Goal: Information Seeking & Learning: Compare options

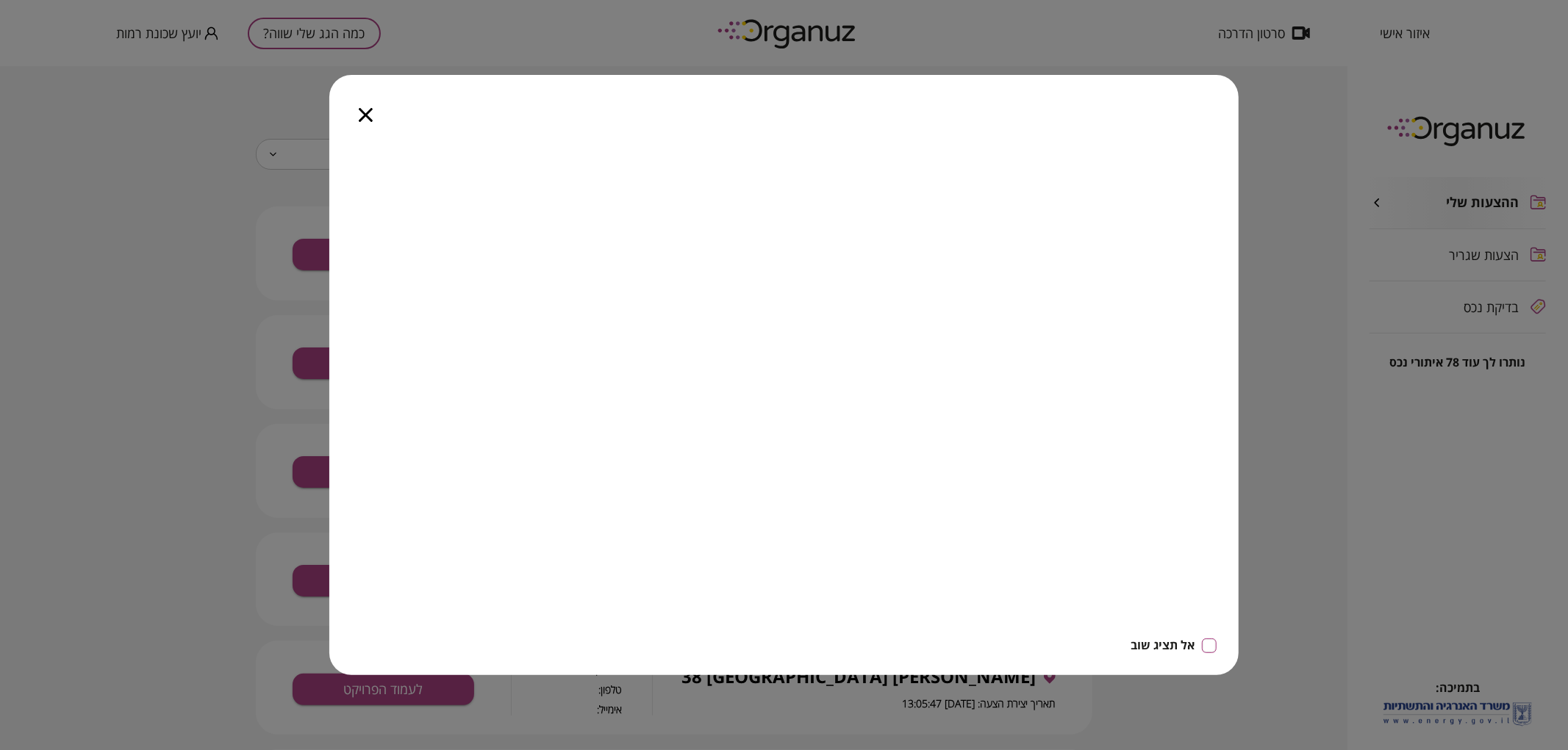
click at [371, 122] on div at bounding box center [365, 106] width 73 height 62
click at [366, 112] on icon "button" at bounding box center [366, 115] width 14 height 14
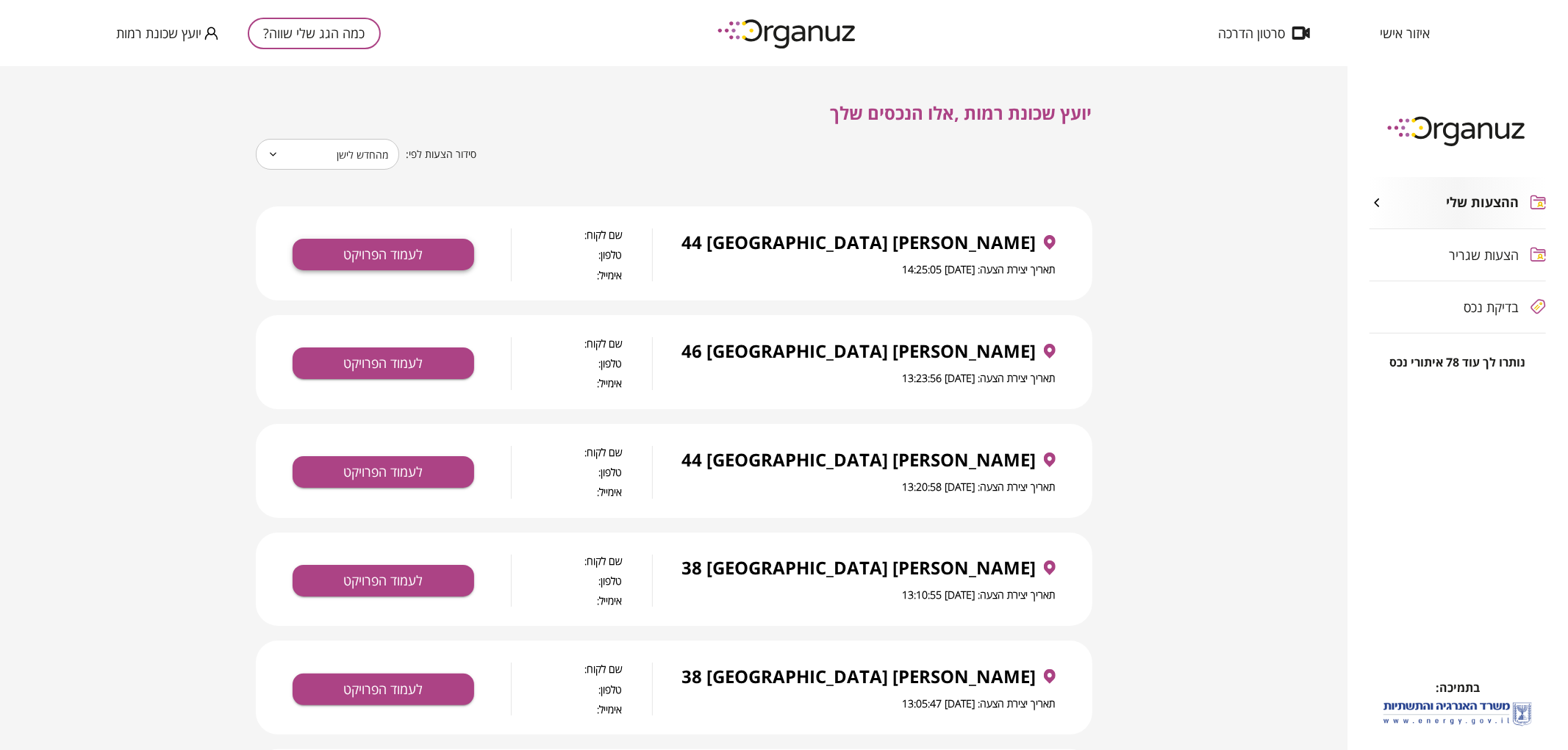
click at [406, 260] on button "לעמוד הפרויקט" at bounding box center [383, 254] width 181 height 31
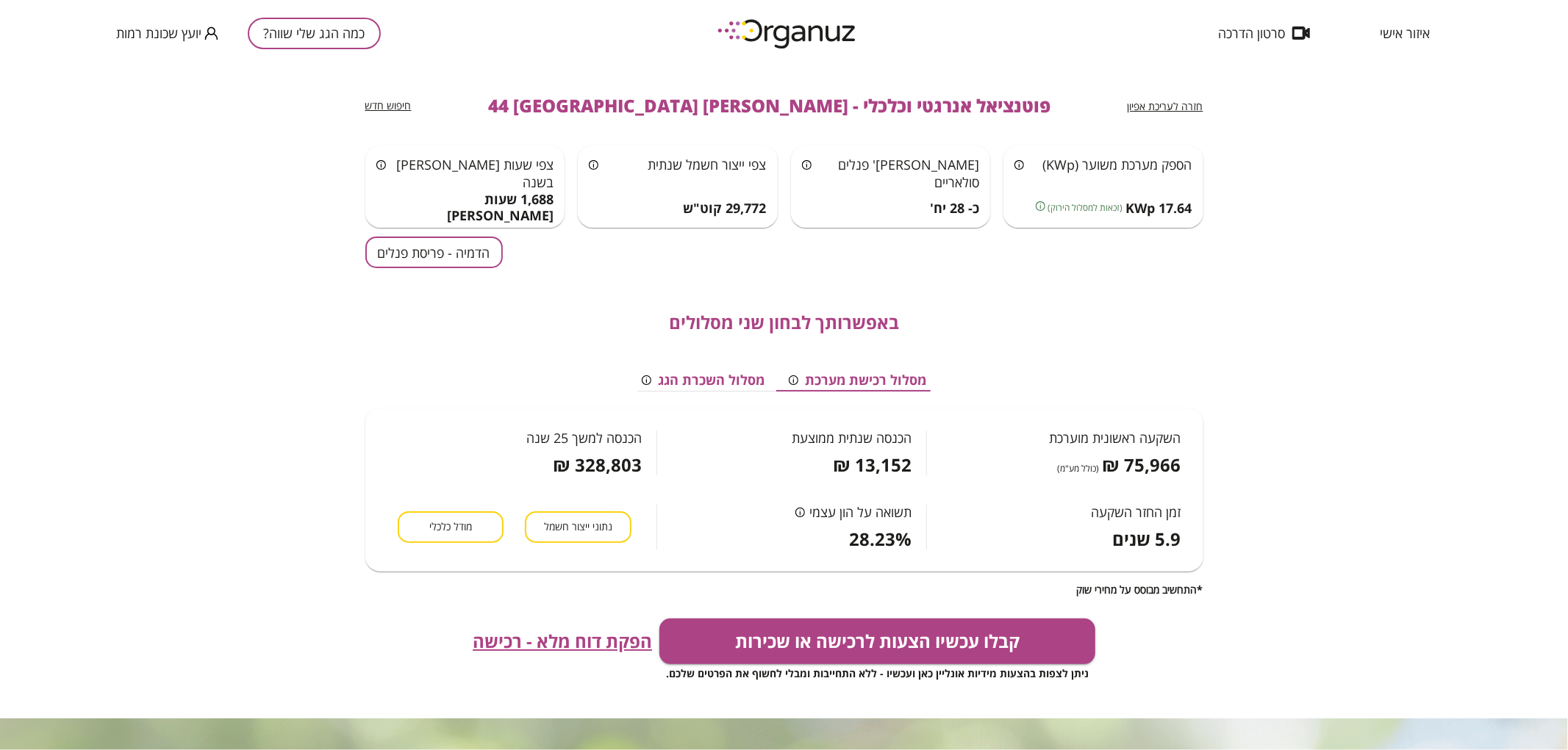
click at [458, 259] on button "הדמיה - פריסת פנלים" at bounding box center [434, 252] width 138 height 31
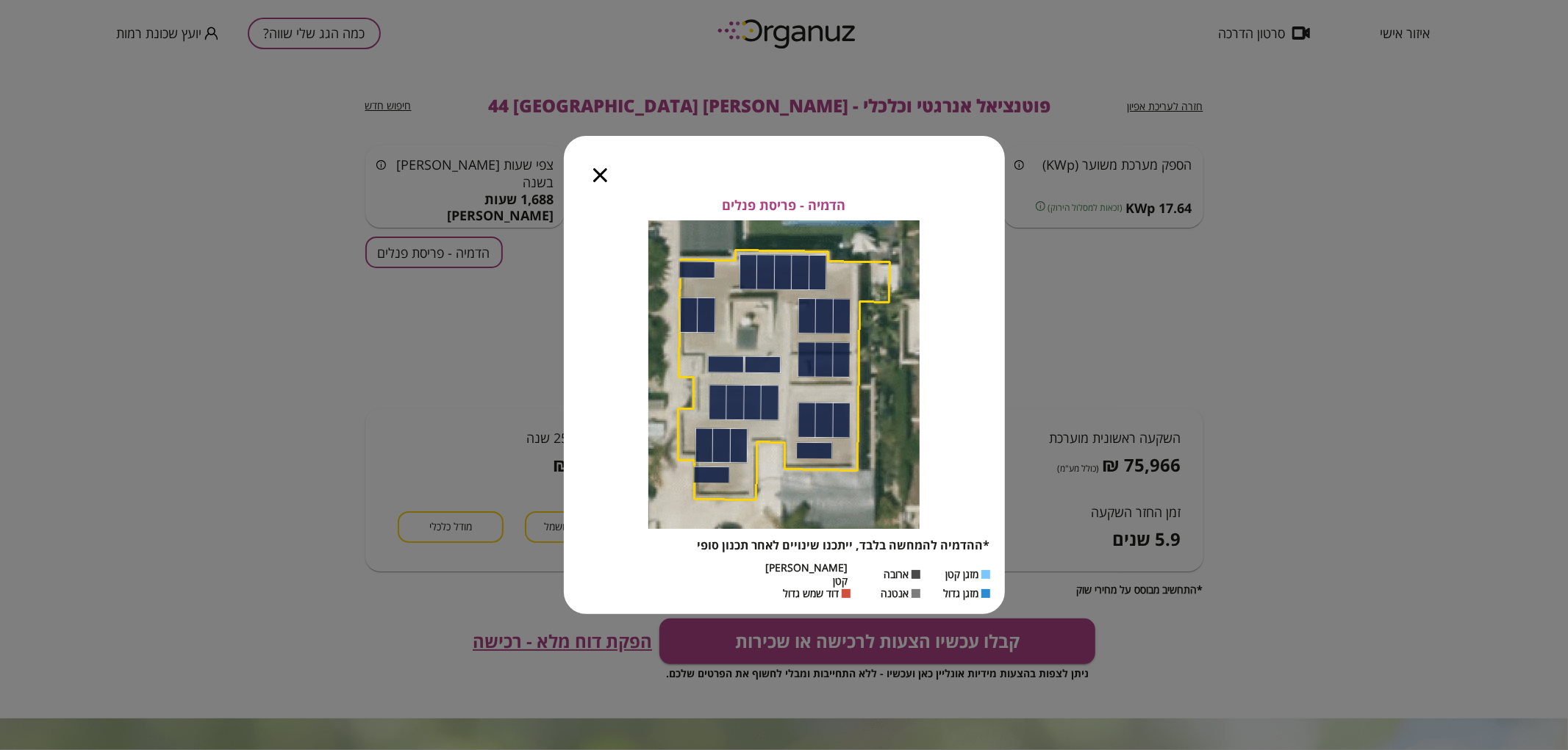
click at [603, 182] on icon "button" at bounding box center [600, 175] width 14 height 14
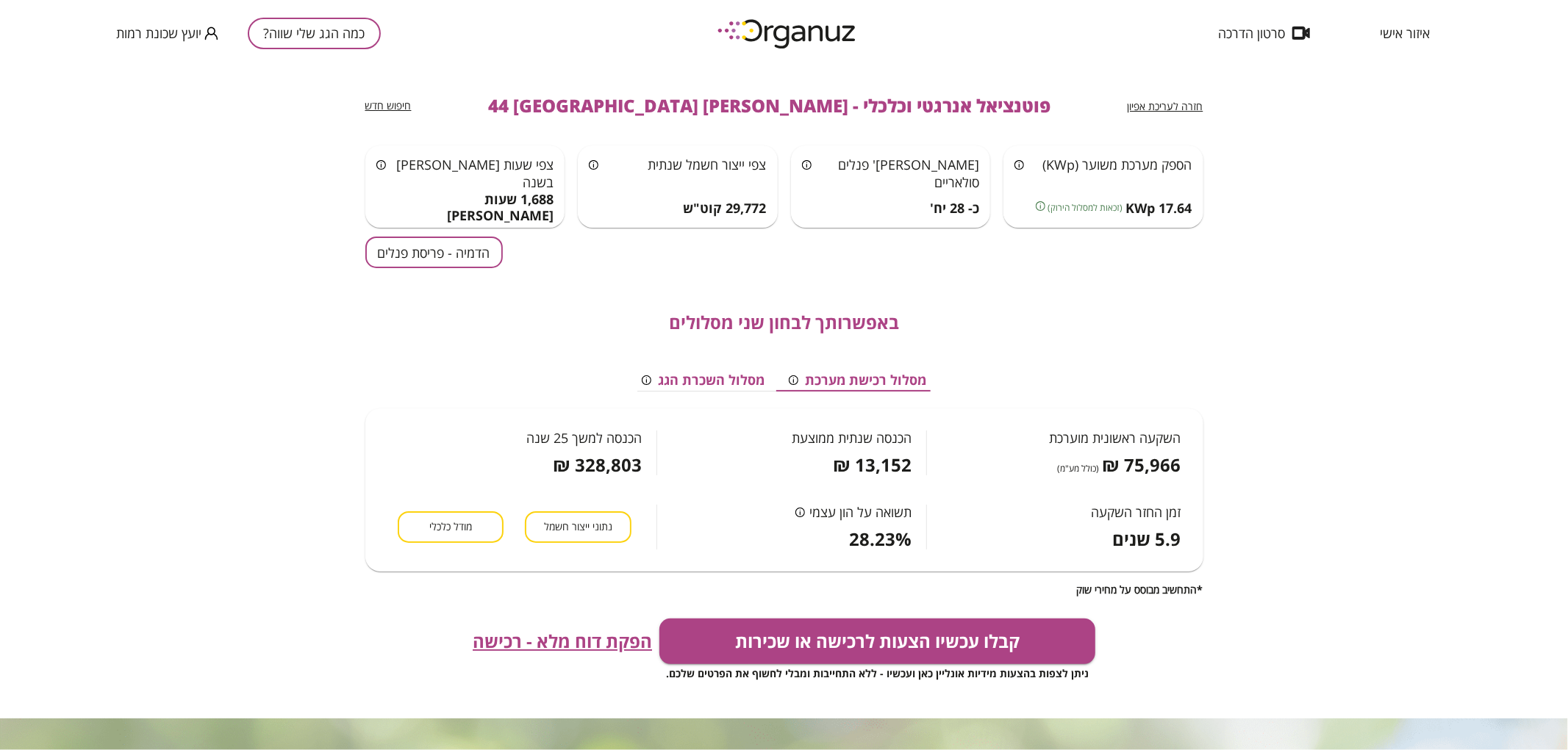
click at [472, 250] on button "הדמיה - פריסת פנלים" at bounding box center [434, 252] width 138 height 31
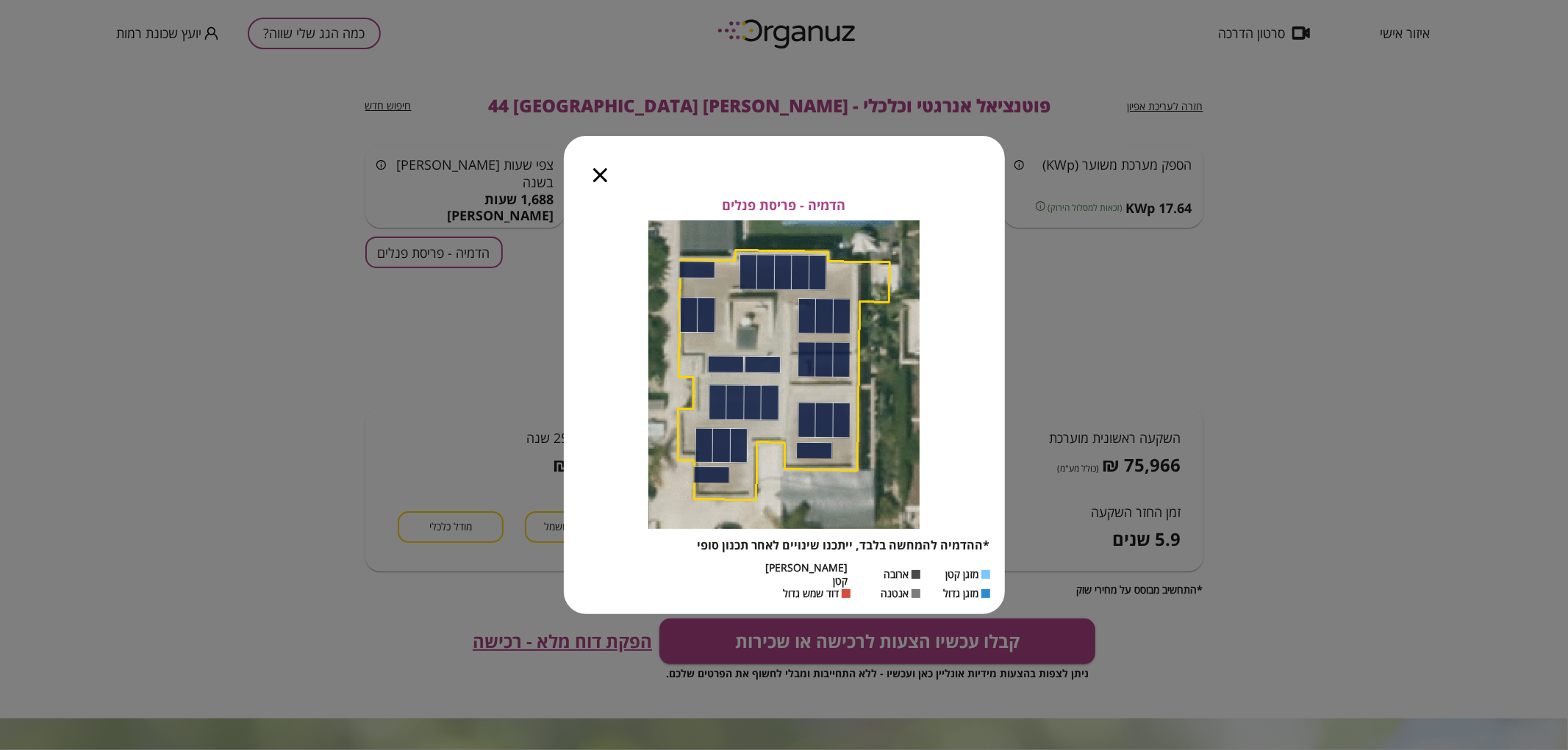
click at [597, 182] on icon "button" at bounding box center [600, 175] width 14 height 14
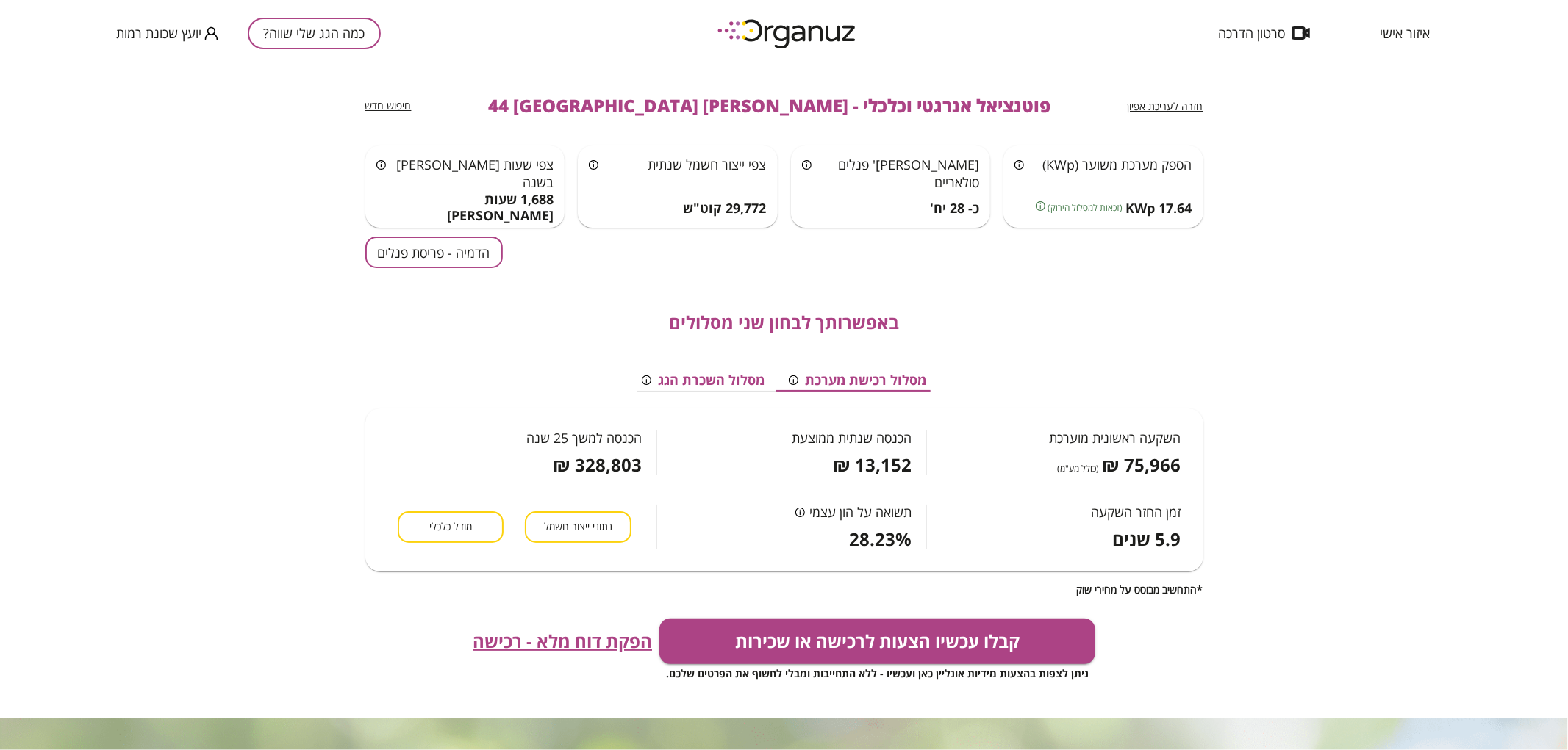
click at [428, 253] on button "הדמיה - פריסת פנלים" at bounding box center [434, 252] width 138 height 31
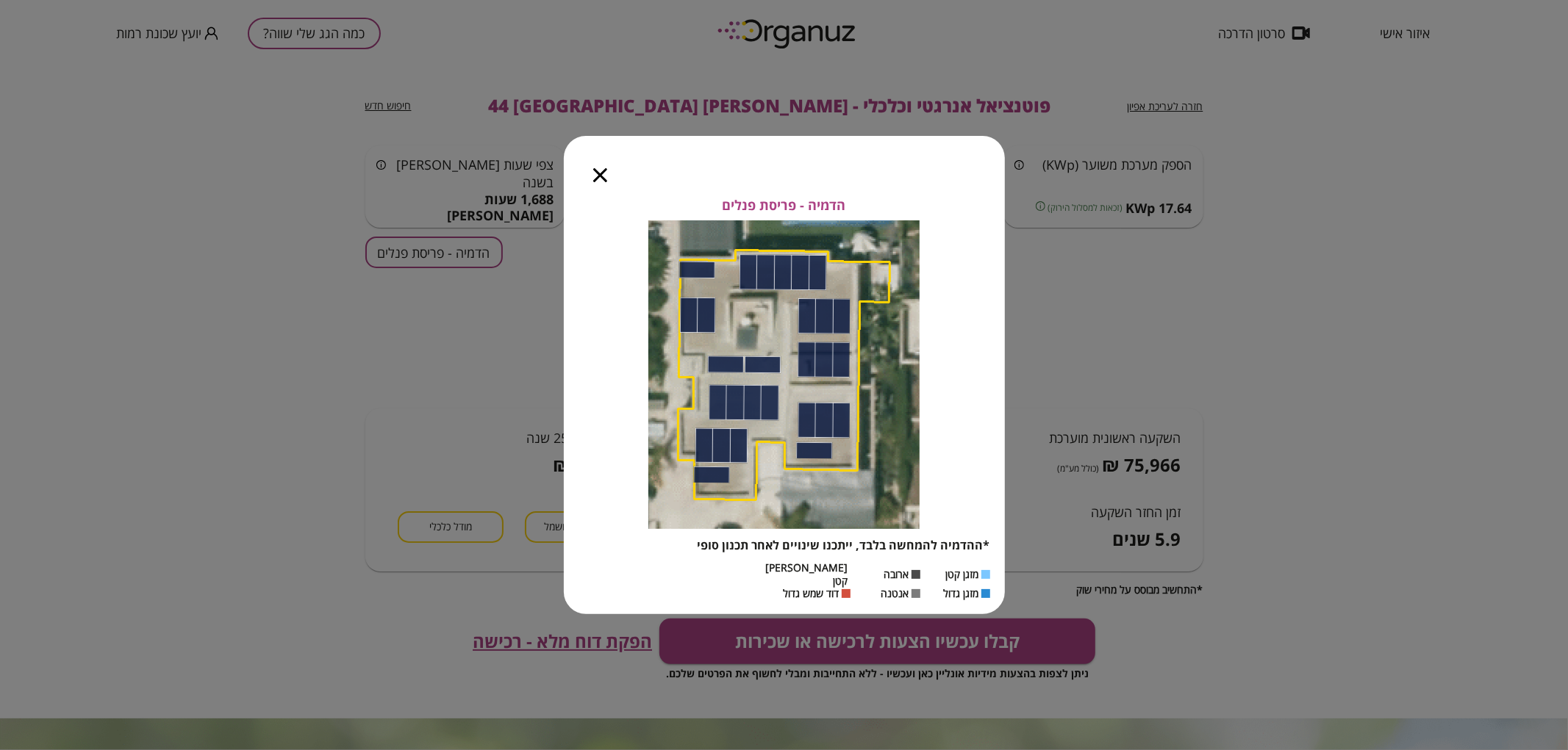
click at [603, 176] on icon "button" at bounding box center [600, 175] width 14 height 14
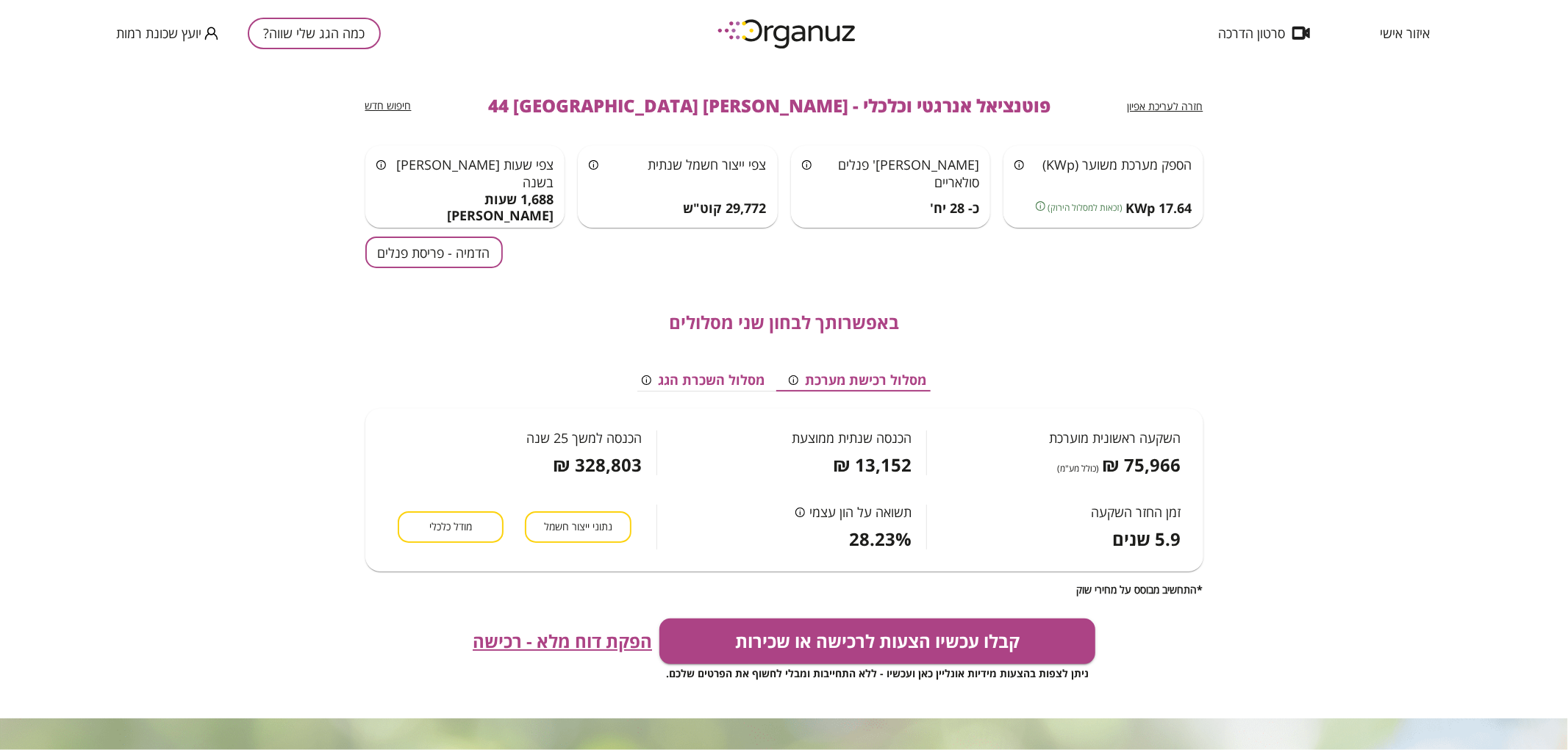
click at [1169, 103] on span "חזרה לעריכת אפיון" at bounding box center [1165, 106] width 76 height 14
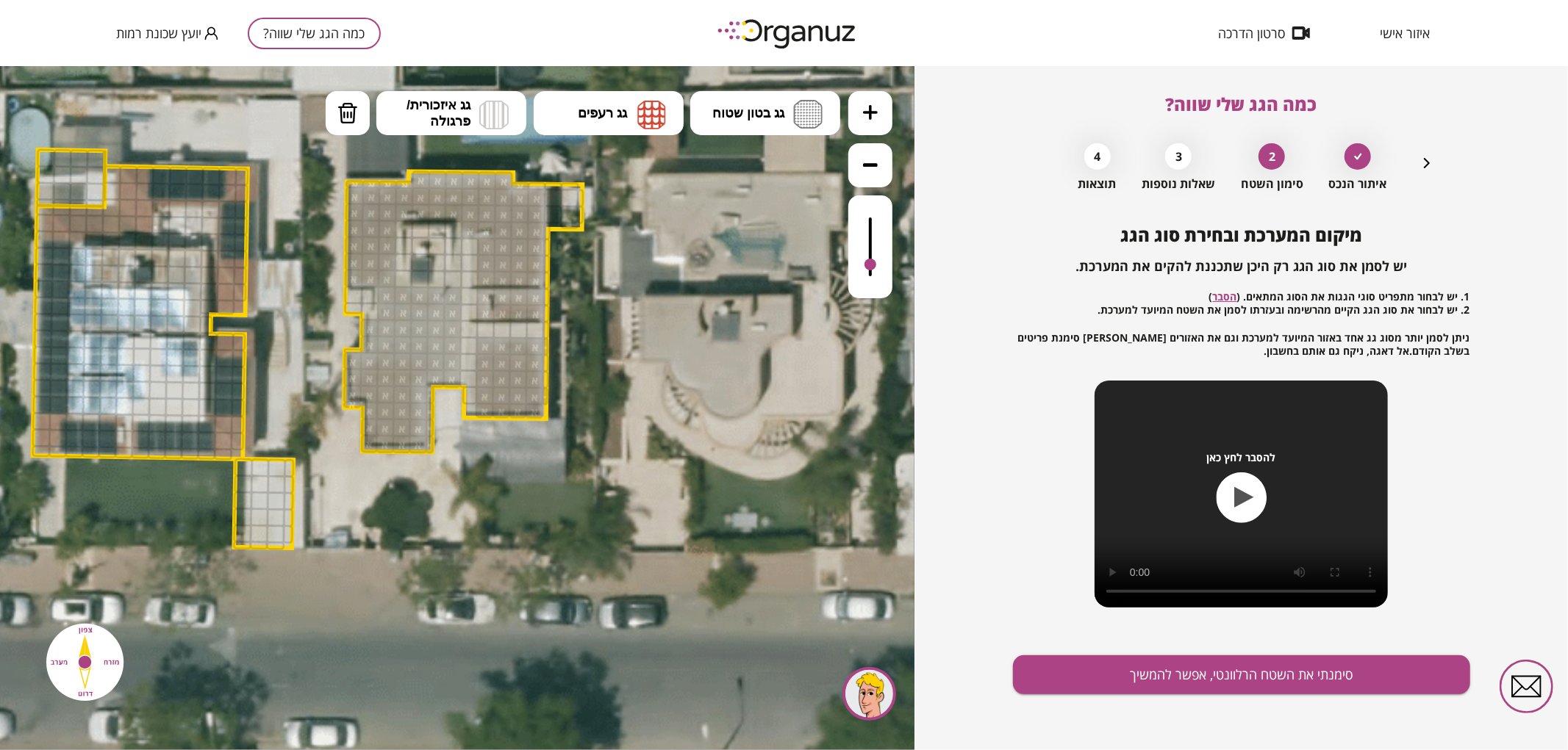
drag, startPoint x: 873, startPoint y: 213, endPoint x: 860, endPoint y: 266, distance: 54.6
click at [860, 266] on div at bounding box center [871, 246] width 44 height 103
click at [335, 129] on button "מחיקה" at bounding box center [348, 112] width 44 height 44
drag, startPoint x: 488, startPoint y: 296, endPoint x: 555, endPoint y: 305, distance: 67.6
click at [555, 305] on div ".st0 { fill: #FFFFFF; }" at bounding box center [307, 343] width 1687 height 1687
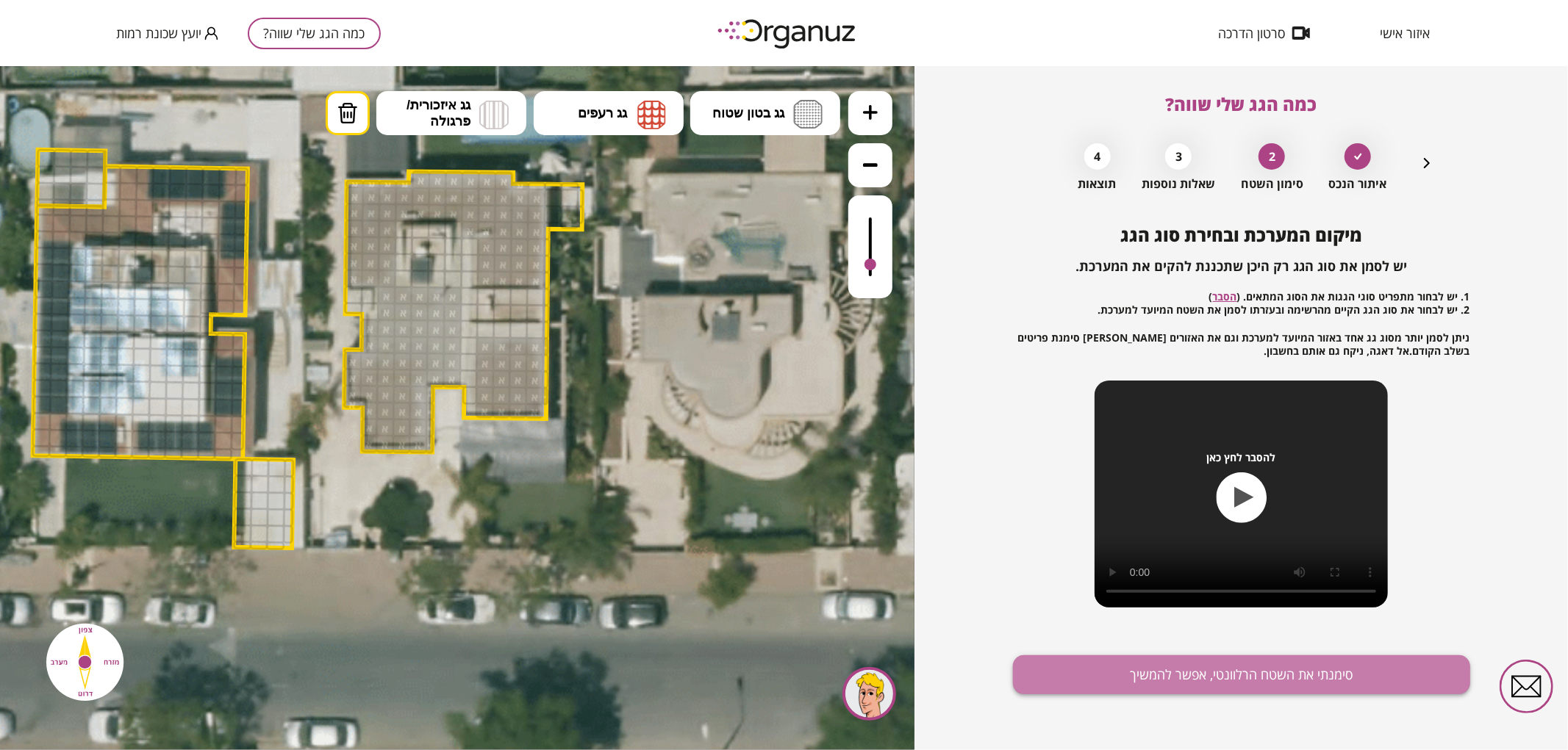
click at [1076, 659] on button "סימנתי את השטח הרלוונטי, אפשר להמשיך" at bounding box center [1241, 675] width 457 height 39
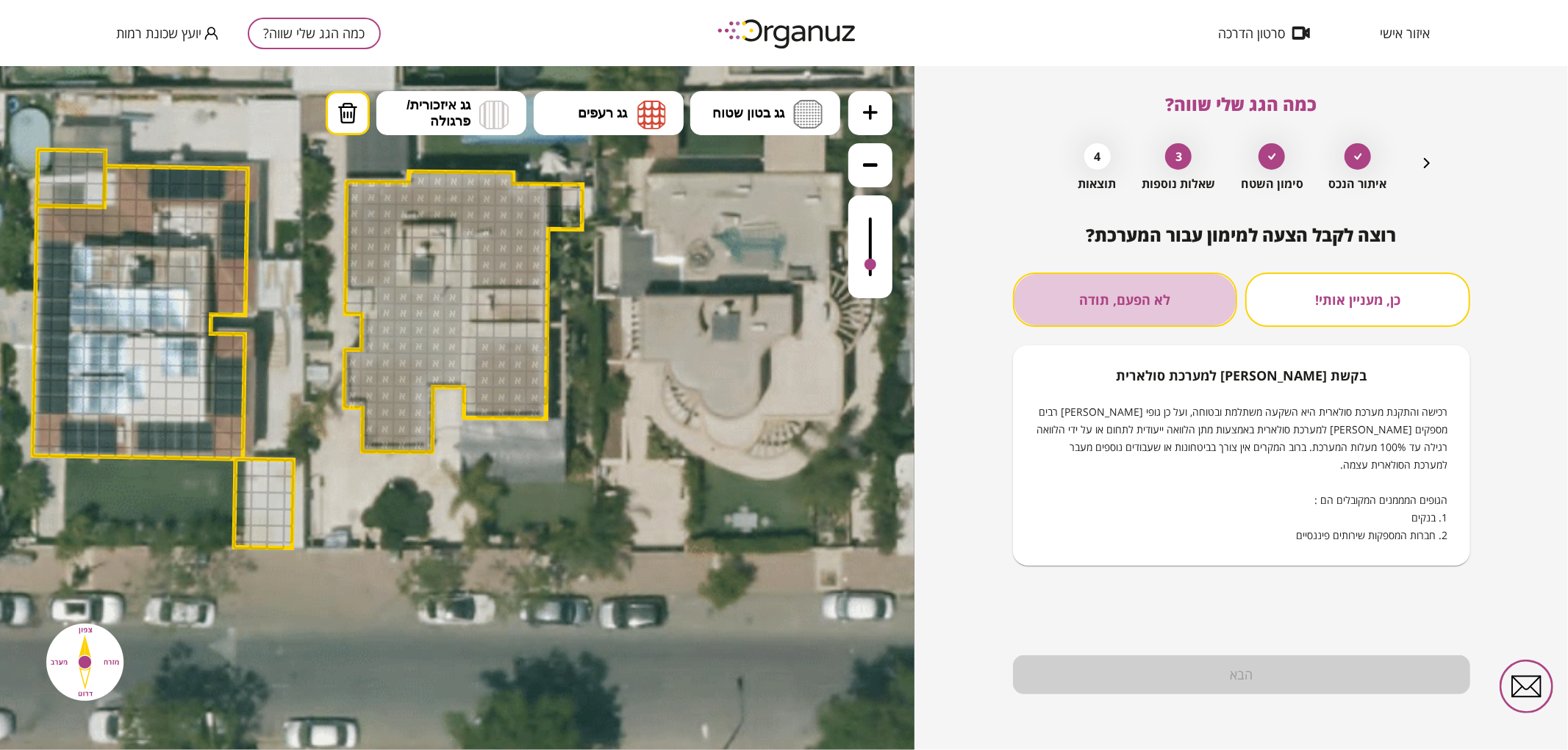
drag, startPoint x: 1129, startPoint y: 289, endPoint x: 1171, endPoint y: 413, distance: 130.9
click at [1129, 289] on button "לא הפעם, תודה" at bounding box center [1125, 299] width 225 height 54
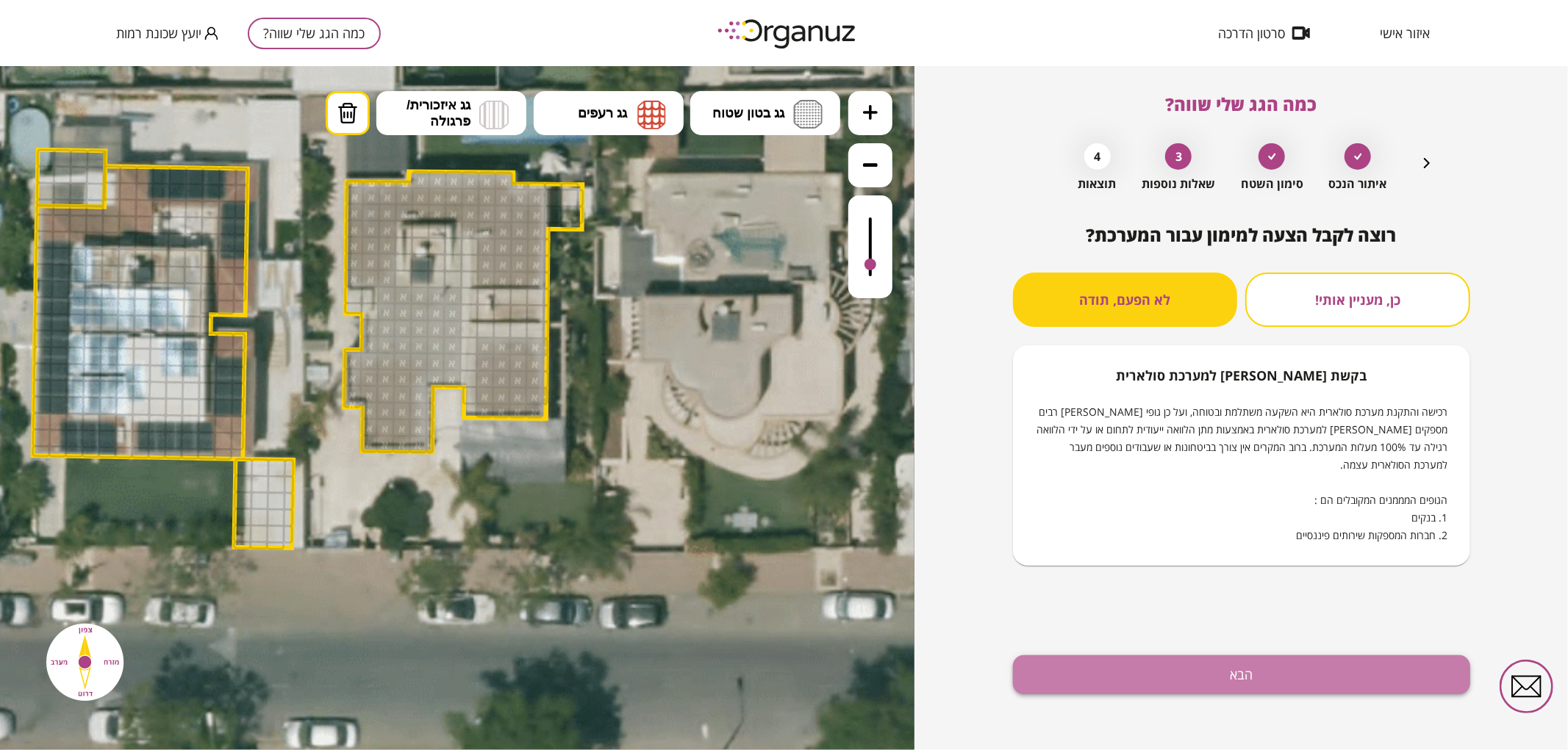
click at [1116, 686] on button "הבא" at bounding box center [1241, 675] width 457 height 39
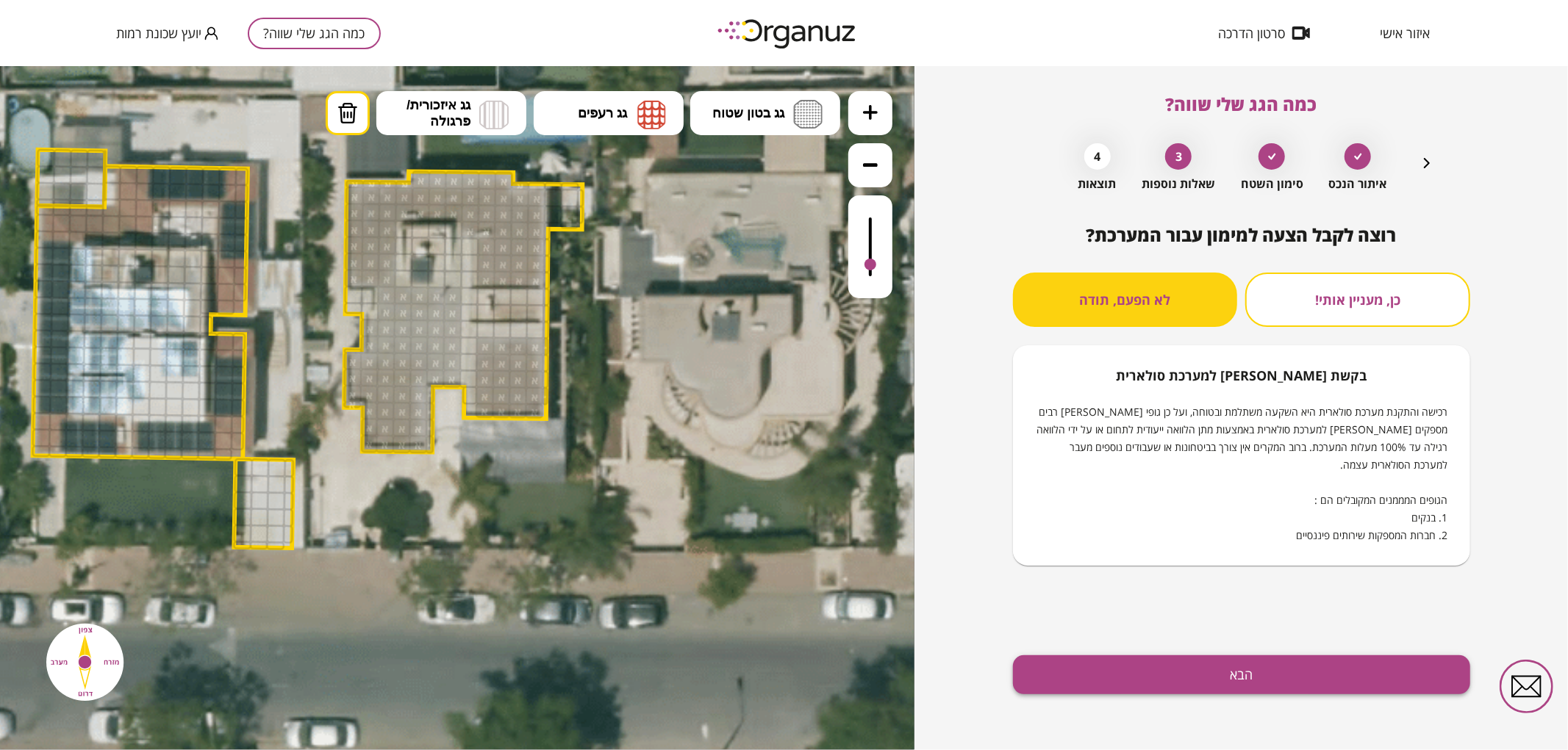
click at [1053, 679] on button "הבא" at bounding box center [1241, 675] width 457 height 39
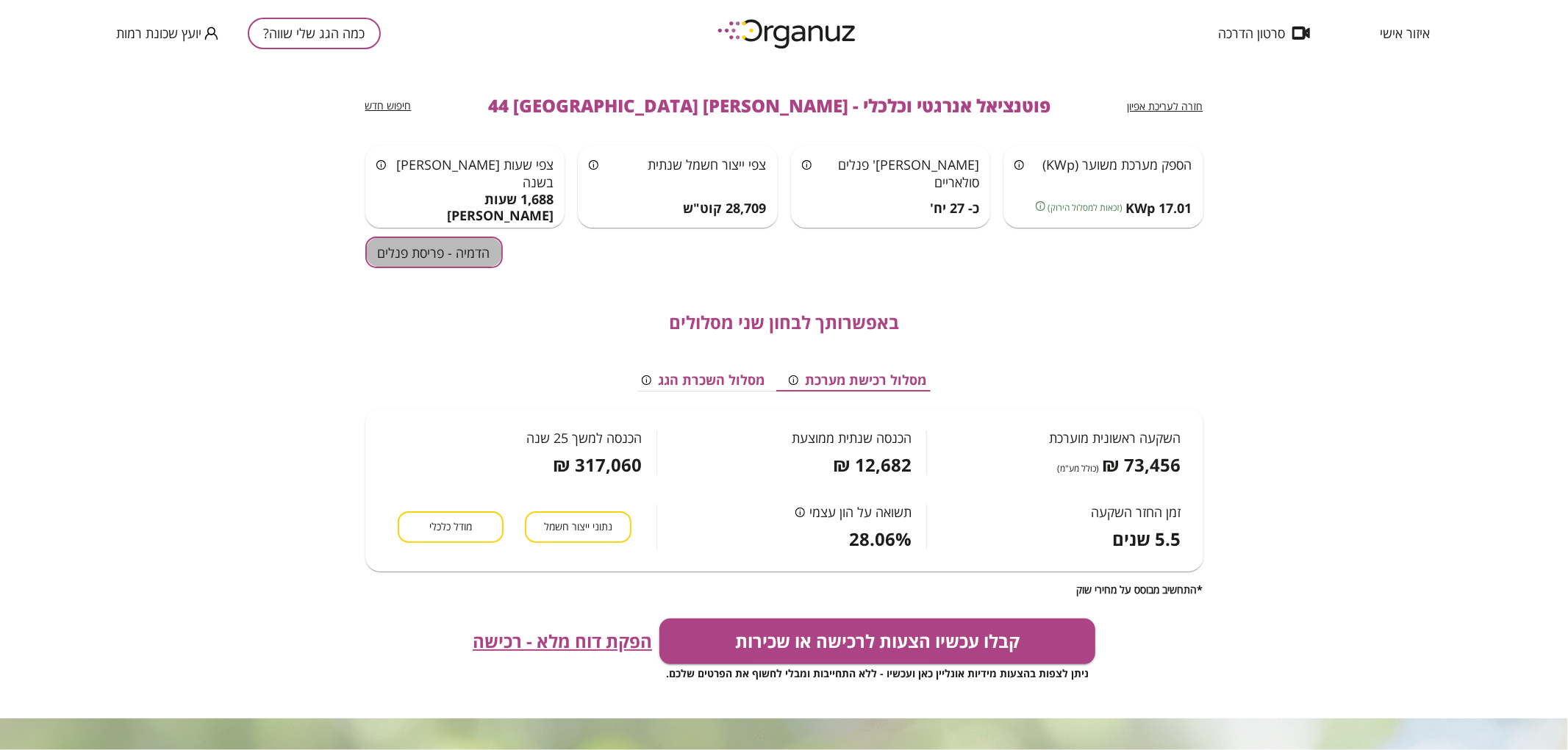
click at [465, 255] on button "הדמיה - פריסת פנלים" at bounding box center [434, 252] width 138 height 31
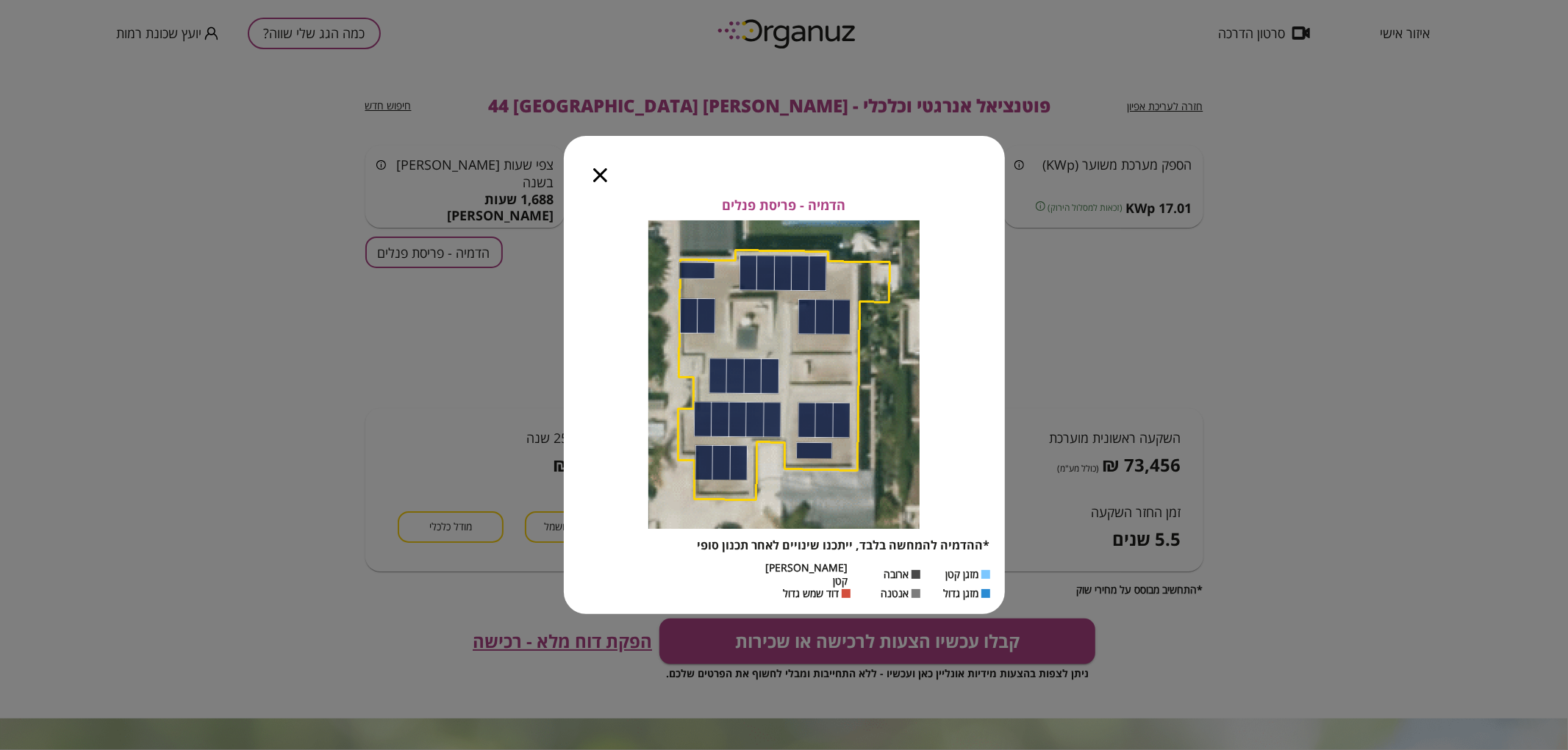
click at [594, 176] on icon "button" at bounding box center [600, 175] width 14 height 14
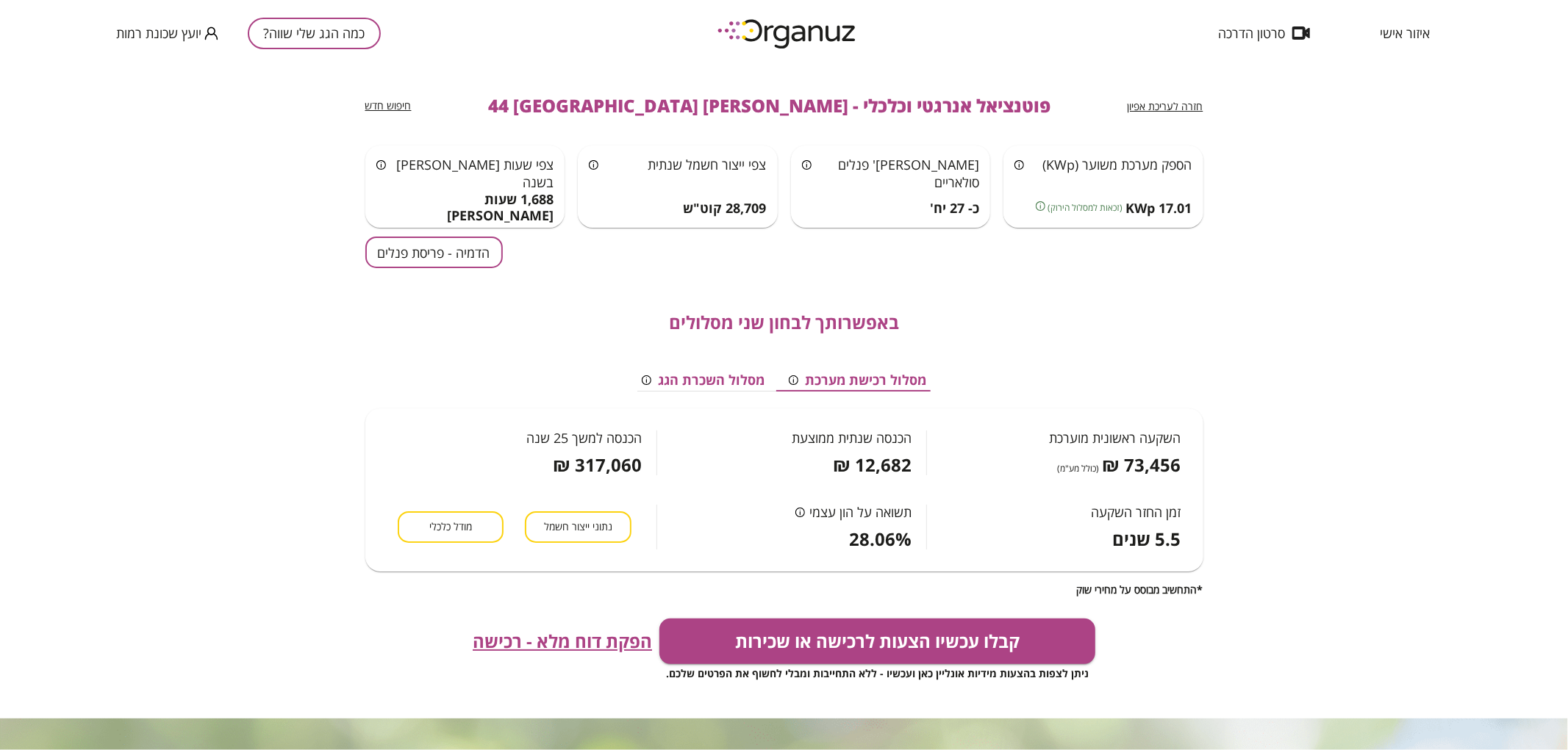
click at [312, 29] on button "כמה הגג שלי שווה?" at bounding box center [315, 33] width 133 height 31
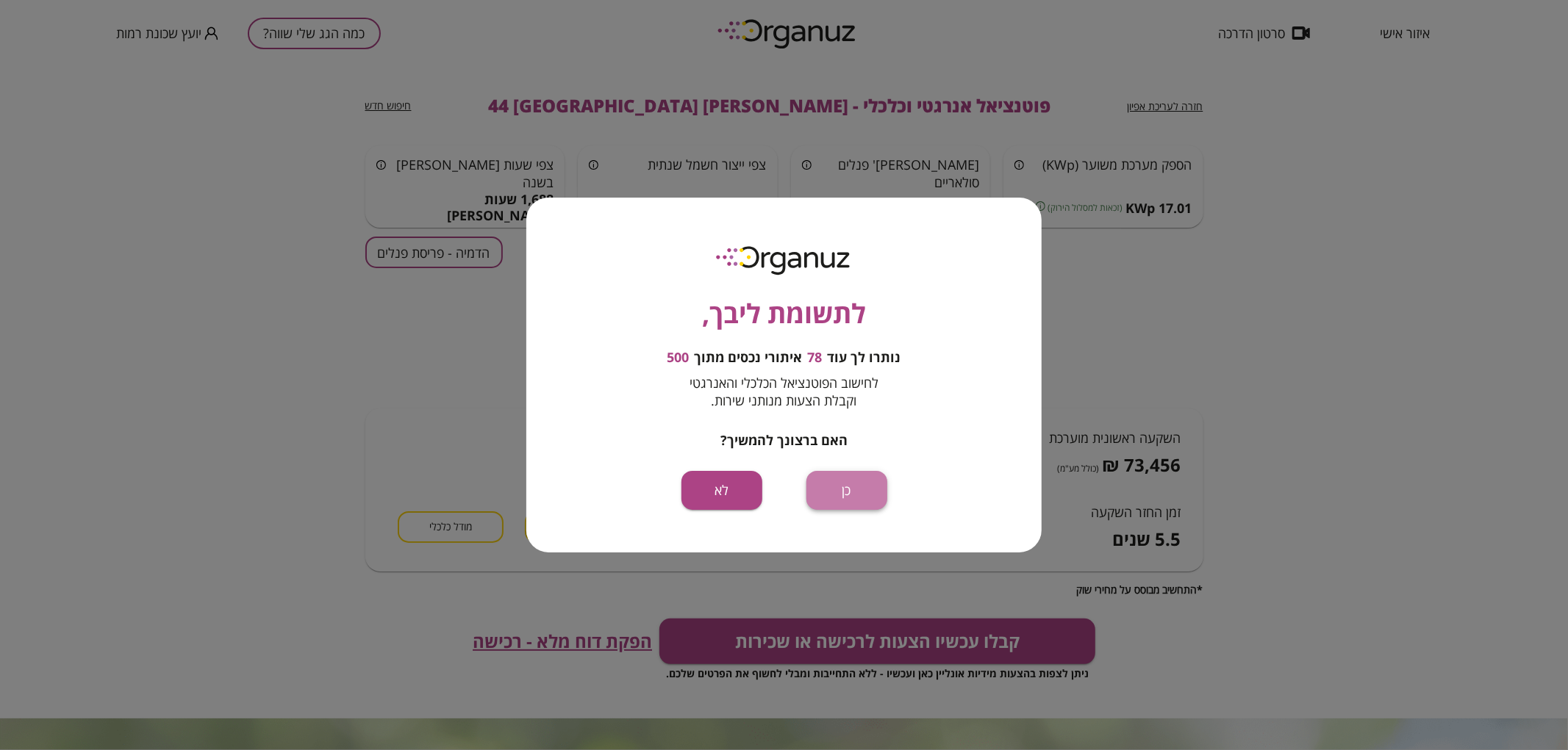
click at [848, 486] on button "כן" at bounding box center [847, 491] width 81 height 39
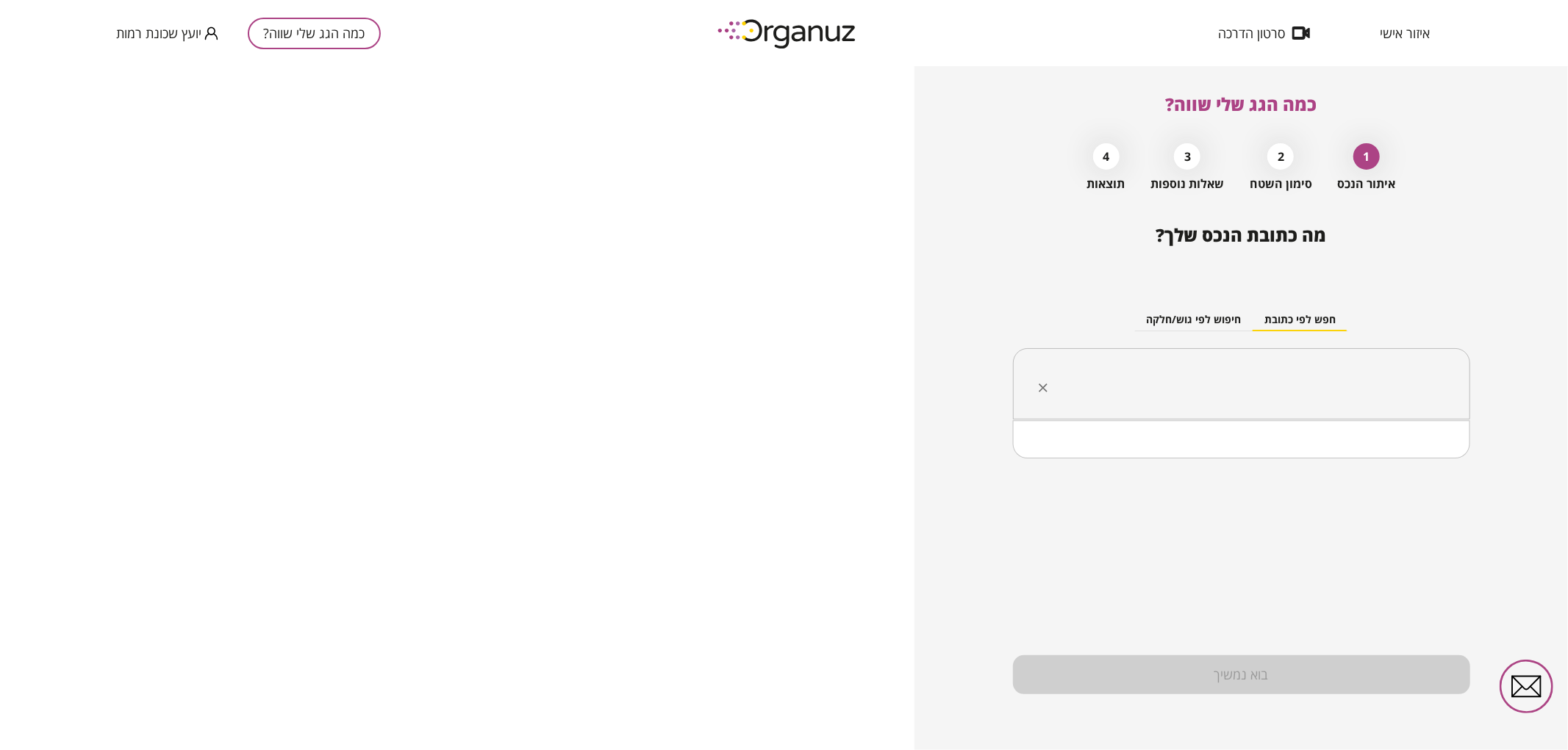
click at [1250, 380] on input "text" at bounding box center [1247, 384] width 411 height 37
click at [1355, 452] on li "[PERSON_NAME] 48 [GEOGRAPHIC_DATA]" at bounding box center [1241, 458] width 419 height 27
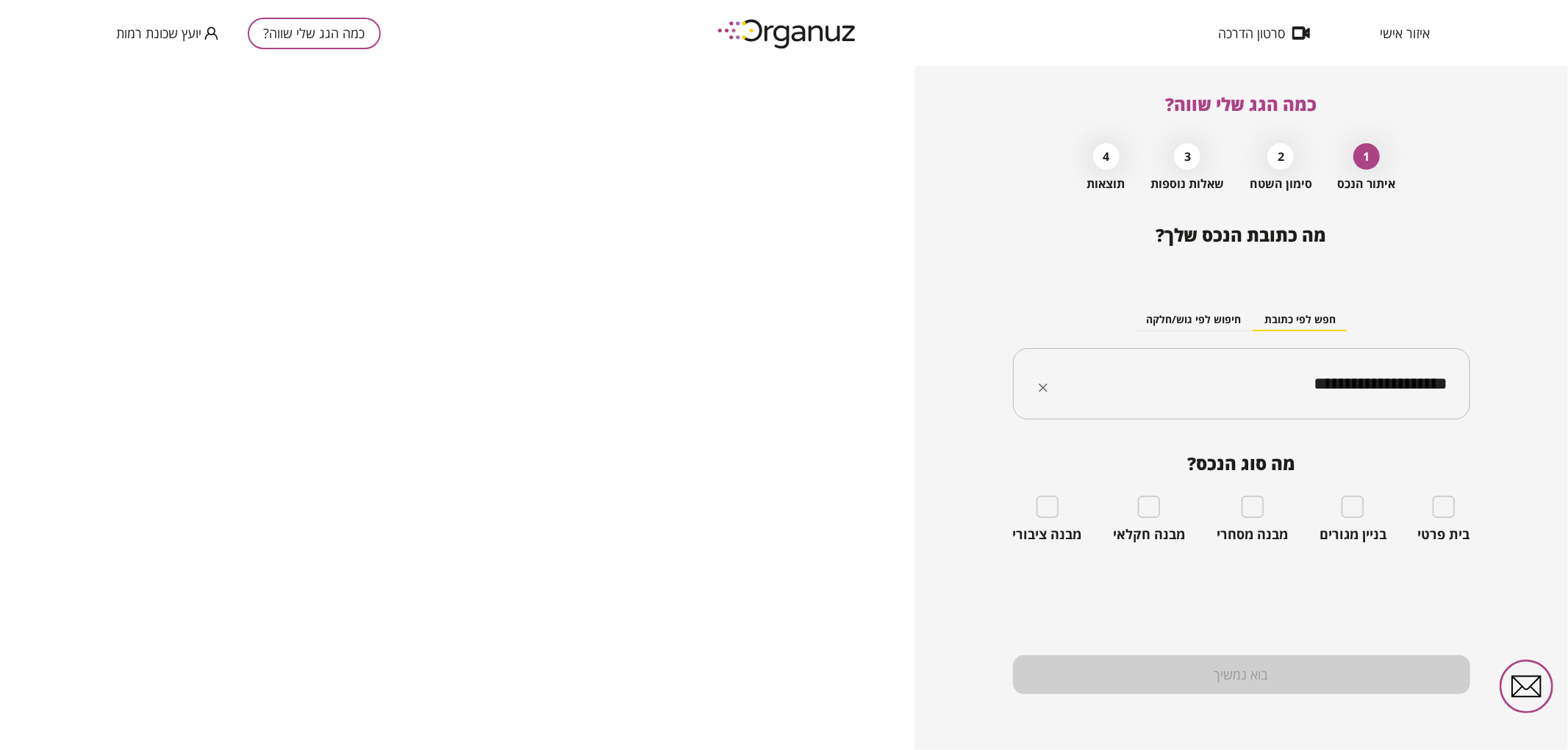
type input "**********"
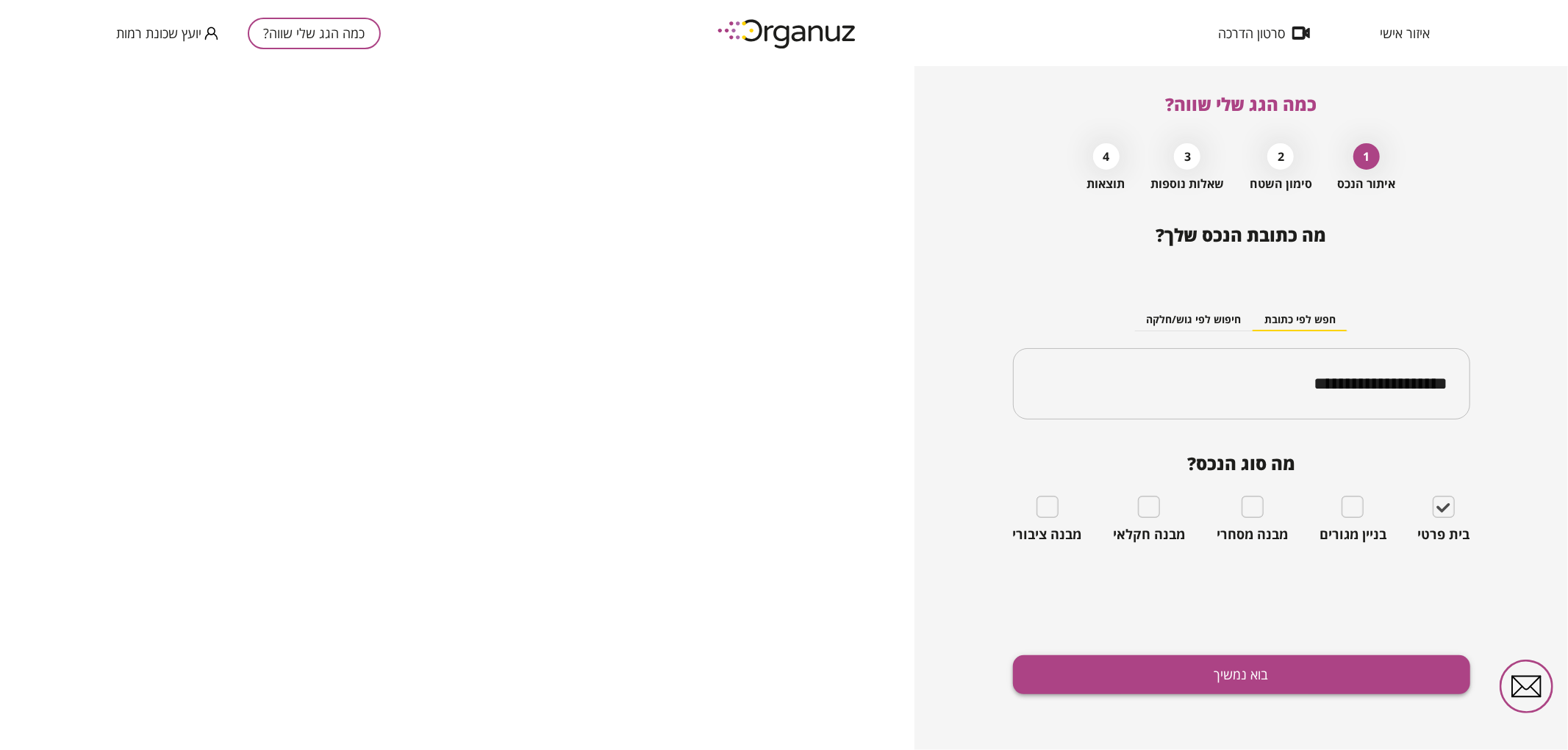
click at [1402, 664] on button "בוא נמשיך" at bounding box center [1241, 675] width 457 height 39
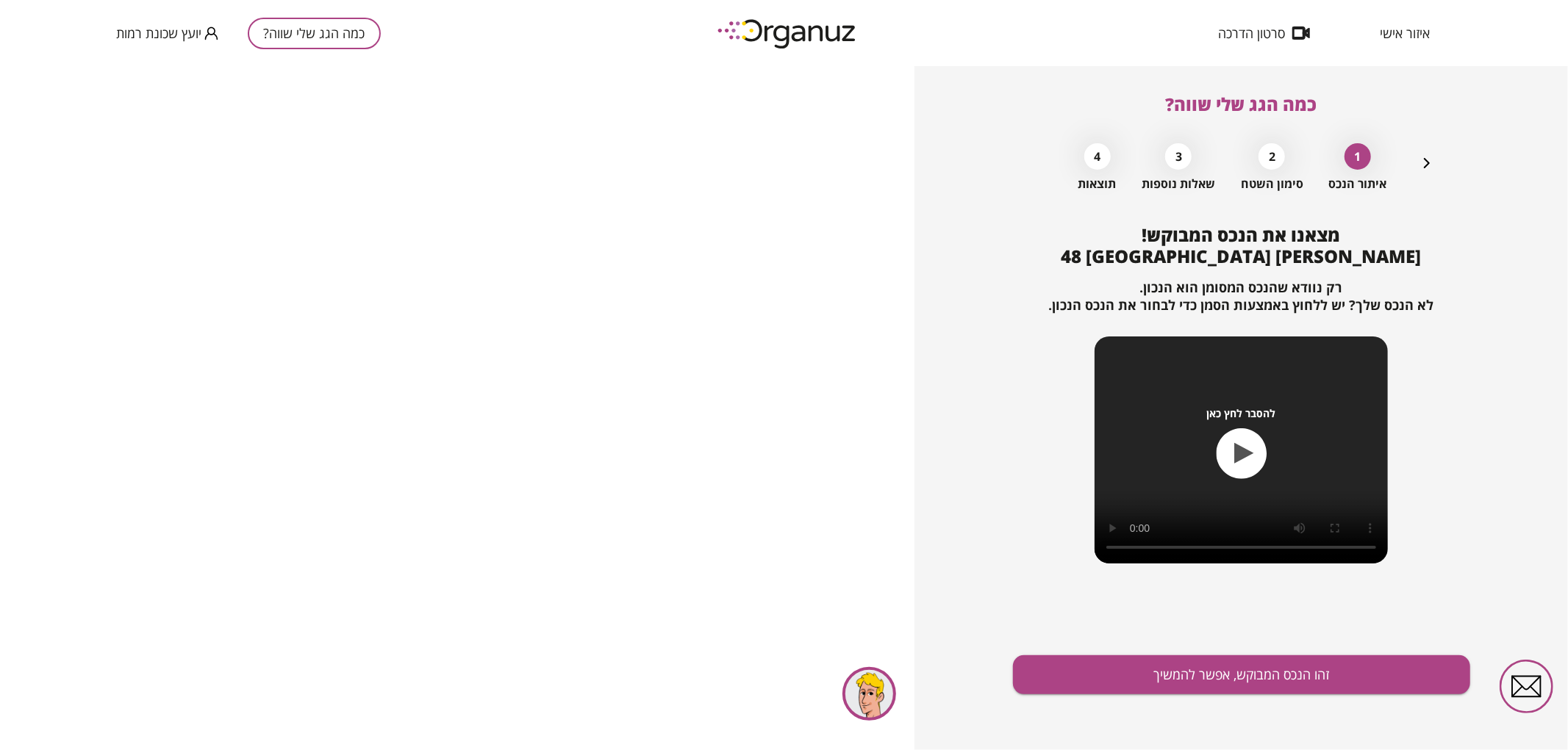
click at [1321, 696] on div "מצאנו את הנכס המבוקש! [PERSON_NAME] 48 באר שבע רק נוודא שהנכס המסומן הוא הנכון.…" at bounding box center [1241, 488] width 457 height 526
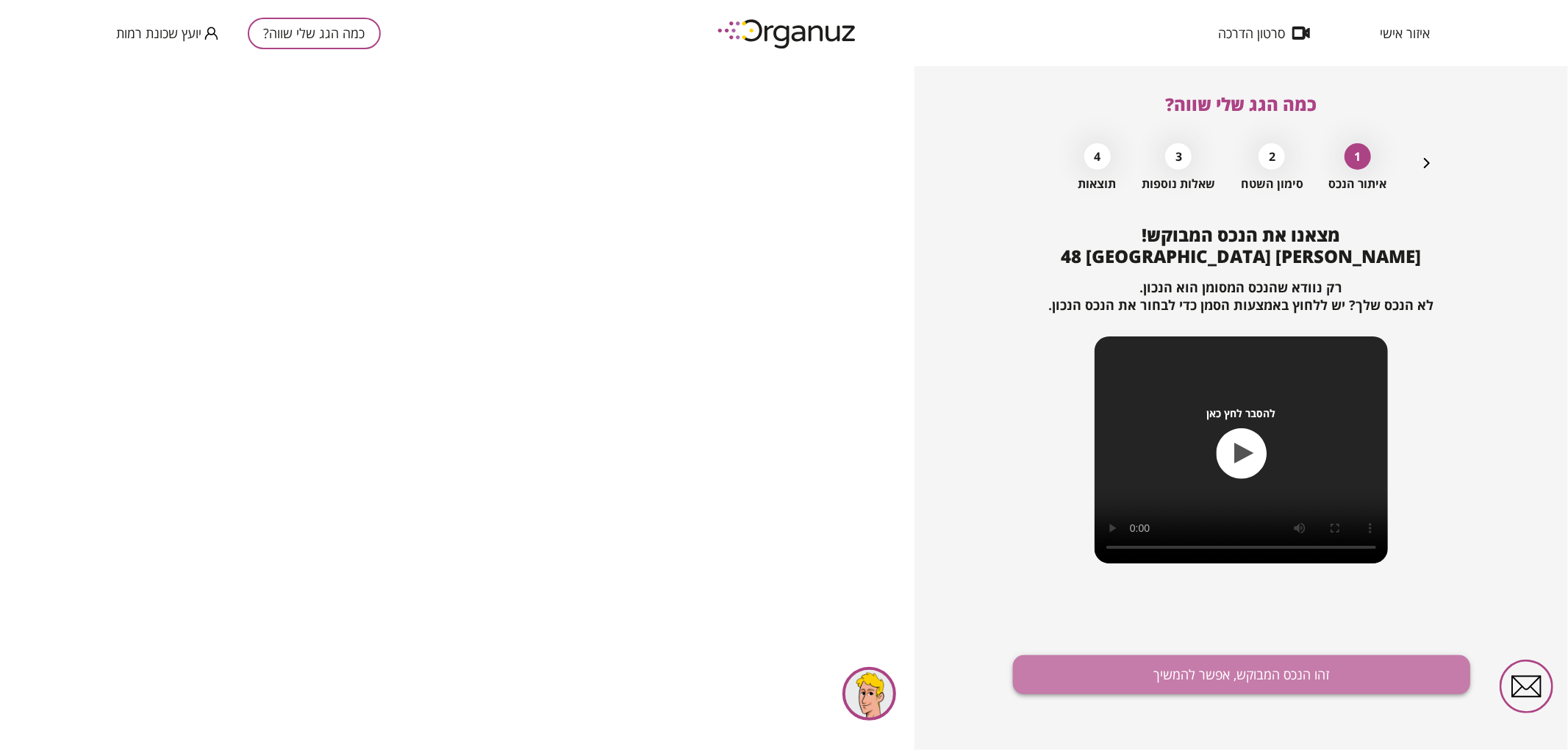
click at [1307, 683] on button "זהו הנכס המבוקש, אפשר להמשיך" at bounding box center [1241, 675] width 457 height 39
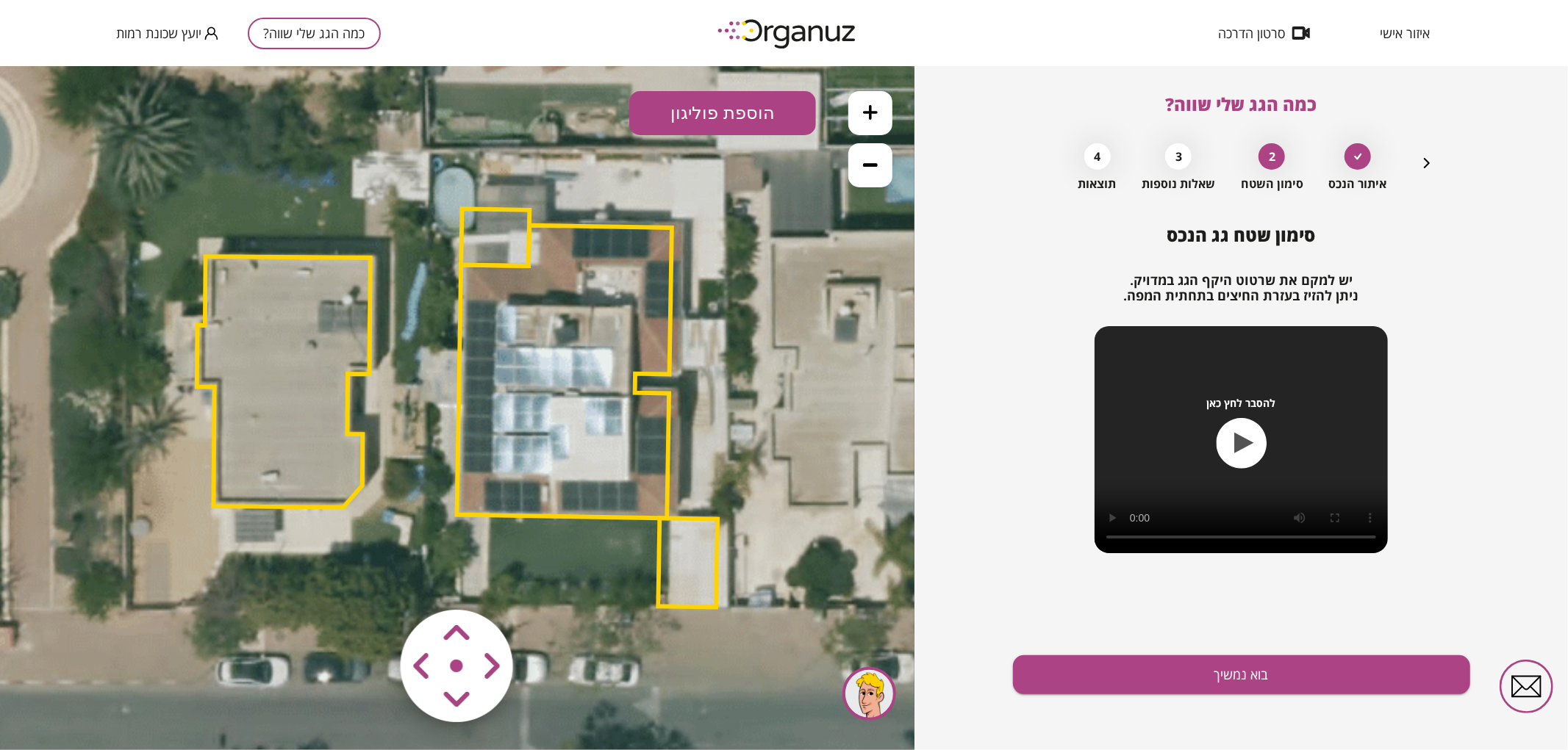
click at [370, 579] on area at bounding box center [370, 579] width 0 height 0
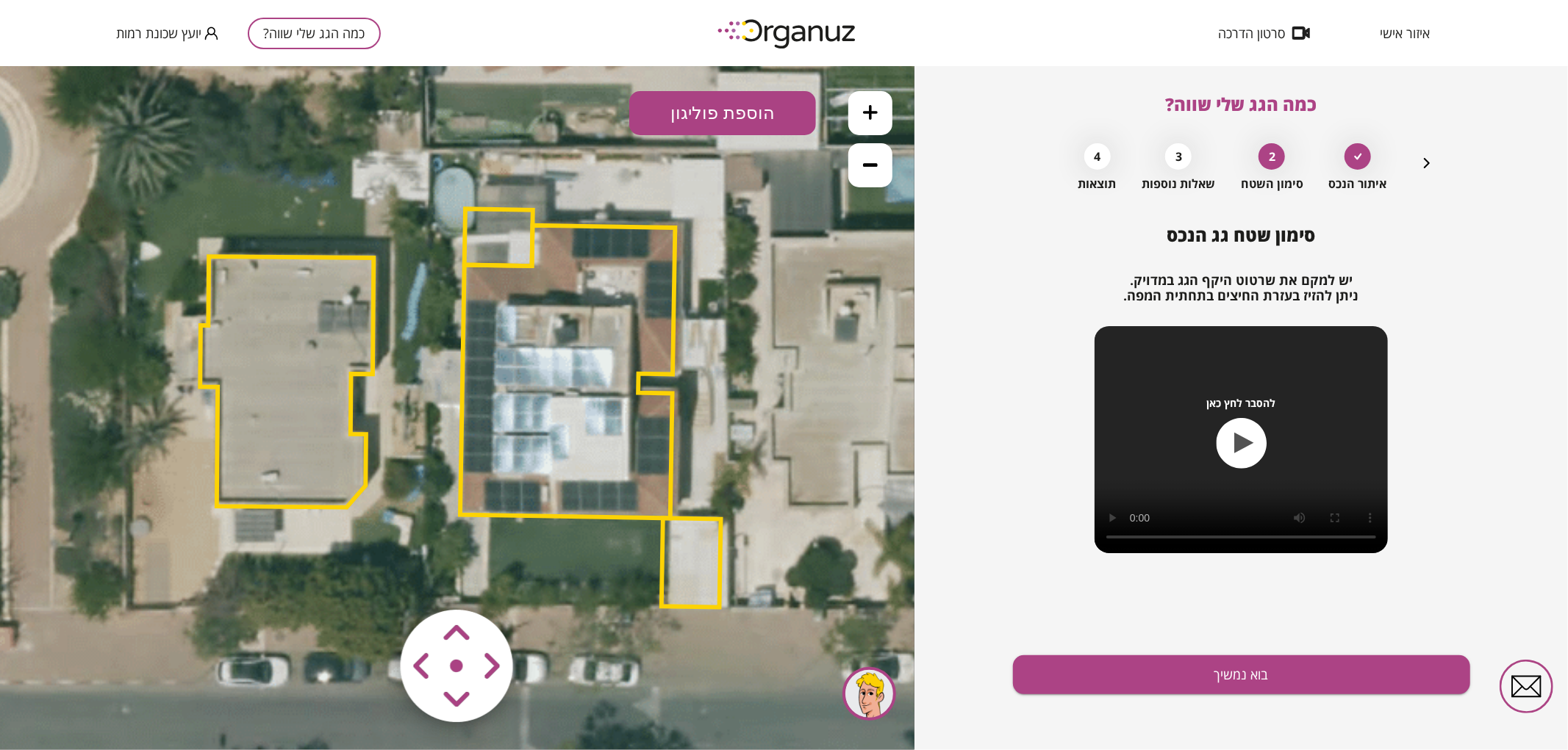
click at [370, 579] on area at bounding box center [370, 579] width 0 height 0
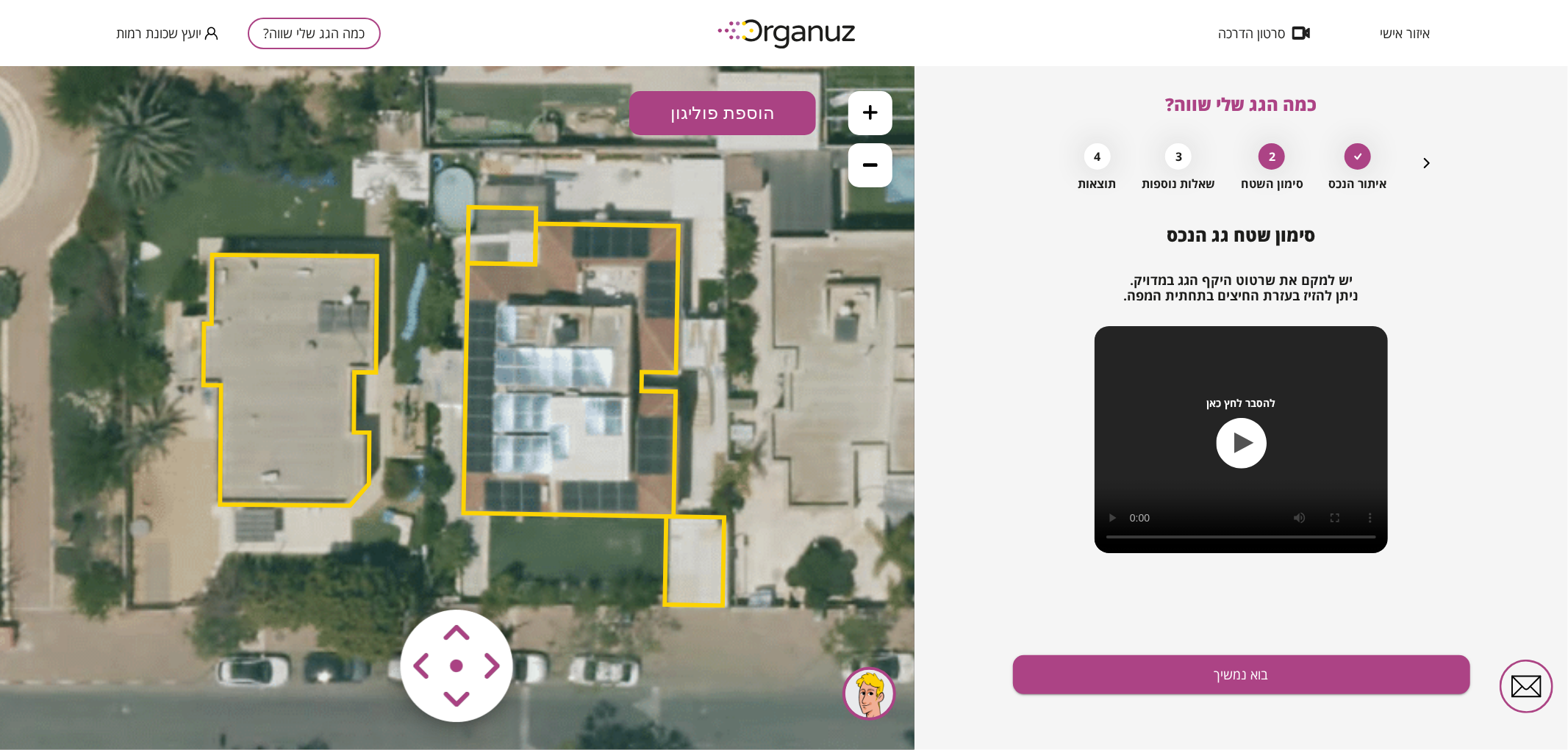
click at [370, 579] on area at bounding box center [370, 579] width 0 height 0
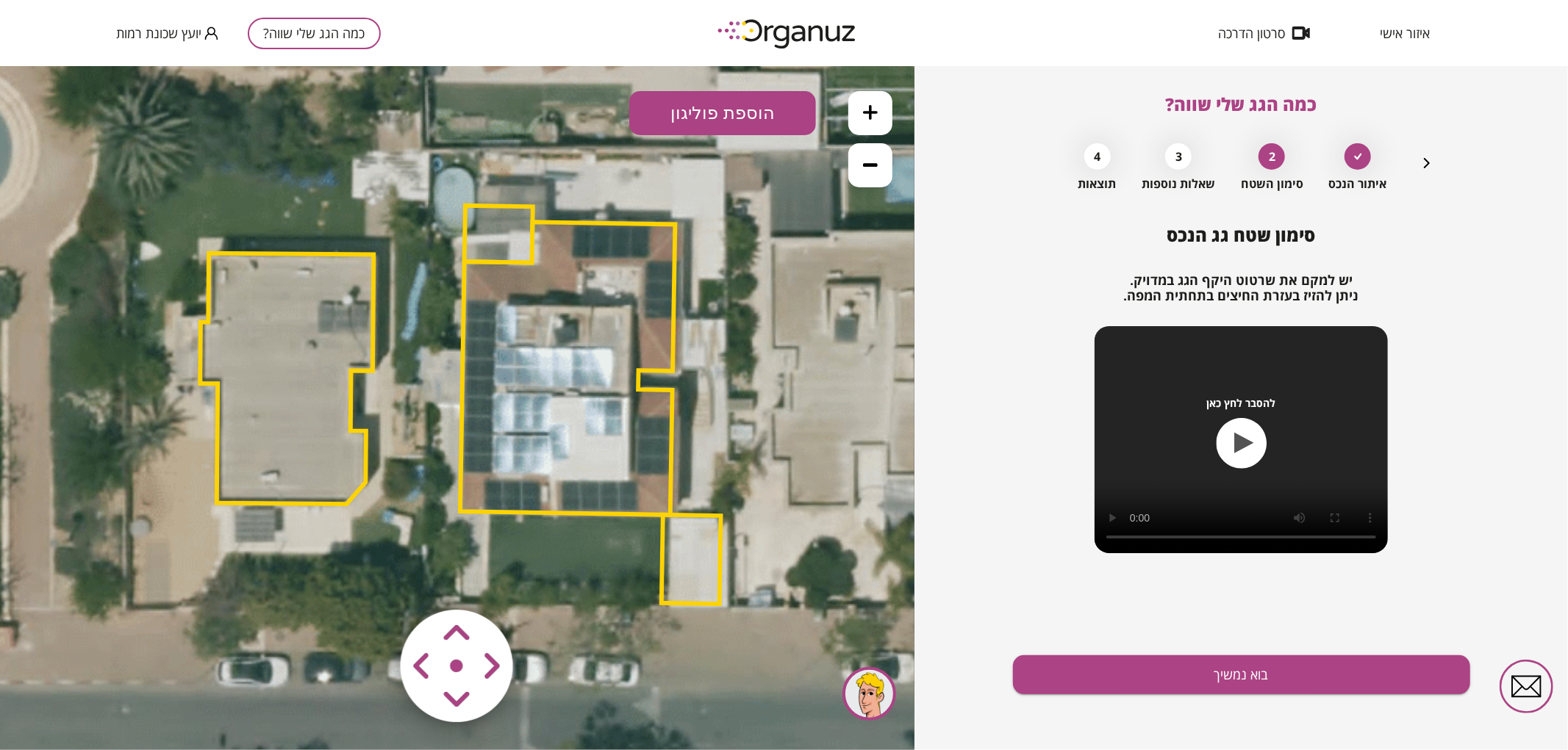
click at [286, 405] on polygon at bounding box center [286, 377] width 174 height 250
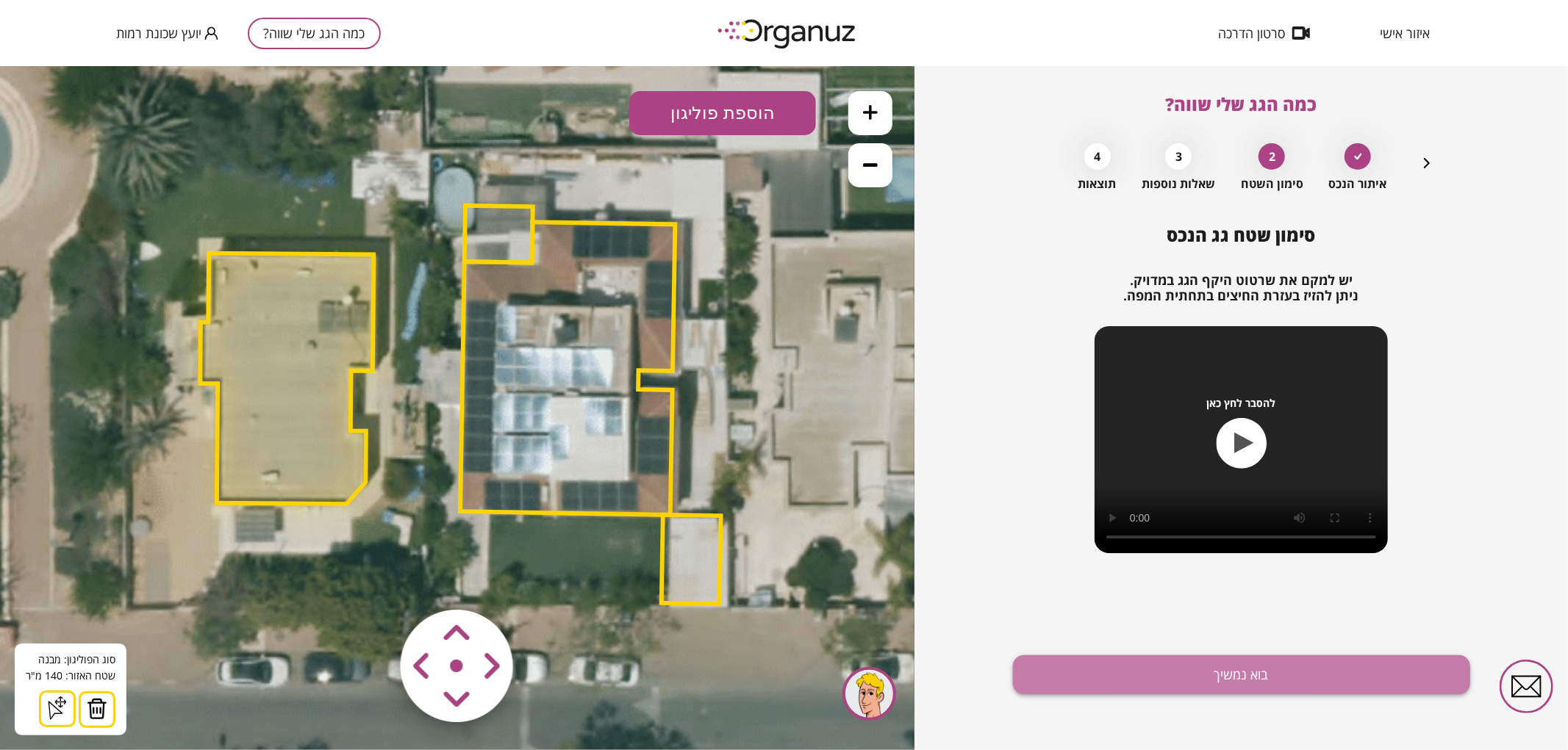
click at [1341, 678] on button "בוא נמשיך" at bounding box center [1241, 675] width 457 height 39
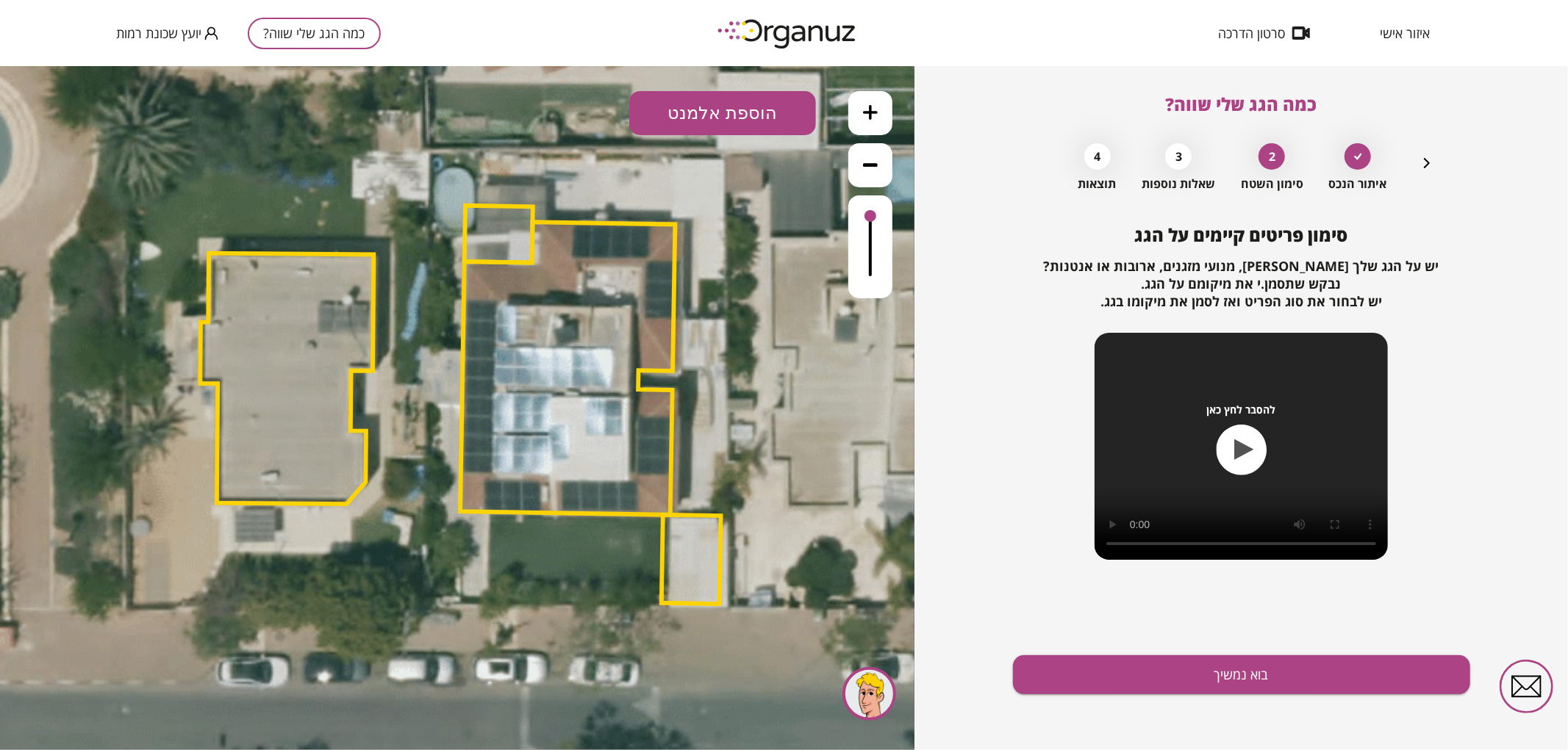
click at [763, 97] on button "הוספת אלמנט" at bounding box center [723, 112] width 187 height 44
click at [721, 333] on div ".st0 { fill: #FFFFFF; } .st0 { fill: #FFFFFF; }" at bounding box center [457, 407] width 915 height 684
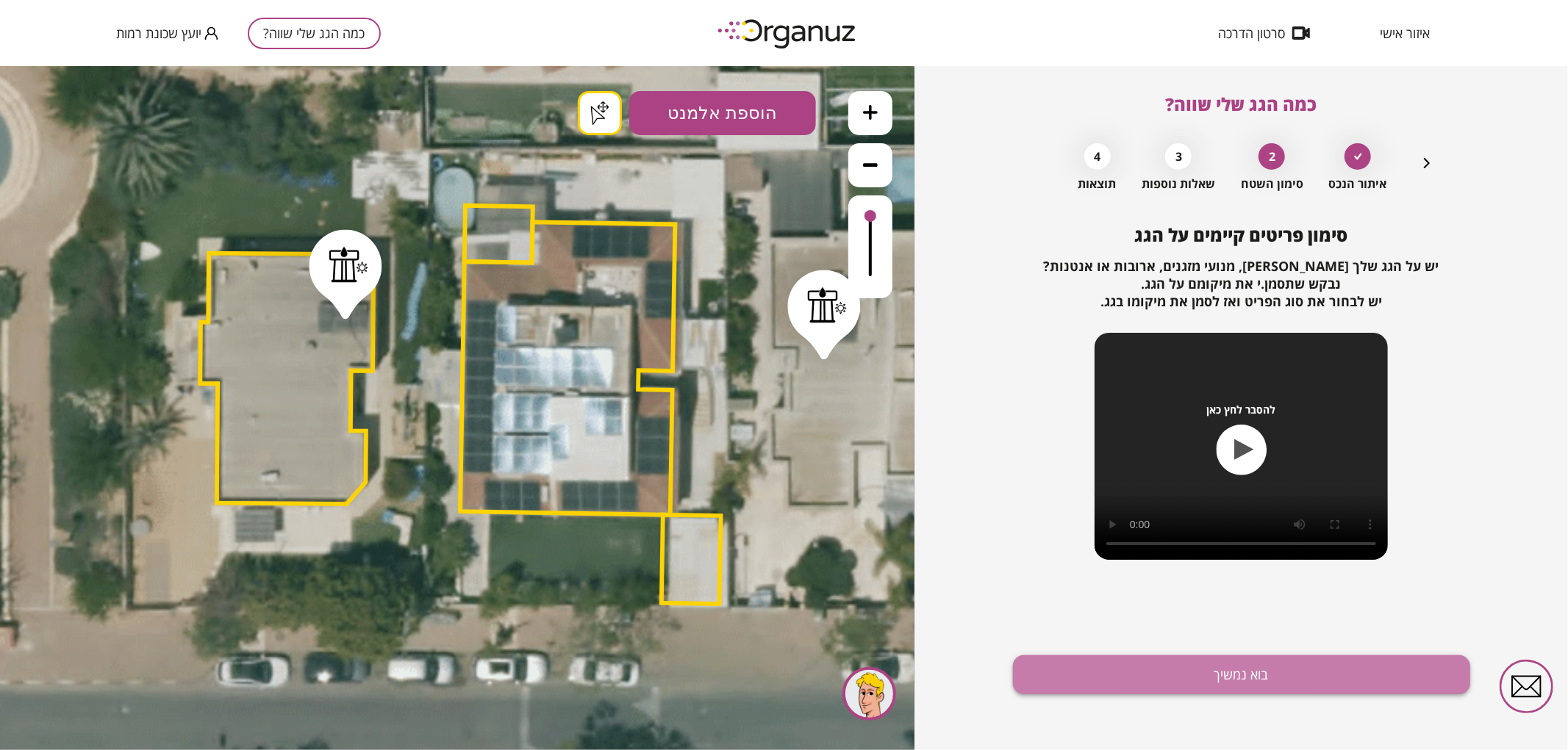
click at [1083, 667] on button "בוא נמשיך" at bounding box center [1241, 675] width 457 height 39
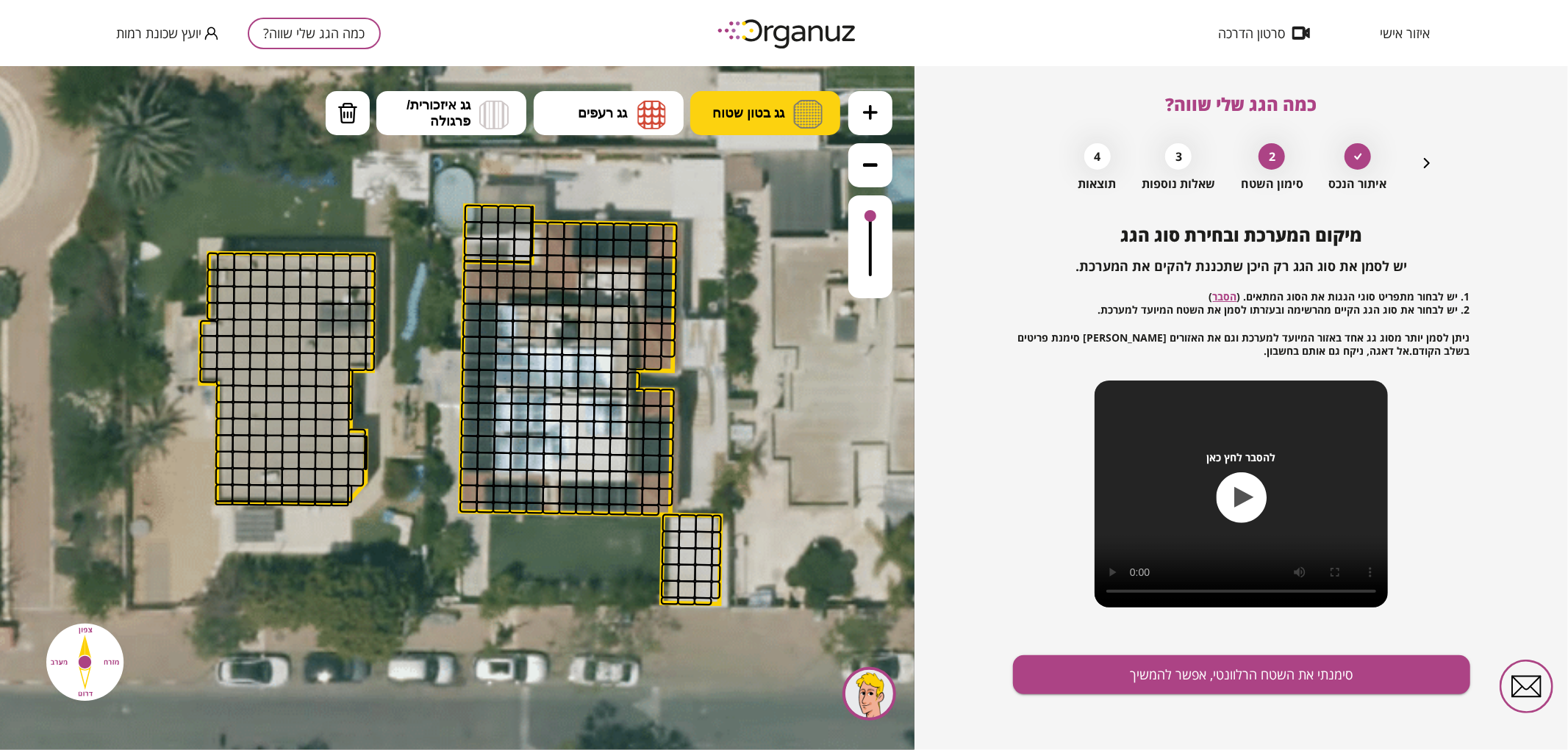
click at [737, 114] on span "גג בטון שטוח" at bounding box center [748, 112] width 72 height 16
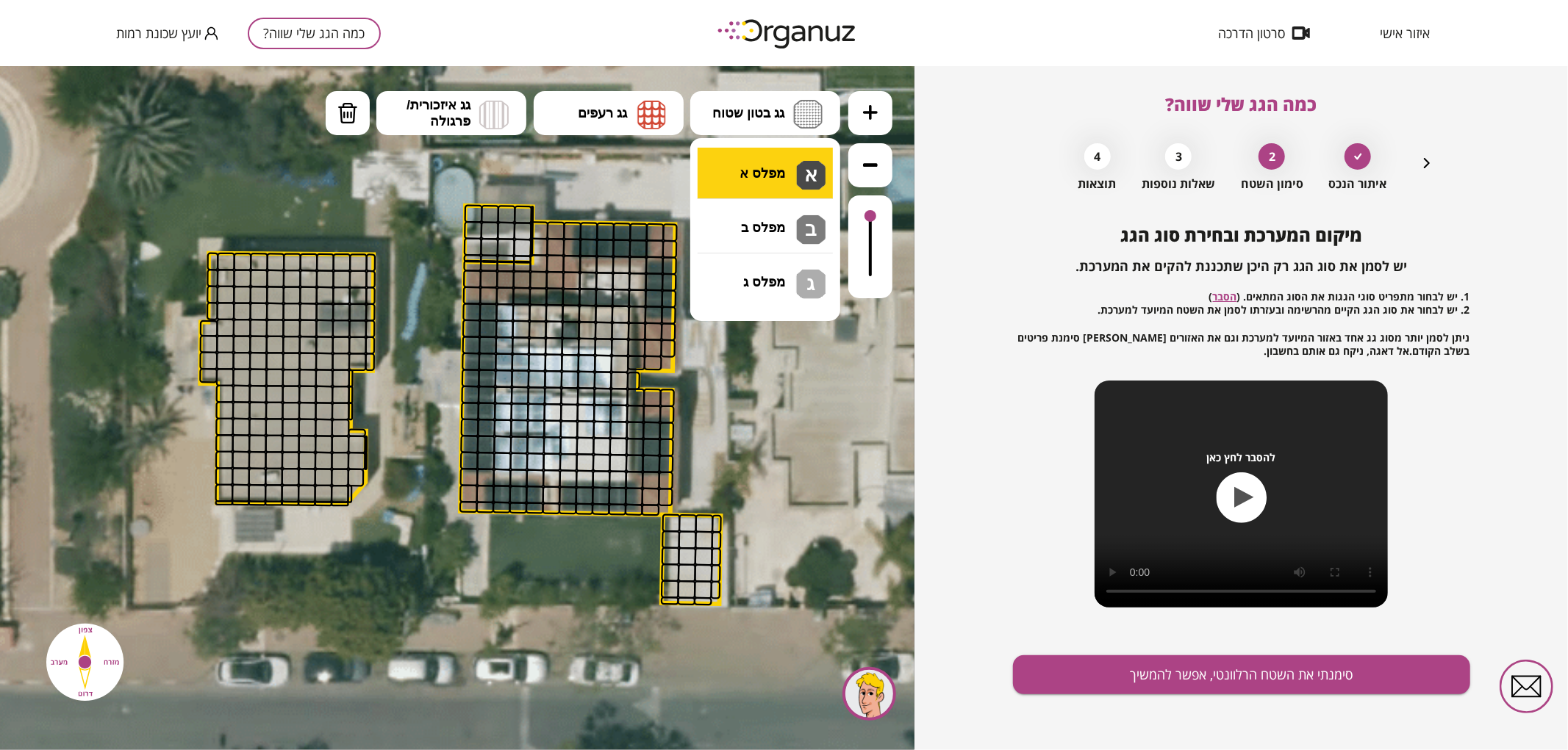
click at [747, 171] on div ".st0 { fill: #FFFFFF; } .st0 { fill: #FFFFFF; }" at bounding box center [457, 407] width 915 height 684
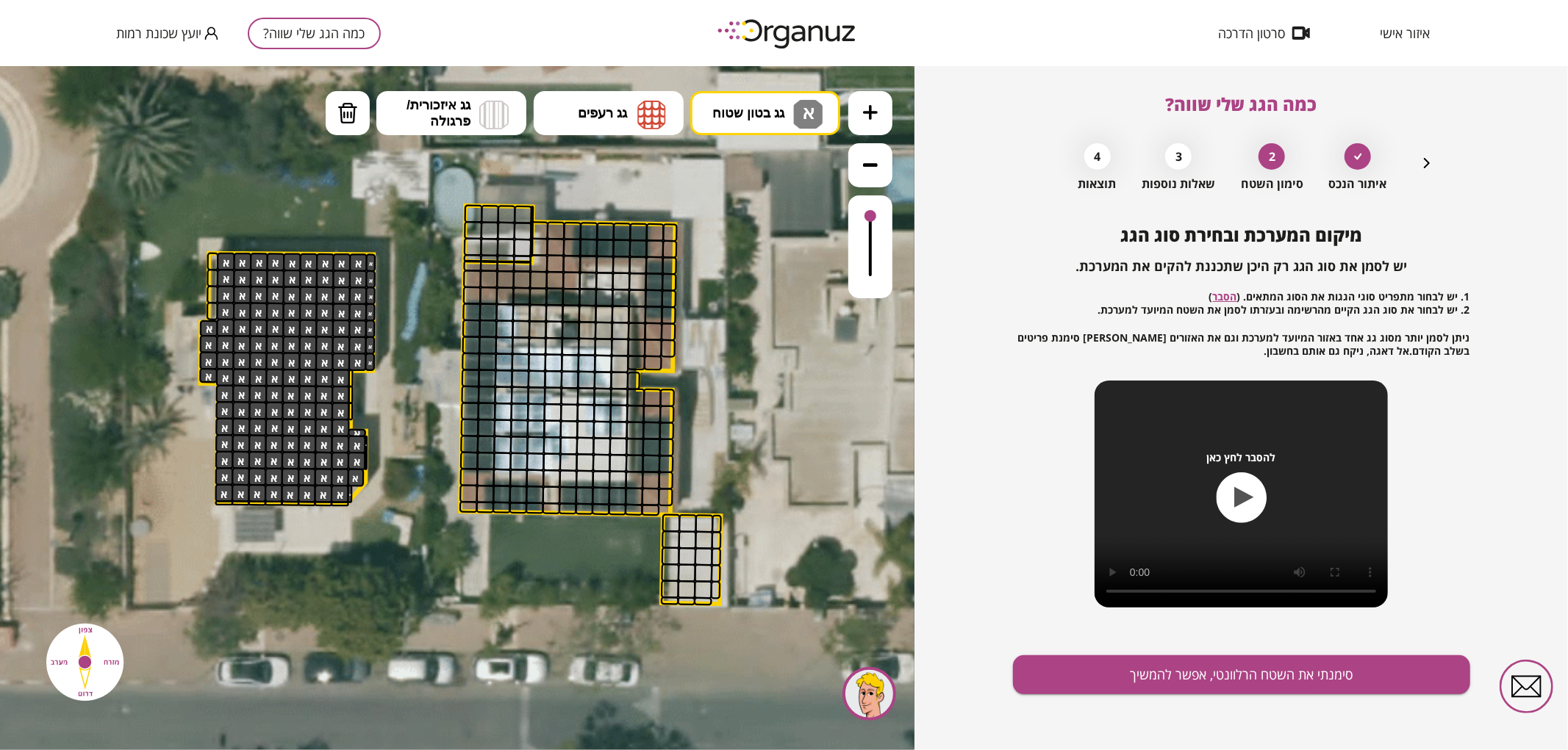
drag, startPoint x: 328, startPoint y: 490, endPoint x: 475, endPoint y: 471, distance: 148.2
click at [368, 492] on div ".st0 { fill: #FFFFFF; } .st0 { fill: #FFFFFF; }" at bounding box center [458, 402] width 1638 height 1637
click at [1223, 683] on button "סימנתי את השטח הרלוונטי, אפשר להמשיך" at bounding box center [1241, 675] width 457 height 39
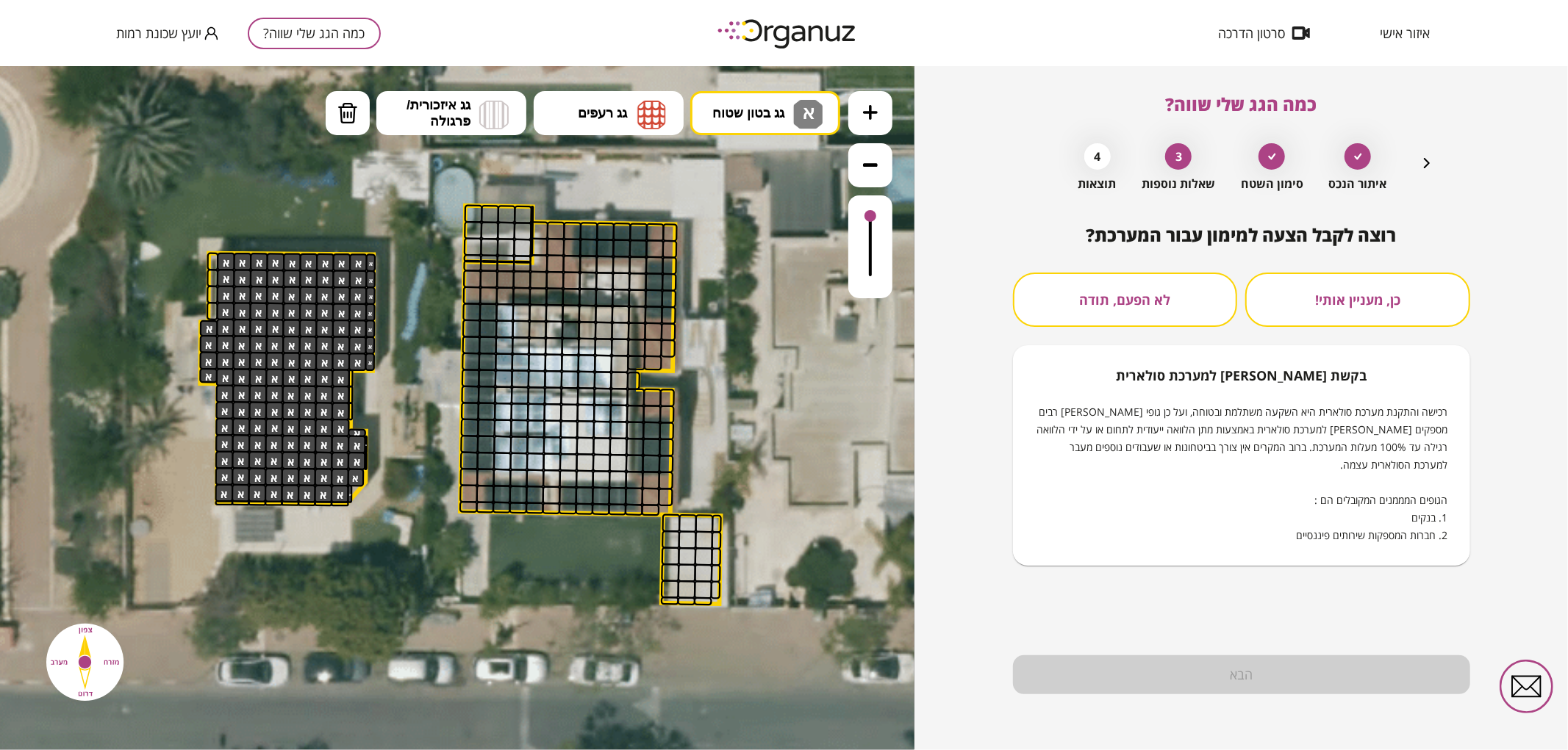
click at [1129, 298] on button "לא הפעם, תודה" at bounding box center [1125, 299] width 225 height 54
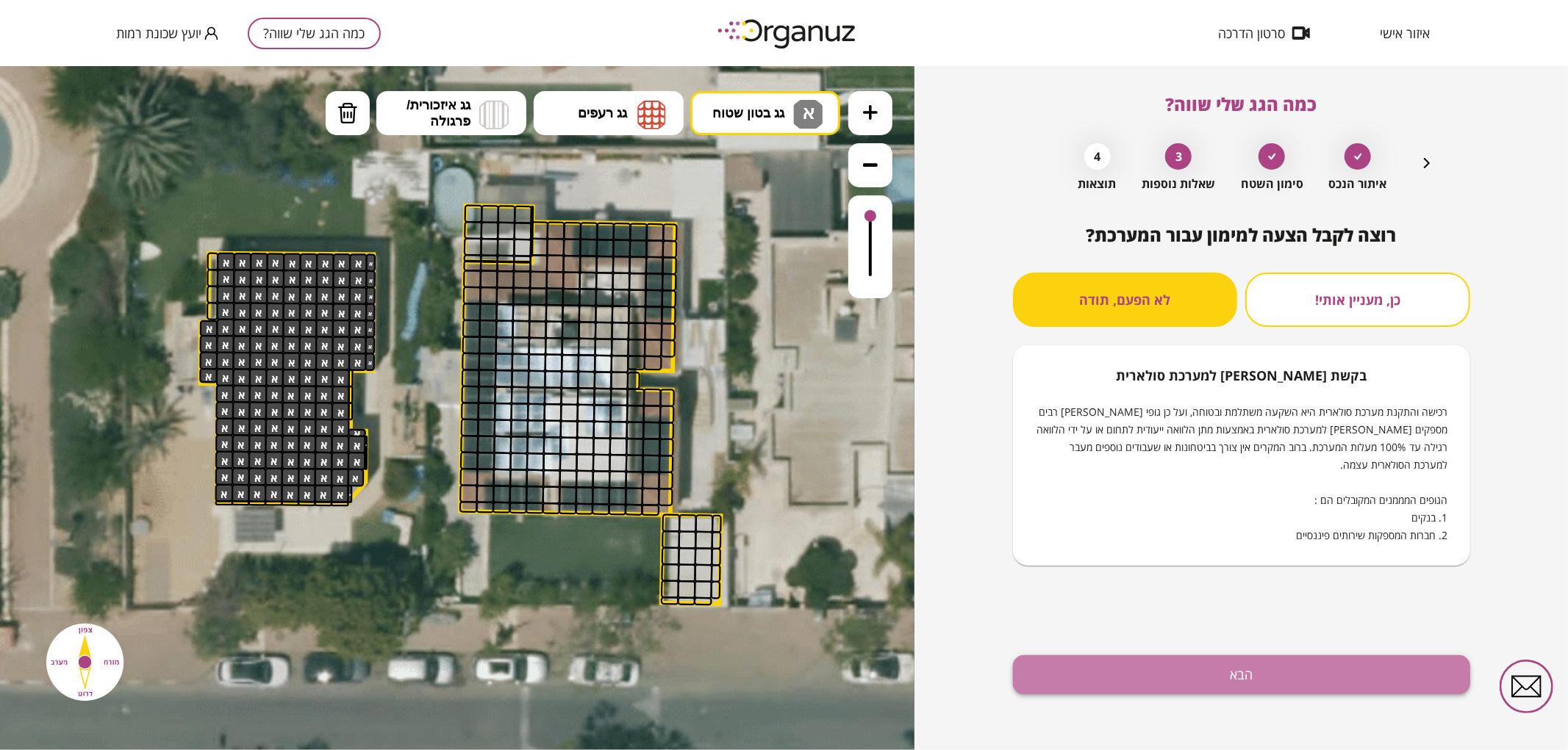
click at [1139, 680] on button "הבא" at bounding box center [1241, 675] width 457 height 39
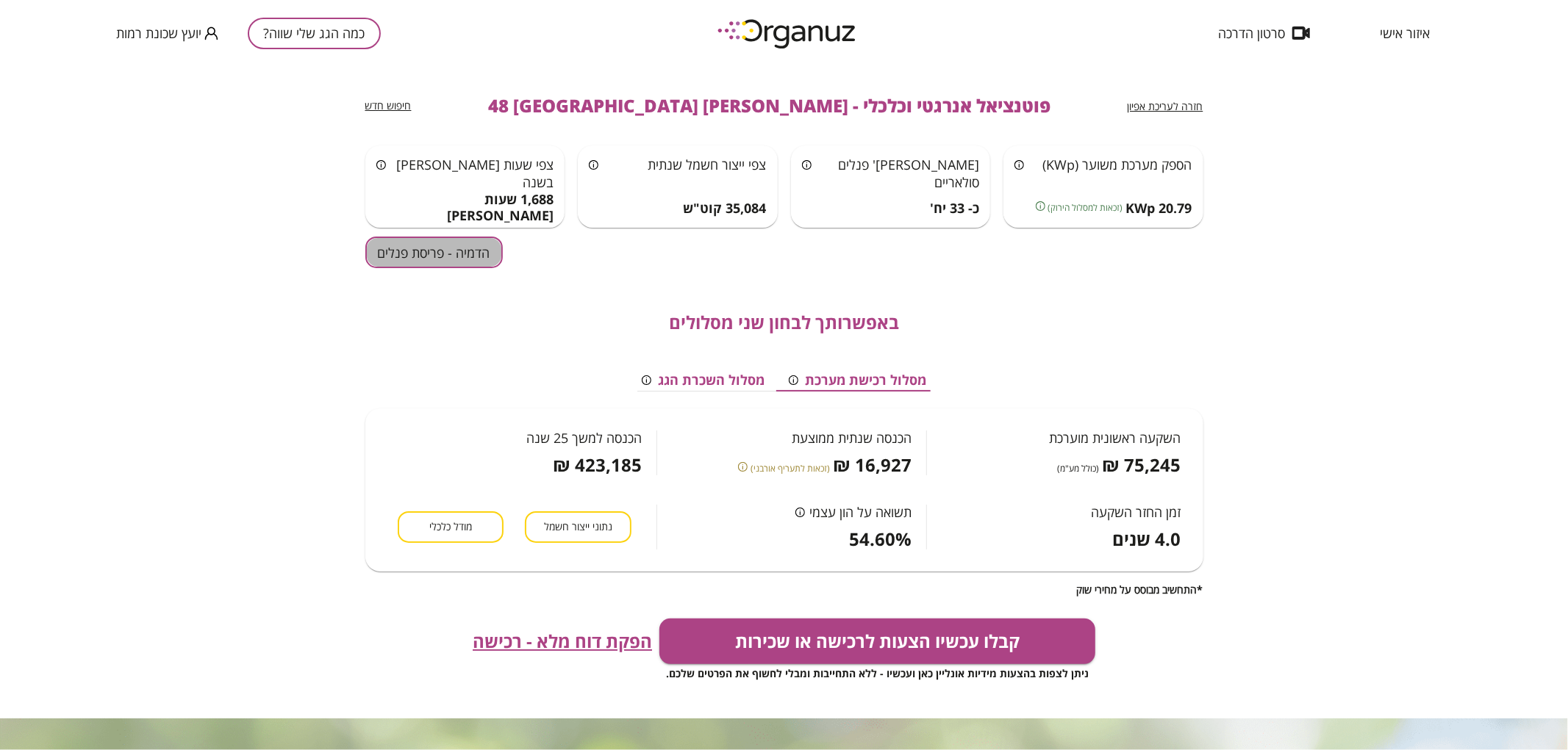
click at [475, 260] on button "הדמיה - פריסת פנלים" at bounding box center [434, 252] width 138 height 31
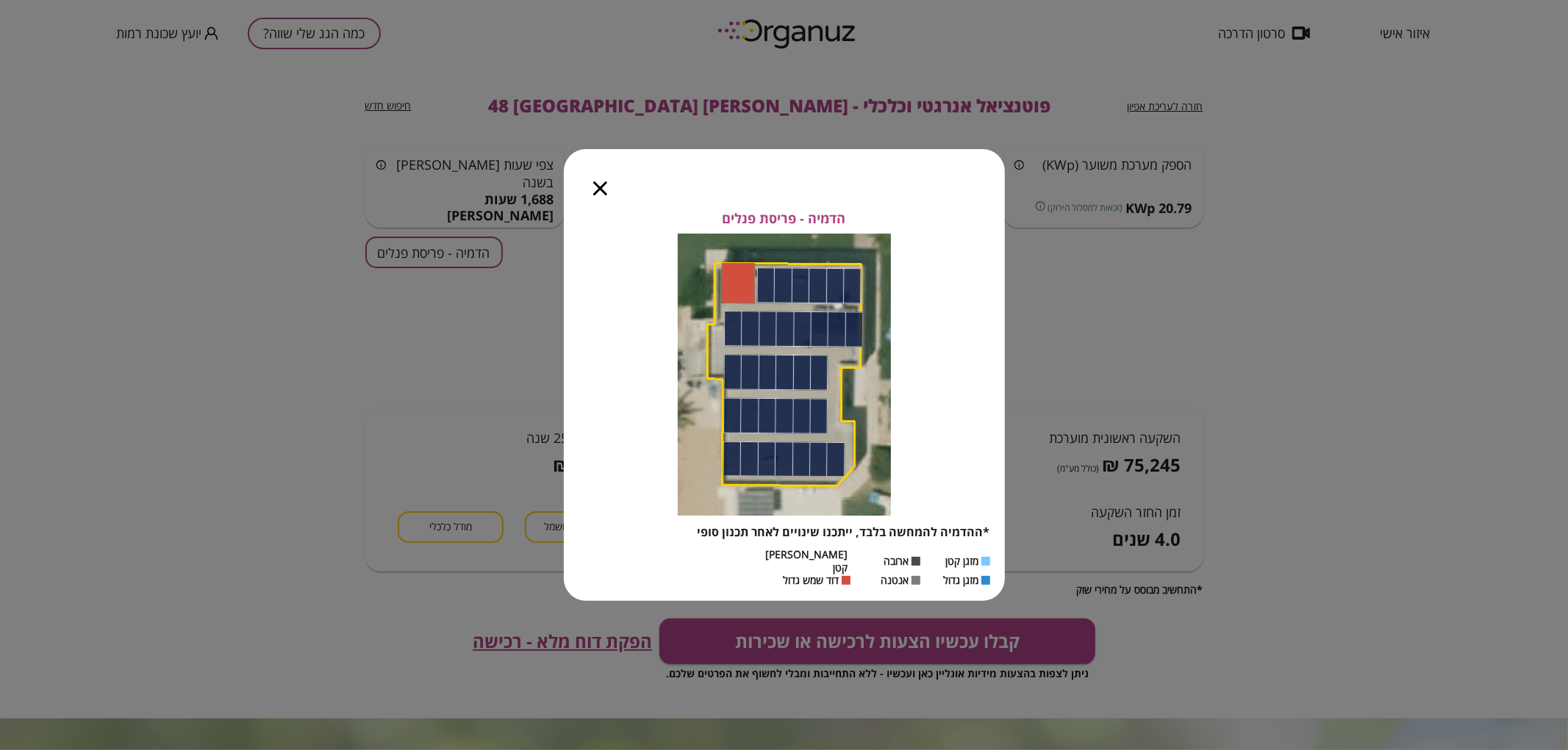
click at [599, 190] on icon "button" at bounding box center [600, 188] width 14 height 14
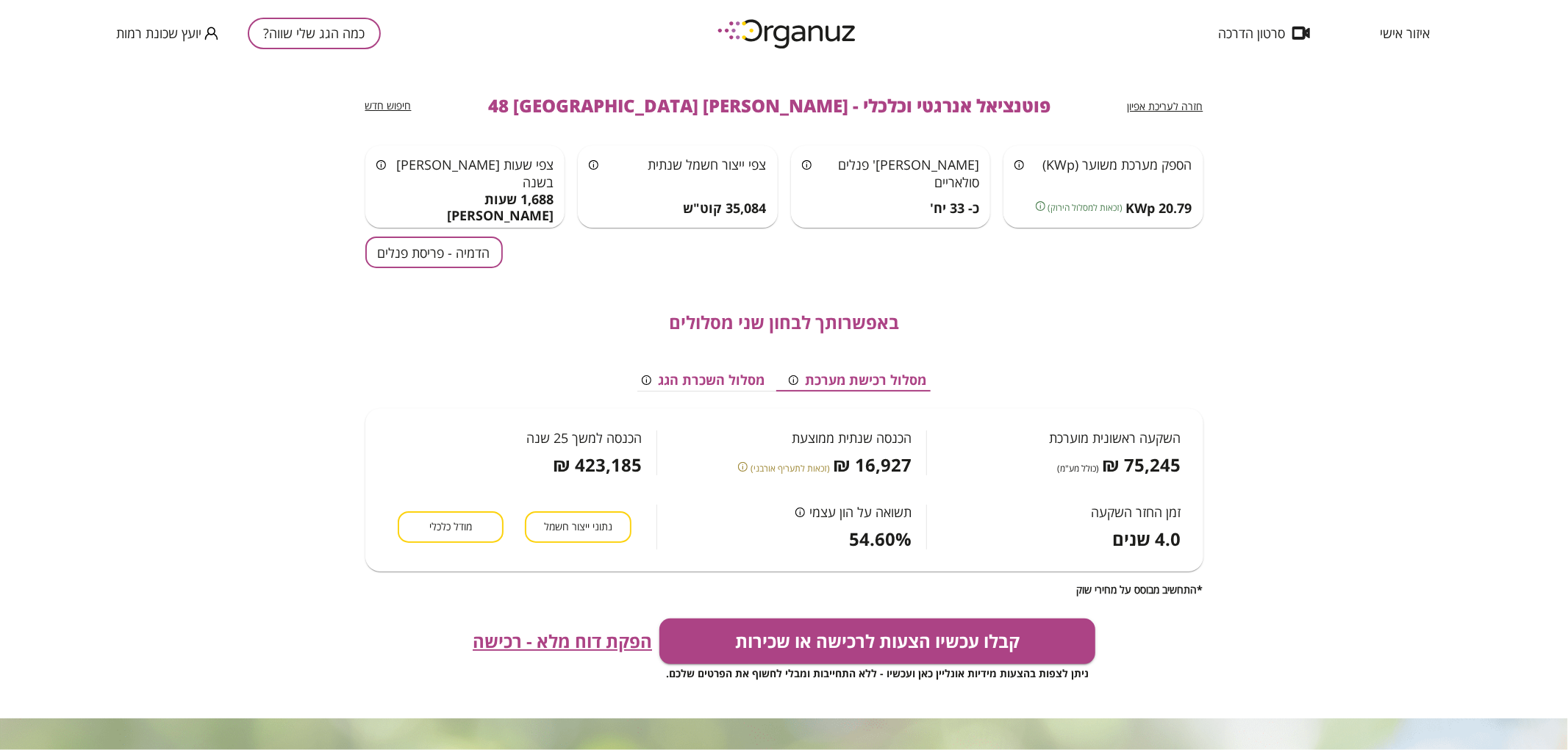
click at [466, 260] on button "הדמיה - פריסת פנלים" at bounding box center [434, 252] width 138 height 31
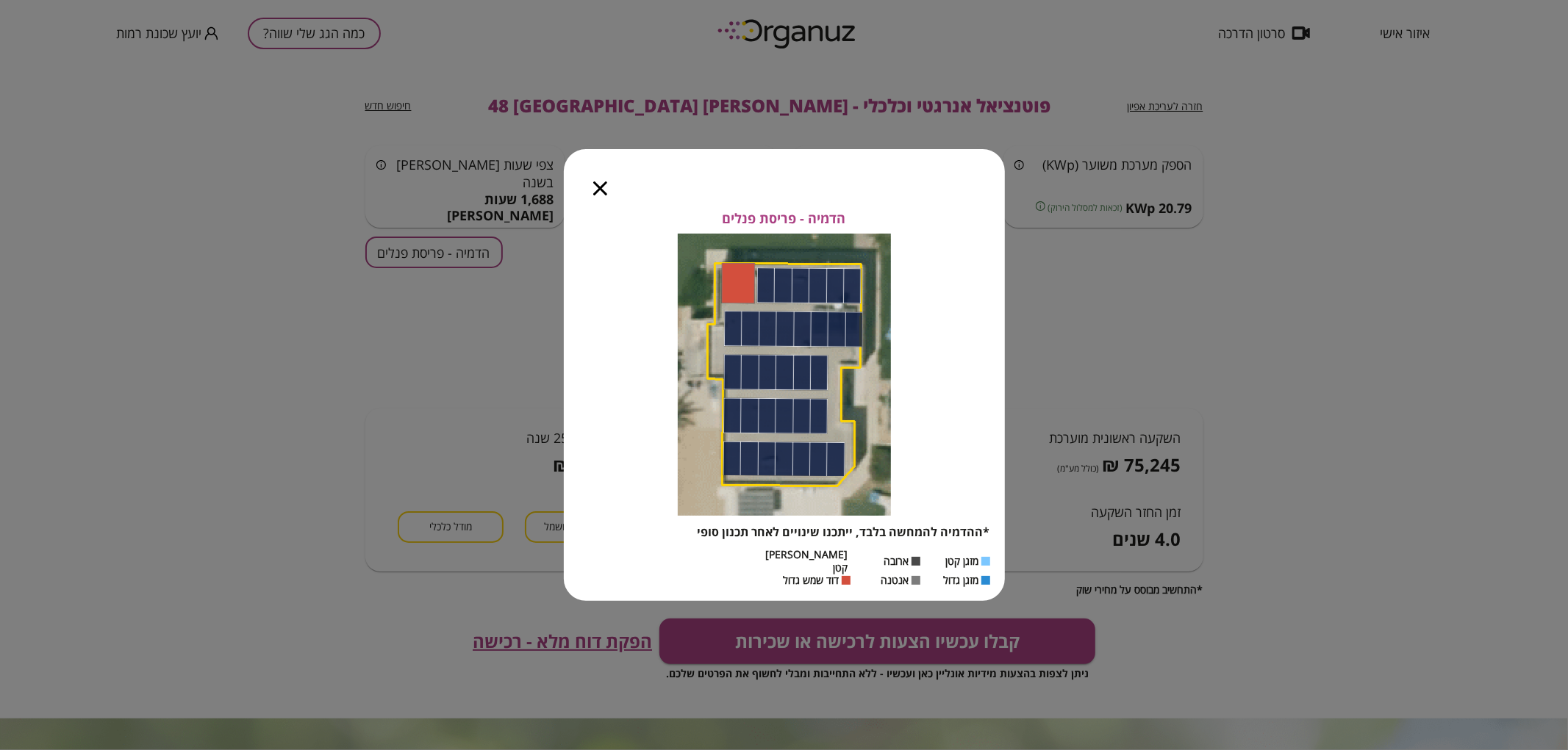
click at [600, 193] on icon "button" at bounding box center [600, 188] width 14 height 14
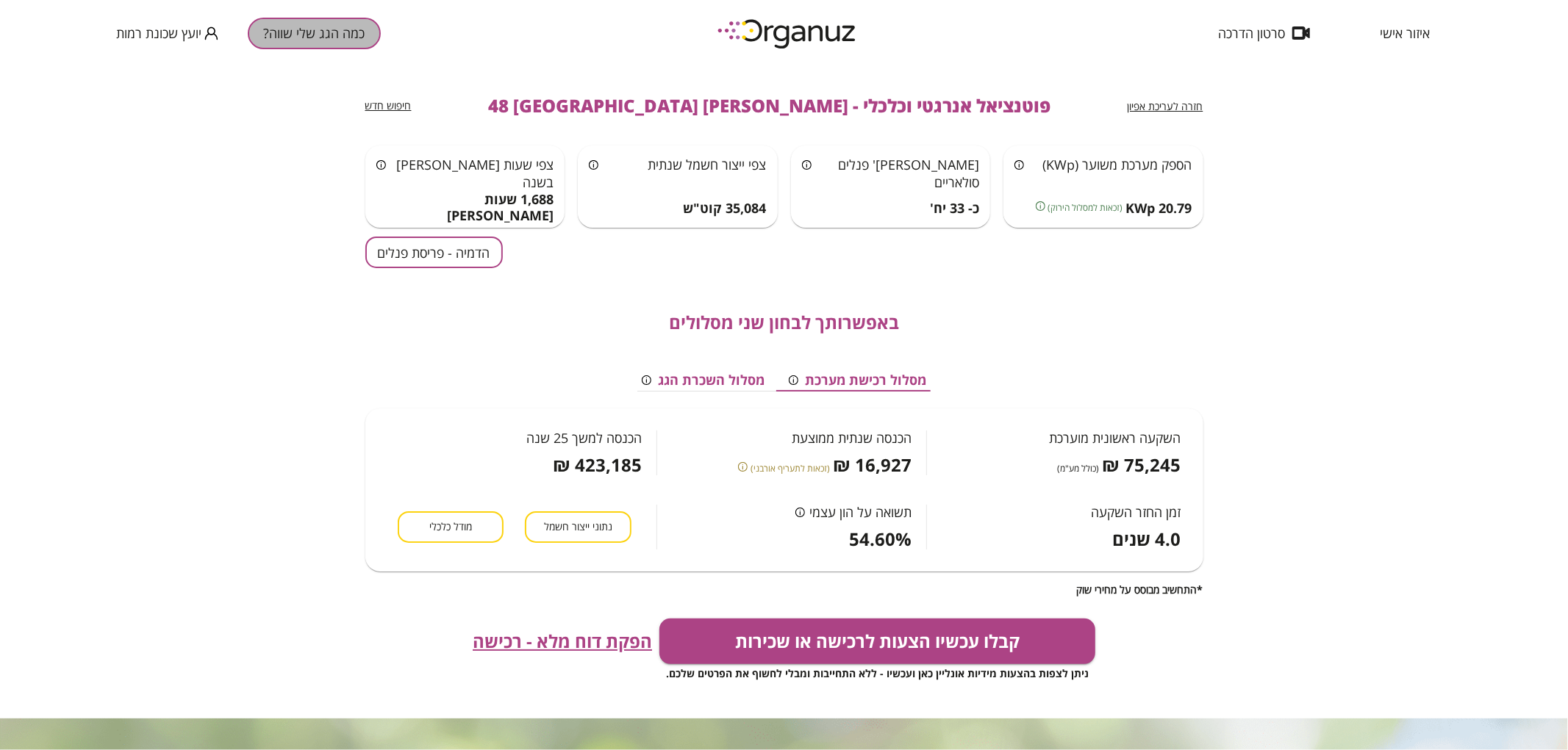
click at [305, 39] on button "כמה הגג שלי שווה?" at bounding box center [315, 33] width 133 height 31
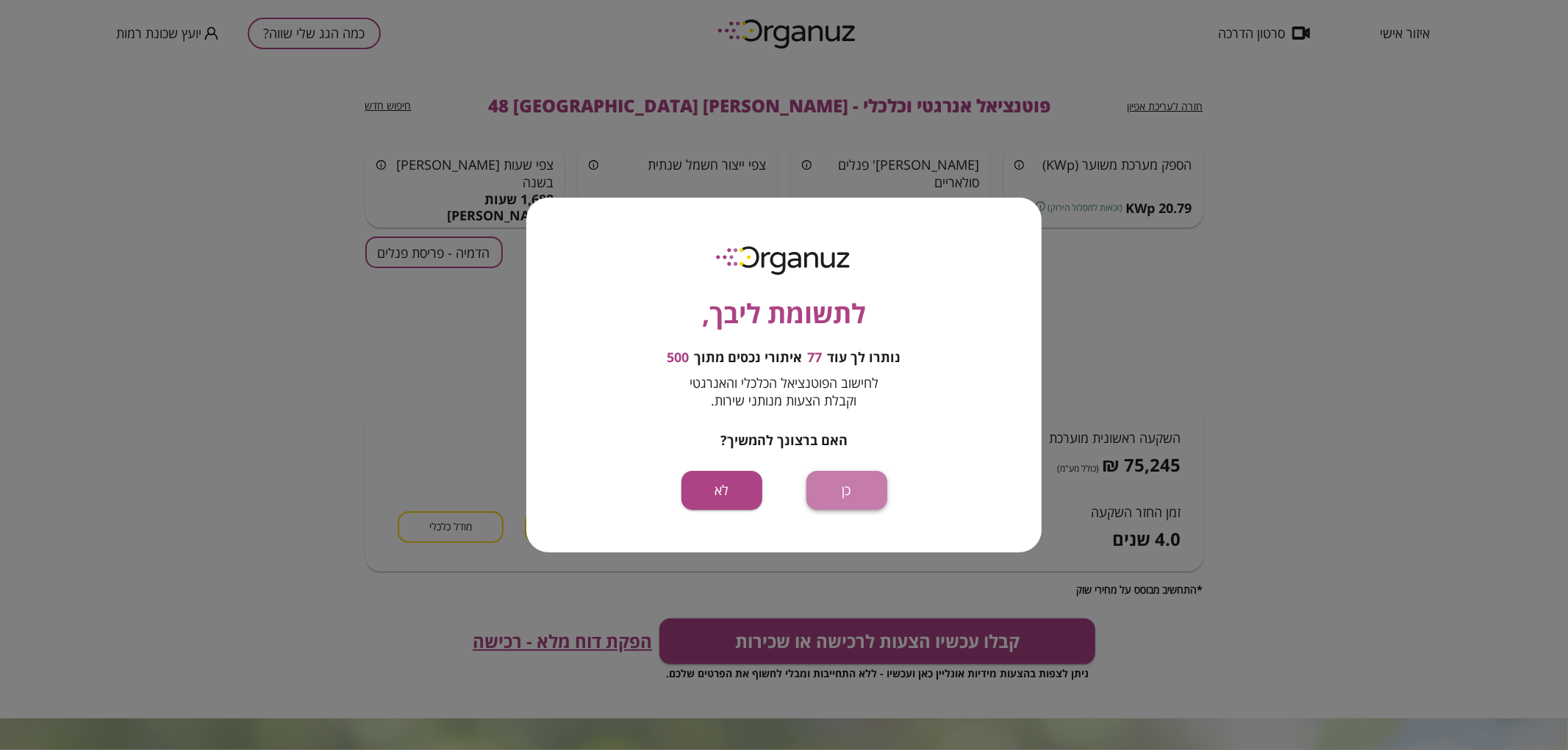
click at [841, 491] on button "כן" at bounding box center [847, 491] width 81 height 39
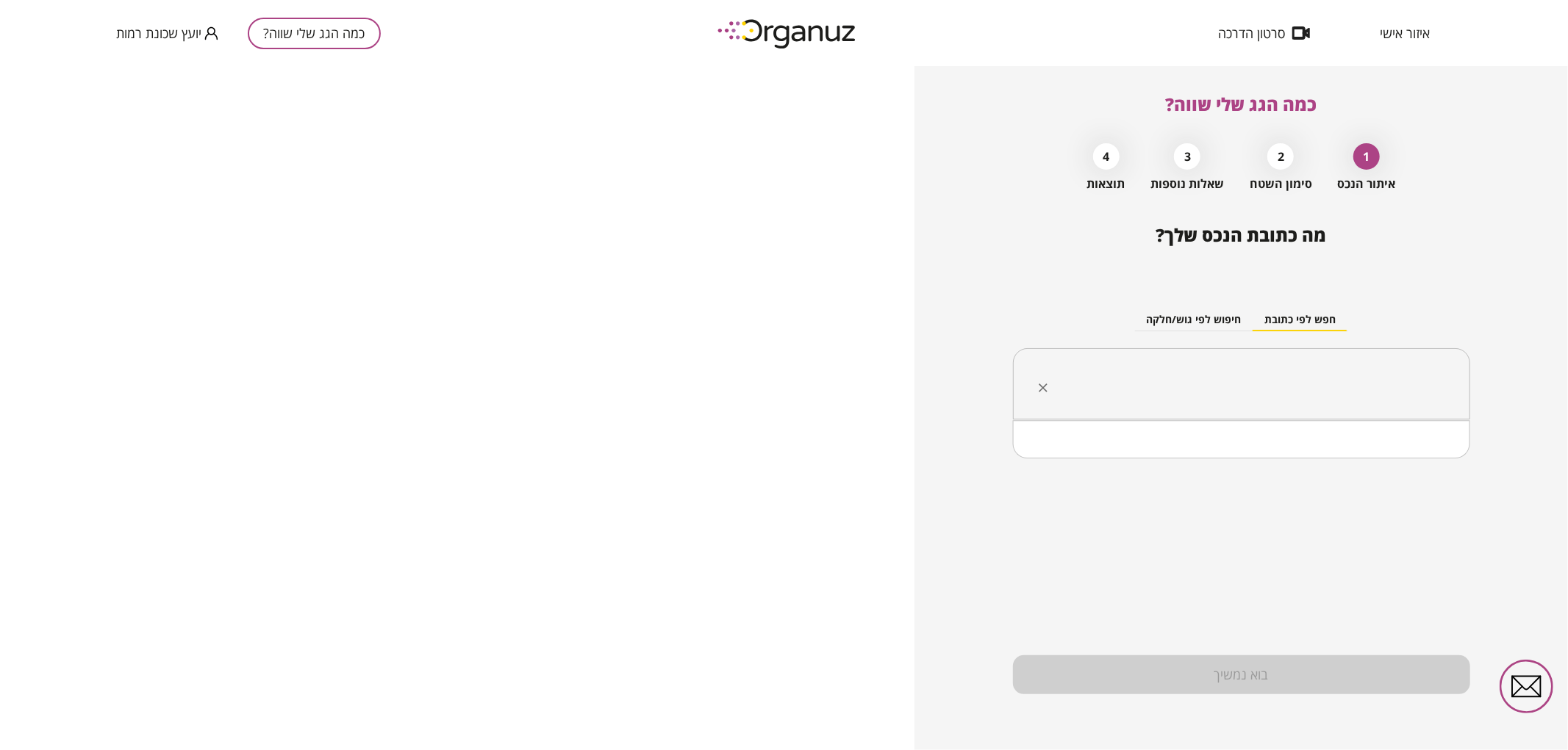
click at [1230, 366] on input "text" at bounding box center [1247, 384] width 411 height 37
click at [1315, 461] on li "[PERSON_NAME] 63 [GEOGRAPHIC_DATA]" at bounding box center [1241, 458] width 419 height 27
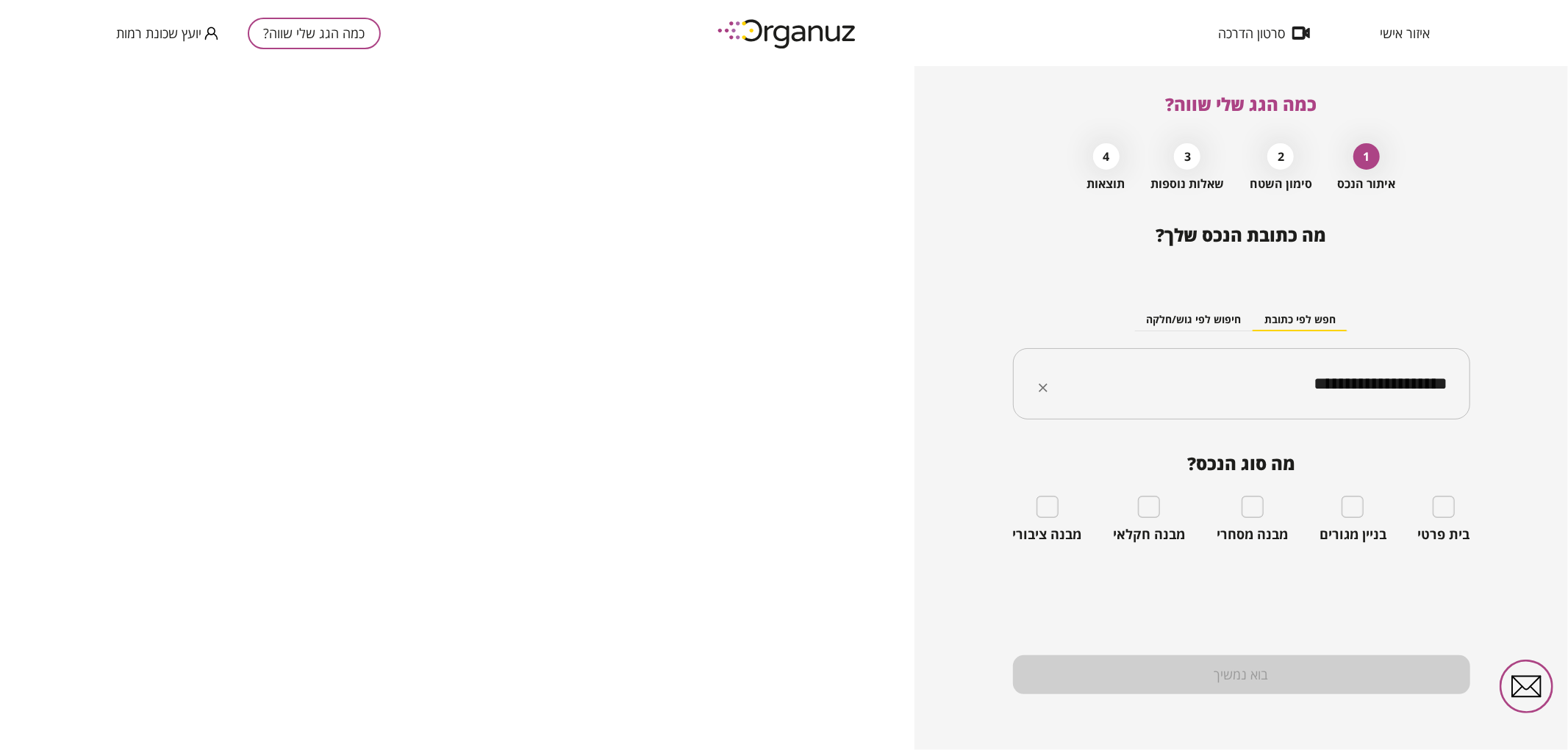
type input "**********"
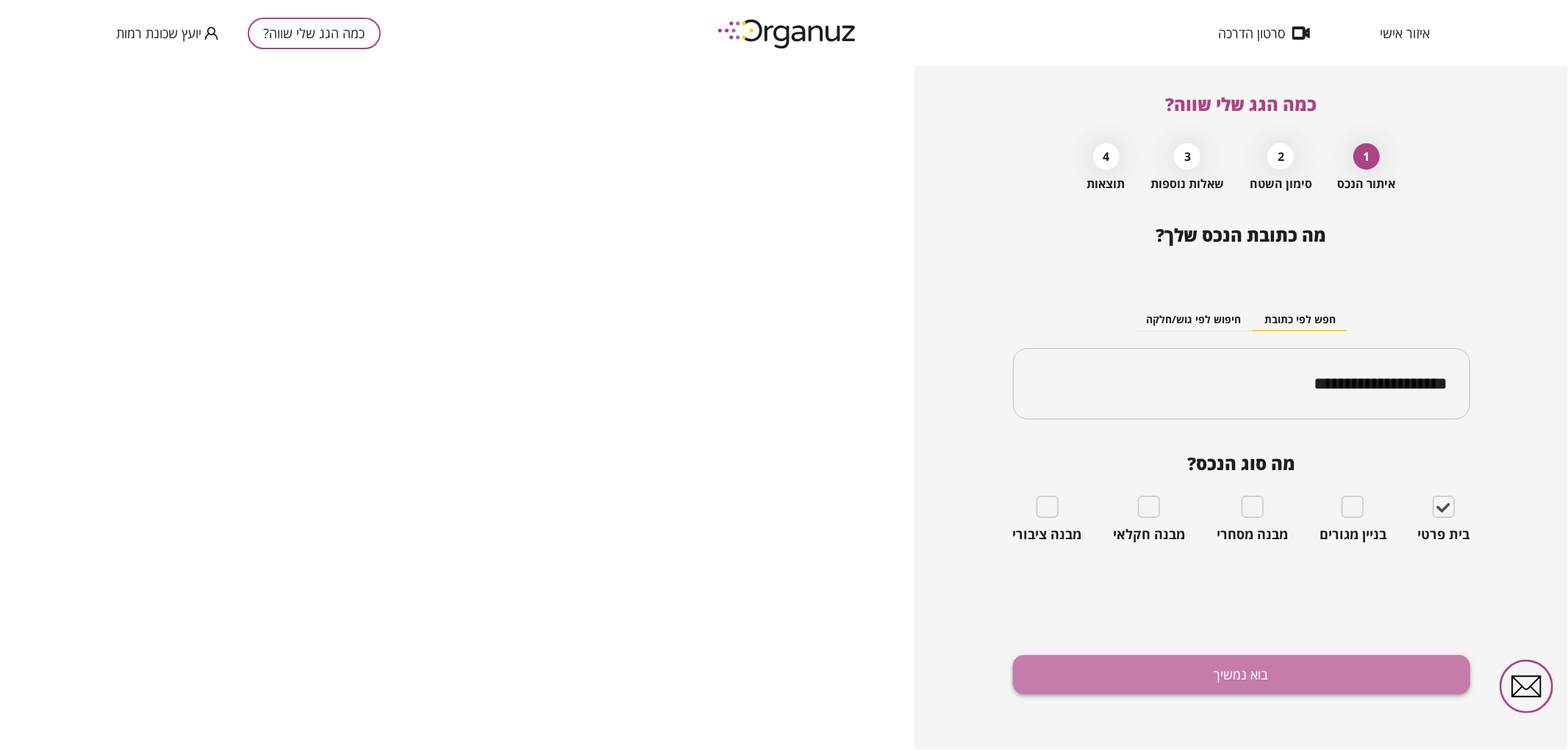
click at [1187, 670] on button "בוא נמשיך" at bounding box center [1241, 675] width 457 height 39
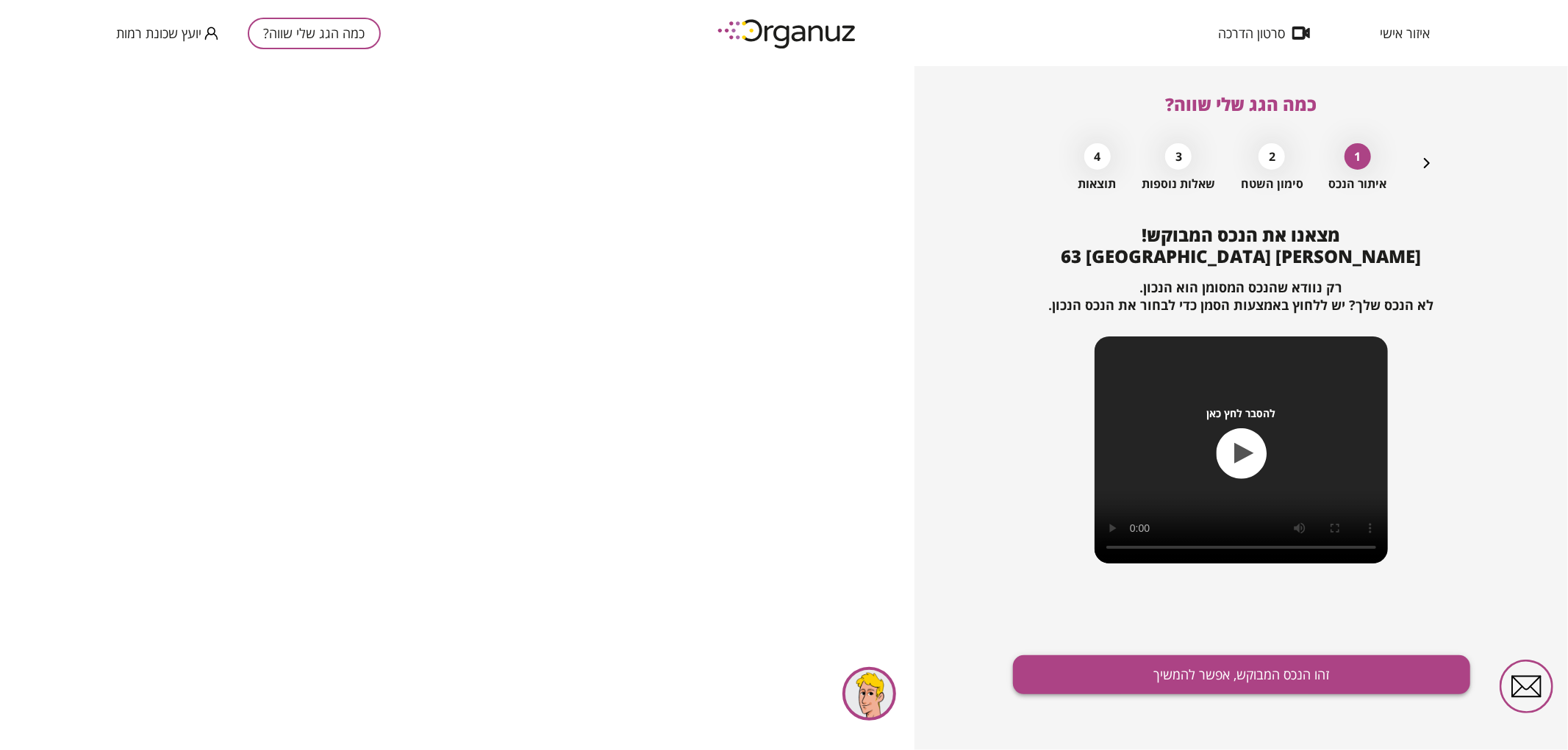
click at [1228, 667] on button "זהו הנכס המבוקש, אפשר להמשיך" at bounding box center [1241, 675] width 457 height 39
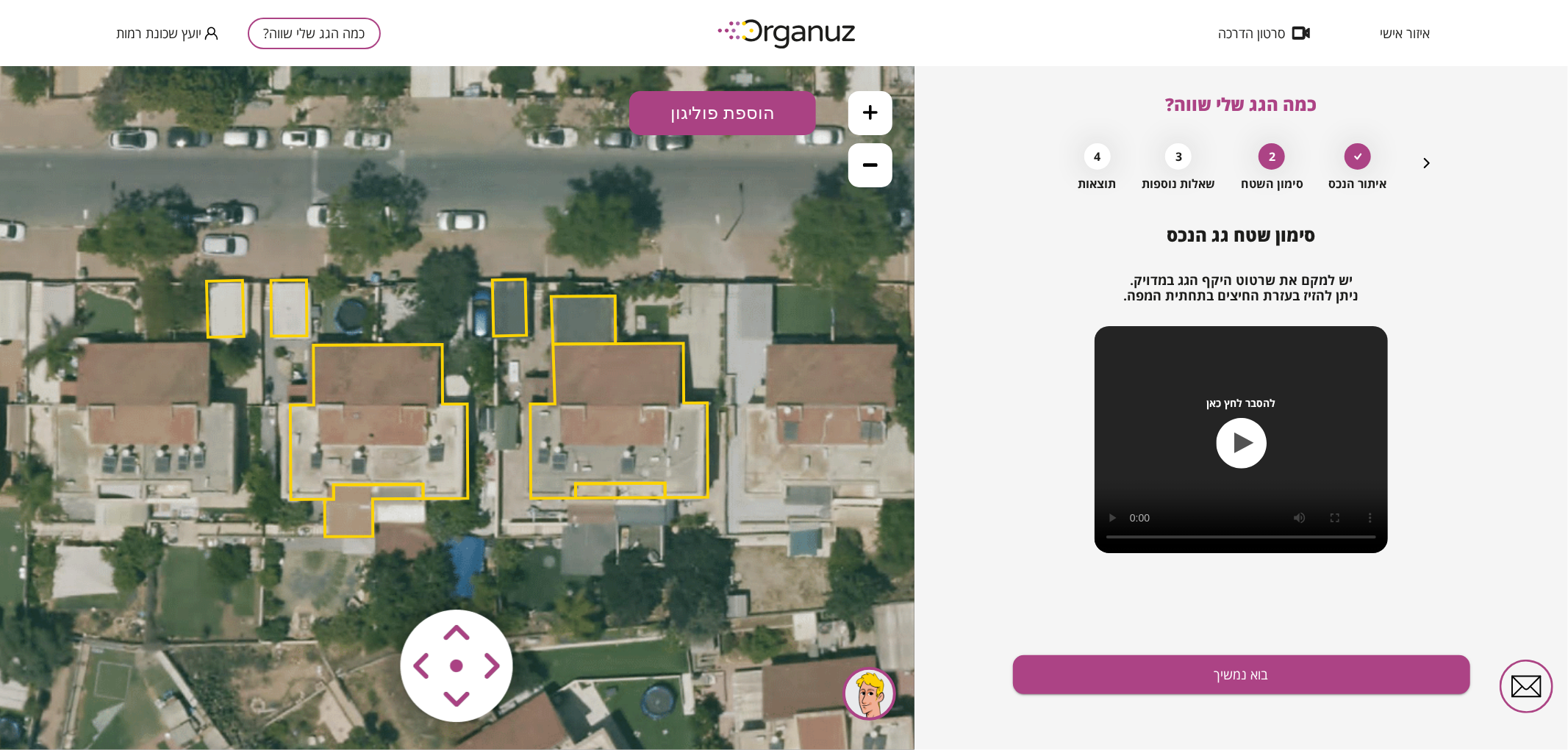
click at [872, 169] on icon at bounding box center [870, 164] width 15 height 15
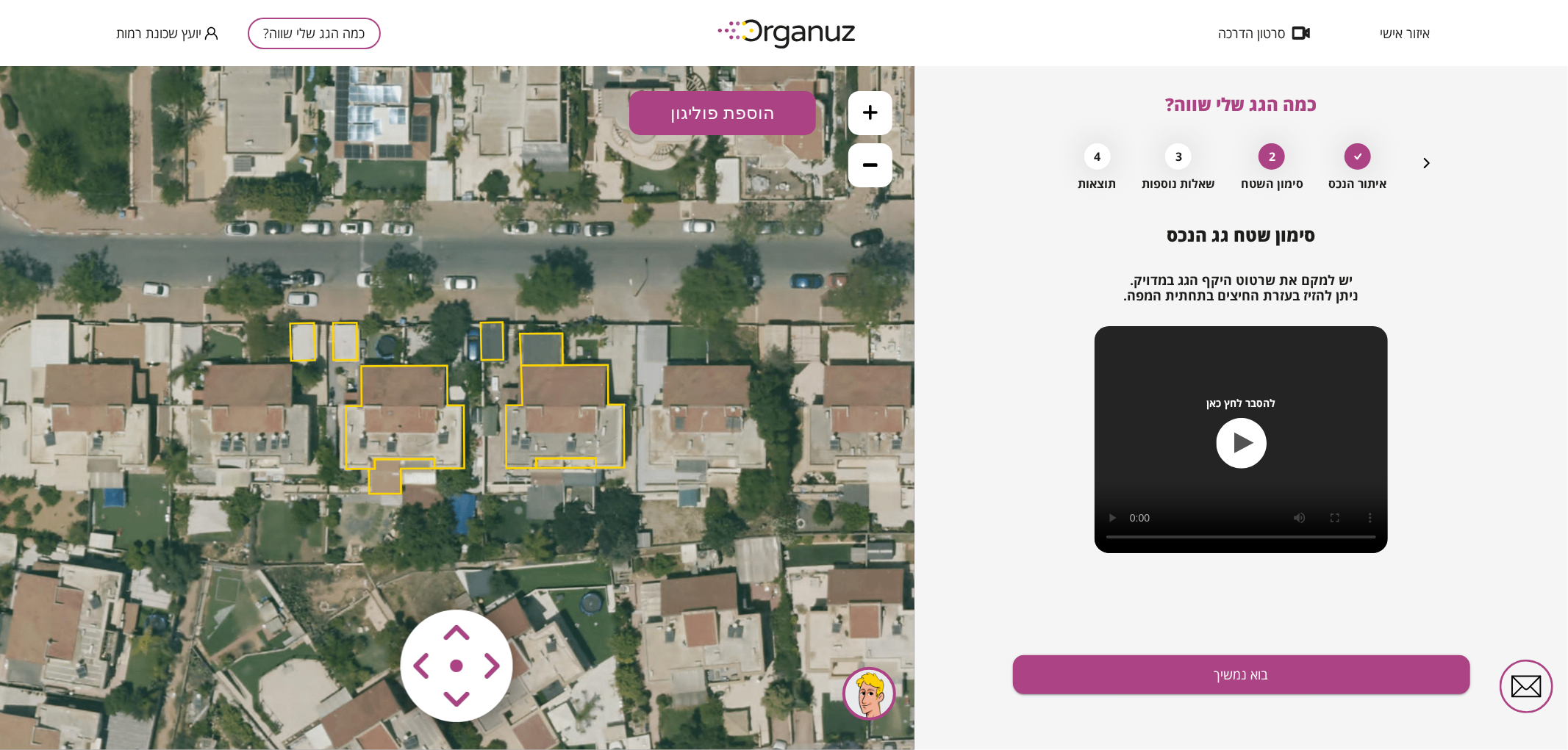
click at [872, 169] on icon at bounding box center [870, 164] width 15 height 15
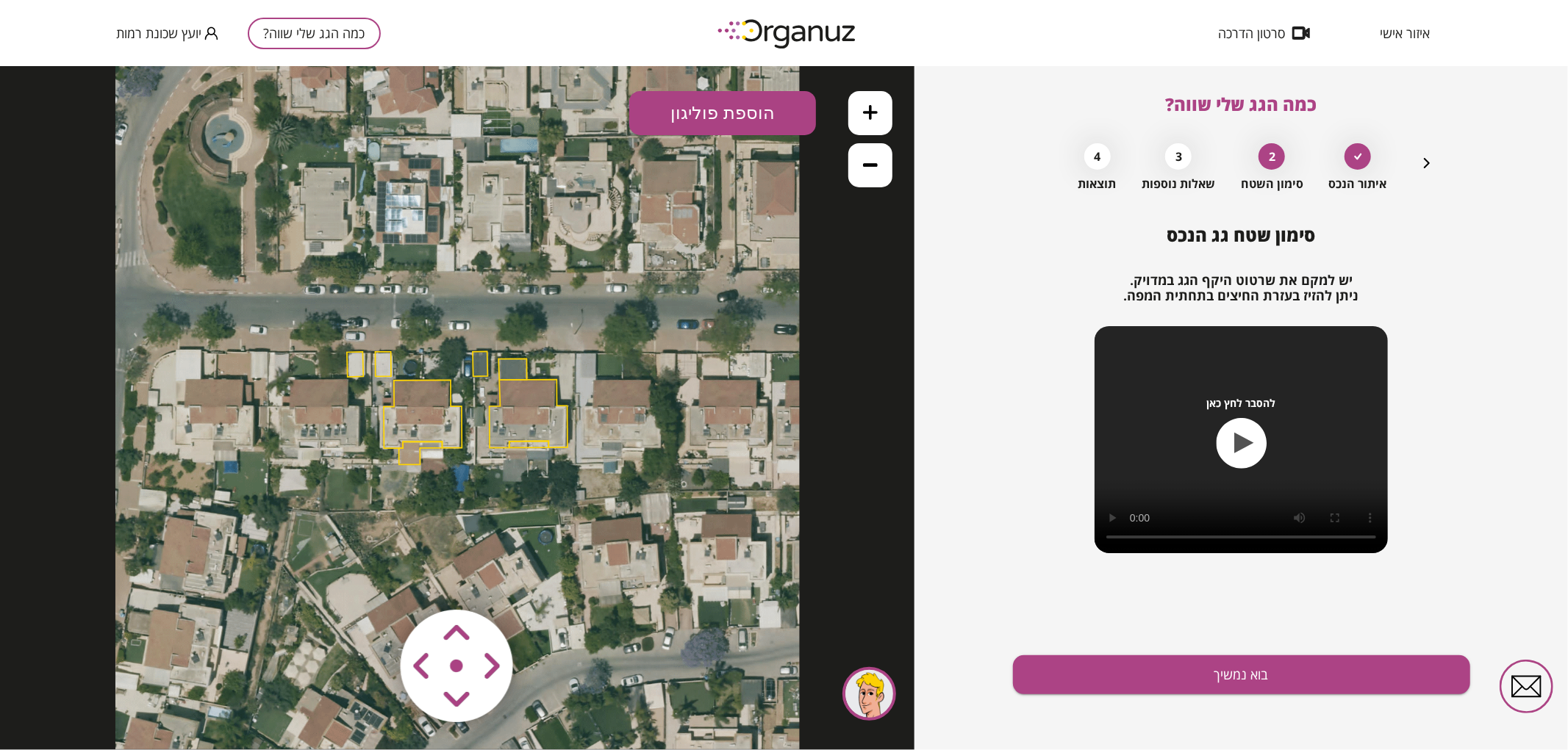
click at [863, 119] on icon at bounding box center [870, 111] width 15 height 15
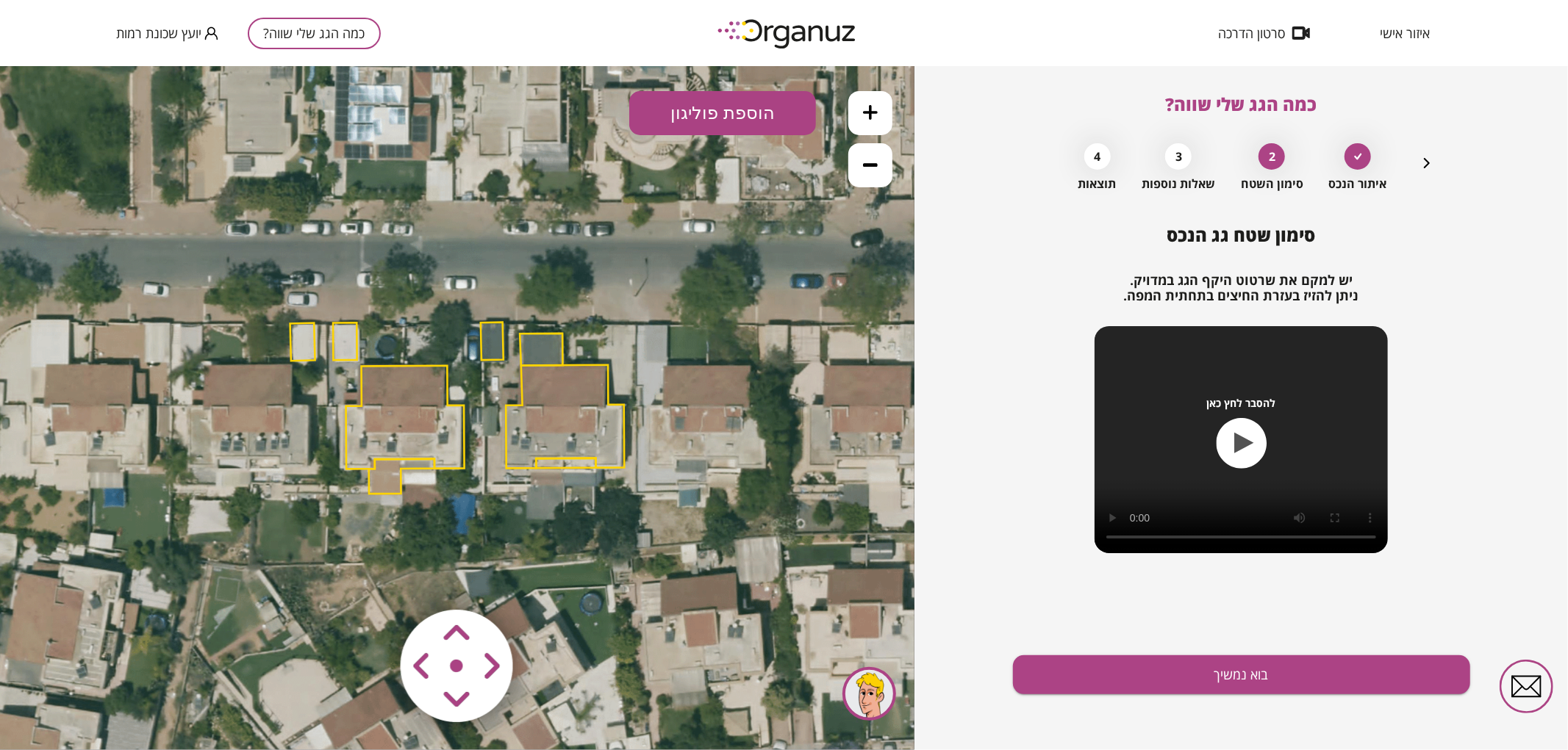
click at [863, 119] on icon at bounding box center [870, 111] width 15 height 15
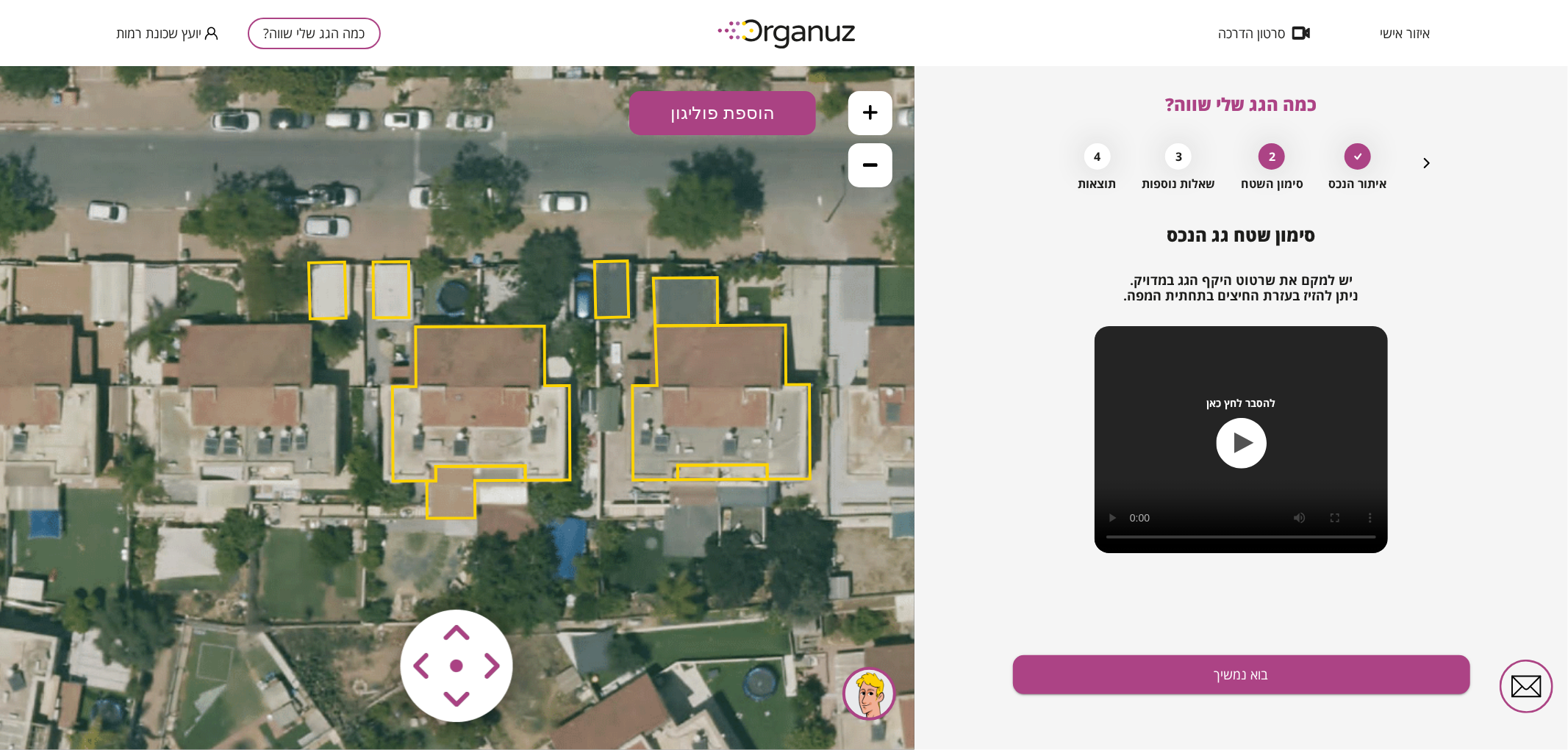
drag, startPoint x: 472, startPoint y: 339, endPoint x: 505, endPoint y: 349, distance: 34.5
click at [538, 326] on polygon at bounding box center [482, 403] width 178 height 155
click at [472, 373] on polygon at bounding box center [482, 401] width 178 height 155
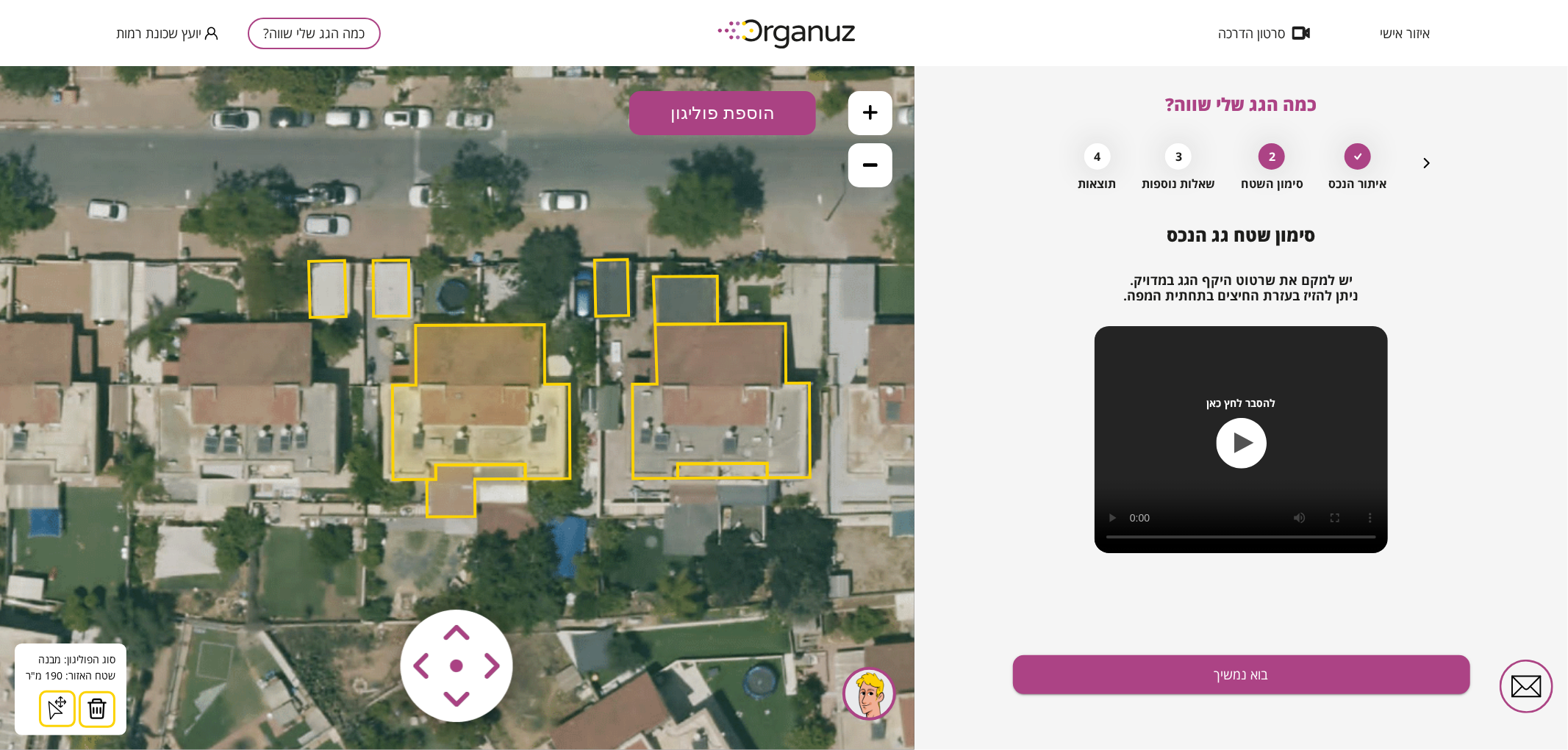
click at [94, 700] on img at bounding box center [96, 708] width 21 height 22
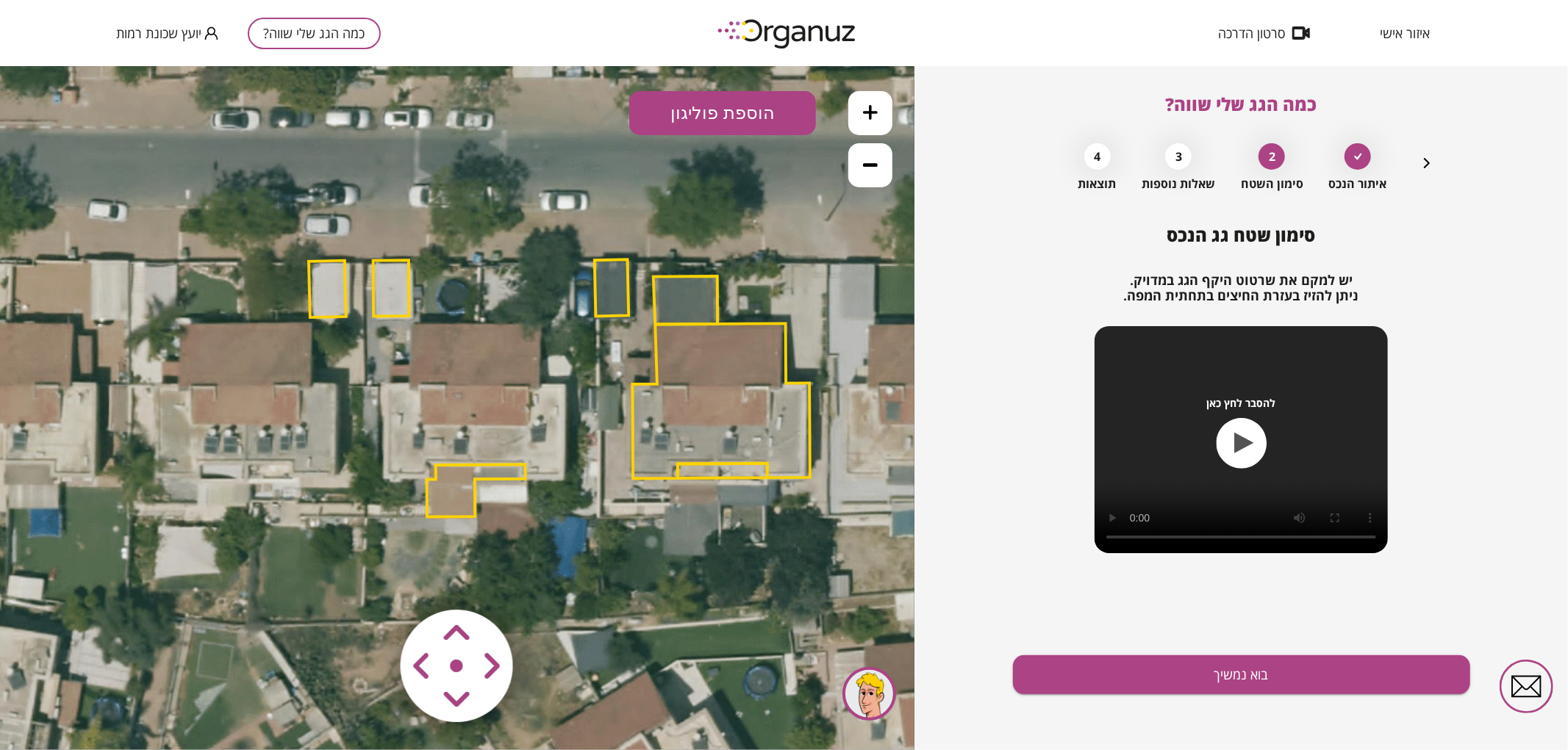
click at [444, 484] on polygon at bounding box center [476, 490] width 99 height 52
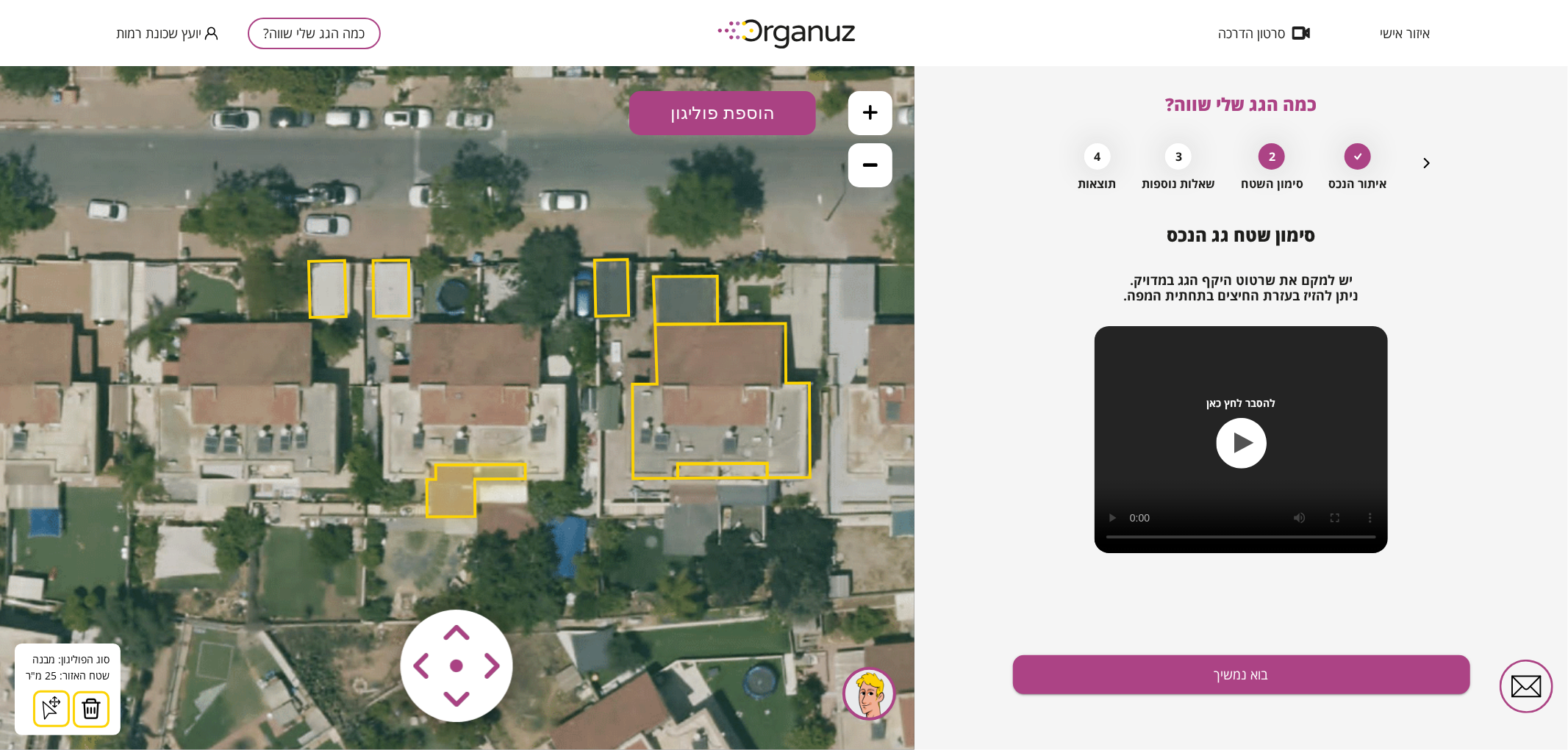
drag, startPoint x: 93, startPoint y: 703, endPoint x: 103, endPoint y: 668, distance: 36.4
click at [93, 702] on img at bounding box center [91, 708] width 21 height 22
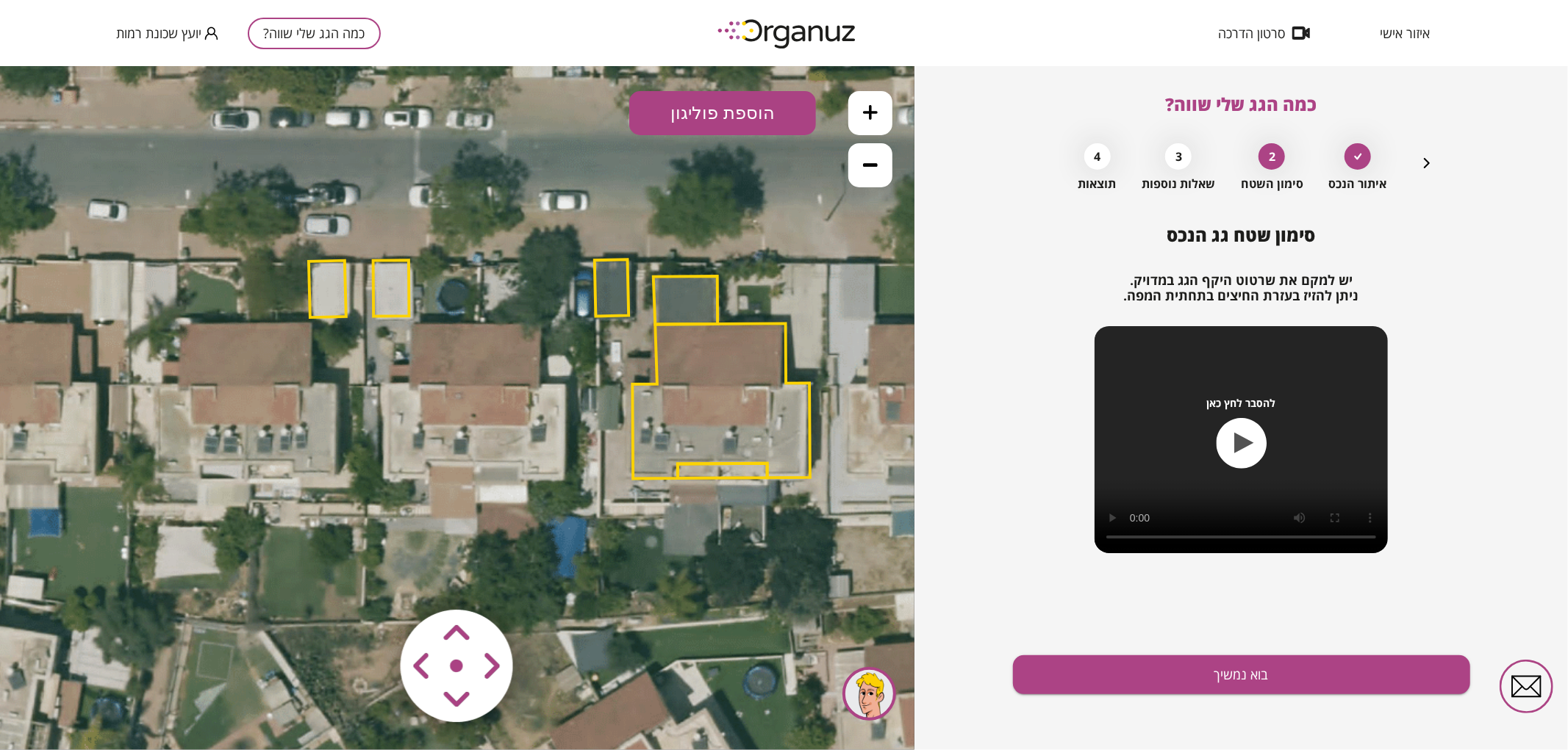
click at [378, 305] on polygon at bounding box center [391, 287] width 36 height 56
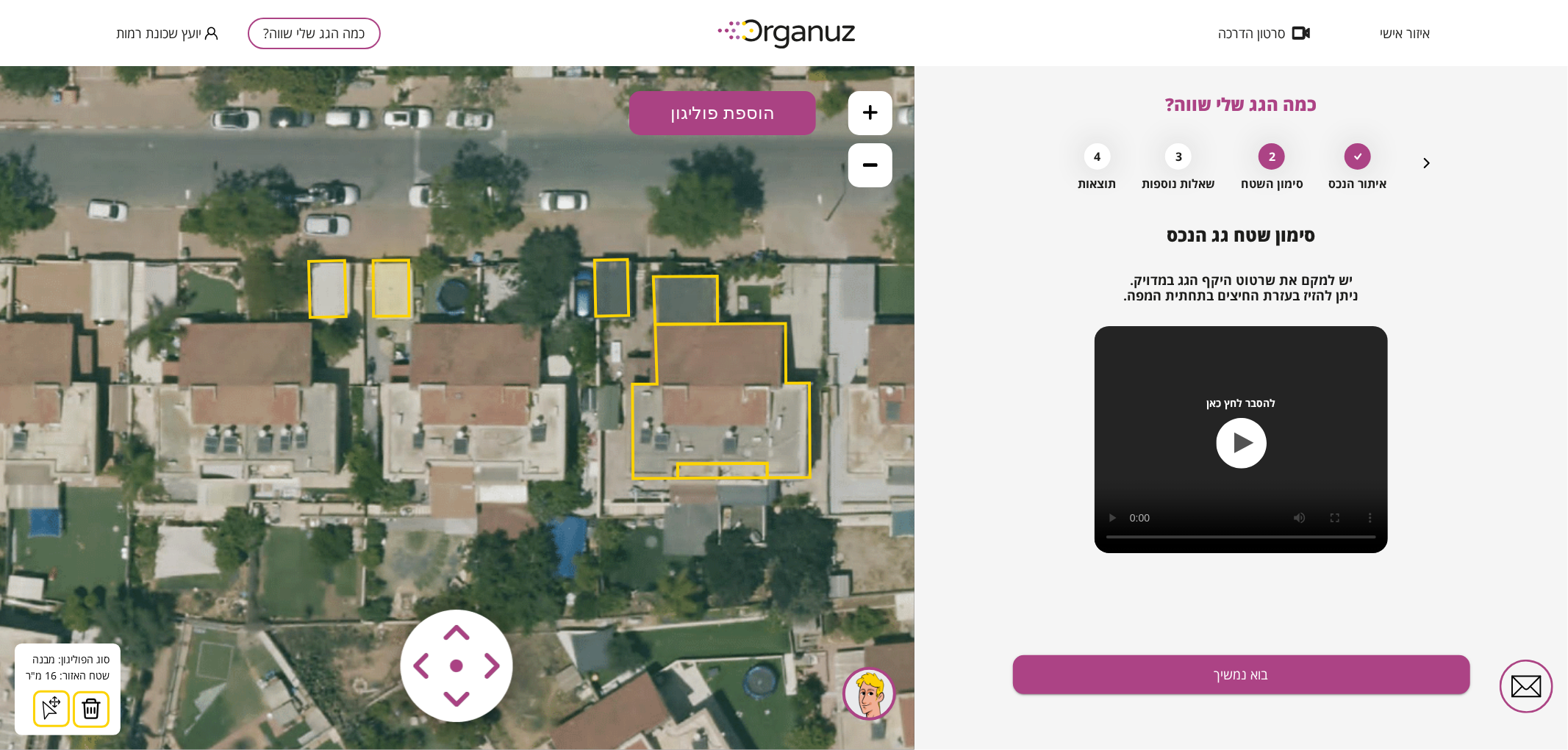
click at [98, 703] on img at bounding box center [91, 708] width 21 height 22
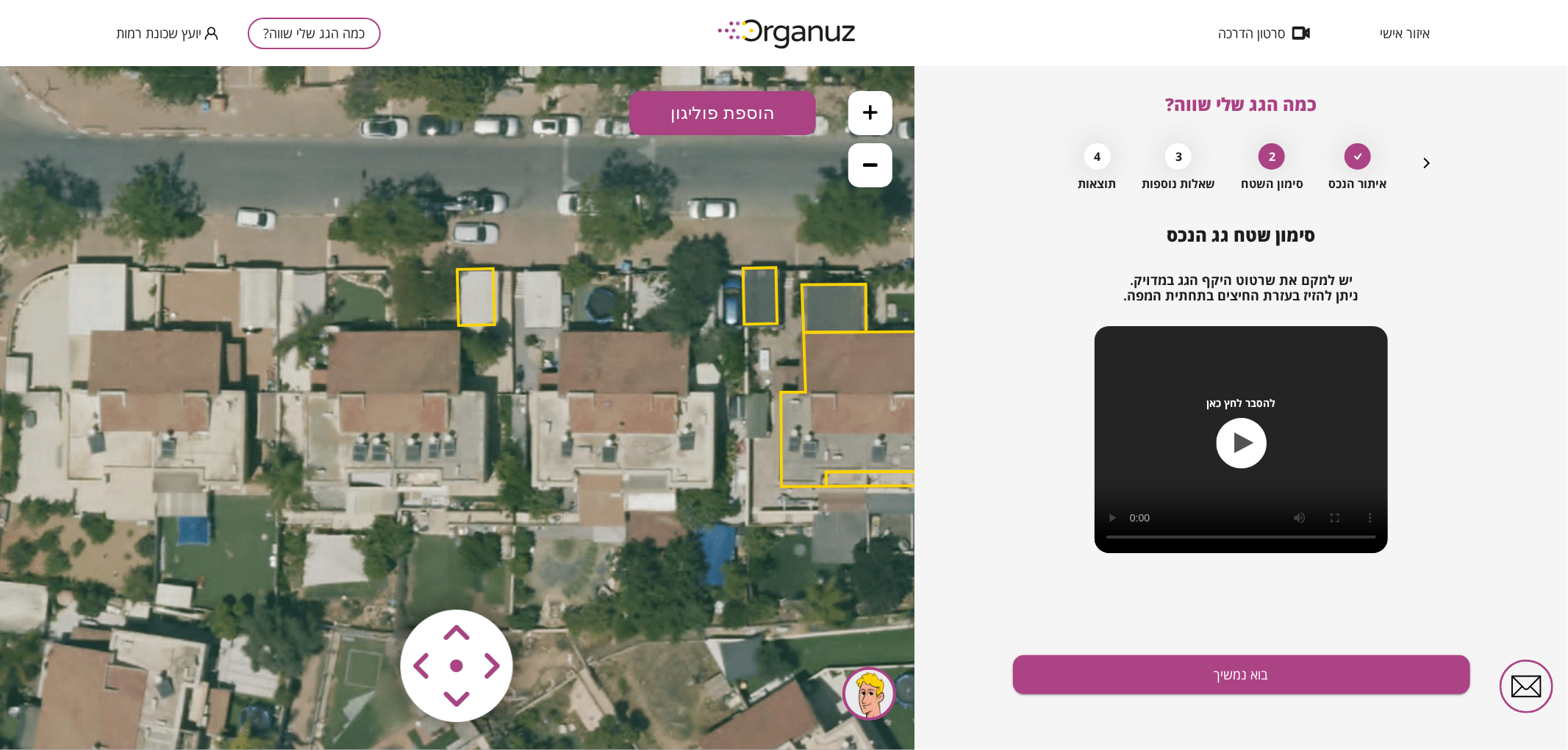
drag, startPoint x: 492, startPoint y: 318, endPoint x: 634, endPoint y: 324, distance: 142.1
click at [634, 324] on icon at bounding box center [708, 394] width 1555 height 1554
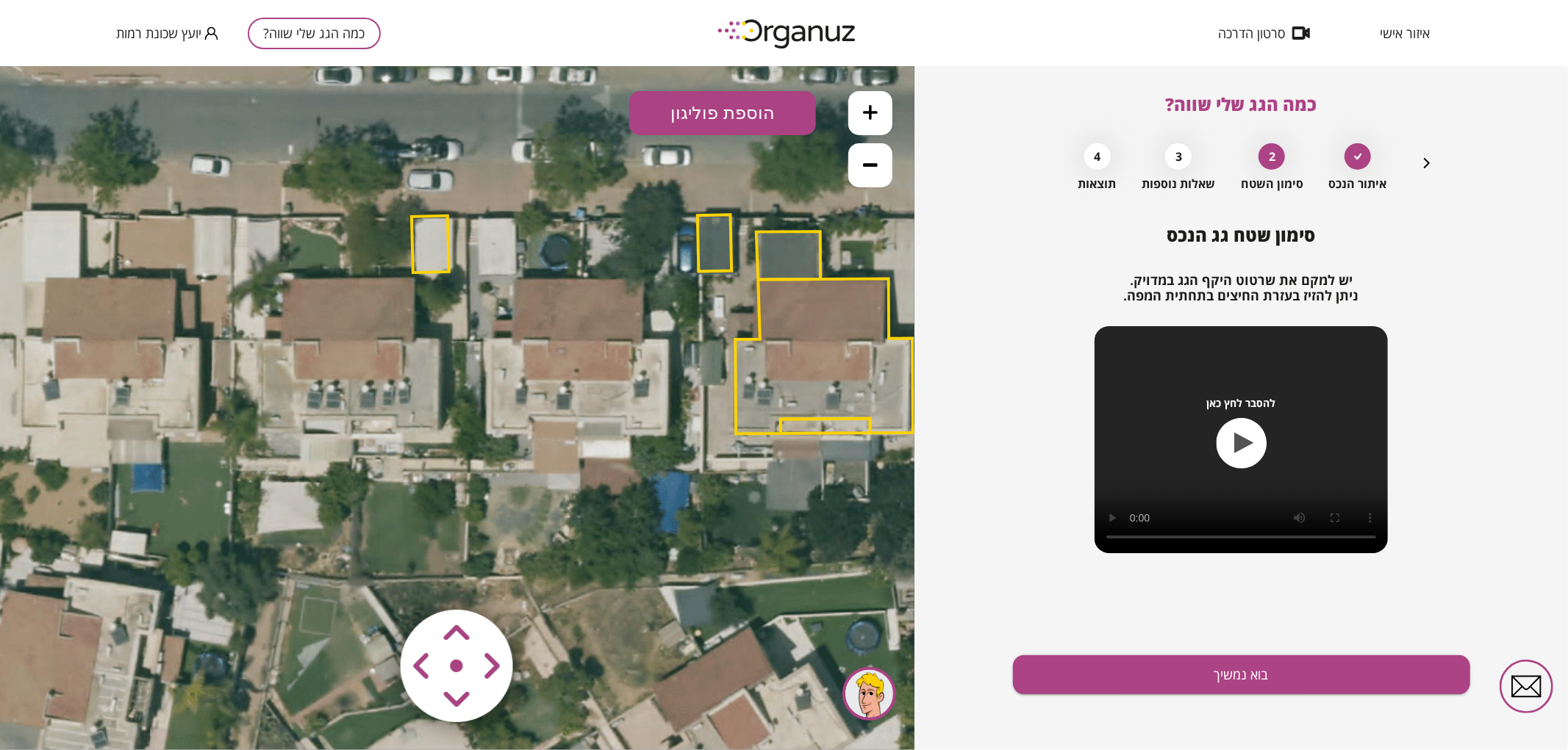
drag, startPoint x: 740, startPoint y: 250, endPoint x: 694, endPoint y: 197, distance: 70.2
click at [694, 197] on icon at bounding box center [662, 341] width 1555 height 1554
click at [875, 104] on icon at bounding box center [870, 111] width 15 height 15
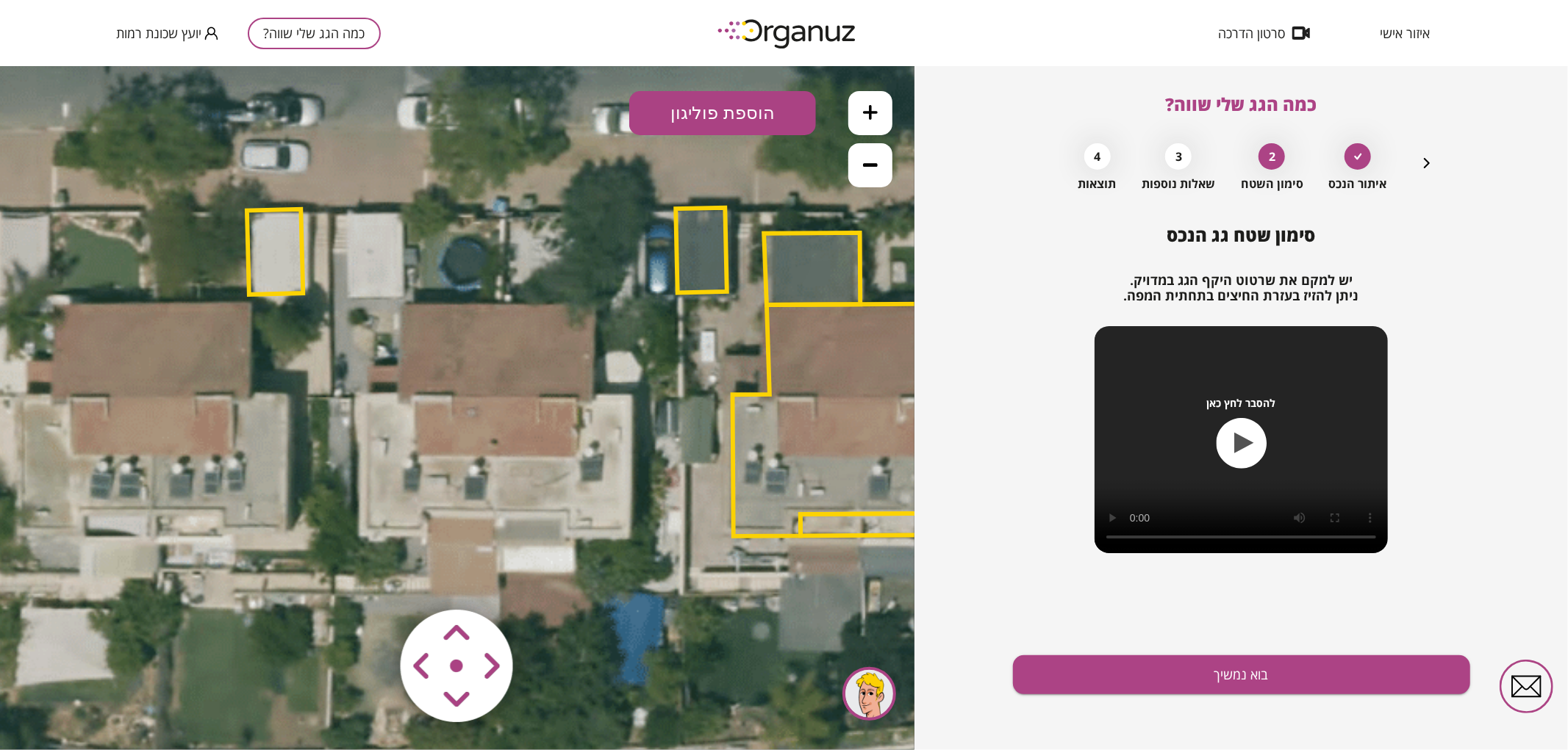
drag, startPoint x: 743, startPoint y: 198, endPoint x: 603, endPoint y: 240, distance: 146.2
click at [597, 275] on icon at bounding box center [623, 399] width 2333 height 2332
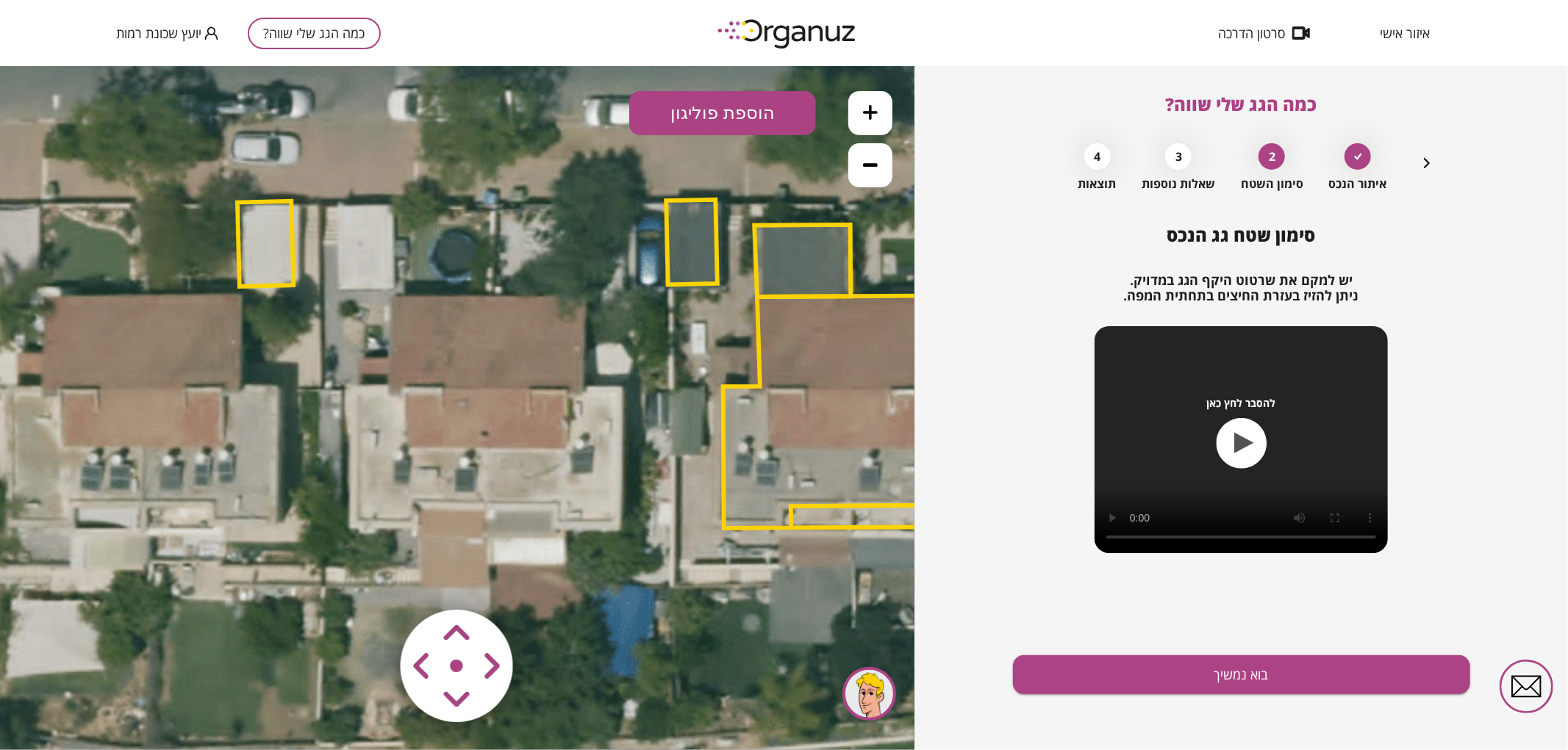
click at [713, 106] on button "הוספת פוליגון" at bounding box center [723, 112] width 187 height 44
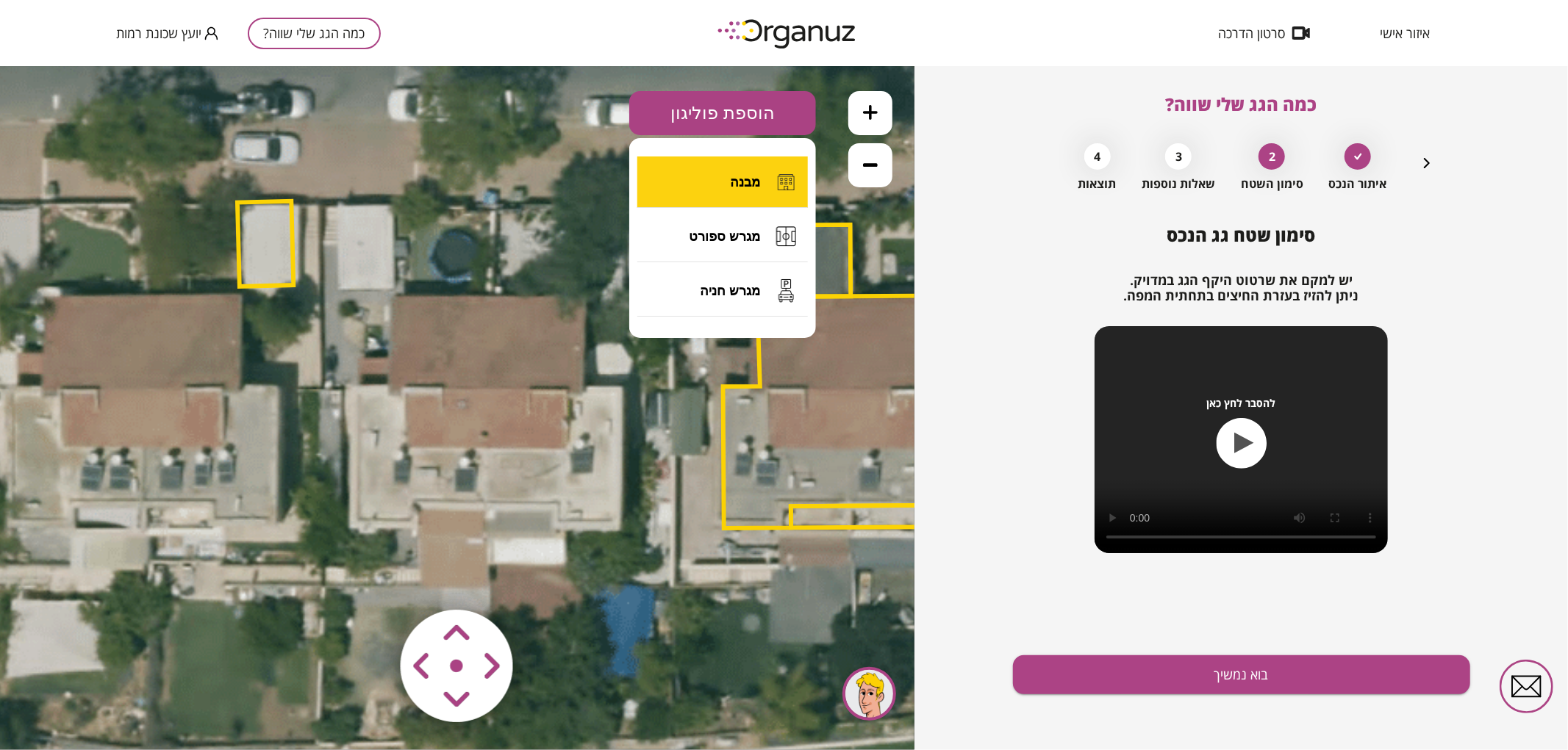
click at [730, 185] on span "מבנה" at bounding box center [744, 181] width 30 height 16
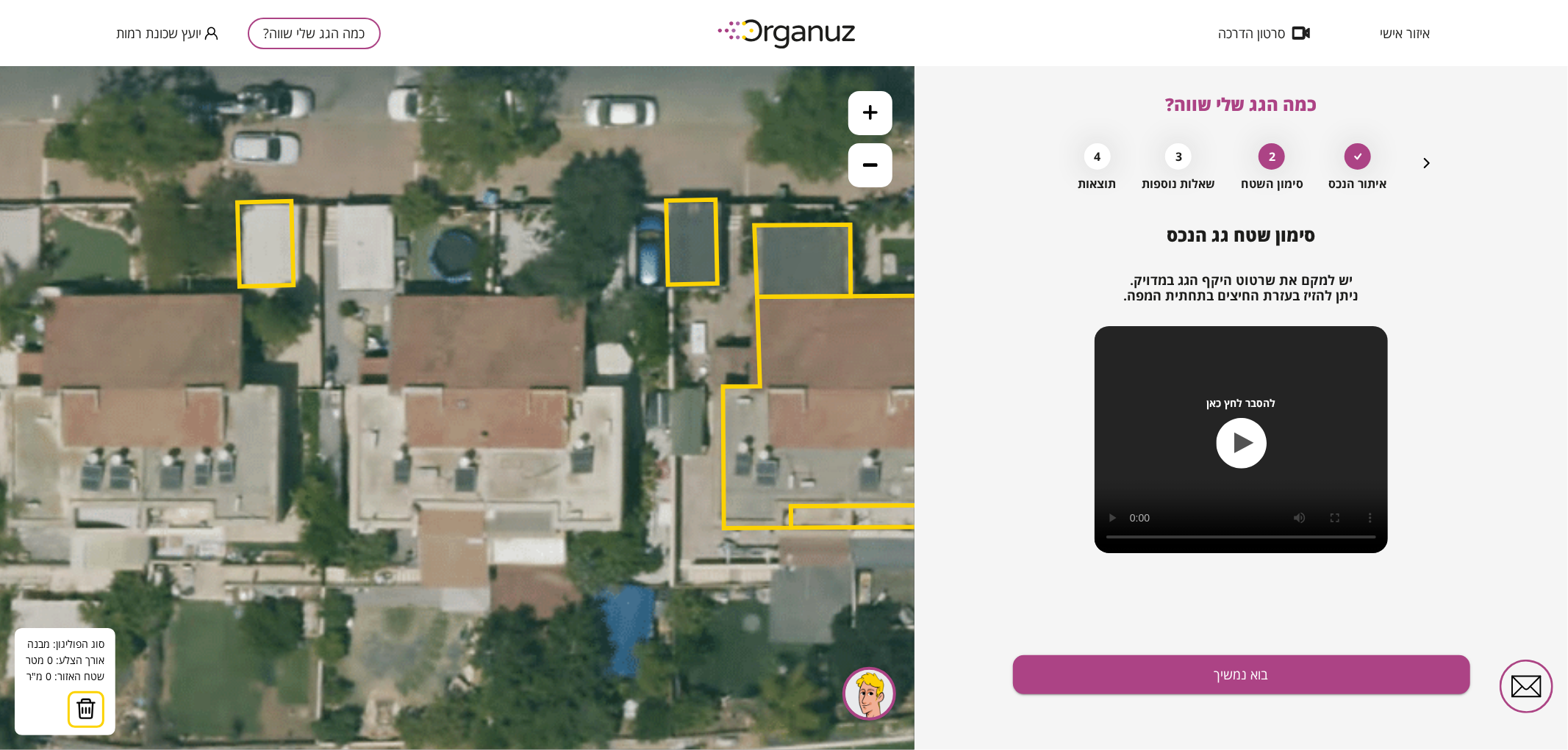
click at [486, 507] on icon at bounding box center [614, 390] width 2333 height 2332
click at [490, 295] on polygon at bounding box center [488, 401] width 4 height 211
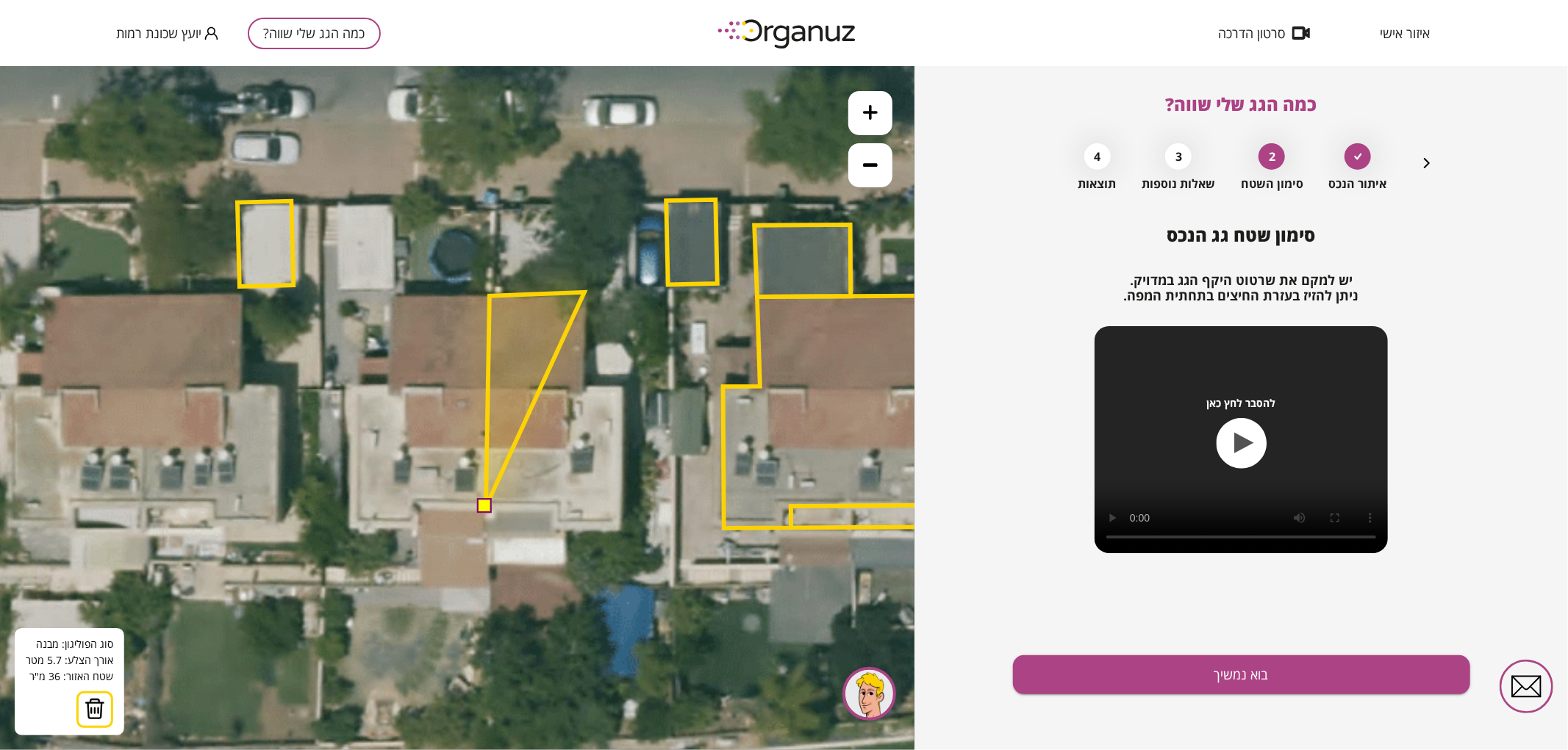
click at [584, 292] on polygon at bounding box center [535, 399] width 99 height 214
click at [582, 386] on polygon at bounding box center [535, 399] width 99 height 214
click at [621, 386] on polygon at bounding box center [554, 399] width 136 height 214
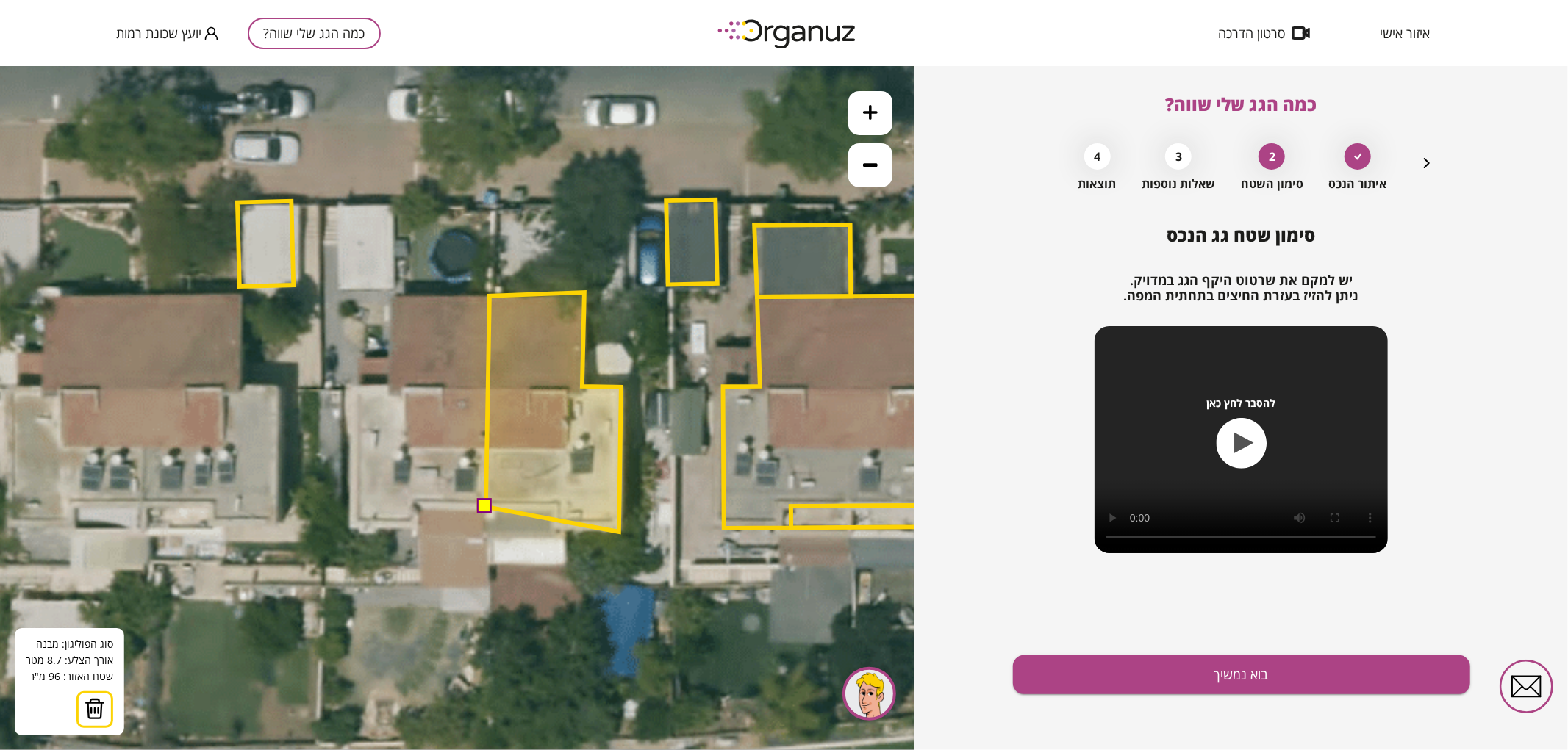
click at [619, 531] on polygon at bounding box center [554, 411] width 136 height 240
click at [556, 530] on polygon at bounding box center [554, 411] width 136 height 240
drag, startPoint x: 557, startPoint y: 507, endPoint x: 541, endPoint y: 505, distance: 16.1
click at [556, 507] on polygon at bounding box center [554, 411] width 136 height 240
click at [557, 507] on polygon at bounding box center [553, 411] width 136 height 240
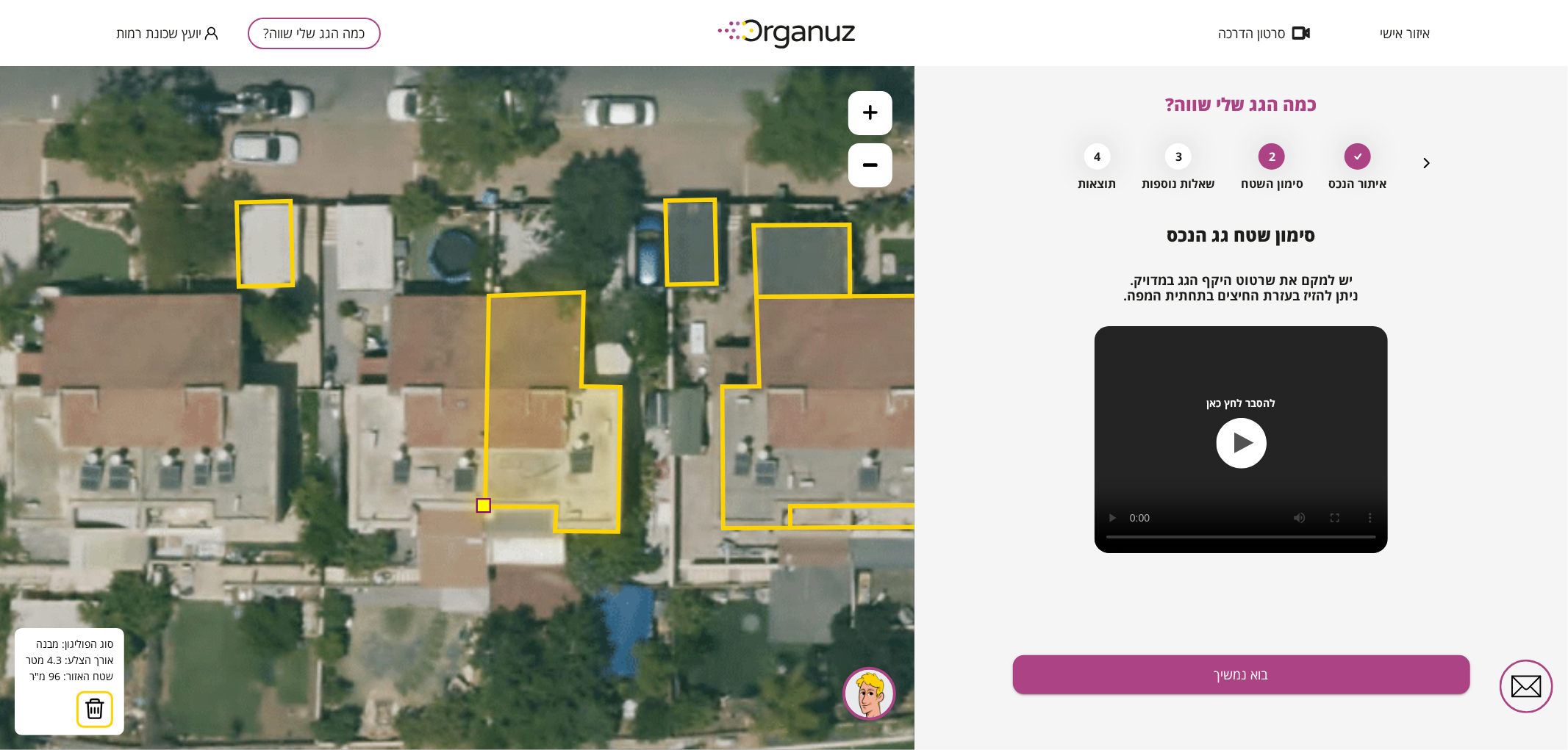
click at [489, 505] on button at bounding box center [484, 505] width 15 height 15
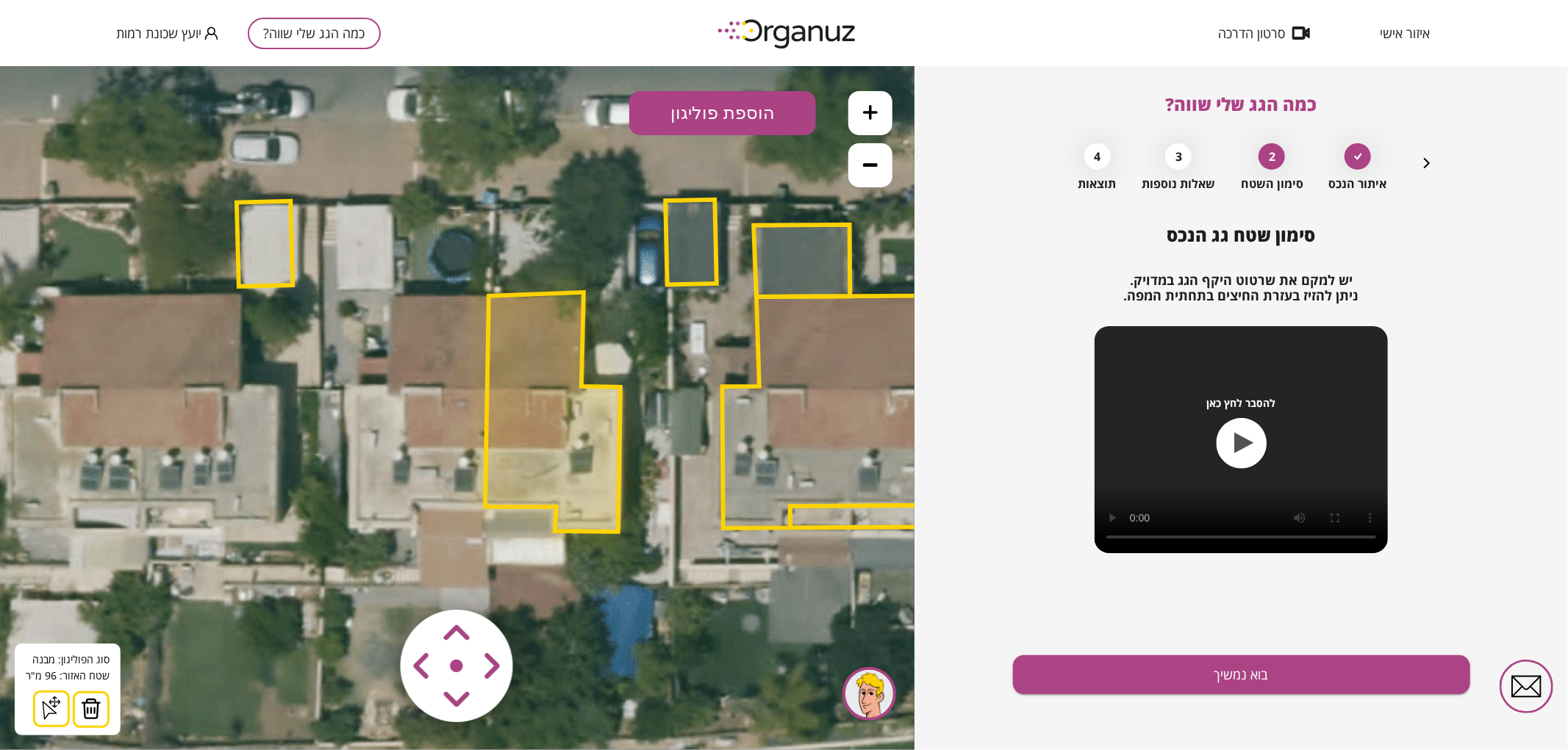
click at [1148, 708] on div "סימון שטח גג הנכס יש למקם את שרטוט היקף הגג במדויק. ניתן להזיז בעזרת החיצים בתח…" at bounding box center [1241, 488] width 457 height 526
click at [1285, 673] on button "בוא נמשיך" at bounding box center [1241, 675] width 457 height 39
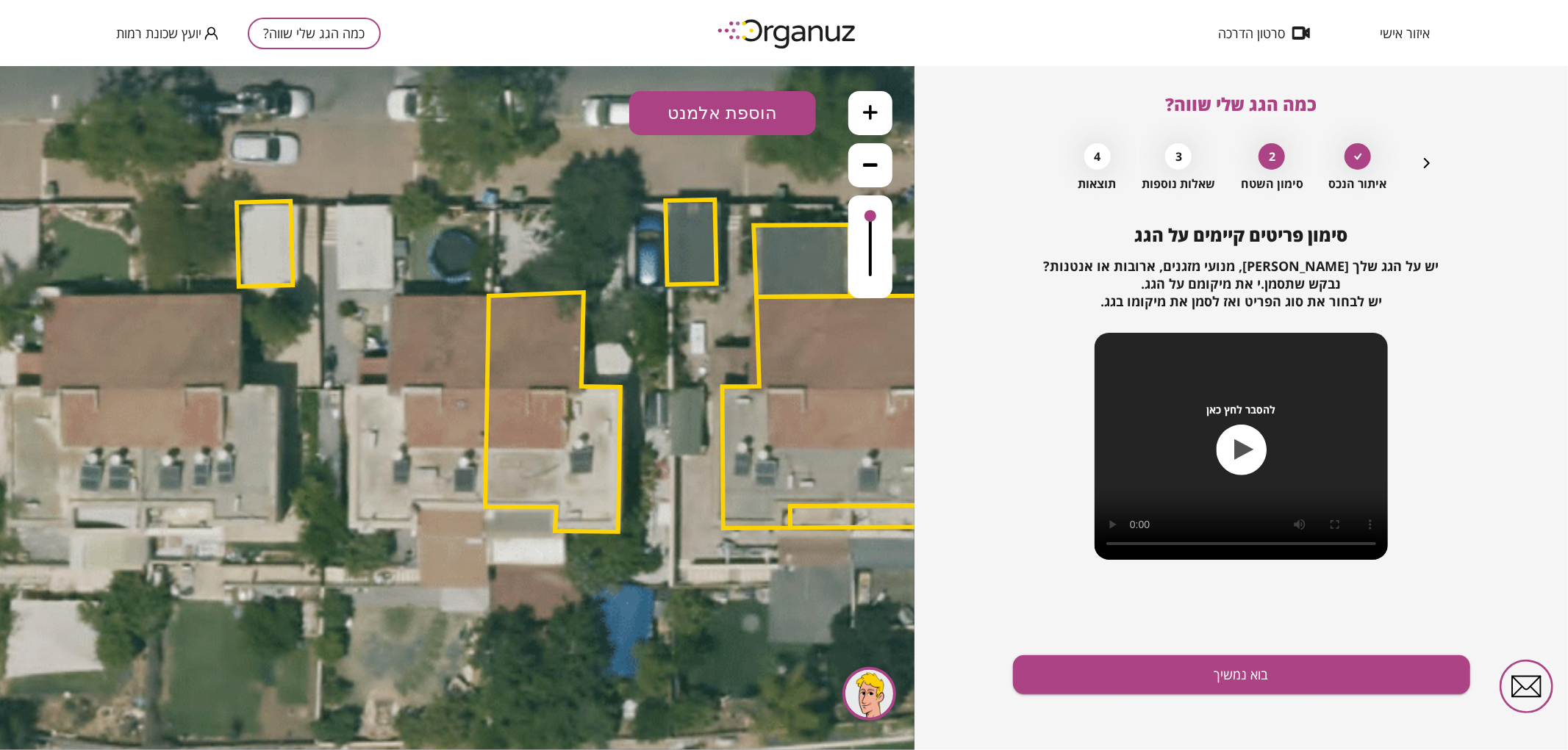
click at [746, 106] on button "הוספת אלמנט" at bounding box center [723, 112] width 187 height 44
drag, startPoint x: 727, startPoint y: 268, endPoint x: 593, endPoint y: 364, distance: 164.8
click at [725, 269] on div ".st0 { fill: #FFFFFF; } .st0 { fill: #FFFFFF; }" at bounding box center [457, 407] width 915 height 684
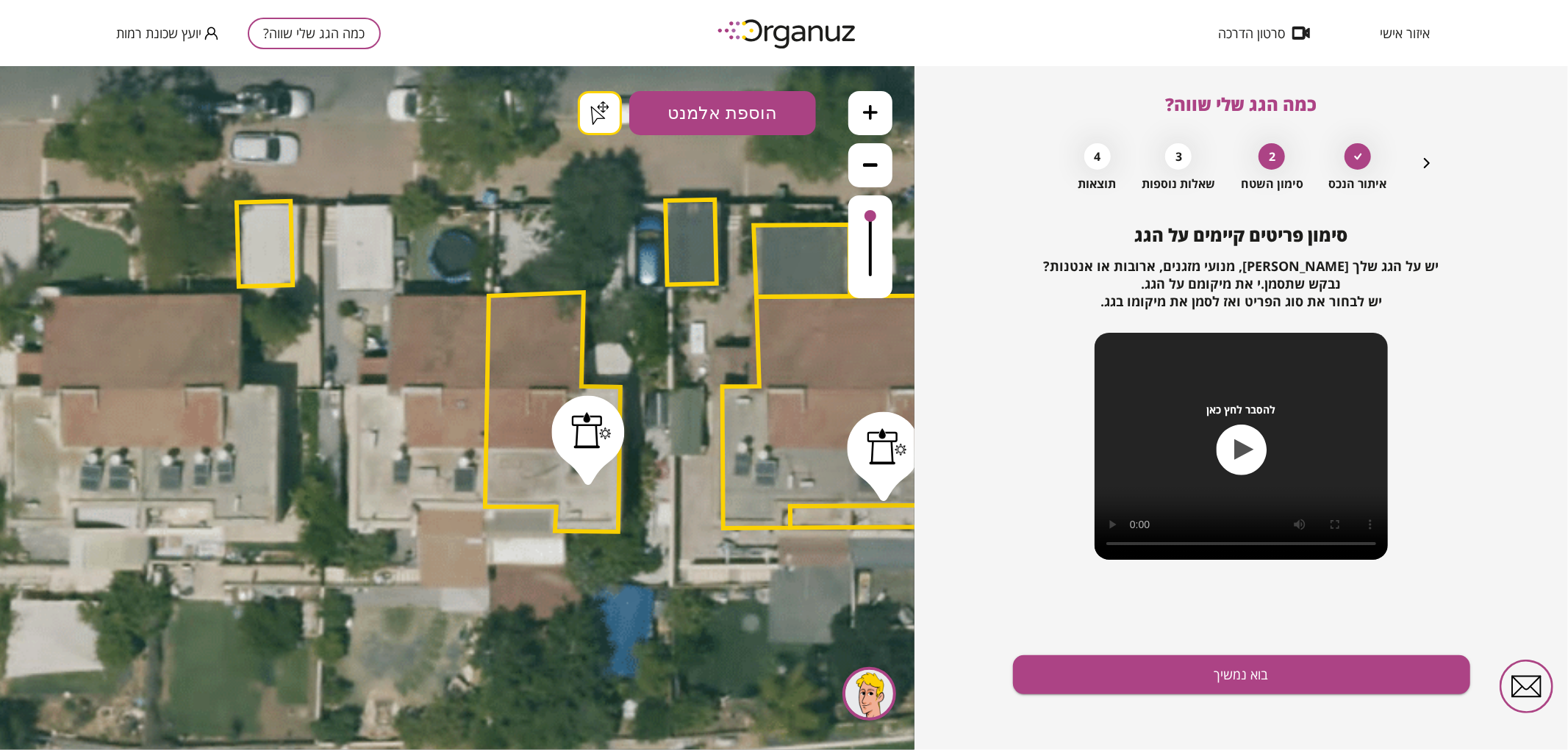
click at [1153, 651] on div "סימון פריטים קיימים על הגג יש על הגג שלך [PERSON_NAME], מנועי מזגנים, ארובות או…" at bounding box center [1241, 488] width 457 height 526
click at [1081, 658] on button "בוא נמשיך" at bounding box center [1241, 675] width 457 height 39
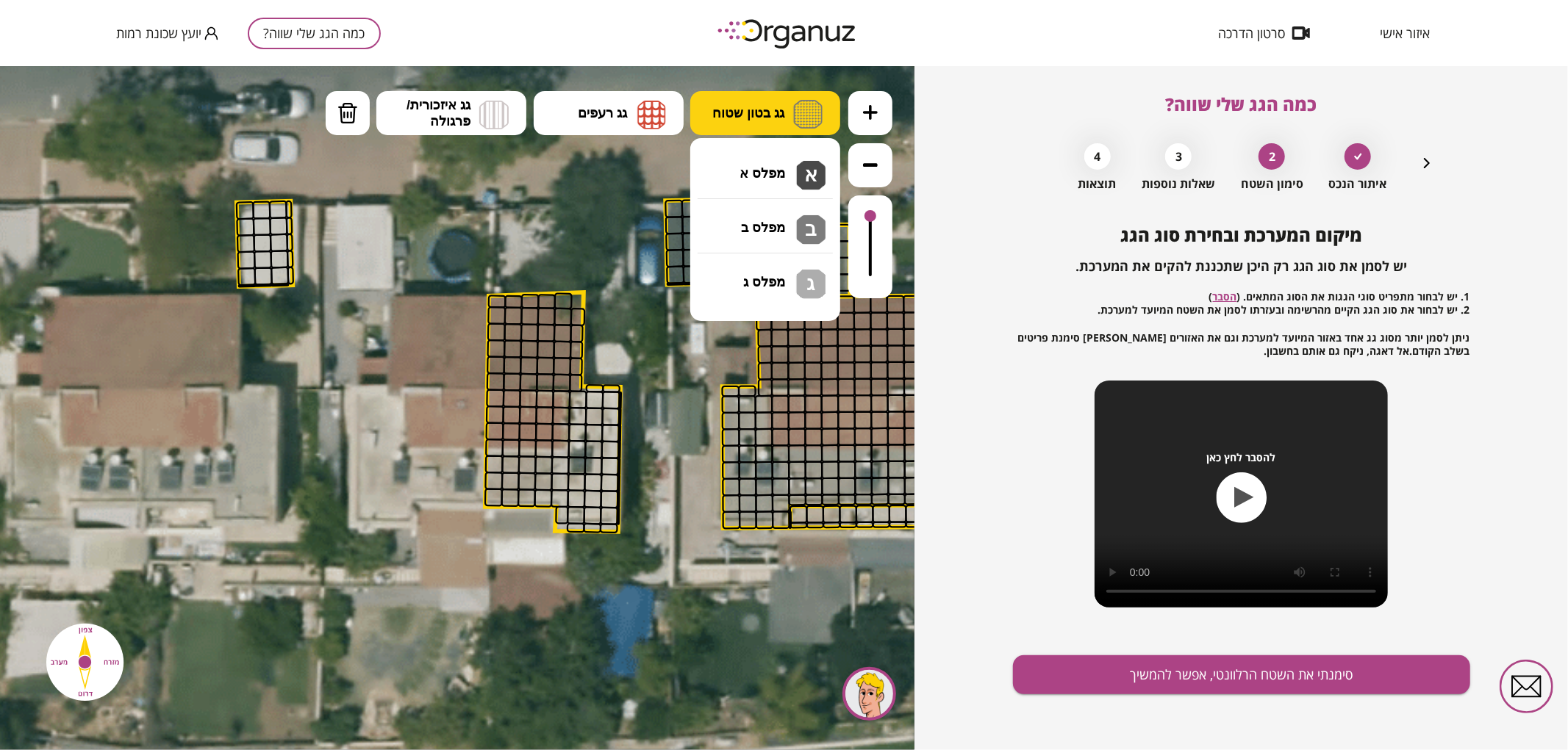
click at [746, 112] on span "גג בטון שטוח" at bounding box center [748, 112] width 72 height 16
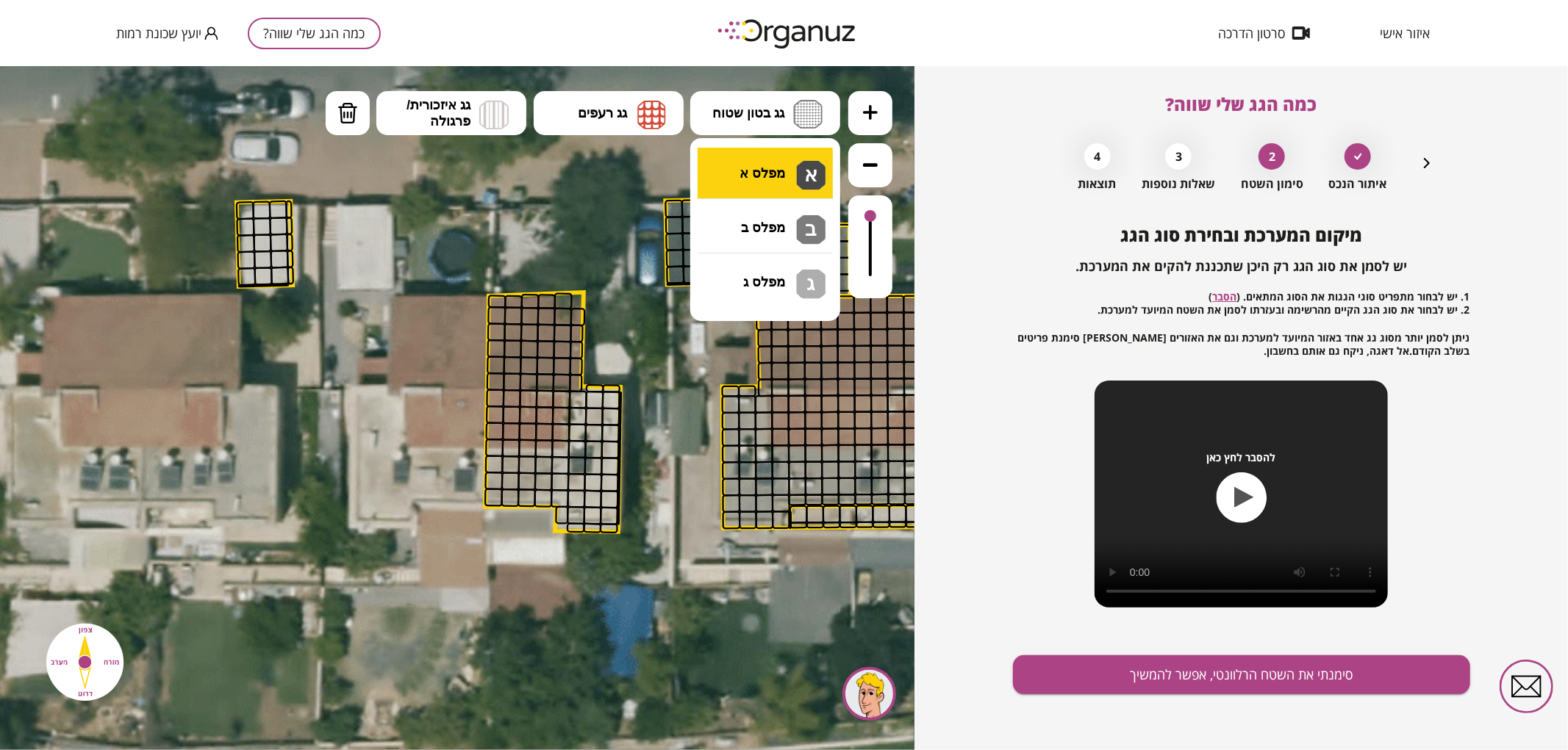
click at [741, 179] on div ".st0 { fill: #FFFFFF; } .st0 { fill: #FFFFFF; }" at bounding box center [457, 407] width 915 height 684
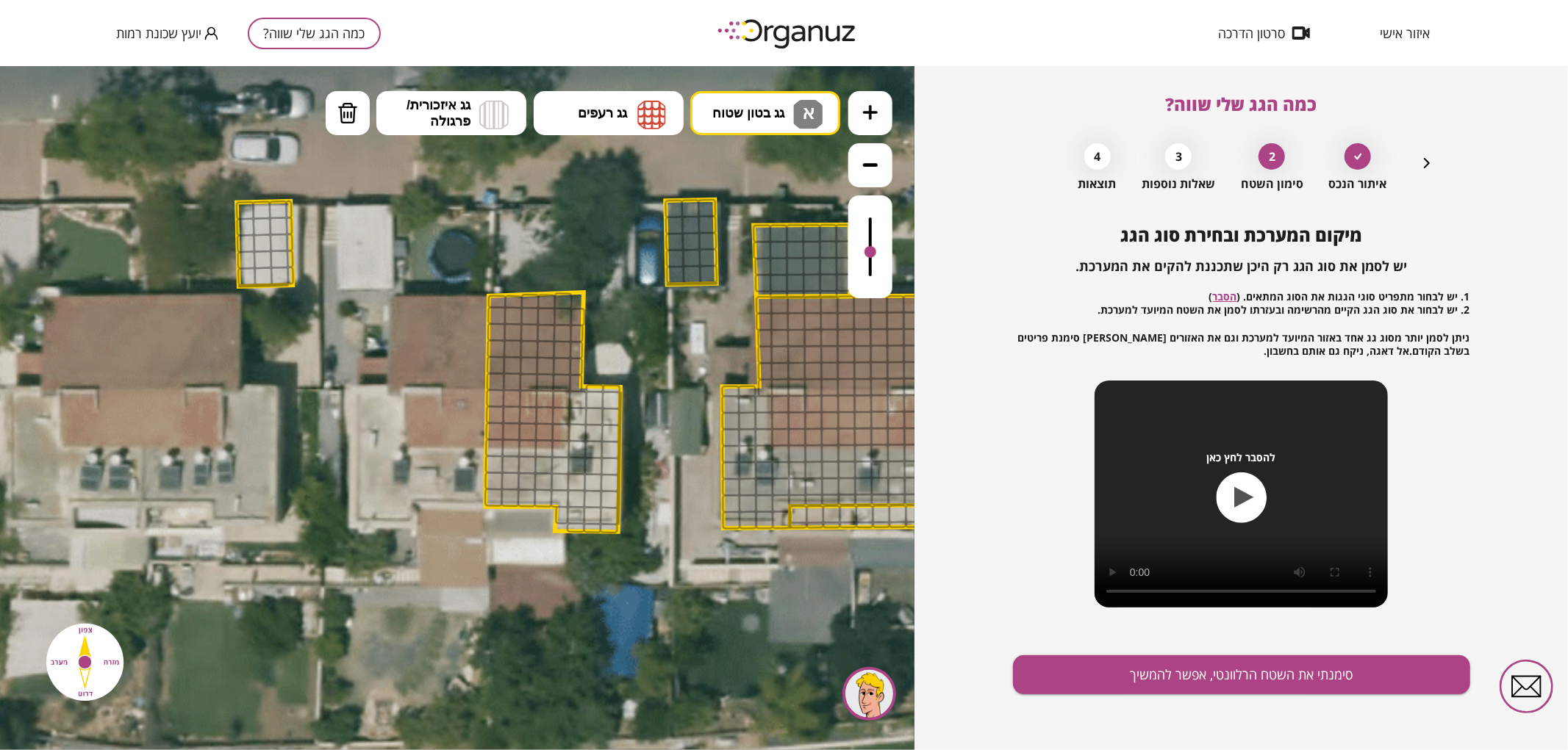
drag, startPoint x: 866, startPoint y: 220, endPoint x: 861, endPoint y: 253, distance: 33.4
click at [861, 253] on div at bounding box center [871, 246] width 44 height 103
drag, startPoint x: 560, startPoint y: 516, endPoint x: 655, endPoint y: 500, distance: 96.3
click at [566, 519] on div at bounding box center [561, 515] width 13 height 18
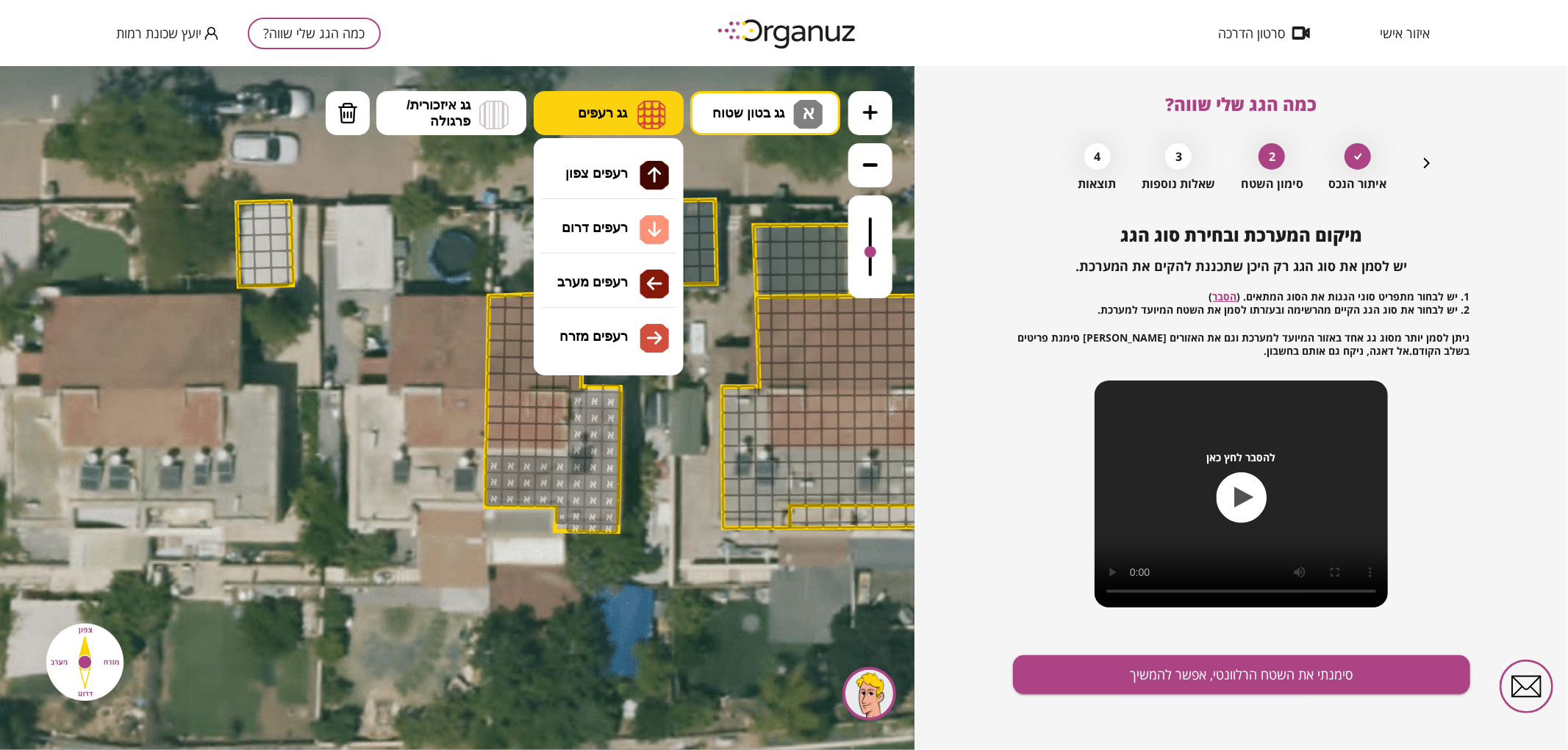
drag, startPoint x: 593, startPoint y: 117, endPoint x: 601, endPoint y: 114, distance: 8.5
click at [594, 116] on span "גג רעפים" at bounding box center [603, 112] width 49 height 16
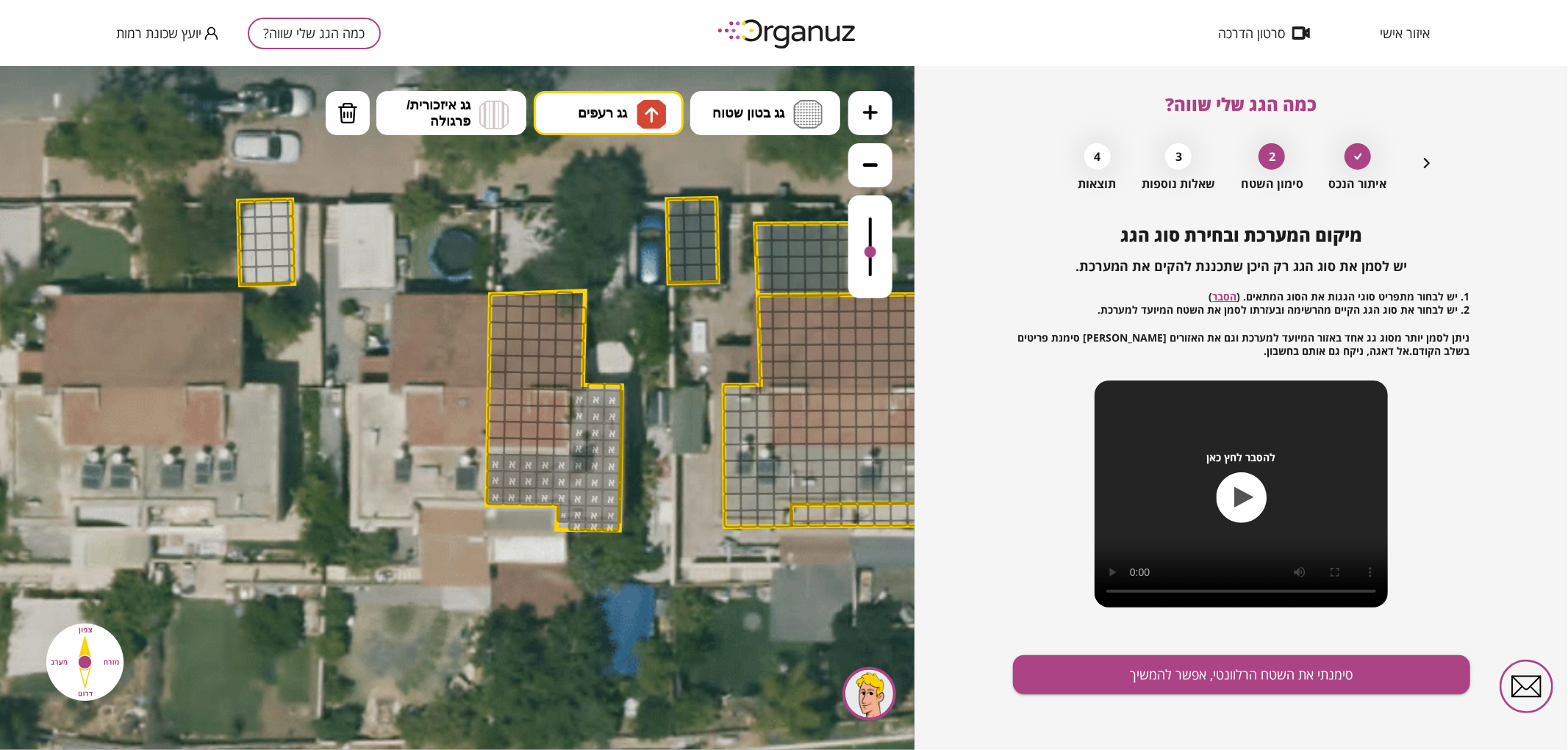
click at [643, 161] on div ".st0 { fill: #FFFFFF; } .st0 { fill: #FFFFFF; }" at bounding box center [457, 407] width 915 height 684
drag, startPoint x: 498, startPoint y: 376, endPoint x: 577, endPoint y: 383, distance: 79.3
drag, startPoint x: 579, startPoint y: 358, endPoint x: 556, endPoint y: 283, distance: 78.4
click at [563, 283] on div ".st0 { fill: #FFFFFF; } .st0 { fill: #FFFFFF; }" at bounding box center [615, 389] width 2333 height 2332
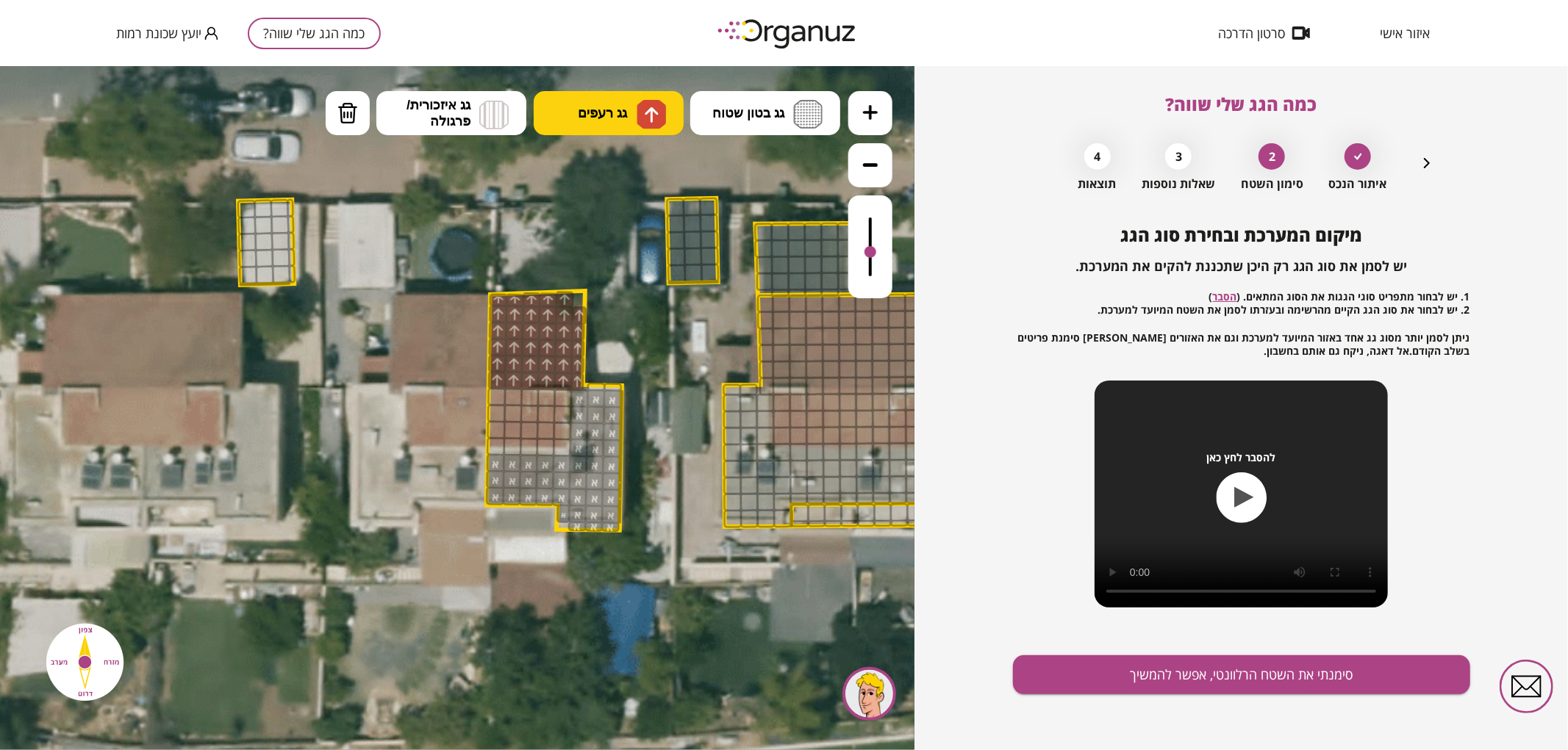
click at [644, 110] on img at bounding box center [652, 113] width 15 height 18
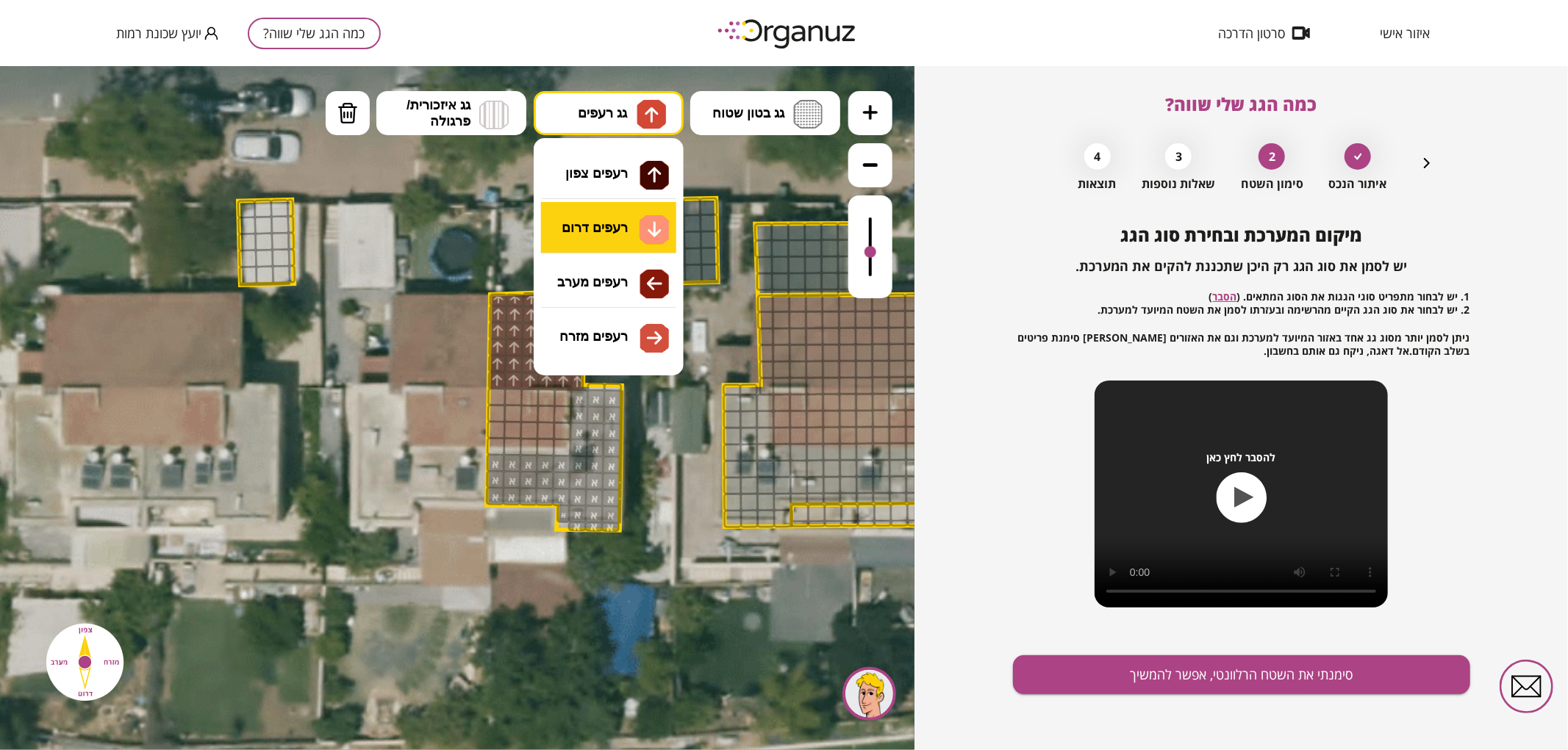
click at [621, 232] on div ".st0 { fill: #FFFFFF; } .st0 { fill: #FFFFFF; }" at bounding box center [457, 407] width 915 height 684
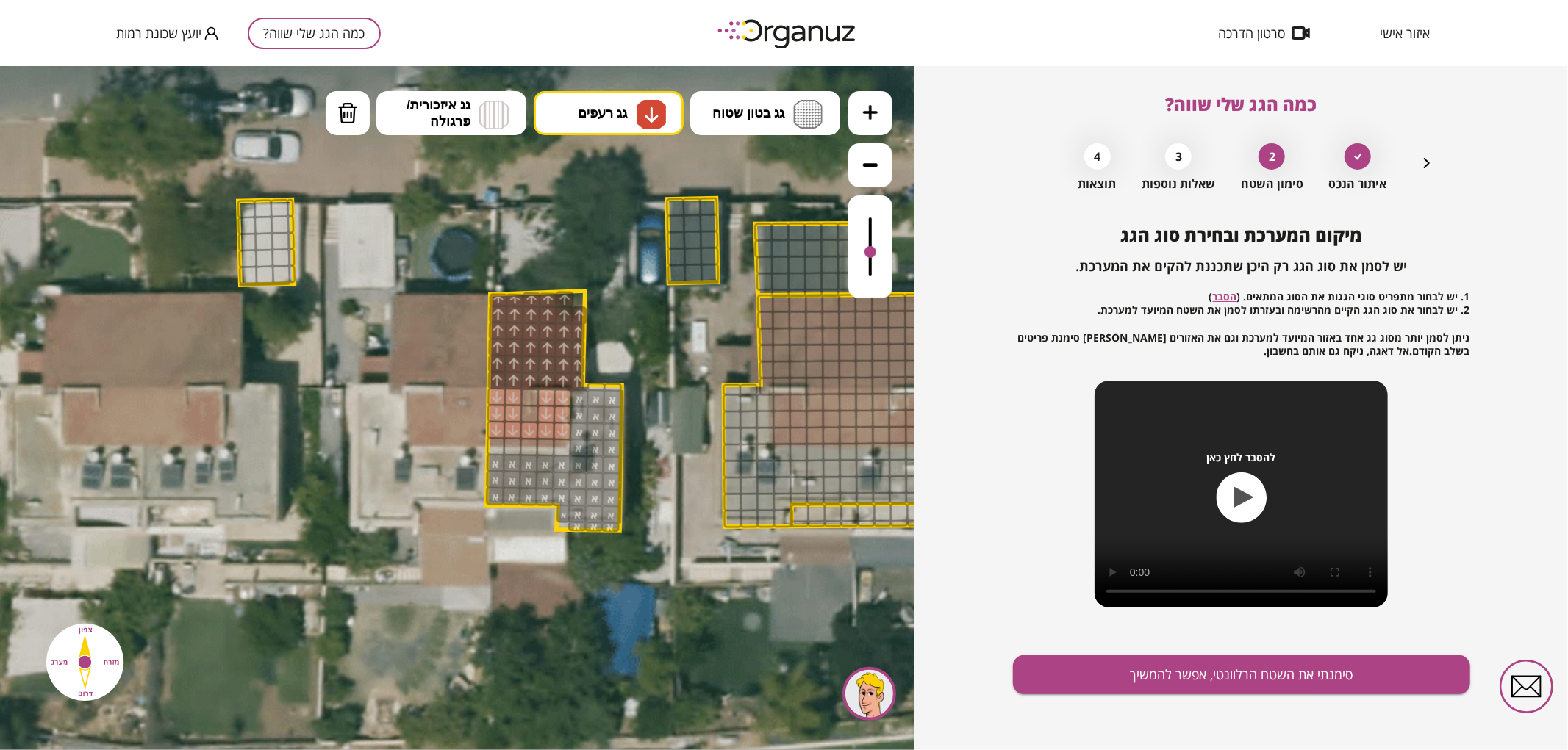
drag, startPoint x: 497, startPoint y: 397, endPoint x: 553, endPoint y: 424, distance: 62.2
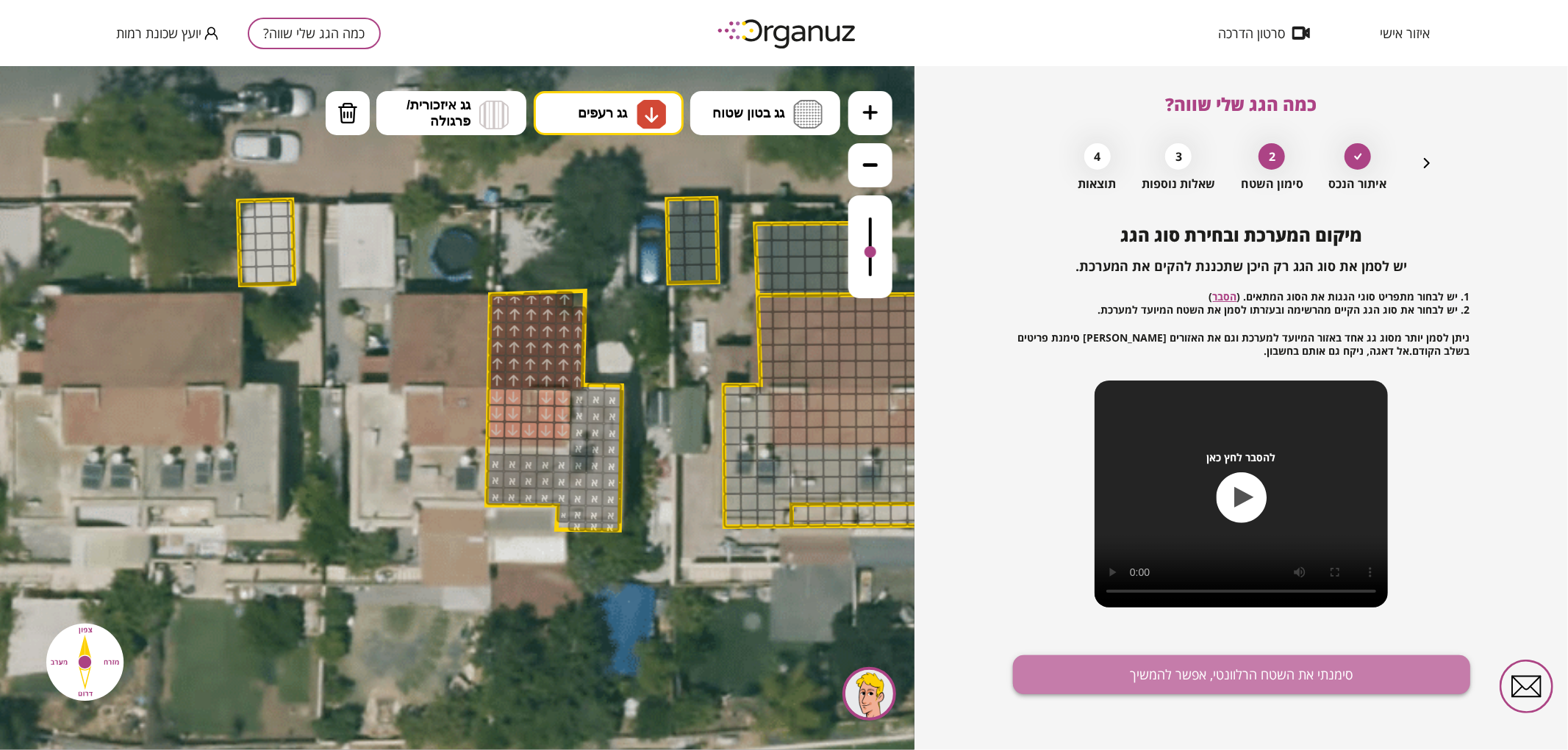
click at [1315, 671] on button "סימנתי את השטח הרלוונטי, אפשר להמשיך" at bounding box center [1241, 675] width 457 height 39
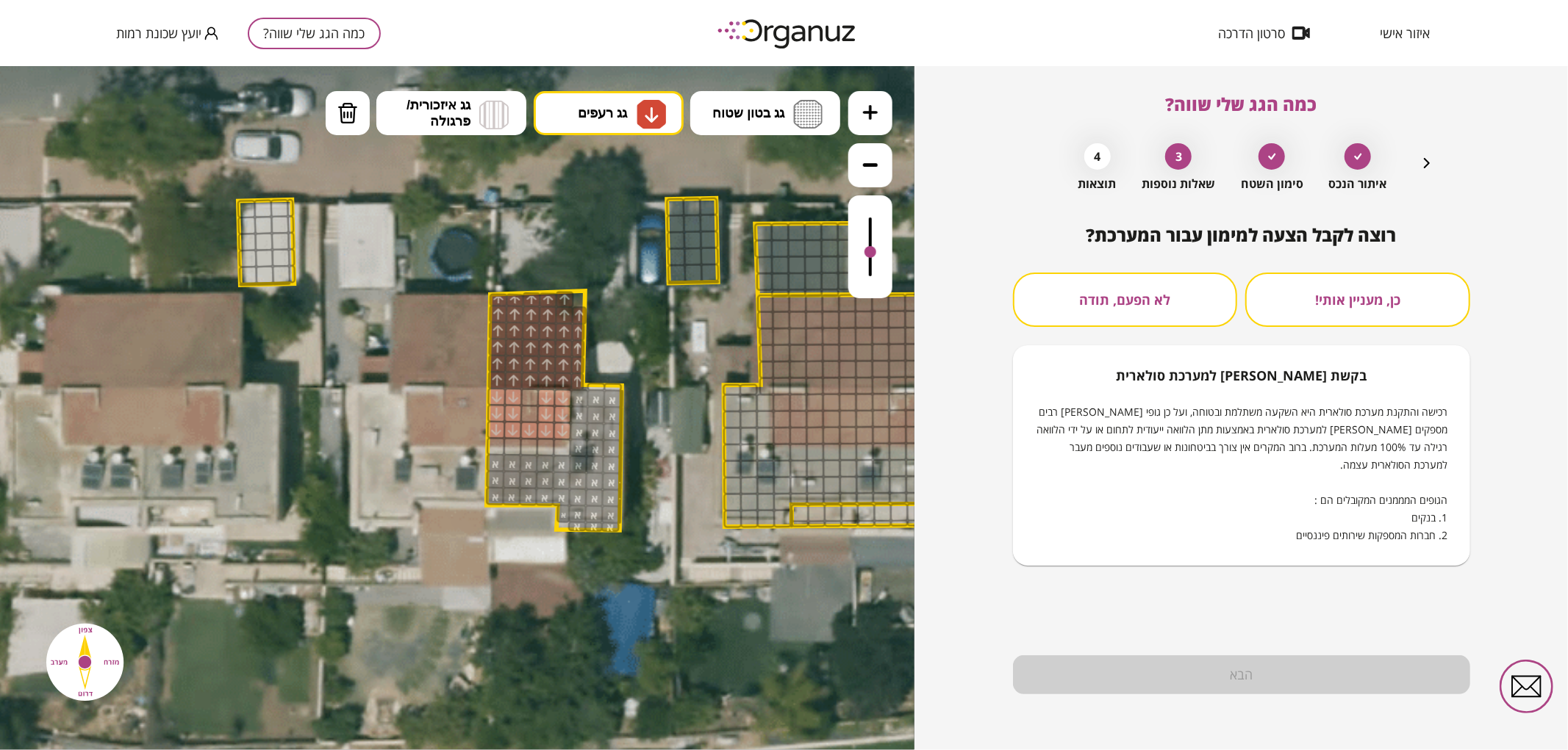
click at [1186, 286] on button "לא הפעם, תודה" at bounding box center [1125, 299] width 225 height 54
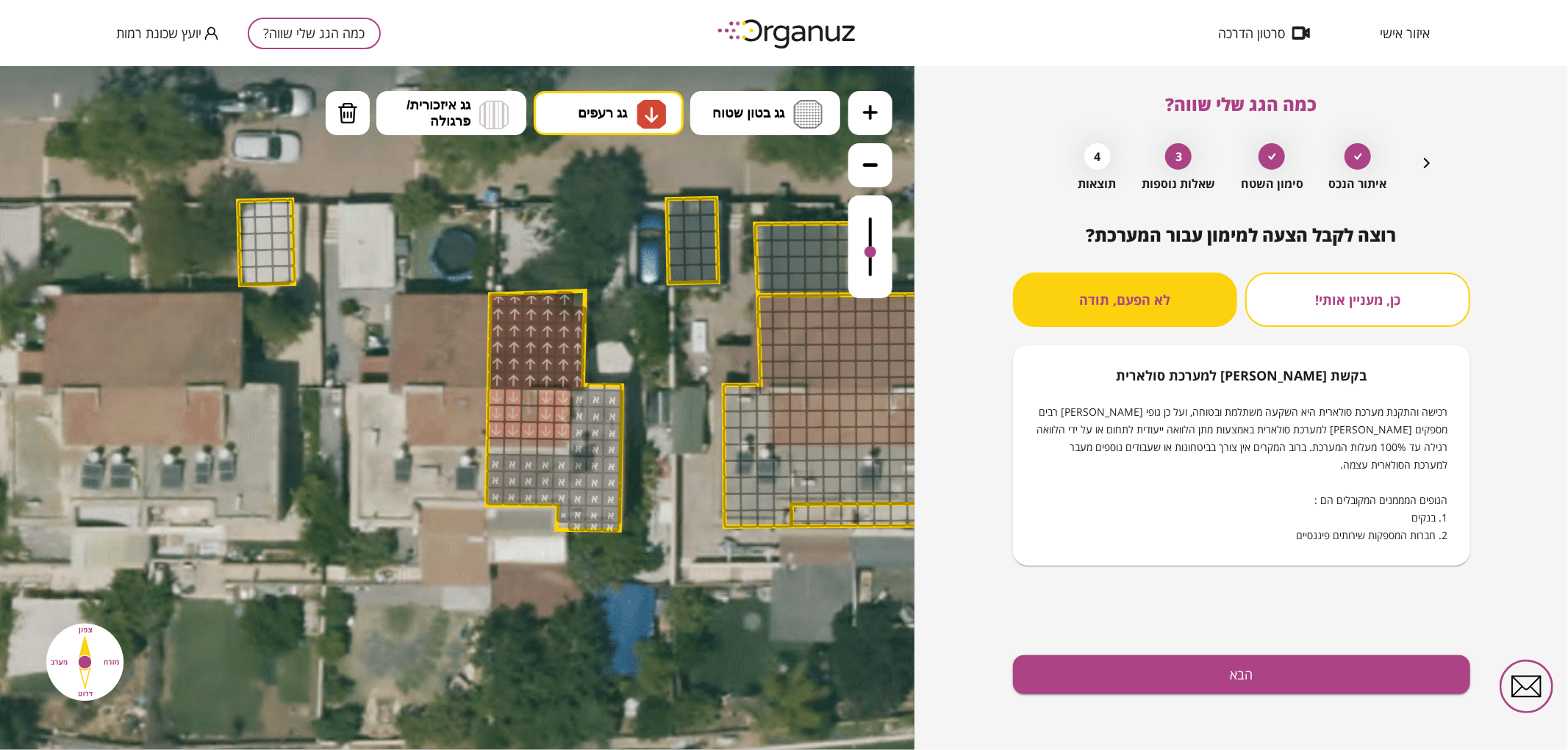
click at [1266, 703] on div "רוצה לקבל הצעה למימון עבור המערכת? כן, מעניין אותי! לא הפעם, תודה בקשת [PERSON_…" at bounding box center [1241, 488] width 457 height 526
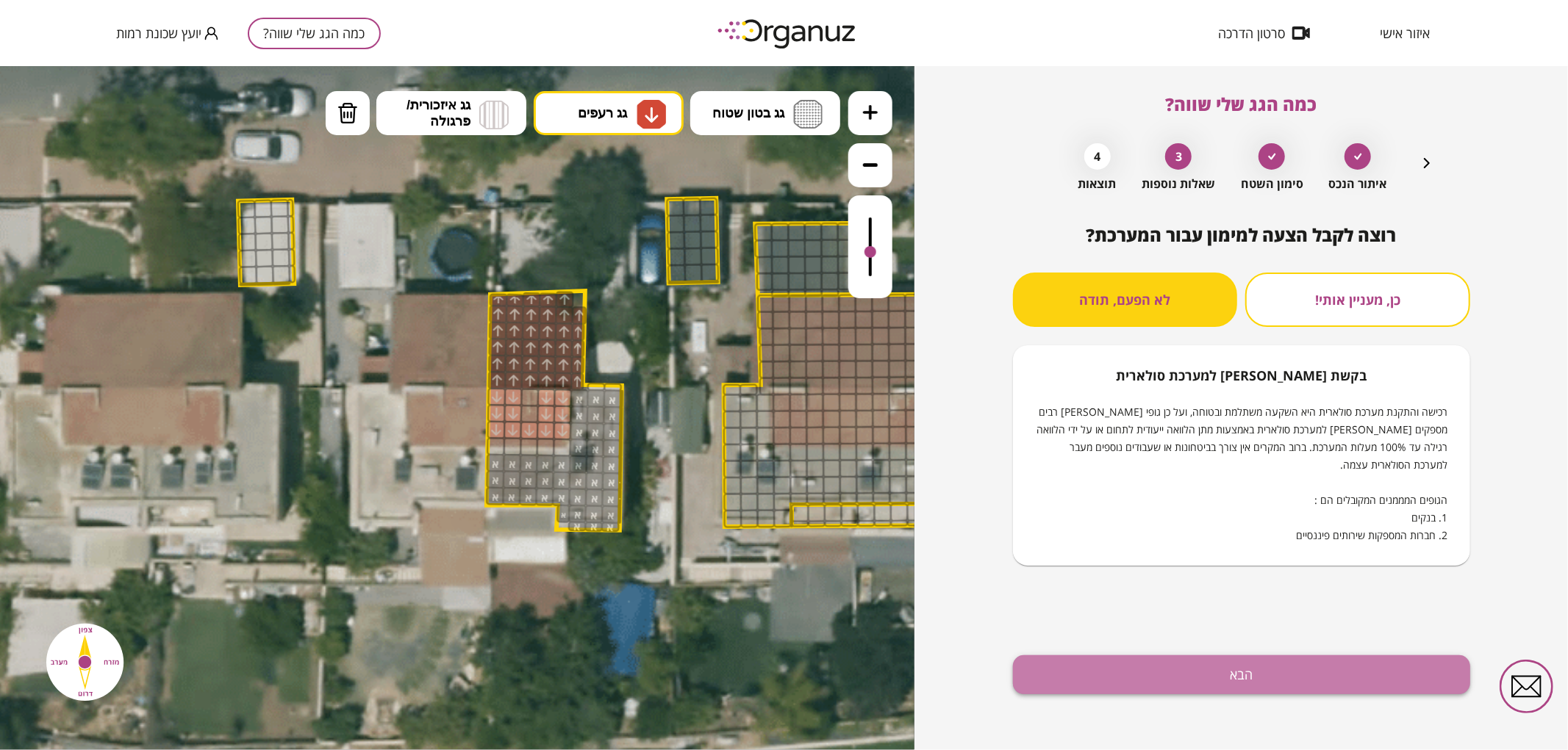
click at [1268, 683] on button "הבא" at bounding box center [1241, 675] width 457 height 39
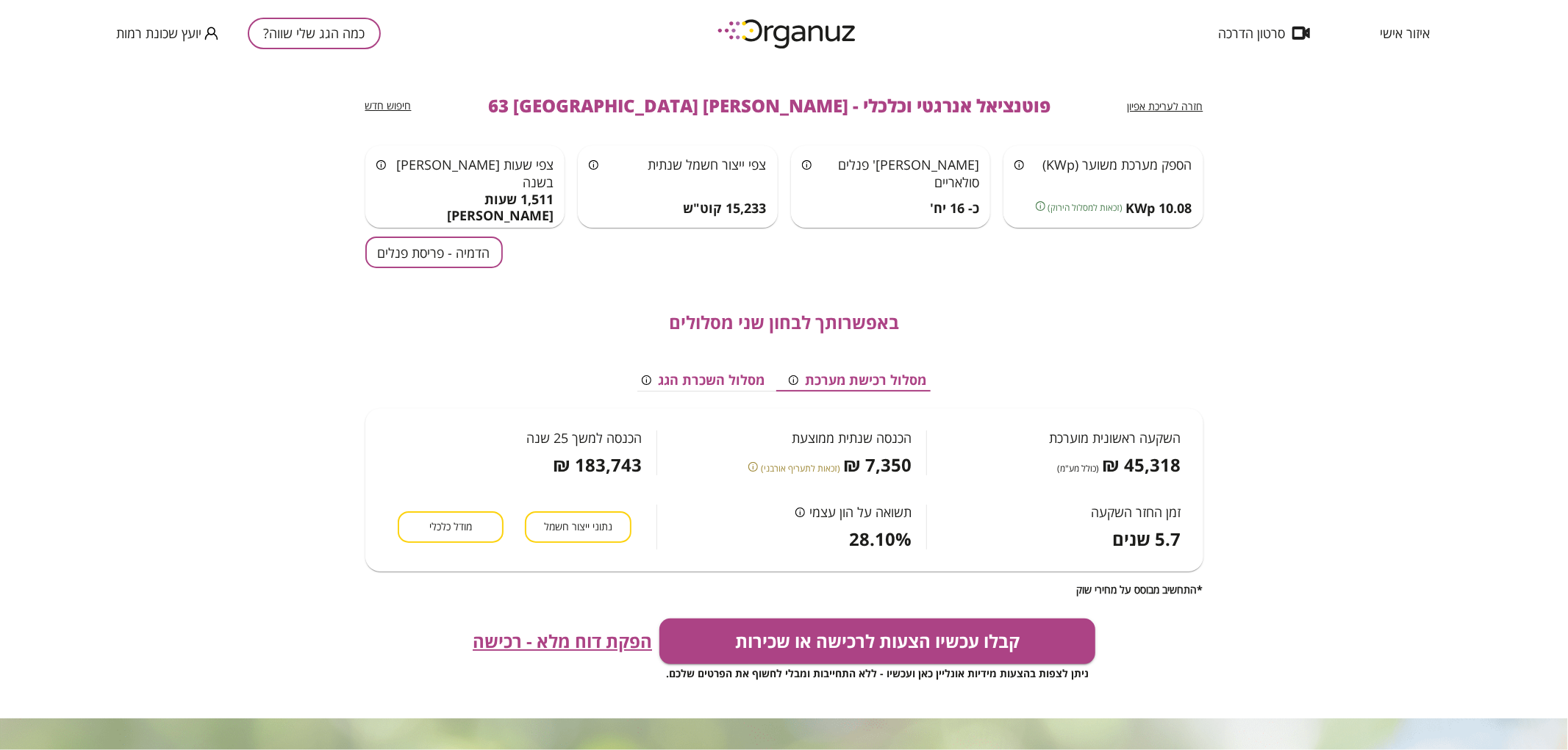
click at [384, 255] on button "הדמיה - פריסת פנלים" at bounding box center [434, 252] width 138 height 31
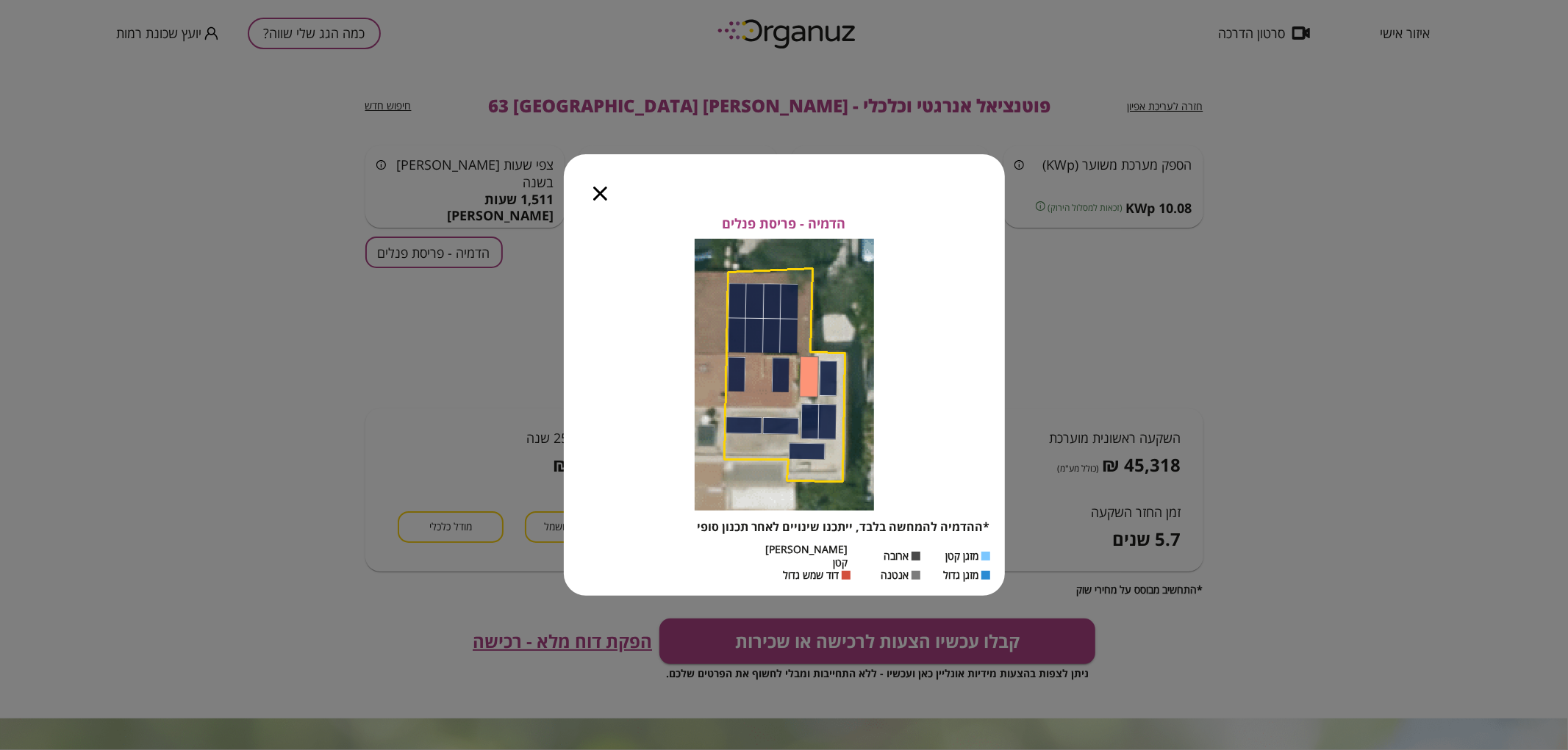
click at [600, 194] on icon "button" at bounding box center [600, 194] width 14 height 14
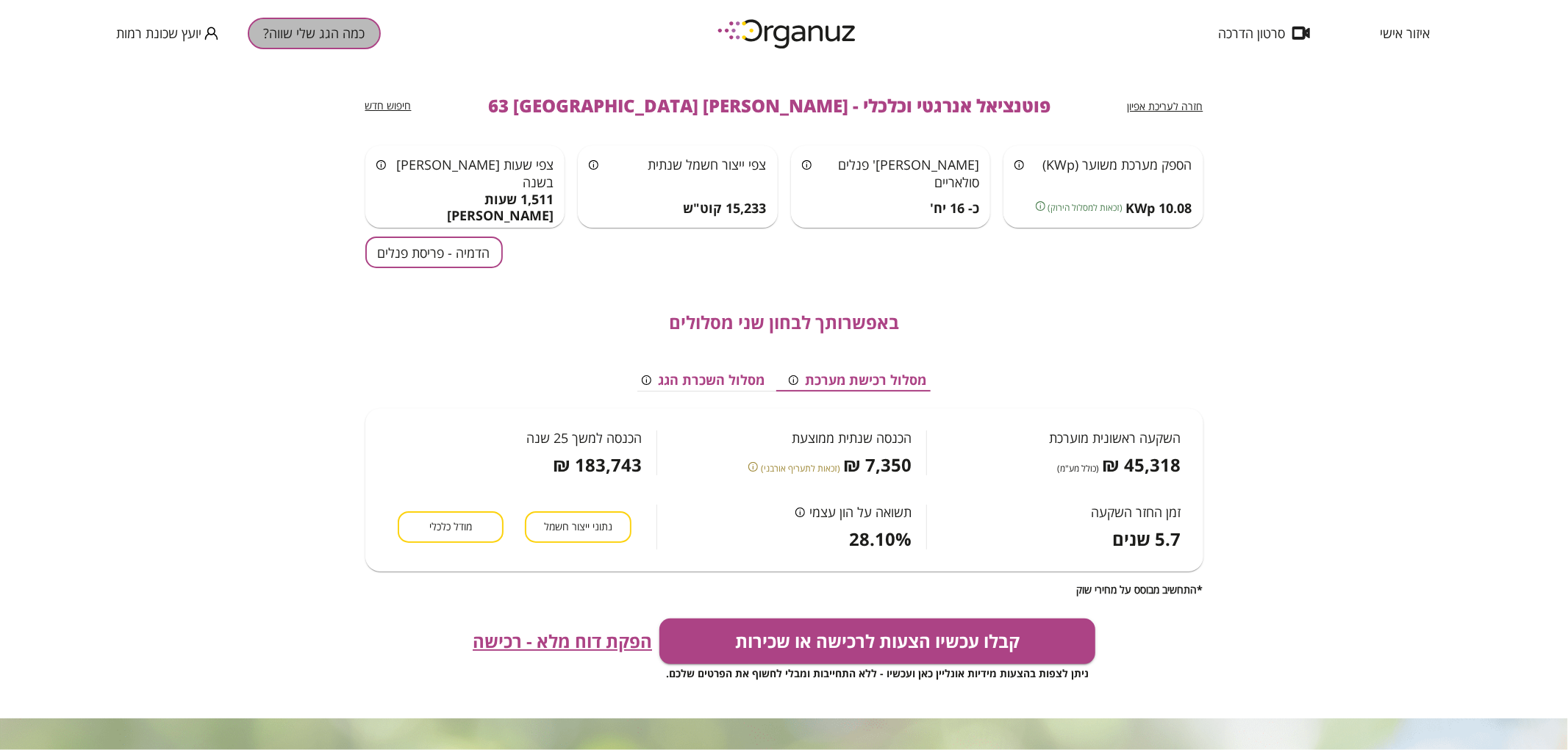
click at [289, 39] on button "כמה הגג שלי שווה?" at bounding box center [315, 33] width 133 height 31
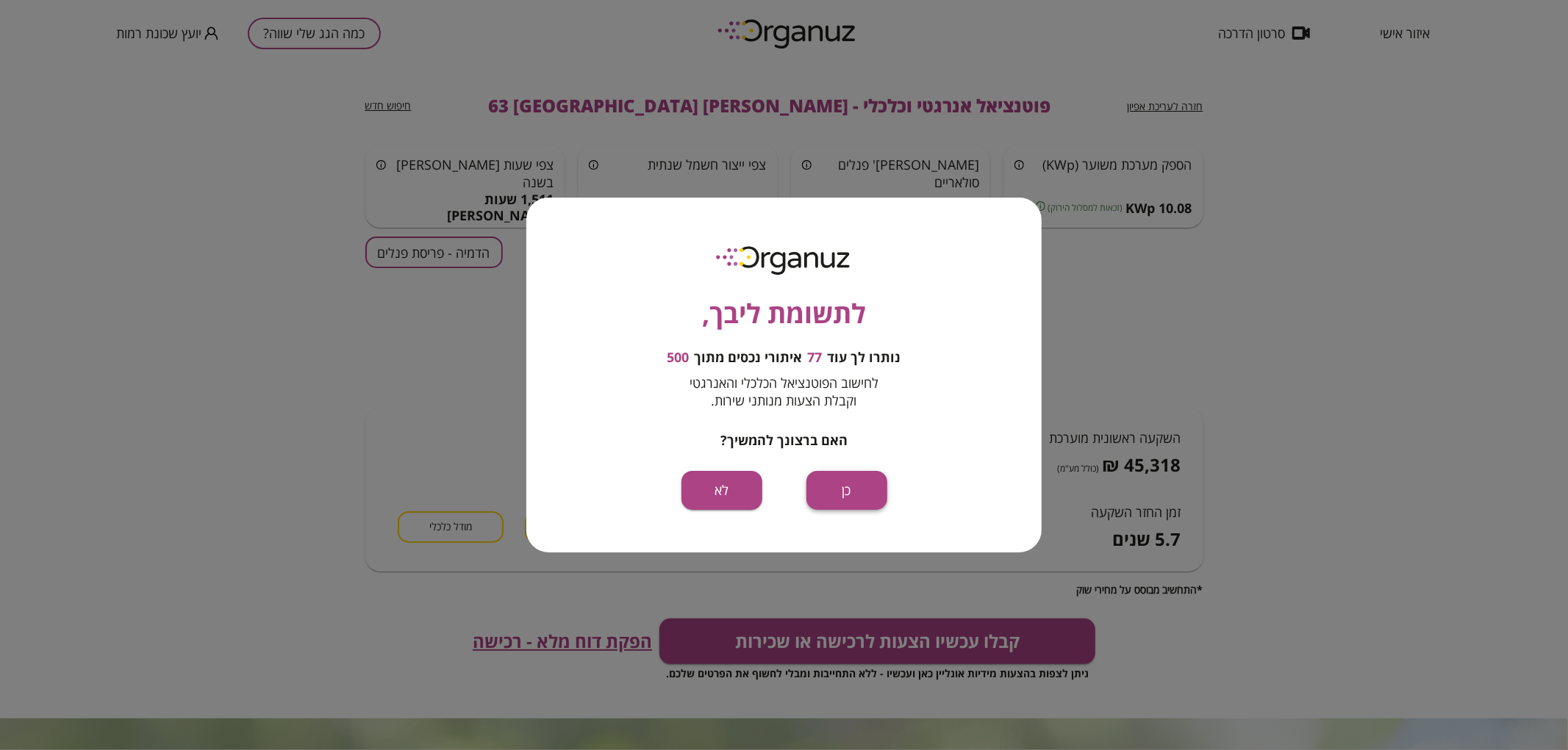
click at [834, 481] on button "כן" at bounding box center [847, 491] width 81 height 39
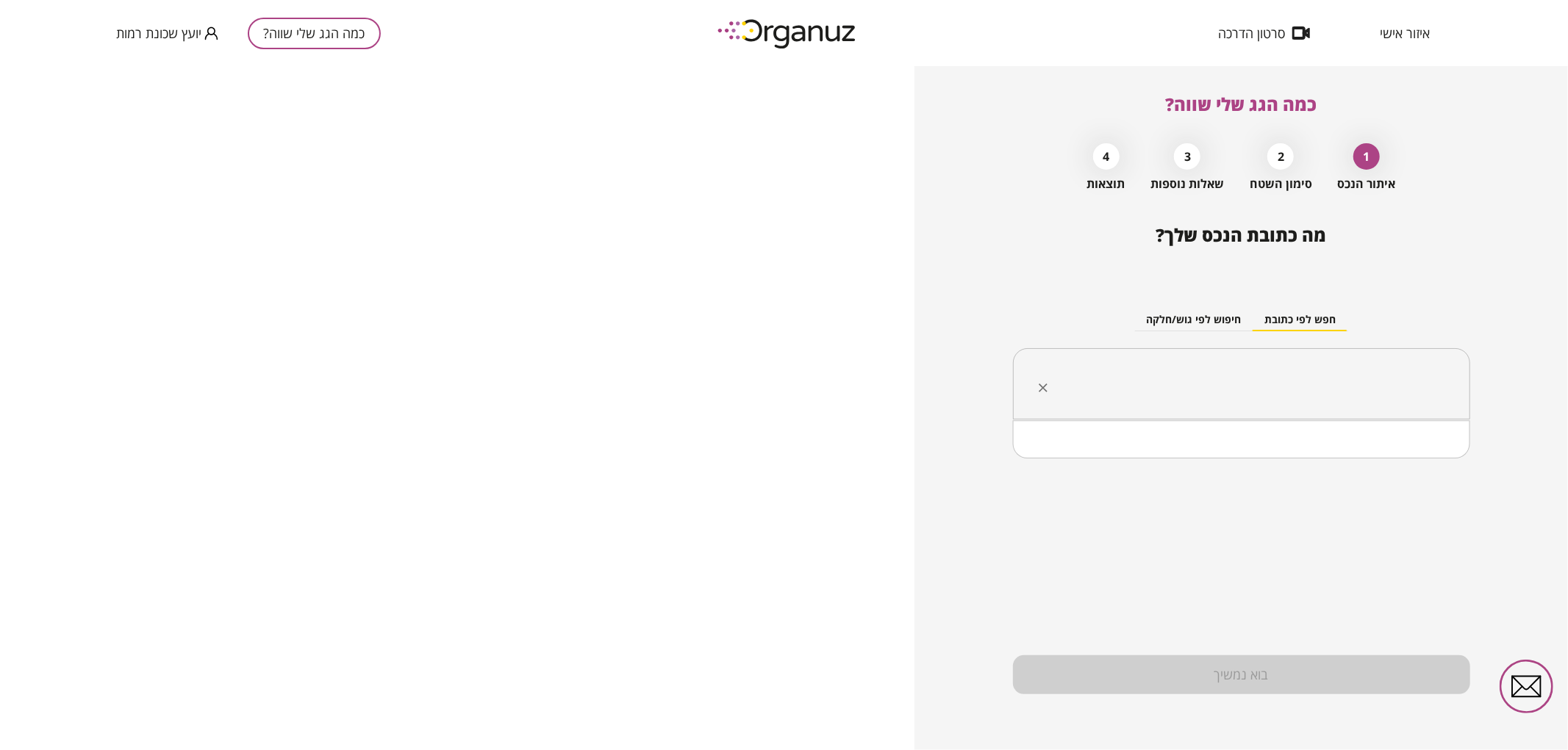
click at [1213, 373] on input "text" at bounding box center [1247, 384] width 411 height 37
click at [1402, 450] on li "[PERSON_NAME] 65 [GEOGRAPHIC_DATA]" at bounding box center [1241, 458] width 419 height 27
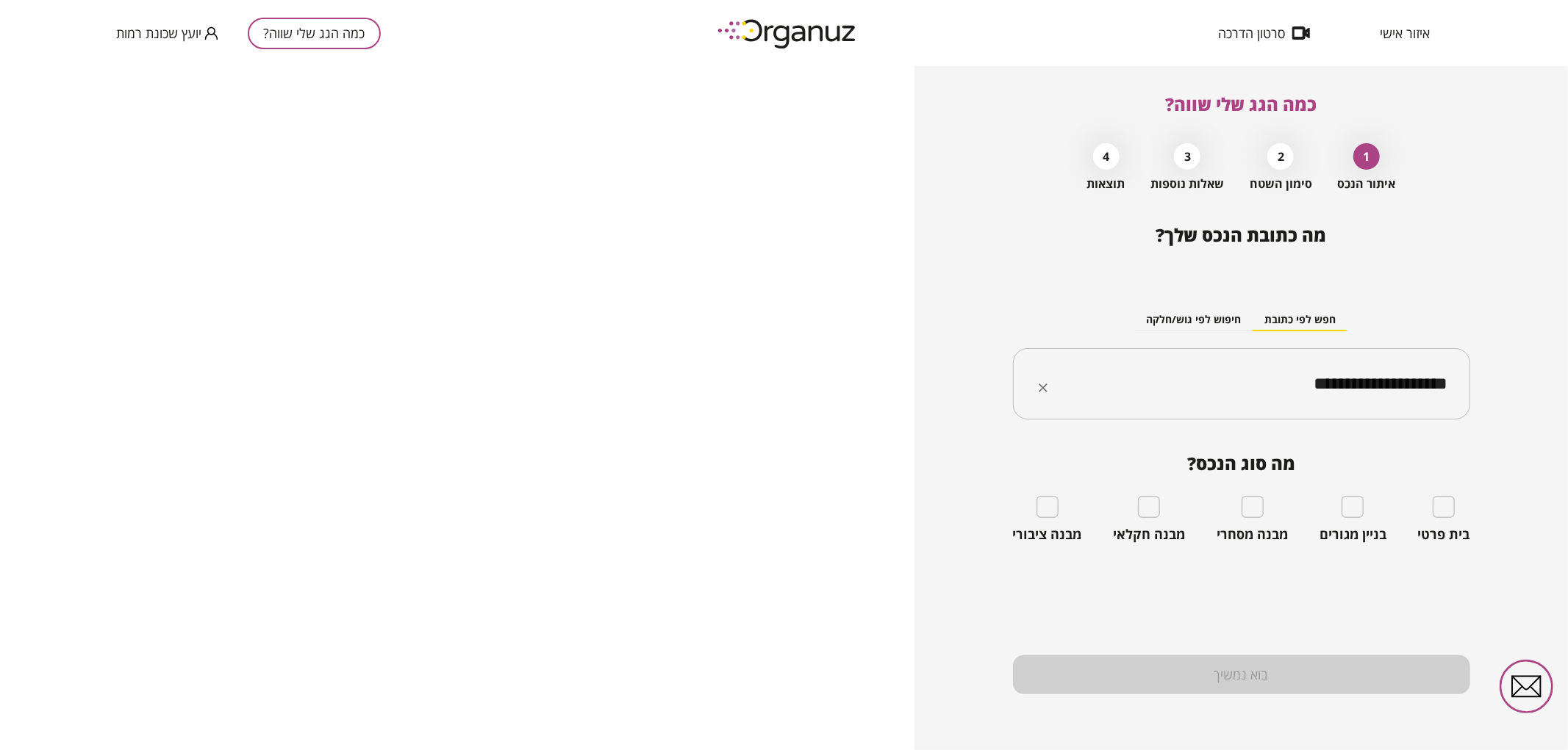
type input "**********"
click at [1450, 525] on div "בית פרטי" at bounding box center [1444, 519] width 52 height 47
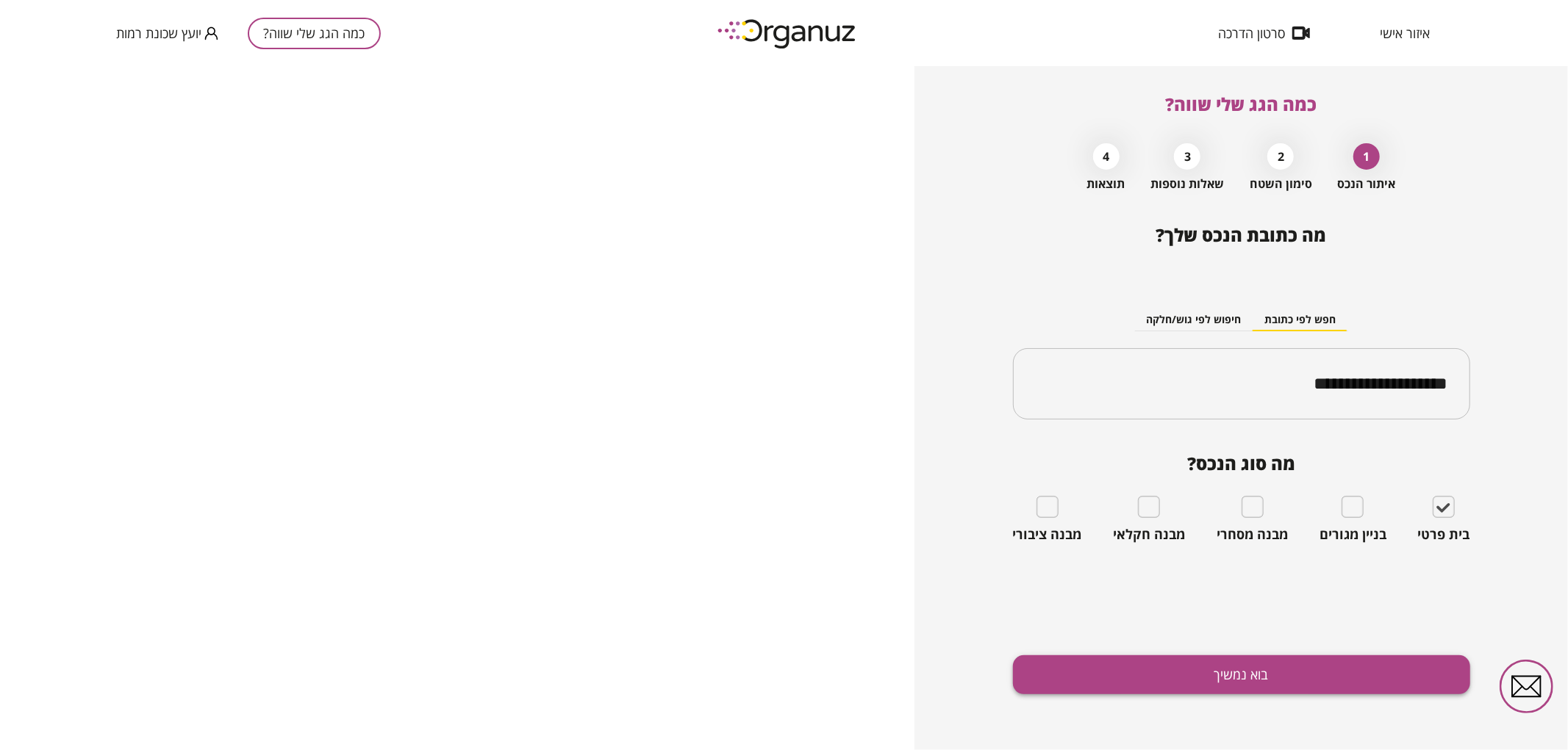
click at [1184, 666] on button "בוא נמשיך" at bounding box center [1241, 675] width 457 height 39
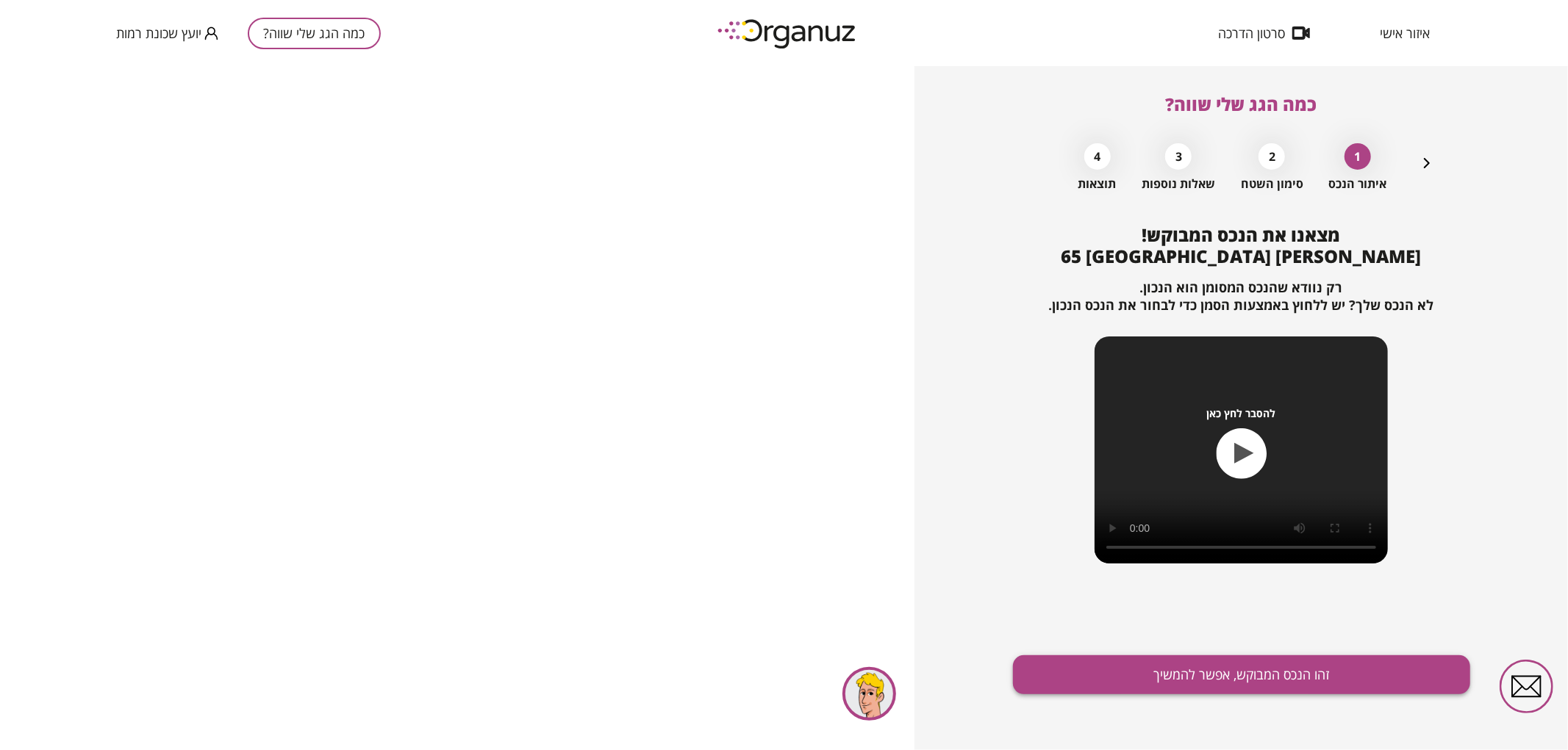
click at [1263, 672] on button "זהו הנכס המבוקש, אפשר להמשיך" at bounding box center [1241, 675] width 457 height 39
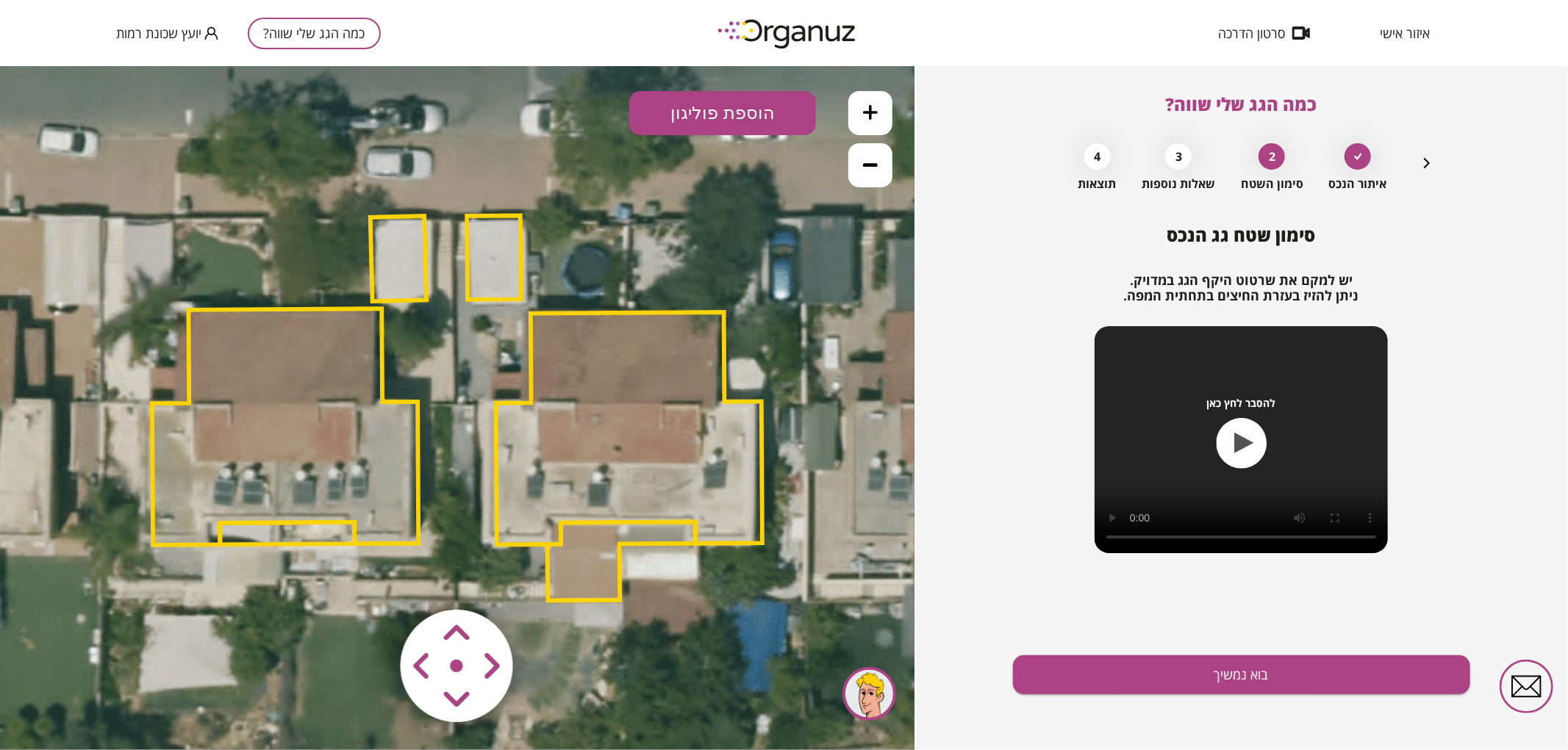
click at [871, 167] on icon at bounding box center [870, 164] width 15 height 15
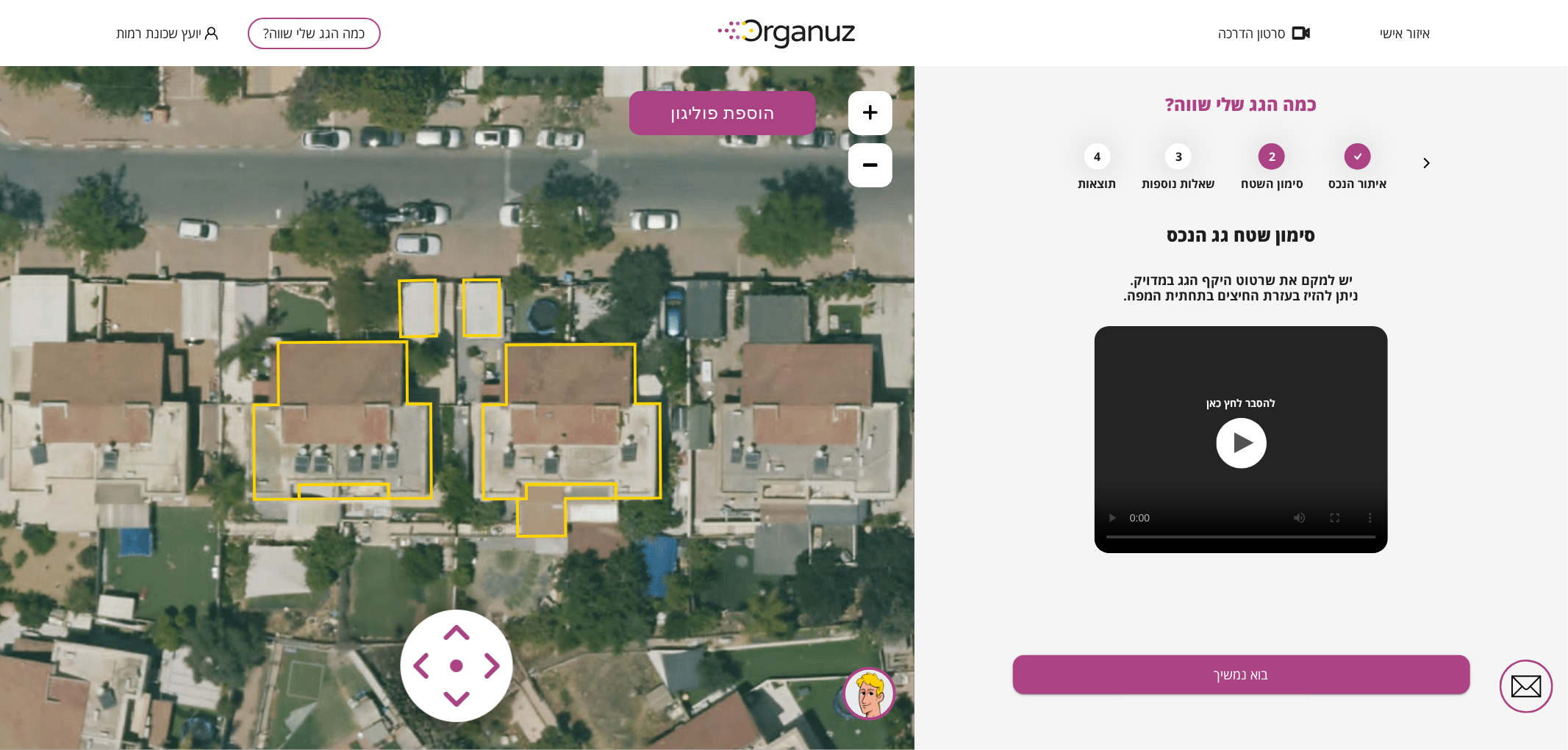
click at [867, 167] on icon at bounding box center [870, 164] width 15 height 15
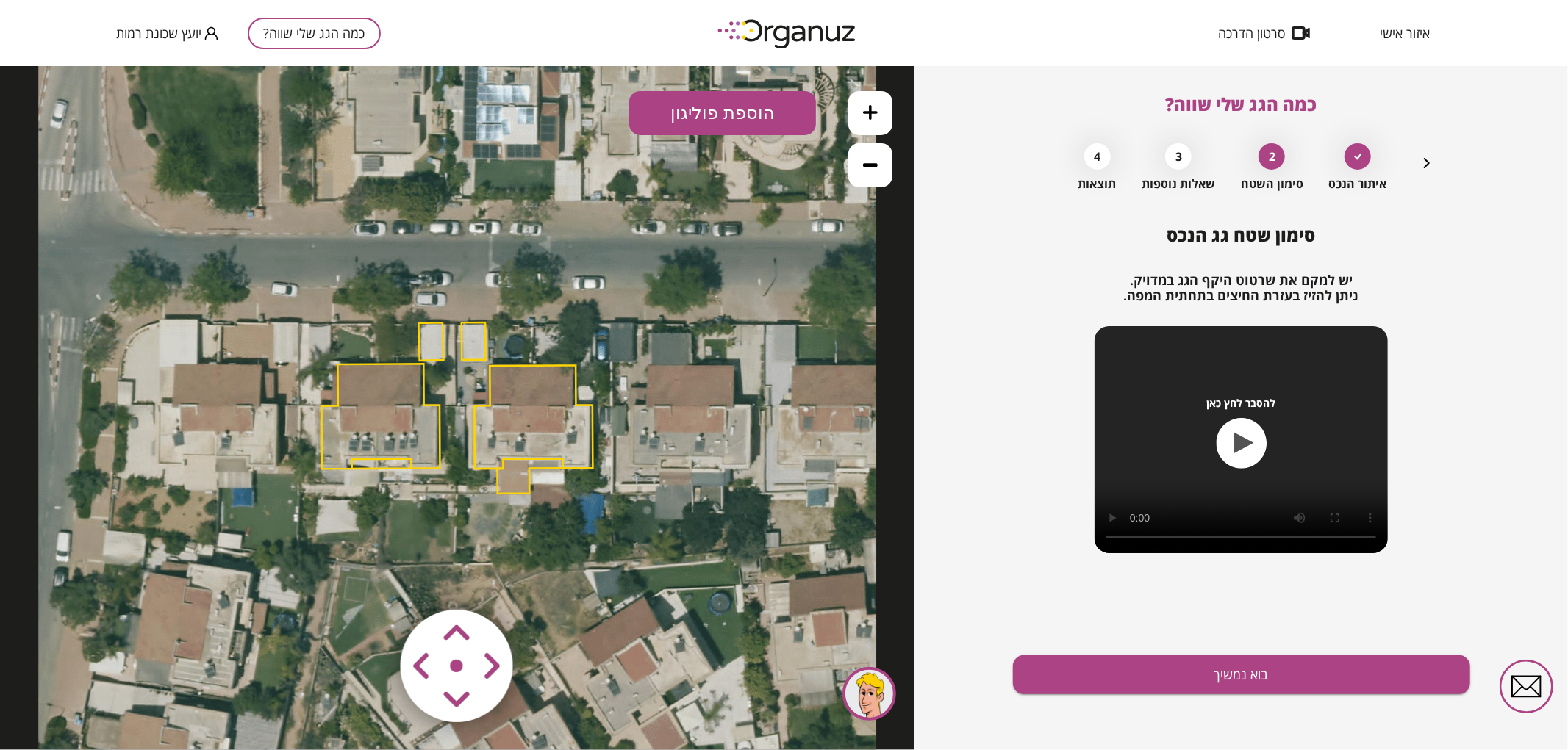
click at [880, 116] on button at bounding box center [871, 112] width 44 height 44
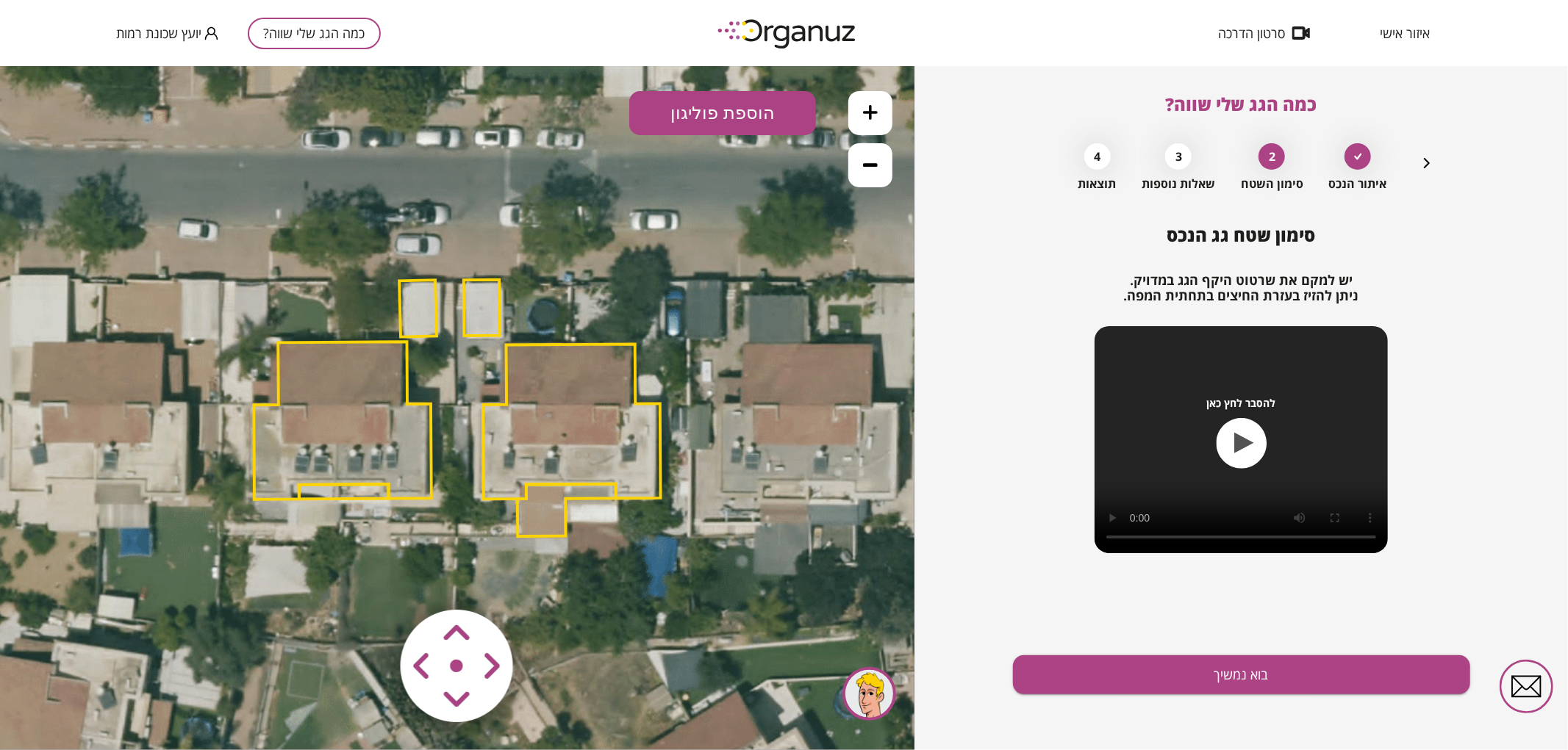
click at [571, 465] on polygon at bounding box center [572, 421] width 178 height 155
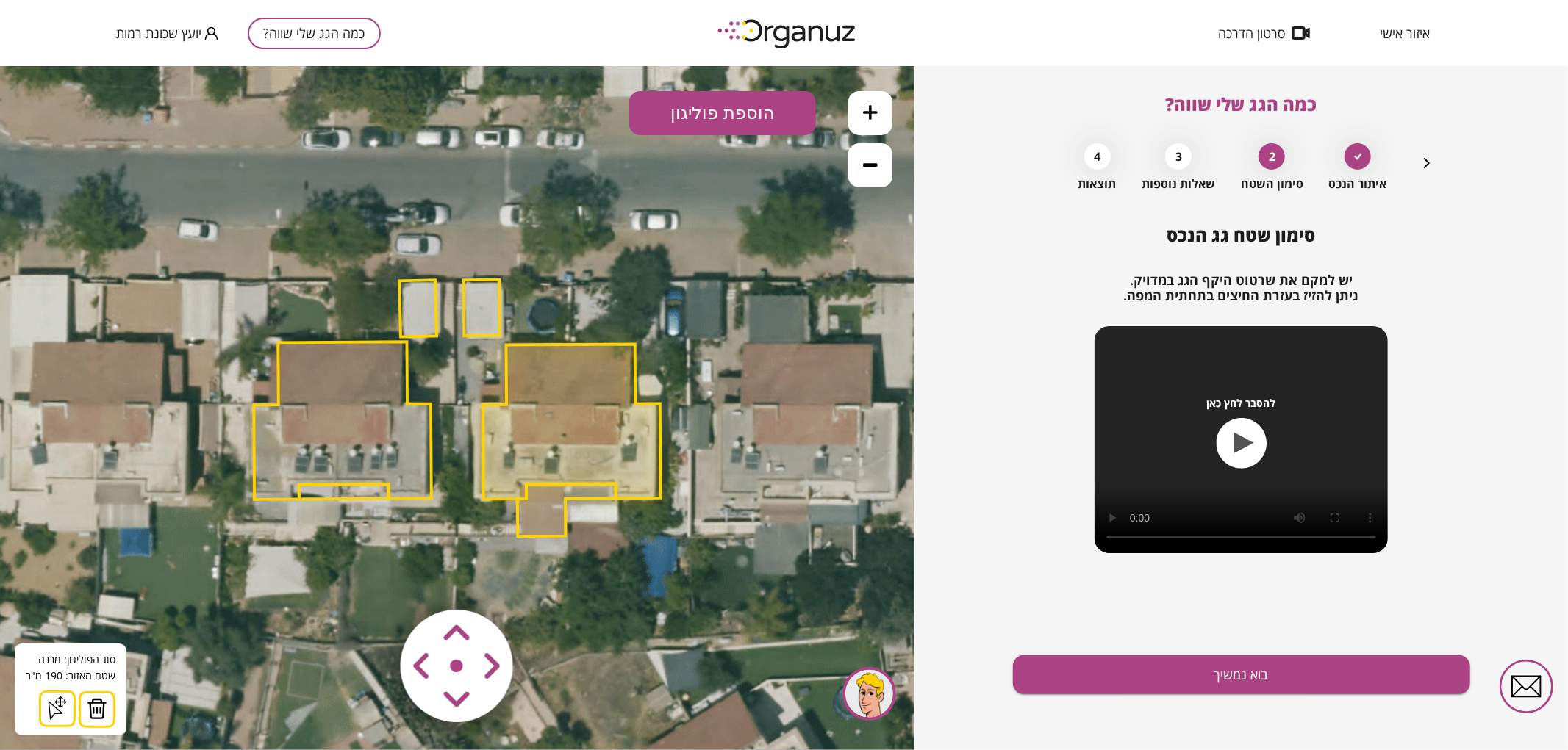
click at [103, 707] on img at bounding box center [96, 708] width 21 height 22
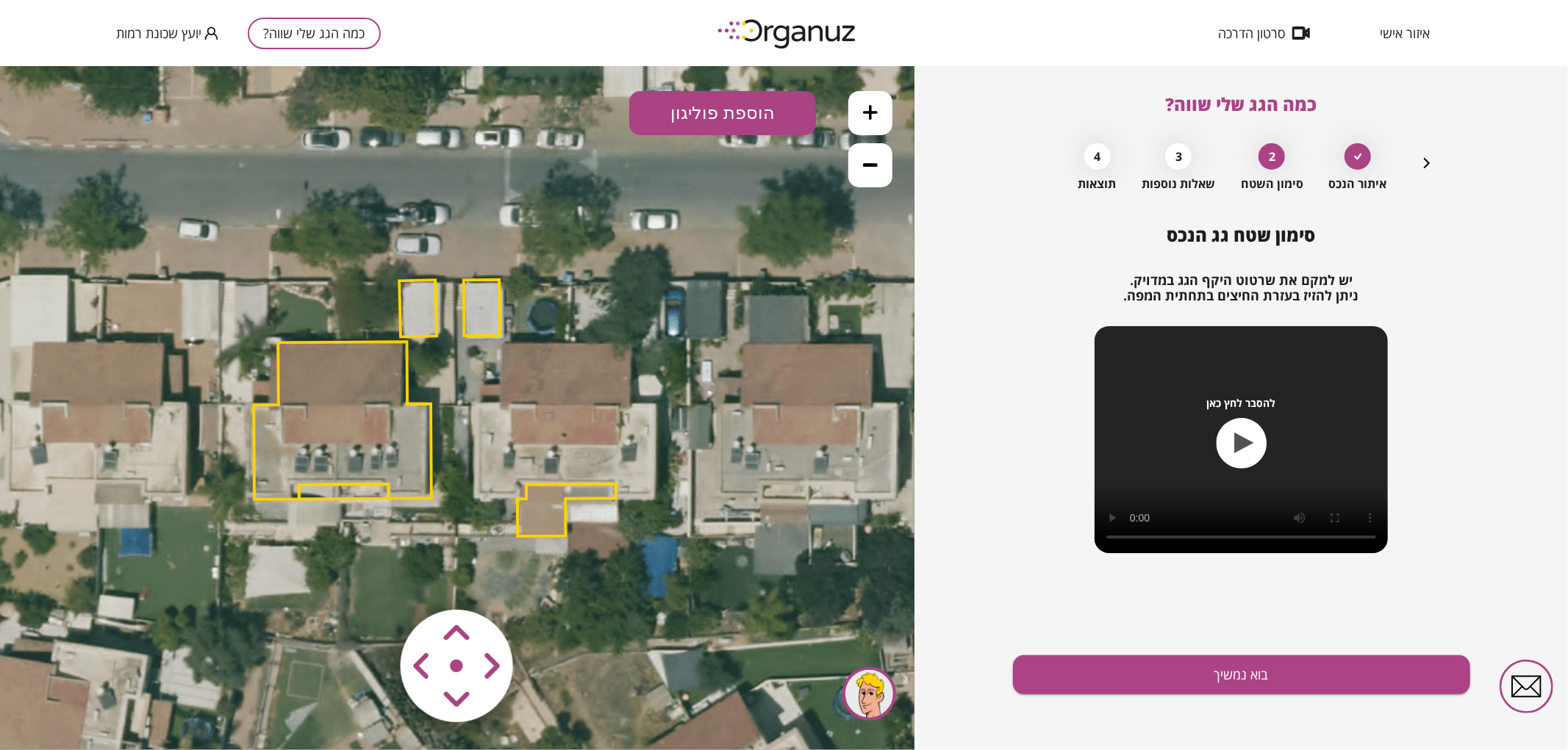
click at [534, 497] on polygon at bounding box center [567, 510] width 99 height 52
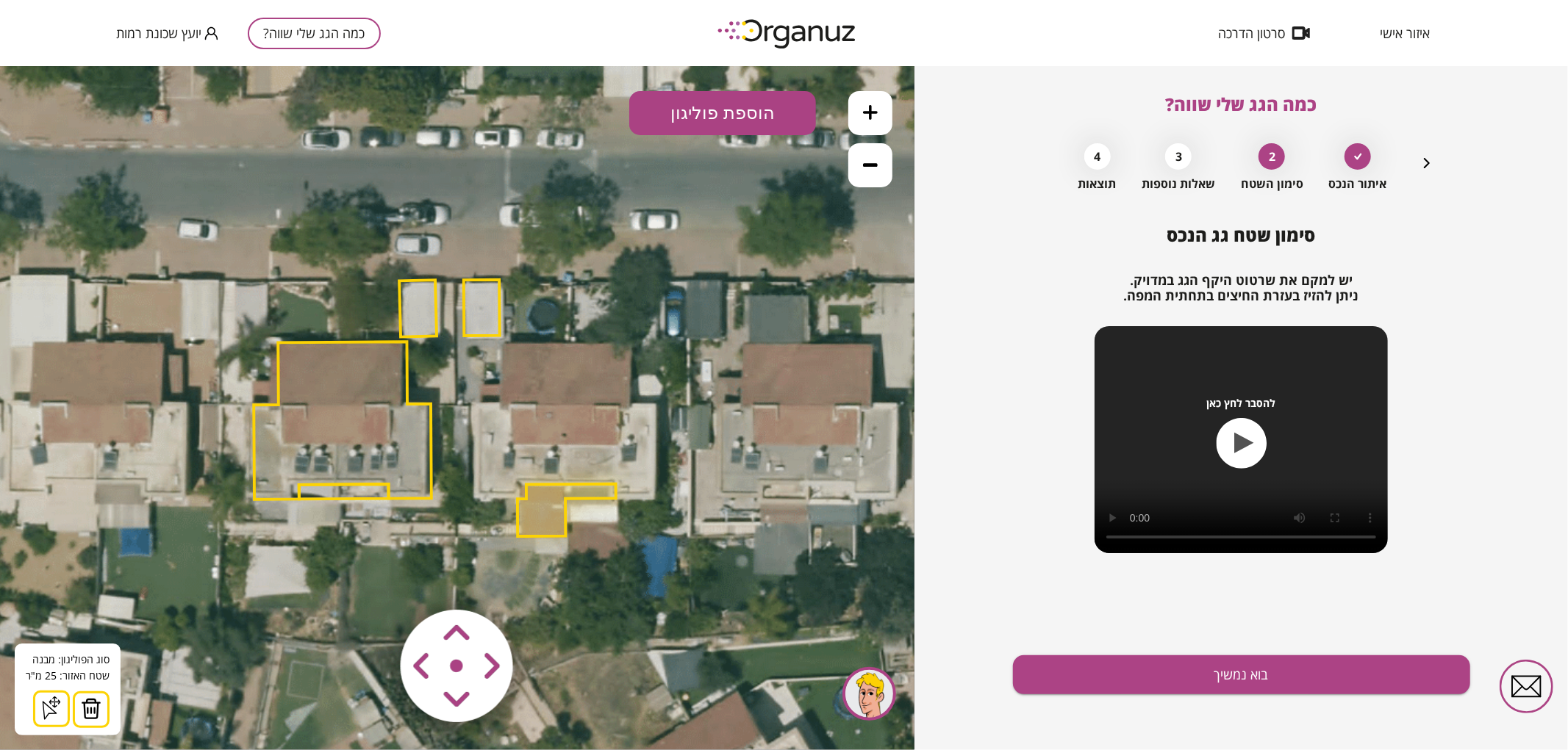
click at [83, 707] on img at bounding box center [91, 708] width 21 height 22
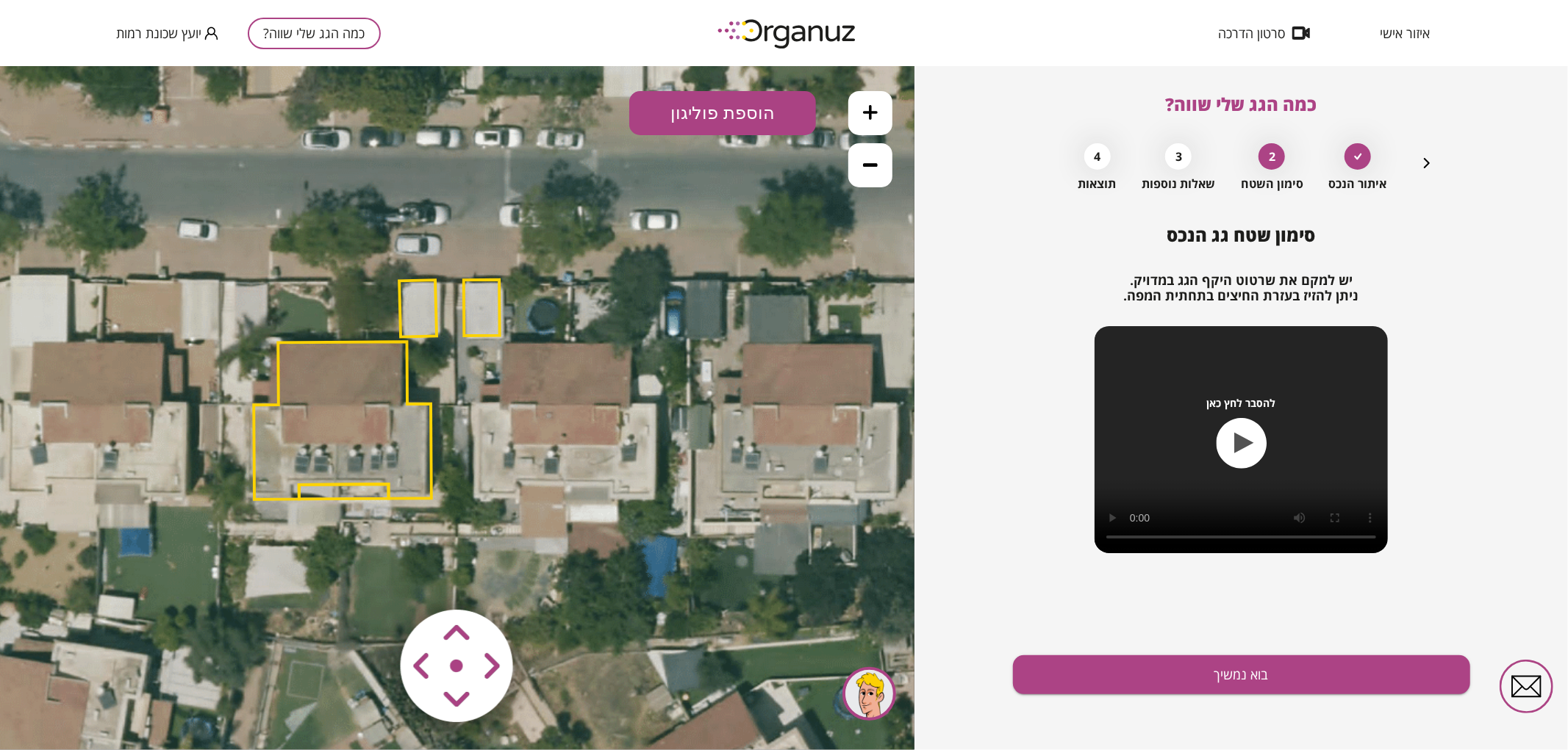
click at [473, 313] on polygon at bounding box center [482, 307] width 36 height 56
click at [90, 700] on img at bounding box center [91, 708] width 21 height 22
click at [859, 119] on button at bounding box center [871, 112] width 44 height 44
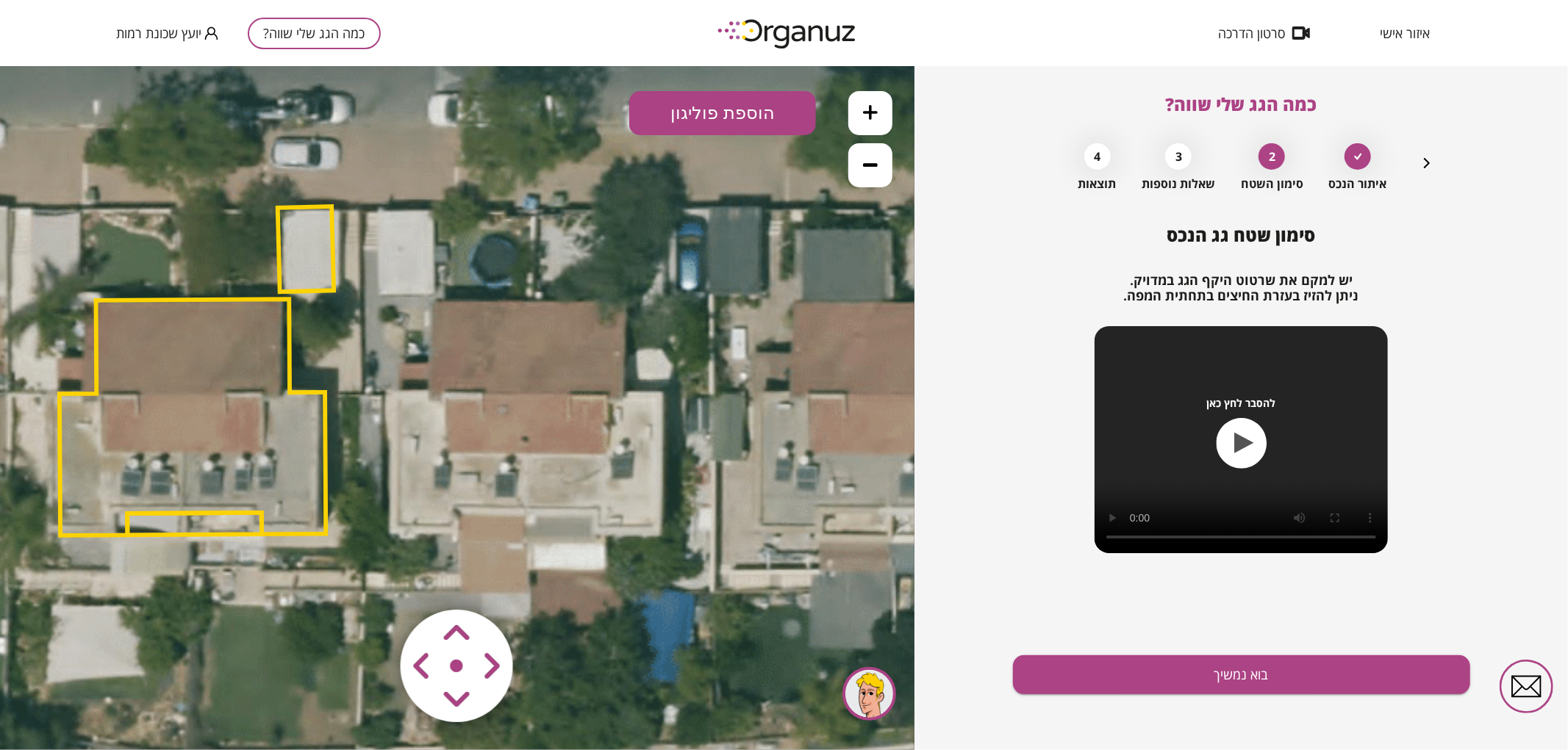
drag, startPoint x: 769, startPoint y: 285, endPoint x: 693, endPoint y: 280, distance: 76.2
click at [690, 285] on icon at bounding box center [364, 396] width 1886 height 1885
click at [693, 112] on button "הוספת פוליגון" at bounding box center [723, 112] width 187 height 44
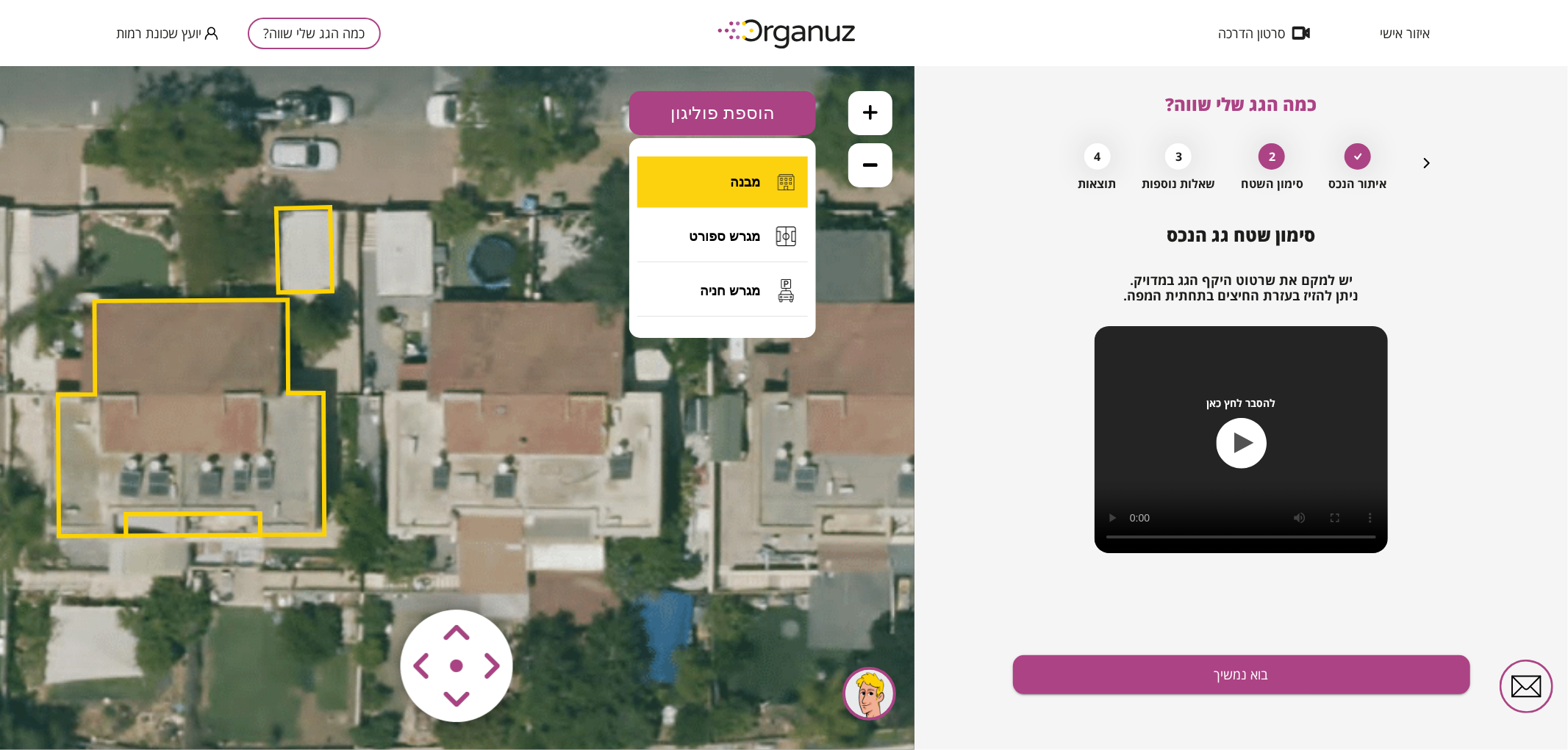
click at [728, 189] on button "מבנה" at bounding box center [723, 181] width 171 height 51
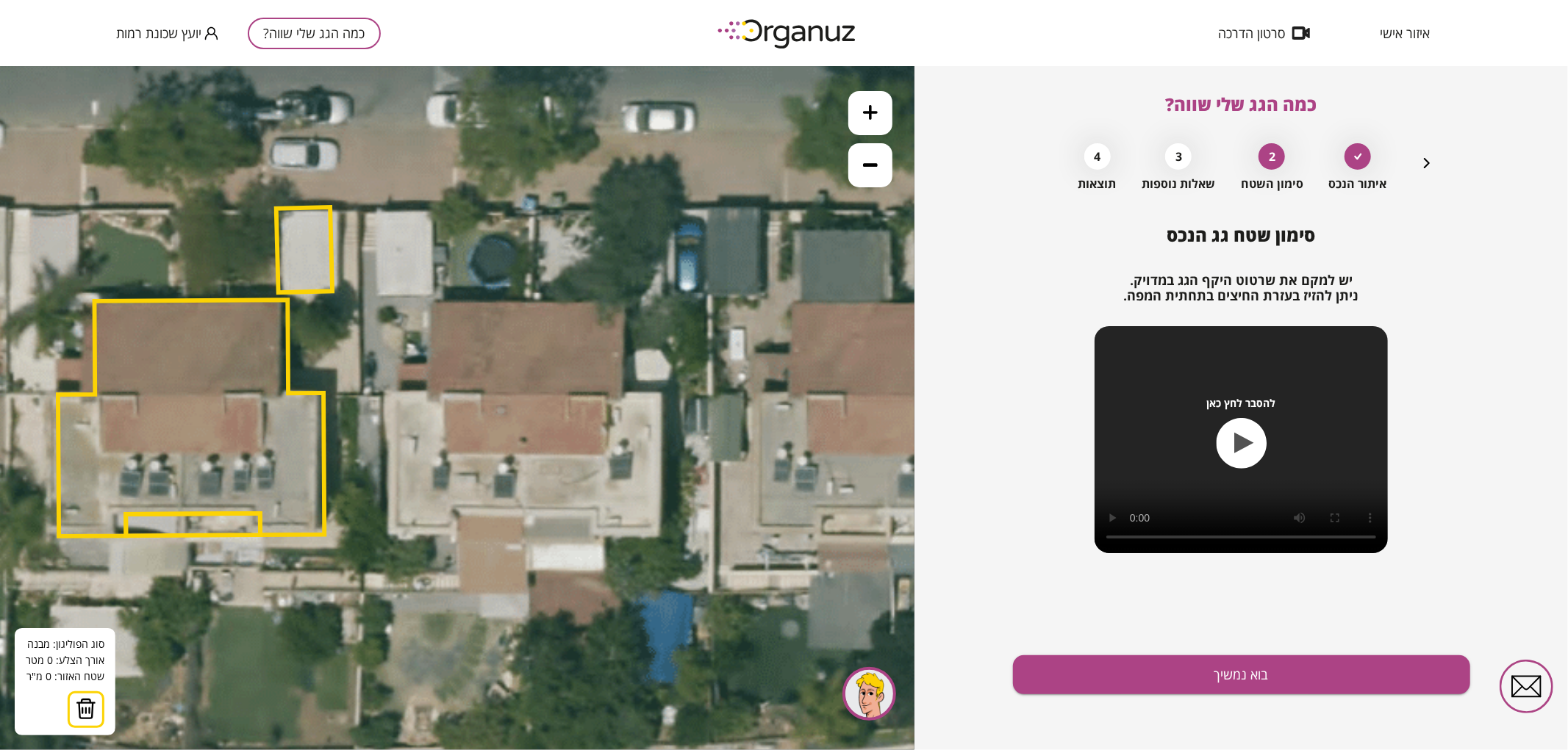
click at [527, 516] on icon at bounding box center [363, 396] width 1886 height 1885
click at [529, 304] on polygon at bounding box center [528, 410] width 3 height 213
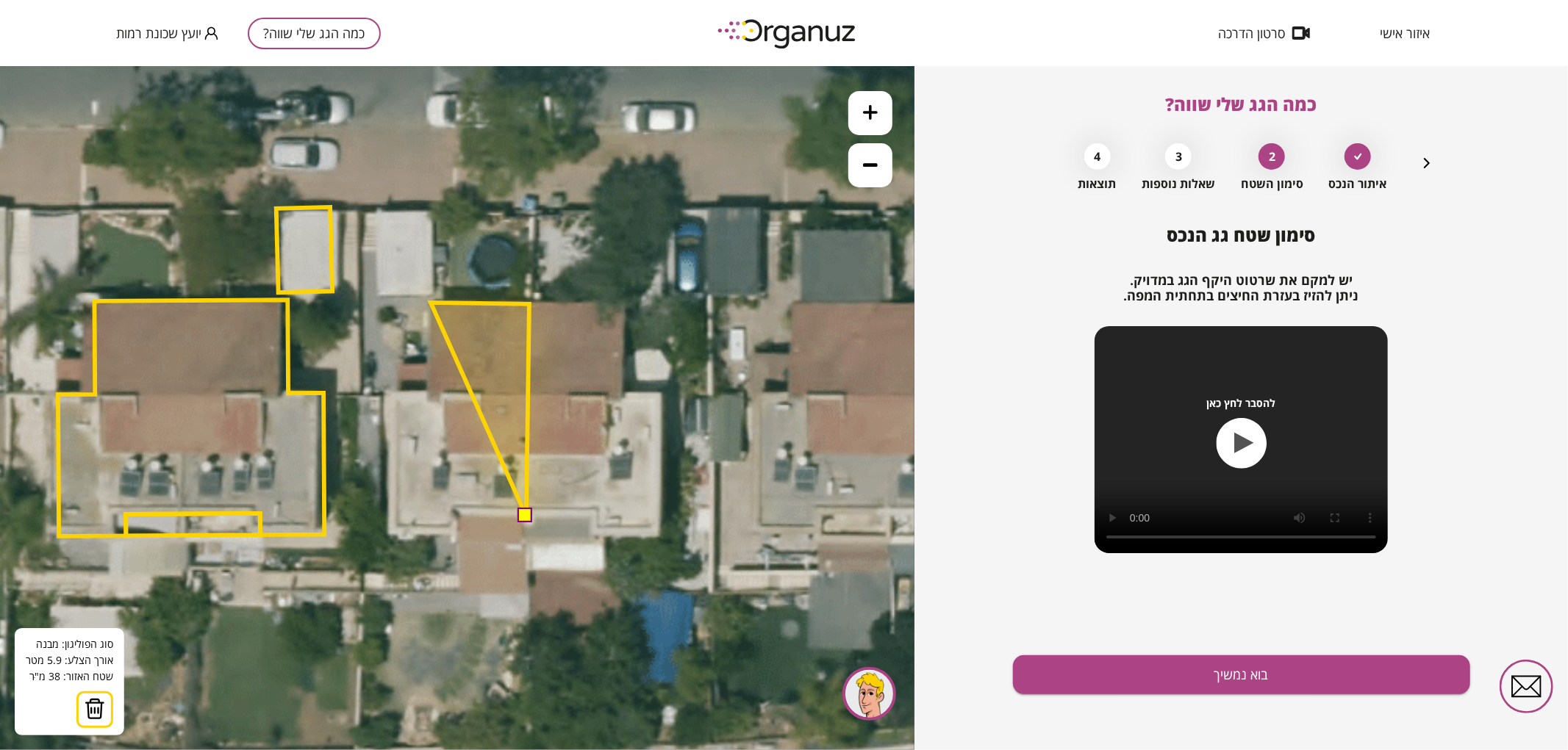
click at [431, 302] on polygon at bounding box center [480, 409] width 99 height 214
click at [425, 390] on polygon at bounding box center [477, 409] width 104 height 214
click at [394, 392] on polygon at bounding box center [462, 409] width 136 height 214
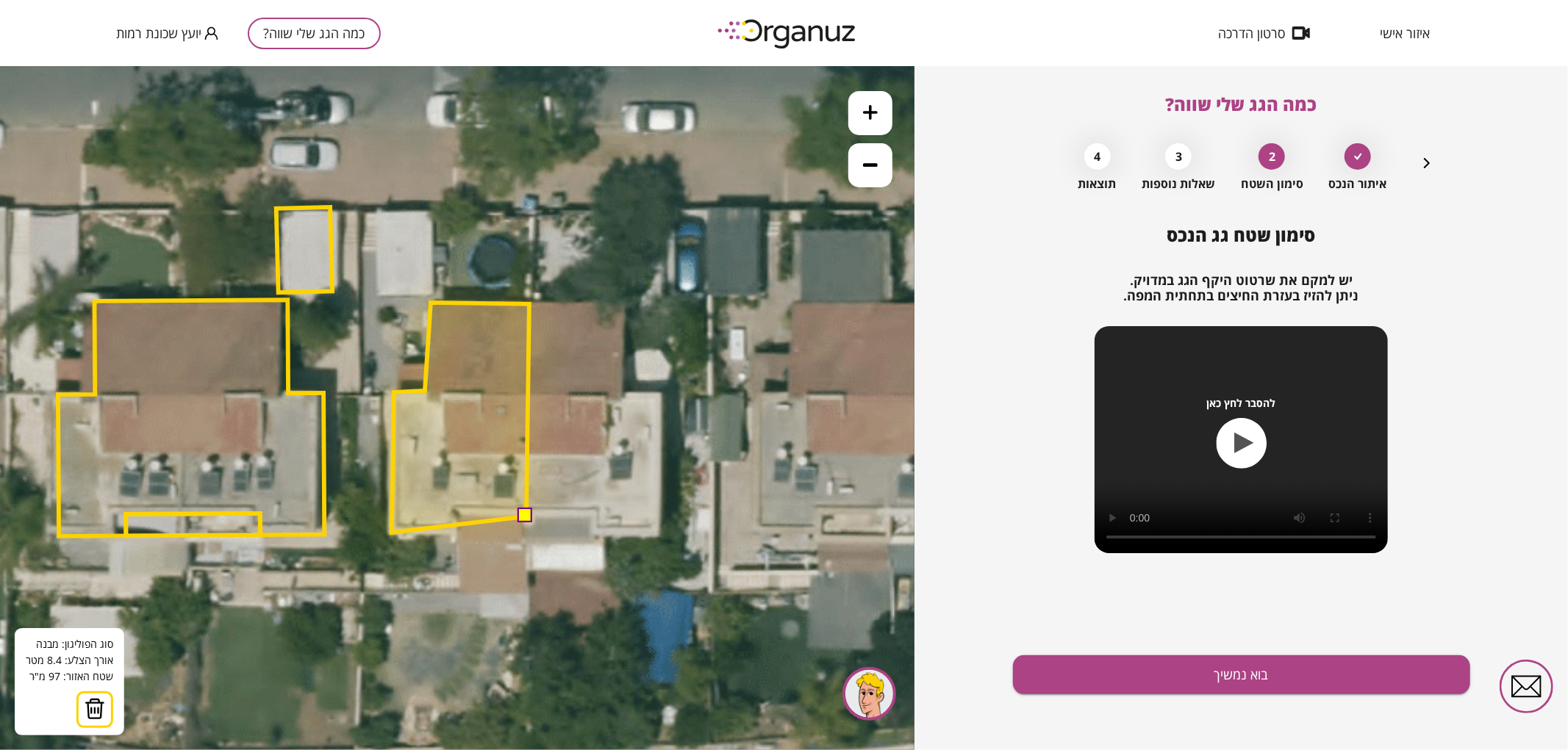
click at [392, 532] on polygon at bounding box center [461, 417] width 138 height 230
click at [456, 532] on polygon at bounding box center [461, 418] width 138 height 231
click at [456, 530] on polygon at bounding box center [461, 416] width 138 height 230
click at [457, 510] on polygon at bounding box center [461, 416] width 138 height 230
click at [526, 514] on button at bounding box center [525, 514] width 15 height 15
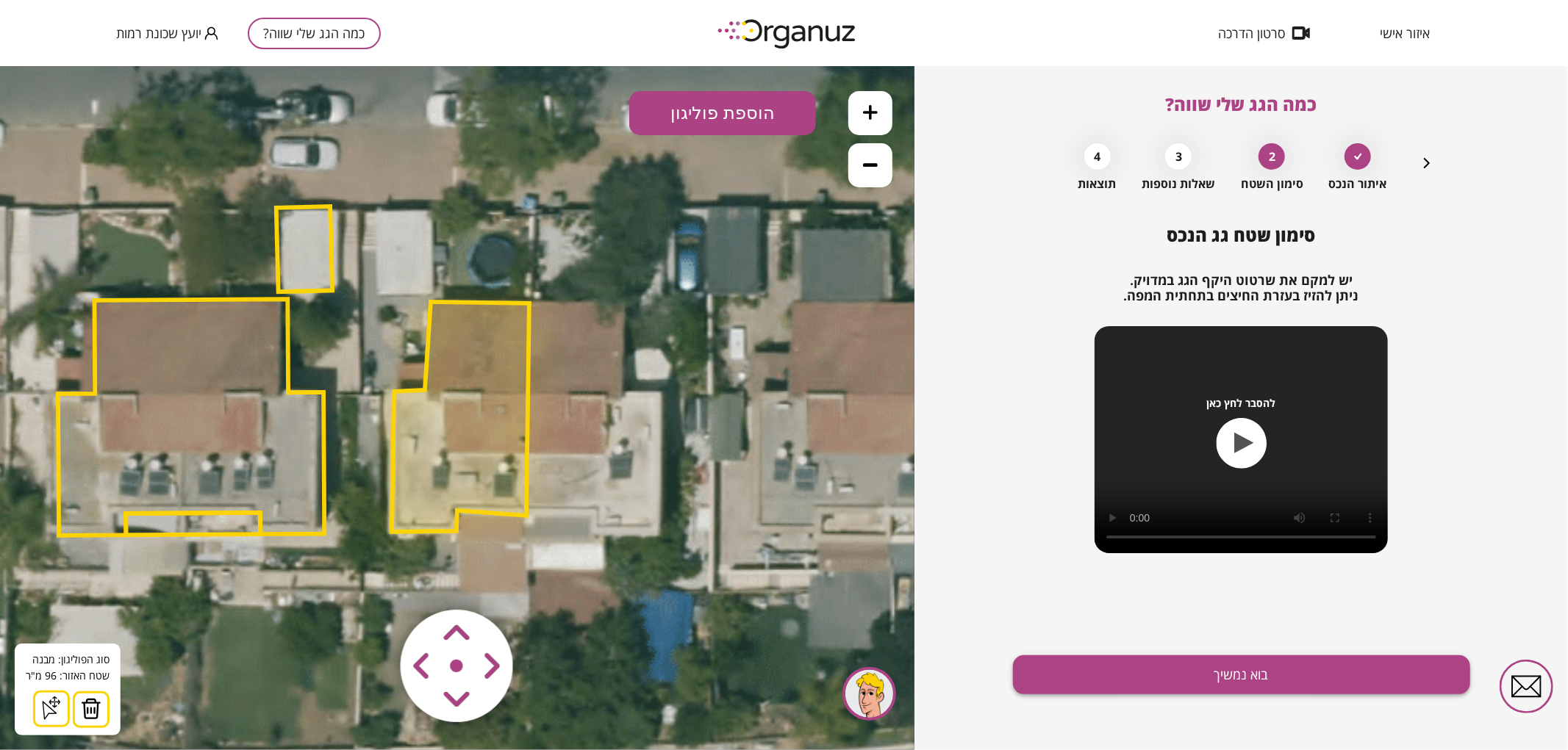
click at [1202, 678] on button "בוא נמשיך" at bounding box center [1241, 675] width 457 height 39
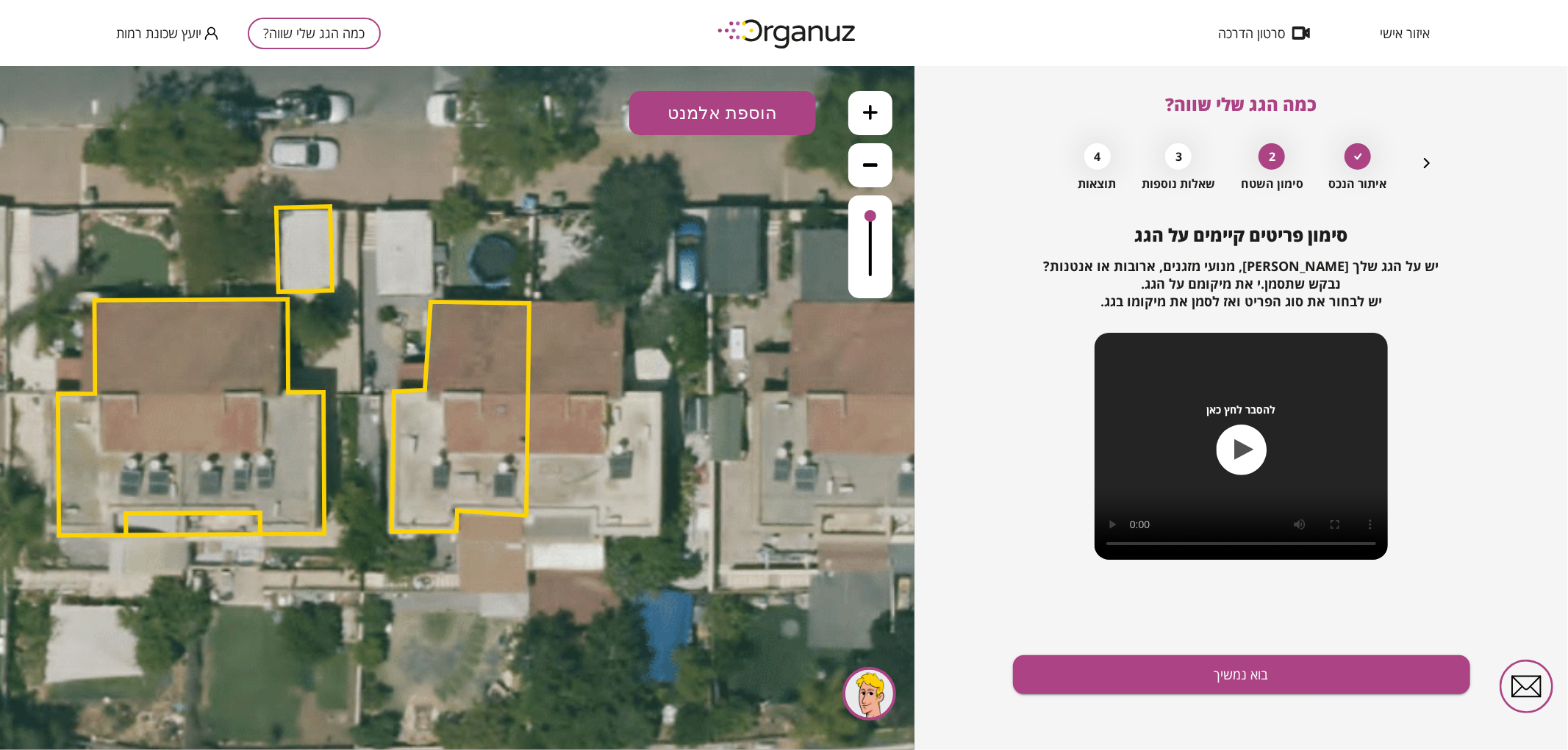
click at [773, 124] on button "הוספת אלמנט" at bounding box center [723, 112] width 187 height 44
click at [722, 271] on div ".st0 { fill: #FFFFFF; } .st0 { fill: #FFFFFF; }" at bounding box center [457, 407] width 915 height 684
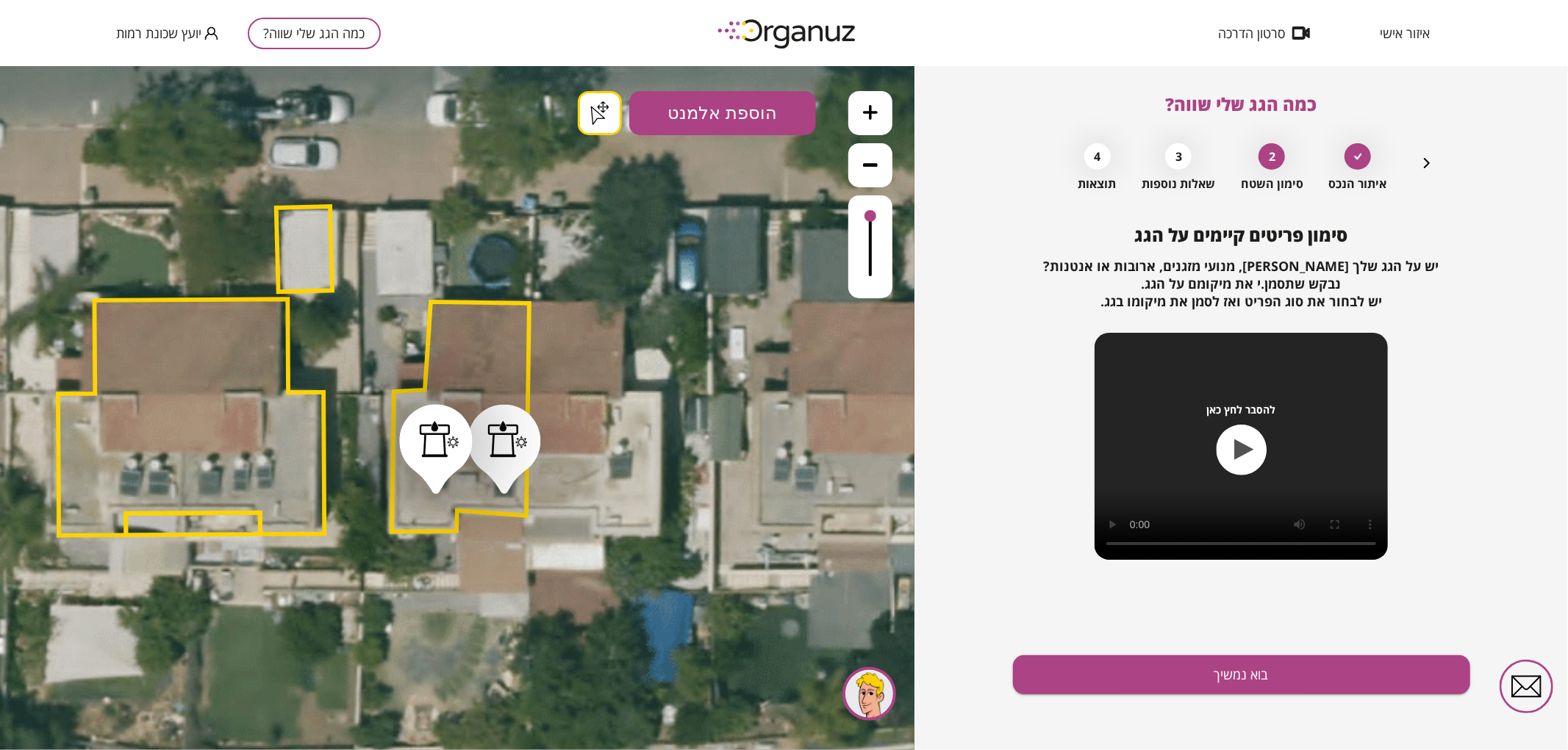
click at [1248, 671] on button "בוא נמשיך" at bounding box center [1241, 675] width 457 height 39
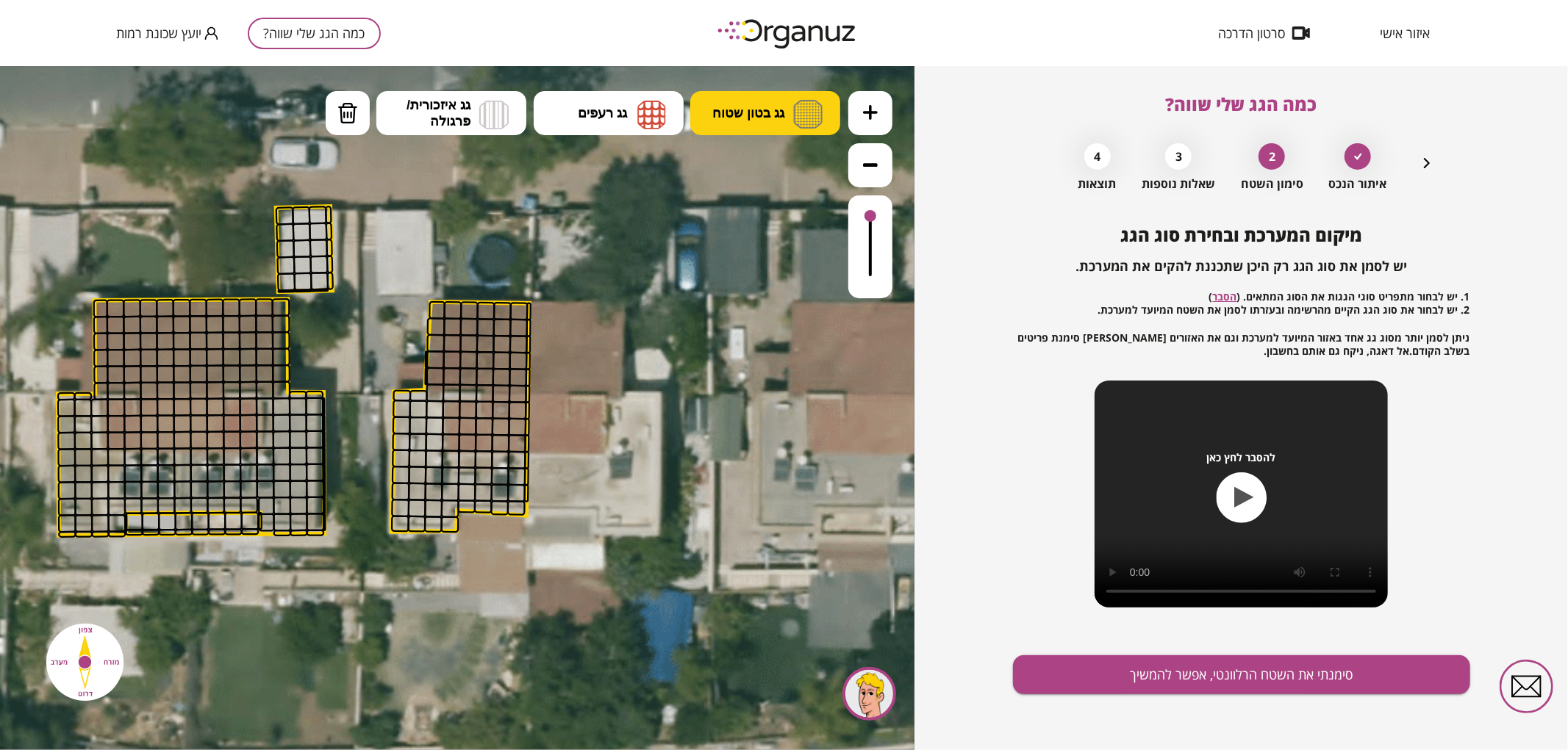
click at [766, 103] on button "גג בטון שטוח" at bounding box center [766, 112] width 150 height 44
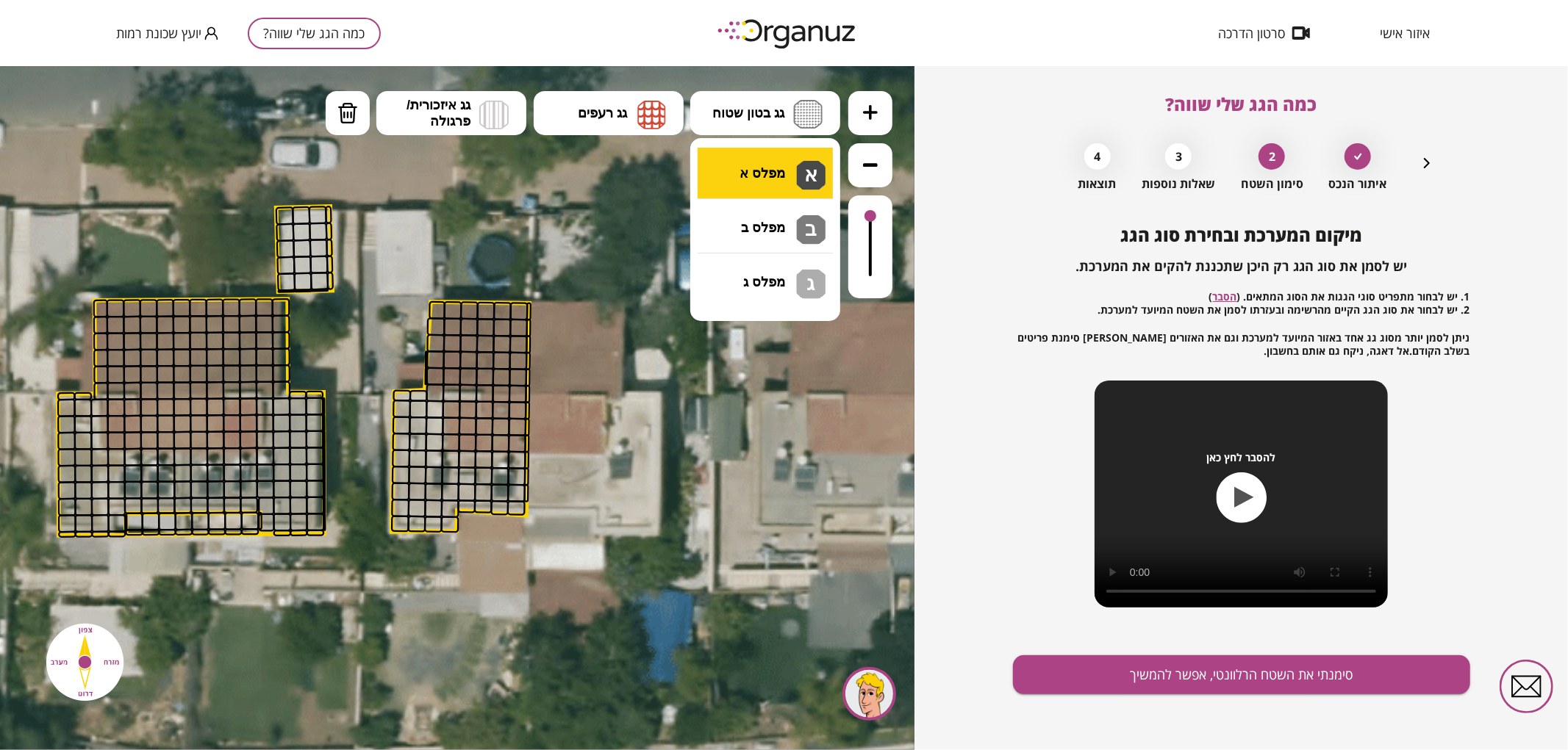
click at [784, 178] on div ".st0 { fill: #FFFFFF; } .st0 { fill: #FFFFFF; }" at bounding box center [457, 407] width 915 height 684
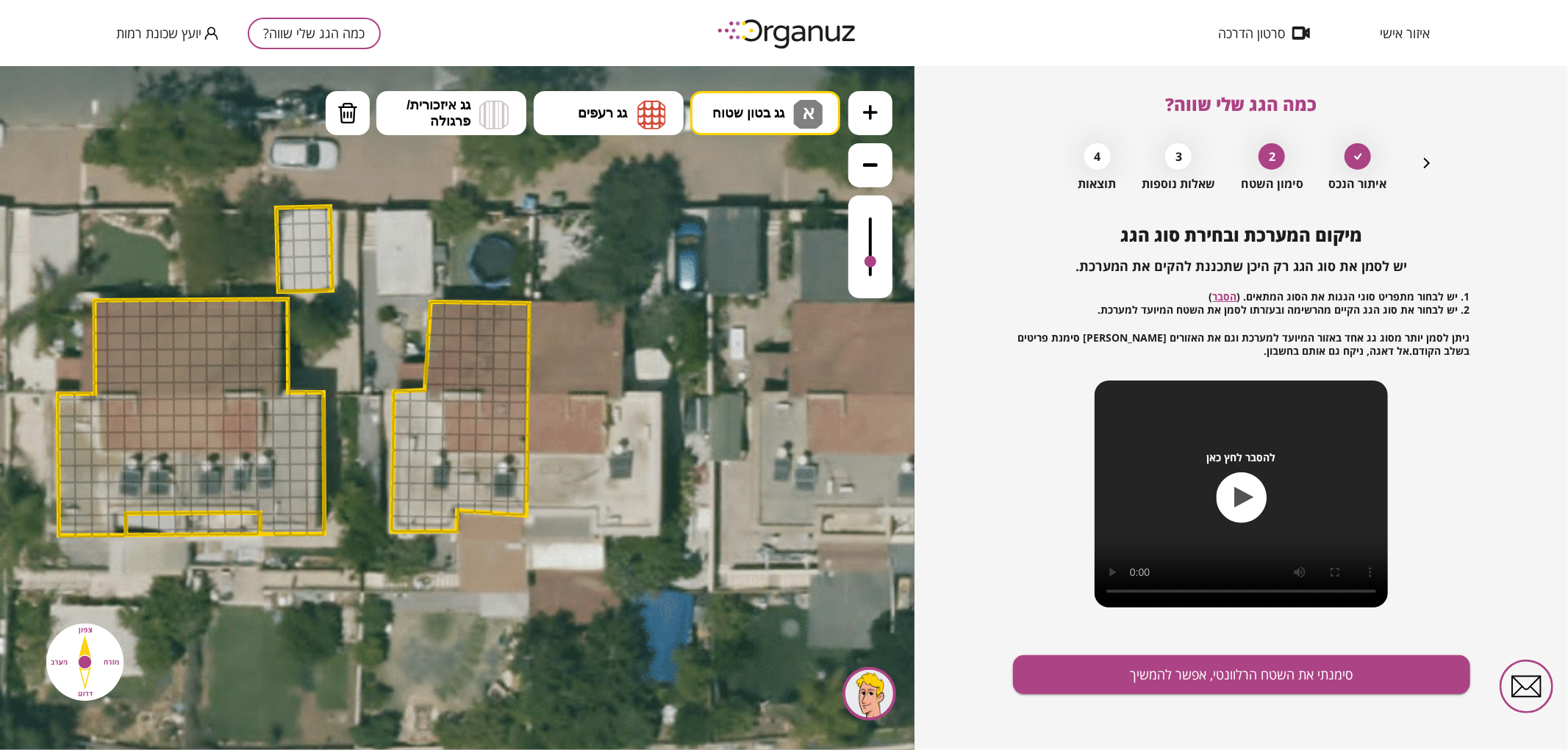
drag, startPoint x: 871, startPoint y: 213, endPoint x: 867, endPoint y: 262, distance: 49.2
click at [867, 262] on div at bounding box center [870, 260] width 11 height 11
drag, startPoint x: 406, startPoint y: 411, endPoint x: 436, endPoint y: 463, distance: 60.0
drag, startPoint x: 397, startPoint y: 397, endPoint x: 413, endPoint y: 397, distance: 16.0
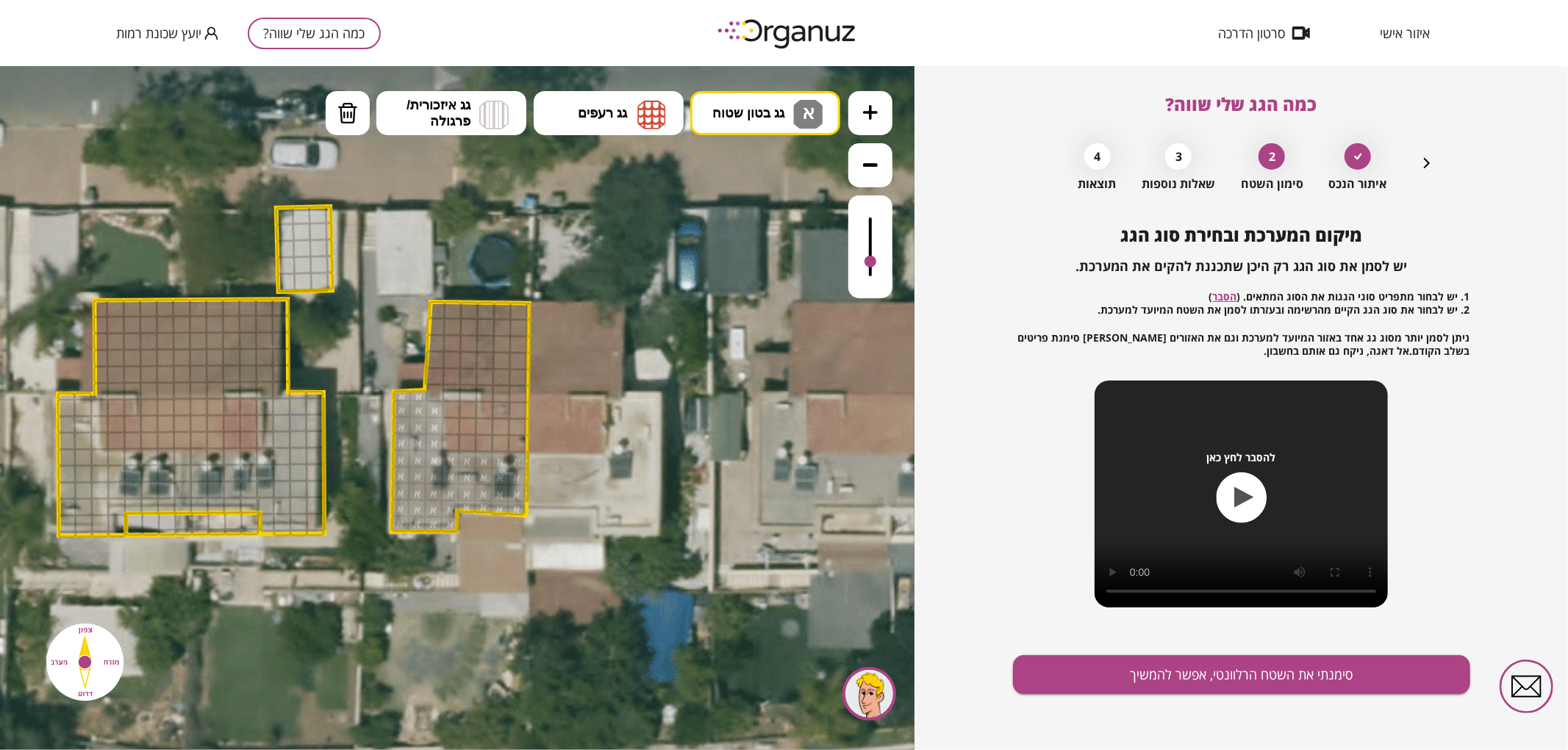
click at [640, 121] on img at bounding box center [652, 114] width 28 height 29
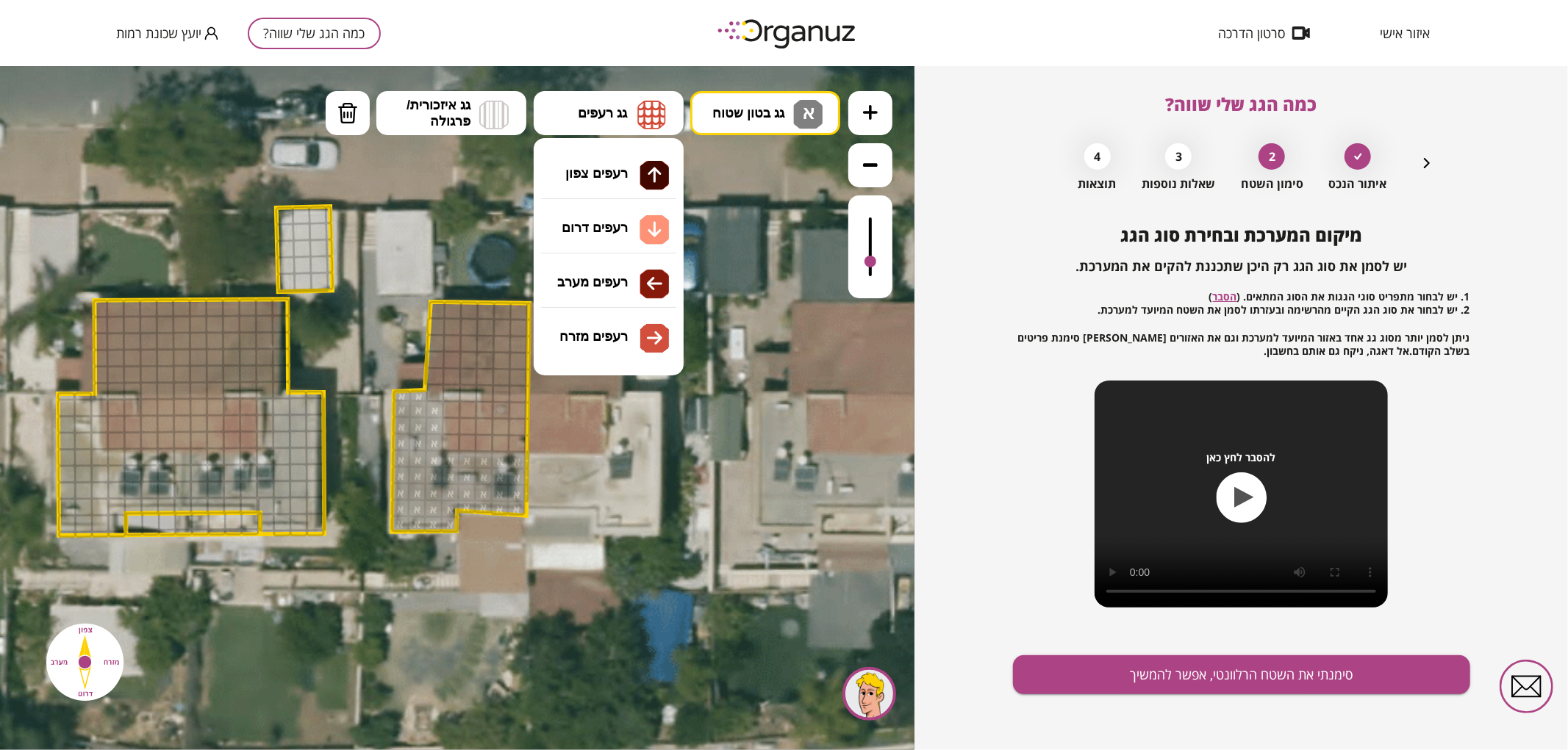
click at [644, 174] on div ".st0 { fill: #FFFFFF; } .st0 { fill: #FFFFFF; }" at bounding box center [457, 407] width 915 height 684
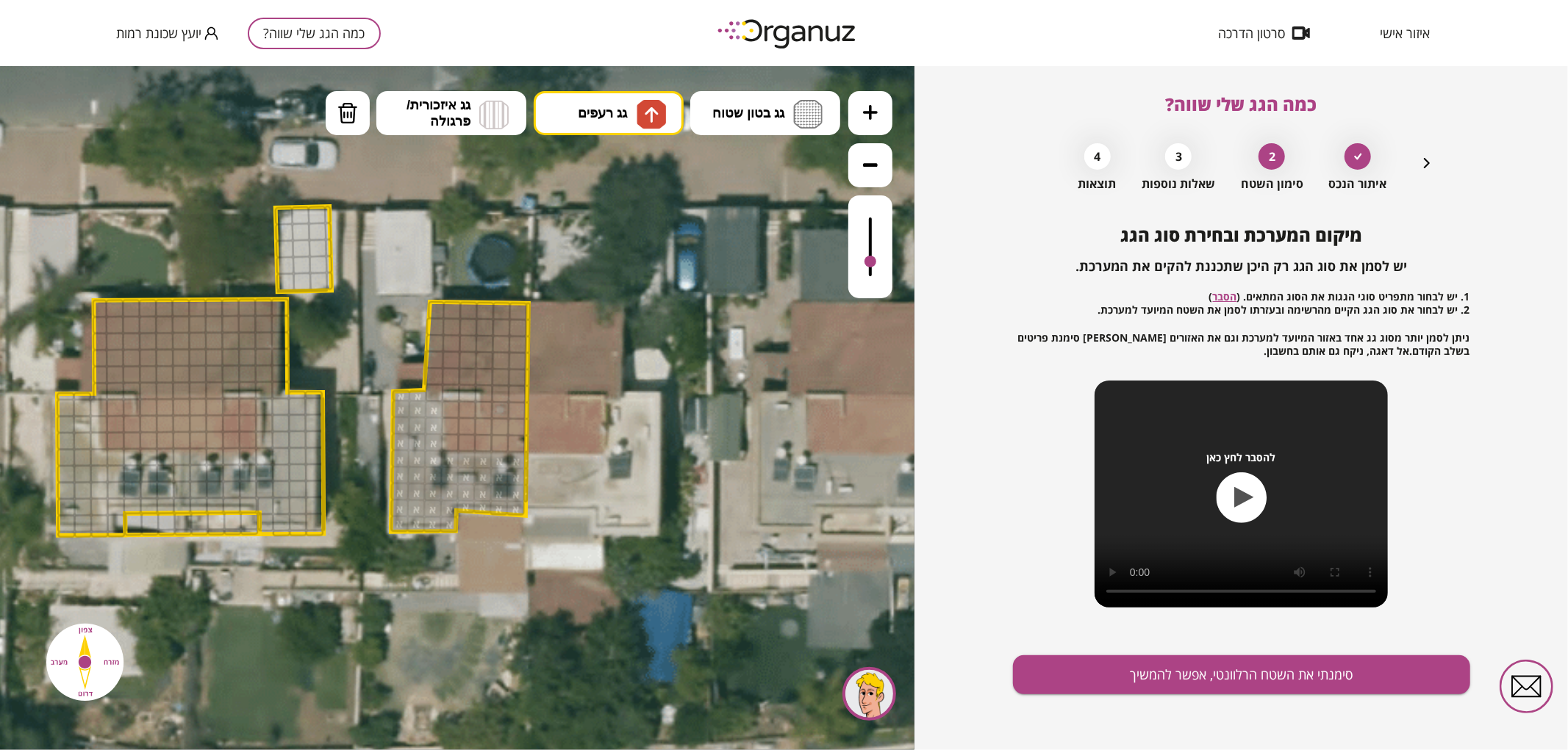
click at [644, 174] on icon at bounding box center [362, 396] width 1886 height 1885
drag, startPoint x: 435, startPoint y: 375, endPoint x: 462, endPoint y: 305, distance: 75.0
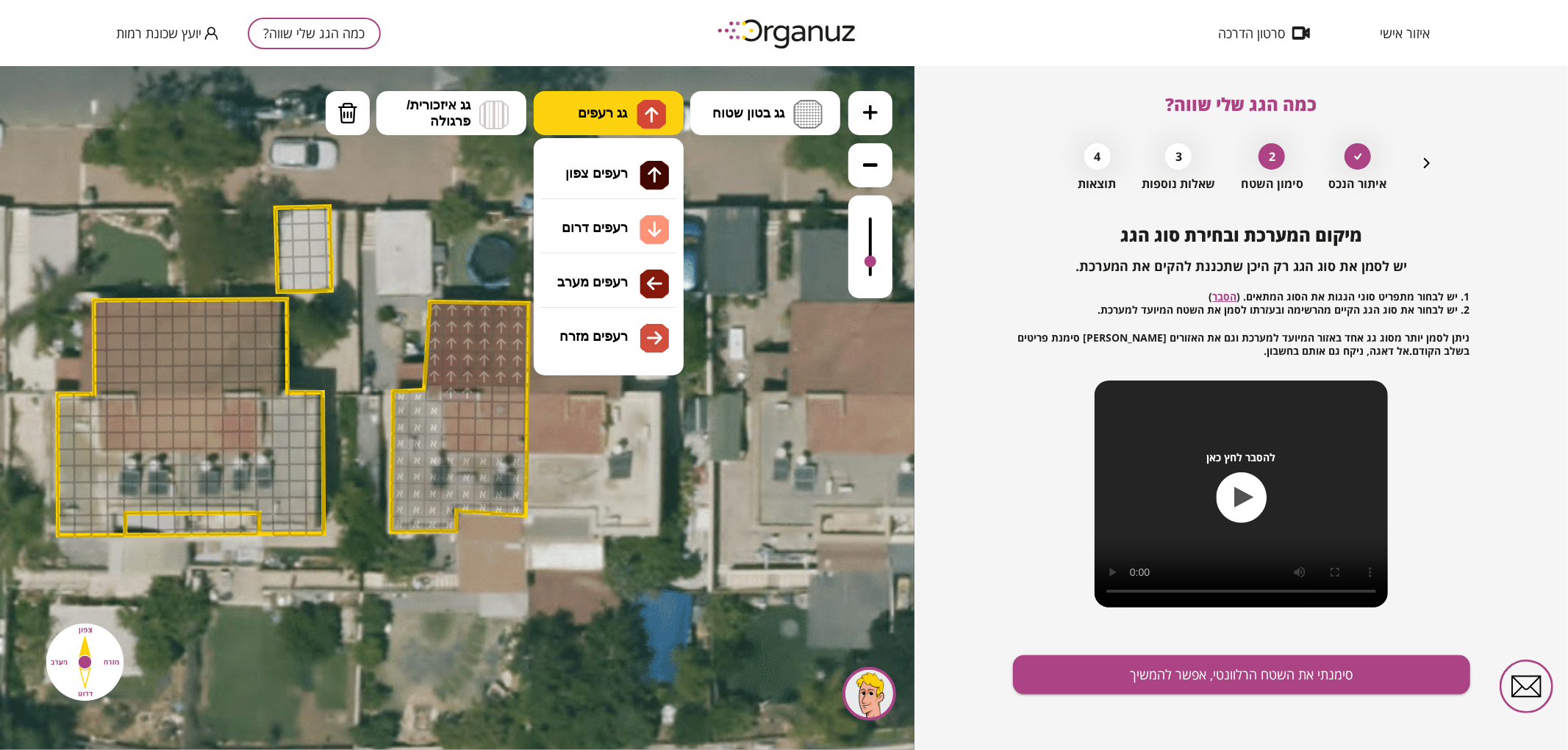
click at [619, 111] on span "גג רעפים" at bounding box center [603, 112] width 49 height 16
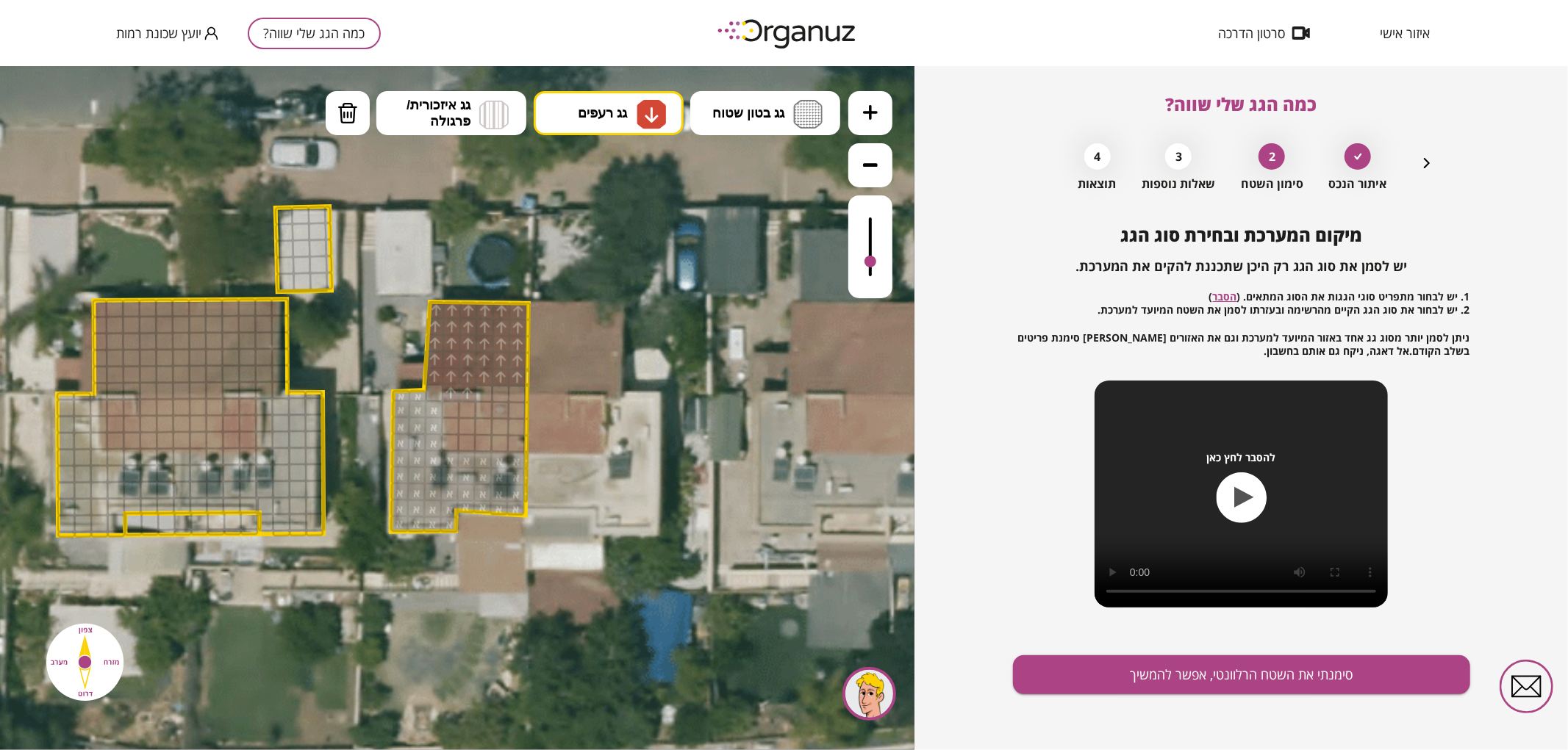
drag, startPoint x: 613, startPoint y: 227, endPoint x: 579, endPoint y: 268, distance: 53.3
click at [612, 227] on div ".st0 { fill: #FFFFFF; } .st0 { fill: #FFFFFF; }" at bounding box center [457, 407] width 915 height 684
drag, startPoint x: 447, startPoint y: 394, endPoint x: 456, endPoint y: 393, distance: 9.1
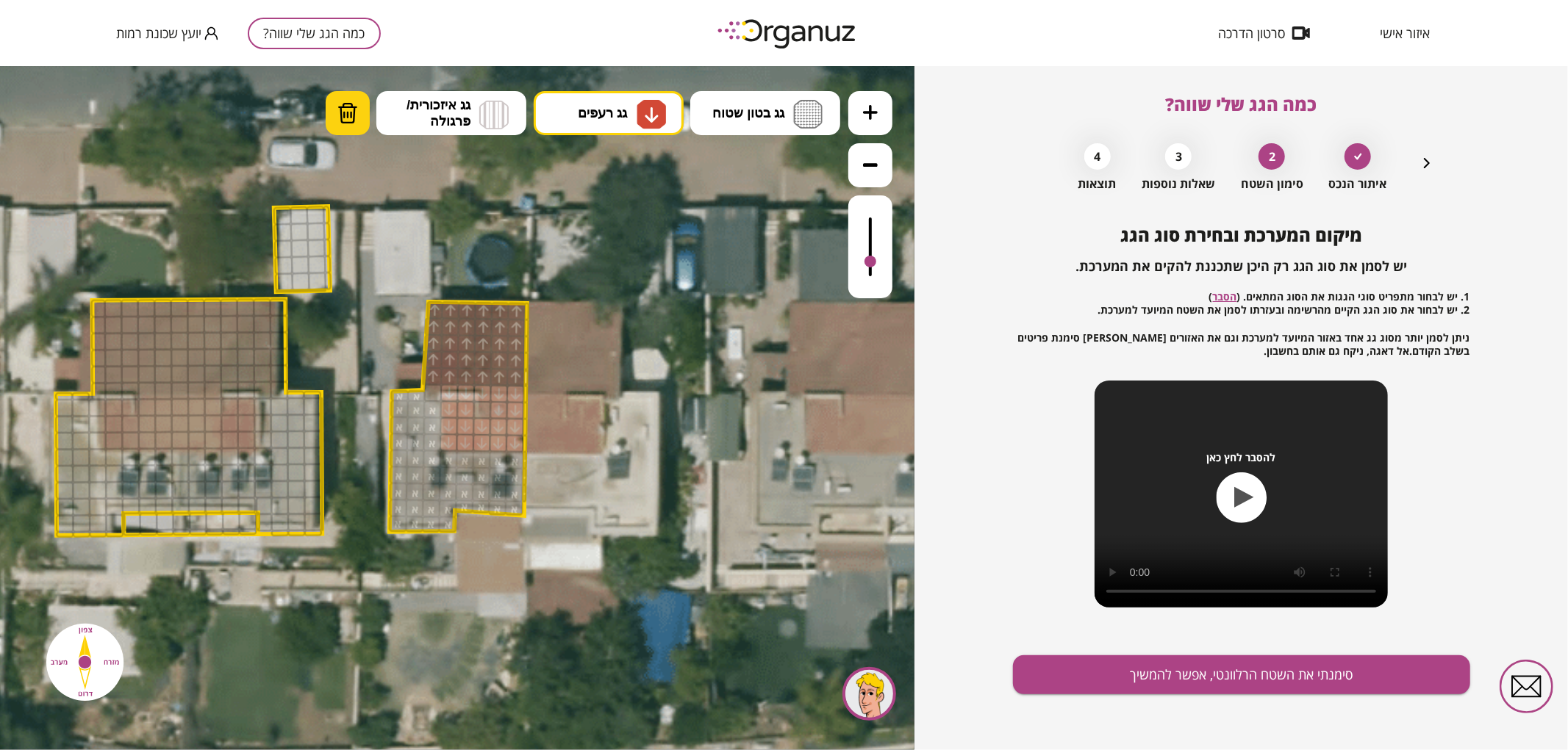
click at [342, 111] on img at bounding box center [348, 112] width 21 height 22
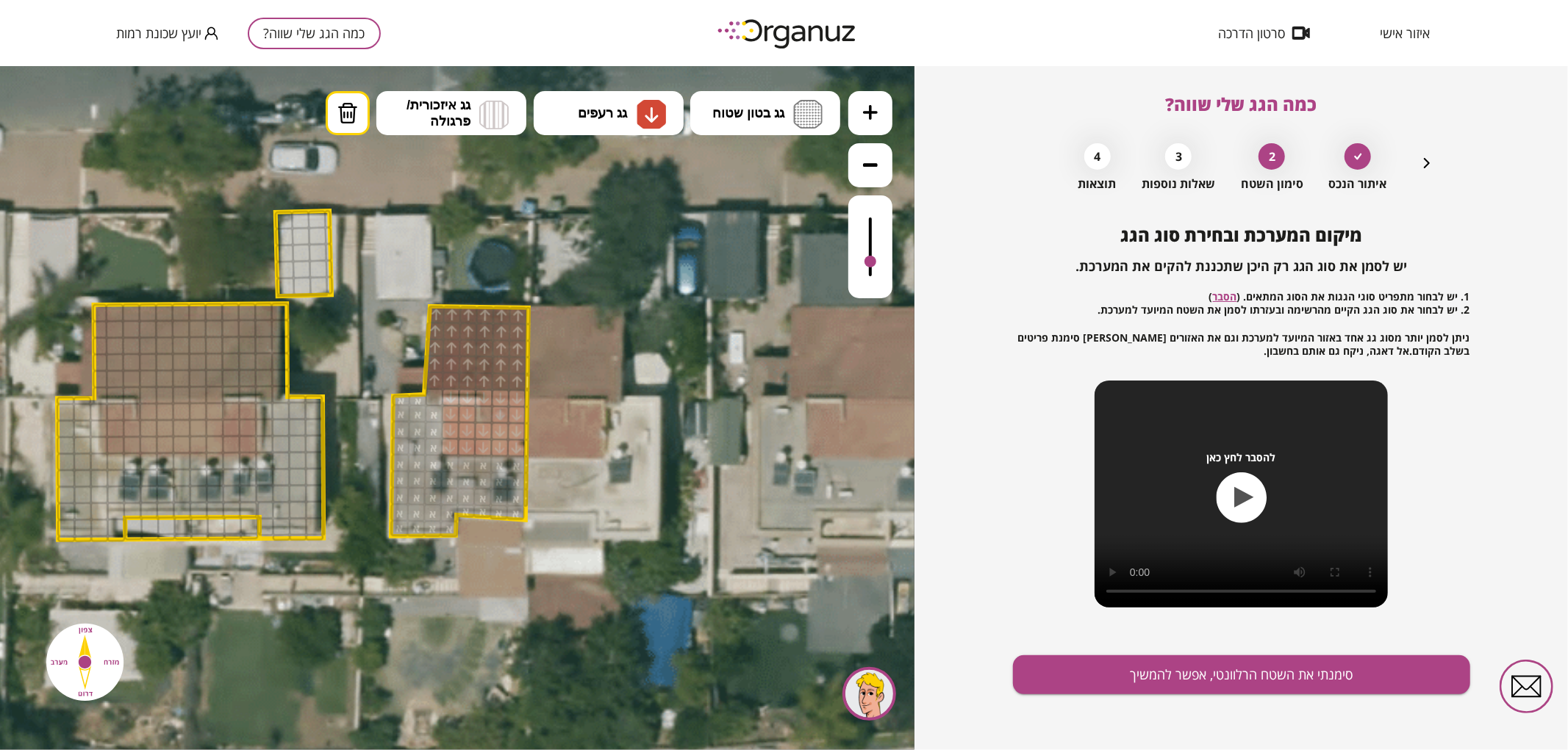
click at [482, 396] on div at bounding box center [484, 397] width 18 height 18
click at [1219, 667] on button "סימנתי את השטח הרלוונטי, אפשר להמשיך" at bounding box center [1241, 675] width 457 height 39
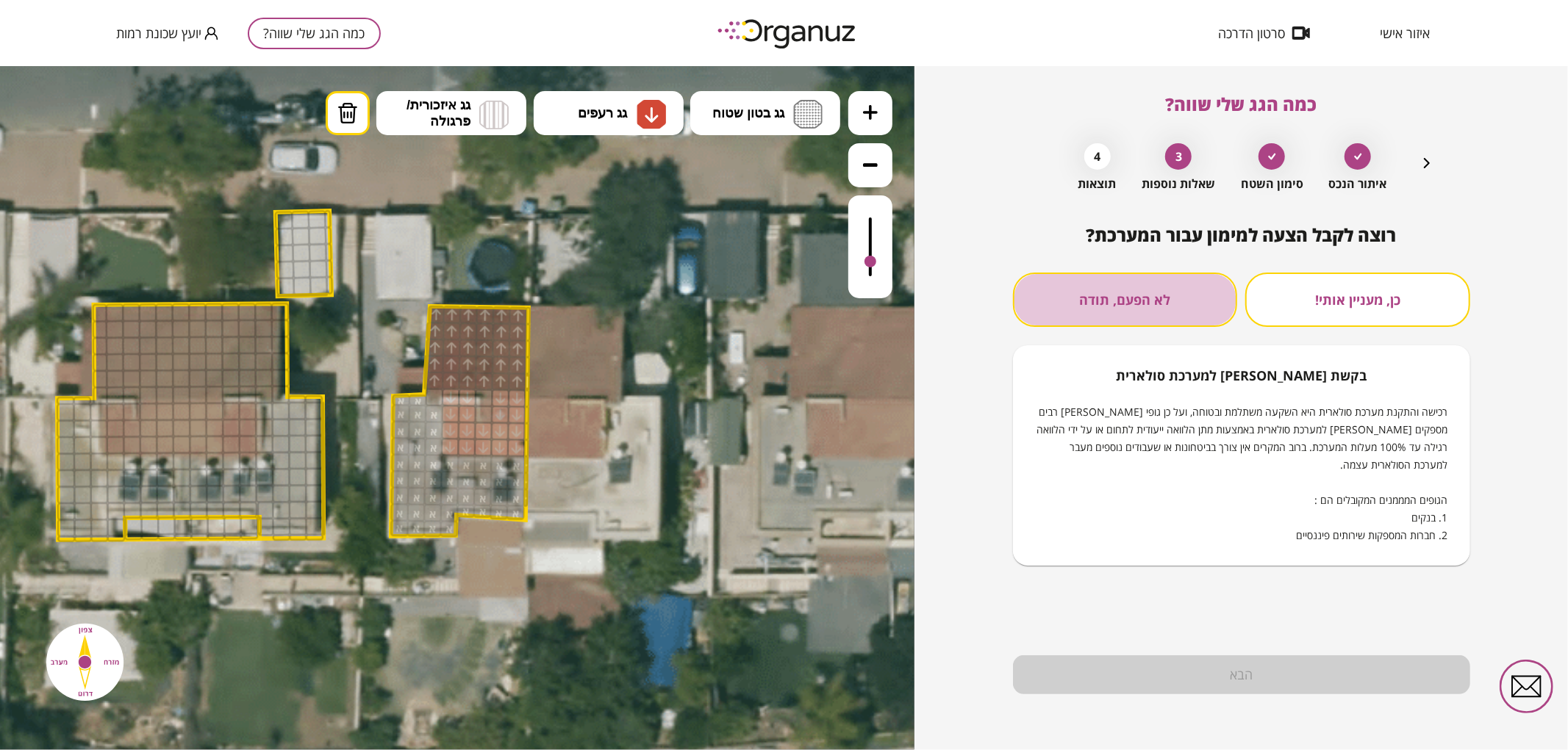
click at [1161, 277] on button "לא הפעם, תודה" at bounding box center [1125, 299] width 225 height 54
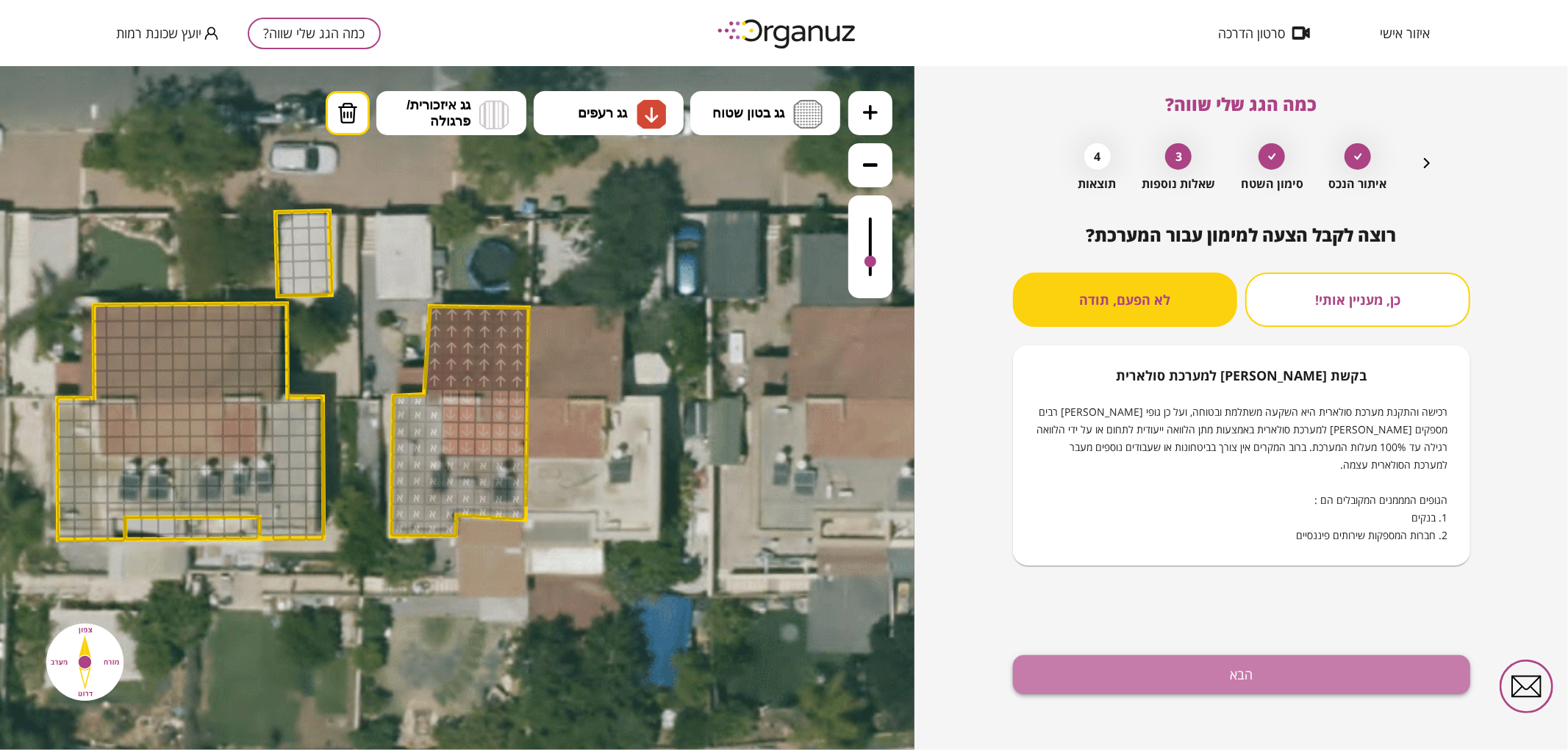
click at [1080, 664] on button "הבא" at bounding box center [1241, 675] width 457 height 39
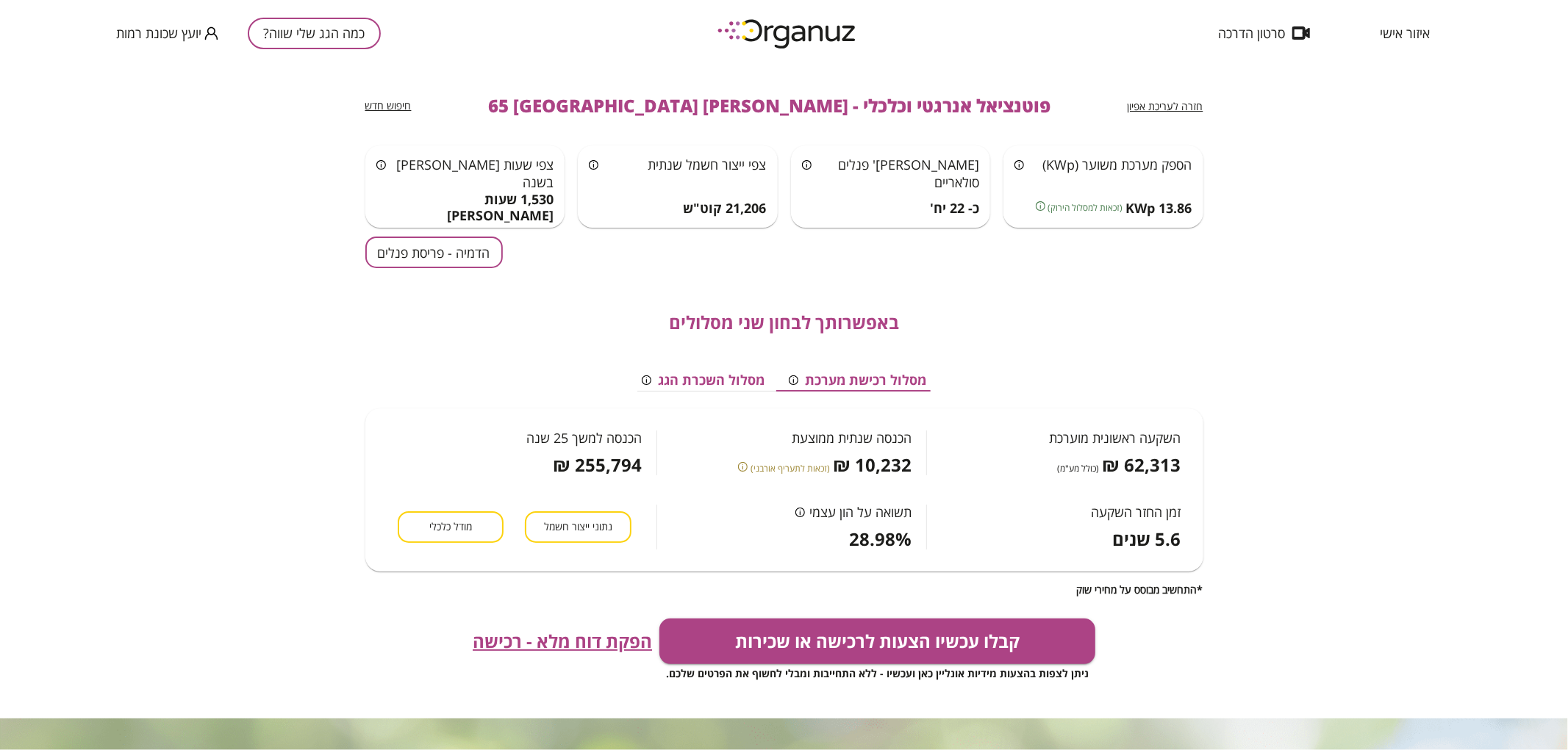
click at [436, 266] on button "הדמיה - פריסת פנלים" at bounding box center [434, 252] width 138 height 31
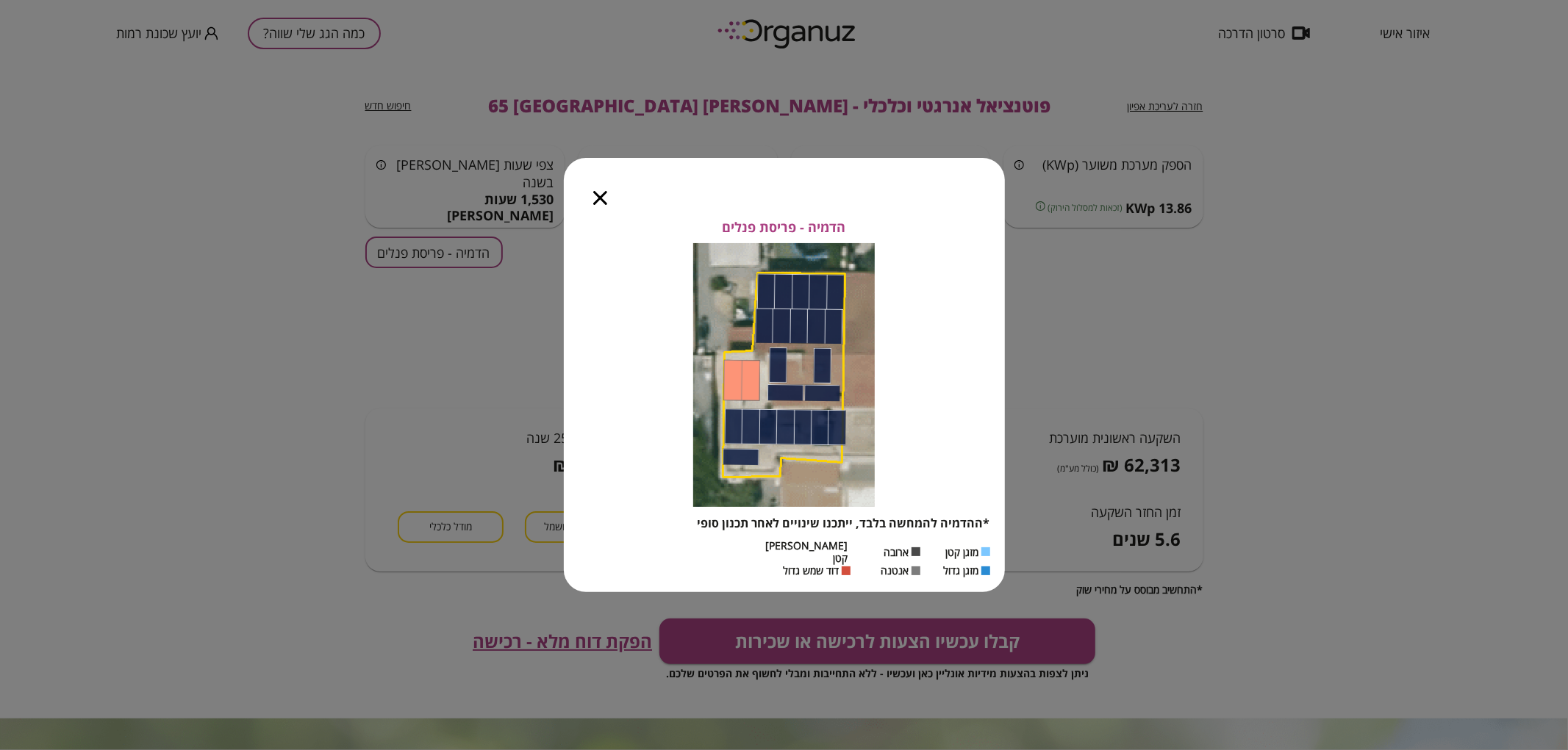
click at [586, 200] on div at bounding box center [599, 188] width 73 height 62
click at [603, 202] on icon "button" at bounding box center [600, 198] width 14 height 14
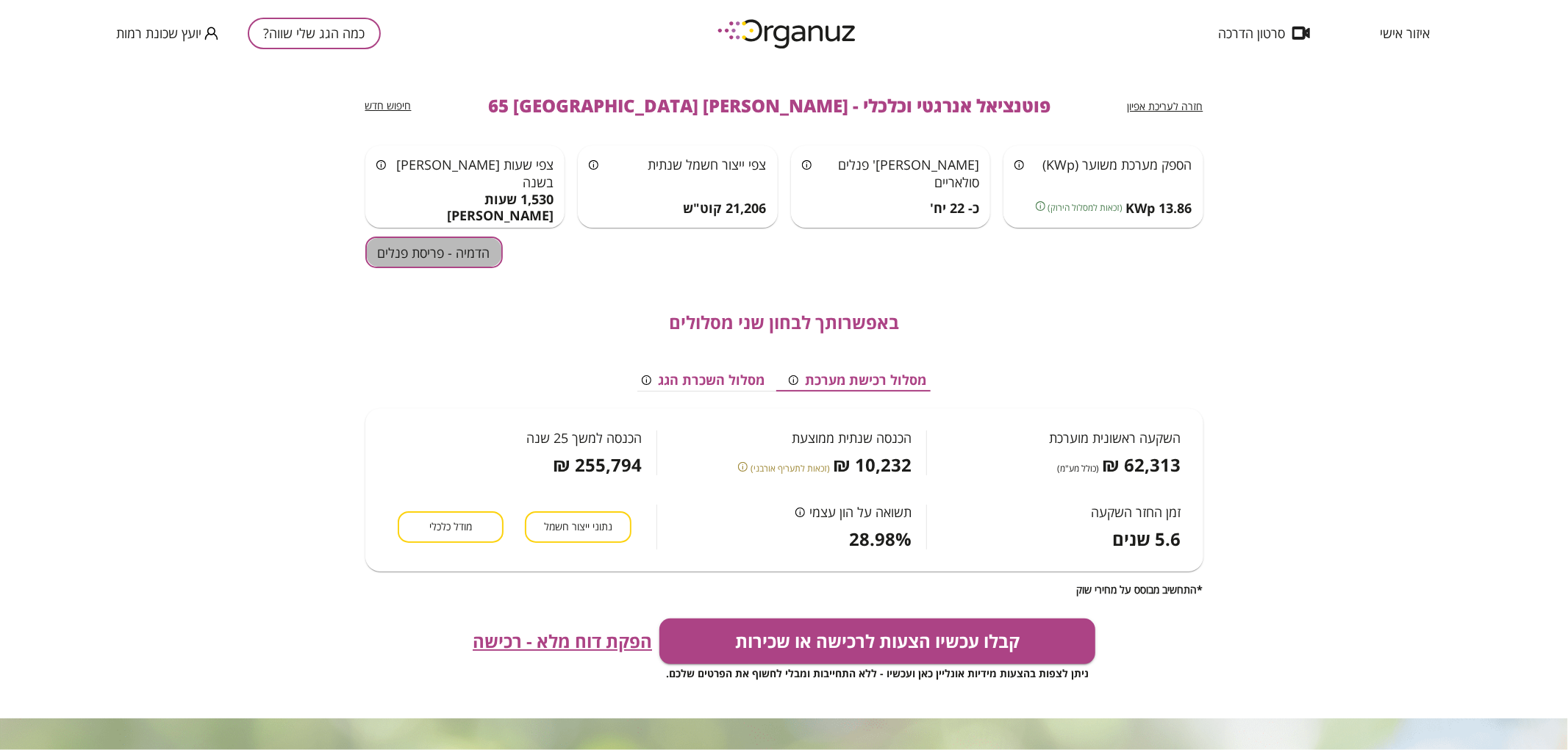
click at [472, 236] on button "הדמיה - פריסת פנלים" at bounding box center [434, 252] width 138 height 31
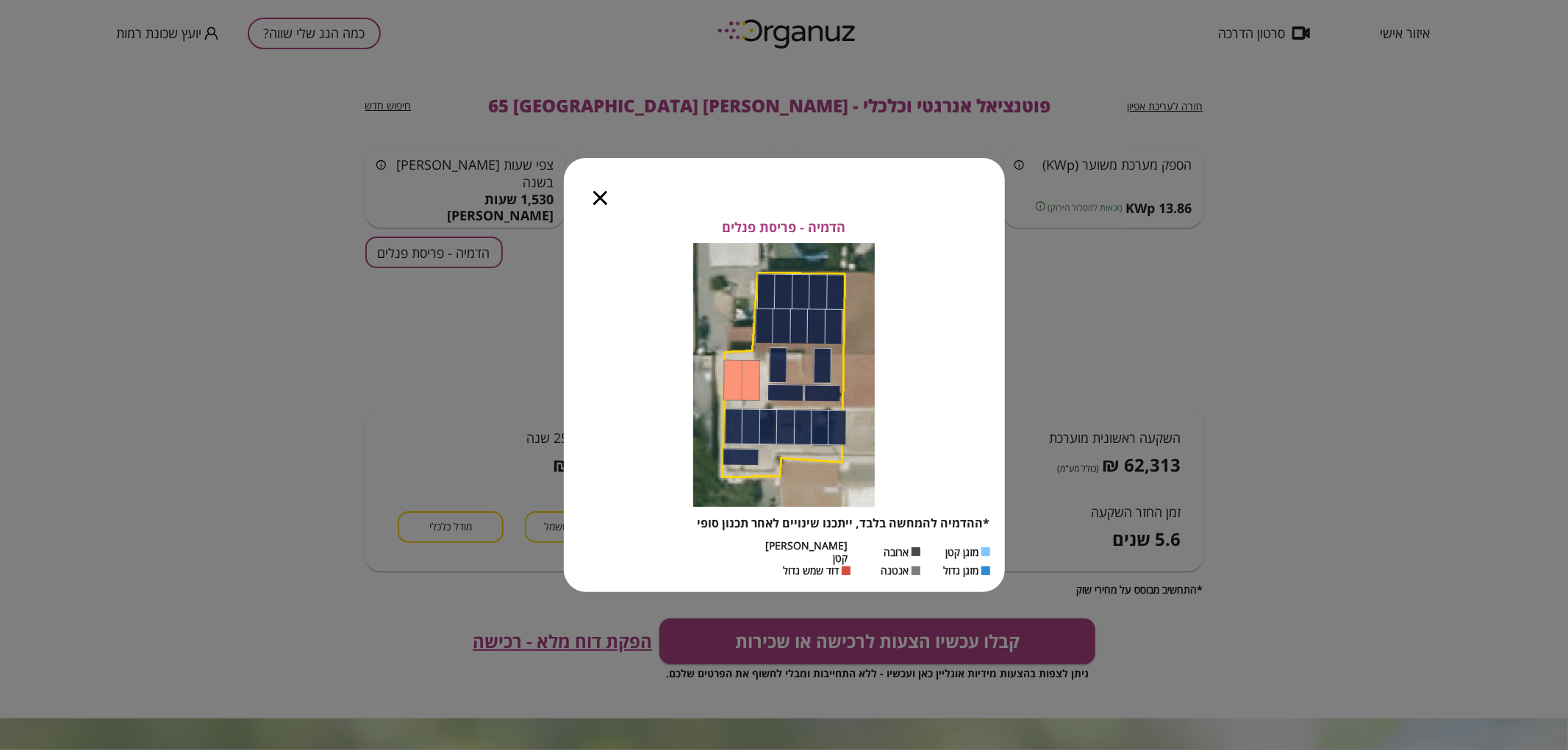
click at [604, 201] on icon "button" at bounding box center [600, 198] width 14 height 14
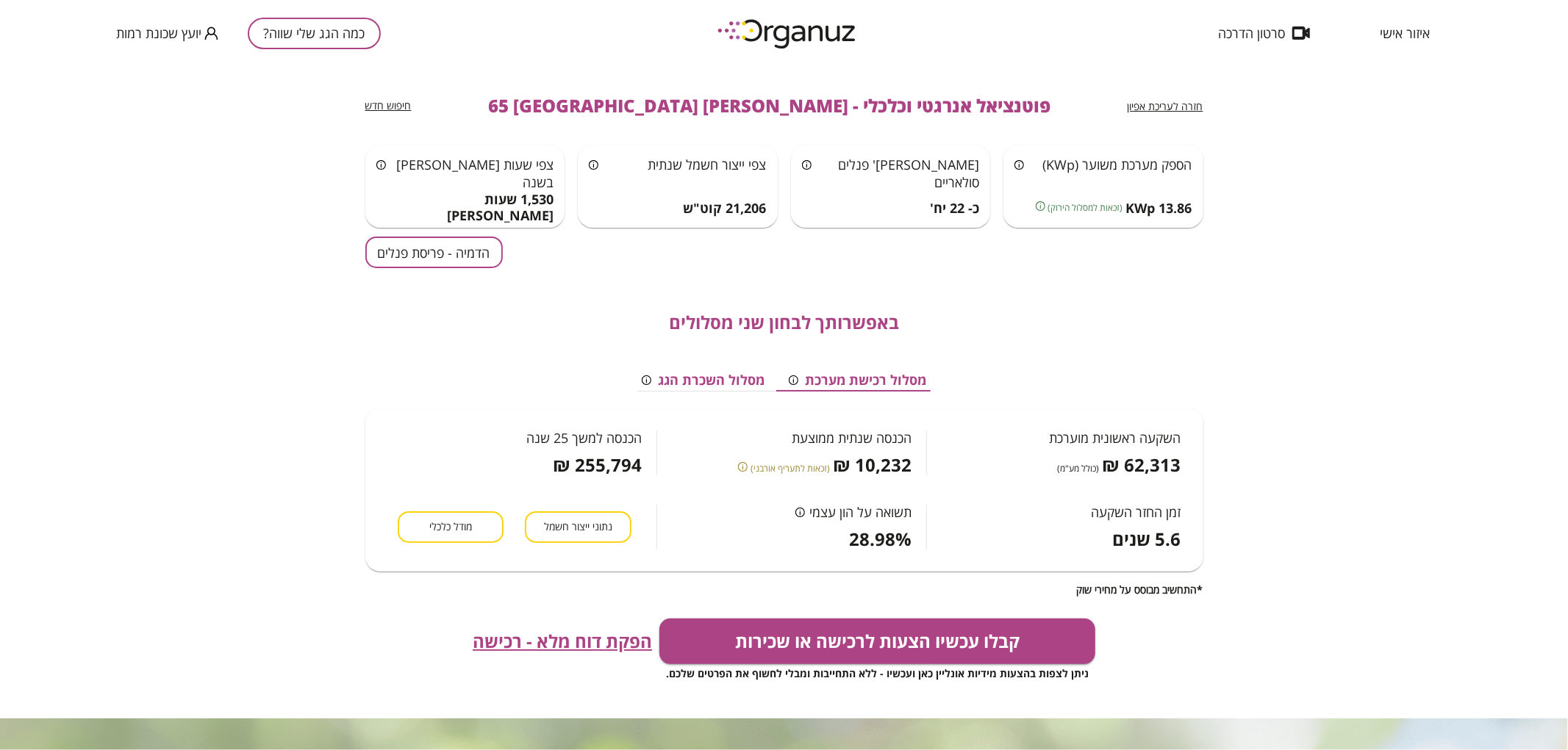
click at [1192, 109] on span "חזרה לעריכת אפיון" at bounding box center [1165, 106] width 76 height 14
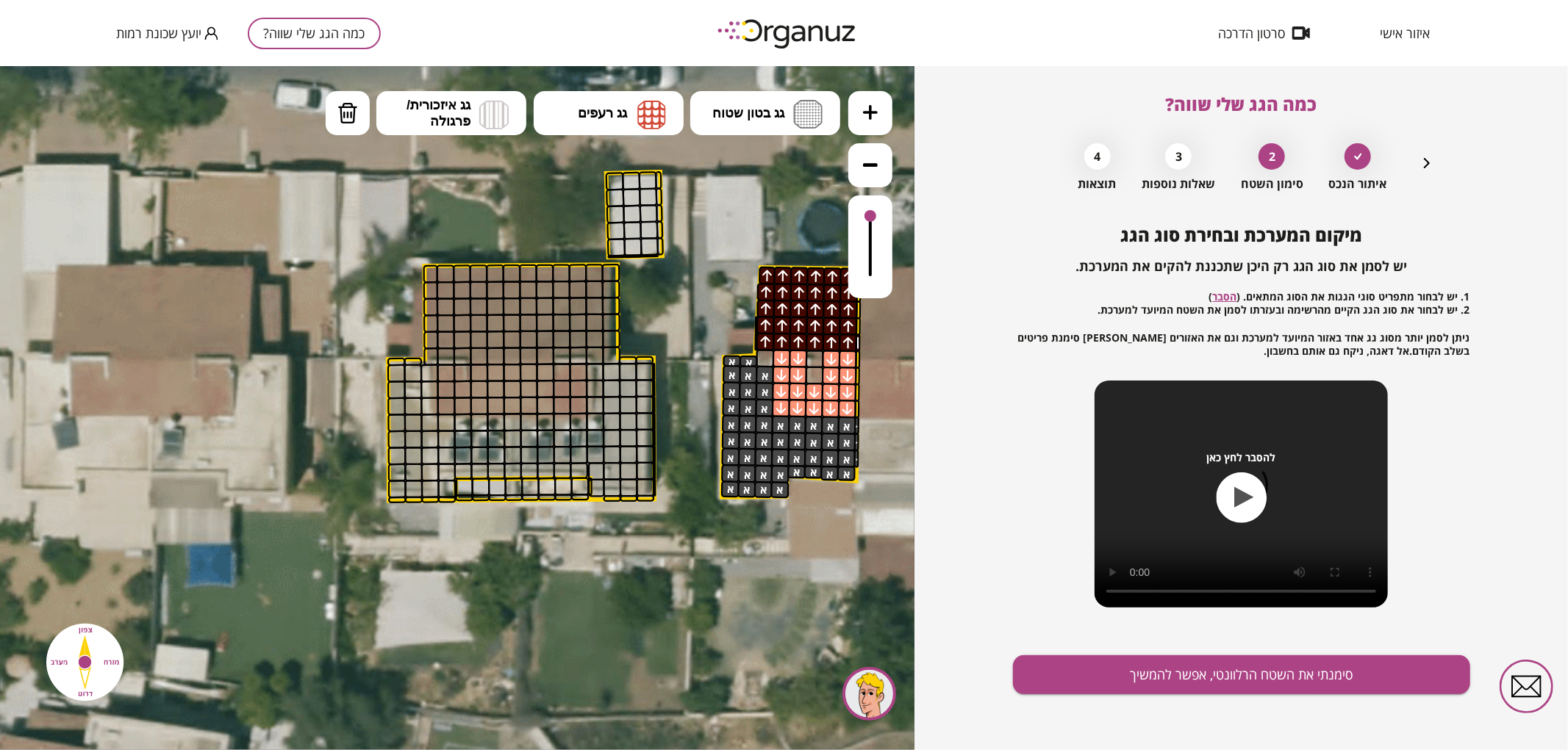
drag, startPoint x: 650, startPoint y: 272, endPoint x: 981, endPoint y: 233, distance: 333.3
click at [915, 65] on html ".st0 { fill: #FFFFFF; } .st0 { fill: #FFFFFF; }" at bounding box center [457, 65] width 915 height 0
click at [875, 177] on button at bounding box center [871, 165] width 44 height 44
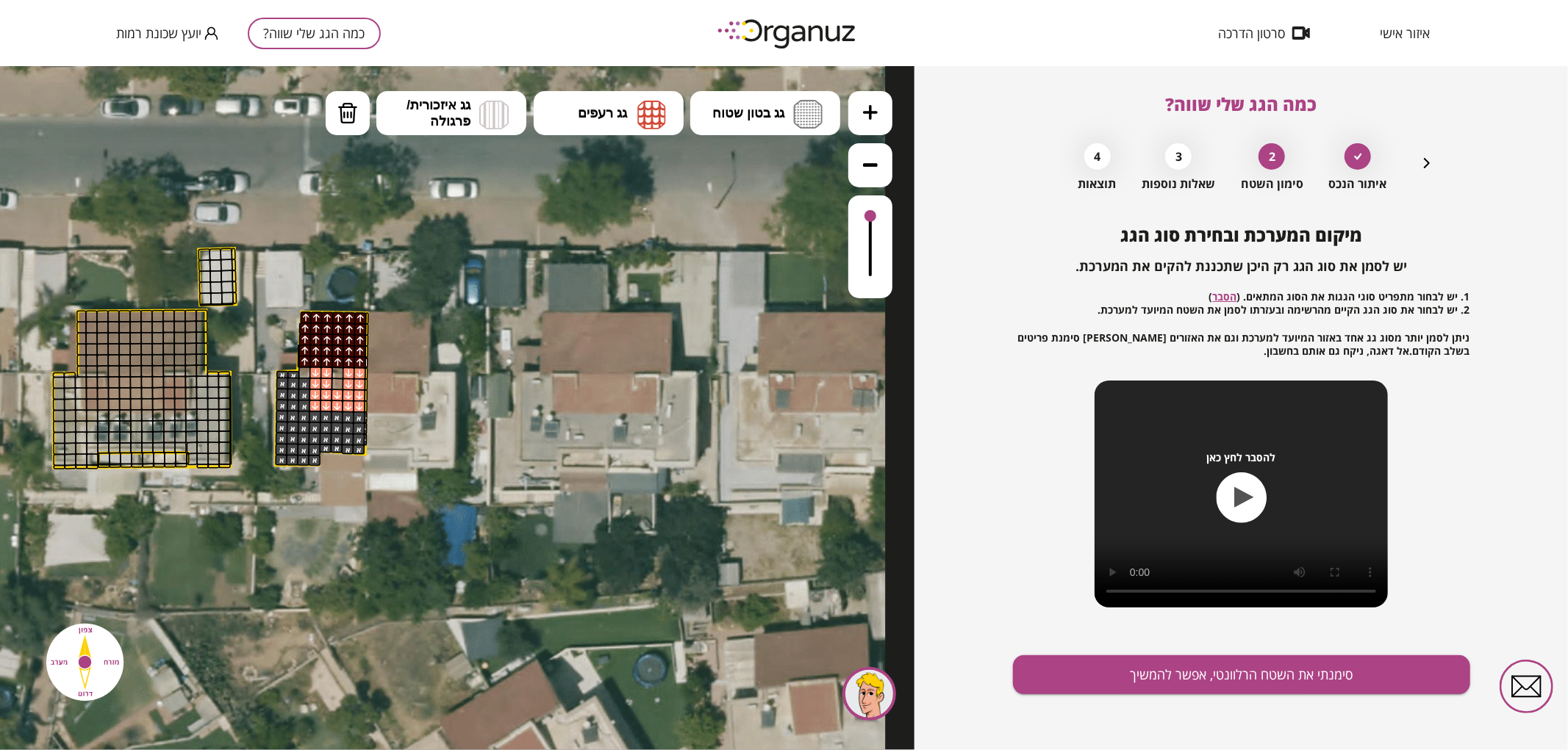
click at [397, 271] on icon at bounding box center [256, 374] width 1257 height 1257
click at [876, 114] on icon at bounding box center [870, 111] width 15 height 15
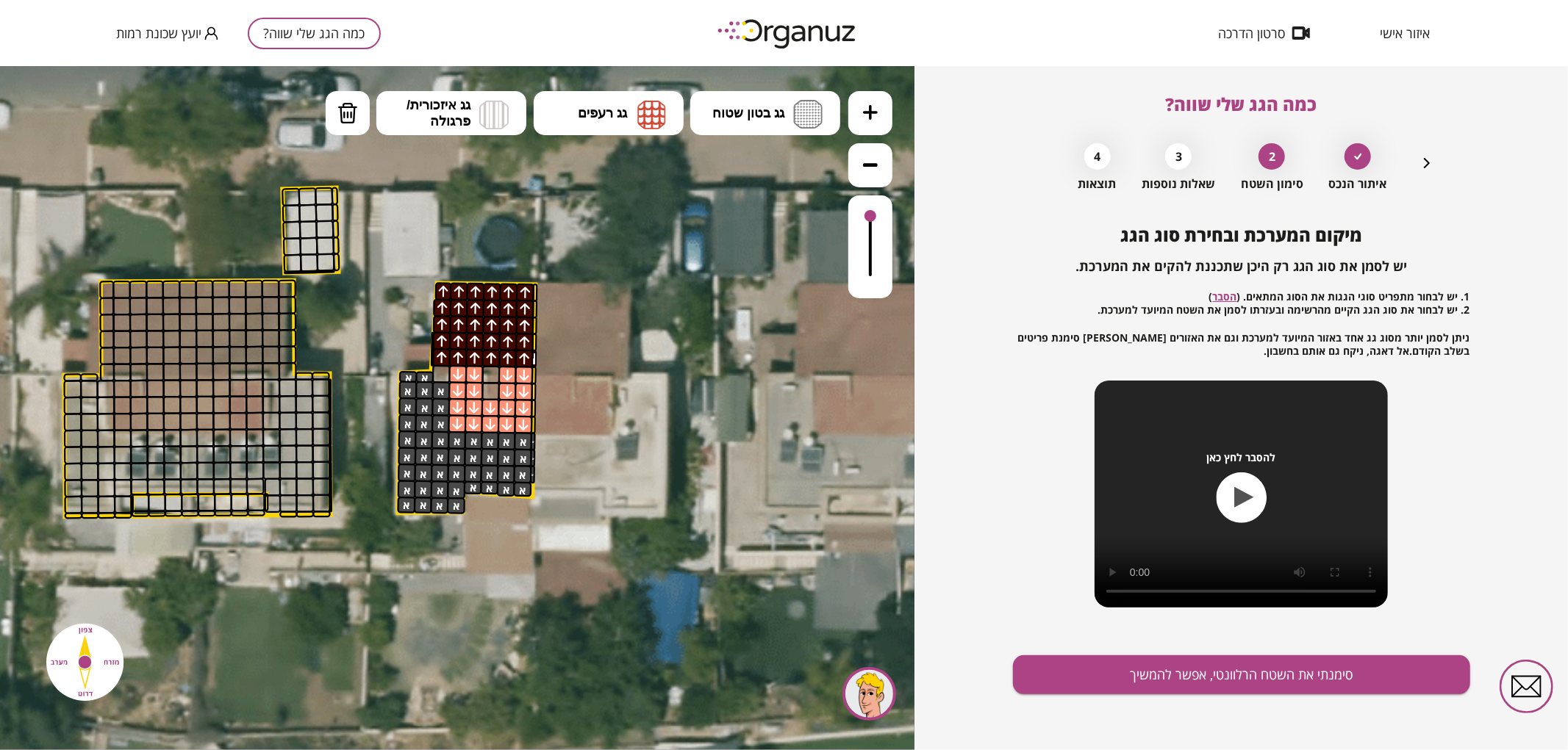
drag, startPoint x: 531, startPoint y: 276, endPoint x: 748, endPoint y: 293, distance: 217.7
click at [748, 293] on icon at bounding box center [370, 377] width 1886 height 1885
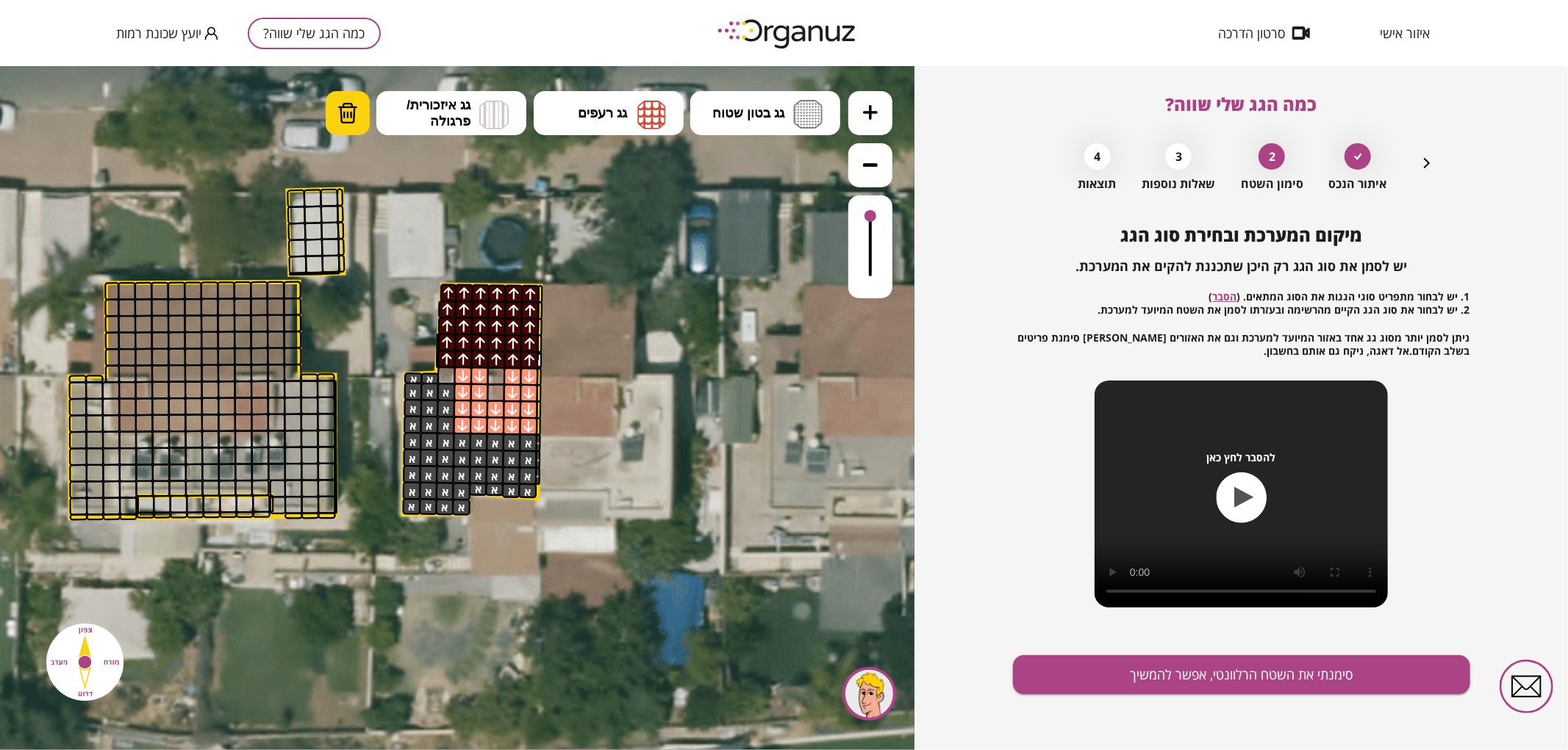
click at [325, 100] on button "מחיקה" at bounding box center [348, 112] width 44 height 44
drag, startPoint x: 467, startPoint y: 375, endPoint x: 480, endPoint y: 377, distance: 13.2
click at [1266, 673] on button "סימנתי את השטח הרלוונטי, אפשר להמשיך" at bounding box center [1241, 675] width 457 height 39
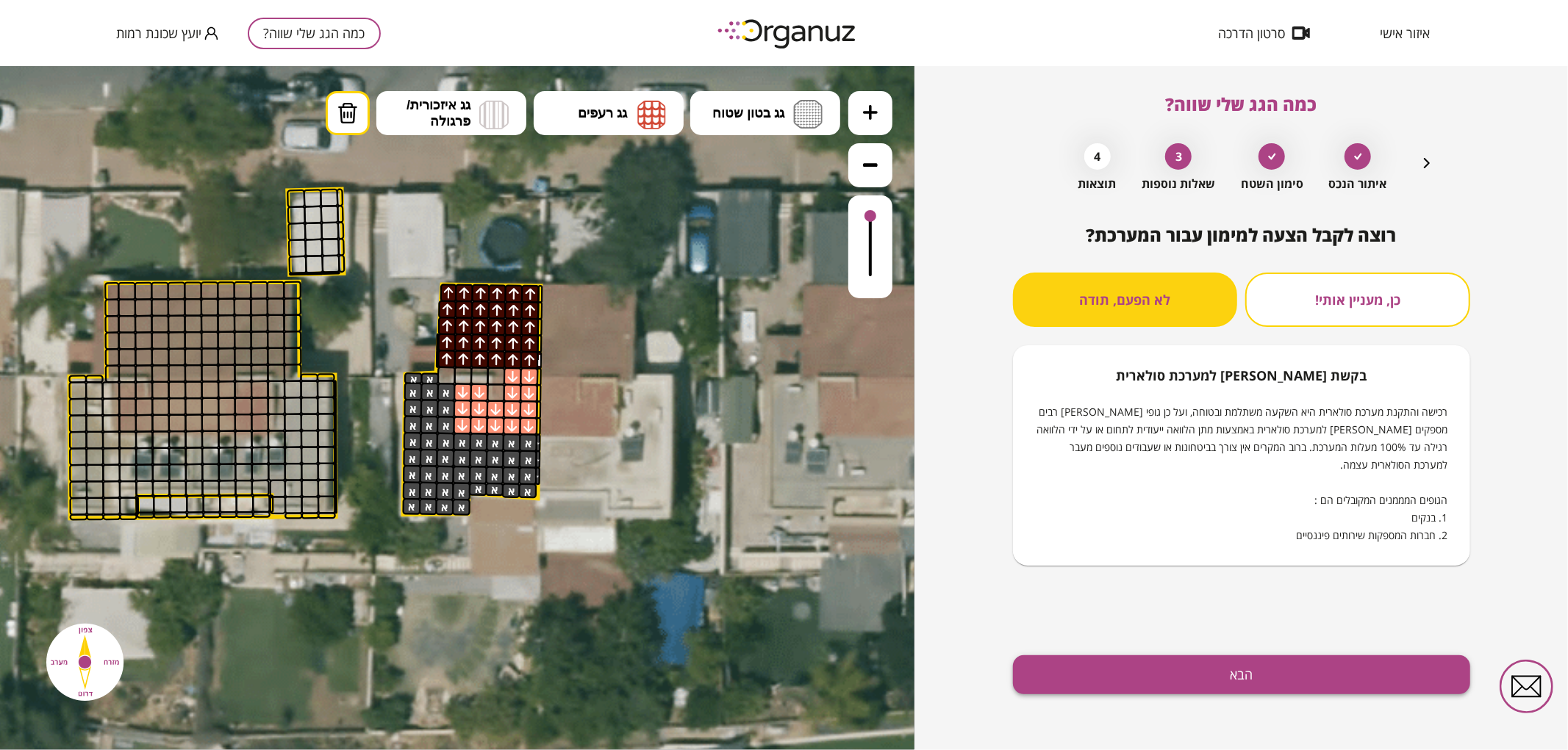
click at [1218, 674] on button "הבא" at bounding box center [1241, 675] width 457 height 39
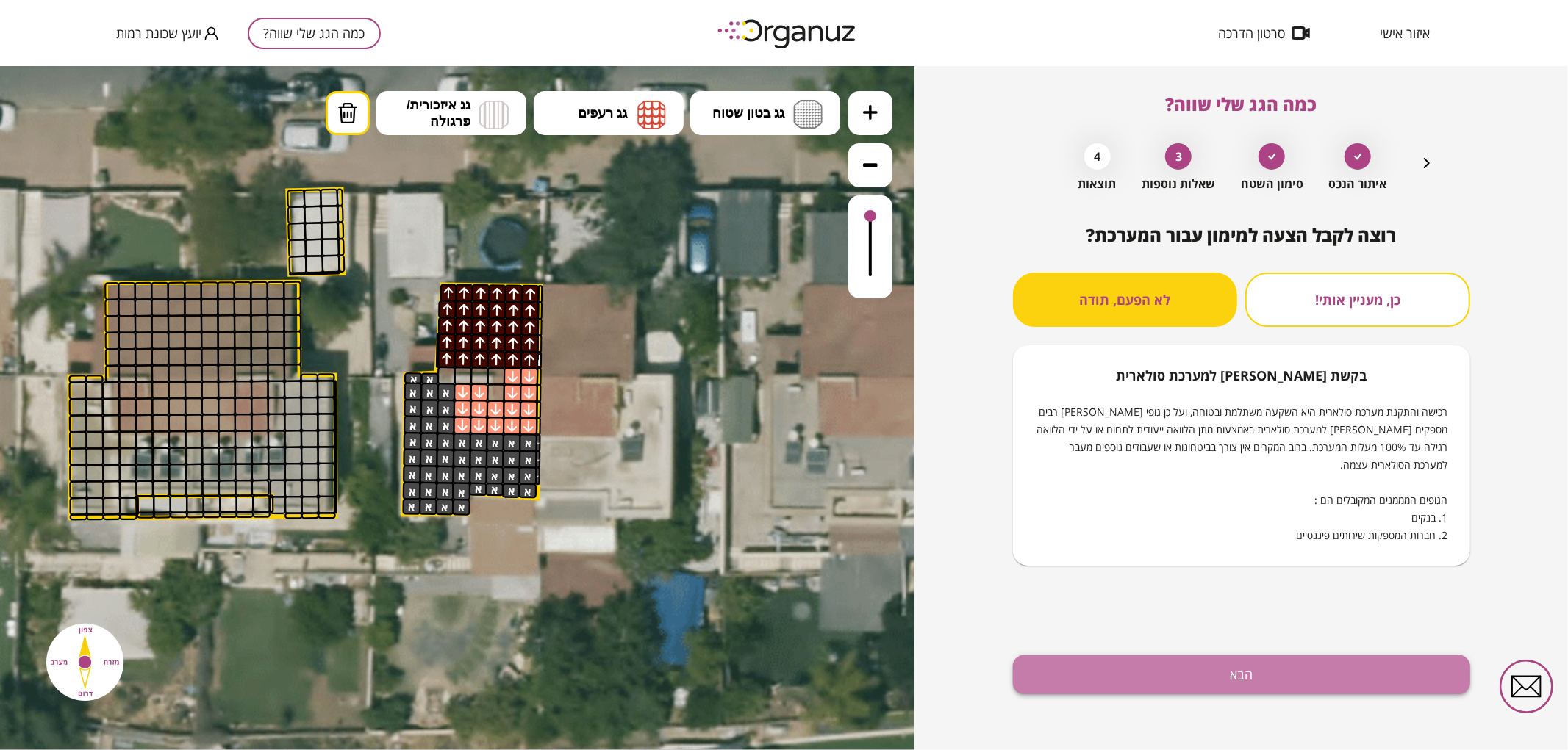
click at [1210, 672] on button "הבא" at bounding box center [1241, 675] width 457 height 39
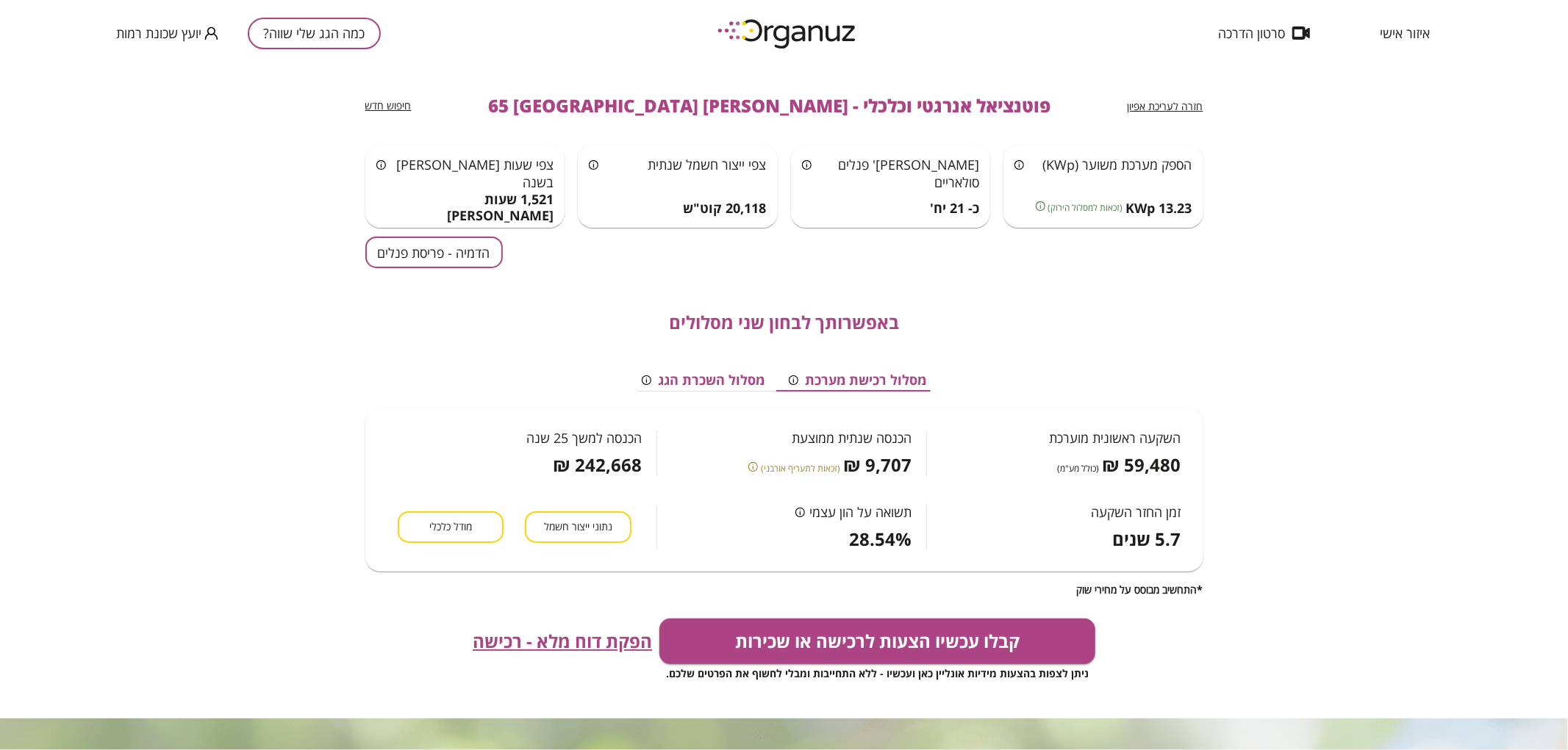
click at [450, 251] on button "הדמיה - פריסת פנלים" at bounding box center [434, 252] width 138 height 31
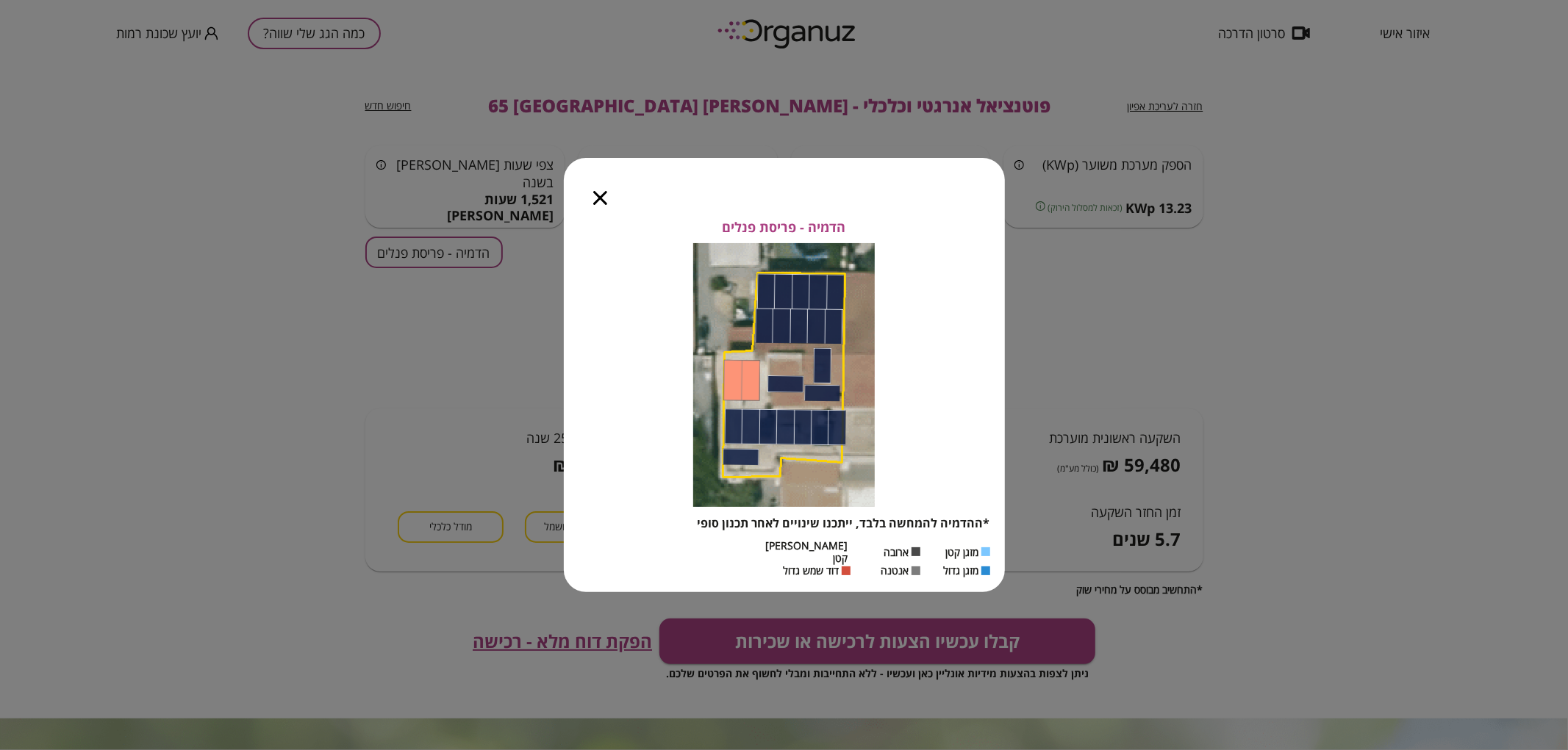
click at [596, 201] on icon "button" at bounding box center [600, 198] width 14 height 14
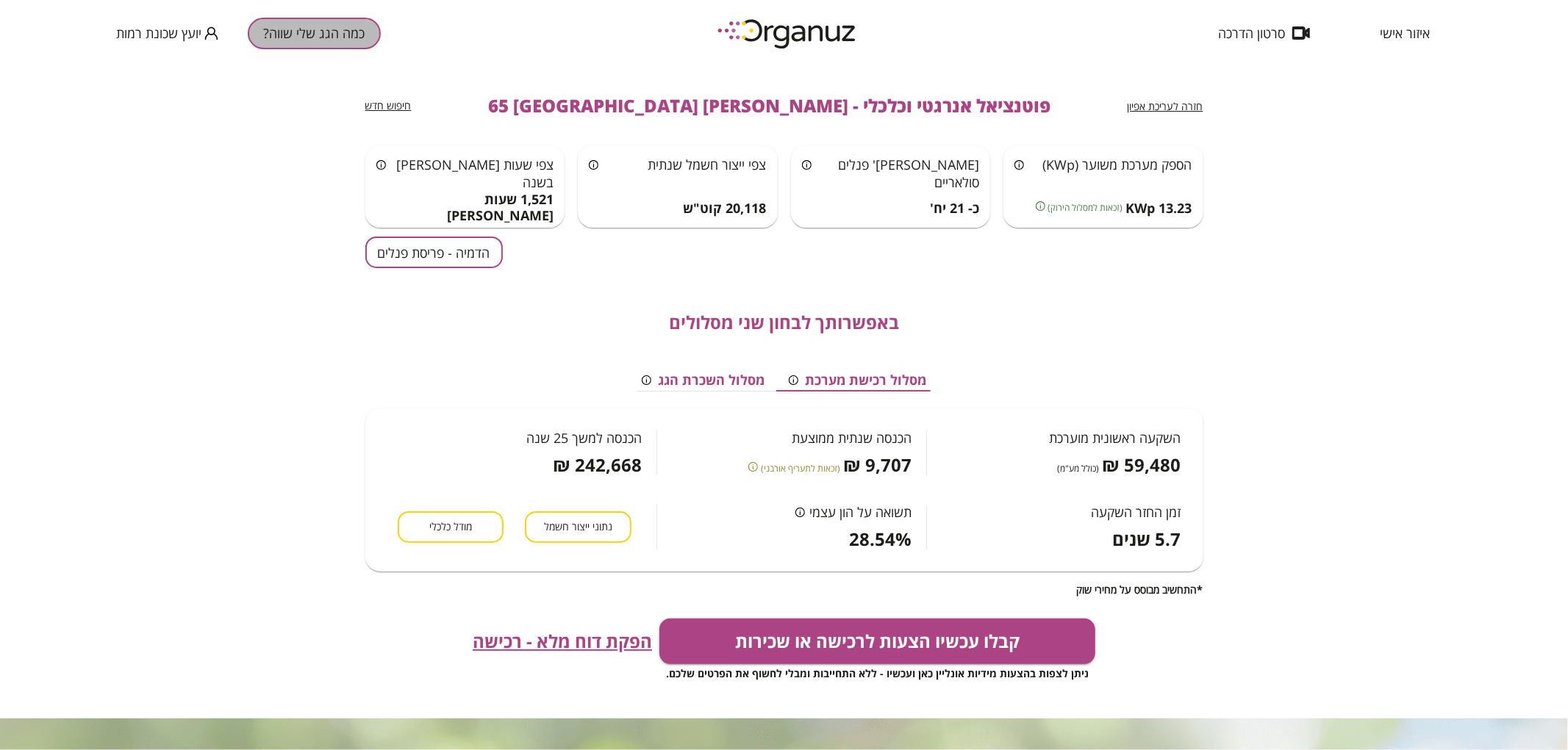
click at [306, 47] on button "כמה הגג שלי שווה?" at bounding box center [315, 33] width 133 height 31
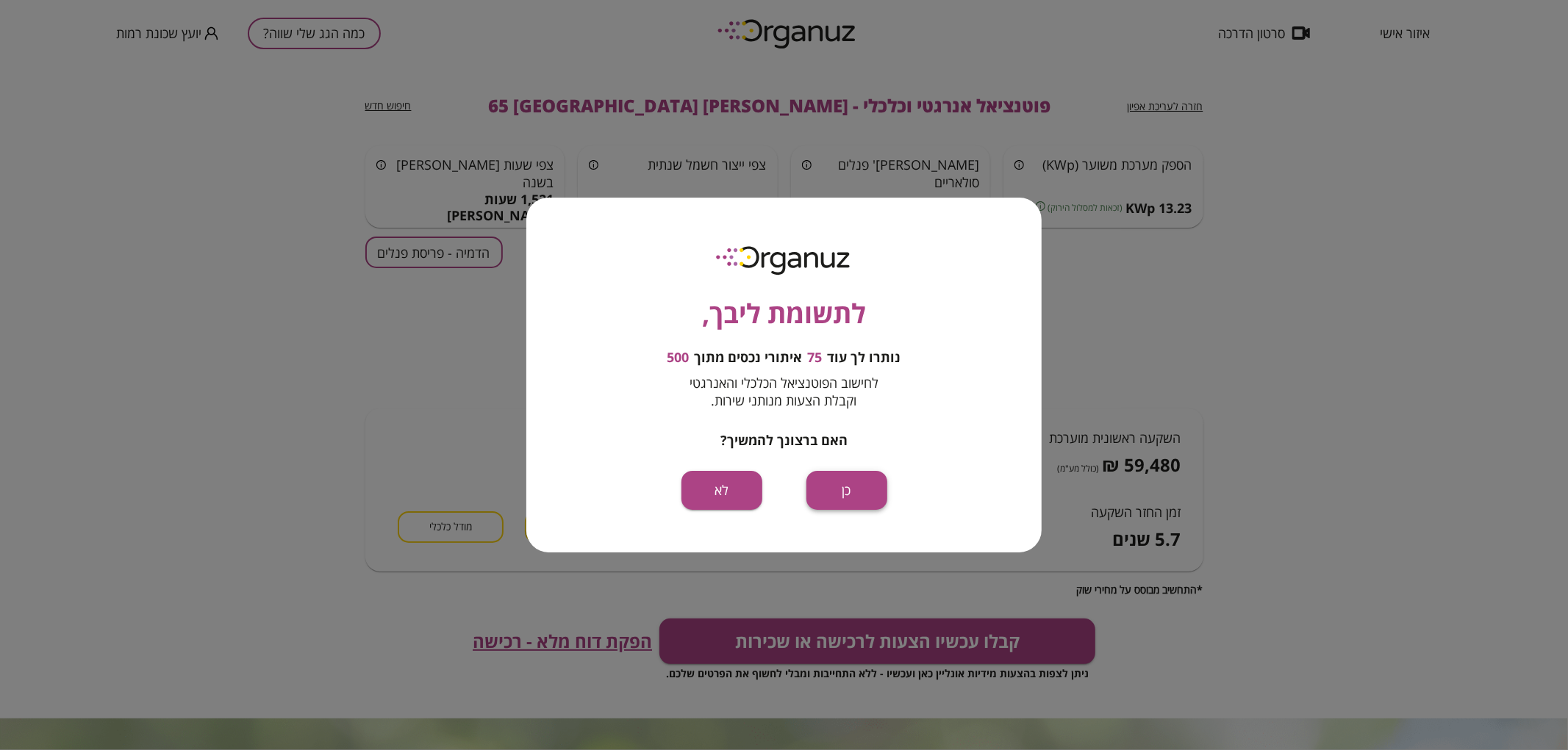
click at [849, 488] on button "כן" at bounding box center [847, 491] width 81 height 39
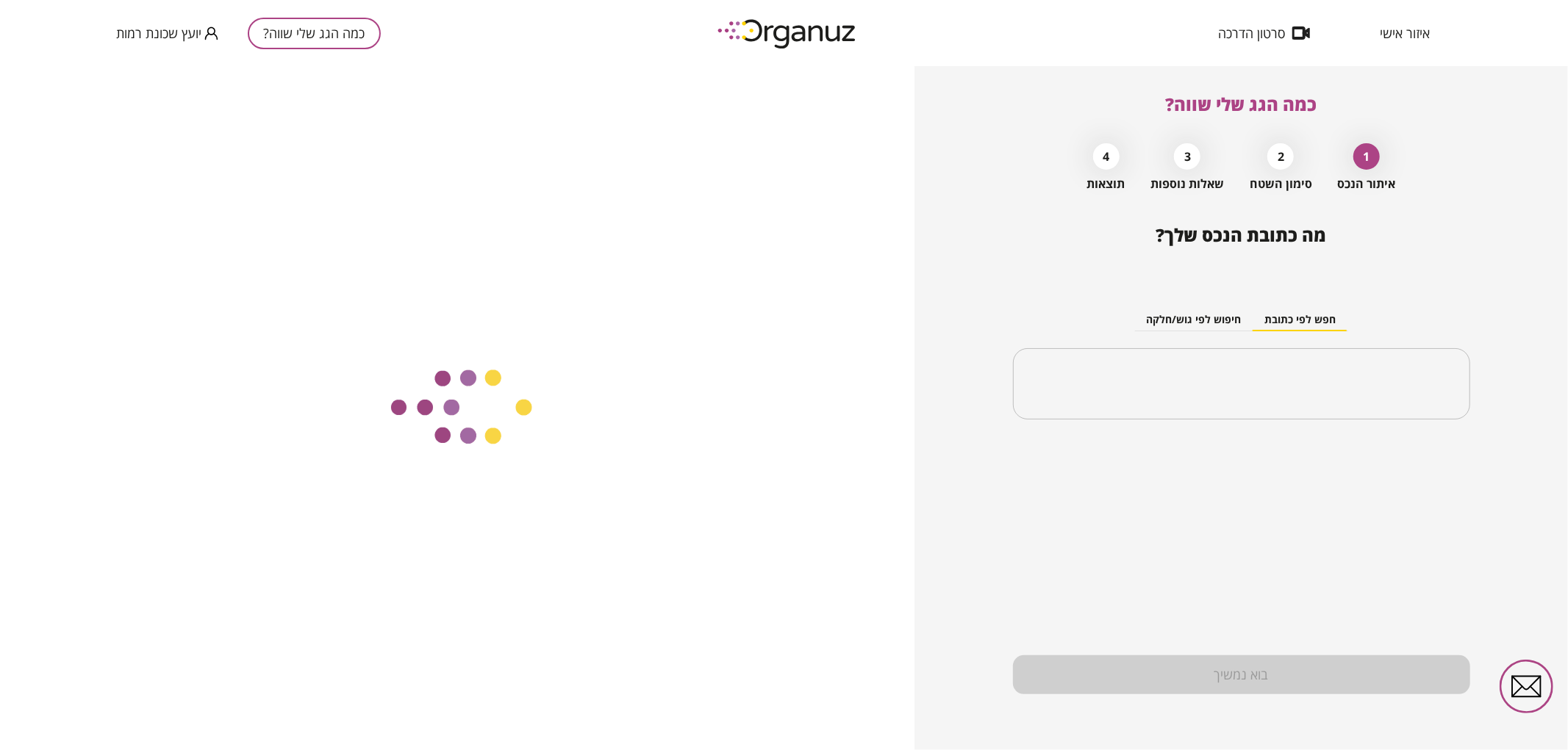
click at [1115, 368] on input "text" at bounding box center [1241, 384] width 422 height 37
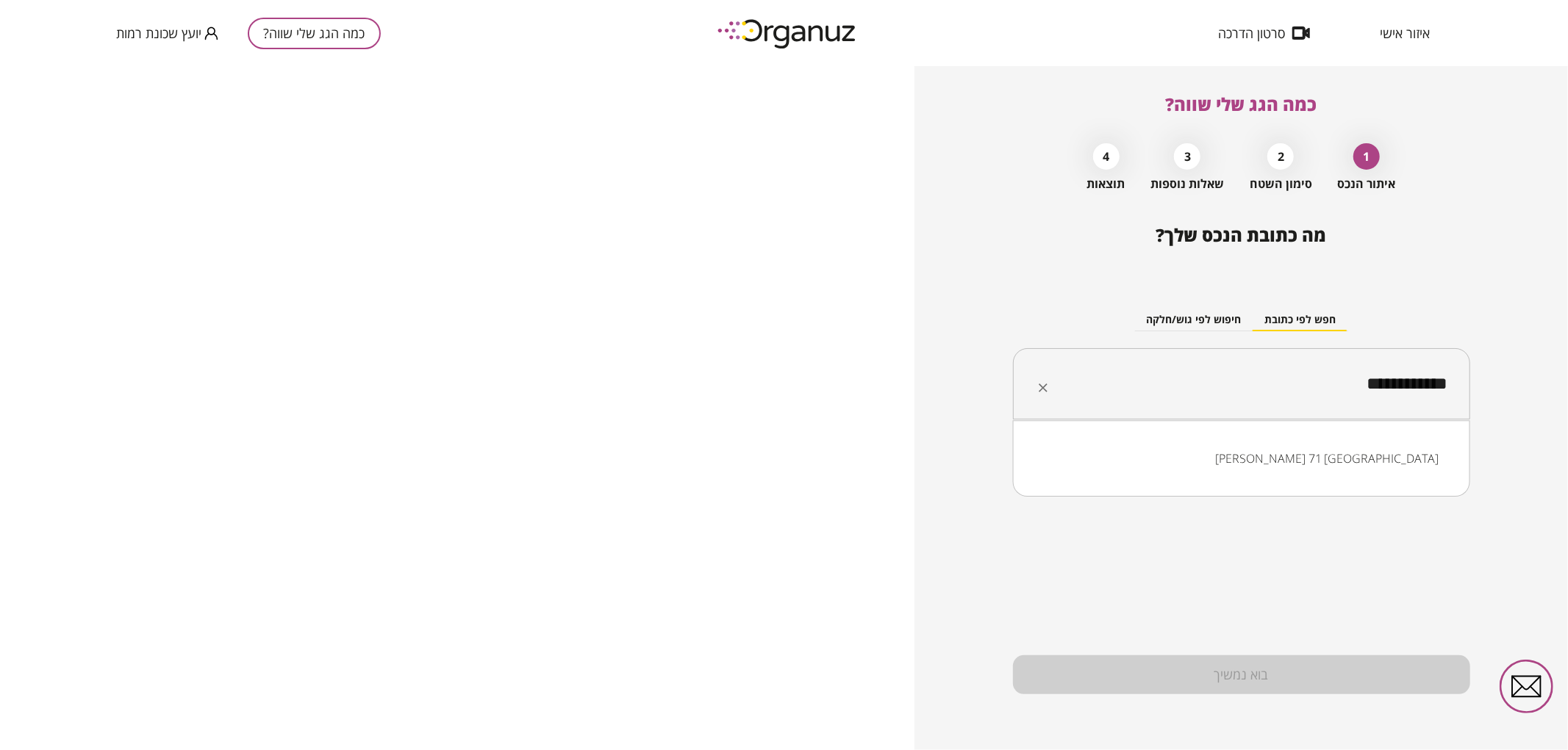
click at [1390, 458] on li "[PERSON_NAME] 71 [GEOGRAPHIC_DATA]" at bounding box center [1241, 458] width 419 height 27
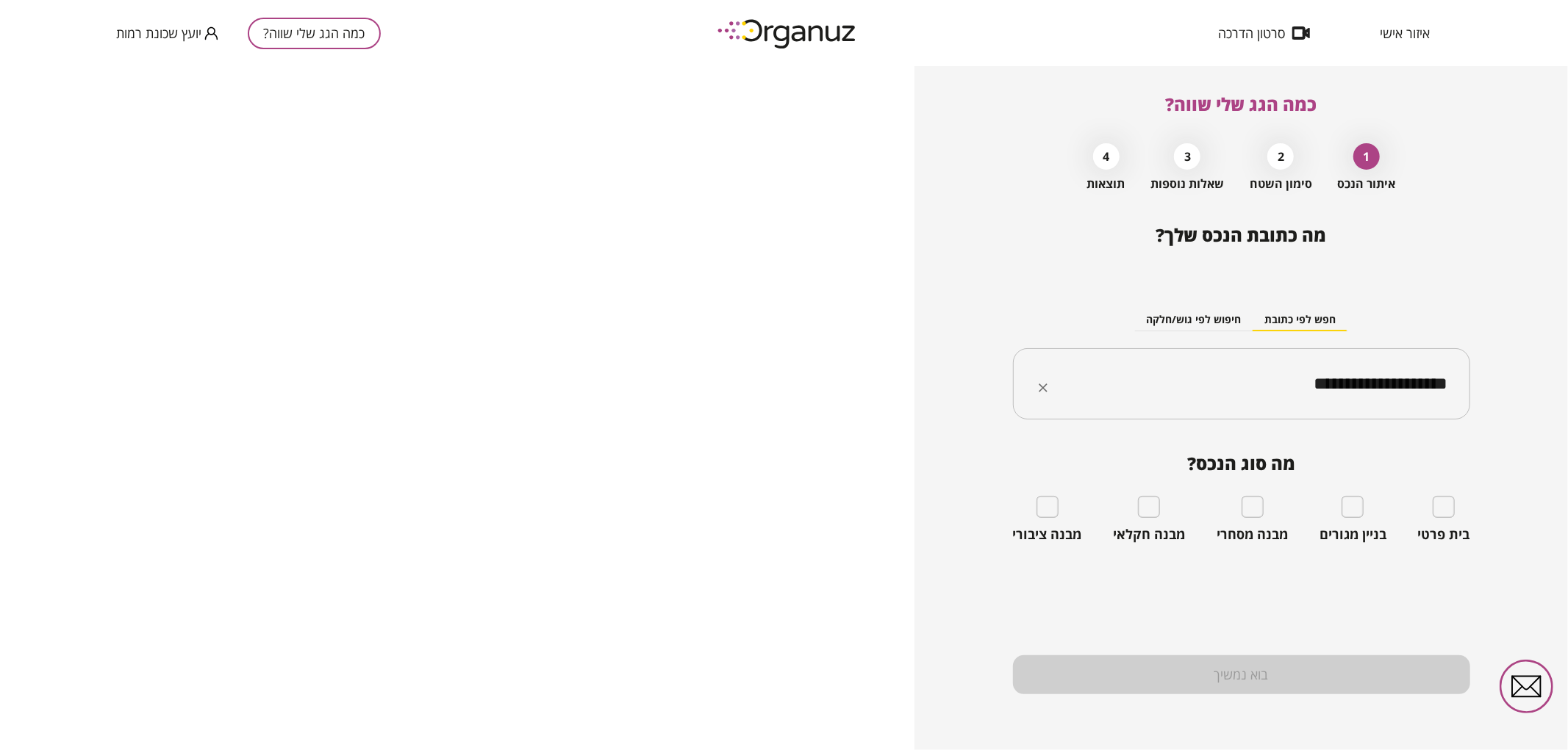
type input "**********"
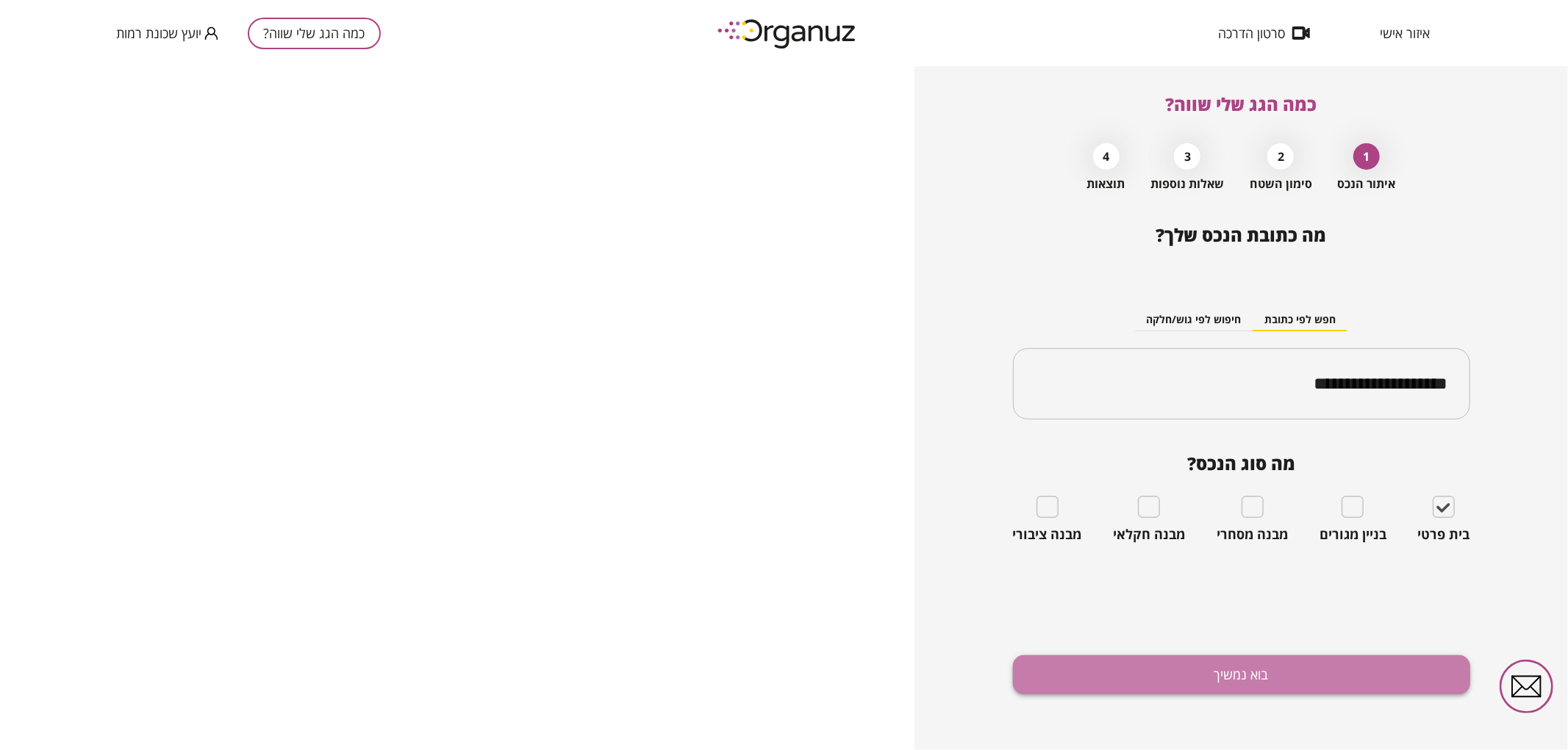
click at [1321, 693] on button "בוא נמשיך" at bounding box center [1241, 675] width 457 height 39
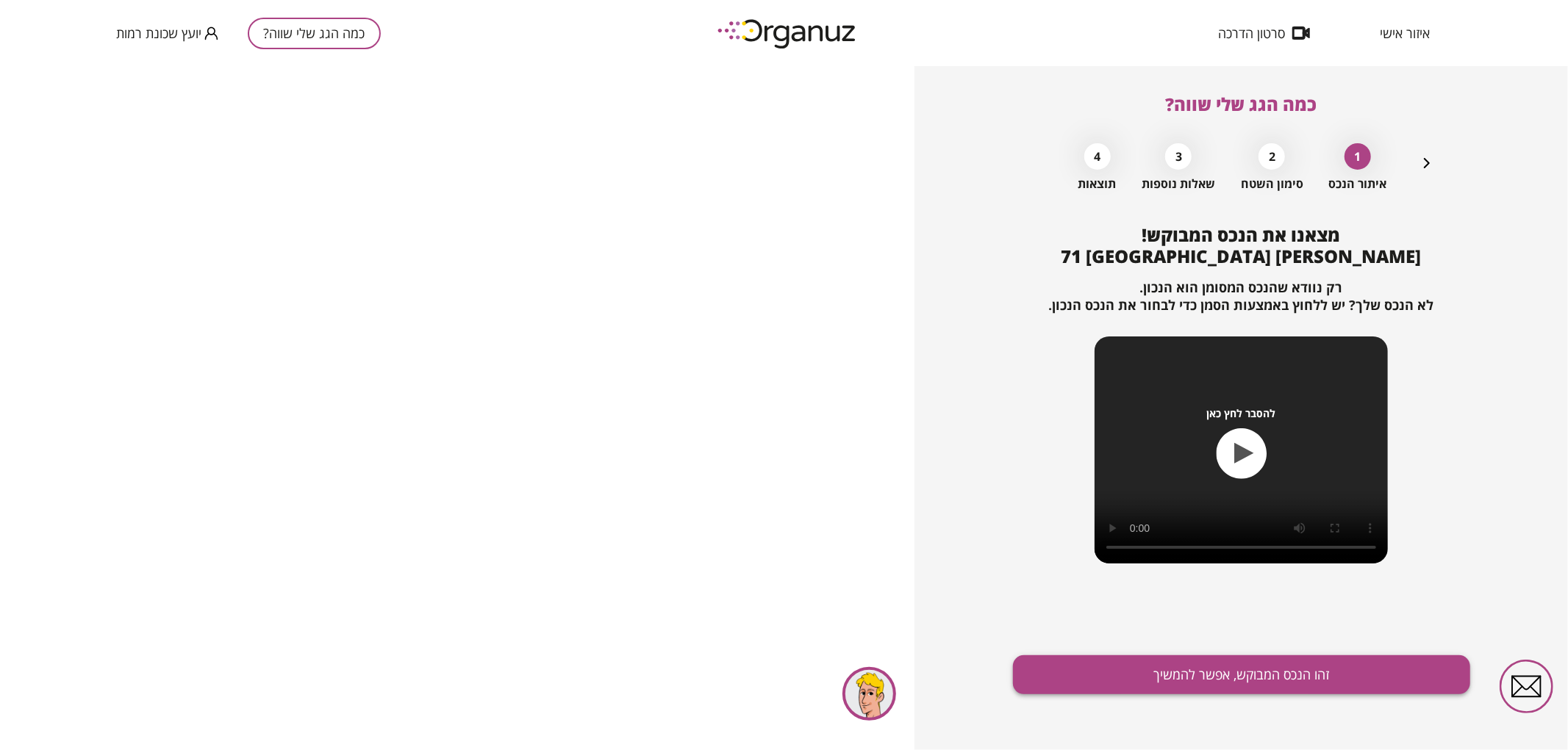
click at [1282, 692] on button "זהו הנכס המבוקש, אפשר להמשיך" at bounding box center [1241, 675] width 457 height 39
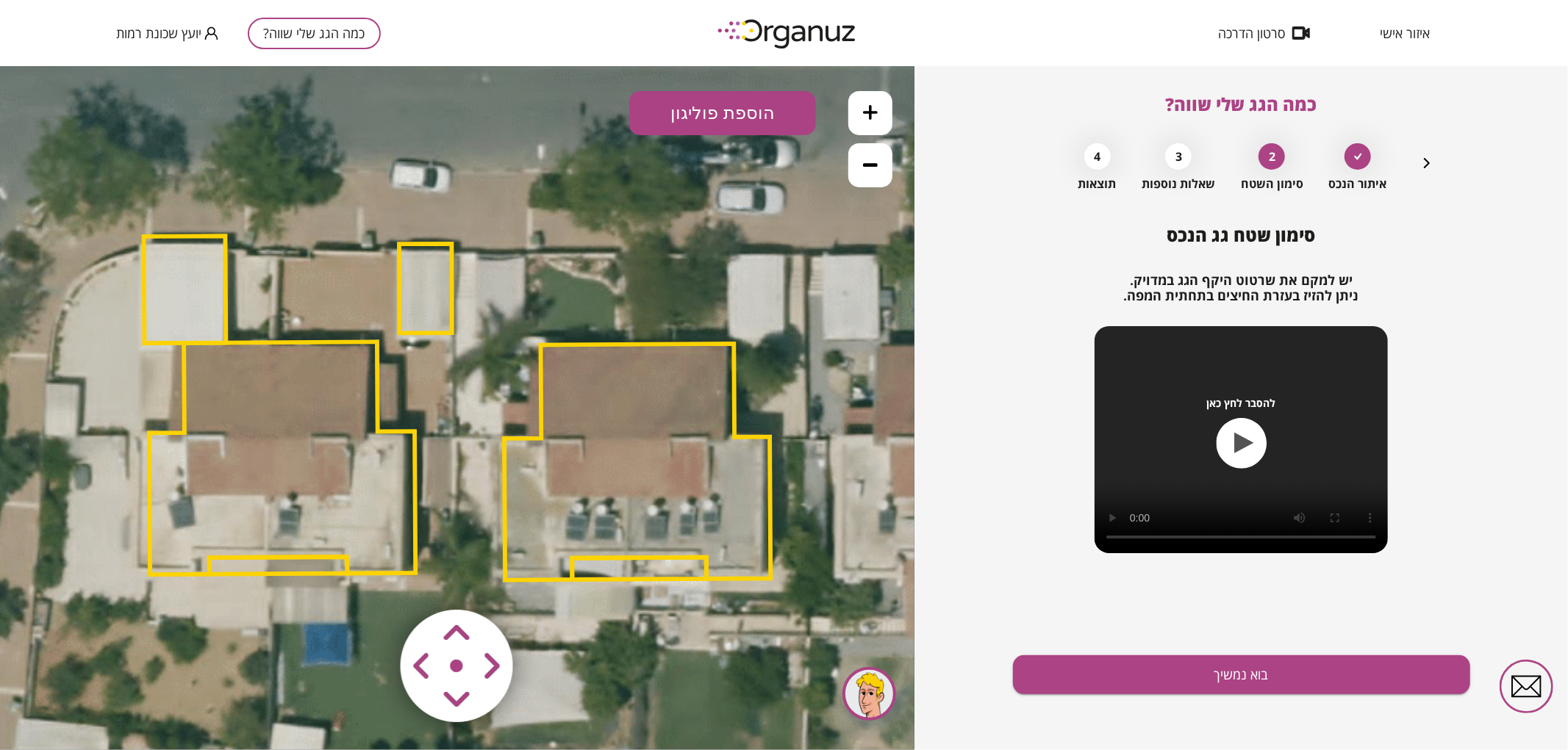
click at [861, 172] on button at bounding box center [871, 165] width 44 height 44
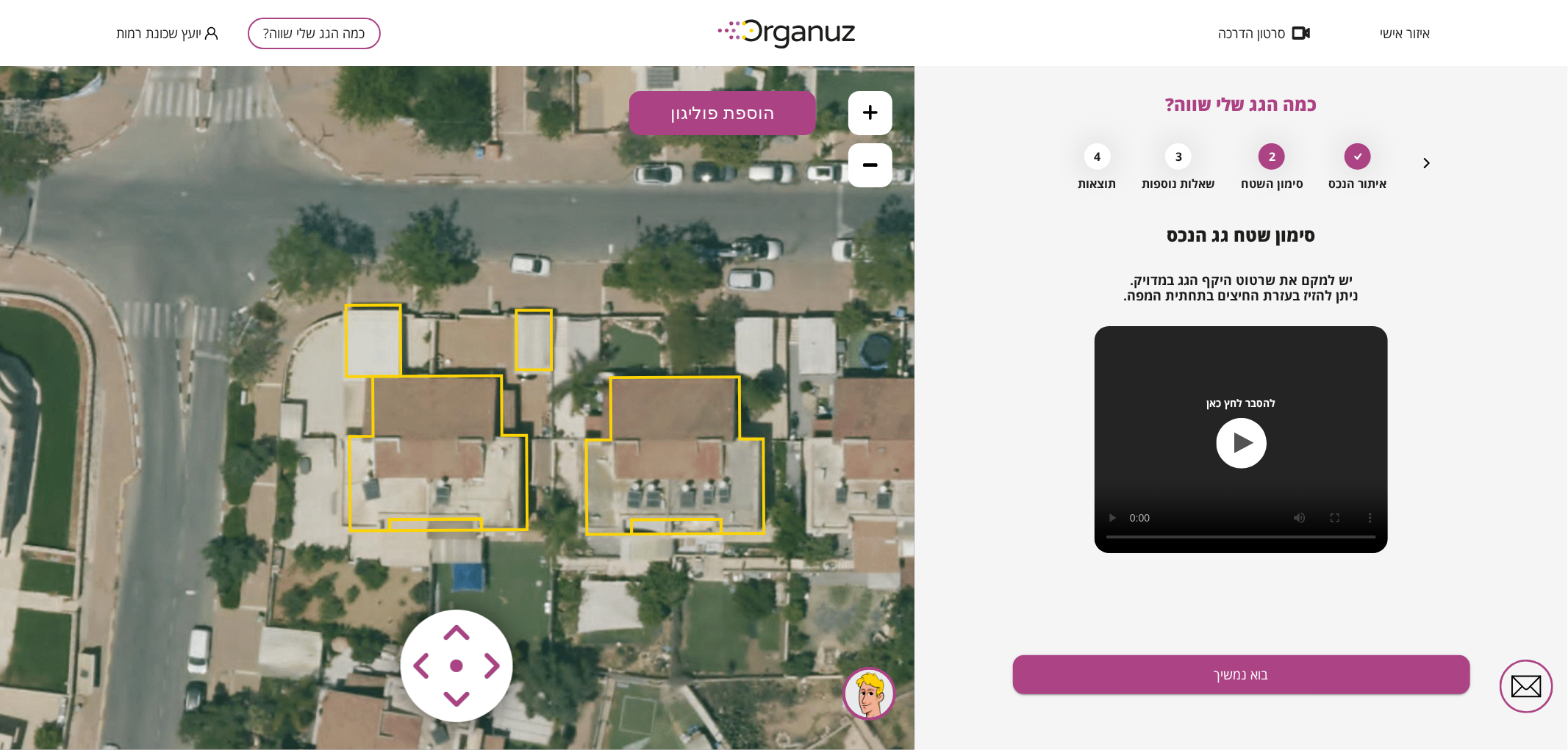
drag, startPoint x: 488, startPoint y: 298, endPoint x: 505, endPoint y: 371, distance: 75.0
click at [592, 305] on icon at bounding box center [553, 419] width 1290 height 1290
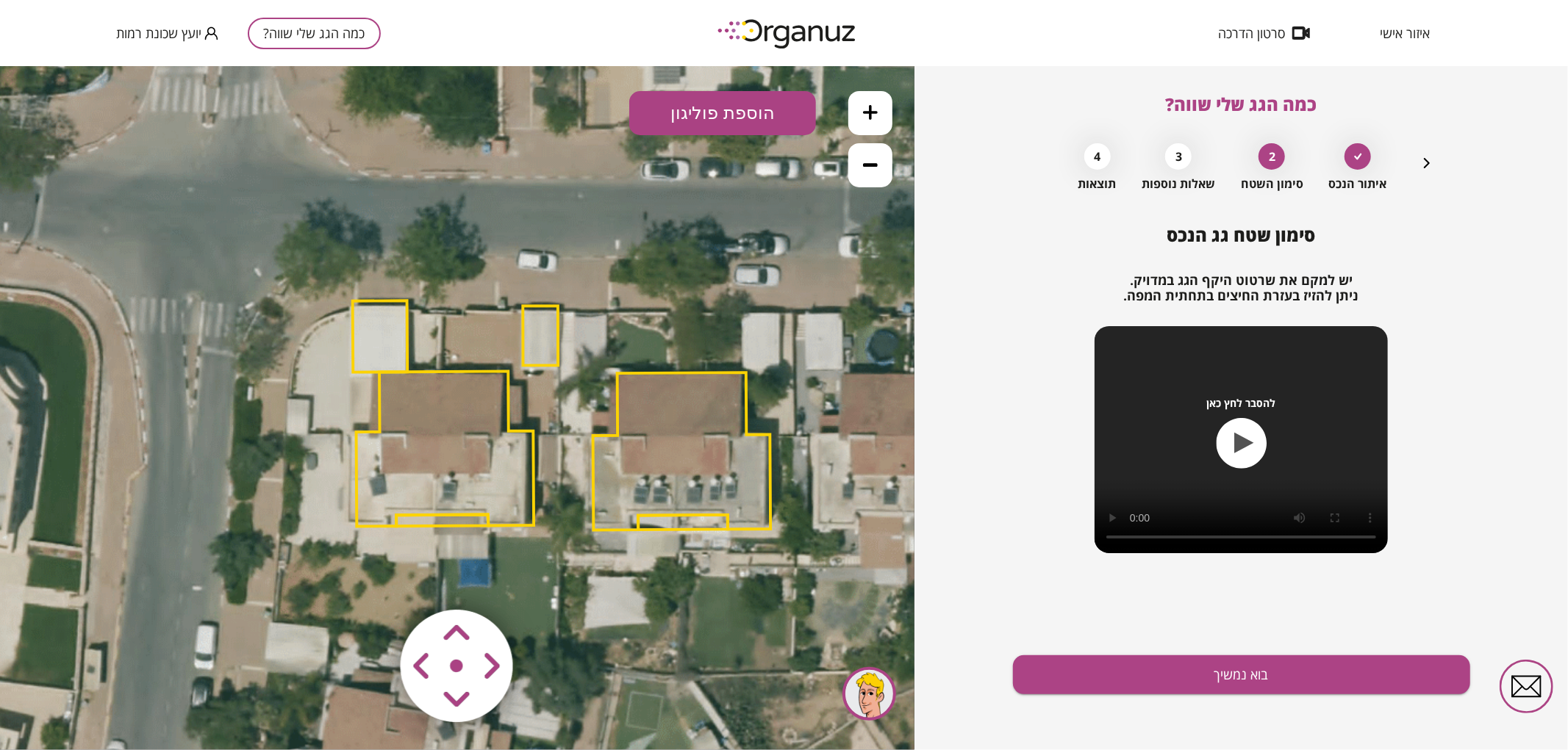
click at [463, 429] on polygon at bounding box center [446, 448] width 178 height 155
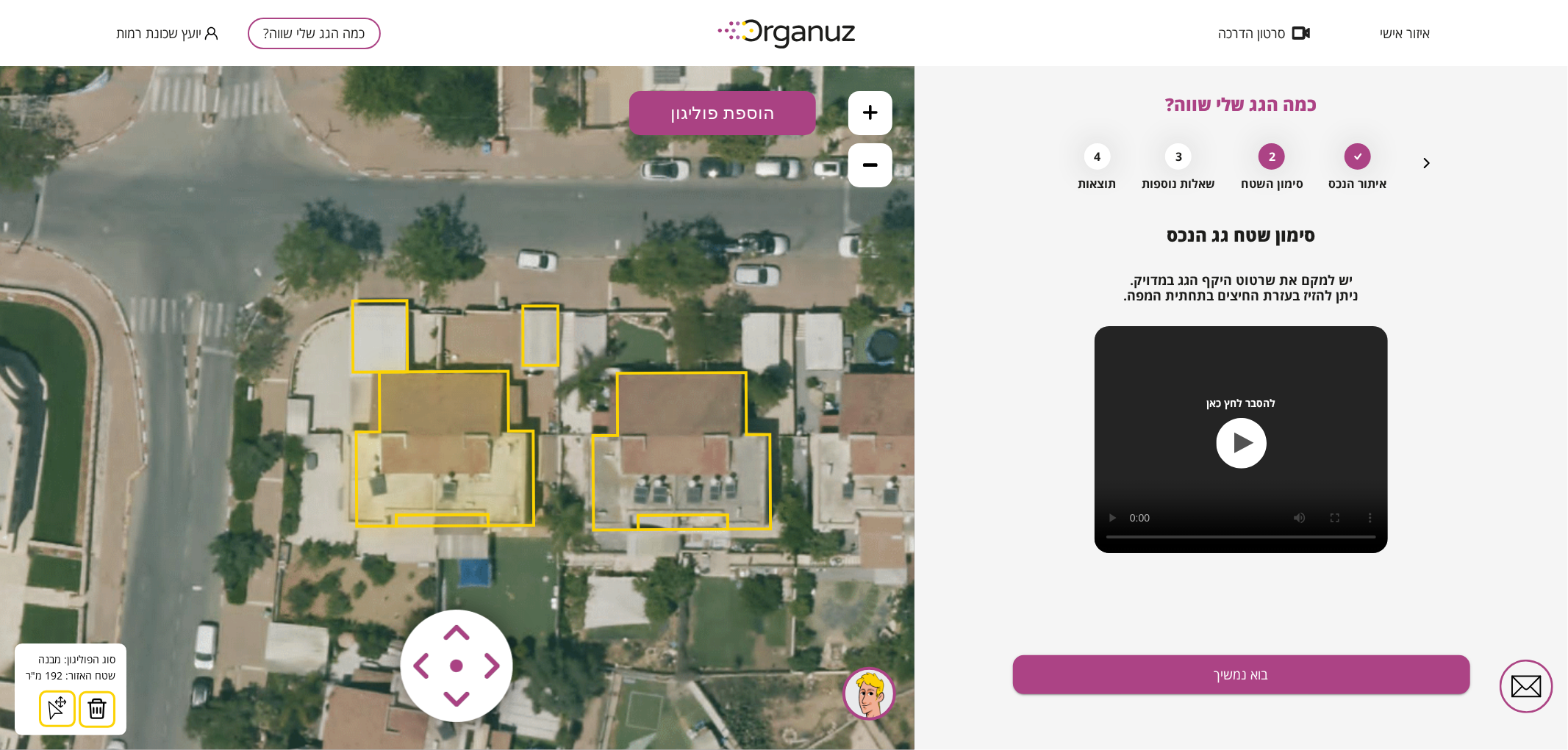
click at [90, 705] on img at bounding box center [96, 708] width 21 height 22
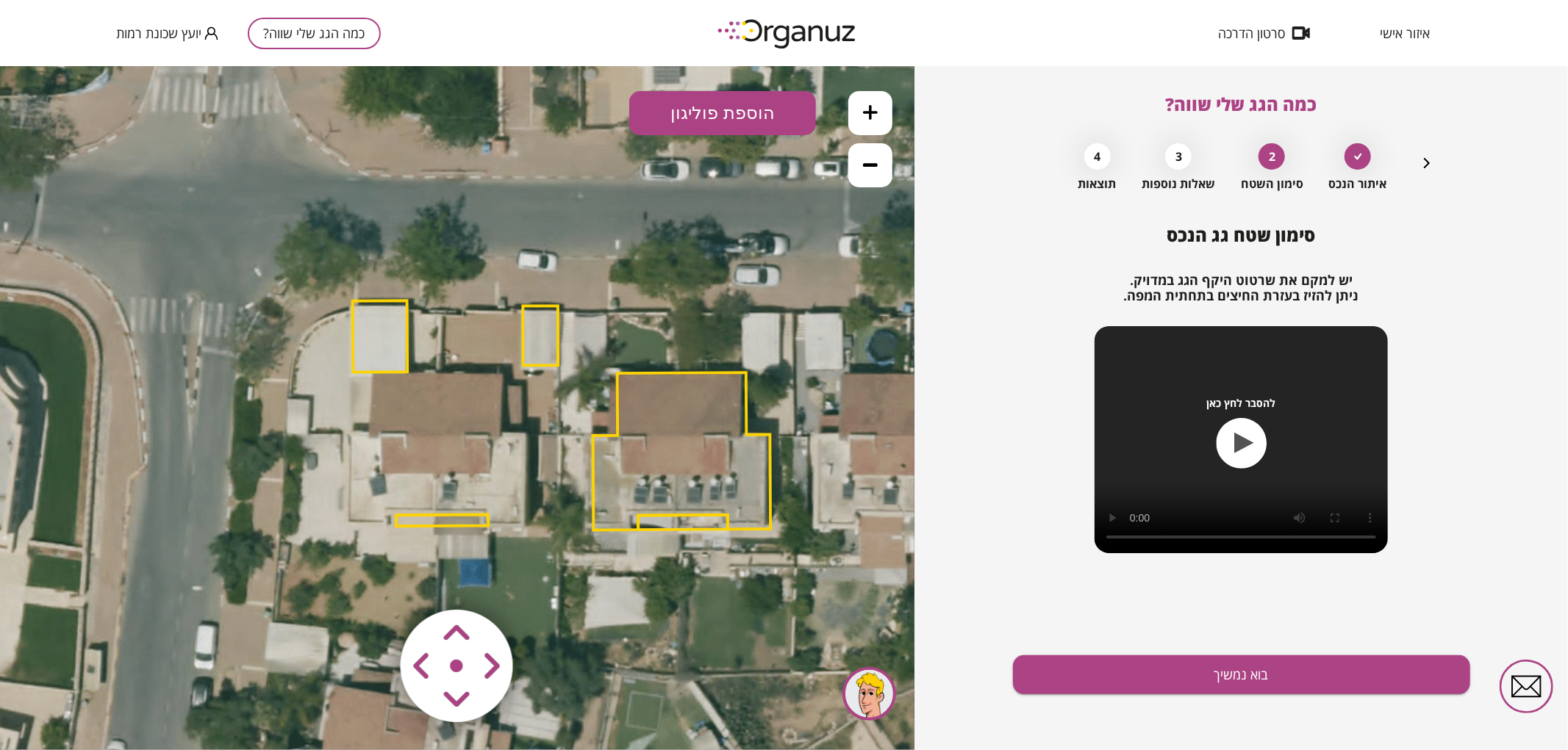
click at [379, 336] on polygon at bounding box center [381, 335] width 55 height 71
click at [409, 347] on polygon at bounding box center [382, 335] width 55 height 71
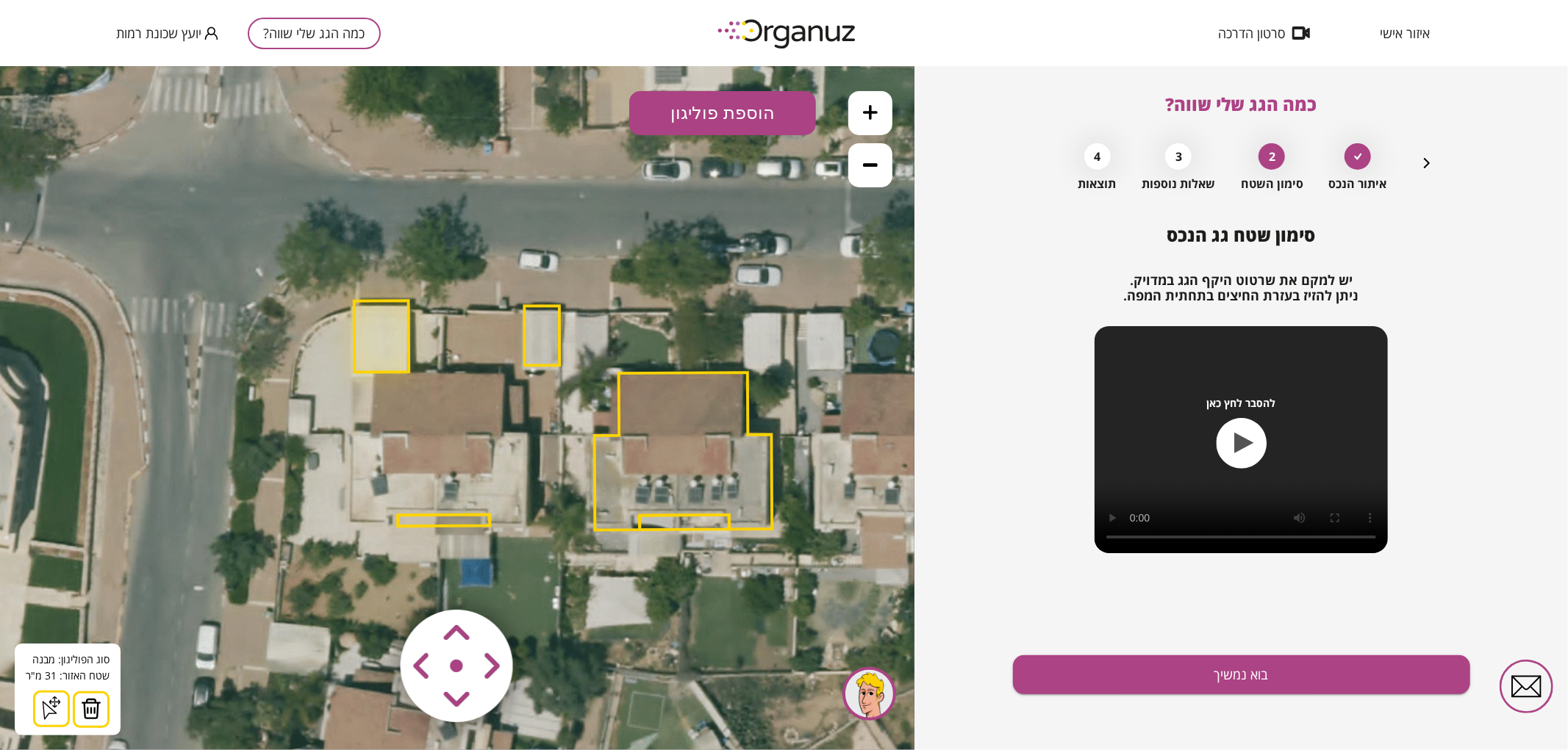
click at [93, 709] on img at bounding box center [91, 708] width 21 height 22
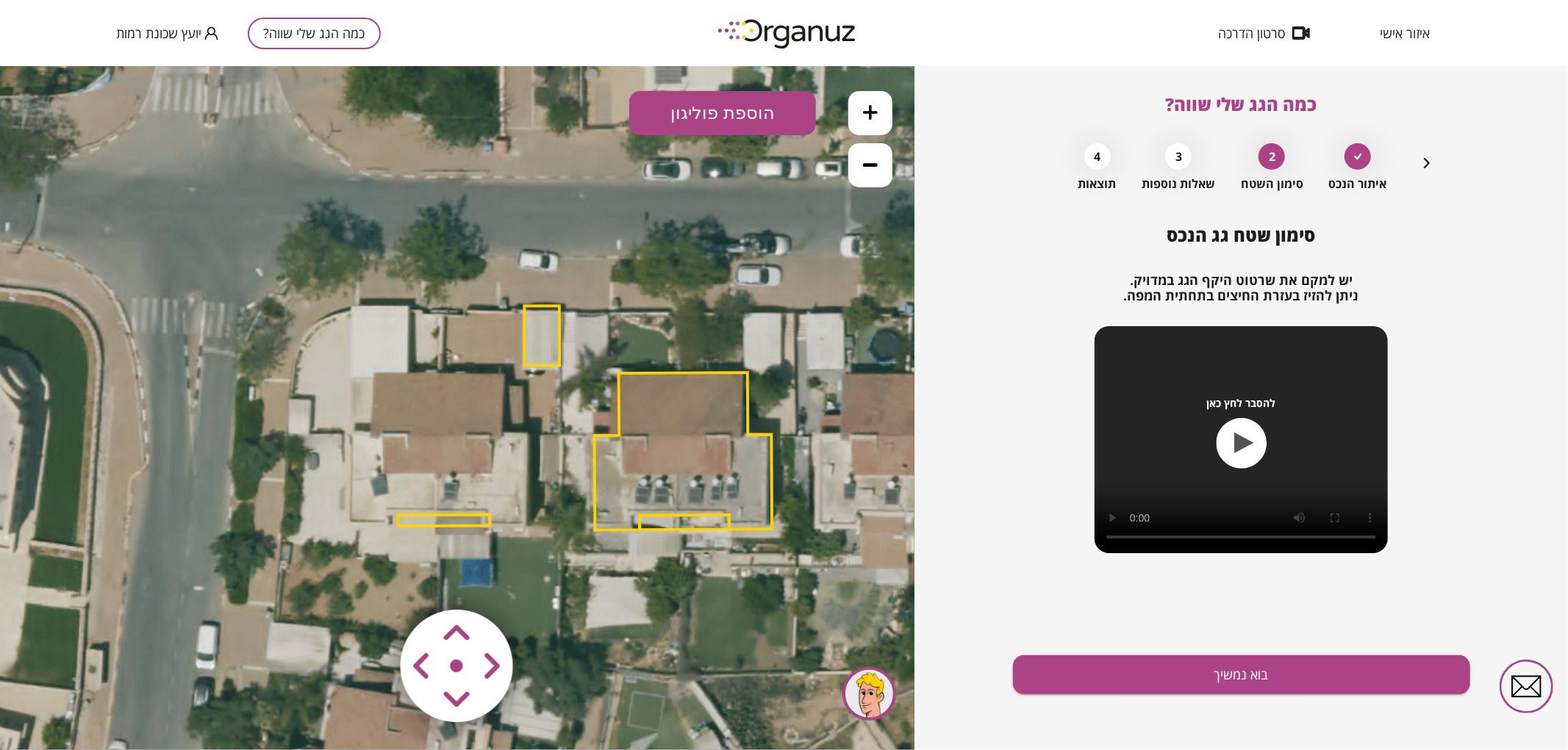
click at [545, 336] on polygon at bounding box center [542, 334] width 35 height 60
click at [81, 700] on img at bounding box center [91, 708] width 21 height 22
click at [476, 514] on polygon at bounding box center [443, 520] width 92 height 11
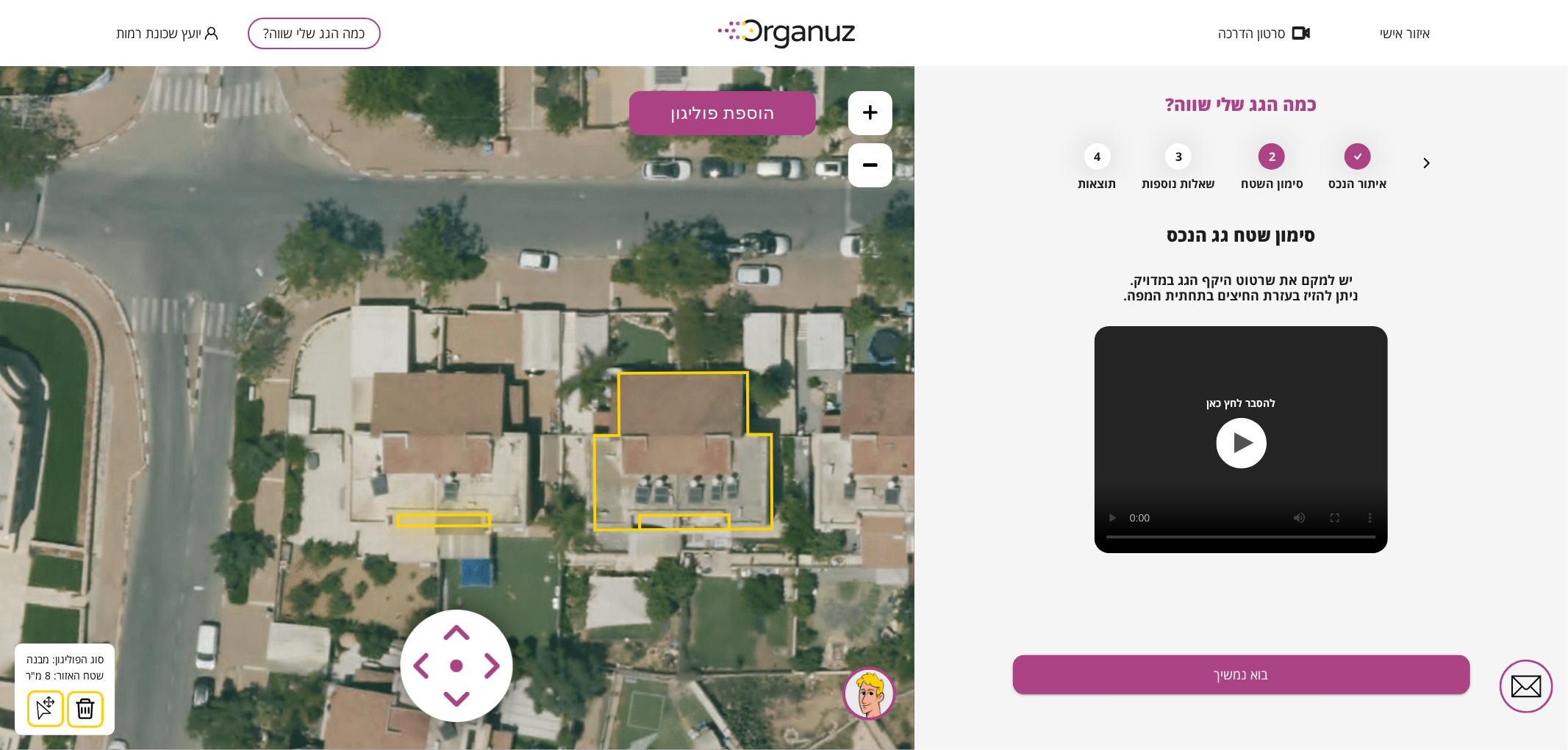
click at [89, 706] on img at bounding box center [85, 708] width 21 height 22
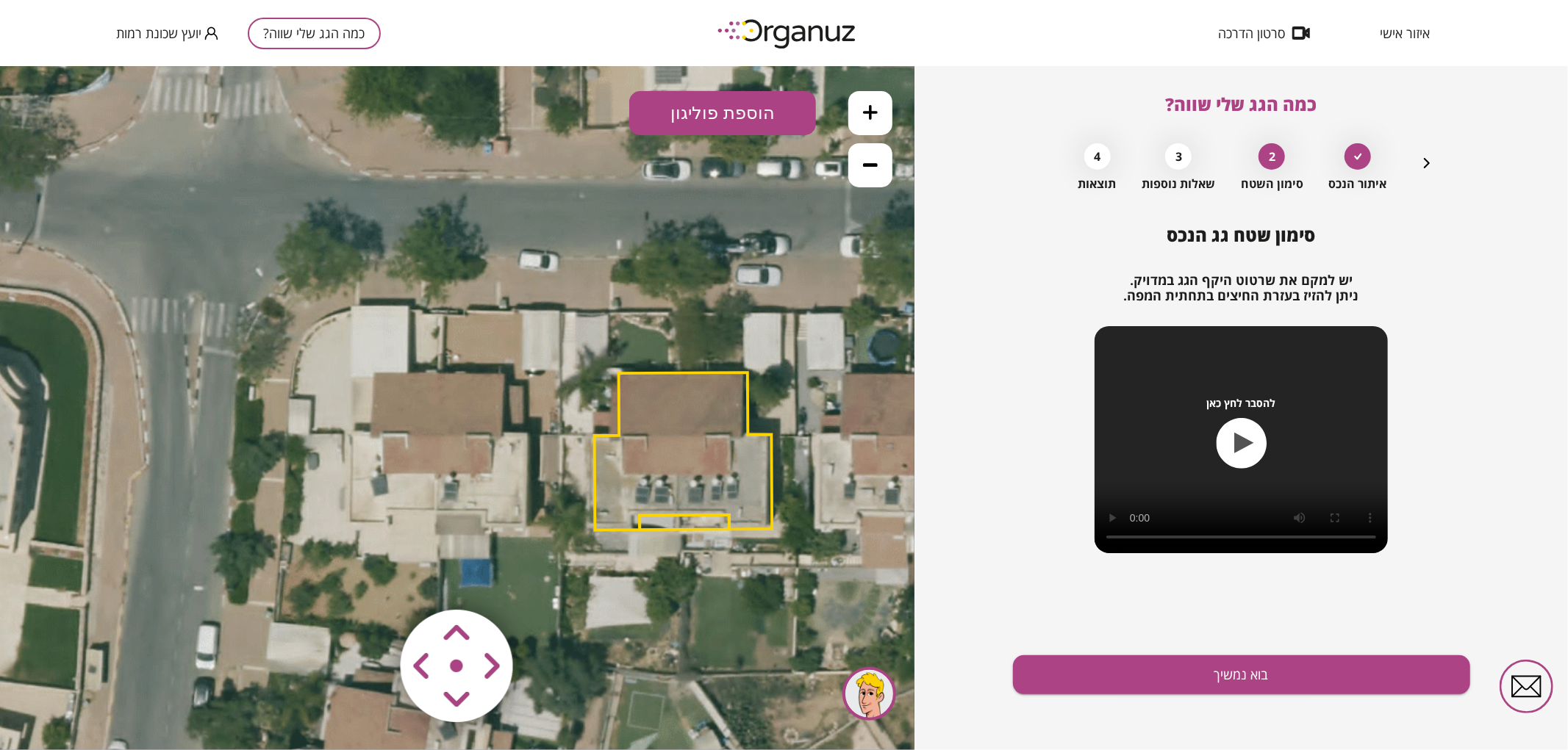
click at [873, 118] on icon at bounding box center [870, 111] width 15 height 15
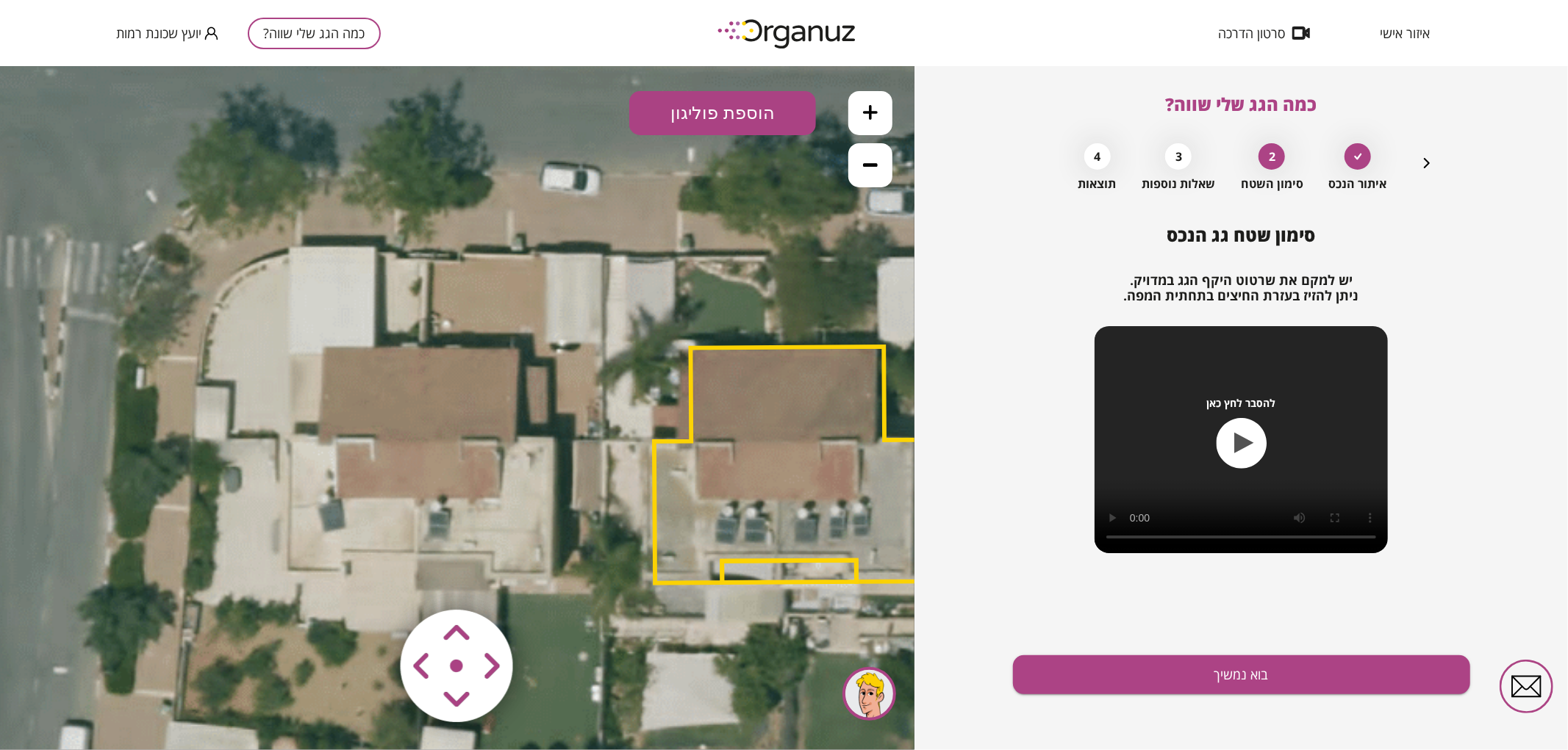
drag, startPoint x: 745, startPoint y: 232, endPoint x: 735, endPoint y: 224, distance: 12.8
click at [735, 224] on icon at bounding box center [605, 410] width 1936 height 1935
click at [758, 122] on button "הוספת פוליגון" at bounding box center [723, 112] width 187 height 44
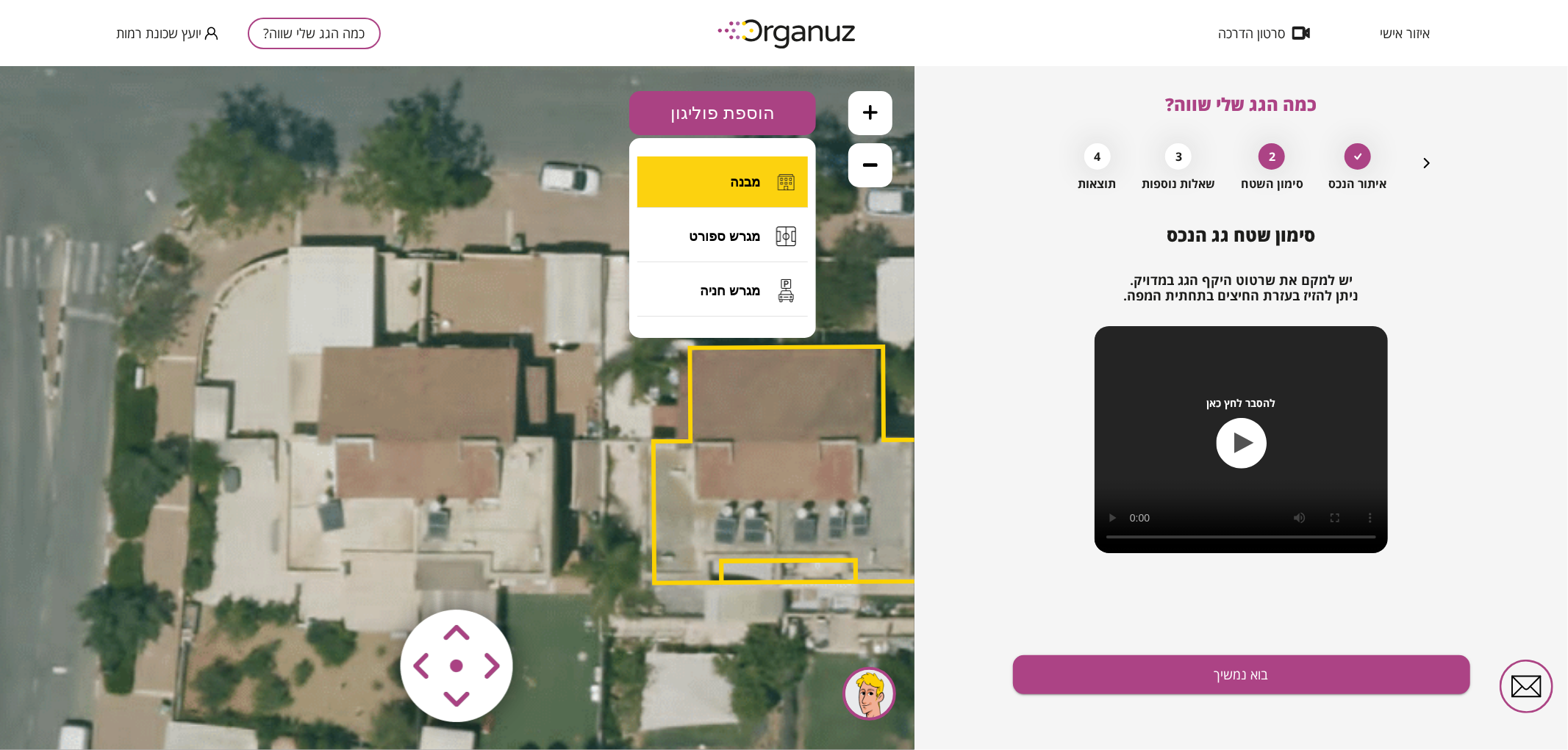
click at [746, 202] on button "מבנה" at bounding box center [723, 181] width 171 height 51
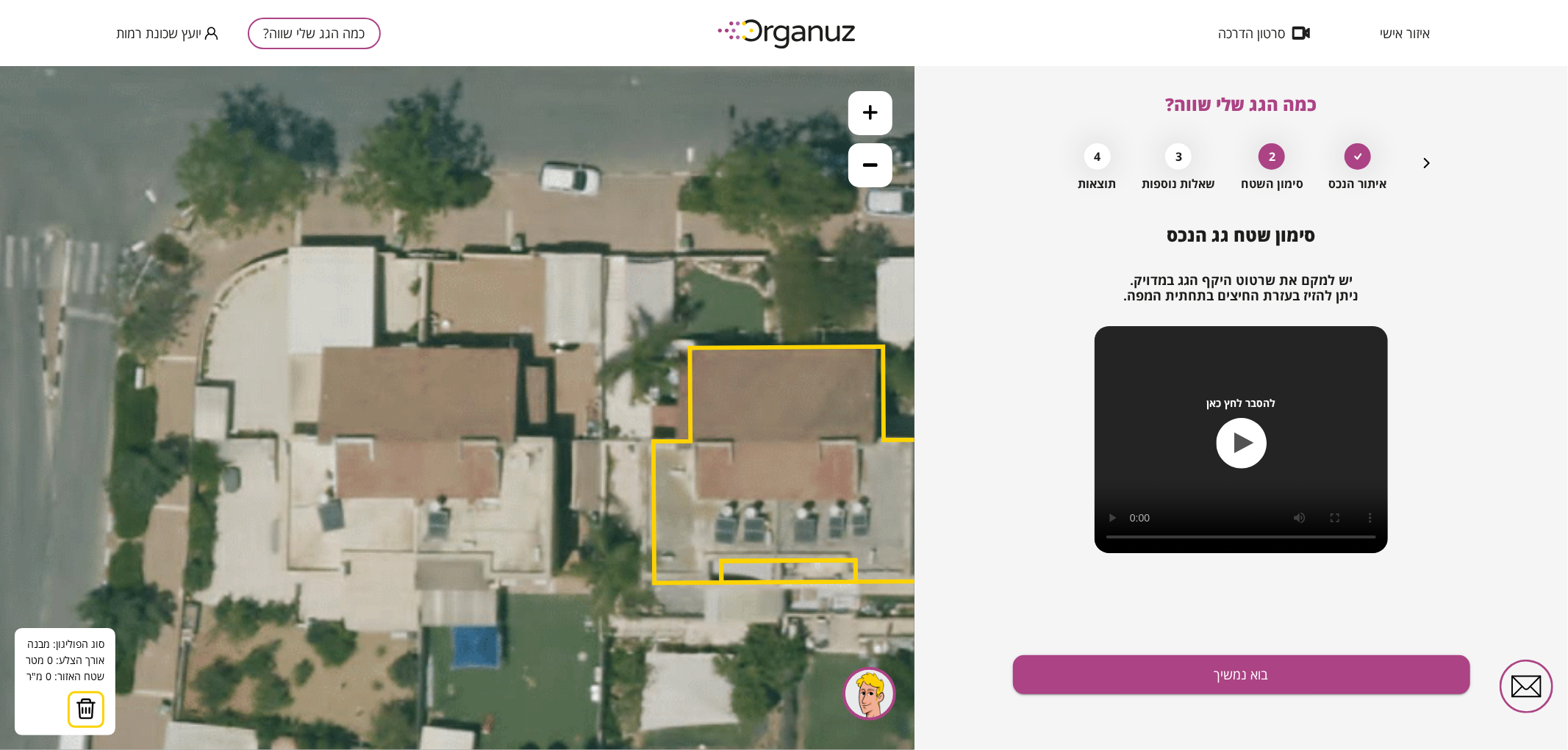
click at [416, 555] on icon at bounding box center [604, 410] width 1936 height 1935
click at [422, 348] on polygon at bounding box center [419, 452] width 7 height 207
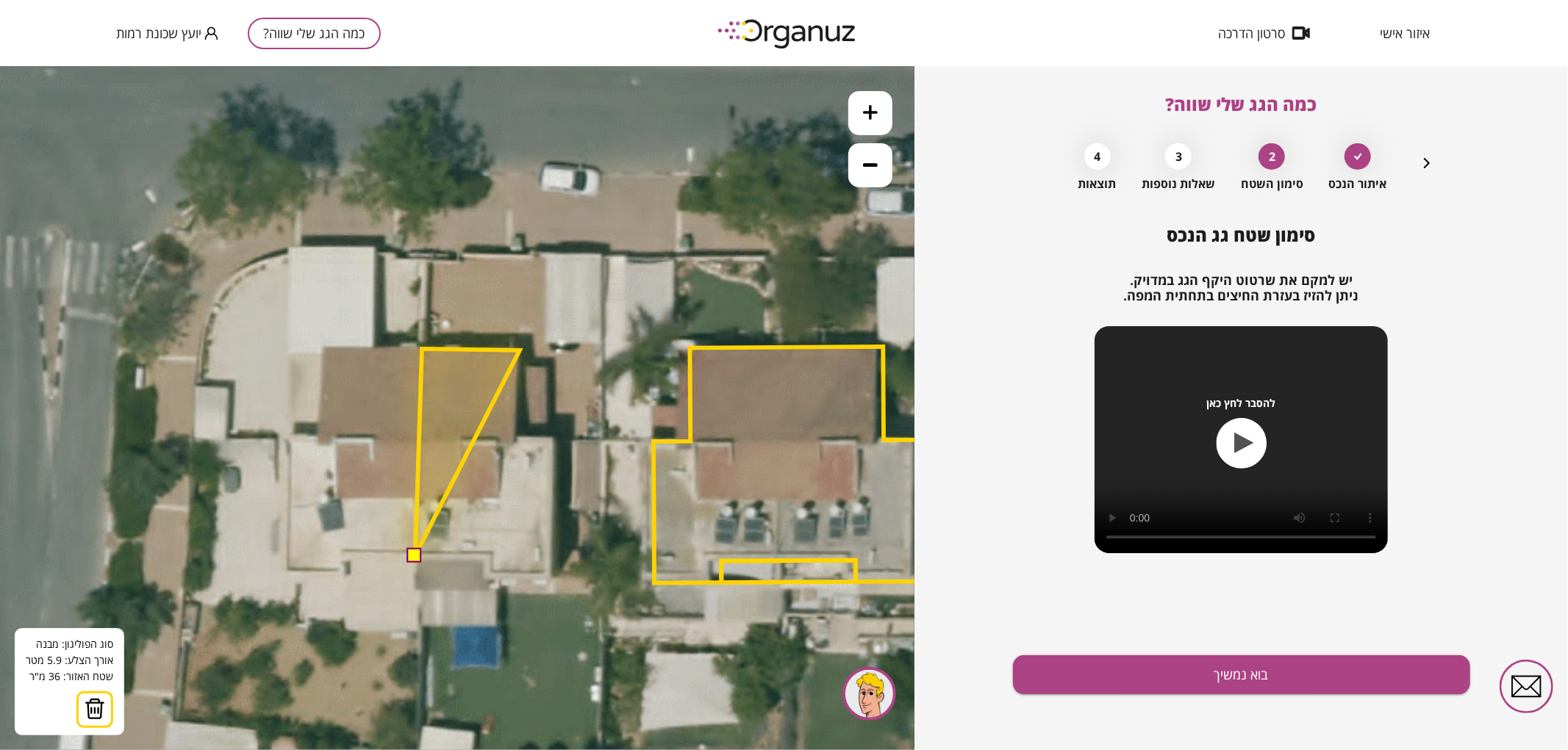
click at [520, 350] on polygon at bounding box center [468, 452] width 104 height 207
click at [516, 435] on polygon at bounding box center [468, 452] width 104 height 207
click at [554, 437] on polygon at bounding box center [485, 452] width 139 height 207
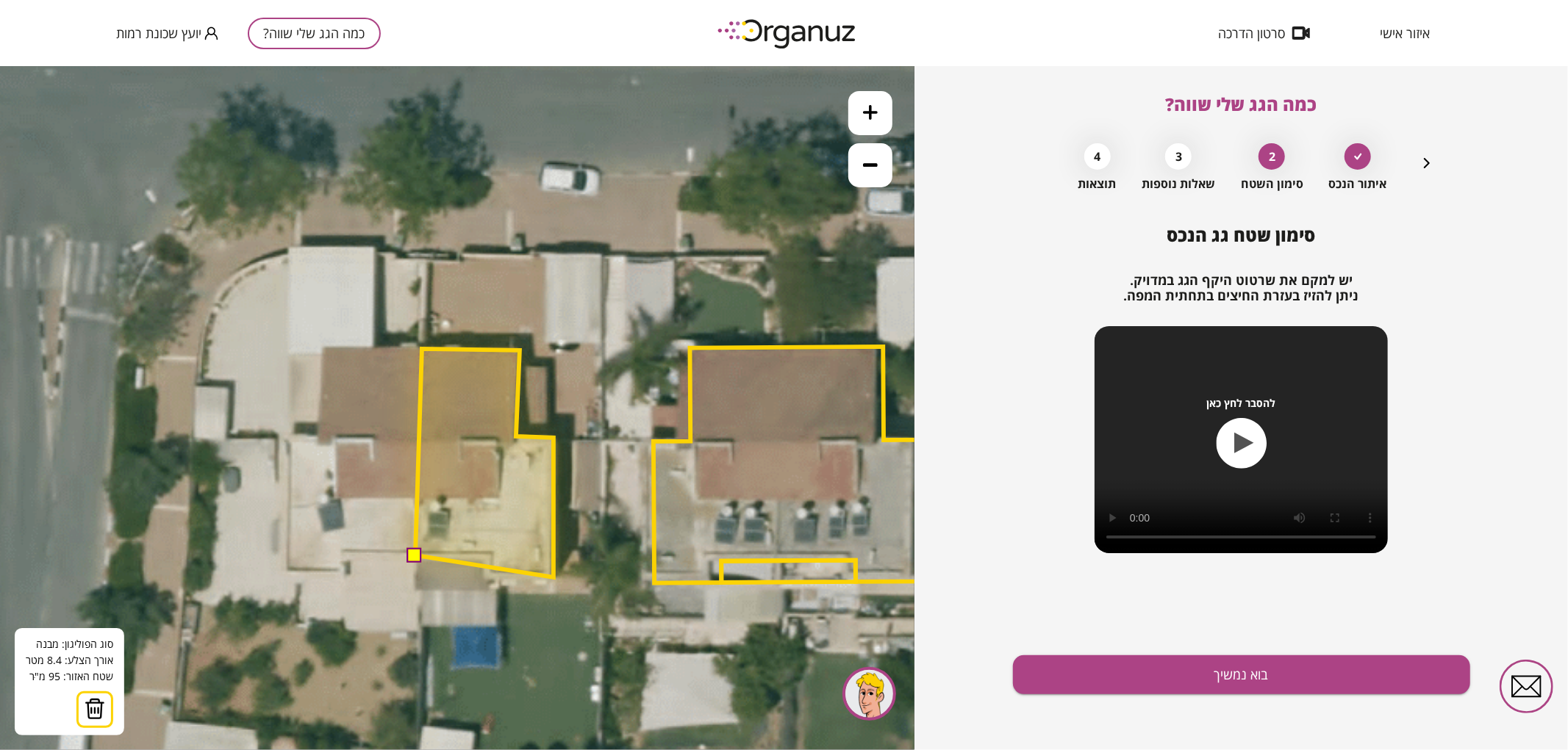
click at [554, 577] on polygon at bounding box center [485, 462] width 139 height 229
click at [488, 576] on polygon at bounding box center [485, 462] width 139 height 229
click at [488, 556] on polygon at bounding box center [485, 462] width 139 height 229
click at [412, 554] on button at bounding box center [414, 553] width 15 height 15
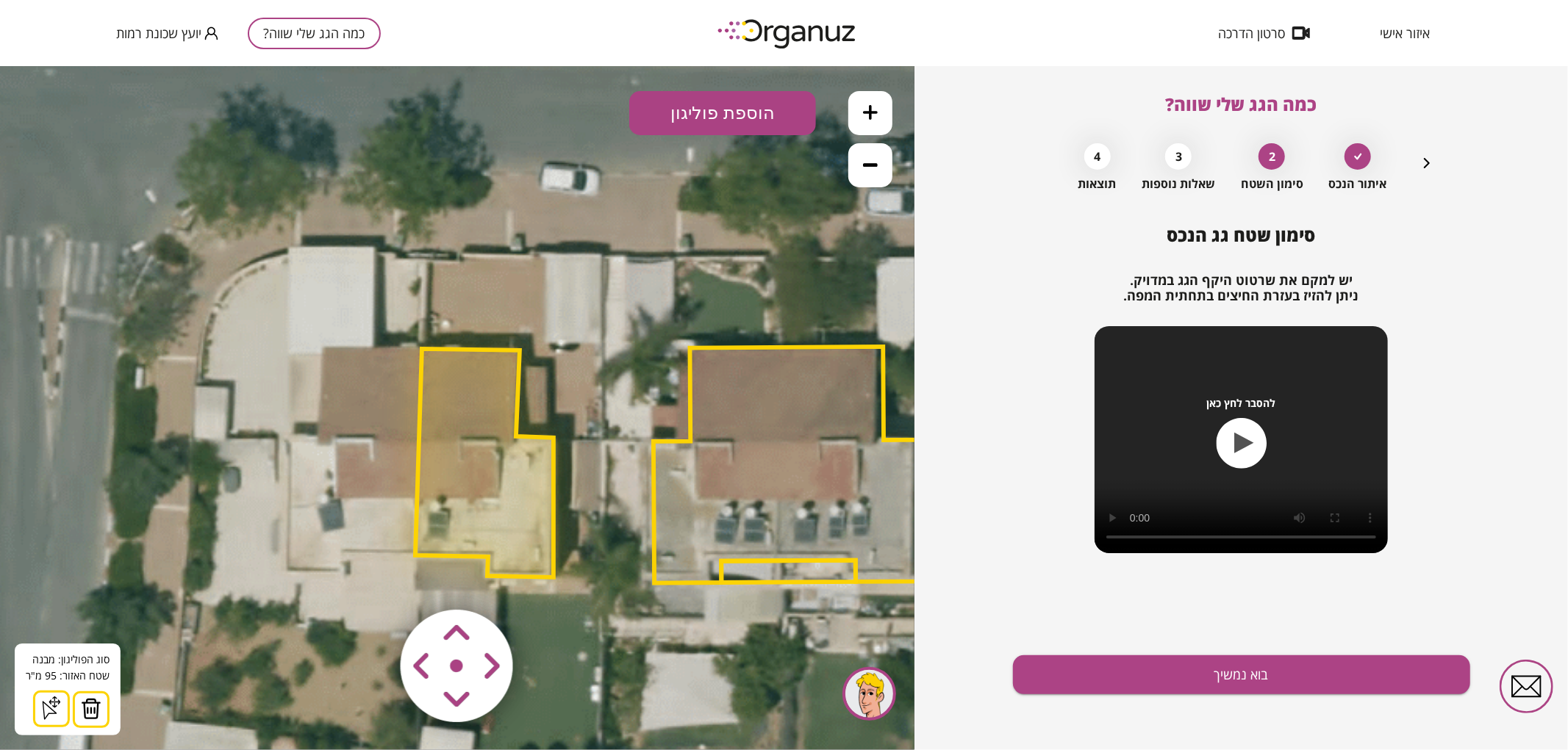
click at [755, 99] on button "הוספת פוליגון" at bounding box center [723, 112] width 187 height 44
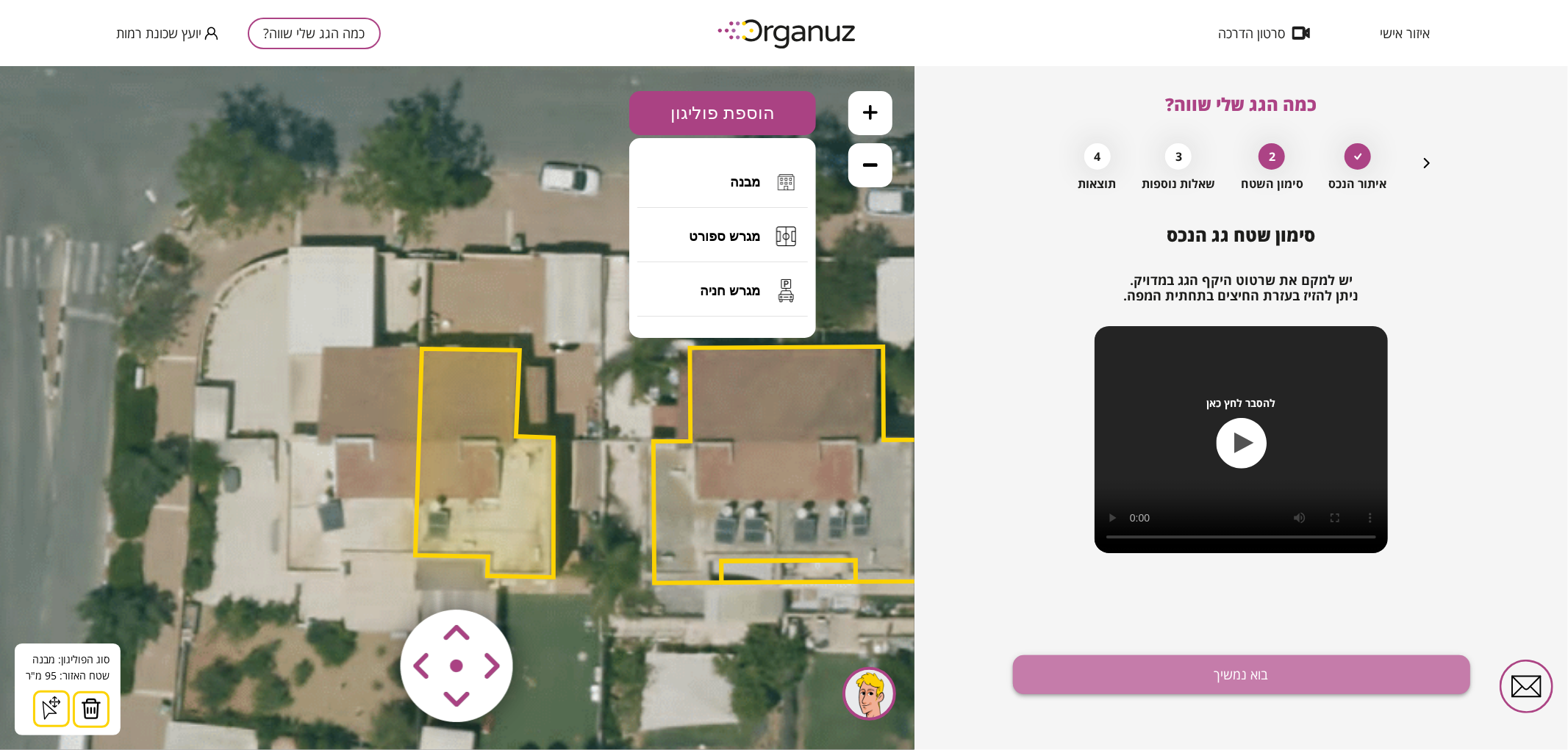
click at [1178, 674] on button "בוא נמשיך" at bounding box center [1241, 675] width 457 height 39
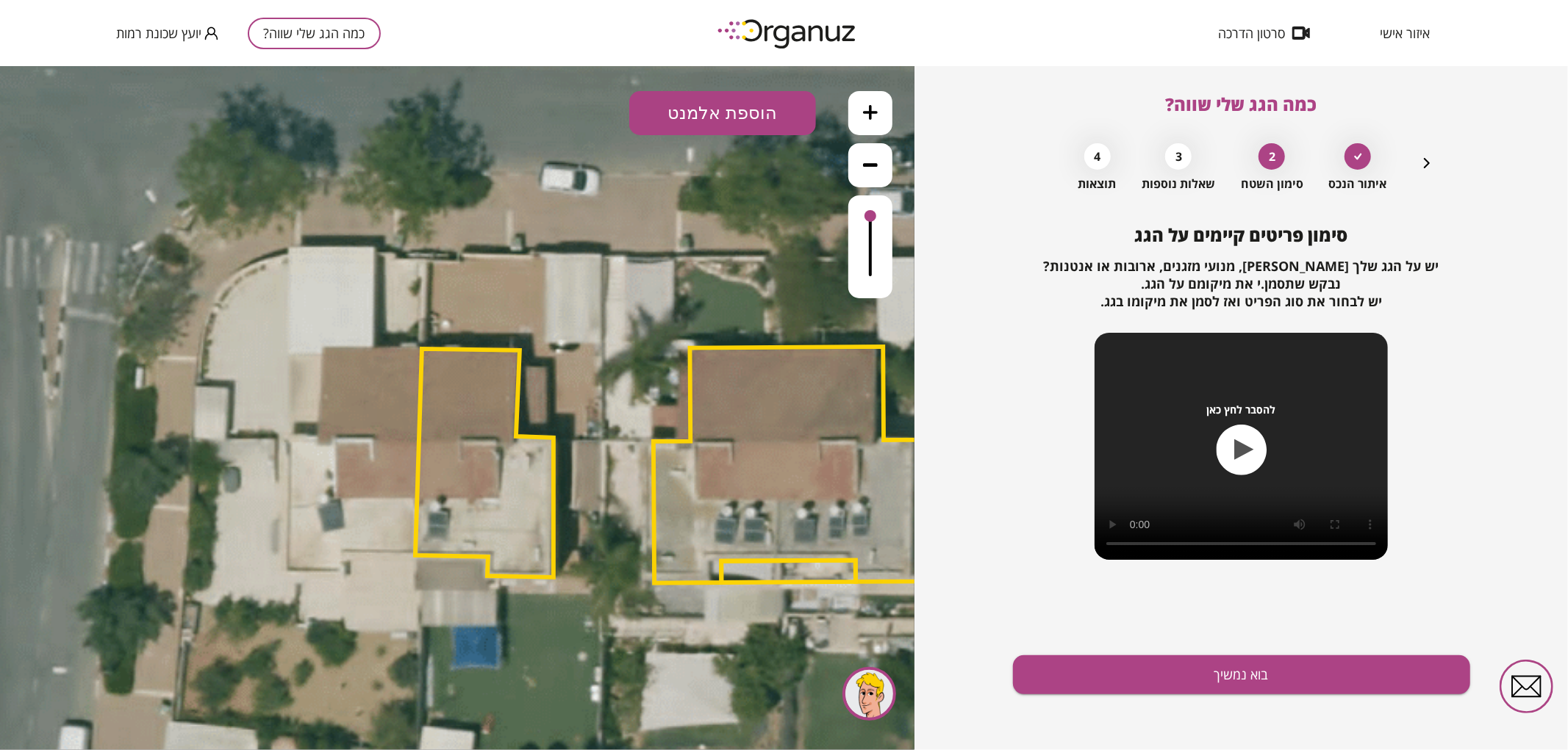
click at [759, 109] on button "הוספת אלמנט" at bounding box center [723, 112] width 187 height 44
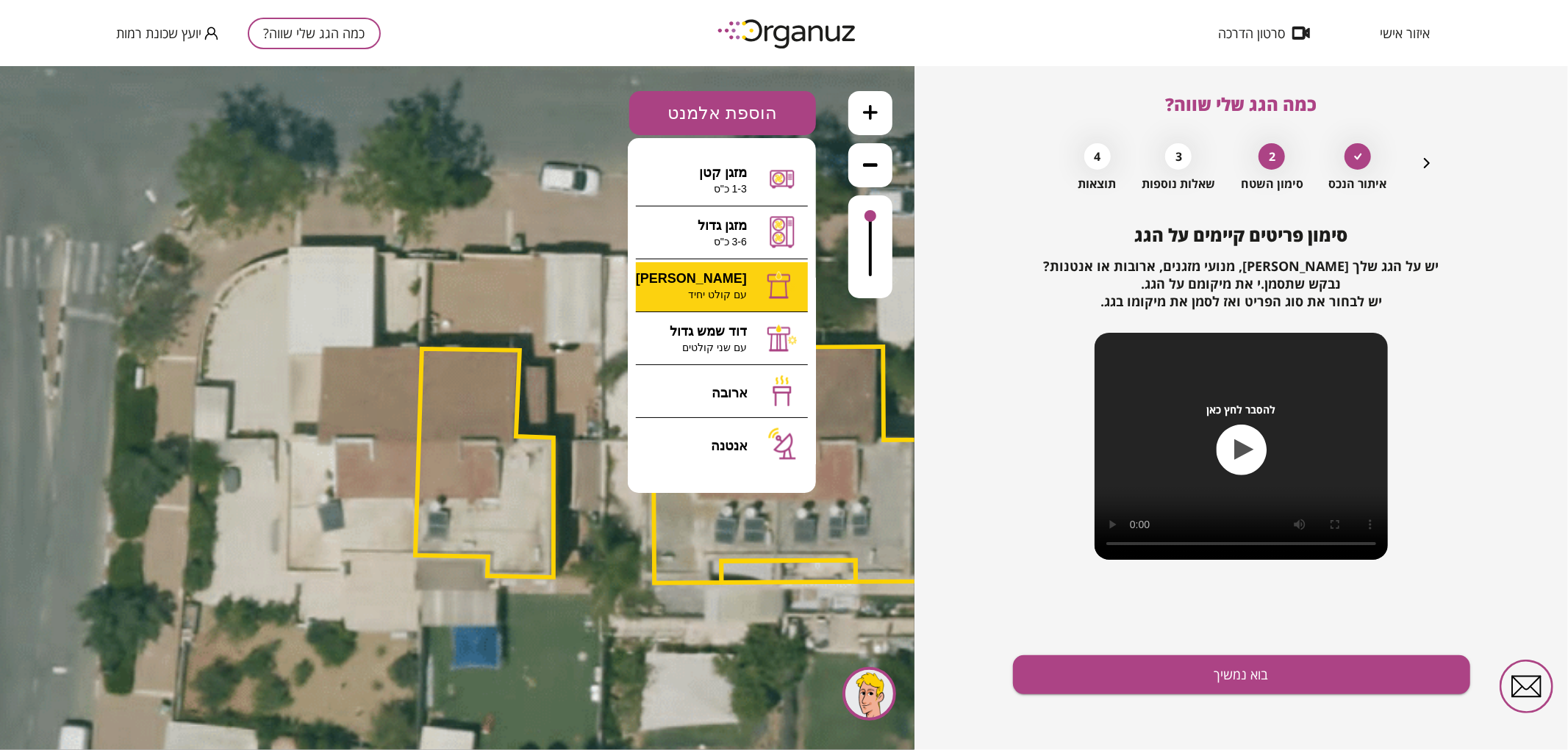
click at [743, 287] on div ".st0 { fill: #FFFFFF; } 95" at bounding box center [457, 407] width 915 height 684
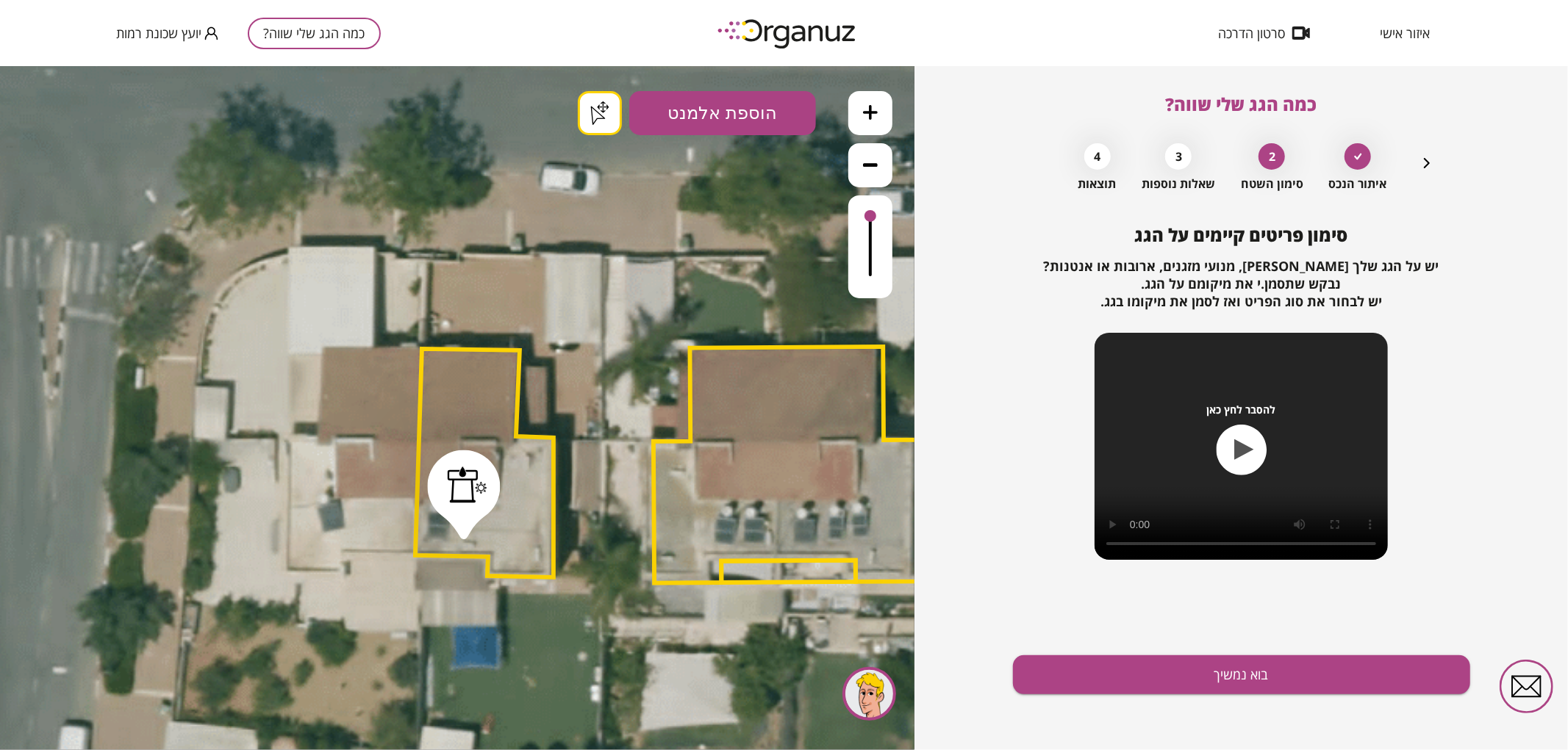
click at [1168, 671] on button "בוא נמשיך" at bounding box center [1241, 675] width 457 height 39
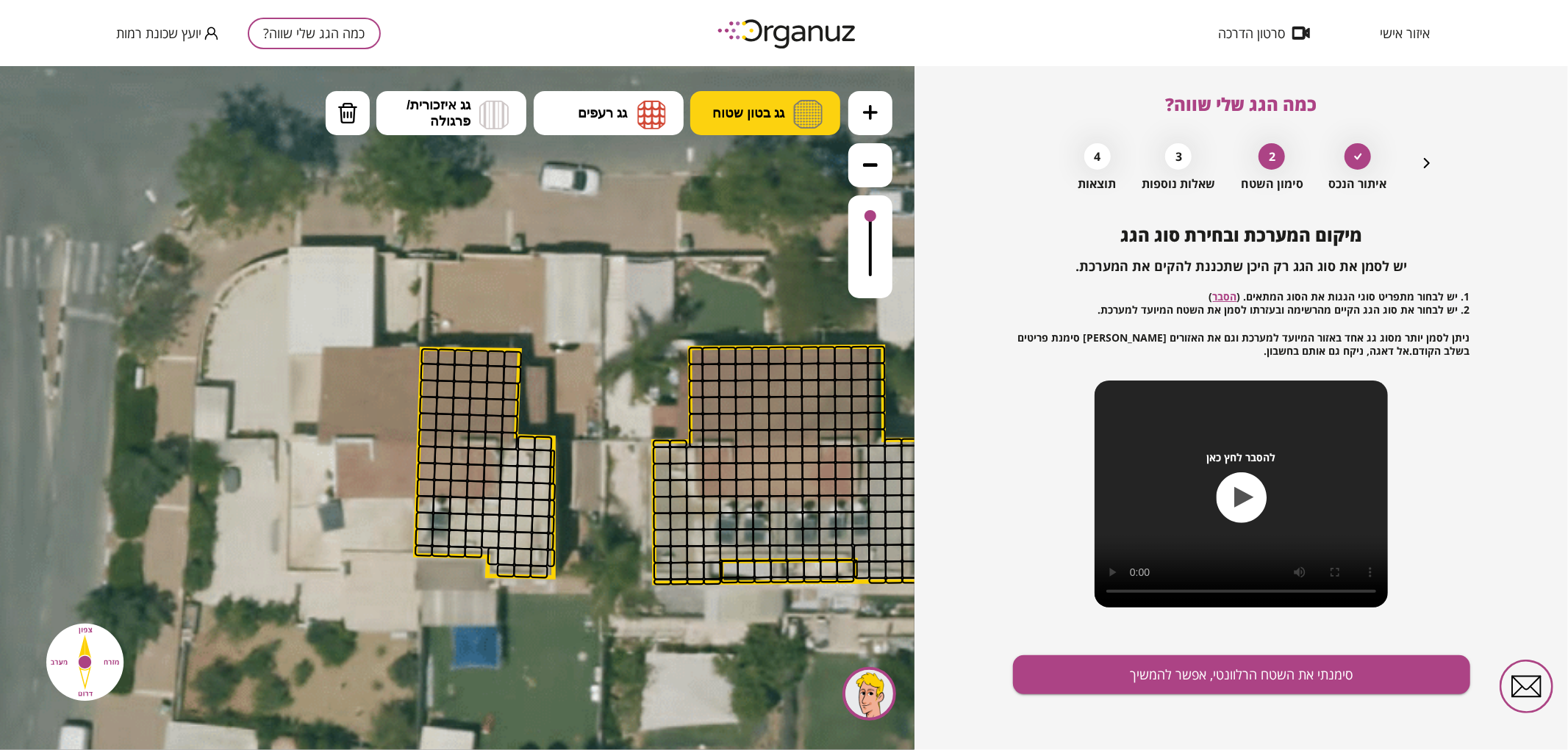
click at [744, 112] on span "גג בטון שטוח" at bounding box center [748, 112] width 72 height 16
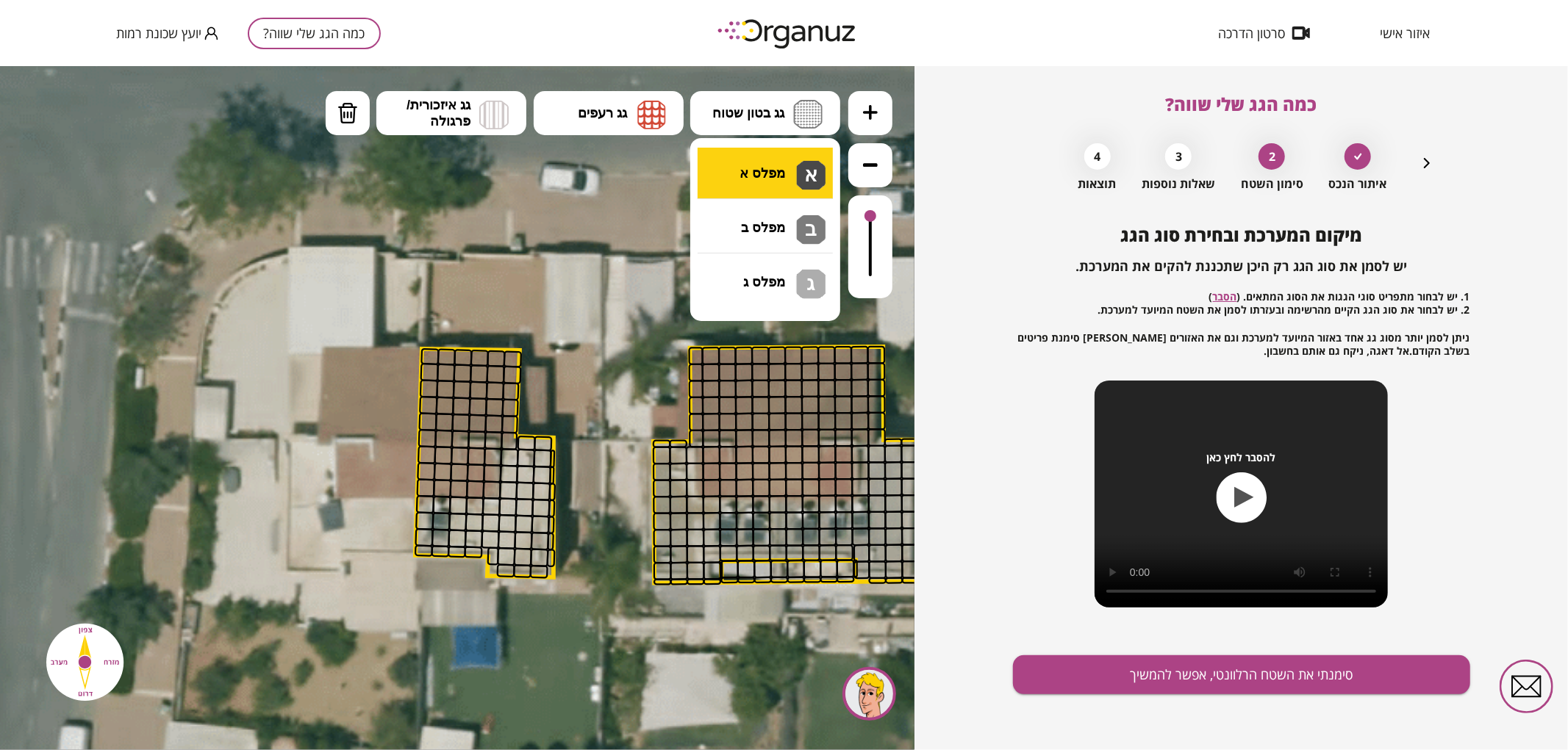
click at [766, 171] on div ".st0 { fill: #FFFFFF; } .st0 { fill: #FFFFFF; }" at bounding box center [457, 407] width 915 height 684
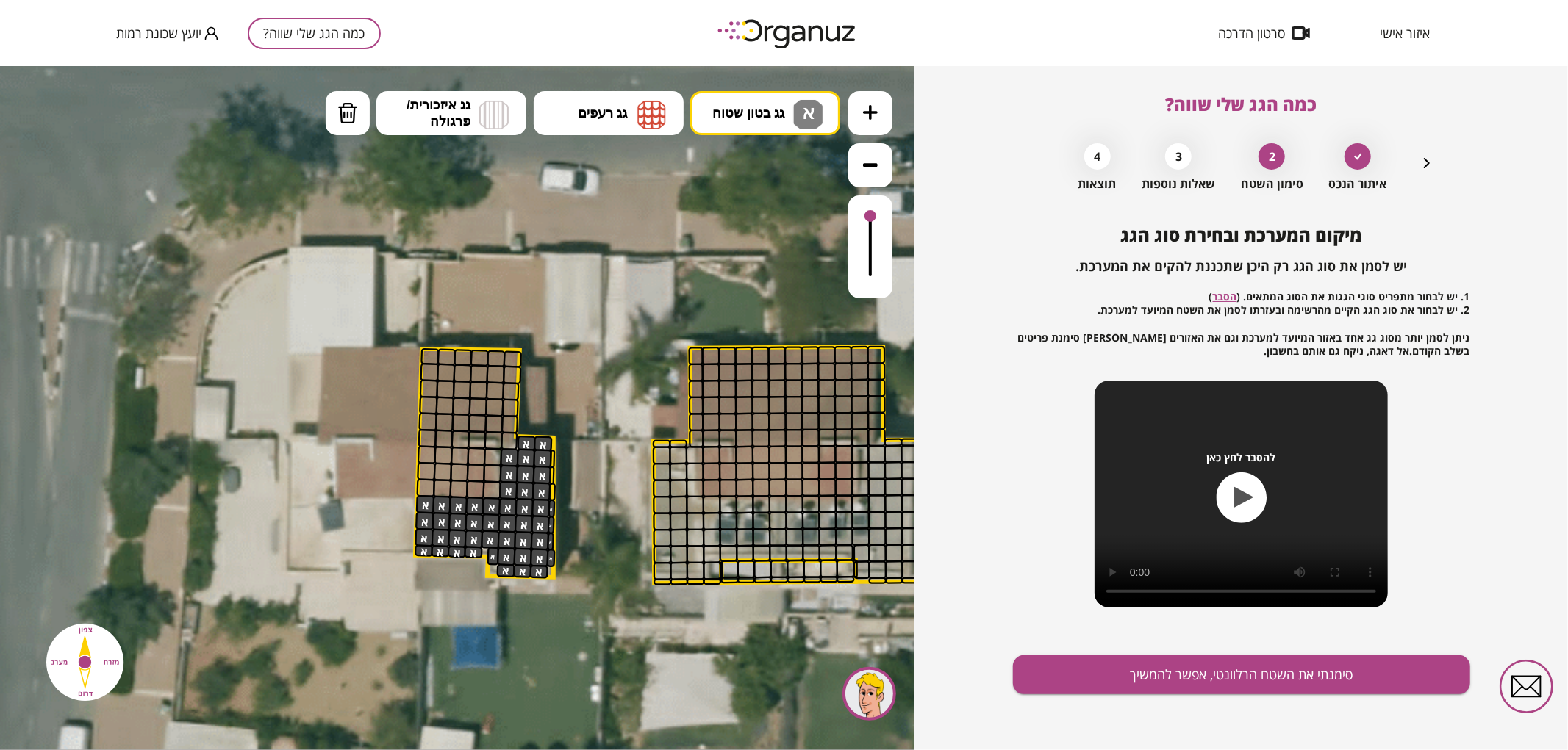
drag, startPoint x: 508, startPoint y: 570, endPoint x: 517, endPoint y: 500, distance: 70.6
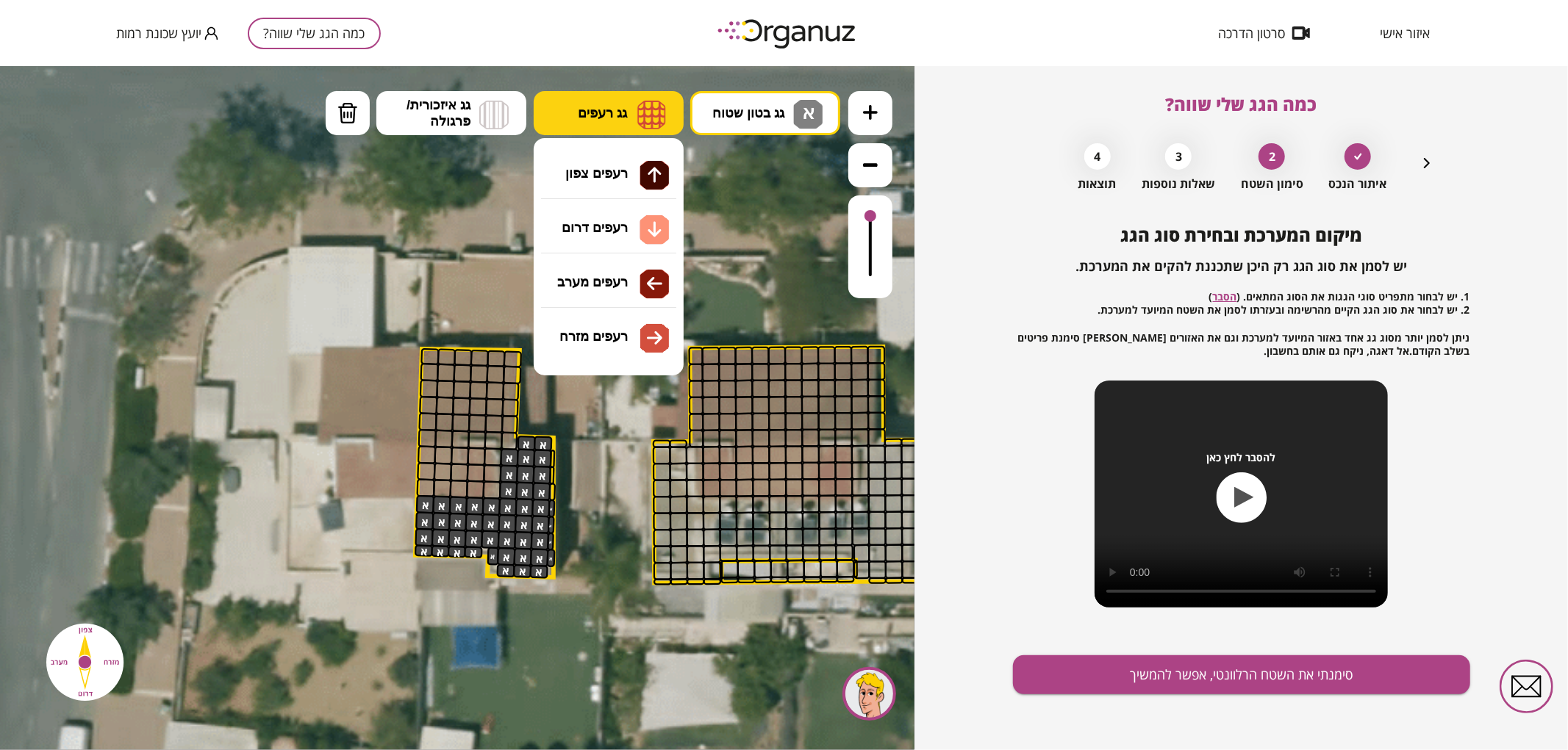
click at [594, 120] on button "גג רעפים" at bounding box center [609, 112] width 150 height 44
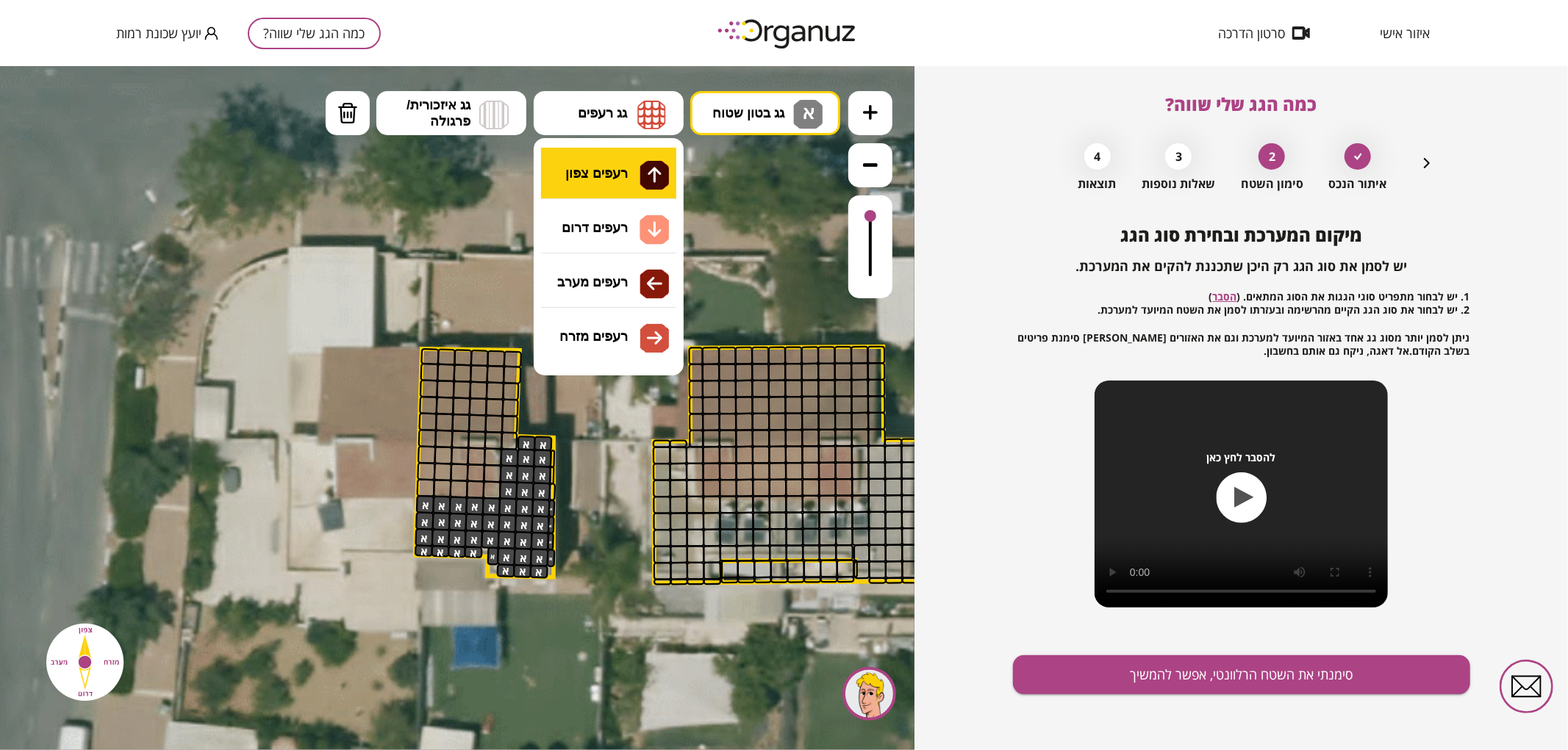
click at [633, 178] on div ".st0 { fill: #FFFFFF; } .st0 { fill: #FFFFFF; }" at bounding box center [457, 407] width 915 height 684
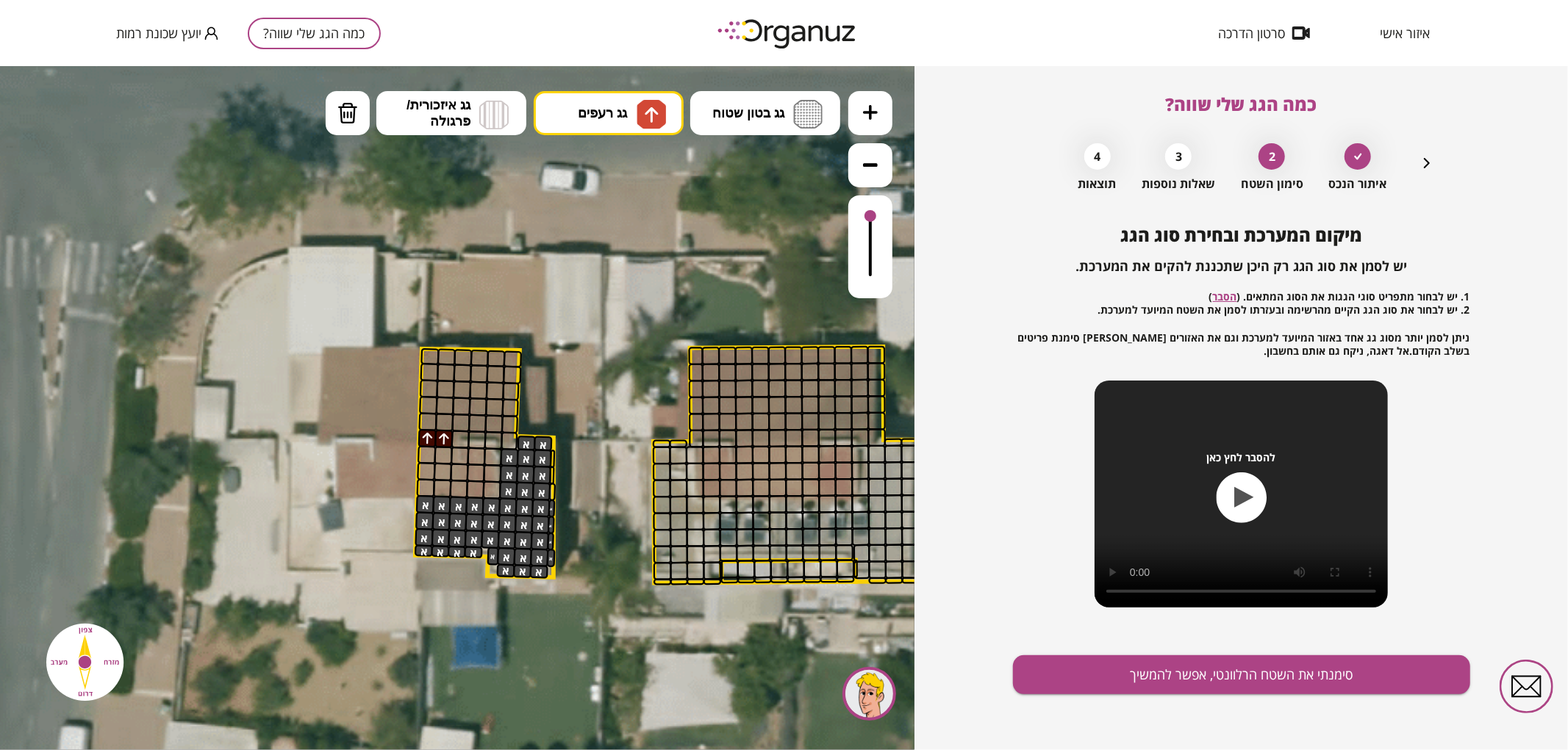
drag, startPoint x: 428, startPoint y: 434, endPoint x: 441, endPoint y: 432, distance: 13.2
drag, startPoint x: 342, startPoint y: 113, endPoint x: 429, endPoint y: 306, distance: 211.7
click at [343, 113] on img at bounding box center [348, 112] width 21 height 22
drag, startPoint x: 443, startPoint y: 435, endPoint x: 423, endPoint y: 439, distance: 20.4
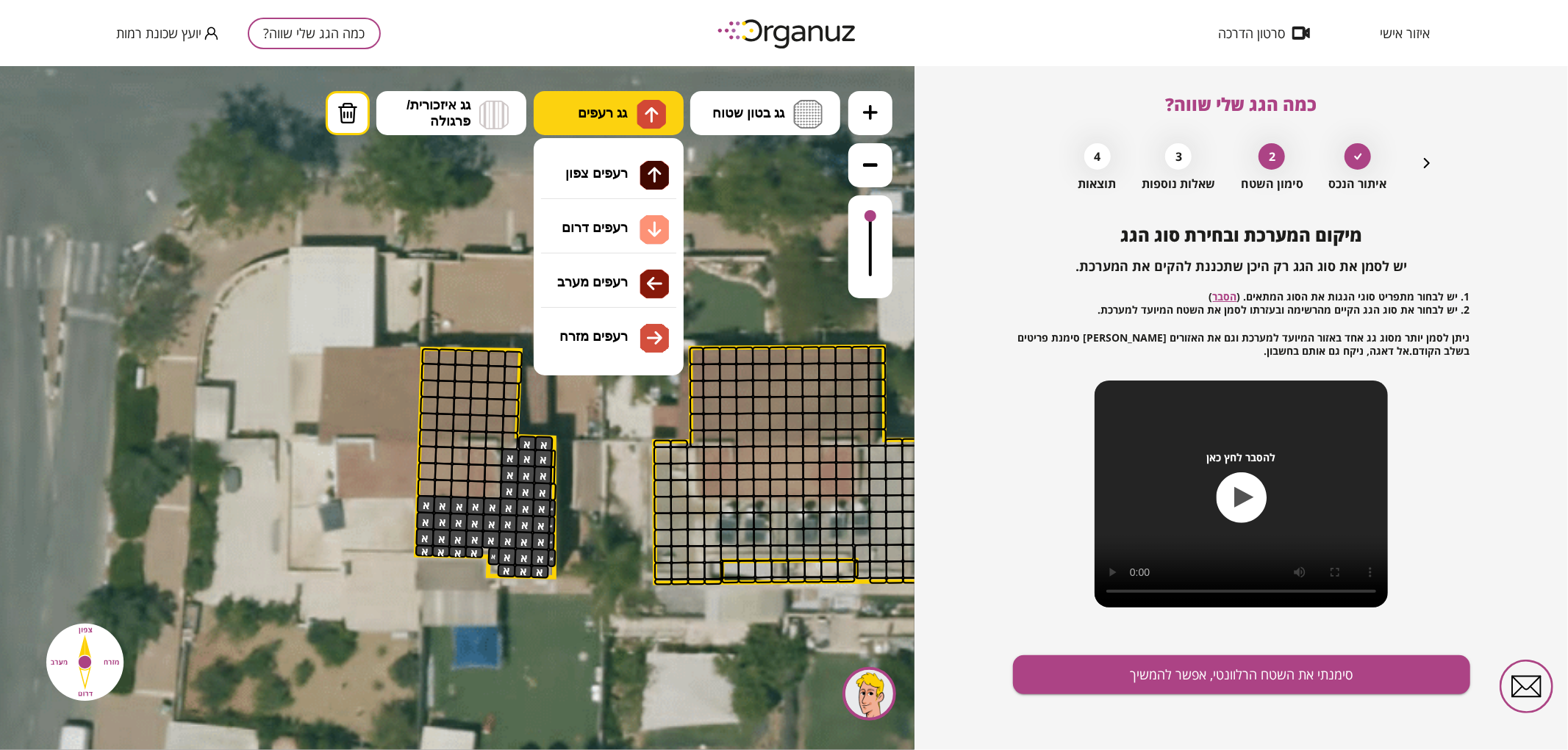
click at [655, 118] on img at bounding box center [652, 113] width 15 height 18
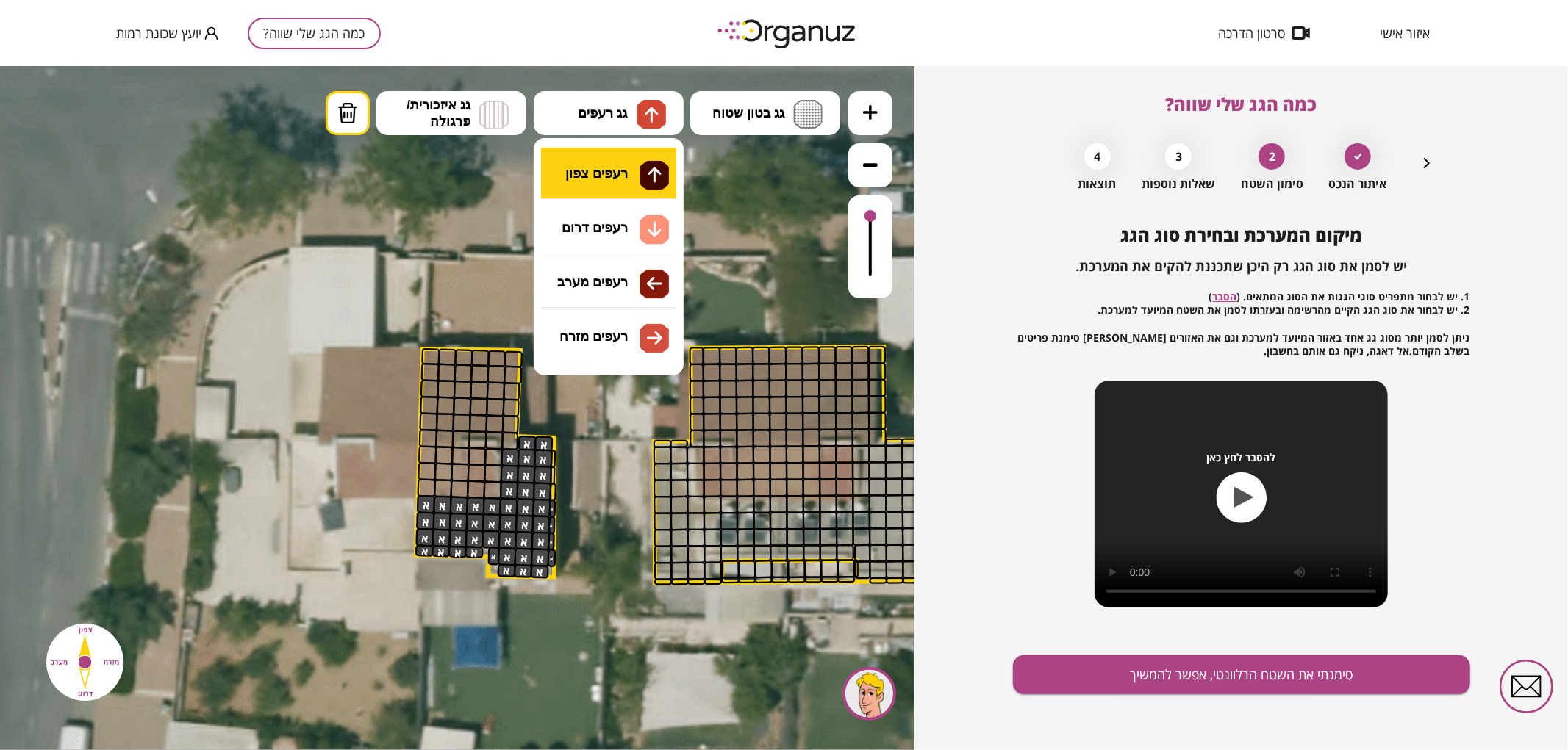
click at [647, 170] on div ".st0 { fill: #FFFFFF; } .st0 { fill: #FFFFFF; }" at bounding box center [457, 407] width 915 height 684
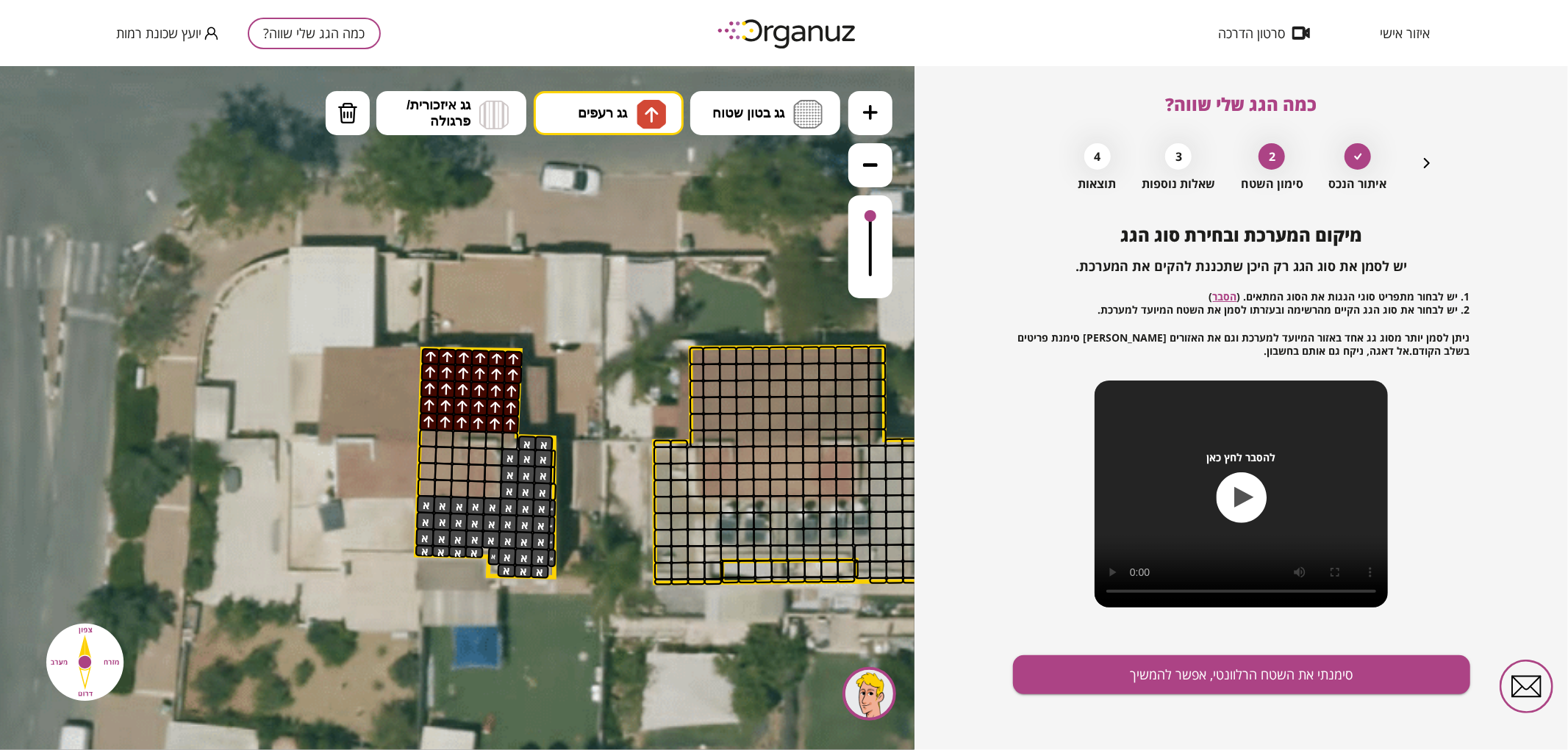
drag, startPoint x: 434, startPoint y: 360, endPoint x: 519, endPoint y: 412, distance: 99.6
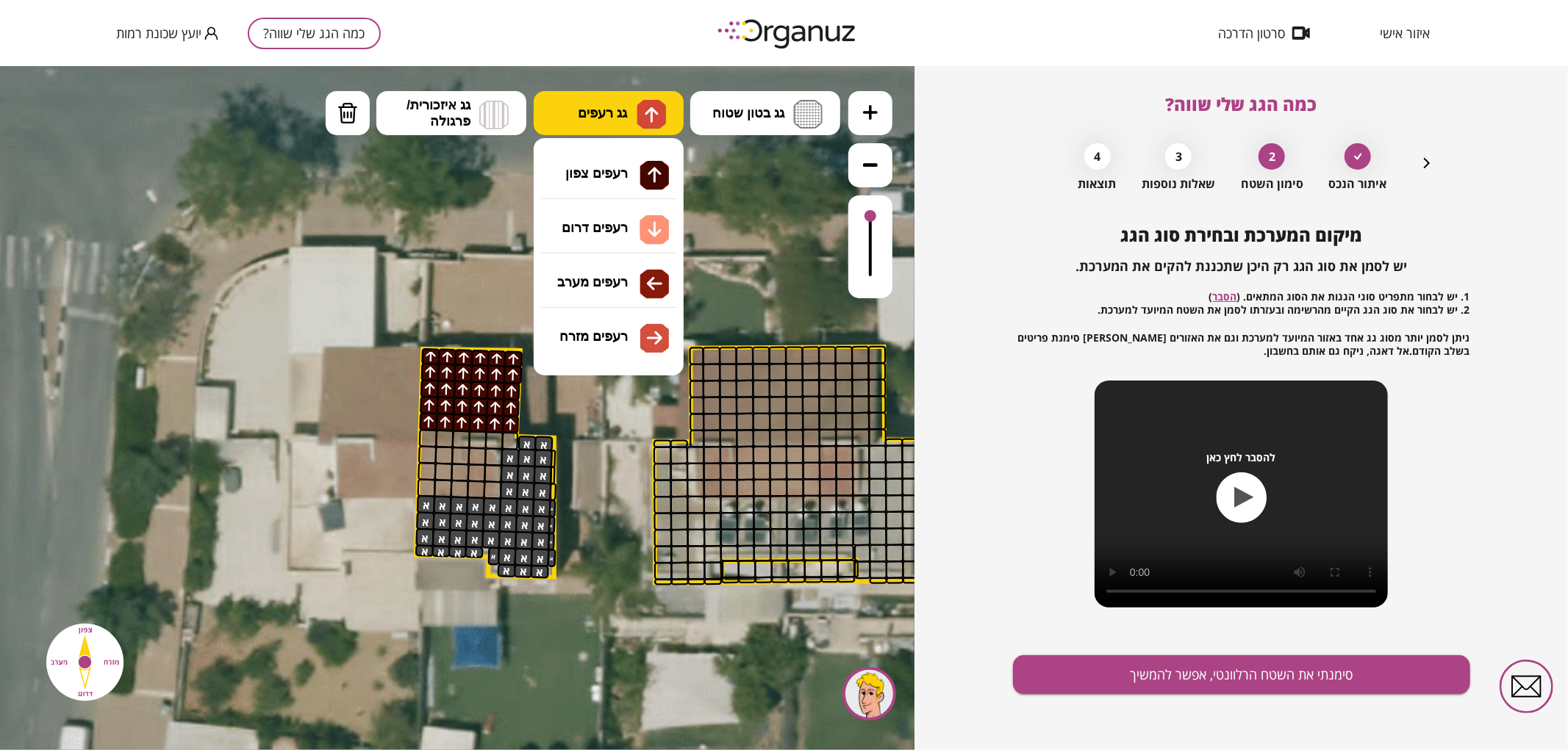
click at [605, 120] on button "גג רעפים" at bounding box center [609, 112] width 150 height 44
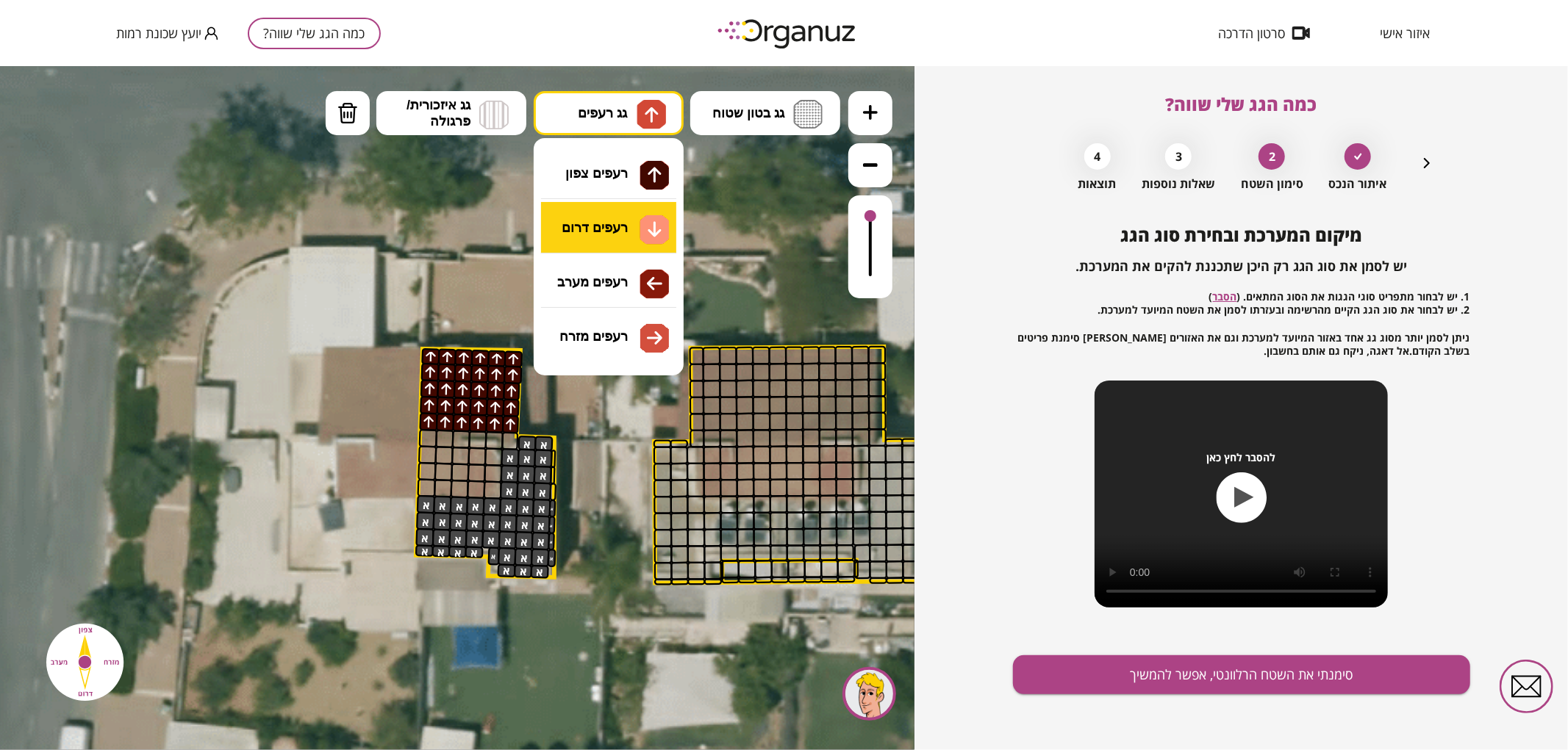
click at [608, 223] on div ".st0 { fill: #FFFFFF; } .st0 { fill: #FFFFFF; }" at bounding box center [457, 407] width 915 height 684
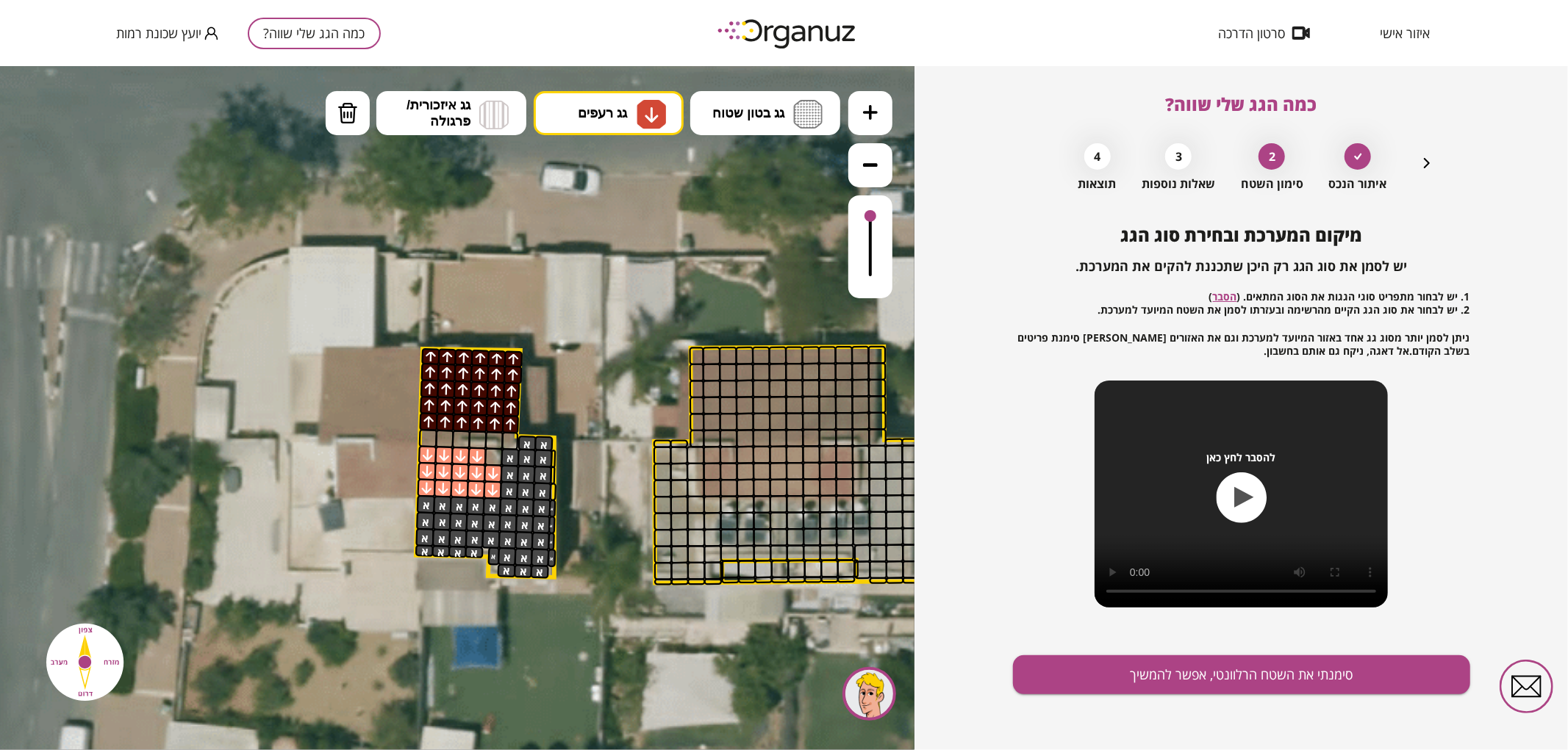
drag, startPoint x: 430, startPoint y: 488, endPoint x: 476, endPoint y: 461, distance: 53.3
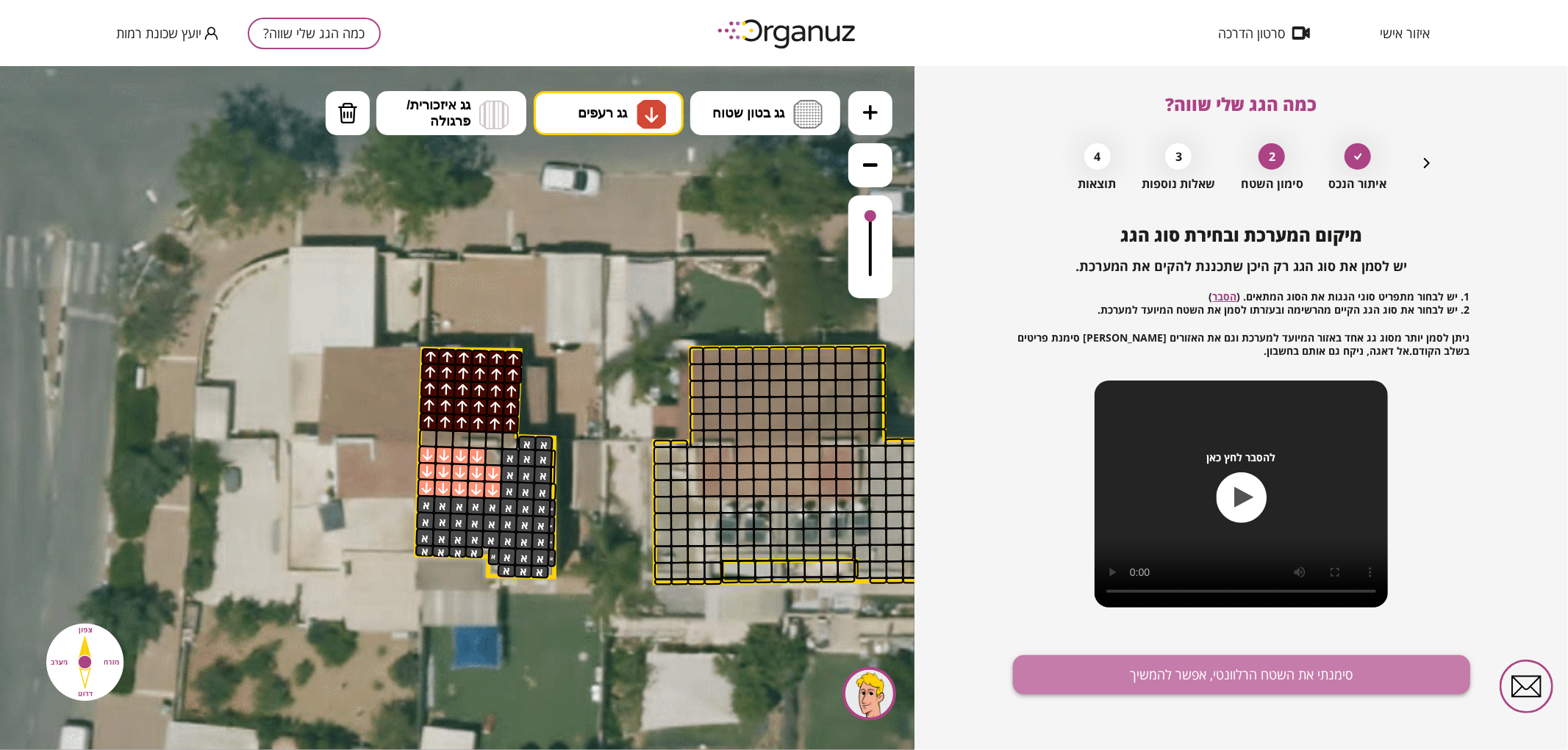
click at [1176, 661] on button "סימנתי את השטח הרלוונטי, אפשר להמשיך" at bounding box center [1241, 675] width 457 height 39
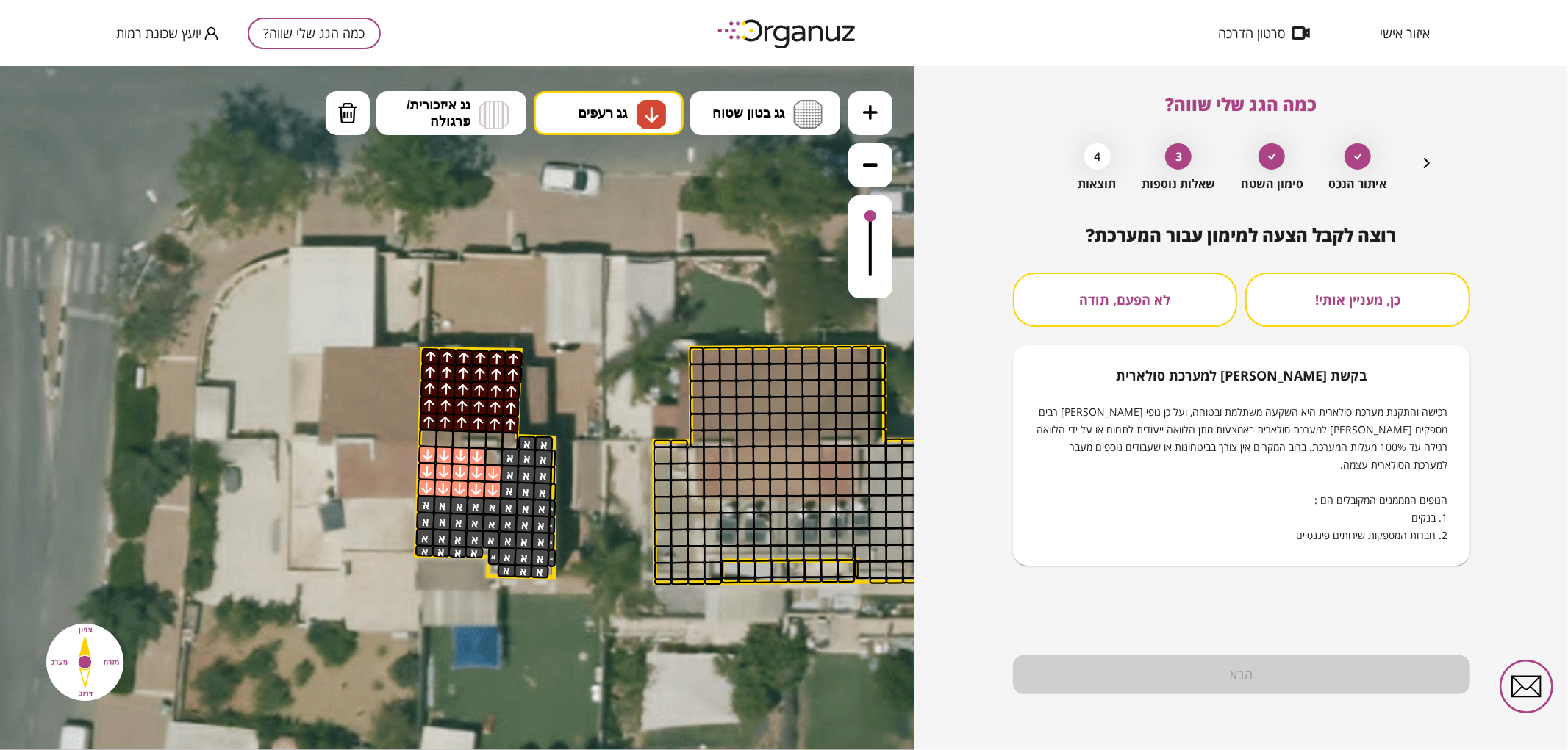
click at [1105, 285] on button "לא הפעם, תודה" at bounding box center [1125, 299] width 225 height 54
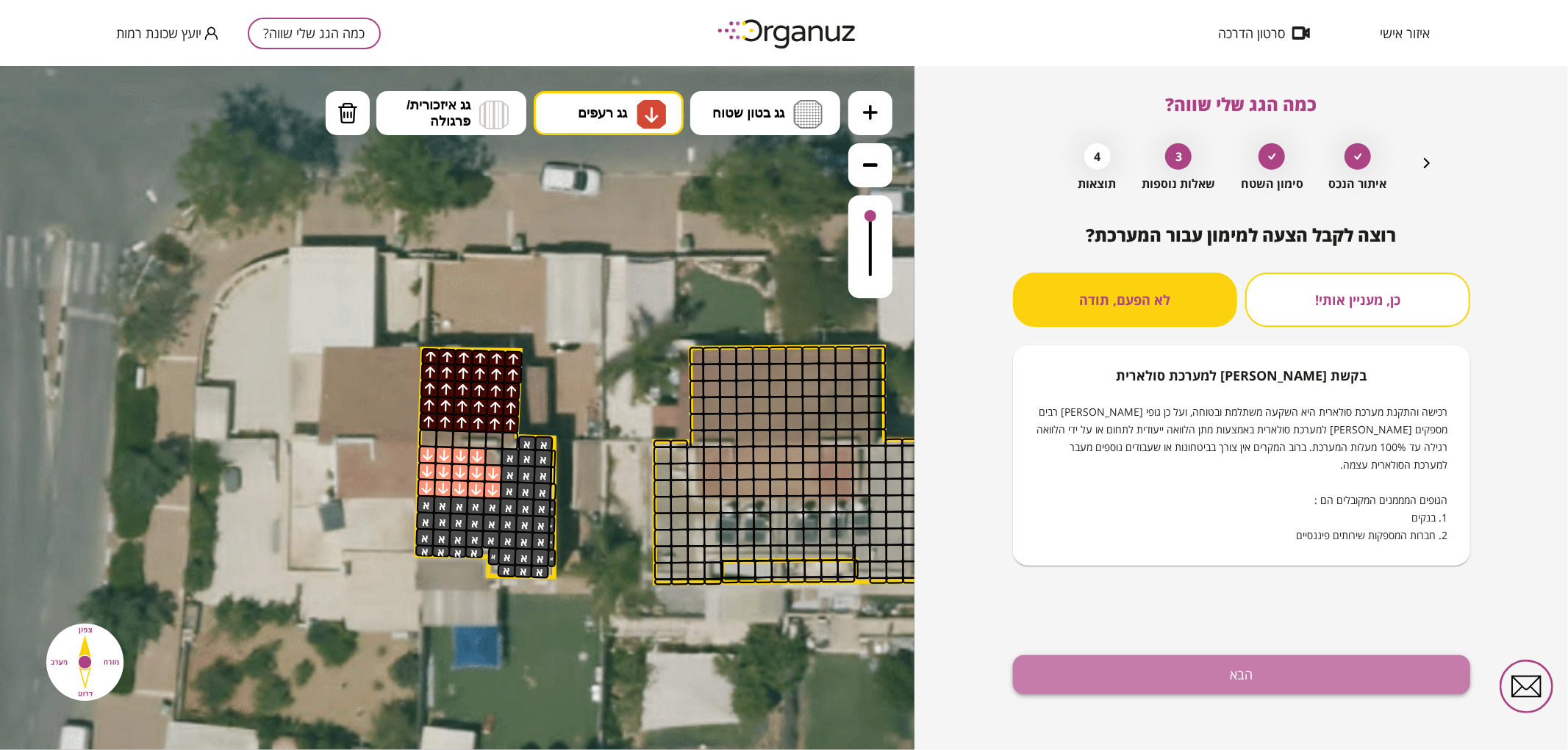
click at [1137, 662] on button "הבא" at bounding box center [1241, 675] width 457 height 39
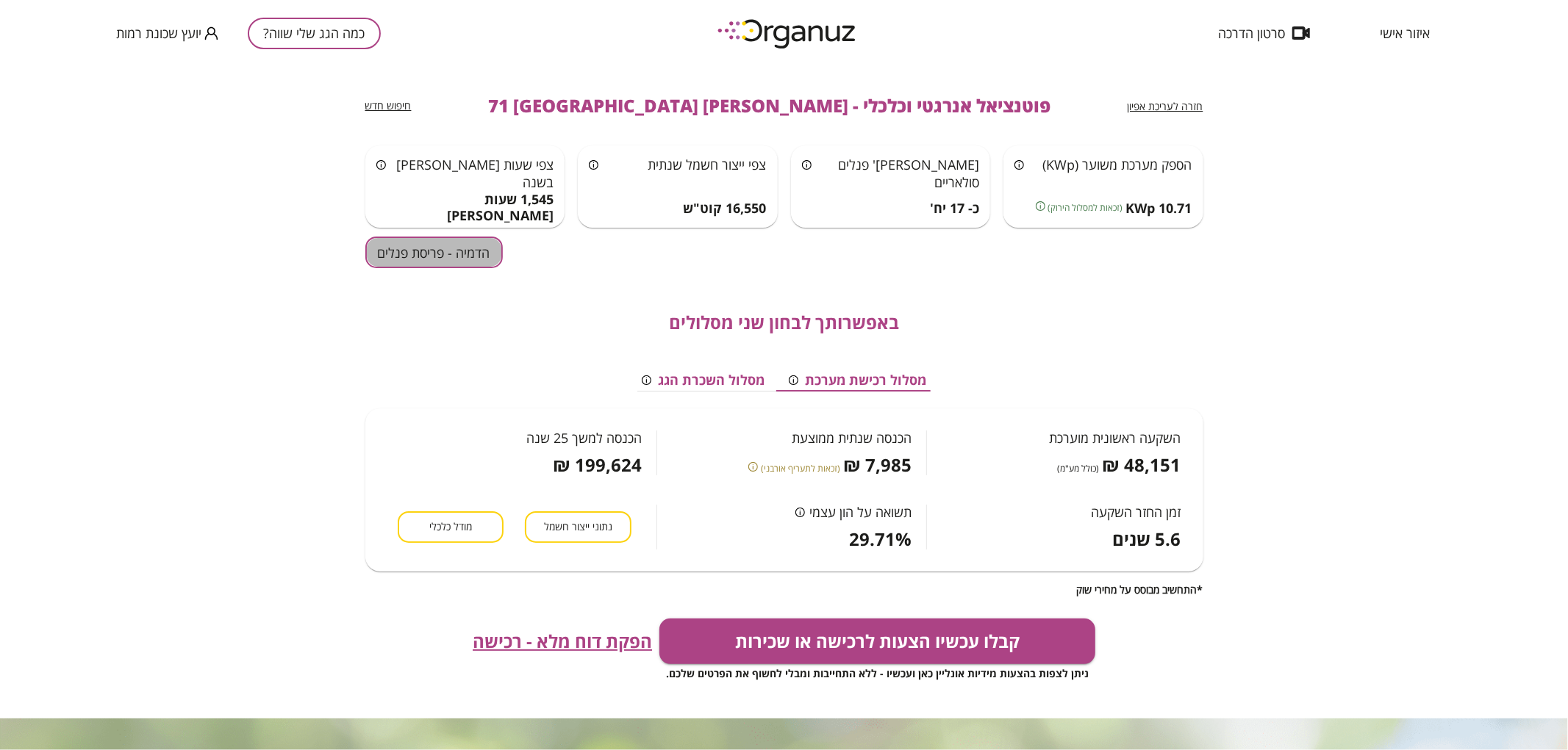
click at [459, 258] on button "הדמיה - פריסת פנלים" at bounding box center [434, 252] width 138 height 31
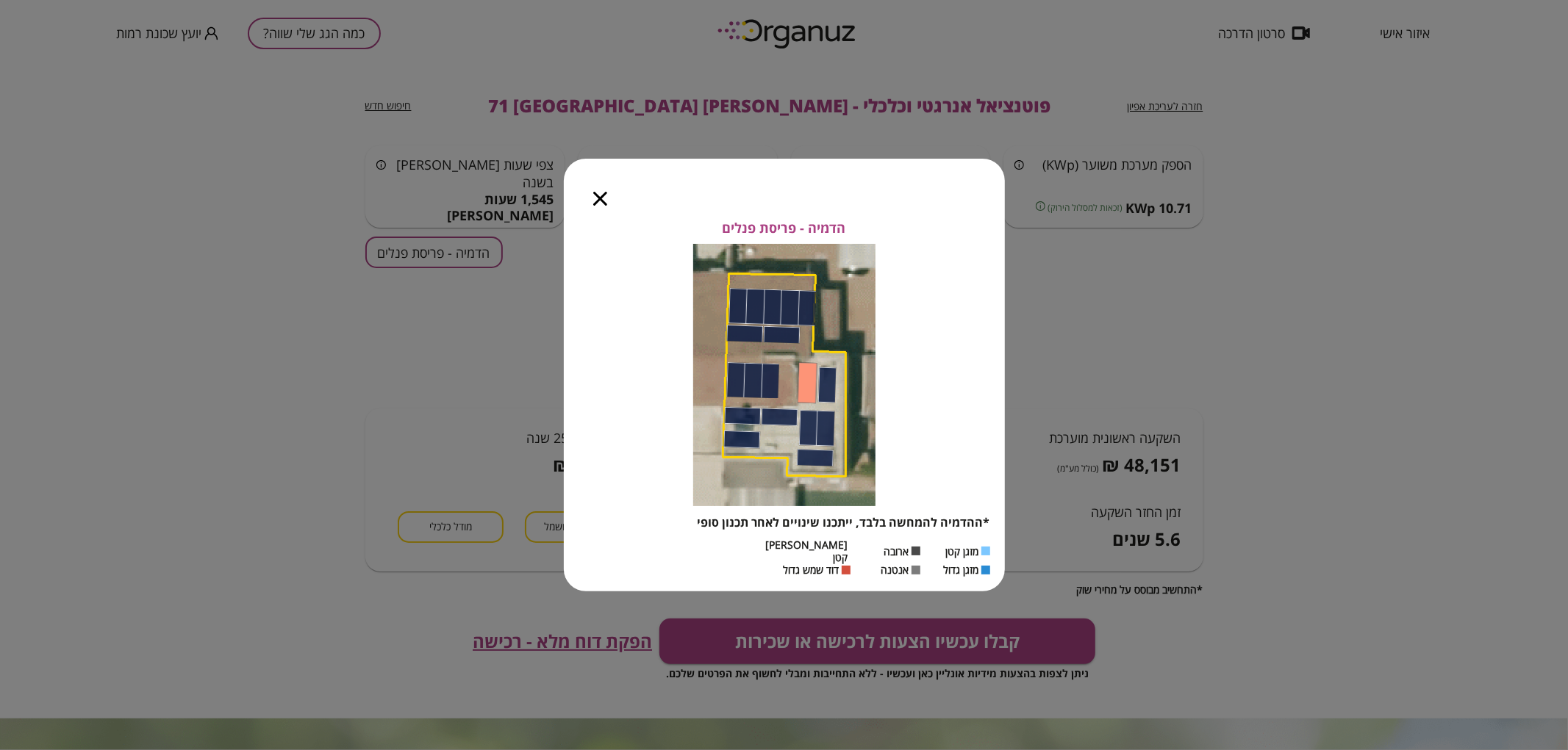
click at [603, 206] on icon "button" at bounding box center [600, 199] width 14 height 14
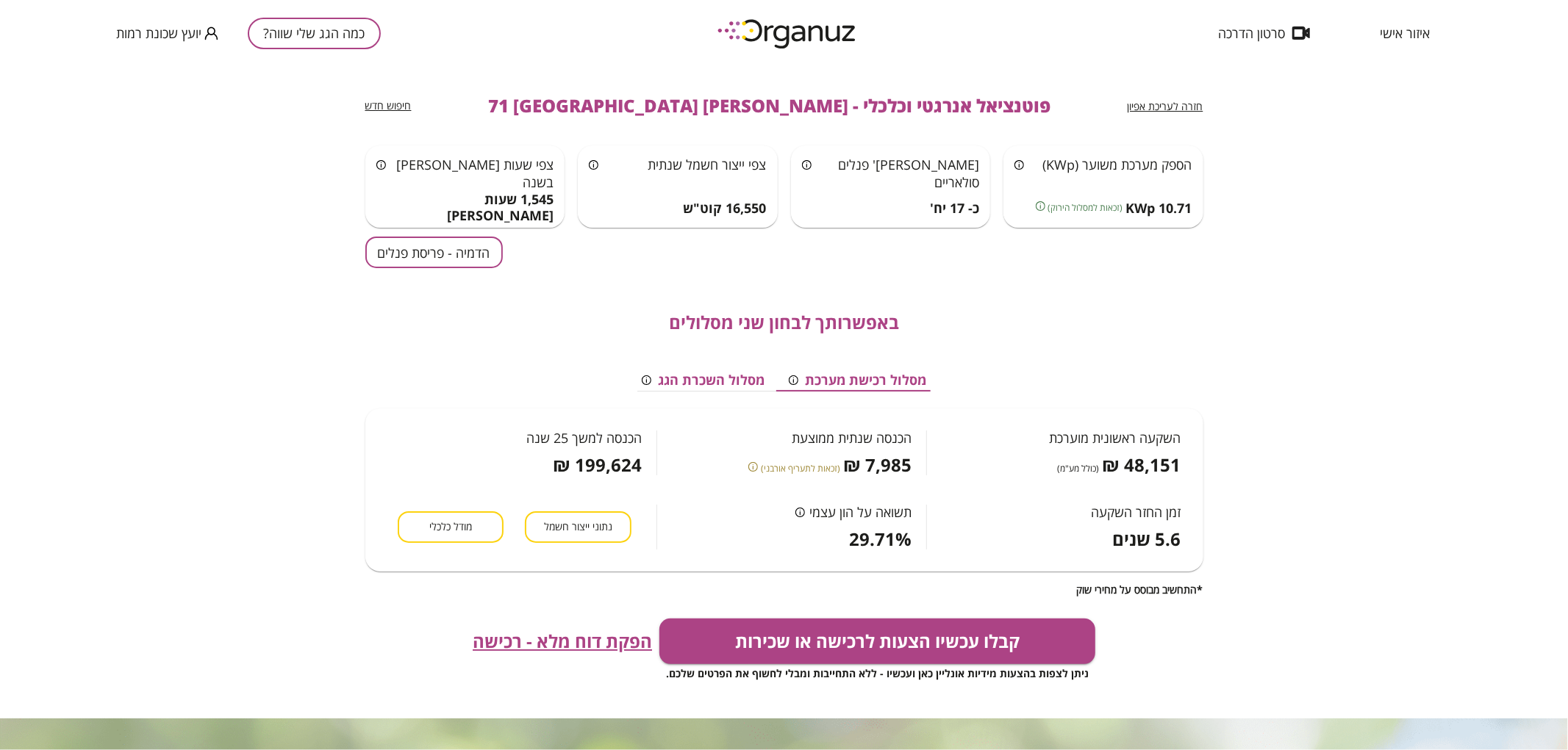
click at [1172, 100] on span "חזרה לעריכת אפיון" at bounding box center [1165, 106] width 76 height 14
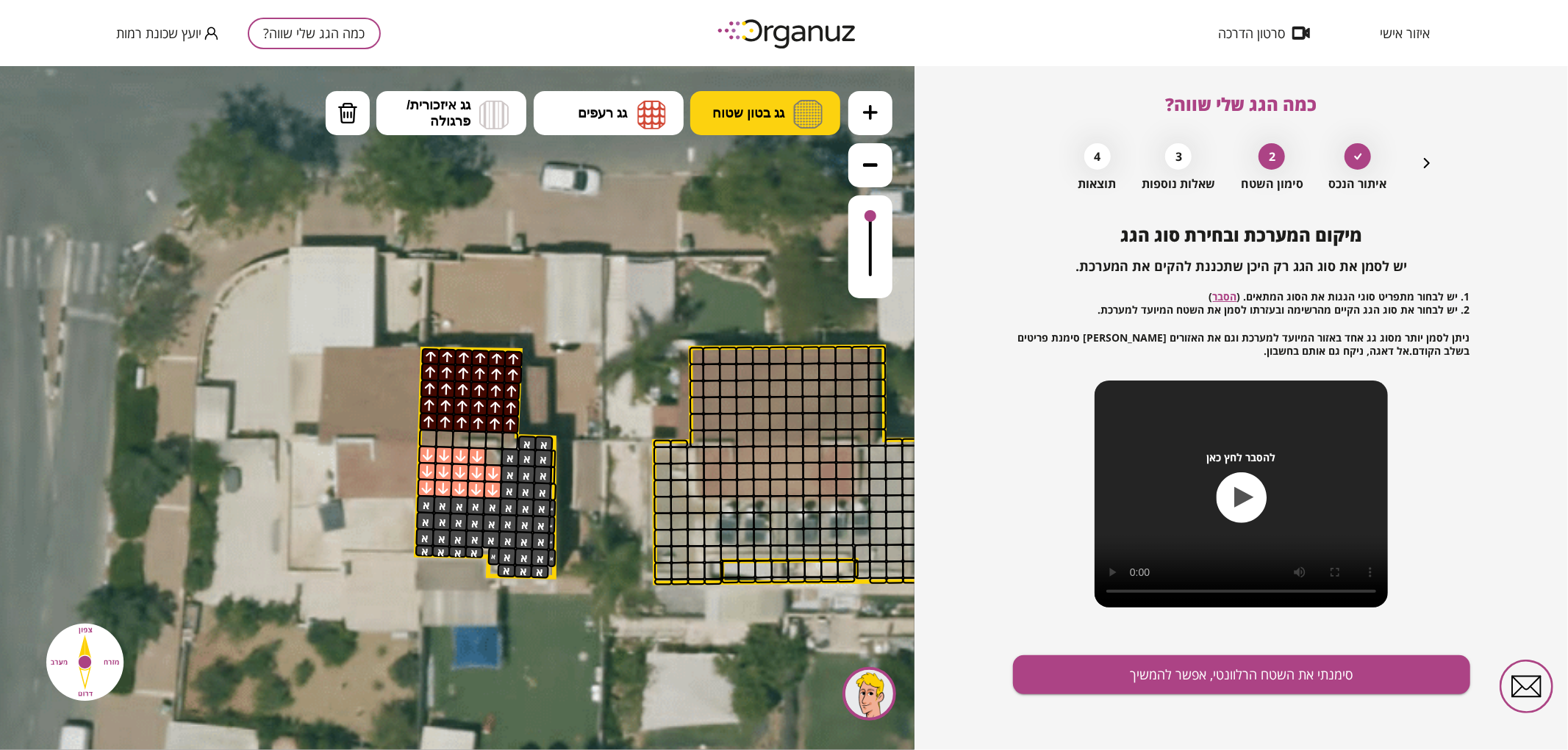
click at [746, 115] on span "גג בטון שטוח" at bounding box center [748, 112] width 72 height 16
click at [776, 161] on div ".st0 { fill: #FFFFFF; } .st0 { fill: #FFFFFF; }" at bounding box center [457, 407] width 915 height 684
drag, startPoint x: 554, startPoint y: 493, endPoint x: 729, endPoint y: 644, distance: 231.1
click at [486, 576] on div ".st0 { fill: #FFFFFF; } .st0 { fill: #FFFFFF; }" at bounding box center [605, 410] width 1936 height 1935
click at [1171, 669] on button "סימנתי את השטח הרלוונטי, אפשר להמשיך" at bounding box center [1241, 675] width 457 height 39
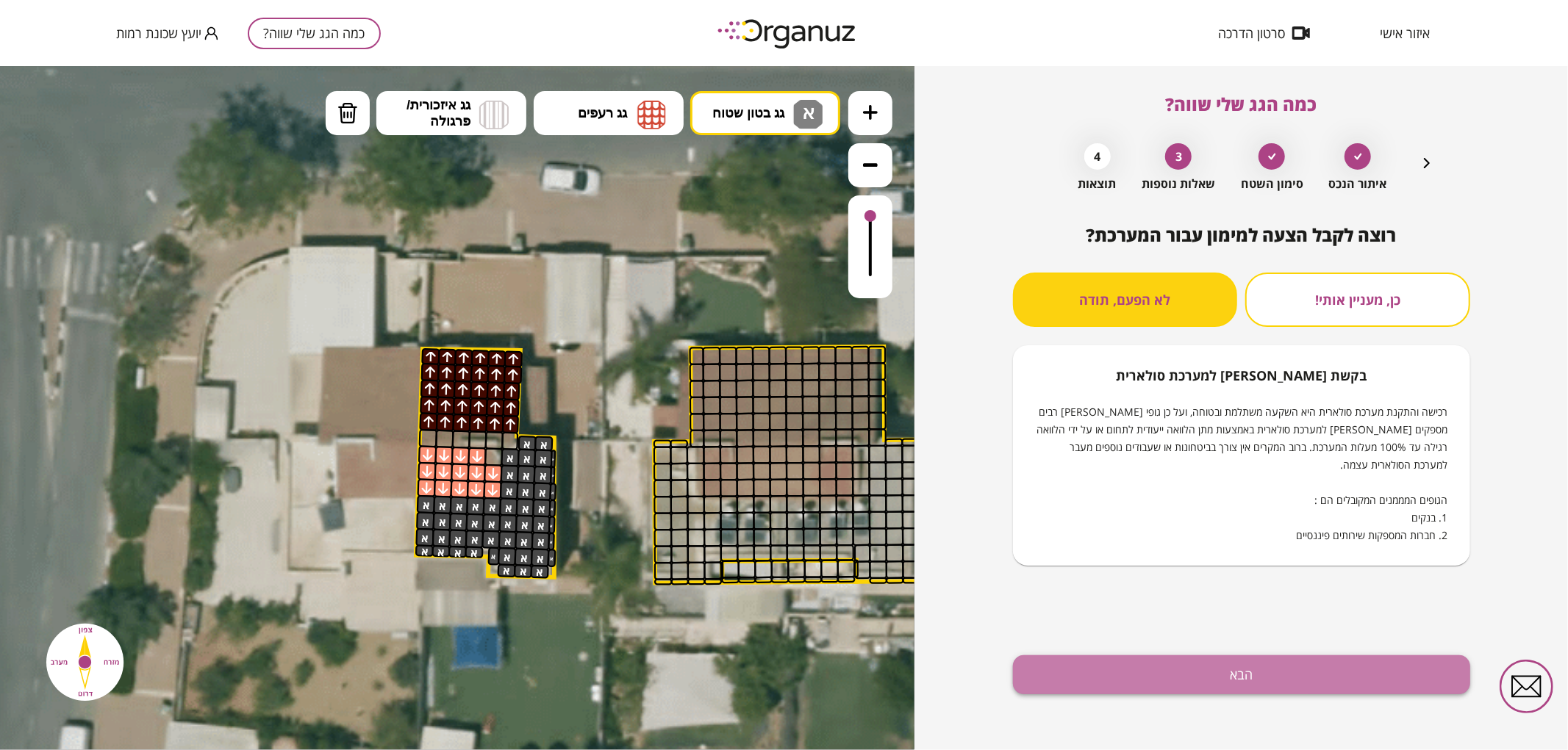
click at [1178, 667] on button "הבא" at bounding box center [1241, 675] width 457 height 39
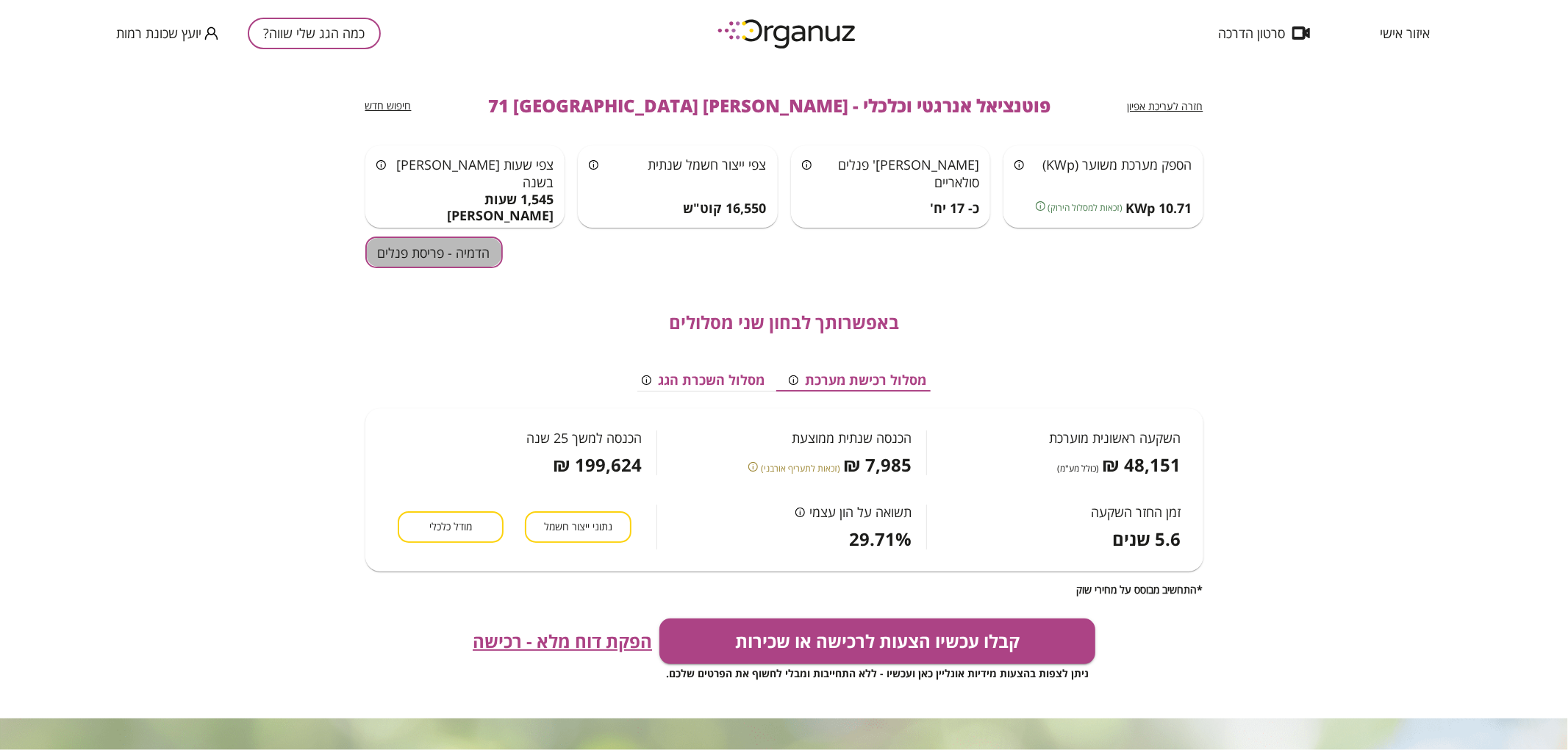
click at [396, 245] on button "הדמיה - פריסת פנלים" at bounding box center [434, 252] width 138 height 31
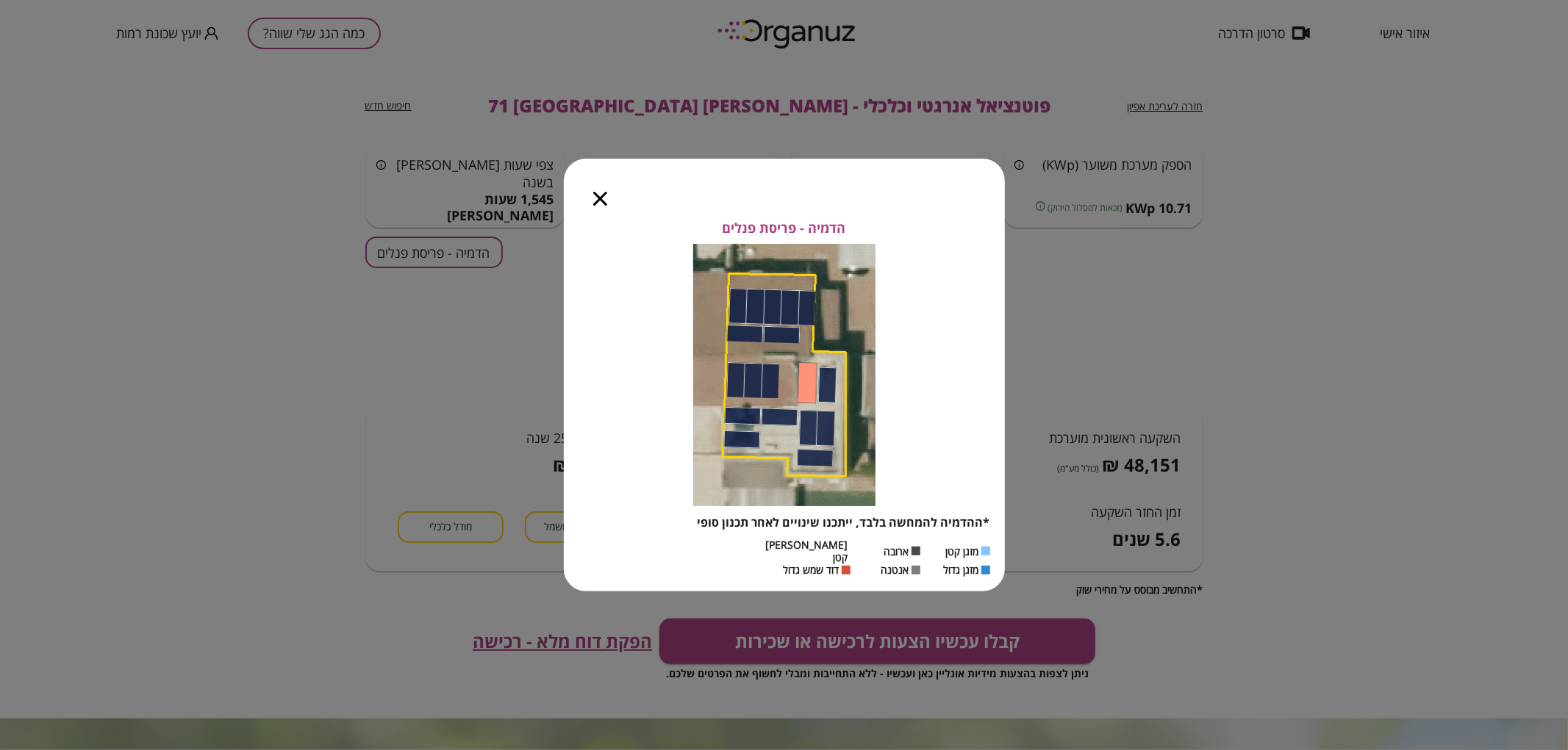
click at [596, 202] on icon "button" at bounding box center [600, 199] width 14 height 14
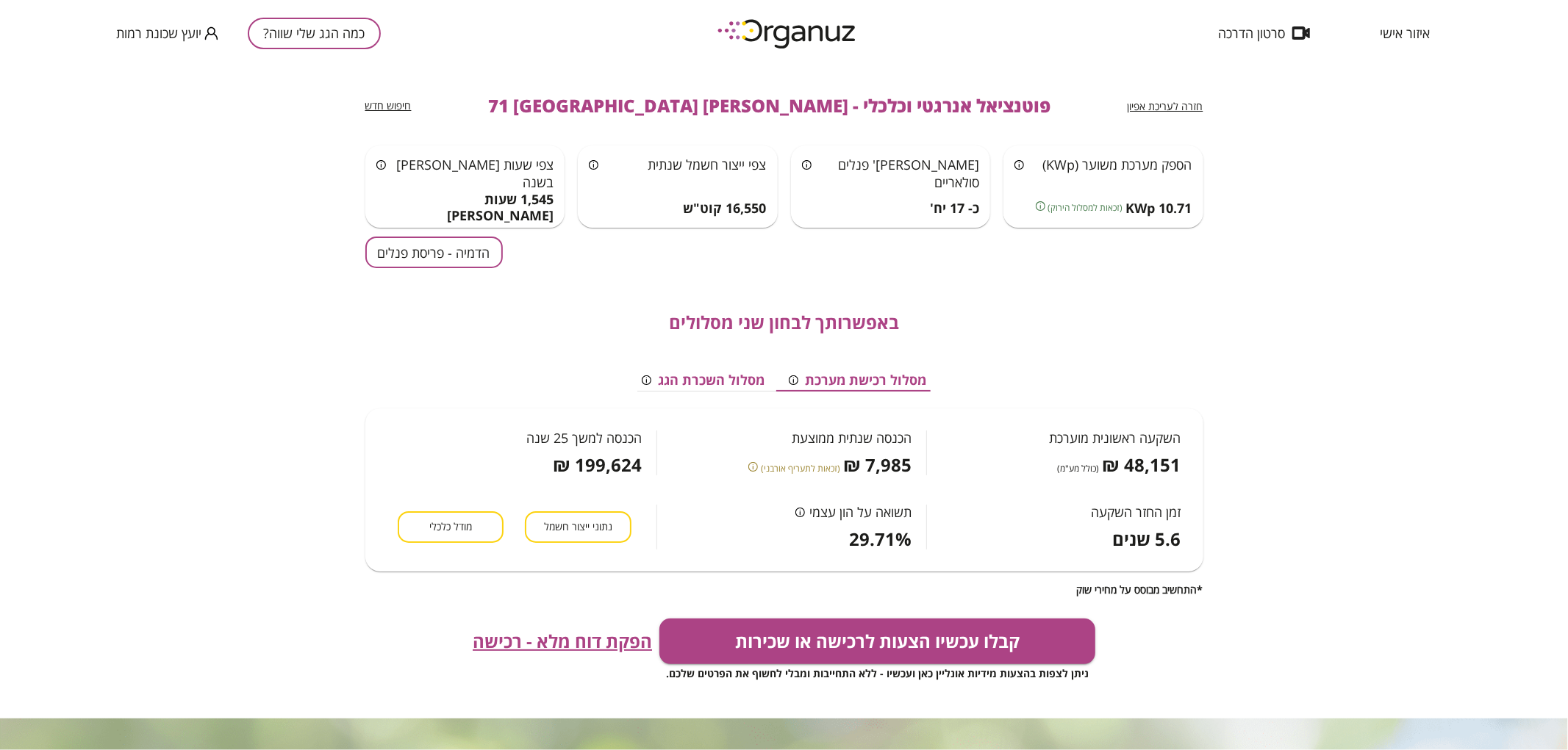
click at [325, 34] on button "כמה הגג שלי שווה?" at bounding box center [315, 33] width 133 height 31
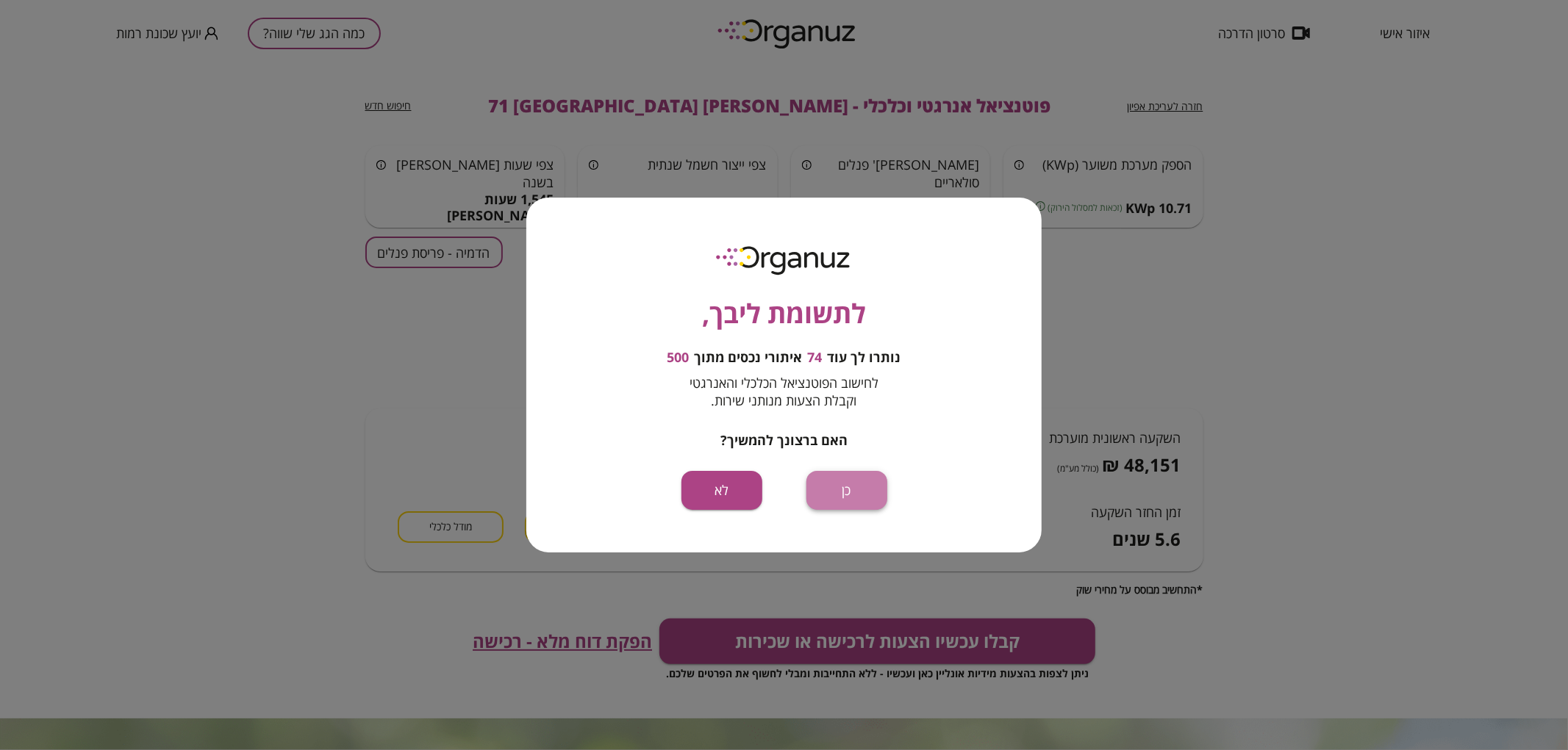
click at [825, 494] on button "כן" at bounding box center [847, 491] width 81 height 39
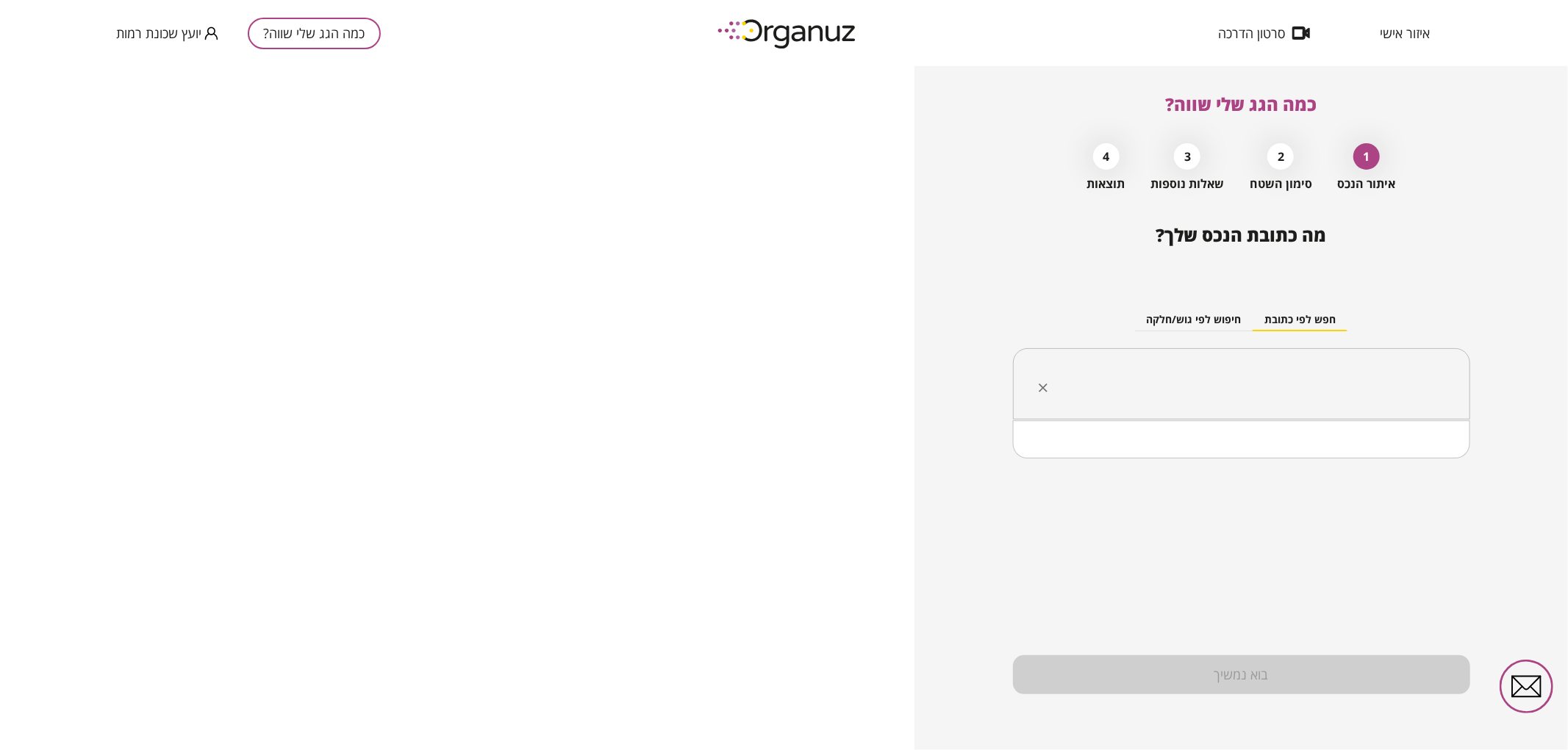
click at [1171, 380] on input "text" at bounding box center [1247, 384] width 411 height 37
click at [1305, 469] on li "[PERSON_NAME] 73 [GEOGRAPHIC_DATA]" at bounding box center [1241, 458] width 419 height 27
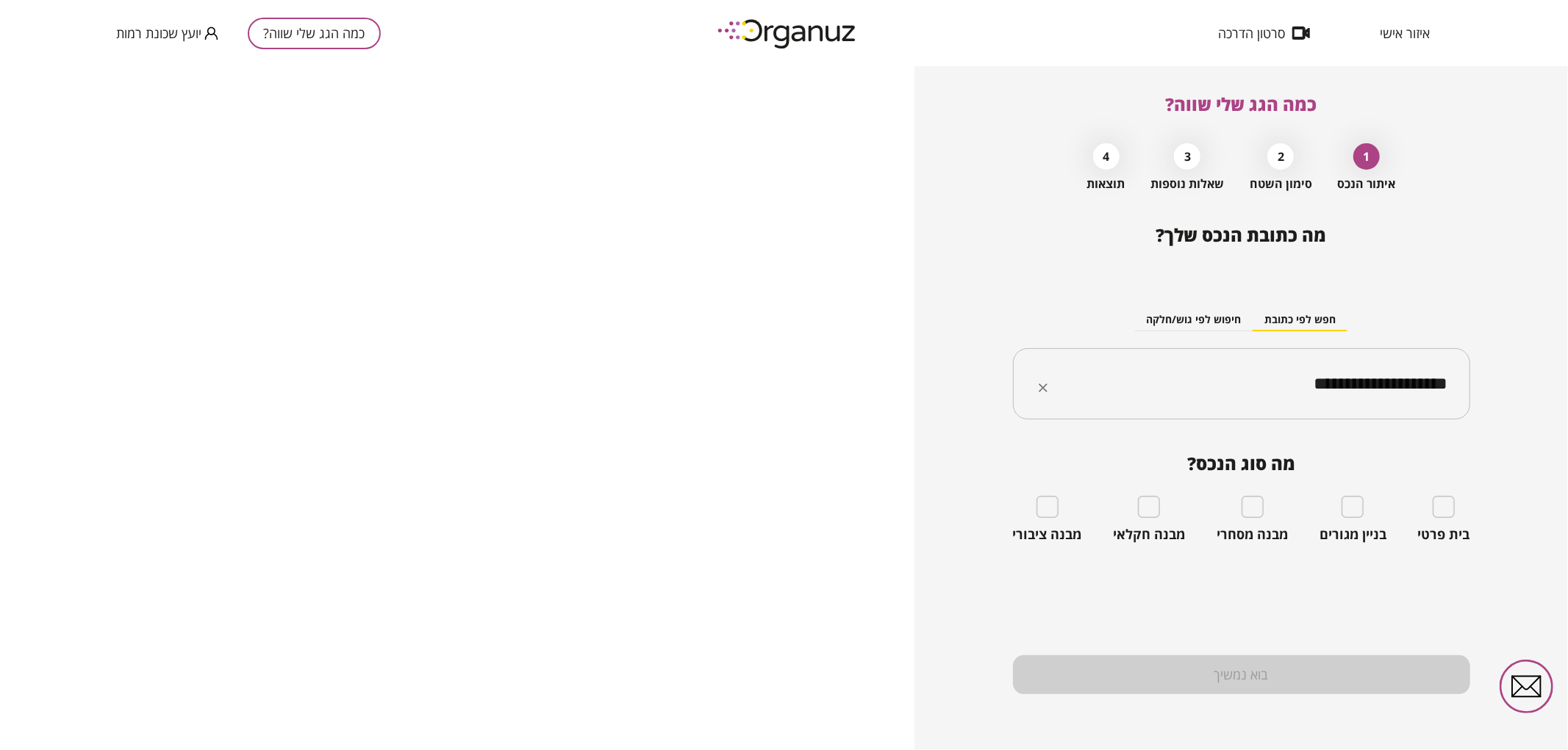
type input "**********"
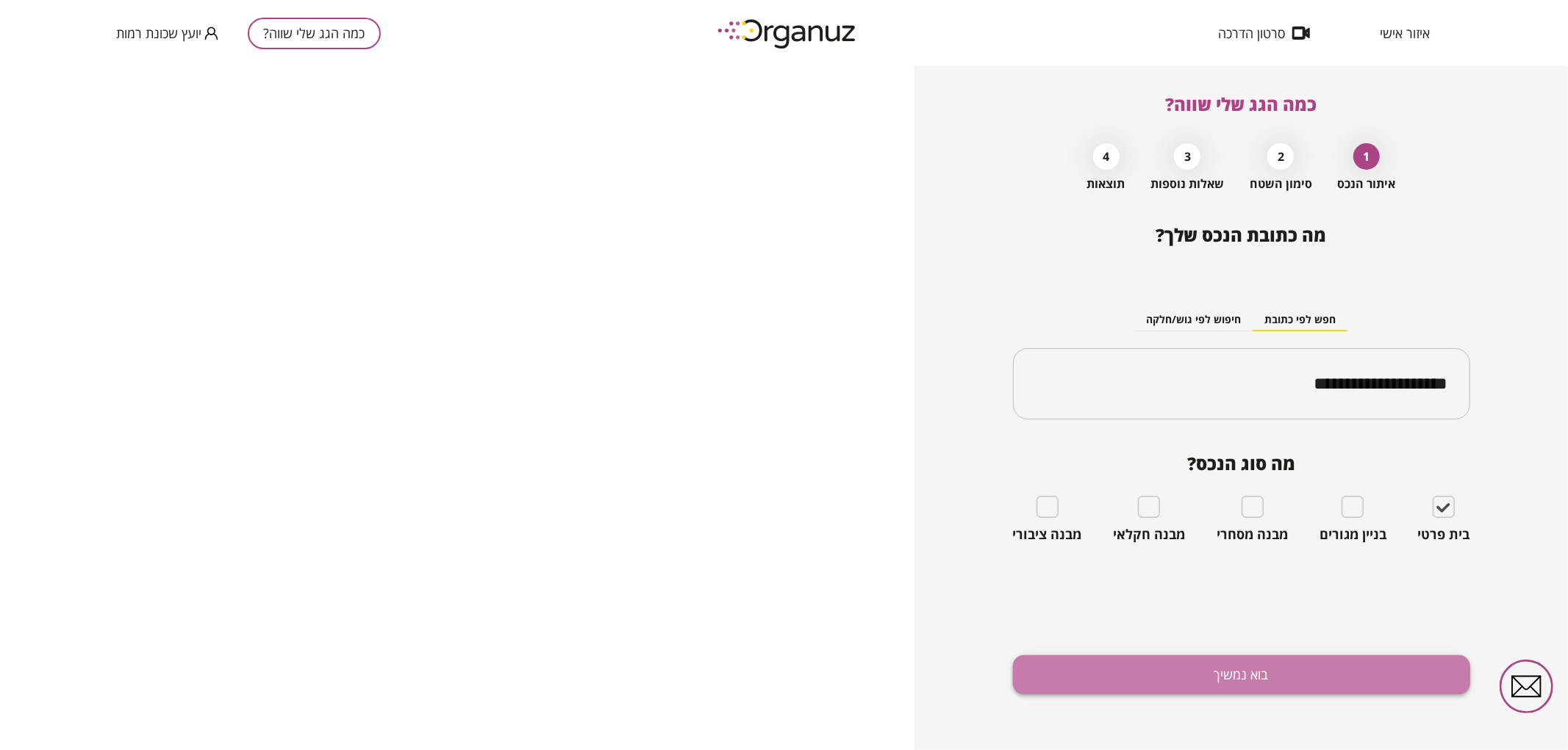
click at [1421, 680] on button "בוא נמשיך" at bounding box center [1241, 675] width 457 height 39
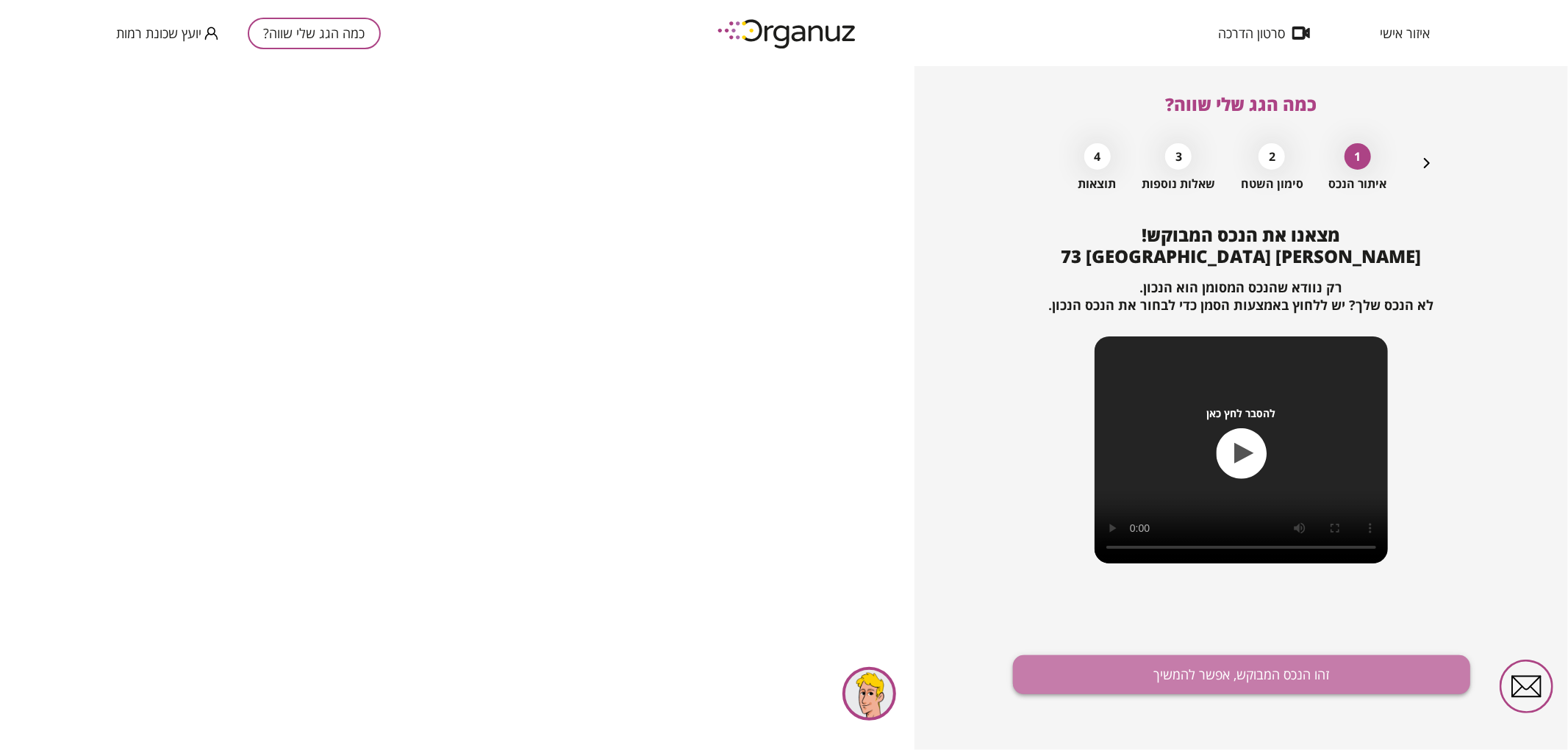
click at [1229, 671] on button "זהו הנכס המבוקש, אפשר להמשיך" at bounding box center [1241, 675] width 457 height 39
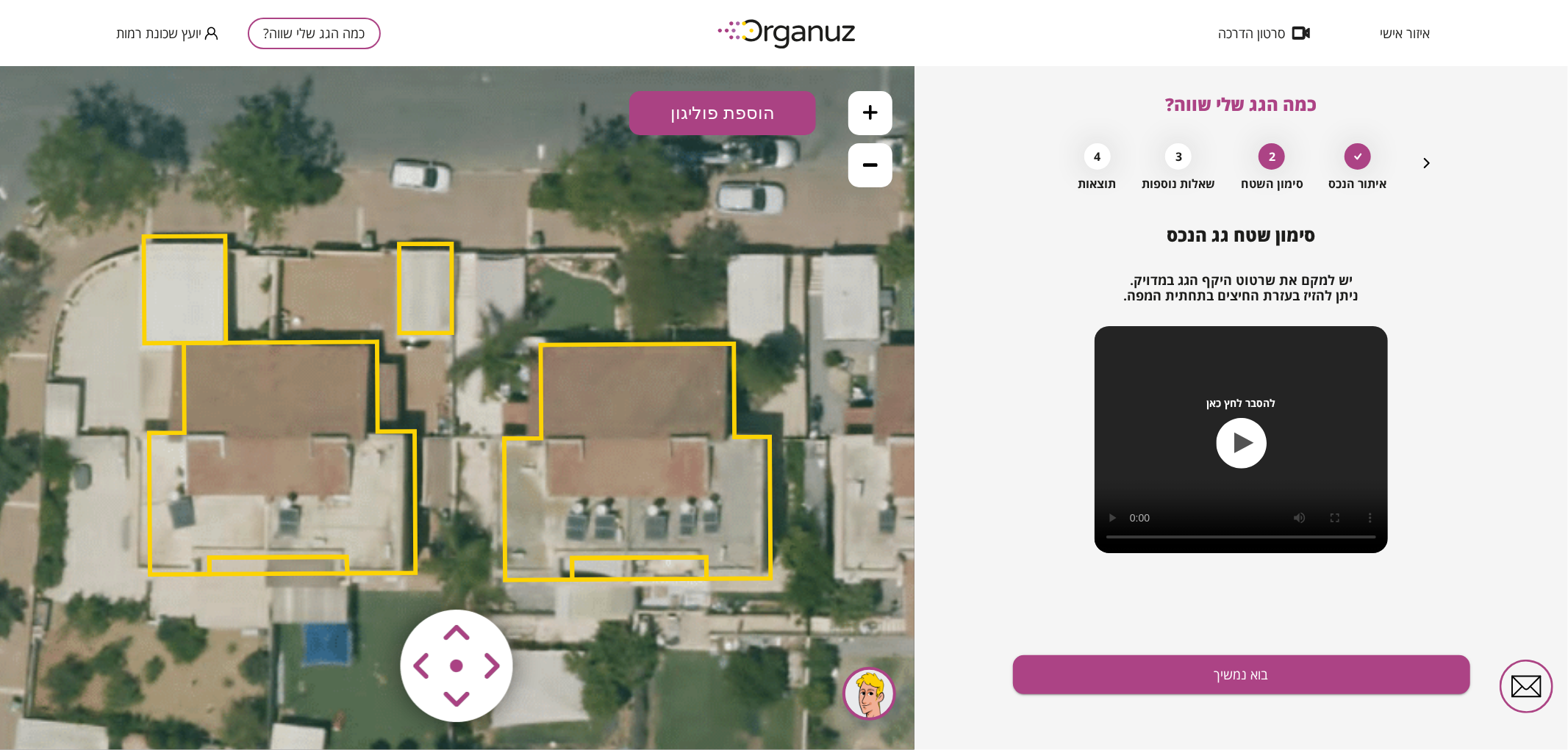
click at [877, 167] on icon at bounding box center [870, 164] width 15 height 15
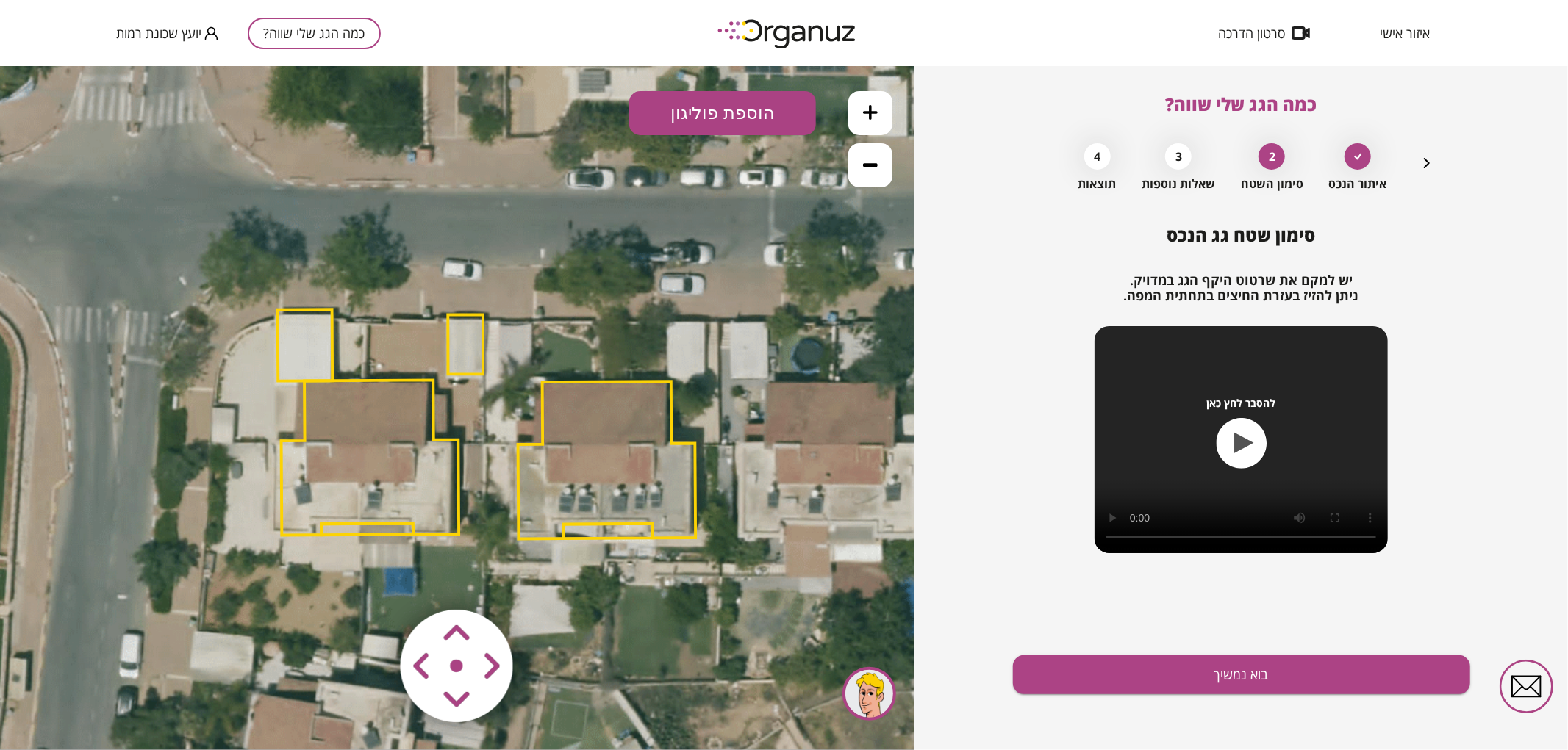
drag, startPoint x: 652, startPoint y: 432, endPoint x: 688, endPoint y: 433, distance: 36.0
click at [688, 433] on polygon at bounding box center [607, 458] width 178 height 157
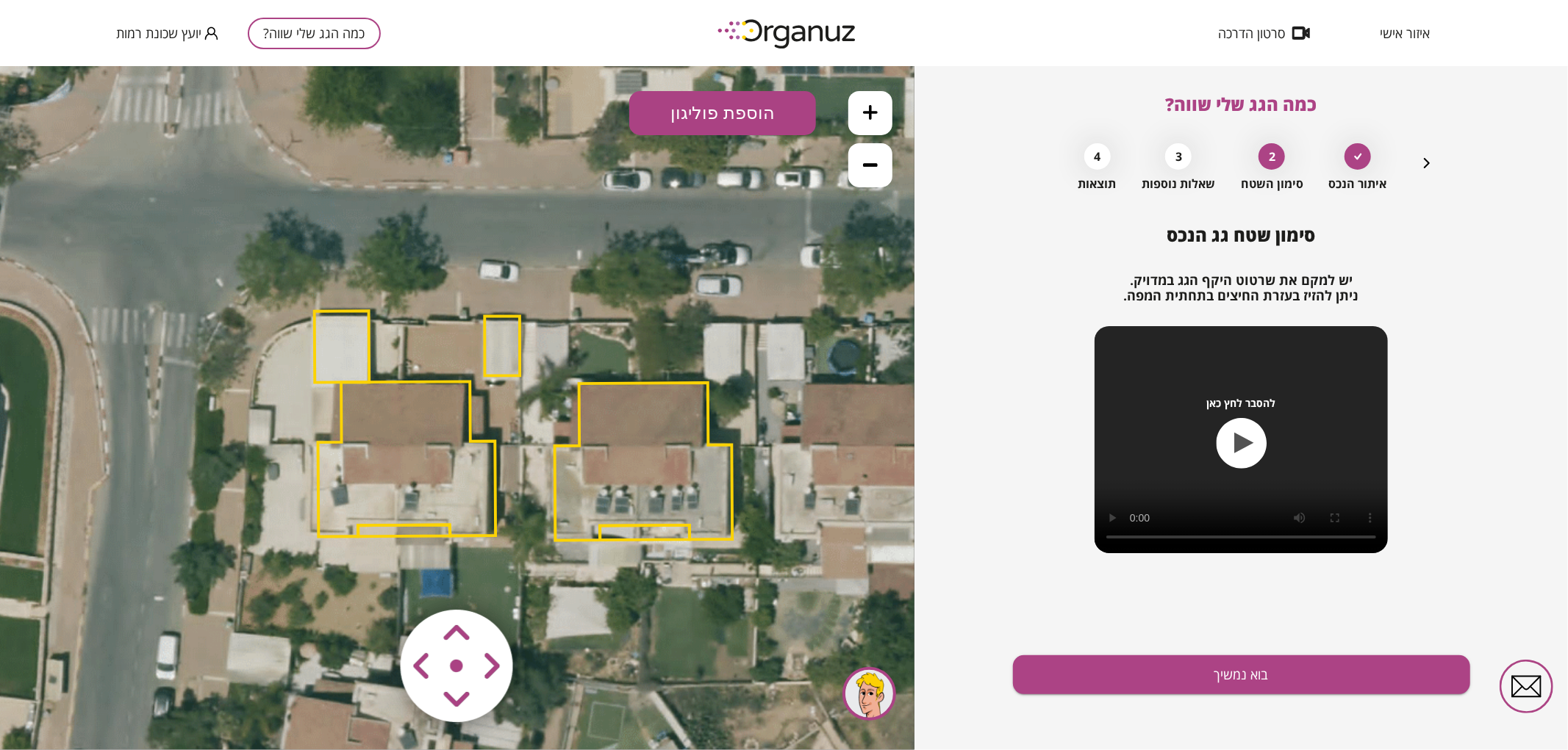
click at [459, 471] on polygon at bounding box center [407, 458] width 178 height 155
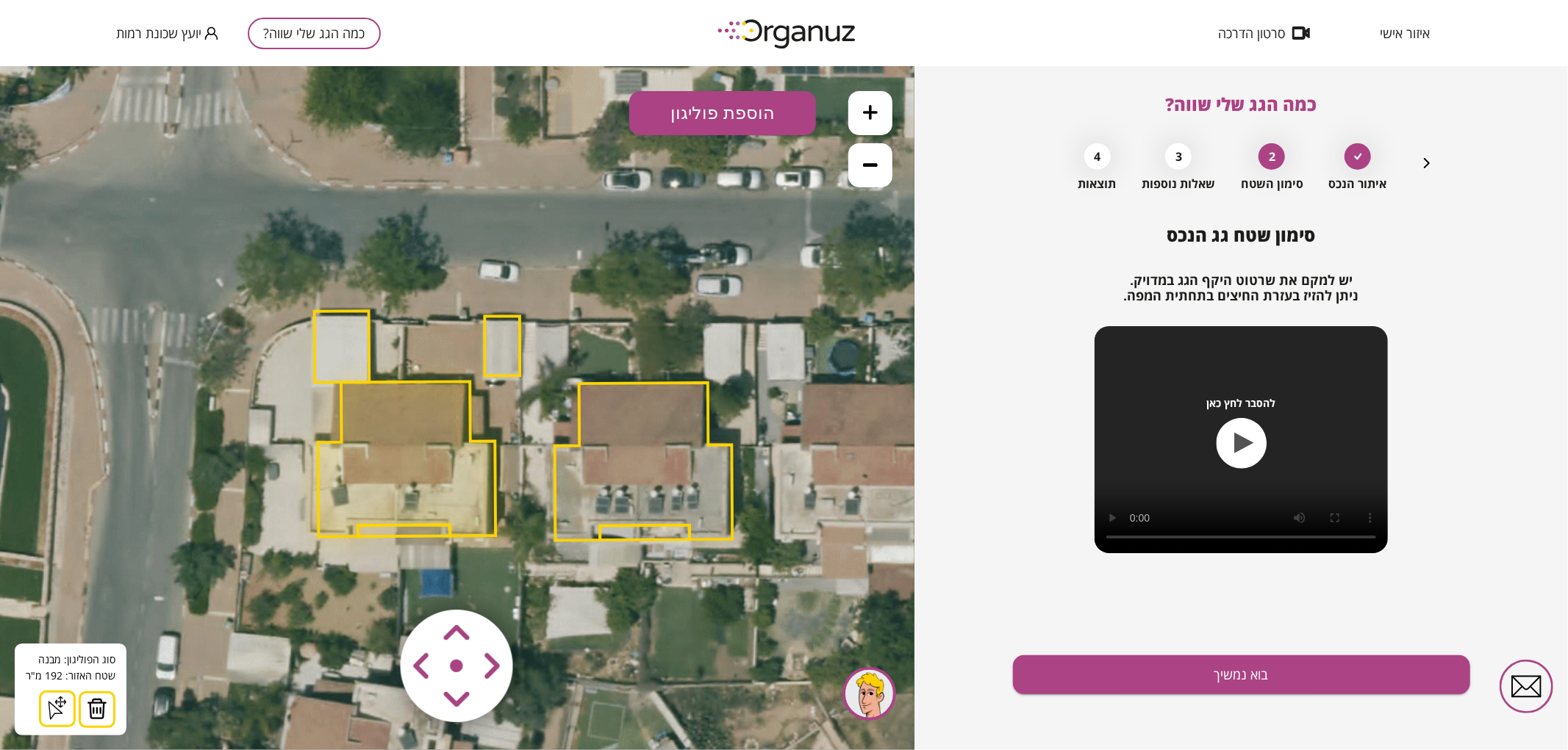
click at [90, 709] on img at bounding box center [96, 708] width 21 height 22
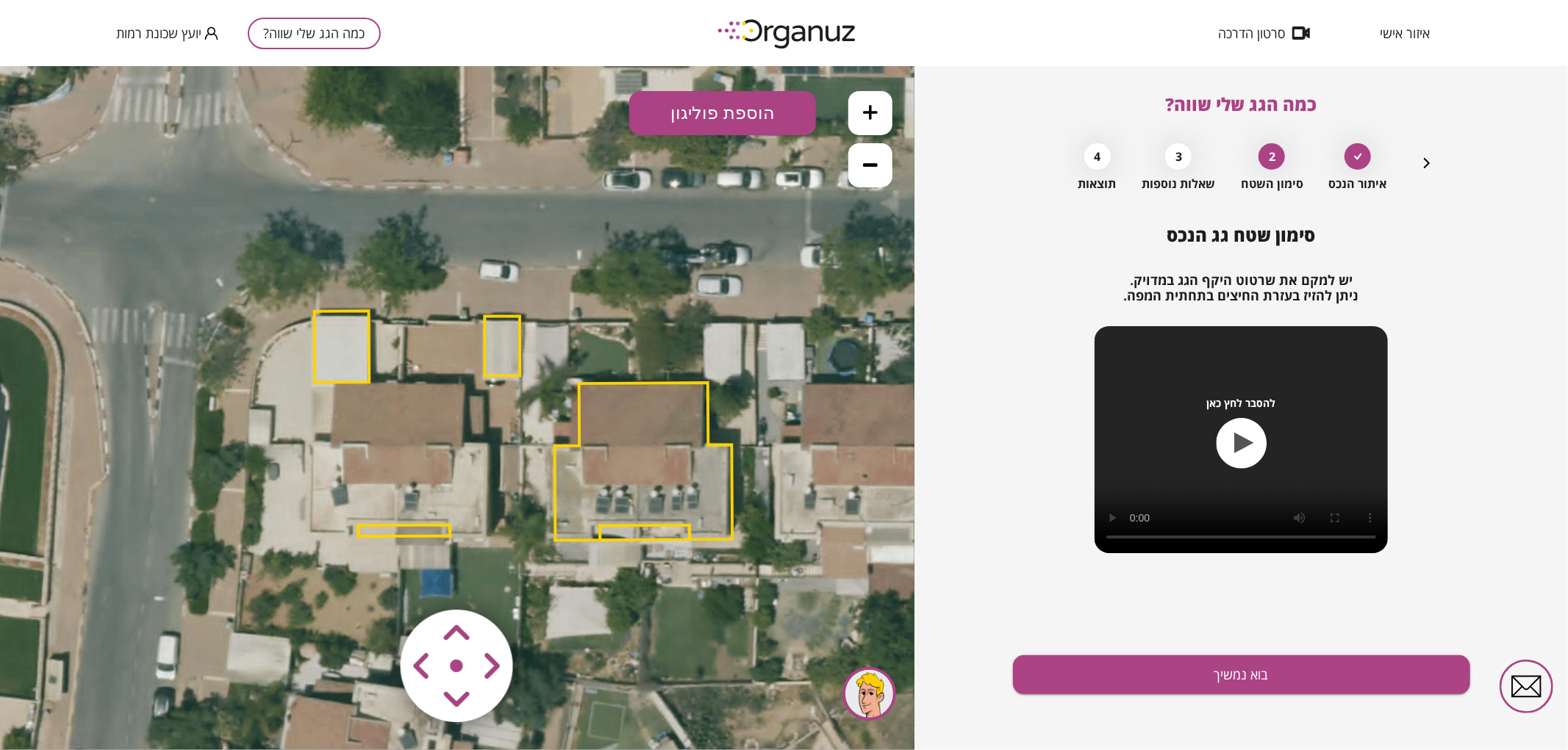
click at [365, 531] on polygon at bounding box center [404, 530] width 92 height 11
click at [93, 710] on img at bounding box center [85, 708] width 21 height 22
click at [342, 354] on polygon at bounding box center [342, 345] width 55 height 71
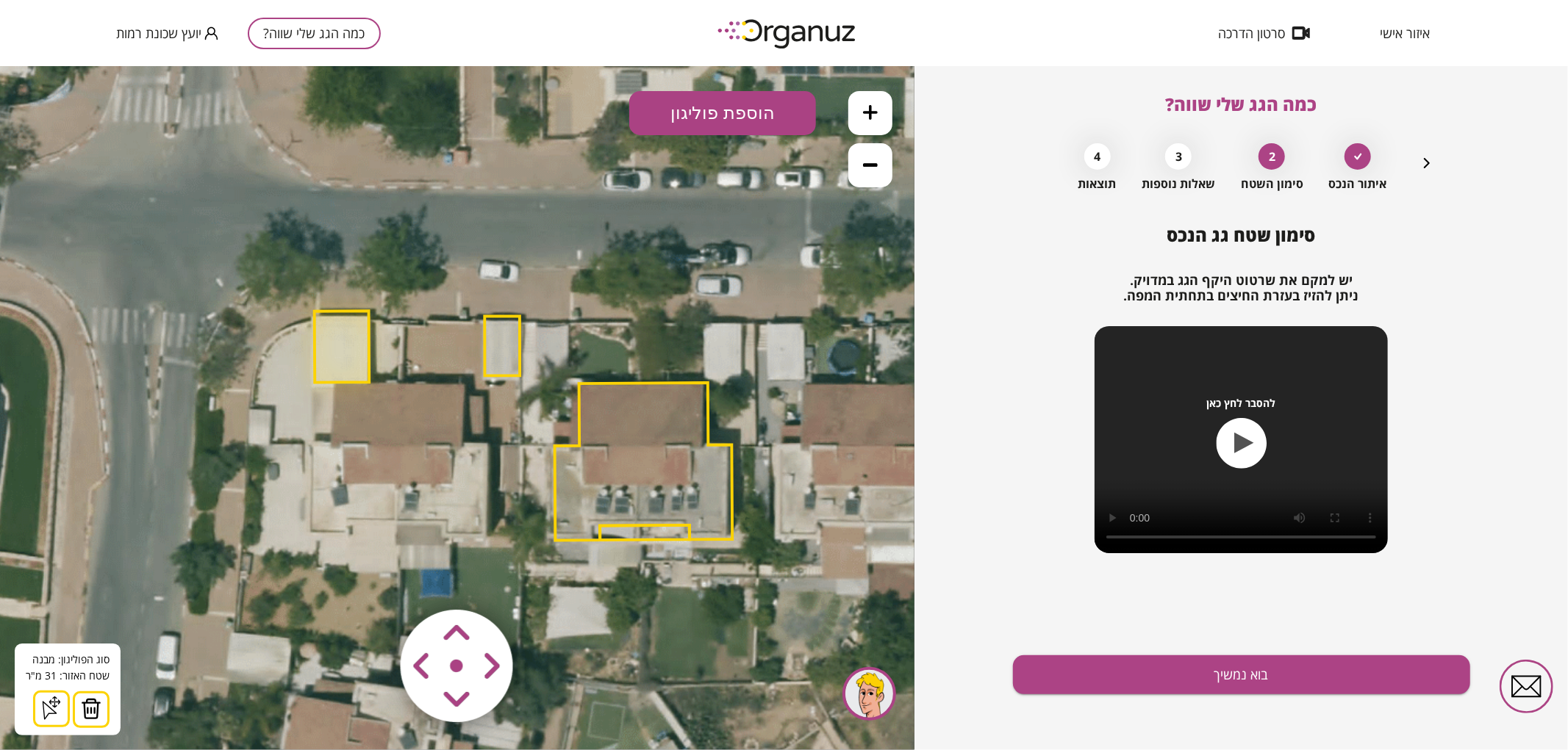
click at [83, 714] on img at bounding box center [91, 708] width 21 height 22
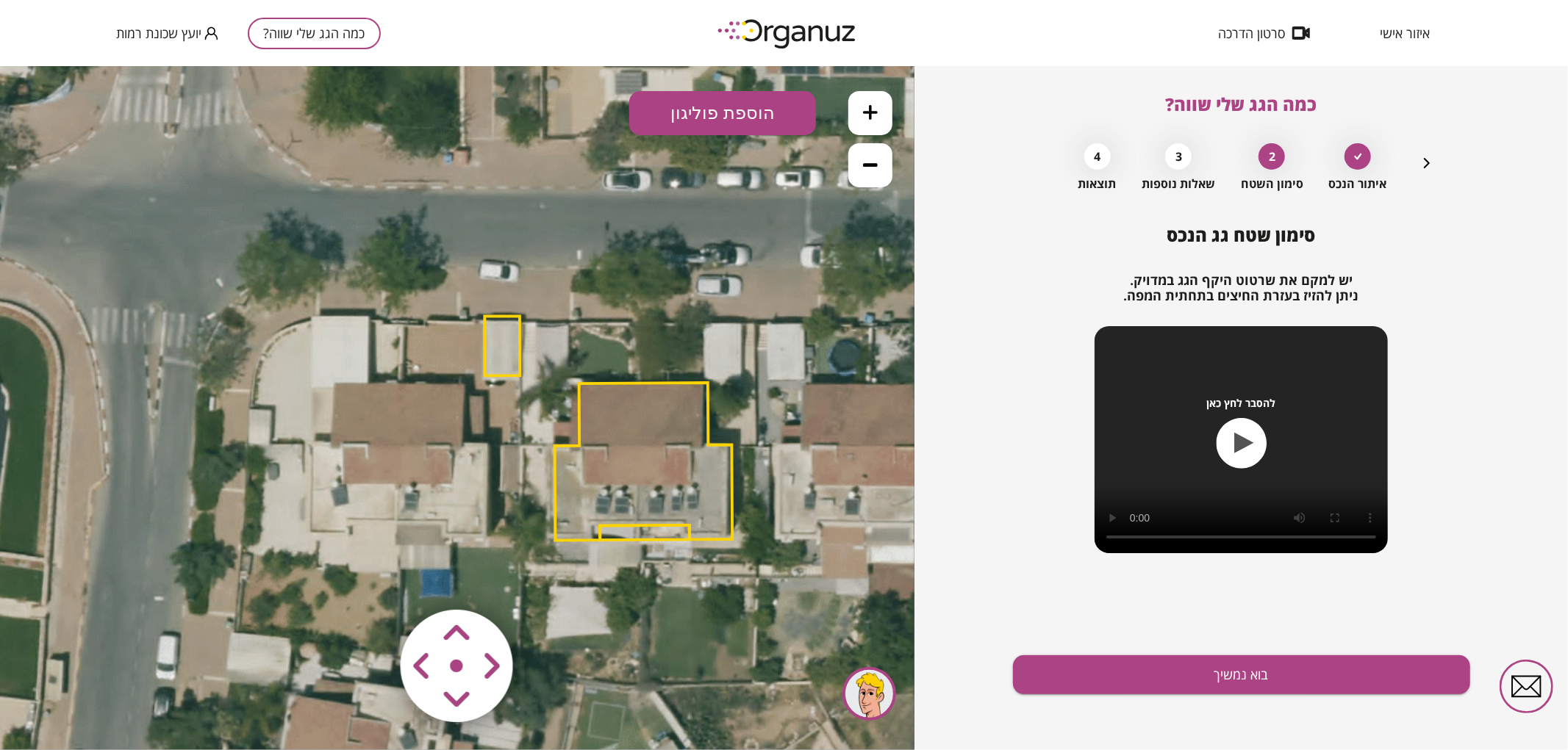
click at [501, 319] on polygon at bounding box center [502, 345] width 35 height 60
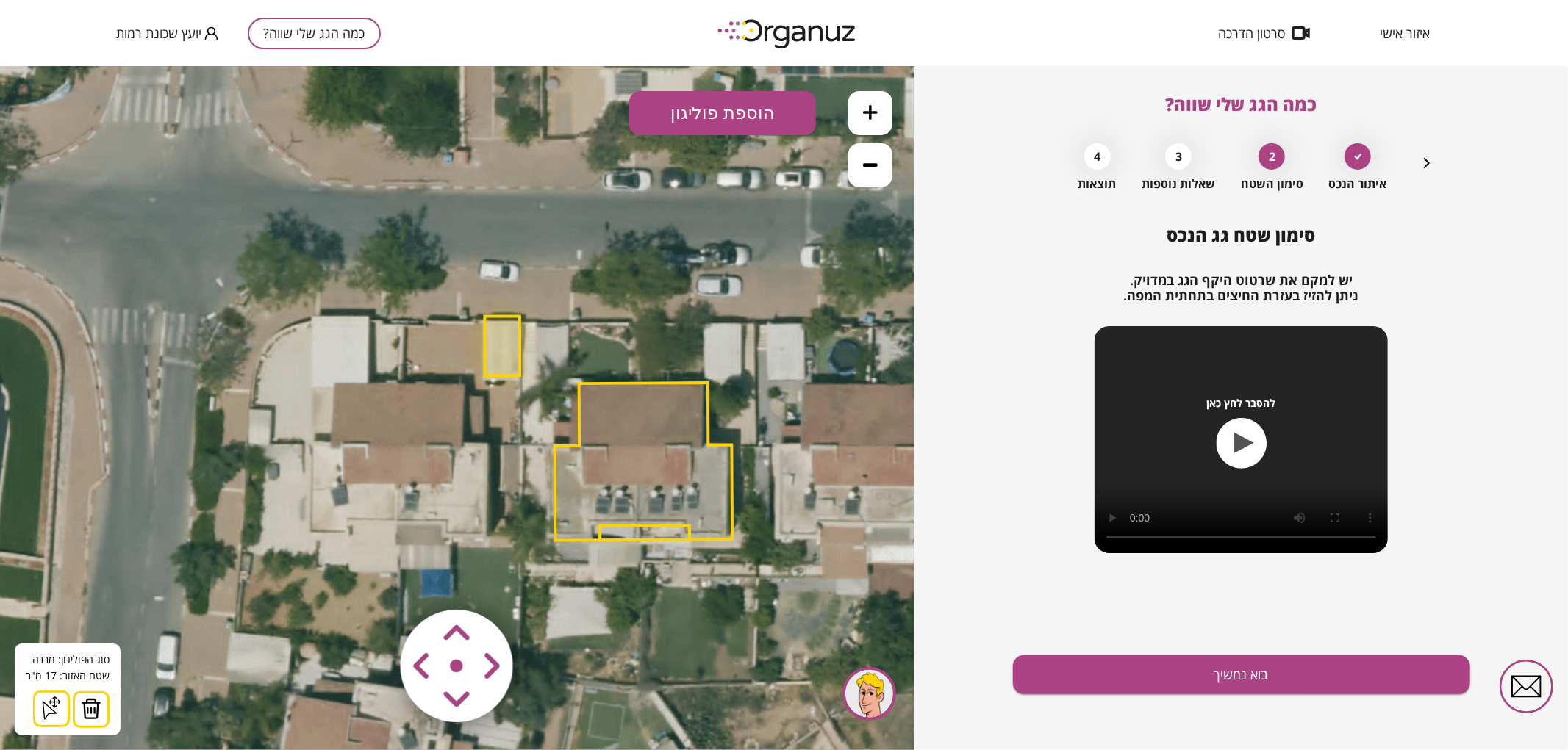
click at [94, 703] on img at bounding box center [91, 708] width 21 height 22
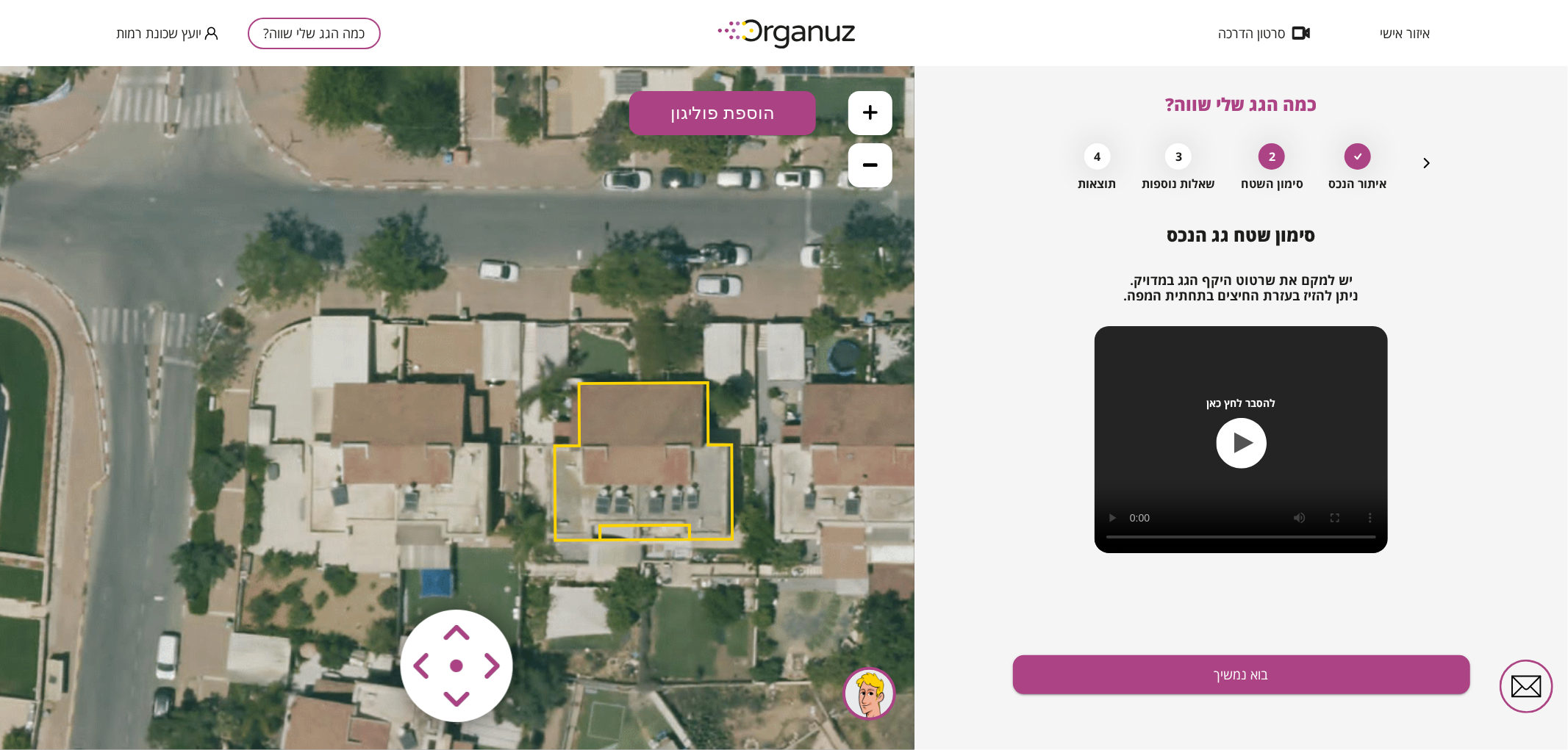
click at [776, 116] on button "הוספת פוליגון" at bounding box center [723, 112] width 187 height 44
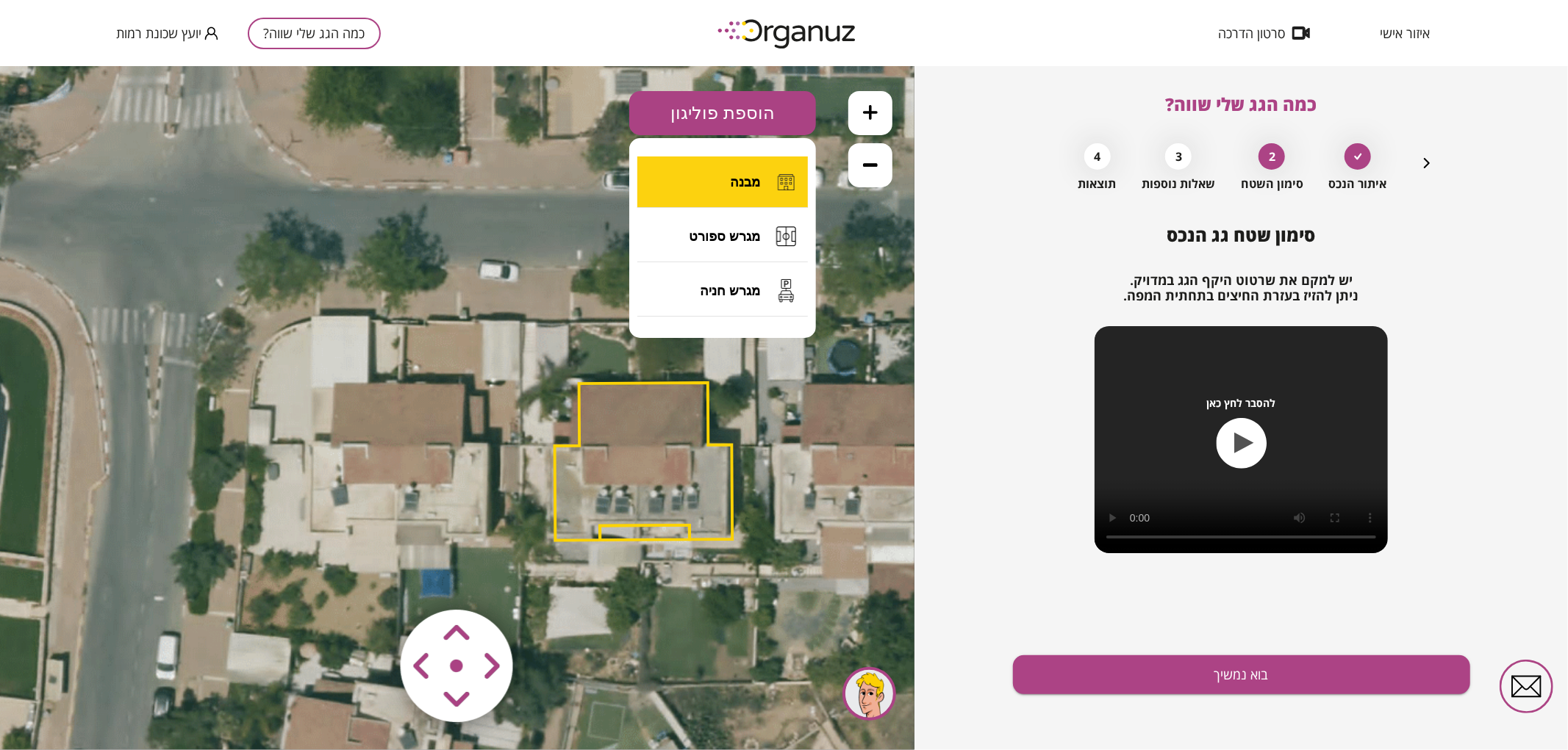
click at [752, 181] on span "מבנה" at bounding box center [744, 181] width 30 height 16
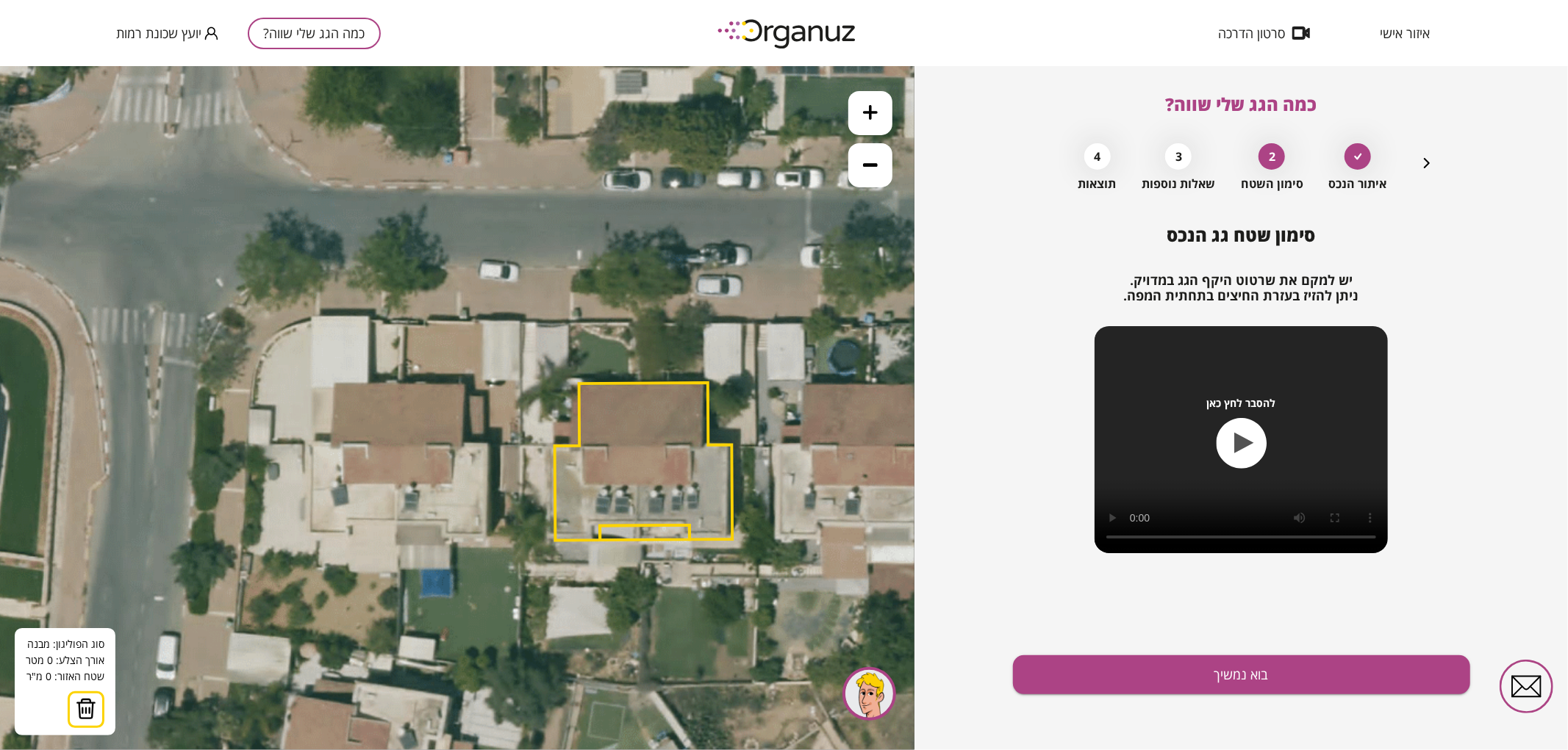
click at [864, 105] on icon at bounding box center [870, 111] width 15 height 15
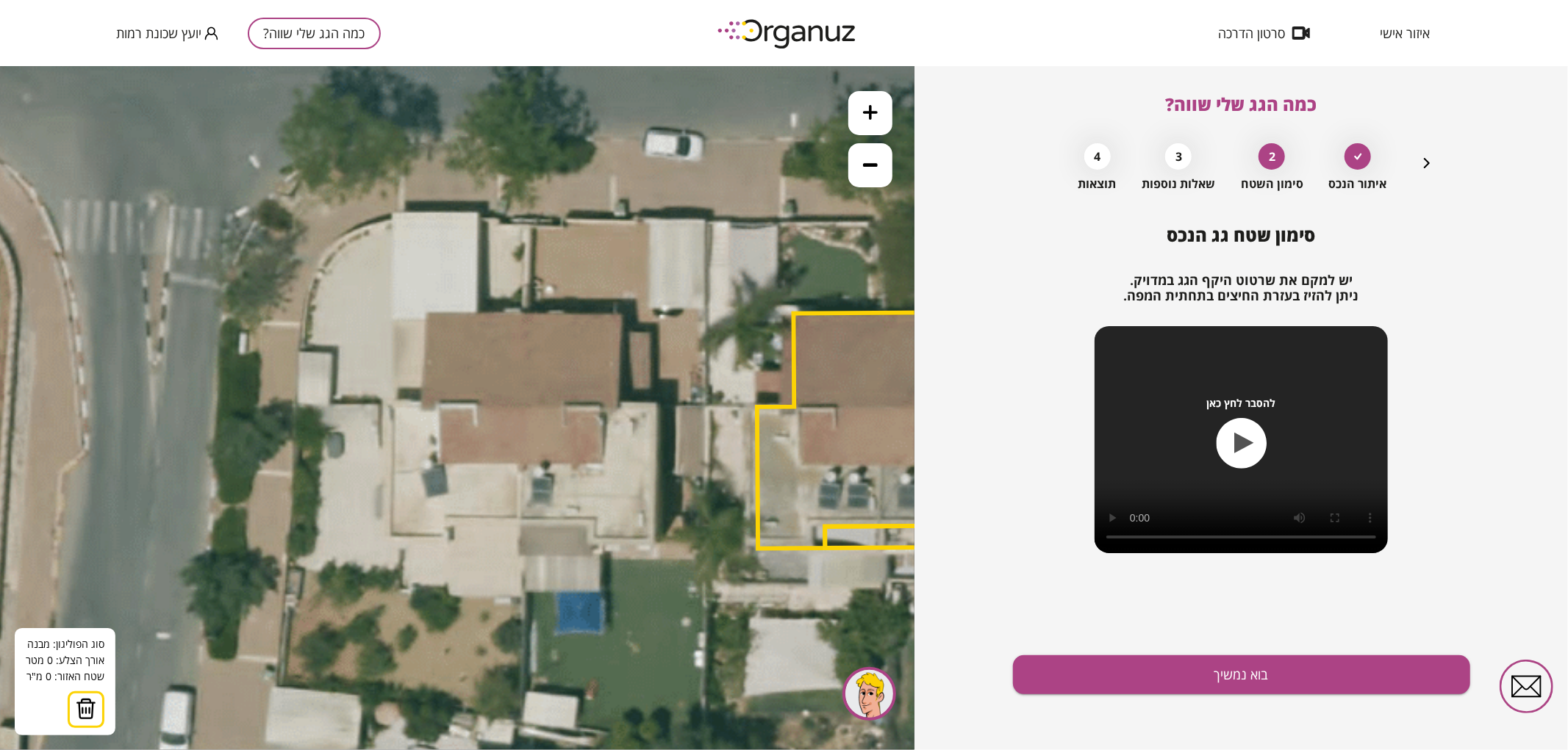
drag, startPoint x: 531, startPoint y: 368, endPoint x: 685, endPoint y: 308, distance: 165.3
click at [685, 308] on icon at bounding box center [707, 376] width 1936 height 1935
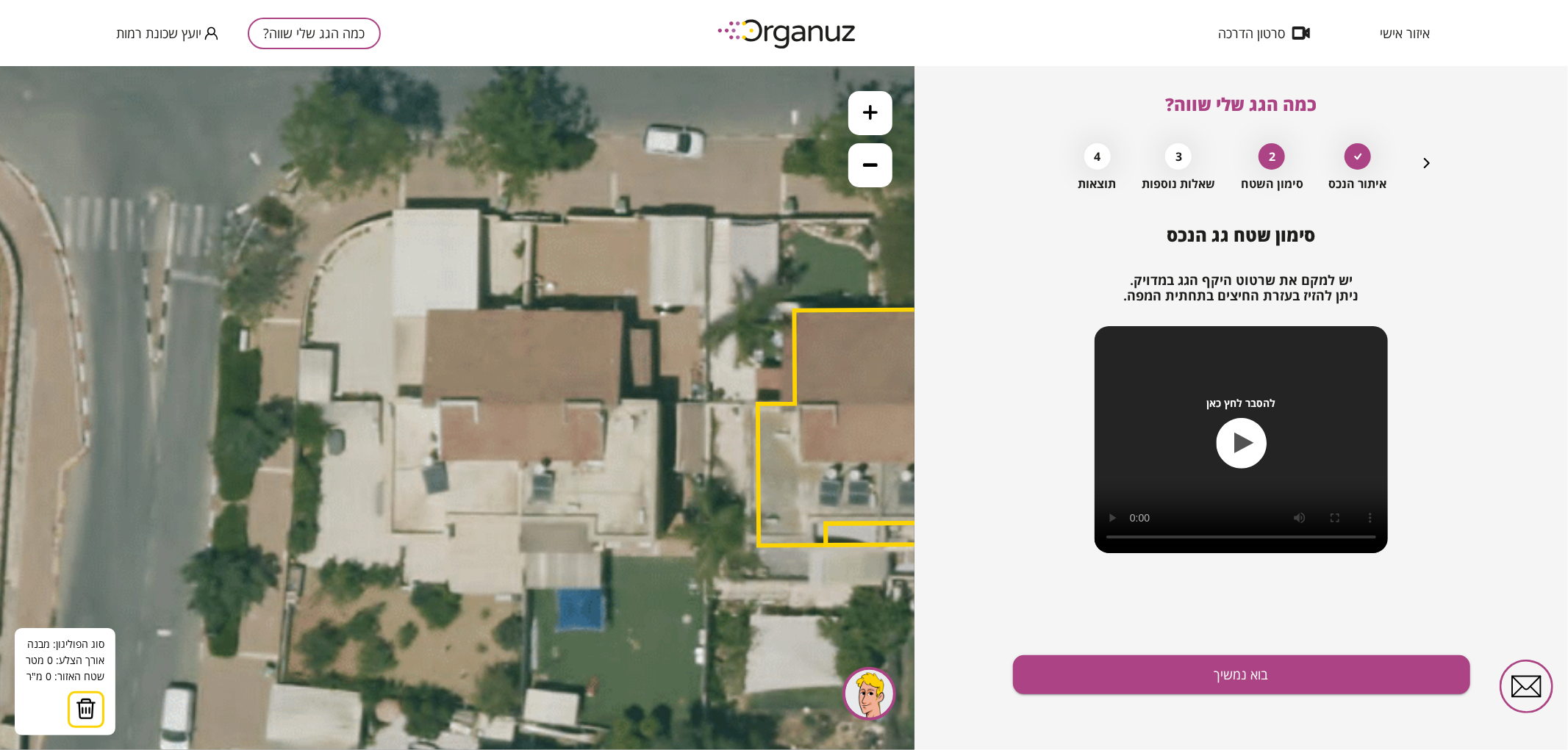
click at [520, 517] on icon at bounding box center [708, 373] width 1936 height 1935
click at [525, 310] on polygon at bounding box center [522, 413] width 5 height 207
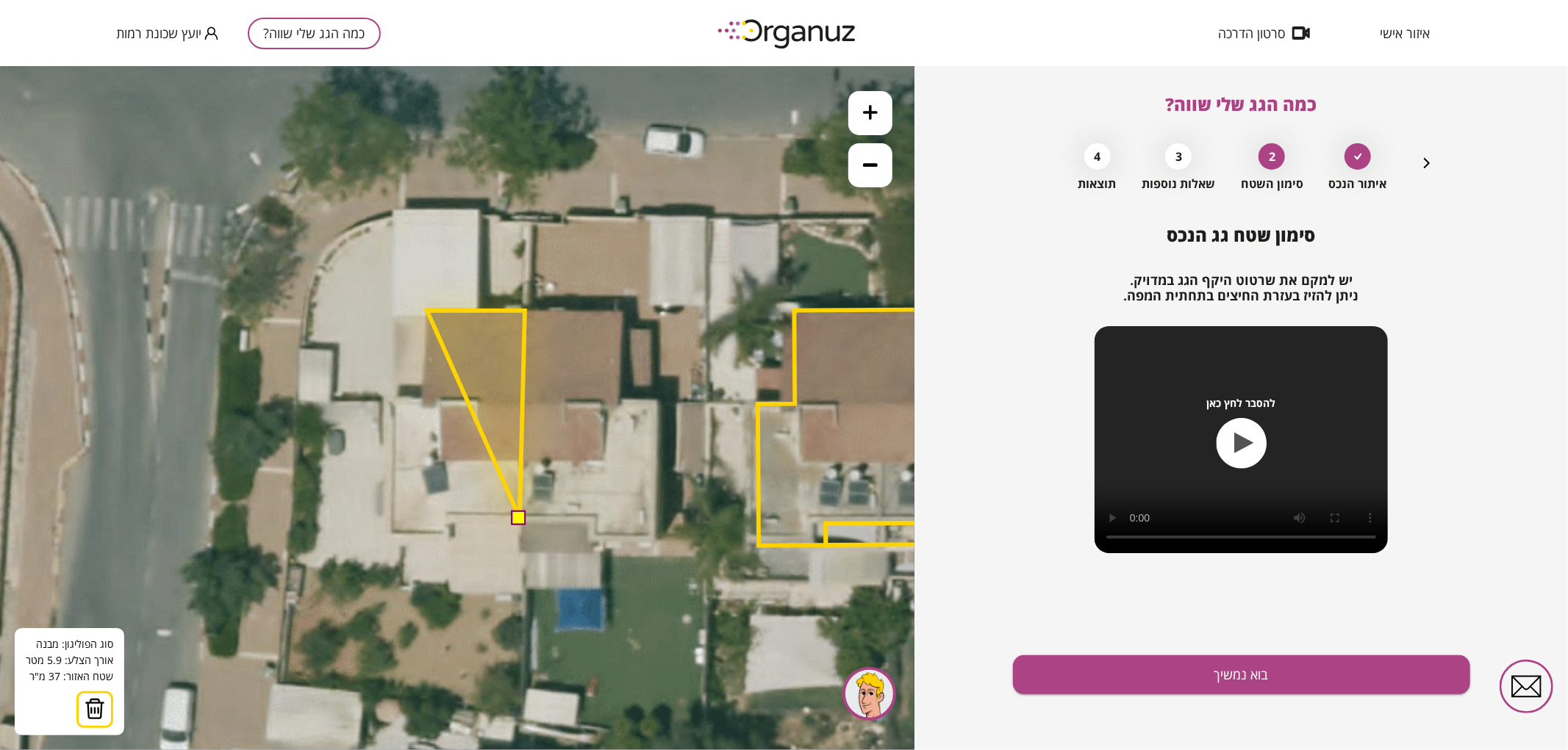
click at [427, 310] on polygon at bounding box center [476, 413] width 98 height 207
click at [422, 397] on polygon at bounding box center [473, 413] width 103 height 207
click at [392, 399] on polygon at bounding box center [459, 413] width 133 height 207
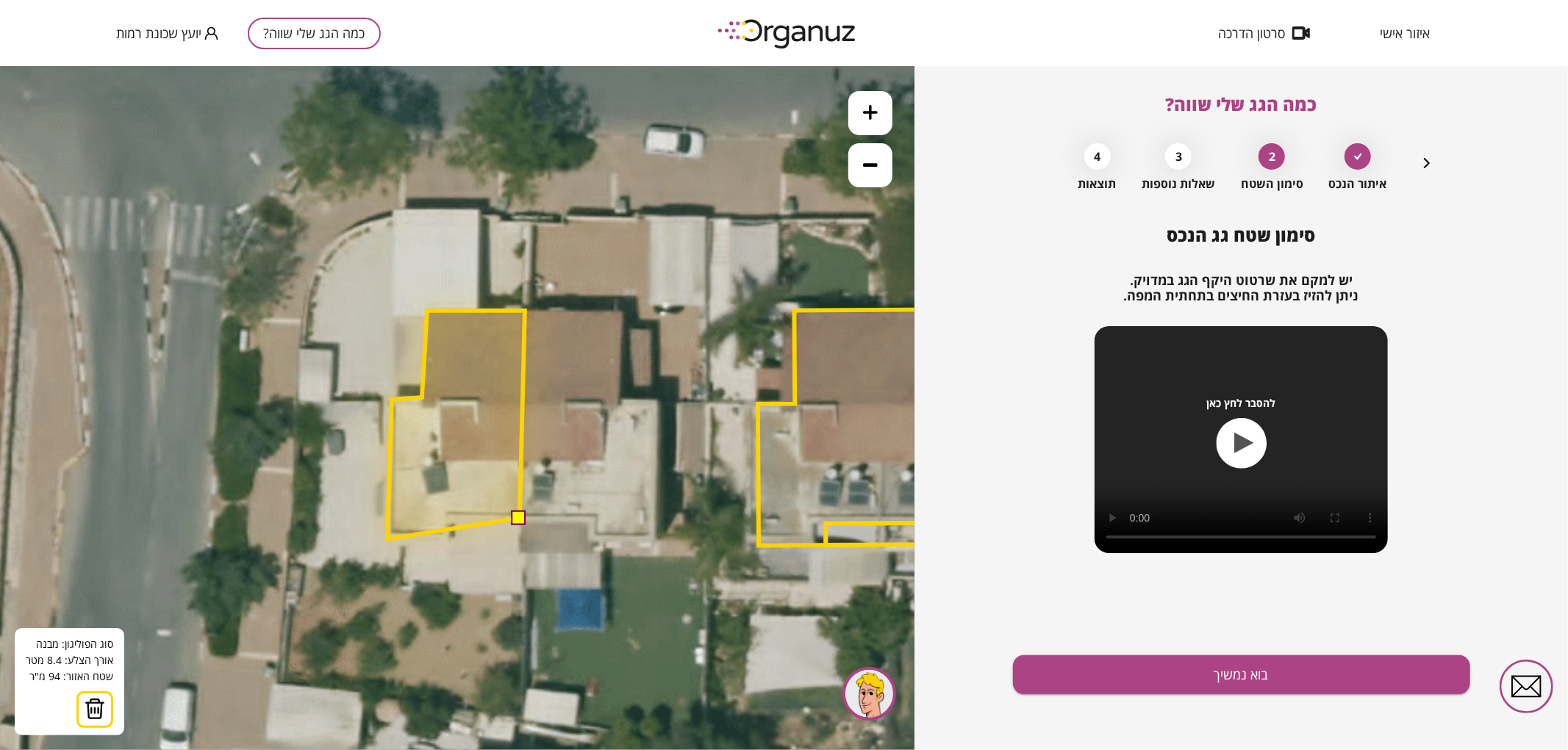
click at [387, 539] on polygon at bounding box center [456, 424] width 138 height 229
click at [450, 539] on polygon at bounding box center [456, 424] width 138 height 229
click at [450, 517] on polygon at bounding box center [456, 424] width 138 height 229
click at [520, 516] on button at bounding box center [518, 516] width 15 height 15
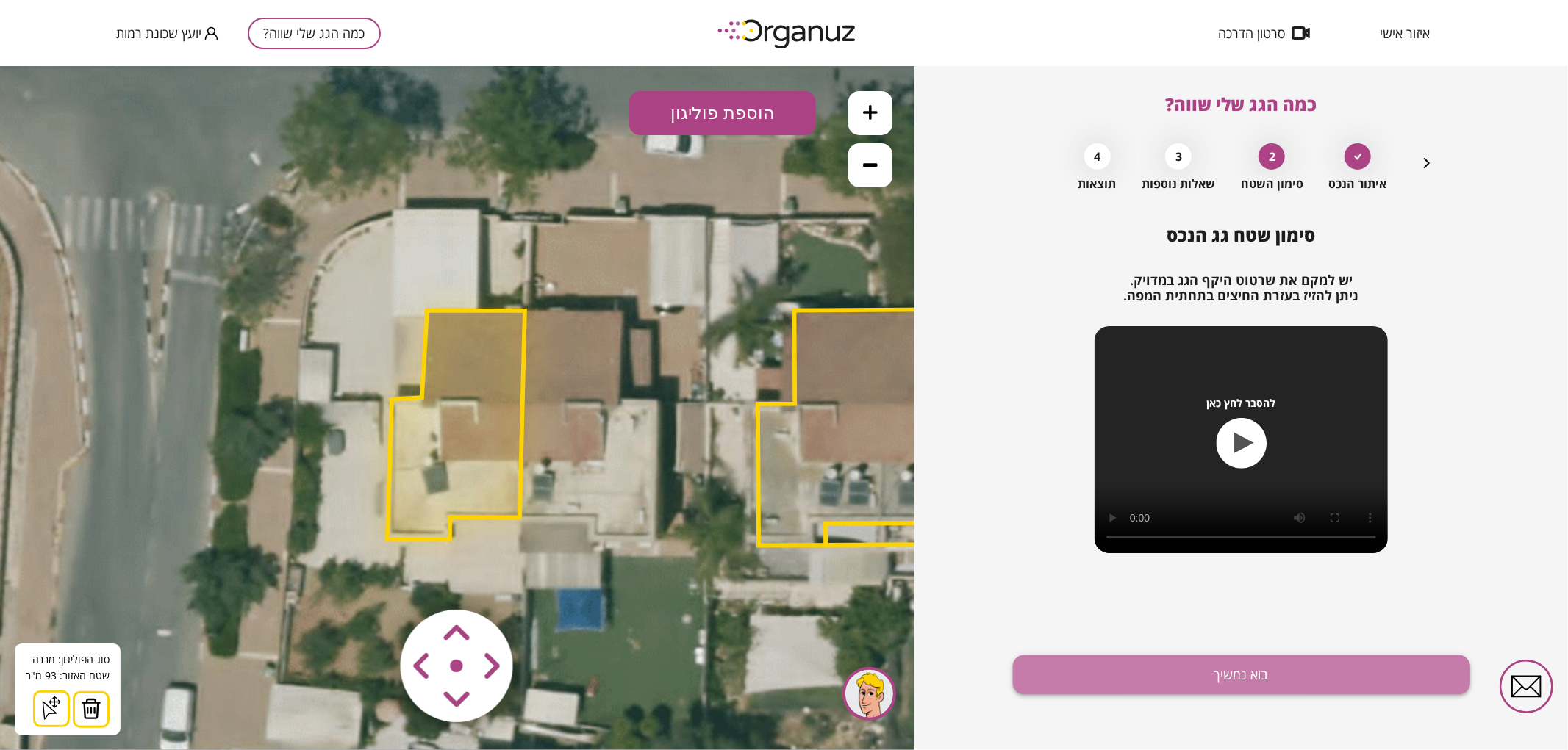
click at [1272, 672] on button "בוא נמשיך" at bounding box center [1241, 675] width 457 height 39
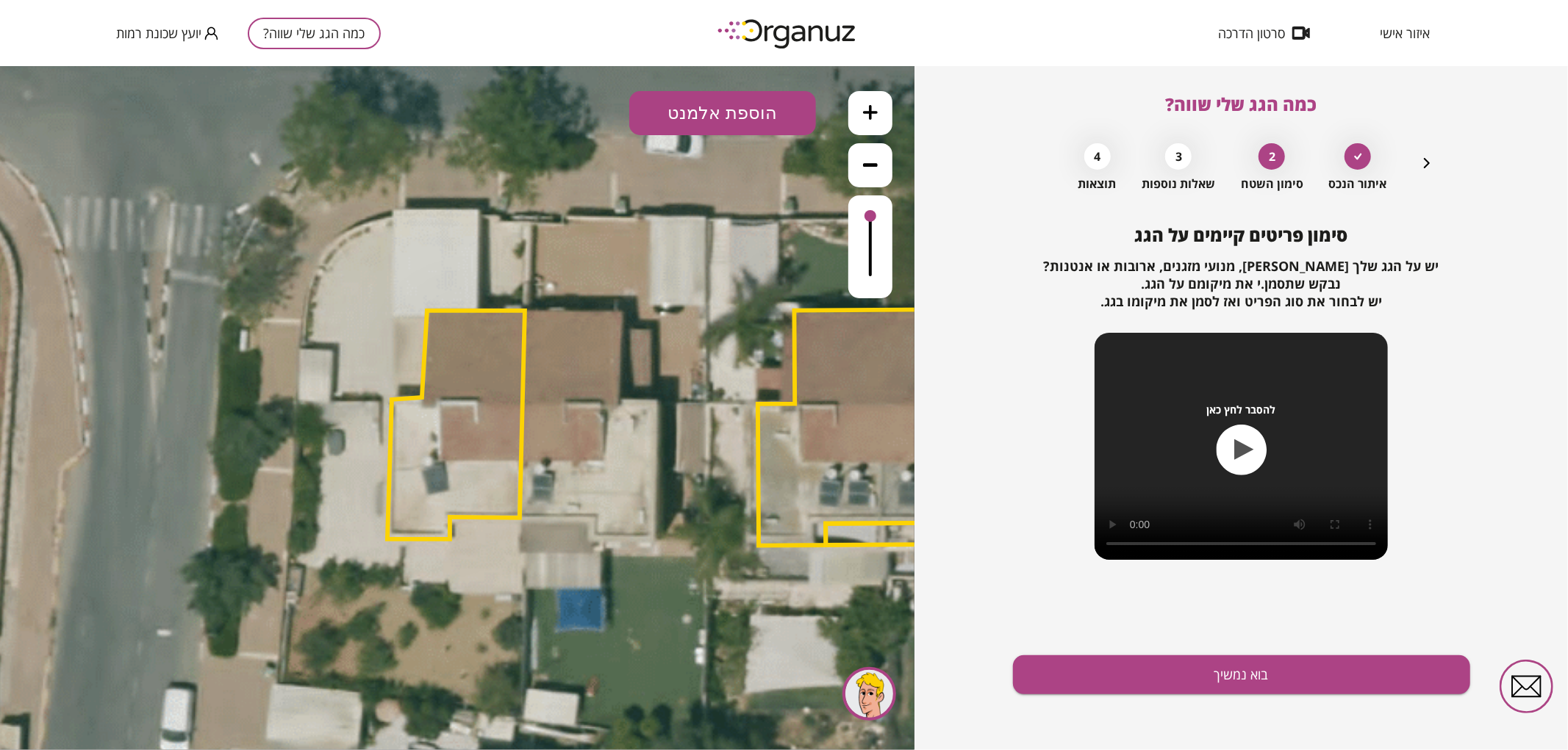
click at [695, 108] on button "הוספת אלמנט" at bounding box center [723, 112] width 187 height 44
click at [723, 286] on div ".st0 { fill: #FFFFFF; } .st0 { fill: #FFFFFF; }" at bounding box center [457, 407] width 915 height 684
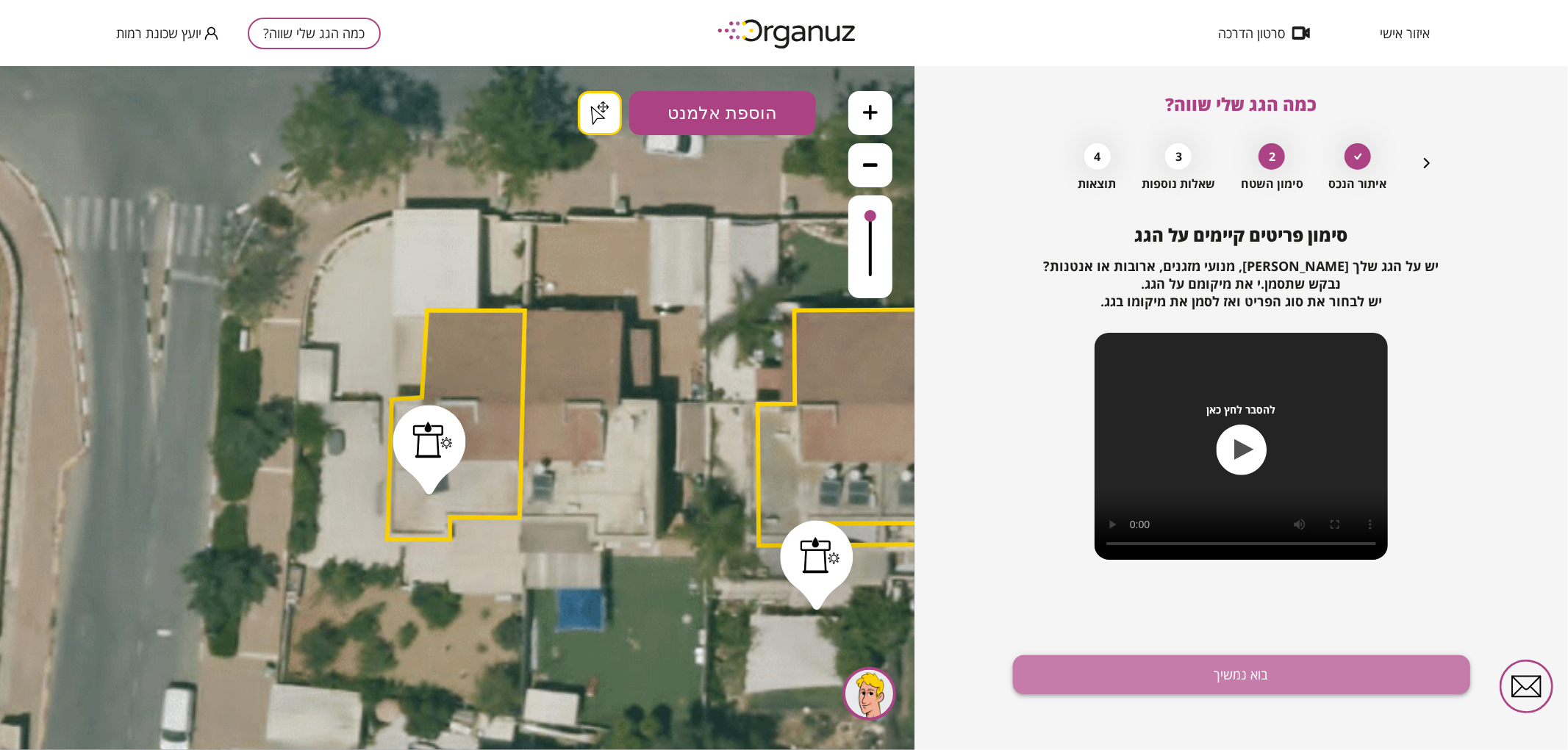
click at [1096, 663] on button "בוא נמשיך" at bounding box center [1241, 675] width 457 height 39
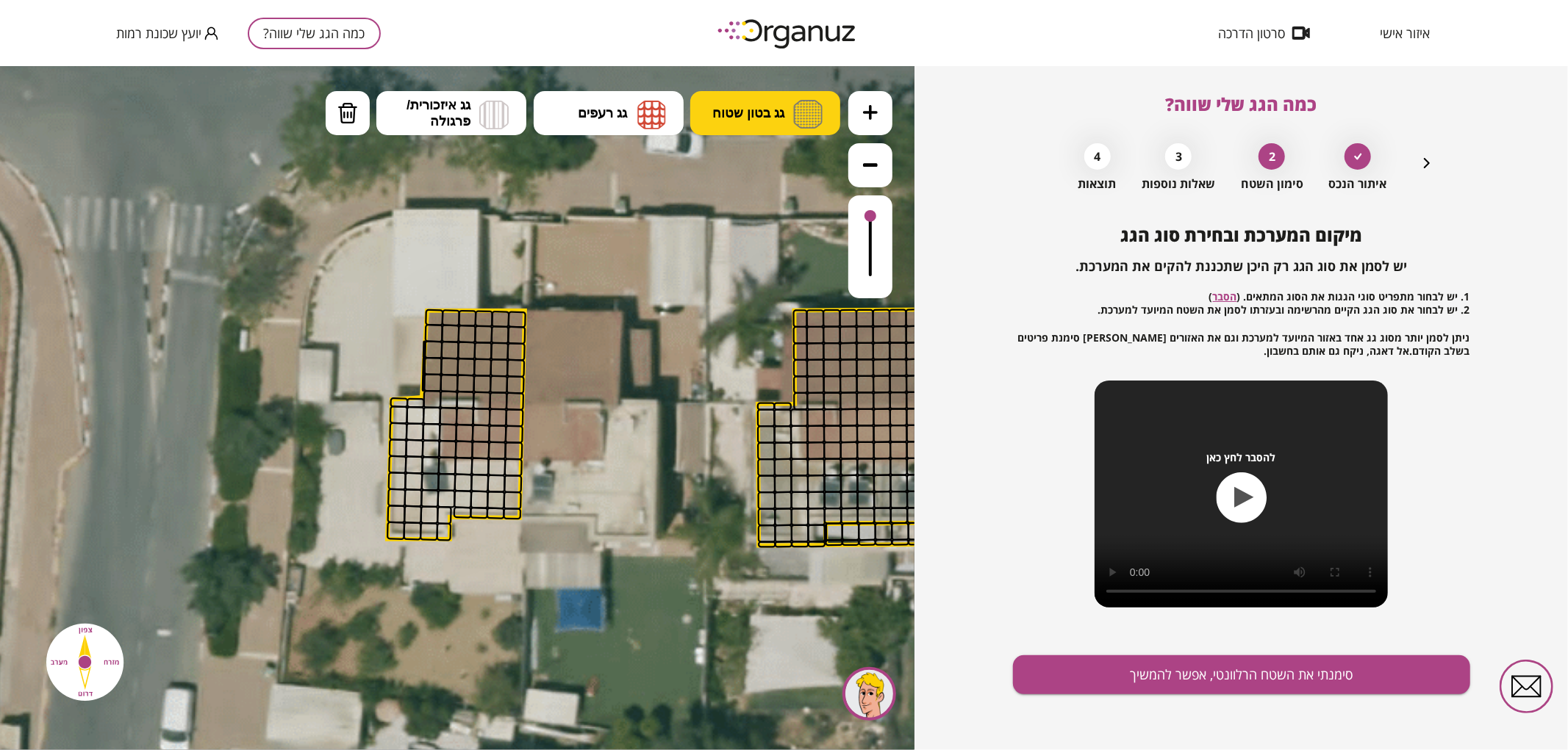
click at [763, 117] on span "גג בטון שטוח" at bounding box center [748, 112] width 72 height 16
click at [774, 162] on div ".st0 { fill: #FFFFFF; } .st0 { fill: #FFFFFF; }" at bounding box center [457, 407] width 915 height 684
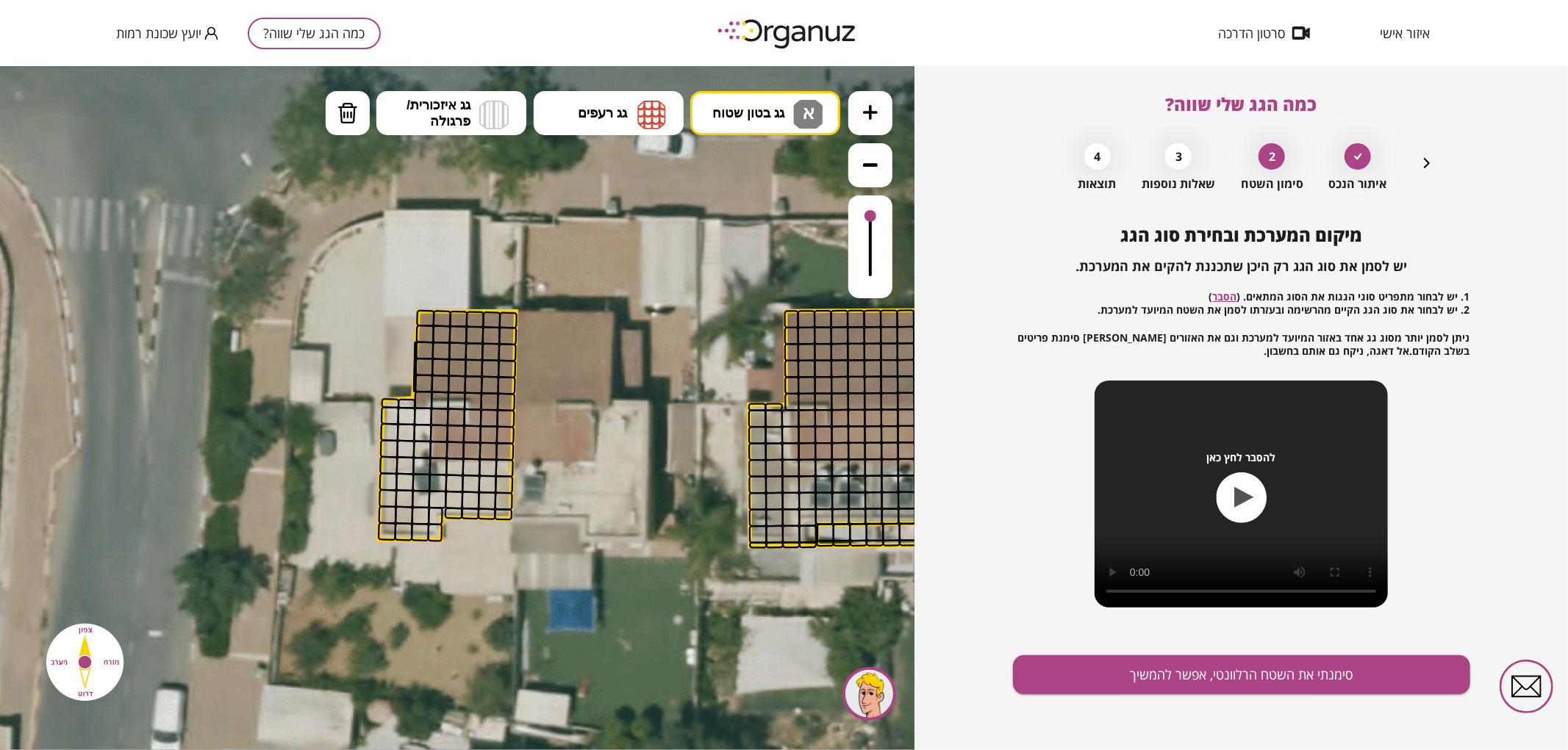
drag, startPoint x: 452, startPoint y: 527, endPoint x: 443, endPoint y: 527, distance: 9.0
click at [443, 527] on polygon at bounding box center [448, 425] width 138 height 229
drag, startPoint x: 437, startPoint y: 525, endPoint x: 423, endPoint y: 419, distance: 106.9
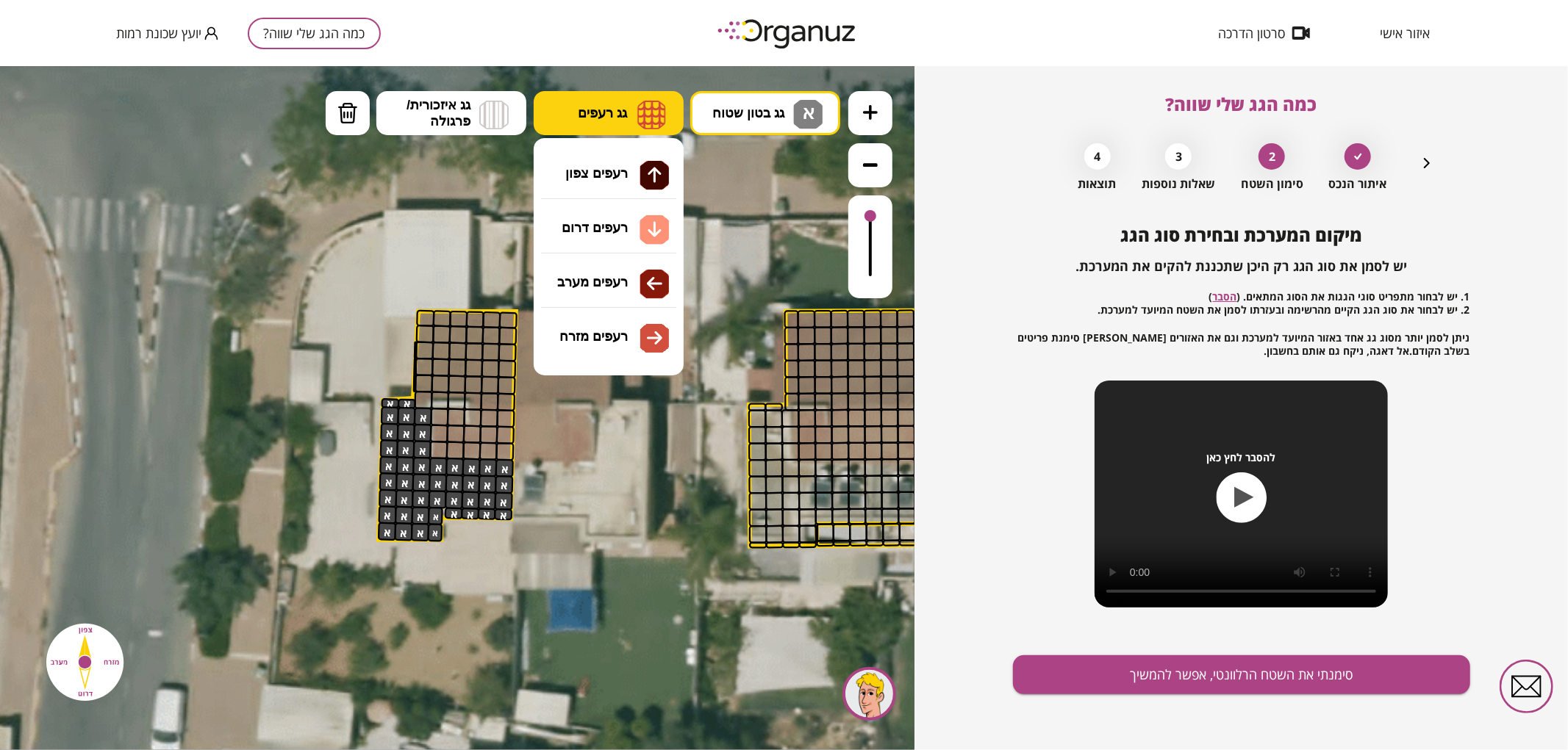
click at [628, 128] on button "גג רעפים" at bounding box center [609, 112] width 150 height 44
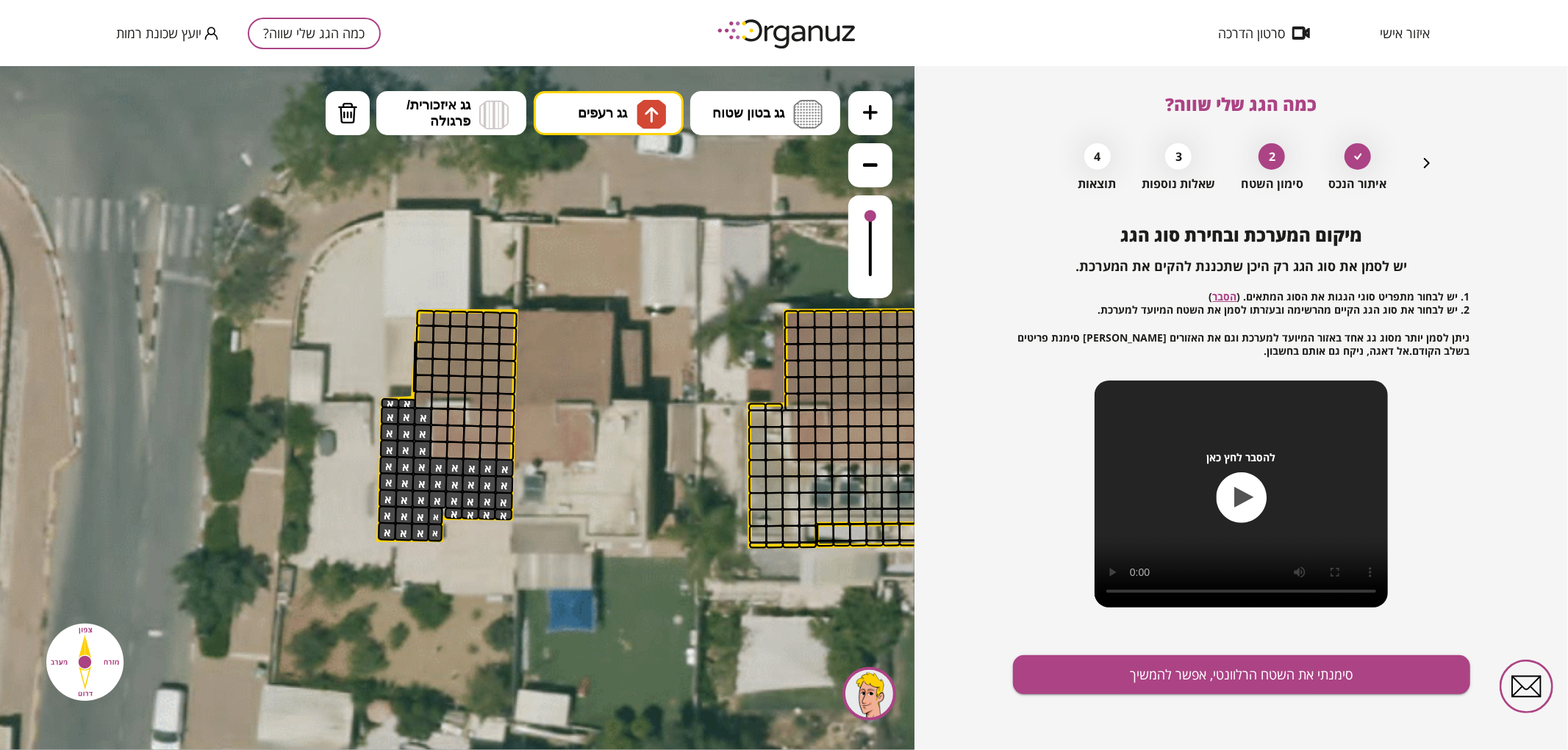
click at [612, 196] on div ".st0 { fill: #FFFFFF; } .st0 { fill: #FFFFFF; }" at bounding box center [457, 407] width 915 height 684
drag, startPoint x: 428, startPoint y: 383, endPoint x: 513, endPoint y: 312, distance: 110.8
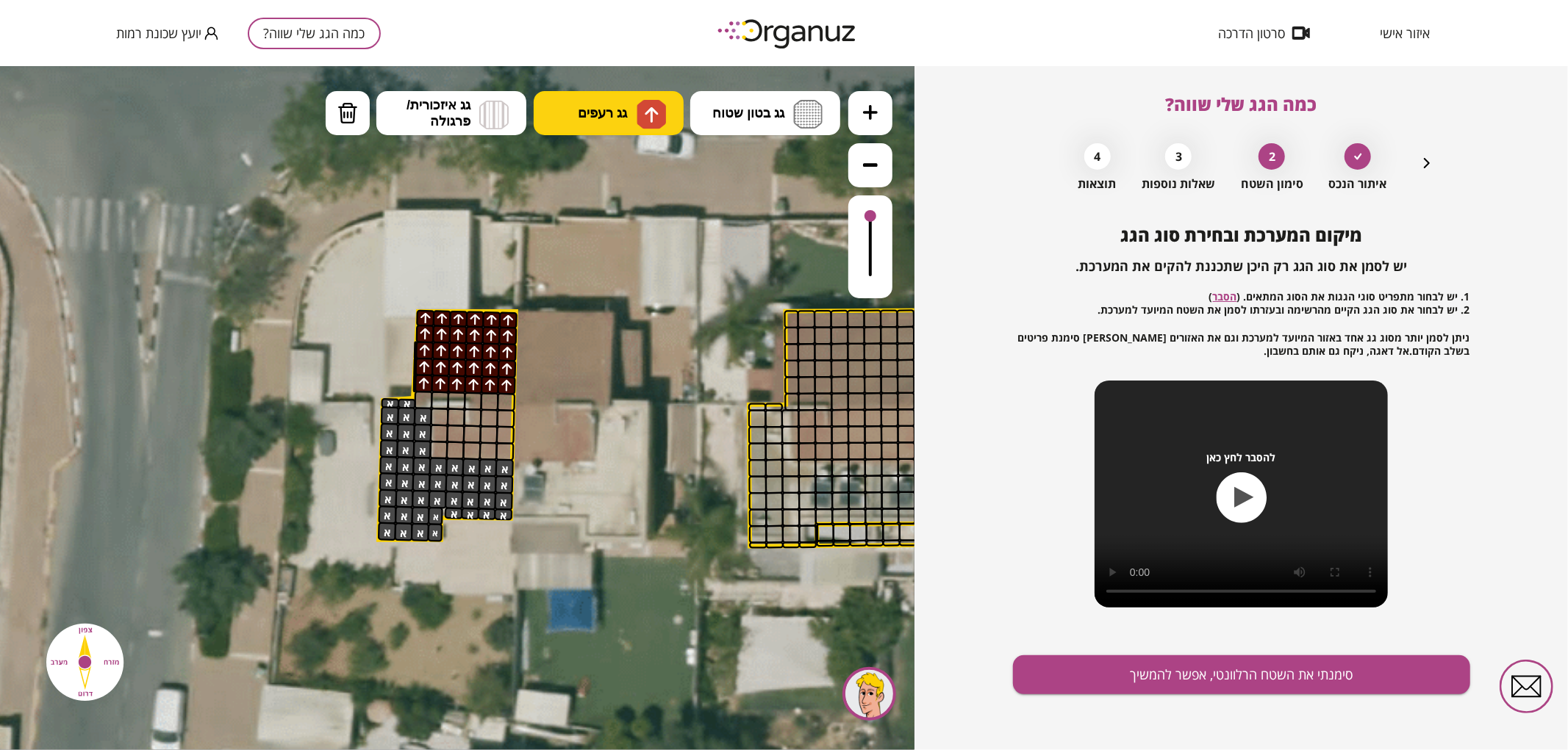
click at [635, 124] on button "גג רעפים" at bounding box center [609, 112] width 150 height 44
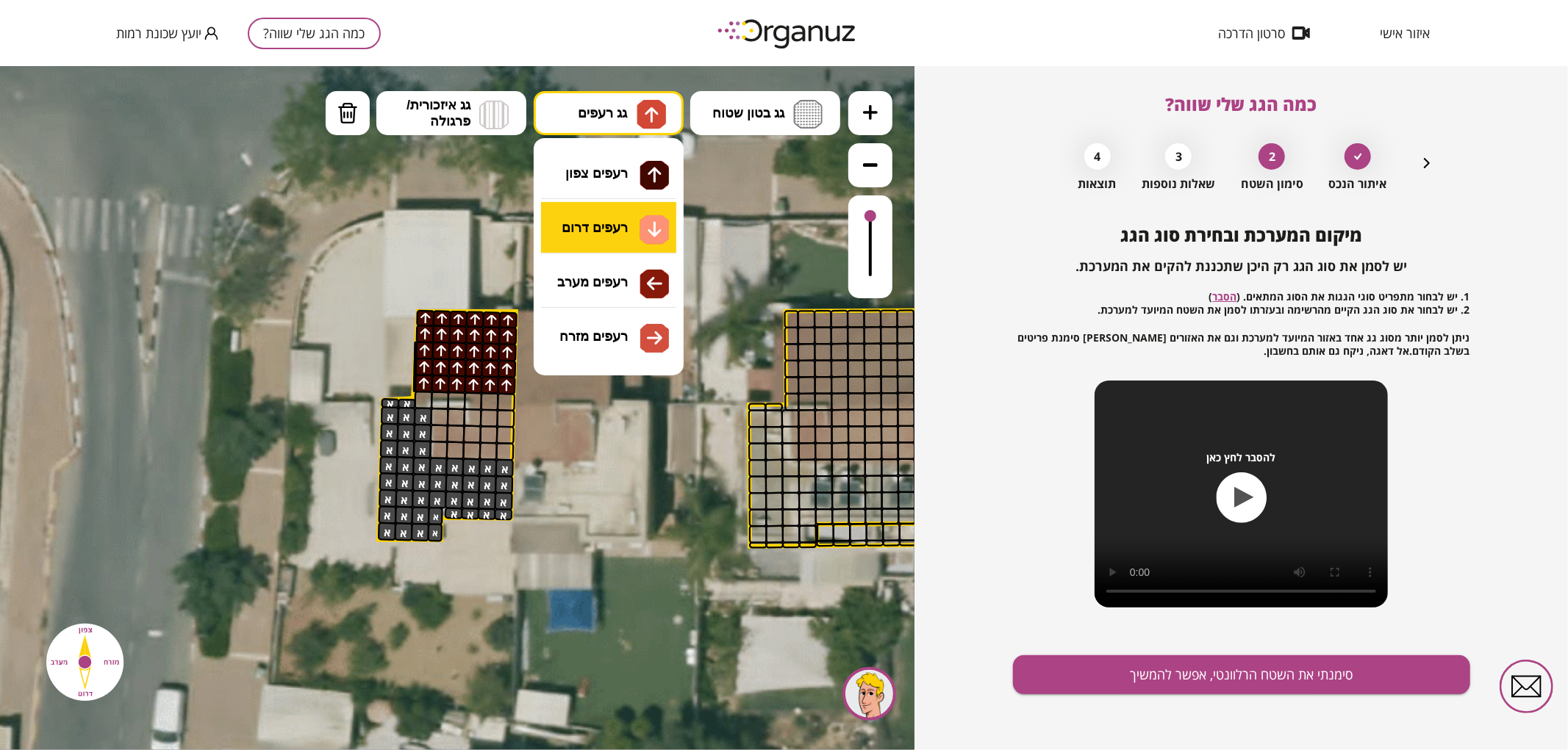
click at [626, 225] on div ".st0 { fill: #FFFFFF; } .st0 { fill: #FFFFFF; }" at bounding box center [457, 407] width 915 height 684
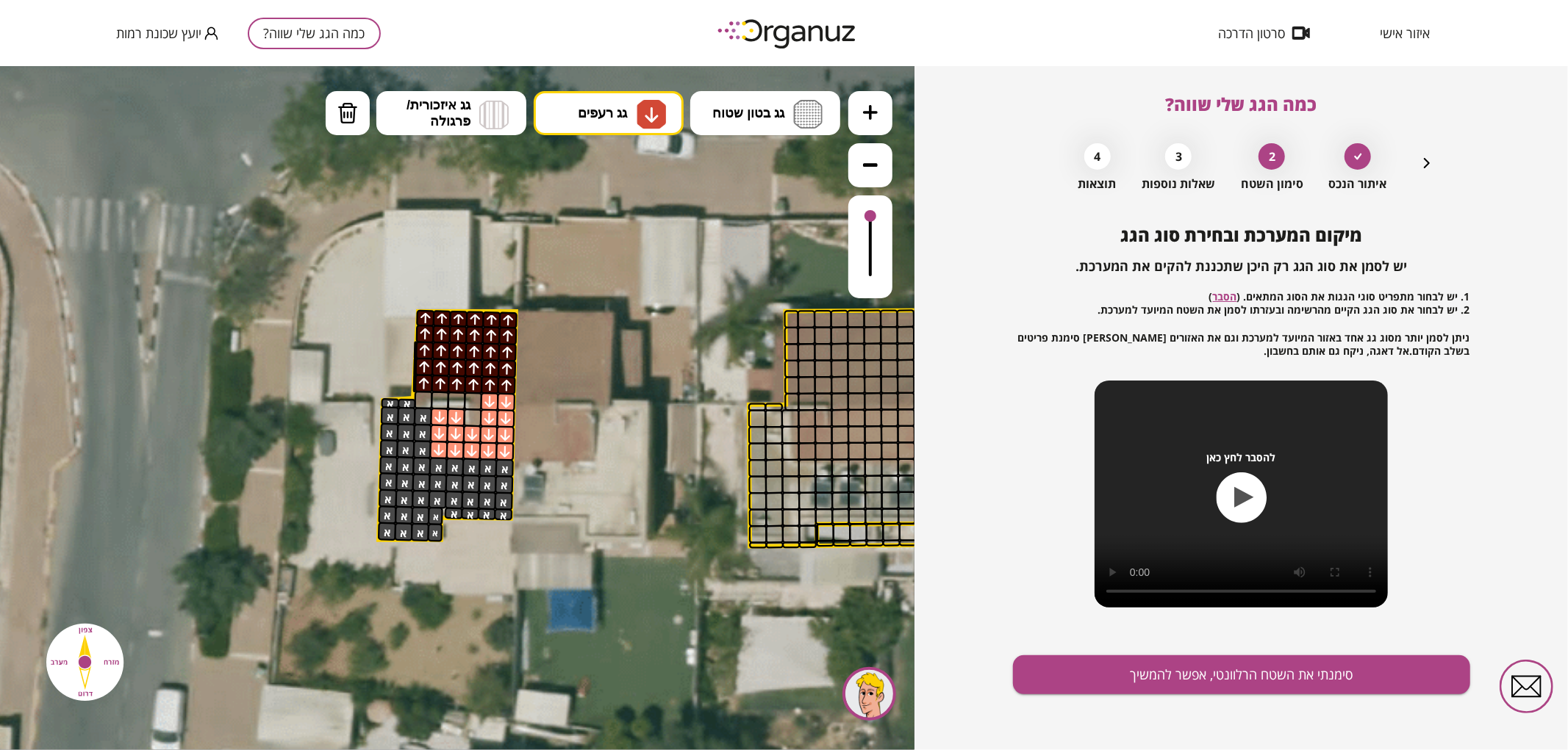
drag, startPoint x: 442, startPoint y: 449, endPoint x: 596, endPoint y: 458, distance: 154.3
click at [1243, 670] on button "סימנתי את השטח הרלוונטי, אפשר להמשיך" at bounding box center [1241, 675] width 457 height 39
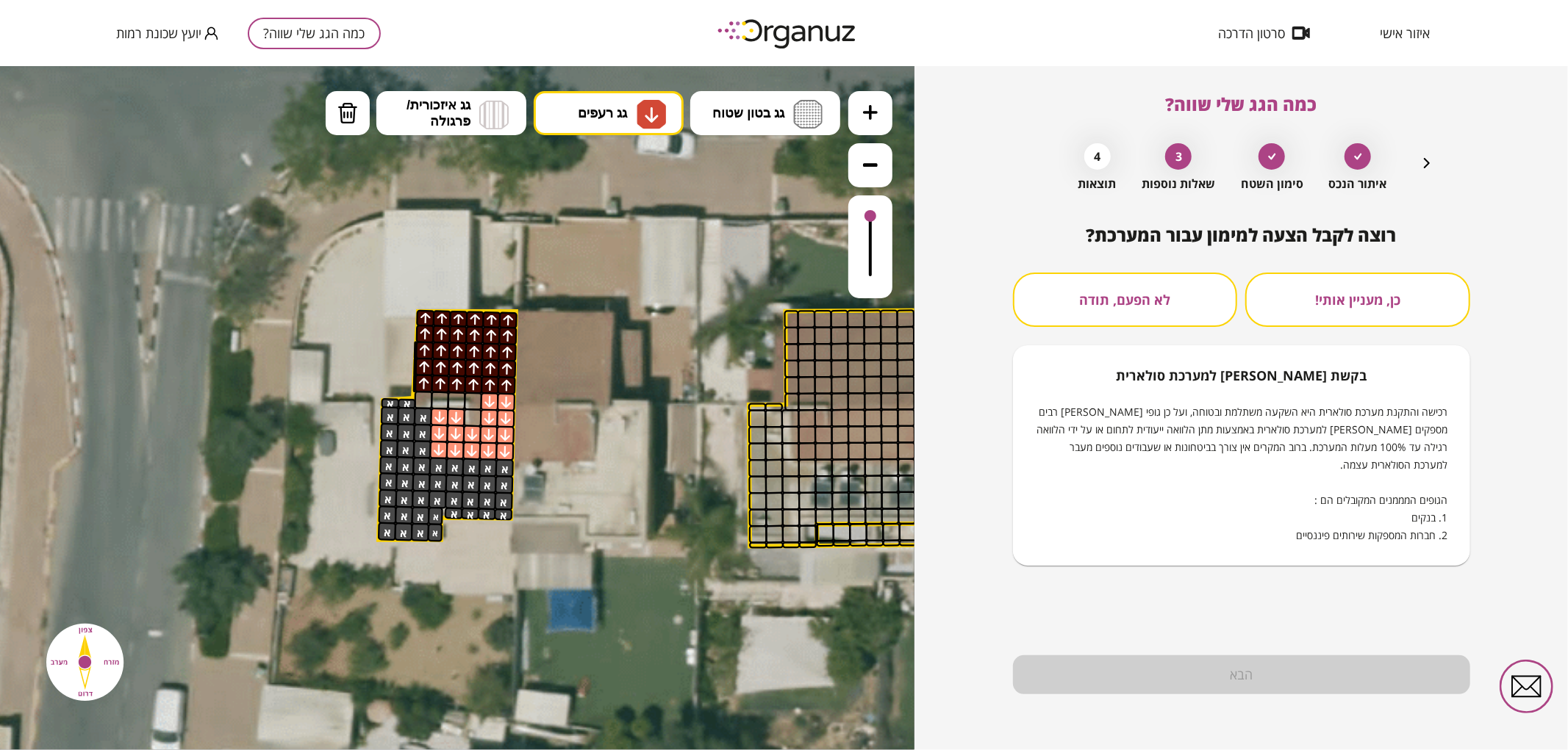
click at [1181, 296] on button "לא הפעם, תודה" at bounding box center [1125, 299] width 225 height 54
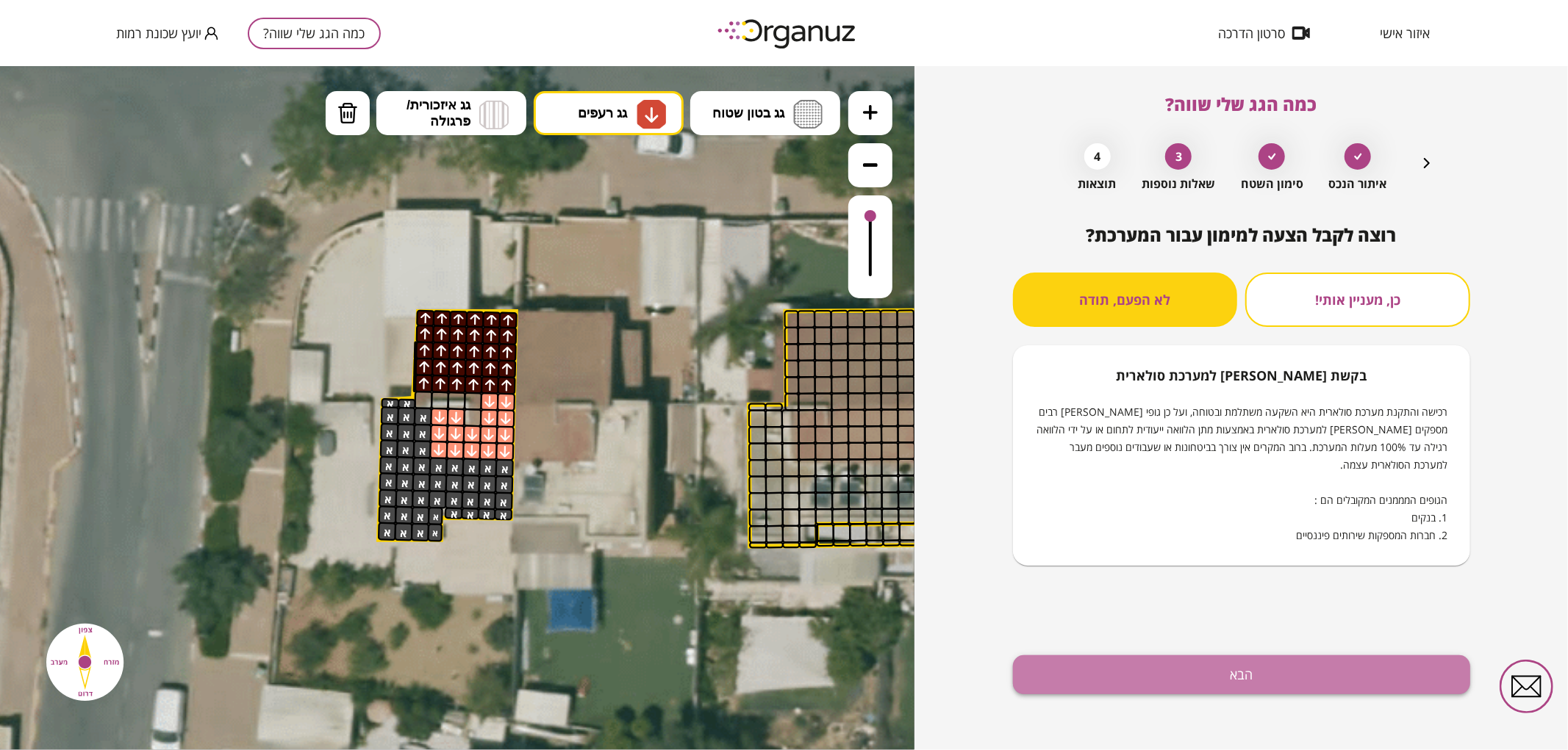
click at [1200, 665] on button "הבא" at bounding box center [1241, 675] width 457 height 39
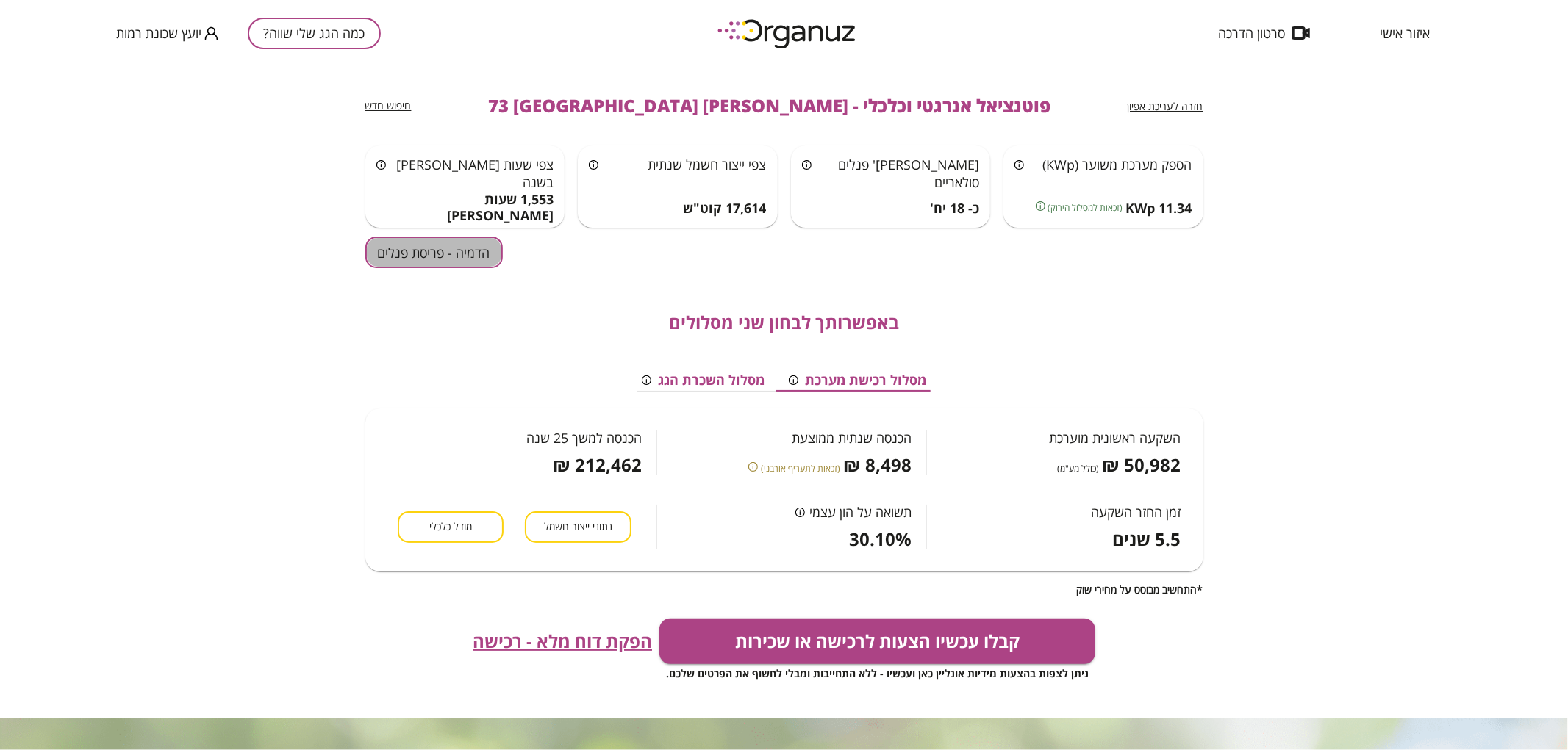
click at [459, 240] on button "הדמיה - פריסת פנלים" at bounding box center [434, 252] width 138 height 31
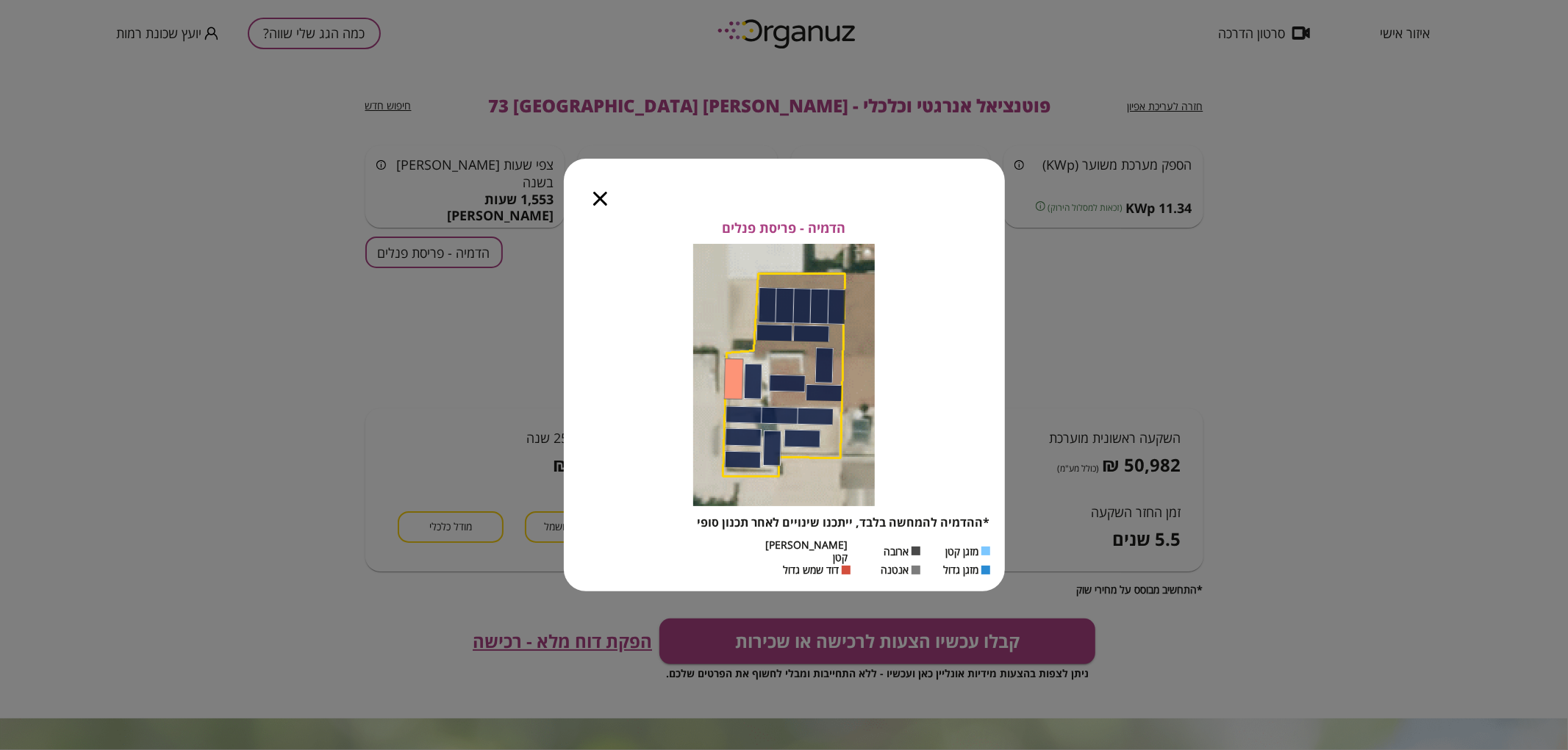
click at [599, 204] on icon "button" at bounding box center [600, 199] width 14 height 14
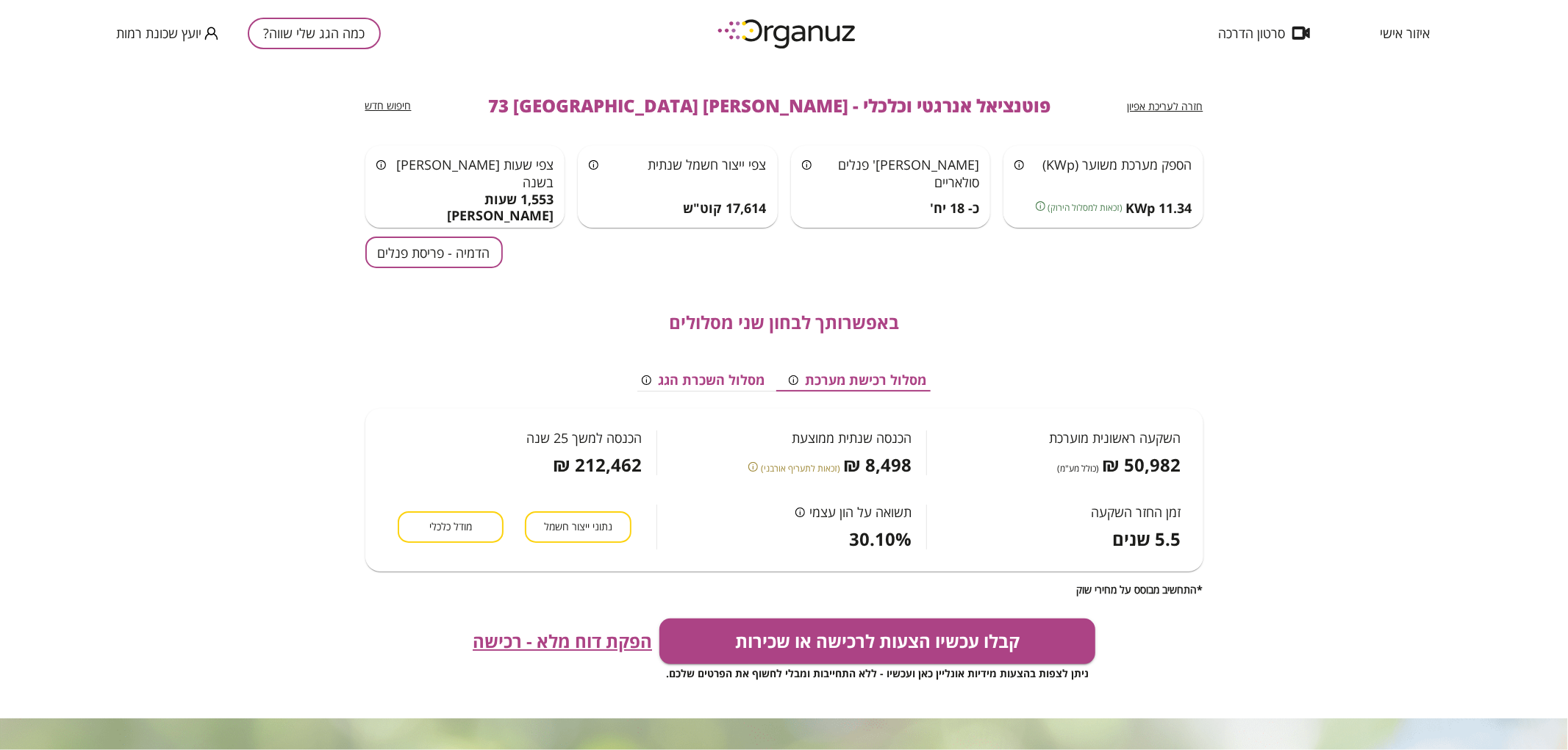
click at [1187, 104] on span "חזרה לעריכת אפיון" at bounding box center [1165, 106] width 76 height 14
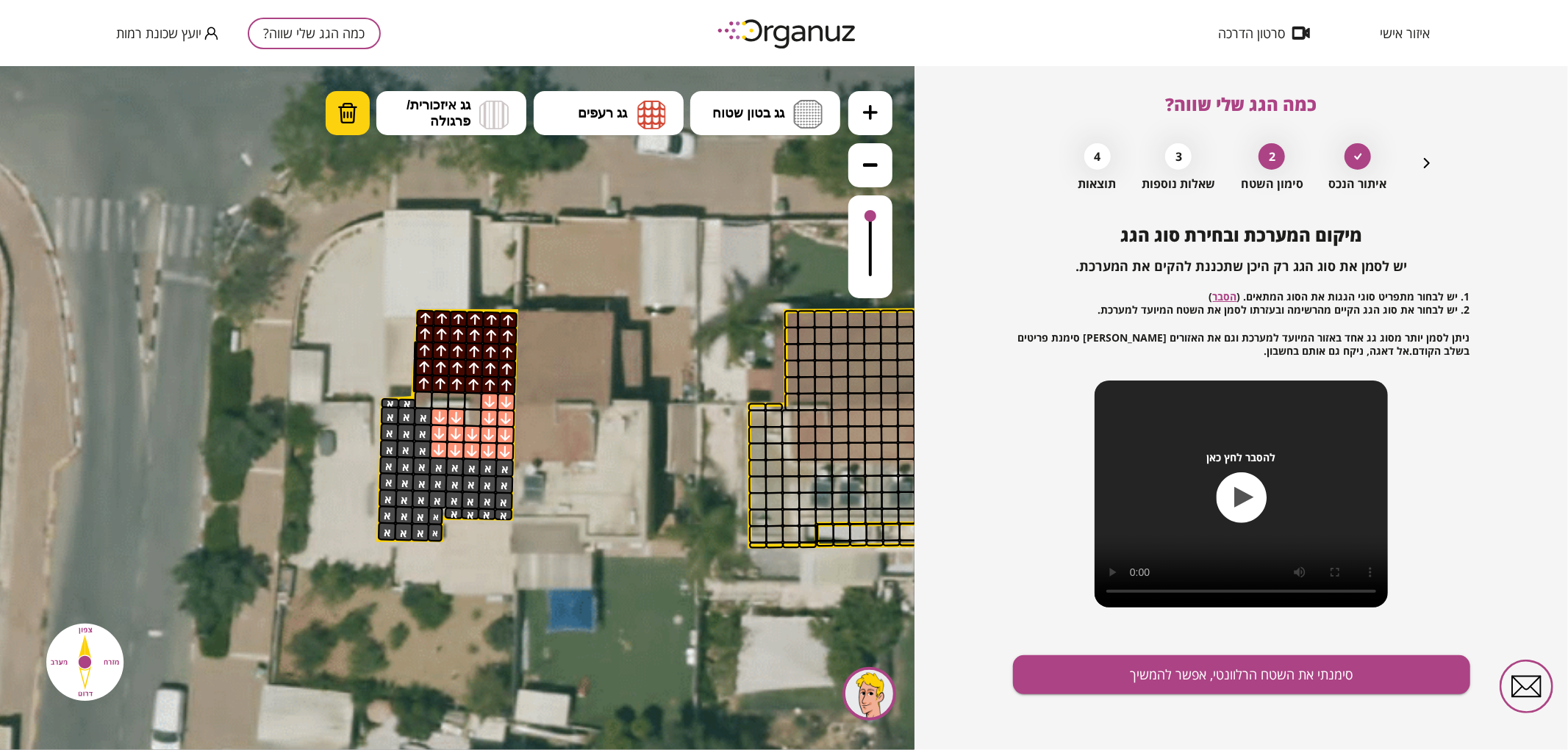
click at [325, 120] on button "מחיקה" at bounding box center [348, 112] width 44 height 44
drag, startPoint x: 361, startPoint y: 114, endPoint x: 376, endPoint y: 157, distance: 45.5
click at [361, 114] on button "מחיקה" at bounding box center [348, 112] width 44 height 44
drag, startPoint x: 488, startPoint y: 404, endPoint x: 503, endPoint y: 402, distance: 15.1
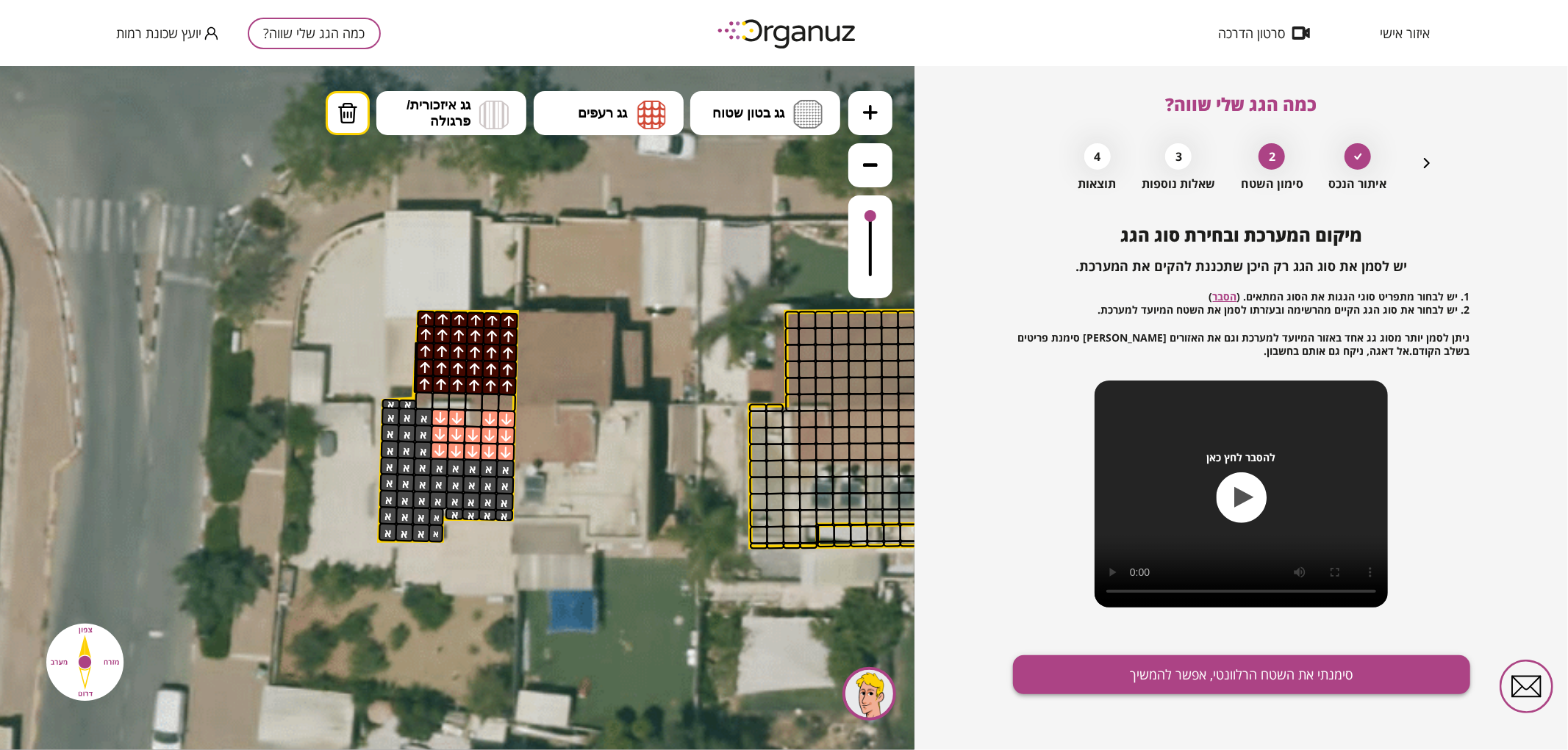
click at [1148, 667] on button "סימנתי את השטח הרלוונטי, אפשר להמשיך" at bounding box center [1241, 675] width 457 height 39
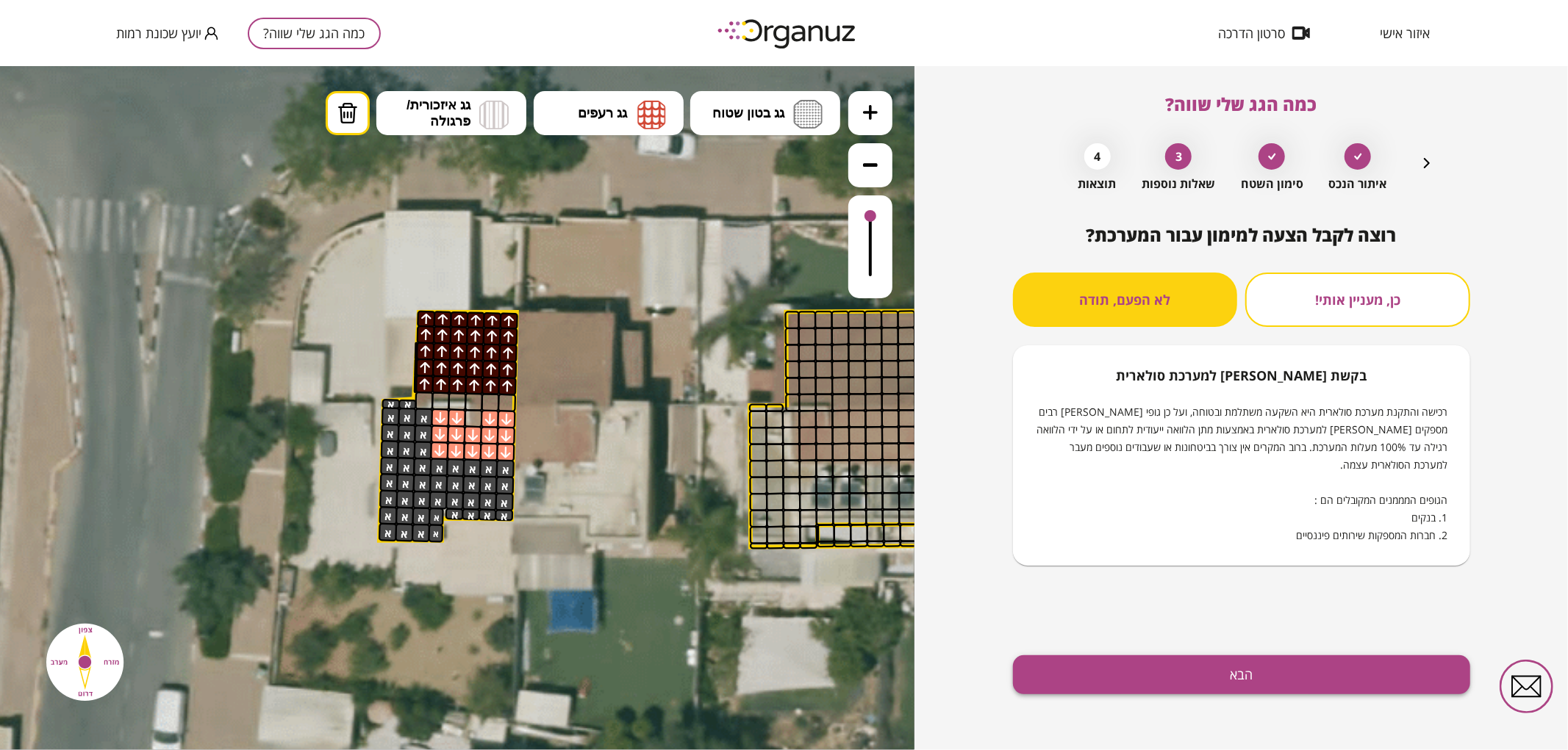
click at [1210, 672] on button "הבא" at bounding box center [1241, 675] width 457 height 39
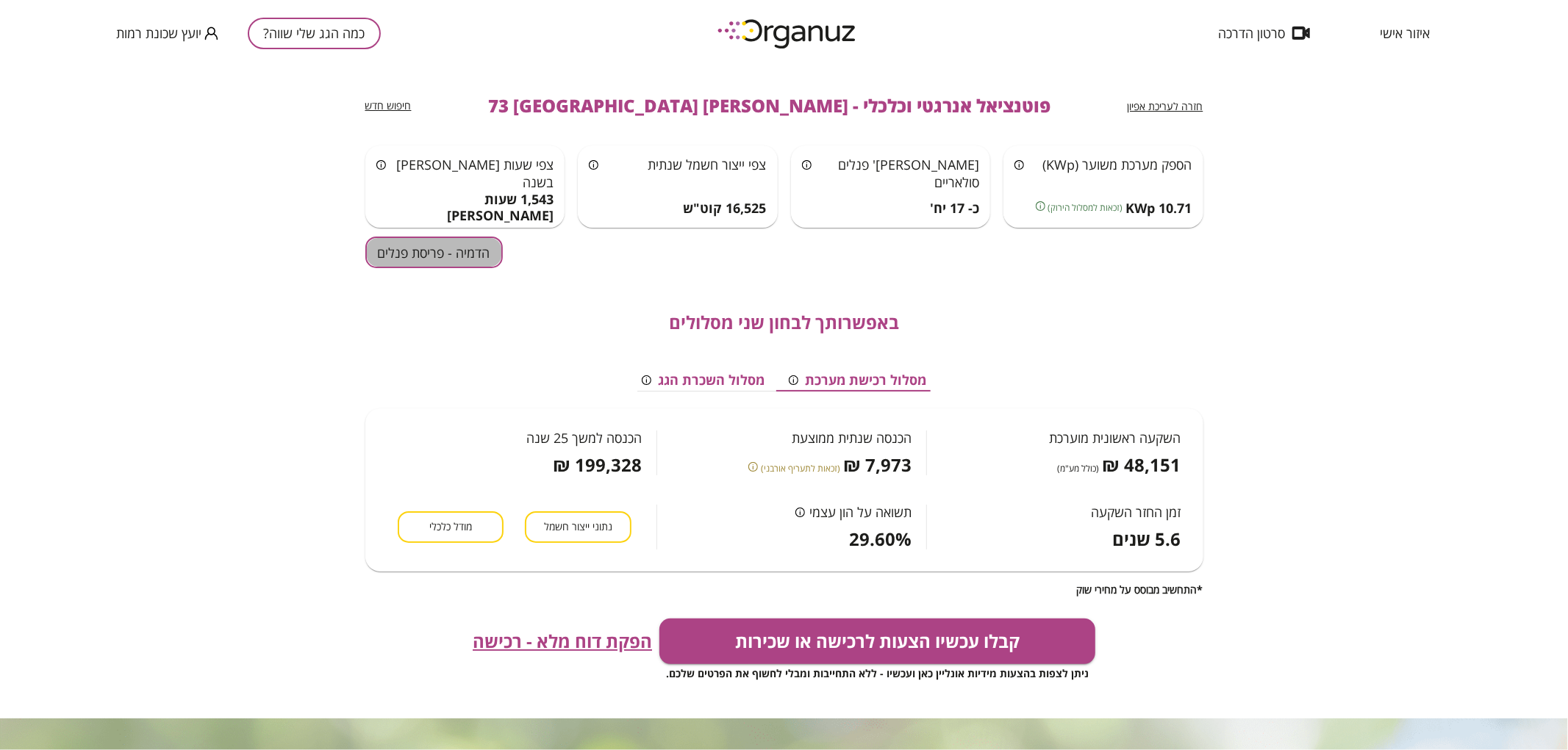
click at [453, 261] on button "הדמיה - פריסת פנלים" at bounding box center [434, 252] width 138 height 31
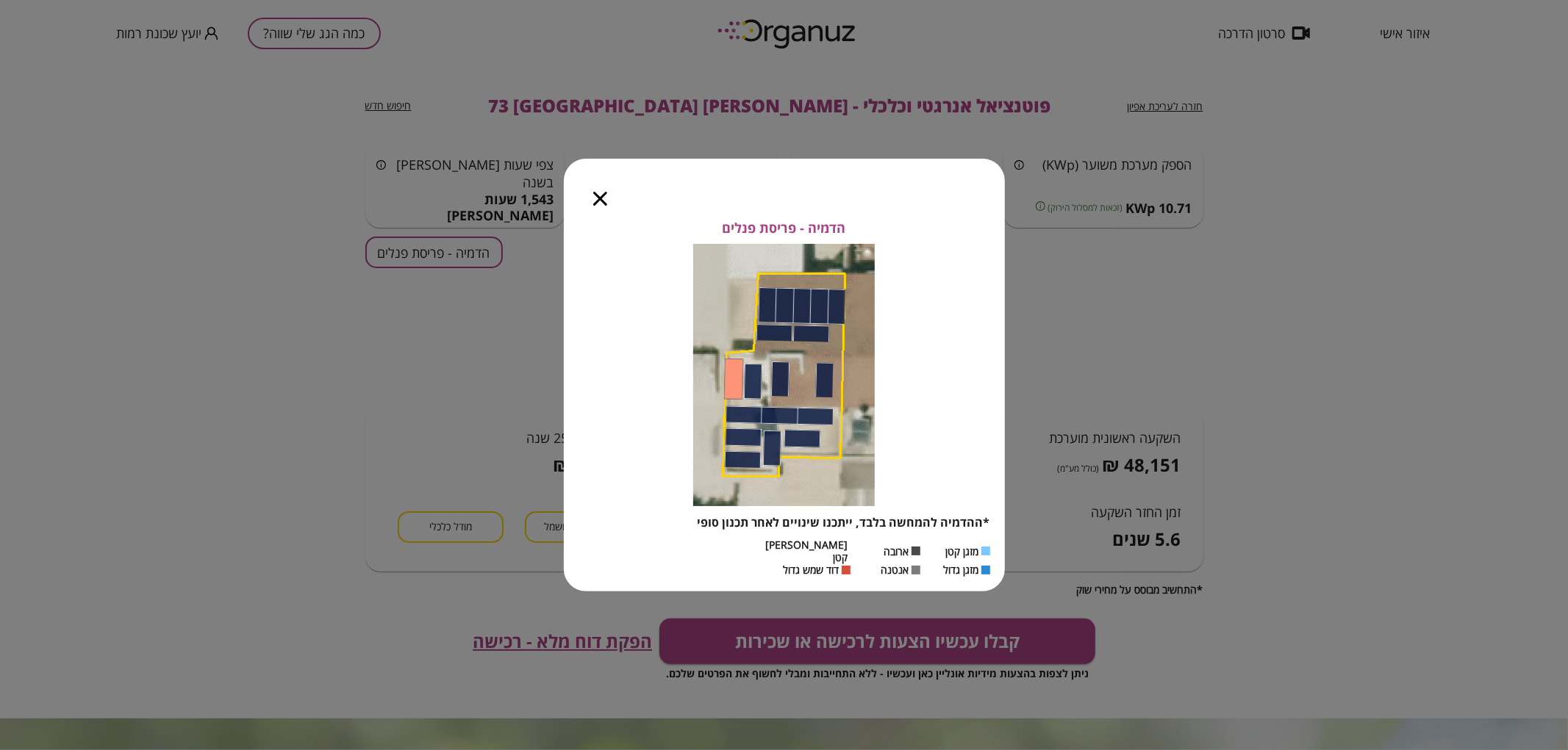
click at [599, 213] on div at bounding box center [599, 189] width 73 height 62
click at [600, 204] on icon "button" at bounding box center [600, 199] width 14 height 14
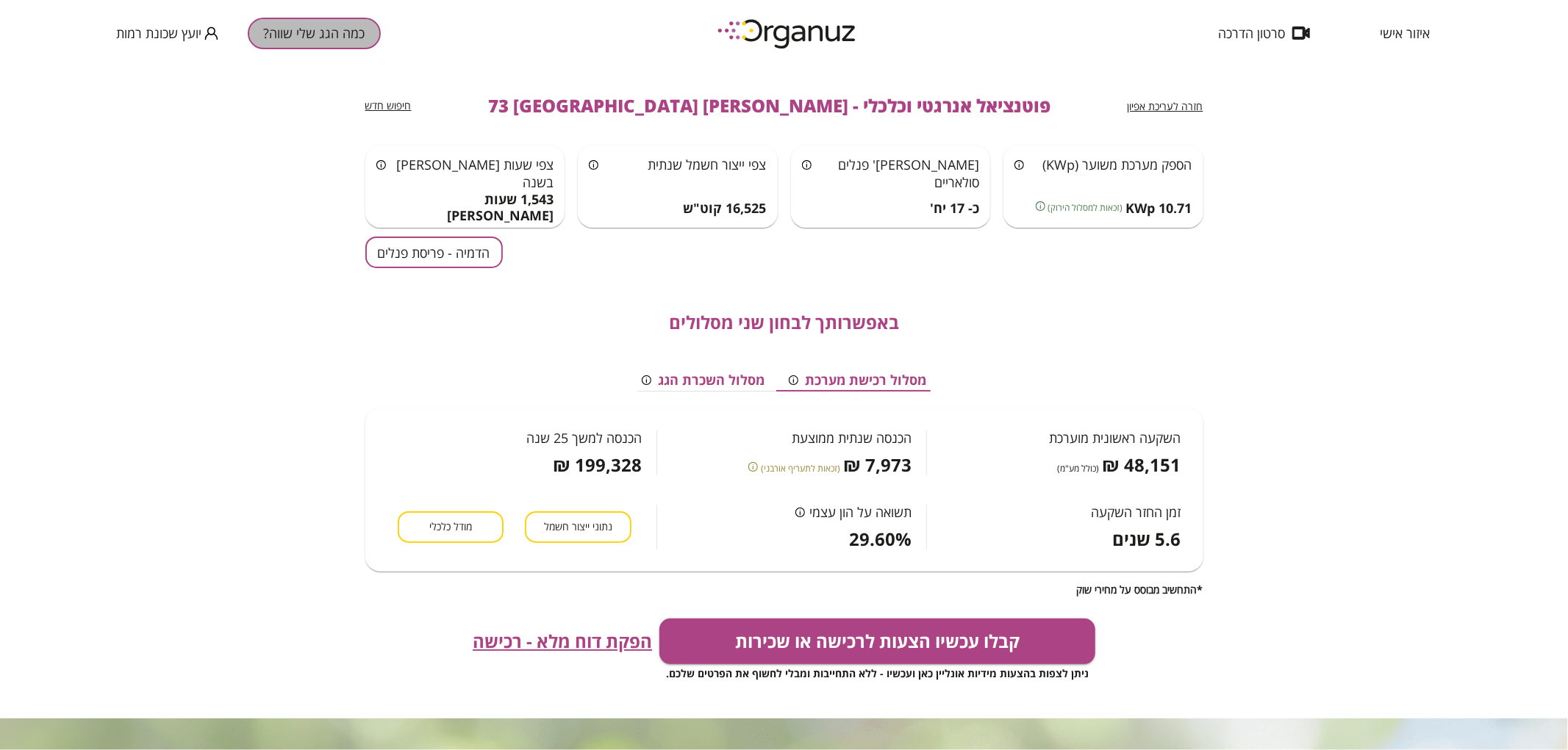
click at [358, 28] on button "כמה הגג שלי שווה?" at bounding box center [315, 33] width 133 height 31
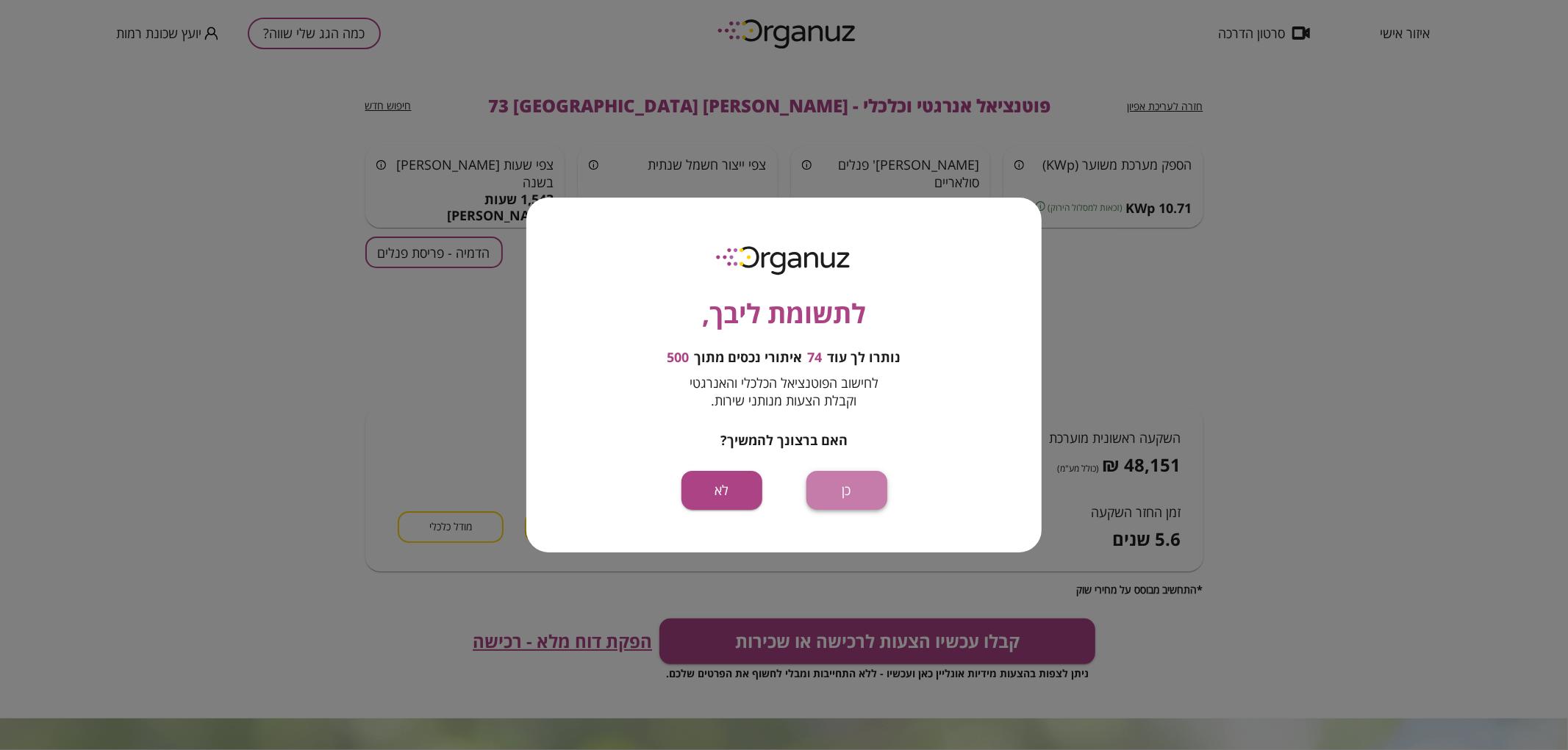
click at [842, 491] on button "כן" at bounding box center [847, 491] width 81 height 39
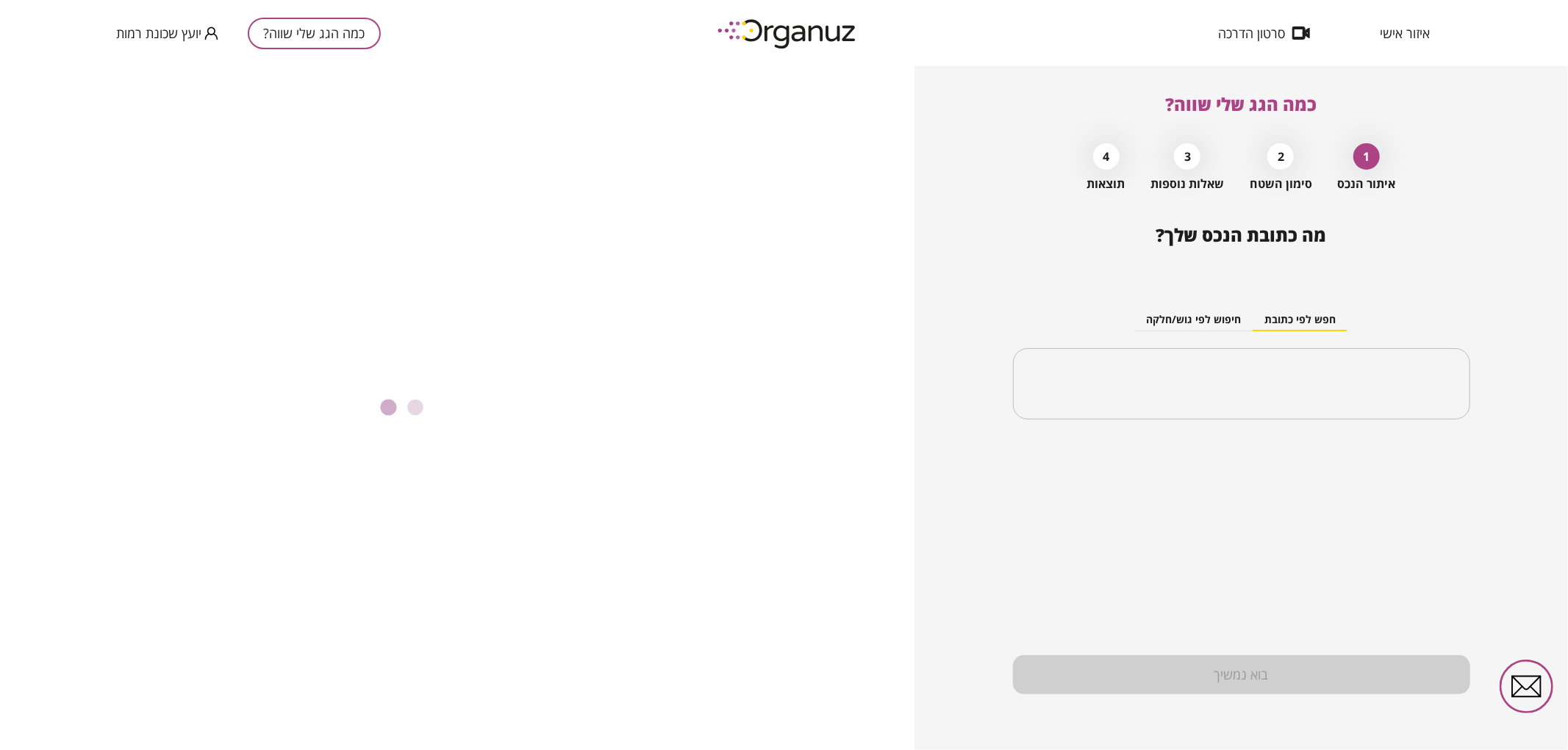
click at [1178, 406] on div "​" at bounding box center [1241, 384] width 457 height 72
click at [1172, 392] on input "text" at bounding box center [1247, 384] width 411 height 37
click at [1364, 464] on li "[PERSON_NAME] 64 [GEOGRAPHIC_DATA]" at bounding box center [1241, 458] width 419 height 27
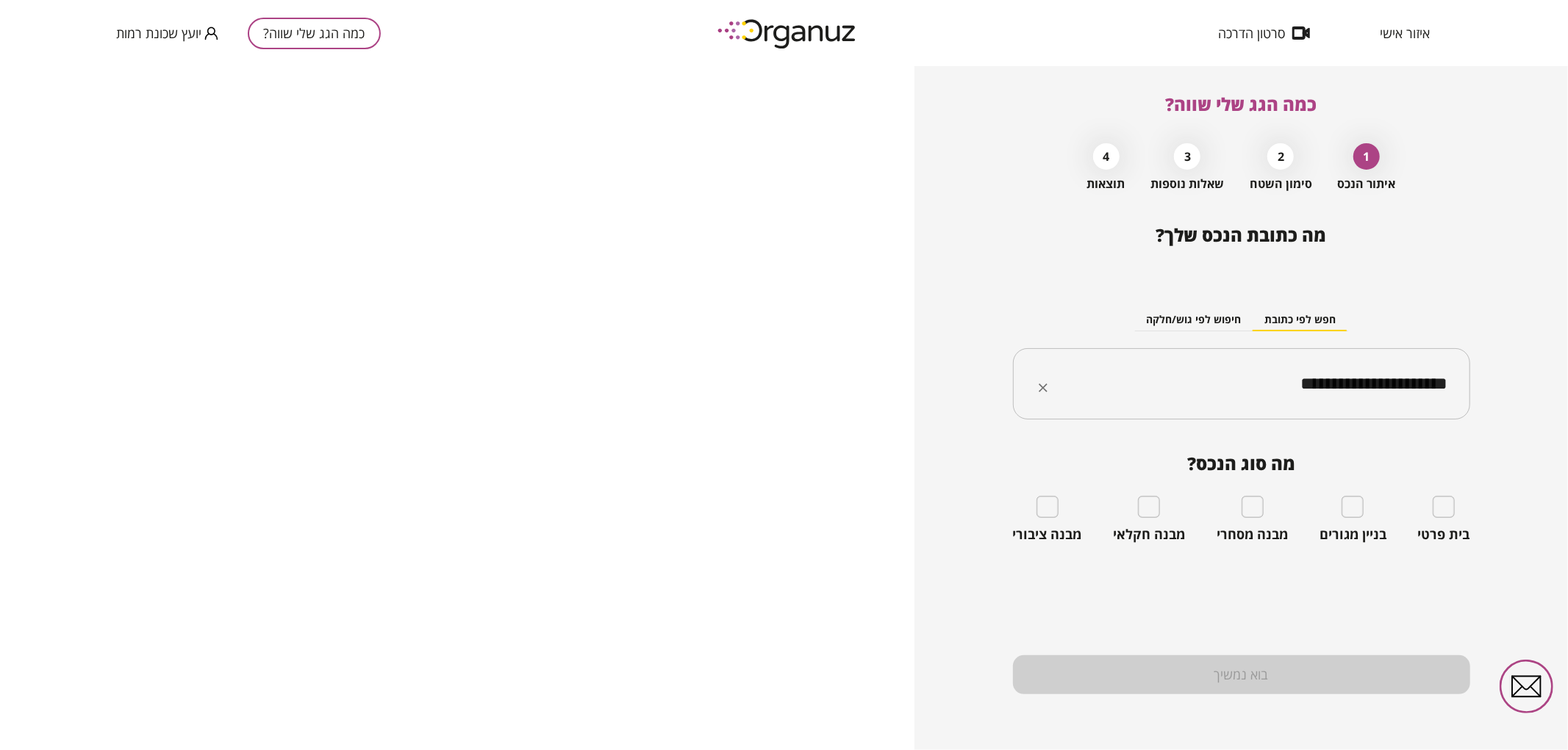
type input "**********"
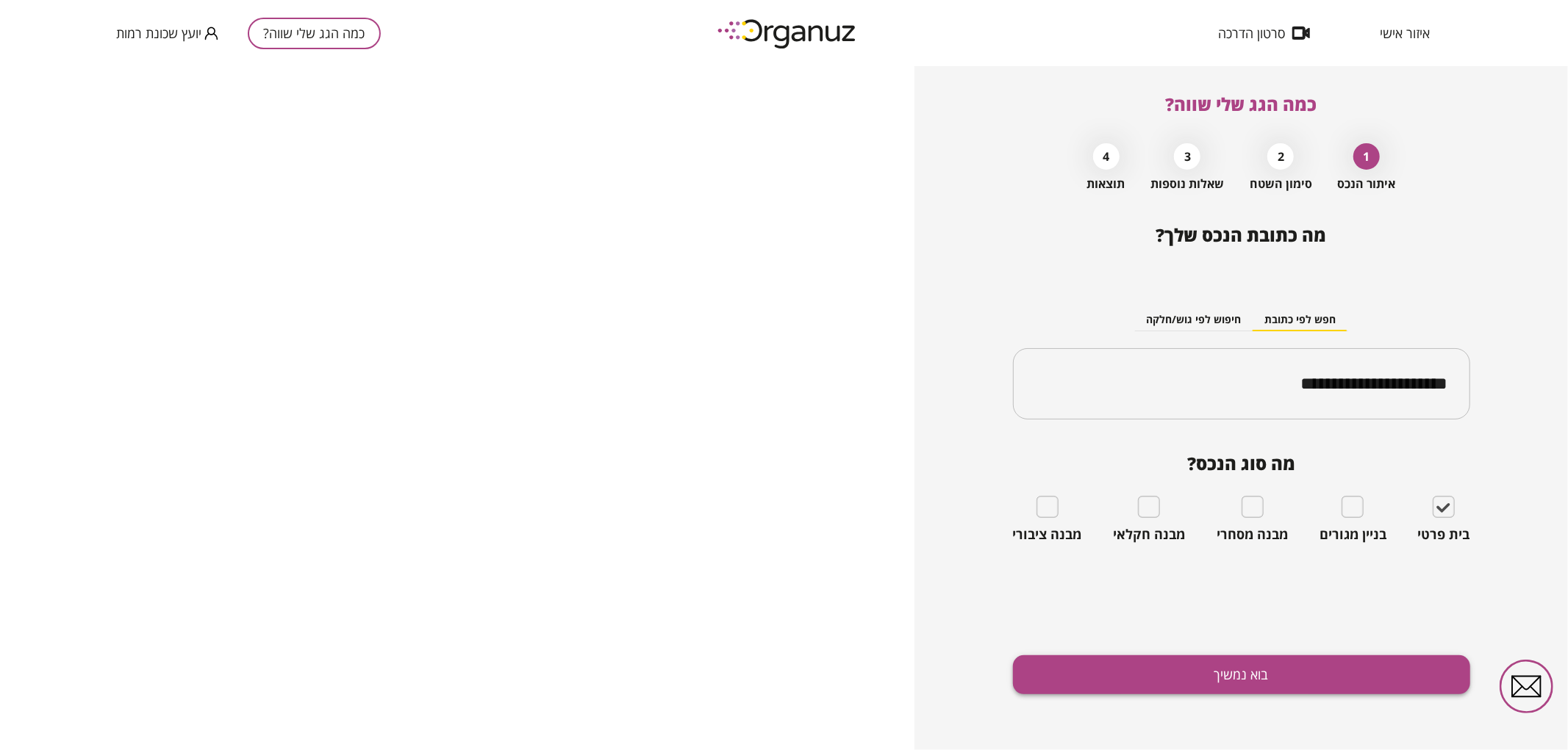
click at [1323, 678] on button "בוא נמשיך" at bounding box center [1241, 675] width 457 height 39
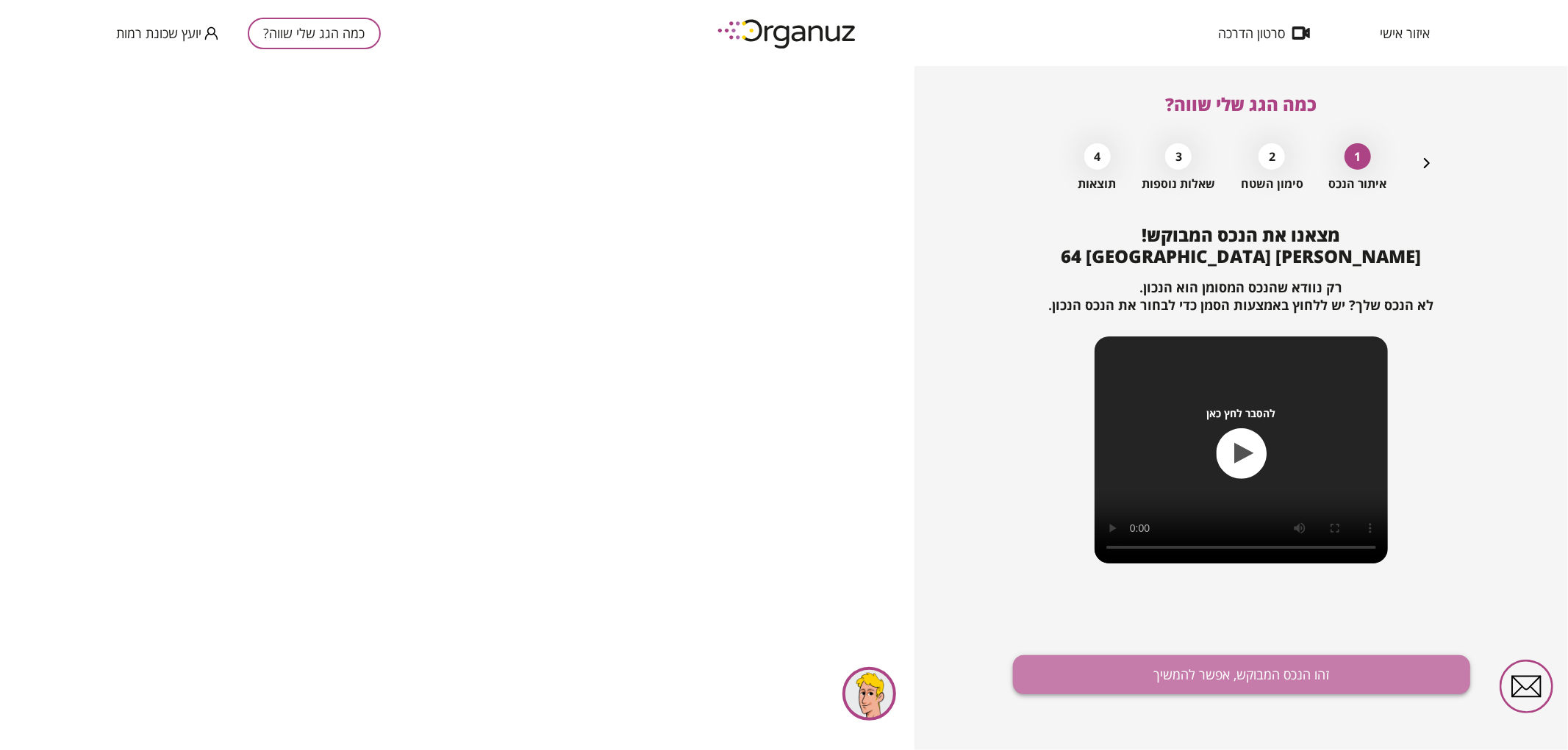
click at [1170, 690] on button "זהו הנכס המבוקש, אפשר להמשיך" at bounding box center [1241, 675] width 457 height 39
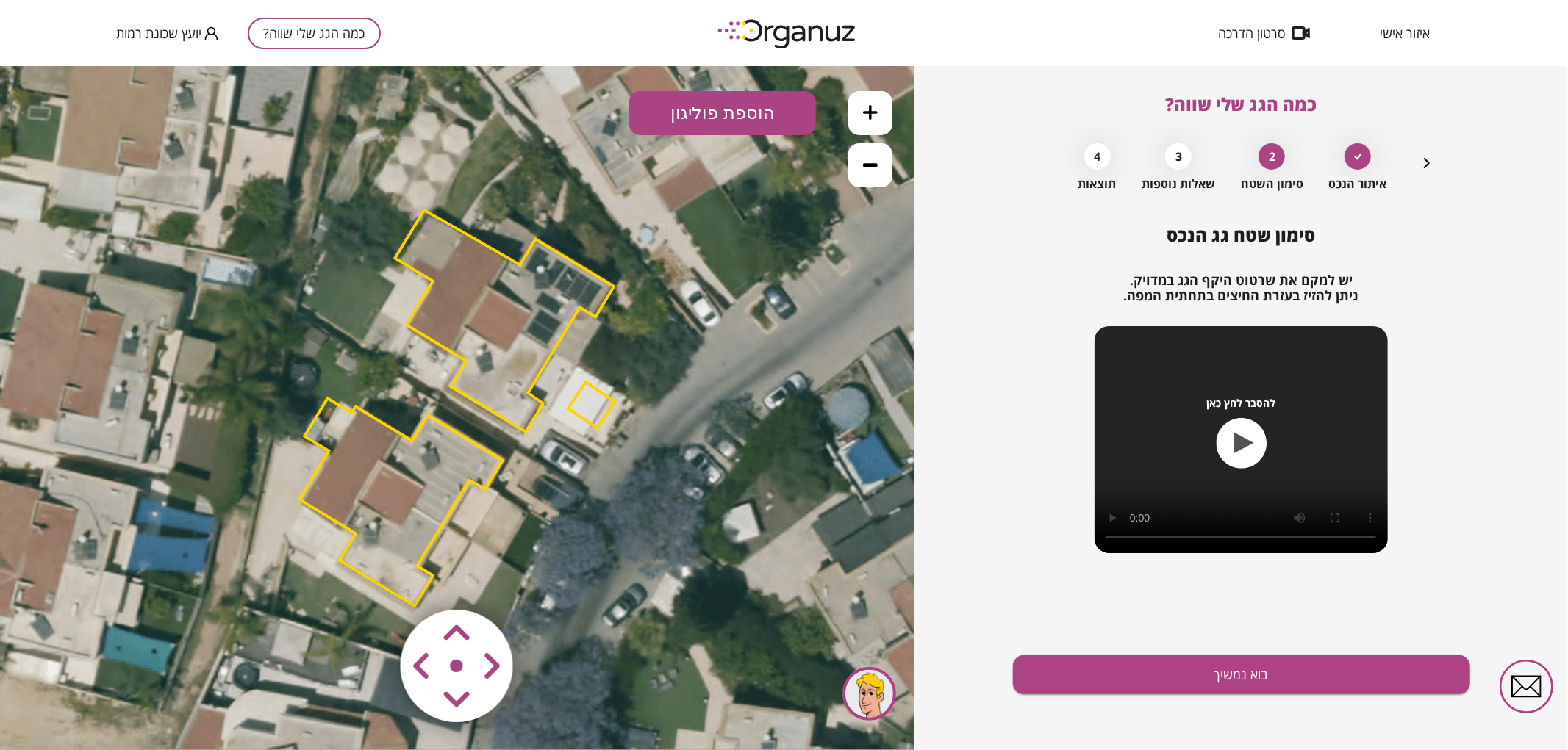
click at [863, 164] on icon at bounding box center [870, 164] width 15 height 15
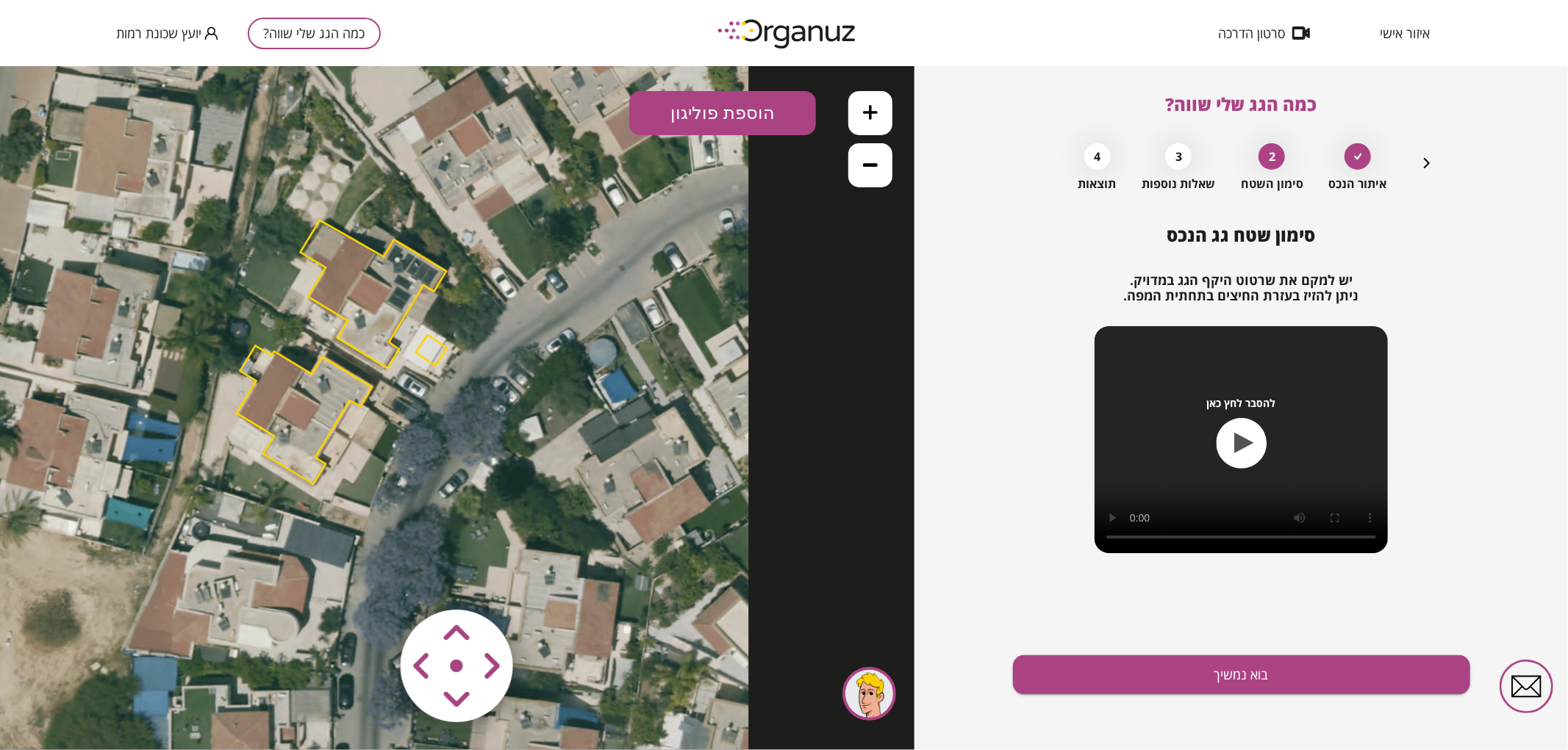
drag, startPoint x: 724, startPoint y: 255, endPoint x: 614, endPoint y: 205, distance: 120.8
click at [614, 205] on icon at bounding box center [341, 354] width 816 height 816
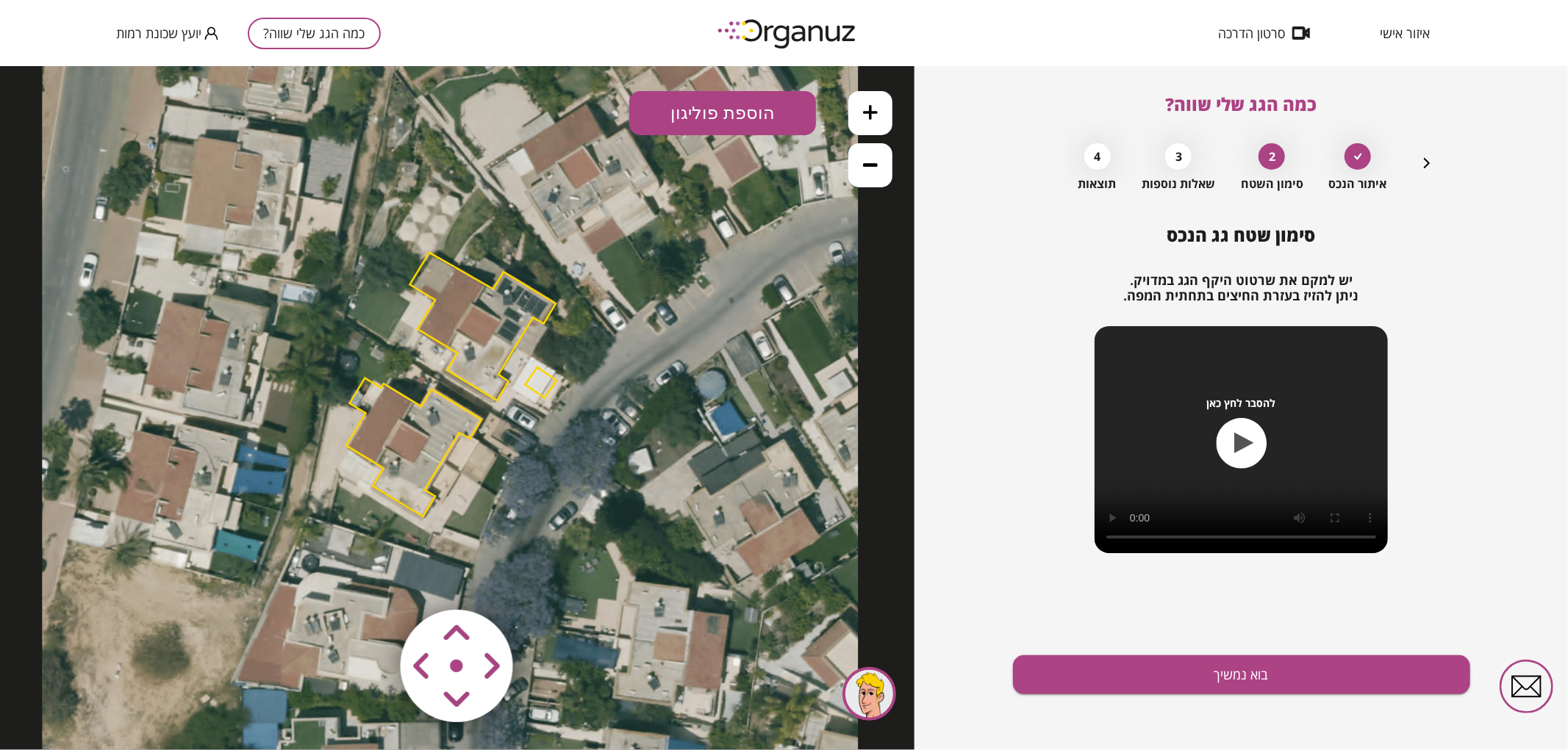
drag, startPoint x: 505, startPoint y: 406, endPoint x: 704, endPoint y: 112, distance: 355.0
click at [611, 429] on icon at bounding box center [450, 386] width 816 height 816
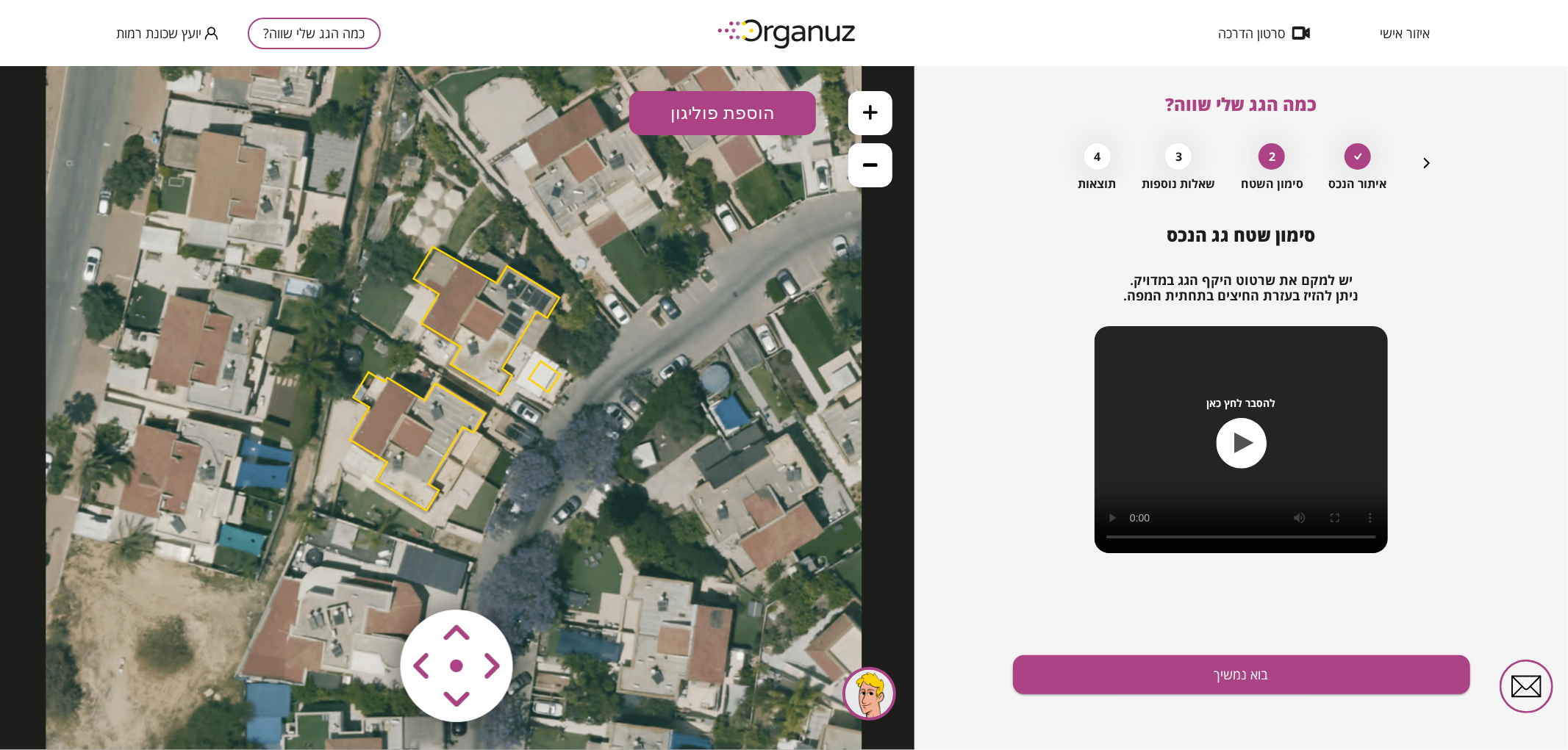
click at [458, 419] on polygon at bounding box center [417, 441] width 136 height 139
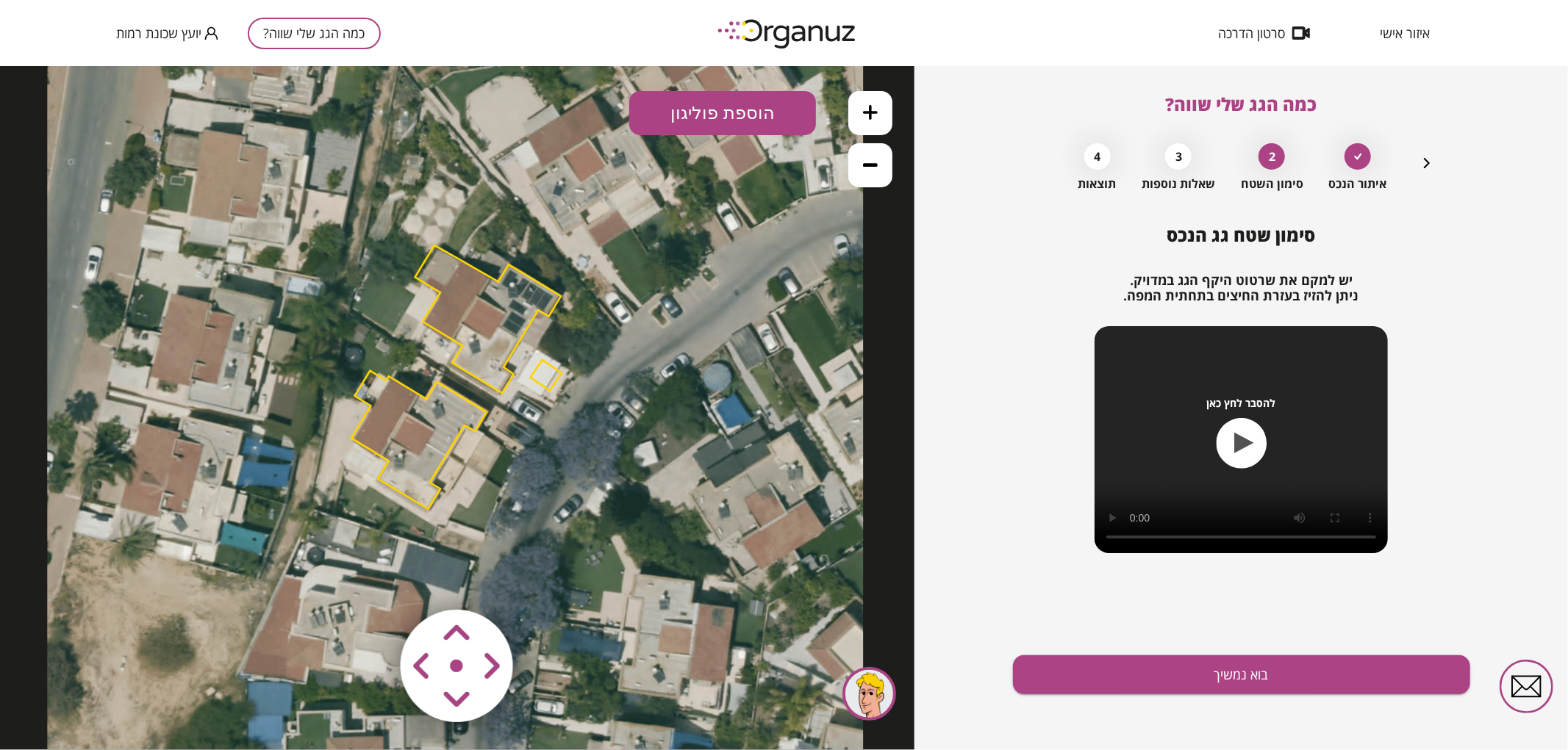
click at [451, 426] on polygon at bounding box center [419, 439] width 136 height 139
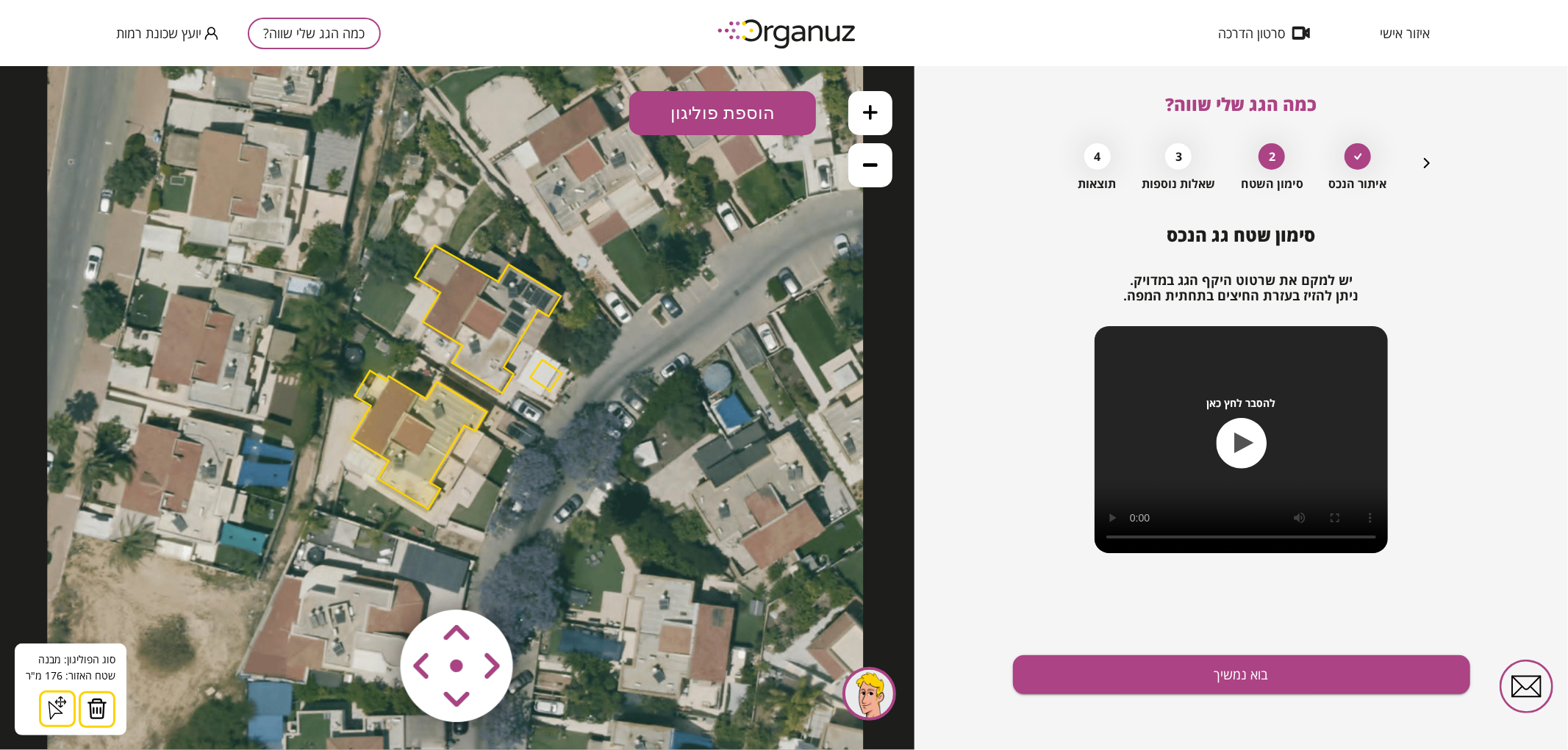
click at [96, 701] on img at bounding box center [96, 708] width 21 height 22
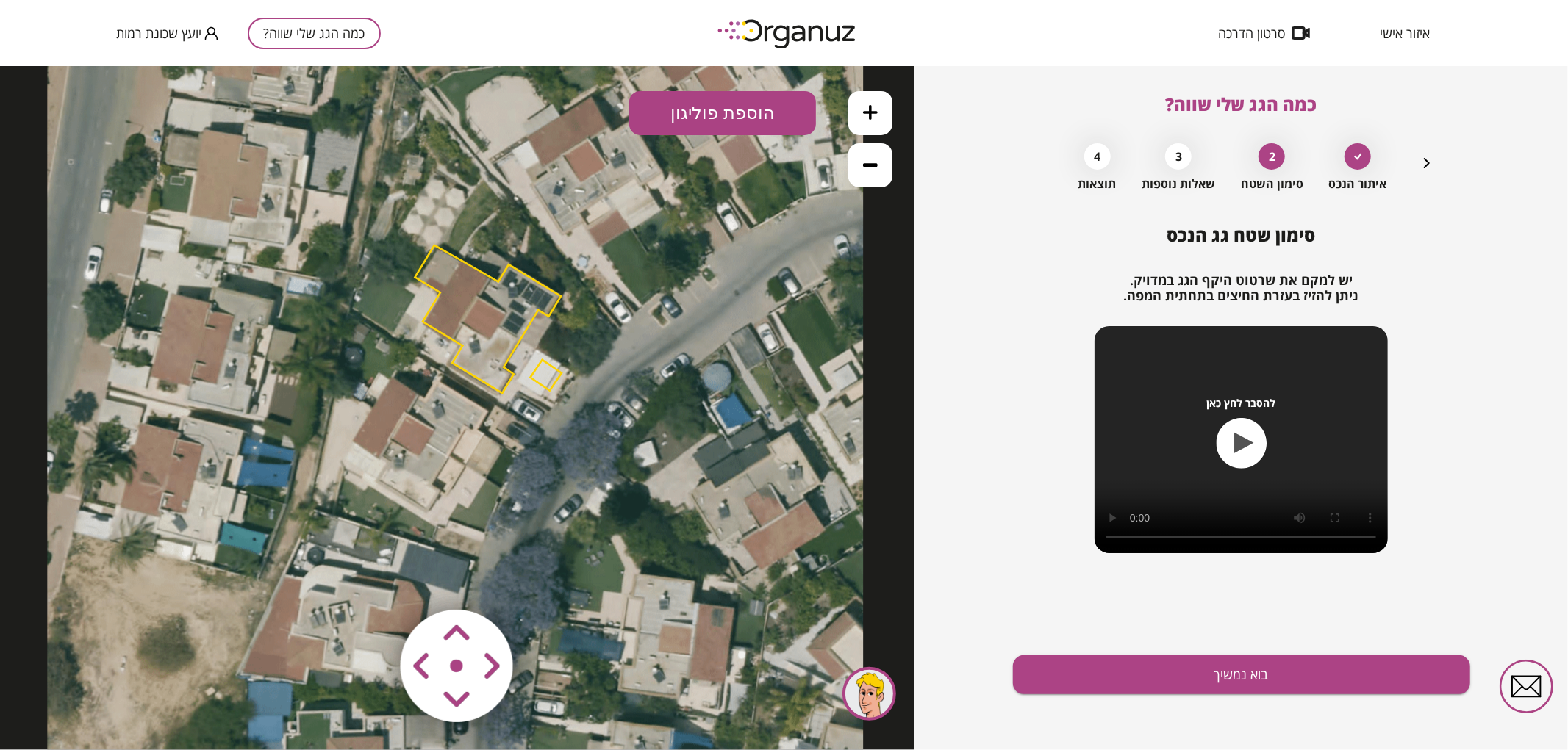
click at [880, 99] on button at bounding box center [871, 112] width 44 height 44
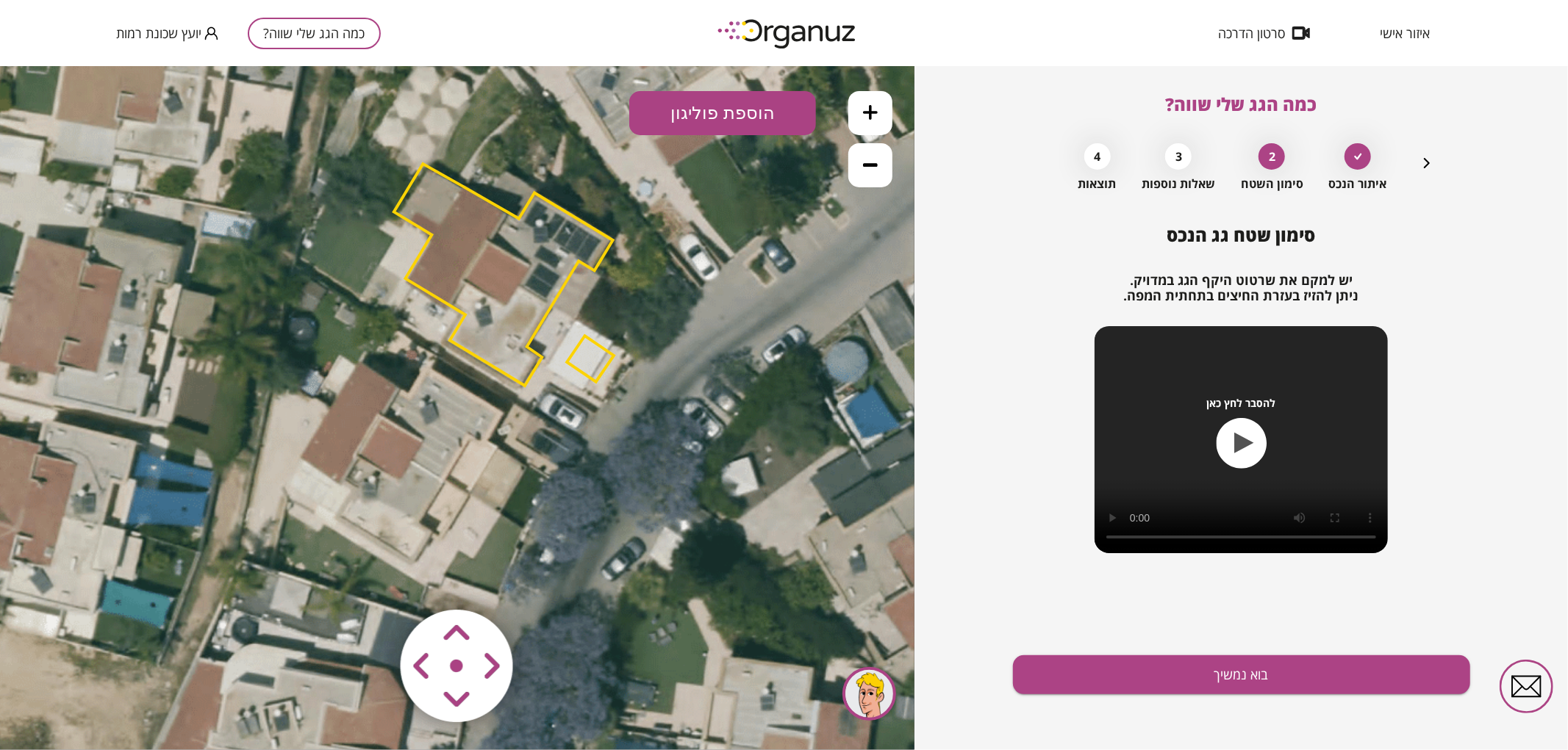
click at [880, 99] on button at bounding box center [871, 112] width 44 height 44
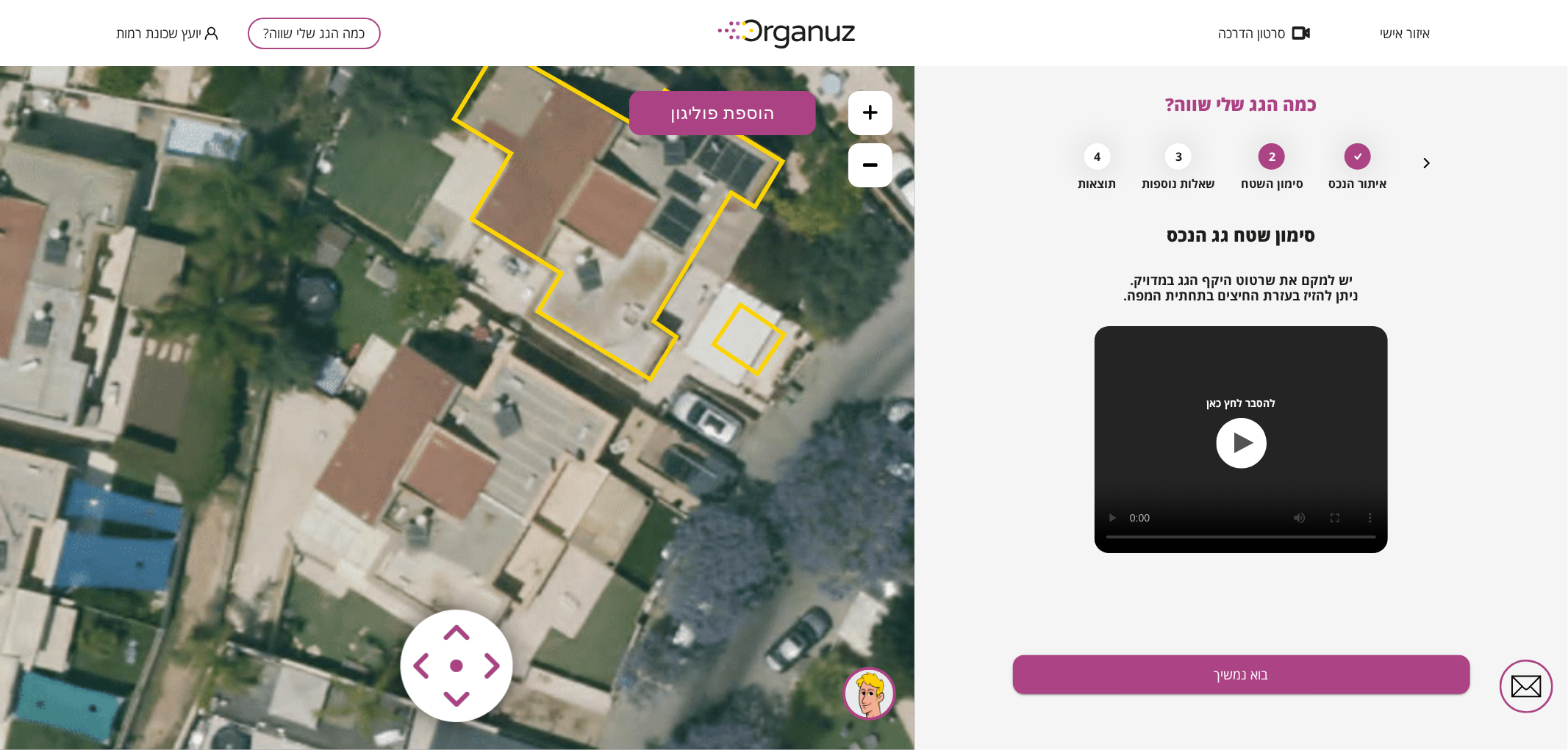
drag, startPoint x: 386, startPoint y: 355, endPoint x: 479, endPoint y: 347, distance: 93.3
click at [478, 350] on icon at bounding box center [544, 347] width 1837 height 1836
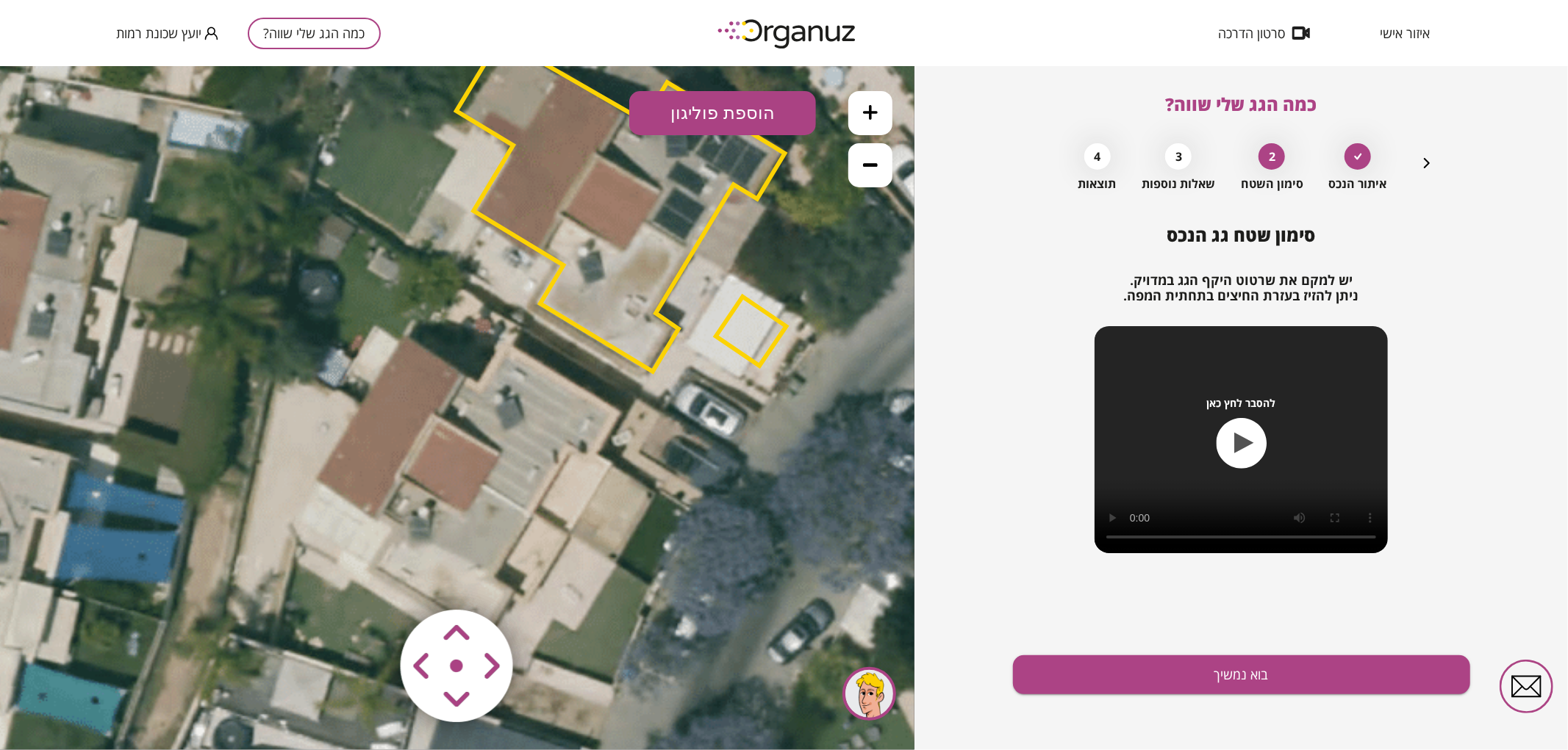
click at [707, 127] on button "הוספת פוליגון" at bounding box center [723, 112] width 187 height 44
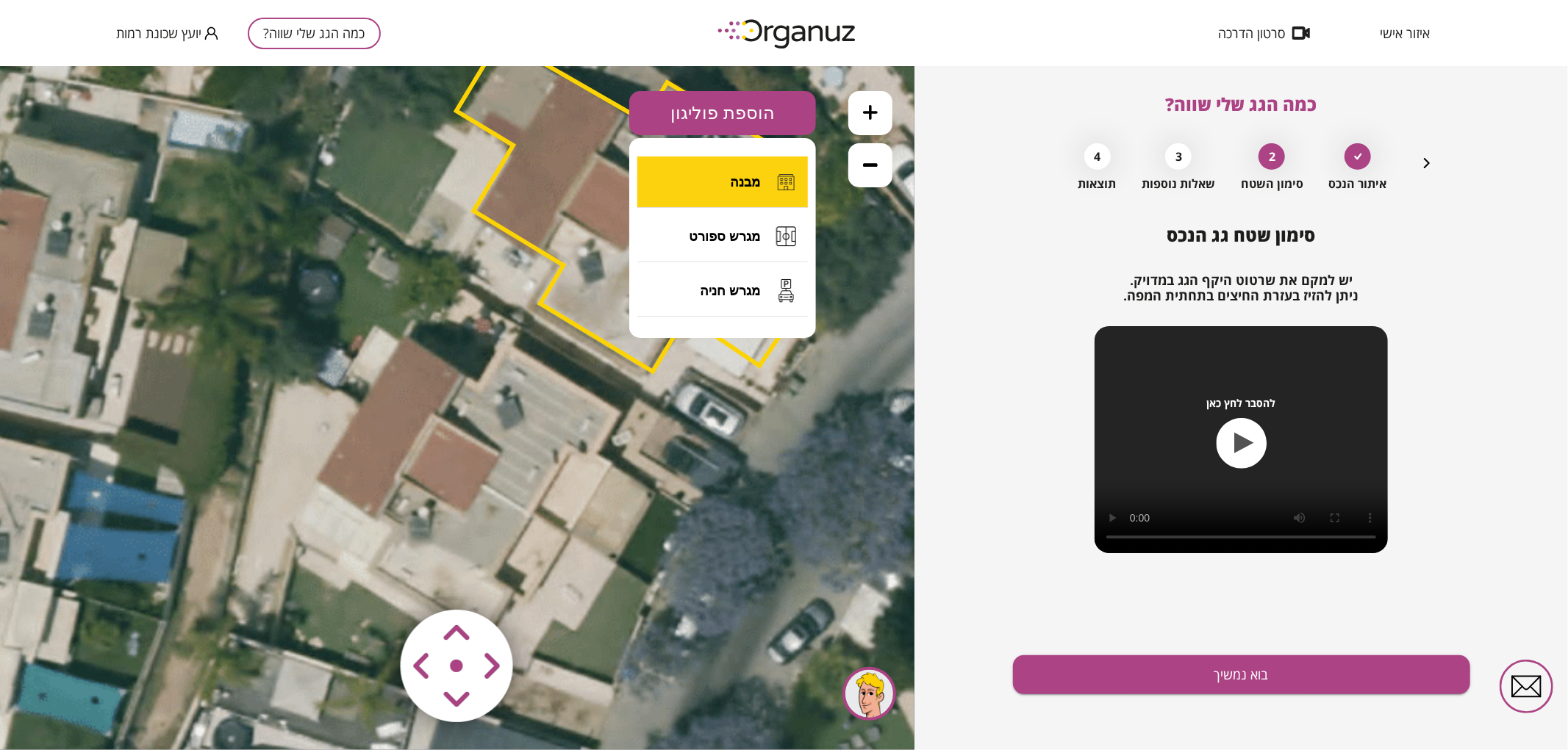
click at [730, 167] on button "מבנה" at bounding box center [723, 181] width 171 height 51
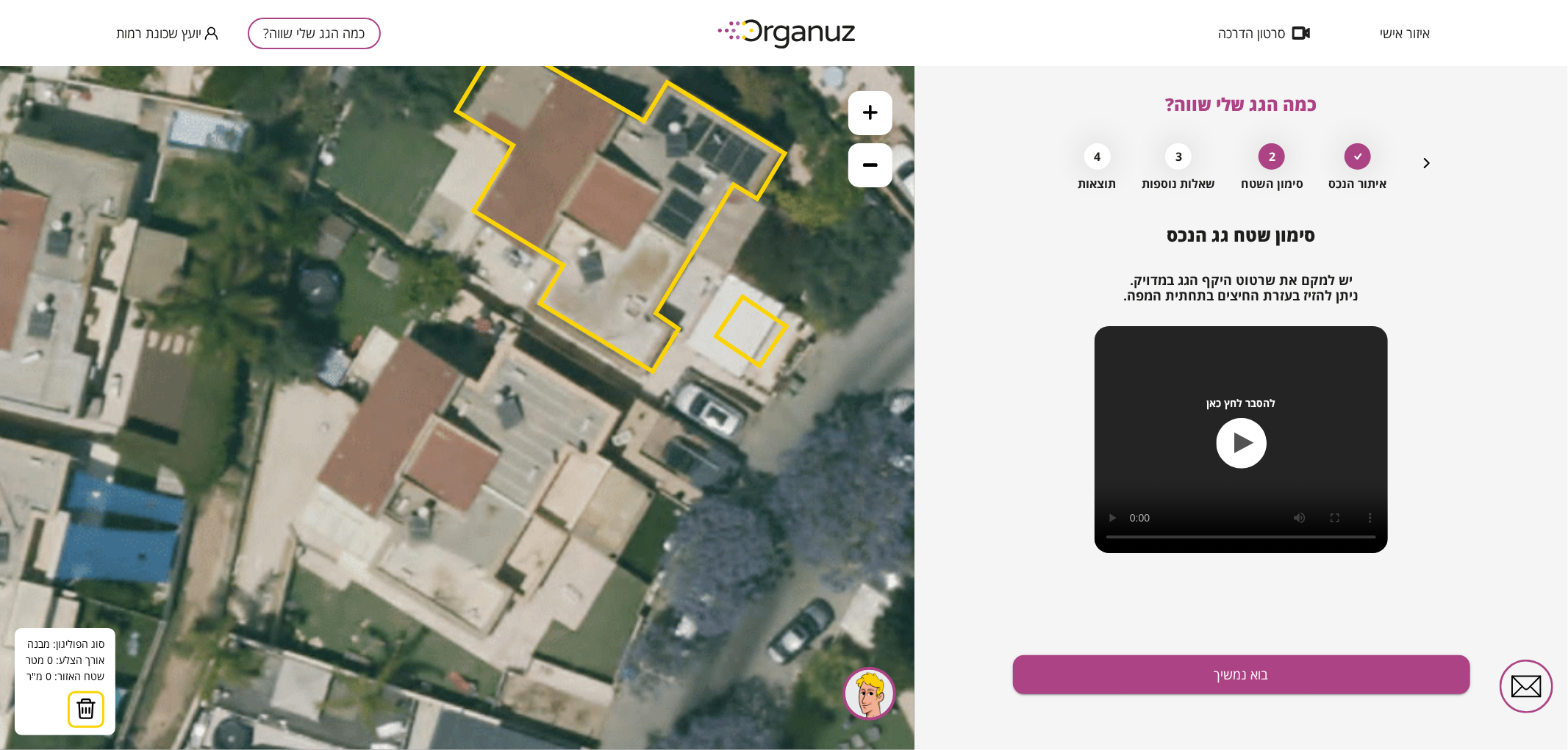
click at [530, 516] on icon at bounding box center [547, 338] width 1837 height 1836
click at [359, 408] on polygon at bounding box center [445, 461] width 172 height 108
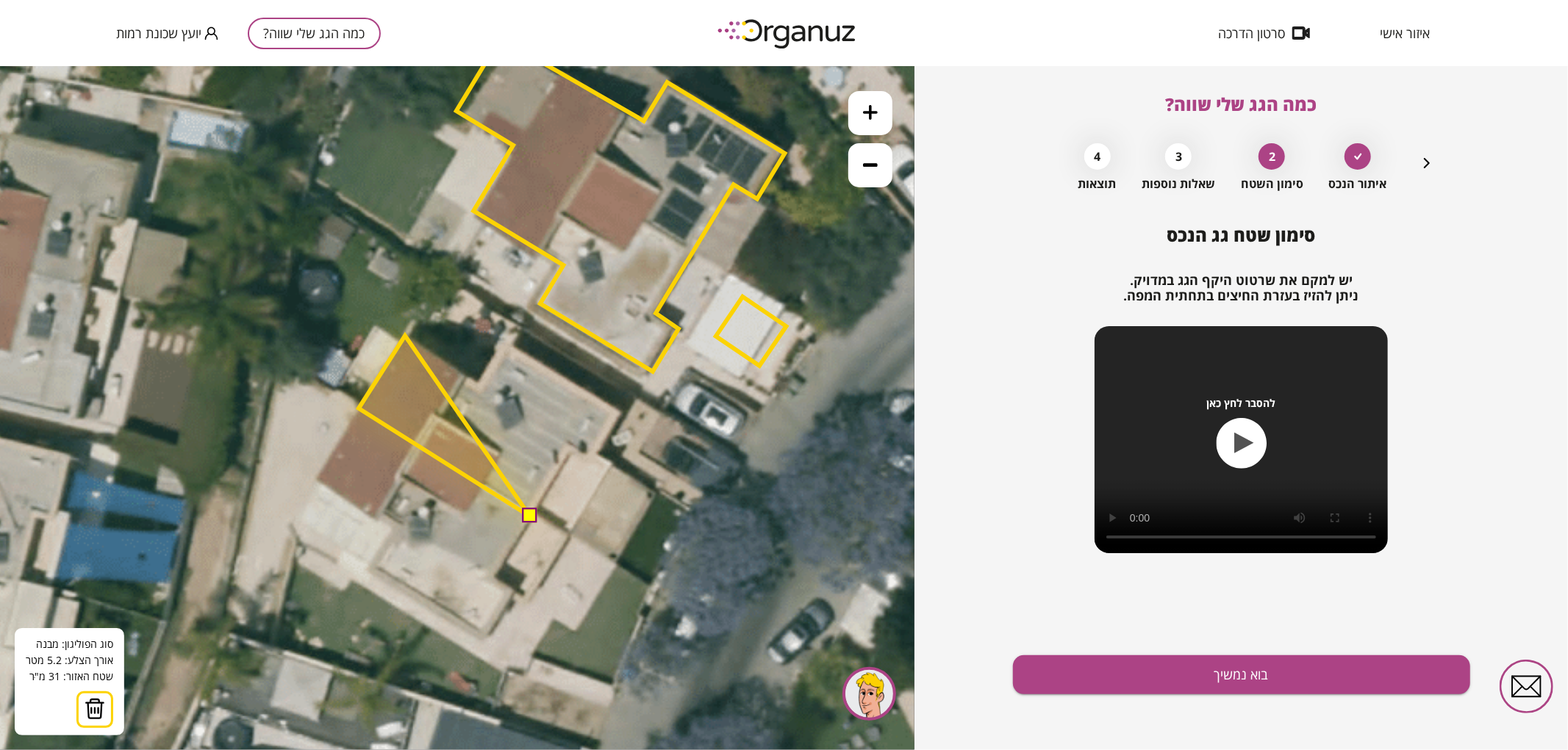
click at [405, 335] on polygon at bounding box center [445, 426] width 172 height 181
click at [479, 384] on polygon at bounding box center [445, 426] width 172 height 181
click at [505, 346] on polygon at bounding box center [445, 426] width 172 height 181
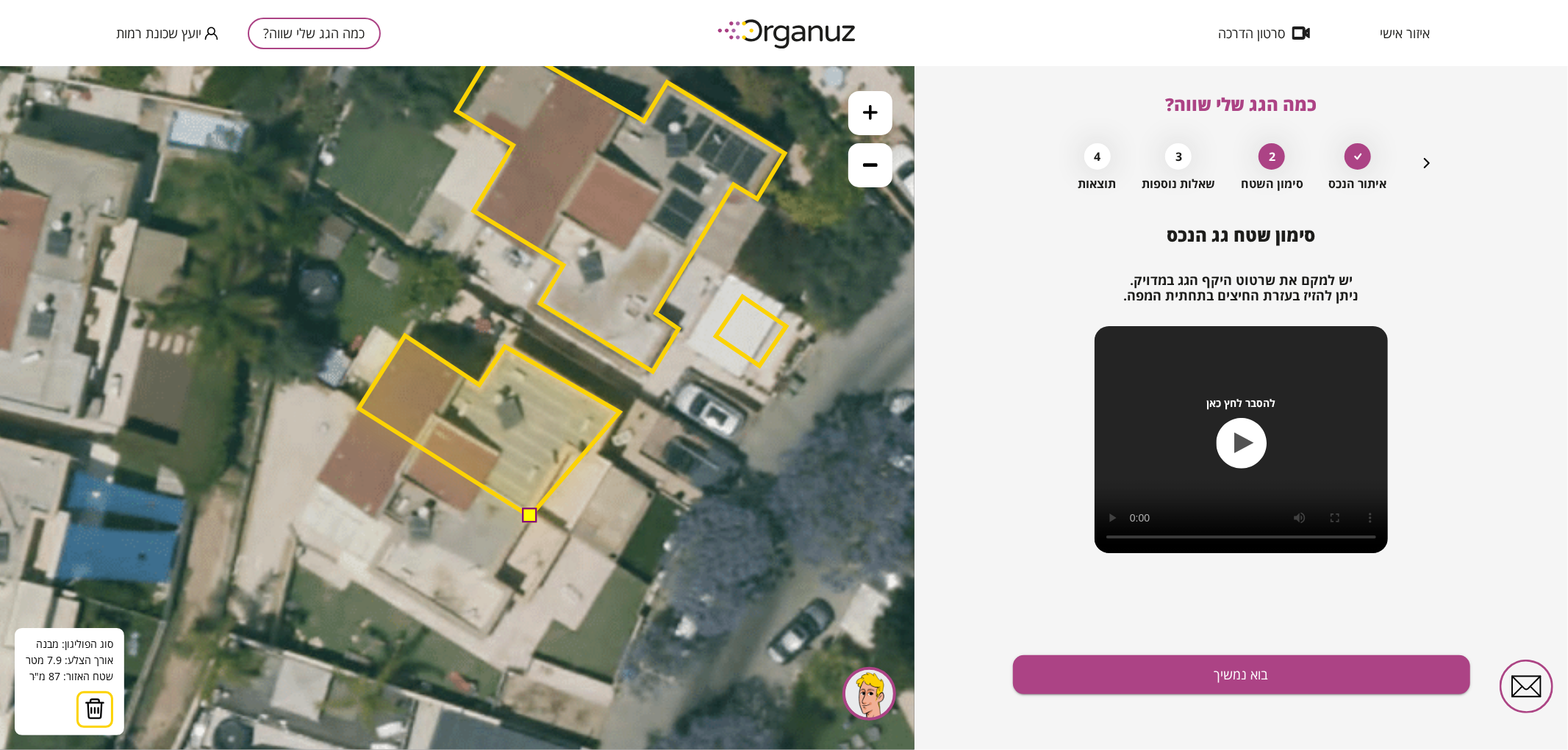
click at [619, 412] on polygon at bounding box center [489, 426] width 261 height 181
click at [591, 464] on polygon at bounding box center [489, 426] width 261 height 181
click at [570, 452] on polygon at bounding box center [489, 426] width 261 height 181
click at [532, 515] on button at bounding box center [529, 515] width 15 height 15
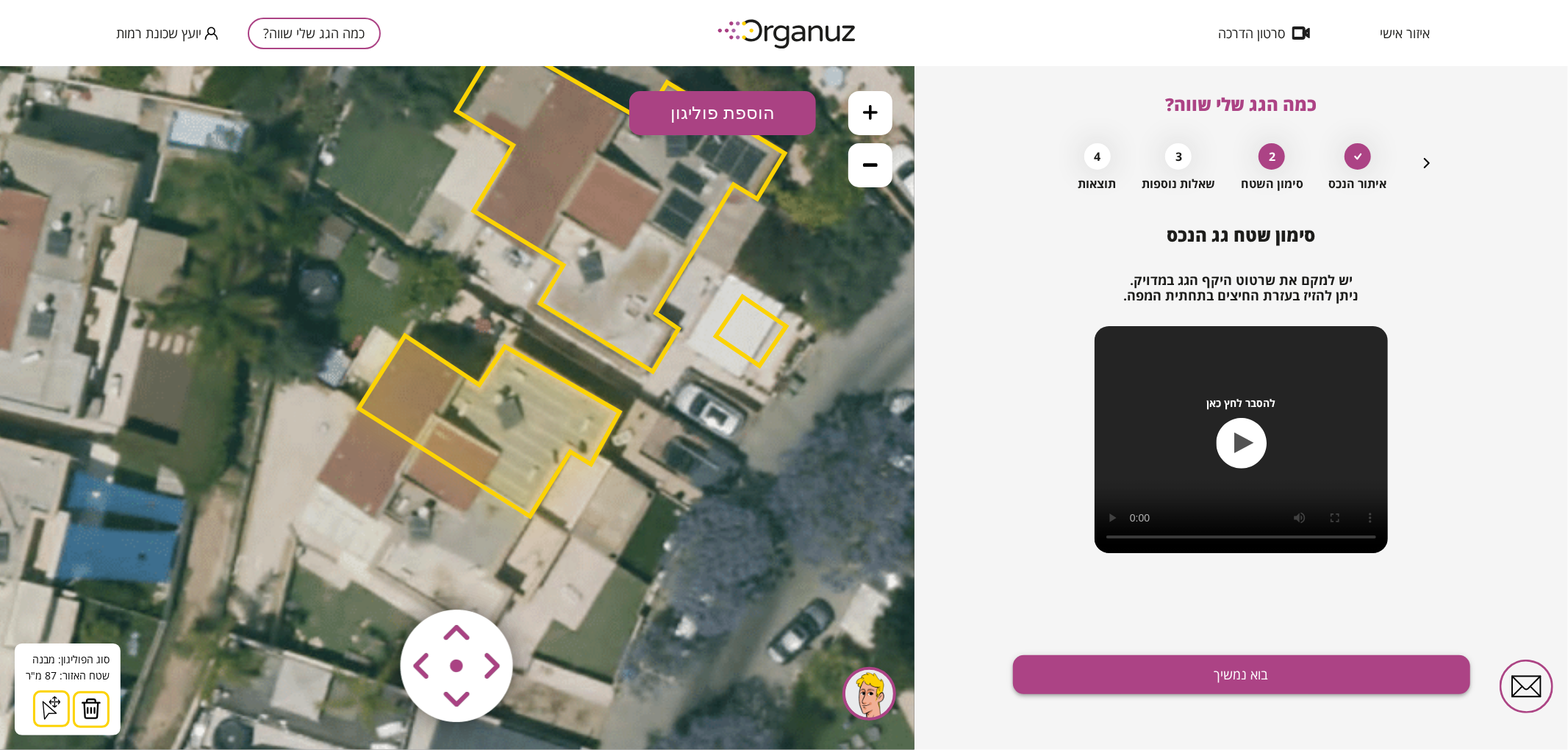
click at [1239, 678] on button "בוא נמשיך" at bounding box center [1241, 675] width 457 height 39
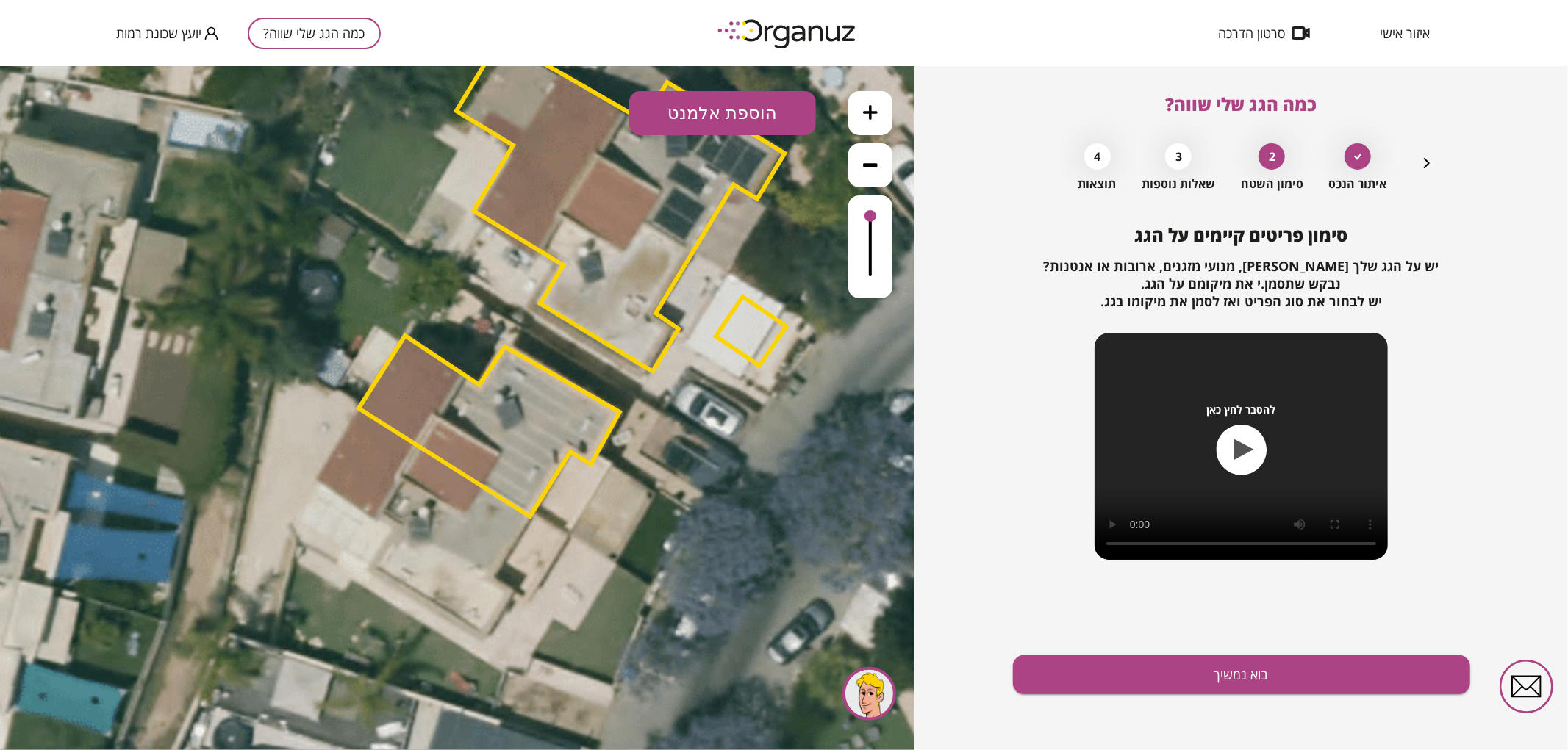
click at [713, 117] on button "הוספת אלמנט" at bounding box center [723, 112] width 187 height 44
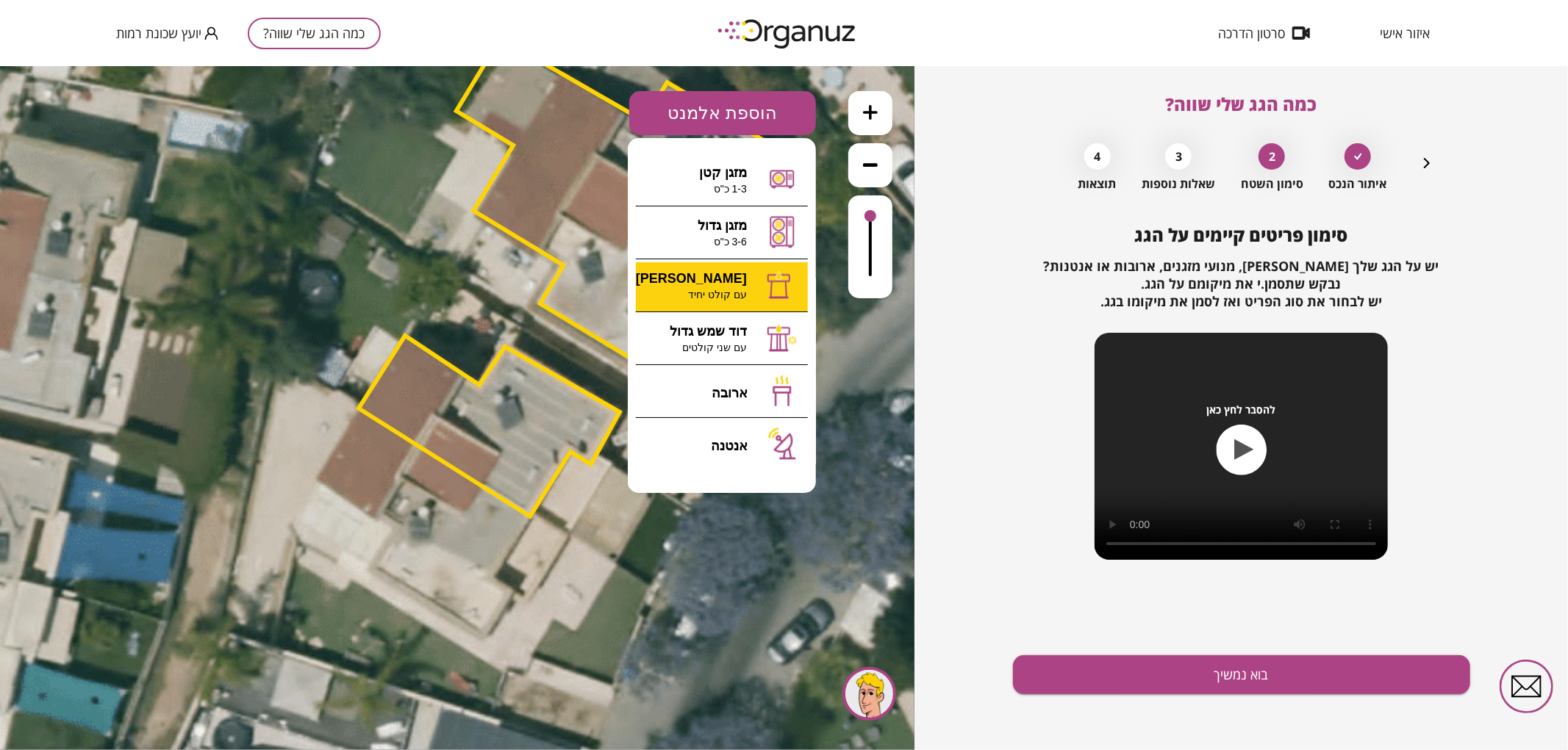
click at [726, 288] on div ".st0 { fill: #FFFFFF; } 87" at bounding box center [457, 407] width 915 height 684
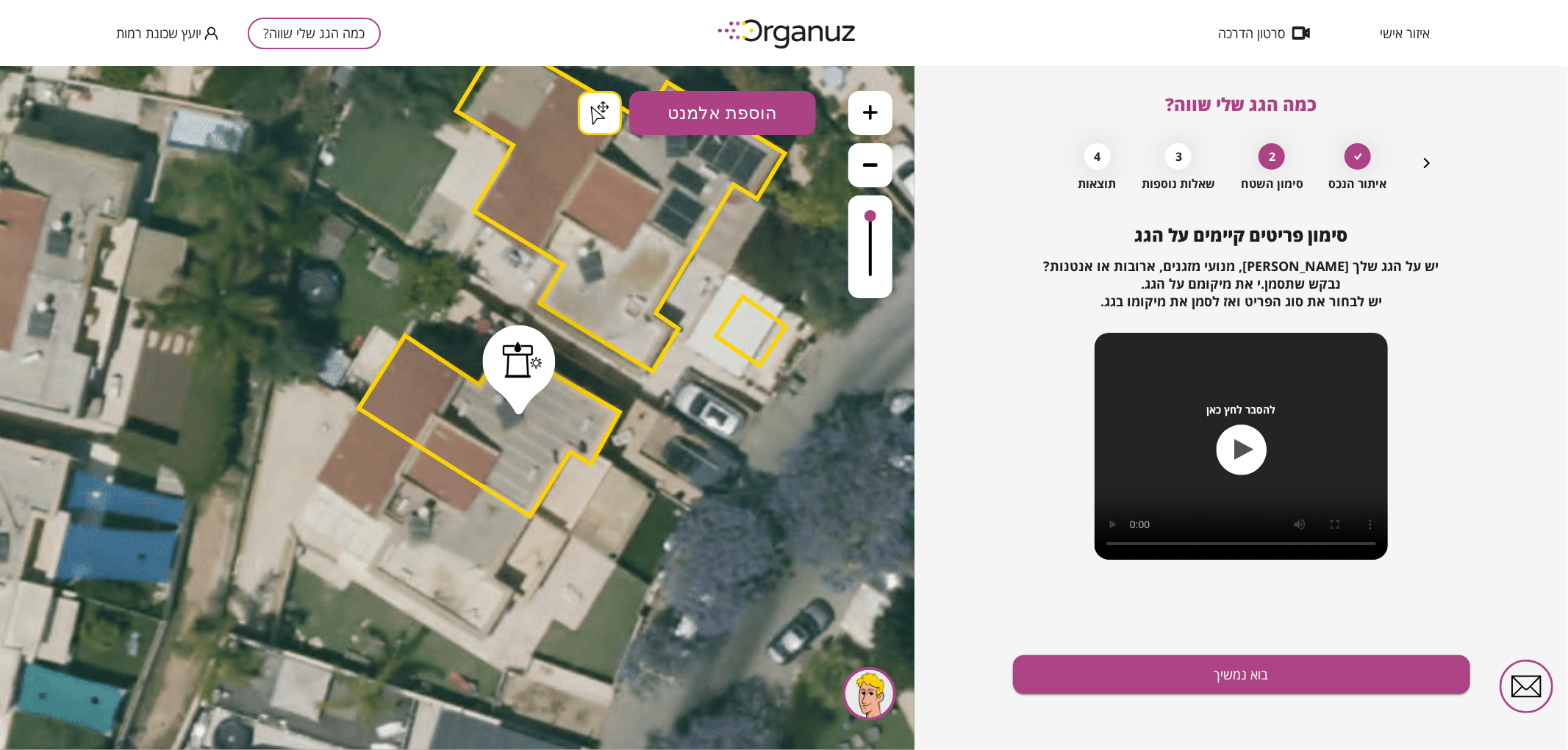
click at [1231, 681] on button "בוא נמשיך" at bounding box center [1241, 675] width 457 height 39
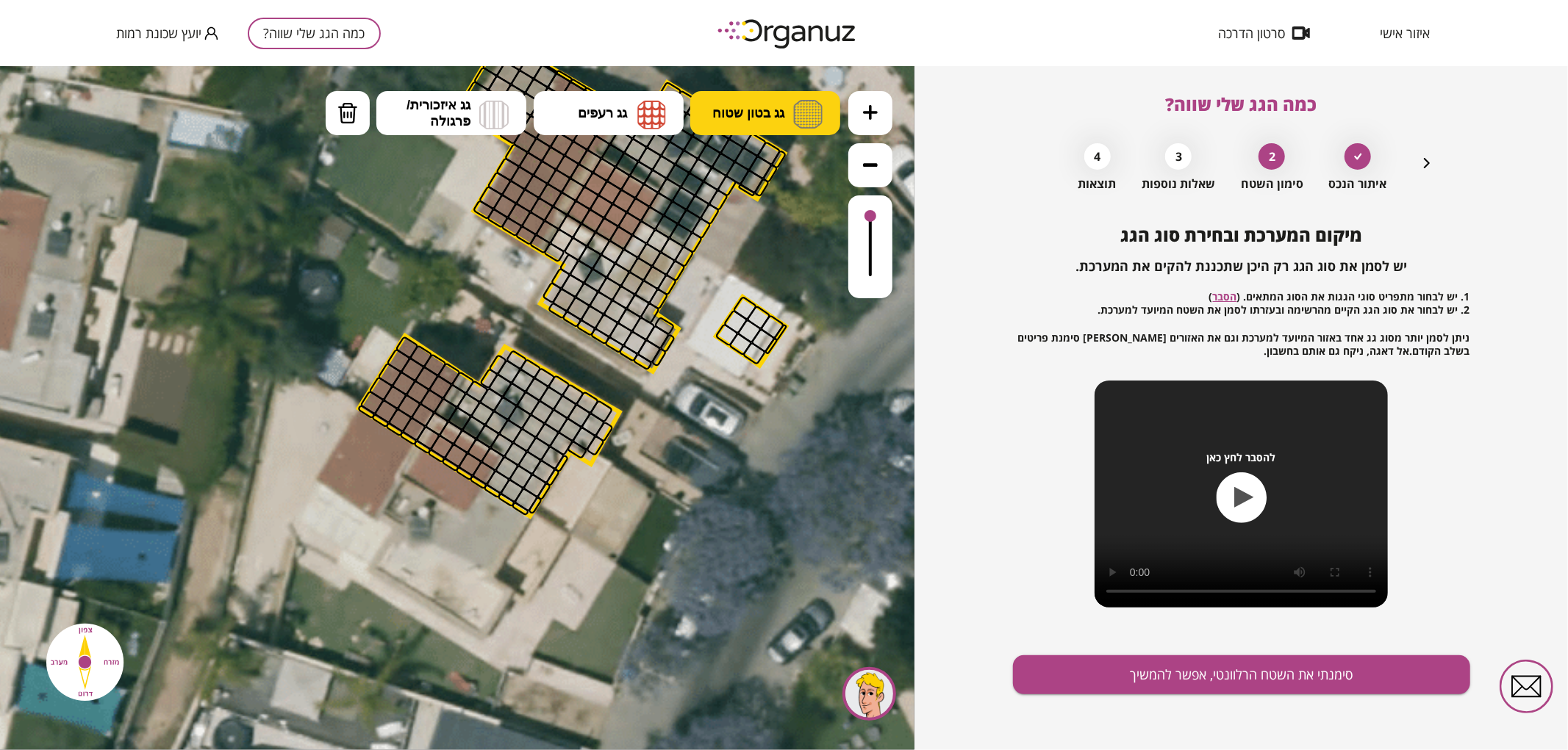
click at [782, 124] on button "גג בטון שטוח" at bounding box center [766, 112] width 150 height 44
click at [795, 165] on div ".st0 { fill: #FFFFFF; } .st0 { fill: #FFFFFF; }" at bounding box center [457, 407] width 915 height 684
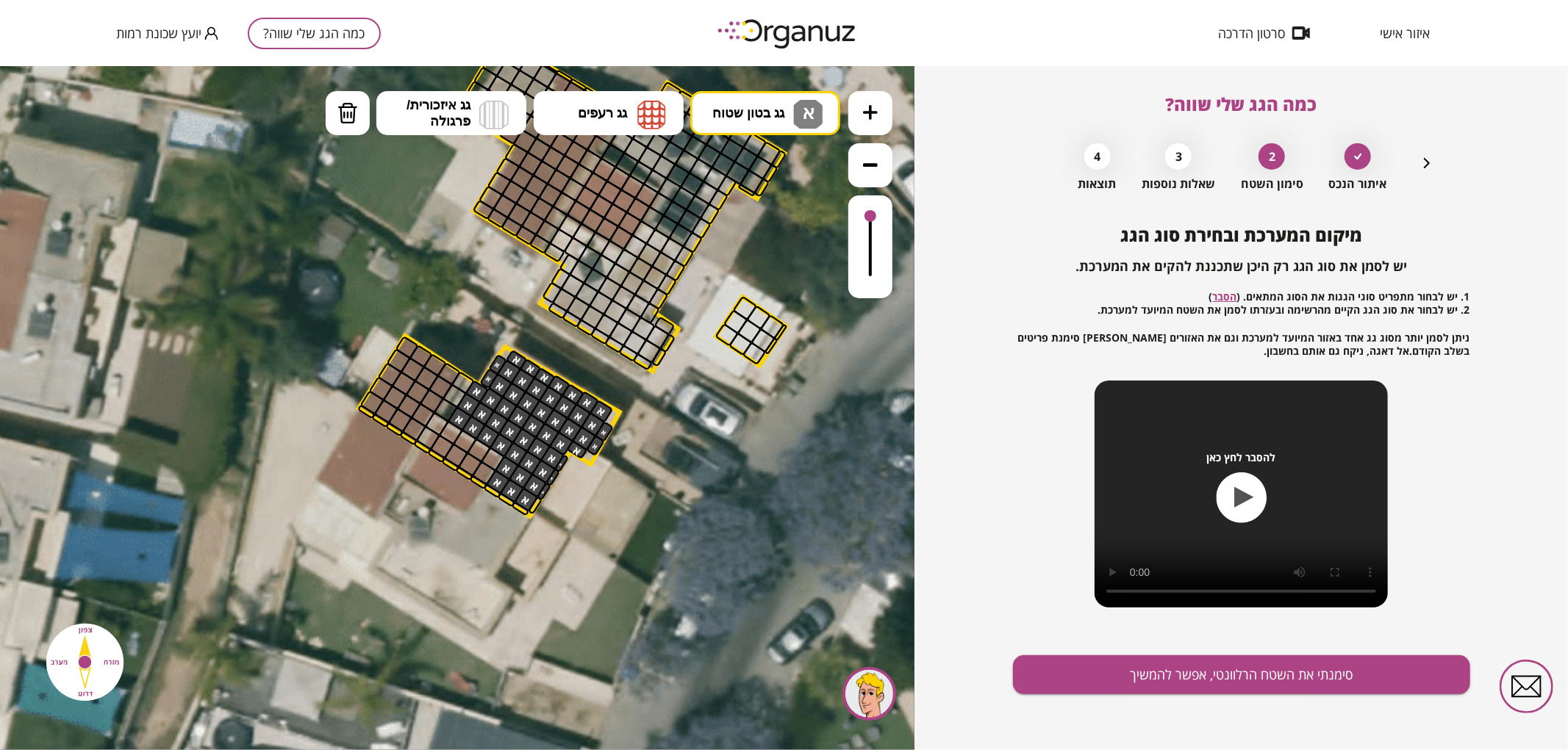
drag, startPoint x: 527, startPoint y: 503, endPoint x: 590, endPoint y: 457, distance: 78.0
click at [590, 457] on div ".st0 { fill: #FFFFFF; } .st0 { fill: #FFFFFF; }" at bounding box center [547, 338] width 1837 height 1836
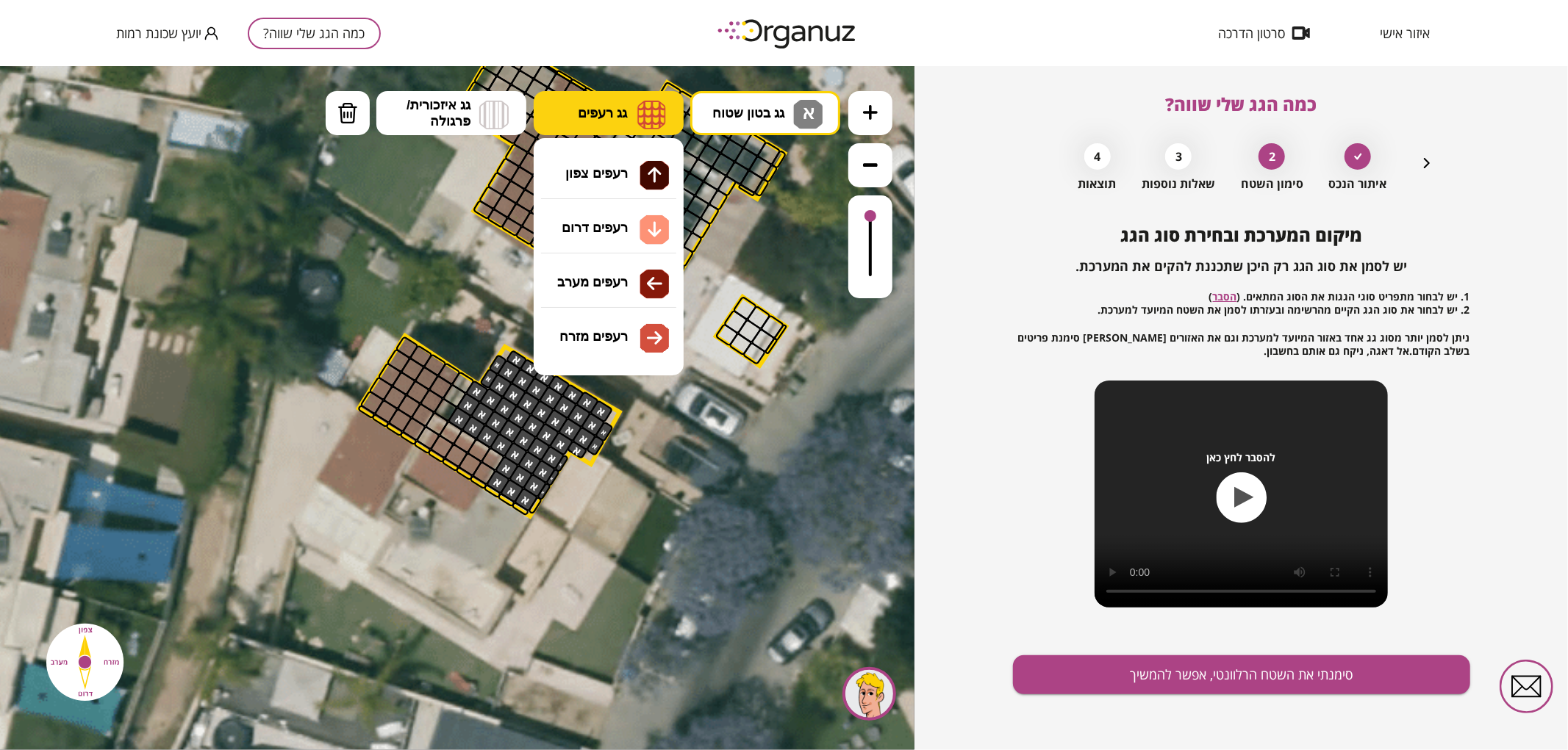
click at [638, 111] on img at bounding box center [652, 114] width 28 height 29
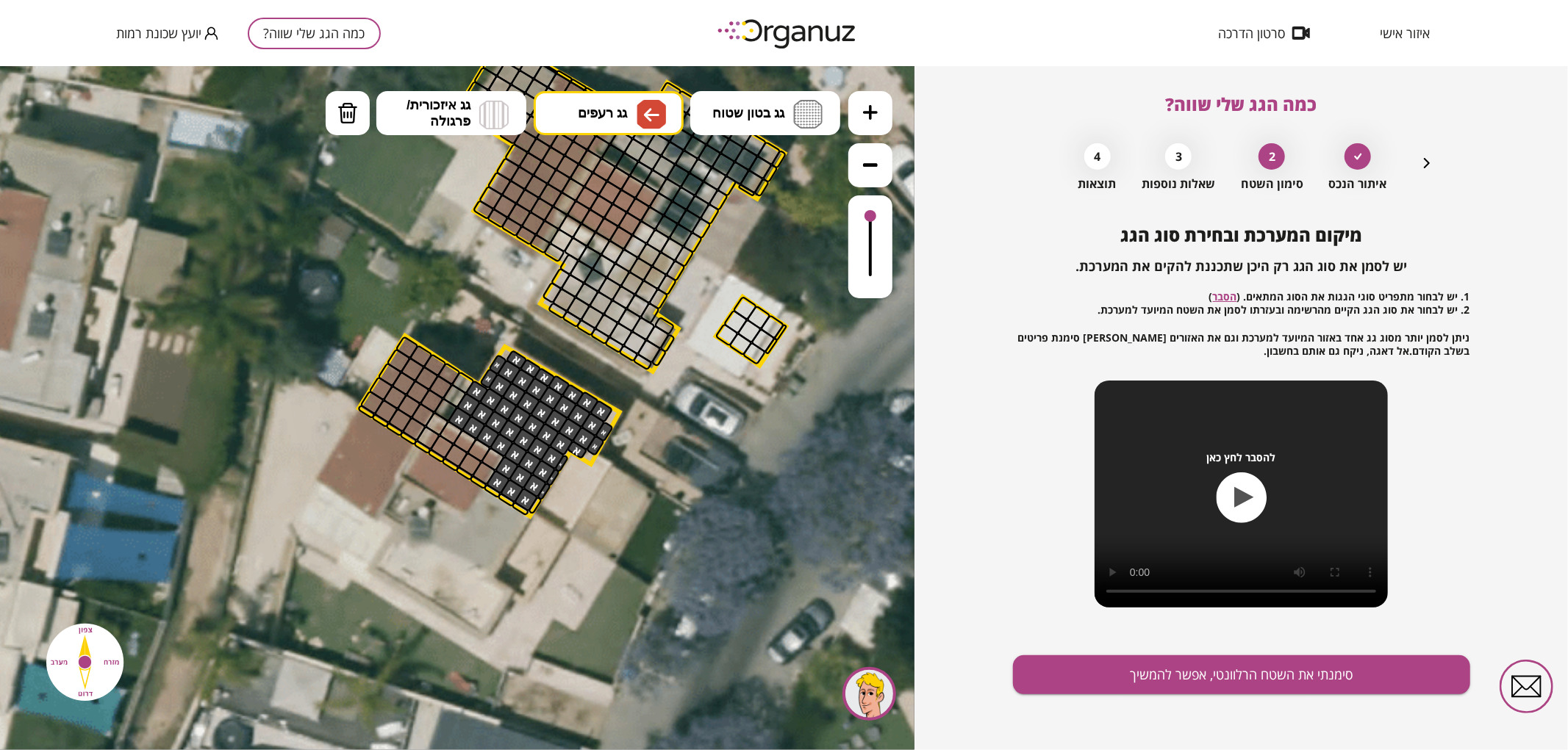
click at [619, 279] on div ".st0 { fill: #FFFFFF; } .st0 { fill: #FFFFFF; }" at bounding box center [457, 407] width 915 height 684
drag, startPoint x: 413, startPoint y: 429, endPoint x: 675, endPoint y: 221, distance: 334.5
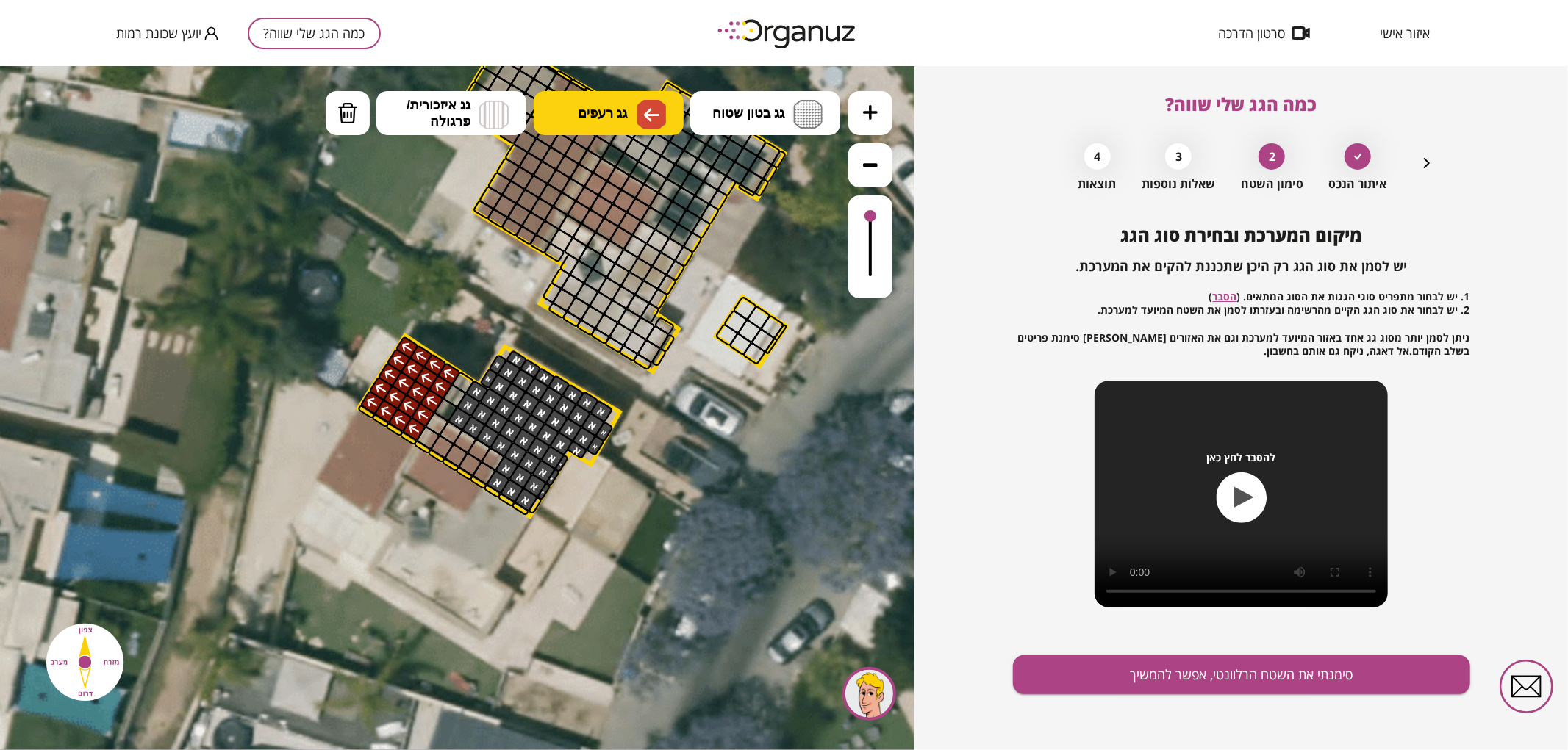
click at [643, 126] on img at bounding box center [652, 114] width 29 height 29
click at [629, 331] on div ".st0 { fill: #FFFFFF; } .st0 { fill: #FFFFFF; }" at bounding box center [457, 407] width 915 height 684
drag, startPoint x: 482, startPoint y: 471, endPoint x: 444, endPoint y: 434, distance: 53.0
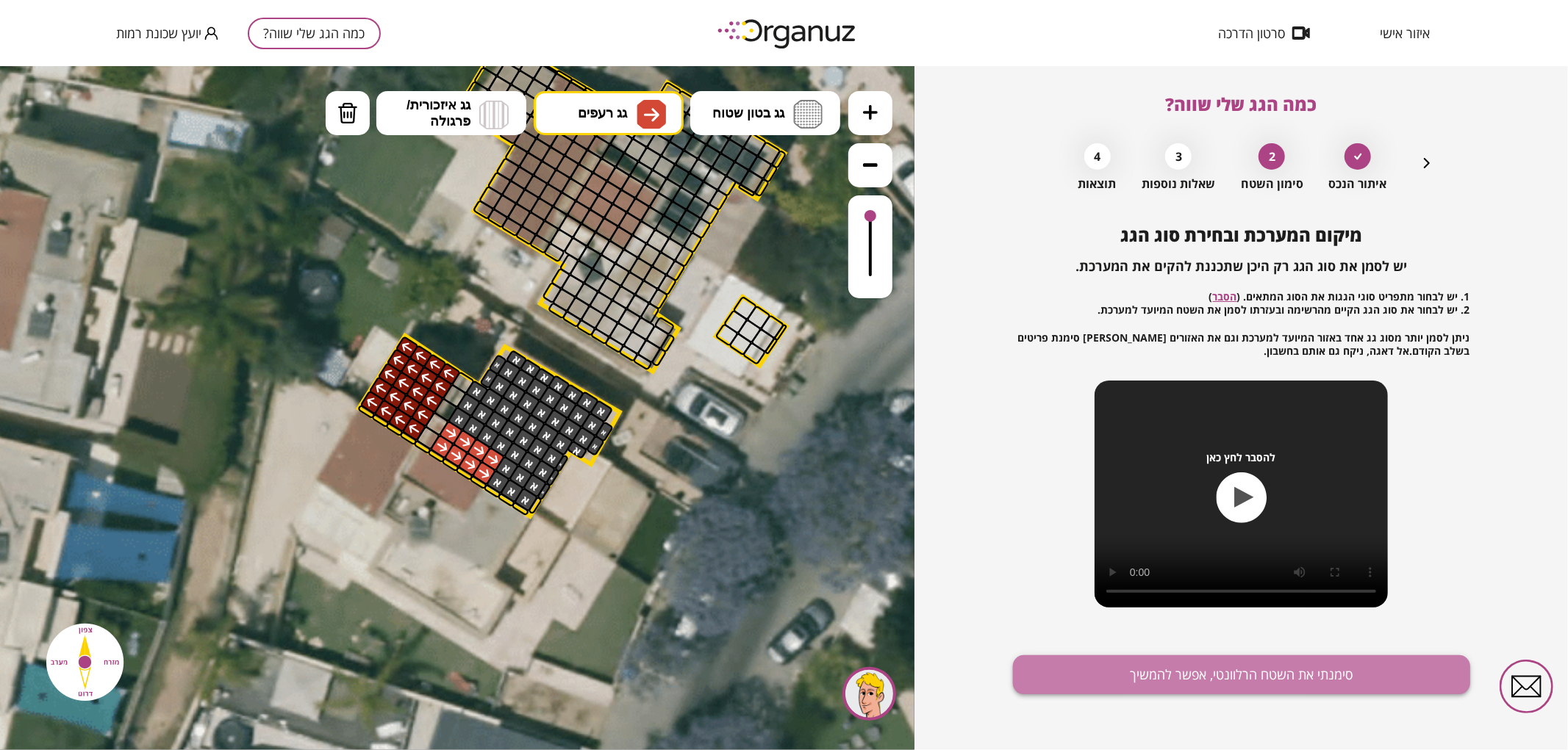
click at [1207, 658] on button "סימנתי את השטח הרלוונטי, אפשר להמשיך" at bounding box center [1241, 675] width 457 height 39
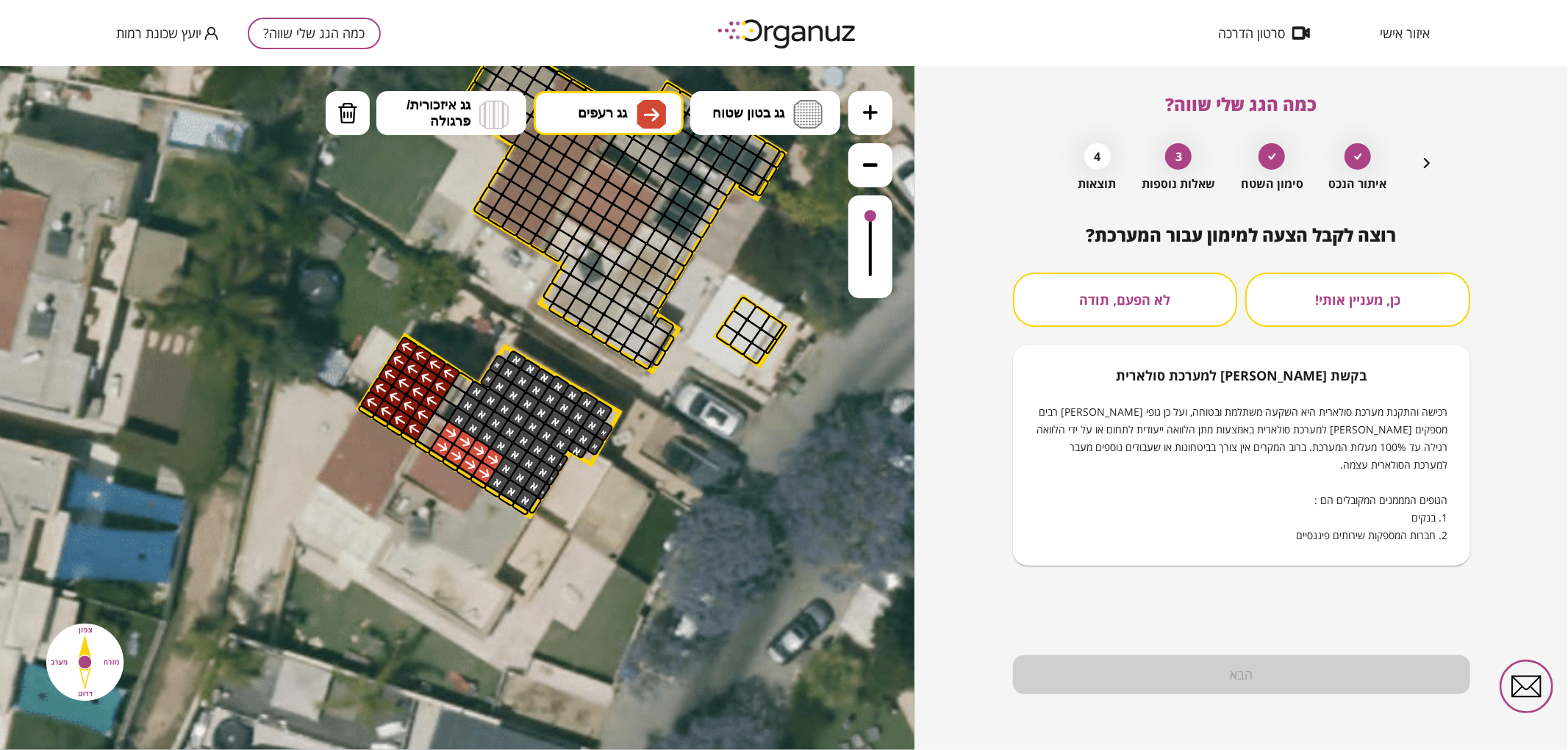
click at [1130, 332] on div "כן, מעניין אותי! לא הפעם, תודה בקשת [PERSON_NAME] למערכת סולארית רכישה והתקנת מ…" at bounding box center [1241, 419] width 457 height 293
click at [1122, 304] on button "לא הפעם, תודה" at bounding box center [1125, 299] width 225 height 54
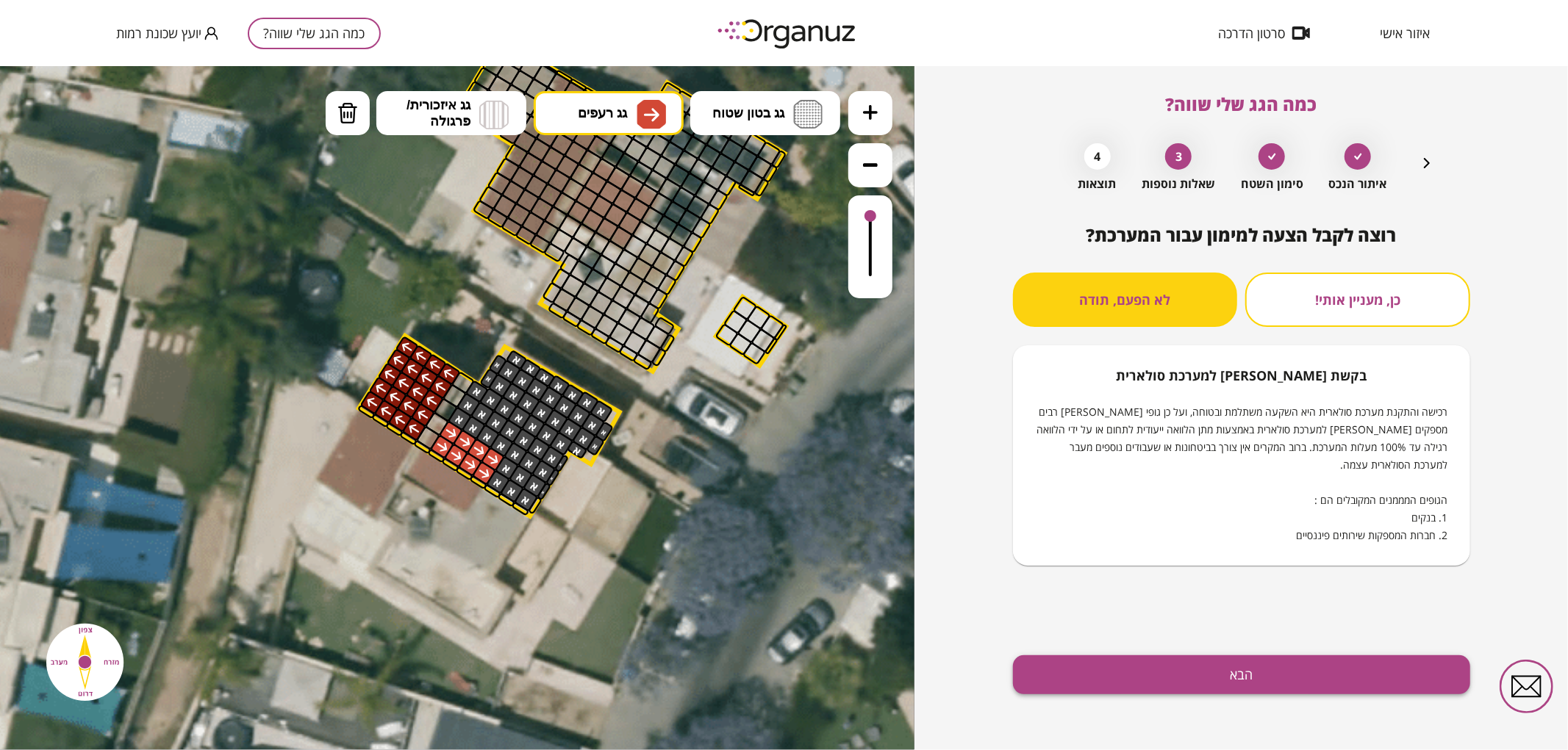
click at [1337, 660] on button "הבא" at bounding box center [1241, 675] width 457 height 39
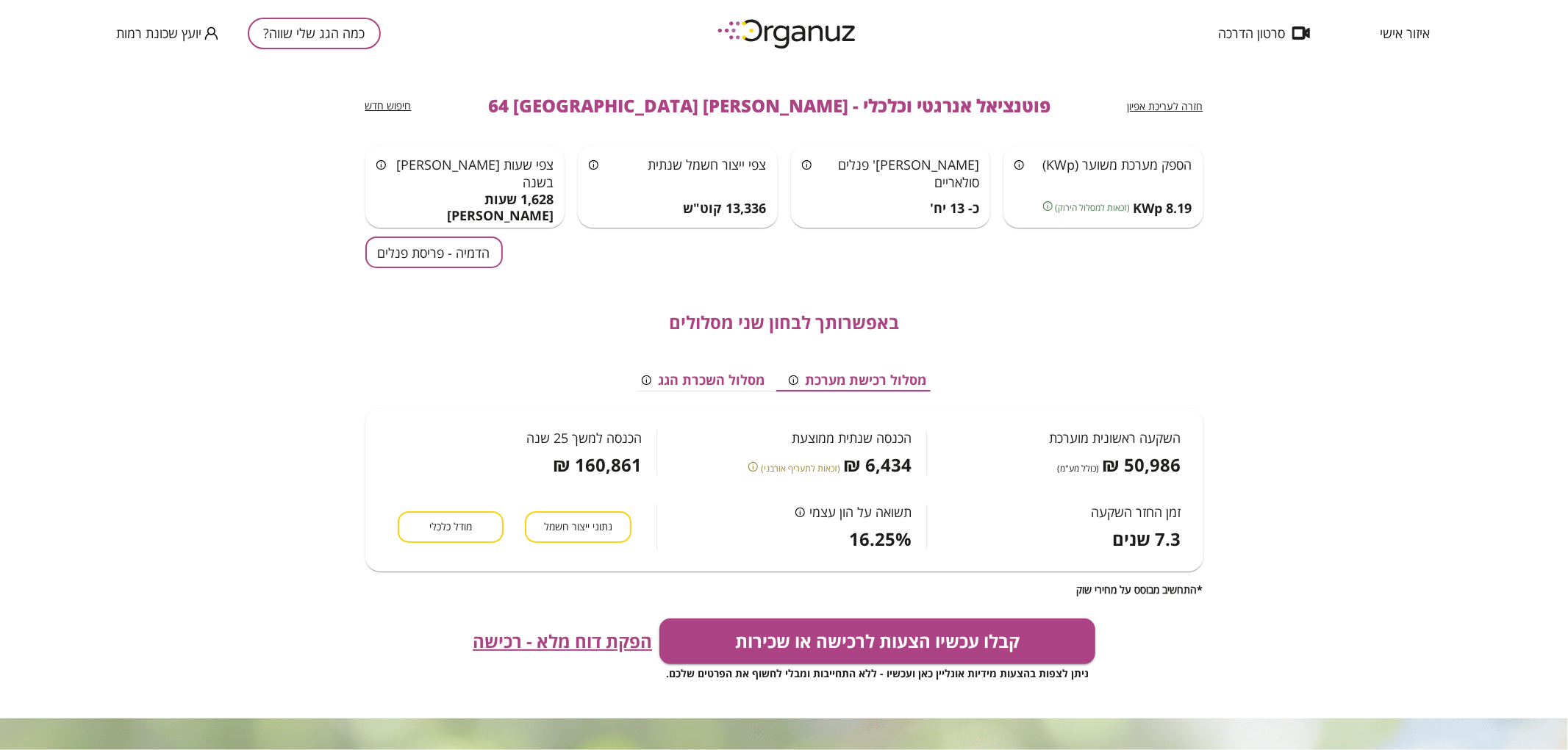
click at [406, 249] on button "הדמיה - פריסת פנלים" at bounding box center [434, 252] width 138 height 31
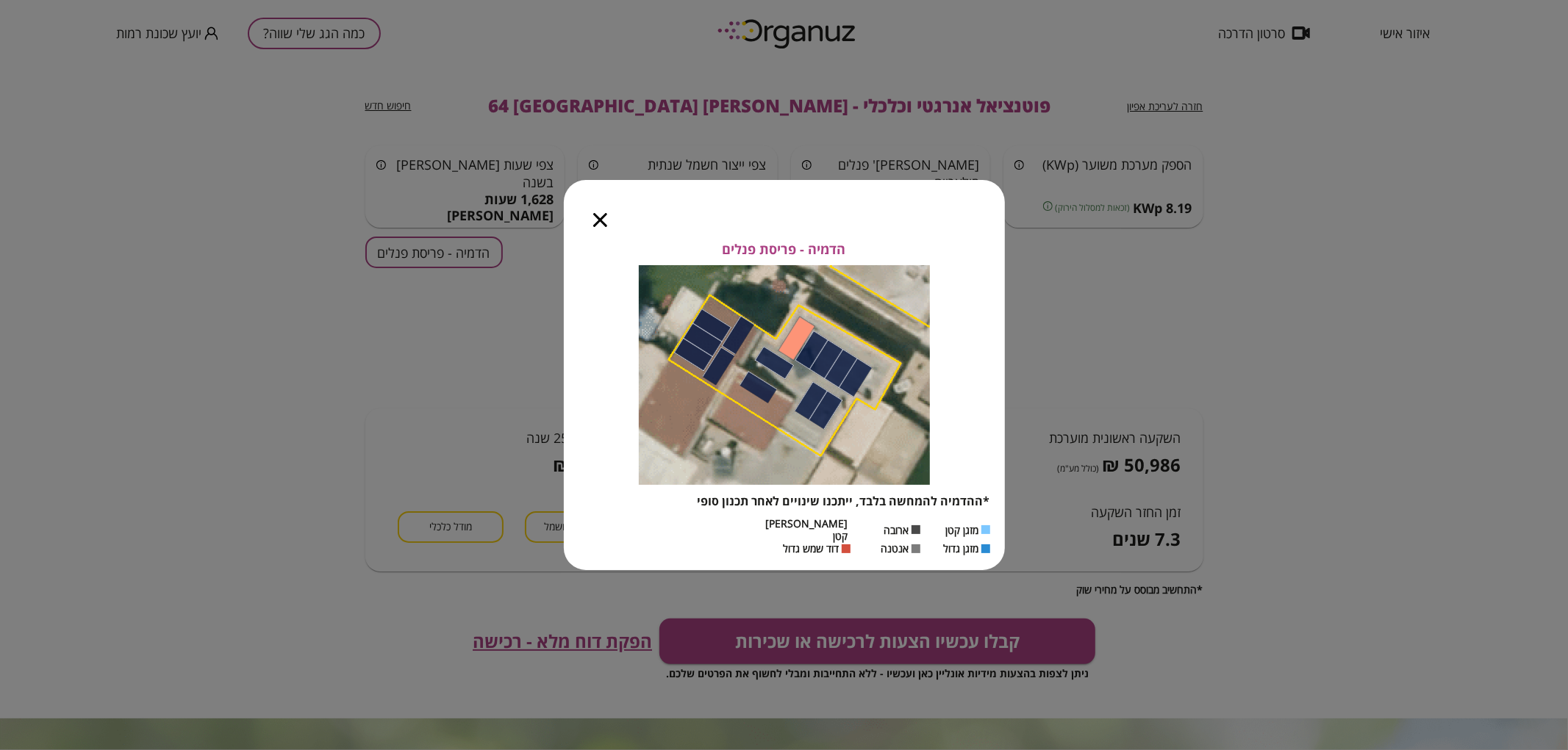
click at [597, 227] on icon "button" at bounding box center [600, 220] width 14 height 14
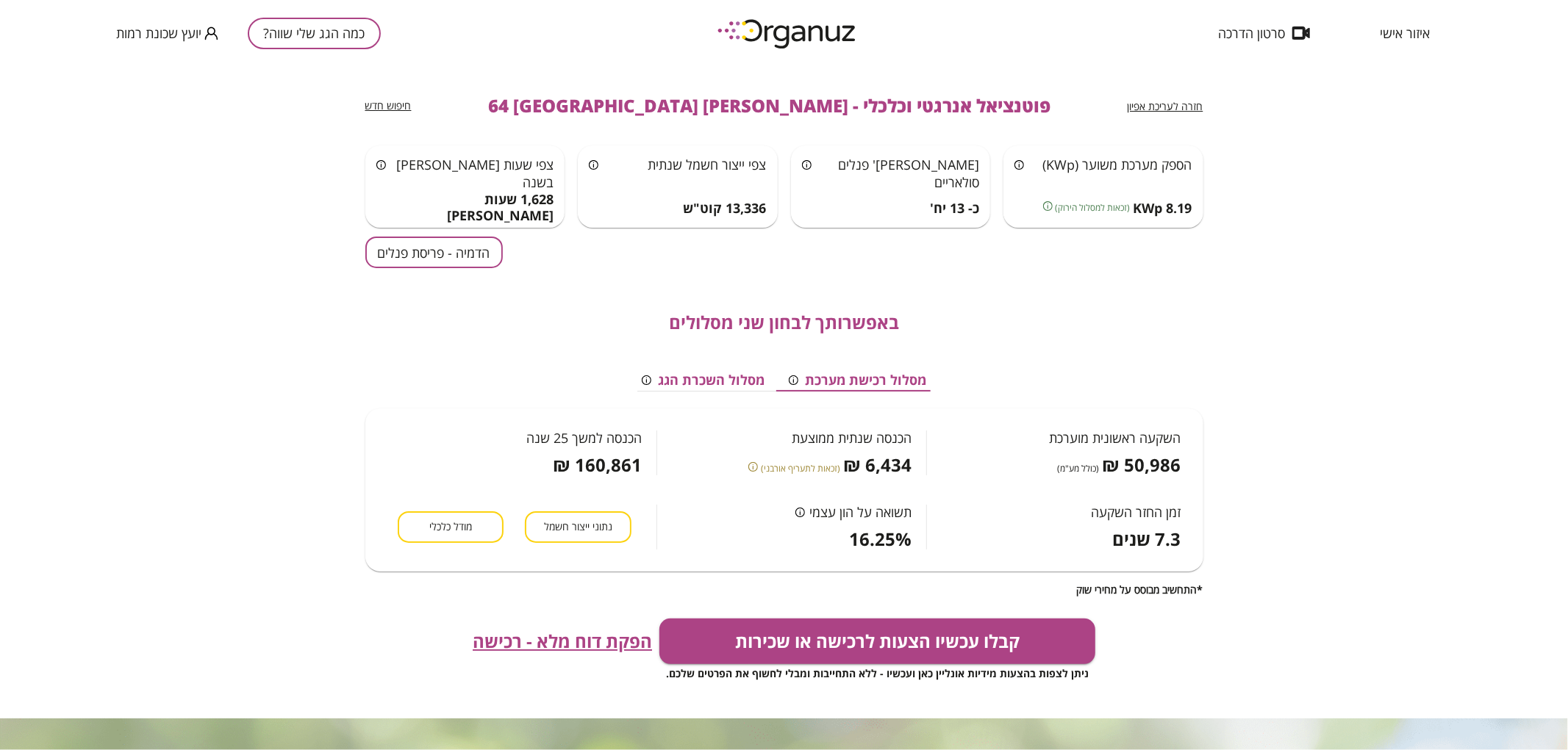
click at [1173, 97] on div "חזרה לעריכת אפיון" at bounding box center [1165, 106] width 76 height 18
click at [1174, 103] on span "חזרה לעריכת אפיון" at bounding box center [1165, 106] width 76 height 14
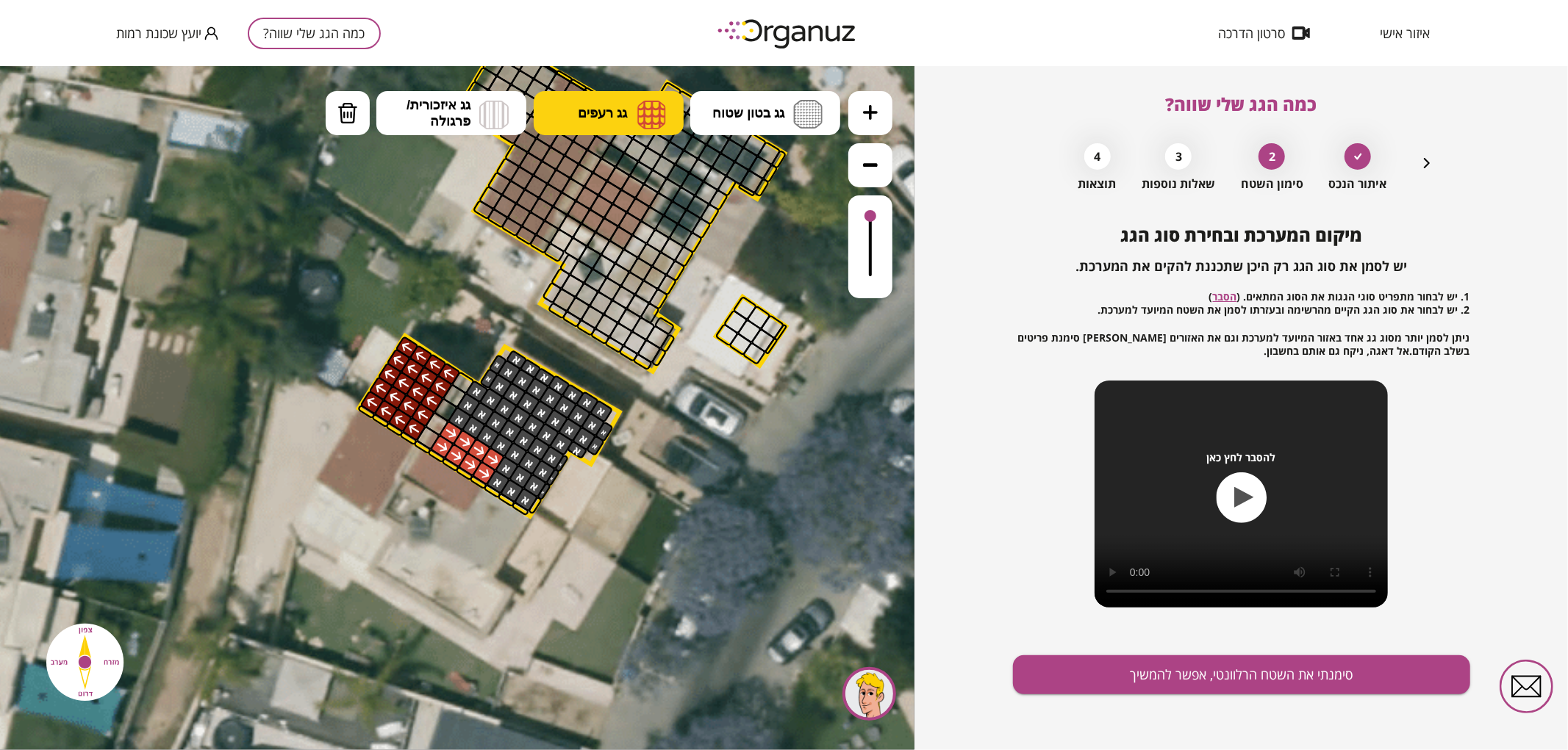
click at [625, 96] on button "גג רעפים" at bounding box center [609, 112] width 150 height 44
click at [610, 331] on div ".st0 { fill: #FFFFFF; } .st0 { fill: #FFFFFF; }" at bounding box center [457, 407] width 915 height 684
drag, startPoint x: 479, startPoint y: 479, endPoint x: 483, endPoint y: 471, distance: 8.9
drag, startPoint x: 1204, startPoint y: 673, endPoint x: 1230, endPoint y: 606, distance: 71.9
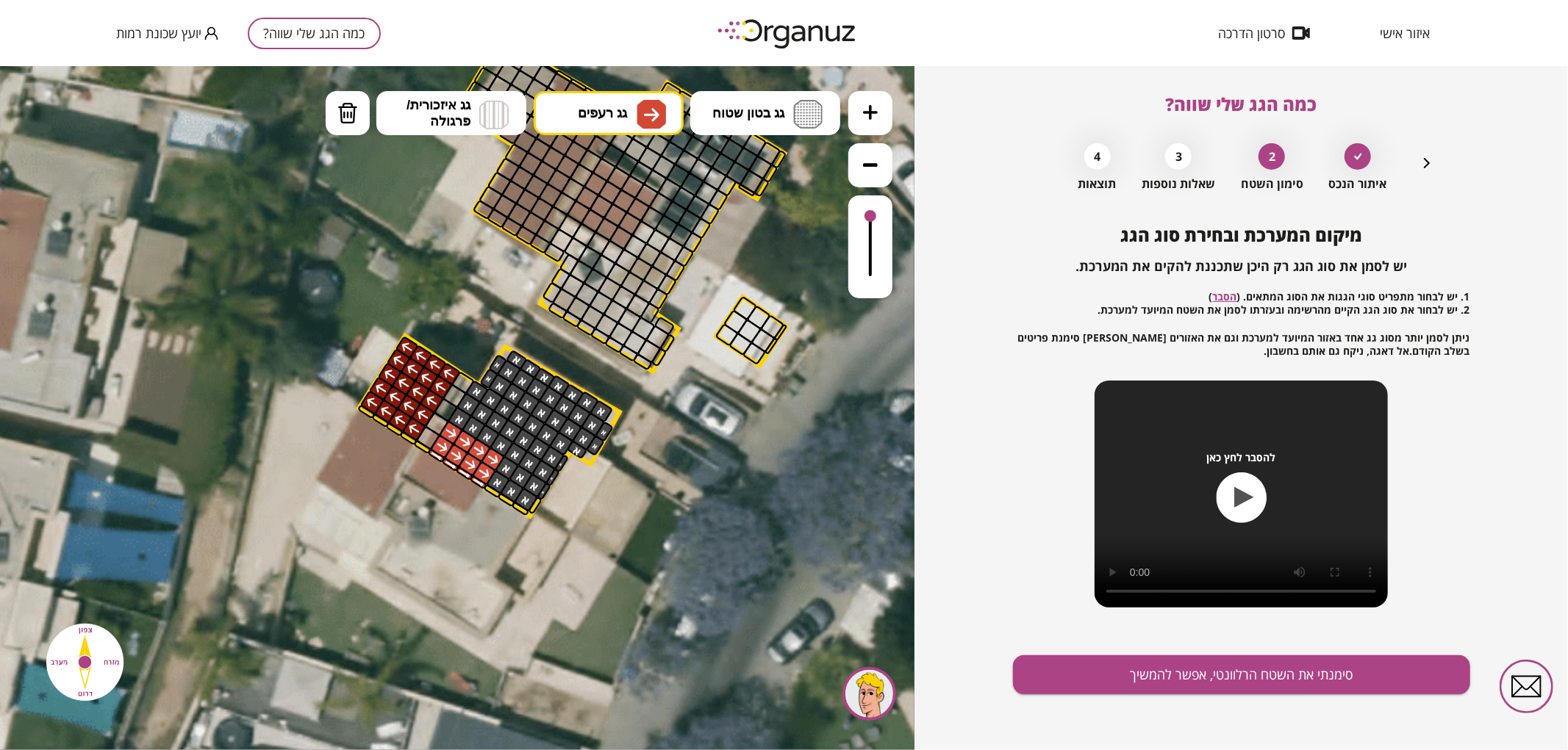
click at [1209, 670] on button "סימנתי את השטח הרלוונטי, אפשר להמשיך" at bounding box center [1241, 675] width 457 height 39
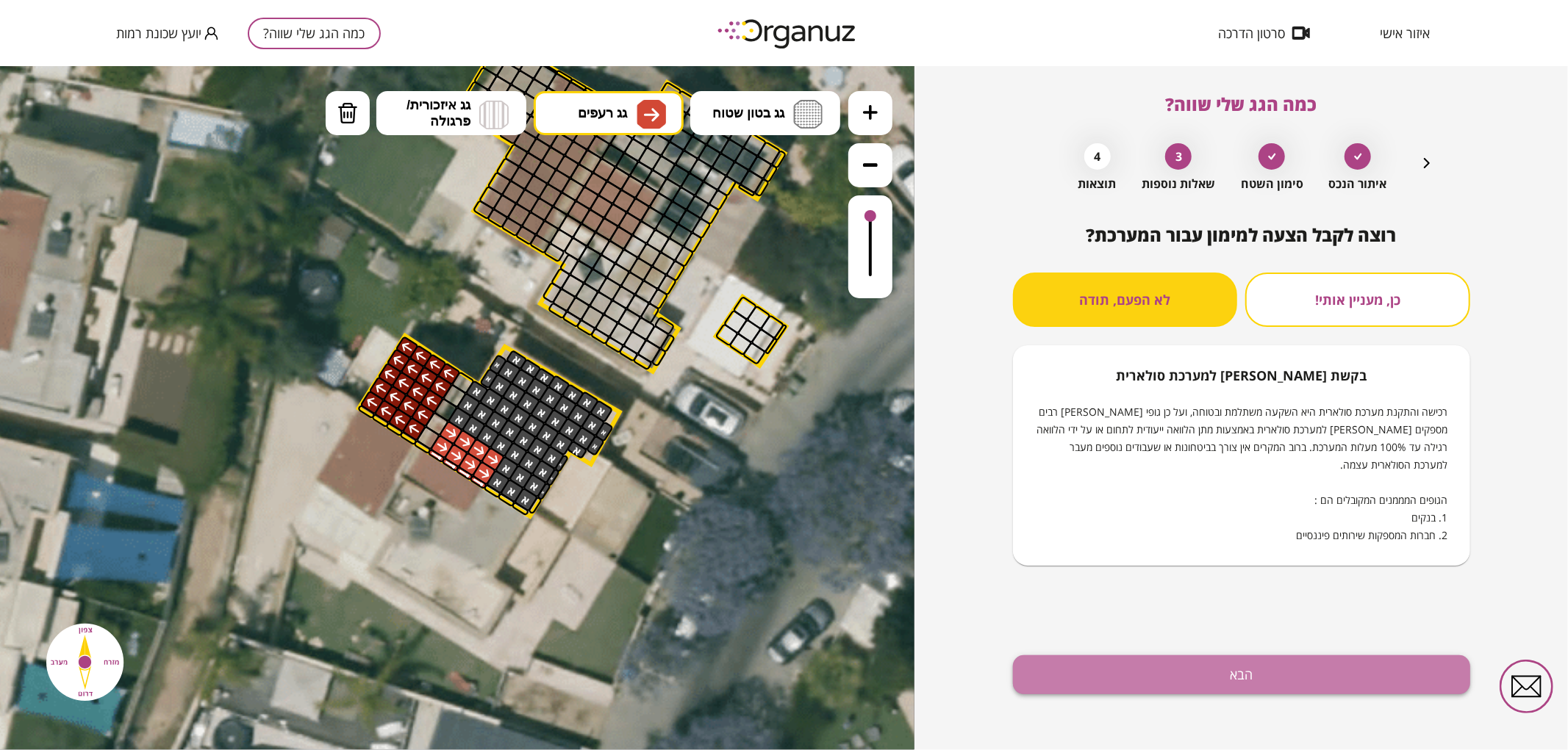
click at [1197, 671] on button "הבא" at bounding box center [1241, 675] width 457 height 39
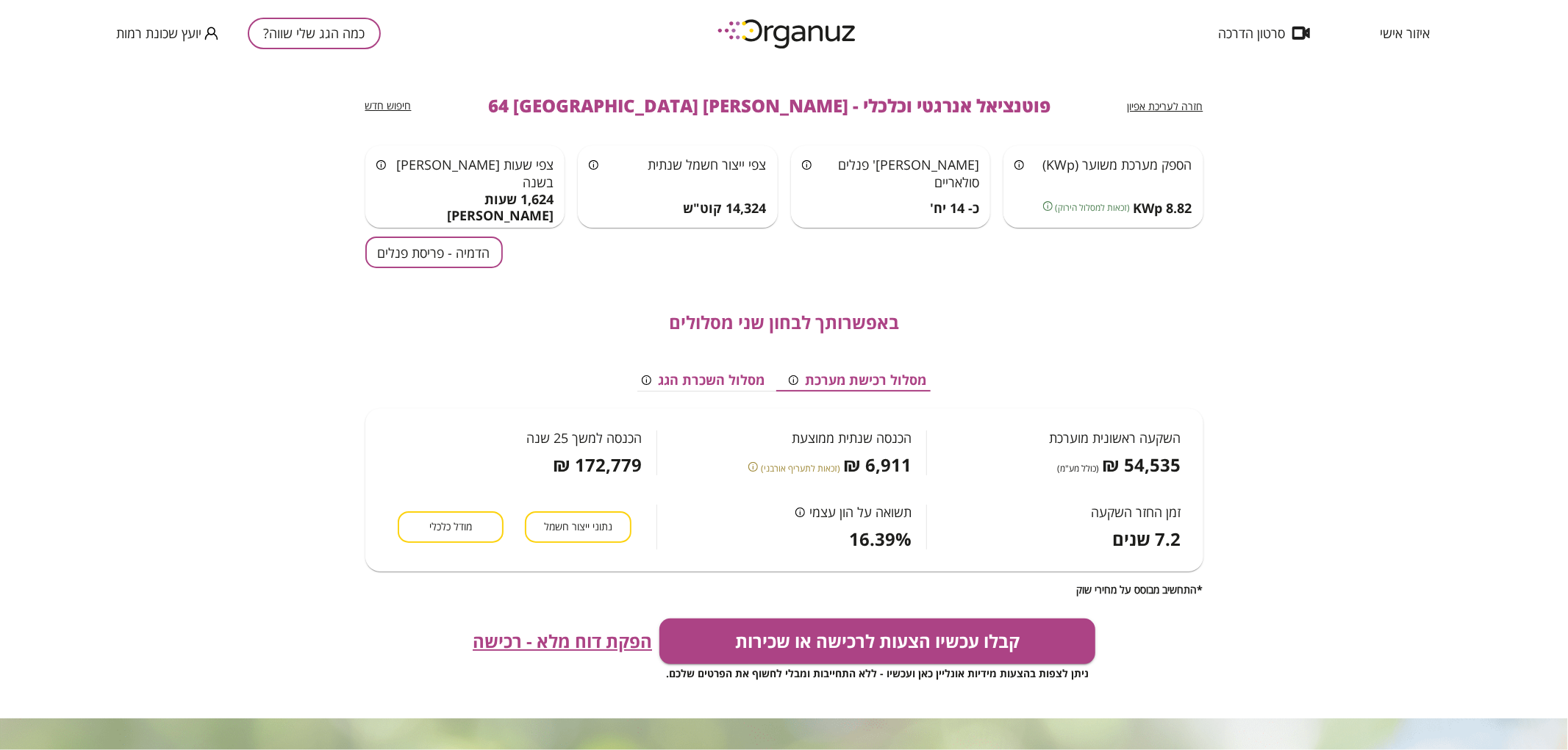
click at [420, 269] on div "באפשרותך לבחון שני מסלולים מסלול רכישת מערכת מסלול השכרת הגג השקעה ראשונית מוער…" at bounding box center [784, 432] width 838 height 328
click at [436, 251] on button "הדמיה - פריסת פנלים" at bounding box center [434, 252] width 138 height 31
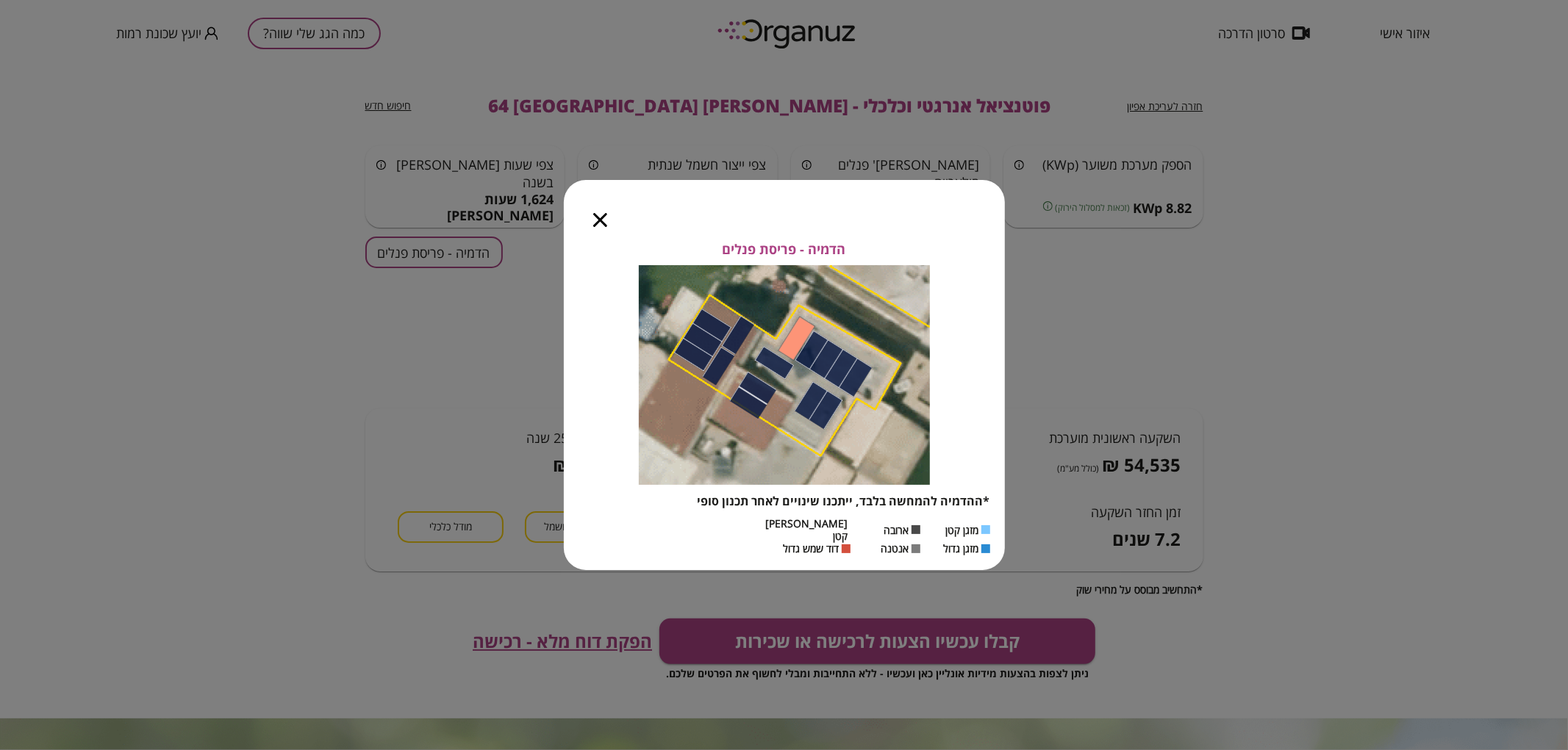
click at [597, 218] on icon "button" at bounding box center [600, 220] width 14 height 14
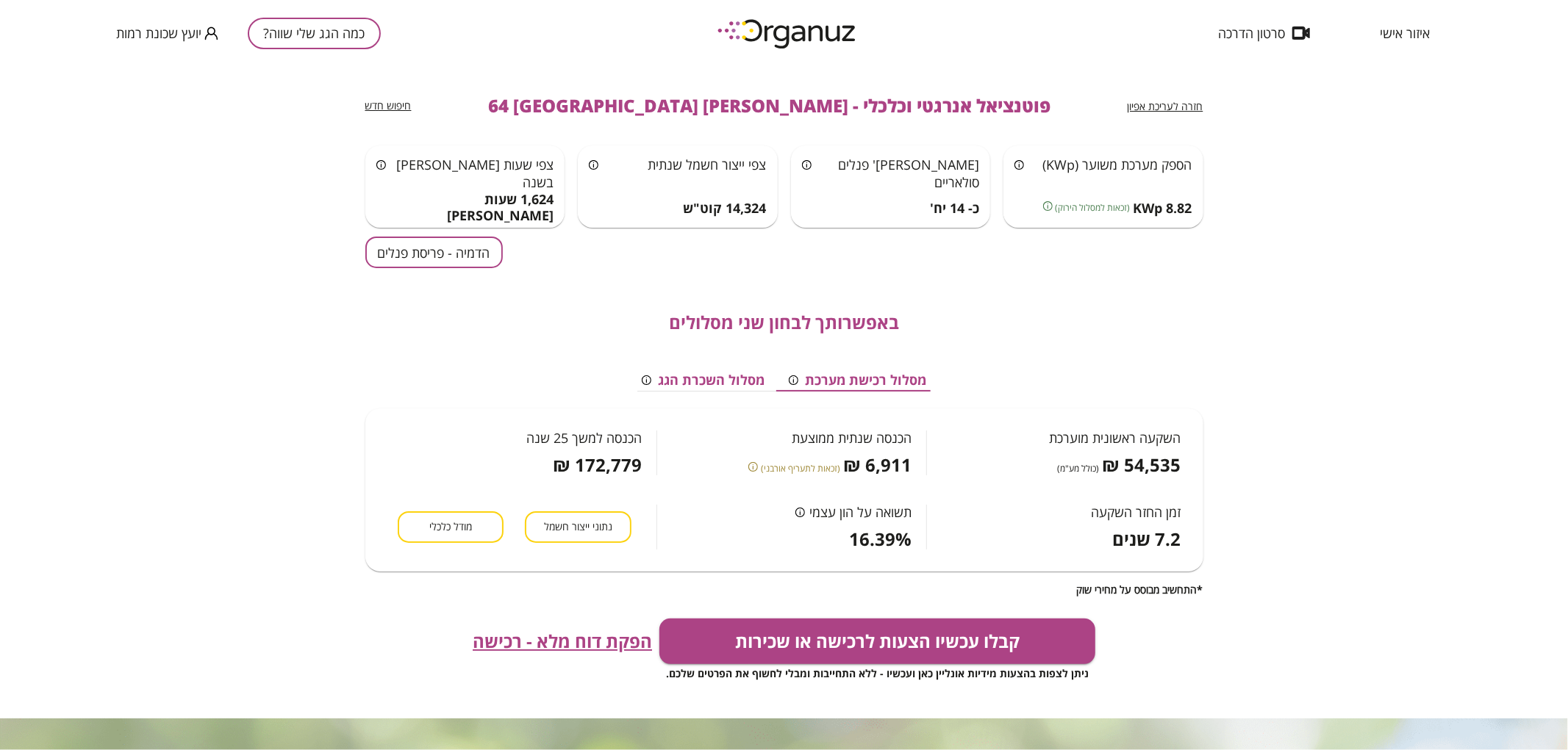
drag, startPoint x: 1165, startPoint y: 98, endPoint x: 1164, endPoint y: 107, distance: 9.1
click at [1165, 99] on div "חזרה לעריכת אפיון" at bounding box center [1165, 106] width 76 height 18
click at [1165, 115] on div "חזרה לעריכת אפיון פוטנציאל אנרגטי וכלכלי - [PERSON_NAME] 64 באר שבע חיפוש חדש" at bounding box center [784, 106] width 838 height 80
click at [1159, 106] on span "חזרה לעריכת אפיון" at bounding box center [1165, 106] width 76 height 14
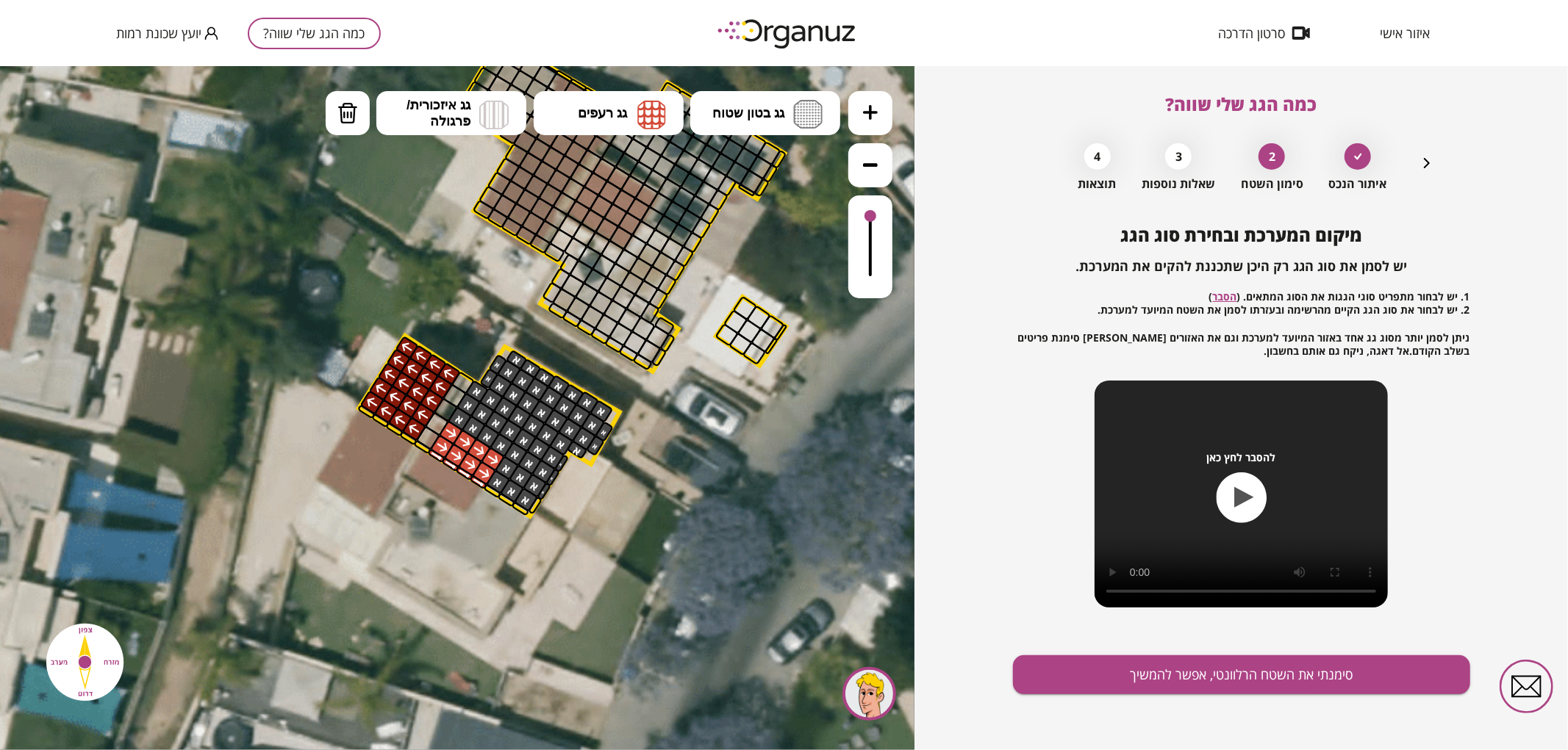
click at [373, 91] on ul "גג בטון שטוח מפלס א א מפלס ב ב מפלס ג ג גג רעפים רעפים צפון" at bounding box center [583, 114] width 515 height 47
click at [359, 106] on button "מחיקה" at bounding box center [348, 112] width 44 height 44
drag, startPoint x: 445, startPoint y: 429, endPoint x: 486, endPoint y: 452, distance: 47.0
click at [1125, 667] on button "סימנתי את השטח הרלוונטי, אפשר להמשיך" at bounding box center [1241, 675] width 457 height 39
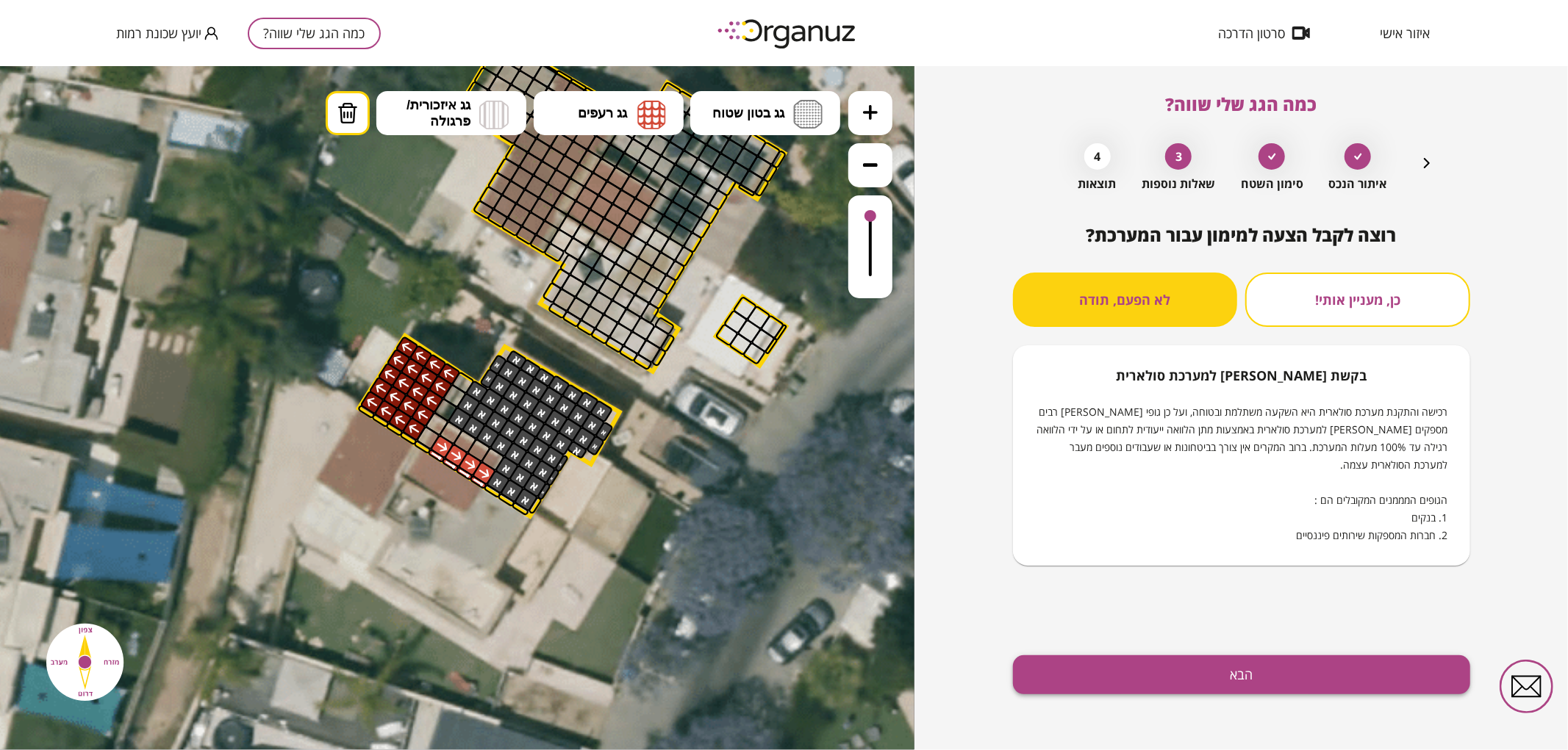
click at [1141, 691] on button "הבא" at bounding box center [1241, 675] width 457 height 39
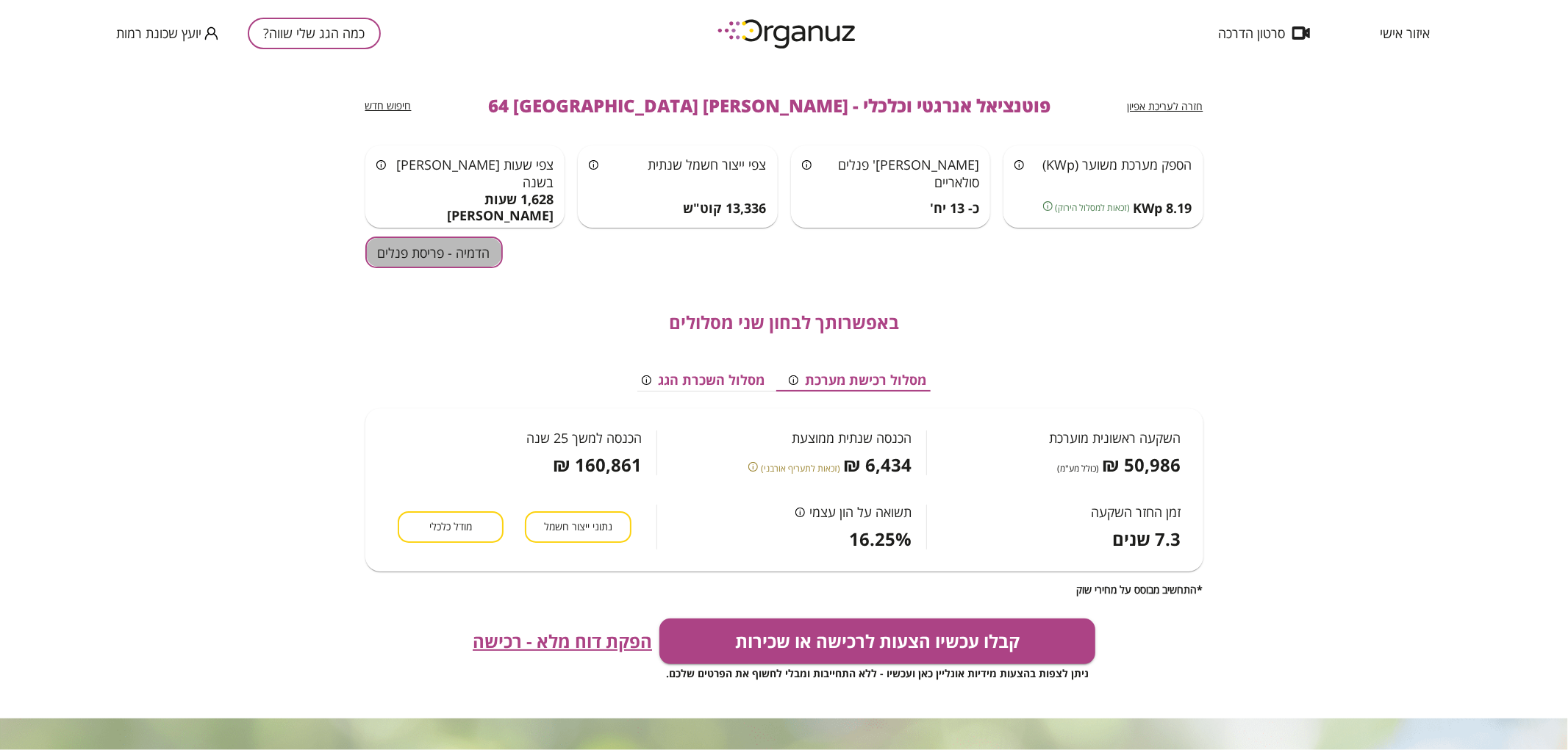
click at [377, 266] on button "הדמיה - פריסת פנלים" at bounding box center [434, 252] width 138 height 31
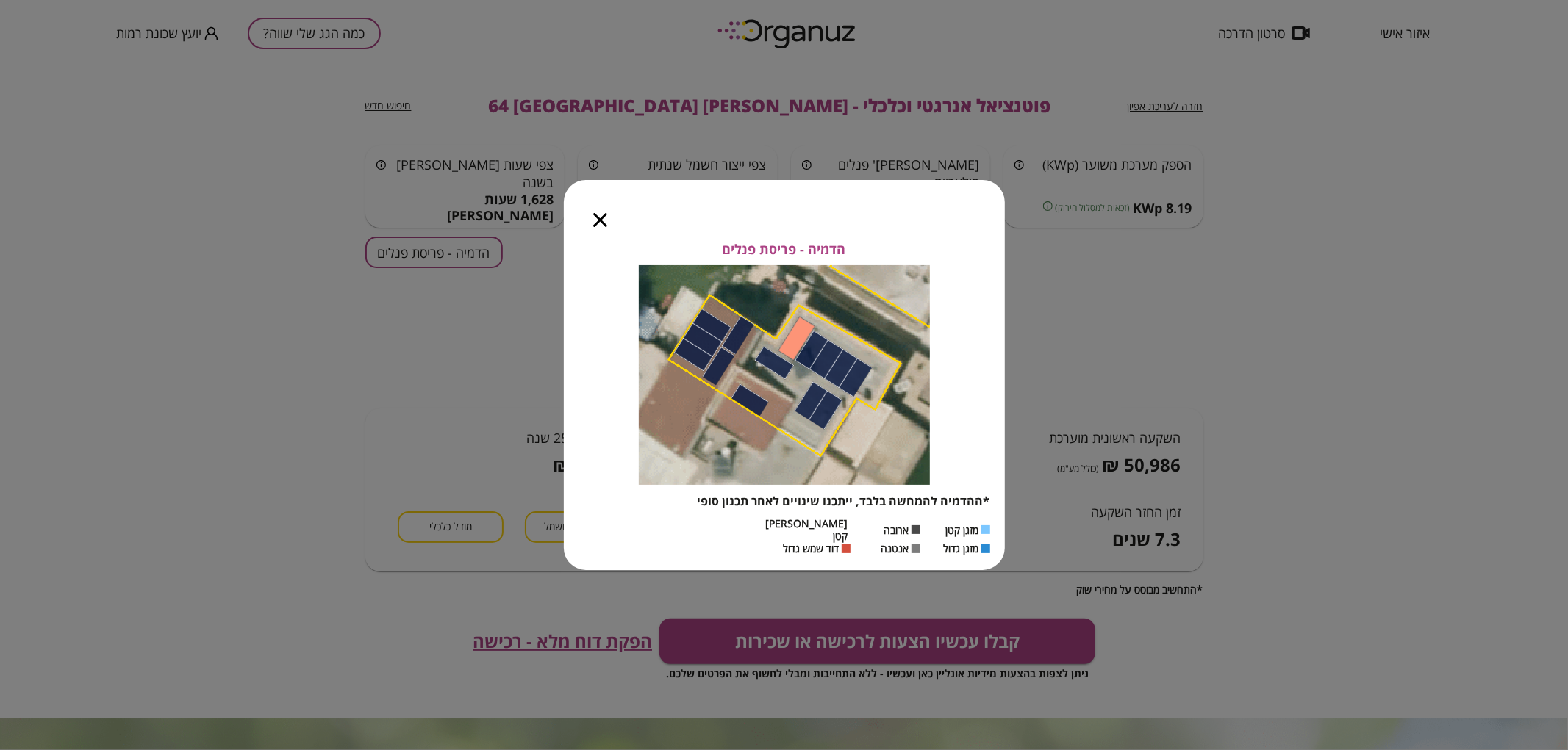
click at [598, 224] on icon "button" at bounding box center [600, 220] width 14 height 14
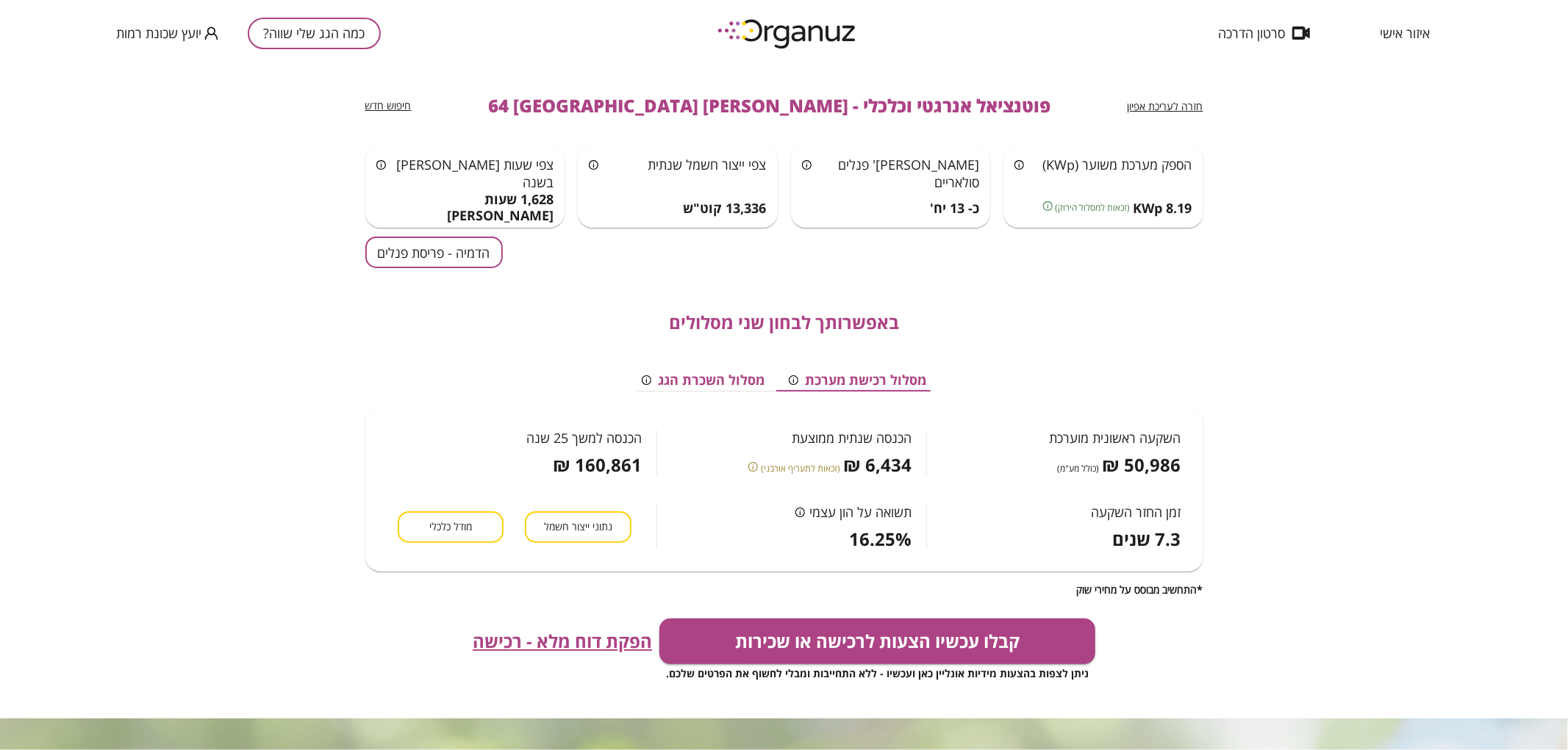
click at [327, 39] on button "כמה הגג שלי שווה?" at bounding box center [315, 33] width 133 height 31
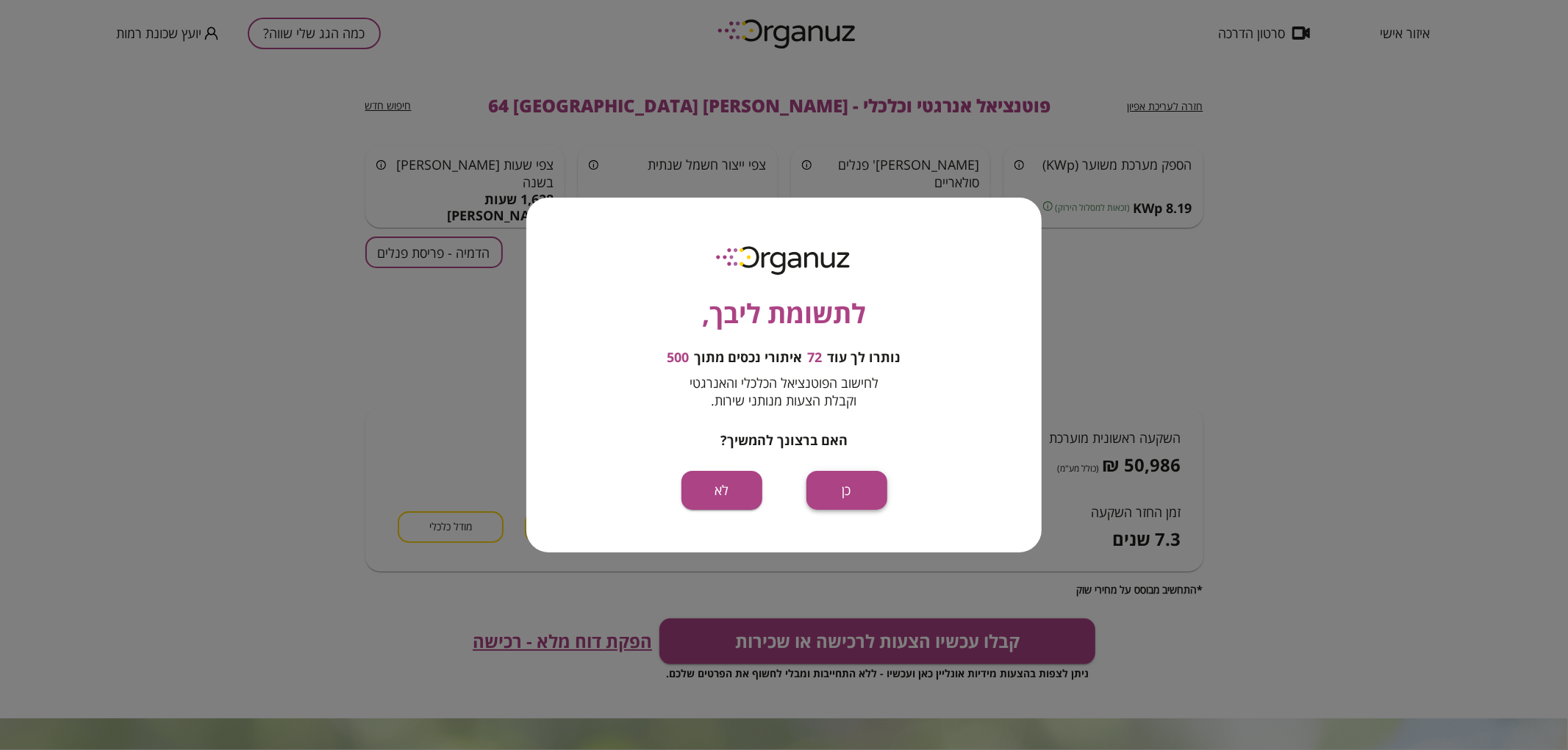
click at [831, 497] on button "כן" at bounding box center [847, 491] width 81 height 39
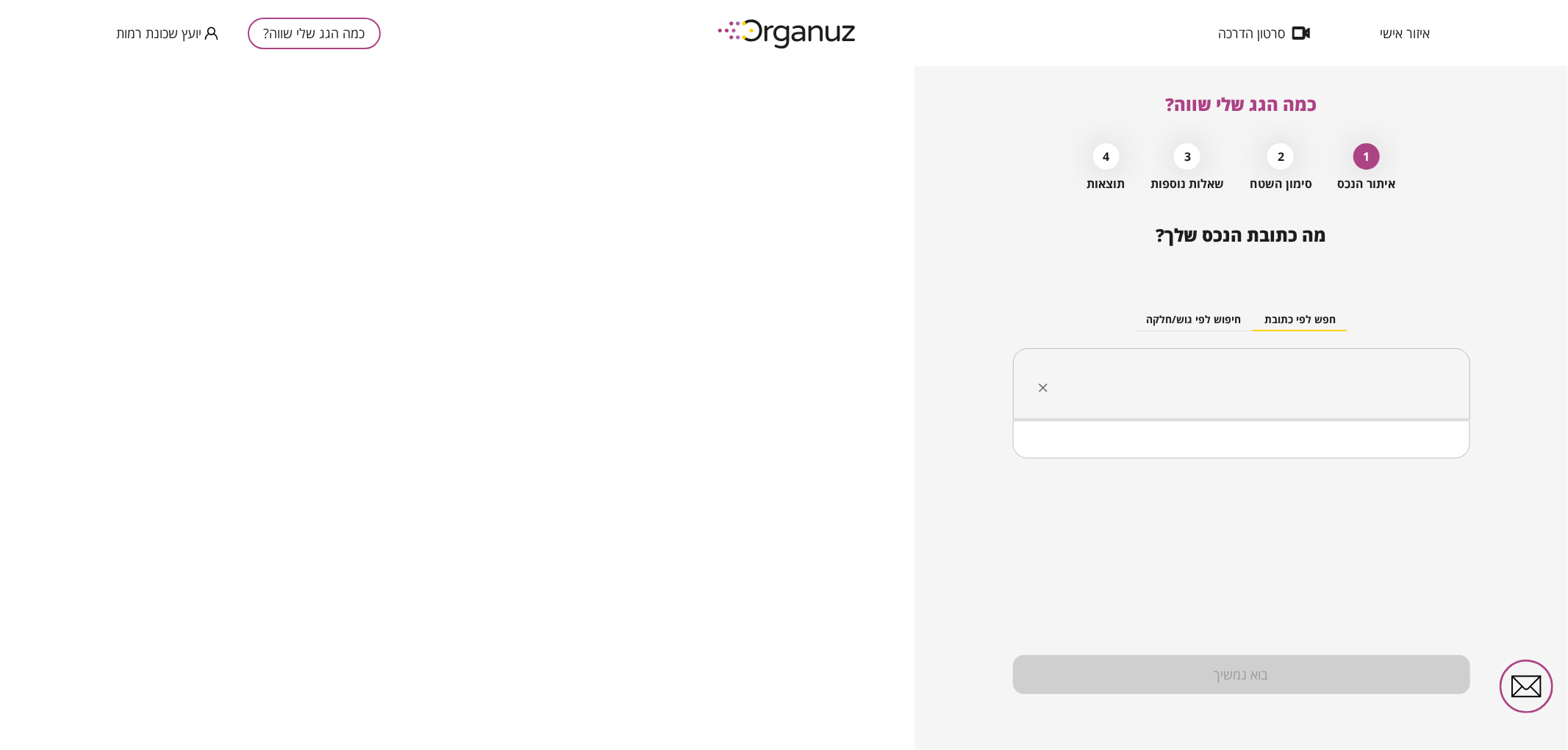
click at [1233, 393] on input "text" at bounding box center [1247, 384] width 411 height 37
click at [1386, 454] on li "[PERSON_NAME] 62 [GEOGRAPHIC_DATA]" at bounding box center [1241, 458] width 419 height 27
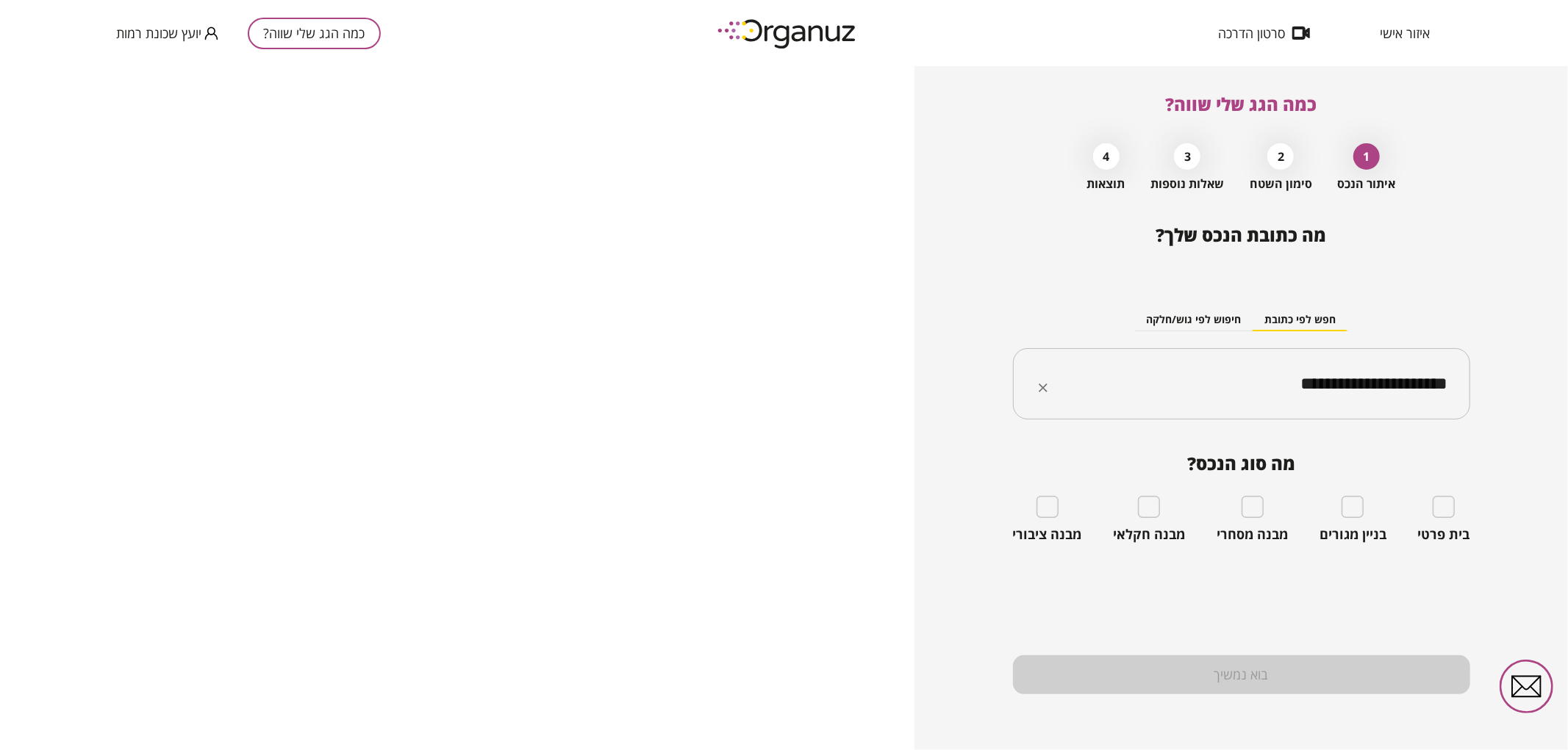
type input "**********"
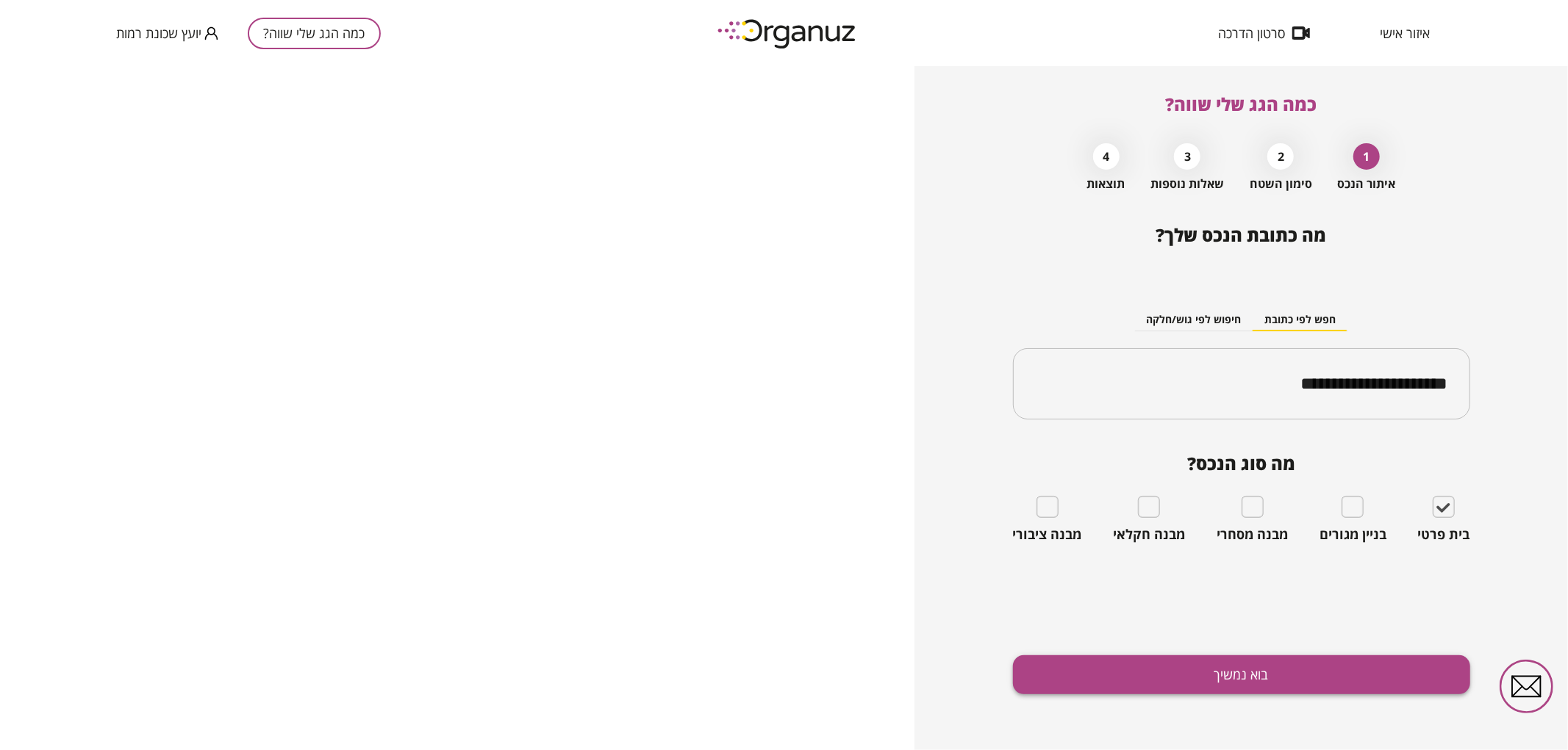
click at [1339, 656] on button "בוא נמשיך" at bounding box center [1241, 675] width 457 height 39
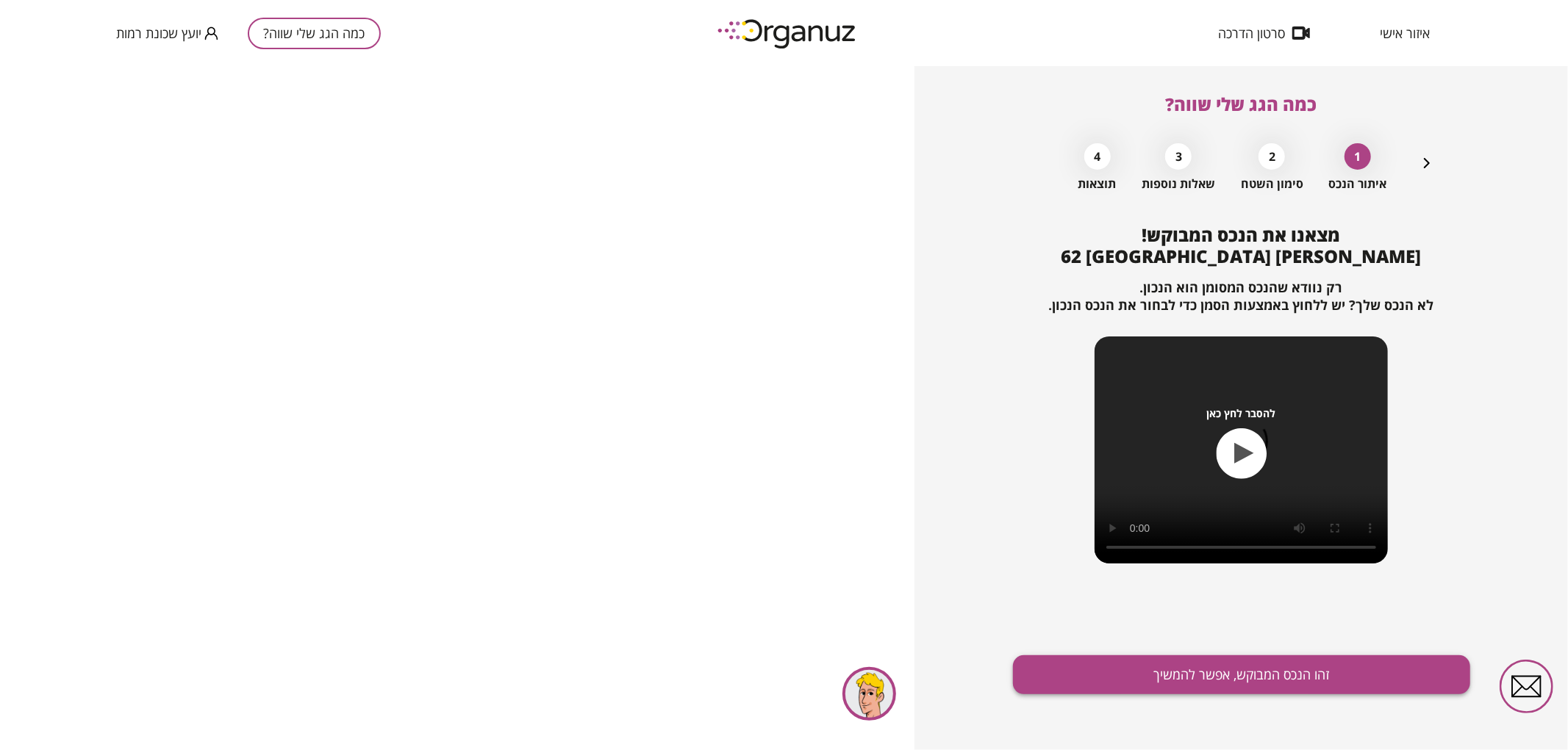
click at [1297, 673] on button "זהו הנכס המבוקש, אפשר להמשיך" at bounding box center [1241, 675] width 457 height 39
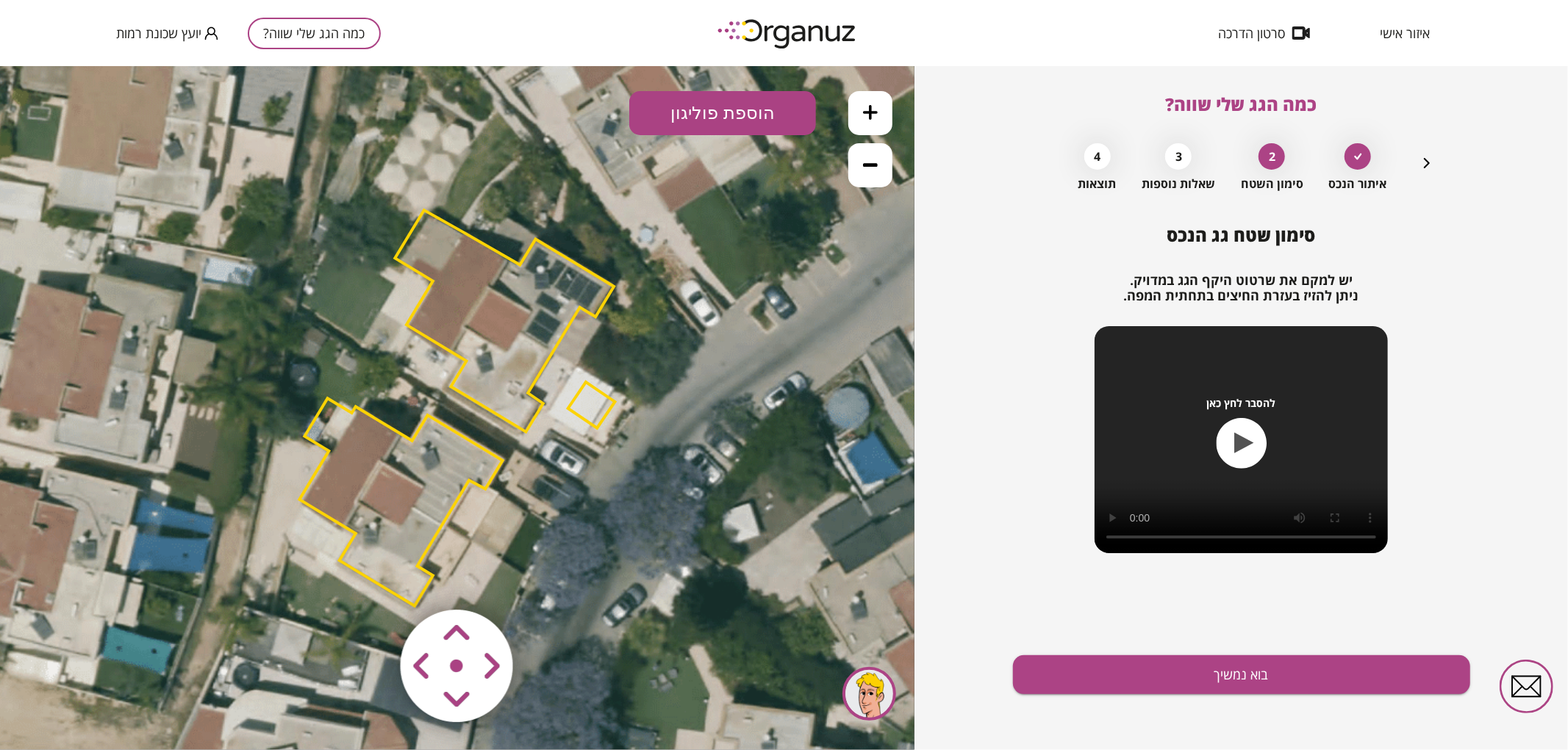
click at [521, 348] on polygon at bounding box center [505, 321] width 219 height 222
click at [479, 341] on polygon at bounding box center [505, 321] width 219 height 222
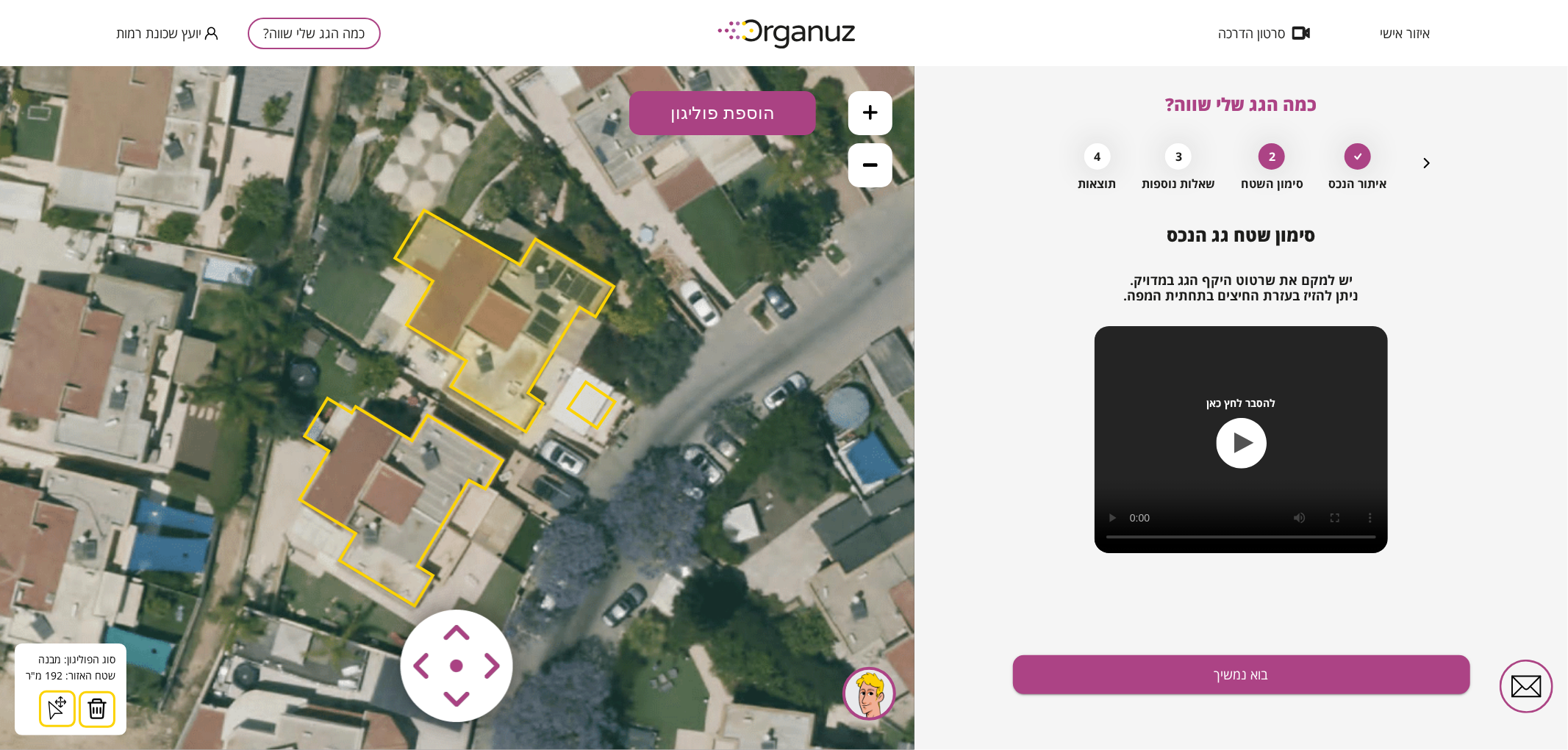
click at [90, 705] on img at bounding box center [96, 708] width 21 height 22
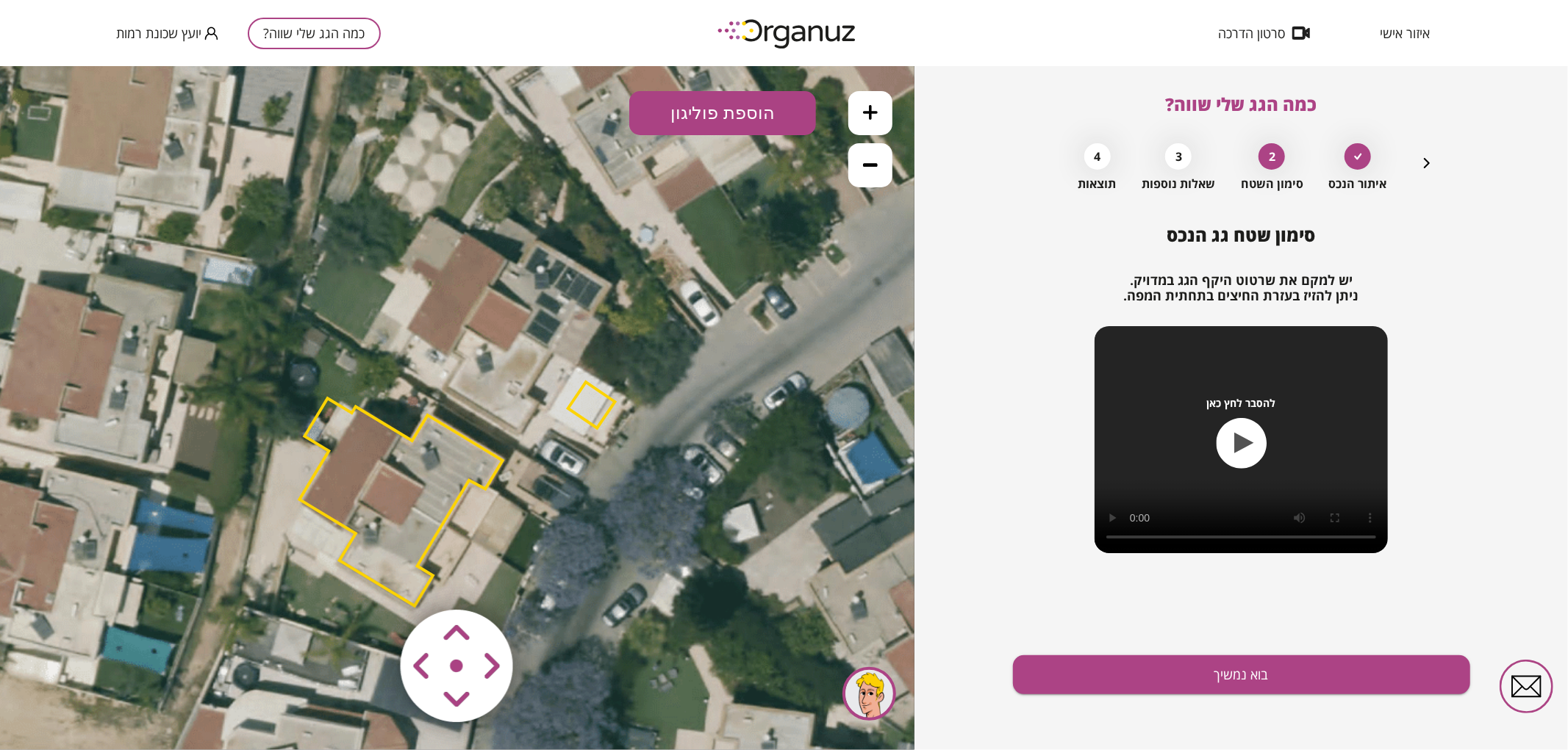
click at [586, 398] on polygon at bounding box center [591, 404] width 47 height 46
click at [88, 693] on button at bounding box center [85, 709] width 37 height 37
click at [777, 100] on button "הוספת פוליגון" at bounding box center [723, 112] width 187 height 44
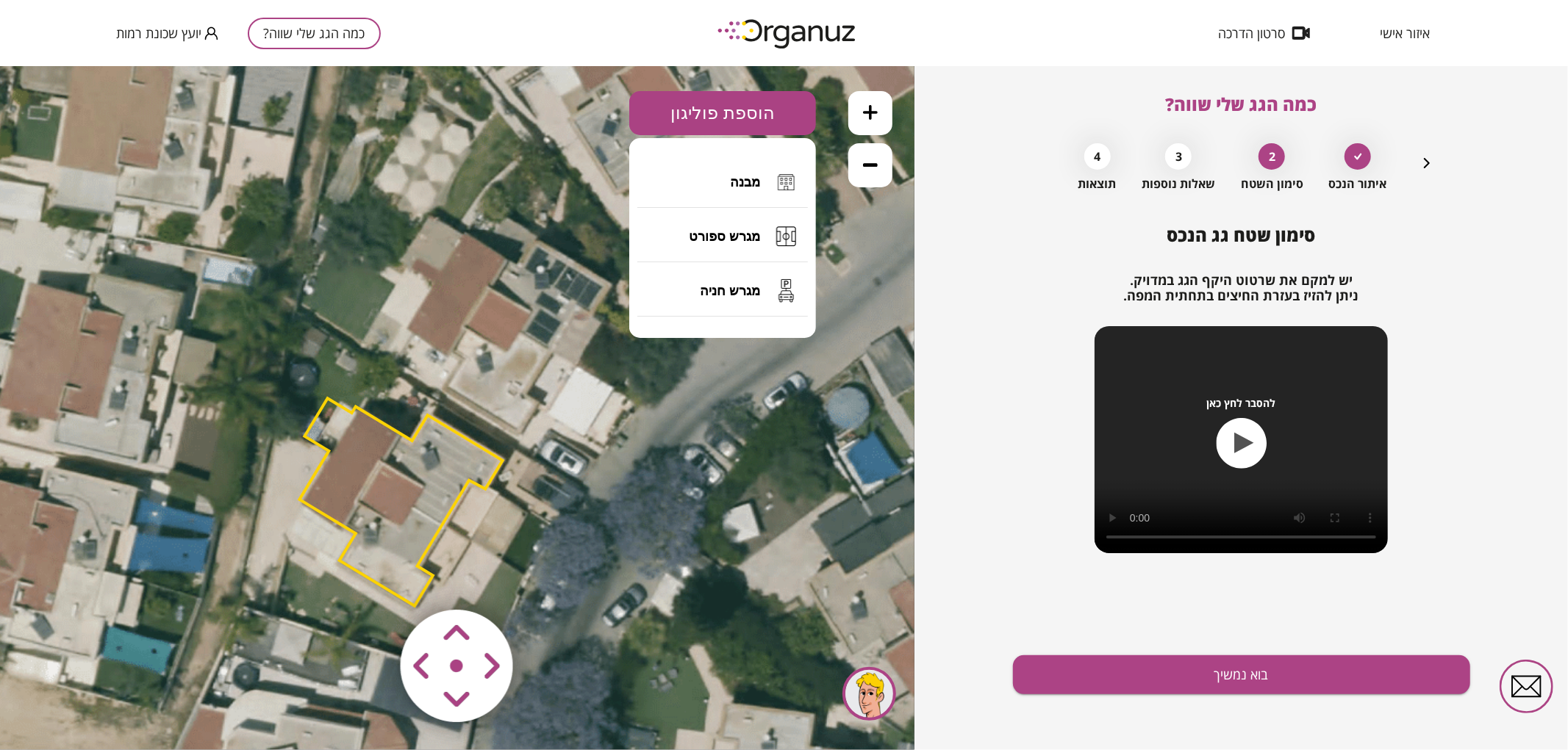
click at [760, 177] on span "מבנה" at bounding box center [744, 181] width 30 height 16
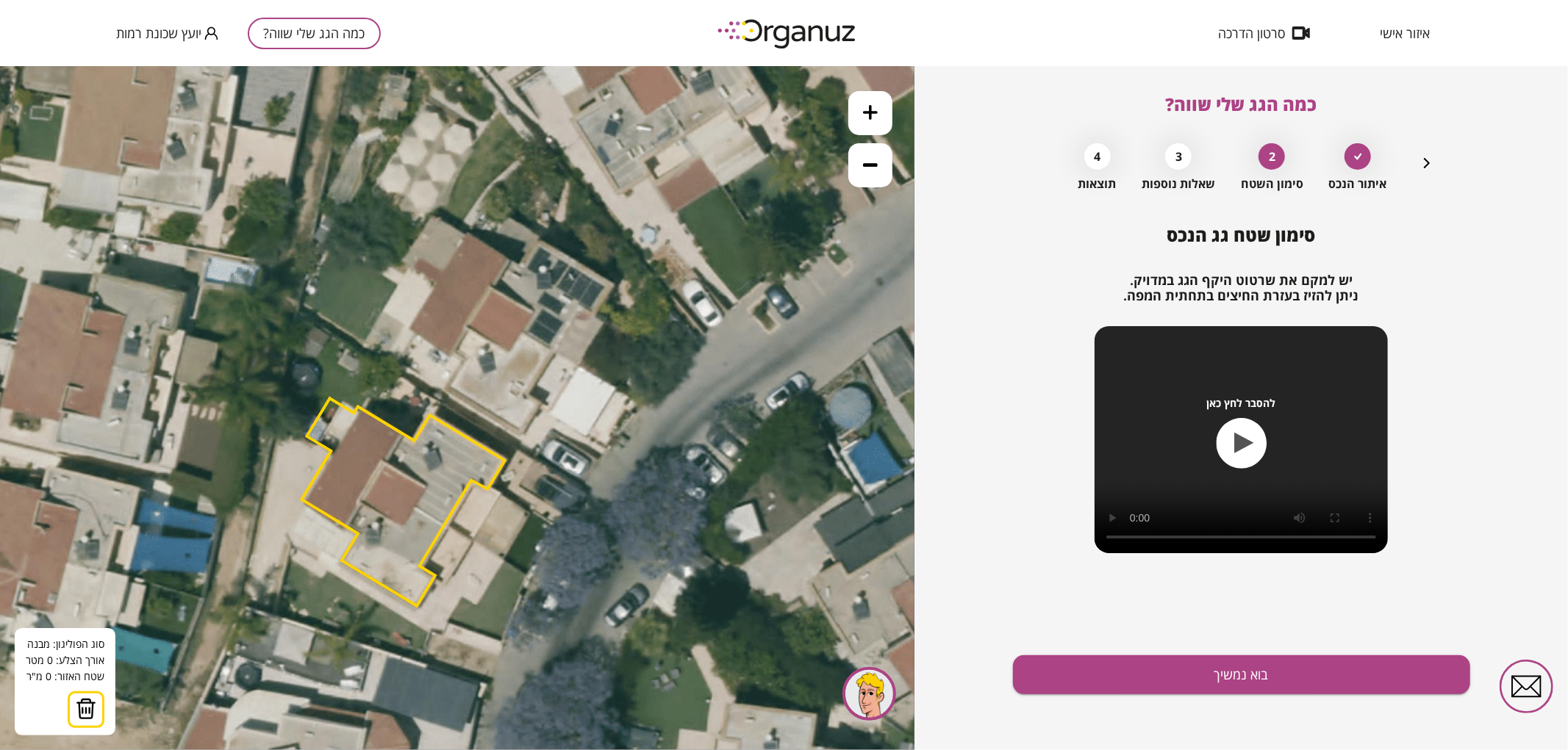
click at [868, 135] on div at bounding box center [871, 139] width 44 height 96
click at [877, 105] on icon at bounding box center [870, 111] width 15 height 15
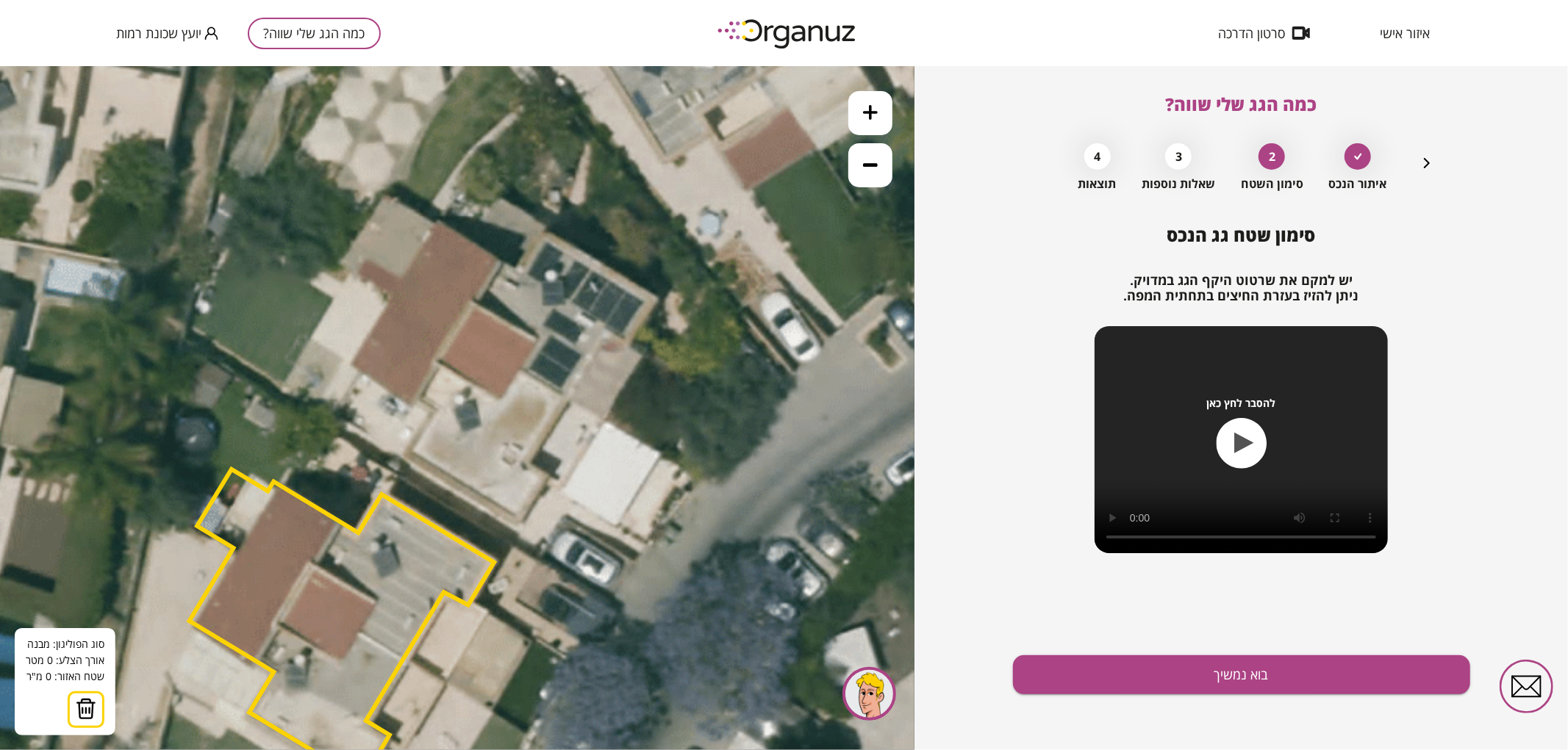
drag, startPoint x: 613, startPoint y: 331, endPoint x: 579, endPoint y: 407, distance: 83.3
click at [579, 407] on icon at bounding box center [423, 487] width 1837 height 1836
click at [569, 400] on icon at bounding box center [423, 487] width 1837 height 1836
click at [394, 295] on polygon at bounding box center [481, 347] width 175 height 105
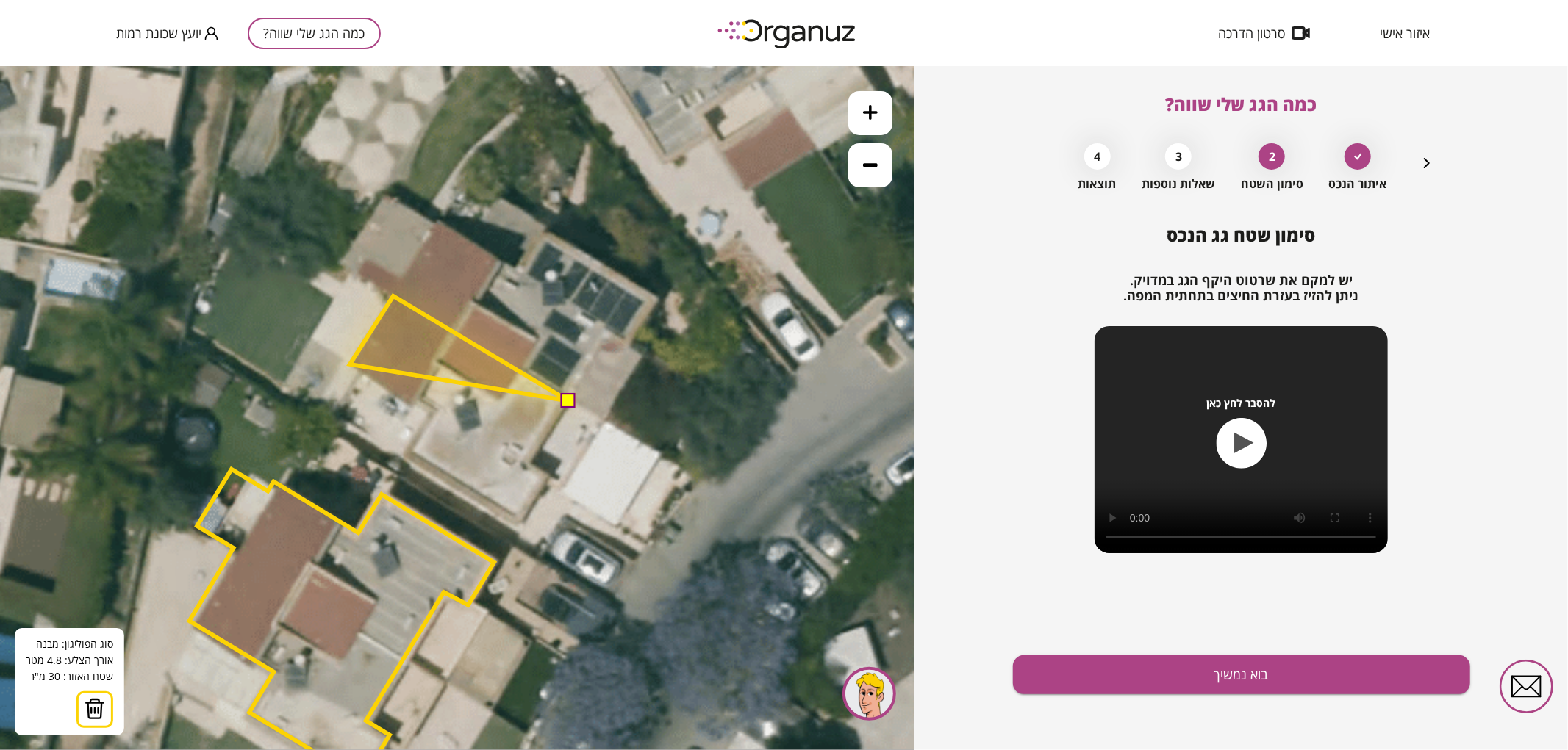
click at [350, 364] on polygon at bounding box center [459, 347] width 219 height 105
click at [412, 406] on polygon at bounding box center [459, 351] width 219 height 111
click at [419, 397] on polygon at bounding box center [459, 351] width 219 height 111
click at [436, 409] on polygon at bounding box center [459, 352] width 219 height 113
click at [405, 451] on polygon at bounding box center [459, 373] width 219 height 155
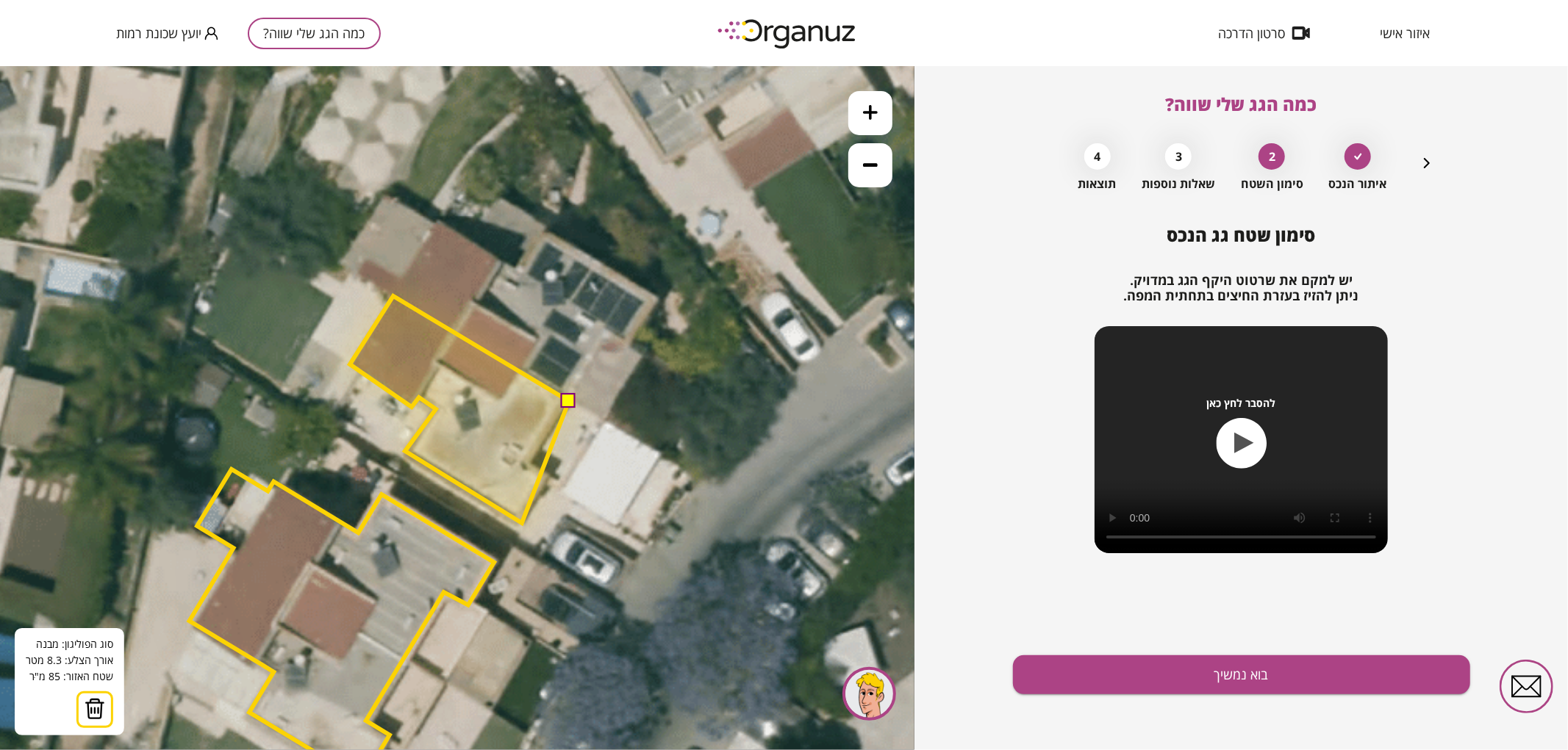
click at [522, 523] on polygon at bounding box center [459, 409] width 219 height 227
click at [549, 475] on polygon at bounding box center [459, 409] width 219 height 227
click at [529, 462] on polygon at bounding box center [459, 409] width 219 height 227
click at [568, 399] on button at bounding box center [567, 399] width 15 height 15
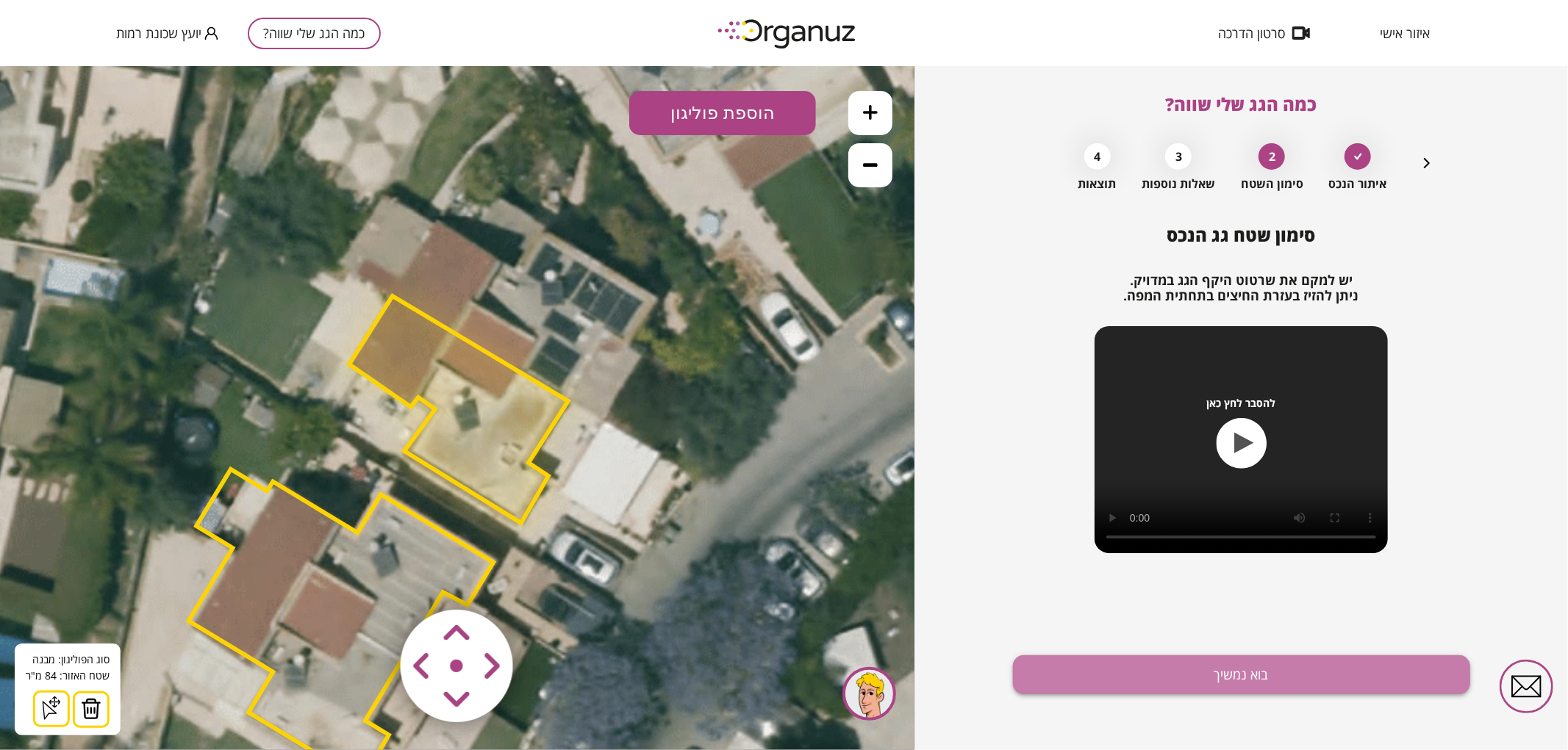
click at [1104, 657] on button "בוא נמשיך" at bounding box center [1241, 675] width 457 height 39
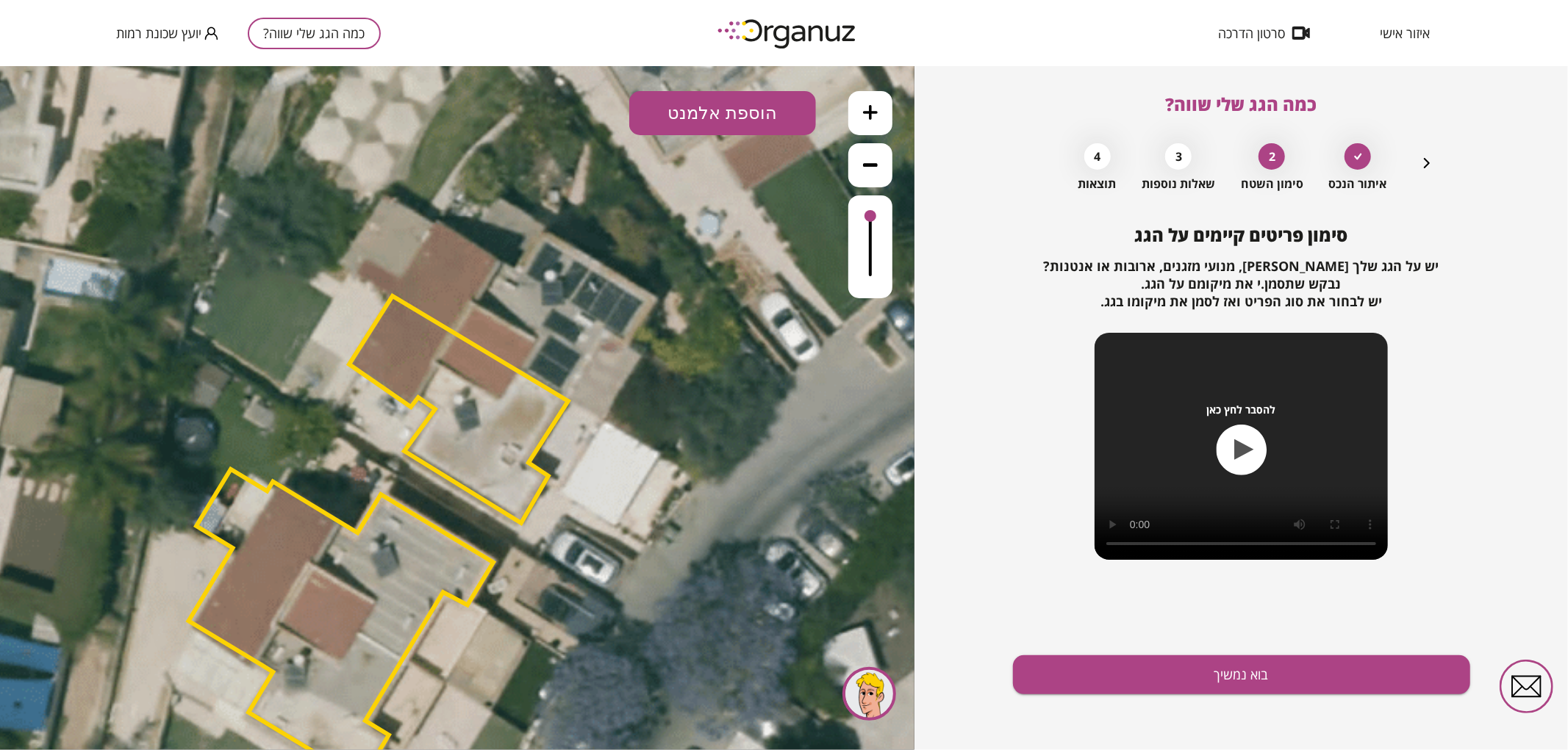
click at [723, 95] on button "הוספת אלמנט" at bounding box center [723, 112] width 187 height 44
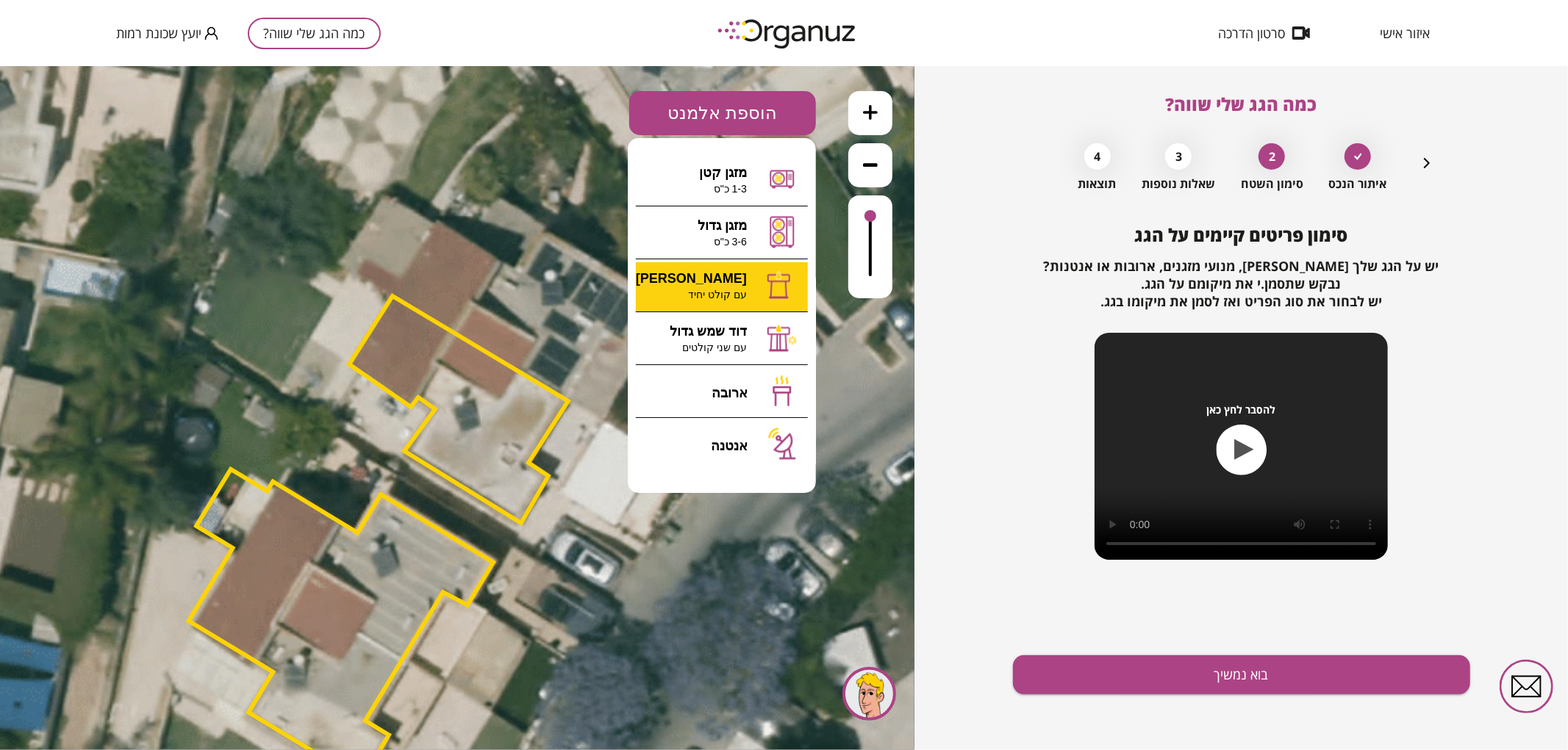
click at [672, 276] on div ".st0 { fill: #FFFFFF; } 84" at bounding box center [457, 407] width 915 height 684
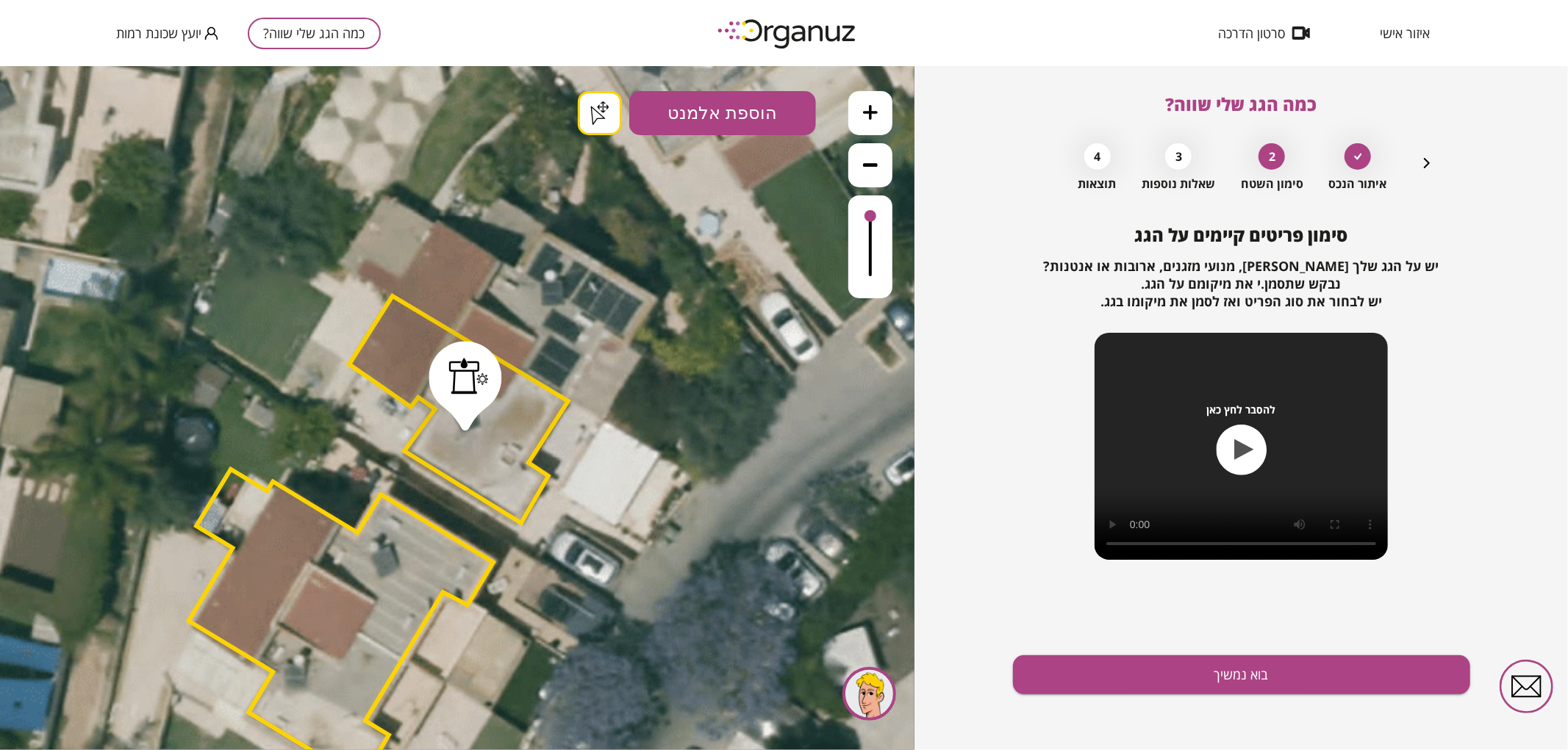
click at [1230, 679] on button "בוא נמשיך" at bounding box center [1241, 675] width 457 height 39
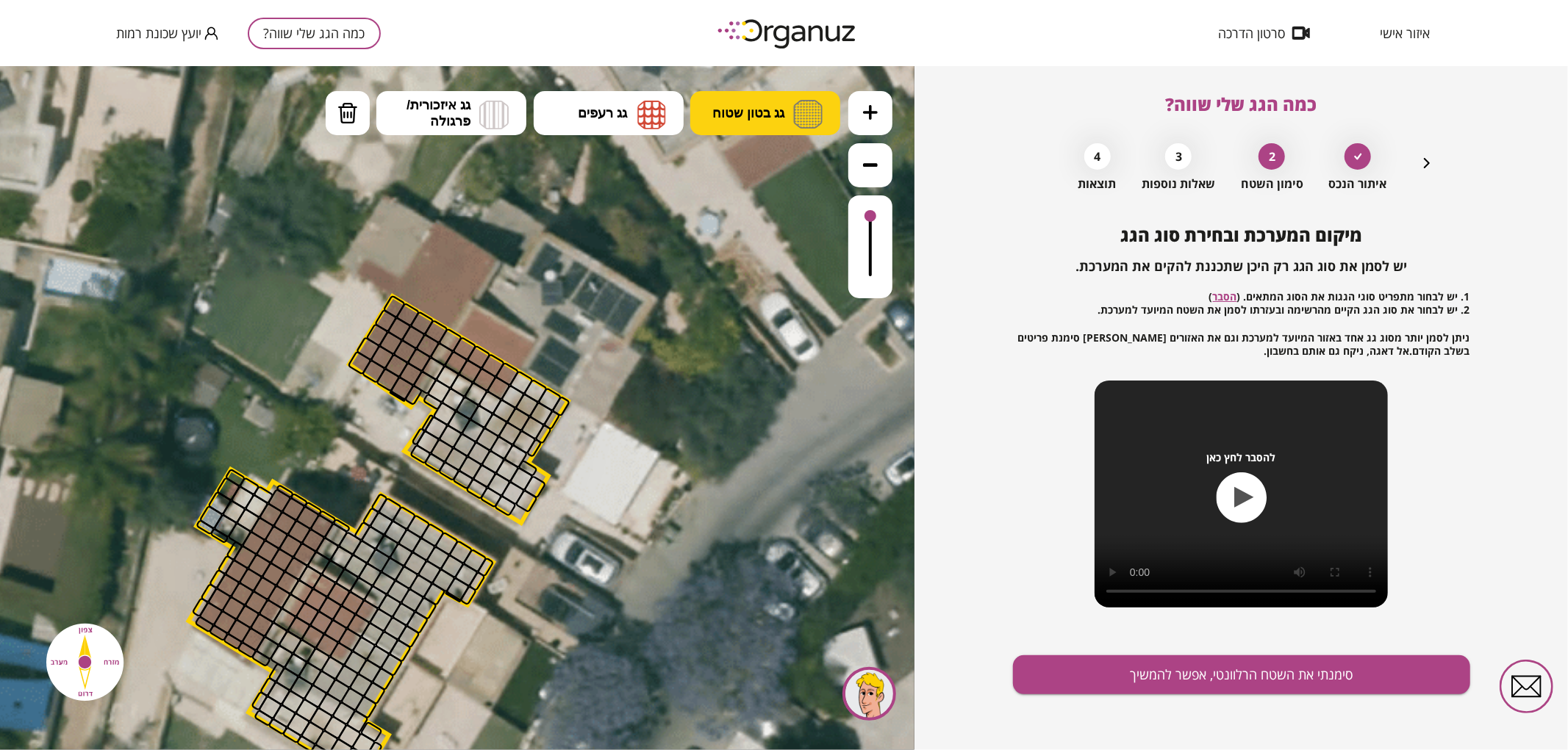
click at [753, 119] on span "גג בטון שטוח" at bounding box center [748, 112] width 72 height 16
click at [761, 159] on div ".st0 { fill: #FFFFFF; } .st0 { fill: #FFFFFF; }" at bounding box center [457, 407] width 915 height 684
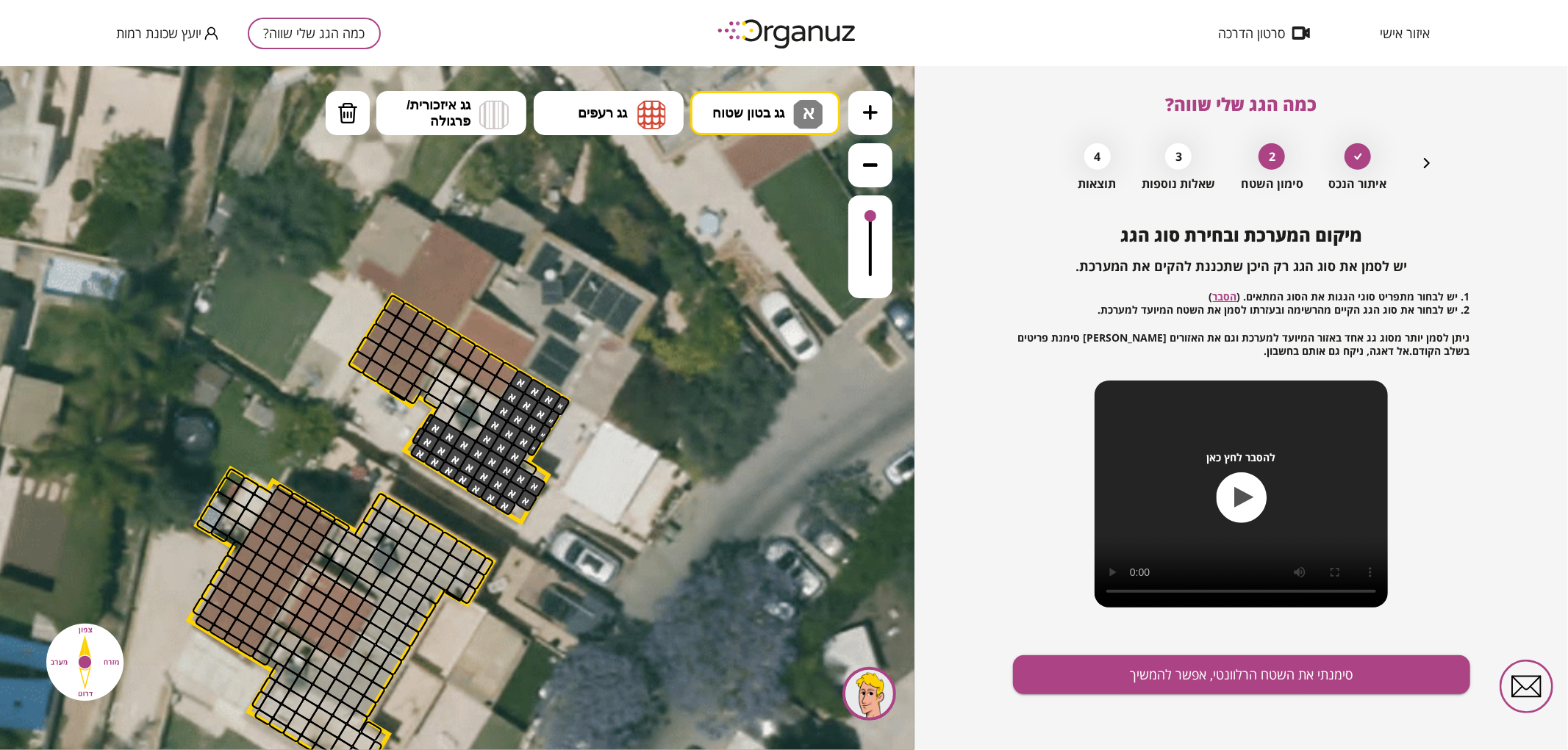
drag, startPoint x: 522, startPoint y: 501, endPoint x: 404, endPoint y: 411, distance: 148.4
click at [404, 411] on div ".st0 { fill: #FFFFFF; } .st0 { fill: #FFFFFF; }" at bounding box center [423, 486] width 1837 height 1836
drag, startPoint x: 436, startPoint y: 416, endPoint x: 452, endPoint y: 400, distance: 22.6
click at [628, 119] on button "גג רעפים" at bounding box center [609, 112] width 150 height 44
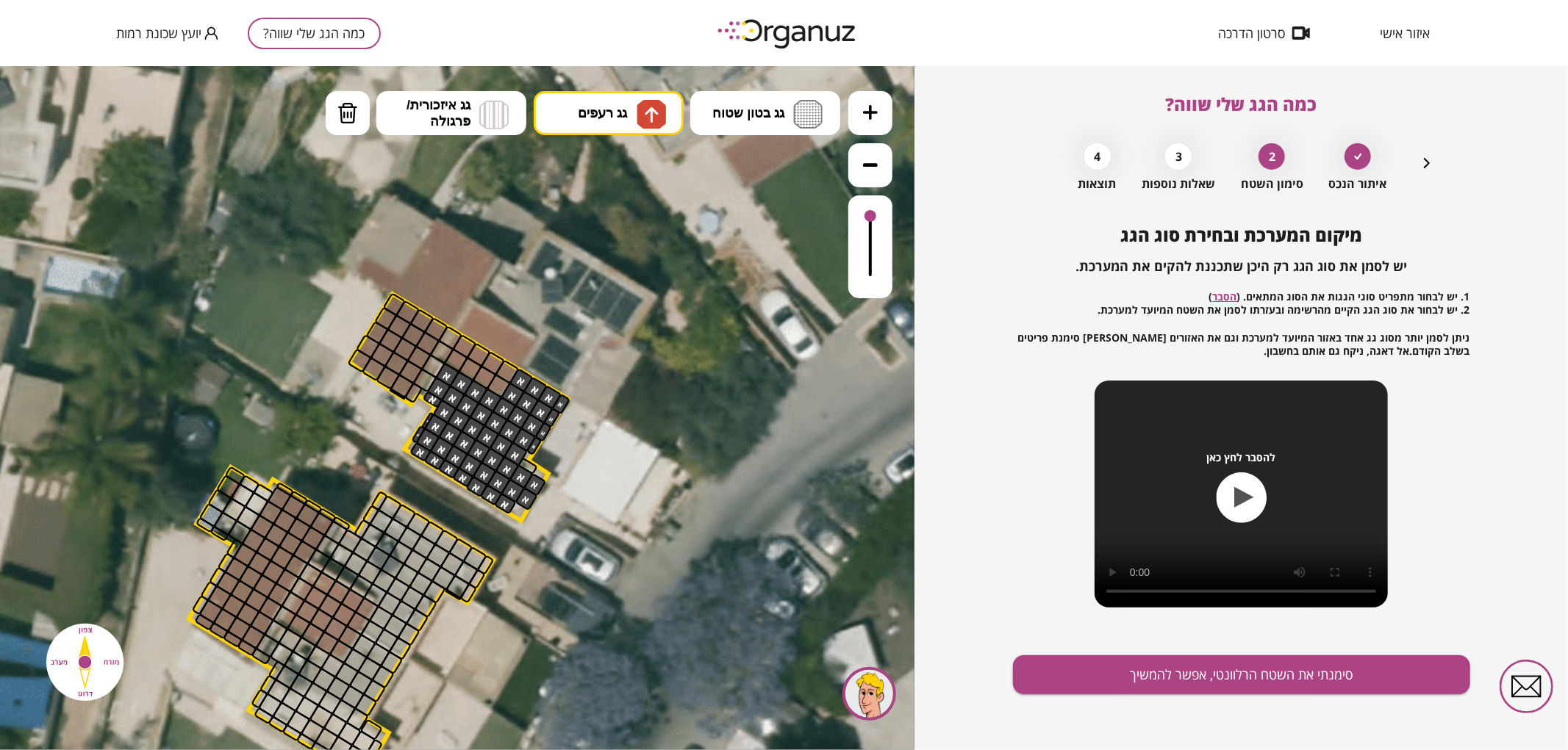
click at [612, 158] on div ".st0 { fill: #FFFFFF; } .st0 { fill: #FFFFFF; }" at bounding box center [457, 407] width 915 height 684
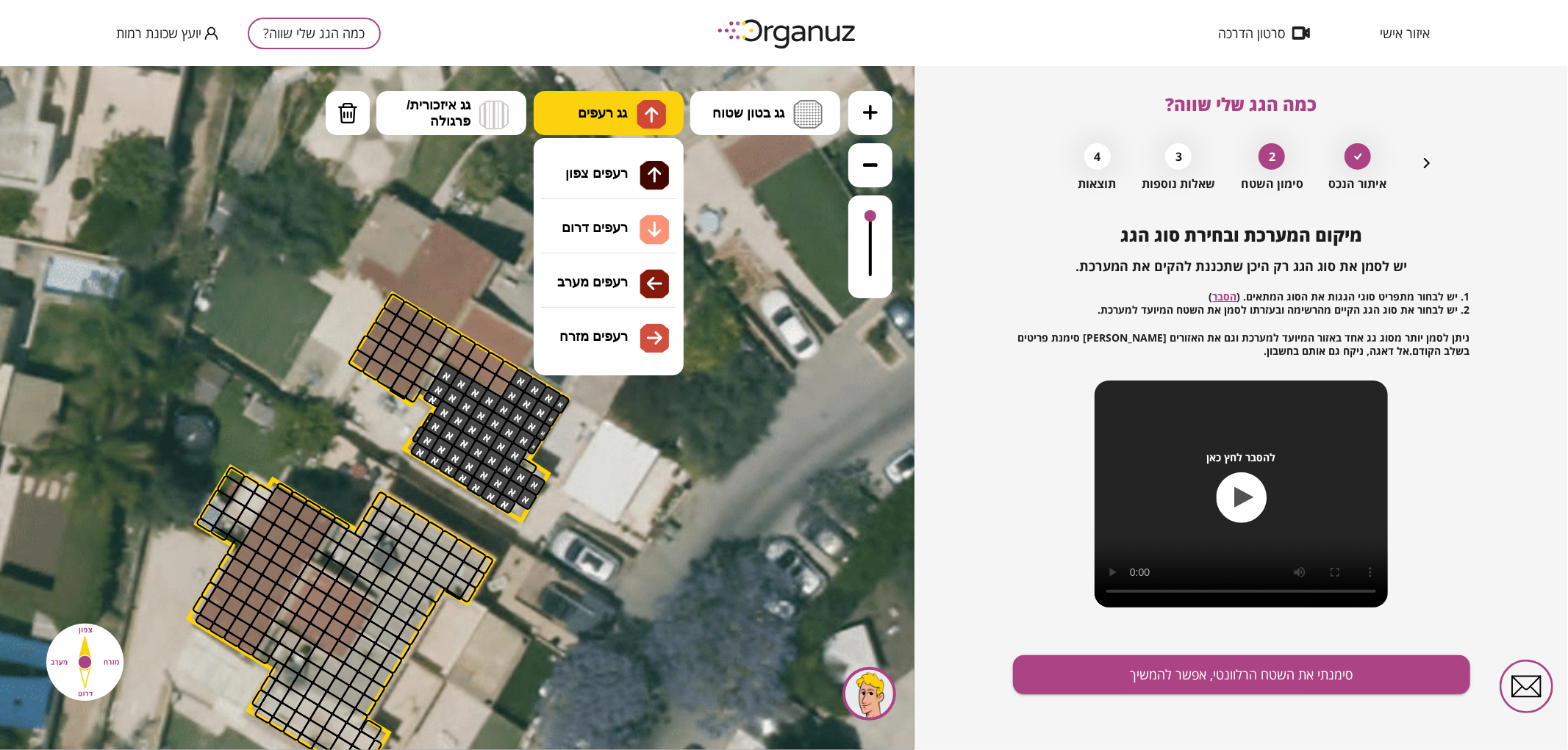
click at [620, 102] on button "גג רעפים" at bounding box center [609, 112] width 150 height 44
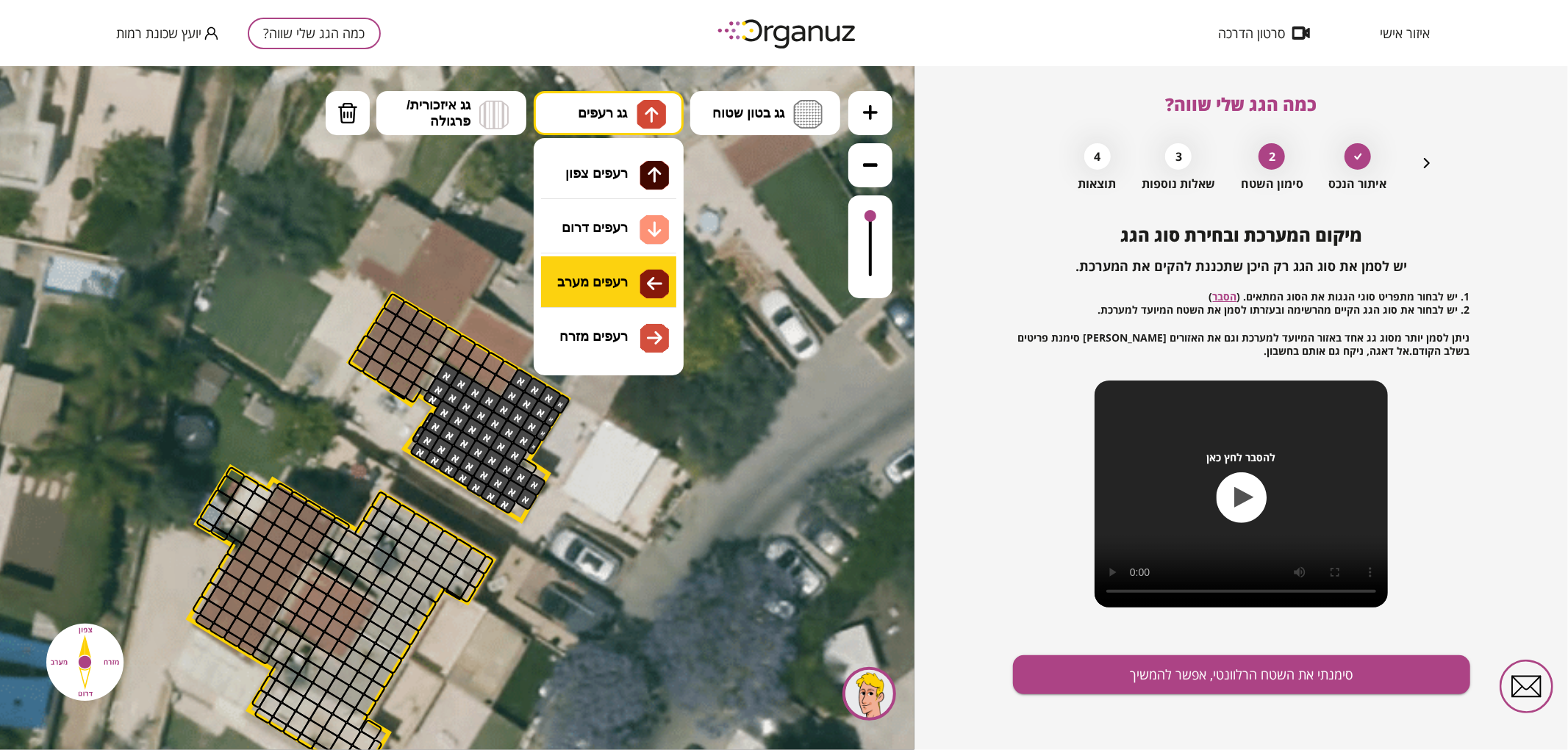
click at [575, 280] on div ".st0 { fill: #FFFFFF; } .st0 { fill: #FFFFFF; }" at bounding box center [457, 407] width 915 height 684
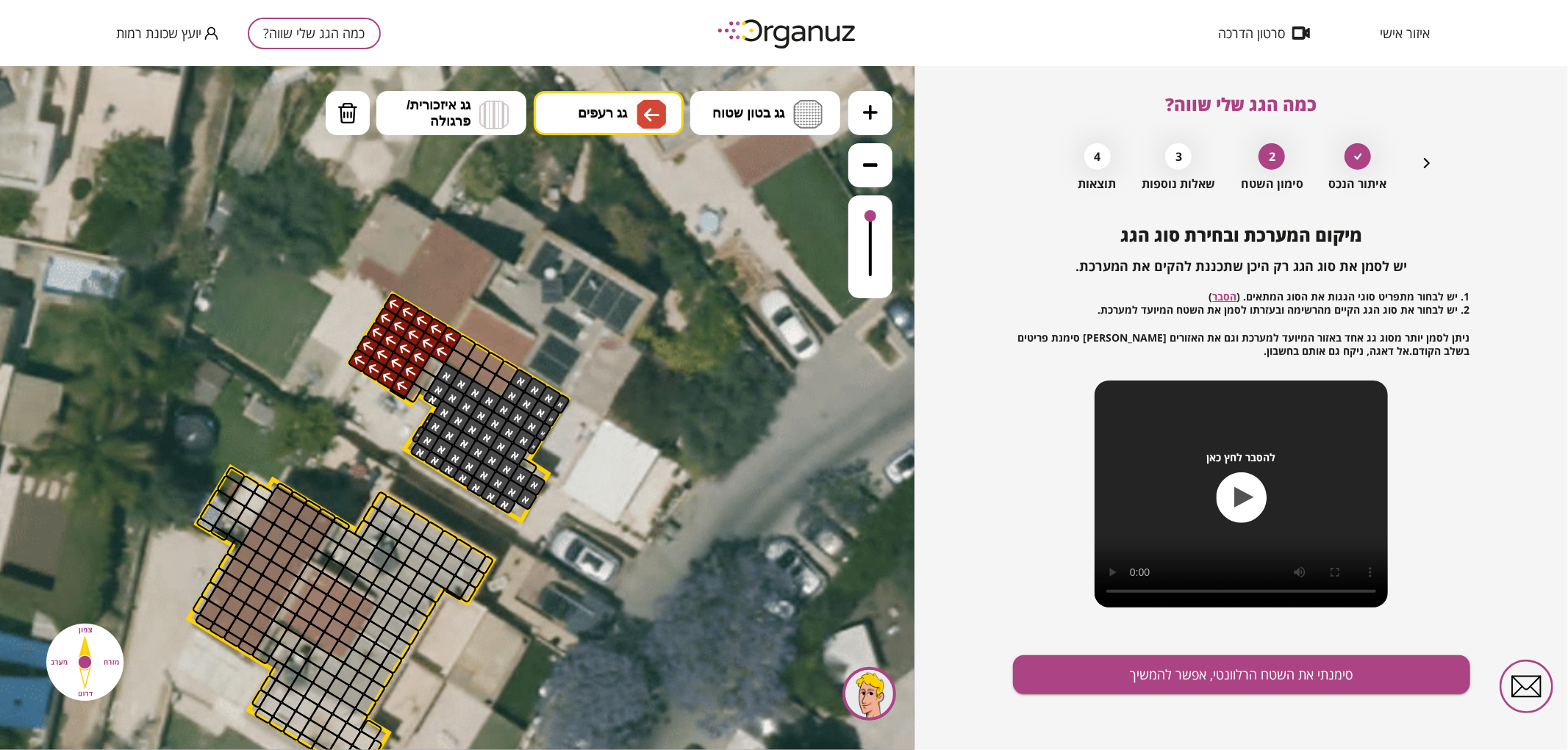
drag, startPoint x: 406, startPoint y: 379, endPoint x: 403, endPoint y: 302, distance: 77.1
click at [373, 120] on ul "גג בטון שטוח מפלס א א מפלס ב ב מפלס ג ג גג רעפים רעפים צפון" at bounding box center [583, 114] width 515 height 47
click at [354, 129] on button "מחיקה" at bounding box center [348, 112] width 44 height 44
drag, startPoint x: 449, startPoint y: 353, endPoint x: 466, endPoint y: 331, distance: 27.8
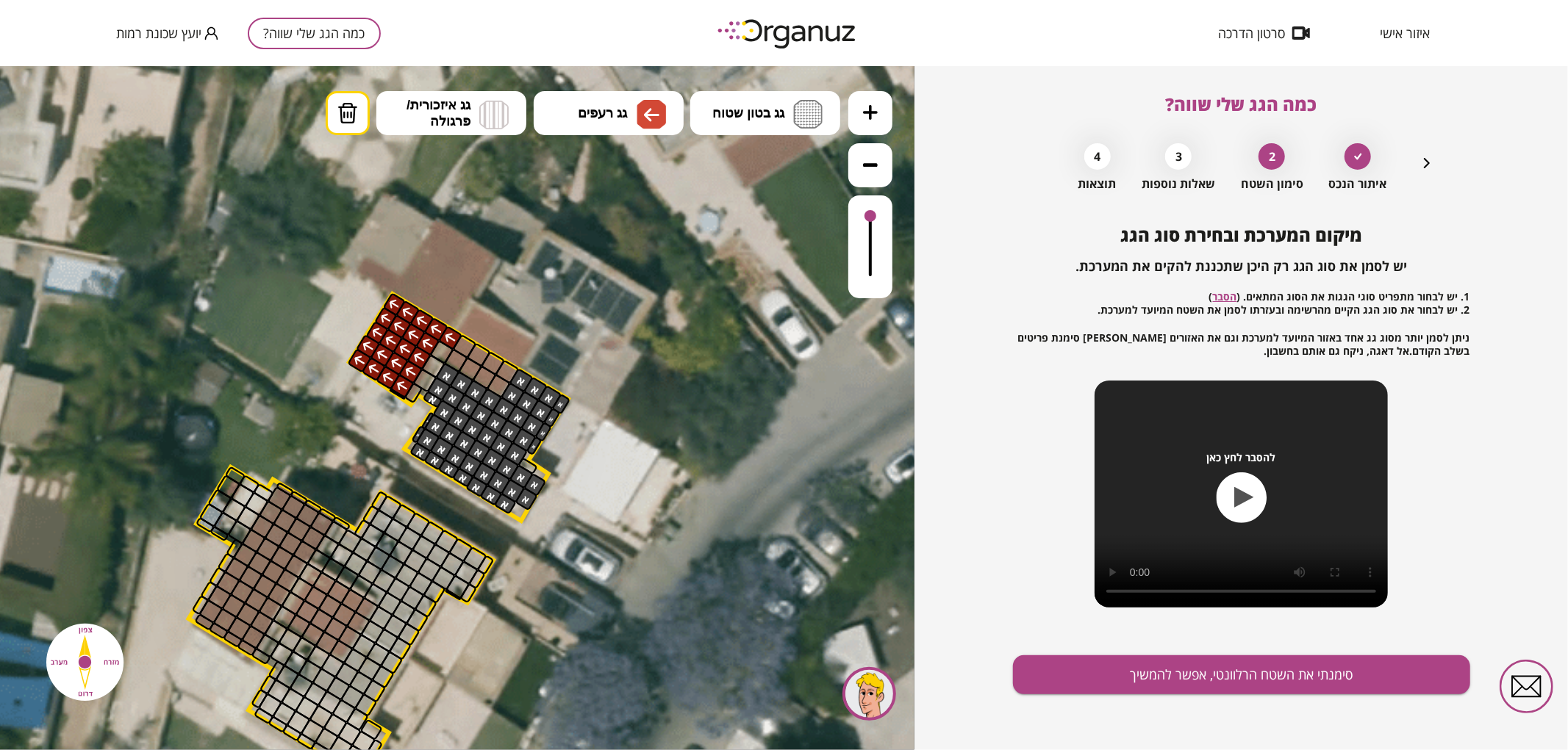
click at [466, 331] on div ".st0 { fill: #FFFFFF; } .st0 { fill: #FFFFFF; }" at bounding box center [423, 484] width 1837 height 1836
click at [456, 336] on div at bounding box center [450, 337] width 25 height 25
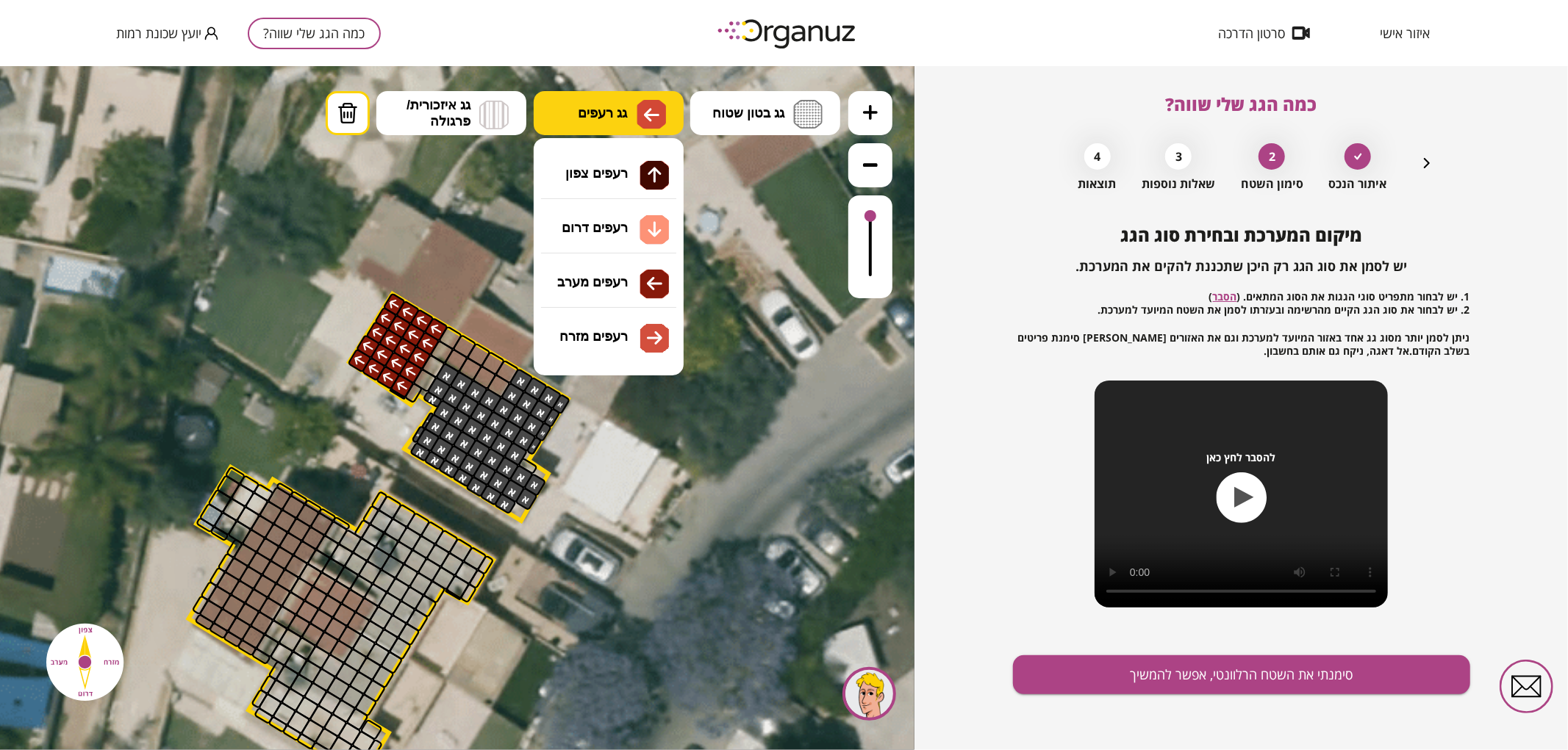
click at [645, 107] on img at bounding box center [652, 113] width 15 height 18
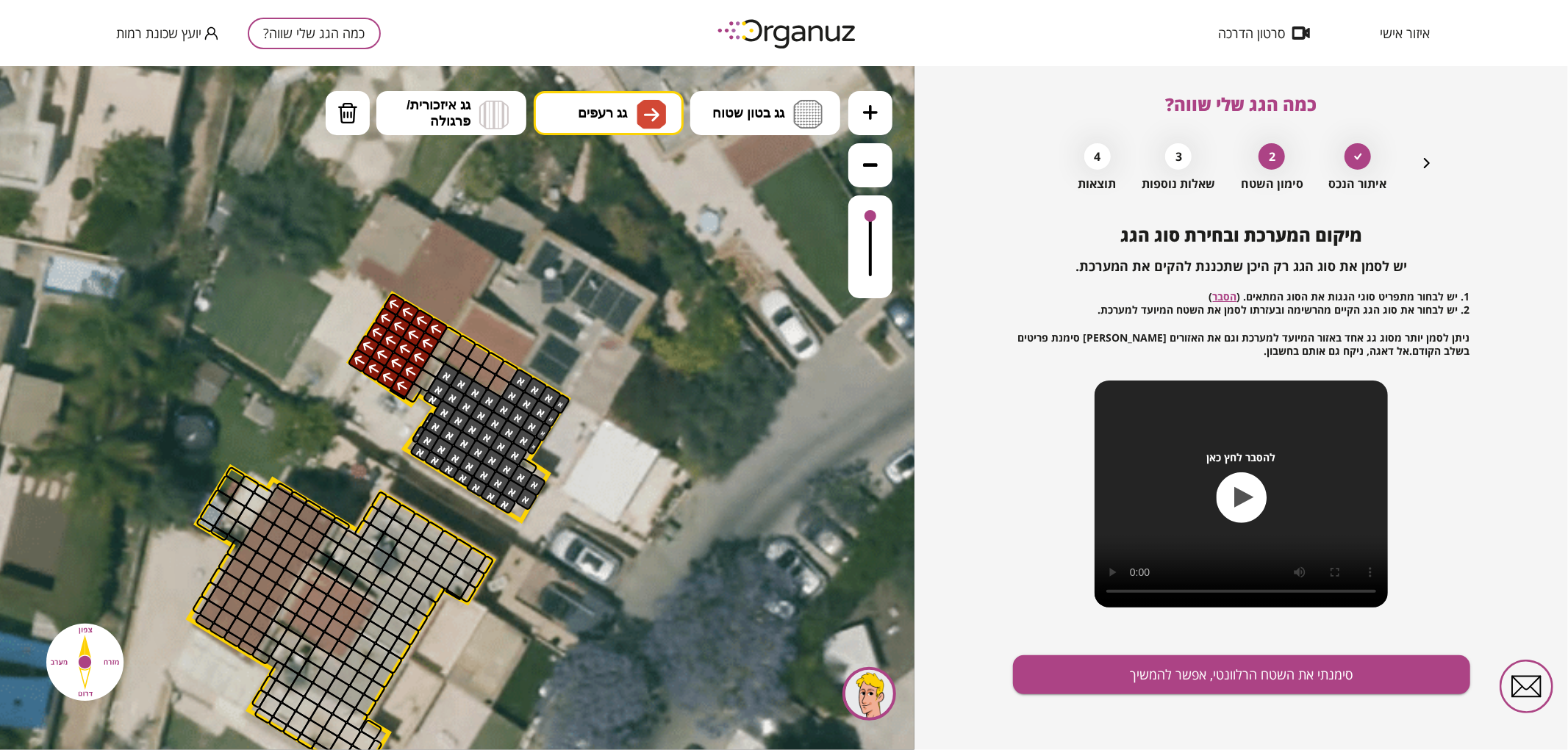
click at [615, 339] on div ".st0 { fill: #FFFFFF; } .st0 { fill: #FFFFFF; }" at bounding box center [457, 407] width 915 height 684
drag, startPoint x: 500, startPoint y: 385, endPoint x: 463, endPoint y: 346, distance: 53.8
click at [787, 80] on icon at bounding box center [423, 484] width 1837 height 1836
drag, startPoint x: 768, startPoint y: 119, endPoint x: 767, endPoint y: 149, distance: 30.0
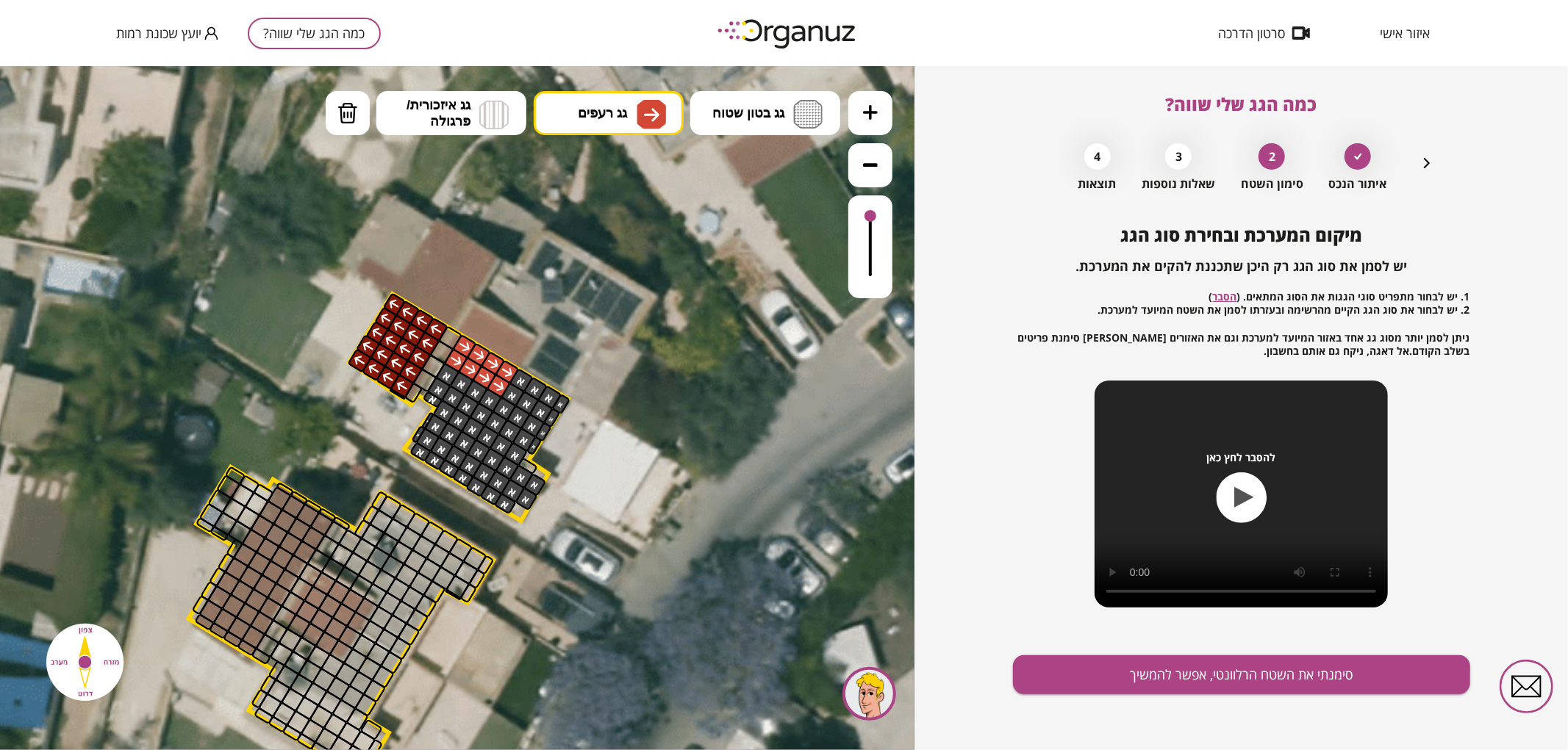
click at [769, 119] on span "גג בטון שטוח" at bounding box center [748, 112] width 72 height 16
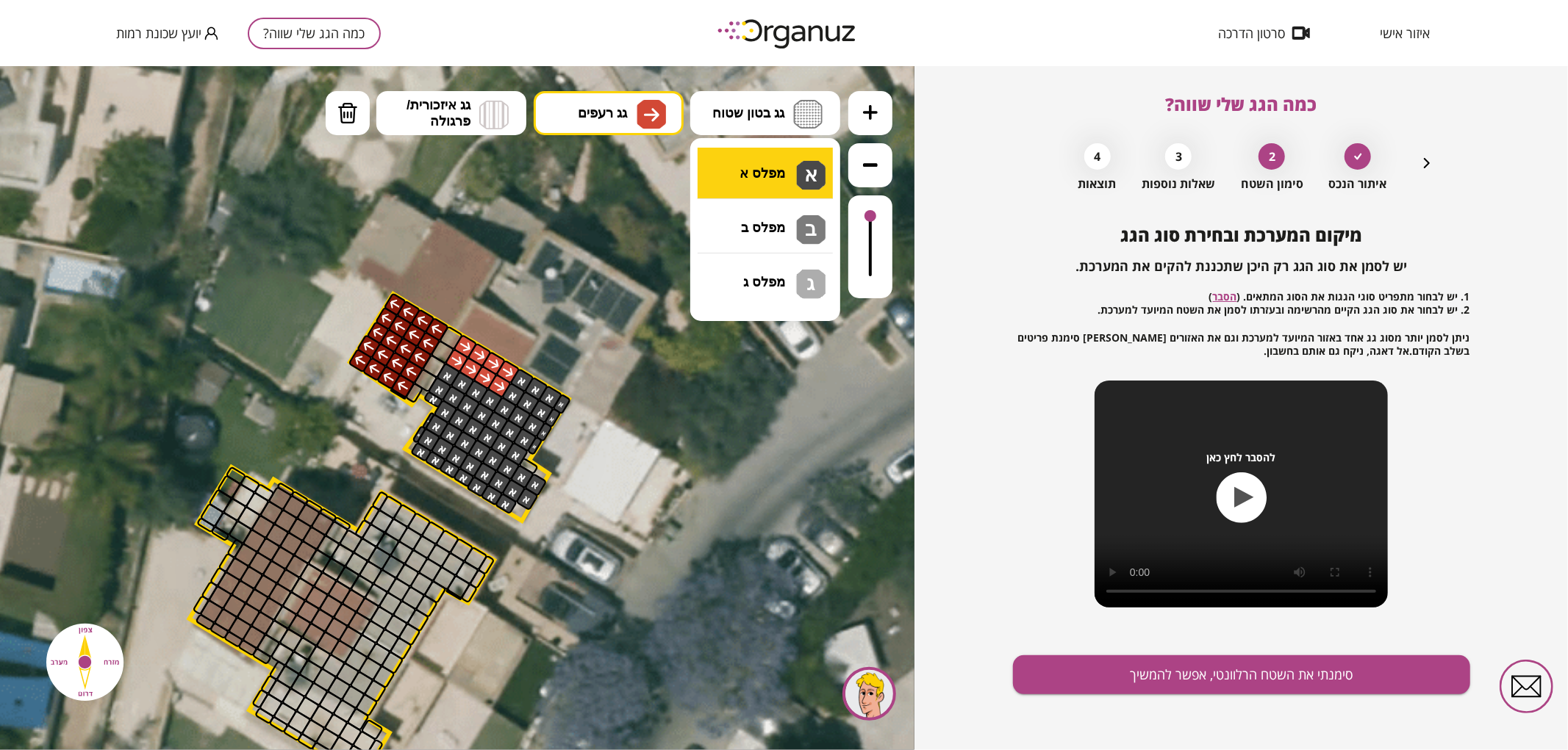
click at [767, 165] on div ".st0 { fill: #FFFFFF; } .st0 { fill: #FFFFFF; }" at bounding box center [457, 407] width 915 height 684
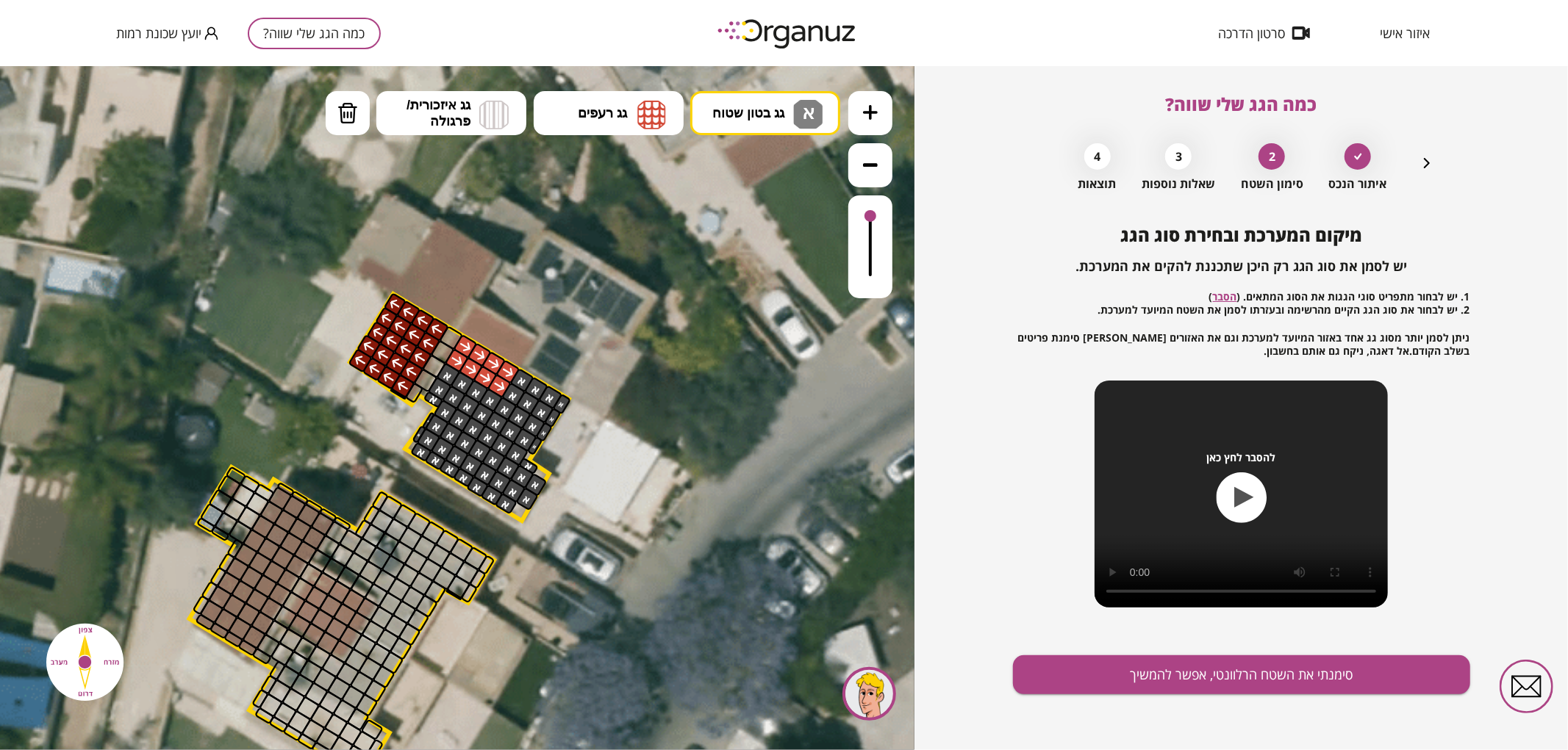
drag, startPoint x: 540, startPoint y: 465, endPoint x: 545, endPoint y: 434, distance: 31.4
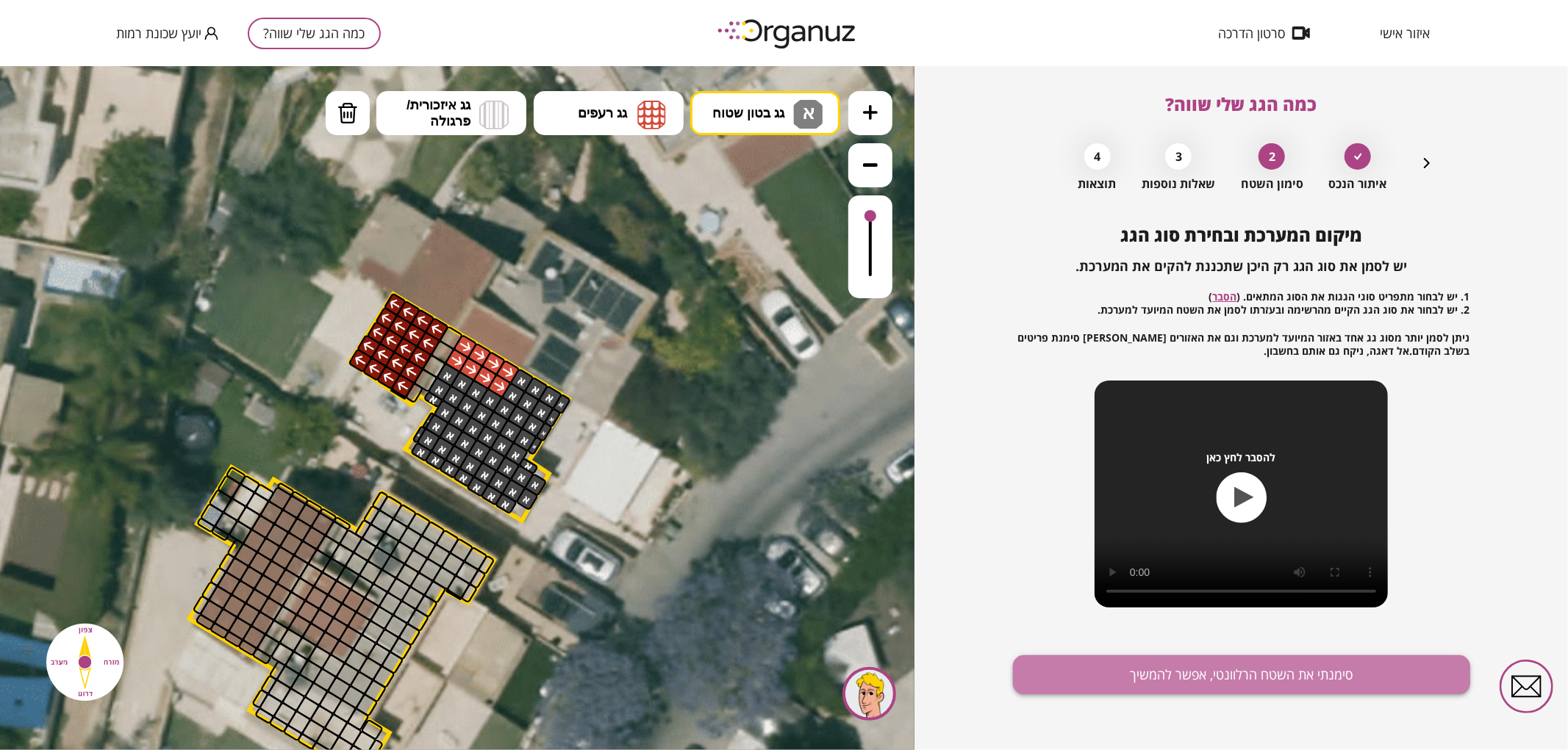
click at [1151, 664] on button "סימנתי את השטח הרלוונטי, אפשר להמשיך" at bounding box center [1241, 675] width 457 height 39
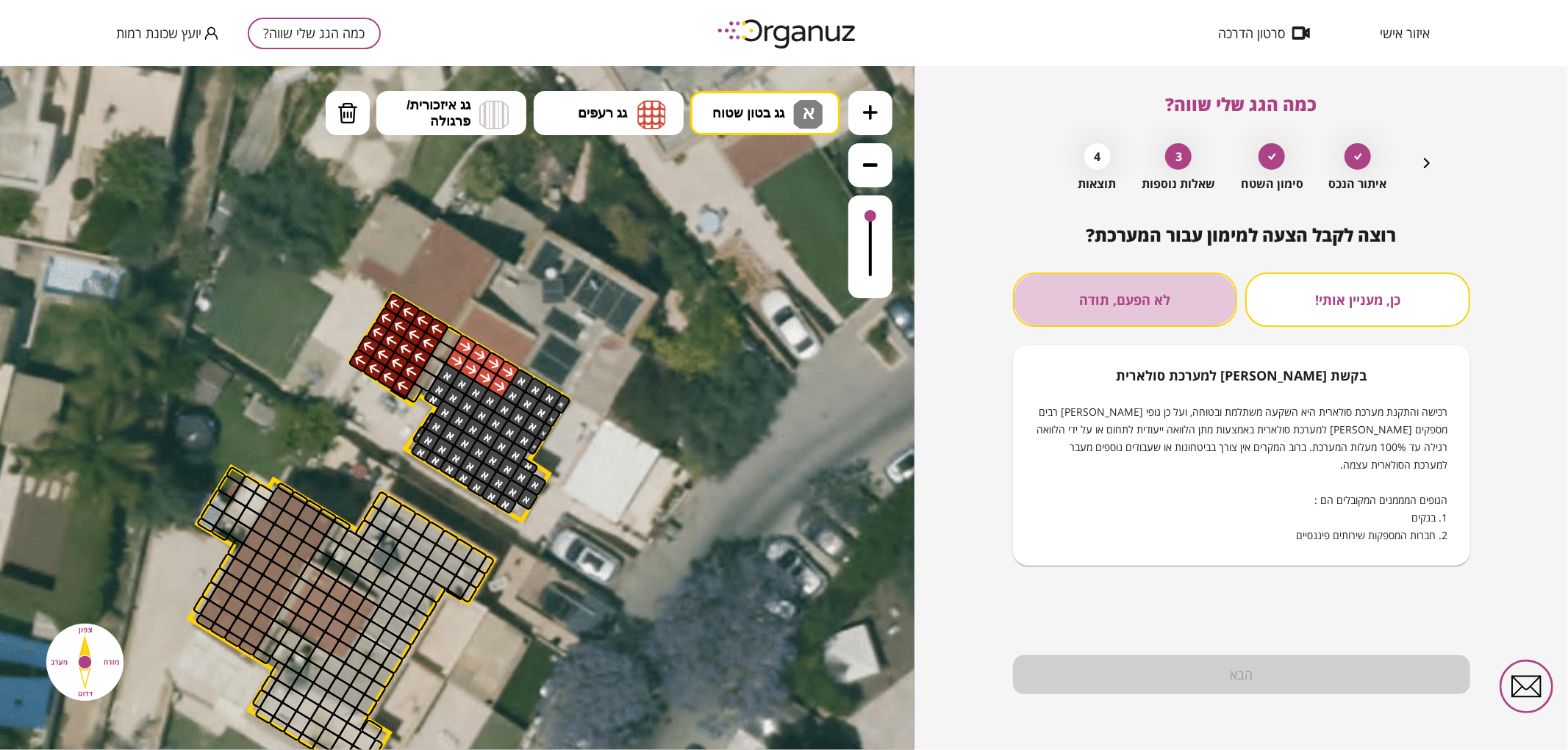
drag, startPoint x: 1131, startPoint y: 303, endPoint x: 1141, endPoint y: 391, distance: 88.6
click at [1131, 302] on button "לא הפעם, תודה" at bounding box center [1125, 299] width 225 height 54
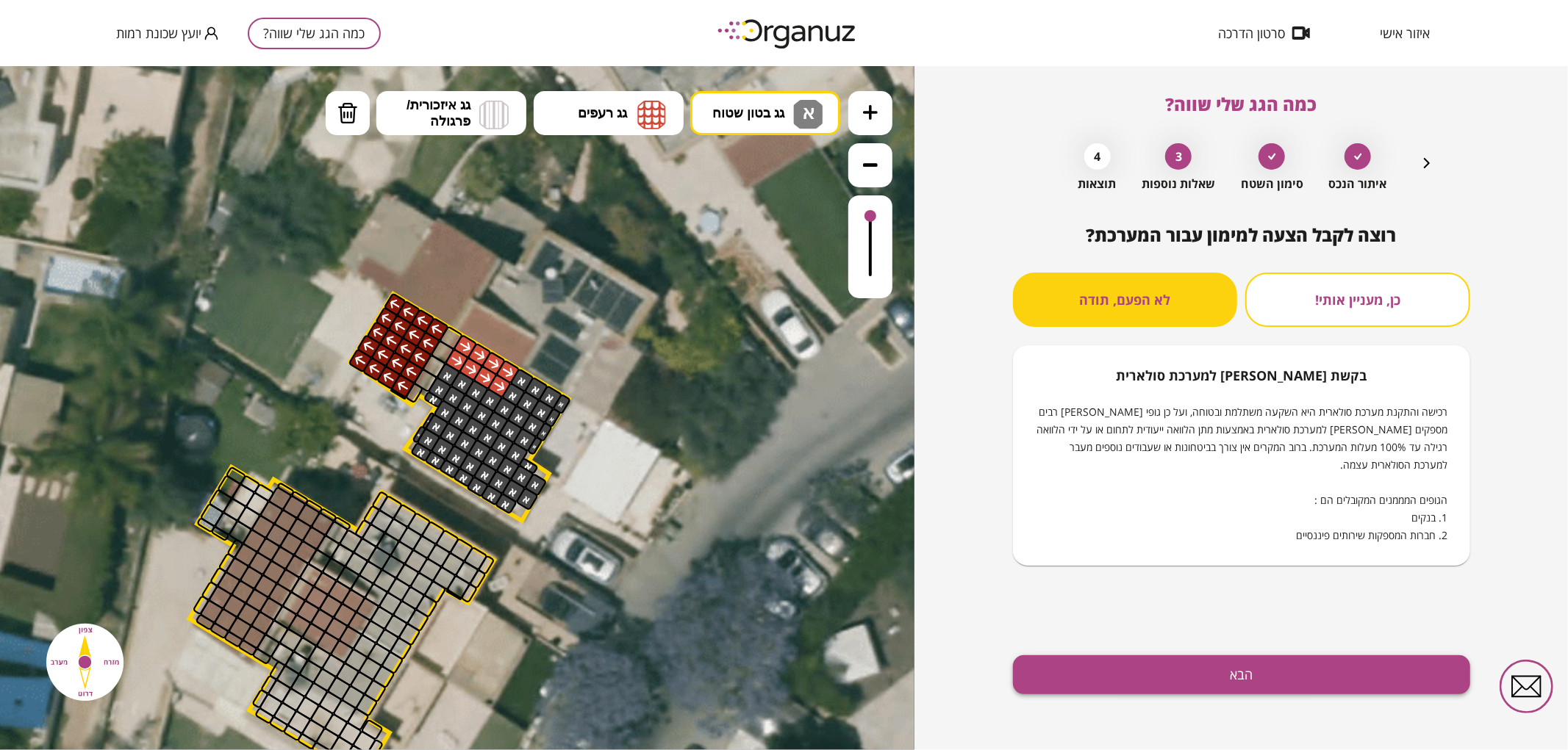
click at [1140, 657] on button "הבא" at bounding box center [1241, 675] width 457 height 39
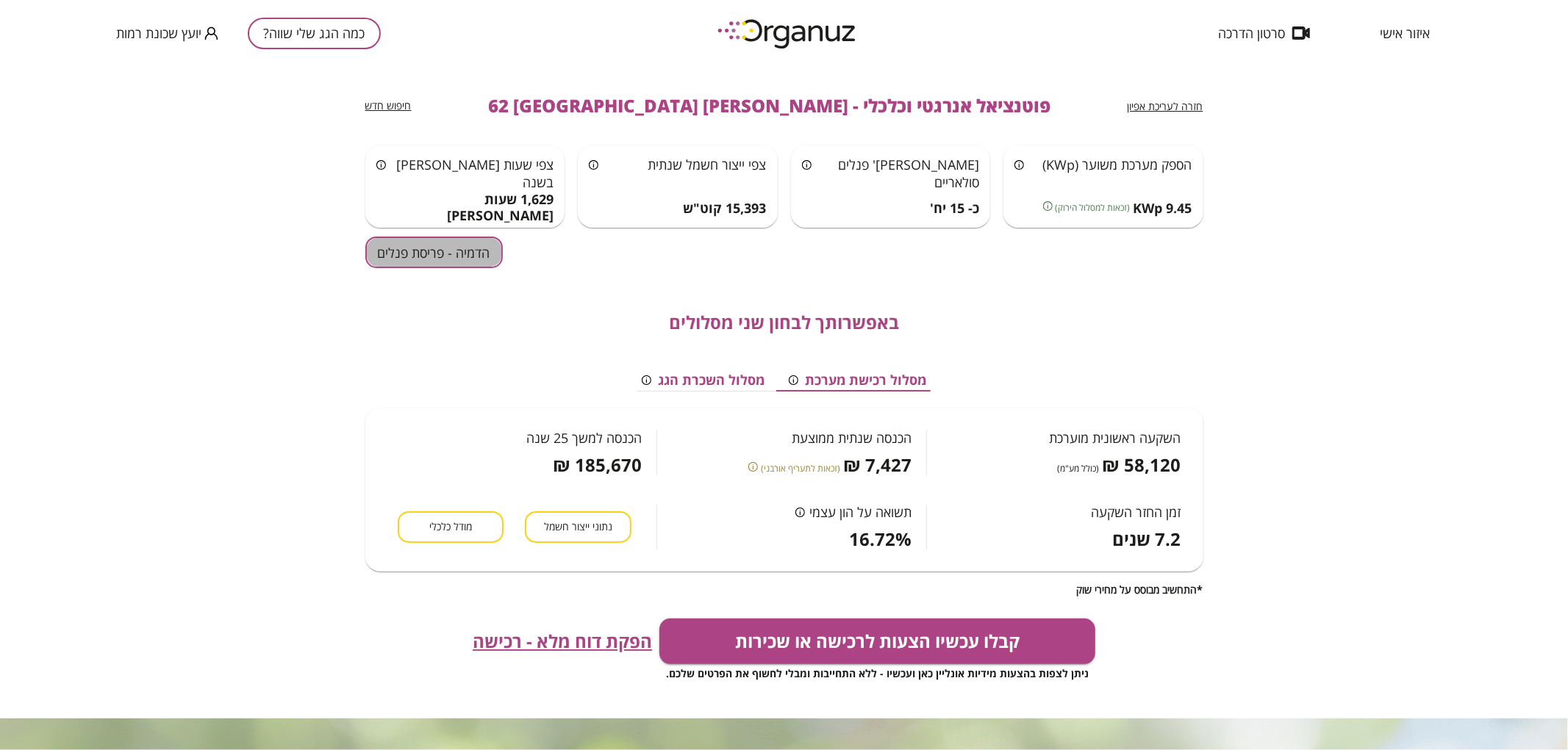
click at [406, 257] on button "הדמיה - פריסת פנלים" at bounding box center [434, 252] width 138 height 31
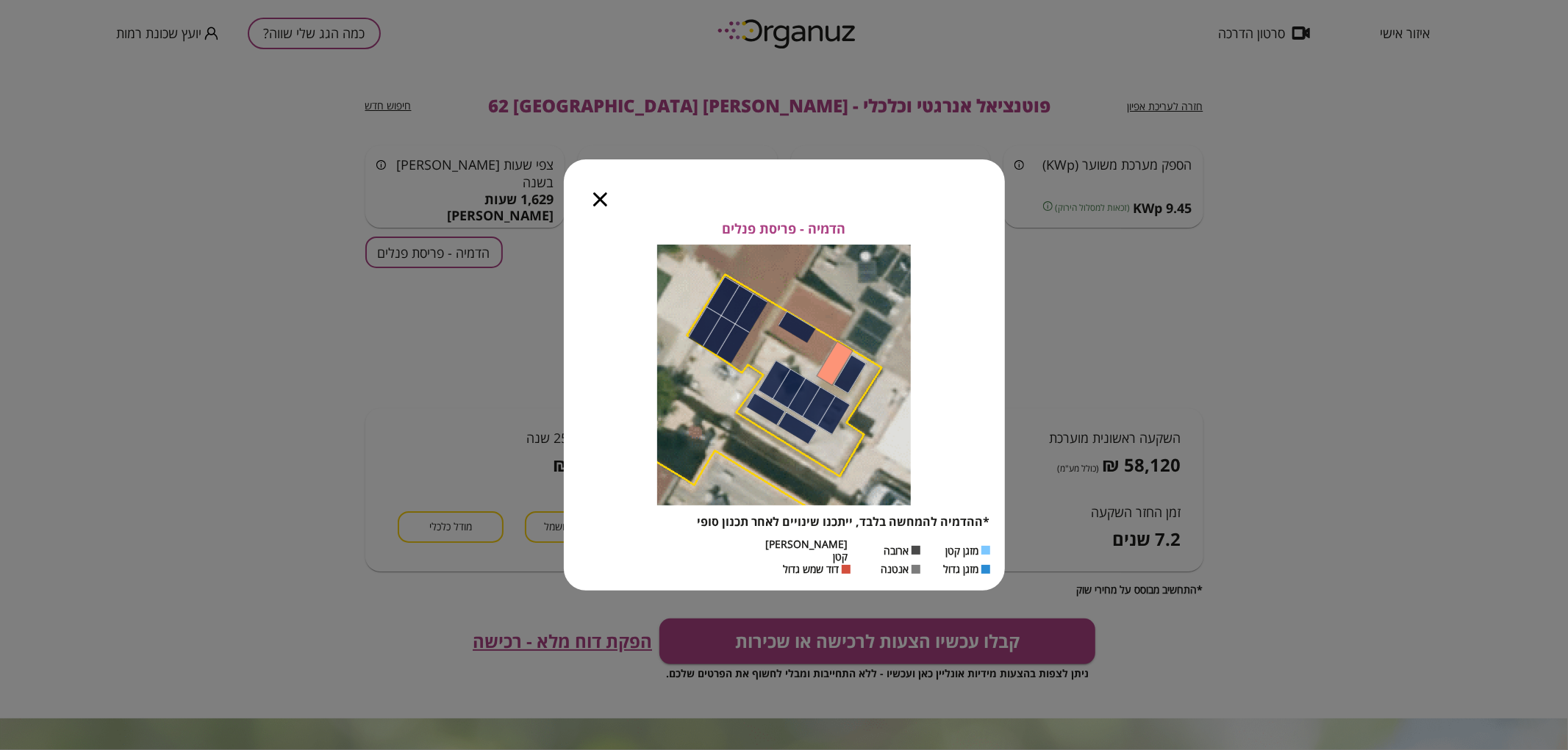
click at [589, 212] on div at bounding box center [599, 190] width 73 height 62
click at [594, 206] on icon "button" at bounding box center [600, 200] width 14 height 14
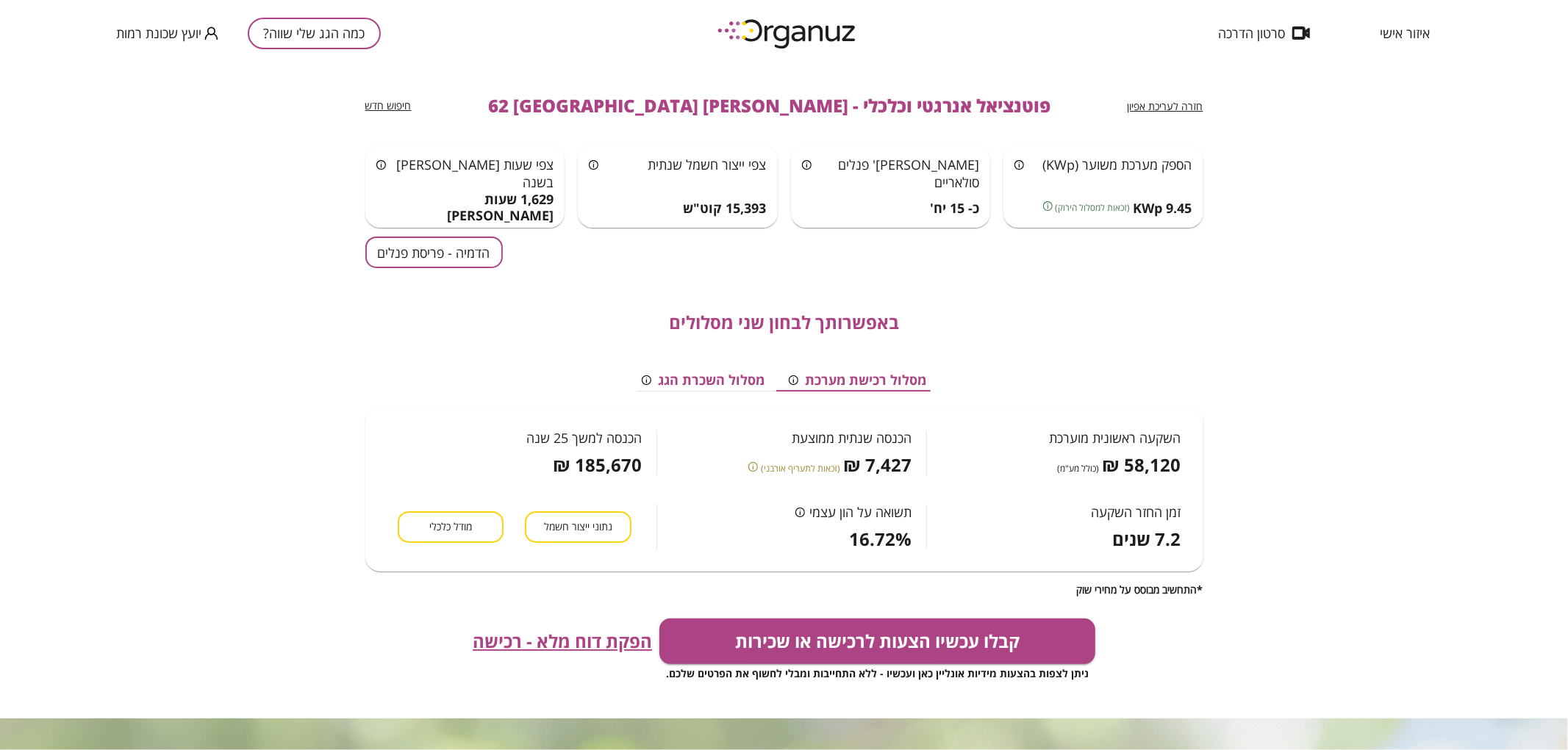
click at [263, 35] on button "כמה הגג שלי שווה?" at bounding box center [315, 33] width 133 height 31
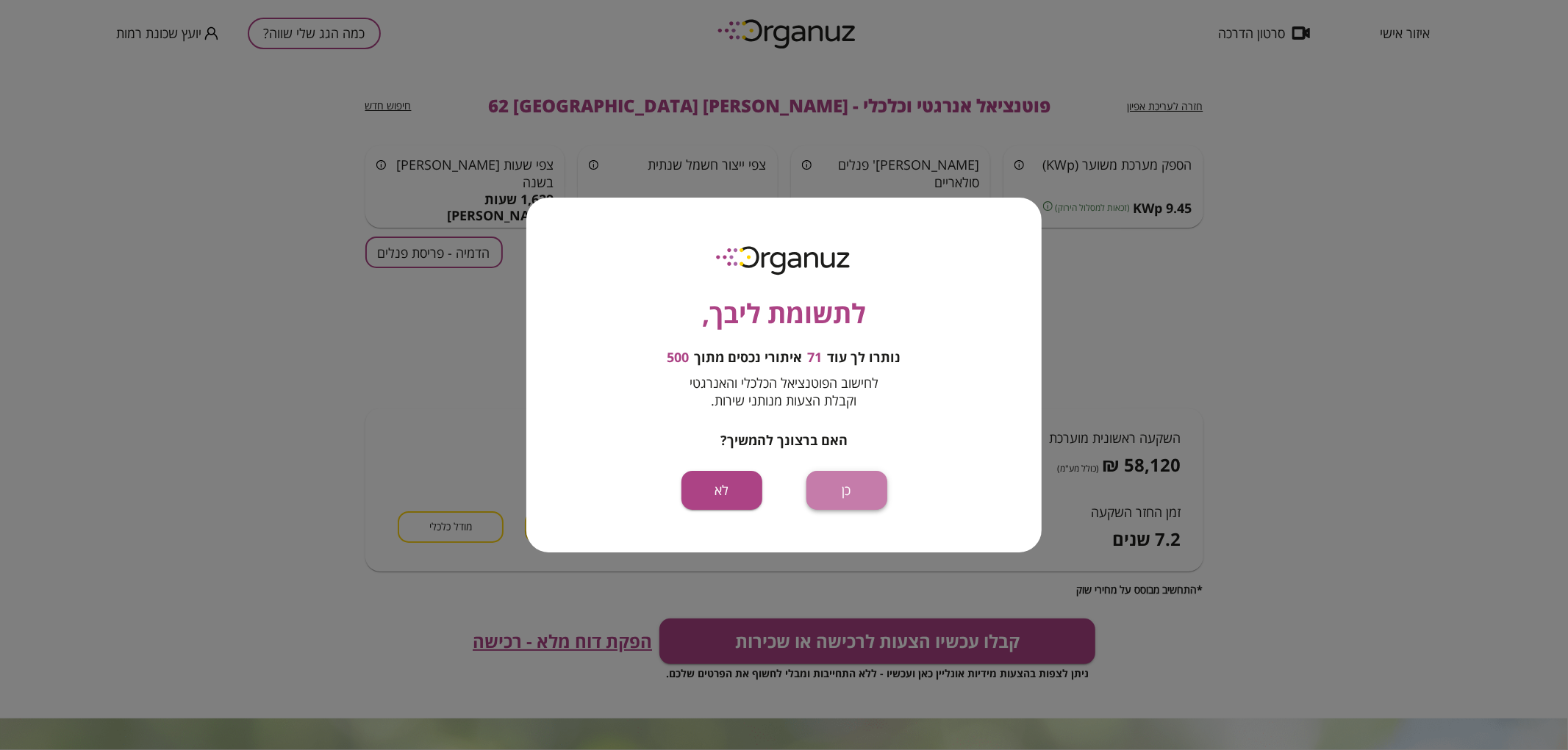
click at [866, 501] on button "כן" at bounding box center [847, 491] width 81 height 39
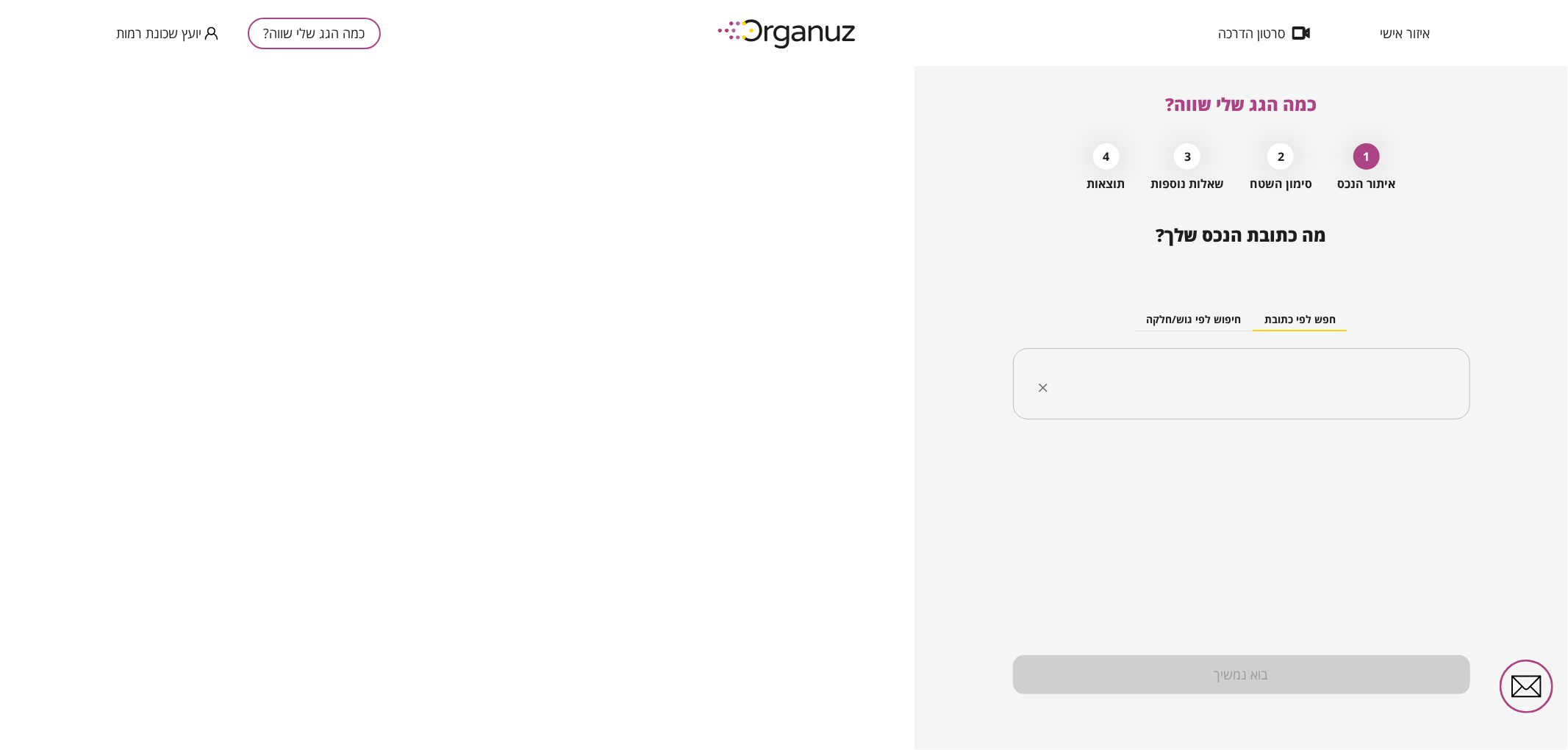
click at [1102, 379] on input "text" at bounding box center [1247, 384] width 411 height 37
click at [1302, 458] on li "[PERSON_NAME] 54 [GEOGRAPHIC_DATA]" at bounding box center [1241, 458] width 419 height 27
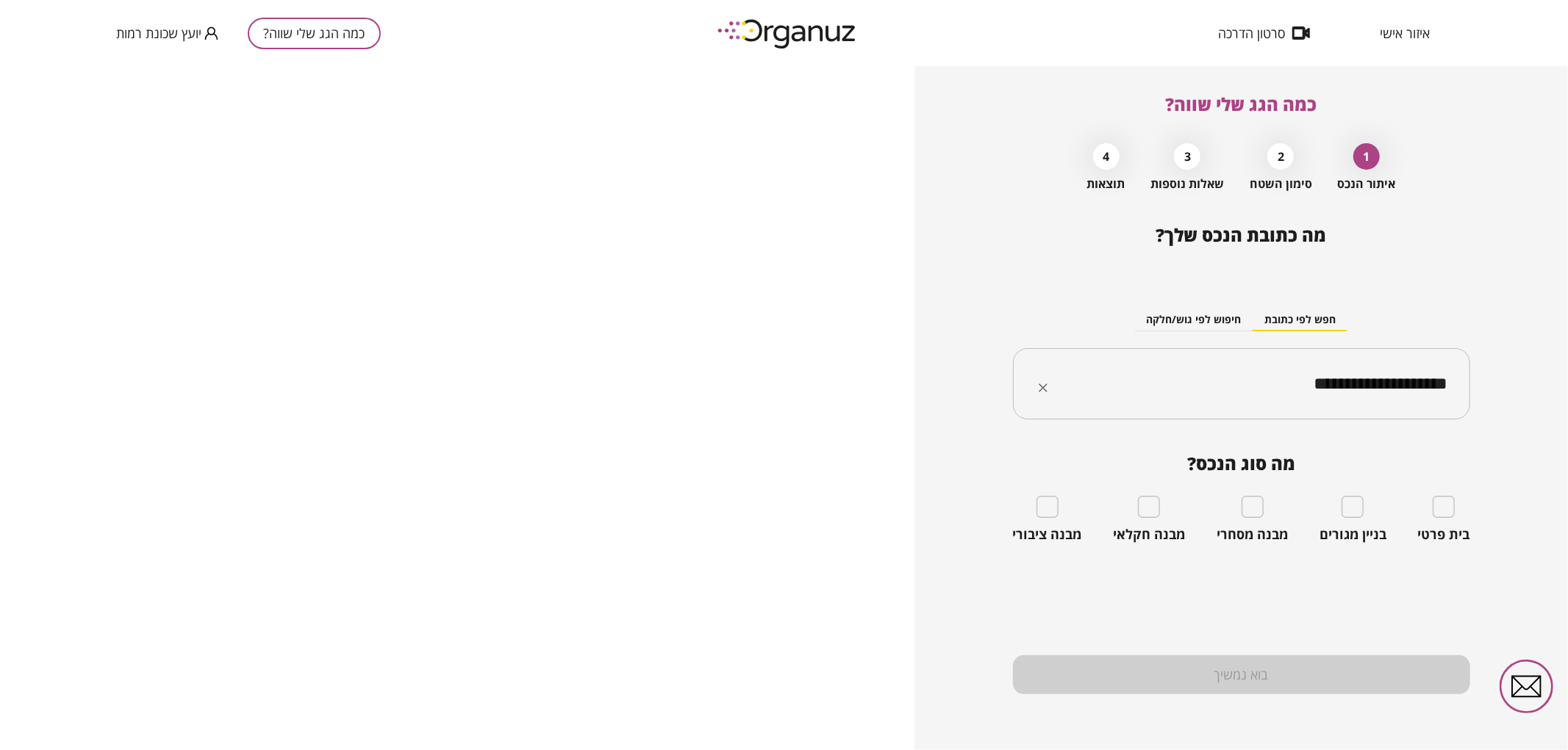
type input "**********"
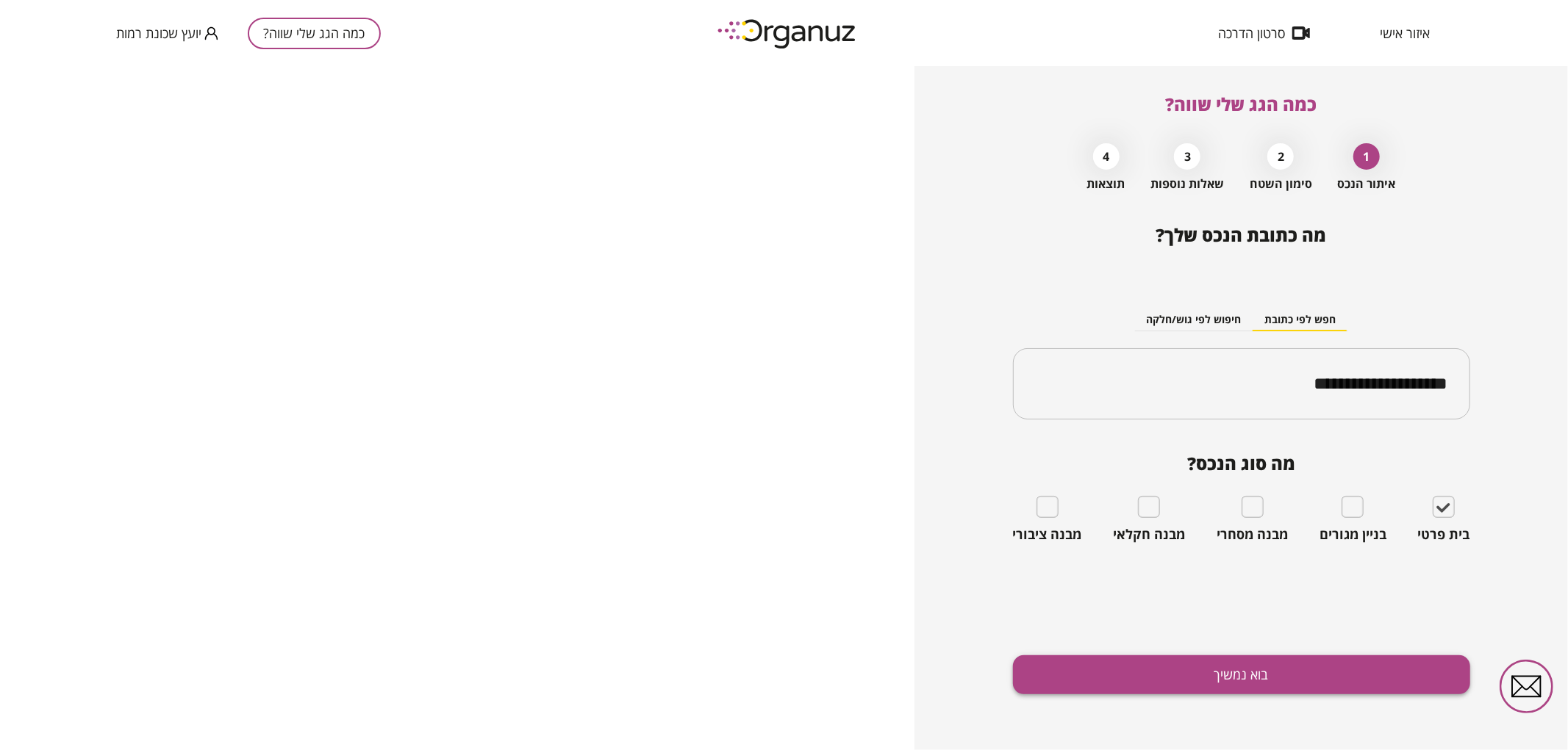
click at [1321, 680] on button "בוא נמשיך" at bounding box center [1241, 675] width 457 height 39
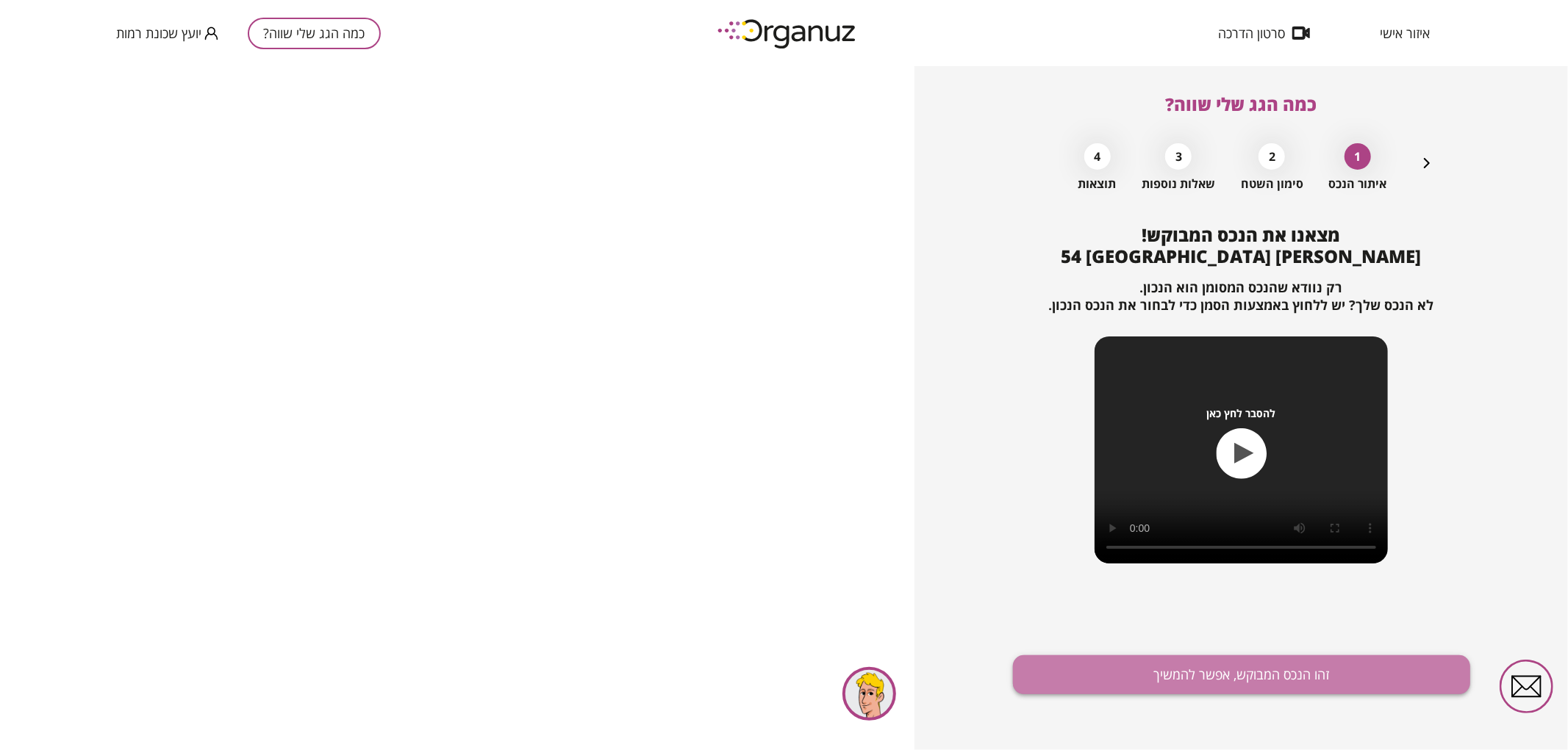
click at [1181, 670] on button "זהו הנכס המבוקש, אפשר להמשיך" at bounding box center [1241, 675] width 457 height 39
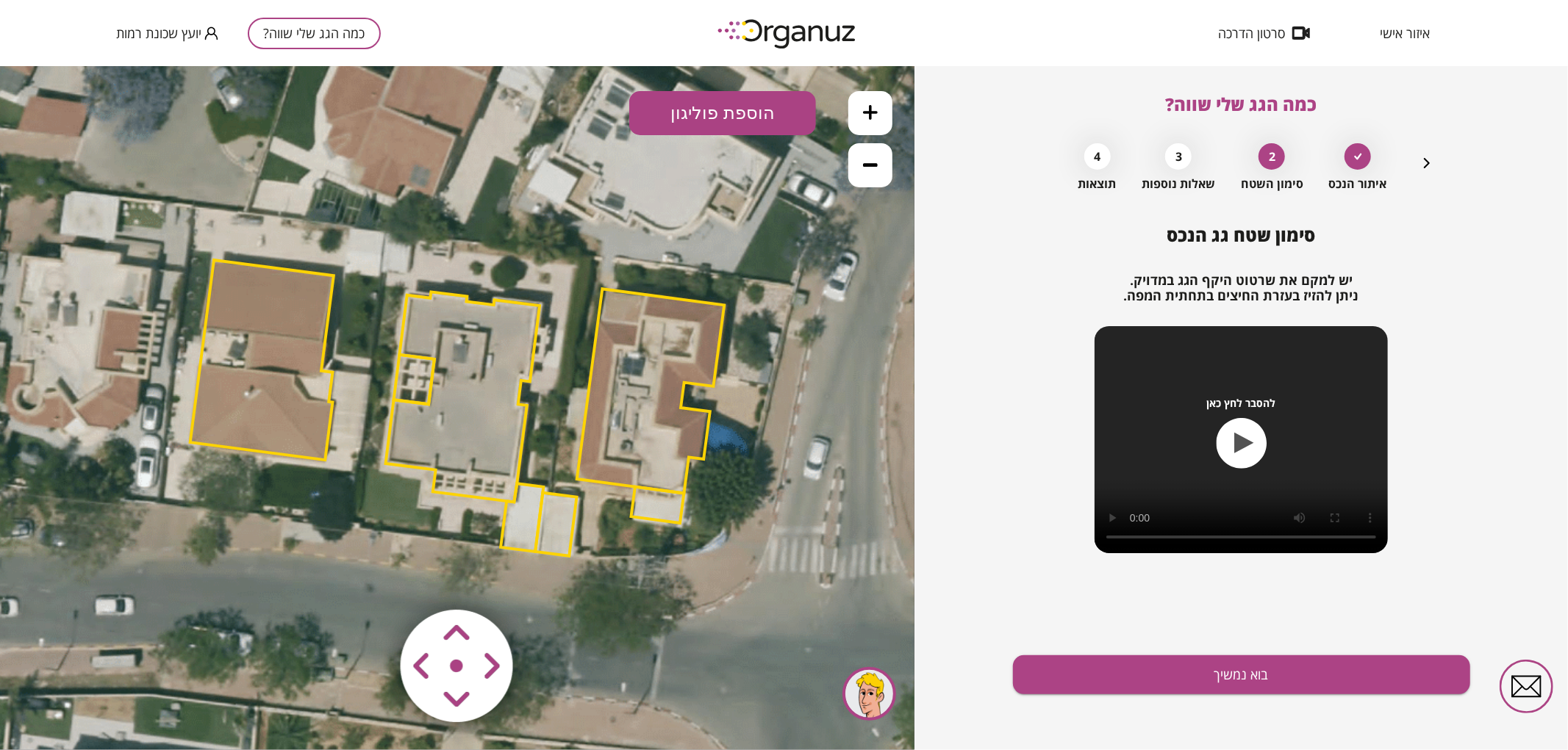
click at [532, 533] on polygon at bounding box center [522, 517] width 43 height 68
click at [459, 360] on polygon at bounding box center [464, 395] width 155 height 210
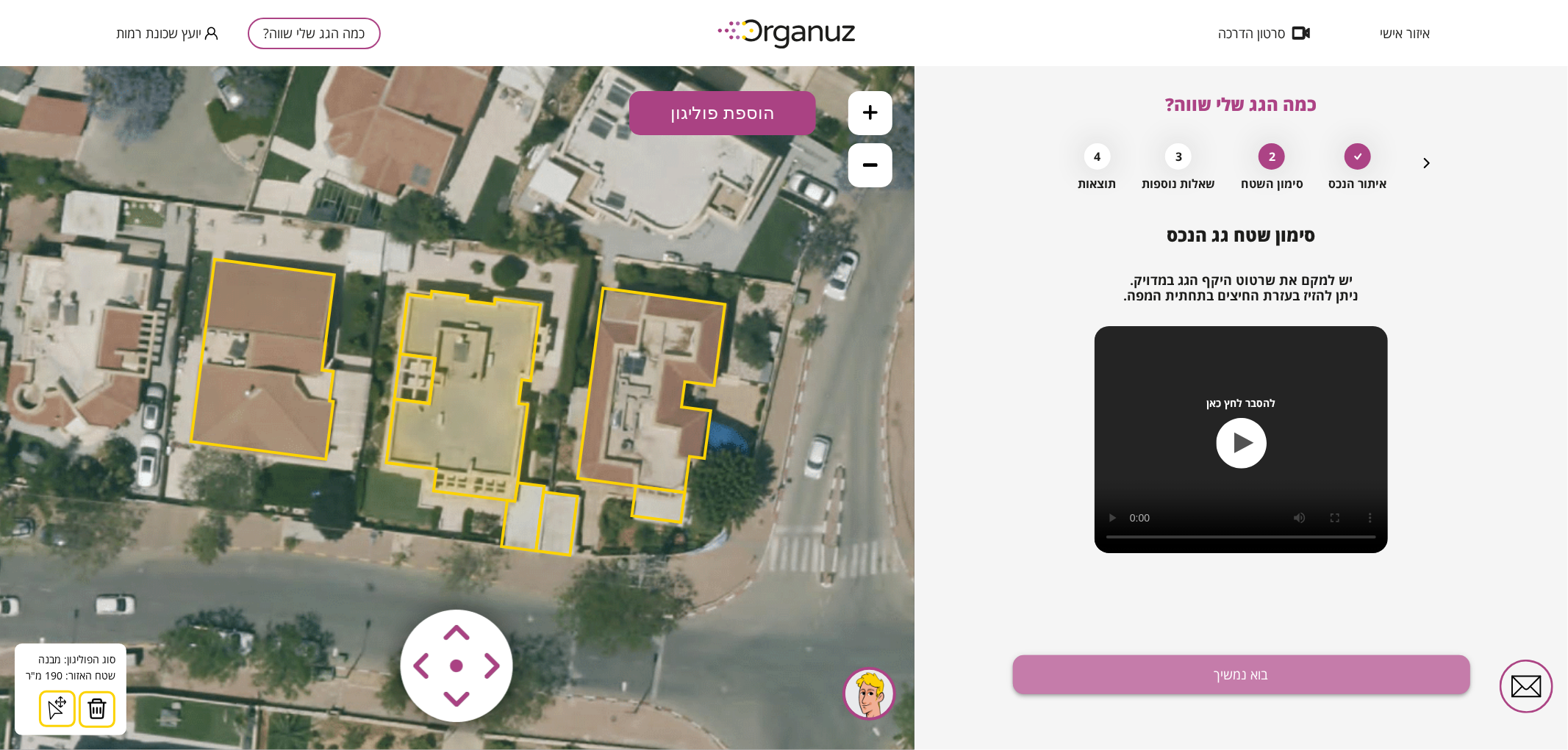
click at [1082, 677] on button "בוא נמשיך" at bounding box center [1241, 675] width 457 height 39
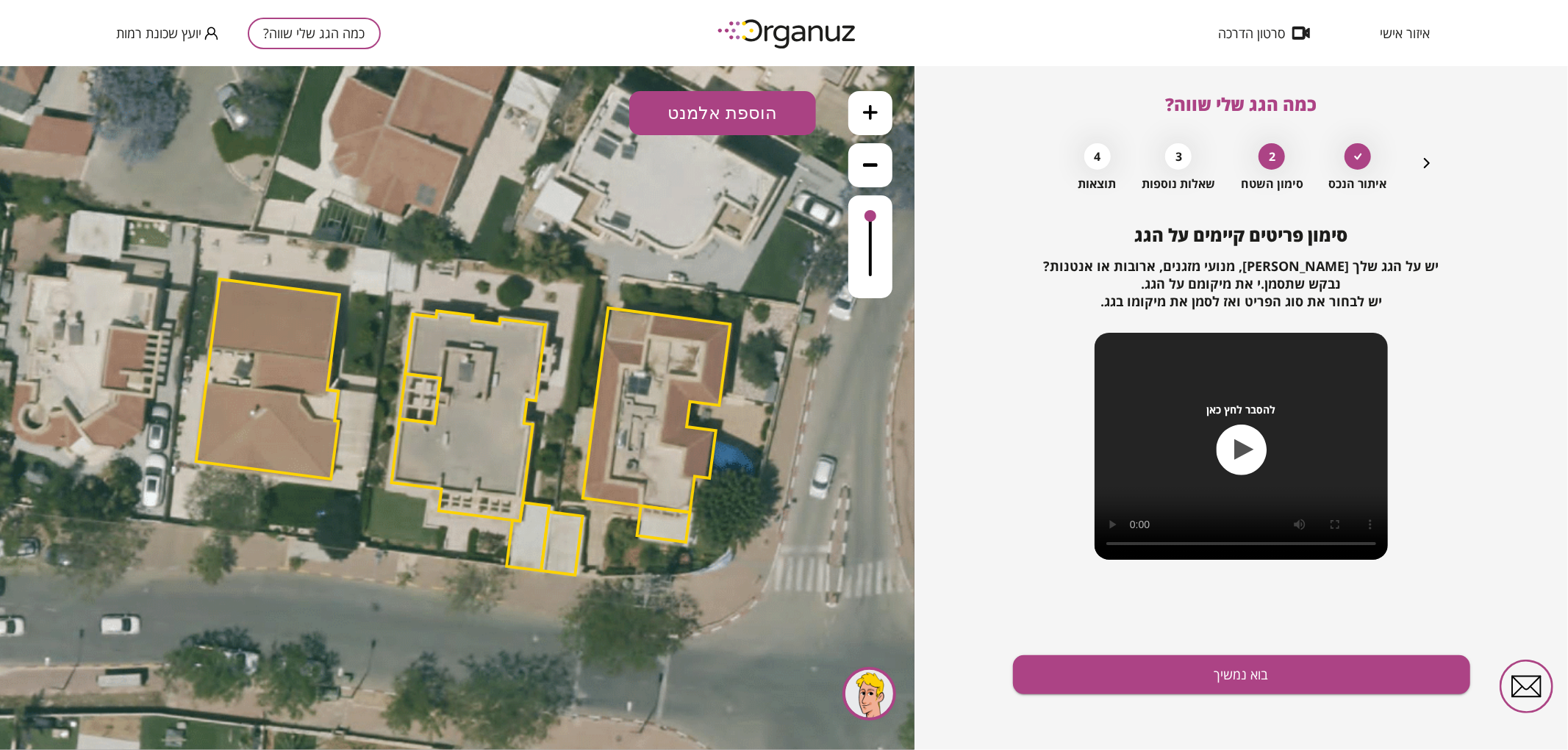
drag, startPoint x: 772, startPoint y: 237, endPoint x: 797, endPoint y: 284, distance: 53.2
click at [797, 284] on icon at bounding box center [461, 431] width 1654 height 1653
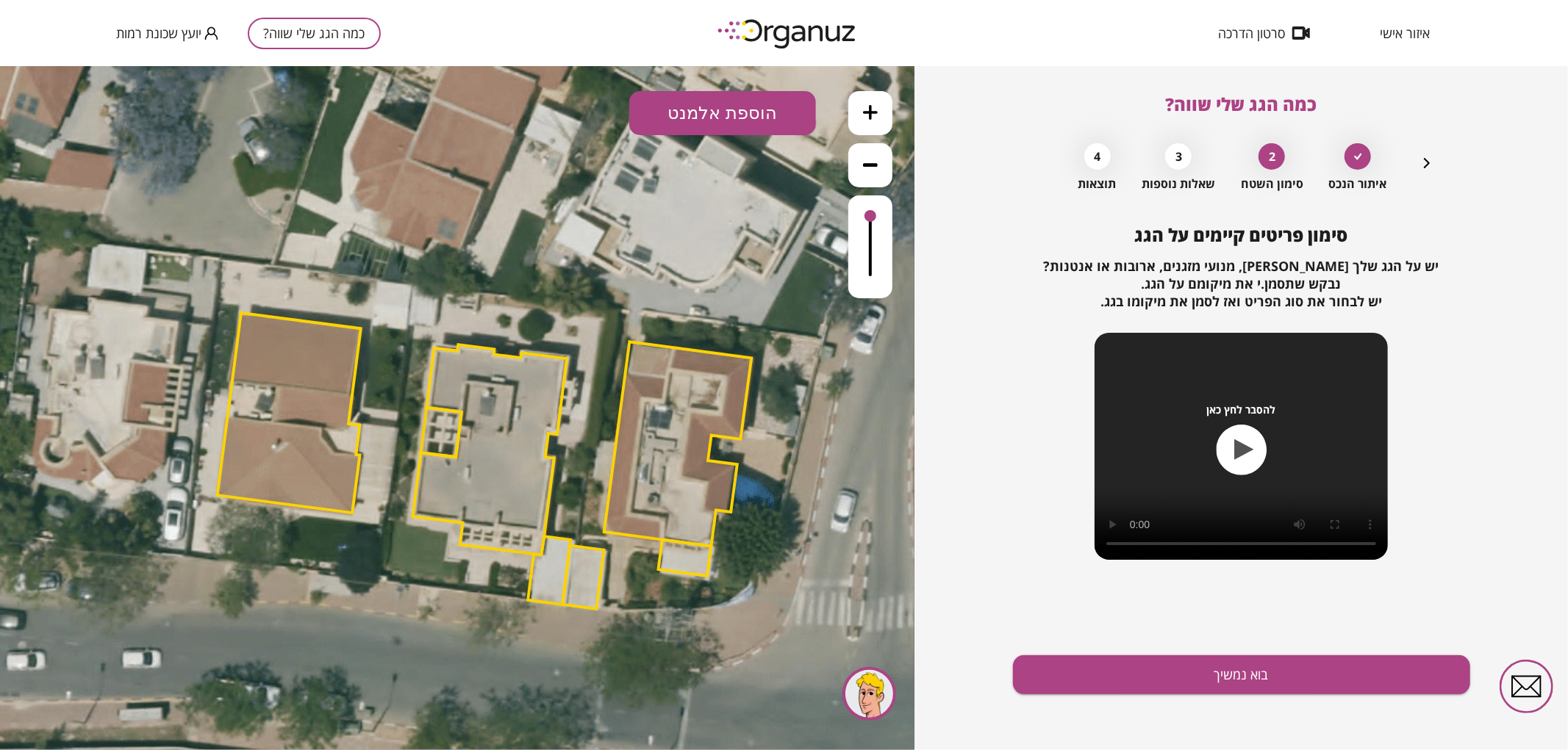
click at [859, 113] on button at bounding box center [871, 112] width 44 height 44
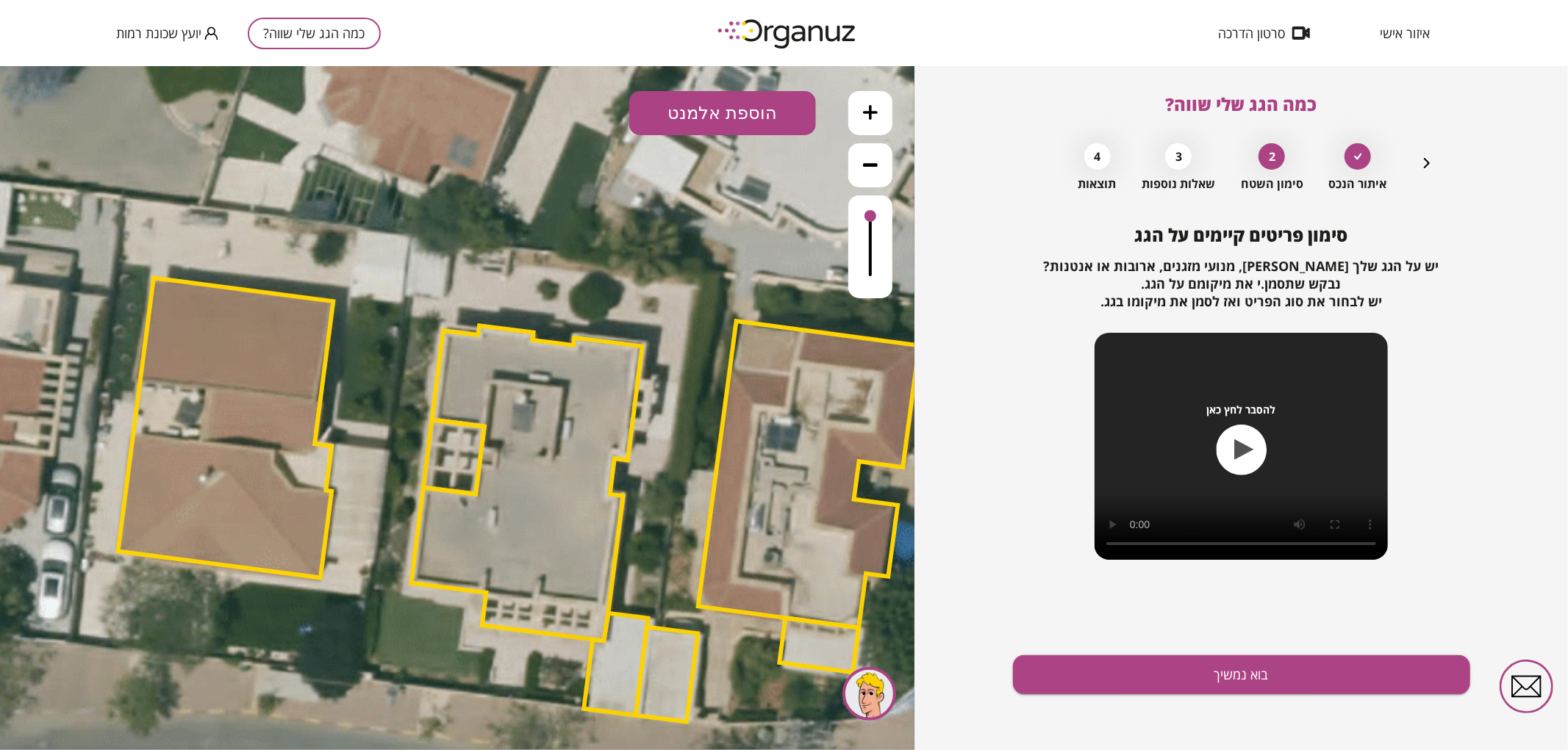
drag, startPoint x: 710, startPoint y: 429, endPoint x: 743, endPoint y: 429, distance: 33.0
click at [738, 436] on polygon at bounding box center [808, 474] width 221 height 306
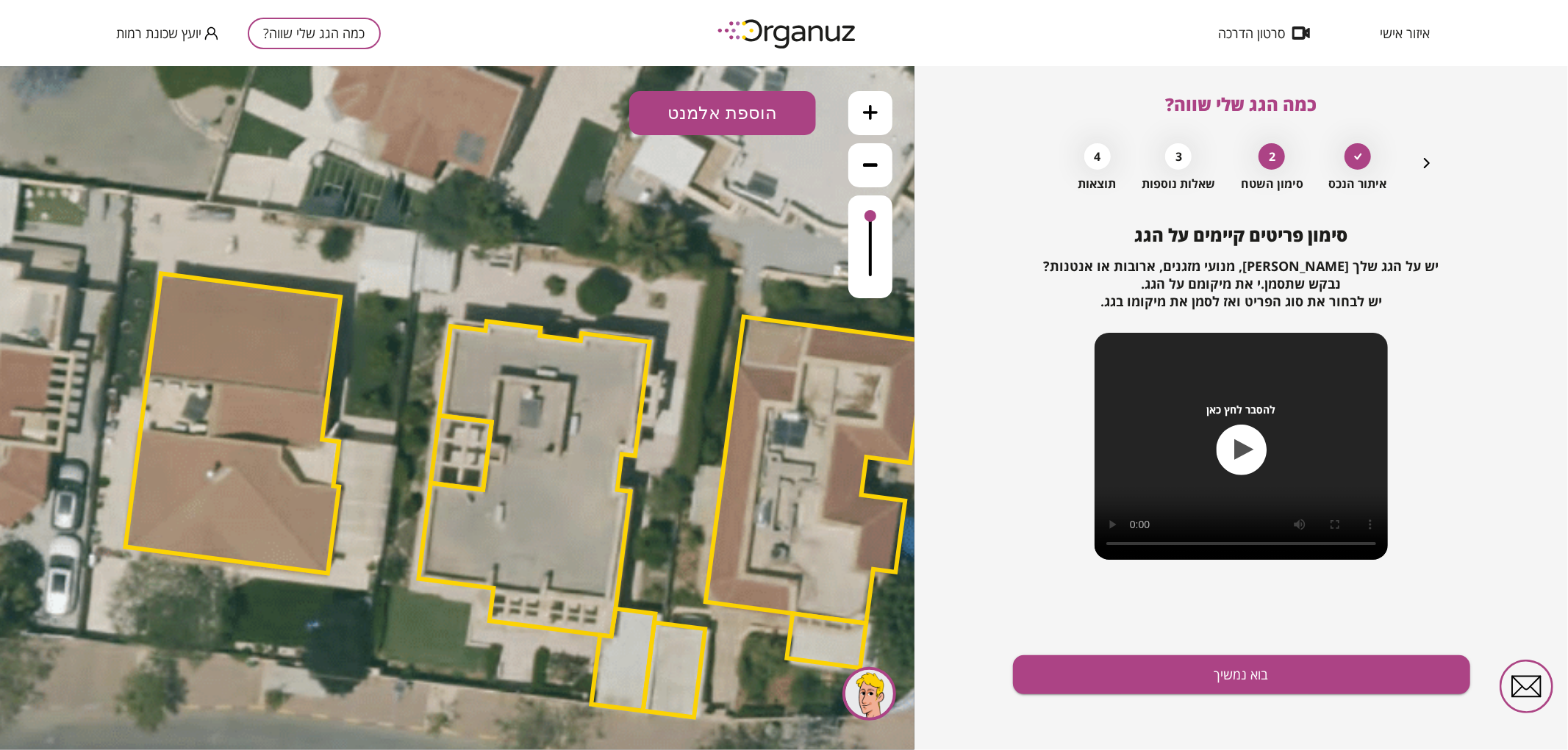
click at [714, 119] on button "הוספת אלמנט" at bounding box center [723, 112] width 187 height 44
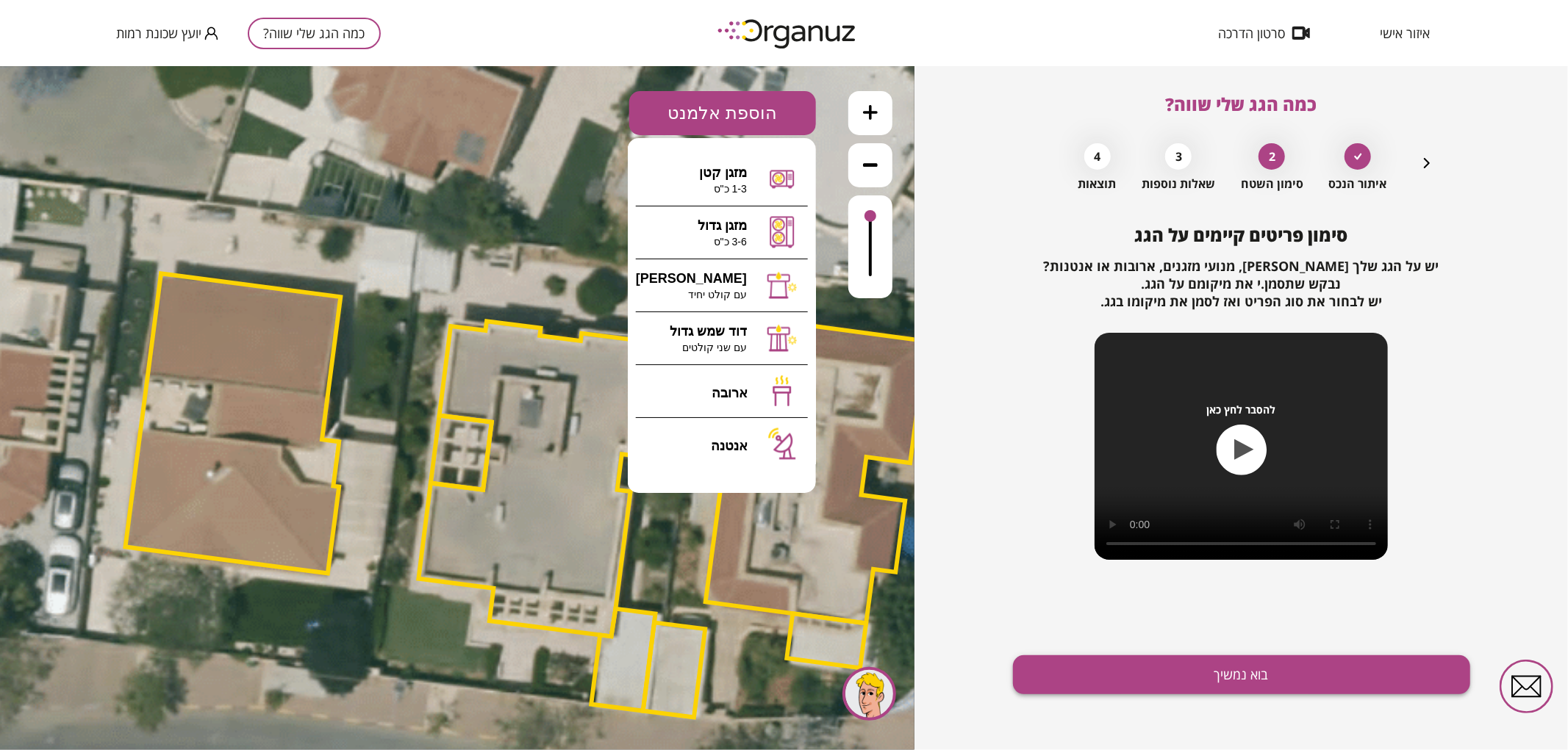
click at [1122, 681] on button "בוא נמשיך" at bounding box center [1241, 675] width 457 height 39
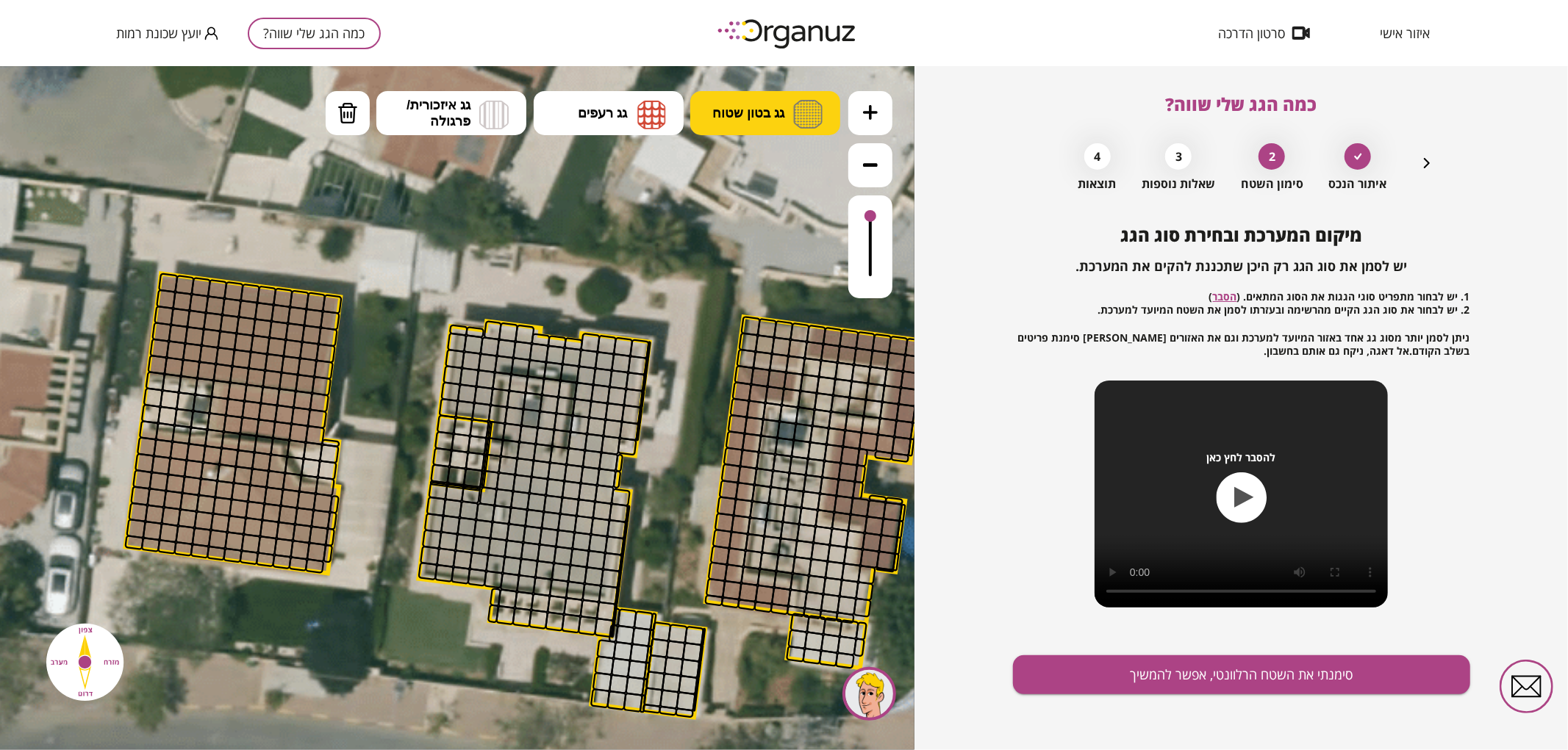
click at [804, 120] on img at bounding box center [808, 113] width 29 height 28
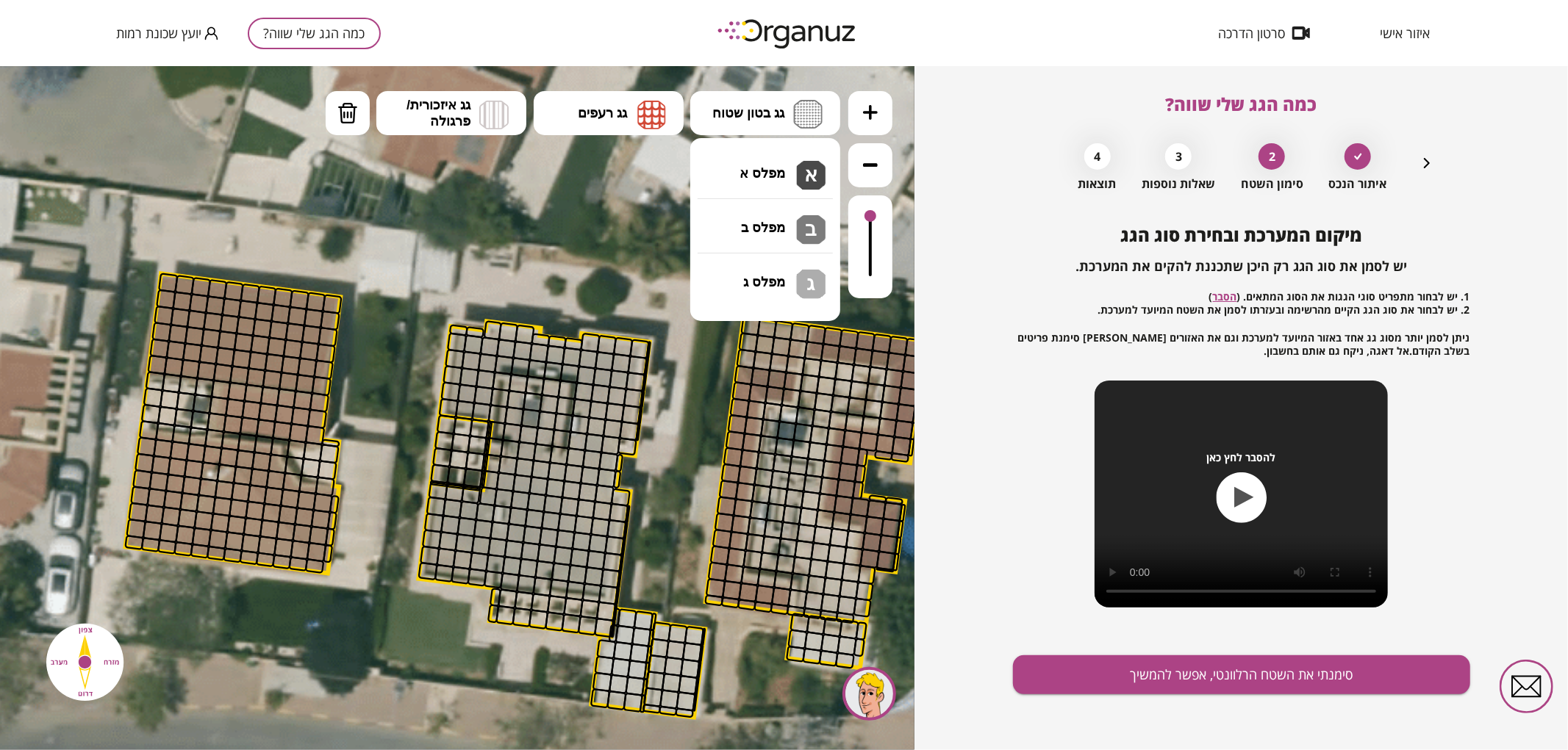
click at [789, 174] on div ".st0 { fill: #FFFFFF; } 0" at bounding box center [457, 407] width 915 height 684
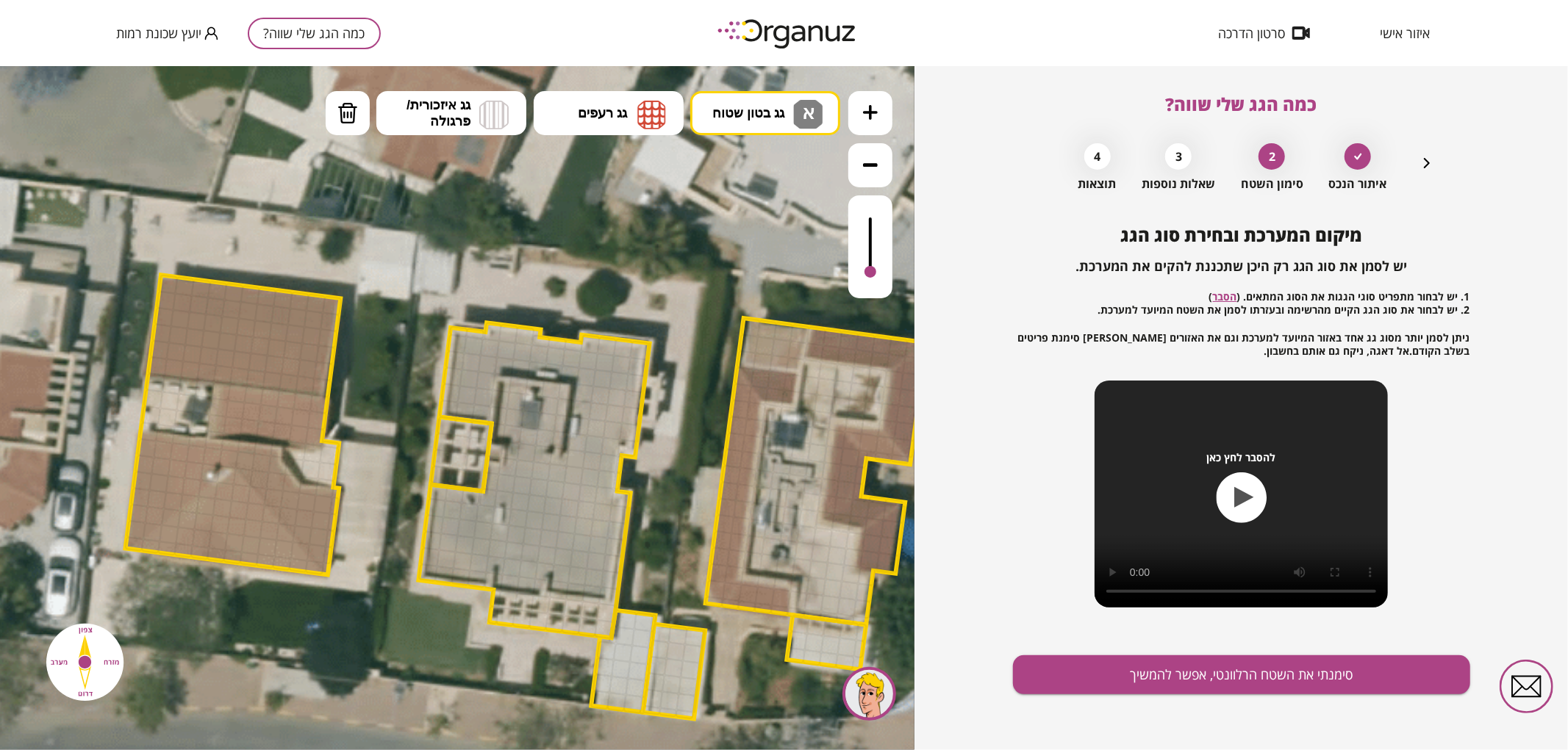
drag, startPoint x: 871, startPoint y: 220, endPoint x: 769, endPoint y: 302, distance: 130.9
click at [877, 272] on div at bounding box center [871, 246] width 44 height 103
drag, startPoint x: 458, startPoint y: 346, endPoint x: 511, endPoint y: 396, distance: 72.9
drag, startPoint x: 552, startPoint y: 428, endPoint x: 549, endPoint y: 437, distance: 9.5
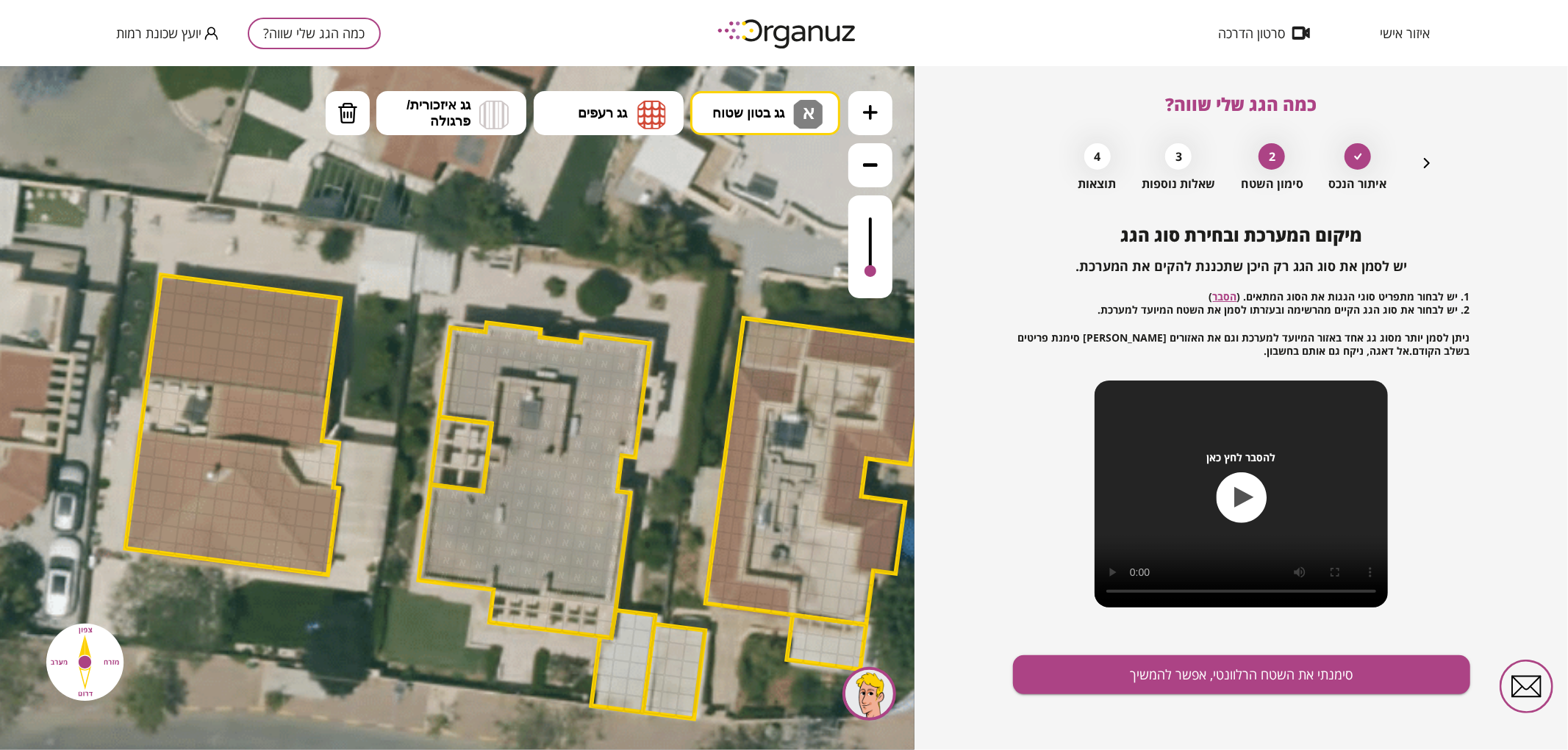
drag, startPoint x: 480, startPoint y: 414, endPoint x: 490, endPoint y: 349, distance: 65.8
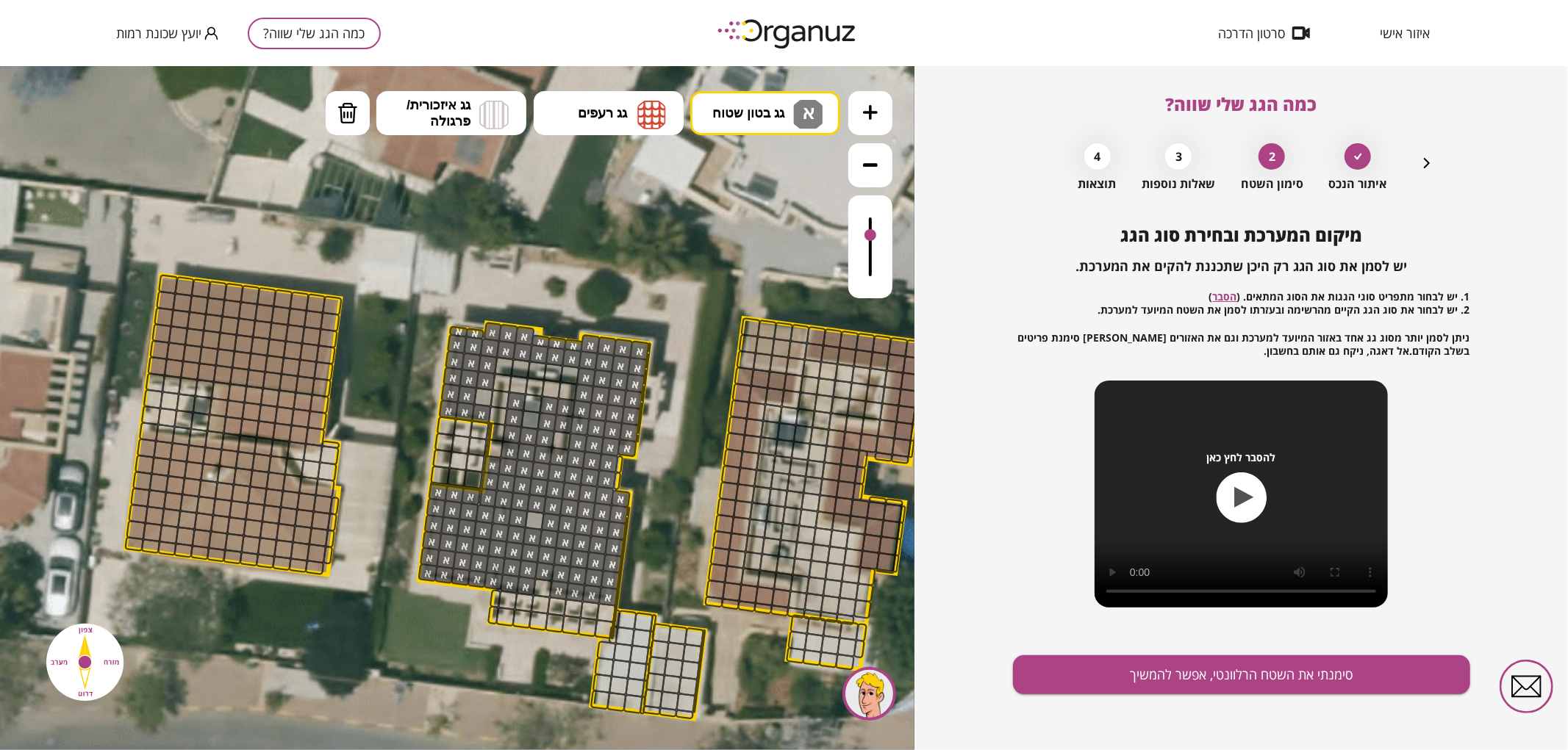
drag, startPoint x: 871, startPoint y: 266, endPoint x: 877, endPoint y: 236, distance: 30.6
click at [877, 236] on div at bounding box center [871, 246] width 44 height 103
drag, startPoint x: 335, startPoint y: 97, endPoint x: 375, endPoint y: 165, distance: 78.9
click at [340, 106] on button "מחיקה" at bounding box center [348, 112] width 44 height 44
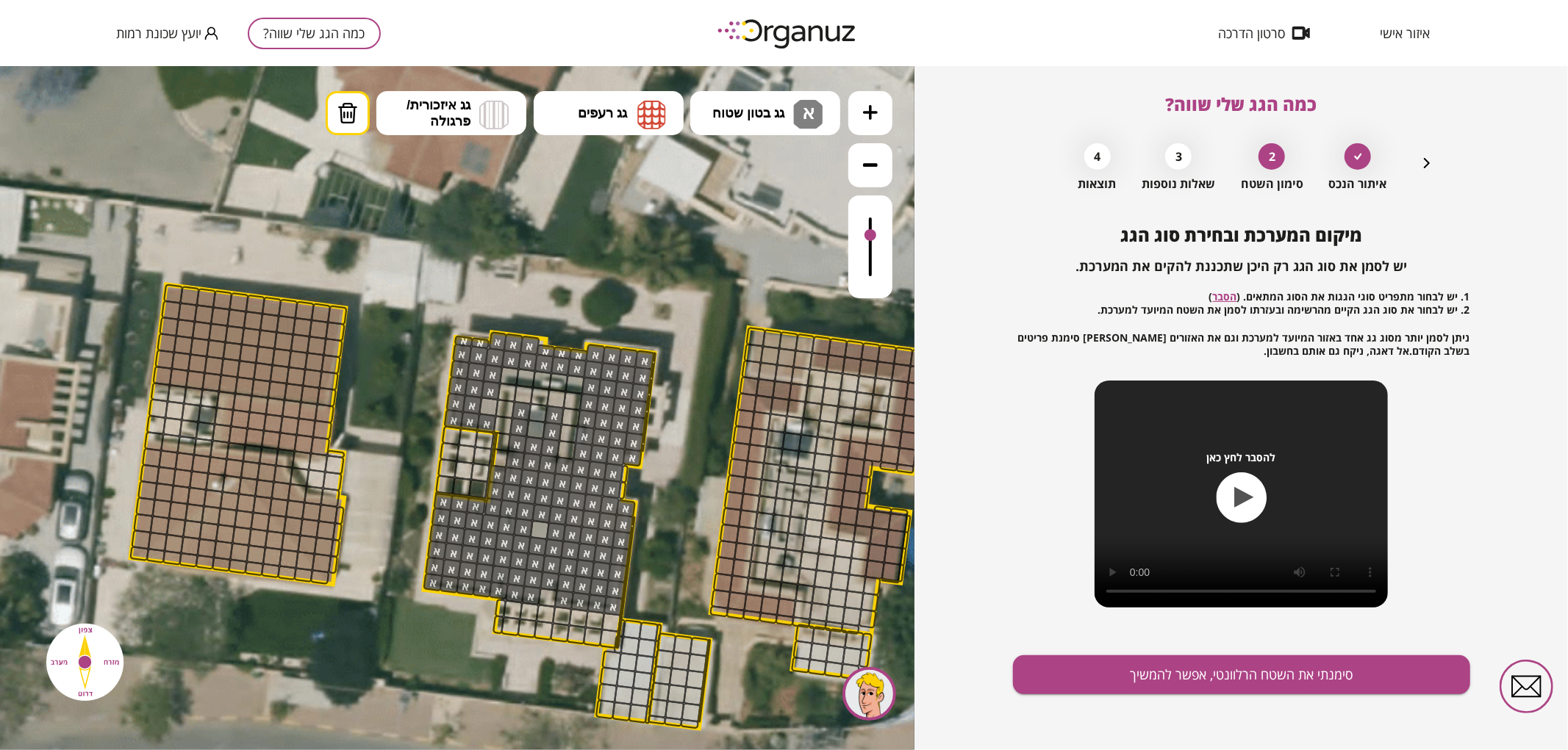
click at [782, 106] on span "גג בטון שטוח" at bounding box center [748, 112] width 72 height 16
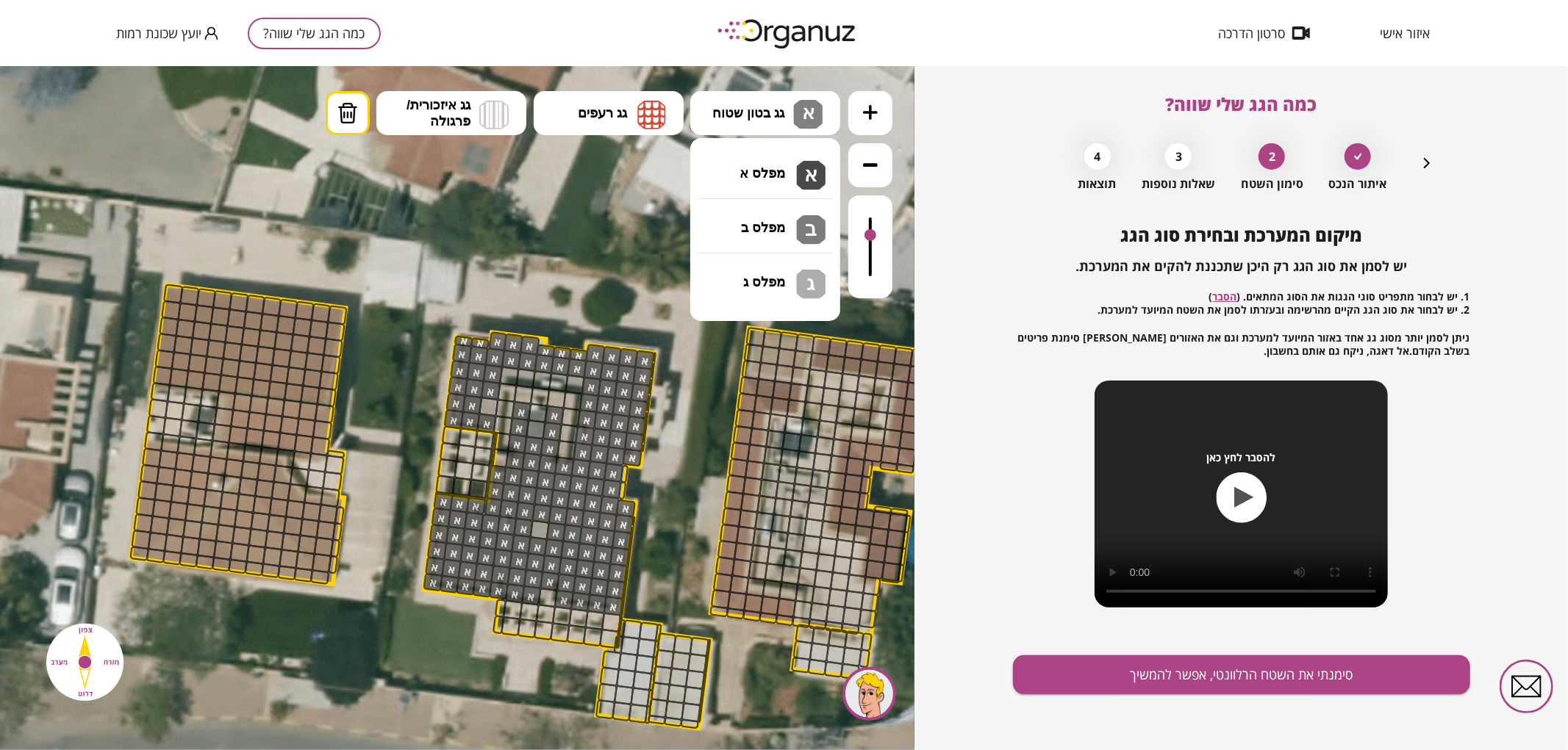
drag, startPoint x: 759, startPoint y: 188, endPoint x: 717, endPoint y: 246, distance: 71.6
click at [759, 188] on div ".st0 { fill: #FFFFFF; } 0" at bounding box center [457, 407] width 915 height 684
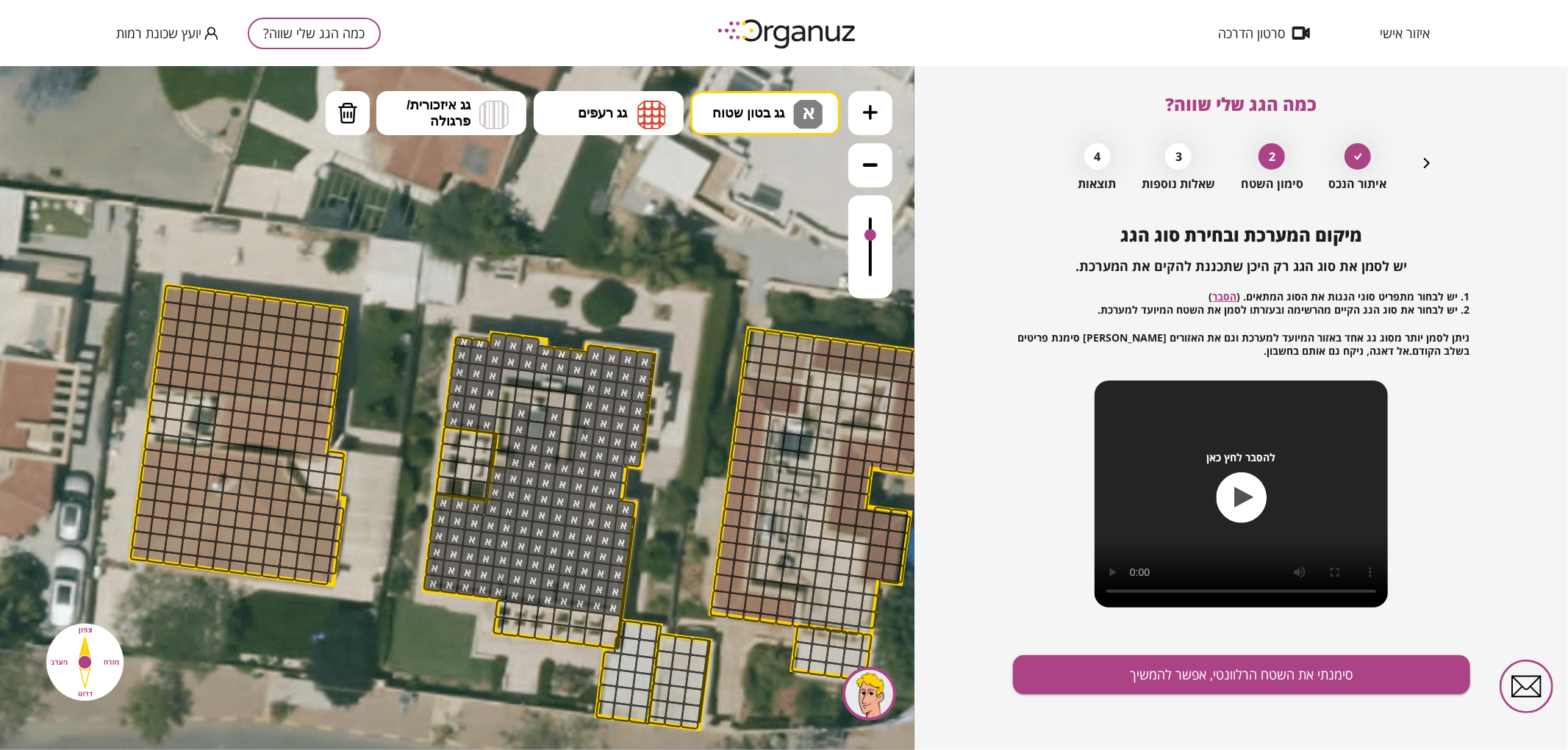
drag, startPoint x: 545, startPoint y: 525, endPoint x: 560, endPoint y: 572, distance: 49.3
click at [340, 99] on button "מחיקה" at bounding box center [348, 112] width 44 height 44
click at [549, 598] on div at bounding box center [547, 598] width 21 height 21
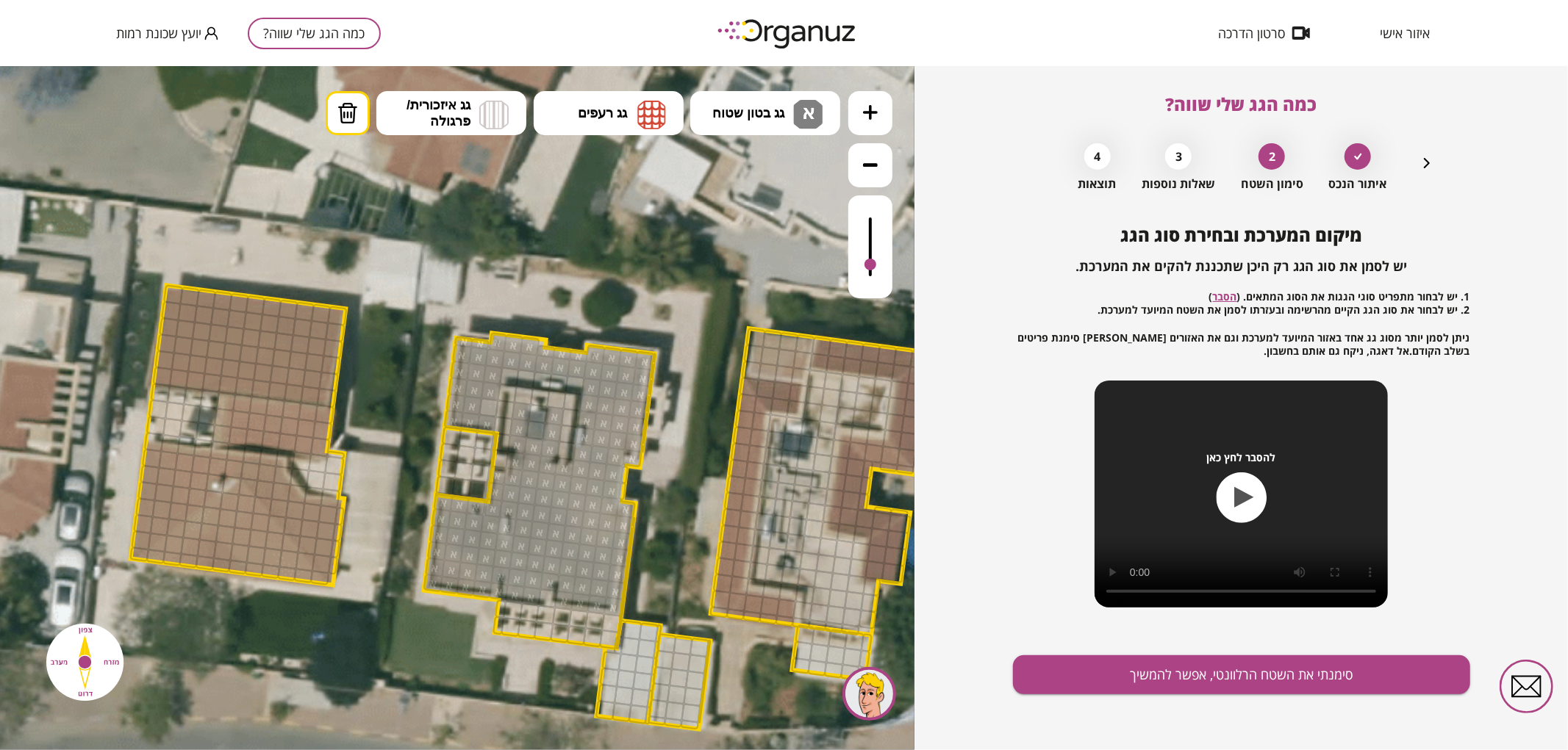
drag, startPoint x: 870, startPoint y: 234, endPoint x: 879, endPoint y: 259, distance: 26.6
click at [880, 265] on div at bounding box center [871, 246] width 44 height 103
click at [727, 110] on span "גג בטון שטוח" at bounding box center [748, 112] width 72 height 16
click at [751, 185] on div ".st0 { fill: #FFFFFF; } 0" at bounding box center [457, 407] width 915 height 684
drag, startPoint x: 511, startPoint y: 376, endPoint x: 579, endPoint y: 381, distance: 68.2
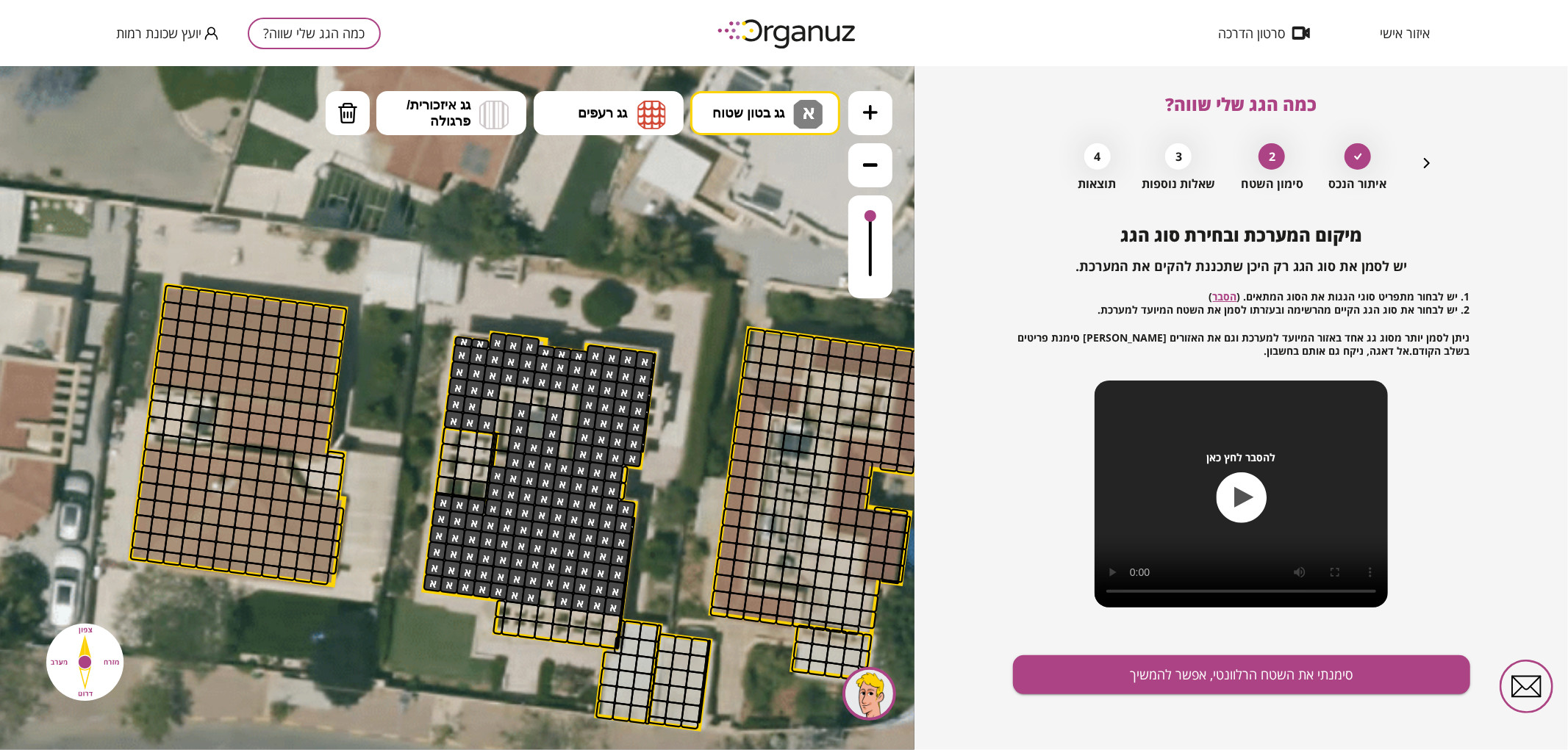
drag, startPoint x: 869, startPoint y: 261, endPoint x: 864, endPoint y: 208, distance: 53.2
click at [864, 208] on div at bounding box center [871, 246] width 44 height 103
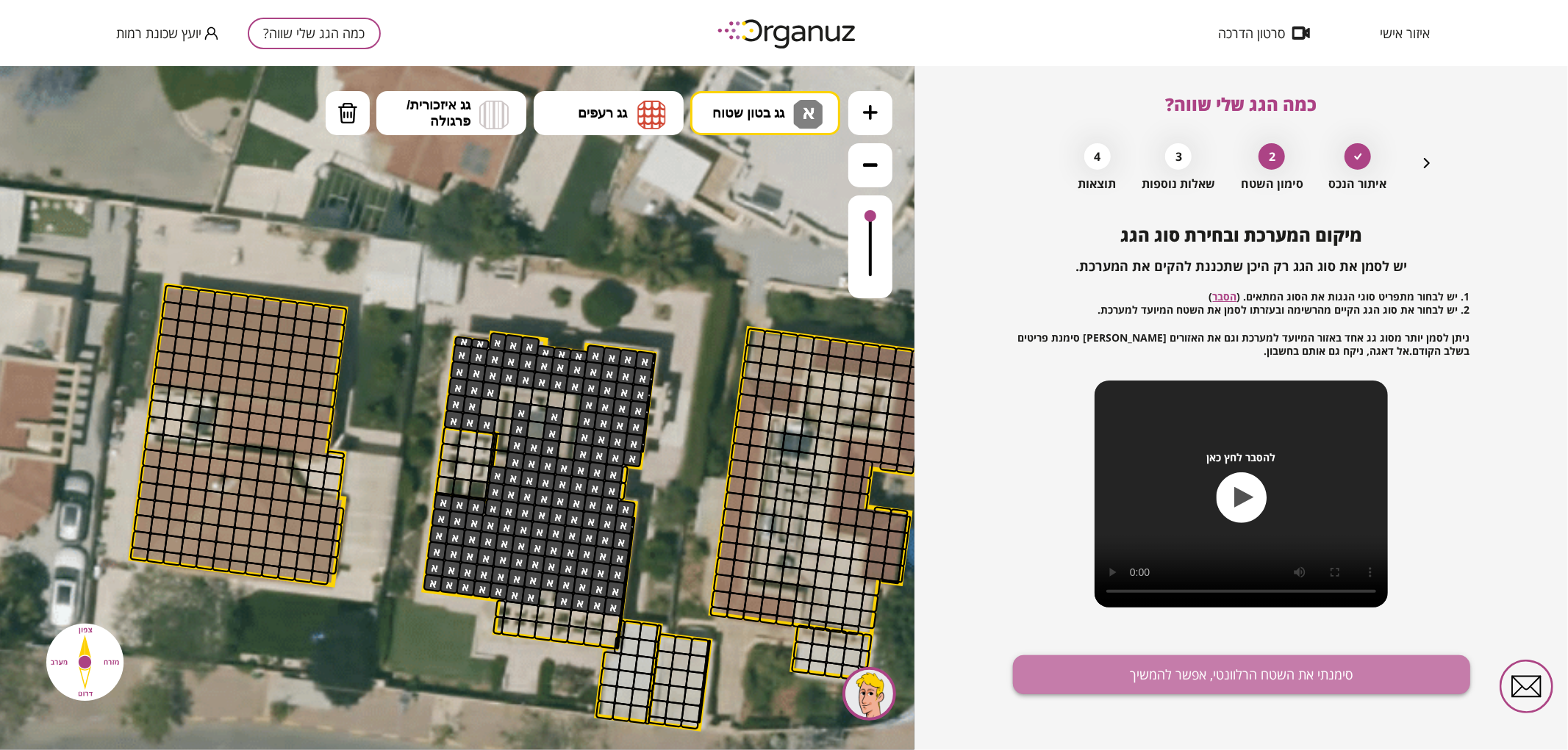
click at [1094, 677] on button "סימנתי את השטח הרלוונטי, אפשר להמשיך" at bounding box center [1241, 675] width 457 height 39
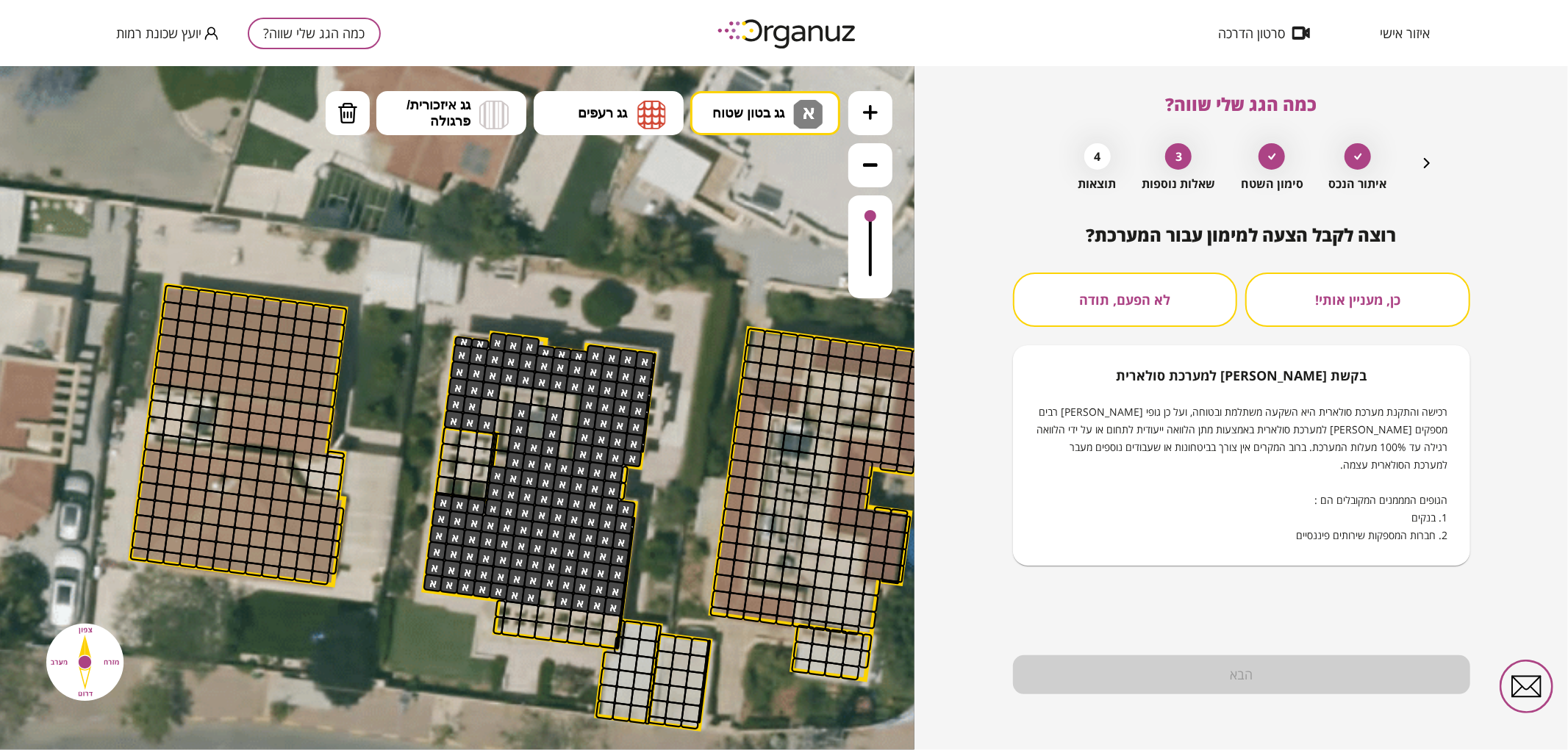
click at [1145, 308] on button "לא הפעם, תודה" at bounding box center [1125, 299] width 225 height 54
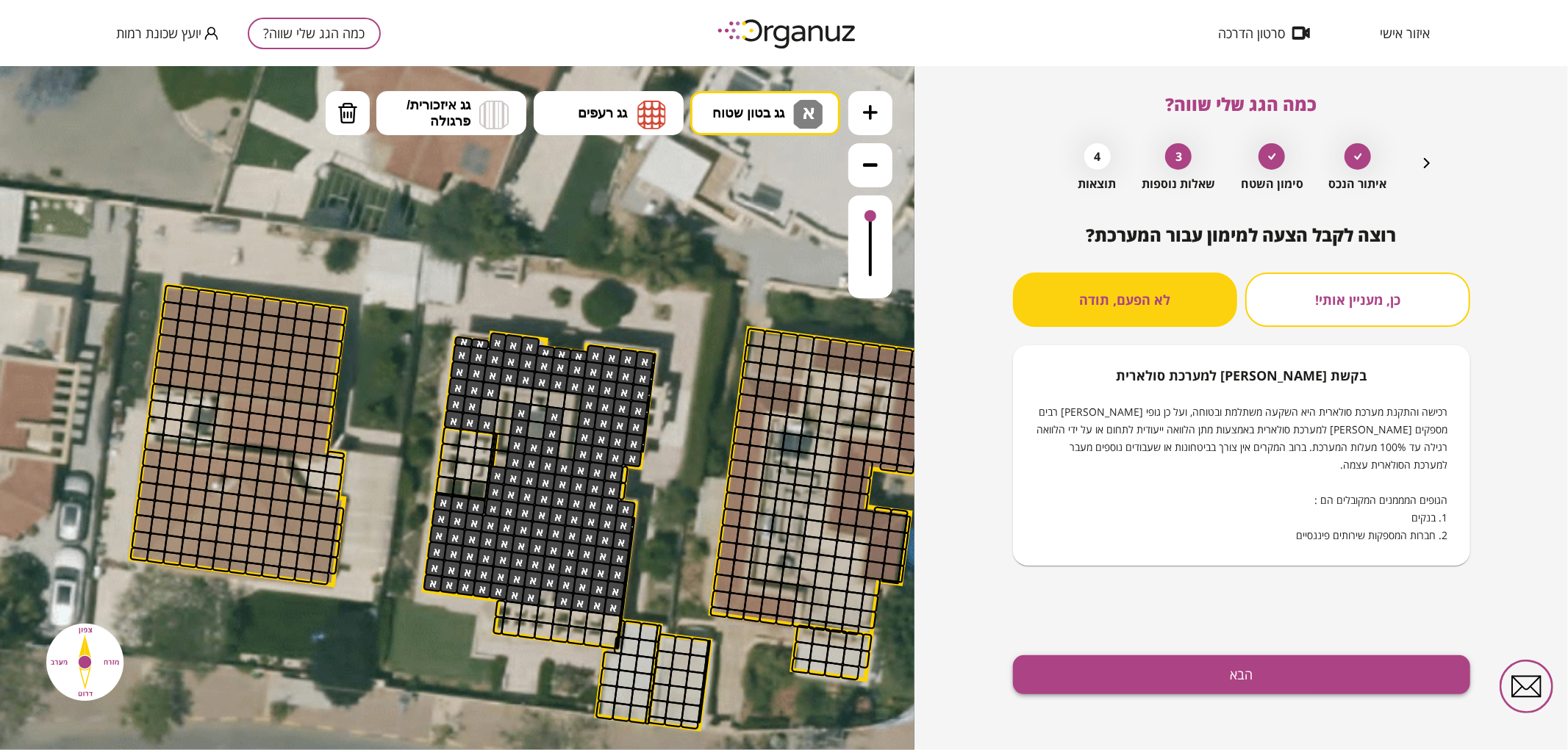
click at [1181, 674] on button "הבא" at bounding box center [1241, 675] width 457 height 39
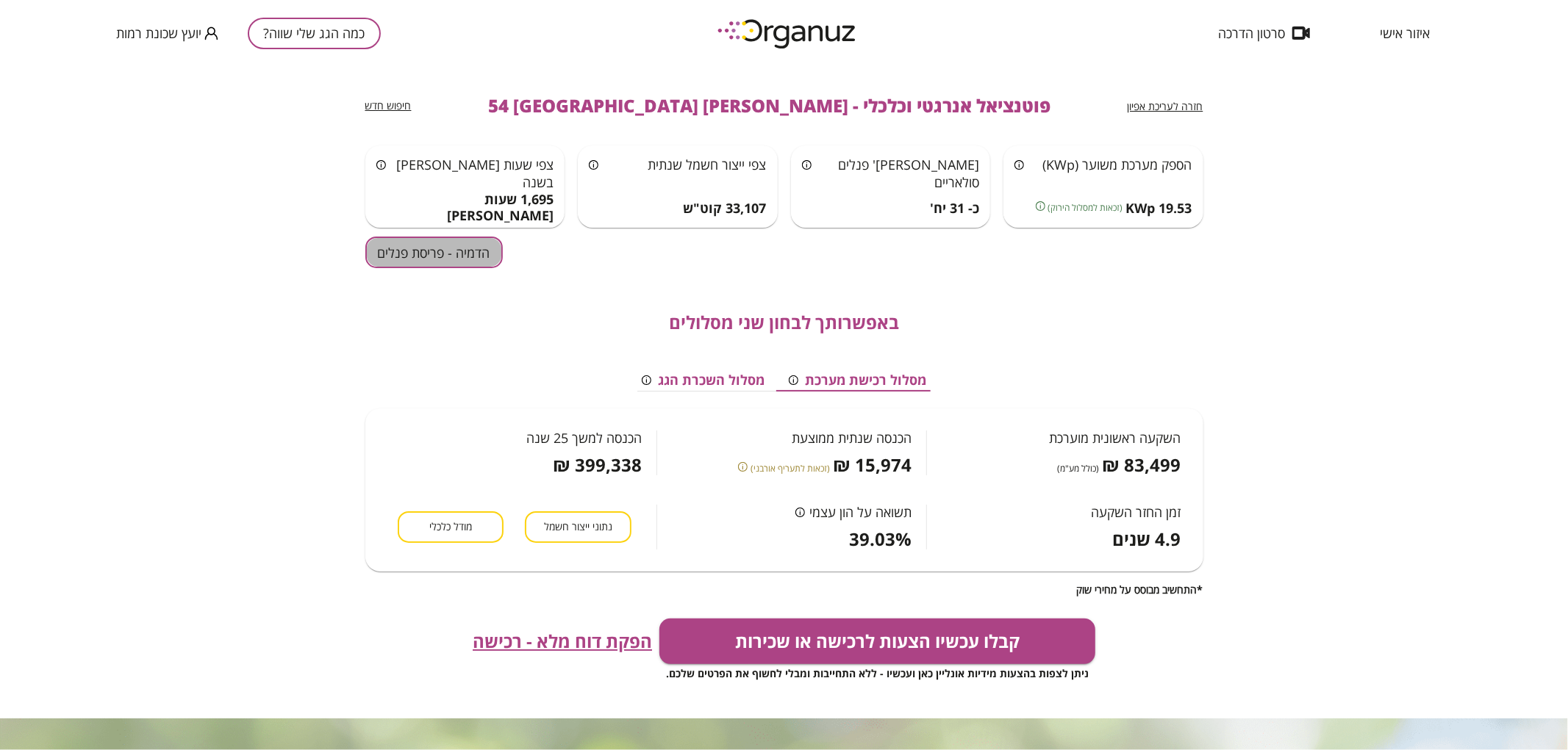
click at [486, 253] on button "הדמיה - פריסת פנלים" at bounding box center [434, 252] width 138 height 31
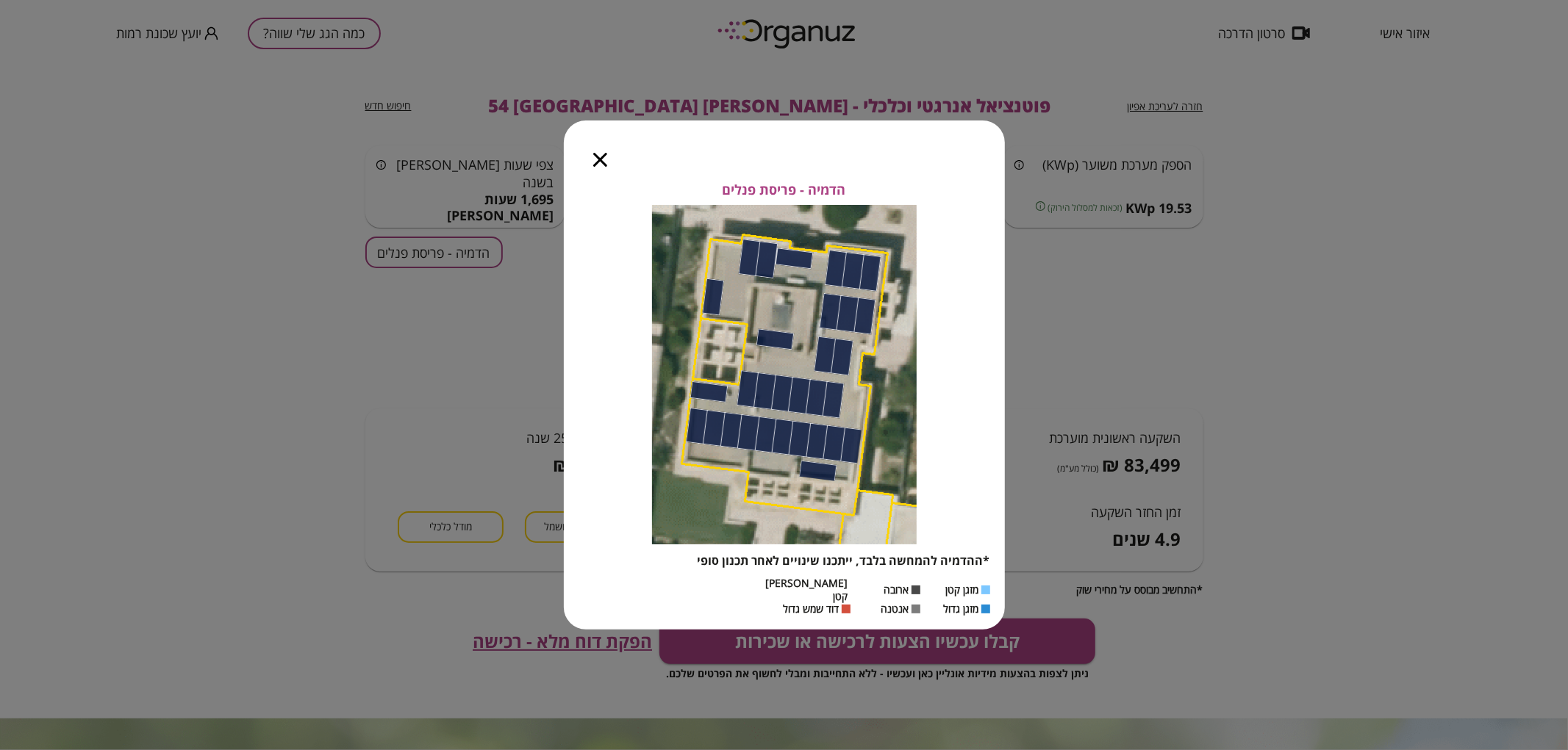
click at [598, 166] on icon "button" at bounding box center [600, 160] width 14 height 14
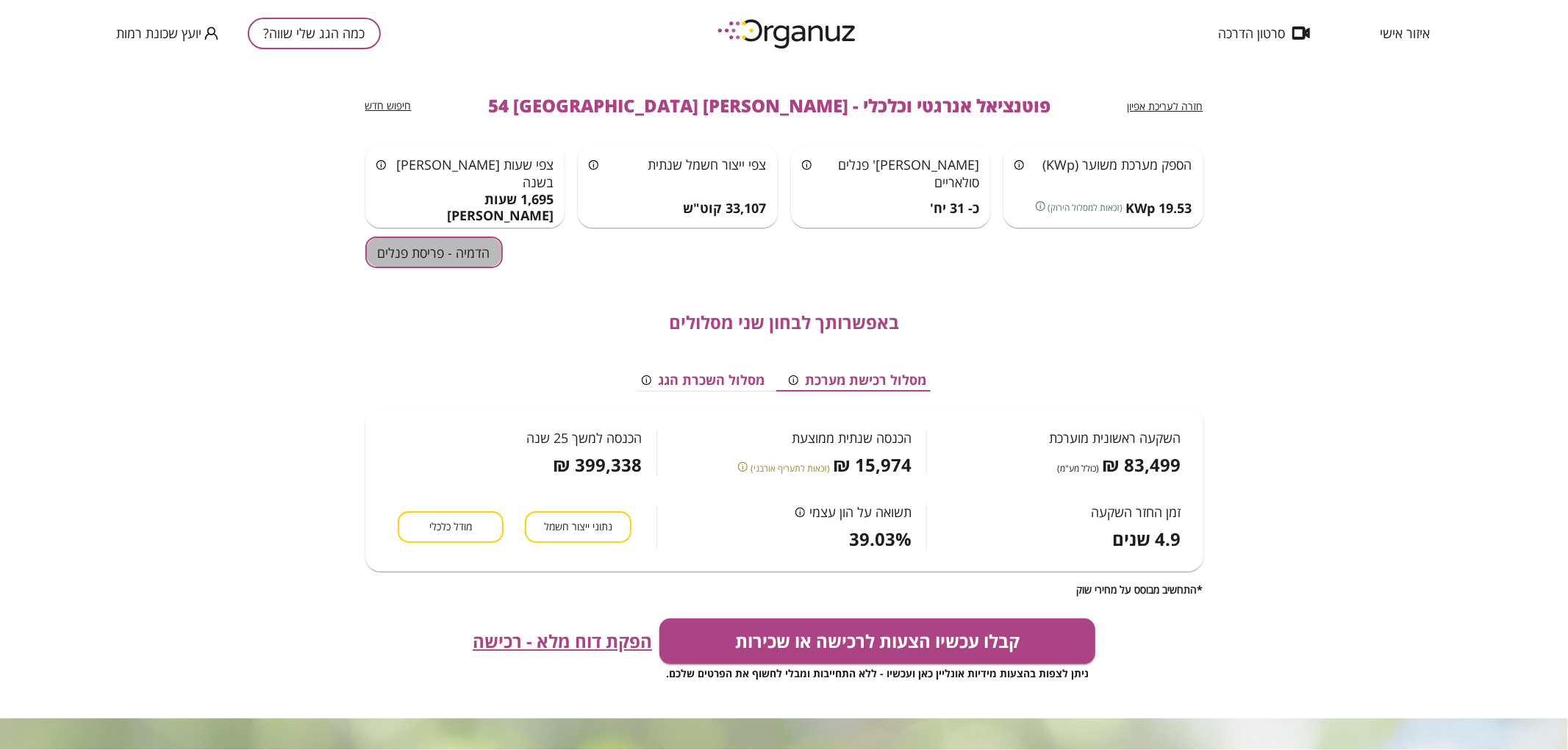
click at [416, 245] on button "הדמיה - פריסת פנלים" at bounding box center [434, 252] width 138 height 31
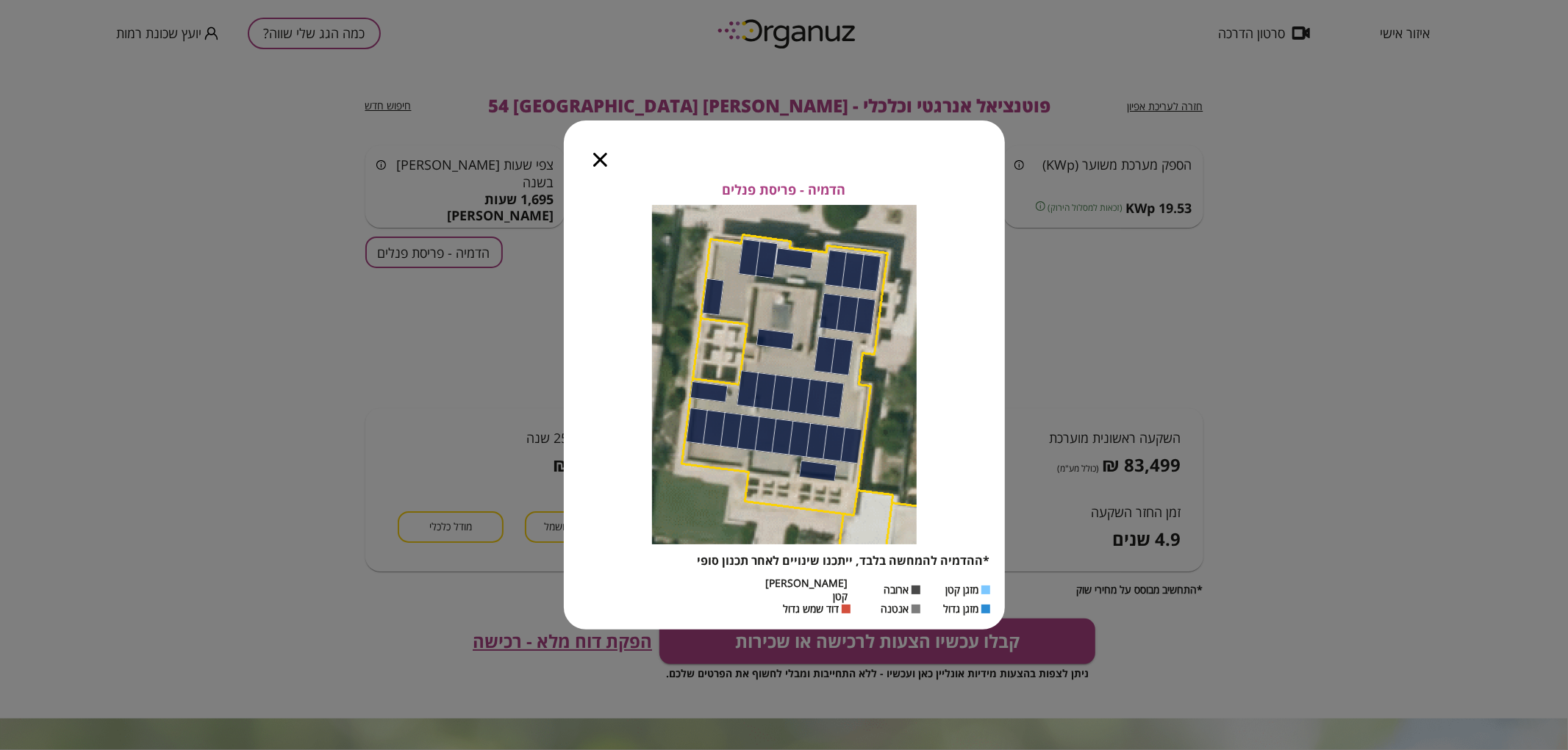
click at [592, 161] on div at bounding box center [599, 151] width 73 height 62
click at [601, 167] on icon "button" at bounding box center [600, 160] width 14 height 14
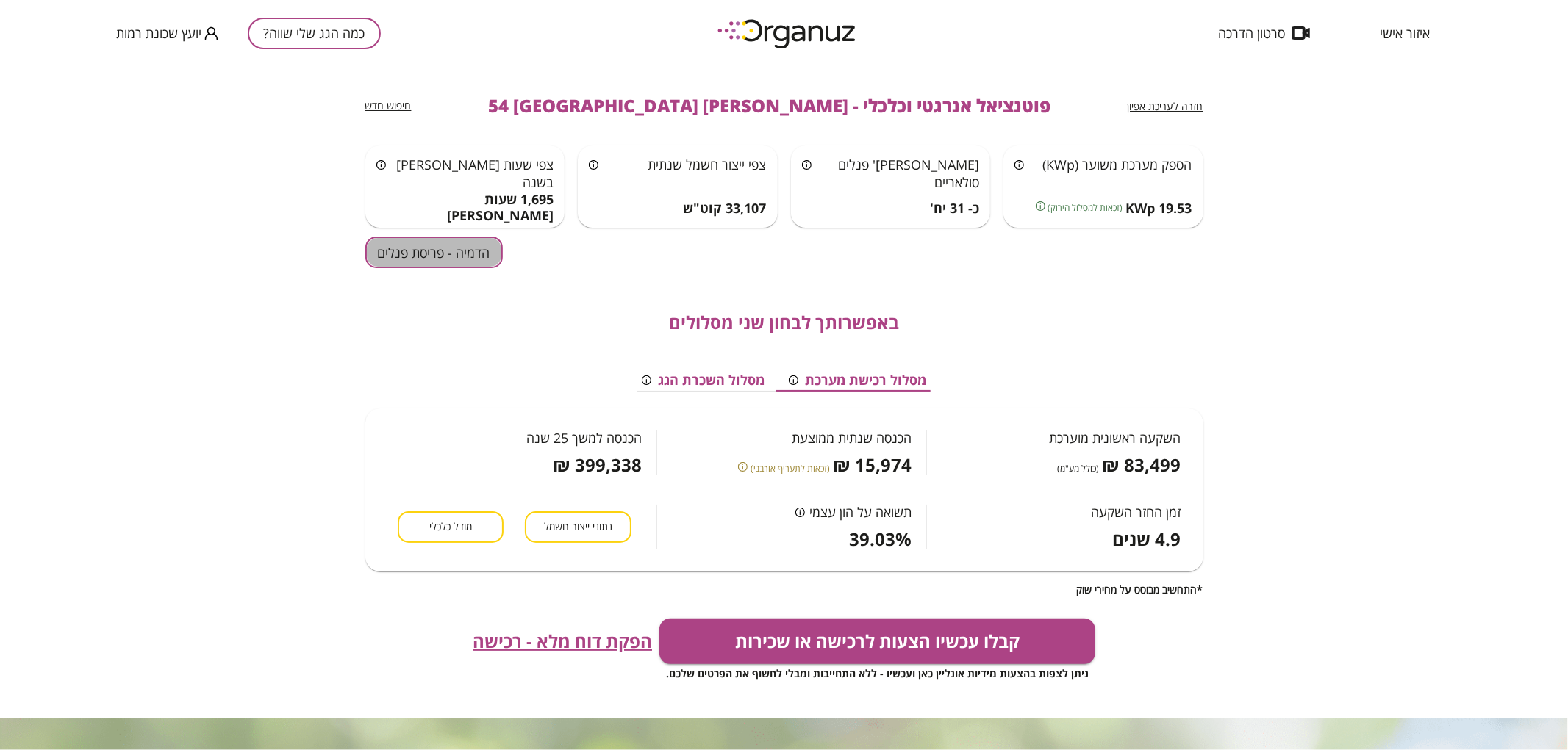
click at [439, 259] on button "הדמיה - פריסת פנלים" at bounding box center [434, 252] width 138 height 31
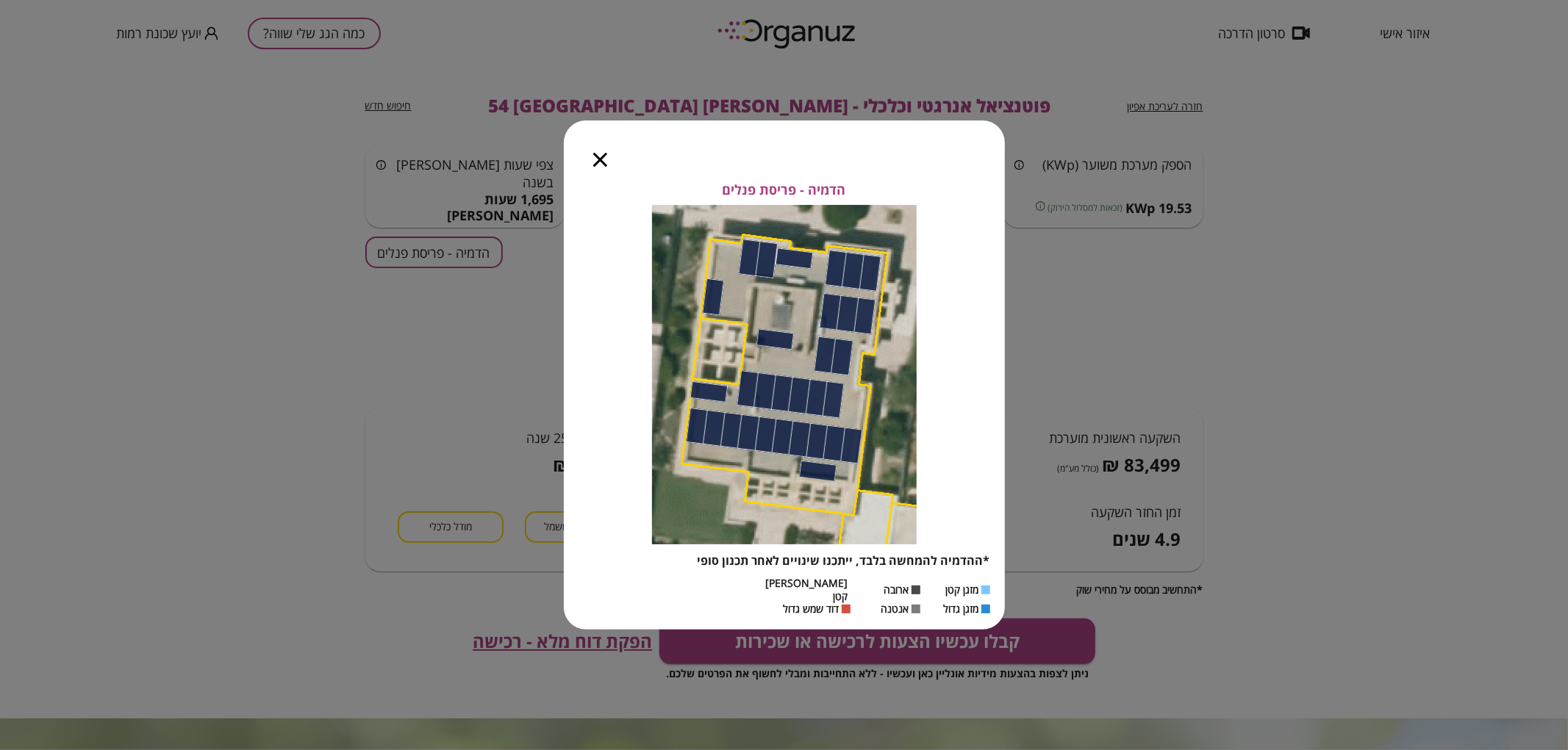
click at [594, 158] on icon "button" at bounding box center [600, 160] width 14 height 14
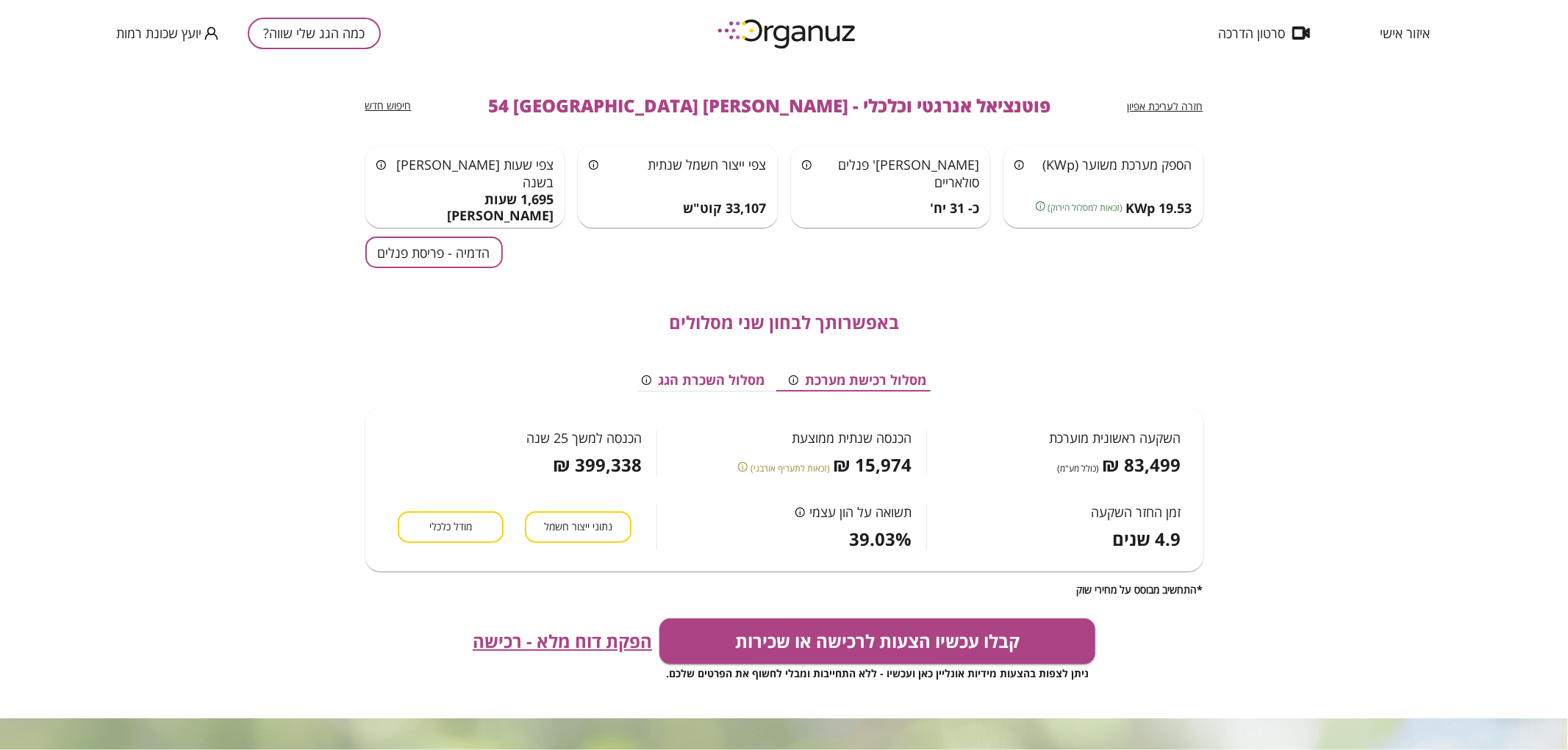
click at [397, 255] on button "הדמיה - פריסת פנלים" at bounding box center [434, 252] width 138 height 31
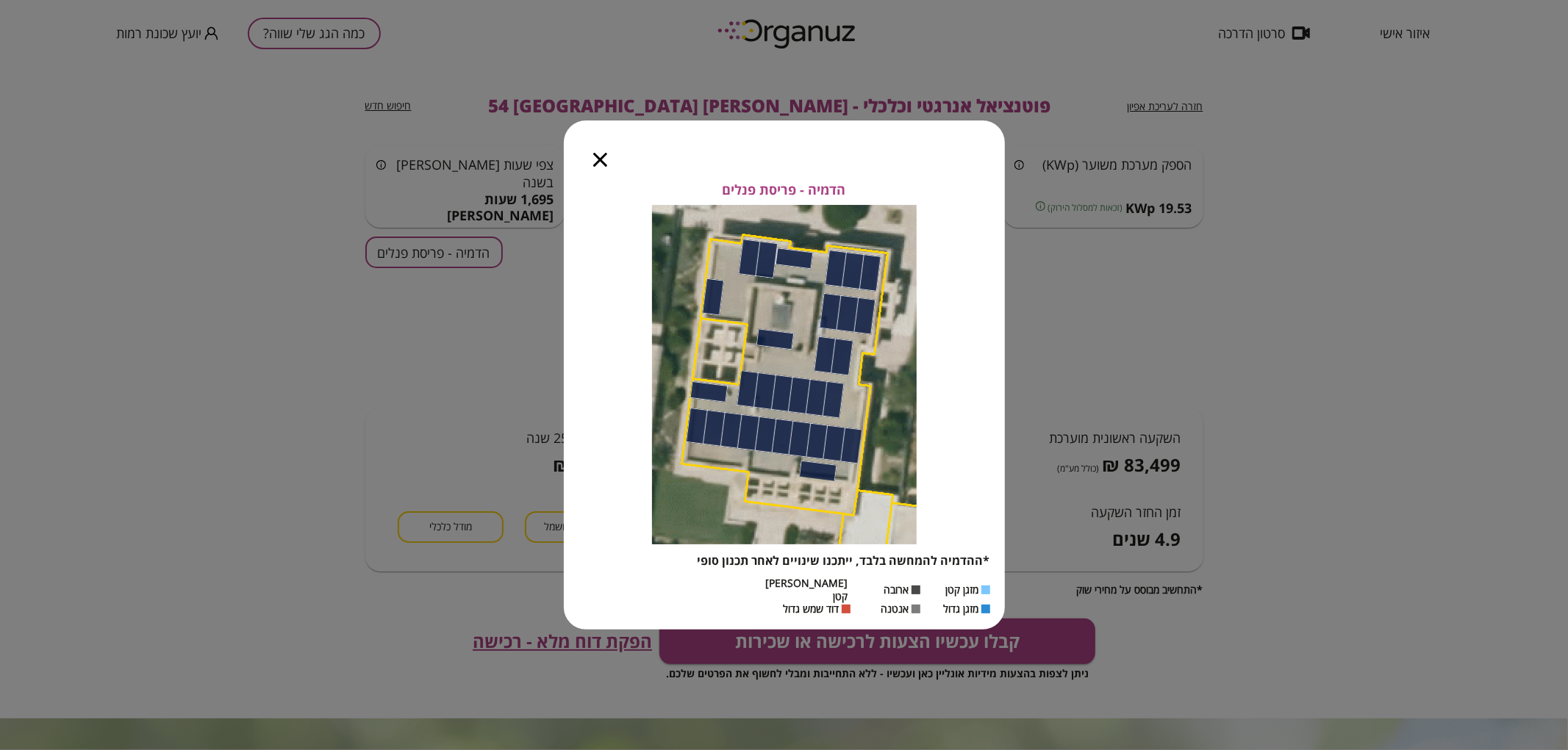
click at [586, 172] on div at bounding box center [599, 151] width 73 height 62
click at [590, 168] on div at bounding box center [599, 151] width 73 height 62
click at [596, 165] on icon "button" at bounding box center [600, 160] width 14 height 14
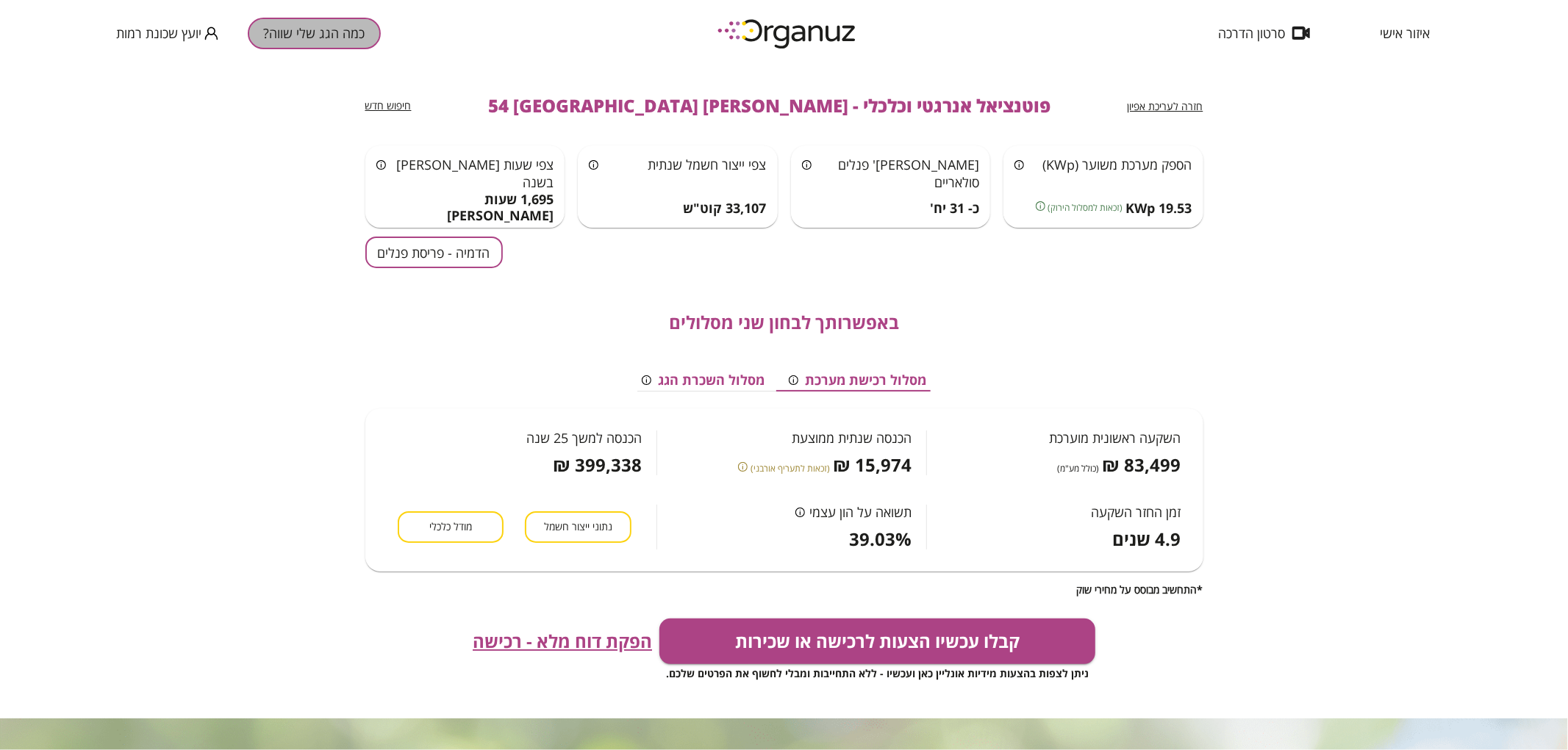
click at [304, 28] on button "כמה הגג שלי שווה?" at bounding box center [315, 33] width 133 height 31
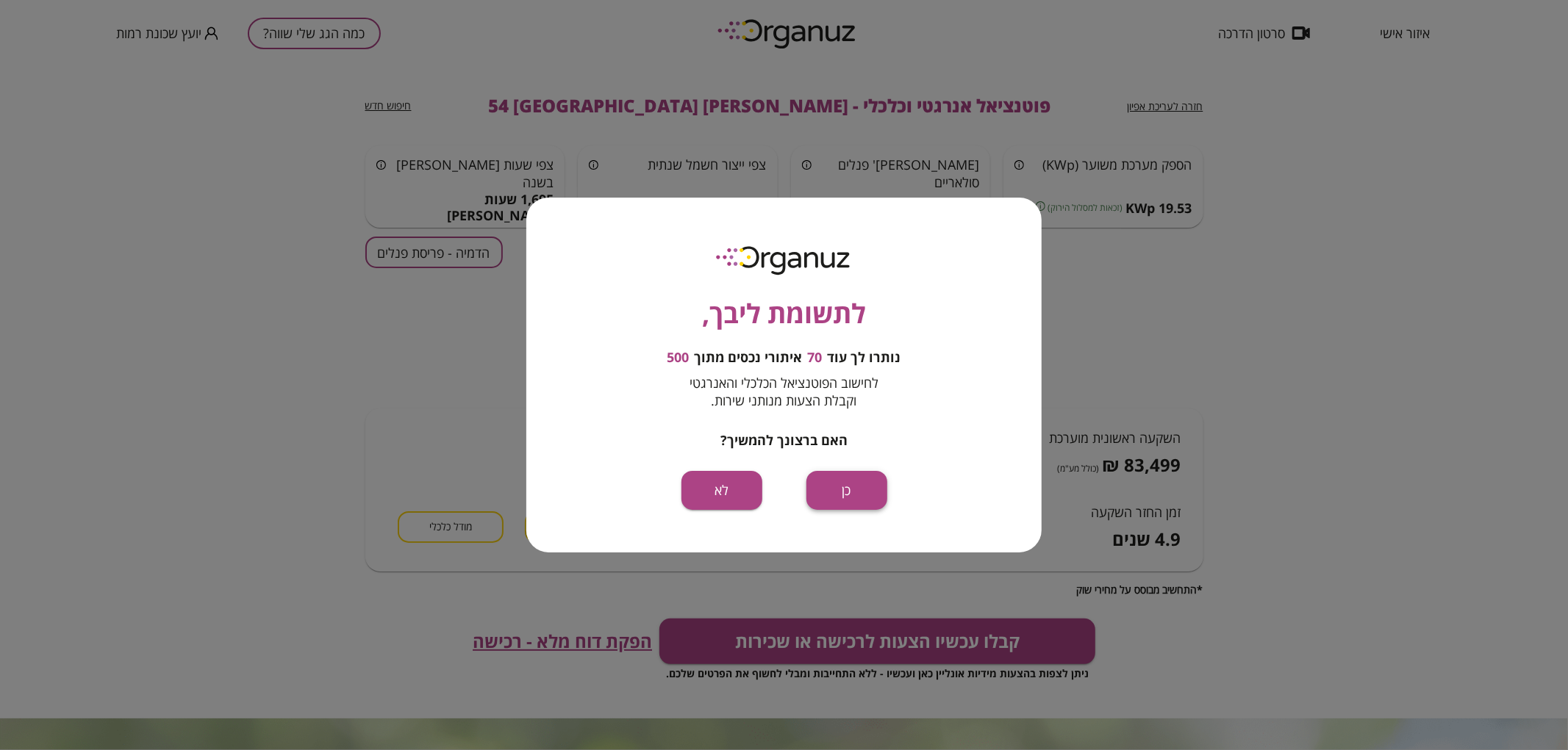
click at [859, 481] on button "כן" at bounding box center [847, 491] width 81 height 39
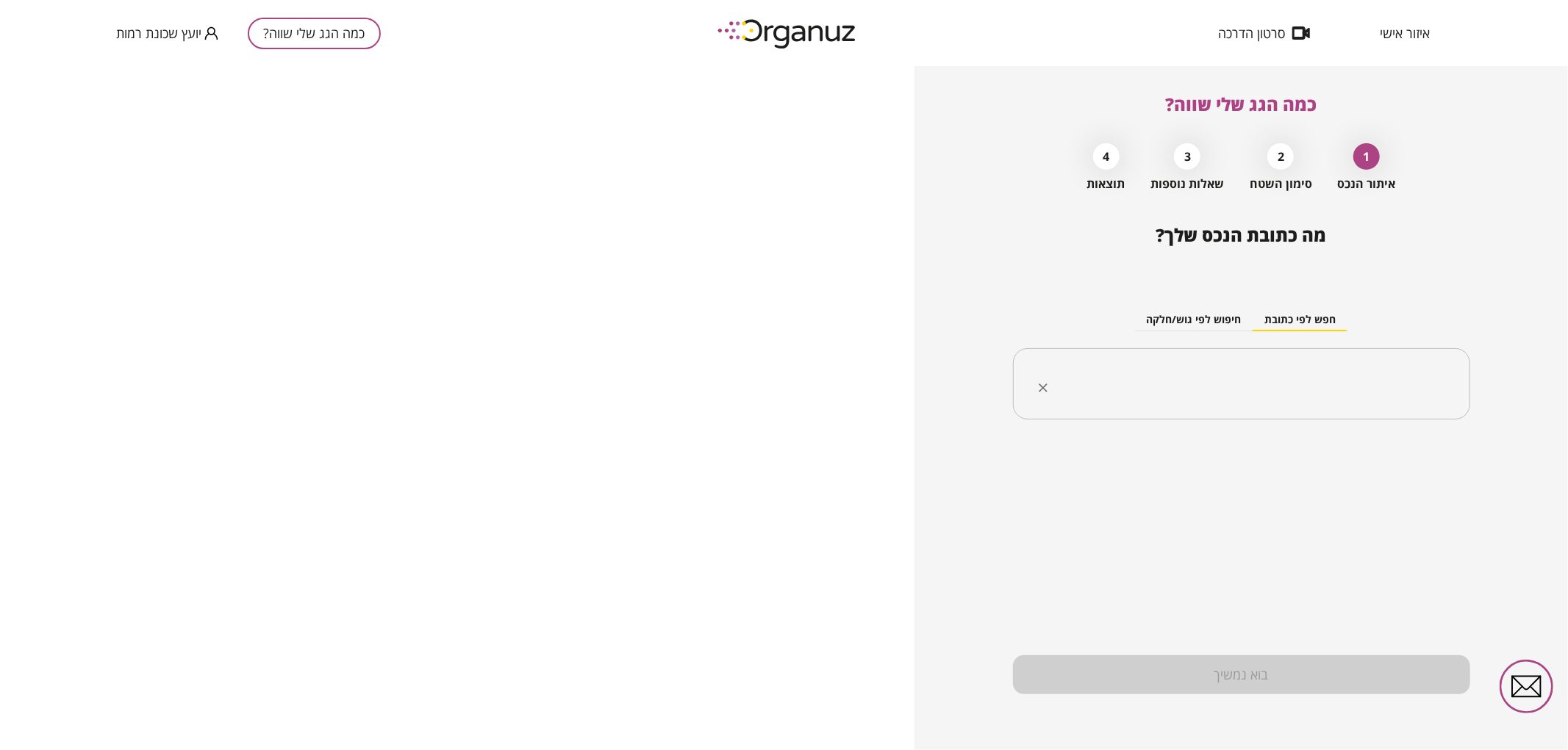
click at [1122, 368] on input "text" at bounding box center [1247, 384] width 411 height 37
click at [1080, 452] on li "[PERSON_NAME] 75 [GEOGRAPHIC_DATA]" at bounding box center [1241, 458] width 419 height 27
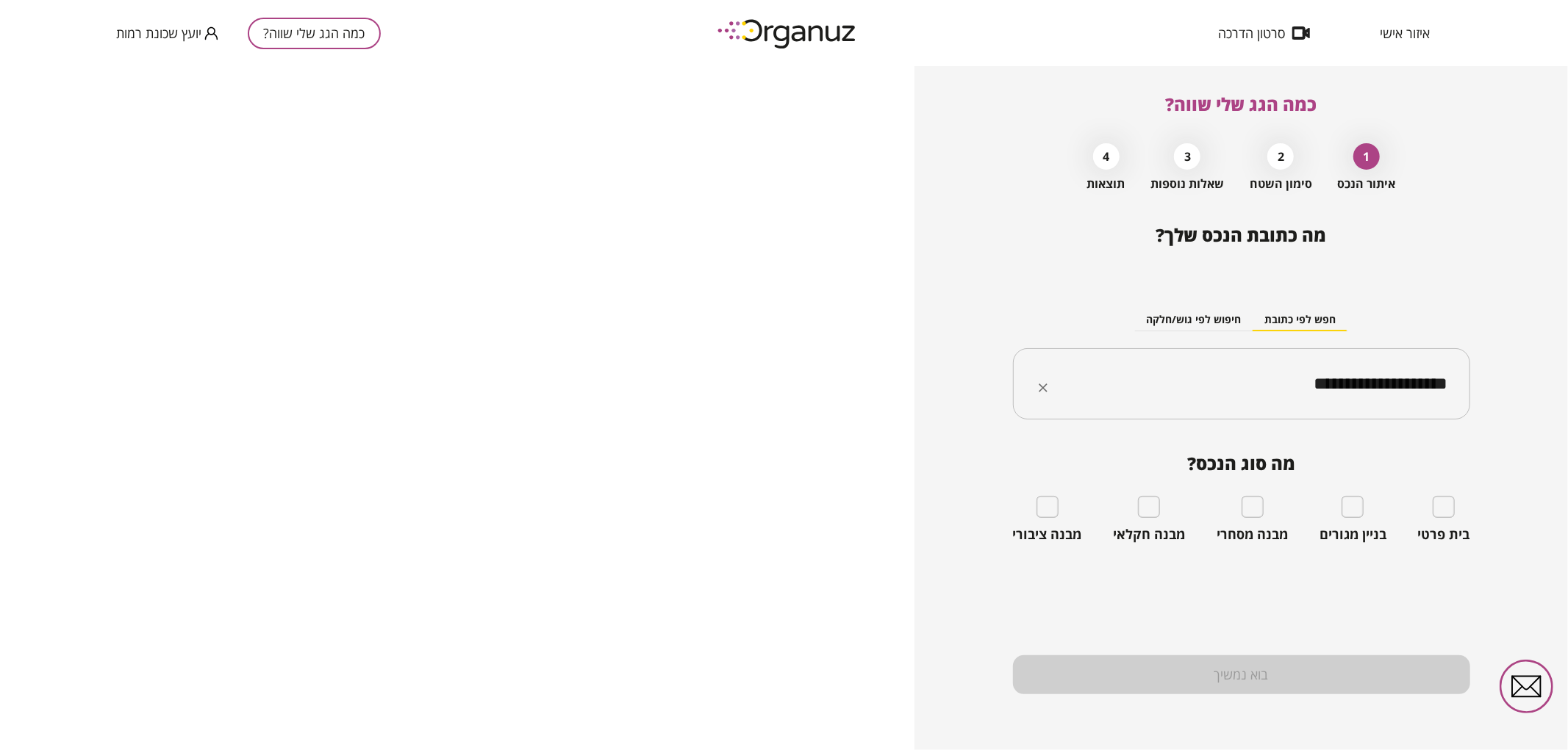
type input "**********"
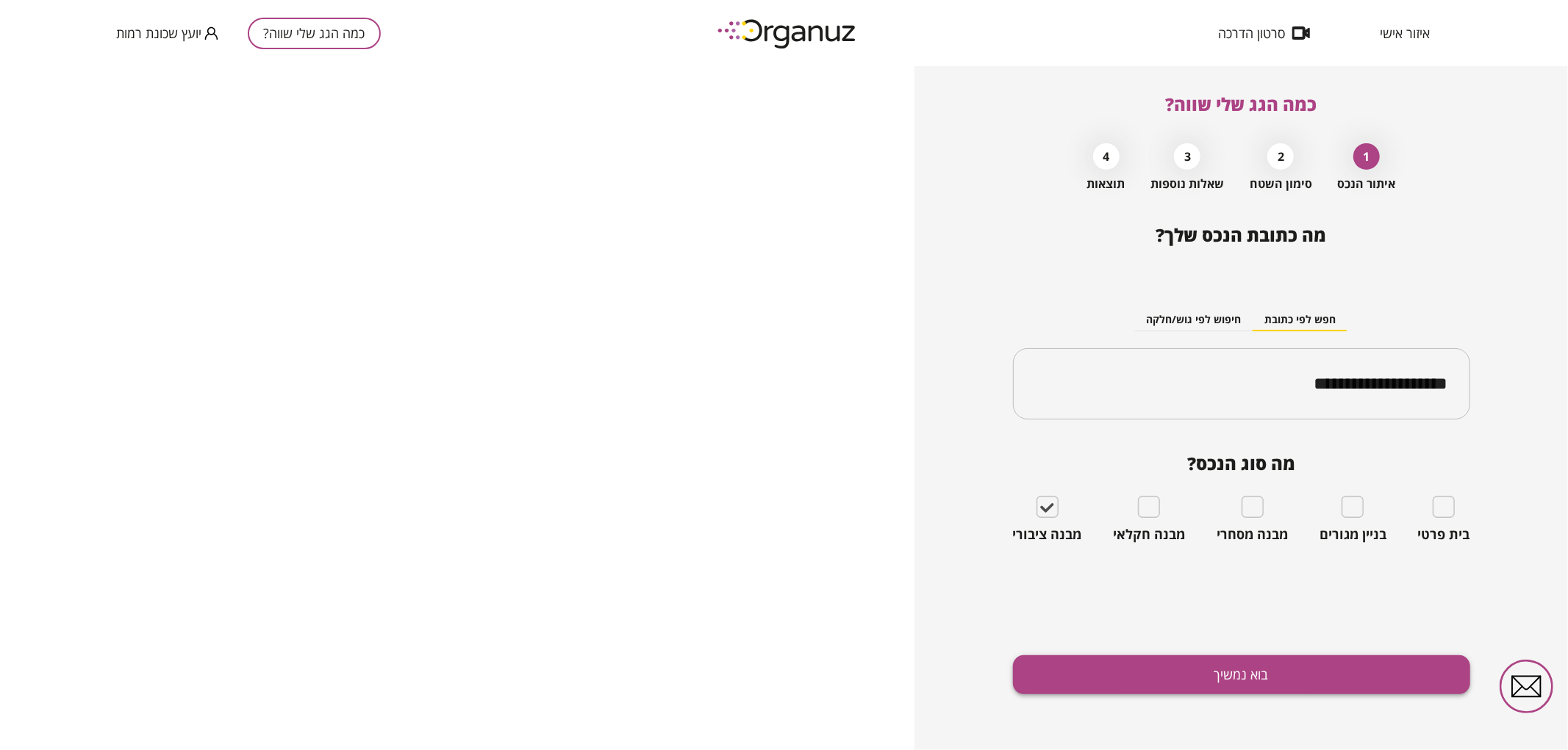
click at [1200, 670] on button "בוא נמשיך" at bounding box center [1241, 675] width 457 height 39
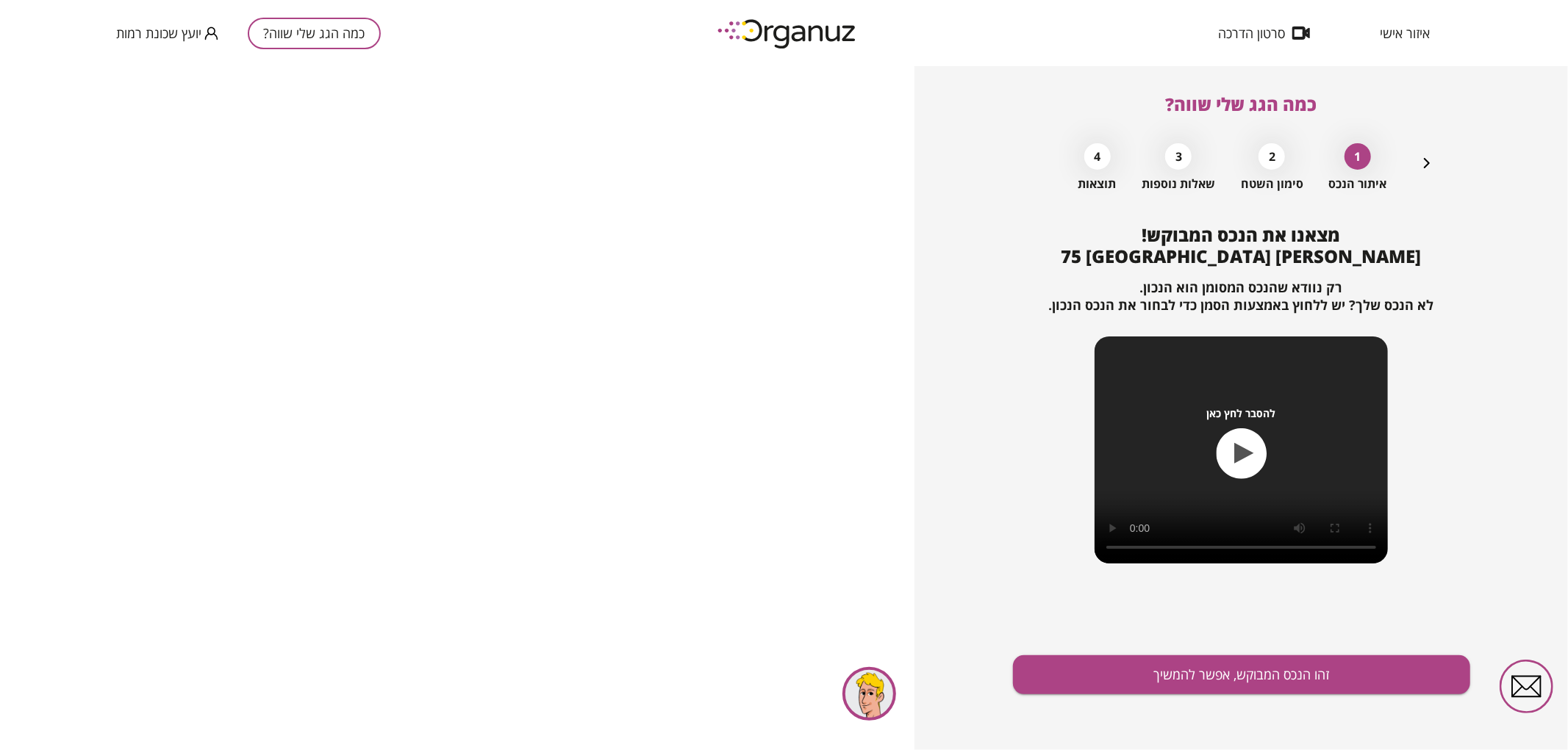
click at [1200, 670] on button "זהו הנכס המבוקש, אפשר להמשיך" at bounding box center [1241, 675] width 457 height 39
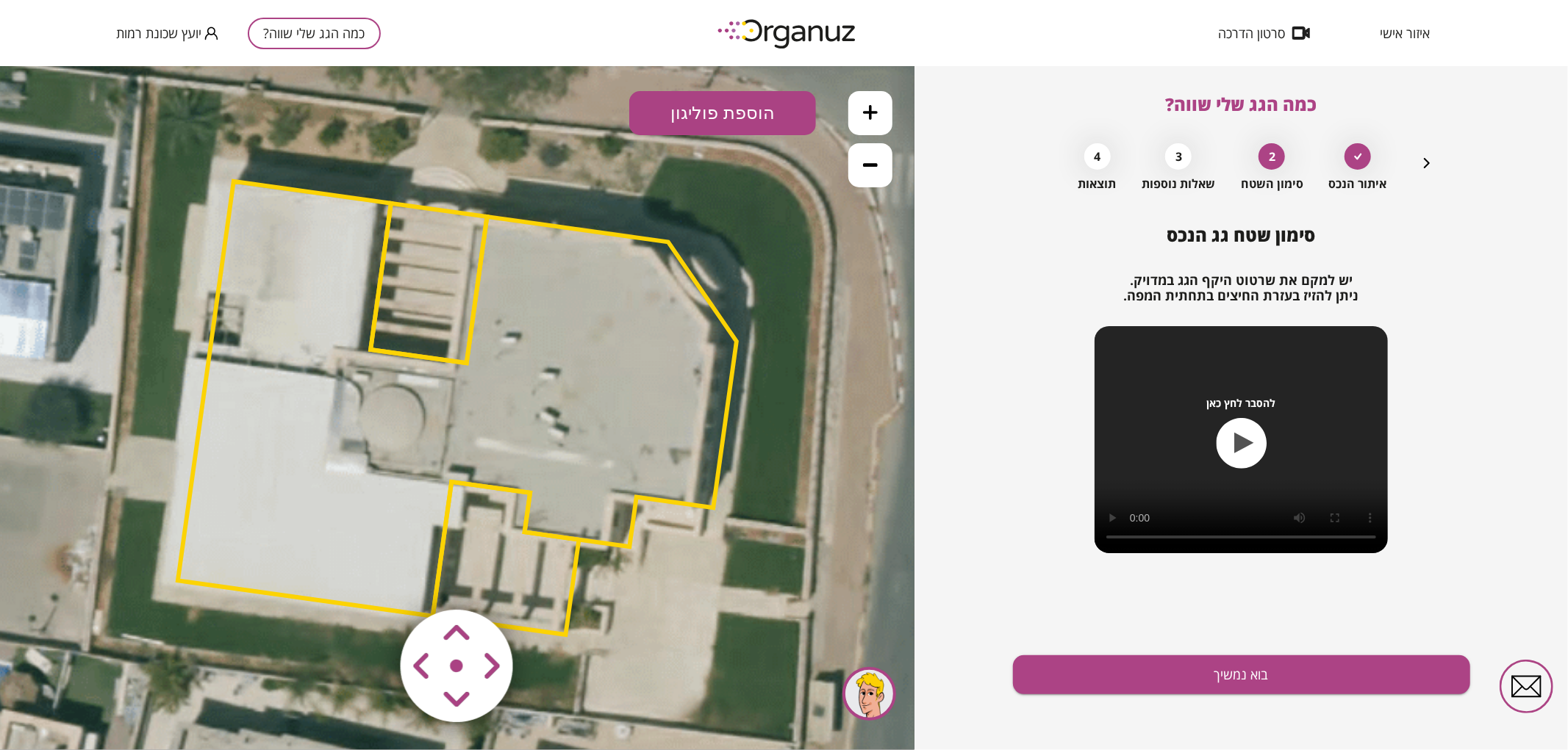
click at [858, 162] on button at bounding box center [871, 165] width 44 height 44
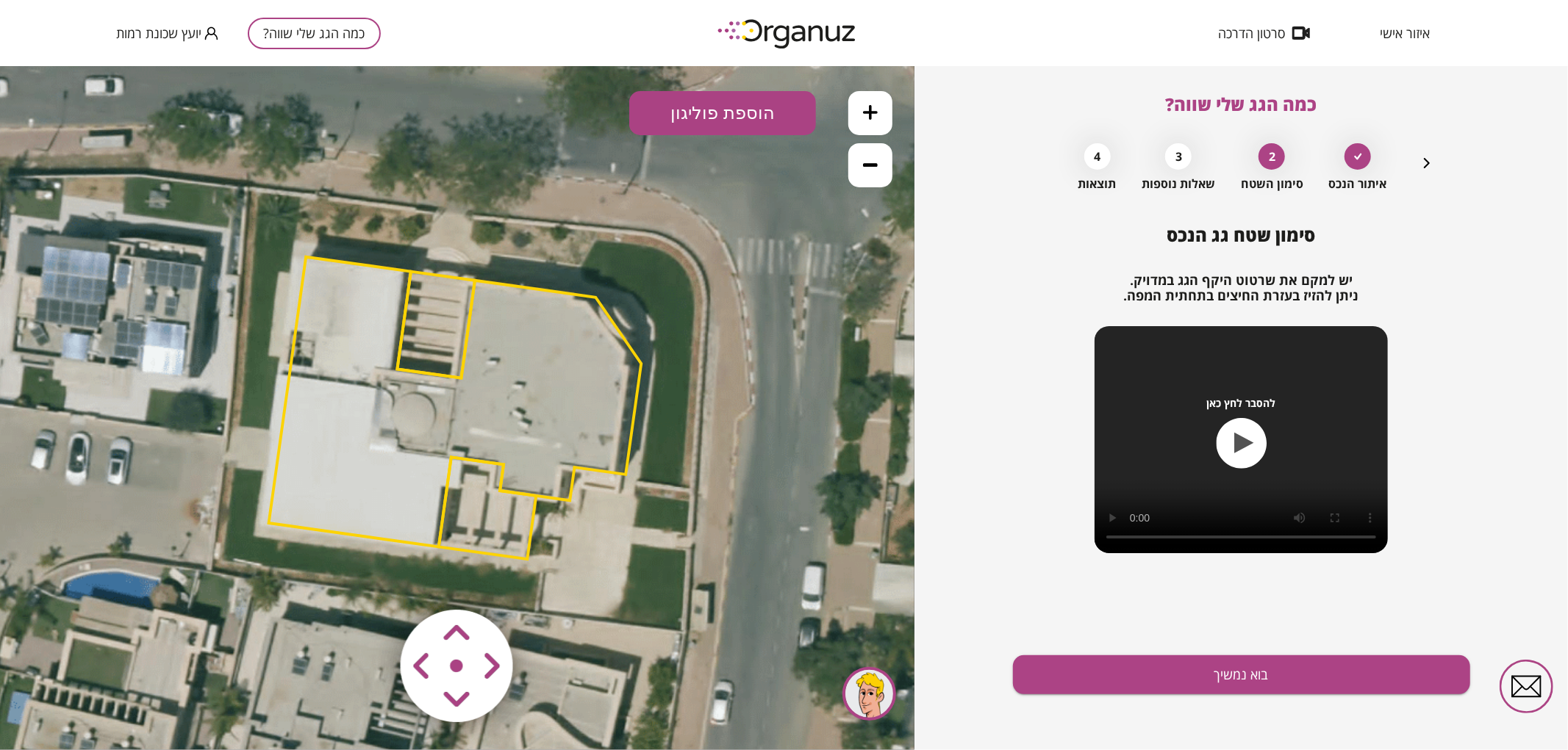
click at [370, 579] on area at bounding box center [370, 579] width 0 height 0
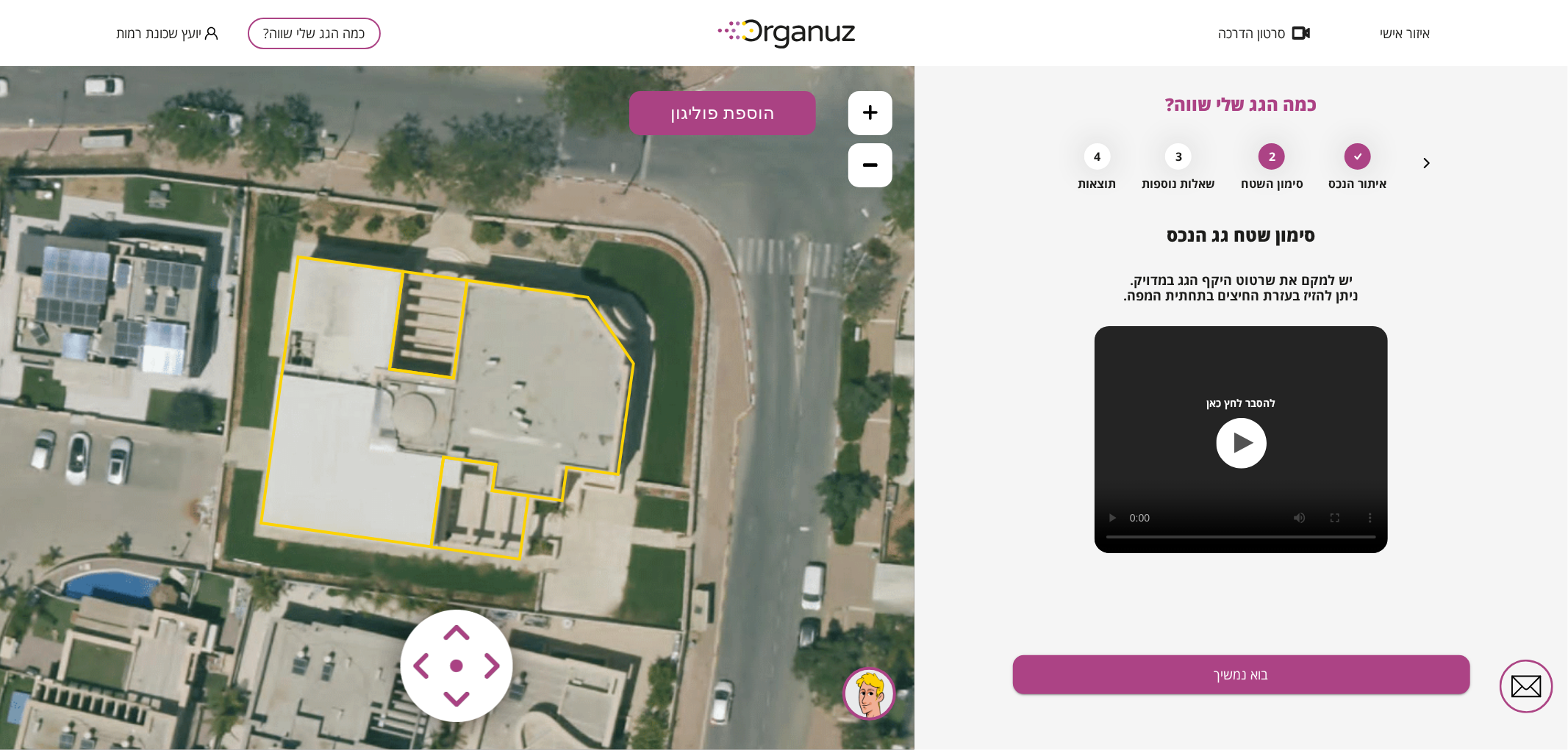
click at [370, 579] on area at bounding box center [370, 579] width 0 height 0
click at [583, 409] on polygon at bounding box center [445, 403] width 373 height 290
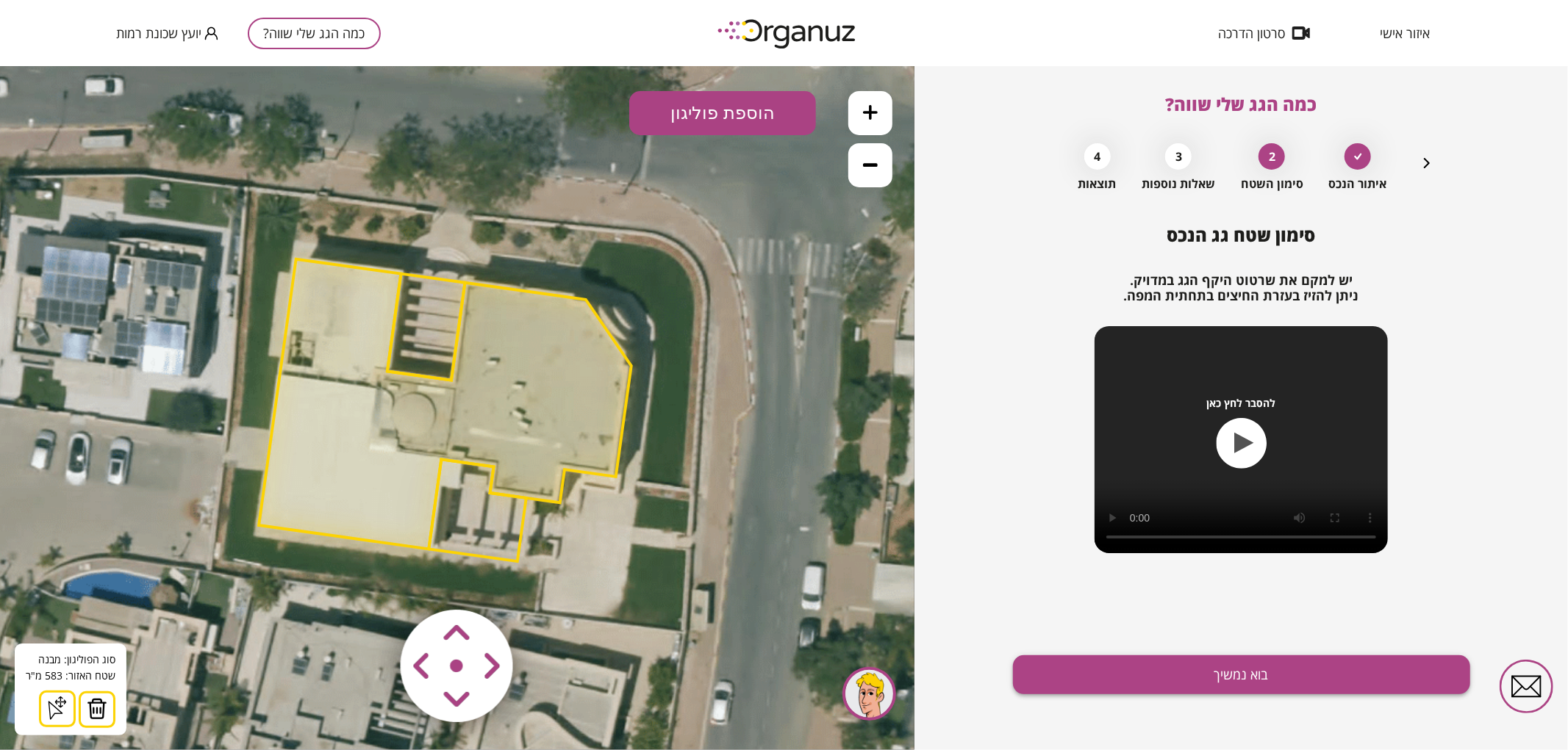
click at [1094, 680] on button "בוא נמשיך" at bounding box center [1241, 675] width 457 height 39
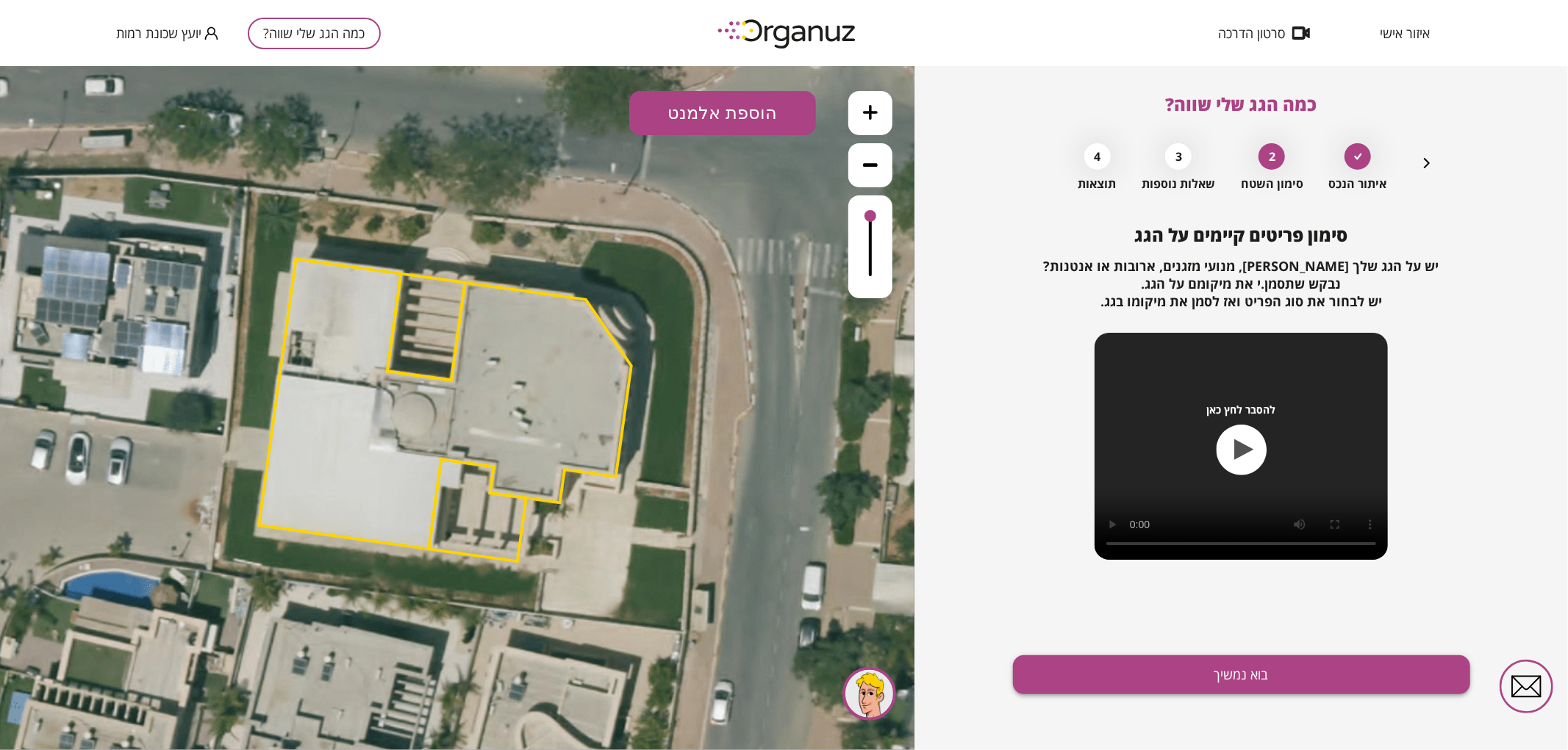
click at [1032, 670] on button "בוא נמשיך" at bounding box center [1241, 675] width 457 height 39
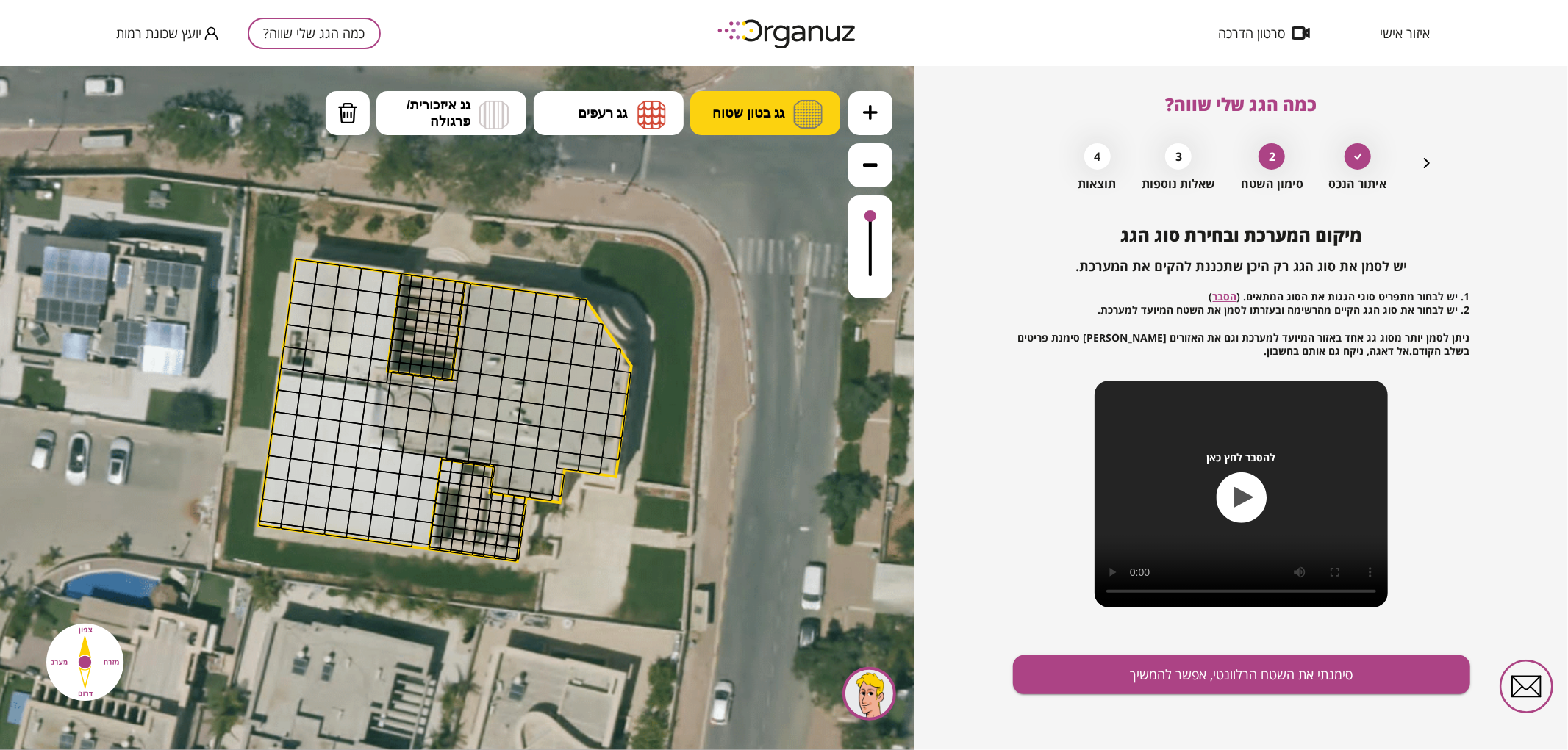
click at [766, 103] on button "גג בטון שטוח" at bounding box center [766, 112] width 150 height 44
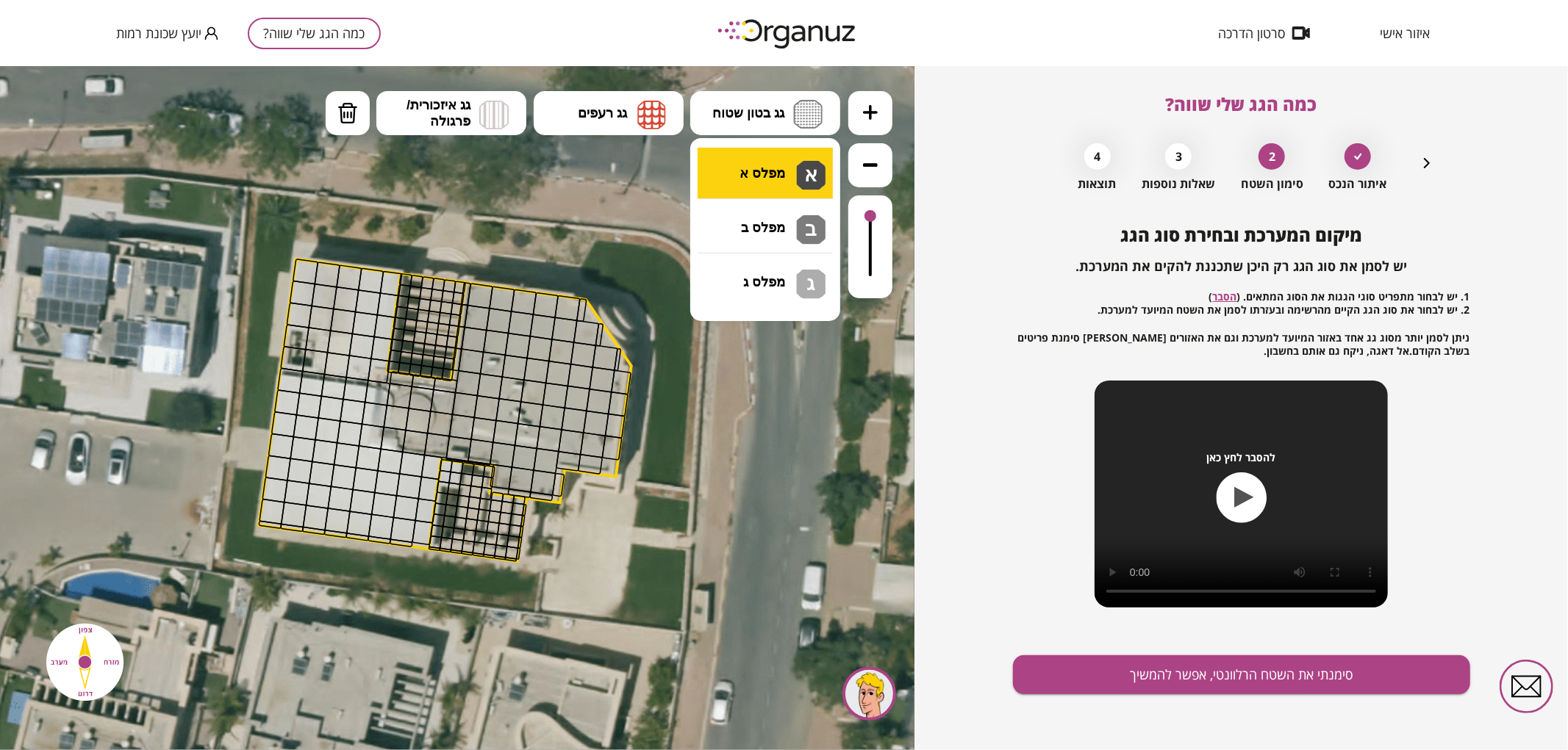
click at [767, 162] on div ".st0 { fill: #FFFFFF; } 0" at bounding box center [457, 407] width 915 height 684
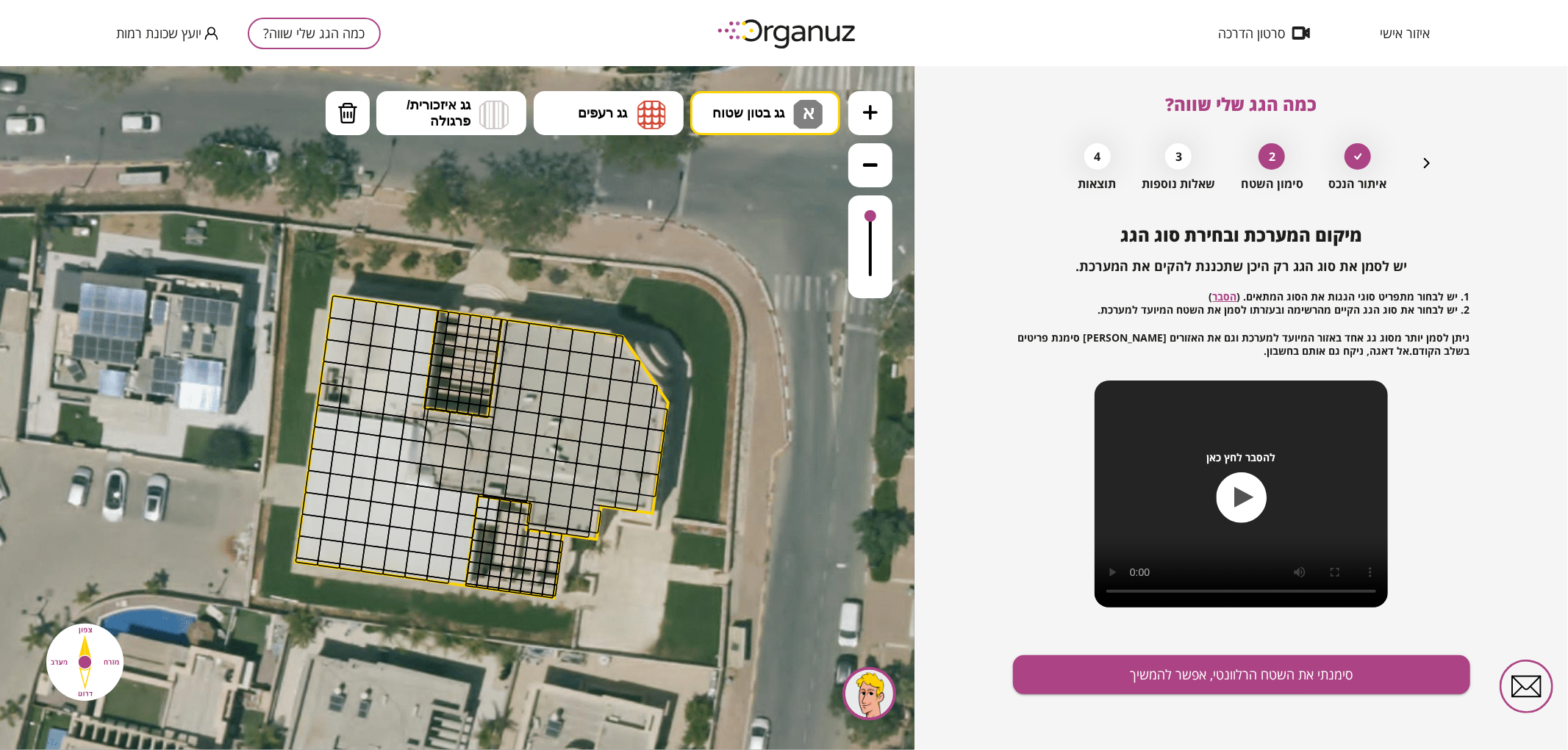
drag, startPoint x: 649, startPoint y: 326, endPoint x: 686, endPoint y: 363, distance: 52.3
click at [686, 363] on icon at bounding box center [498, 447] width 1158 height 1157
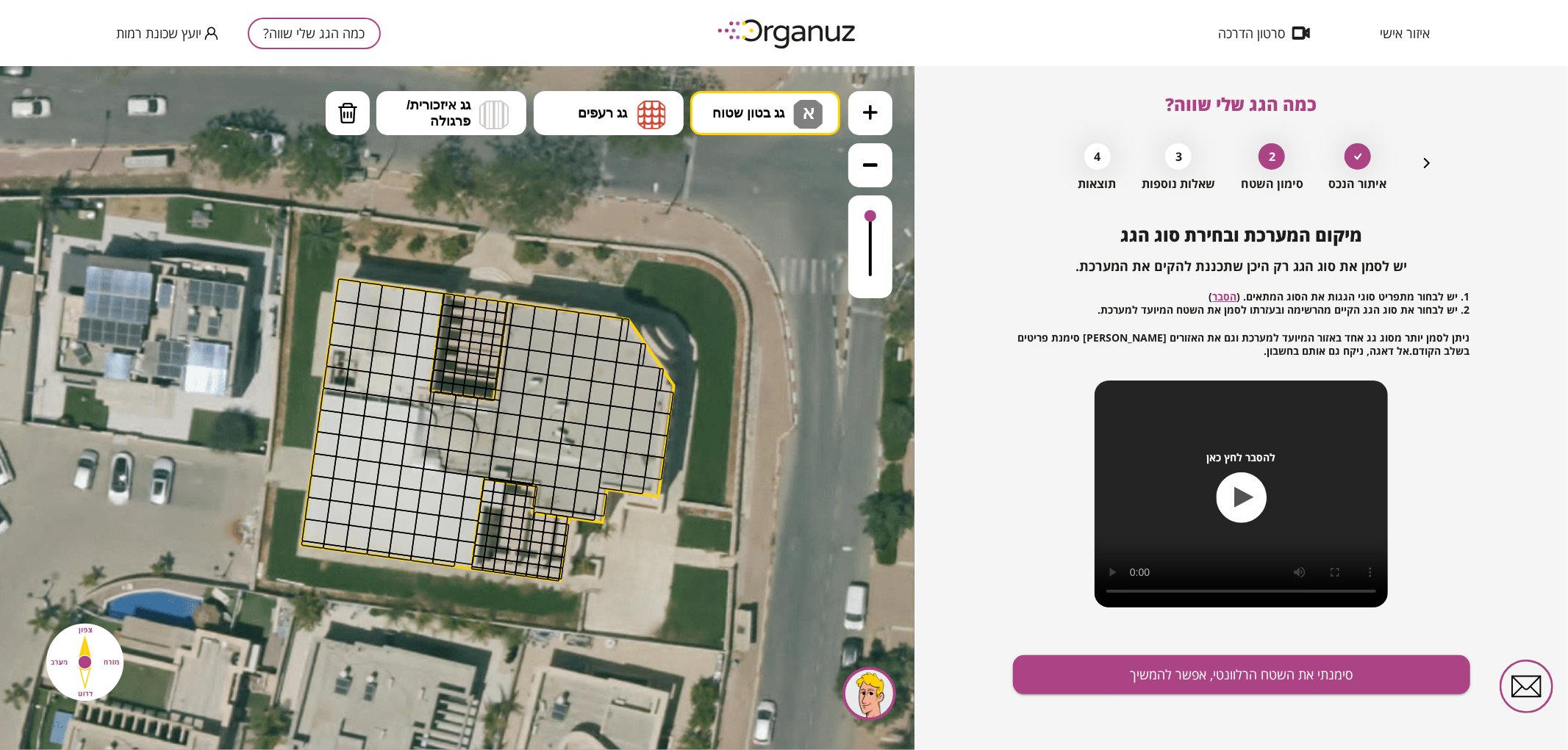
drag, startPoint x: 698, startPoint y: 351, endPoint x: 704, endPoint y: 334, distance: 18.0
click at [704, 334] on icon at bounding box center [504, 430] width 1158 height 1157
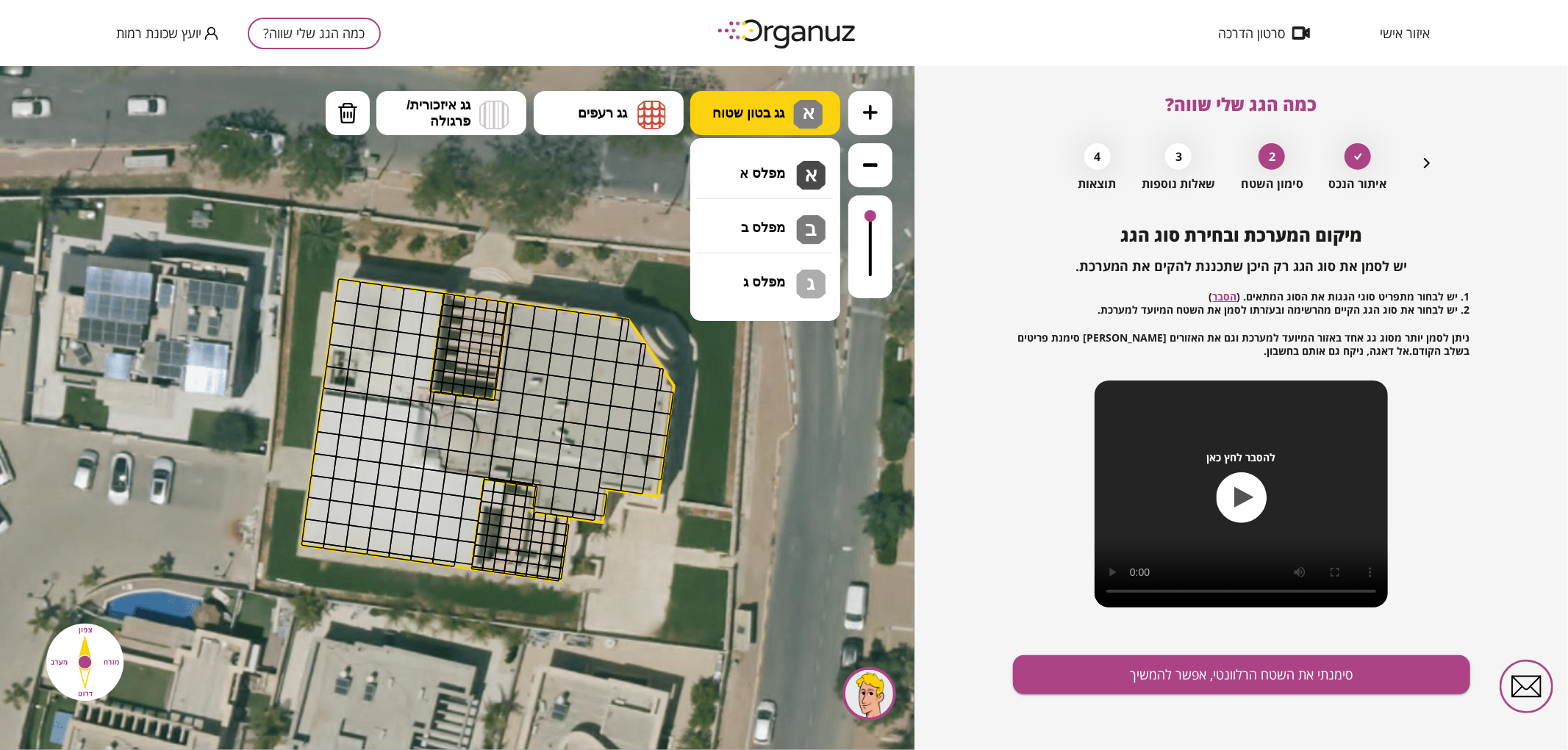
click at [768, 90] on button "גג בטון שטוח א" at bounding box center [766, 112] width 150 height 44
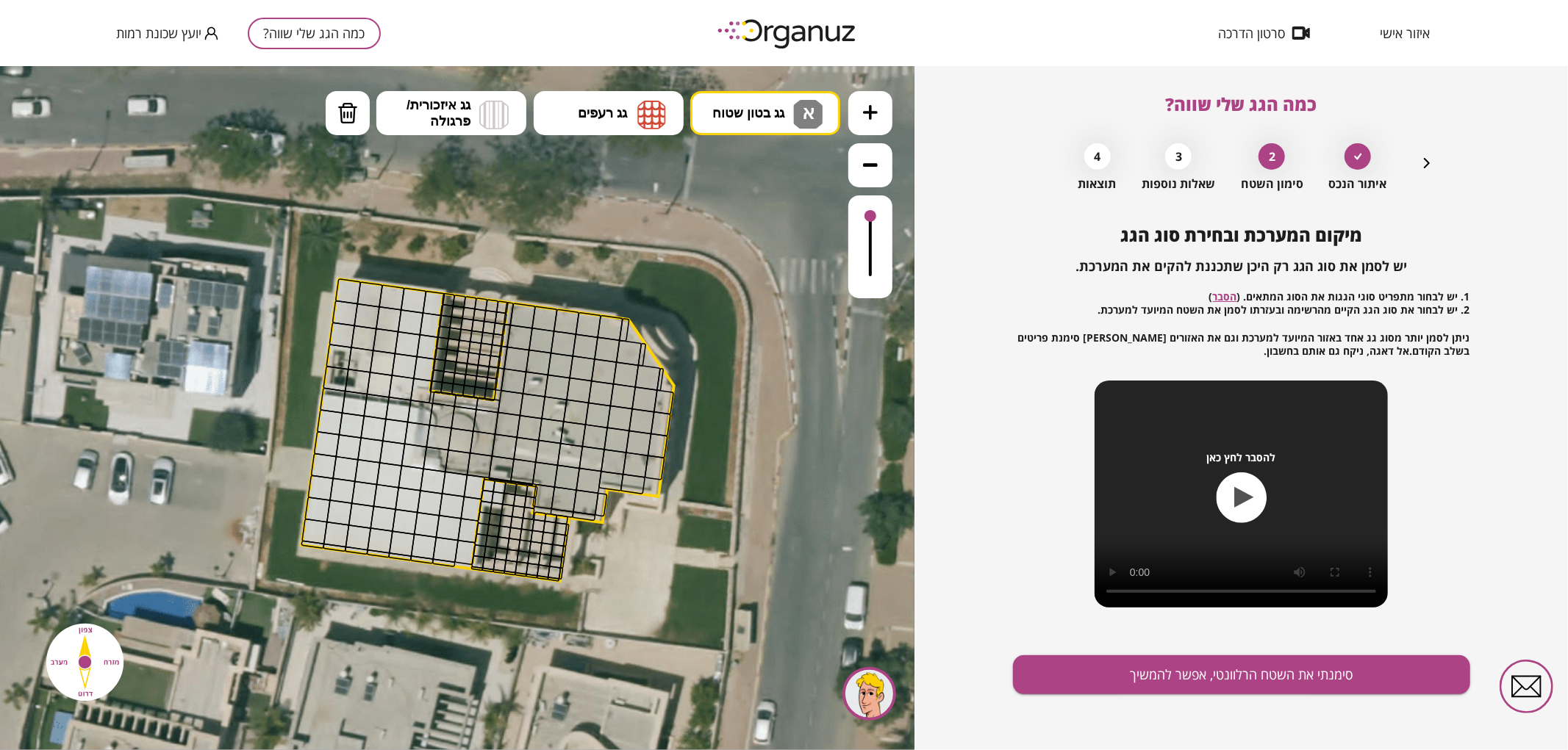
click at [749, 161] on div ".st0 { fill: #FFFFFF; } 0" at bounding box center [457, 407] width 915 height 684
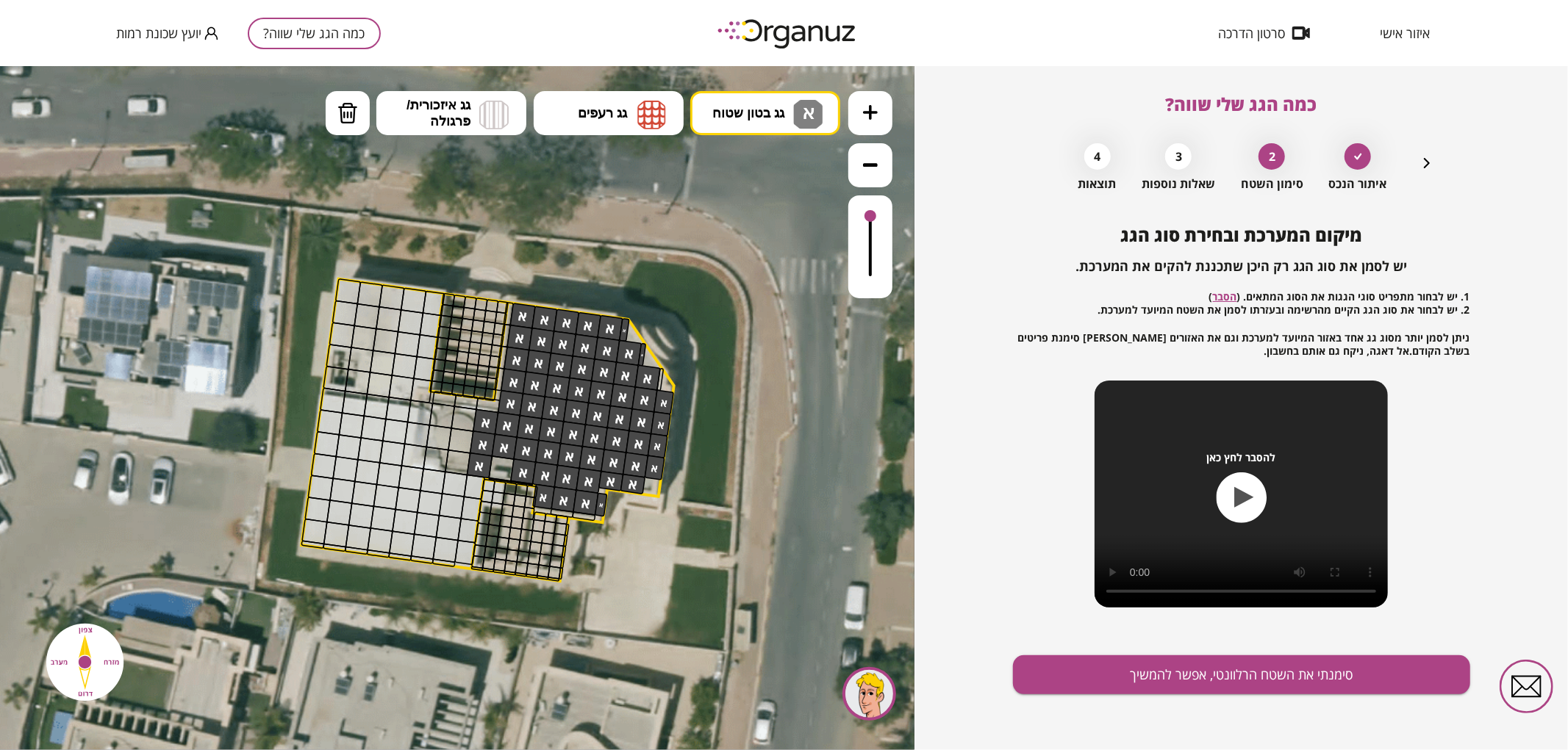
drag, startPoint x: 522, startPoint y: 309, endPoint x: 639, endPoint y: 429, distance: 167.6
drag, startPoint x: 353, startPoint y: 285, endPoint x: 397, endPoint y: 379, distance: 103.8
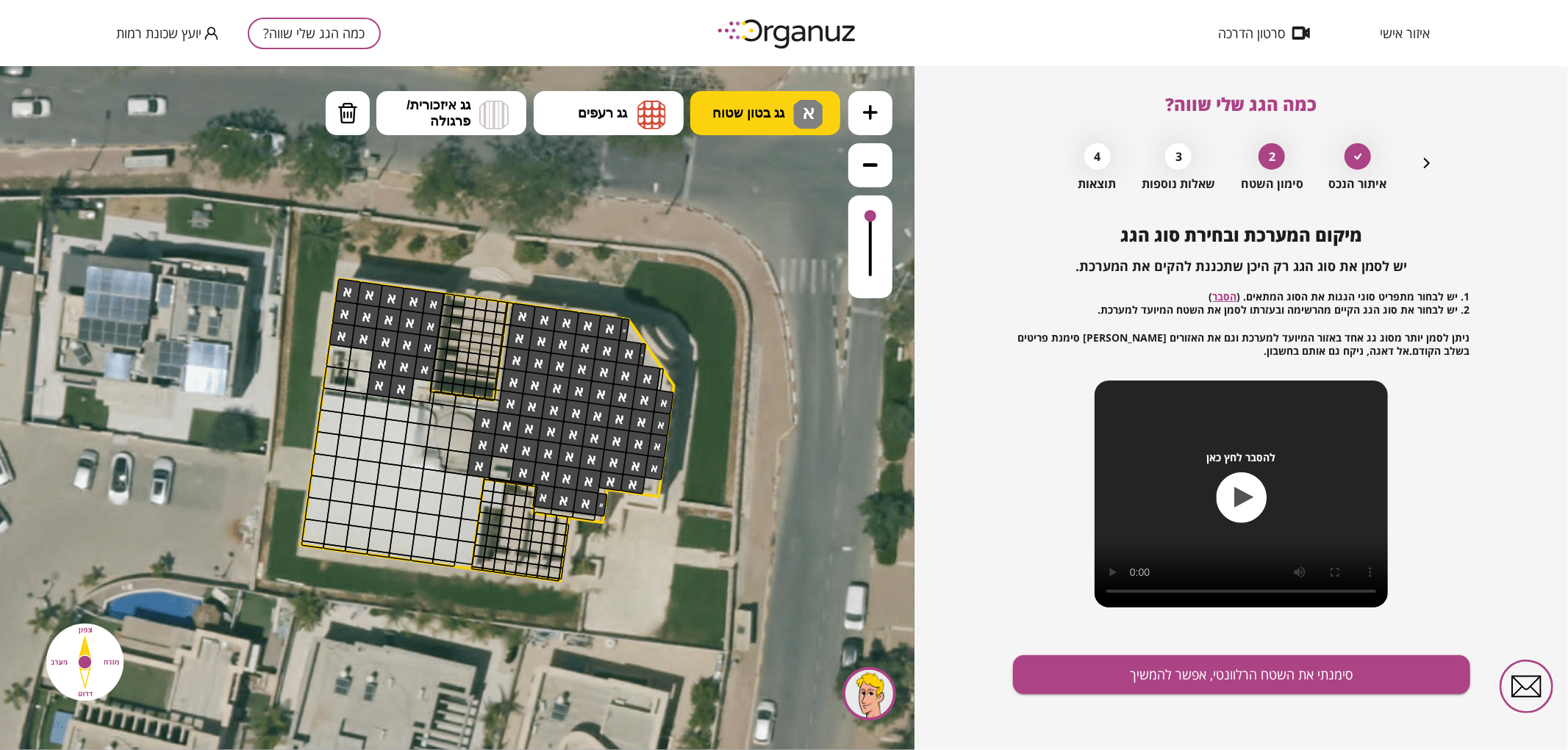
click at [773, 122] on button "גג בטון שטוח א" at bounding box center [766, 112] width 150 height 44
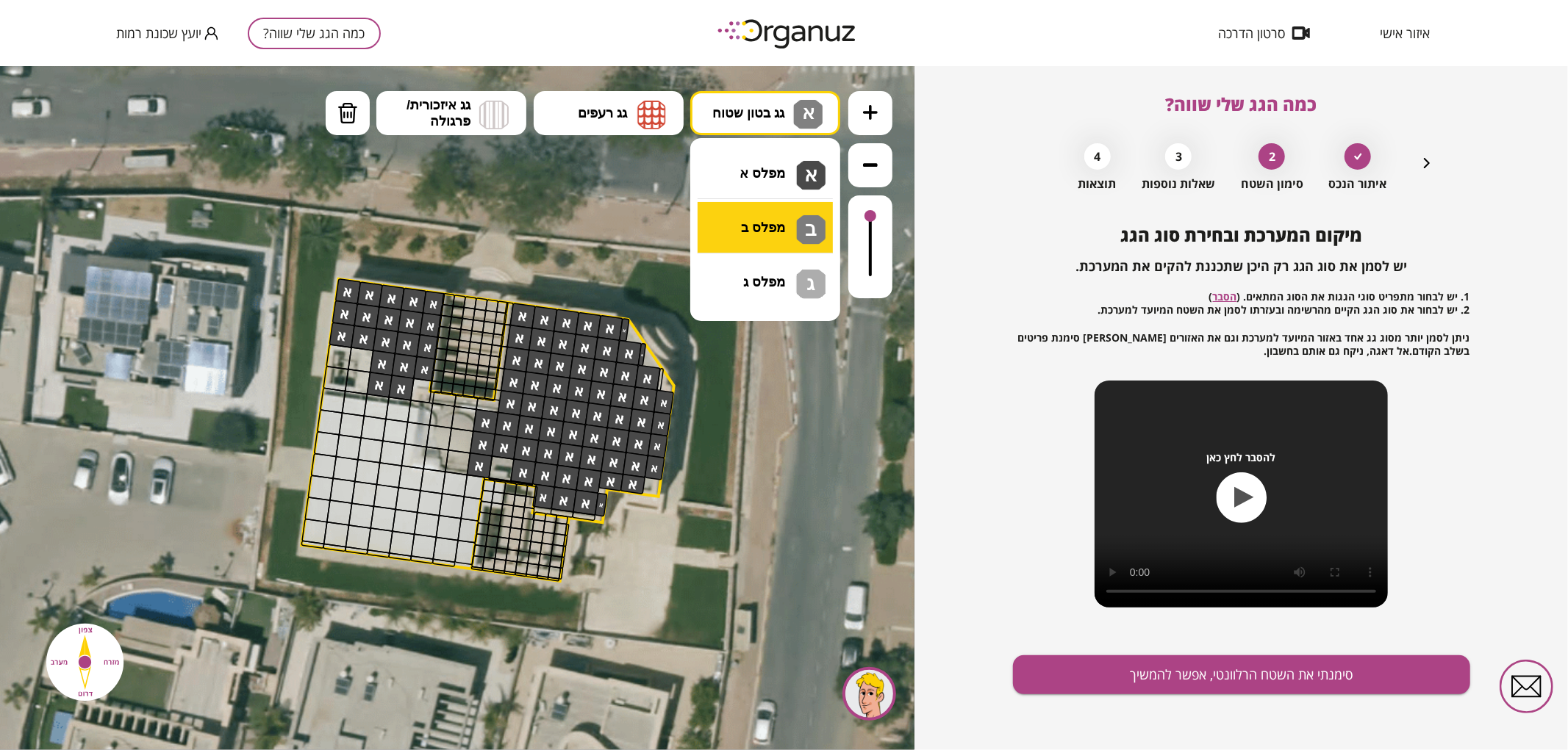
click at [754, 217] on div ".st0 { fill: #FFFFFF; } 0" at bounding box center [457, 407] width 915 height 684
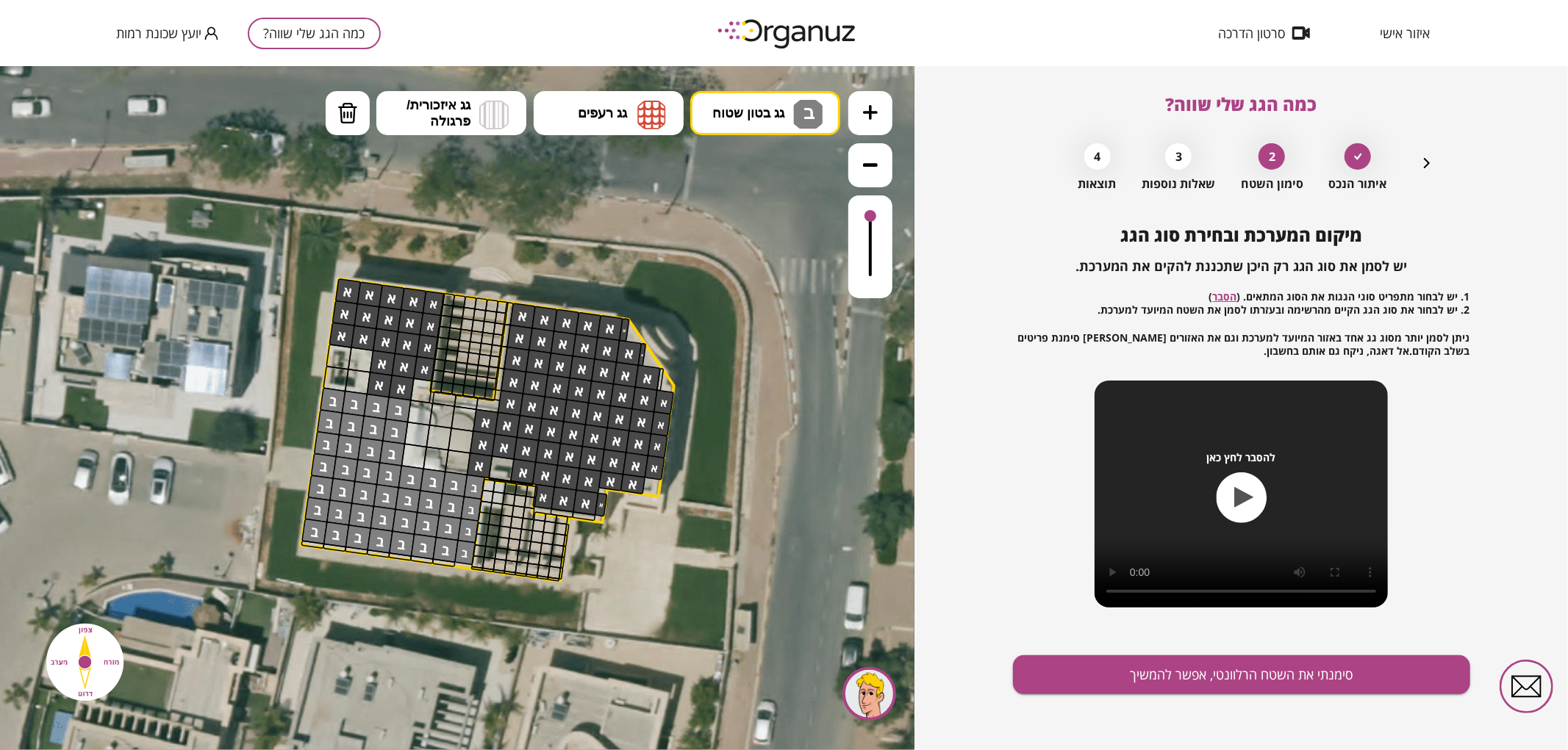
drag, startPoint x: 312, startPoint y: 531, endPoint x: 353, endPoint y: 406, distance: 131.6
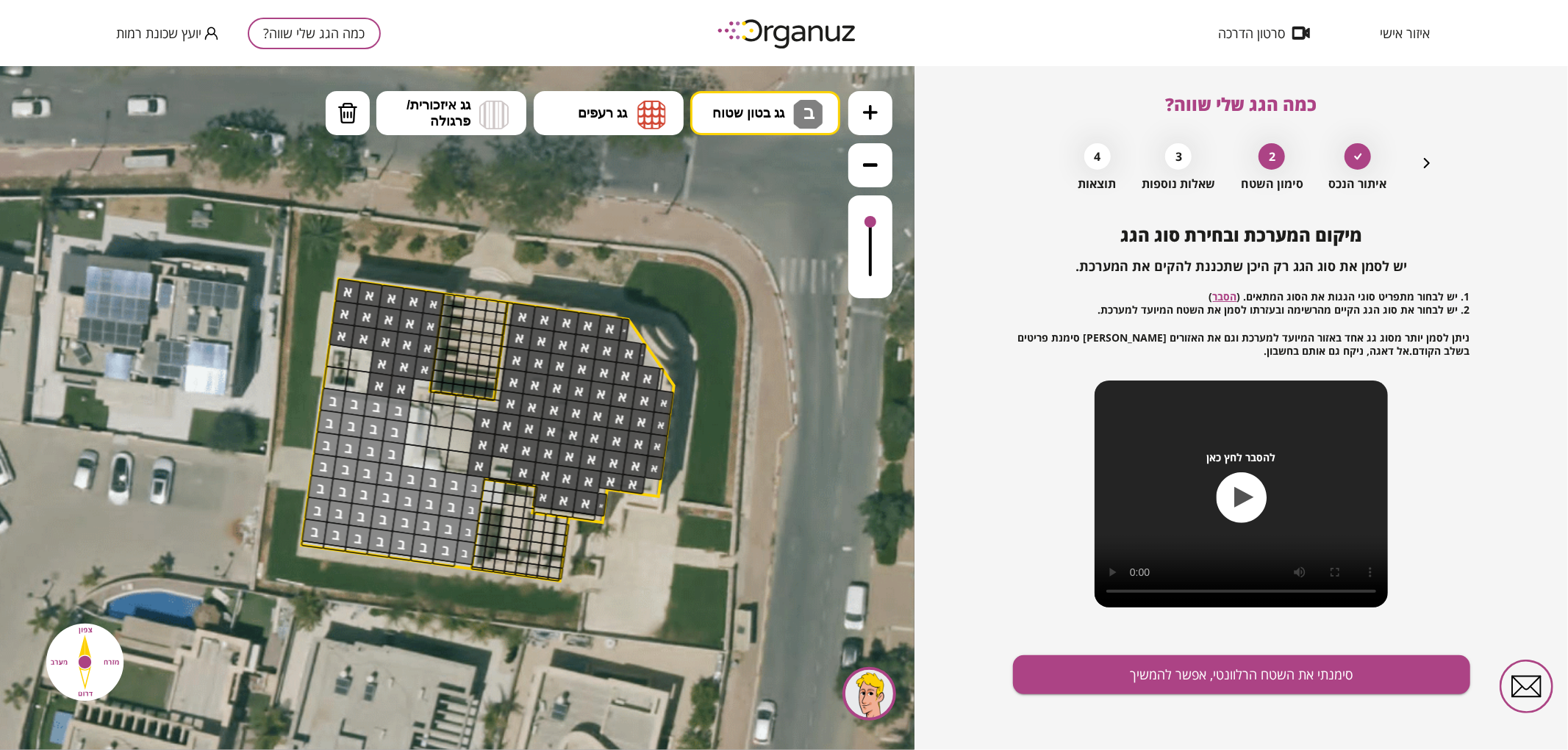
drag, startPoint x: 868, startPoint y: 210, endPoint x: 876, endPoint y: 220, distance: 12.8
click at [874, 222] on div at bounding box center [870, 220] width 11 height 11
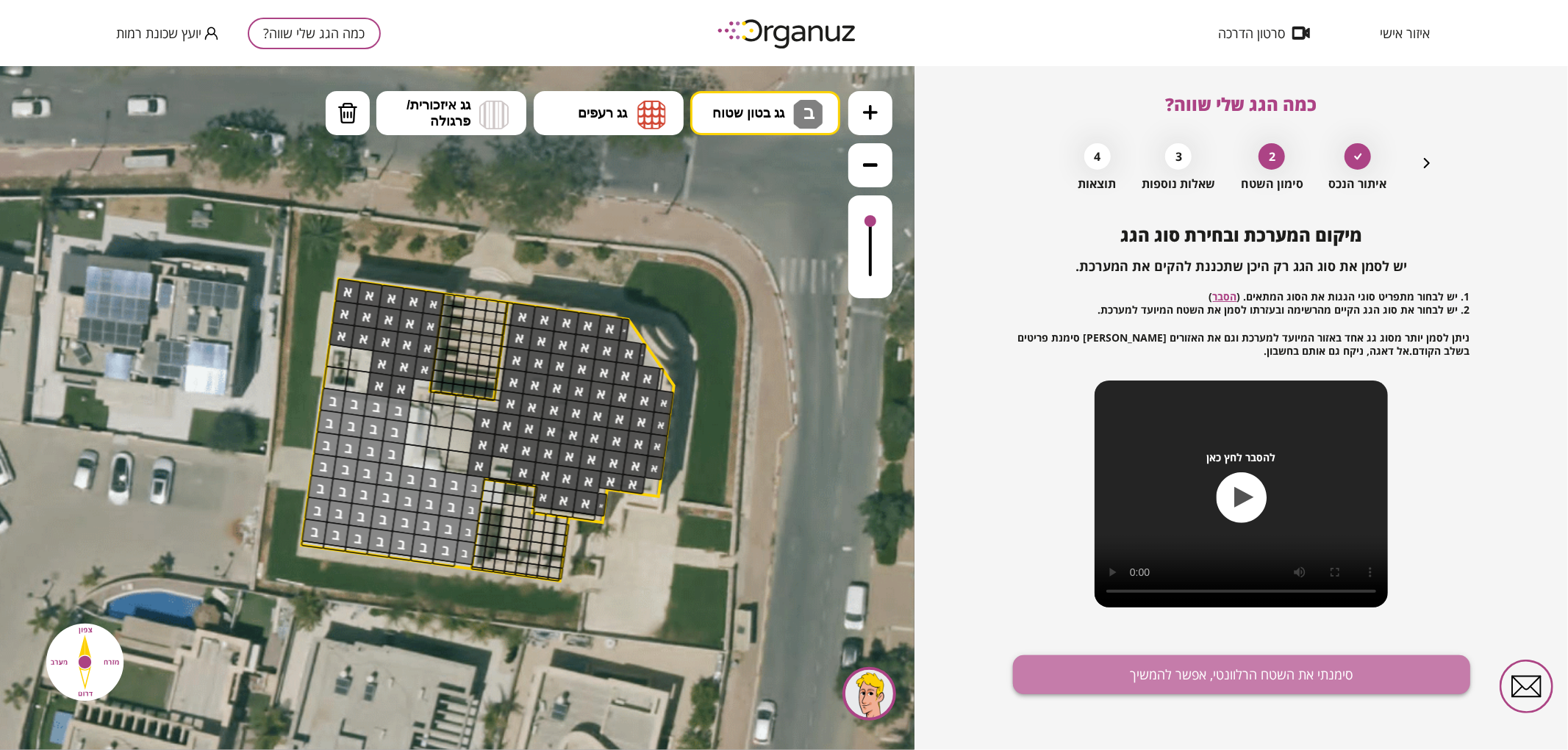
click at [1088, 663] on button "סימנתי את השטח הרלוונטי, אפשר להמשיך" at bounding box center [1241, 675] width 457 height 39
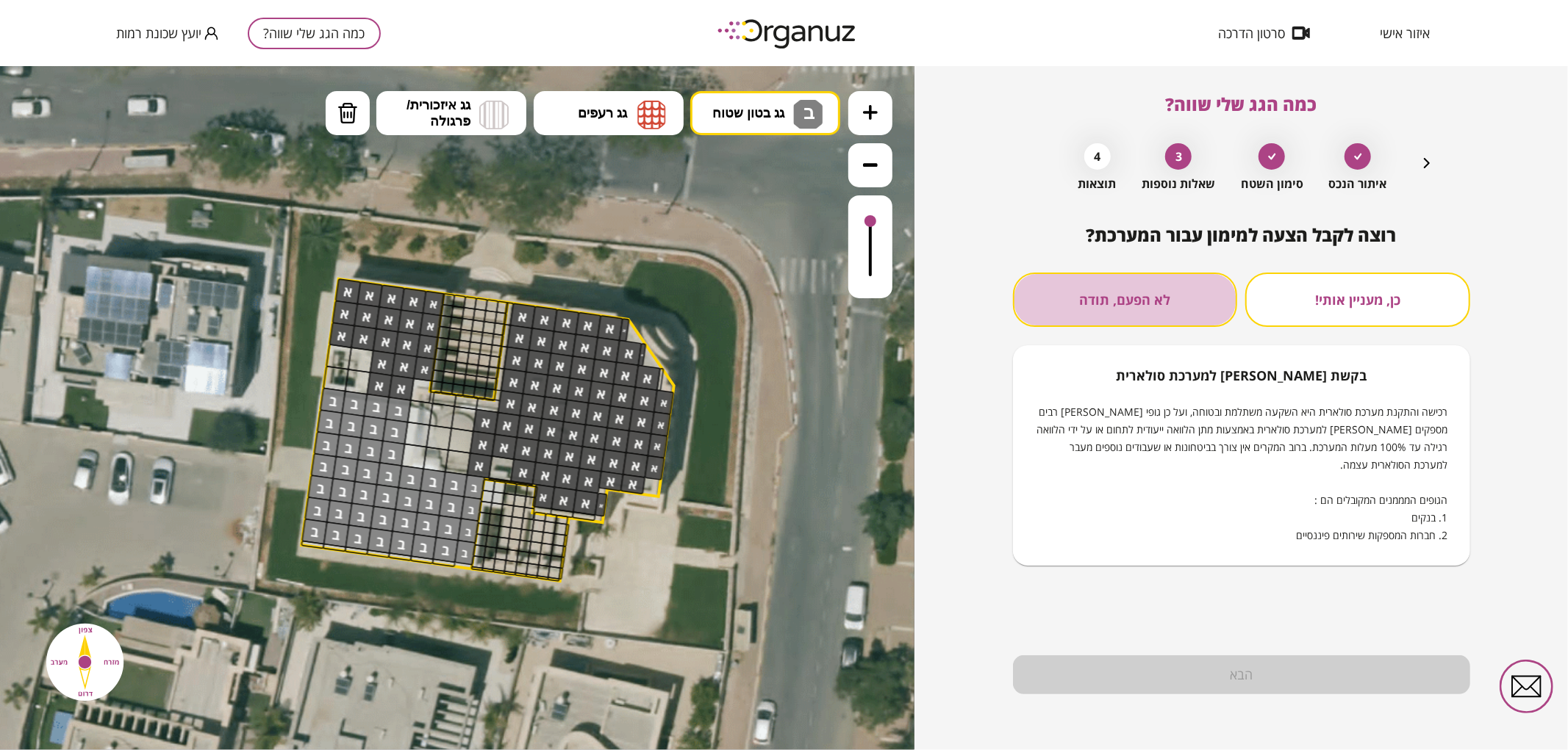
click at [1135, 318] on button "לא הפעם, תודה" at bounding box center [1125, 299] width 225 height 54
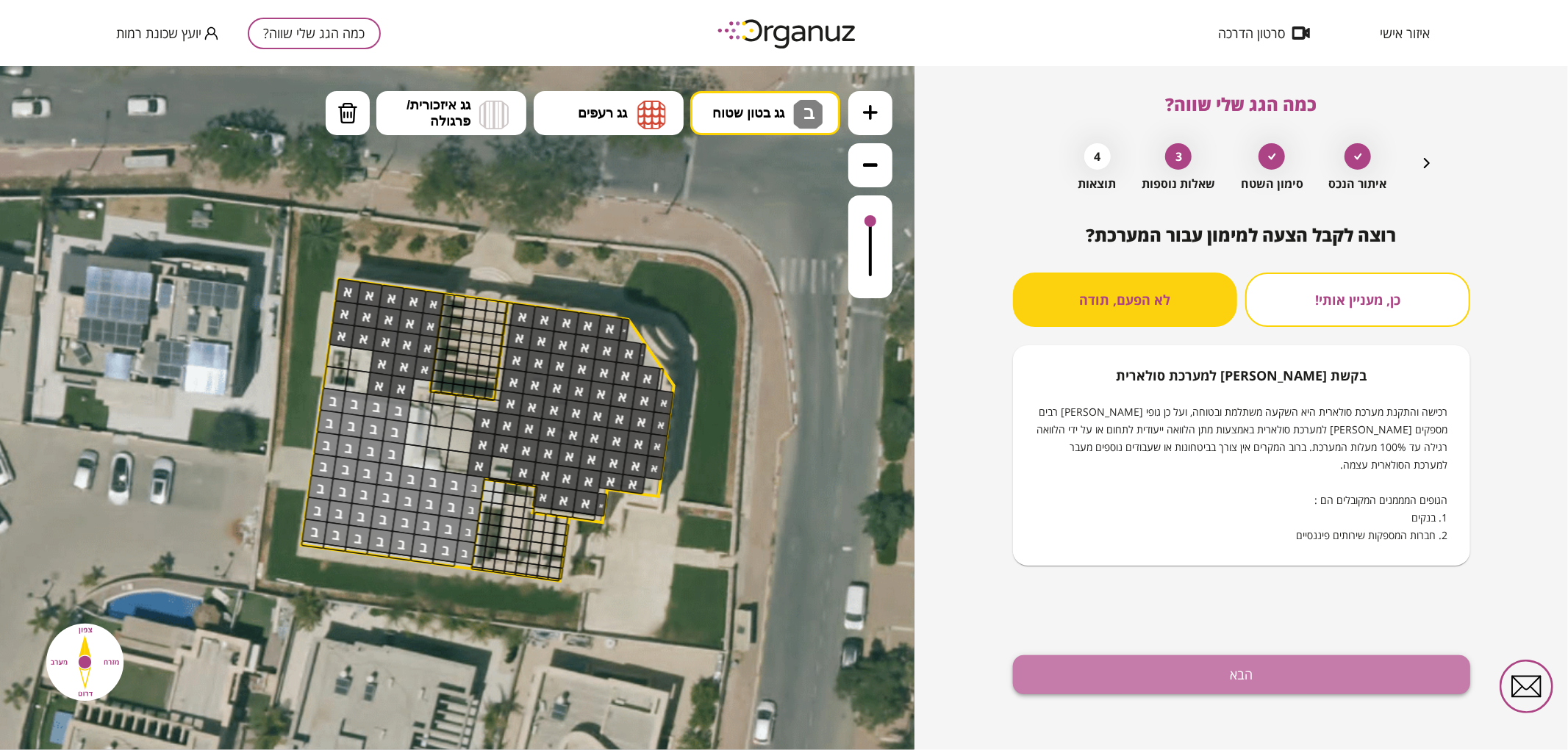
click at [1147, 671] on button "הבא" at bounding box center [1241, 675] width 457 height 39
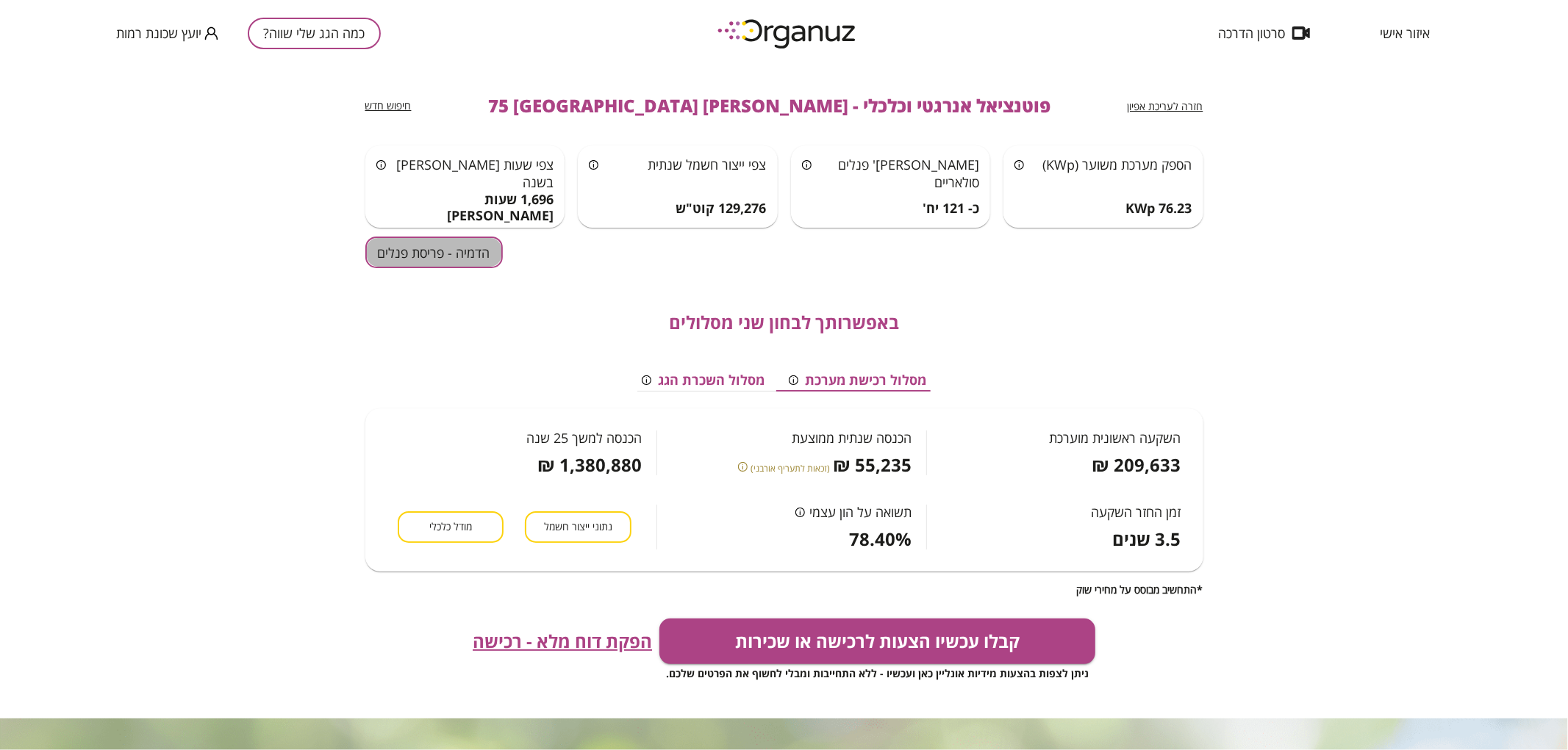
click at [429, 252] on button "הדמיה - פריסת פנלים" at bounding box center [434, 252] width 138 height 31
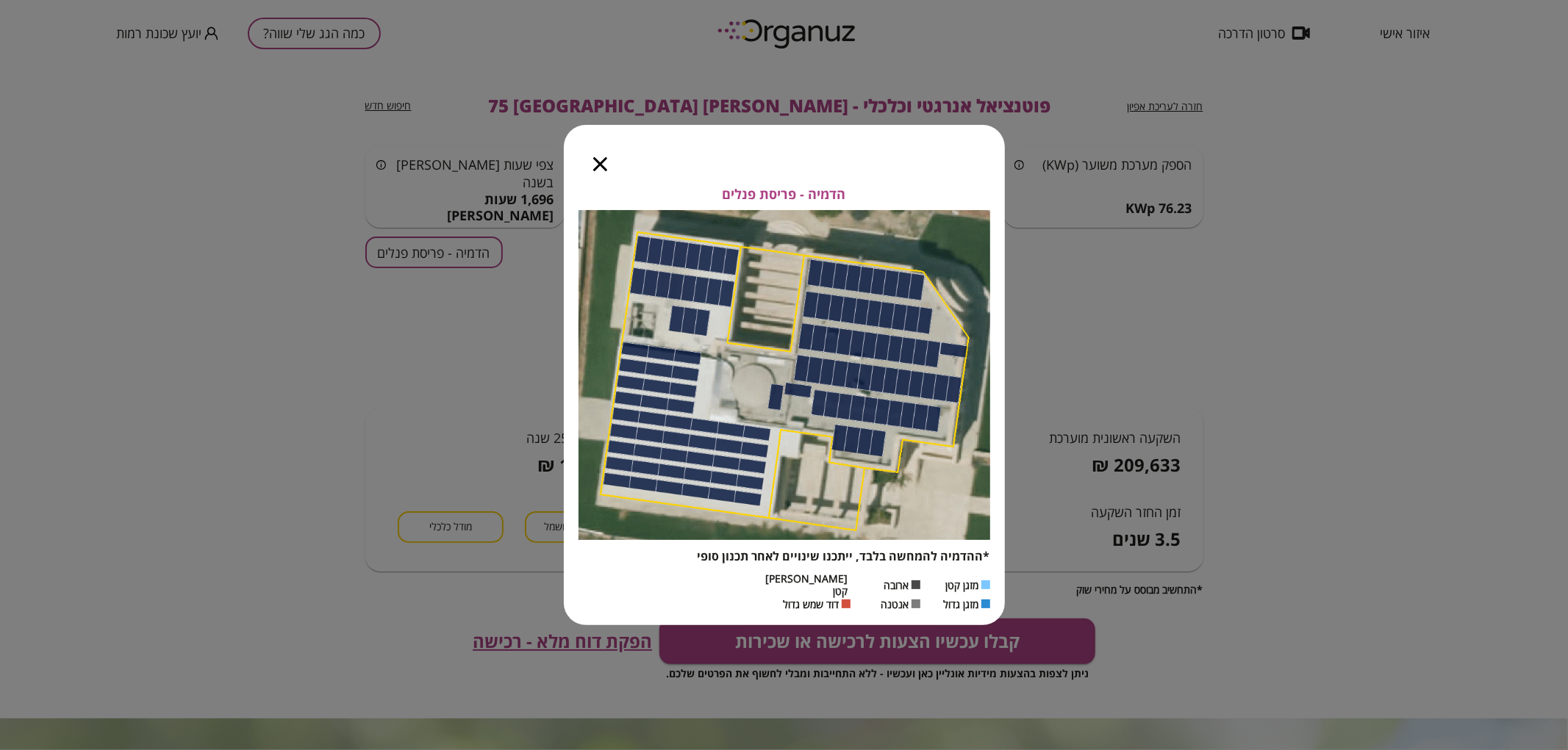
click at [601, 167] on icon "button" at bounding box center [600, 164] width 14 height 14
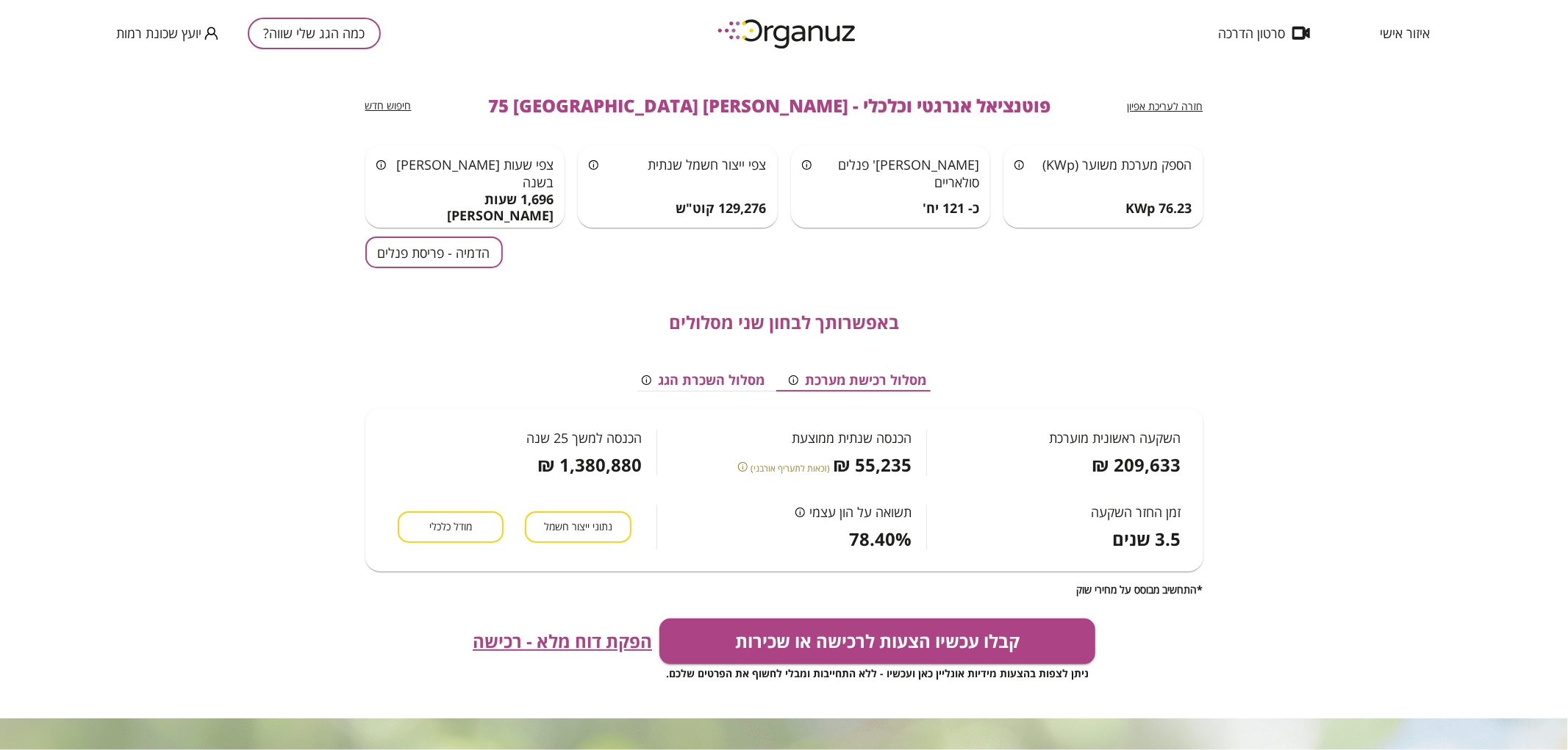
click at [1177, 106] on span "חזרה לעריכת אפיון" at bounding box center [1165, 106] width 76 height 14
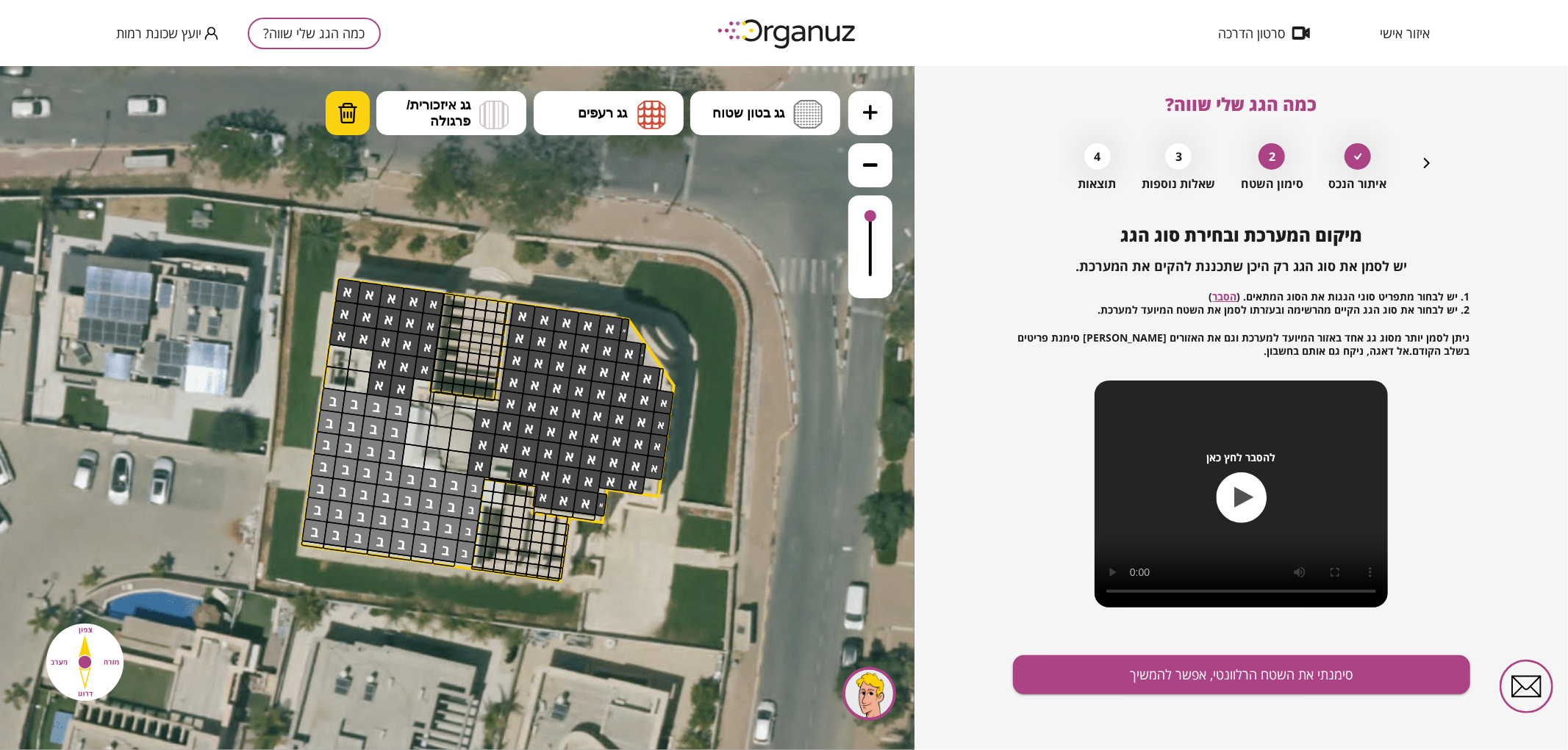
click at [354, 118] on img at bounding box center [348, 112] width 21 height 22
drag, startPoint x: 481, startPoint y: 459, endPoint x: 482, endPoint y: 445, distance: 14.0
click at [479, 426] on div at bounding box center [486, 422] width 27 height 27
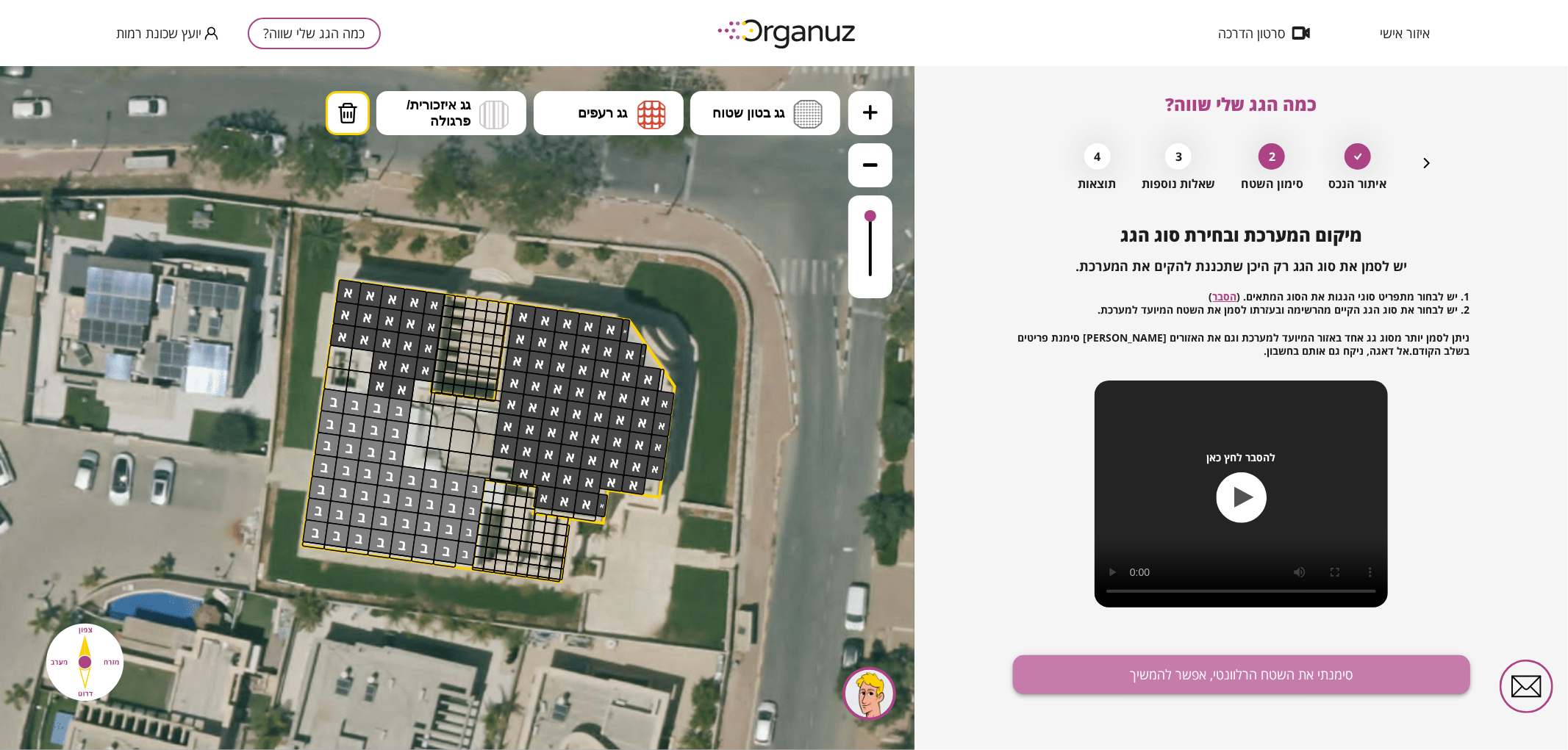
click at [1063, 680] on button "סימנתי את השטח הרלוונטי, אפשר להמשיך" at bounding box center [1241, 675] width 457 height 39
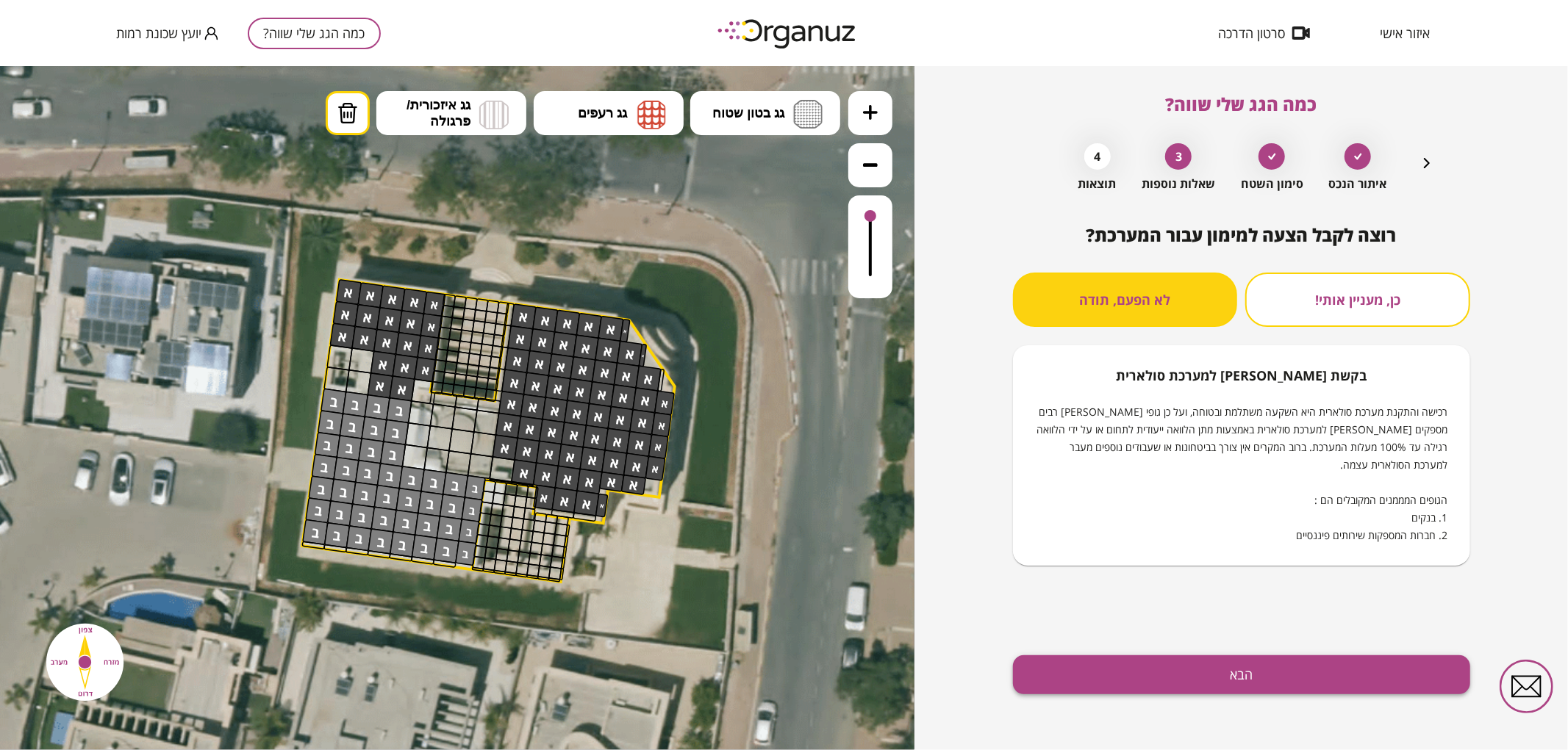
click at [1197, 686] on button "הבא" at bounding box center [1241, 675] width 457 height 39
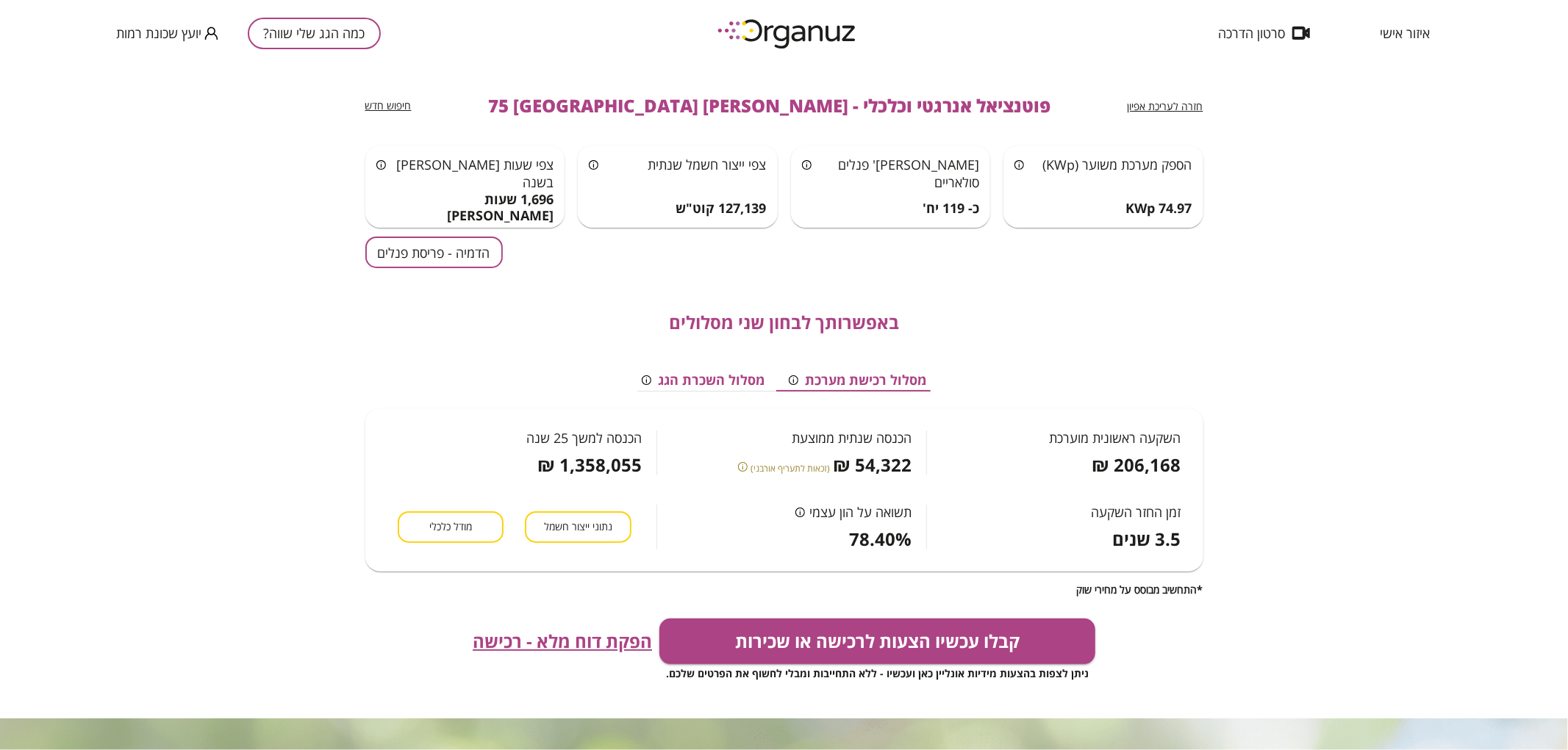
click at [442, 239] on button "הדמיה - פריסת פנלים" at bounding box center [434, 252] width 138 height 31
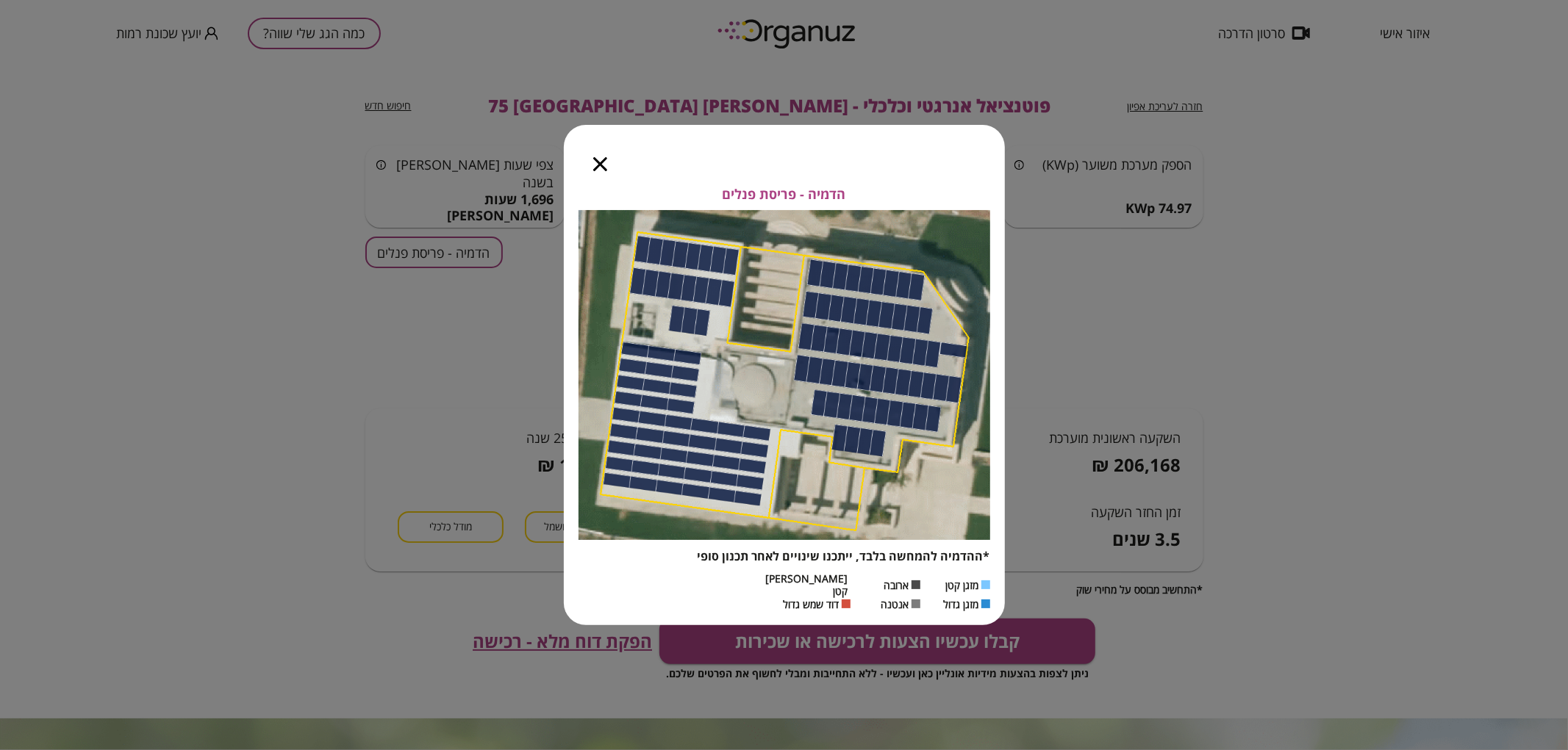
click at [596, 171] on icon "button" at bounding box center [600, 164] width 14 height 14
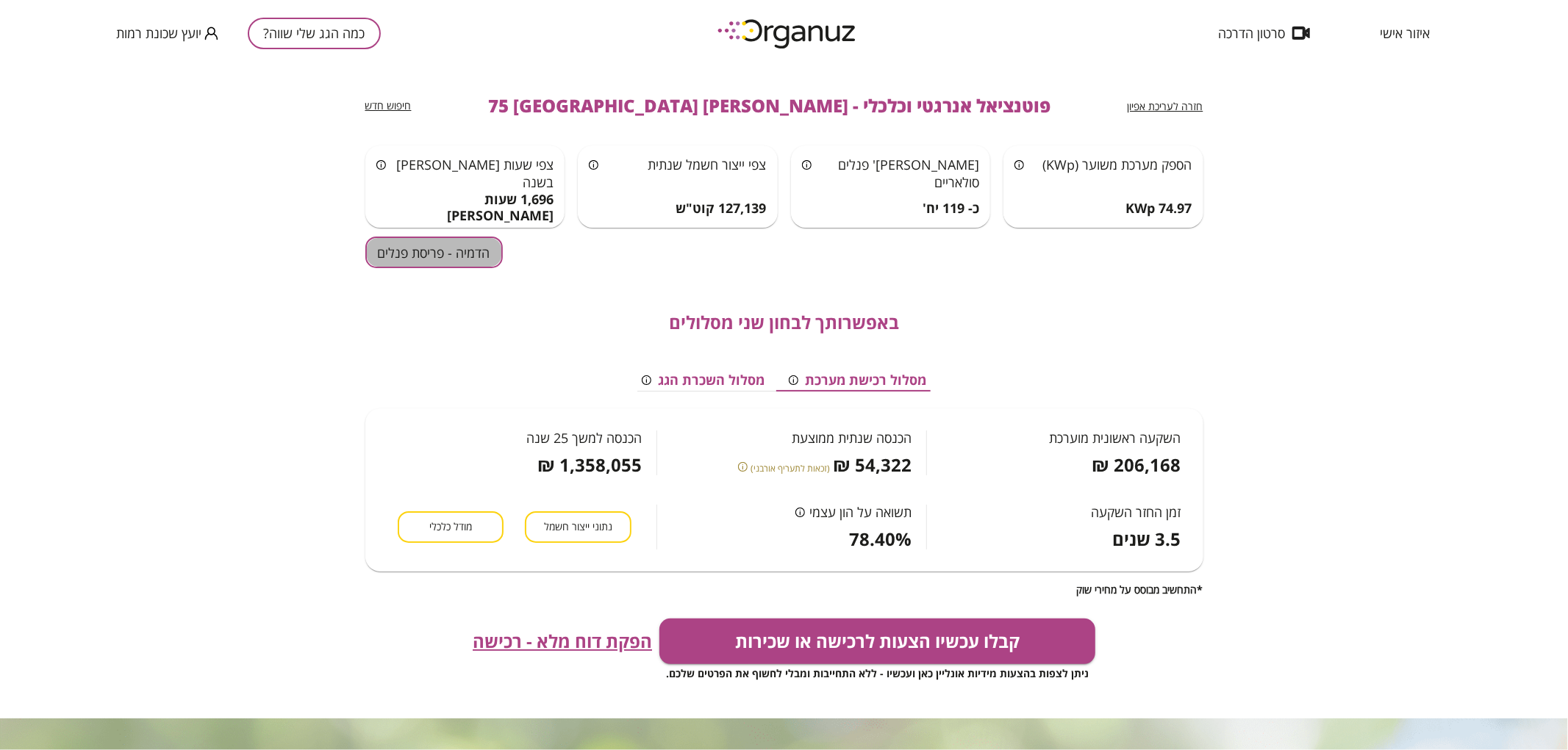
click at [432, 253] on button "הדמיה - פריסת פנלים" at bounding box center [434, 252] width 138 height 31
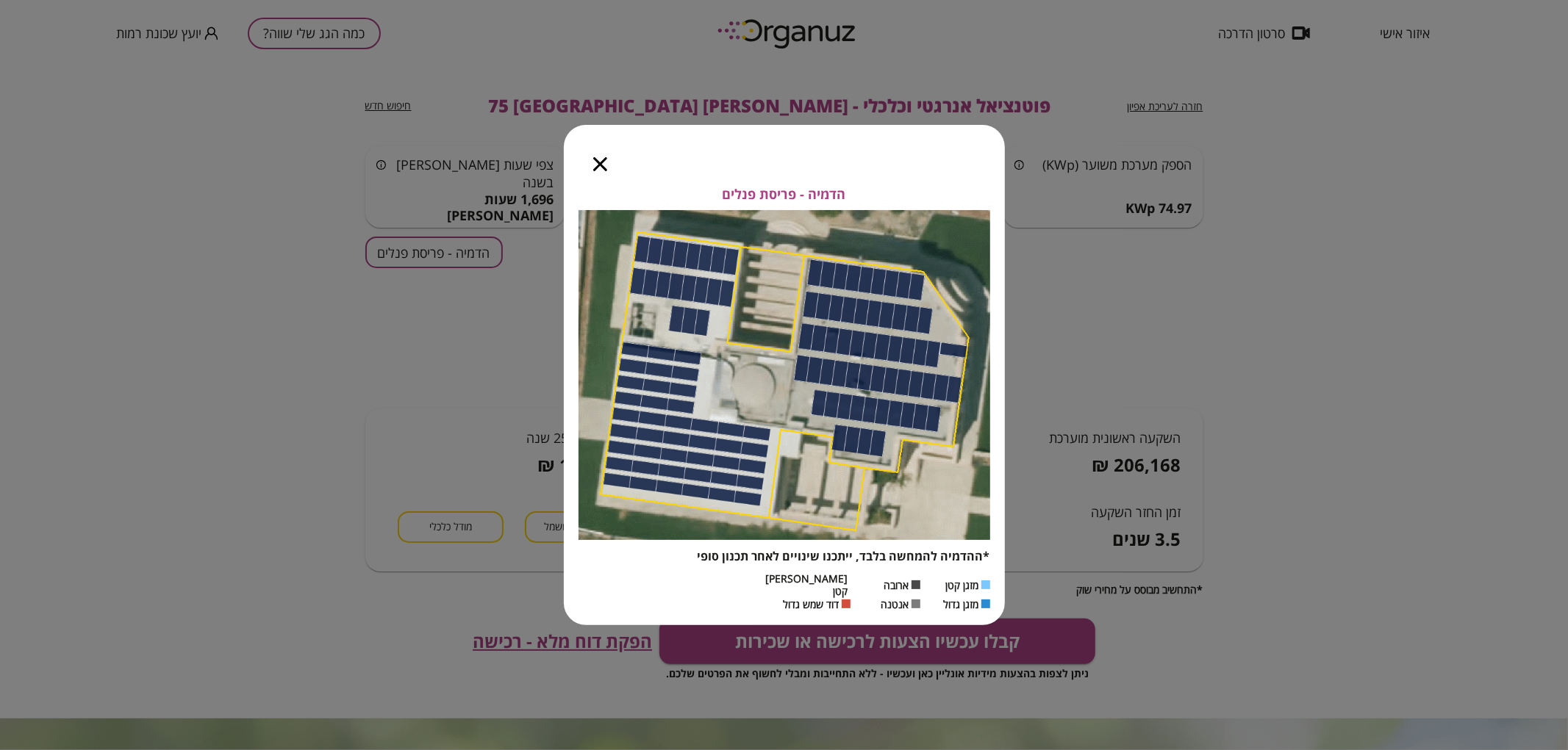
click at [592, 174] on div at bounding box center [599, 155] width 73 height 62
click at [596, 165] on icon "button" at bounding box center [600, 164] width 14 height 14
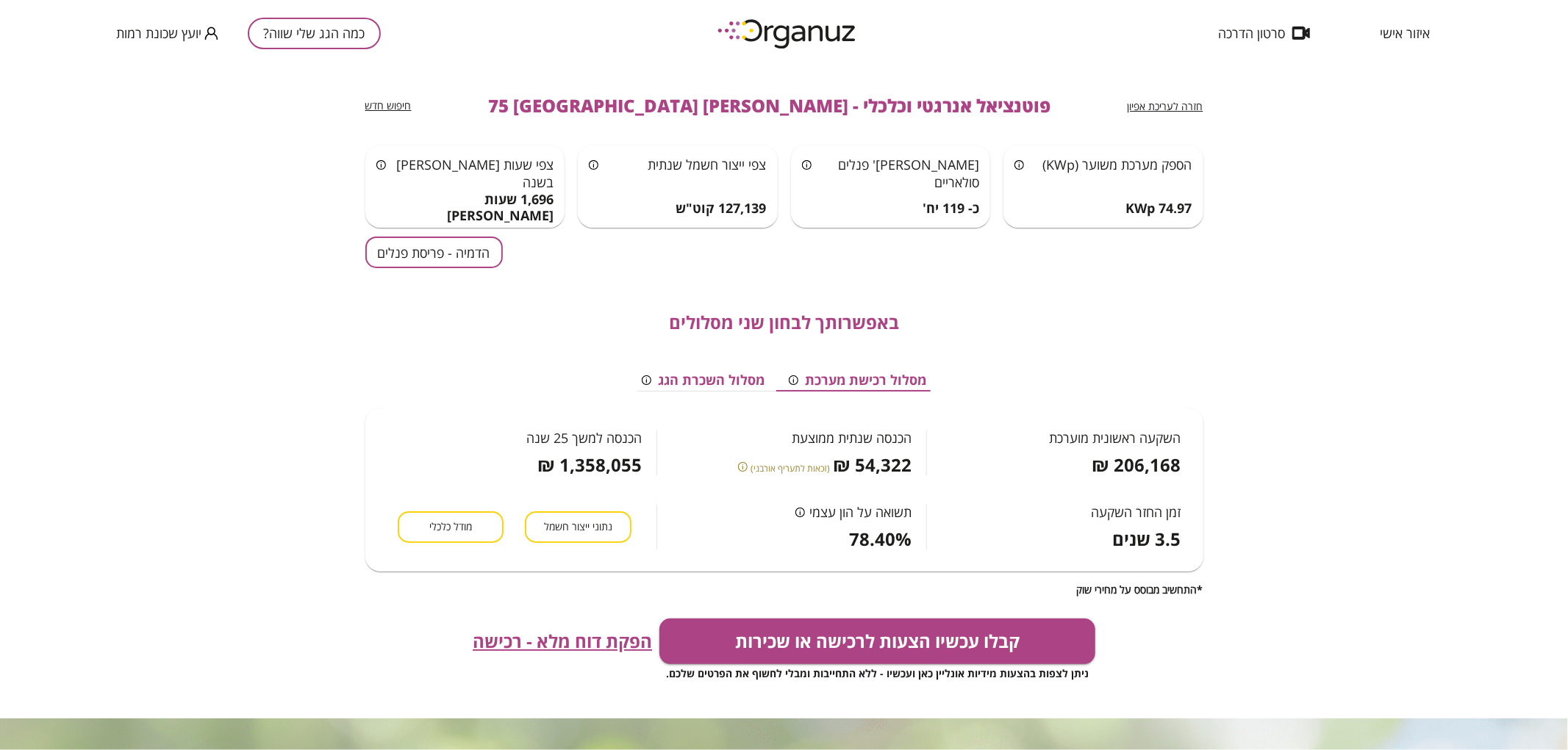
click at [289, 27] on button "כמה הגג שלי שווה?" at bounding box center [315, 33] width 133 height 31
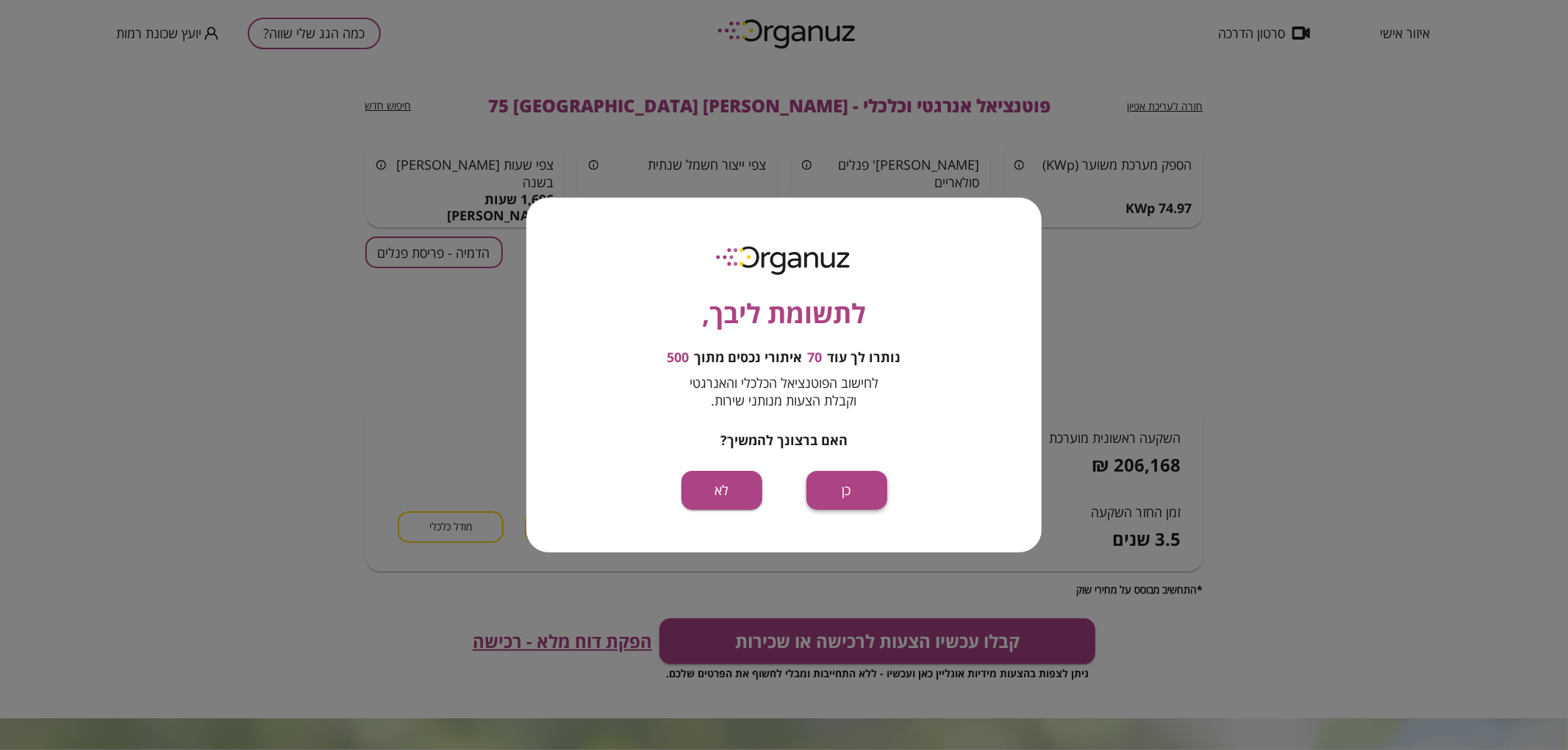
click at [861, 482] on button "כן" at bounding box center [847, 491] width 81 height 39
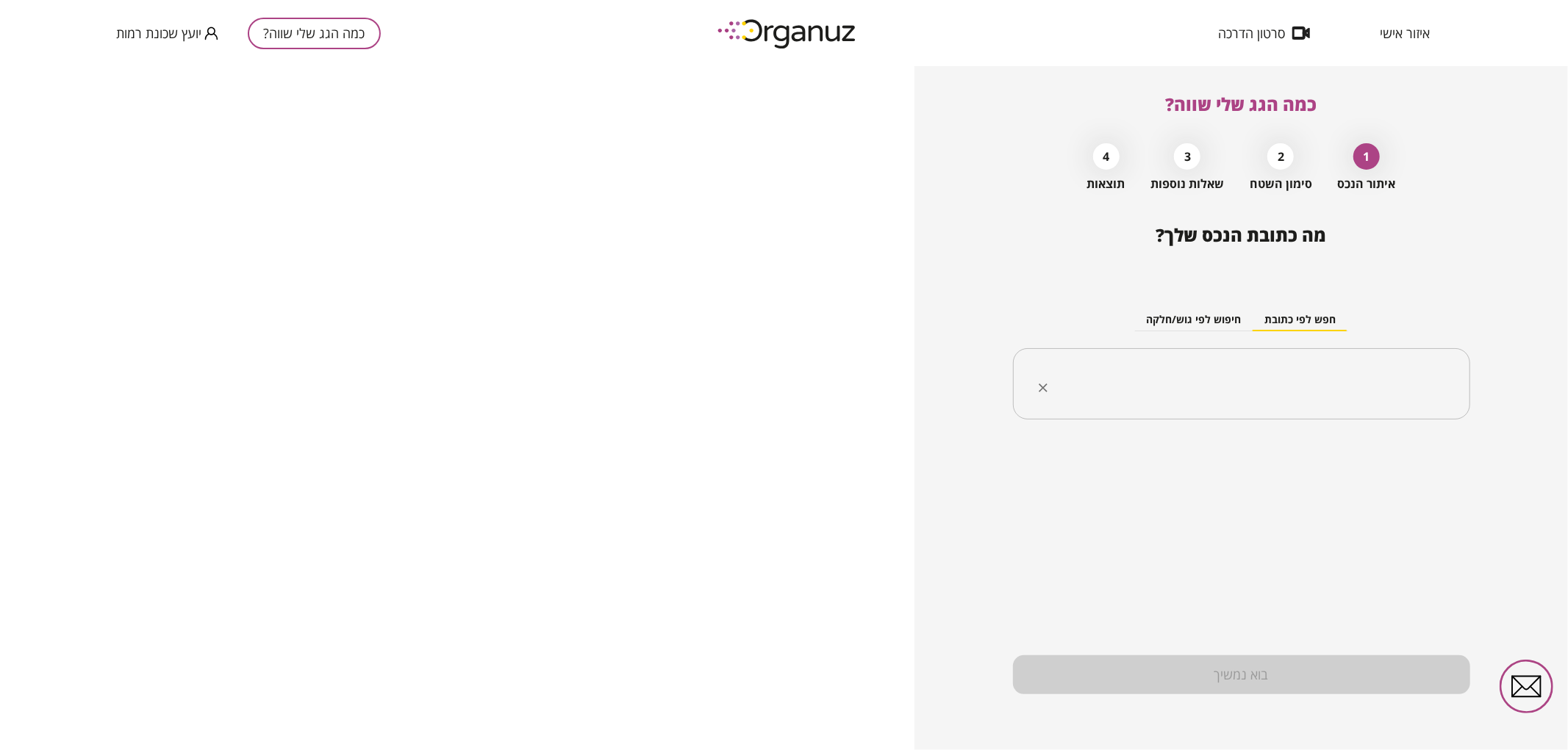
click at [1208, 407] on div "​" at bounding box center [1241, 384] width 457 height 72
click at [1357, 464] on li "[PERSON_NAME] 79 [GEOGRAPHIC_DATA]" at bounding box center [1241, 458] width 419 height 27
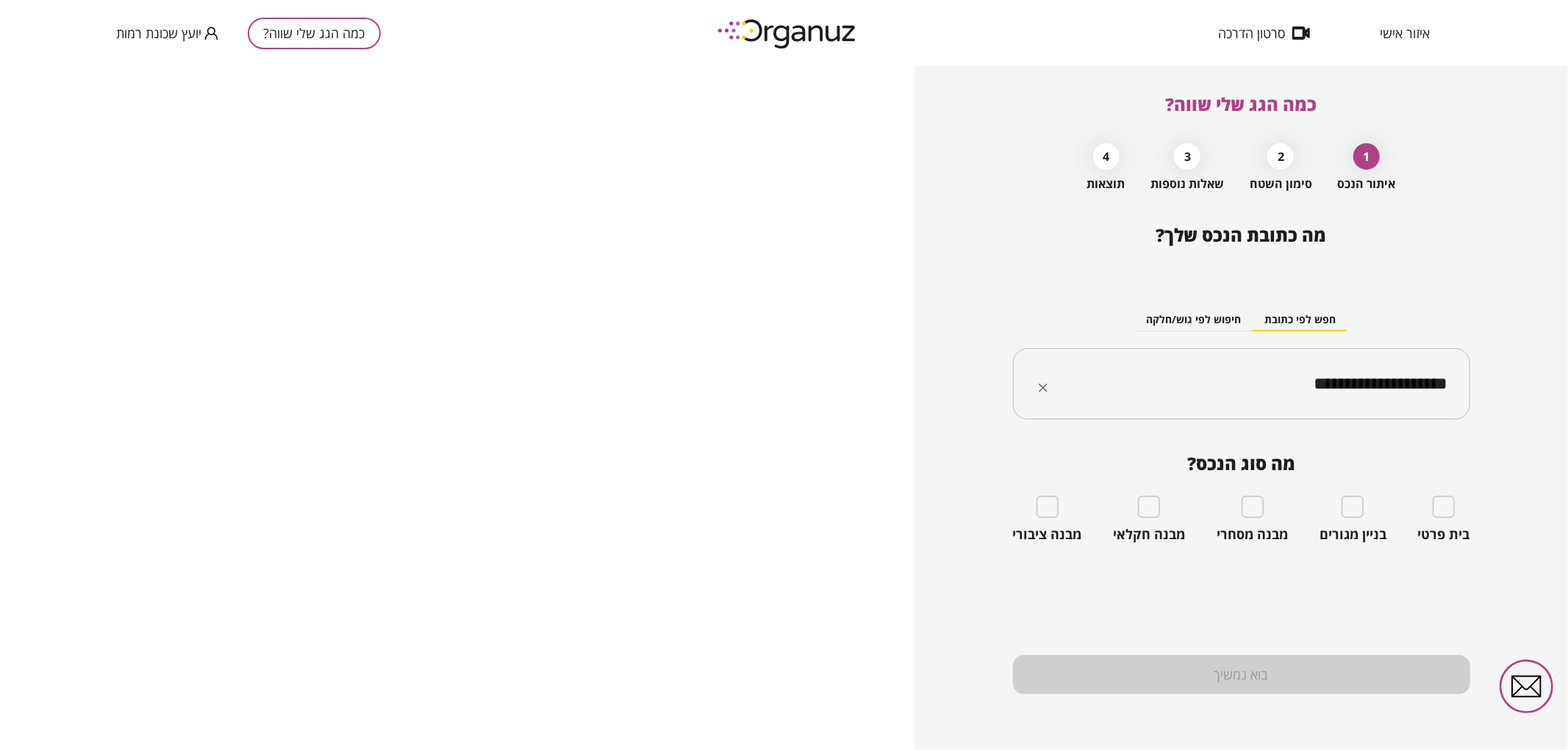
type input "**********"
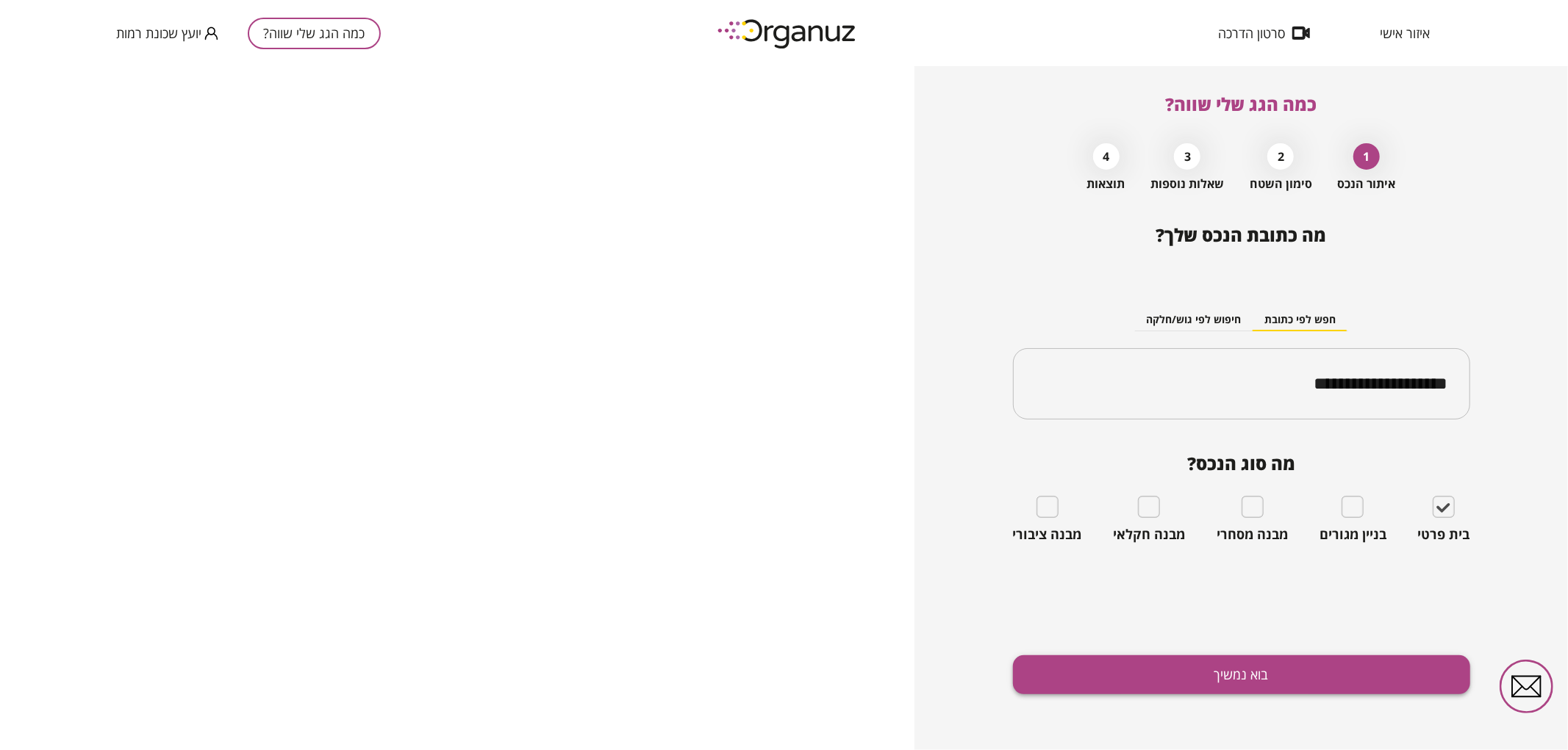
click at [1238, 672] on button "בוא נמשיך" at bounding box center [1241, 675] width 457 height 39
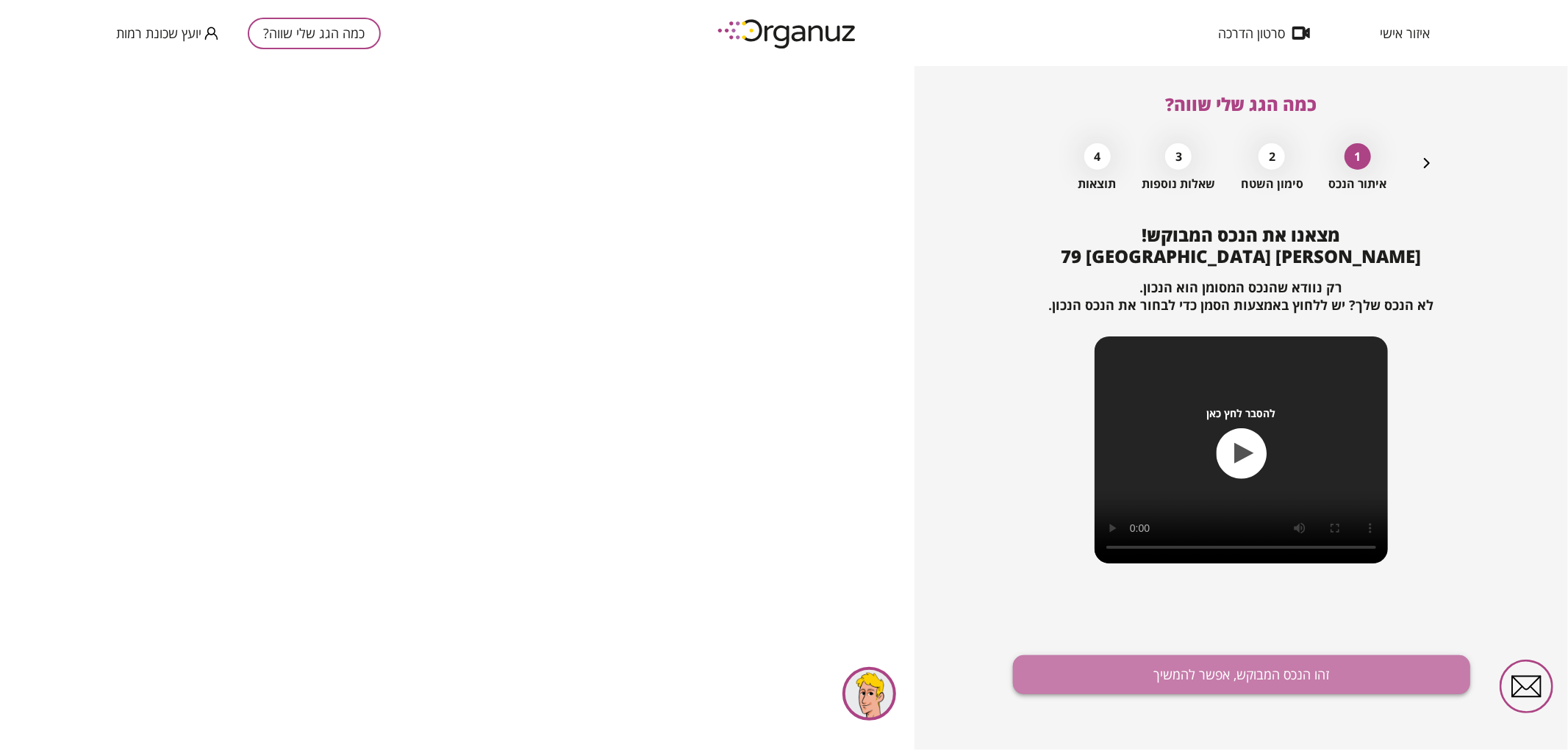
click at [1207, 667] on button "זהו הנכס המבוקש, אפשר להמשיך" at bounding box center [1241, 675] width 457 height 39
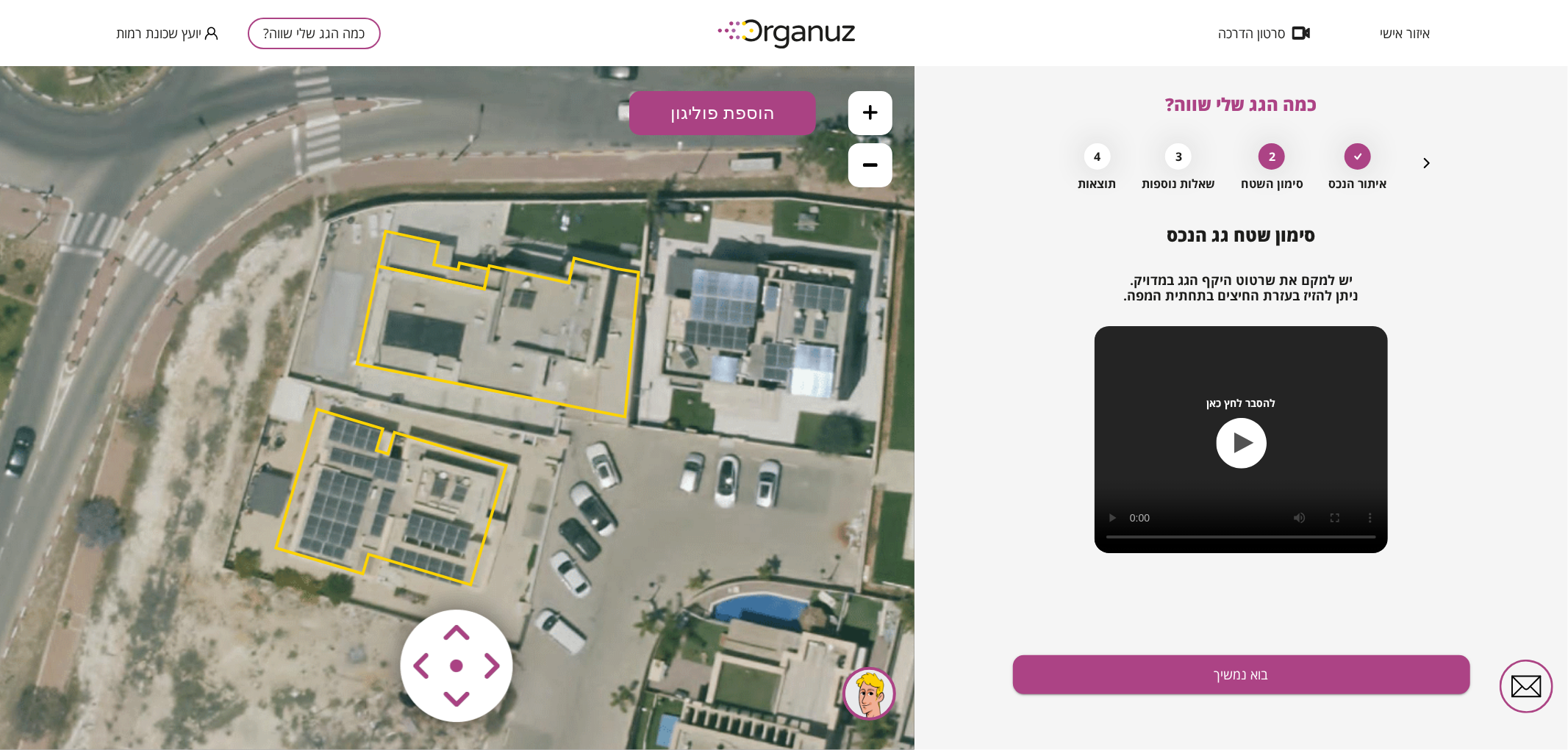
click at [858, 170] on button at bounding box center [871, 165] width 44 height 44
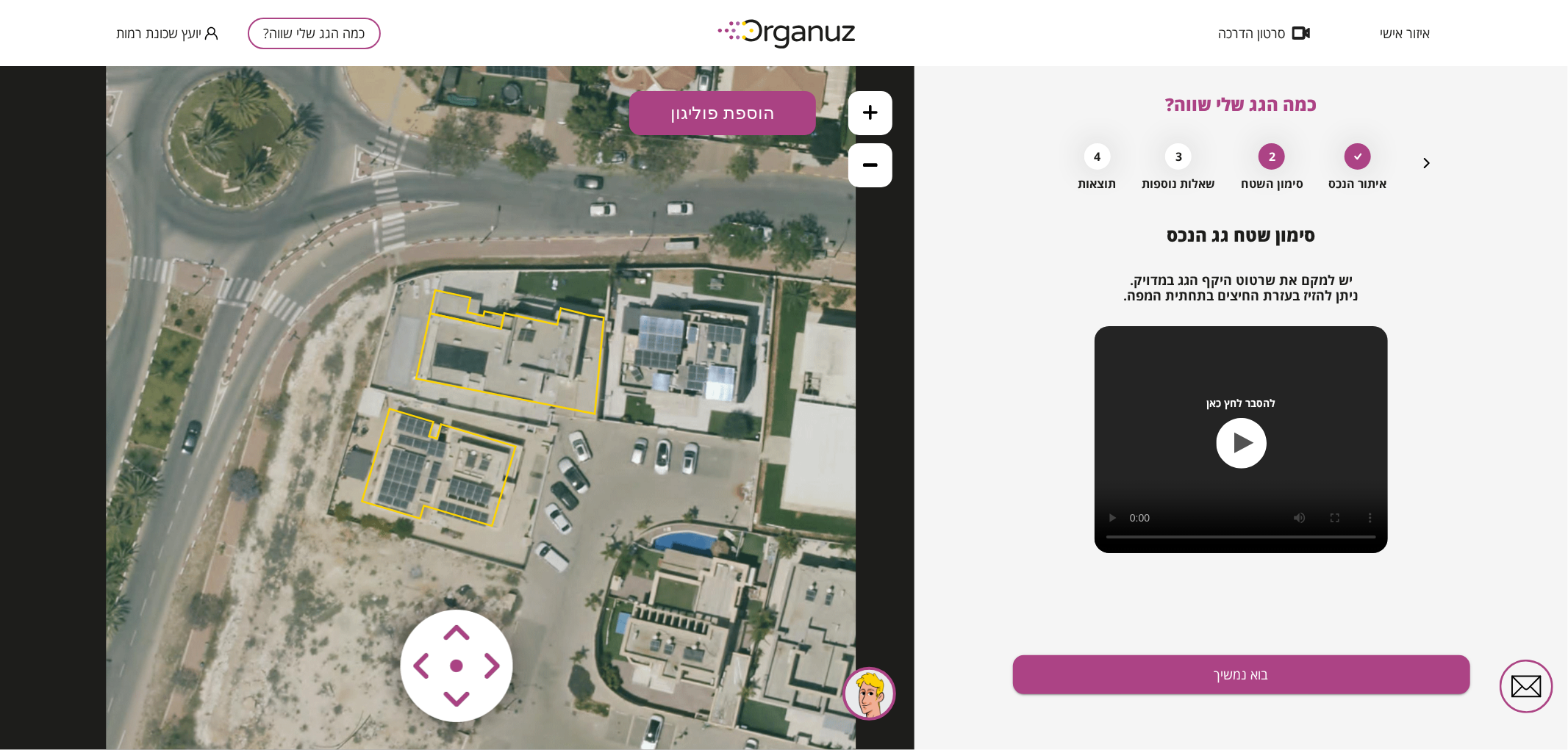
drag, startPoint x: 632, startPoint y: 321, endPoint x: 656, endPoint y: 317, distance: 24.3
click at [652, 321] on icon at bounding box center [480, 406] width 750 height 749
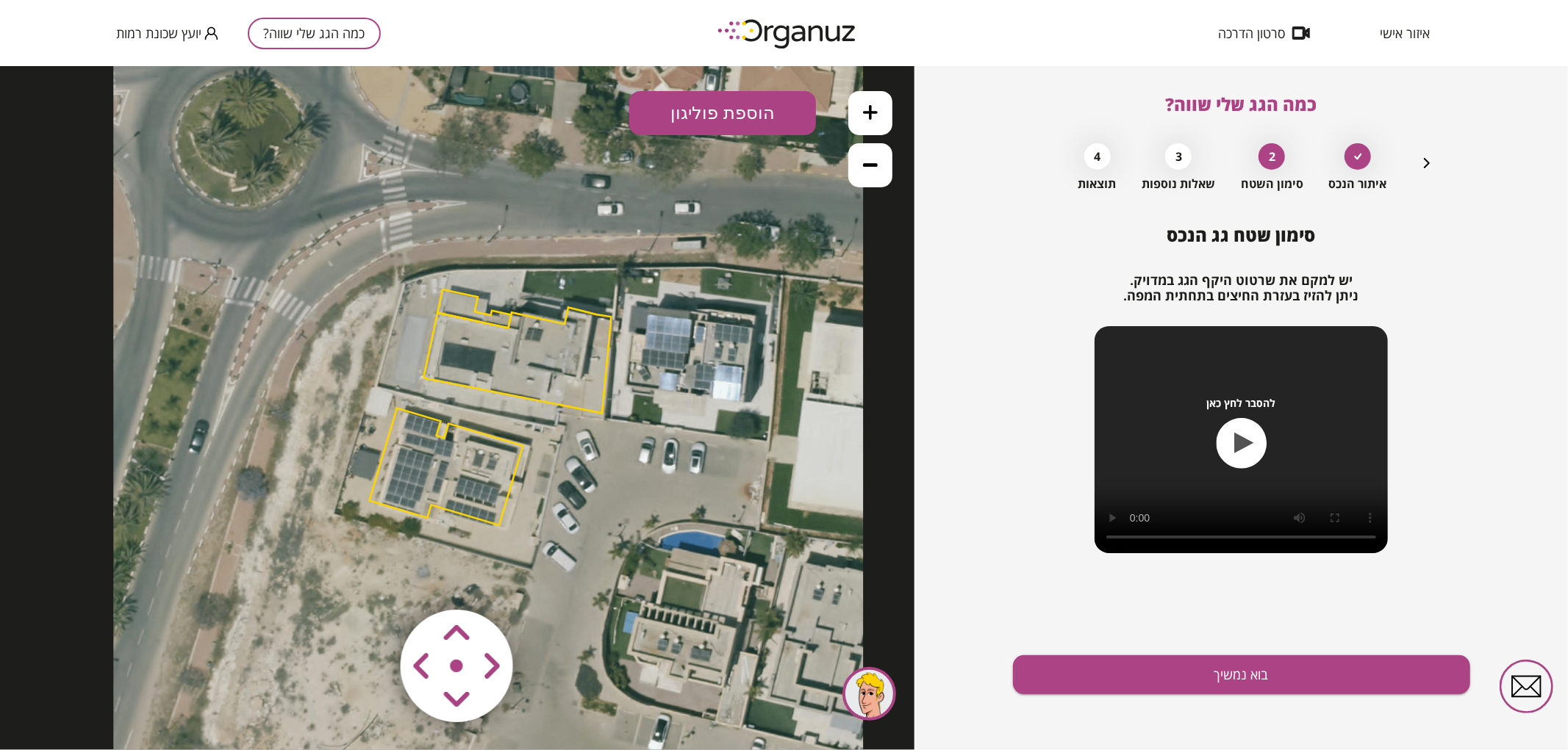
click at [887, 110] on button at bounding box center [871, 112] width 44 height 44
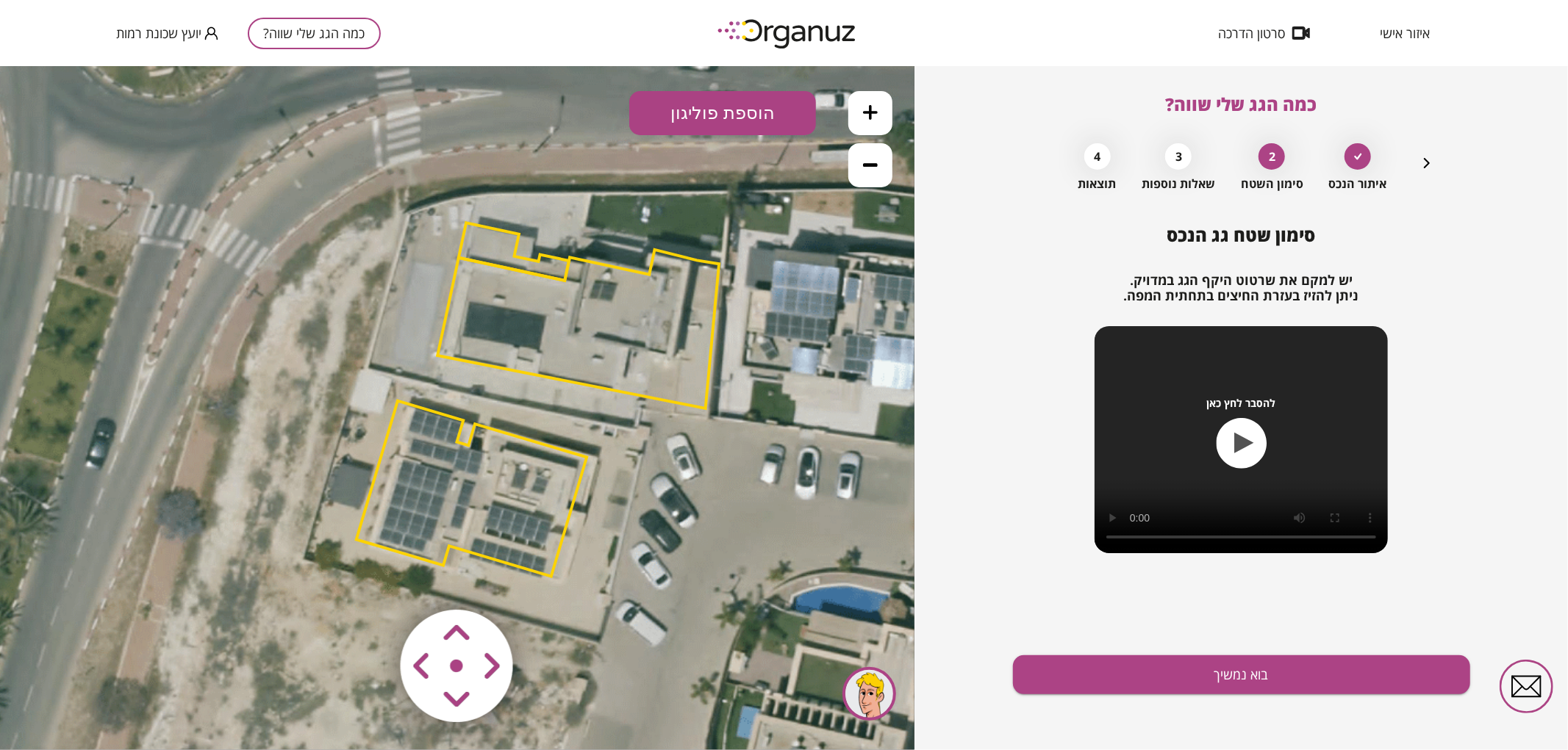
drag, startPoint x: 743, startPoint y: 310, endPoint x: 772, endPoint y: 302, distance: 30.1
click at [772, 302] on icon at bounding box center [534, 396] width 1125 height 1124
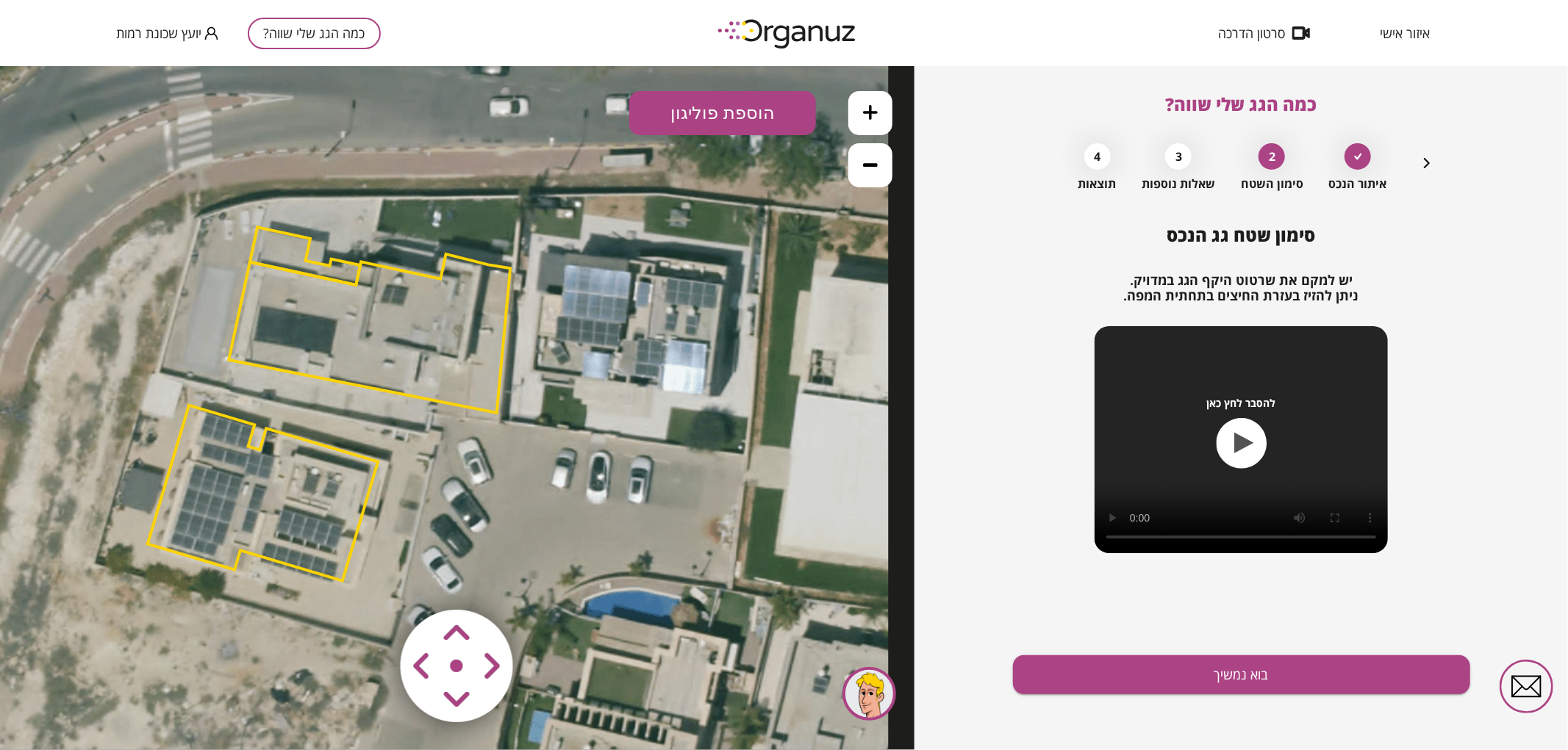
drag, startPoint x: 348, startPoint y: 385, endPoint x: 195, endPoint y: 389, distance: 153.1
click at [195, 389] on icon at bounding box center [325, 401] width 1125 height 1124
click at [390, 364] on polygon at bounding box center [370, 332] width 282 height 158
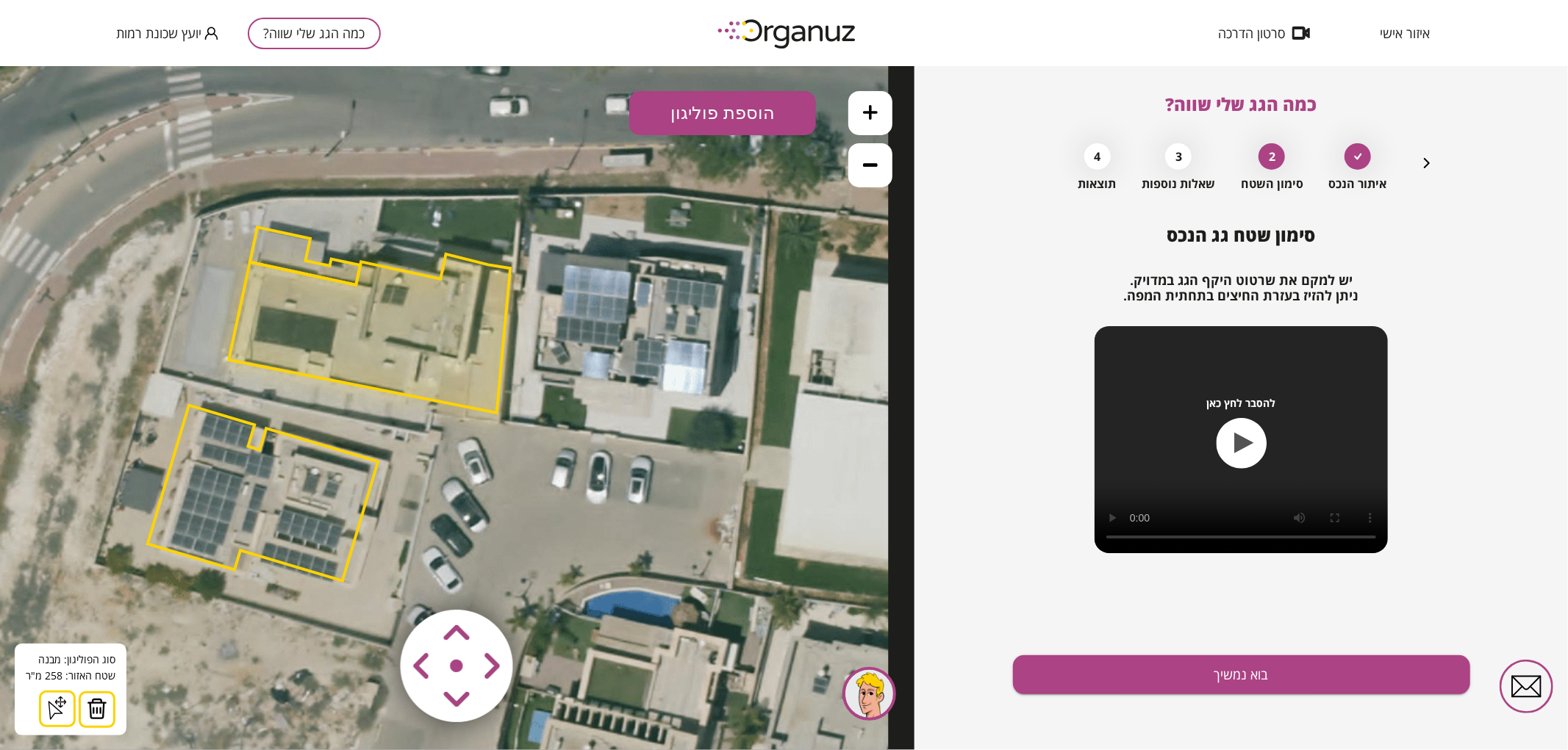
click at [100, 702] on img at bounding box center [96, 708] width 21 height 22
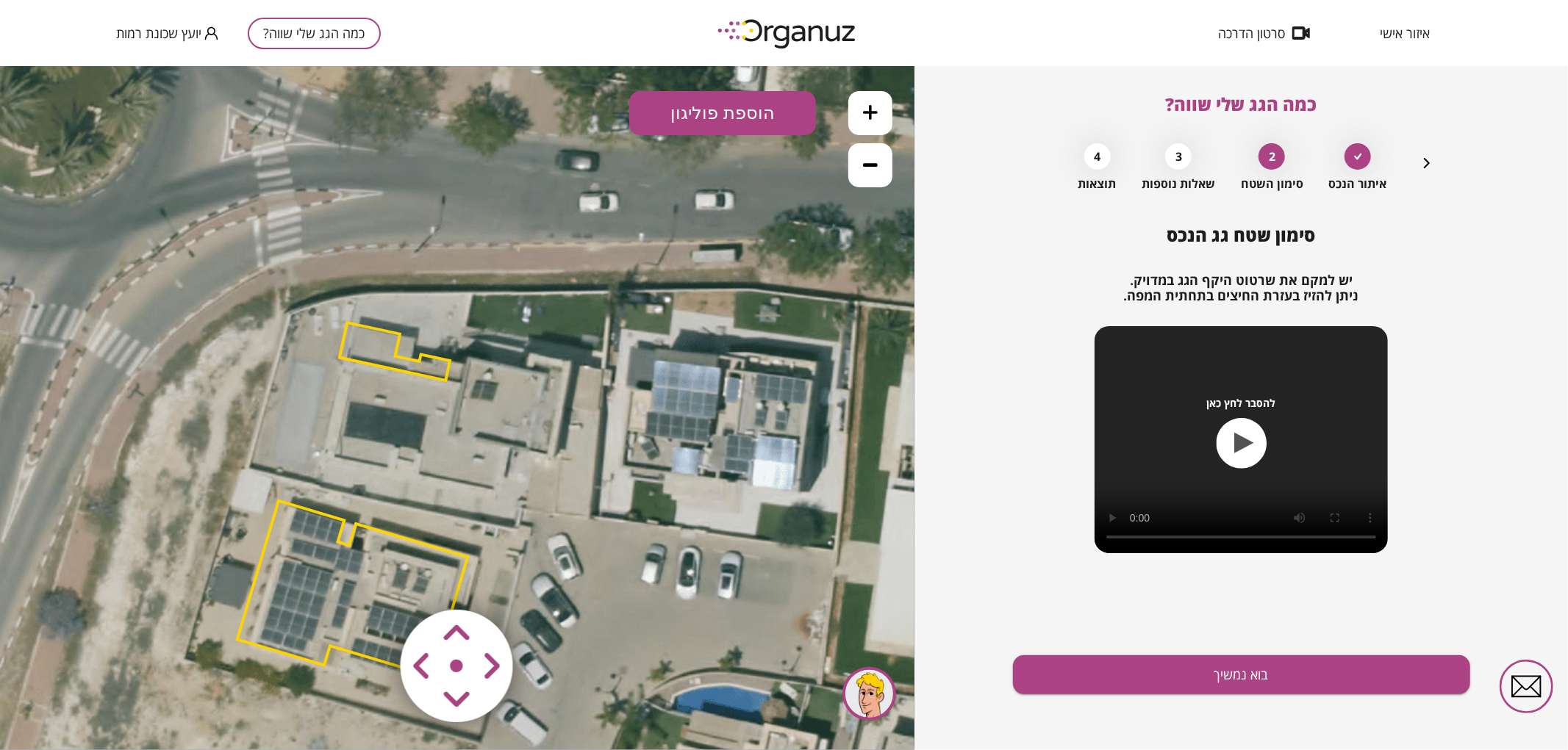
drag, startPoint x: 495, startPoint y: 378, endPoint x: 584, endPoint y: 473, distance: 130.2
click at [584, 473] on icon at bounding box center [415, 497] width 1125 height 1124
click at [362, 350] on polygon at bounding box center [395, 351] width 110 height 58
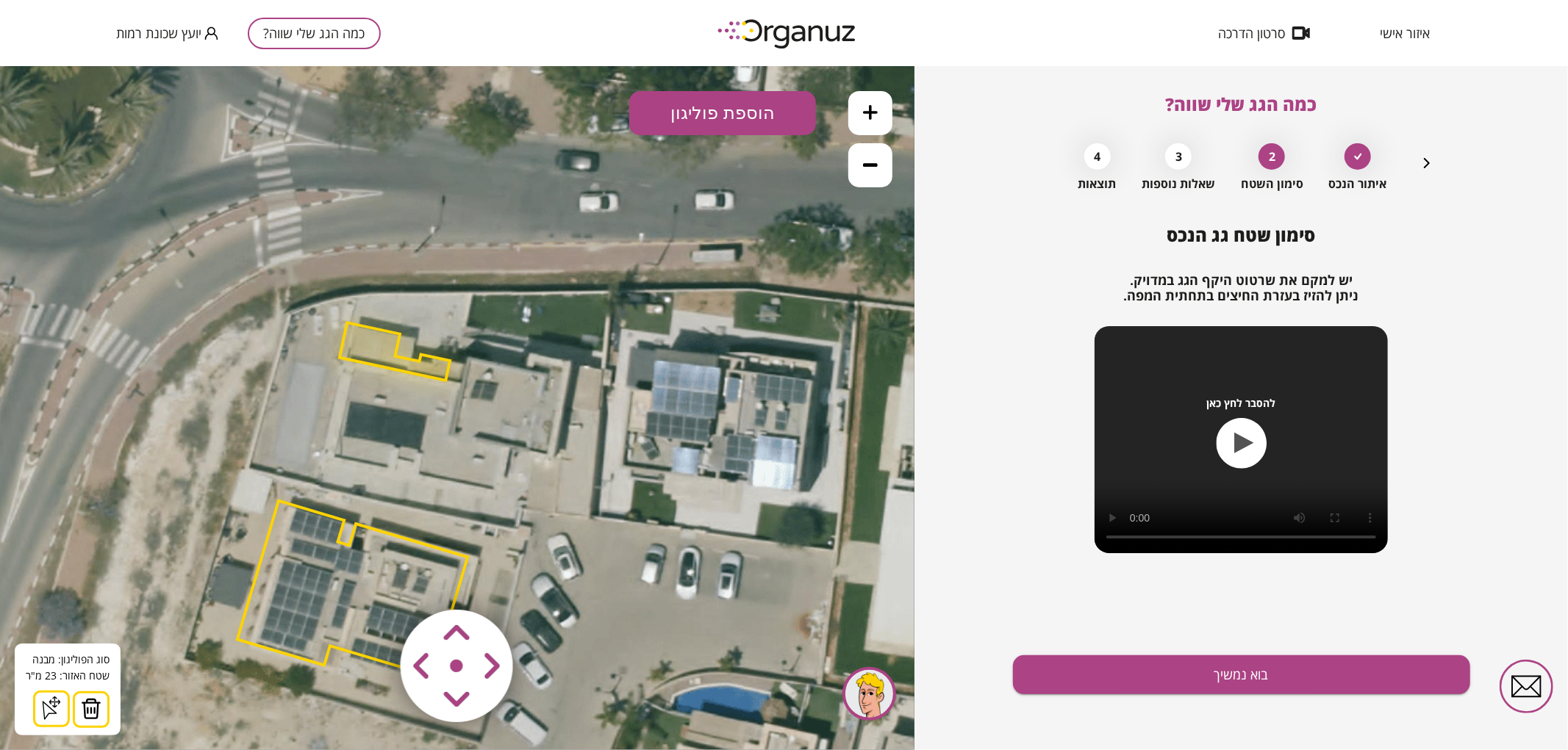
click at [98, 699] on img at bounding box center [91, 708] width 21 height 22
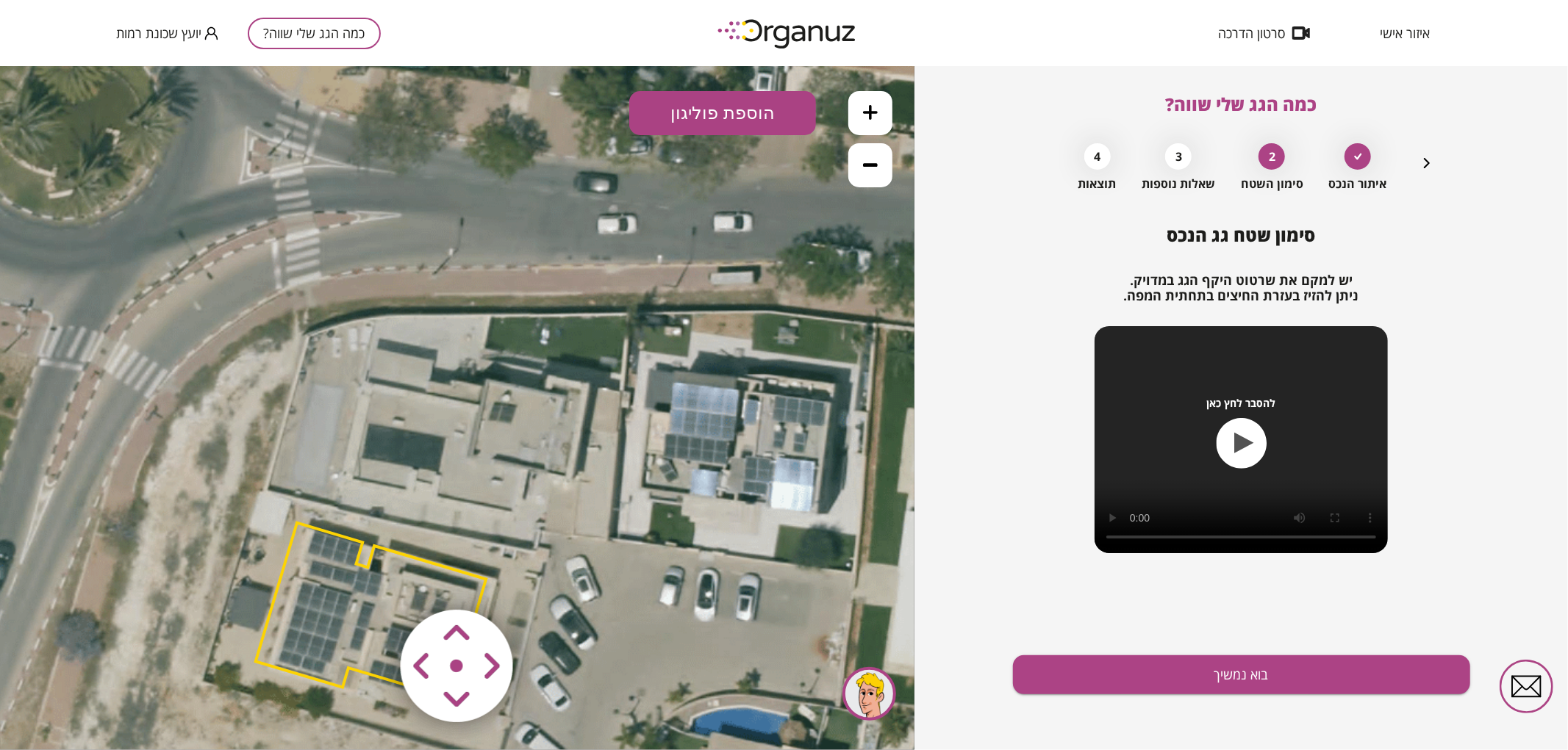
drag, startPoint x: 240, startPoint y: 515, endPoint x: 266, endPoint y: 531, distance: 30.5
click at [266, 531] on icon at bounding box center [433, 518] width 1125 height 1124
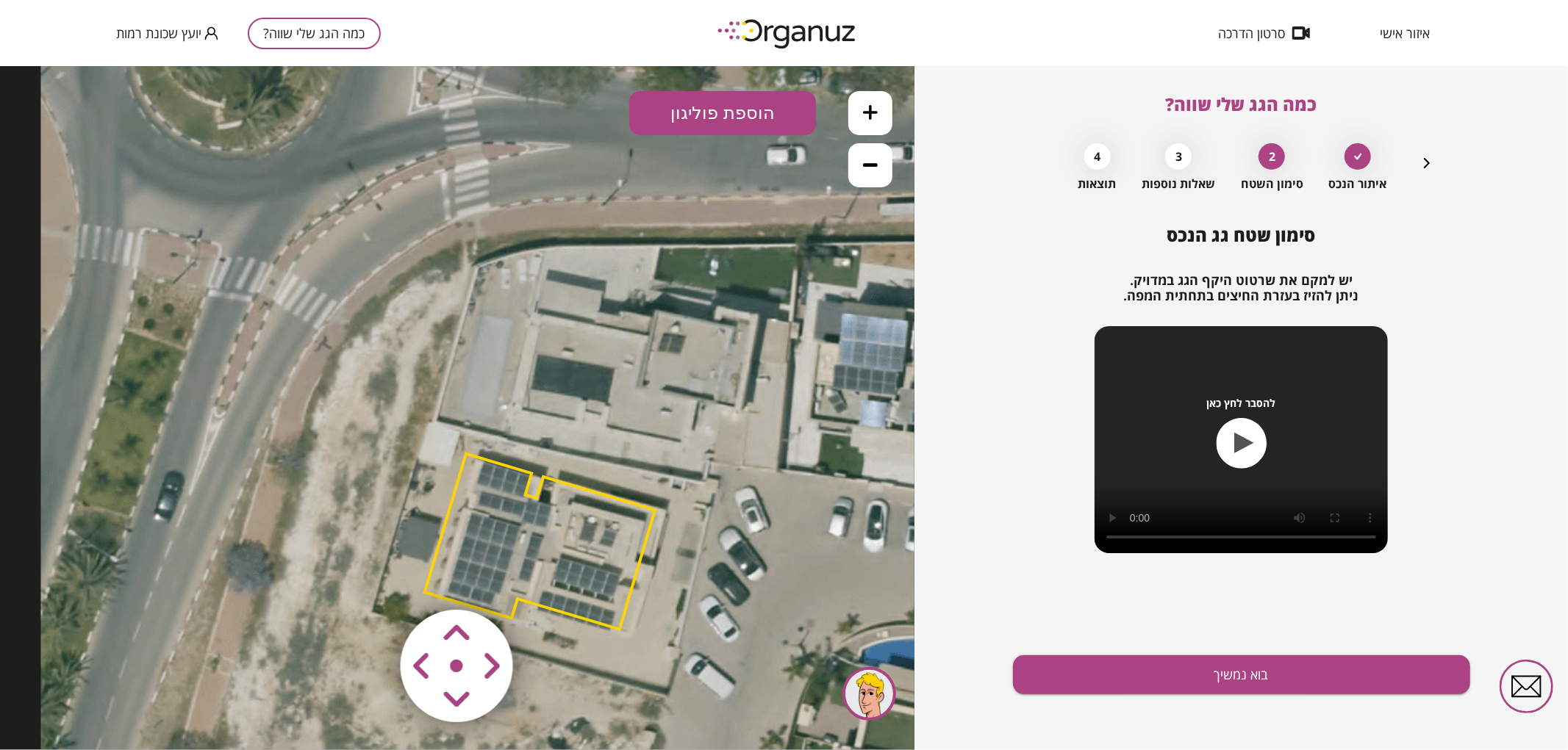
drag, startPoint x: 540, startPoint y: 369, endPoint x: 721, endPoint y: 275, distance: 204.0
click at [704, 298] on icon at bounding box center [603, 449] width 1125 height 1124
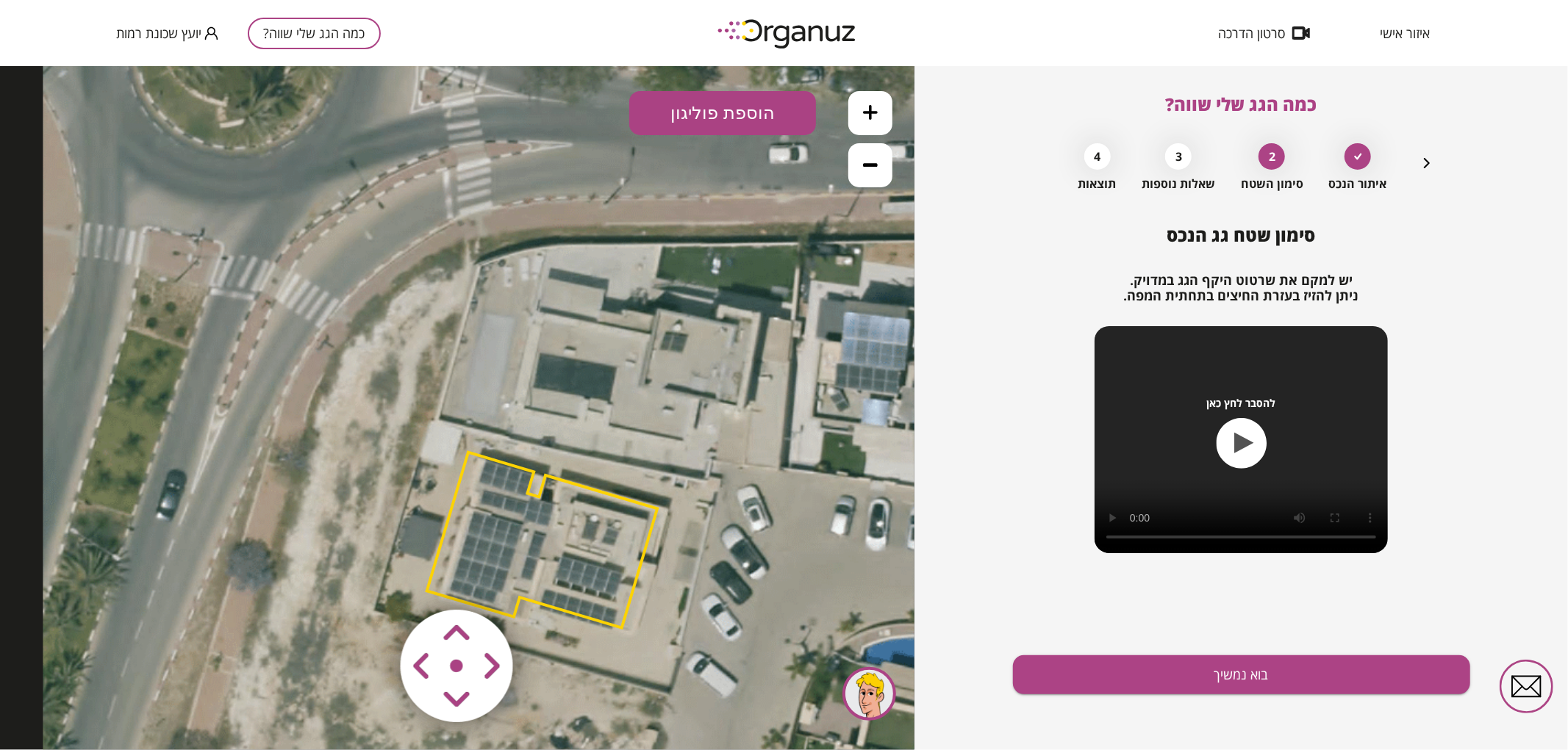
click at [658, 101] on button "הוספת פוליגון" at bounding box center [723, 112] width 187 height 44
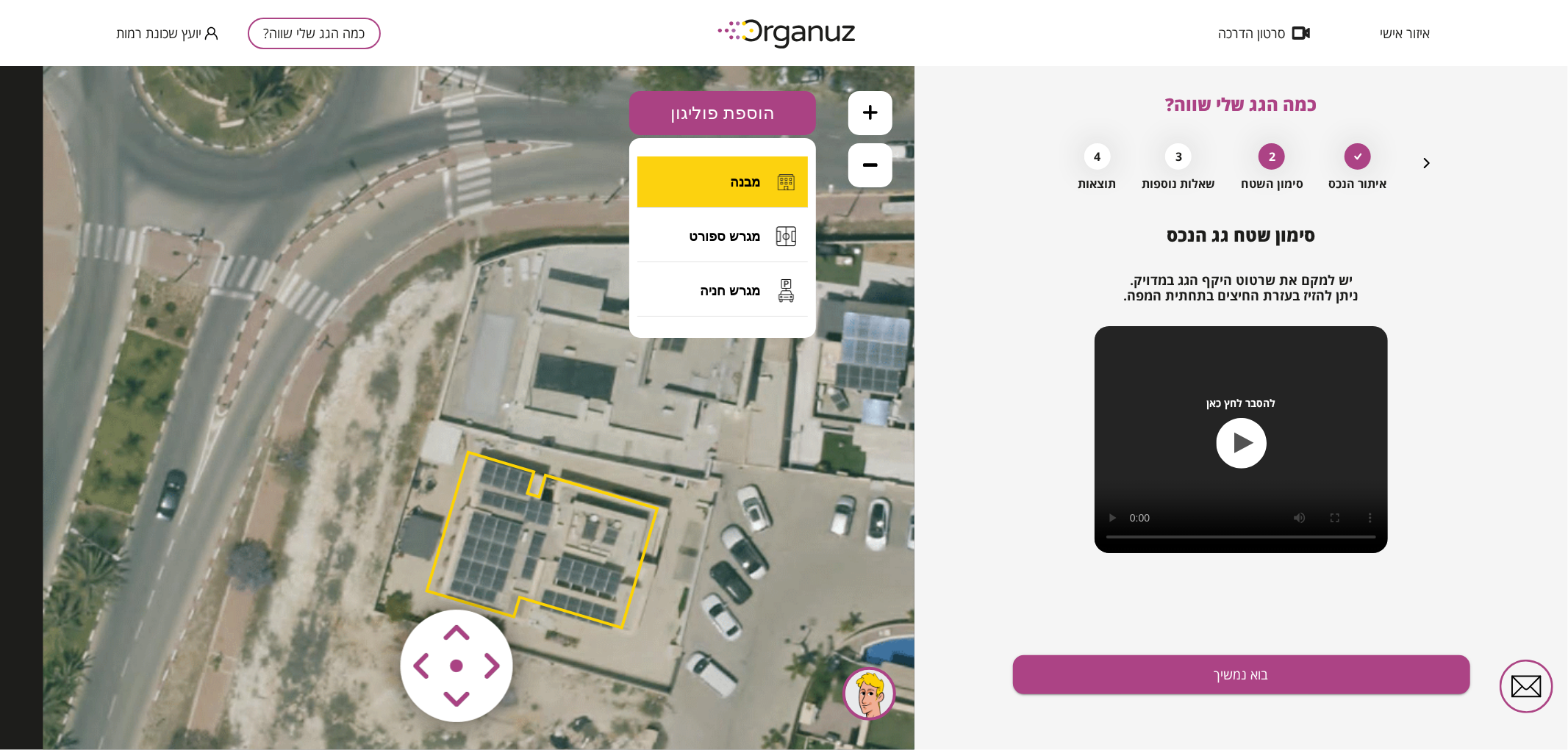
click at [697, 188] on button "מבנה" at bounding box center [723, 181] width 171 height 51
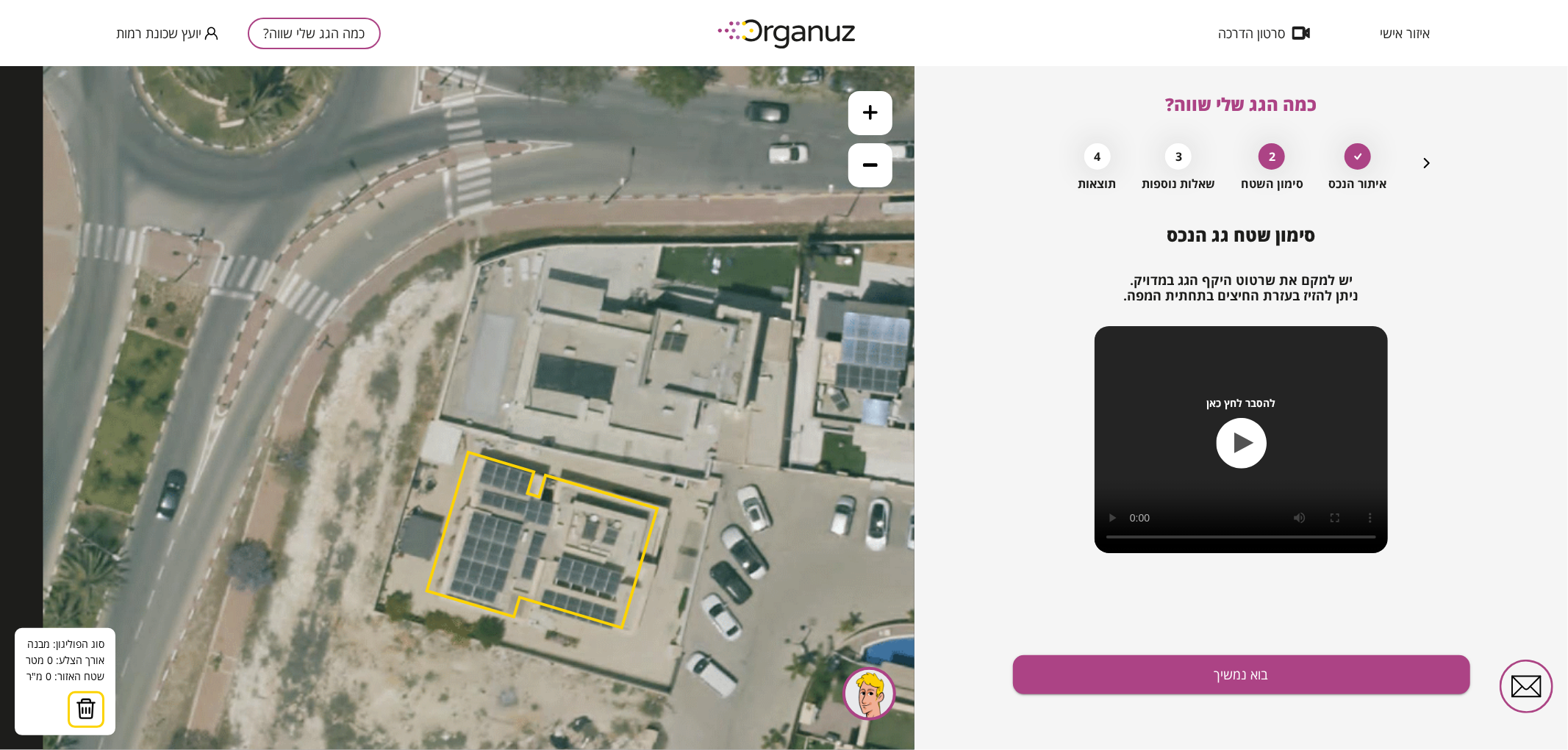
click at [880, 103] on button at bounding box center [871, 112] width 44 height 44
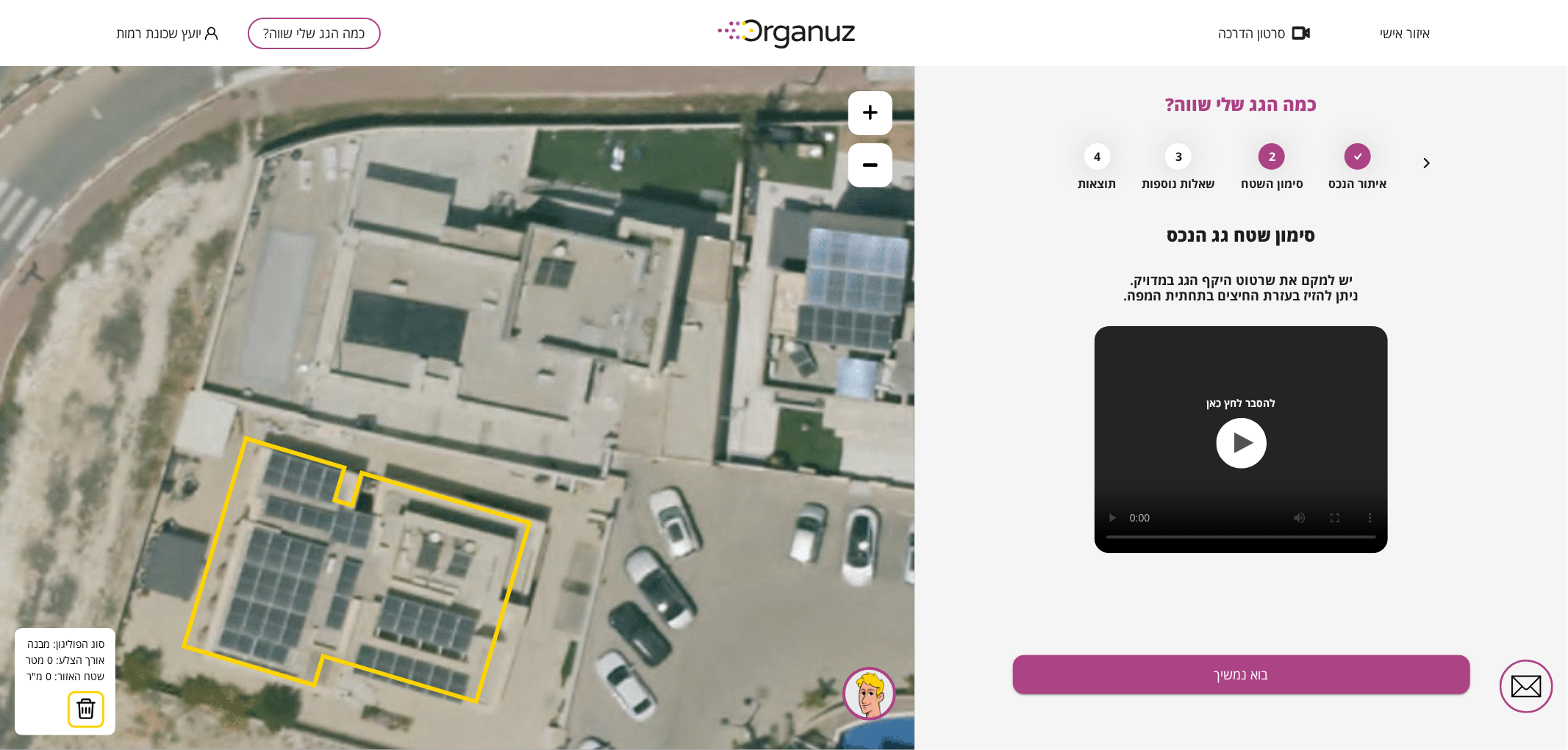
drag, startPoint x: 703, startPoint y: 354, endPoint x: 475, endPoint y: 318, distance: 230.8
click at [475, 318] on icon at bounding box center [452, 433] width 1687 height 1687
click at [592, 357] on icon at bounding box center [452, 433] width 1687 height 1687
click at [658, 373] on icon at bounding box center [452, 433] width 1687 height 1687
click at [682, 231] on polygon at bounding box center [637, 302] width 90 height 141
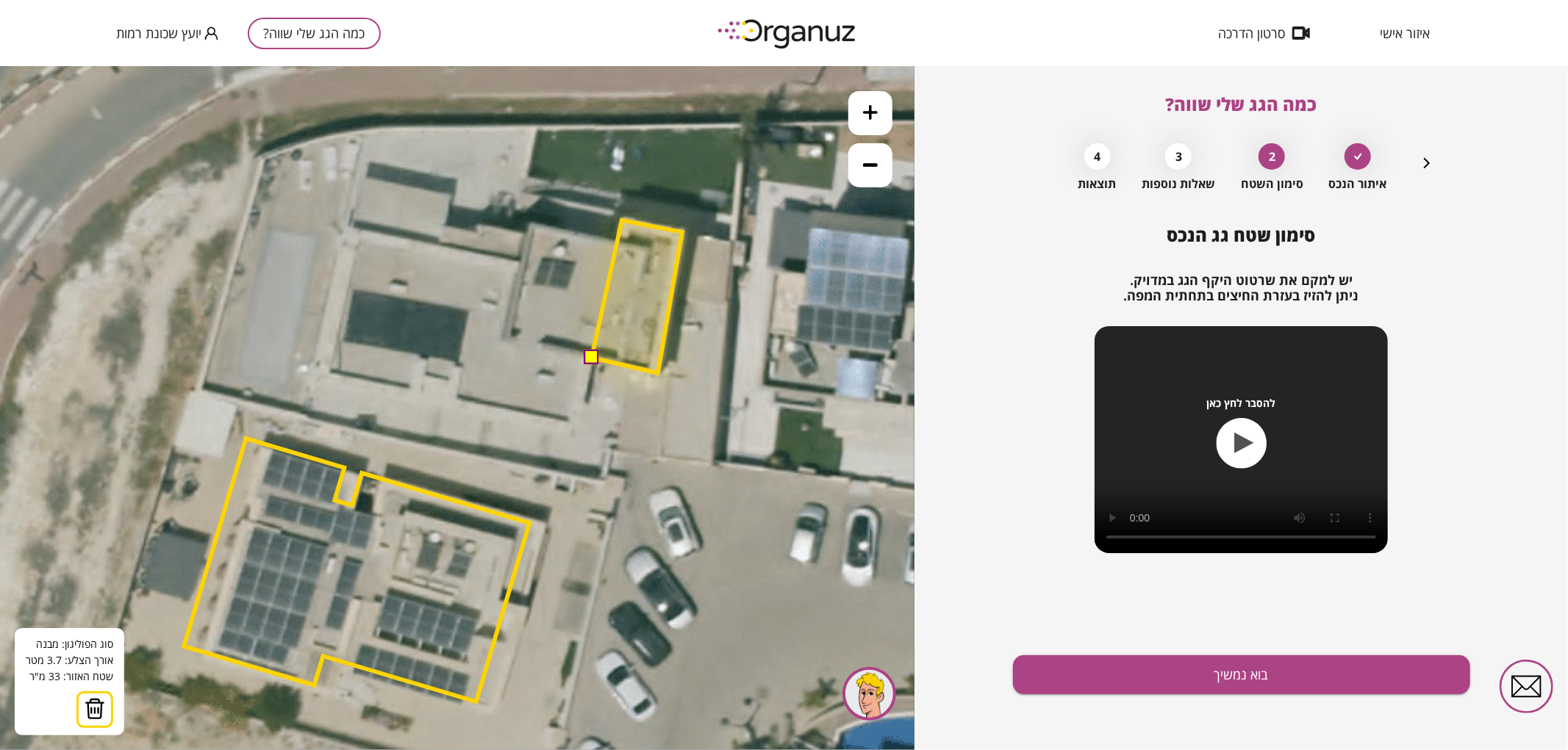
click at [622, 220] on polygon at bounding box center [637, 296] width 90 height 153
click at [618, 243] on polygon at bounding box center [637, 296] width 90 height 153
click at [531, 223] on polygon at bounding box center [606, 296] width 152 height 153
click at [522, 259] on polygon at bounding box center [602, 296] width 160 height 153
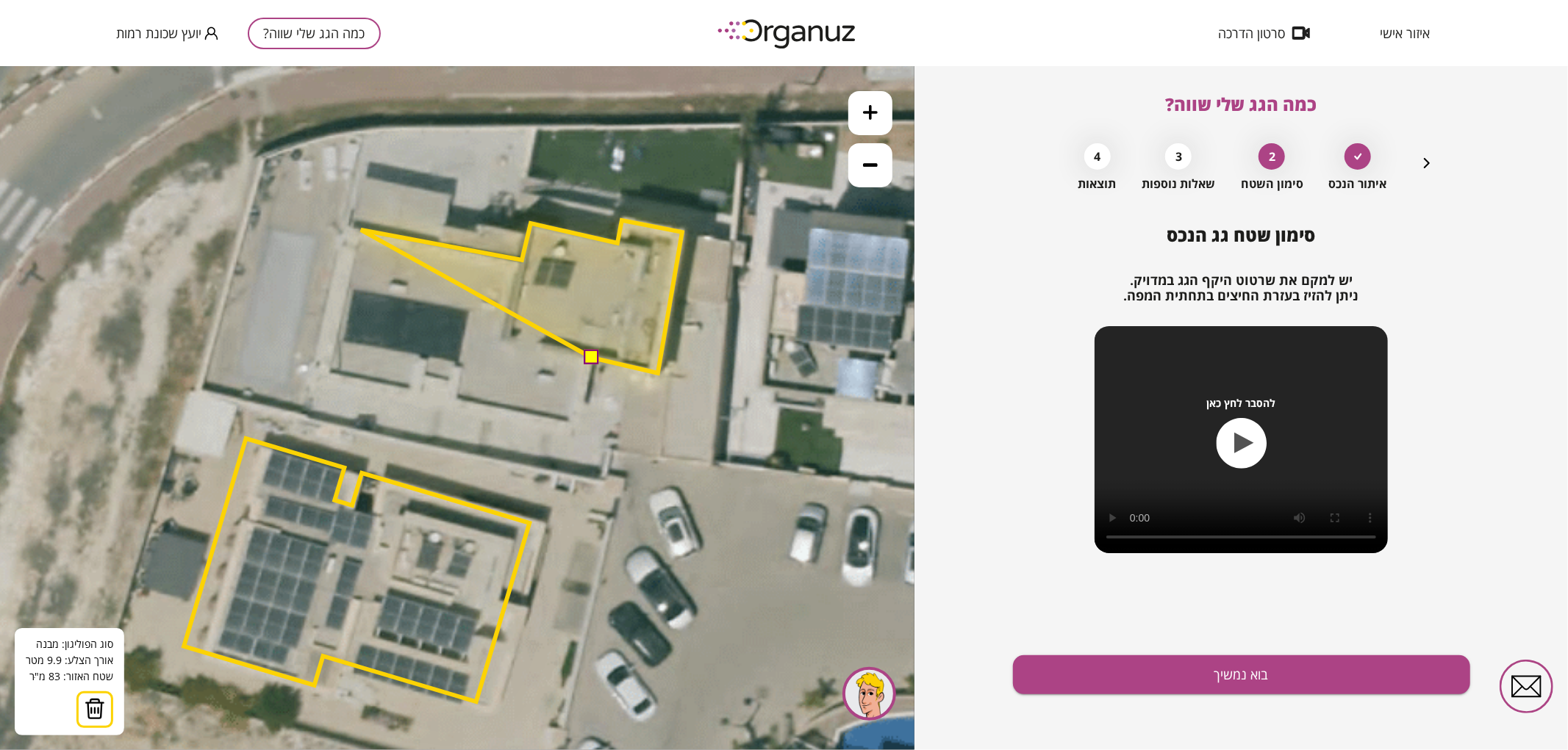
click at [361, 230] on polygon at bounding box center [521, 296] width 322 height 153
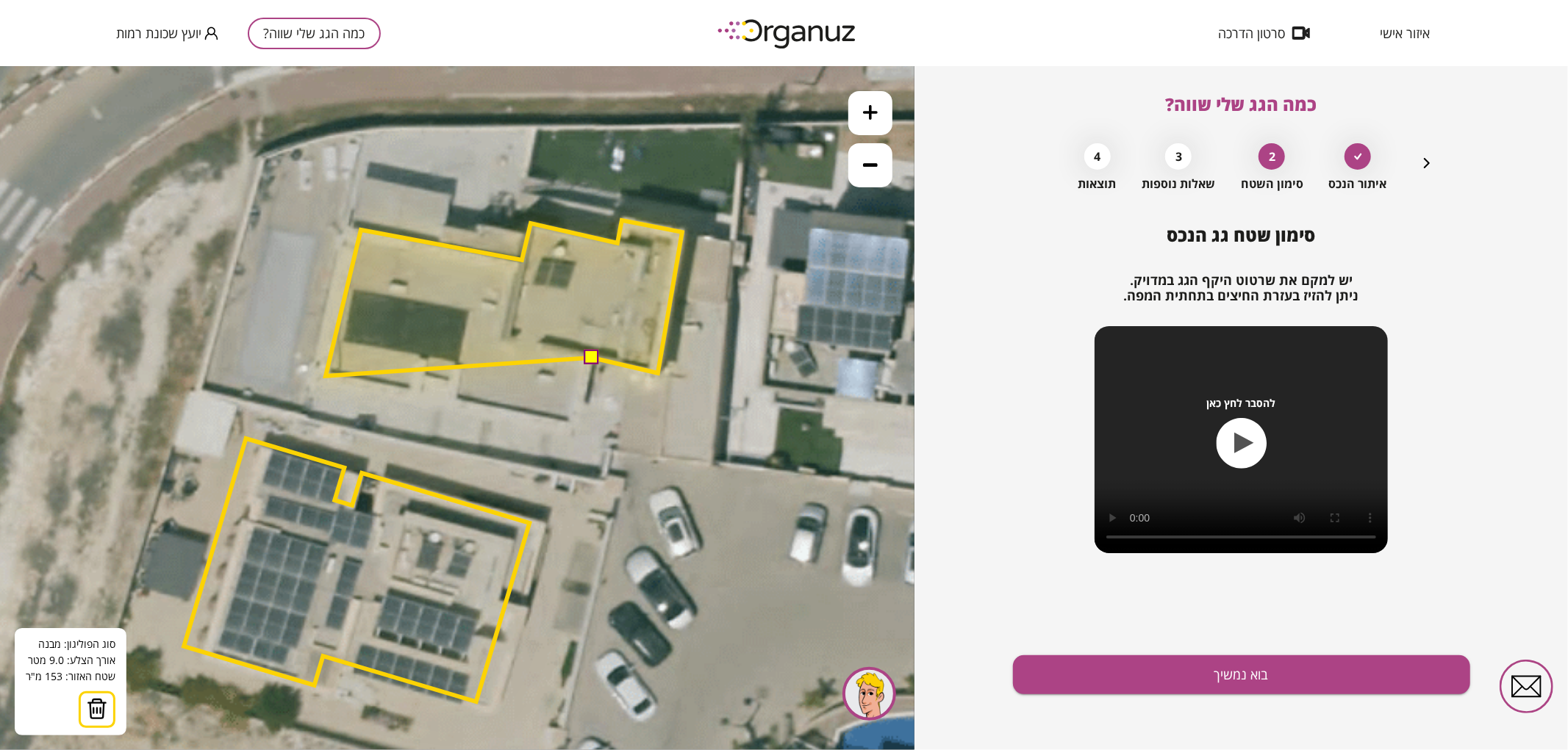
click at [325, 376] on polygon at bounding box center [504, 298] width 357 height 156
click at [420, 393] on polygon at bounding box center [504, 306] width 357 height 174
click at [420, 391] on polygon at bounding box center [504, 305] width 357 height 172
click at [426, 377] on polygon at bounding box center [504, 305] width 357 height 172
click at [449, 383] on polygon at bounding box center [504, 305] width 357 height 172
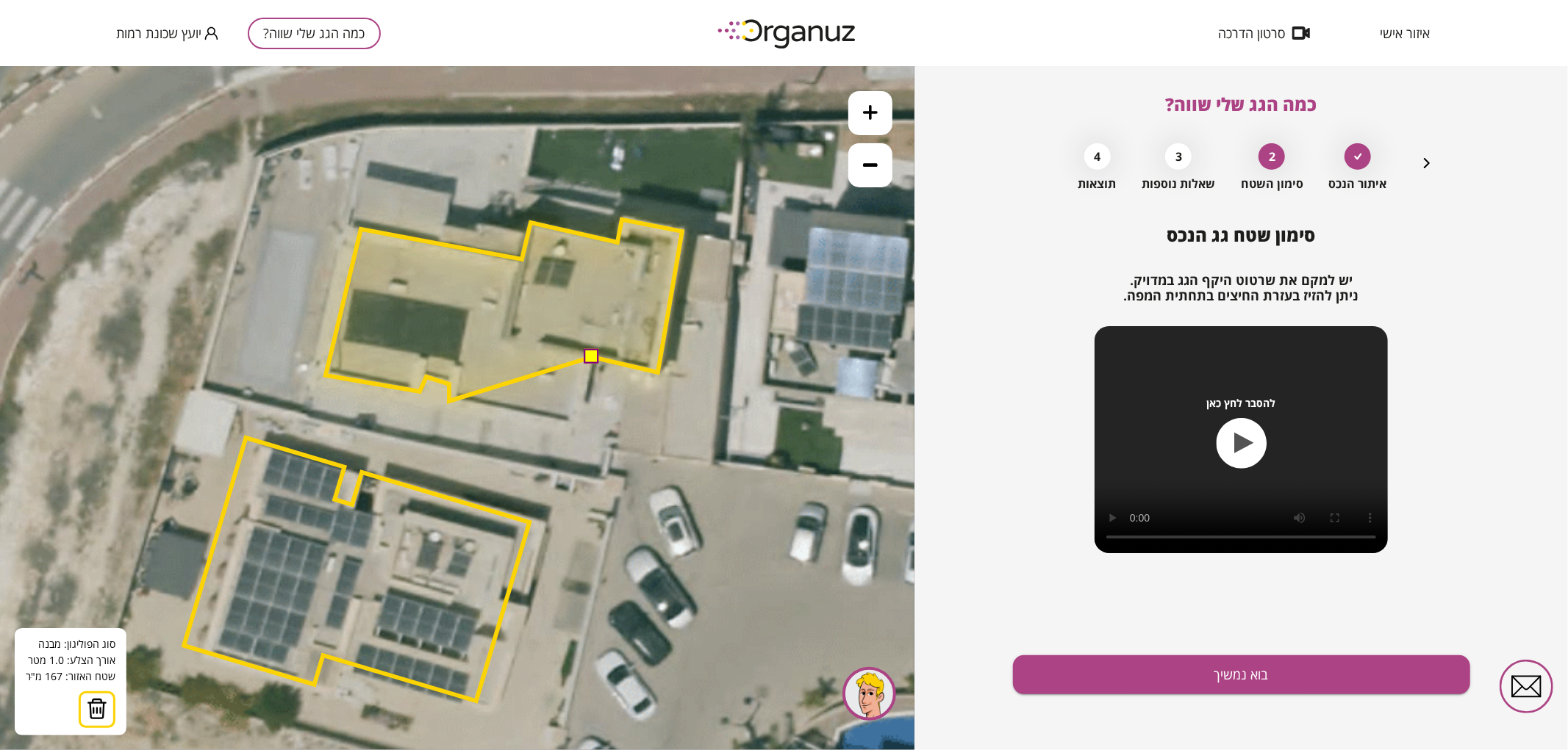
click at [449, 400] on polygon at bounding box center [504, 309] width 357 height 181
click at [581, 423] on polygon at bounding box center [504, 321] width 357 height 204
click at [593, 358] on button at bounding box center [590, 355] width 15 height 15
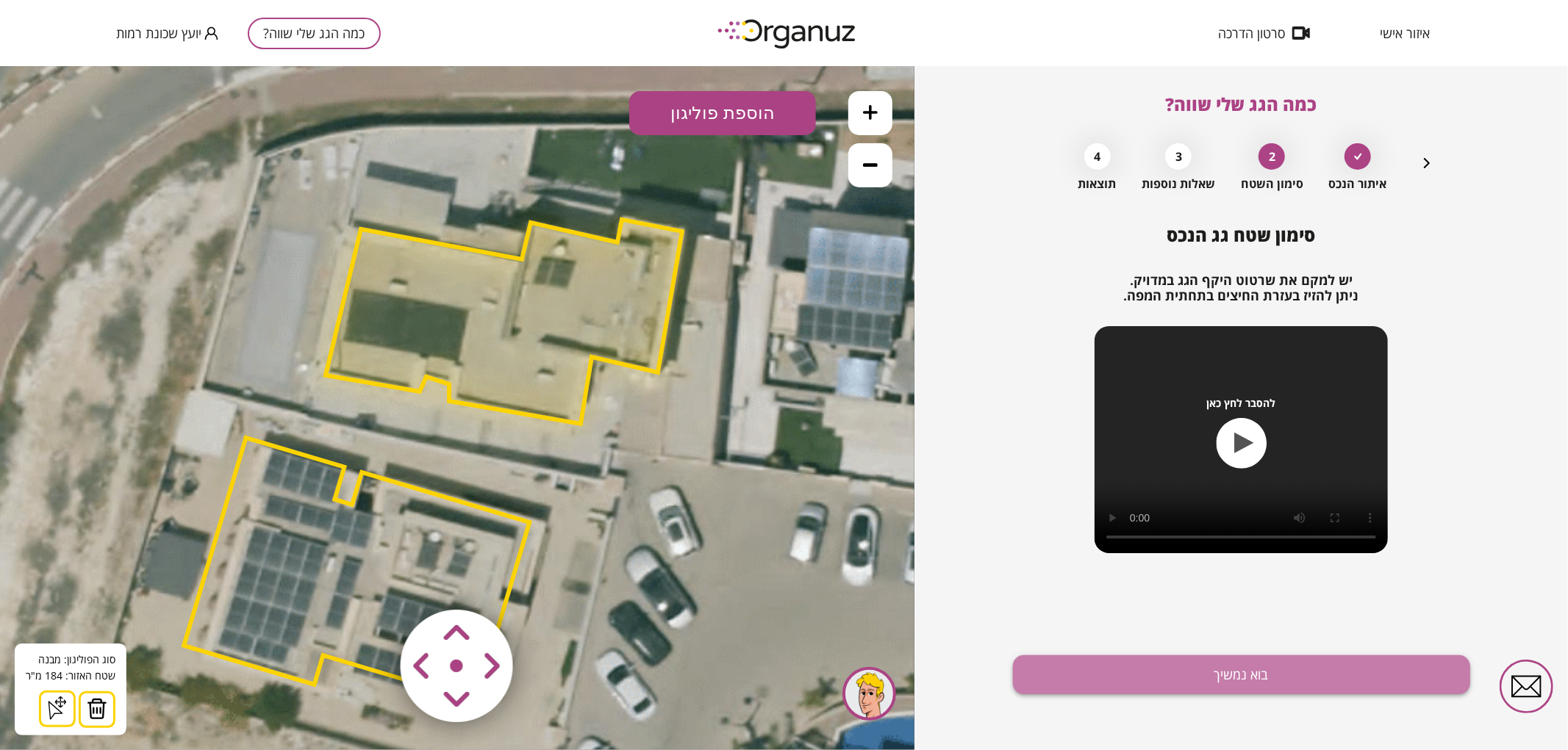
click at [1064, 656] on button "בוא נמשיך" at bounding box center [1241, 675] width 457 height 39
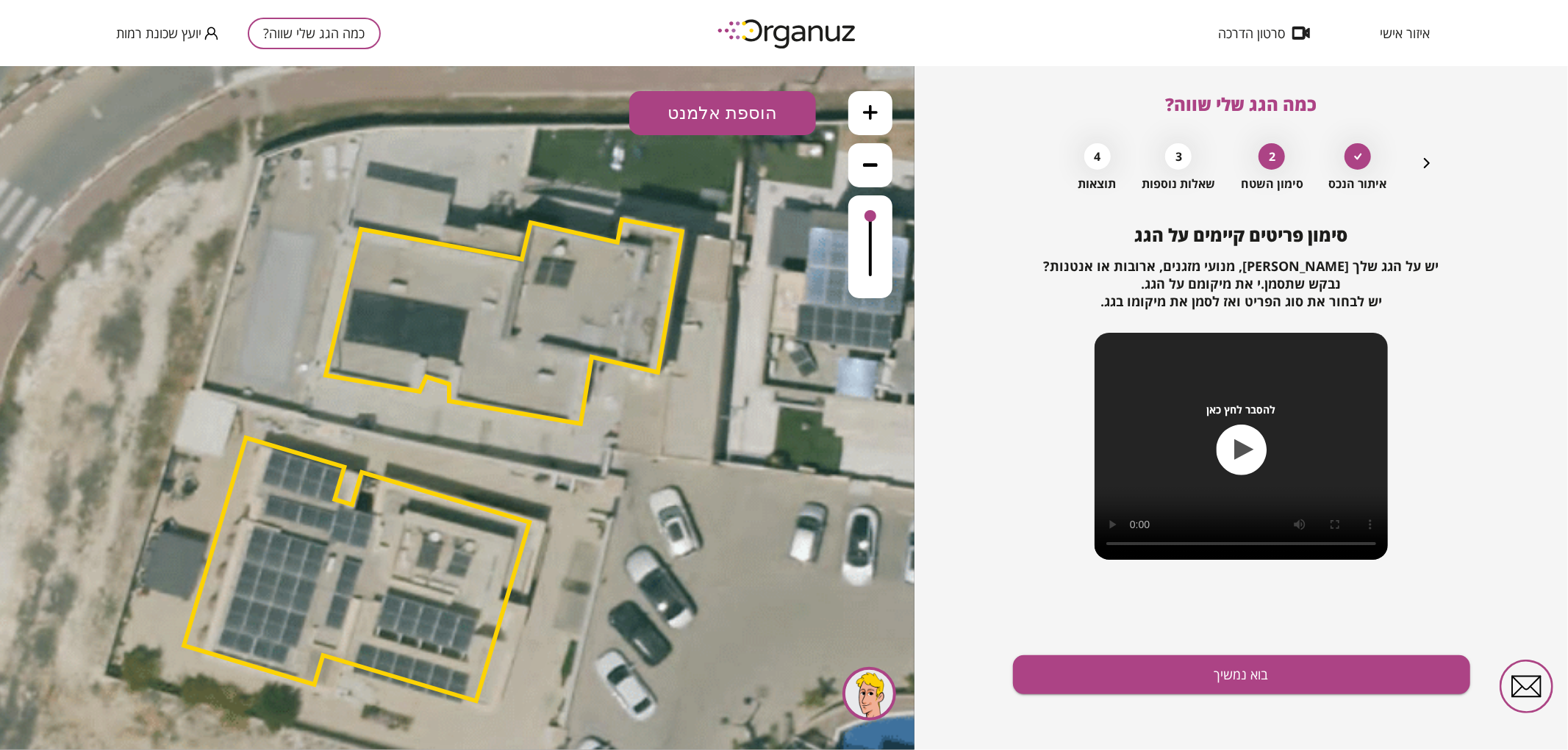
click at [726, 111] on button "הוספת אלמנט" at bounding box center [723, 112] width 187 height 44
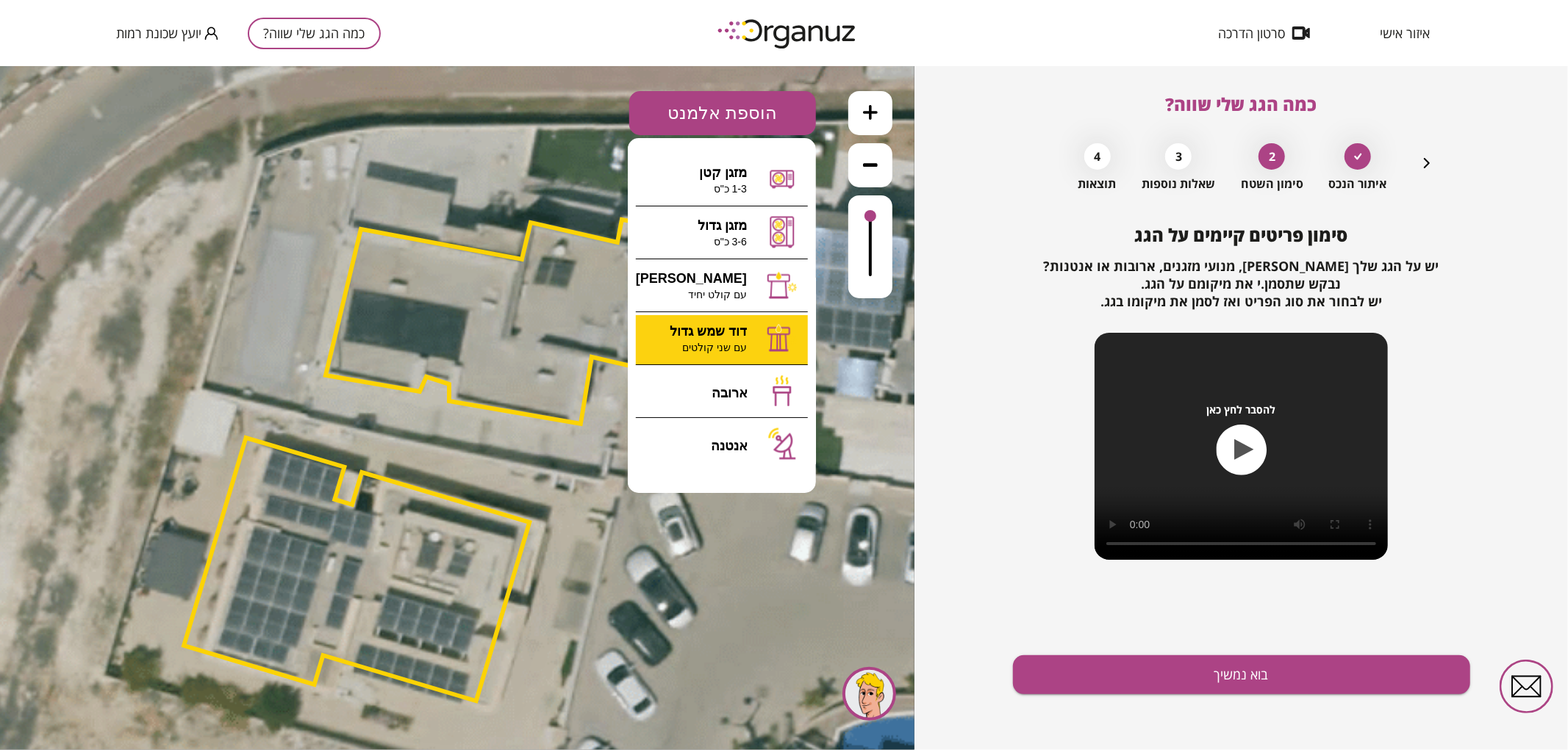
click at [704, 328] on div ".st0 { fill: #FFFFFF; } א" at bounding box center [457, 407] width 915 height 684
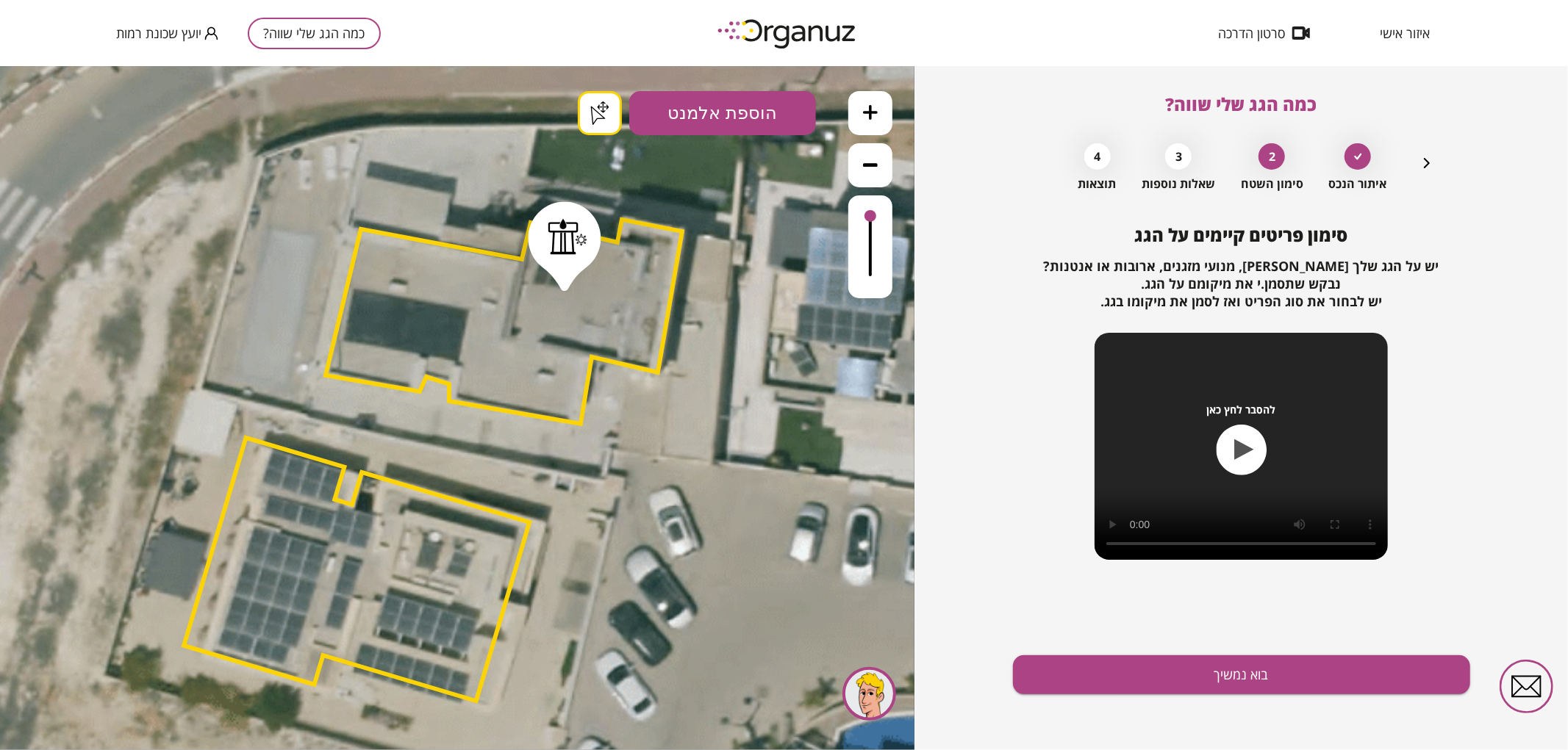
click at [1116, 640] on div "סימון פריטים קיימים על הגג יש על הגג שלך [PERSON_NAME], מנועי מזגנים, ארובות או…" at bounding box center [1241, 488] width 457 height 526
click at [1155, 670] on button "בוא נמשיך" at bounding box center [1241, 675] width 457 height 39
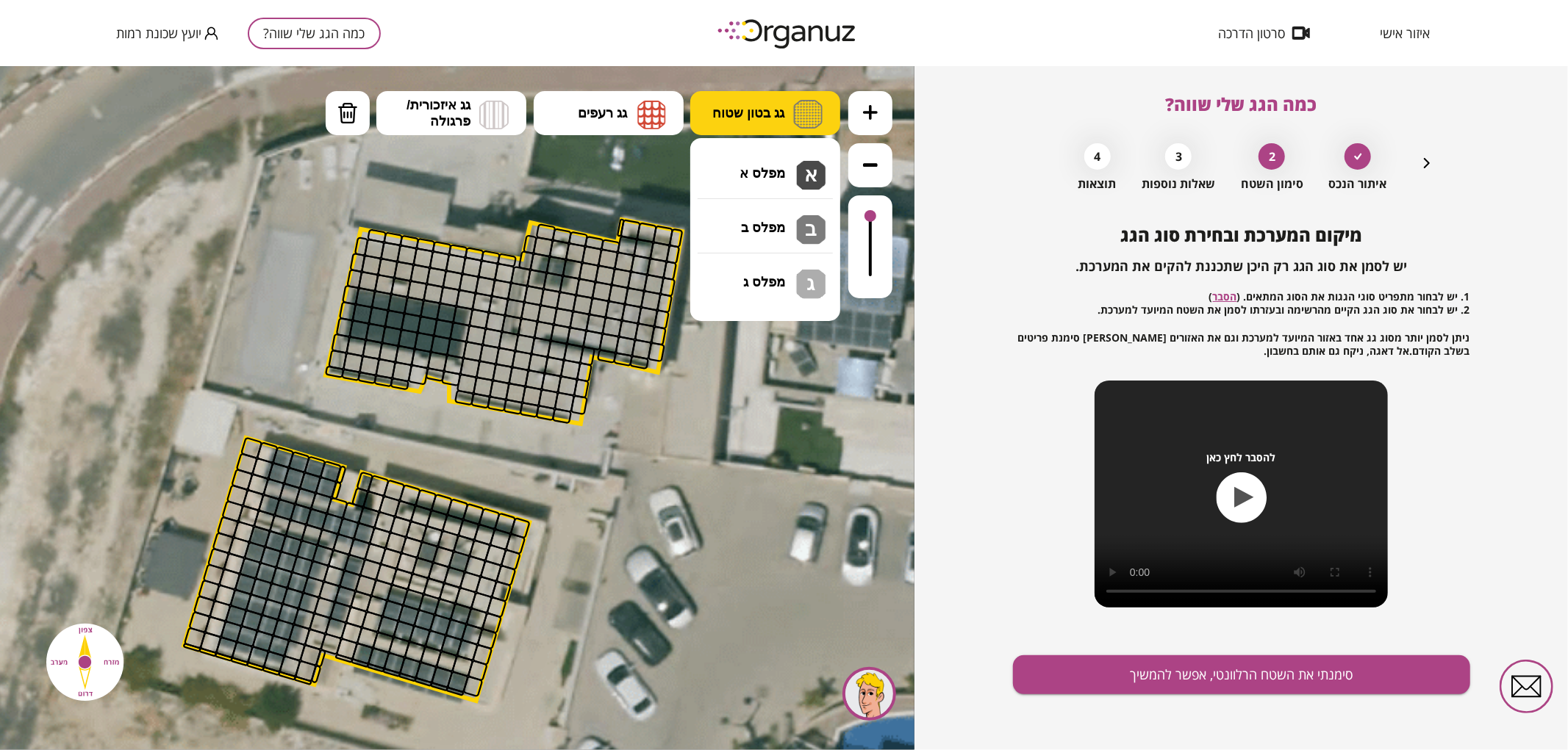
click at [761, 93] on button "גג בטון שטוח" at bounding box center [766, 112] width 150 height 44
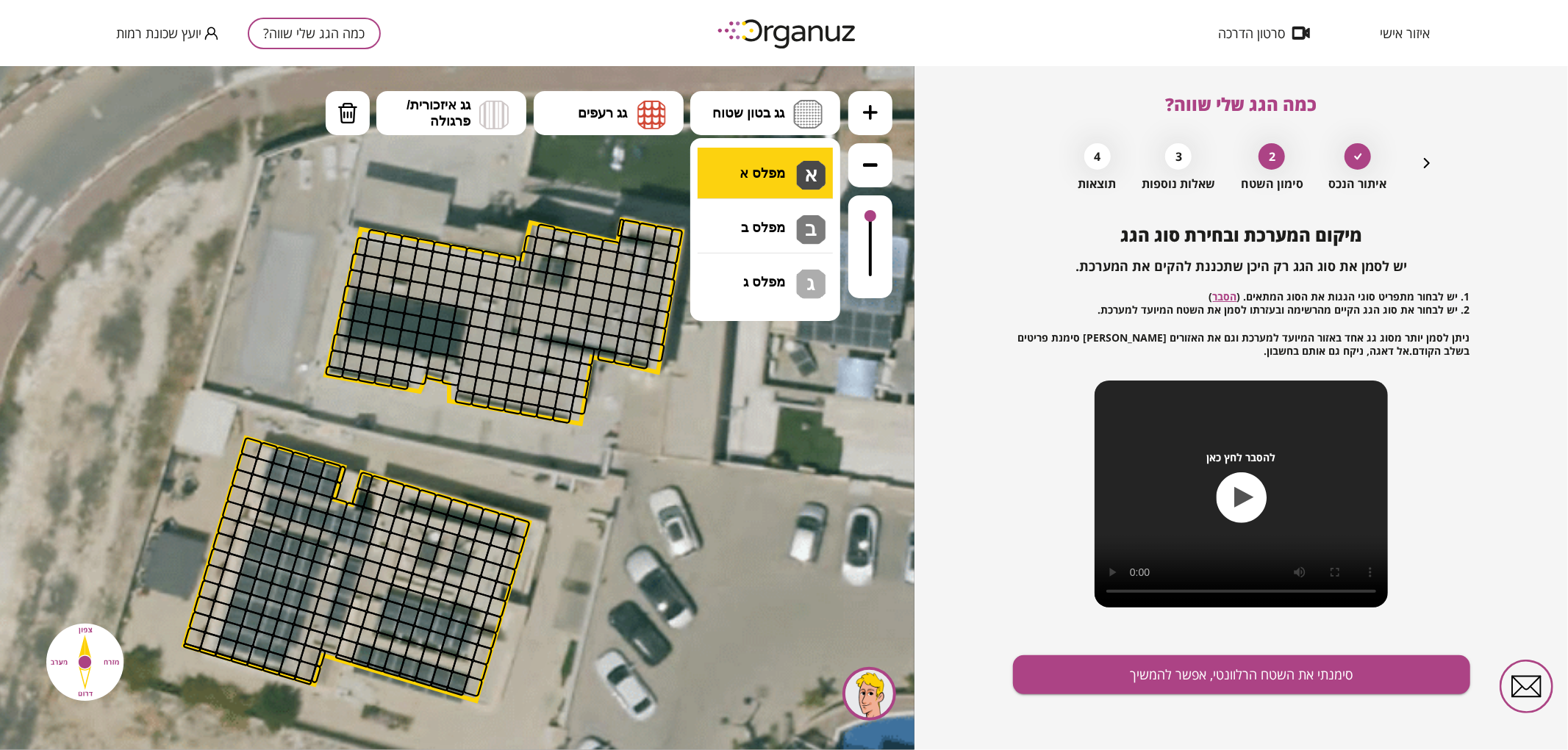
click at [765, 171] on div ".st0 { fill: #FFFFFF; } .st0 { fill: #FFFFFF; }" at bounding box center [457, 407] width 915 height 684
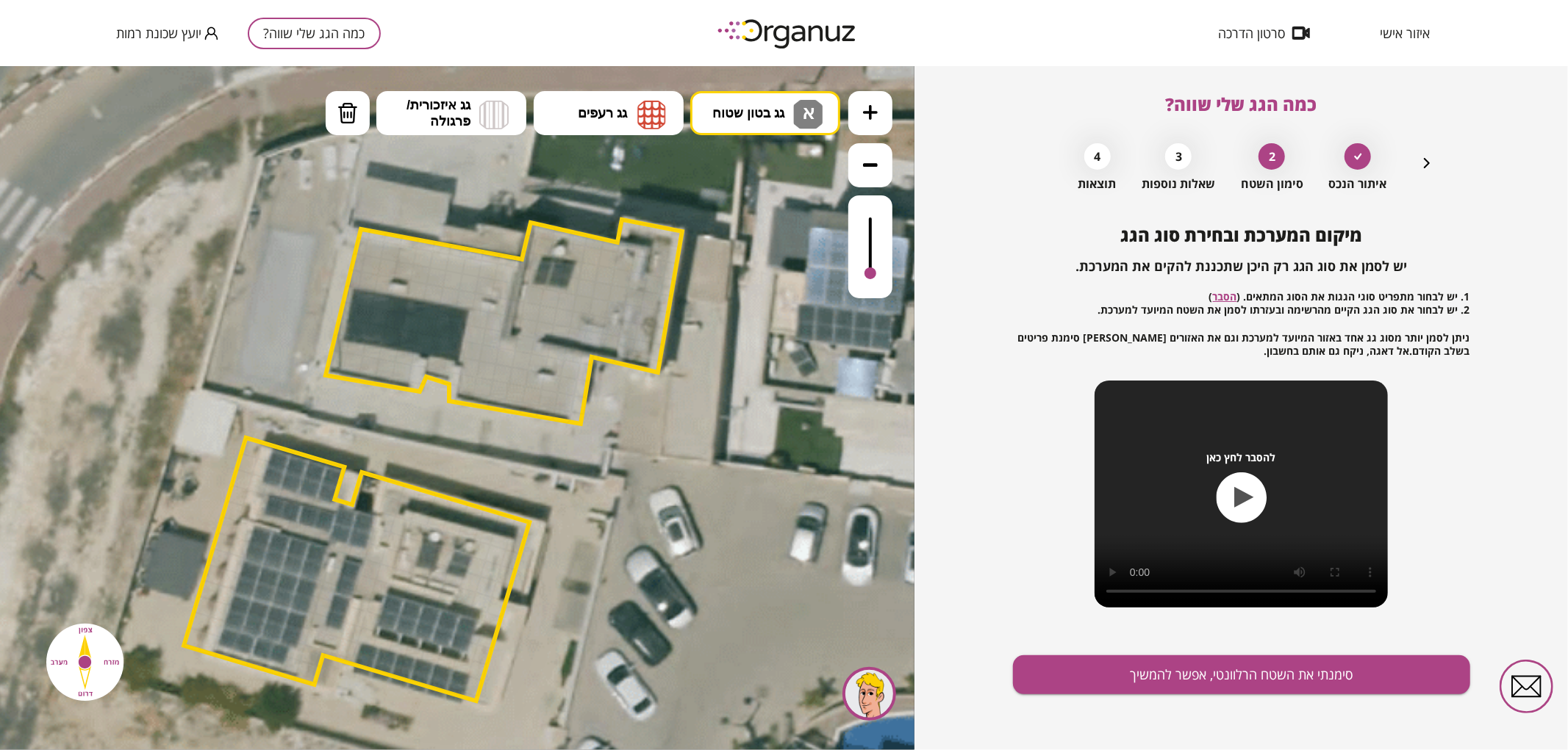
drag, startPoint x: 870, startPoint y: 215, endPoint x: 870, endPoint y: 274, distance: 59.0
click at [870, 274] on div at bounding box center [870, 272] width 11 height 11
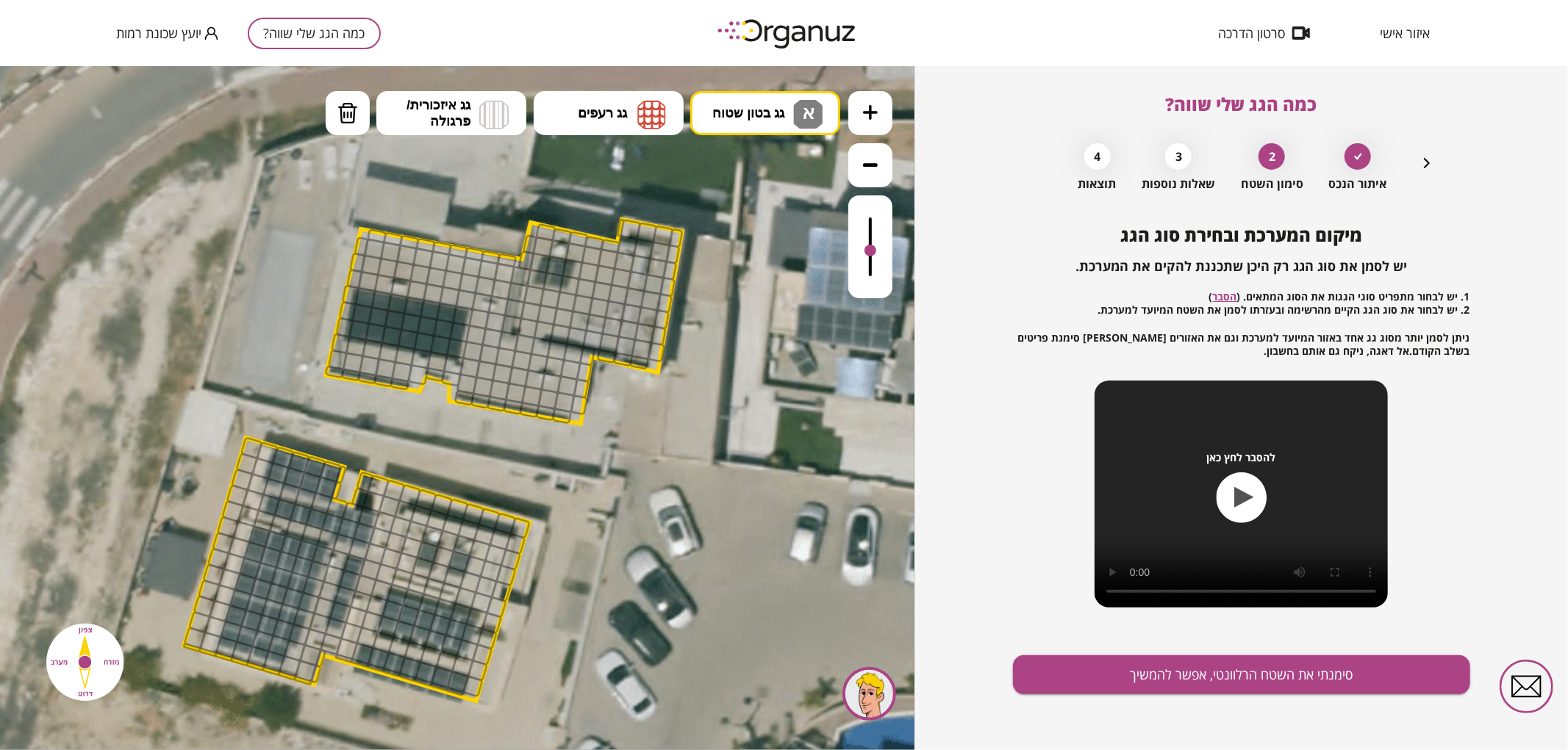
click at [876, 253] on div at bounding box center [870, 249] width 11 height 11
drag, startPoint x: 527, startPoint y: 327, endPoint x: 585, endPoint y: 262, distance: 87.1
click at [361, 124] on button "מחיקה" at bounding box center [348, 112] width 44 height 44
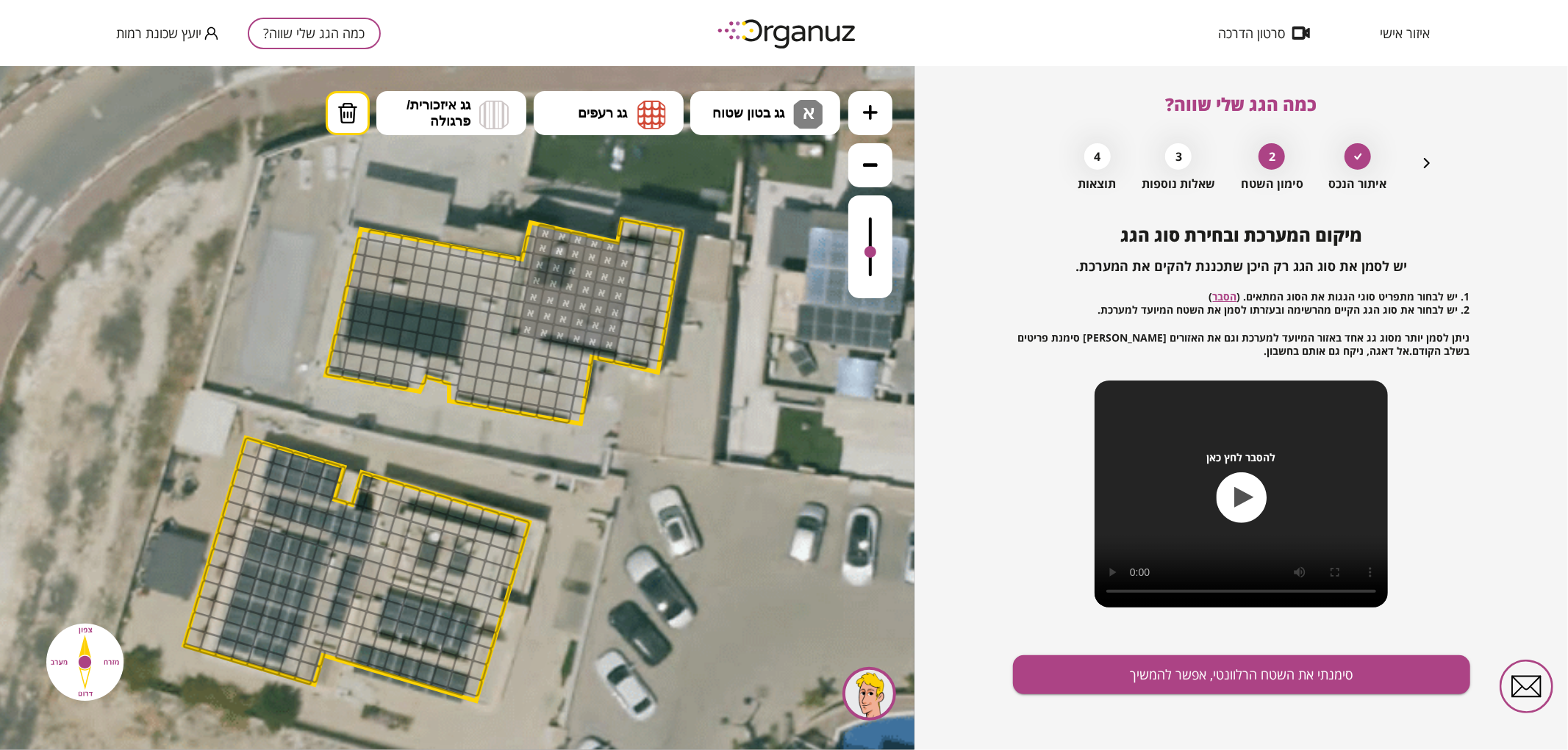
click at [773, 122] on button "גג בטון שטוח א" at bounding box center [766, 112] width 150 height 44
click at [773, 233] on div ".st0 { fill: #FFFFFF; } .st0 { fill: #FFFFFF; }" at bounding box center [457, 407] width 915 height 684
drag, startPoint x: 628, startPoint y: 228, endPoint x: 660, endPoint y: 238, distance: 33.5
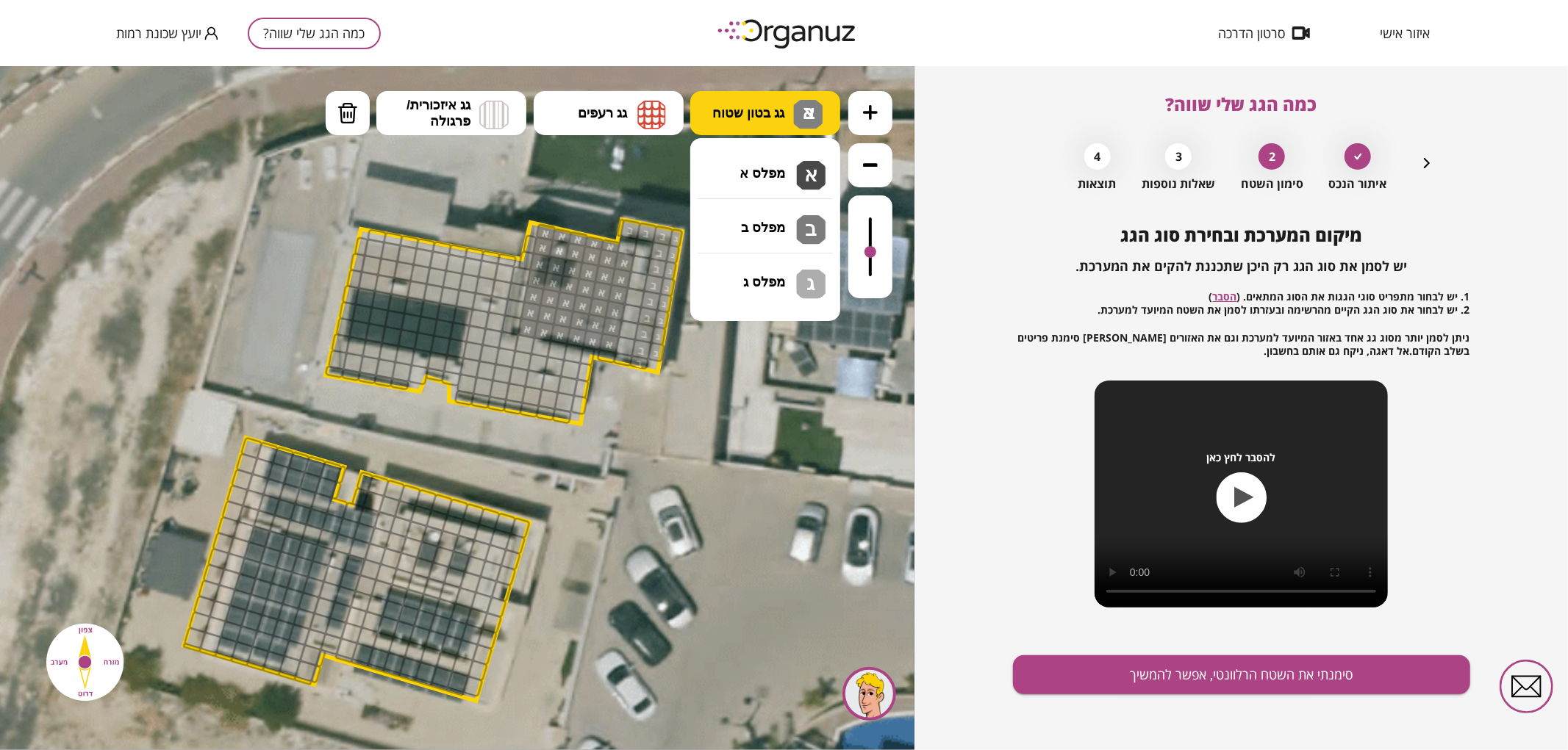
click at [746, 114] on span "גג בטון שטוח" at bounding box center [748, 112] width 72 height 16
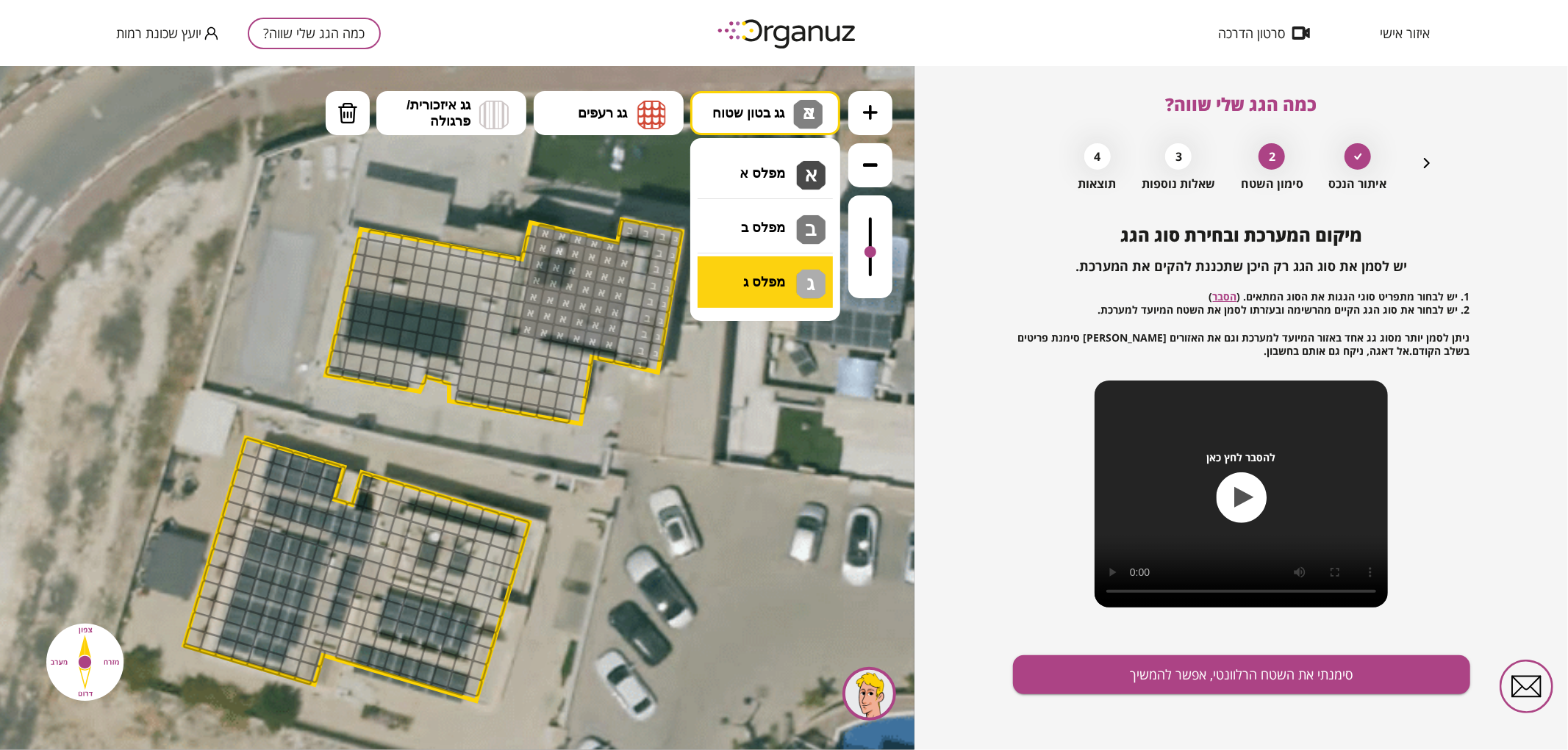
click at [745, 272] on div ".st0 { fill: #FFFFFF; } .st0 { fill: #FFFFFF; }" at bounding box center [457, 407] width 915 height 684
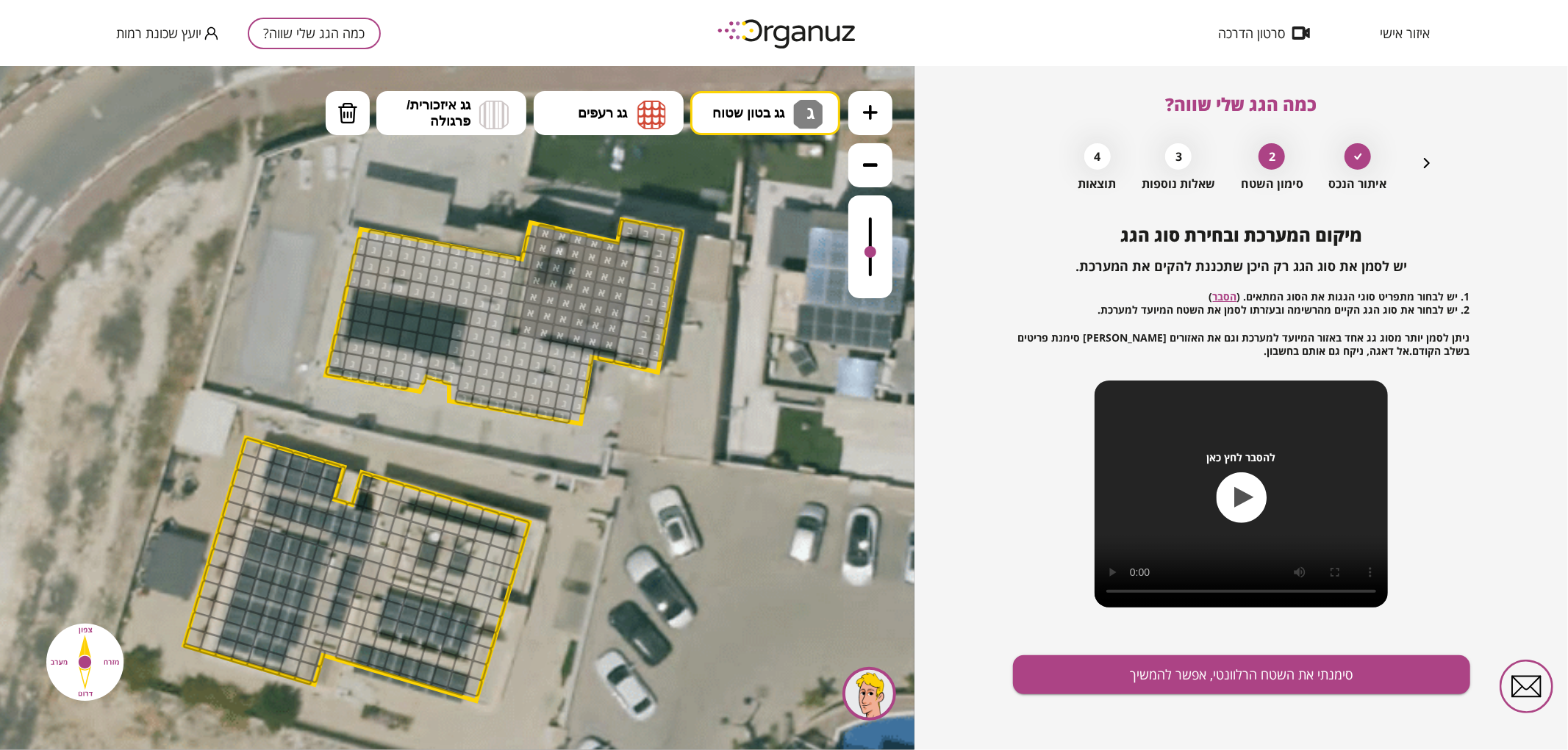
drag, startPoint x: 379, startPoint y: 235, endPoint x: 348, endPoint y: 341, distance: 110.4
click at [344, 119] on img at bounding box center [348, 112] width 21 height 22
drag, startPoint x: 462, startPoint y: 331, endPoint x: 459, endPoint y: 341, distance: 10.4
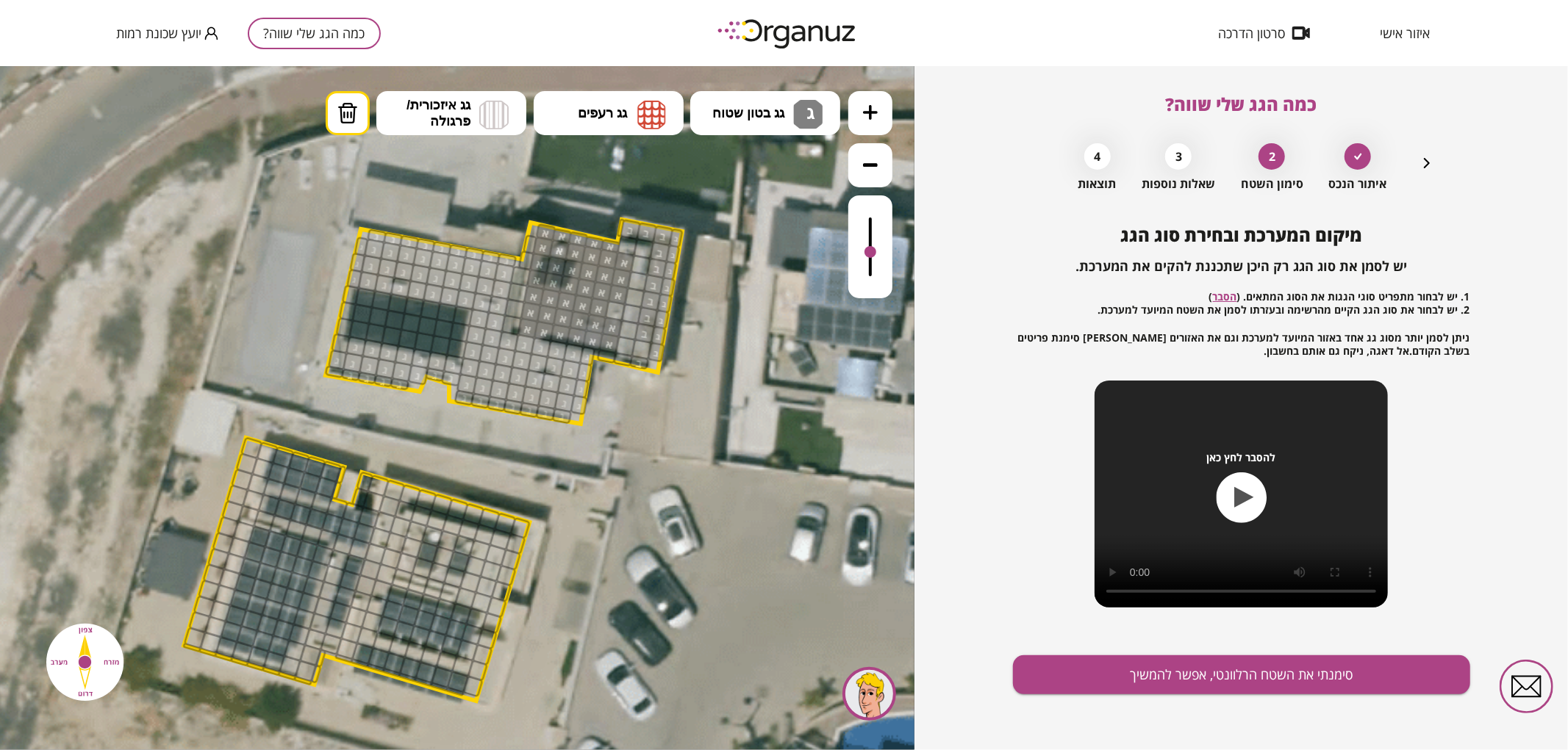
drag, startPoint x: 713, startPoint y: 421, endPoint x: 720, endPoint y: 330, distance: 91.3
click at [817, 525] on div ".st0 { fill: #FFFFFF; } .st0 { fill: #FFFFFF; }" at bounding box center [452, 432] width 1687 height 1687
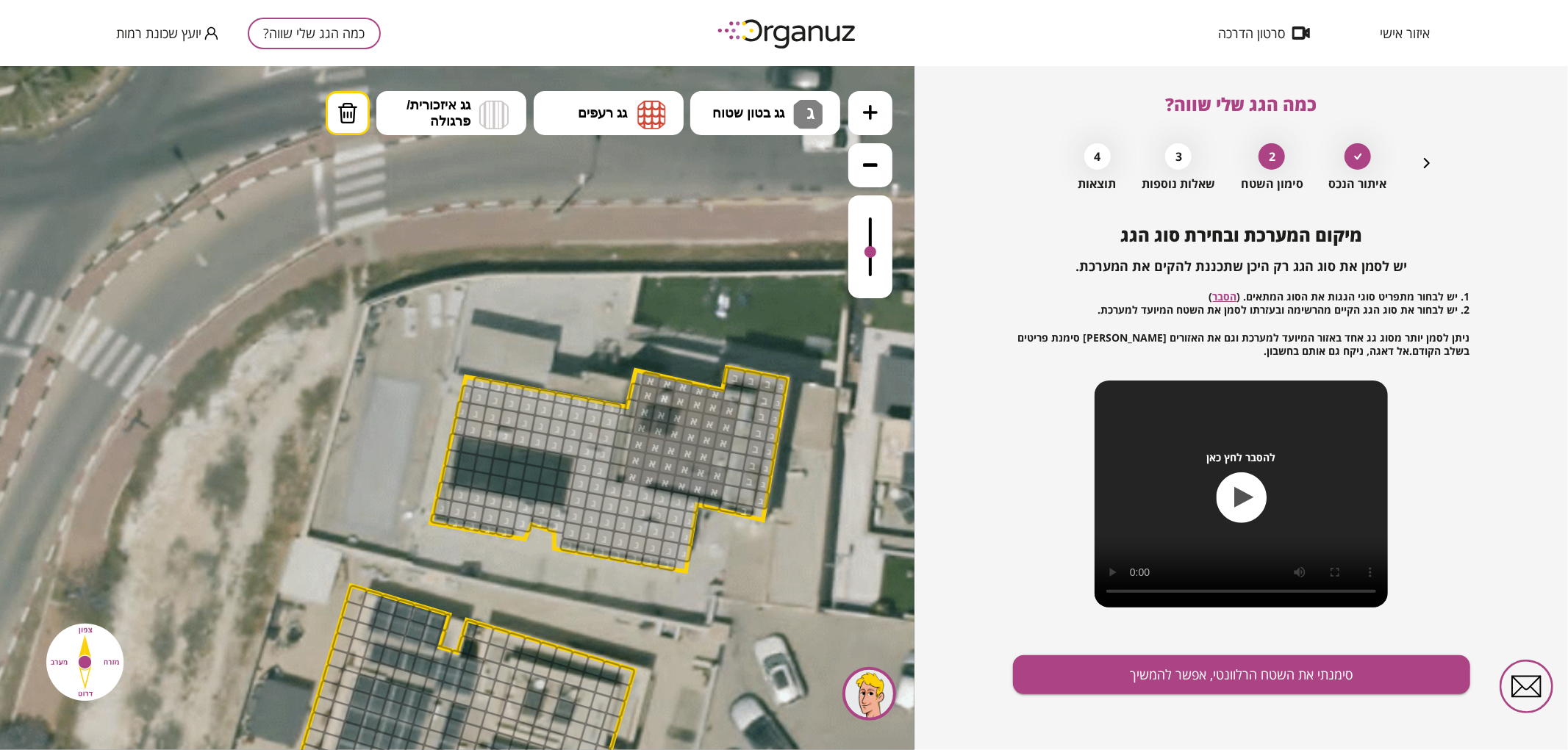
drag, startPoint x: 660, startPoint y: 174, endPoint x: 766, endPoint y: 313, distance: 174.8
click at [766, 313] on icon at bounding box center [557, 580] width 1687 height 1687
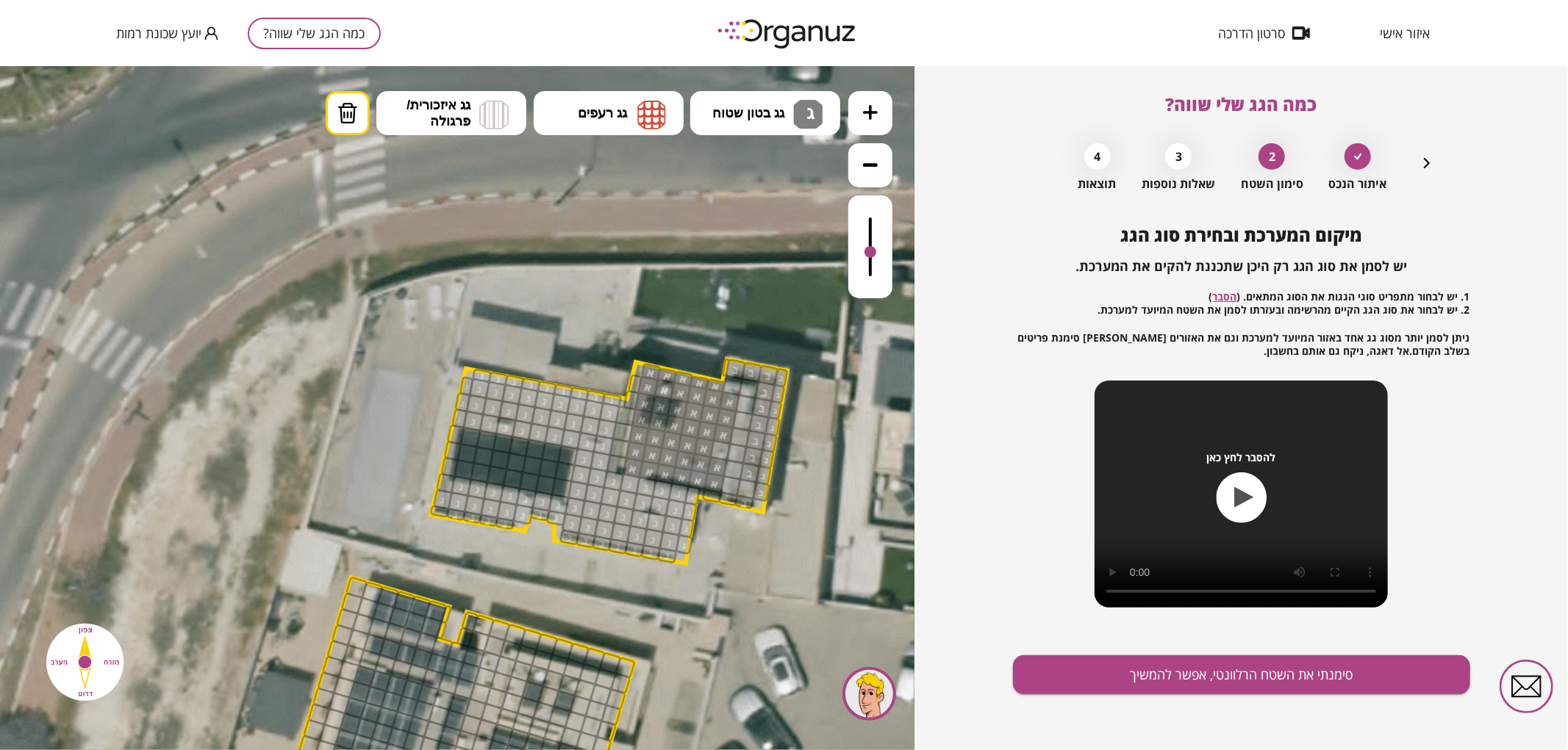
click at [880, 167] on button at bounding box center [871, 165] width 44 height 44
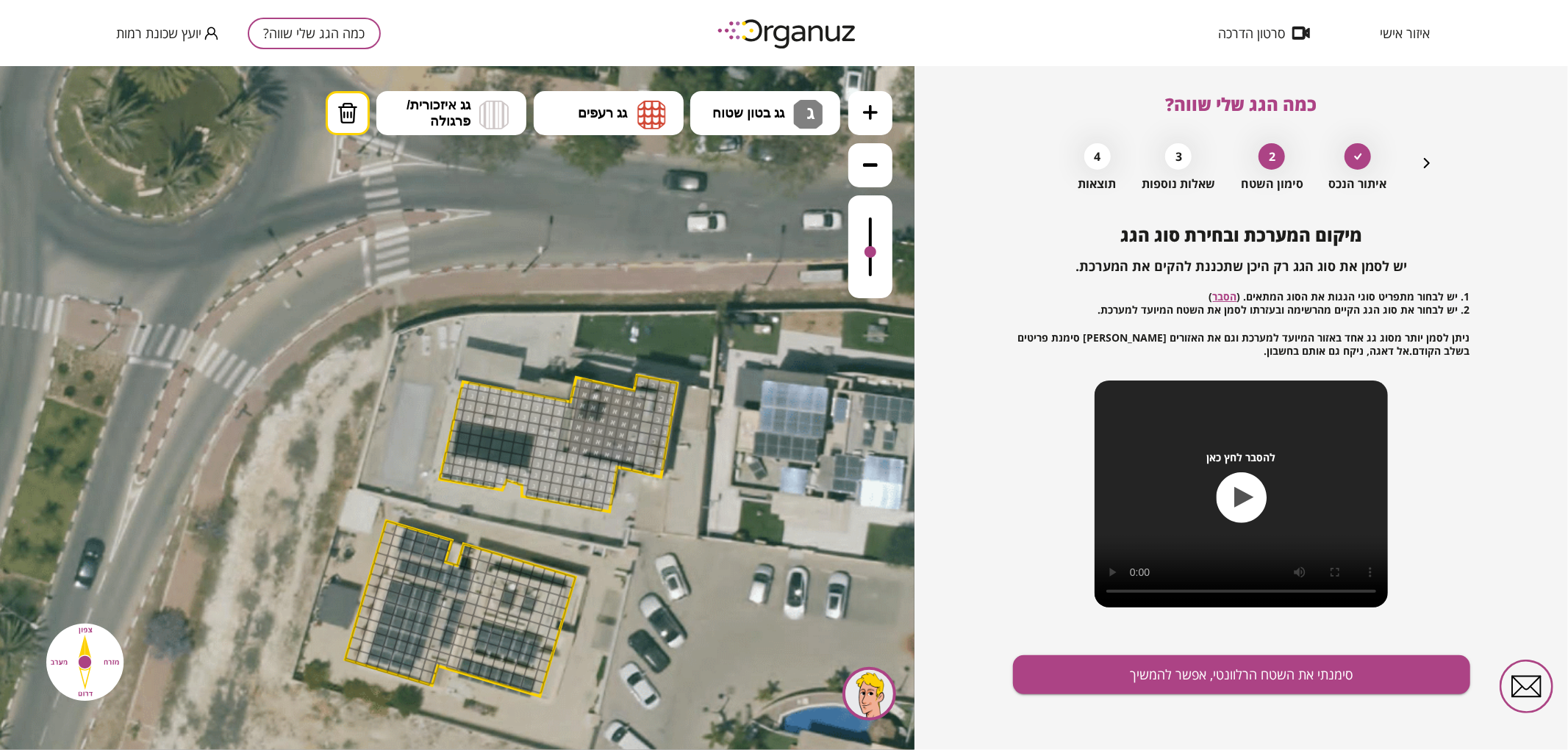
click at [880, 167] on button at bounding box center [871, 165] width 44 height 44
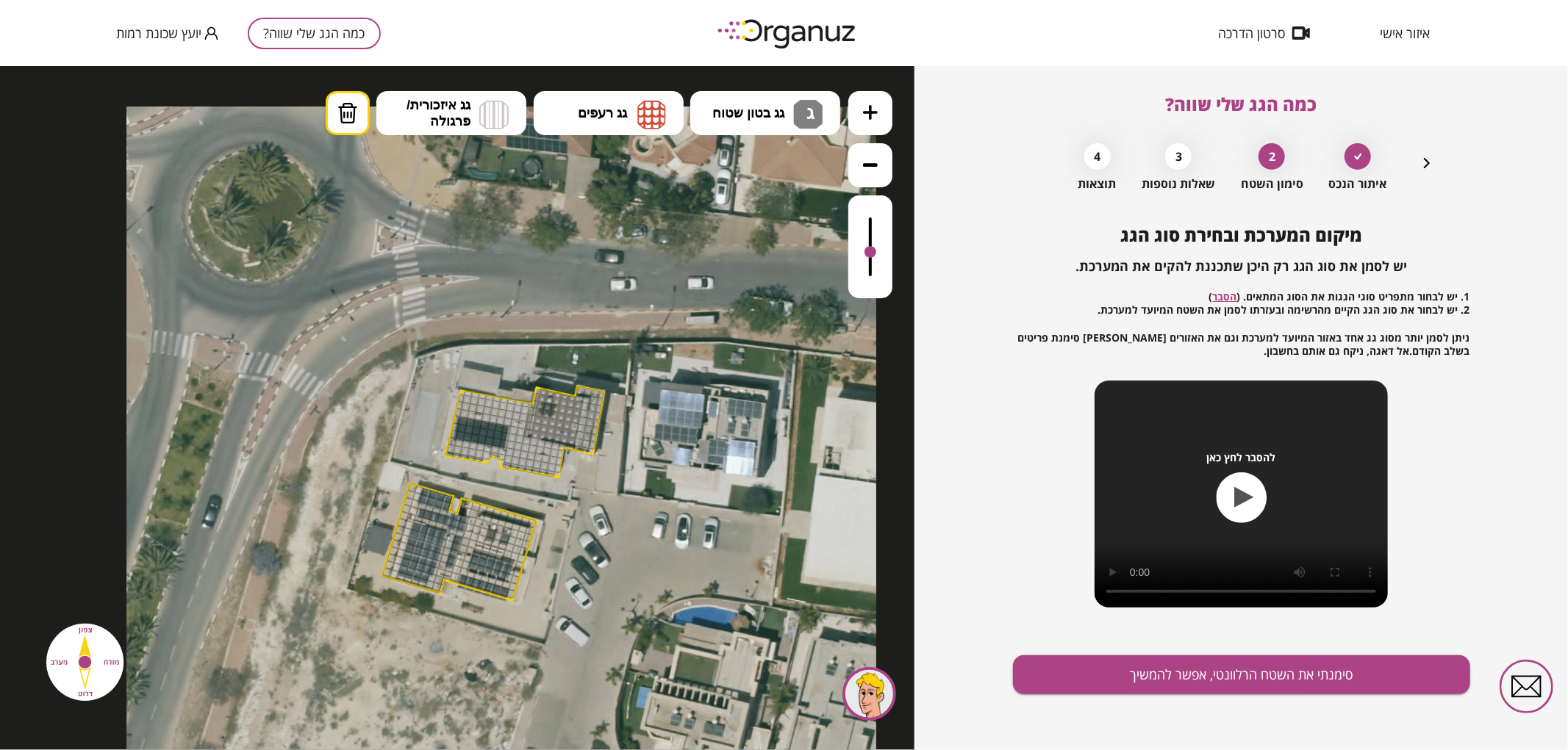
click at [872, 119] on button at bounding box center [871, 112] width 44 height 44
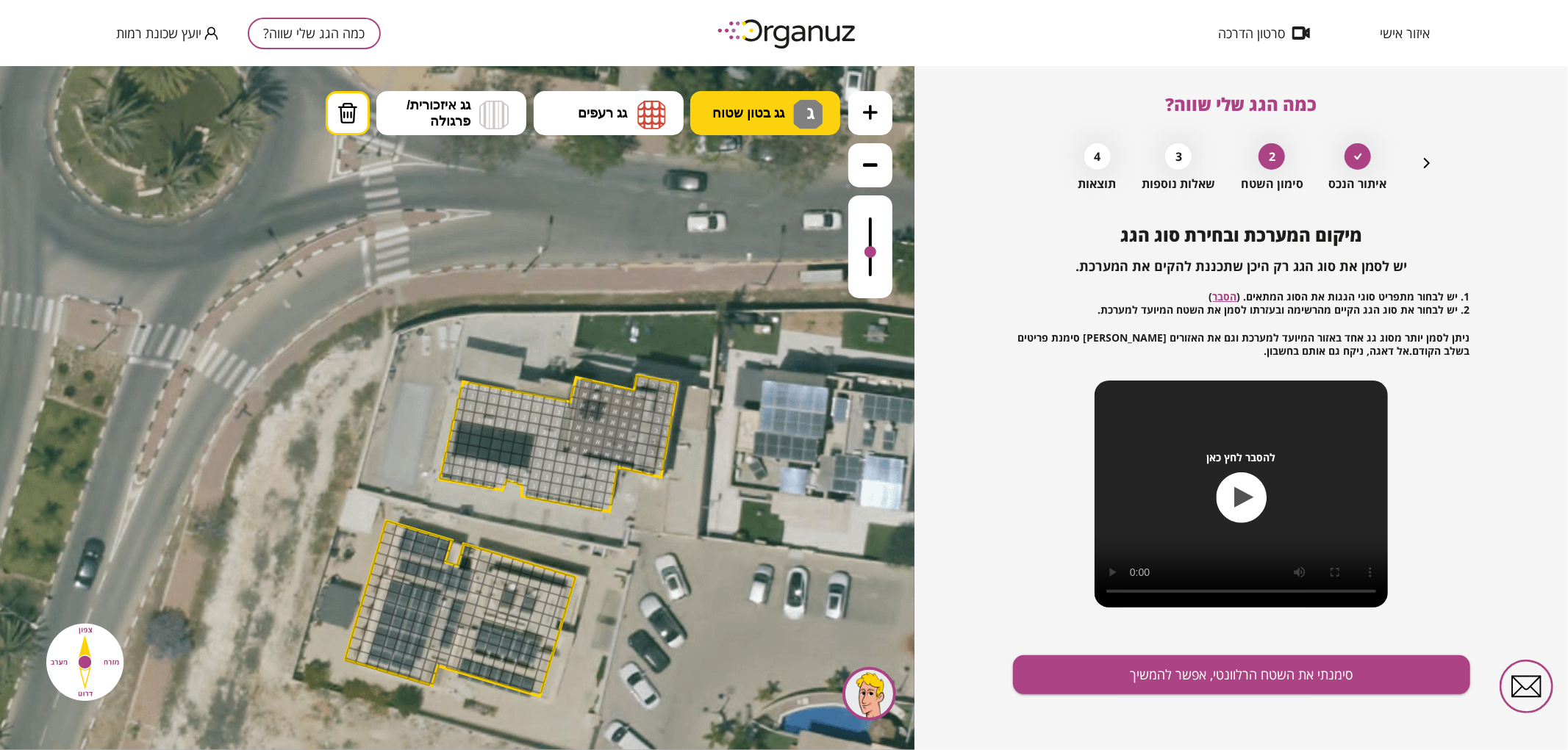
click at [738, 122] on button "גג בטון שטוח ג" at bounding box center [766, 112] width 150 height 44
click at [744, 284] on div ".st0 { fill: #FFFFFF; } .st0 { fill: #FFFFFF; }" at bounding box center [457, 407] width 915 height 684
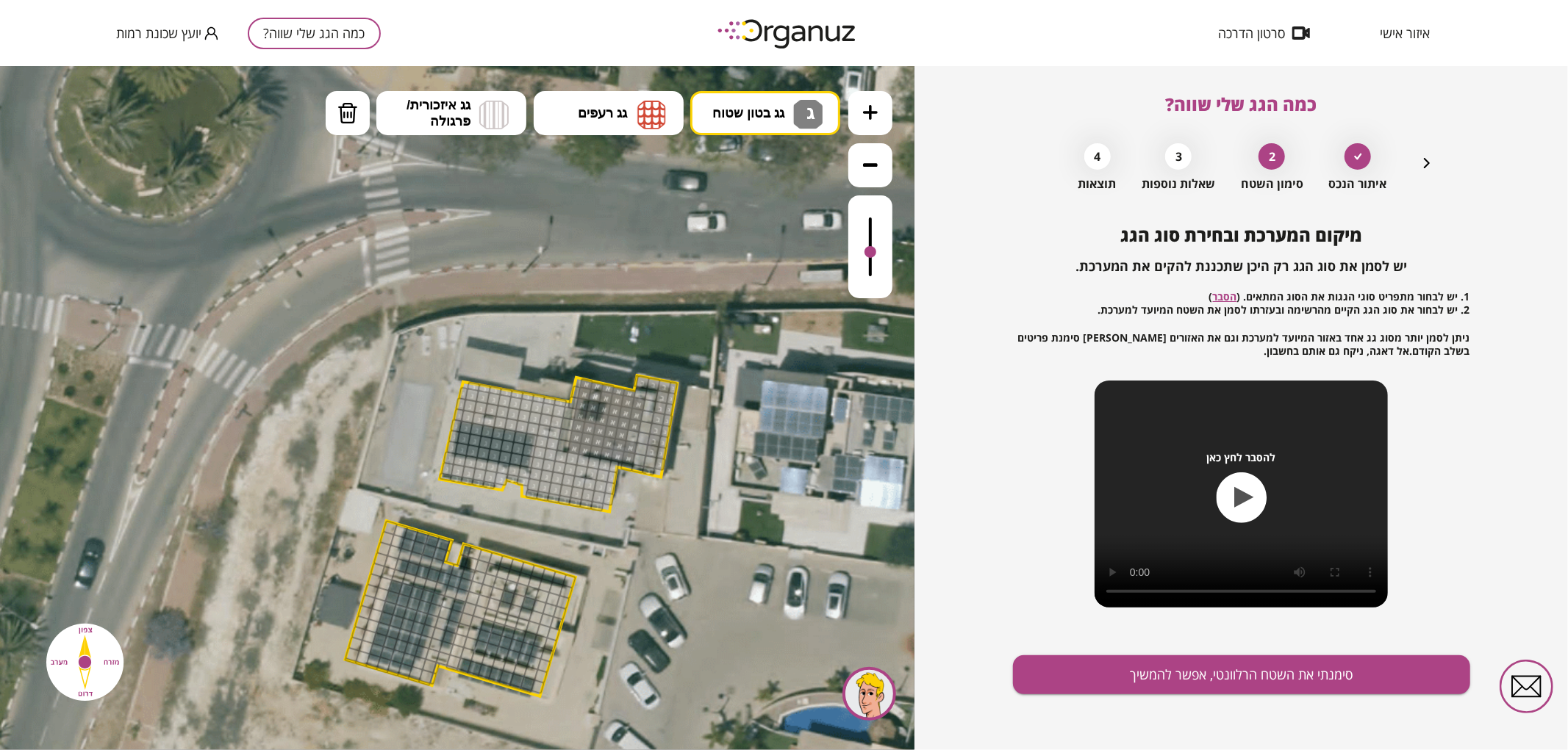
drag, startPoint x: 513, startPoint y: 468, endPoint x: 533, endPoint y: 465, distance: 20.2
click at [878, 112] on button at bounding box center [871, 112] width 44 height 44
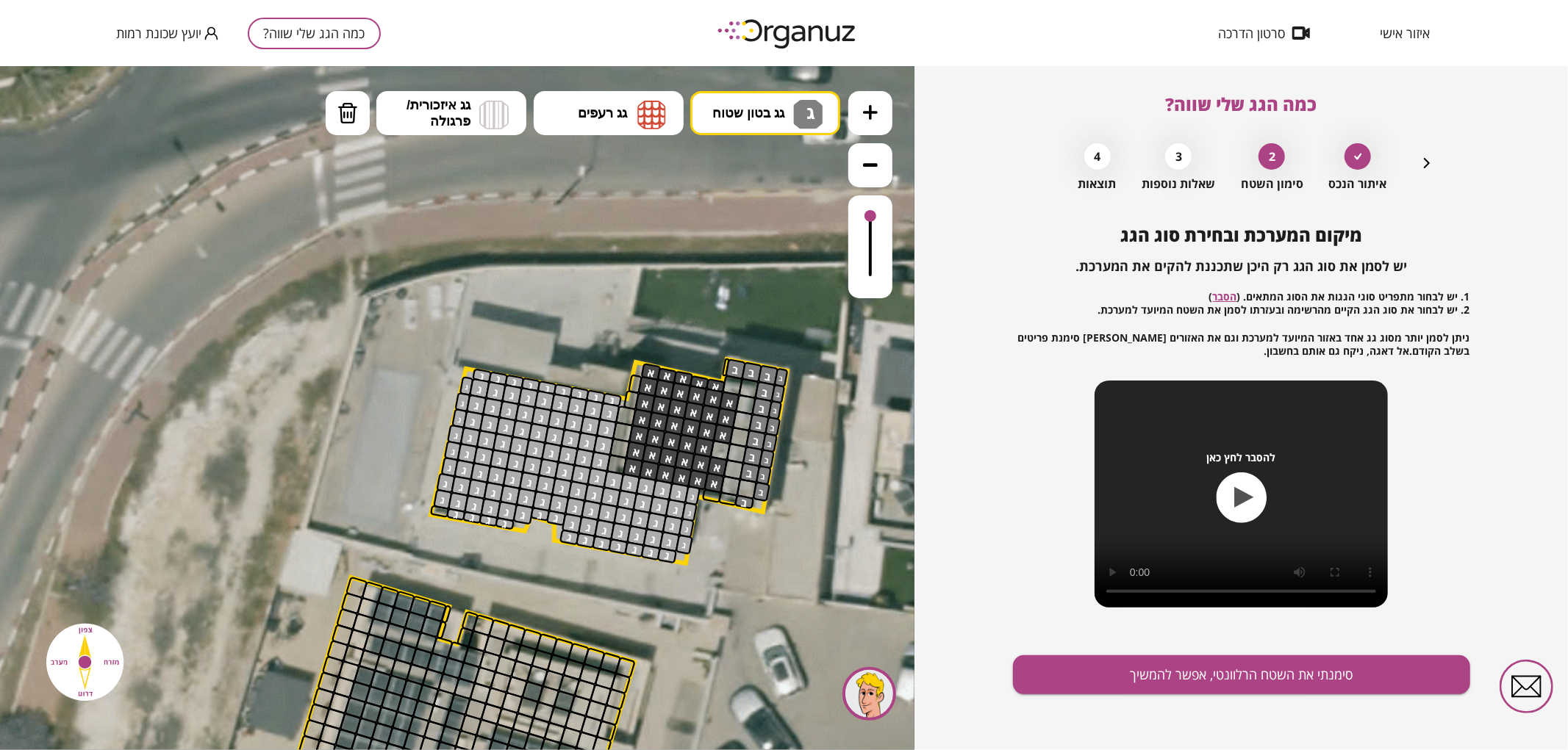
drag, startPoint x: 867, startPoint y: 249, endPoint x: 893, endPoint y: 181, distance: 72.8
click at [890, 191] on div at bounding box center [871, 194] width 44 height 207
click at [802, 99] on img at bounding box center [808, 114] width 29 height 29
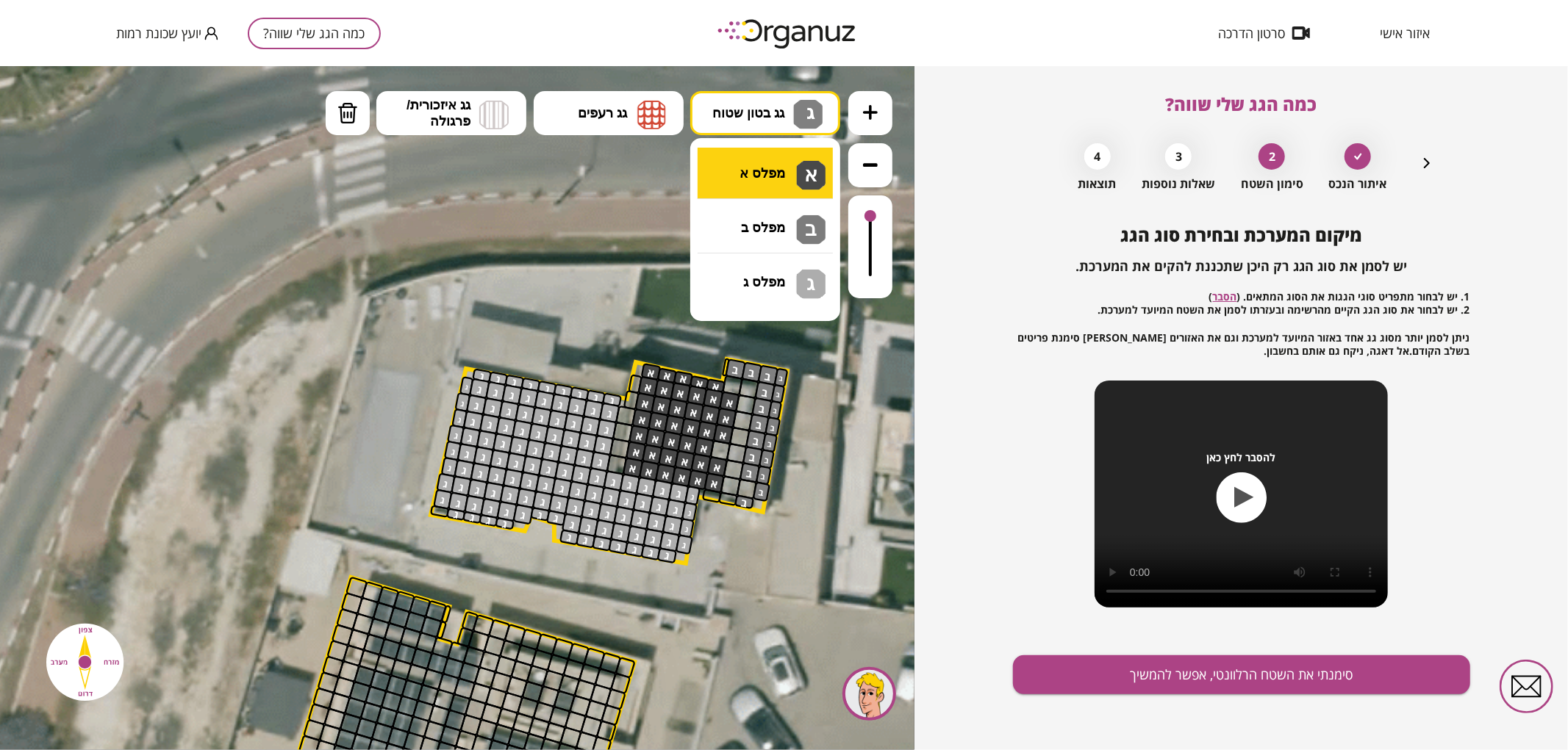
click at [782, 171] on div ".st0 { fill: #FFFFFF; } .st0 { fill: #FFFFFF; }" at bounding box center [457, 407] width 915 height 684
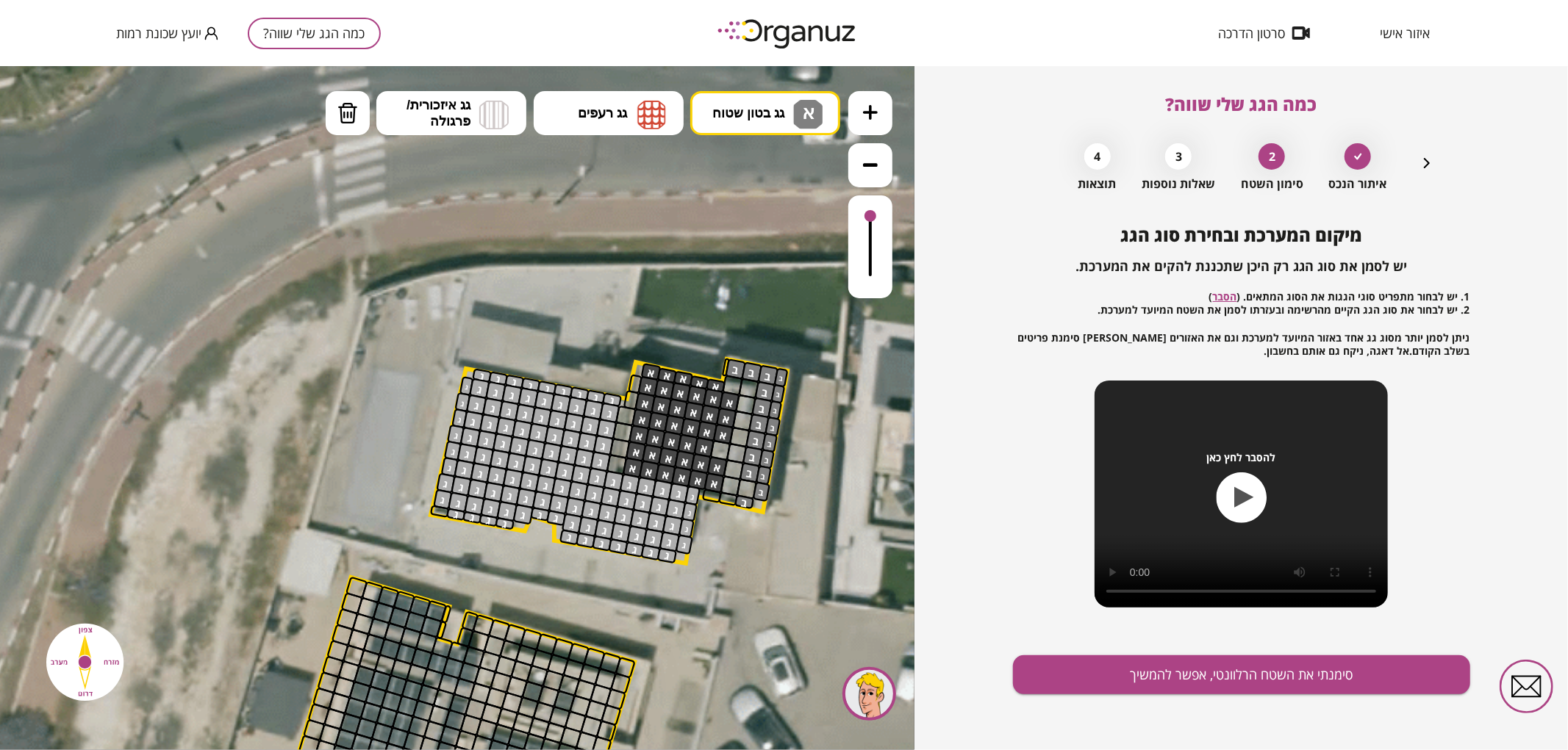
click at [724, 445] on div at bounding box center [721, 450] width 21 height 21
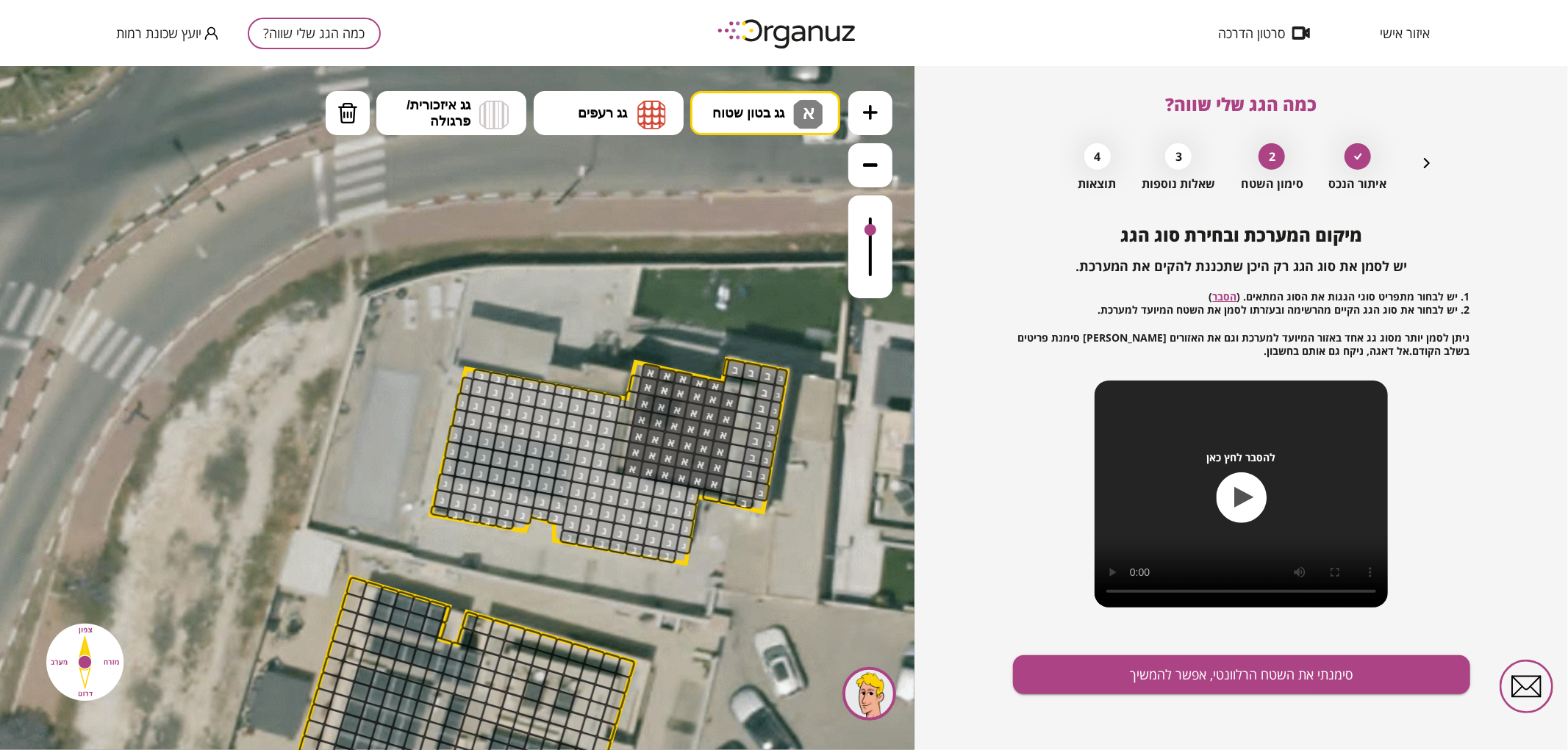
drag, startPoint x: 862, startPoint y: 217, endPoint x: 877, endPoint y: 229, distance: 19.2
click at [877, 229] on div at bounding box center [871, 246] width 44 height 103
click at [780, 119] on span "גג בטון שטוח" at bounding box center [748, 112] width 72 height 16
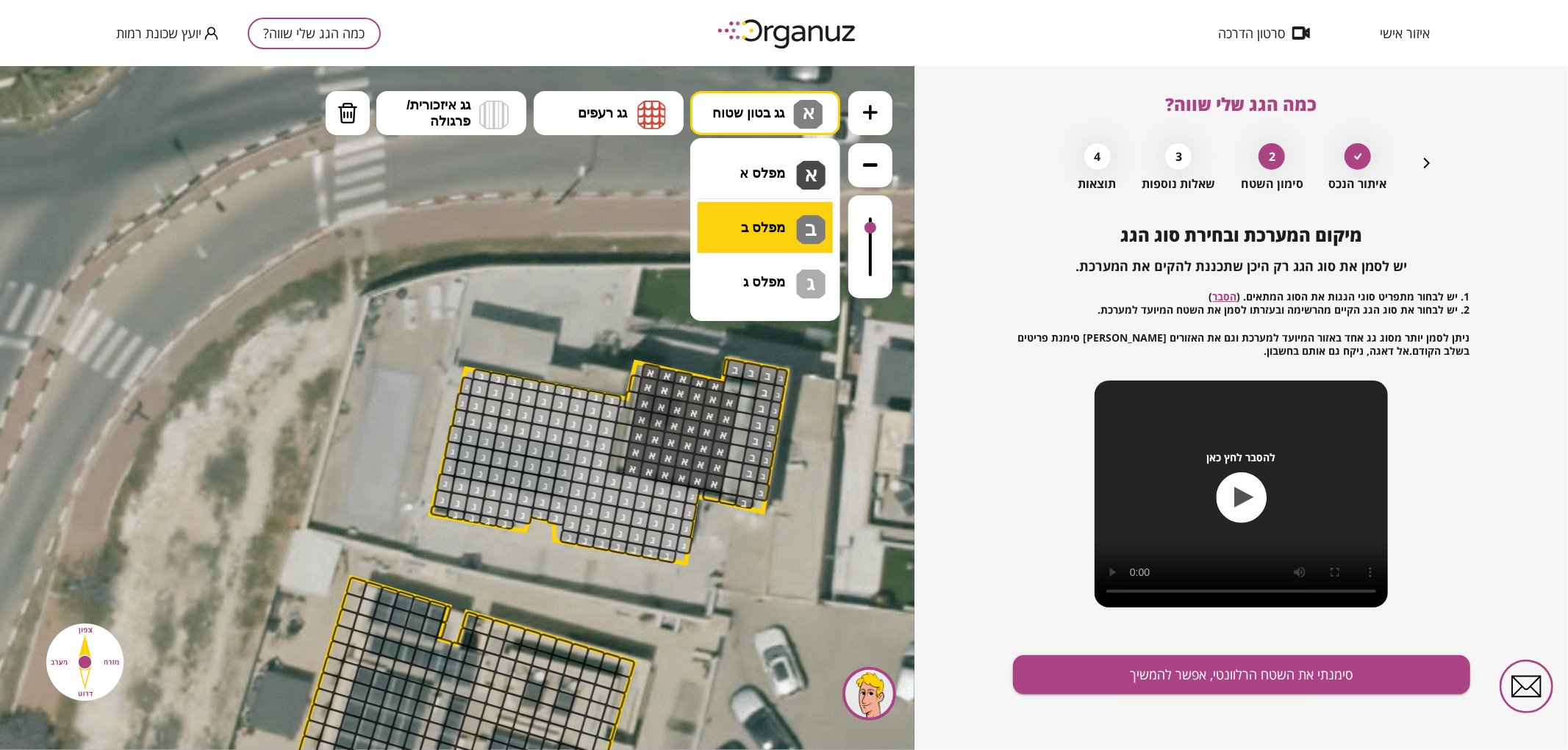
click at [760, 220] on div ".st0 { fill: #FFFFFF; } .st0 { fill: #FFFFFF; }" at bounding box center [457, 407] width 915 height 684
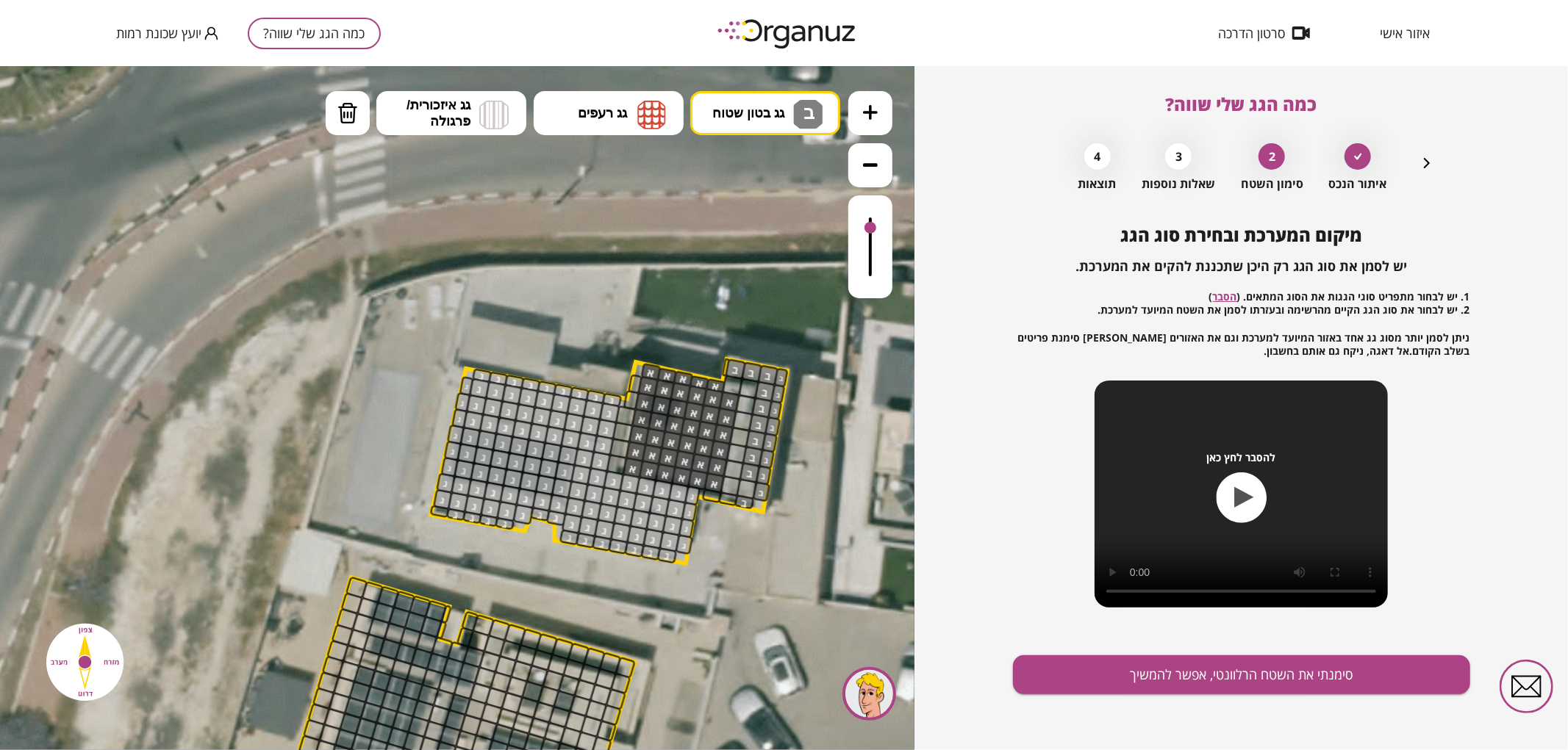
click at [746, 490] on div at bounding box center [747, 488] width 21 height 21
click at [1045, 703] on div "מיקום המערכת ובחירת סוג הגג יש לסמן את סוג הגג רק היכן שתכננת להקים את המערכת. …" at bounding box center [1241, 488] width 457 height 526
click at [1103, 647] on div "מיקום המערכת ובחירת סוג הגג יש לסמן את סוג הגג רק היכן שתכננת להקים את המערכת. …" at bounding box center [1241, 488] width 457 height 526
click at [1119, 667] on button "סימנתי את השטח הרלוונטי, אפשר להמשיך" at bounding box center [1241, 675] width 457 height 39
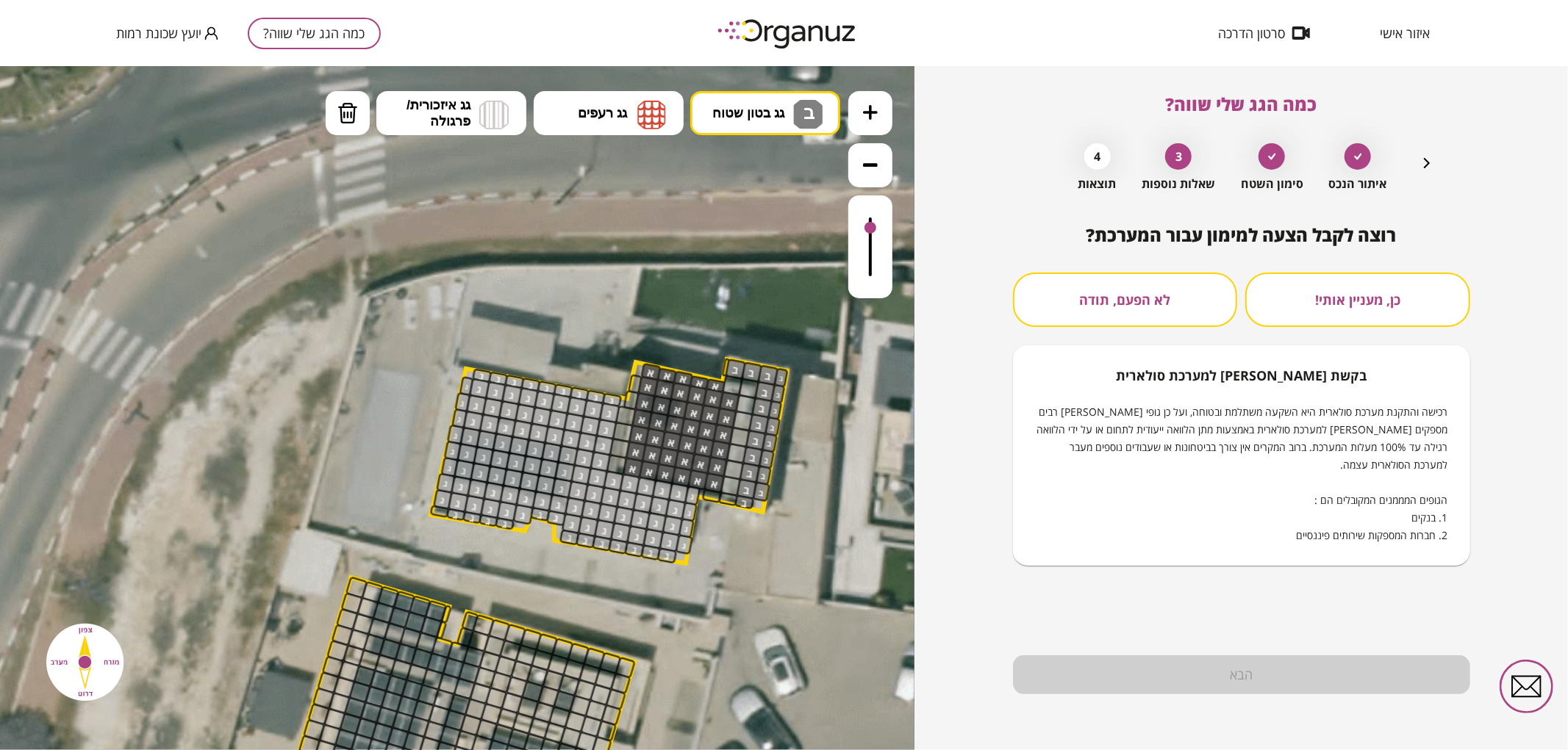
click at [1141, 285] on button "לא הפעם, תודה" at bounding box center [1125, 299] width 225 height 54
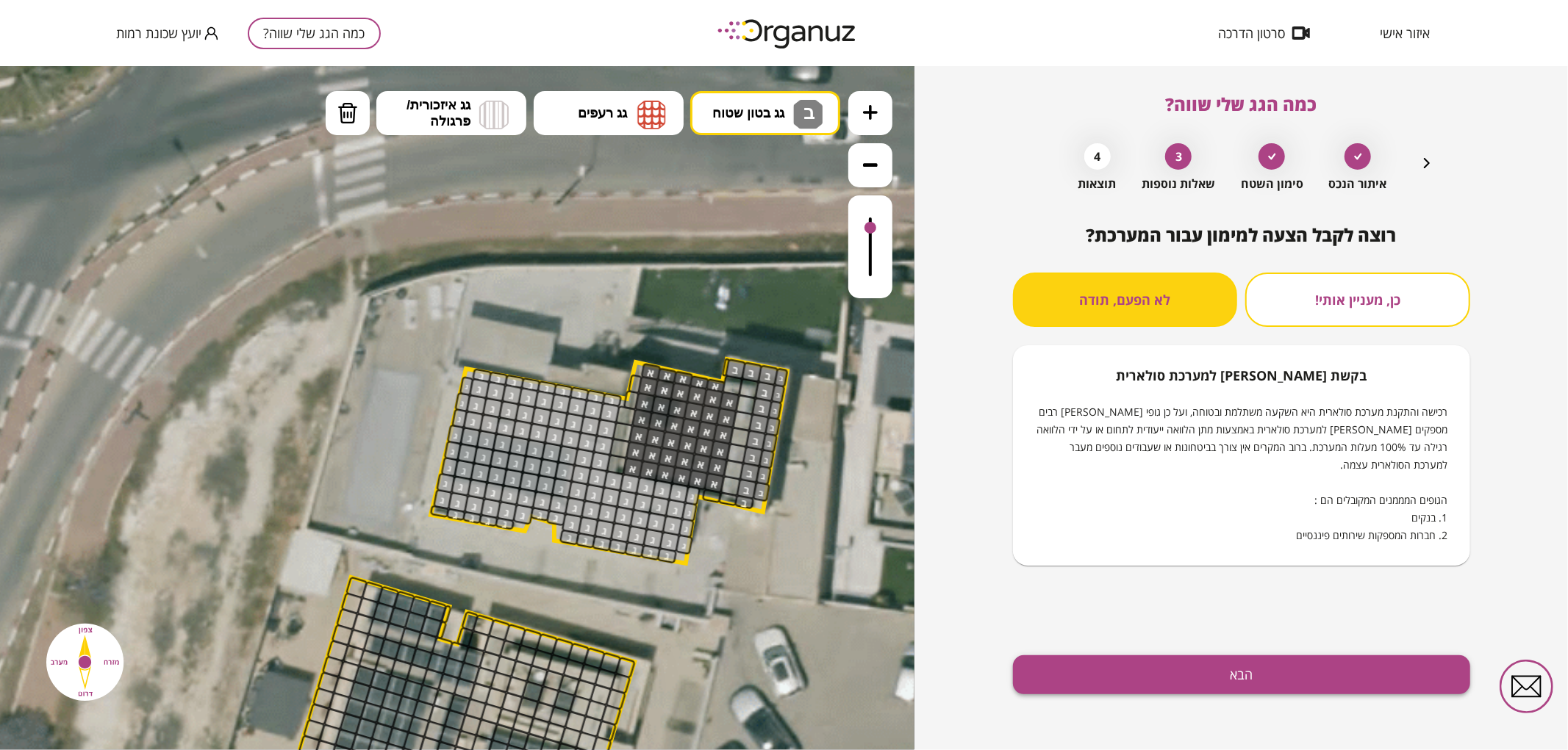
click at [1143, 688] on button "הבא" at bounding box center [1241, 675] width 457 height 39
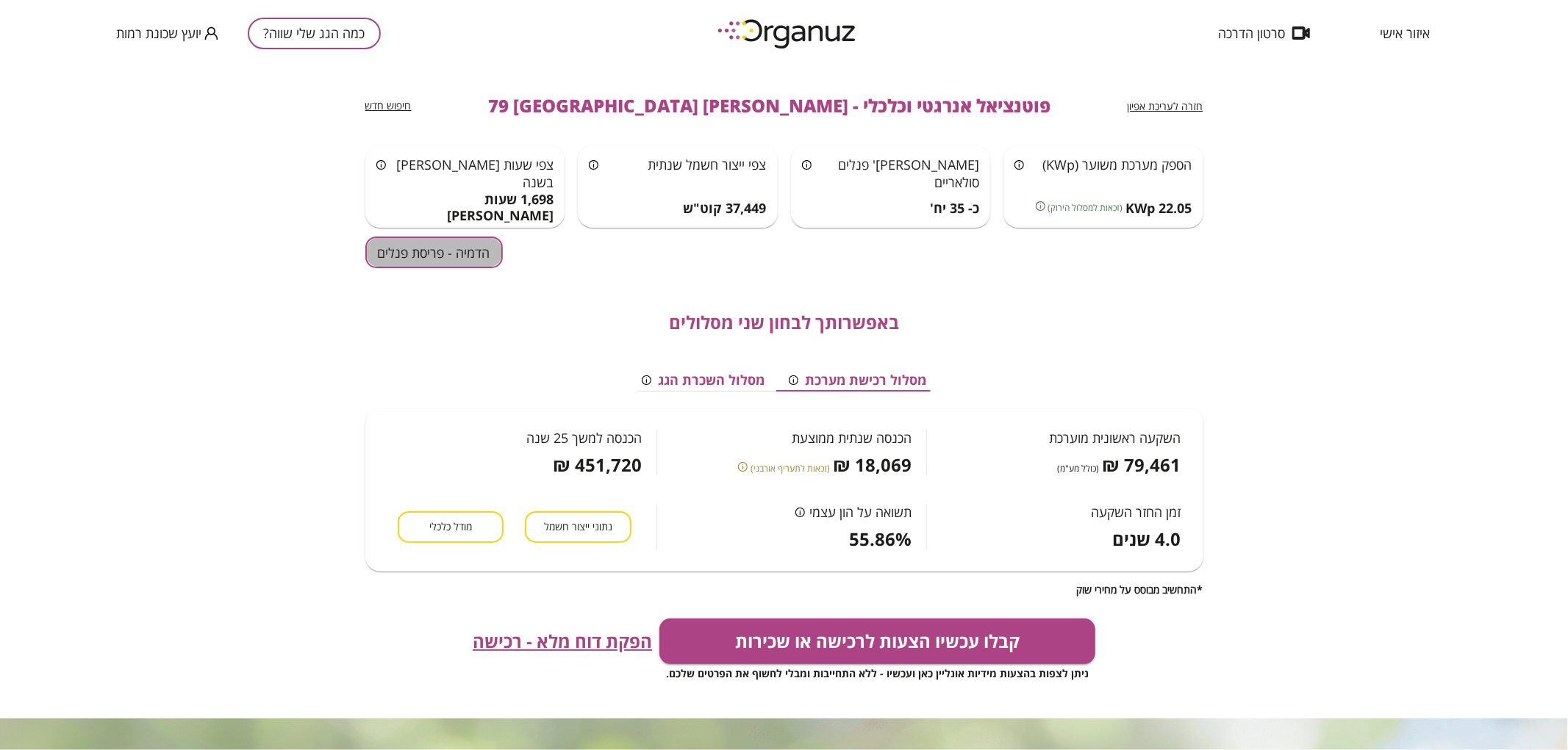
click at [441, 258] on button "הדמיה - פריסת פנלים" at bounding box center [434, 252] width 138 height 31
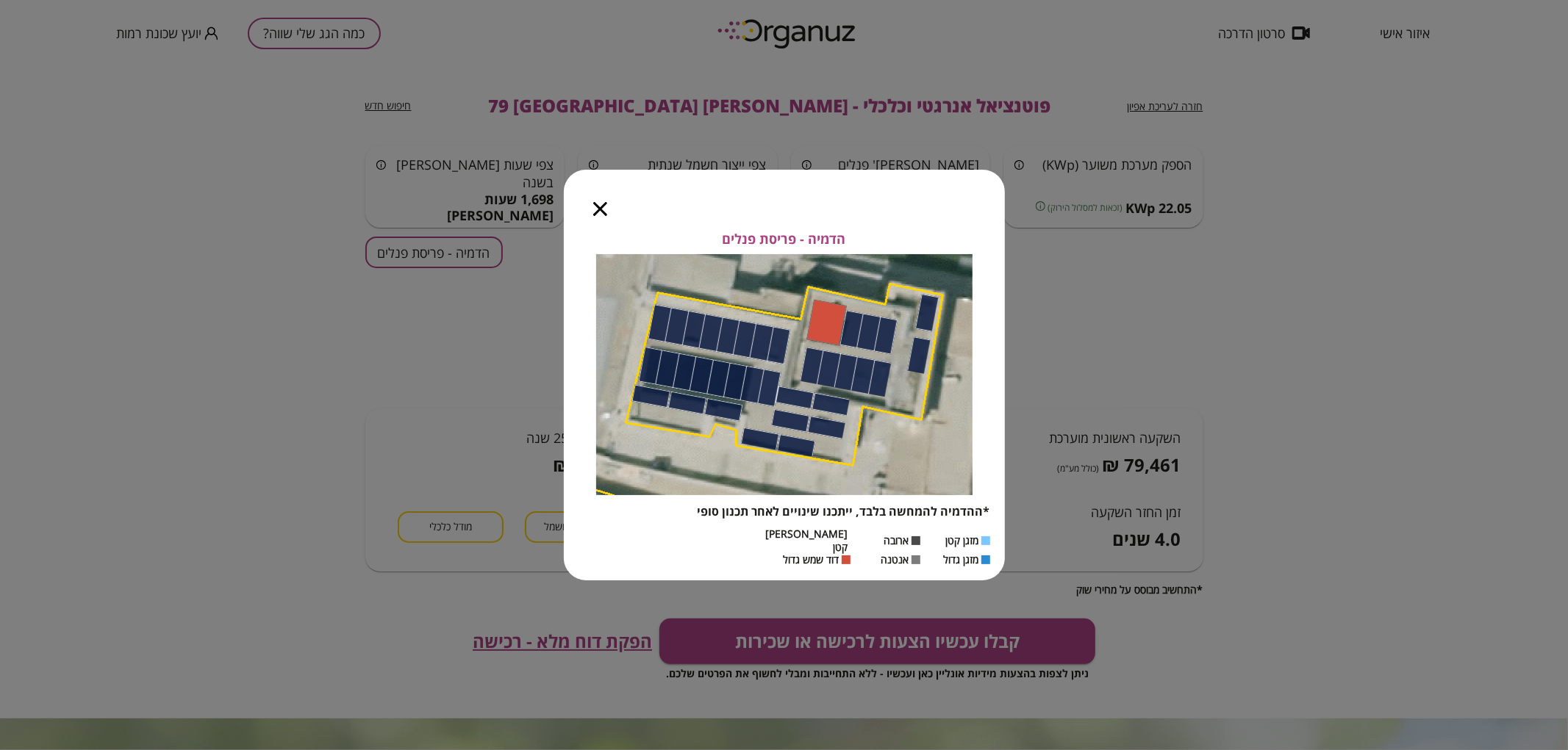
click at [597, 208] on icon "button" at bounding box center [600, 209] width 14 height 14
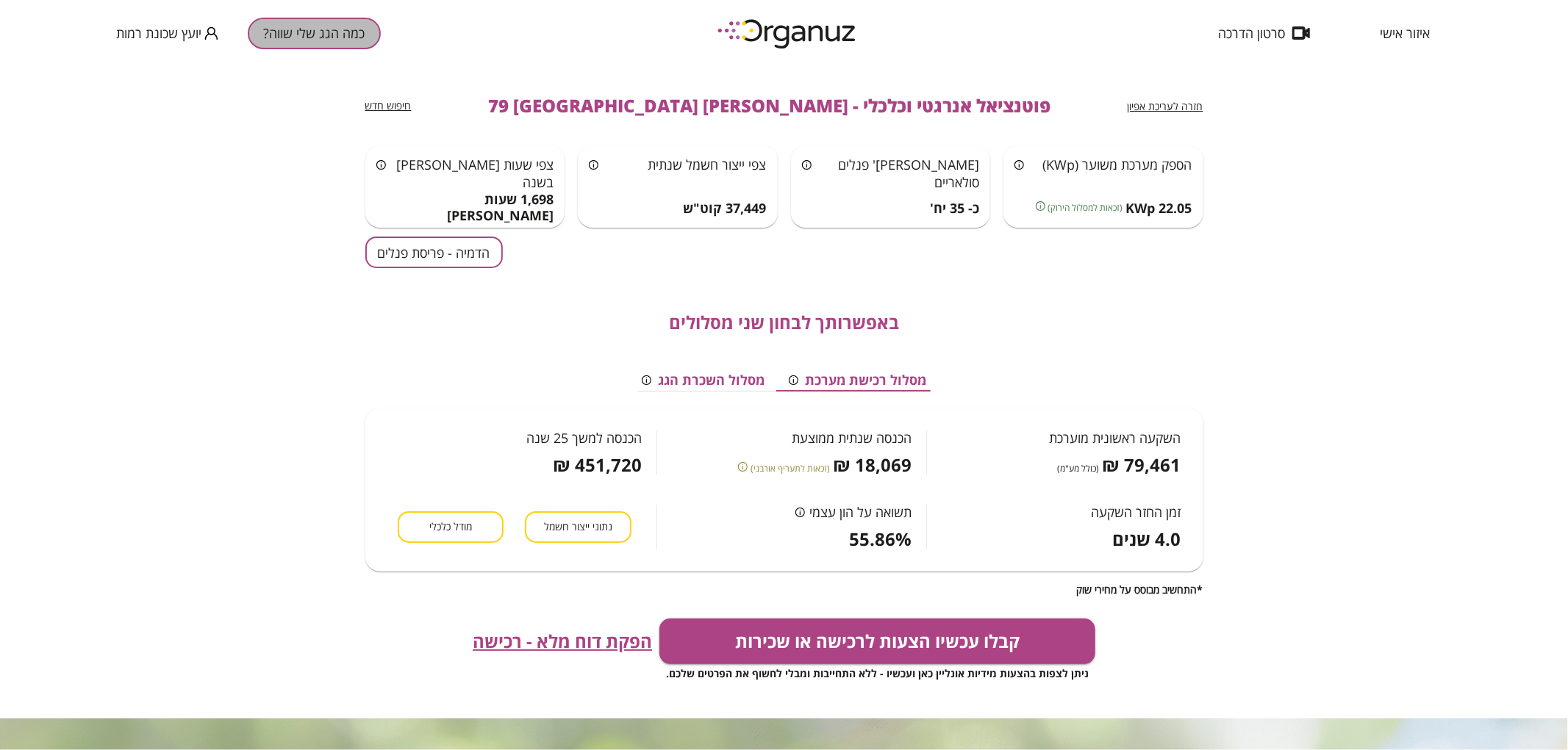
click at [316, 31] on button "כמה הגג שלי שווה?" at bounding box center [315, 33] width 133 height 31
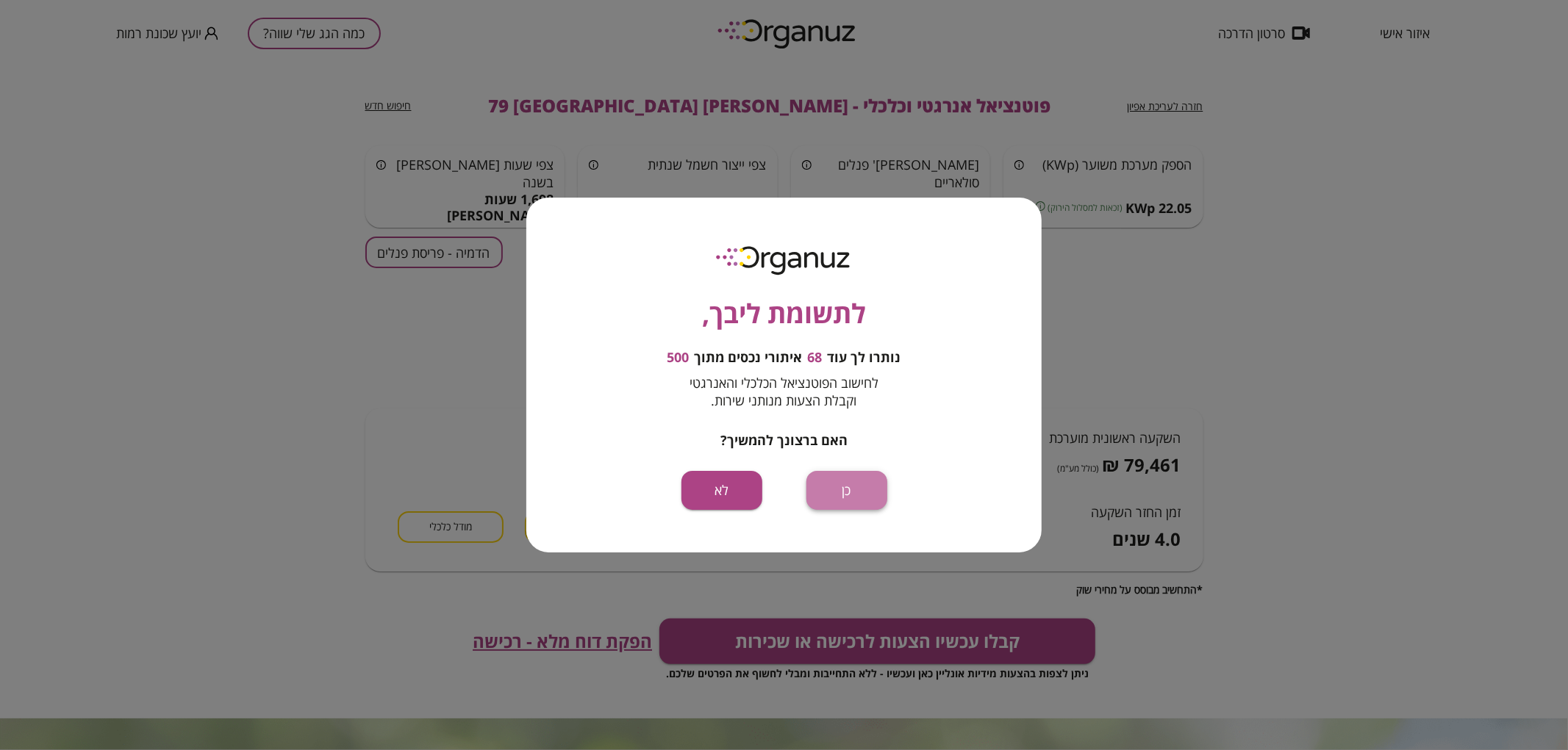
click at [861, 494] on button "כן" at bounding box center [847, 491] width 81 height 39
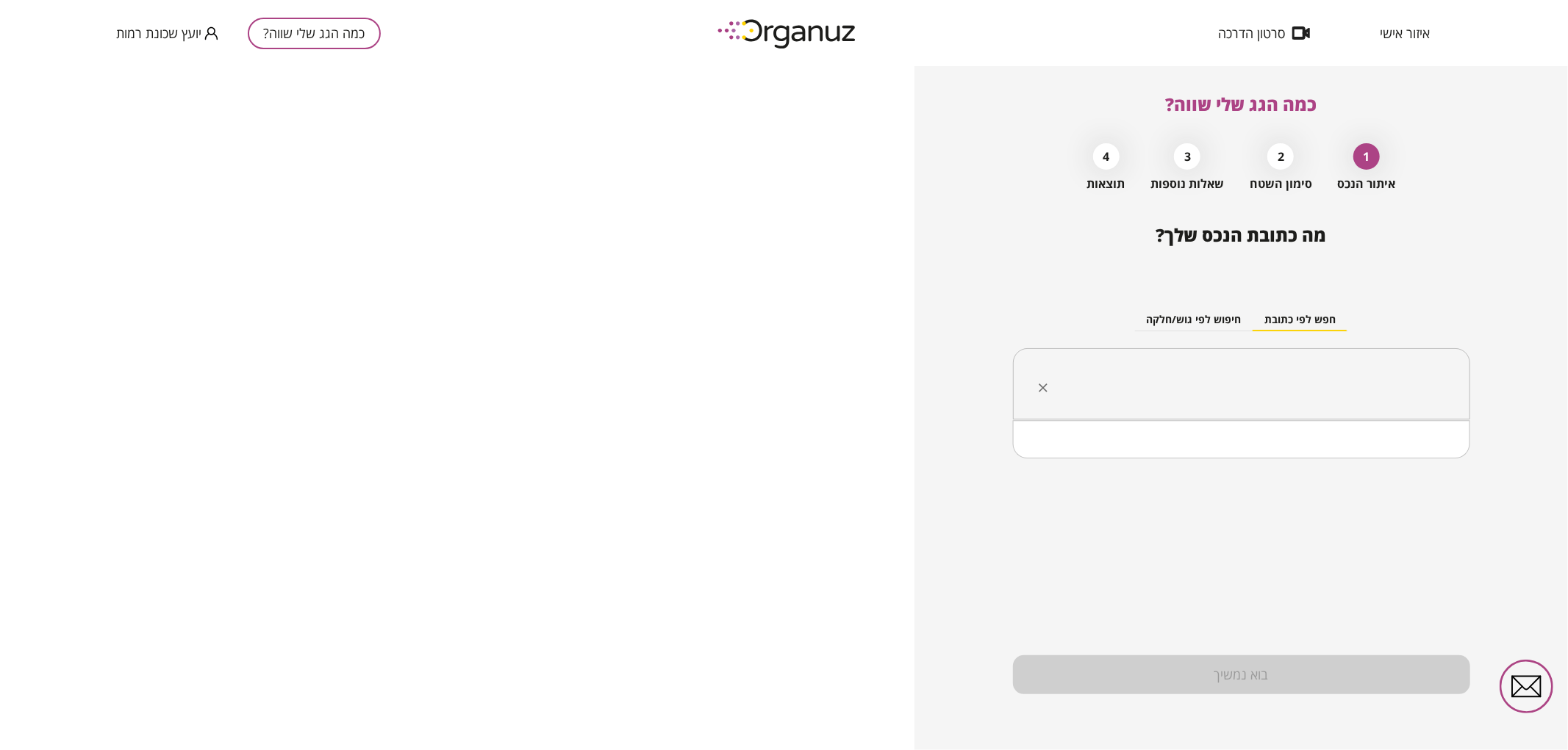
click at [1210, 399] on input "text" at bounding box center [1247, 384] width 411 height 37
click at [1182, 464] on li "[PERSON_NAME] 44 [GEOGRAPHIC_DATA]" at bounding box center [1241, 458] width 419 height 27
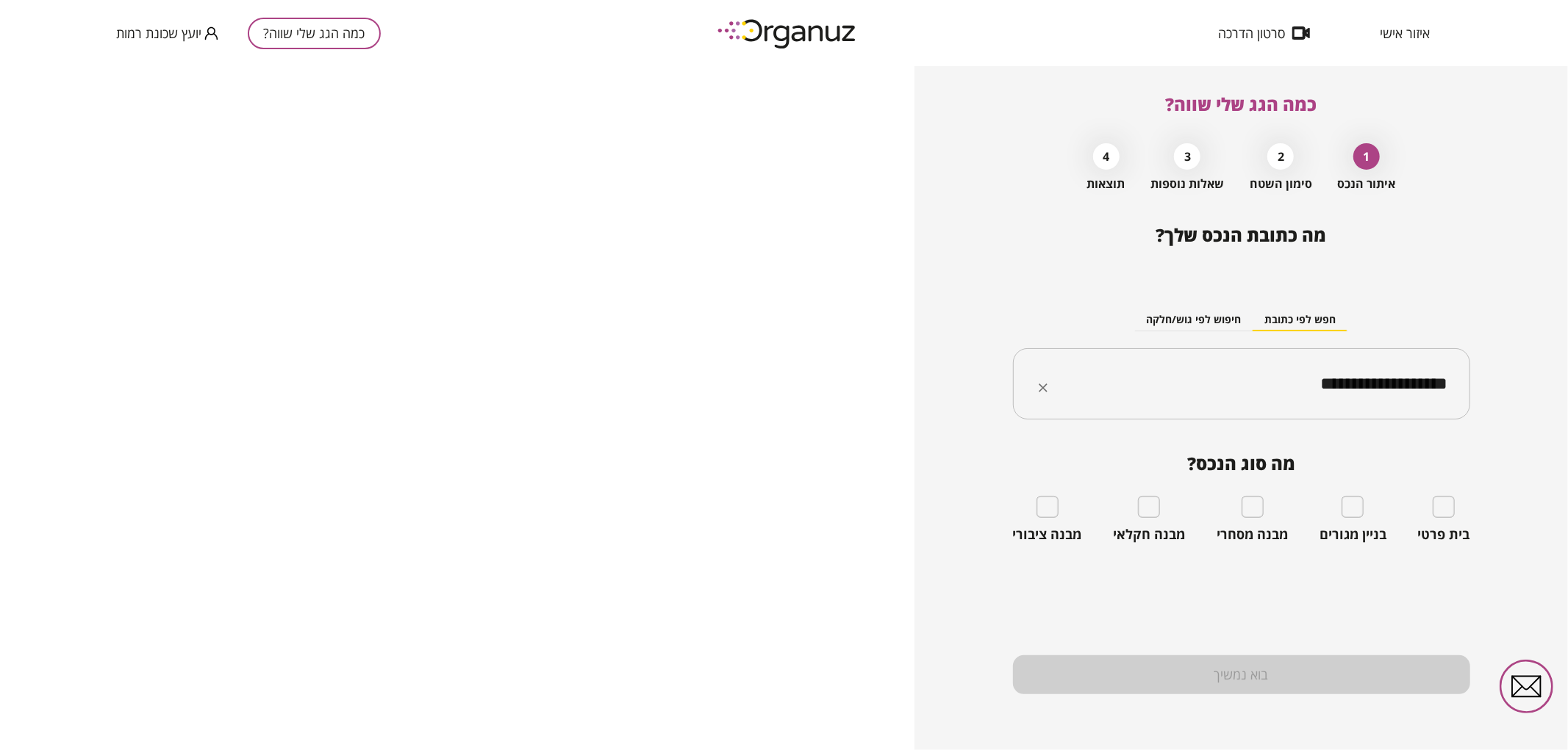
type input "**********"
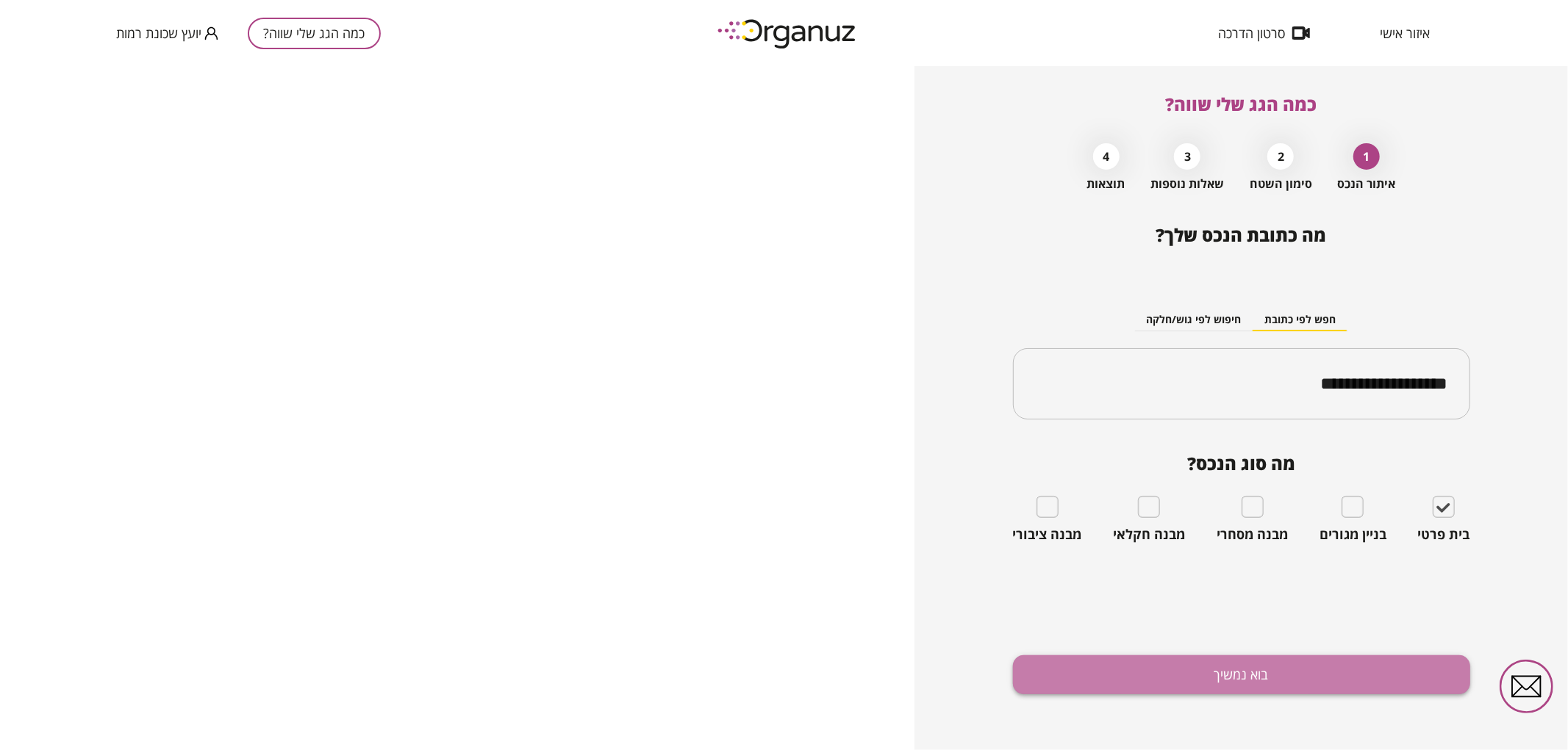
click at [1327, 658] on button "בוא נמשיך" at bounding box center [1241, 675] width 457 height 39
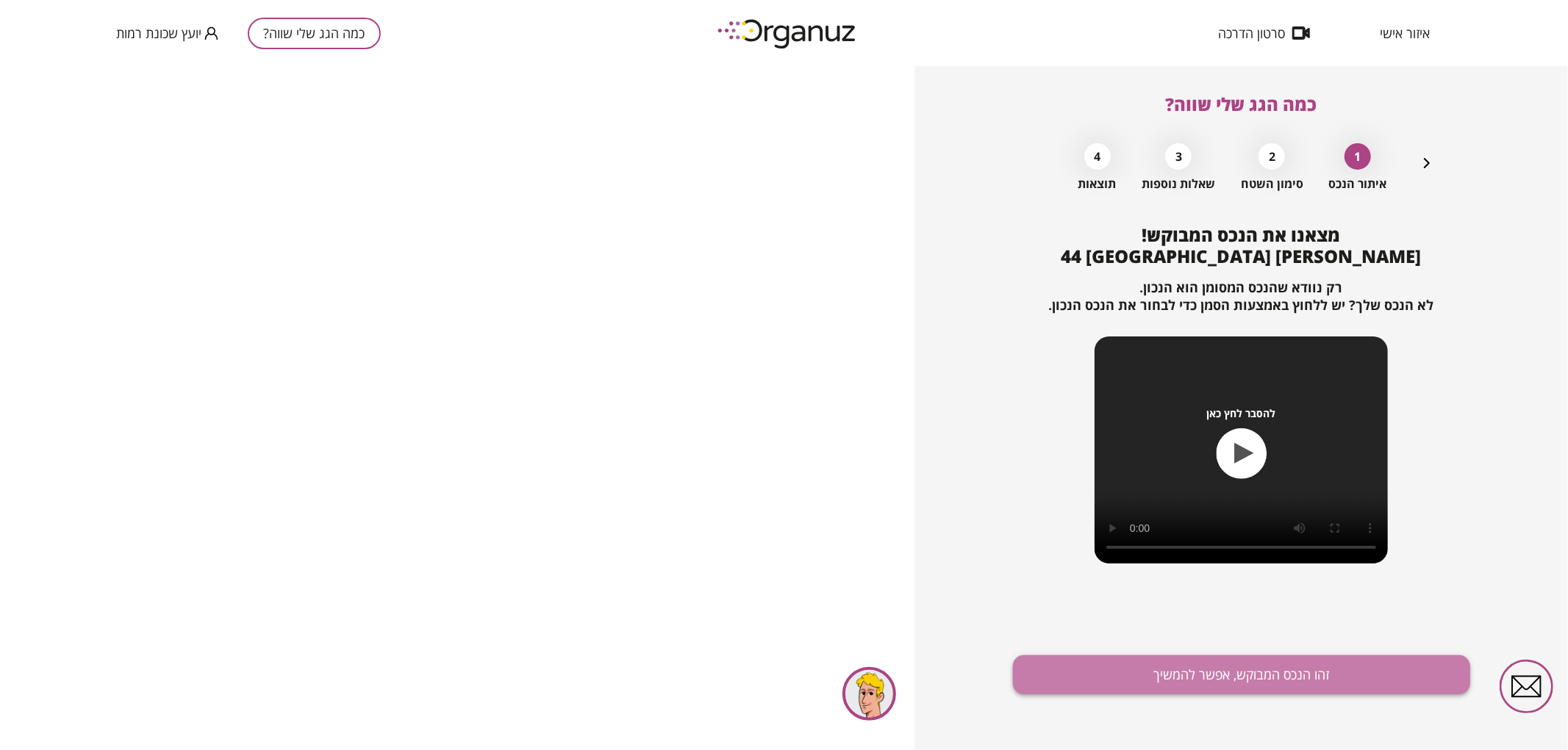
click at [1246, 680] on button "זהו הנכס המבוקש, אפשר להמשיך" at bounding box center [1241, 675] width 457 height 39
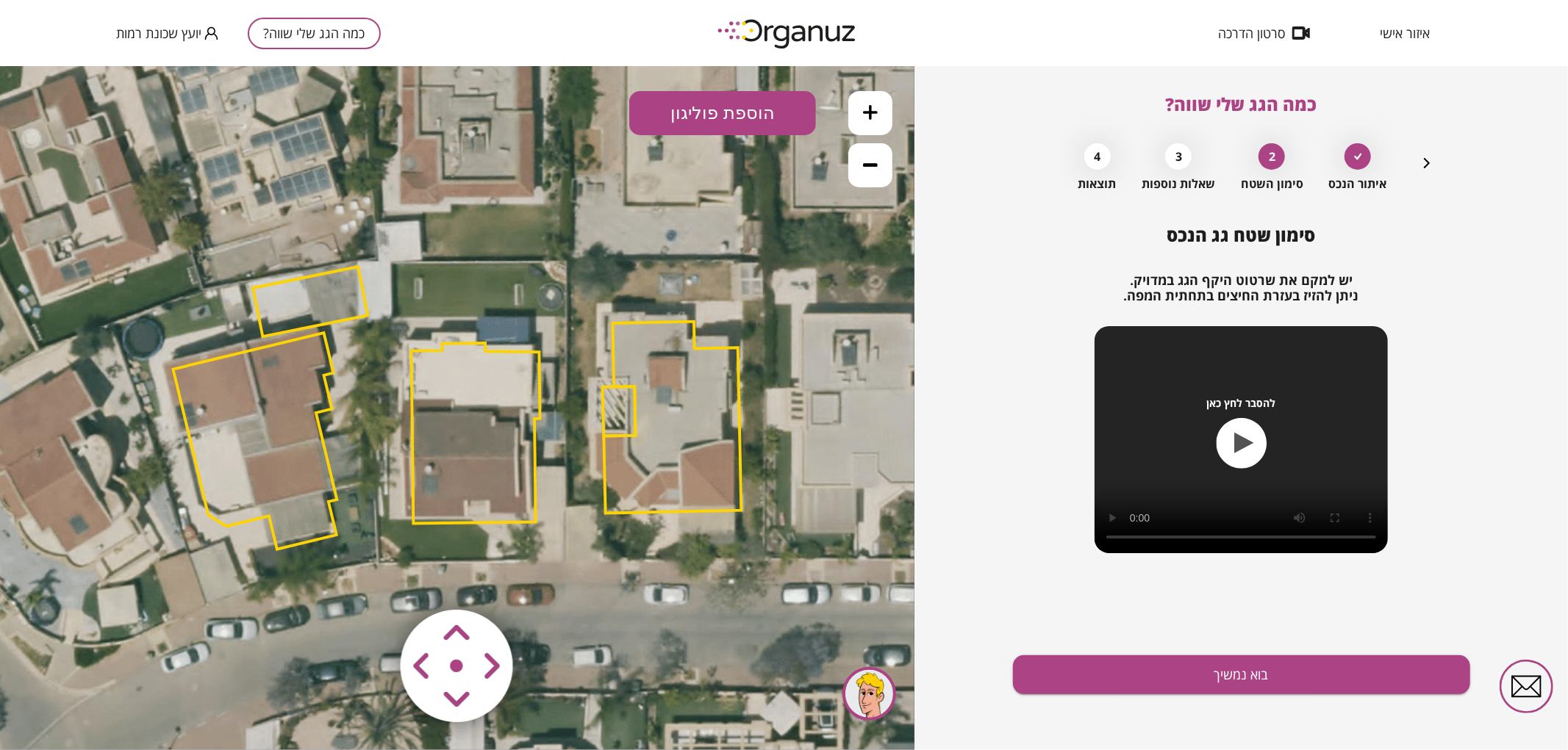
click at [863, 161] on icon at bounding box center [870, 164] width 15 height 15
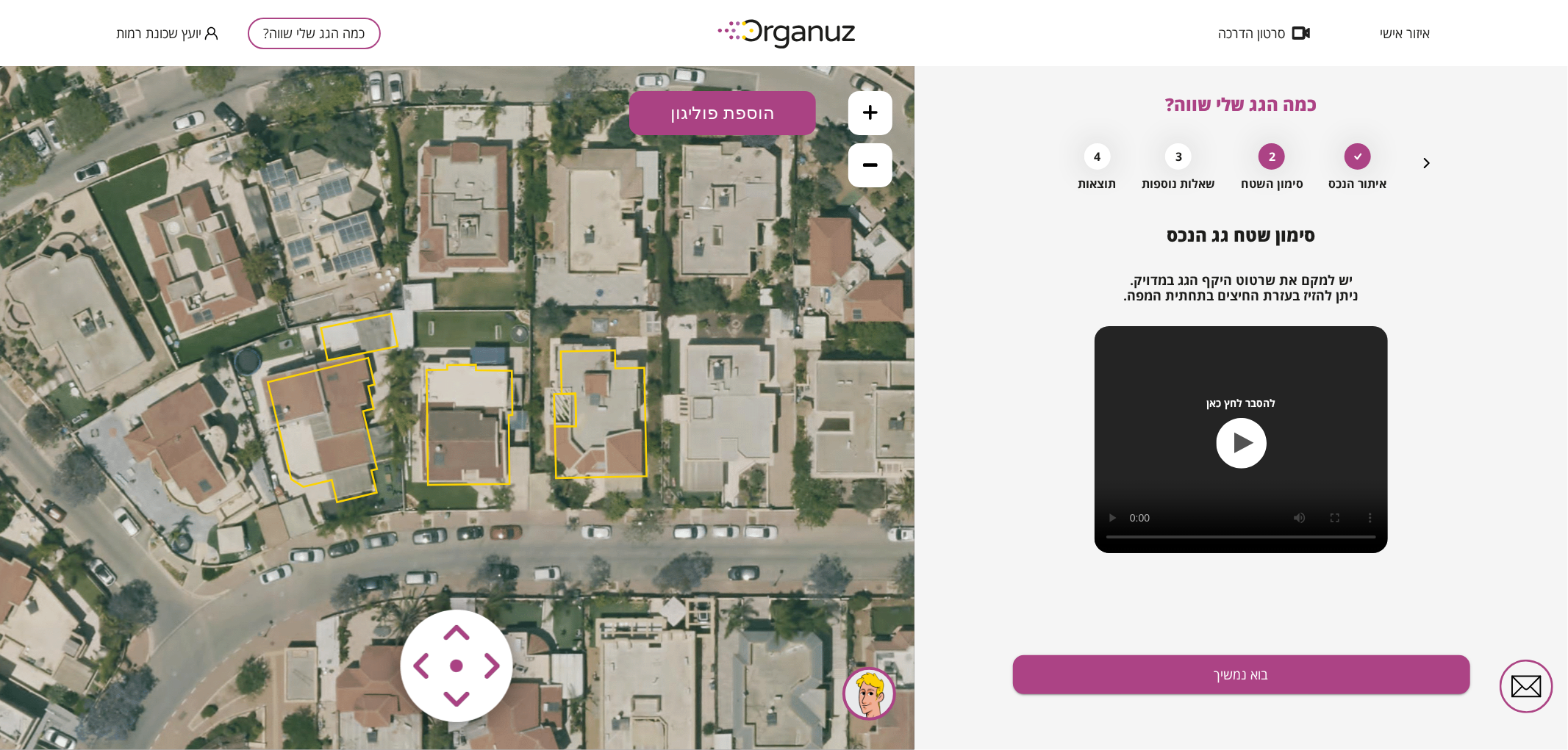
click at [467, 390] on polygon at bounding box center [469, 424] width 86 height 120
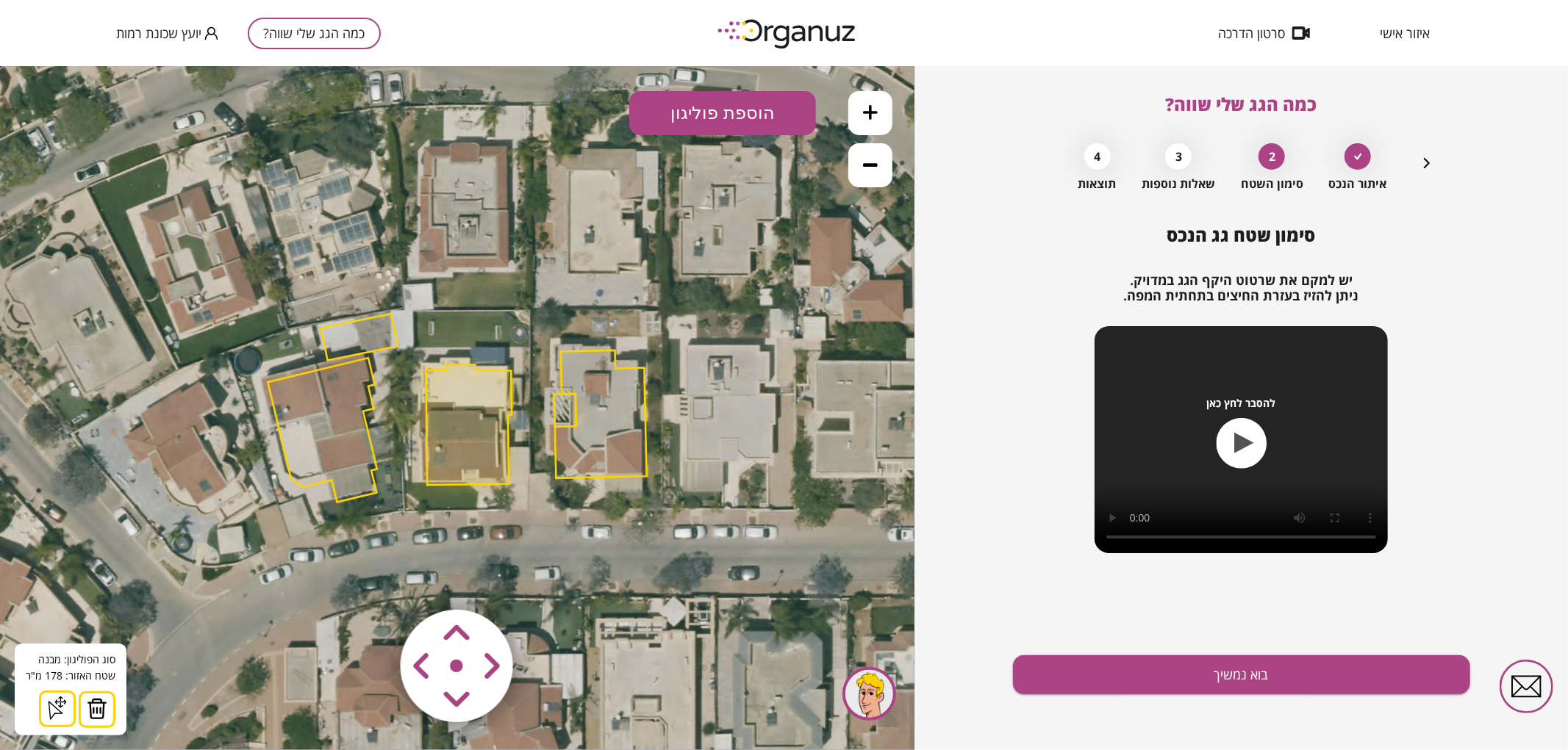
click at [370, 579] on area at bounding box center [370, 579] width 0 height 0
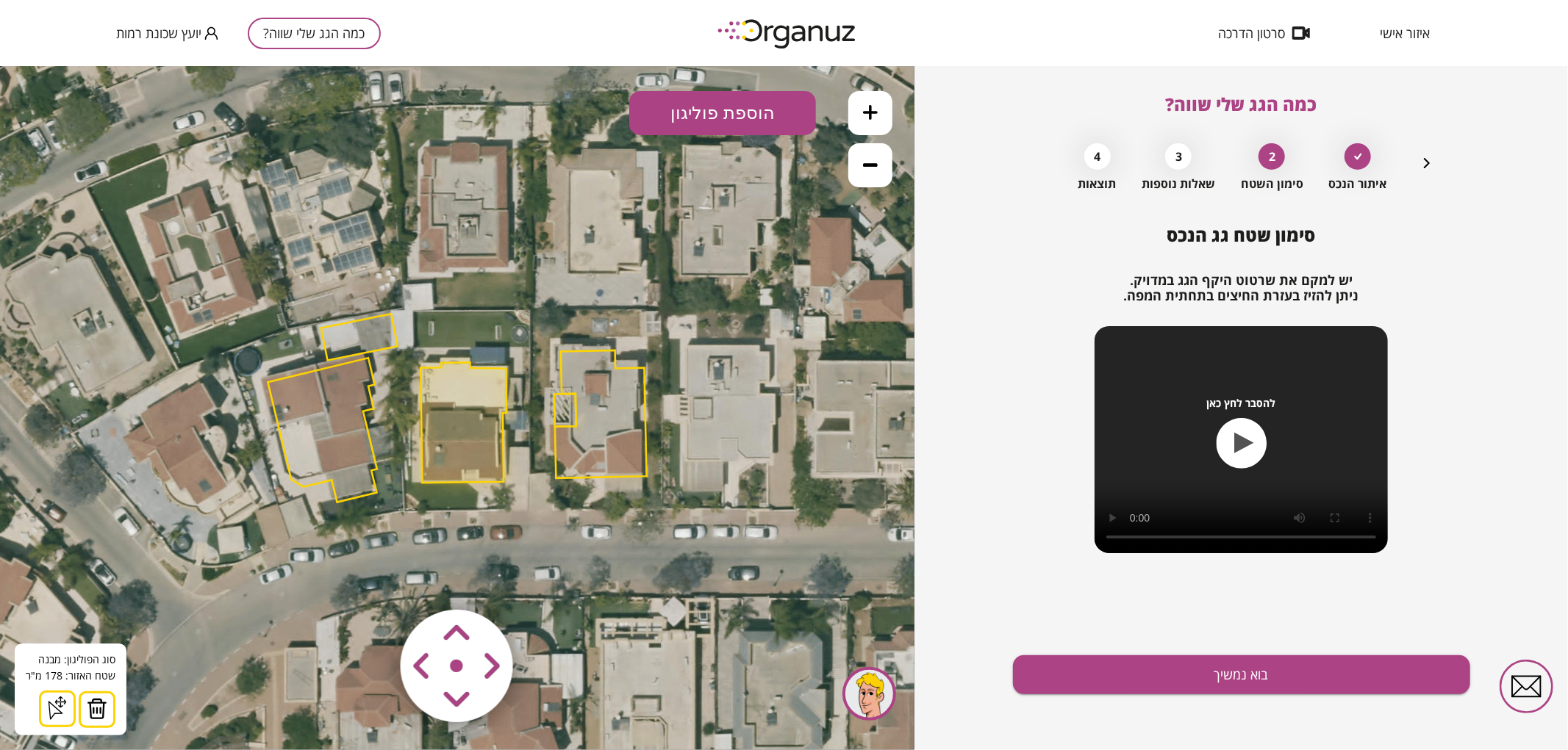
click at [370, 579] on area at bounding box center [370, 579] width 0 height 0
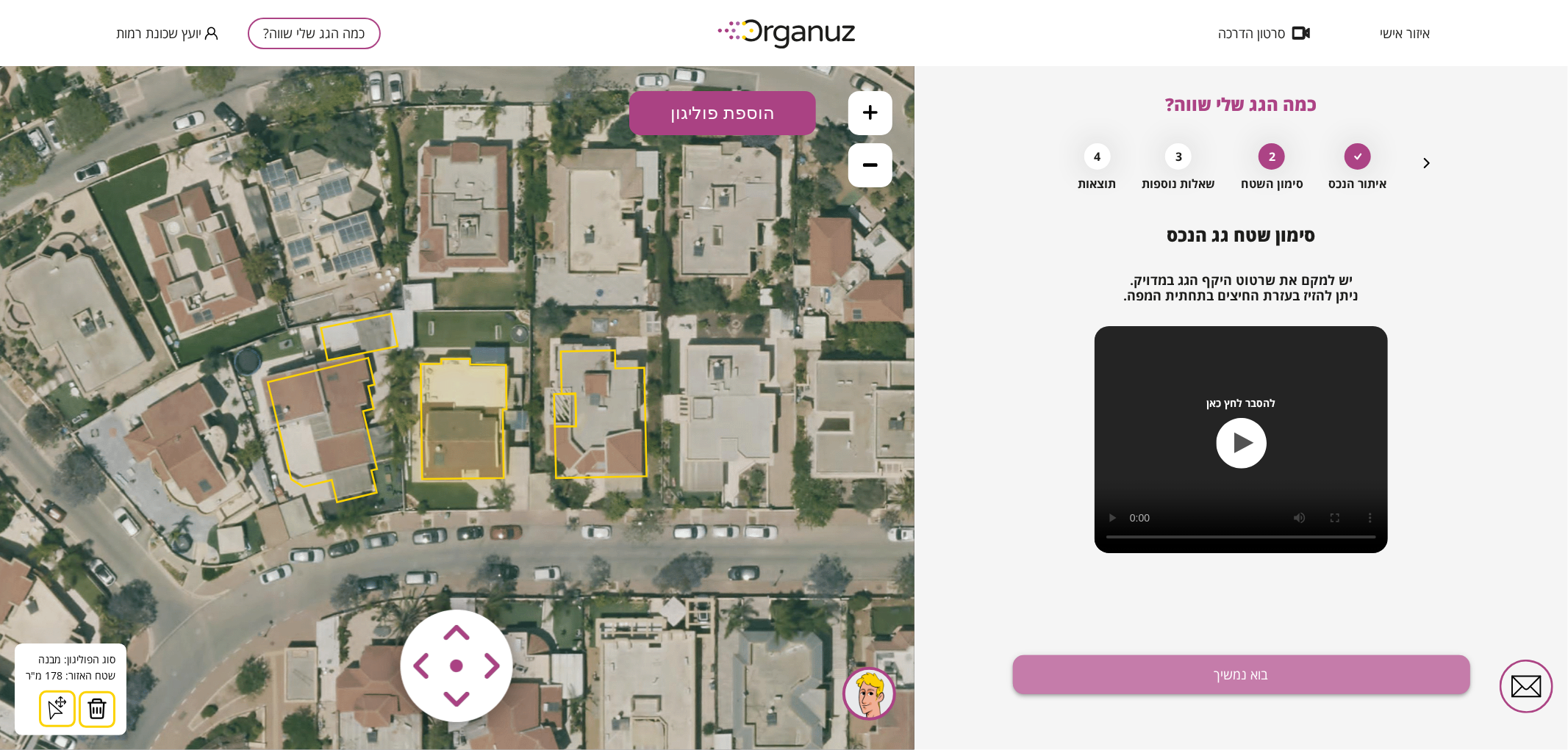
click at [1106, 669] on button "בוא נמשיך" at bounding box center [1241, 675] width 457 height 39
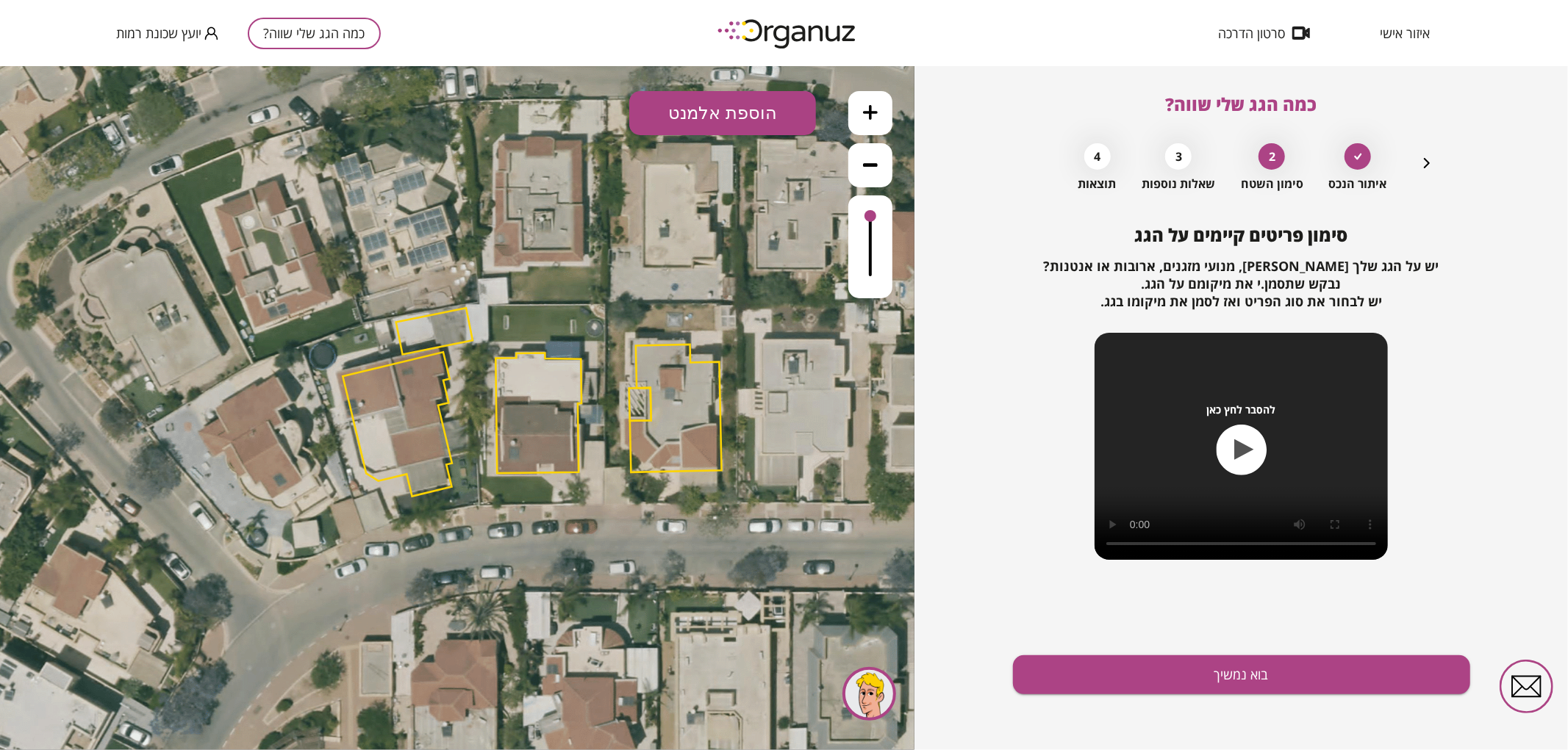
drag, startPoint x: 756, startPoint y: 443, endPoint x: 831, endPoint y: 437, distance: 75.2
click at [831, 437] on icon at bounding box center [533, 400] width 1169 height 1169
click at [554, 406] on polygon at bounding box center [538, 412] width 86 height 120
click at [1425, 161] on icon "button" at bounding box center [1426, 163] width 18 height 18
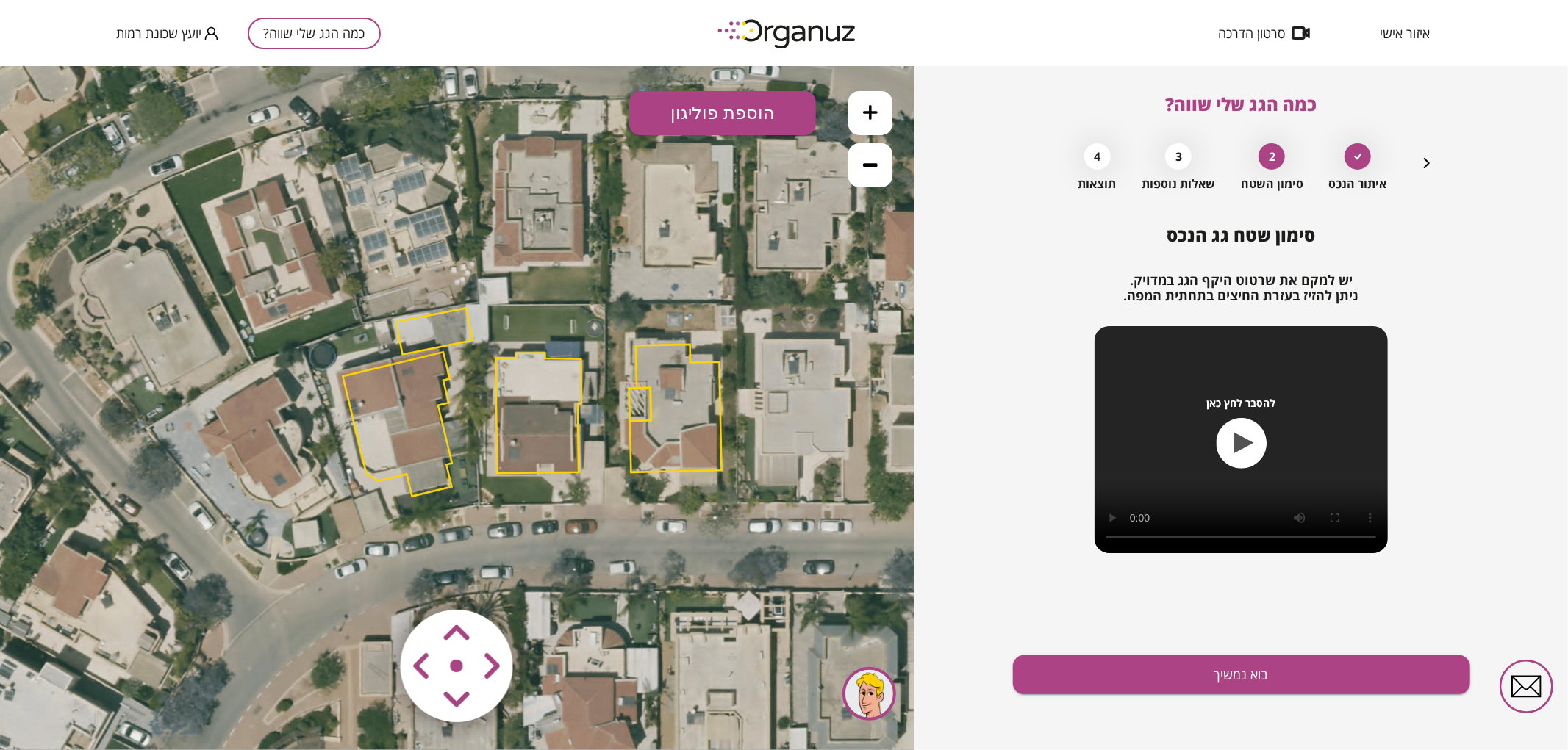
click at [520, 397] on polygon at bounding box center [538, 412] width 86 height 120
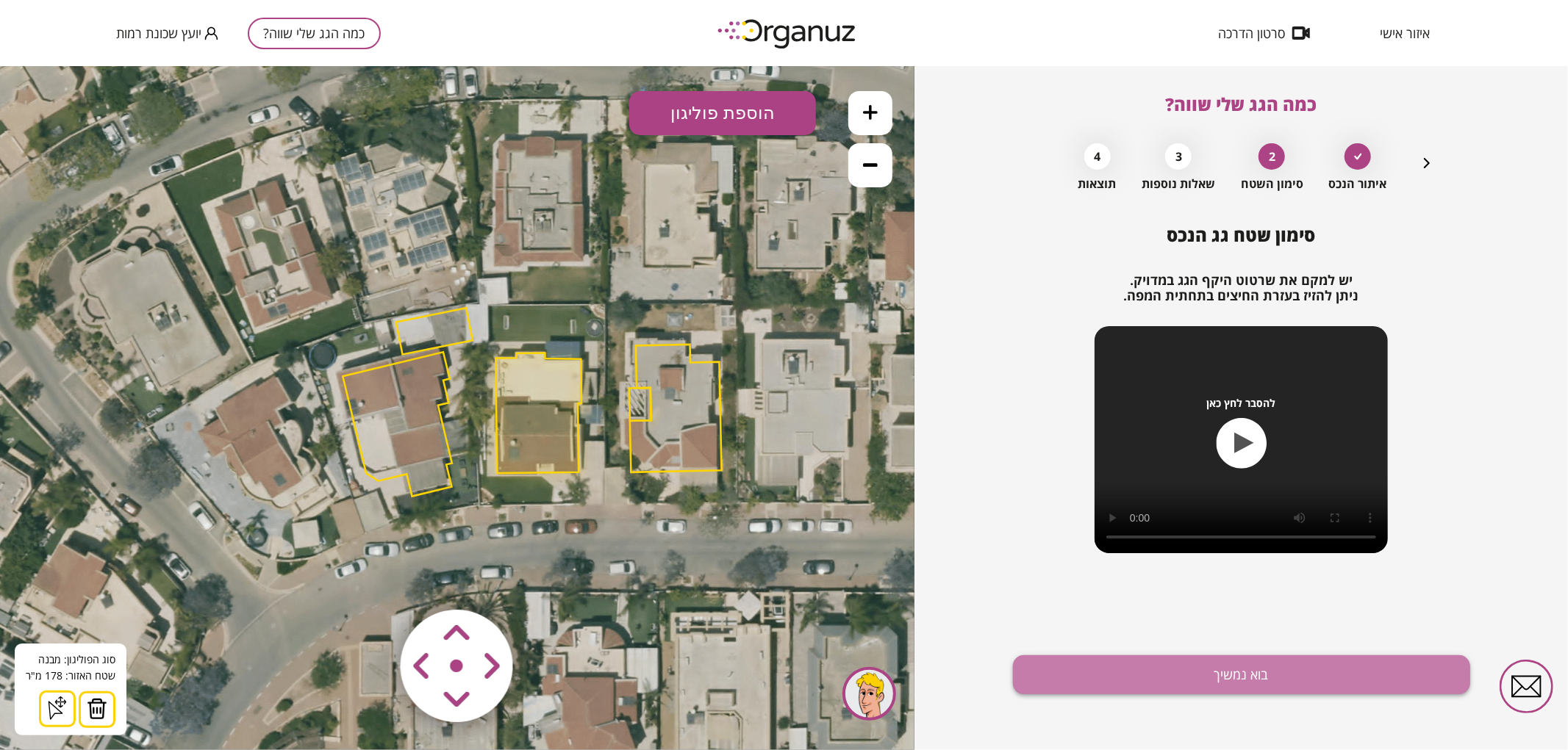
click at [1062, 686] on button "בוא נמשיך" at bounding box center [1241, 675] width 457 height 39
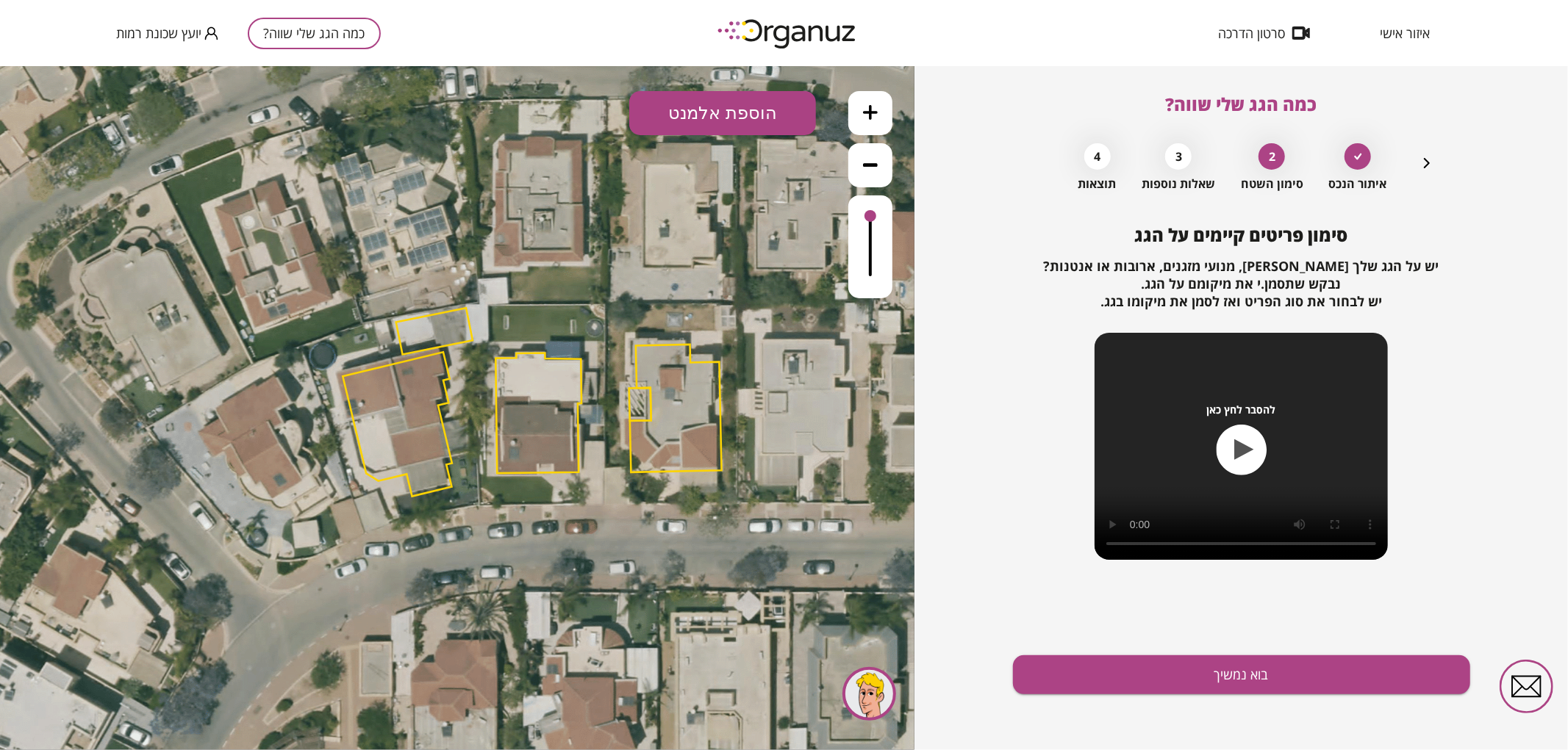
click at [728, 112] on button "הוספת אלמנט" at bounding box center [723, 112] width 187 height 44
click at [731, 279] on div ".st0 { fill: #FFFFFF; } .st0 { fill: #FFFFFF; }" at bounding box center [457, 407] width 915 height 684
click at [1167, 680] on button "בוא נמשיך" at bounding box center [1241, 675] width 457 height 39
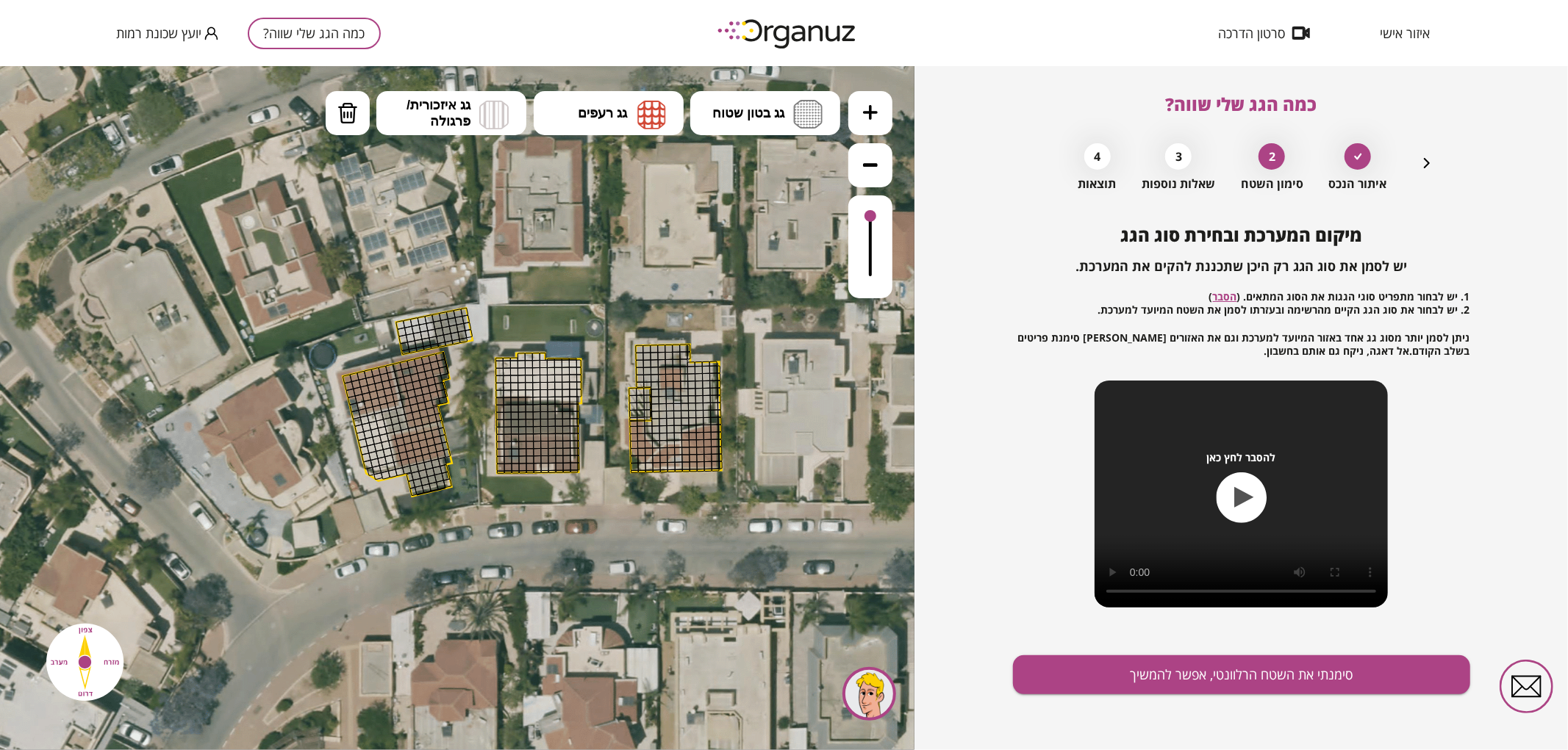
click at [865, 106] on icon at bounding box center [870, 111] width 15 height 15
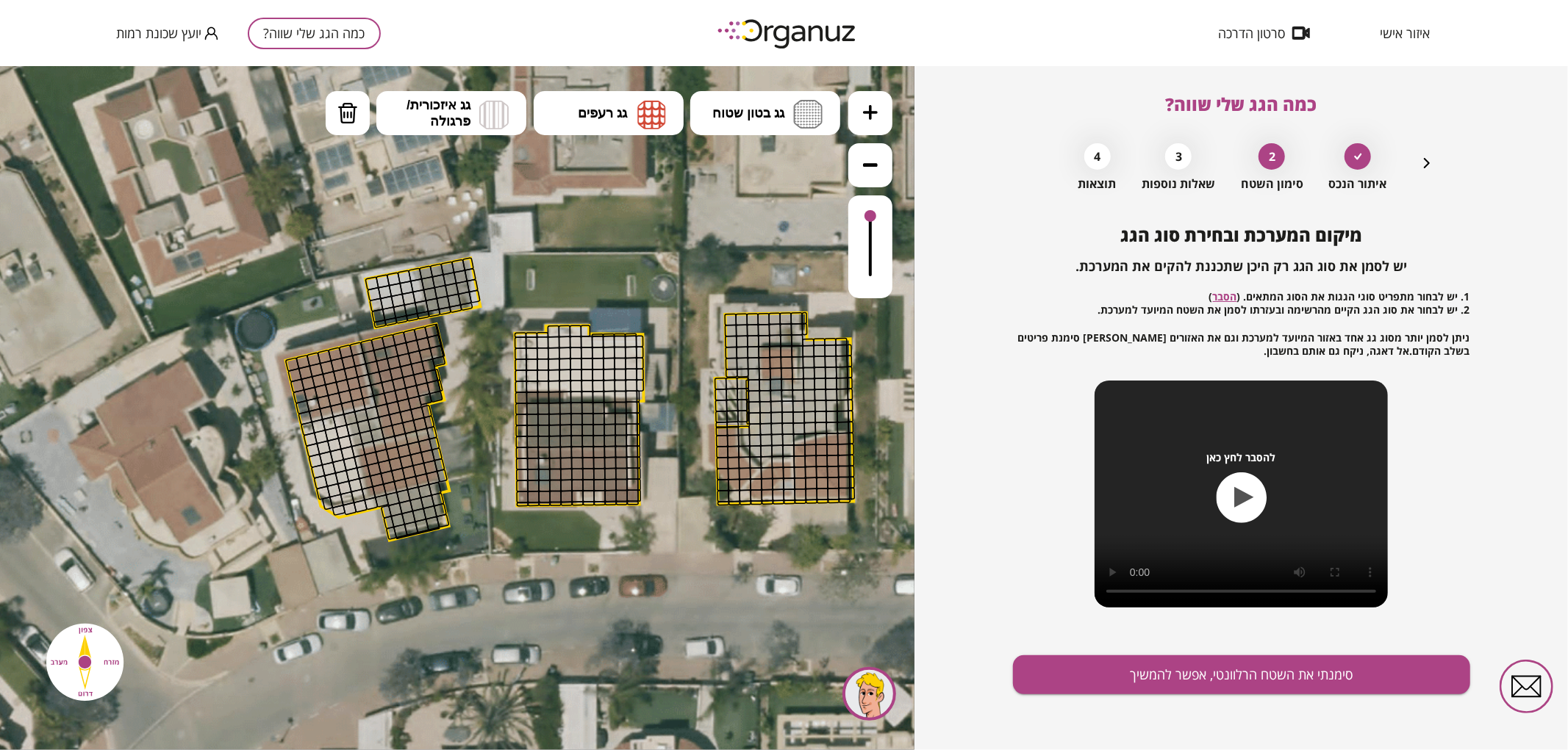
click at [865, 106] on icon at bounding box center [870, 111] width 15 height 15
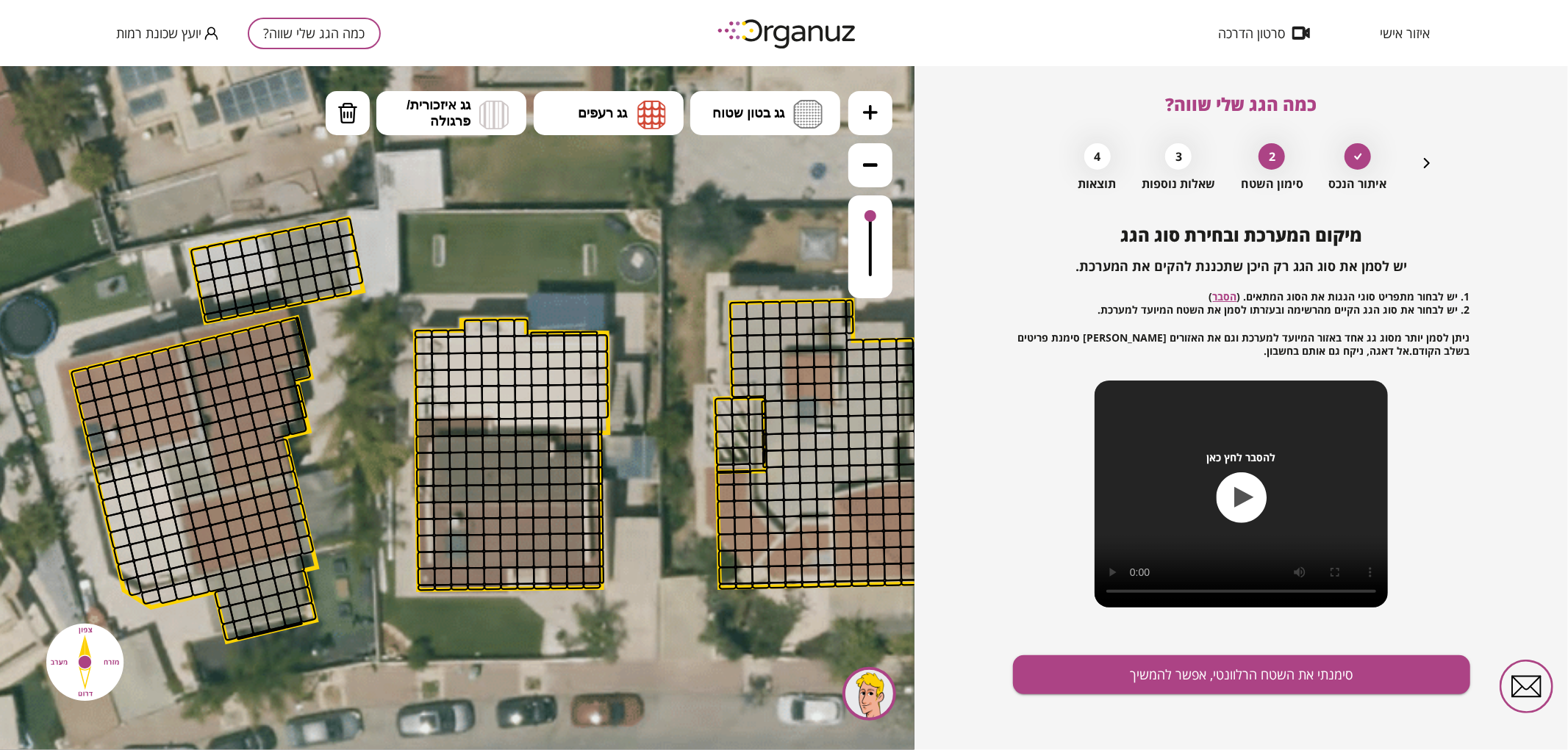
drag, startPoint x: 809, startPoint y: 194, endPoint x: 681, endPoint y: 230, distance: 133.0
click at [681, 230] on icon at bounding box center [500, 427] width 2631 height 2630
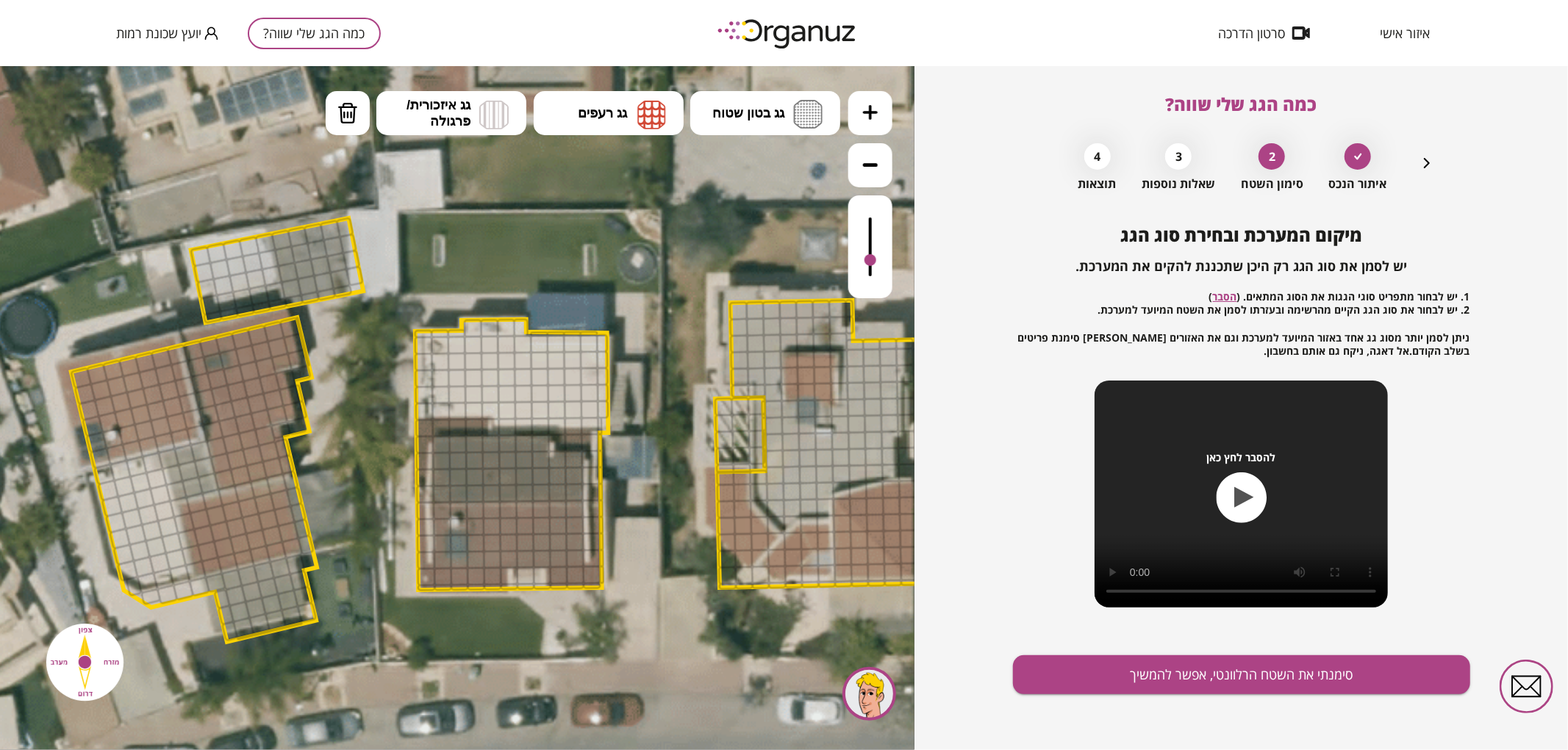
drag, startPoint x: 873, startPoint y: 222, endPoint x: 868, endPoint y: 261, distance: 39.3
click at [868, 261] on div at bounding box center [870, 259] width 11 height 11
click at [747, 83] on icon at bounding box center [500, 427] width 2631 height 2630
click at [755, 106] on span "גג בטון שטוח" at bounding box center [748, 112] width 72 height 16
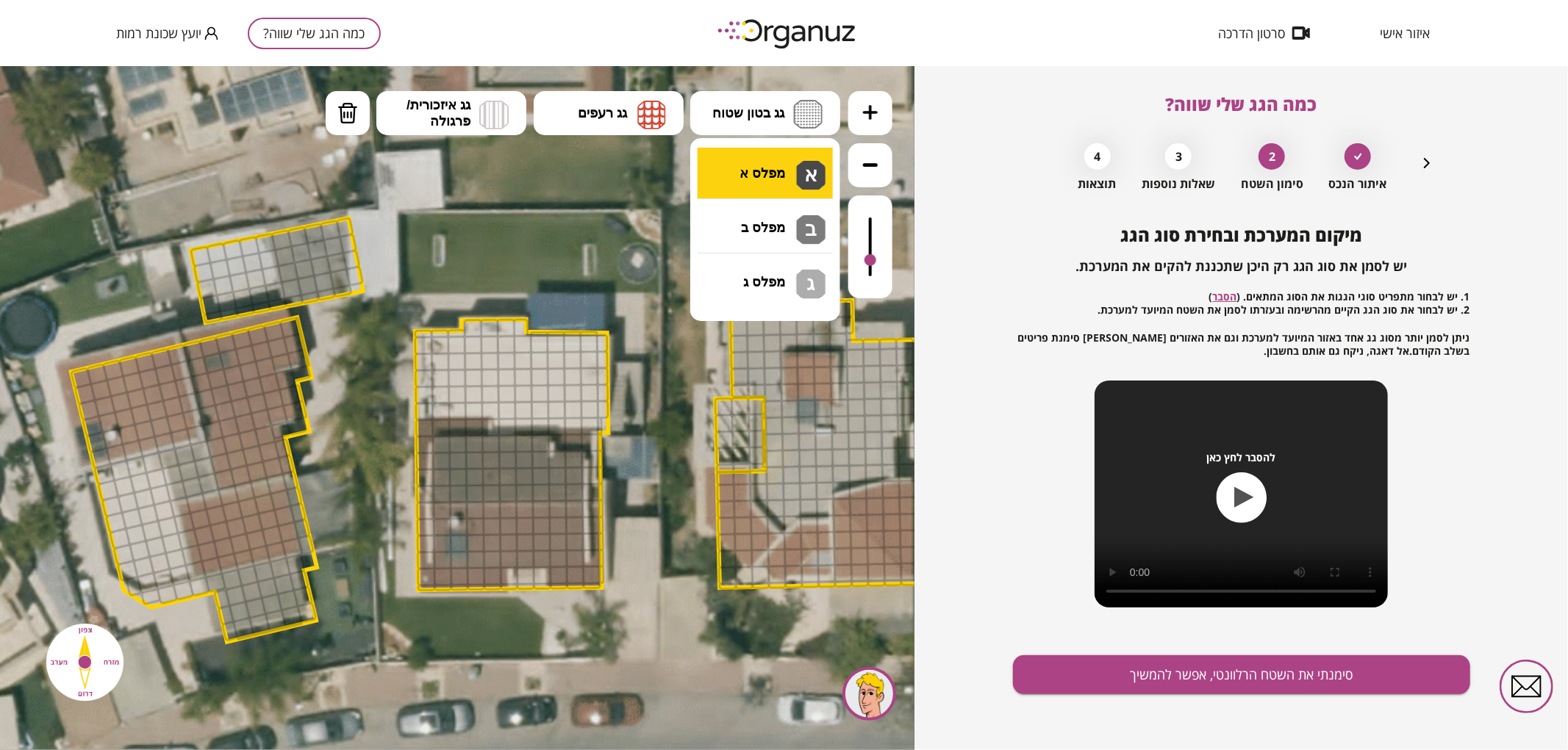
click at [766, 166] on div ".st0 { fill: #FFFFFF; } .st0 { fill: #FFFFFF; }" at bounding box center [457, 407] width 915 height 684
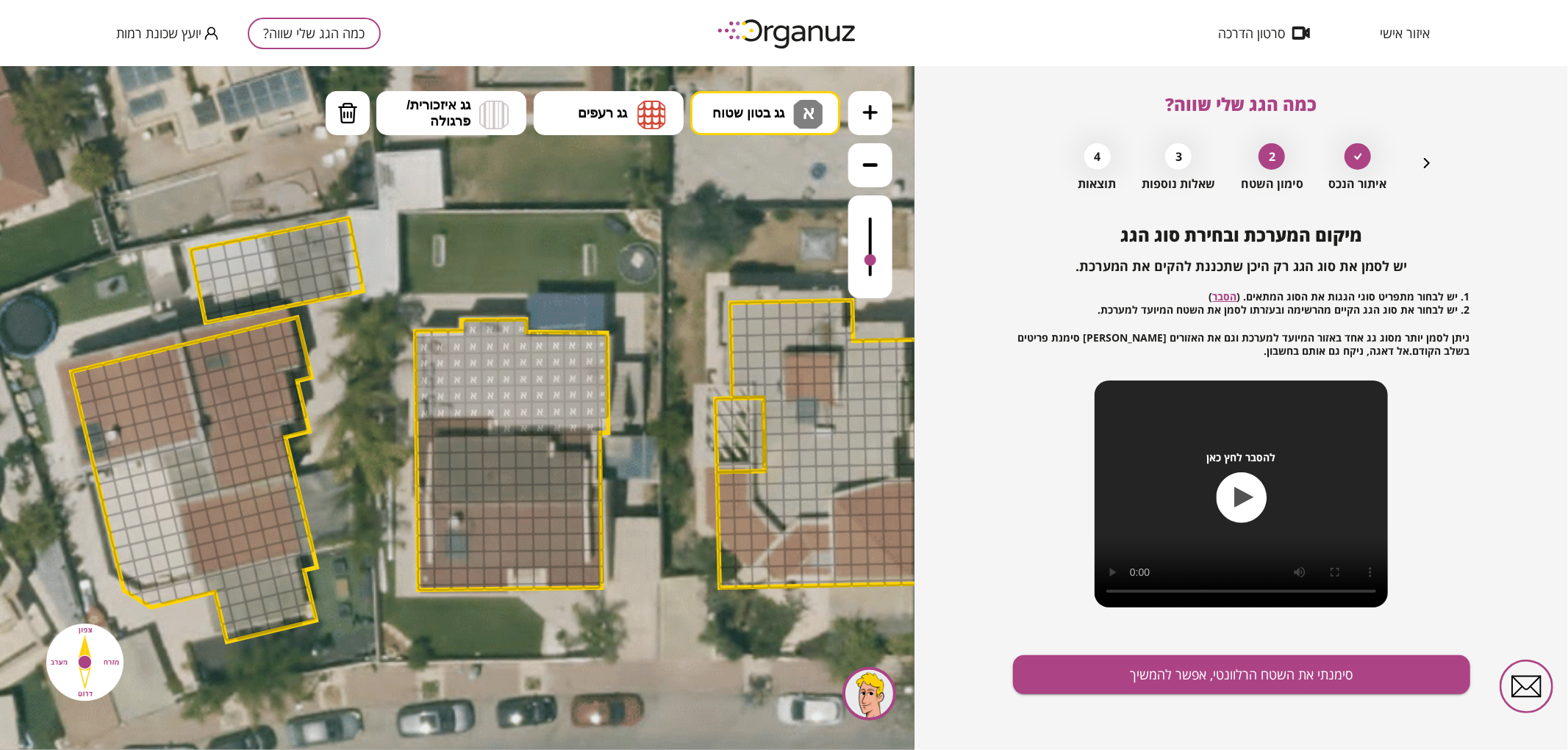
drag, startPoint x: 467, startPoint y: 324, endPoint x: 497, endPoint y: 390, distance: 72.5
click at [343, 110] on img at bounding box center [348, 112] width 21 height 22
drag, startPoint x: 537, startPoint y: 332, endPoint x: 594, endPoint y: 332, distance: 57.0
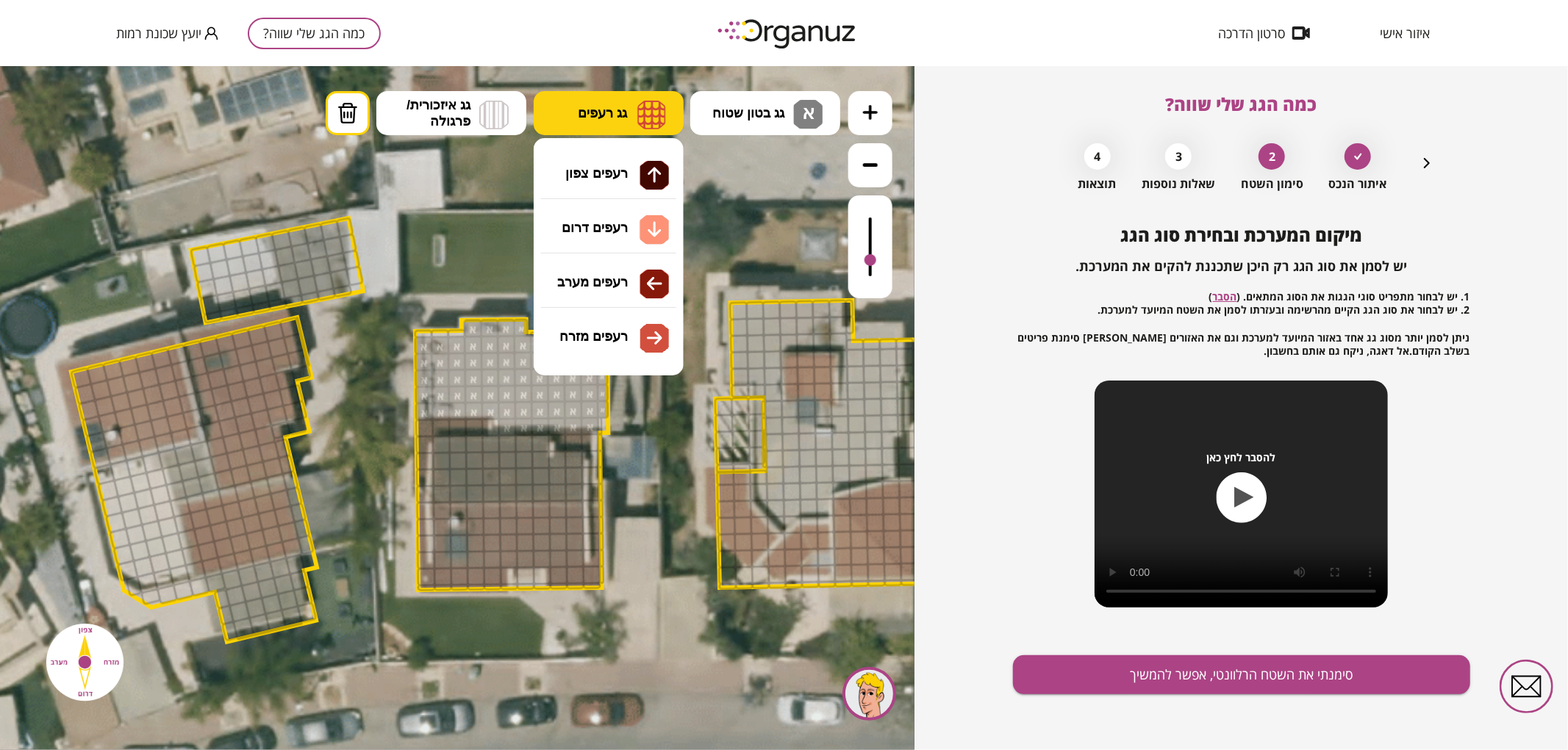
click at [638, 100] on img at bounding box center [652, 114] width 28 height 29
click at [641, 183] on div ".st0 { fill: #FFFFFF; } .st0 { fill: #FFFFFF; }" at bounding box center [457, 407] width 915 height 684
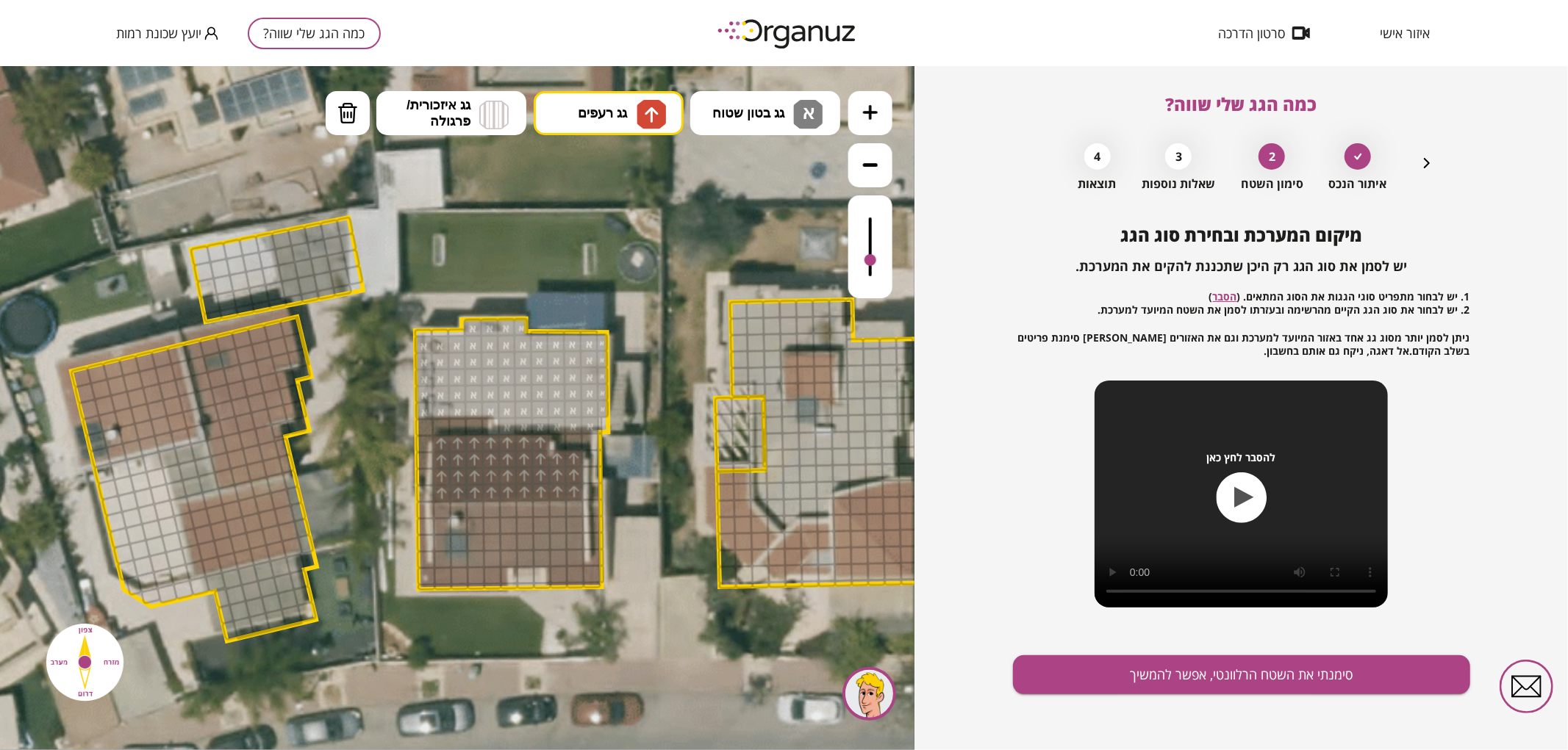
drag, startPoint x: 441, startPoint y: 493, endPoint x: 444, endPoint y: 439, distance: 54.1
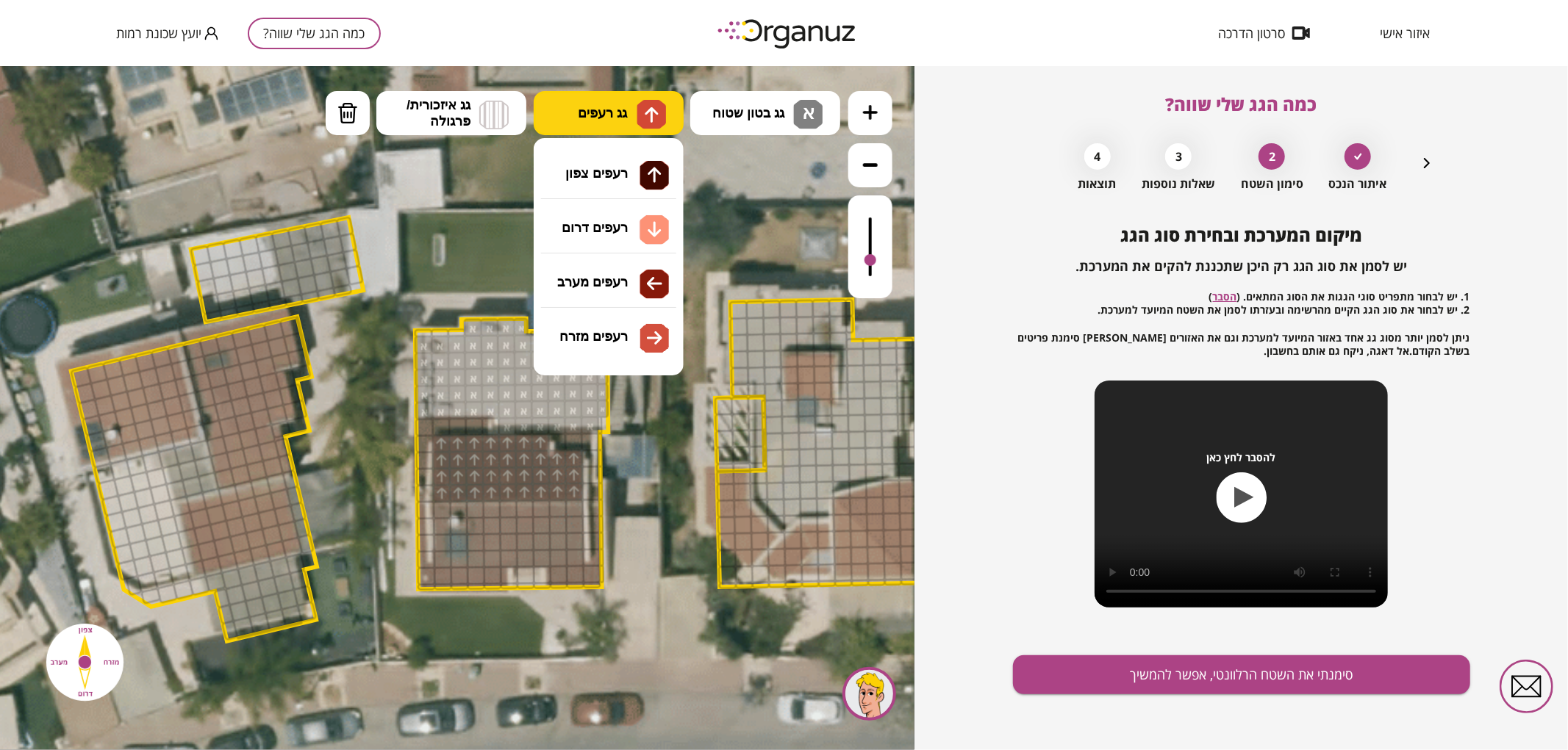
click at [612, 118] on span "גג רעפים" at bounding box center [603, 112] width 49 height 16
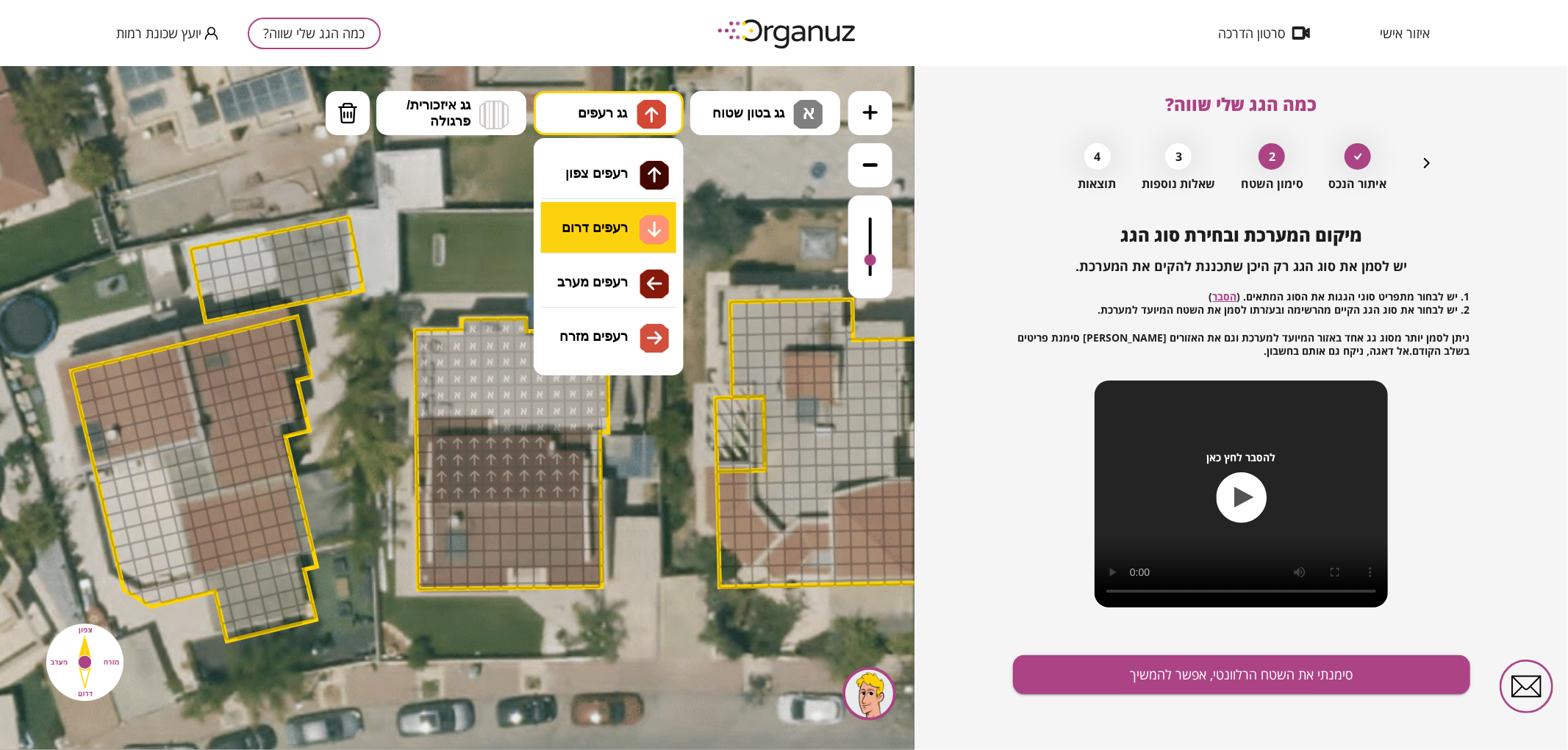
click at [615, 234] on div ".st0 { fill: #FFFFFF; } .st0 { fill: #FFFFFF; }" at bounding box center [457, 407] width 915 height 684
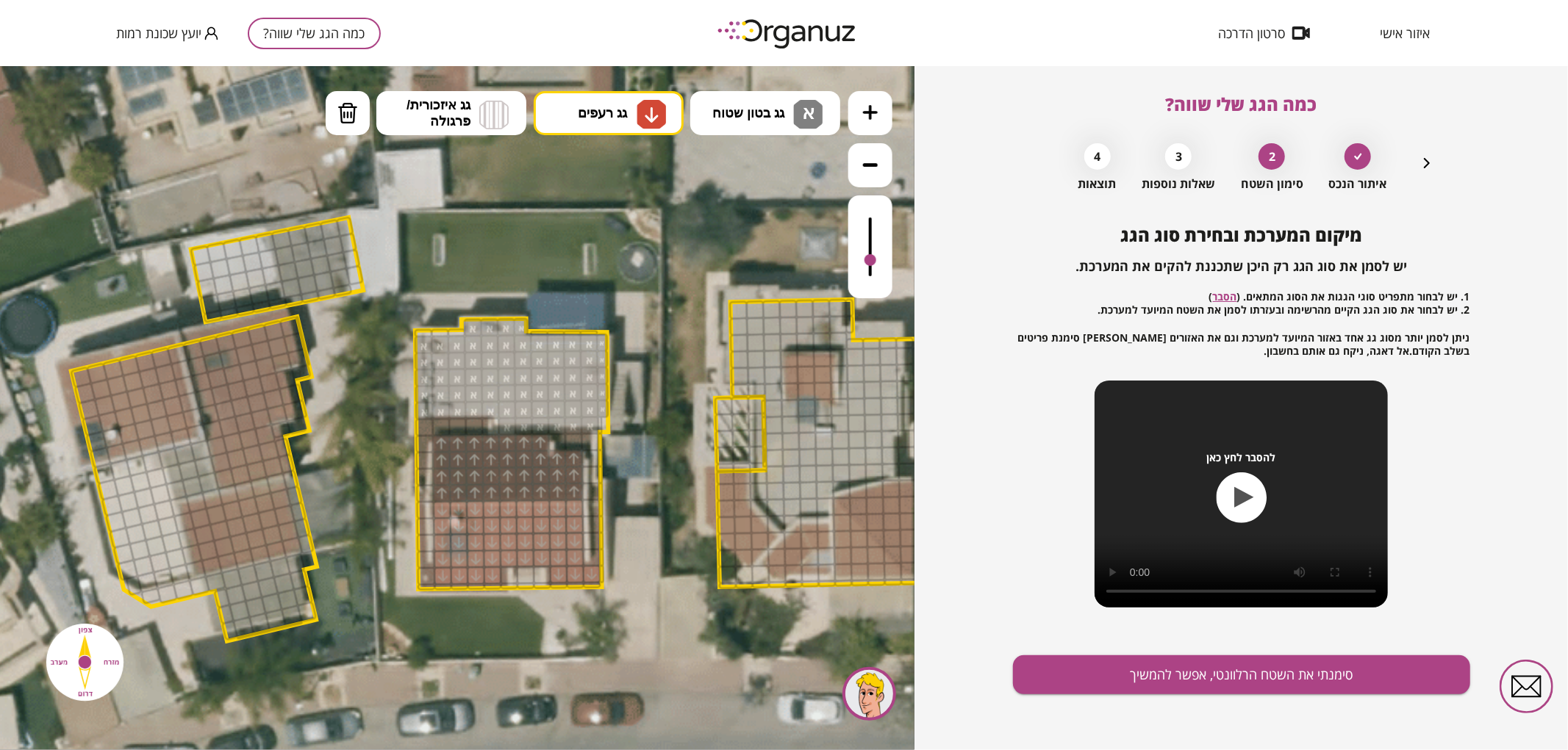
drag, startPoint x: 443, startPoint y: 576, endPoint x: 508, endPoint y: 514, distance: 89.8
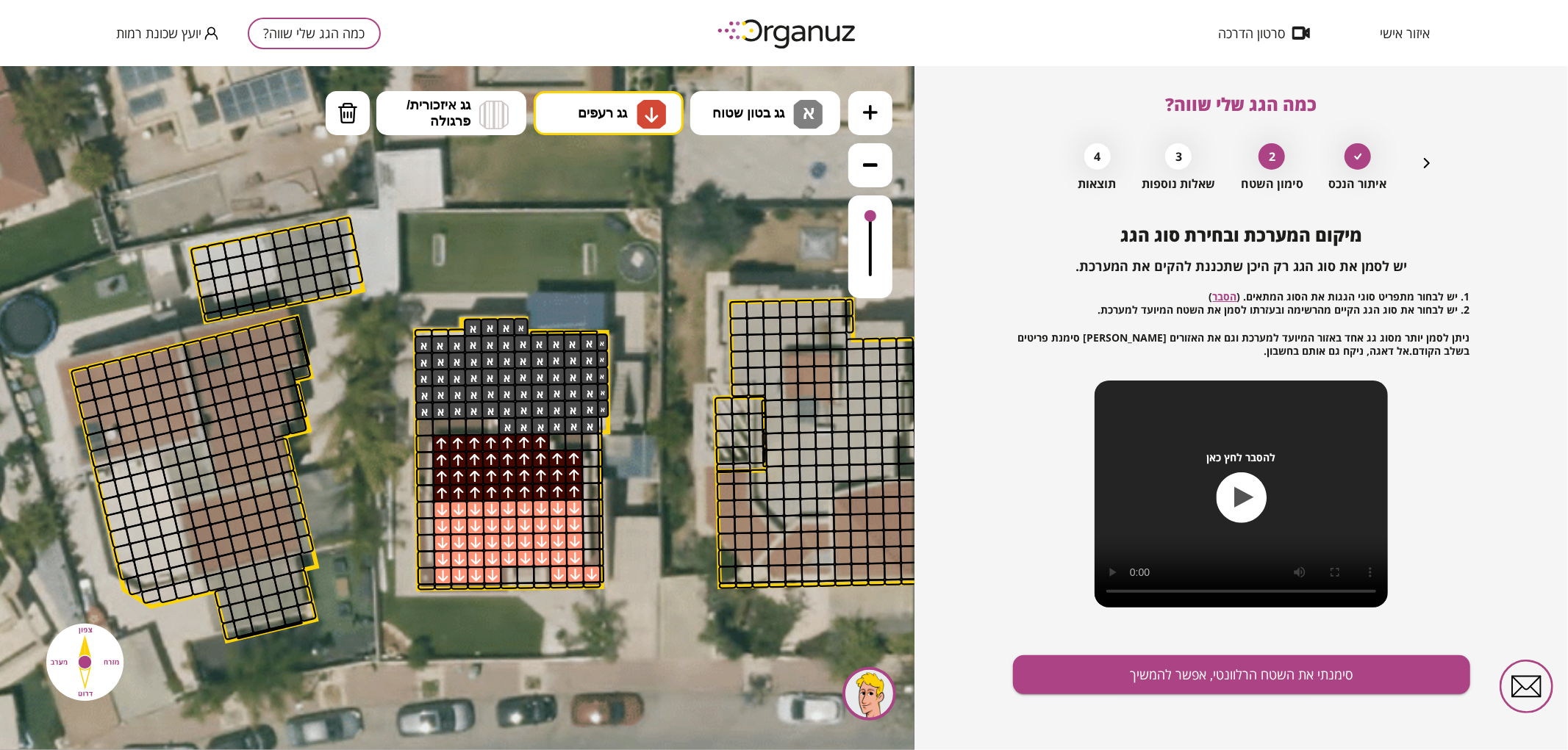
drag, startPoint x: 872, startPoint y: 257, endPoint x: 873, endPoint y: 215, distance: 42.0
click at [873, 215] on div at bounding box center [870, 215] width 11 height 11
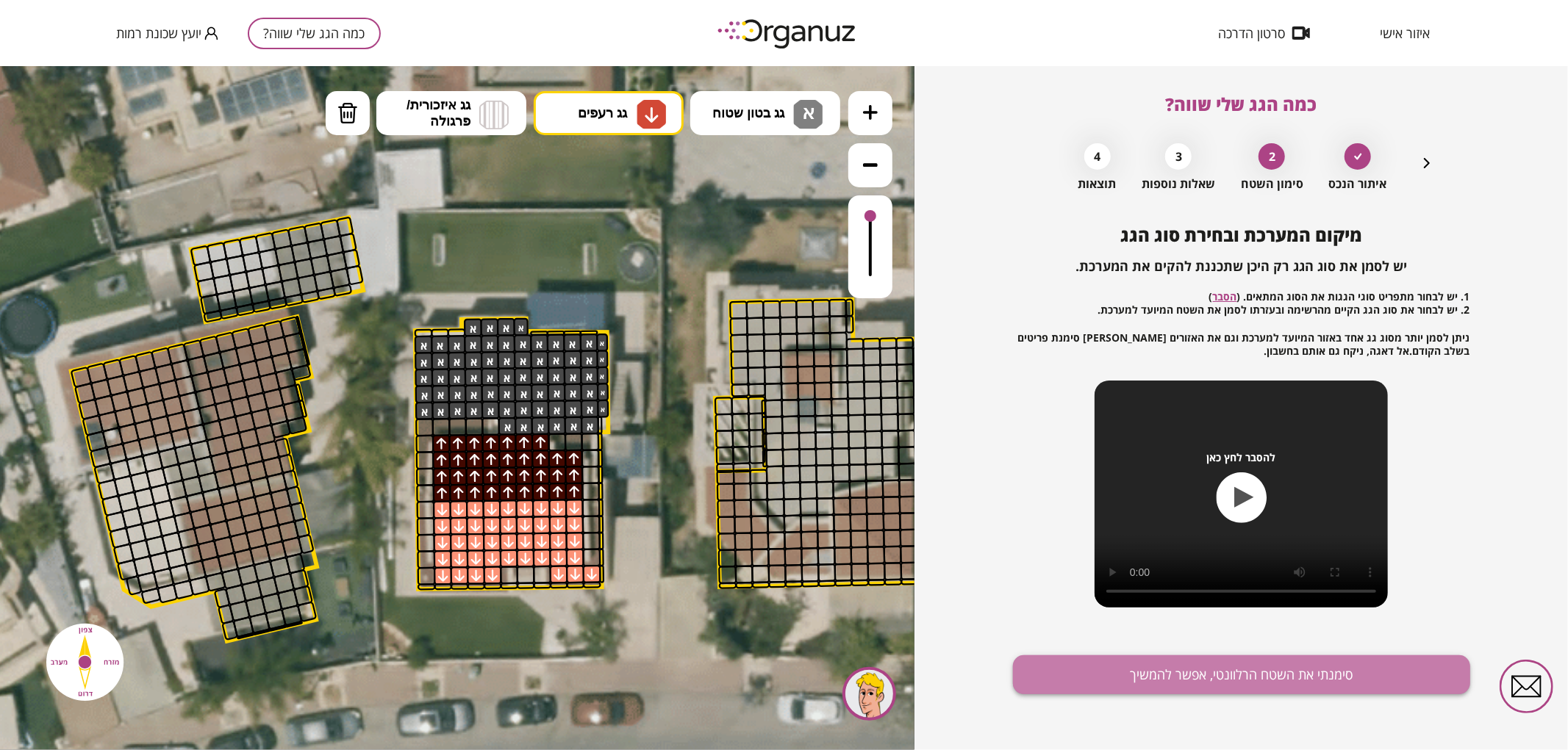
click at [1113, 680] on button "סימנתי את השטח הרלוונטי, אפשר להמשיך" at bounding box center [1241, 675] width 457 height 39
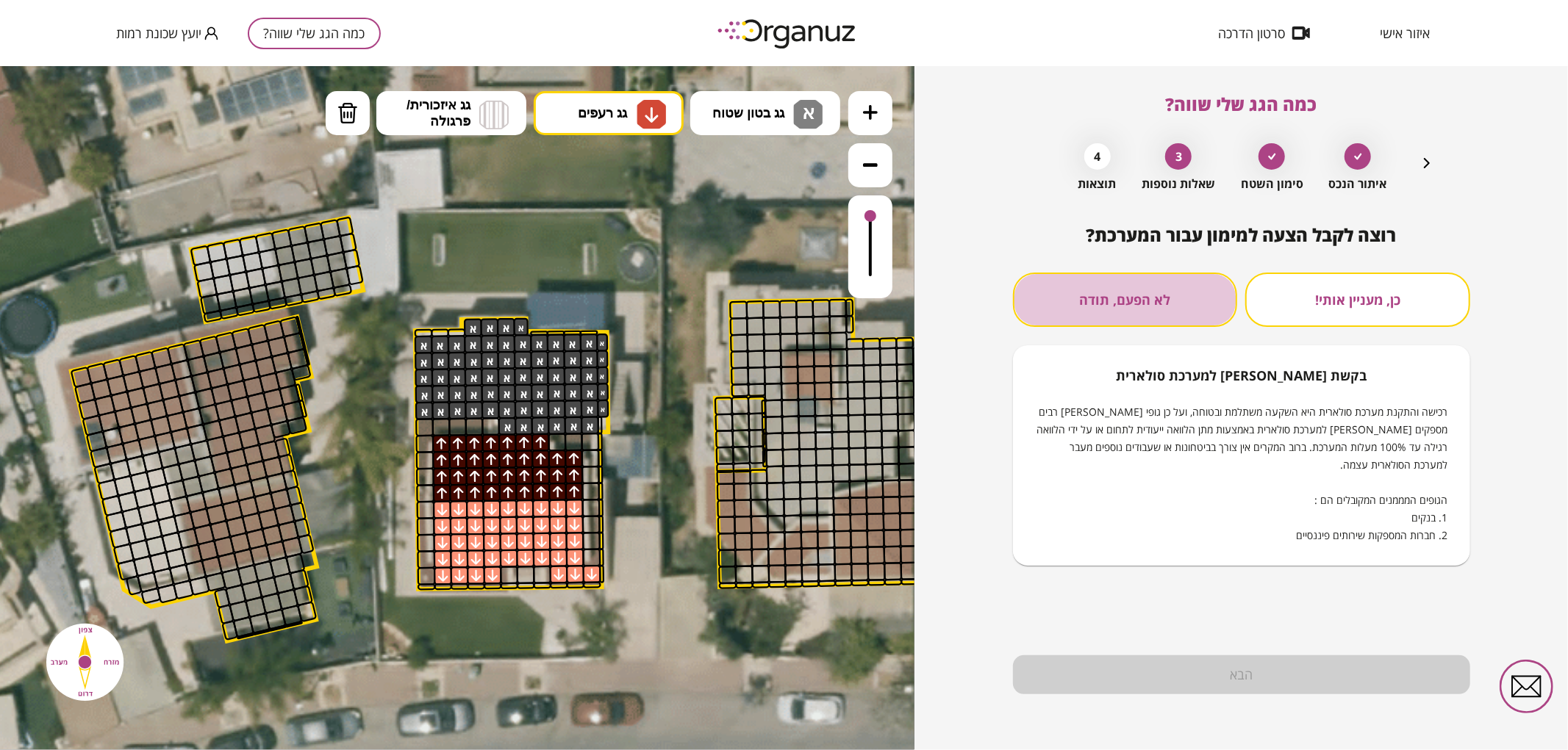
click at [1169, 297] on button "לא הפעם, תודה" at bounding box center [1125, 299] width 225 height 54
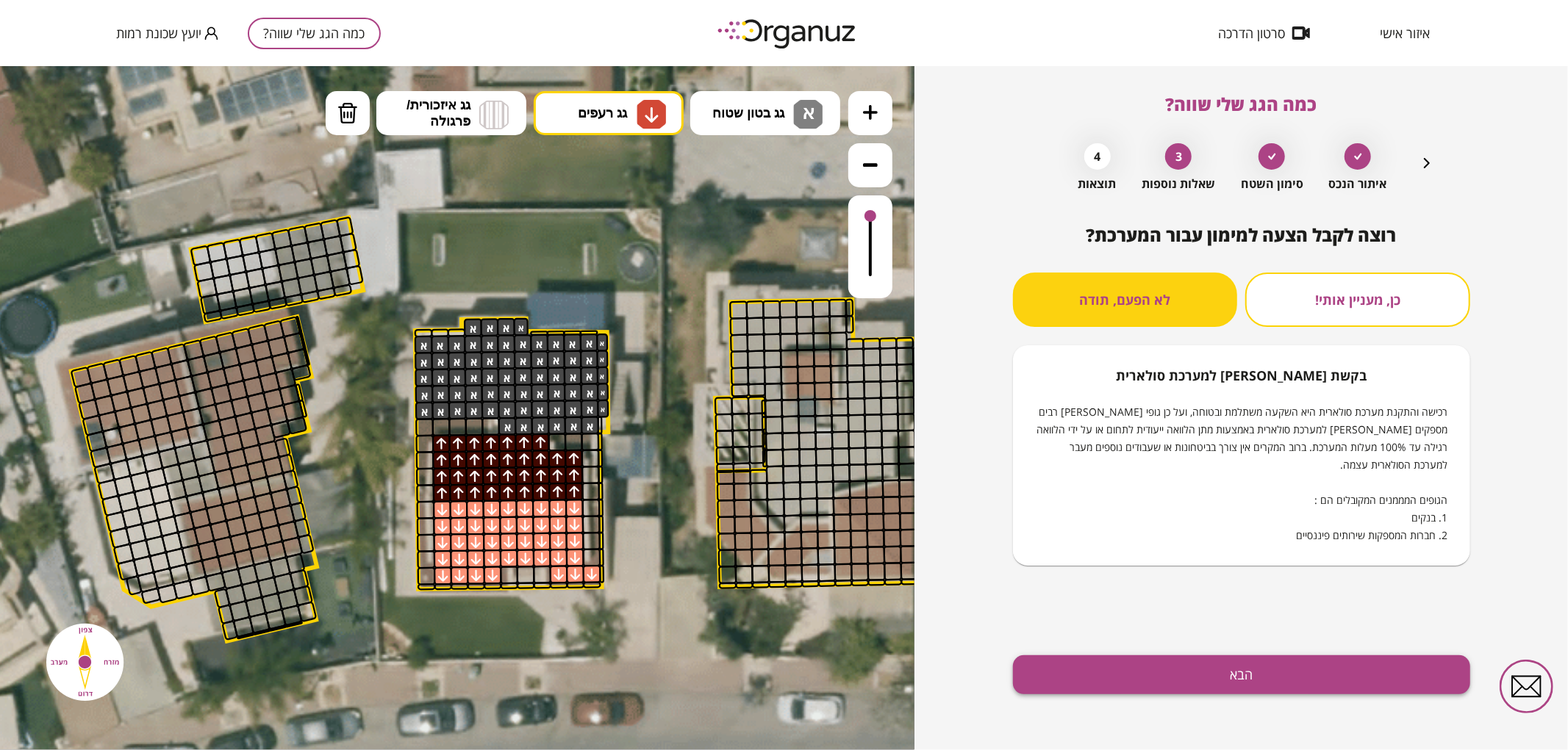
click at [1207, 669] on button "הבא" at bounding box center [1241, 675] width 457 height 39
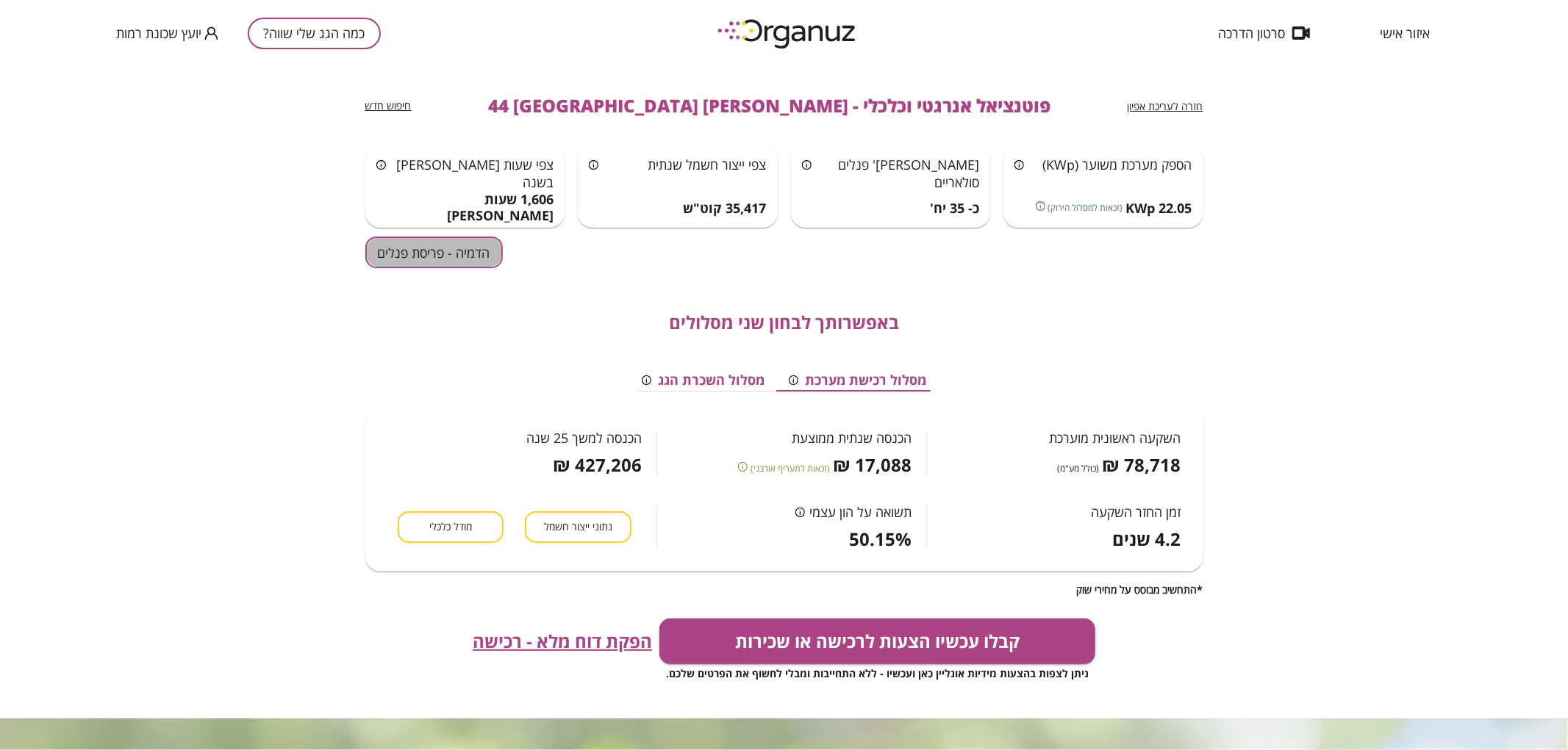
click at [430, 259] on button "הדמיה - פריסת פנלים" at bounding box center [434, 252] width 138 height 31
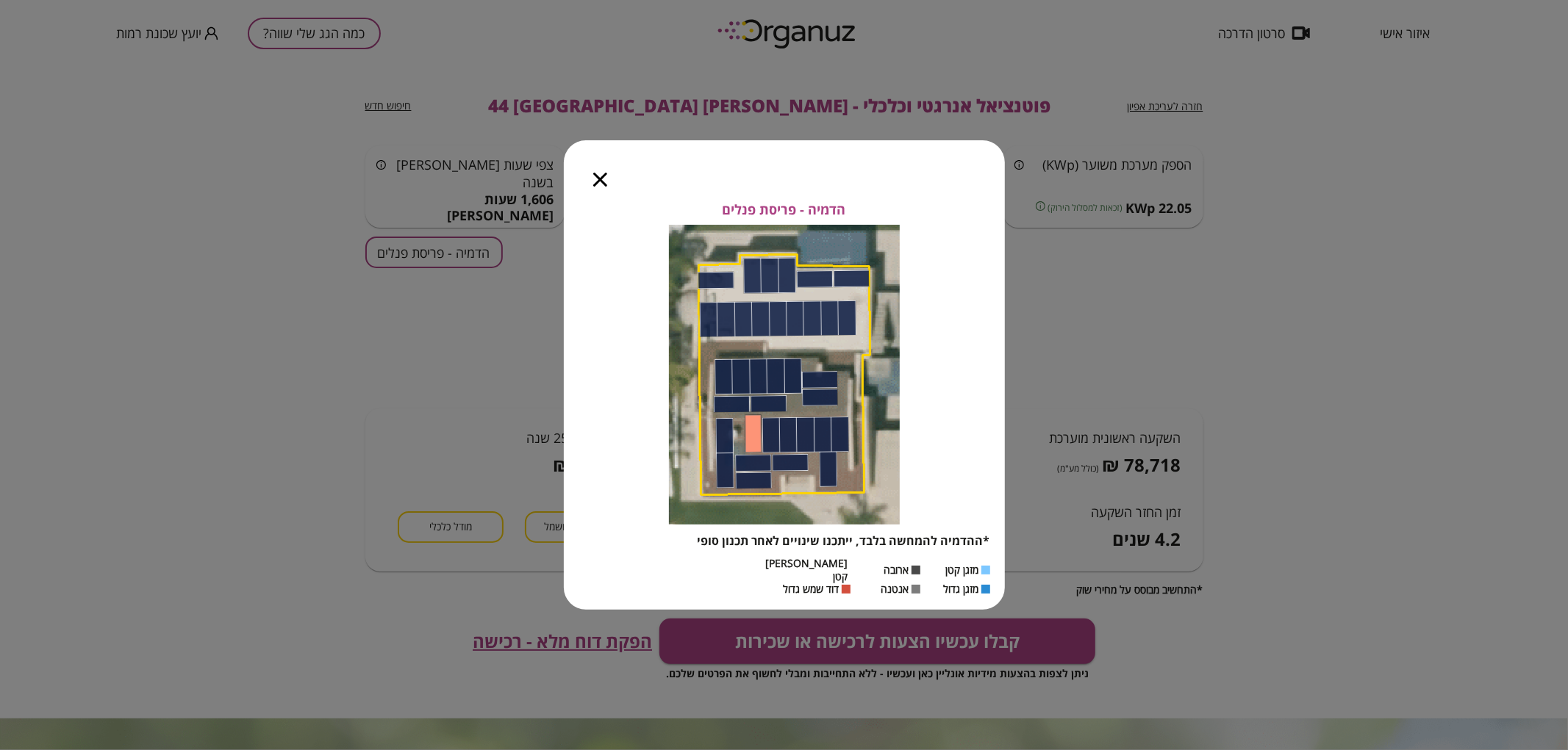
click at [593, 187] on icon "button" at bounding box center [600, 180] width 14 height 14
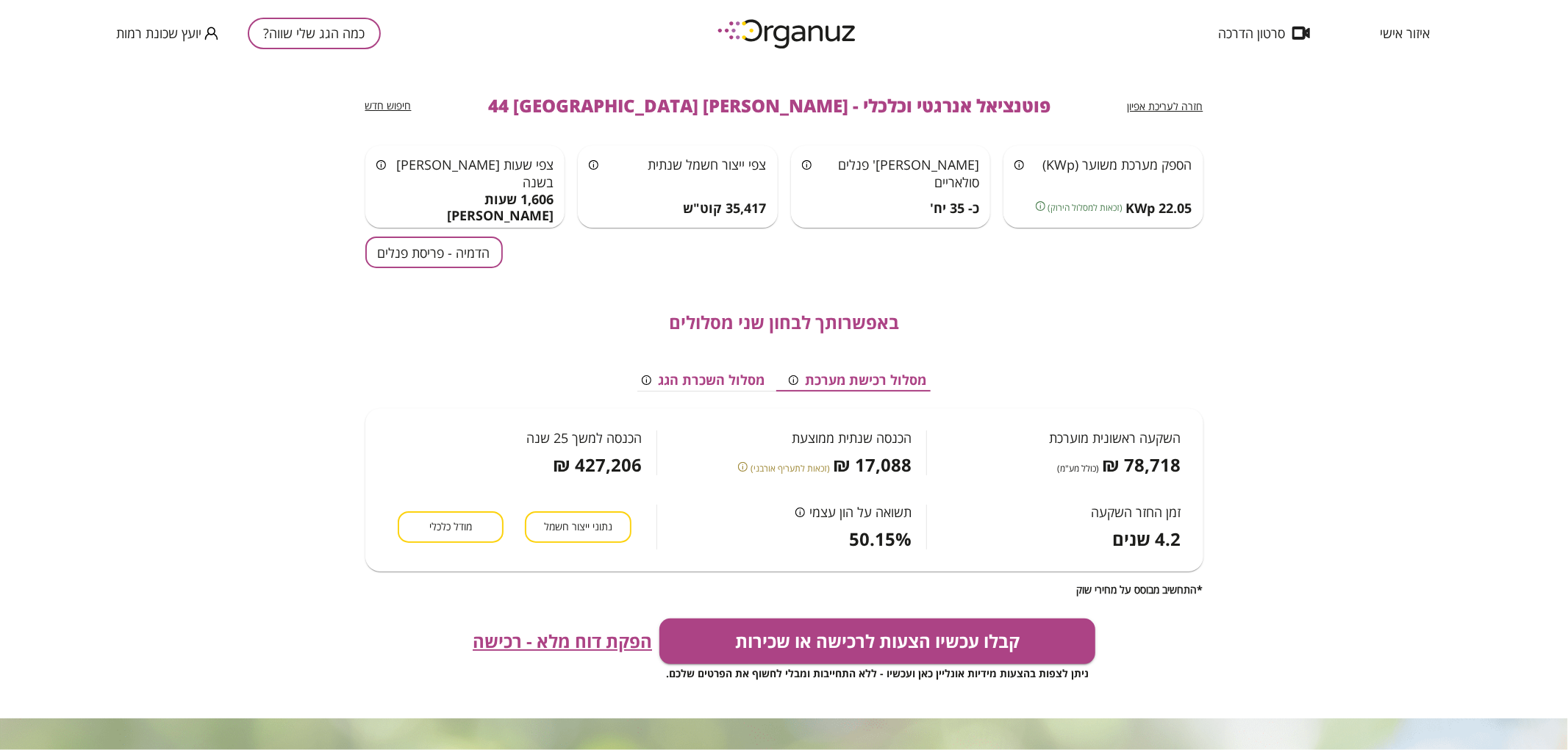
click at [454, 259] on button "הדמיה - פריסת פנלים" at bounding box center [434, 252] width 138 height 31
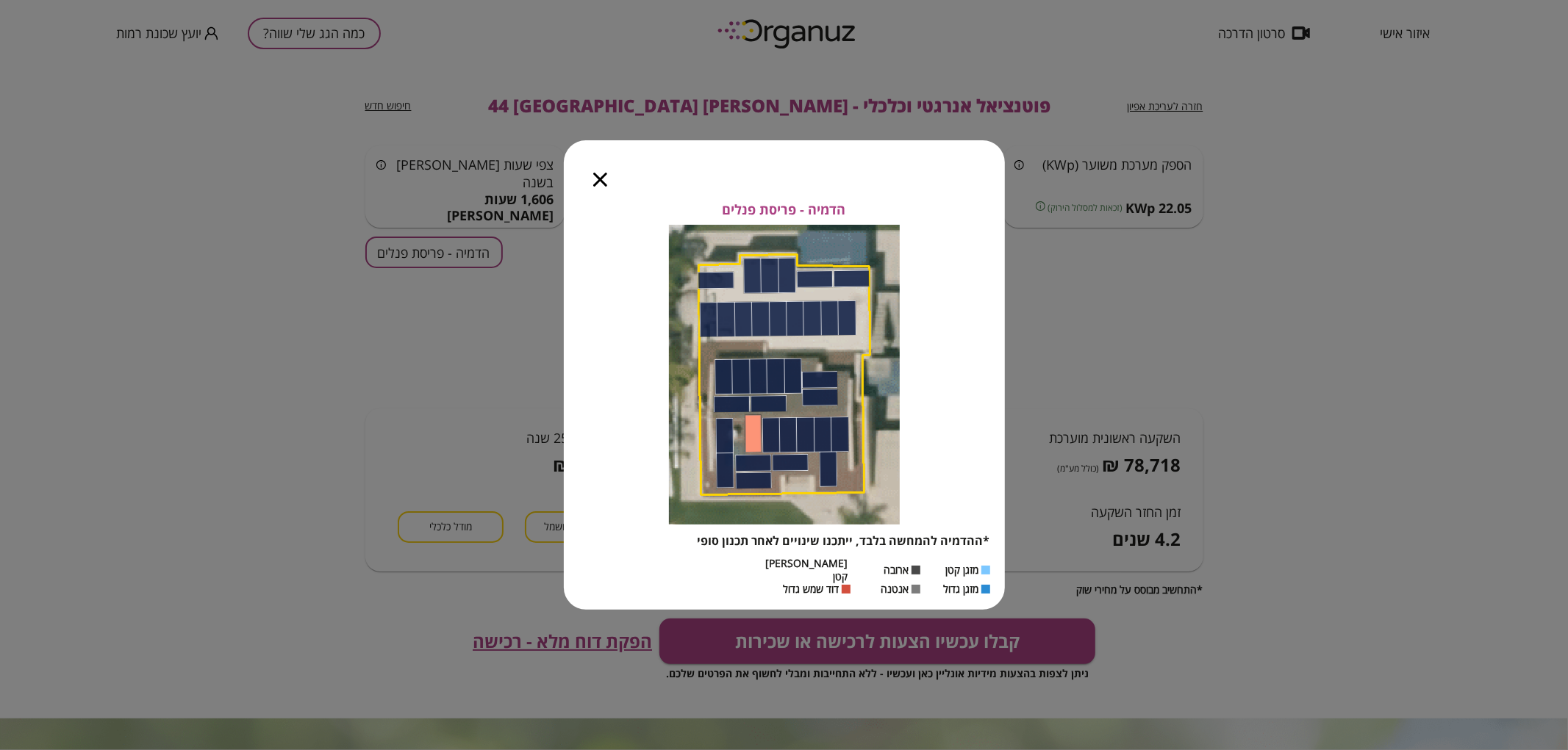
click at [604, 187] on icon "button" at bounding box center [600, 180] width 14 height 14
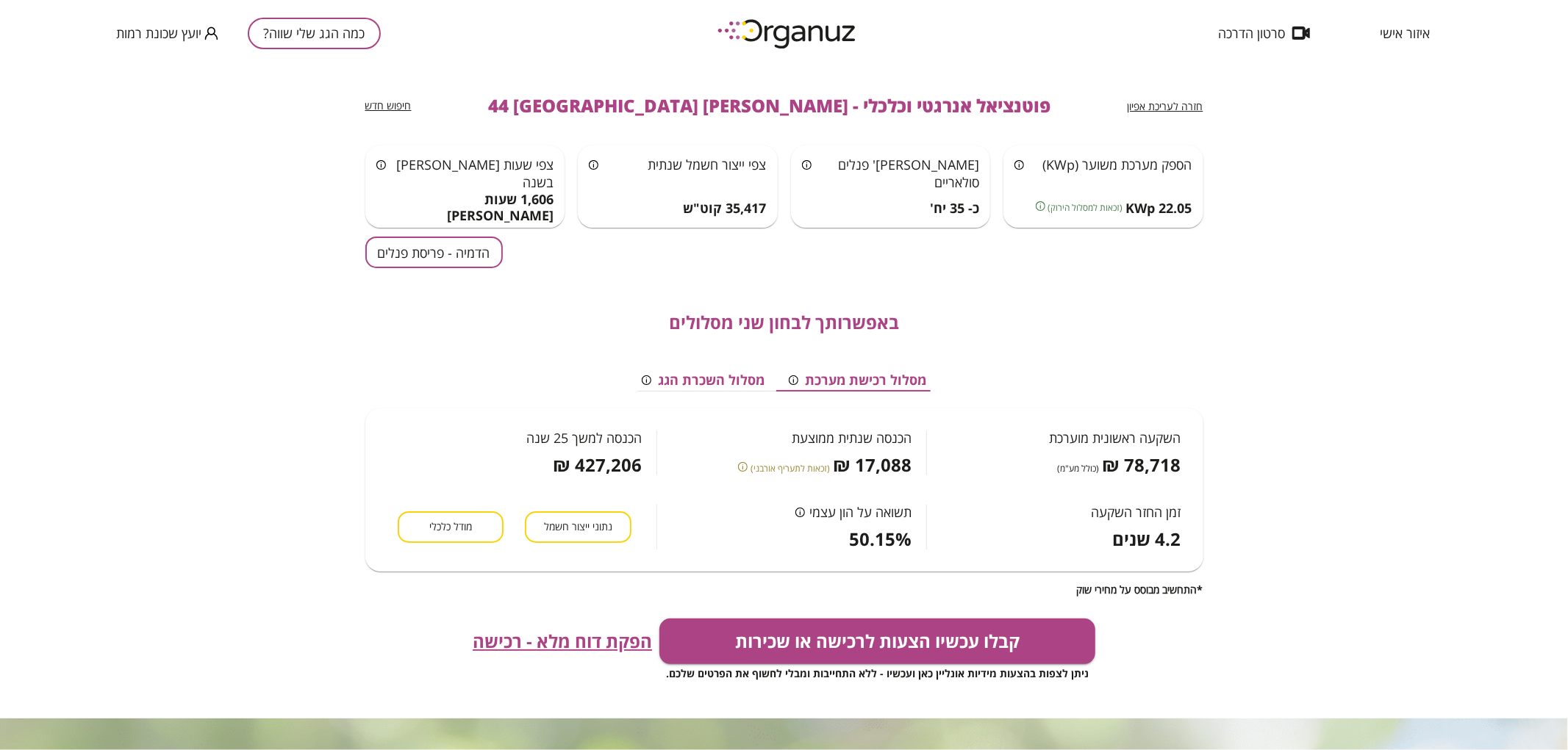
click at [289, 34] on button "כמה הגג שלי שווה?" at bounding box center [315, 33] width 133 height 31
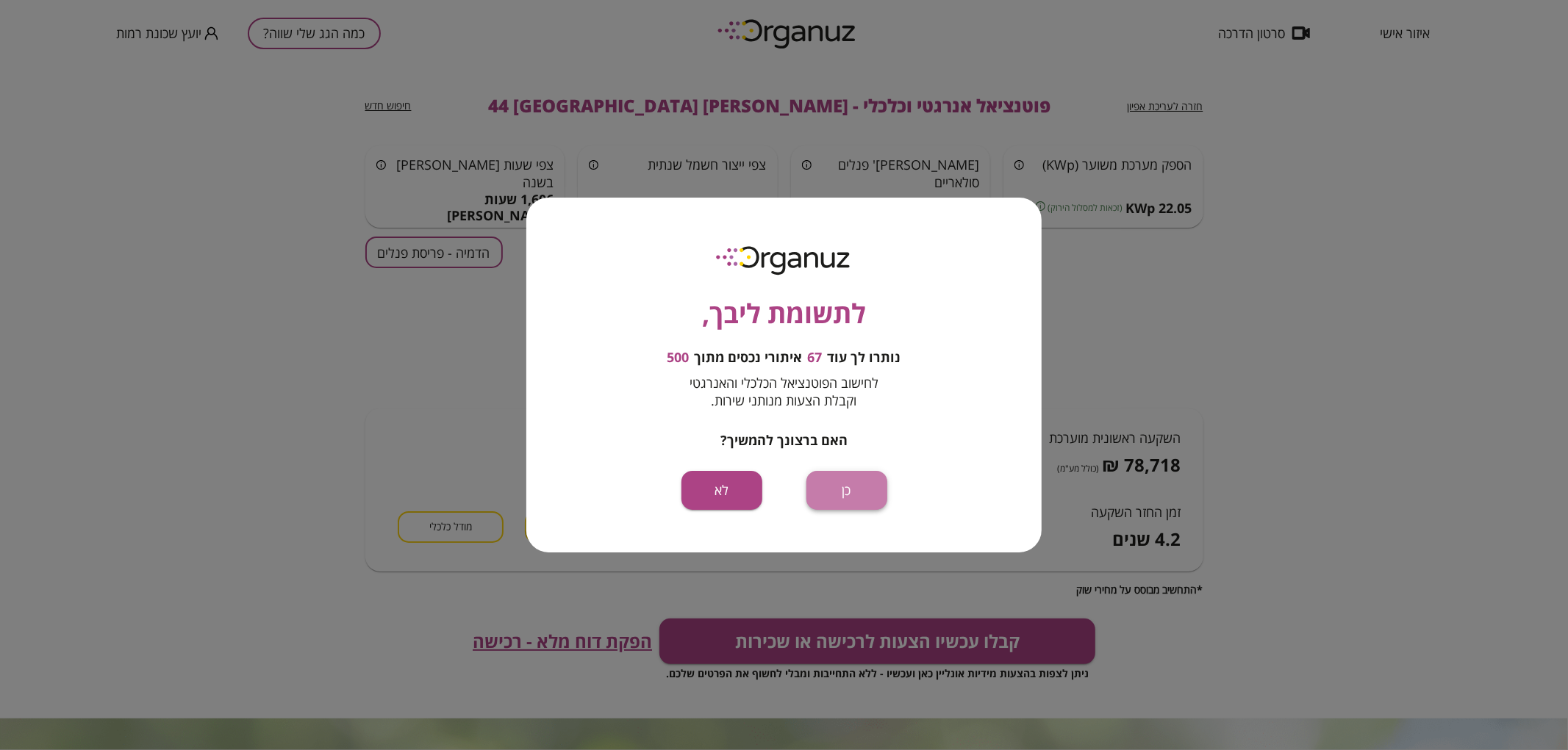
click at [854, 494] on button "כן" at bounding box center [847, 491] width 81 height 39
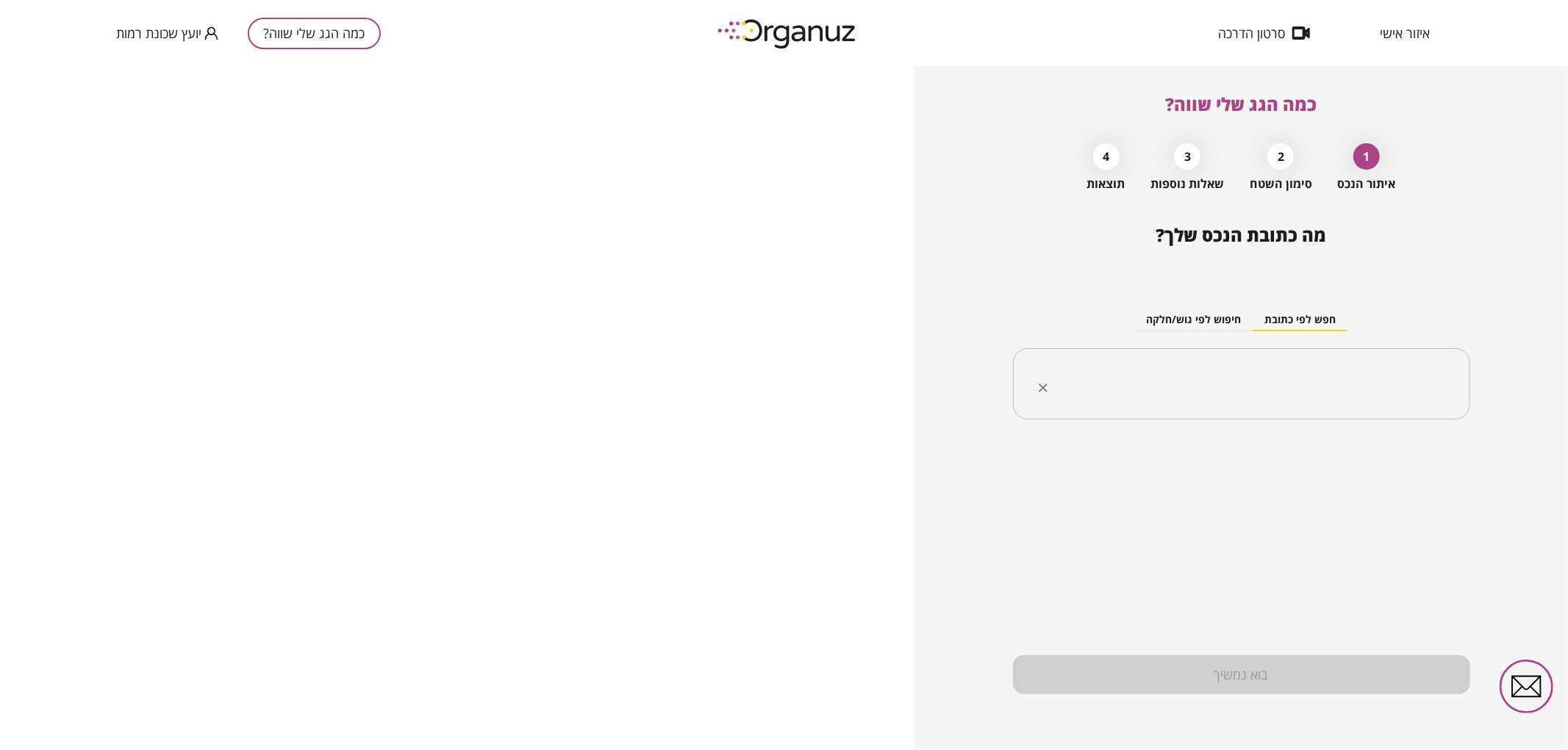
click at [1129, 386] on input "text" at bounding box center [1247, 384] width 411 height 37
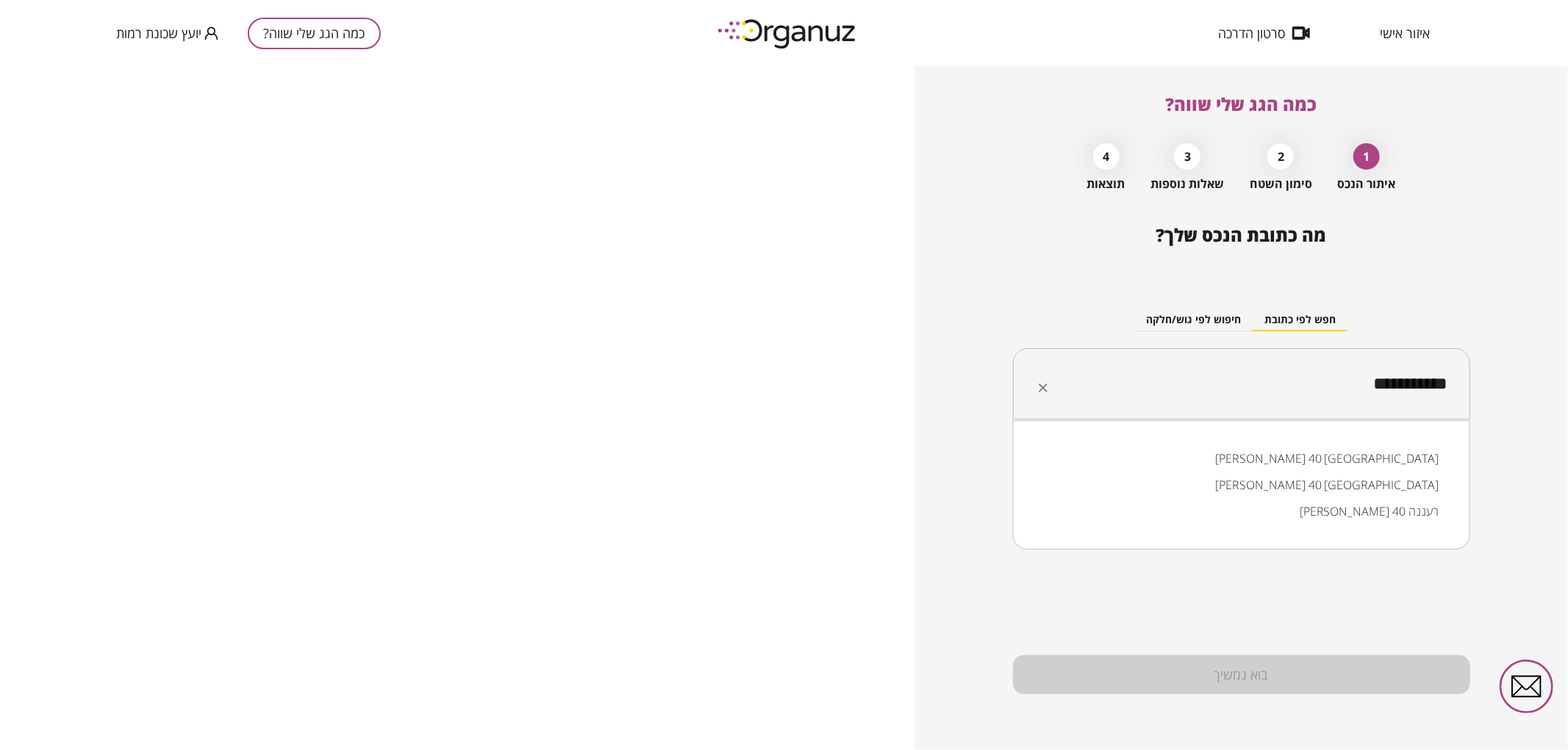
click at [1302, 484] on li "[PERSON_NAME] 40 [GEOGRAPHIC_DATA]" at bounding box center [1241, 484] width 419 height 27
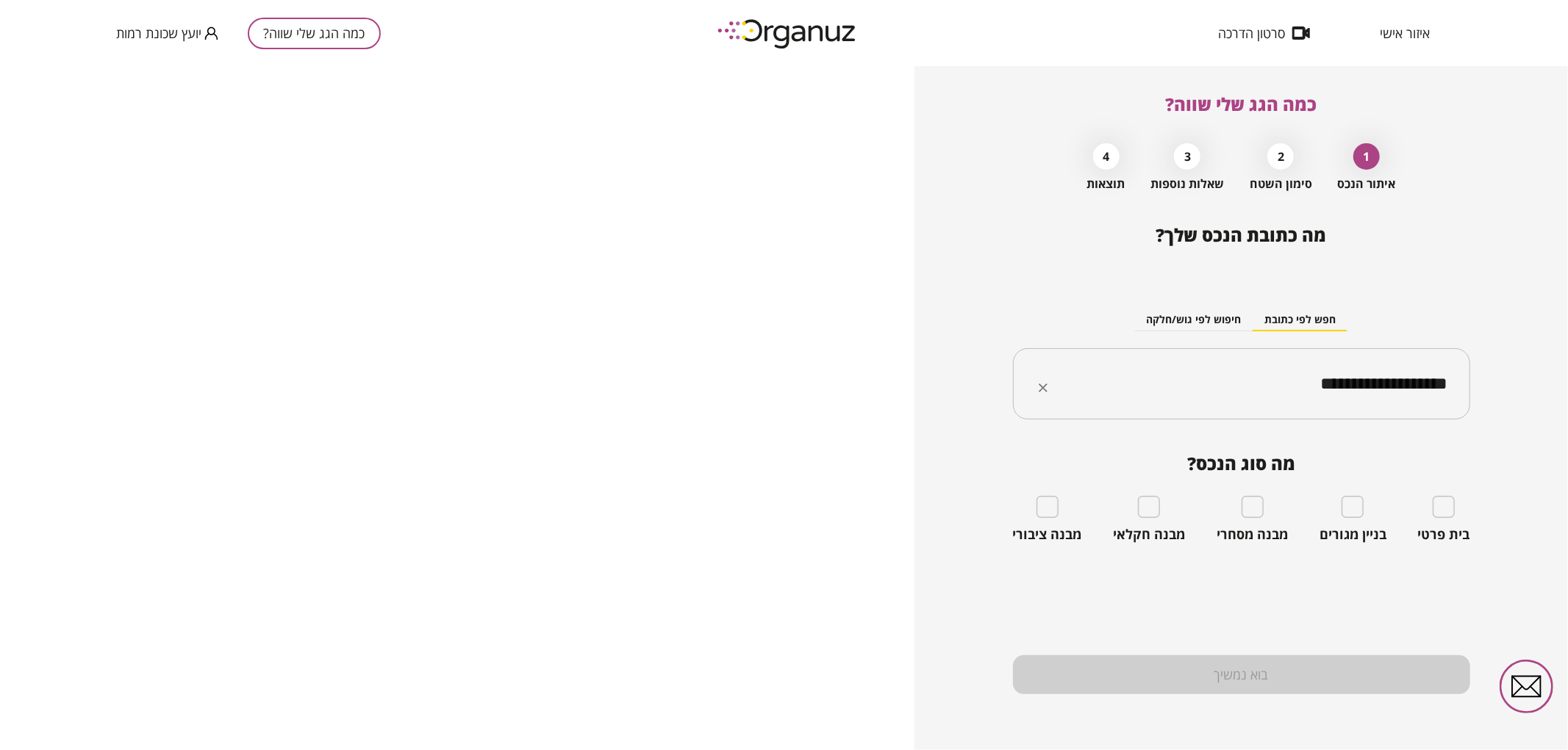
type input "**********"
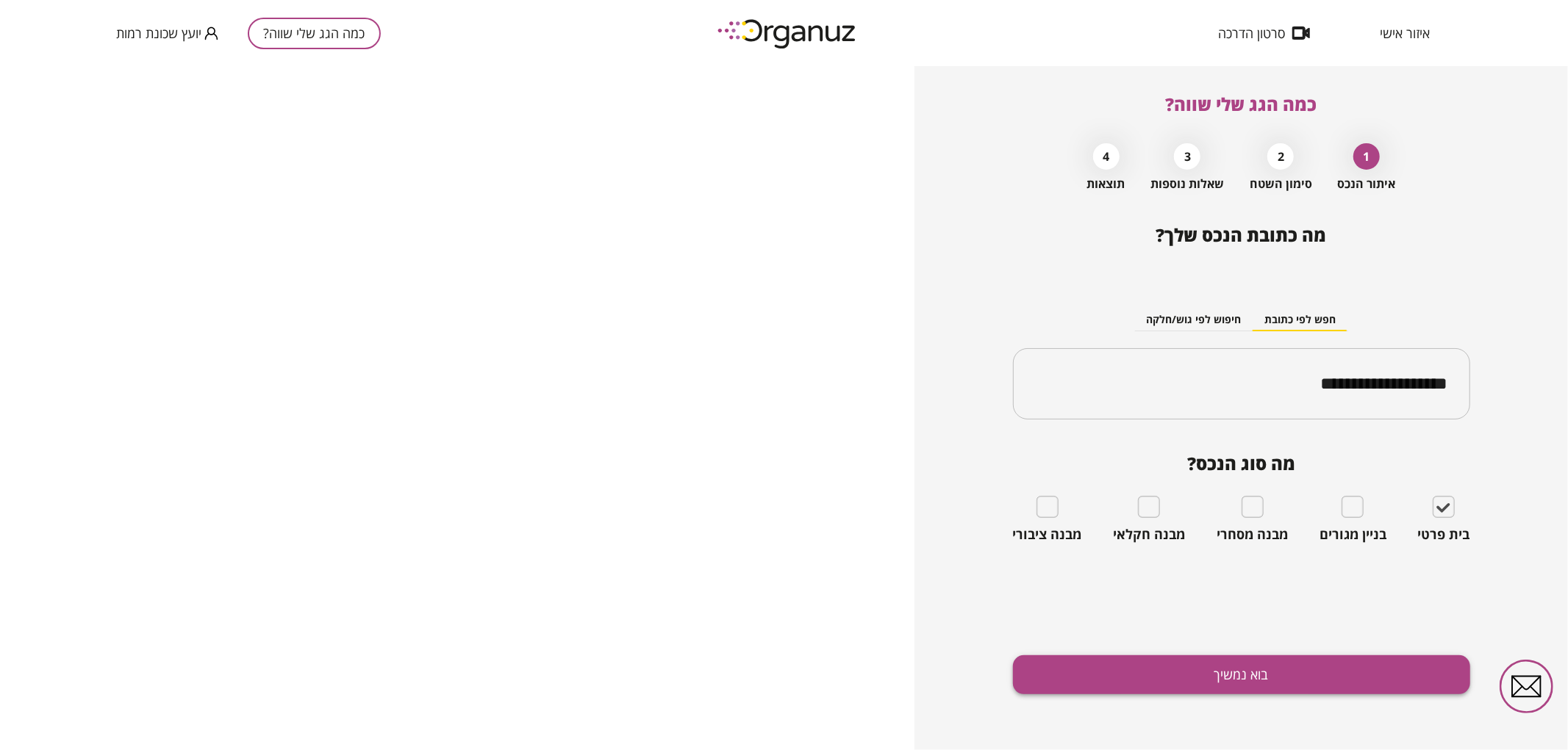
click at [1319, 664] on button "בוא נמשיך" at bounding box center [1241, 675] width 457 height 39
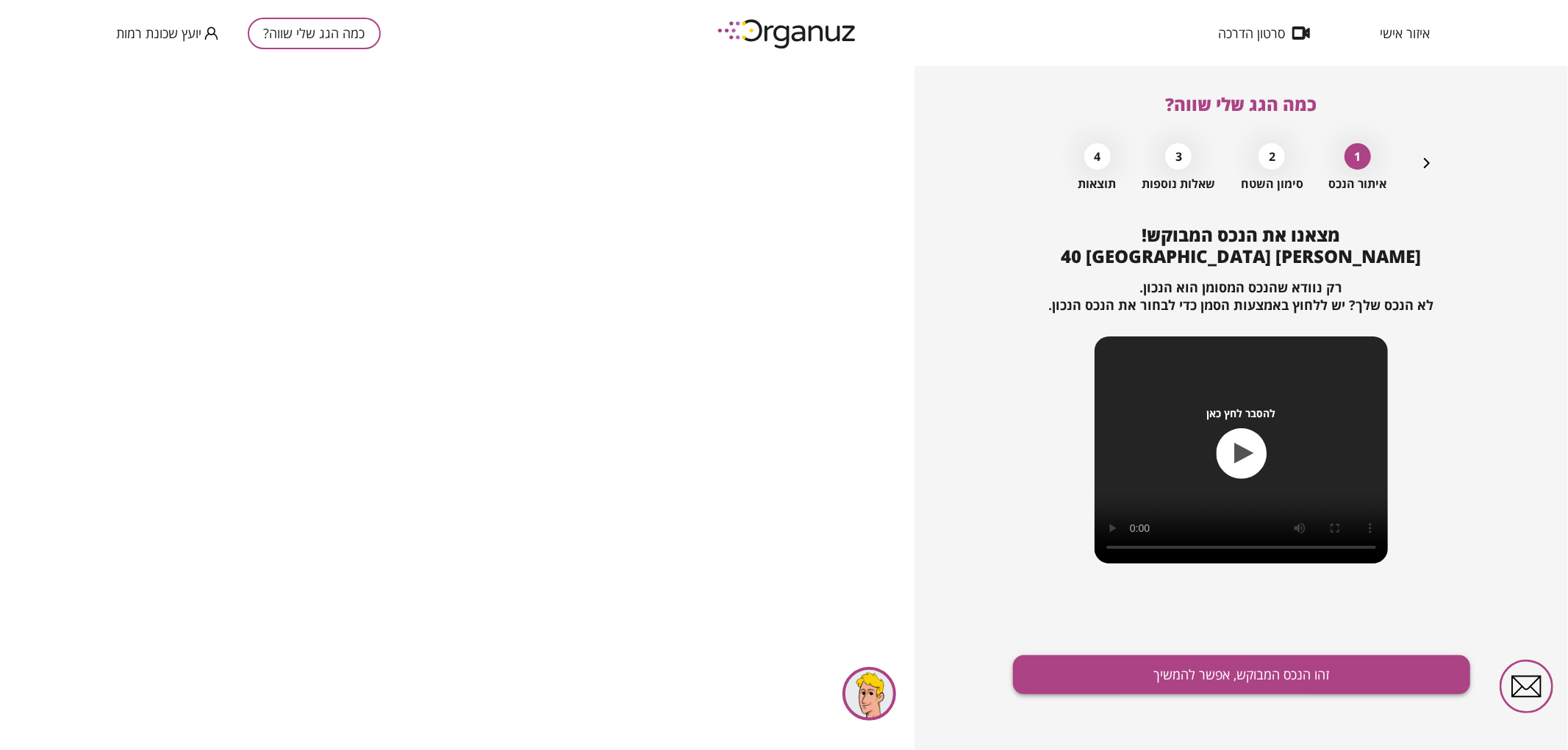
click at [1280, 657] on button "זהו הנכס המבוקש, אפשר להמשיך" at bounding box center [1241, 675] width 457 height 39
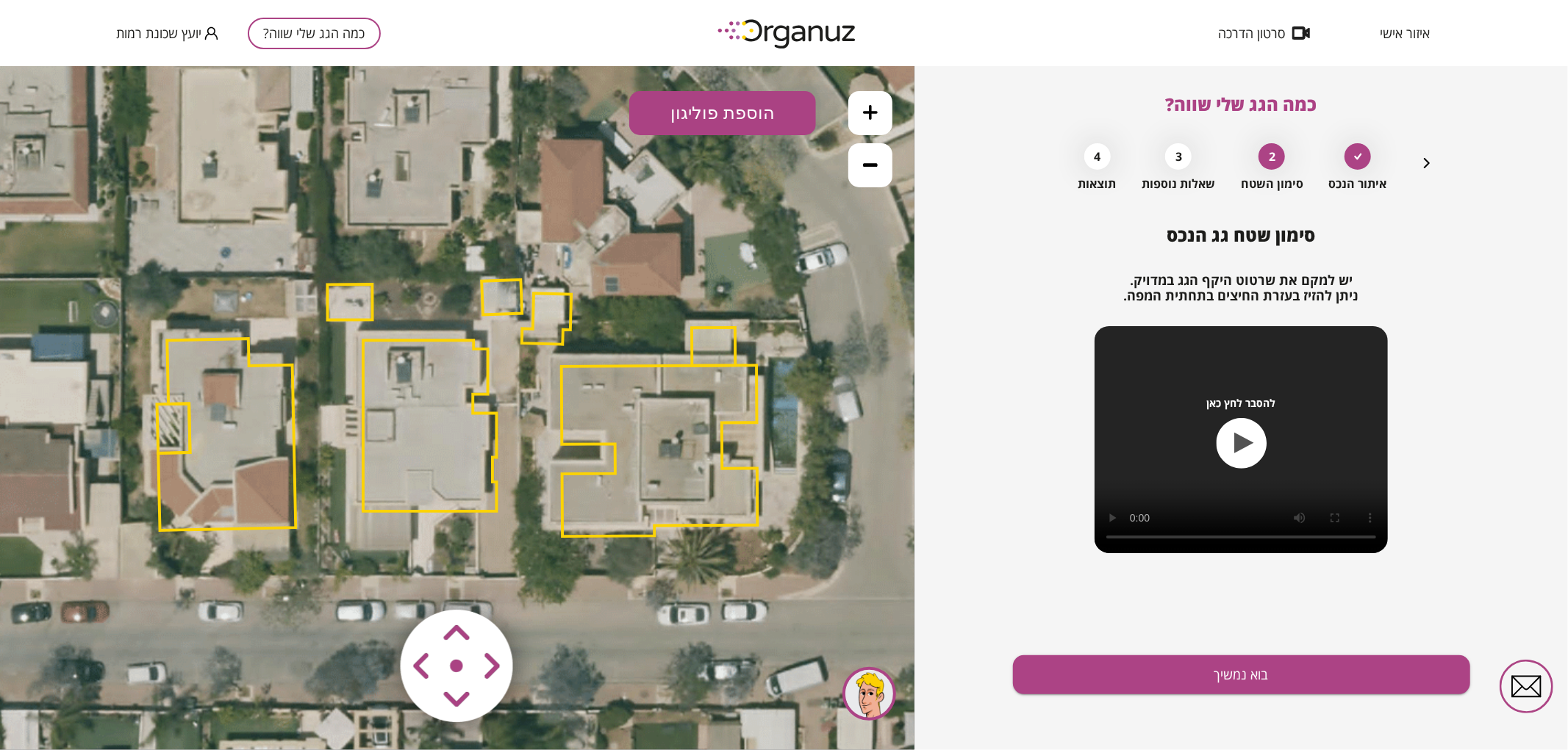
click at [872, 179] on button at bounding box center [871, 165] width 44 height 44
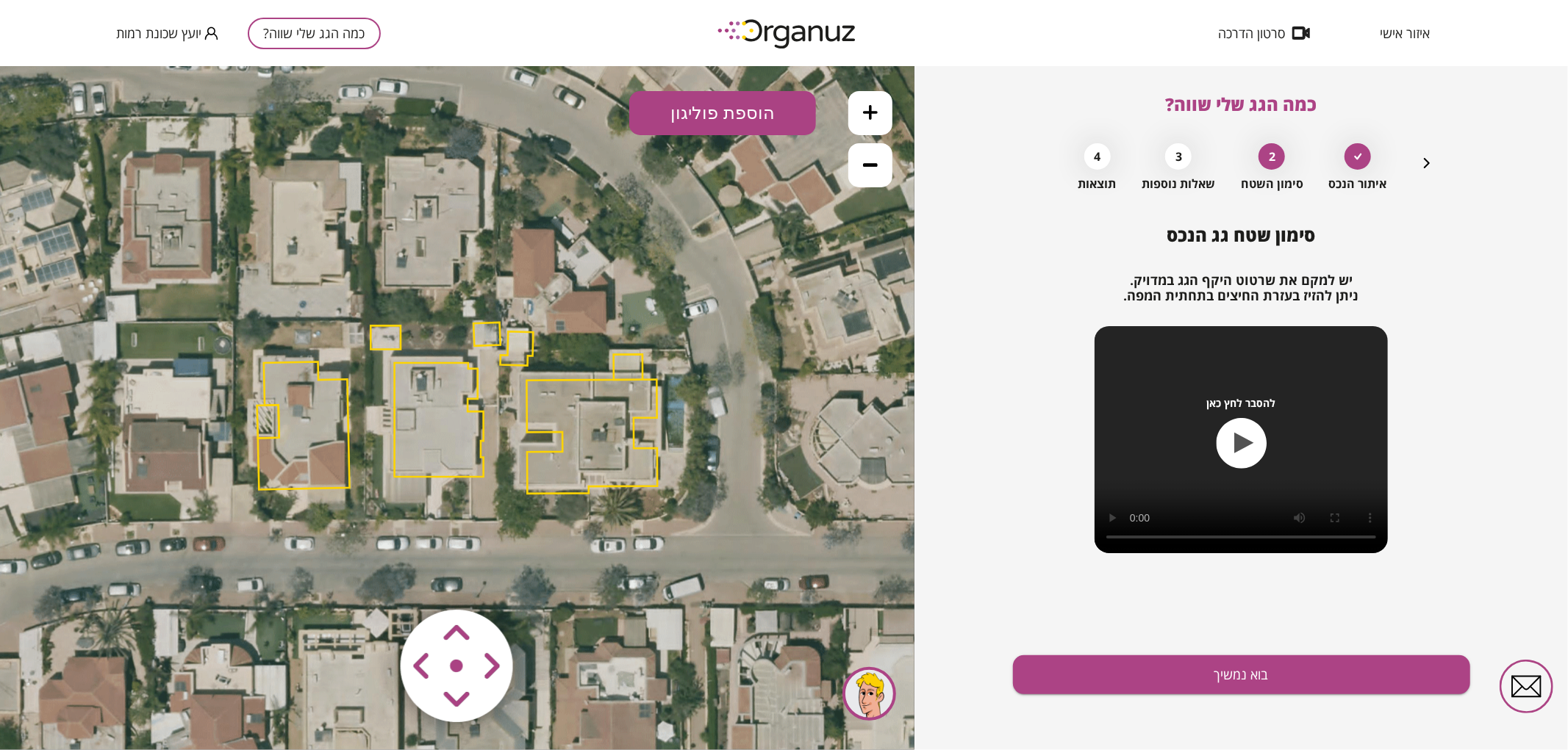
click at [878, 114] on button at bounding box center [871, 112] width 44 height 44
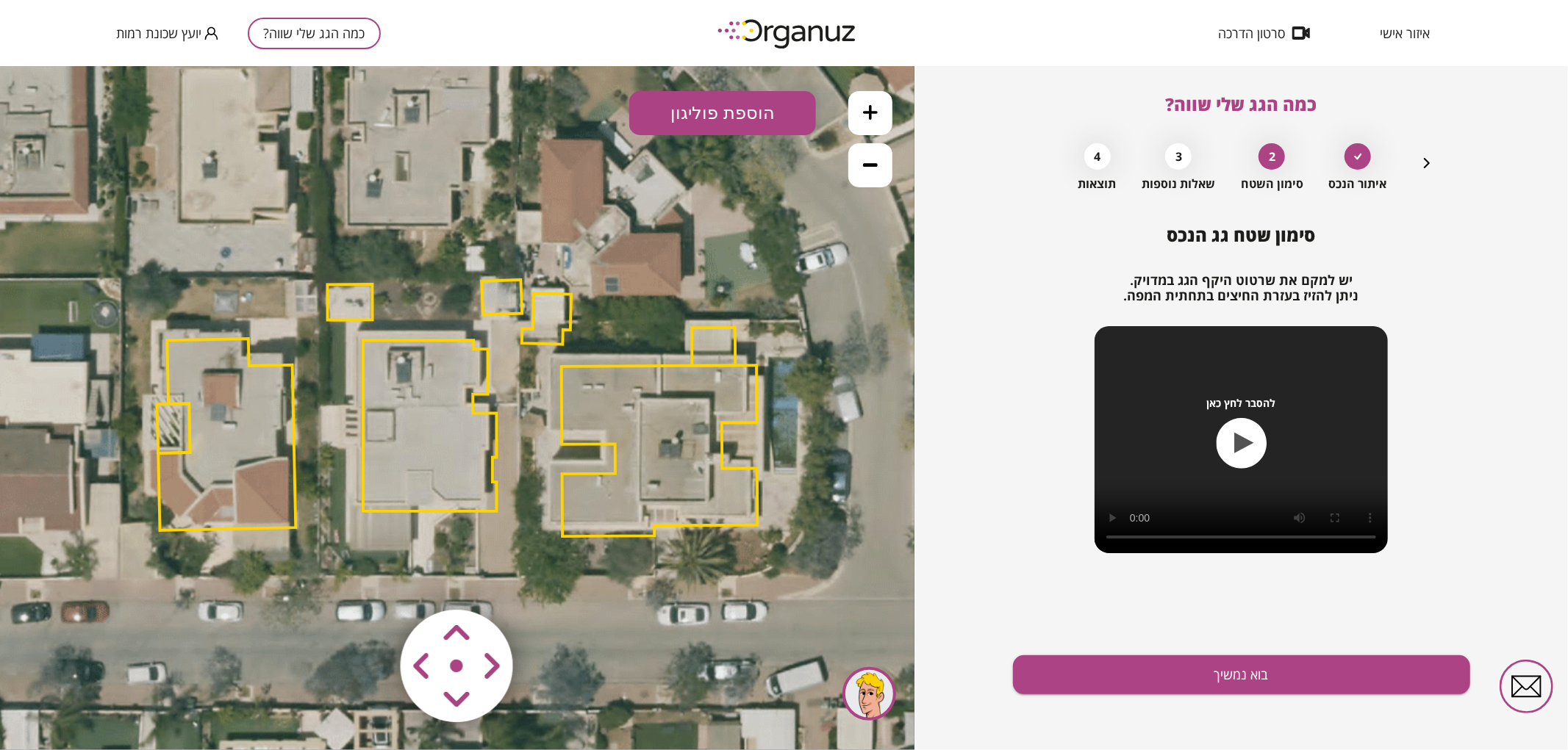
click at [878, 114] on button at bounding box center [871, 112] width 44 height 44
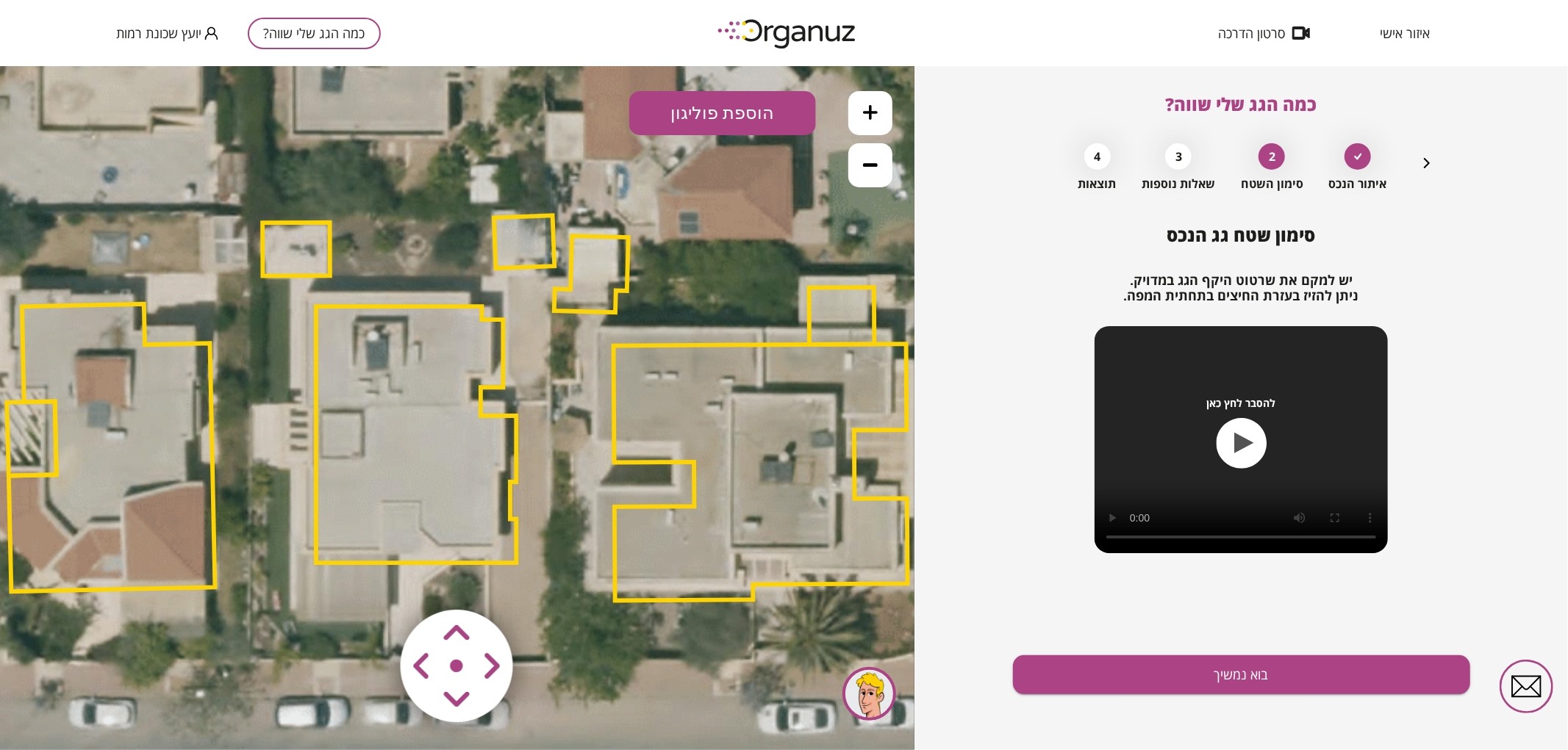
click at [423, 406] on polygon at bounding box center [416, 433] width 200 height 256
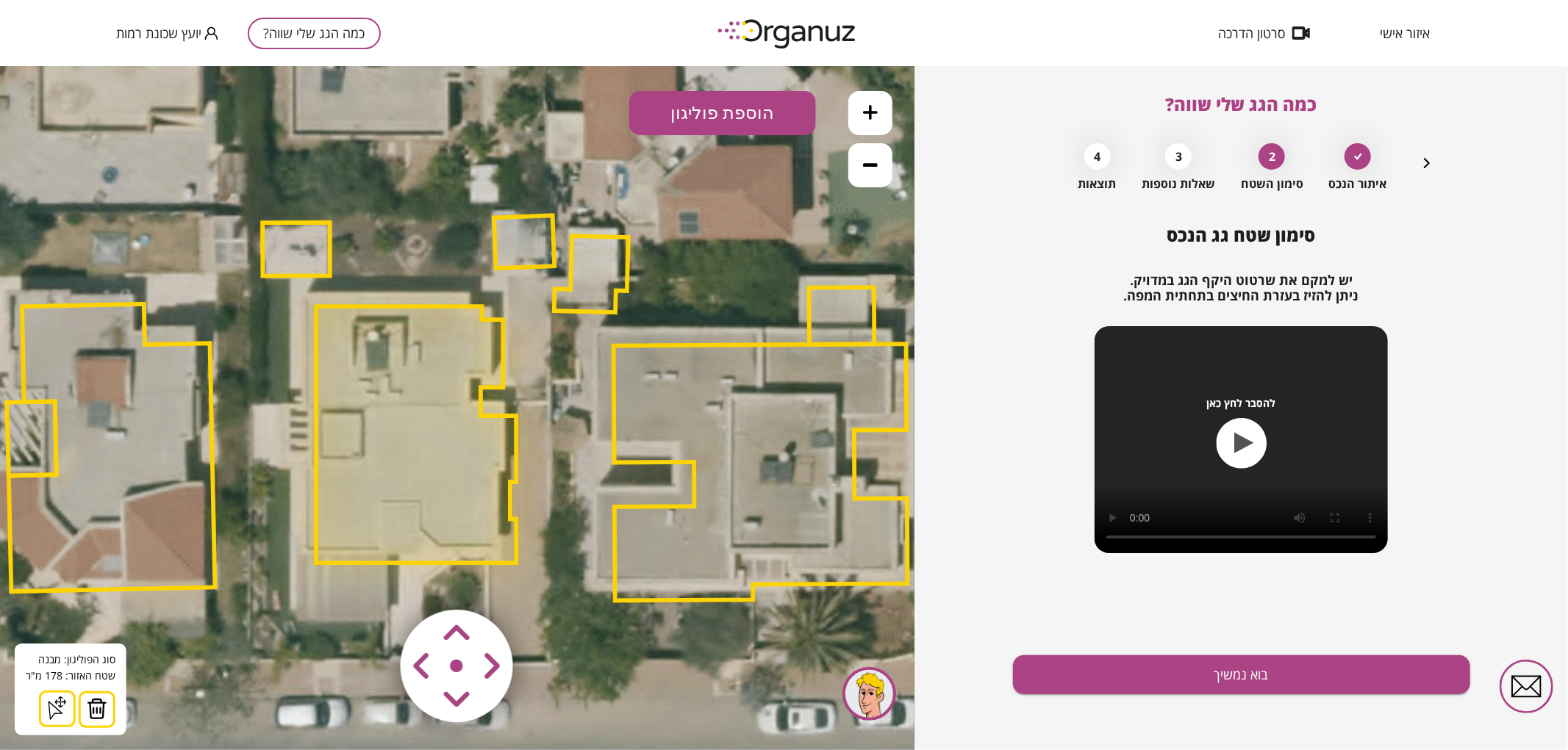
click at [660, 259] on icon at bounding box center [461, 406] width 2779 height 2778
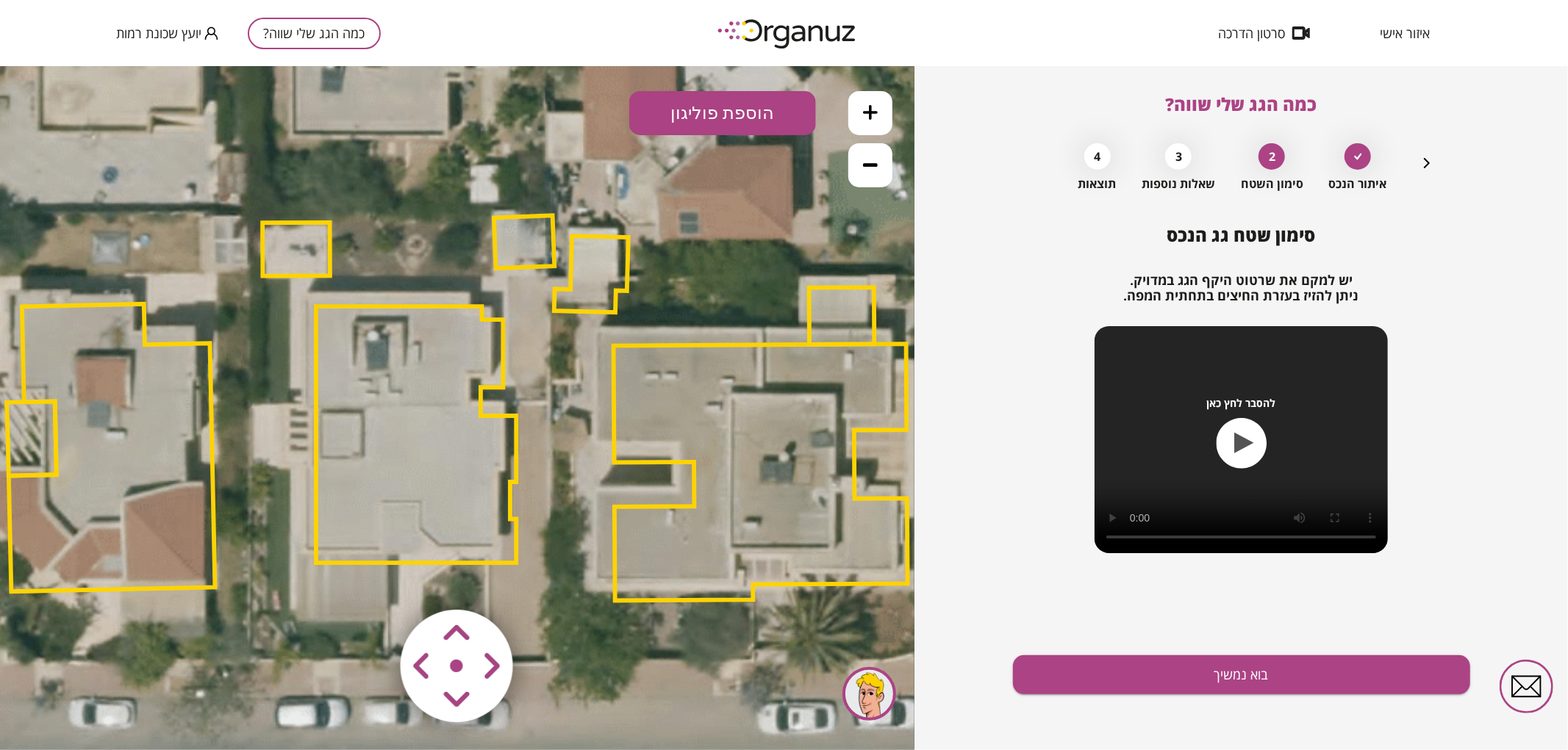
click at [370, 579] on area at bounding box center [370, 579] width 0 height 0
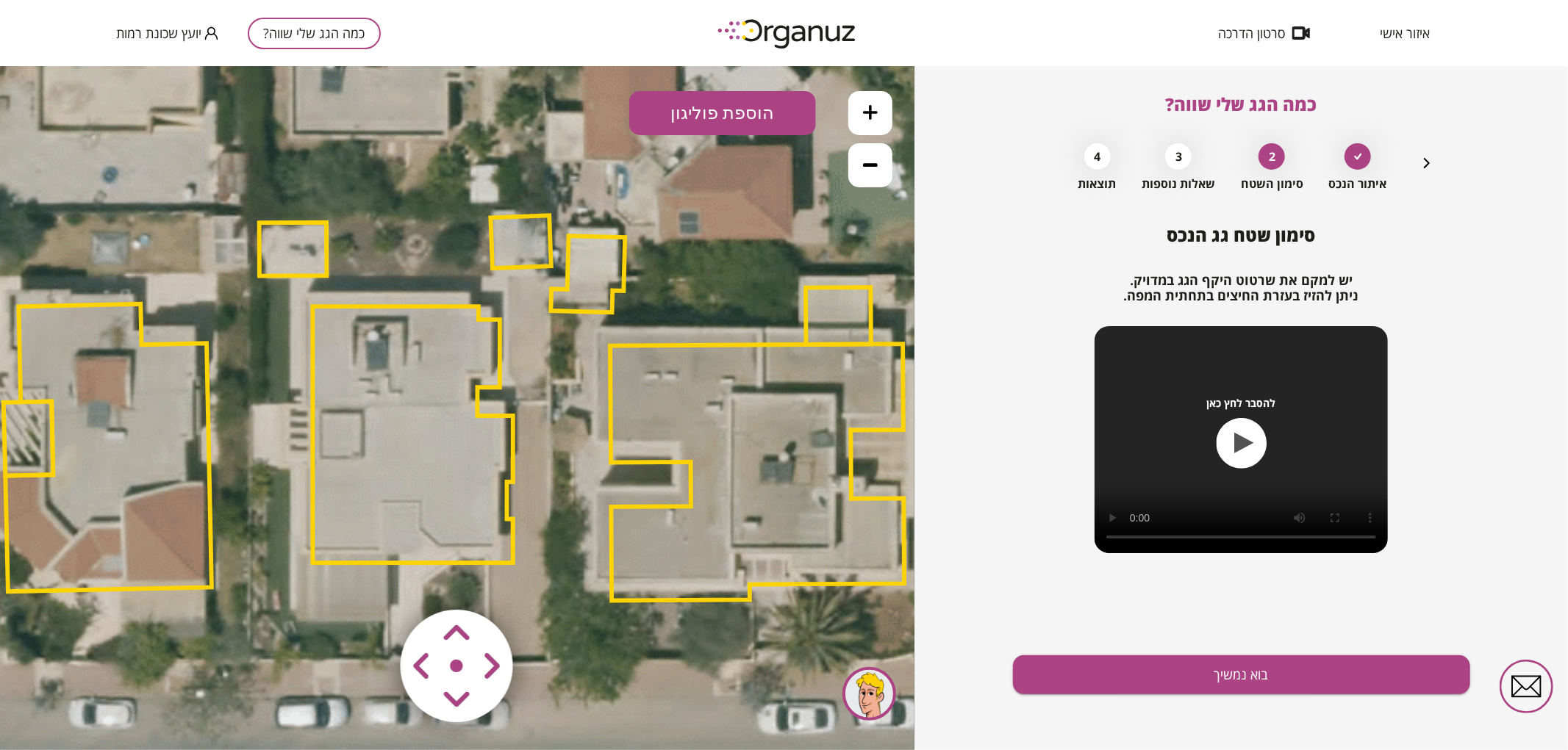
click at [370, 579] on area at bounding box center [370, 579] width 0 height 0
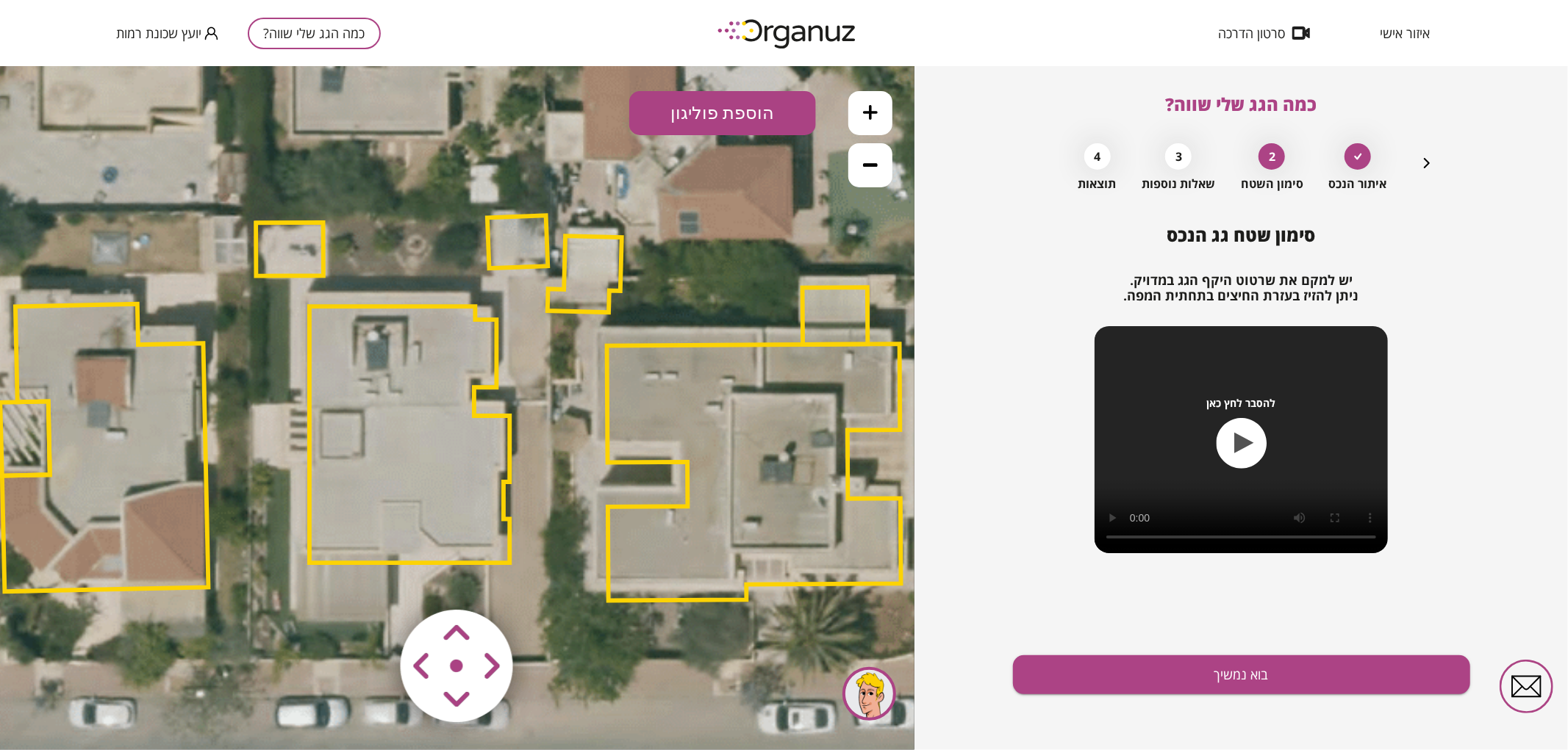
click at [370, 579] on area at bounding box center [370, 579] width 0 height 0
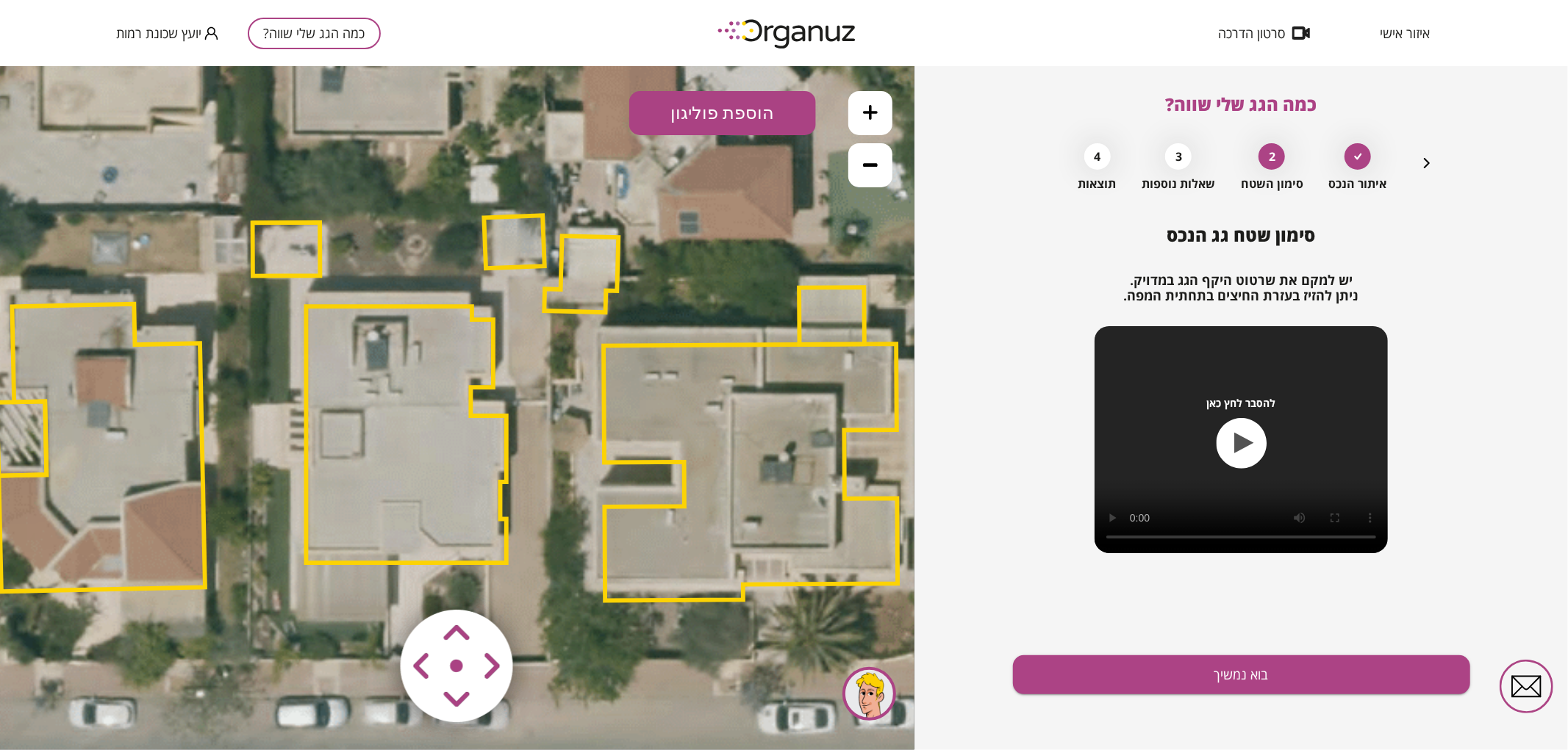
click at [370, 579] on area at bounding box center [370, 579] width 0 height 0
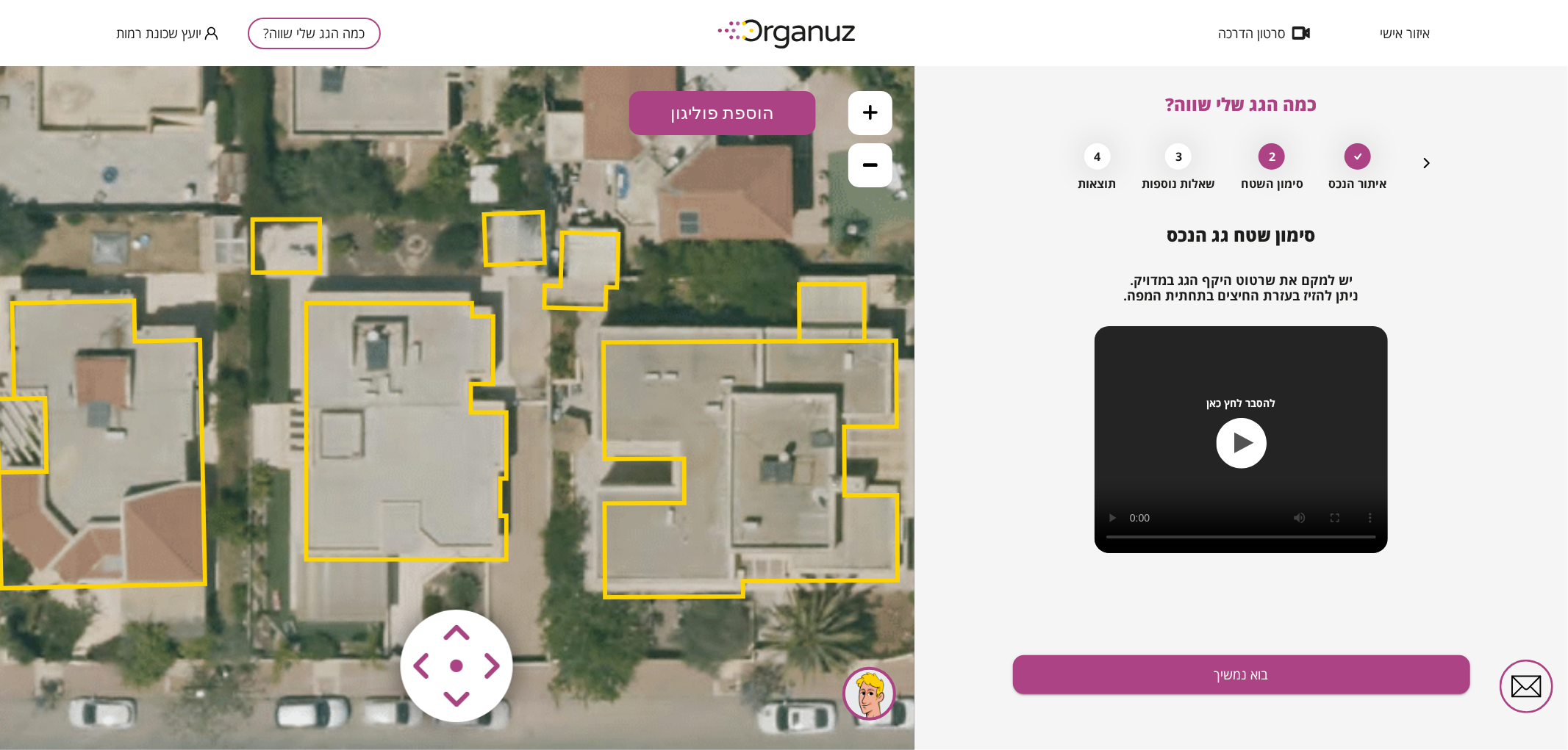
click at [370, 579] on area at bounding box center [370, 579] width 0 height 0
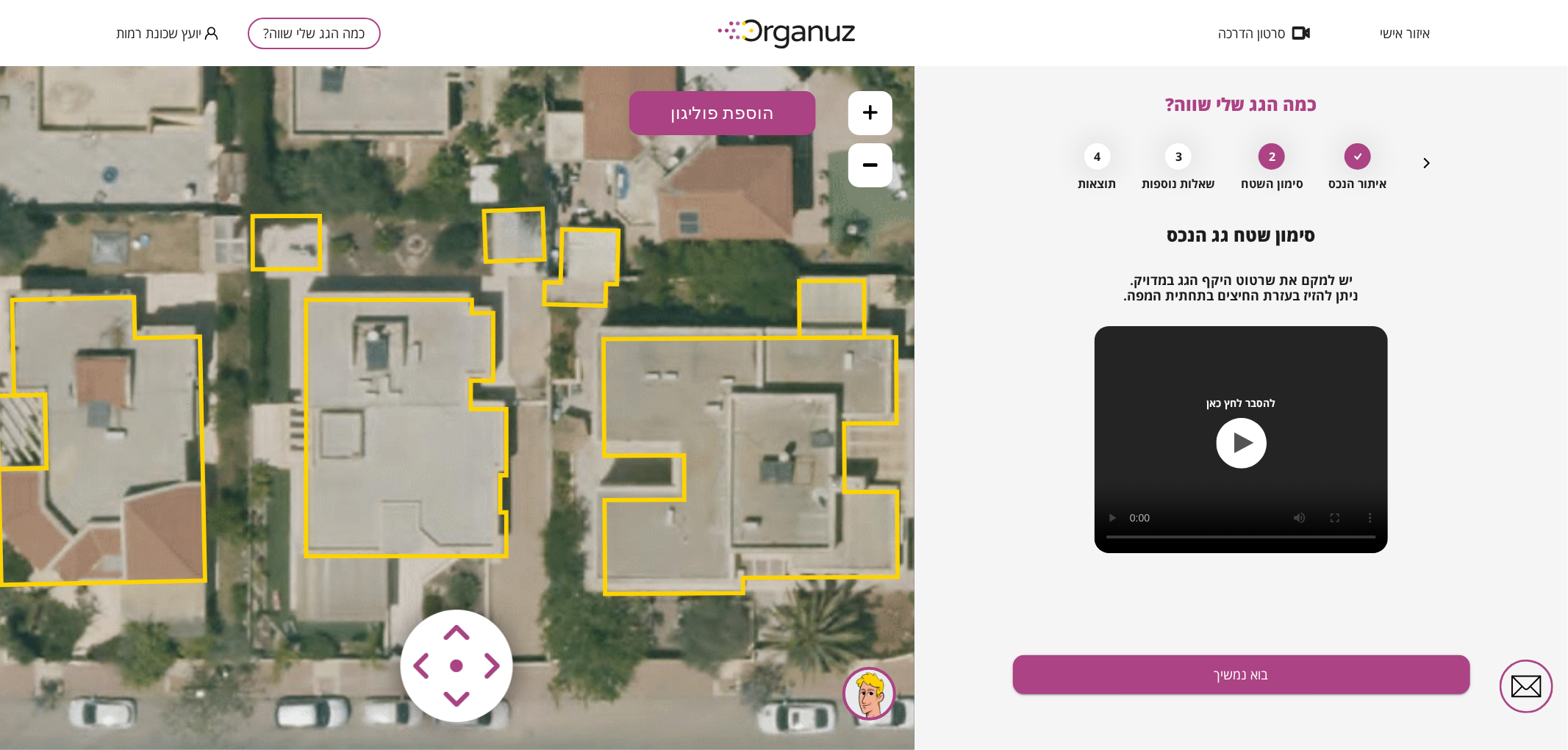
click at [370, 579] on area at bounding box center [370, 579] width 0 height 0
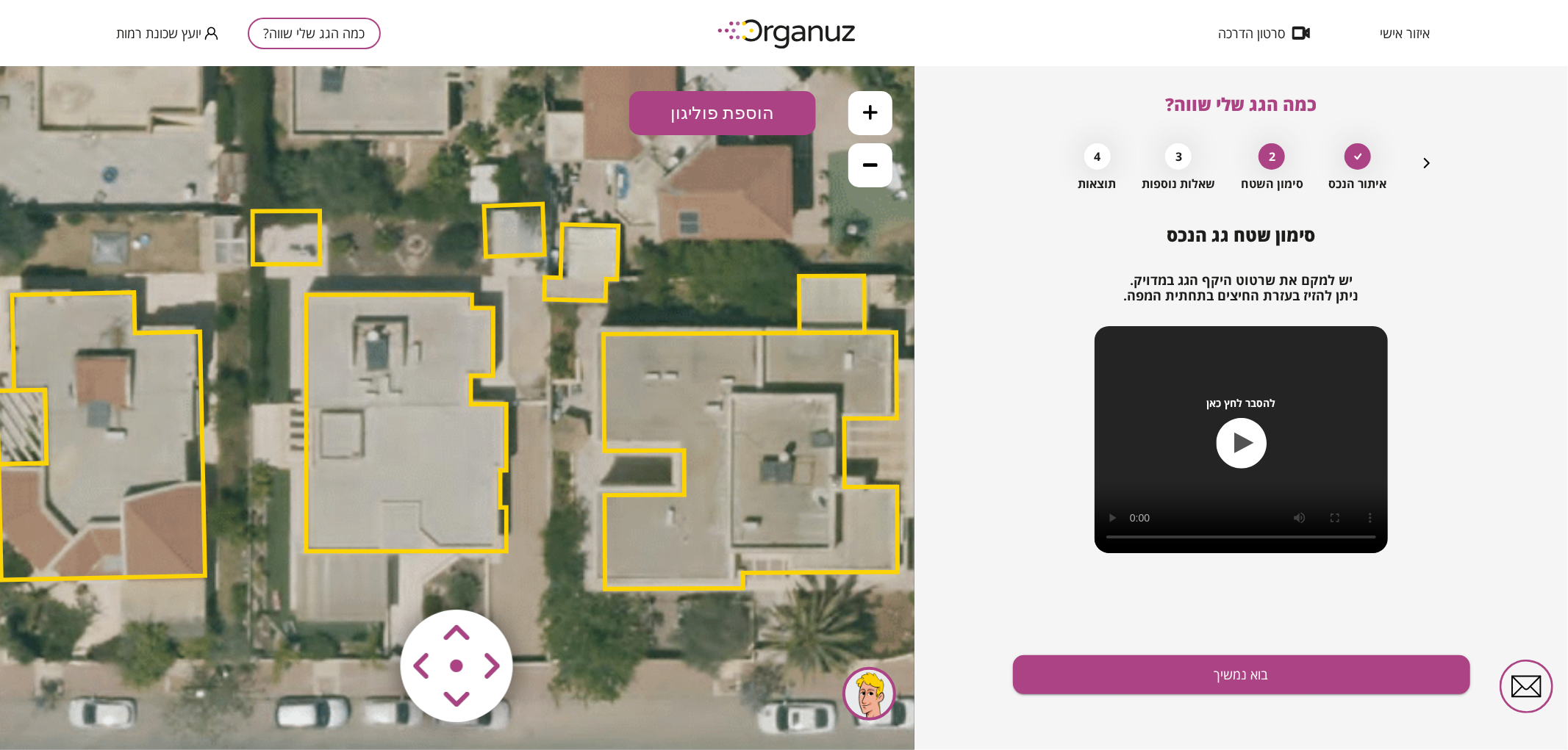
click at [370, 579] on area at bounding box center [370, 579] width 0 height 0
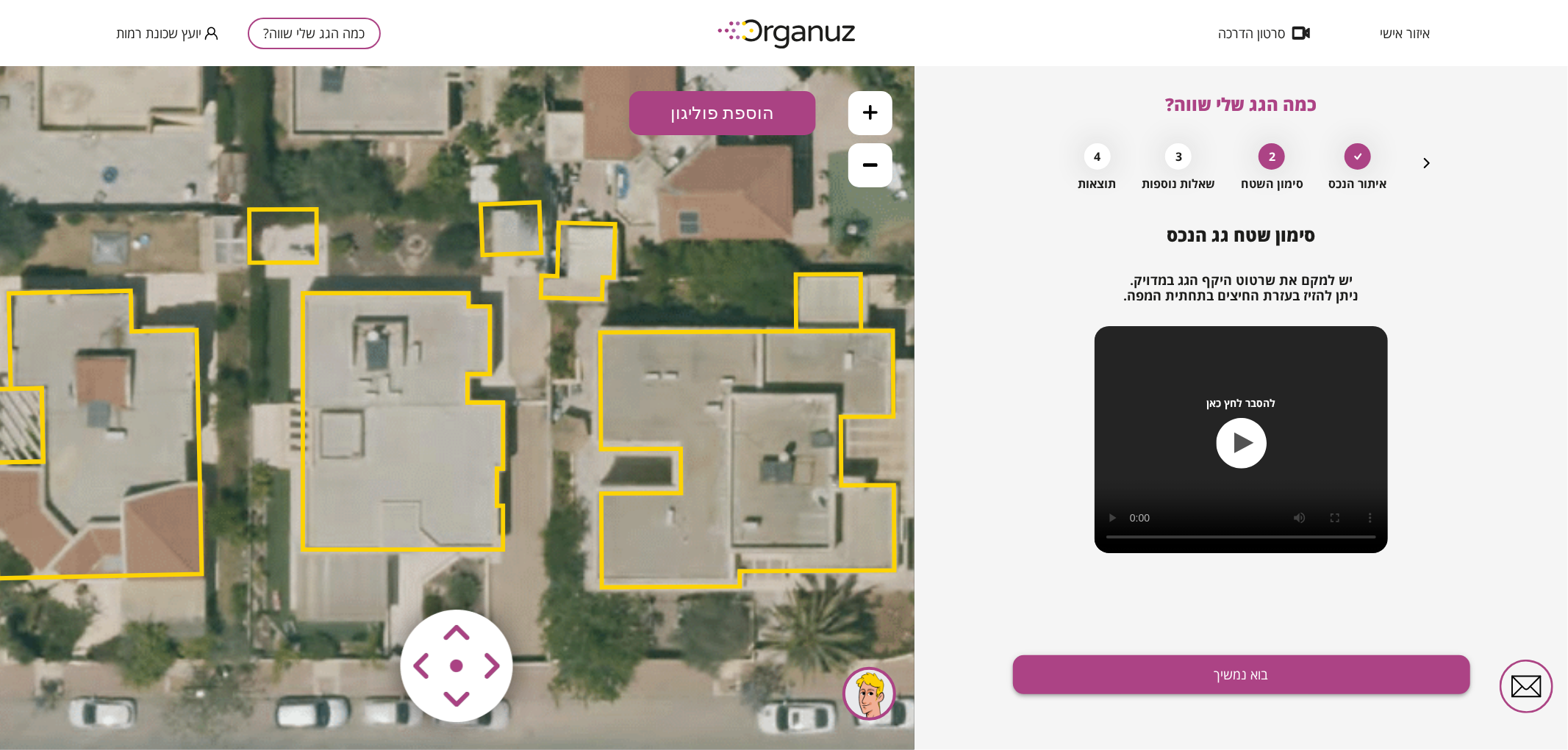
click at [1080, 686] on button "בוא נמשיך" at bounding box center [1241, 675] width 457 height 39
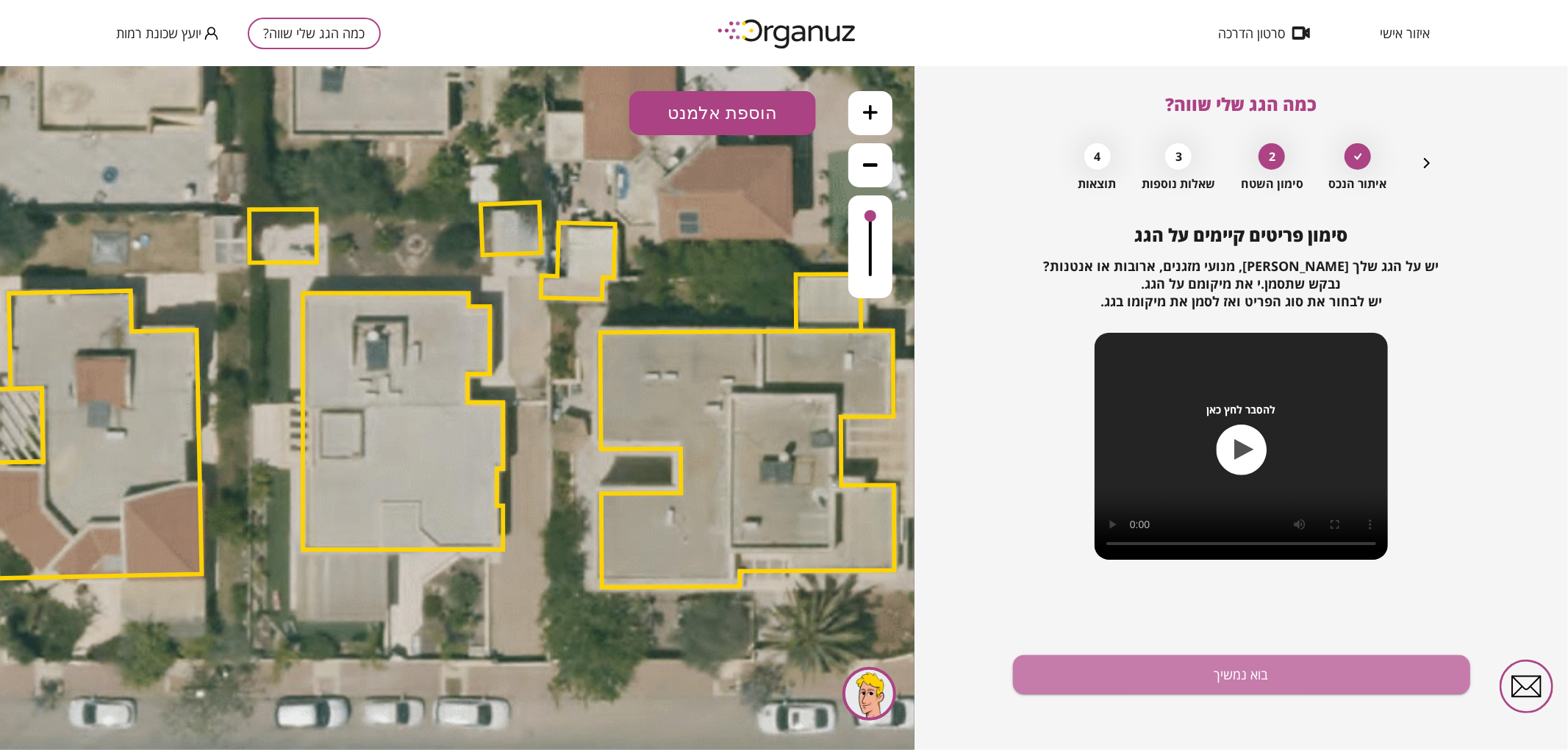
click at [1080, 686] on button "בוא נמשיך" at bounding box center [1241, 675] width 457 height 39
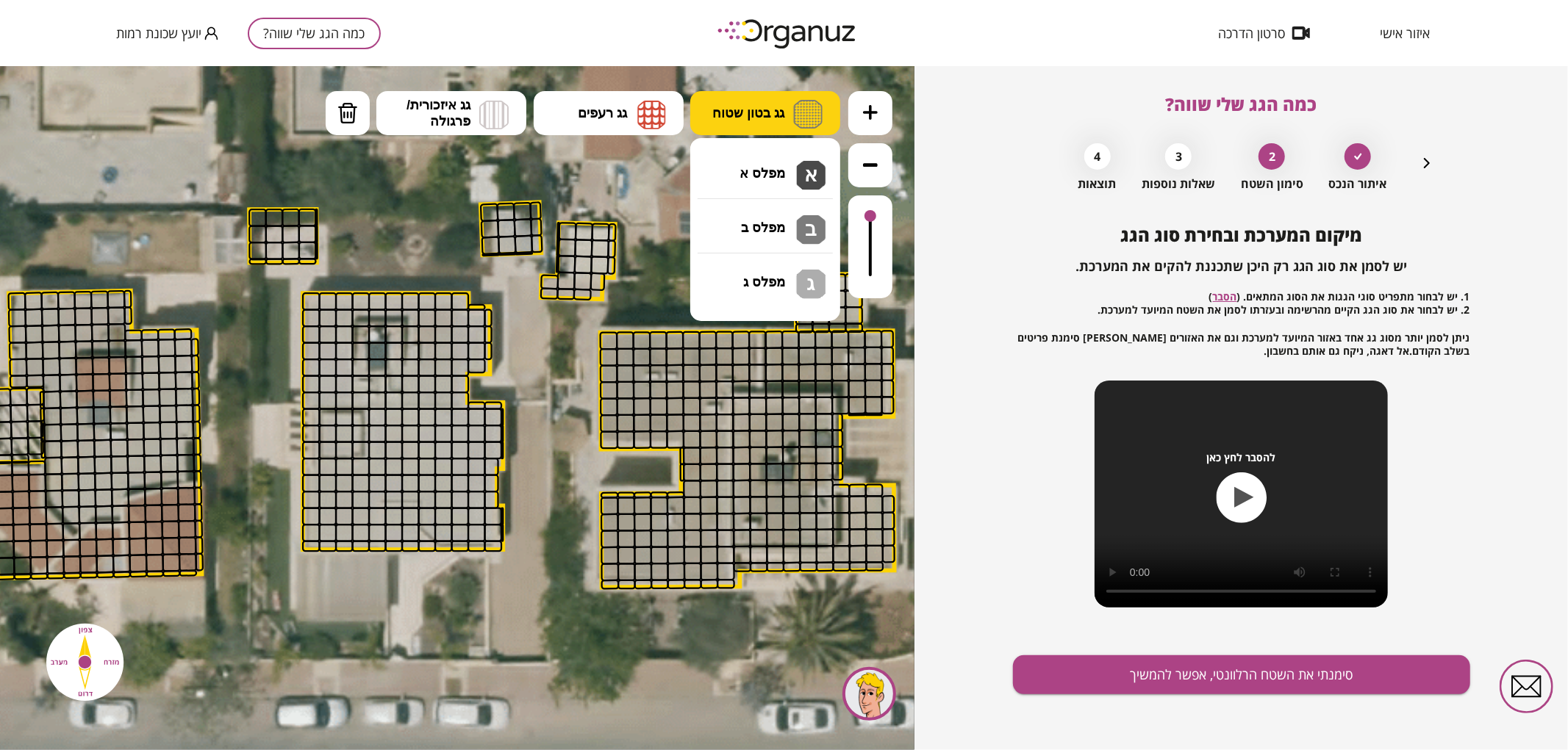
click at [786, 113] on button "גג בטון שטוח" at bounding box center [766, 112] width 150 height 44
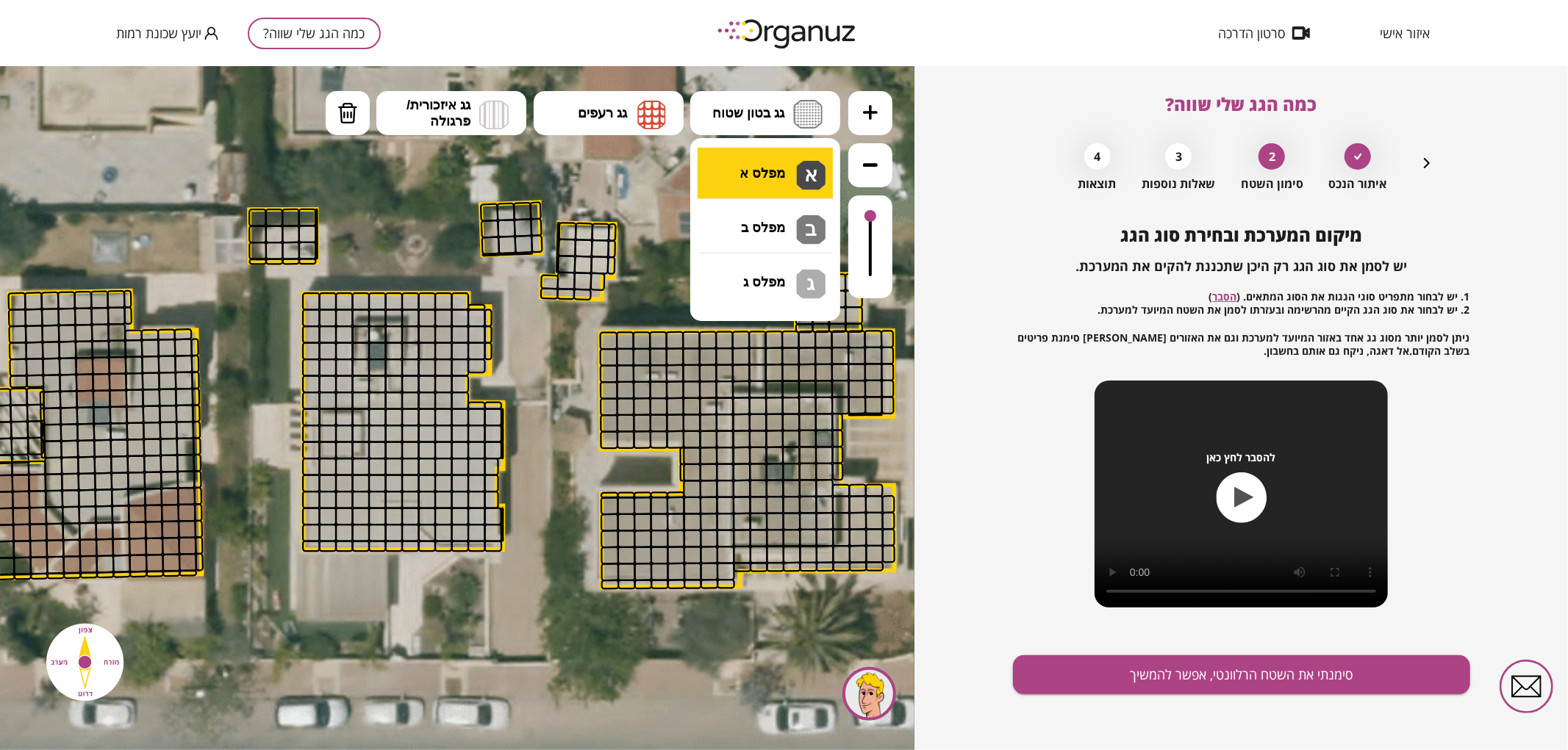
click at [756, 155] on div ".st0 { fill: #FFFFFF; } 0" at bounding box center [457, 407] width 915 height 684
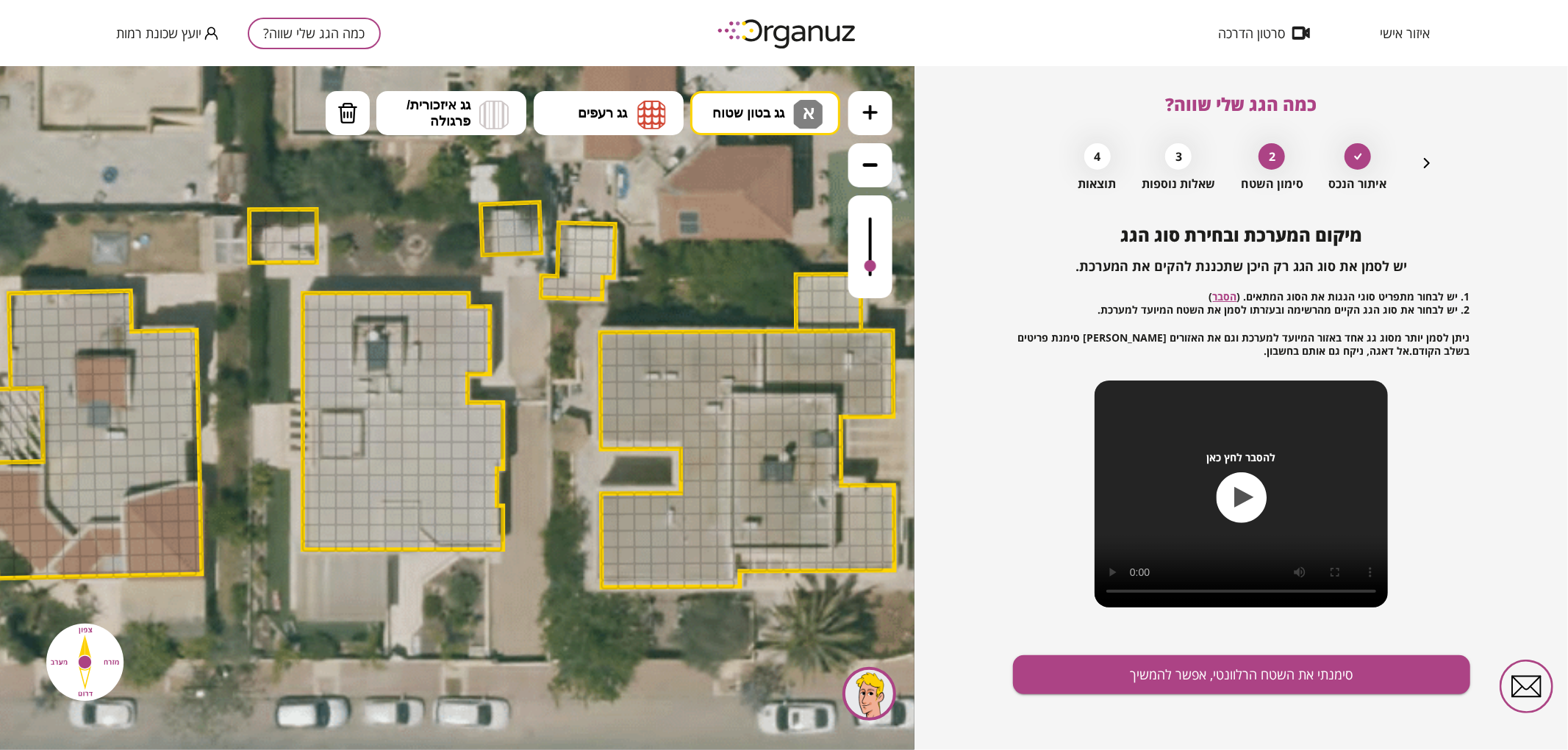
drag, startPoint x: 870, startPoint y: 214, endPoint x: 876, endPoint y: 267, distance: 53.3
click at [876, 267] on div at bounding box center [870, 265] width 11 height 11
drag, startPoint x: 451, startPoint y: 534, endPoint x: 489, endPoint y: 429, distance: 111.7
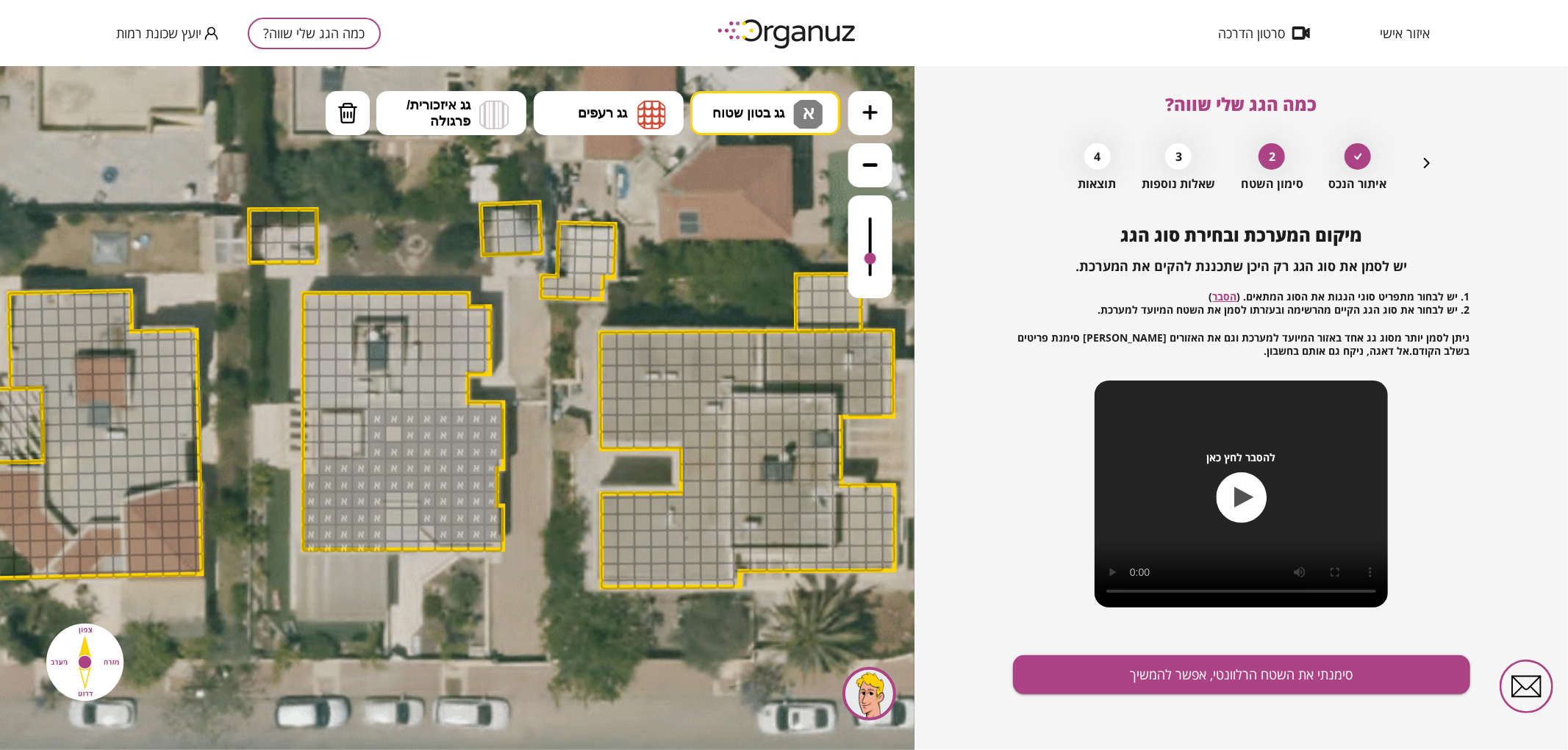
click at [862, 259] on div at bounding box center [871, 246] width 44 height 103
click at [394, 435] on div at bounding box center [394, 433] width 18 height 18
drag, startPoint x: 460, startPoint y: 394, endPoint x: 321, endPoint y: 370, distance: 141.1
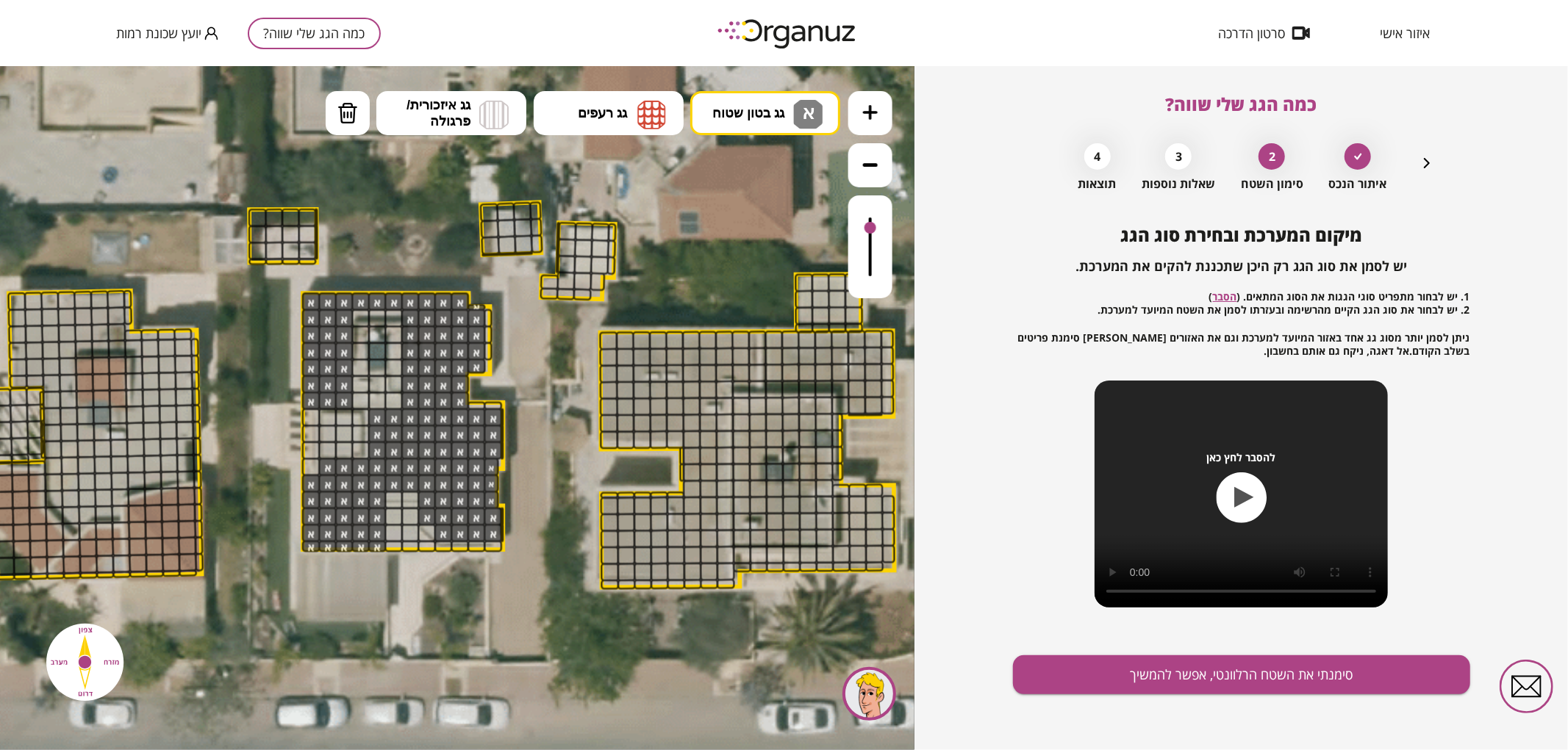
drag, startPoint x: 870, startPoint y: 266, endPoint x: 871, endPoint y: 229, distance: 37.0
click at [871, 229] on div at bounding box center [871, 246] width 44 height 103
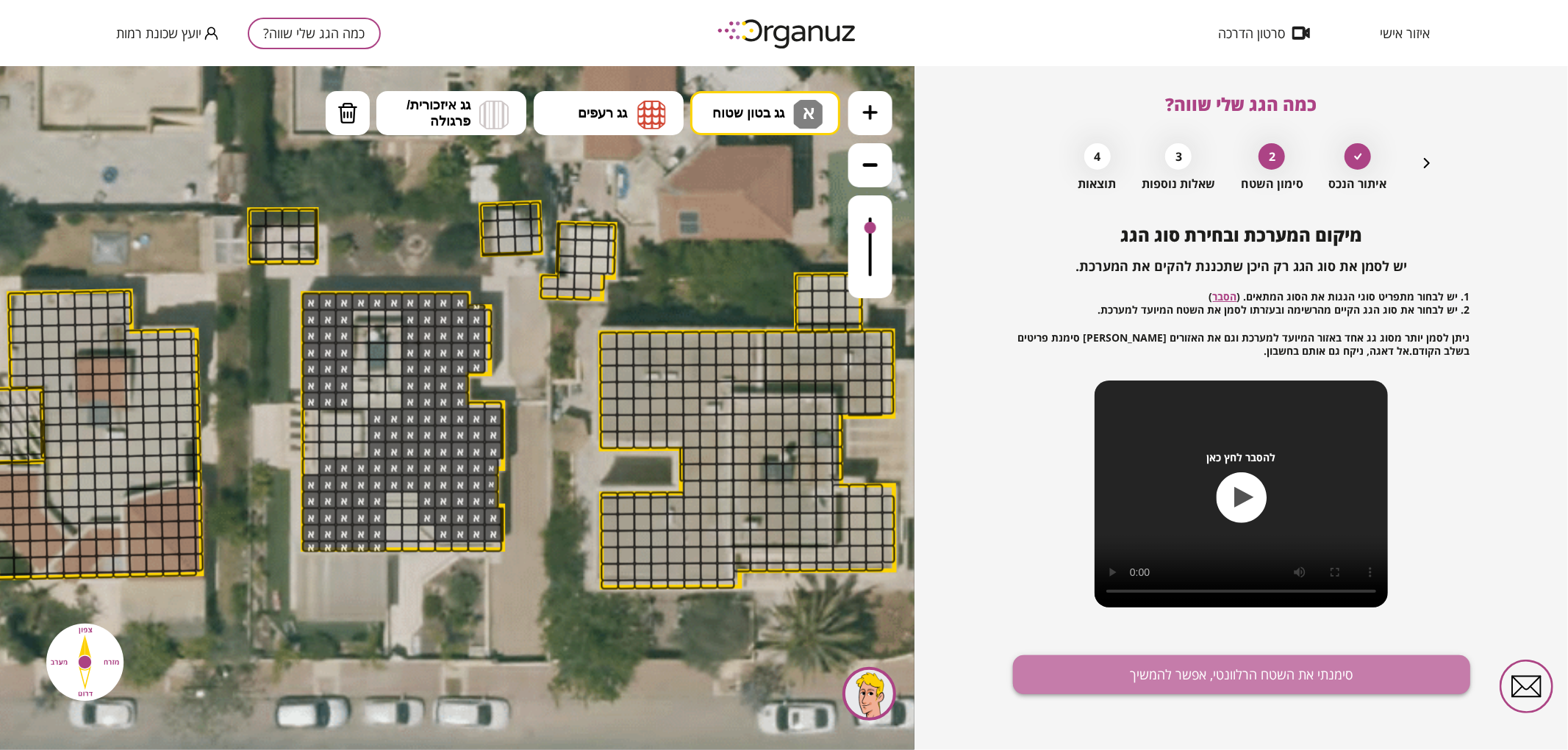
click at [1054, 677] on button "סימנתי את השטח הרלוונטי, אפשר להמשיך" at bounding box center [1241, 675] width 457 height 39
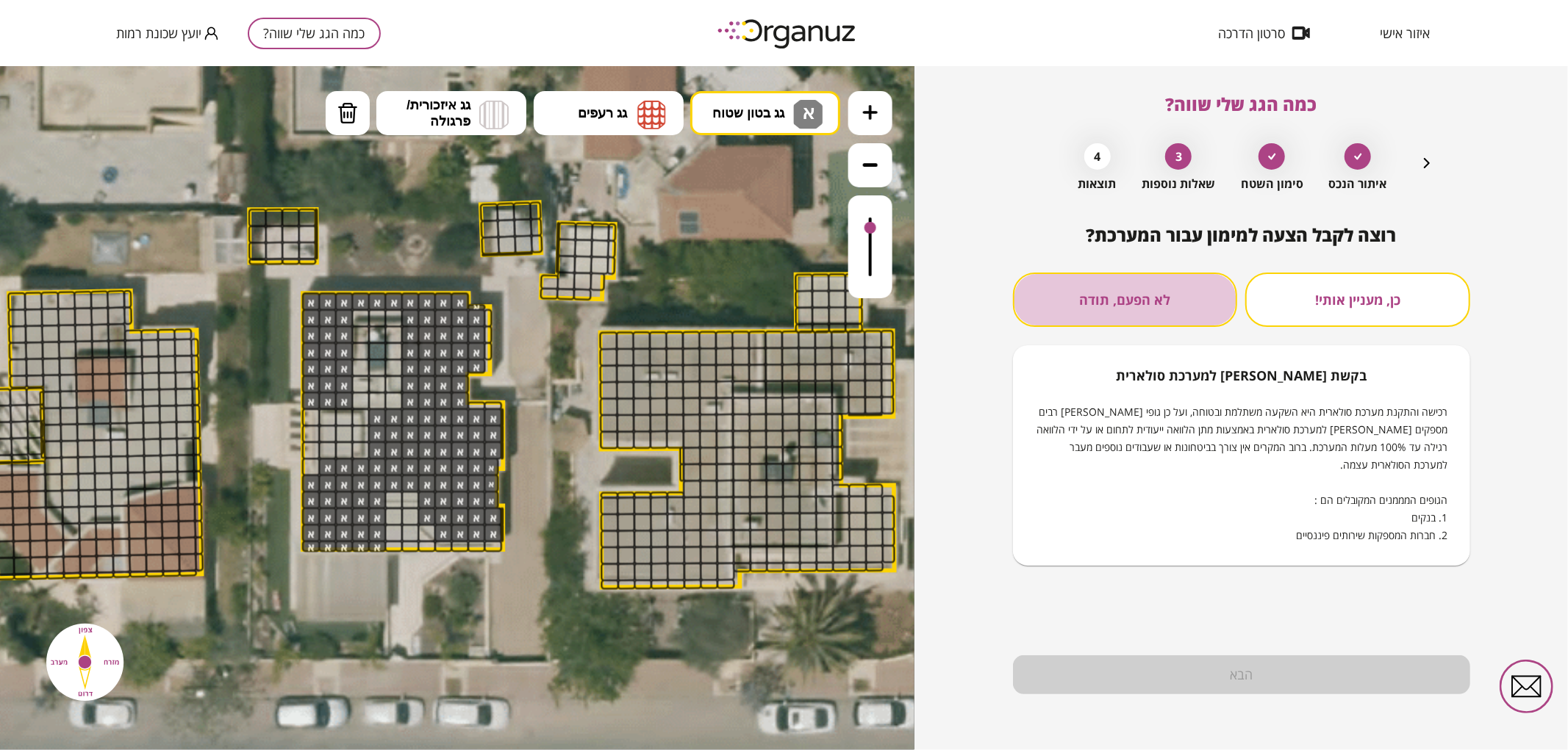
click at [1105, 297] on button "לא הפעם, תודה" at bounding box center [1125, 299] width 225 height 54
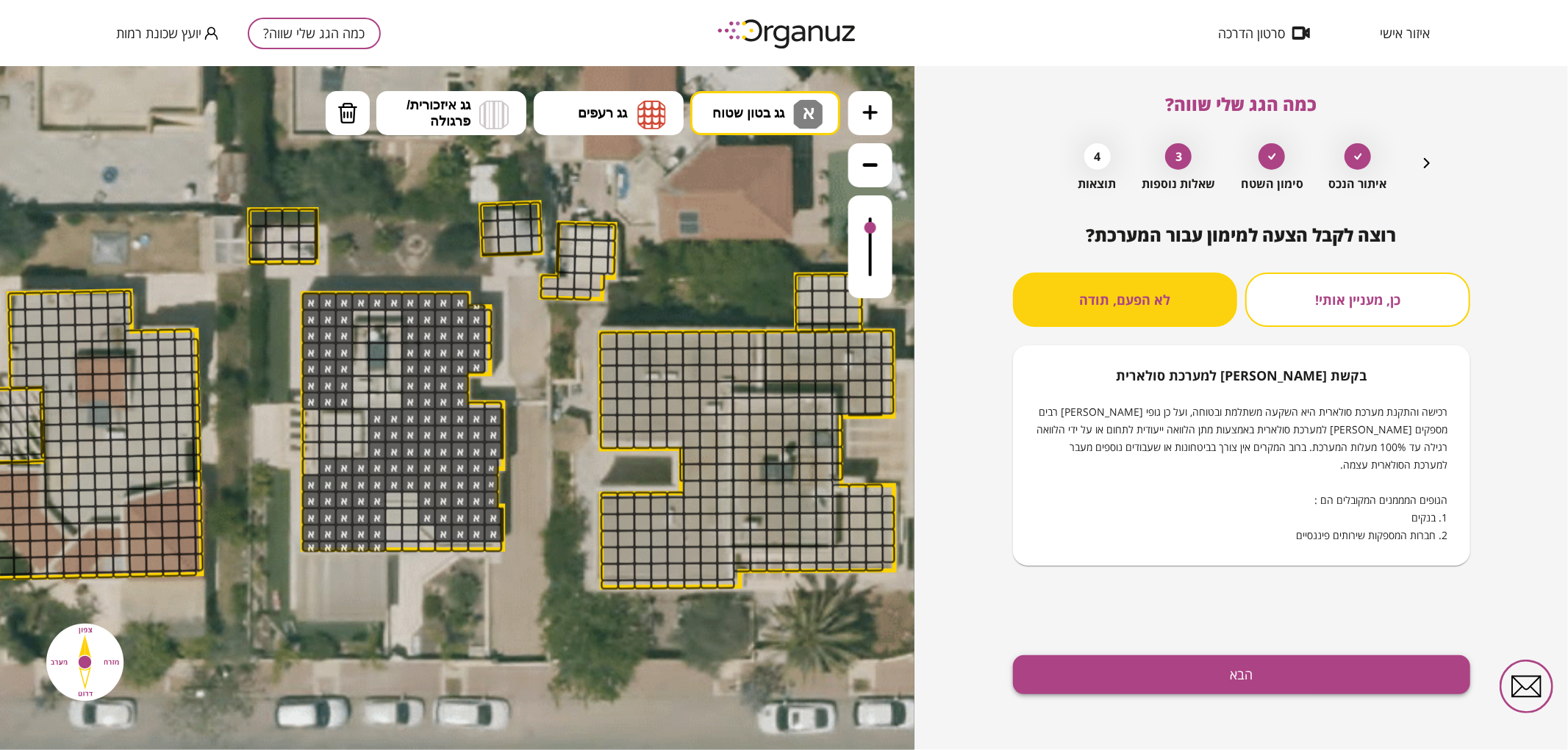
click at [1160, 664] on button "הבא" at bounding box center [1241, 675] width 457 height 39
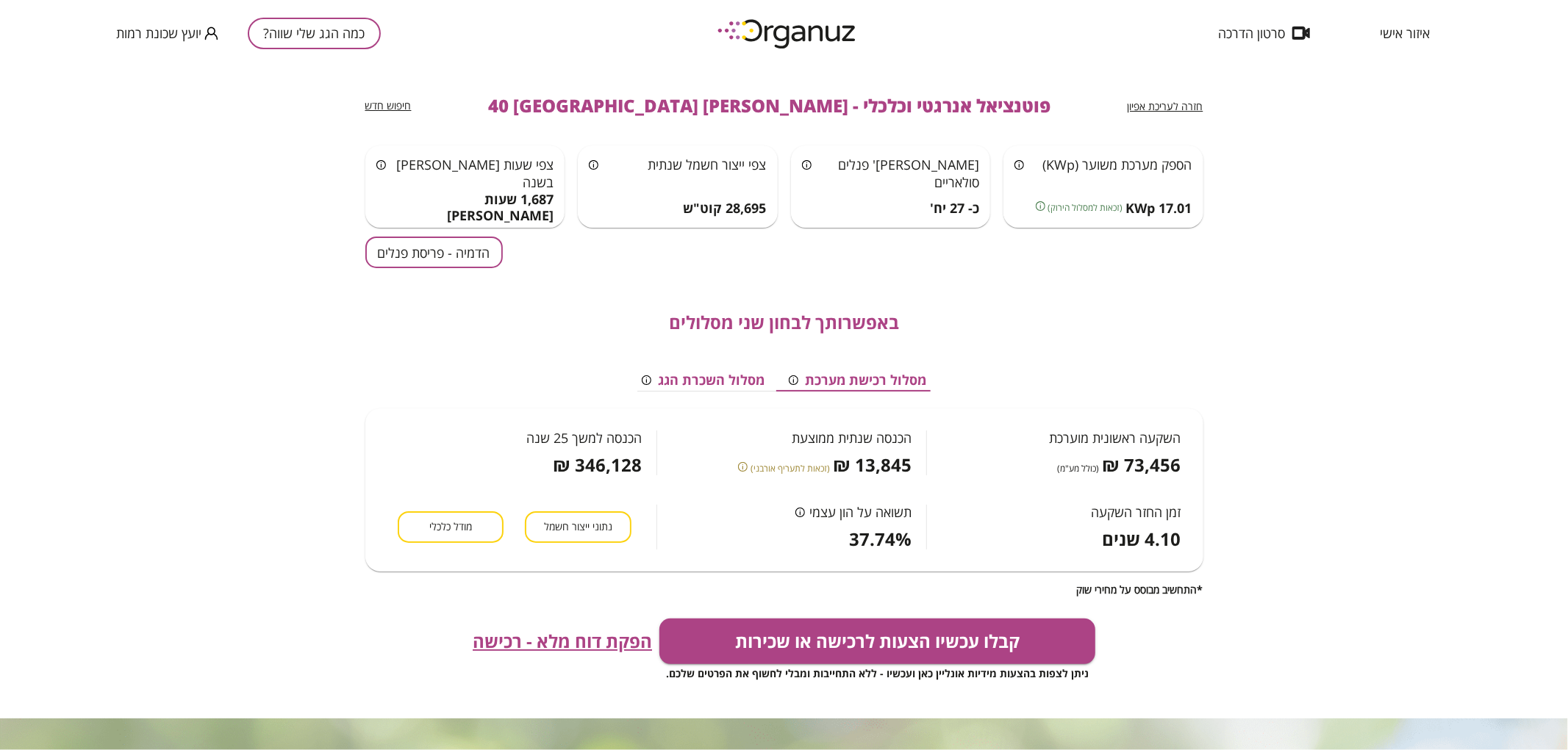
click at [458, 248] on button "הדמיה - פריסת פנלים" at bounding box center [434, 252] width 138 height 31
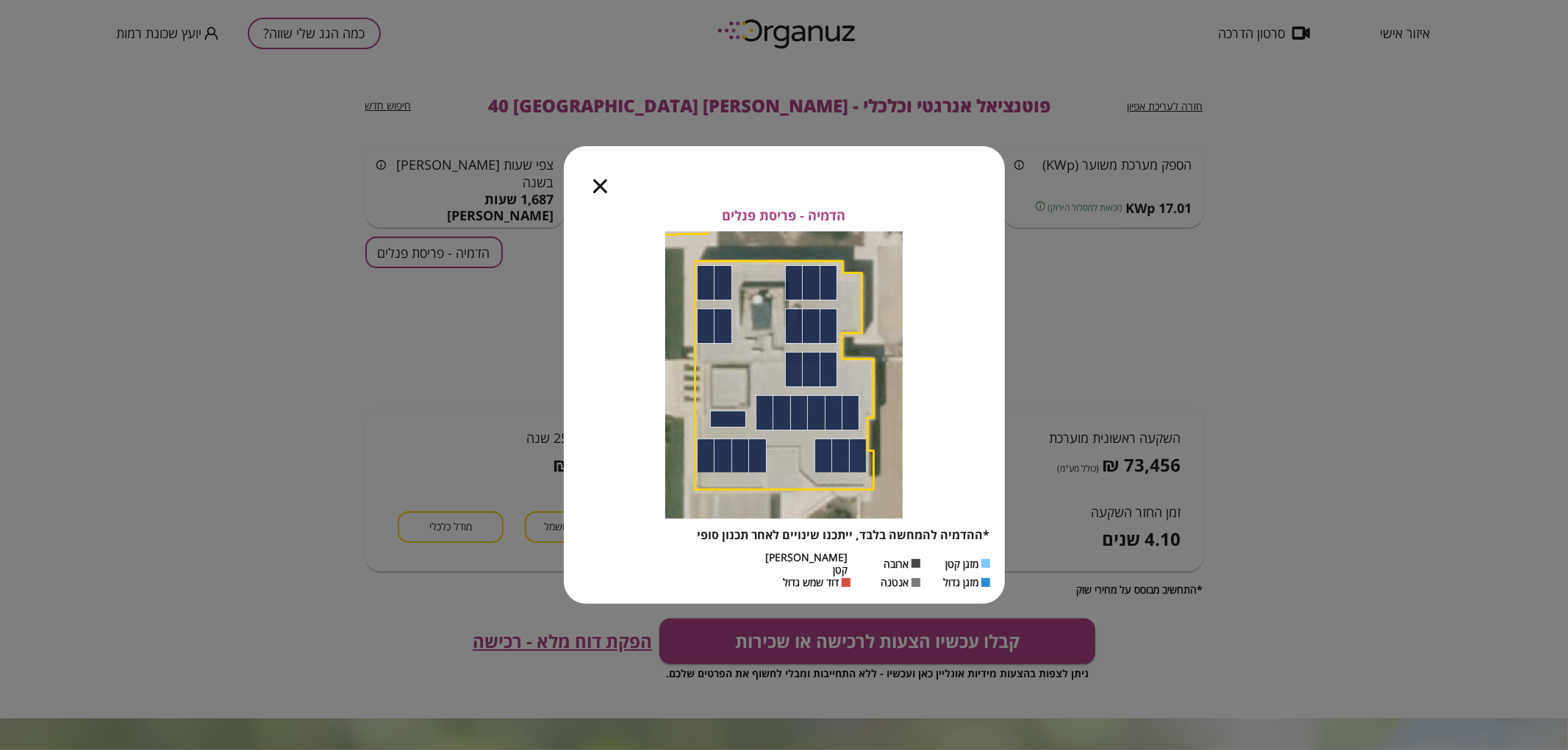
click at [590, 194] on div at bounding box center [599, 177] width 73 height 62
click at [601, 194] on icon "button" at bounding box center [600, 186] width 14 height 14
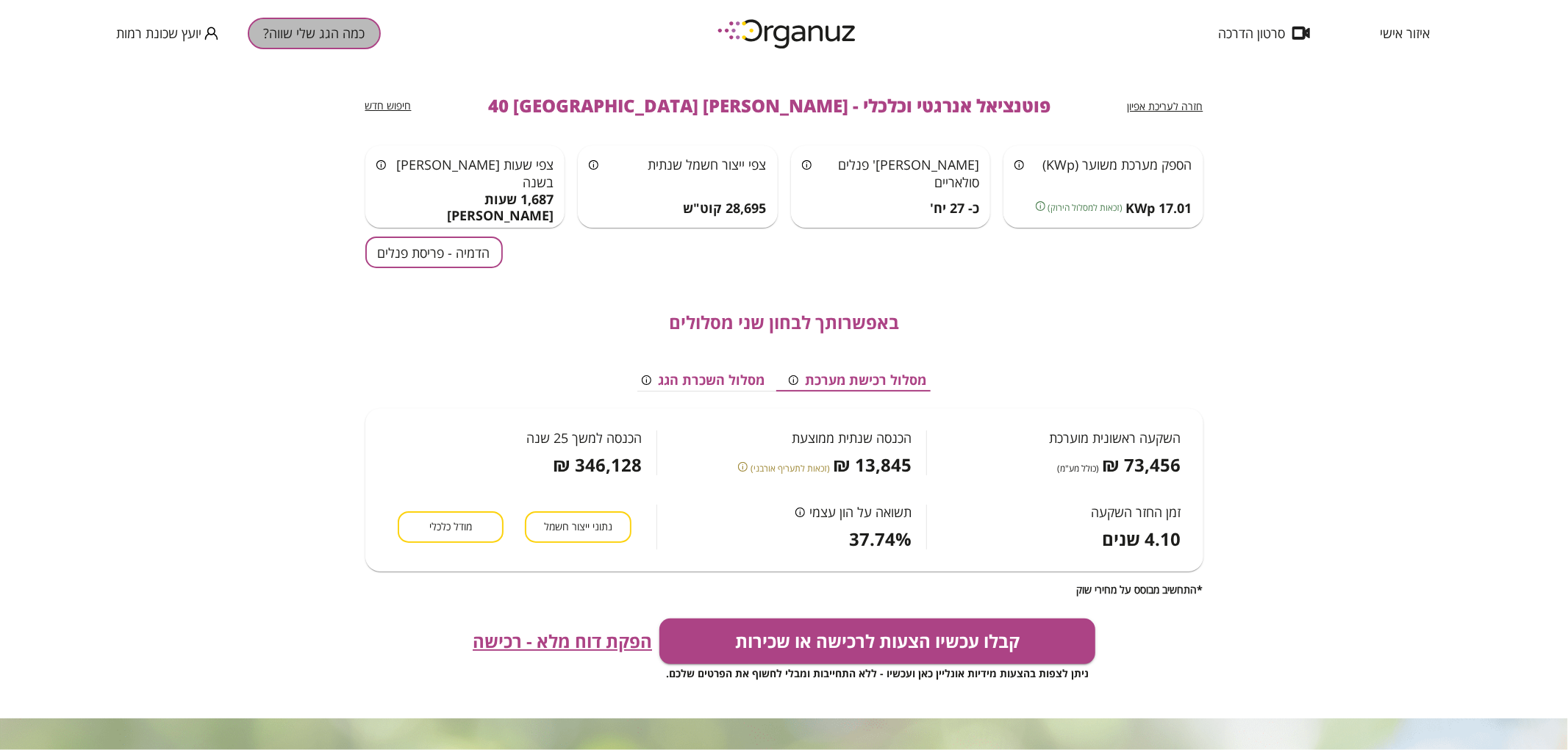
click at [262, 27] on button "כמה הגג שלי שווה?" at bounding box center [315, 33] width 133 height 31
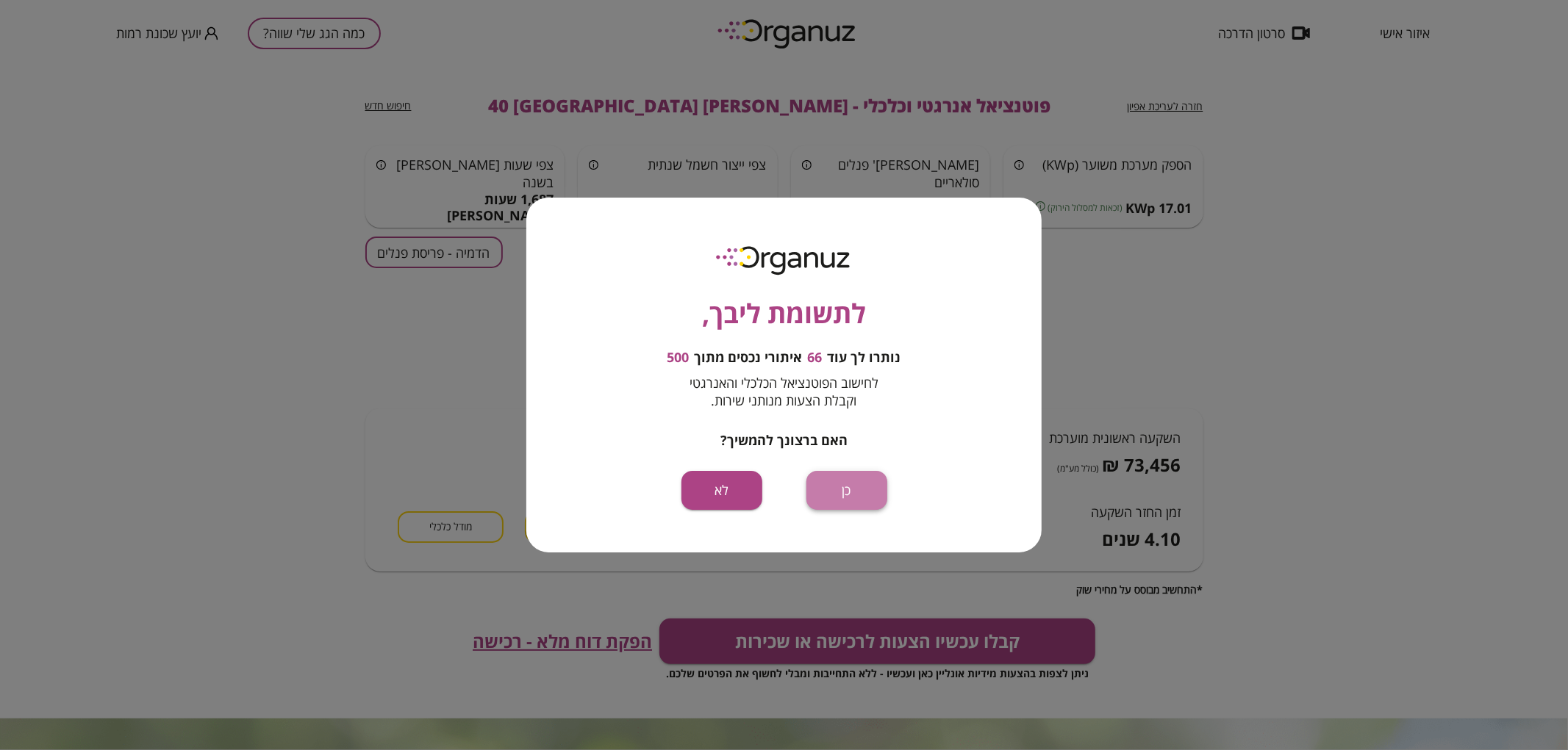
click at [858, 488] on button "כן" at bounding box center [847, 491] width 81 height 39
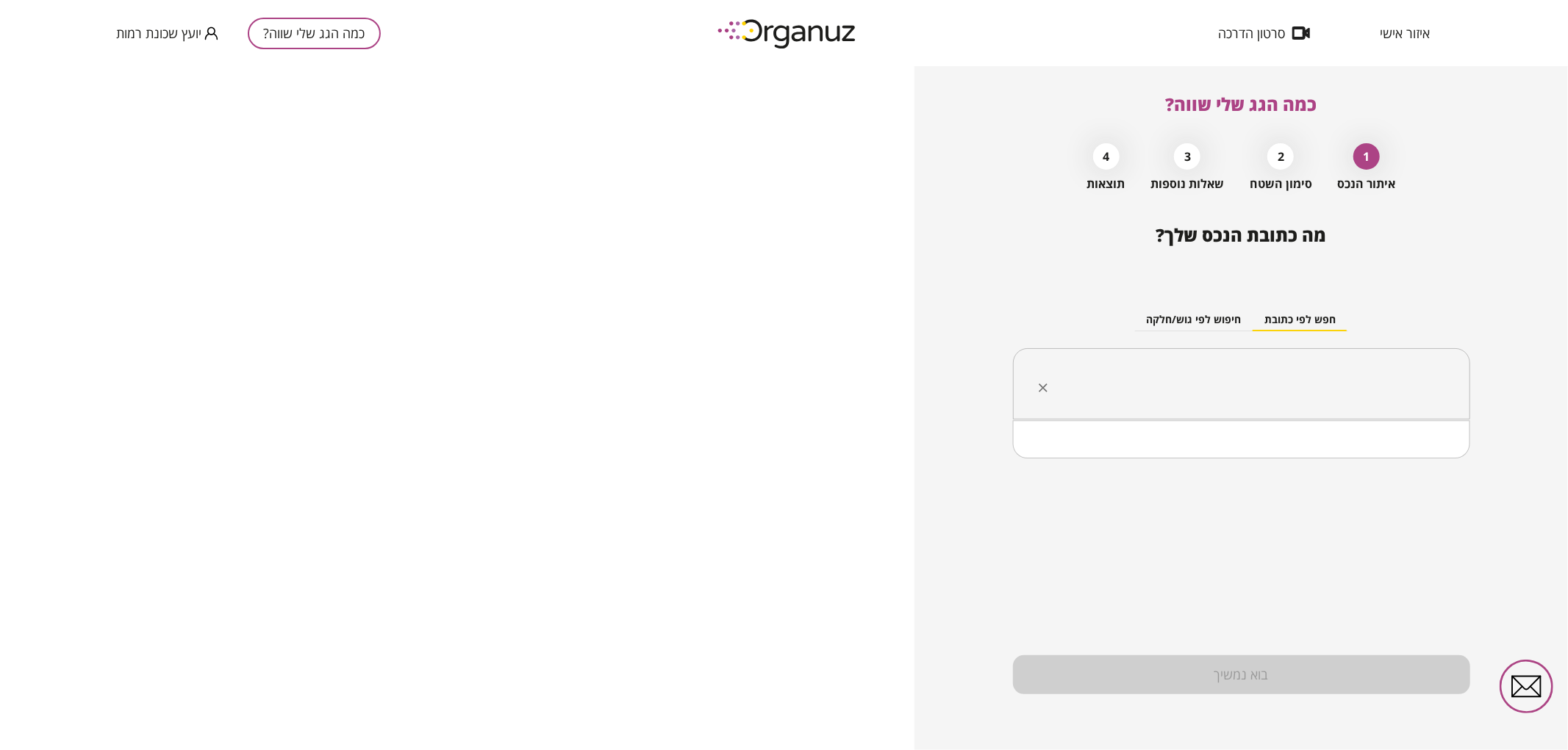
click at [1090, 388] on input "text" at bounding box center [1247, 384] width 411 height 37
click at [1233, 459] on li "[PERSON_NAME] 41 [GEOGRAPHIC_DATA]" at bounding box center [1241, 458] width 419 height 27
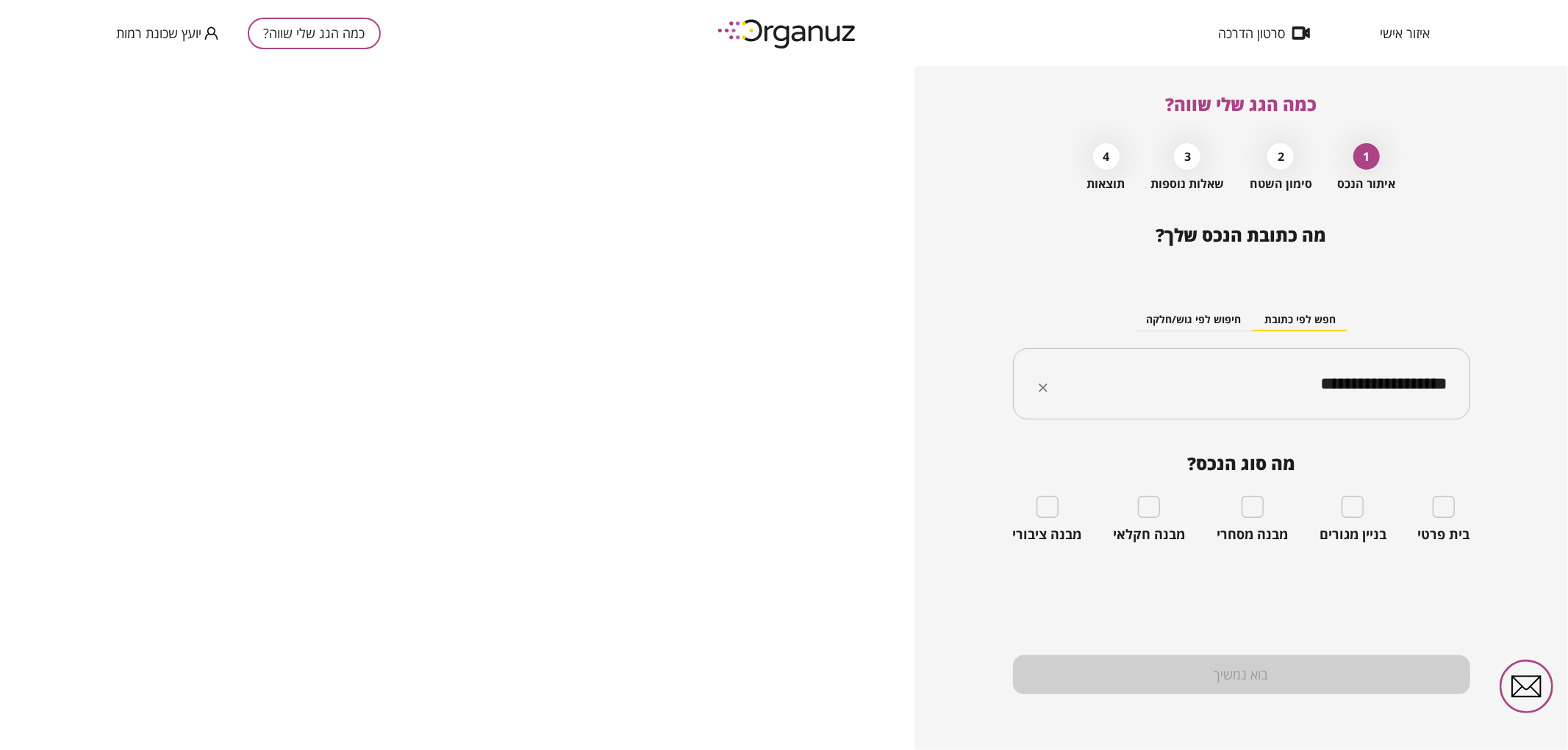
type input "**********"
click at [1457, 514] on div "בית פרטי" at bounding box center [1444, 519] width 52 height 47
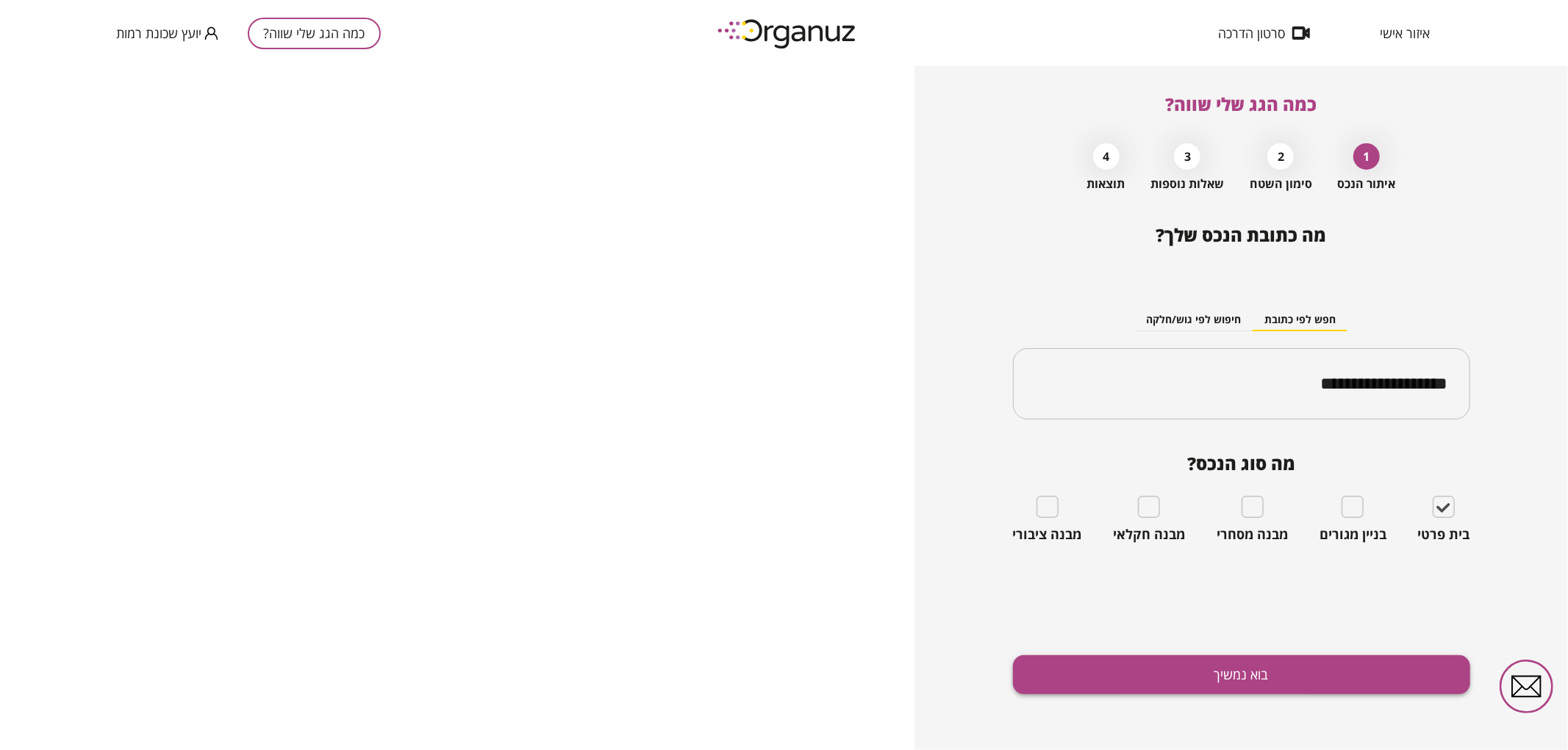
click at [1294, 677] on button "בוא נמשיך" at bounding box center [1241, 675] width 457 height 39
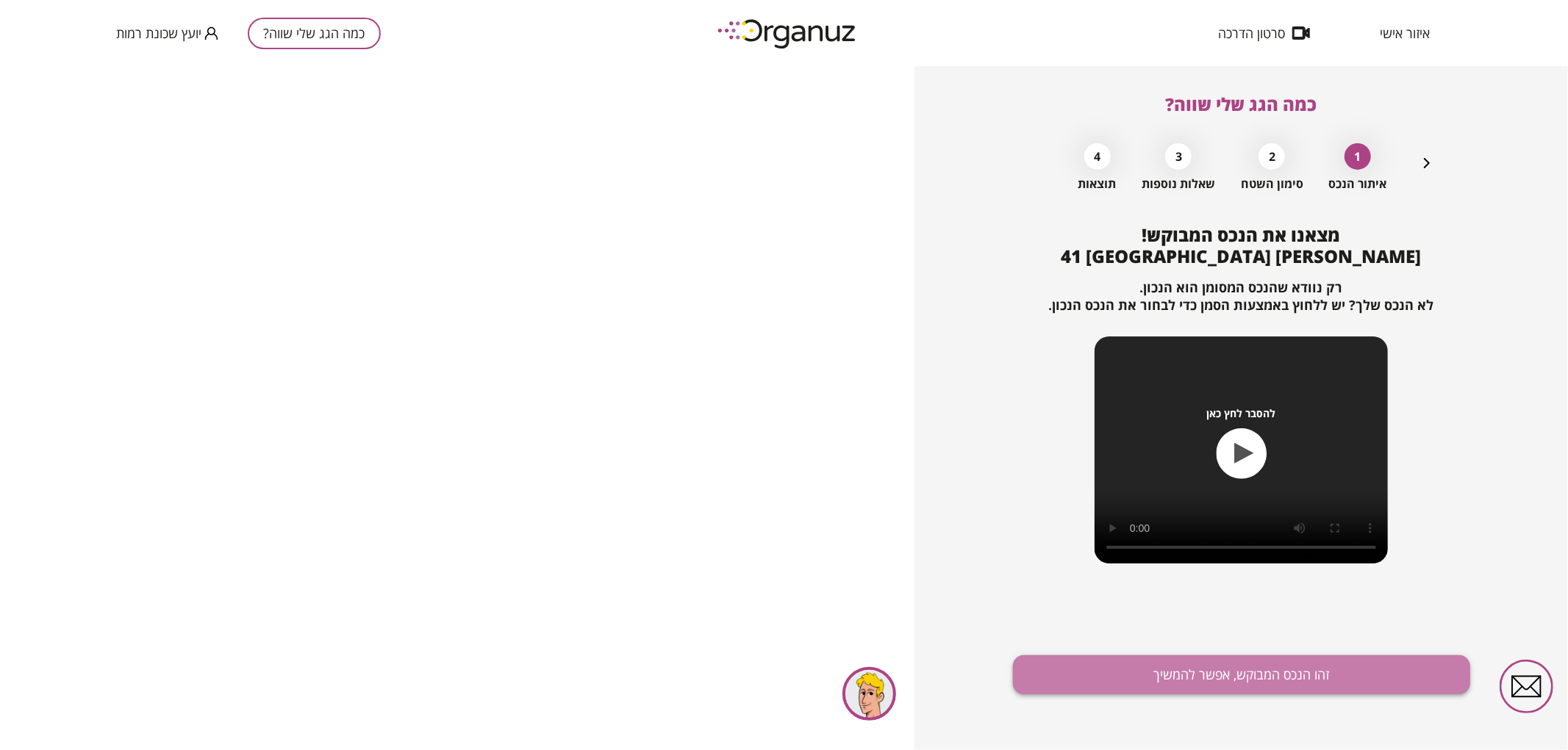
click at [1086, 682] on button "זהו הנכס המבוקש, אפשר להמשיך" at bounding box center [1241, 675] width 457 height 39
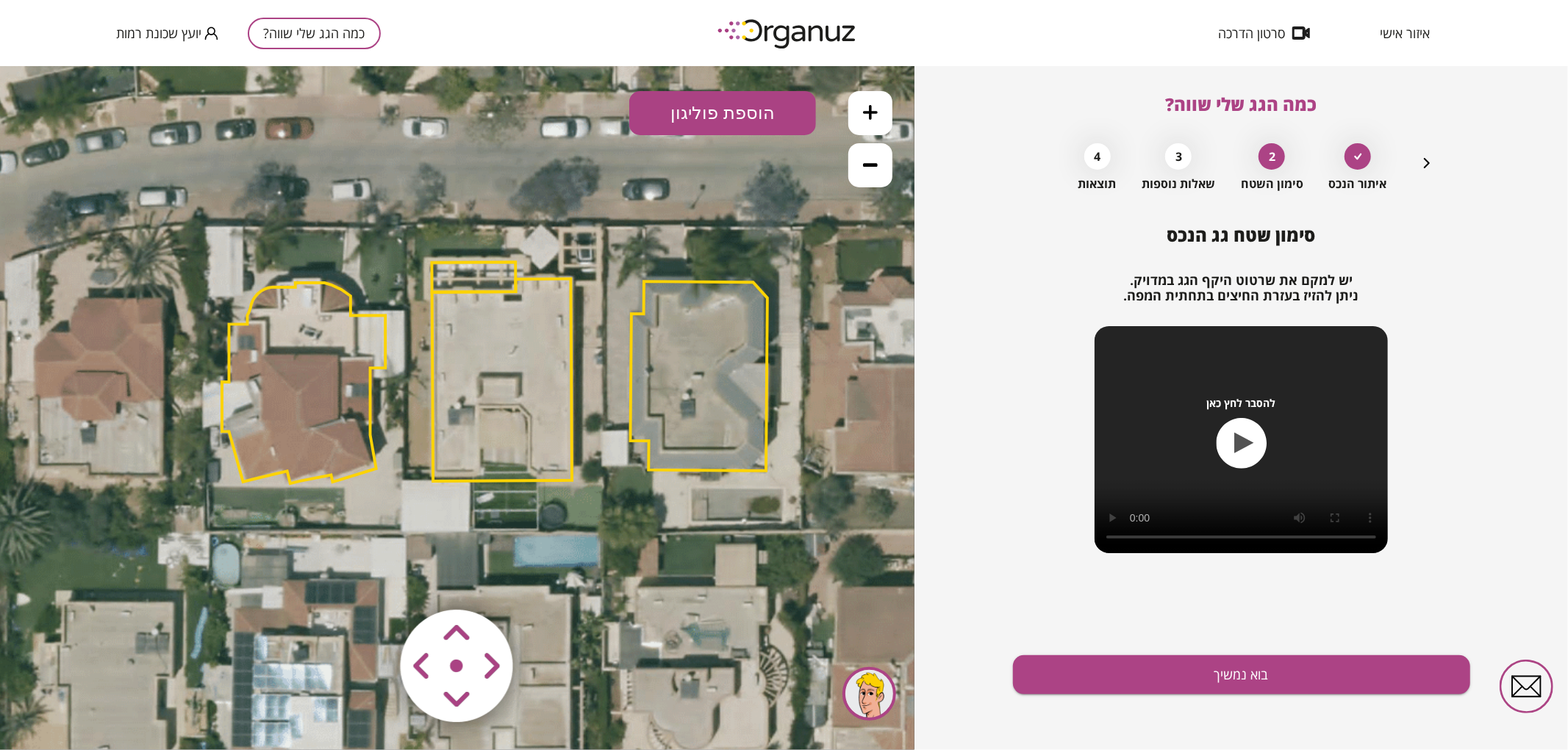
drag, startPoint x: 437, startPoint y: 397, endPoint x: 454, endPoint y: 367, distance: 34.5
click at [454, 367] on polygon at bounding box center [502, 380] width 139 height 202
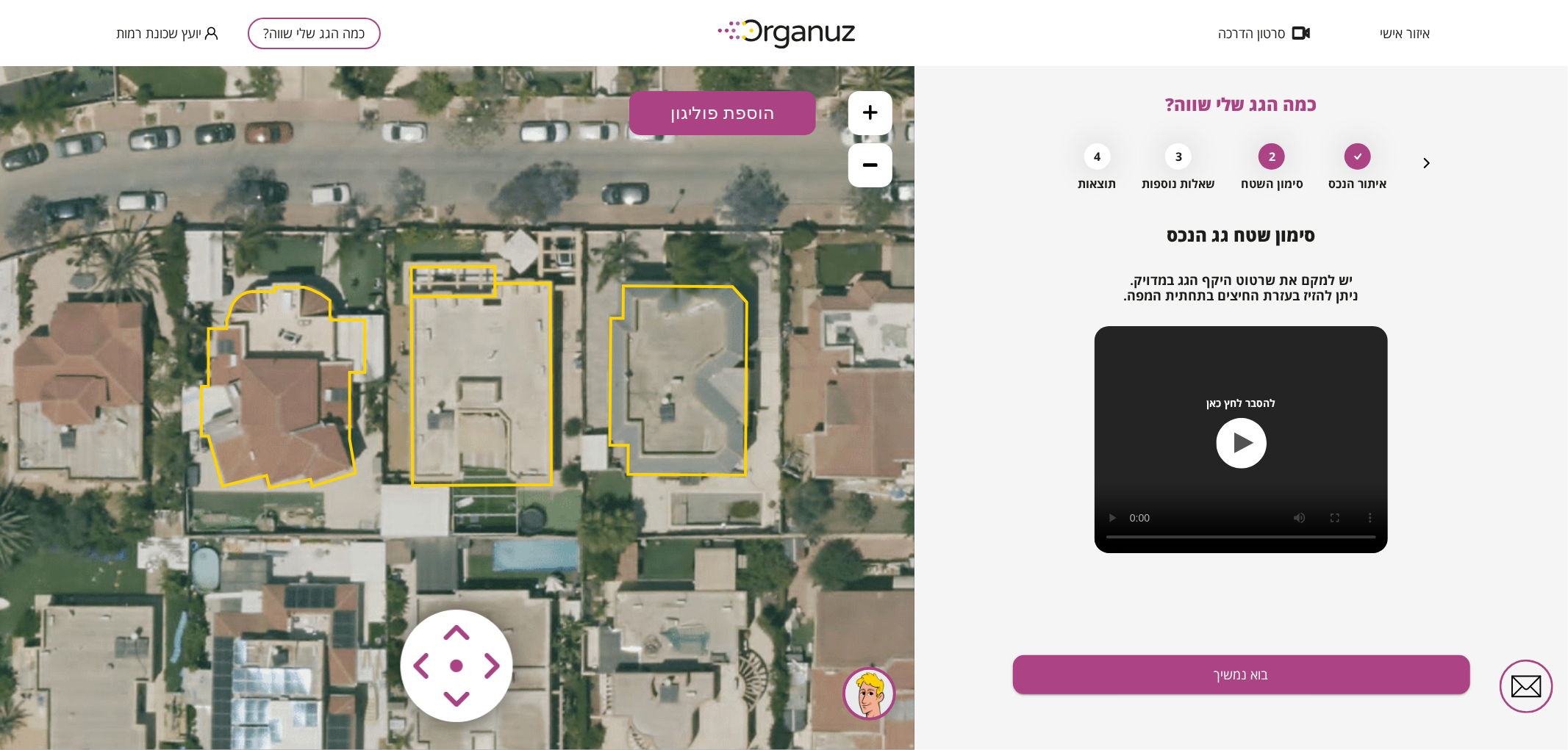
click at [871, 108] on icon at bounding box center [870, 111] width 15 height 15
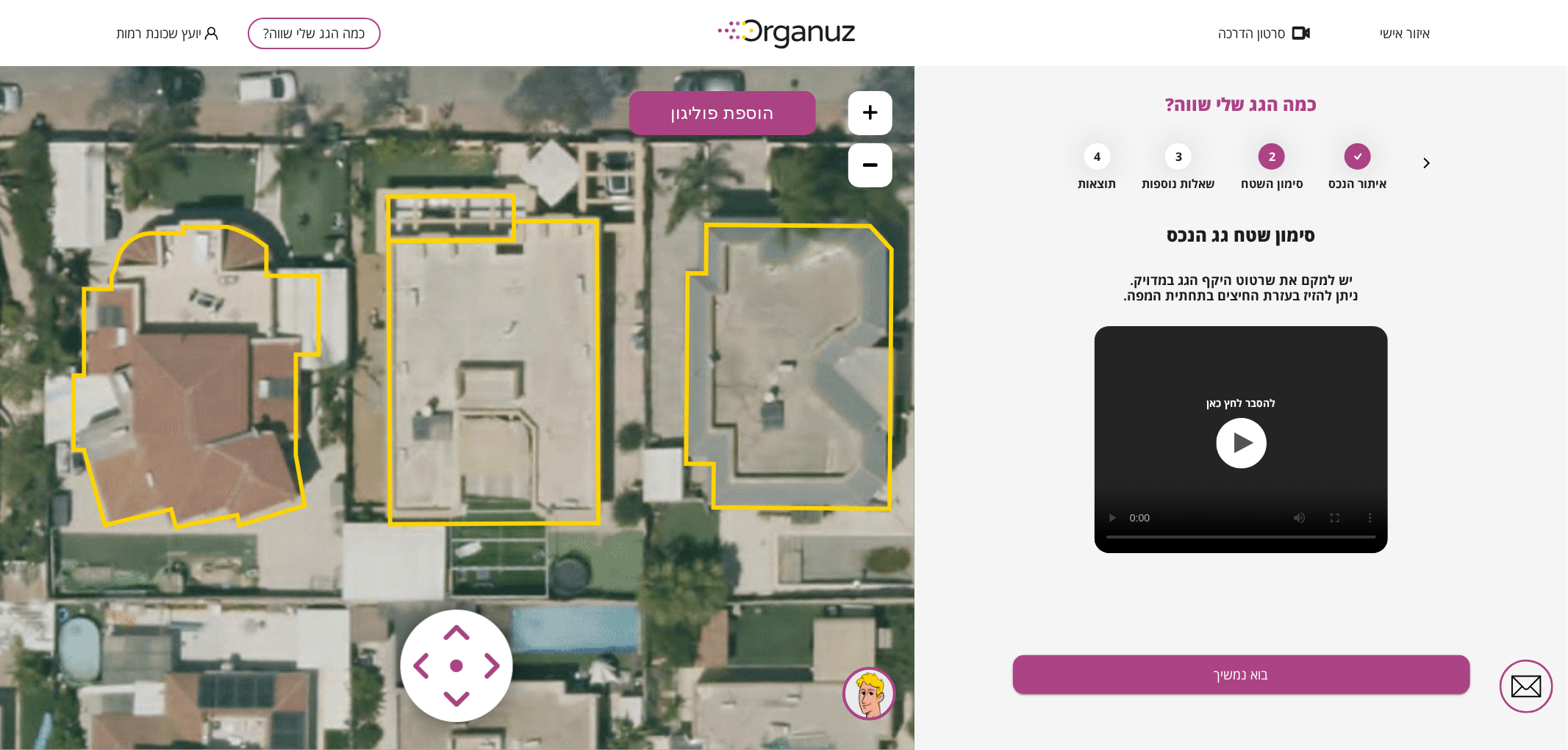
click at [531, 279] on polygon at bounding box center [494, 372] width 211 height 304
click at [427, 201] on polygon at bounding box center [451, 218] width 126 height 46
click at [406, 217] on polygon at bounding box center [451, 218] width 126 height 46
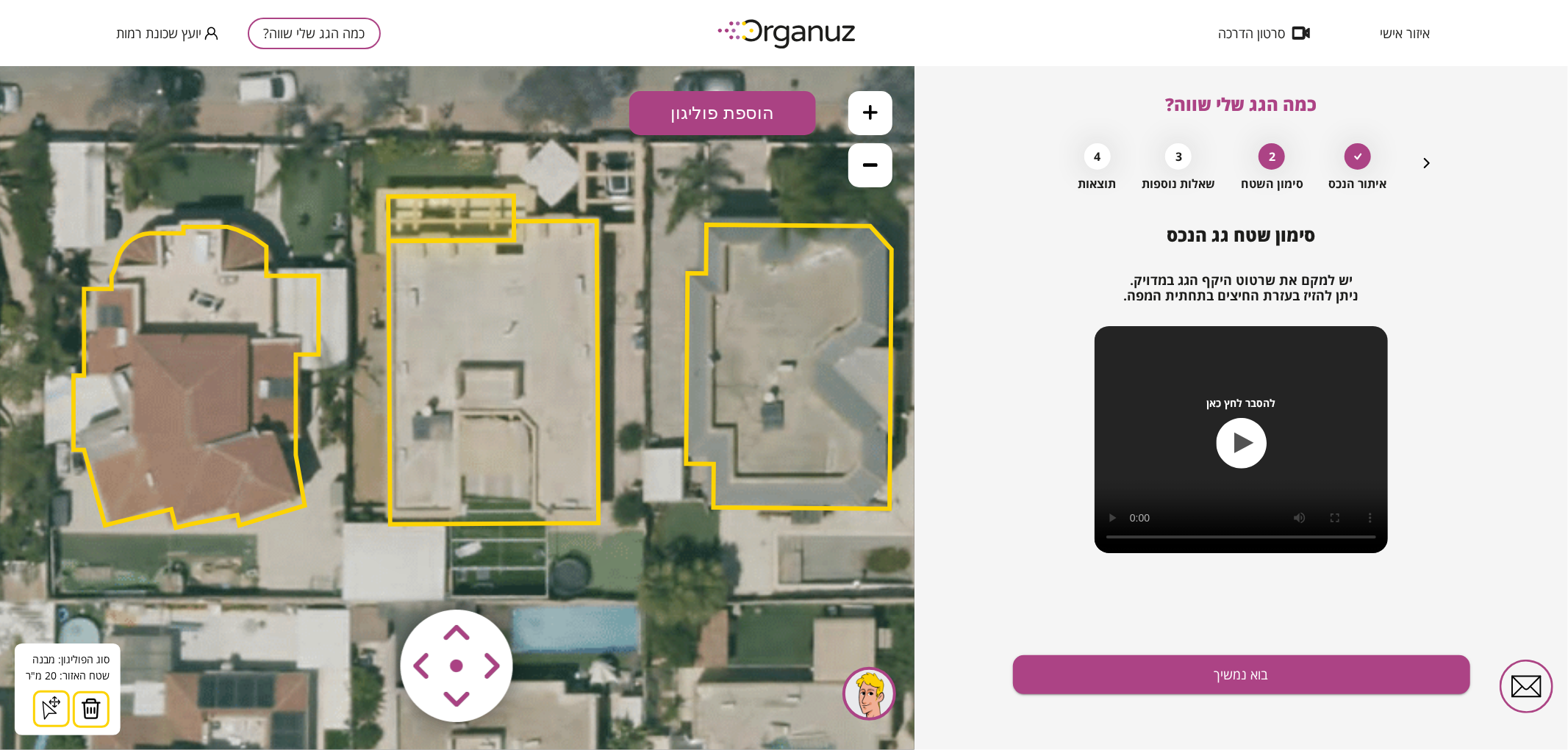
click at [104, 703] on button at bounding box center [91, 709] width 37 height 37
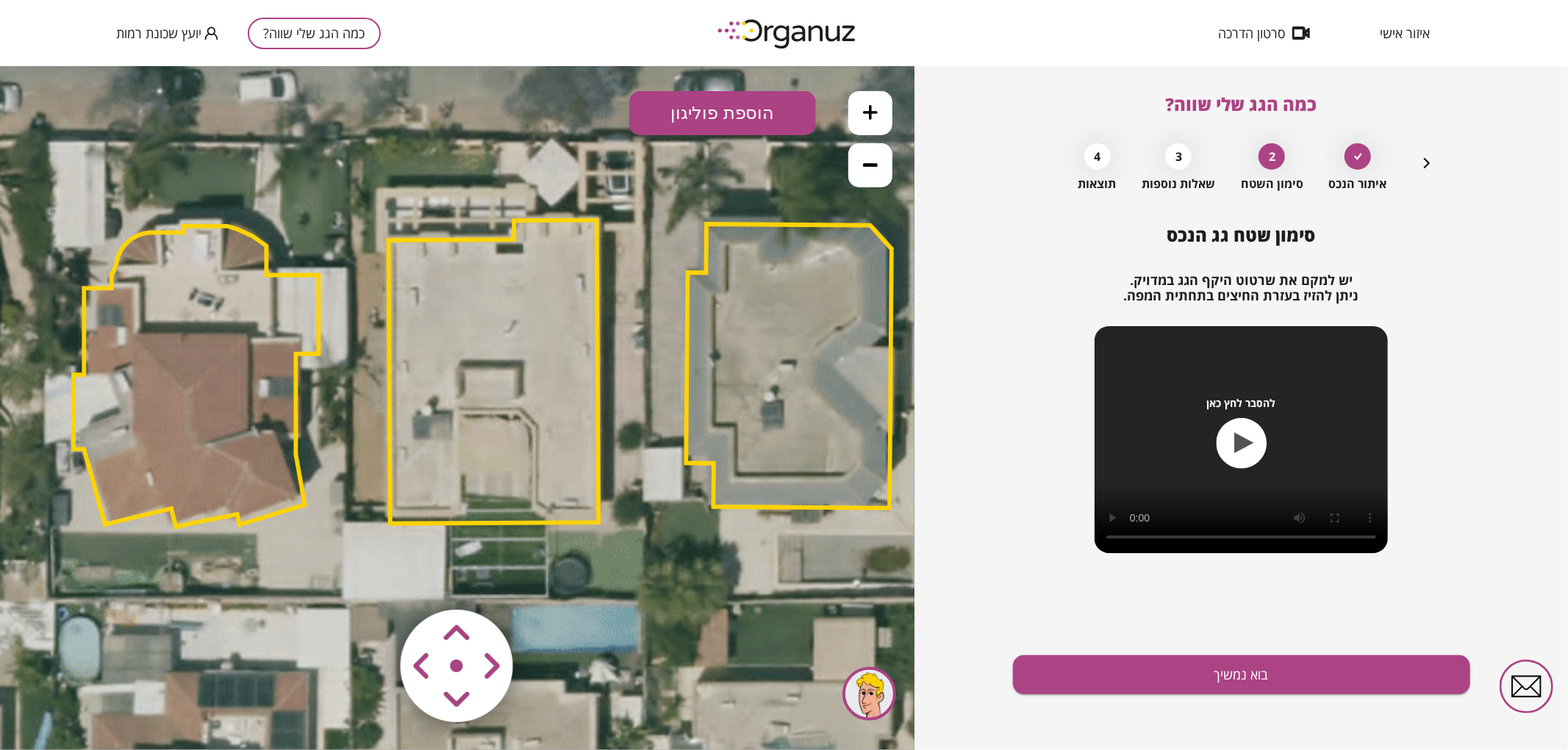
click at [645, 252] on icon at bounding box center [480, 356] width 2531 height 2530
click at [568, 122] on icon at bounding box center [480, 356] width 2531 height 2530
click at [370, 579] on area at bounding box center [370, 579] width 0 height 0
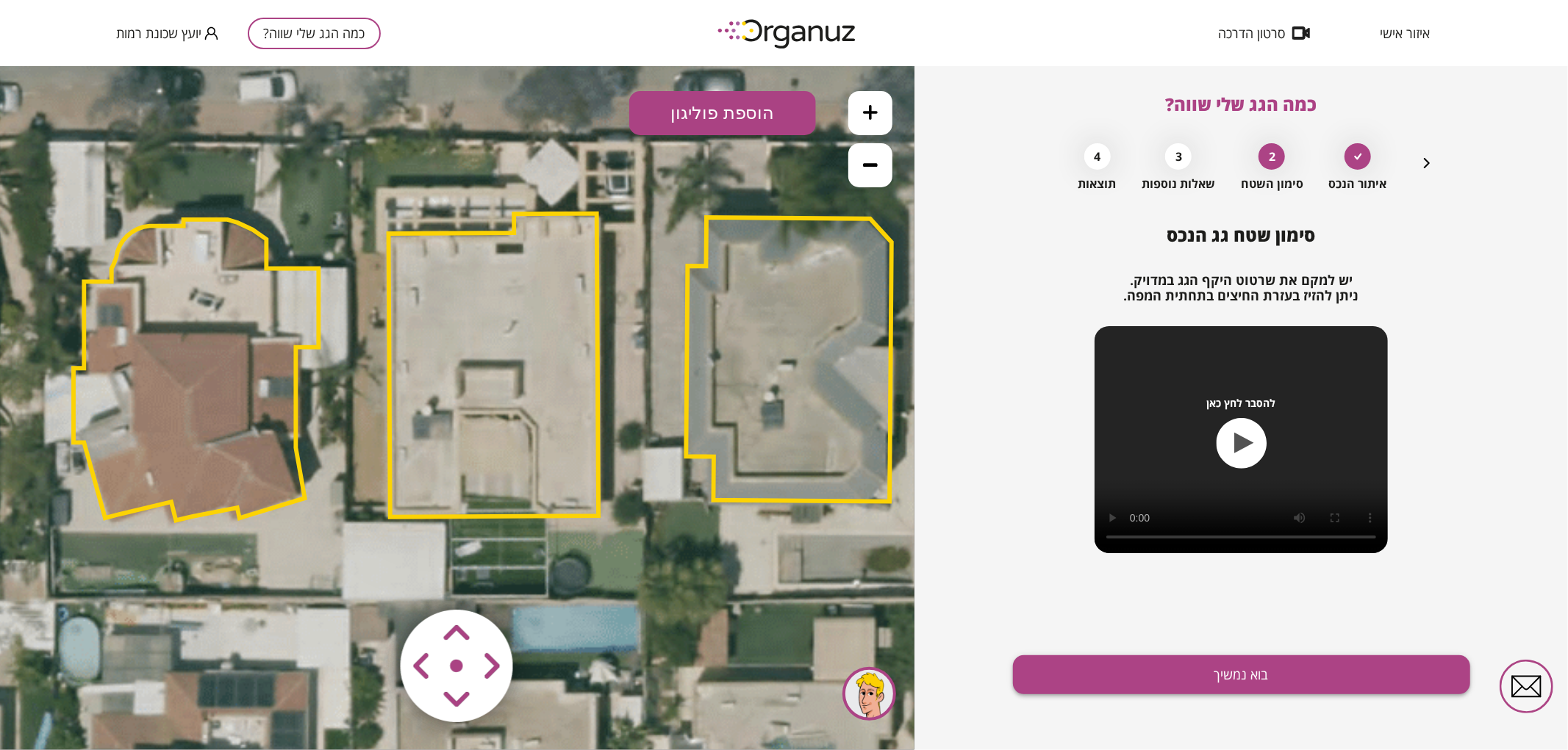
click at [1080, 670] on button "בוא נמשיך" at bounding box center [1241, 675] width 457 height 39
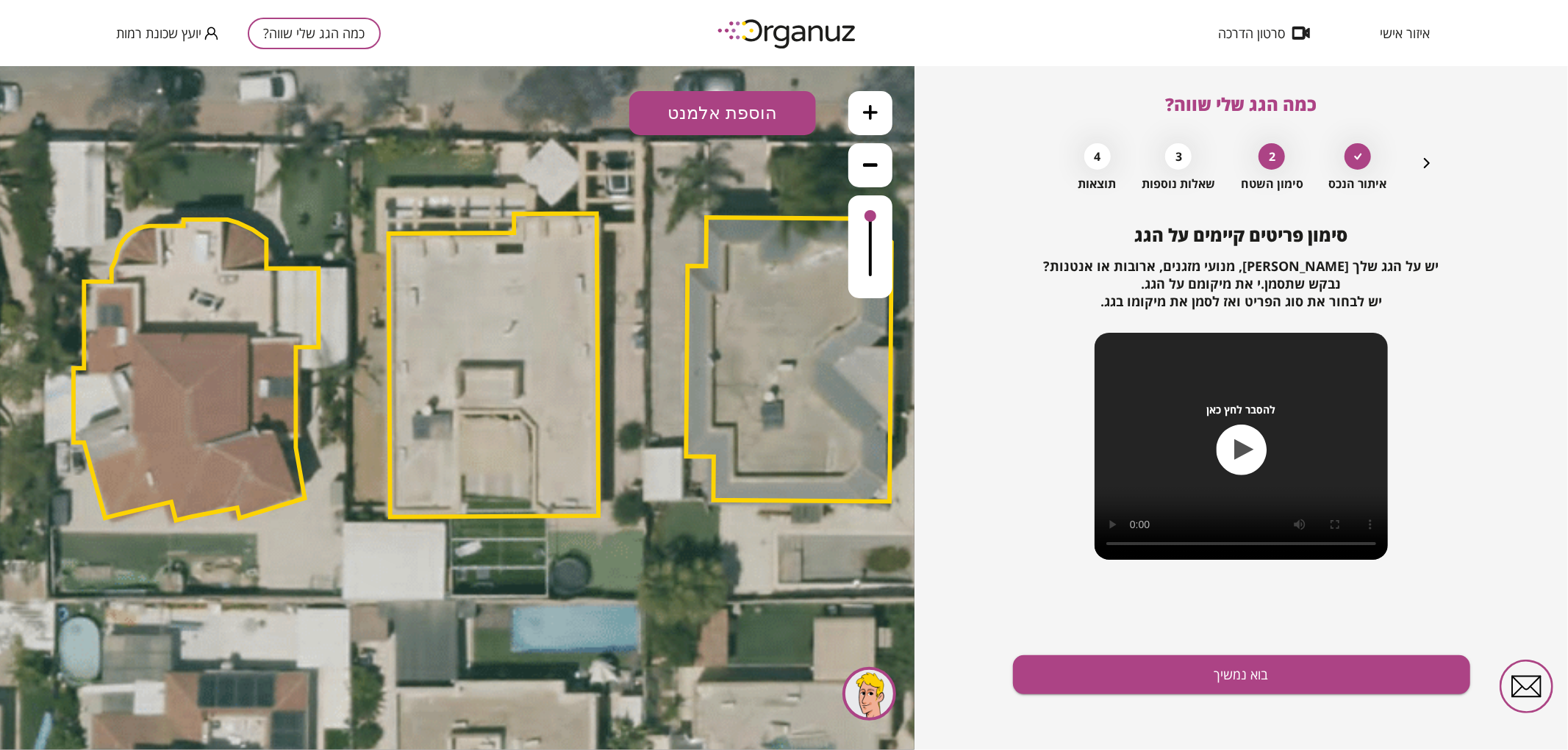
click at [701, 125] on button "הוספת אלמנט" at bounding box center [723, 112] width 187 height 44
click at [717, 339] on div ".st0 { fill: #FFFFFF; } .st0 { fill: #FFFFFF; }" at bounding box center [457, 407] width 915 height 684
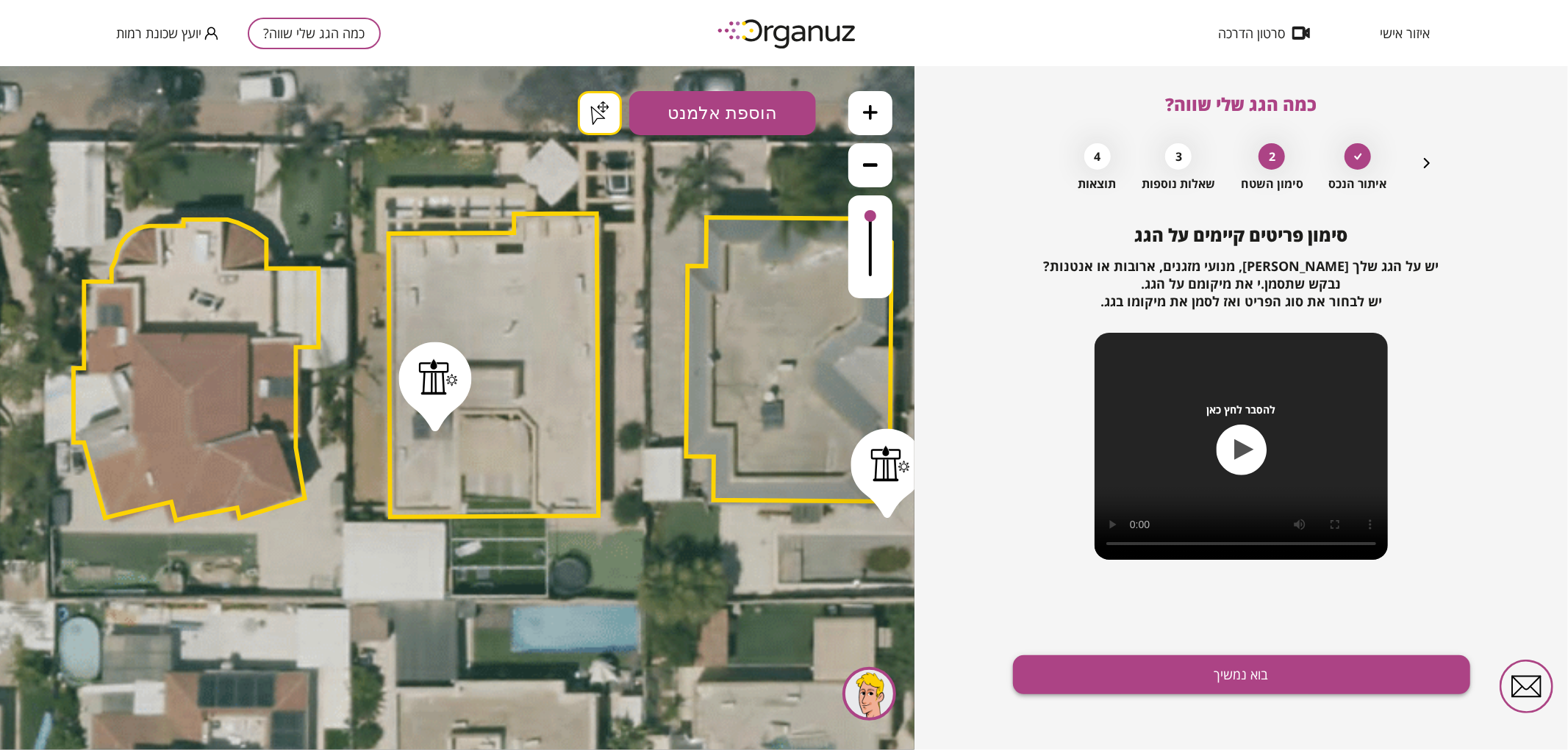
click at [1277, 670] on button "בוא נמשיך" at bounding box center [1241, 675] width 457 height 39
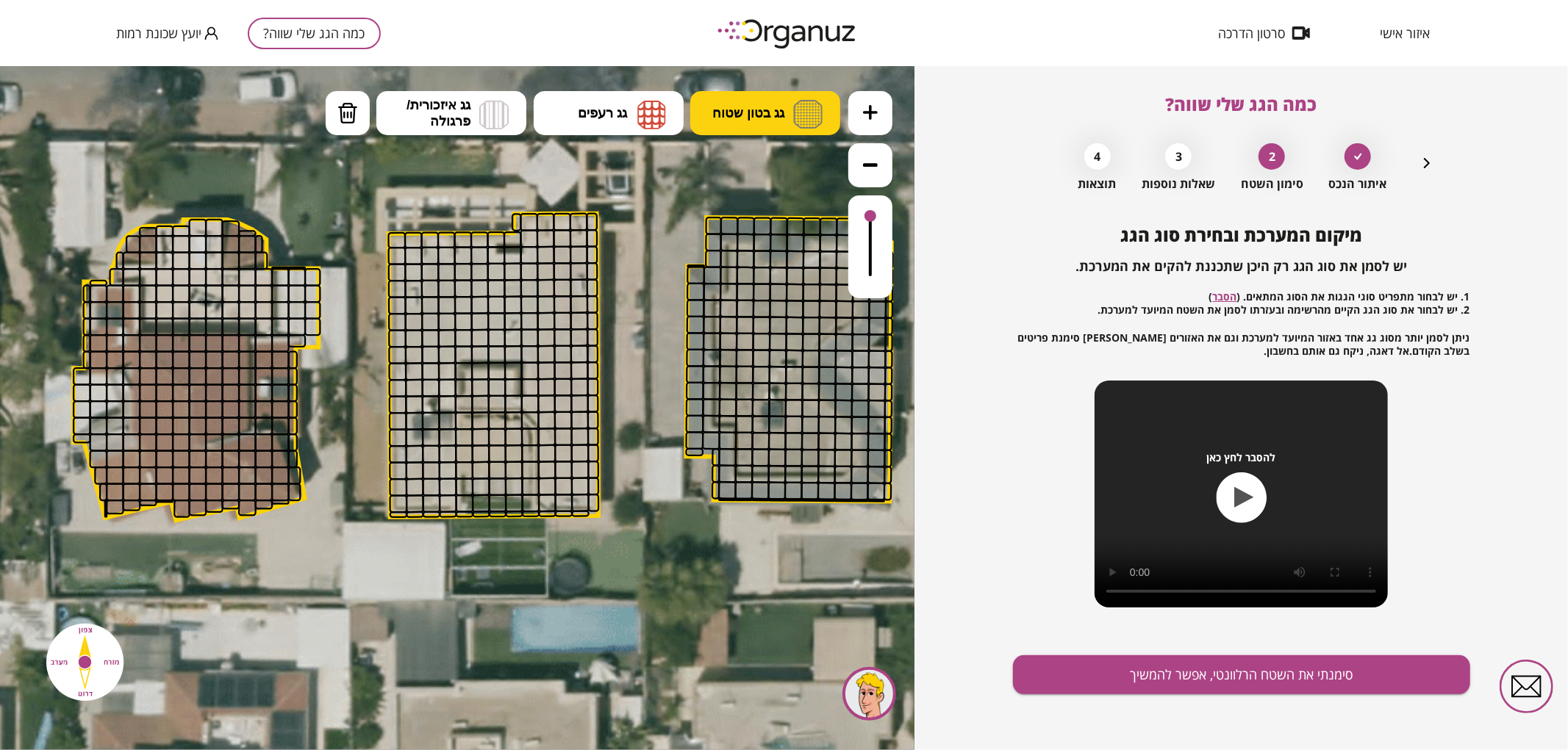
click at [796, 113] on img at bounding box center [808, 113] width 29 height 28
click at [790, 174] on div ".st0 { fill: #FFFFFF; } .st0 { fill: #FFFFFF; }" at bounding box center [457, 407] width 915 height 684
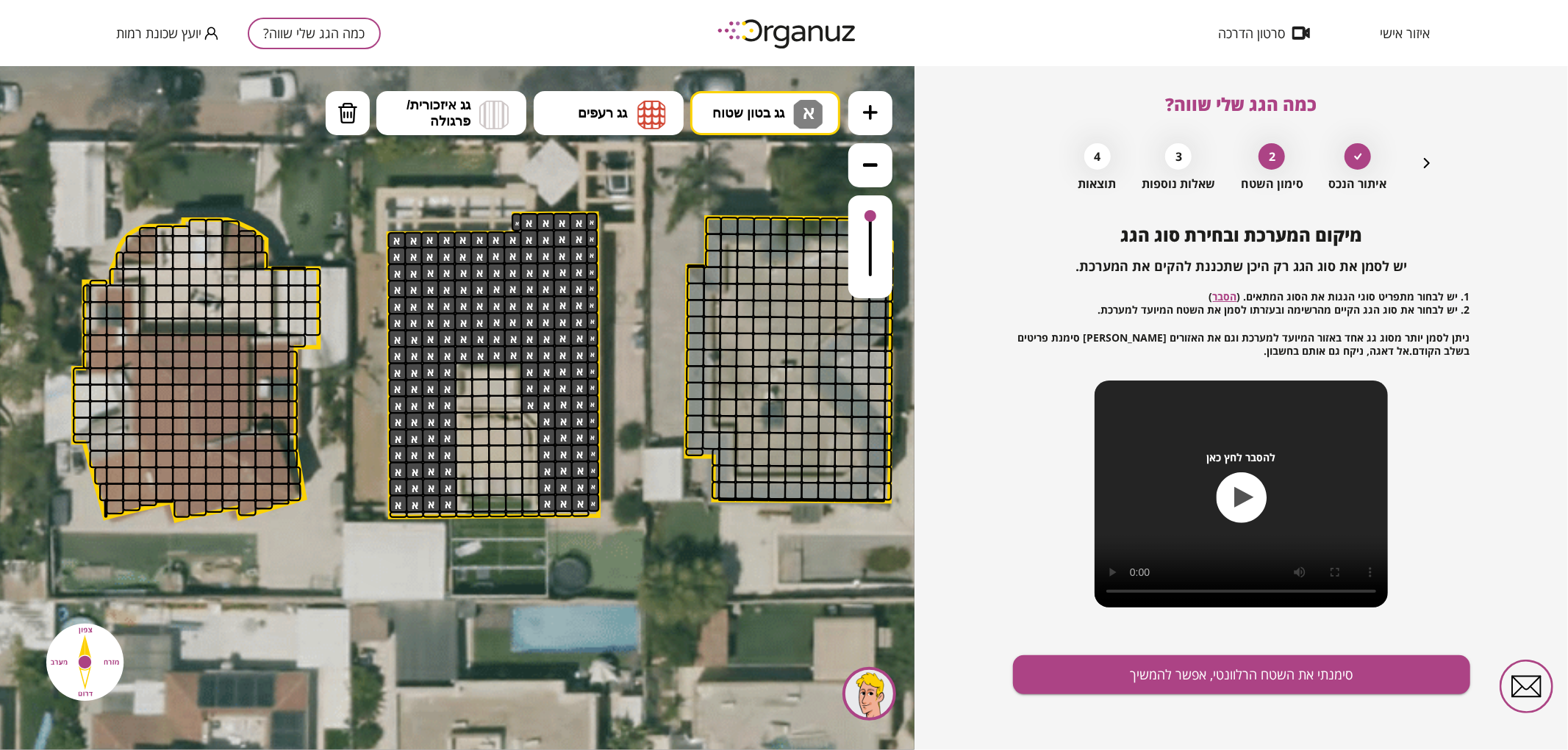
drag, startPoint x: 546, startPoint y: 502, endPoint x: 420, endPoint y: 261, distance: 272.0
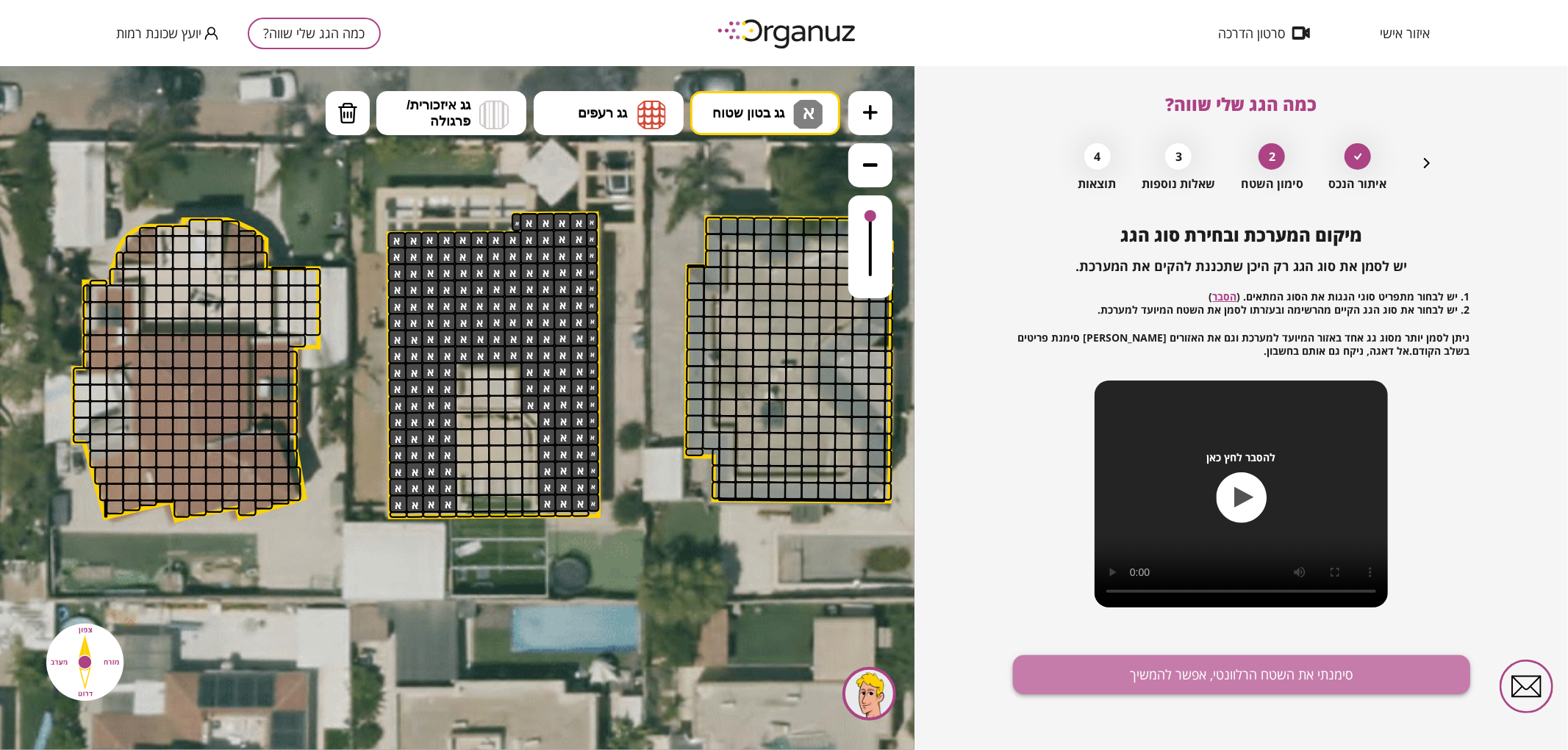
click at [1099, 689] on button "סימנתי את השטח הרלוונטי, אפשר להמשיך" at bounding box center [1241, 675] width 457 height 39
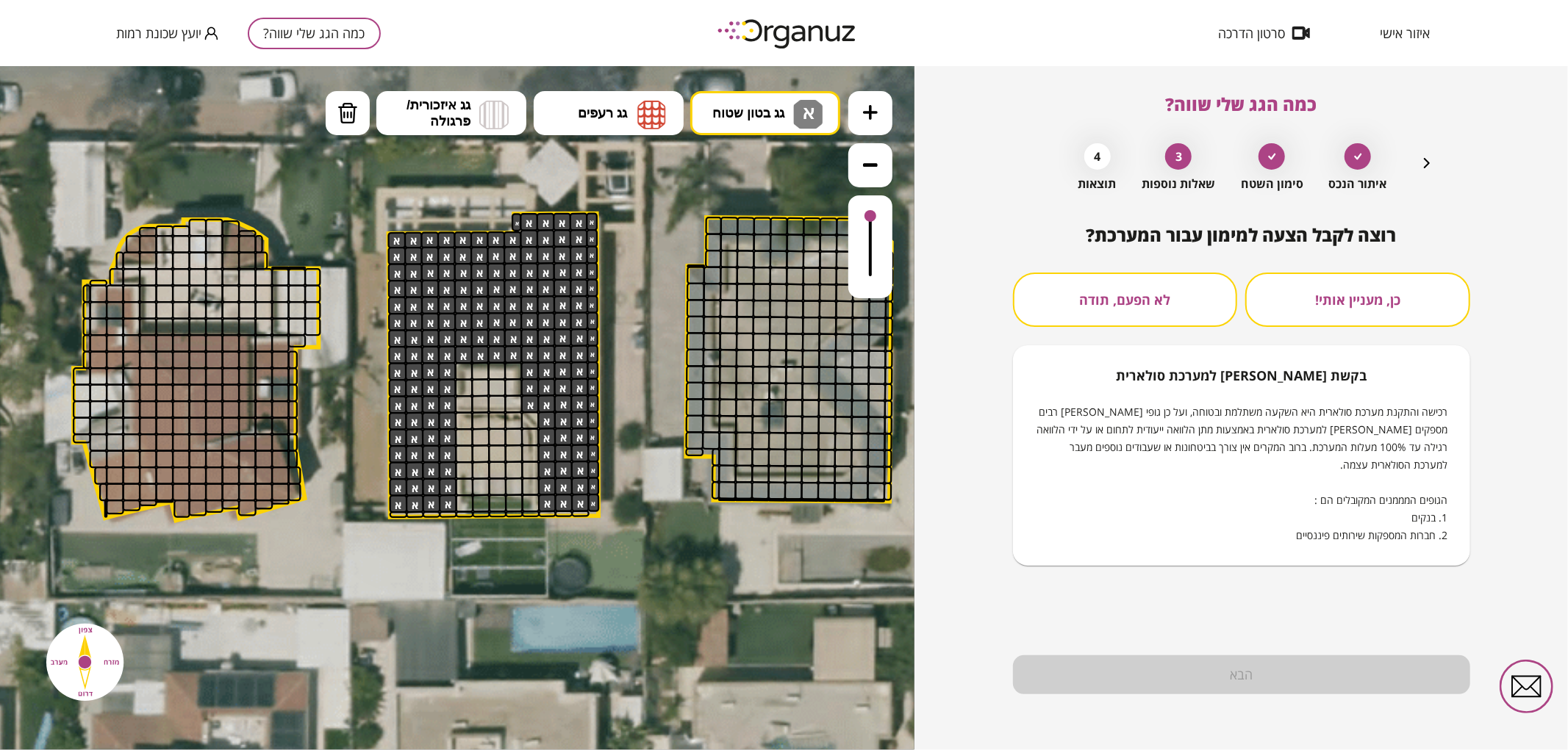
click at [1099, 300] on button "לא הפעם, תודה" at bounding box center [1125, 299] width 225 height 54
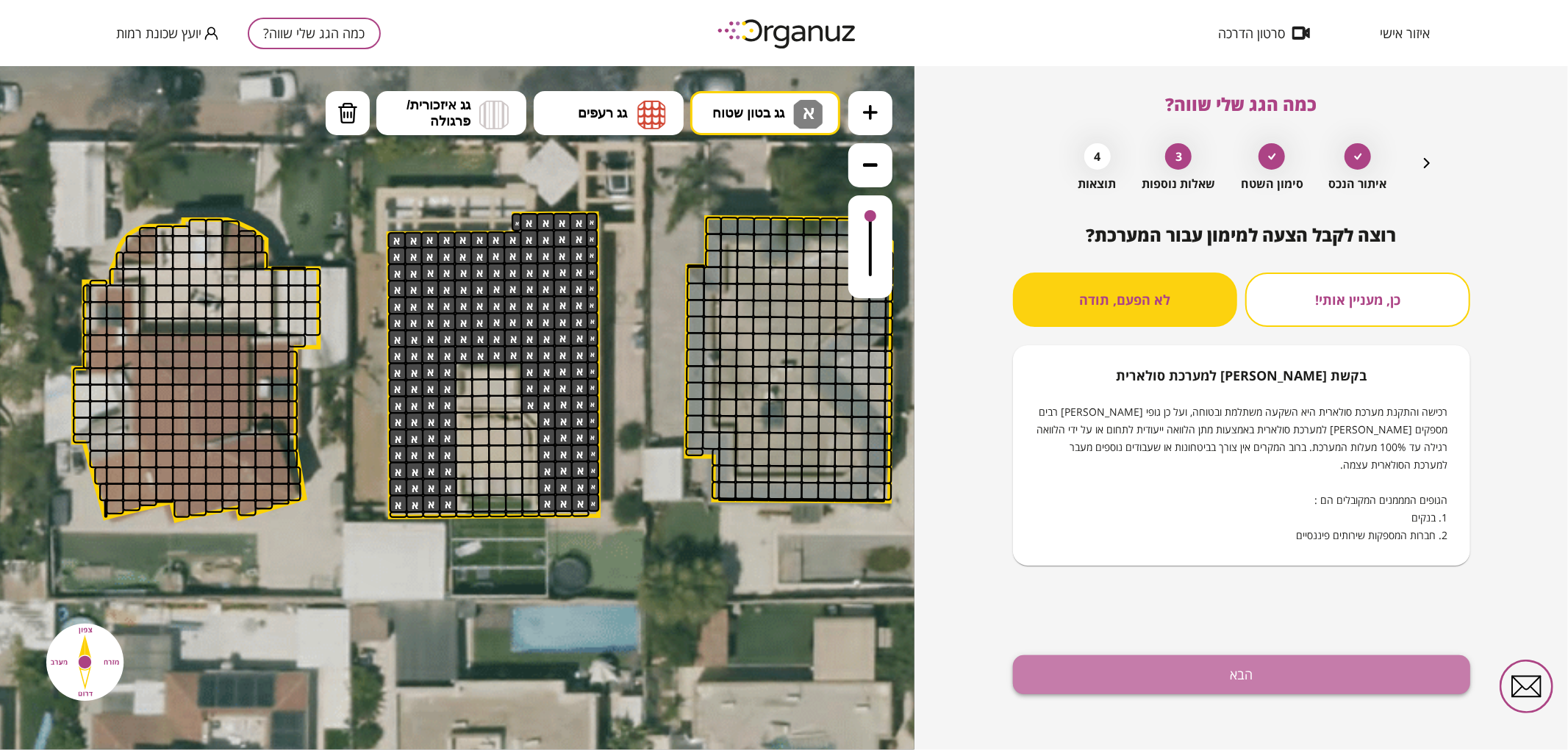
click at [1080, 682] on button "הבא" at bounding box center [1241, 675] width 457 height 39
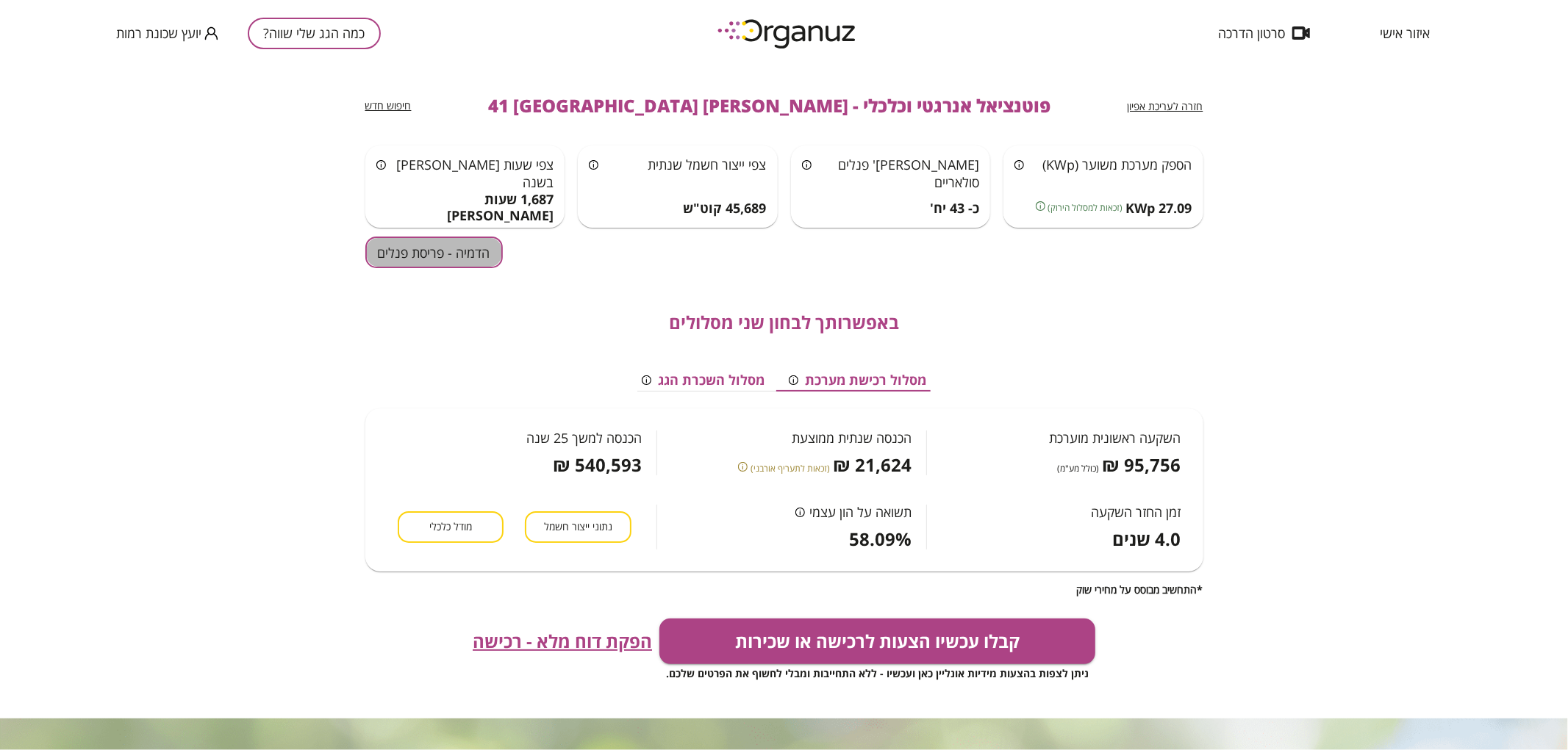
click at [471, 249] on button "הדמיה - פריסת פנלים" at bounding box center [434, 252] width 138 height 31
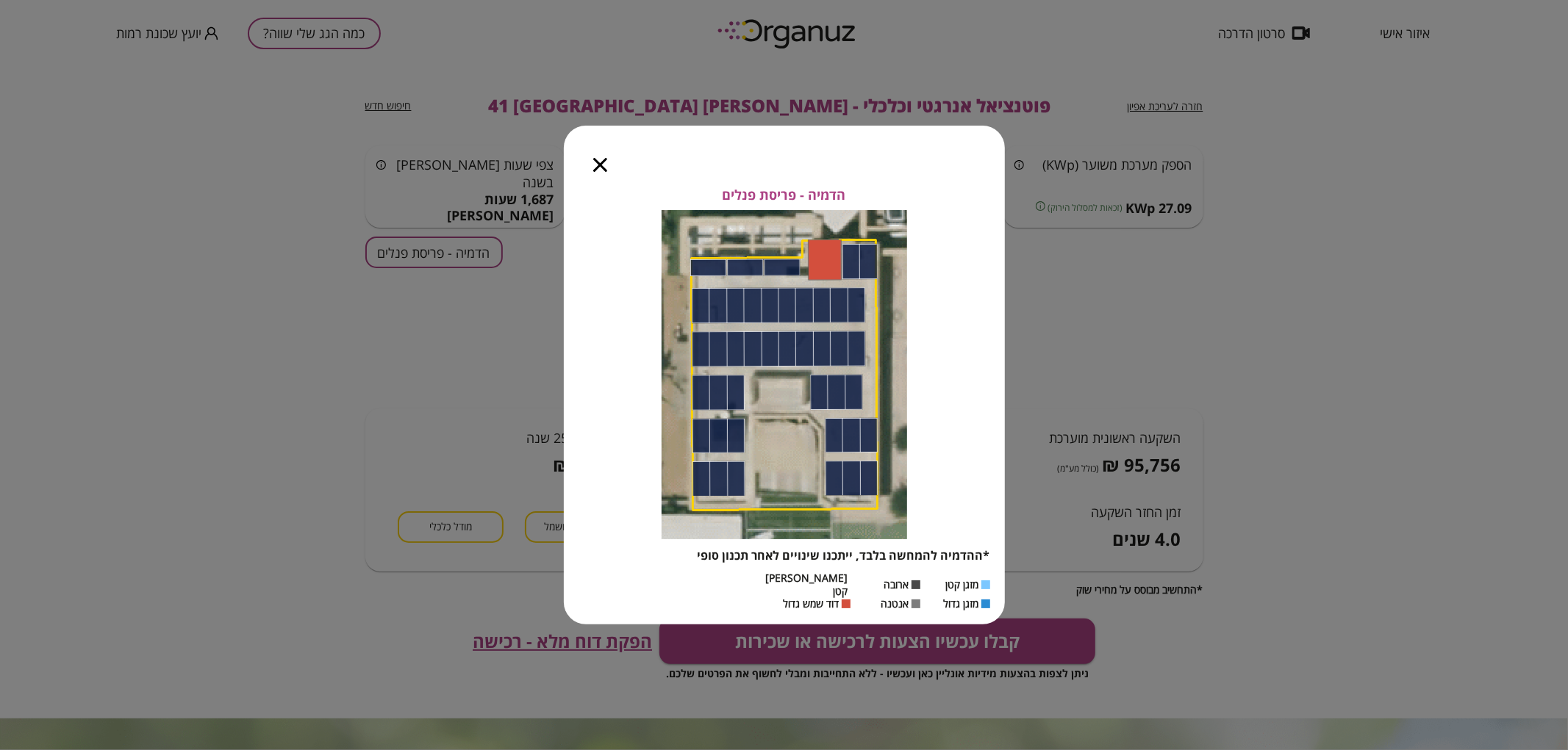
click at [600, 172] on icon "button" at bounding box center [600, 165] width 14 height 14
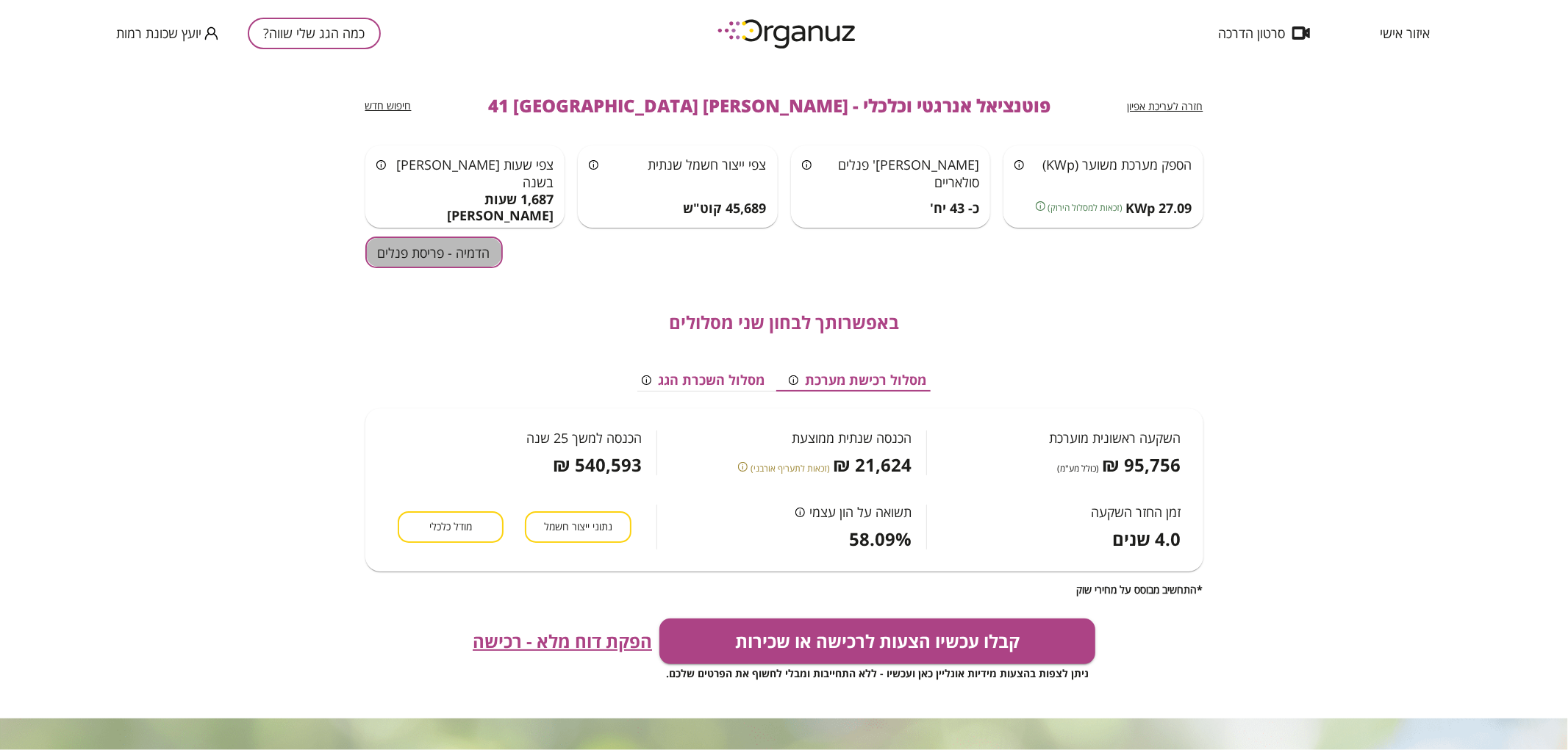
click at [490, 251] on button "הדמיה - פריסת פנלים" at bounding box center [434, 252] width 138 height 31
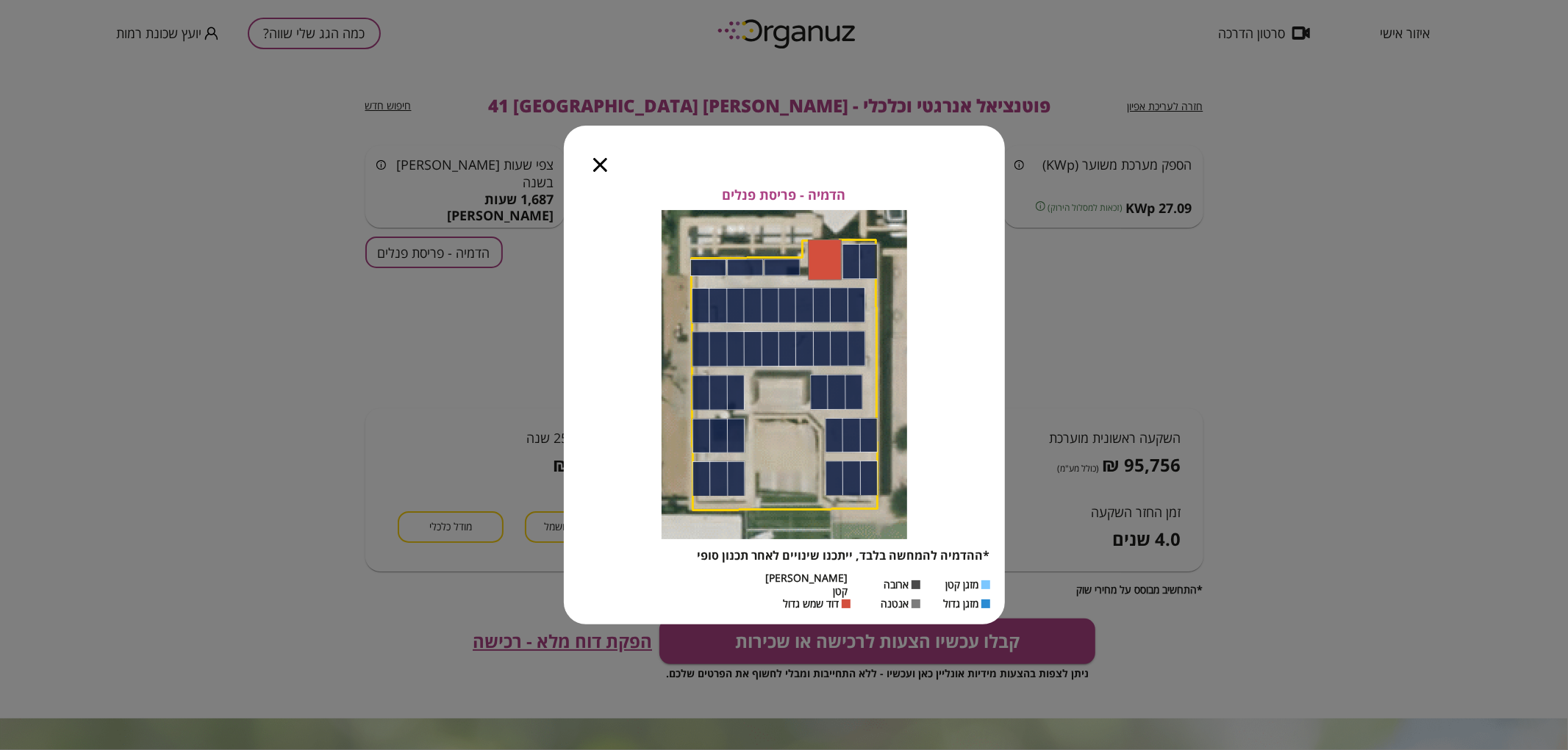
click at [596, 169] on icon "button" at bounding box center [600, 165] width 14 height 14
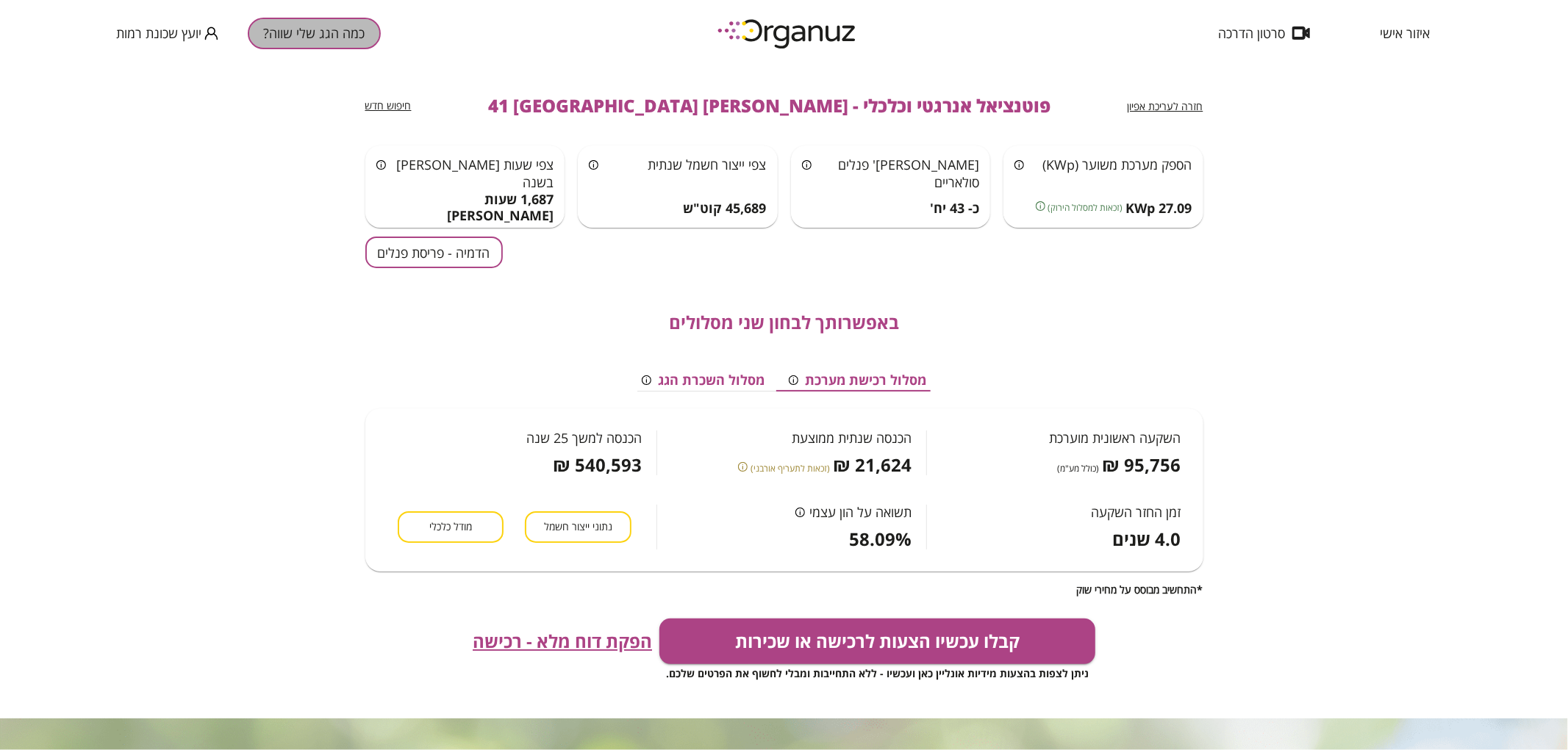
click at [317, 35] on button "כמה הגג שלי שווה?" at bounding box center [315, 33] width 133 height 31
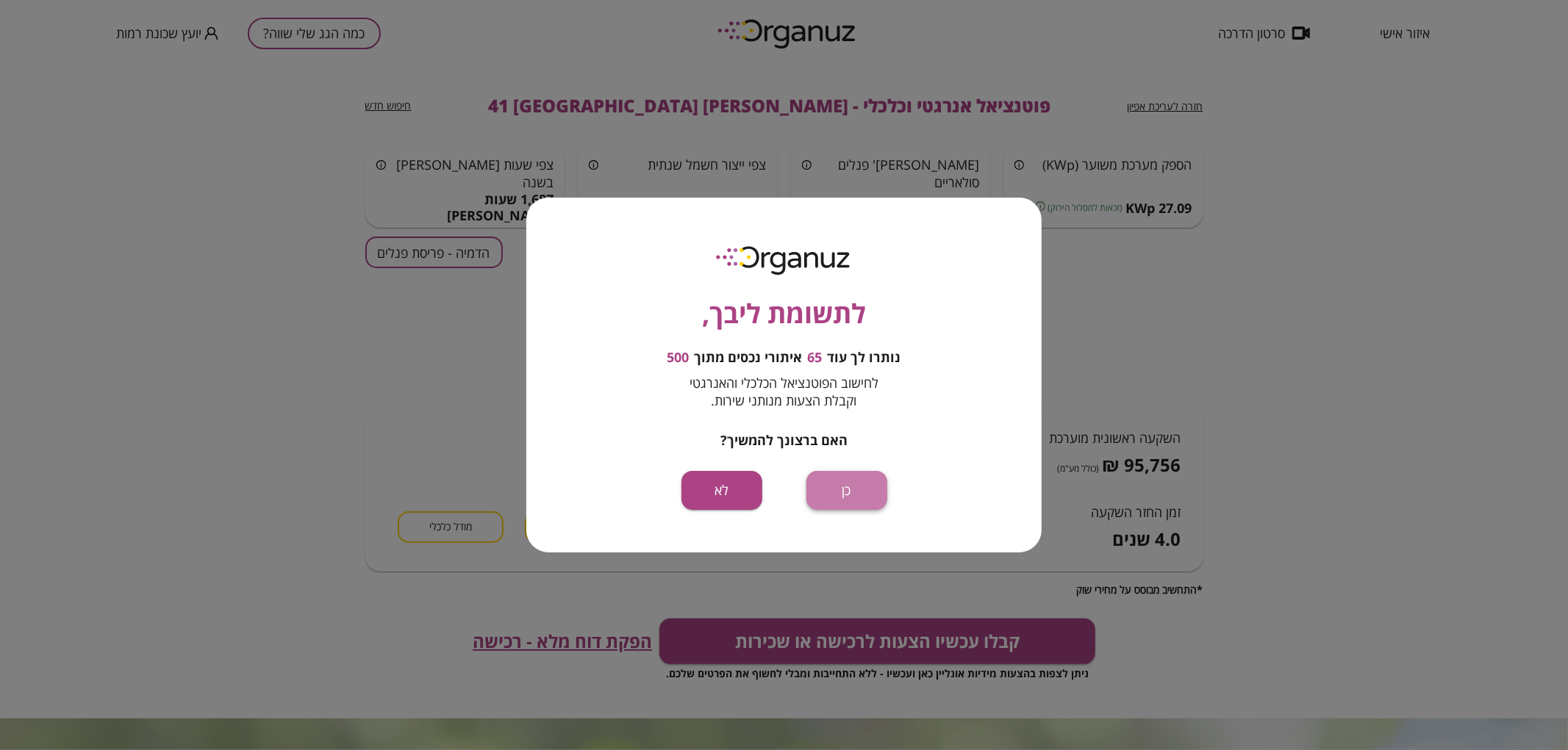
click at [874, 488] on button "כן" at bounding box center [847, 491] width 81 height 39
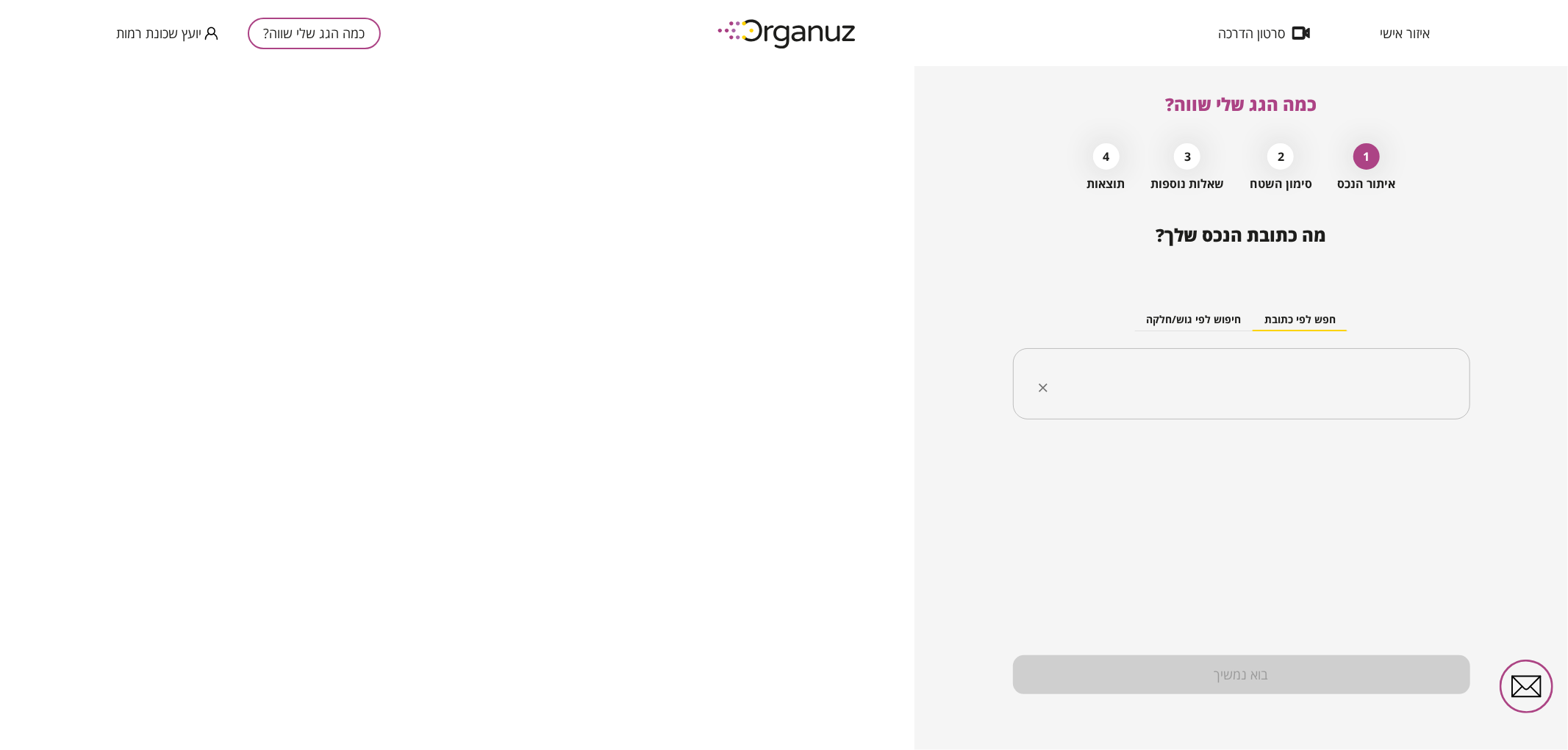
click at [1307, 401] on input "text" at bounding box center [1247, 384] width 411 height 37
click at [1426, 453] on li "[PERSON_NAME] 39 [GEOGRAPHIC_DATA]" at bounding box center [1241, 458] width 419 height 27
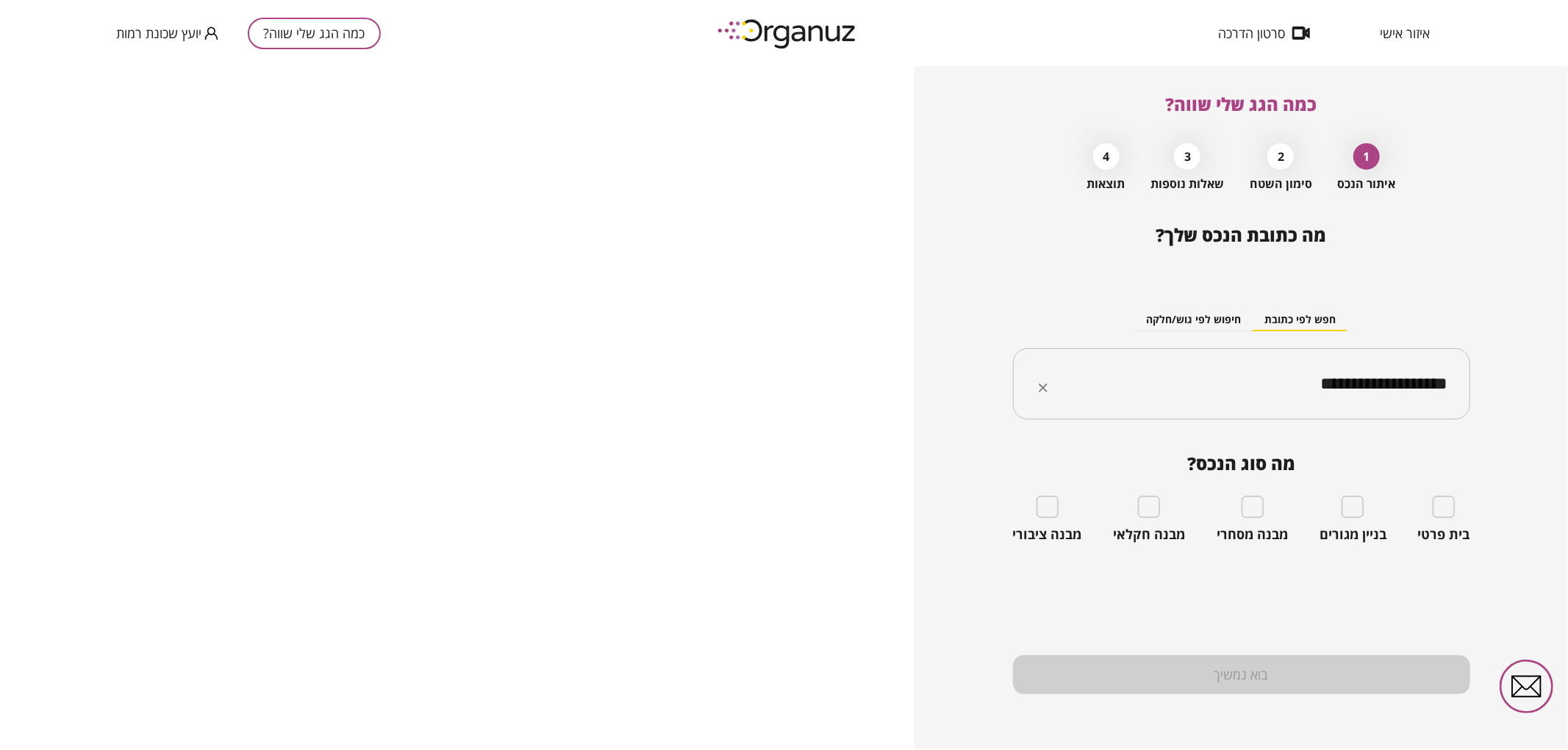
type input "**********"
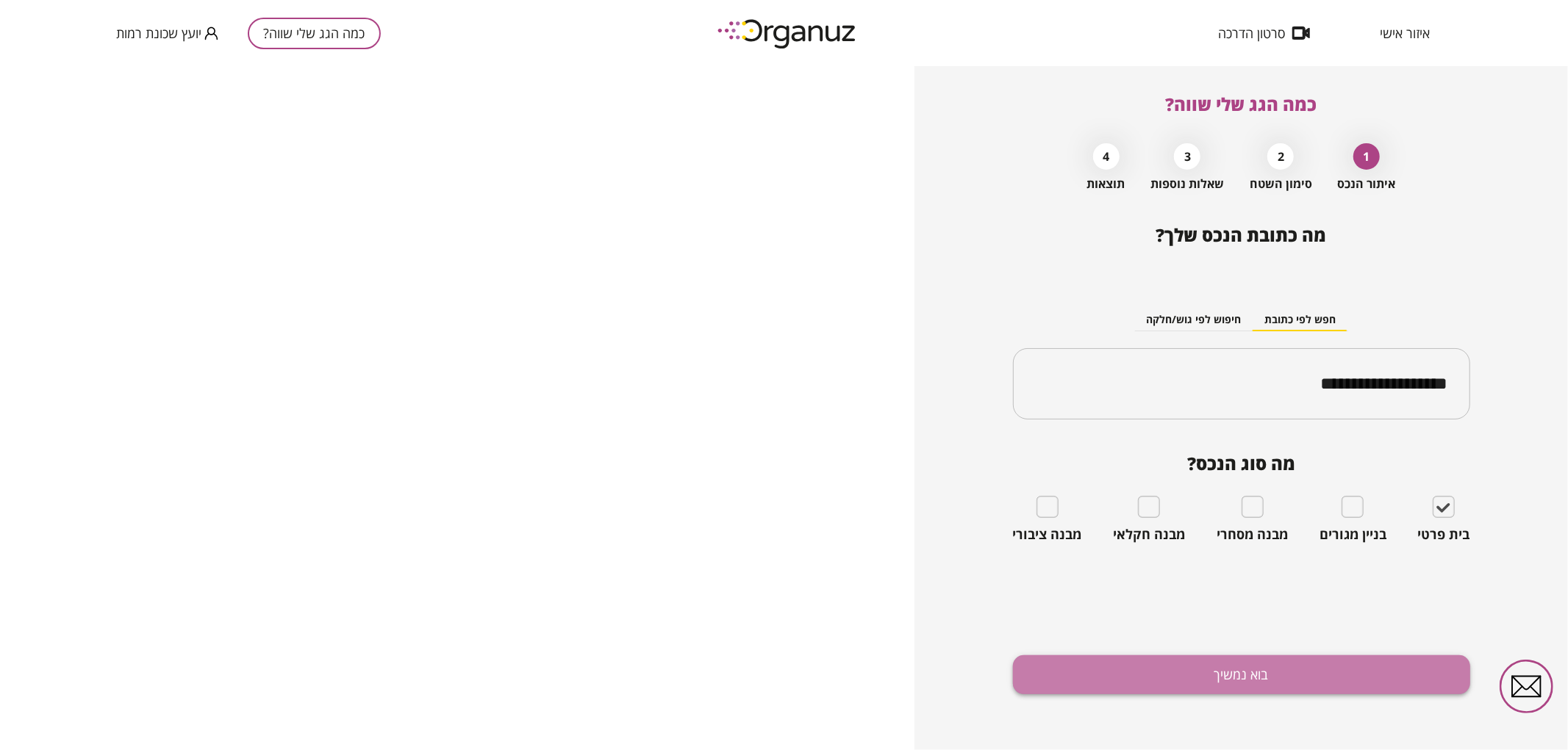
click at [1413, 667] on button "בוא נמשיך" at bounding box center [1241, 675] width 457 height 39
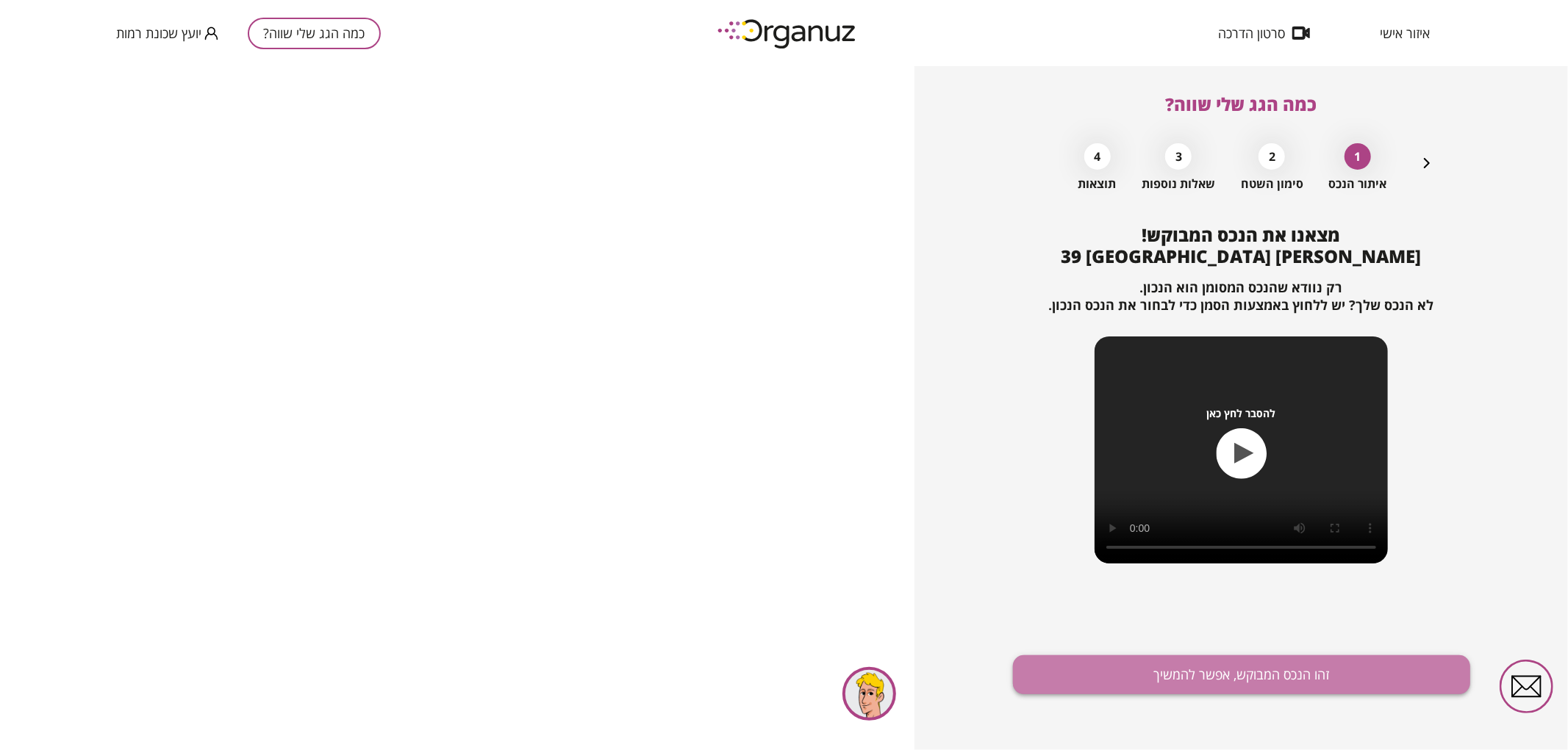
click at [1155, 666] on button "זהו הנכס המבוקש, אפשר להמשיך" at bounding box center [1241, 675] width 457 height 39
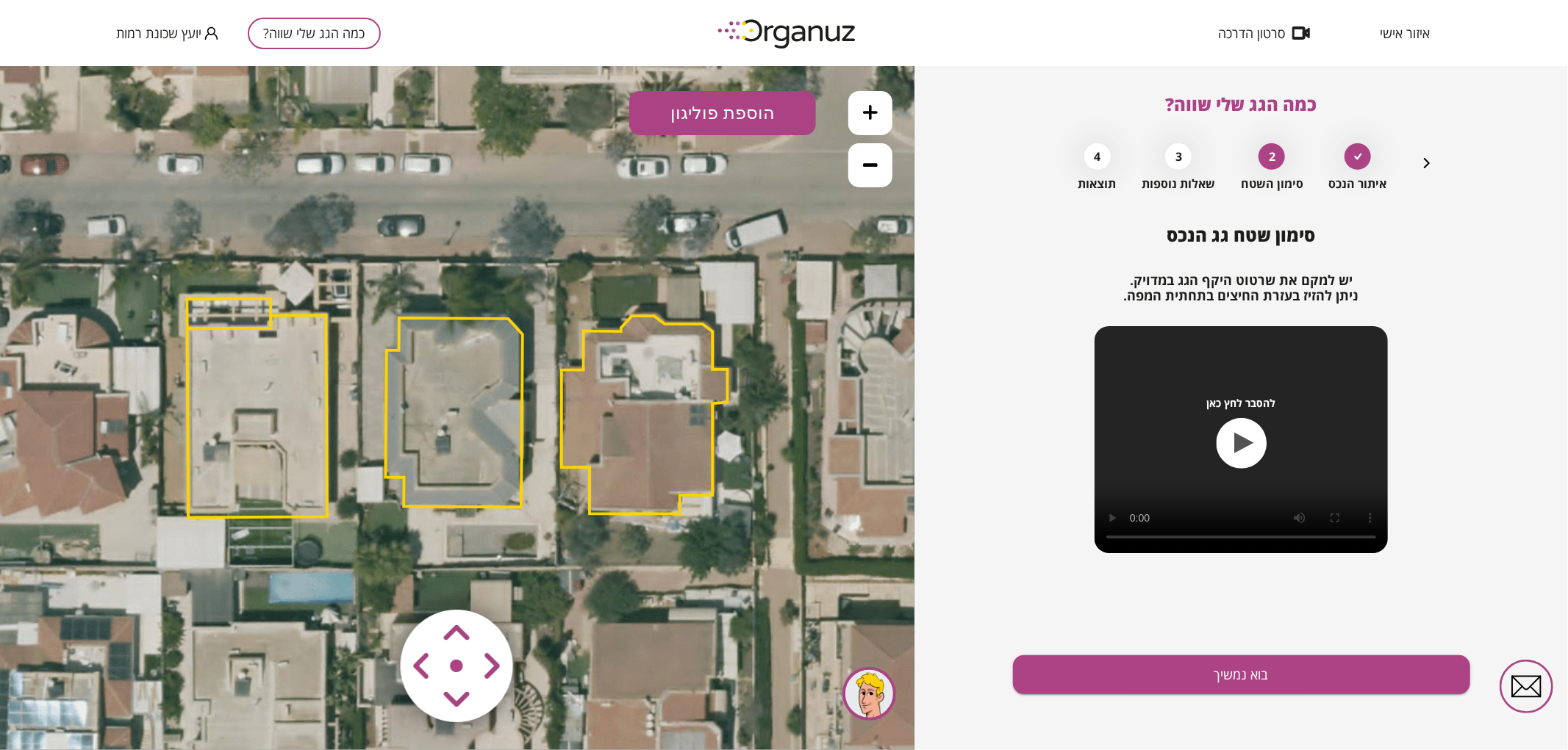
click at [876, 108] on icon at bounding box center [870, 111] width 15 height 15
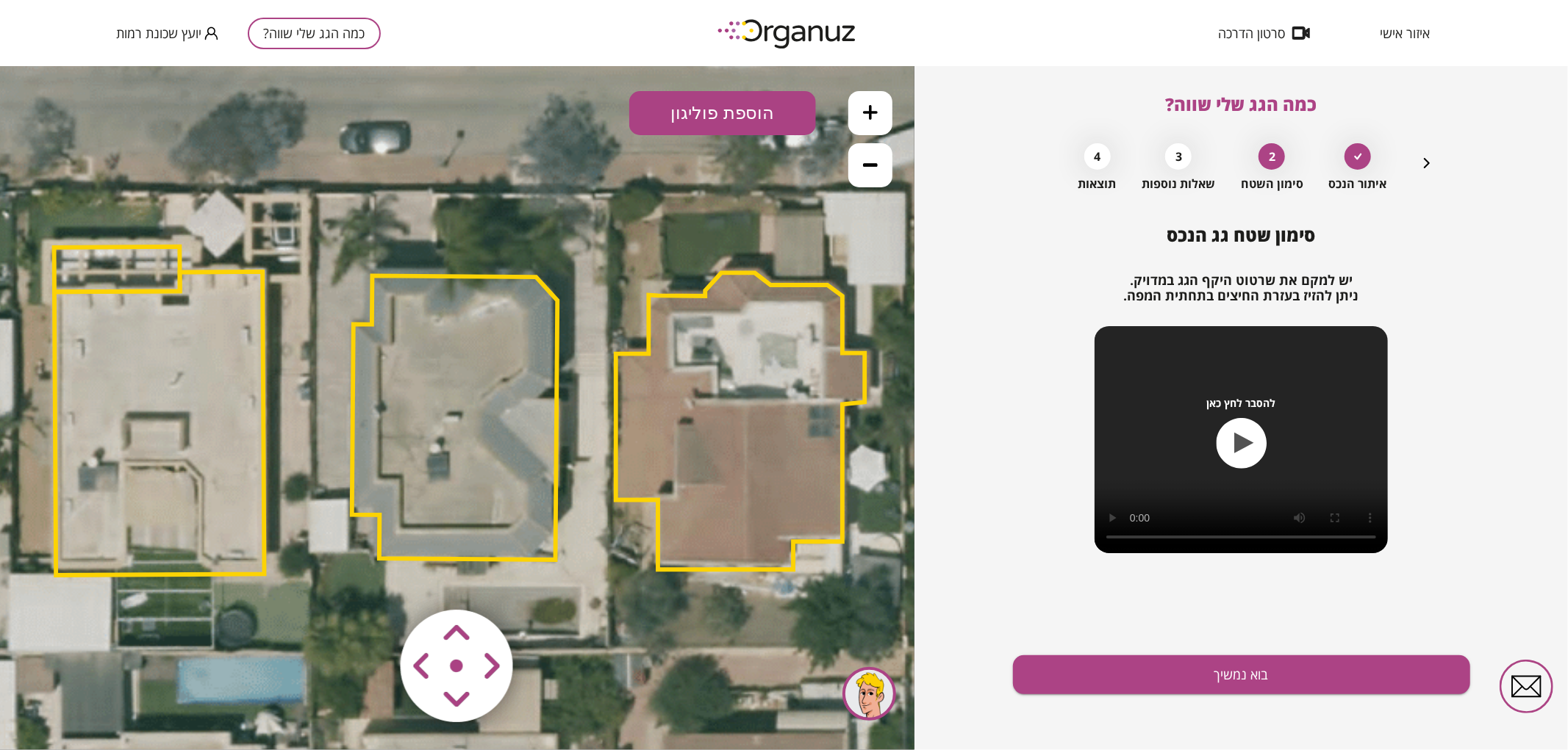
click at [521, 255] on icon at bounding box center [452, 407] width 2481 height 2480
click at [538, 427] on polygon at bounding box center [455, 417] width 206 height 285
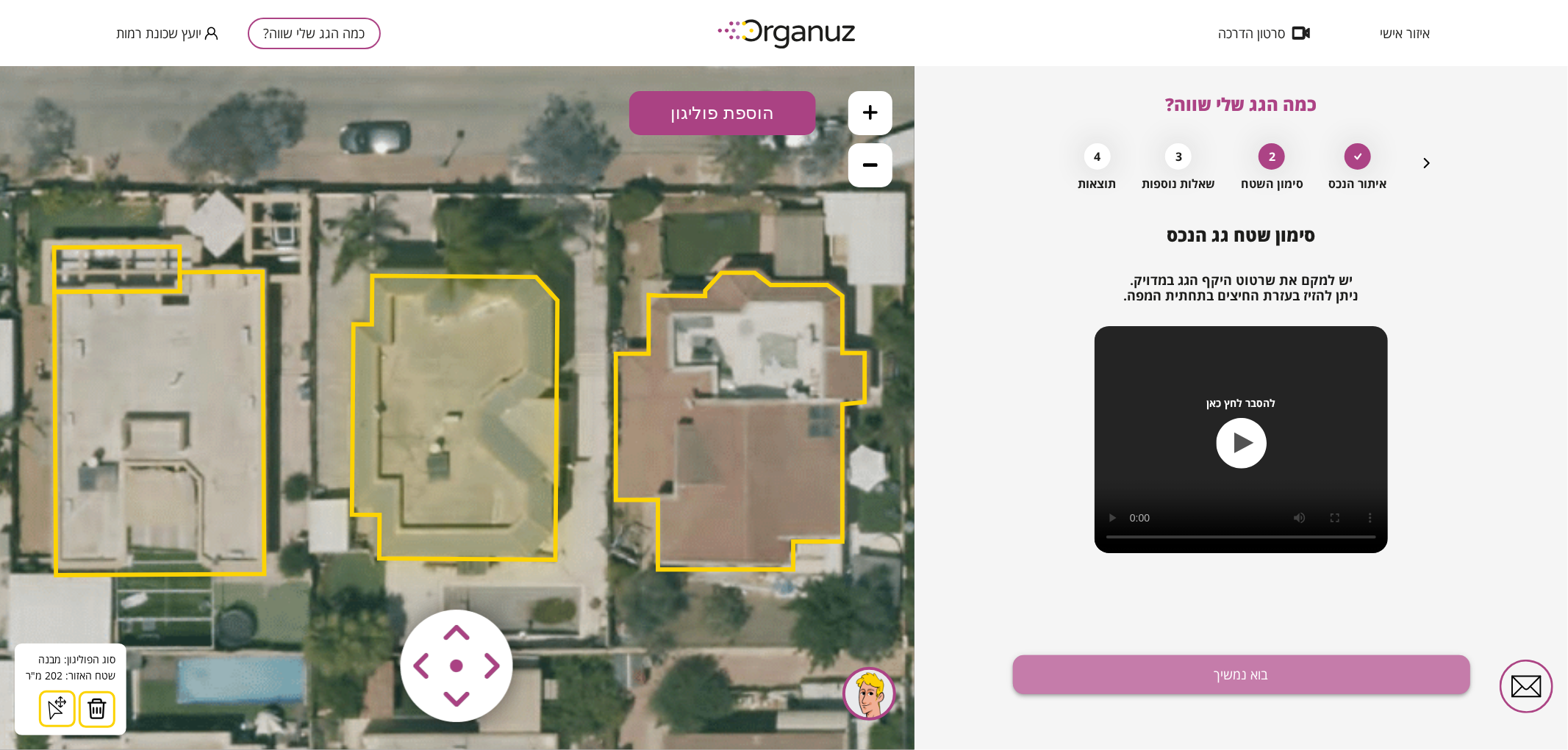
click at [1118, 673] on button "בוא נמשיך" at bounding box center [1241, 675] width 457 height 39
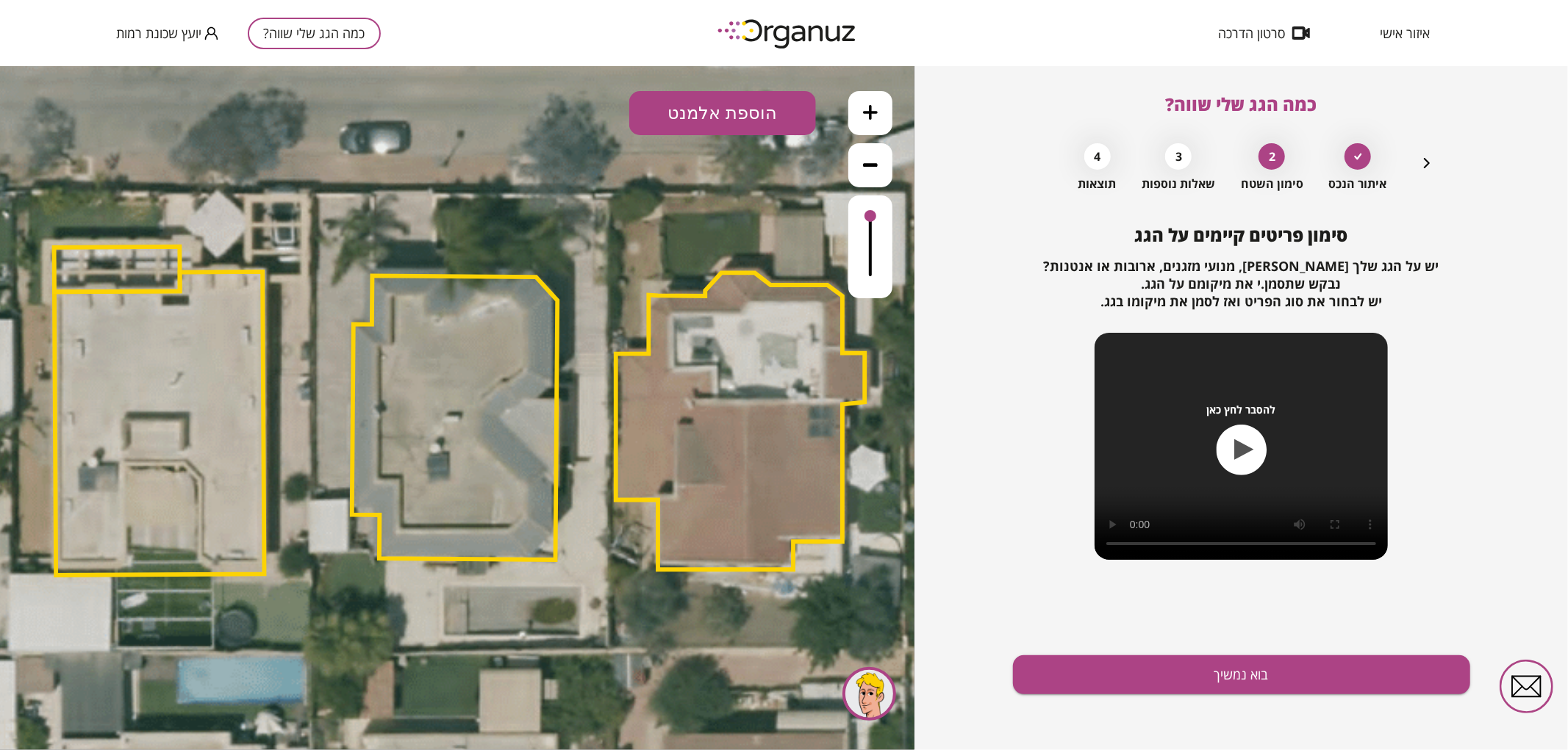
click at [730, 128] on button "הוספת אלמנט" at bounding box center [723, 112] width 187 height 44
click at [696, 295] on div ".st0 { fill: #FFFFFF; } .st0 { fill: #FFFFFF; }" at bounding box center [457, 407] width 915 height 684
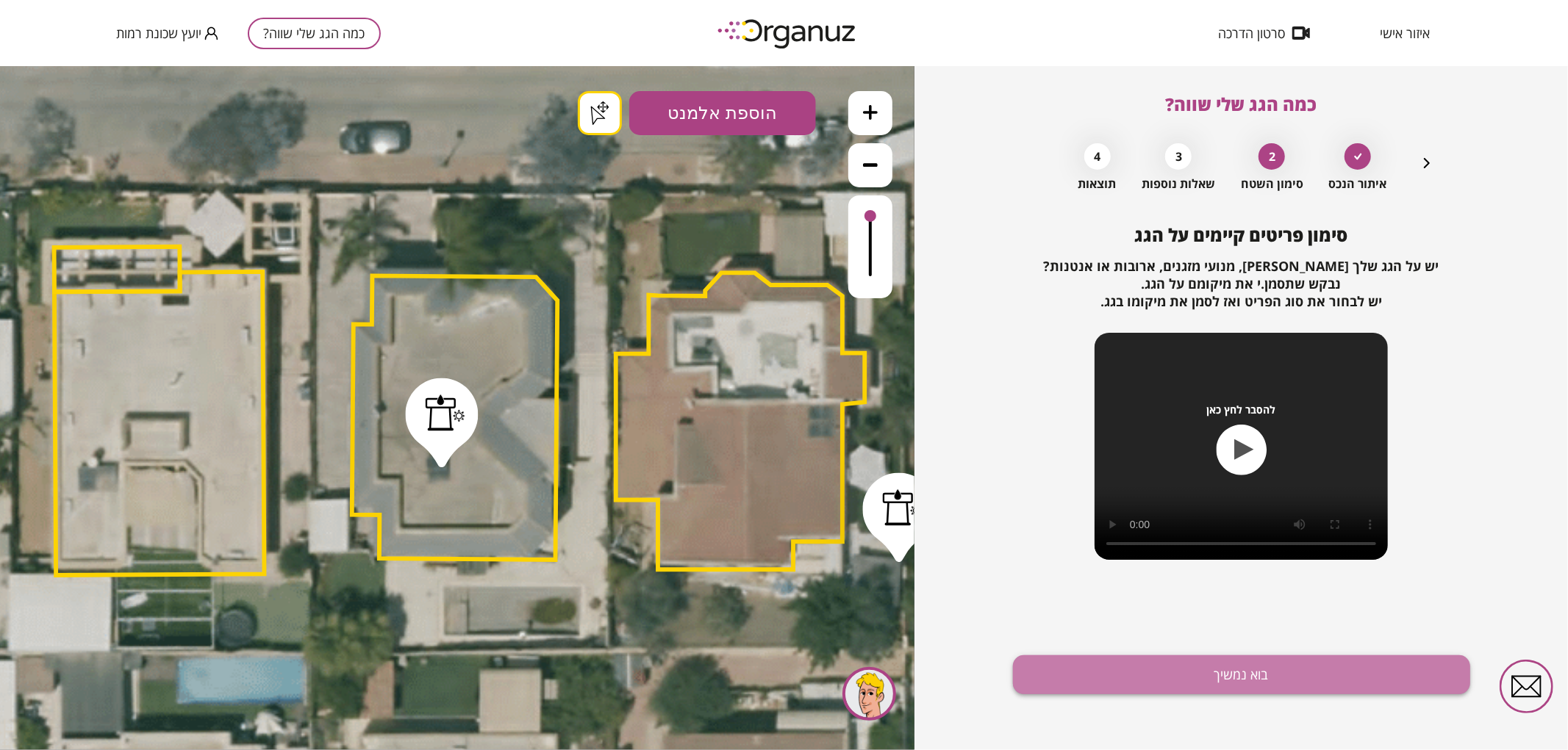
click at [1176, 662] on button "בוא נמשיך" at bounding box center [1241, 675] width 457 height 39
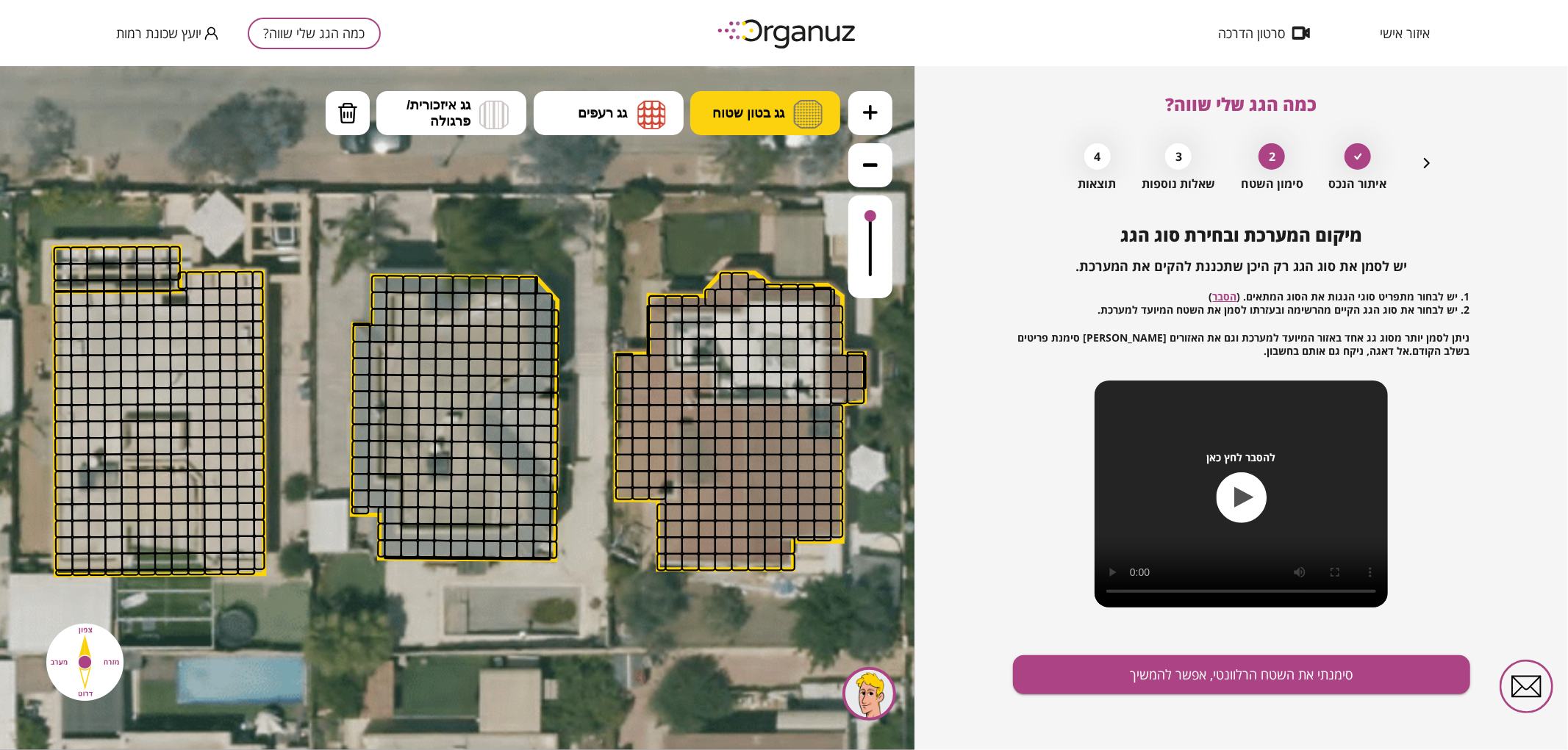
click at [769, 120] on span "גג בטון שטוח" at bounding box center [748, 112] width 72 height 16
click at [777, 188] on div ".st0 { fill: #FFFFFF; } .st0 { fill: #FFFFFF; }" at bounding box center [457, 407] width 915 height 684
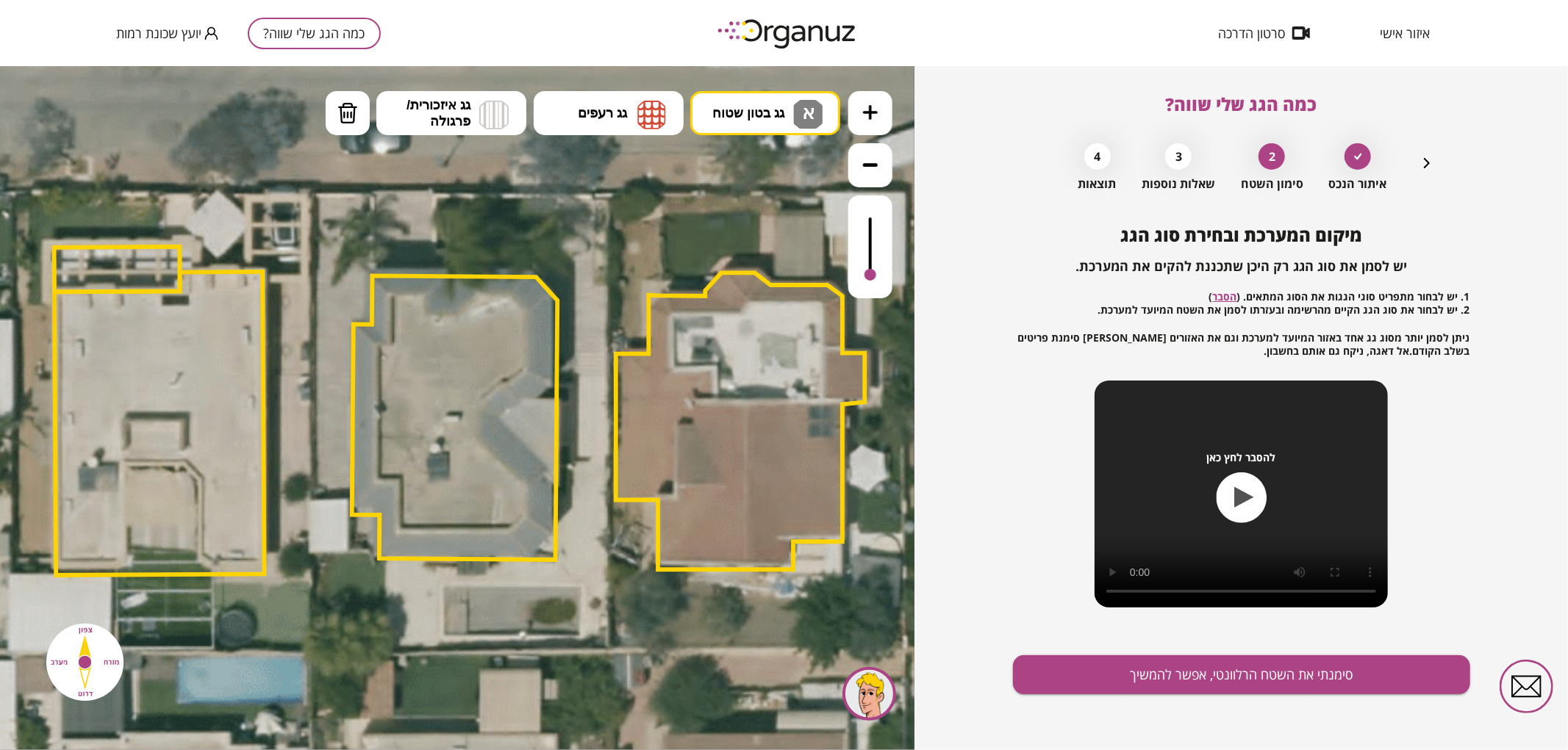
drag, startPoint x: 871, startPoint y: 225, endPoint x: 862, endPoint y: 276, distance: 51.8
click at [862, 276] on div at bounding box center [871, 246] width 44 height 103
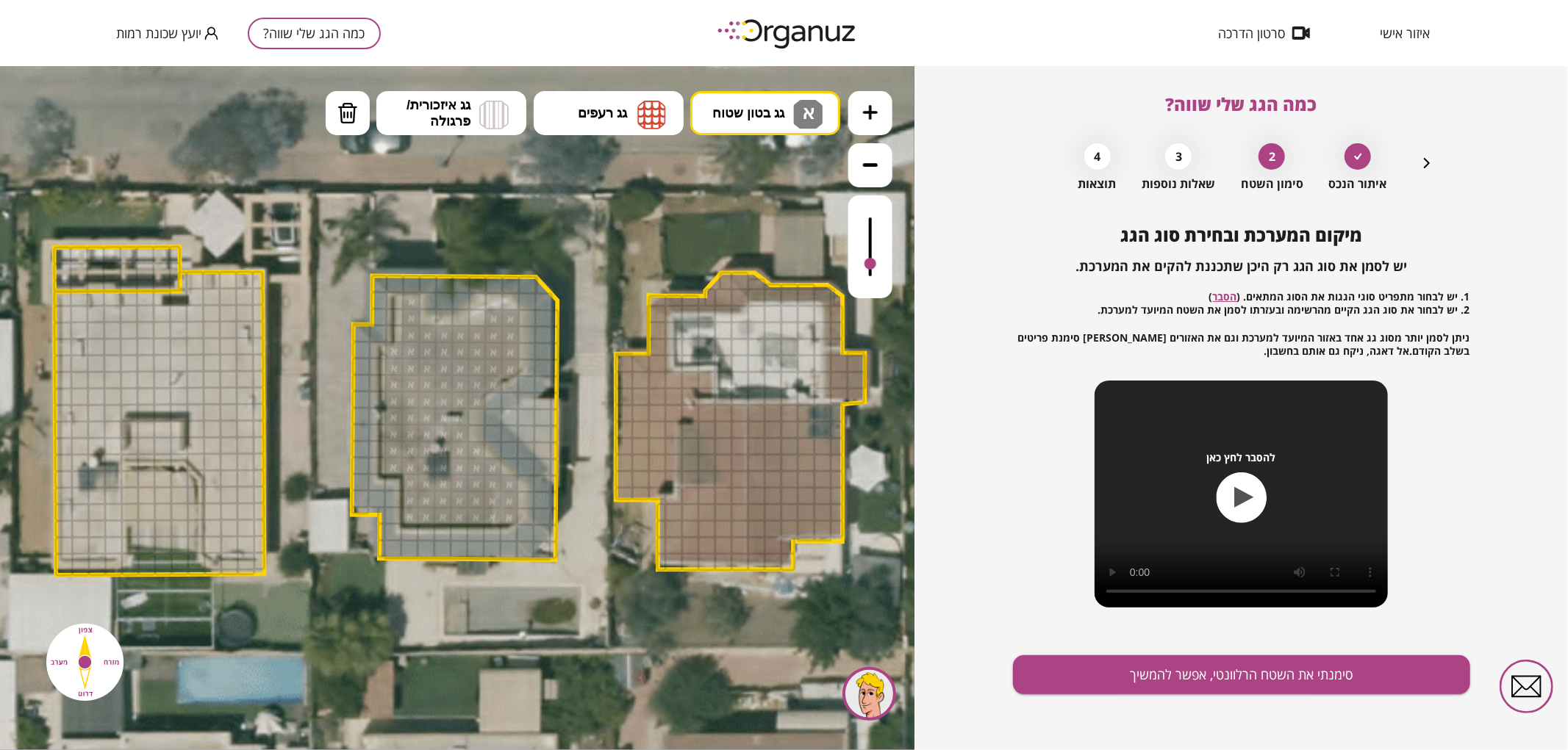
drag, startPoint x: 410, startPoint y: 314, endPoint x: 476, endPoint y: 344, distance: 72.5
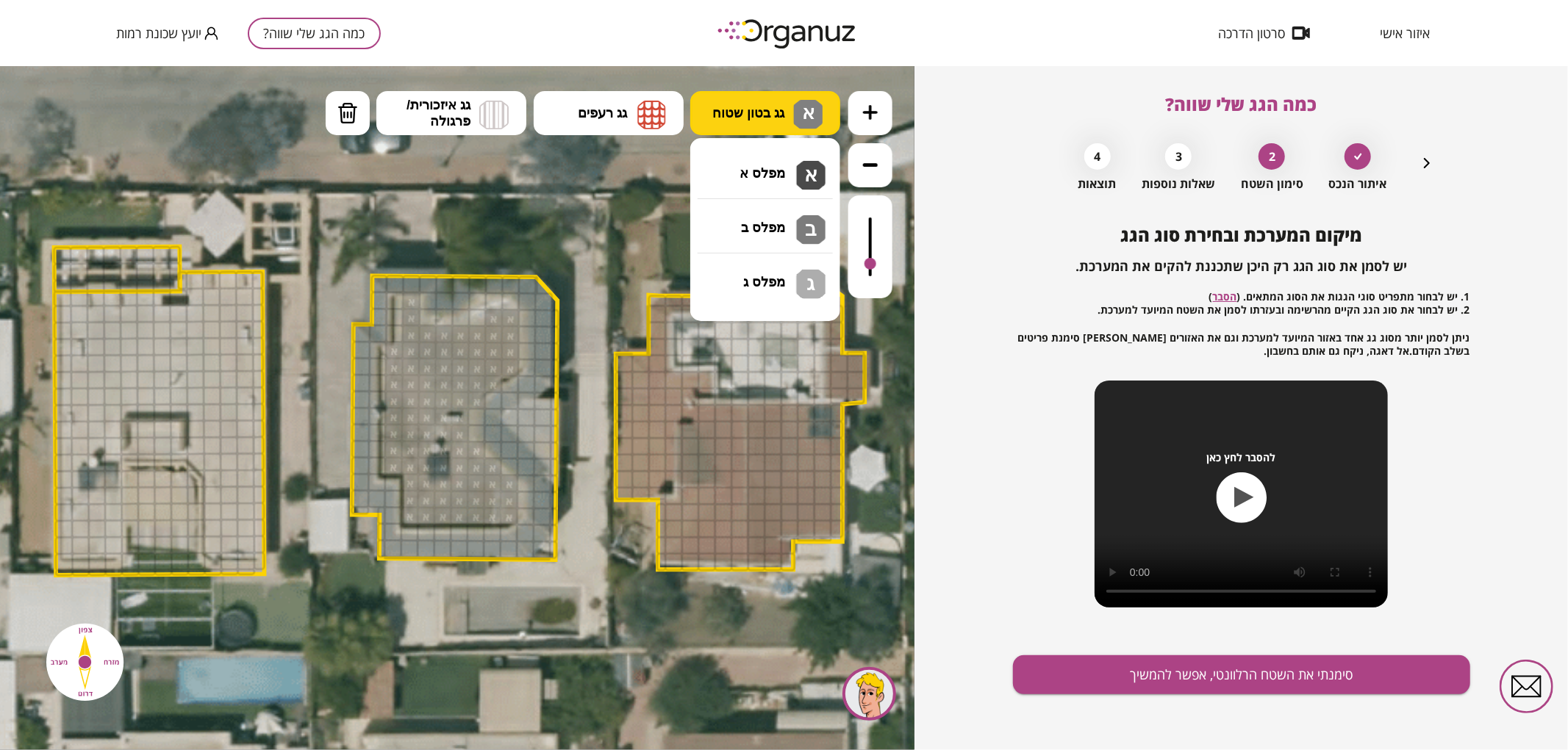
click at [738, 111] on span "גג בטון שטוח" at bounding box center [748, 112] width 72 height 16
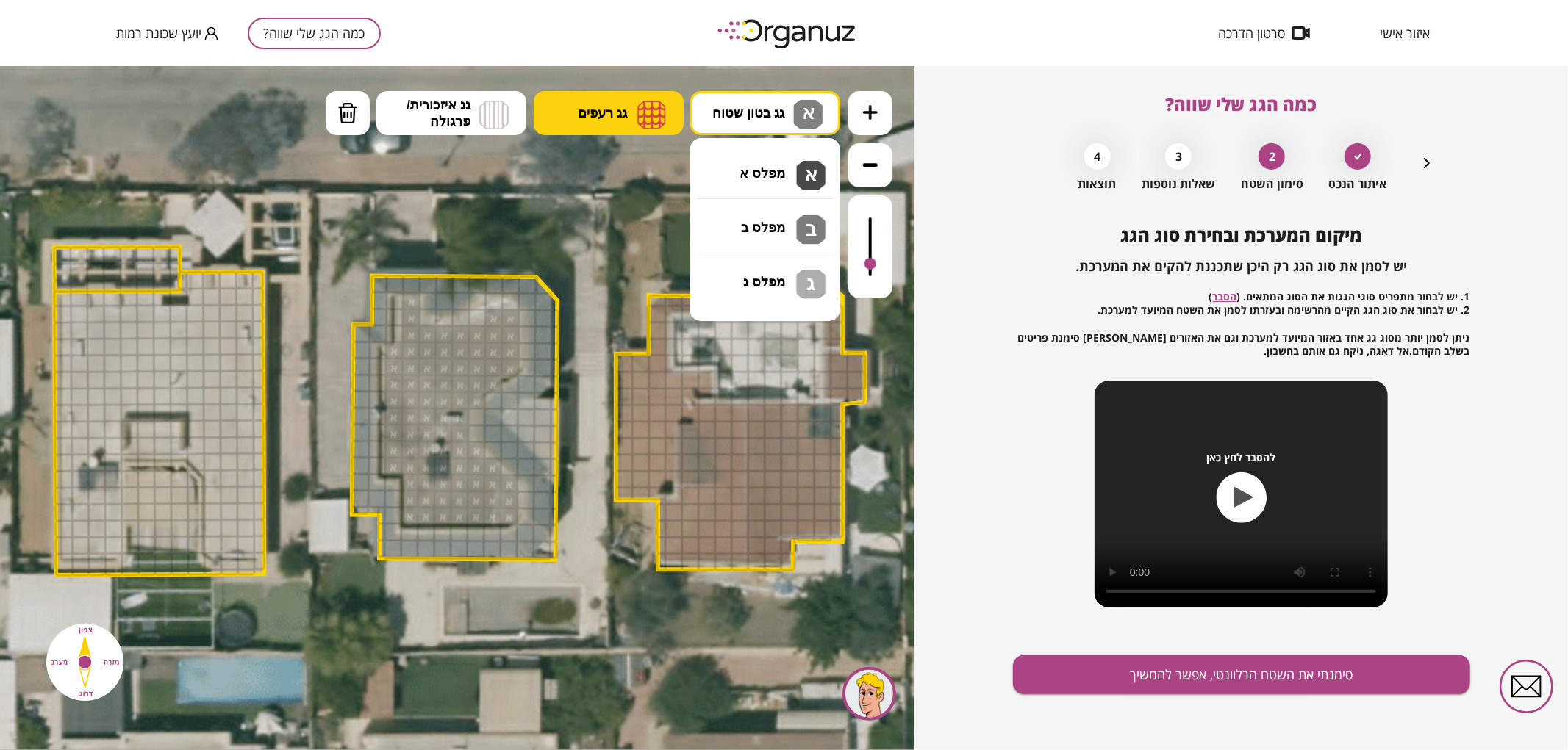
click at [636, 102] on button "גג רעפים" at bounding box center [609, 112] width 150 height 44
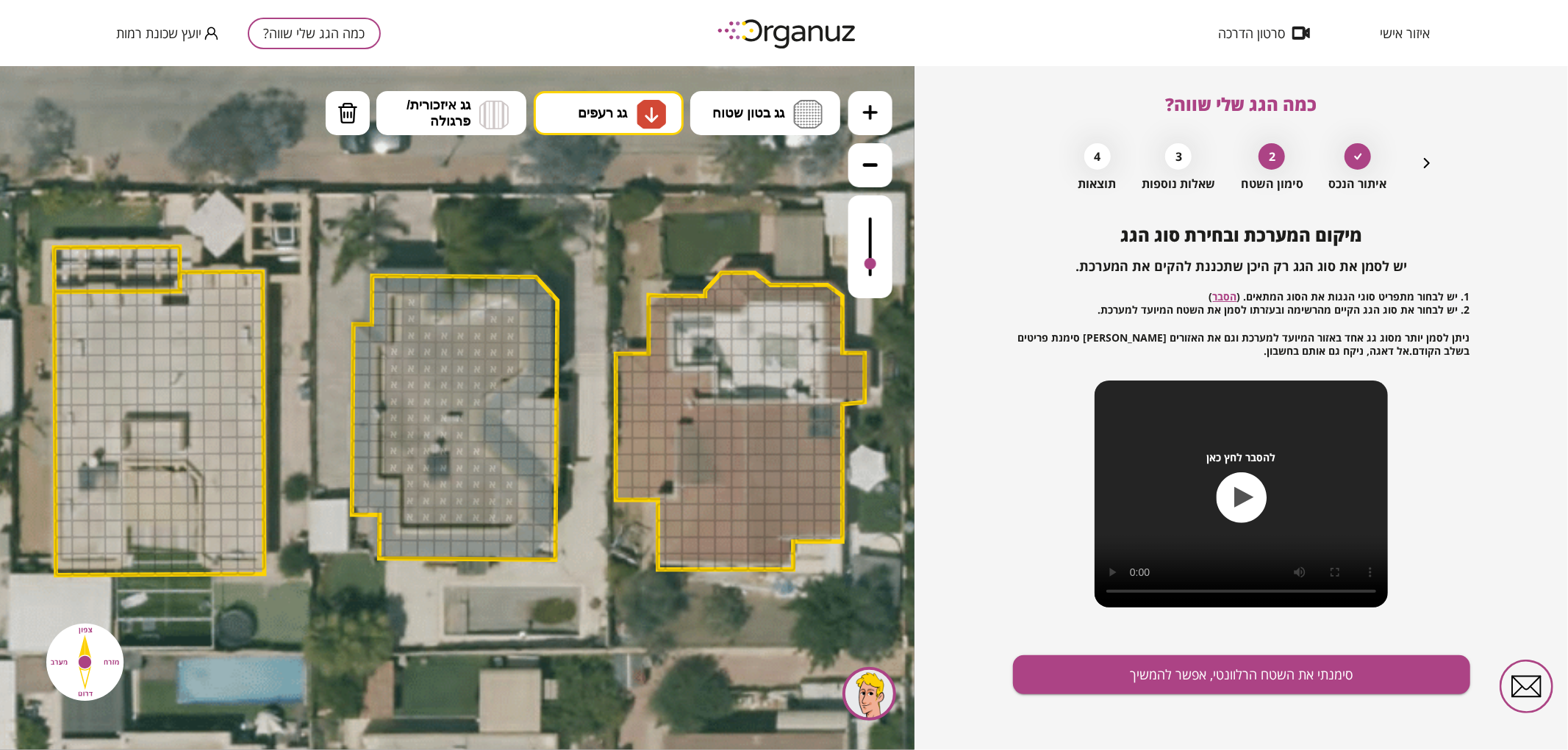
click at [590, 238] on div ".st0 { fill: #FFFFFF; } .st0 { fill: #FFFFFF; }" at bounding box center [457, 407] width 915 height 684
drag, startPoint x: 393, startPoint y: 546, endPoint x: 508, endPoint y: 549, distance: 115.0
click at [650, 107] on img at bounding box center [652, 113] width 15 height 18
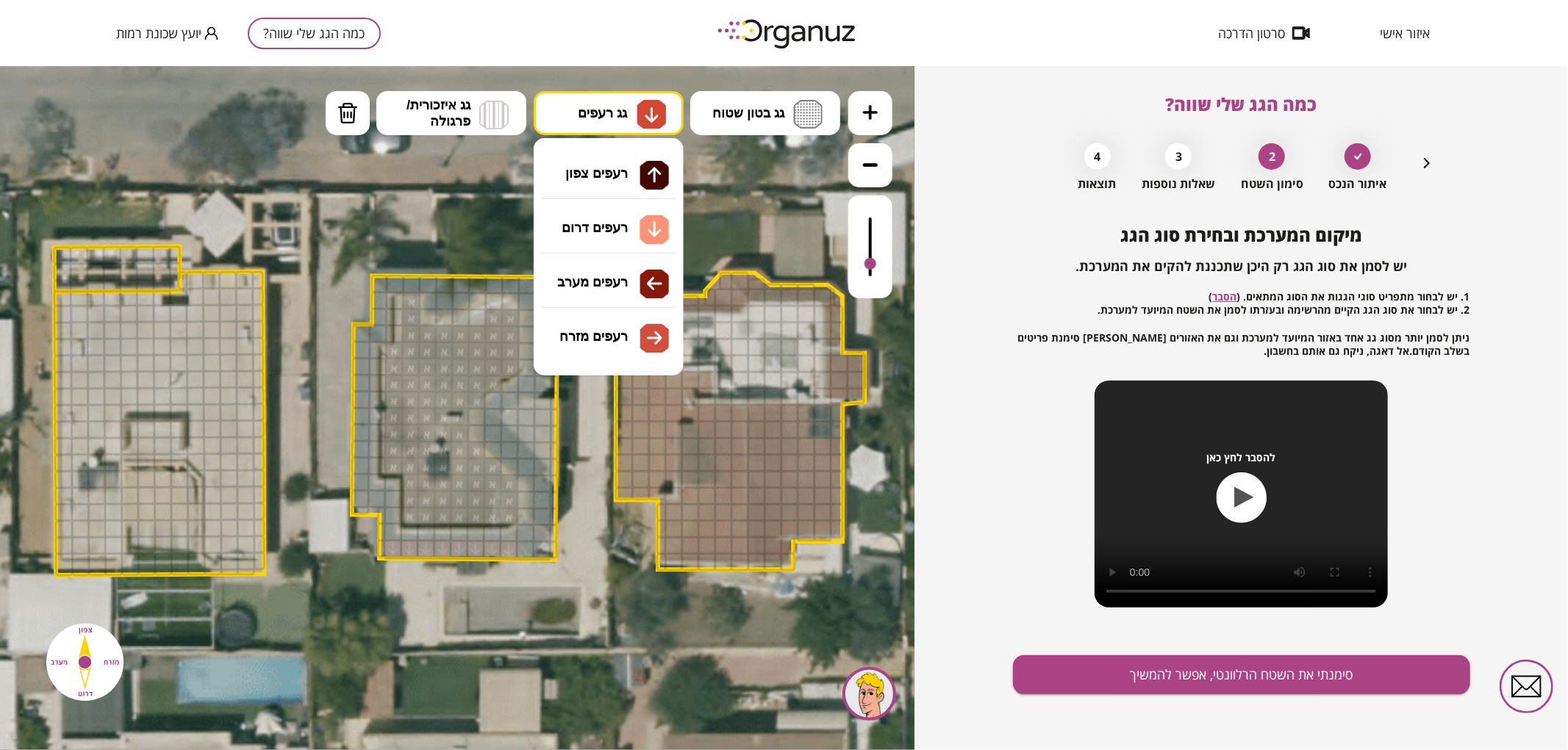
drag, startPoint x: 596, startPoint y: 279, endPoint x: 585, endPoint y: 282, distance: 11.4
click at [594, 279] on div ".st0 { fill: #FFFFFF; } .st0 { fill: #FFFFFF; }" at bounding box center [457, 407] width 915 height 684
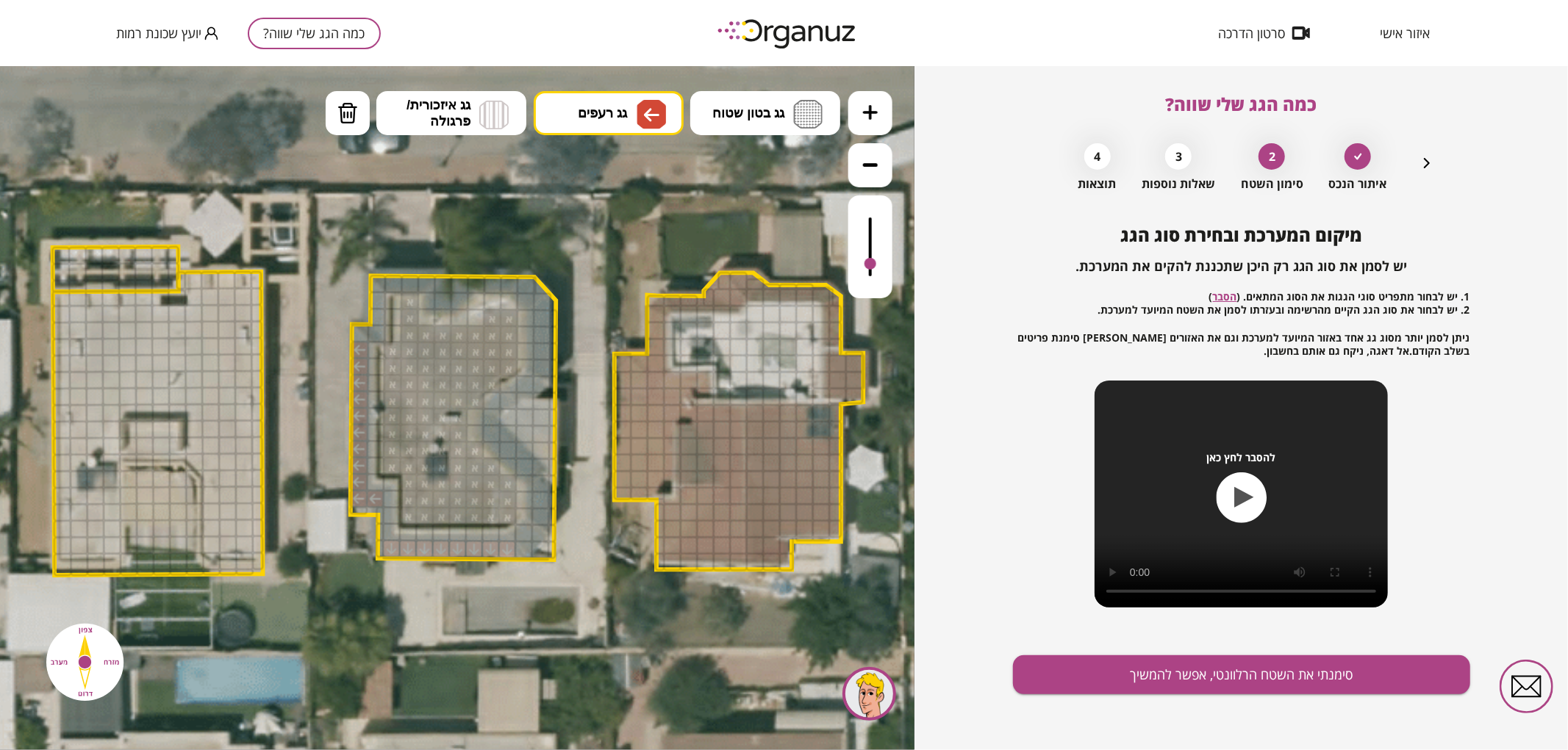
drag, startPoint x: 361, startPoint y: 355, endPoint x: 379, endPoint y: 499, distance: 145.1
click at [1073, 656] on button "סימנתי את השטח הרלוונטי, אפשר להמשיך" at bounding box center [1241, 675] width 457 height 39
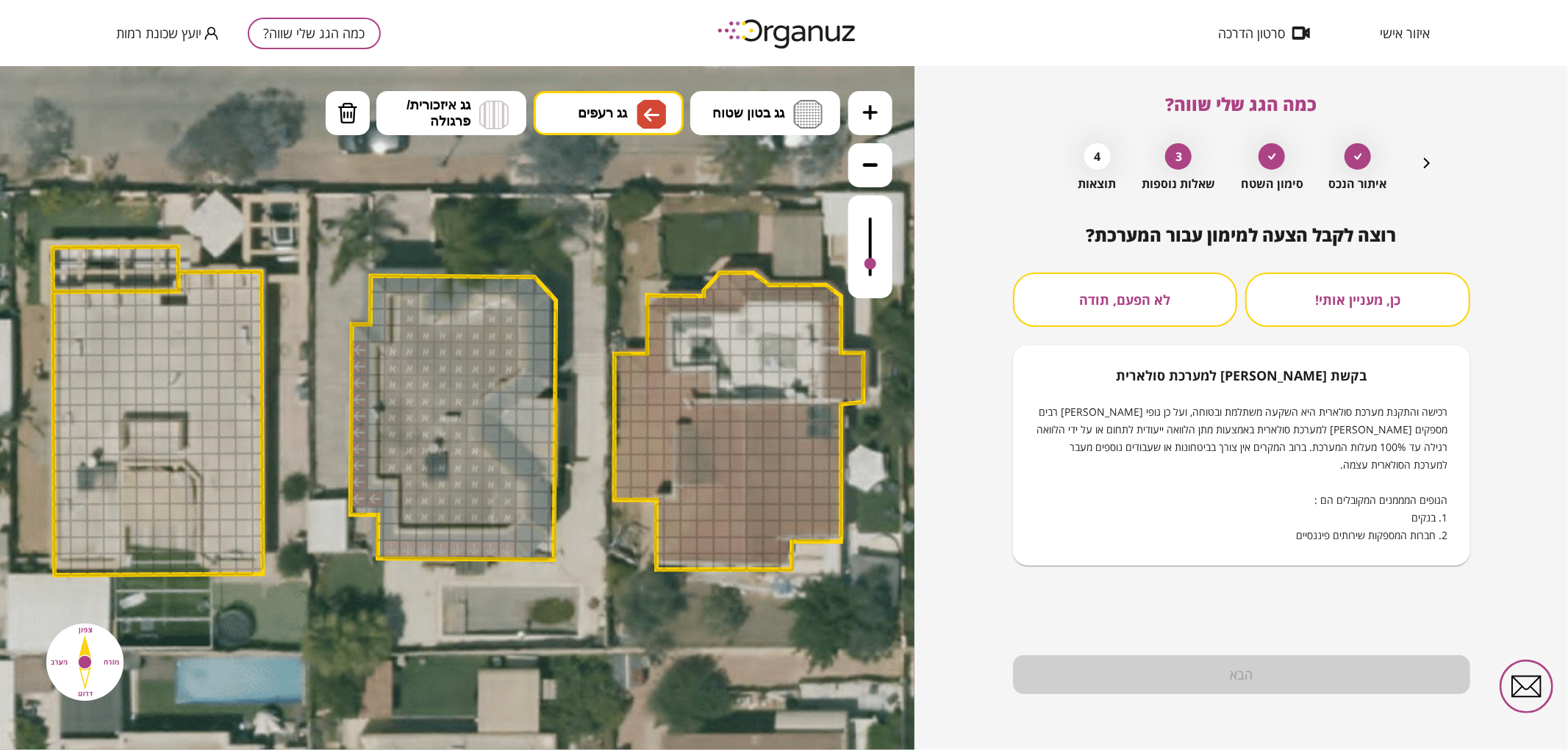
click at [1099, 290] on button "לא הפעם, תודה" at bounding box center [1125, 299] width 225 height 54
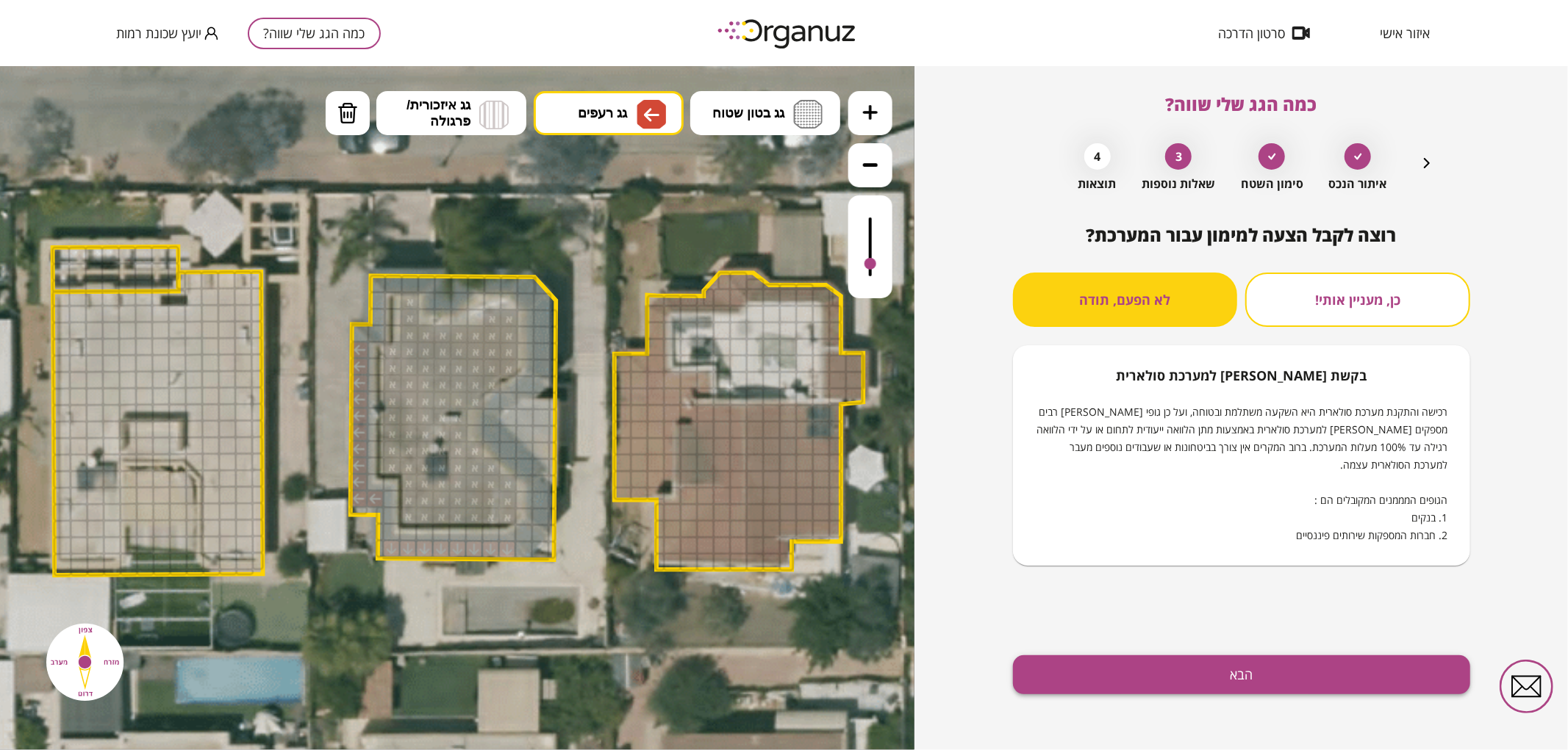
click at [1083, 684] on button "הבא" at bounding box center [1241, 675] width 457 height 39
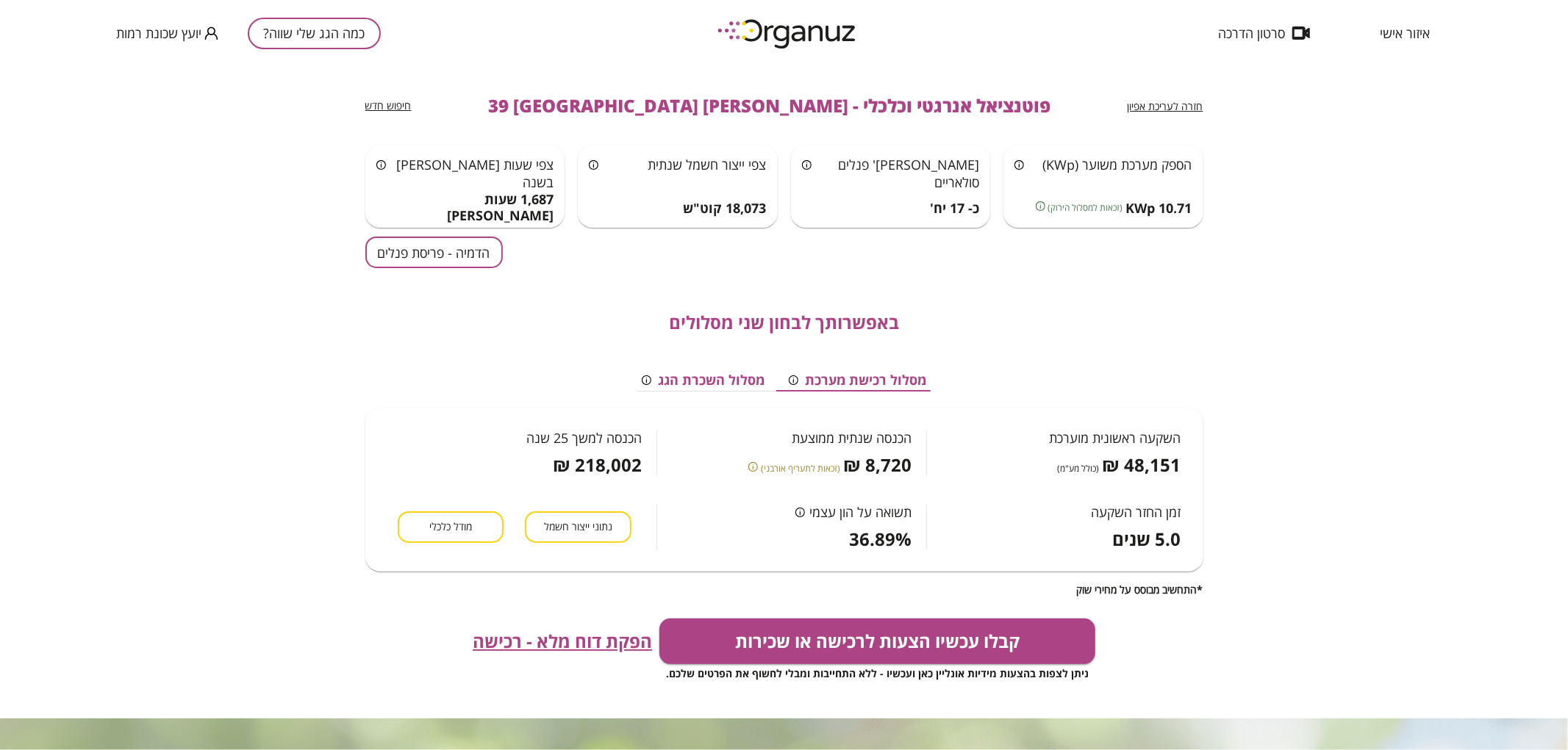
click at [446, 261] on button "הדמיה - פריסת פנלים" at bounding box center [434, 252] width 138 height 31
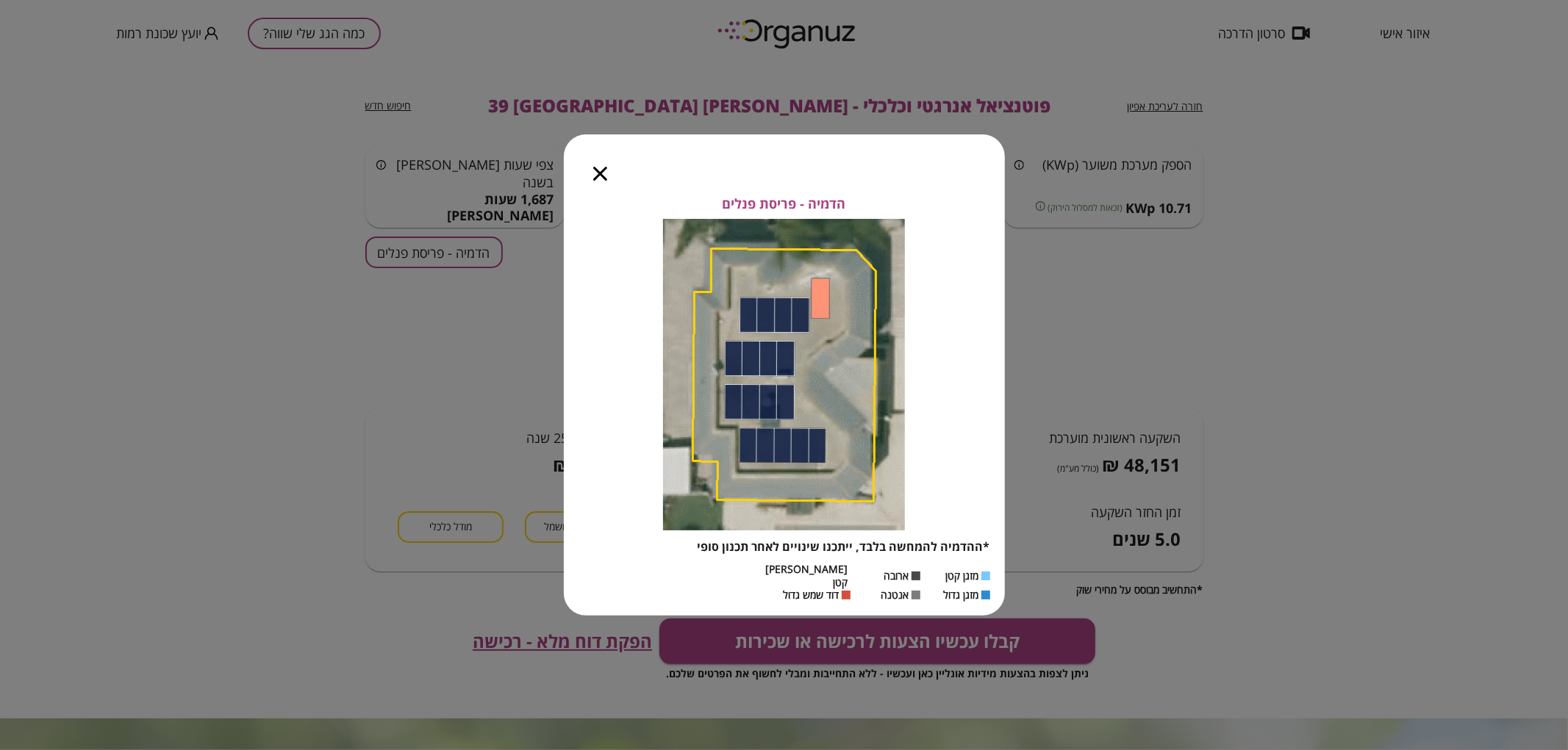
click at [599, 181] on icon "button" at bounding box center [600, 174] width 14 height 14
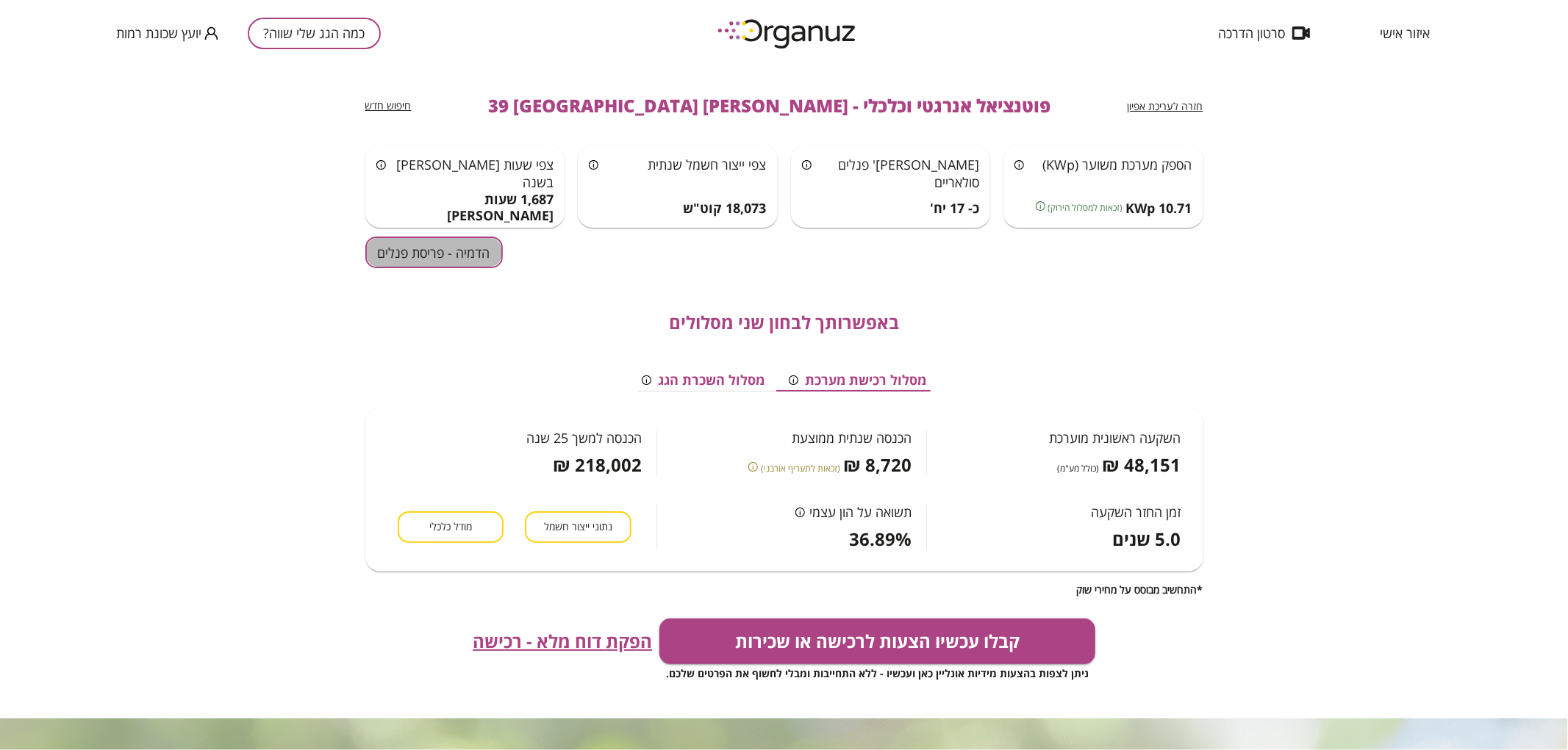
click at [454, 246] on button "הדמיה - פריסת פנלים" at bounding box center [434, 252] width 138 height 31
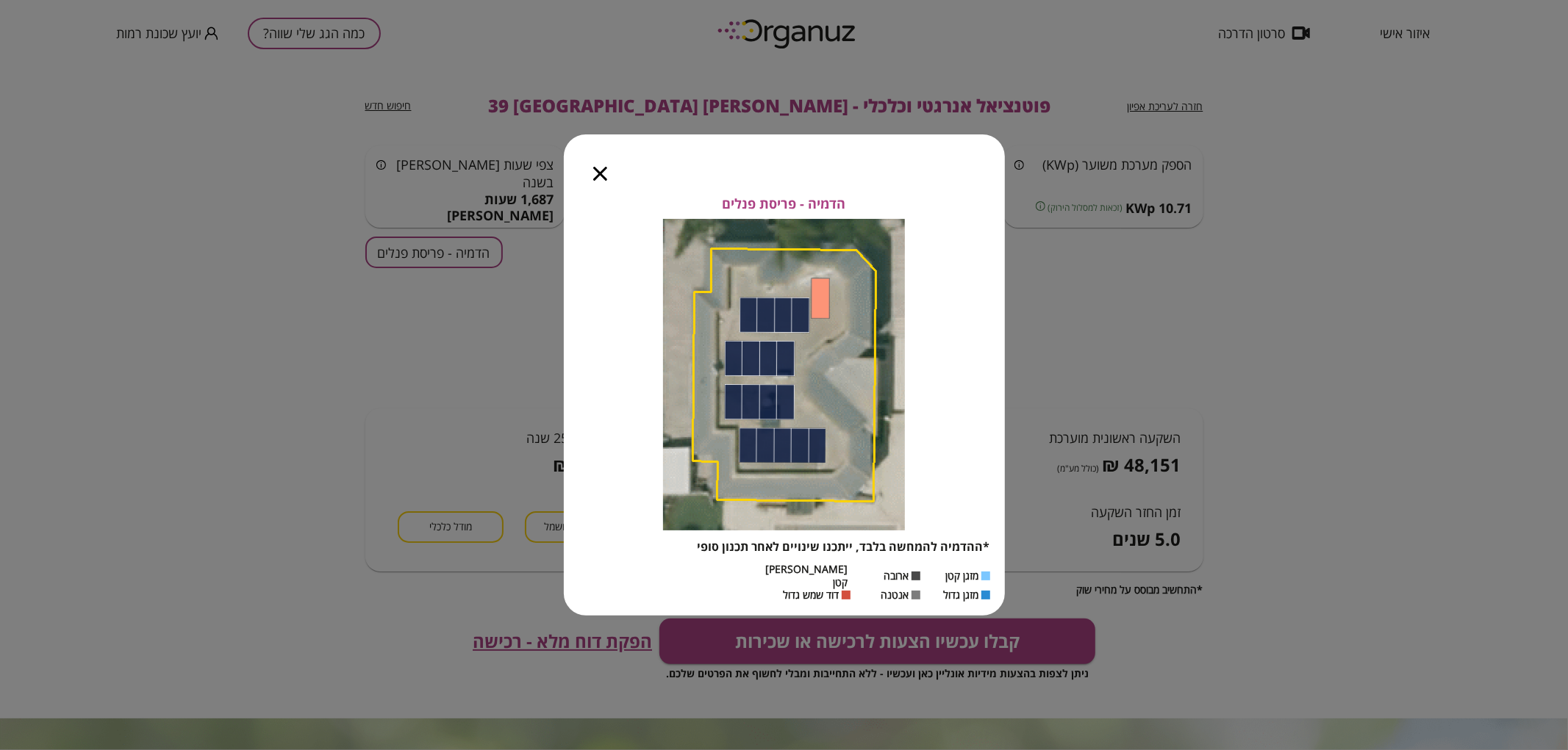
click at [603, 174] on icon "button" at bounding box center [600, 174] width 14 height 14
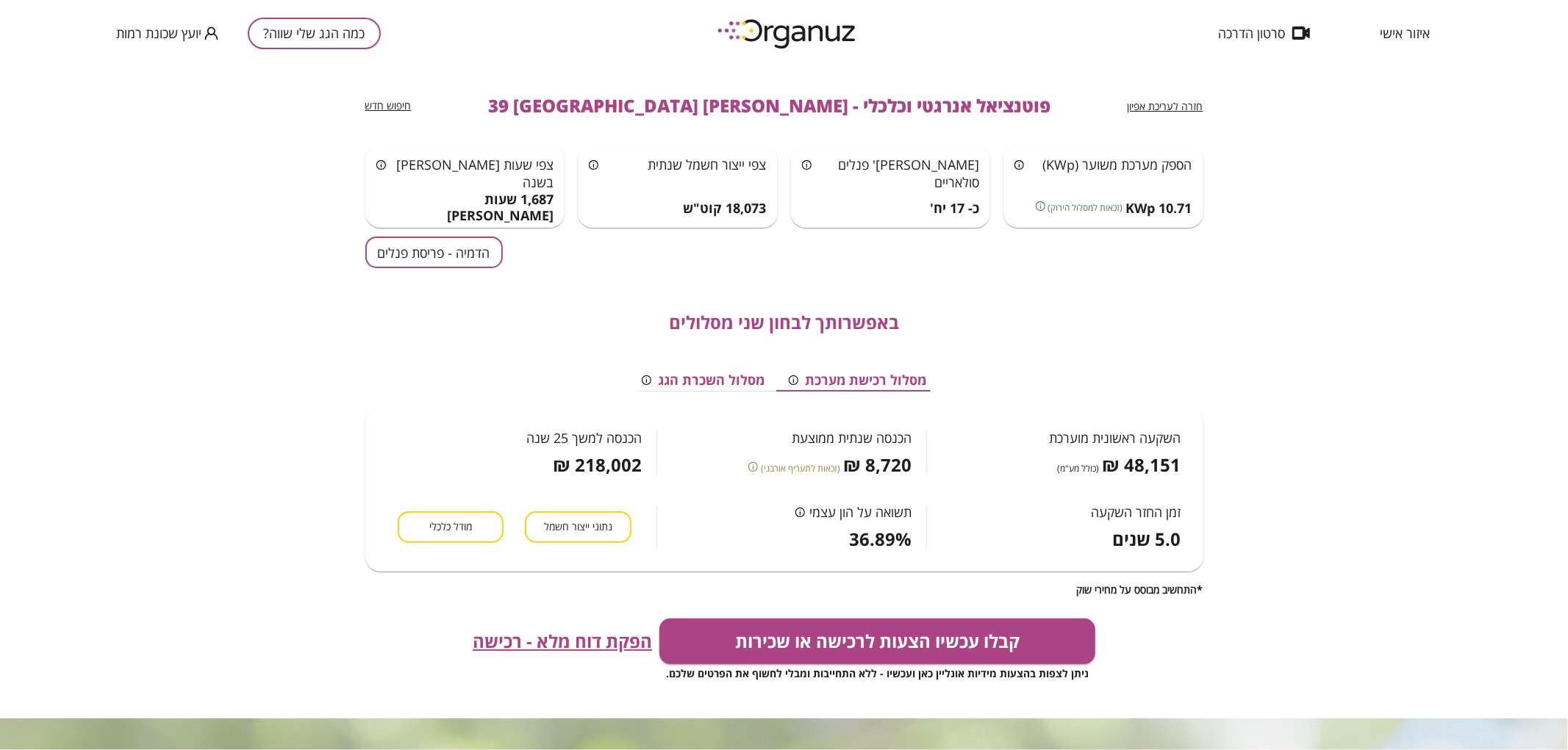
click at [285, 15] on div "כמה הגג שלי שווה? יועץ שכונת רמות" at bounding box center [249, 33] width 265 height 66
click at [305, 38] on button "כמה הגג שלי שווה?" at bounding box center [315, 33] width 133 height 31
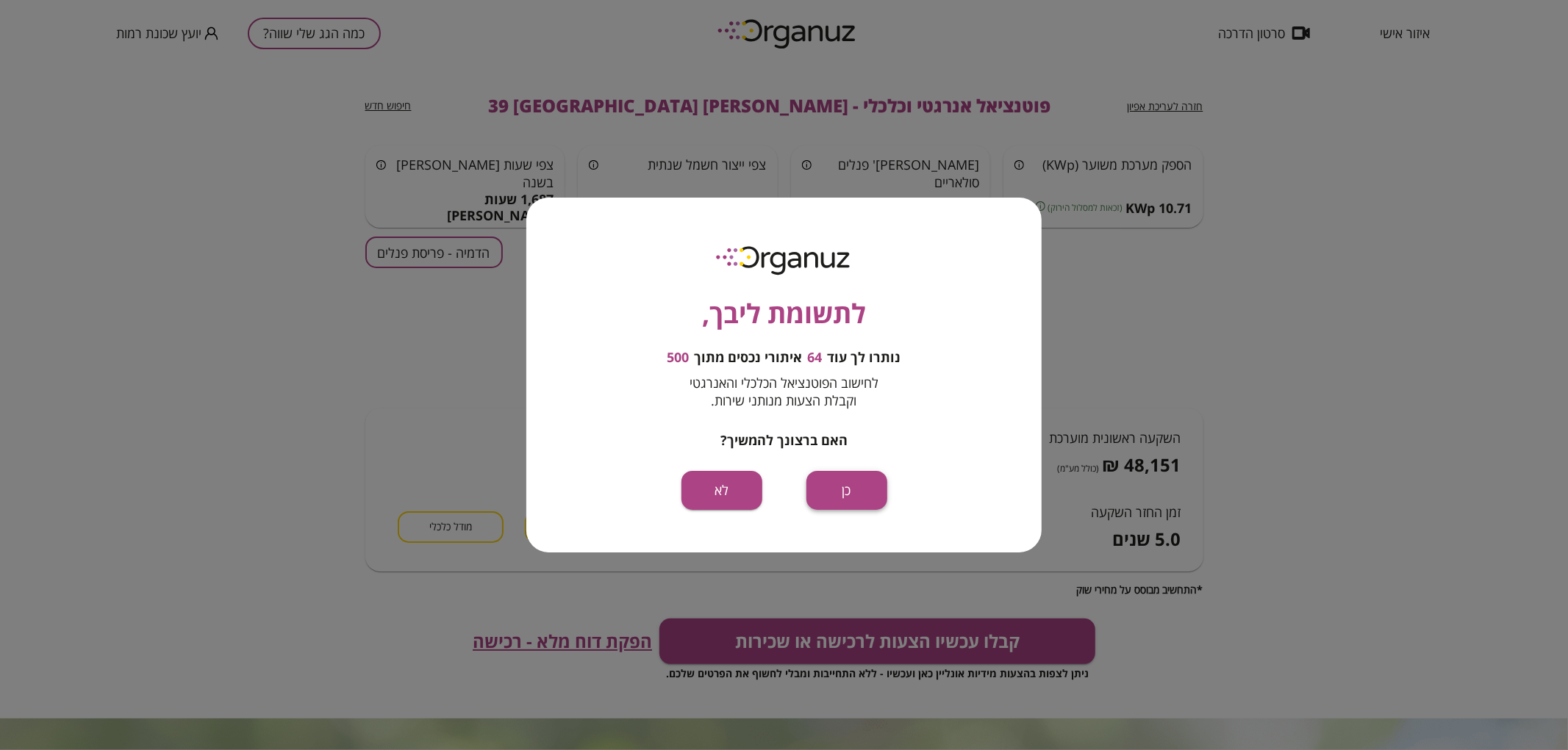
click at [857, 490] on button "כן" at bounding box center [847, 491] width 81 height 39
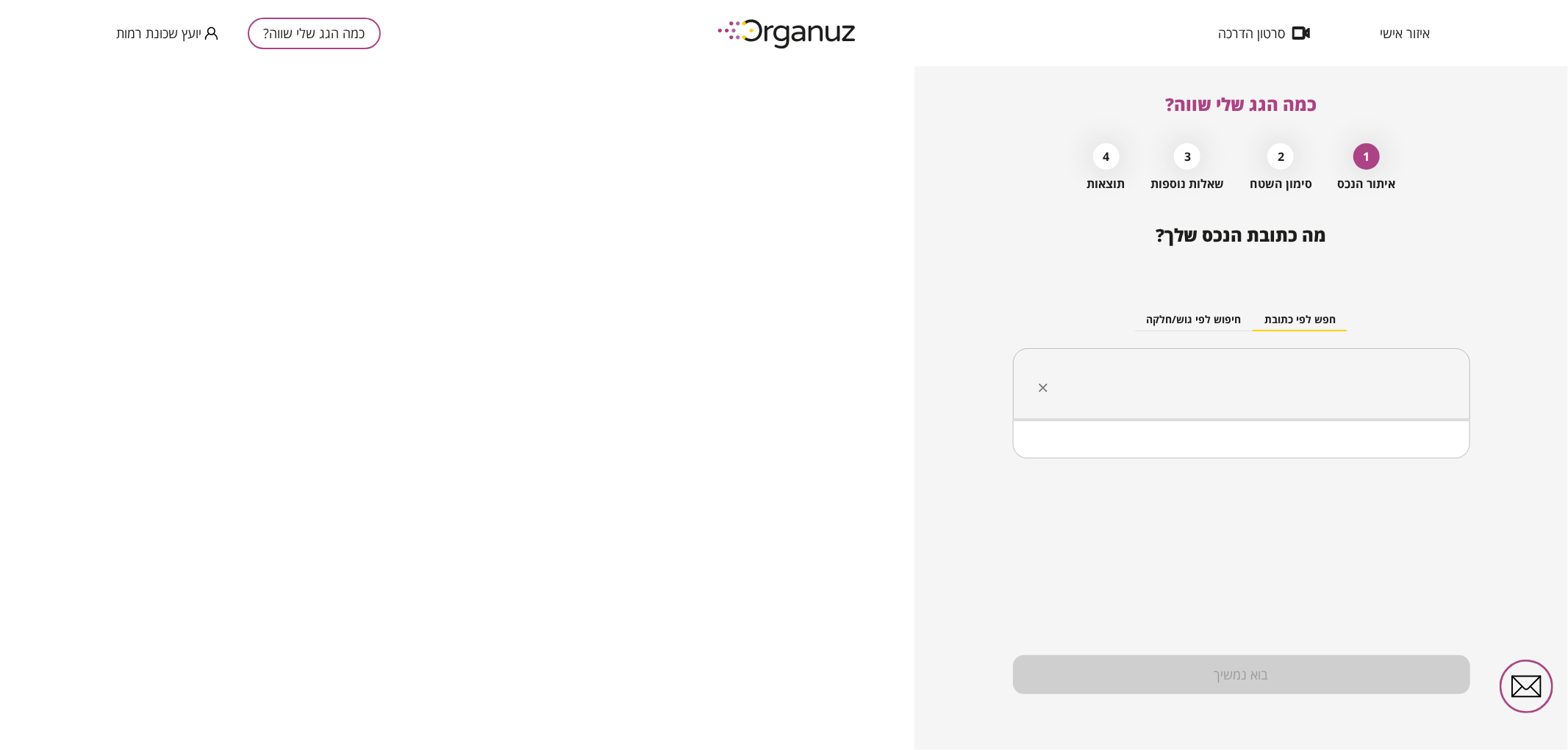
click at [1155, 391] on input "text" at bounding box center [1247, 384] width 411 height 37
click at [1437, 478] on li "[PERSON_NAME] 33 [GEOGRAPHIC_DATA]" at bounding box center [1241, 484] width 419 height 27
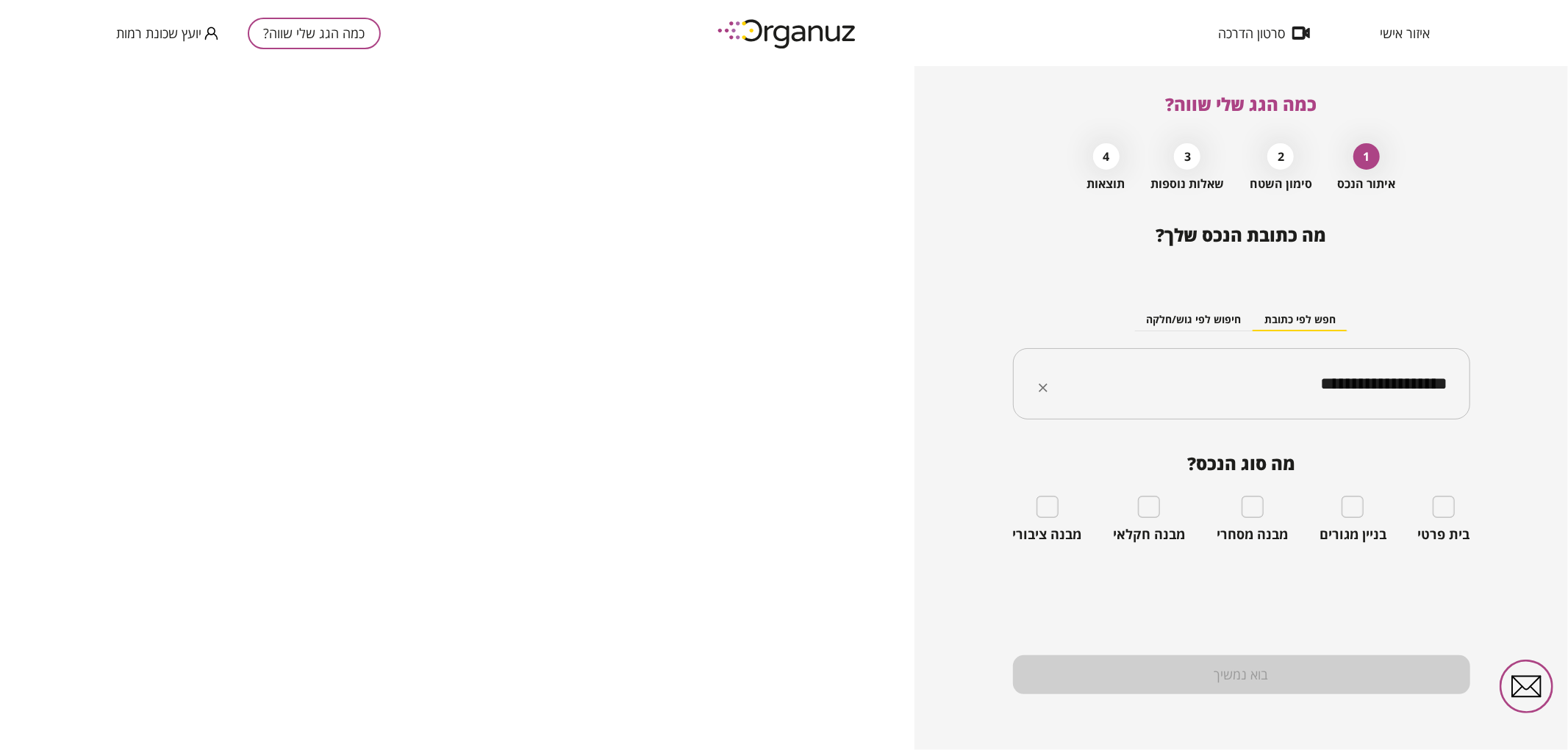
type input "**********"
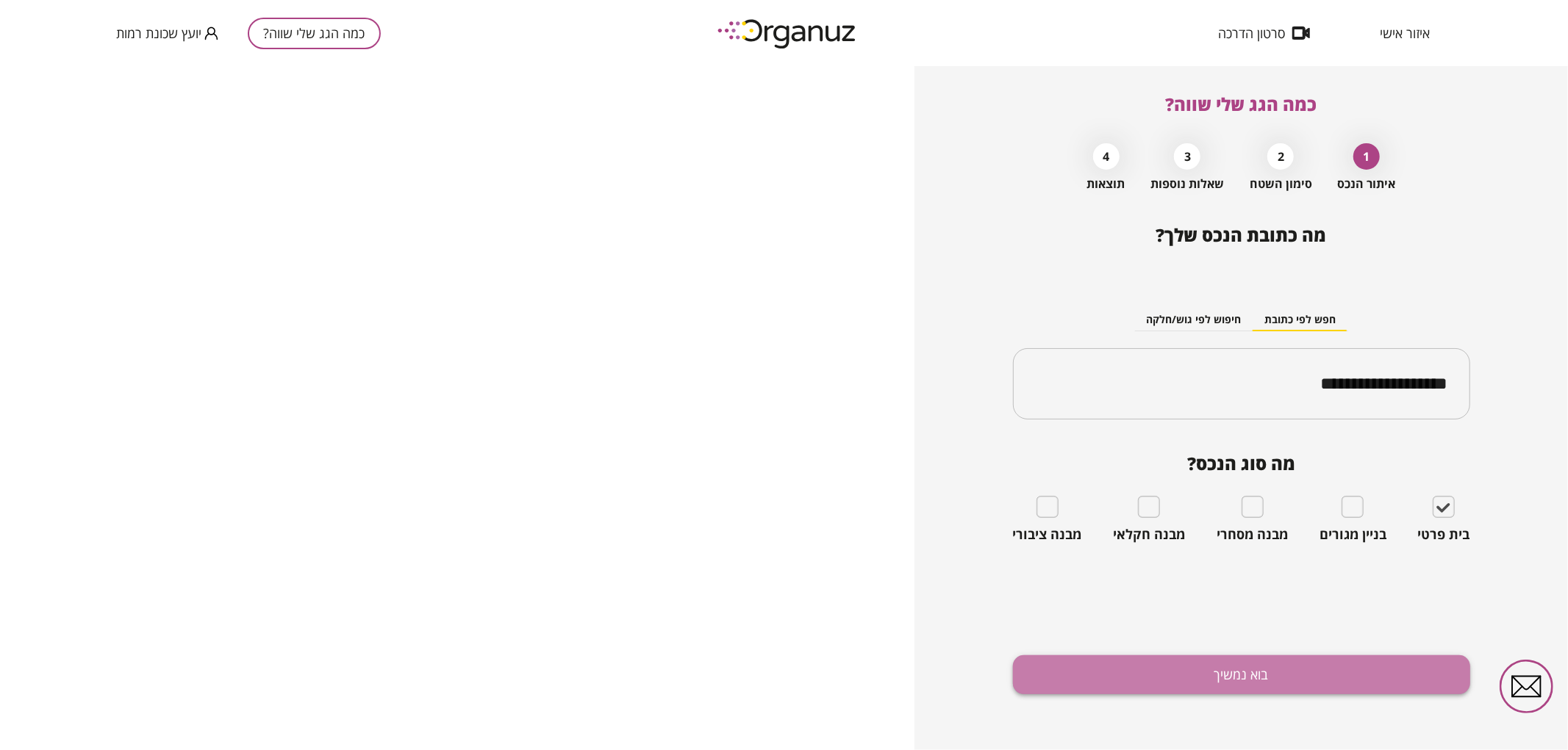
click at [1407, 685] on button "בוא נמשיך" at bounding box center [1241, 675] width 457 height 39
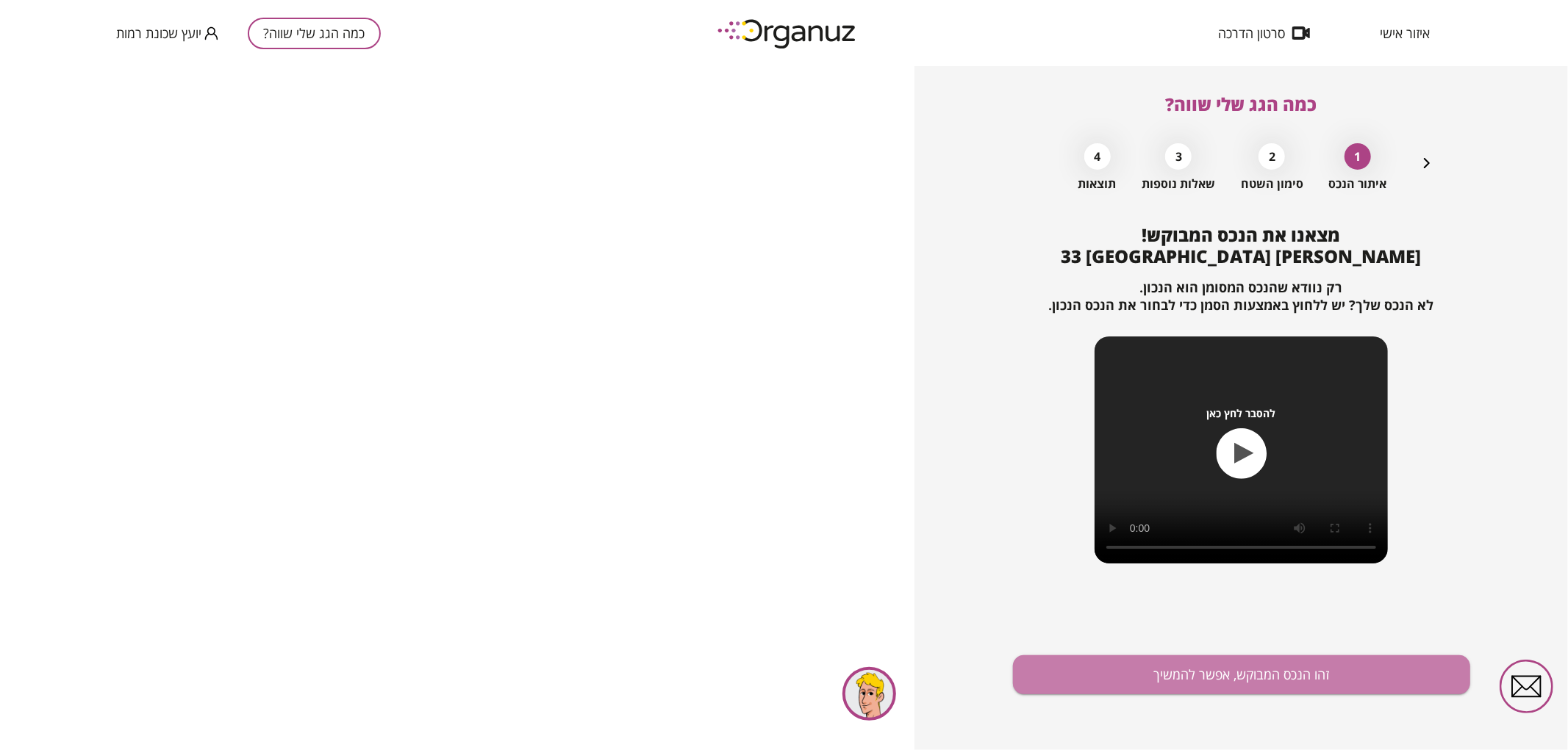
click at [1407, 685] on button "זהו הנכס המבוקש, אפשר להמשיך" at bounding box center [1241, 675] width 457 height 39
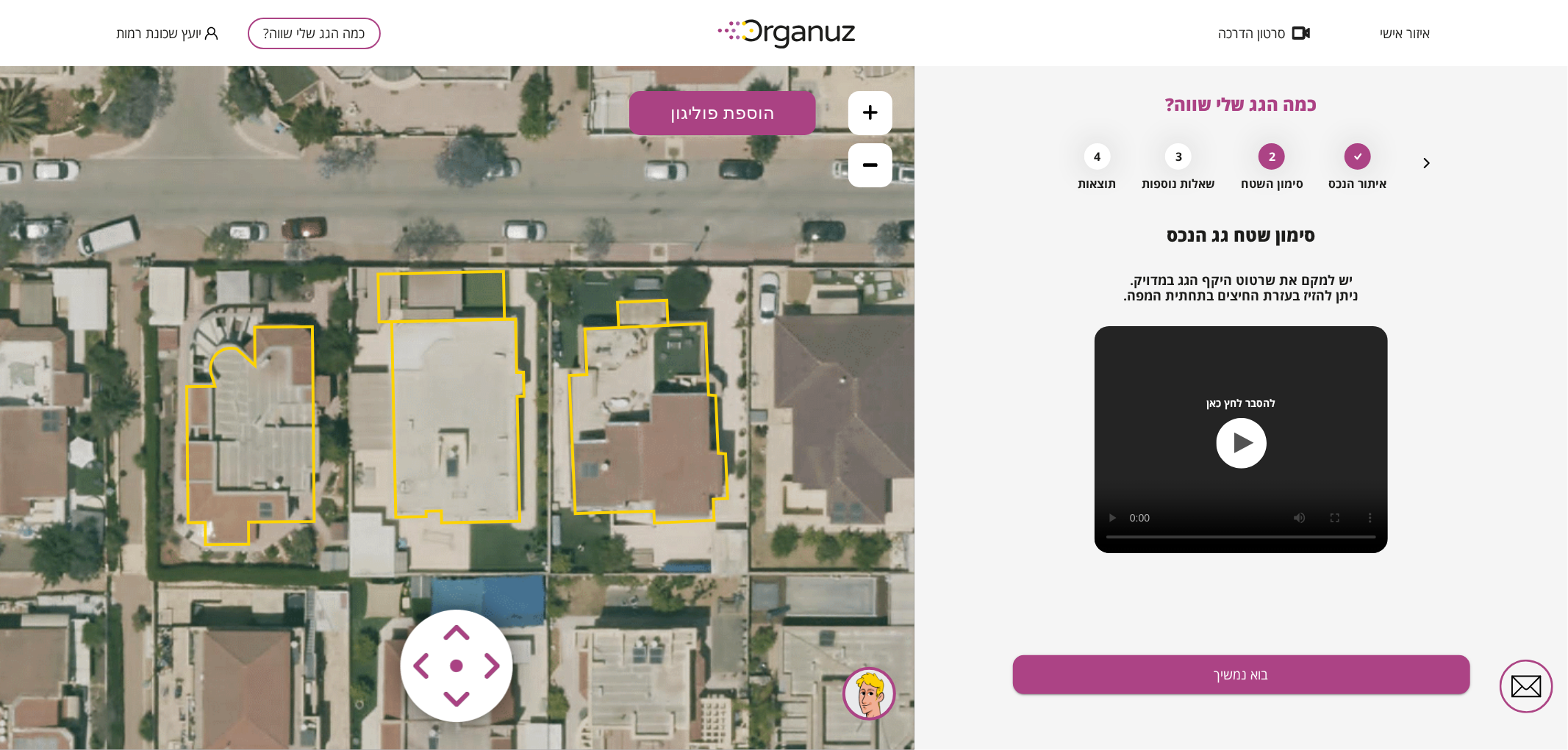
click at [447, 282] on polygon at bounding box center [441, 296] width 126 height 51
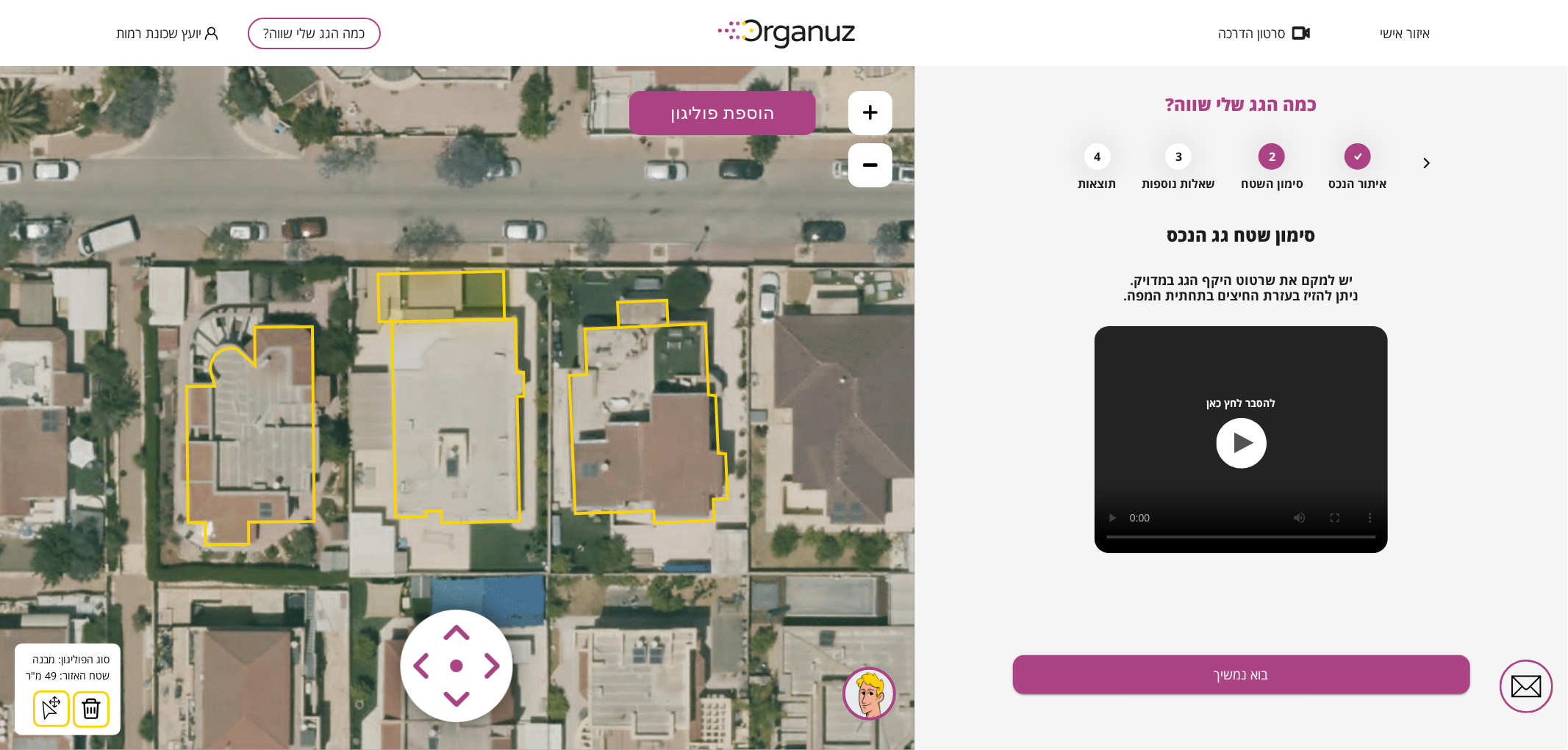
click at [94, 713] on img at bounding box center [91, 708] width 21 height 22
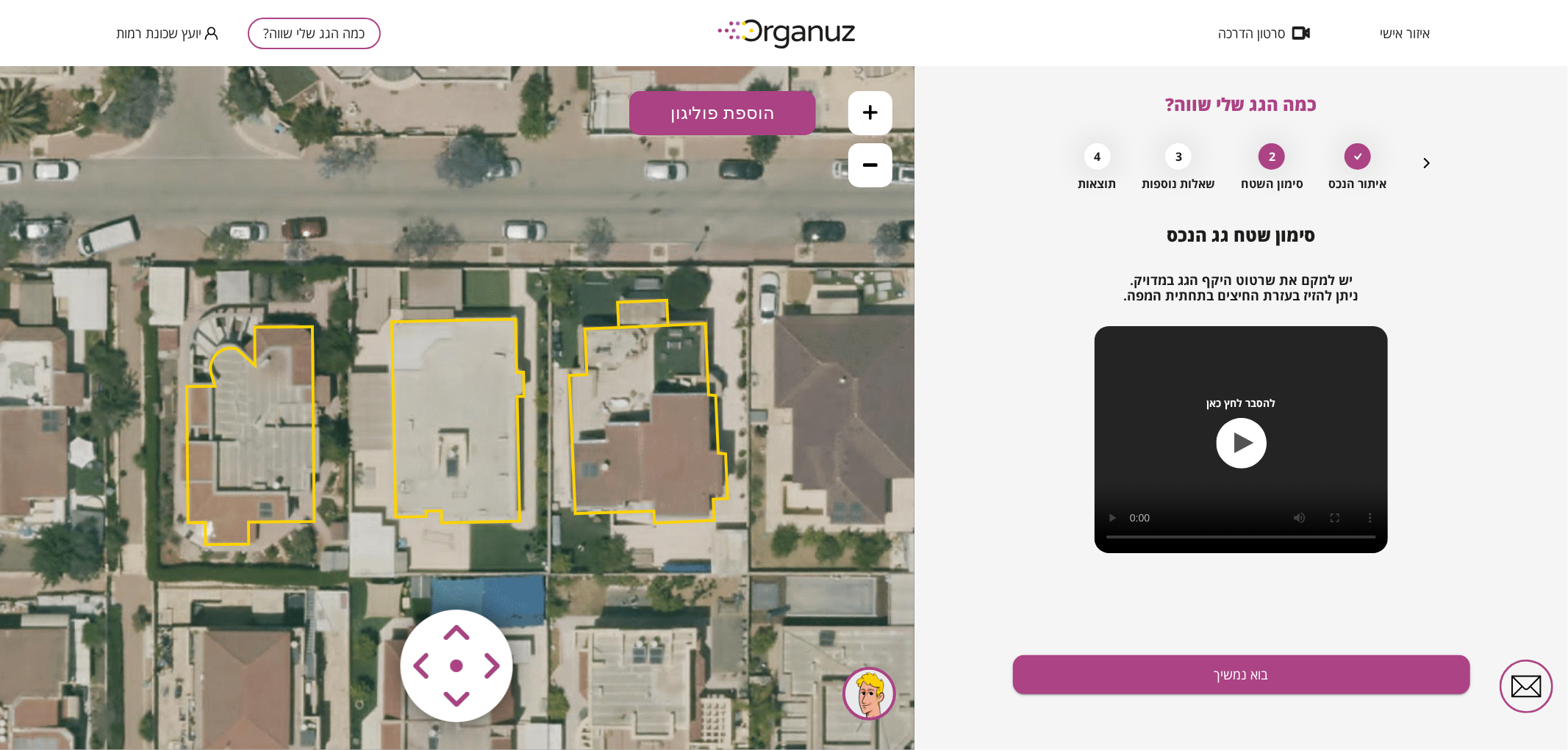
click at [433, 484] on polygon at bounding box center [458, 421] width 132 height 204
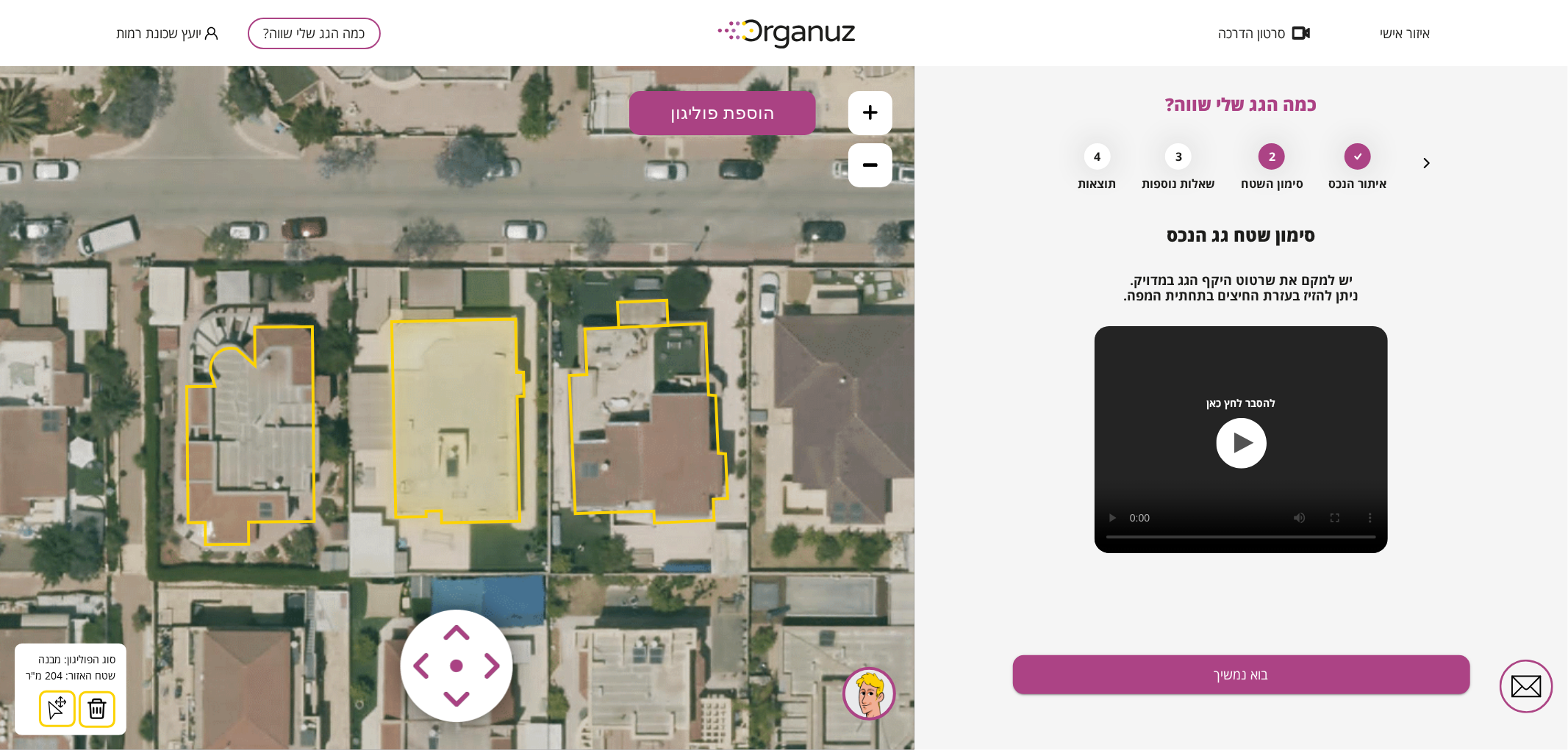
click at [879, 108] on button at bounding box center [871, 112] width 44 height 44
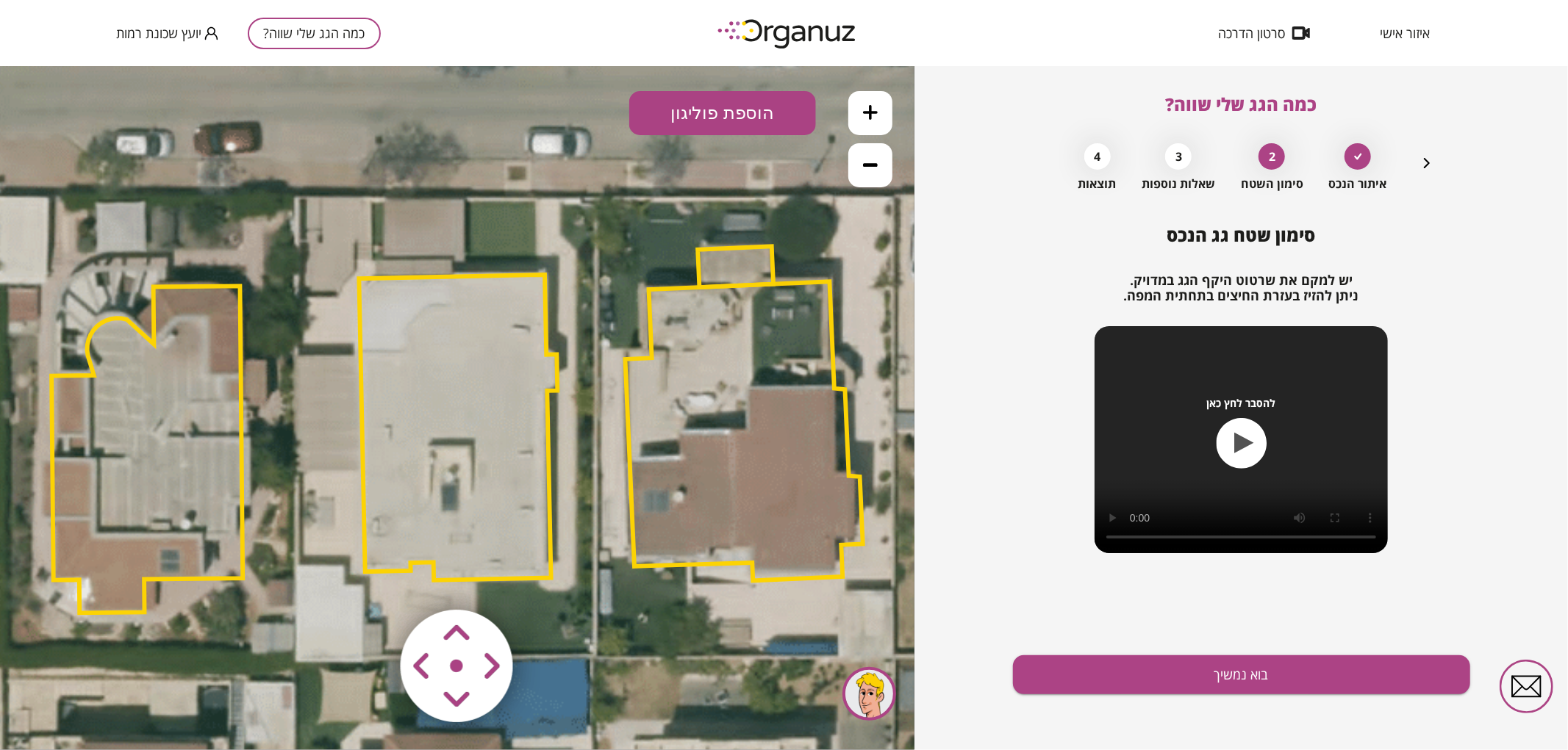
drag, startPoint x: 709, startPoint y: 331, endPoint x: 757, endPoint y: 305, distance: 54.6
click at [757, 305] on polygon at bounding box center [744, 430] width 237 height 299
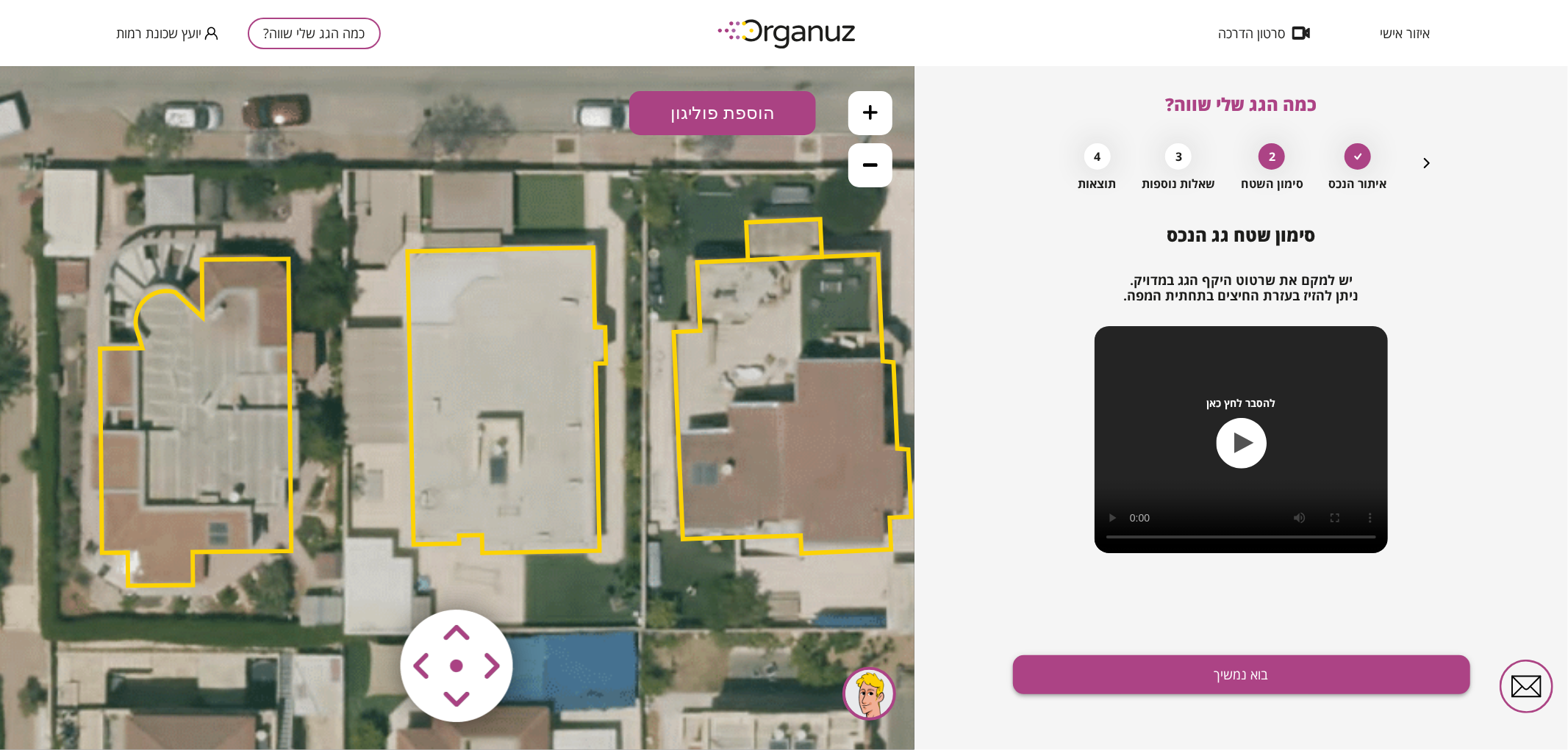
click at [1100, 671] on button "בוא נמשיך" at bounding box center [1241, 675] width 457 height 39
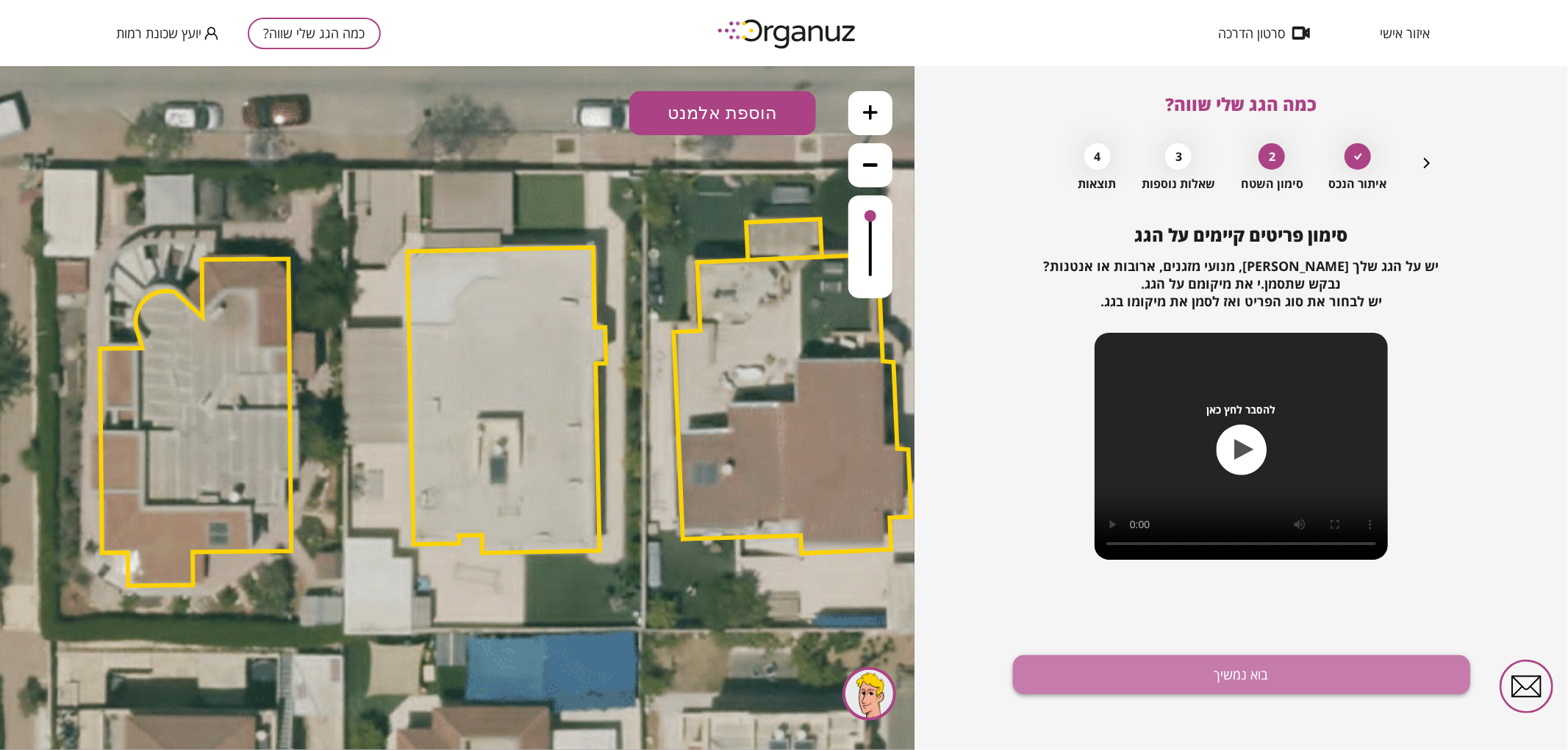
click at [1070, 666] on button "בוא נמשיך" at bounding box center [1241, 675] width 457 height 39
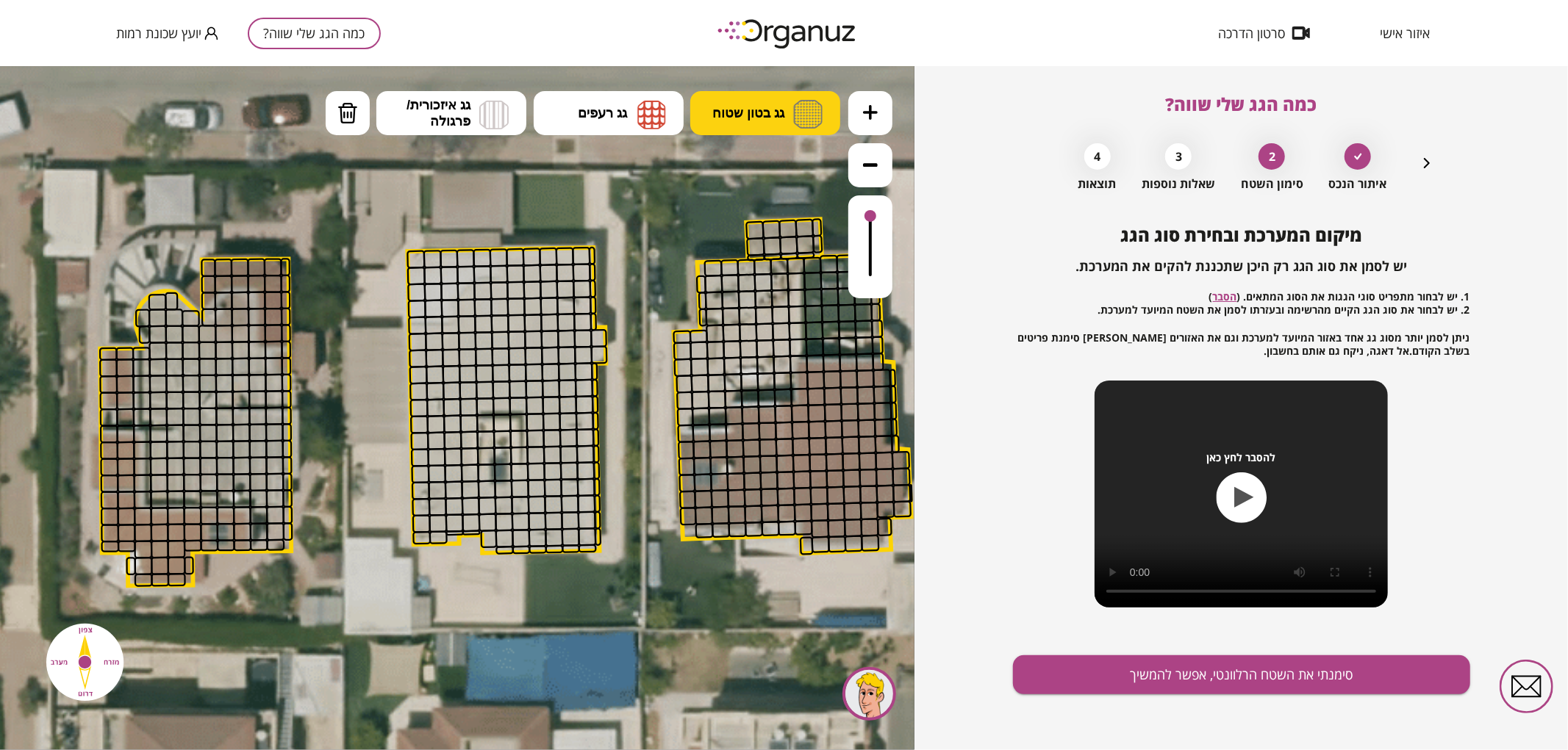
click at [732, 101] on button "גג בטון שטוח" at bounding box center [766, 112] width 150 height 44
click at [775, 181] on div ".st0 { fill: #FFFFFF; } 0" at bounding box center [457, 407] width 915 height 684
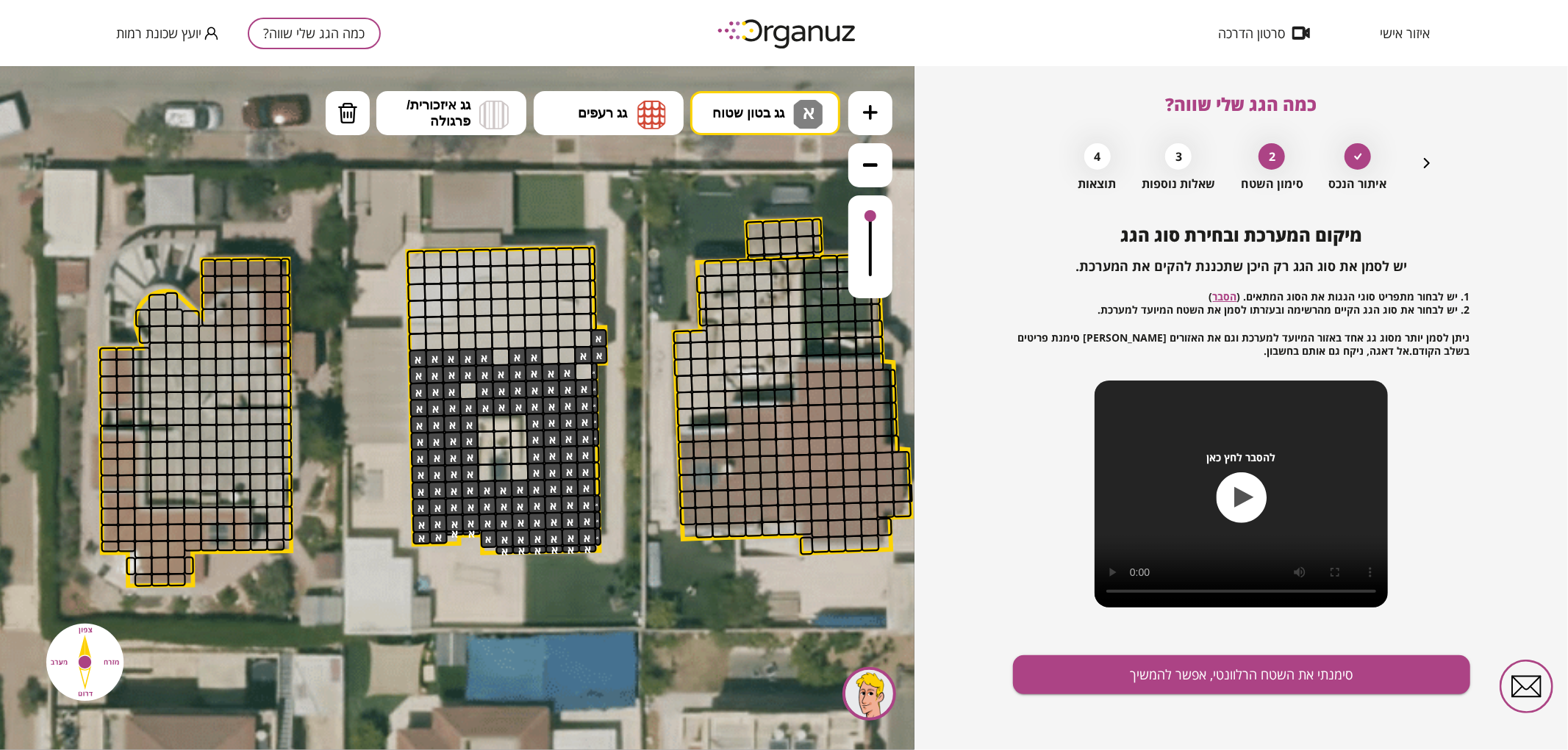
drag, startPoint x: 490, startPoint y: 538, endPoint x: 476, endPoint y: 371, distance: 167.6
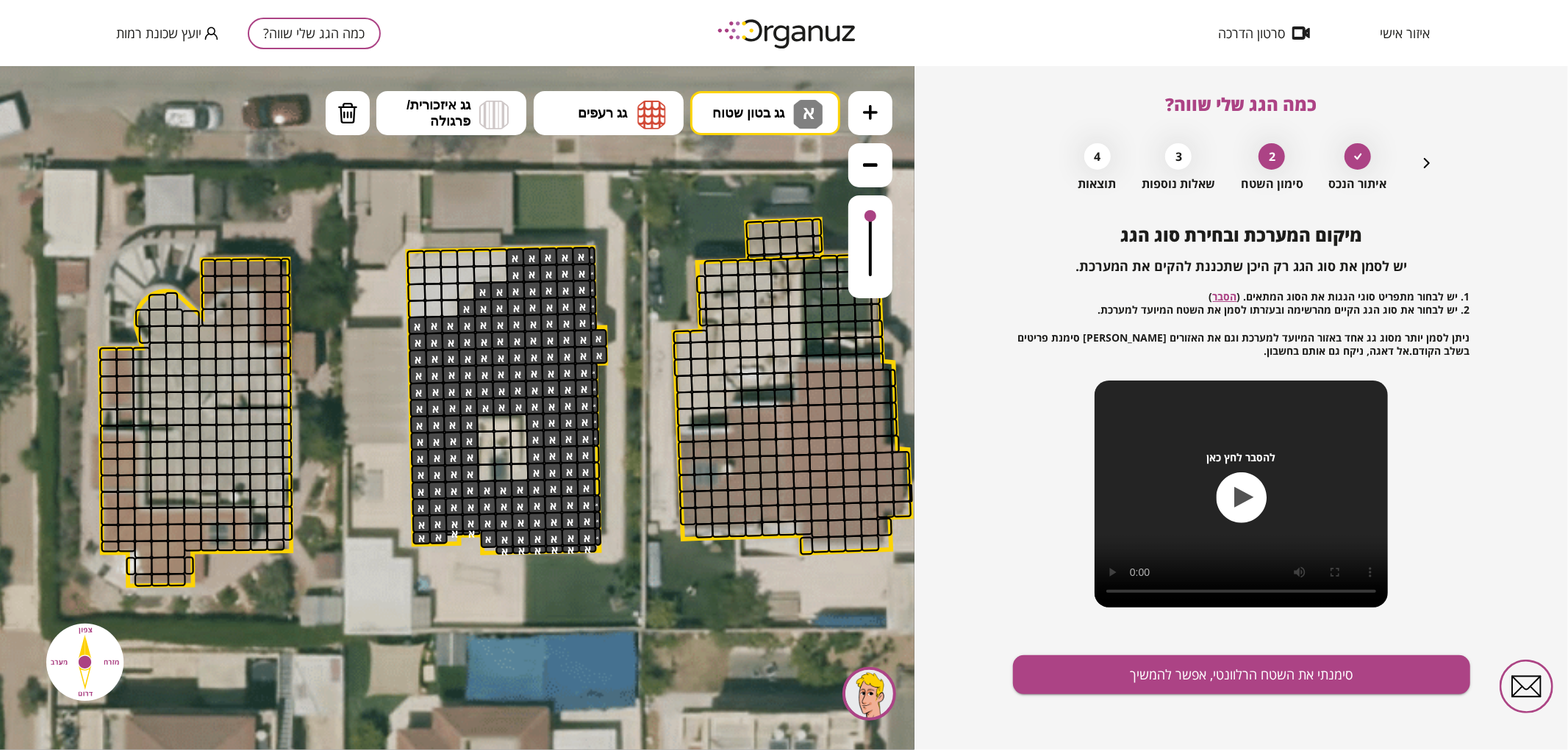
drag, startPoint x: 466, startPoint y: 383, endPoint x: 502, endPoint y: 298, distance: 92.3
drag, startPoint x: 596, startPoint y: 490, endPoint x: 626, endPoint y: 381, distance: 113.1
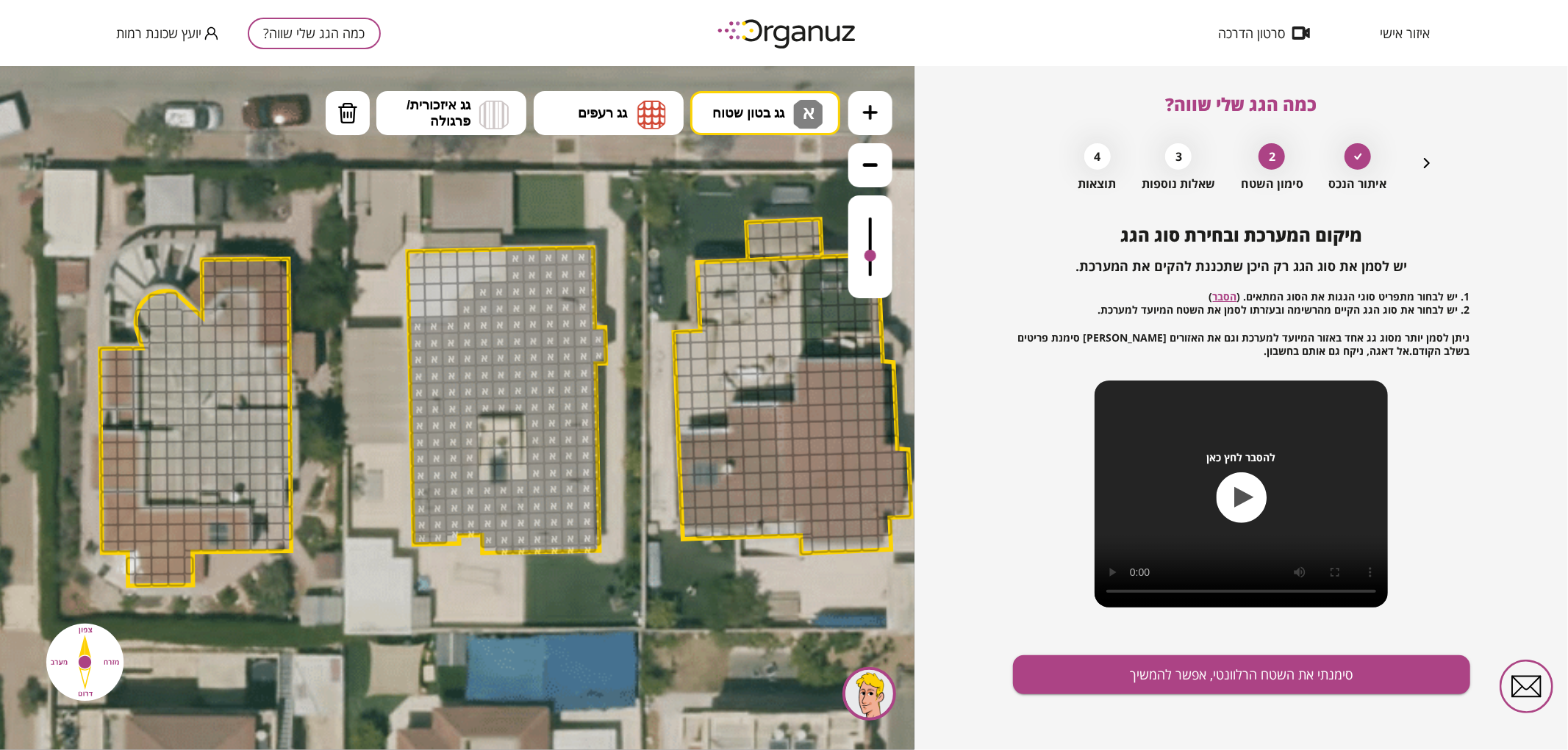
drag, startPoint x: 870, startPoint y: 209, endPoint x: 870, endPoint y: 256, distance: 47.0
click at [870, 256] on div at bounding box center [870, 255] width 11 height 11
click at [347, 100] on button "מחיקה" at bounding box center [348, 112] width 44 height 44
drag, startPoint x: 416, startPoint y: 321, endPoint x: 534, endPoint y: 323, distance: 118.0
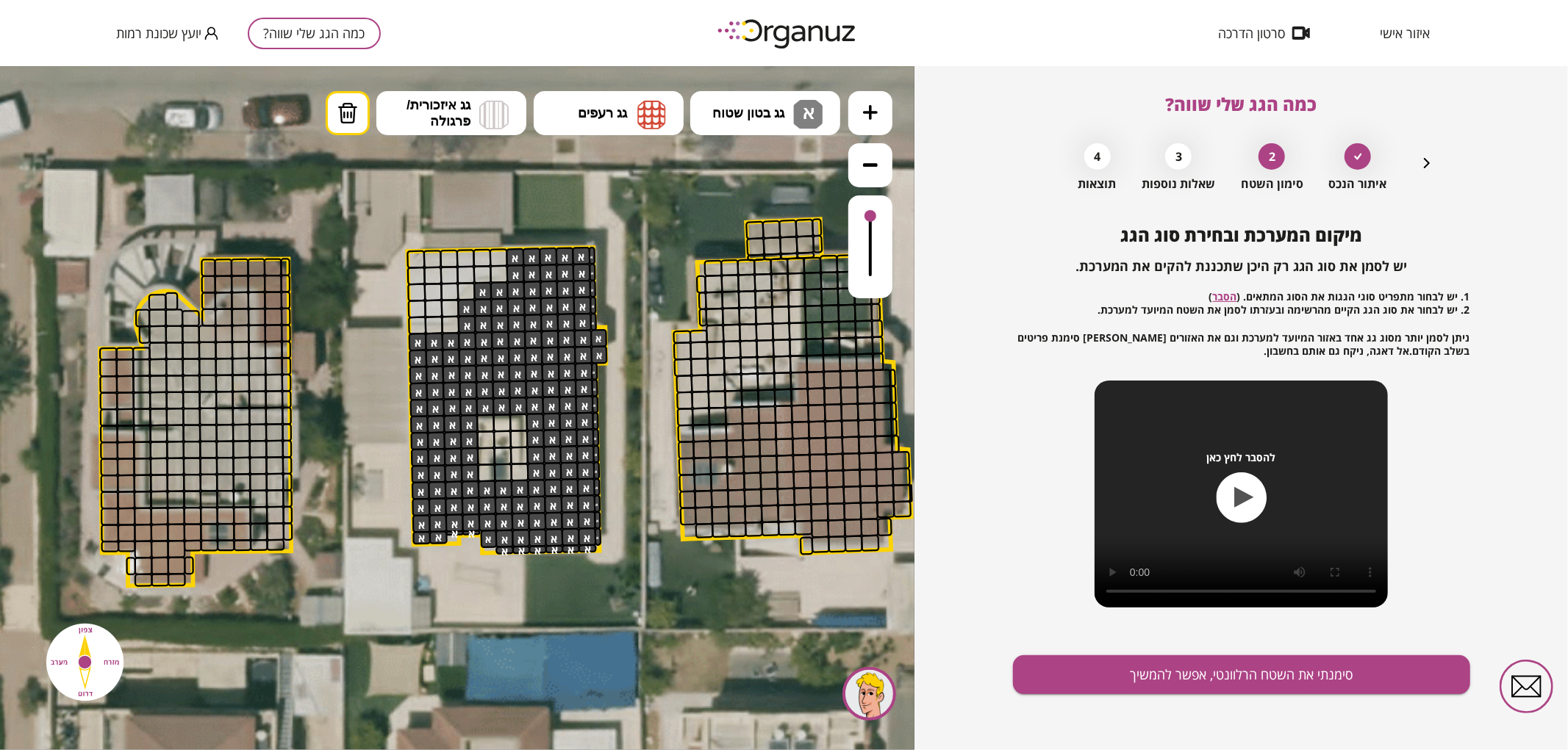
click at [884, 207] on div at bounding box center [871, 246] width 44 height 103
click at [1176, 674] on button "סימנתי את השטח הרלוונטי, אפשר להמשיך" at bounding box center [1241, 675] width 457 height 39
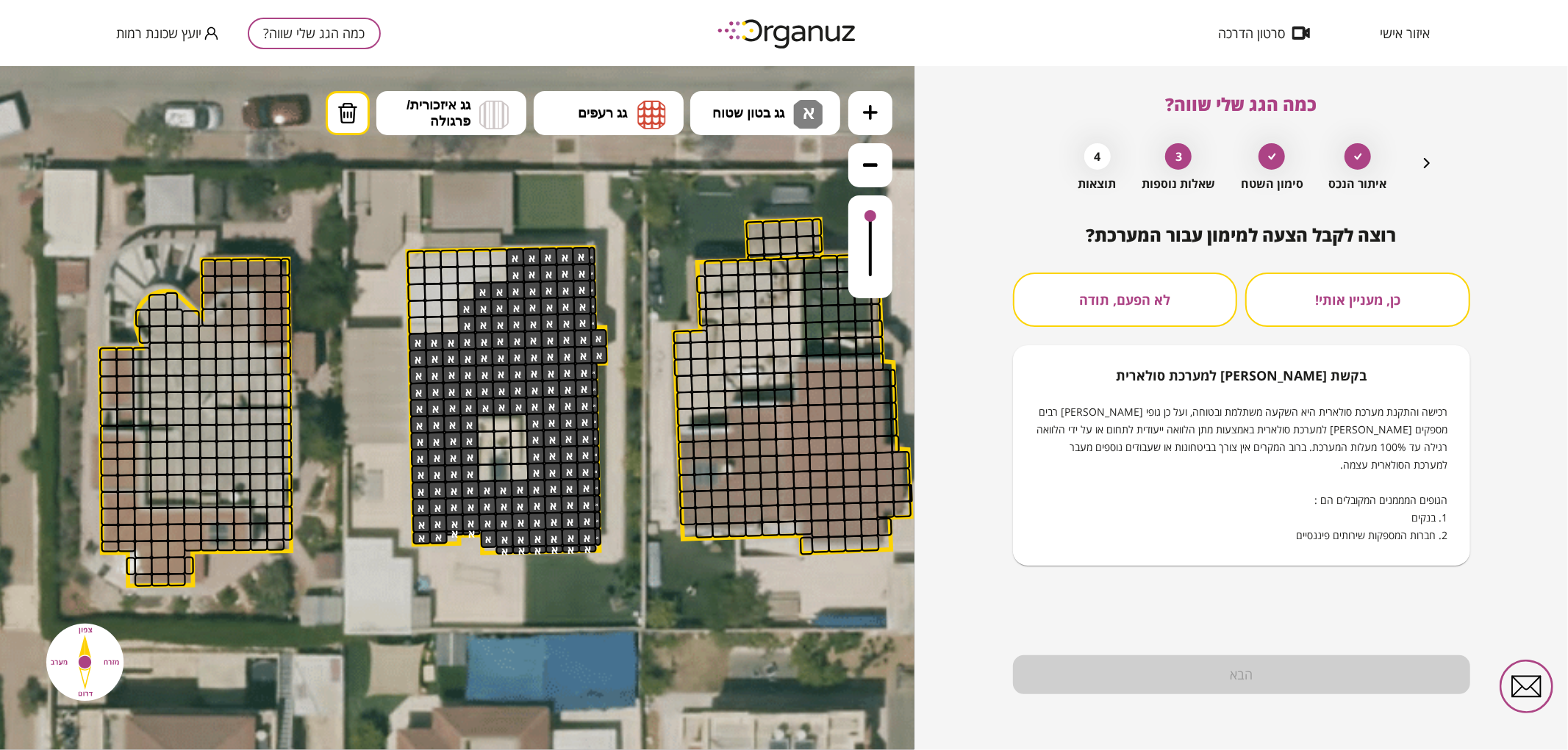
click at [1198, 296] on button "לא הפעם, תודה" at bounding box center [1125, 299] width 225 height 54
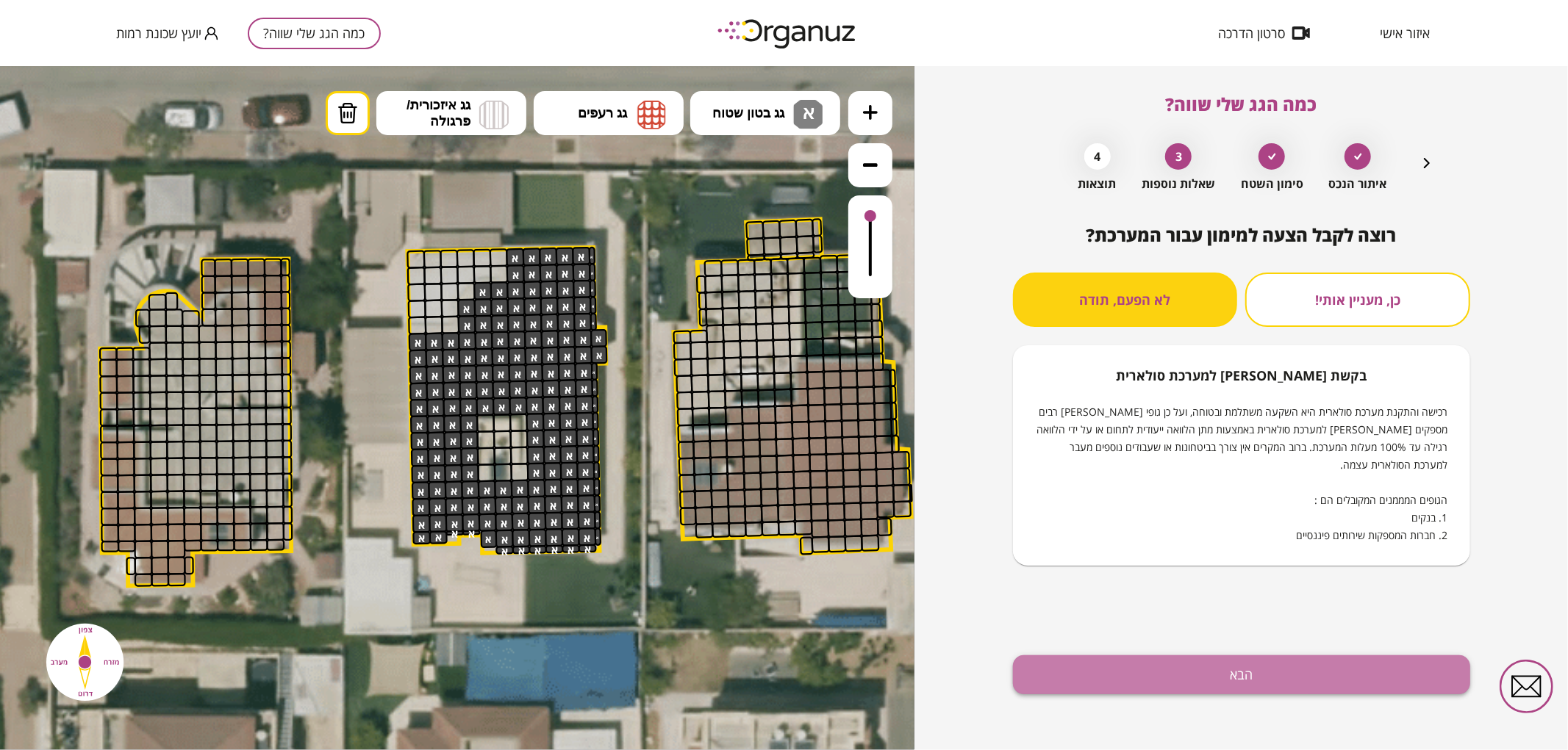
click at [1126, 686] on button "הבא" at bounding box center [1241, 675] width 457 height 39
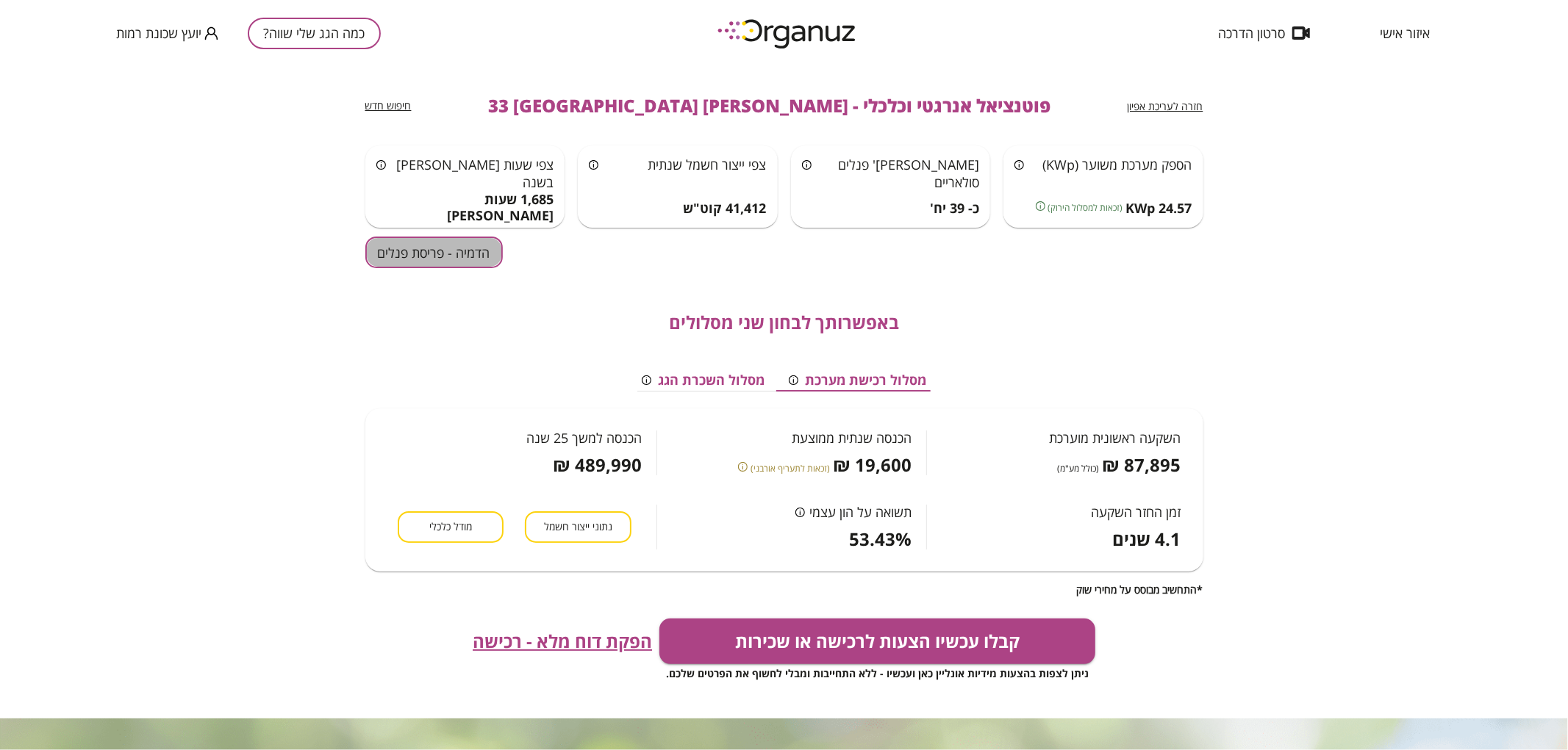
click at [415, 249] on button "הדמיה - פריסת פנלים" at bounding box center [434, 252] width 138 height 31
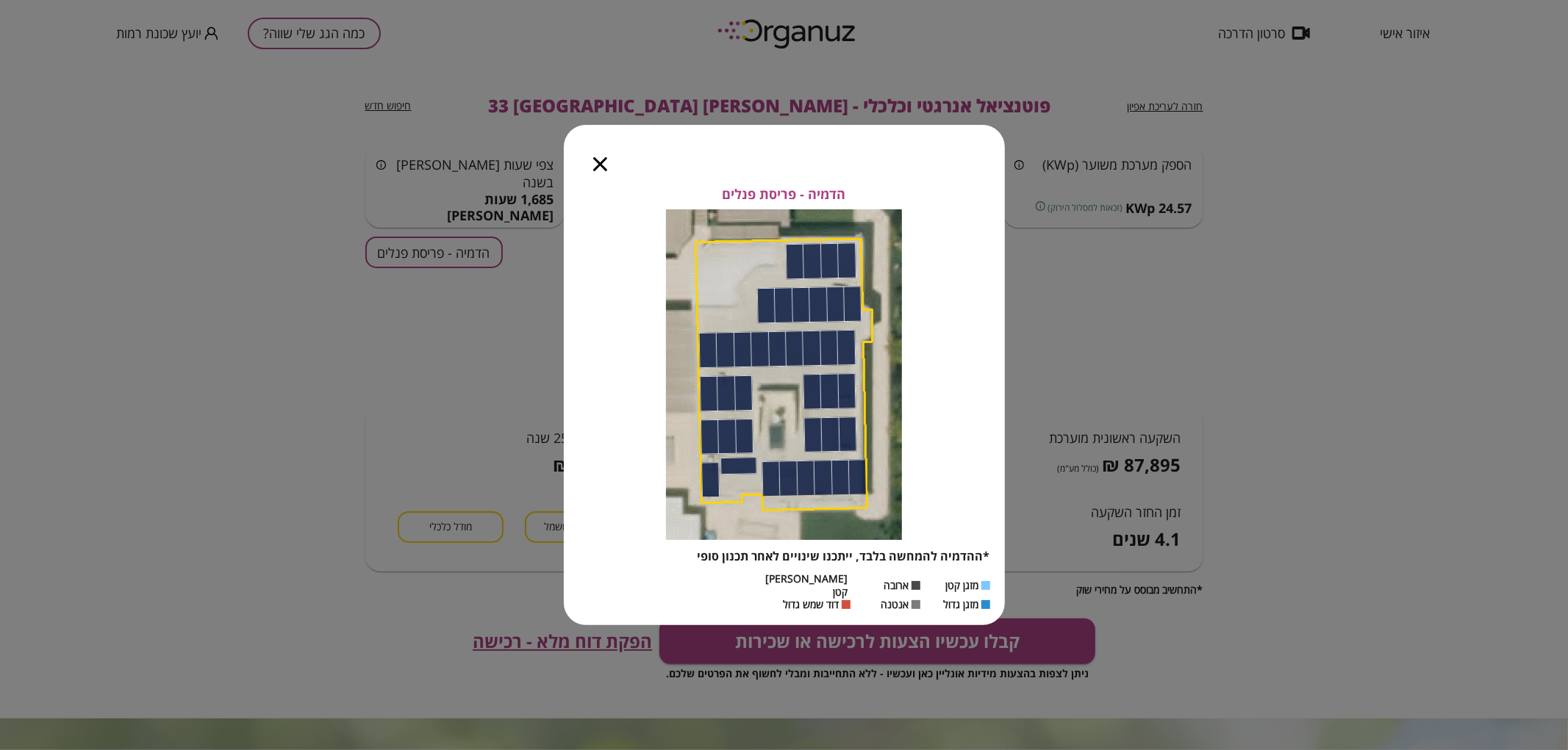
click at [596, 169] on icon "button" at bounding box center [600, 164] width 14 height 14
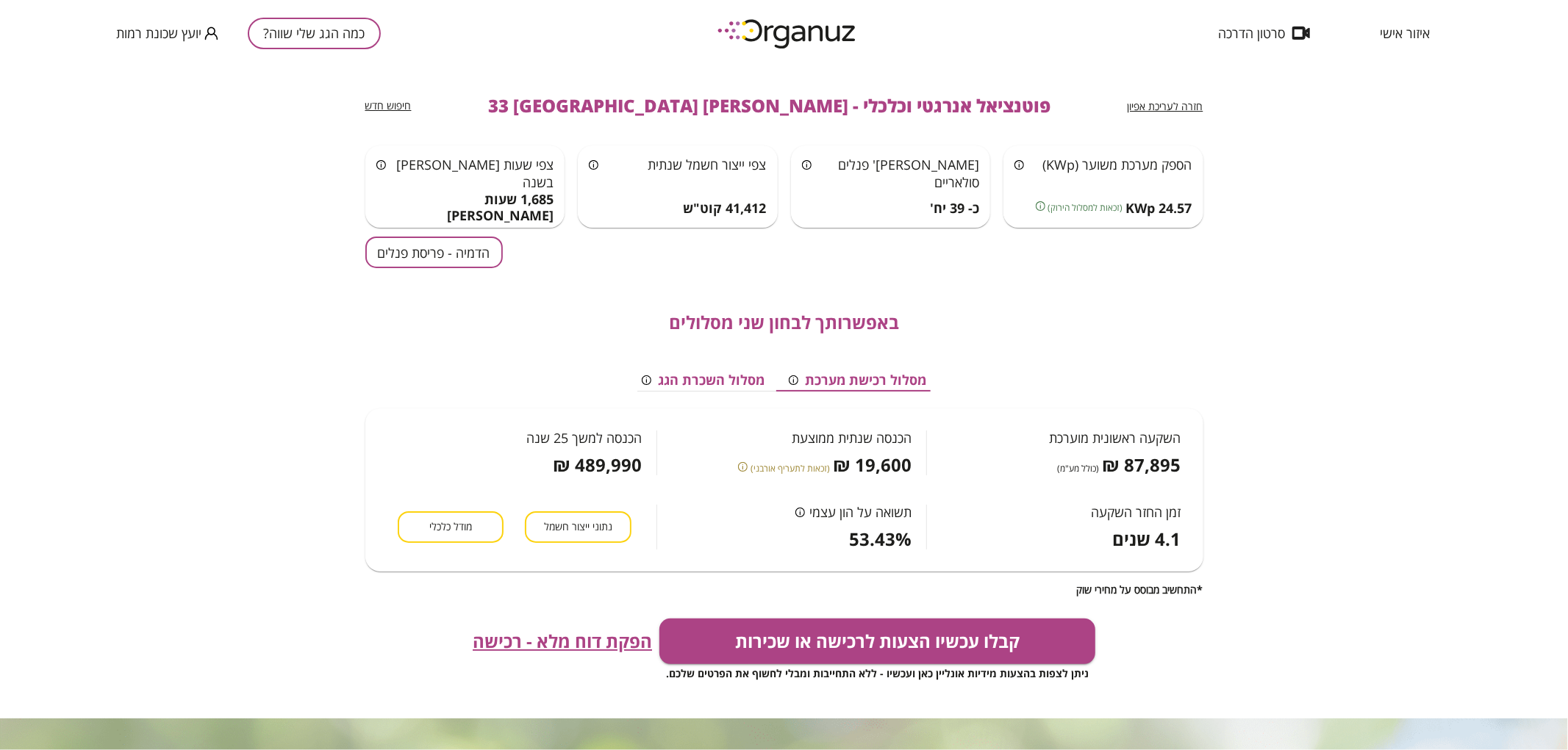
click at [290, 29] on button "כמה הגג שלי שווה?" at bounding box center [315, 33] width 133 height 31
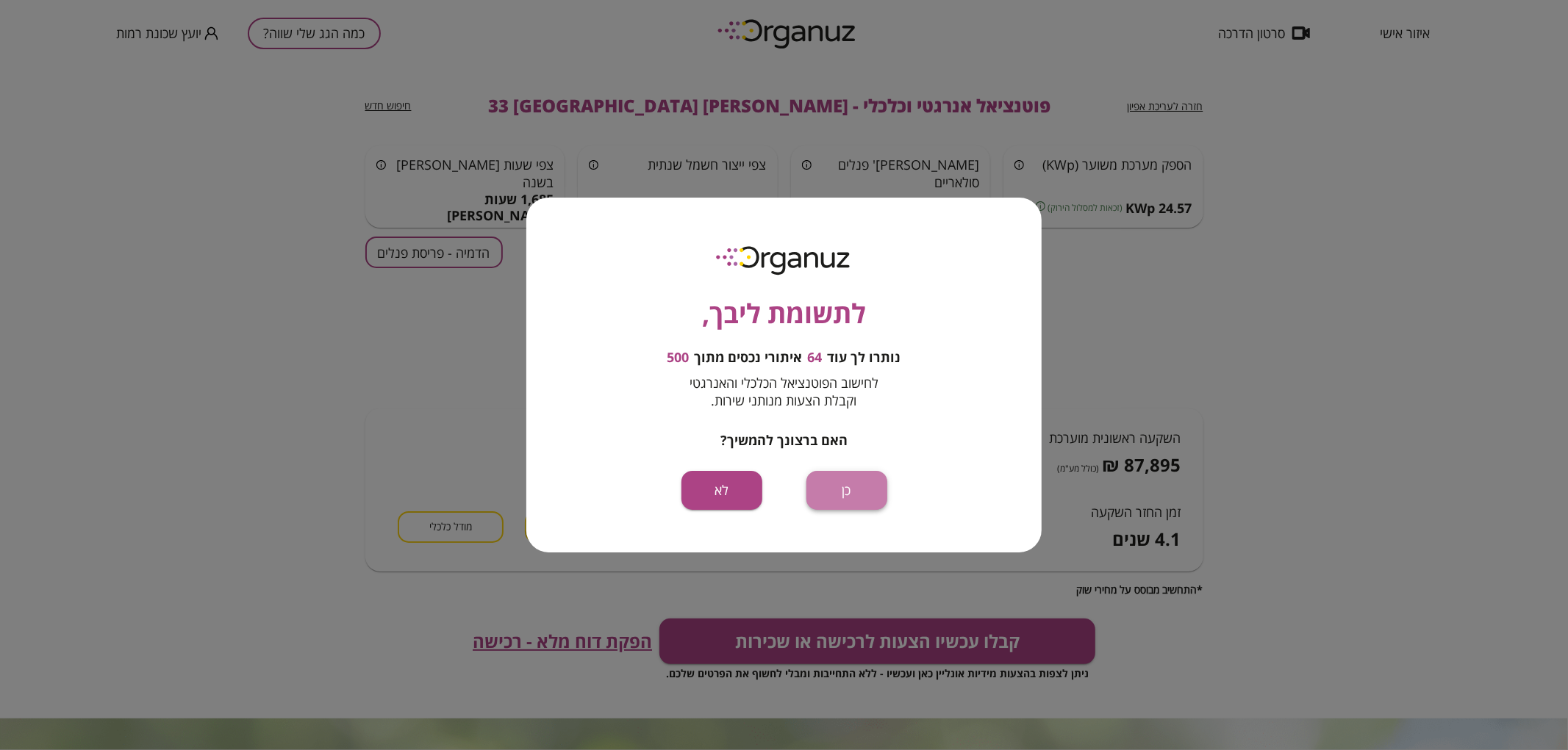
click at [867, 500] on button "כן" at bounding box center [847, 491] width 81 height 39
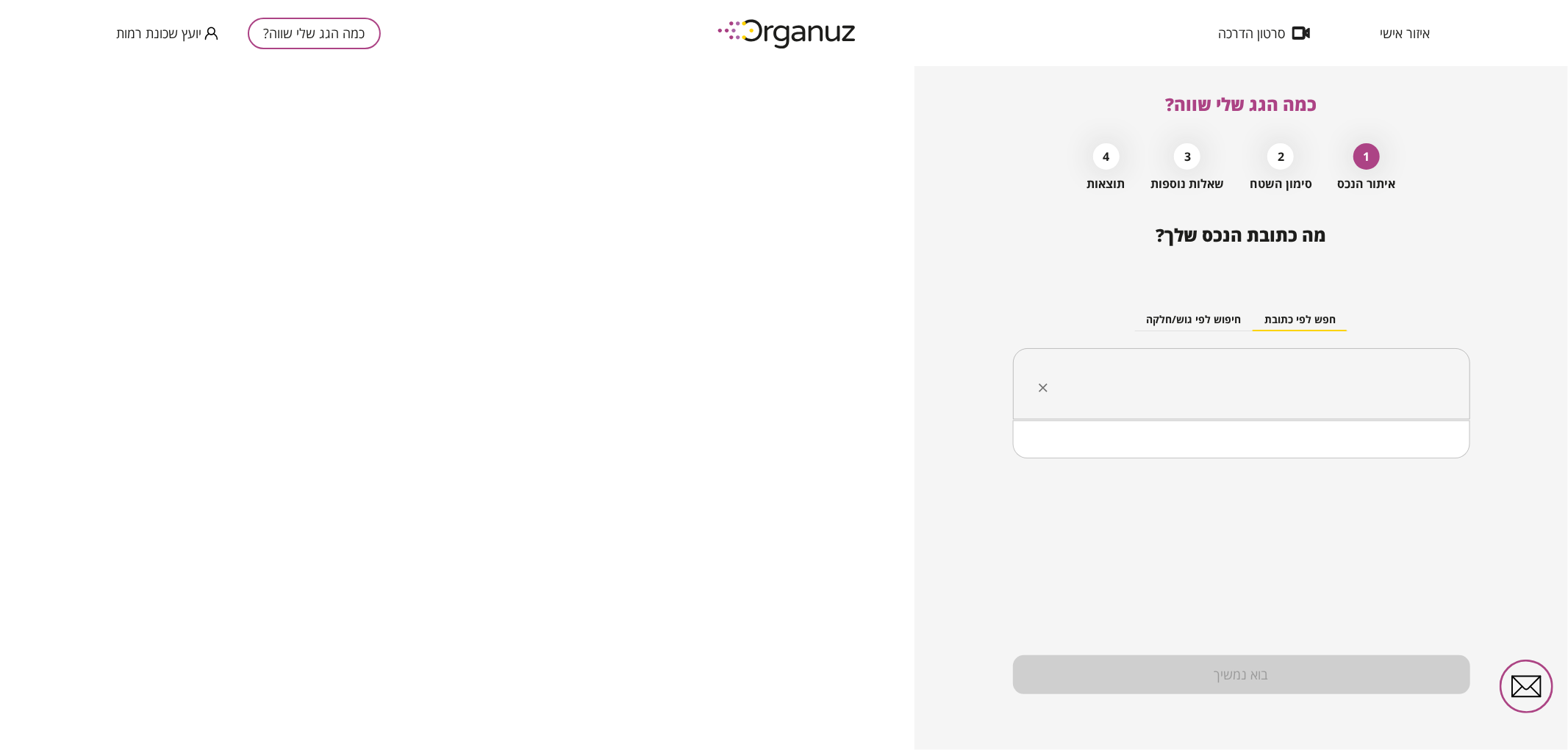
click at [1181, 393] on input "text" at bounding box center [1247, 384] width 411 height 37
click at [1348, 490] on li "[PERSON_NAME] 31 [GEOGRAPHIC_DATA]" at bounding box center [1241, 484] width 419 height 27
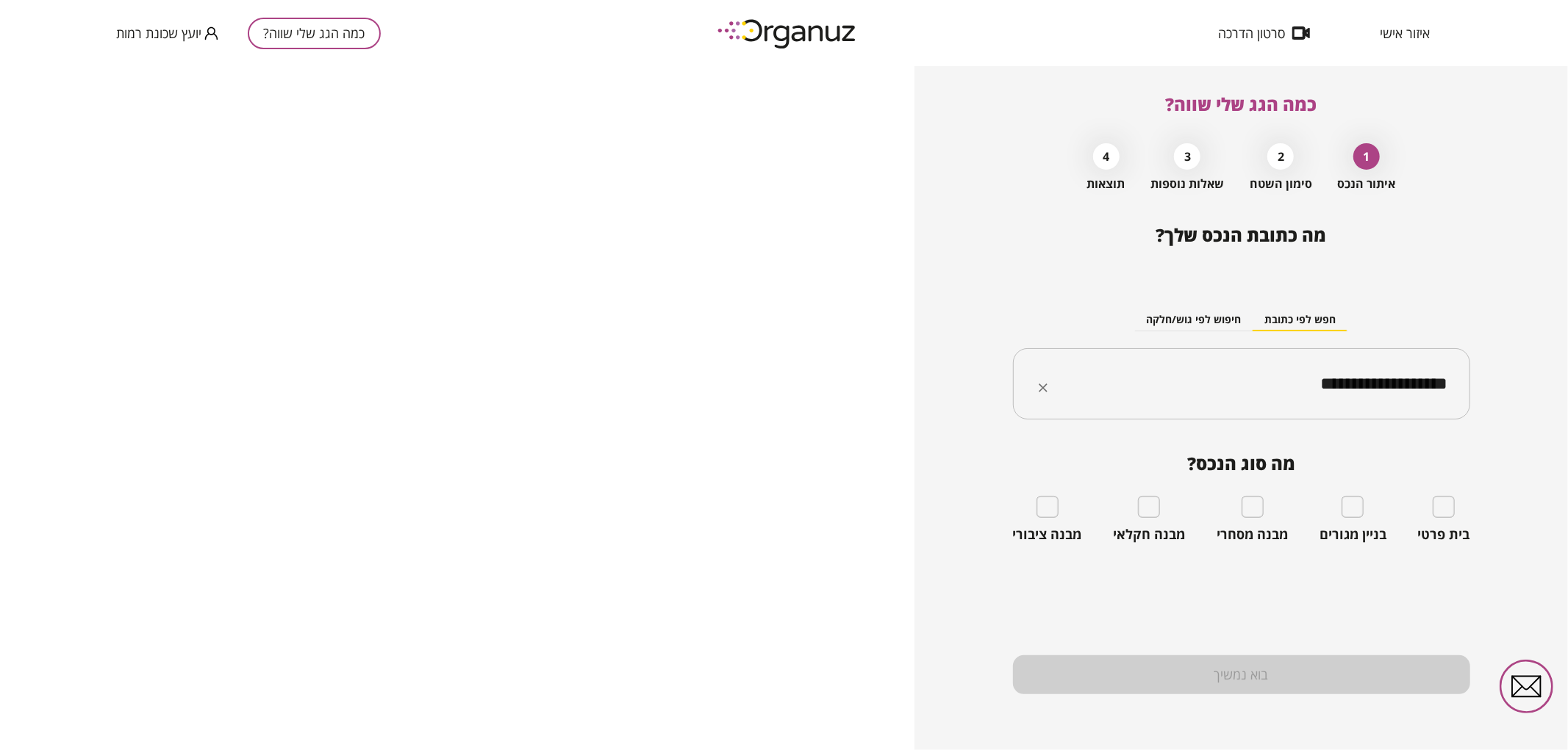
type input "**********"
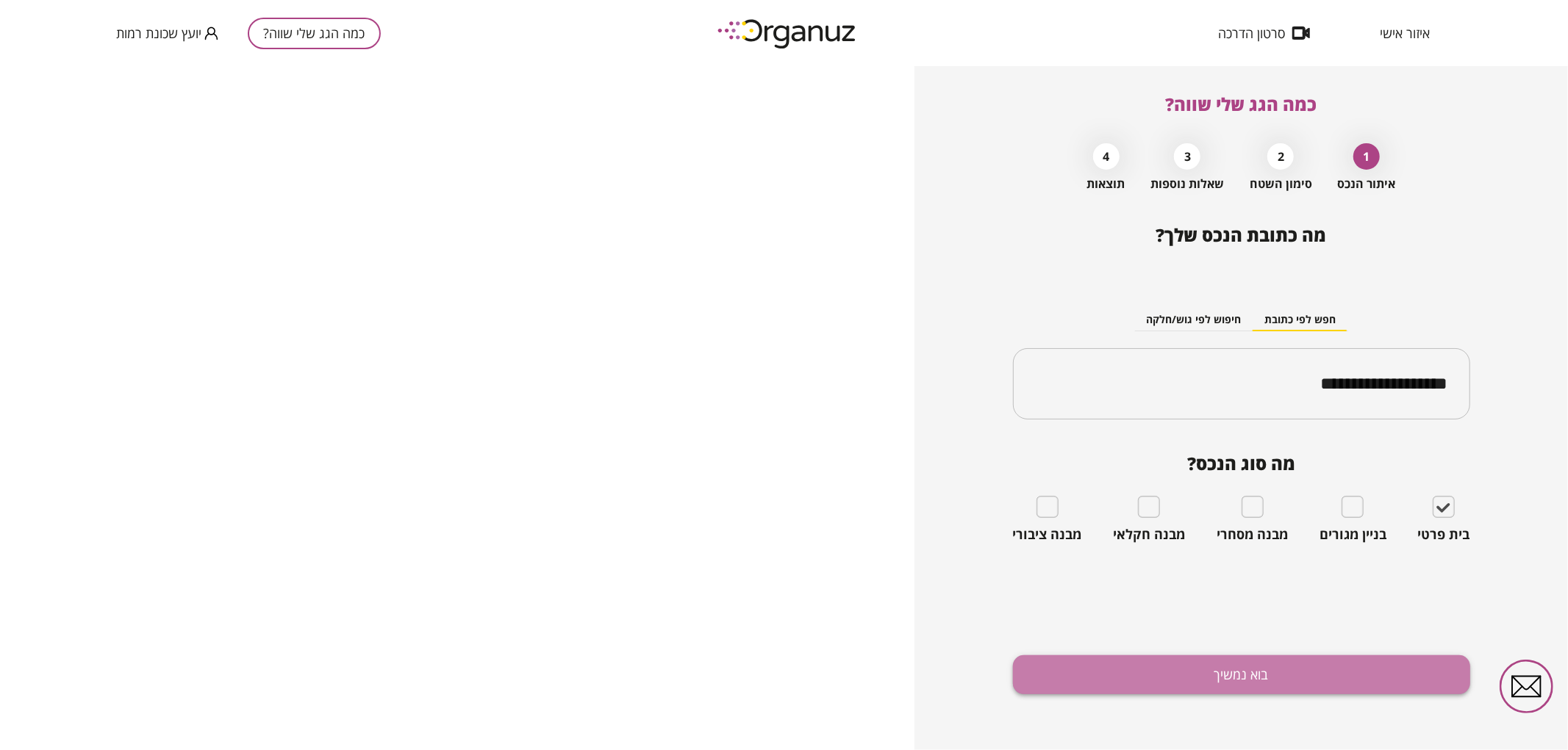
click at [1052, 677] on button "בוא נמשיך" at bounding box center [1241, 675] width 457 height 39
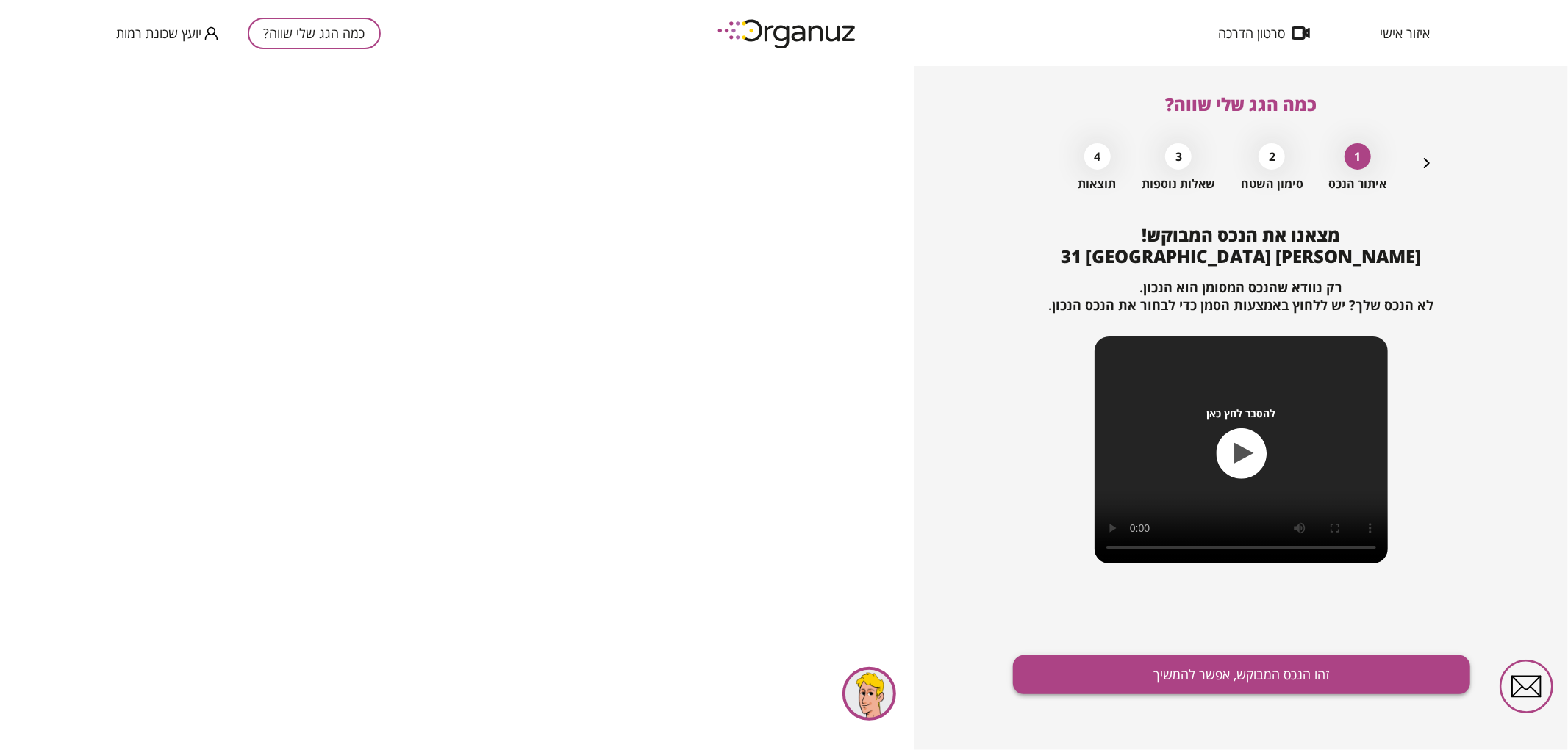
click at [1062, 680] on button "זהו הנכס המבוקש, אפשר להמשיך" at bounding box center [1241, 675] width 457 height 39
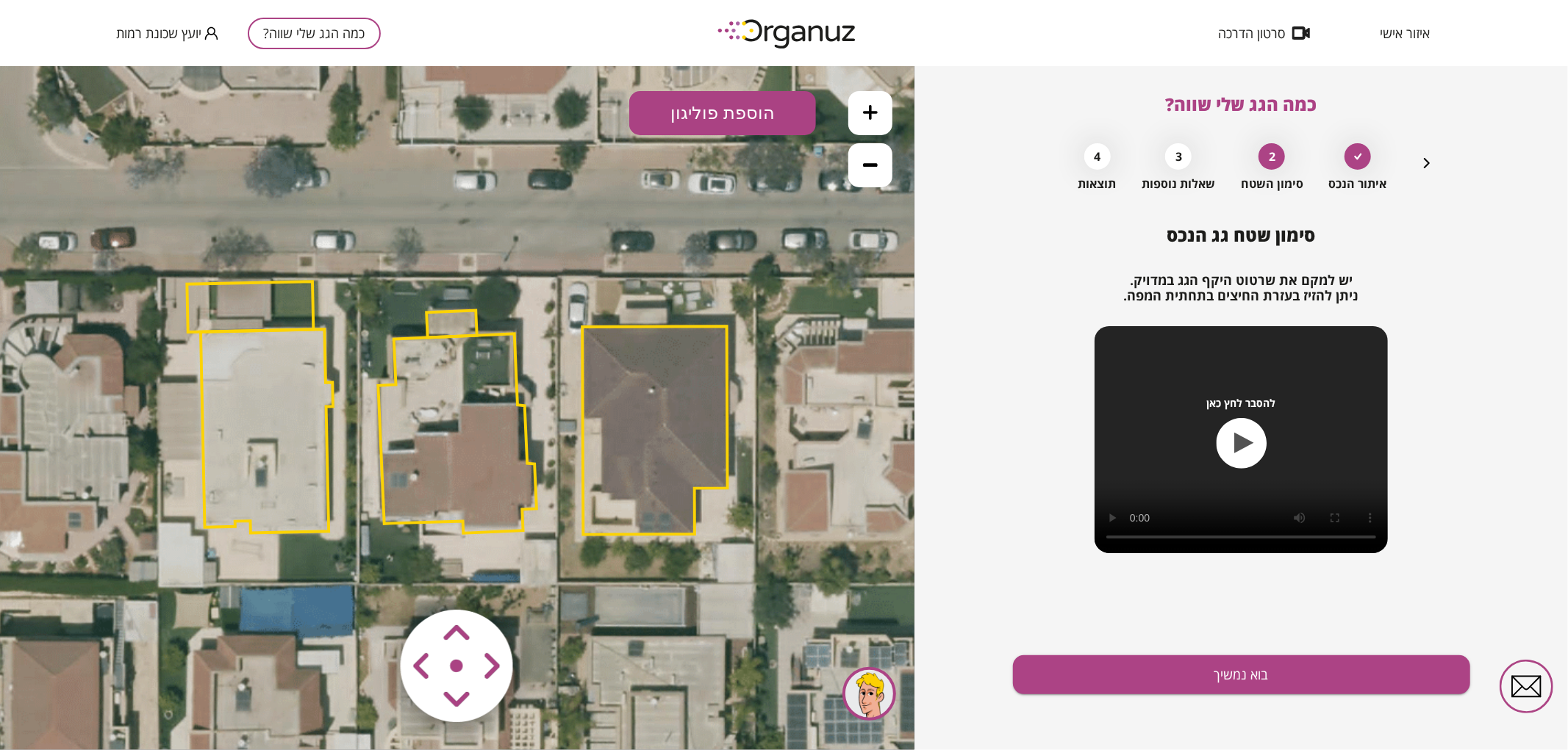
click at [463, 435] on polygon at bounding box center [457, 432] width 158 height 199
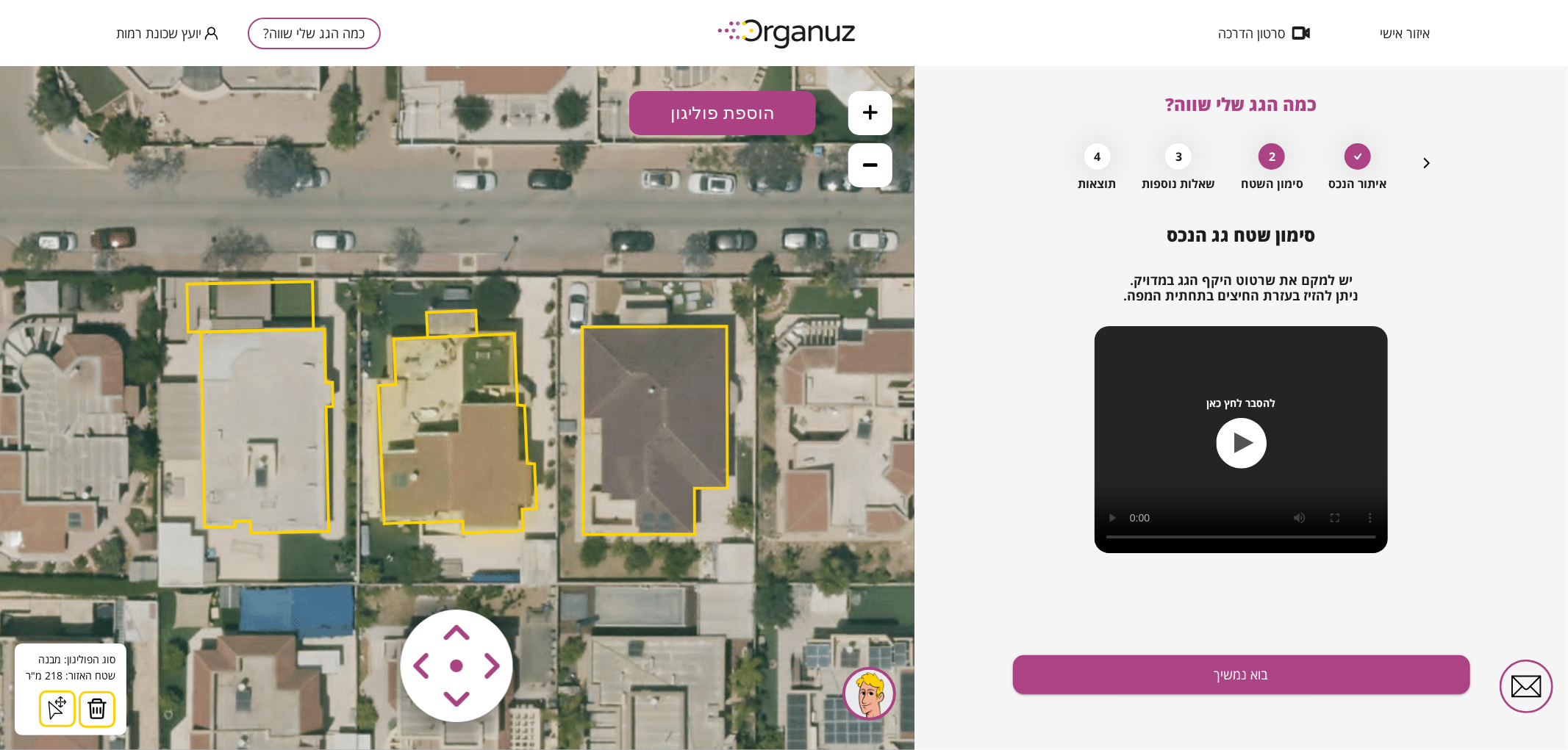
click at [452, 324] on polygon at bounding box center [452, 323] width 51 height 28
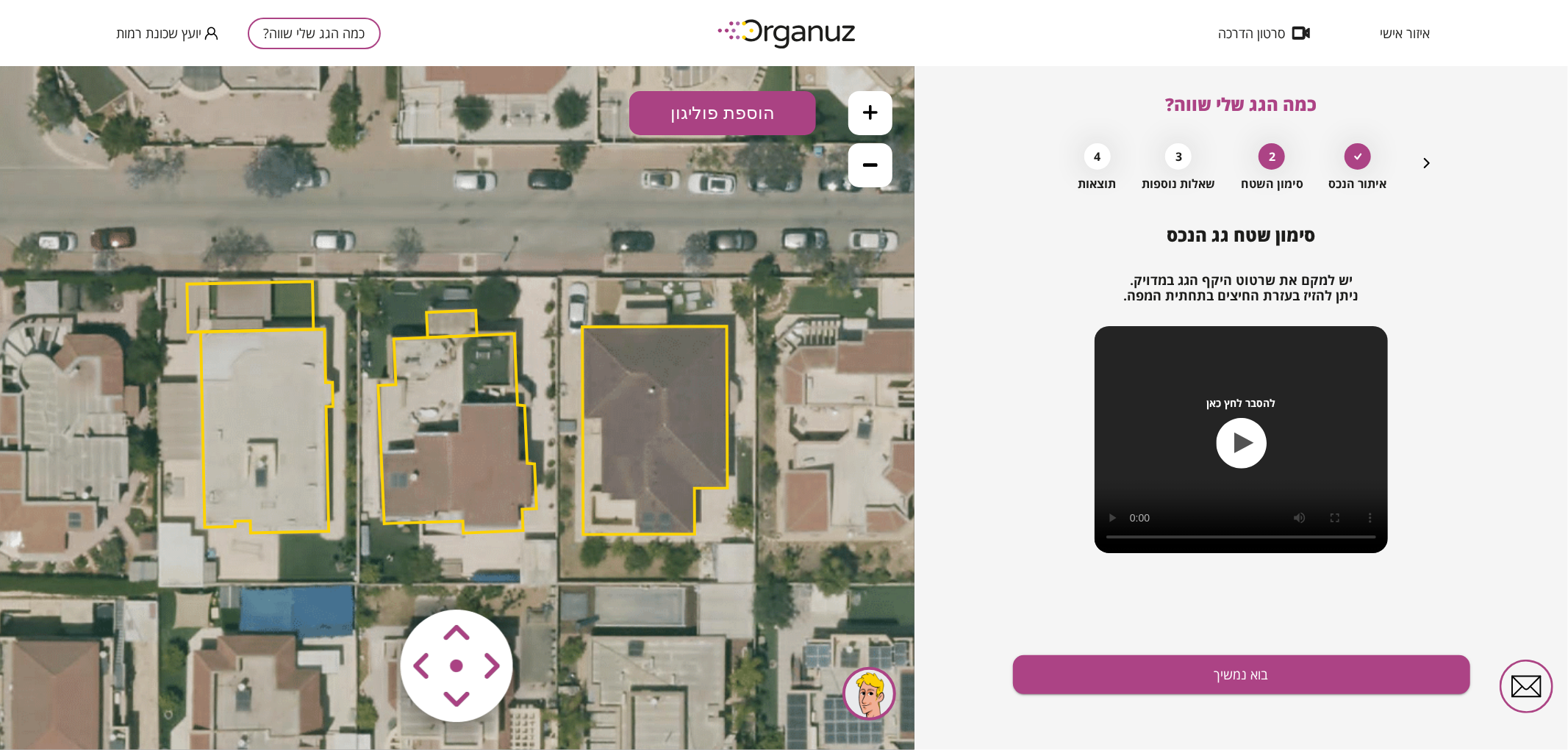
click at [452, 324] on polygon at bounding box center [452, 323] width 51 height 28
click at [88, 705] on img at bounding box center [91, 708] width 21 height 22
click at [567, 522] on icon at bounding box center [462, 405] width 1654 height 1653
click at [370, 579] on area at bounding box center [370, 579] width 0 height 0
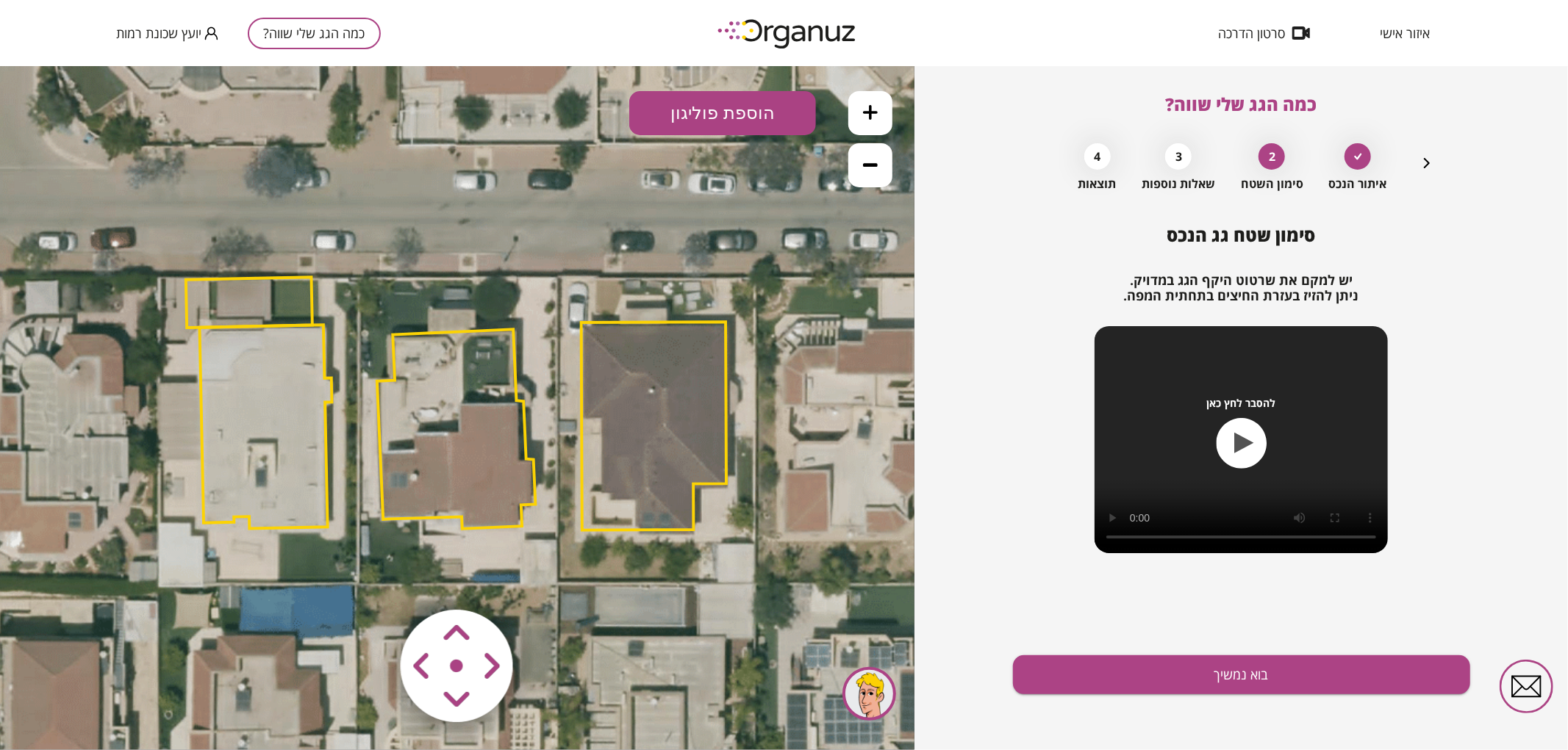
click at [370, 579] on area at bounding box center [370, 579] width 0 height 0
click at [498, 439] on polygon at bounding box center [455, 428] width 158 height 199
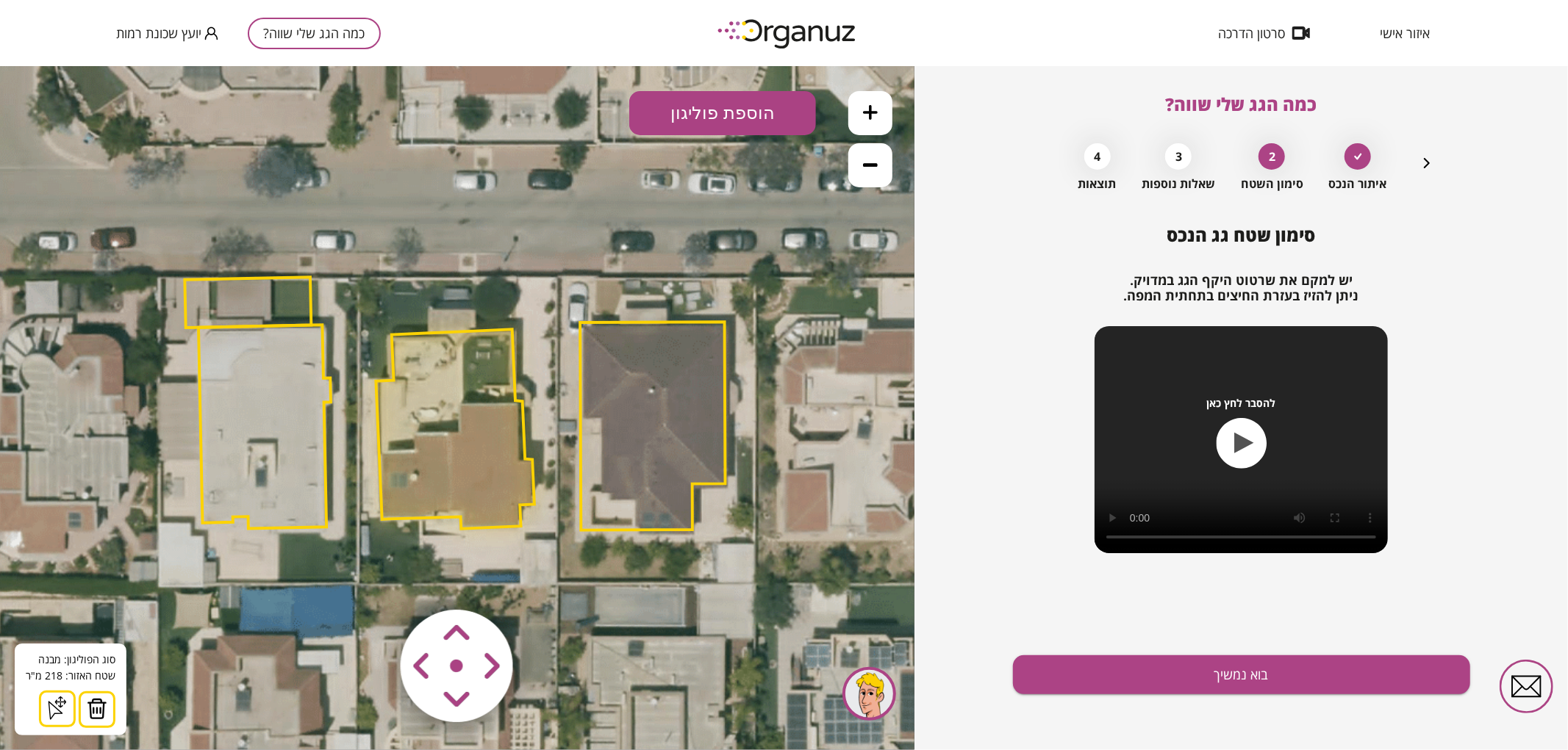
click at [874, 108] on icon at bounding box center [870, 111] width 15 height 15
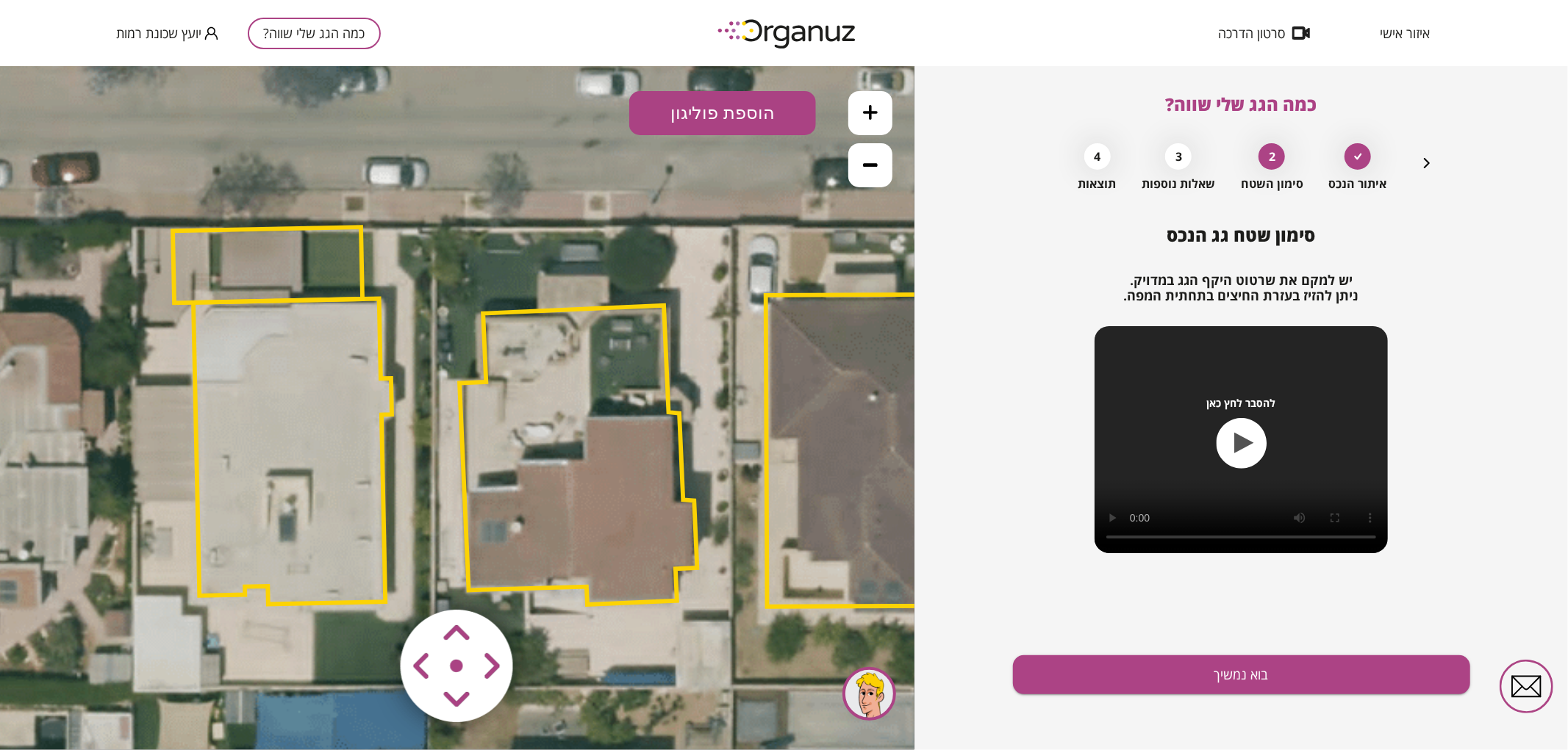
drag, startPoint x: 629, startPoint y: 302, endPoint x: 753, endPoint y: 317, distance: 124.9
click at [753, 317] on icon at bounding box center [589, 419] width 2481 height 2480
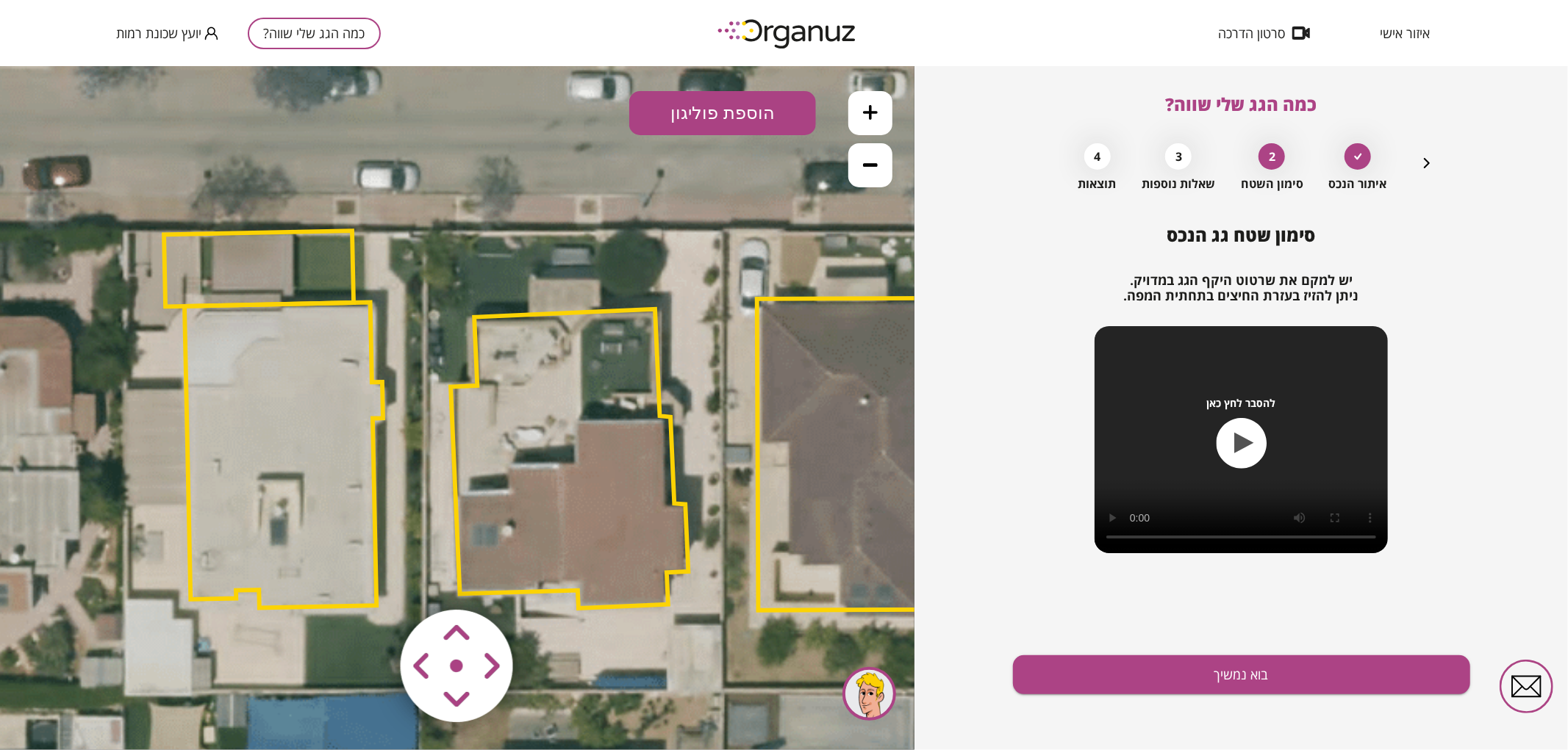
drag, startPoint x: 726, startPoint y: 268, endPoint x: 717, endPoint y: 271, distance: 9.5
click at [717, 271] on icon at bounding box center [580, 422] width 2481 height 2480
click at [884, 171] on button at bounding box center [871, 165] width 44 height 44
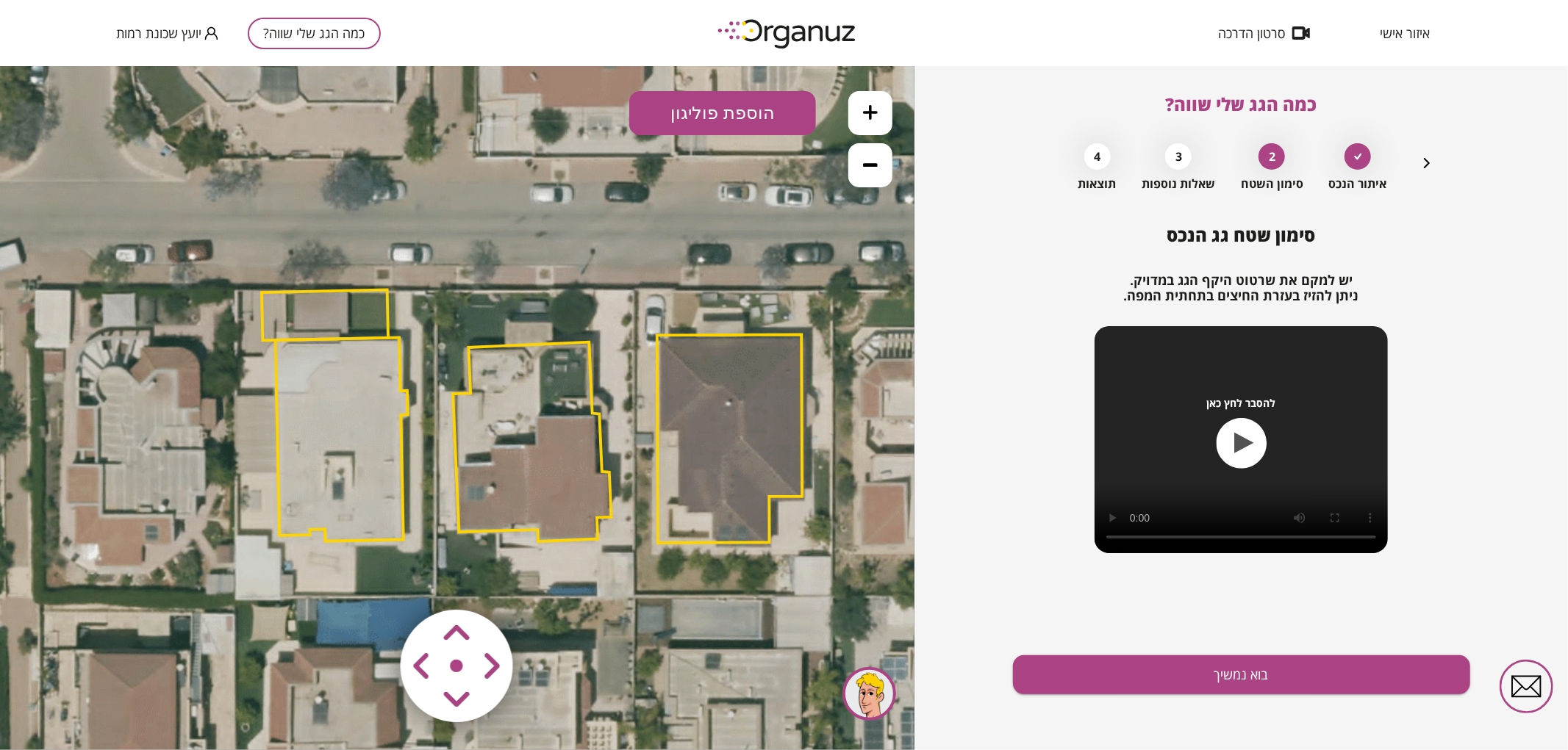
click at [884, 171] on button at bounding box center [871, 165] width 44 height 44
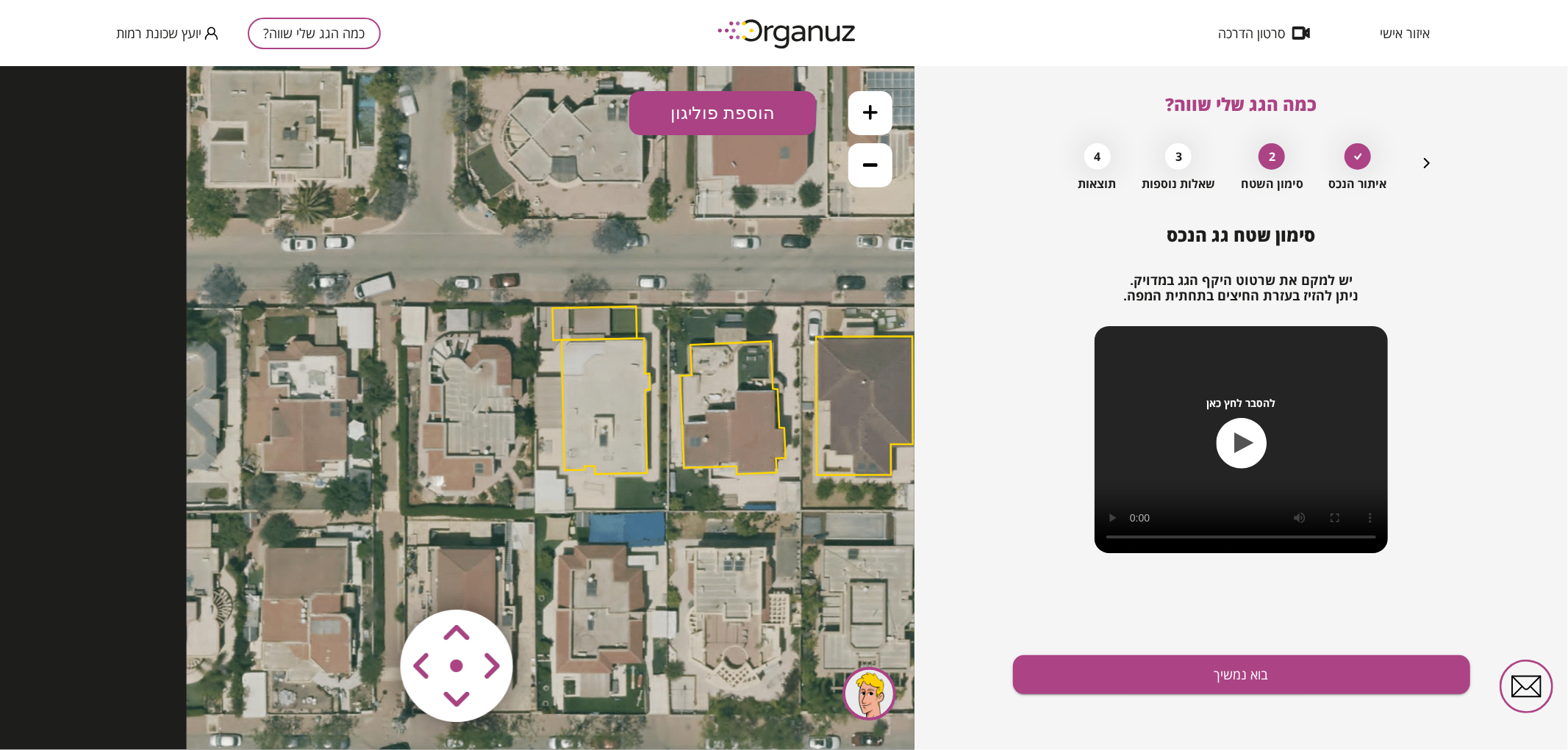
drag, startPoint x: 322, startPoint y: 370, endPoint x: 530, endPoint y: 341, distance: 210.0
click at [530, 341] on icon at bounding box center [738, 392] width 1102 height 1102
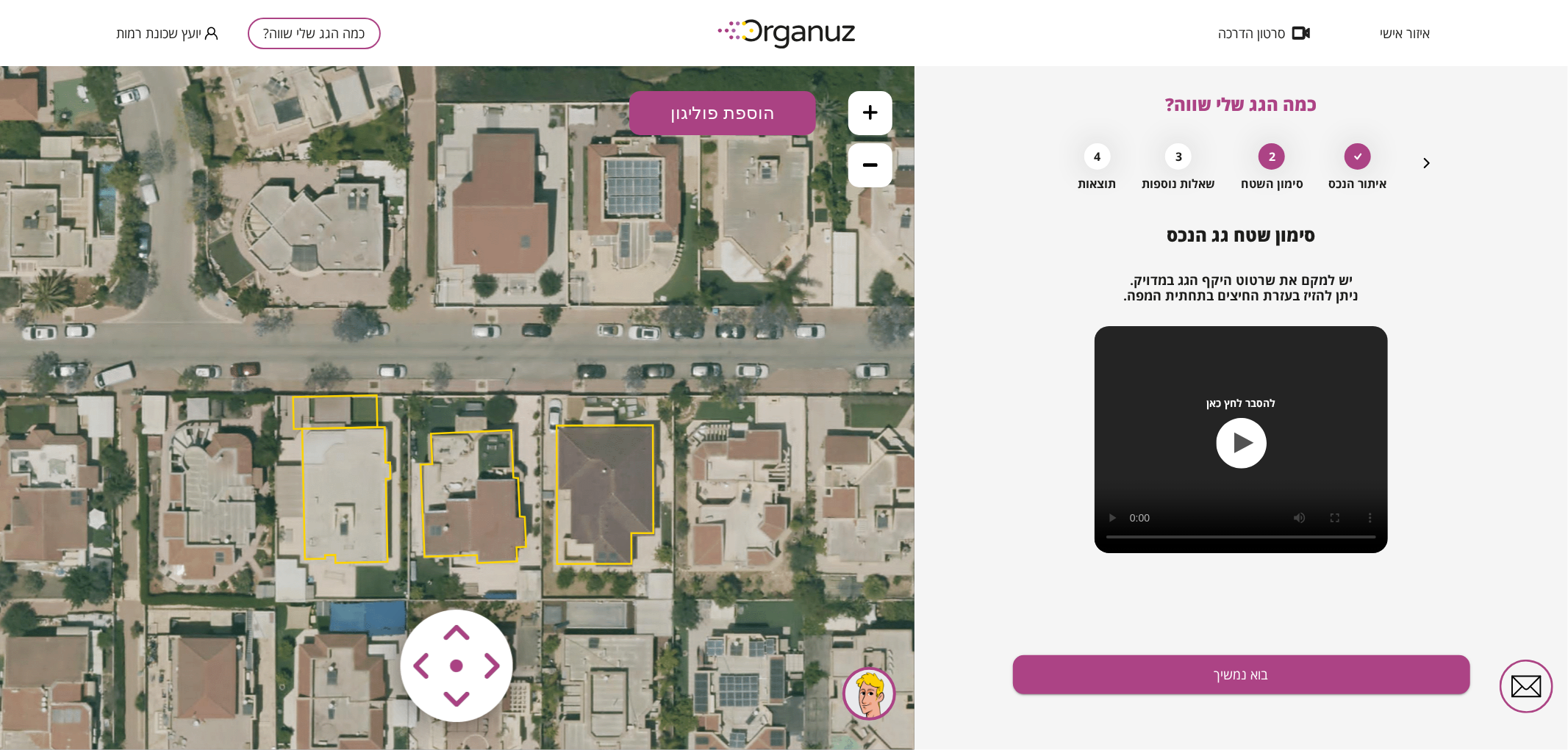
drag, startPoint x: 585, startPoint y: 268, endPoint x: 341, endPoint y: 354, distance: 258.7
click at [341, 354] on icon at bounding box center [479, 481] width 1102 height 1102
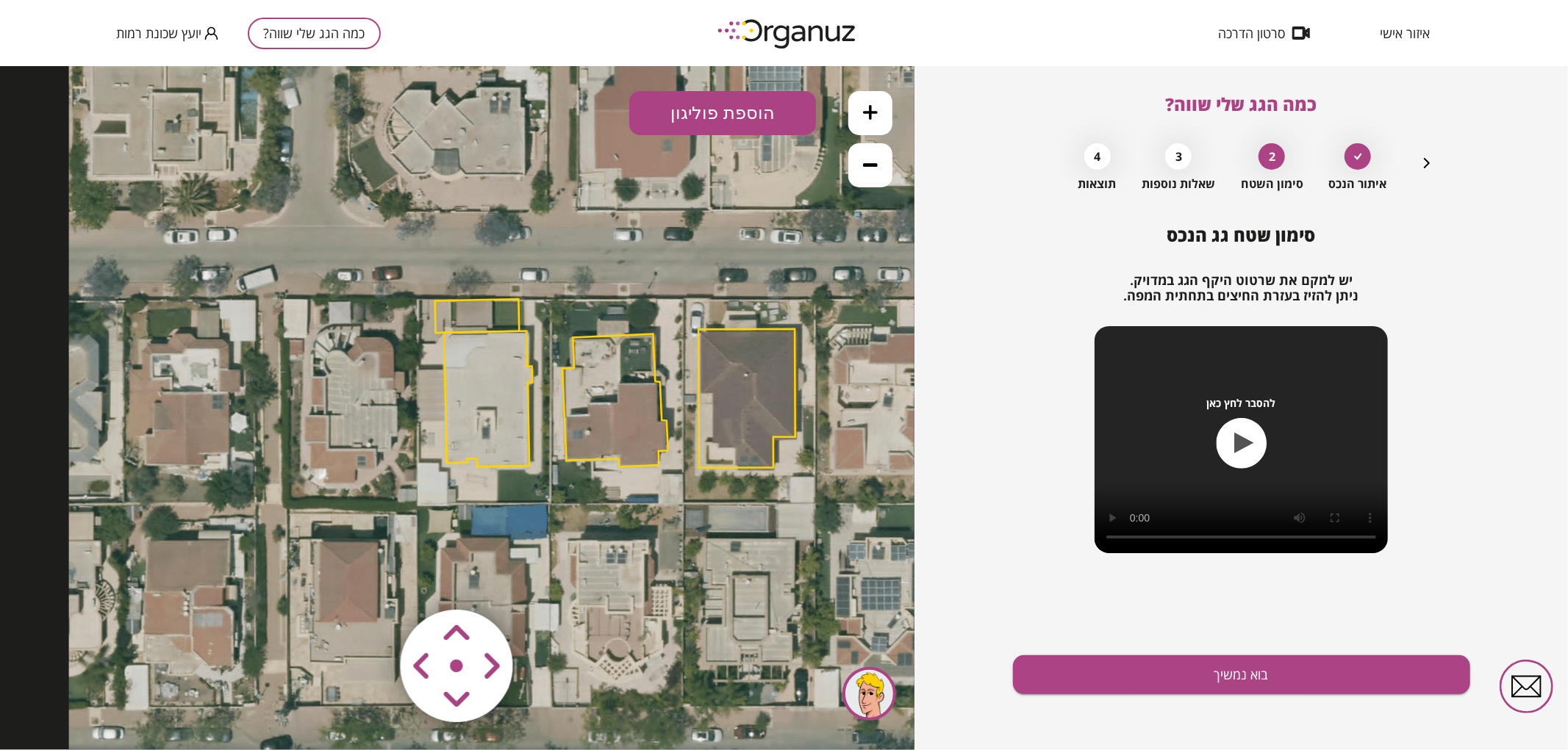
drag, startPoint x: 521, startPoint y: 529, endPoint x: 662, endPoint y: 433, distance: 170.6
click at [662, 433] on polygon at bounding box center [616, 400] width 106 height 133
click at [878, 83] on icon at bounding box center [620, 384] width 1102 height 1102
click at [878, 108] on button at bounding box center [871, 112] width 44 height 44
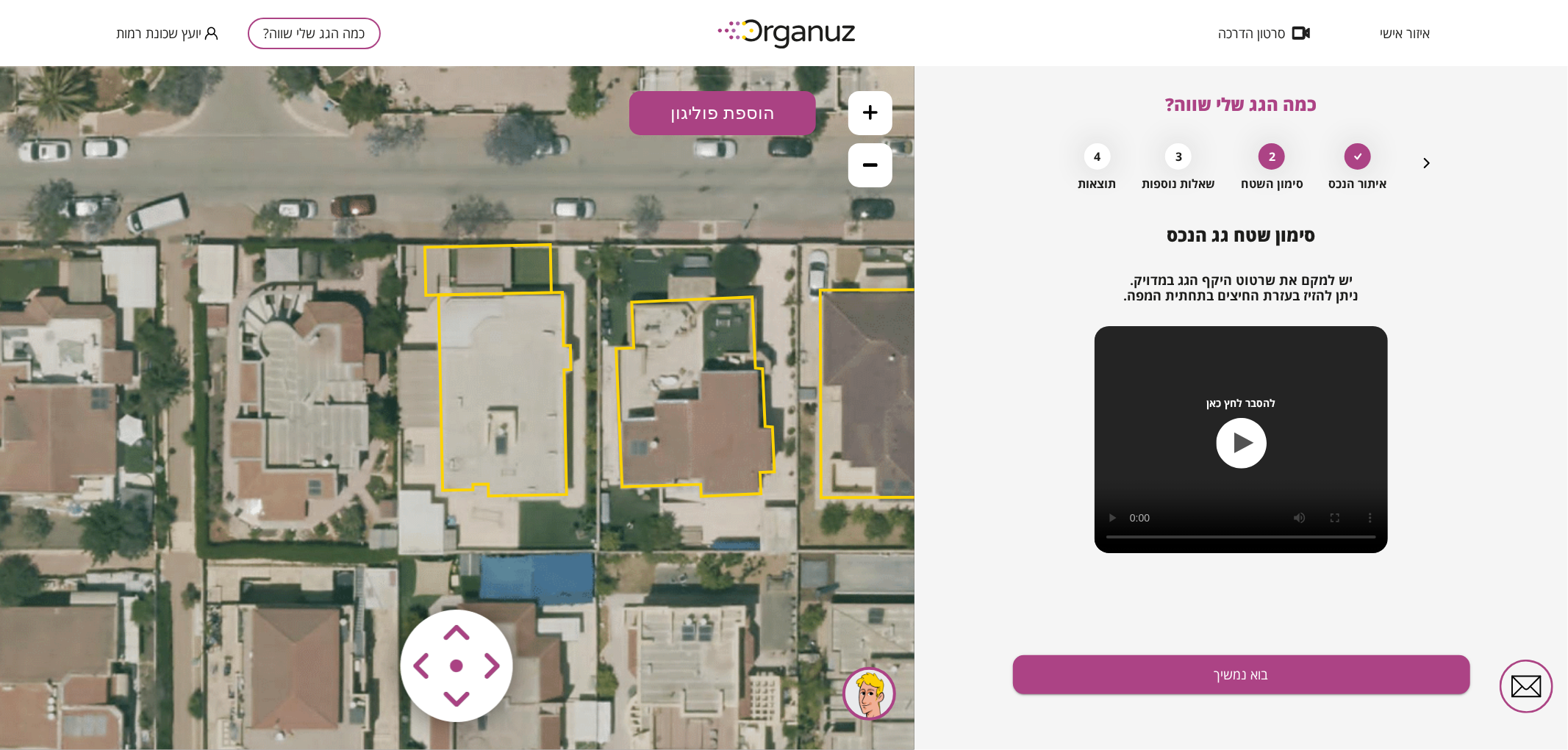
click at [878, 108] on button at bounding box center [871, 112] width 44 height 44
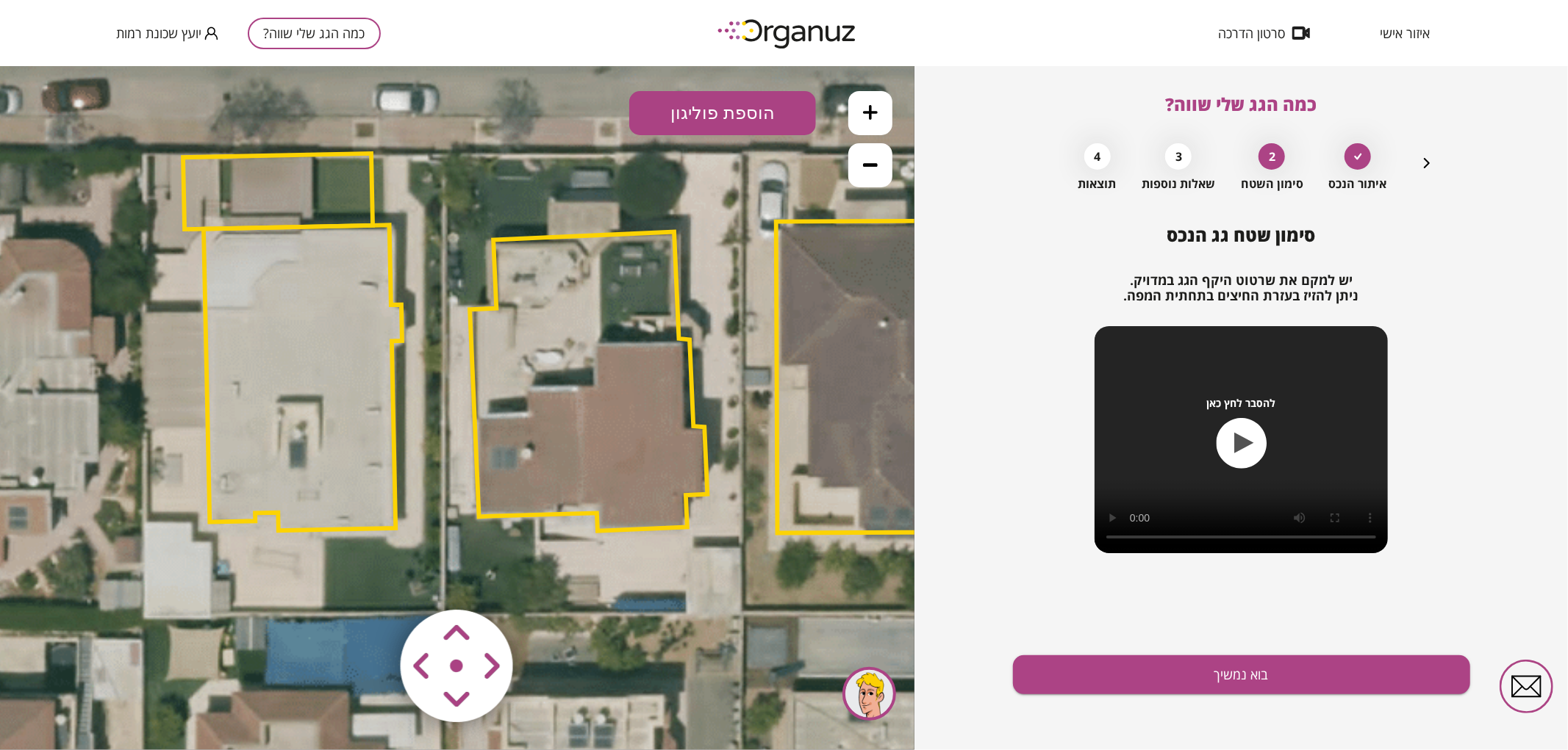
drag, startPoint x: 590, startPoint y: 266, endPoint x: 535, endPoint y: 274, distance: 55.6
click at [535, 274] on polygon at bounding box center [589, 380] width 237 height 299
click at [672, 390] on polygon at bounding box center [589, 380] width 237 height 299
click at [701, 342] on icon at bounding box center [599, 345] width 2481 height 2480
click at [370, 579] on area at bounding box center [370, 579] width 0 height 0
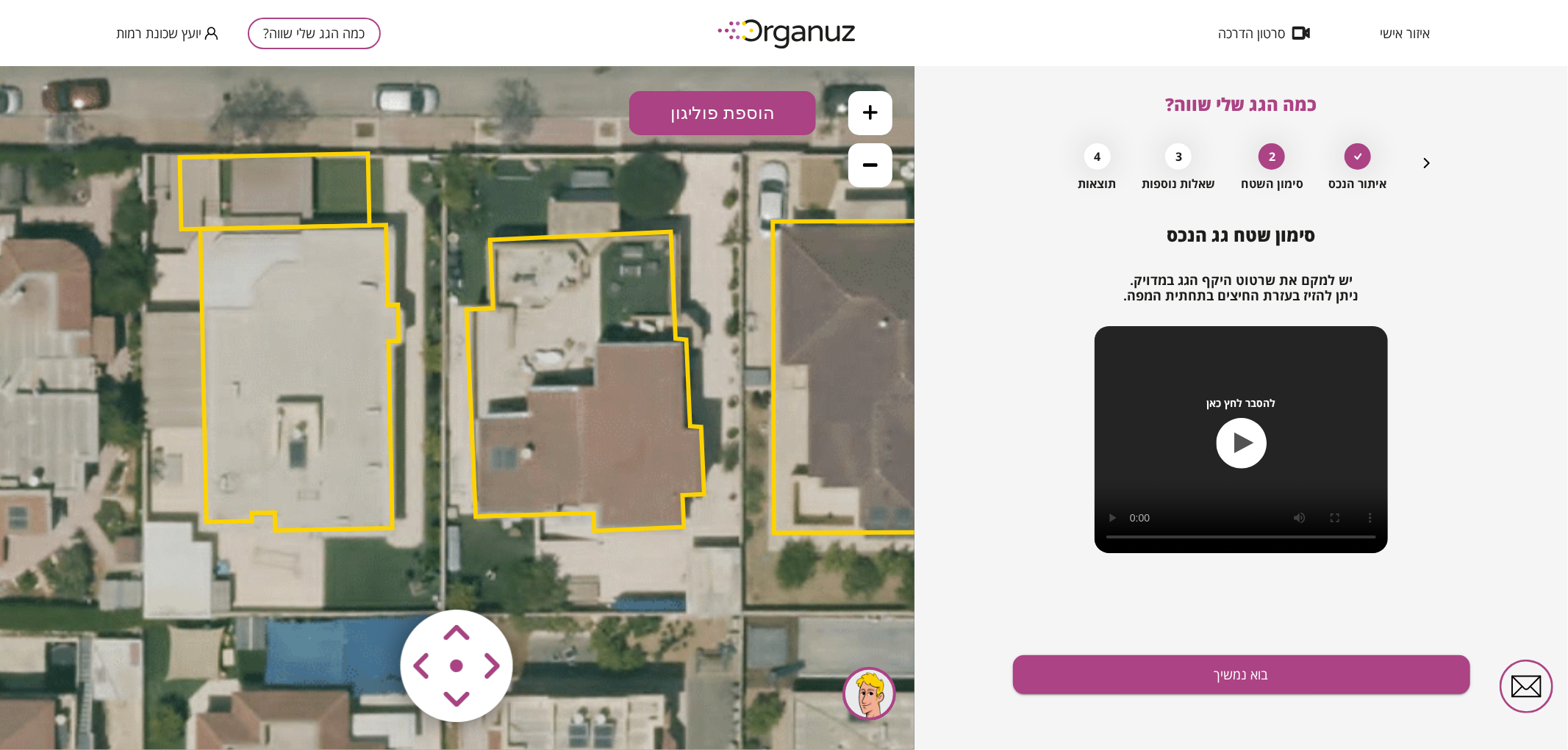
click at [370, 579] on area at bounding box center [370, 579] width 0 height 0
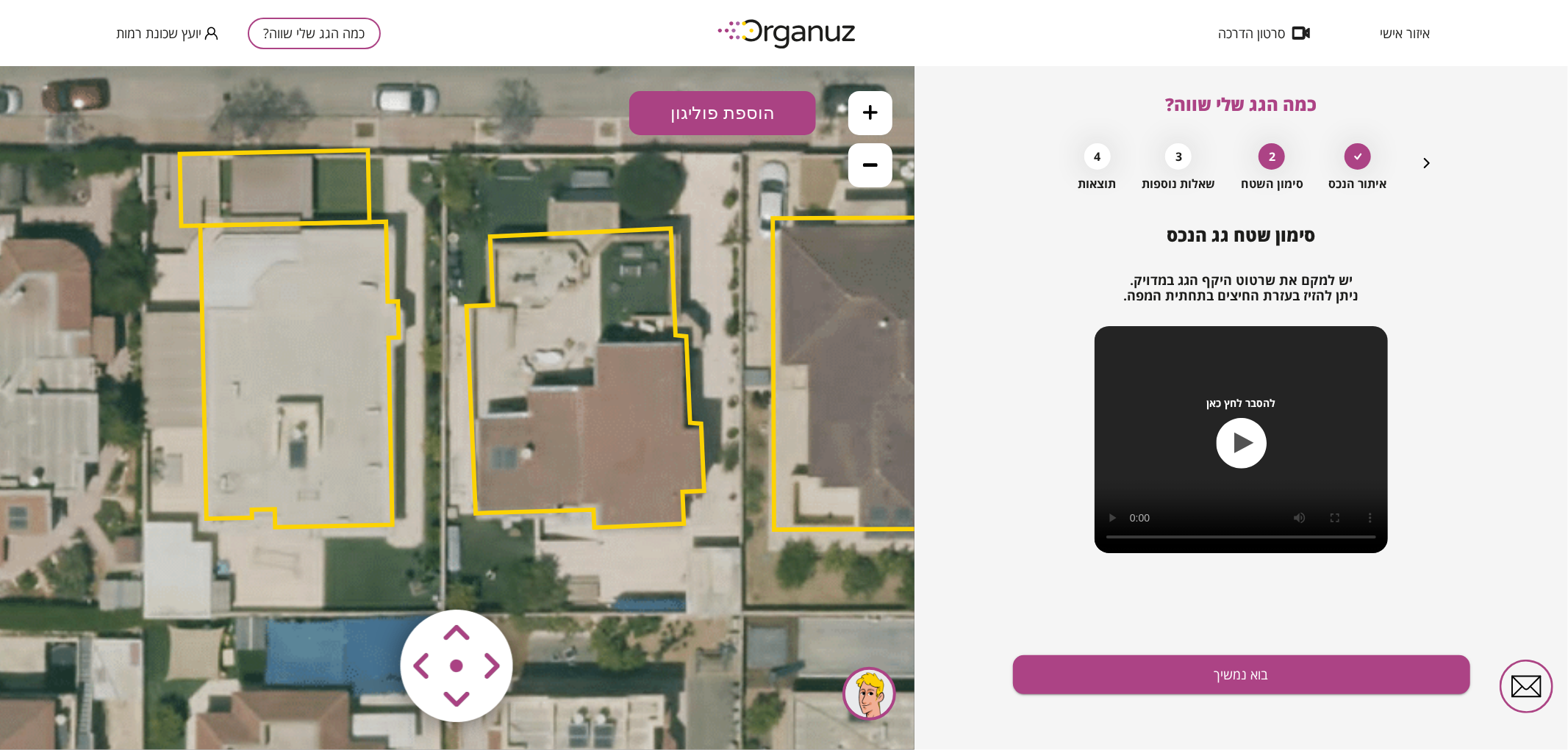
click at [574, 495] on polygon at bounding box center [586, 377] width 237 height 299
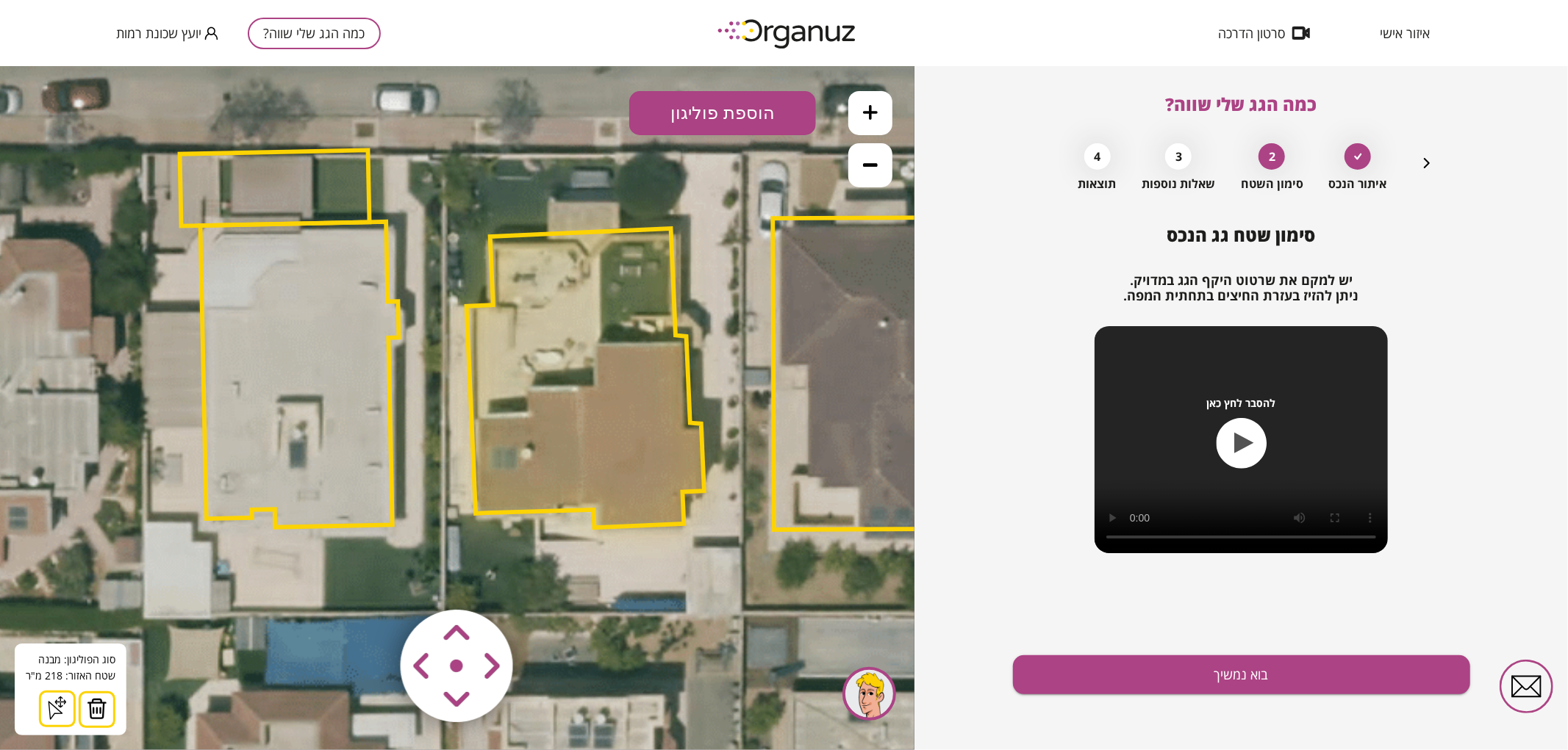
click at [93, 717] on img at bounding box center [96, 708] width 21 height 22
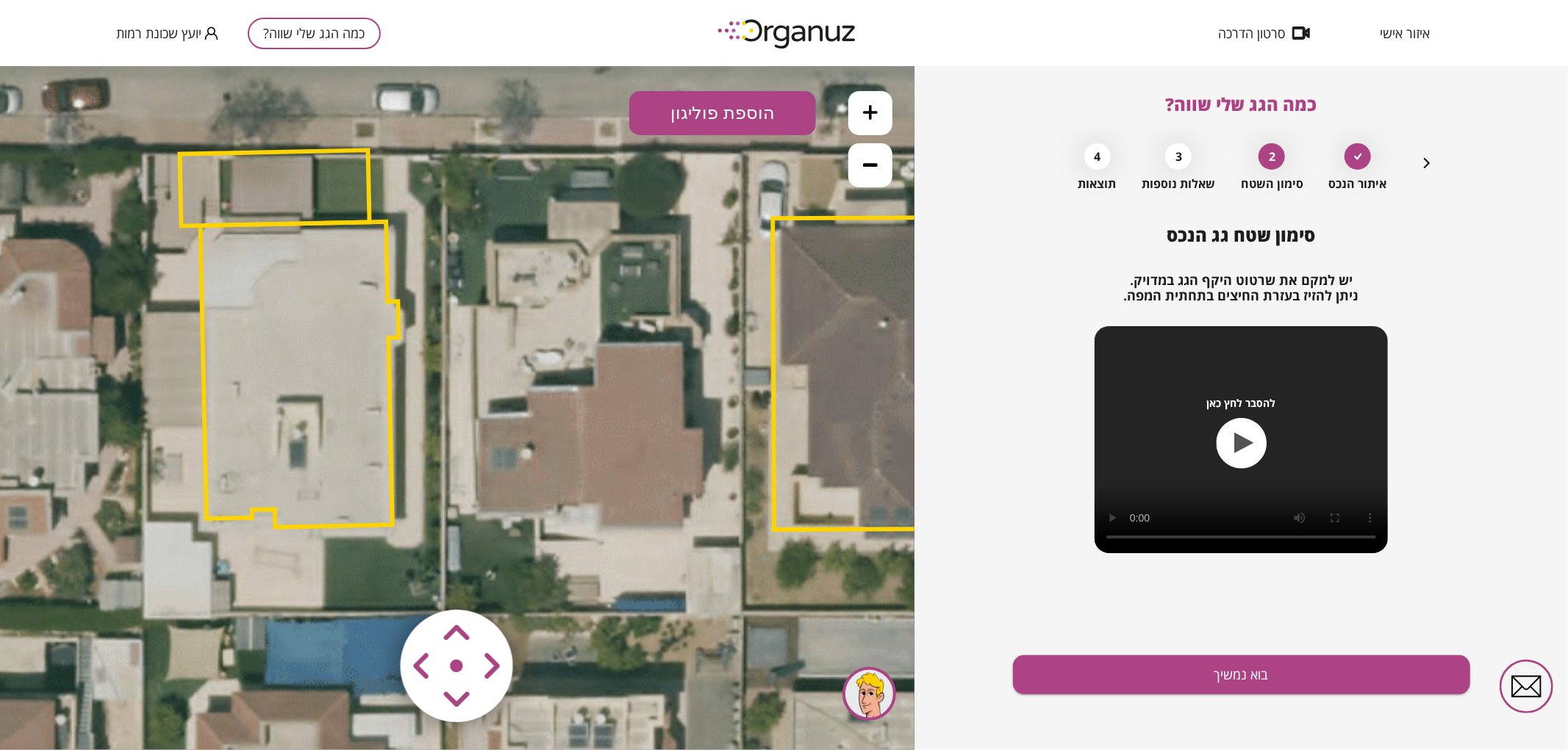
click at [677, 124] on button "הוספת פוליגון" at bounding box center [723, 112] width 187 height 44
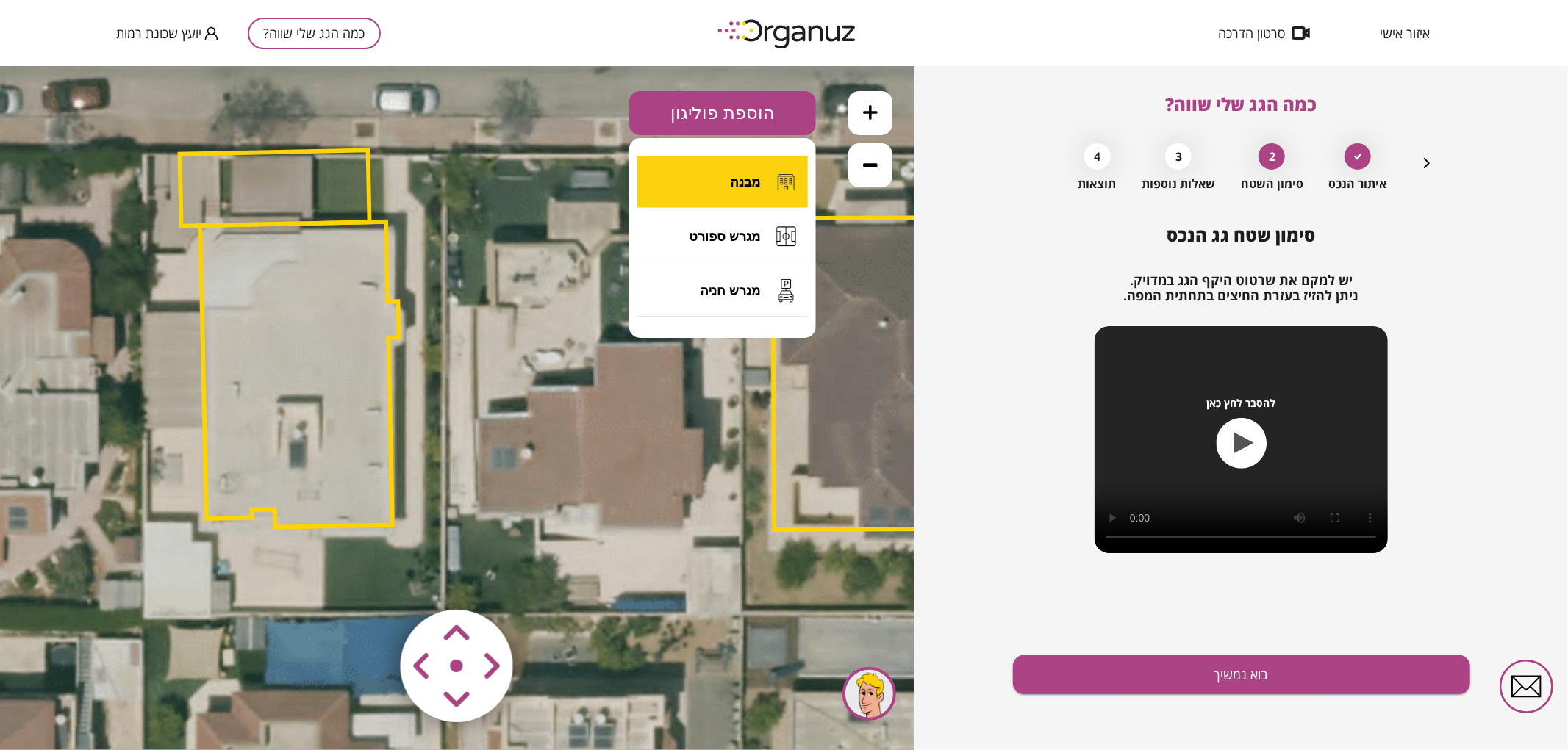
click at [687, 181] on button "מבנה" at bounding box center [723, 181] width 171 height 51
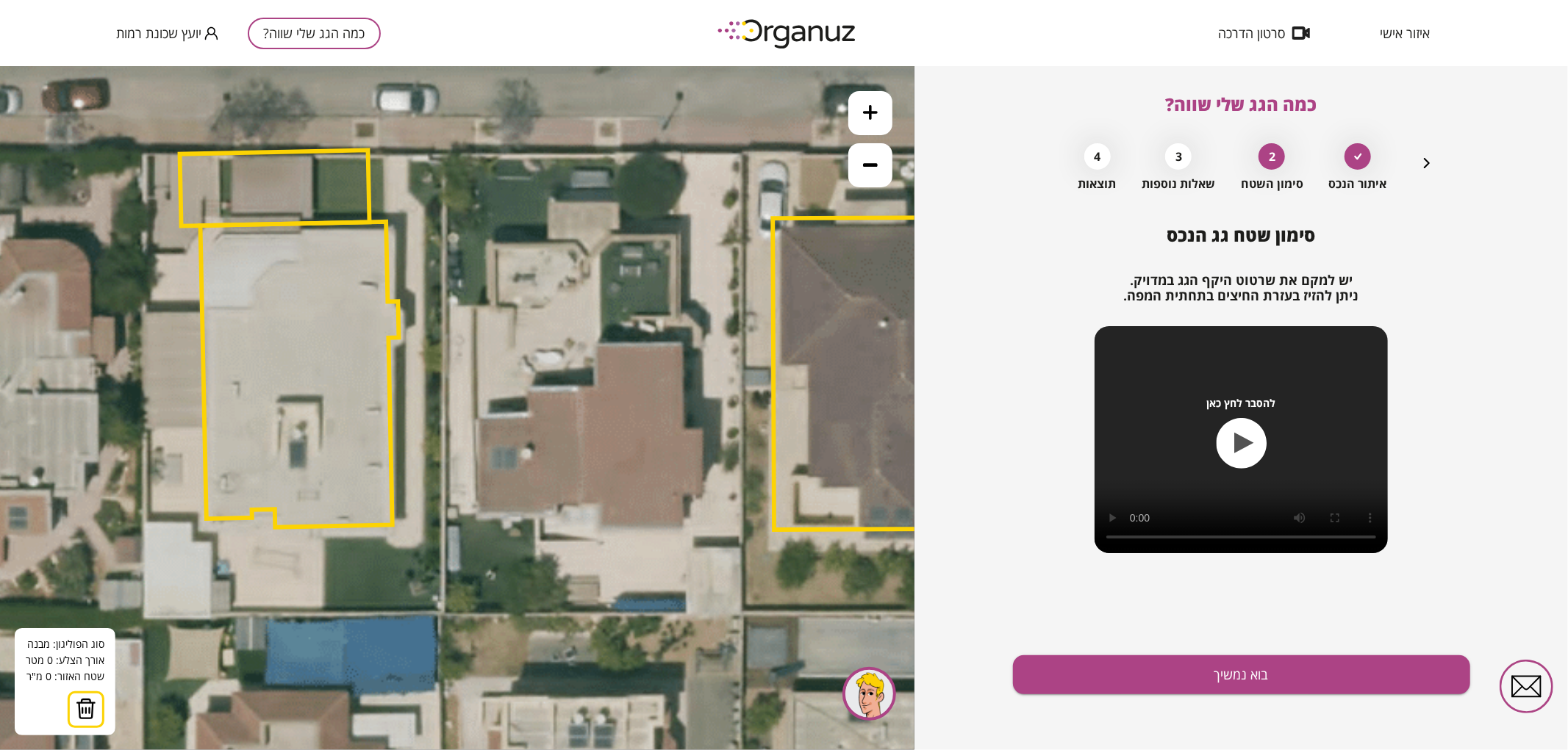
click at [613, 236] on icon at bounding box center [599, 345] width 2481 height 2480
click at [678, 236] on icon at bounding box center [599, 345] width 2481 height 2480
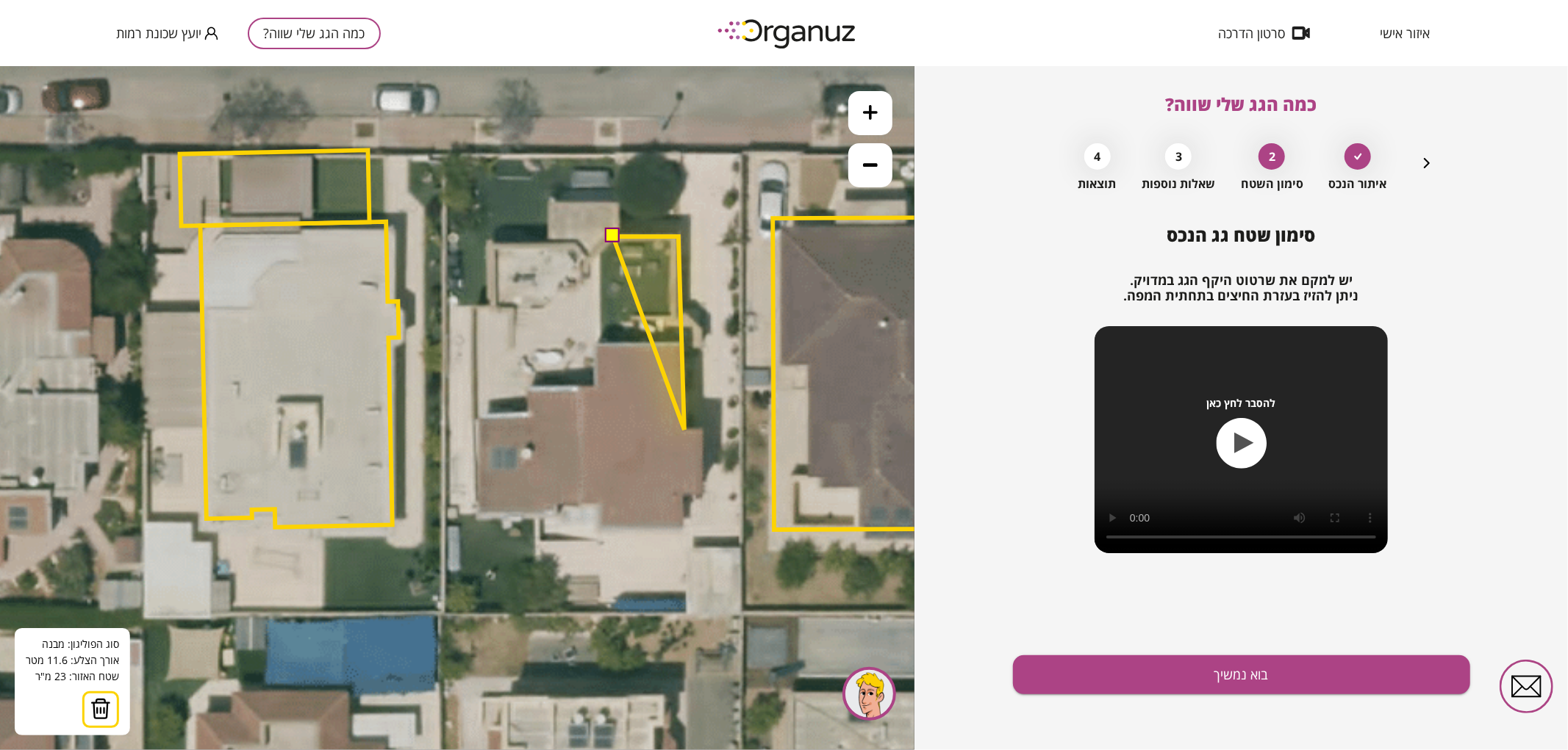
click at [684, 429] on icon at bounding box center [599, 345] width 2481 height 2480
click at [701, 429] on polygon at bounding box center [657, 332] width 87 height 194
click at [703, 493] on polygon at bounding box center [658, 364] width 90 height 257
click at [681, 494] on polygon at bounding box center [658, 365] width 90 height 259
click at [682, 524] on icon at bounding box center [599, 345] width 2481 height 2480
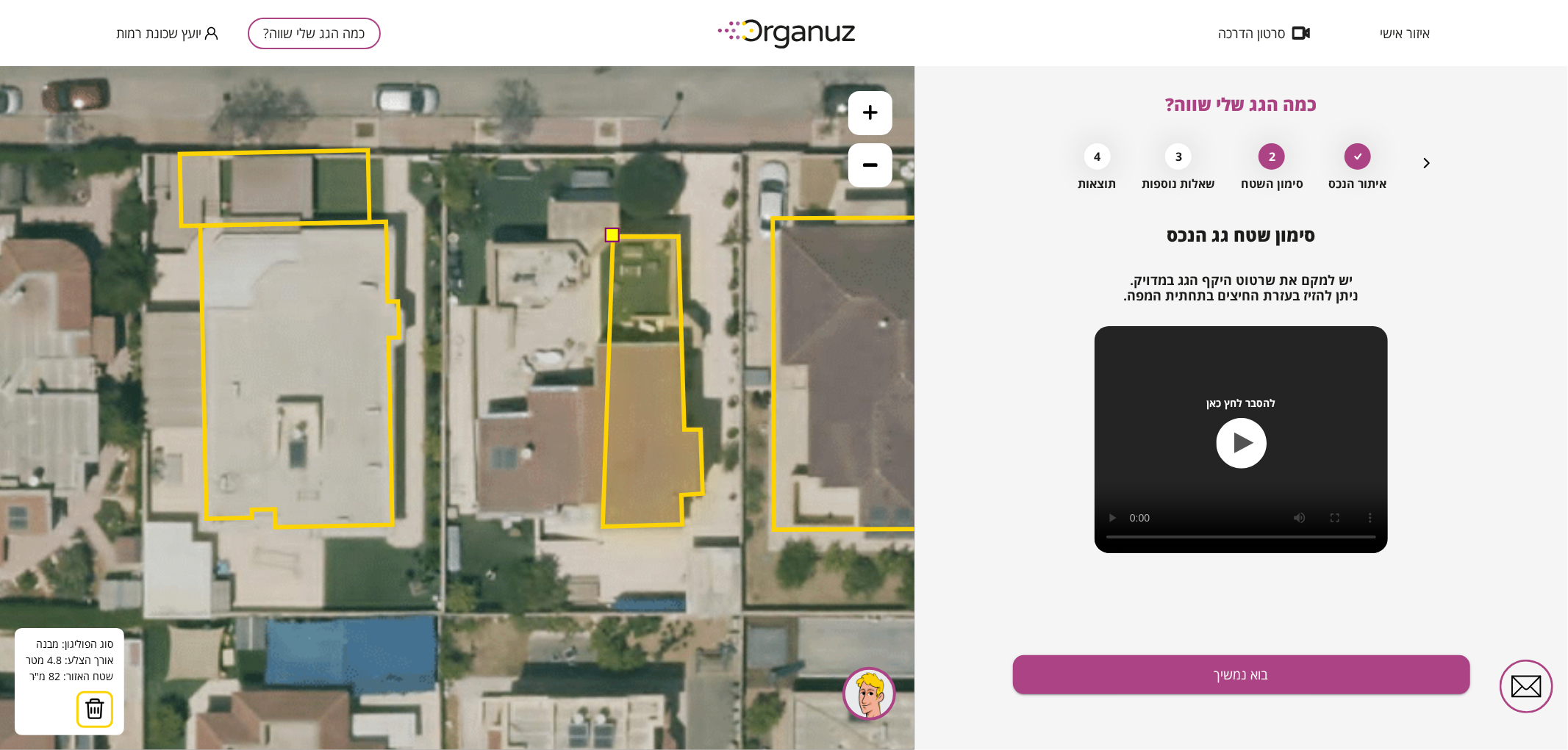
drag, startPoint x: 603, startPoint y: 527, endPoint x: 601, endPoint y: 519, distance: 8.2
click at [603, 527] on polygon at bounding box center [652, 380] width 100 height 290
click at [600, 528] on polygon at bounding box center [651, 382] width 102 height 292
click at [598, 503] on polygon at bounding box center [649, 382] width 103 height 292
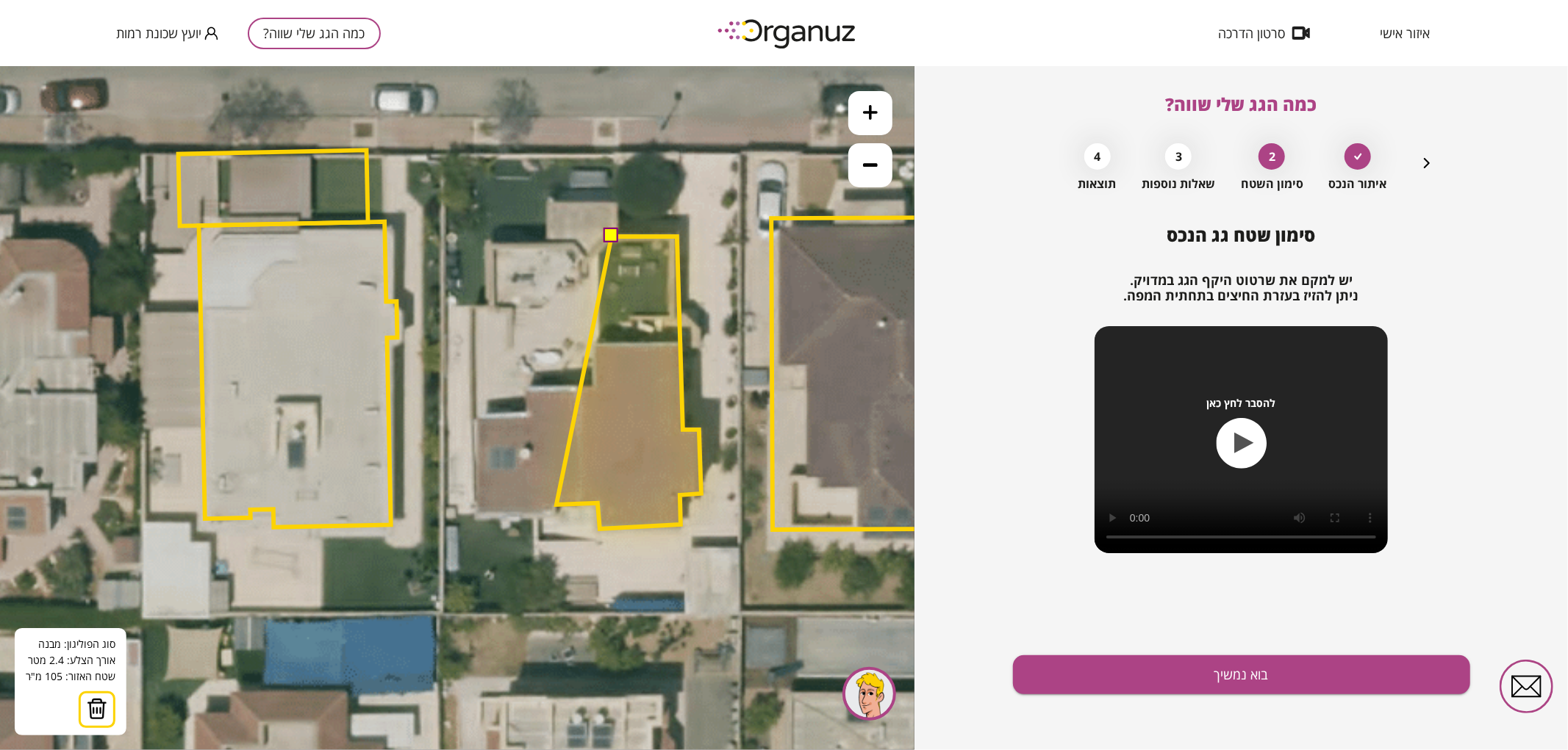
click at [557, 504] on polygon at bounding box center [629, 382] width 145 height 292
click at [557, 515] on polygon at bounding box center [629, 382] width 145 height 292
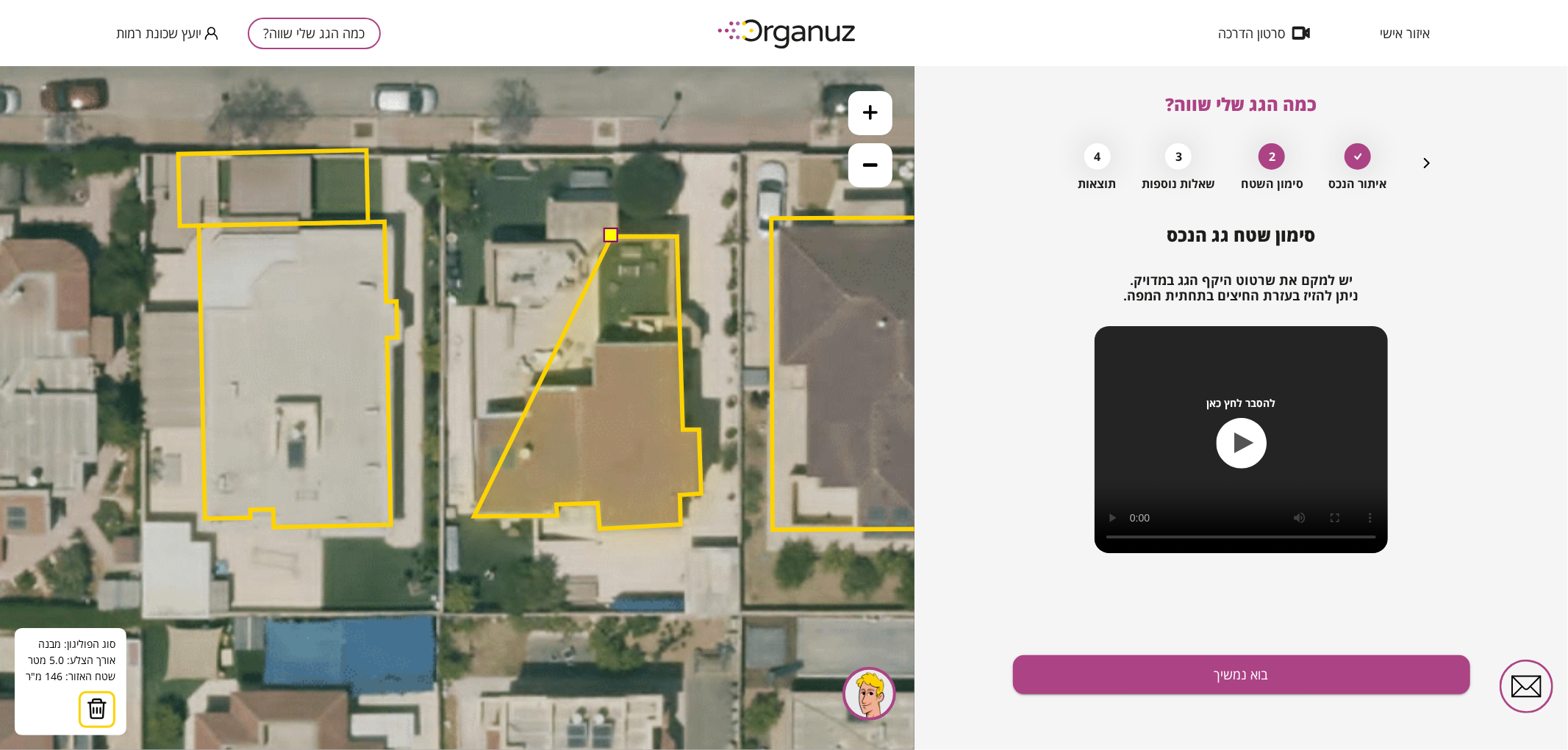
click at [474, 516] on polygon at bounding box center [587, 382] width 227 height 292
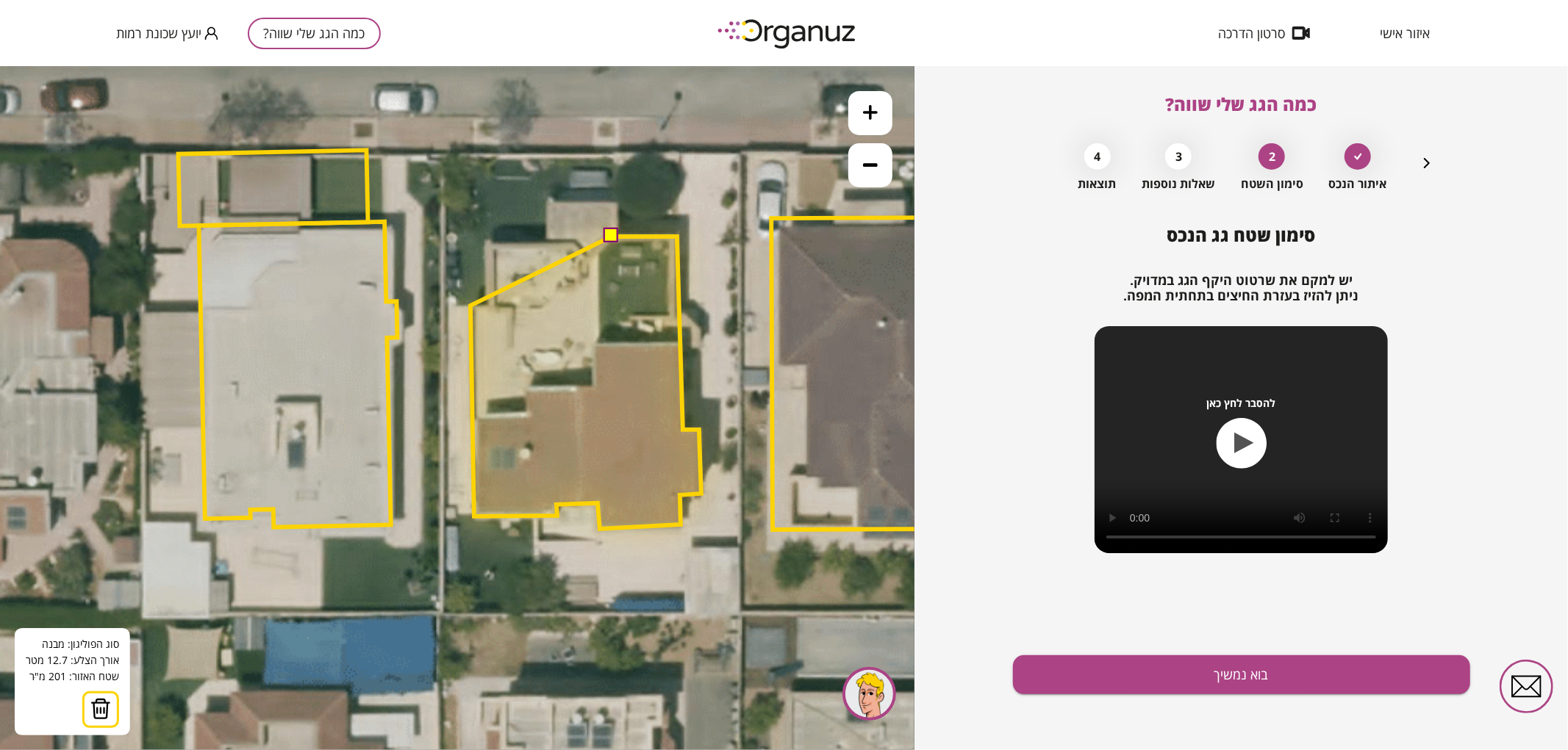
click at [471, 305] on polygon at bounding box center [586, 382] width 231 height 292
click at [488, 303] on polygon at bounding box center [586, 382] width 231 height 292
click at [488, 240] on polygon at bounding box center [586, 382] width 231 height 292
click at [578, 240] on polygon at bounding box center [586, 382] width 231 height 292
click at [588, 255] on polygon at bounding box center [586, 382] width 231 height 292
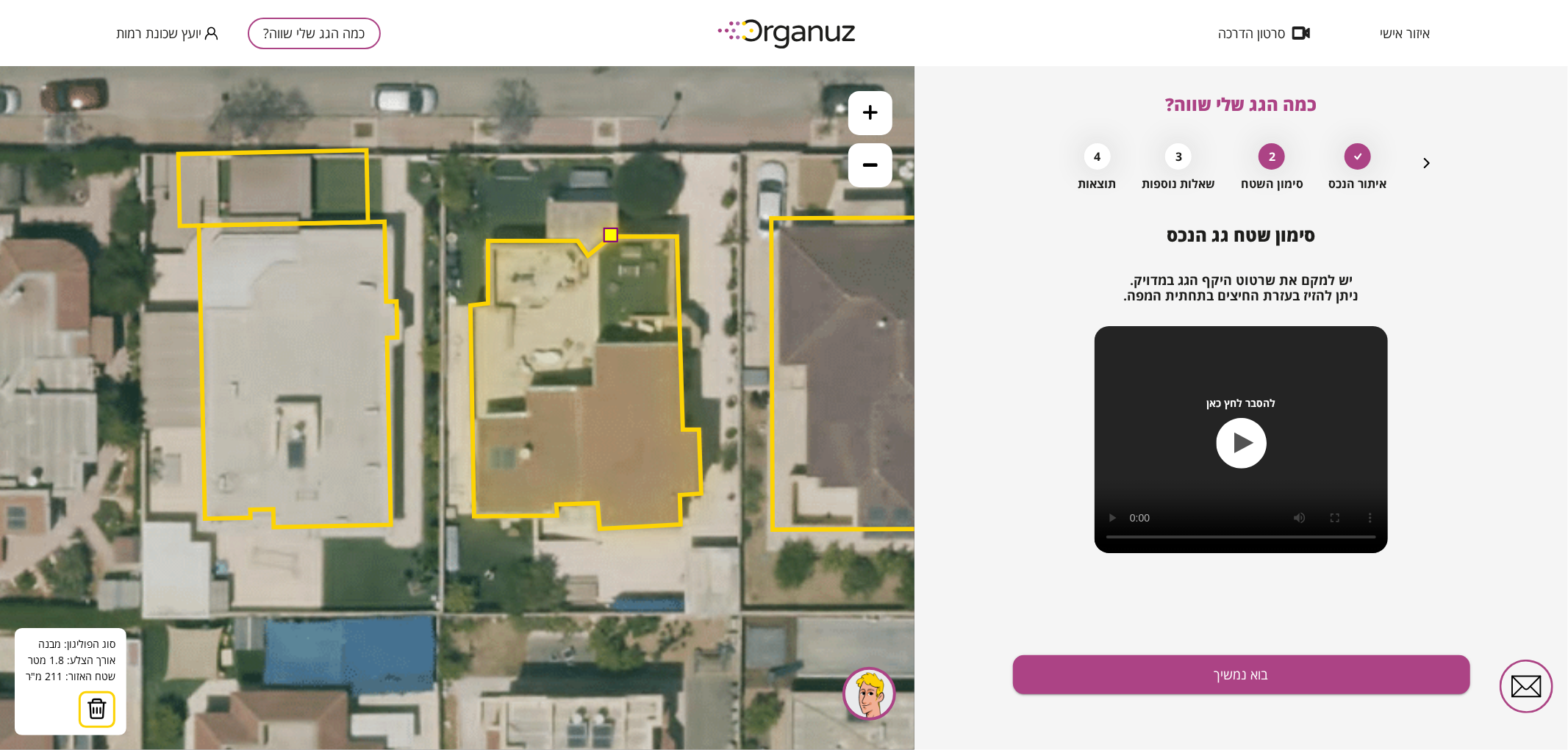
click at [607, 230] on button at bounding box center [610, 235] width 15 height 15
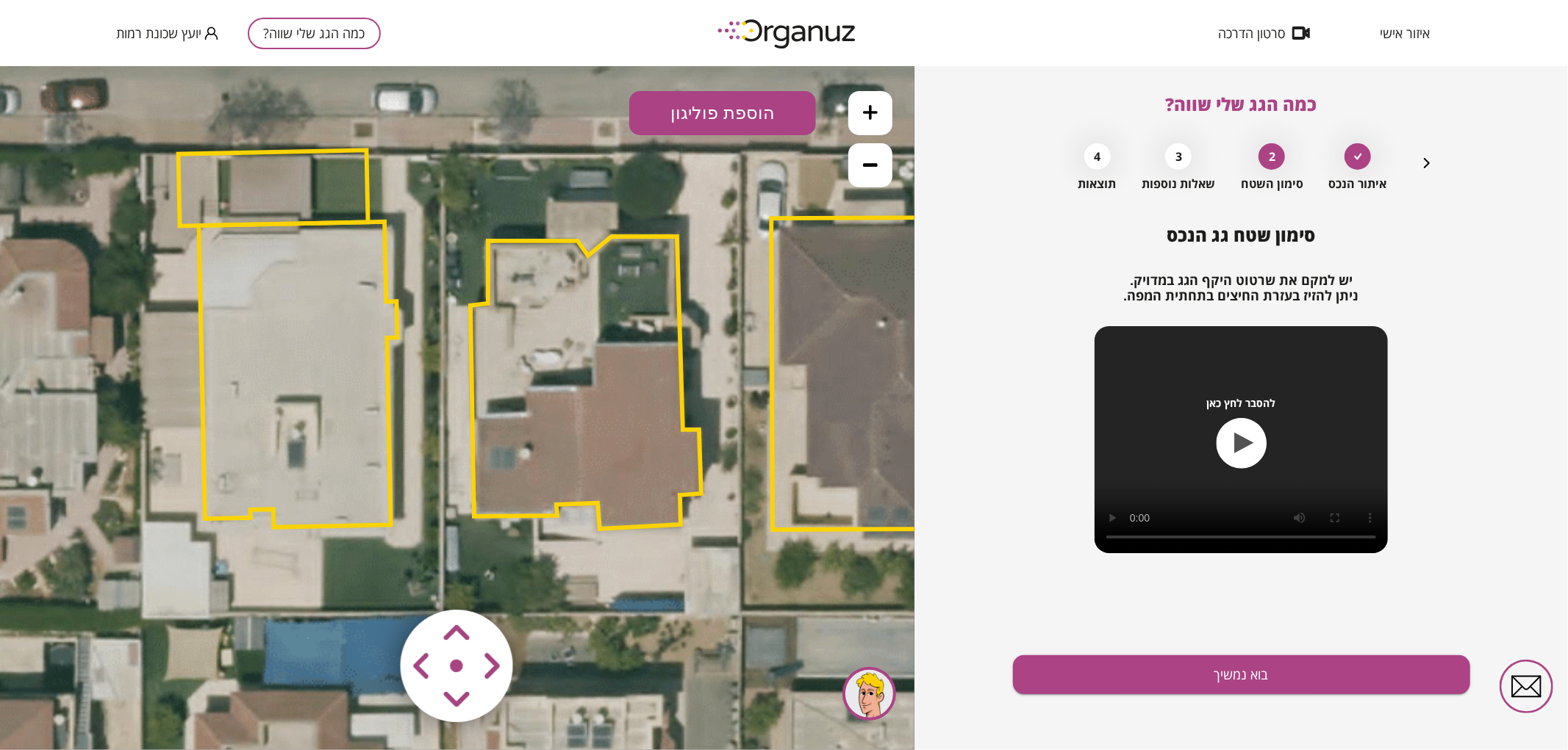
click at [598, 316] on polygon at bounding box center [586, 382] width 231 height 292
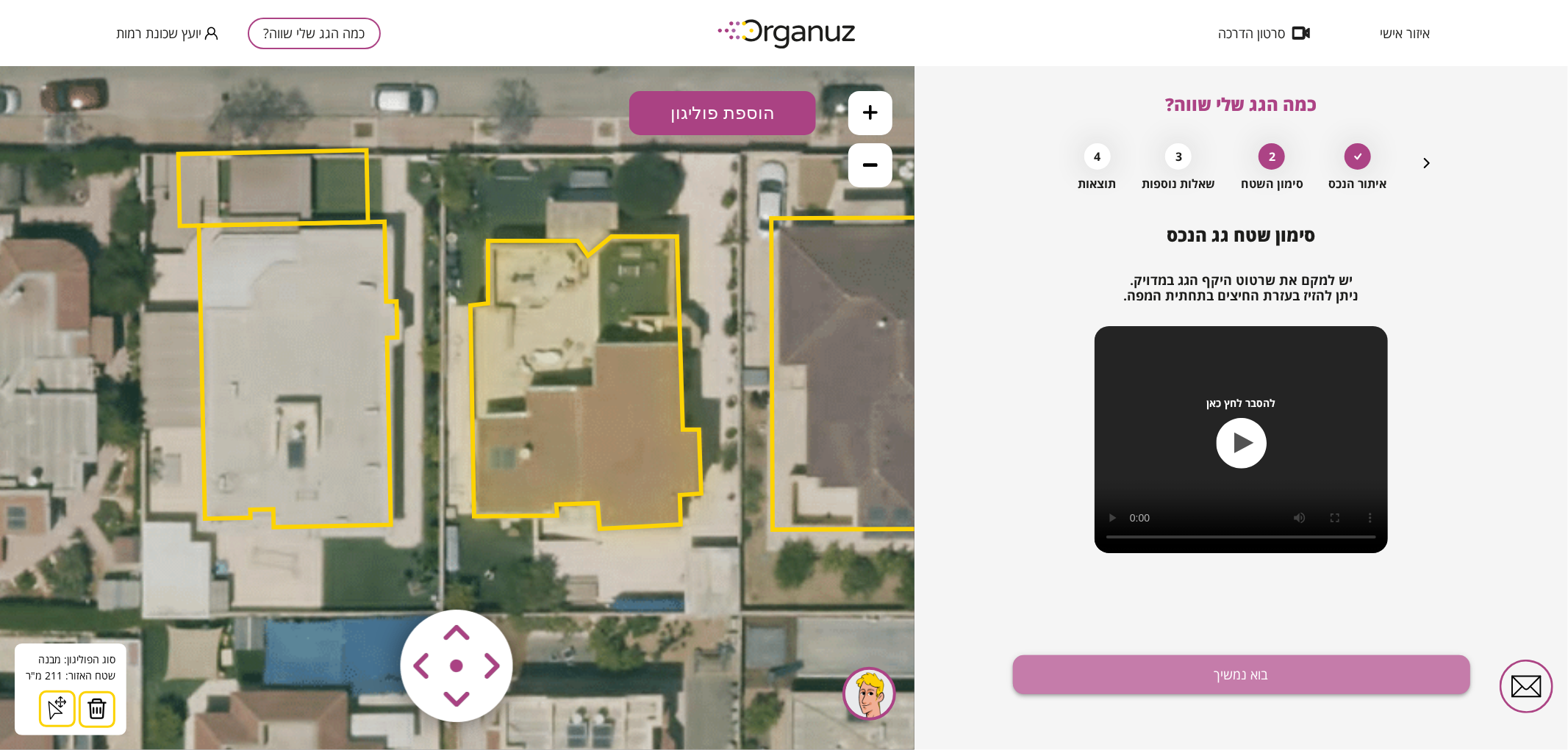
click at [1194, 659] on button "בוא נמשיך" at bounding box center [1241, 675] width 457 height 39
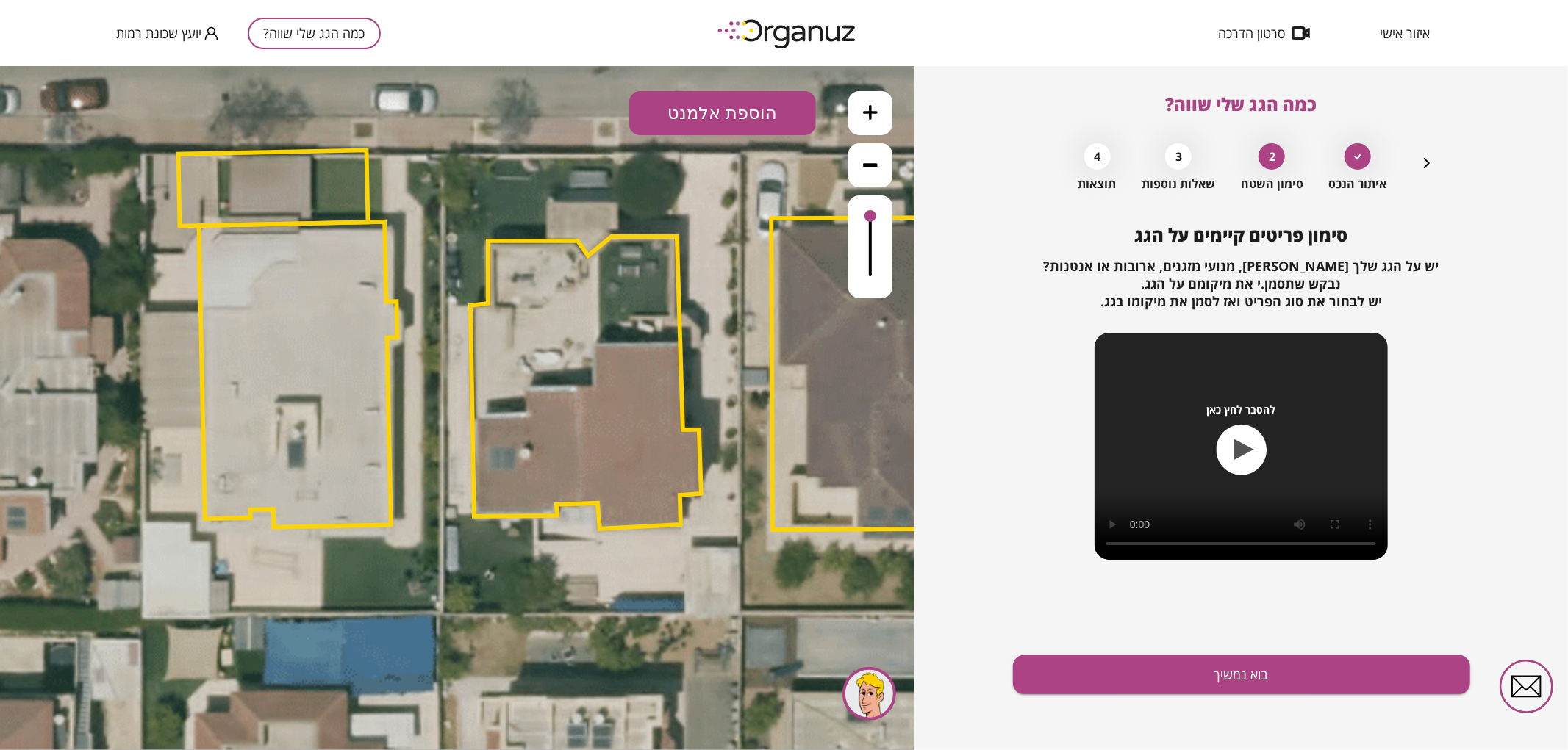
click at [750, 105] on button "הוספת אלמנט" at bounding box center [723, 112] width 187 height 44
click at [708, 286] on div ".st0 { fill: #FFFFFF; } .st0 { fill: #FFFFFF; }" at bounding box center [457, 407] width 915 height 684
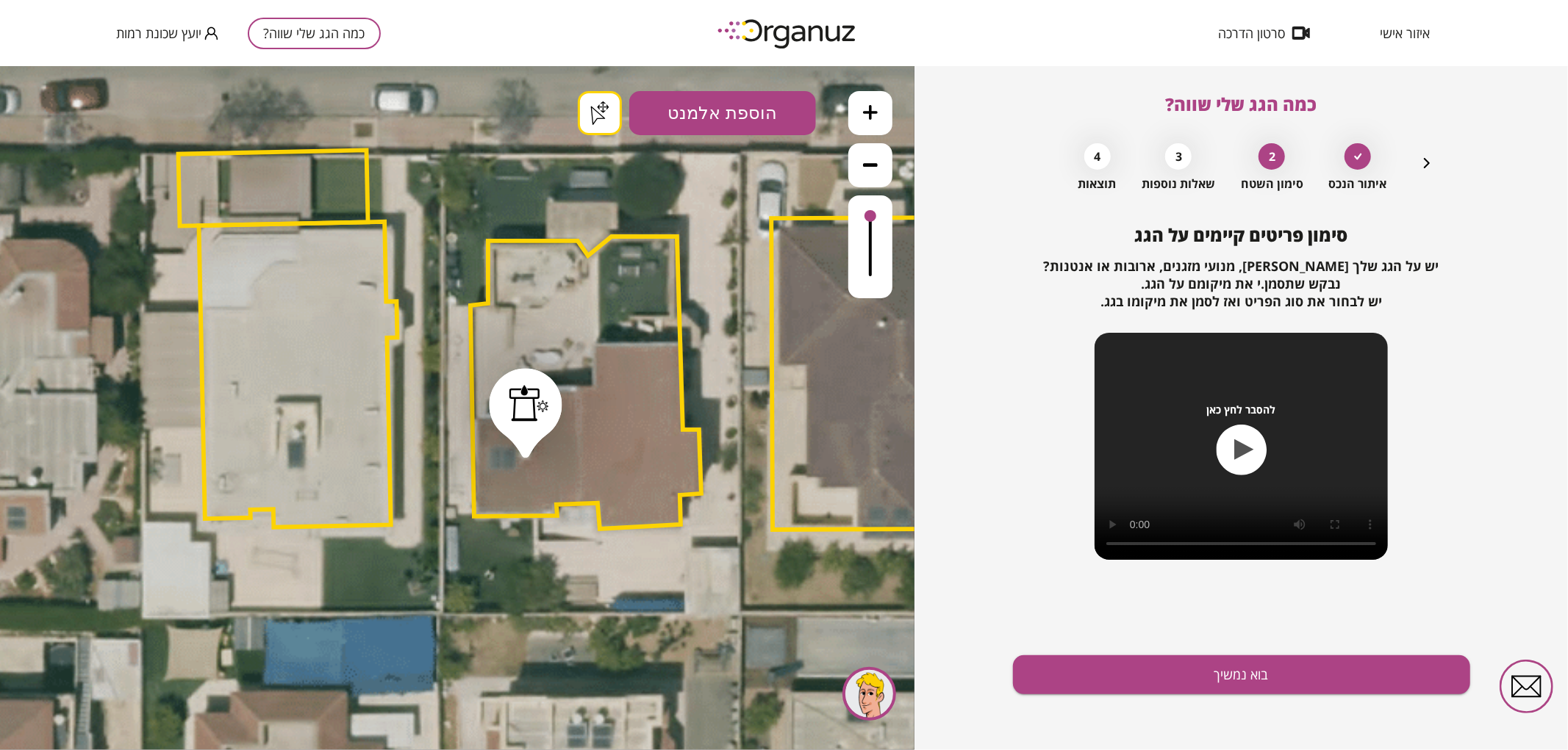
click at [1291, 686] on button "בוא נמשיך" at bounding box center [1241, 675] width 457 height 39
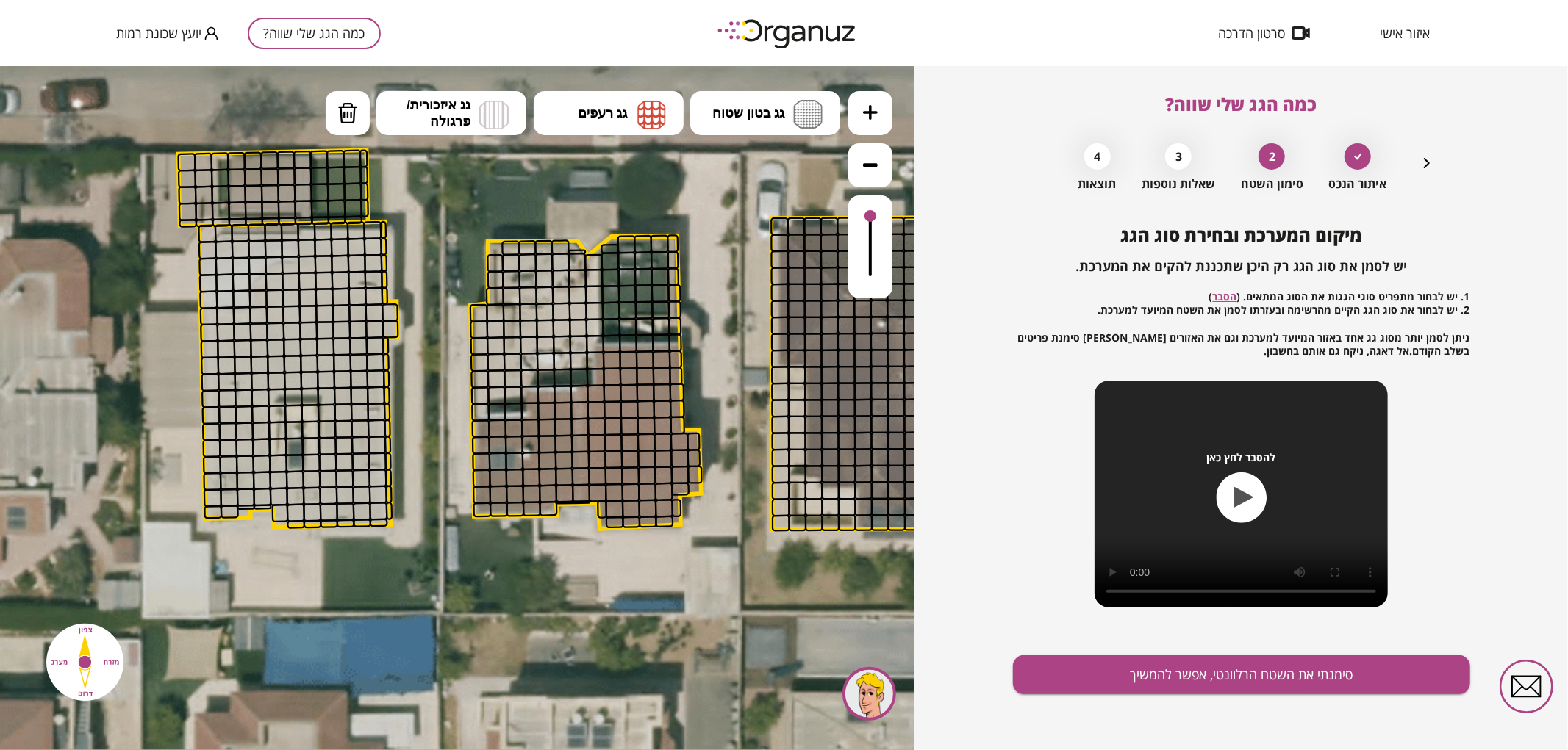
click at [875, 113] on icon at bounding box center [870, 111] width 15 height 15
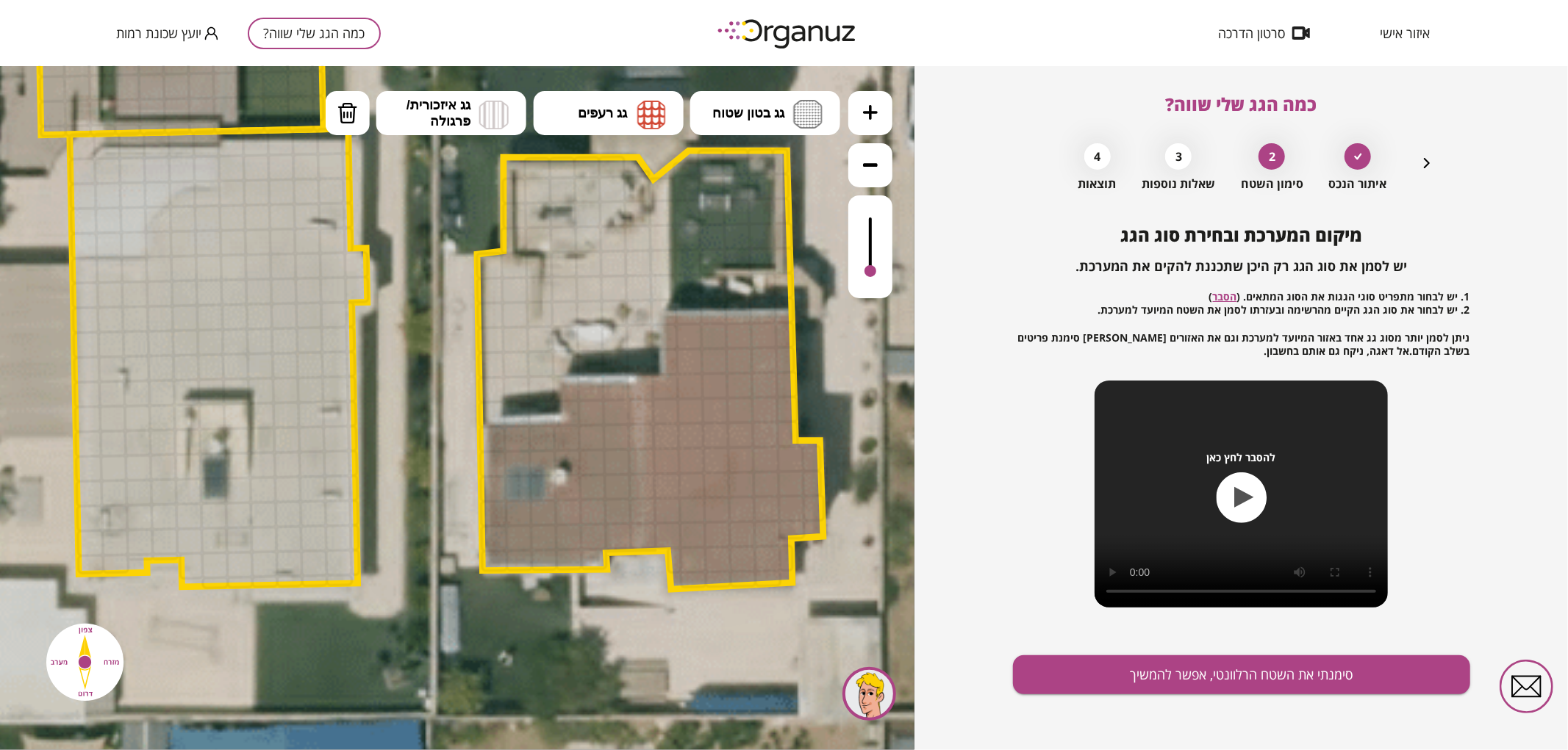
drag, startPoint x: 870, startPoint y: 221, endPoint x: 856, endPoint y: 272, distance: 52.9
click at [856, 272] on div at bounding box center [871, 246] width 44 height 103
click at [648, 104] on img at bounding box center [652, 114] width 28 height 29
click at [603, 276] on div ".st0 { fill: #FFFFFF; } .st0 { fill: #FFFFFF; }" at bounding box center [457, 407] width 915 height 684
drag, startPoint x: 608, startPoint y: 413, endPoint x: 605, endPoint y: 393, distance: 20.2
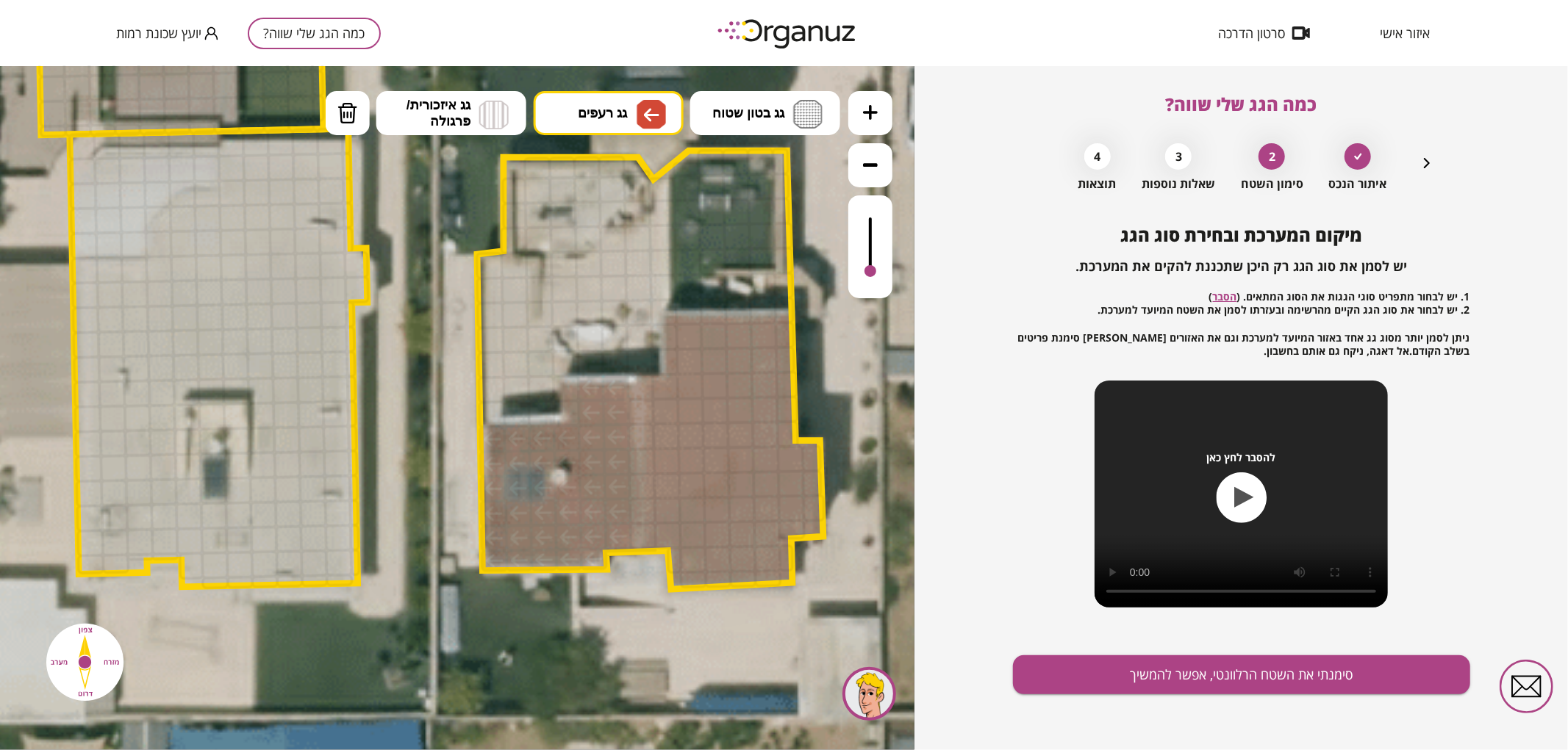
click at [619, 133] on ul "גג בטון שטוח מפלס א א מפלס ב ב מפלס ג ג גג רעפים רעפים צפון" at bounding box center [583, 114] width 515 height 47
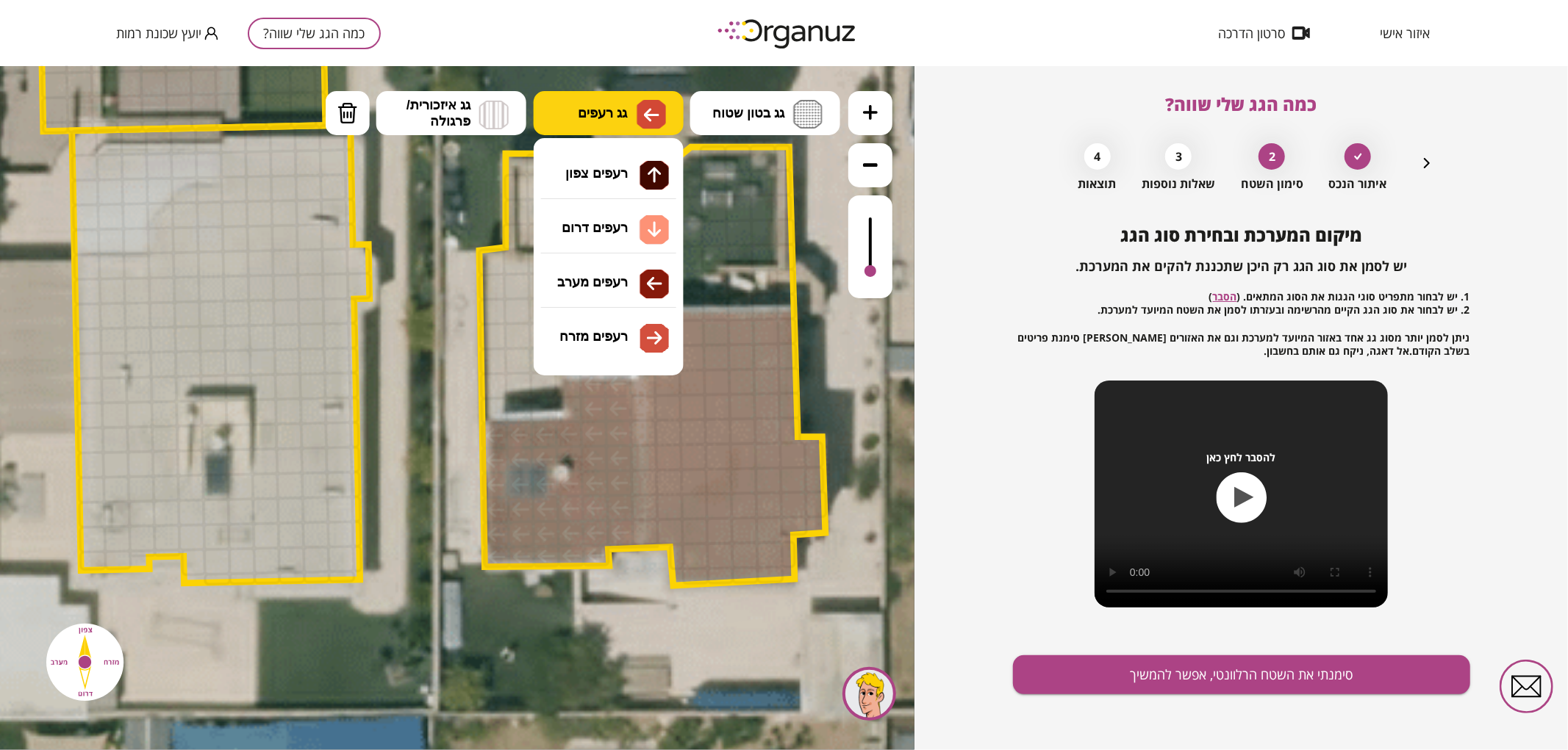
click at [619, 115] on span "גג רעפים" at bounding box center [603, 112] width 49 height 16
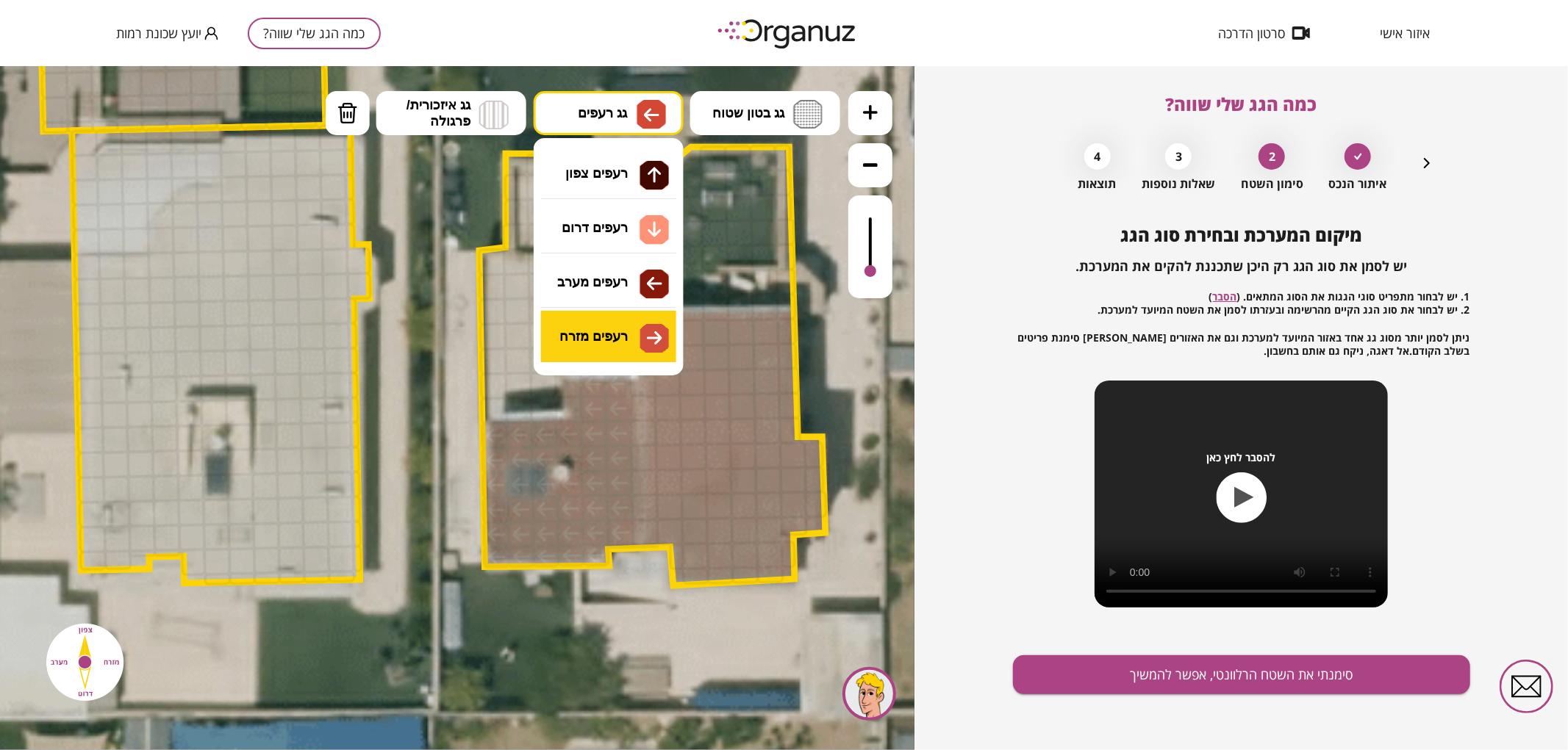
click at [650, 343] on div ".st0 { fill: #FFFFFF; } .st0 { fill: #FFFFFF; }" at bounding box center [457, 407] width 915 height 684
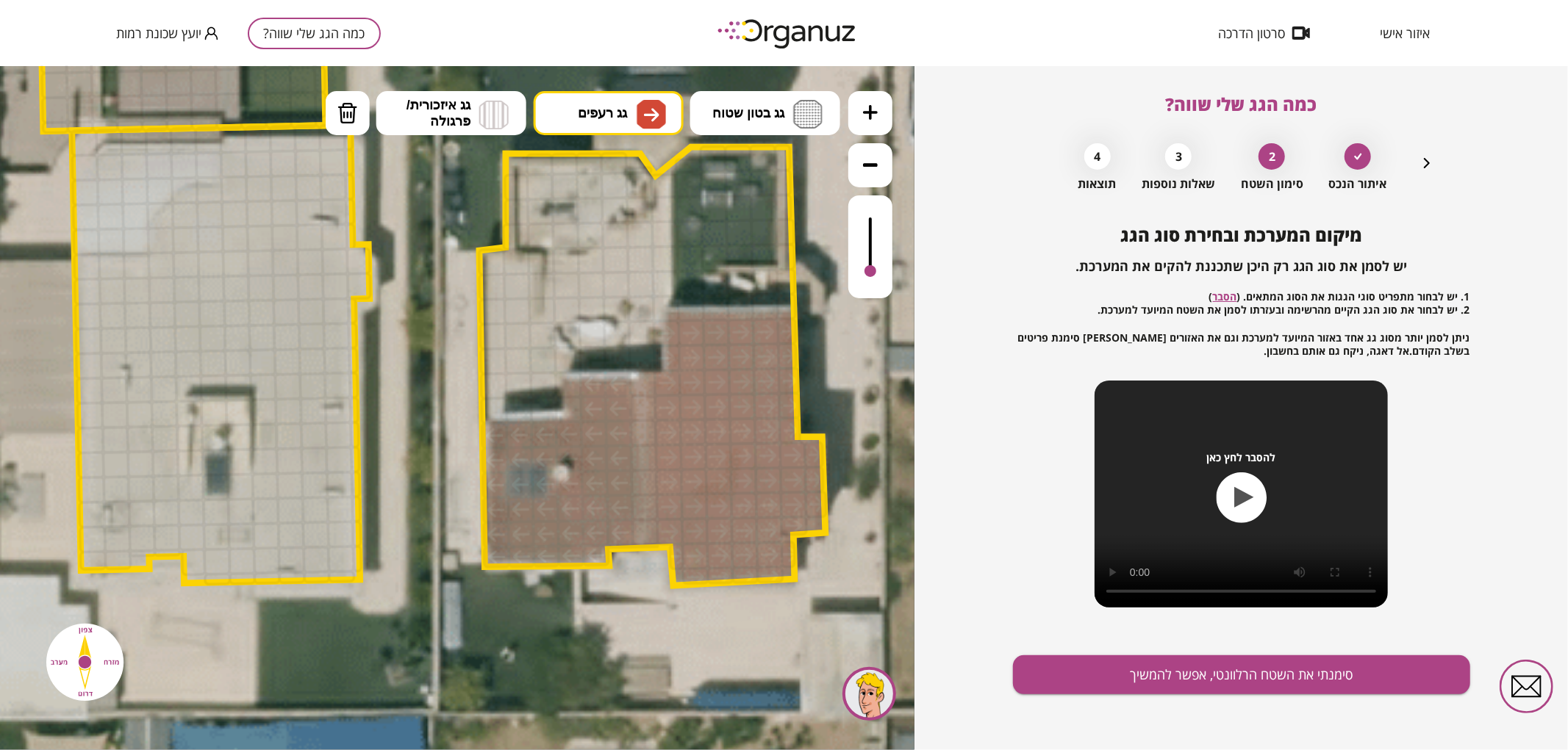
drag, startPoint x: 687, startPoint y: 576, endPoint x: 872, endPoint y: 282, distance: 347.4
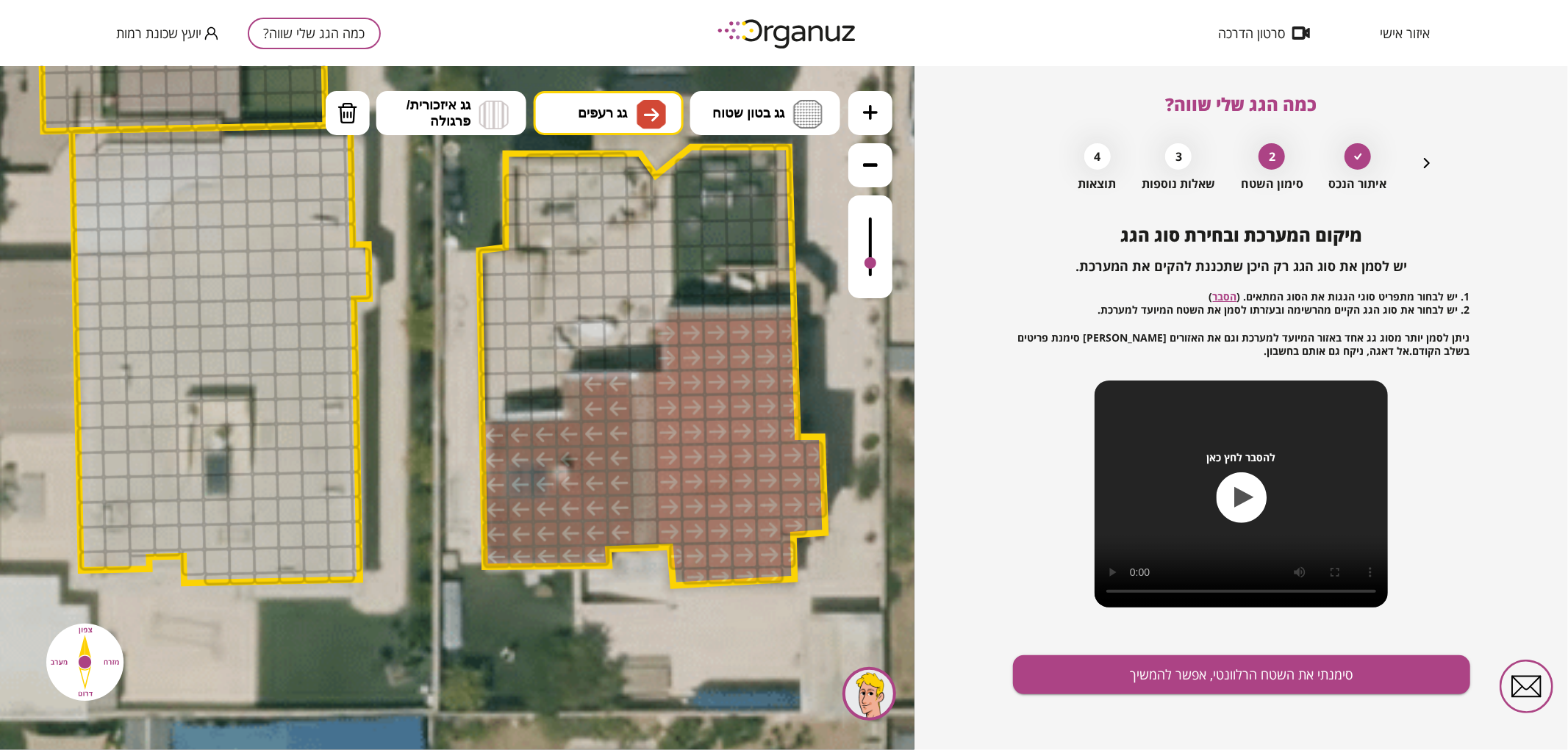
click at [862, 264] on div at bounding box center [871, 246] width 44 height 103
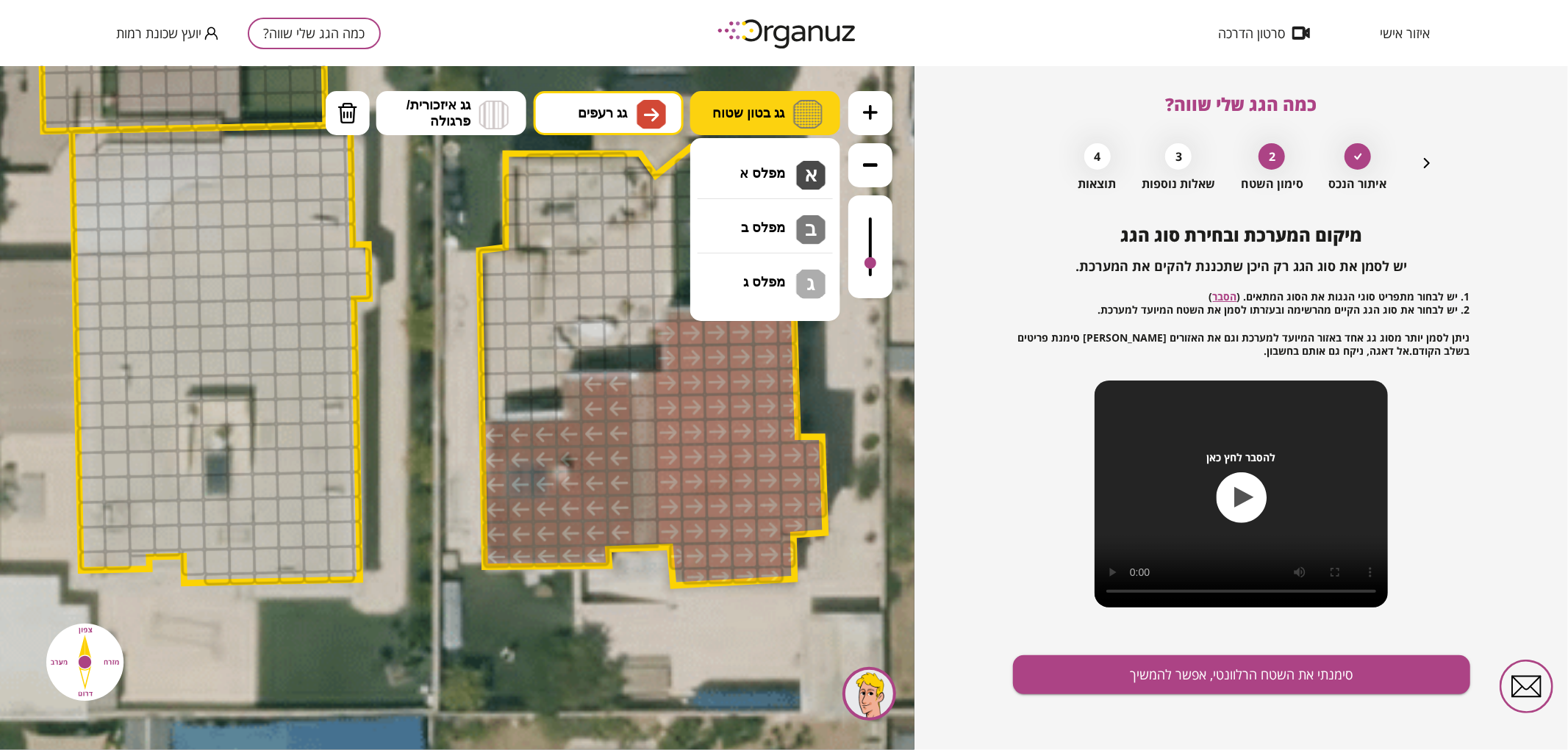
click at [760, 96] on button "גג בטון שטוח" at bounding box center [766, 112] width 150 height 44
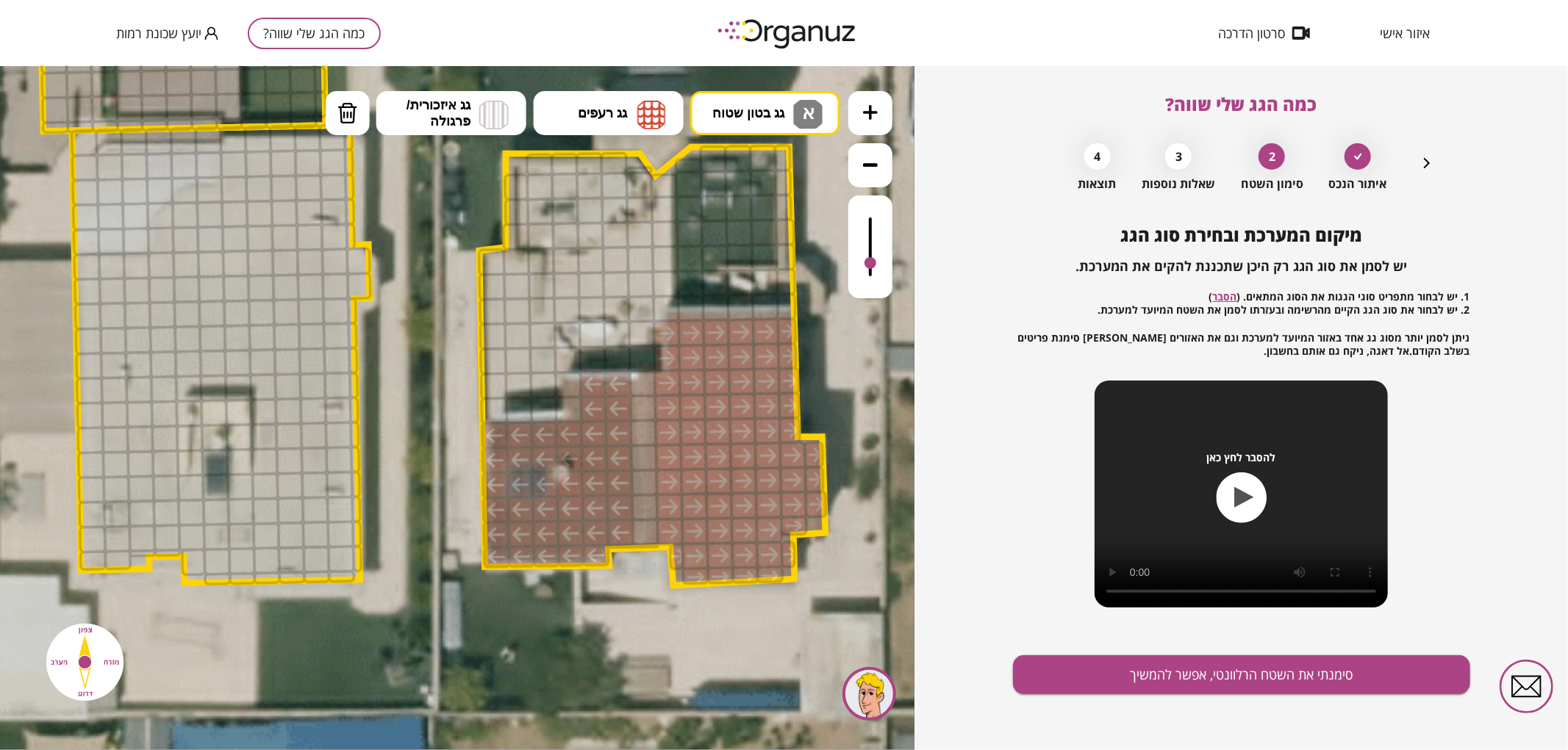
click at [777, 167] on div ".st0 { fill: #FFFFFF; } .st0 { fill: #FFFFFF; }" at bounding box center [457, 407] width 915 height 684
drag, startPoint x: 531, startPoint y: 186, endPoint x: 501, endPoint y: 283, distance: 101.5
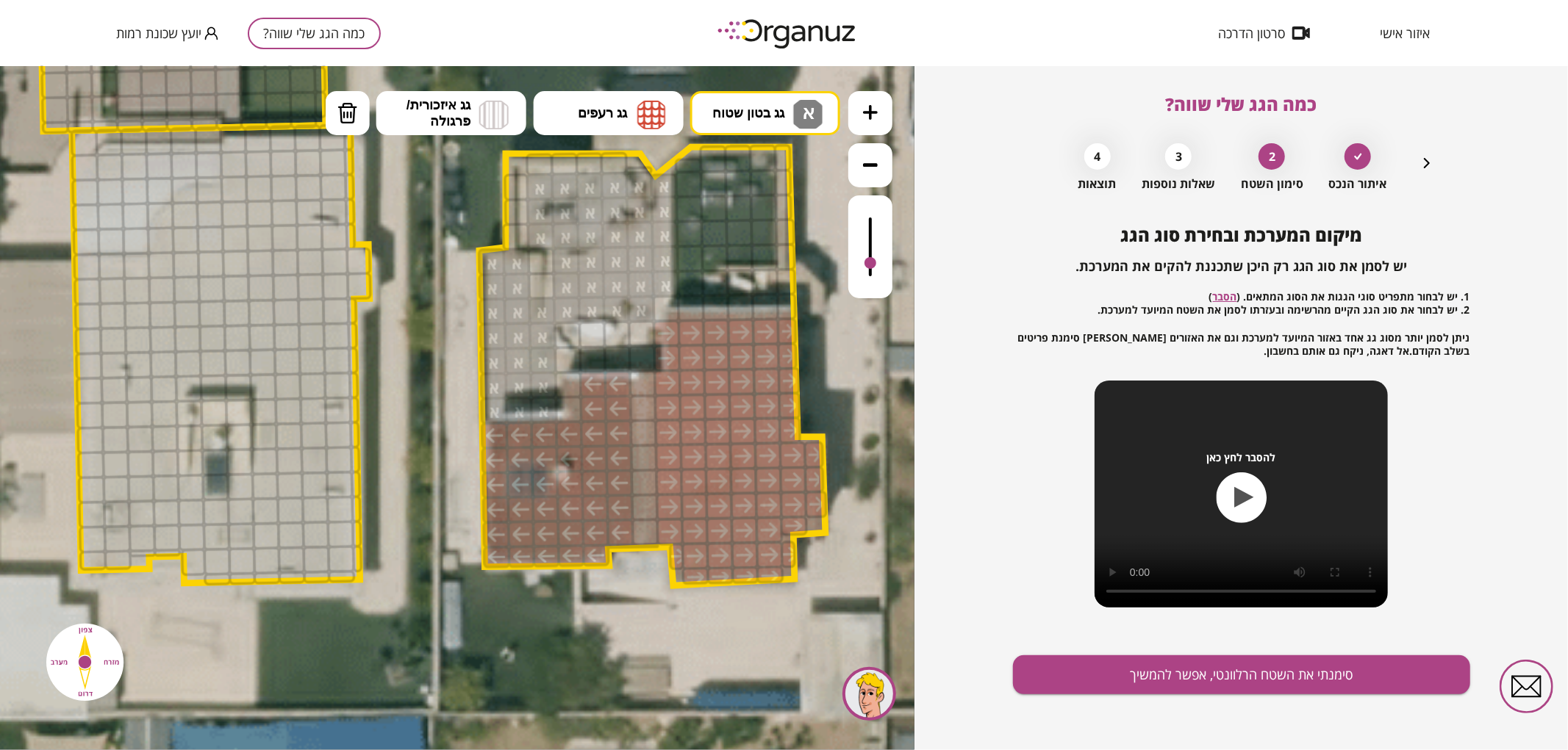
drag, startPoint x: 545, startPoint y: 200, endPoint x: 636, endPoint y: 264, distance: 111.3
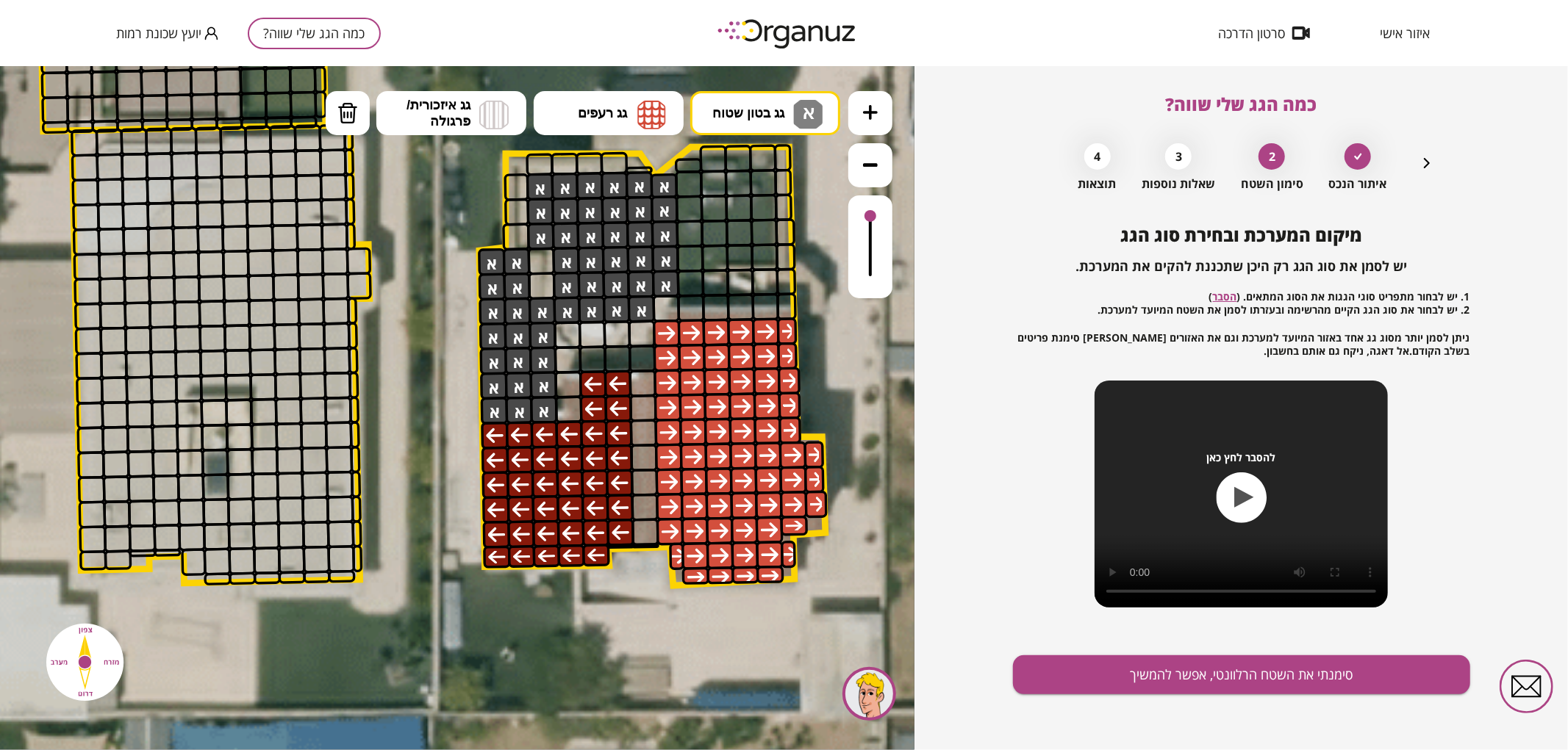
drag, startPoint x: 874, startPoint y: 264, endPoint x: 864, endPoint y: 188, distance: 76.7
click at [864, 188] on div at bounding box center [871, 194] width 44 height 207
drag, startPoint x: 339, startPoint y: 99, endPoint x: 693, endPoint y: 142, distance: 356.6
click at [341, 99] on button "מחיקה" at bounding box center [348, 112] width 44 height 44
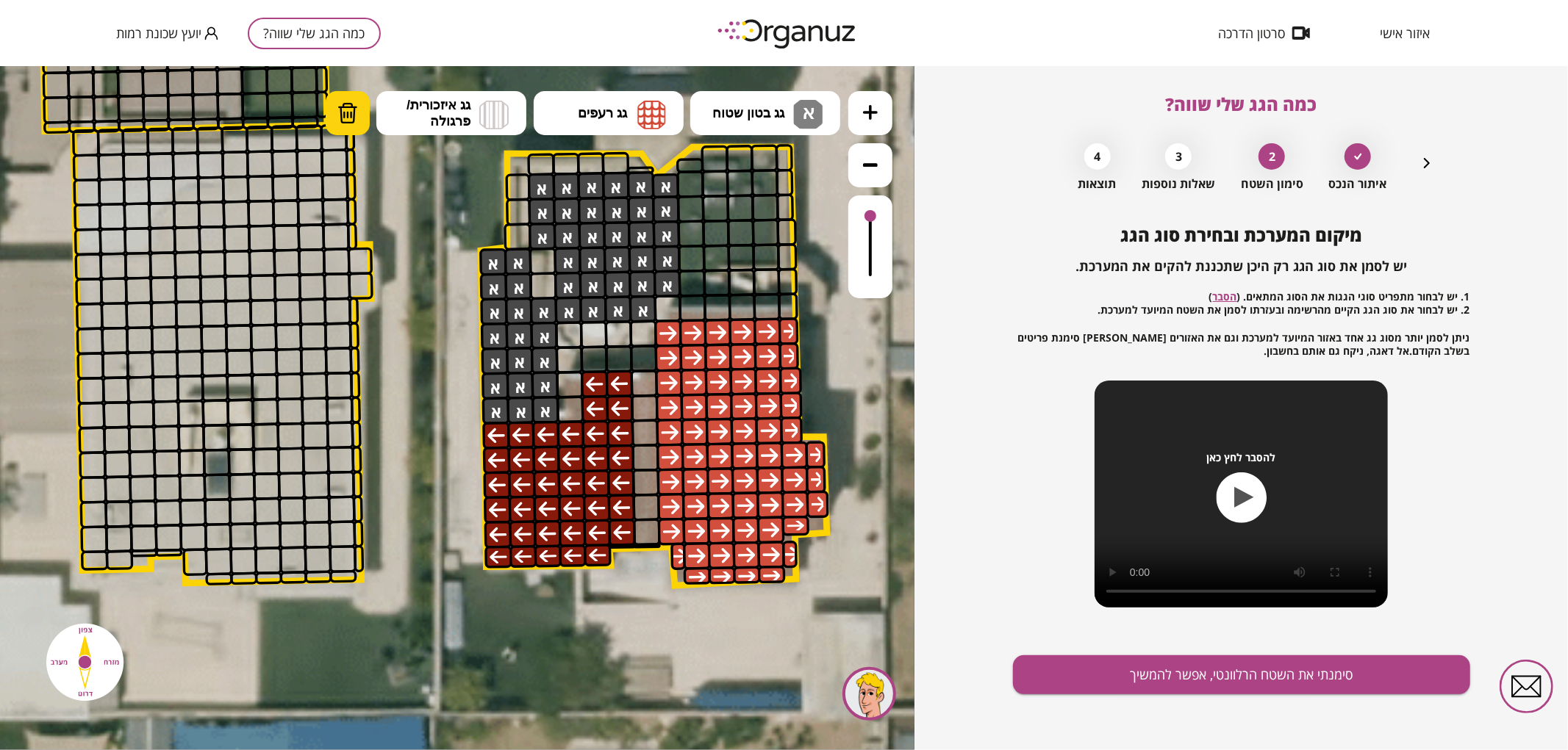
click at [361, 112] on button "מחיקה" at bounding box center [348, 112] width 44 height 44
drag, startPoint x: 667, startPoint y: 177, endPoint x: 662, endPoint y: 253, distance: 76.2
click at [1152, 626] on div "מיקום המערכת ובחירת סוג הגג יש לסמן את סוג הגג רק היכן שתכננת להקים את המערכת. …" at bounding box center [1241, 427] width 457 height 405
click at [1158, 667] on button "סימנתי את השטח הרלוונטי, אפשר להמשיך" at bounding box center [1241, 675] width 457 height 39
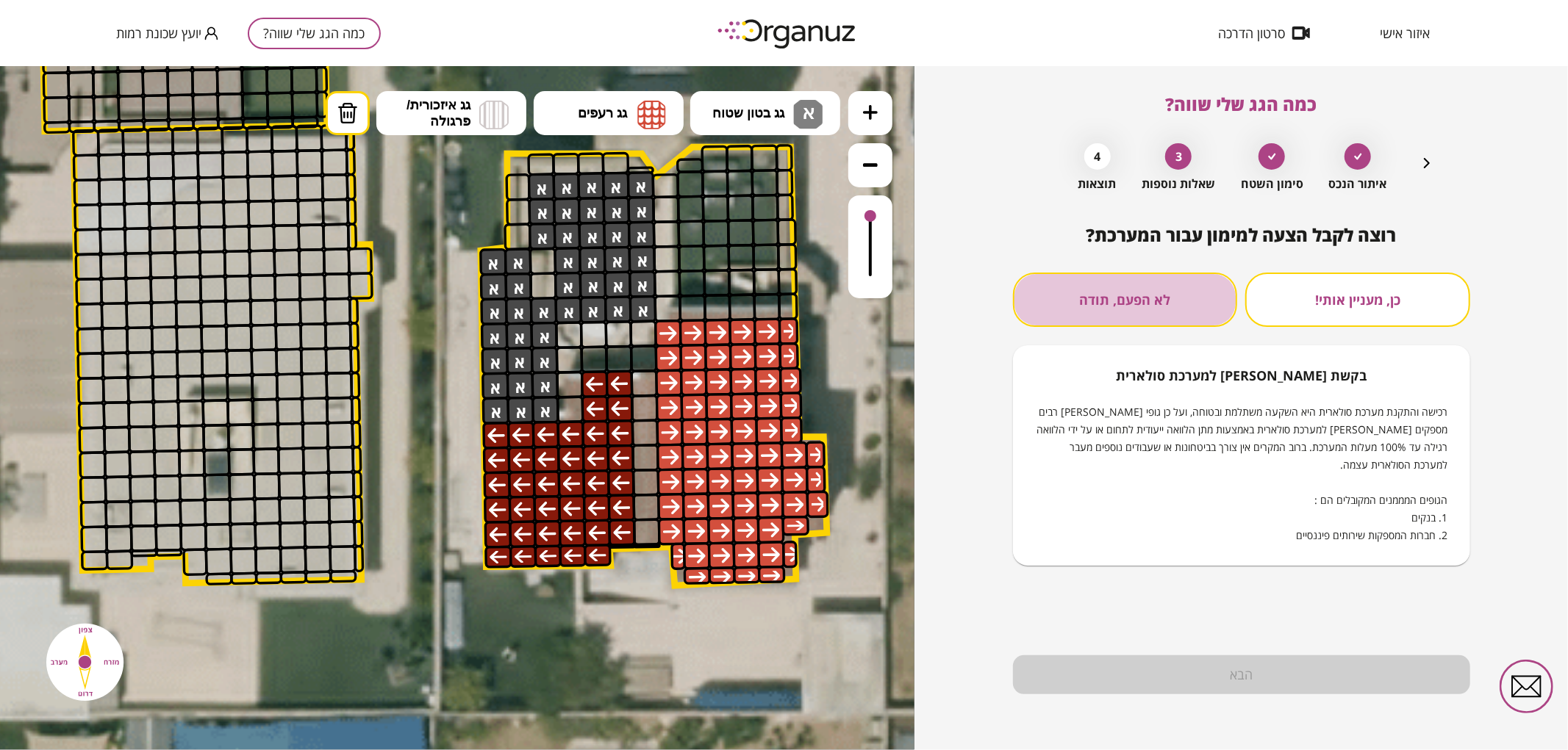
click at [1152, 305] on button "לא הפעם, תודה" at bounding box center [1125, 299] width 225 height 54
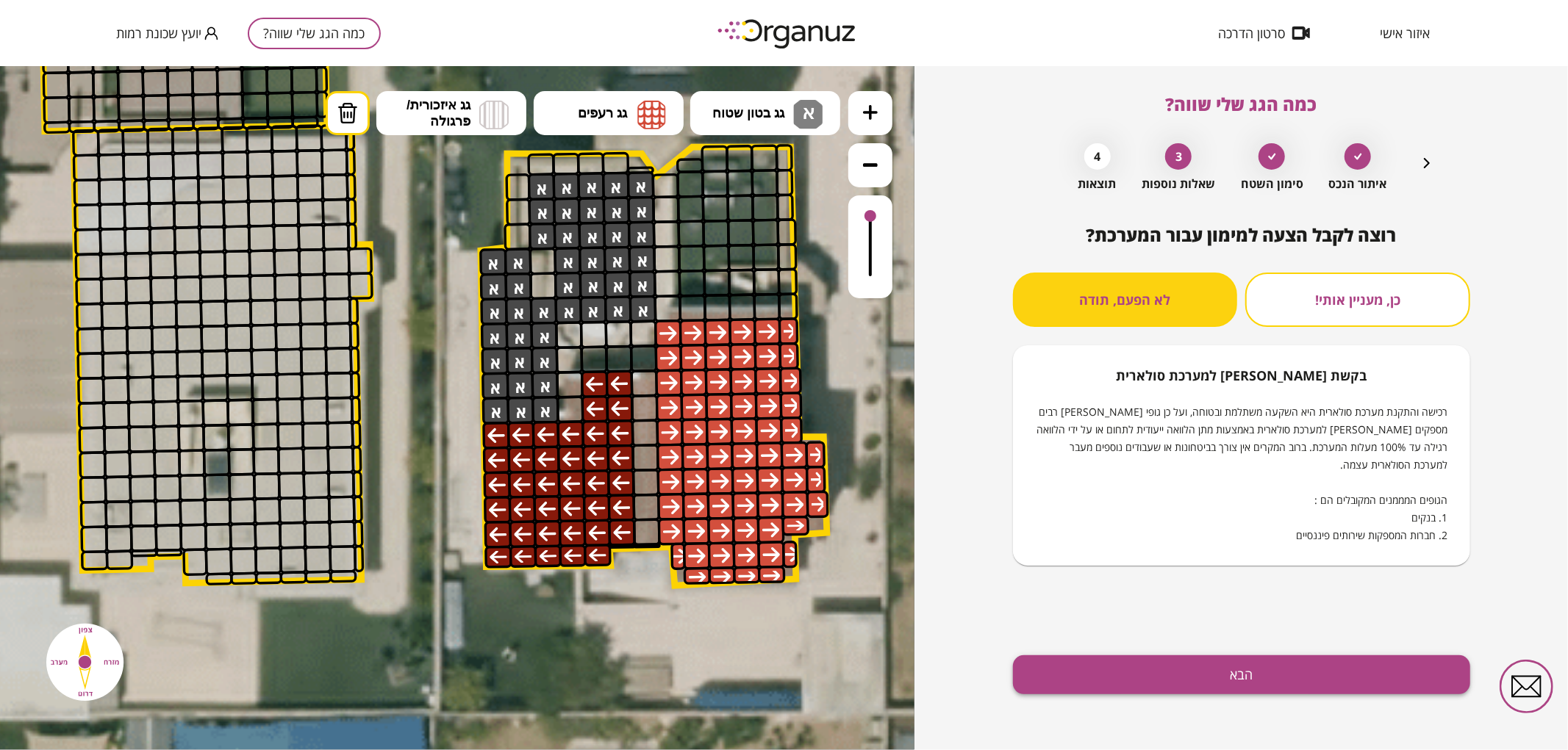
click at [1174, 671] on button "הבא" at bounding box center [1241, 675] width 457 height 39
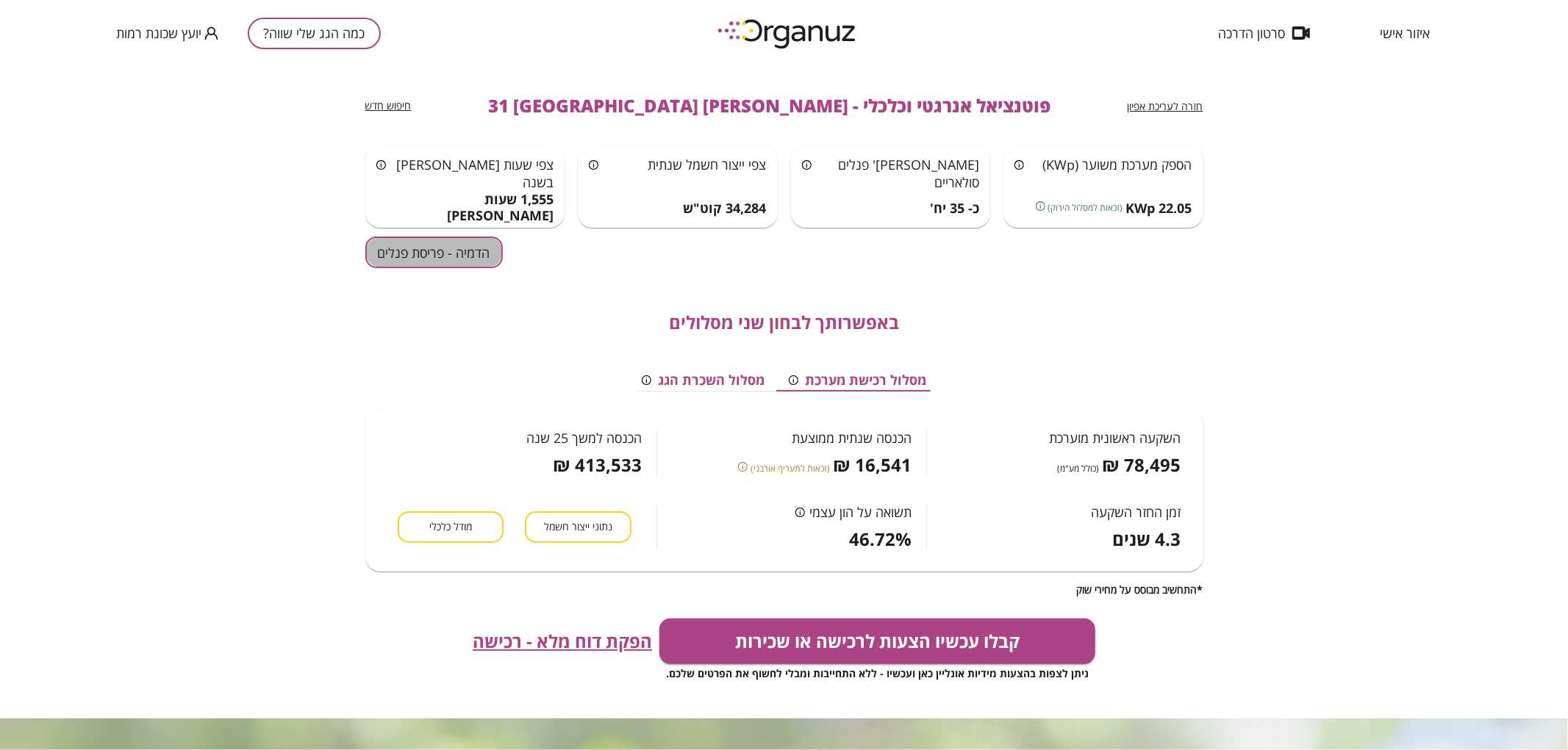
click at [449, 258] on button "הדמיה - פריסת פנלים" at bounding box center [434, 252] width 138 height 31
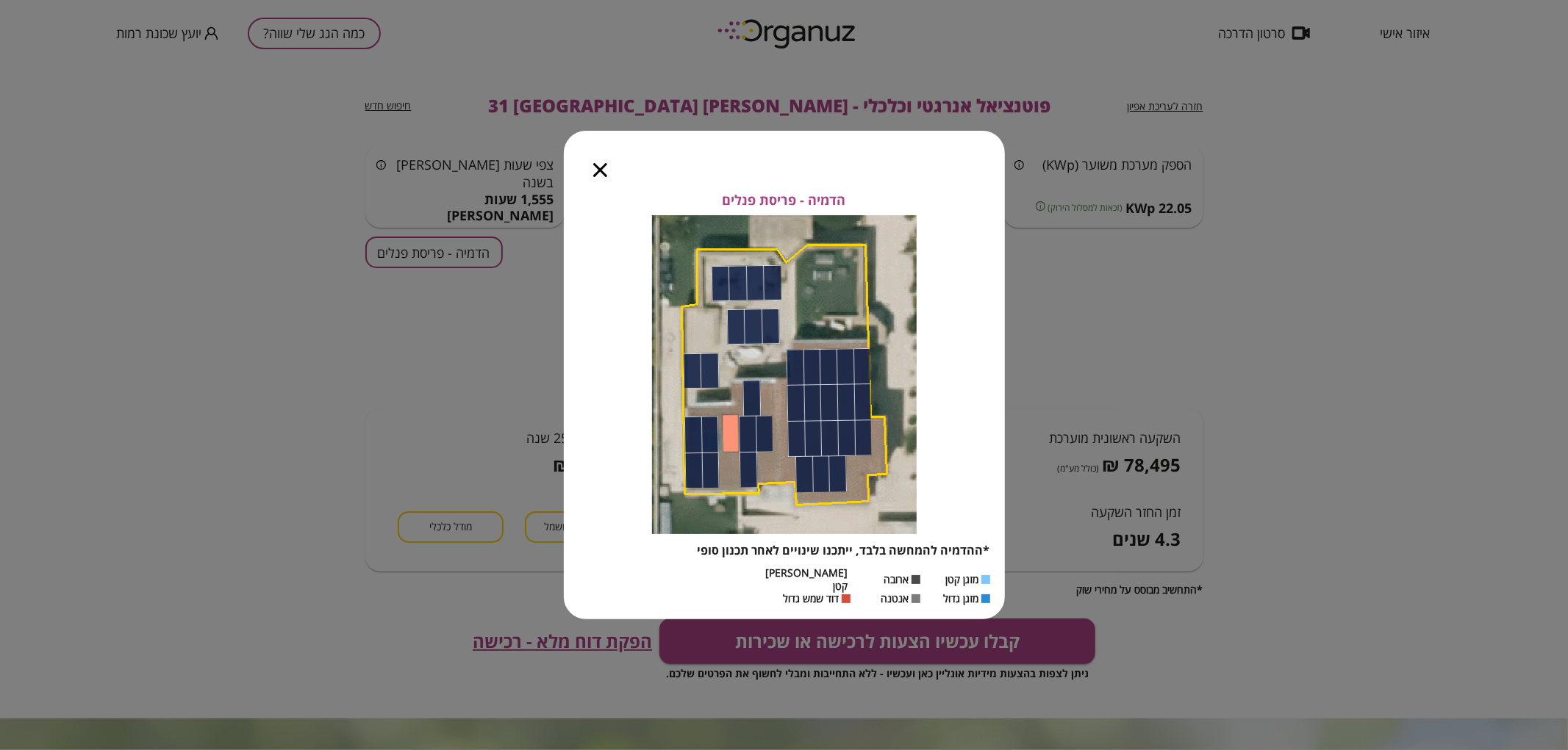
click at [594, 177] on icon "button" at bounding box center [600, 170] width 14 height 14
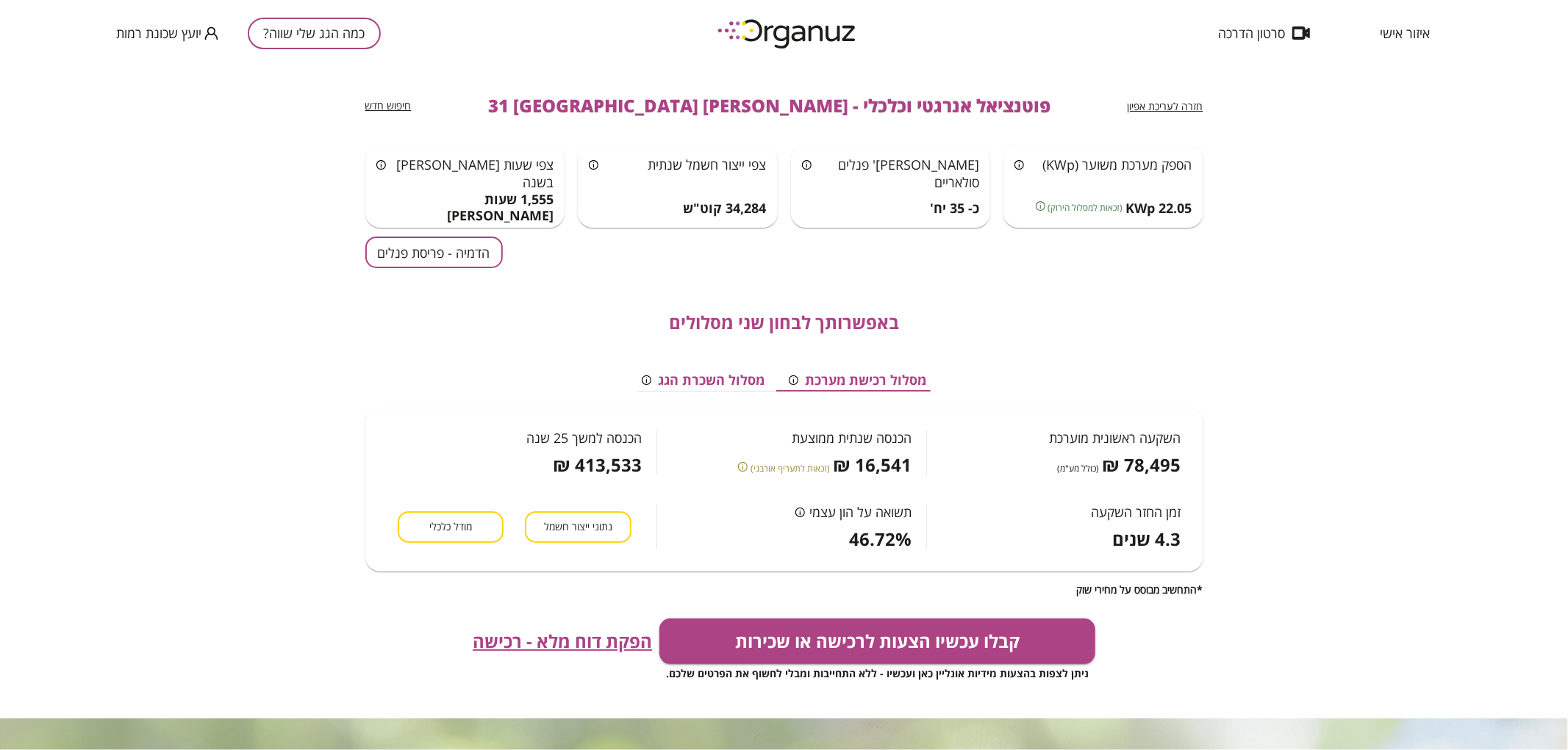
click at [437, 263] on button "הדמיה - פריסת פנלים" at bounding box center [434, 252] width 138 height 31
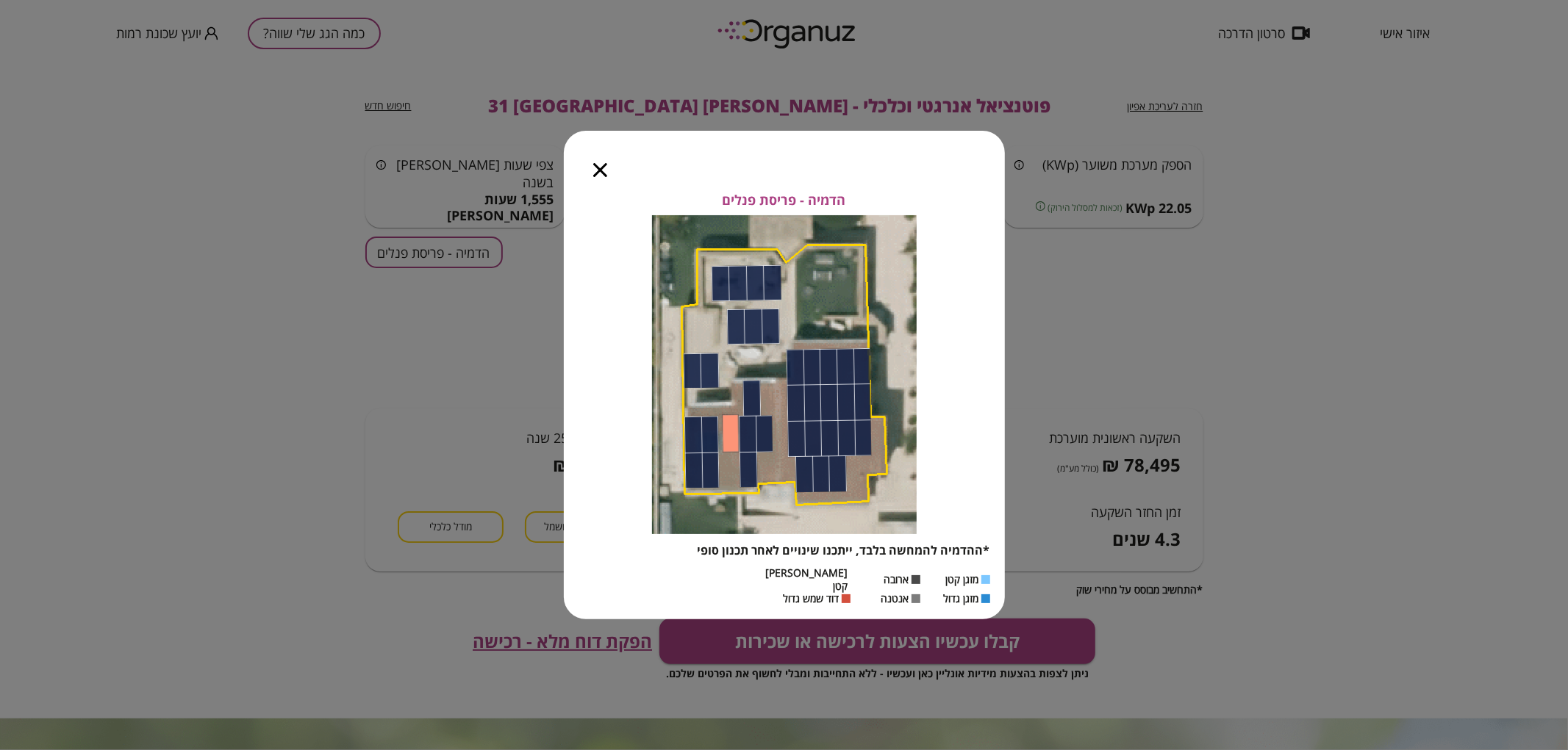
click at [599, 177] on icon "button" at bounding box center [600, 170] width 14 height 14
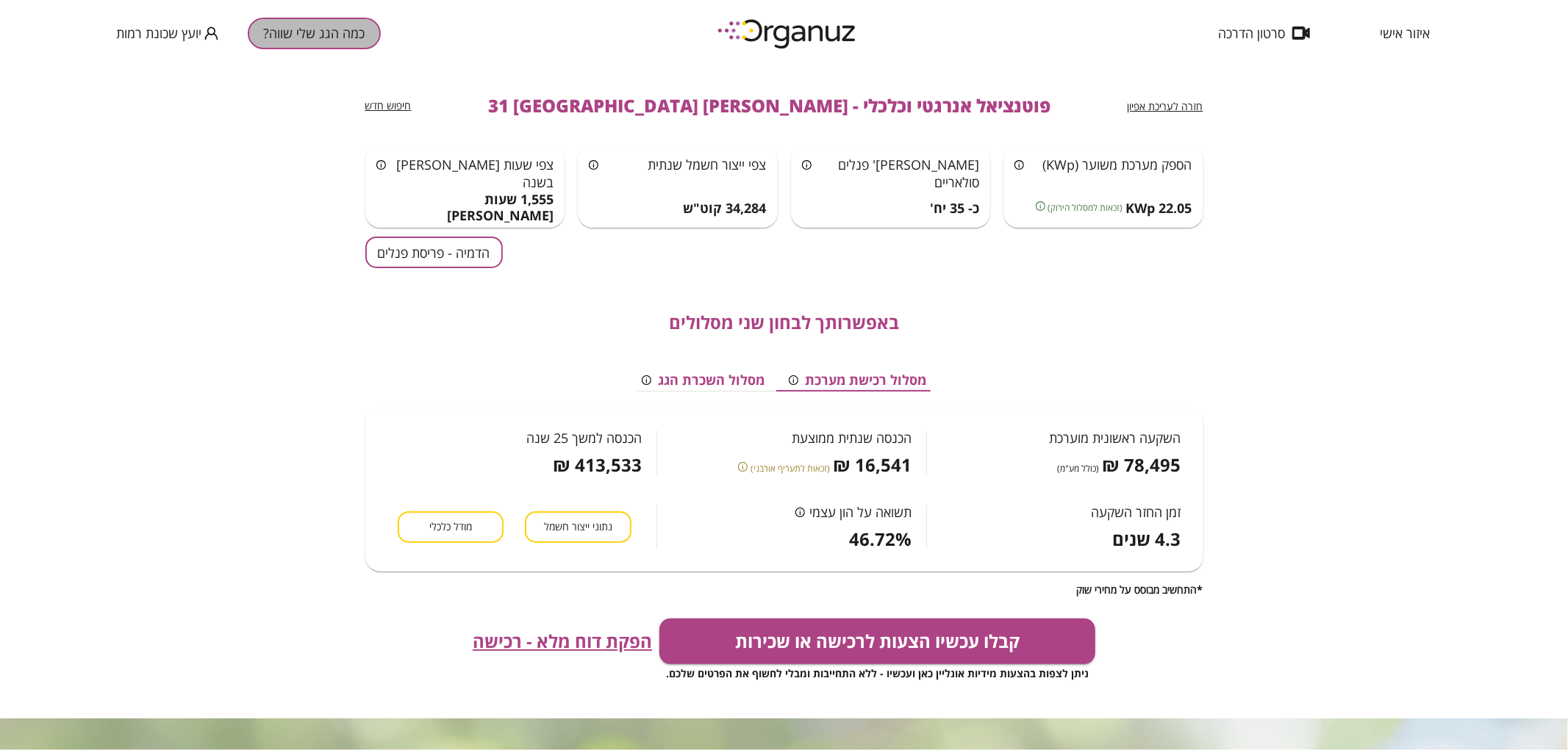
click at [357, 38] on button "כמה הגג שלי שווה?" at bounding box center [315, 33] width 133 height 31
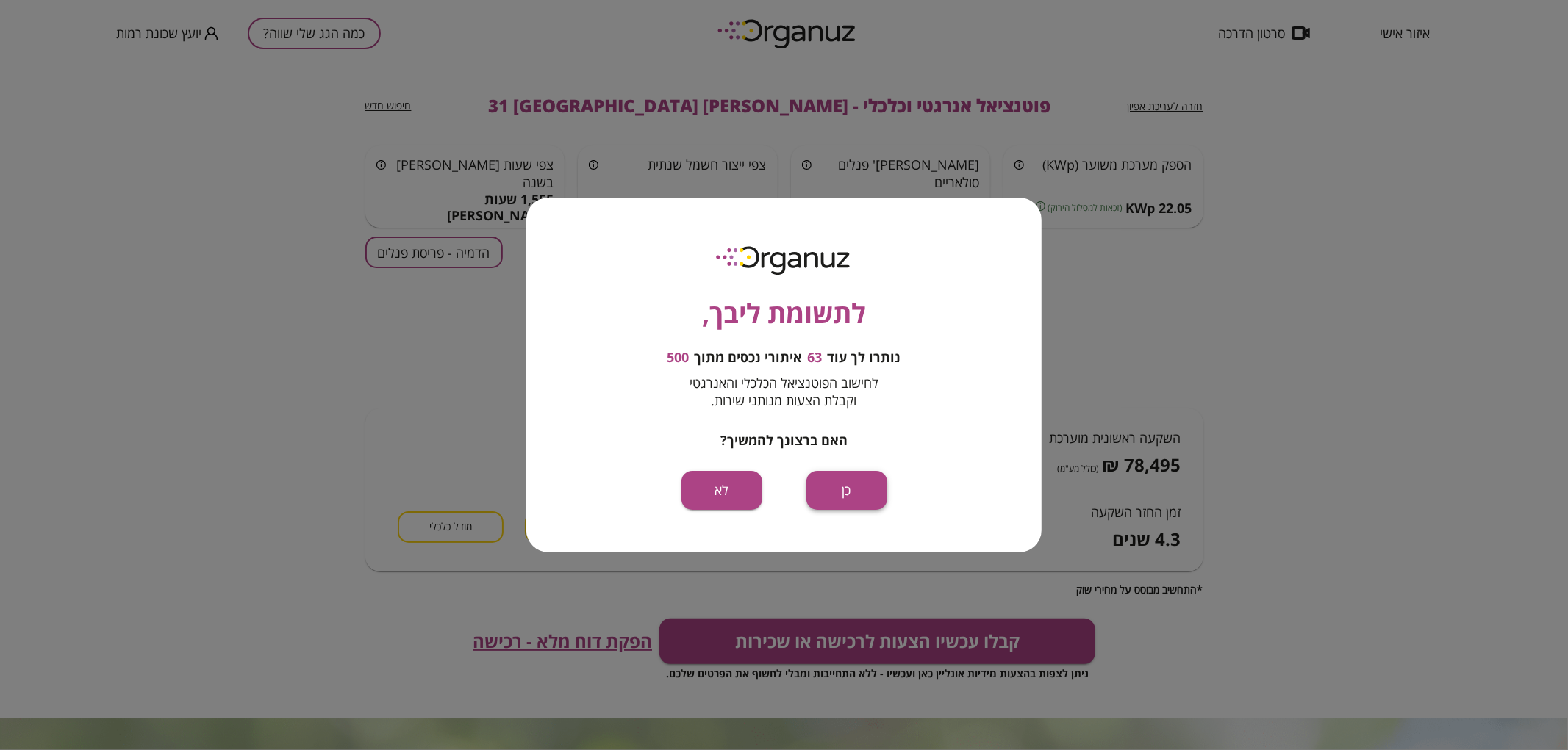
click at [841, 490] on button "כן" at bounding box center [847, 491] width 81 height 39
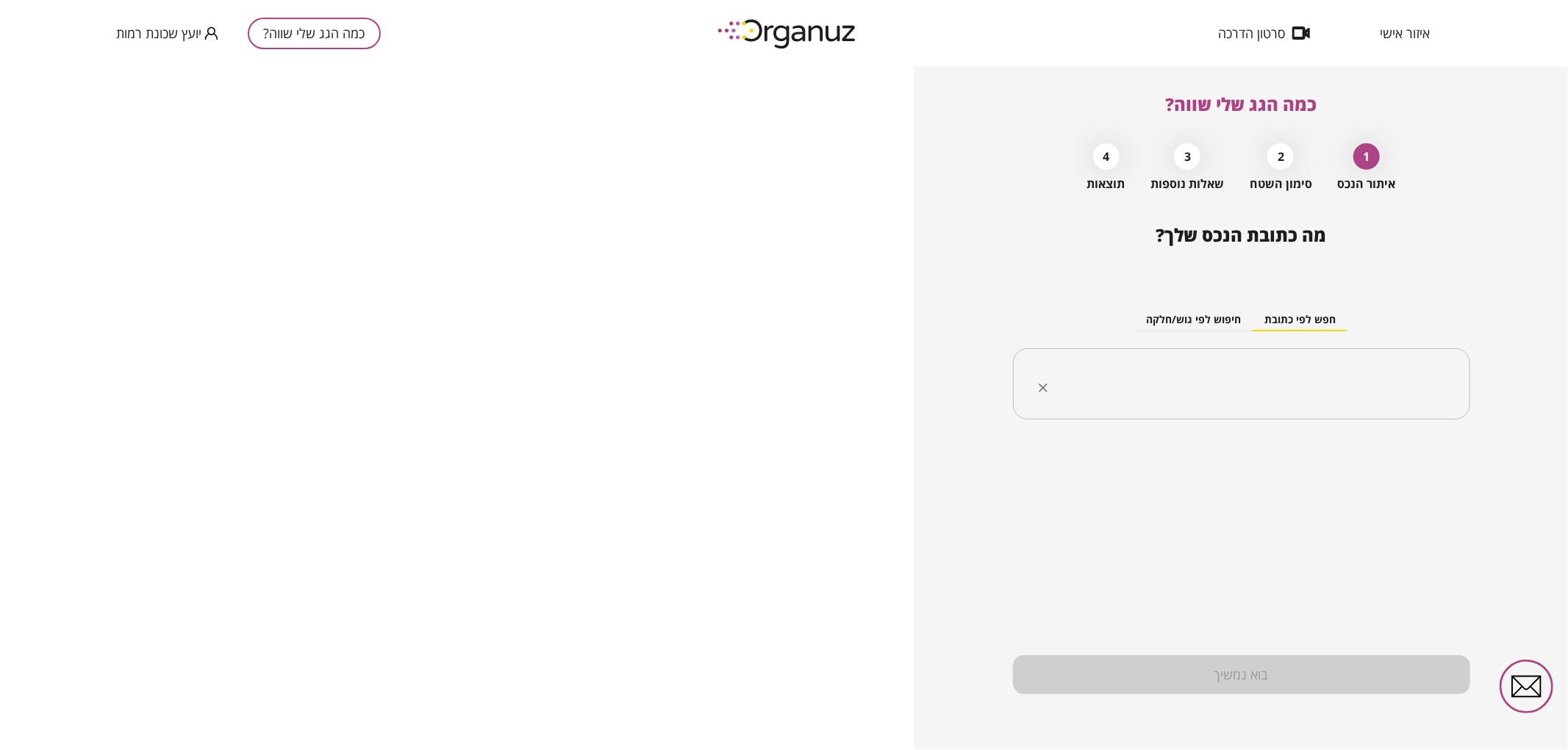
click at [1187, 364] on div "​" at bounding box center [1241, 384] width 457 height 72
click at [1446, 479] on li "[PERSON_NAME] 29 [GEOGRAPHIC_DATA]" at bounding box center [1241, 484] width 419 height 27
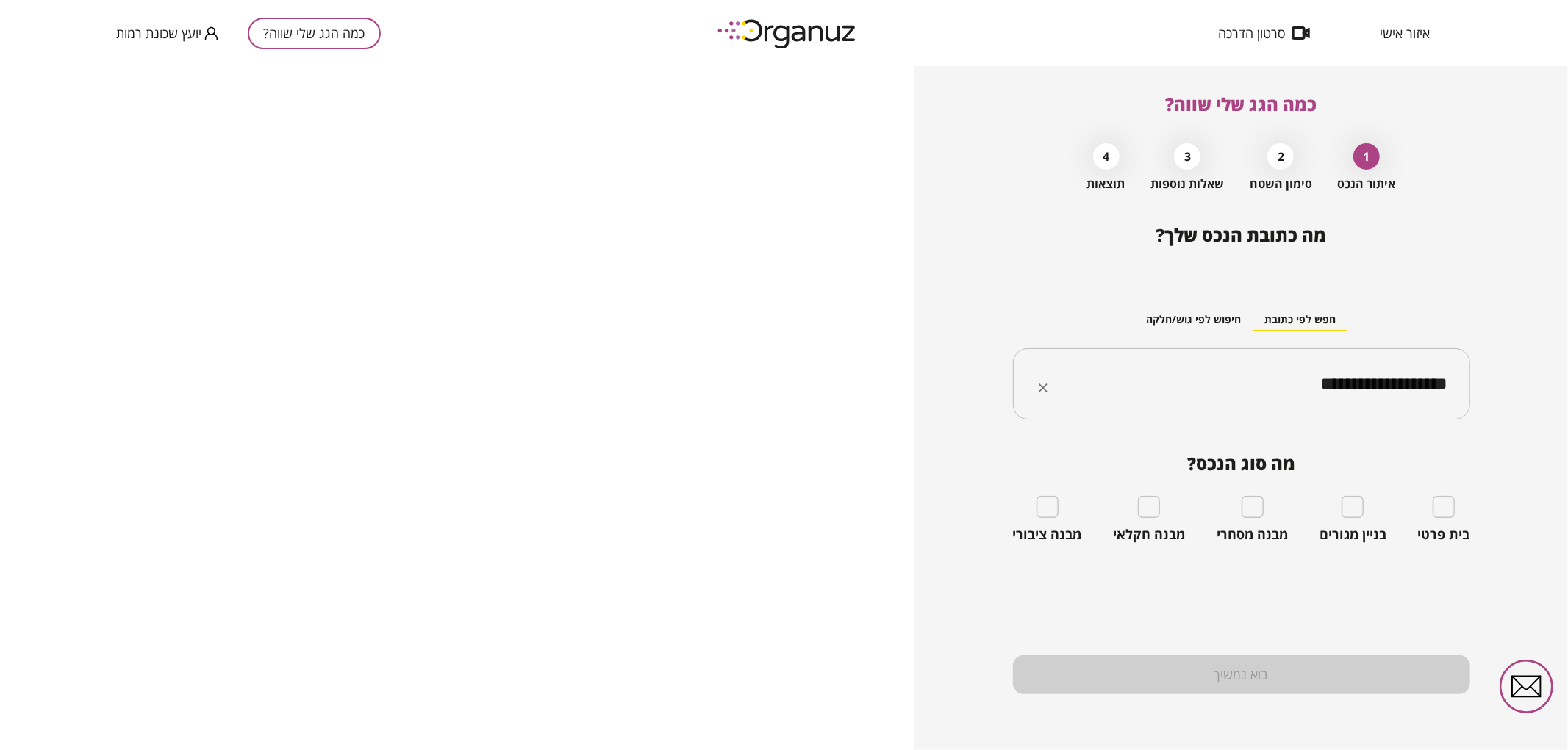
type input "**********"
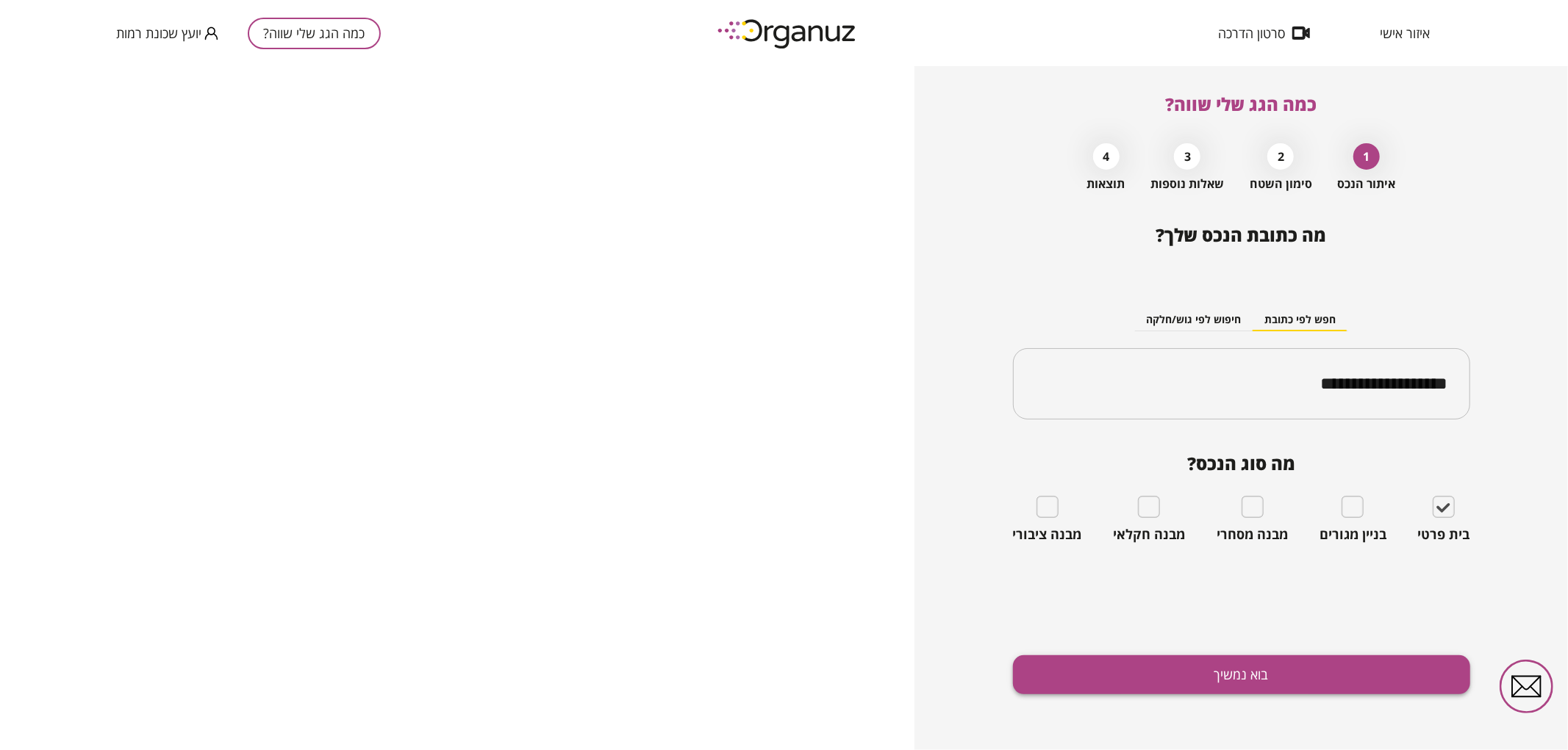
click at [1348, 677] on button "בוא נמשיך" at bounding box center [1241, 675] width 457 height 39
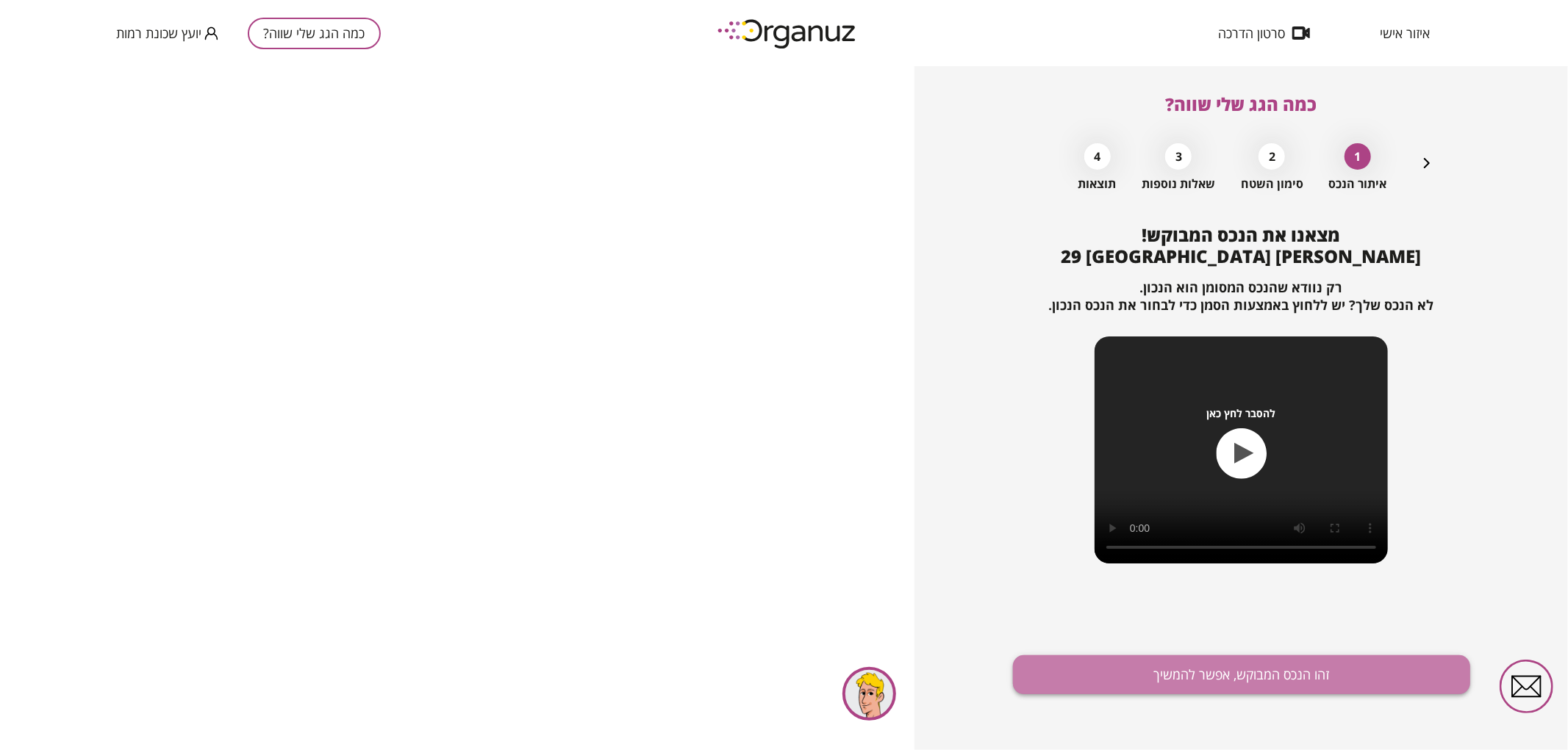
click at [1099, 673] on button "זהו הנכס המבוקש, אפשר להמשיך" at bounding box center [1241, 675] width 457 height 39
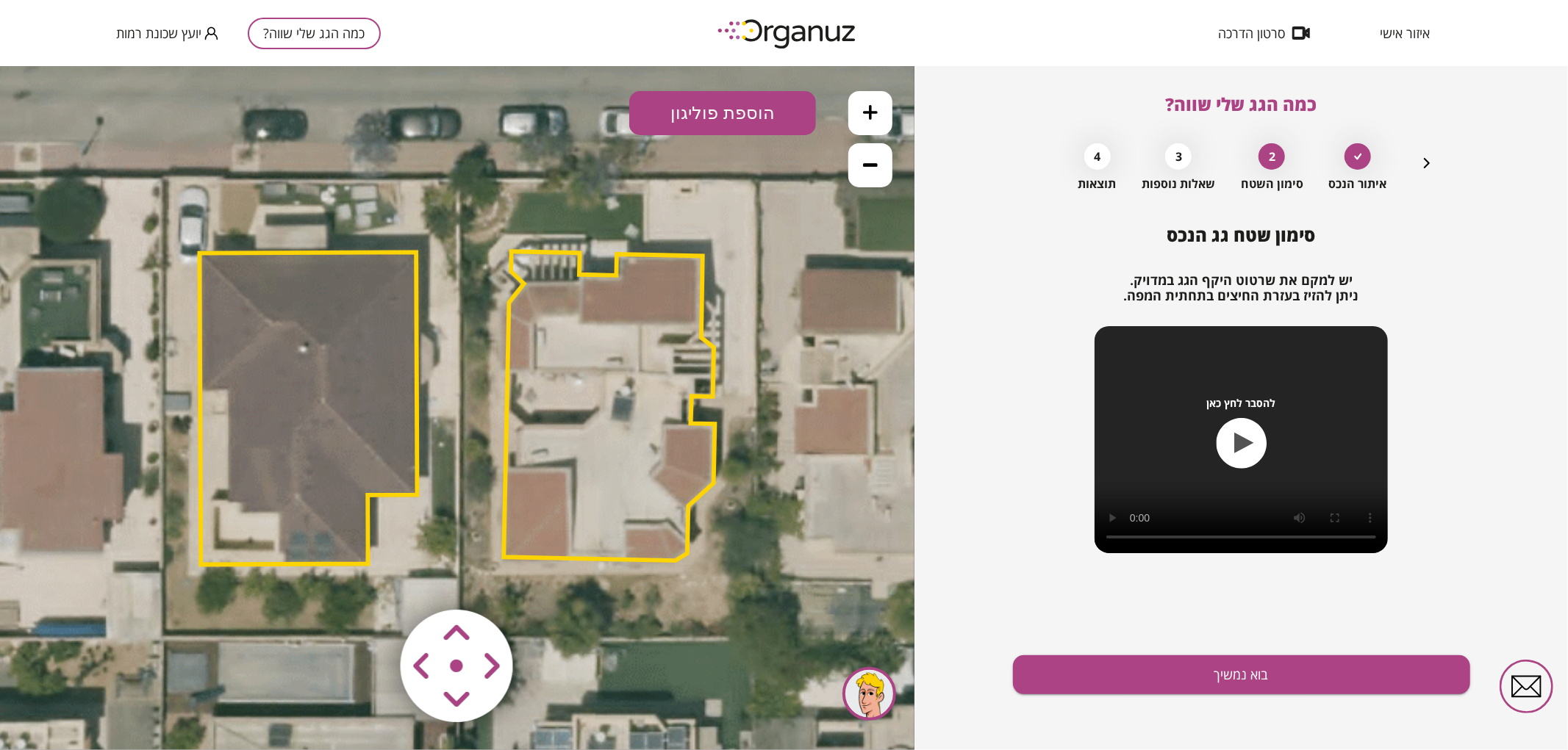
click at [400, 461] on polygon at bounding box center [308, 407] width 217 height 312
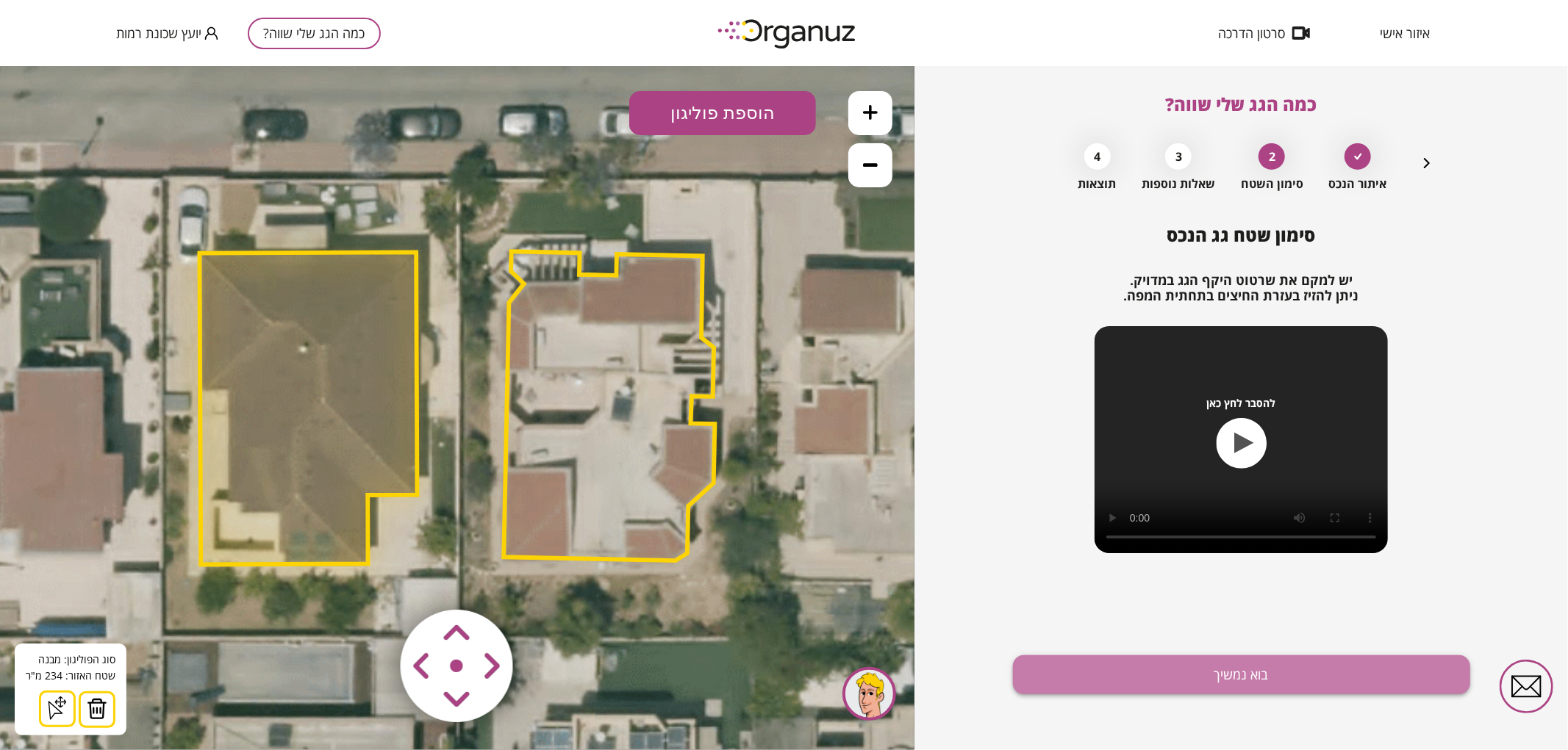
click at [1327, 667] on button "בוא נמשיך" at bounding box center [1241, 675] width 457 height 39
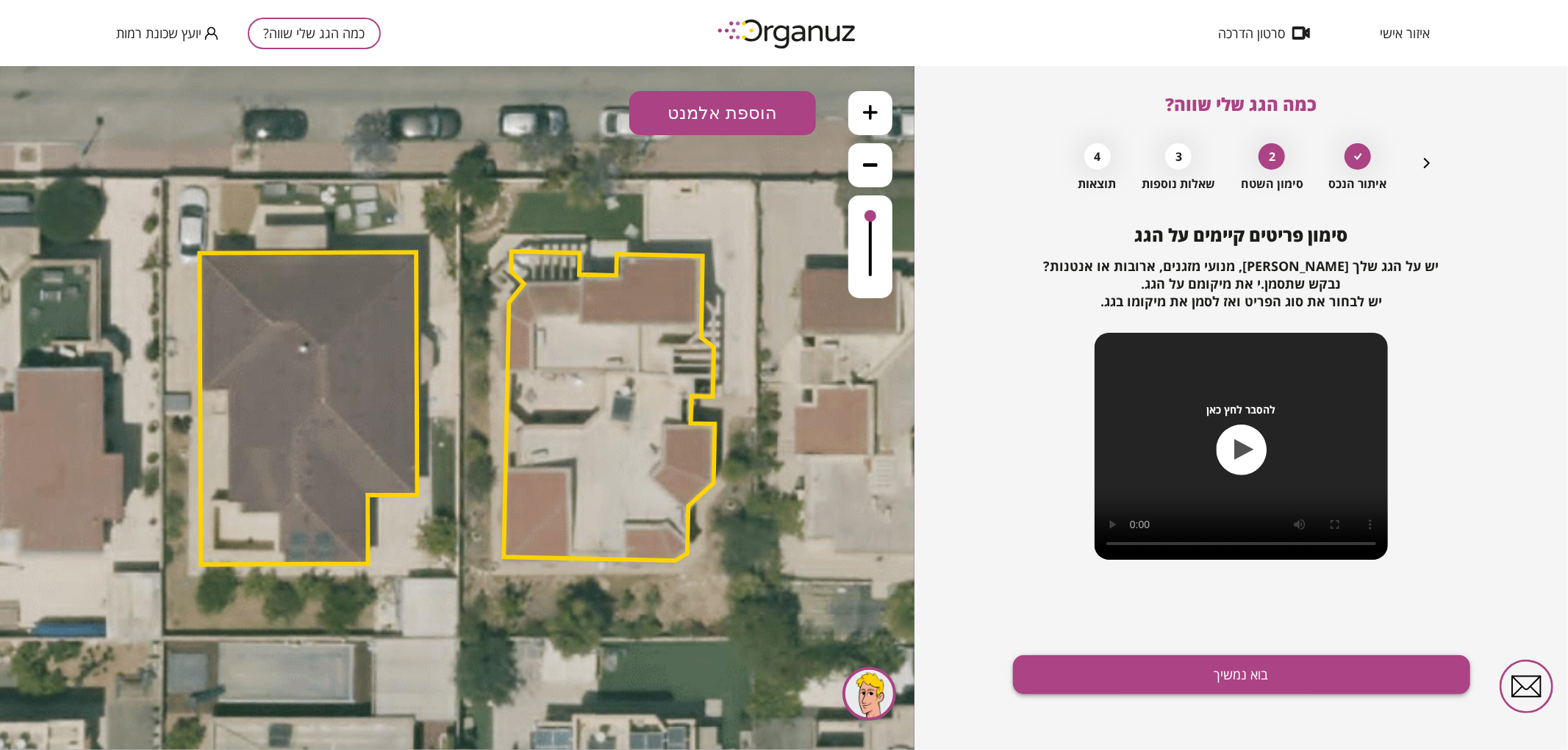
click at [1044, 660] on button "בוא נמשיך" at bounding box center [1241, 675] width 457 height 39
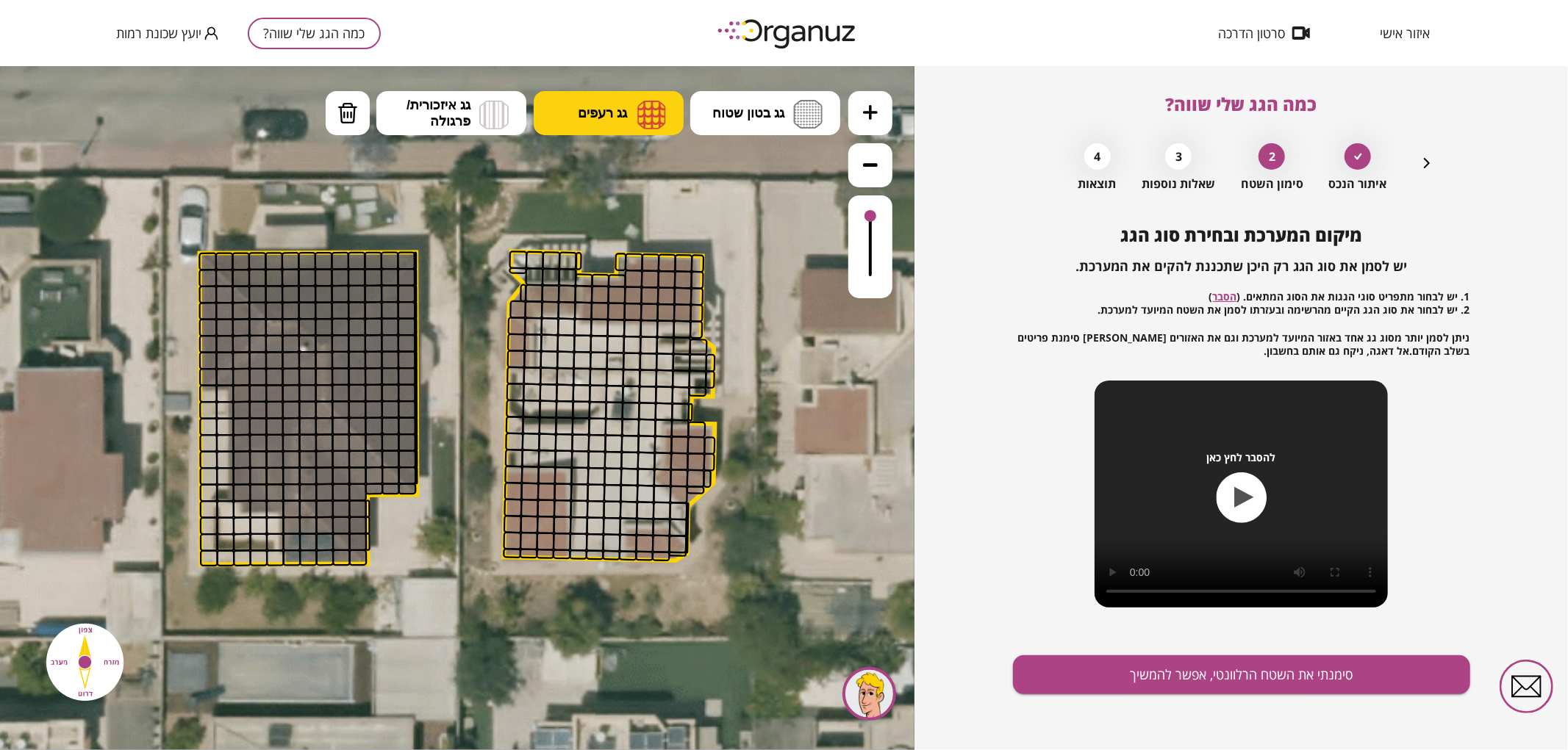
click at [638, 112] on img at bounding box center [652, 114] width 28 height 29
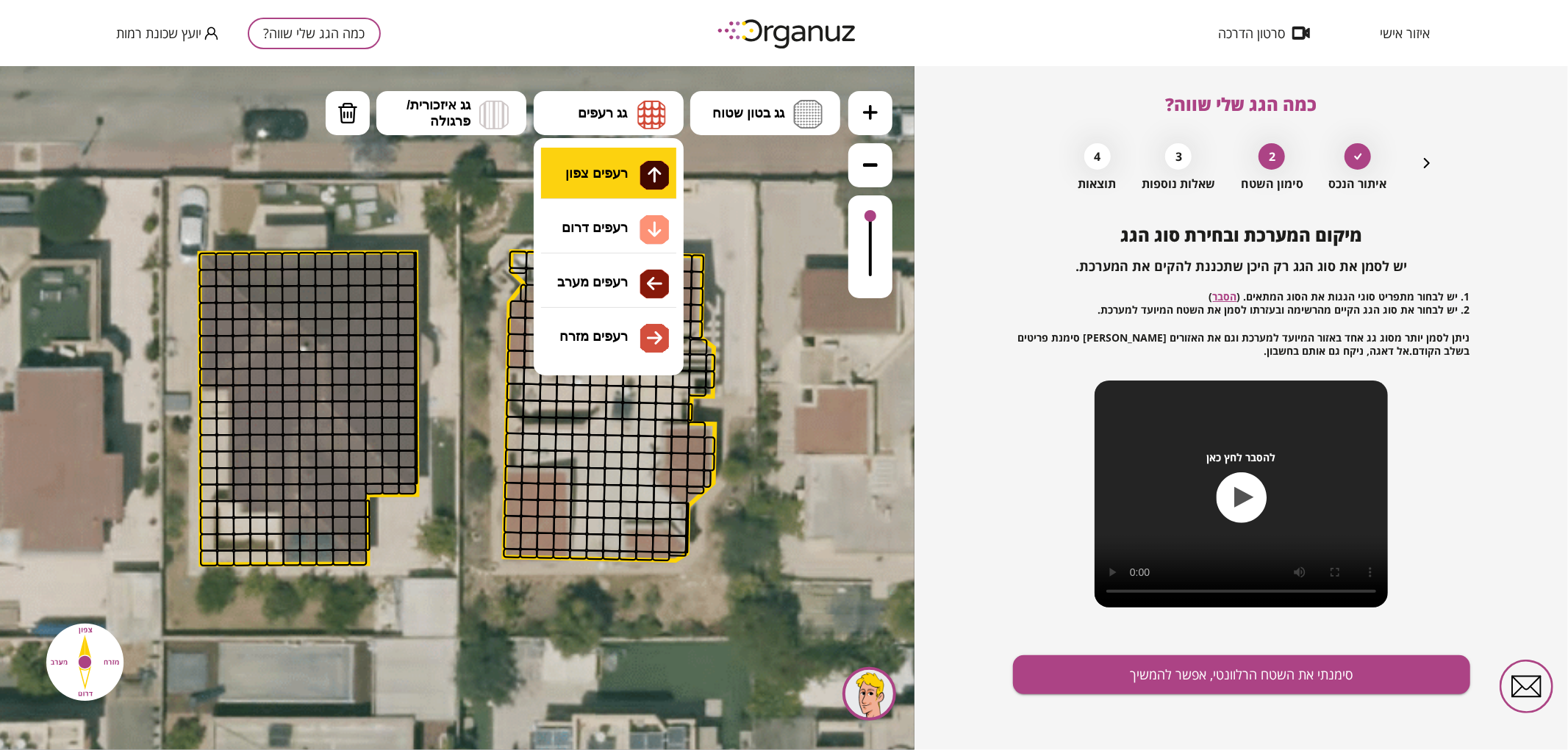
click at [628, 161] on div ".st0 { fill: #FFFFFF; } 0" at bounding box center [457, 407] width 915 height 684
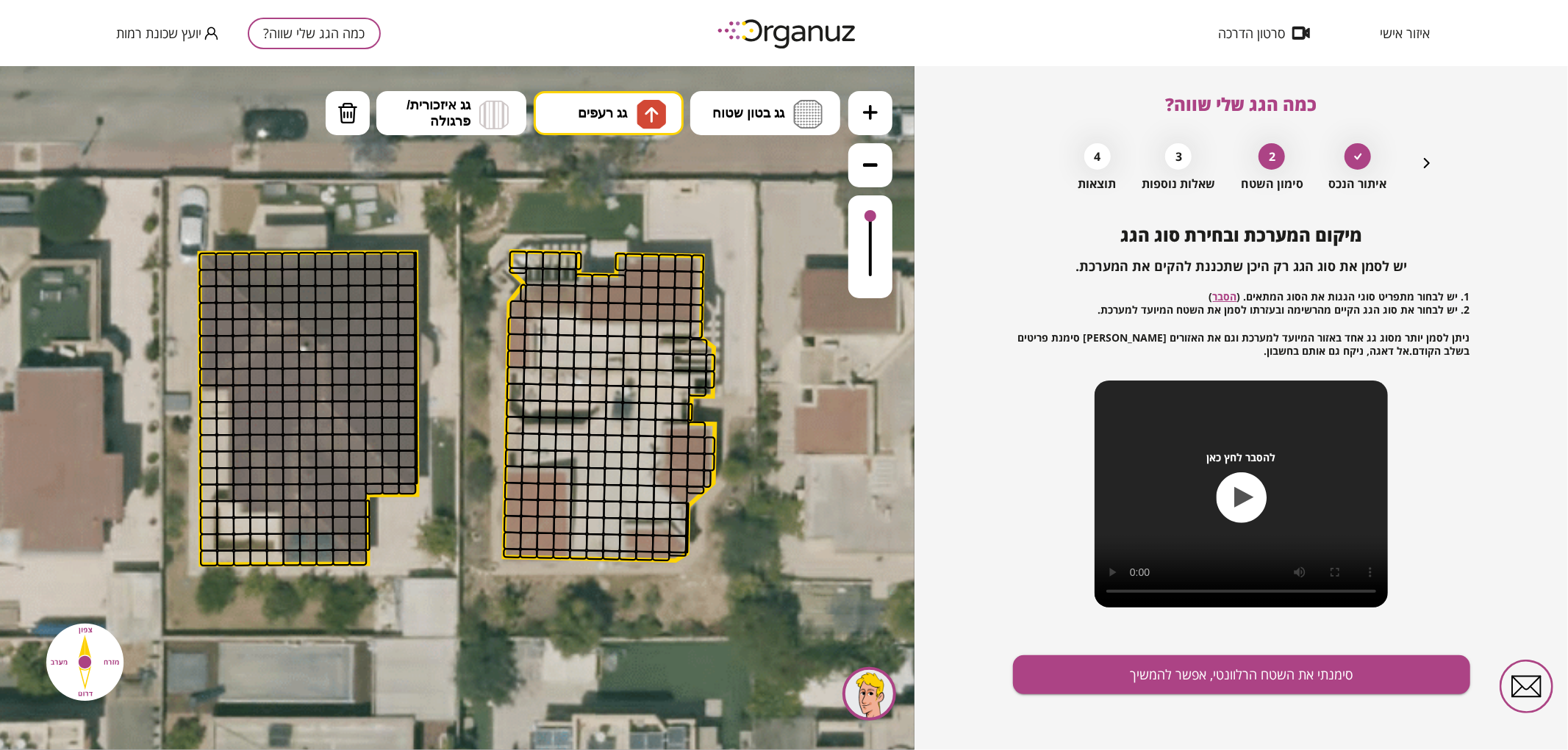
click at [869, 119] on button at bounding box center [871, 112] width 44 height 44
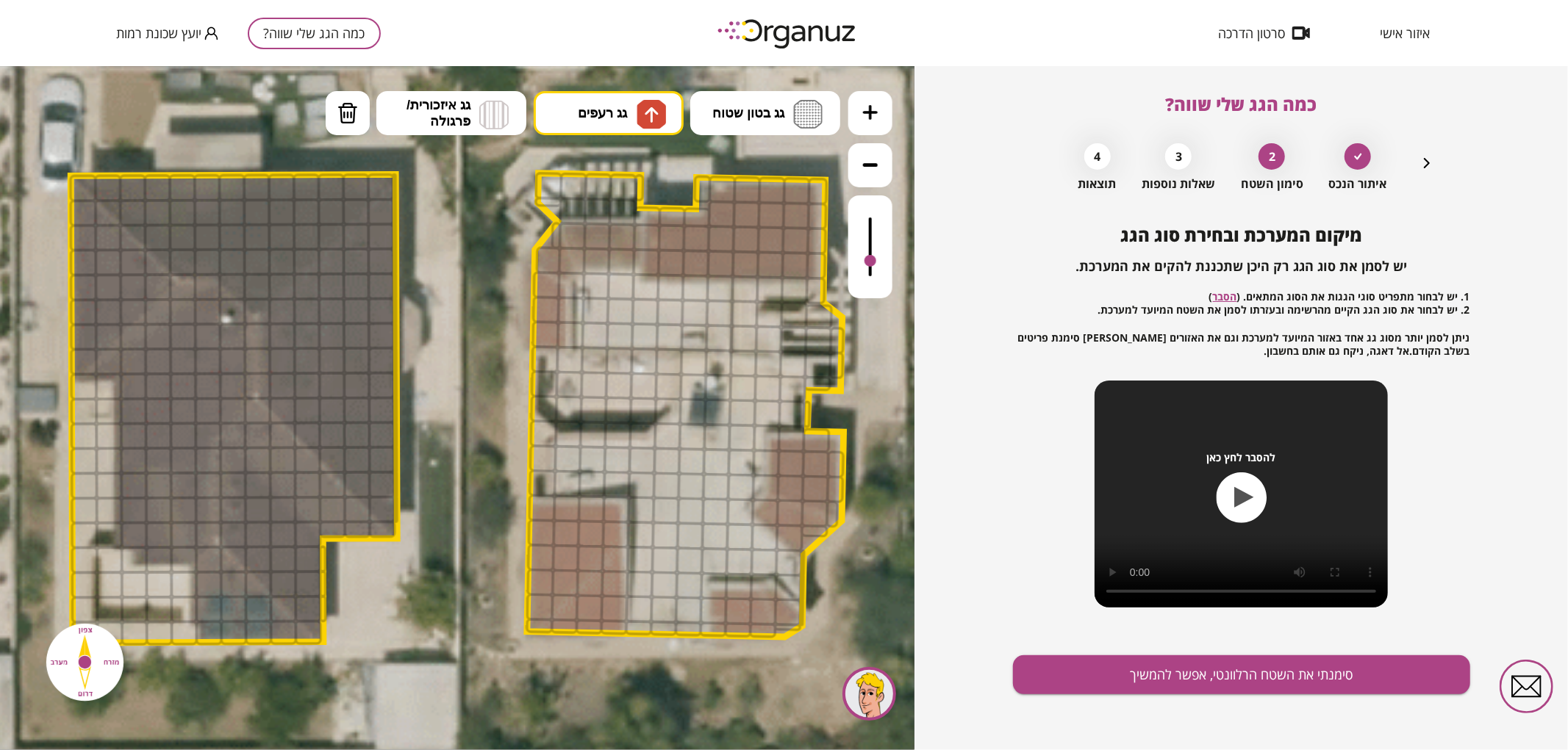
drag, startPoint x: 871, startPoint y: 218, endPoint x: 871, endPoint y: 262, distance: 44.0
click at [871, 262] on div at bounding box center [870, 259] width 11 height 11
drag, startPoint x: 112, startPoint y: 184, endPoint x: 185, endPoint y: 255, distance: 101.8
click at [256, 289] on div at bounding box center [257, 286] width 28 height 28
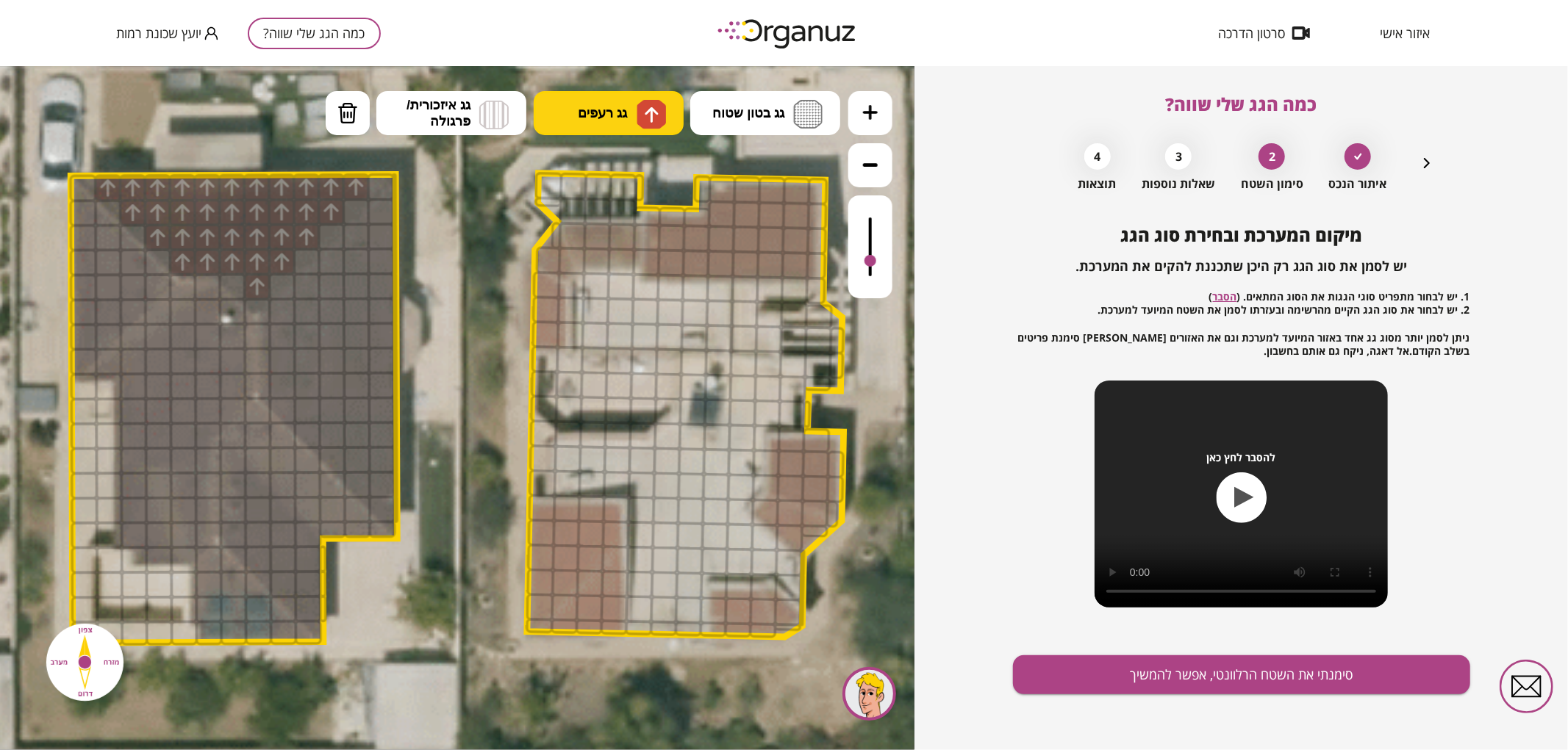
click at [579, 106] on span "גג רעפים" at bounding box center [603, 112] width 49 height 16
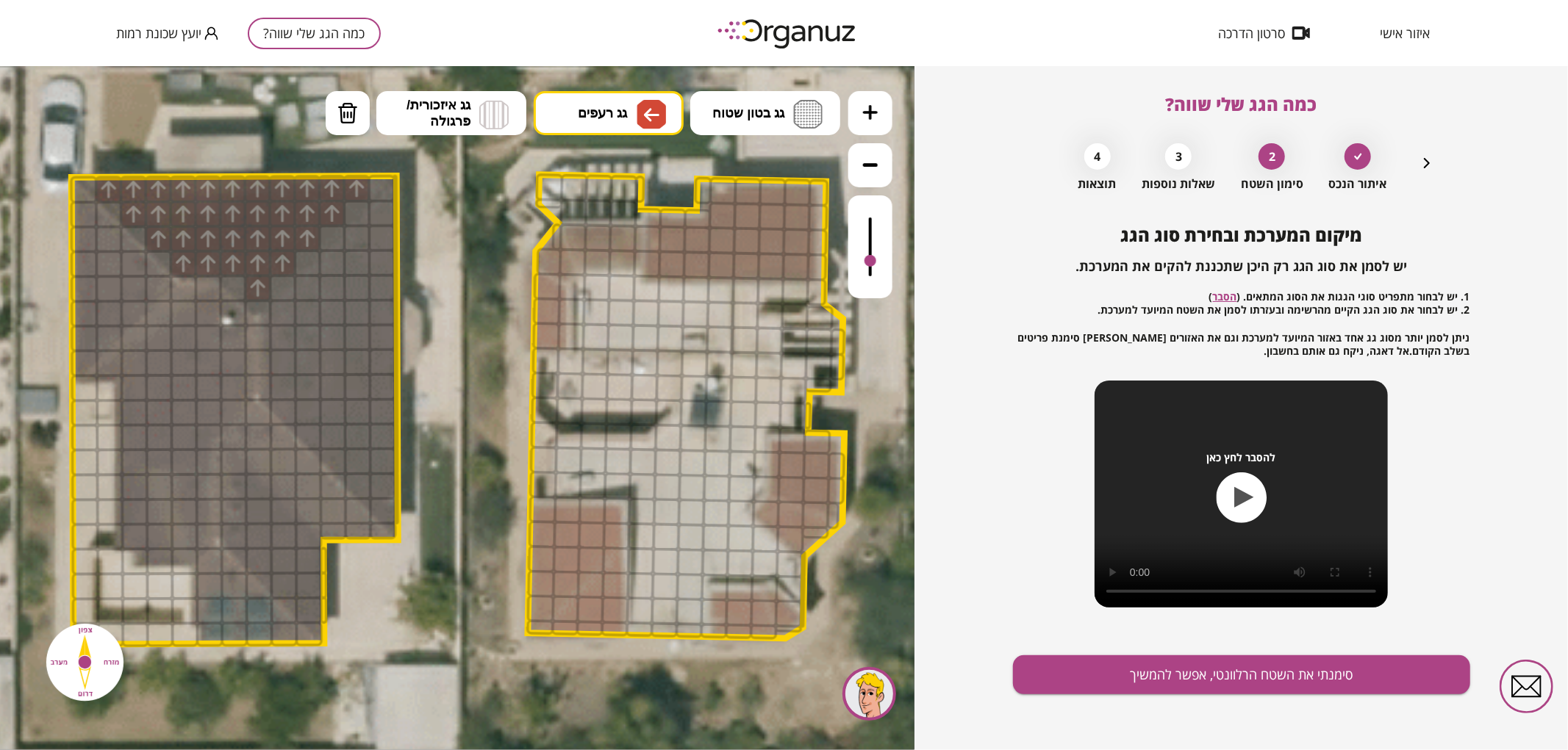
click at [610, 280] on div ".st0 { fill: #FFFFFF; } 0" at bounding box center [457, 407] width 915 height 684
drag, startPoint x: 78, startPoint y: 215, endPoint x: 129, endPoint y: 282, distance: 84.2
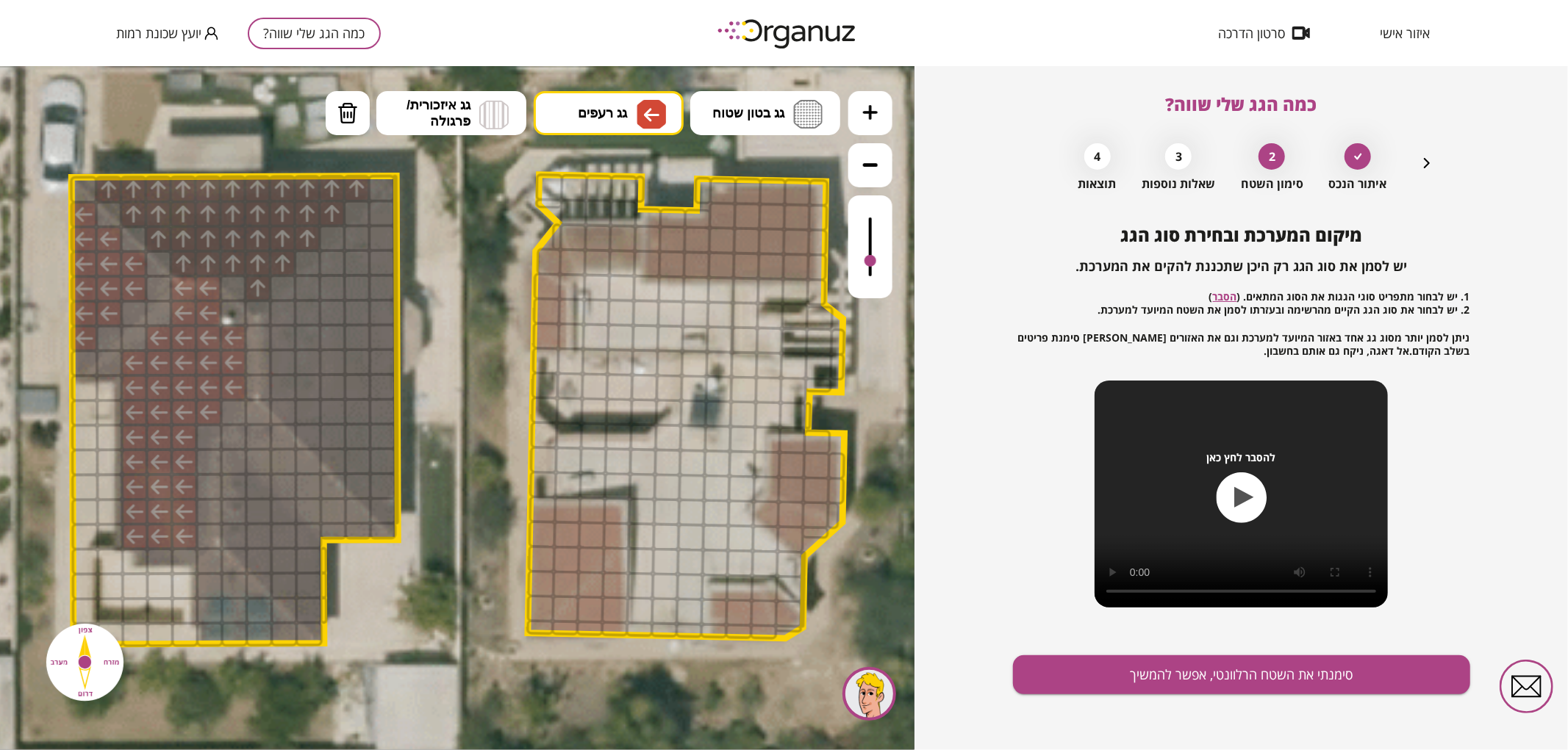
drag, startPoint x: 136, startPoint y: 365, endPoint x: 174, endPoint y: 546, distance: 184.9
click at [623, 107] on span "גג רעפים" at bounding box center [603, 112] width 49 height 16
drag, startPoint x: 612, startPoint y: 335, endPoint x: 541, endPoint y: 341, distance: 71.3
click at [611, 335] on div ".st0 { fill: #FFFFFF; } 0" at bounding box center [457, 407] width 915 height 684
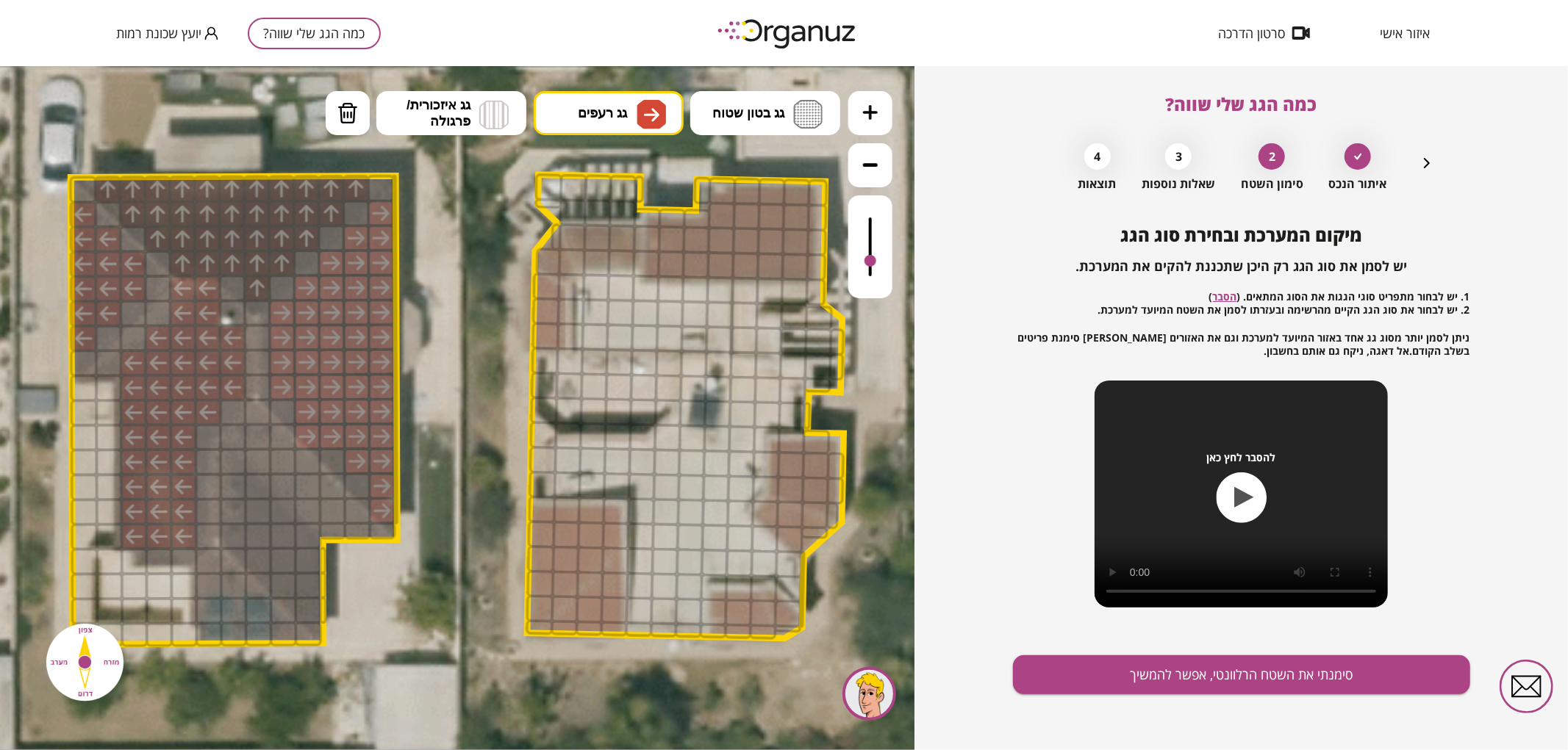
drag, startPoint x: 382, startPoint y: 209, endPoint x: 284, endPoint y: 394, distance: 209.4
click at [361, 478] on div at bounding box center [357, 485] width 28 height 28
click at [340, 455] on div at bounding box center [332, 461] width 28 height 28
click at [293, 395] on div at bounding box center [307, 386] width 28 height 28
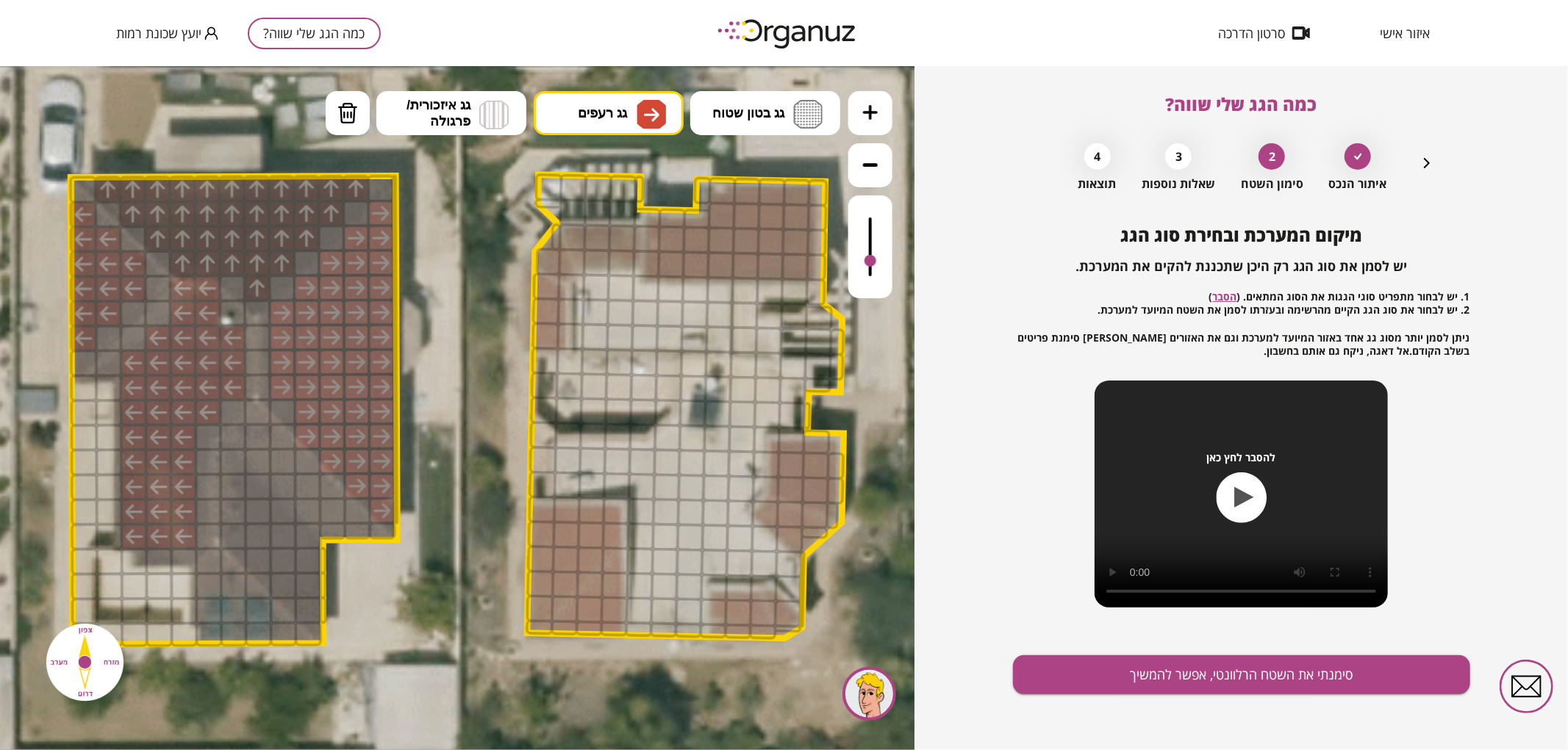
click at [286, 403] on div at bounding box center [283, 411] width 28 height 28
drag, startPoint x: 314, startPoint y: 613, endPoint x: 241, endPoint y: 490, distance: 143.0
click at [252, 494] on div at bounding box center [258, 486] width 28 height 28
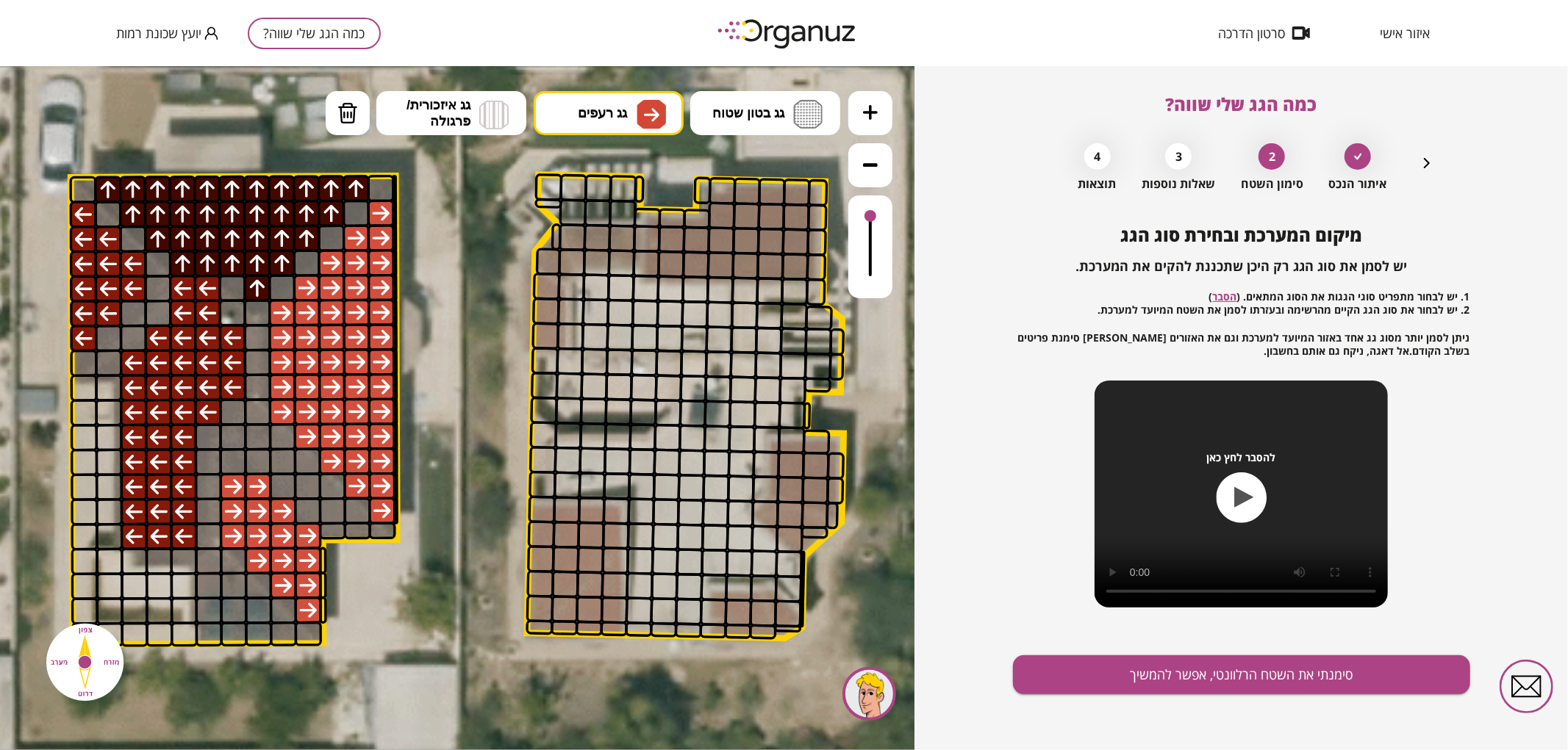
drag, startPoint x: 871, startPoint y: 254, endPoint x: 910, endPoint y: 152, distance: 109.2
click at [910, 152] on div ".st0 { fill: #FFFFFF; } 0" at bounding box center [457, 407] width 915 height 684
click at [1067, 663] on button "סימנתי את השטח הרלוונטי, אפשר להמשיך" at bounding box center [1241, 675] width 457 height 39
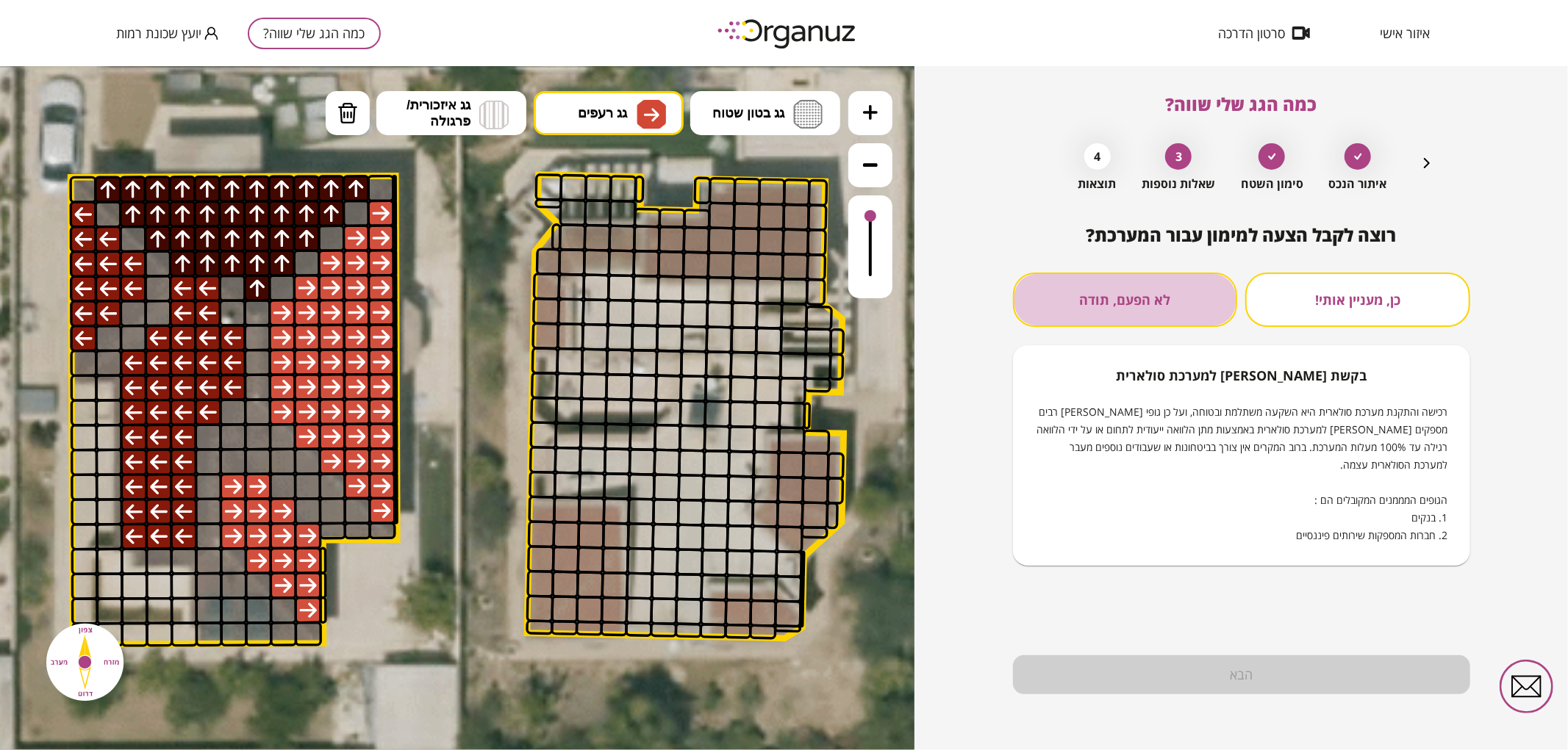
click at [1120, 307] on button "לא הפעם, תודה" at bounding box center [1125, 299] width 225 height 54
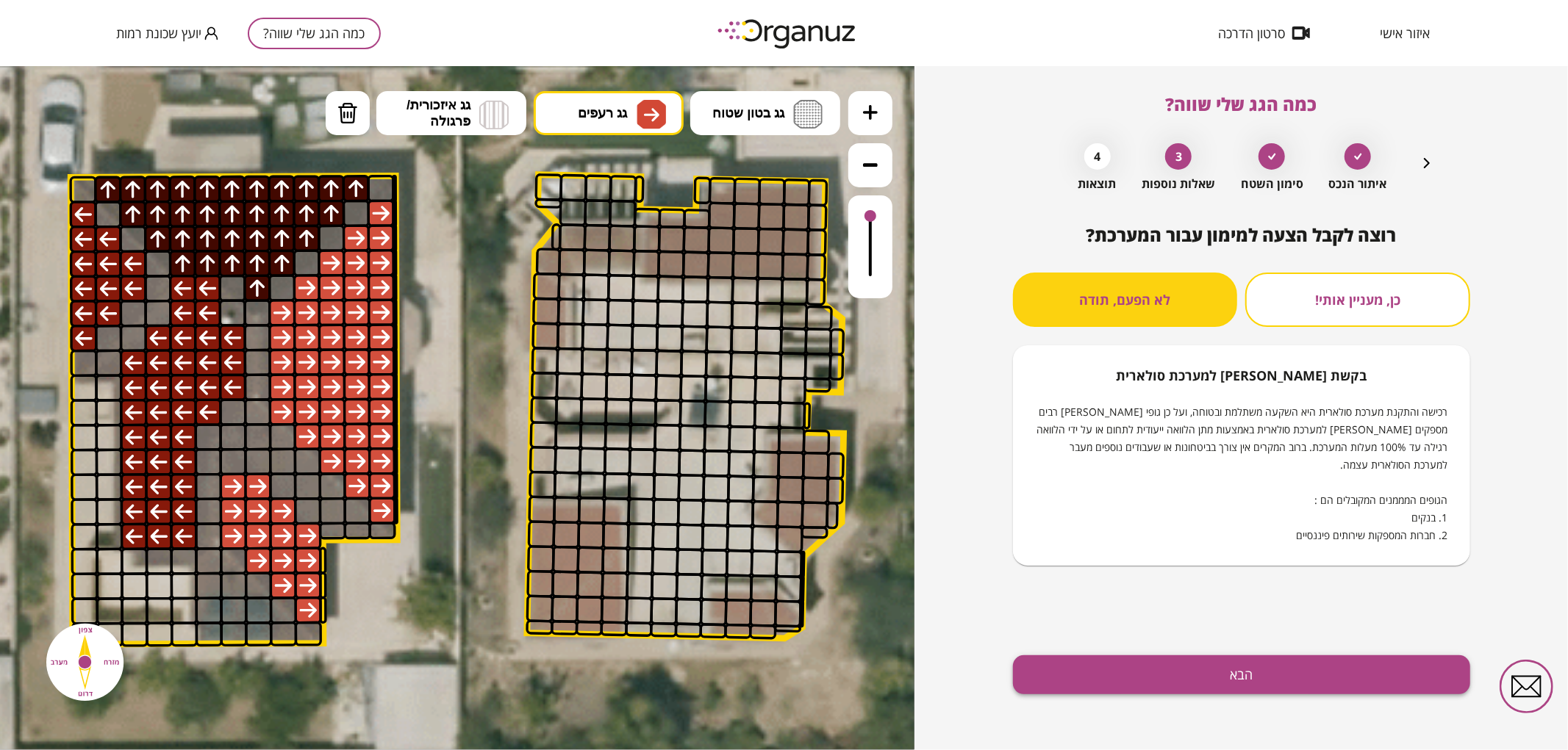
click at [1167, 665] on button "הבא" at bounding box center [1241, 675] width 457 height 39
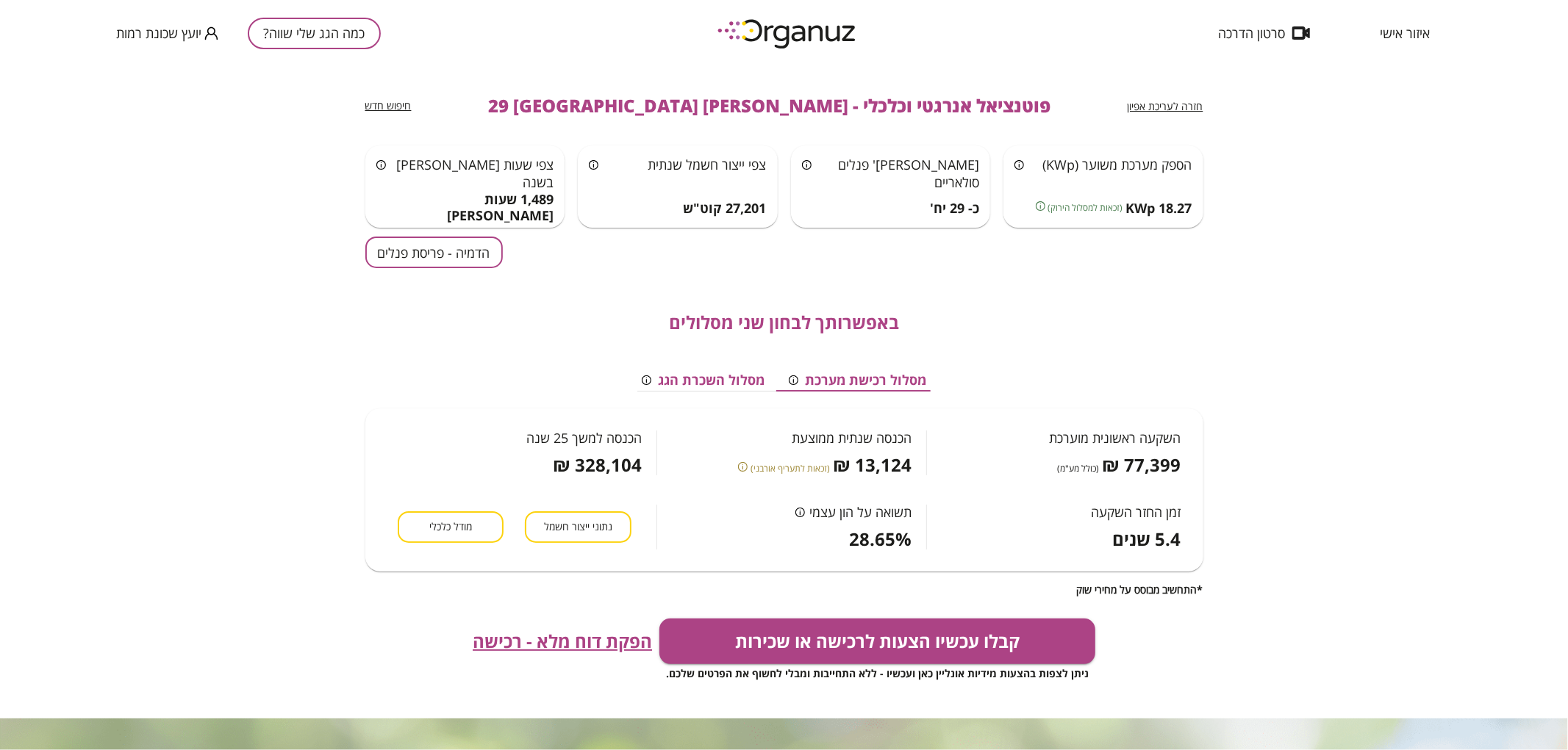
click at [433, 232] on div "חזרה לעריכת אפיון פוטנציאל אנרגטי וכלכלי - [PERSON_NAME] 29 באר שבע חיפוש חדש ה…" at bounding box center [784, 392] width 838 height 653
click at [441, 243] on button "הדמיה - פריסת פנלים" at bounding box center [434, 252] width 138 height 31
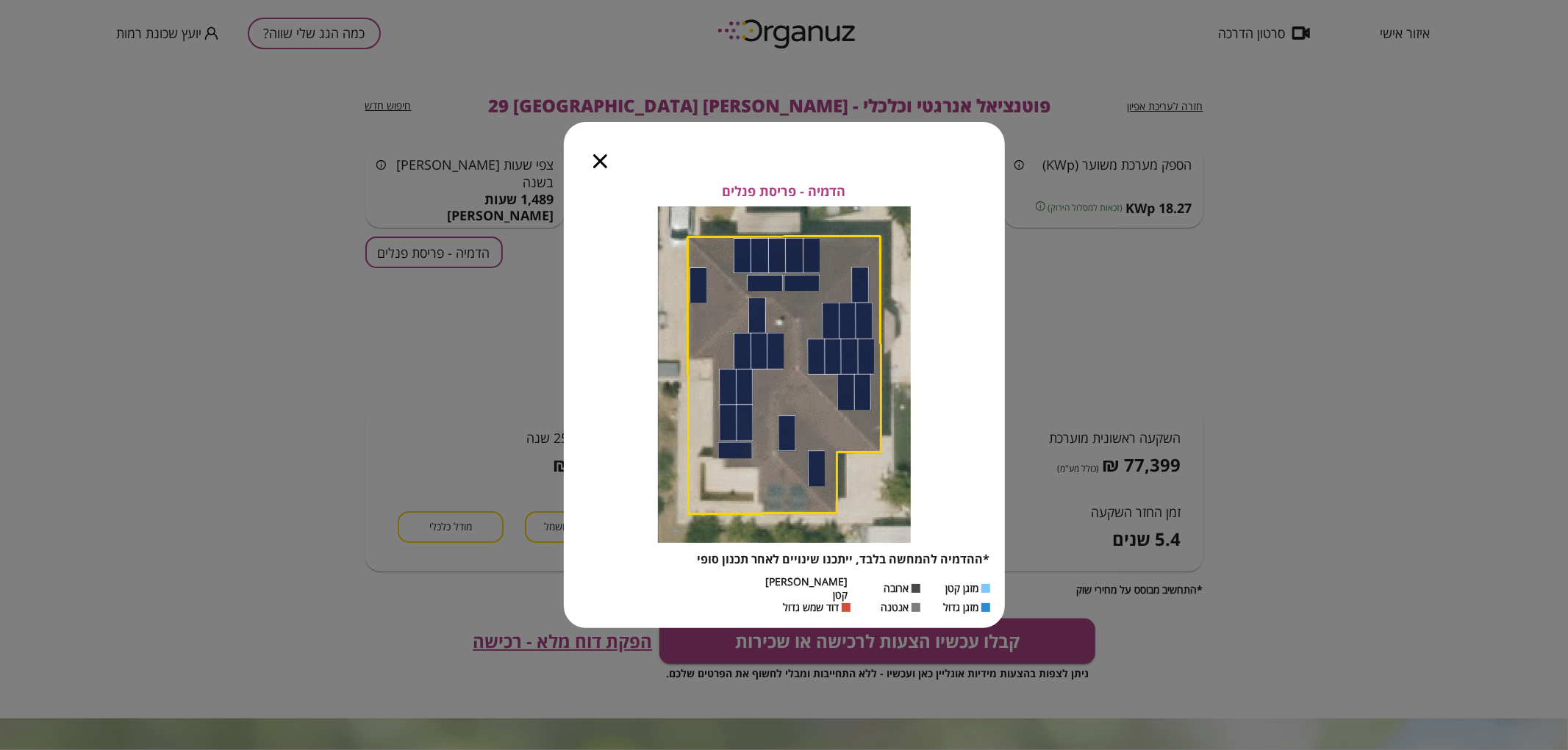
click at [598, 168] on icon "button" at bounding box center [600, 161] width 14 height 14
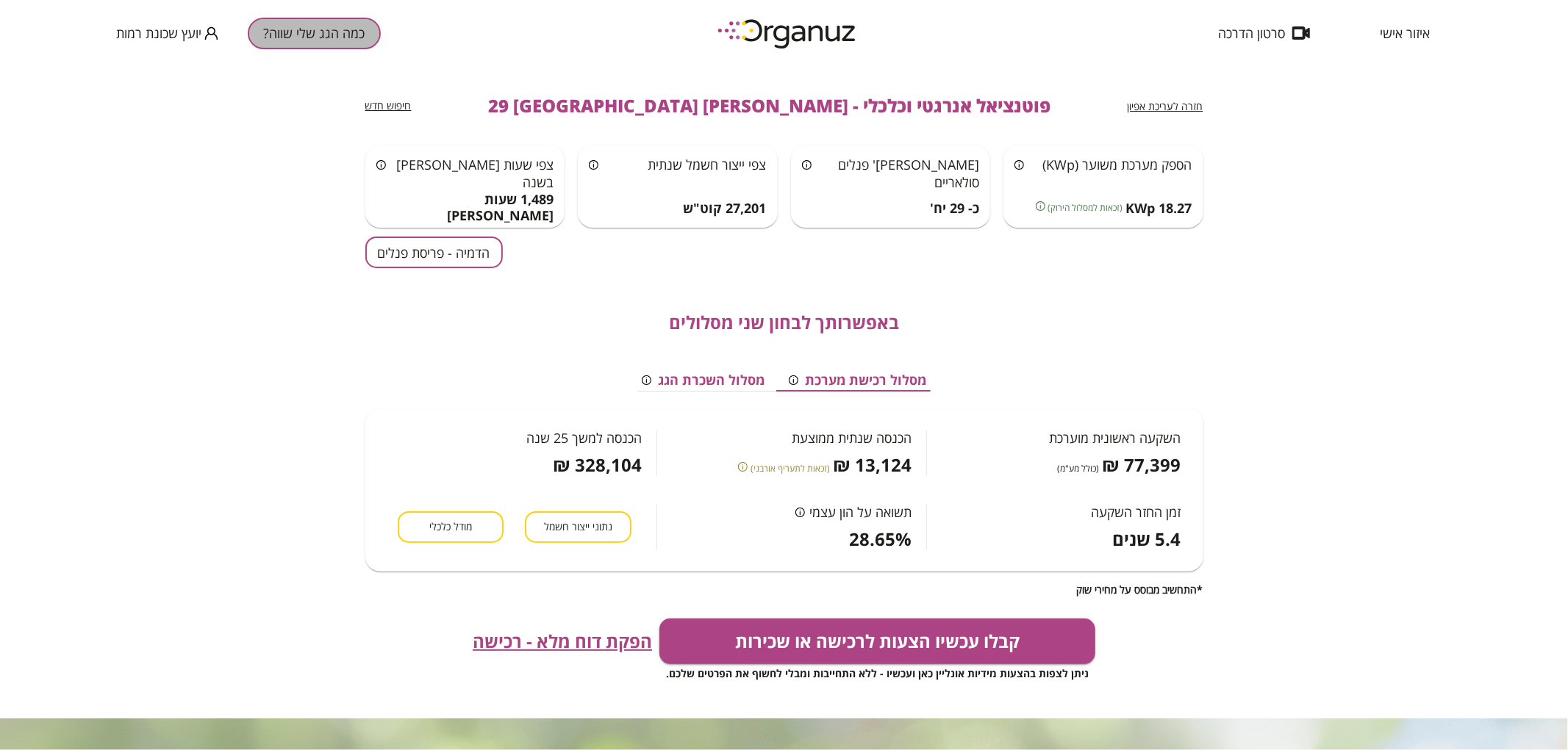
click at [306, 42] on button "כמה הגג שלי שווה?" at bounding box center [315, 33] width 133 height 31
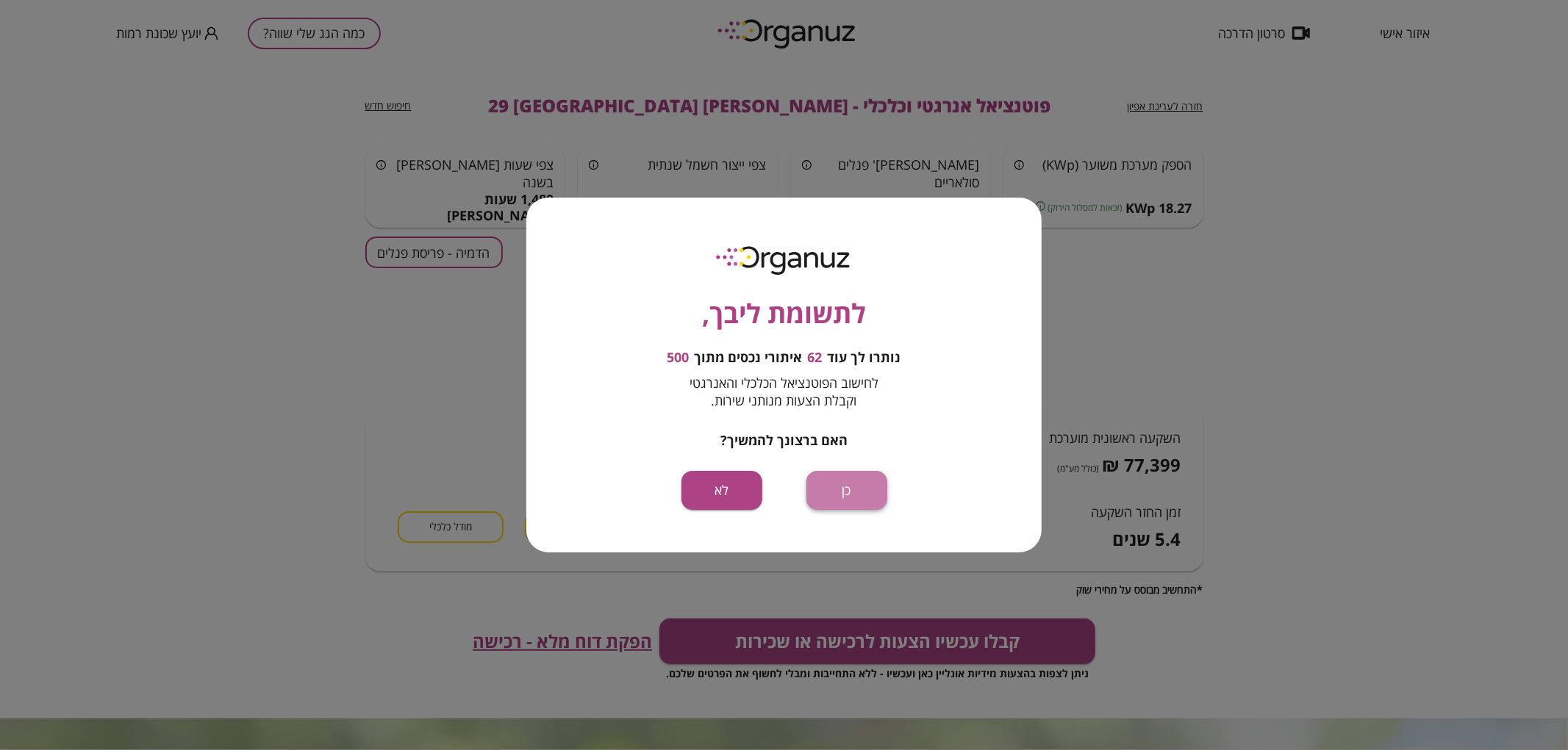
click at [862, 504] on button "כן" at bounding box center [847, 491] width 81 height 39
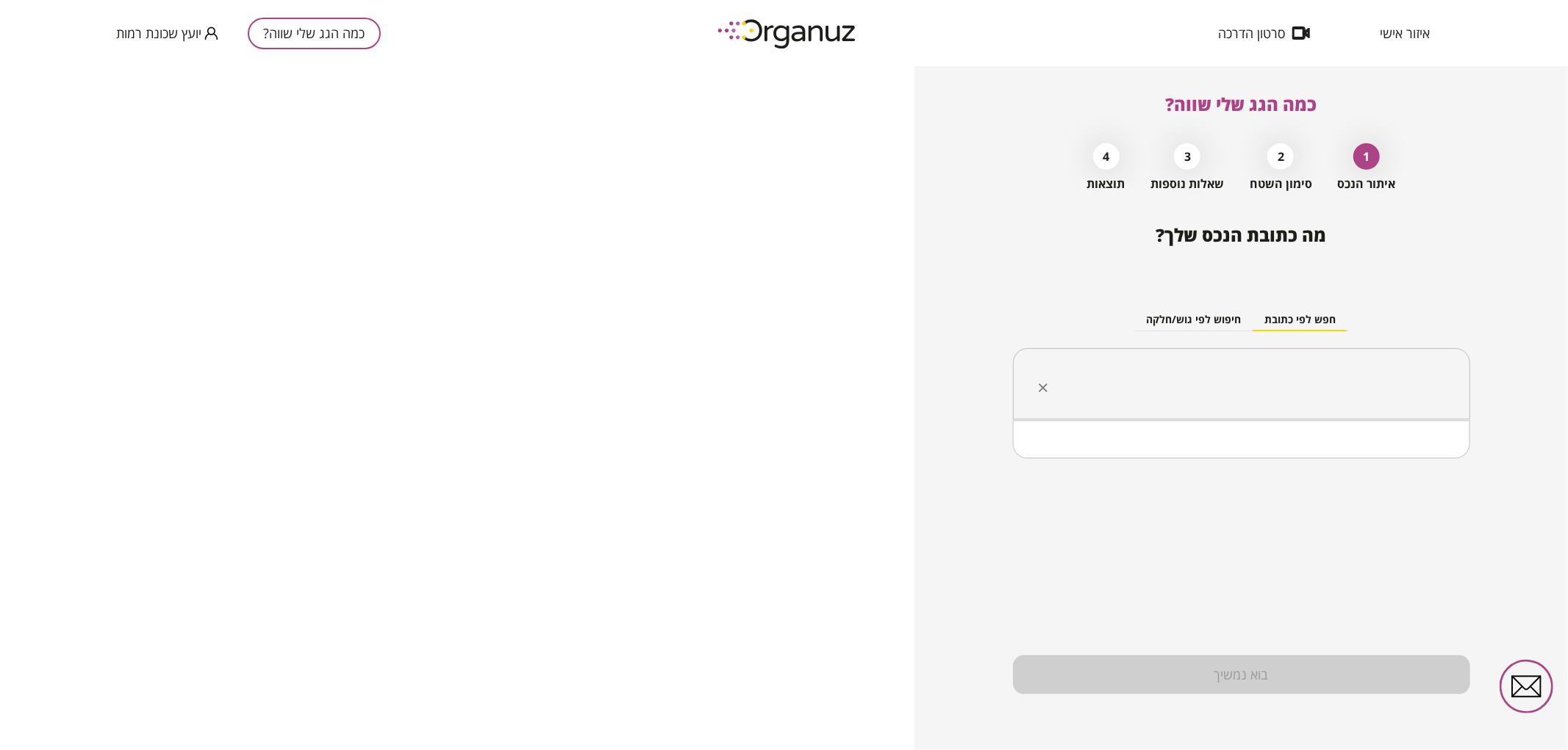
click at [1188, 385] on input "text" at bounding box center [1247, 384] width 411 height 37
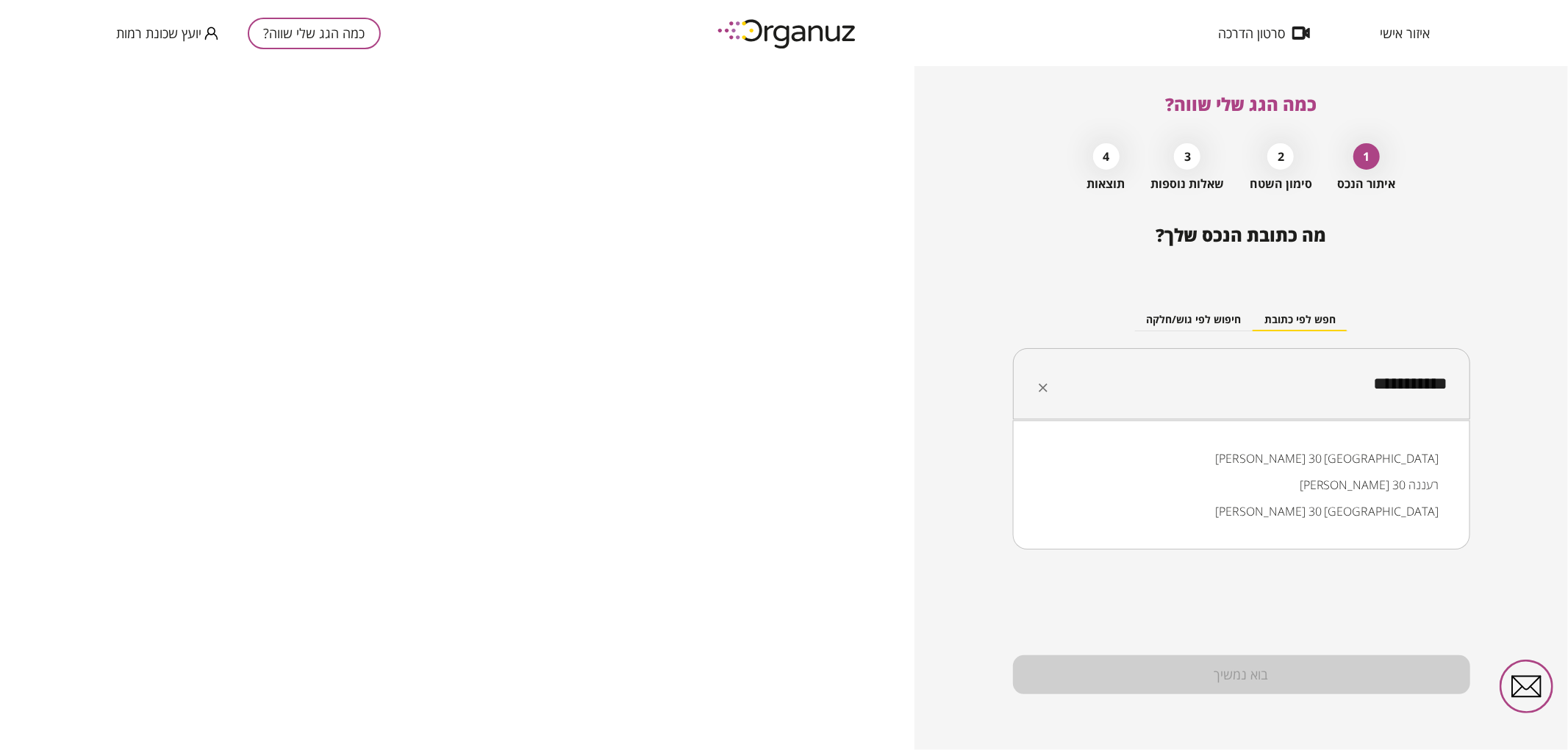
click at [1395, 453] on li "[PERSON_NAME] 30 [GEOGRAPHIC_DATA]" at bounding box center [1241, 458] width 419 height 27
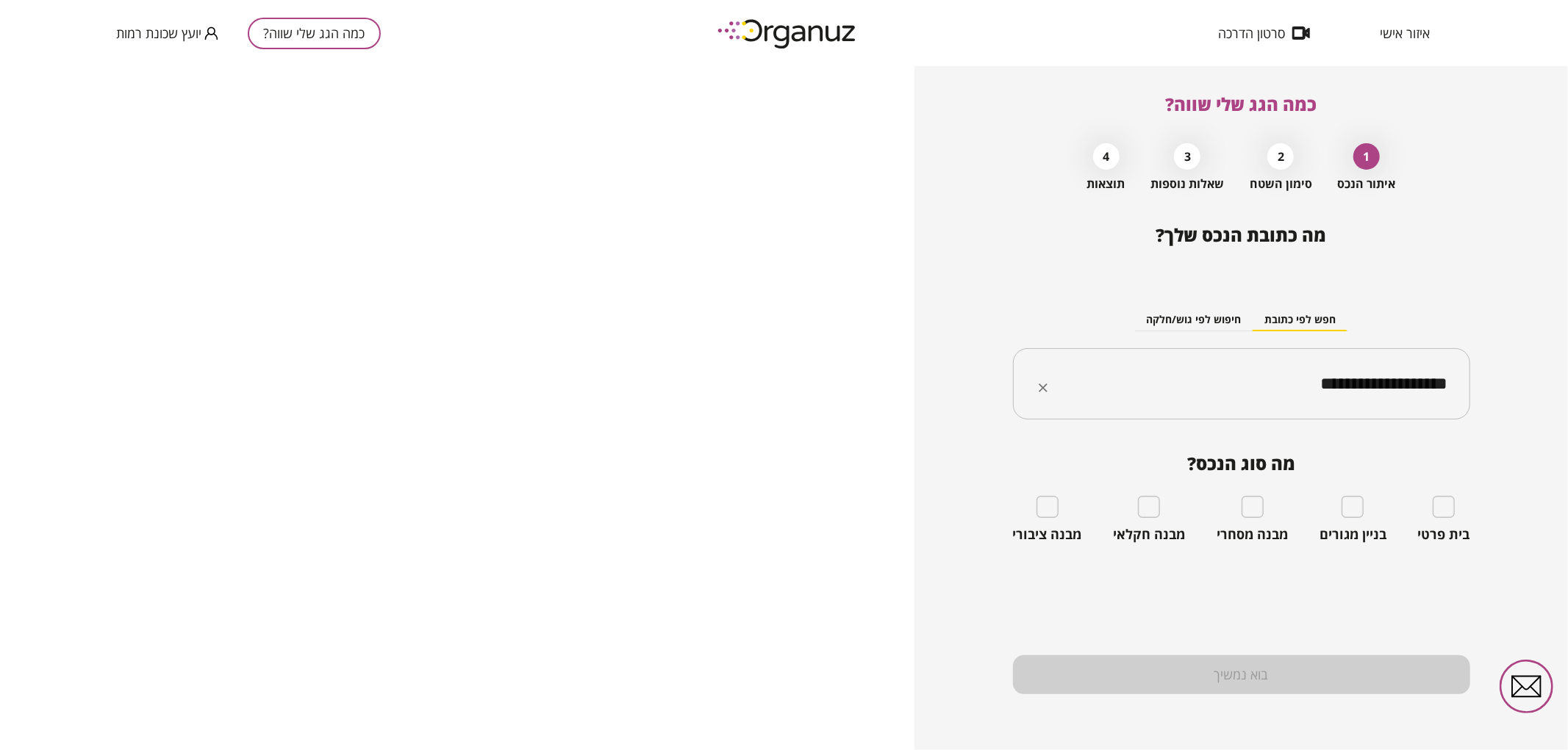
type input "**********"
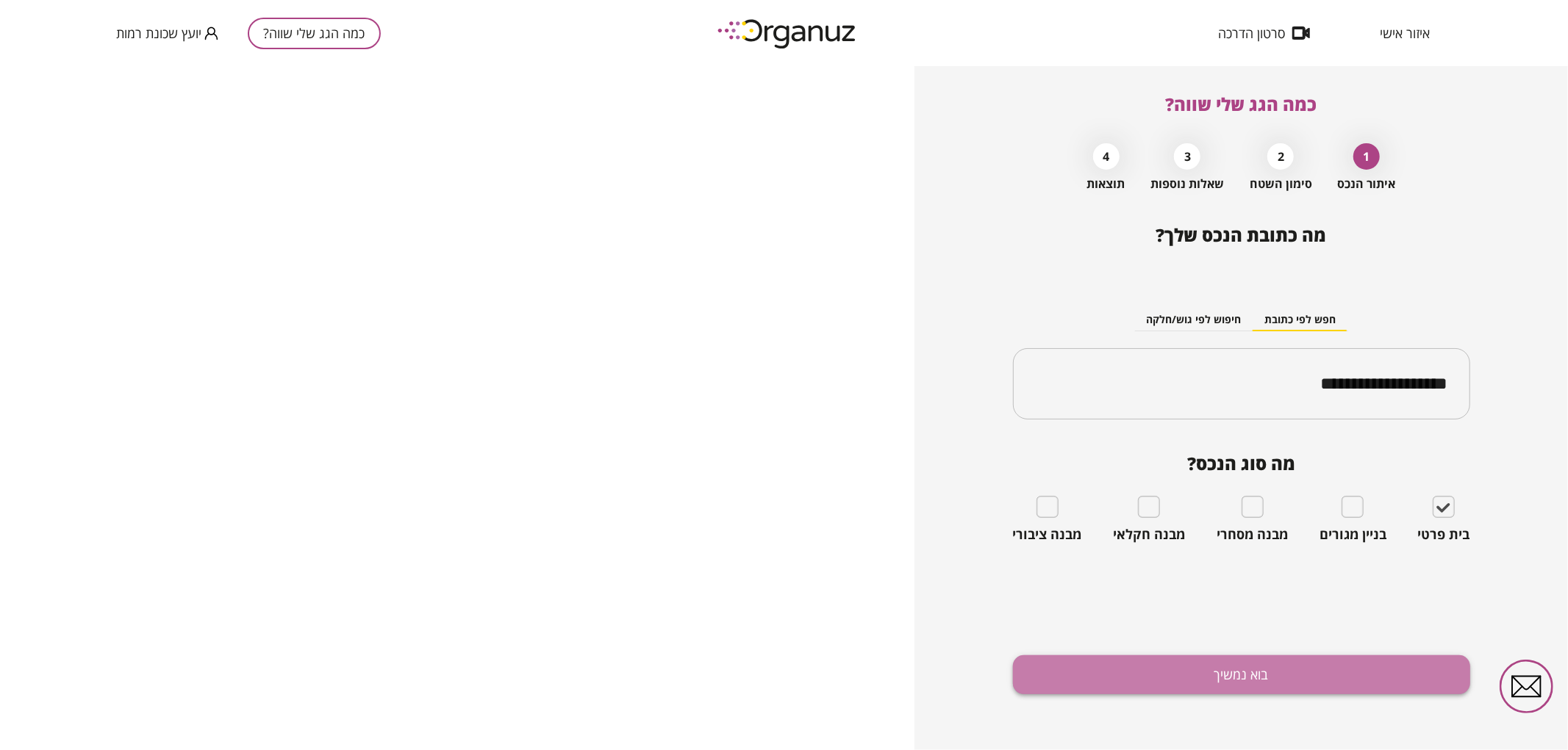
click at [1377, 676] on button "בוא נמשיך" at bounding box center [1241, 675] width 457 height 39
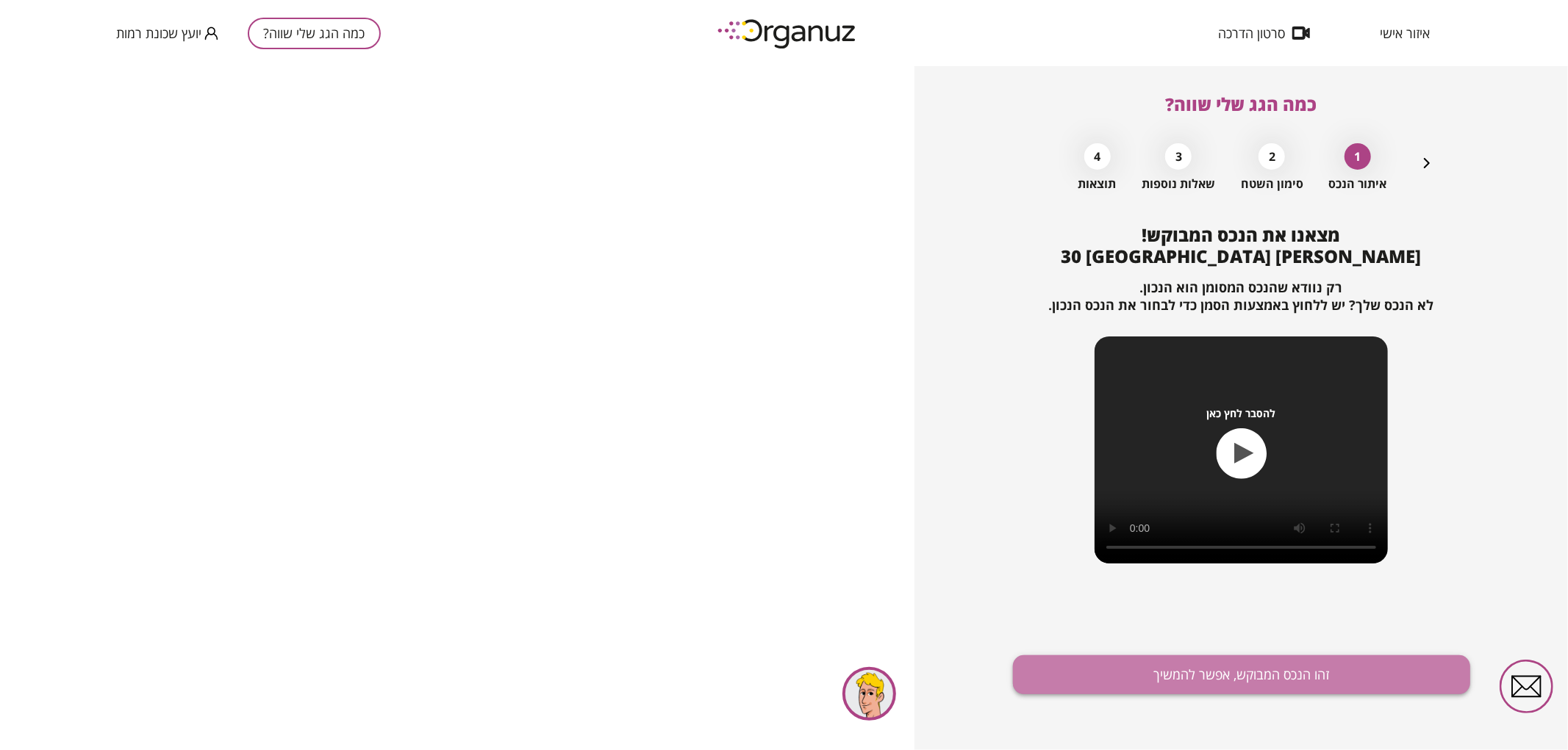
click at [1086, 661] on button "זהו הנכס המבוקש, אפשר להמשיך" at bounding box center [1241, 675] width 457 height 39
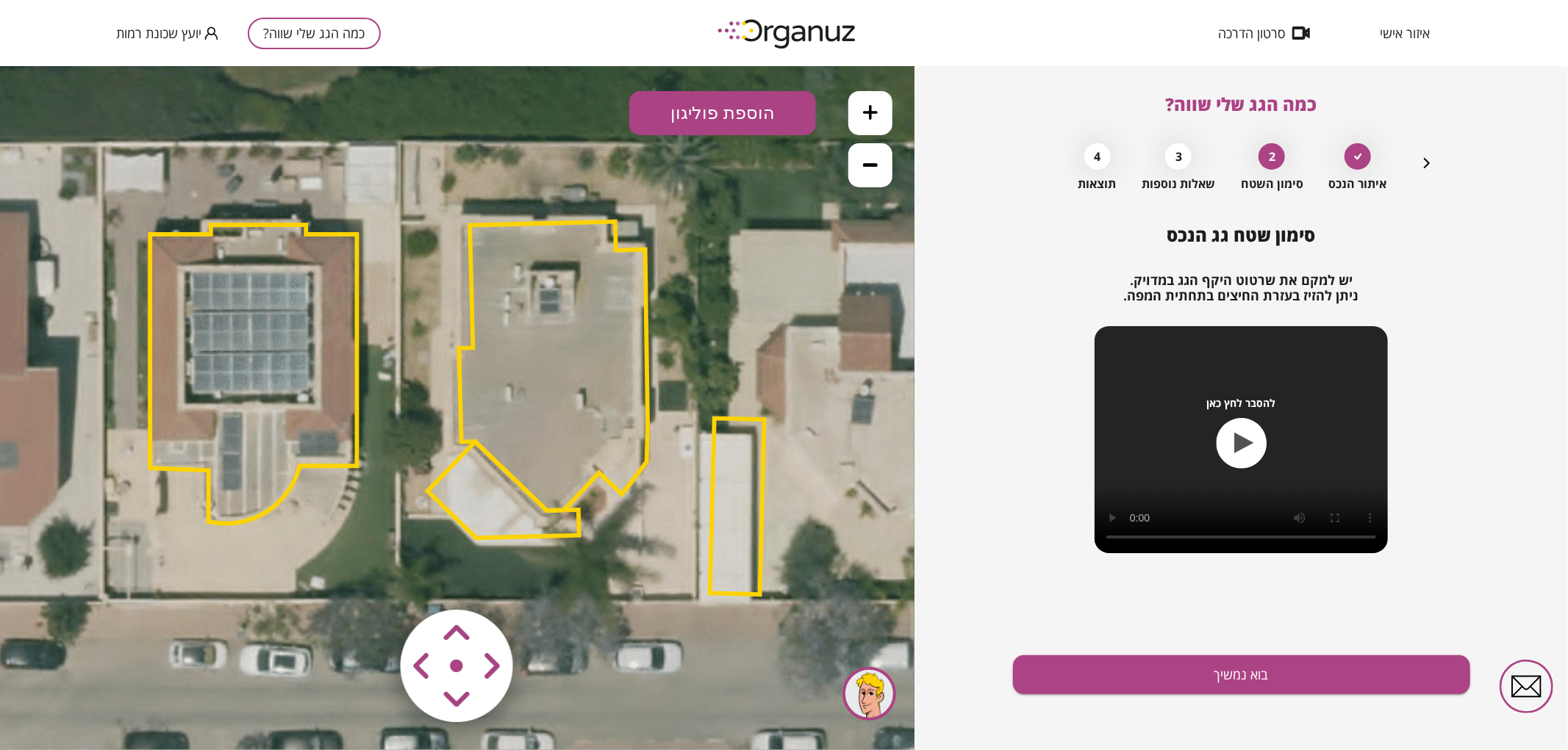
click at [557, 412] on polygon at bounding box center [554, 365] width 189 height 289
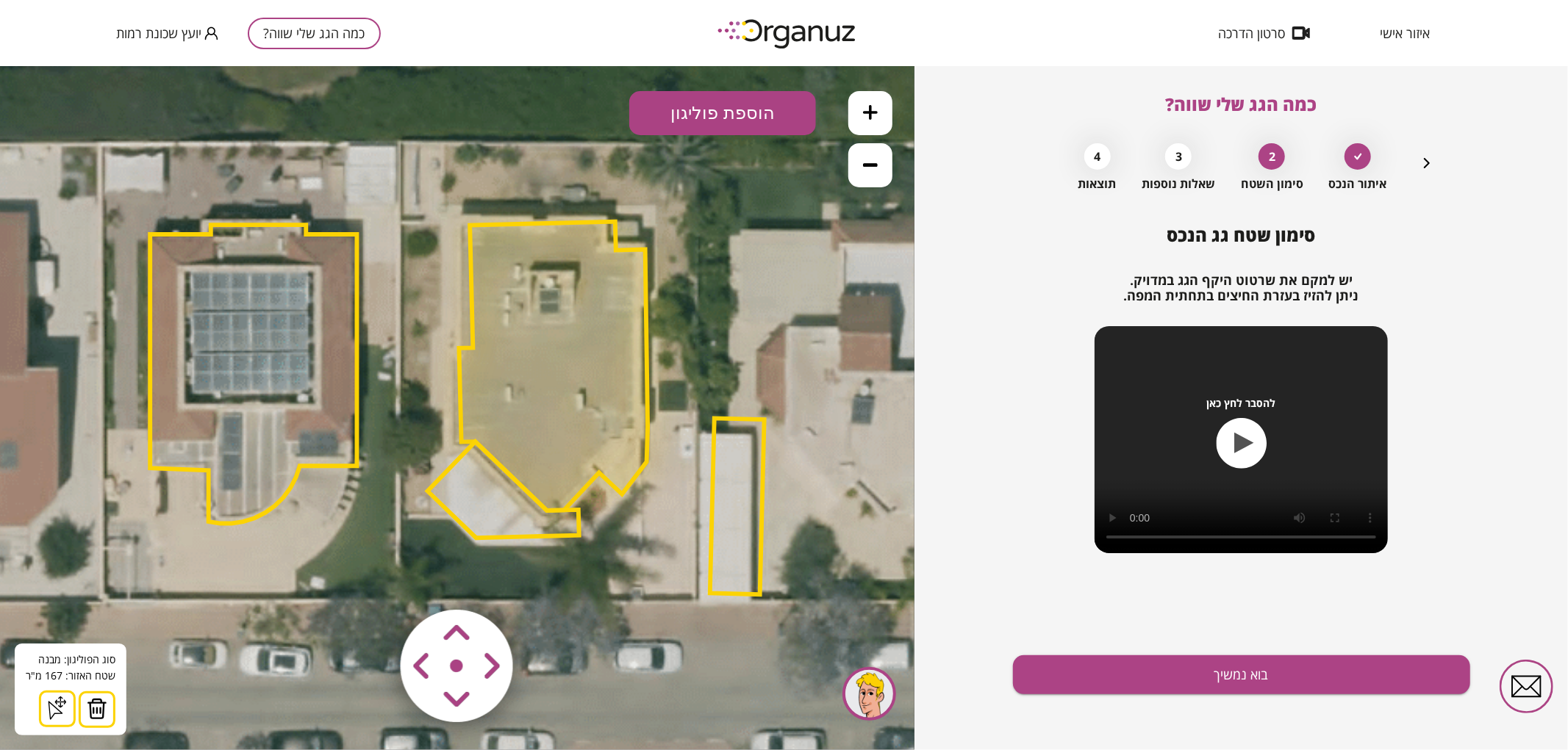
click at [763, 379] on icon at bounding box center [463, 406] width 1886 height 1885
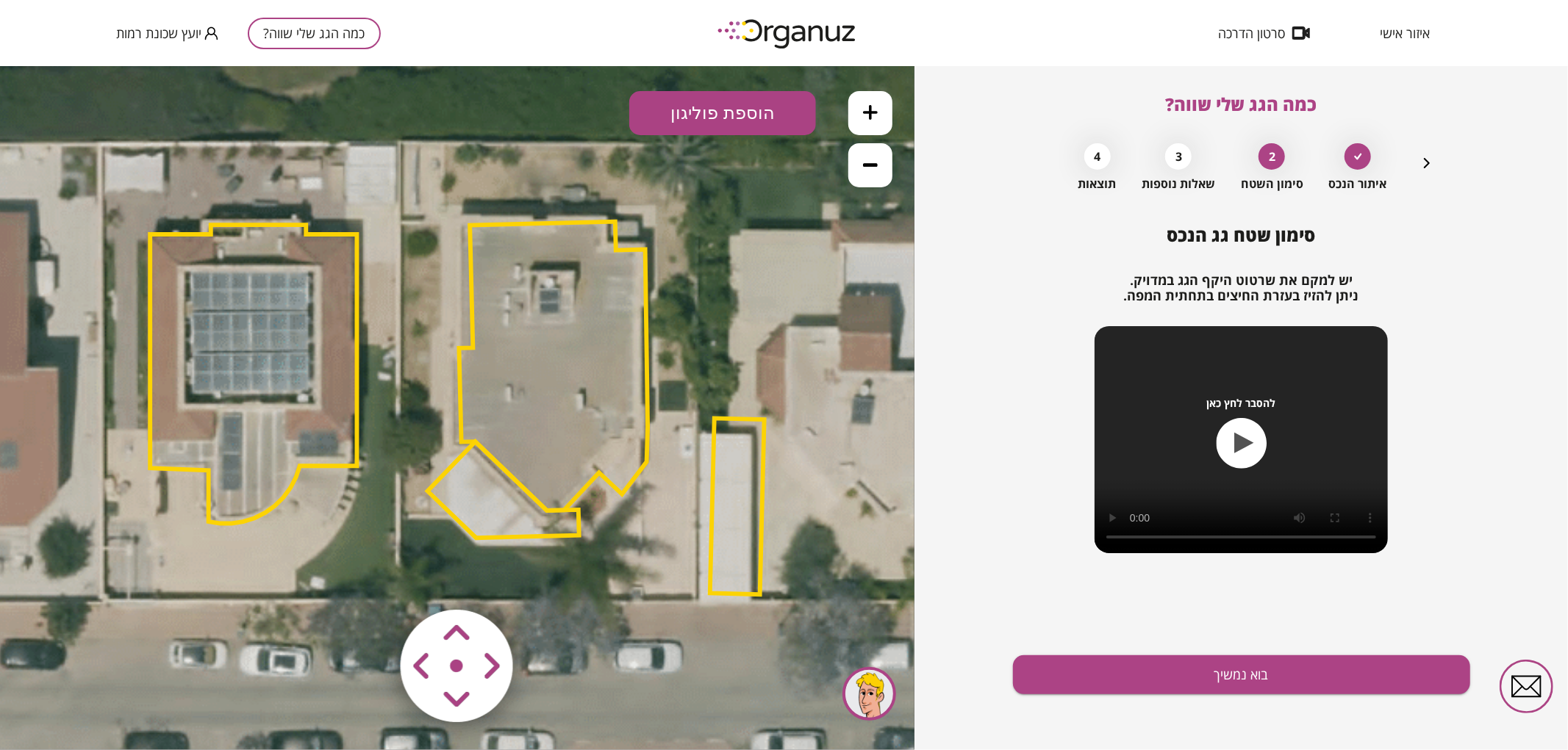
click at [370, 579] on area at bounding box center [370, 579] width 0 height 0
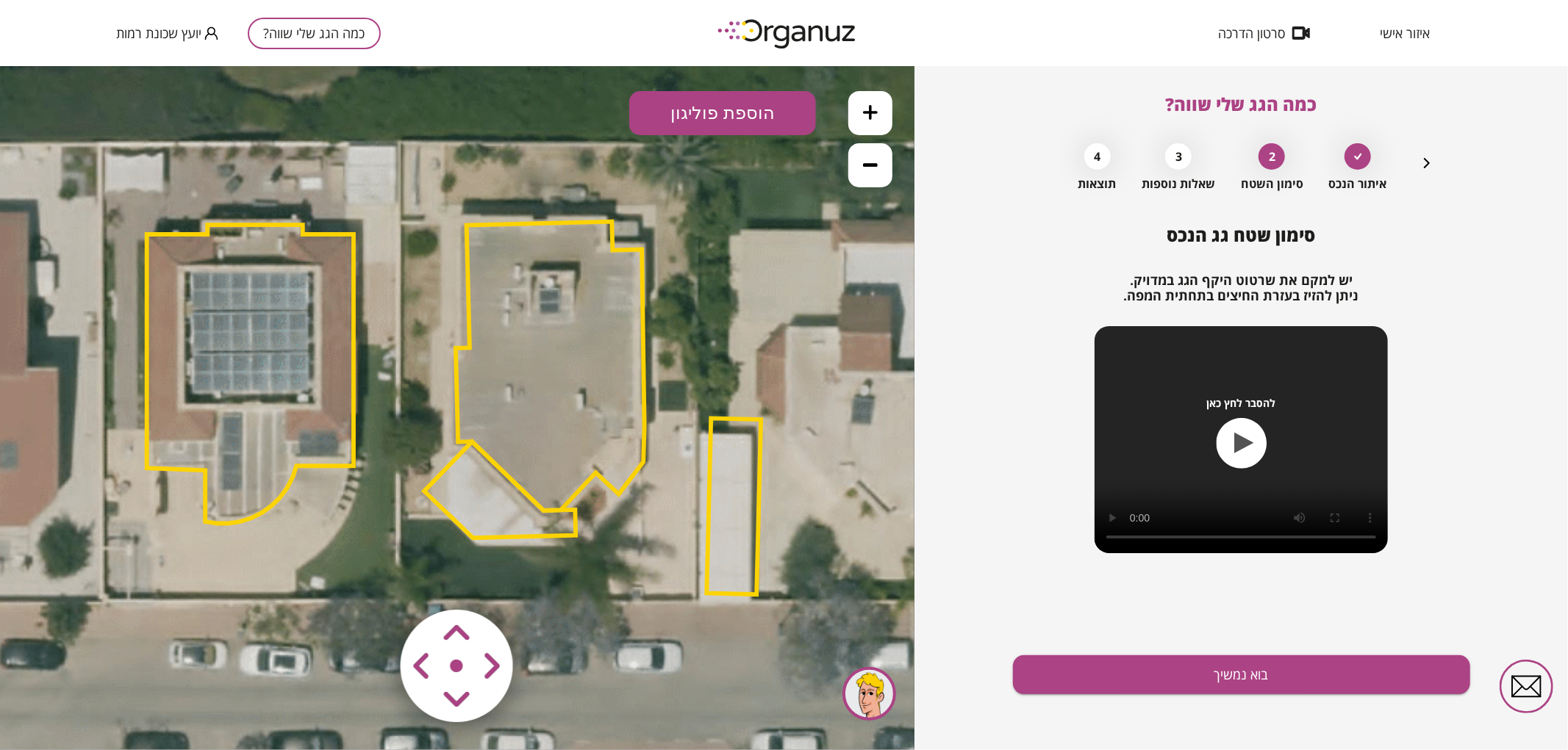
click at [370, 579] on area at bounding box center [370, 579] width 0 height 0
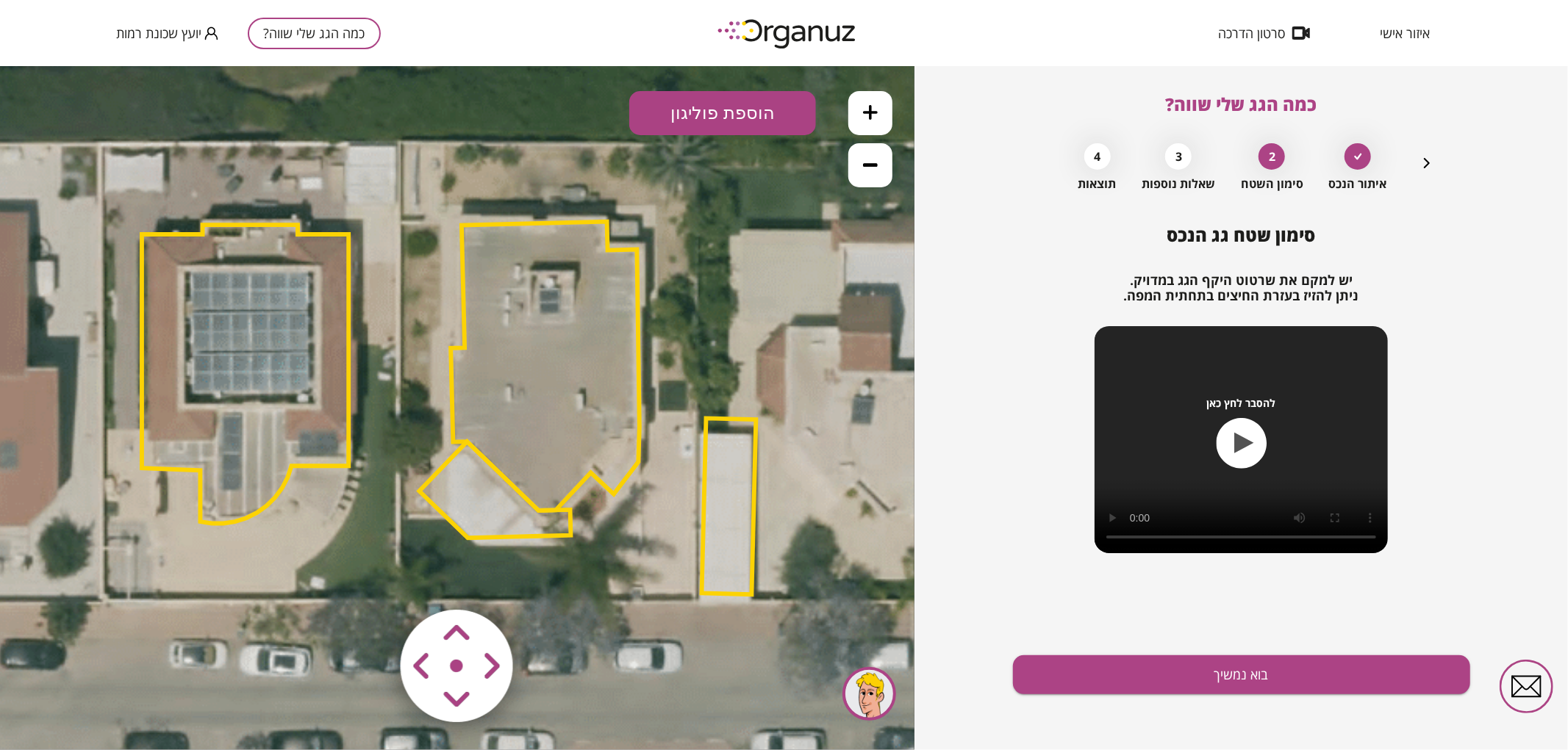
click at [370, 579] on area at bounding box center [370, 579] width 0 height 0
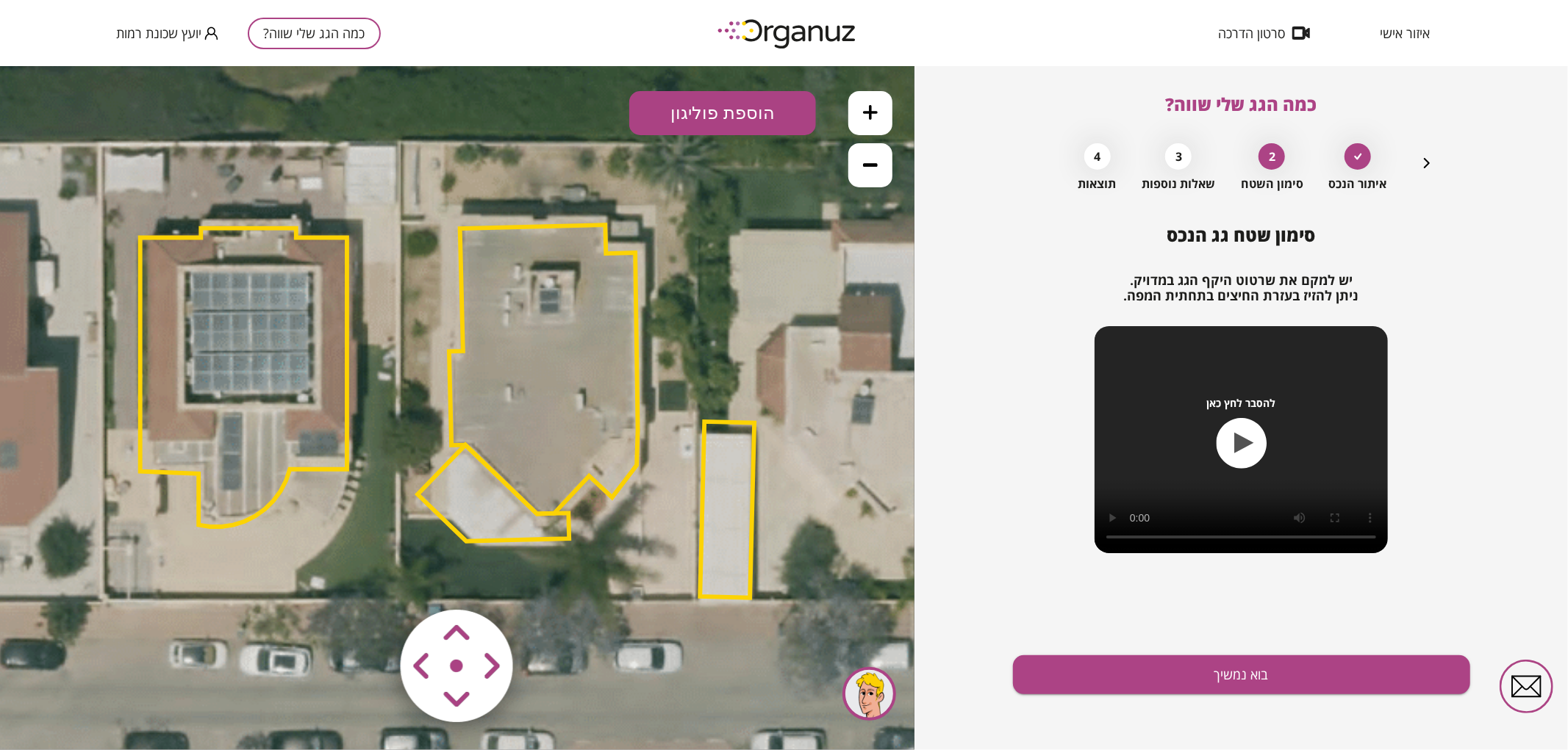
click at [370, 579] on area at bounding box center [370, 579] width 0 height 0
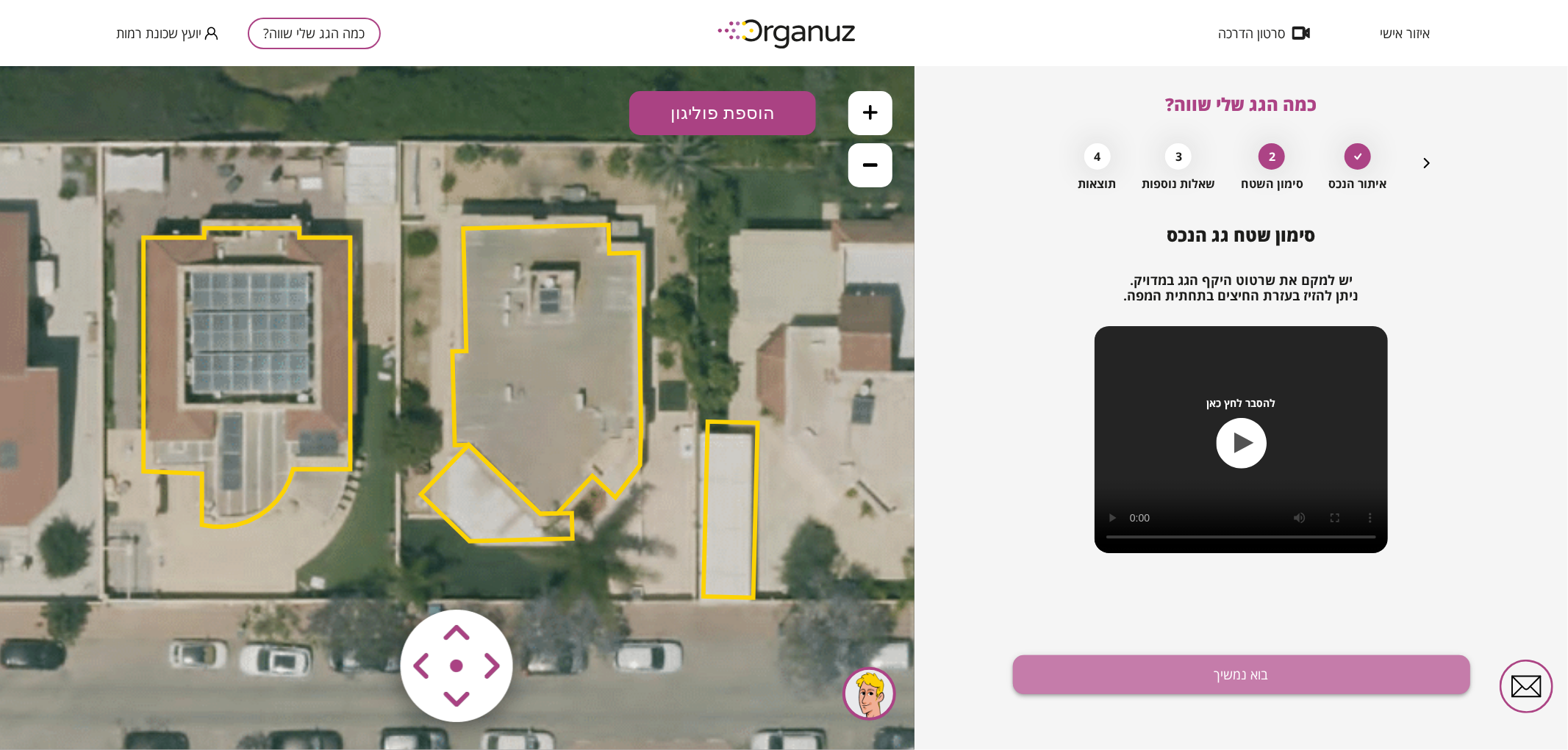
click at [1138, 686] on button "בוא נמשיך" at bounding box center [1241, 675] width 457 height 39
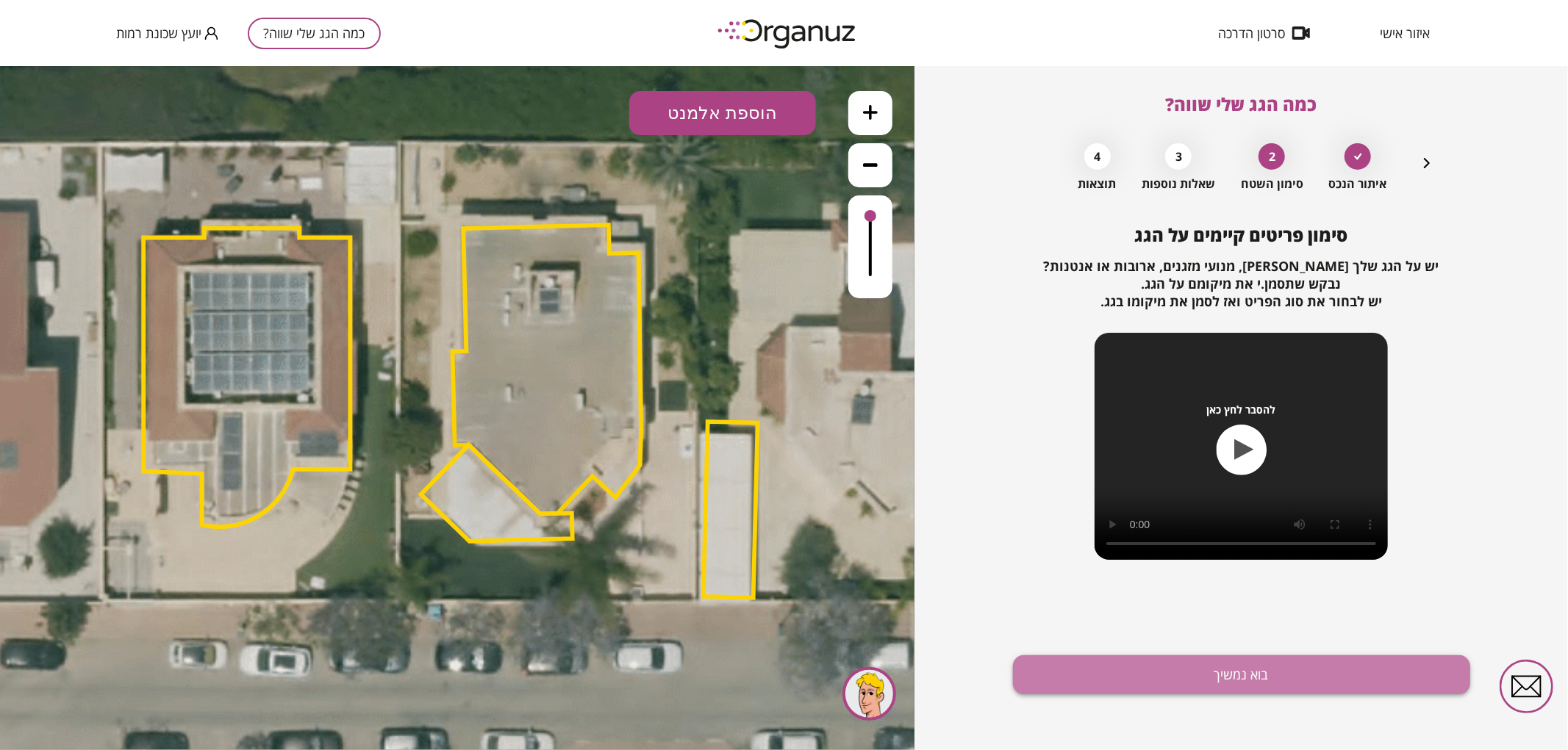
click at [1099, 669] on button "בוא נמשיך" at bounding box center [1241, 675] width 457 height 39
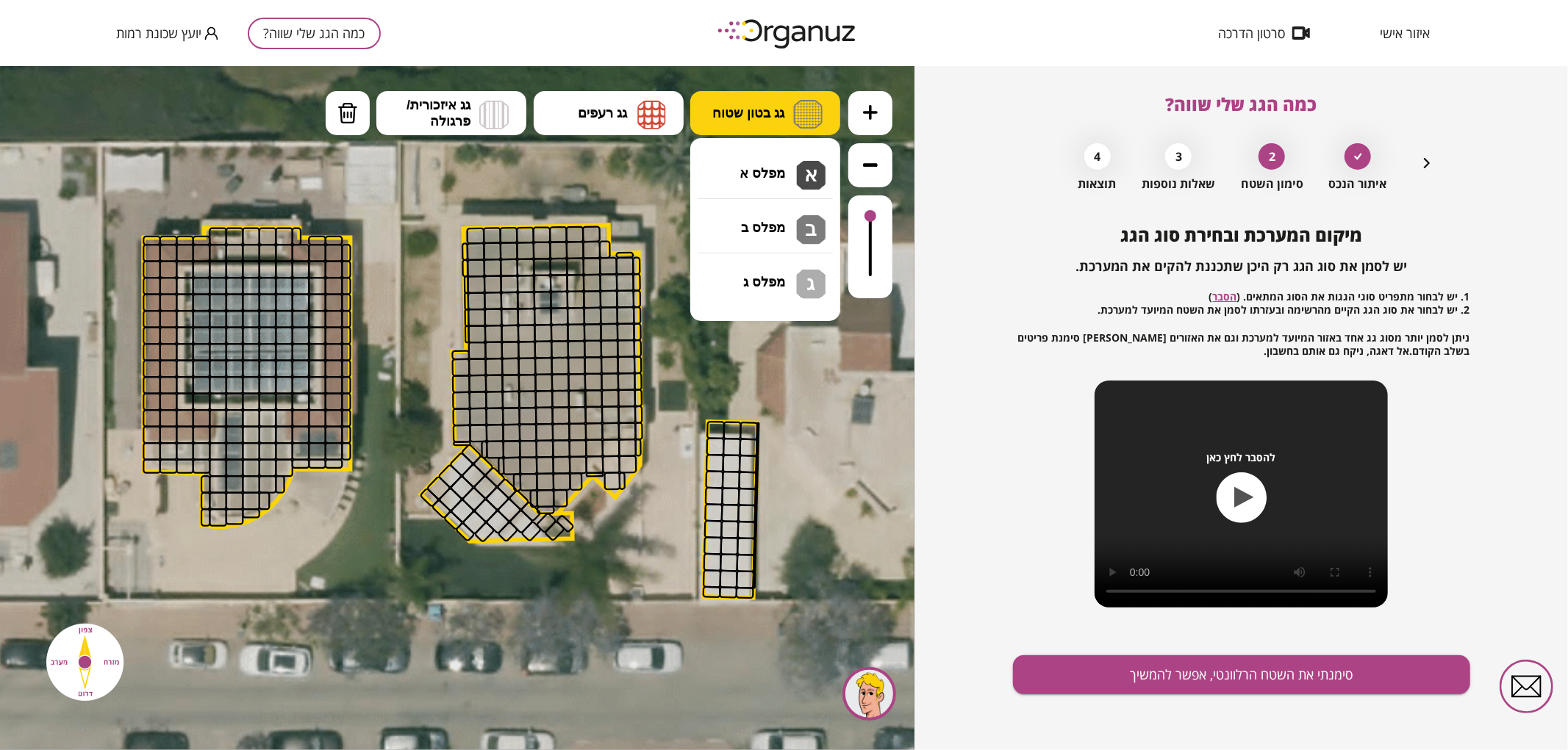
click at [762, 125] on button "גג בטון שטוח" at bounding box center [766, 112] width 150 height 44
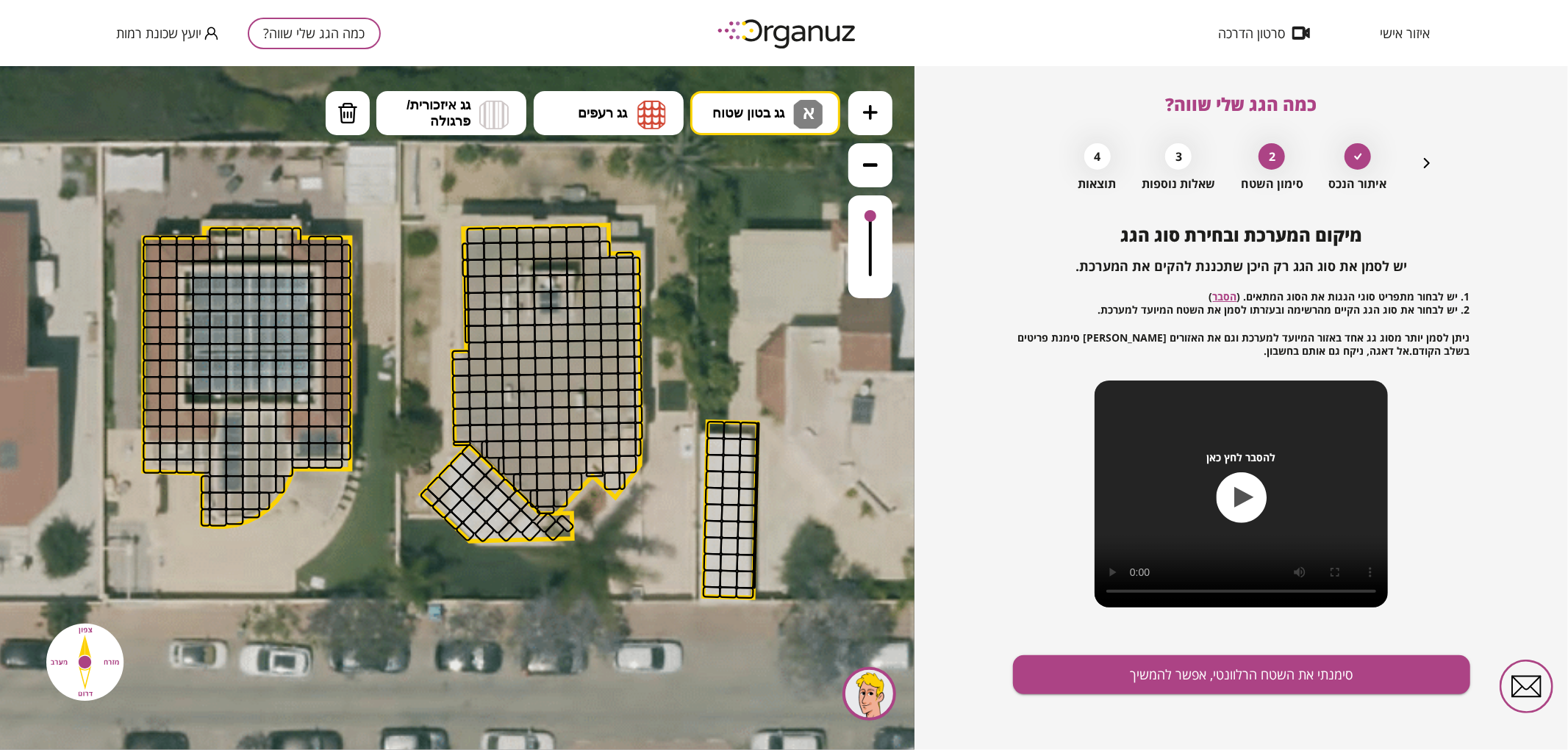
click at [774, 177] on div ".st0 { fill: #FFFFFF; } 0" at bounding box center [457, 407] width 915 height 684
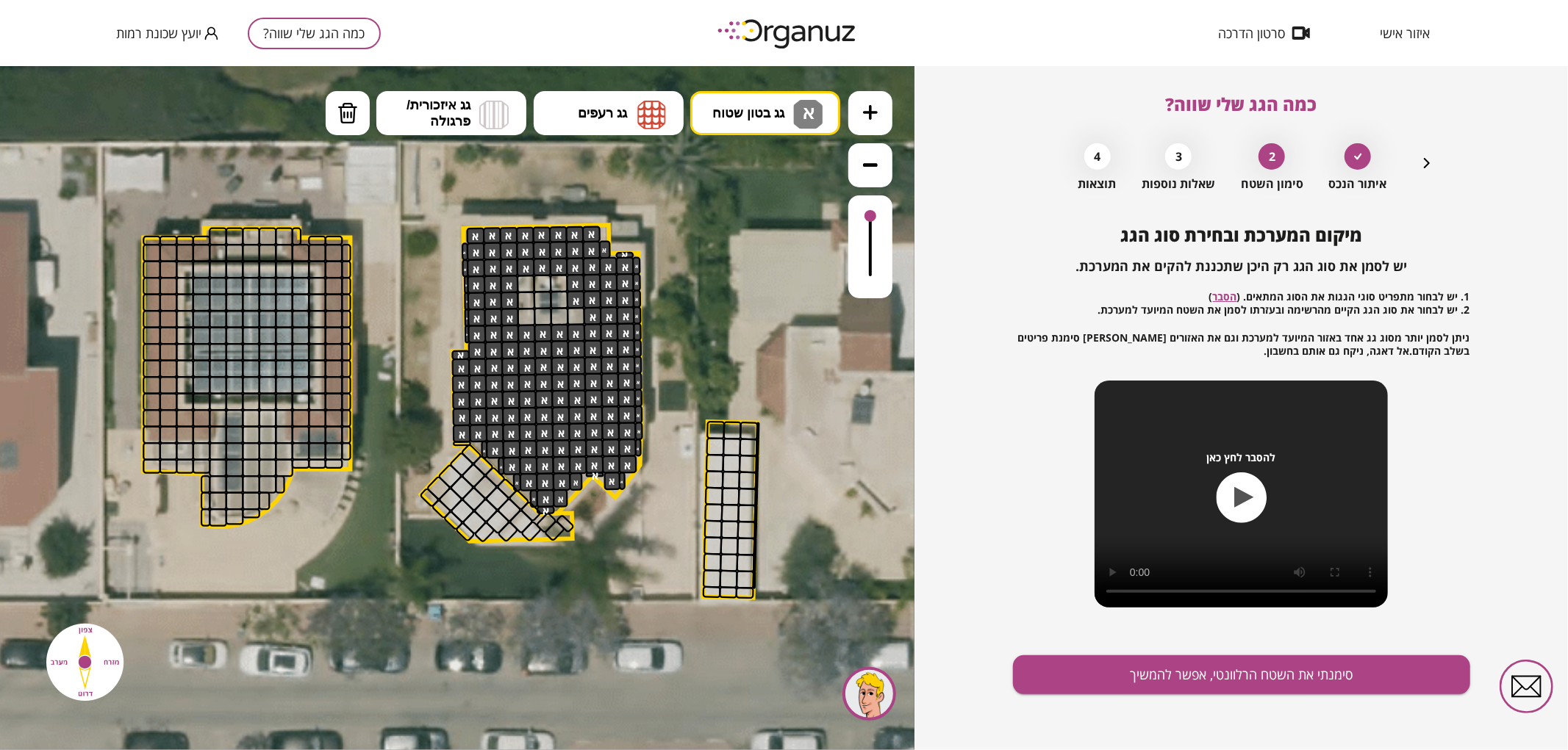
drag, startPoint x: 473, startPoint y: 235, endPoint x: 574, endPoint y: 305, distance: 122.9
click at [574, 320] on div at bounding box center [576, 315] width 18 height 18
drag, startPoint x: 348, startPoint y: 113, endPoint x: 498, endPoint y: 257, distance: 207.9
click at [349, 113] on img at bounding box center [348, 112] width 21 height 22
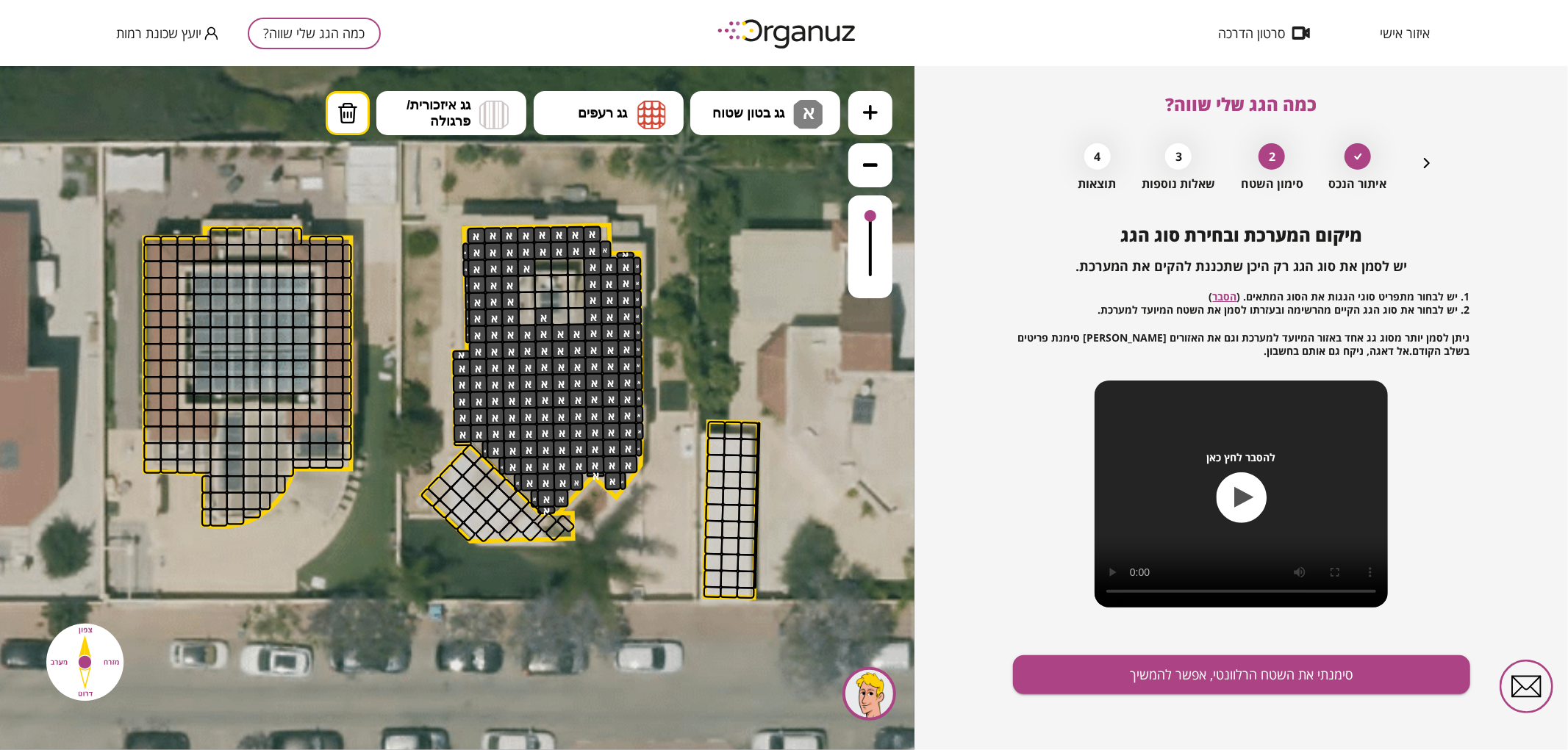
drag, startPoint x: 538, startPoint y: 269, endPoint x: 569, endPoint y: 320, distance: 59.7
click at [541, 313] on div at bounding box center [544, 316] width 18 height 18
click at [525, 266] on div at bounding box center [527, 266] width 18 height 18
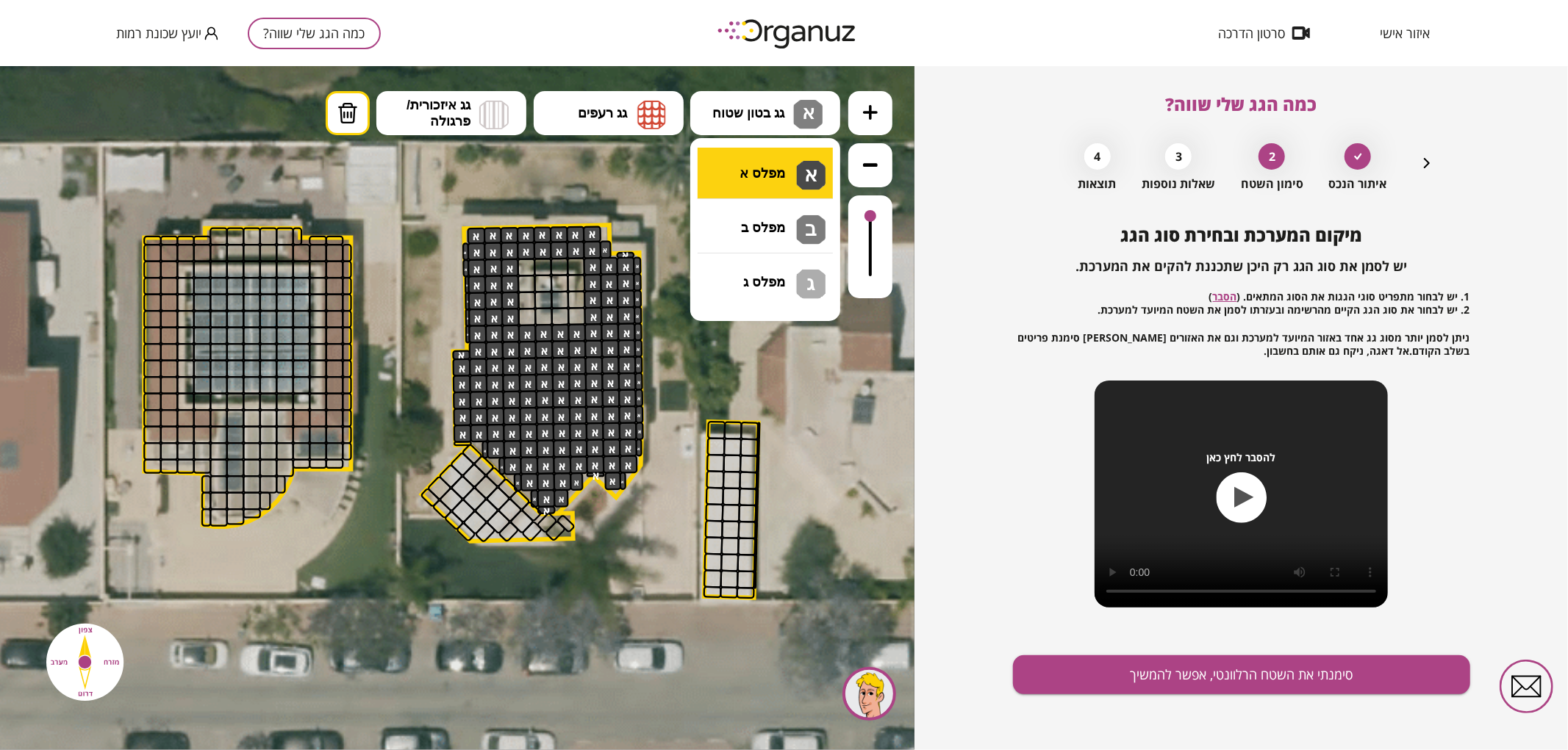
drag, startPoint x: 752, startPoint y: 109, endPoint x: 777, endPoint y: 168, distance: 64.1
click at [753, 108] on span "גג בטון שטוח" at bounding box center [748, 112] width 72 height 16
click at [777, 169] on div ".st0 { fill: #FFFFFF; } 0" at bounding box center [457, 407] width 915 height 684
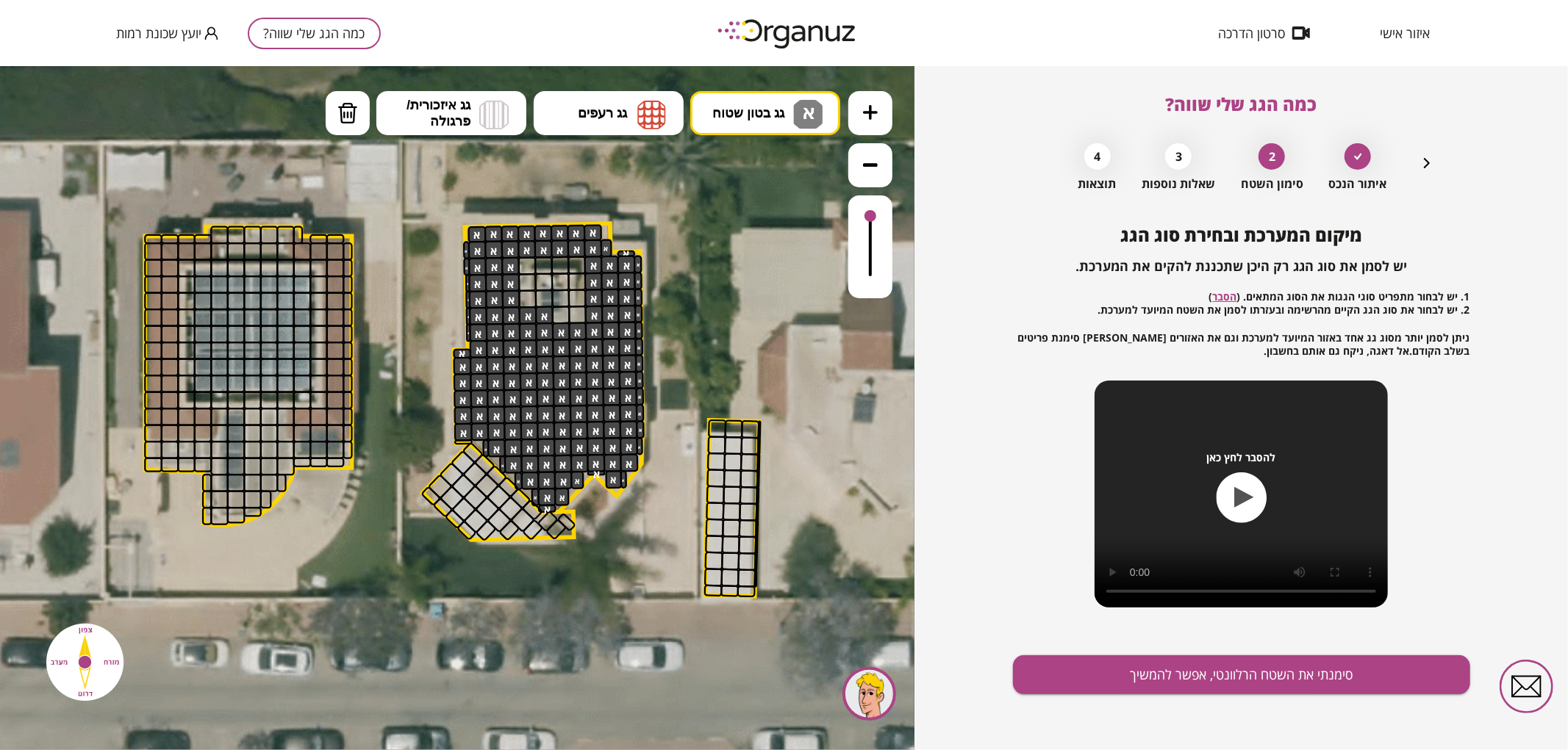
drag, startPoint x: 527, startPoint y: 313, endPoint x: 541, endPoint y: 305, distance: 16.1
drag, startPoint x: 342, startPoint y: 122, endPoint x: 469, endPoint y: 259, distance: 186.8
click at [345, 121] on img at bounding box center [348, 112] width 21 height 22
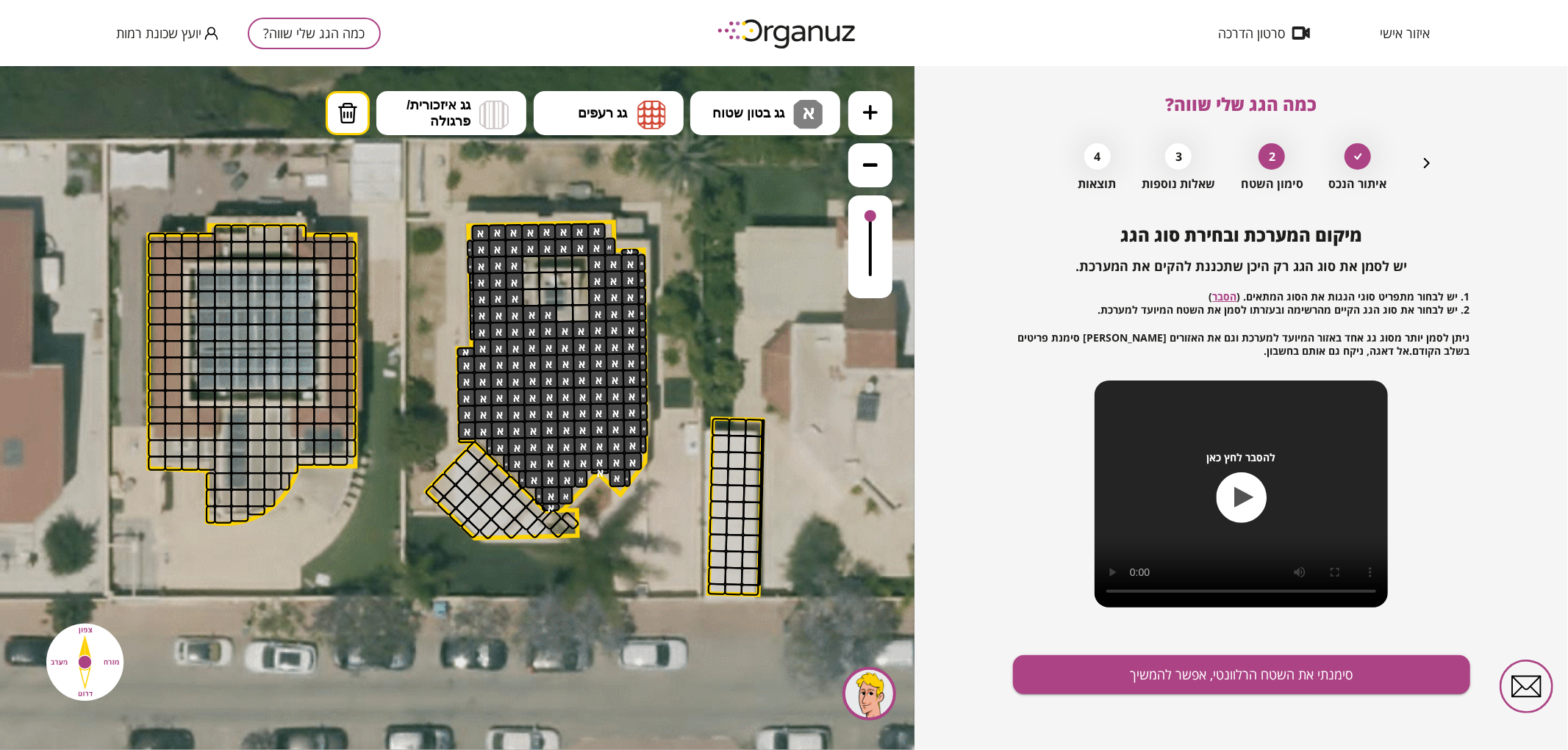
click at [548, 315] on div at bounding box center [548, 314] width 18 height 18
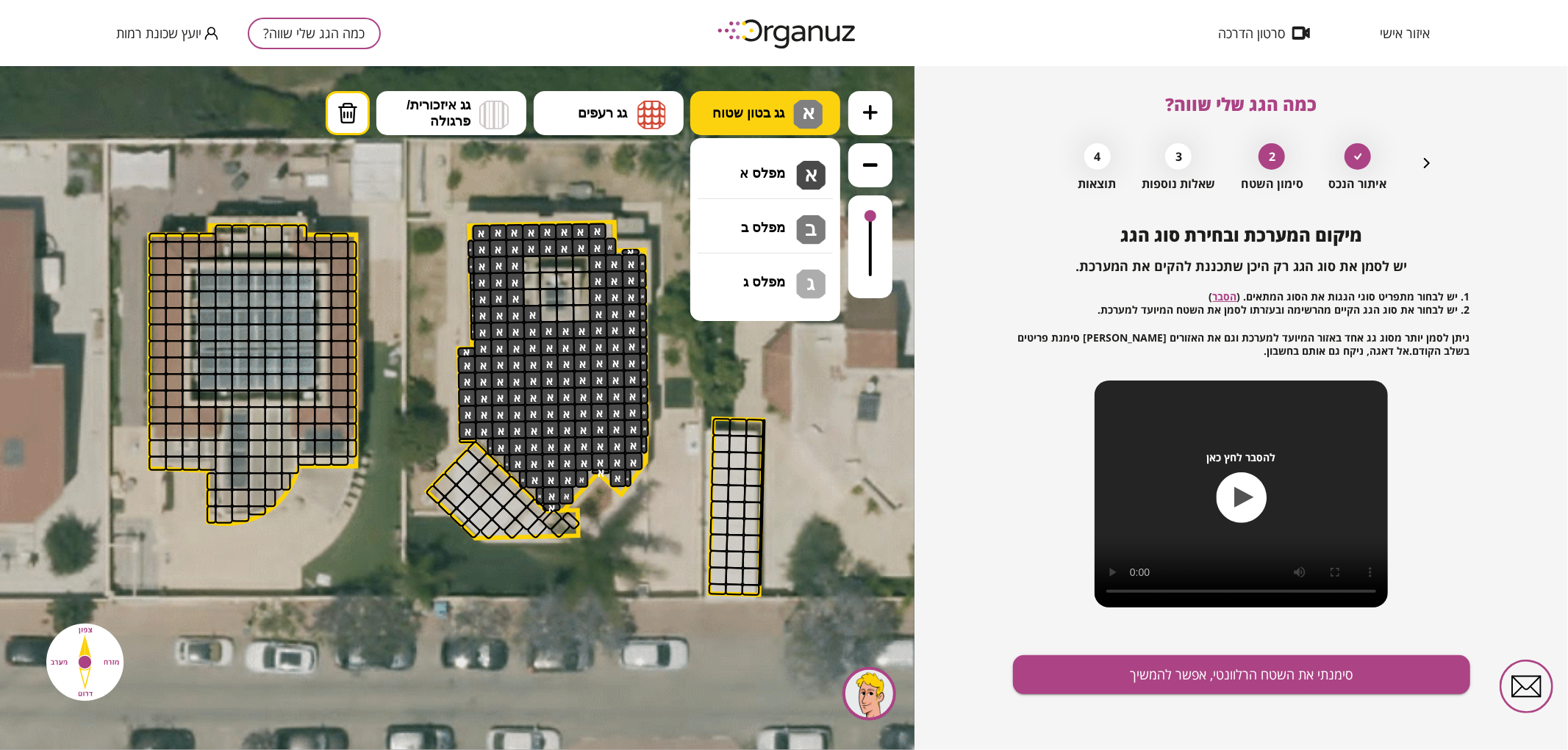
click at [738, 113] on span "גג בטון שטוח" at bounding box center [748, 112] width 72 height 16
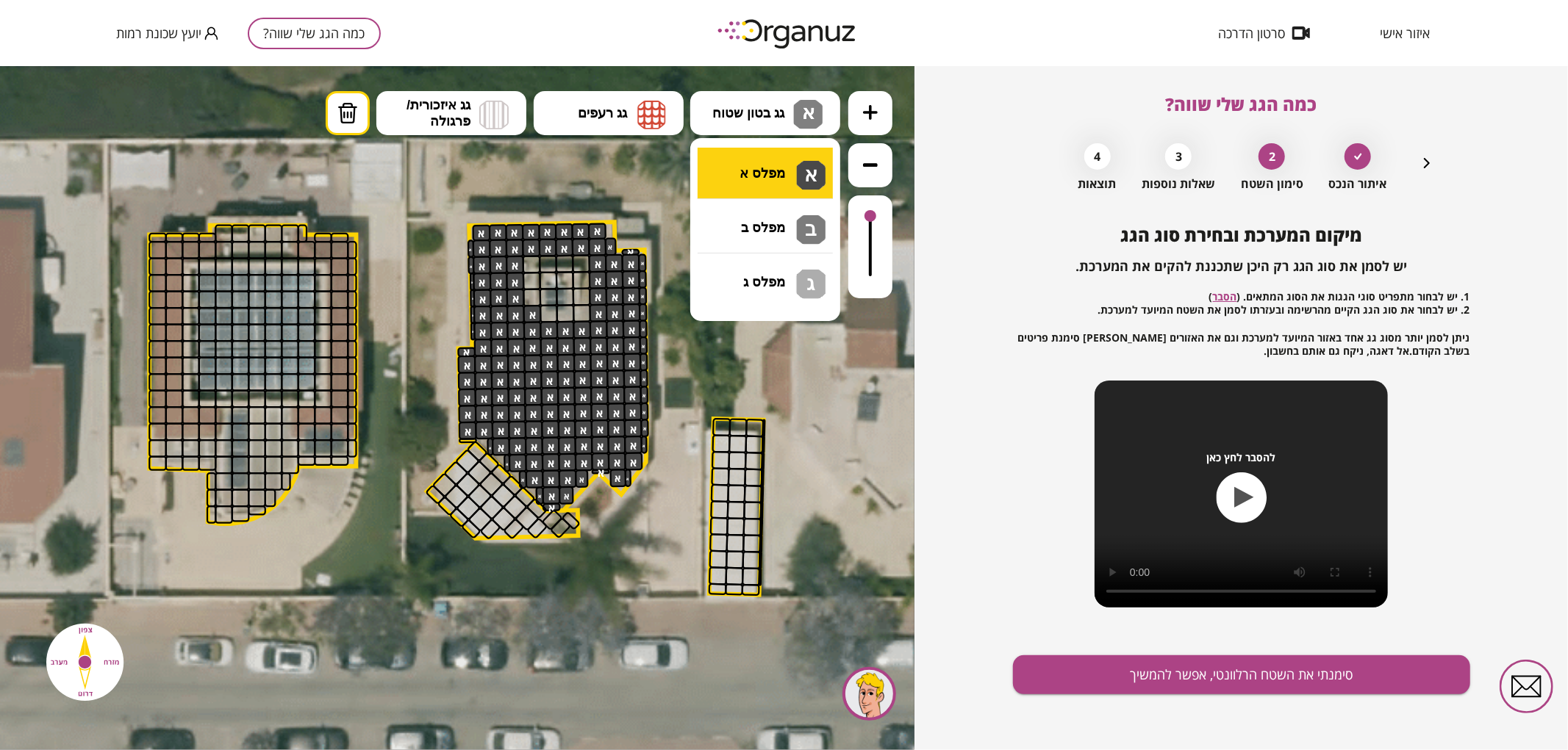
click at [740, 186] on div ".st0 { fill: #FFFFFF; } 0" at bounding box center [457, 407] width 915 height 684
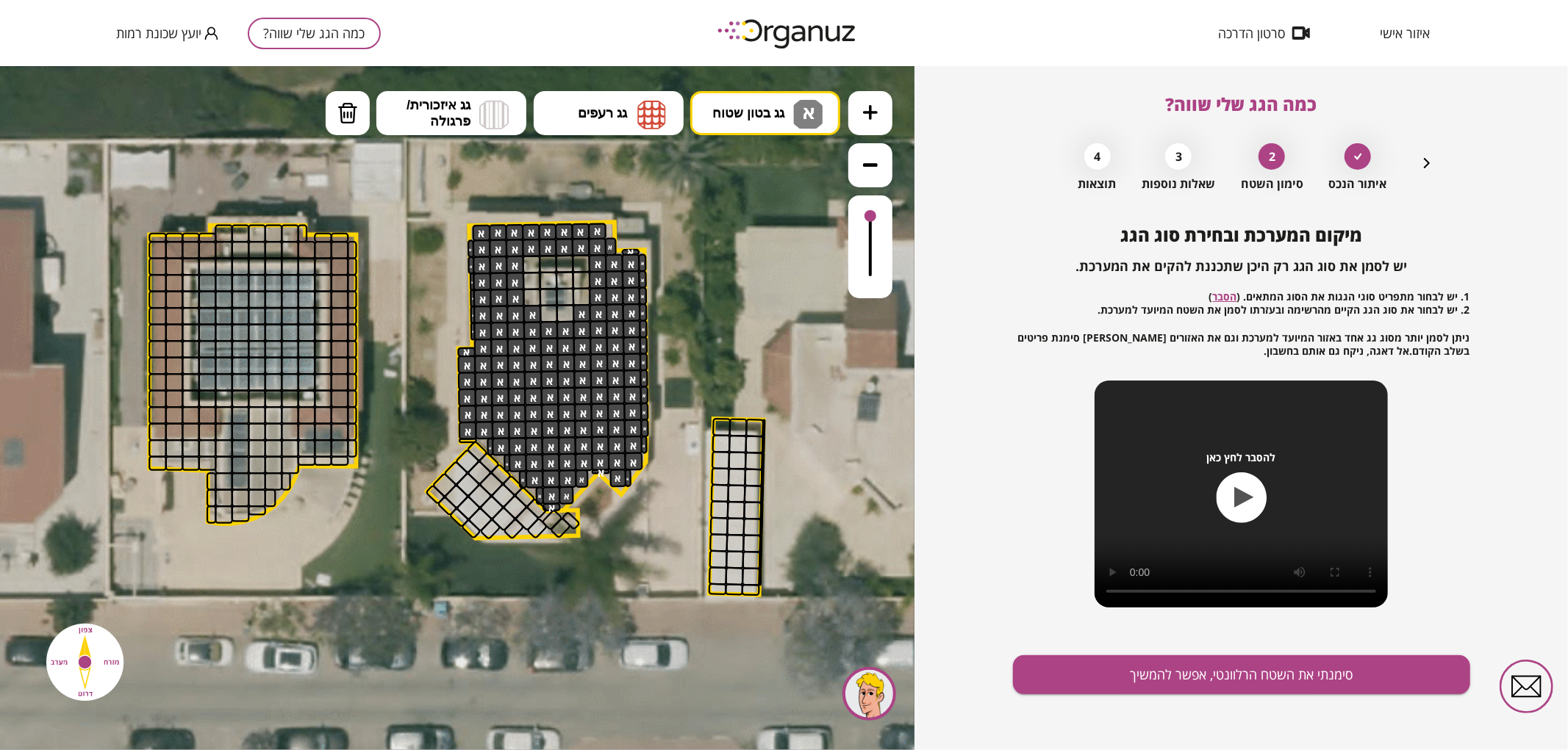
click at [580, 318] on div at bounding box center [582, 313] width 18 height 18
click at [1081, 673] on button "סימנתי את השטח הרלוונטי, אפשר להמשיך" at bounding box center [1241, 675] width 457 height 39
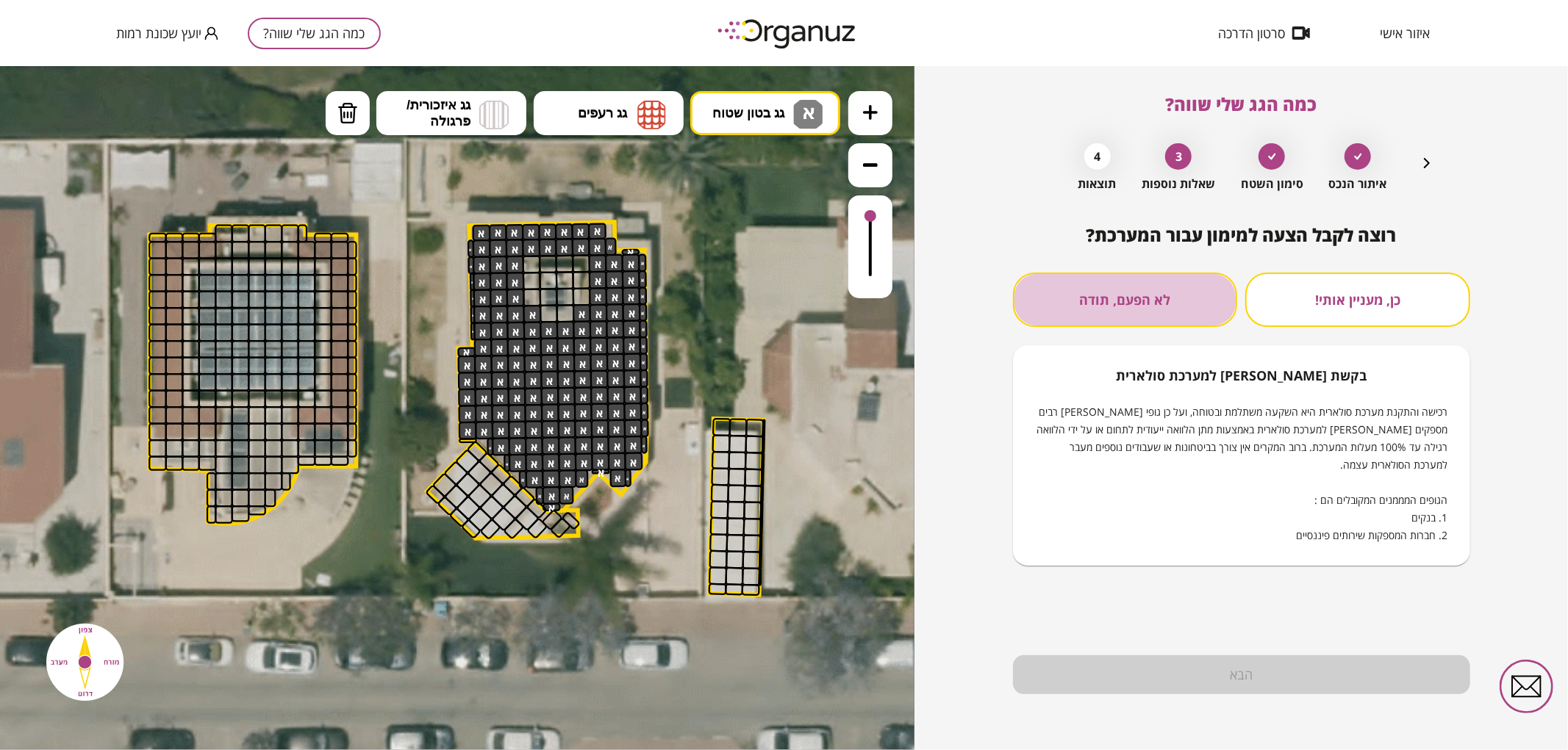
click at [1141, 312] on button "לא הפעם, תודה" at bounding box center [1125, 299] width 225 height 54
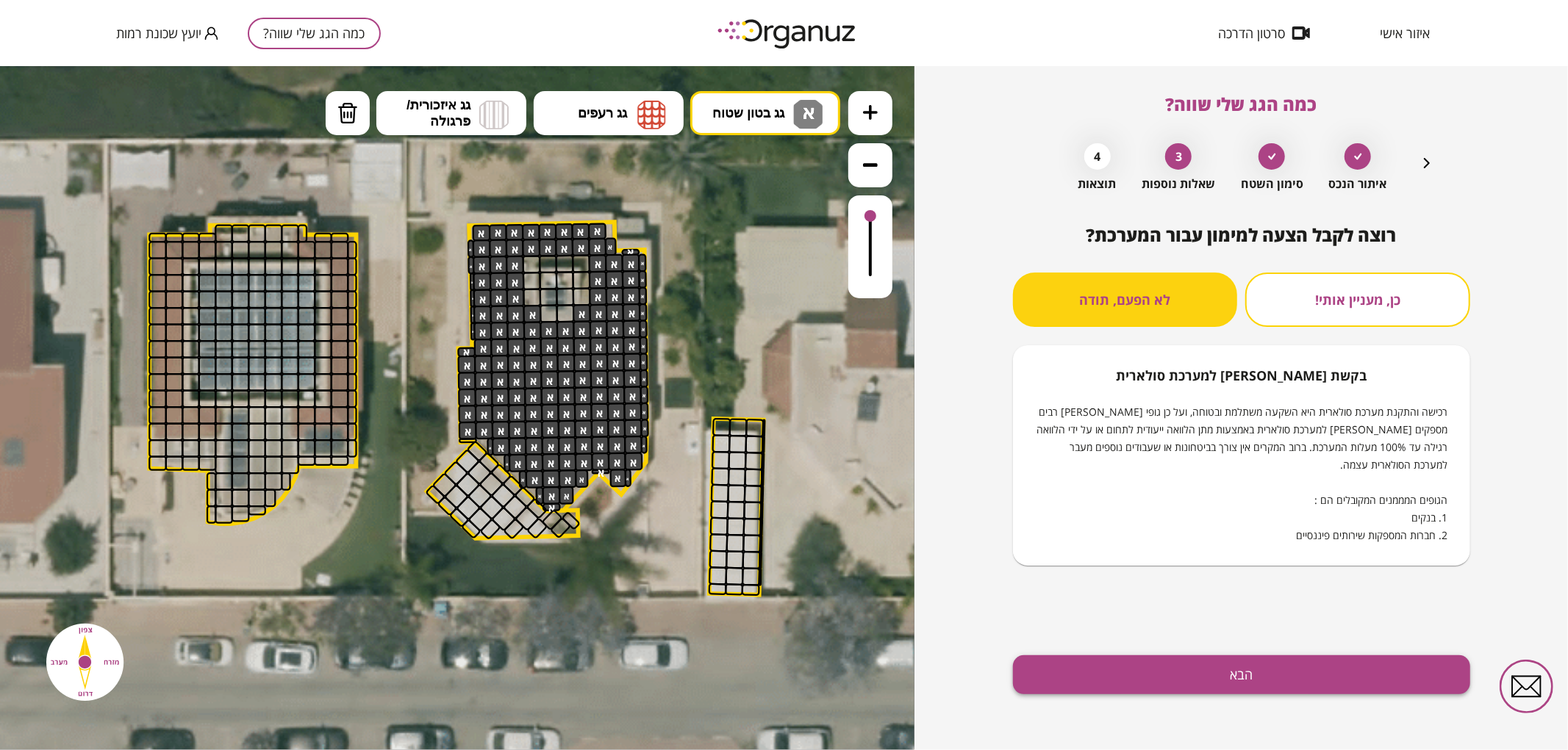
click at [1145, 663] on button "הבא" at bounding box center [1241, 675] width 457 height 39
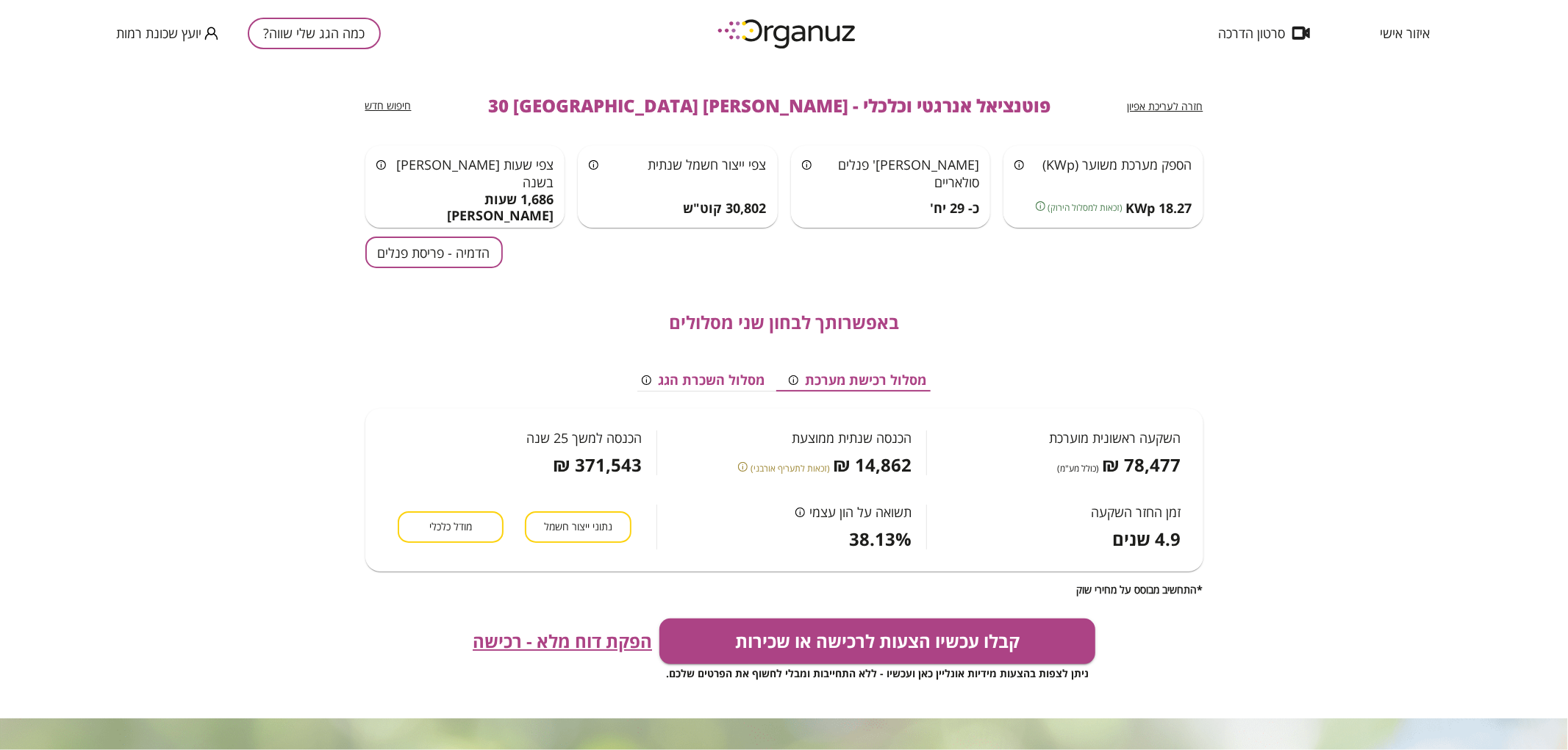
click at [452, 229] on div "חזרה לעריכת אפיון פוטנציאל אנרגטי וכלכלי - [PERSON_NAME] 30 באר שבע חיפוש חדש ה…" at bounding box center [784, 392] width 838 height 653
click at [460, 246] on button "הדמיה - פריסת פנלים" at bounding box center [434, 252] width 138 height 31
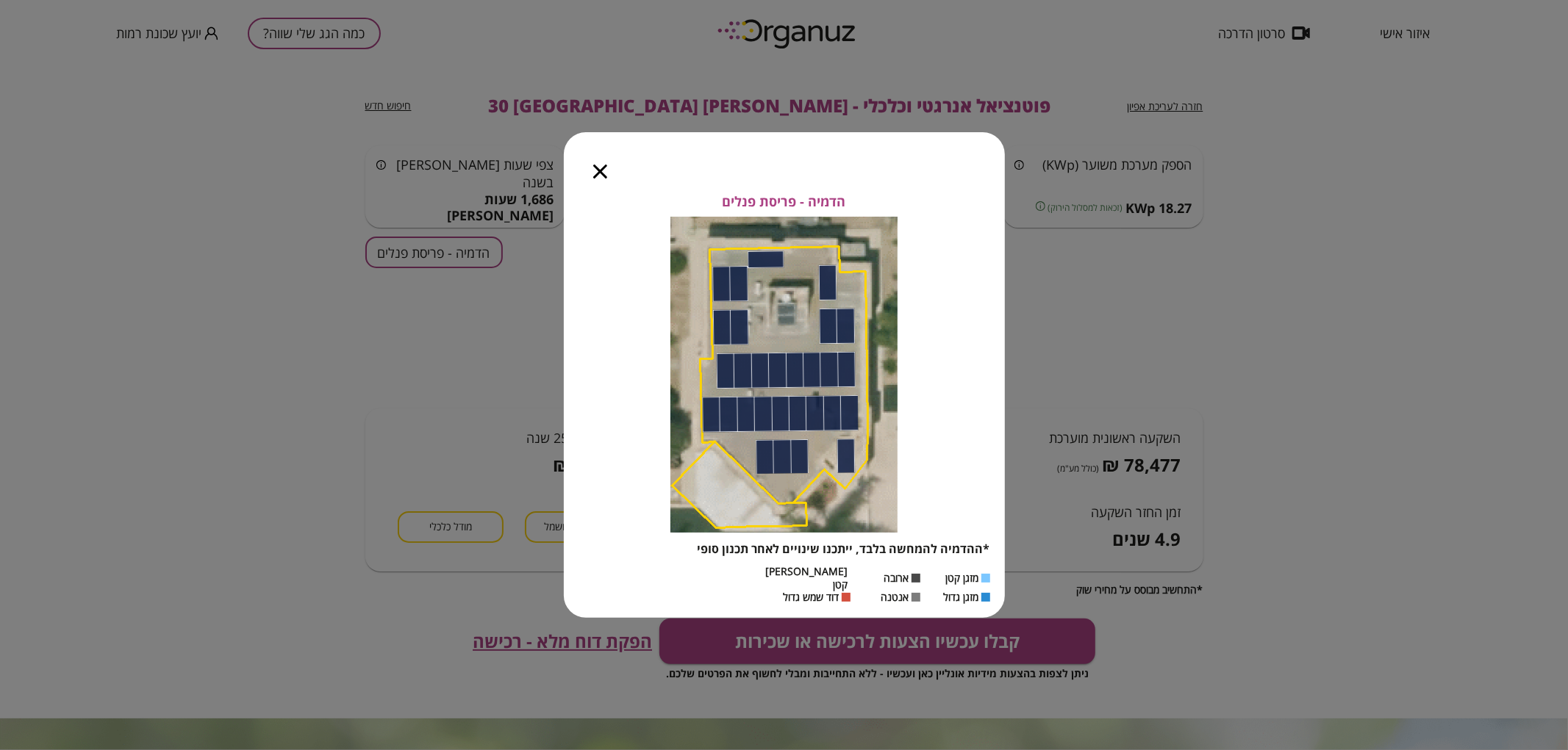
click at [601, 174] on icon "button" at bounding box center [600, 171] width 14 height 14
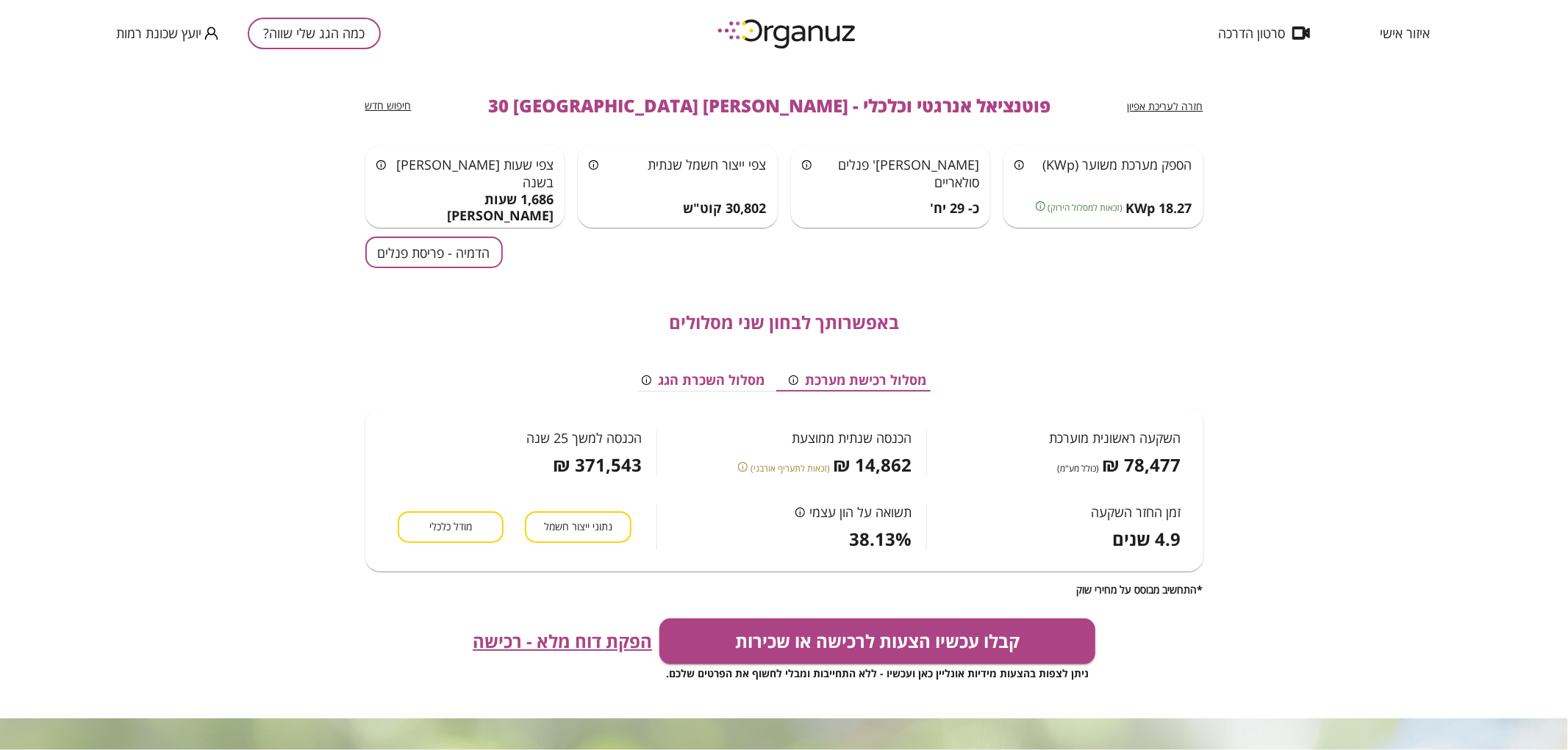
click at [384, 266] on button "הדמיה - פריסת פנלים" at bounding box center [434, 252] width 138 height 31
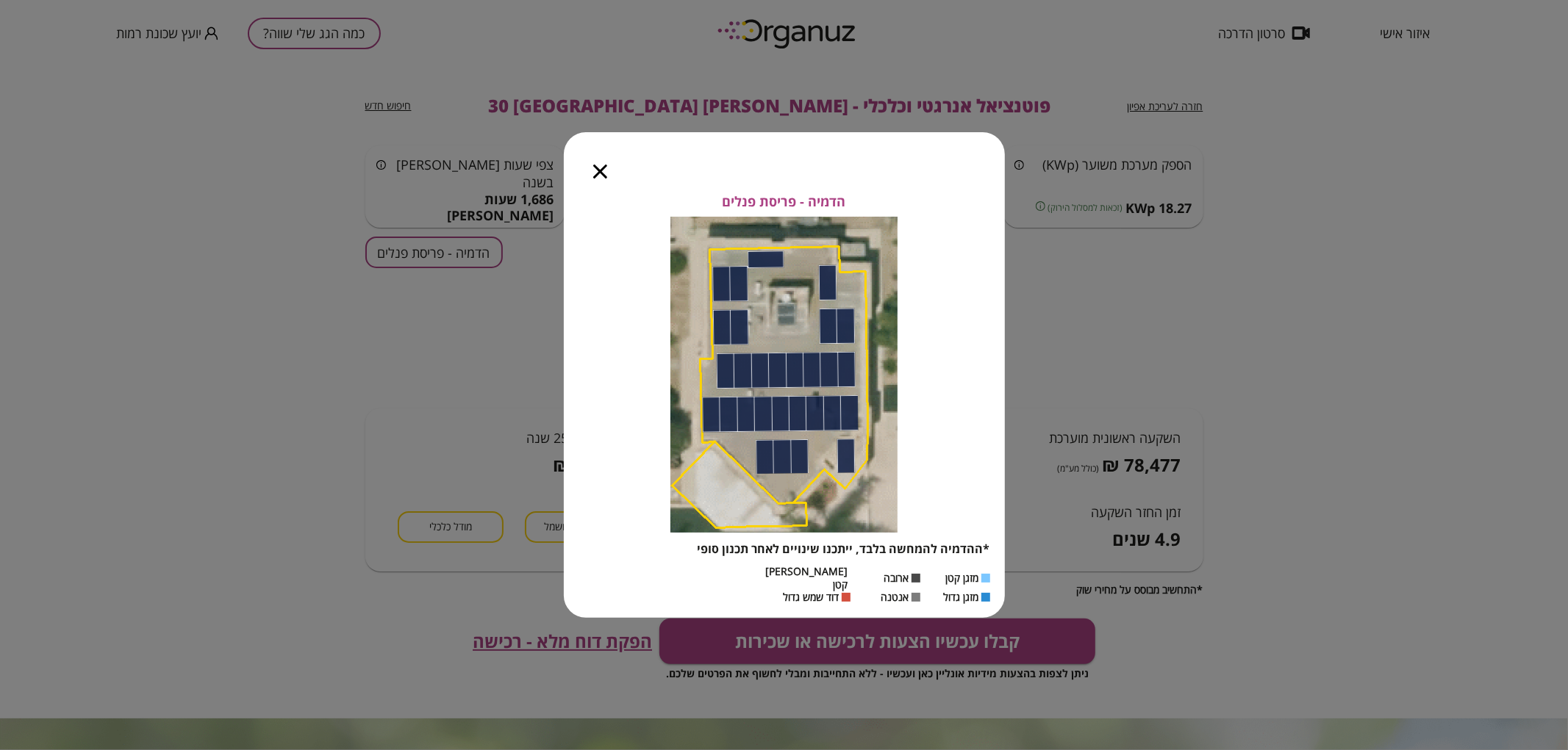
click at [598, 172] on icon "button" at bounding box center [600, 171] width 14 height 14
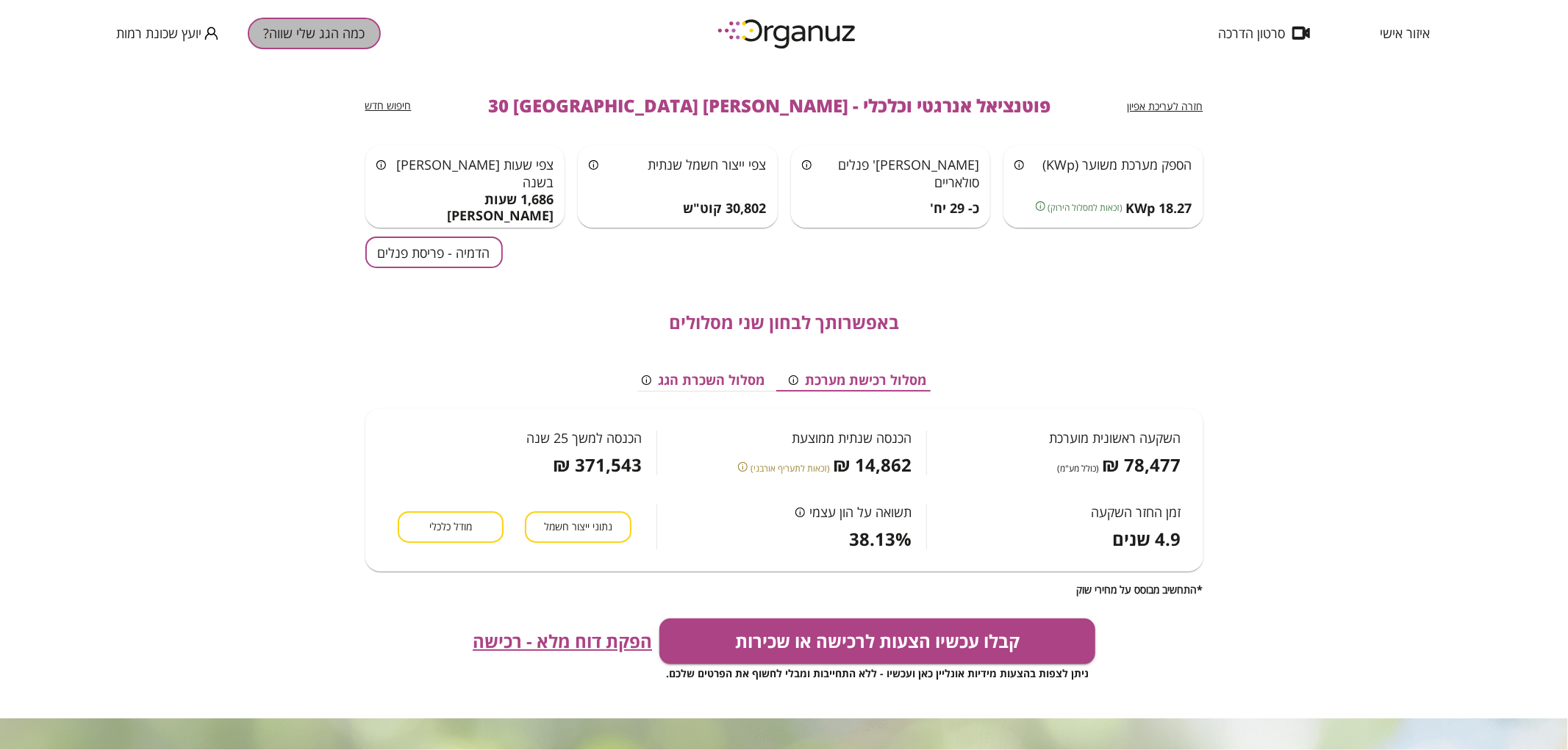
click at [273, 43] on button "כמה הגג שלי שווה?" at bounding box center [315, 33] width 133 height 31
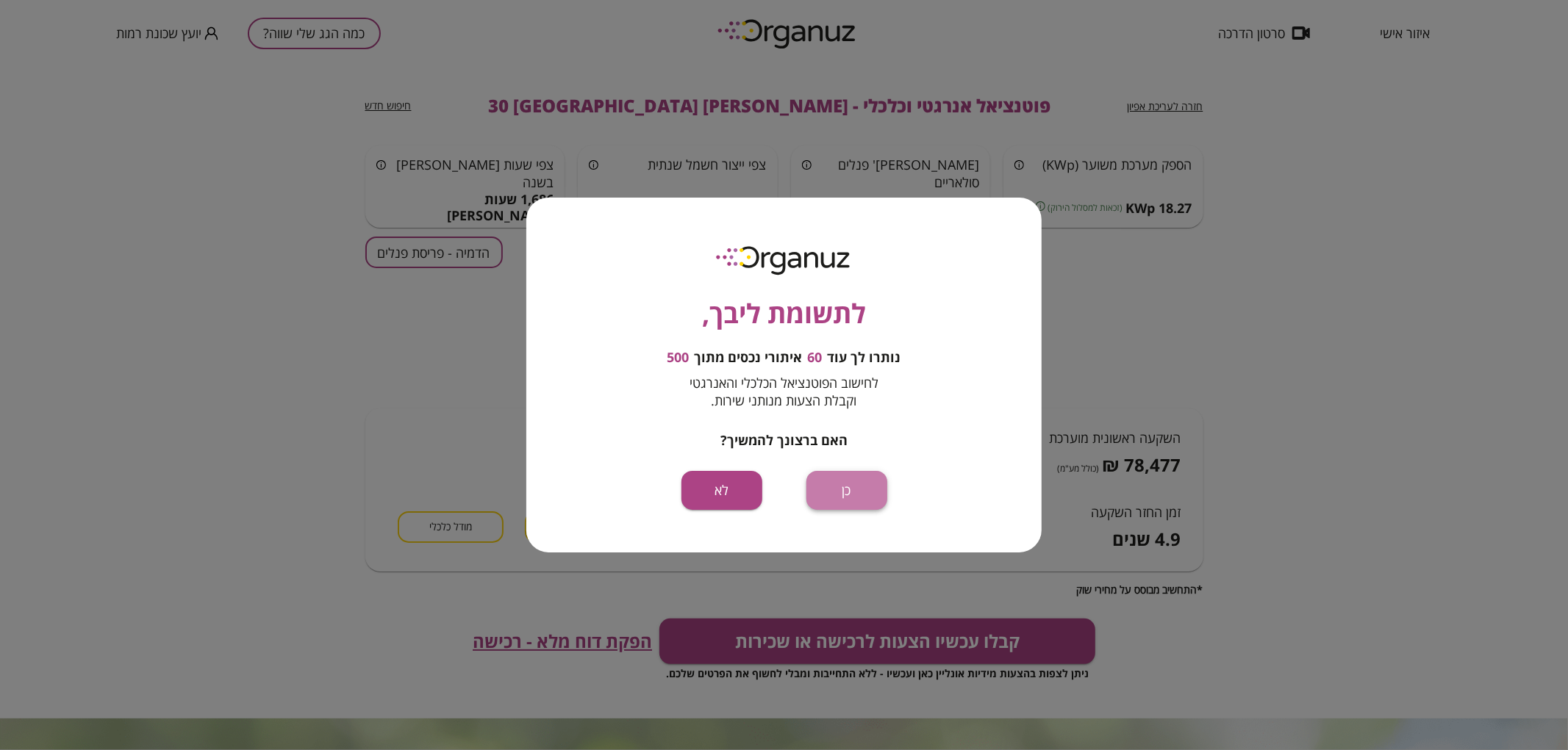
click at [835, 489] on button "כן" at bounding box center [847, 491] width 81 height 39
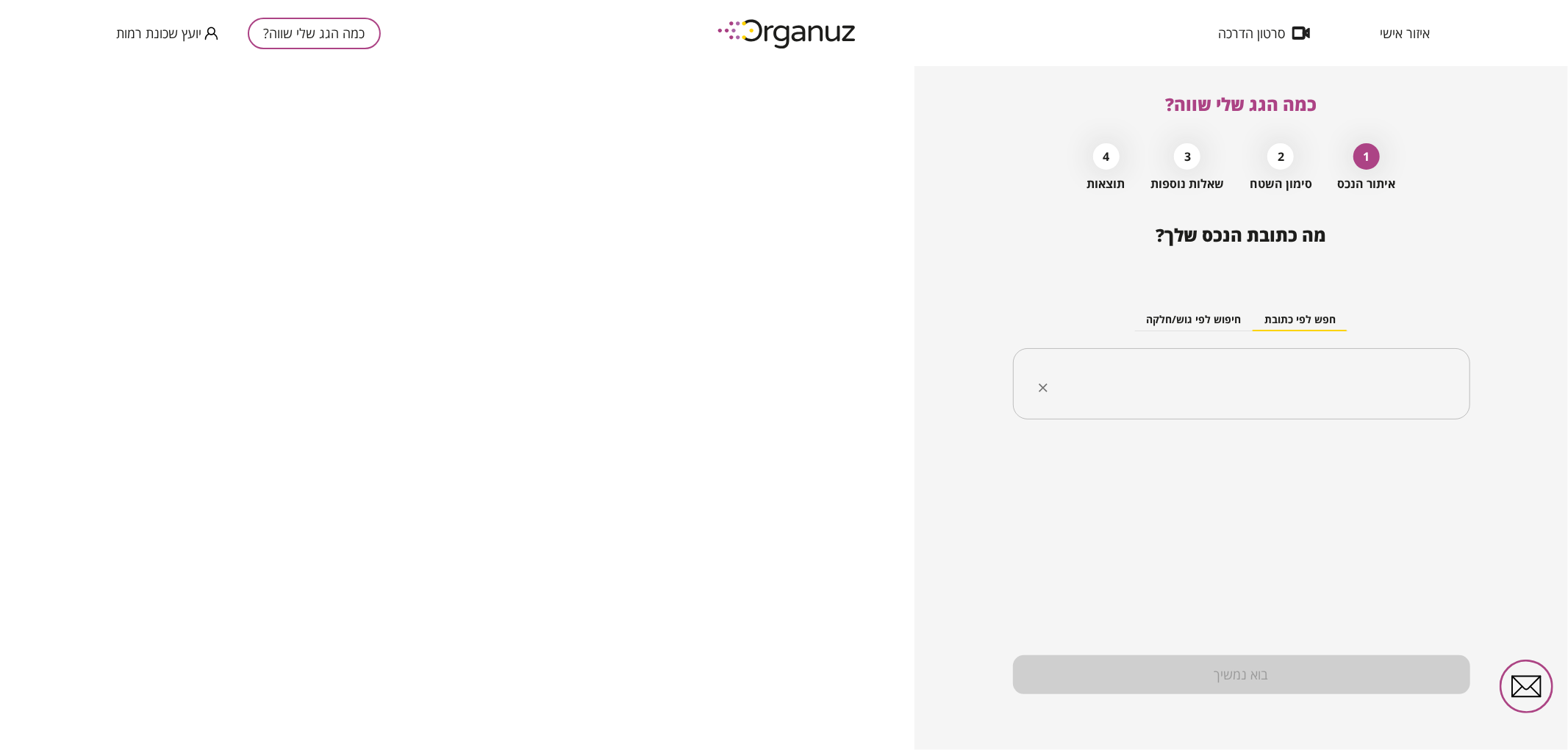
click at [1259, 392] on input "text" at bounding box center [1247, 384] width 411 height 37
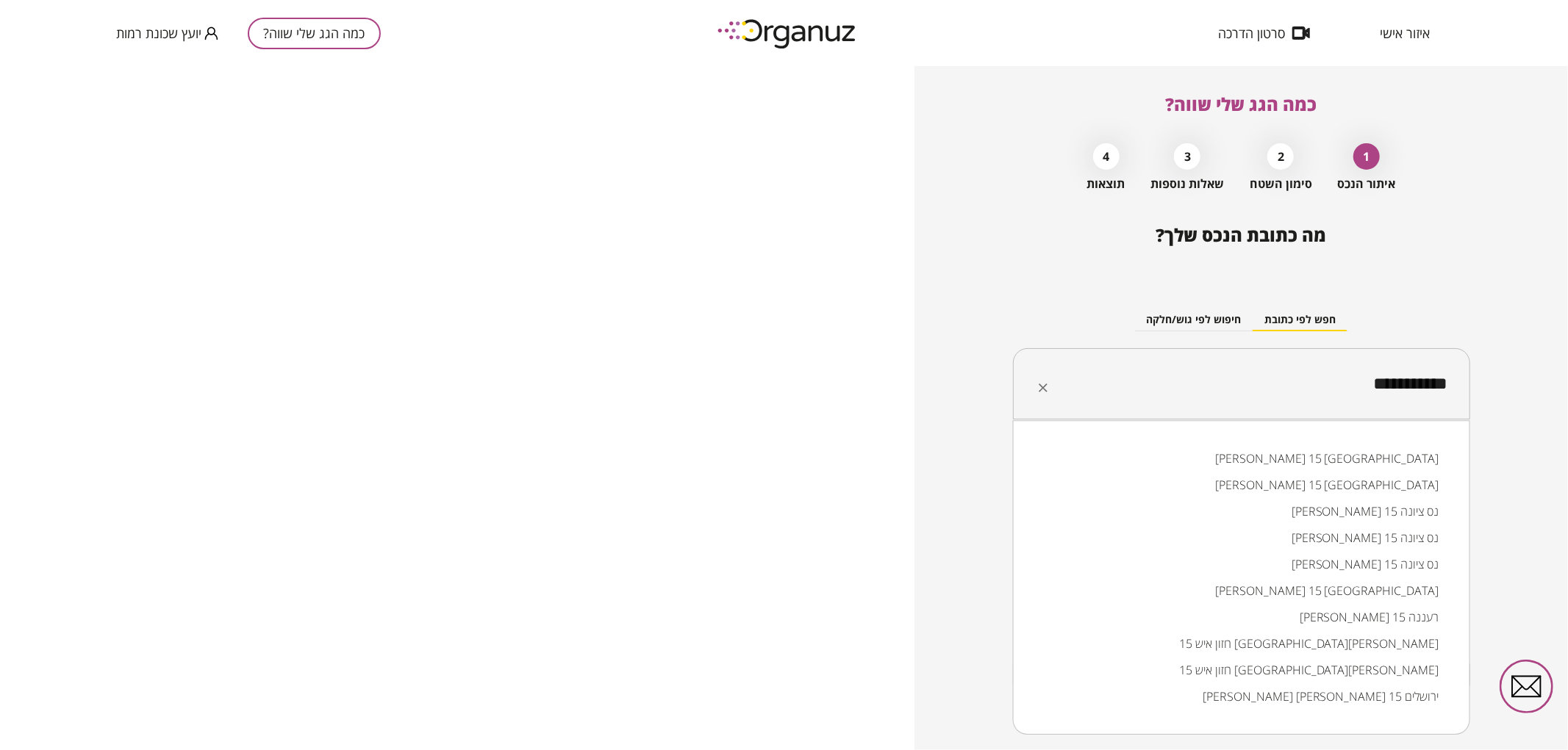
click at [1401, 463] on li "[PERSON_NAME] 15 [GEOGRAPHIC_DATA]" at bounding box center [1241, 458] width 419 height 27
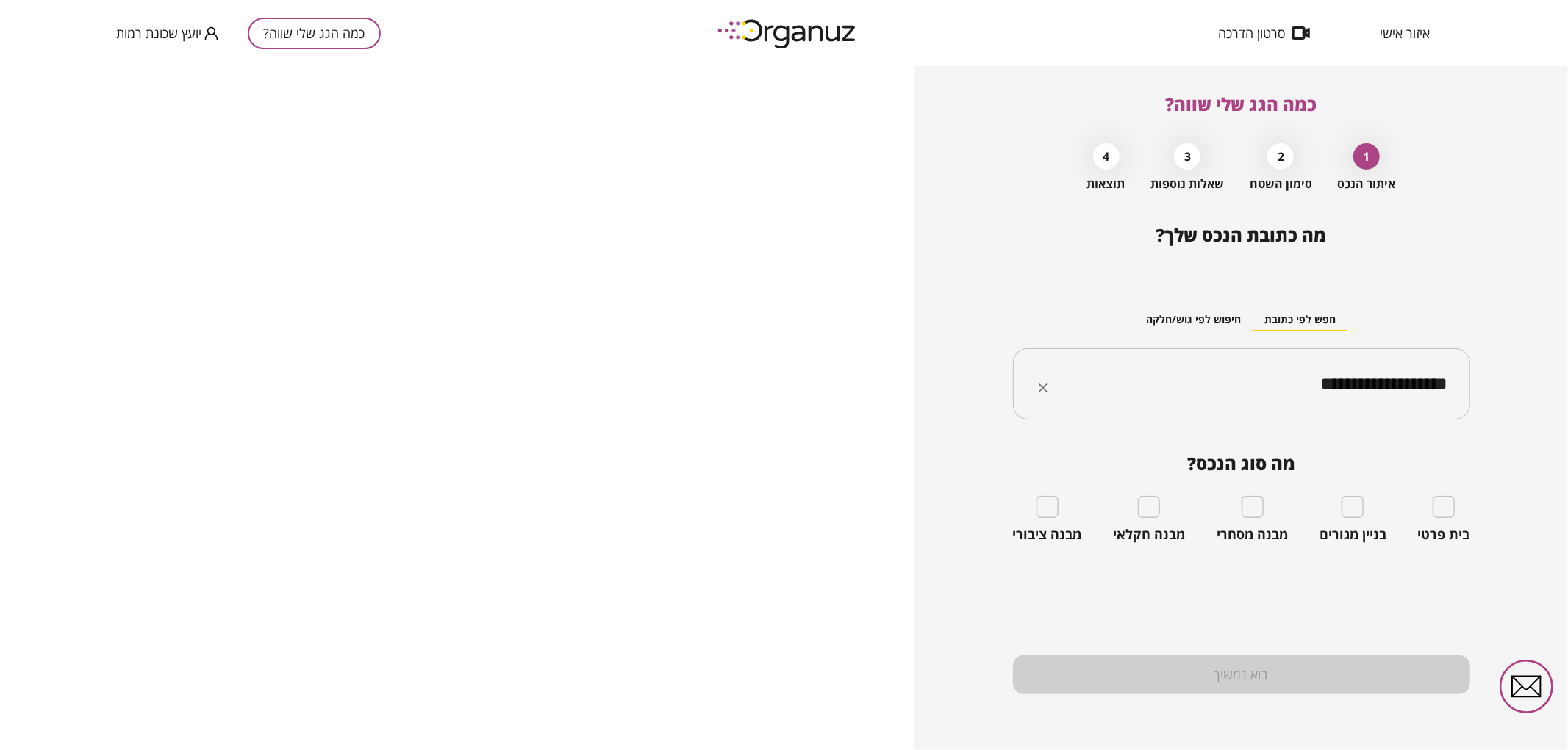
type input "**********"
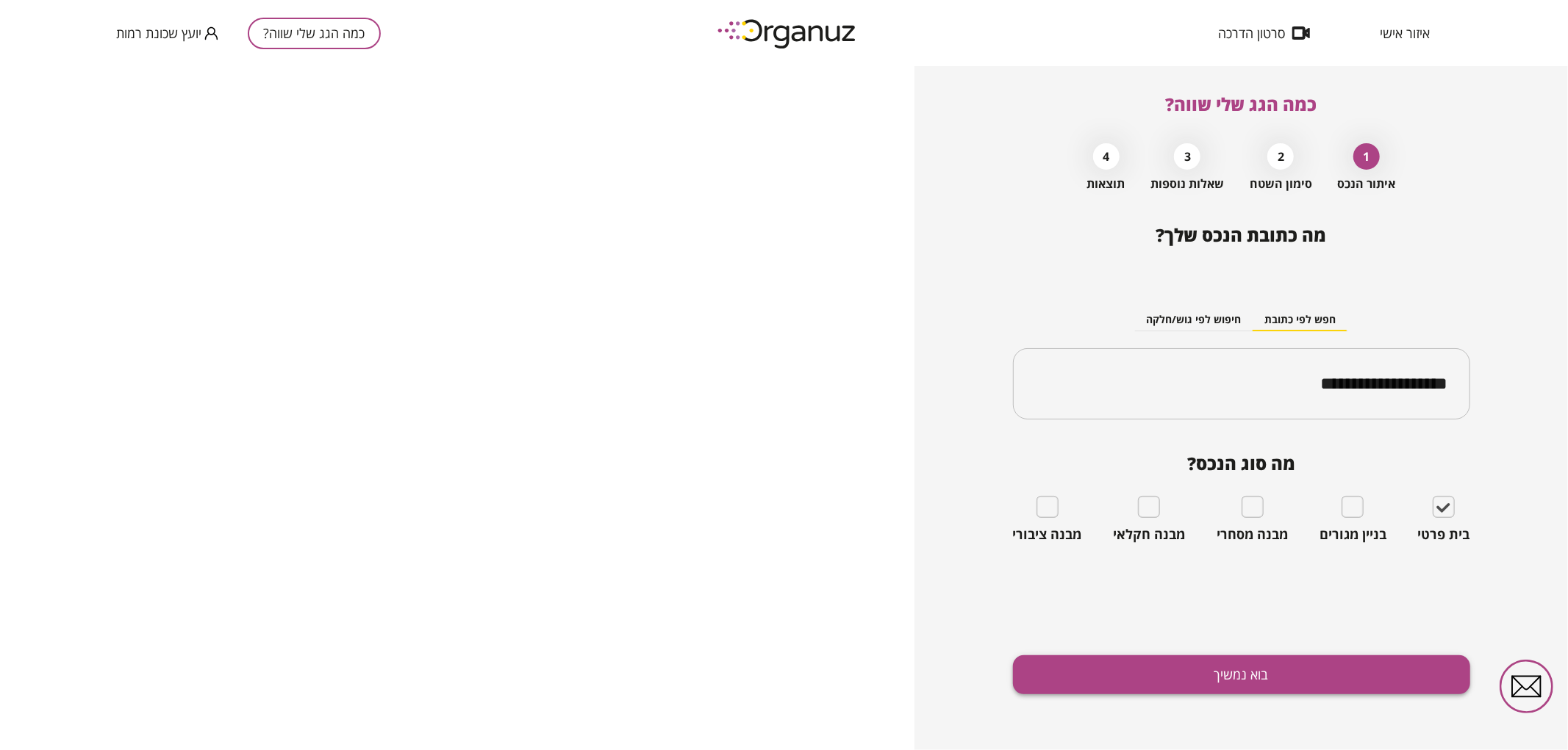
click at [1372, 670] on button "בוא נמשיך" at bounding box center [1241, 675] width 457 height 39
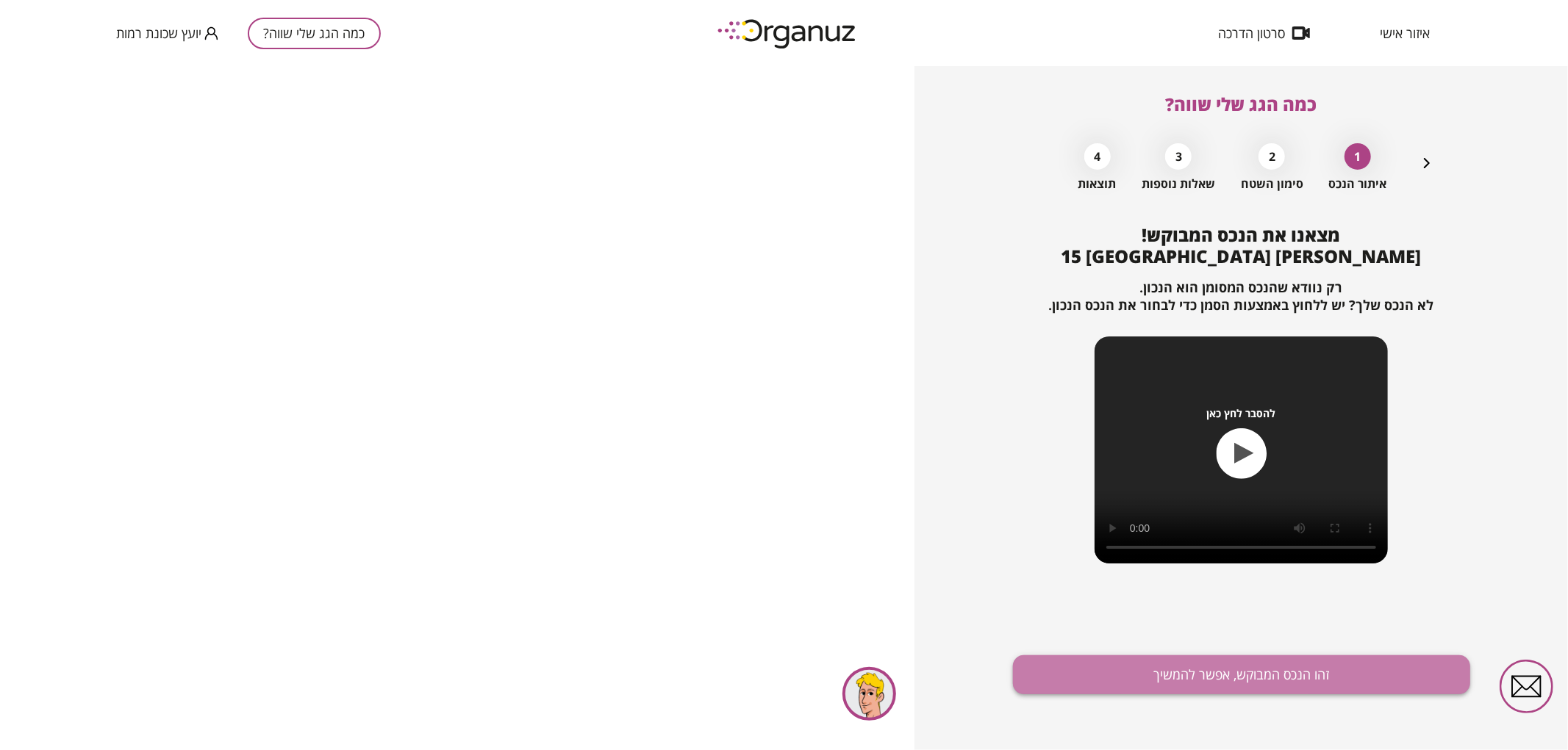
click at [1370, 666] on button "זהו הנכס המבוקש, אפשר להמשיך" at bounding box center [1241, 675] width 457 height 39
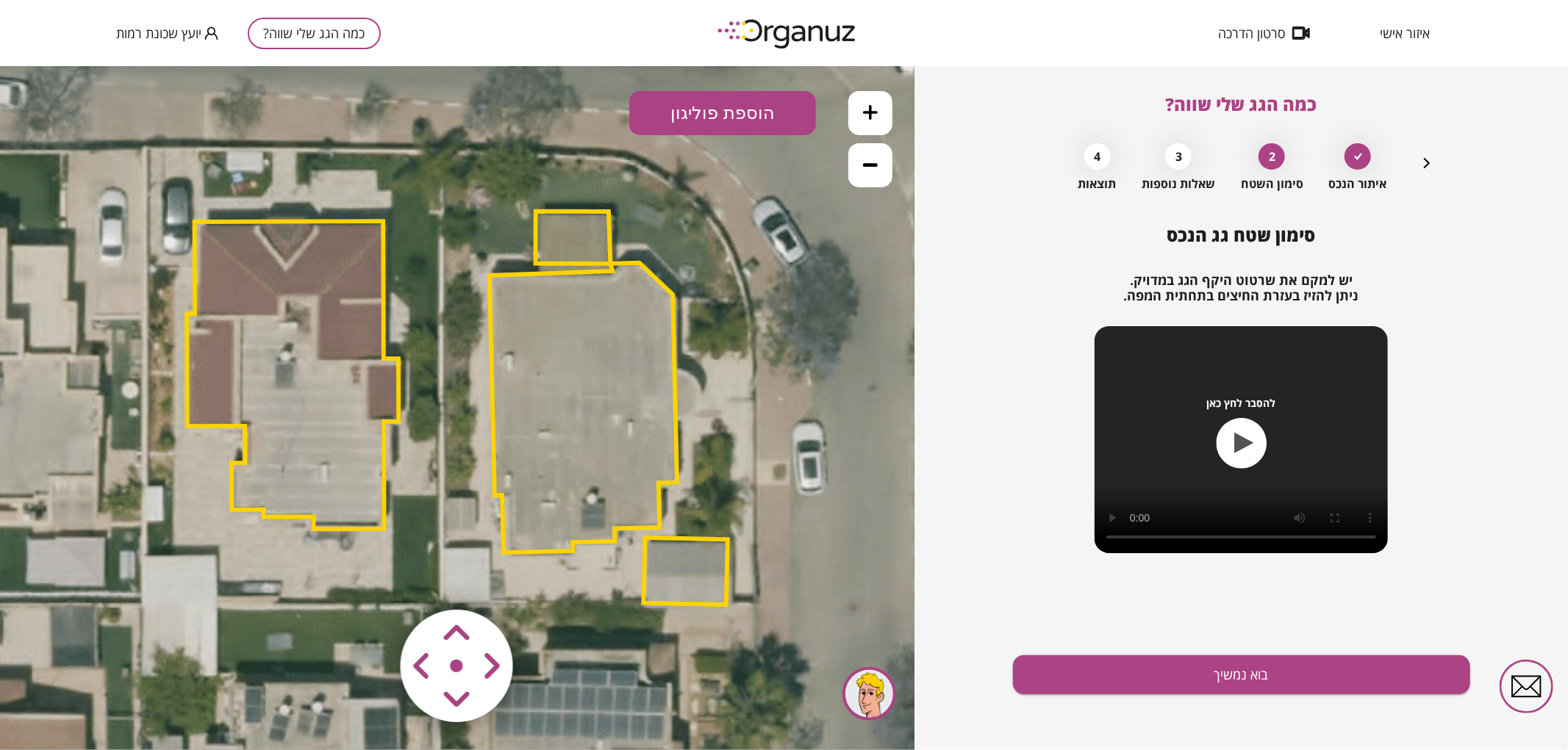
click at [561, 364] on polygon at bounding box center [583, 407] width 188 height 289
click at [567, 229] on polygon at bounding box center [573, 237] width 75 height 52
click at [596, 217] on polygon at bounding box center [573, 236] width 75 height 52
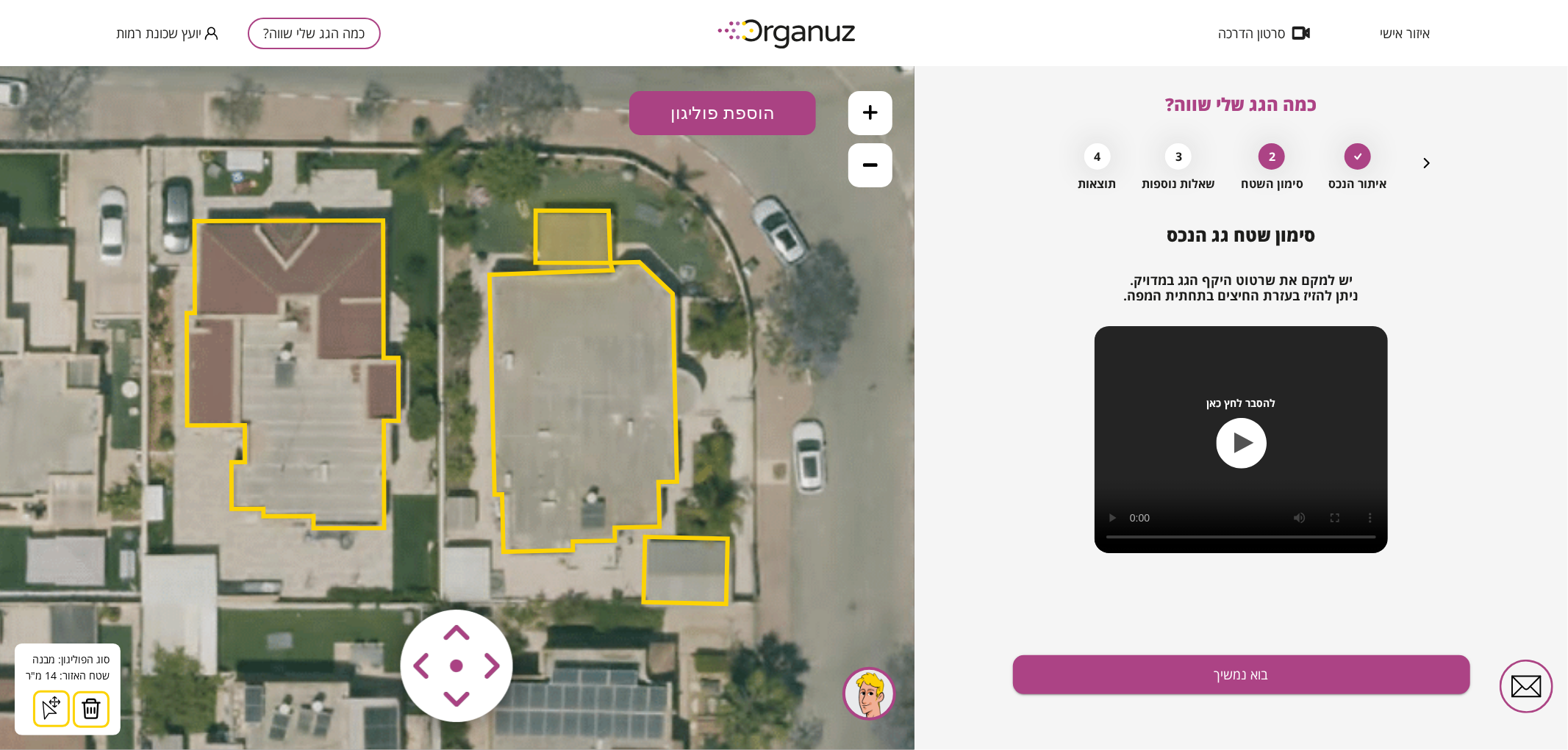
click at [91, 699] on img at bounding box center [91, 708] width 21 height 22
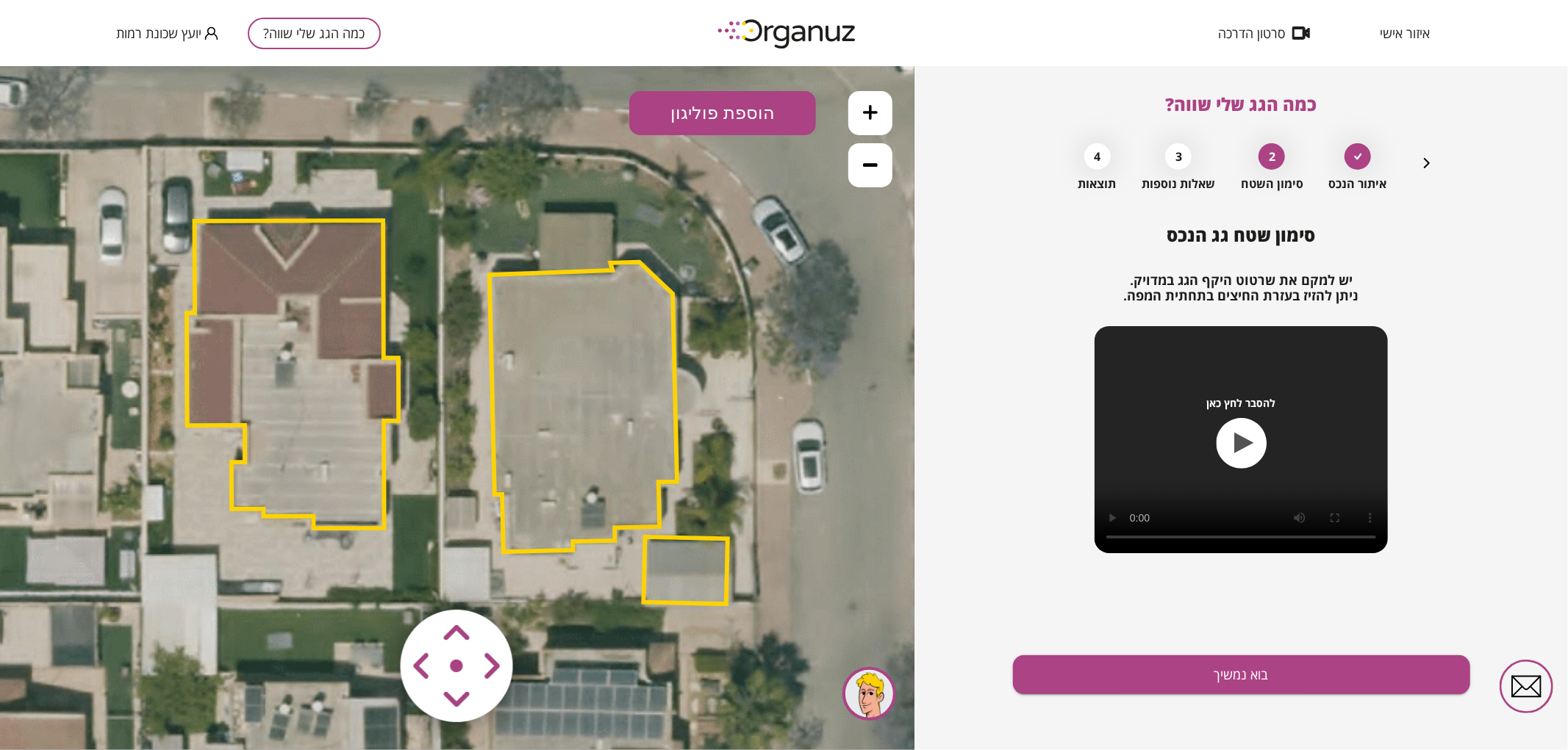
click at [673, 583] on polygon at bounding box center [685, 569] width 83 height 67
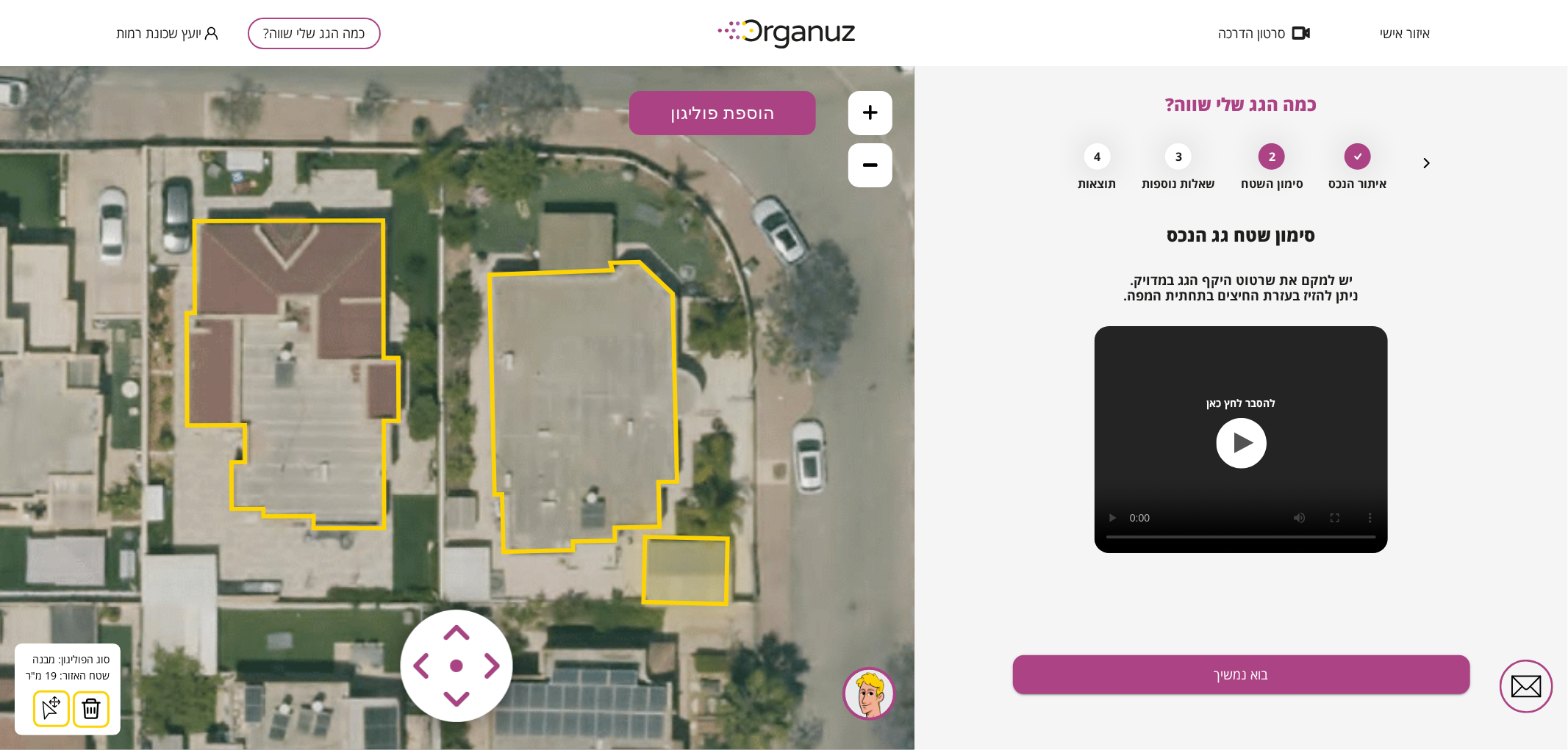
click at [93, 712] on img at bounding box center [91, 708] width 21 height 22
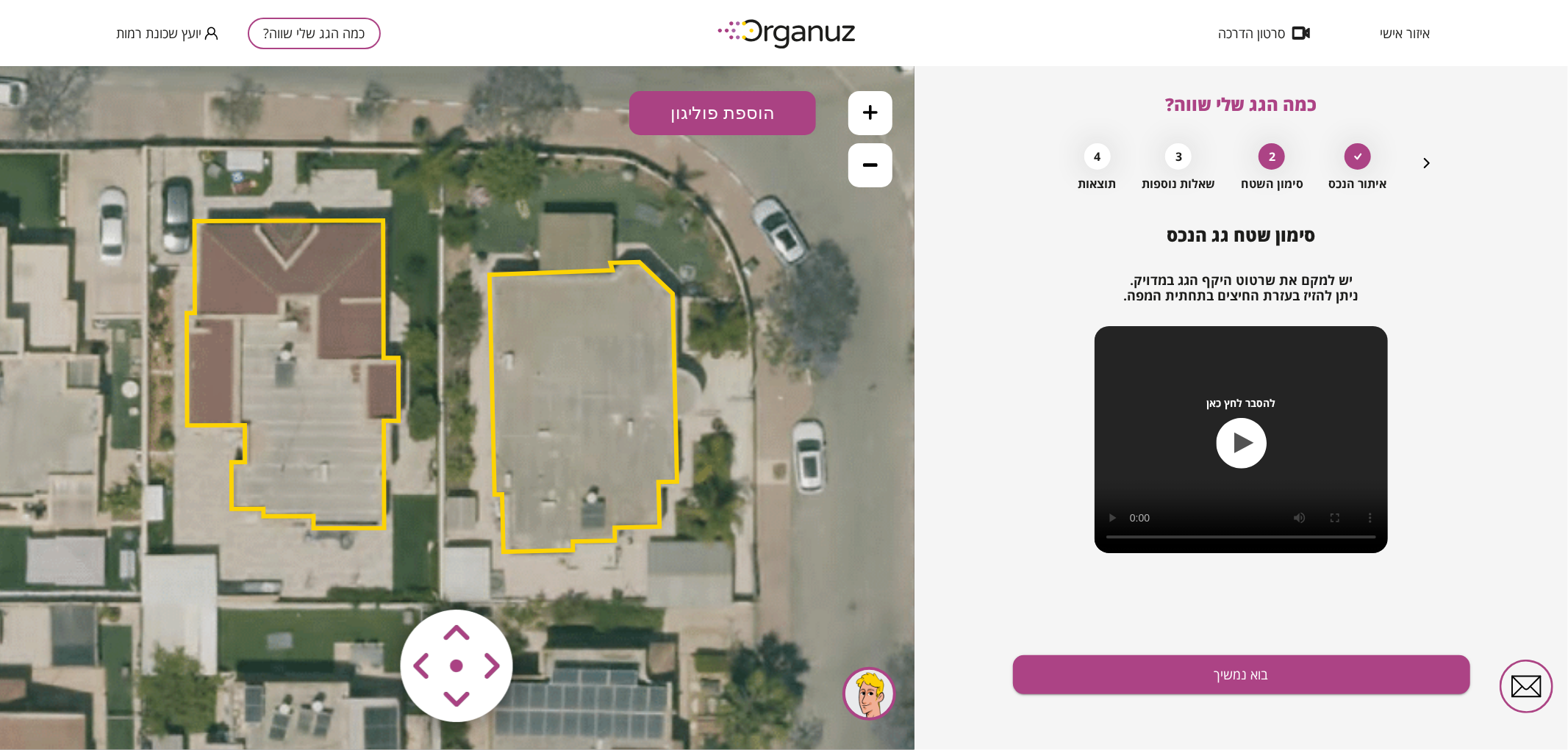
click at [604, 445] on polygon at bounding box center [583, 406] width 188 height 289
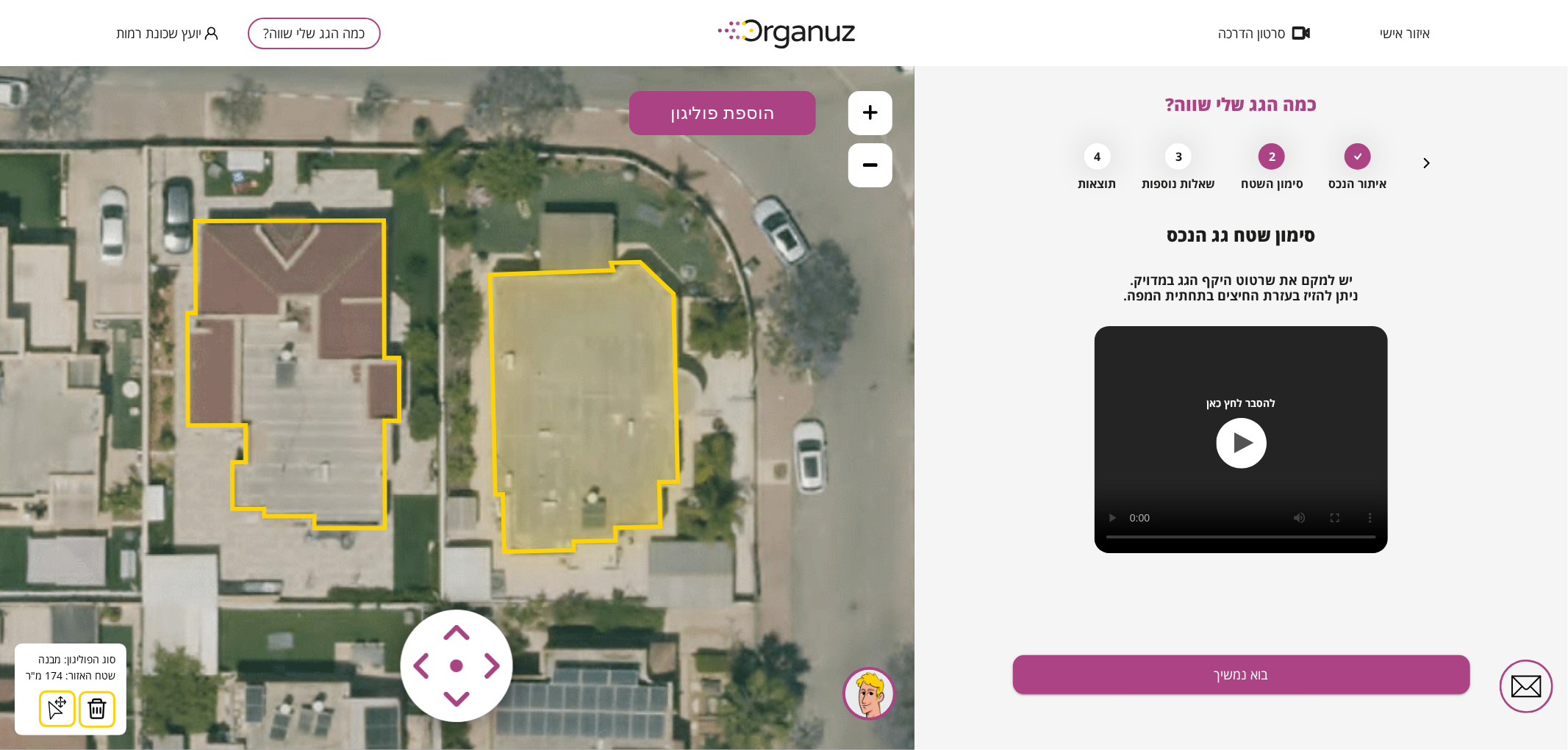
click at [693, 578] on icon at bounding box center [458, 412] width 1638 height 1637
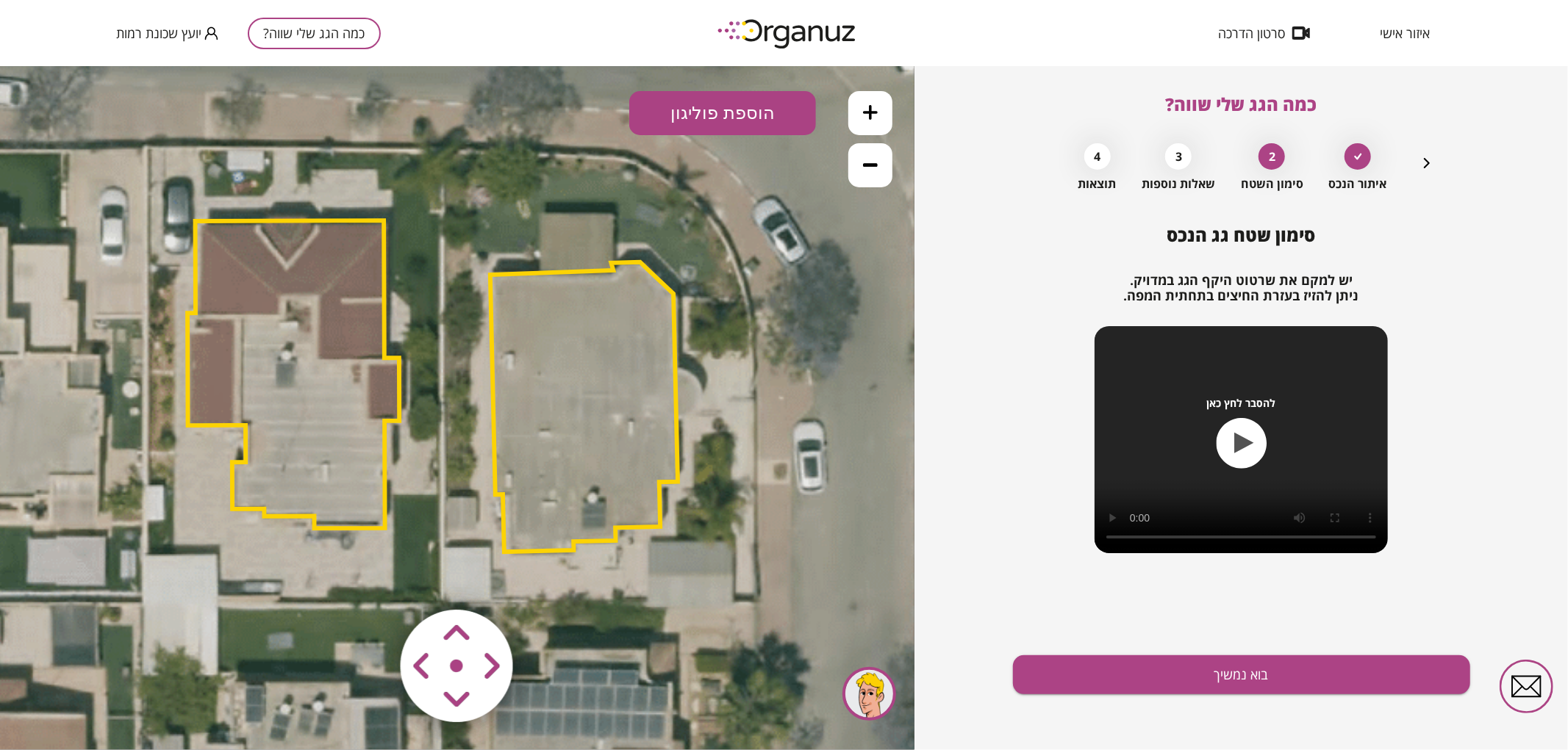
click at [370, 579] on area at bounding box center [370, 579] width 0 height 0
click at [571, 397] on polygon at bounding box center [586, 406] width 188 height 289
click at [781, 559] on icon at bounding box center [458, 412] width 1638 height 1637
click at [370, 579] on area at bounding box center [370, 579] width 0 height 0
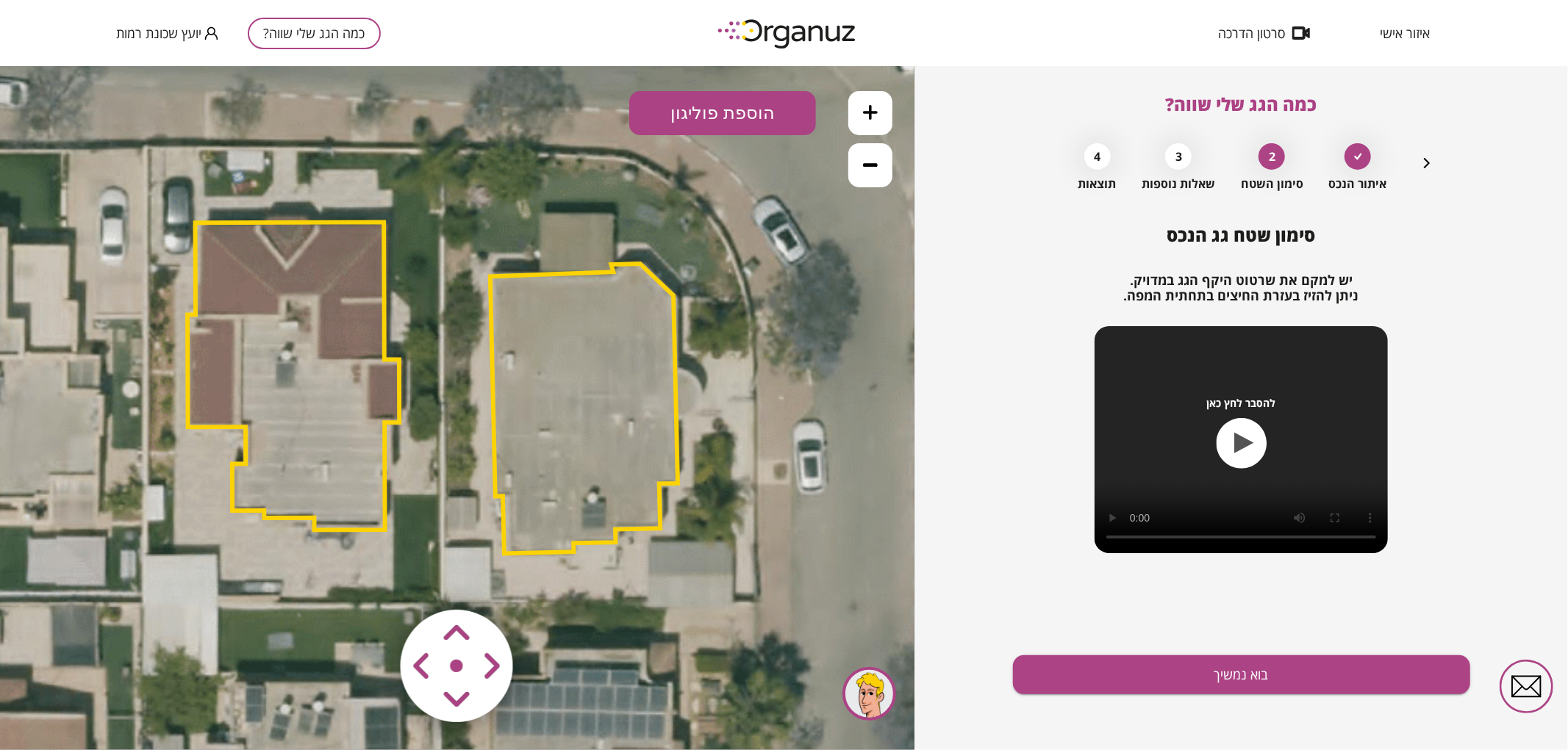
click at [370, 579] on area at bounding box center [370, 579] width 0 height 0
click at [786, 221] on icon at bounding box center [458, 412] width 1638 height 1637
click at [1155, 677] on button "בוא נמשיך" at bounding box center [1241, 675] width 457 height 39
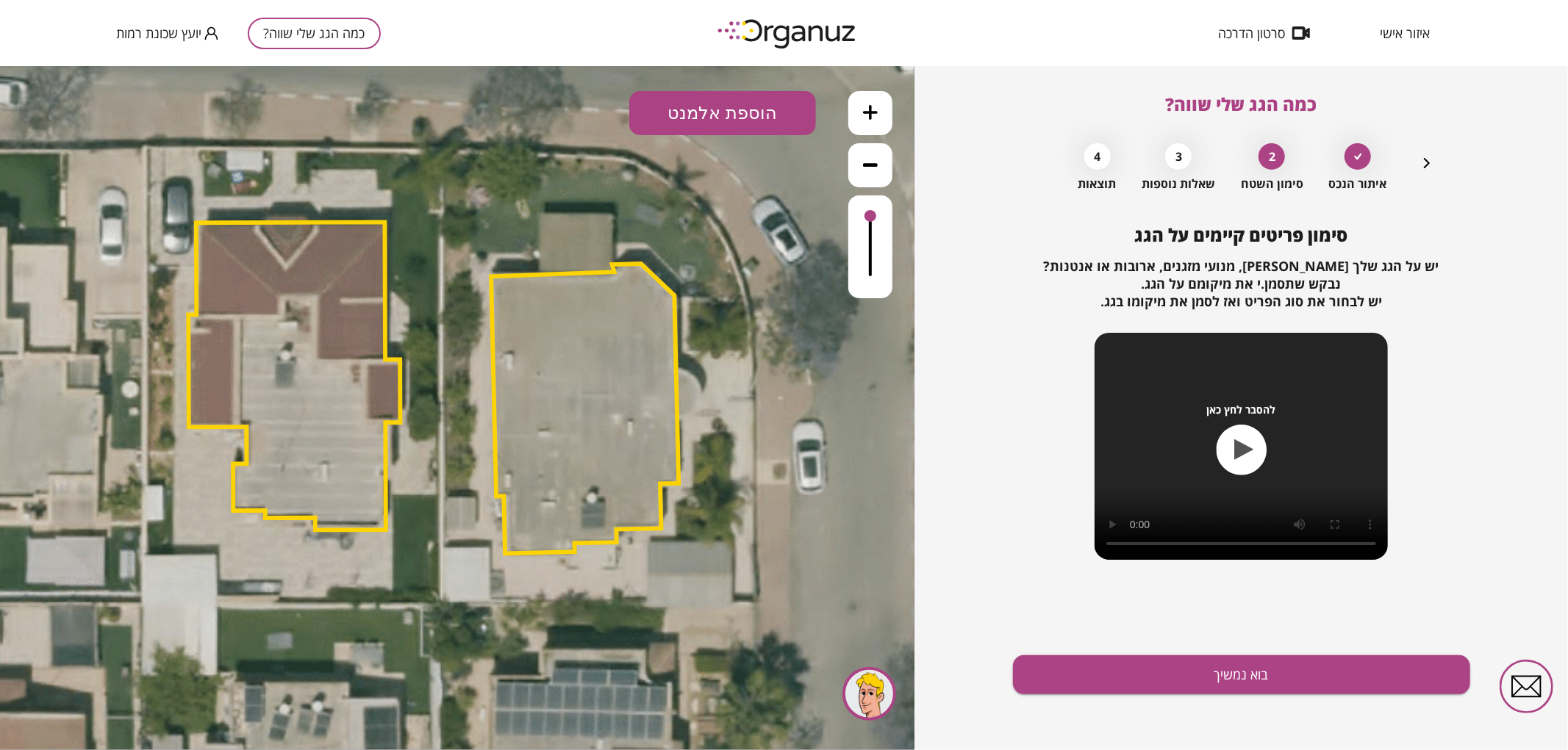
click at [767, 113] on button "הוספת אלמנט" at bounding box center [723, 112] width 187 height 44
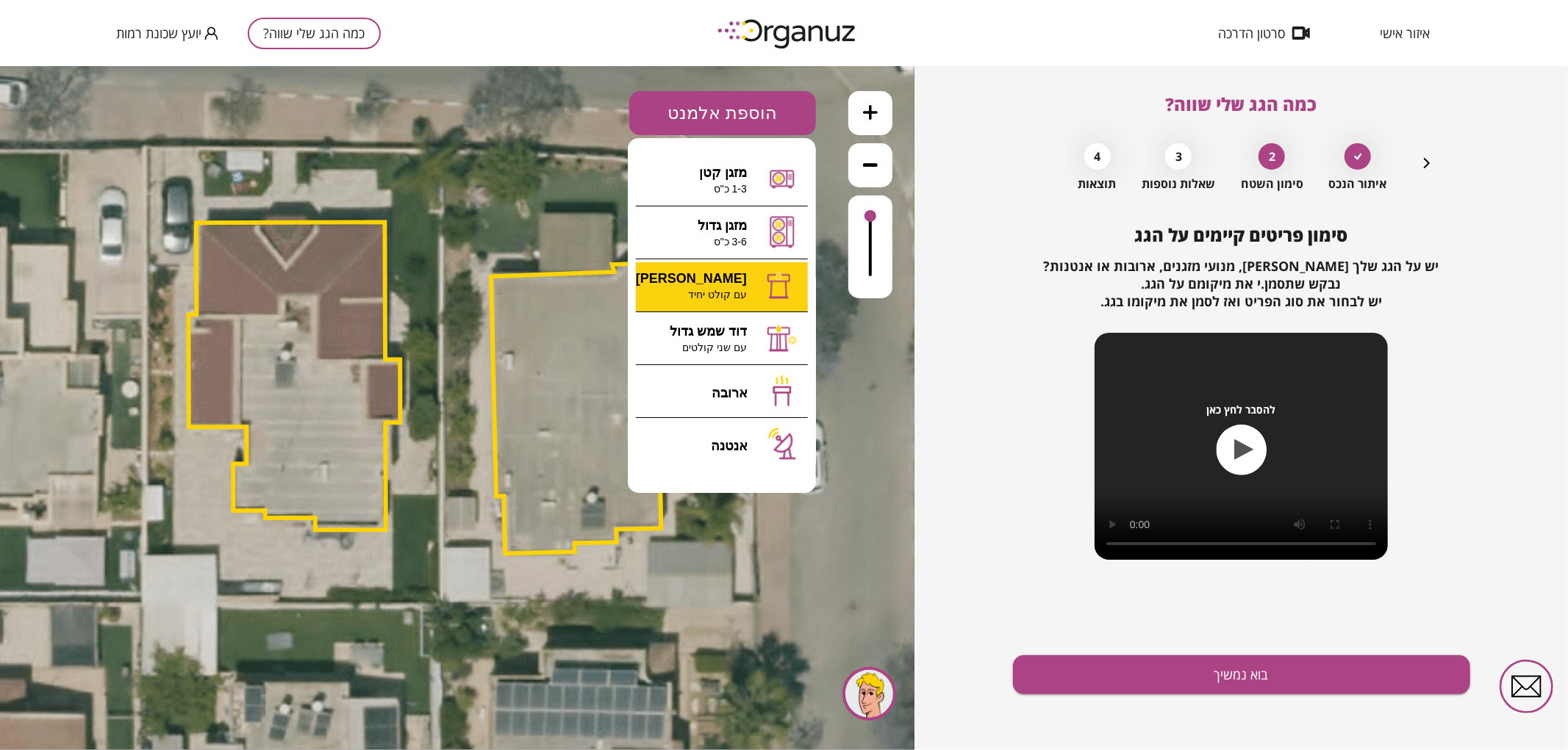
click at [715, 286] on div ".st0 { fill: #FFFFFF; } 0" at bounding box center [457, 407] width 915 height 684
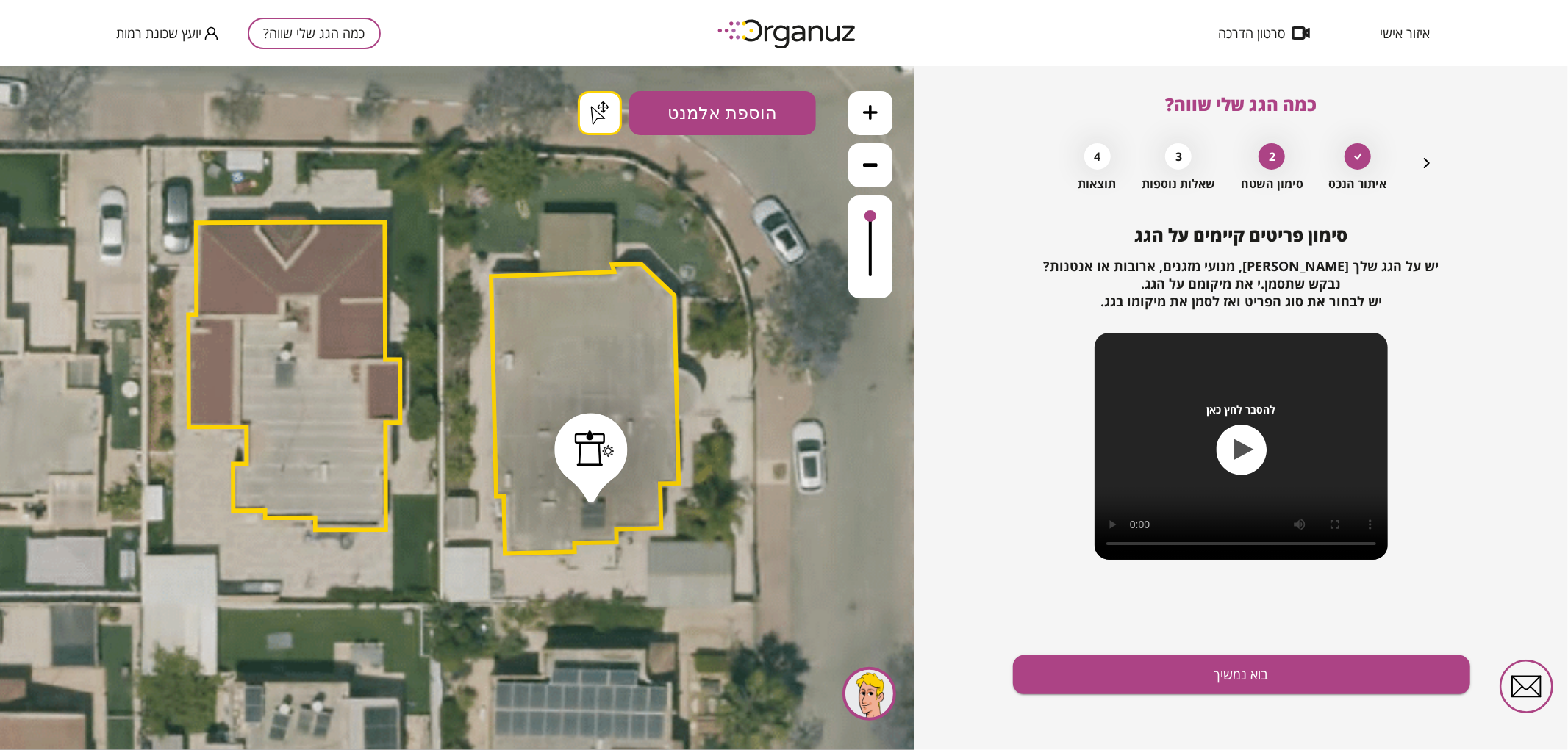
click at [1104, 670] on button "בוא נמשיך" at bounding box center [1241, 675] width 457 height 39
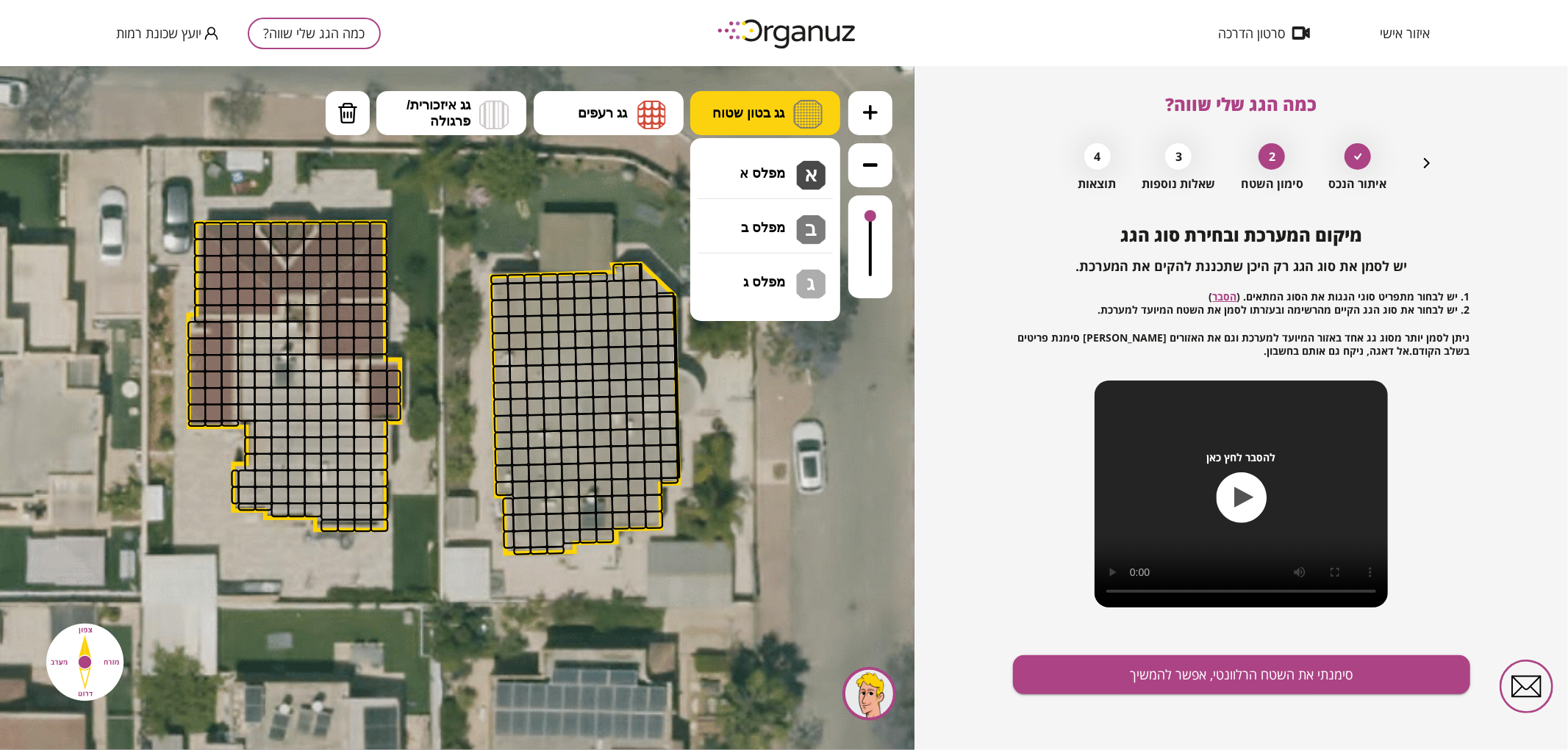
click at [750, 129] on button "גג בטון שטוח" at bounding box center [766, 112] width 150 height 44
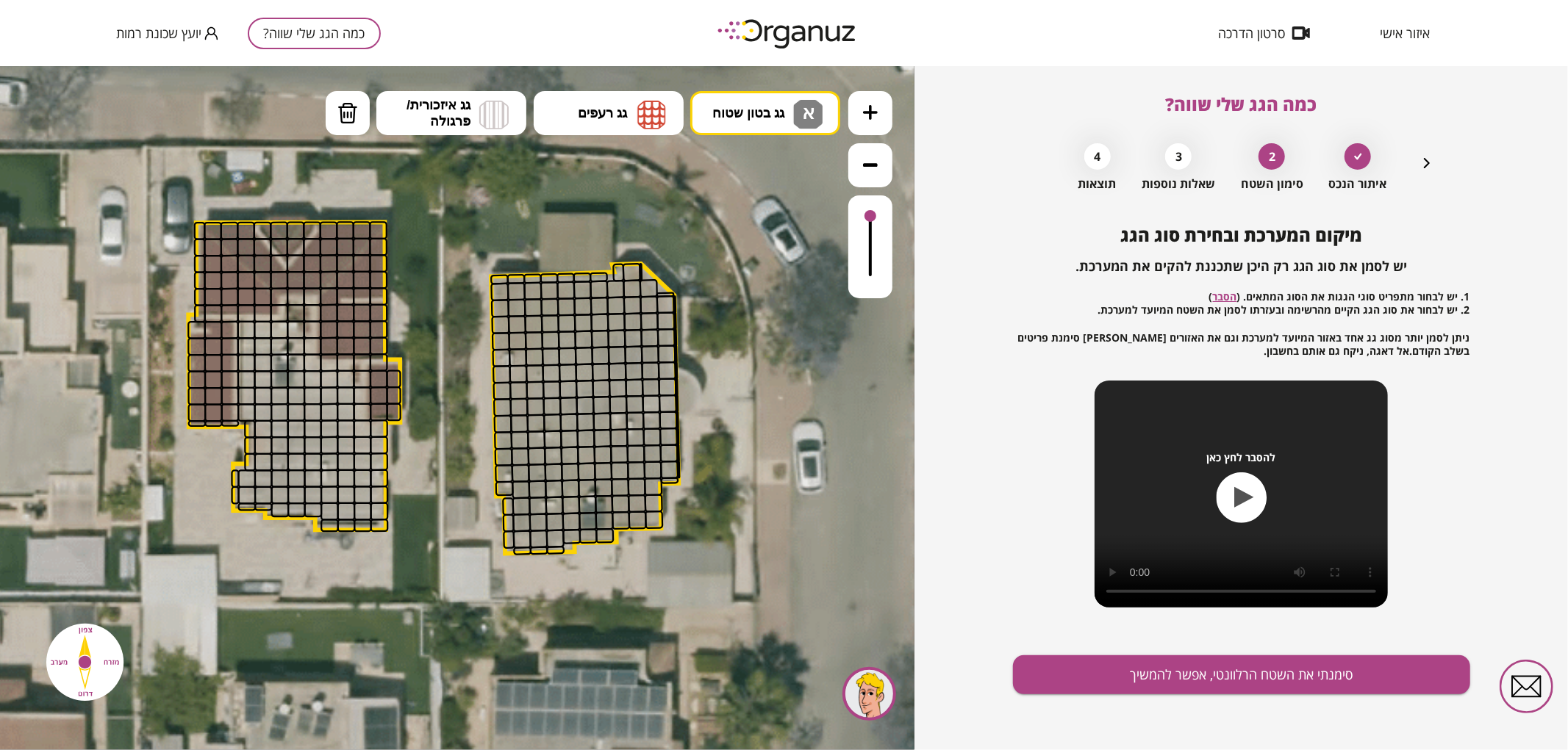
click at [753, 171] on div ".st0 { fill: #FFFFFF; } .st0 { fill: #FFFFFF; }" at bounding box center [457, 407] width 915 height 684
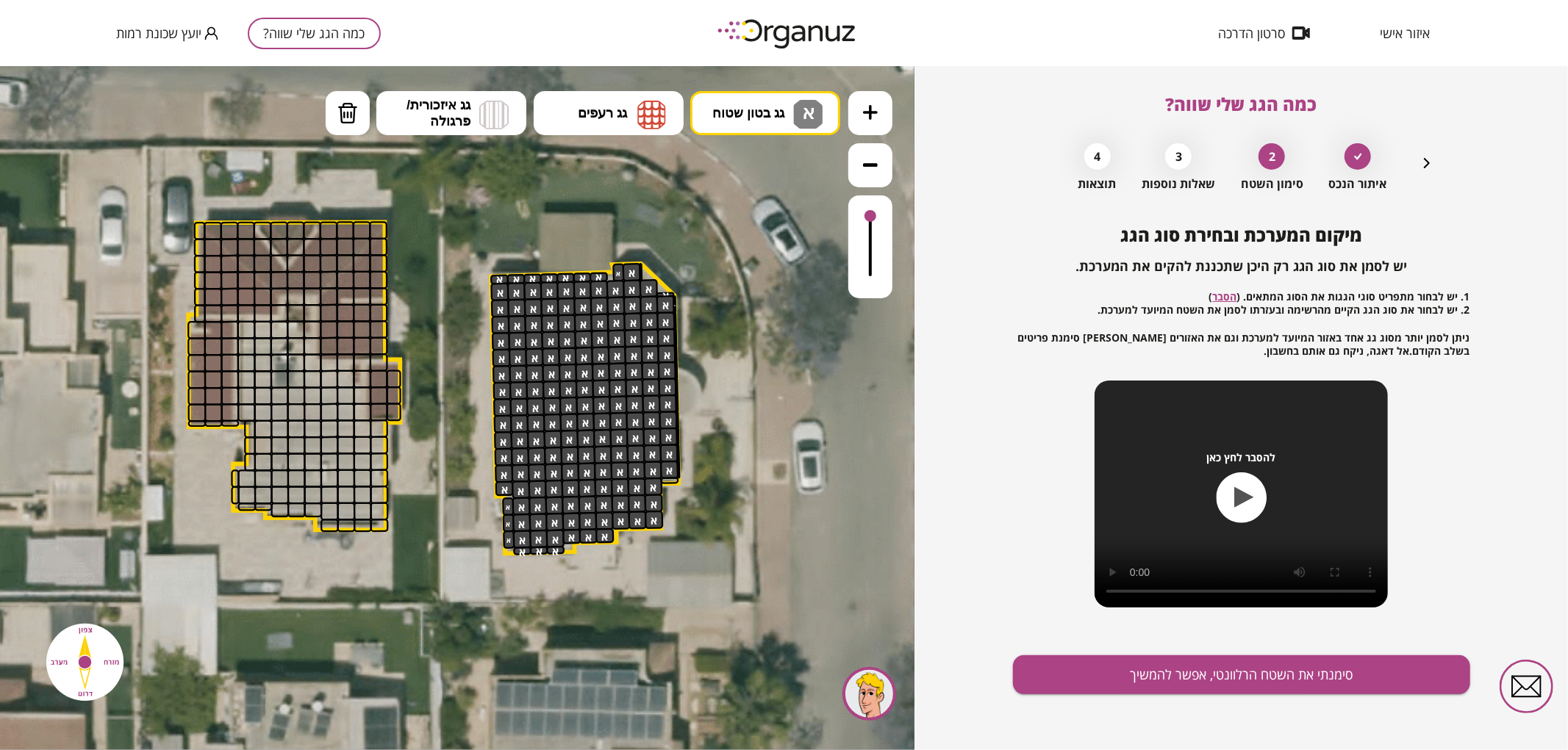
drag, startPoint x: 494, startPoint y: 295, endPoint x: 636, endPoint y: 499, distance: 248.6
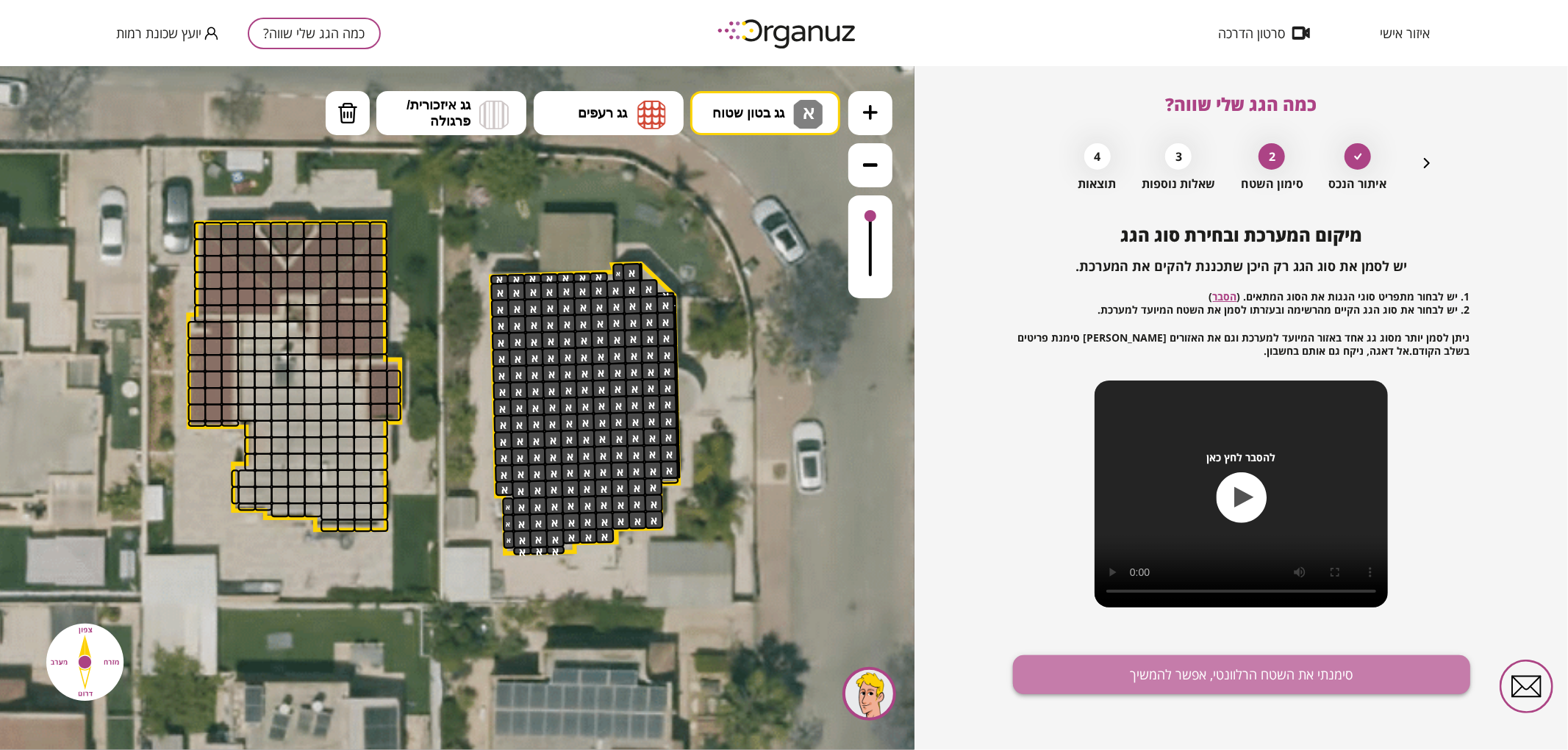
click at [1088, 669] on button "סימנתי את השטח הרלוונטי, אפשר להמשיך" at bounding box center [1241, 675] width 457 height 39
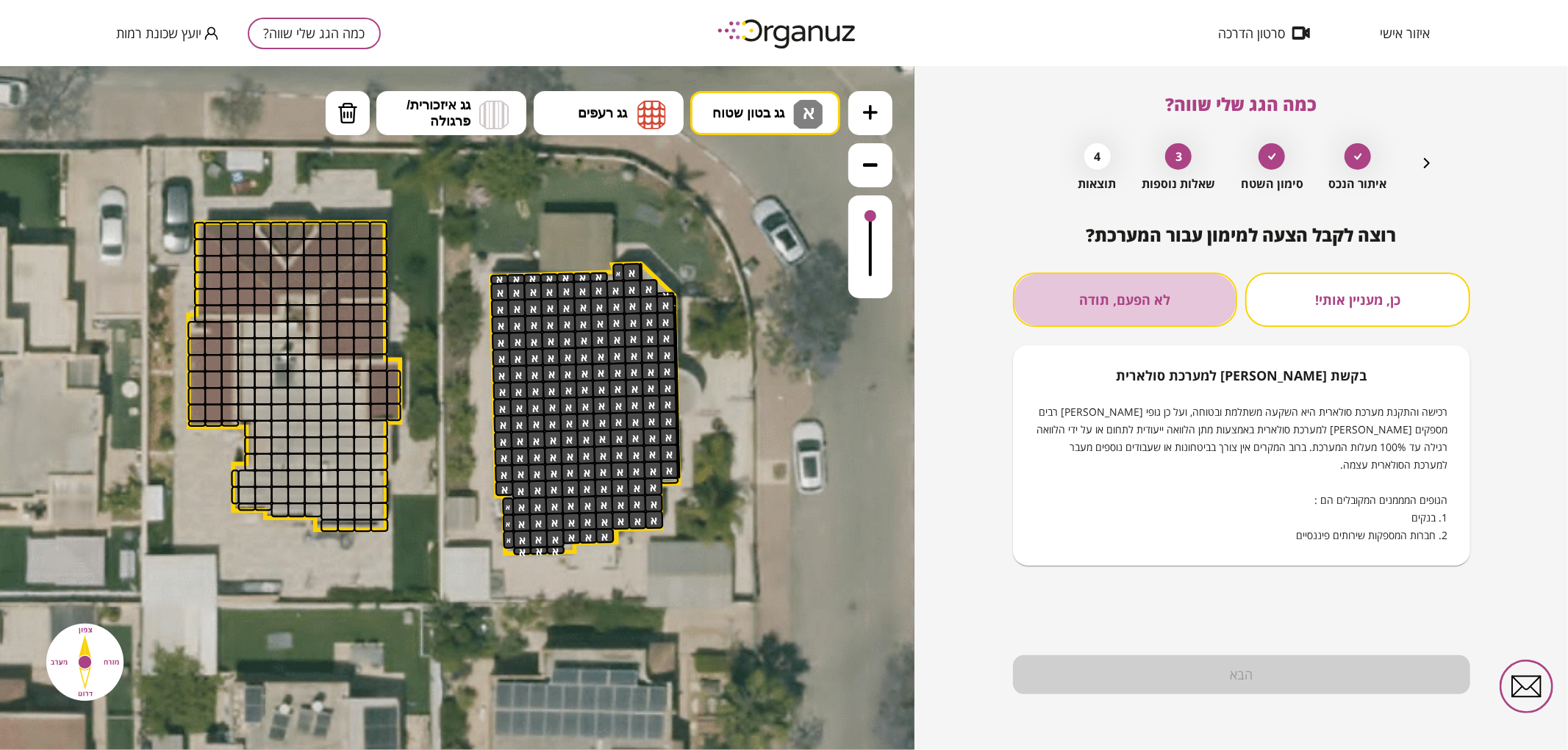
click at [1219, 296] on button "לא הפעם, תודה" at bounding box center [1125, 299] width 225 height 54
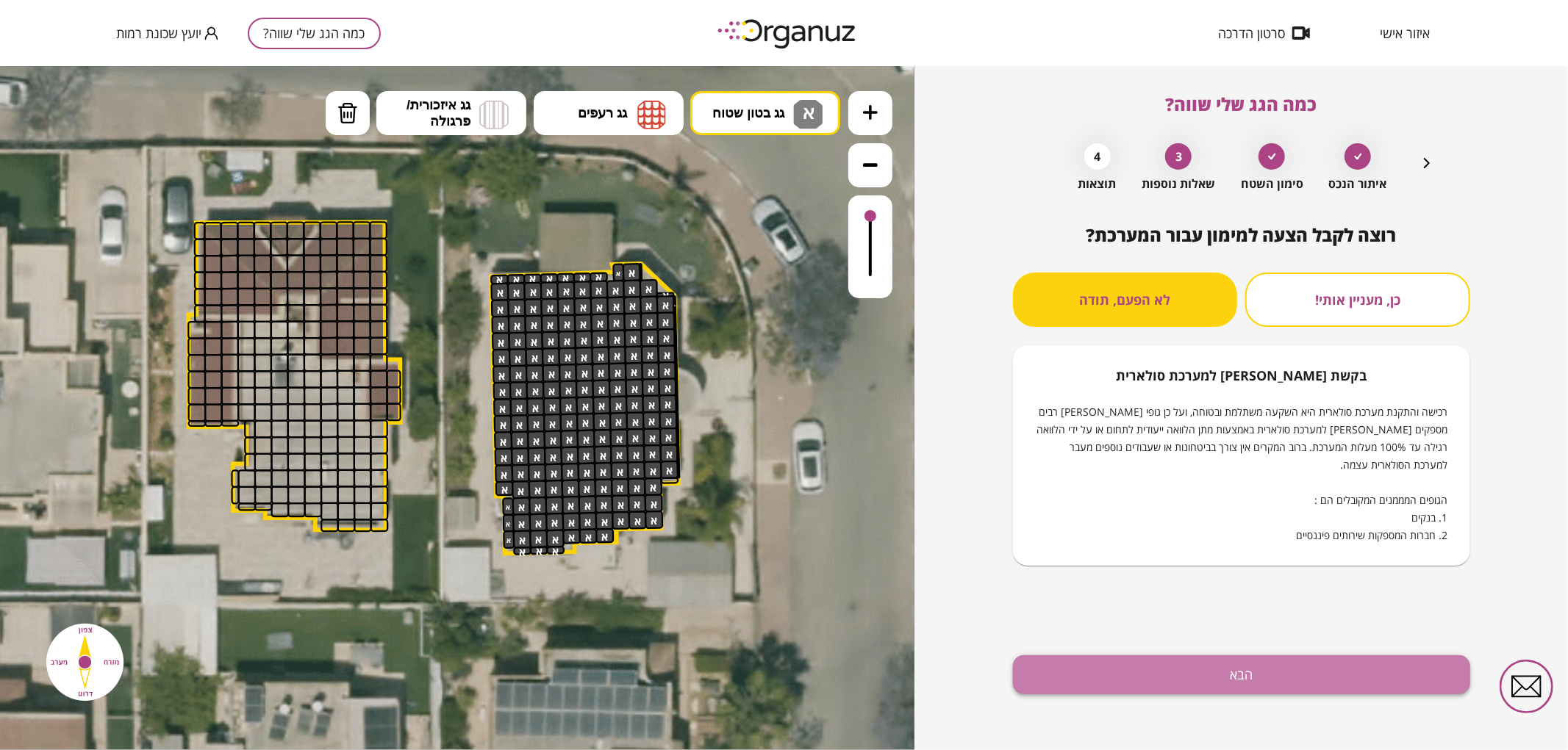
click at [1147, 670] on button "הבא" at bounding box center [1241, 675] width 457 height 39
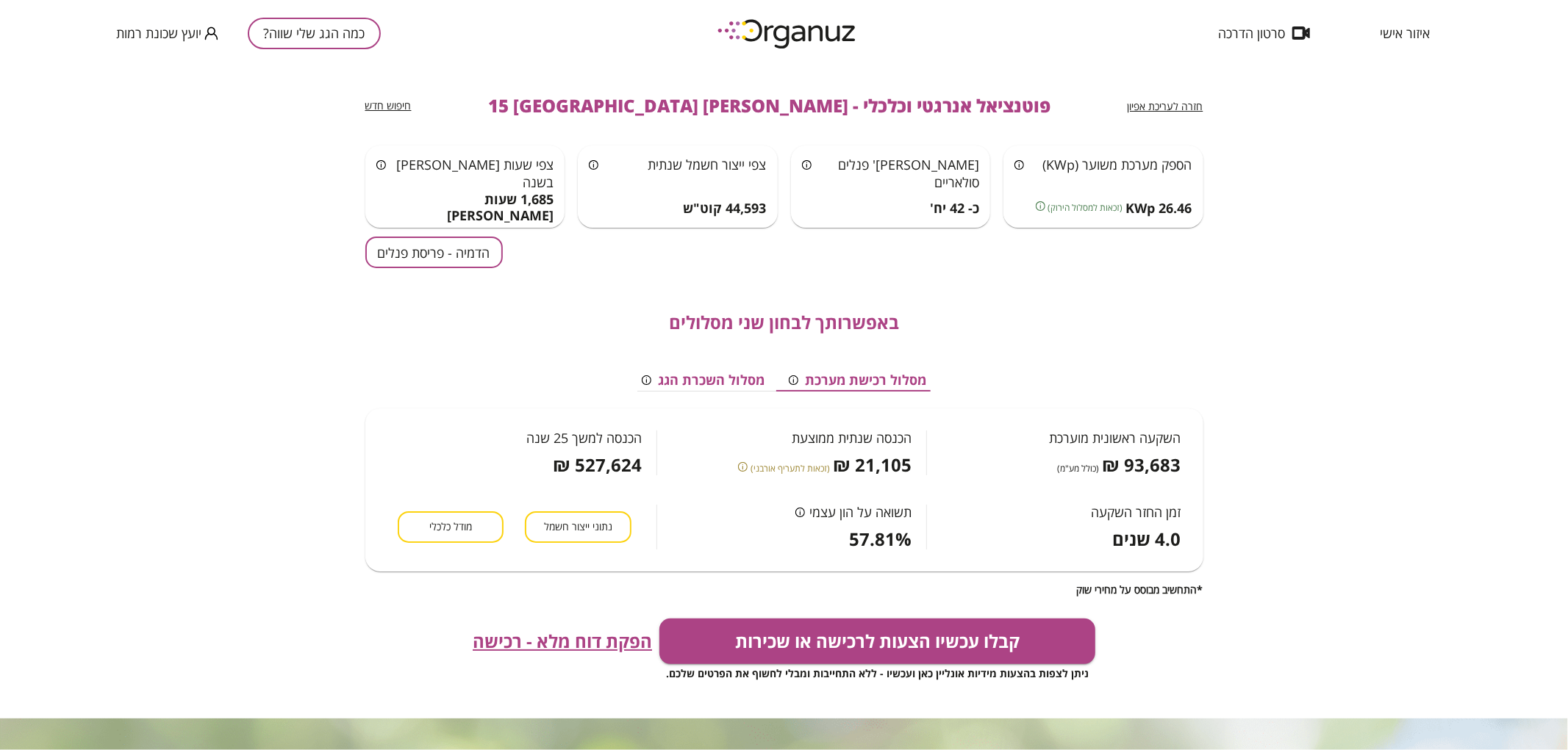
click at [451, 269] on div "באפשרותך לבחון שני מסלולים מסלול רכישת מערכת מסלול השכרת הגג השקעה ראשונית מוער…" at bounding box center [784, 432] width 838 height 328
click at [446, 259] on button "הדמיה - פריסת פנלים" at bounding box center [434, 252] width 138 height 31
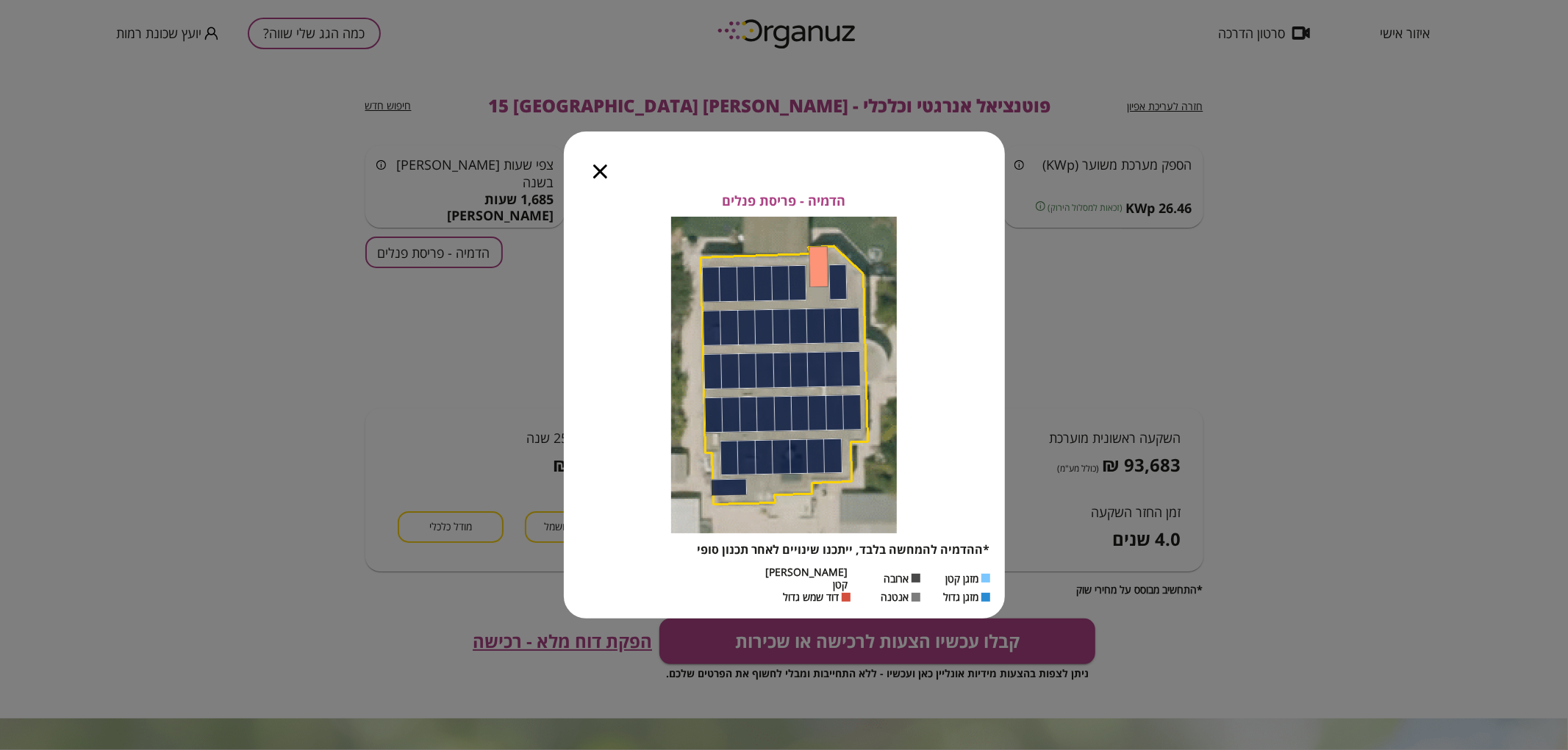
click at [599, 174] on icon "button" at bounding box center [600, 171] width 14 height 14
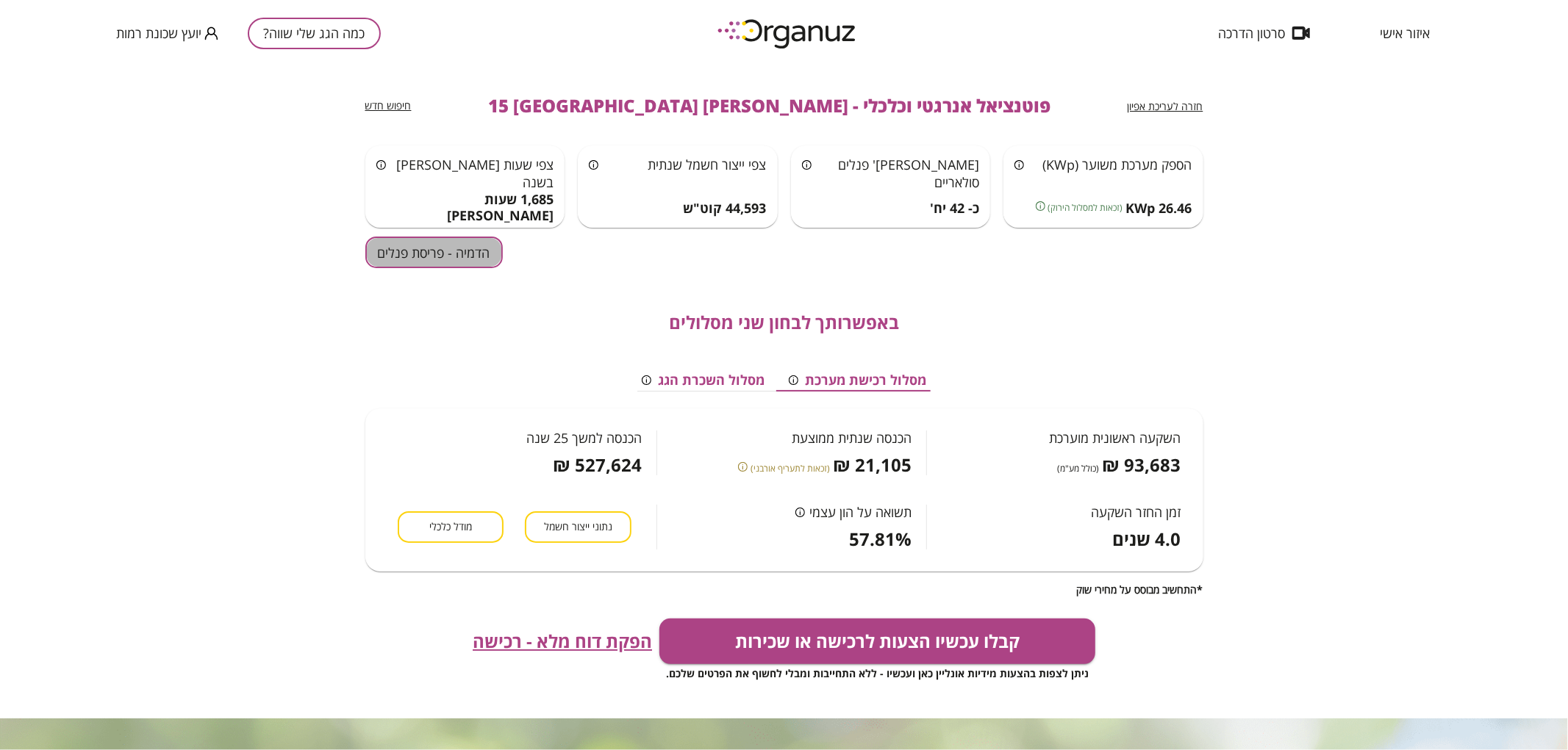
click at [441, 240] on button "הדמיה - פריסת פנלים" at bounding box center [434, 252] width 138 height 31
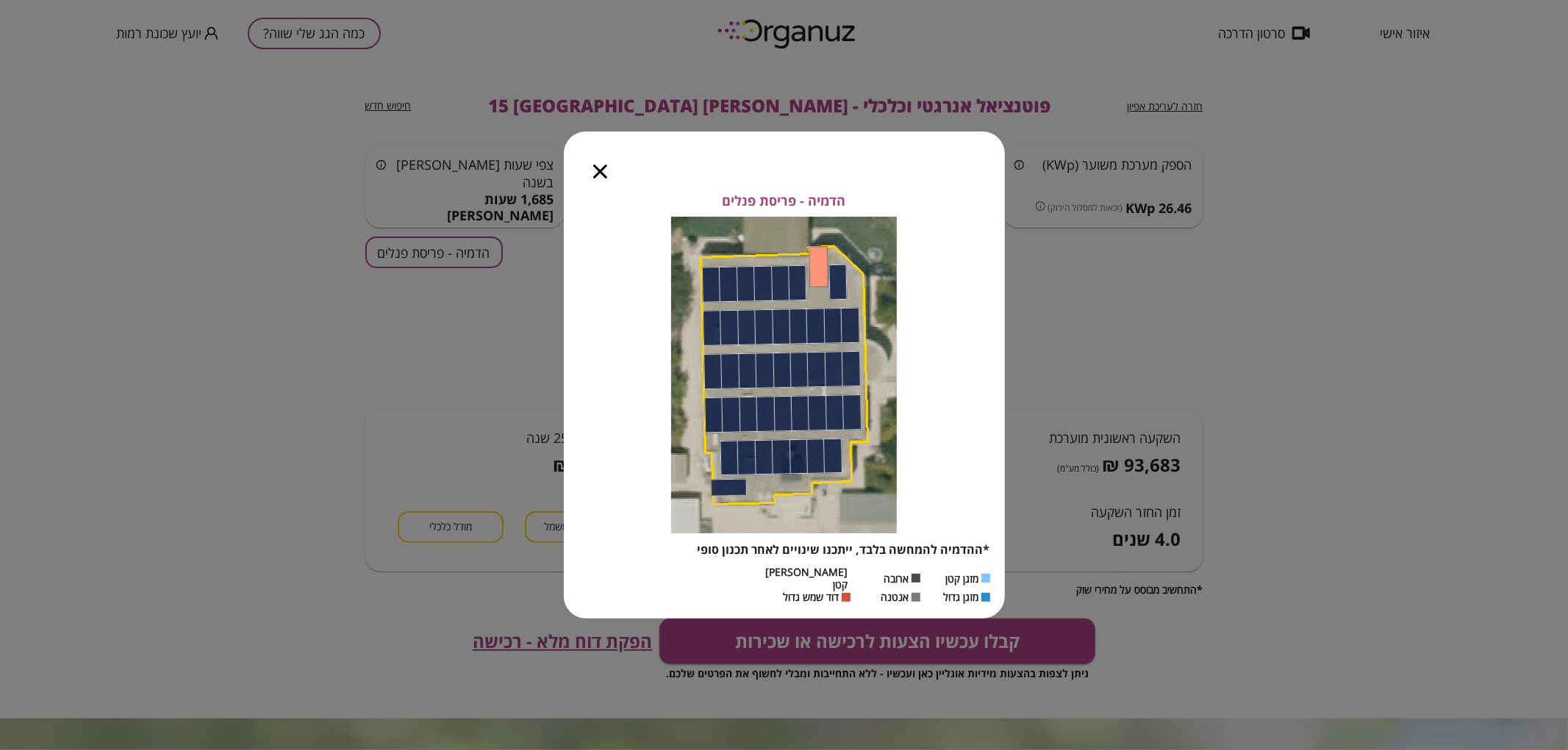
click at [590, 174] on div at bounding box center [599, 162] width 73 height 62
click at [605, 170] on icon "button" at bounding box center [600, 171] width 14 height 14
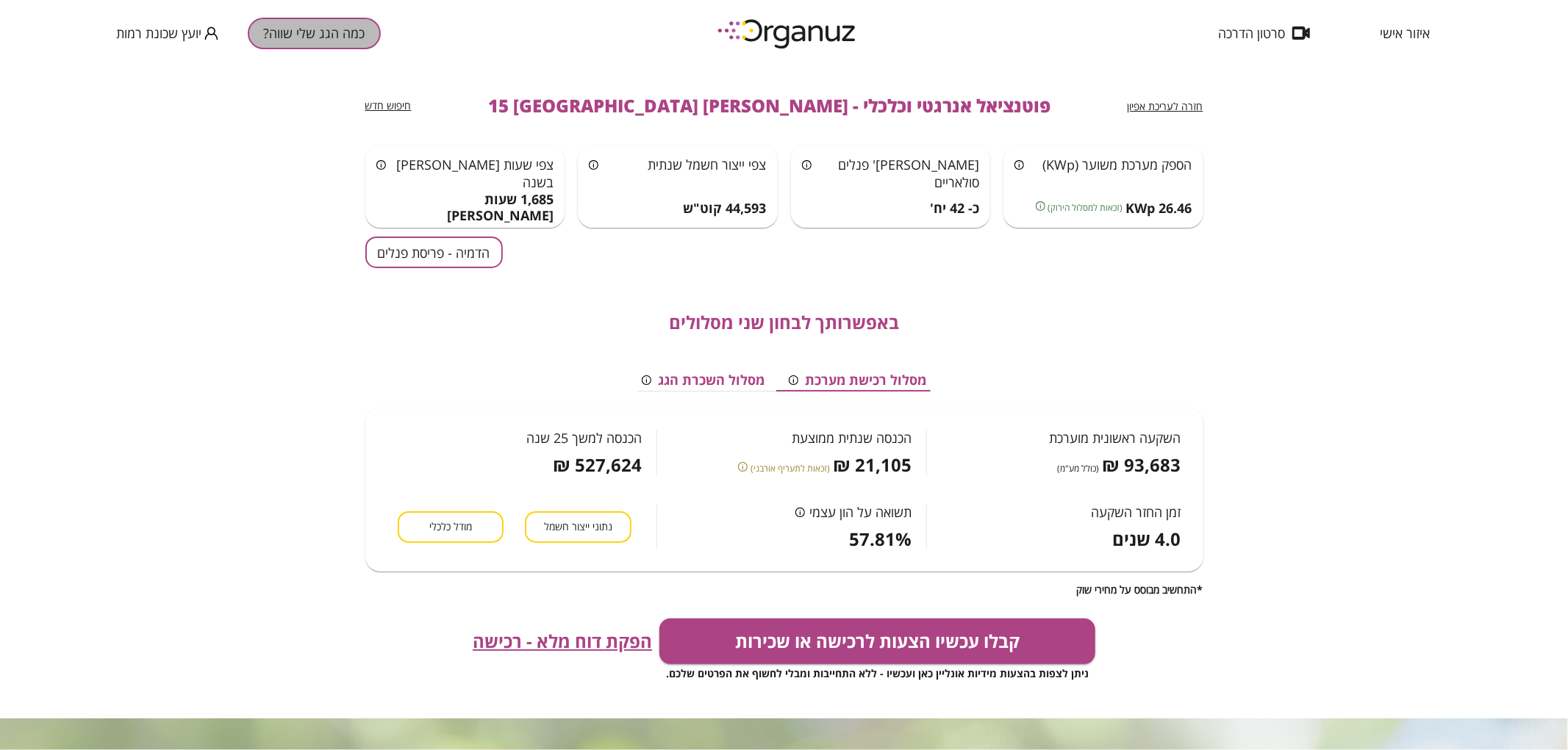
click at [269, 35] on button "כמה הגג שלי שווה?" at bounding box center [315, 33] width 133 height 31
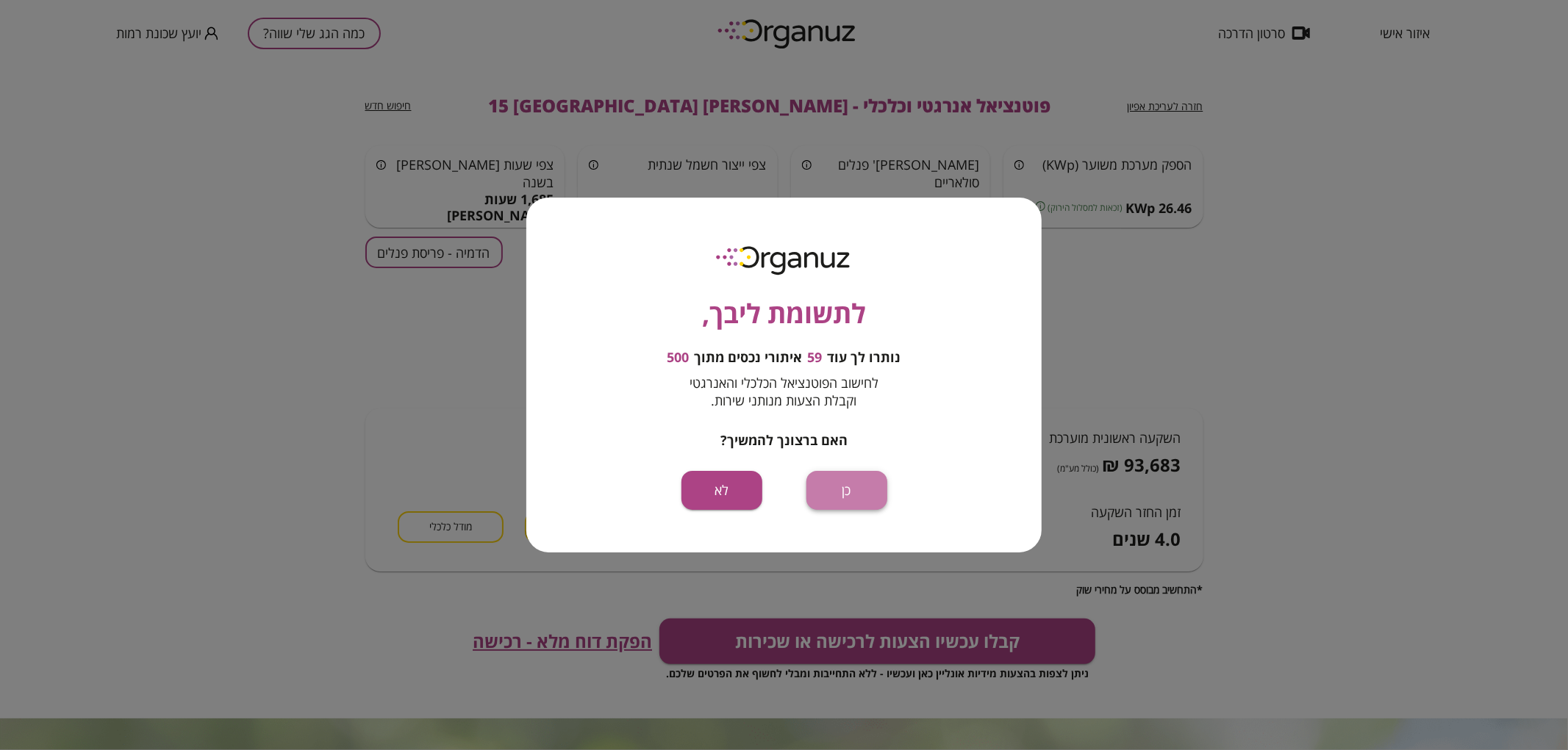
click at [858, 490] on button "כן" at bounding box center [847, 491] width 81 height 39
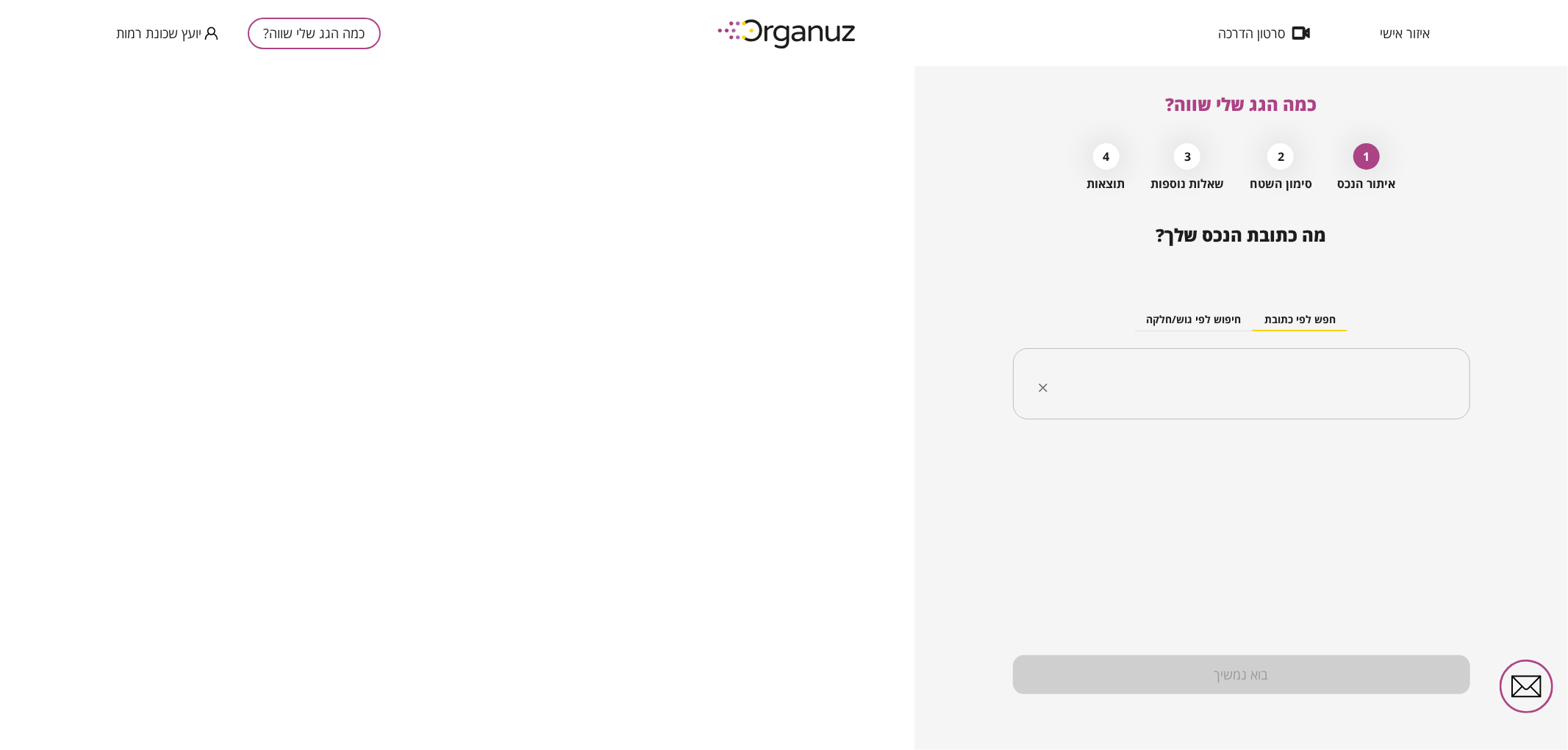
click at [1312, 364] on div "​" at bounding box center [1241, 384] width 457 height 72
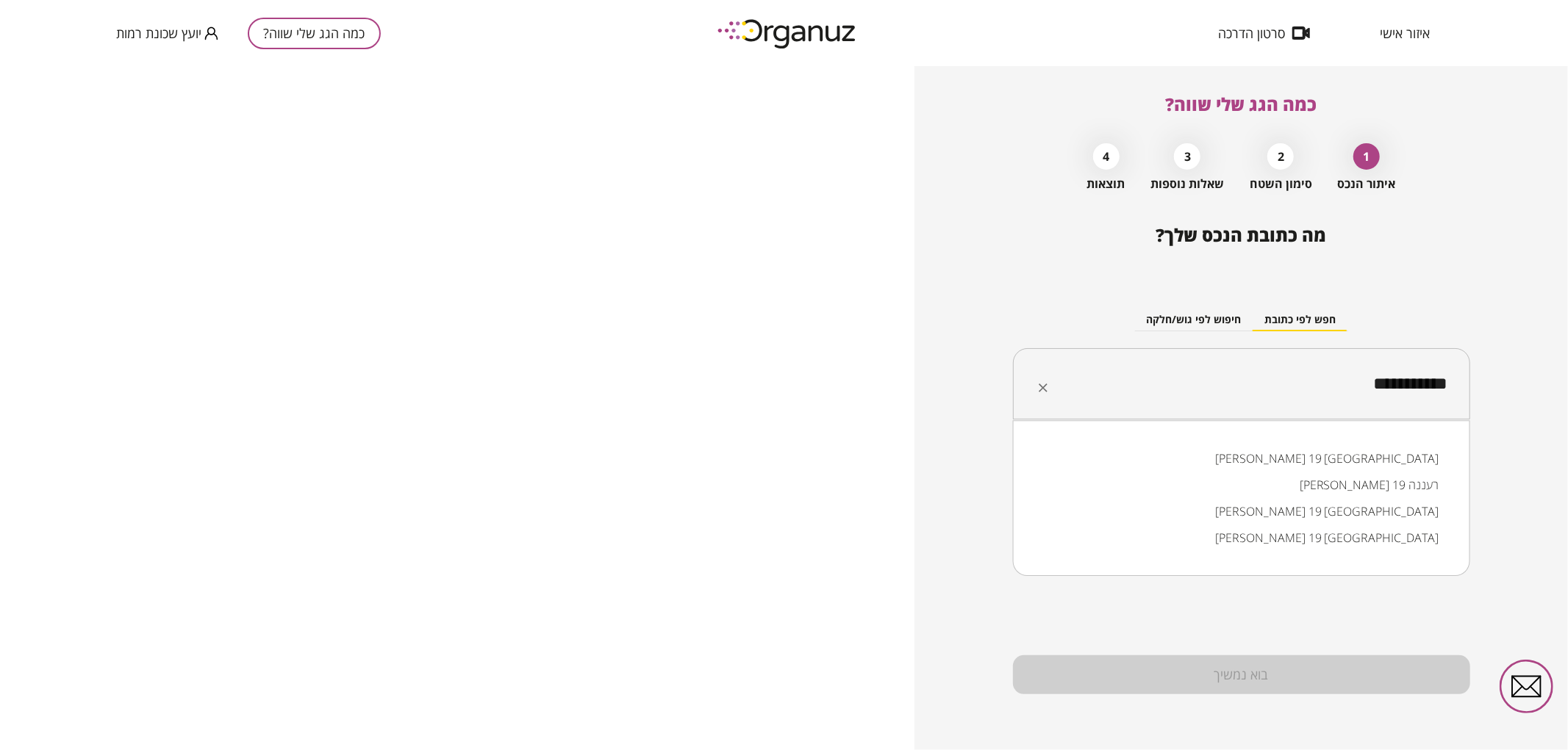
click at [1429, 471] on li "[PERSON_NAME] 19 [GEOGRAPHIC_DATA]" at bounding box center [1241, 458] width 419 height 27
type input "**********"
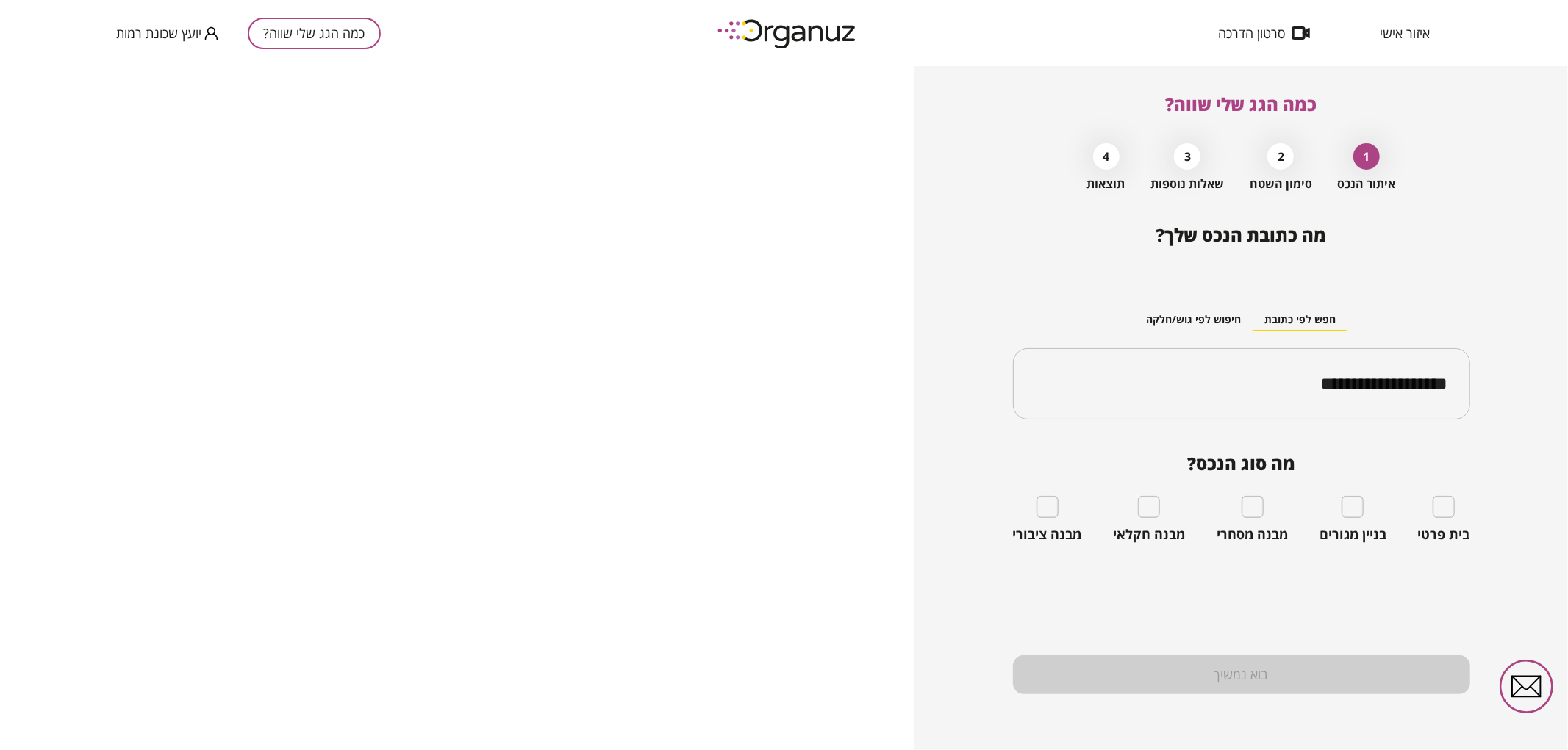
click at [1429, 471] on span "מה סוג הנכס?" at bounding box center [1241, 463] width 457 height 21
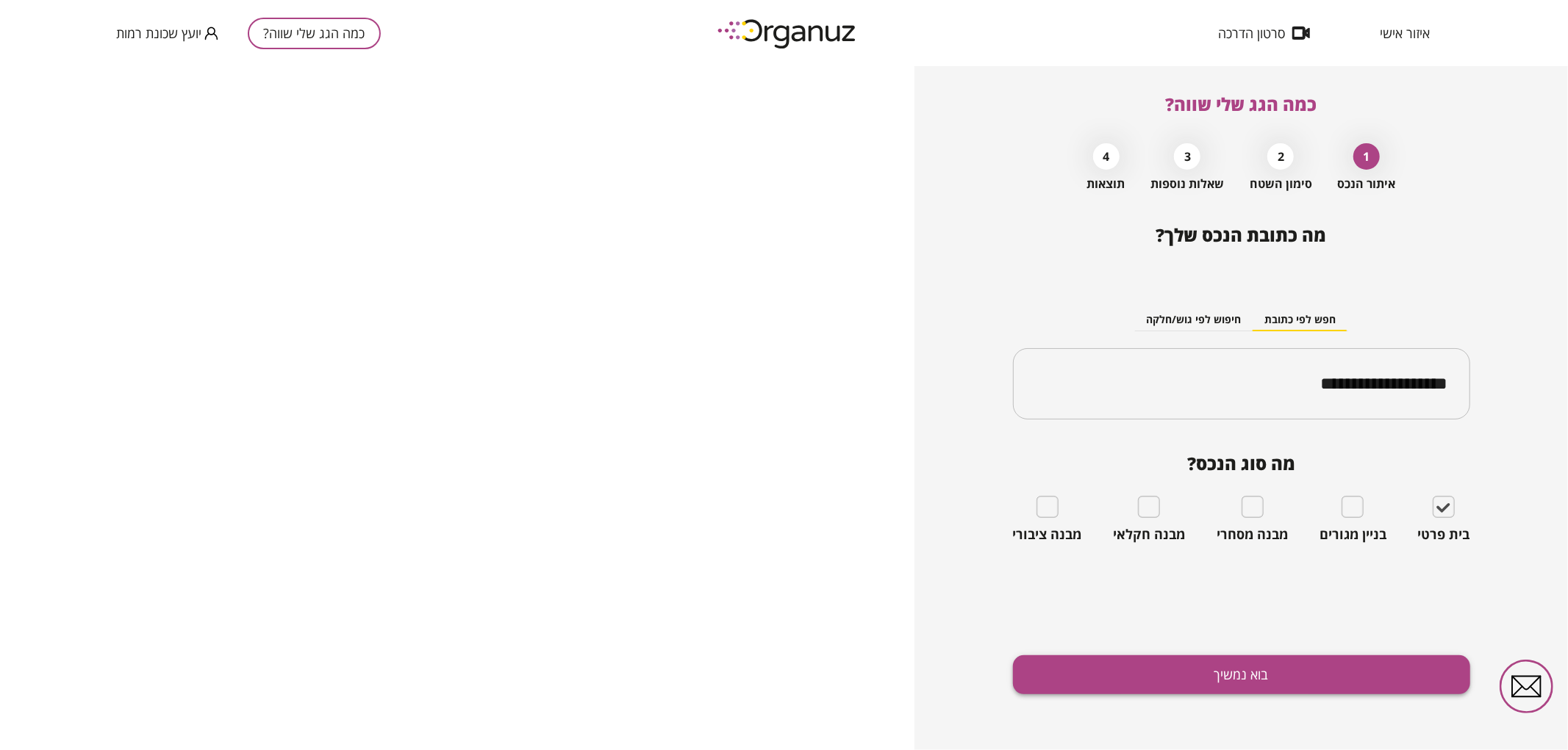
click at [1379, 664] on button "בוא נמשיך" at bounding box center [1241, 675] width 457 height 39
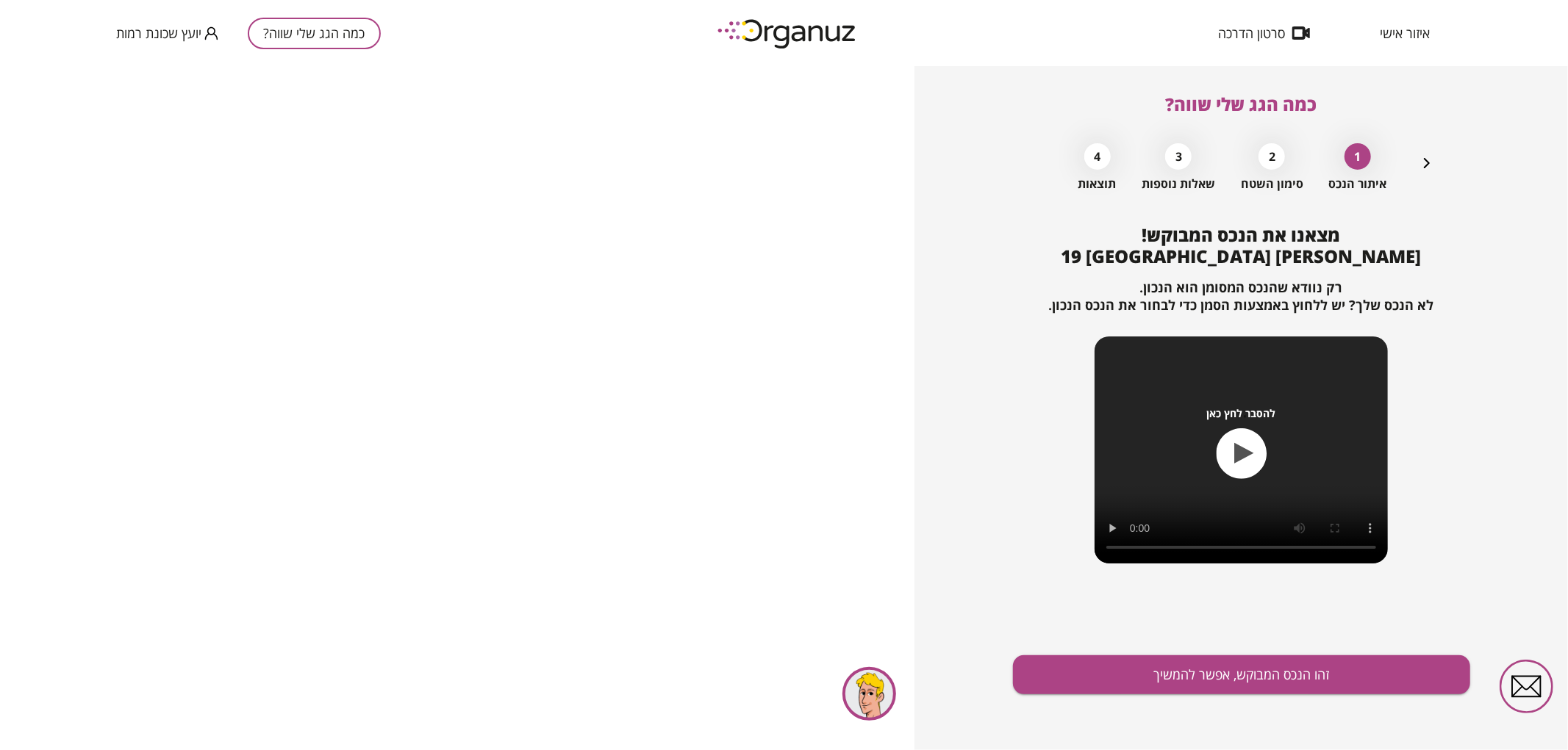
click at [1314, 698] on div "מצאנו את הנכס המבוקש! [PERSON_NAME] 19 באר שבע רק נוודא שהנכס המסומן הוא הנכון.…" at bounding box center [1241, 488] width 457 height 526
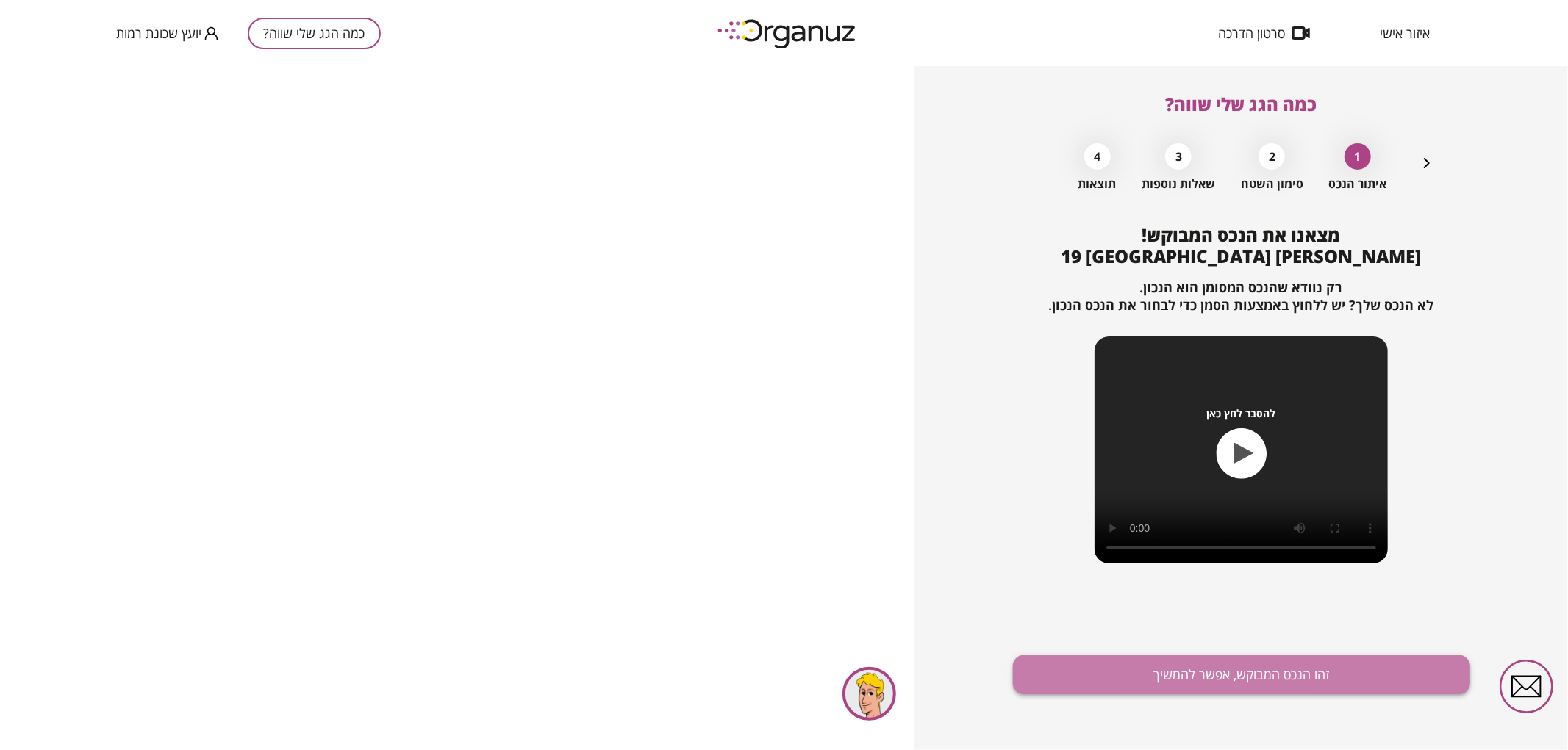
click at [1305, 679] on button "זהו הנכס המבוקש, אפשר להמשיך" at bounding box center [1241, 675] width 457 height 39
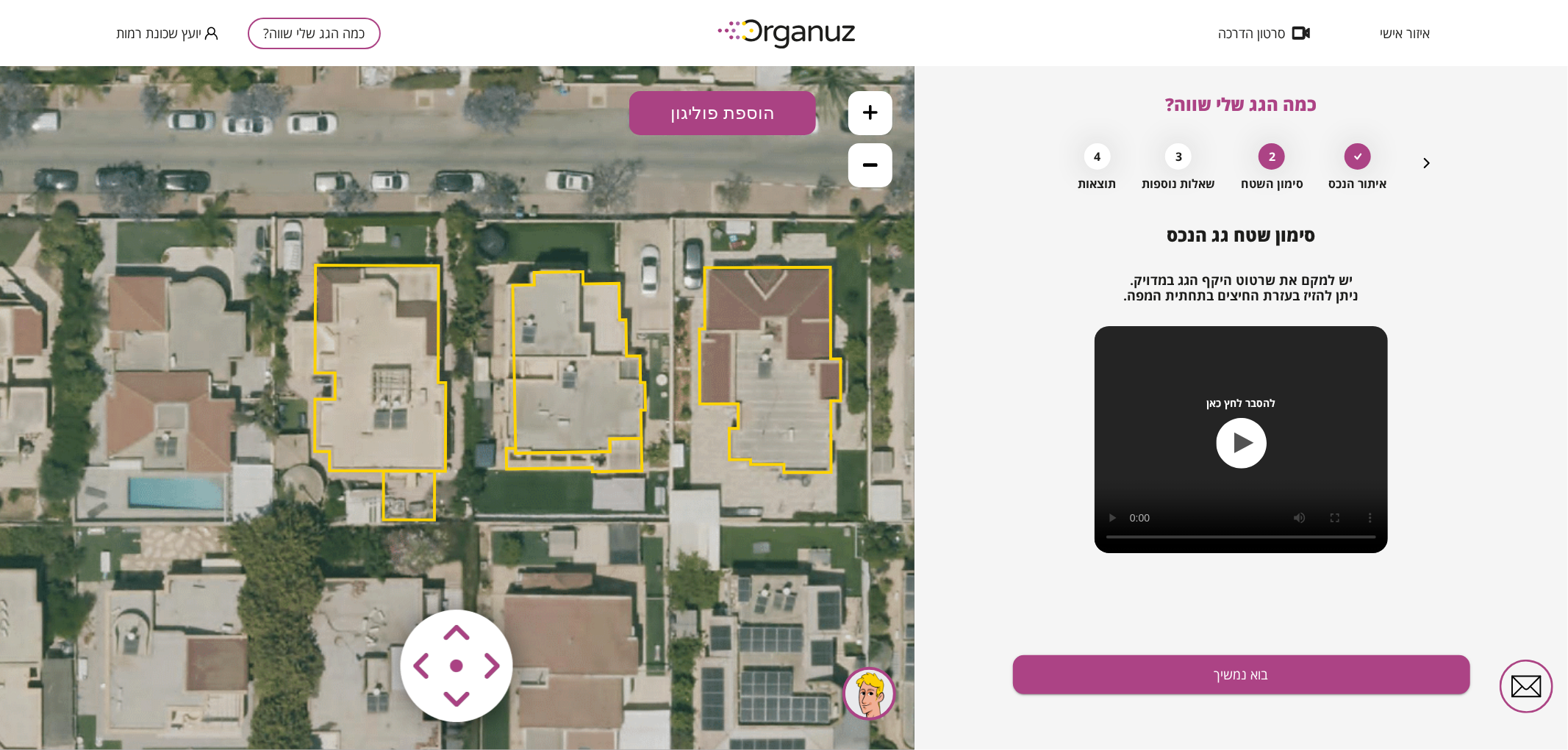
drag, startPoint x: 452, startPoint y: 180, endPoint x: 590, endPoint y: 161, distance: 139.3
click at [590, 161] on icon at bounding box center [577, 390] width 1588 height 1587
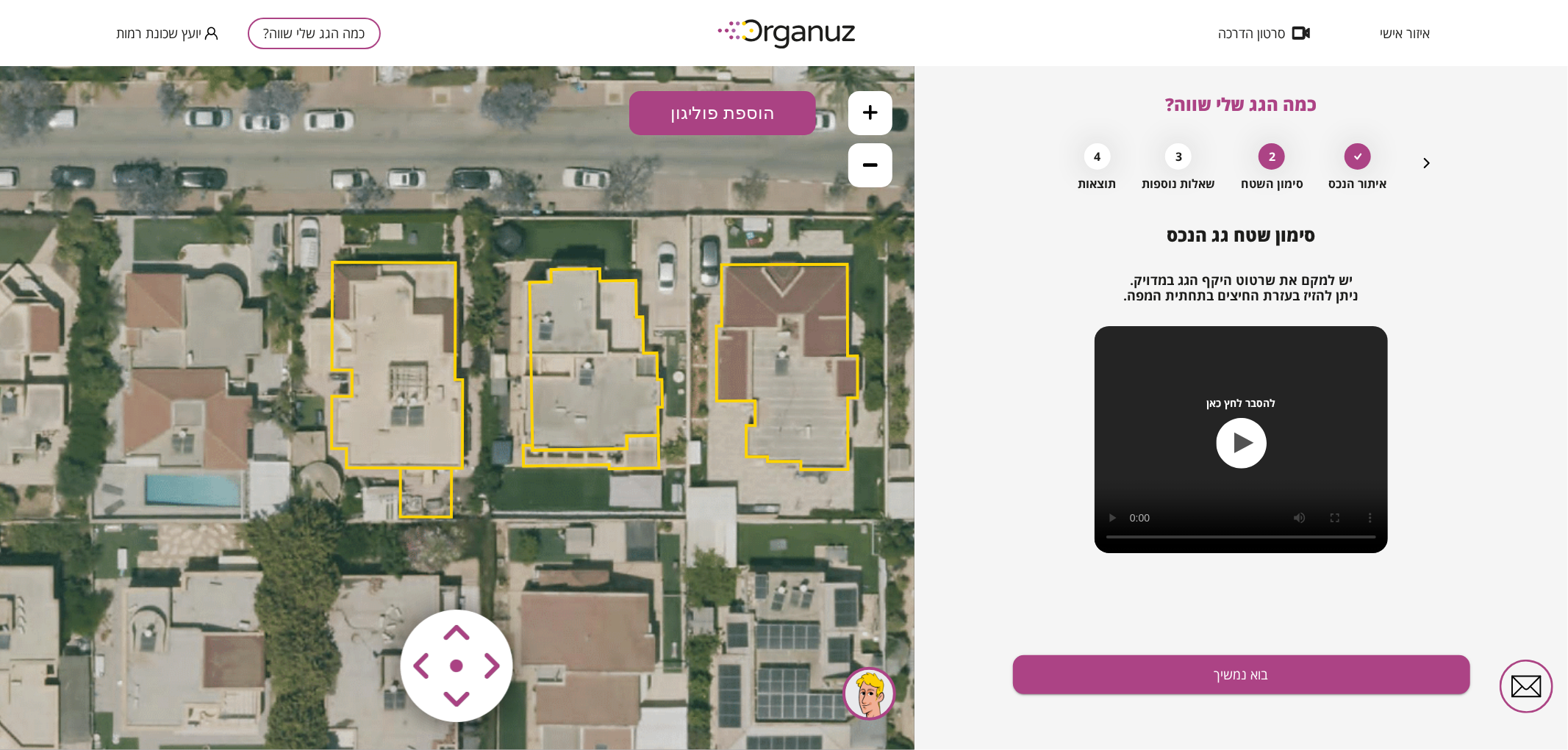
click at [600, 408] on polygon at bounding box center [596, 358] width 133 height 181
click at [715, 201] on icon at bounding box center [593, 387] width 1588 height 1587
click at [370, 579] on area at bounding box center [370, 579] width 0 height 0
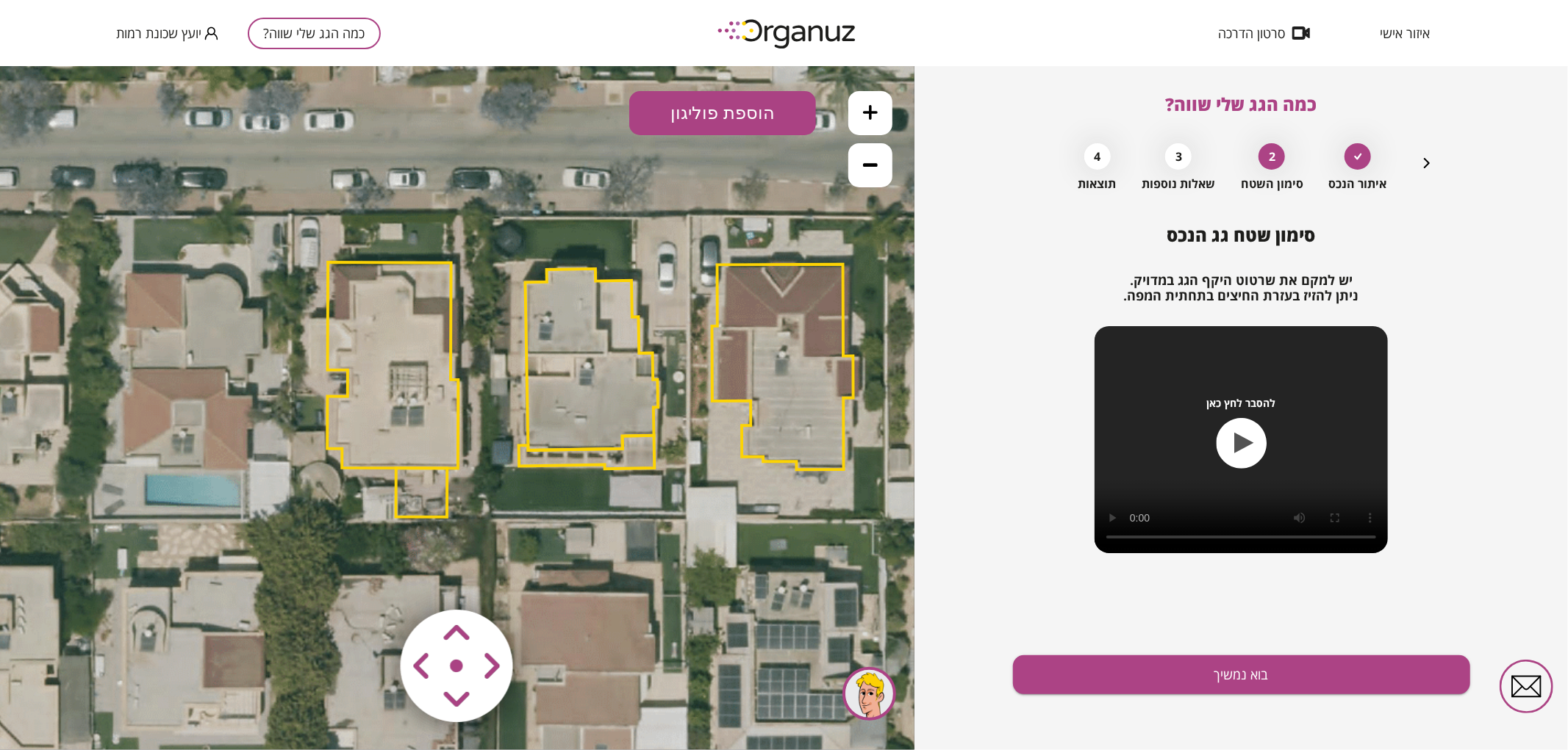
click at [370, 579] on area at bounding box center [370, 579] width 0 height 0
click at [652, 453] on polygon at bounding box center [589, 451] width 136 height 33
click at [642, 455] on polygon at bounding box center [589, 451] width 136 height 33
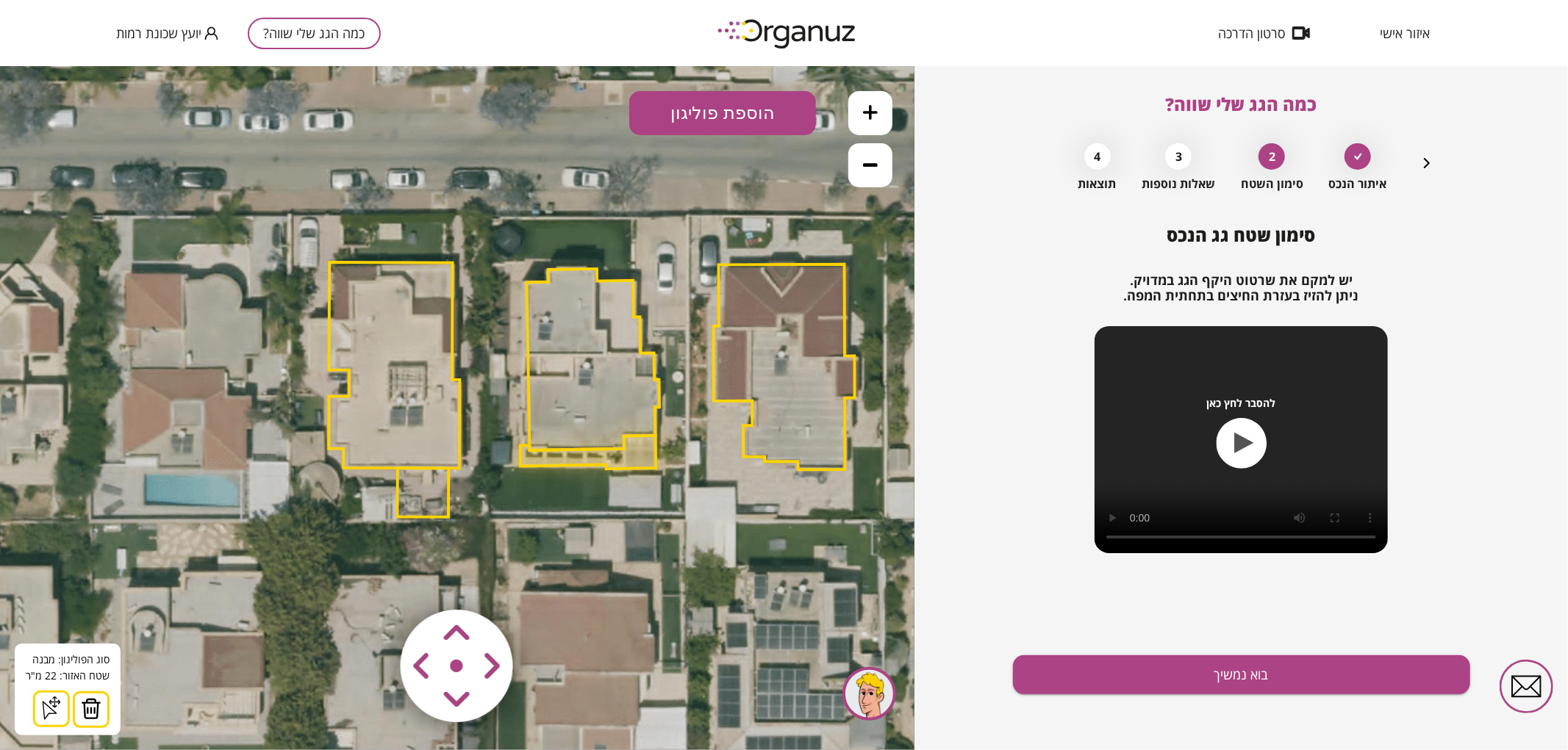
click at [99, 705] on img at bounding box center [91, 708] width 21 height 22
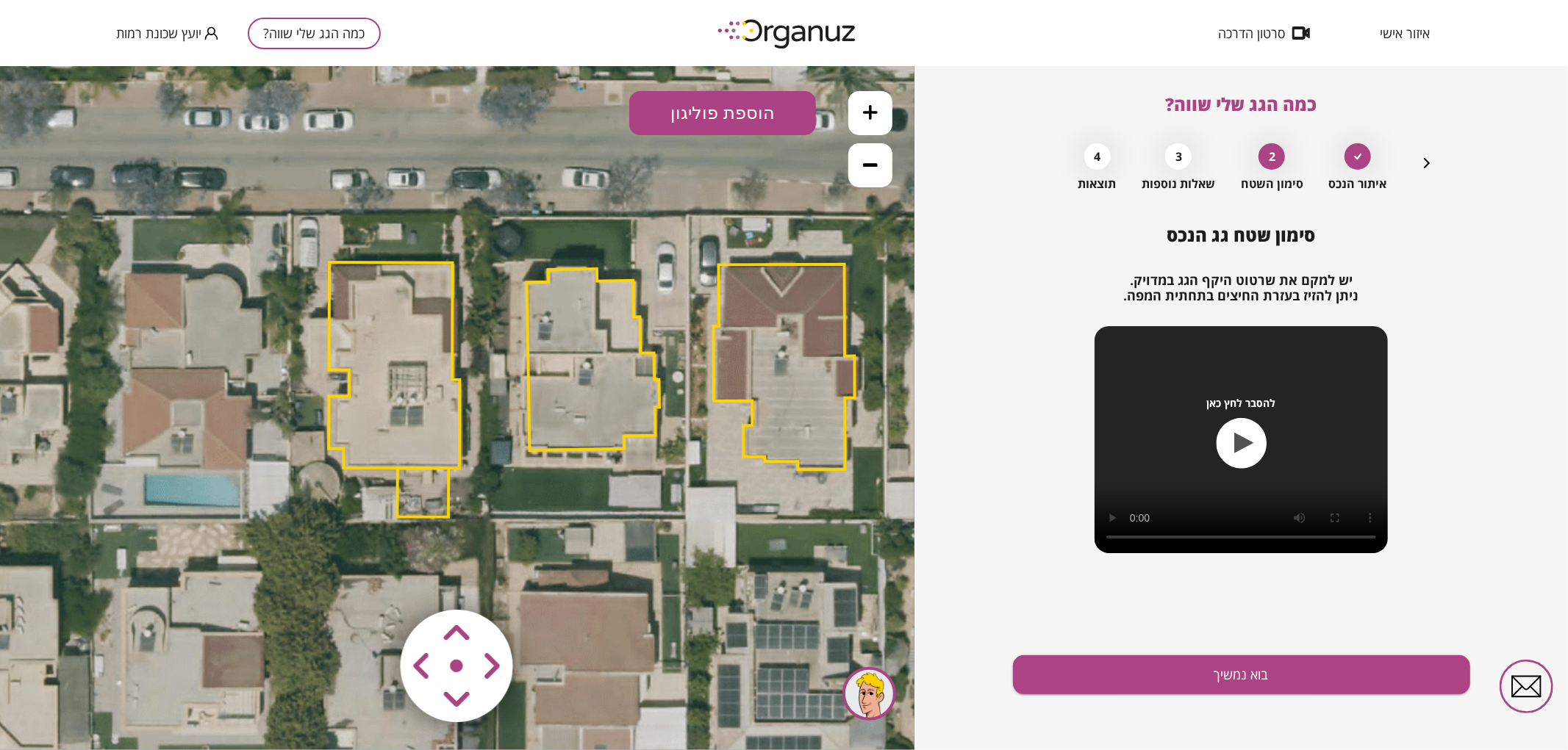
click at [625, 397] on polygon at bounding box center [593, 358] width 133 height 181
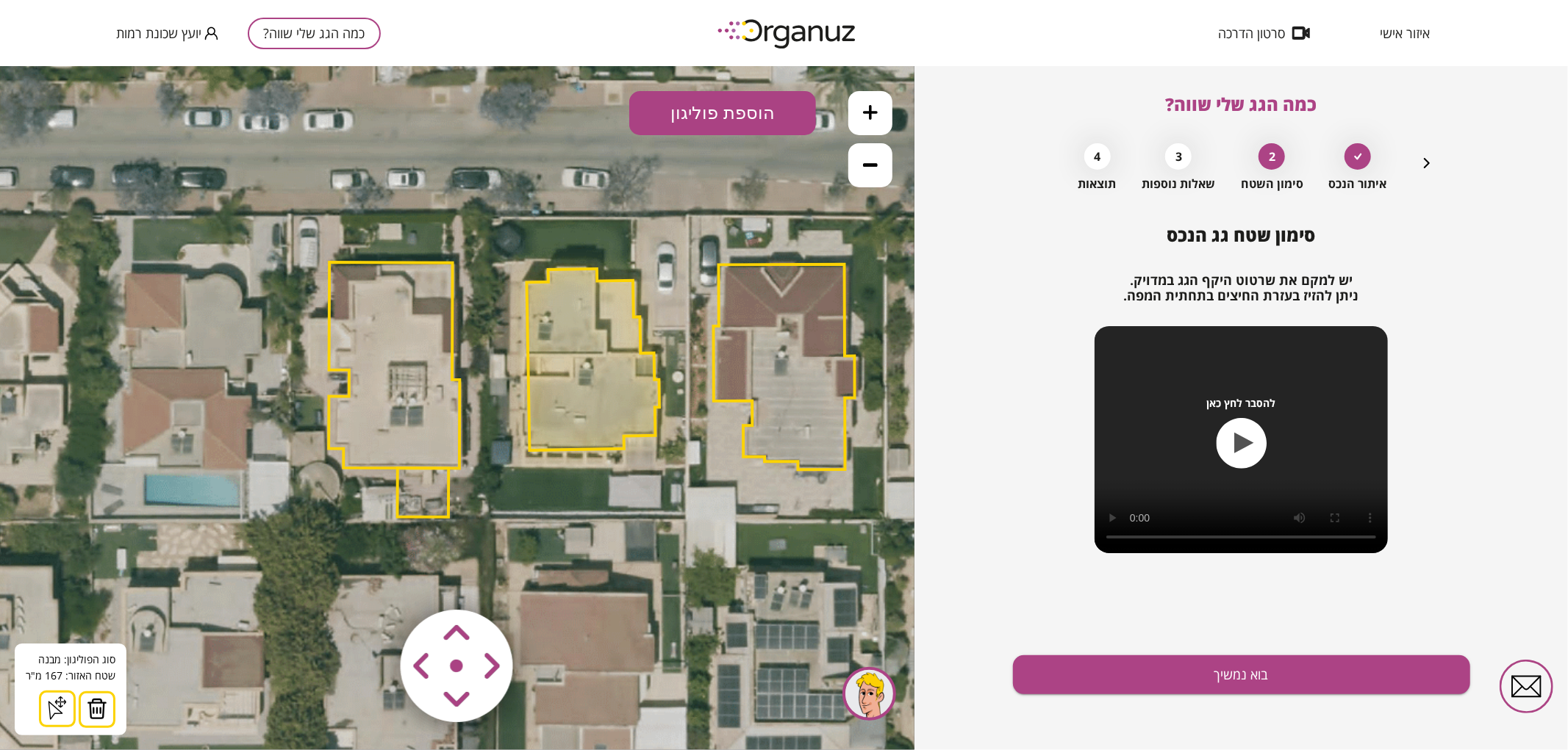
click at [370, 579] on area at bounding box center [370, 579] width 0 height 0
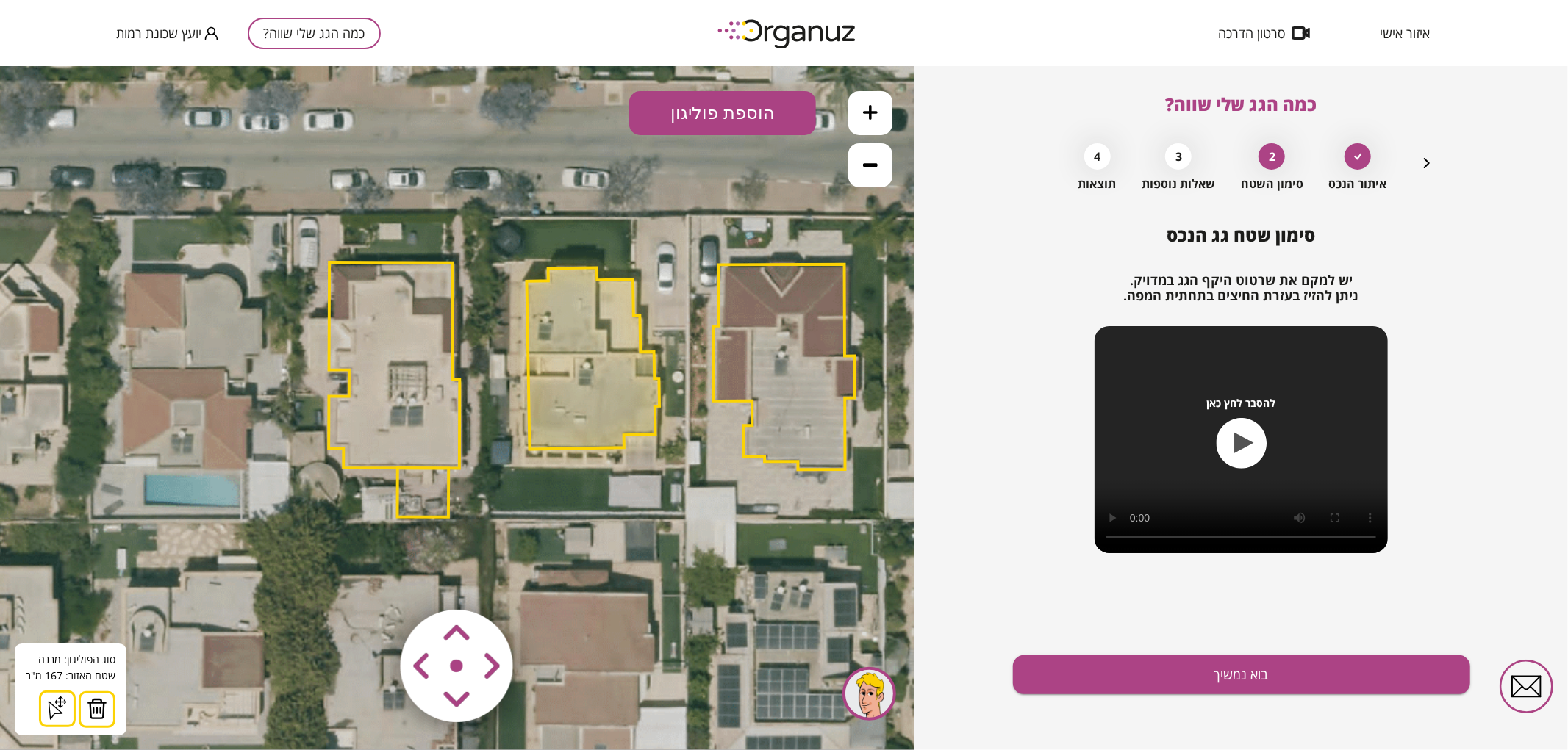
click at [876, 101] on button at bounding box center [871, 112] width 44 height 44
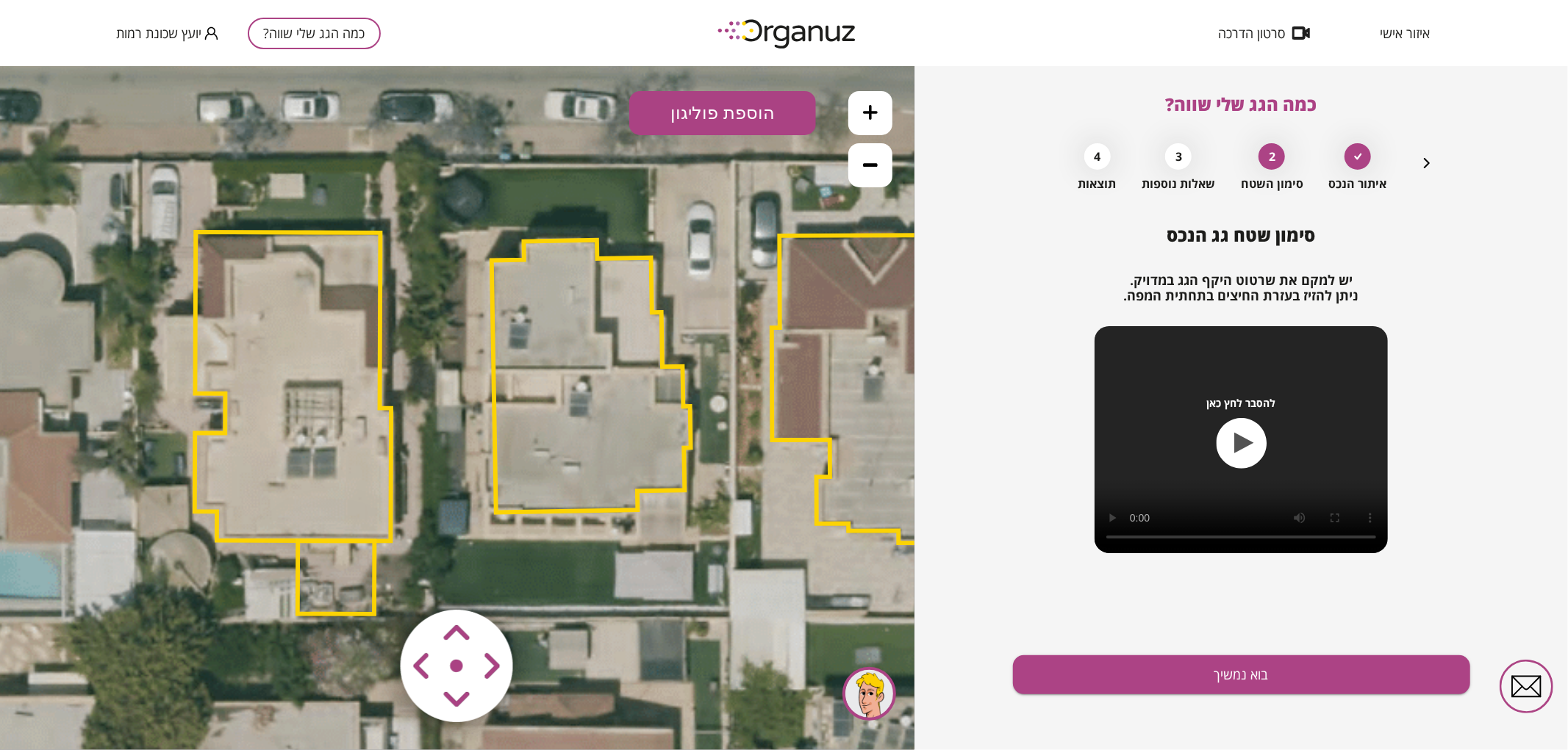
drag, startPoint x: 792, startPoint y: 237, endPoint x: 723, endPoint y: 280, distance: 81.3
click at [723, 280] on icon at bounding box center [590, 419] width 2382 height 2381
click at [1043, 684] on button "בוא נמשיך" at bounding box center [1241, 675] width 457 height 39
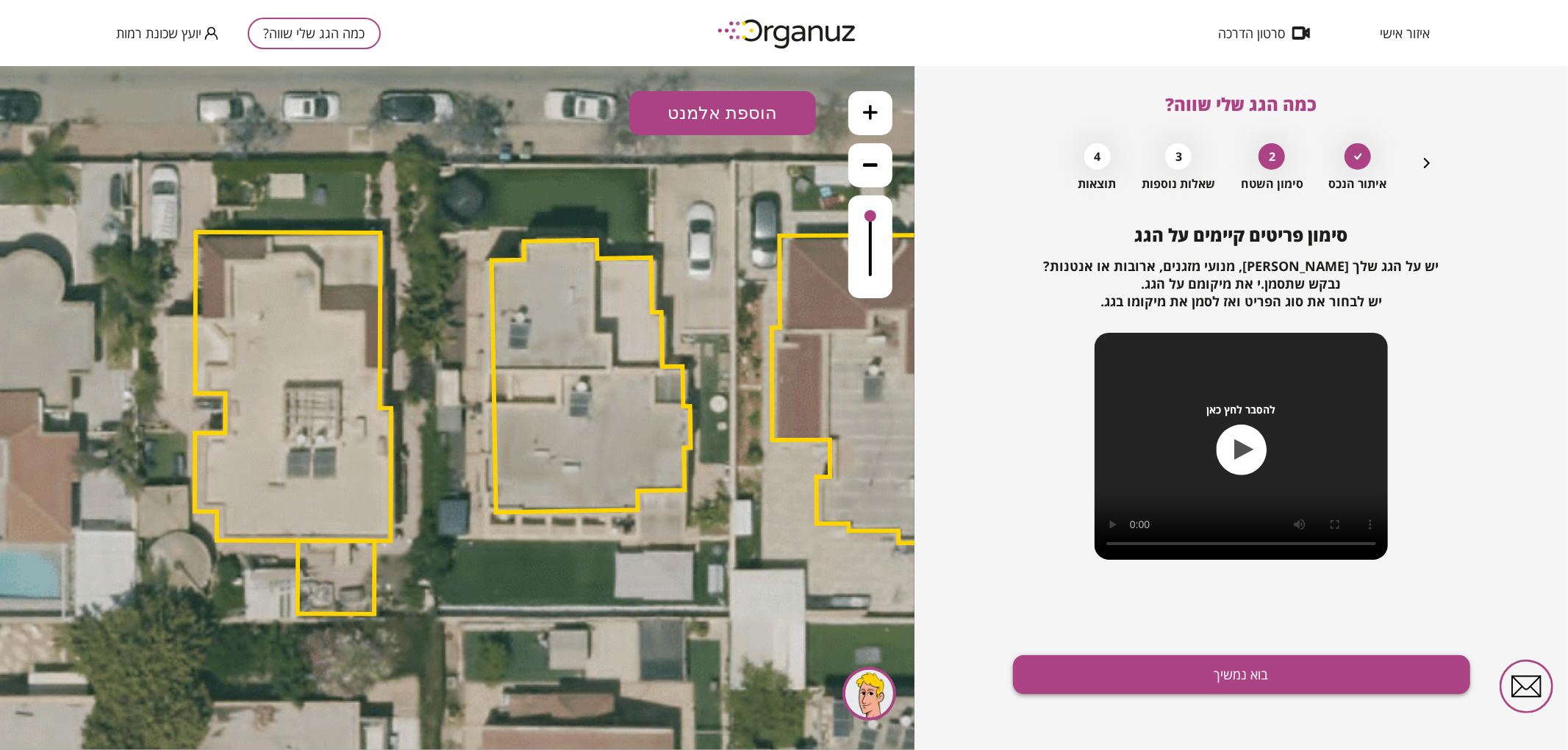
click at [1044, 684] on button "בוא נמשיך" at bounding box center [1241, 675] width 457 height 39
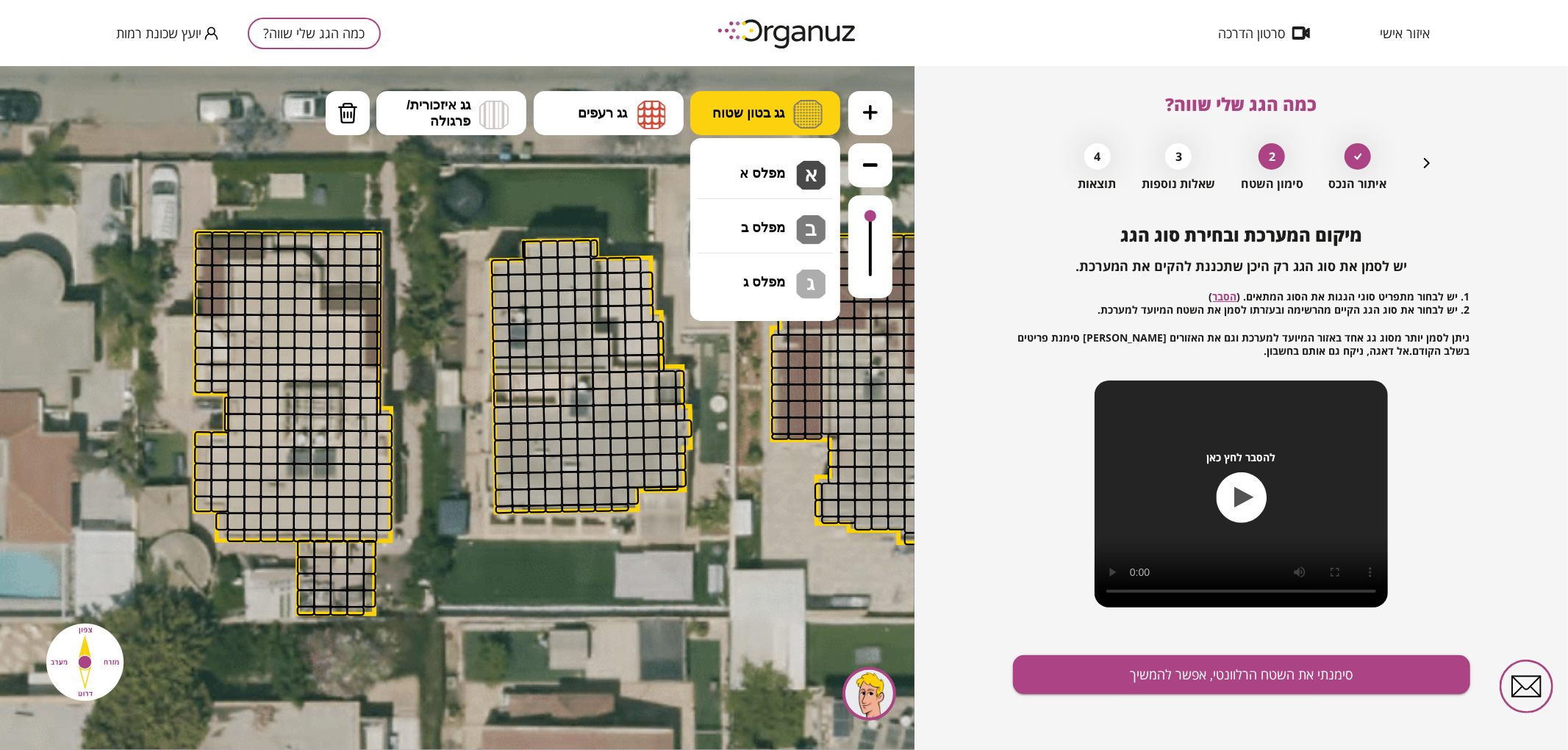
click at [785, 112] on button "גג בטון שטוח" at bounding box center [766, 112] width 150 height 44
click at [1432, 160] on icon "button" at bounding box center [1426, 163] width 18 height 18
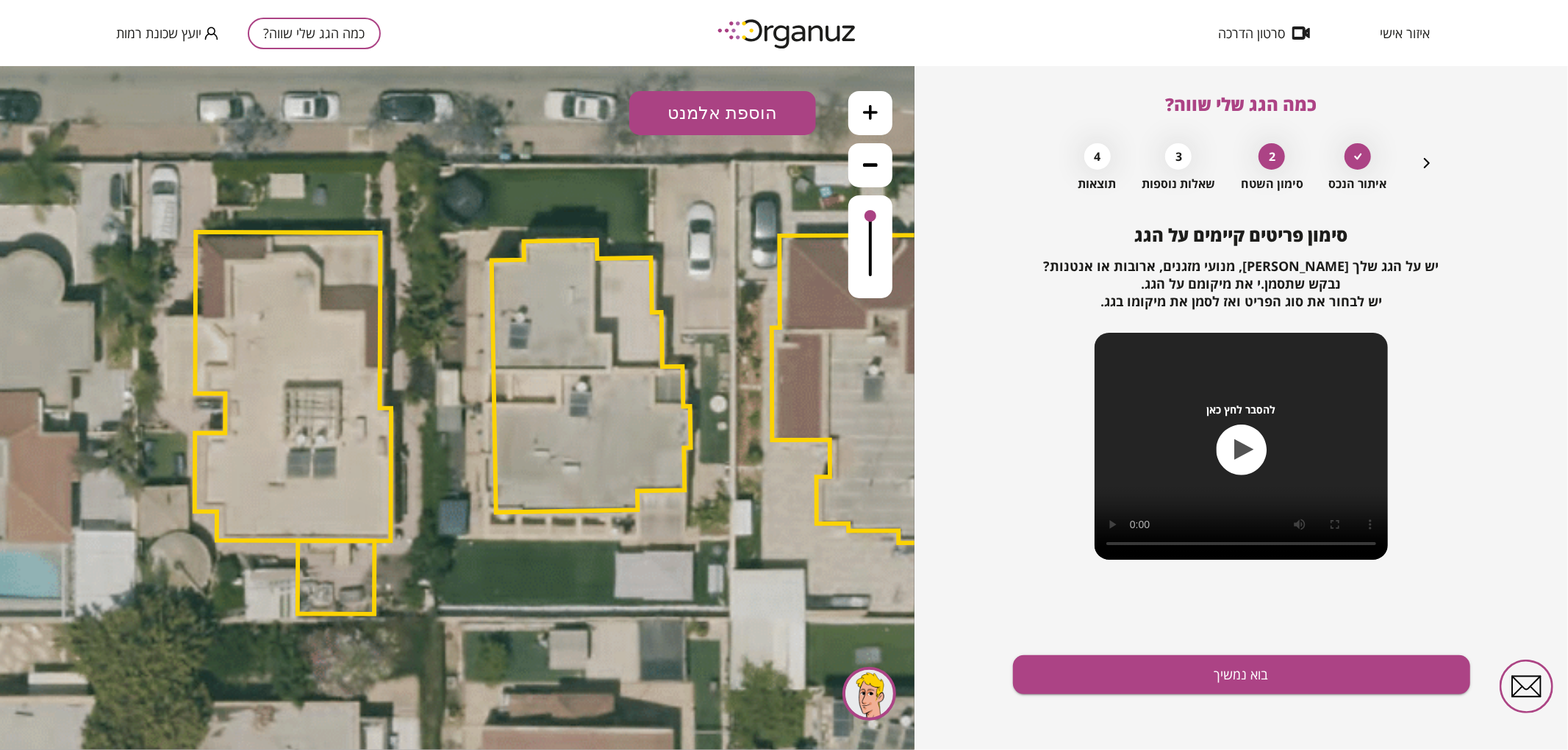
click at [676, 125] on button "הוספת אלמנט" at bounding box center [723, 112] width 187 height 44
click at [696, 295] on div ".st0 { fill: #FFFFFF; } .st0 { fill: #FFFFFF; }" at bounding box center [457, 407] width 915 height 684
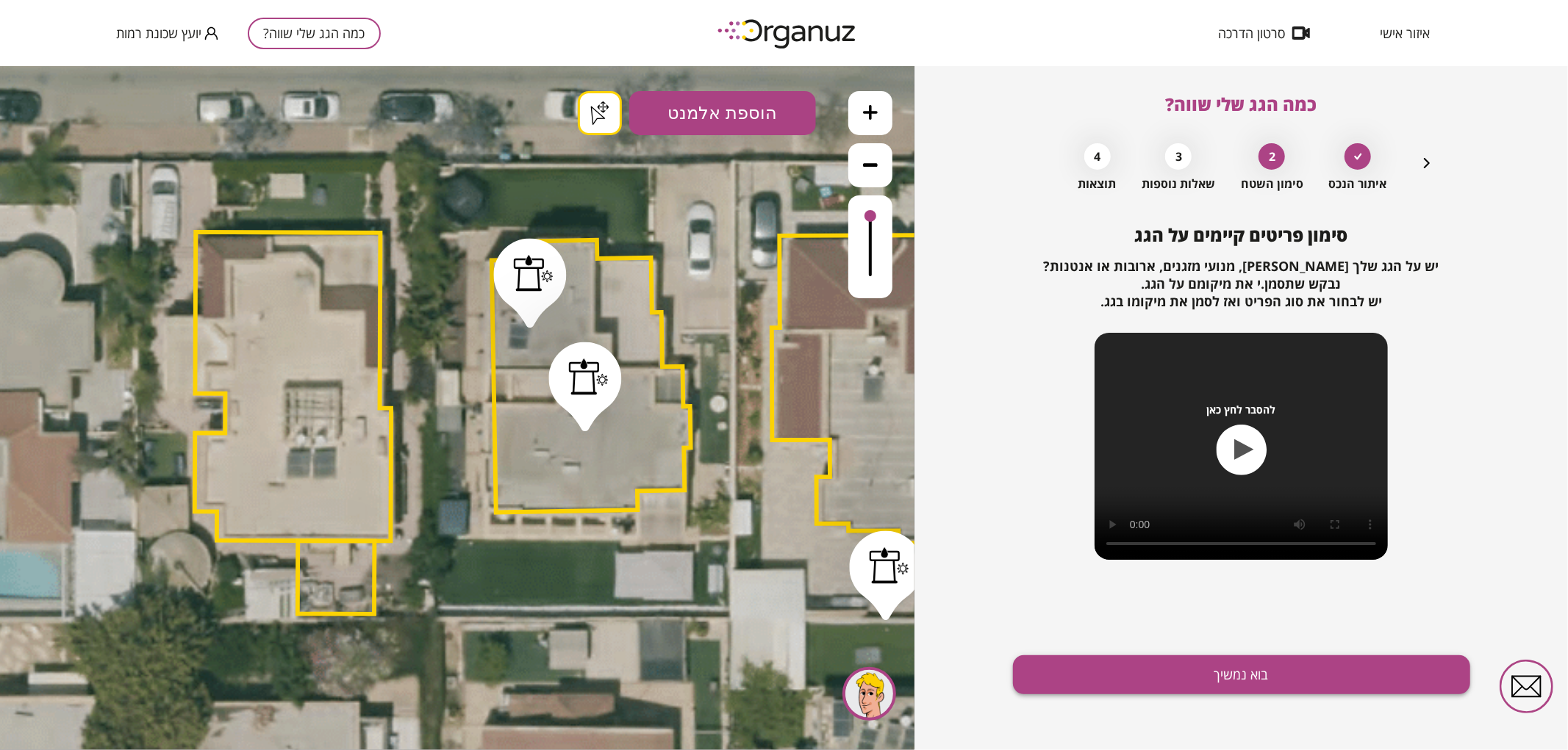
click at [1119, 674] on button "בוא נמשיך" at bounding box center [1241, 675] width 457 height 39
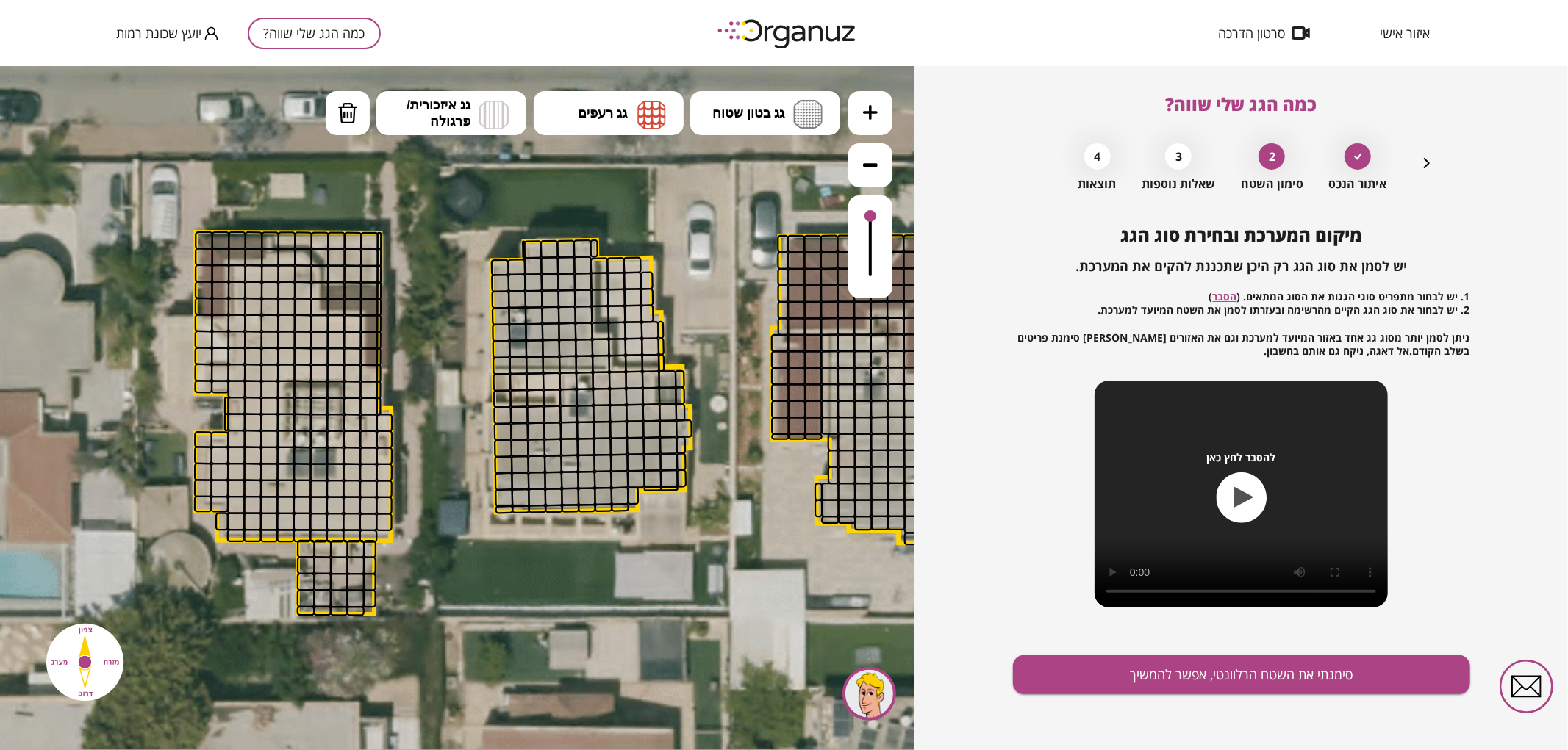
drag, startPoint x: 775, startPoint y: 124, endPoint x: 781, endPoint y: 150, distance: 26.7
click at [775, 125] on button "גג בטון שטוח" at bounding box center [766, 112] width 150 height 44
click at [785, 165] on div ".st0 { fill: #FFFFFF; } .st0 { fill: #FFFFFF; }" at bounding box center [457, 407] width 915 height 684
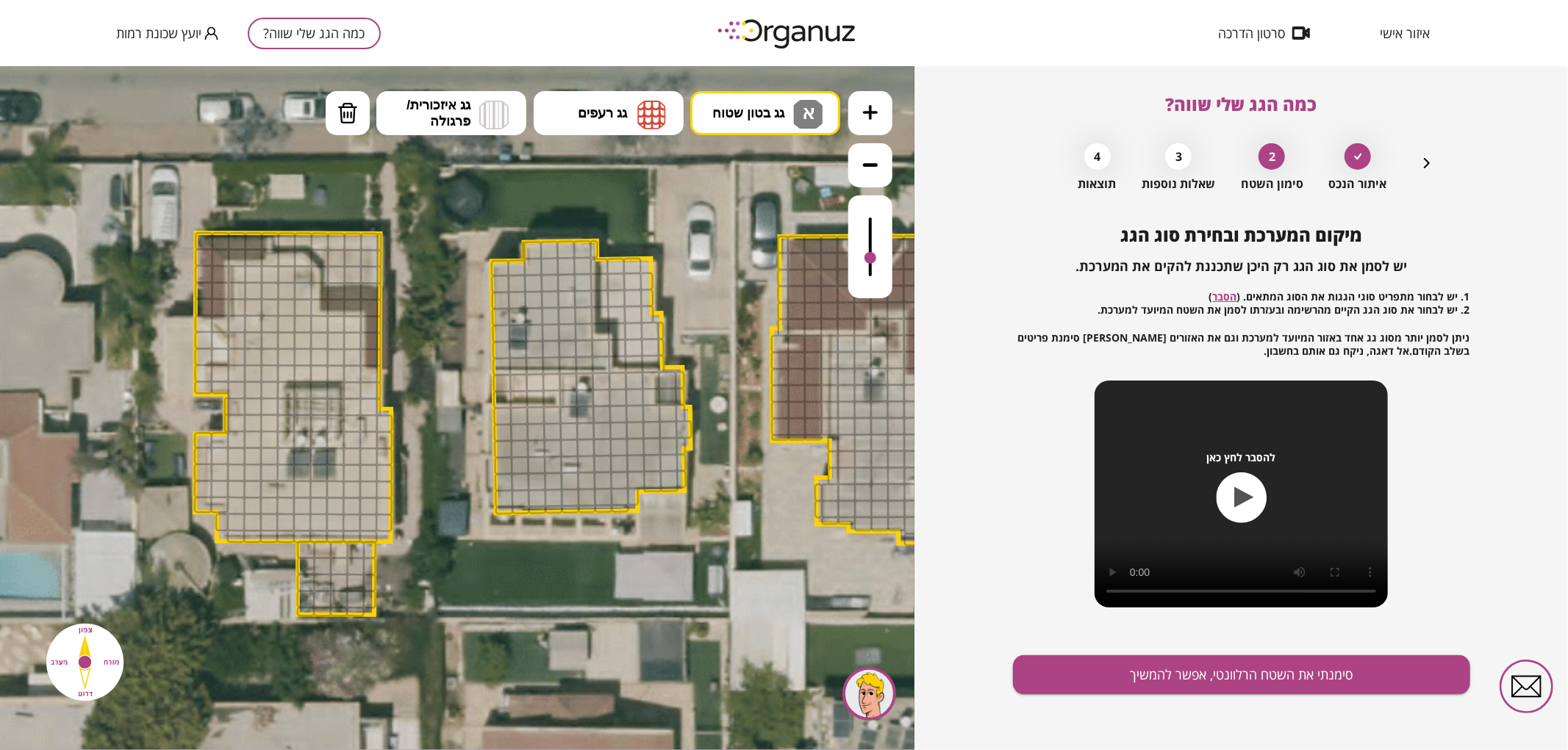
drag, startPoint x: 868, startPoint y: 236, endPoint x: 875, endPoint y: 259, distance: 24.0
click at [875, 259] on div at bounding box center [870, 256] width 11 height 11
drag, startPoint x: 529, startPoint y: 247, endPoint x: 564, endPoint y: 272, distance: 43.0
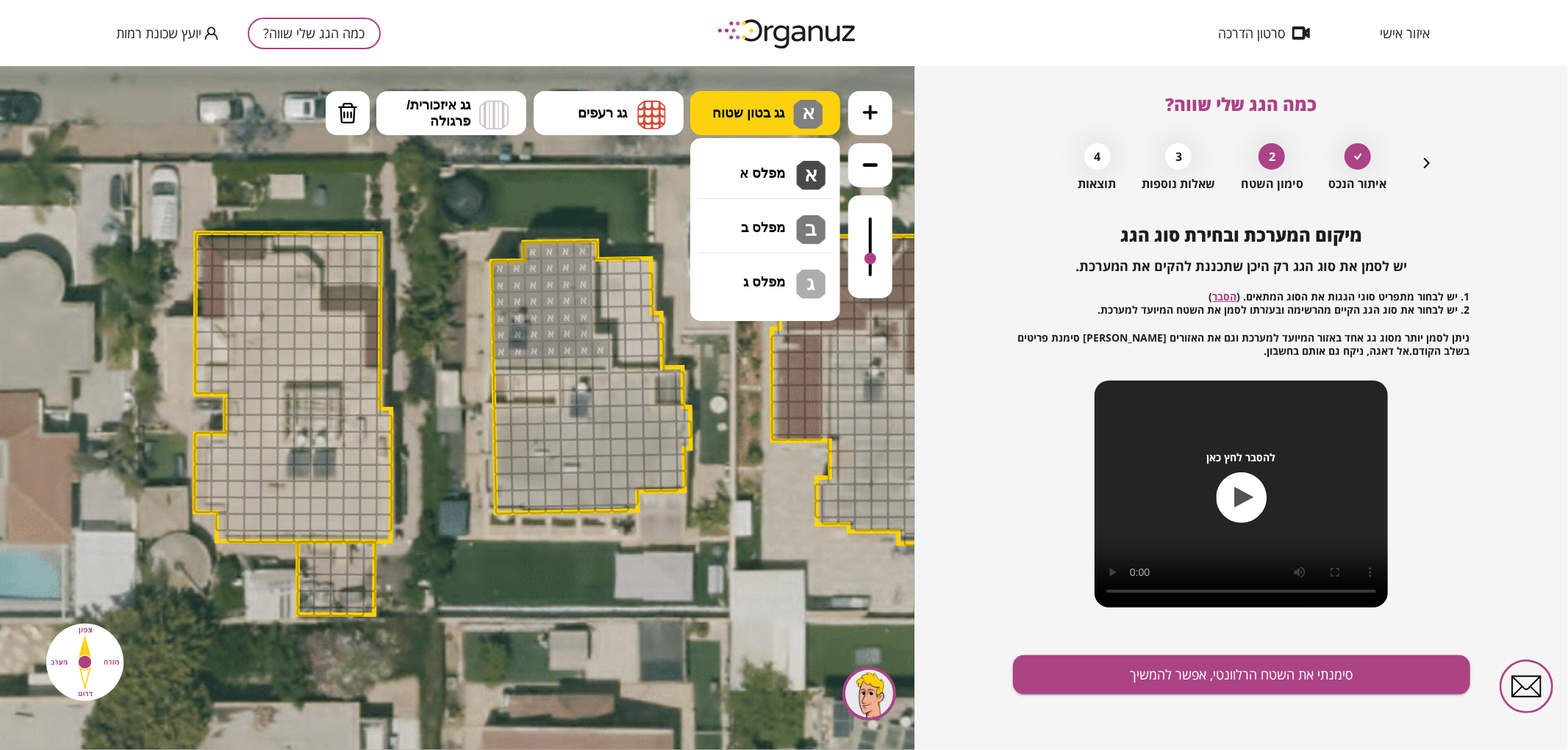
click at [772, 112] on span "גג בטון שטוח" at bounding box center [748, 112] width 72 height 16
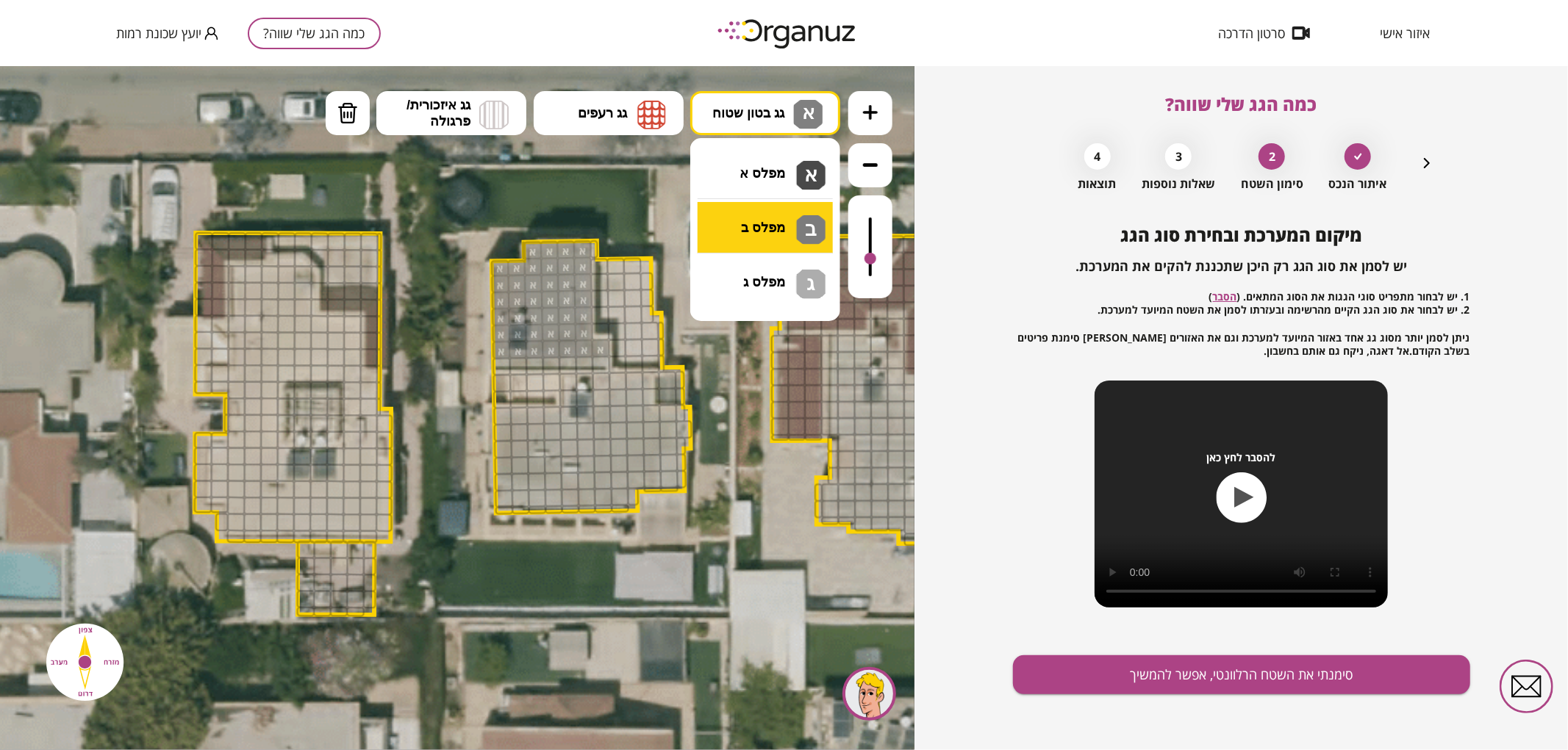
click at [761, 220] on div ".st0 { fill: #FFFFFF; } .st0 { fill: #FFFFFF; }" at bounding box center [457, 407] width 915 height 684
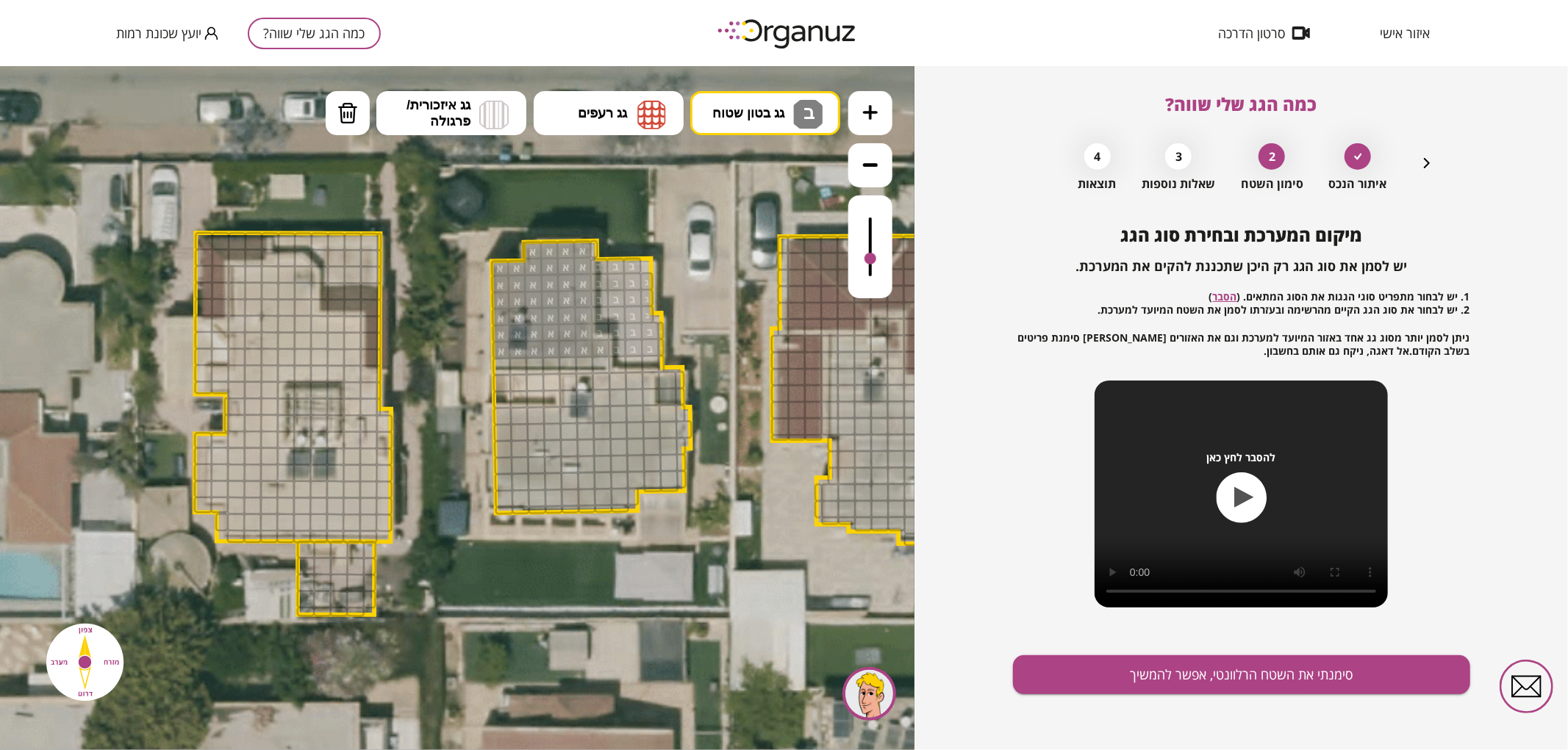
drag, startPoint x: 616, startPoint y: 269, endPoint x: 647, endPoint y: 262, distance: 31.8
click at [647, 262] on div ".st0 { fill: #FFFFFF; } .st0 { fill: #FFFFFF; }" at bounding box center [590, 420] width 2382 height 2381
click at [761, 106] on span "גג בטון שטוח" at bounding box center [748, 112] width 72 height 16
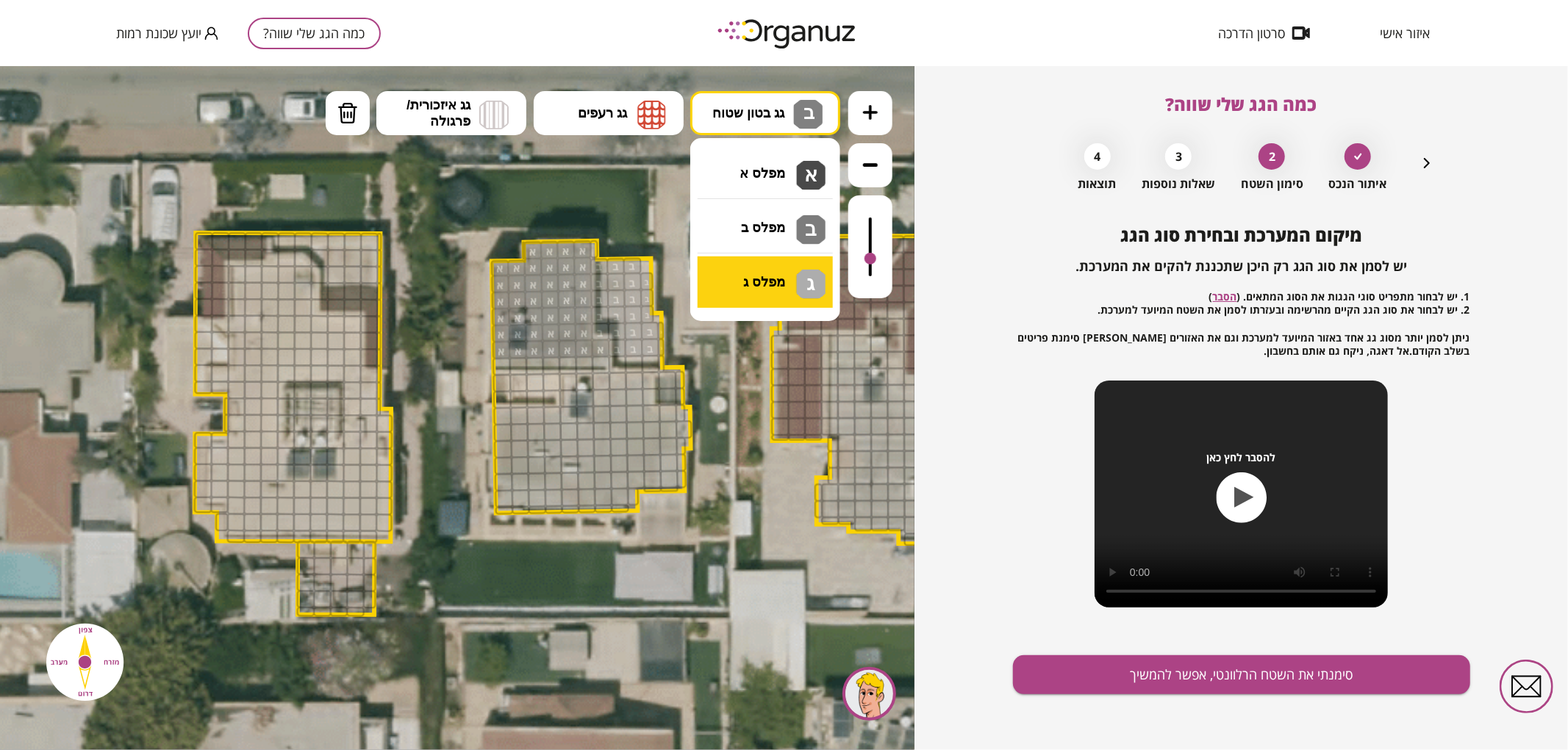
click at [753, 295] on div ".st0 { fill: #FFFFFF; } .st0 { fill: #FFFFFF; }" at bounding box center [457, 407] width 915 height 684
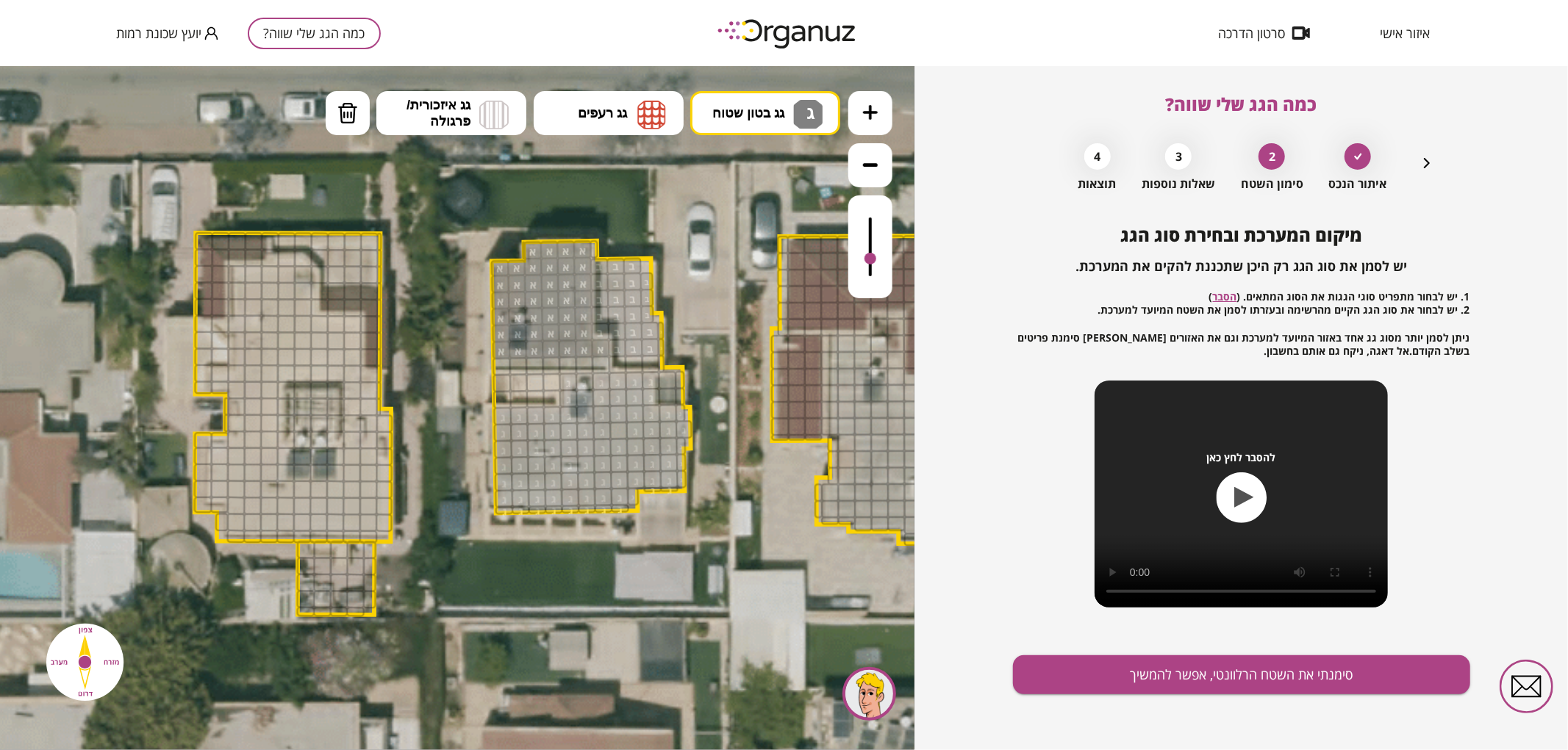
drag, startPoint x: 506, startPoint y: 416, endPoint x: 581, endPoint y: 382, distance: 82.3
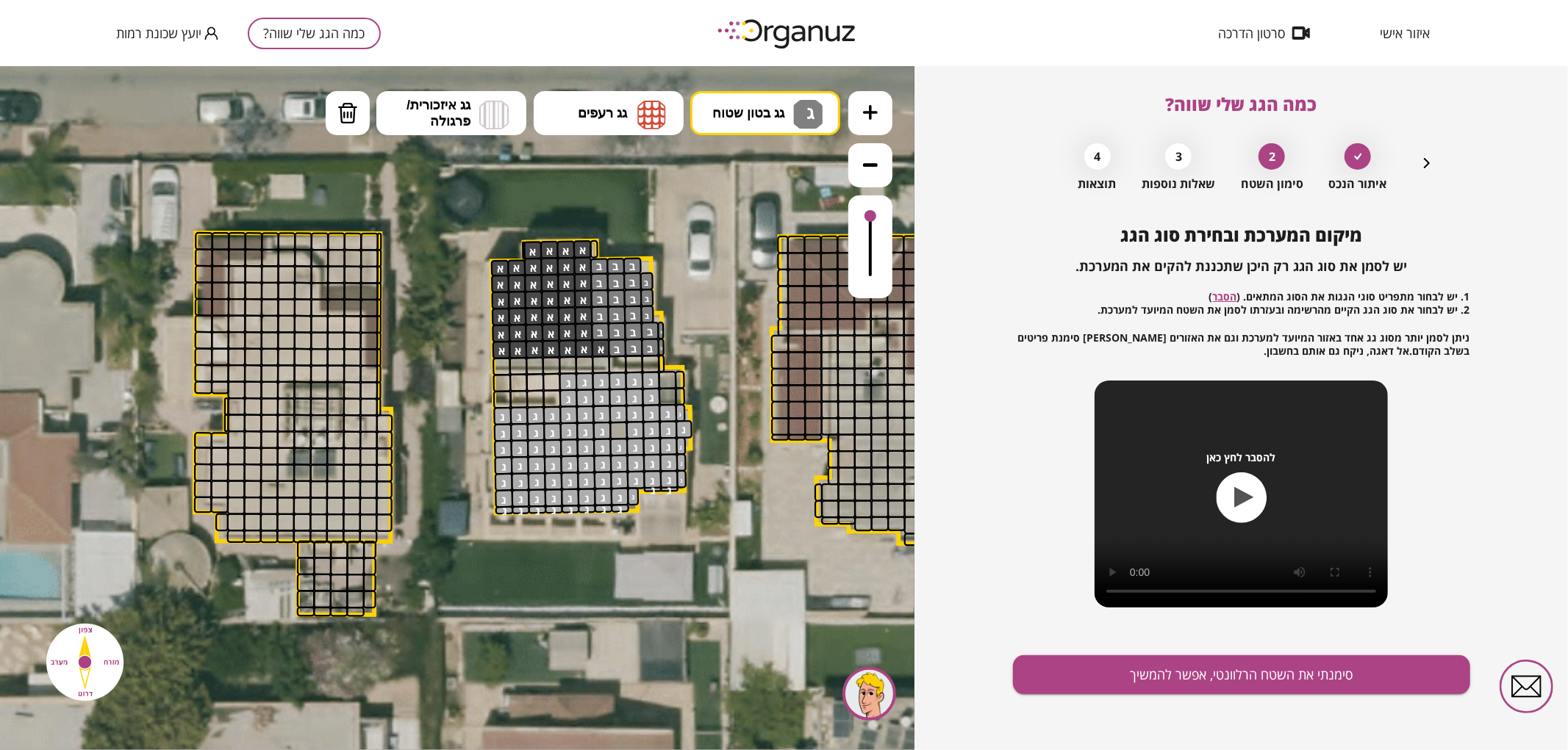
click at [871, 216] on div at bounding box center [870, 215] width 11 height 11
drag, startPoint x: 867, startPoint y: 223, endPoint x: 890, endPoint y: 221, distance: 23.1
click at [890, 221] on div at bounding box center [871, 246] width 44 height 103
click at [335, 107] on button "מחיקה" at bounding box center [348, 112] width 44 height 44
drag, startPoint x: 603, startPoint y: 259, endPoint x: 598, endPoint y: 326, distance: 67.2
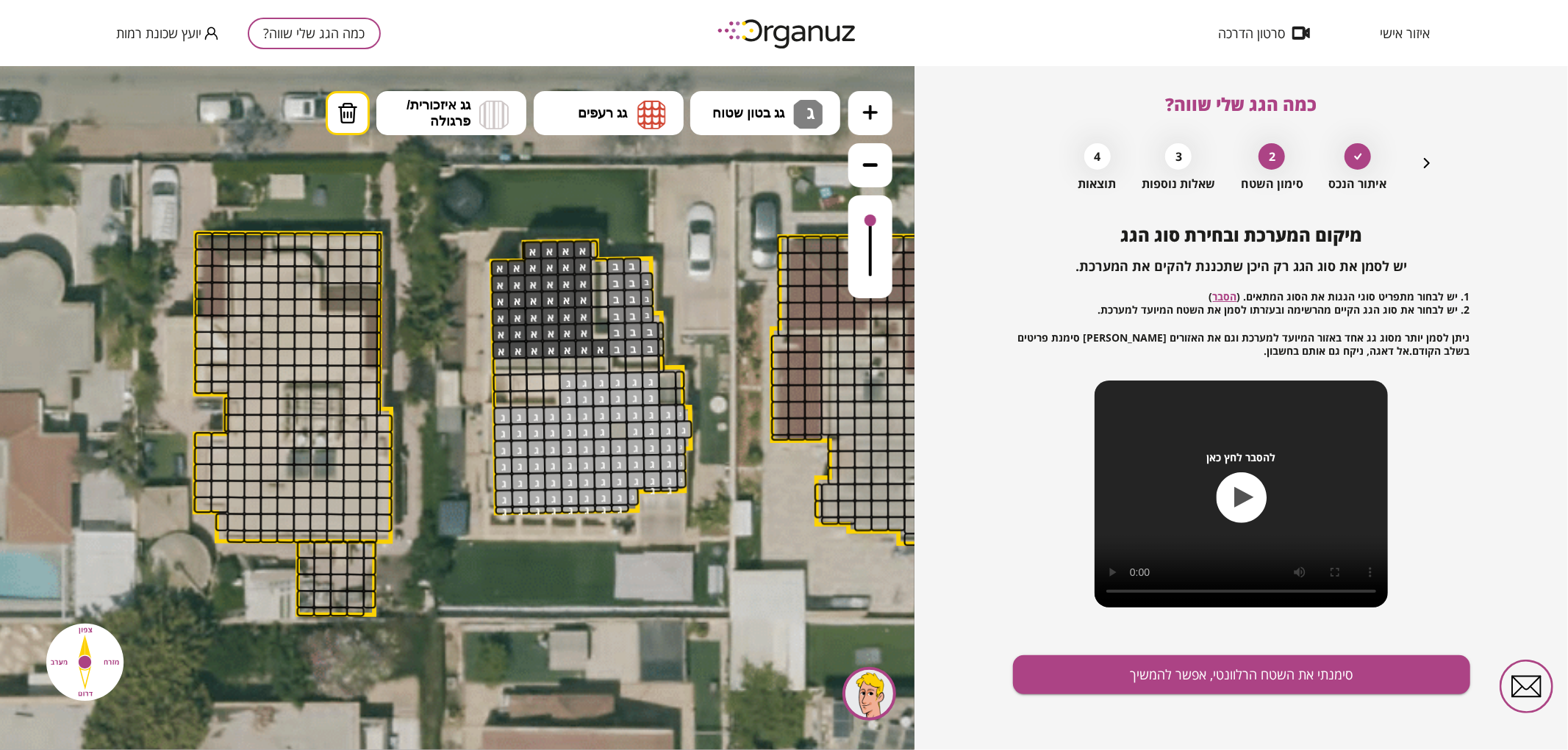
click at [1208, 704] on div "מיקום המערכת ובחירת סוג הגג יש לסמן את סוג הגג רק היכן שתכננת להקים את המערכת. …" at bounding box center [1241, 488] width 457 height 526
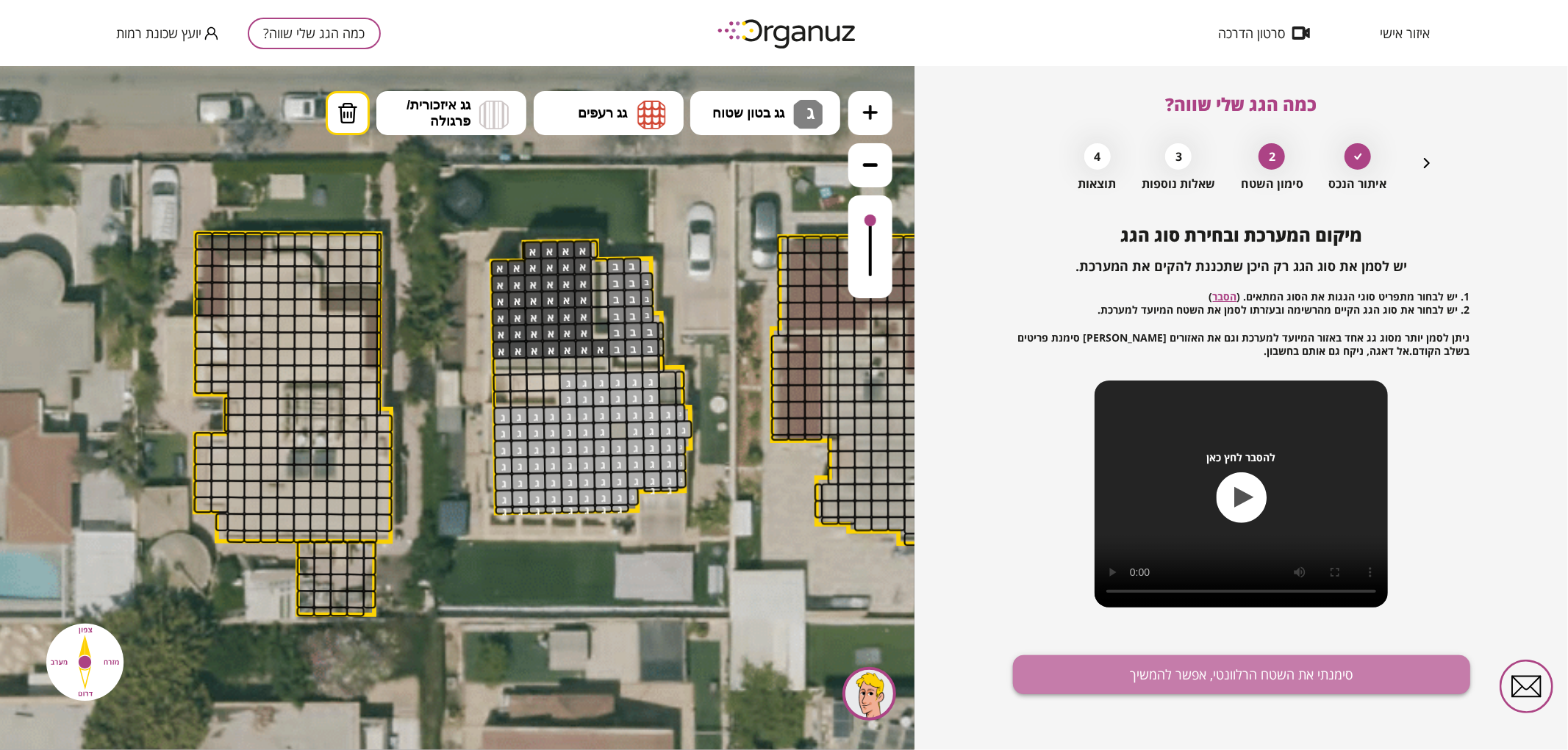
click at [1171, 674] on button "סימנתי את השטח הרלוונטי, אפשר להמשיך" at bounding box center [1241, 675] width 457 height 39
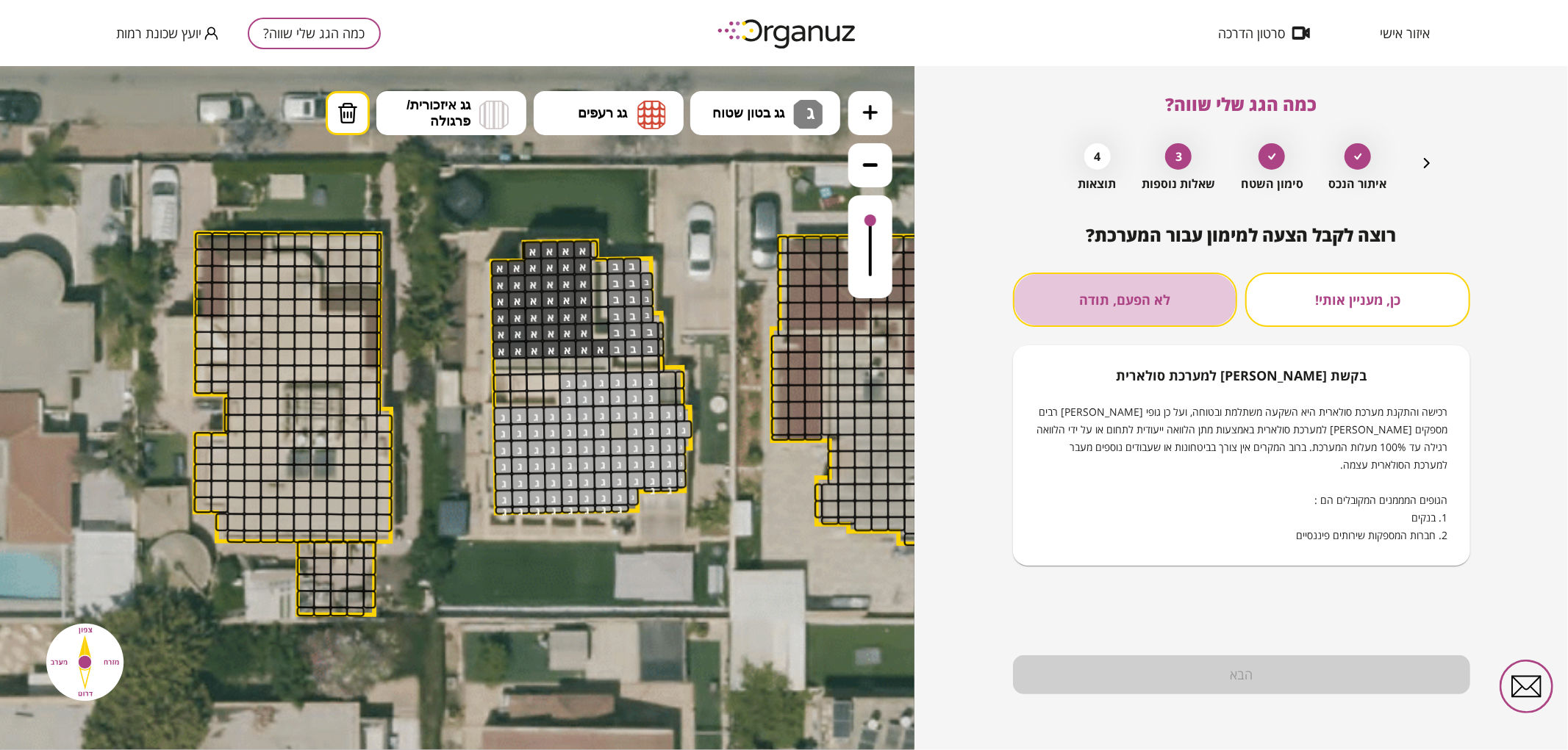
click at [1141, 316] on button "לא הפעם, תודה" at bounding box center [1125, 299] width 225 height 54
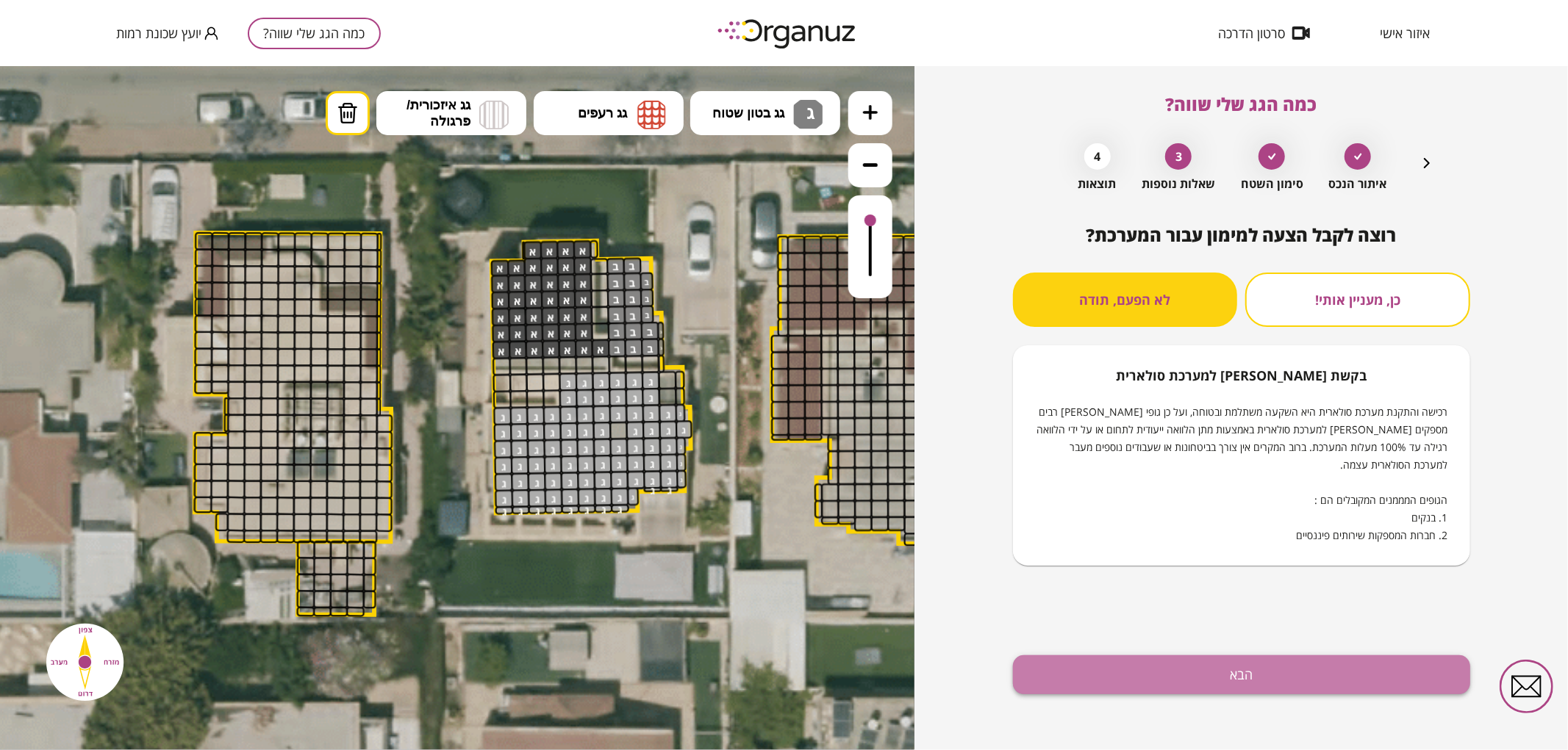
click at [1169, 665] on button "הבא" at bounding box center [1241, 675] width 457 height 39
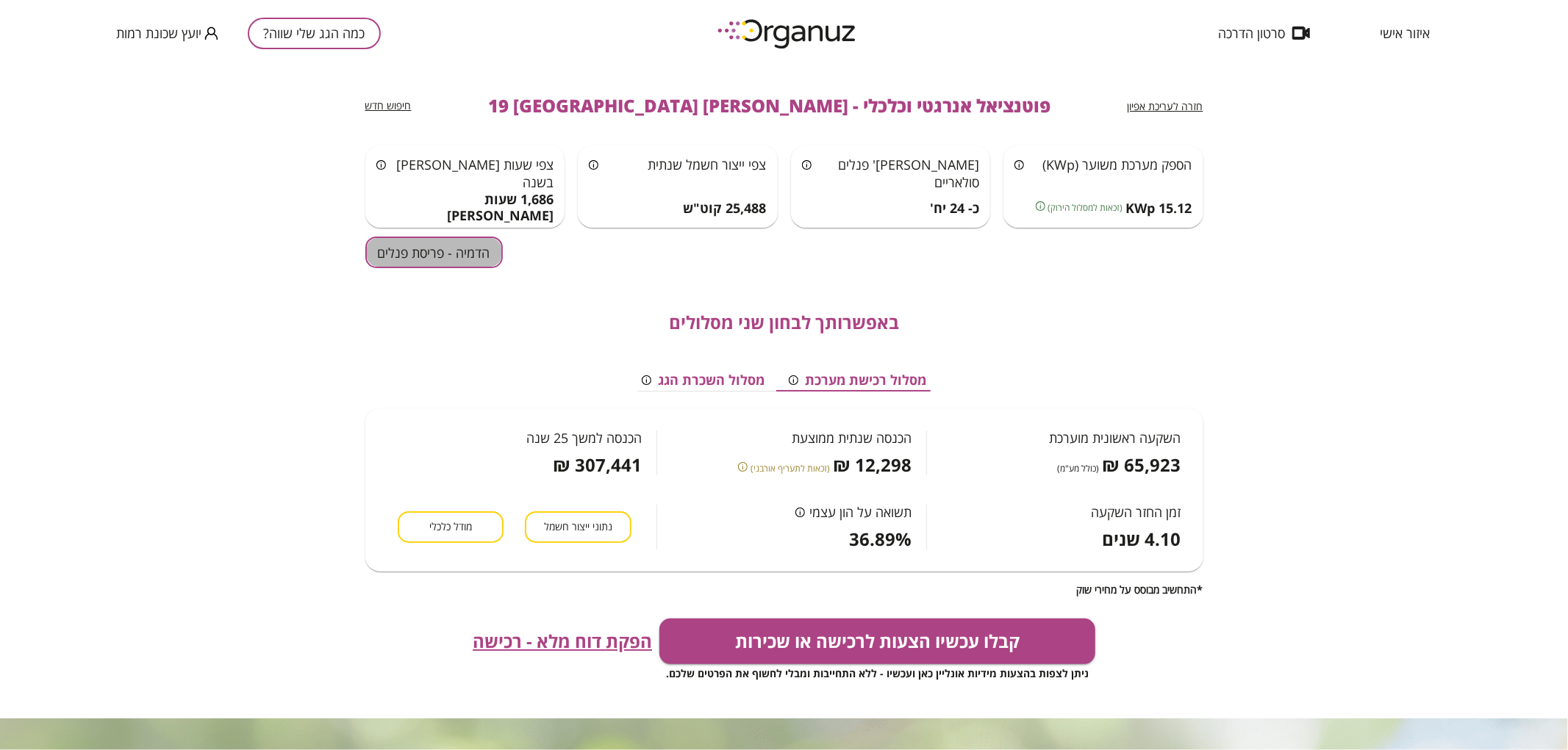
click at [414, 249] on button "הדמיה - פריסת פנלים" at bounding box center [434, 252] width 138 height 31
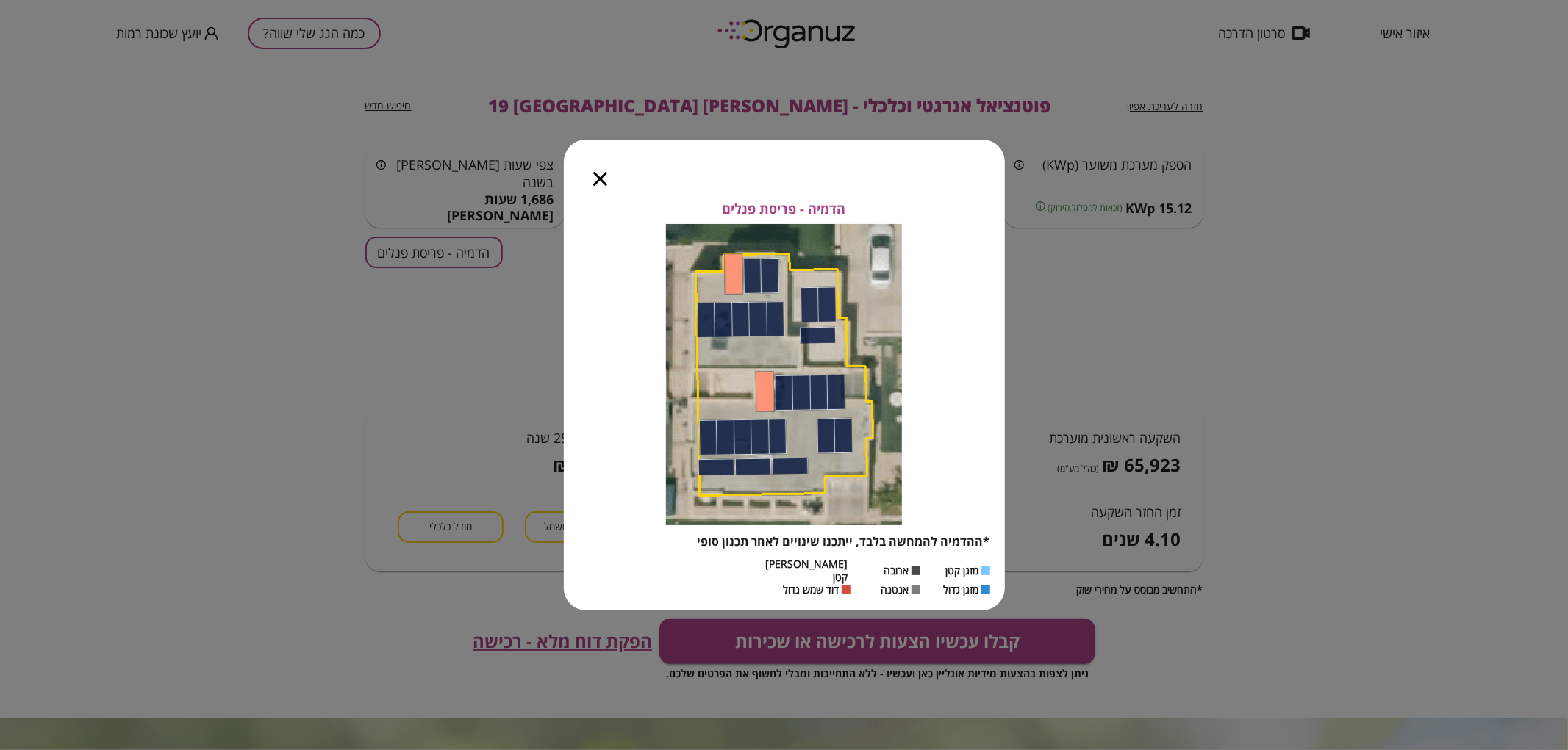
click at [605, 186] on icon "button" at bounding box center [600, 179] width 14 height 14
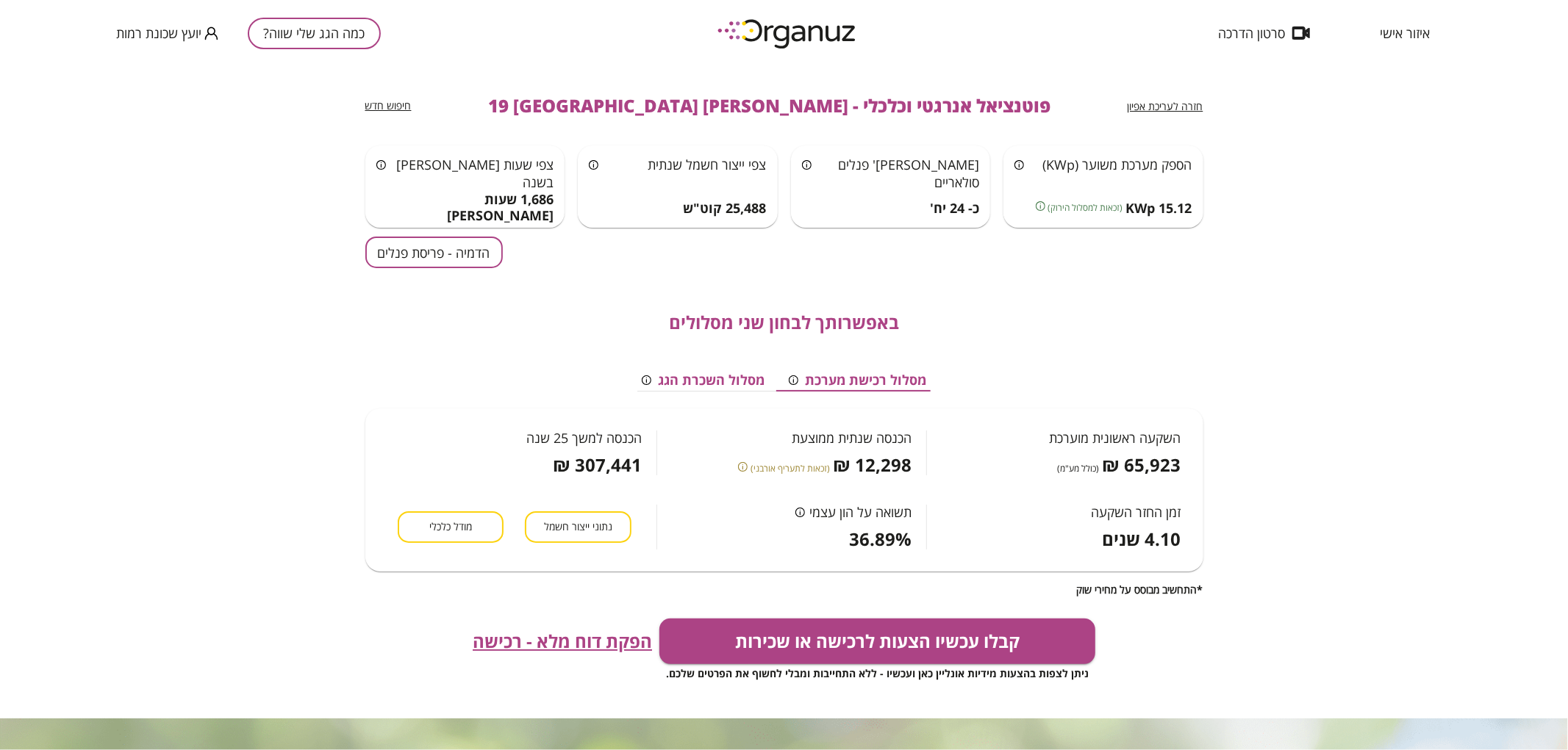
click at [475, 231] on div "חזרה לעריכת אפיון פוטנציאל אנרגטי וכלכלי - יעקב חזן 19 באר שבע חיפוש חדש הספק מ…" at bounding box center [784, 392] width 838 height 653
click at [475, 244] on button "הדמיה - פריסת פנלים" at bounding box center [434, 252] width 138 height 31
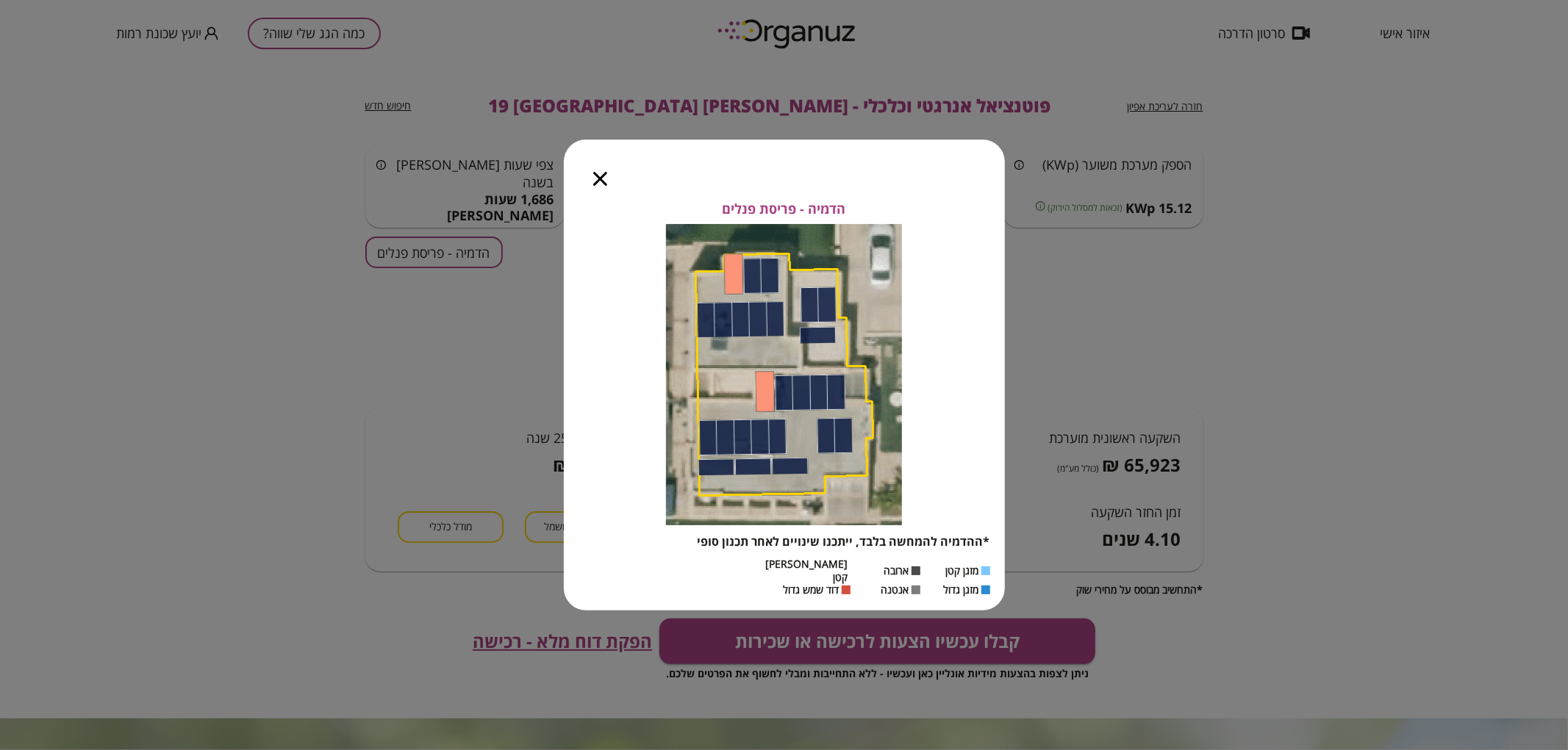
click at [598, 186] on icon "button" at bounding box center [600, 179] width 14 height 14
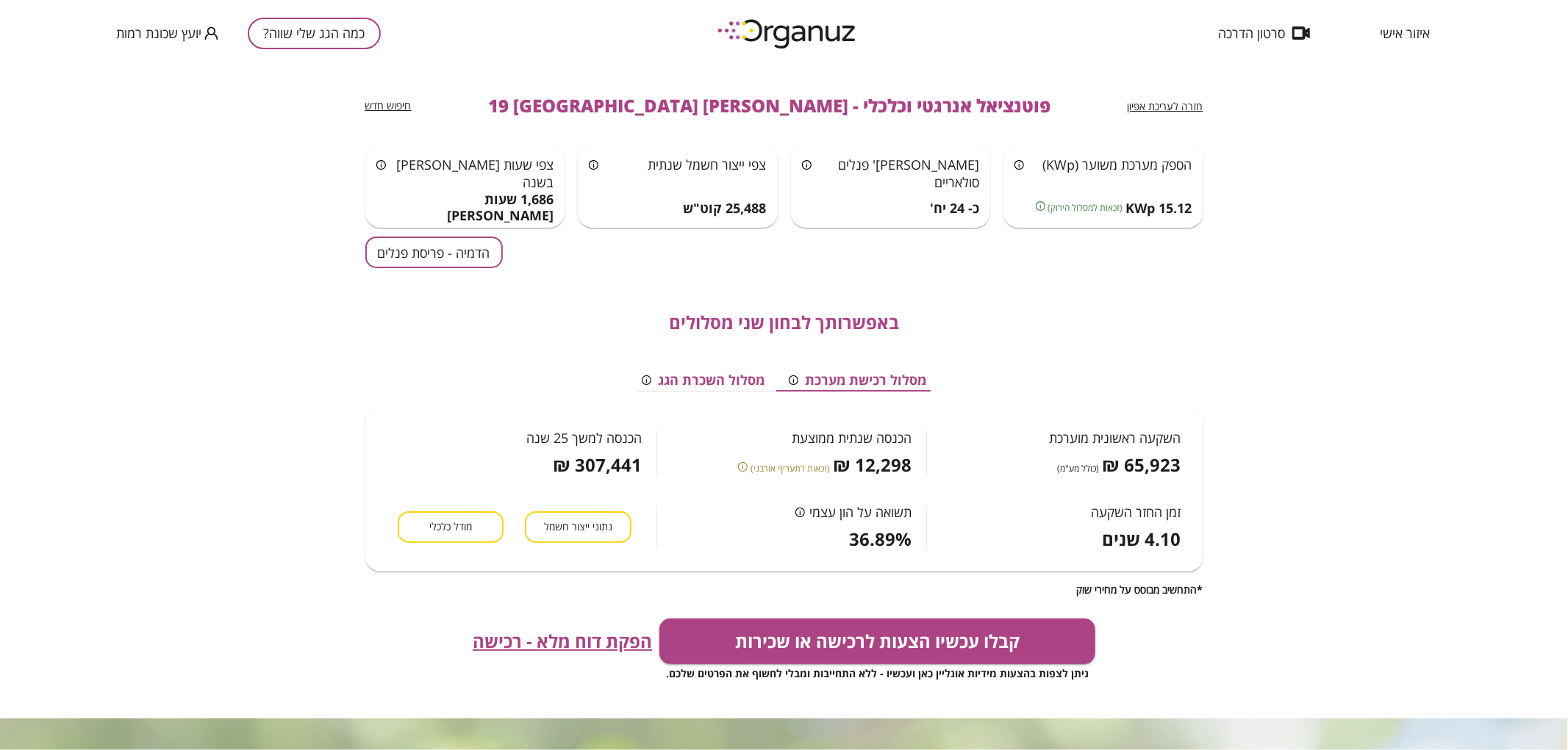
click at [302, 35] on button "כמה הגג שלי שווה?" at bounding box center [315, 33] width 133 height 31
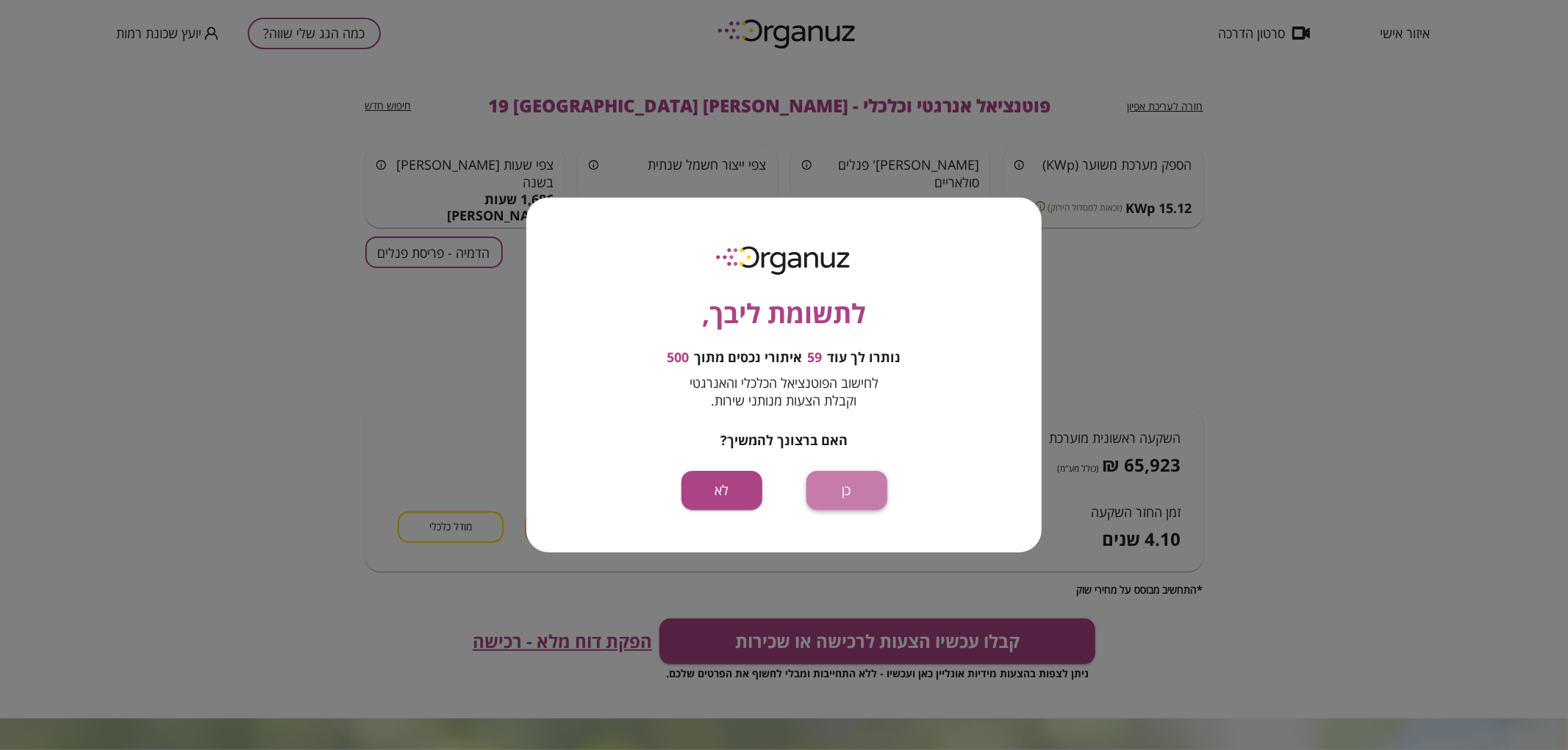
click at [860, 496] on button "כן" at bounding box center [847, 491] width 81 height 39
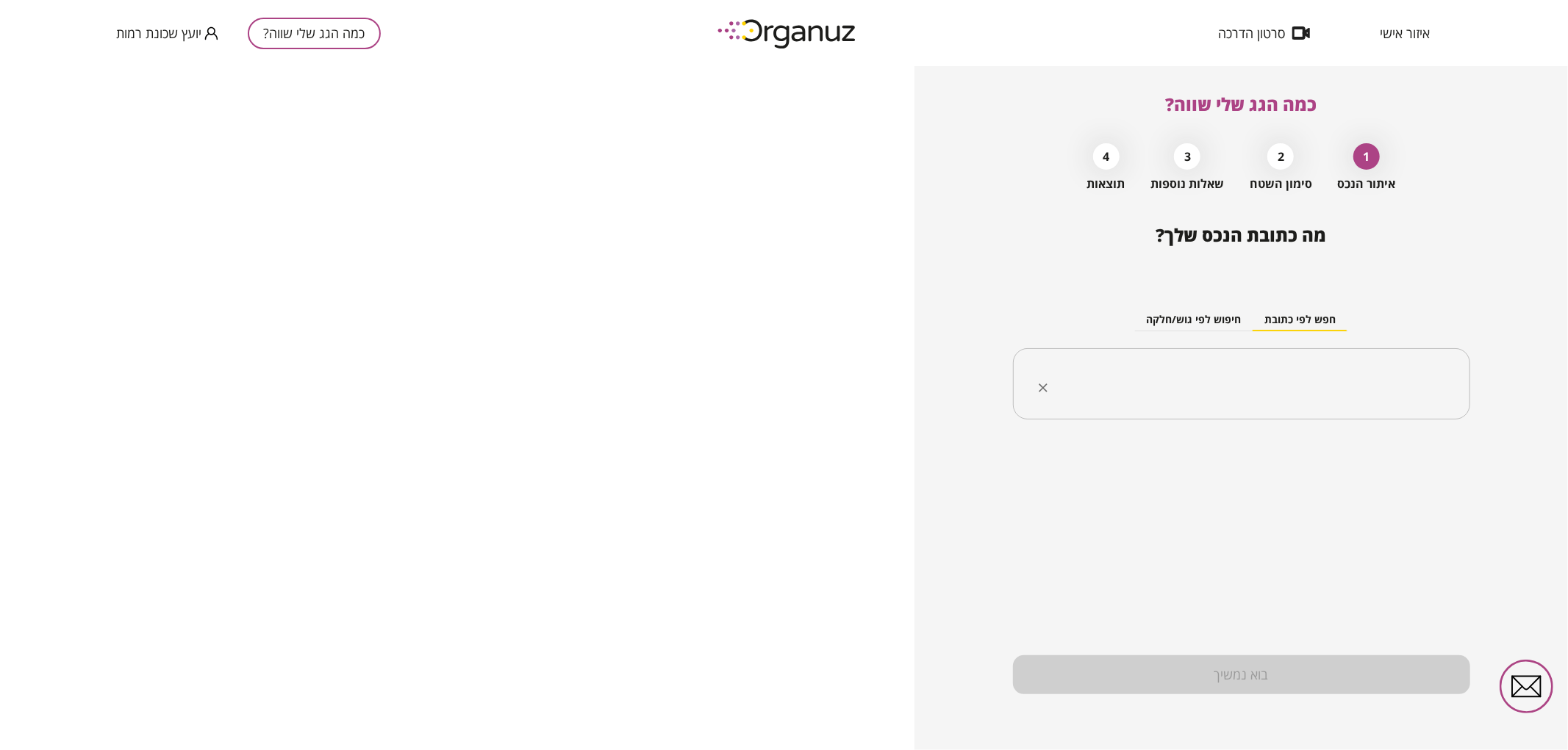
click at [1226, 379] on input "text" at bounding box center [1247, 384] width 411 height 37
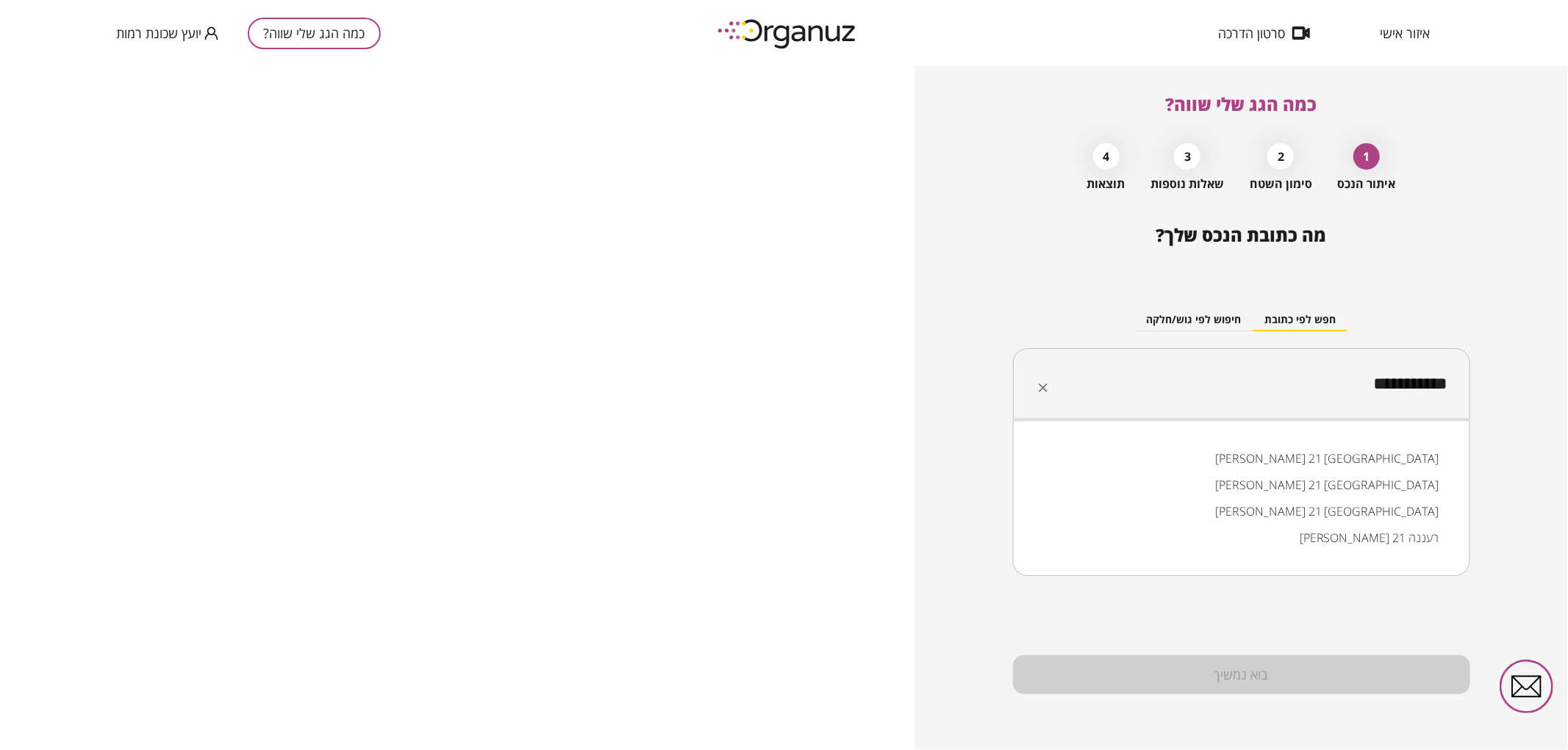
click at [1337, 464] on li "יעקב חזן 21 באר שבע" at bounding box center [1241, 458] width 419 height 27
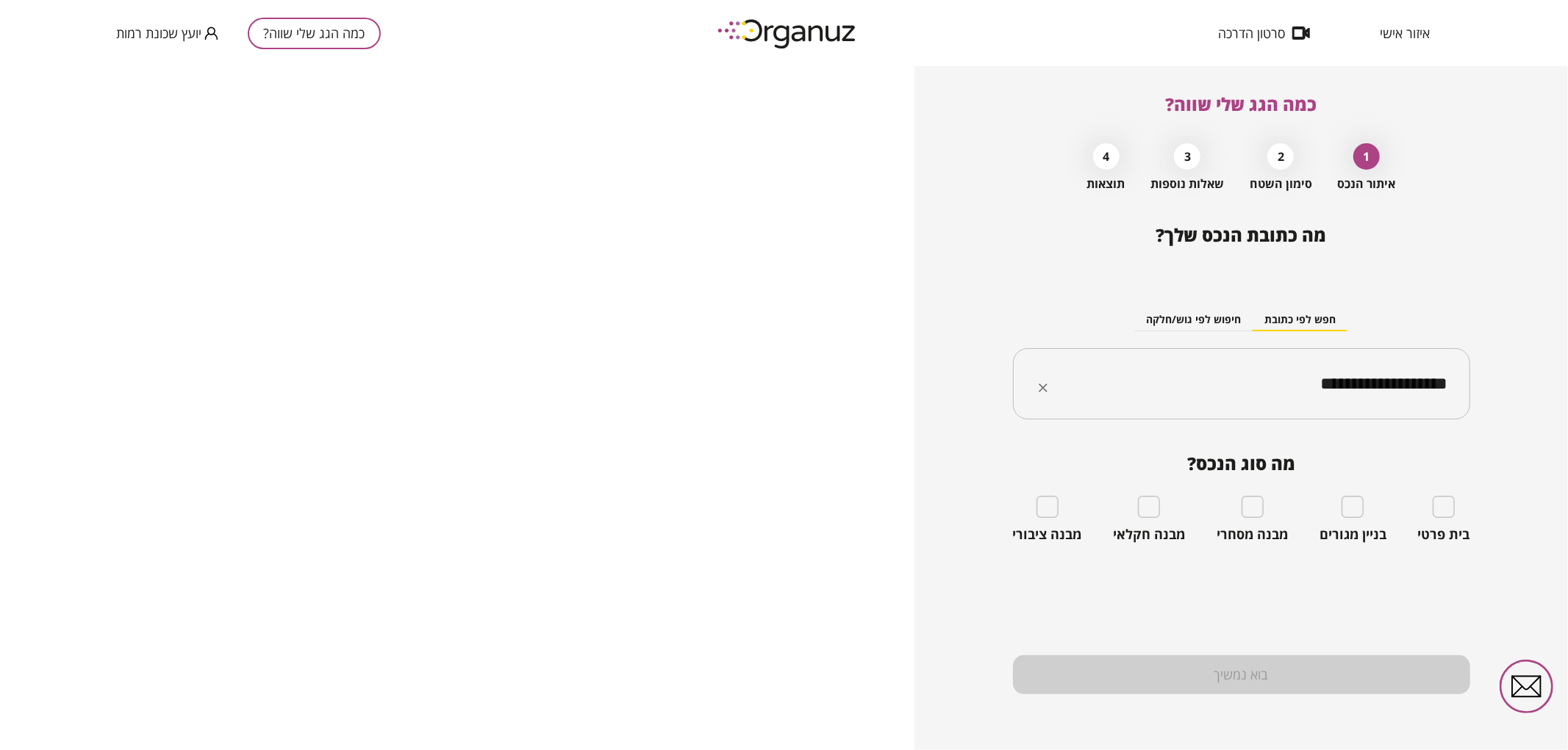
type input "**********"
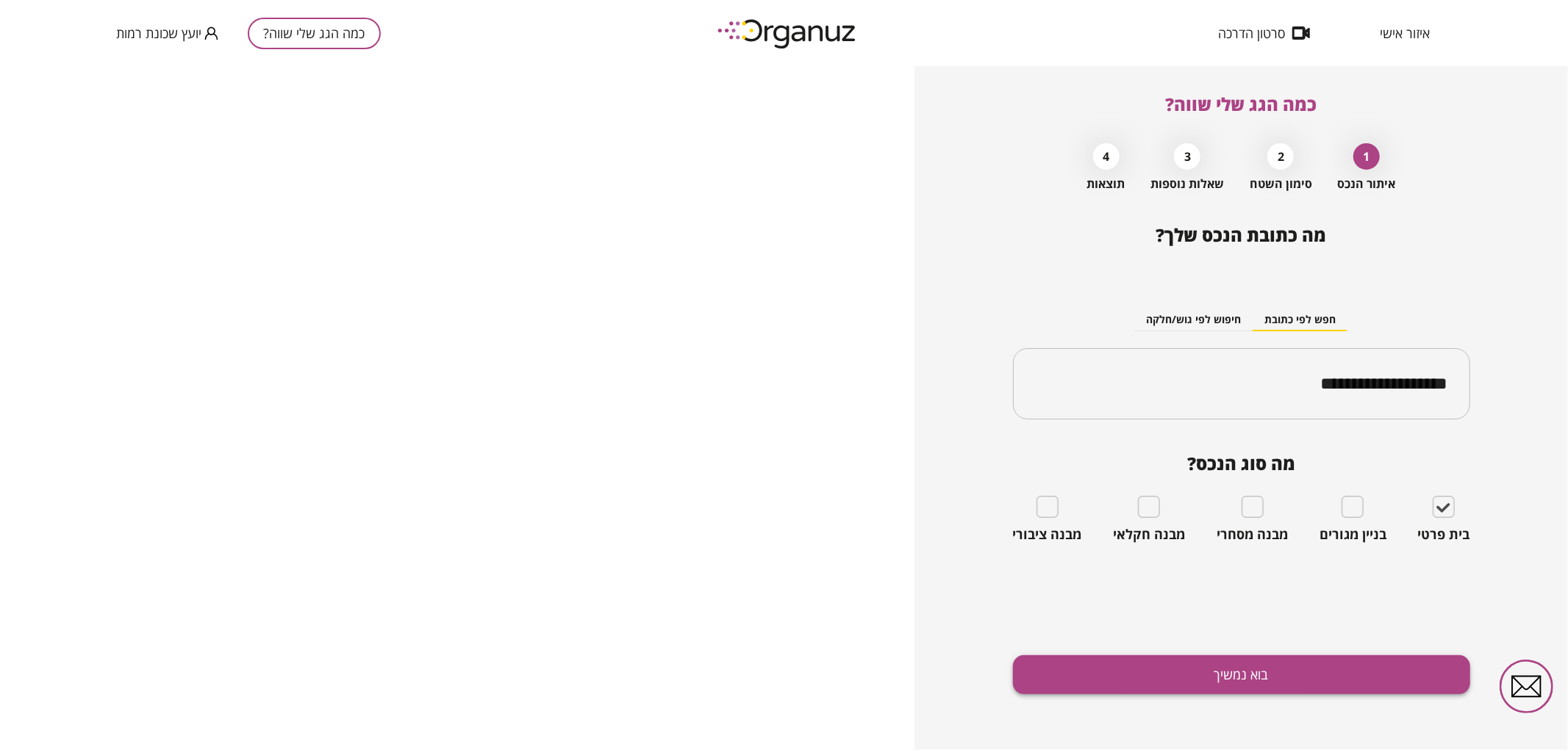
click at [1384, 659] on button "בוא נמשיך" at bounding box center [1241, 675] width 457 height 39
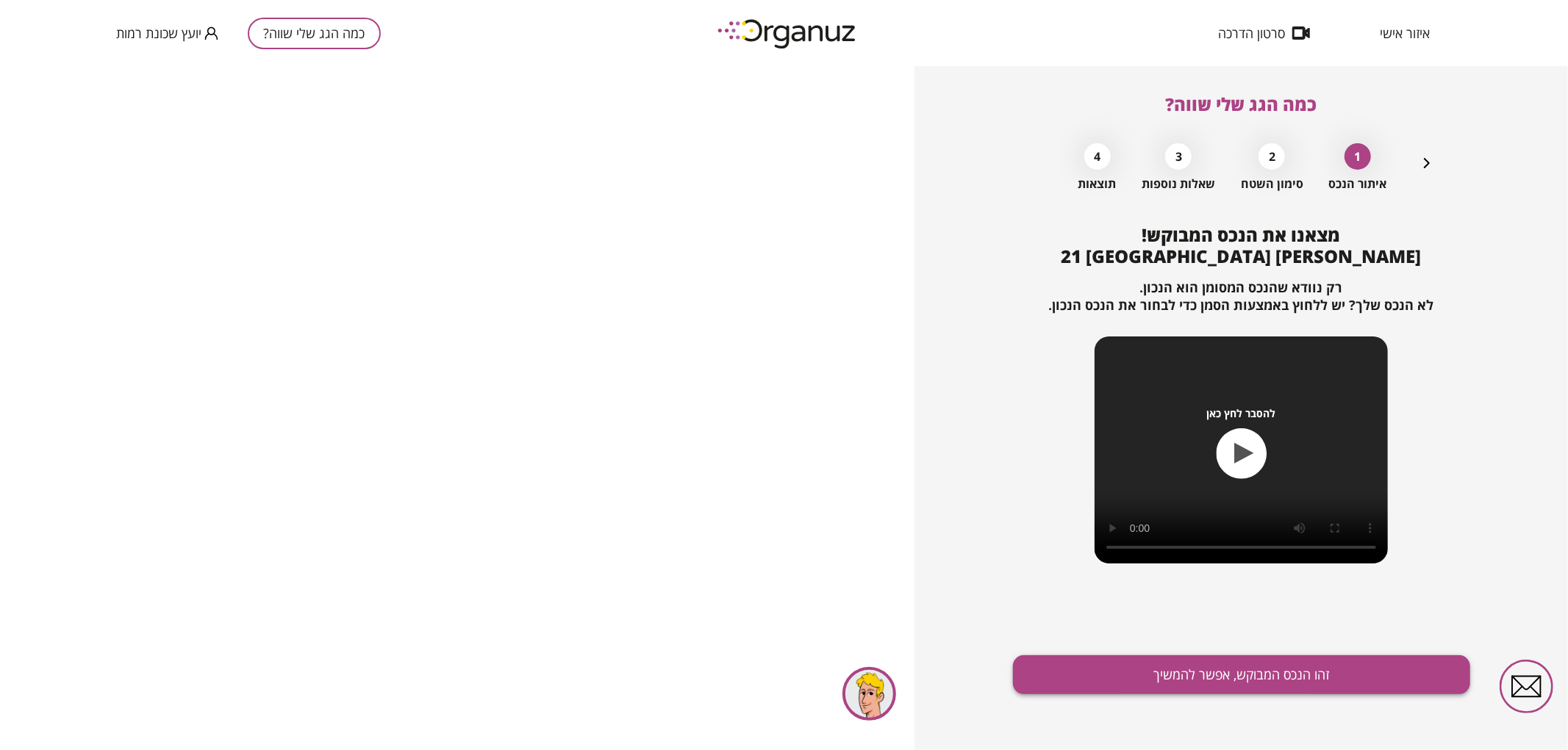
click at [1214, 664] on button "זהו הנכס המבוקש, אפשר להמשיך" at bounding box center [1241, 675] width 457 height 39
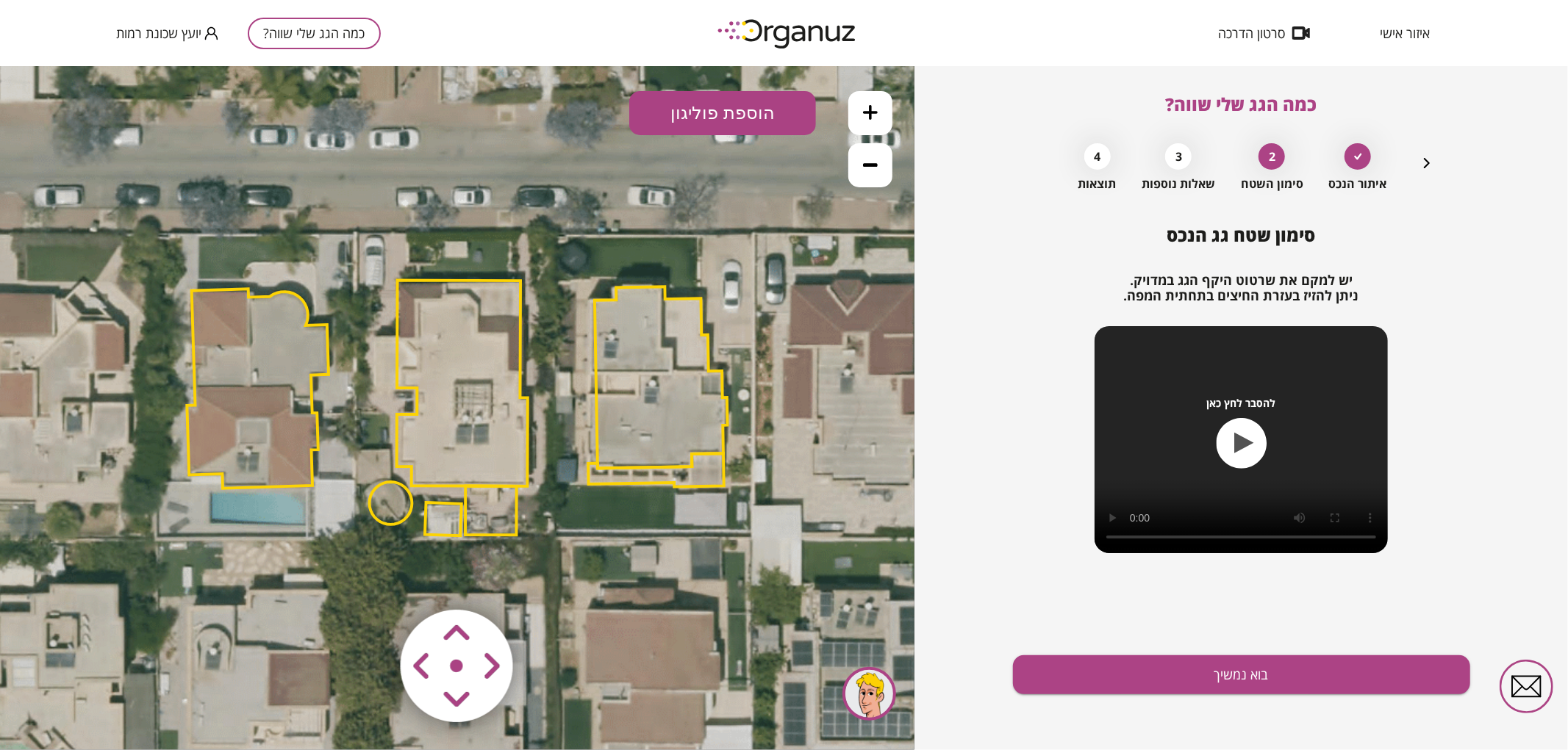
click at [472, 518] on polygon at bounding box center [491, 510] width 51 height 49
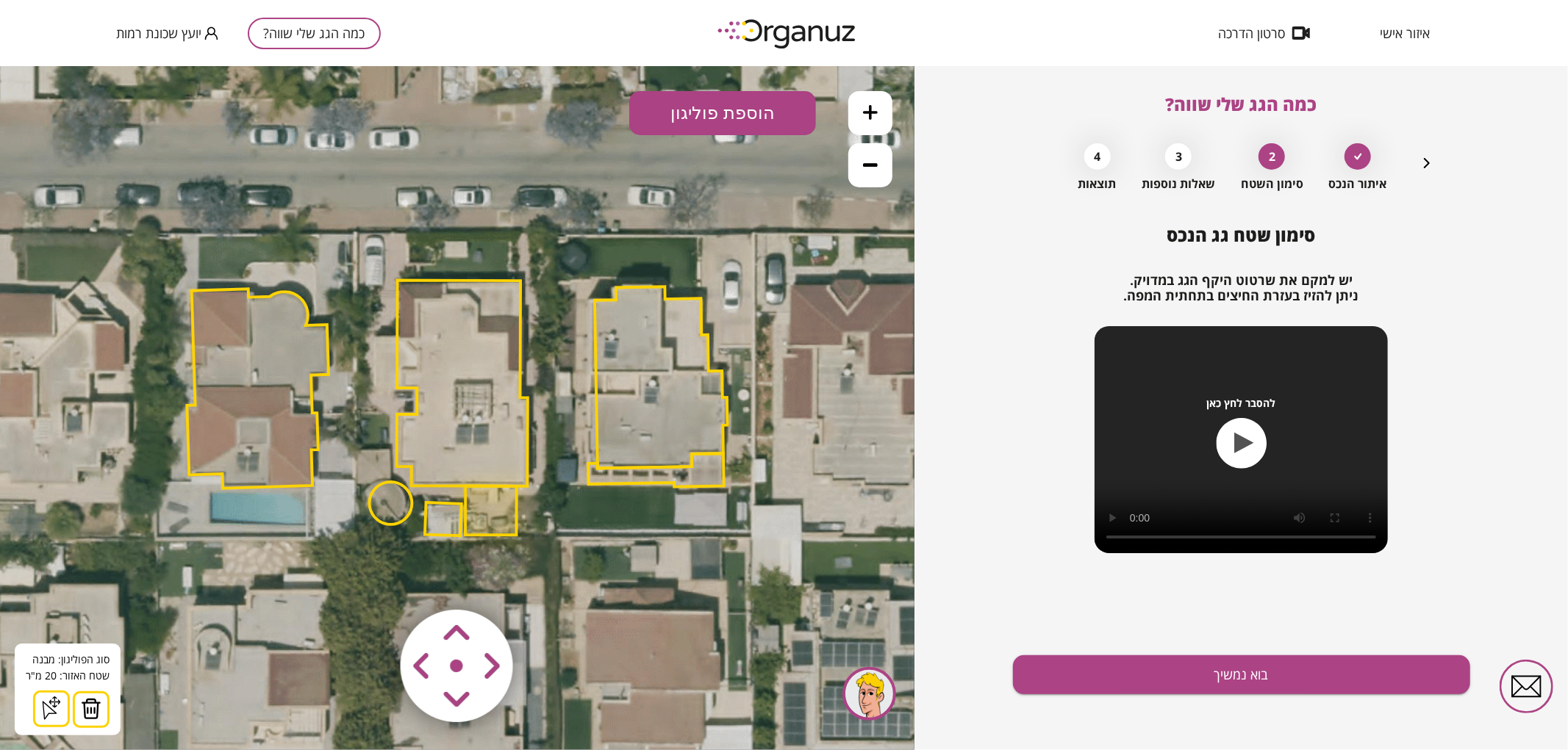
click at [85, 702] on img at bounding box center [91, 708] width 21 height 22
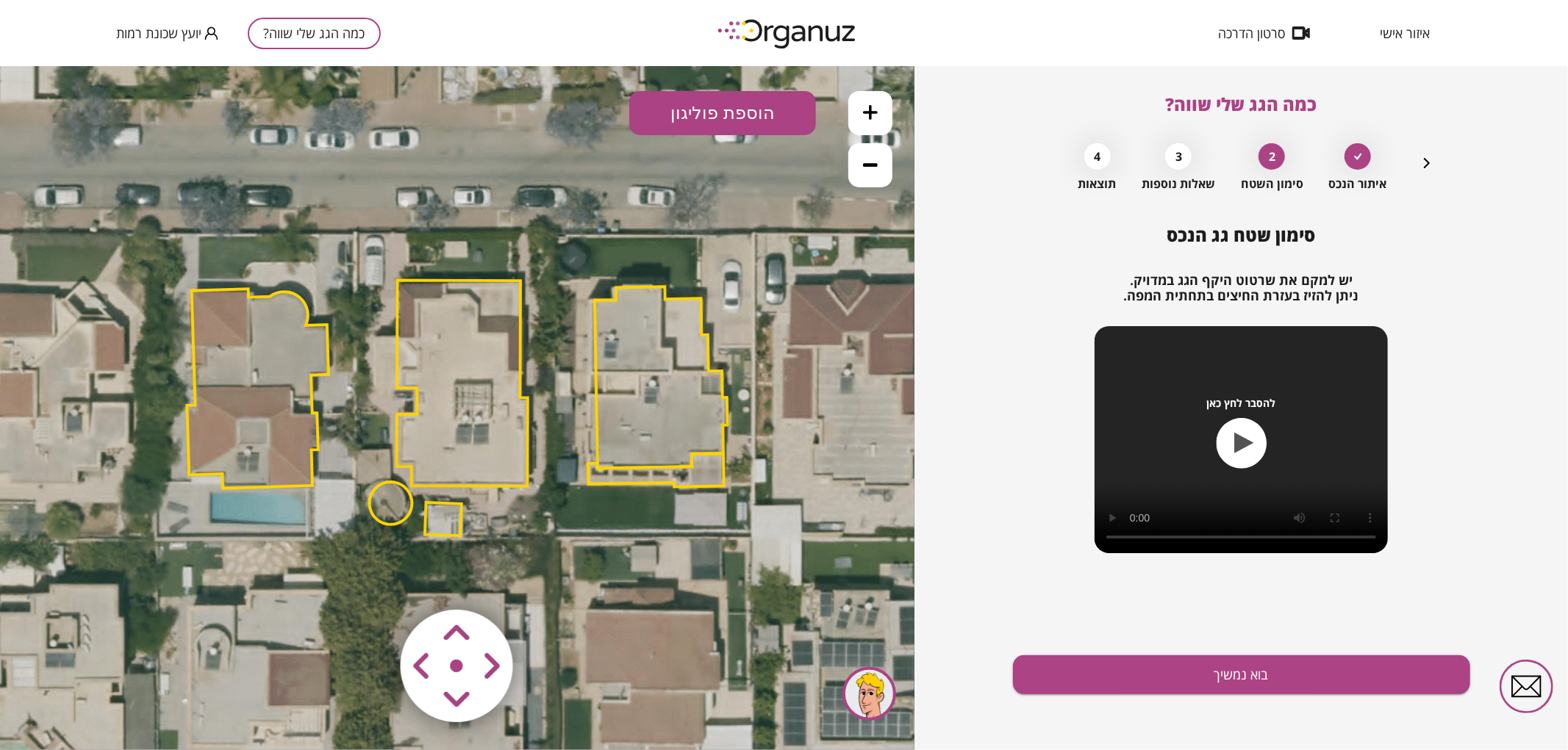
click at [434, 526] on polygon at bounding box center [443, 518] width 37 height 33
click at [93, 707] on img at bounding box center [85, 708] width 21 height 22
click at [402, 500] on polygon at bounding box center [391, 503] width 43 height 43
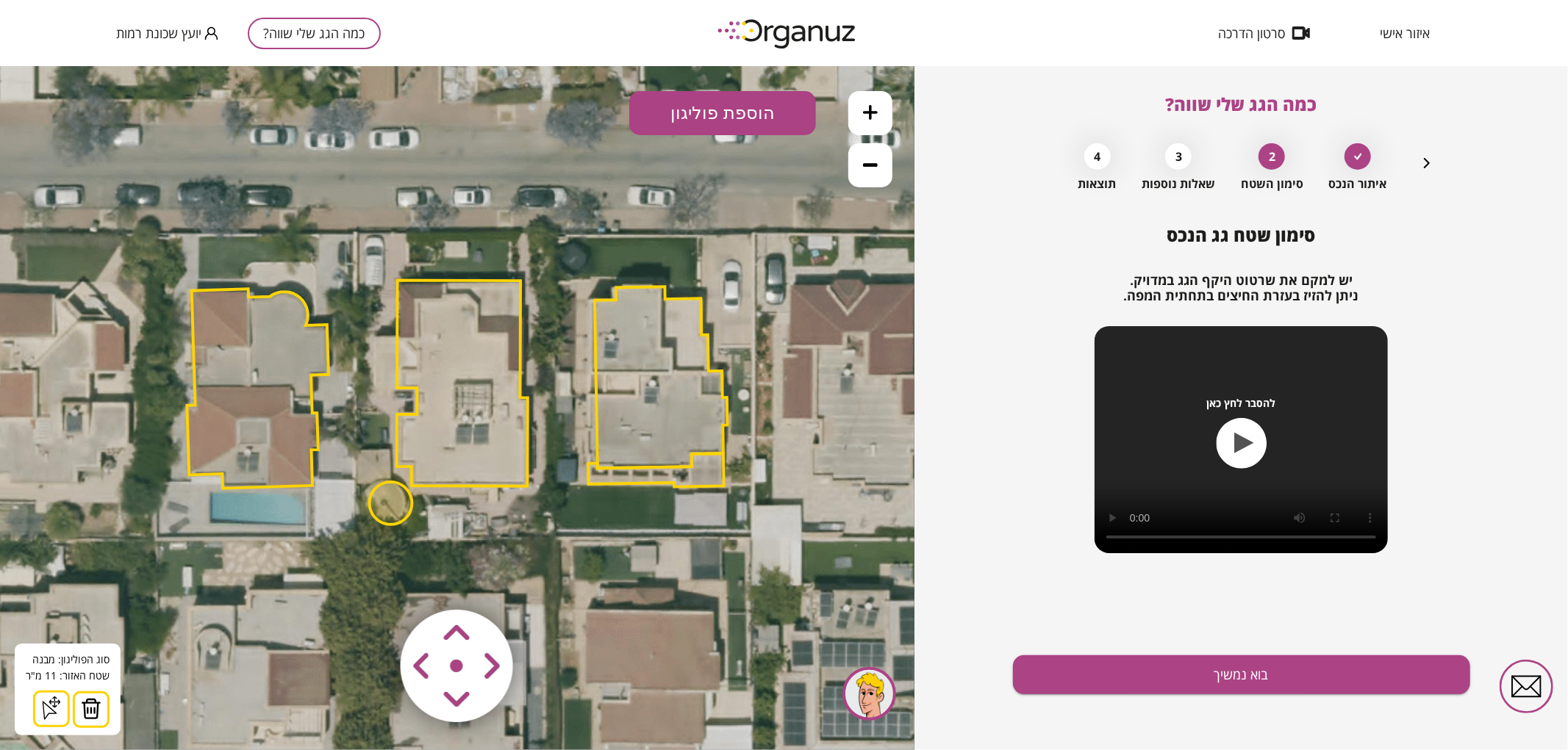
click at [88, 695] on button at bounding box center [91, 709] width 37 height 37
click at [876, 95] on button at bounding box center [871, 112] width 44 height 44
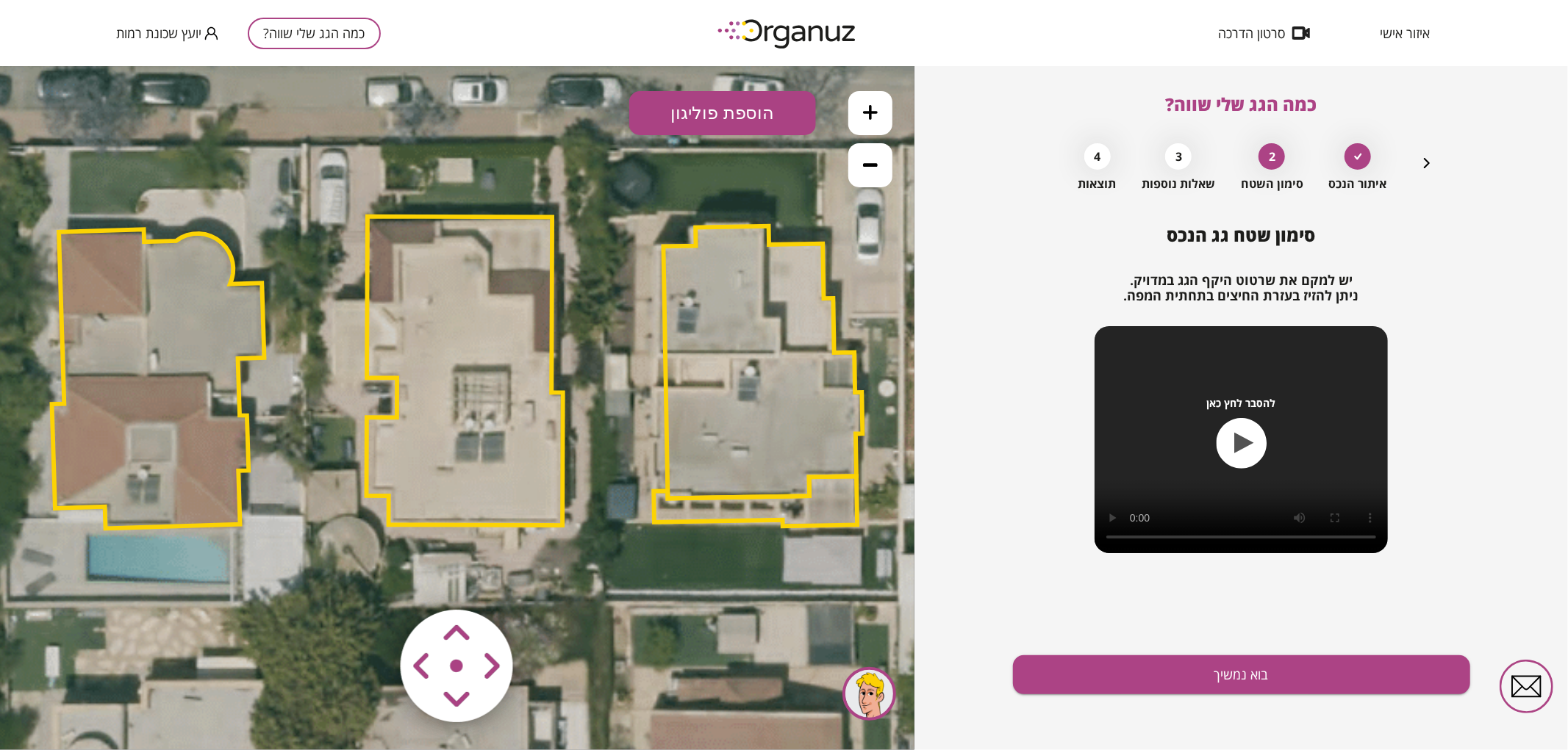
click at [543, 341] on polygon at bounding box center [465, 370] width 196 height 309
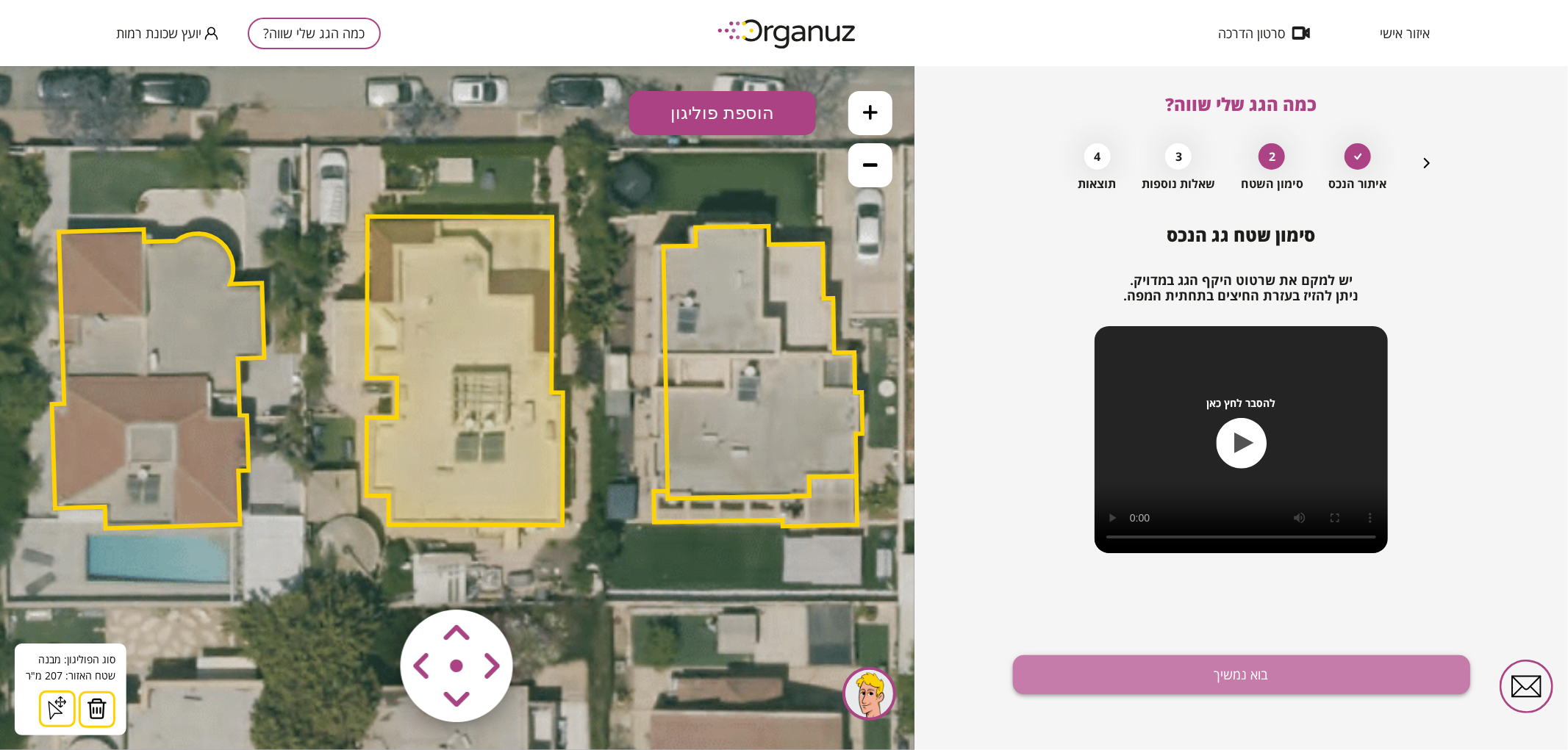
click at [1082, 669] on button "בוא נמשיך" at bounding box center [1241, 675] width 457 height 39
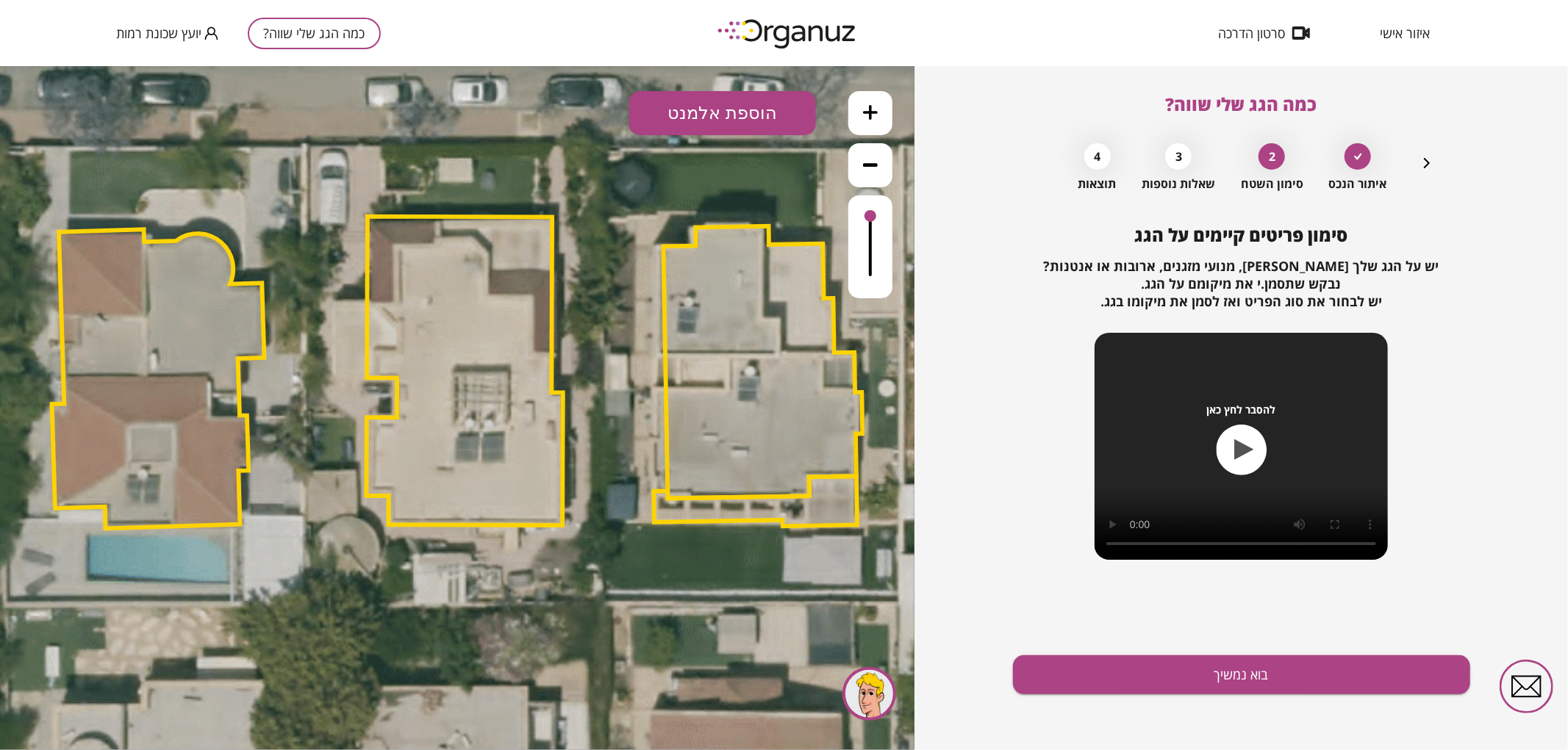
click at [761, 113] on button "הוספת אלמנט" at bounding box center [723, 112] width 187 height 44
click at [711, 279] on div ".st0 { fill: #FFFFFF; } .st0 { fill: #FFFFFF; }" at bounding box center [457, 407] width 915 height 684
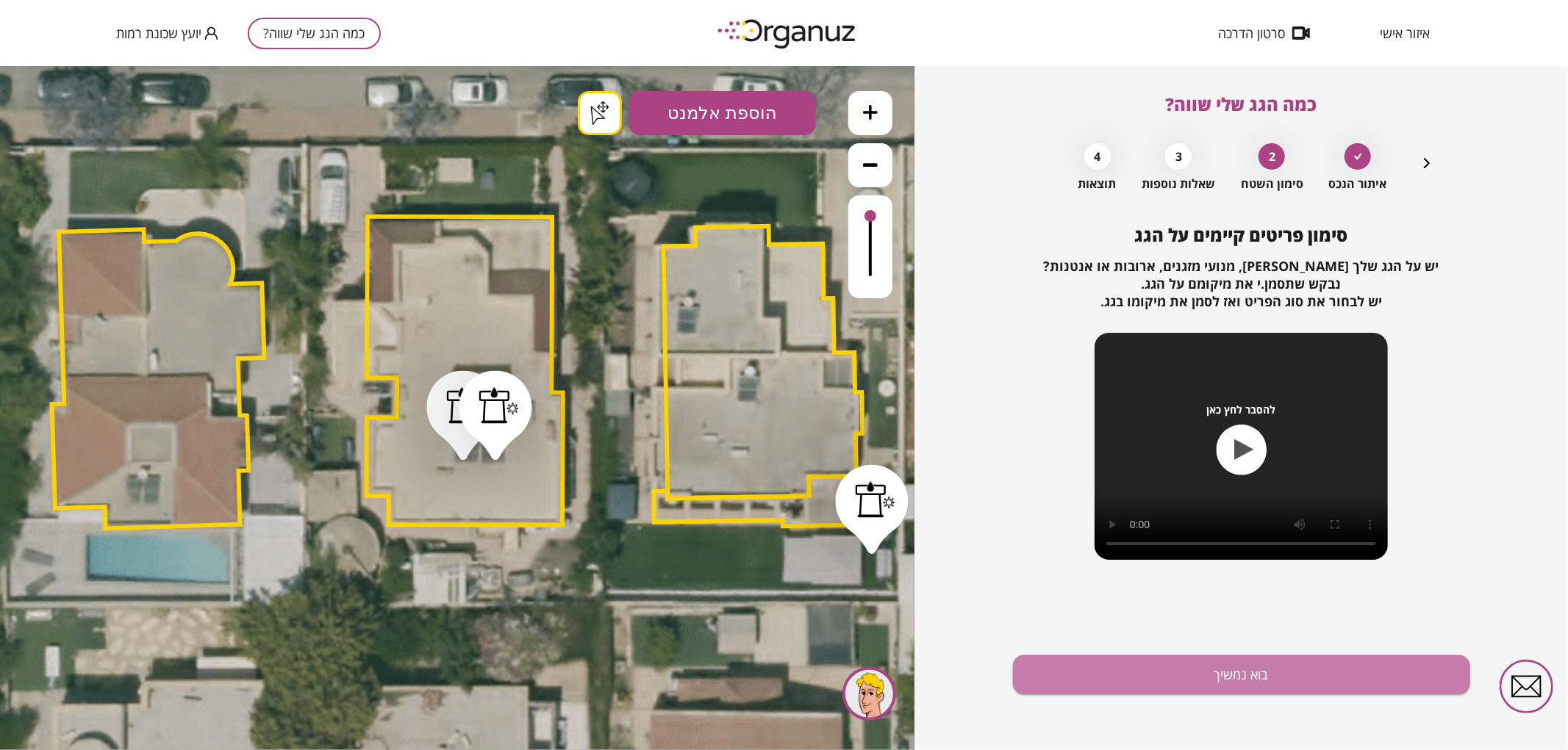
drag, startPoint x: 1190, startPoint y: 686, endPoint x: 987, endPoint y: 478, distance: 290.6
click at [1189, 681] on button "בוא נמשיך" at bounding box center [1241, 675] width 457 height 39
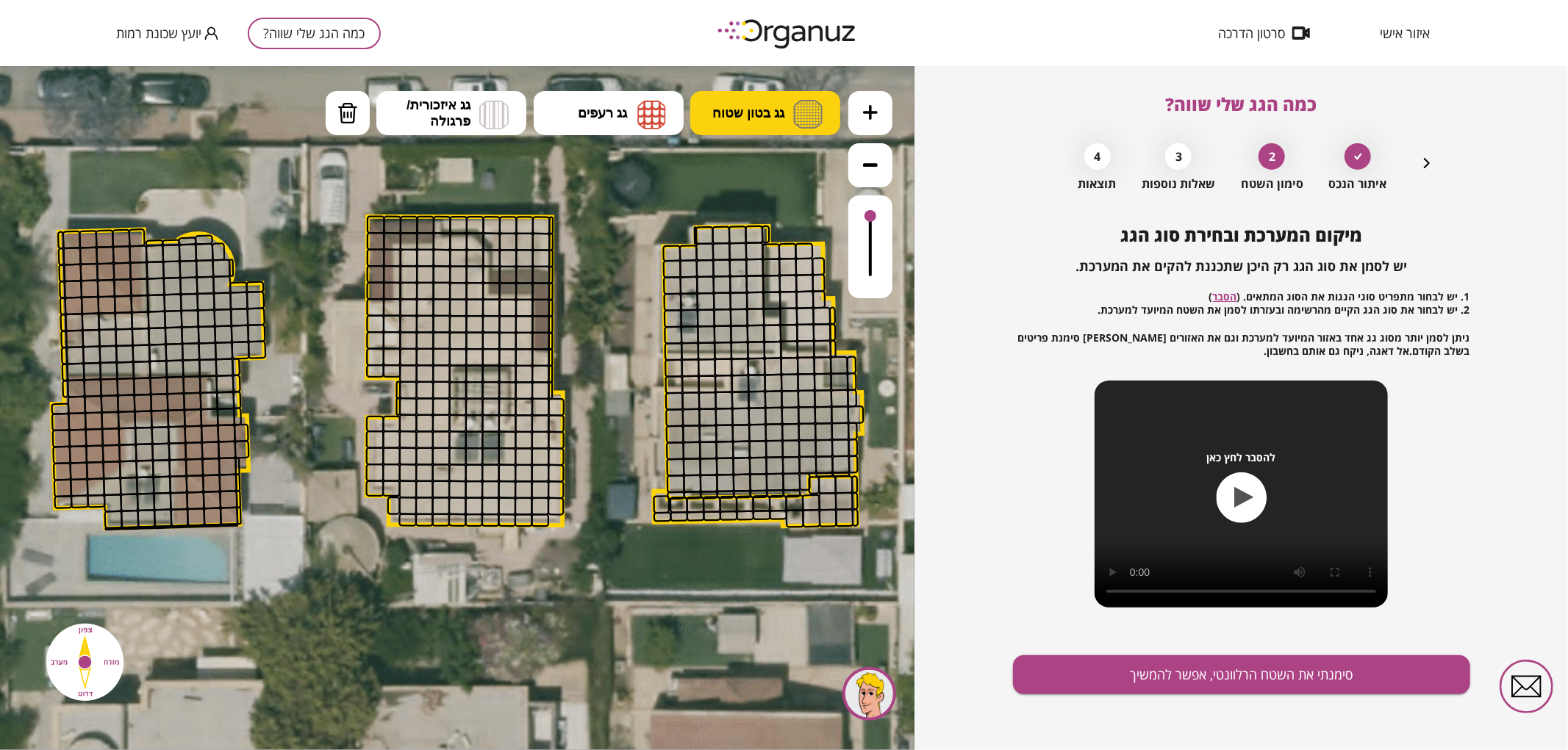
click at [738, 122] on button "גג בטון שטוח" at bounding box center [766, 112] width 150 height 44
drag, startPoint x: 760, startPoint y: 171, endPoint x: 788, endPoint y: 191, distance: 34.4
click at [762, 171] on div ".st0 { fill: #FFFFFF; } .st0 { fill: #FFFFFF; }" at bounding box center [457, 407] width 915 height 684
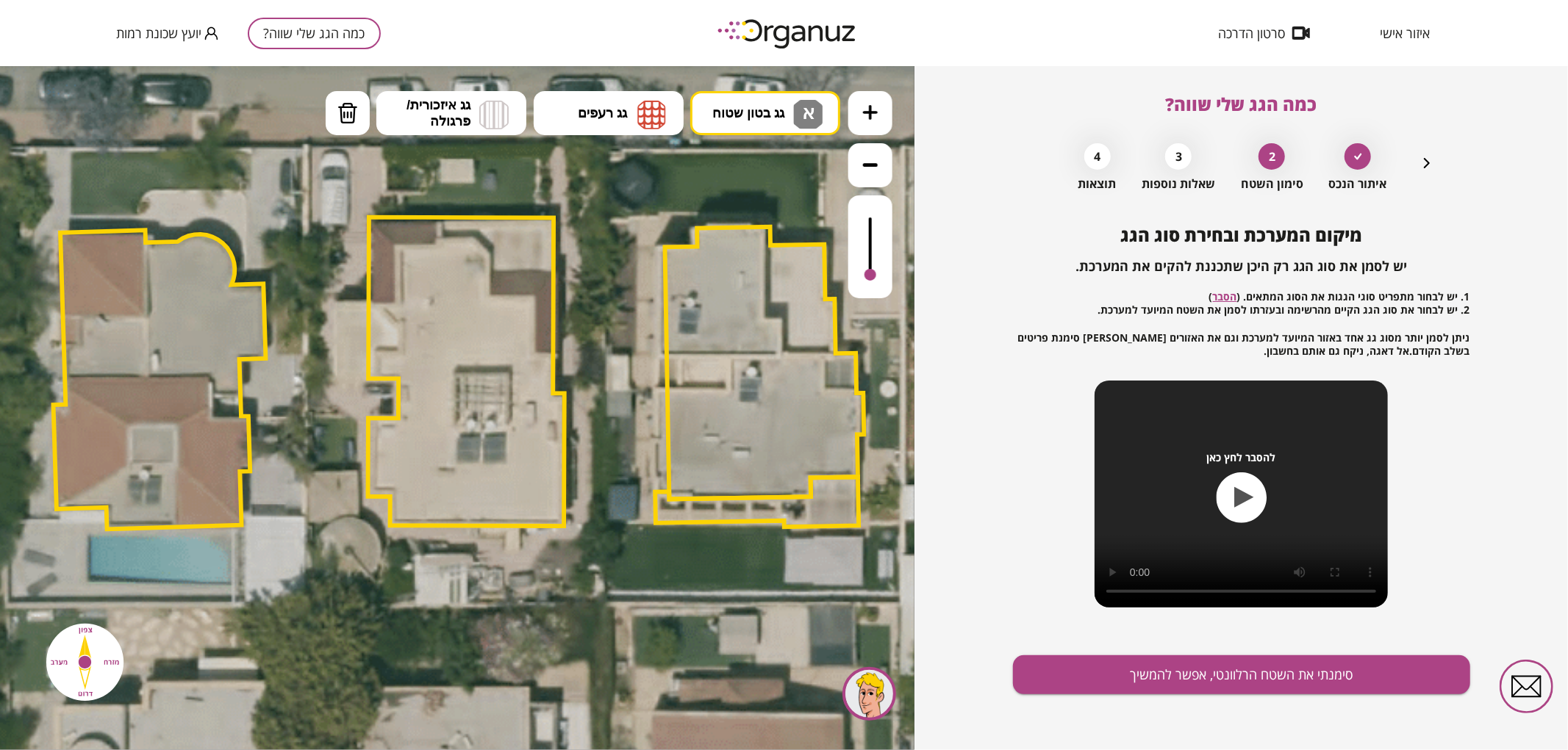
drag, startPoint x: 871, startPoint y: 216, endPoint x: 866, endPoint y: 279, distance: 63.2
click at [866, 279] on div at bounding box center [871, 246] width 44 height 103
click at [870, 267] on div at bounding box center [870, 266] width 11 height 11
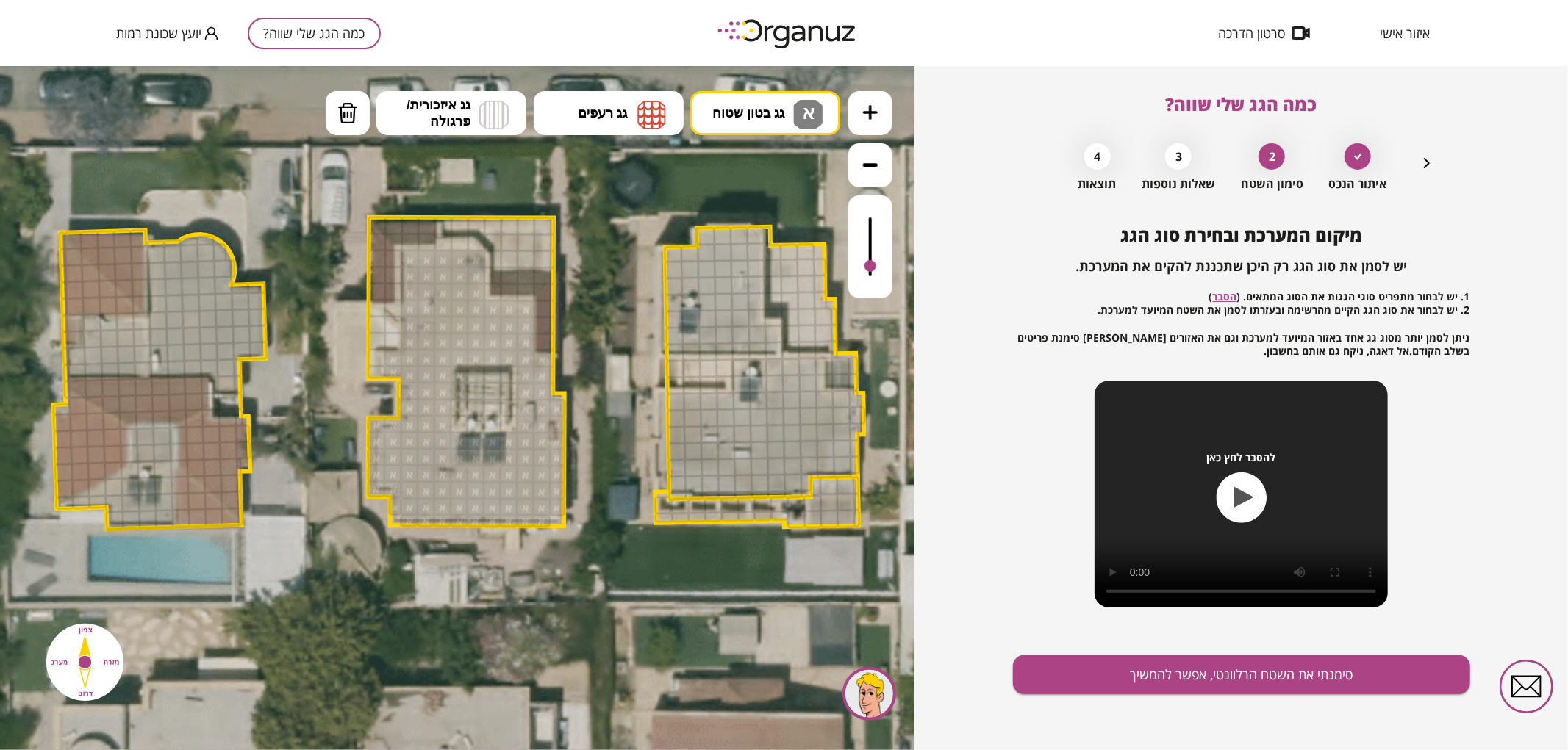
drag, startPoint x: 410, startPoint y: 519, endPoint x: 472, endPoint y: 325, distance: 203.7
click at [335, 112] on button "מחיקה" at bounding box center [348, 112] width 44 height 44
drag, startPoint x: 463, startPoint y: 378, endPoint x: 461, endPoint y: 389, distance: 11.2
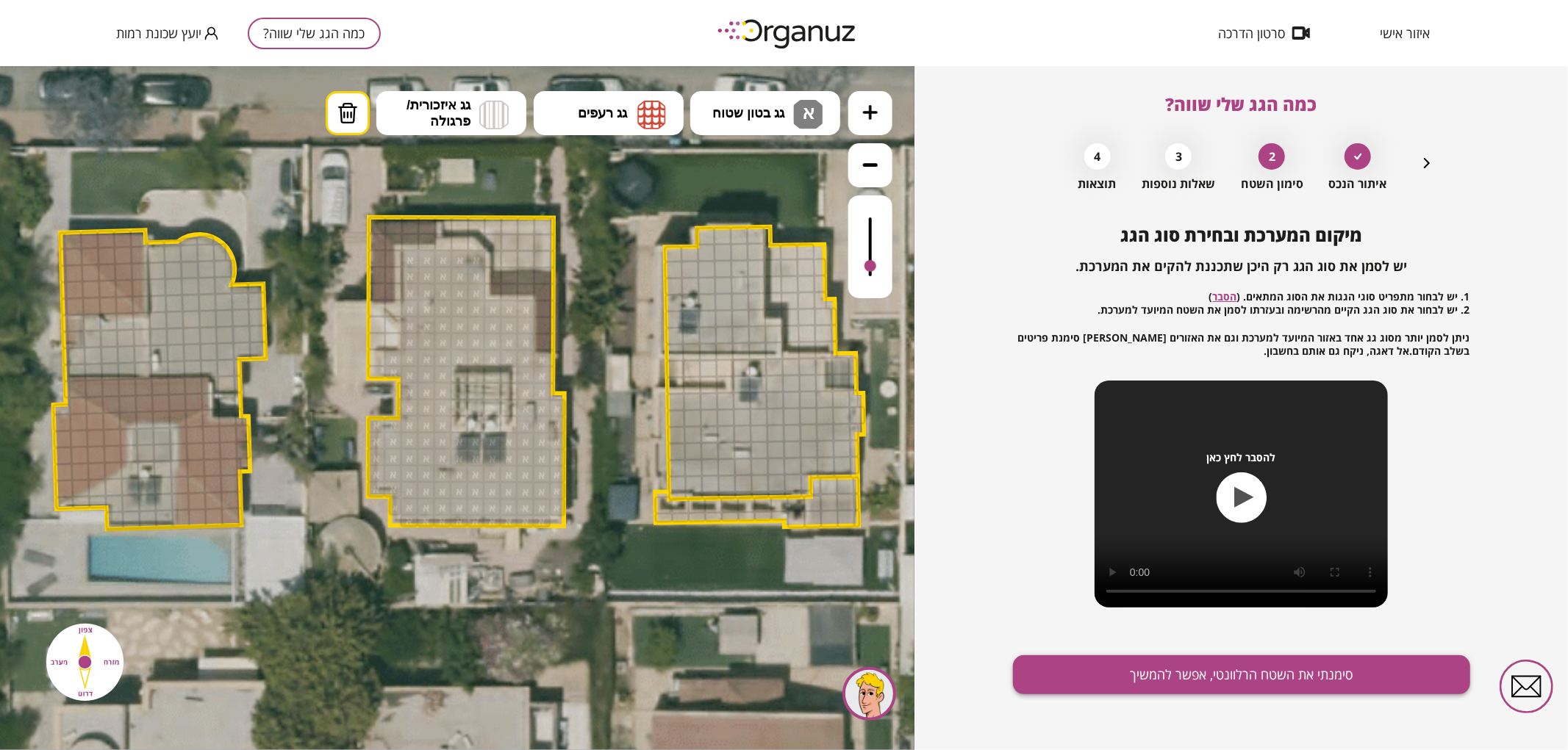
click at [1163, 673] on button "סימנתי את השטח הרלוונטי, אפשר להמשיך" at bounding box center [1241, 675] width 457 height 39
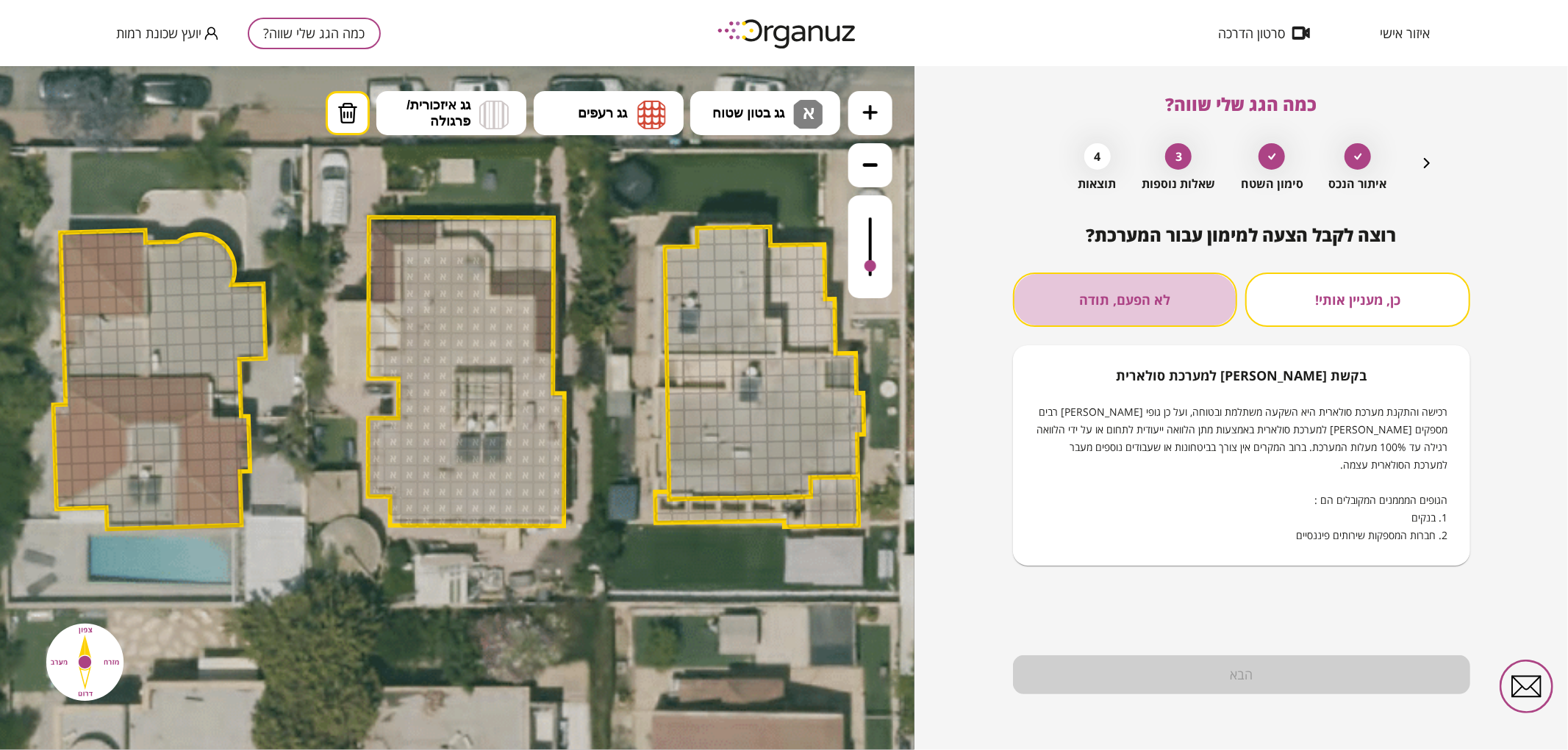
click at [1116, 312] on button "לא הפעם, תודה" at bounding box center [1125, 299] width 225 height 54
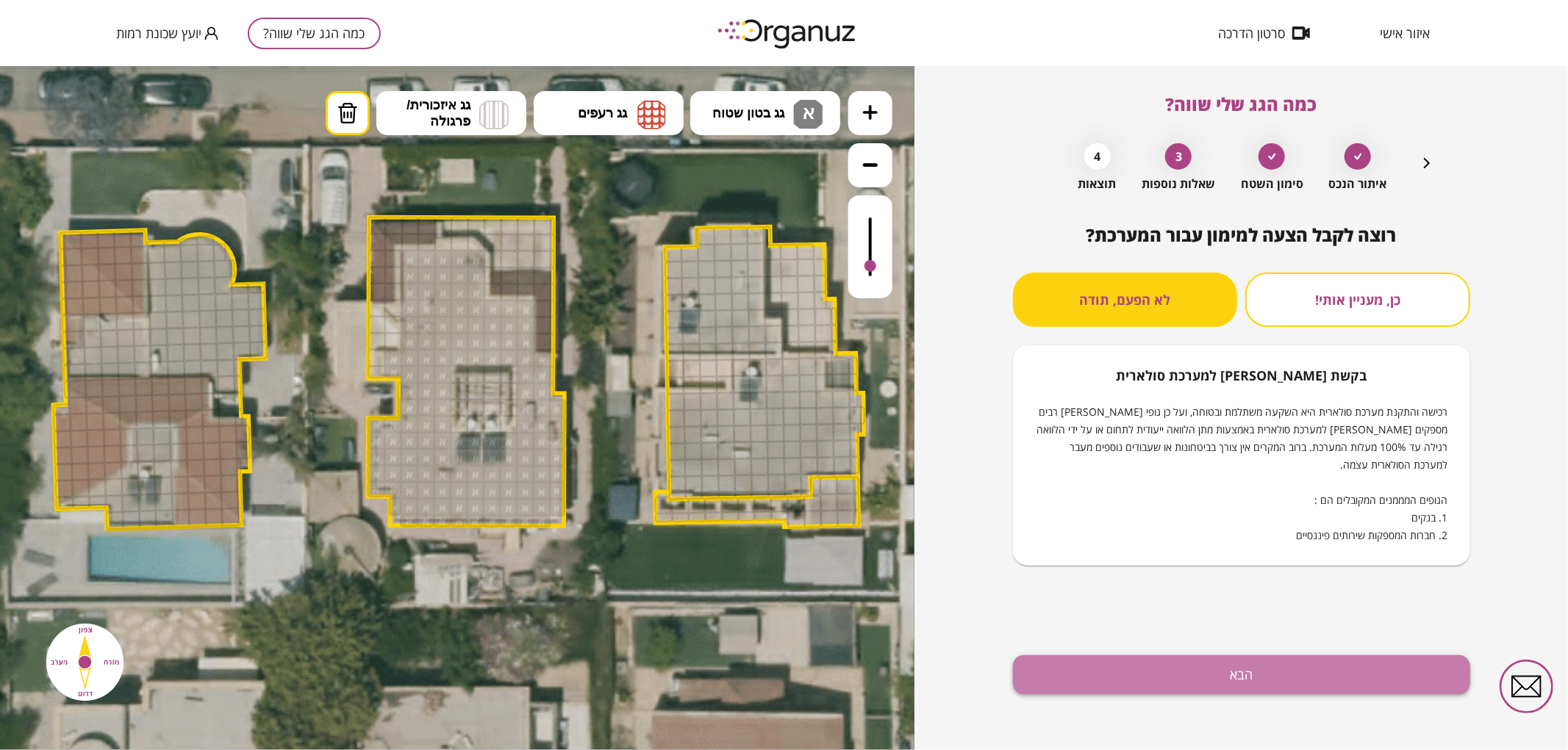
click at [1158, 665] on button "הבא" at bounding box center [1241, 675] width 457 height 39
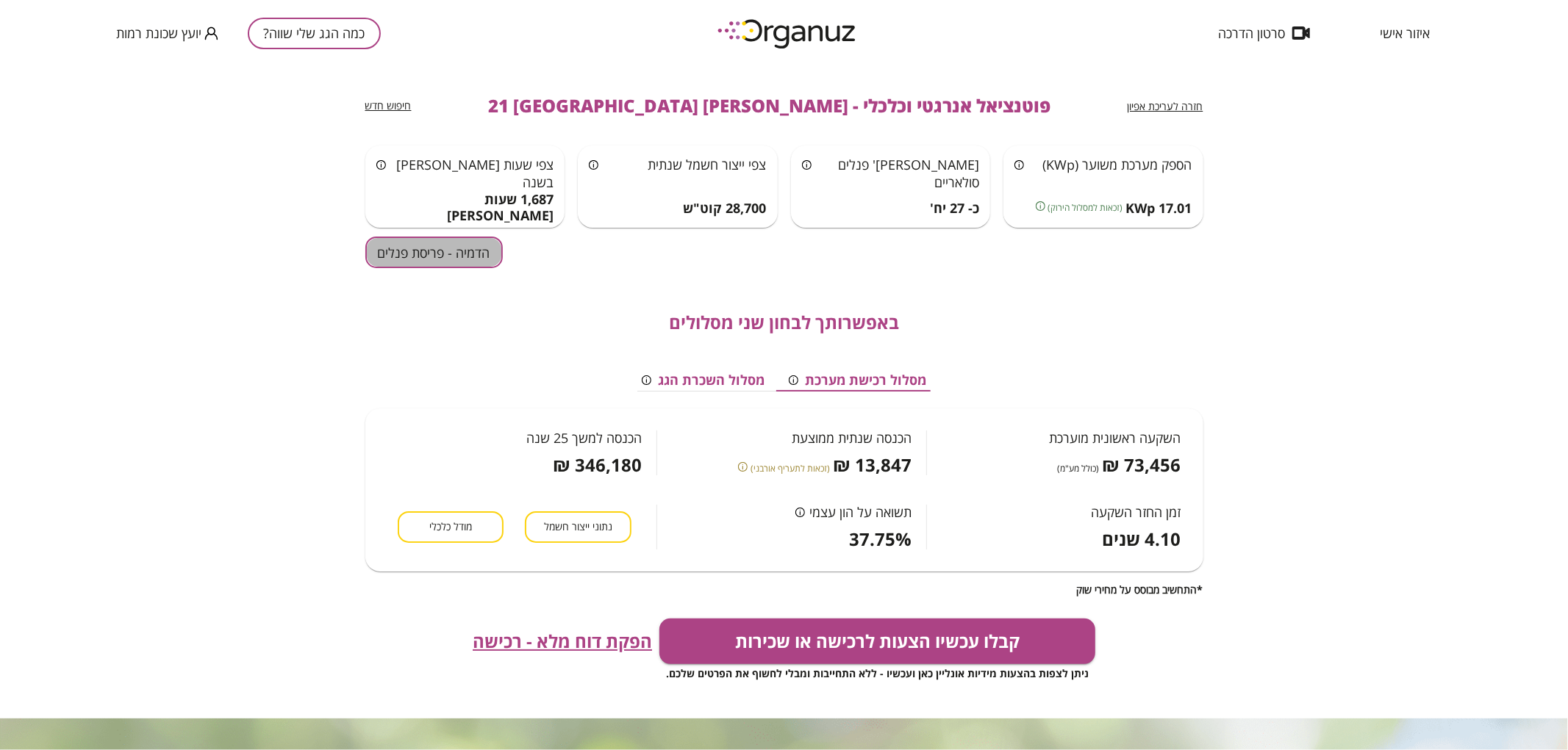
click at [439, 259] on button "הדמיה - פריסת פנלים" at bounding box center [434, 252] width 138 height 31
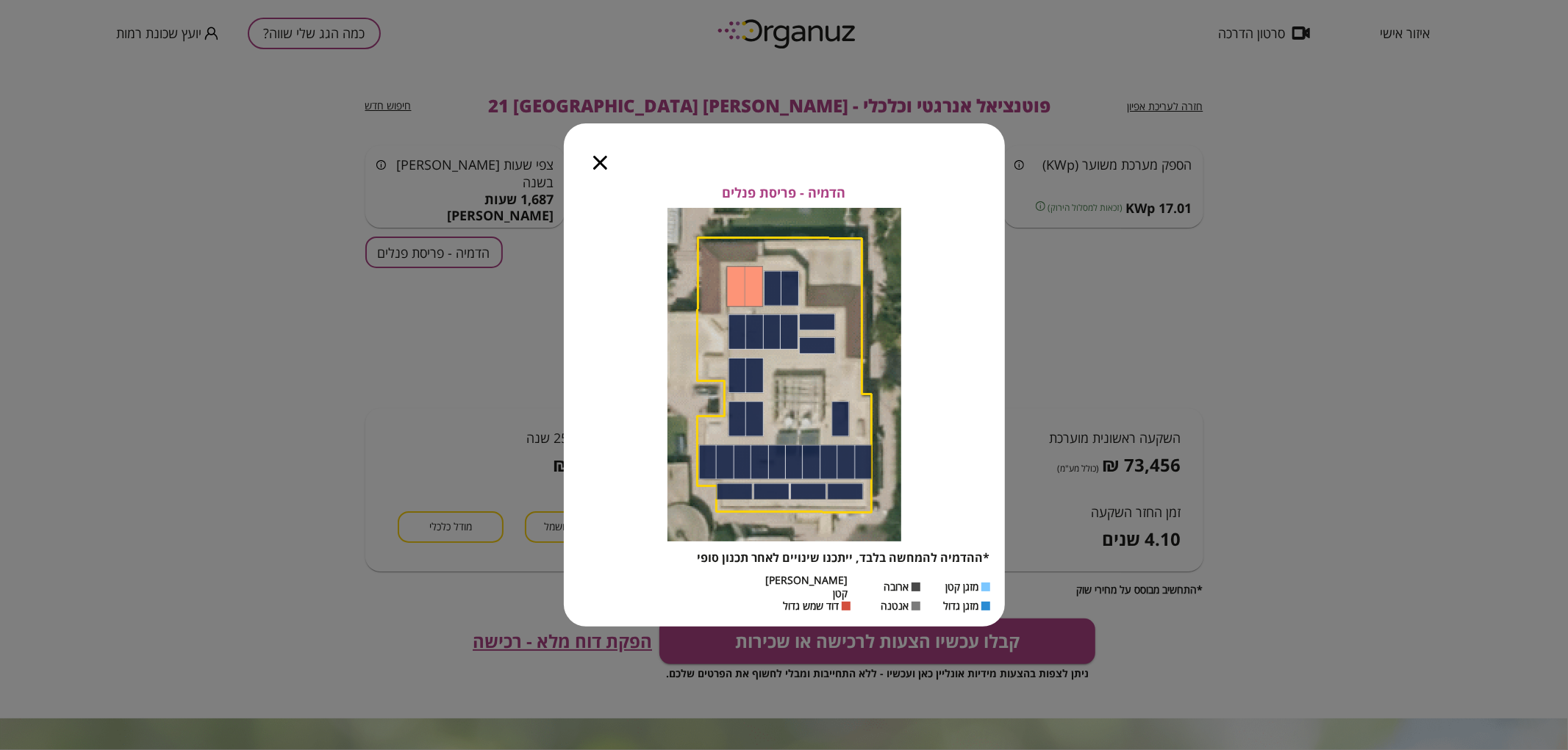
click at [592, 173] on div at bounding box center [599, 154] width 73 height 62
click at [597, 170] on icon "button" at bounding box center [600, 163] width 14 height 14
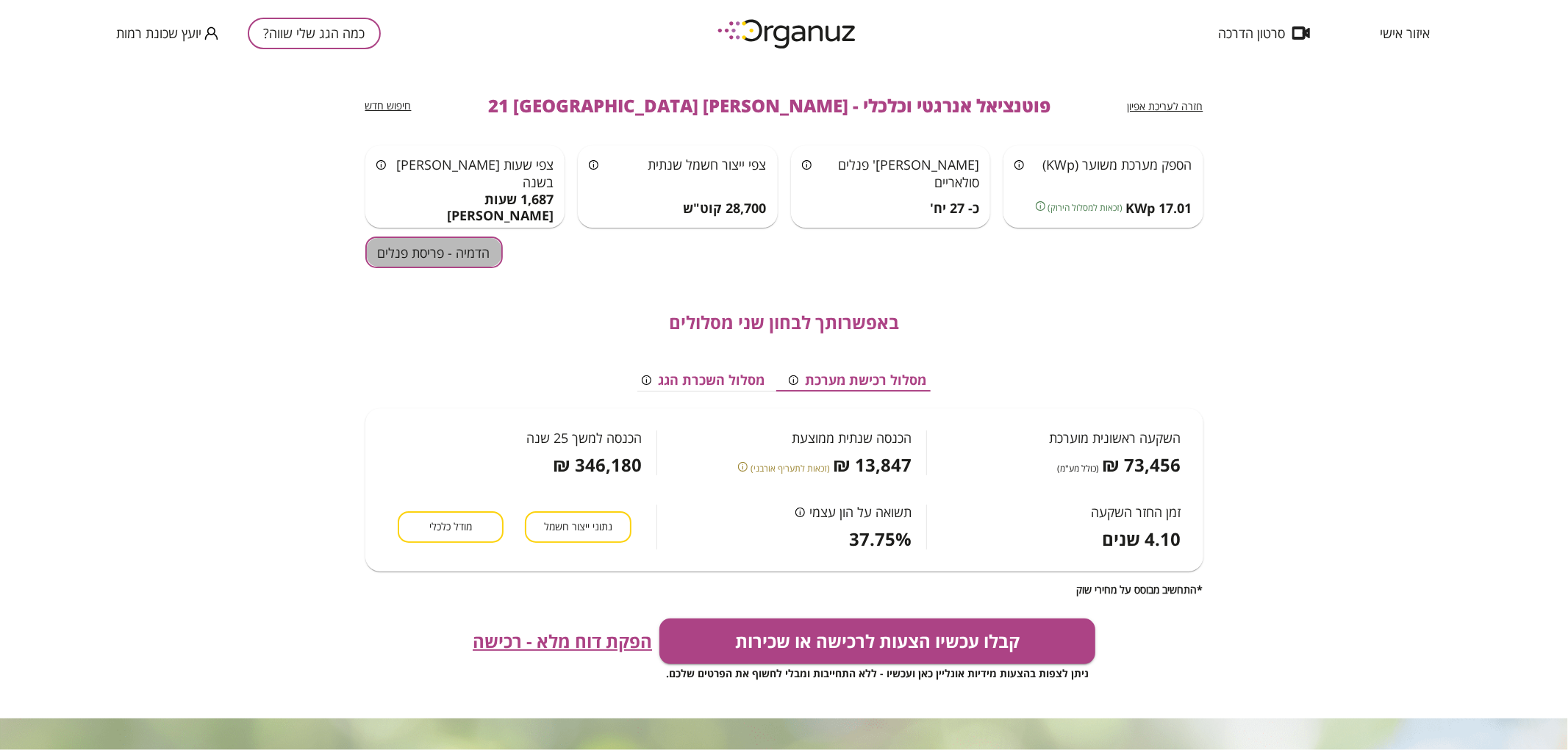
click at [380, 267] on button "הדמיה - פריסת פנלים" at bounding box center [434, 252] width 138 height 31
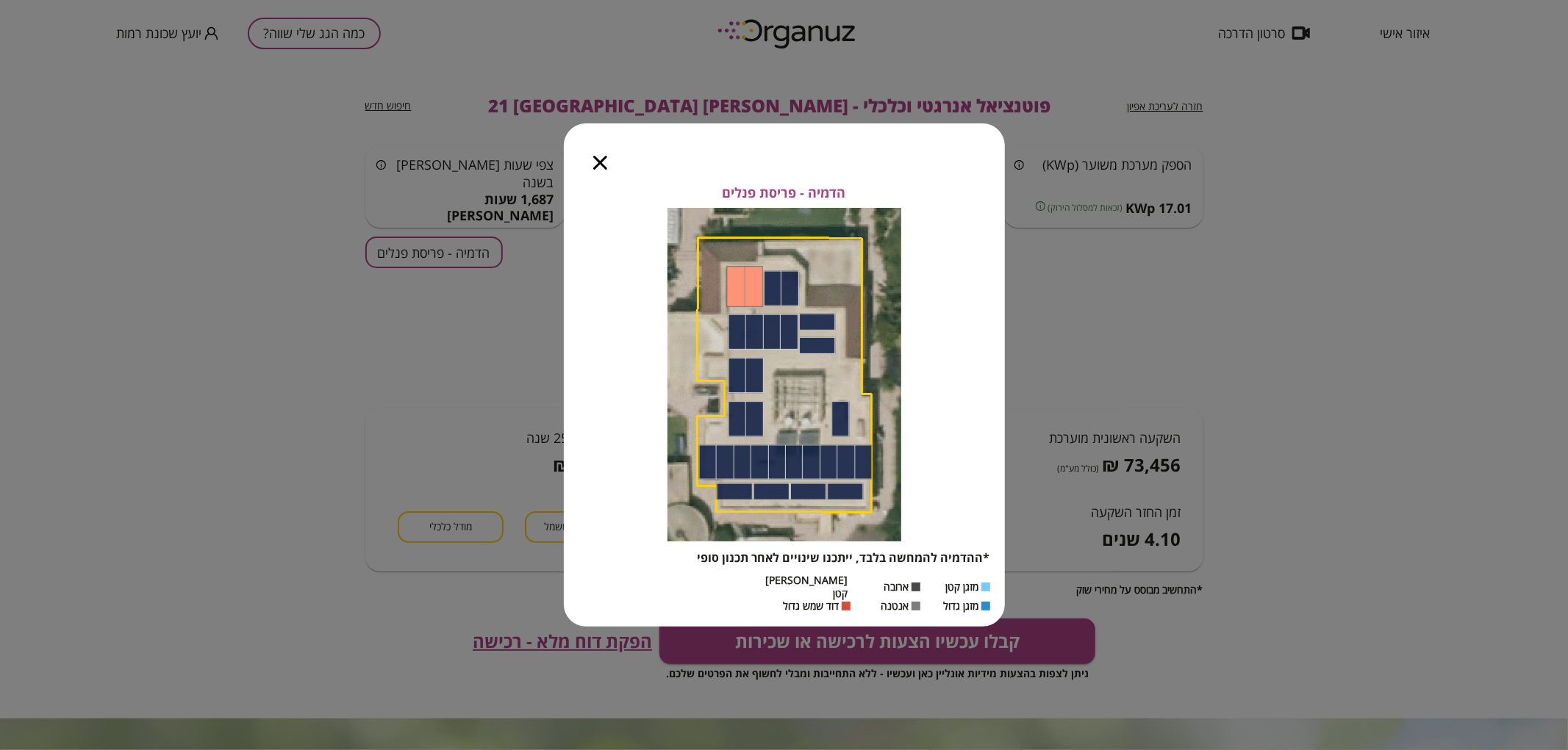
click at [596, 176] on div at bounding box center [599, 154] width 73 height 62
click at [593, 170] on icon "button" at bounding box center [600, 163] width 14 height 14
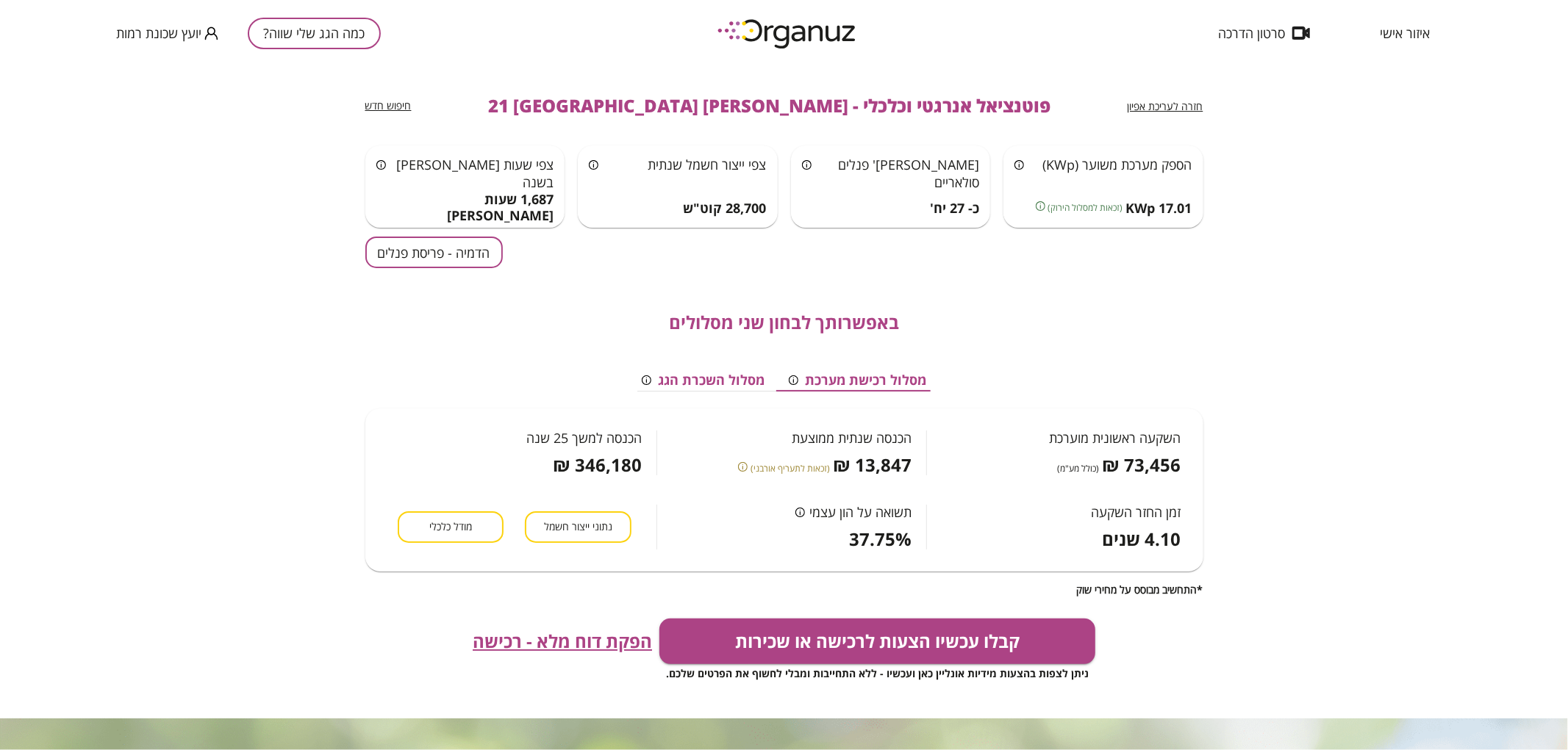
click at [354, 28] on button "כמה הגג שלי שווה?" at bounding box center [315, 33] width 133 height 31
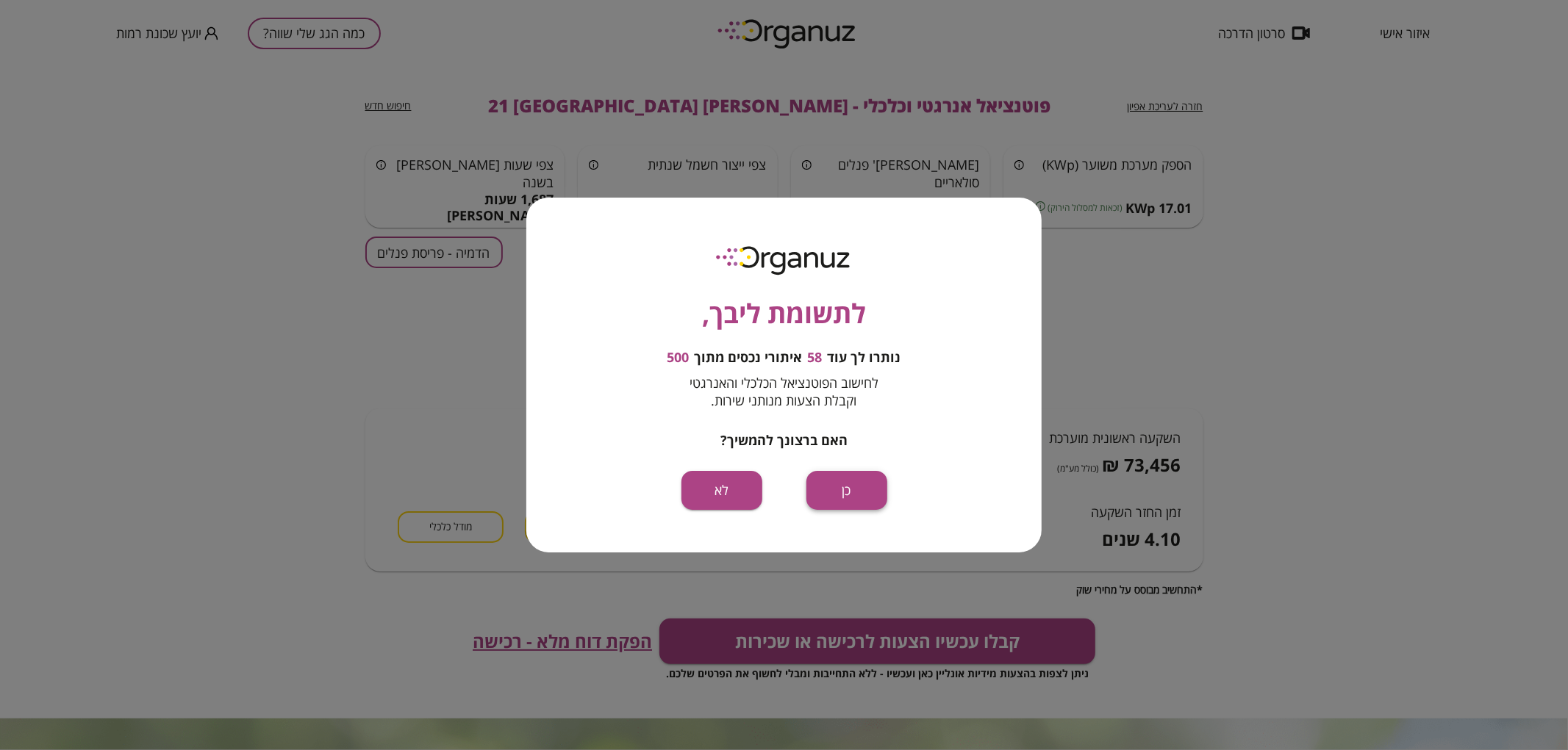
click at [825, 487] on button "כן" at bounding box center [847, 491] width 81 height 39
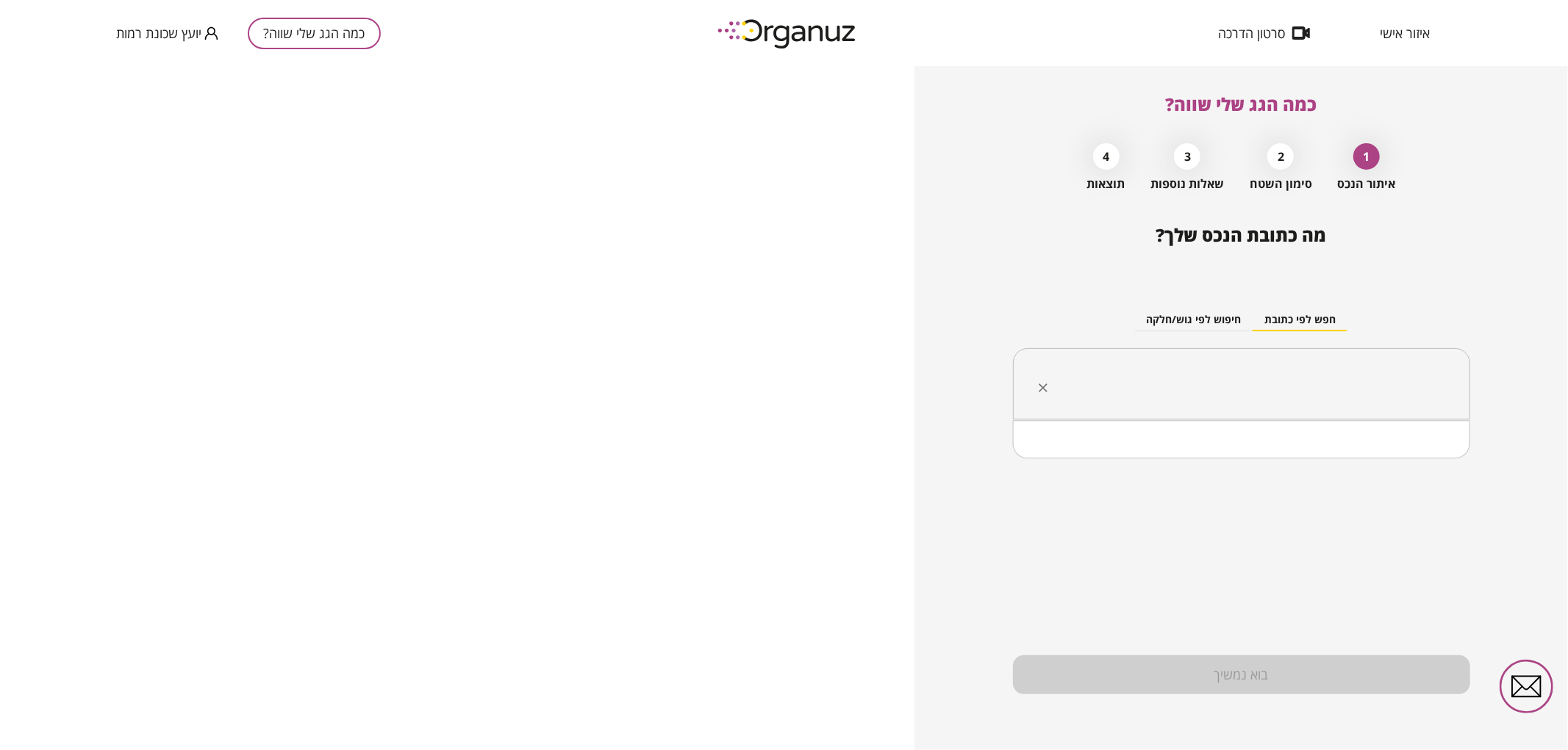
click at [1217, 386] on input "text" at bounding box center [1247, 384] width 411 height 37
click at [1274, 476] on li "יעקב חזן 20 באר שבע" at bounding box center [1241, 484] width 419 height 27
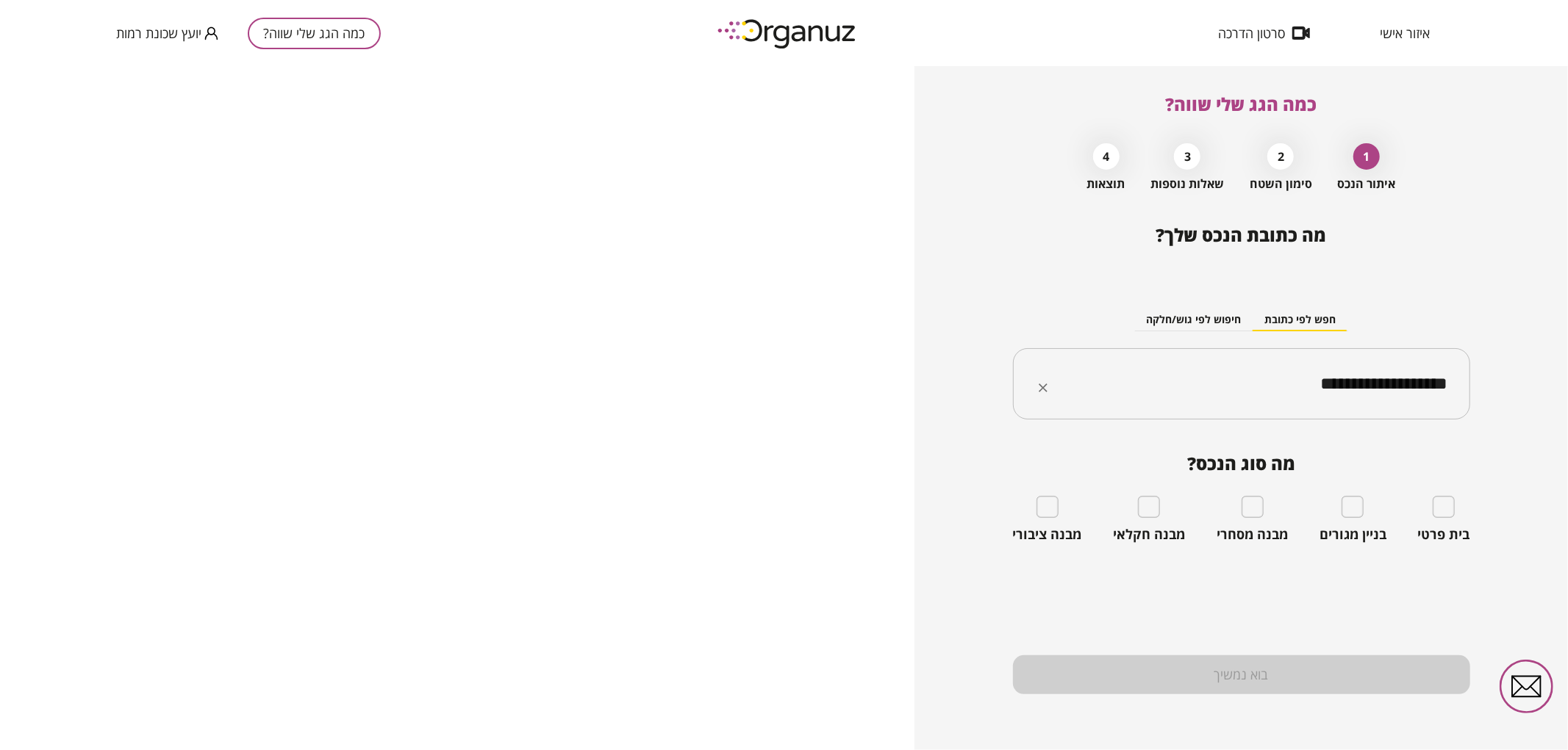
type input "**********"
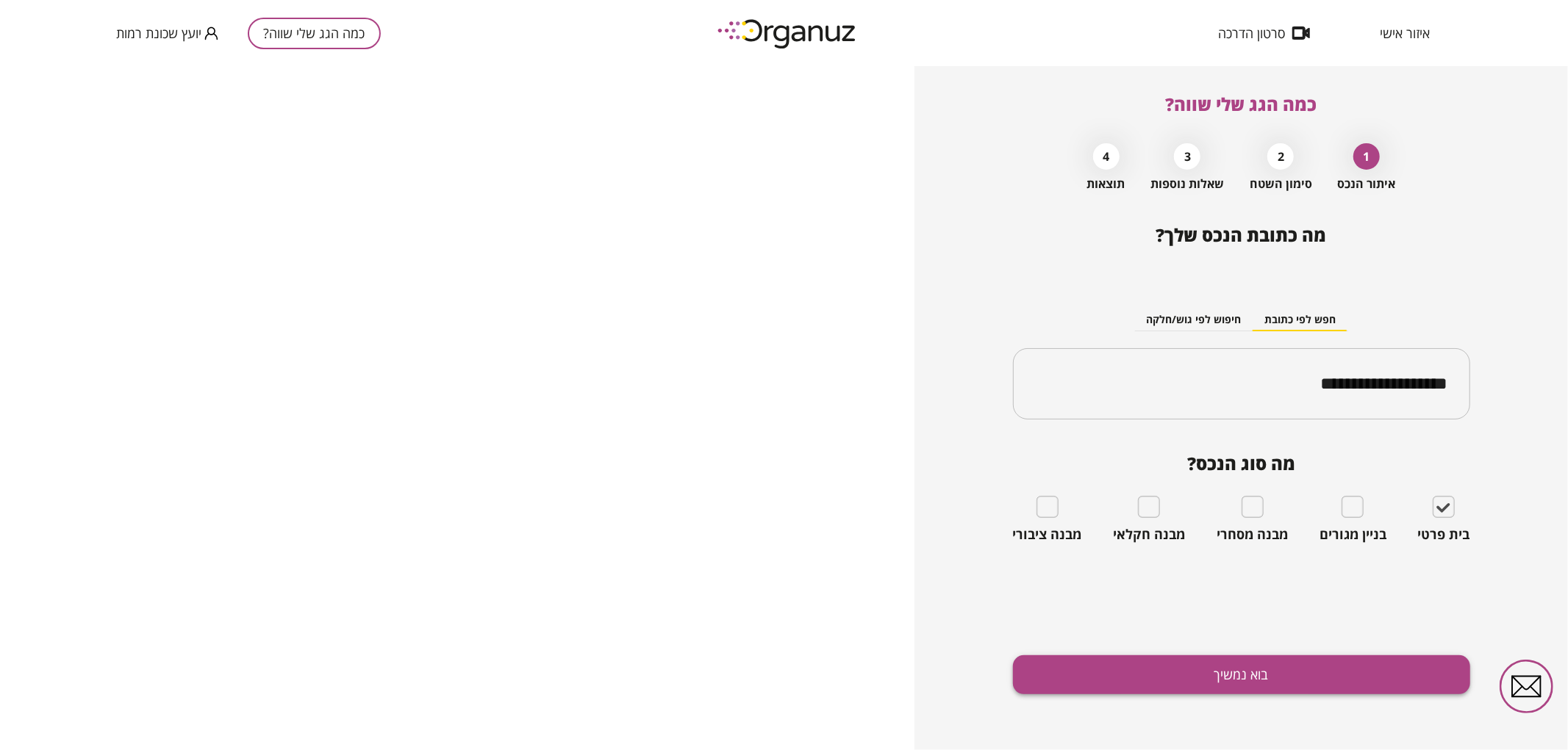
click at [1232, 660] on button "בוא נמשיך" at bounding box center [1241, 675] width 457 height 39
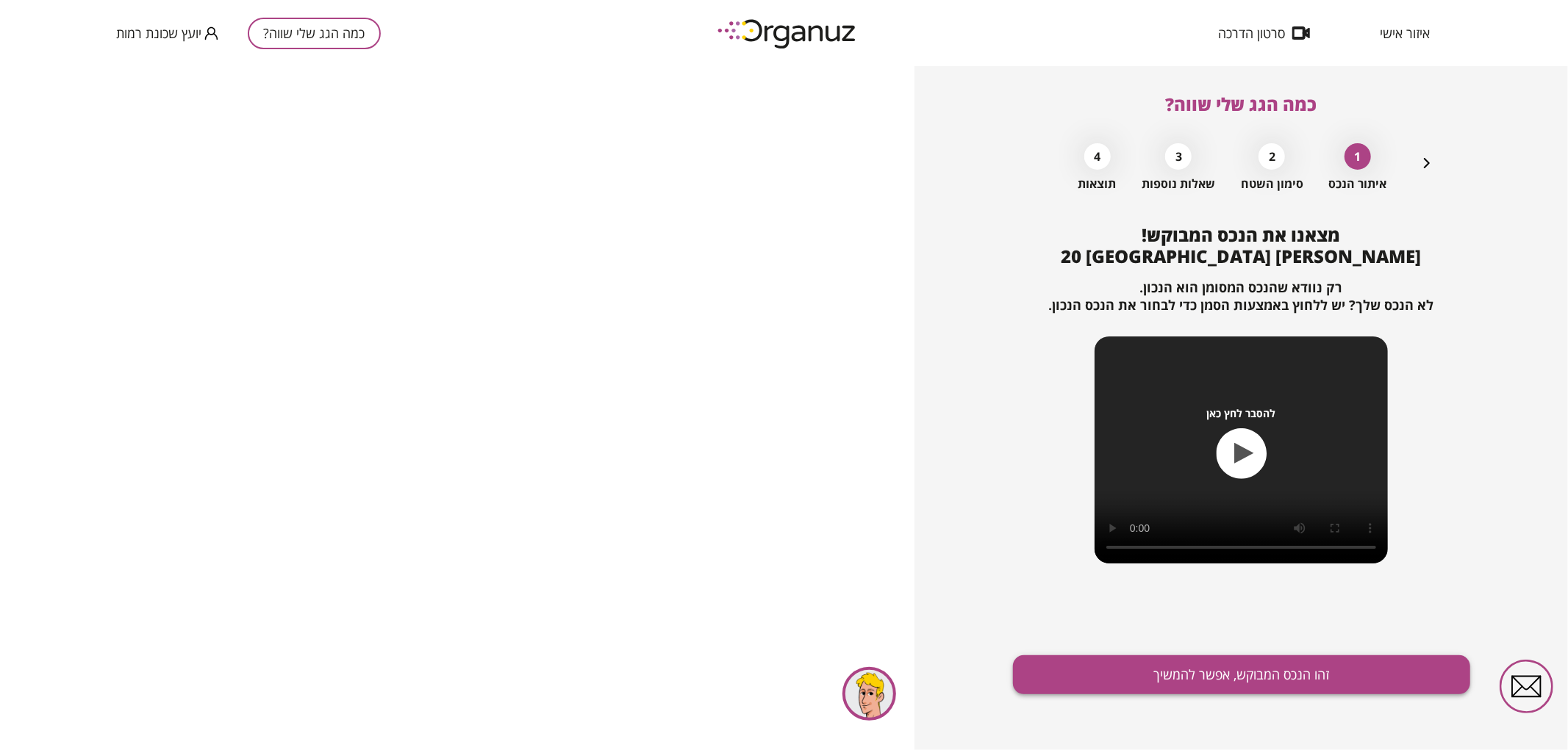
click at [1262, 688] on button "זהו הנכס המבוקש, אפשר להמשיך" at bounding box center [1241, 675] width 457 height 39
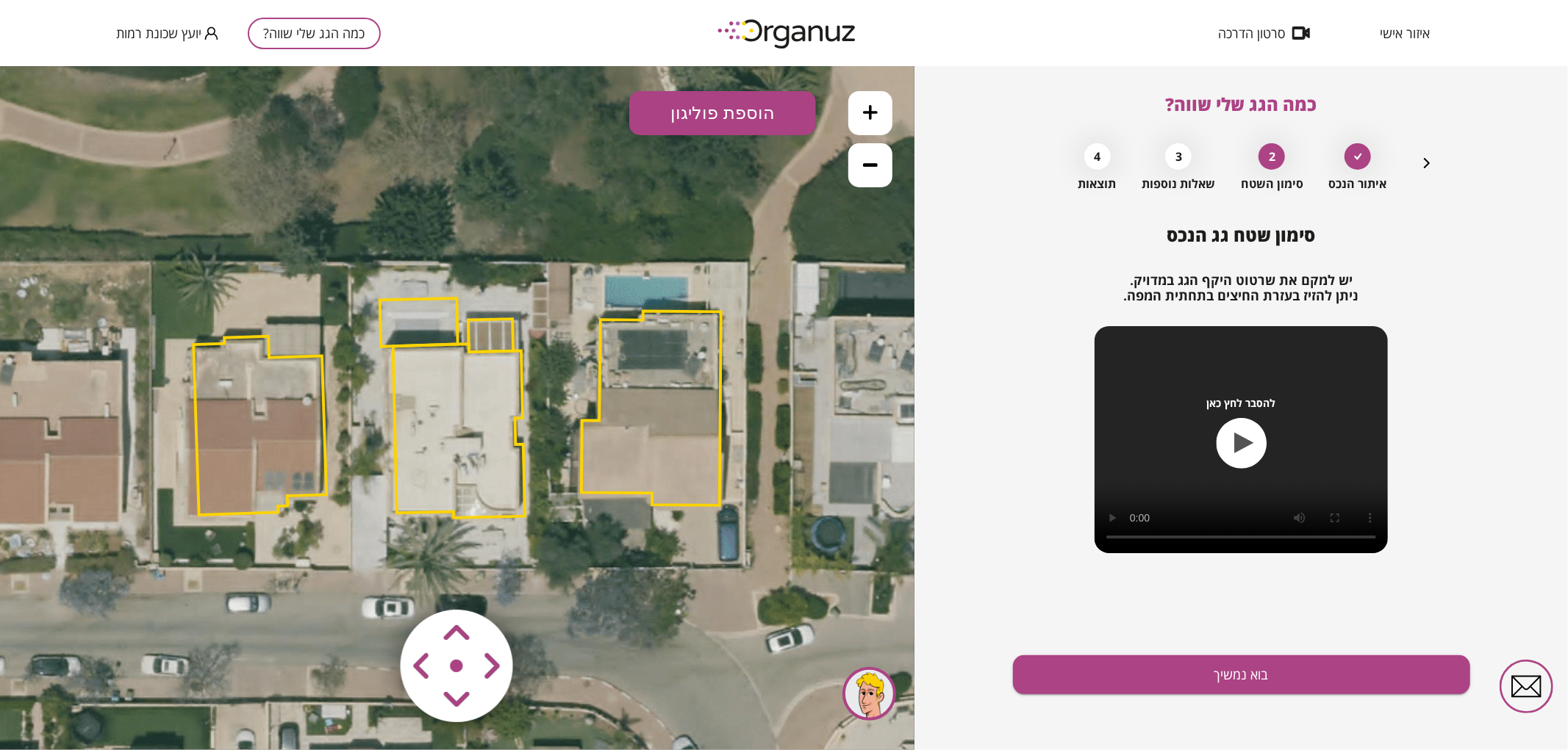
click at [416, 316] on polygon at bounding box center [419, 321] width 78 height 48
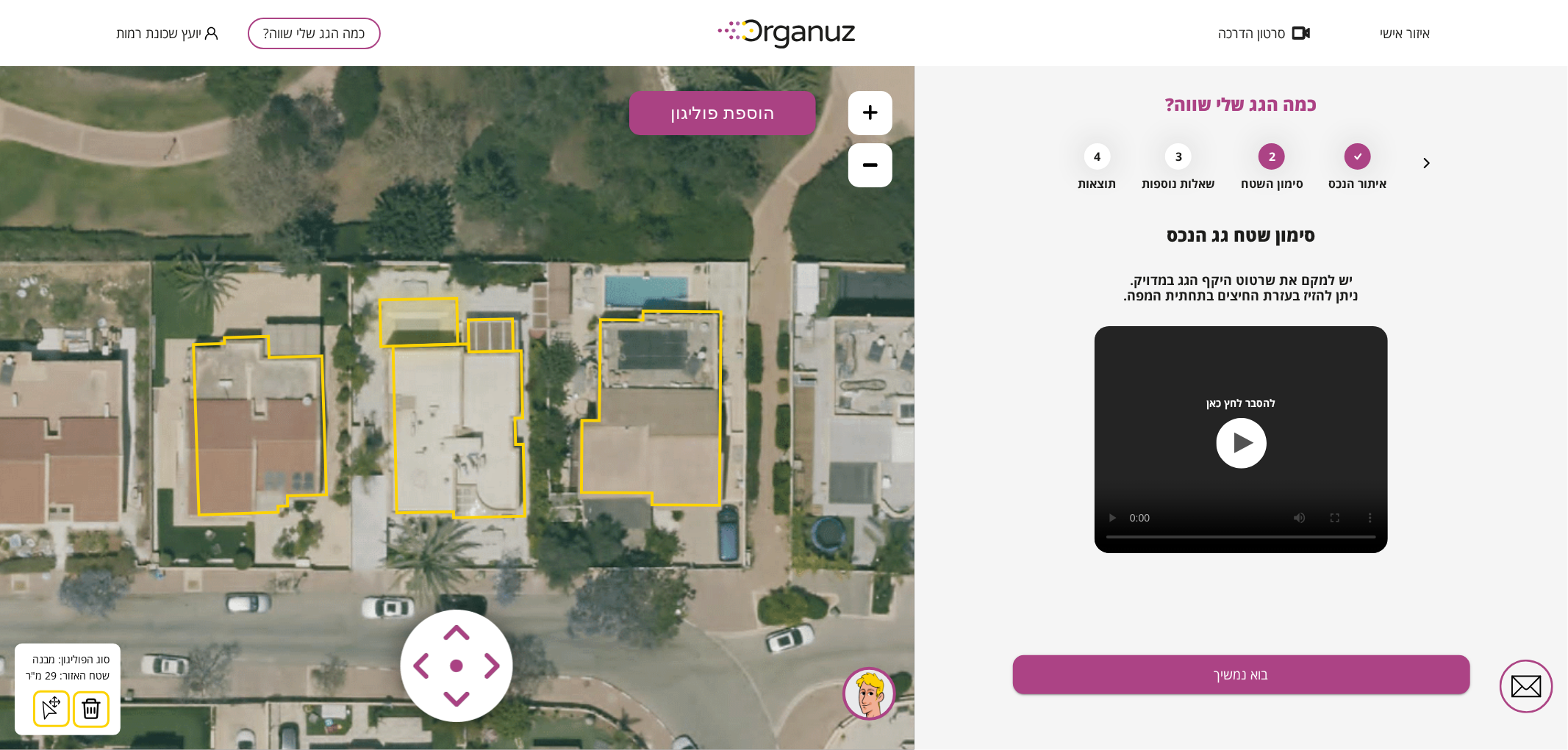
click at [91, 712] on img at bounding box center [91, 708] width 21 height 22
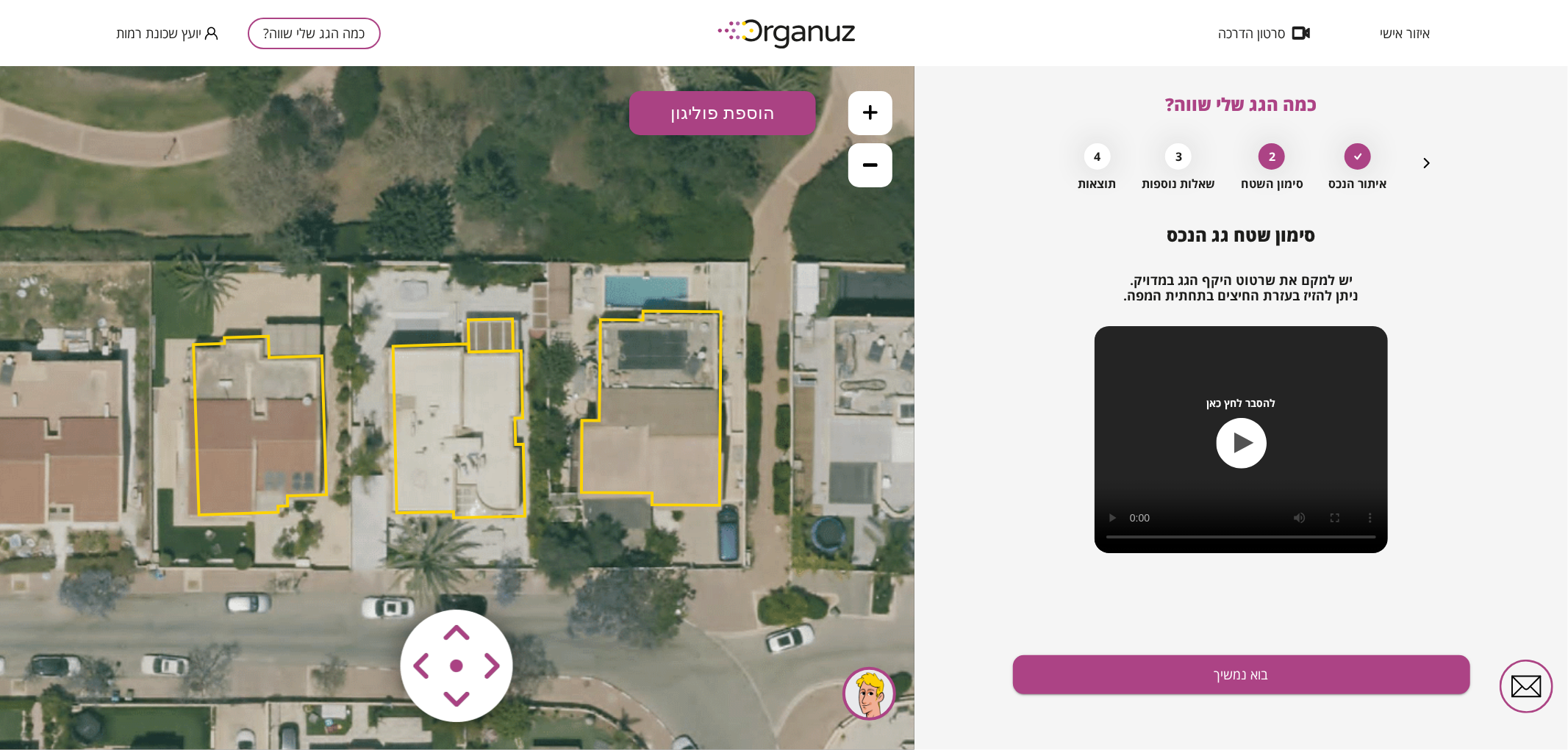
click at [488, 333] on polygon at bounding box center [491, 334] width 45 height 33
click at [91, 707] on img at bounding box center [91, 708] width 21 height 22
click at [550, 618] on icon at bounding box center [452, 406] width 1621 height 1620
click at [370, 579] on area at bounding box center [370, 579] width 0 height 0
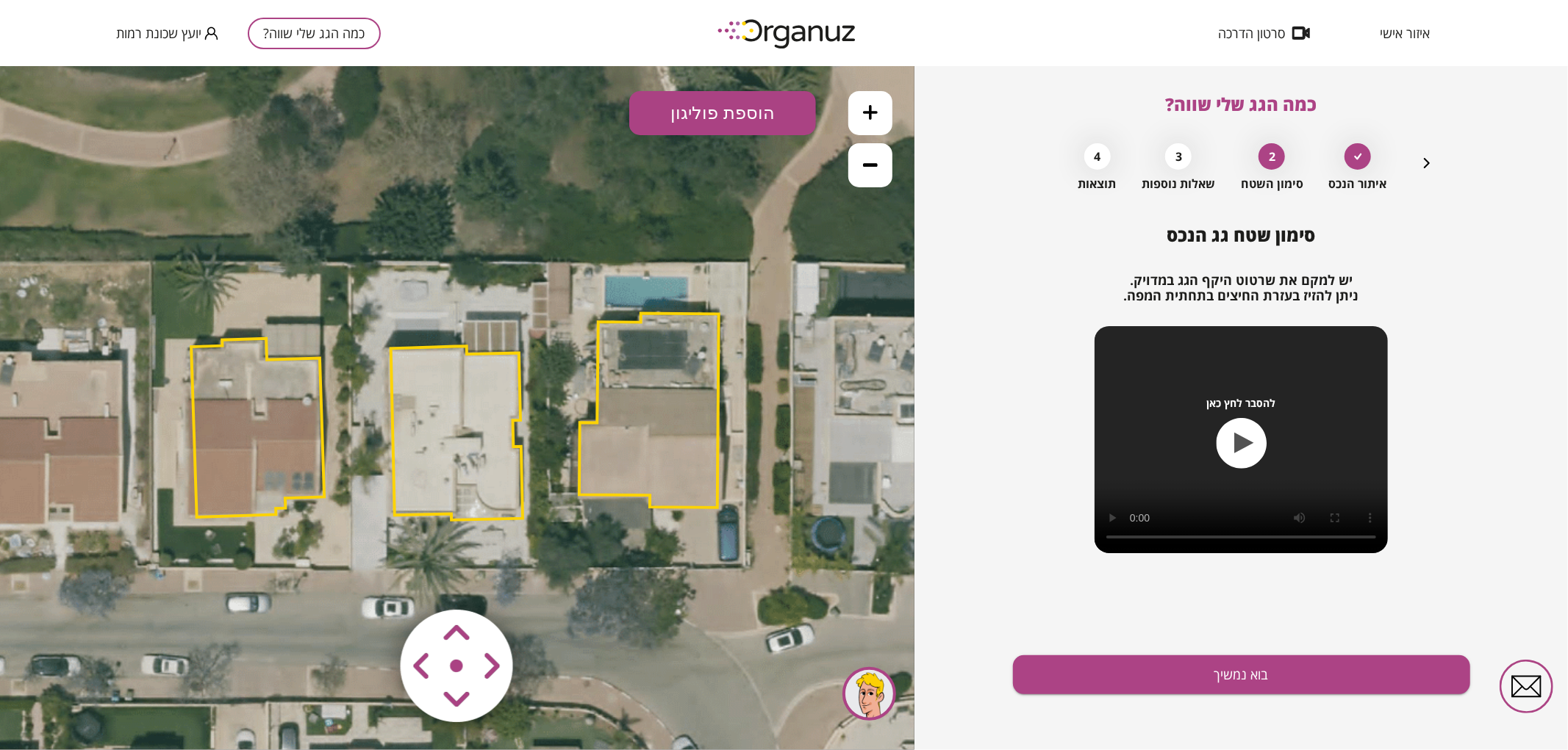
click at [459, 426] on polygon at bounding box center [457, 432] width 132 height 174
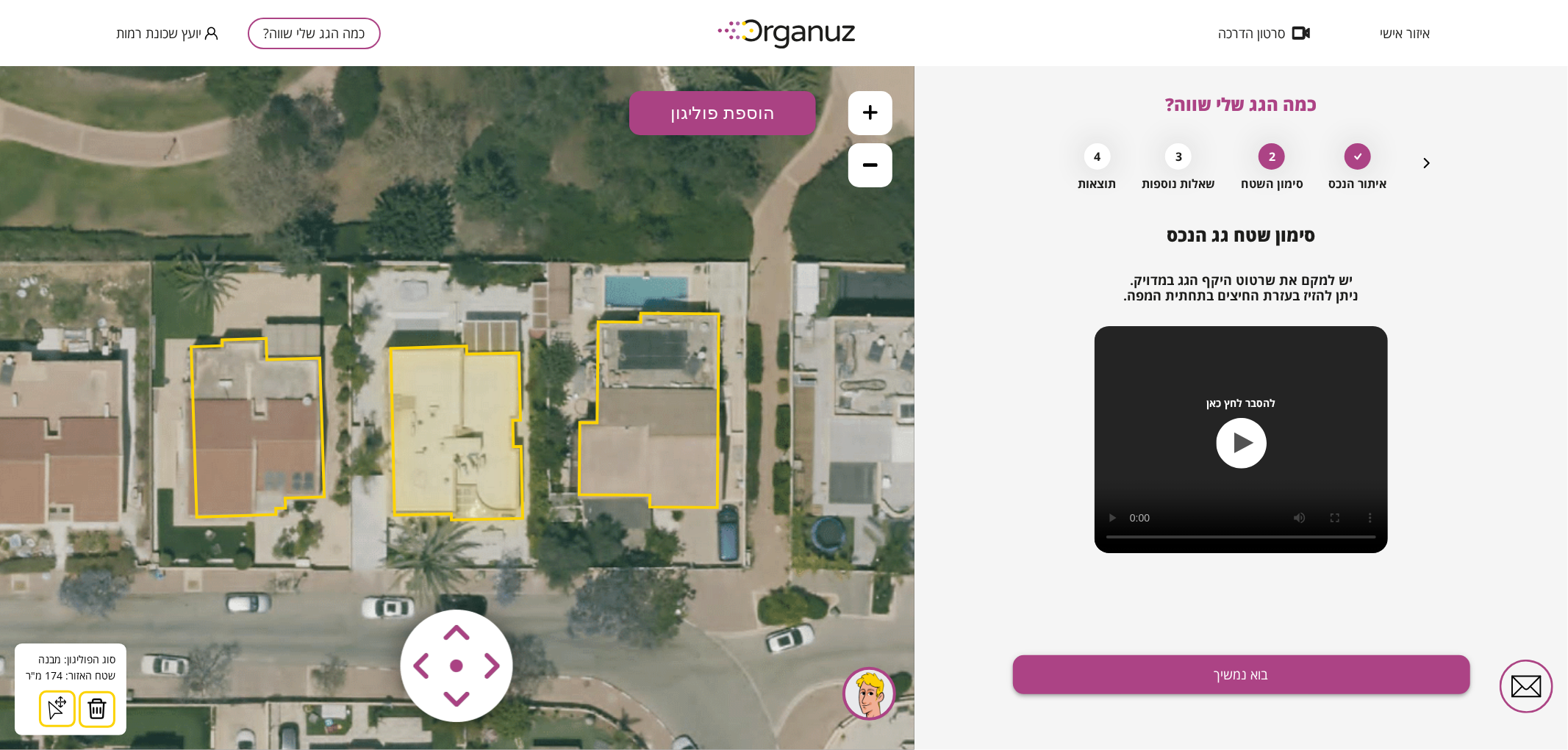
click at [1258, 678] on button "בוא נמשיך" at bounding box center [1241, 675] width 457 height 39
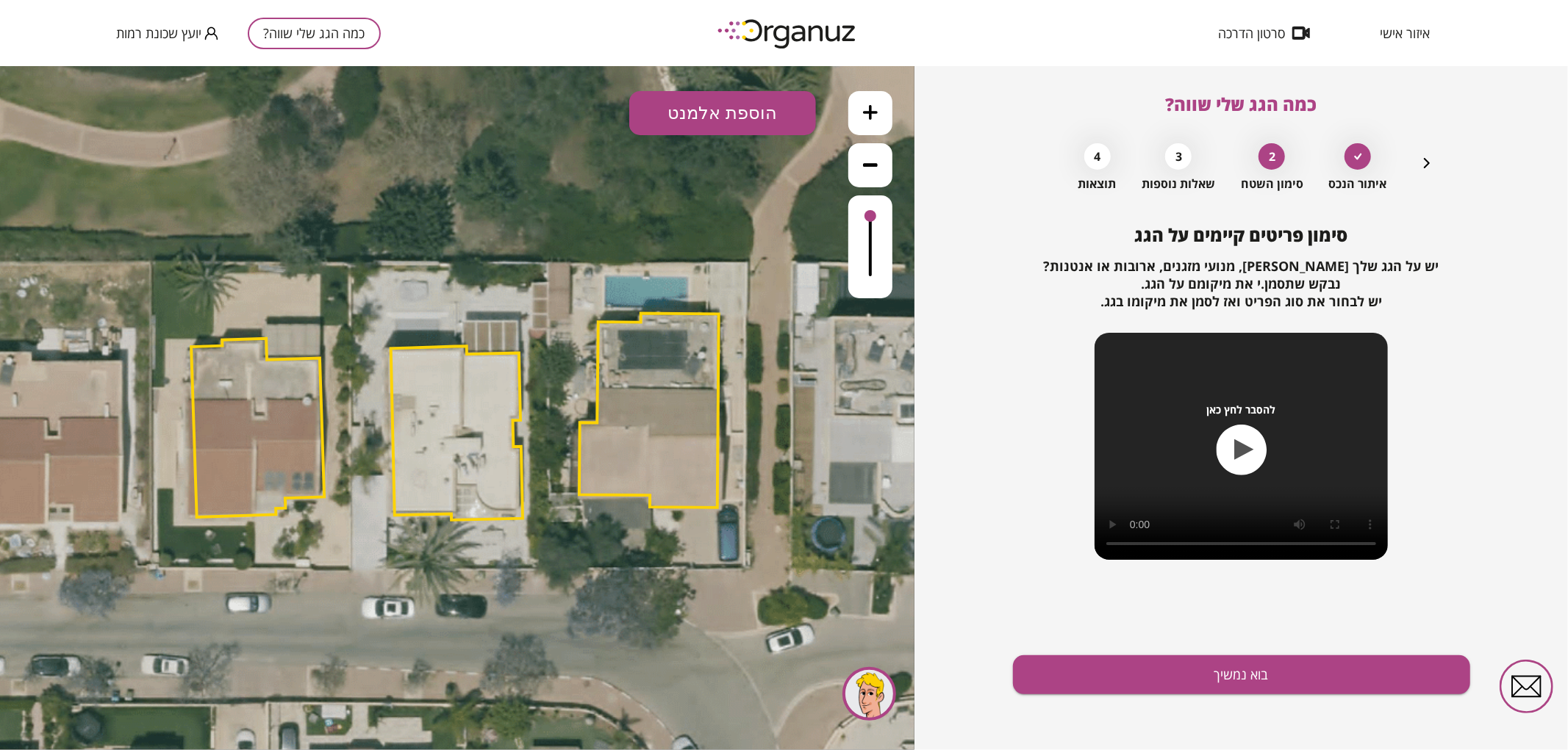
click at [876, 111] on icon at bounding box center [870, 111] width 15 height 15
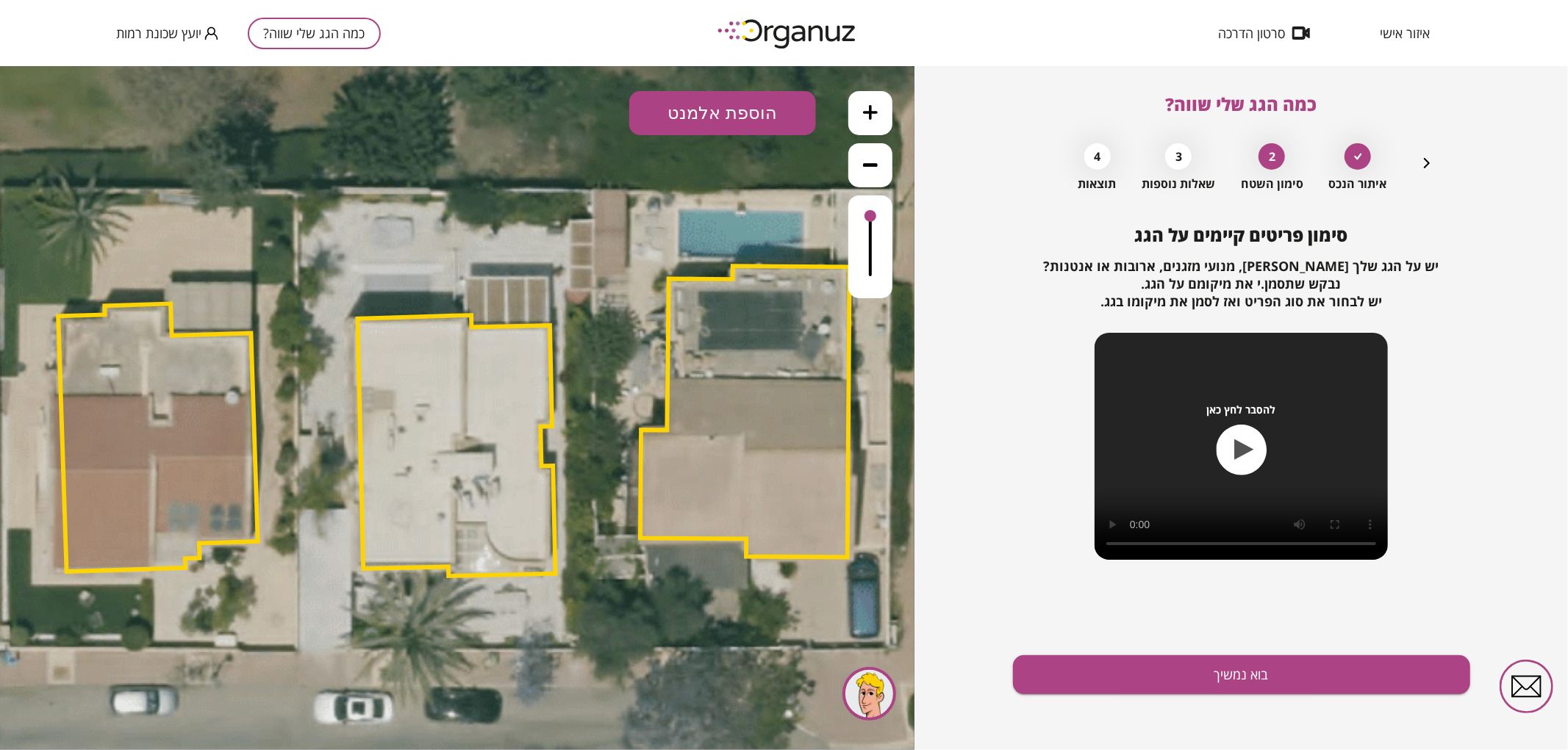
click at [711, 124] on button "הוספת אלמנט" at bounding box center [723, 112] width 187 height 44
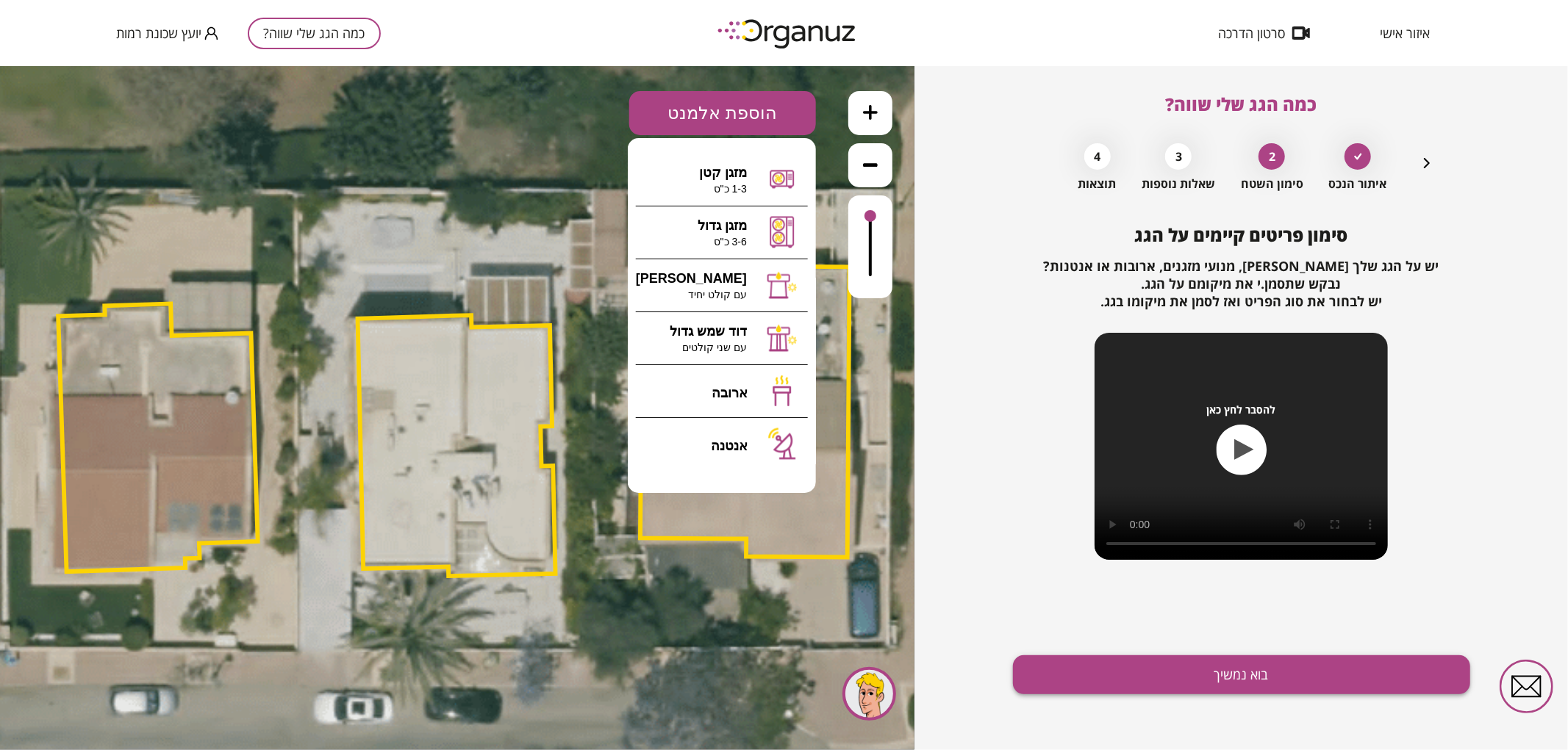
click at [1217, 669] on button "בוא נמשיך" at bounding box center [1241, 675] width 457 height 39
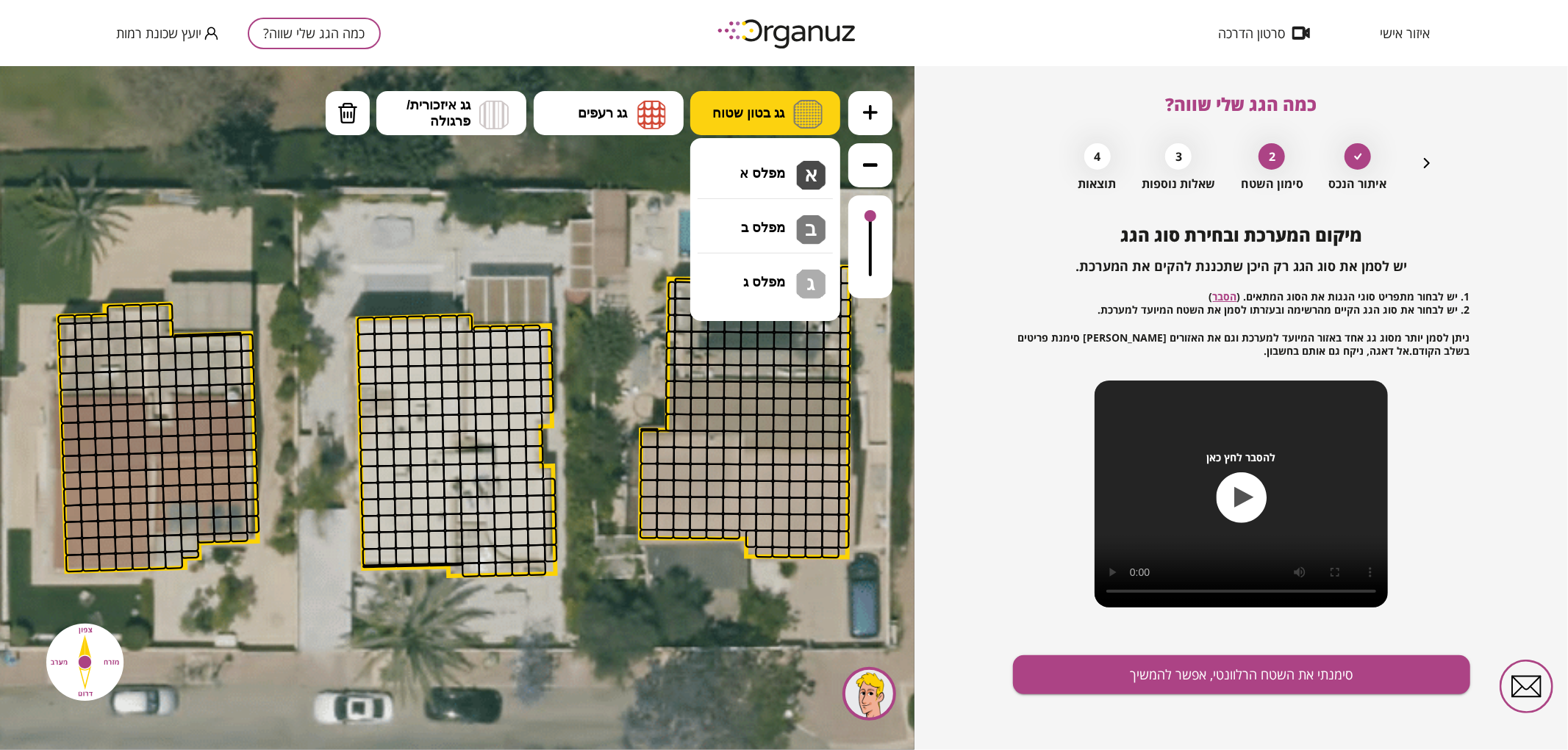
click at [763, 117] on span "גג בטון שטוח" at bounding box center [748, 112] width 72 height 16
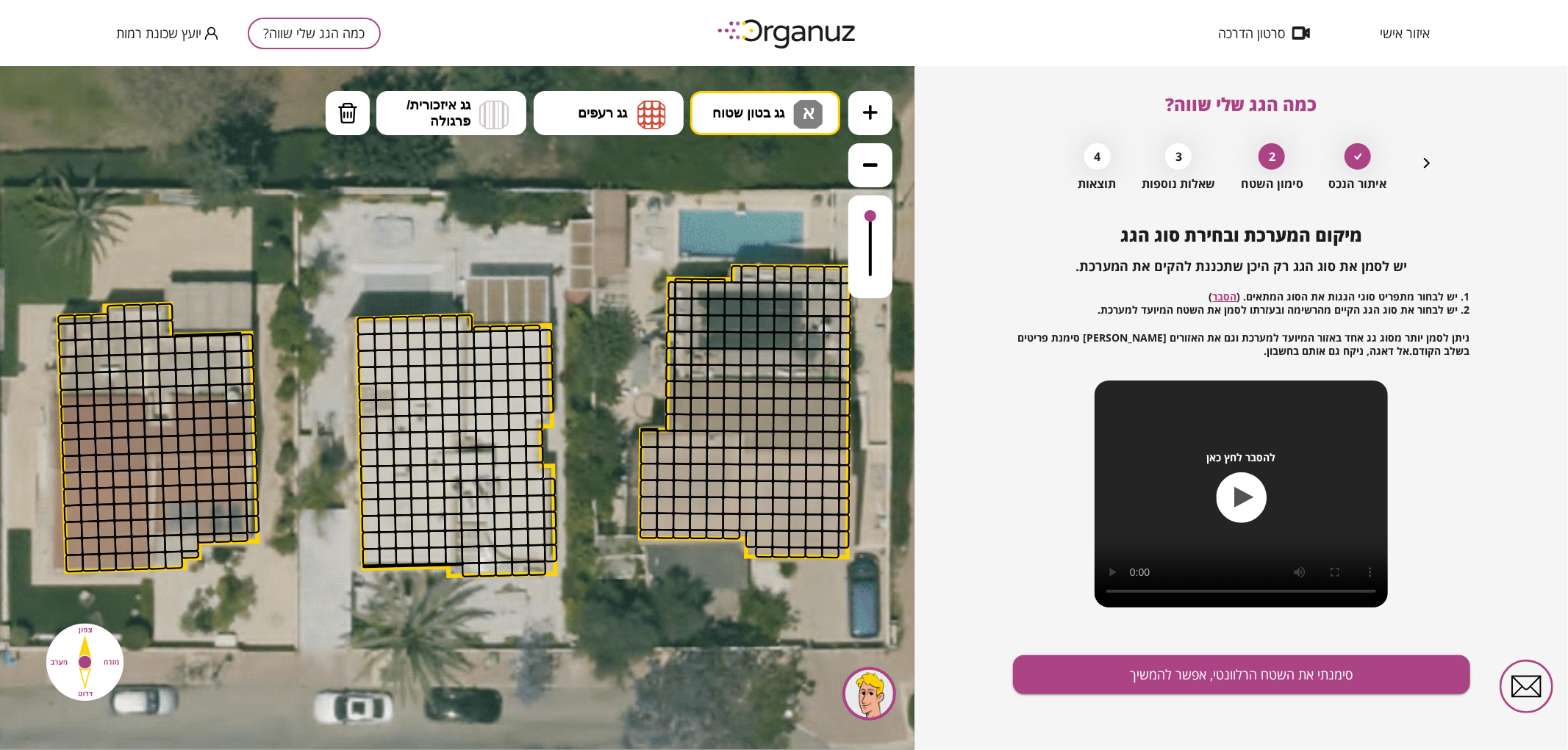
click at [782, 168] on div ".st0 { fill: #FFFFFF; } 0" at bounding box center [457, 407] width 915 height 684
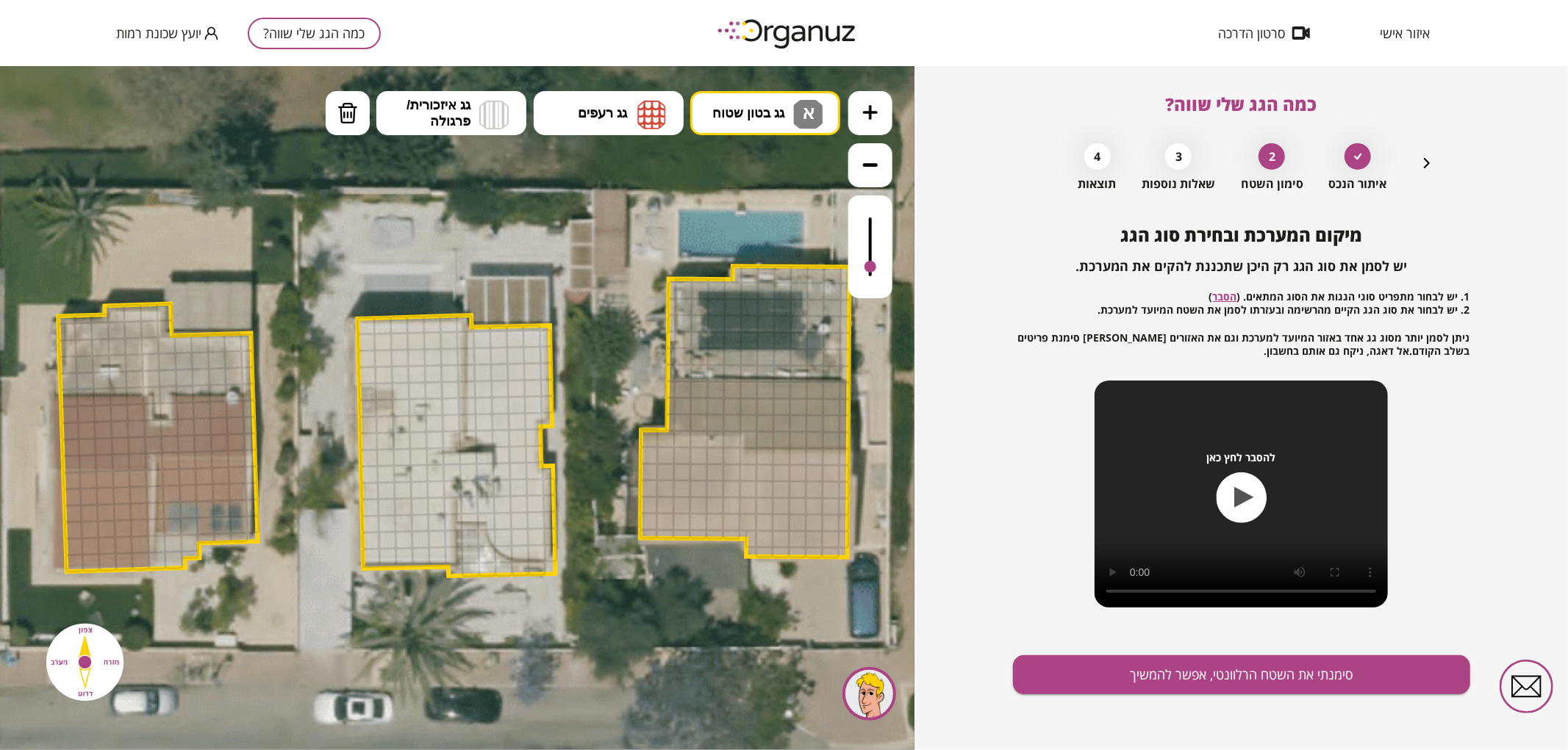
drag, startPoint x: 864, startPoint y: 214, endPoint x: 880, endPoint y: 268, distance: 56.3
click at [880, 268] on div at bounding box center [871, 246] width 44 height 103
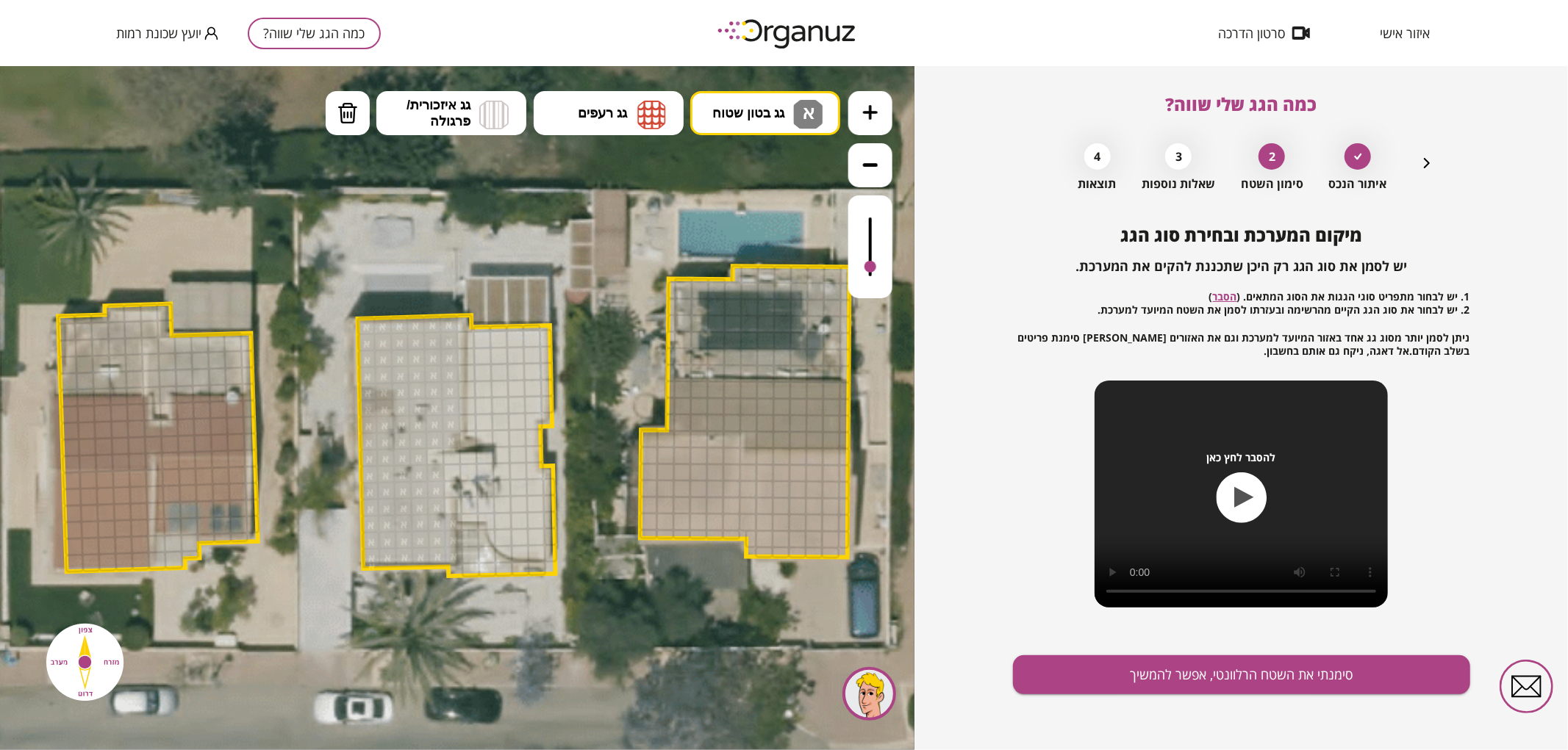
drag, startPoint x: 369, startPoint y: 323, endPoint x: 434, endPoint y: 474, distance: 164.4
click at [786, 102] on button "גג בטון שטוח א" at bounding box center [766, 112] width 150 height 44
click at [756, 218] on div ".st0 { fill: #FFFFFF; } 0" at bounding box center [457, 407] width 915 height 684
drag, startPoint x: 479, startPoint y: 336, endPoint x: 503, endPoint y: 452, distance: 118.5
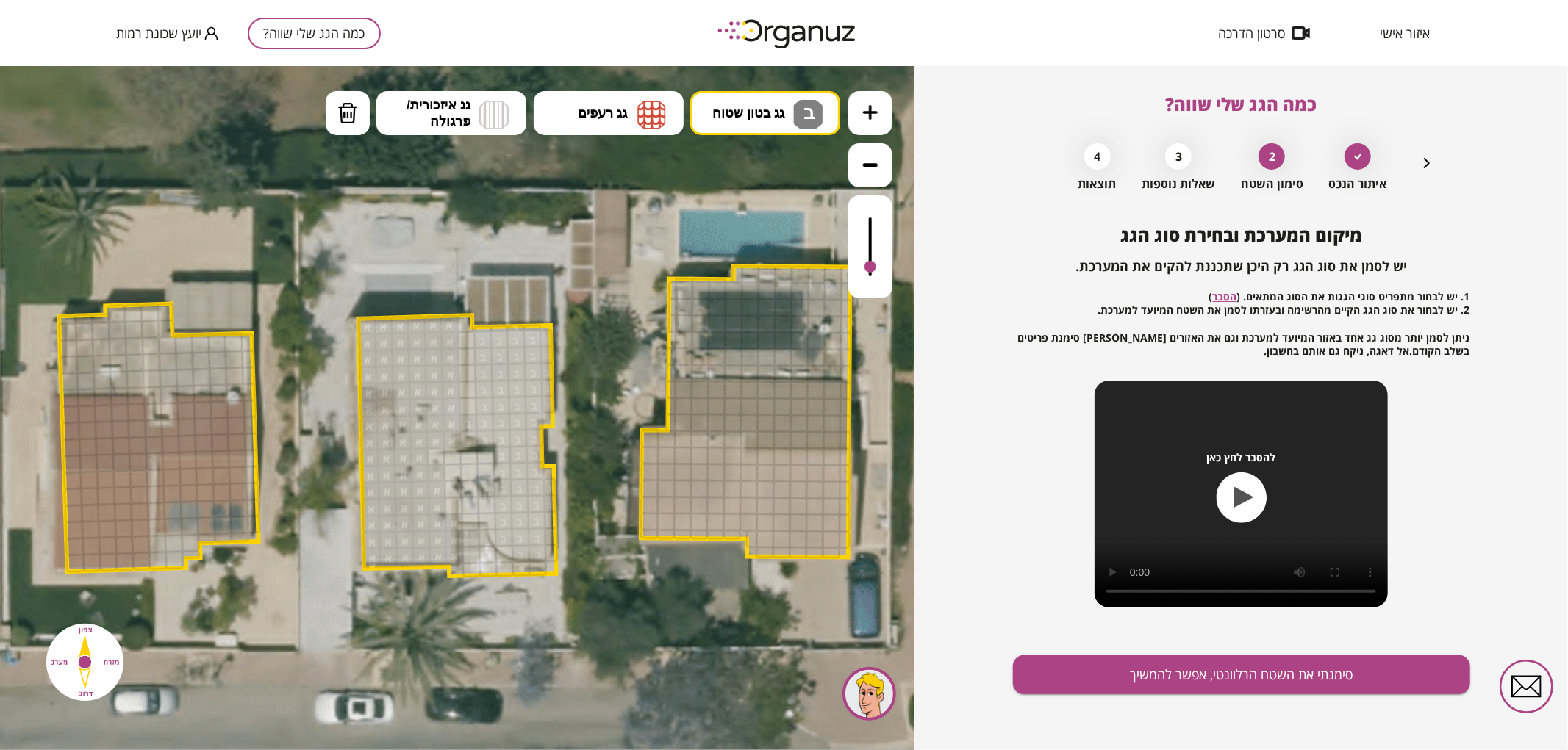
click at [351, 120] on img at bounding box center [348, 112] width 21 height 22
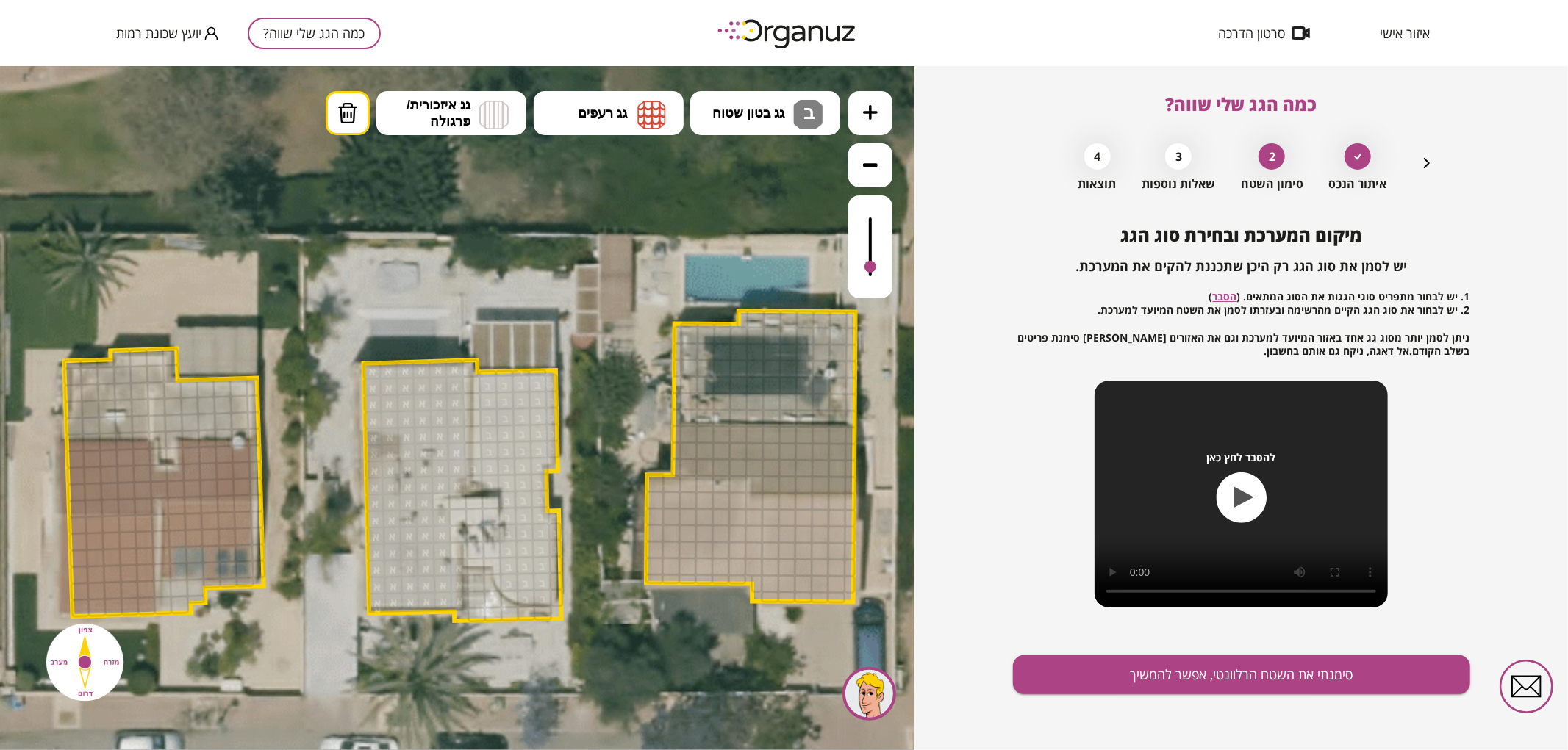
drag, startPoint x: 550, startPoint y: 470, endPoint x: 557, endPoint y: 516, distance: 46.5
click at [557, 516] on polygon at bounding box center [462, 490] width 198 height 261
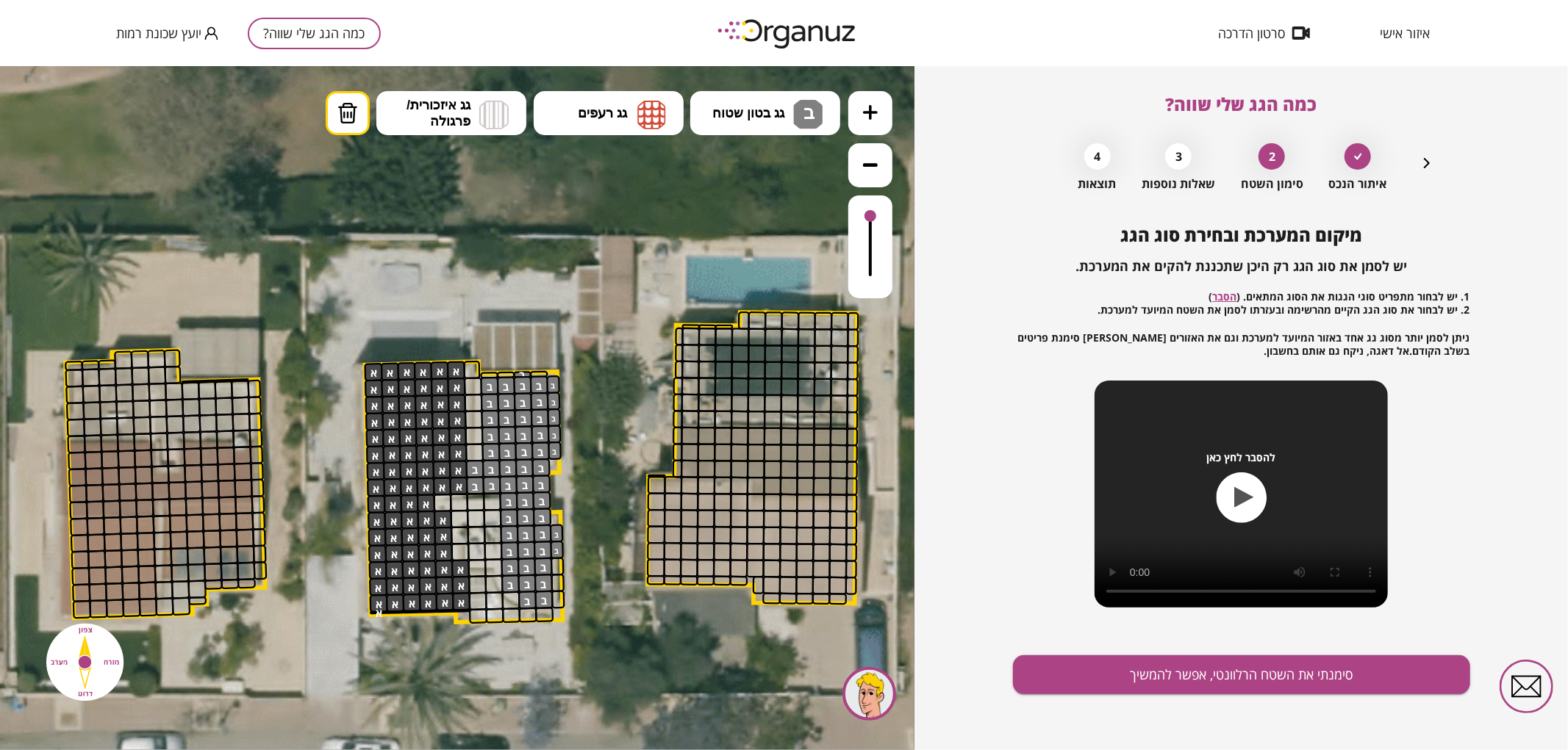
drag, startPoint x: 863, startPoint y: 261, endPoint x: 874, endPoint y: 213, distance: 49.2
click at [874, 213] on div at bounding box center [871, 246] width 44 height 103
click at [338, 119] on img at bounding box center [348, 112] width 21 height 22
click at [479, 484] on div at bounding box center [475, 484] width 18 height 18
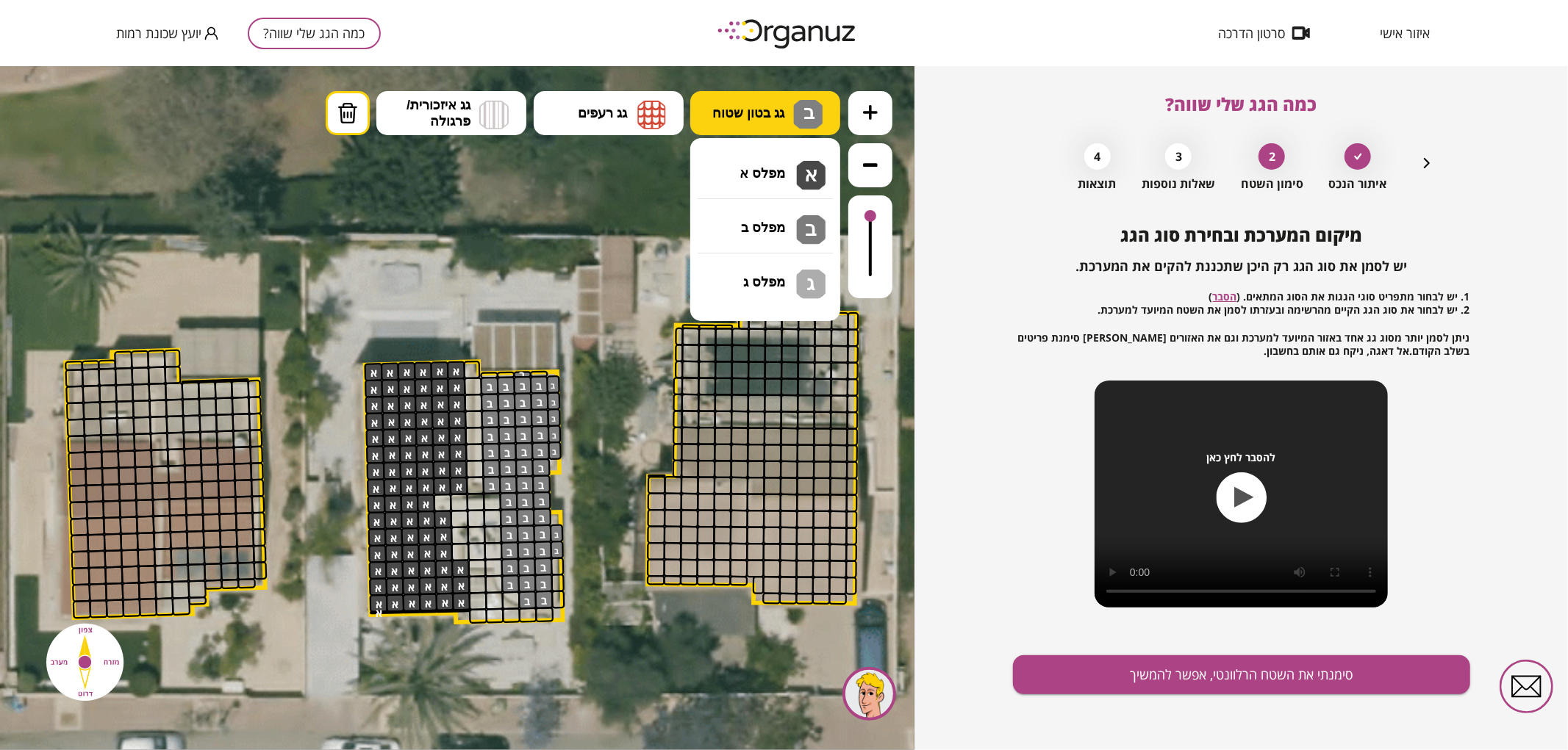
click at [756, 129] on button "גג בטון שטוח ב" at bounding box center [766, 112] width 150 height 44
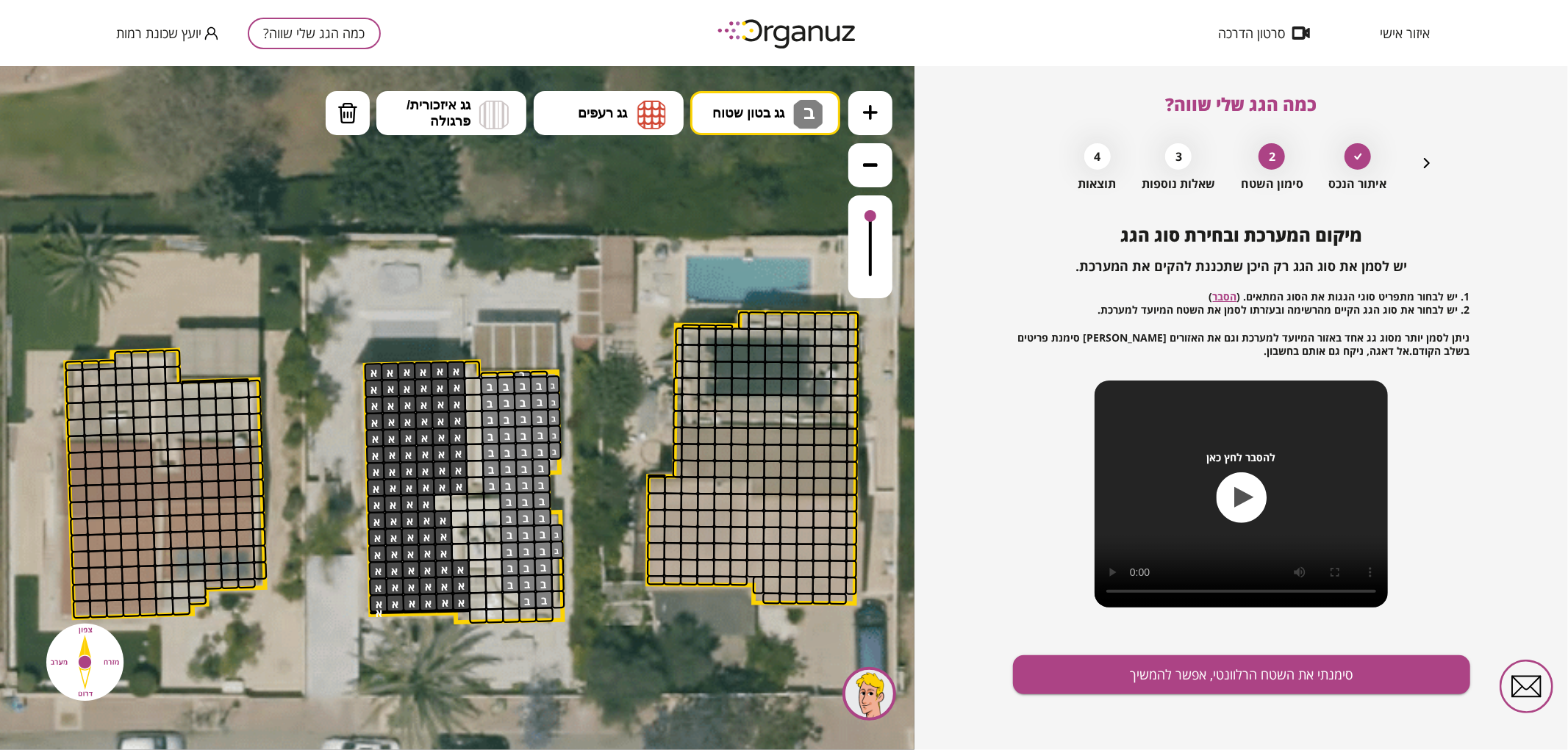
click at [767, 220] on div ".st0 { fill: #FFFFFF; } 0" at bounding box center [457, 407] width 915 height 684
drag, startPoint x: 553, startPoint y: 569, endPoint x: 559, endPoint y: 596, distance: 27.7
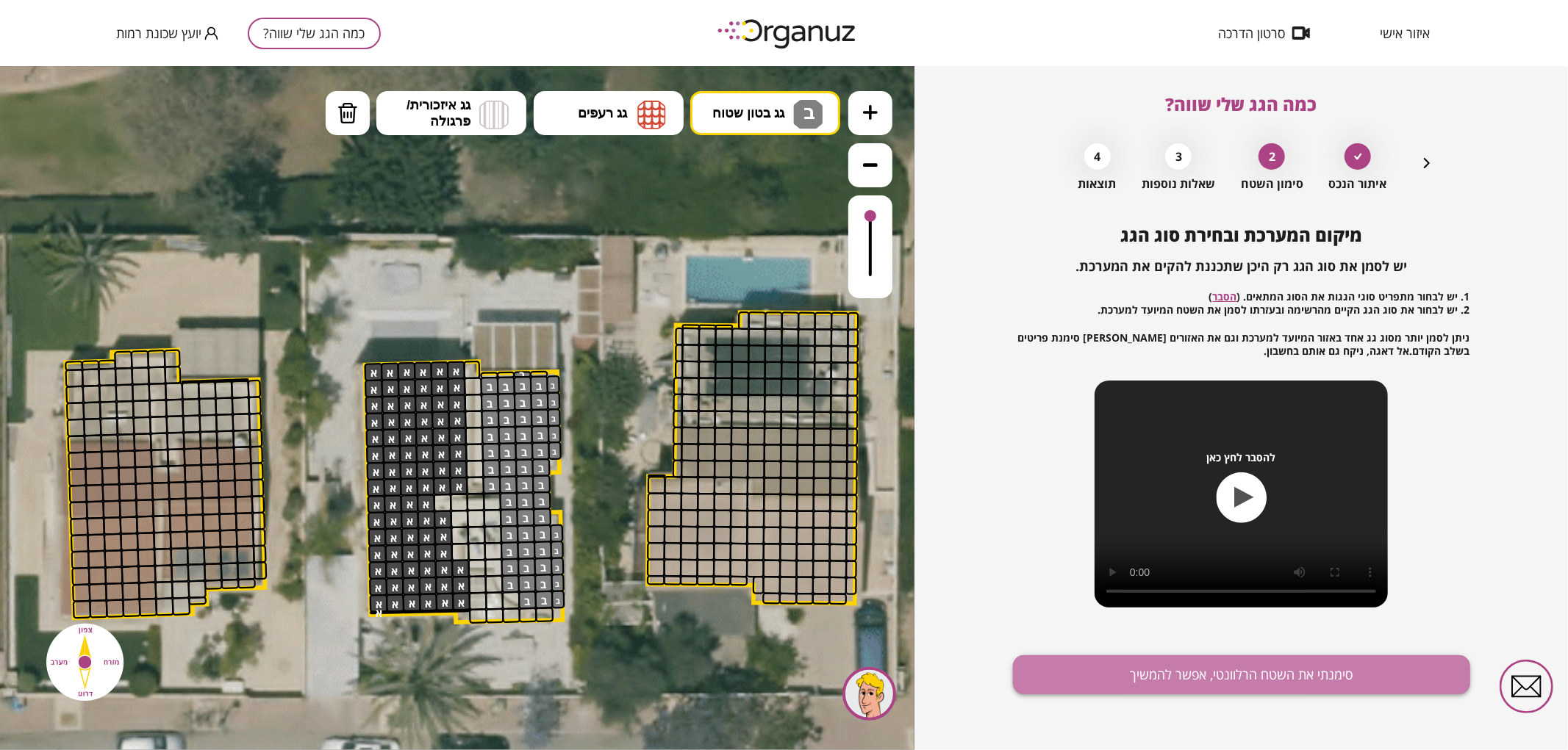
click at [1092, 689] on button "סימנתי את השטח הרלוונטי, אפשר להמשיך" at bounding box center [1241, 675] width 457 height 39
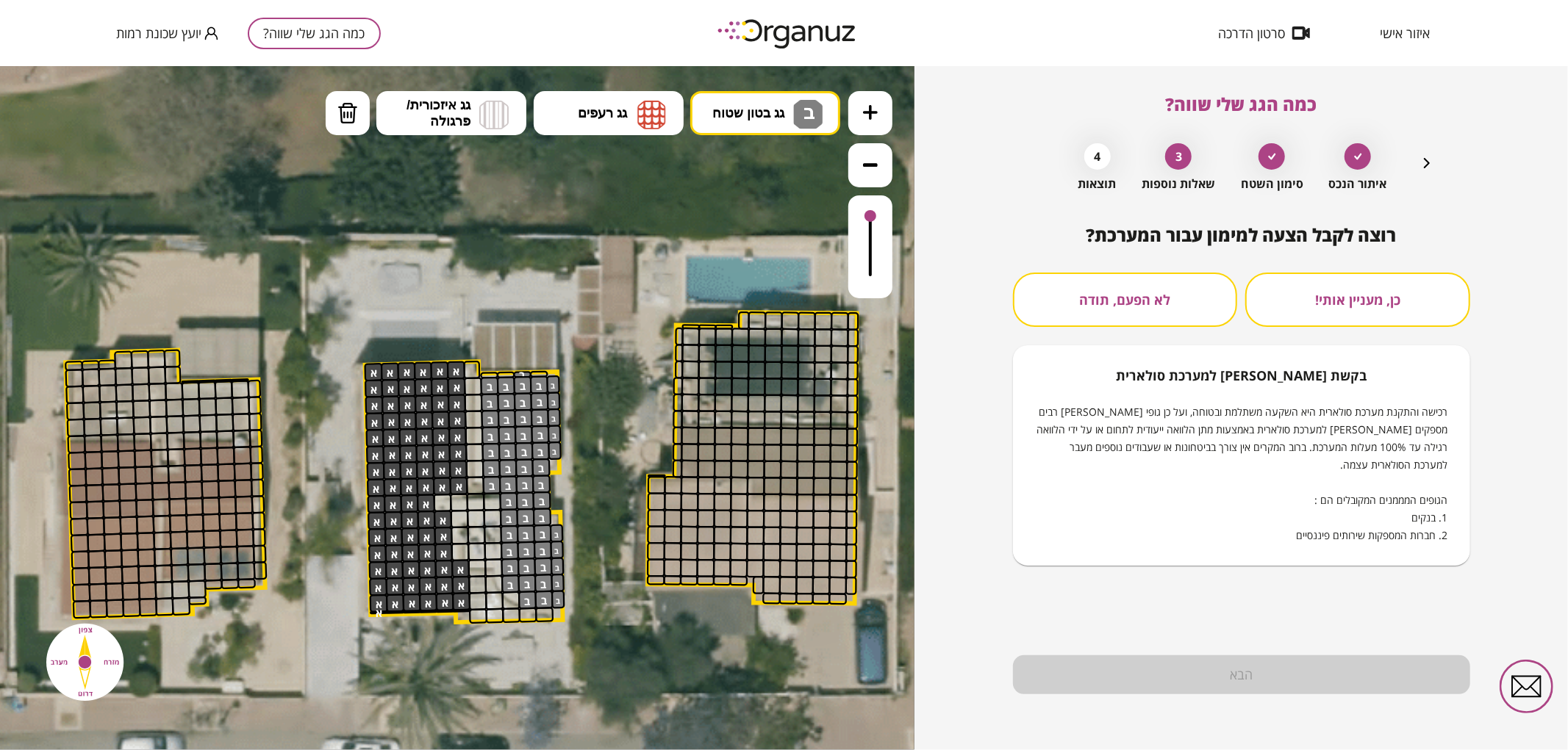
click at [1093, 296] on button "לא הפעם, תודה" at bounding box center [1125, 299] width 225 height 54
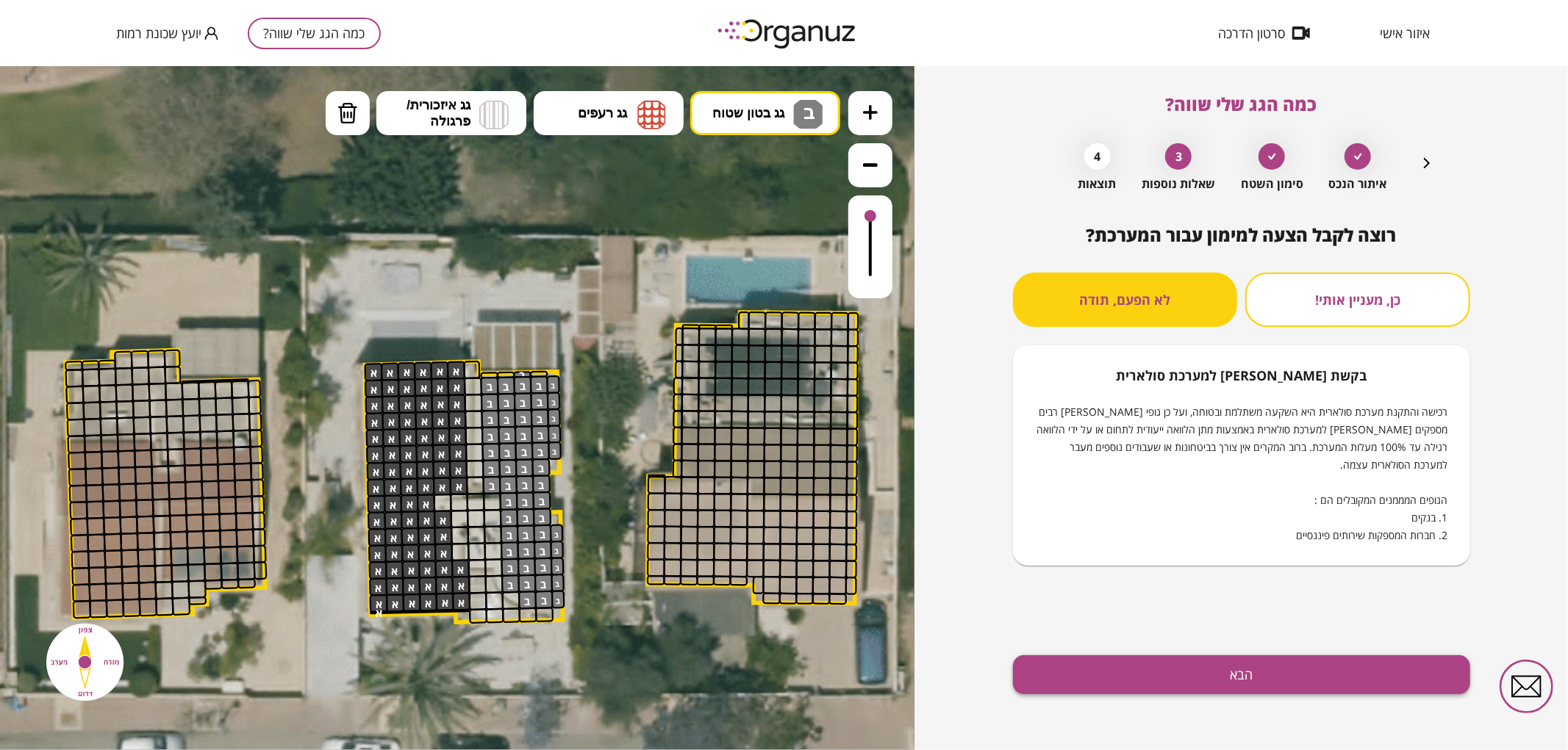
click at [1188, 690] on button "הבא" at bounding box center [1241, 675] width 457 height 39
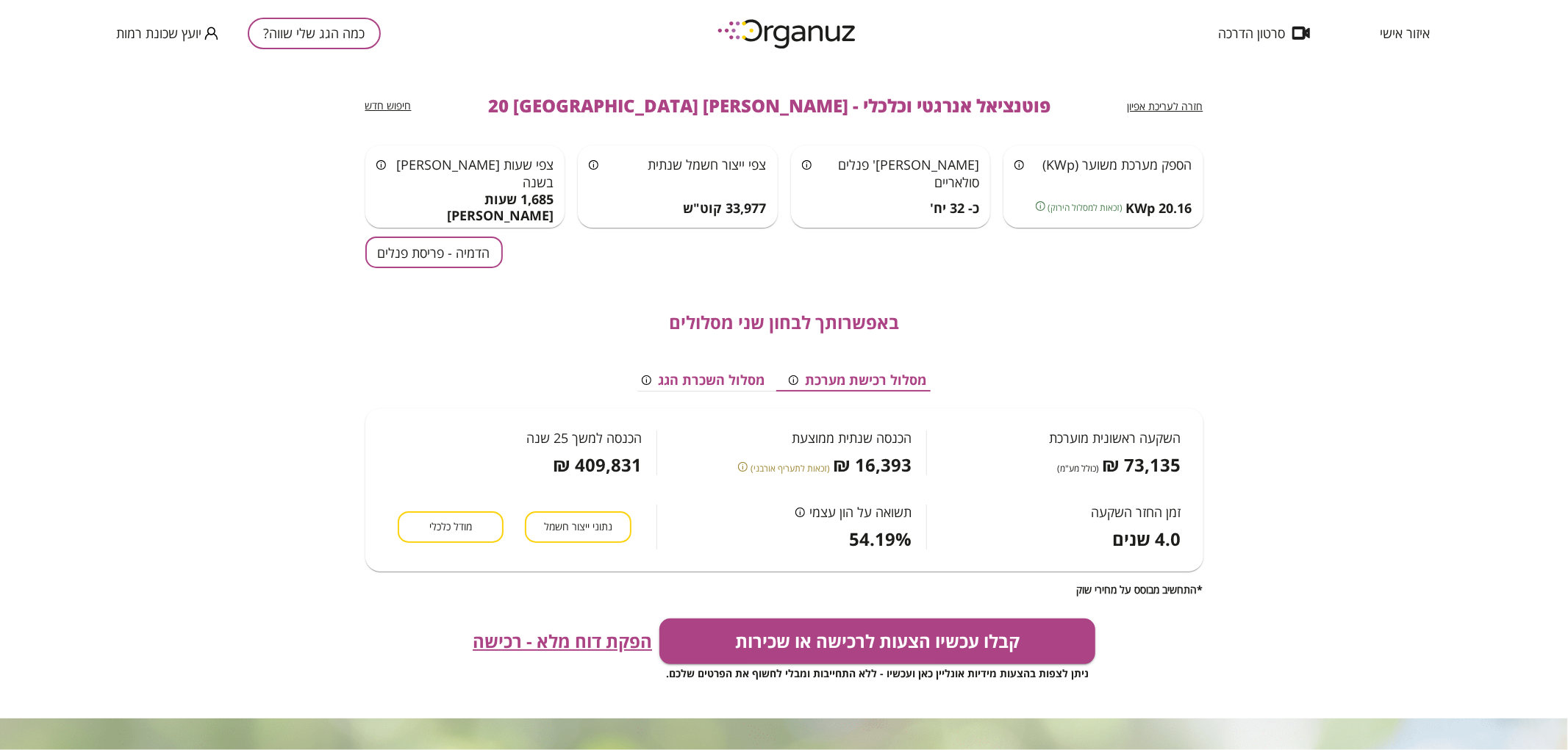
click at [456, 262] on button "הדמיה - פריסת פנלים" at bounding box center [434, 252] width 138 height 31
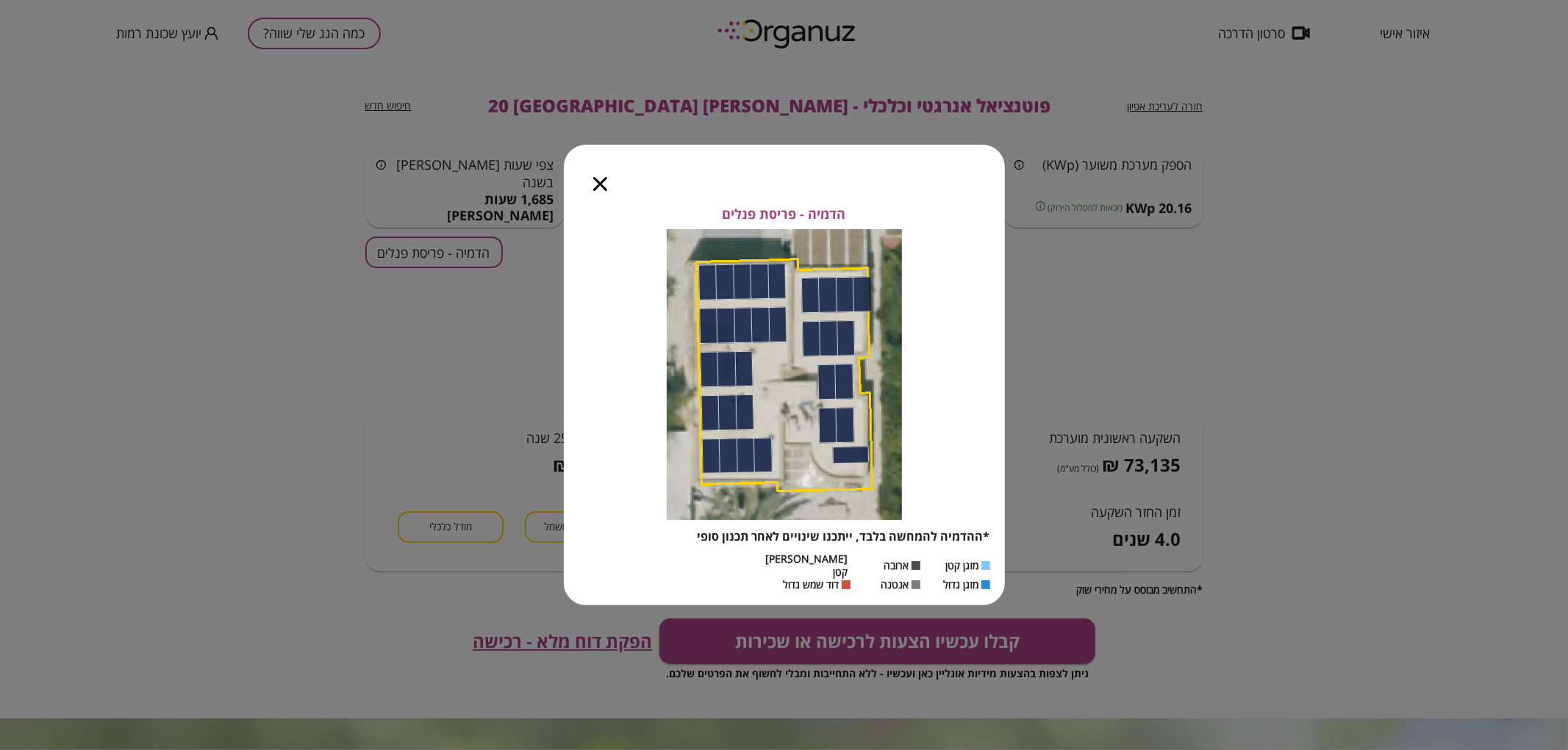
click at [583, 192] on div at bounding box center [599, 175] width 73 height 62
click at [591, 189] on div at bounding box center [599, 175] width 73 height 62
click at [593, 189] on icon "button" at bounding box center [600, 184] width 14 height 14
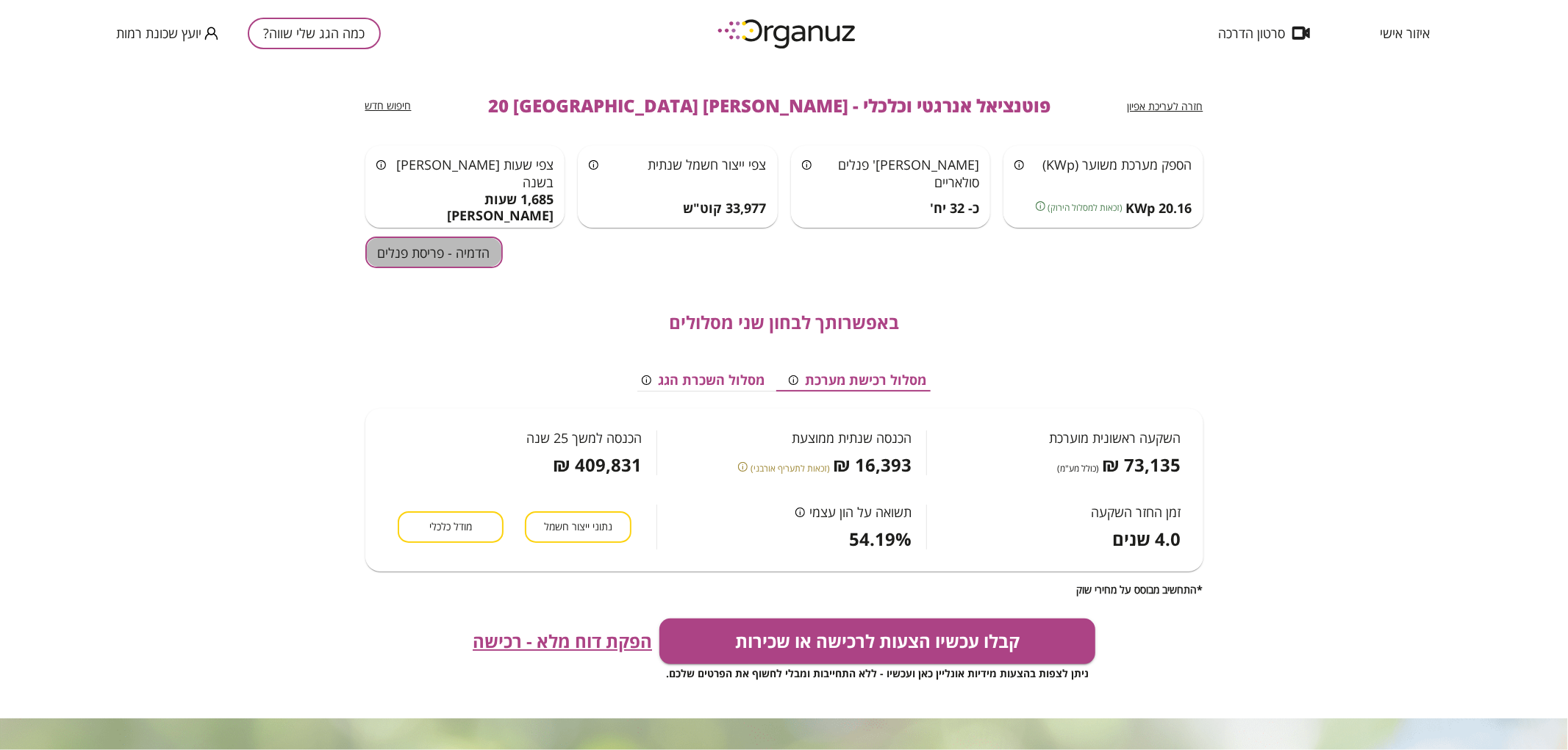
click at [415, 247] on button "הדמיה - פריסת פנלים" at bounding box center [434, 252] width 138 height 31
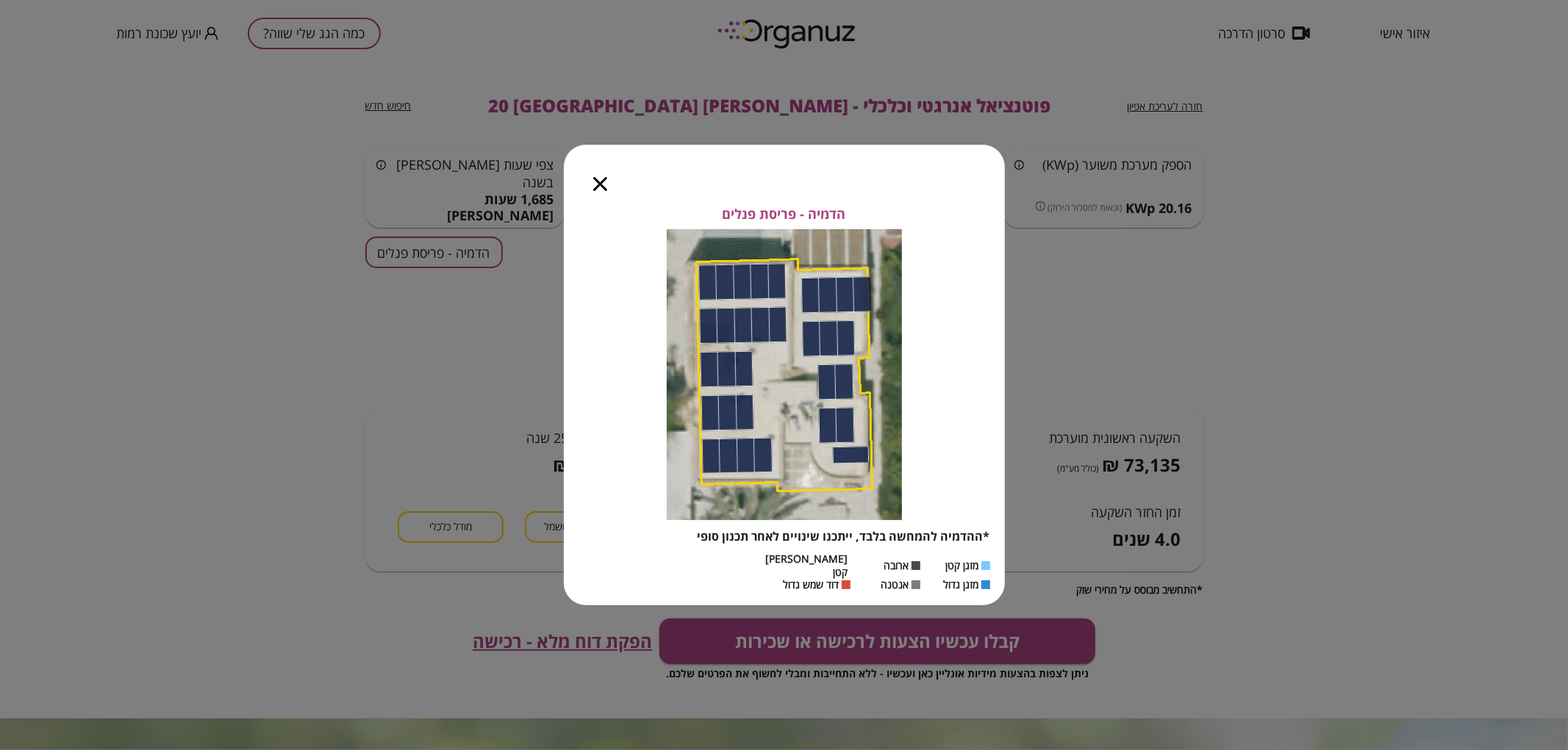
click at [596, 184] on icon "button" at bounding box center [600, 184] width 14 height 14
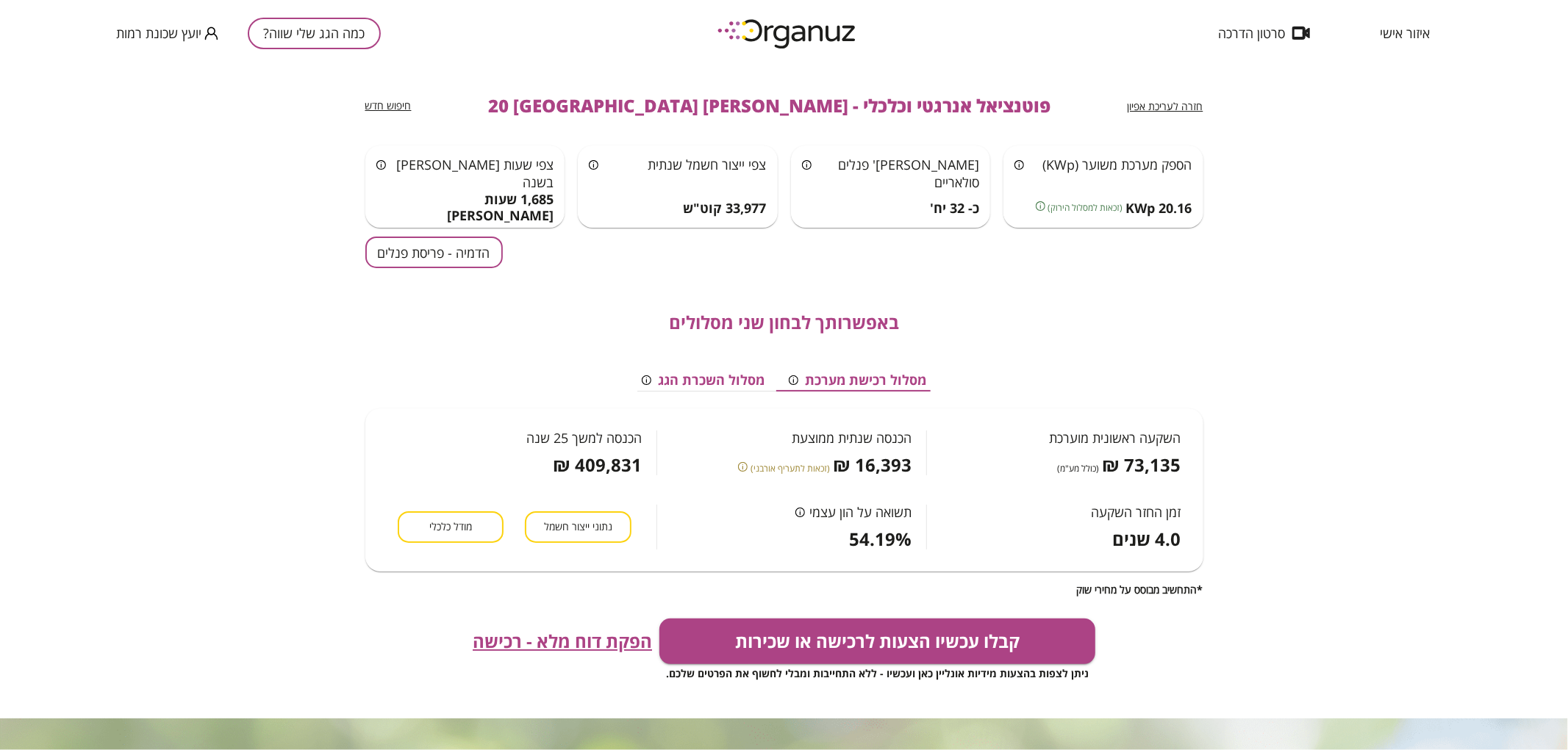
click at [289, 24] on button "כמה הגג שלי שווה?" at bounding box center [315, 33] width 133 height 31
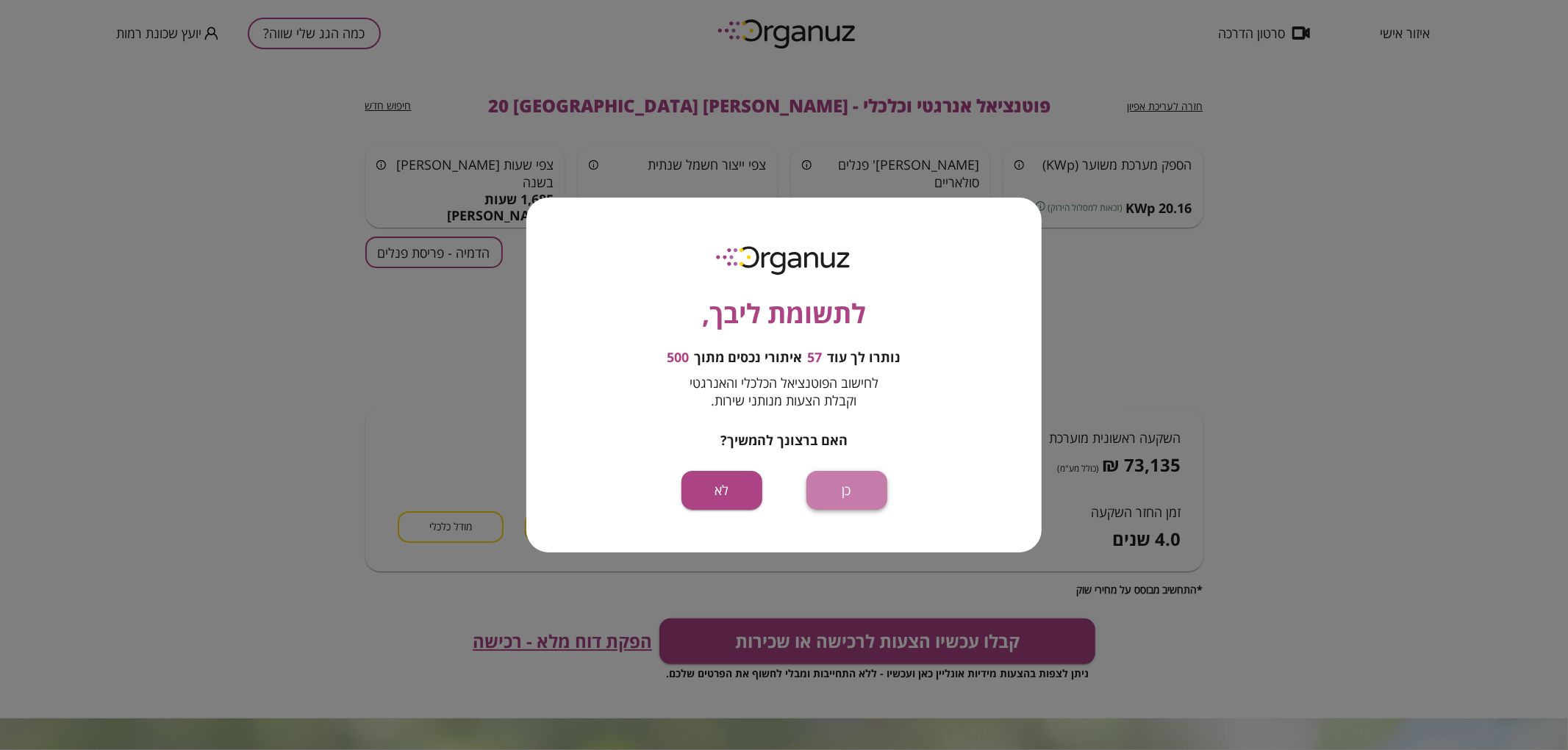
click at [861, 484] on button "כן" at bounding box center [847, 491] width 81 height 39
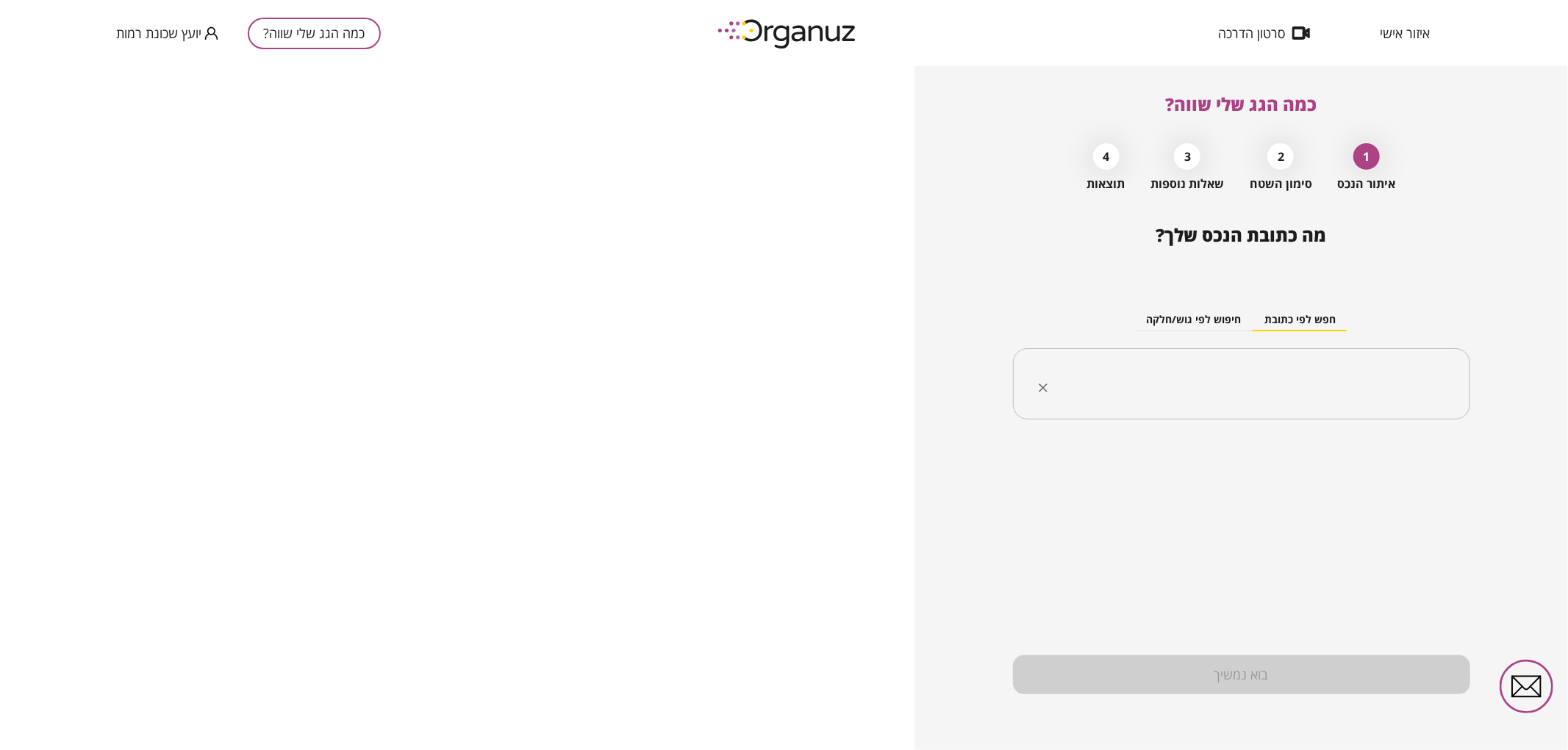
click at [1289, 373] on input "text" at bounding box center [1247, 384] width 411 height 37
click at [1355, 458] on li "יעקב חזן 18 באר שבע" at bounding box center [1241, 458] width 419 height 27
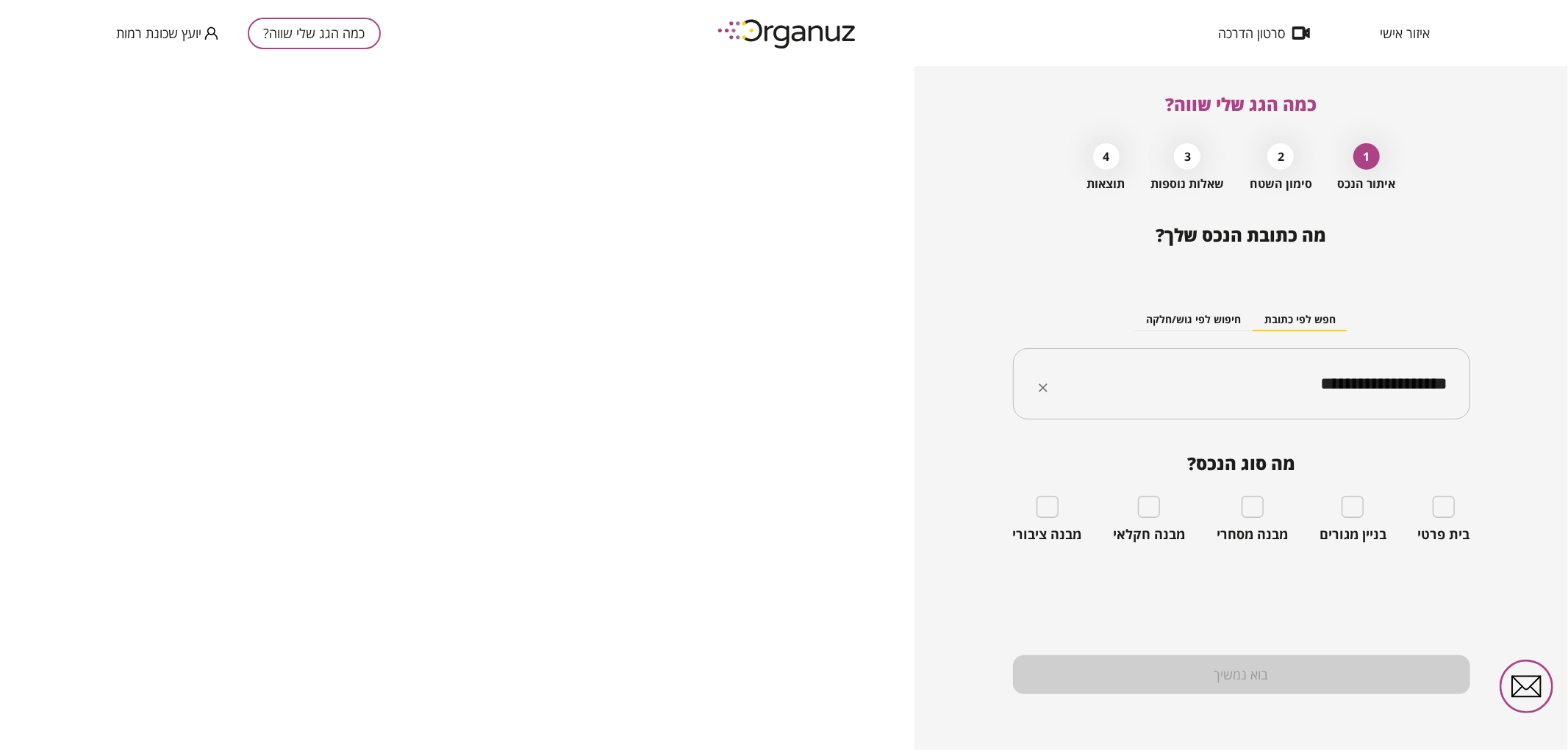
type input "**********"
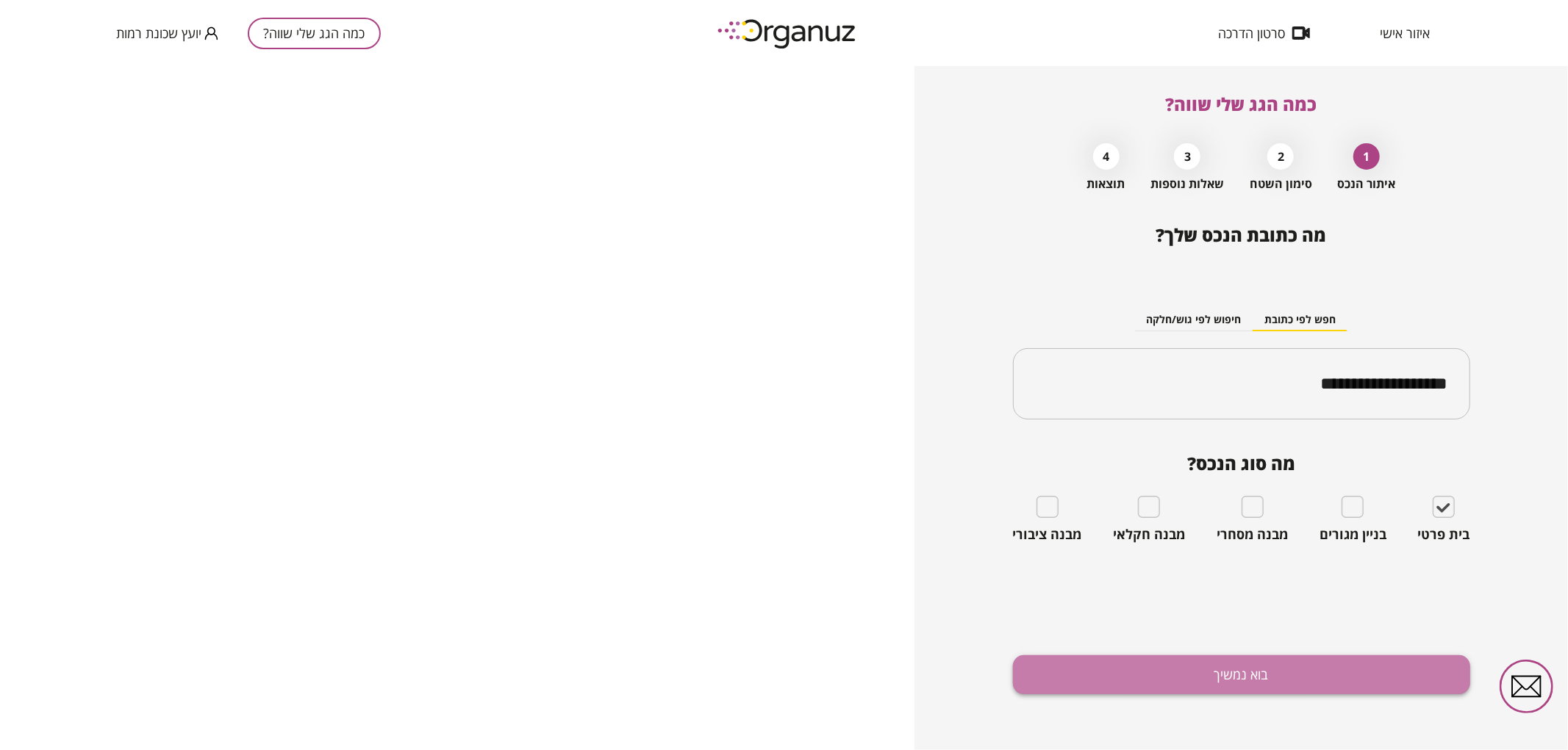
click at [1253, 658] on button "בוא נמשיך" at bounding box center [1241, 675] width 457 height 39
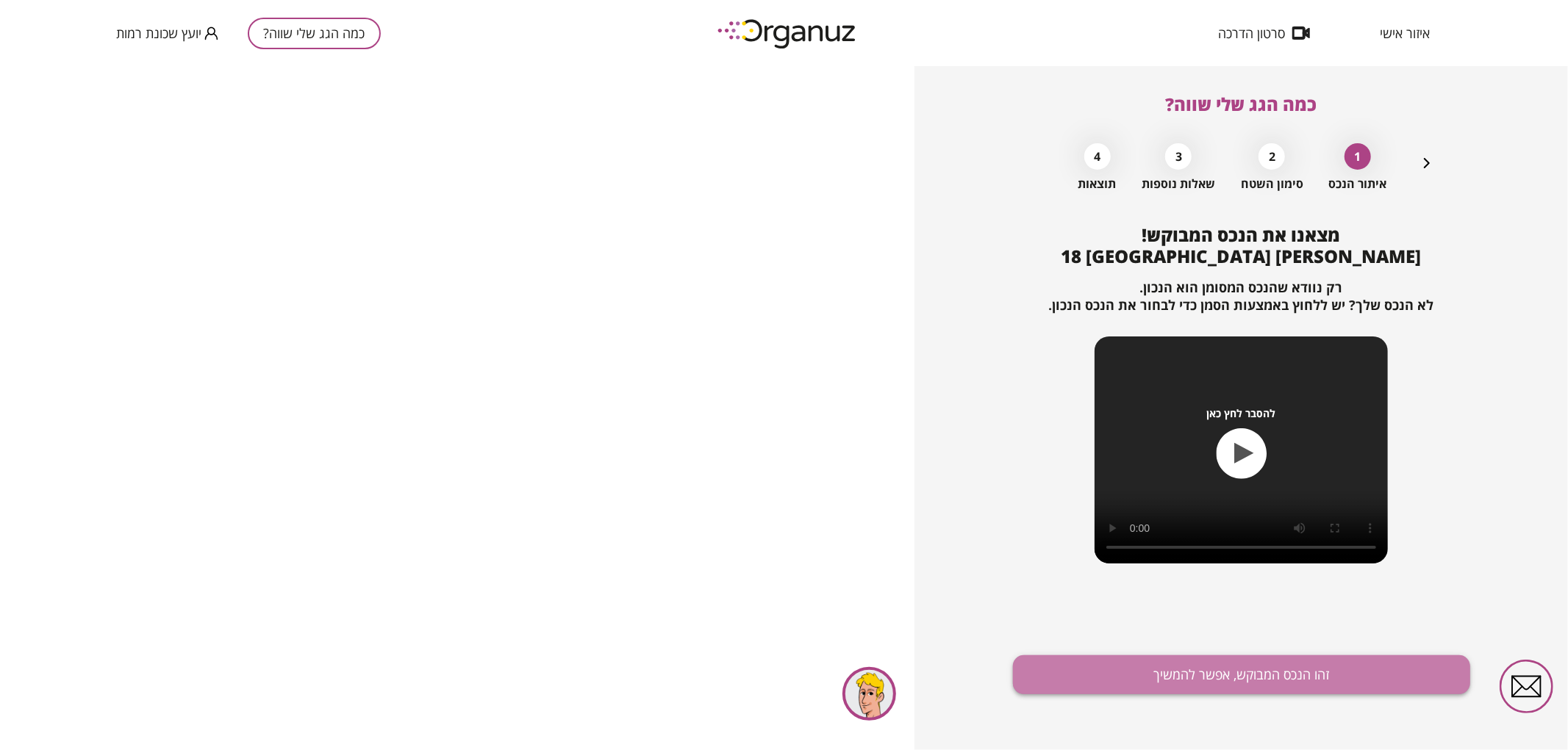
click at [1247, 678] on button "זהו הנכס המבוקש, אפשר להמשיך" at bounding box center [1241, 675] width 457 height 39
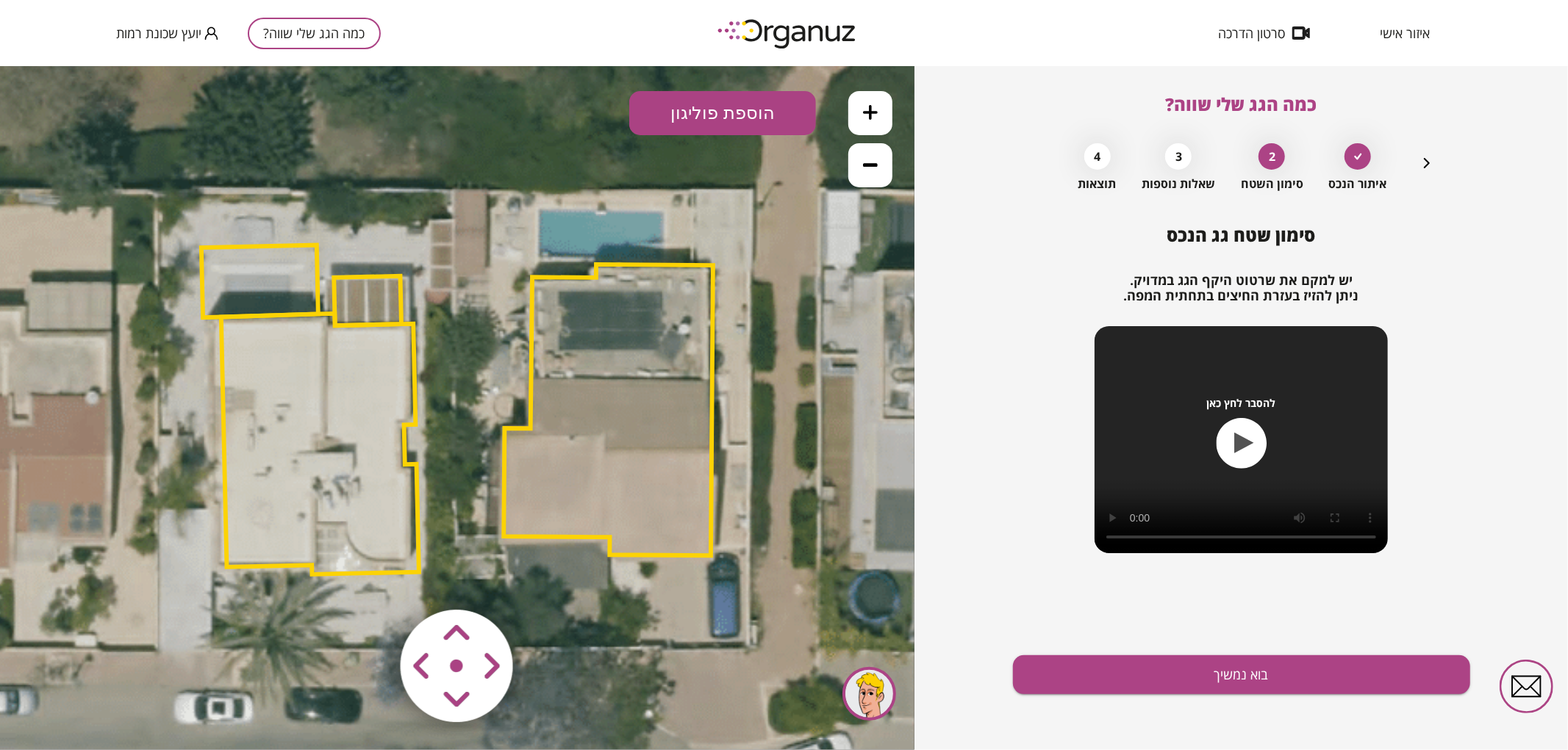
click at [370, 579] on area at bounding box center [370, 579] width 0 height 0
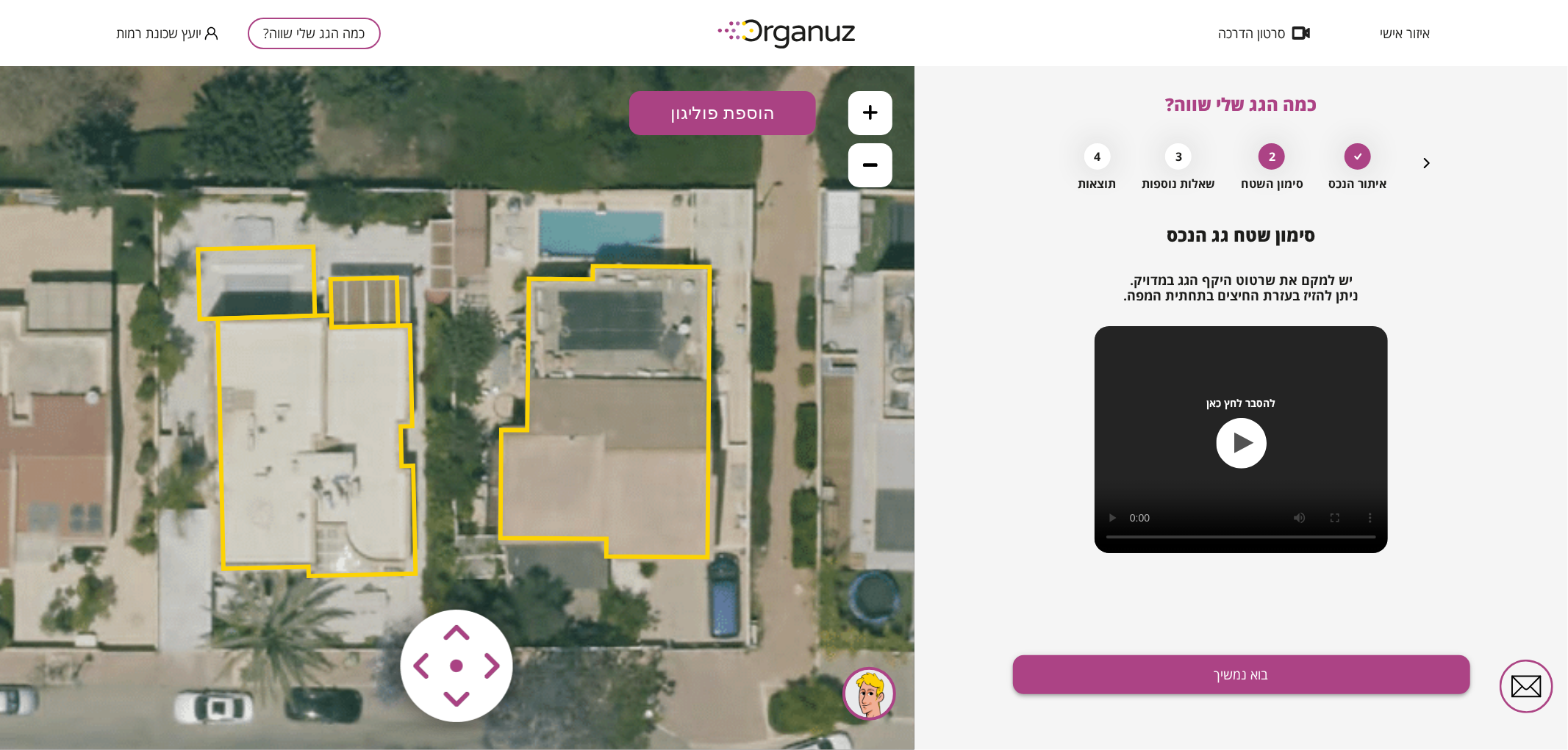
click at [1138, 680] on button "בוא נמשיך" at bounding box center [1241, 675] width 457 height 39
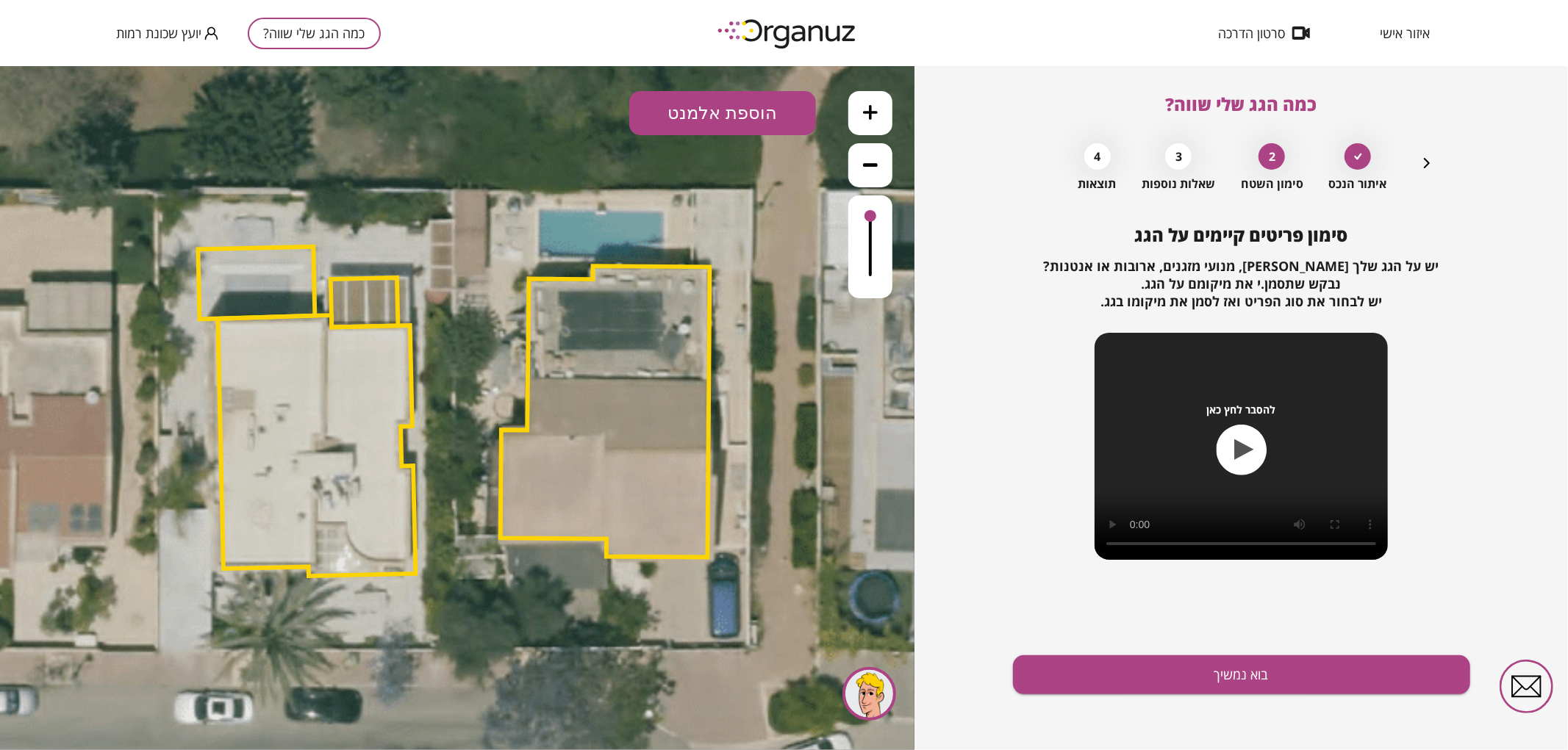
click at [1423, 165] on icon "button" at bounding box center [1426, 163] width 18 height 18
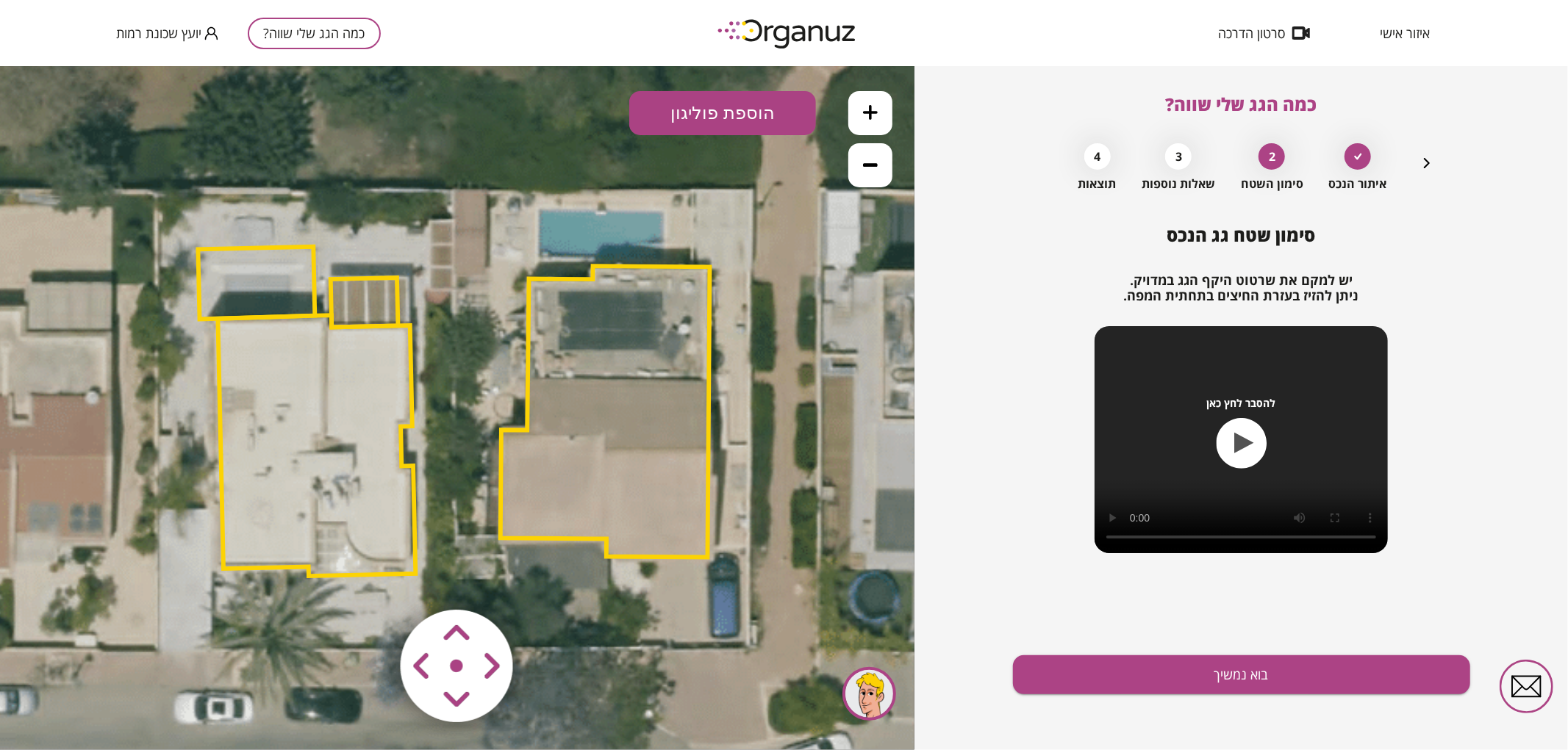
click at [674, 365] on polygon at bounding box center [606, 411] width 210 height 291
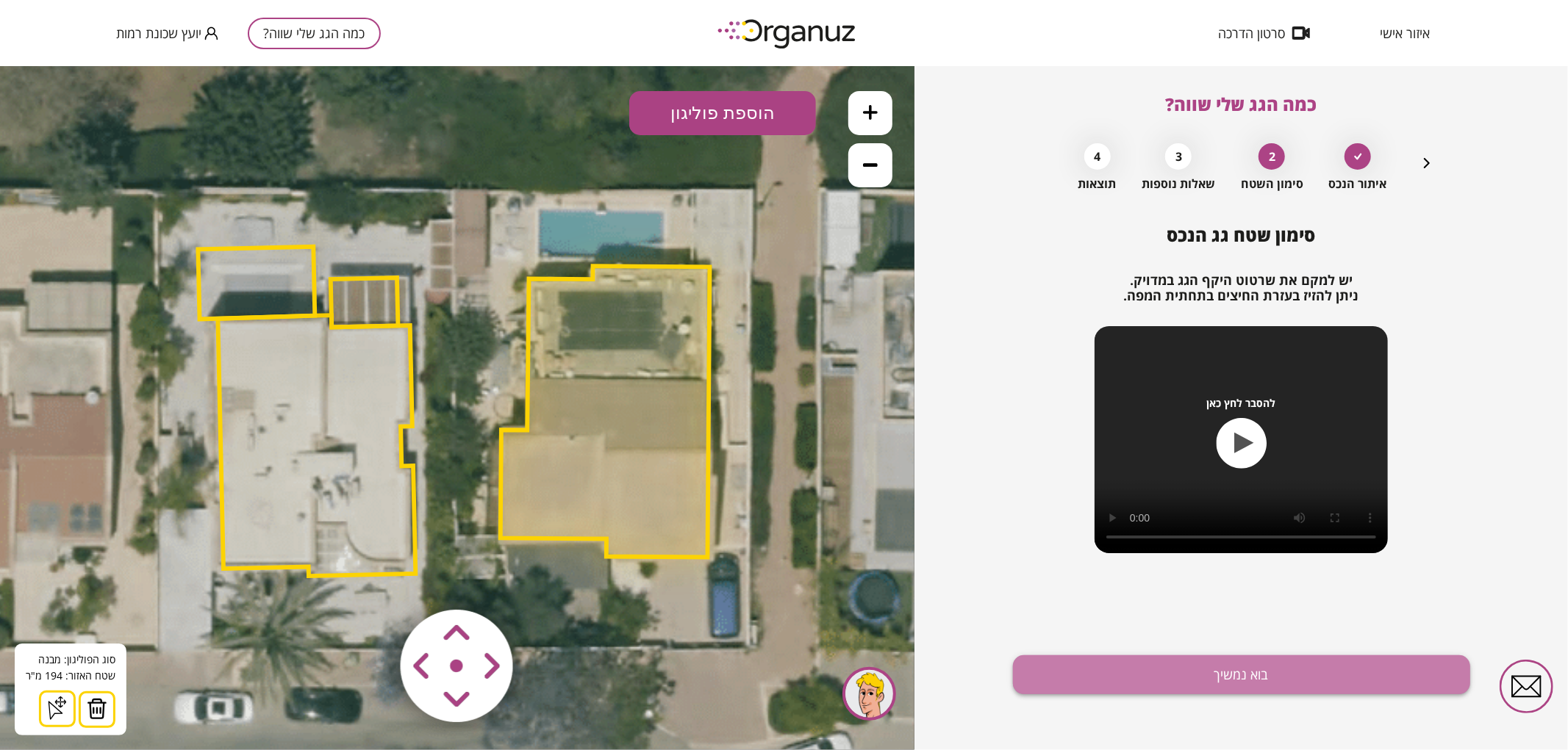
click at [1188, 691] on button "בוא נמשיך" at bounding box center [1241, 675] width 457 height 39
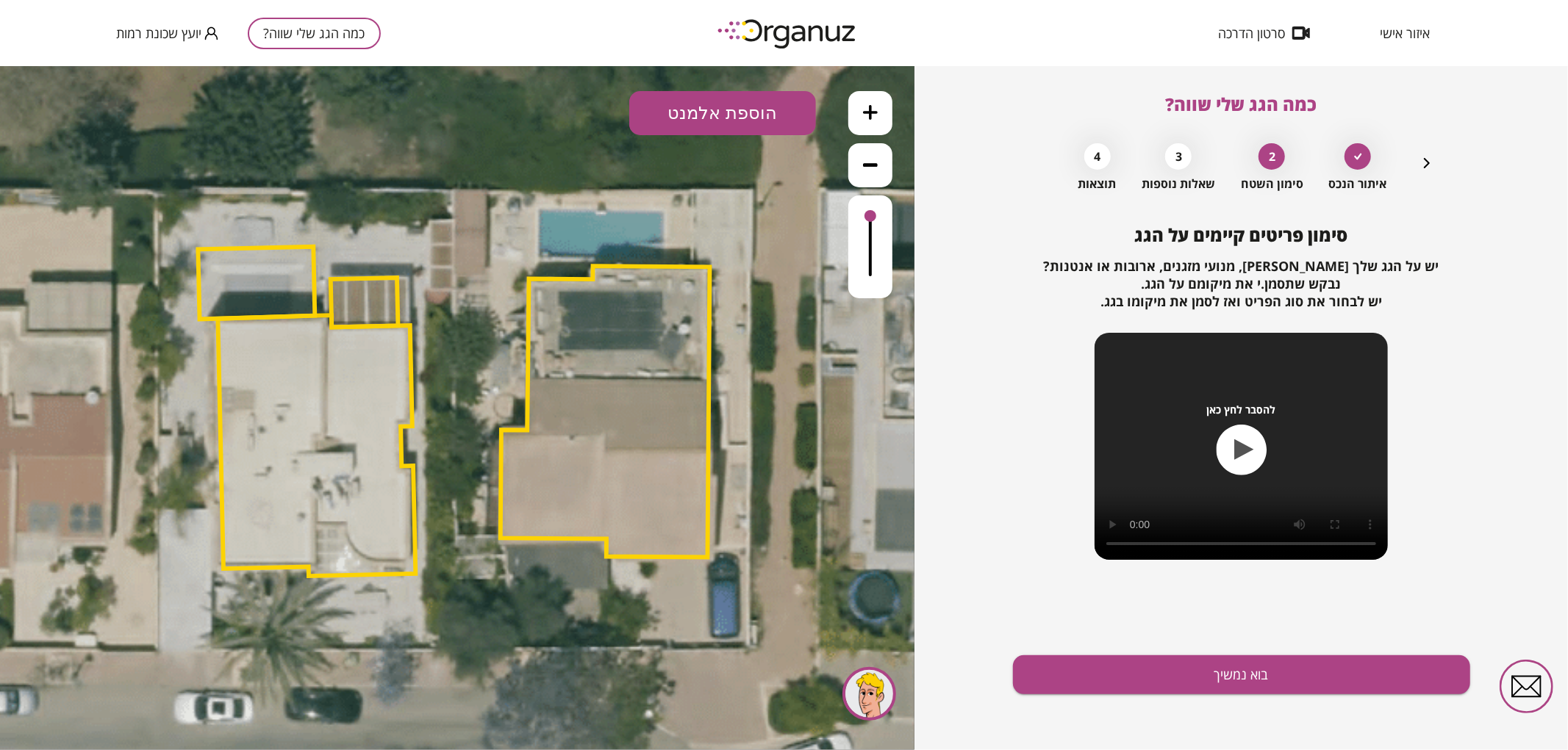
click at [717, 122] on button "הוספת אלמנט" at bounding box center [723, 112] width 187 height 44
click at [719, 277] on div ".st0 { fill: #FFFFFF; } .st0 { fill: #FFFFFF; }" at bounding box center [457, 407] width 915 height 684
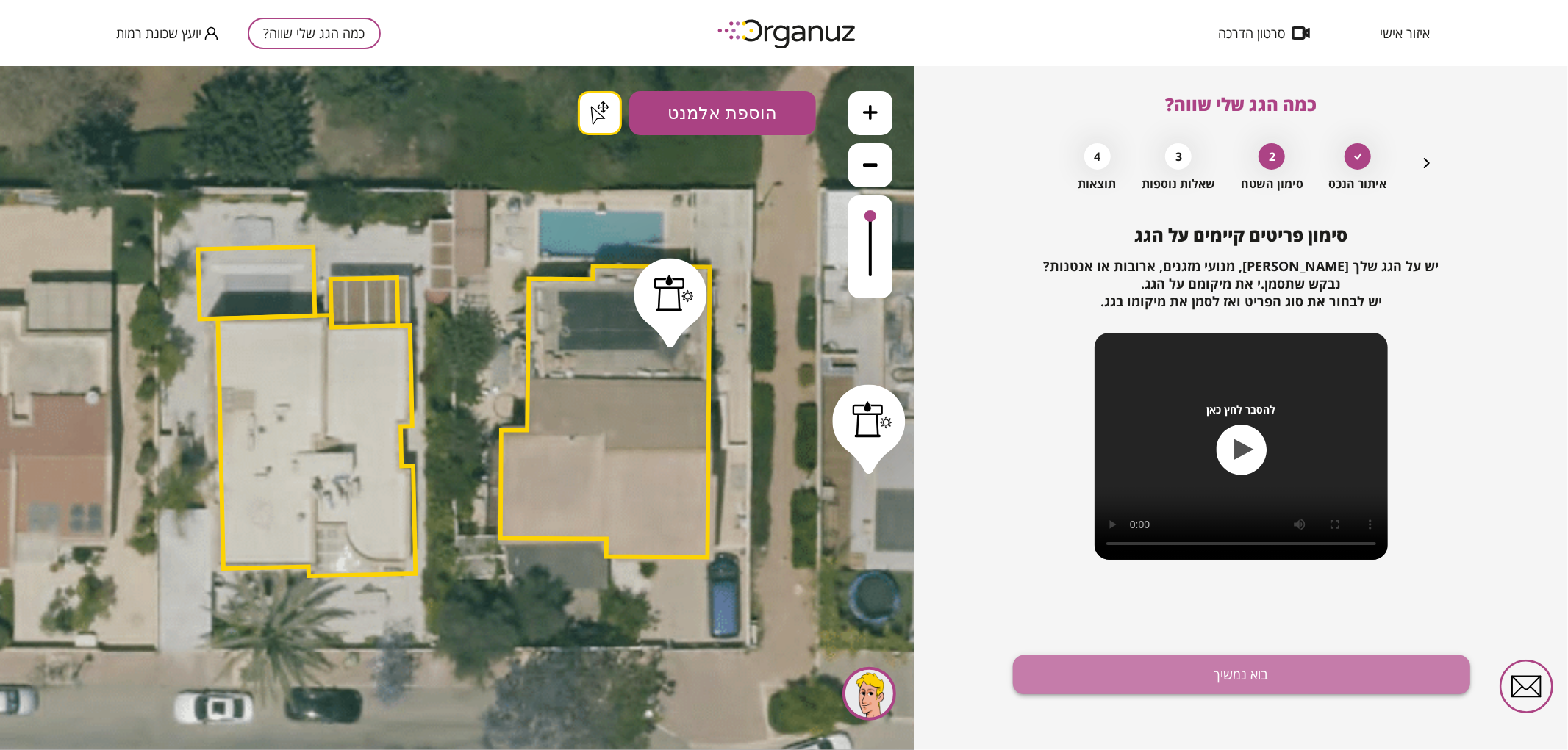
click at [1210, 671] on button "בוא נמשיך" at bounding box center [1241, 675] width 457 height 39
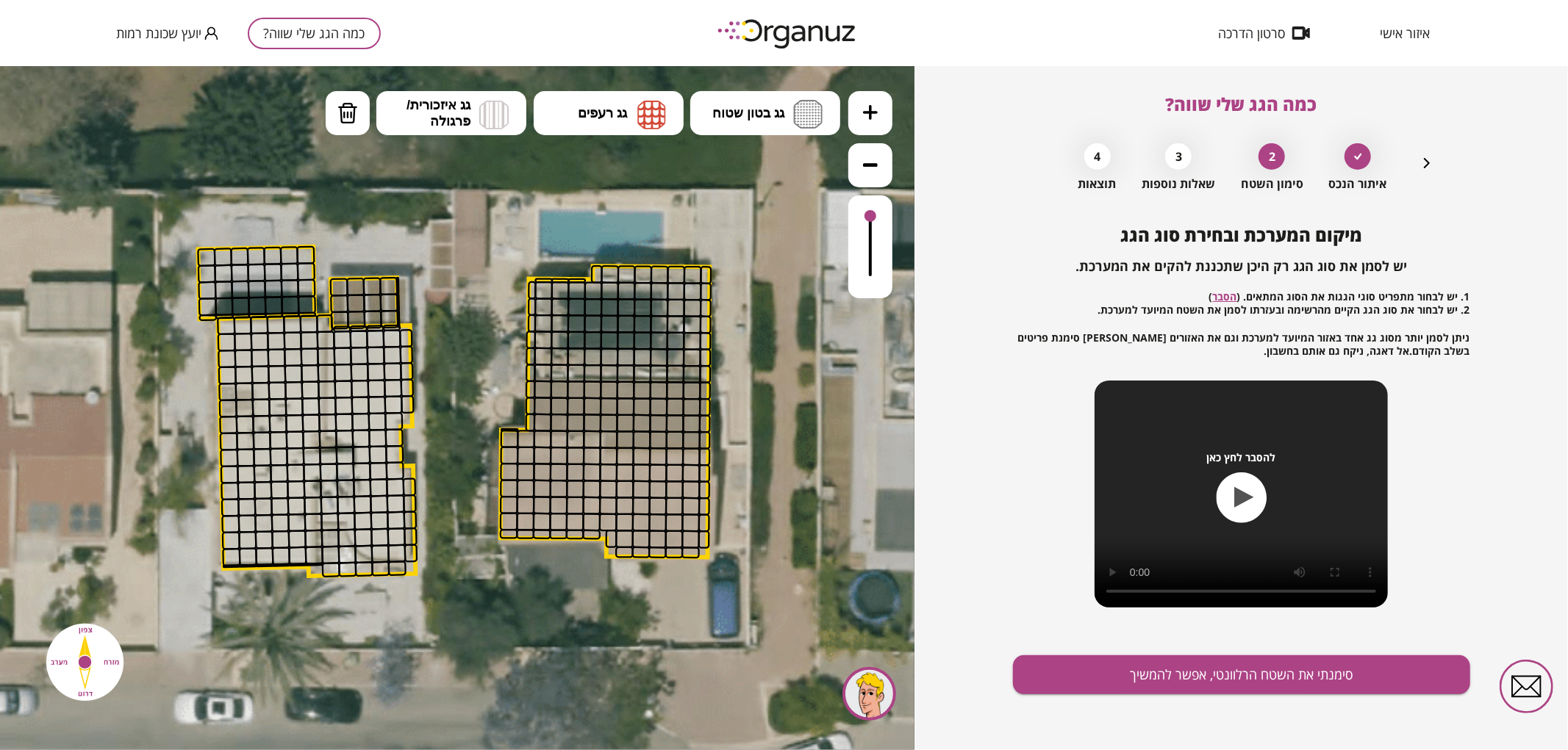
click at [609, 88] on icon at bounding box center [452, 405] width 1588 height 1587
drag, startPoint x: 625, startPoint y: 118, endPoint x: 658, endPoint y: 191, distance: 80.1
click at [626, 118] on span "גג רעפים" at bounding box center [603, 112] width 49 height 16
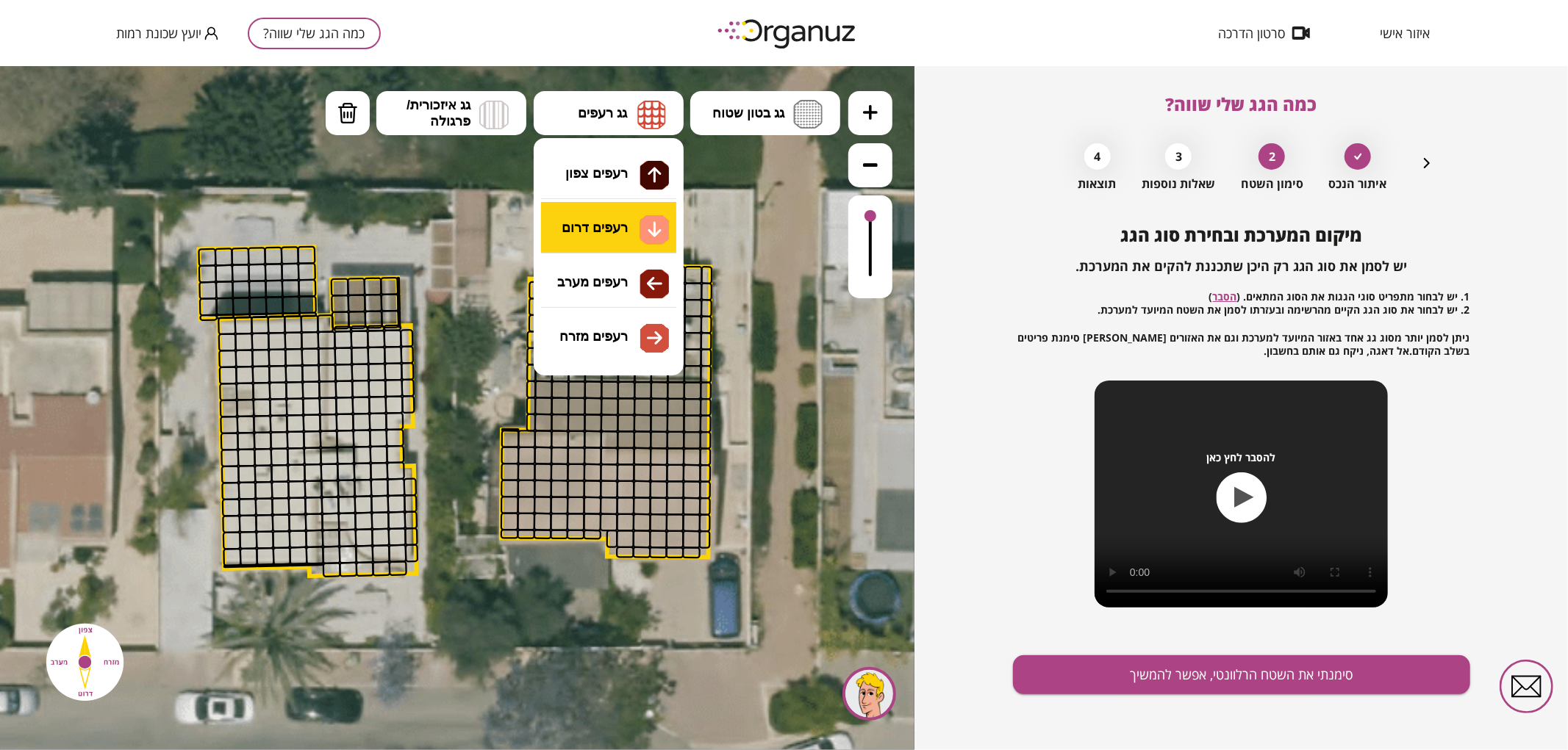
click at [619, 224] on div ".st0 { fill: #FFFFFF; } .st0 { fill: #FFFFFF; }" at bounding box center [457, 407] width 915 height 684
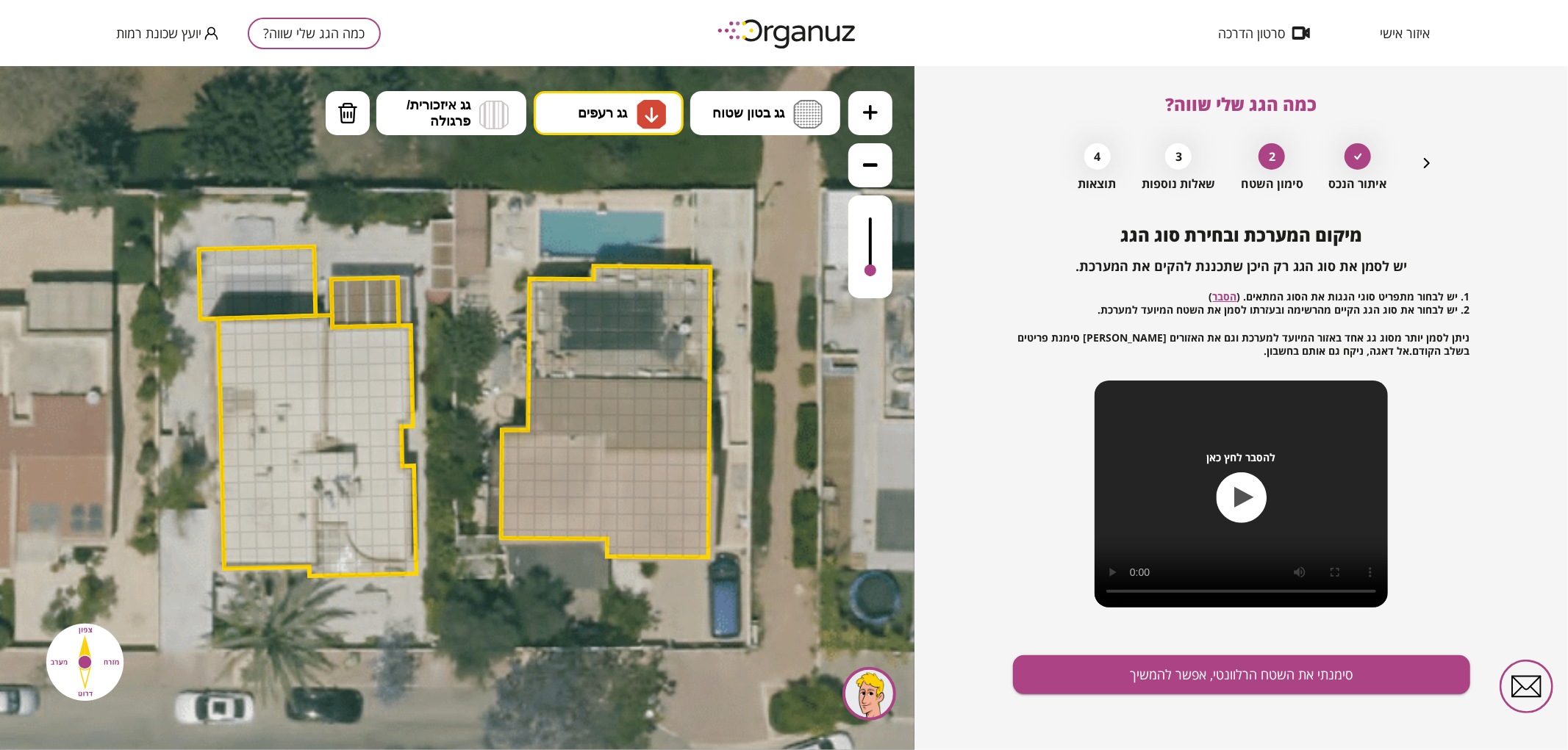
drag, startPoint x: 872, startPoint y: 259, endPoint x: 871, endPoint y: 271, distance: 12.0
click at [871, 271] on div at bounding box center [871, 246] width 44 height 103
drag, startPoint x: 622, startPoint y: 455, endPoint x: 643, endPoint y: 486, distance: 37.4
click at [341, 104] on img at bounding box center [348, 112] width 21 height 22
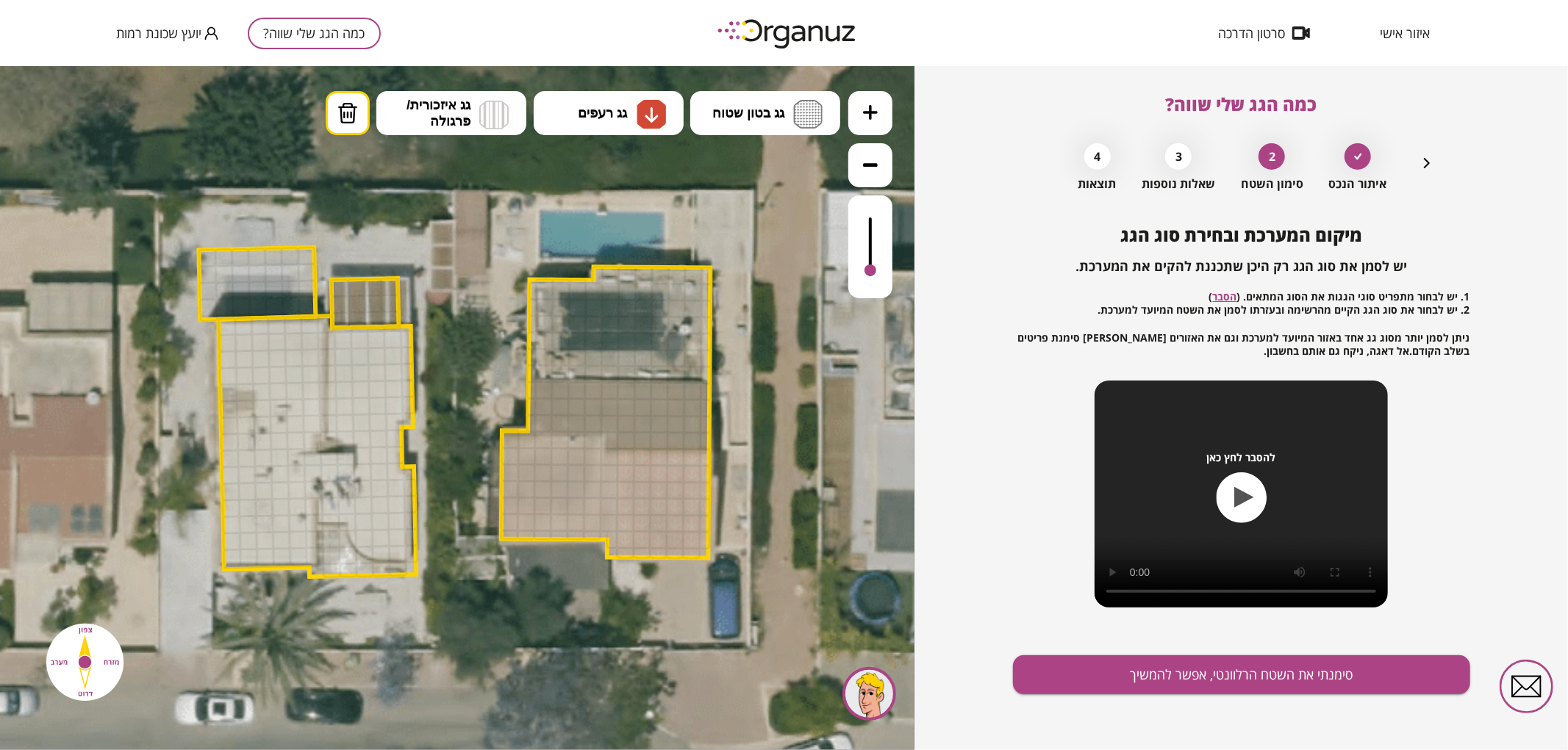
drag, startPoint x: 612, startPoint y: 478, endPoint x: 603, endPoint y: 540, distance: 62.6
click at [603, 539] on div ".st0 { fill: #FFFFFF; } .st0 { fill: #FFFFFF; }" at bounding box center [452, 406] width 1588 height 1587
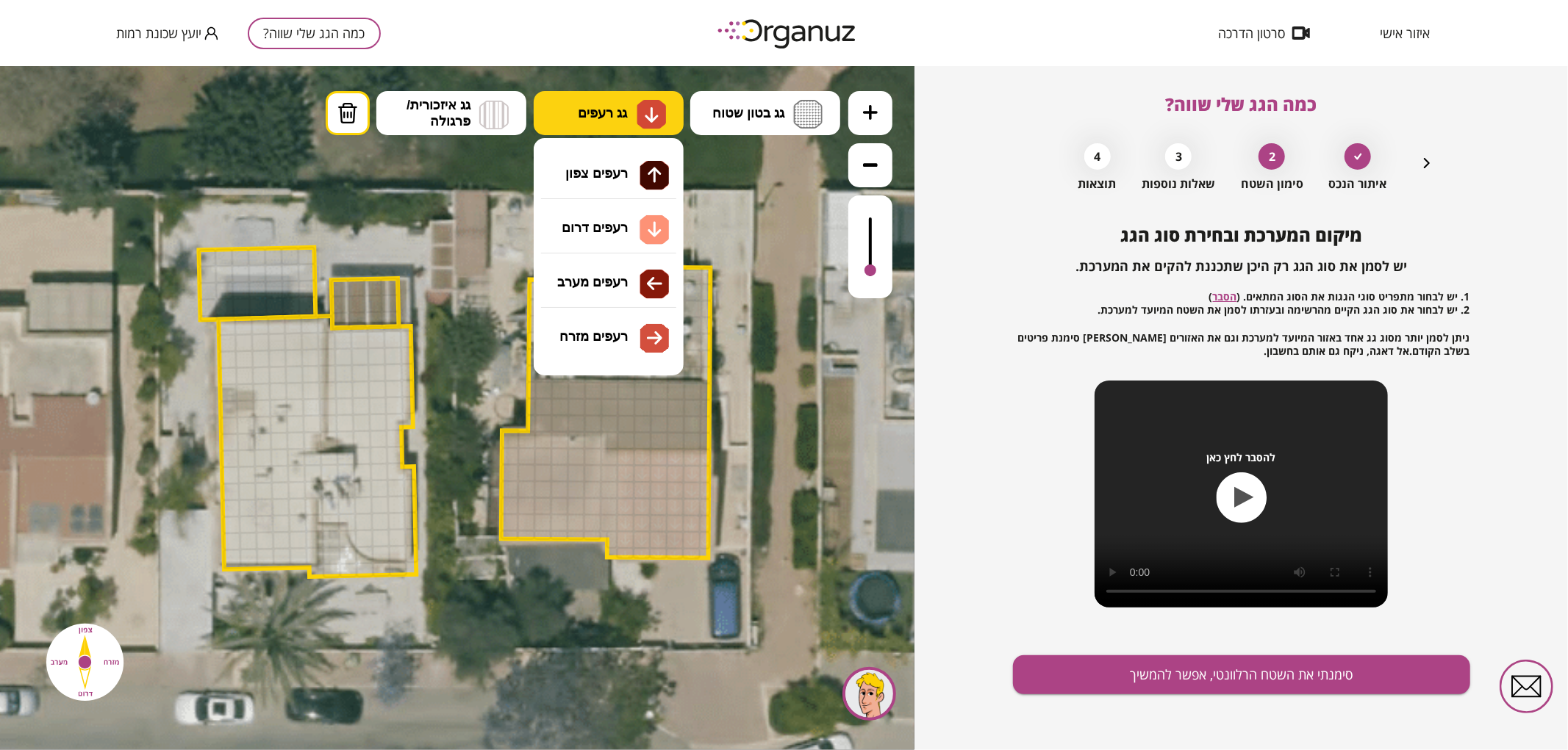
click at [656, 113] on img at bounding box center [652, 113] width 15 height 18
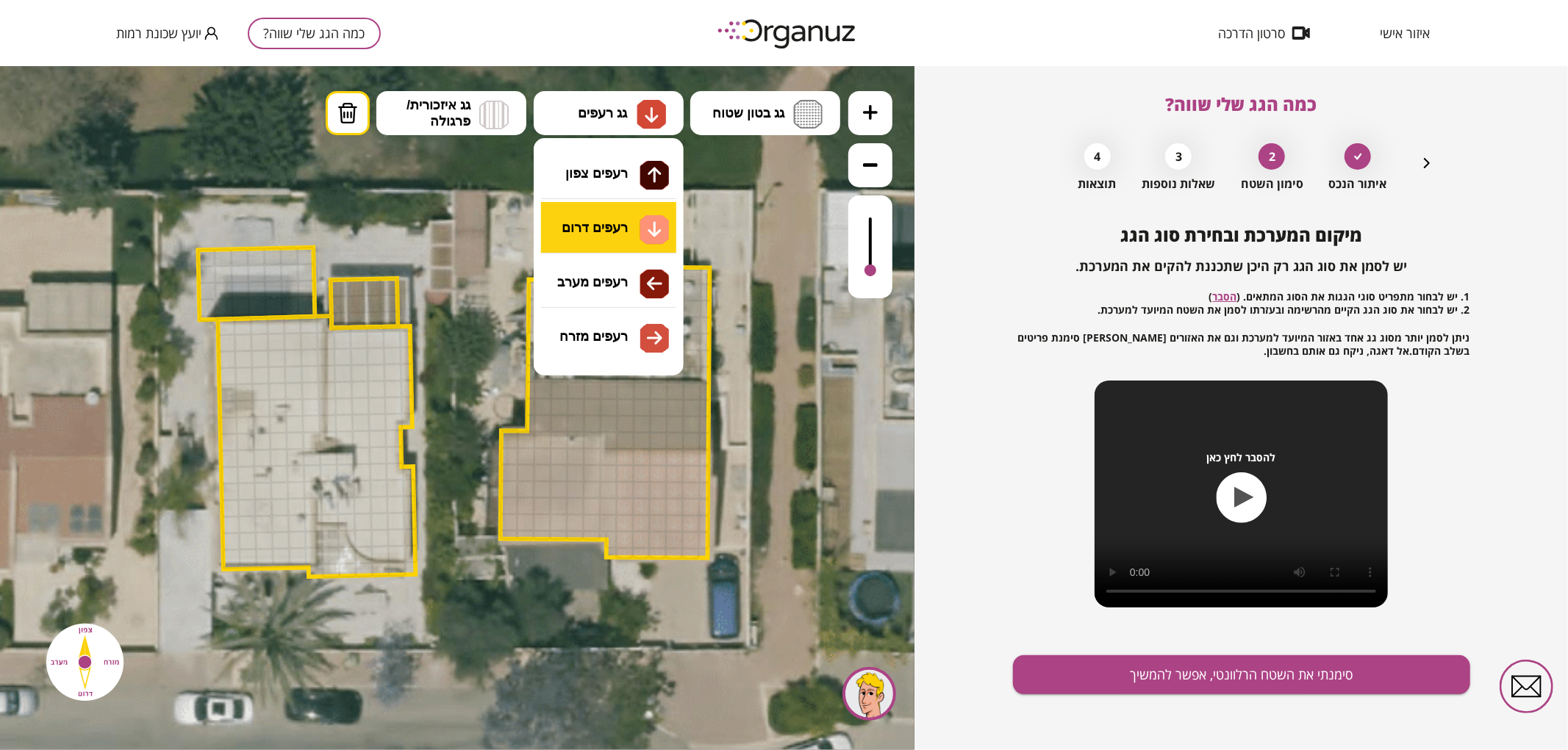
click at [619, 231] on div ".st0 { fill: #FFFFFF; } .st0 { fill: #FFFFFF; }" at bounding box center [457, 407] width 915 height 684
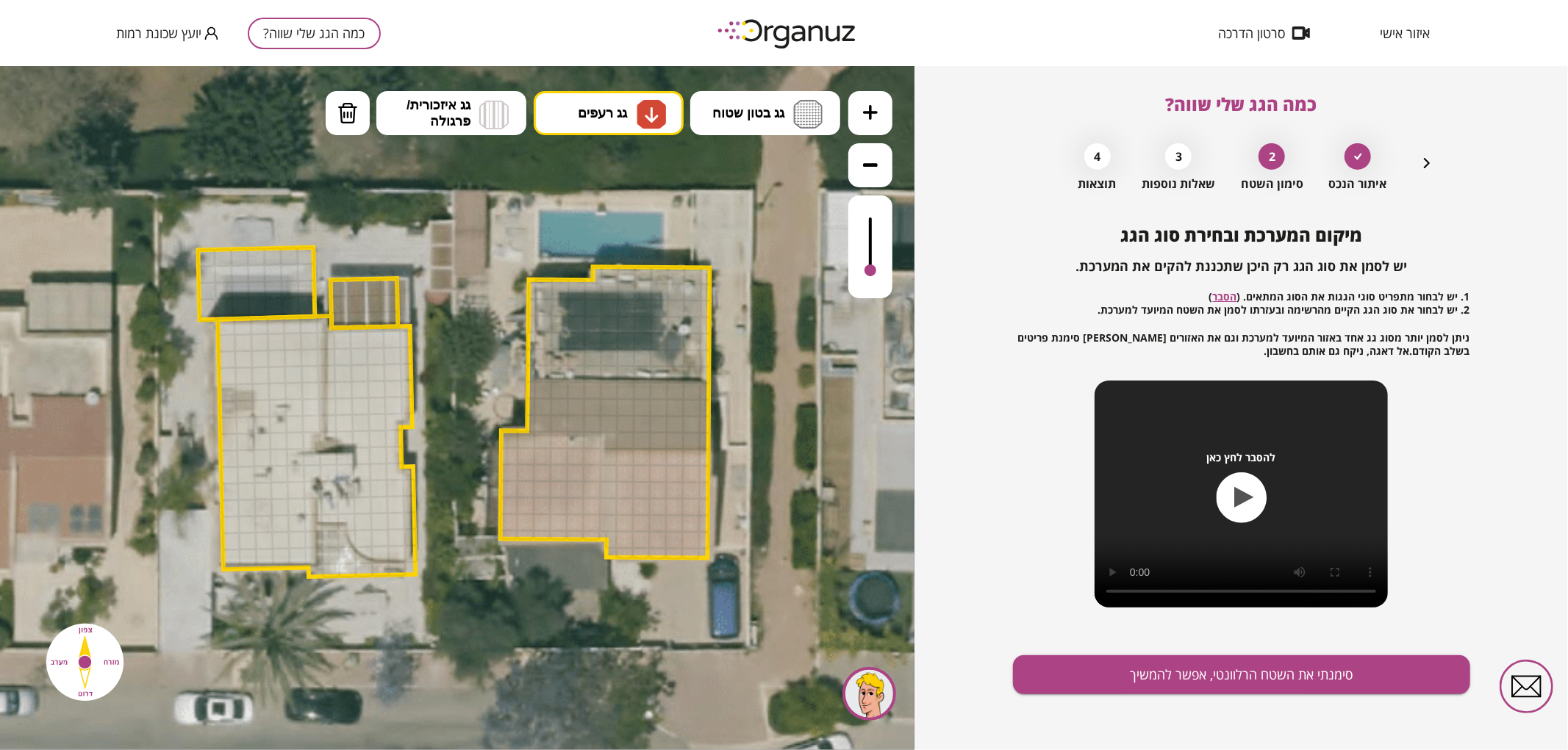
drag, startPoint x: 508, startPoint y: 452, endPoint x: 570, endPoint y: 525, distance: 95.8
drag, startPoint x: 508, startPoint y: 445, endPoint x: 576, endPoint y: 441, distance: 68.1
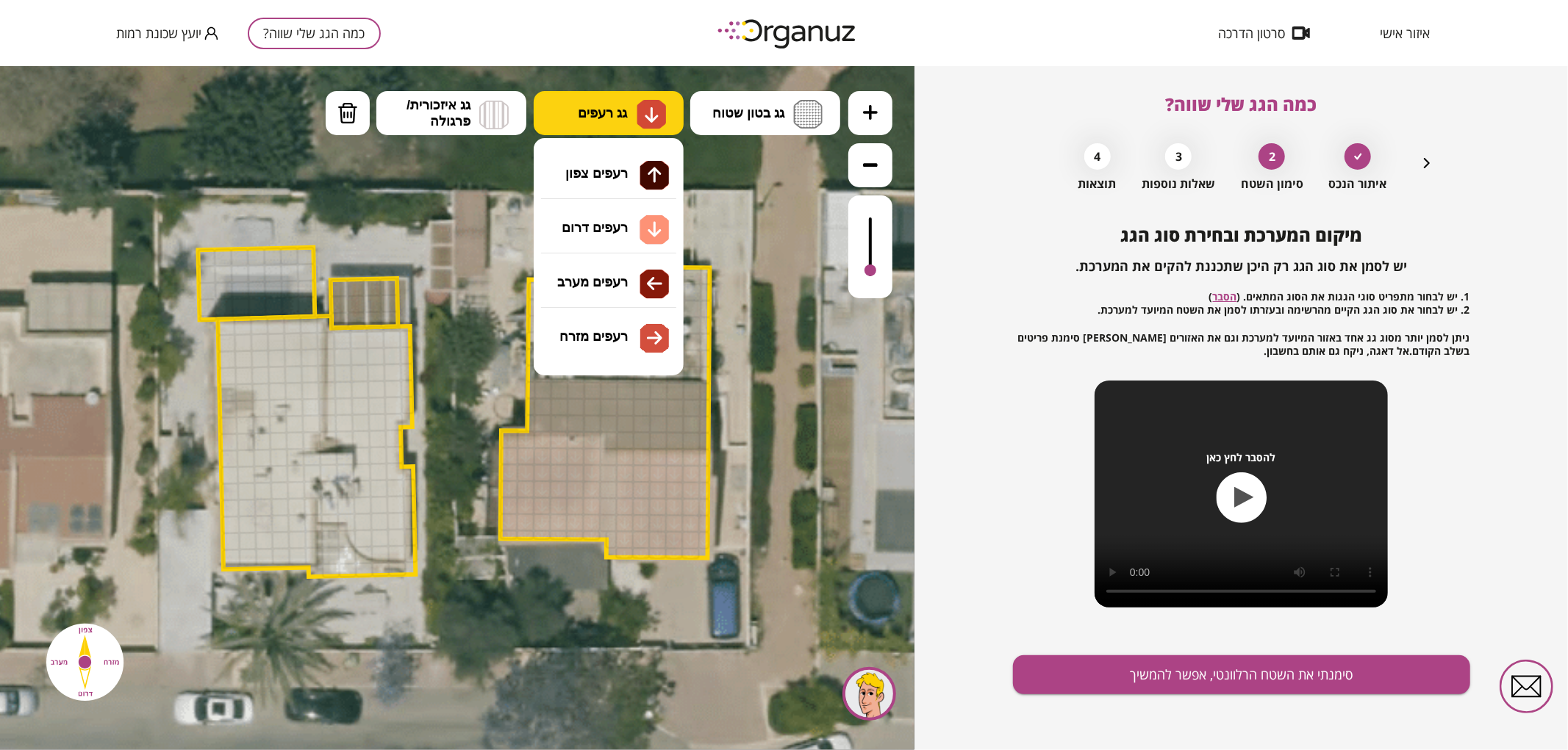
click at [645, 111] on img at bounding box center [652, 113] width 15 height 18
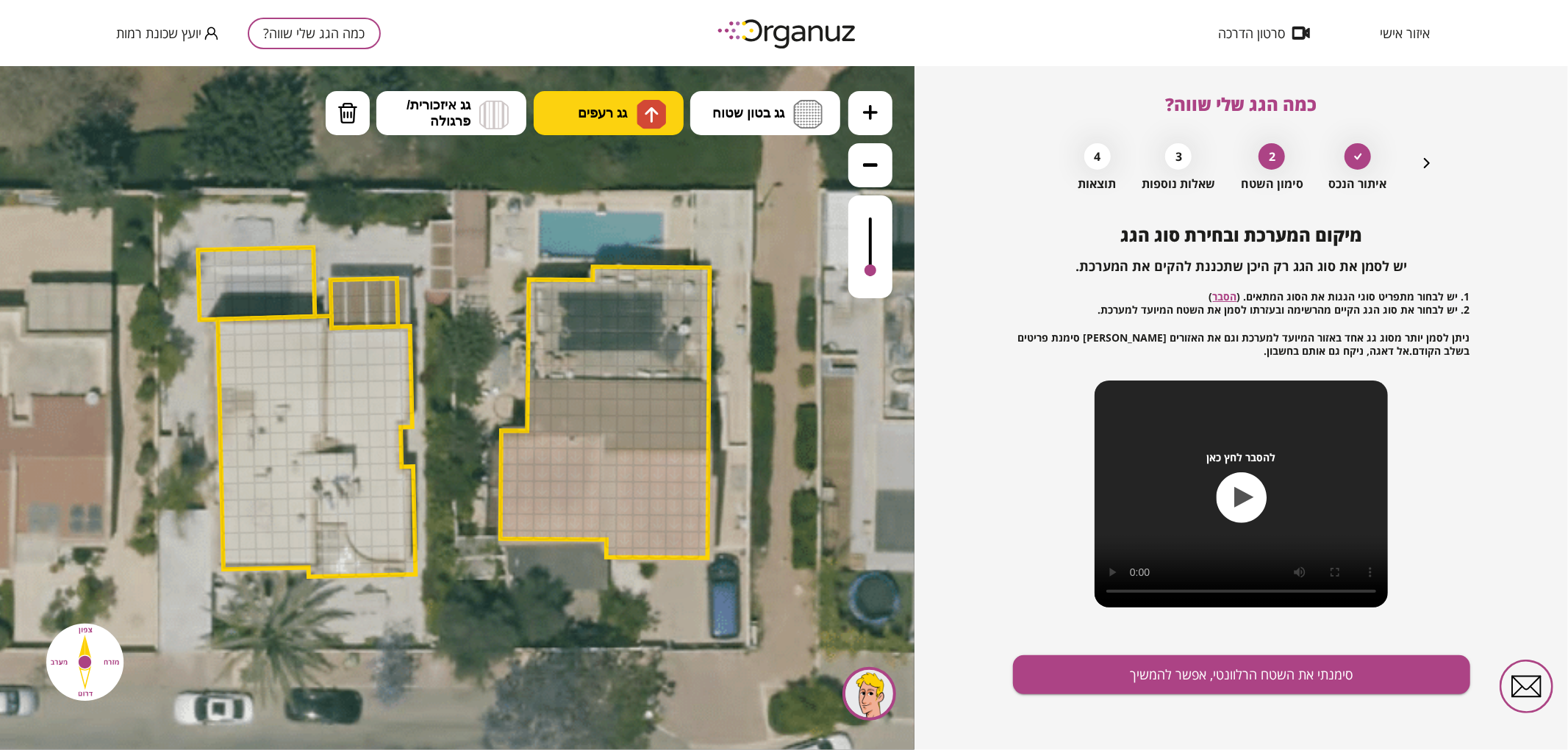
click at [653, 184] on div ".st0 { fill: #FFFFFF; } .st0 { fill: #FFFFFF; }" at bounding box center [457, 407] width 915 height 684
drag, startPoint x: 613, startPoint y: 437, endPoint x: 527, endPoint y: 416, distance: 88.5
click at [763, 125] on button "גג בטון שטוח" at bounding box center [766, 112] width 150 height 44
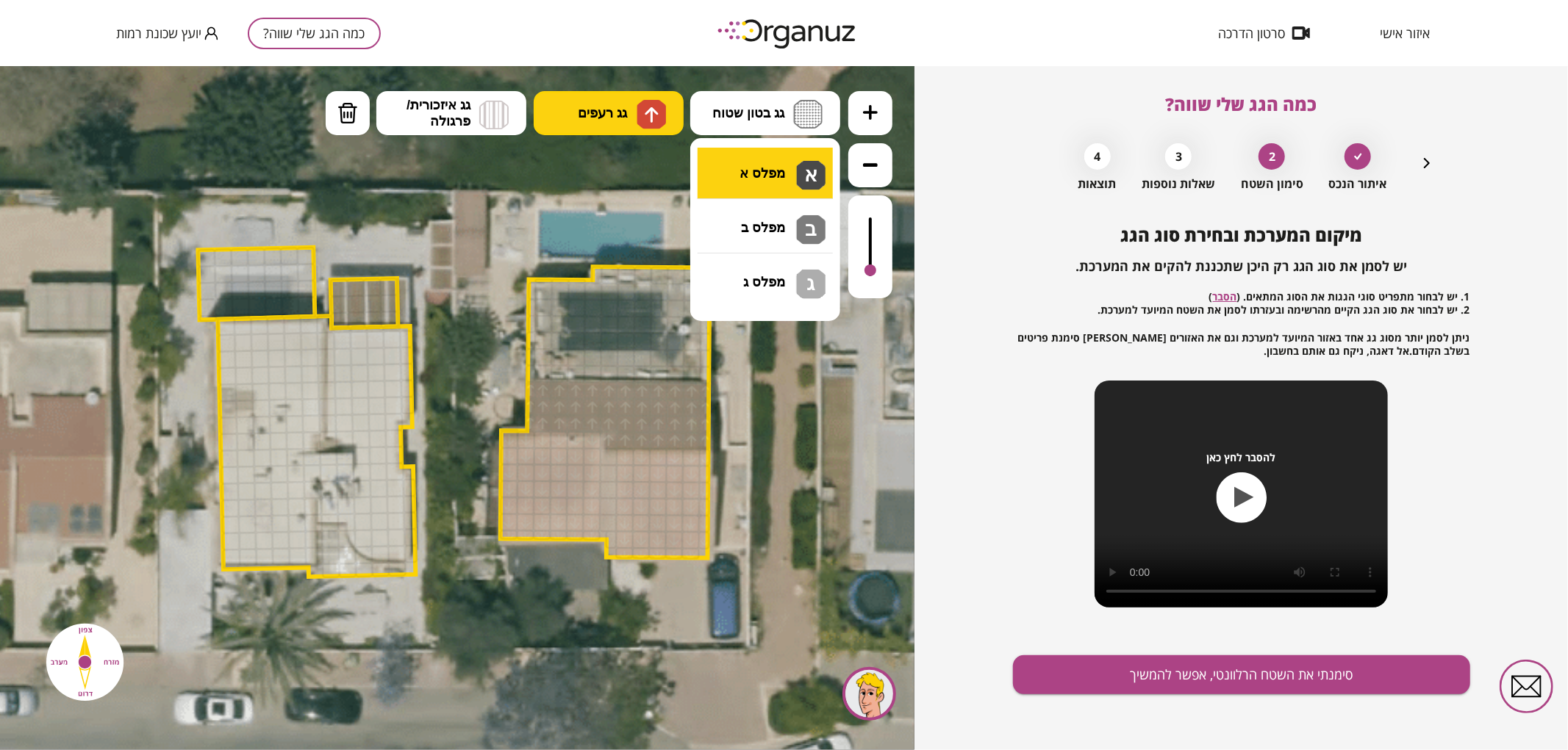
click at [787, 187] on div ".st0 { fill: #FFFFFF; } .st0 { fill: #FFFFFF; }" at bounding box center [457, 407] width 915 height 684
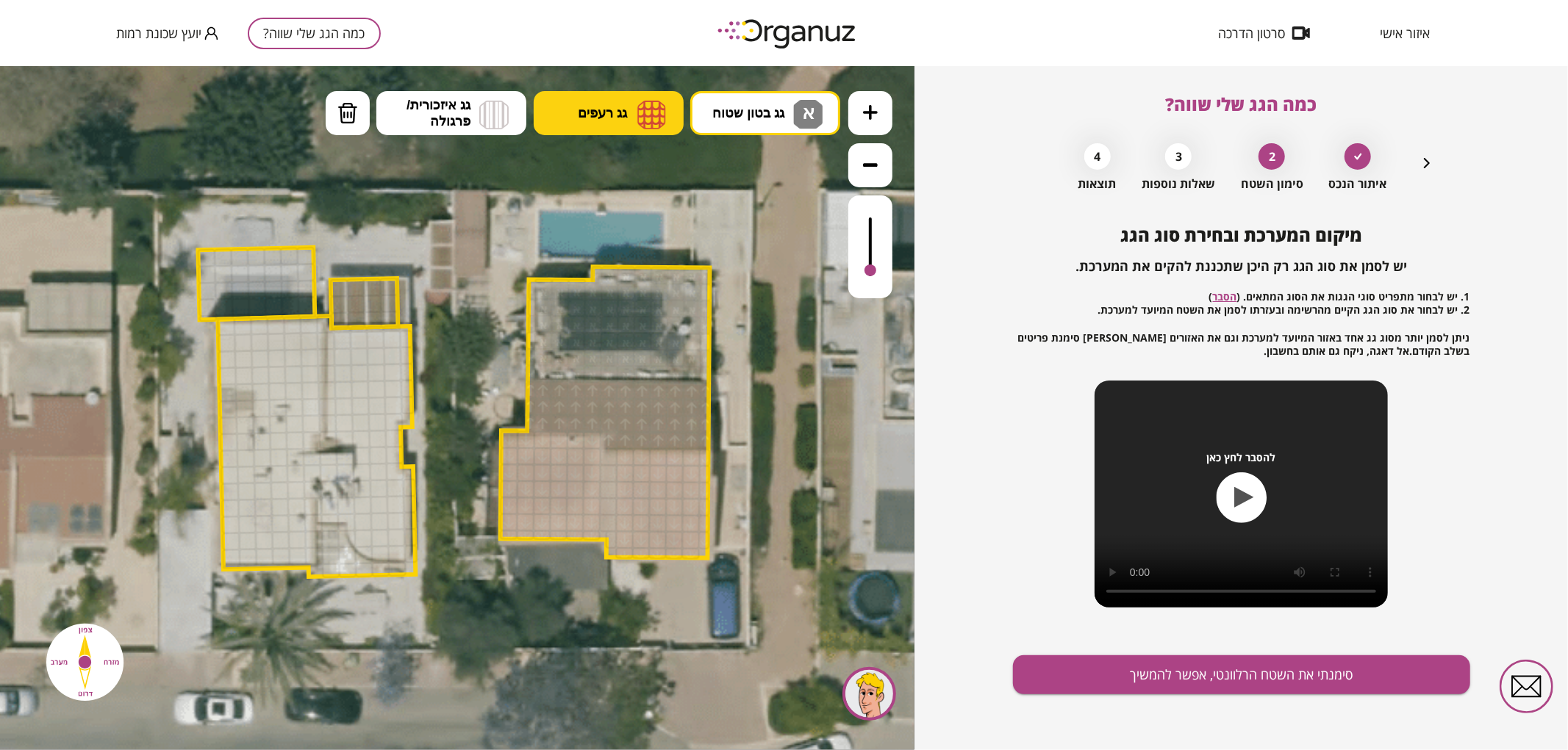
drag, startPoint x: 701, startPoint y: 367, endPoint x: 693, endPoint y: 273, distance: 94.3
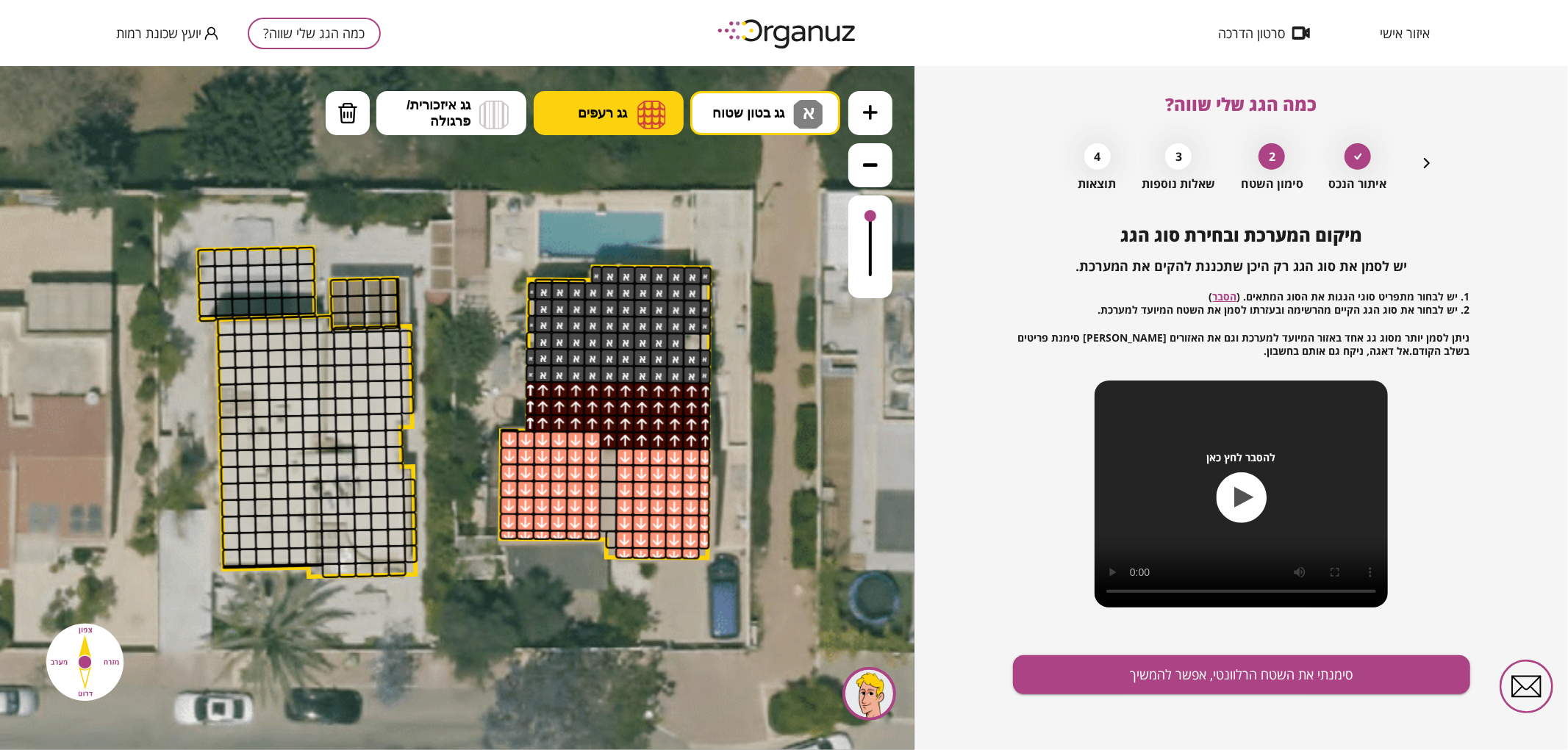
click at [864, 215] on div at bounding box center [870, 215] width 11 height 11
drag, startPoint x: 688, startPoint y: 336, endPoint x: 539, endPoint y: 308, distance: 151.6
click at [1191, 680] on button "סימנתי את השטח הרלוונטי, אפשר להמשיך" at bounding box center [1241, 675] width 457 height 39
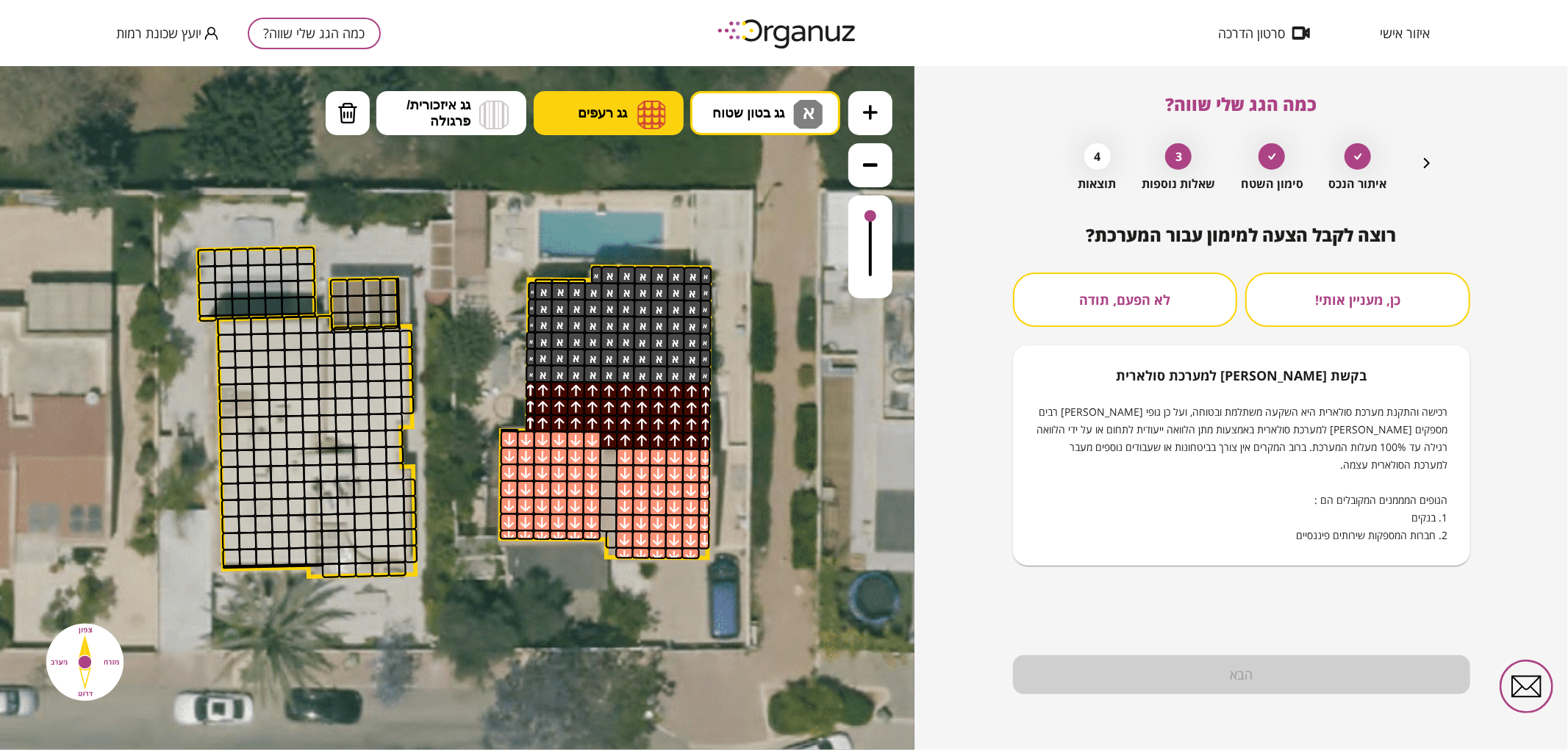
click at [1137, 304] on button "לא הפעם, תודה" at bounding box center [1125, 299] width 225 height 54
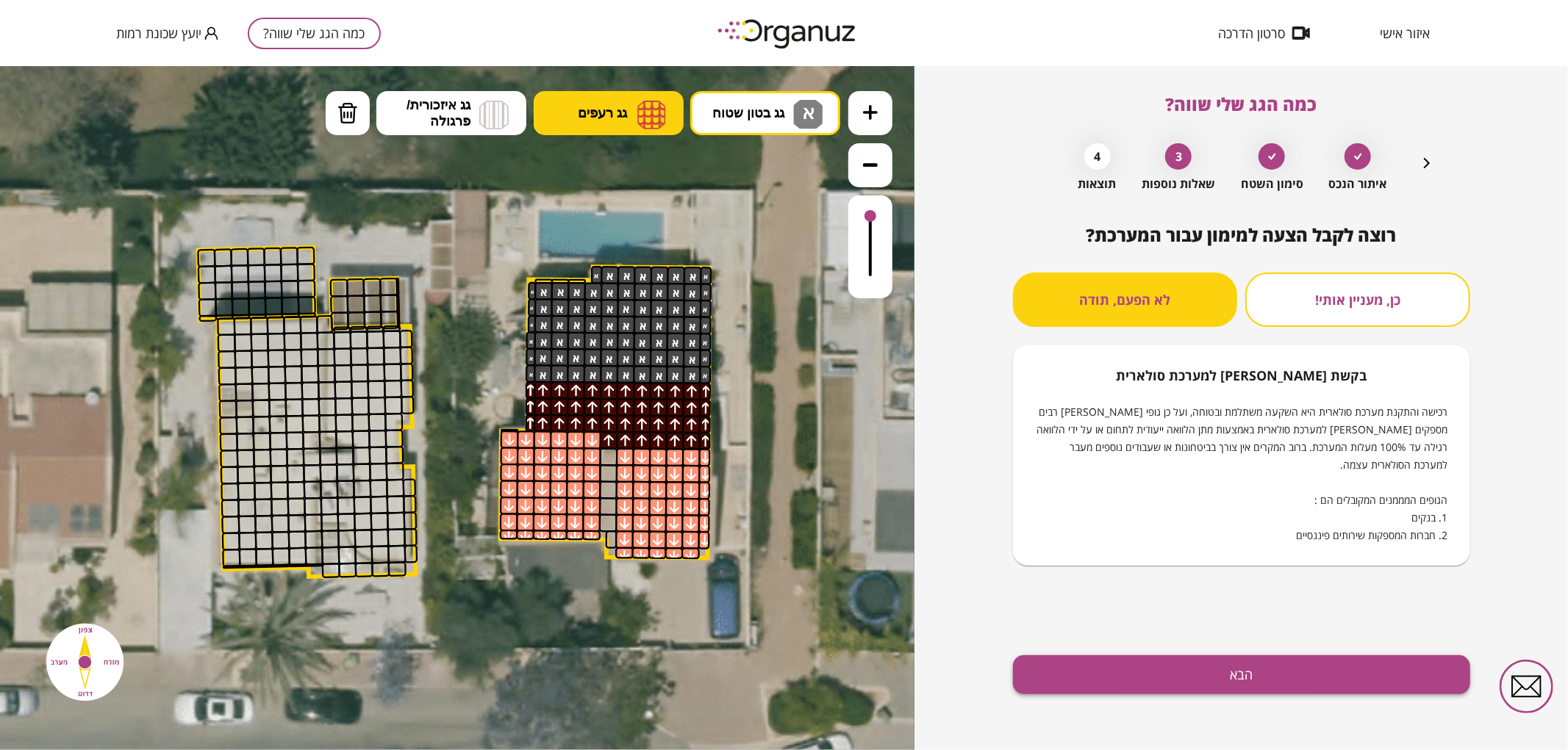
click at [1227, 670] on button "הבא" at bounding box center [1241, 675] width 457 height 39
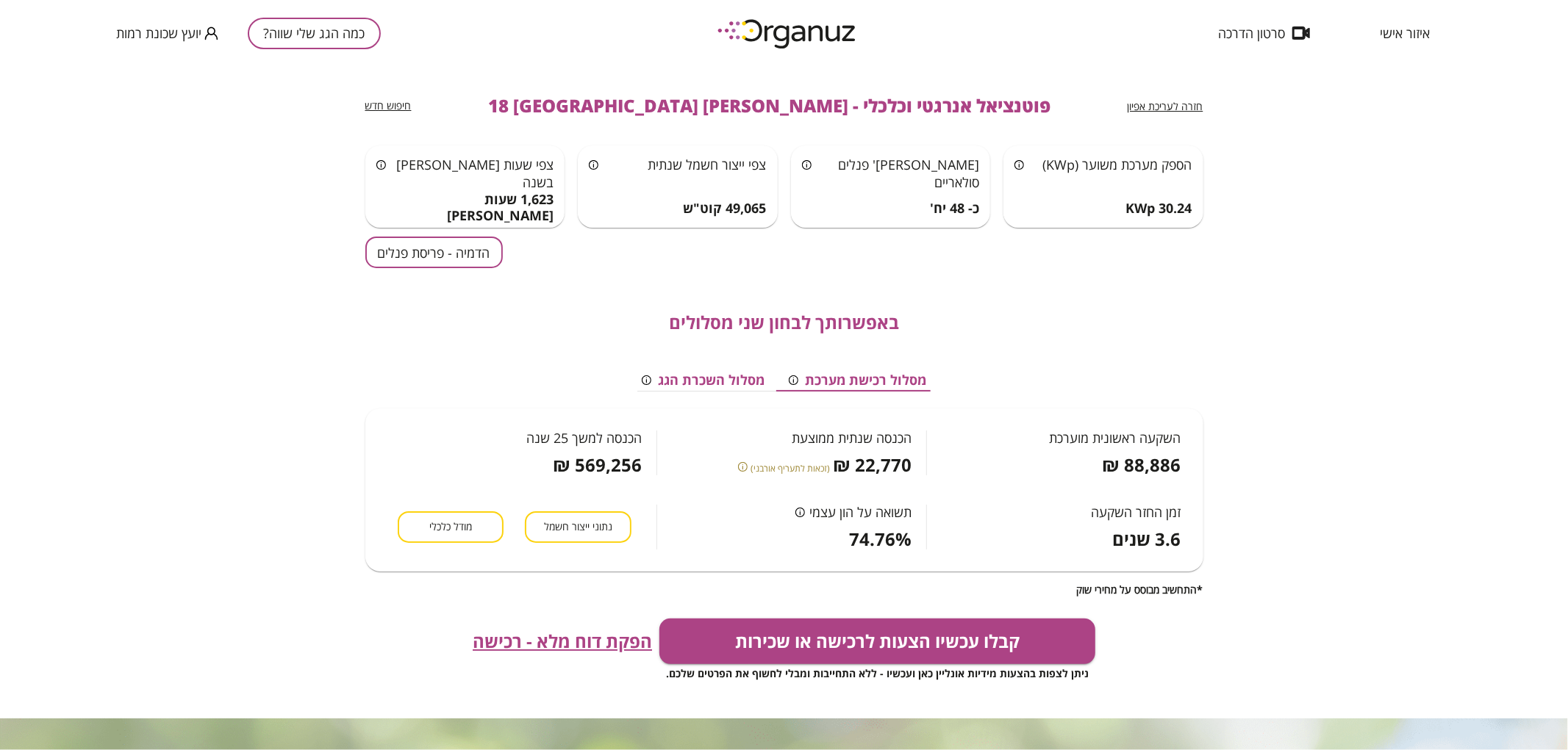
click at [434, 241] on button "הדמיה - פריסת פנלים" at bounding box center [434, 252] width 138 height 31
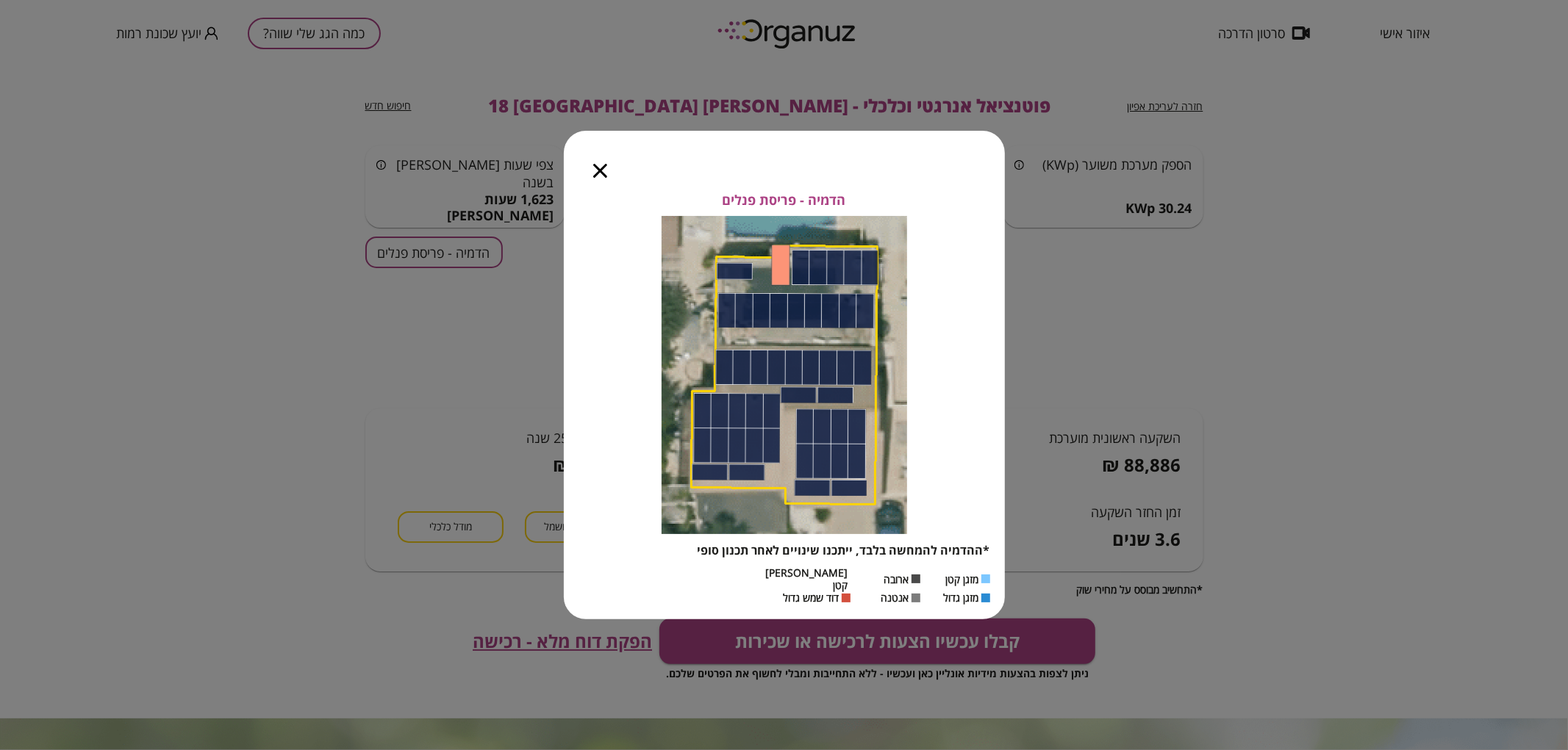
click at [603, 178] on icon "button" at bounding box center [600, 171] width 14 height 14
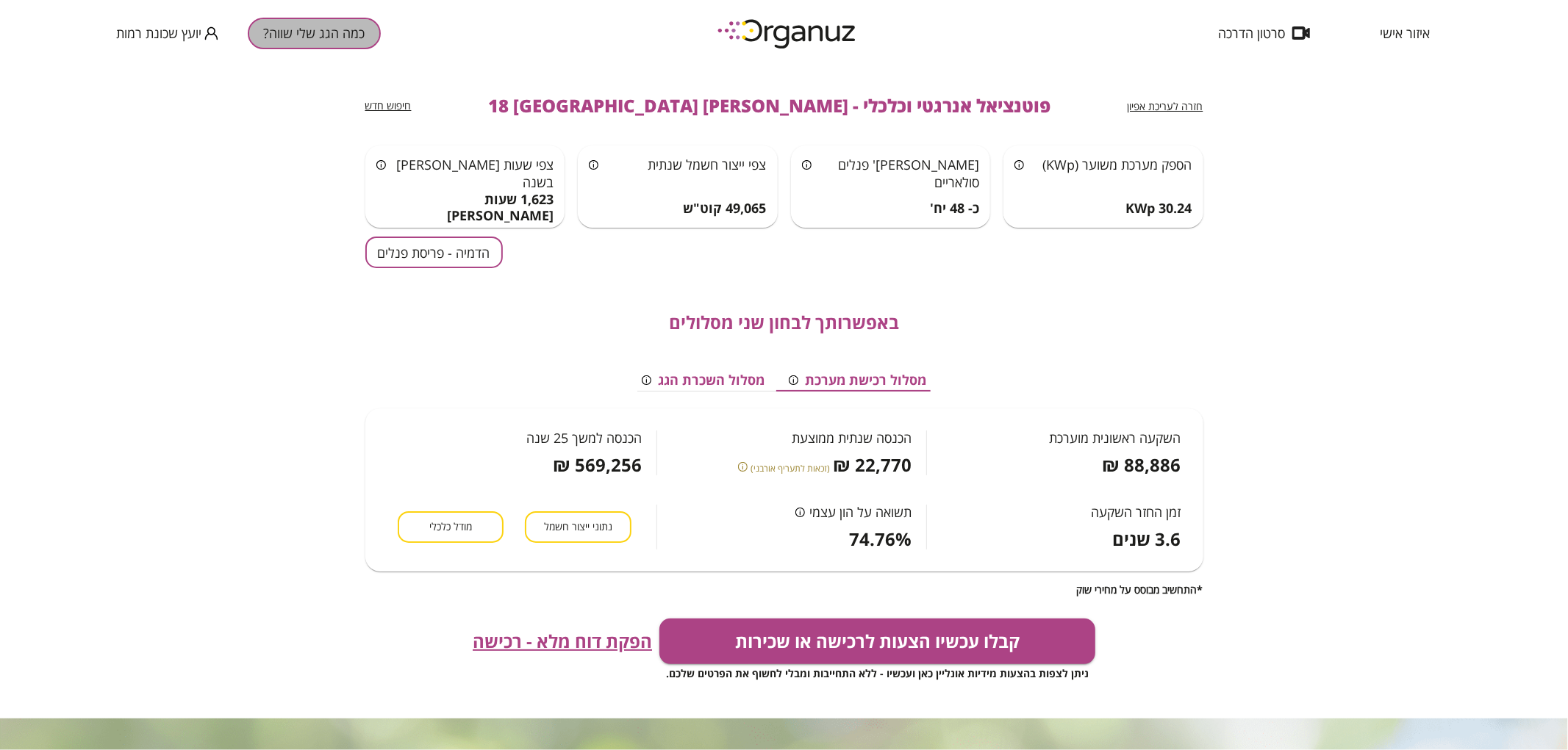
click at [275, 45] on button "כמה הגג שלי שווה?" at bounding box center [315, 33] width 133 height 31
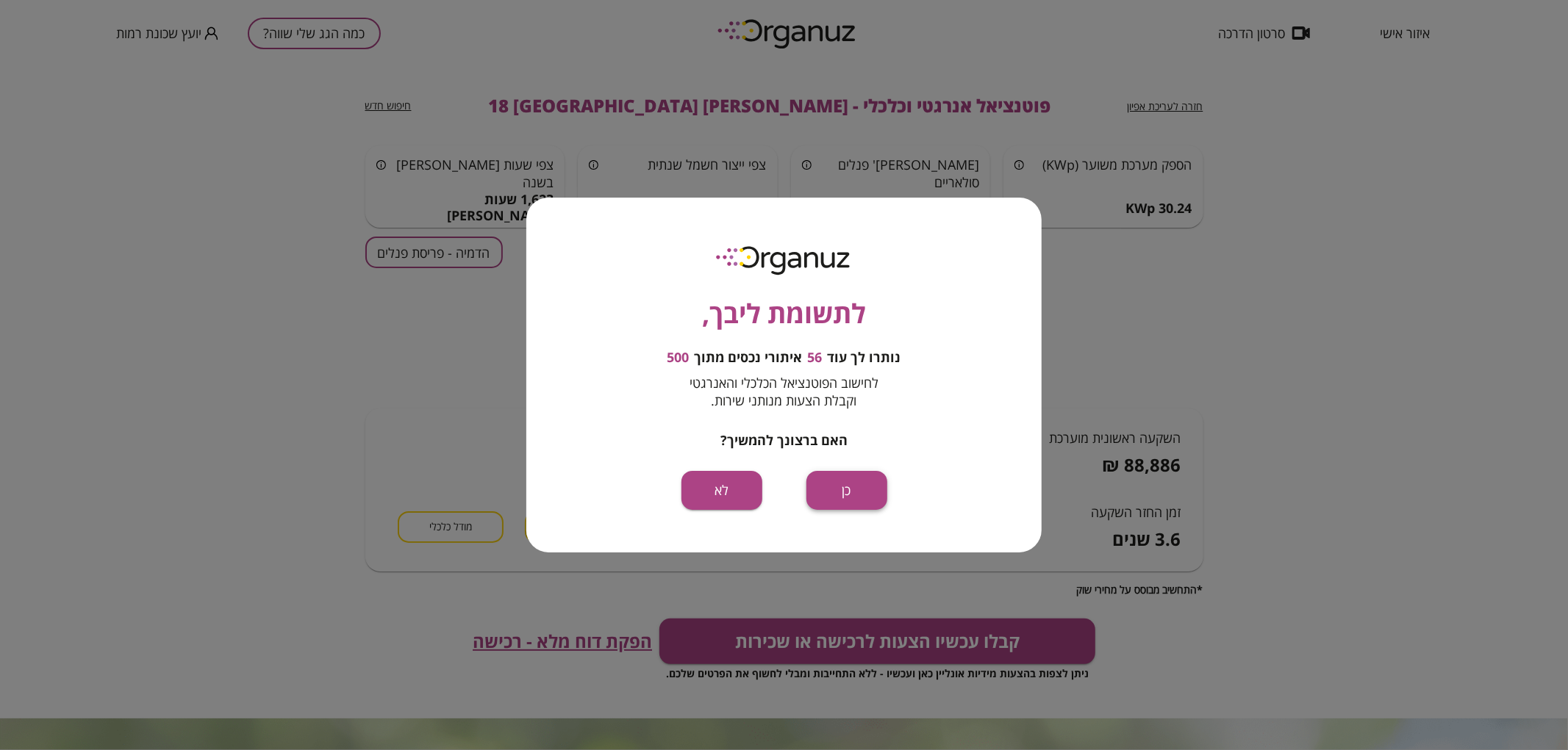
click at [858, 498] on button "כן" at bounding box center [847, 491] width 81 height 39
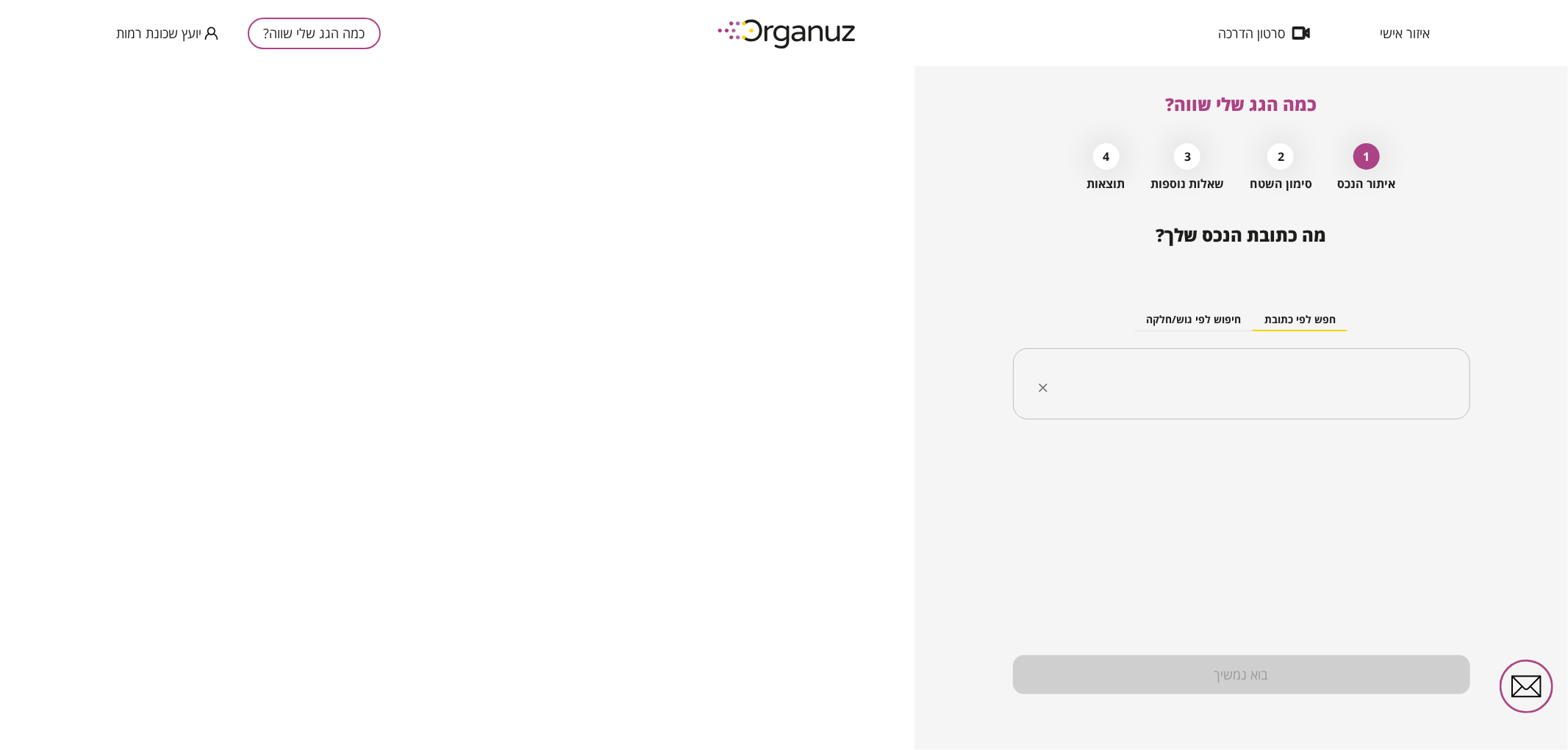
click at [1158, 390] on input "text" at bounding box center [1247, 384] width 411 height 37
click at [1401, 454] on li "יעקב חזן 16 באר שבע" at bounding box center [1241, 458] width 419 height 27
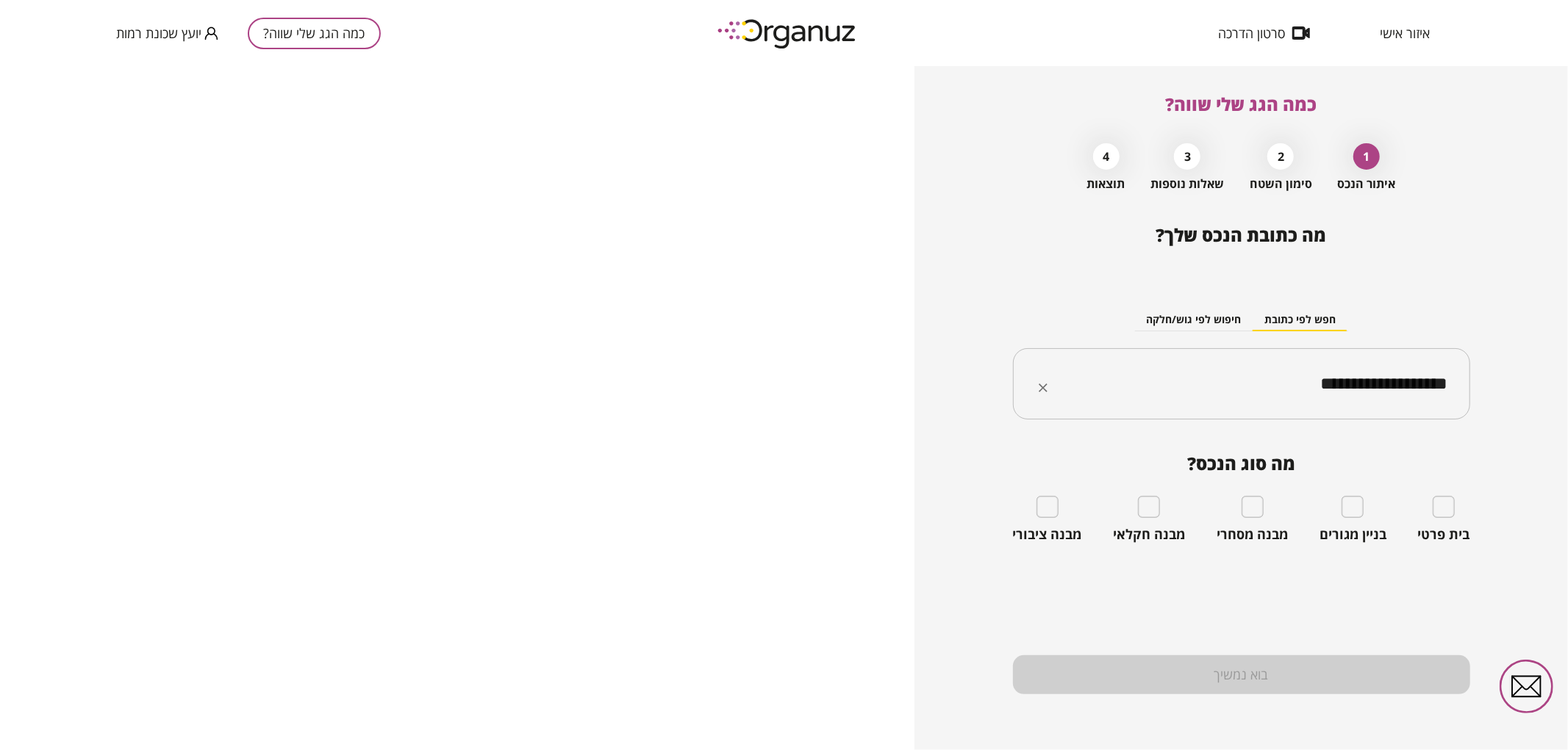
type input "**********"
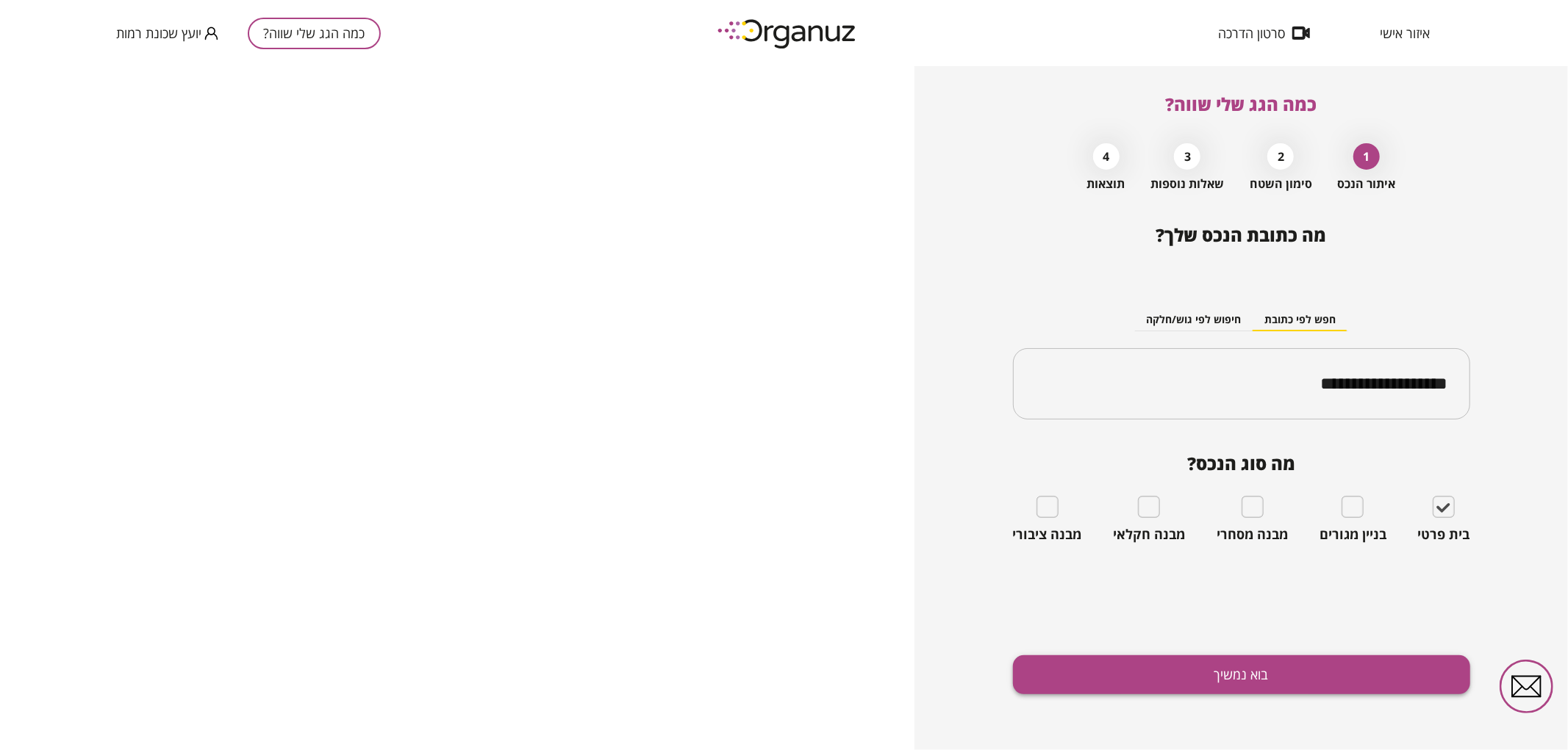
click at [1362, 678] on button "בוא נמשיך" at bounding box center [1241, 675] width 457 height 39
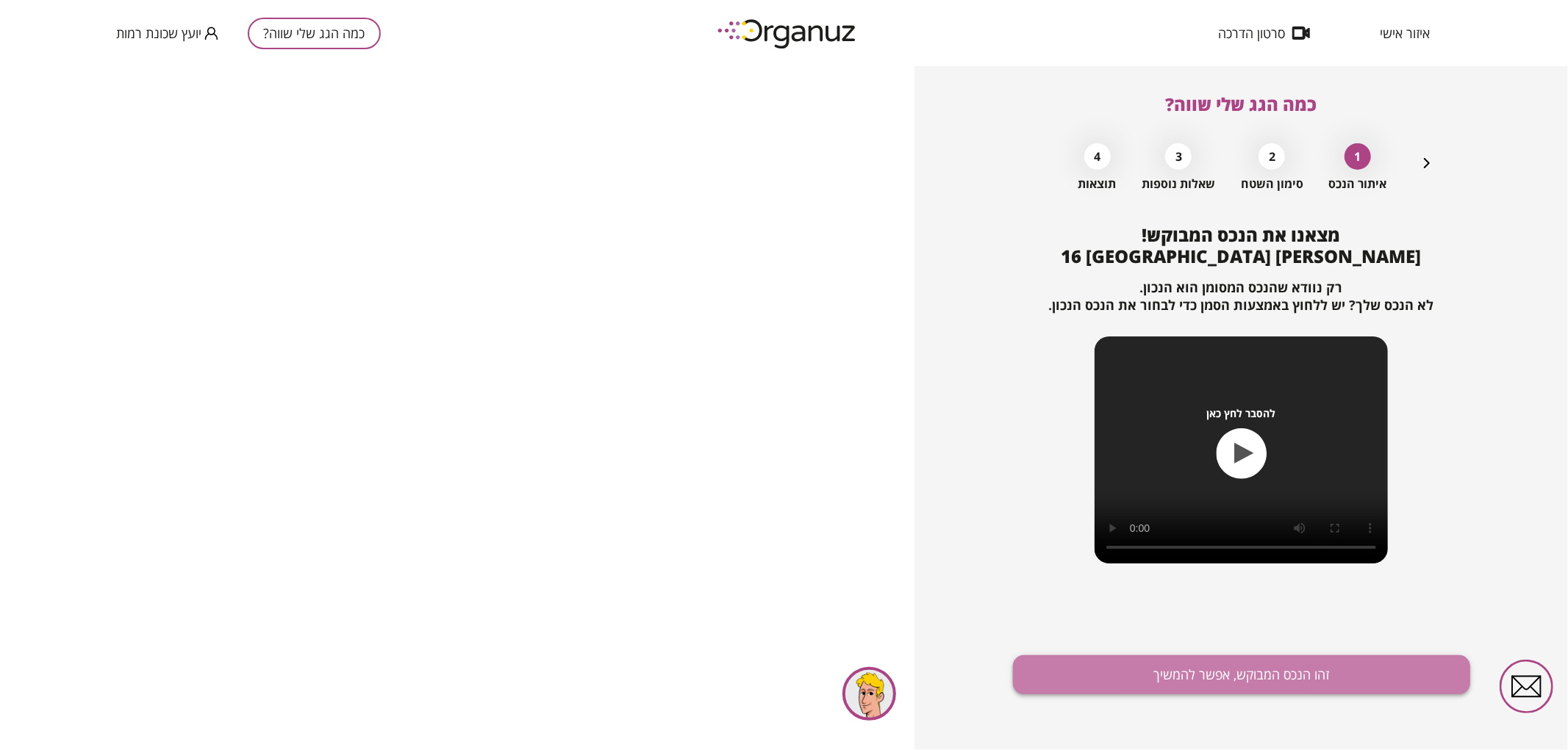
click at [1256, 666] on button "זהו הנכס המבוקש, אפשר להמשיך" at bounding box center [1241, 675] width 457 height 39
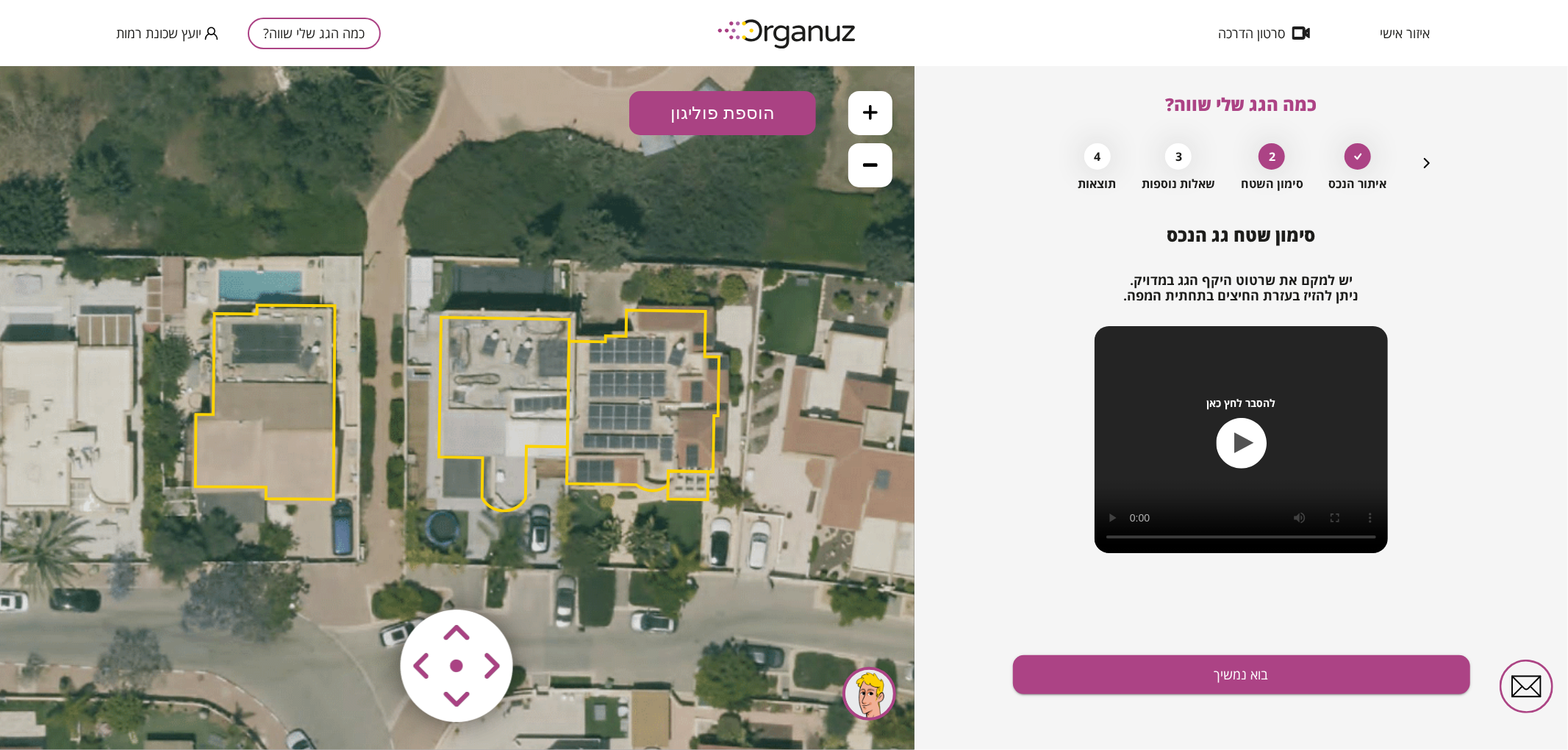
click at [660, 450] on polygon at bounding box center [642, 399] width 152 height 181
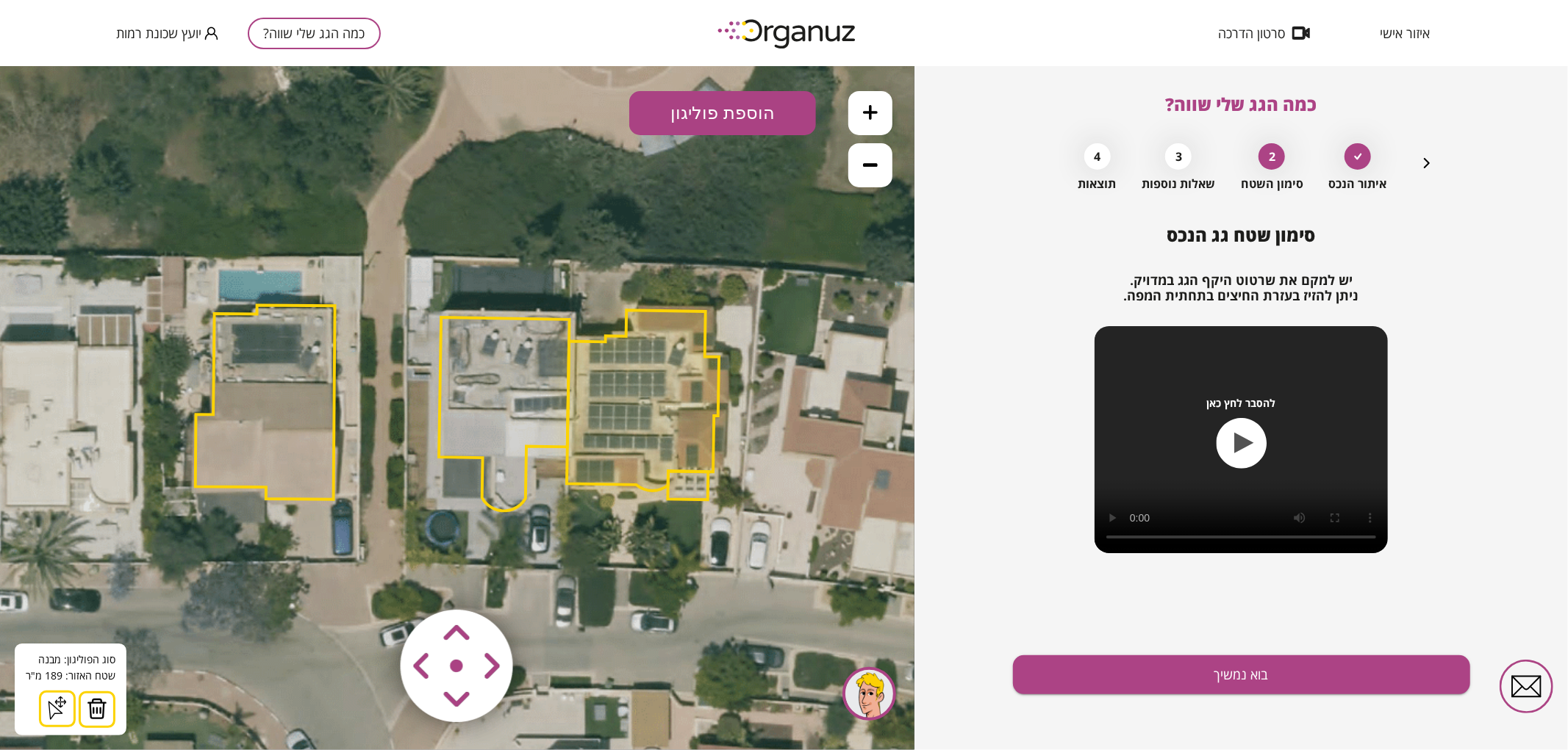
click at [90, 705] on img at bounding box center [96, 708] width 21 height 22
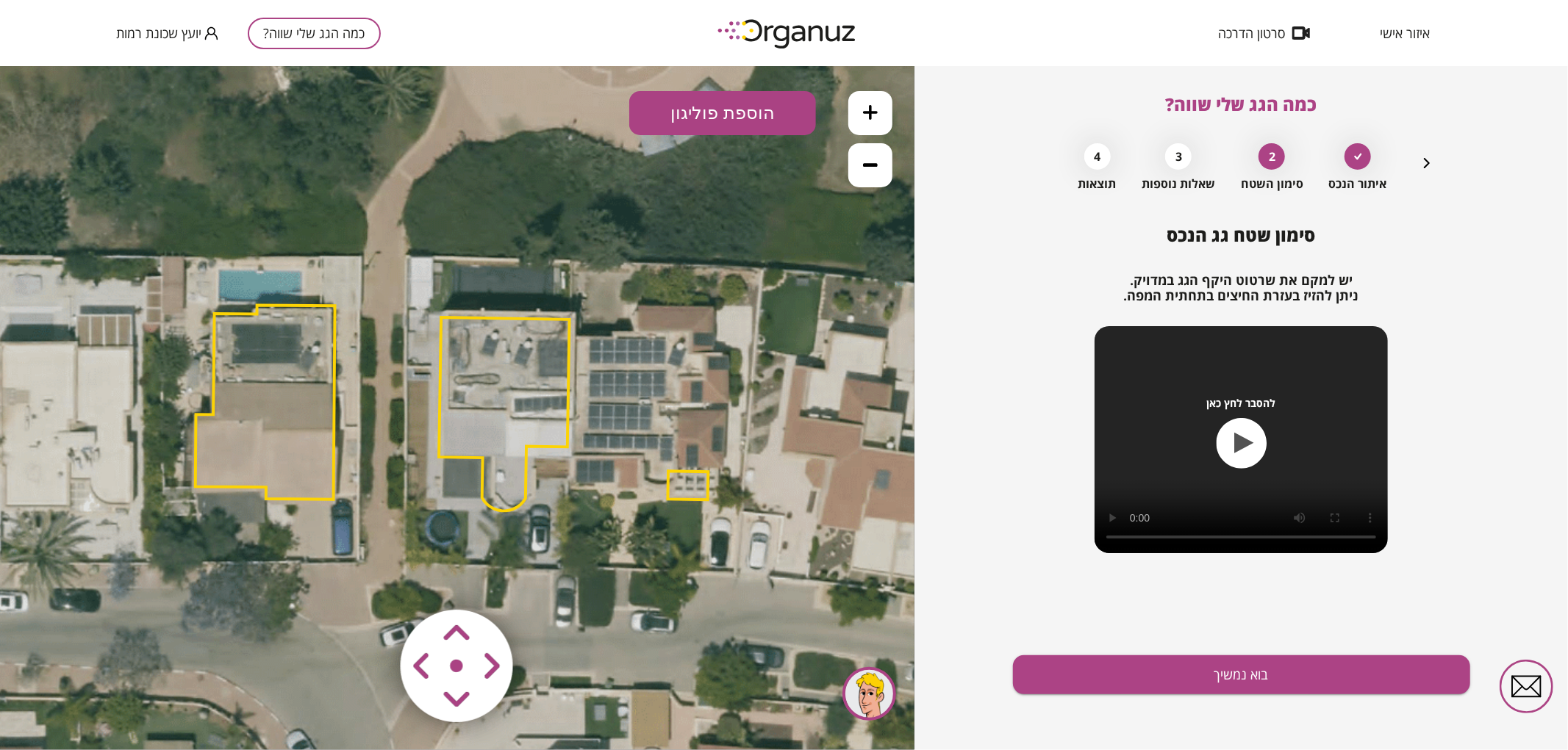
click at [509, 449] on polygon at bounding box center [504, 413] width 131 height 194
click at [578, 603] on icon at bounding box center [459, 406] width 1588 height 1587
click at [370, 579] on area at bounding box center [370, 579] width 0 height 0
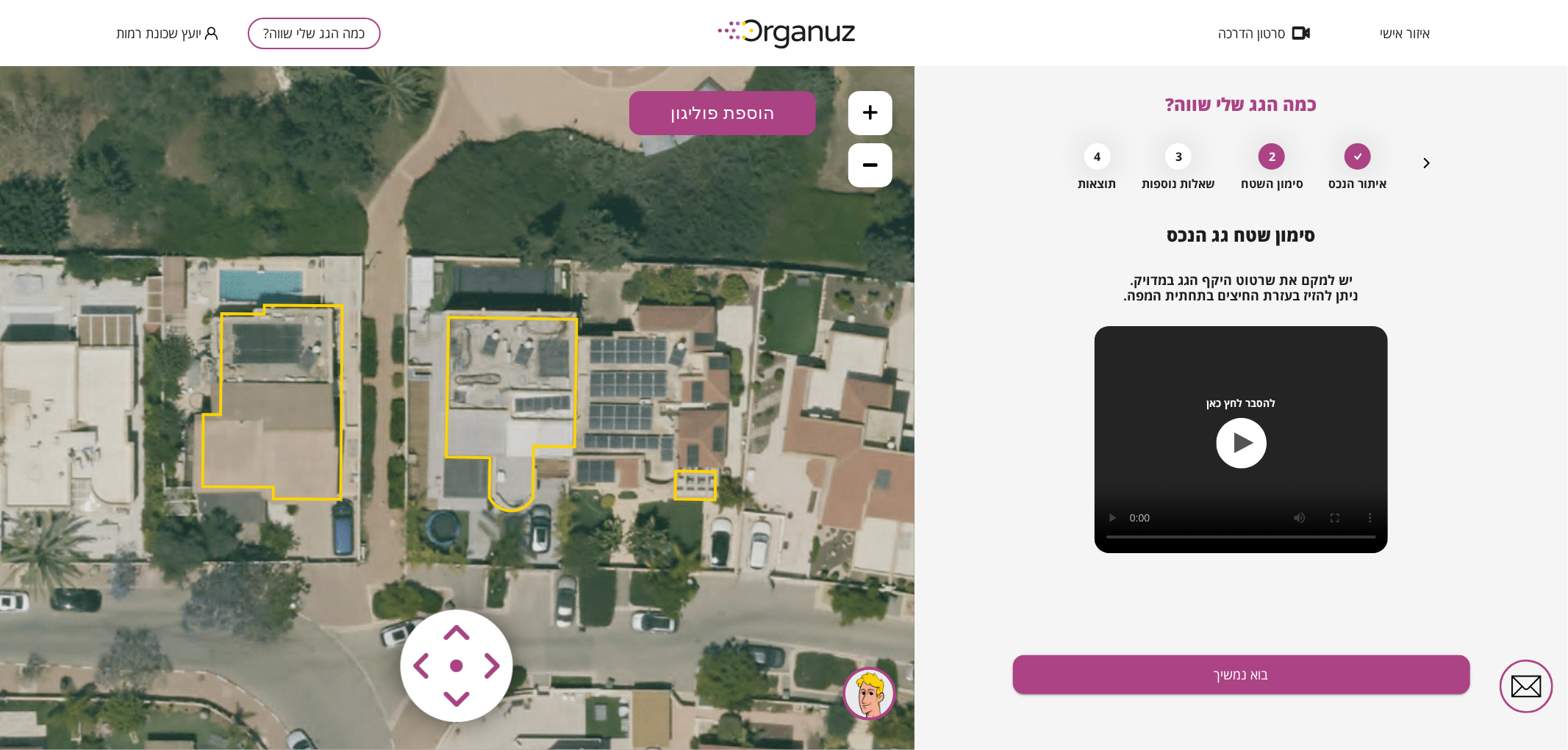
click at [370, 579] on area at bounding box center [370, 579] width 0 height 0
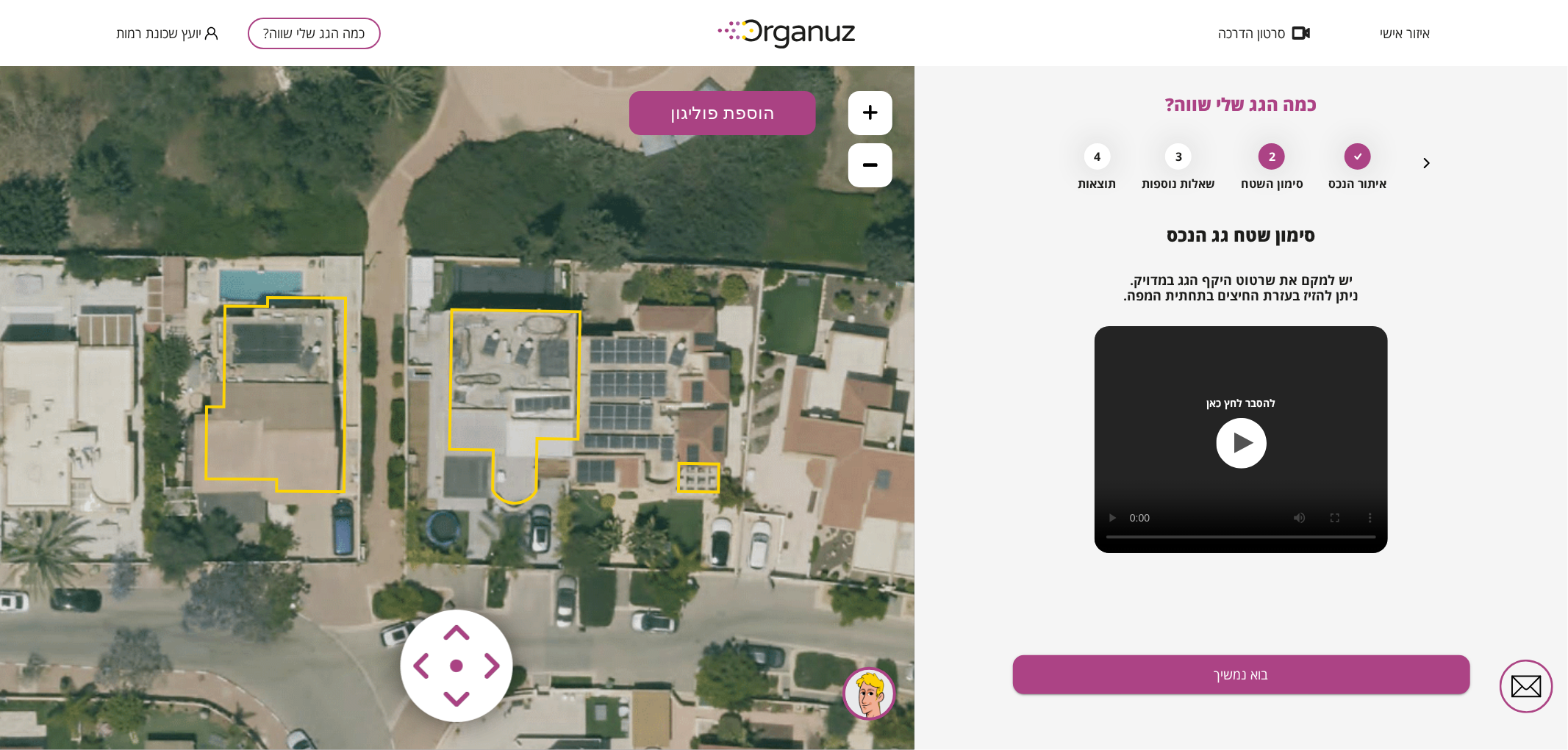
click at [370, 579] on area at bounding box center [370, 579] width 0 height 0
click at [523, 404] on polygon at bounding box center [513, 408] width 131 height 194
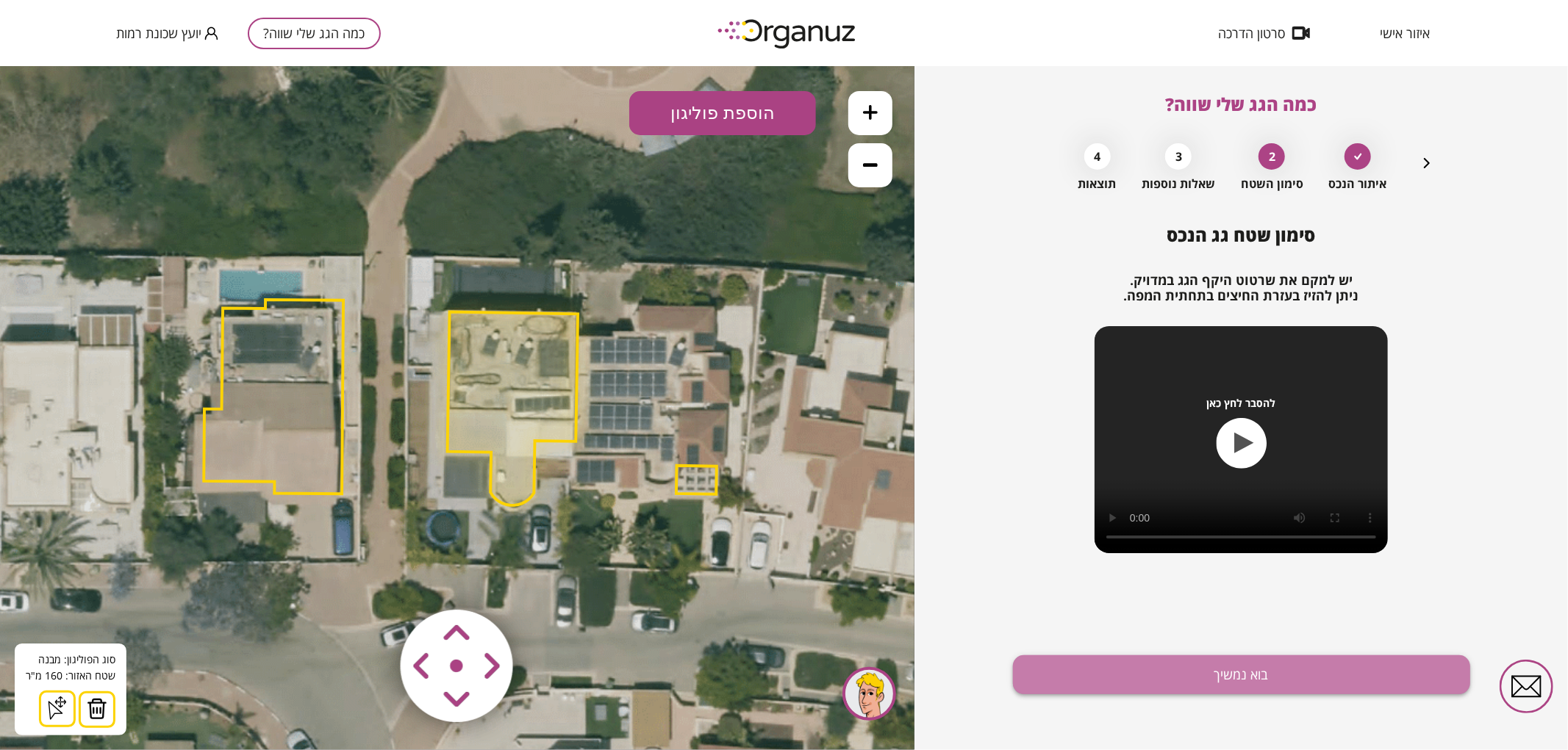
click at [1111, 690] on button "בוא נמשיך" at bounding box center [1241, 675] width 457 height 39
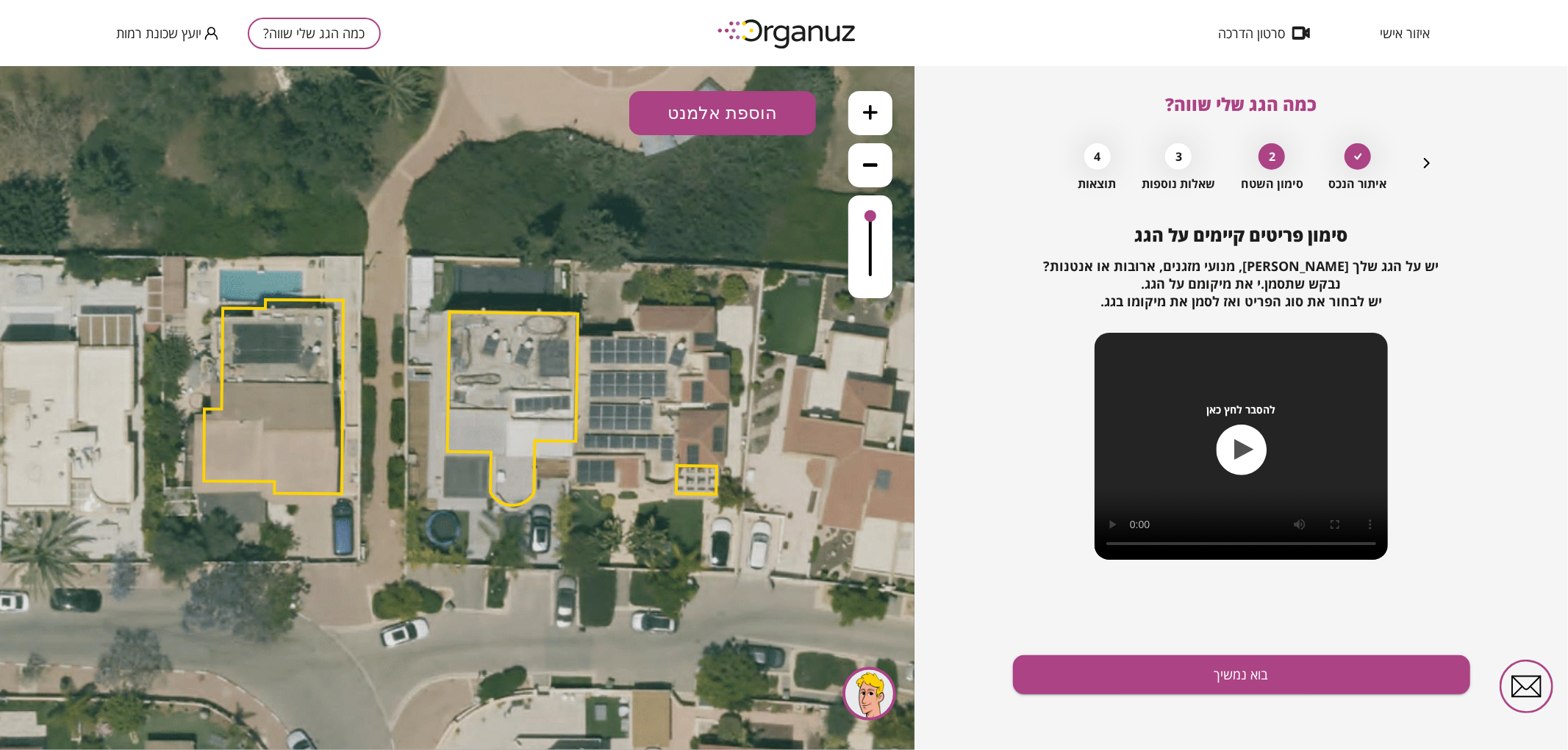
click at [717, 118] on button "הוספת אלמנט" at bounding box center [723, 112] width 187 height 44
click at [710, 298] on div ".st0 { fill: #FFFFFF; } .st0 { fill: #FFFFFF; }" at bounding box center [457, 407] width 915 height 684
click at [1207, 665] on button "בוא נמשיך" at bounding box center [1241, 675] width 457 height 39
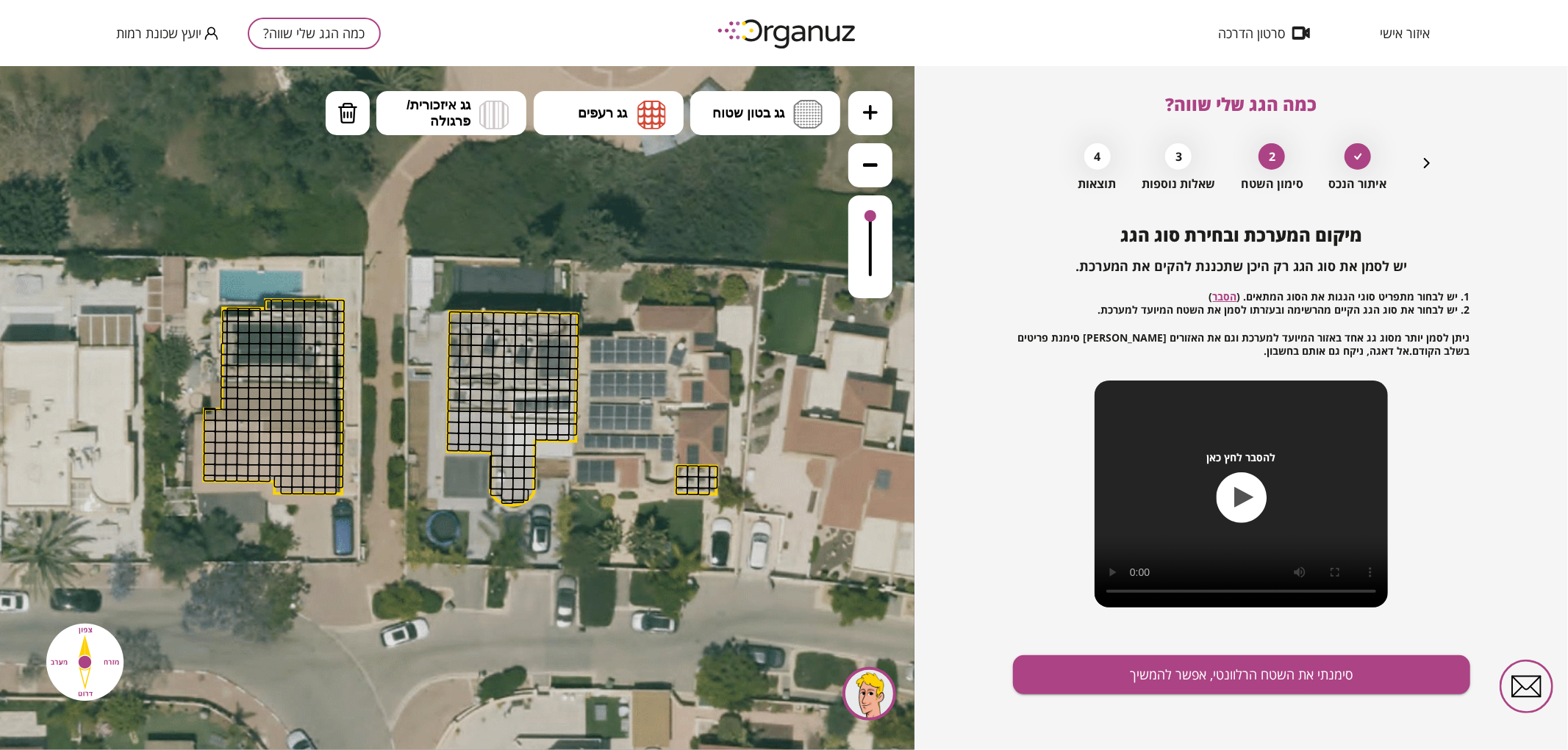
click at [871, 113] on icon at bounding box center [870, 111] width 15 height 15
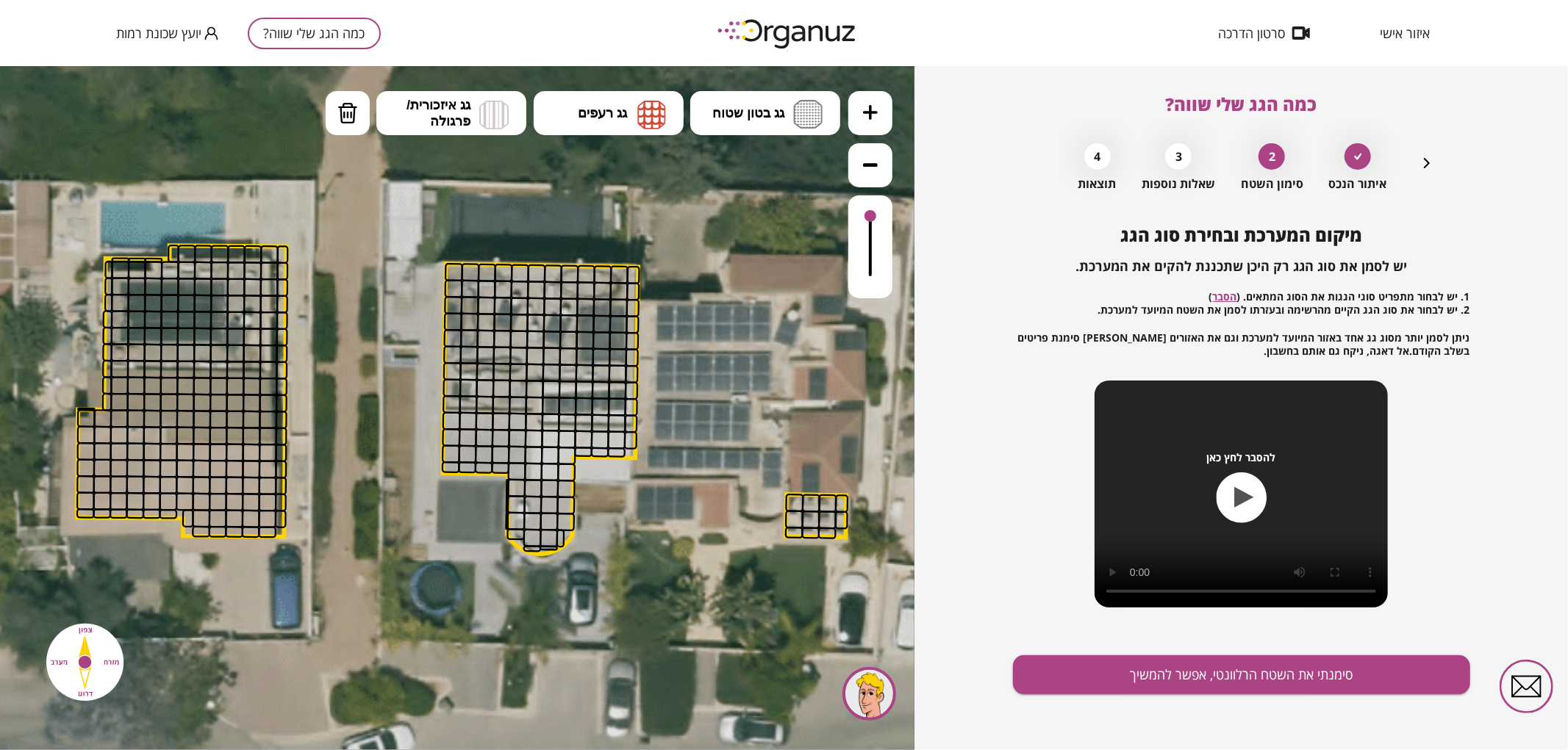
click at [859, 112] on button at bounding box center [871, 112] width 44 height 44
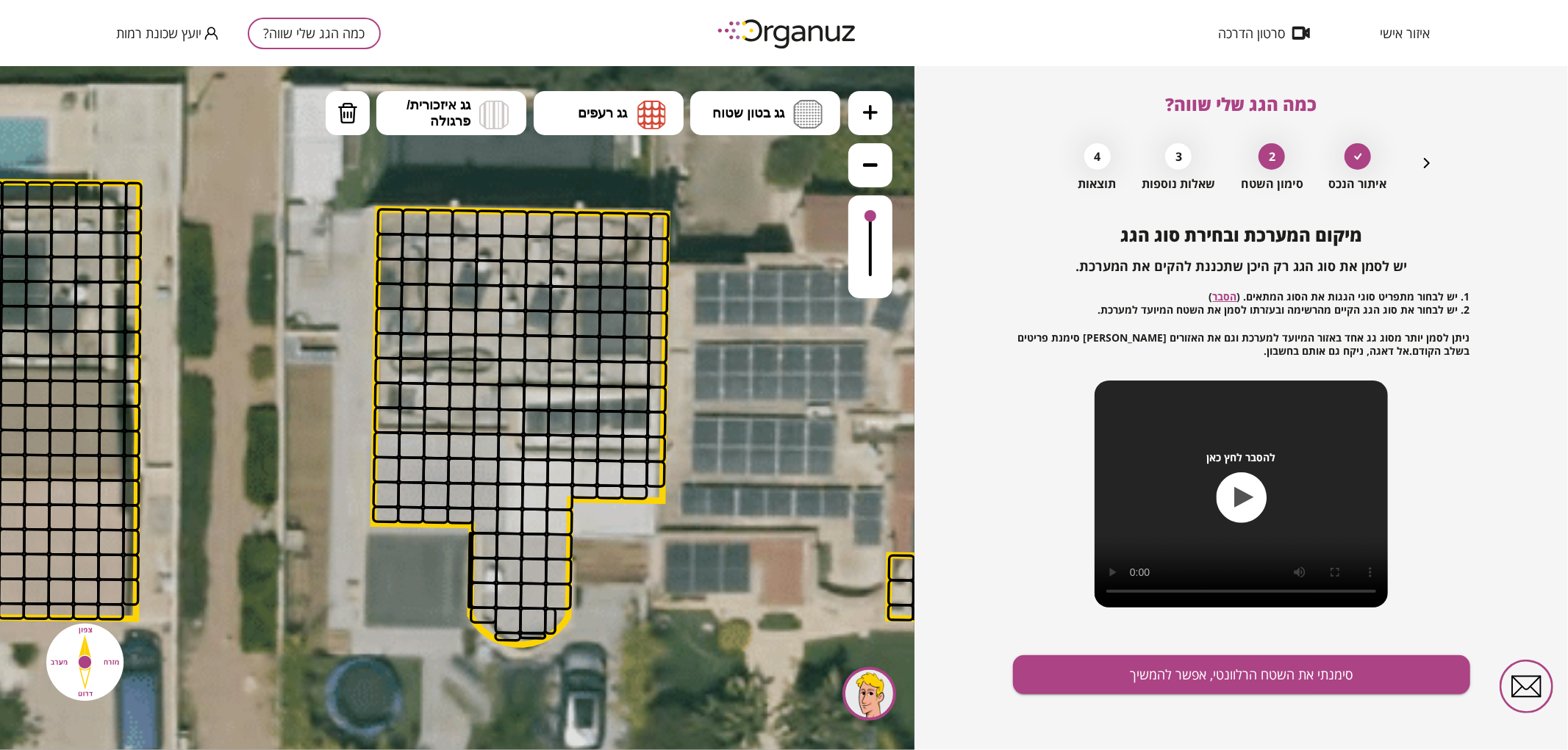
drag, startPoint x: 789, startPoint y: 225, endPoint x: 732, endPoint y: 240, distance: 58.9
click at [732, 240] on icon at bounding box center [400, 420] width 3573 height 3572
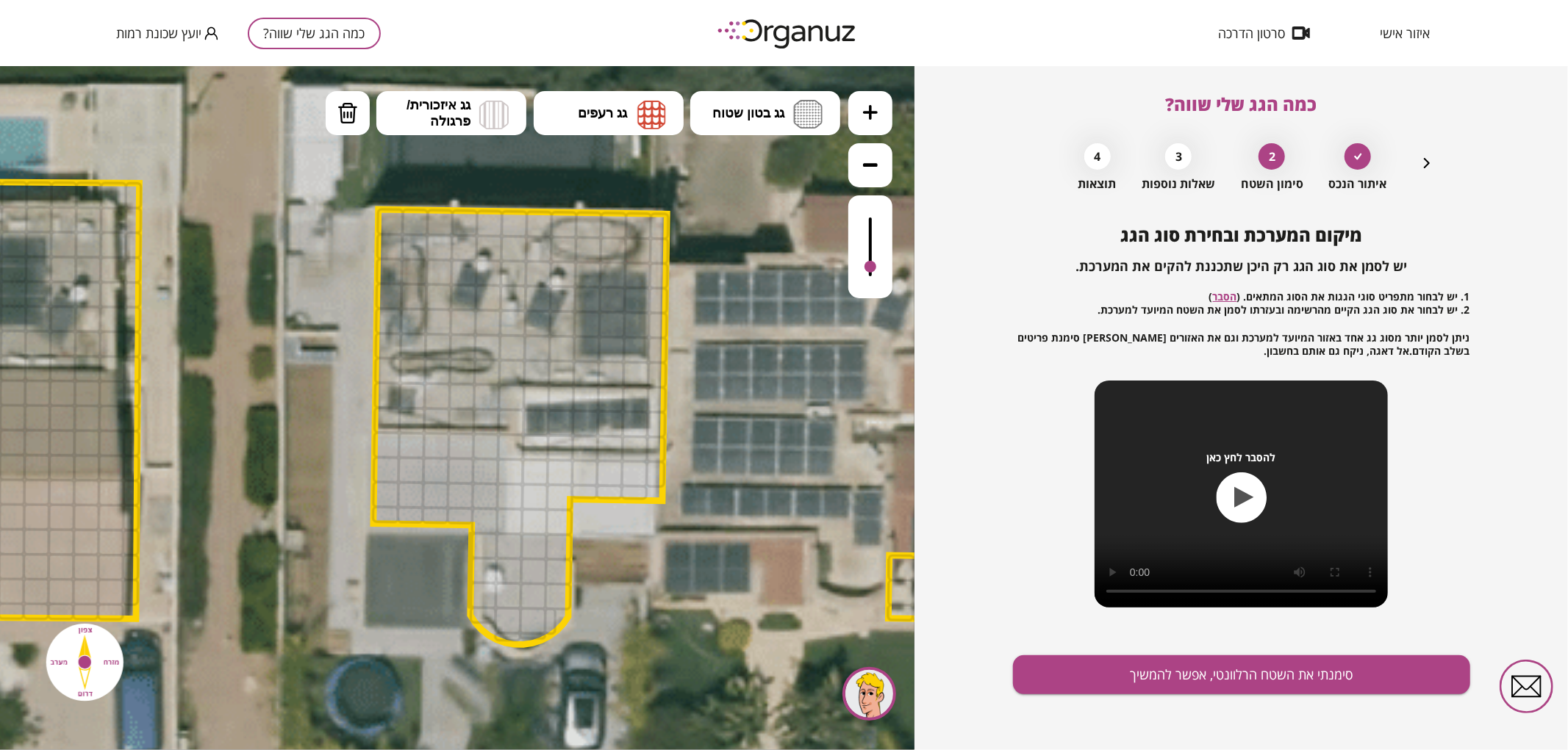
drag, startPoint x: 864, startPoint y: 214, endPoint x: 858, endPoint y: 269, distance: 55.3
click at [858, 269] on div at bounding box center [871, 246] width 44 height 103
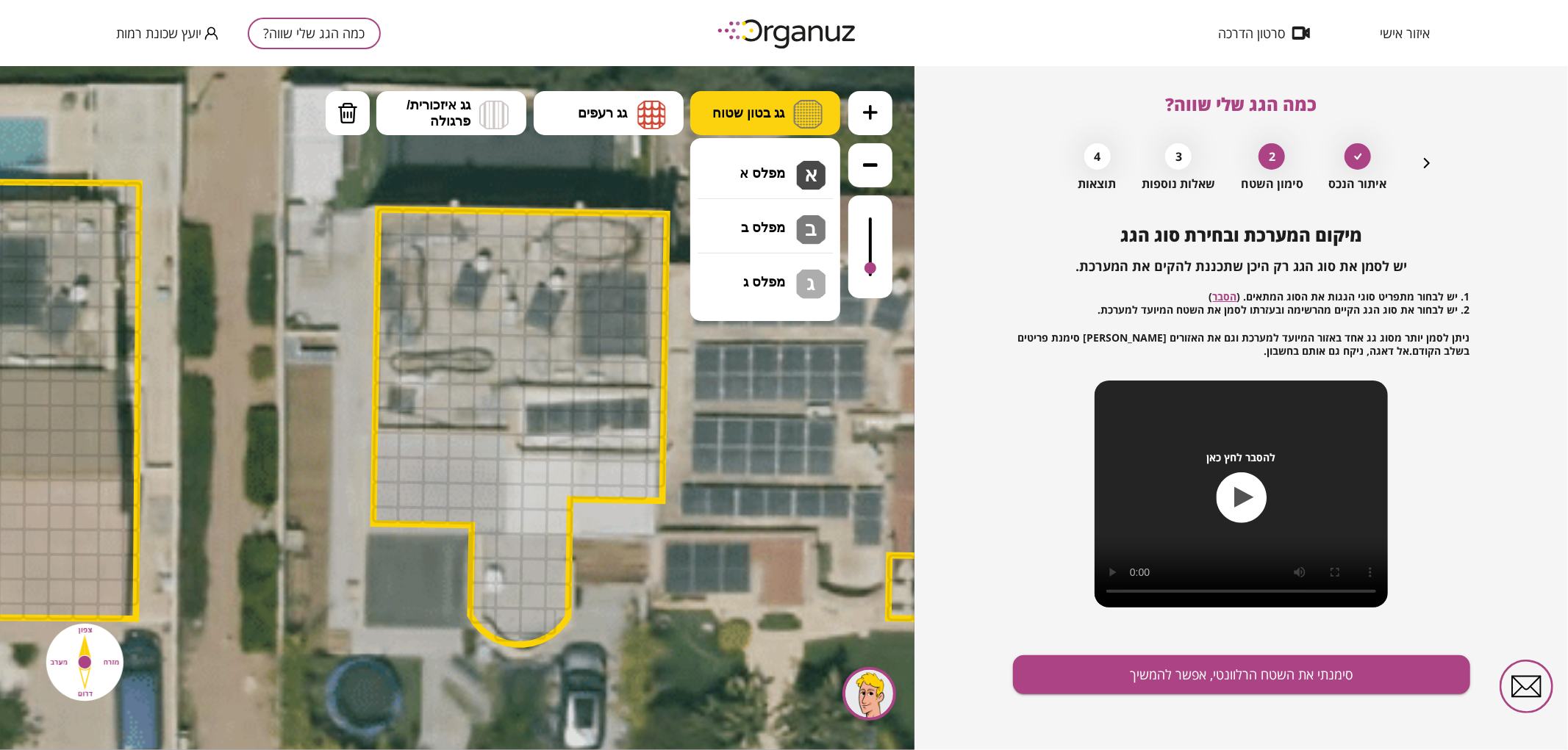
click at [766, 128] on button "גג בטון שטוח" at bounding box center [766, 112] width 150 height 44
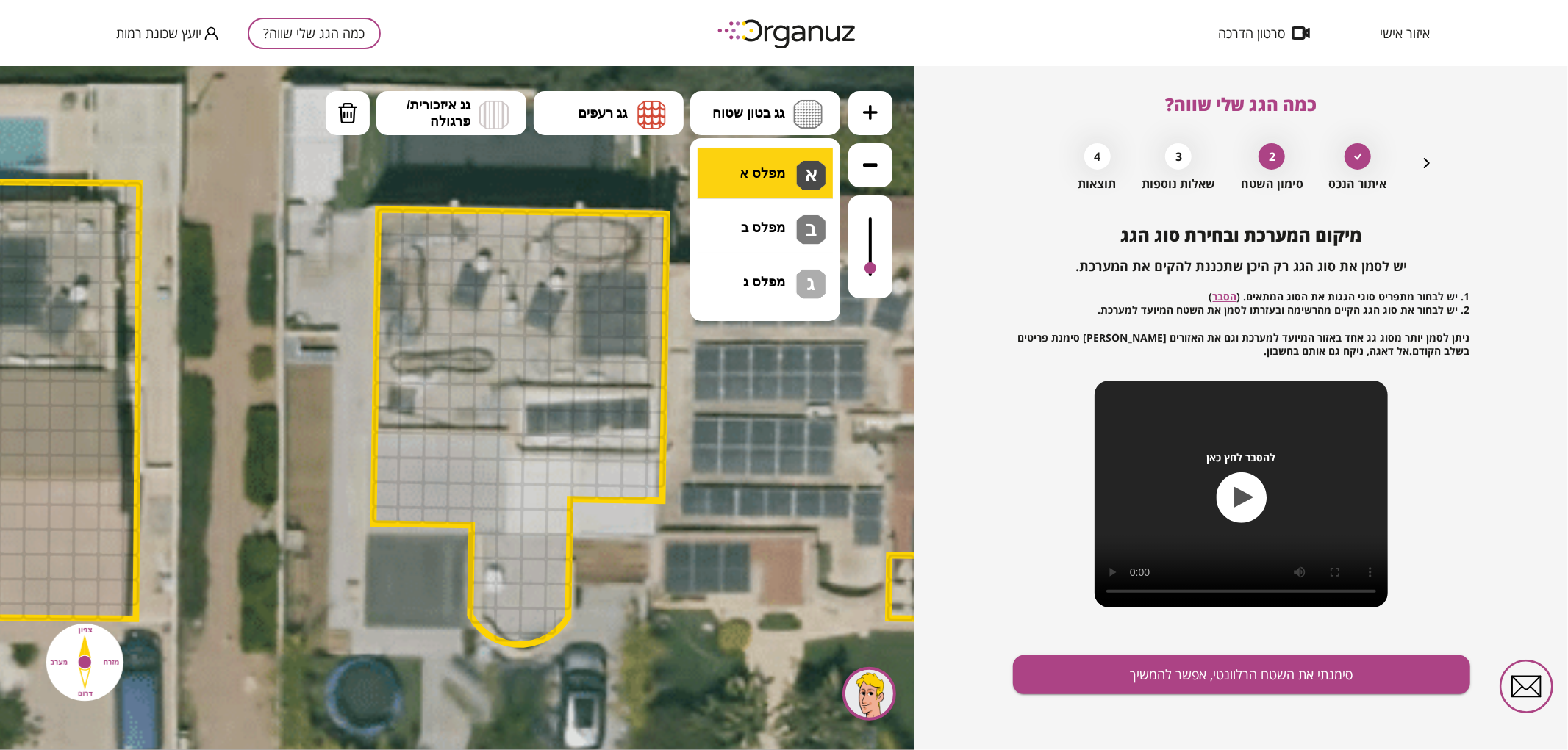
click at [775, 158] on div ".st0 { fill: #FFFFFF; } .st0 { fill: #FFFFFF; }" at bounding box center [457, 407] width 915 height 684
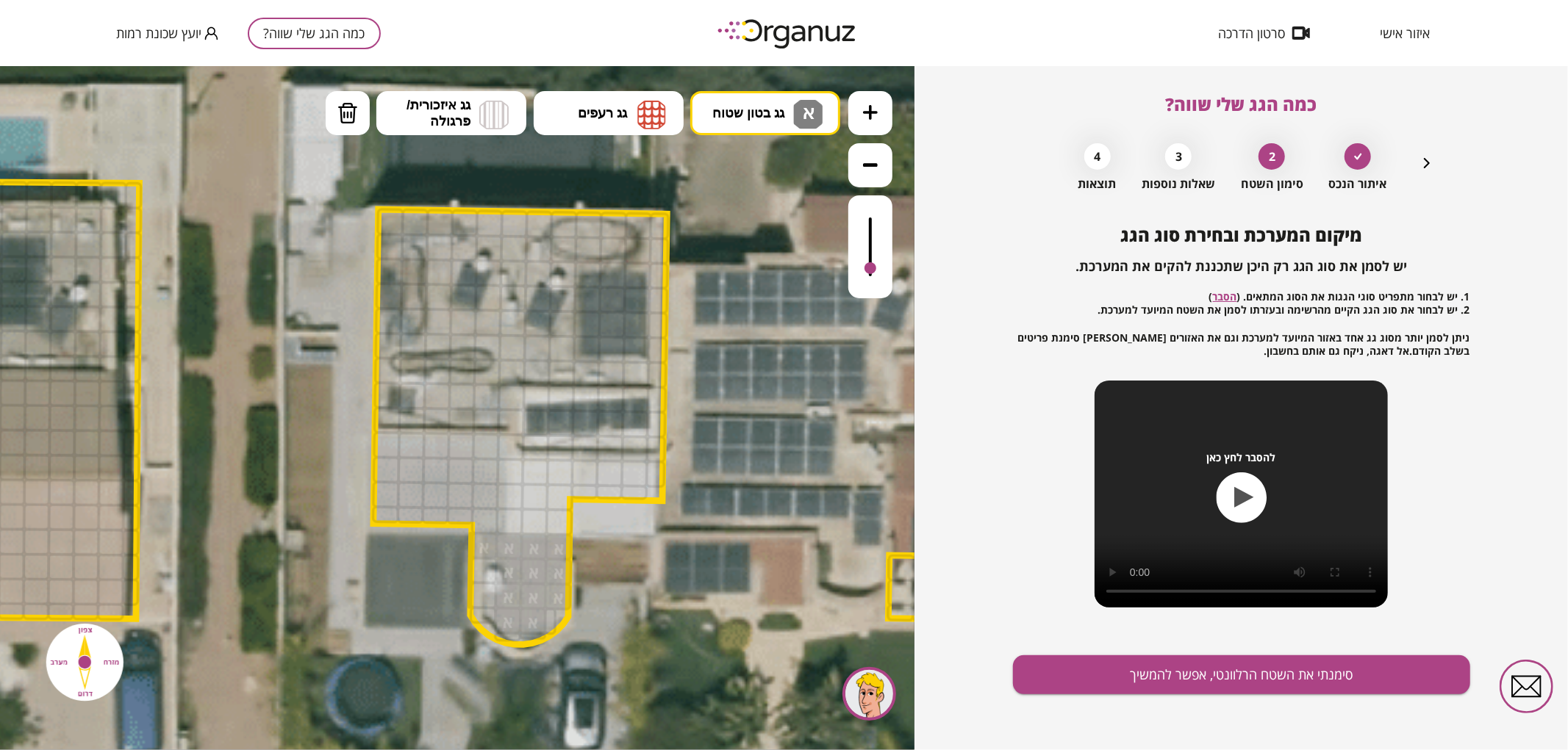
drag, startPoint x: 503, startPoint y: 624, endPoint x: 495, endPoint y: 546, distance: 78.4
drag, startPoint x: 385, startPoint y: 439, endPoint x: 376, endPoint y: 474, distance: 36.1
click at [726, 118] on span "גג בטון שטוח" at bounding box center [748, 112] width 72 height 16
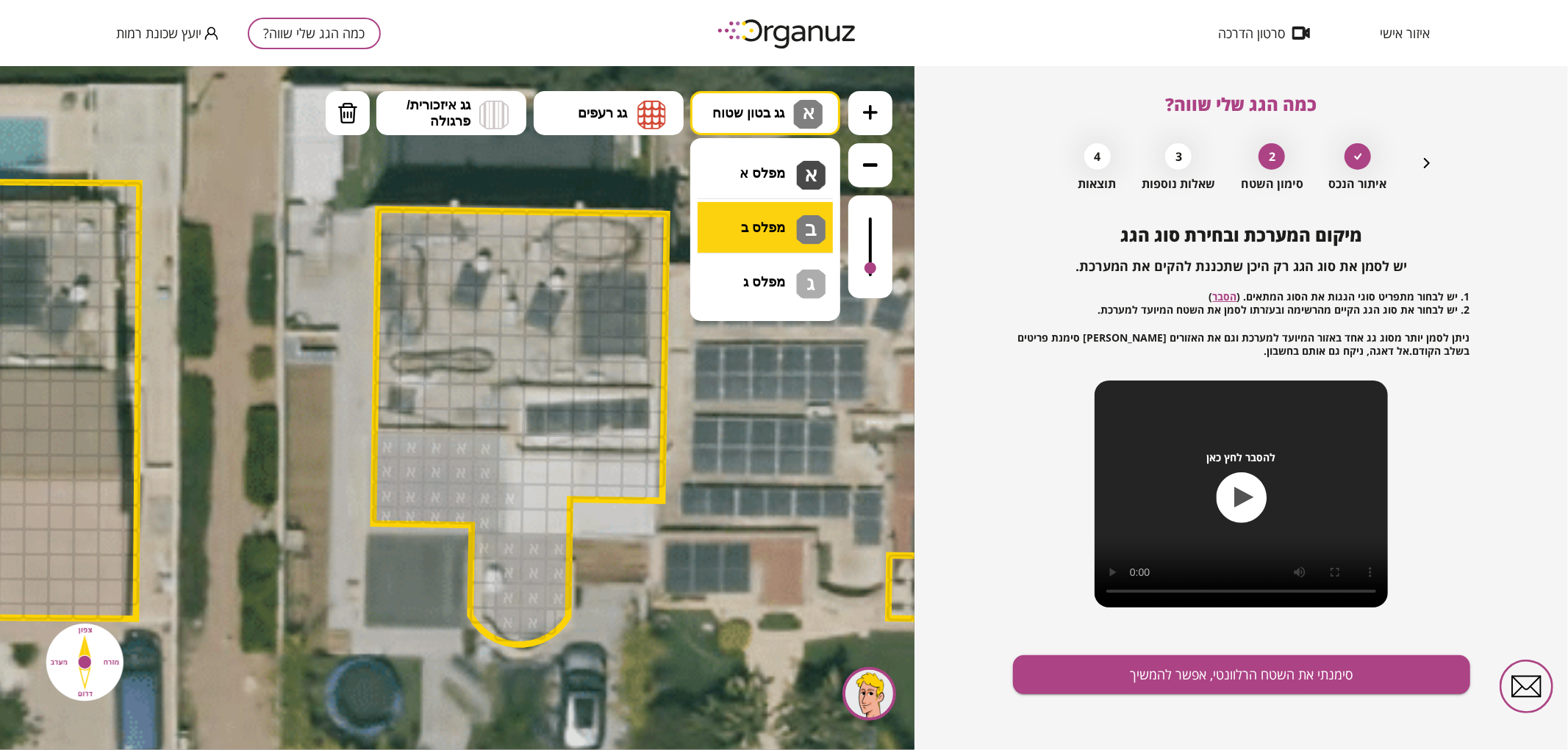
click at [765, 218] on div ".st0 { fill: #FFFFFF; } .st0 { fill: #FFFFFF; }" at bounding box center [457, 407] width 915 height 684
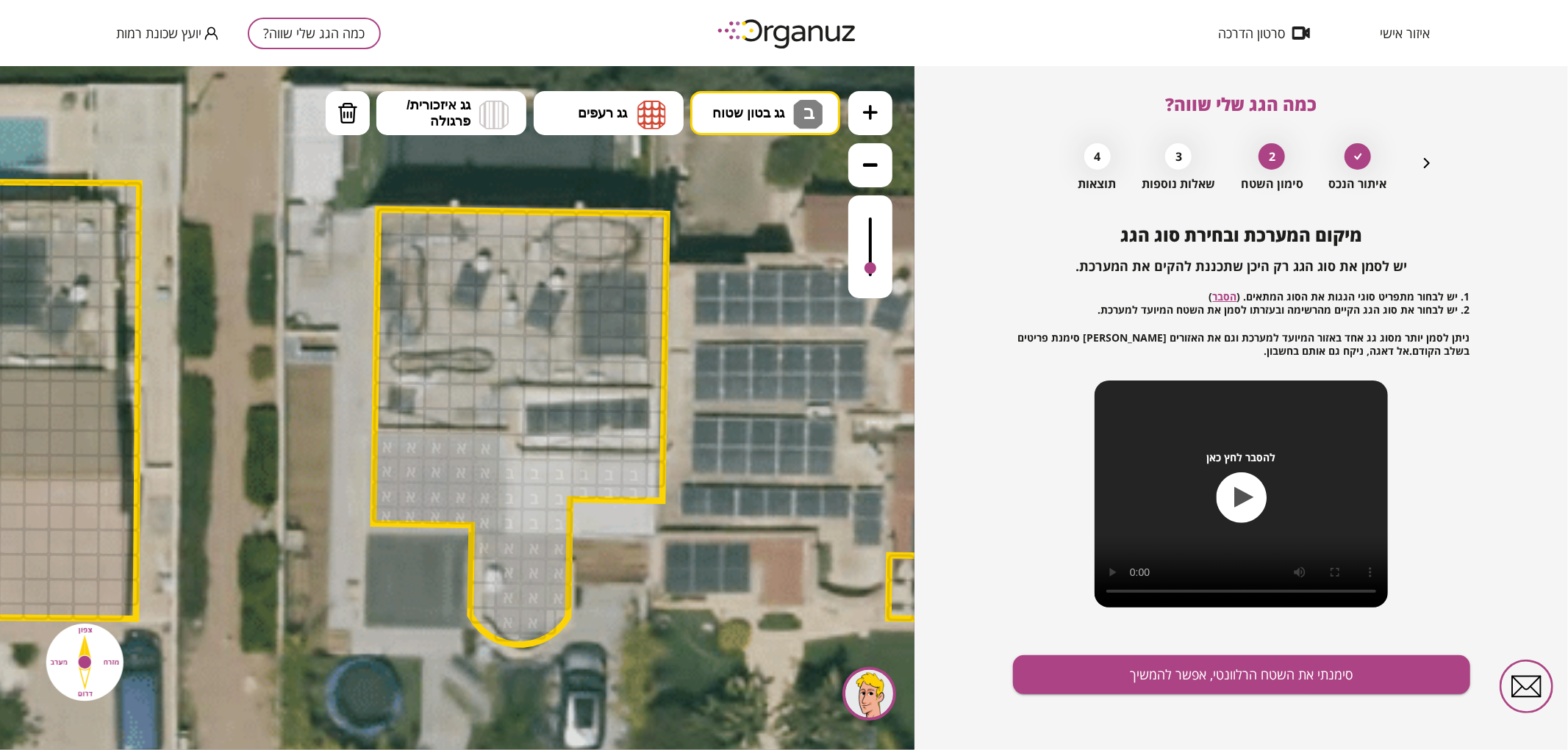
drag, startPoint x: 510, startPoint y: 518, endPoint x: 508, endPoint y: 482, distance: 36.1
click at [508, 452] on div at bounding box center [511, 447] width 28 height 28
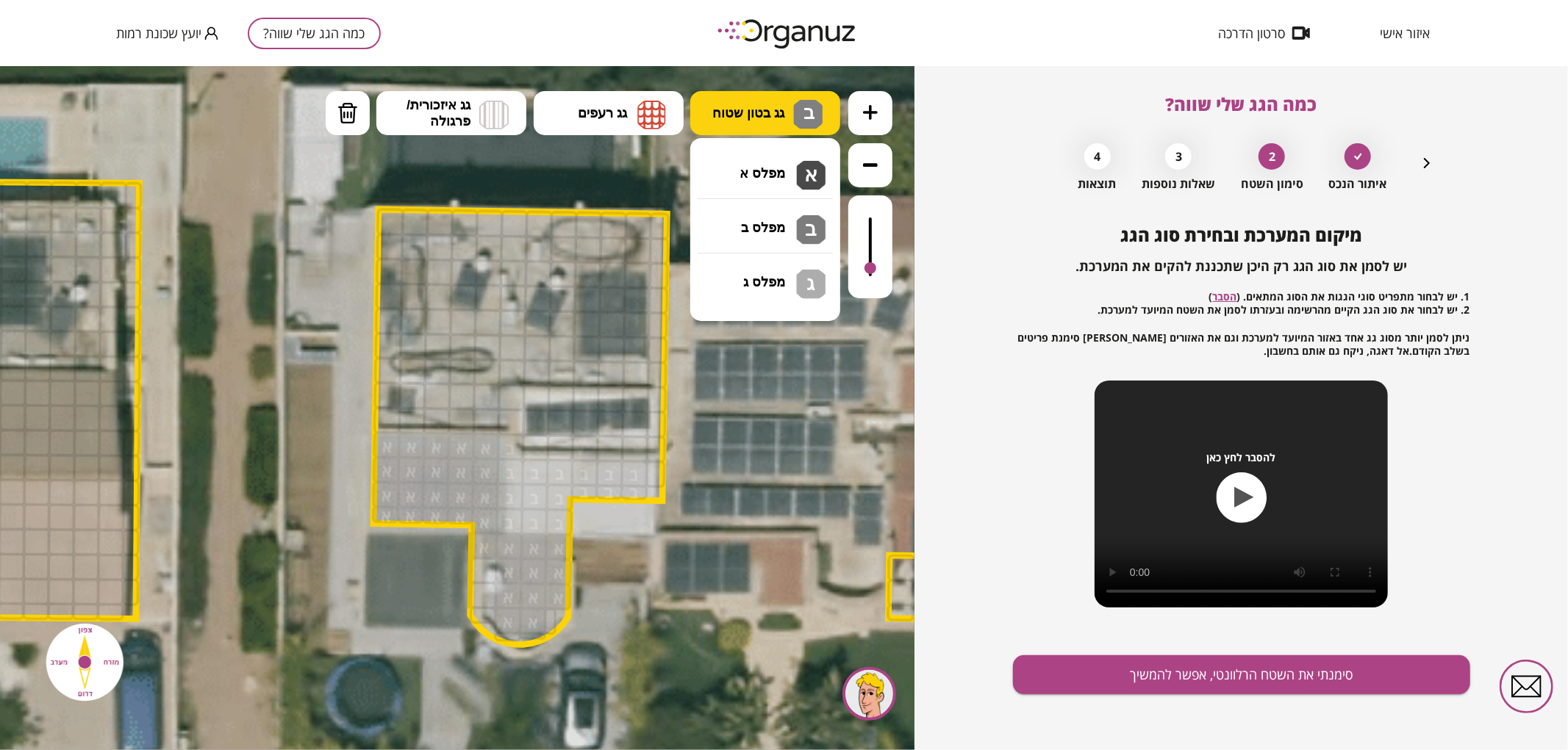
click at [786, 120] on button "גג בטון שטוח ב" at bounding box center [766, 112] width 150 height 44
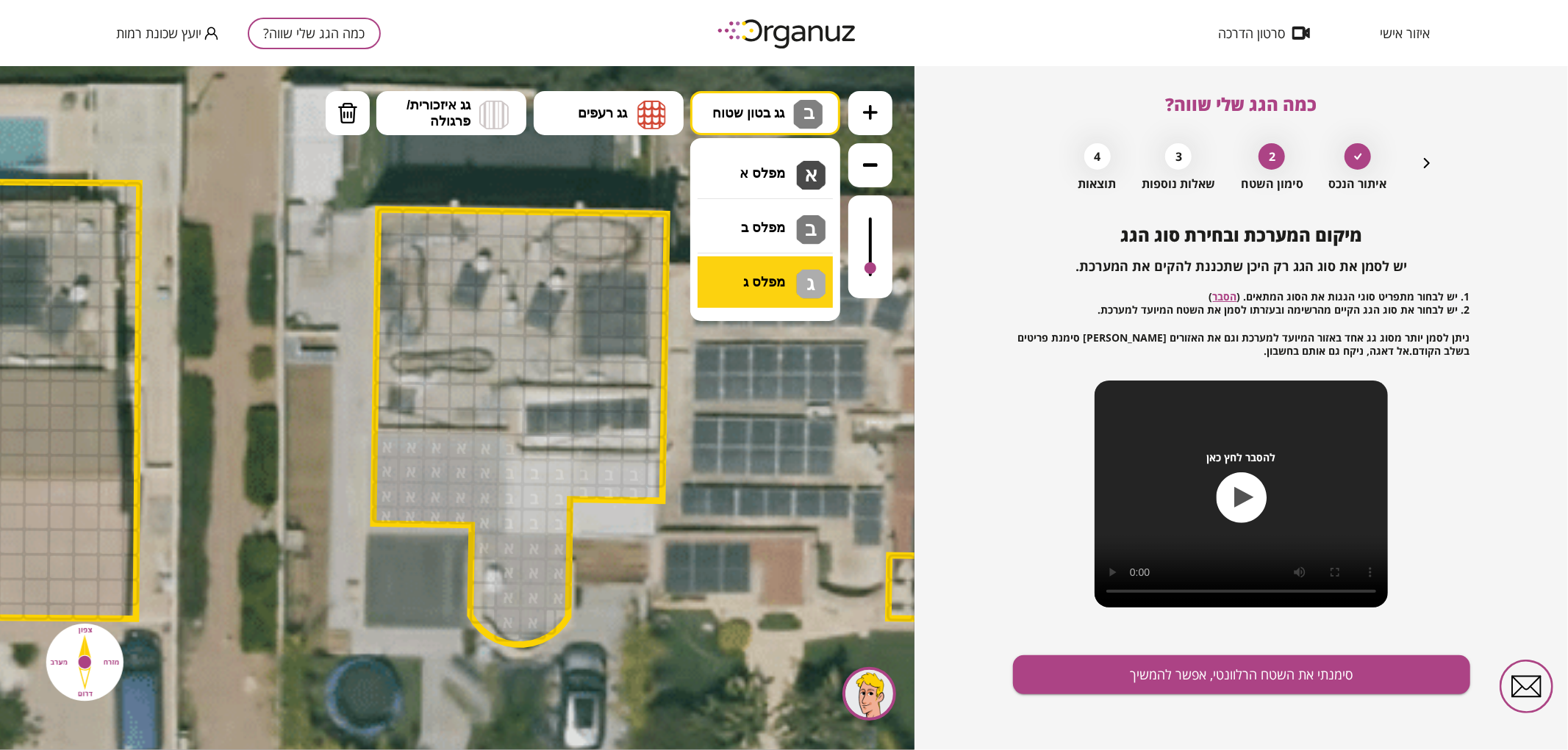
click at [810, 291] on div ".st0 { fill: #FFFFFF; } .st0 { fill: #FFFFFF; }" at bounding box center [457, 407] width 915 height 684
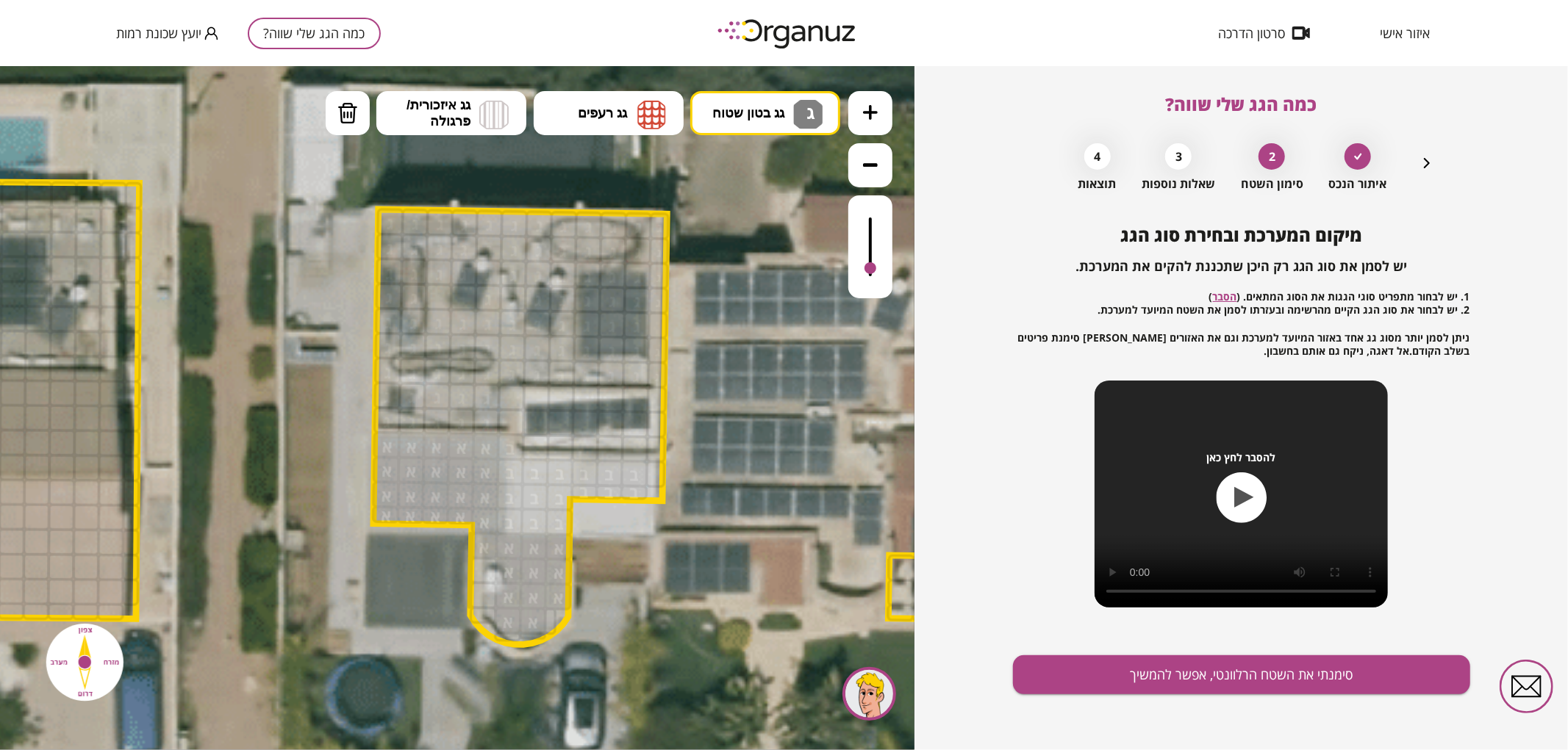
drag, startPoint x: 384, startPoint y: 419, endPoint x: 586, endPoint y: 258, distance: 258.3
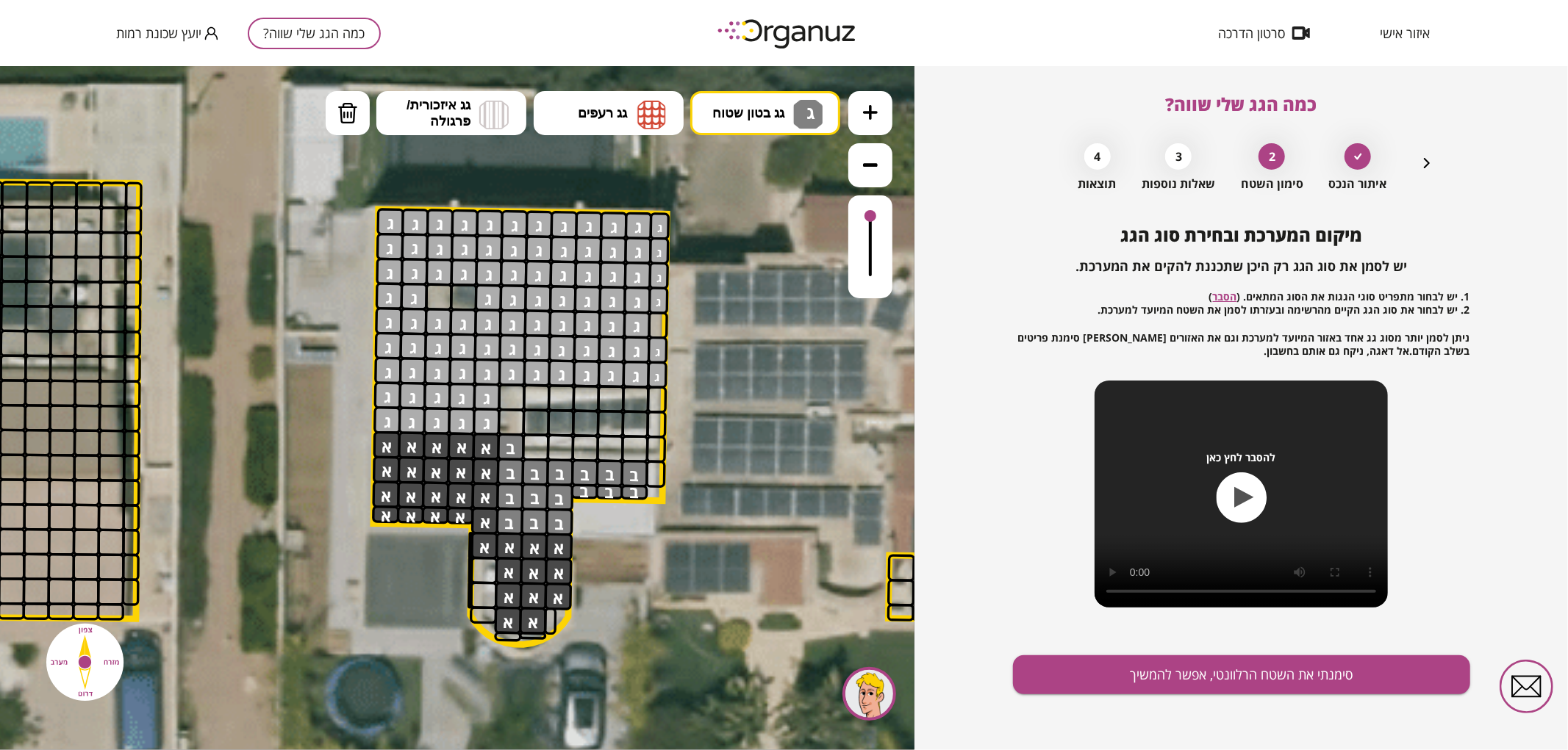
drag, startPoint x: 872, startPoint y: 264, endPoint x: 869, endPoint y: 214, distance: 50.1
click at [869, 214] on div at bounding box center [870, 215] width 11 height 11
drag, startPoint x: 417, startPoint y: 295, endPoint x: 408, endPoint y: 293, distance: 9.2
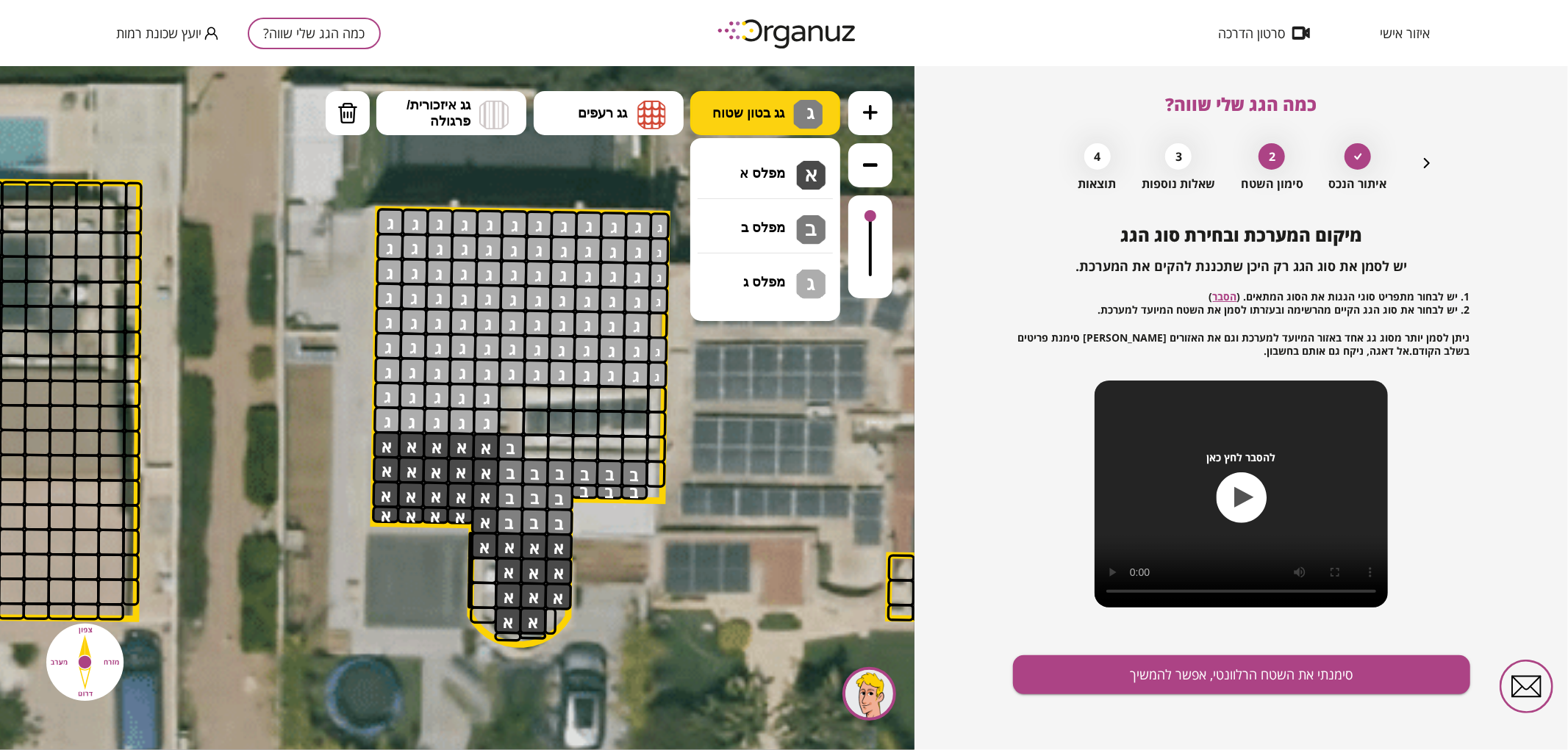
click at [804, 107] on span "ג" at bounding box center [807, 109] width 15 height 18
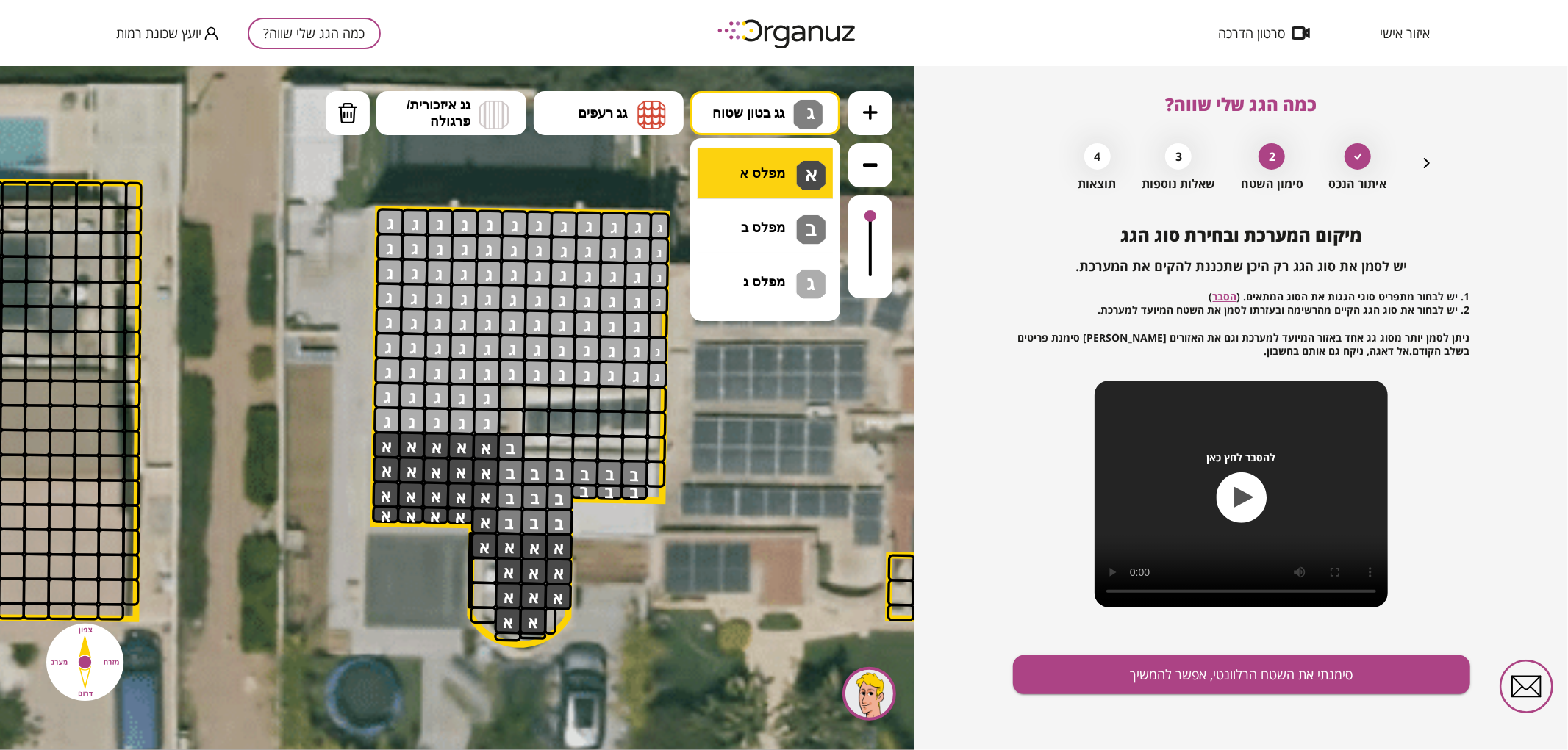
click at [790, 154] on div ".st0 { fill: #FFFFFF; } .st0 { fill: #FFFFFF; }" at bounding box center [457, 407] width 915 height 684
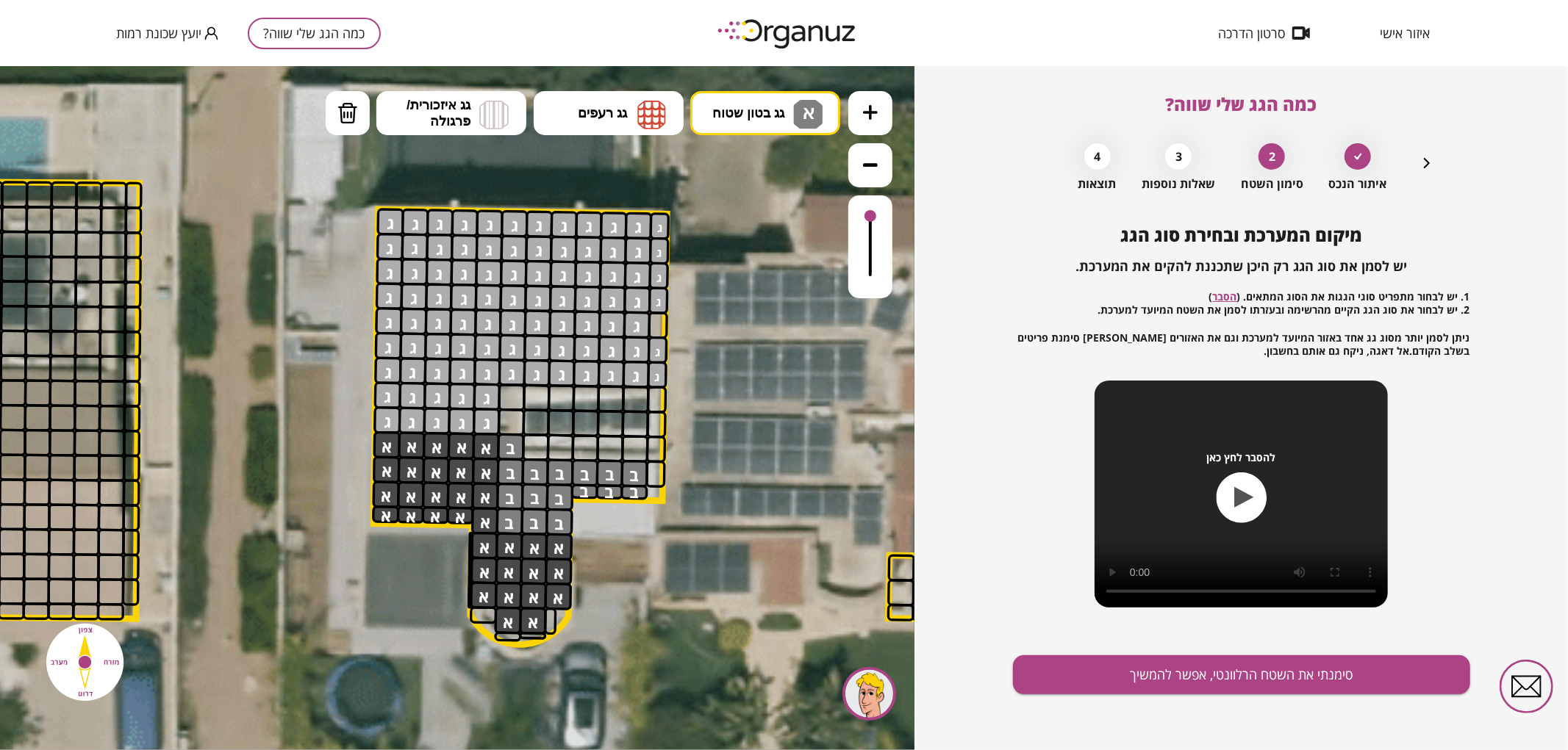
drag, startPoint x: 489, startPoint y: 566, endPoint x: 488, endPoint y: 604, distance: 38.0
click at [488, 611] on div at bounding box center [484, 614] width 28 height 18
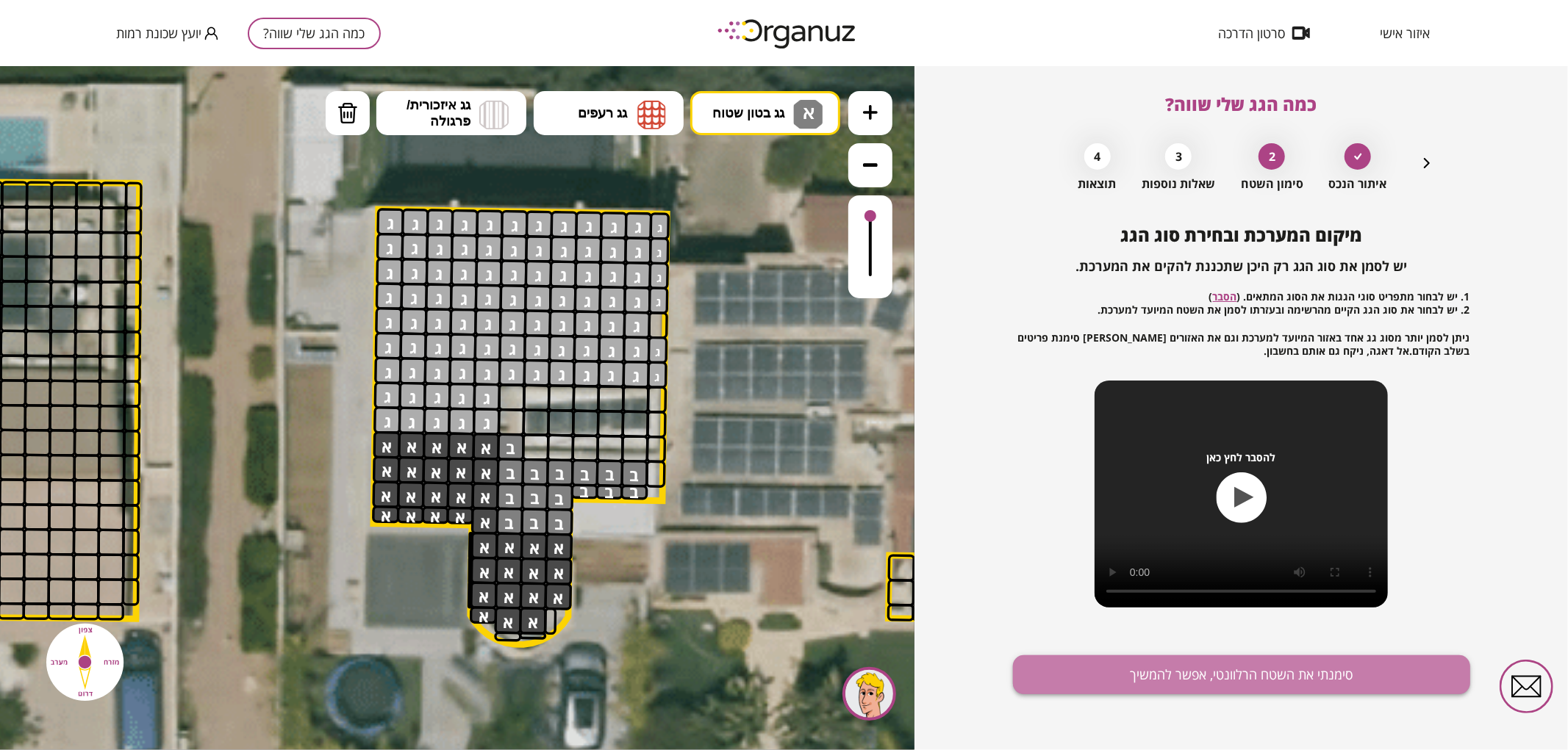
click at [1139, 677] on button "סימנתי את השטח הרלוונטי, אפשר להמשיך" at bounding box center [1241, 675] width 457 height 39
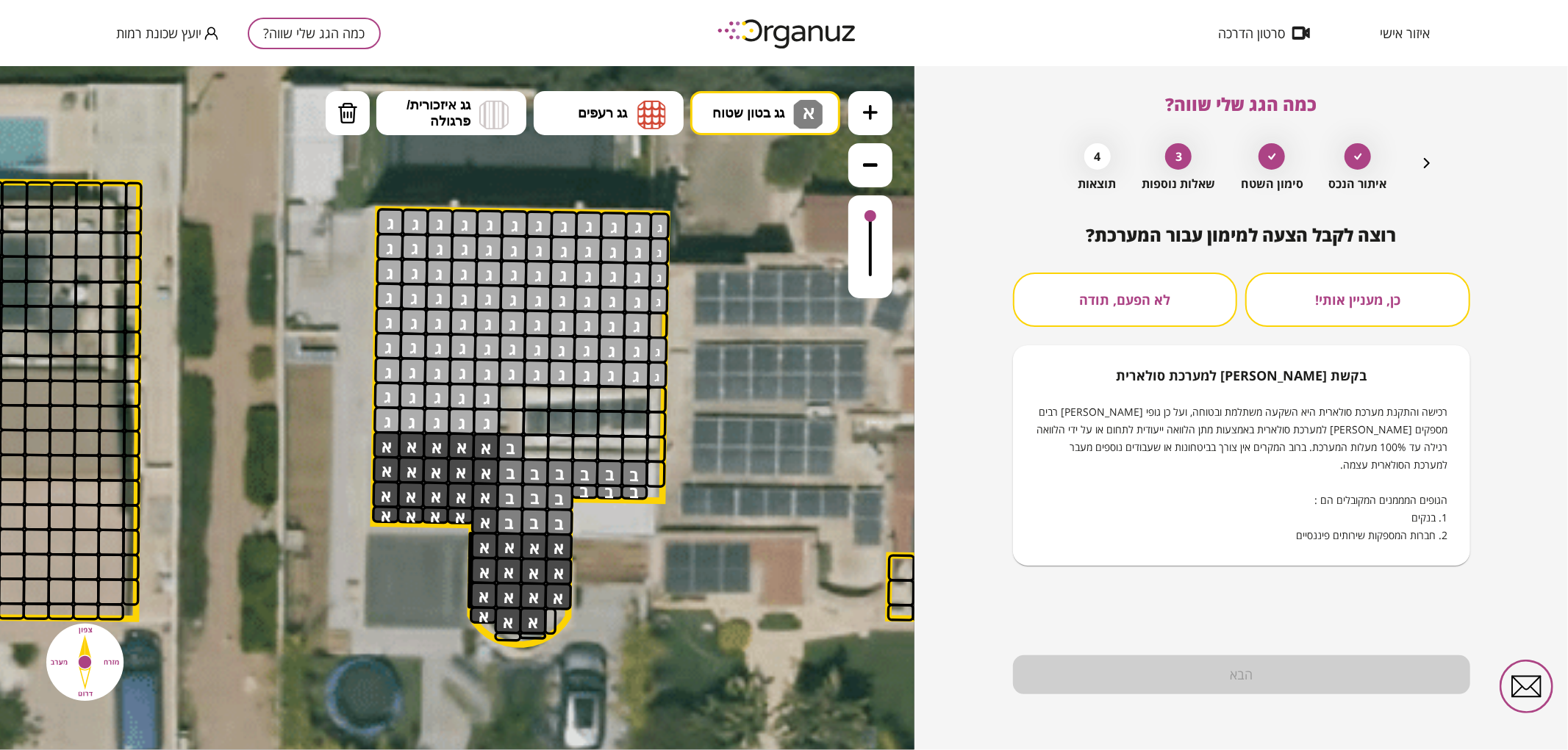
click at [1097, 308] on button "לא הפעם, תודה" at bounding box center [1125, 299] width 225 height 54
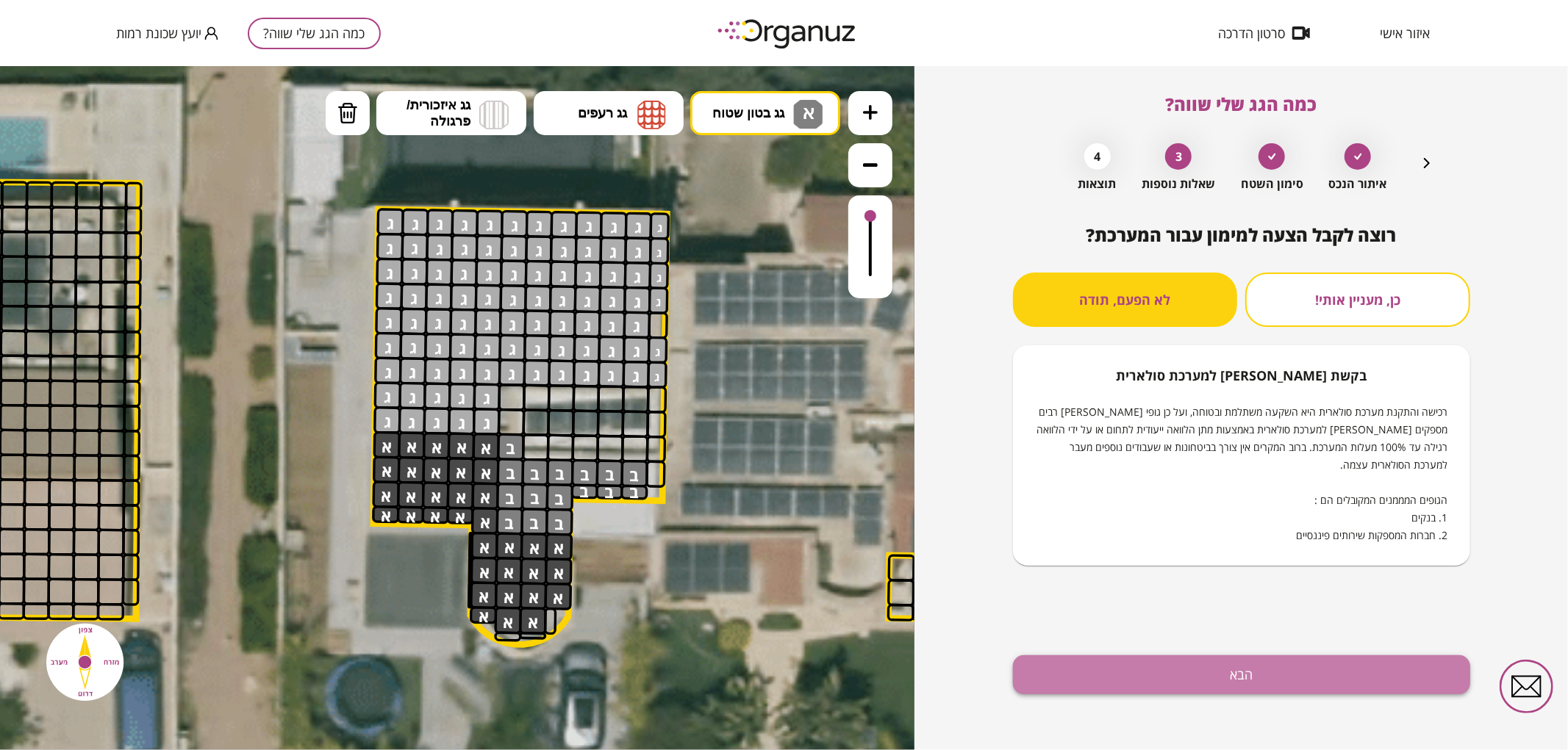
click at [1187, 680] on button "הבא" at bounding box center [1241, 675] width 457 height 39
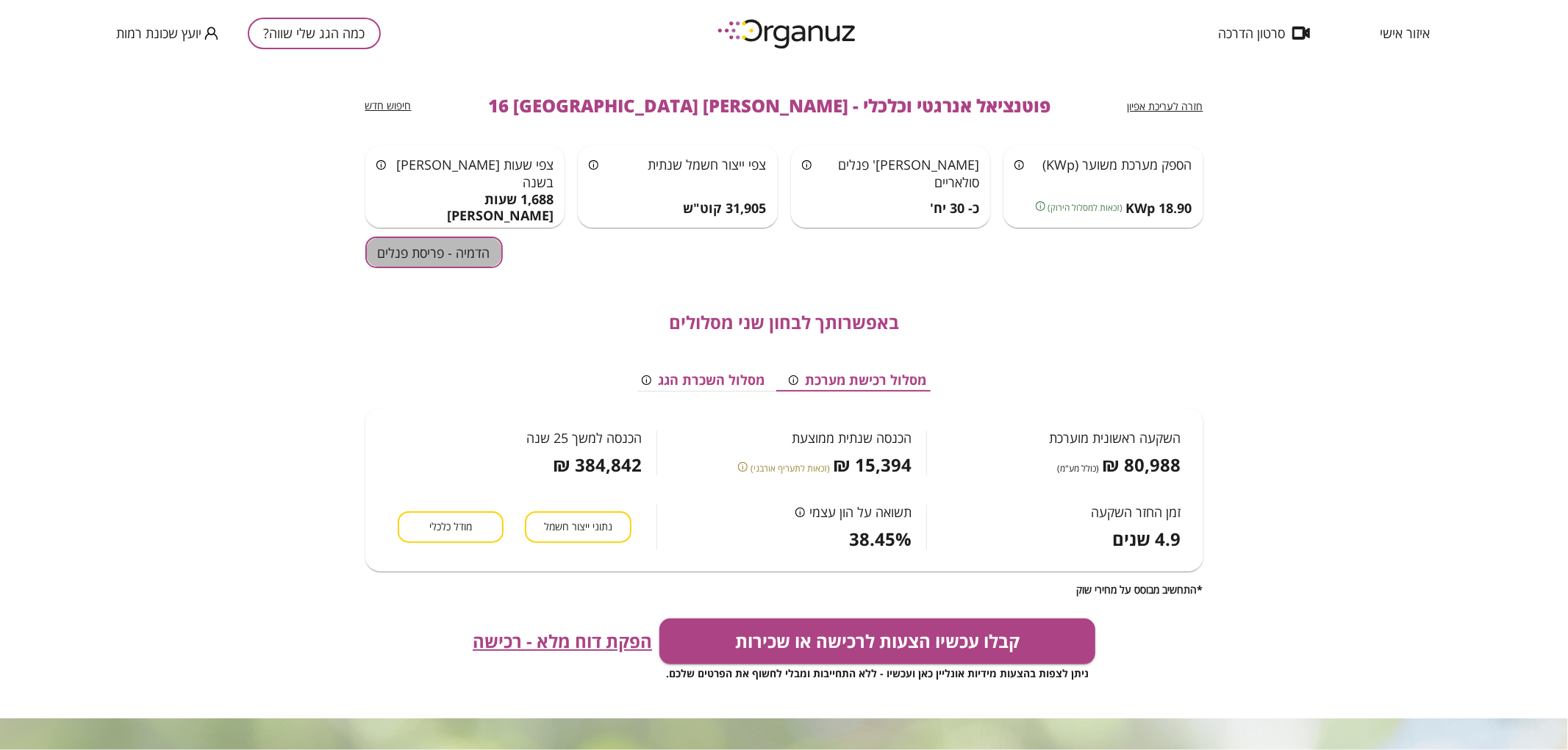
click at [459, 256] on button "הדמיה - פריסת פנלים" at bounding box center [434, 252] width 138 height 31
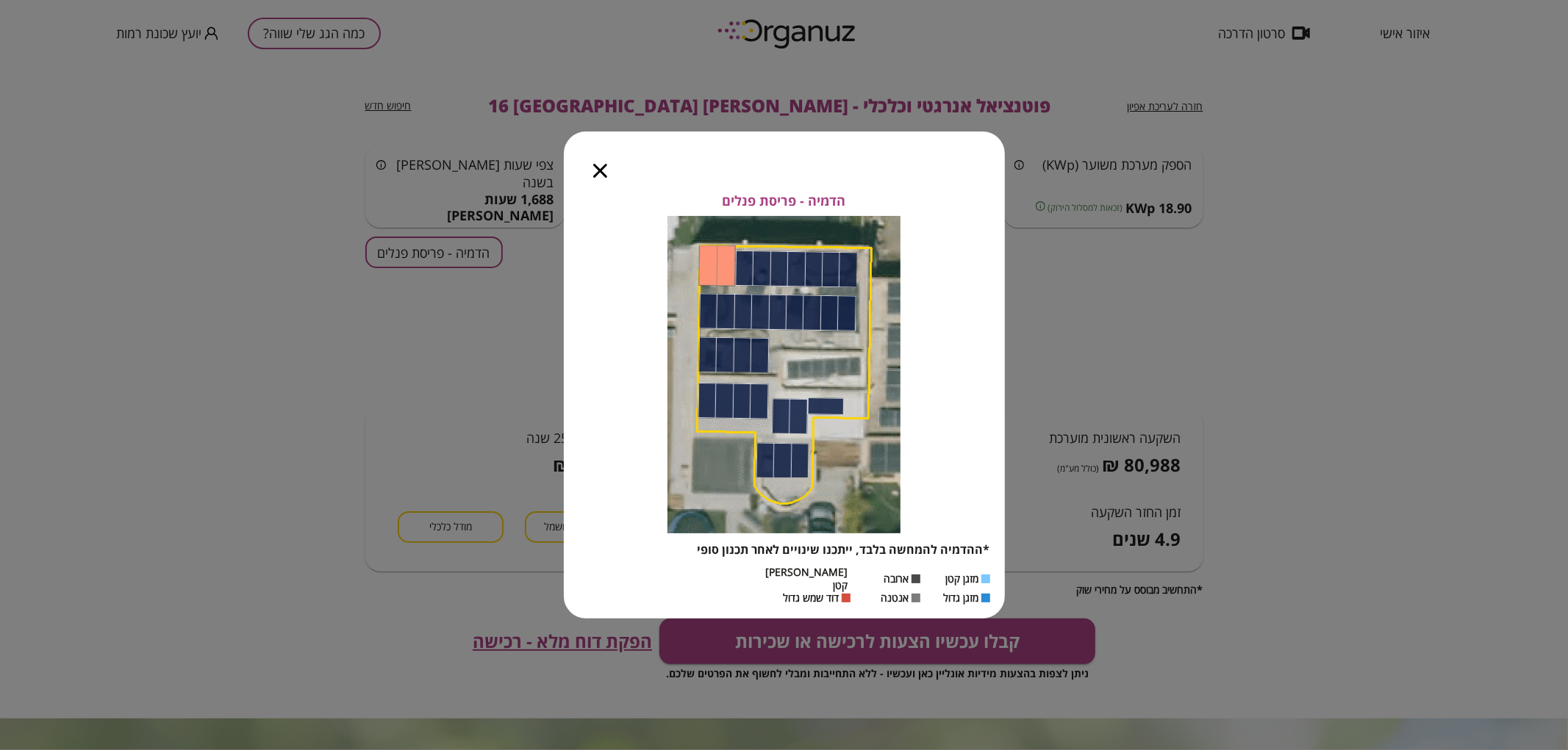
click at [599, 178] on icon "button" at bounding box center [600, 171] width 14 height 14
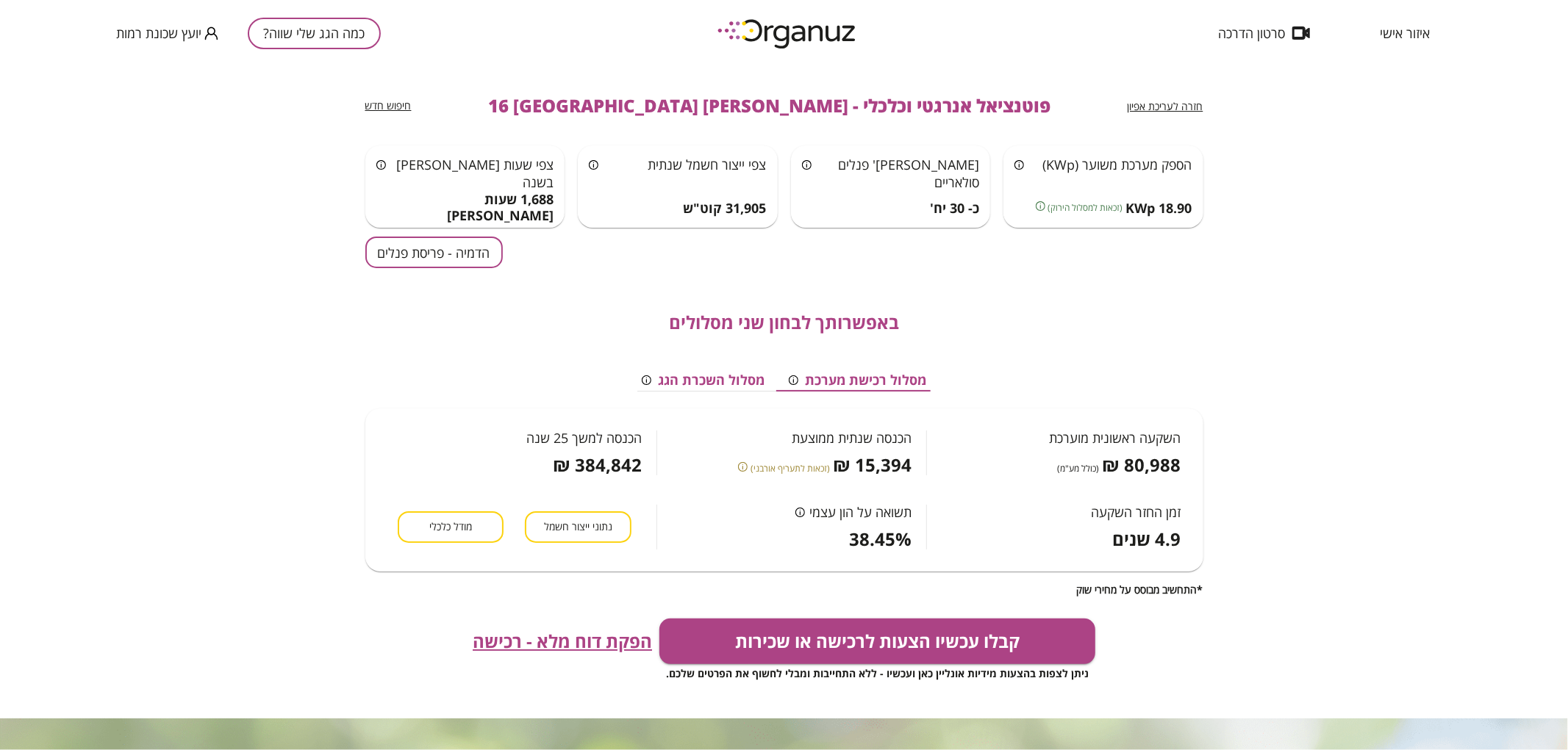
click at [335, 38] on button "כמה הגג שלי שווה?" at bounding box center [315, 33] width 133 height 31
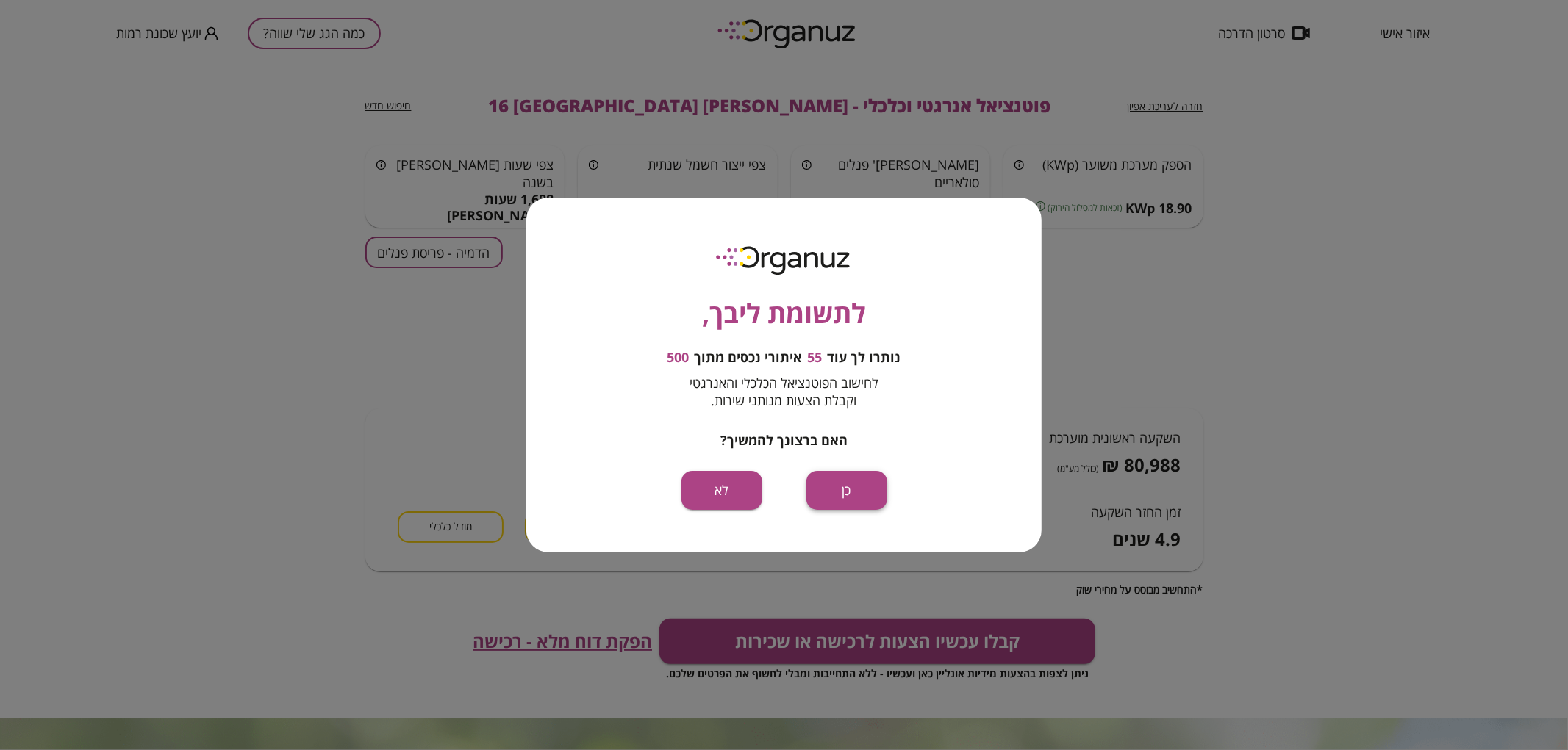
click at [858, 501] on button "כן" at bounding box center [847, 491] width 81 height 39
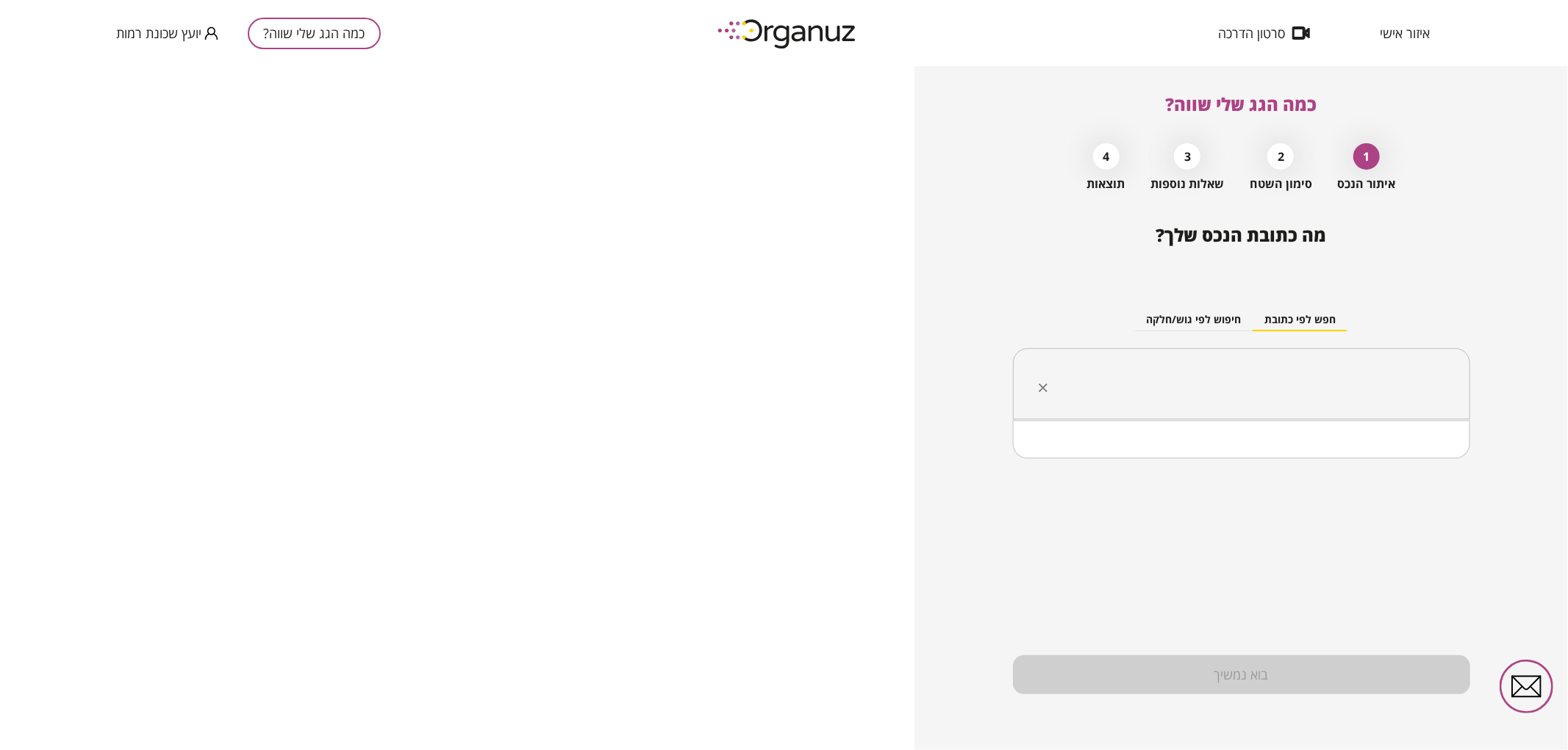
click at [1082, 385] on input "text" at bounding box center [1247, 384] width 411 height 37
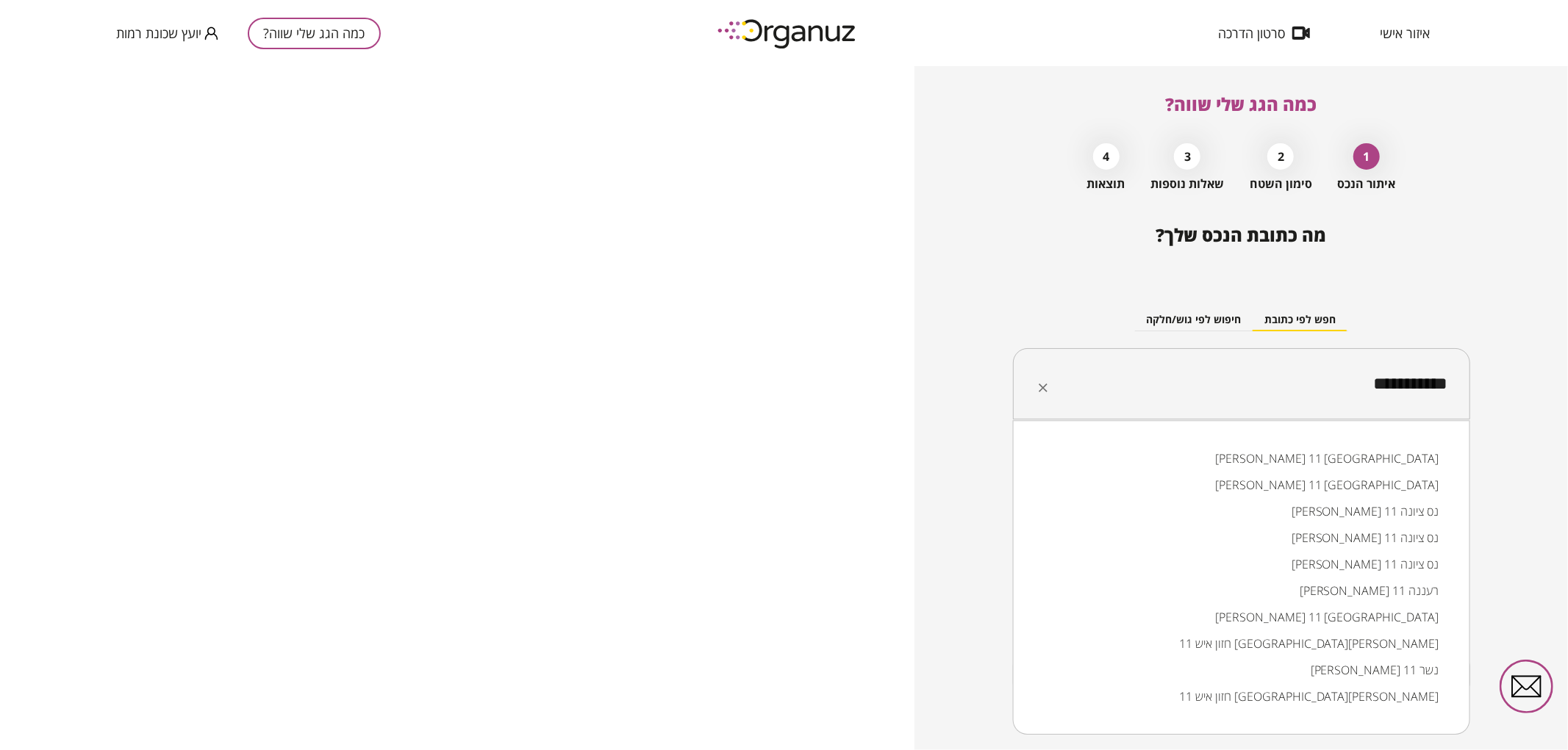
click at [1174, 490] on li "יעקב חזן 11 באר שבע" at bounding box center [1241, 484] width 419 height 27
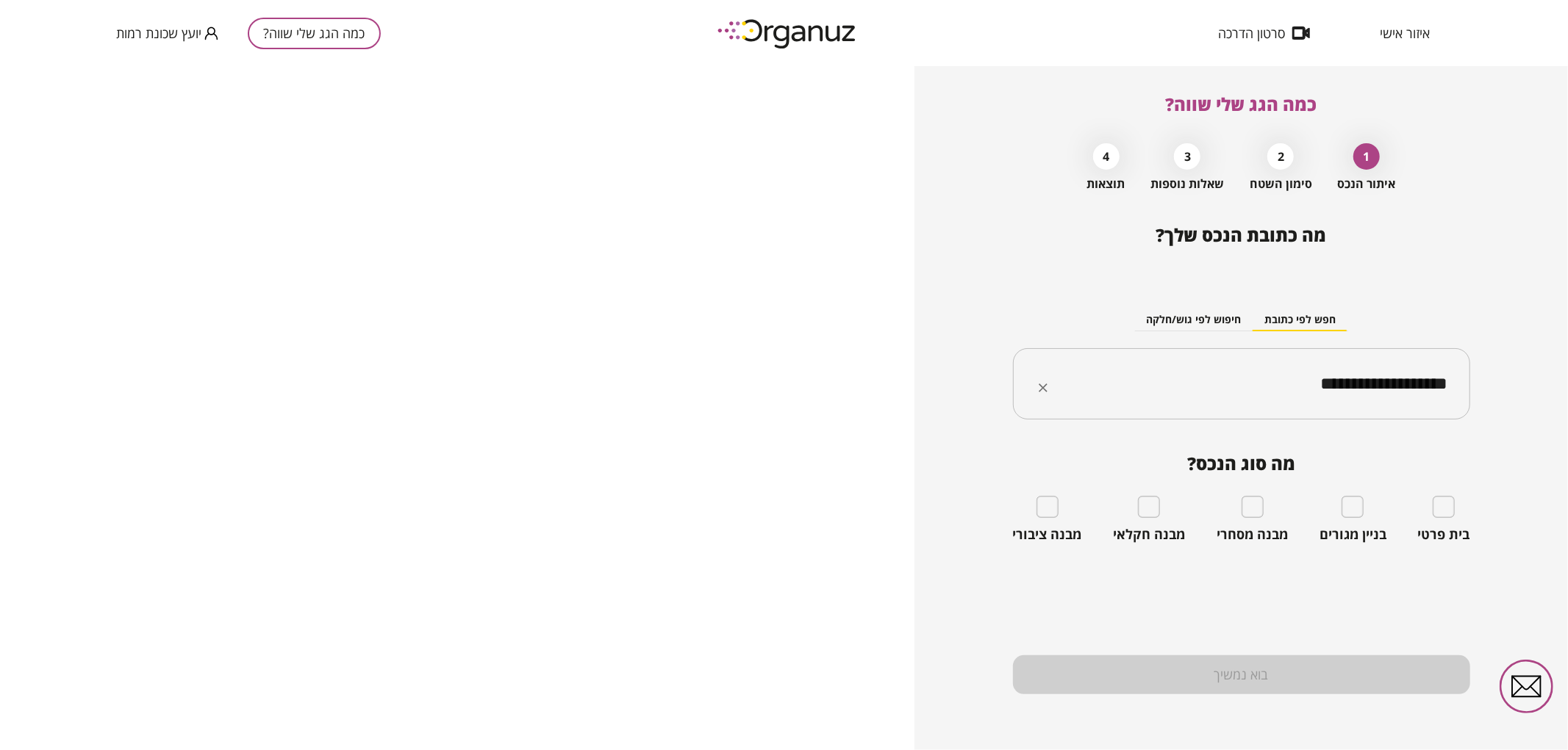
type input "**********"
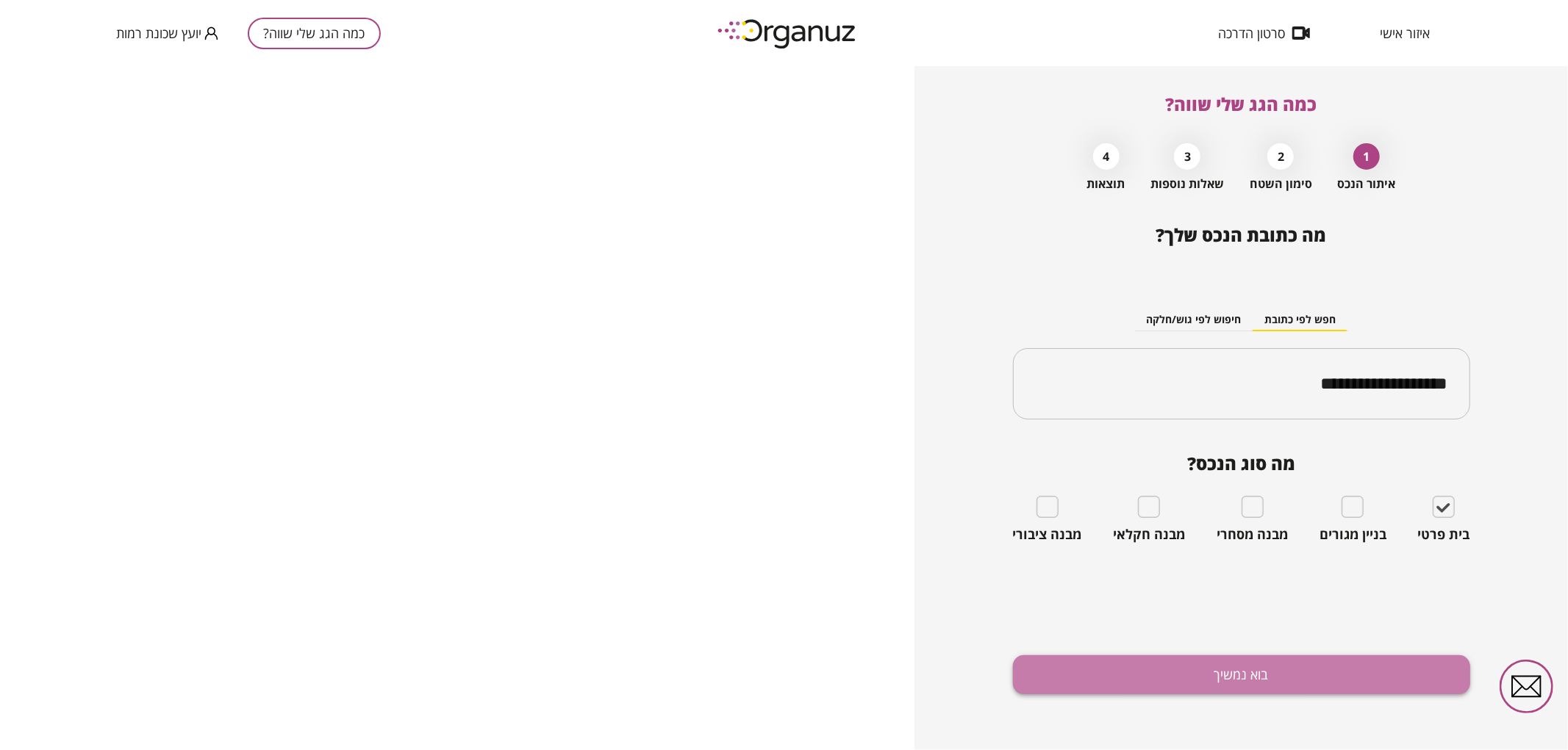
click at [1287, 667] on button "בוא נמשיך" at bounding box center [1241, 675] width 457 height 39
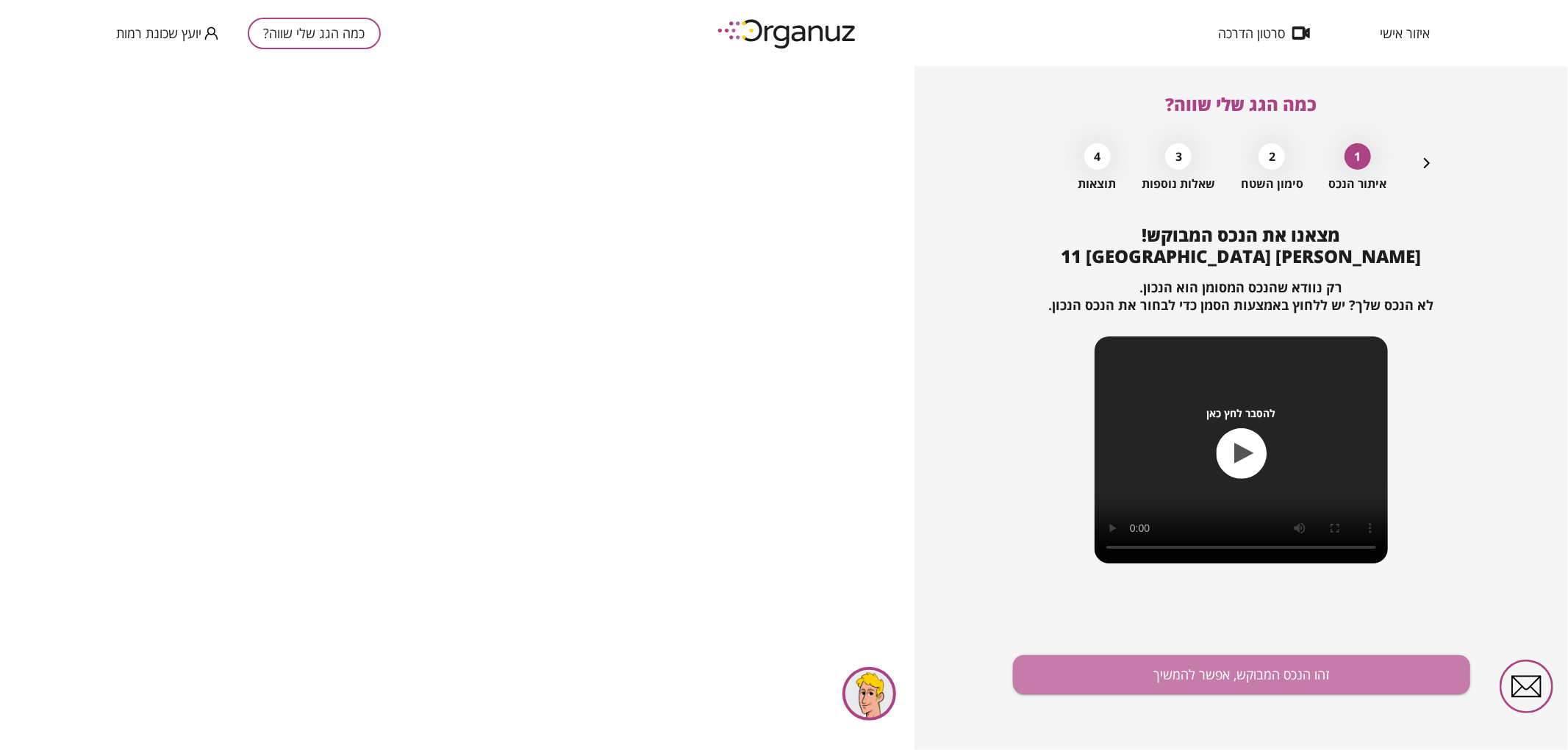
click at [1287, 667] on button "זהו הנכס המבוקש, אפשר להמשיך" at bounding box center [1241, 675] width 457 height 39
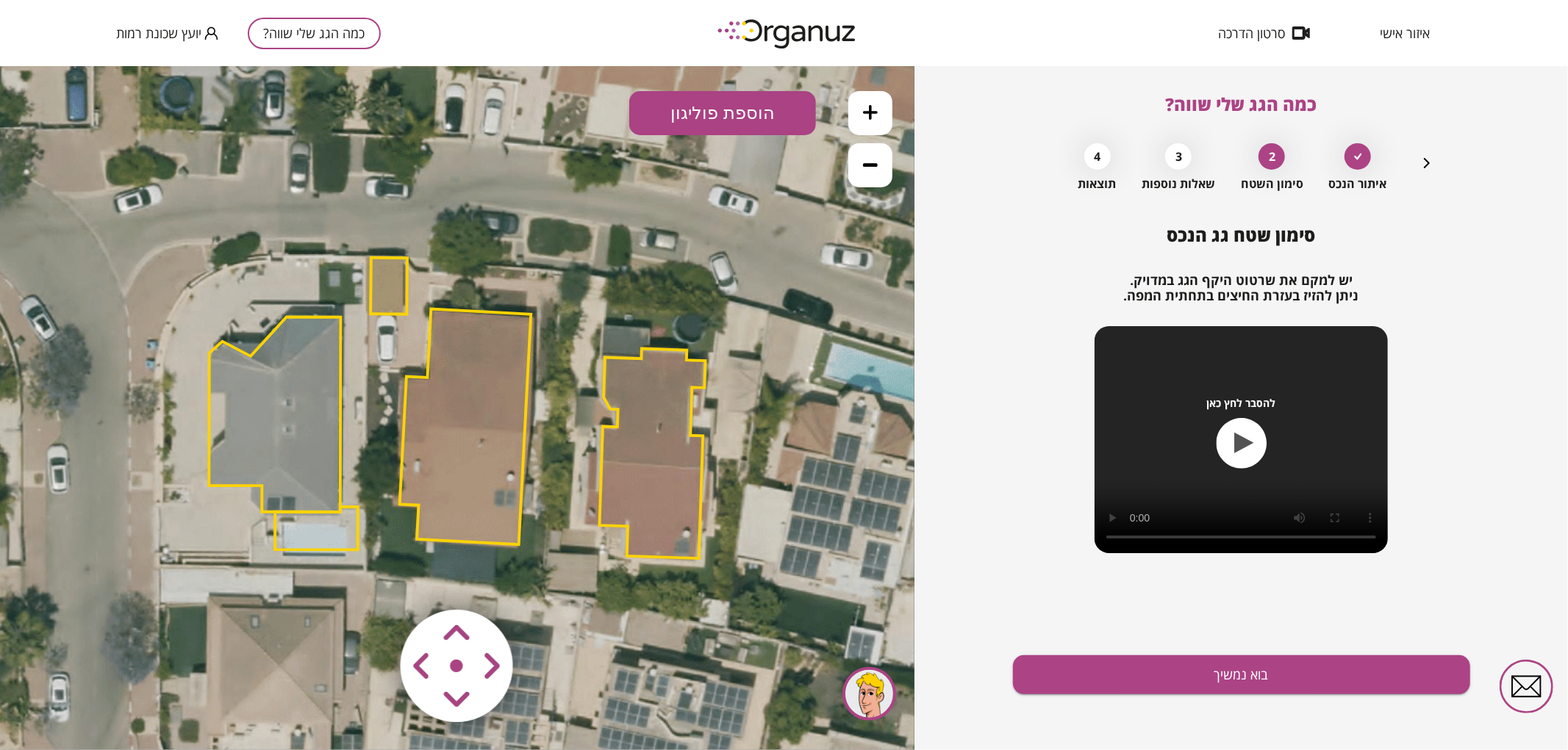
click at [505, 367] on polygon at bounding box center [466, 426] width 132 height 236
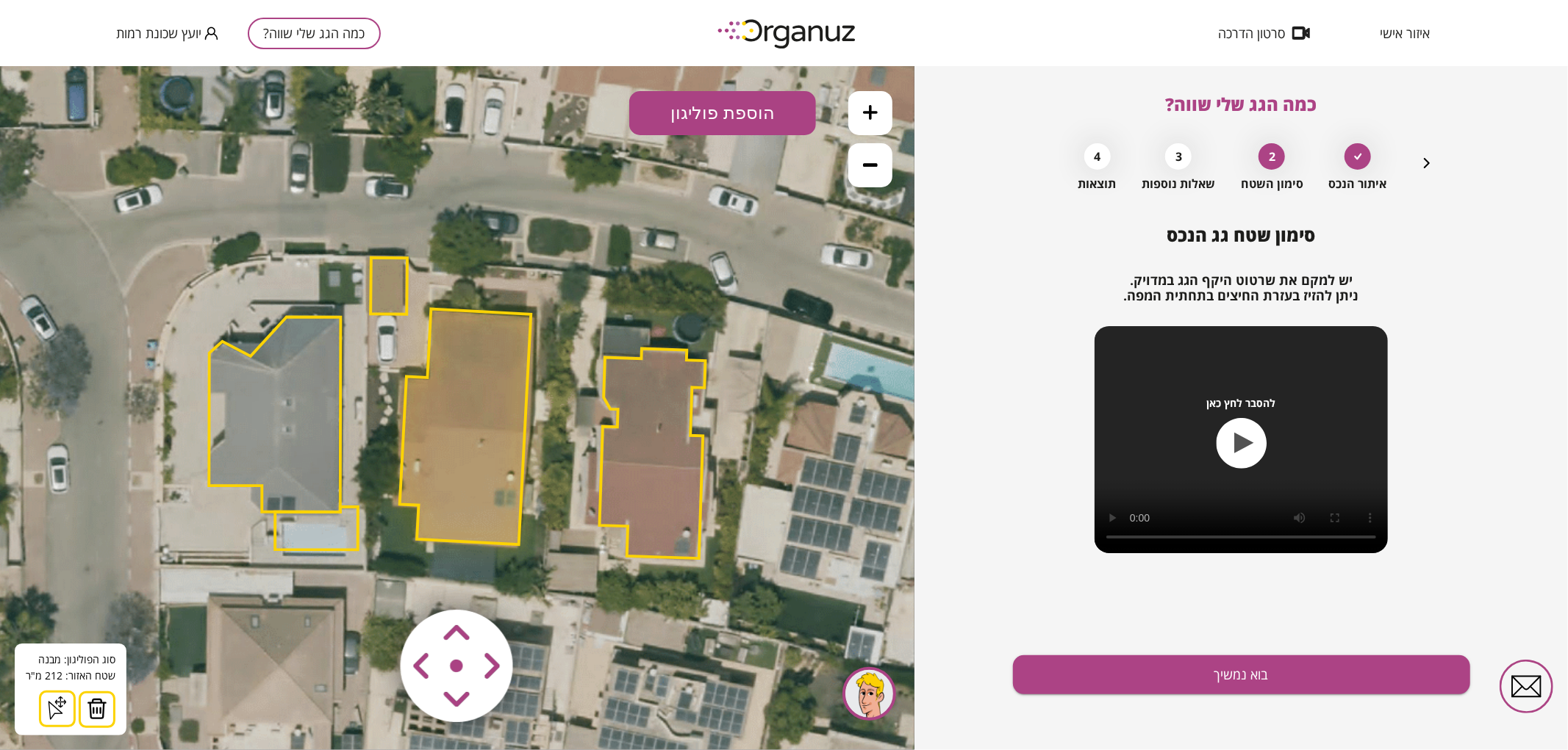
click at [540, 633] on img at bounding box center [457, 666] width 175 height 175
click at [370, 579] on area at bounding box center [370, 579] width 0 height 0
click at [554, 598] on icon at bounding box center [457, 406] width 1522 height 1521
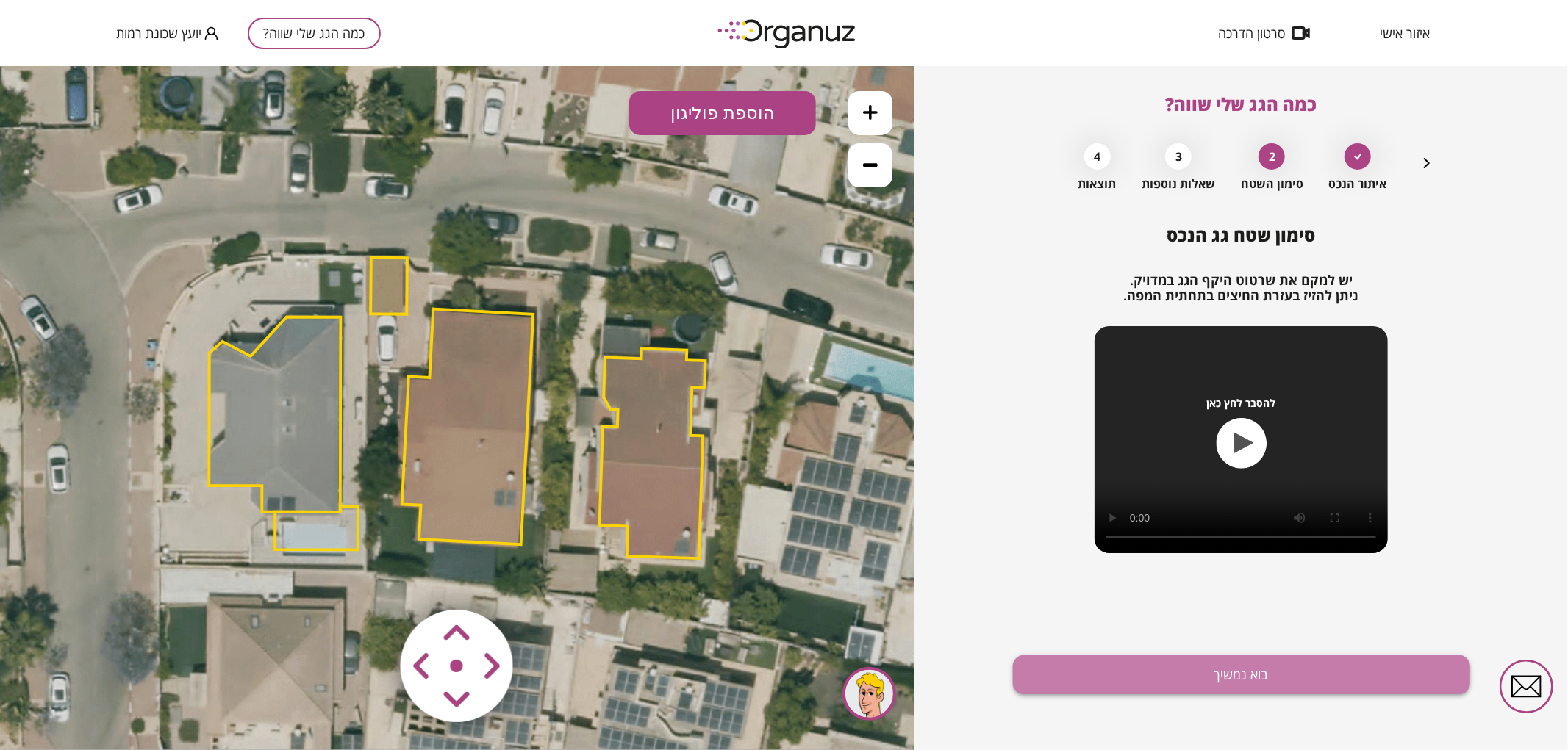
click at [1086, 673] on button "בוא נמשיך" at bounding box center [1241, 675] width 457 height 39
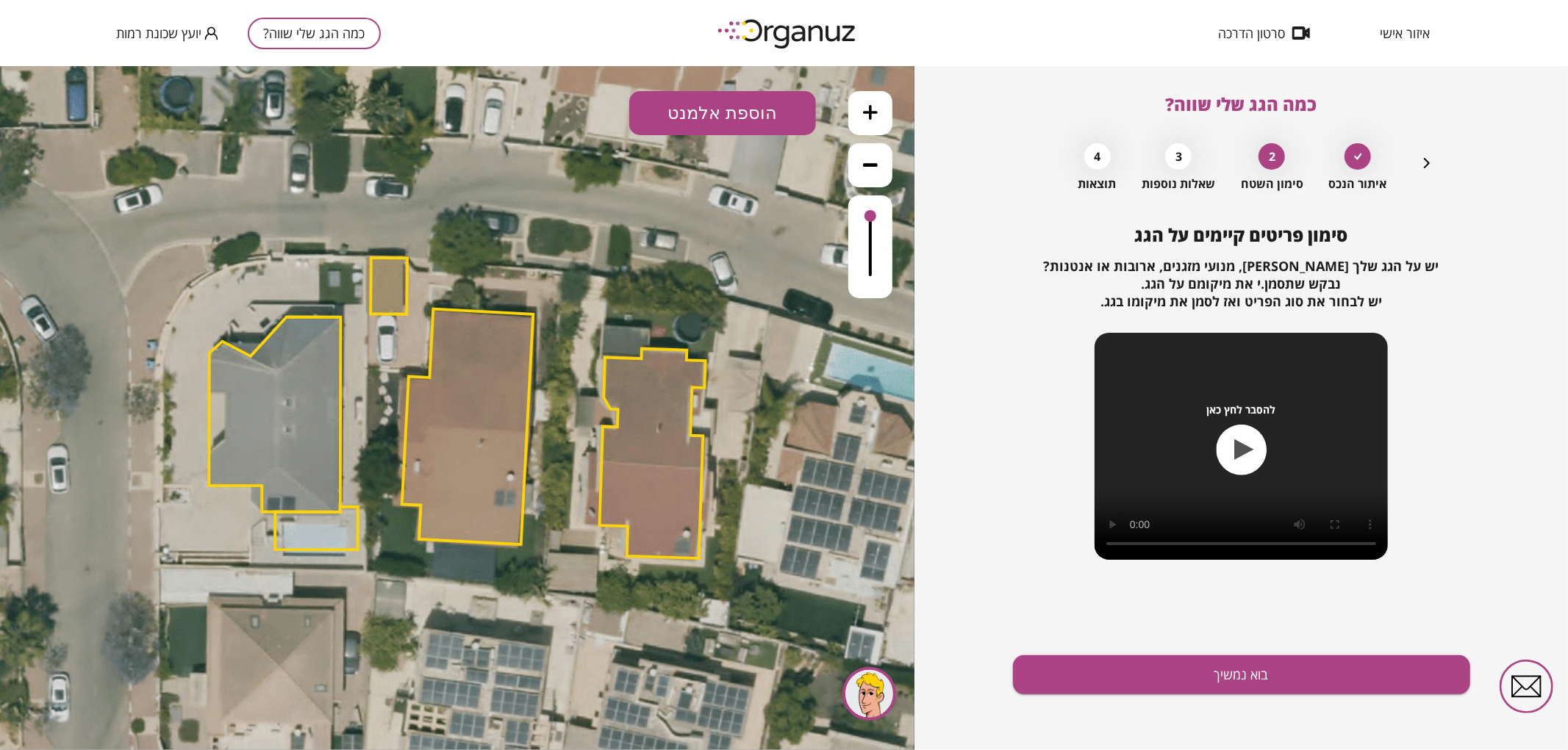
click at [767, 120] on button "הוספת אלמנט" at bounding box center [723, 112] width 187 height 44
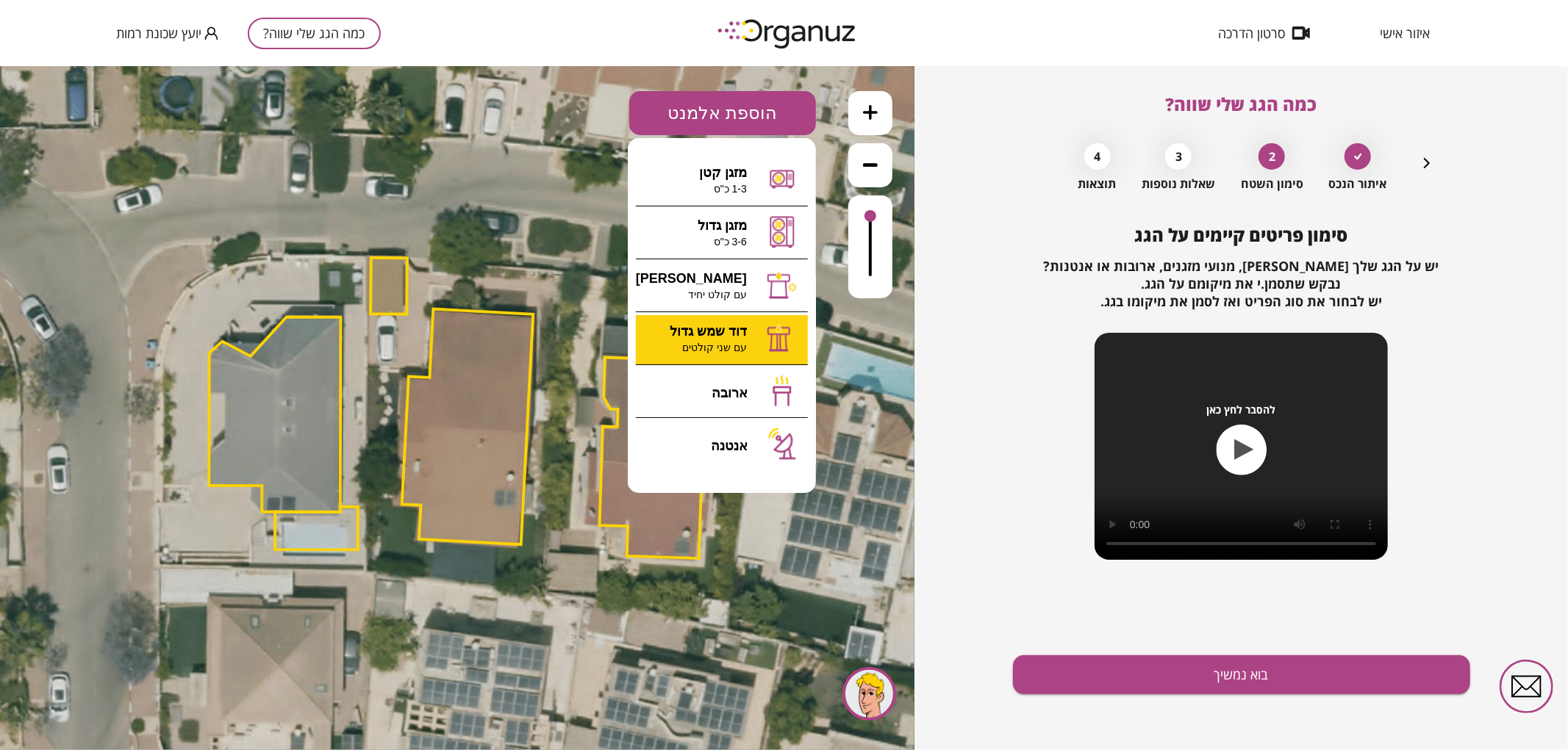
click at [701, 345] on div ".st0 { fill: #FFFFFF; } 0" at bounding box center [457, 407] width 915 height 684
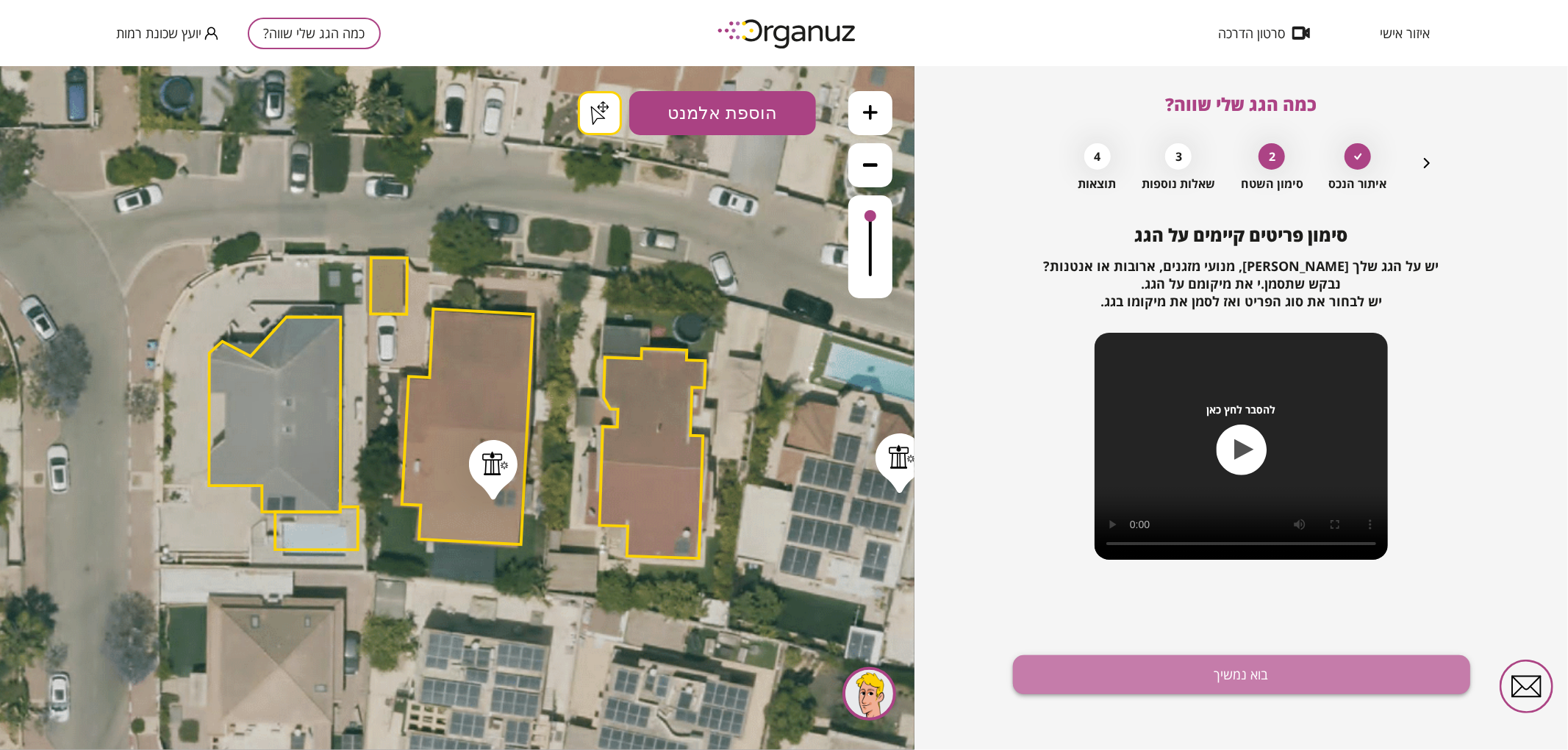
click at [1210, 680] on button "בוא נמשיך" at bounding box center [1241, 675] width 457 height 39
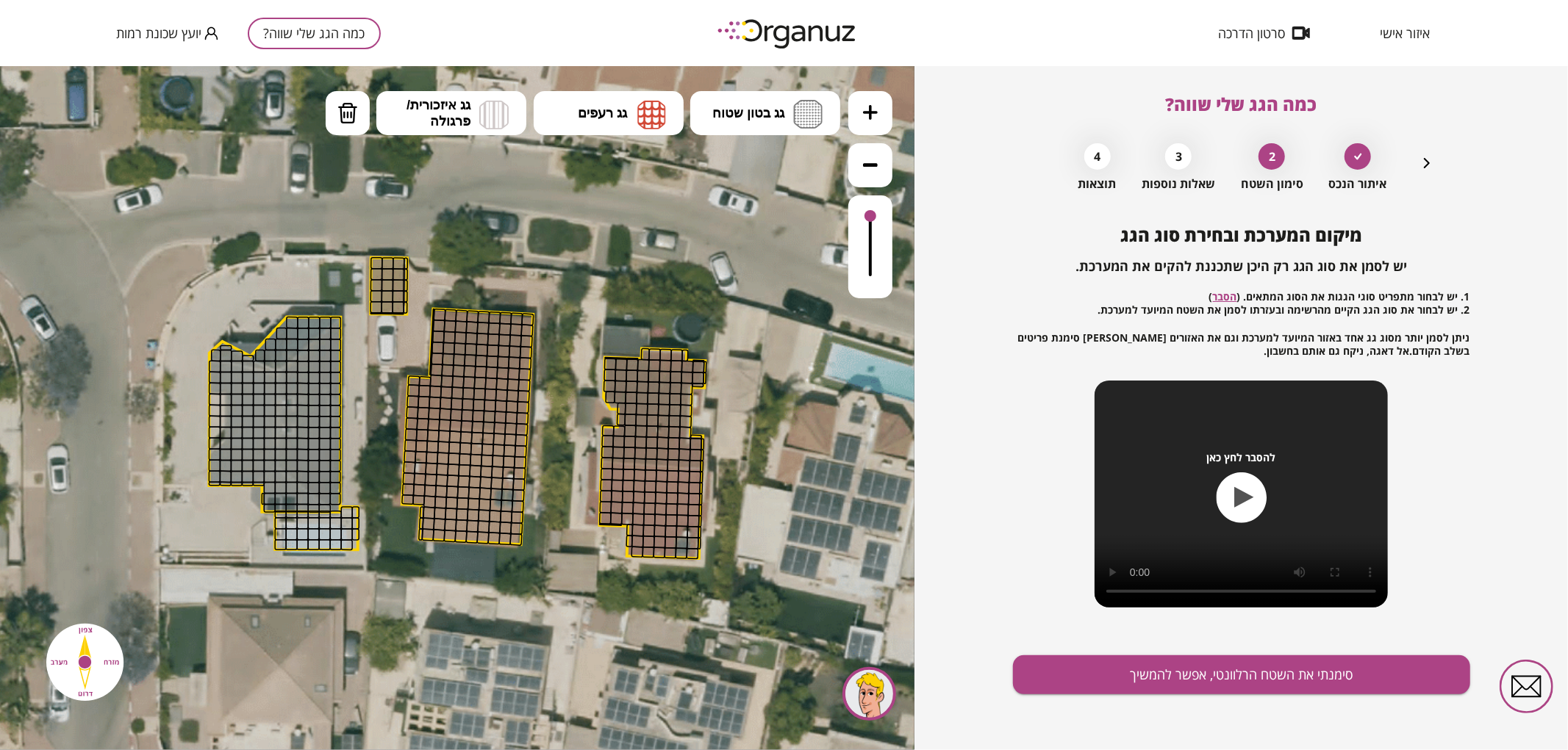
click at [874, 112] on icon at bounding box center [870, 111] width 15 height 15
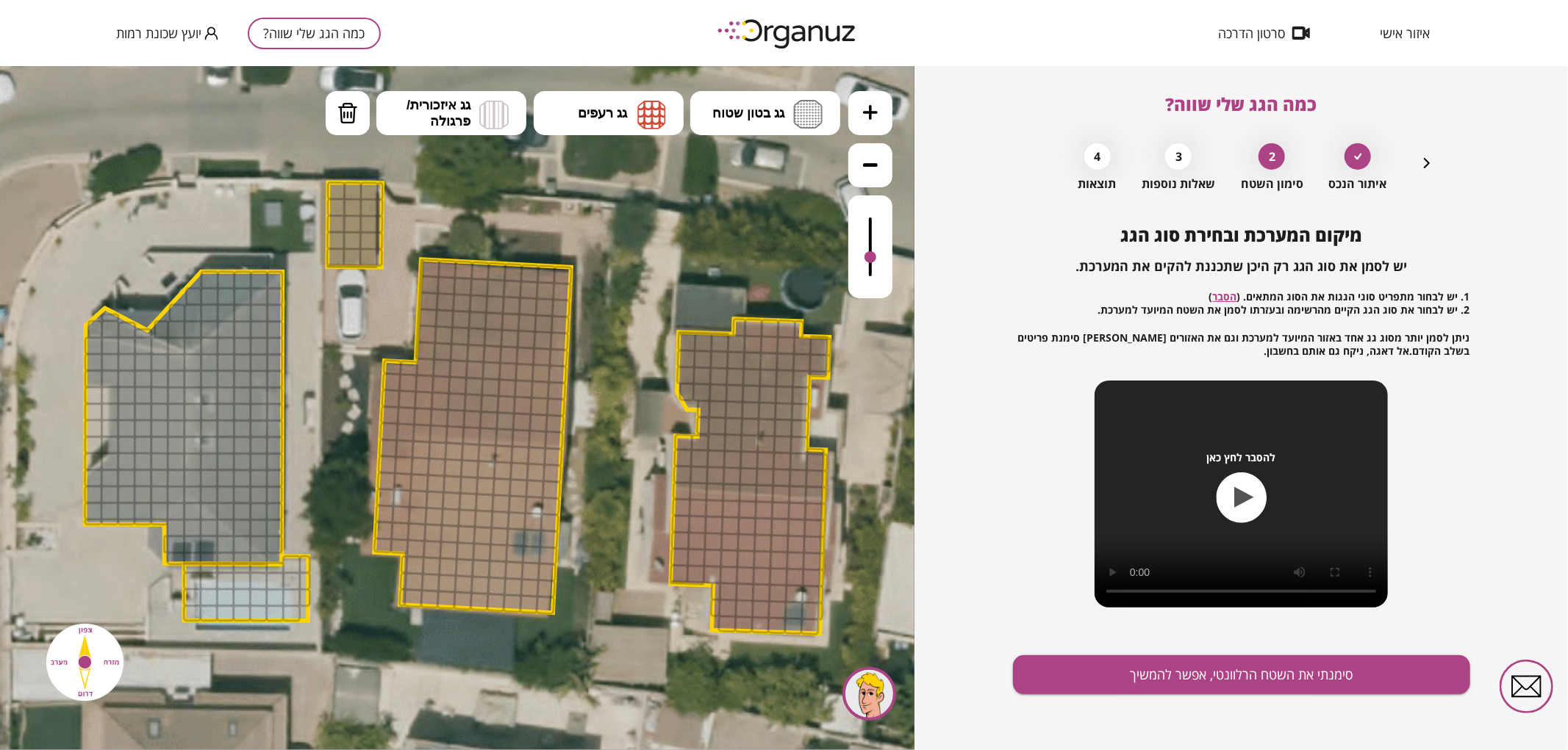
drag, startPoint x: 869, startPoint y: 220, endPoint x: 864, endPoint y: 258, distance: 38.3
click at [864, 258] on div at bounding box center [870, 256] width 11 height 11
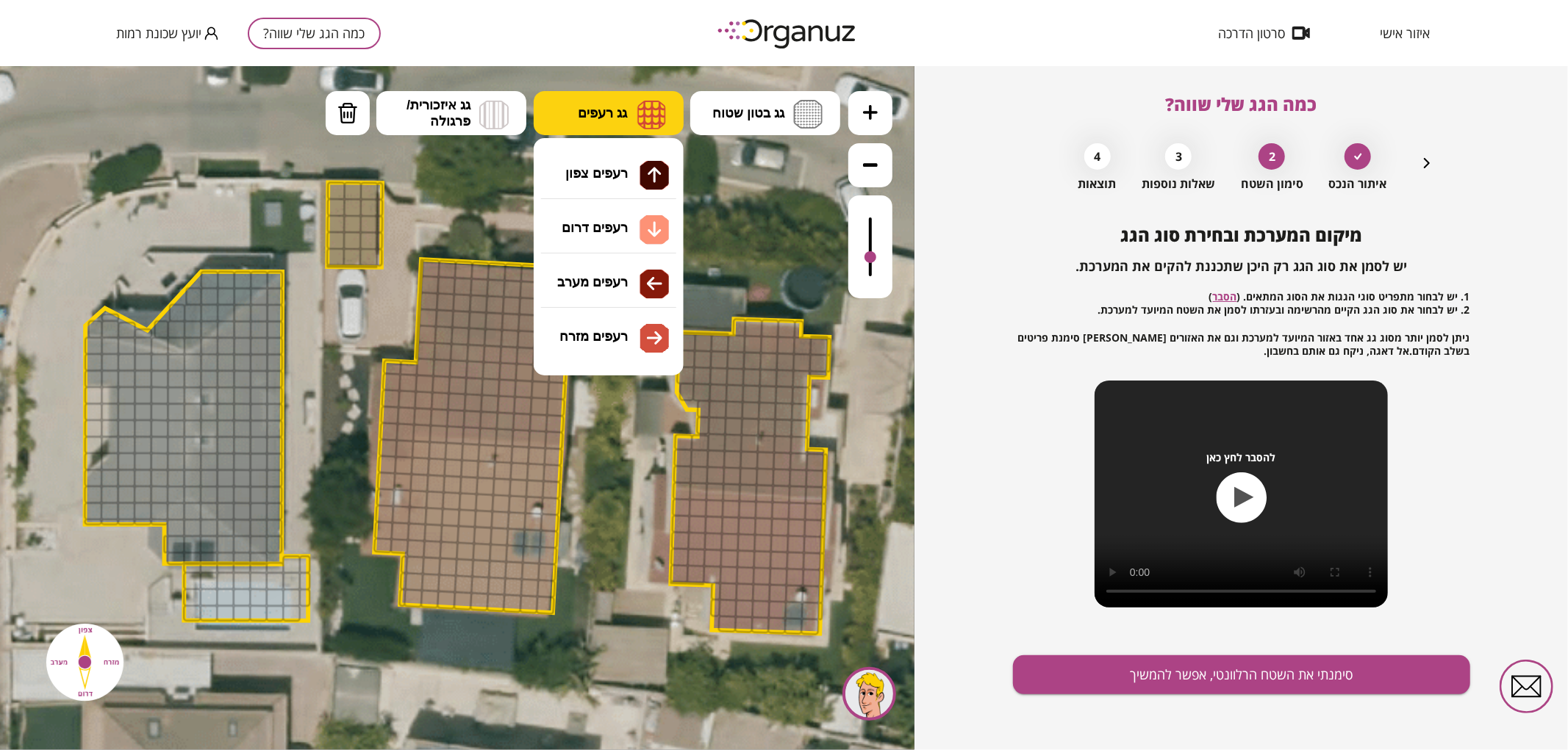
click at [593, 120] on button "גג רעפים" at bounding box center [609, 112] width 150 height 44
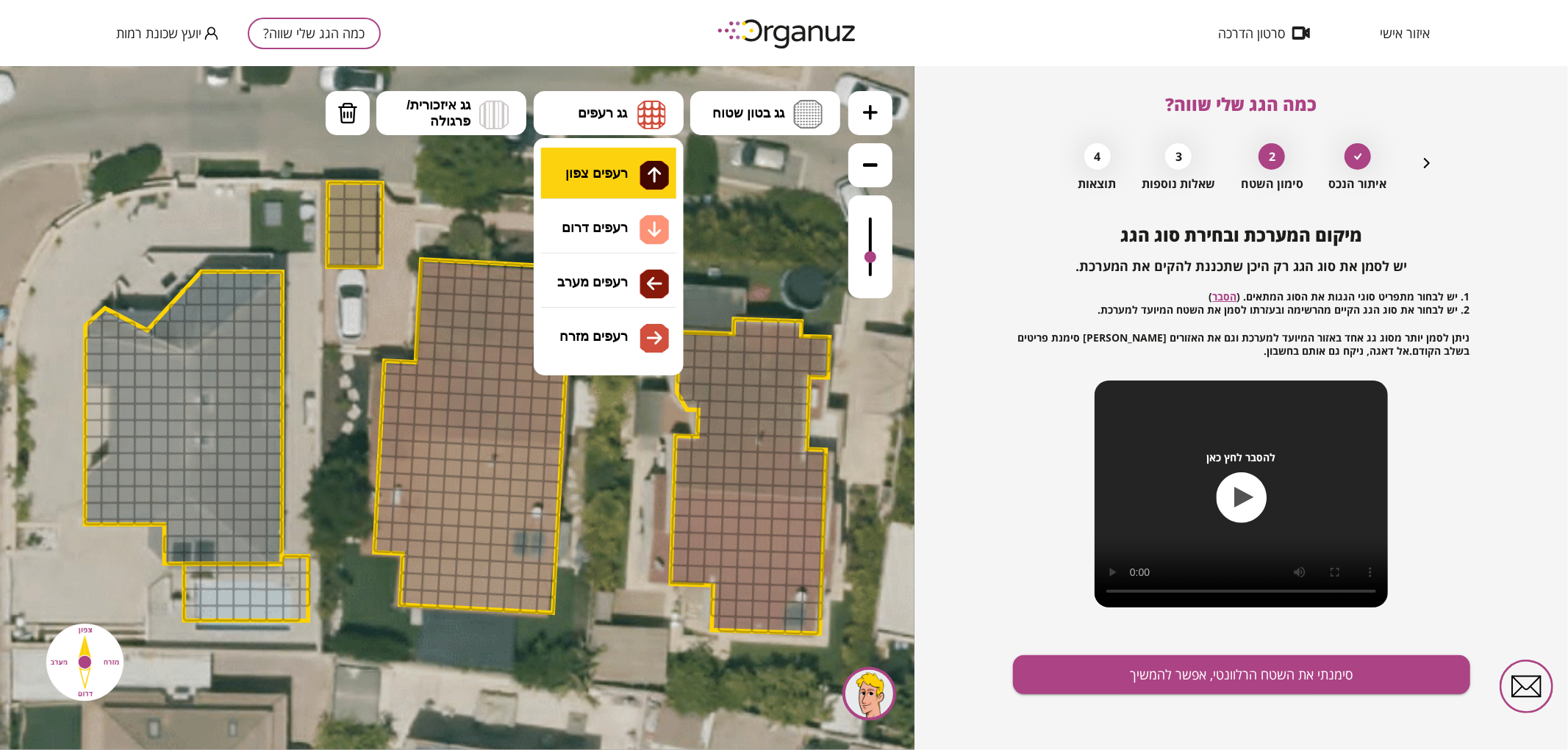
click at [612, 178] on div ".st0 { fill: #FFFFFF; } .st0 { fill: #FFFFFF; }" at bounding box center [457, 407] width 915 height 684
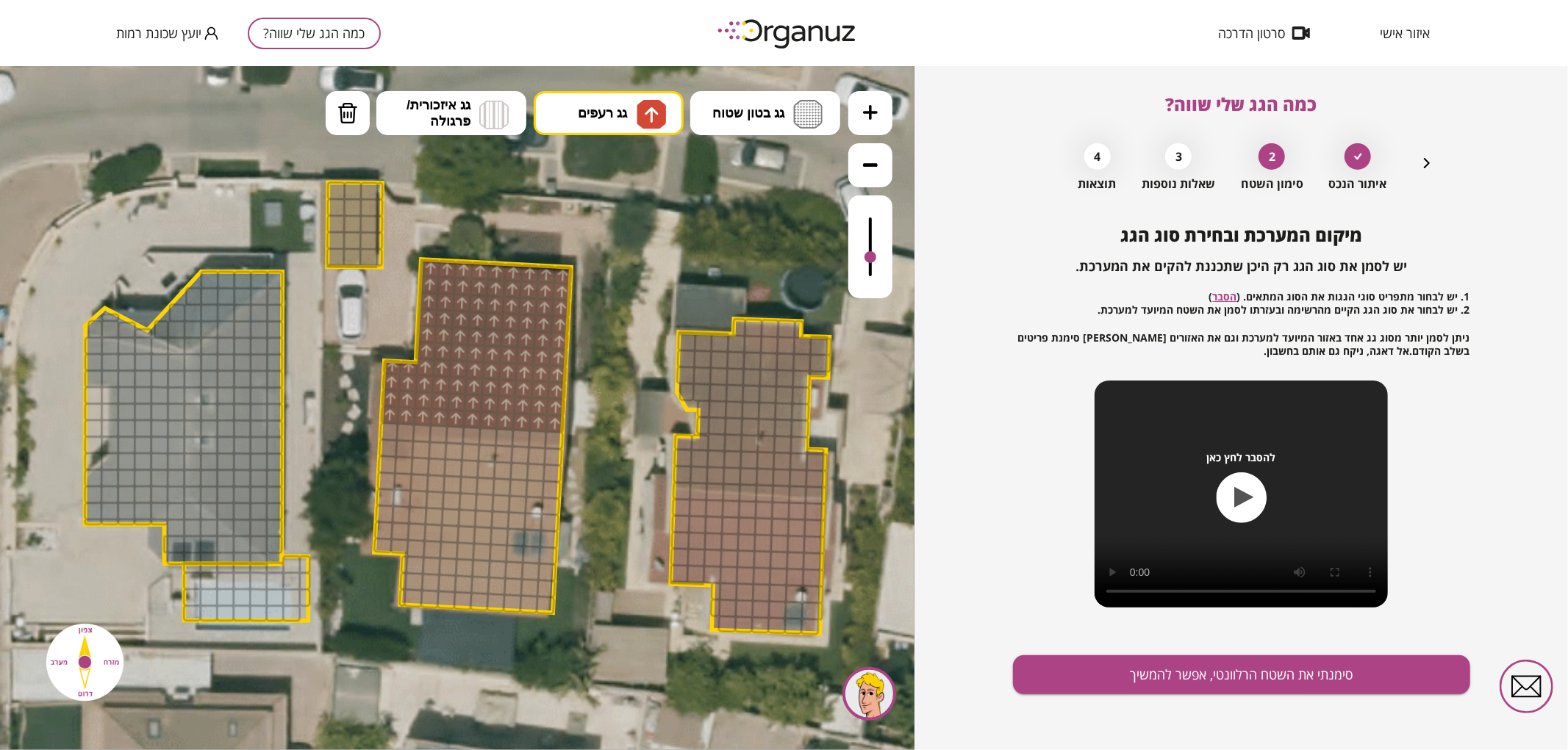
drag, startPoint x: 556, startPoint y: 422, endPoint x: 482, endPoint y: 276, distance: 163.7
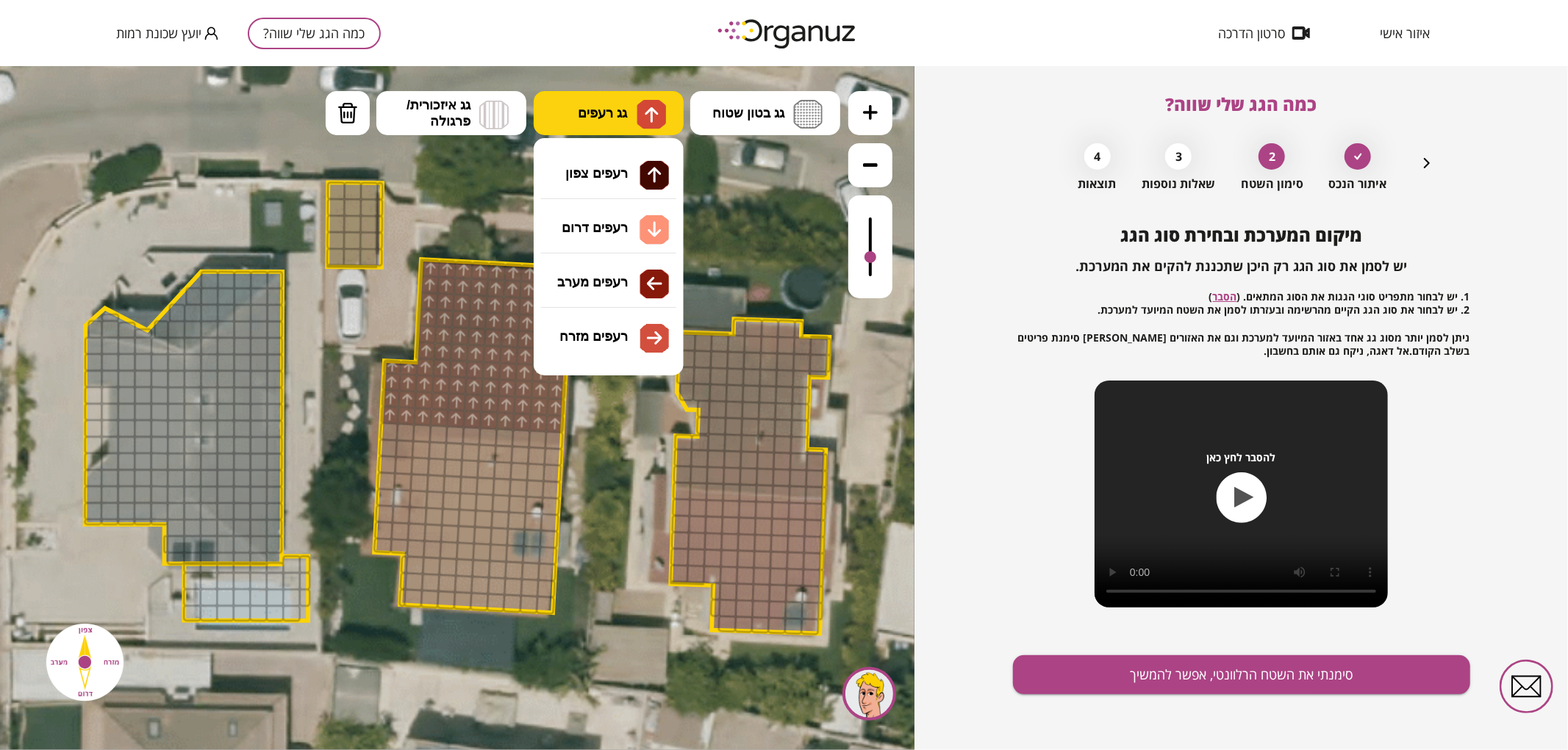
click at [627, 118] on span "גג רעפים" at bounding box center [603, 112] width 49 height 16
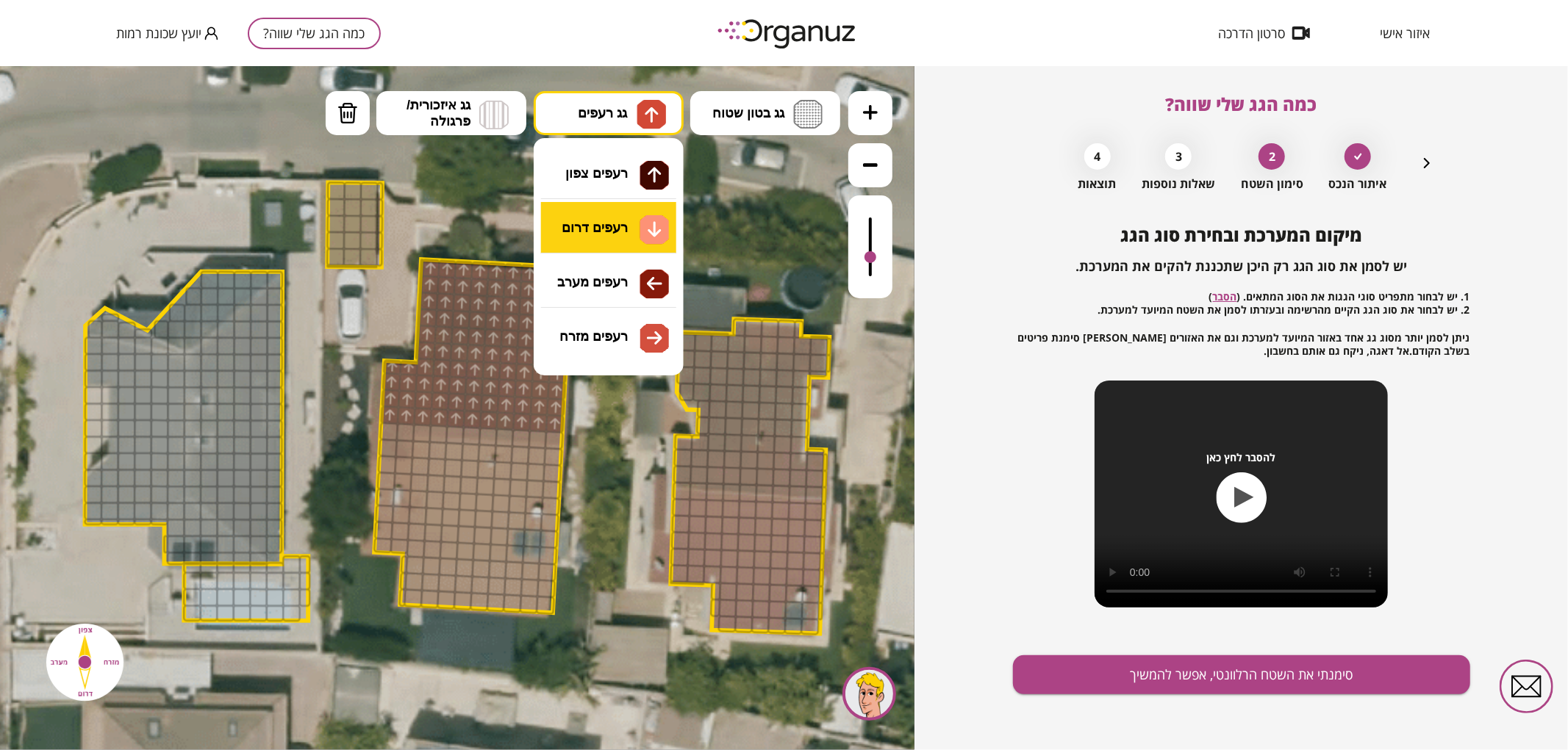
click at [622, 230] on div ".st0 { fill: #FFFFFF; } .st0 { fill: #FFFFFF; }" at bounding box center [457, 407] width 915 height 684
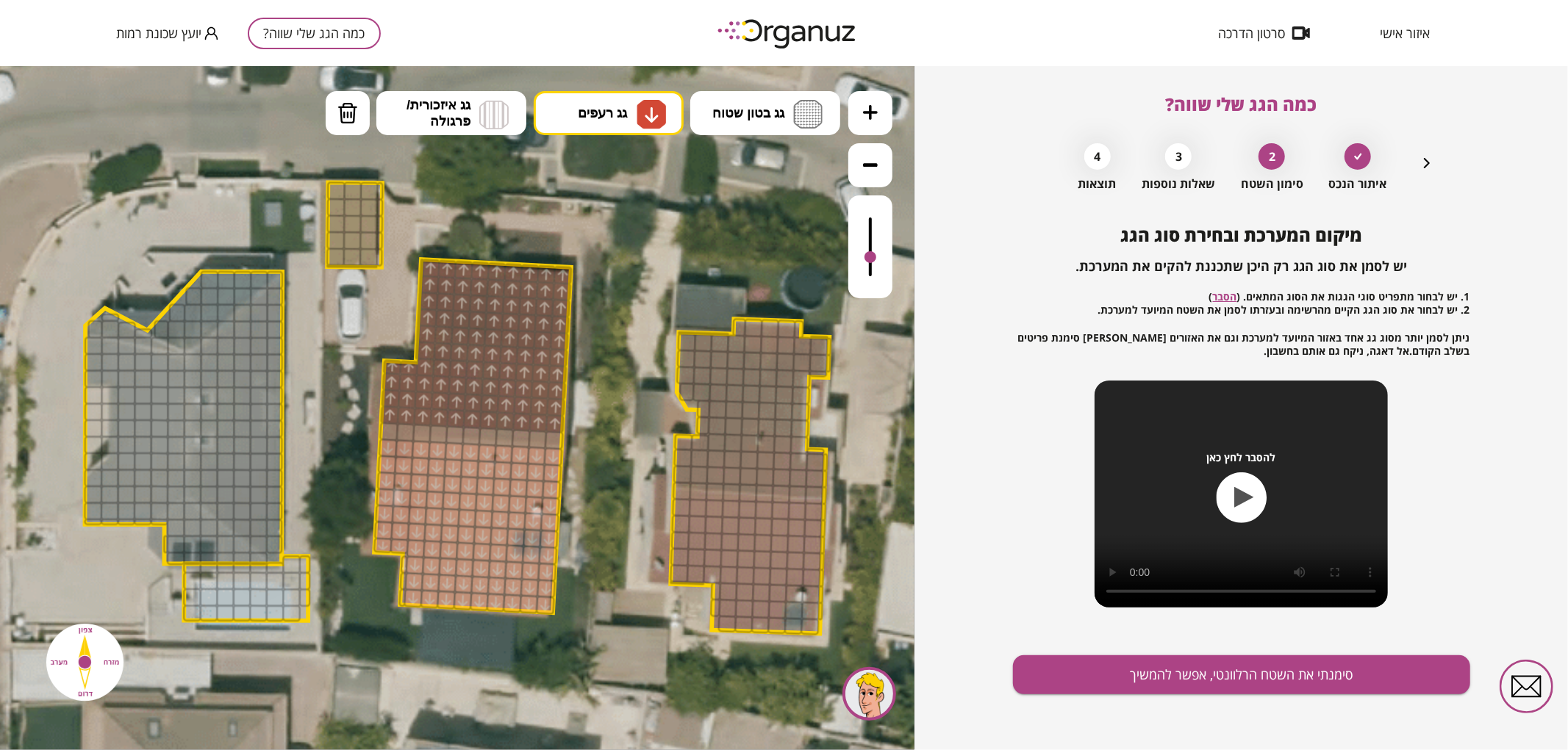
drag, startPoint x: 386, startPoint y: 445, endPoint x: 520, endPoint y: 477, distance: 137.8
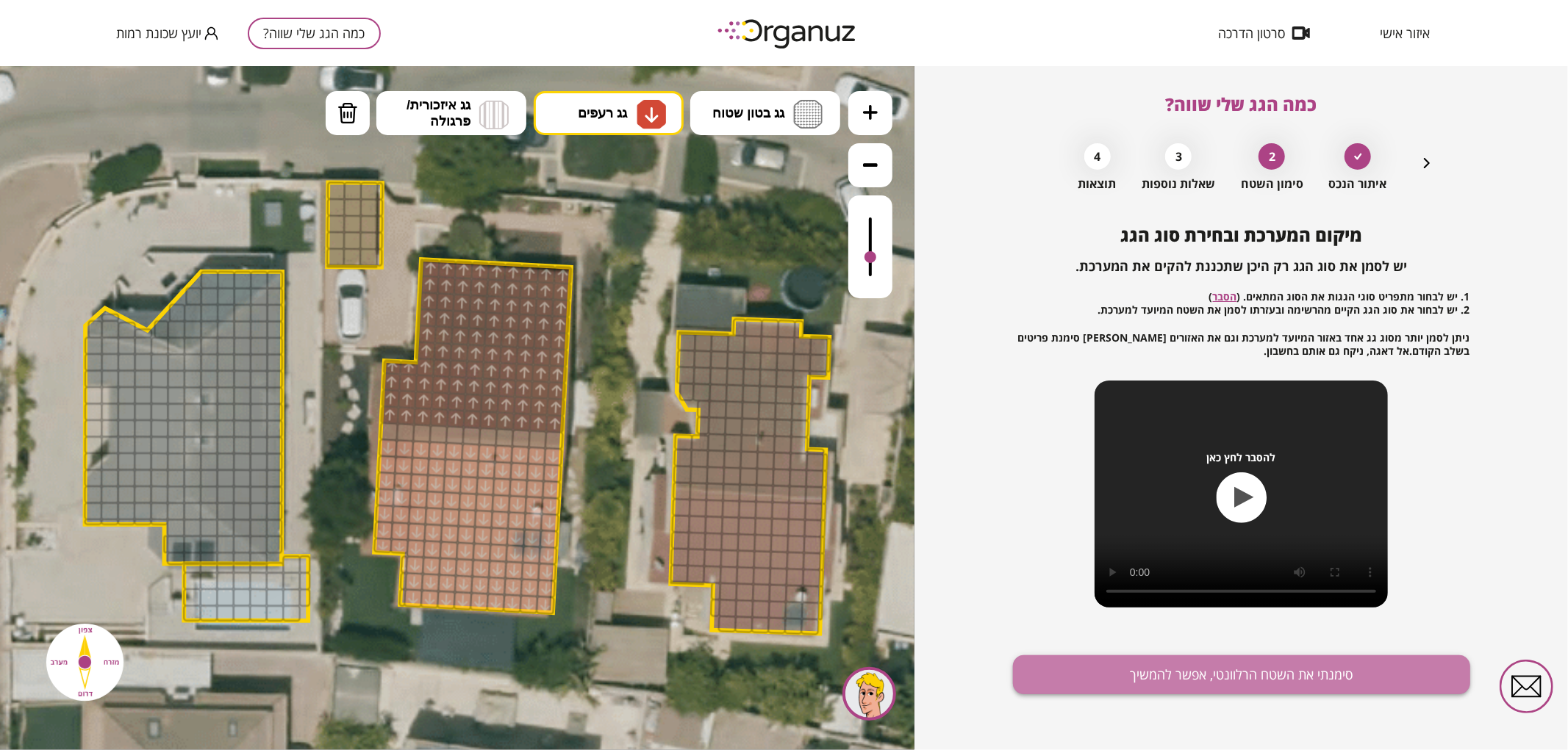
click at [1078, 676] on button "סימנתי את השטח הרלוונטי, אפשר להמשיך" at bounding box center [1241, 675] width 457 height 39
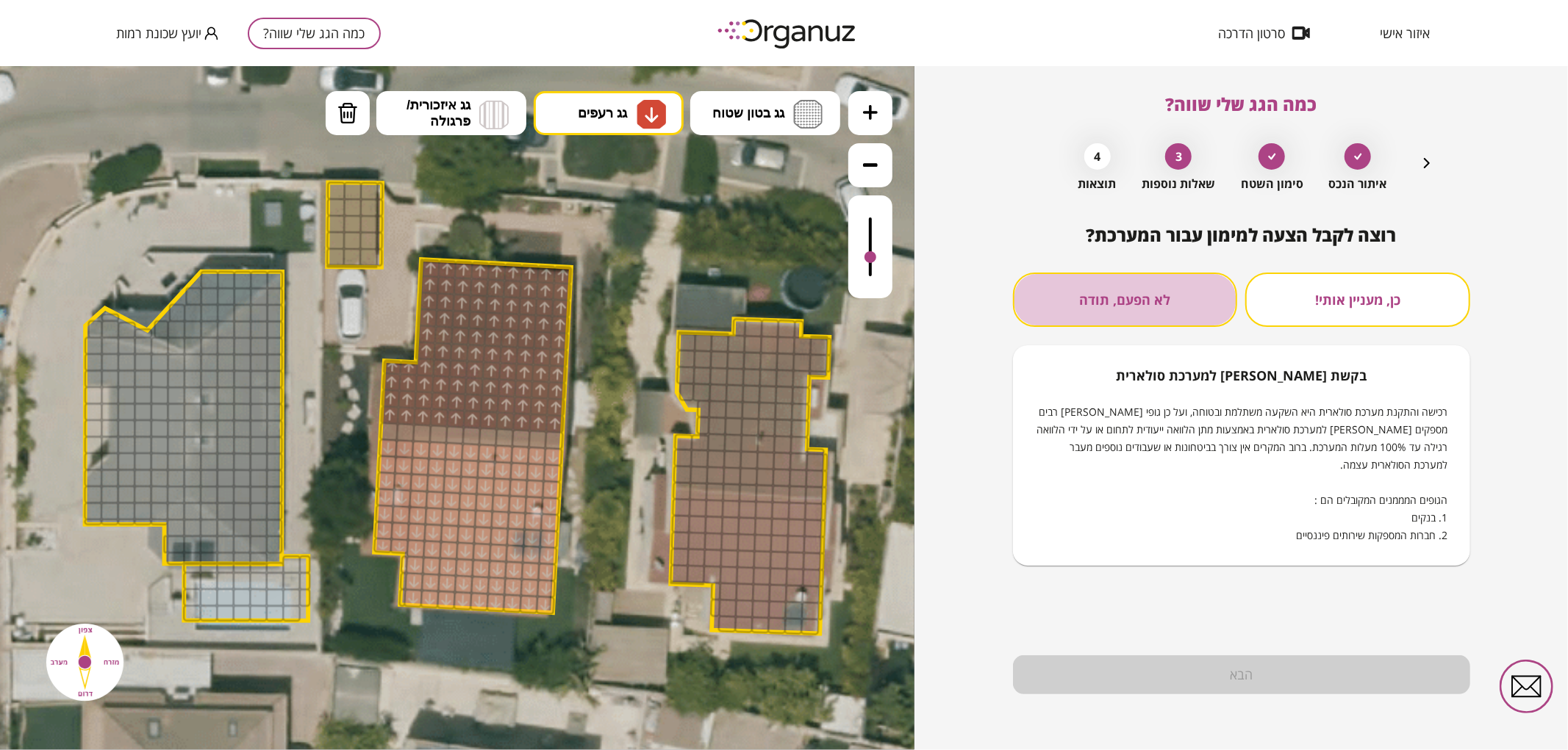
click at [1180, 307] on button "לא הפעם, תודה" at bounding box center [1125, 299] width 225 height 54
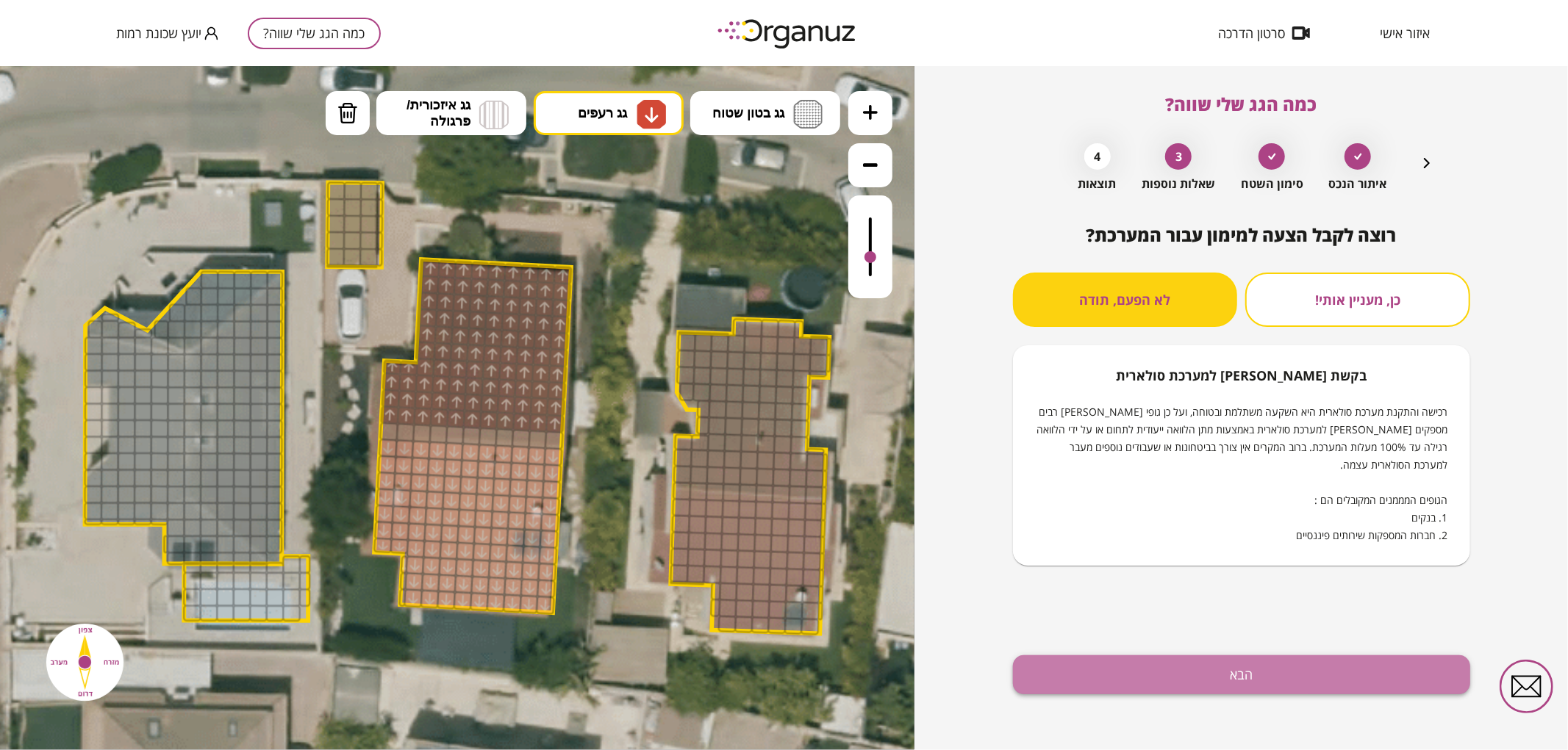
click at [1162, 667] on button "הבא" at bounding box center [1241, 675] width 457 height 39
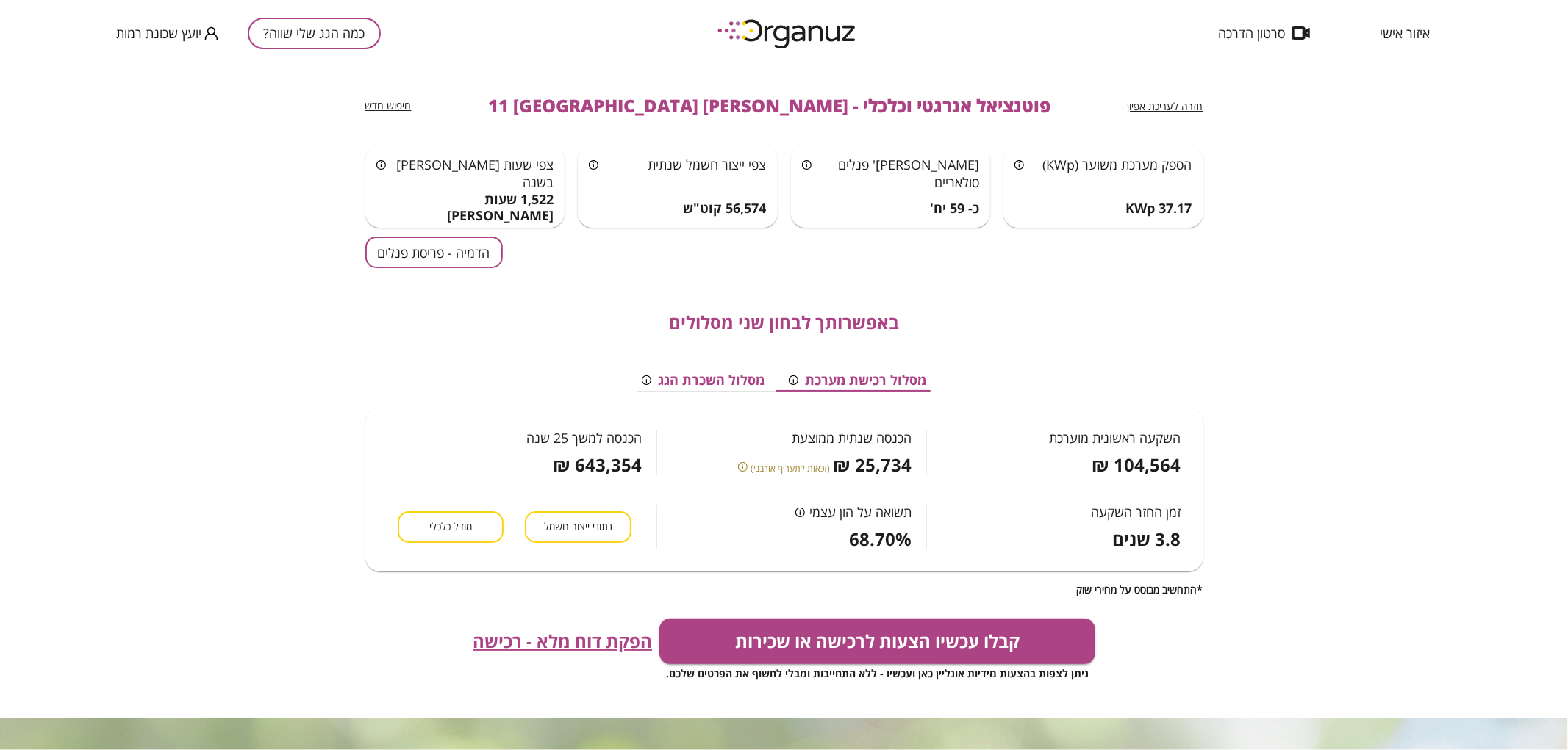
click at [445, 259] on button "הדמיה - פריסת פנלים" at bounding box center [434, 252] width 138 height 31
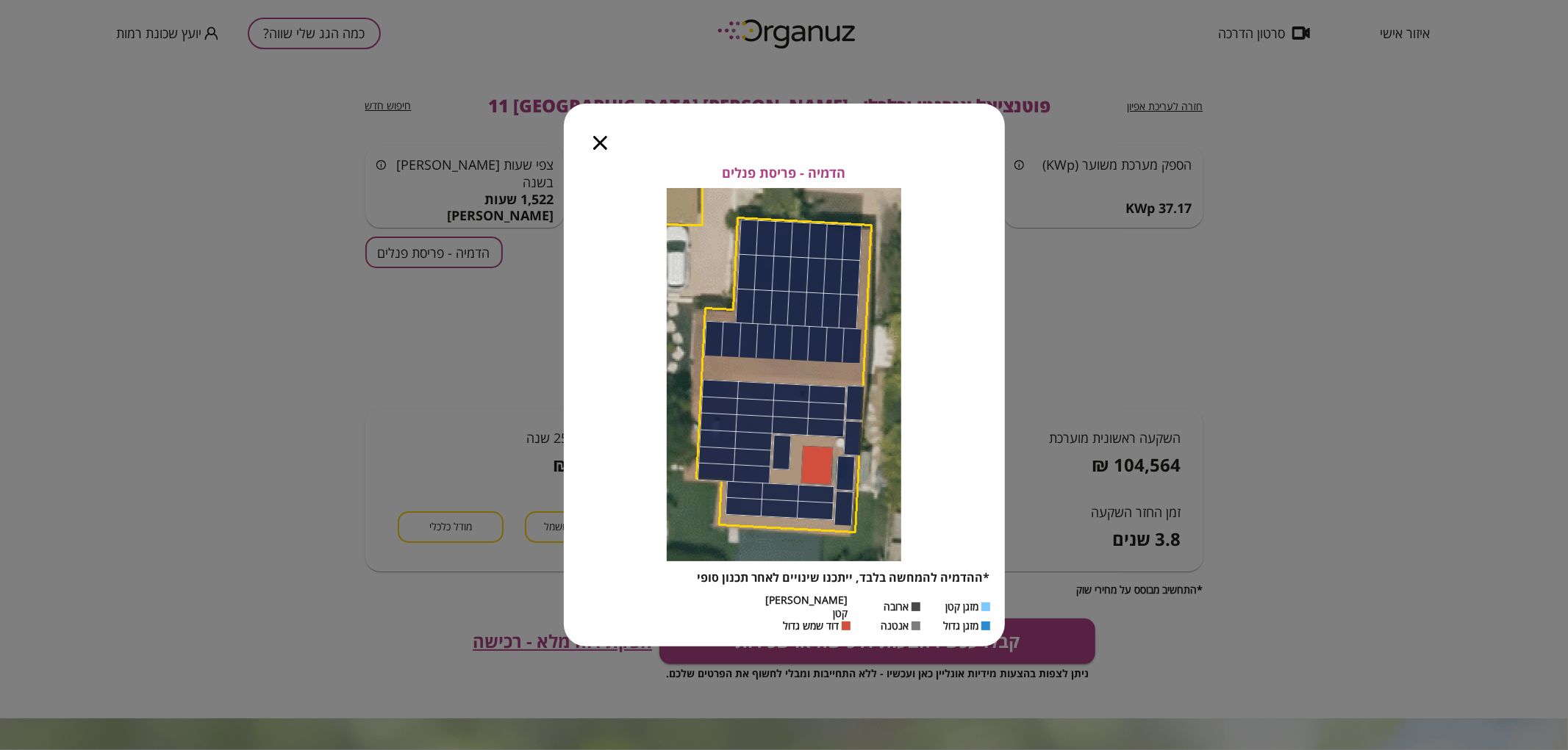
click at [590, 148] on div at bounding box center [599, 134] width 73 height 62
click at [597, 148] on icon "button" at bounding box center [600, 143] width 14 height 14
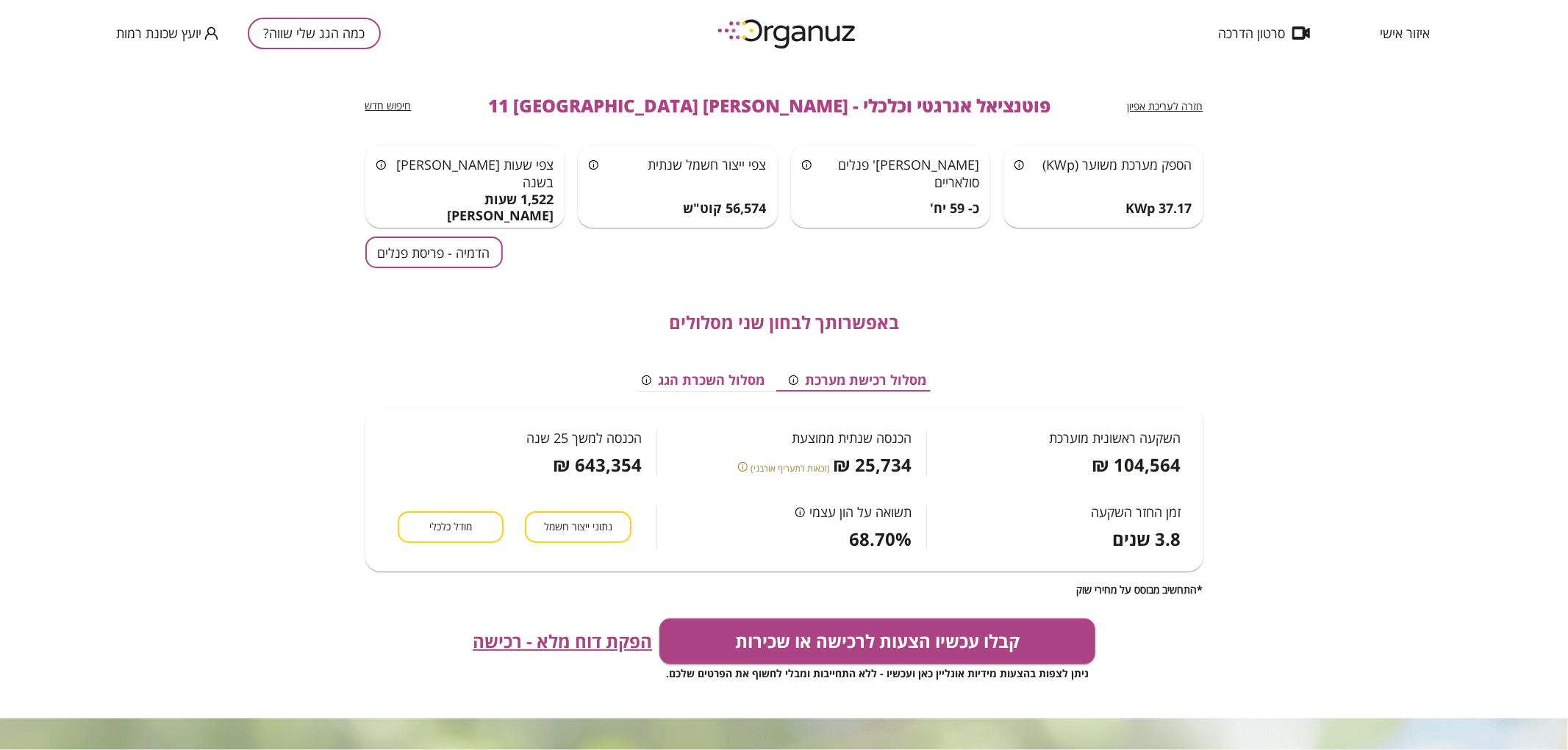
click at [342, 26] on button "כמה הגג שלי שווה?" at bounding box center [315, 33] width 133 height 31
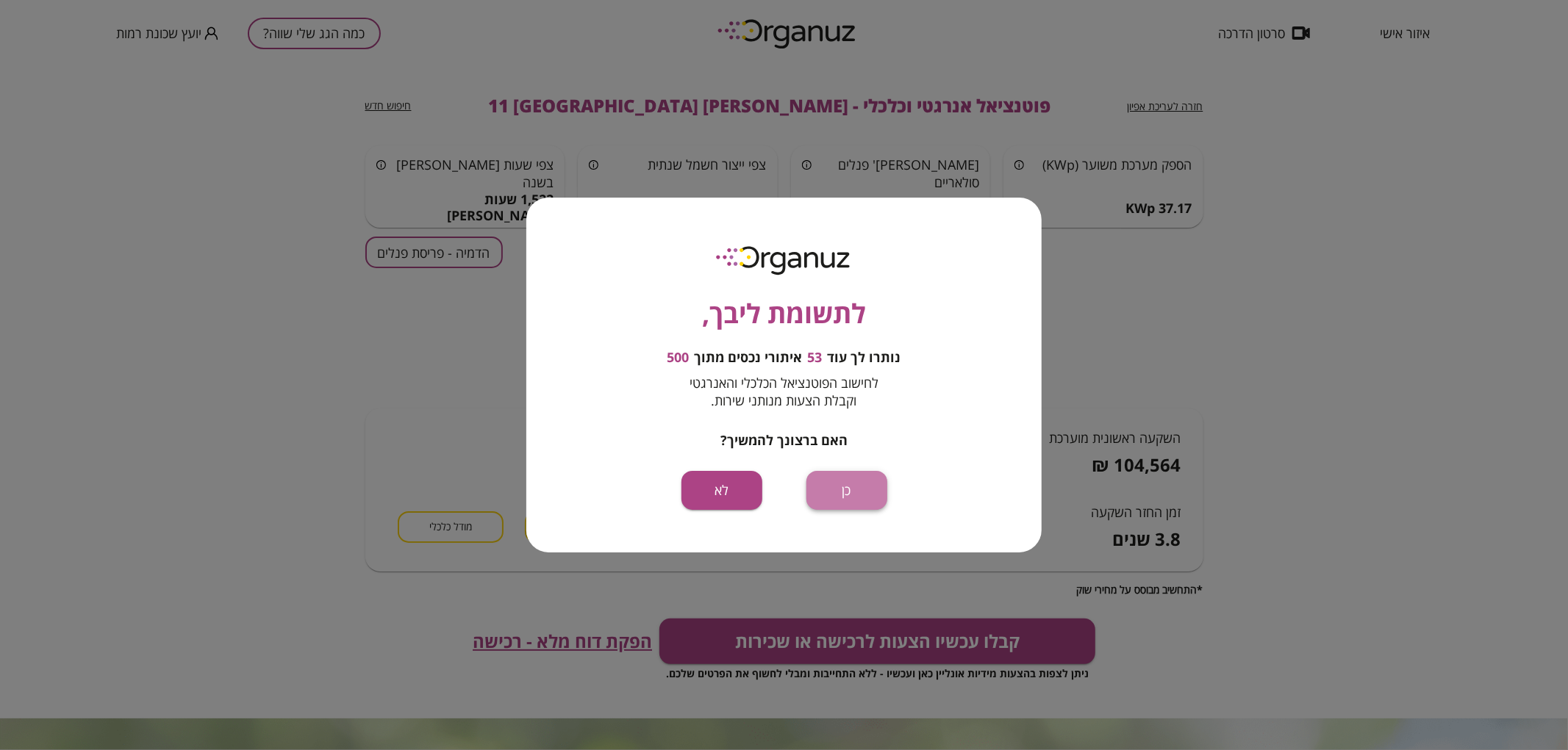
click at [823, 488] on button "כן" at bounding box center [847, 491] width 81 height 39
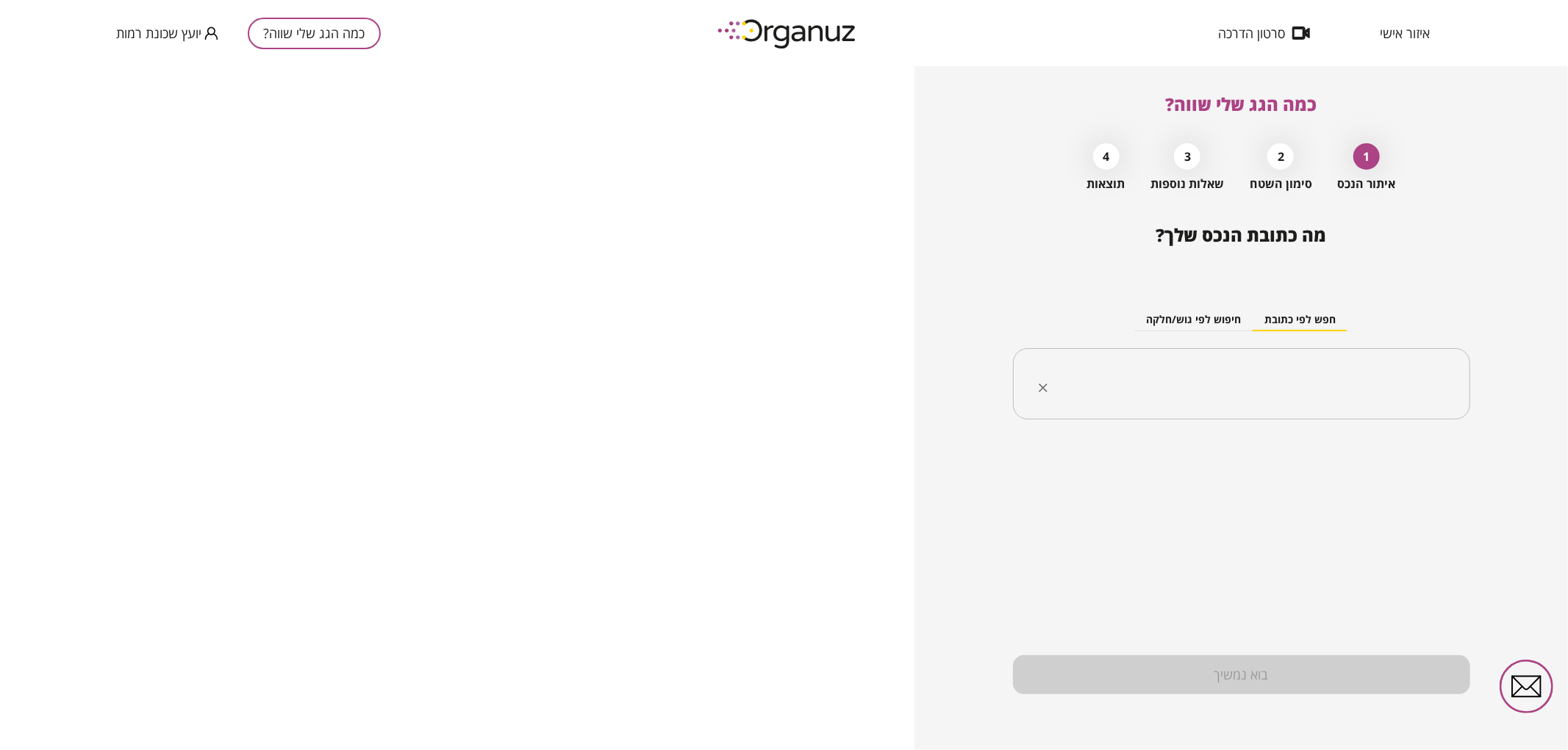
click at [1116, 378] on input "text" at bounding box center [1247, 384] width 411 height 37
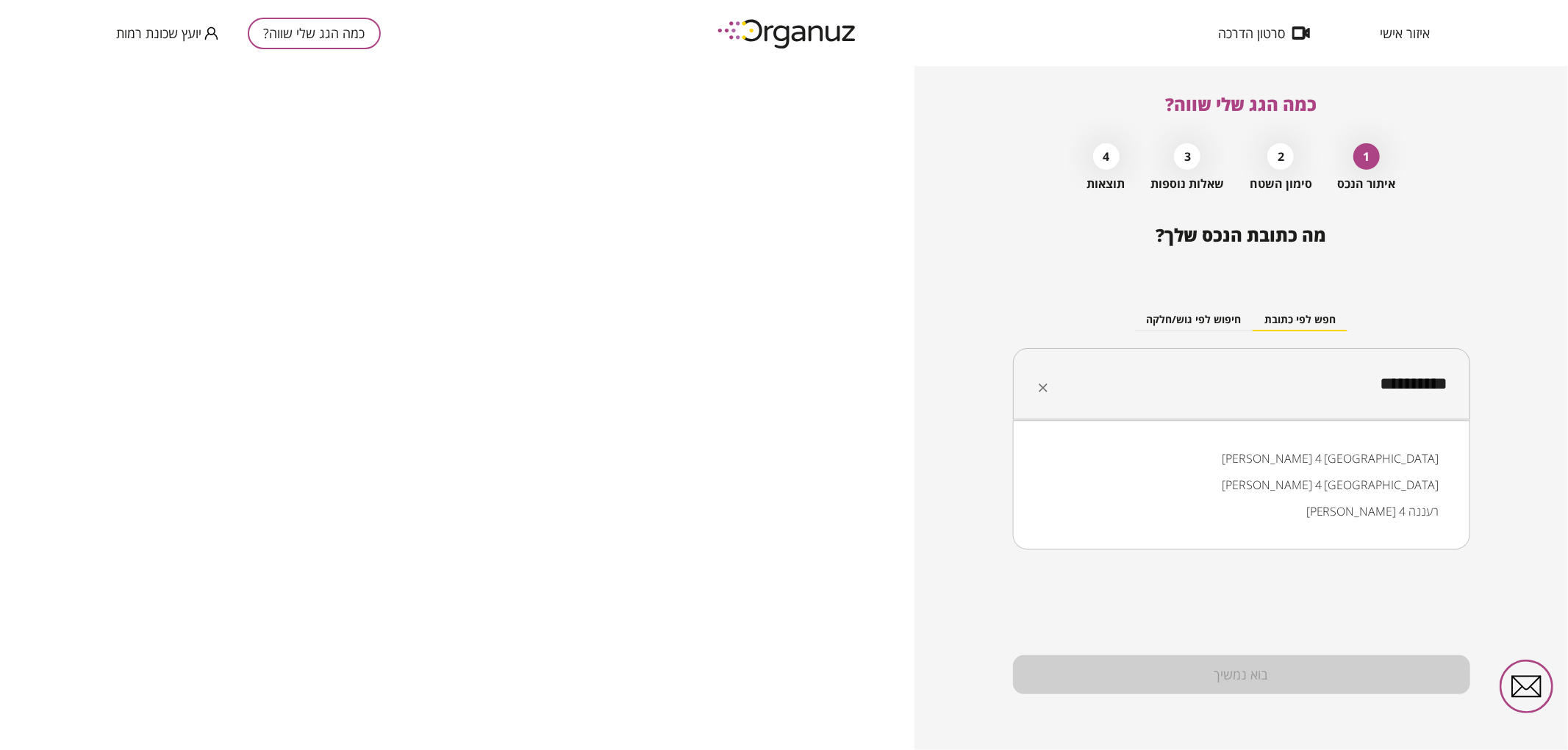
click at [1346, 456] on li "יעקב חזן 4 באר שבע" at bounding box center [1241, 458] width 419 height 27
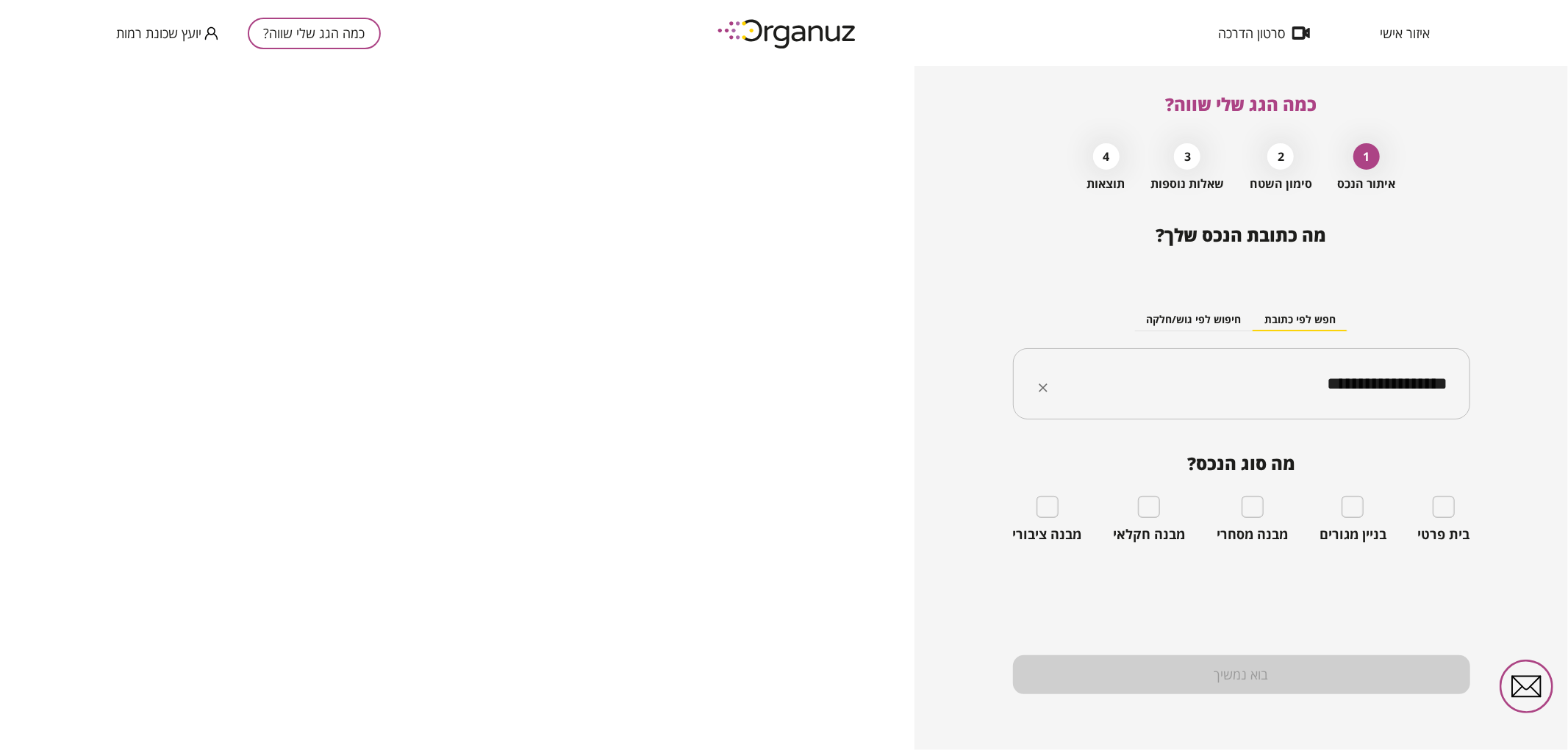
type input "**********"
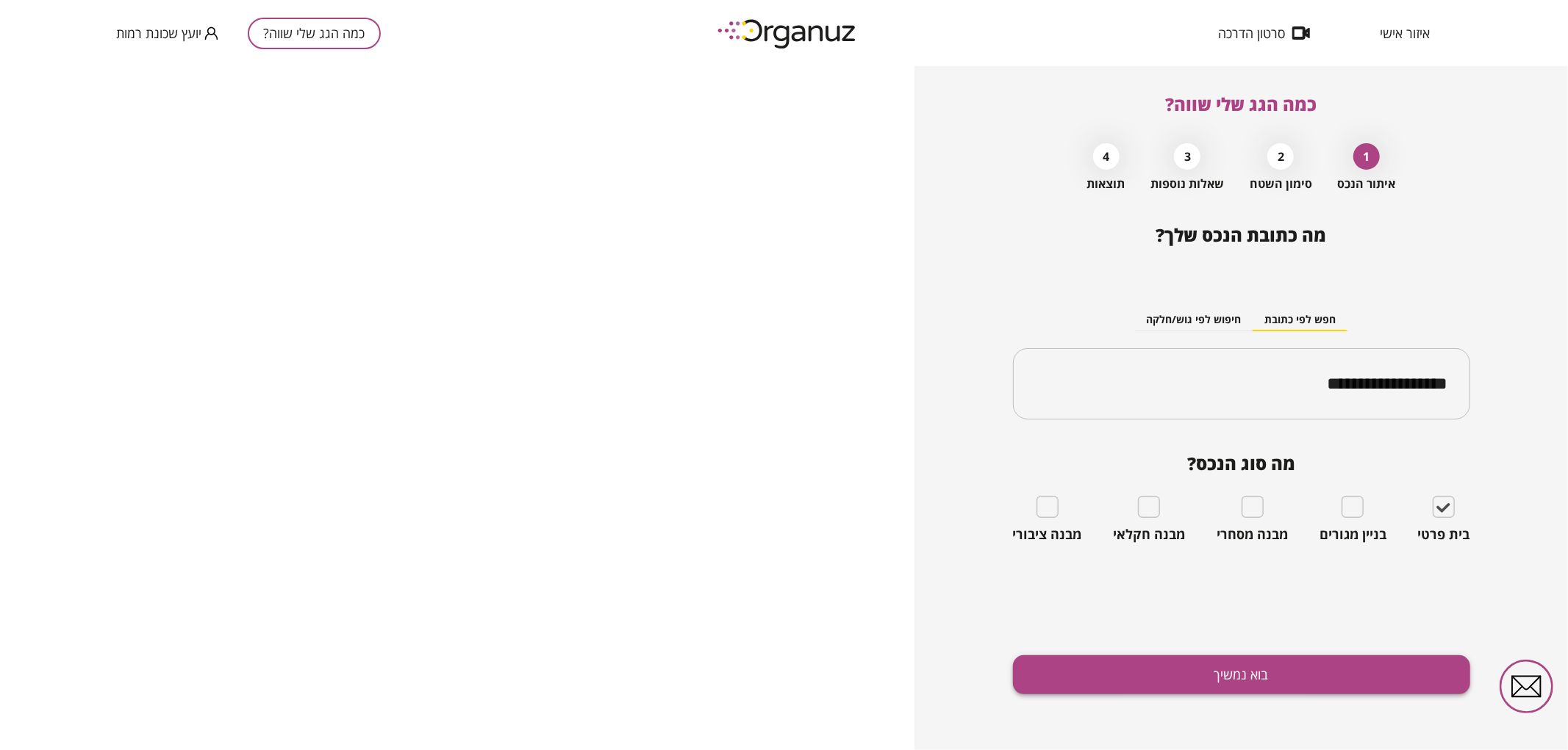
click at [1332, 667] on button "בוא נמשיך" at bounding box center [1241, 675] width 457 height 39
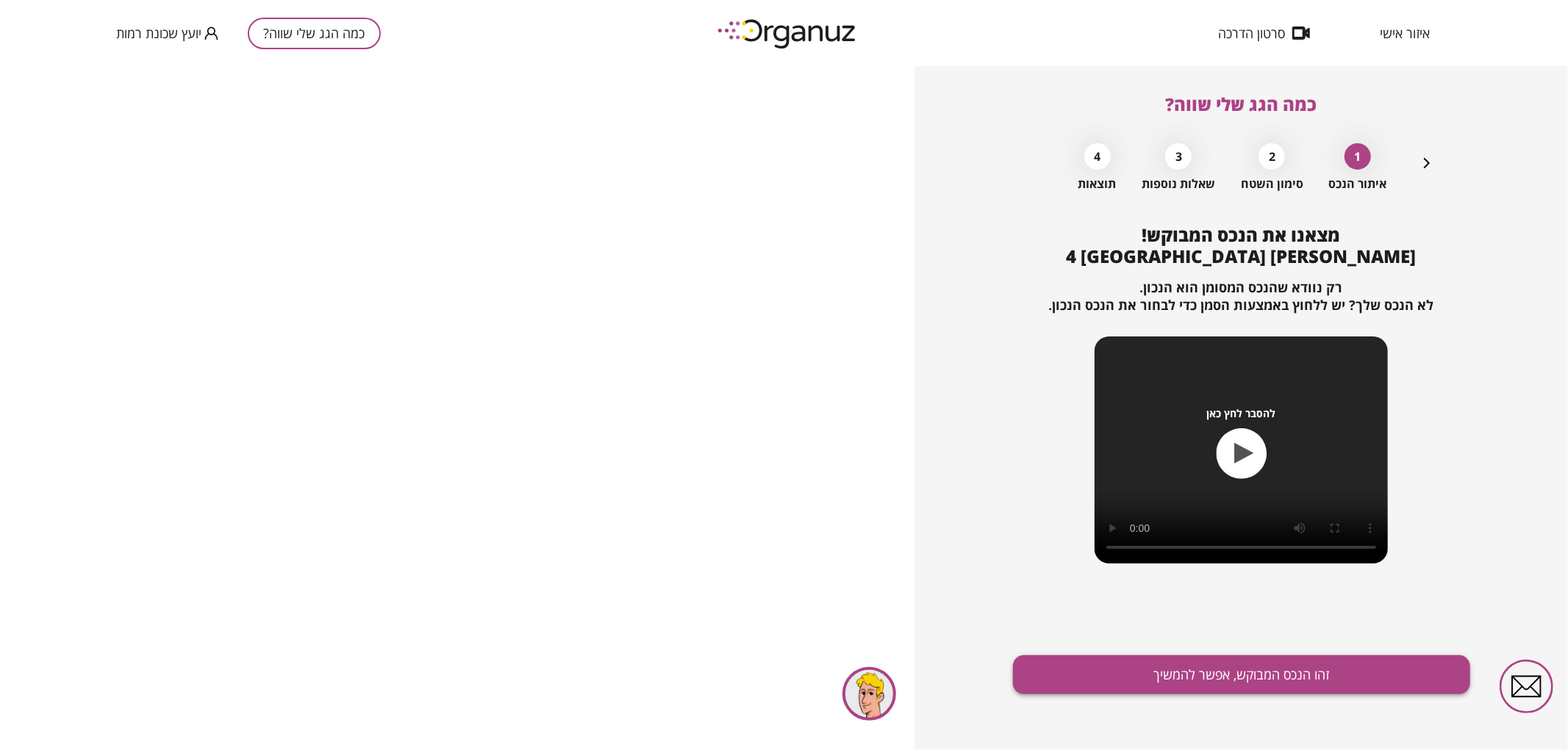
click at [1116, 661] on button "זהו הנכס המבוקש, אפשר להמשיך" at bounding box center [1241, 675] width 457 height 39
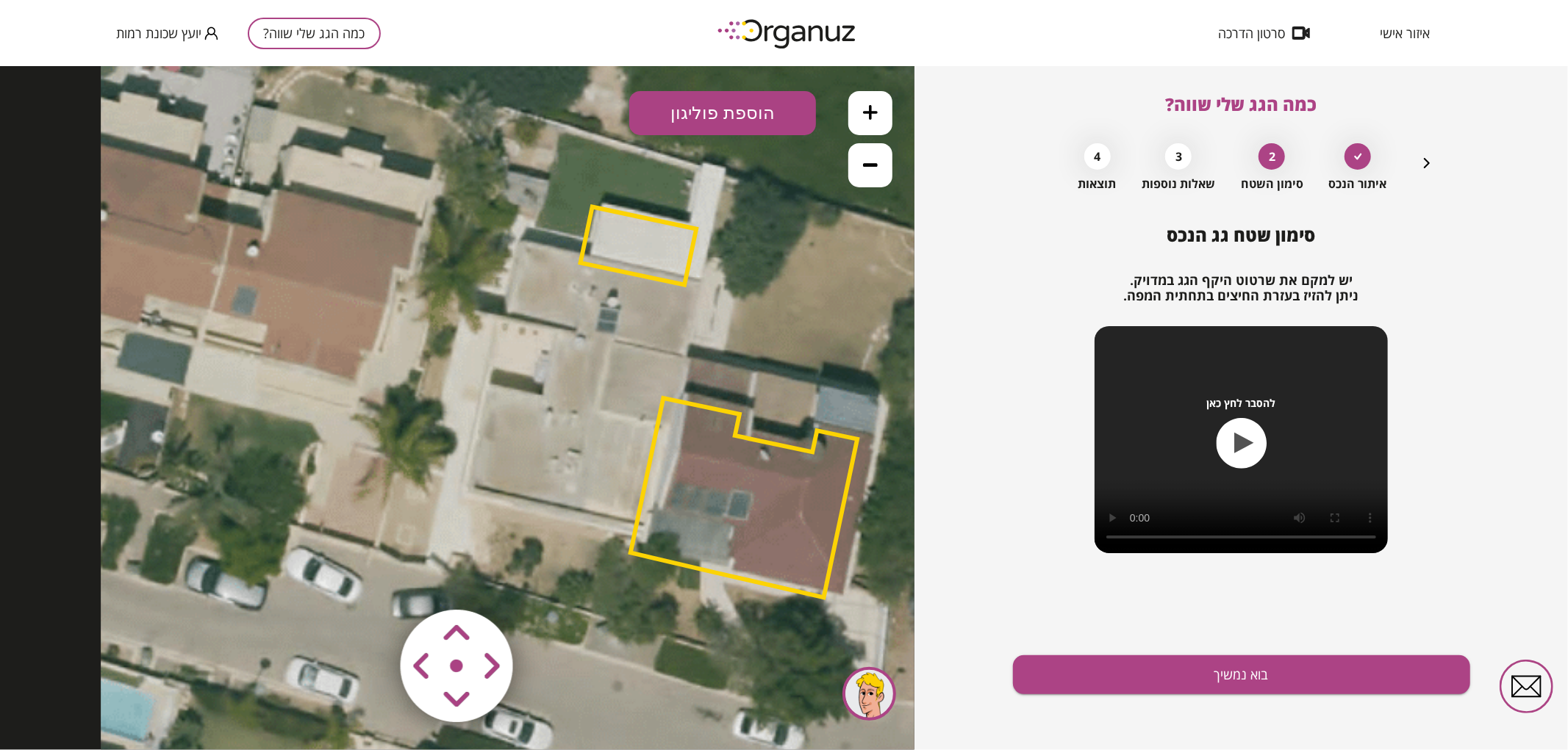
drag, startPoint x: 450, startPoint y: 452, endPoint x: 698, endPoint y: 418, distance: 250.3
click at [707, 438] on polygon at bounding box center [744, 497] width 227 height 199
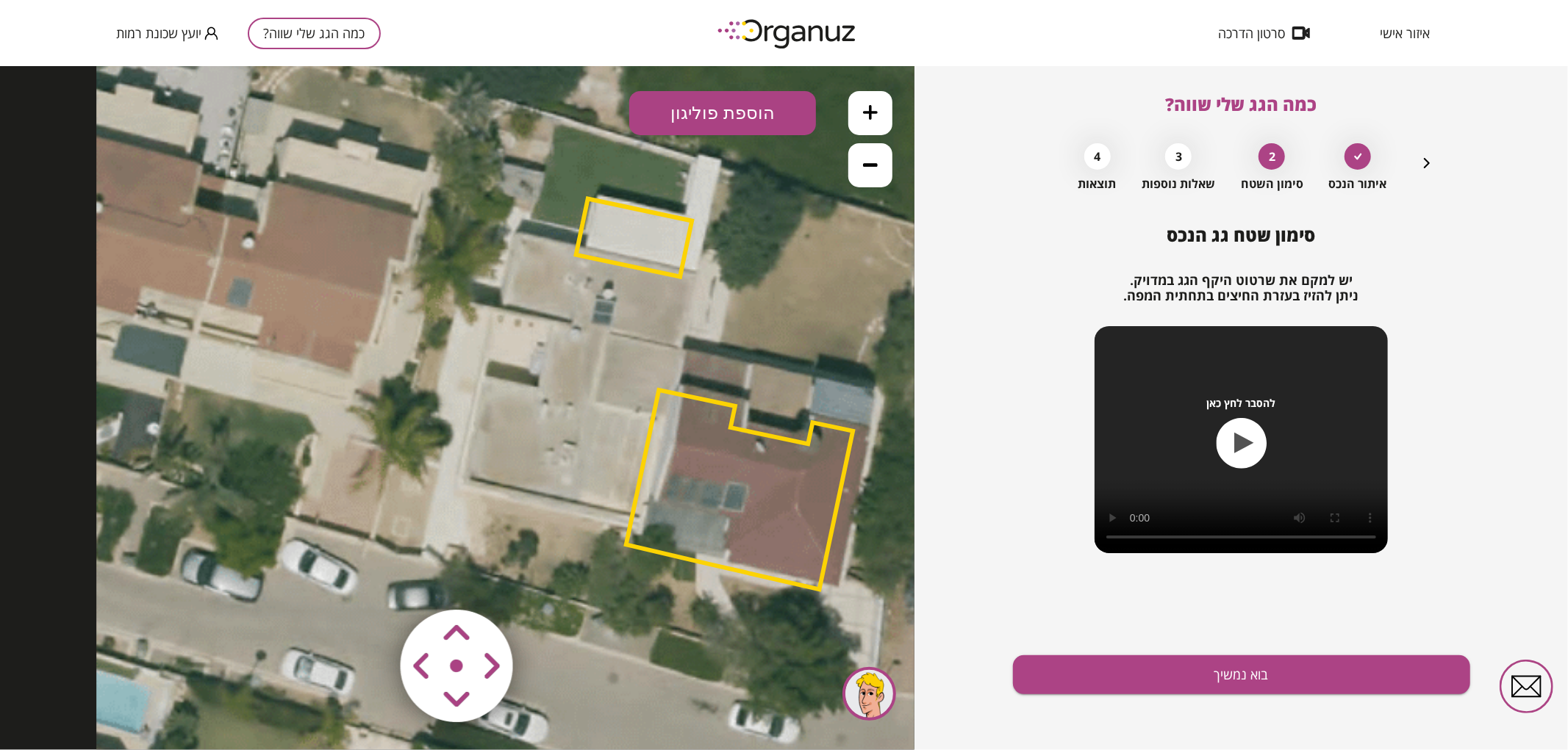
click at [619, 227] on polygon at bounding box center [635, 237] width 116 height 78
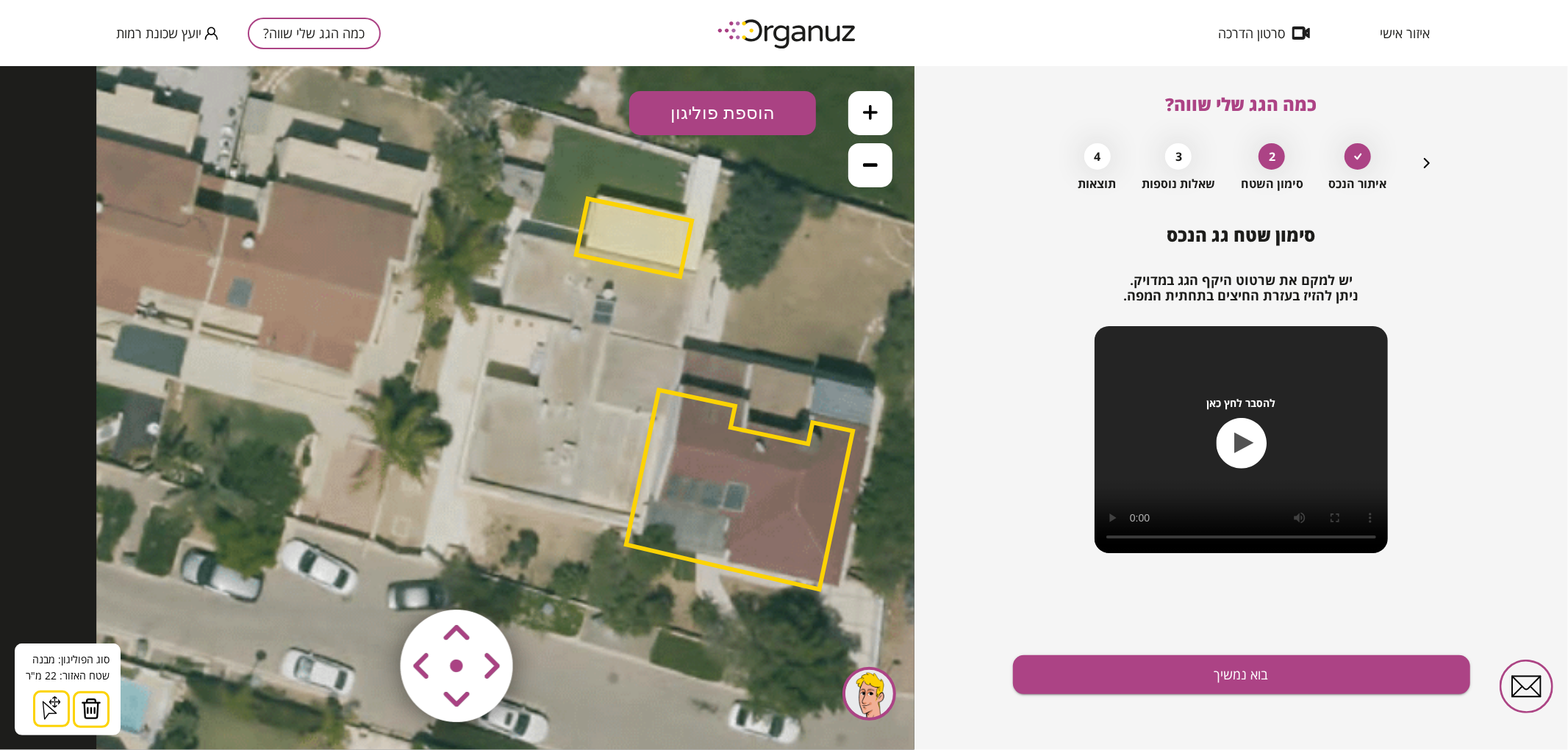
click at [87, 706] on img at bounding box center [91, 708] width 21 height 22
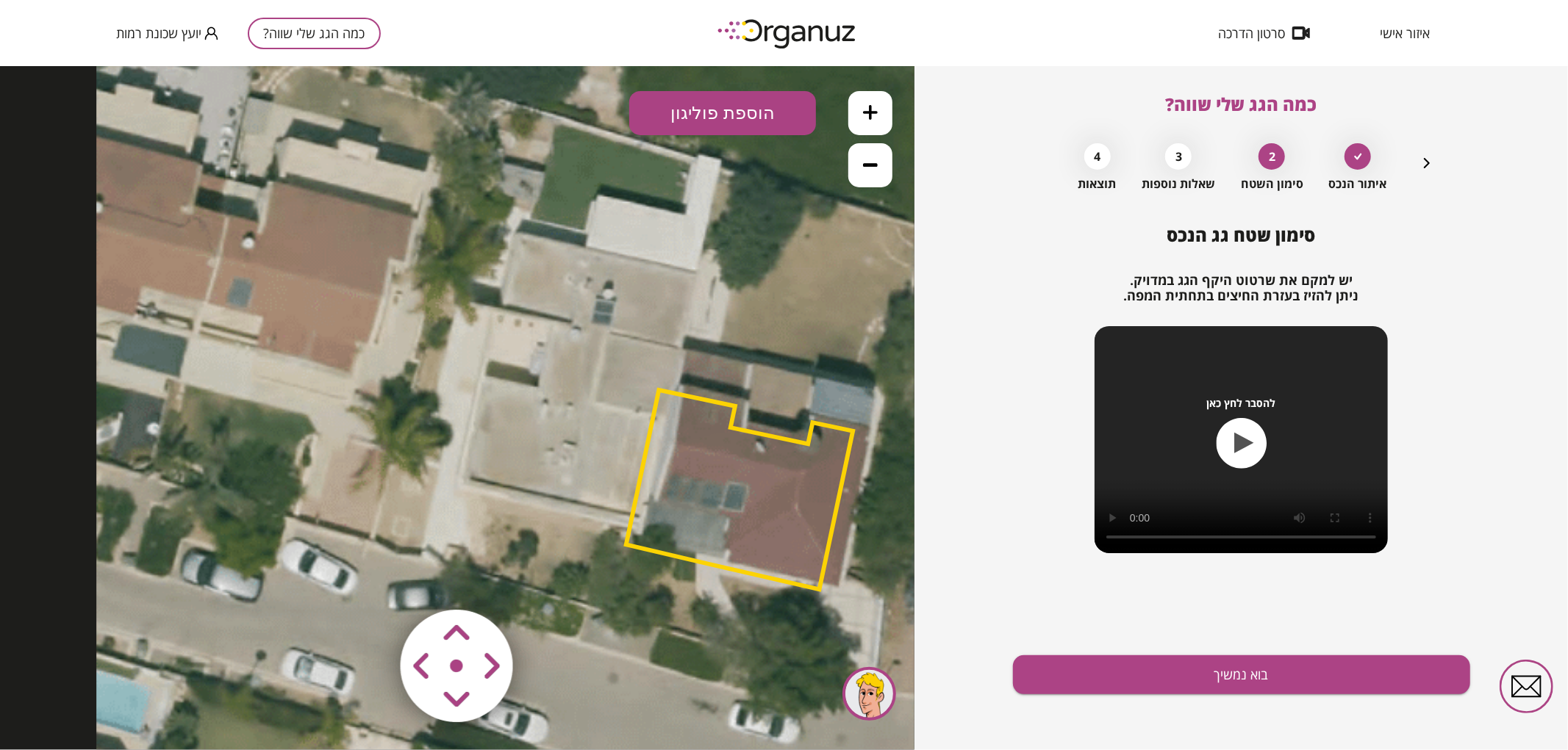
click at [701, 490] on polygon at bounding box center [740, 489] width 227 height 199
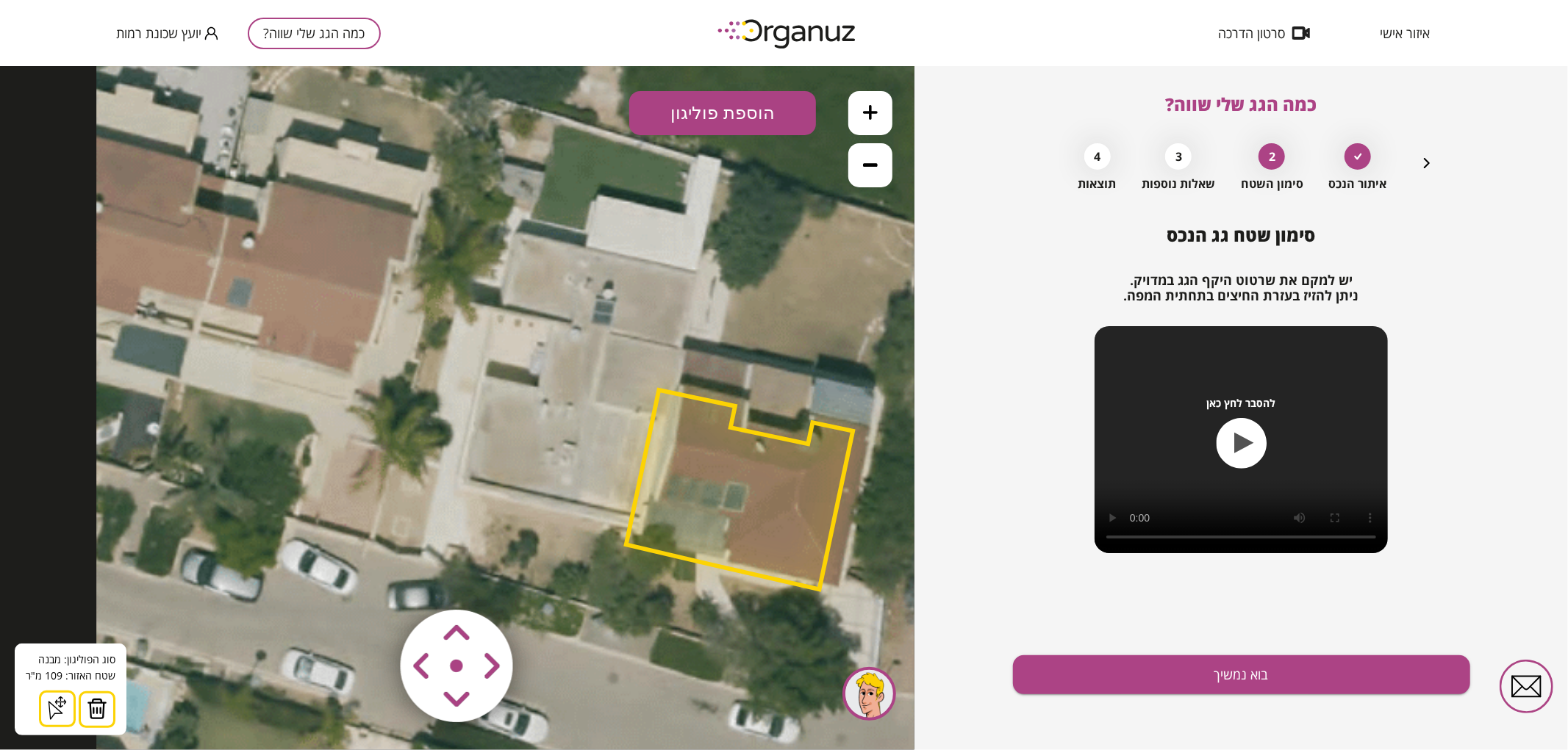
click at [100, 712] on img at bounding box center [96, 708] width 21 height 22
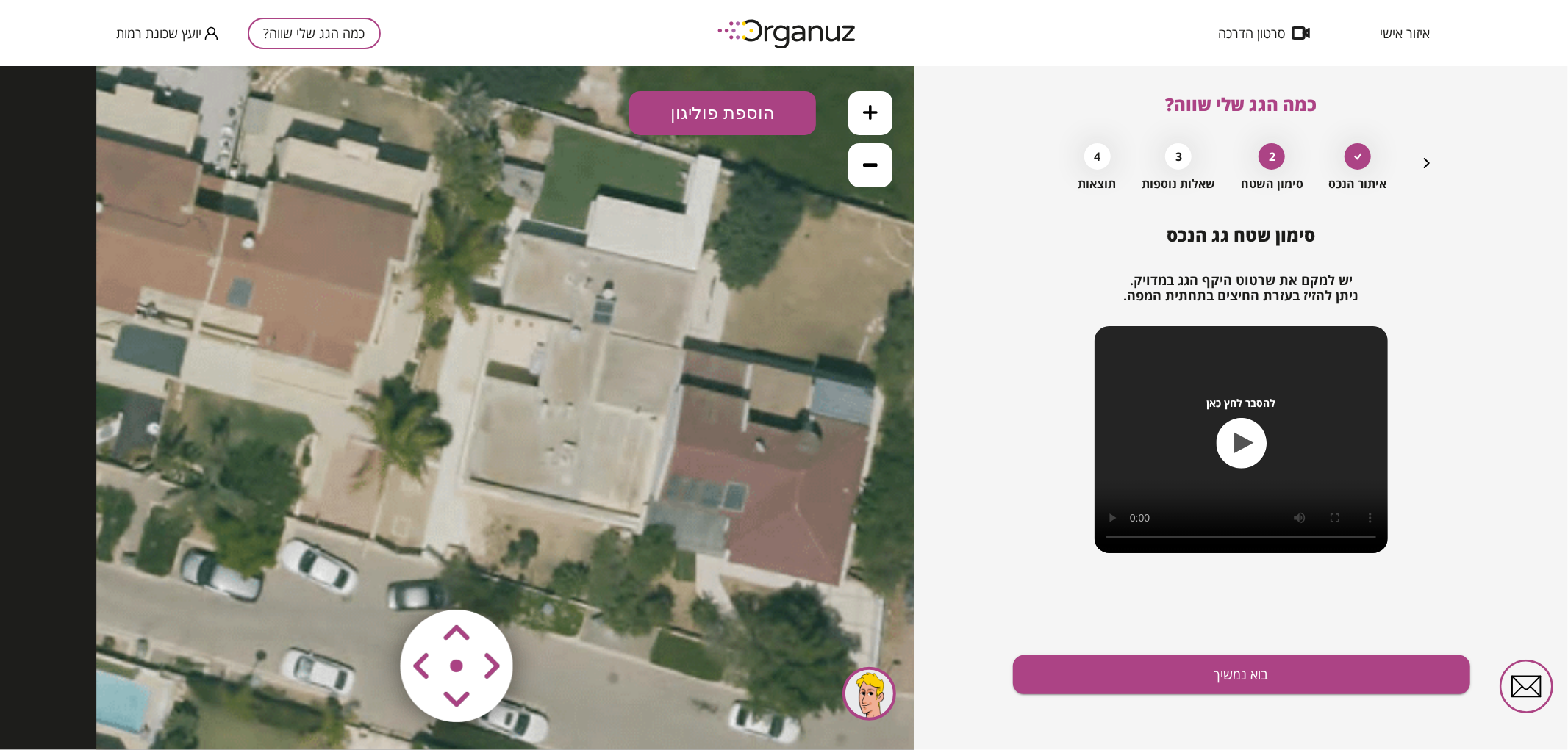
click at [757, 118] on button "הוספת פוליגון" at bounding box center [723, 112] width 187 height 44
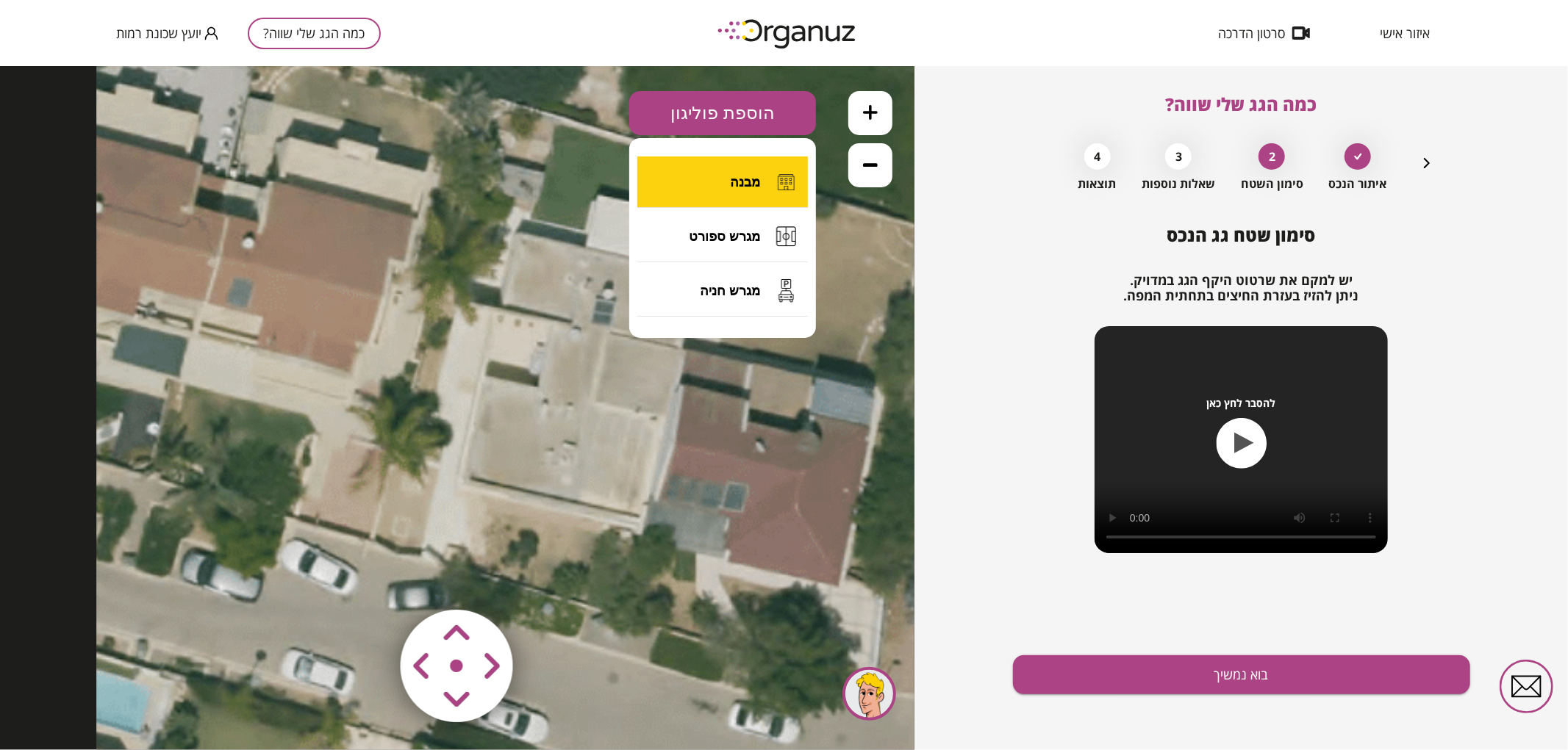
click at [730, 188] on button "מבנה" at bounding box center [723, 181] width 171 height 51
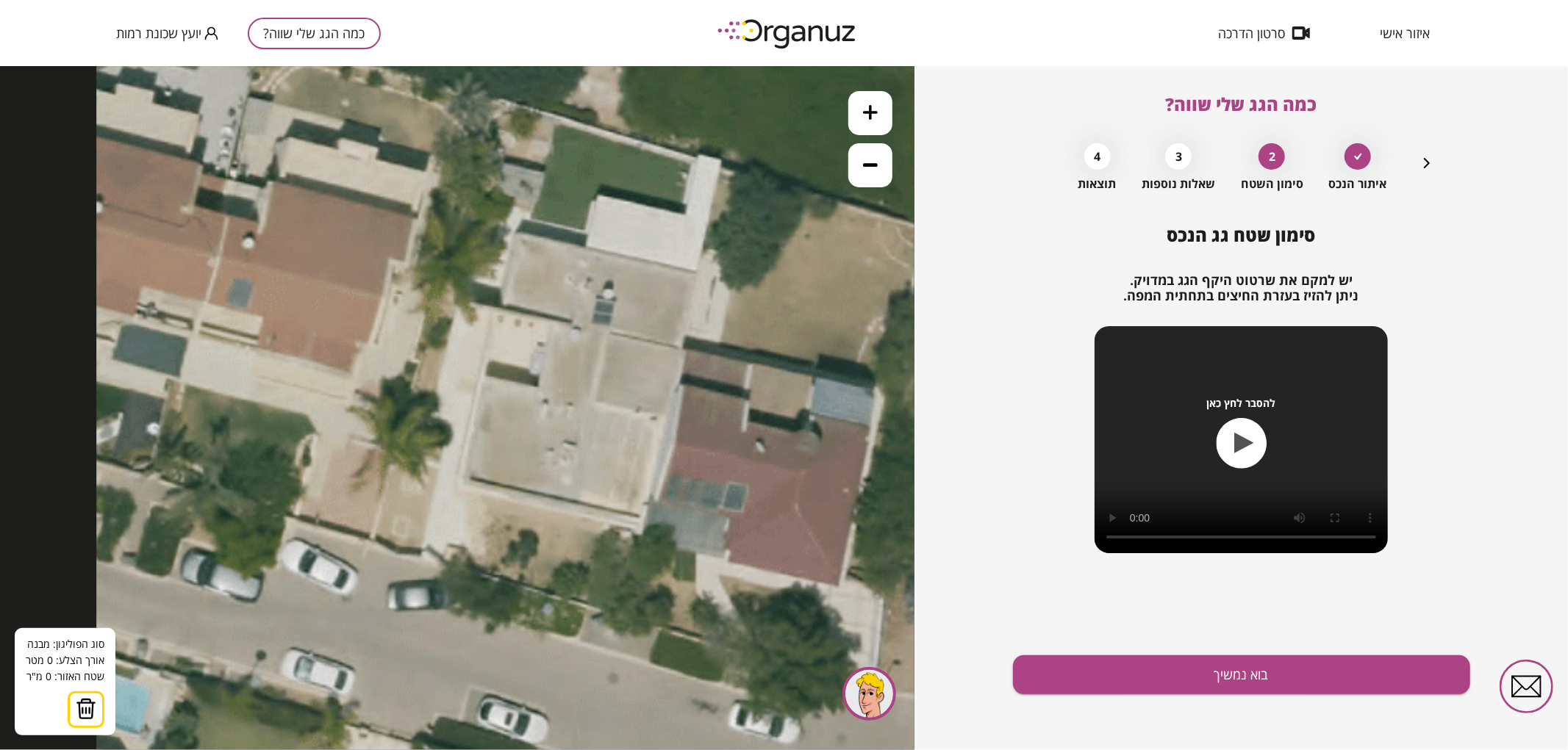
click at [518, 232] on icon at bounding box center [717, 394] width 1241 height 1241
click at [698, 272] on icon at bounding box center [717, 394] width 1241 height 1241
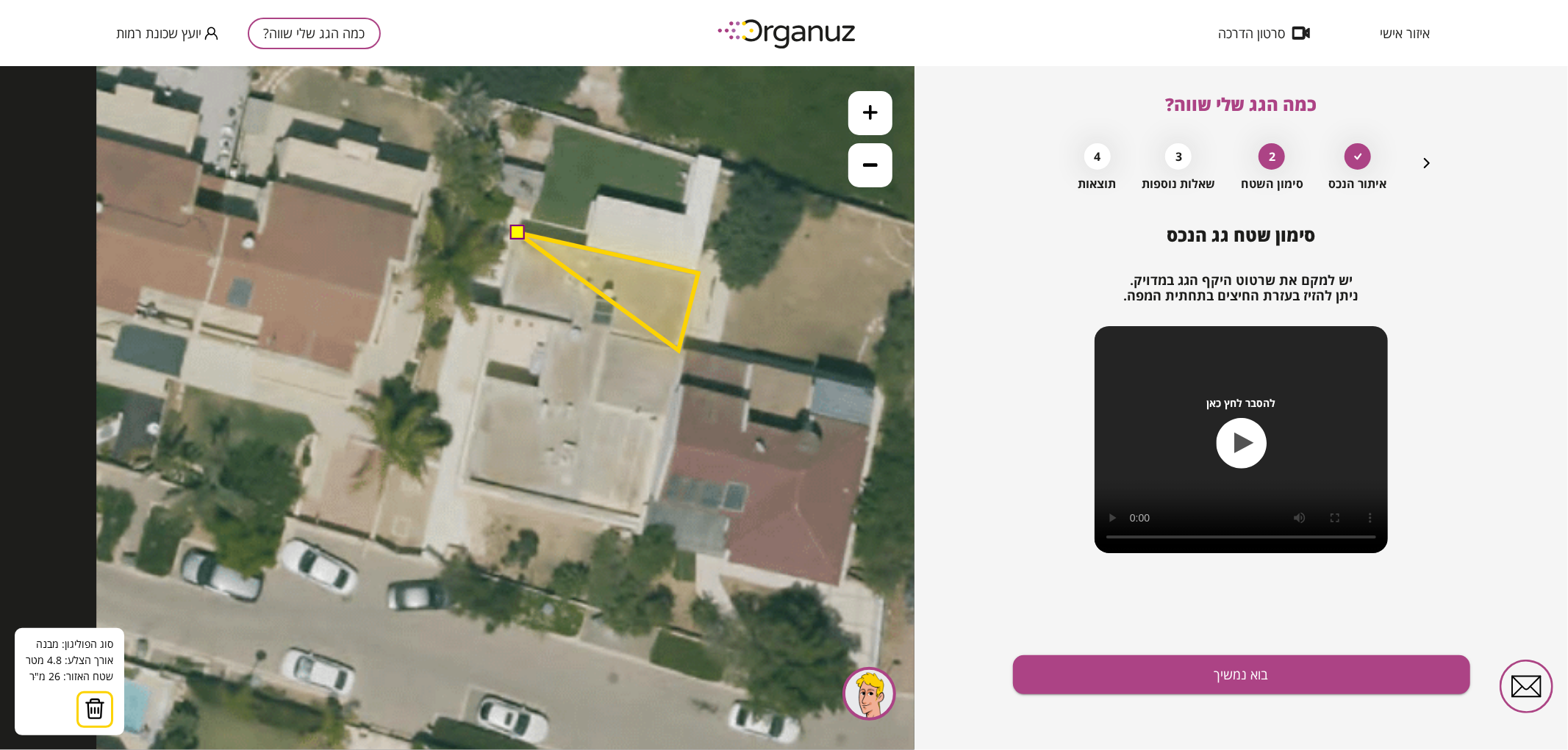
click at [678, 350] on polygon at bounding box center [608, 291] width 181 height 118
click at [688, 352] on polygon at bounding box center [608, 292] width 181 height 120
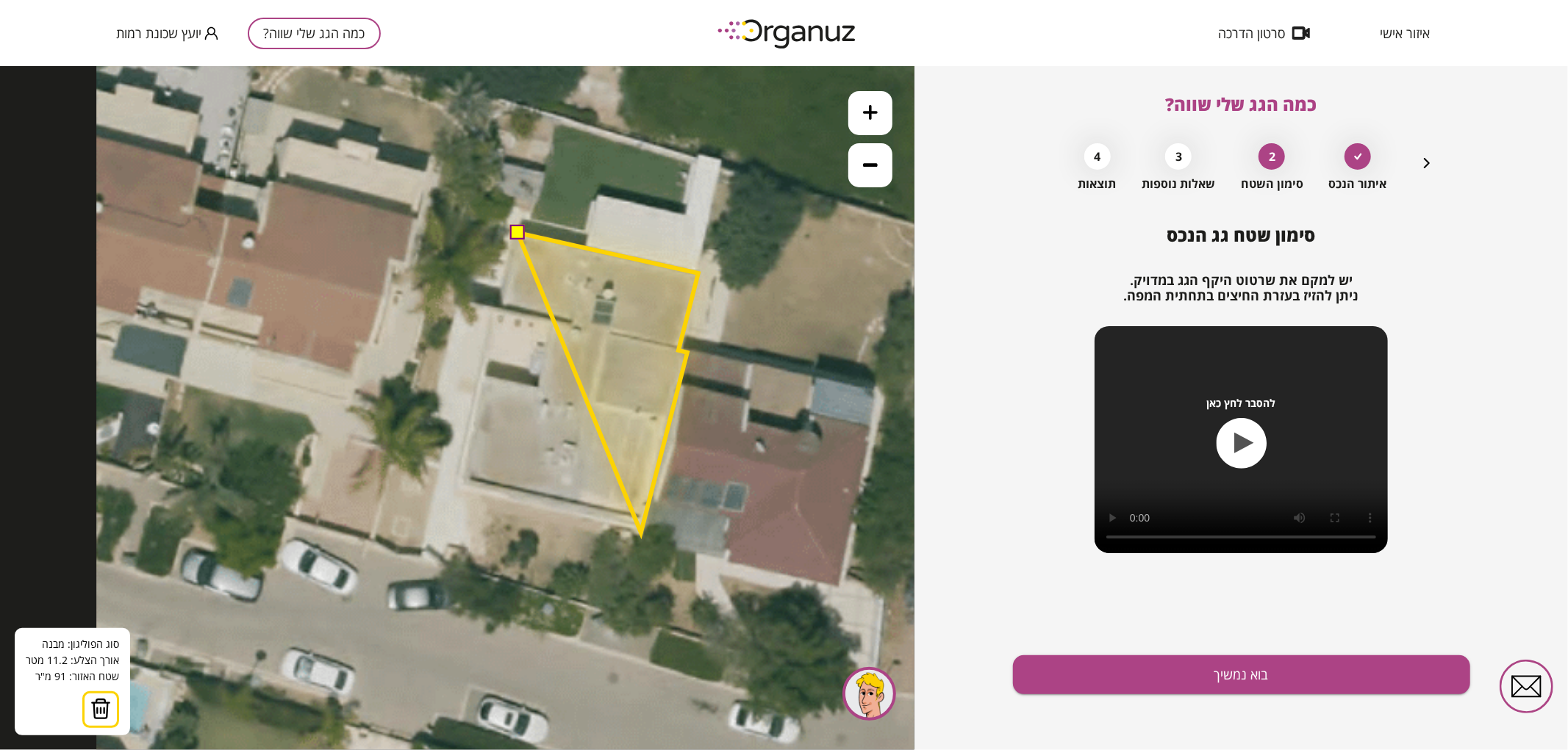
click at [641, 532] on polygon at bounding box center [608, 382] width 181 height 300
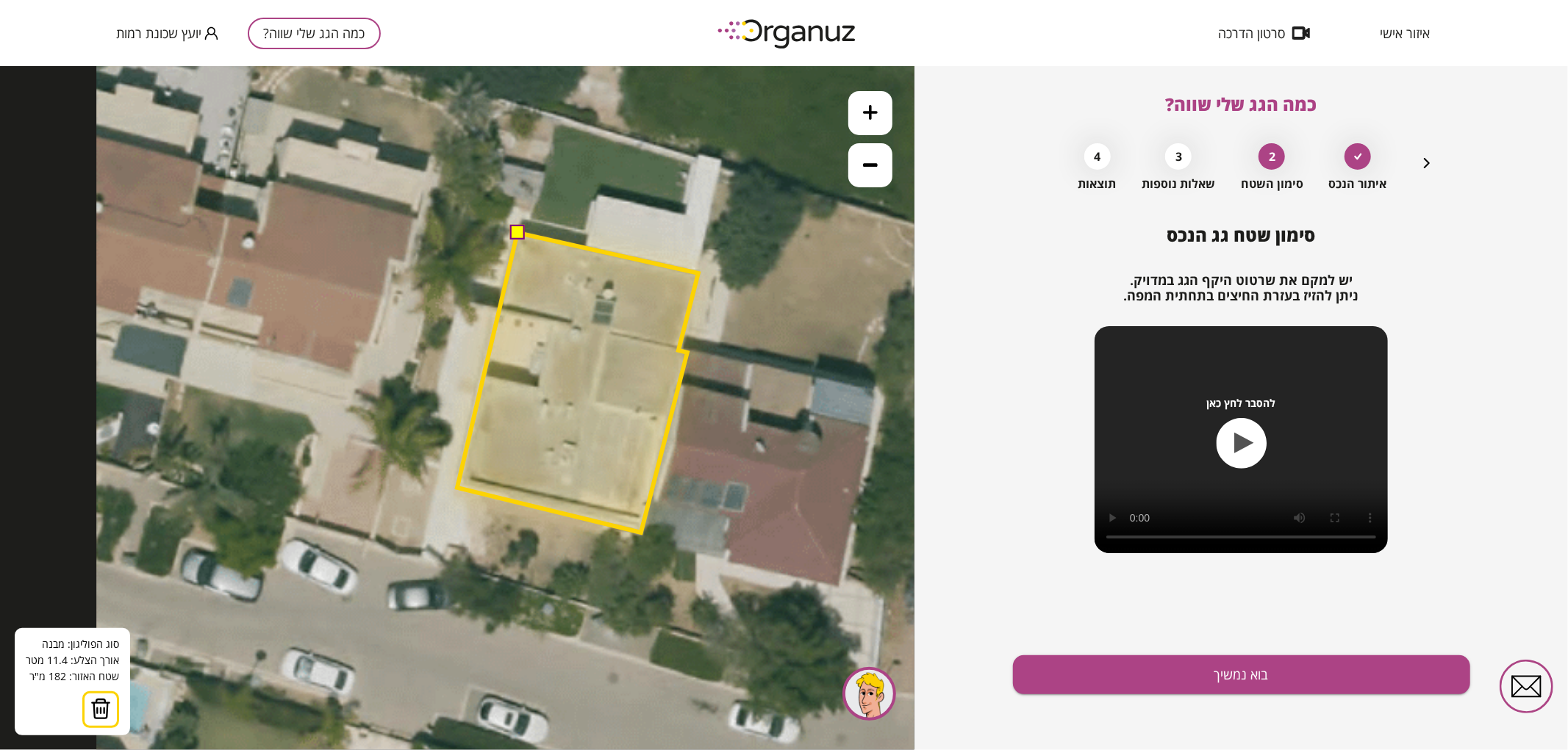
click at [457, 488] on polygon at bounding box center [577, 382] width 241 height 300
click at [517, 233] on button at bounding box center [516, 231] width 15 height 15
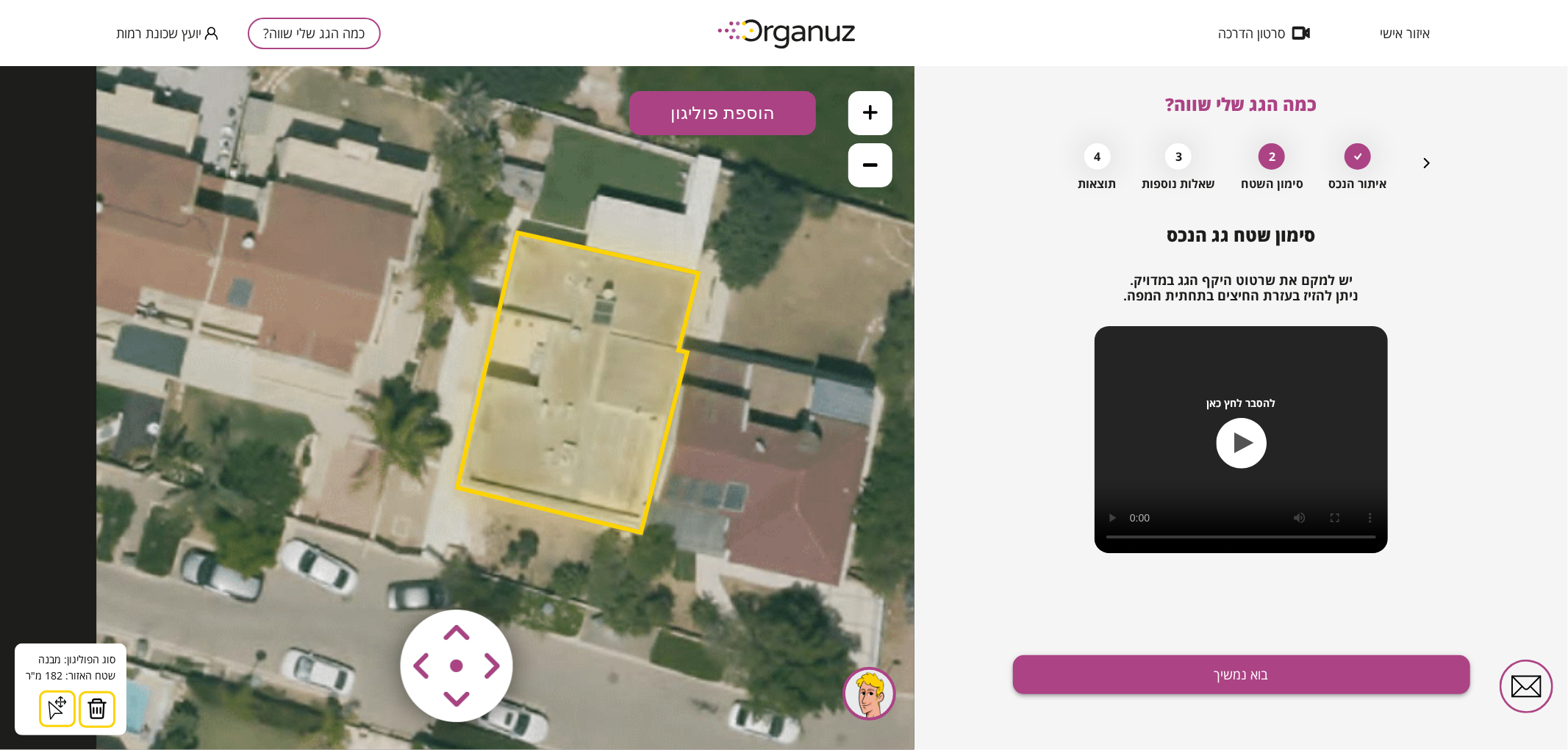
click at [1211, 669] on button "בוא נמשיך" at bounding box center [1241, 675] width 457 height 39
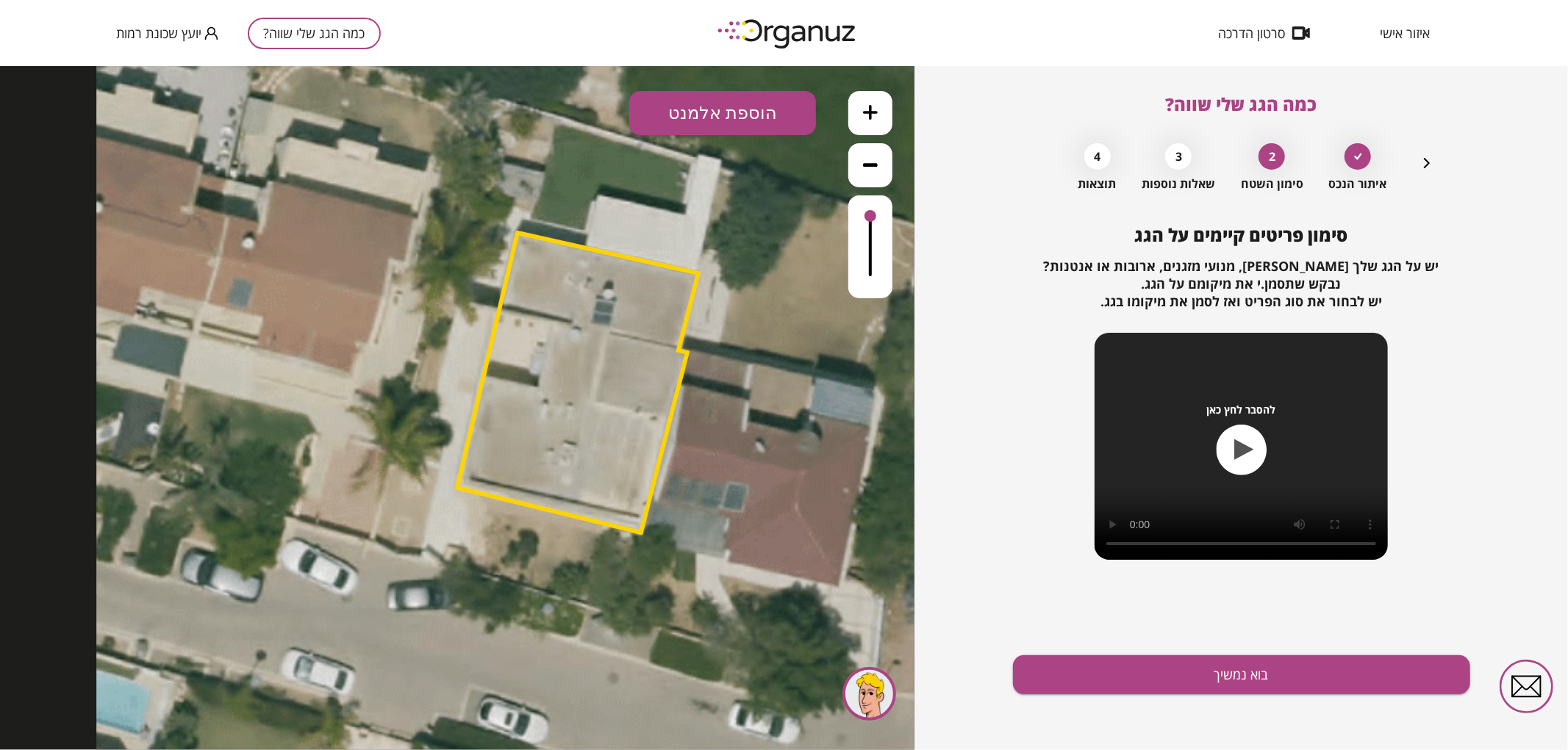
click at [702, 120] on button "הוספת אלמנט" at bounding box center [723, 112] width 187 height 44
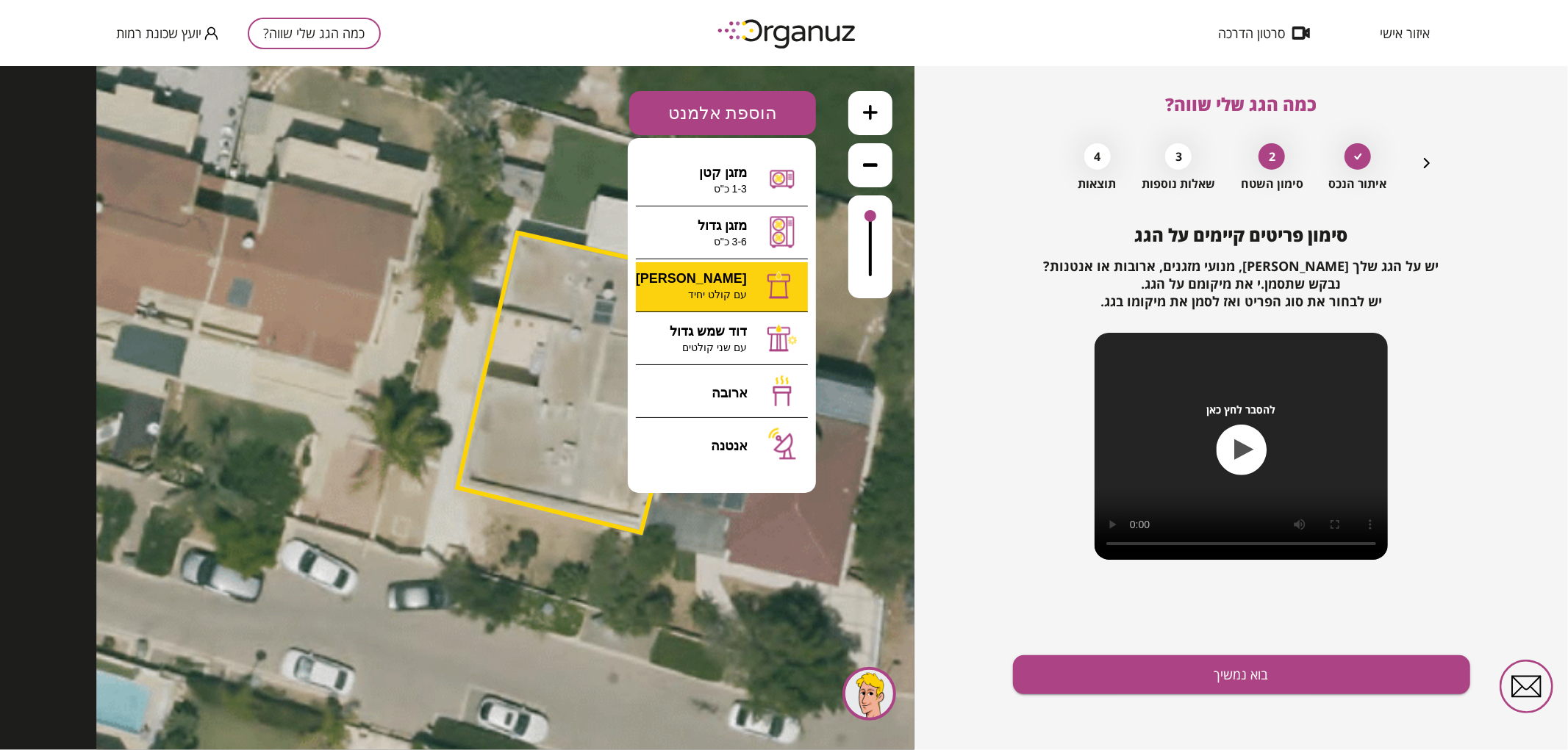
click at [714, 274] on div ".st0 { fill: #FFFFFF; } א" at bounding box center [457, 407] width 915 height 684
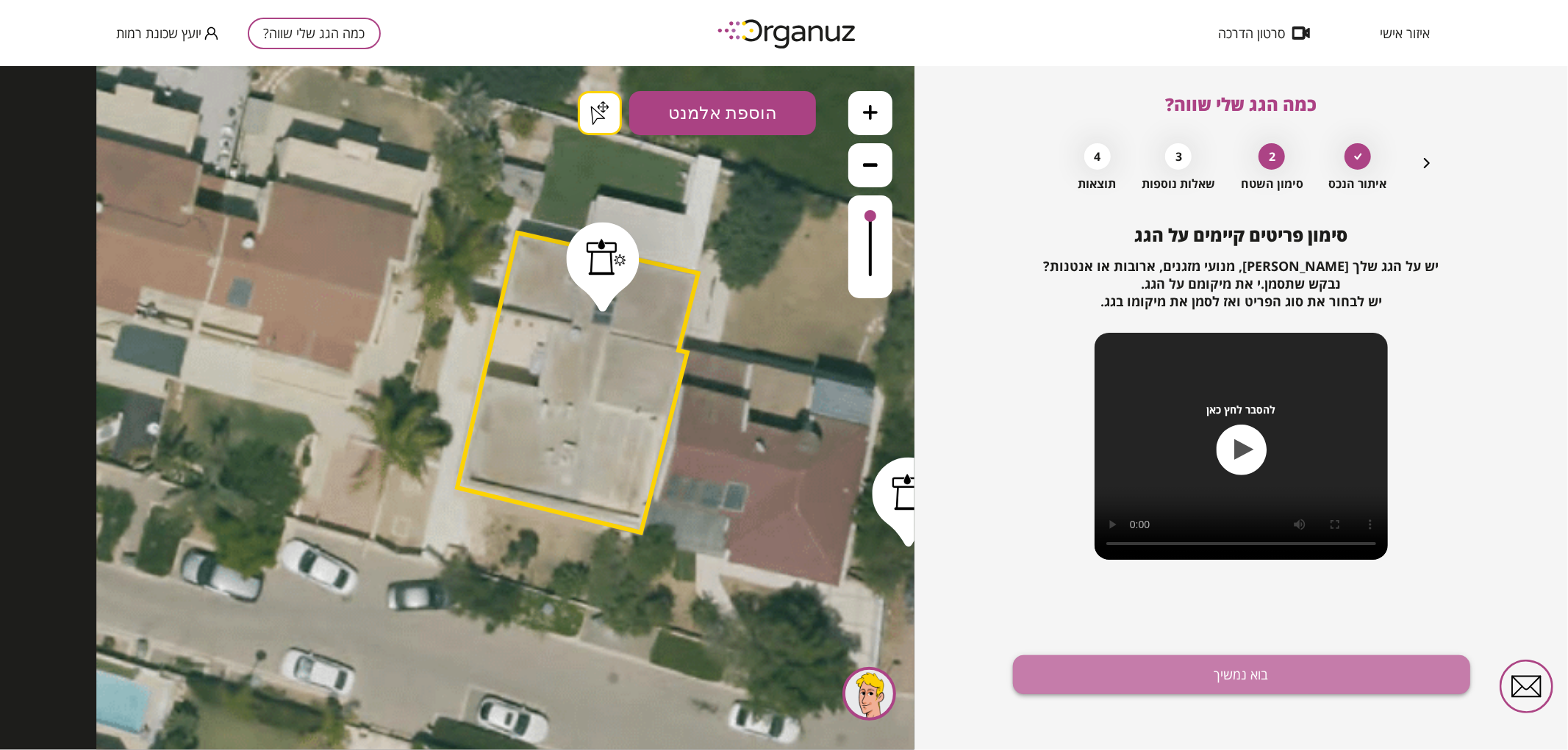
click at [1282, 664] on button "בוא נמשיך" at bounding box center [1241, 675] width 457 height 39
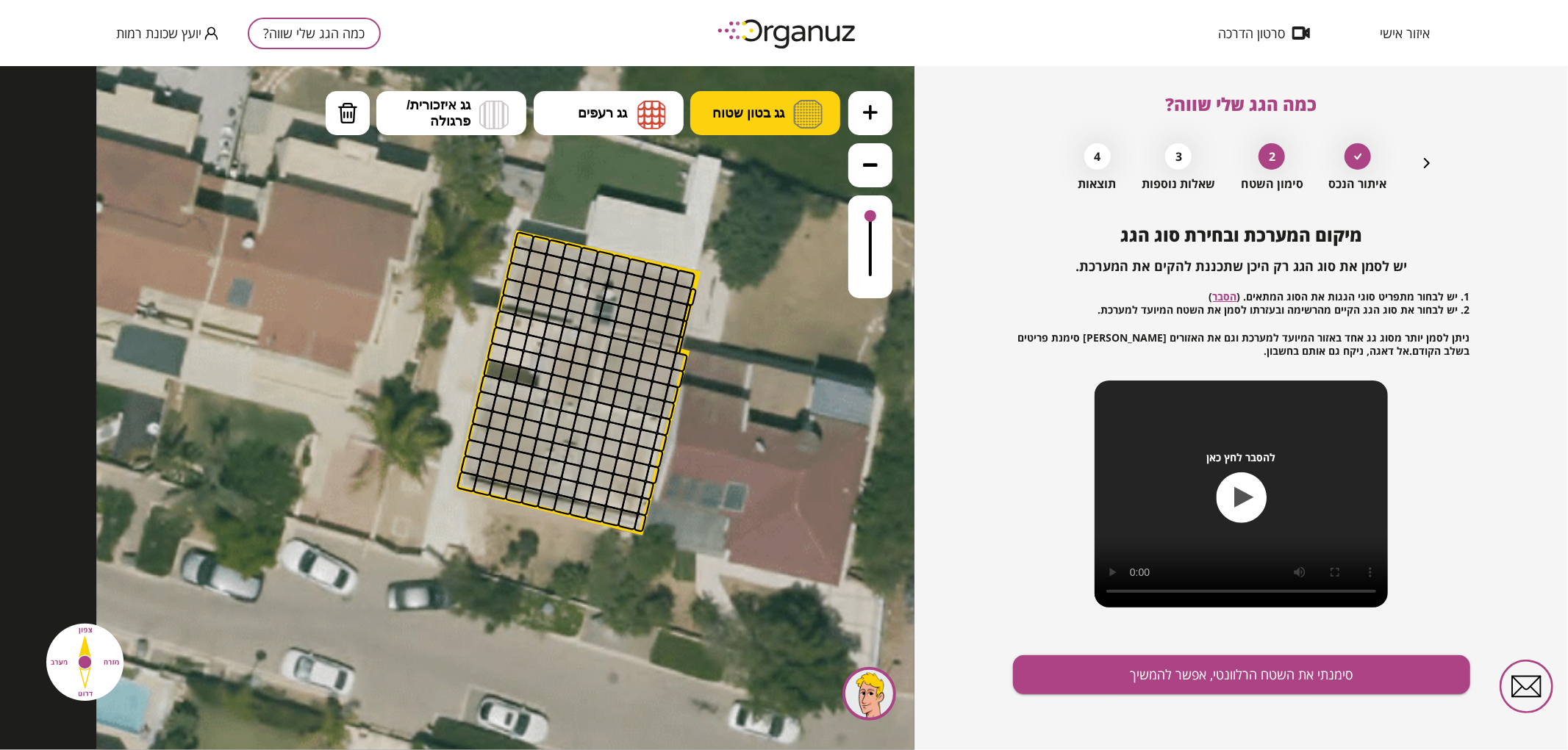
click at [786, 95] on button "גג בטון שטוח" at bounding box center [766, 112] width 150 height 44
click at [780, 165] on div ".st0 { fill: #FFFFFF; } .st0 { fill: #FFFFFF; }" at bounding box center [457, 407] width 915 height 684
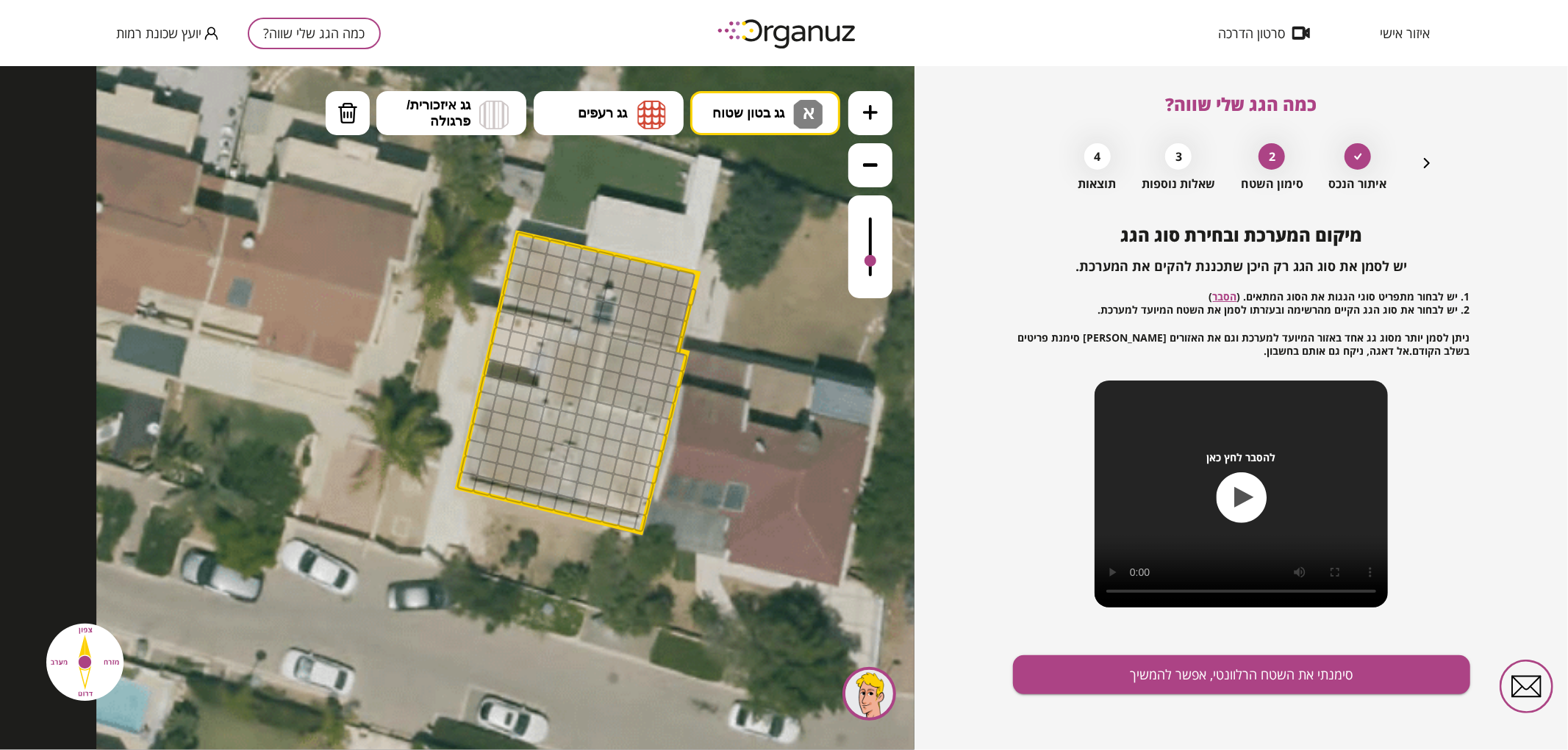
drag, startPoint x: 873, startPoint y: 213, endPoint x: 869, endPoint y: 262, distance: 49.2
click at [869, 262] on div at bounding box center [870, 259] width 11 height 11
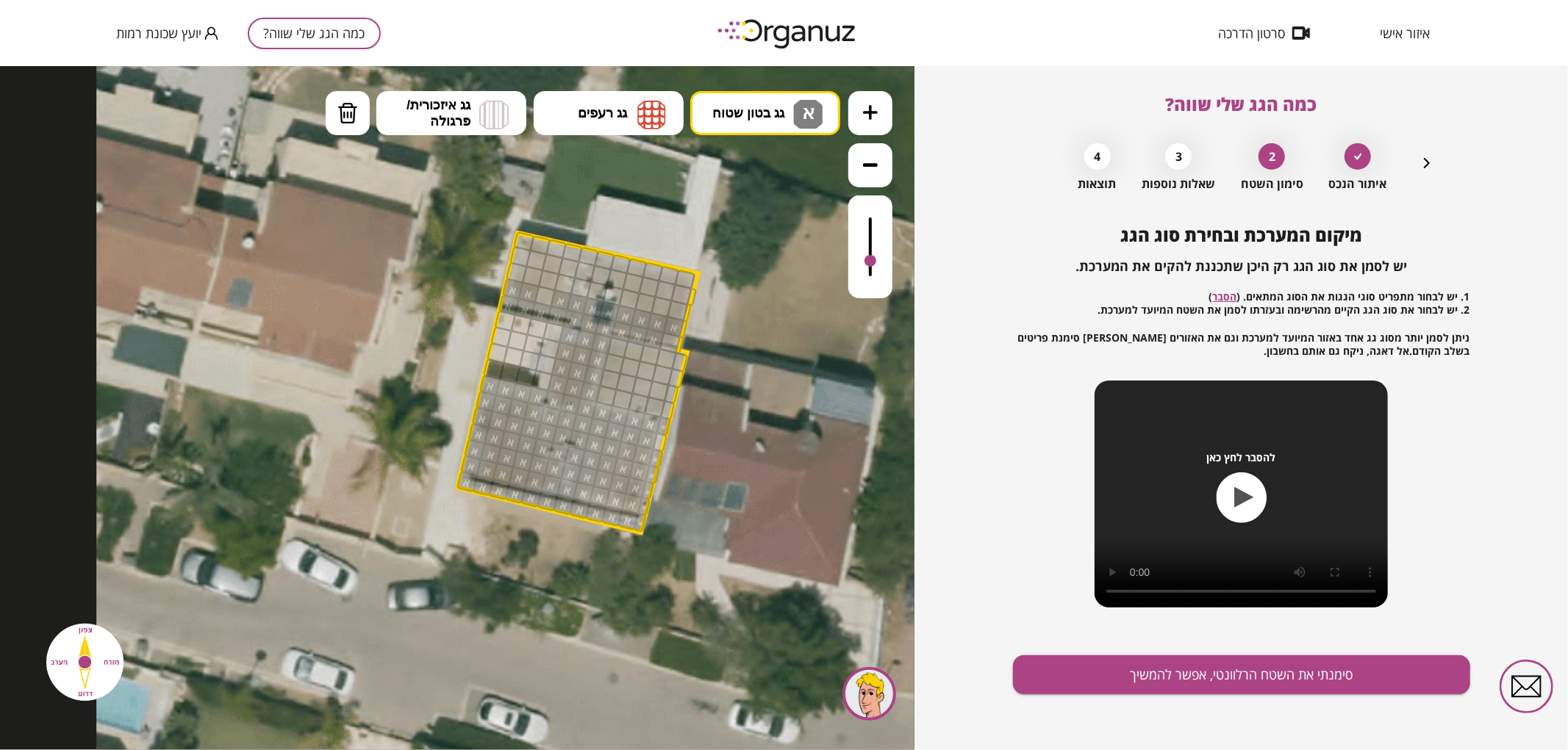
drag, startPoint x: 469, startPoint y: 481, endPoint x: 673, endPoint y: 325, distance: 256.8
click at [340, 112] on img at bounding box center [348, 112] width 21 height 22
drag, startPoint x: 652, startPoint y: 342, endPoint x: 619, endPoint y: 333, distance: 34.2
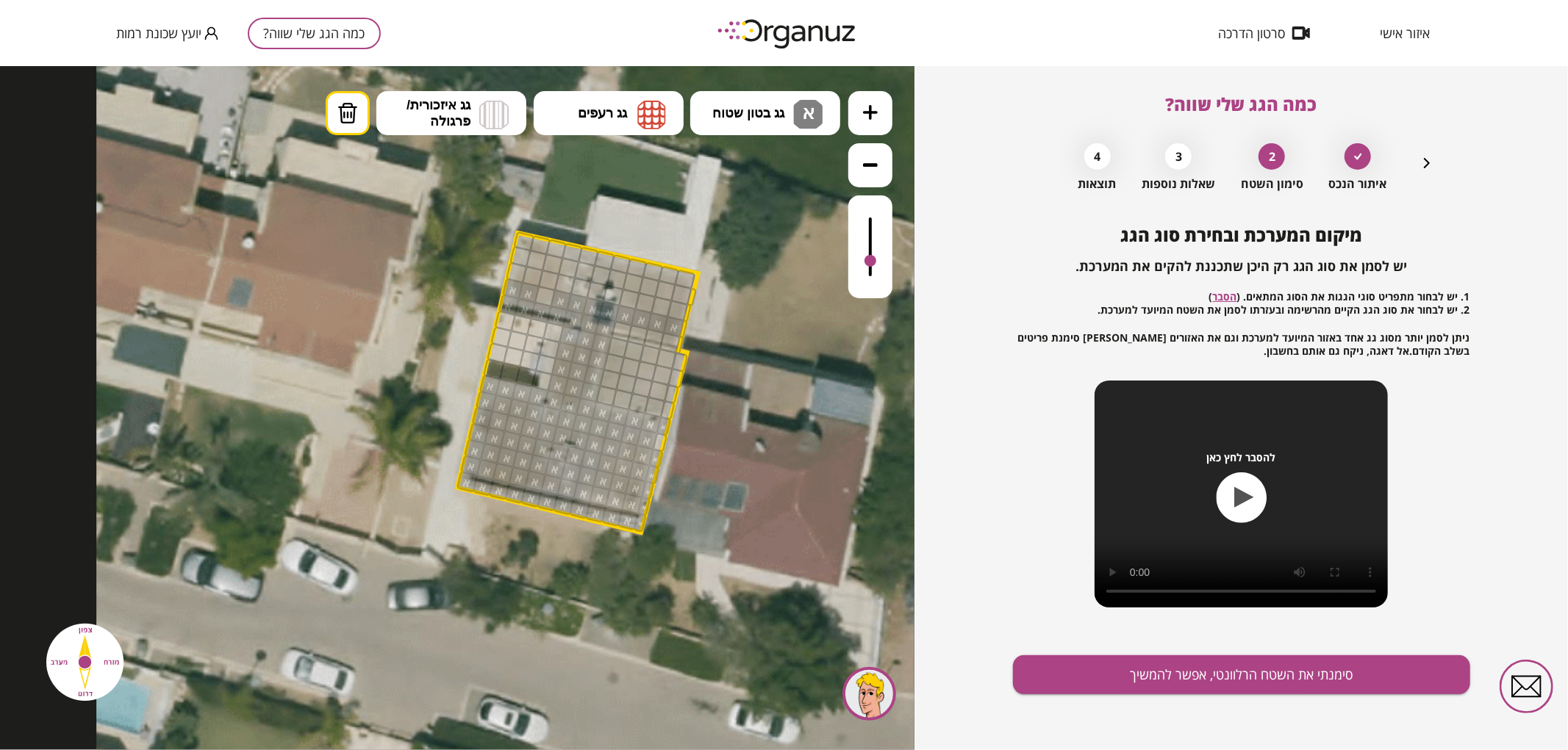
click at [723, 80] on icon at bounding box center [717, 394] width 1241 height 1241
click at [766, 124] on button "גג בטון שטוח א" at bounding box center [766, 112] width 150 height 44
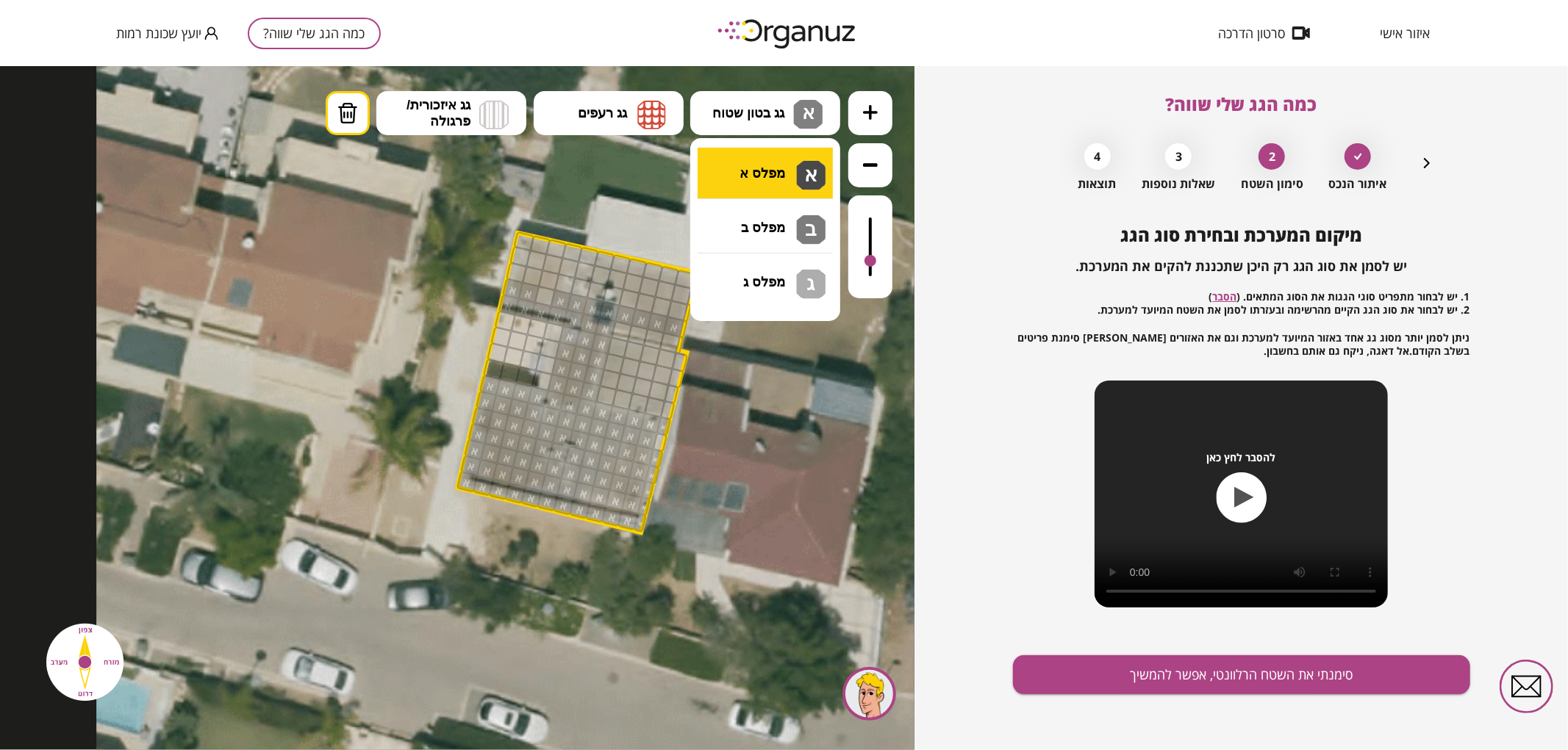
click at [773, 177] on div ".st0 { fill: #FFFFFF; } .st0 { fill: #FFFFFF; }" at bounding box center [457, 407] width 915 height 684
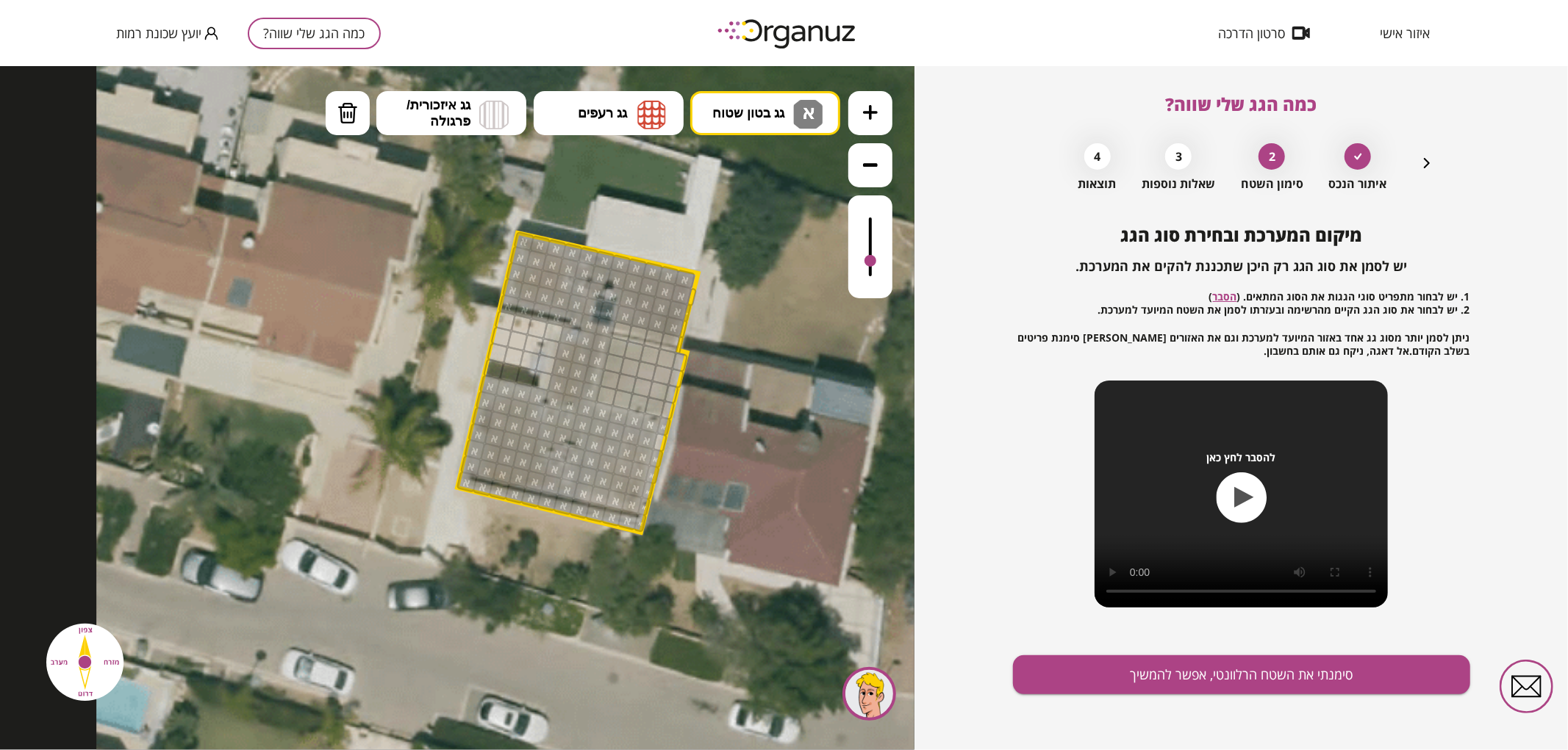
drag, startPoint x: 552, startPoint y: 298, endPoint x: 575, endPoint y: 249, distance: 54.1
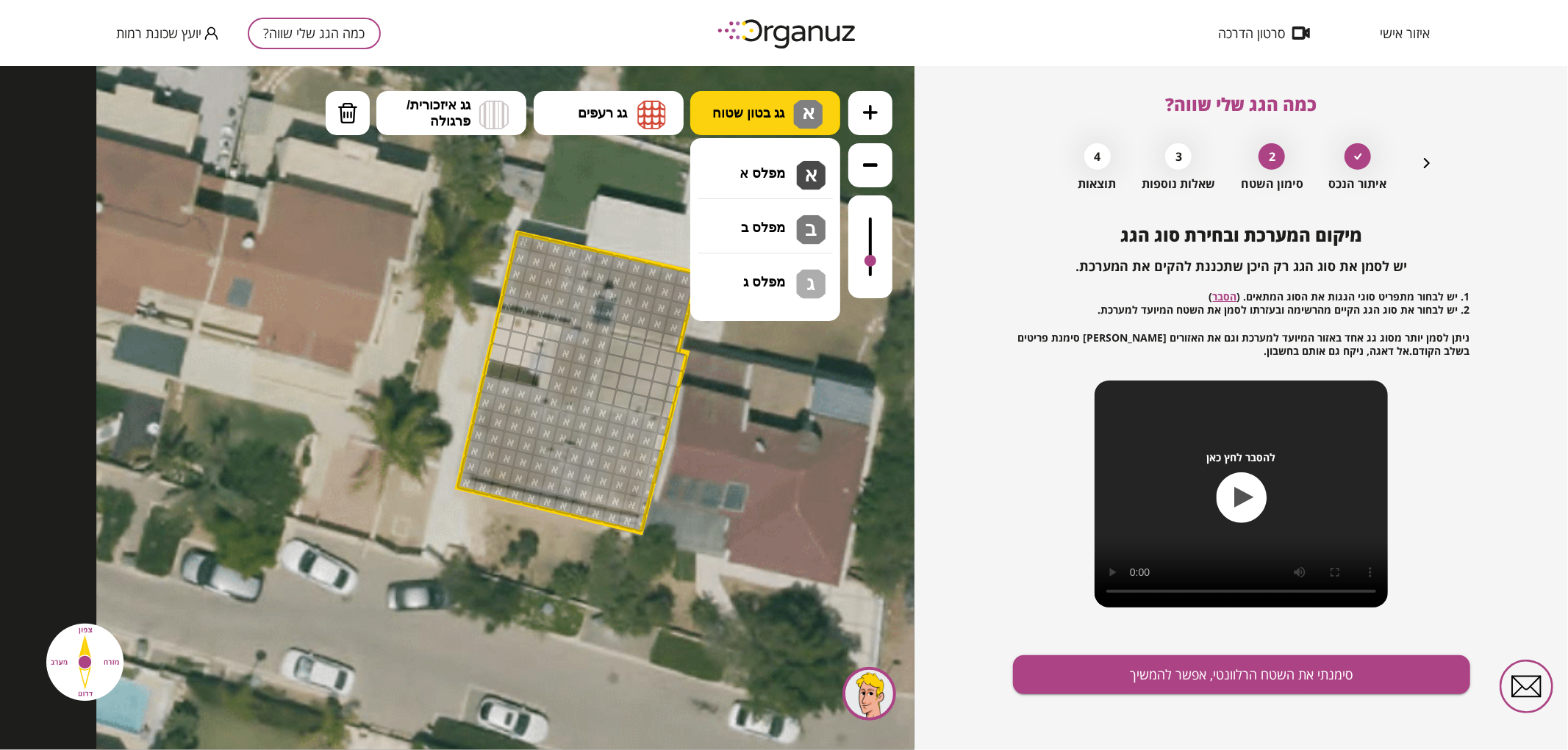
click at [737, 114] on span "גג בטון שטוח" at bounding box center [748, 112] width 72 height 16
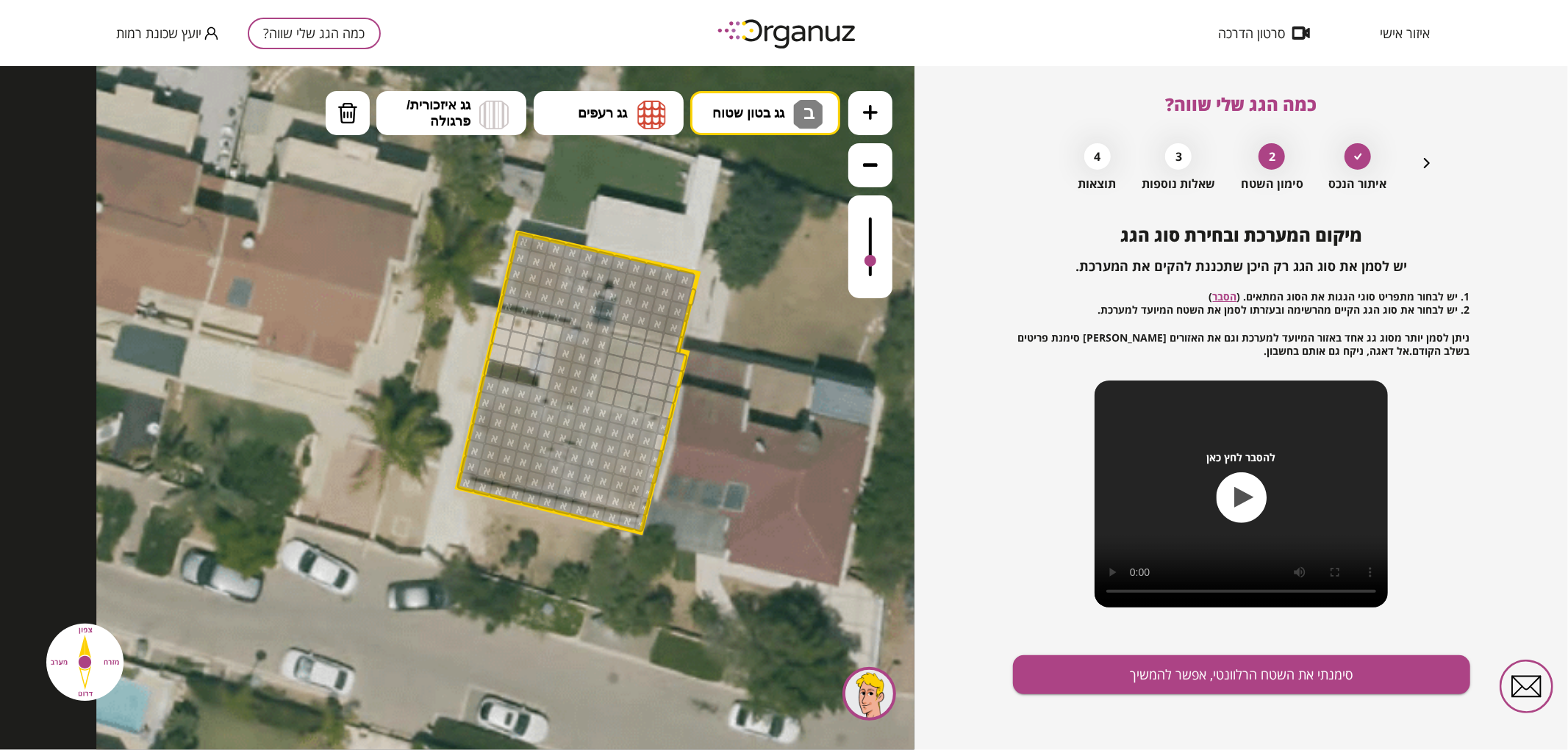
click at [745, 227] on div ".st0 { fill: #FFFFFF; } .st0 { fill: #FFFFFF; }" at bounding box center [457, 407] width 915 height 684
drag, startPoint x: 618, startPoint y: 342, endPoint x: 681, endPoint y: 365, distance: 67.1
click at [671, 393] on div at bounding box center [671, 393] width 15 height 21
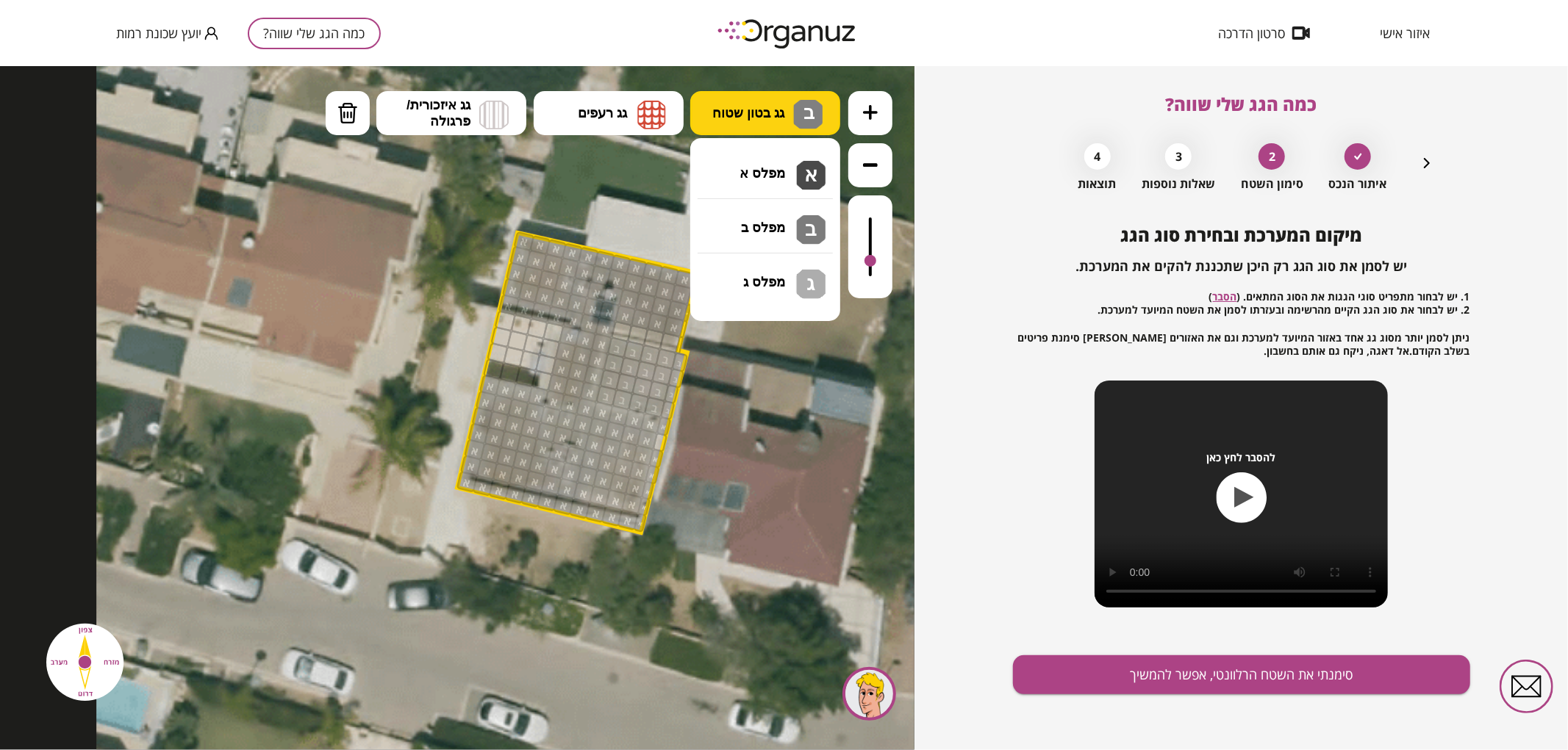
click at [727, 122] on button "גג בטון שטוח ב" at bounding box center [766, 112] width 150 height 44
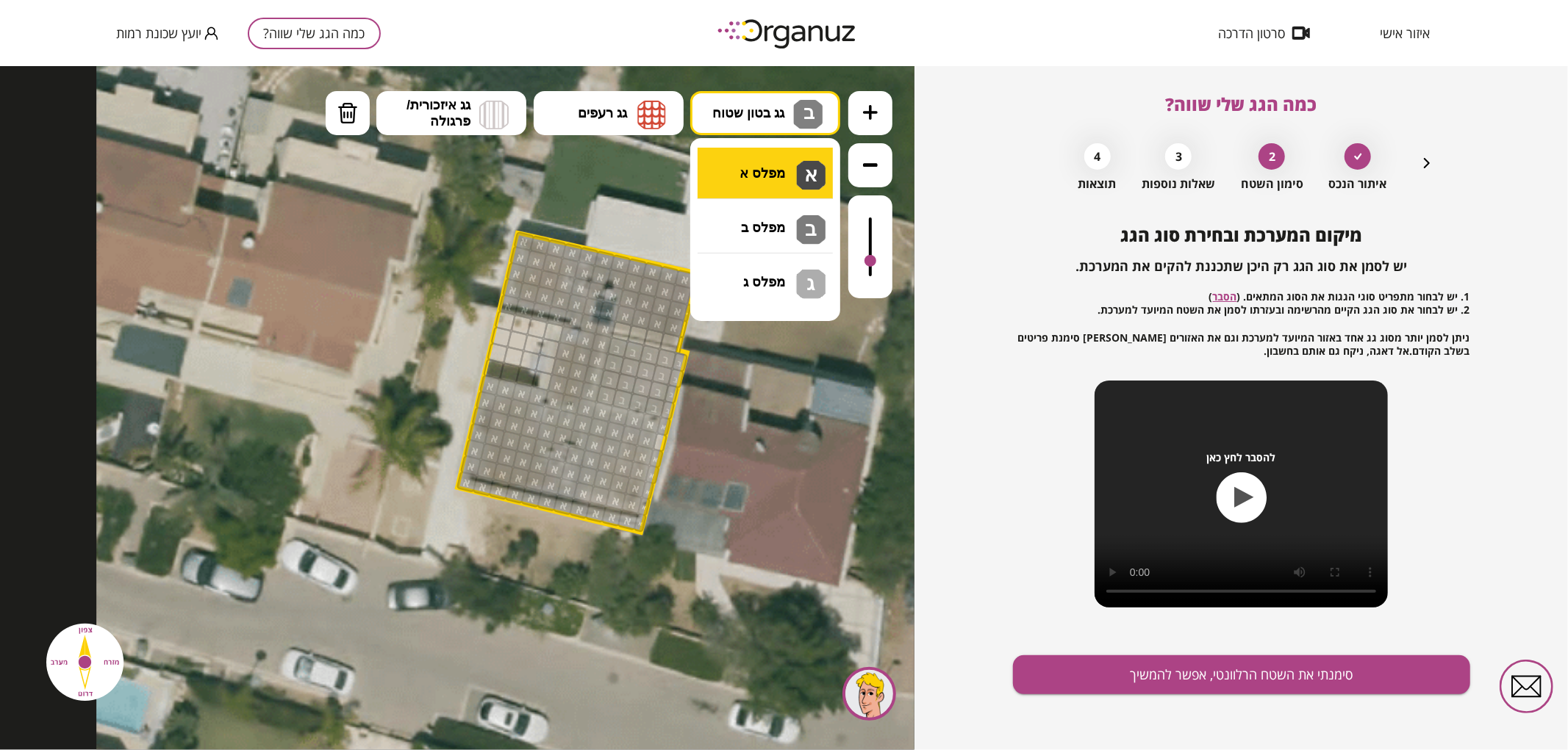
click at [744, 185] on div ".st0 { fill: #FFFFFF; } .st0 { fill: #FFFFFF; }" at bounding box center [457, 407] width 915 height 684
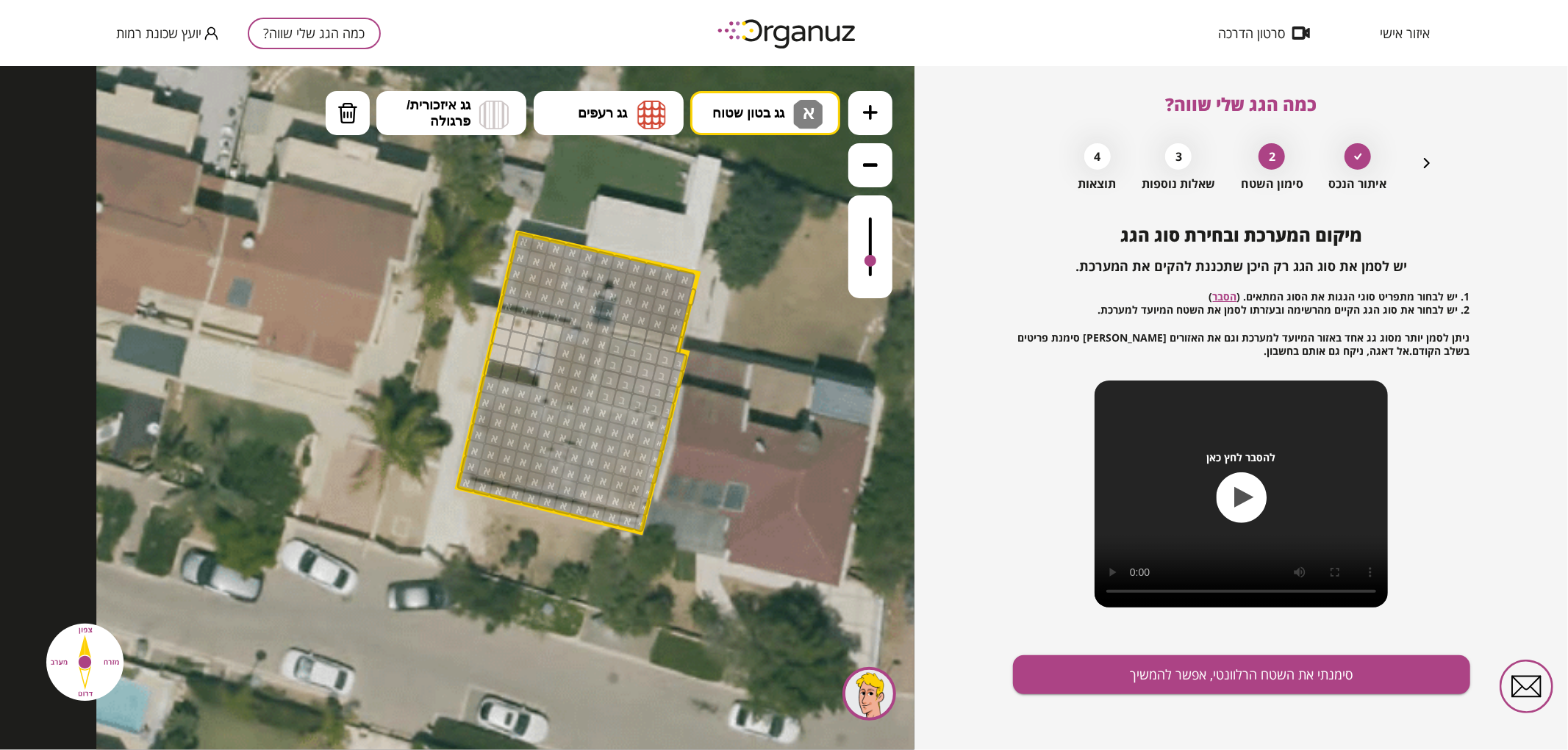
drag, startPoint x: 658, startPoint y: 437, endPoint x: 650, endPoint y: 483, distance: 46.7
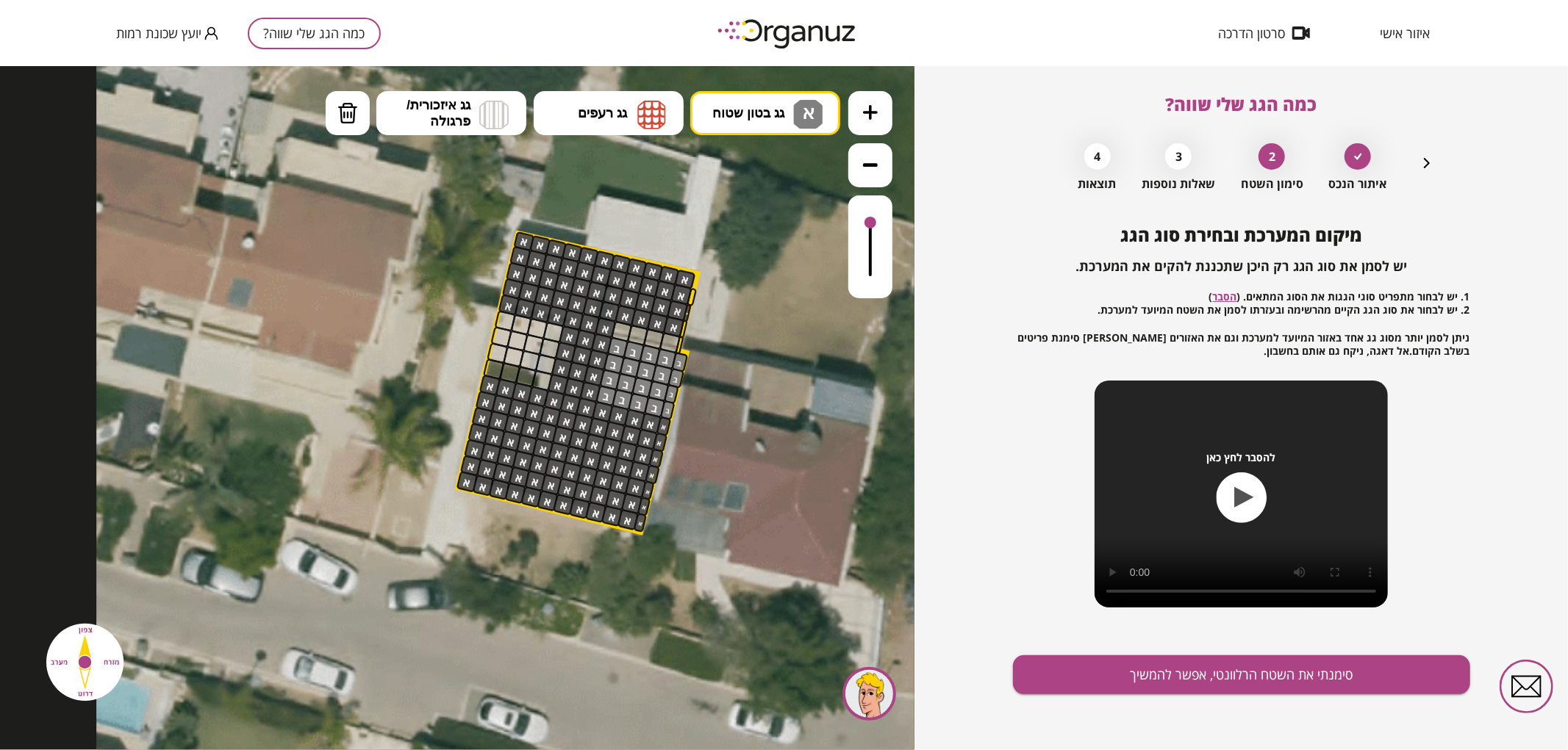
drag, startPoint x: 871, startPoint y: 242, endPoint x: 869, endPoint y: 223, distance: 19.1
click at [869, 223] on div at bounding box center [871, 246] width 44 height 103
click at [1066, 645] on div "מיקום המערכת ובחירת סוג הגג יש לסמן את סוג הגג רק היכן שתכננת להקים את המערכת. …" at bounding box center [1241, 488] width 457 height 526
click at [1061, 670] on button "סימנתי את השטח הרלוונטי, אפשר להמשיך" at bounding box center [1241, 675] width 457 height 39
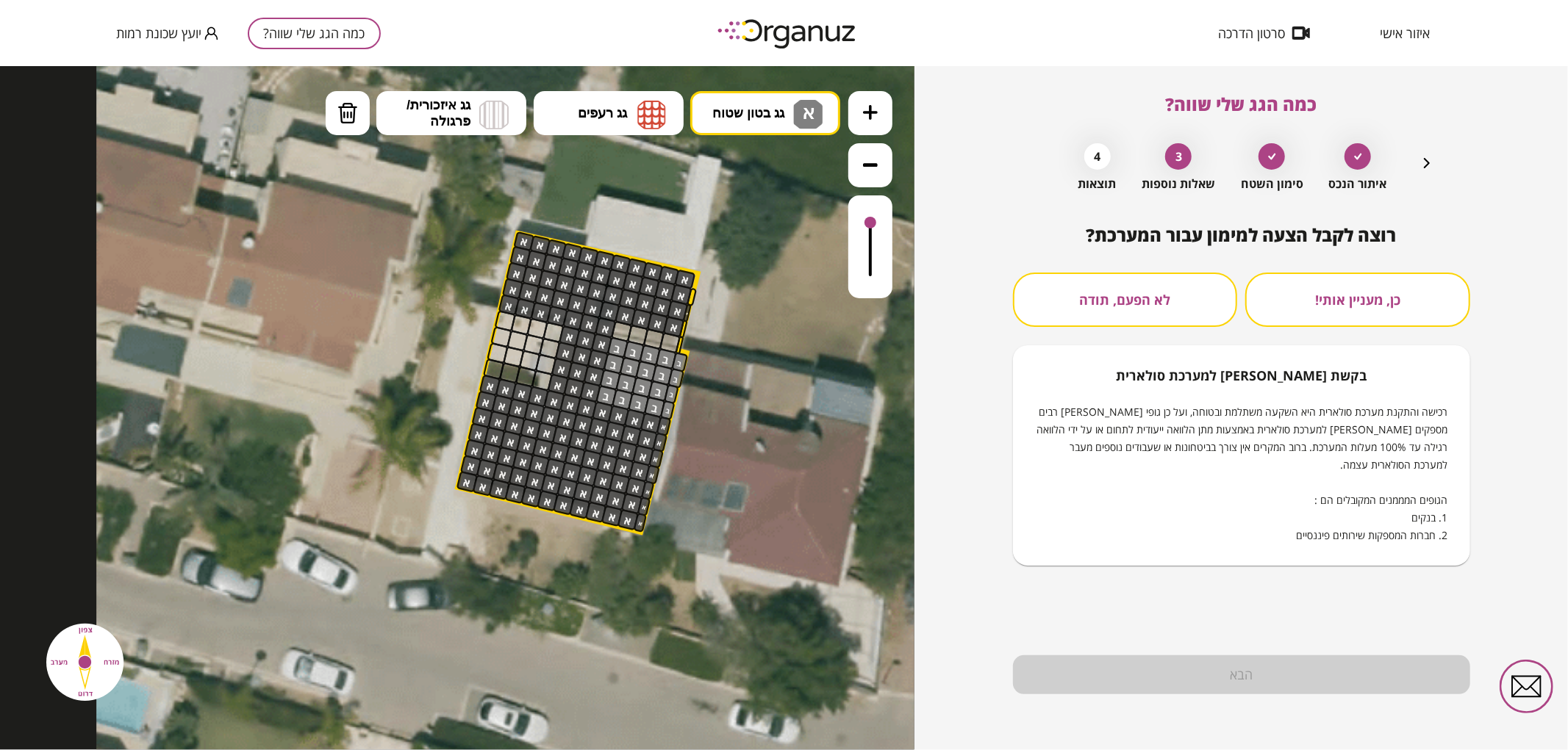
click at [1092, 294] on button "לא הפעם, תודה" at bounding box center [1125, 299] width 225 height 54
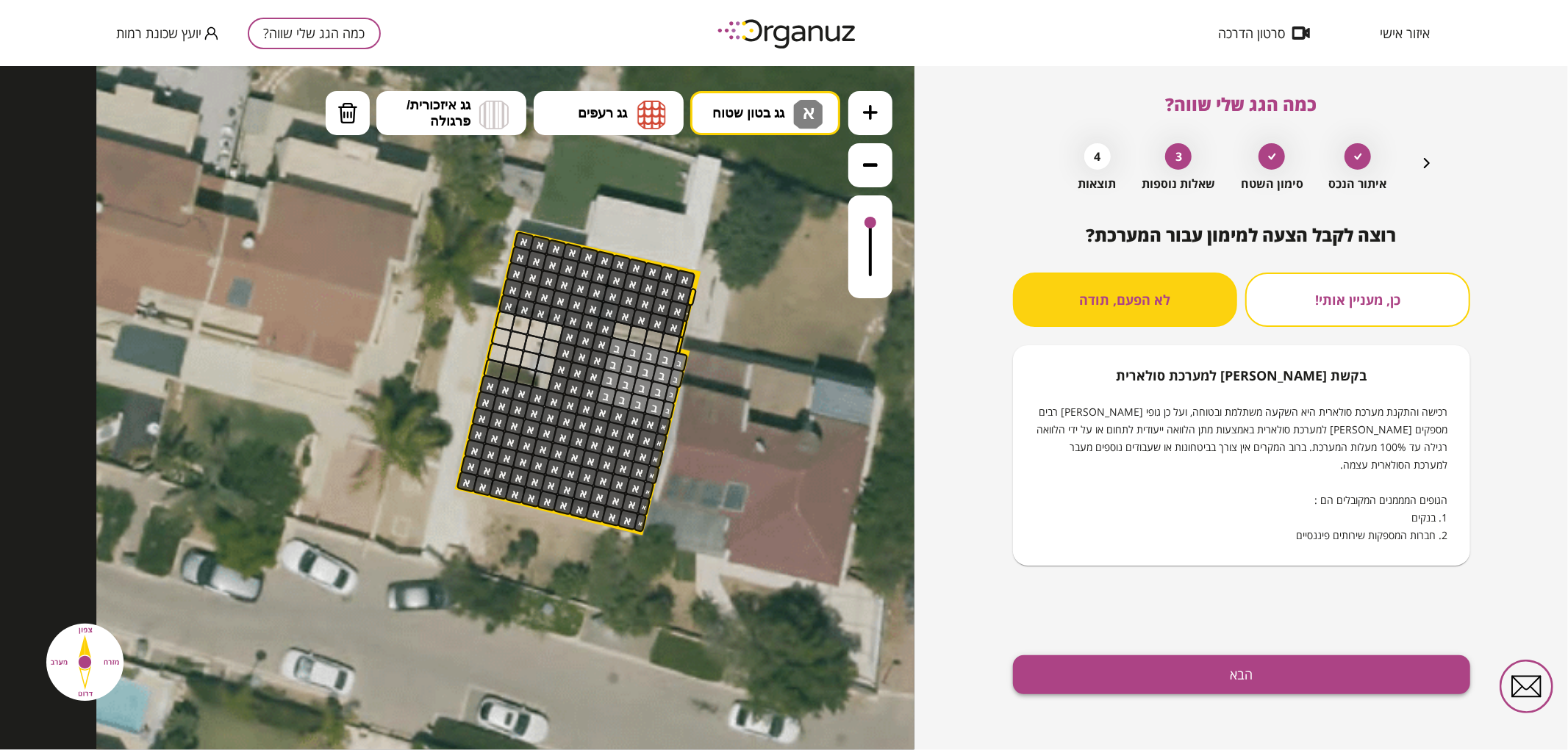
click at [1043, 657] on button "הבא" at bounding box center [1241, 675] width 457 height 39
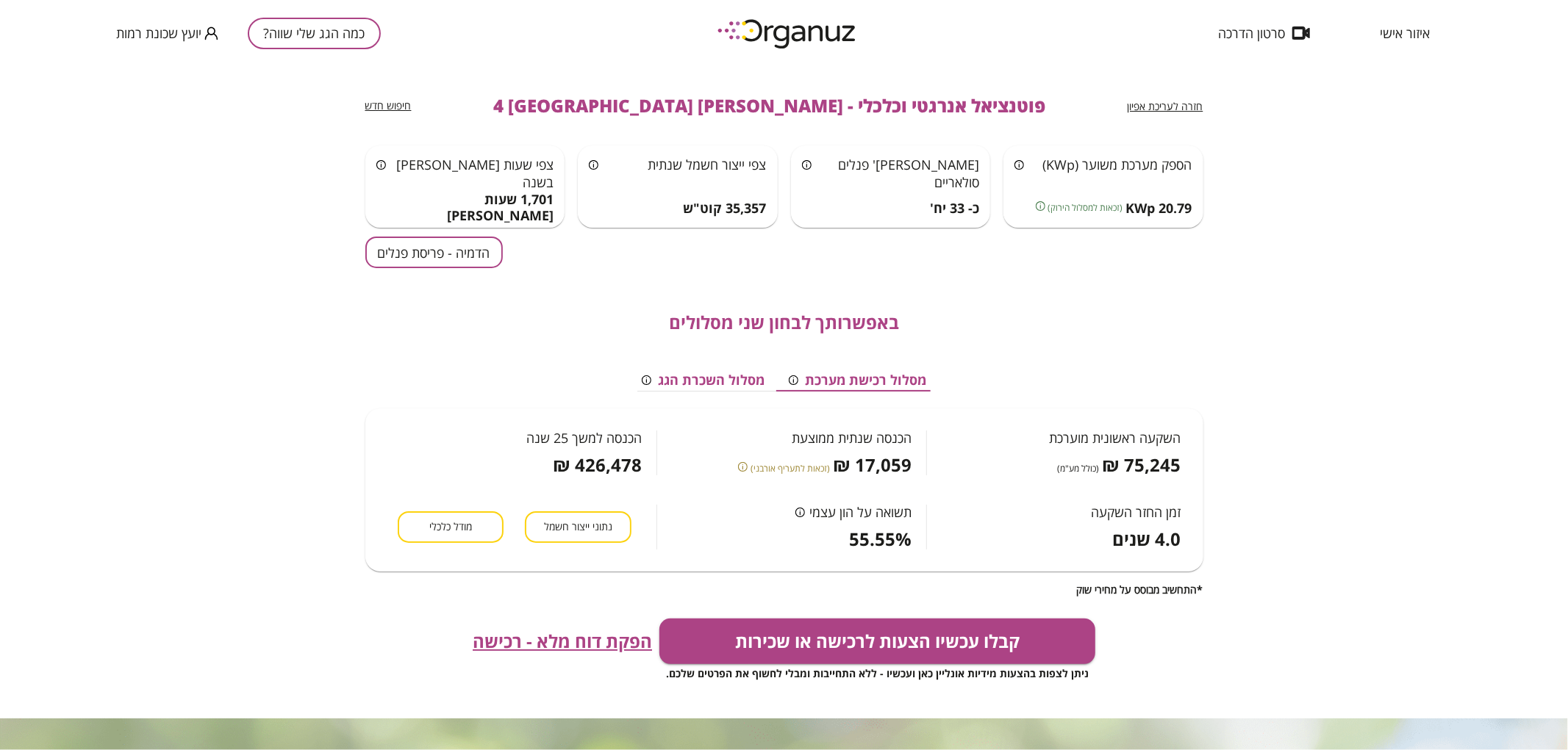
click at [401, 272] on div "באפשרותך לבחון שני מסלולים מסלול רכישת מערכת מסלול השכרת הגג השקעה ראשונית מוער…" at bounding box center [784, 432] width 838 height 328
click at [399, 268] on button "הדמיה - פריסת פנלים" at bounding box center [434, 252] width 138 height 31
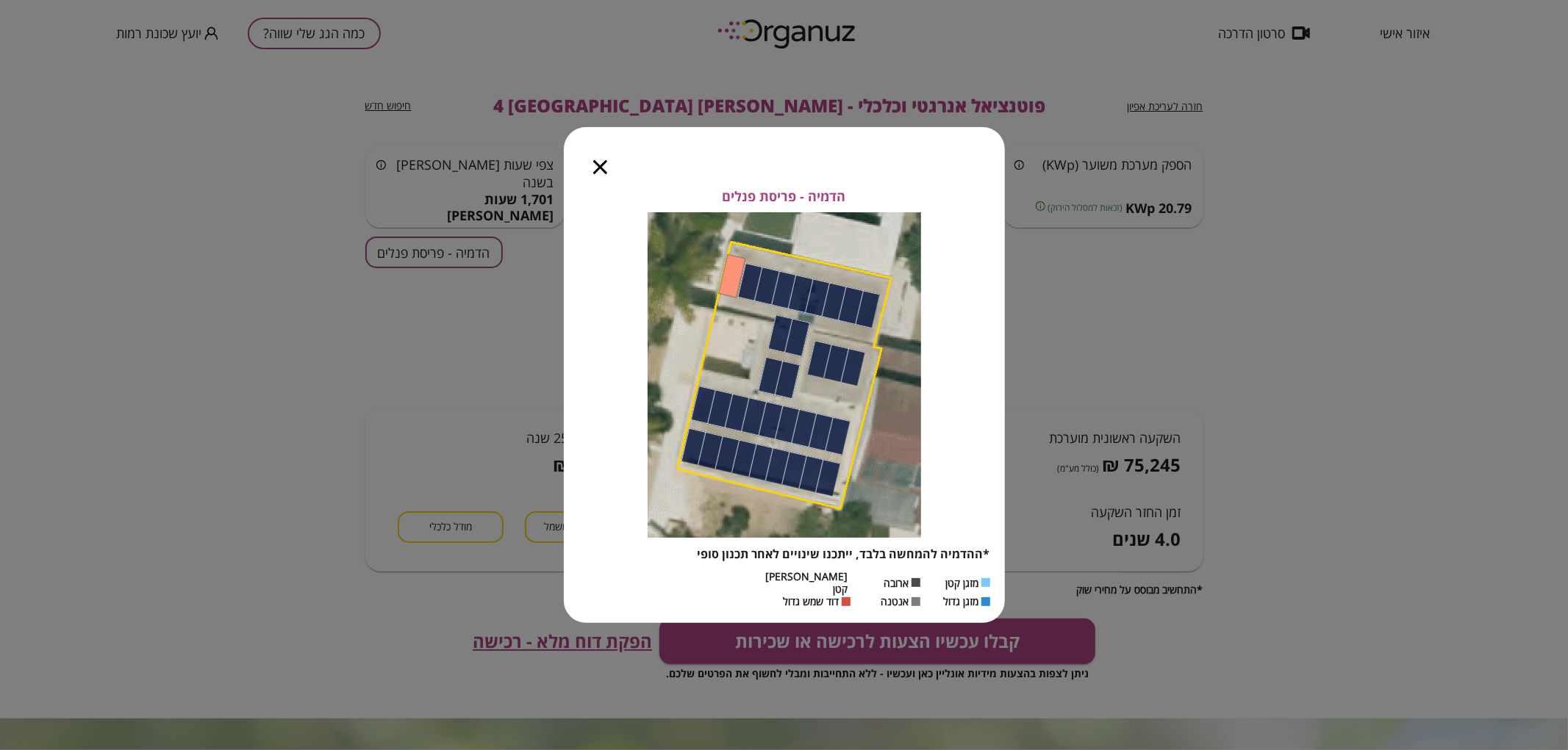
click at [596, 174] on icon "button" at bounding box center [600, 167] width 14 height 14
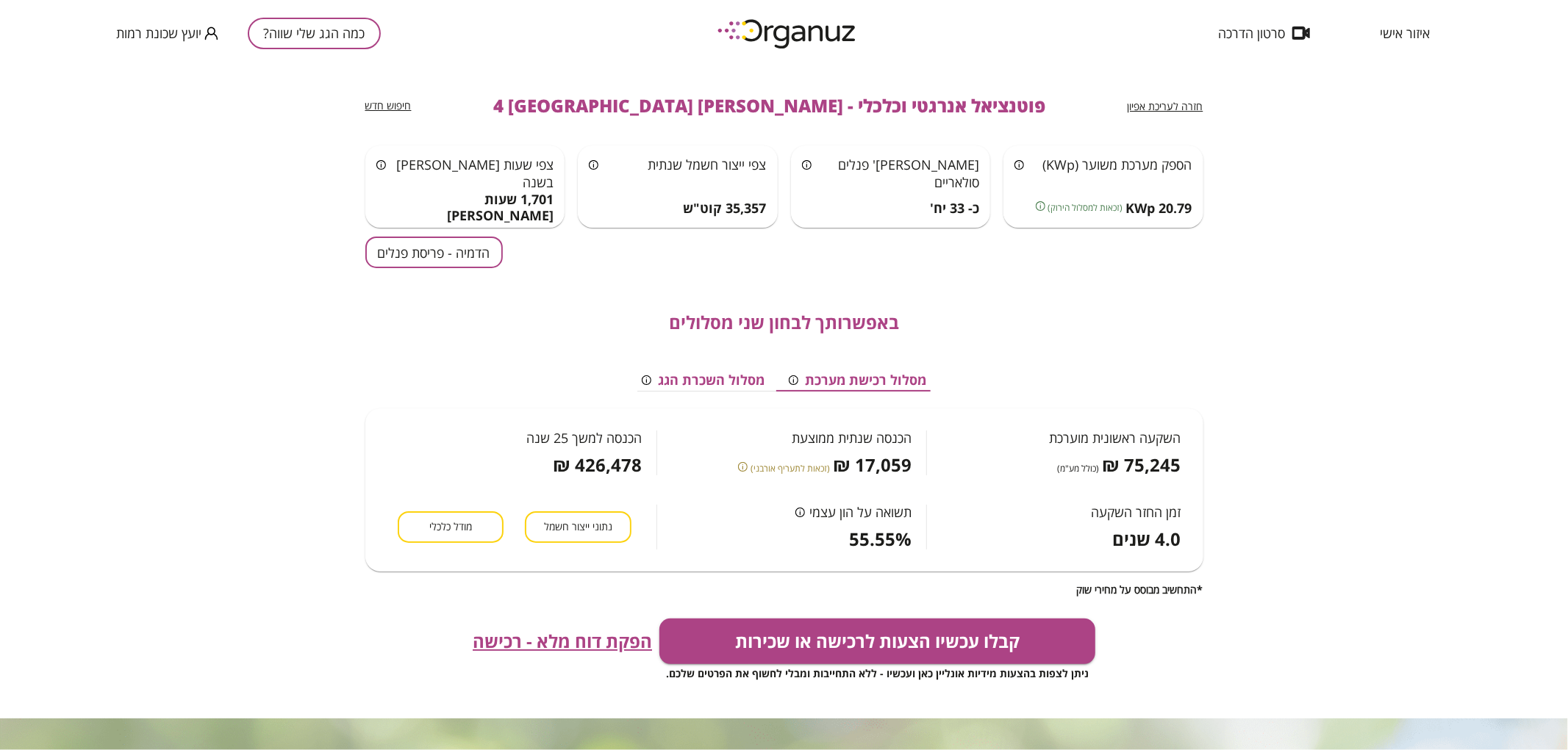
click at [482, 243] on button "הדמיה - פריסת פנלים" at bounding box center [434, 252] width 138 height 31
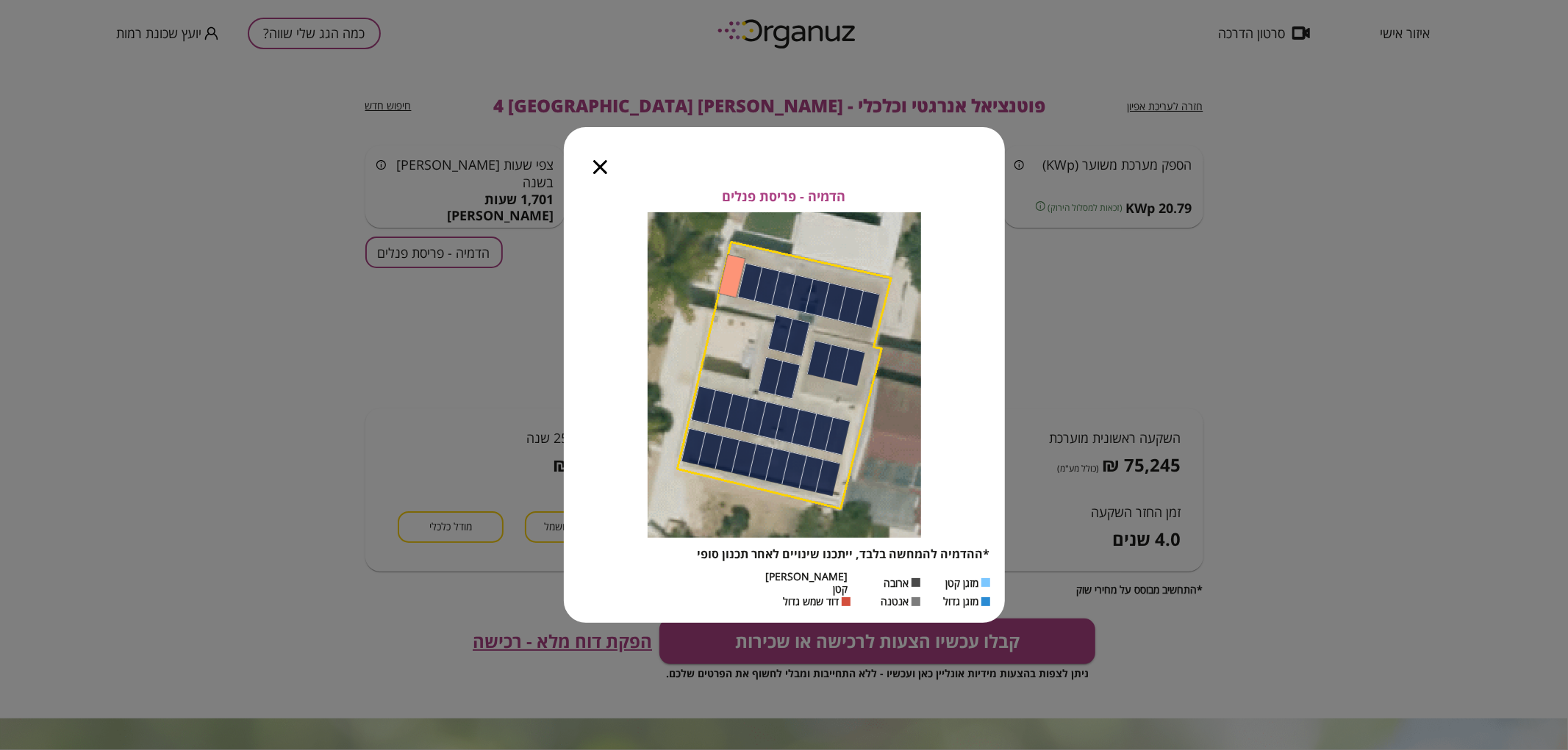
click at [593, 171] on icon "button" at bounding box center [600, 167] width 14 height 14
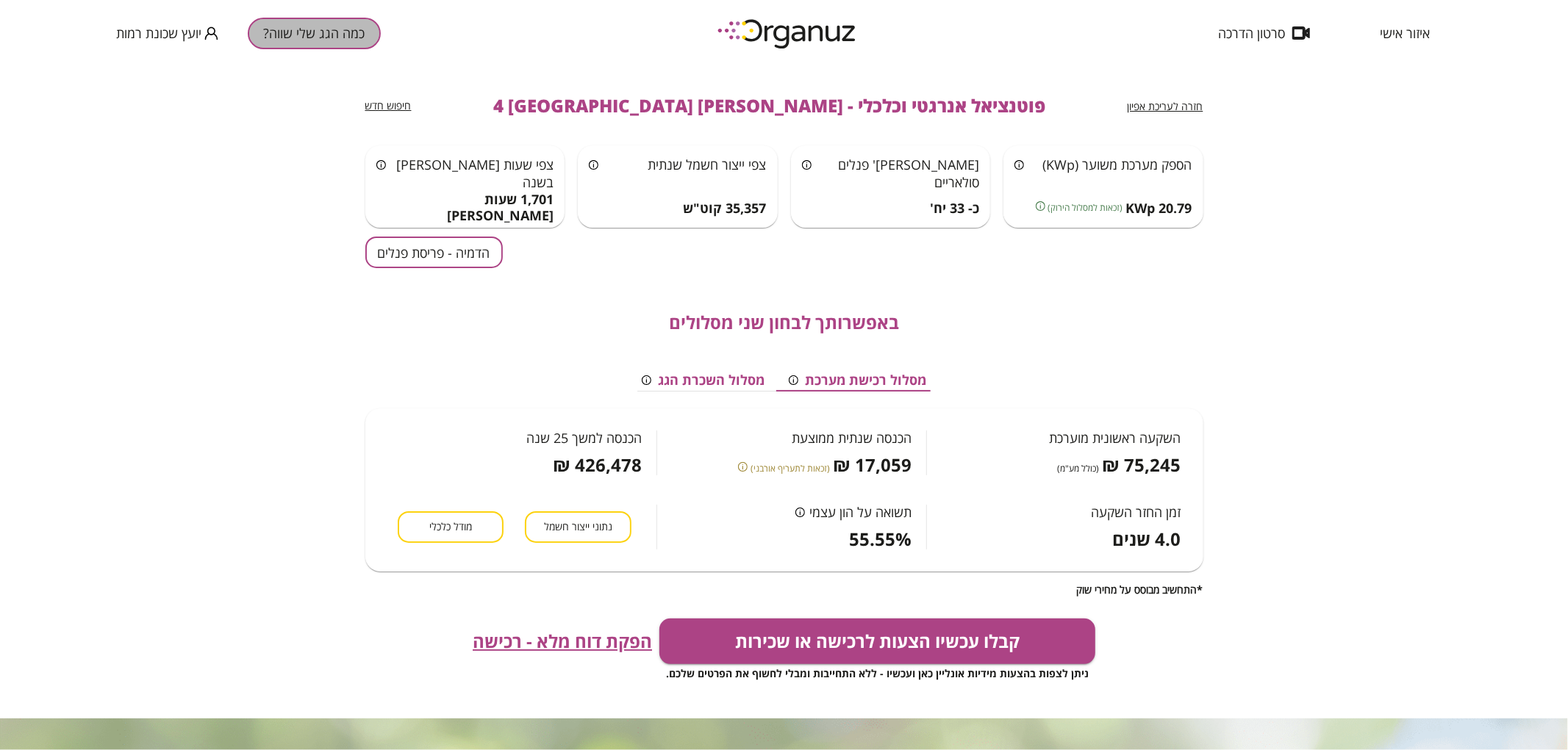
click at [340, 39] on button "כמה הגג שלי שווה?" at bounding box center [315, 33] width 133 height 31
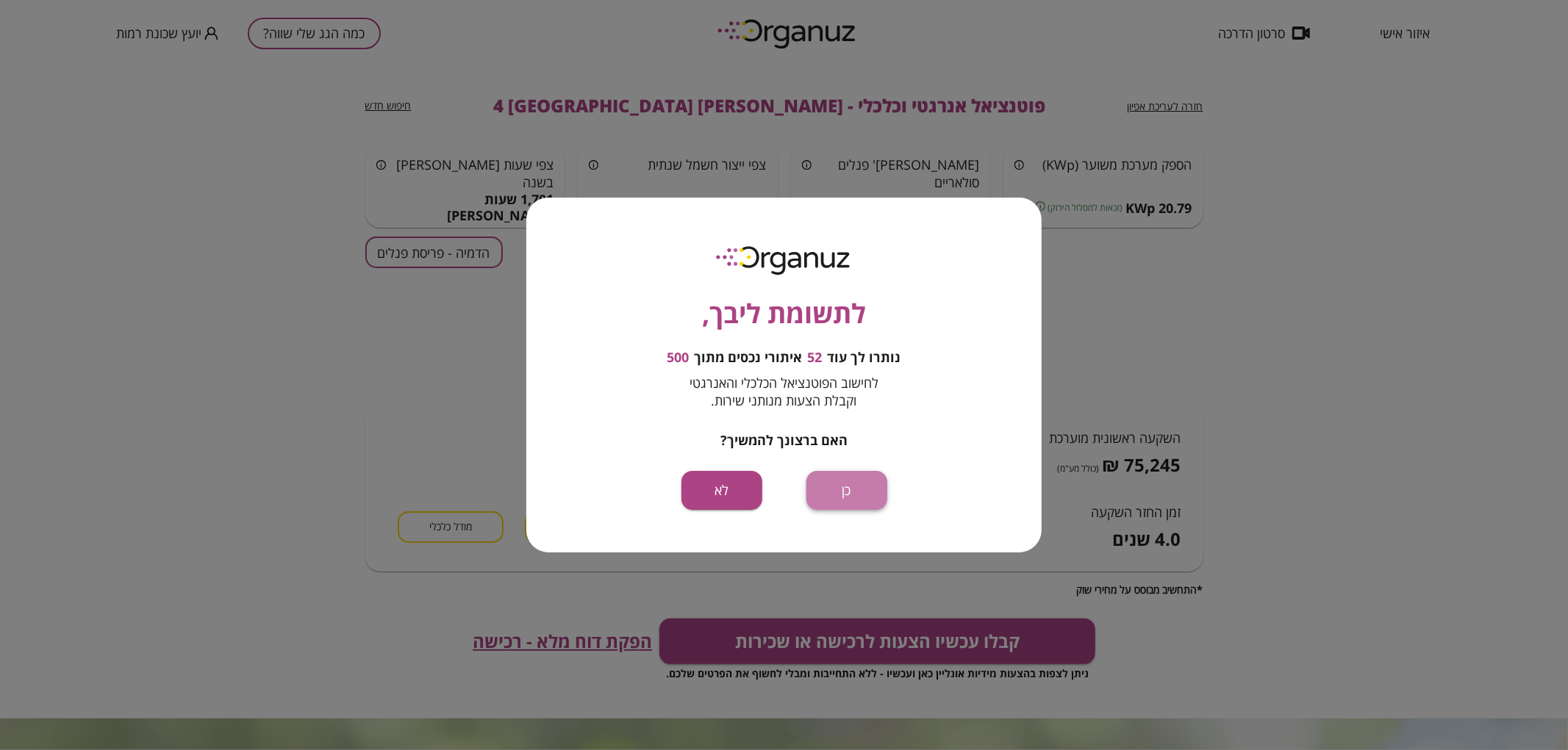
click at [859, 501] on button "כן" at bounding box center [847, 491] width 81 height 39
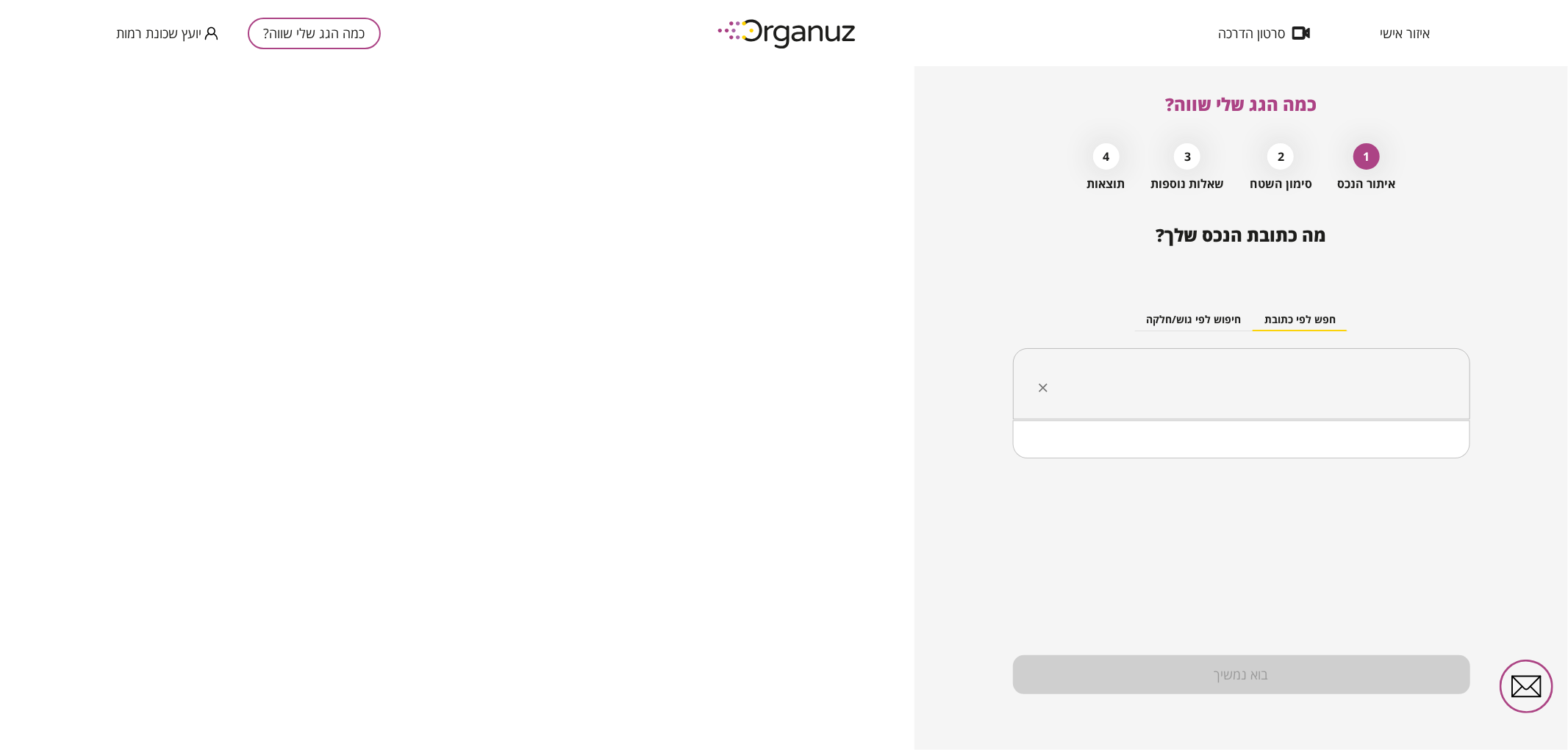
click at [1332, 373] on input "text" at bounding box center [1247, 384] width 411 height 37
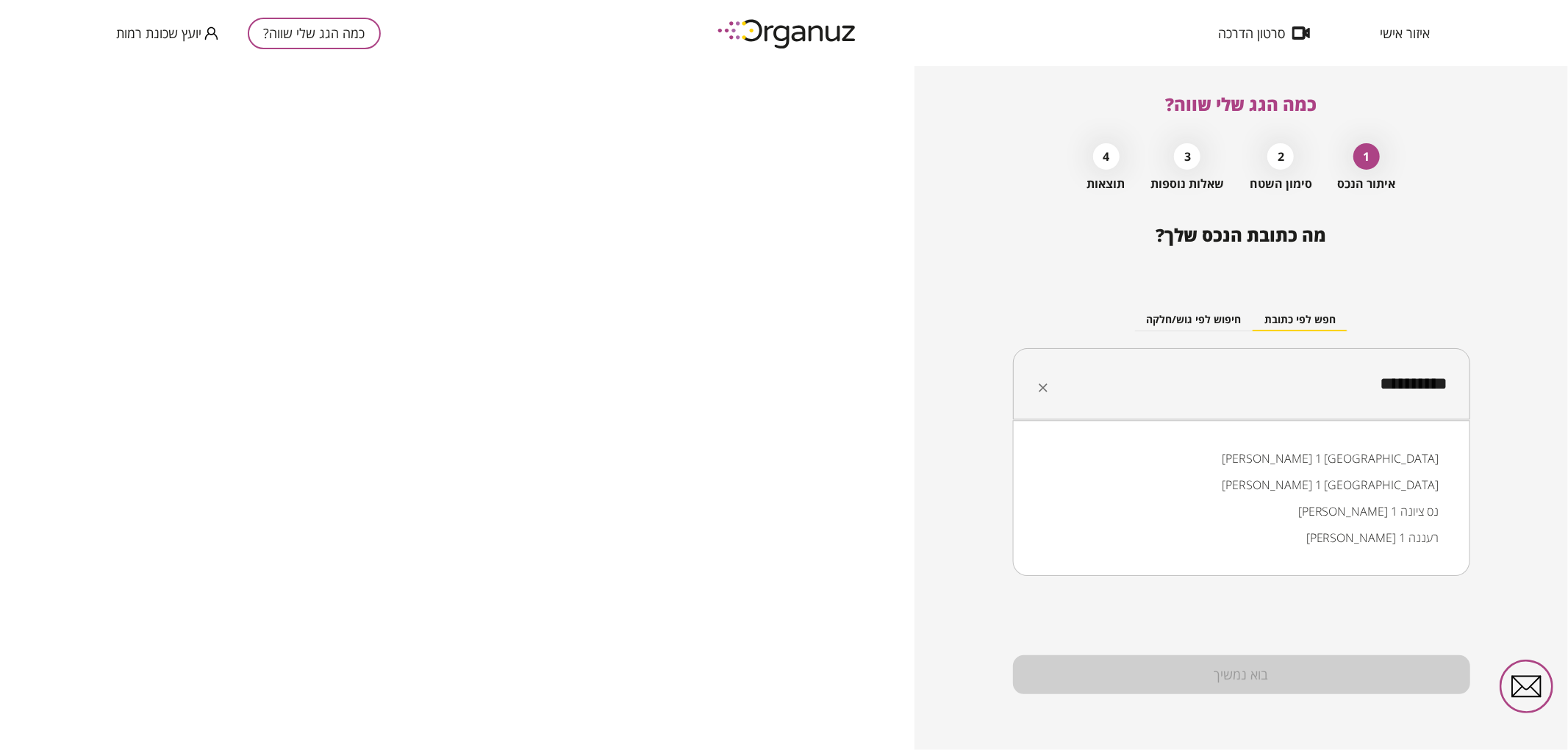
click at [1331, 467] on li "יעקב חזן 1 באר שבע" at bounding box center [1241, 458] width 419 height 27
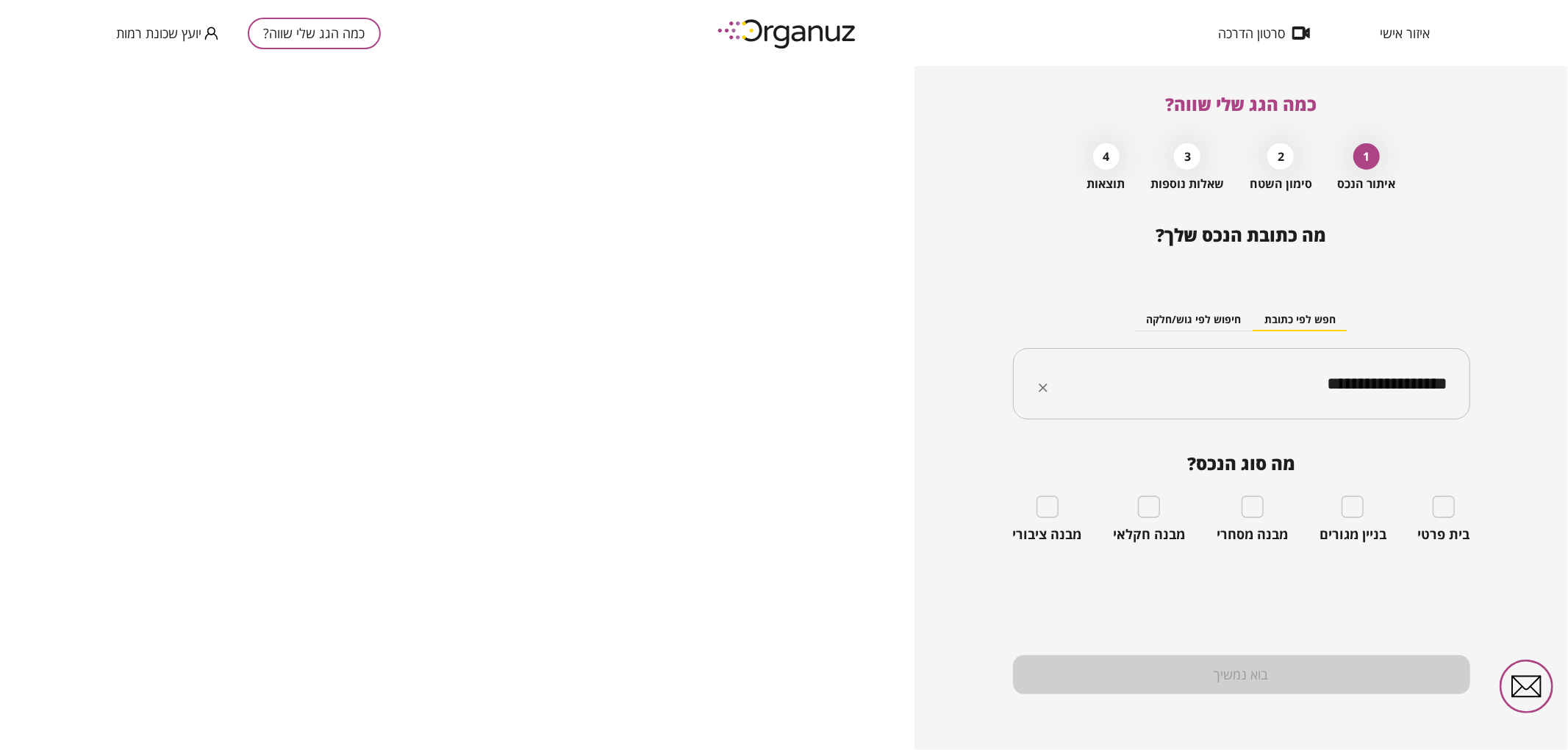
type input "**********"
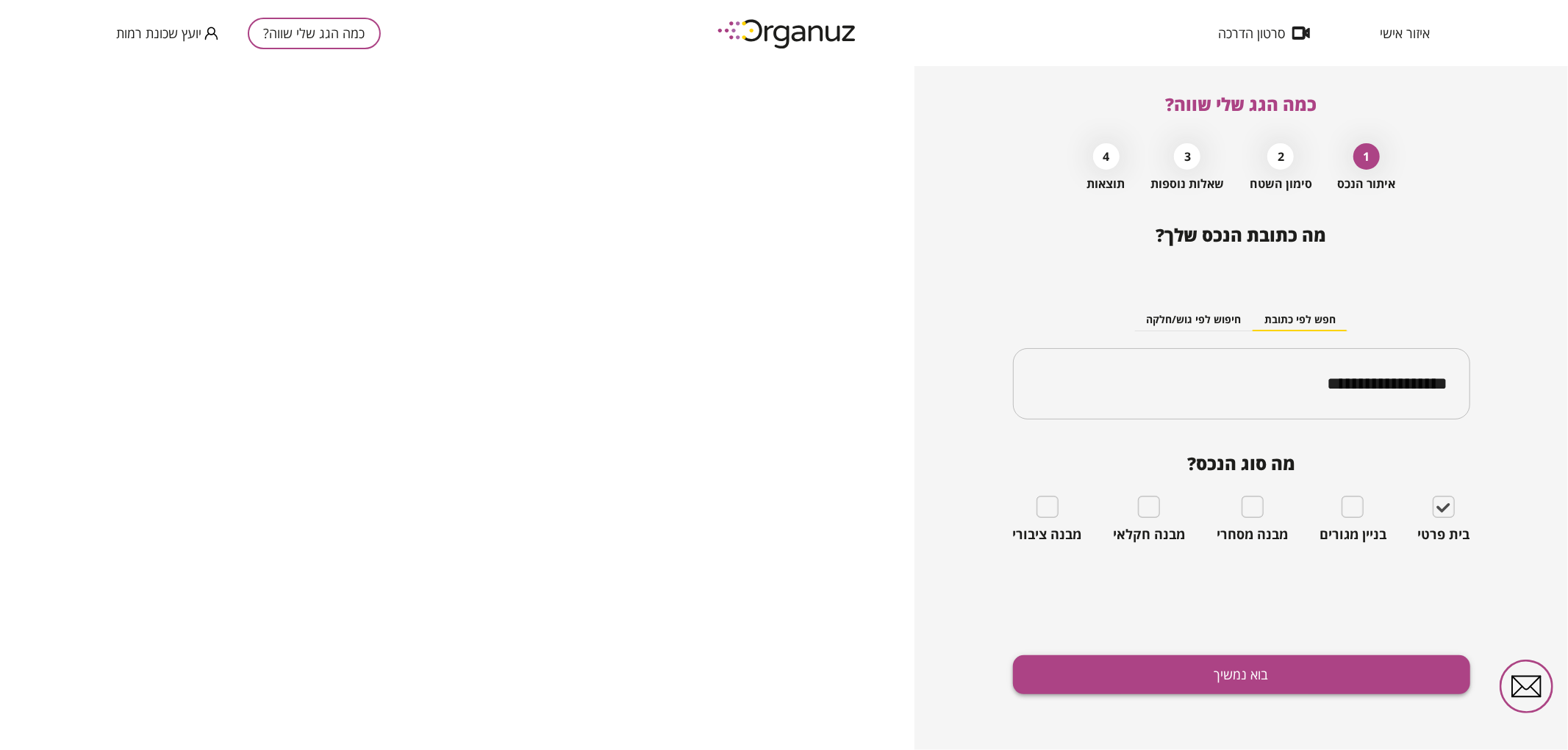
click at [1343, 658] on button "בוא נמשיך" at bounding box center [1241, 675] width 457 height 39
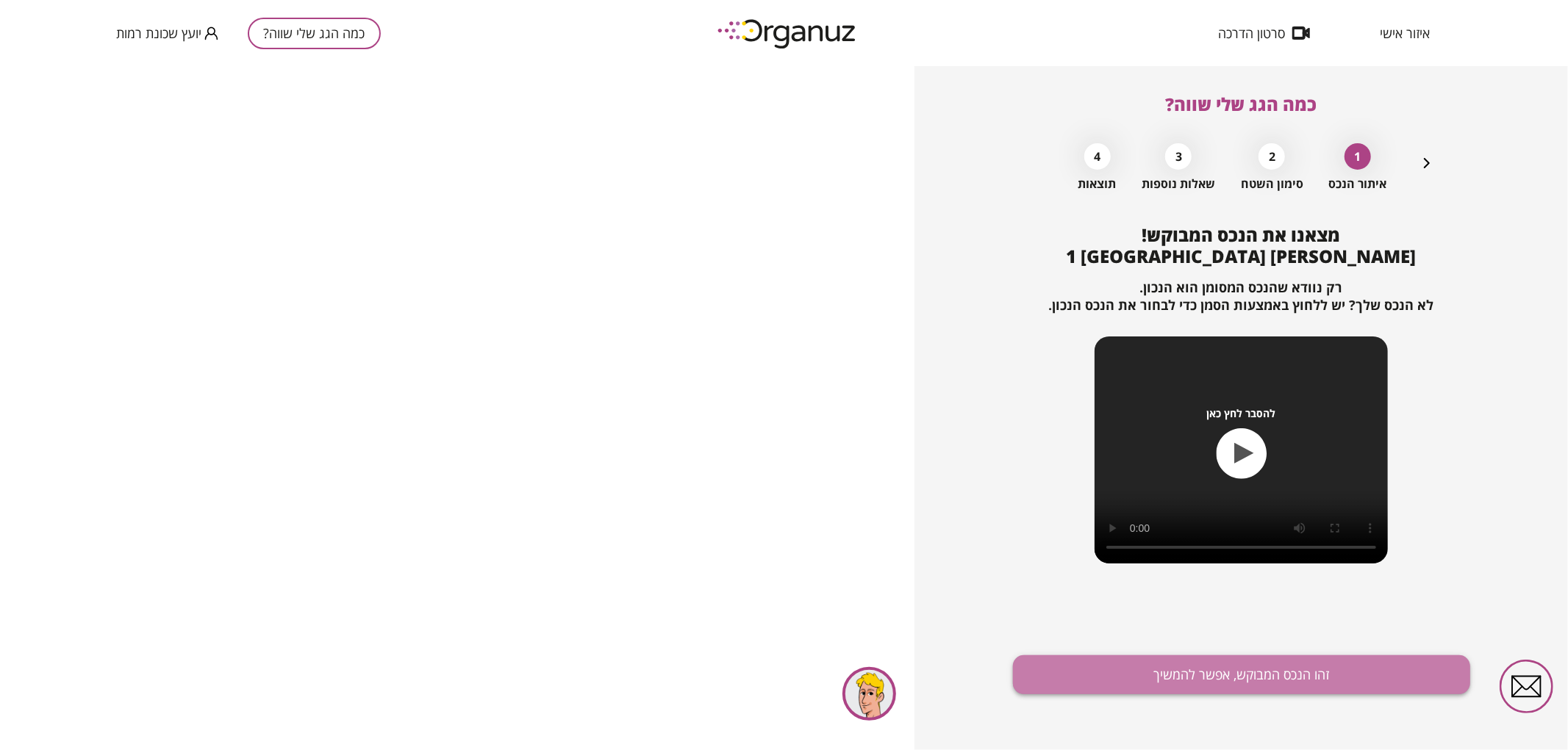
click at [1366, 670] on button "זהו הנכס המבוקש, אפשר להמשיך" at bounding box center [1241, 675] width 457 height 39
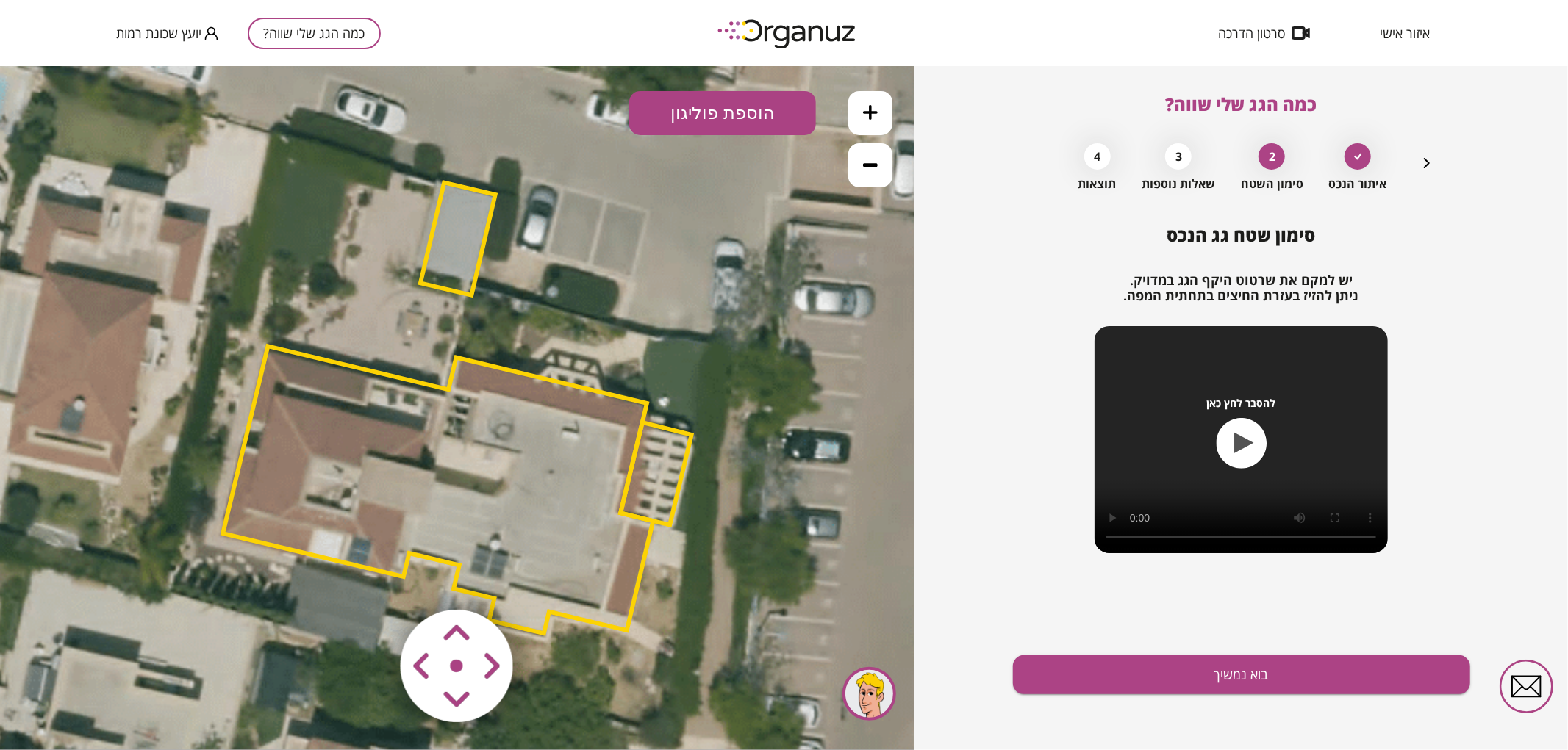
click at [871, 169] on icon at bounding box center [870, 164] width 15 height 15
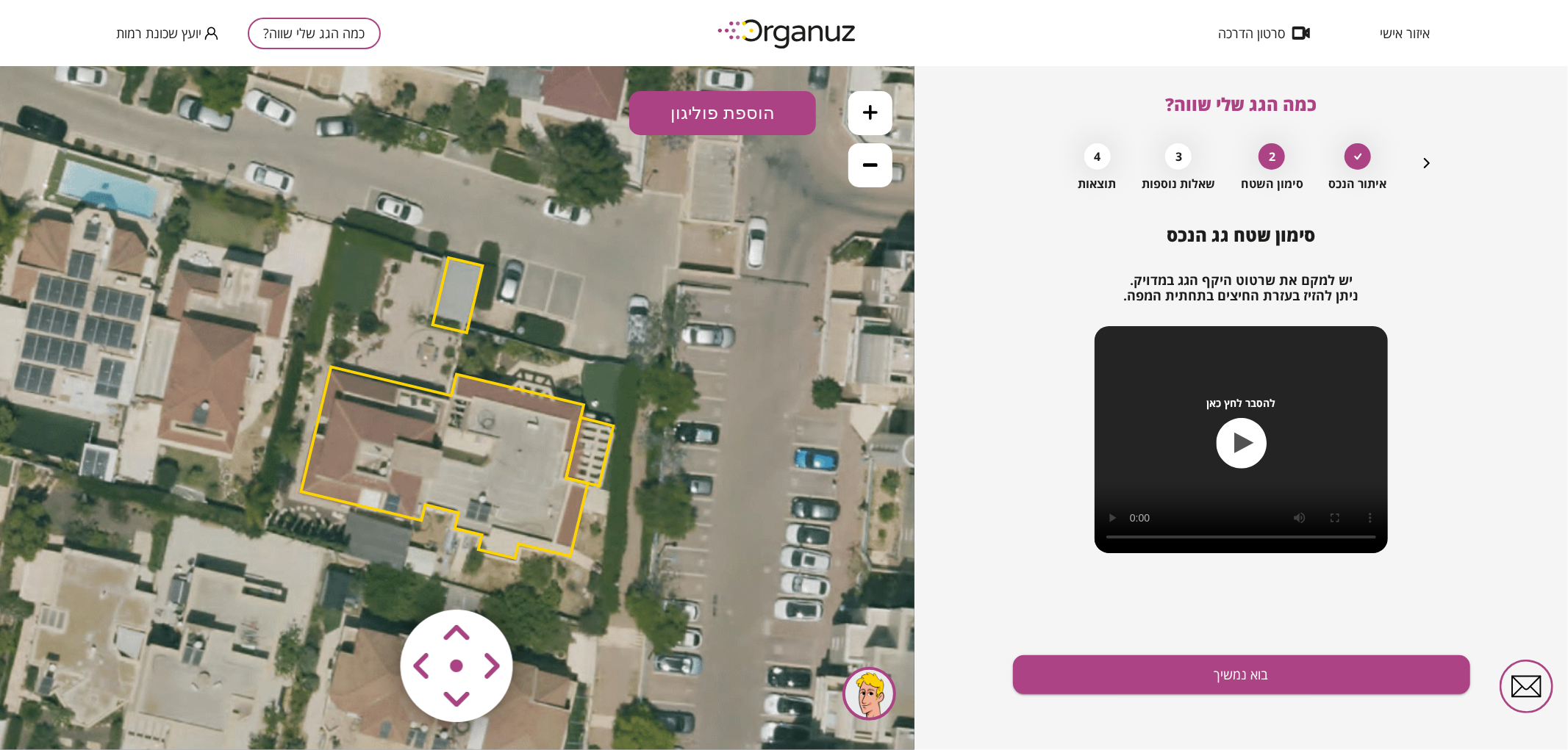
click at [871, 169] on icon at bounding box center [870, 164] width 15 height 15
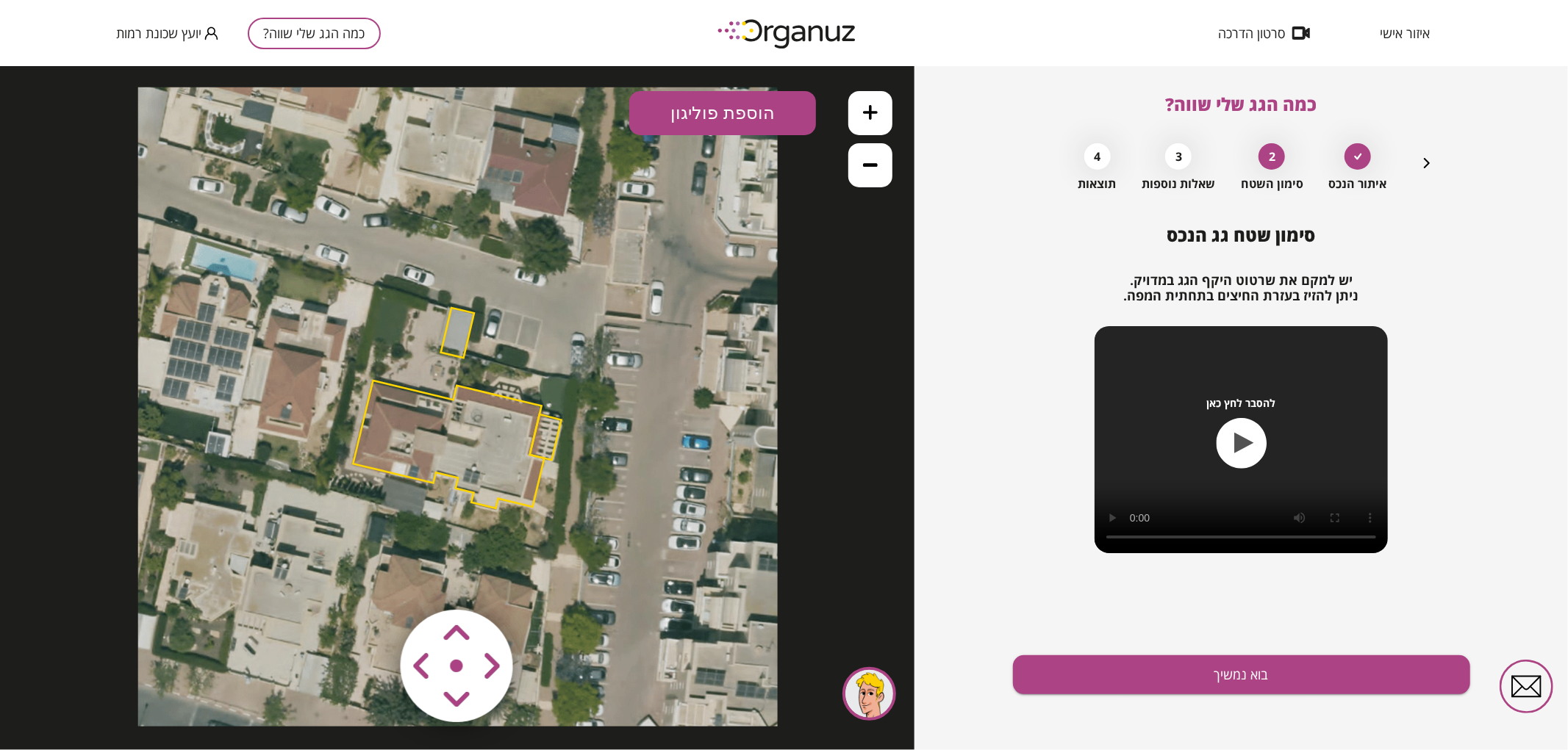
click at [861, 112] on button at bounding box center [871, 112] width 44 height 44
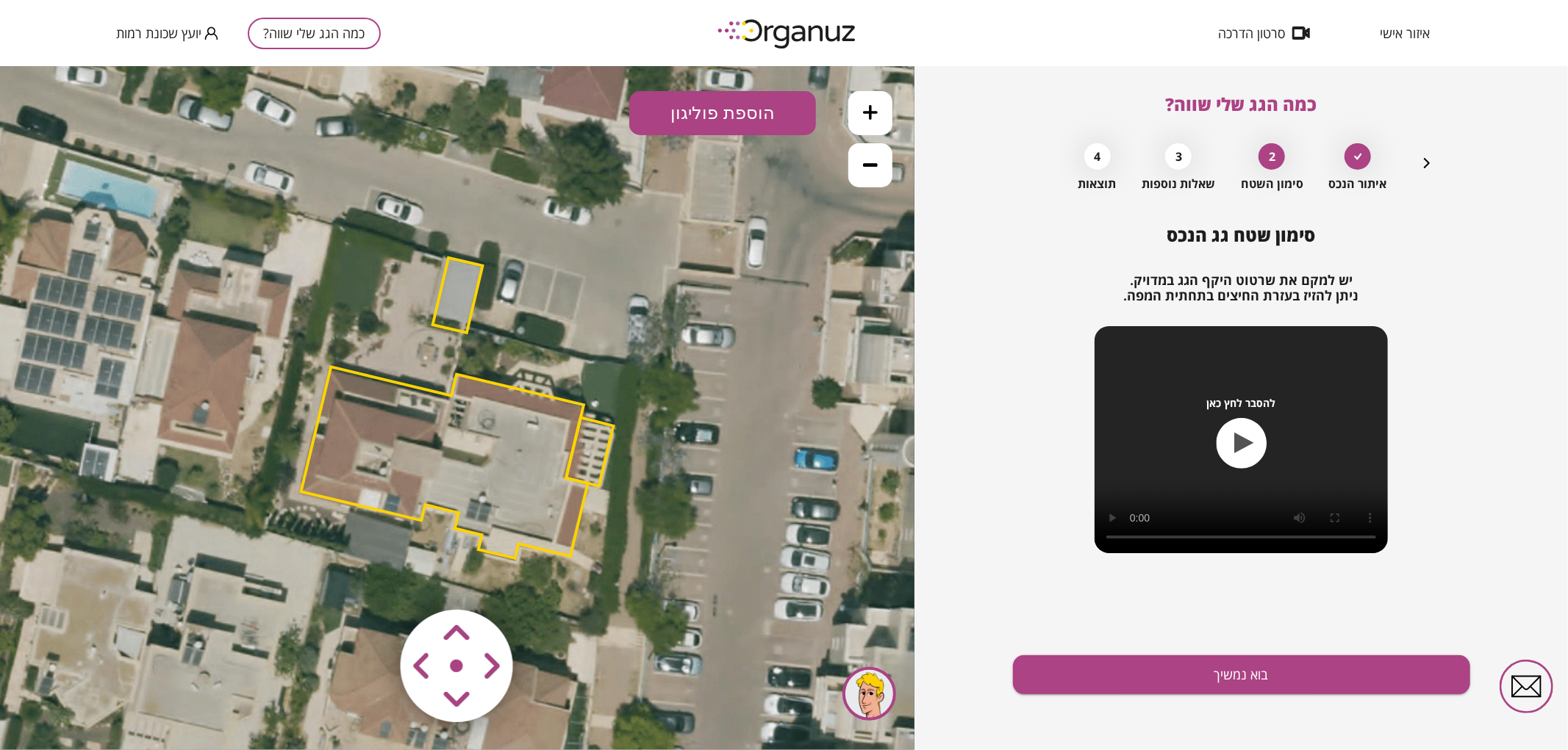
click at [861, 112] on button at bounding box center [871, 112] width 44 height 44
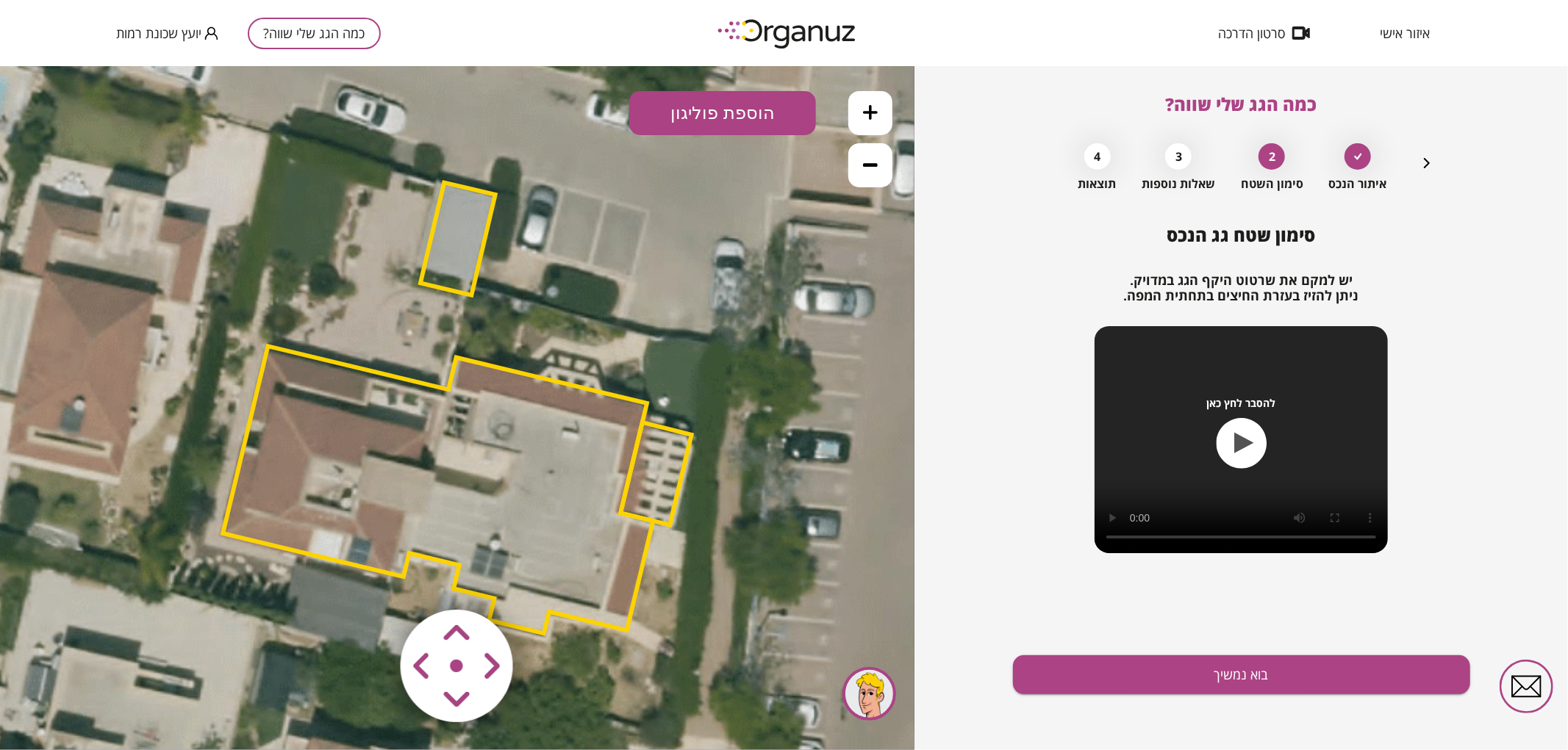
click at [524, 465] on polygon at bounding box center [438, 488] width 430 height 287
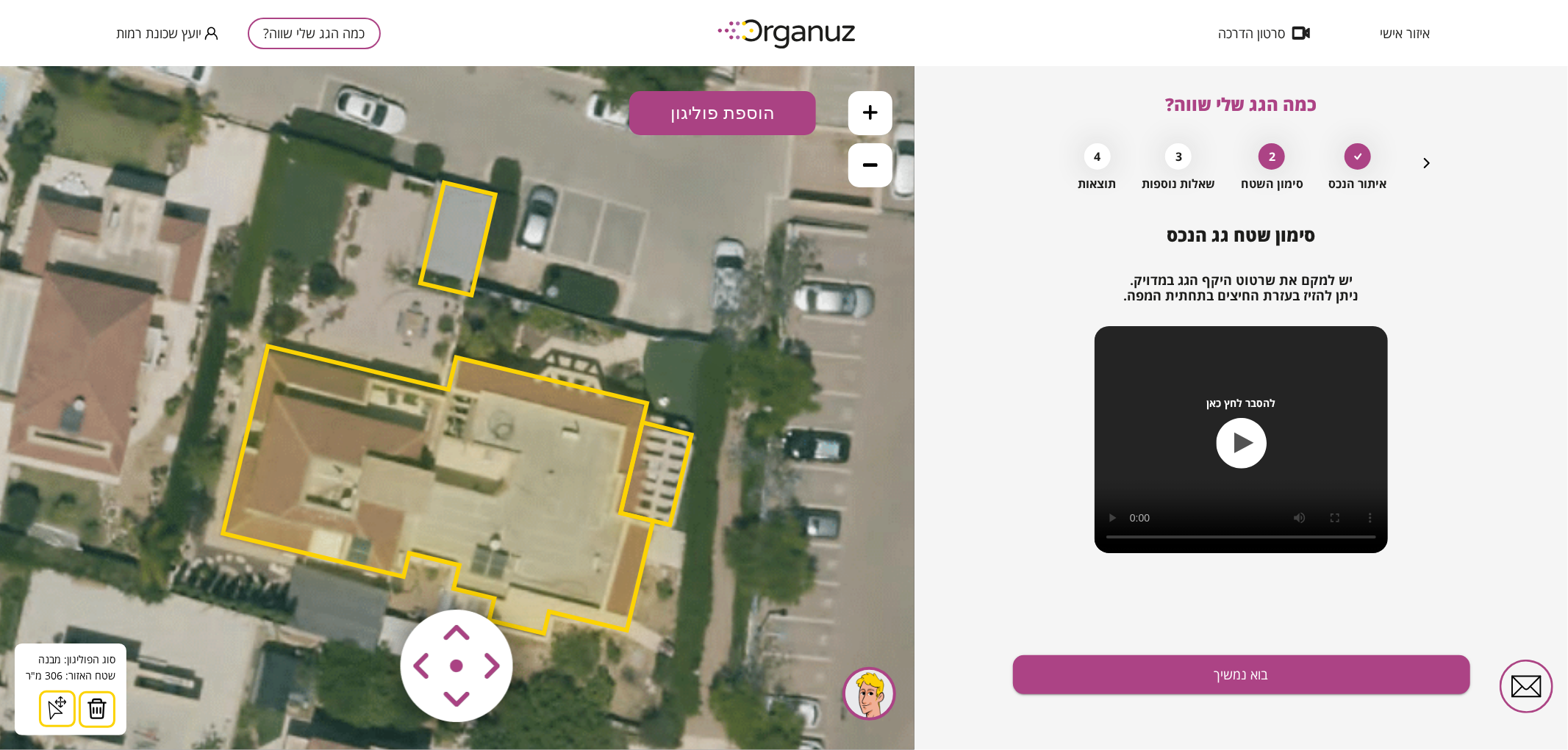
click at [111, 710] on button at bounding box center [97, 709] width 37 height 37
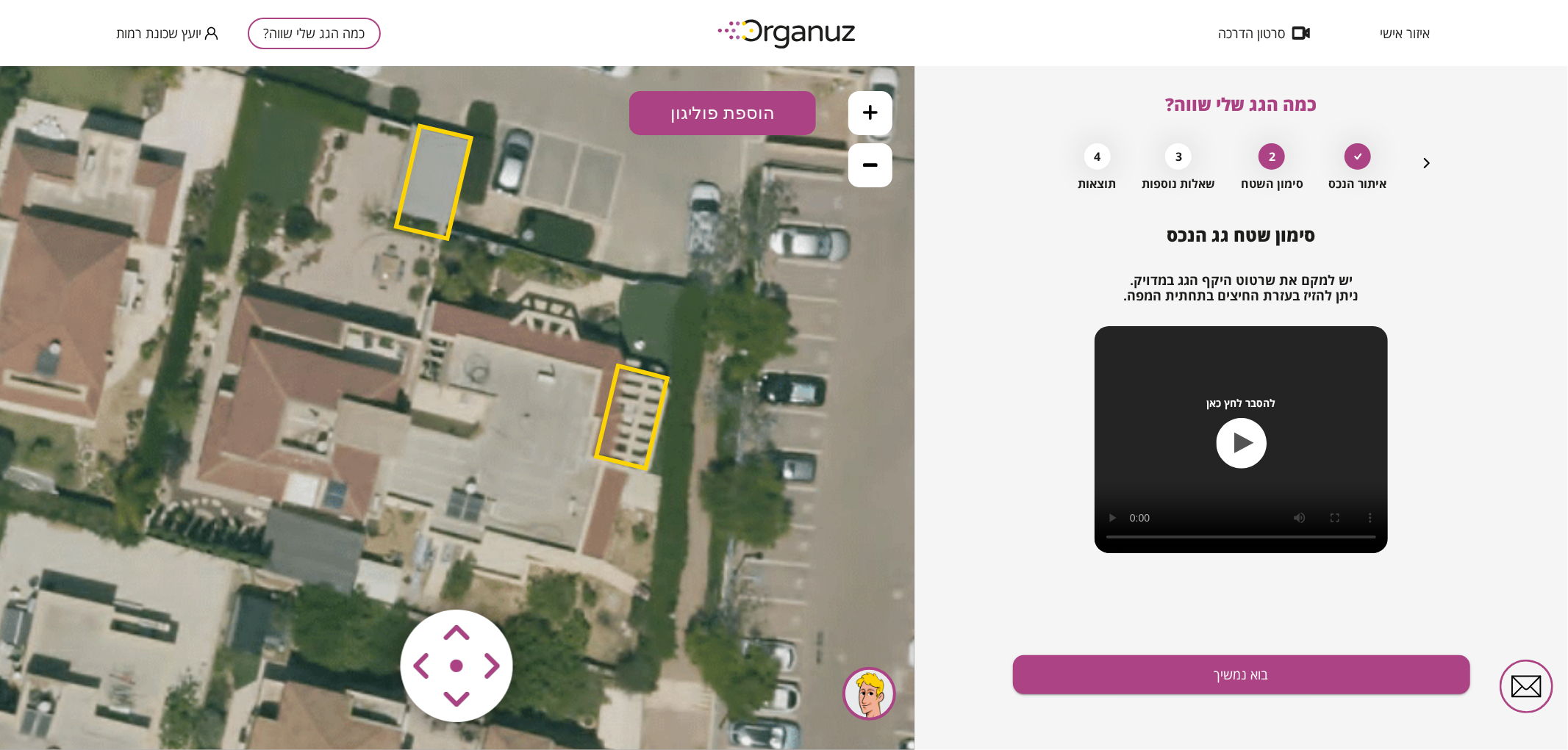
drag, startPoint x: 716, startPoint y: 368, endPoint x: 711, endPoint y: 360, distance: 9.4
click at [711, 360] on icon at bounding box center [434, 348] width 1439 height 1439
click at [621, 426] on polygon at bounding box center [632, 416] width 71 height 103
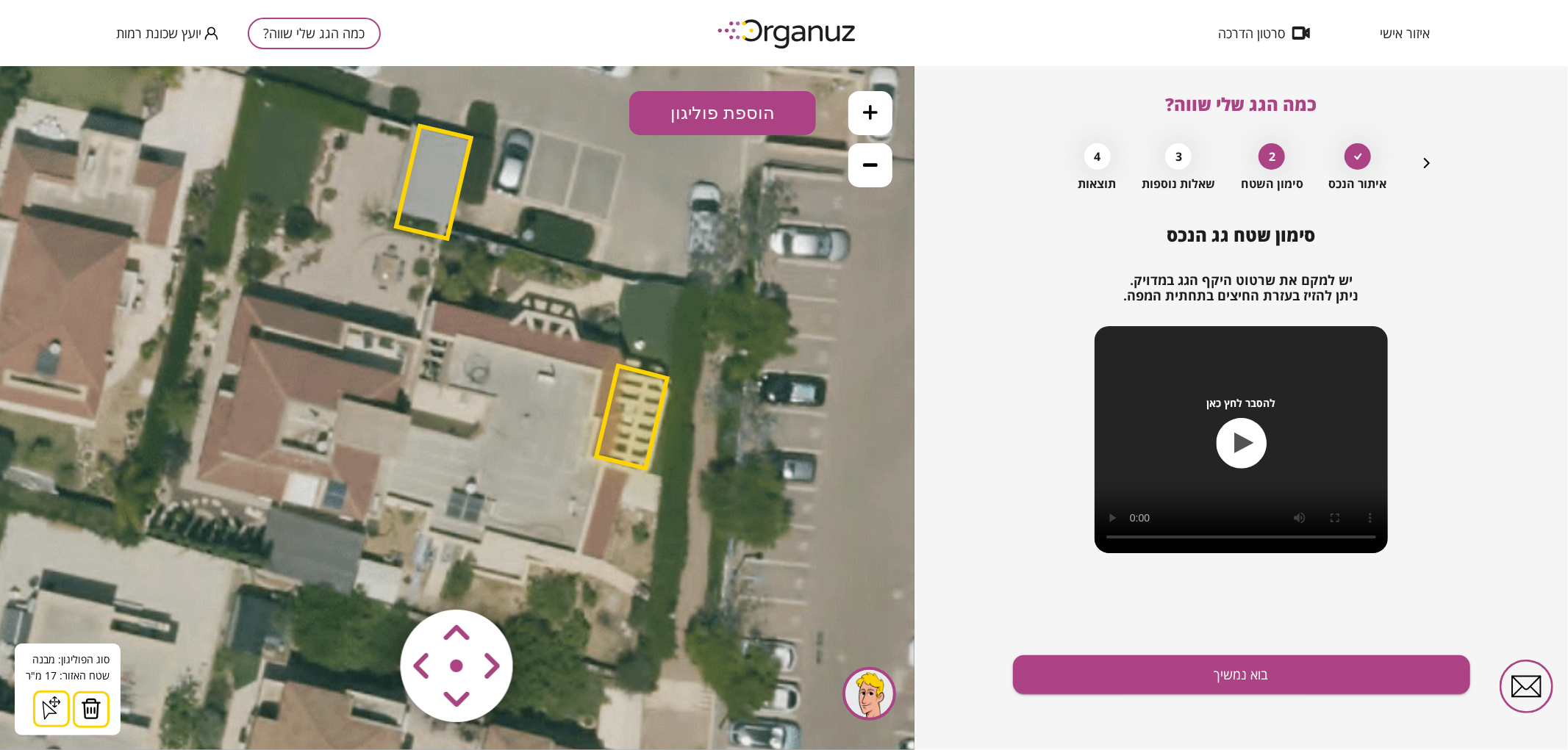
click at [91, 706] on img at bounding box center [91, 708] width 21 height 22
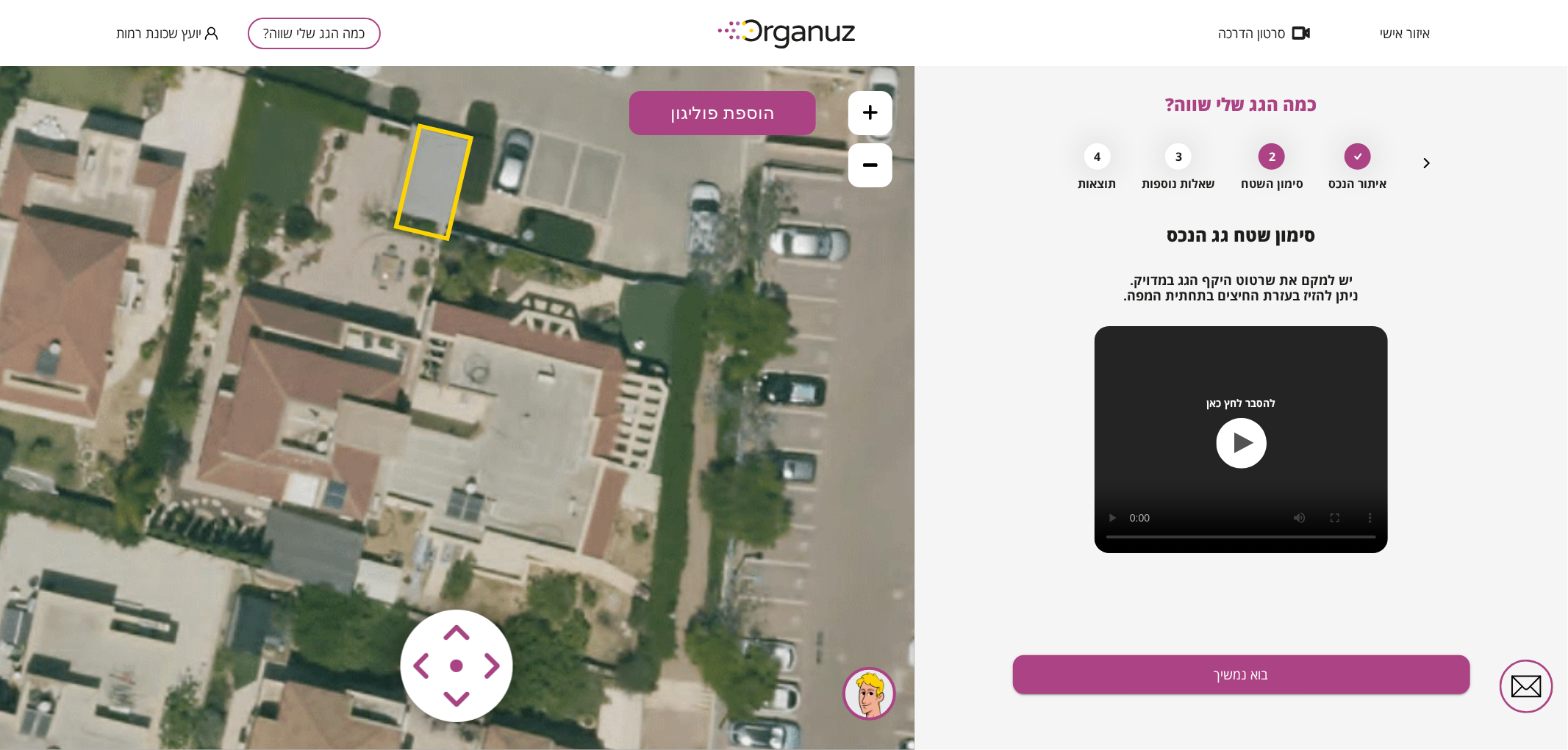
click at [730, 108] on button "הוספת פוליגון" at bounding box center [723, 112] width 187 height 44
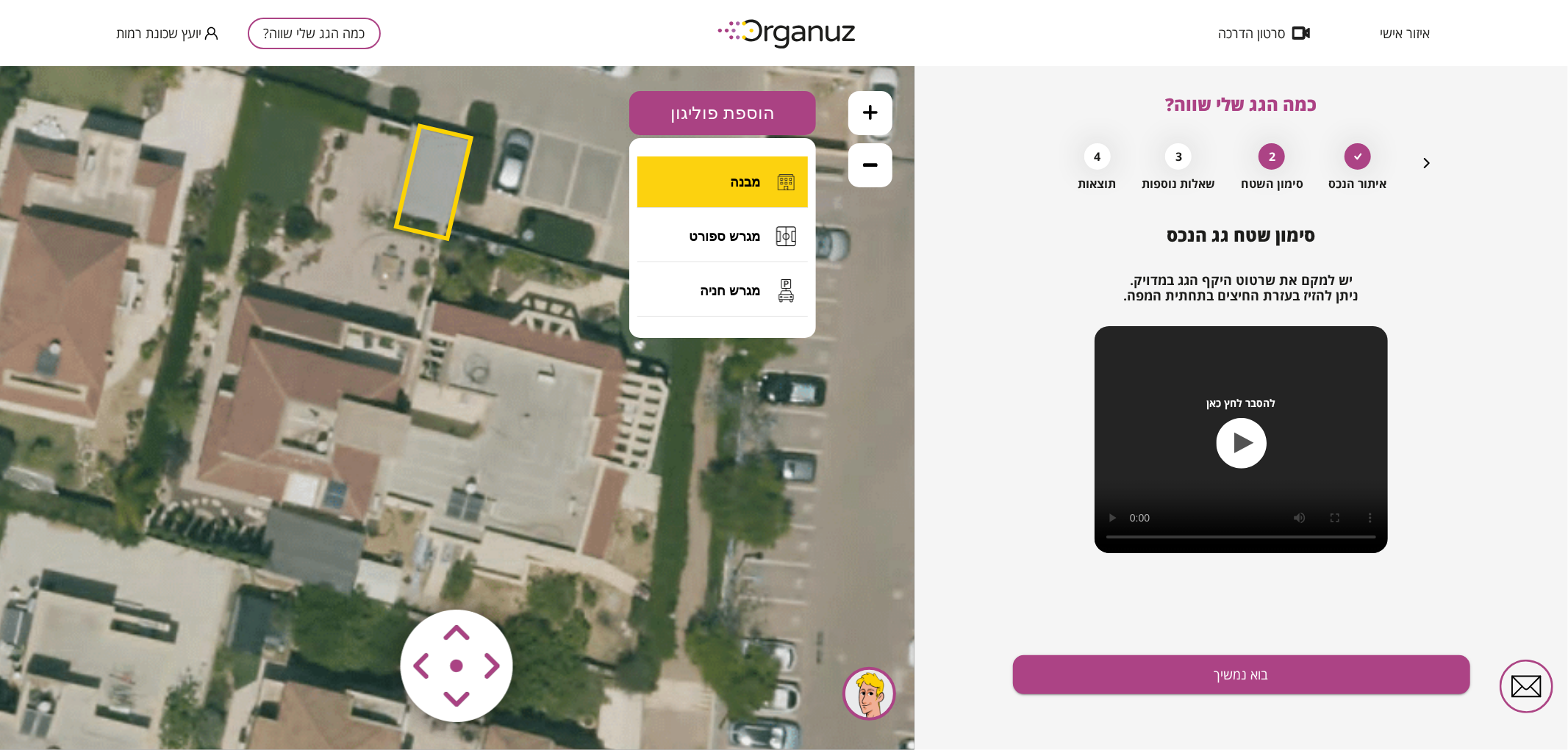
click at [711, 194] on button "מבנה" at bounding box center [723, 181] width 171 height 51
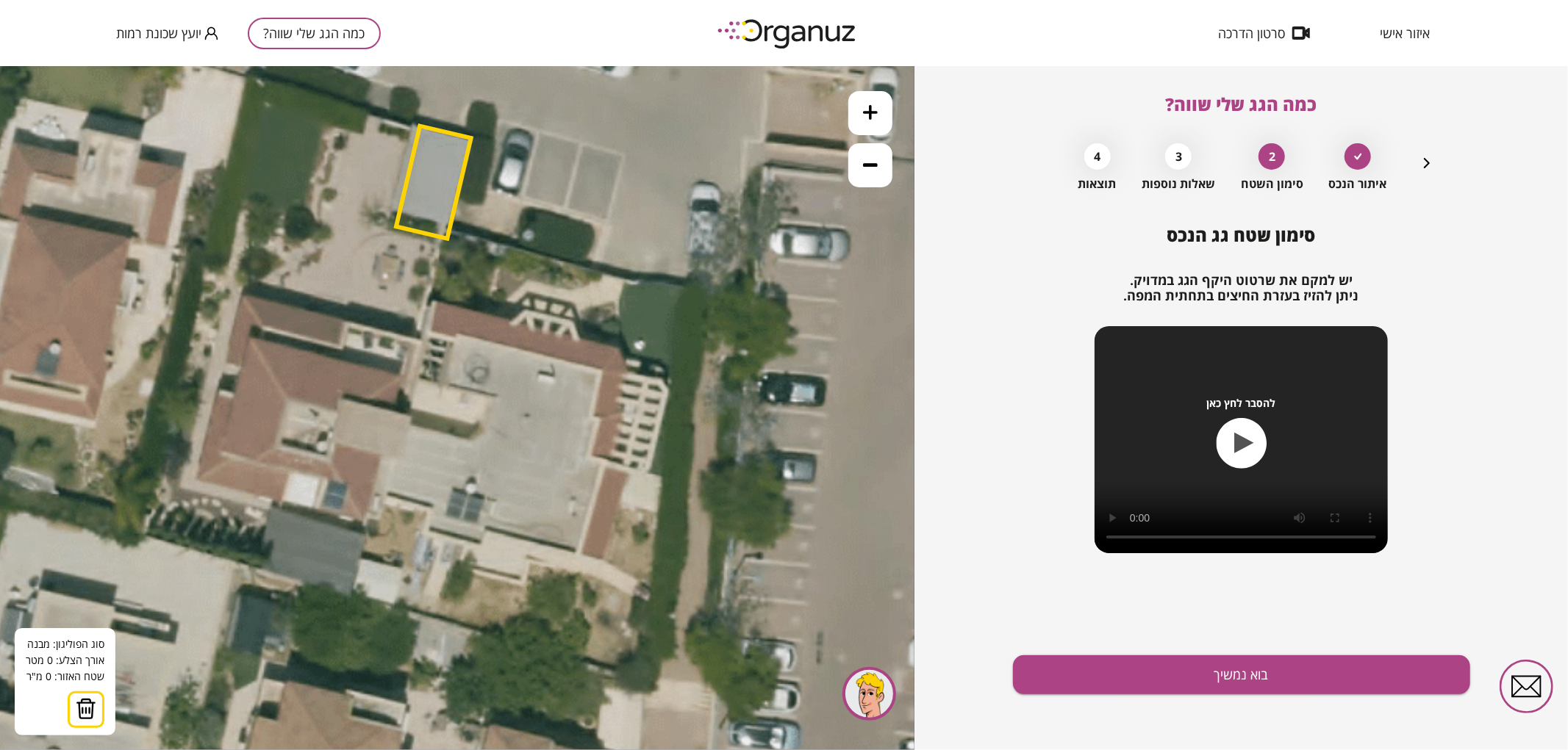
click at [434, 302] on icon at bounding box center [434, 348] width 1439 height 1439
click at [386, 504] on icon at bounding box center [434, 348] width 1439 height 1439
click at [430, 514] on polygon at bounding box center [410, 409] width 48 height 213
click at [425, 530] on polygon at bounding box center [410, 416] width 48 height 228
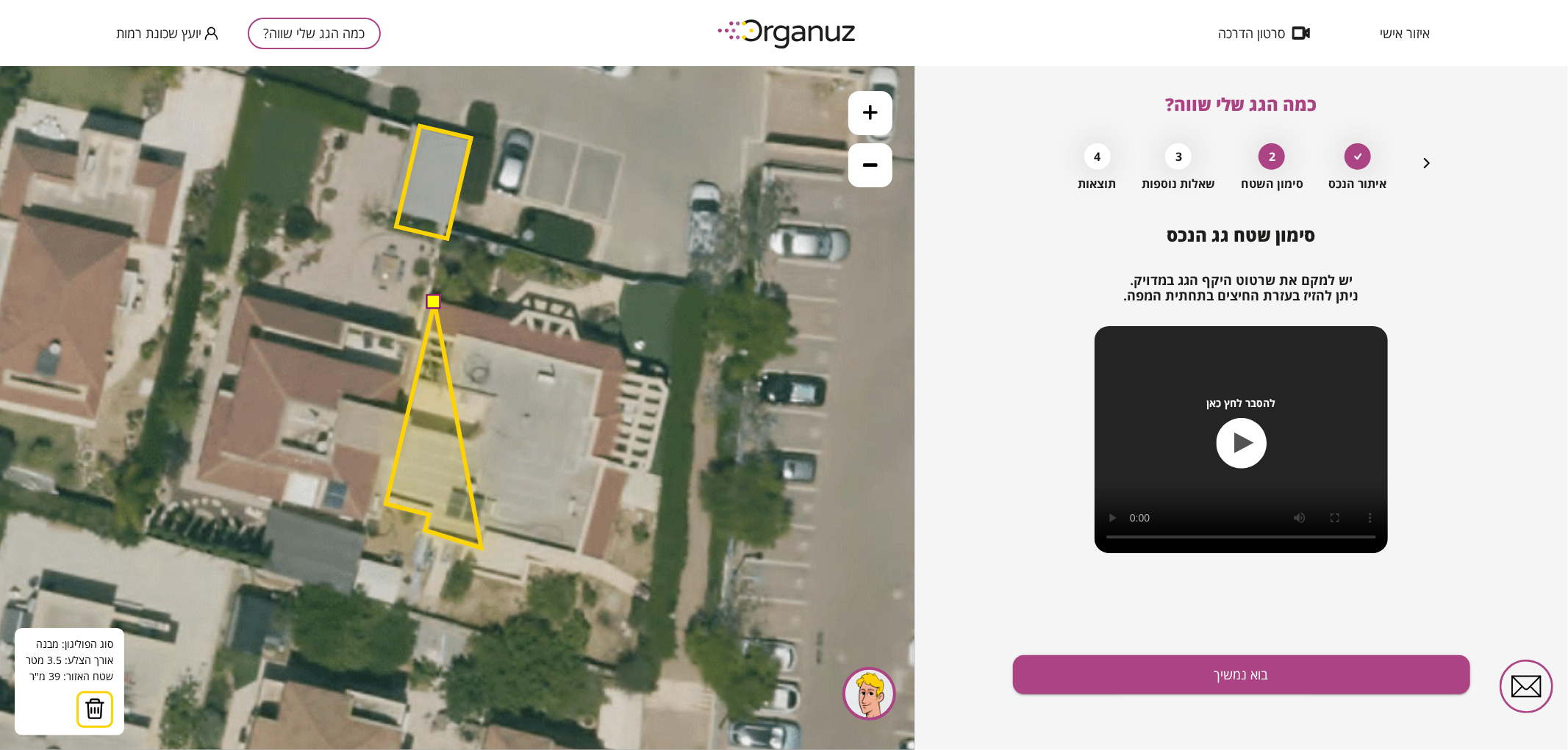
click at [482, 547] on polygon at bounding box center [433, 425] width 96 height 246
click at [490, 533] on polygon at bounding box center [437, 425] width 103 height 246
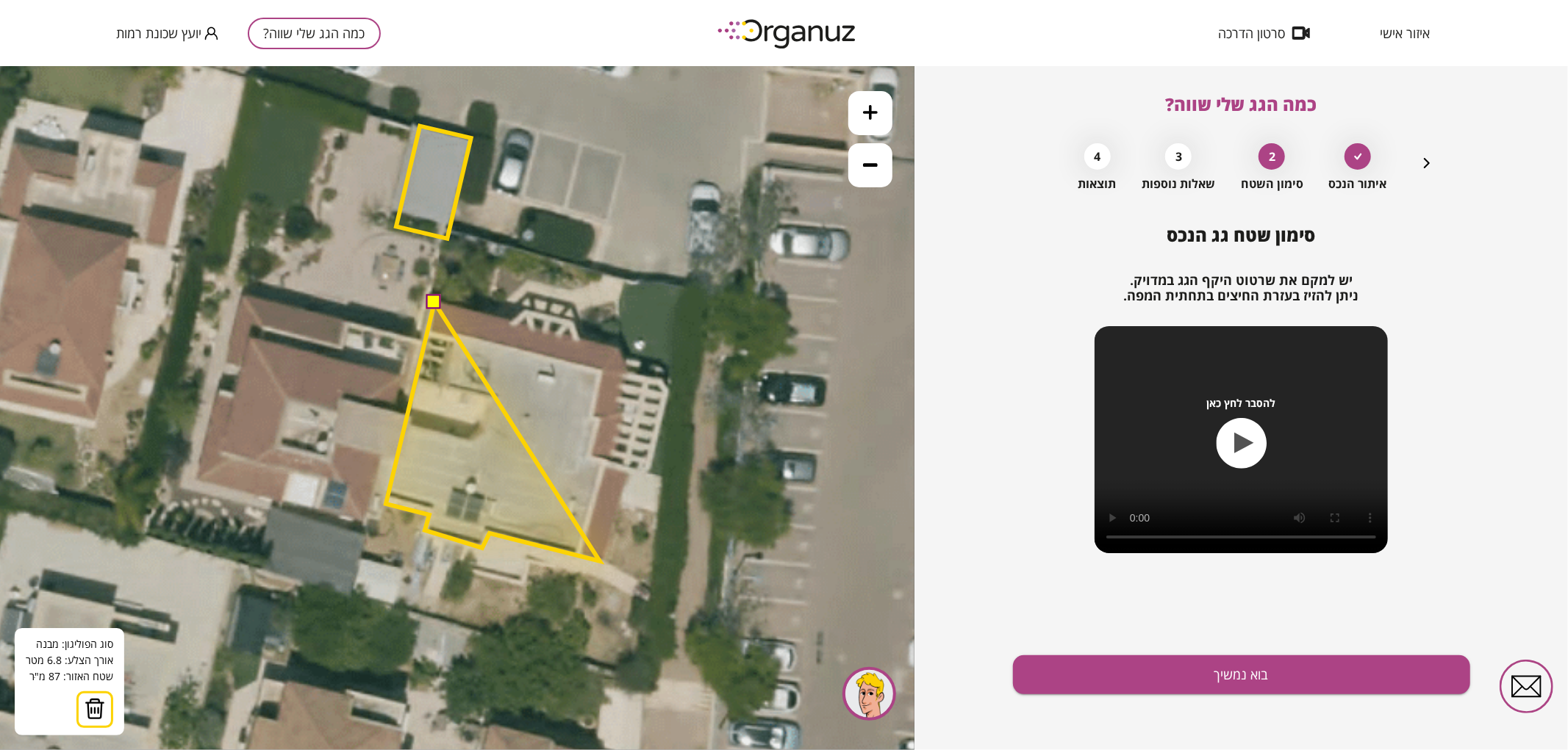
click at [600, 561] on polygon at bounding box center [492, 432] width 214 height 259
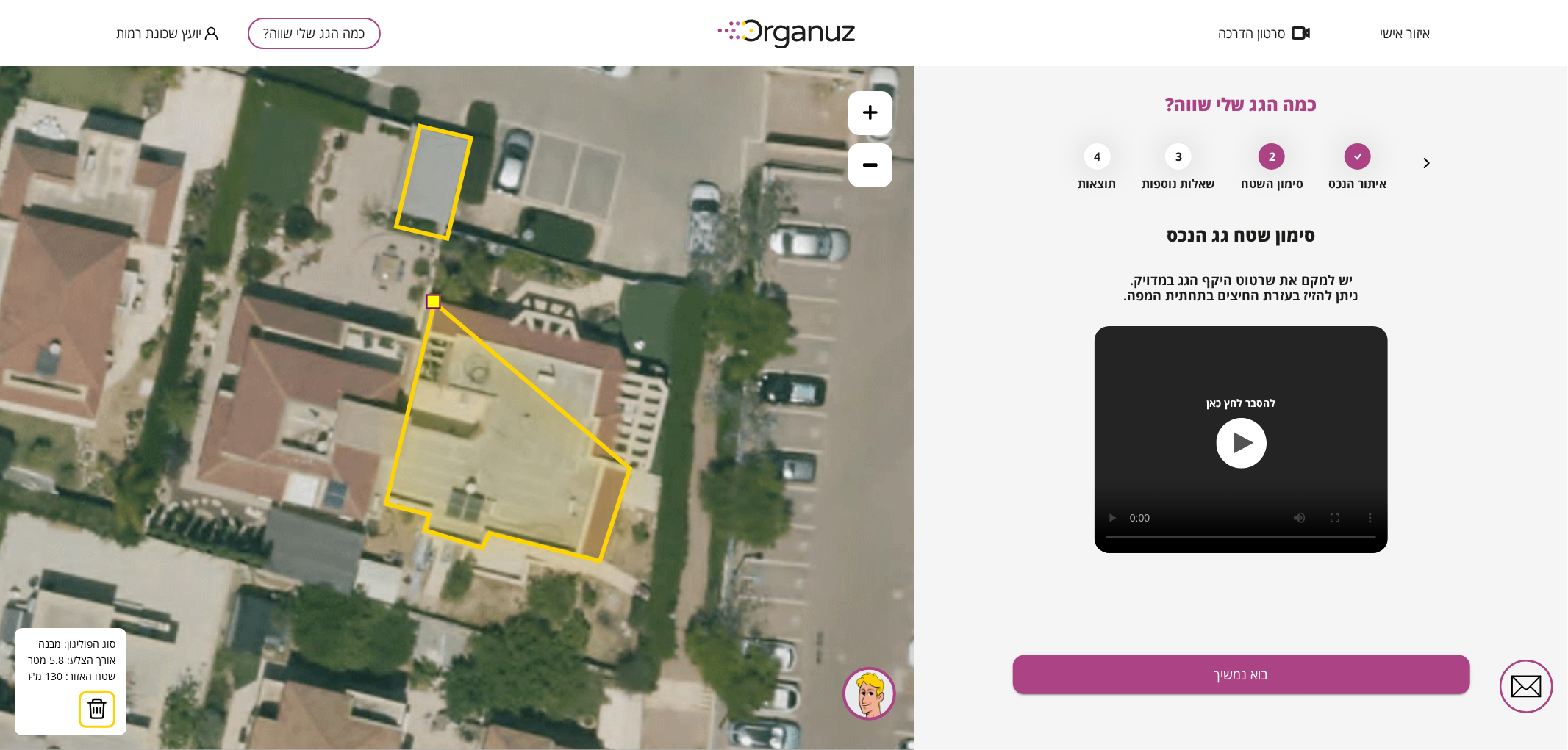
click at [630, 468] on polygon at bounding box center [508, 432] width 244 height 259
click at [610, 463] on polygon at bounding box center [508, 432] width 244 height 259
click at [623, 411] on polygon at bounding box center [508, 432] width 244 height 259
click at [614, 406] on polygon at bounding box center [508, 432] width 244 height 259
click at [627, 368] on polygon at bounding box center [508, 432] width 244 height 259
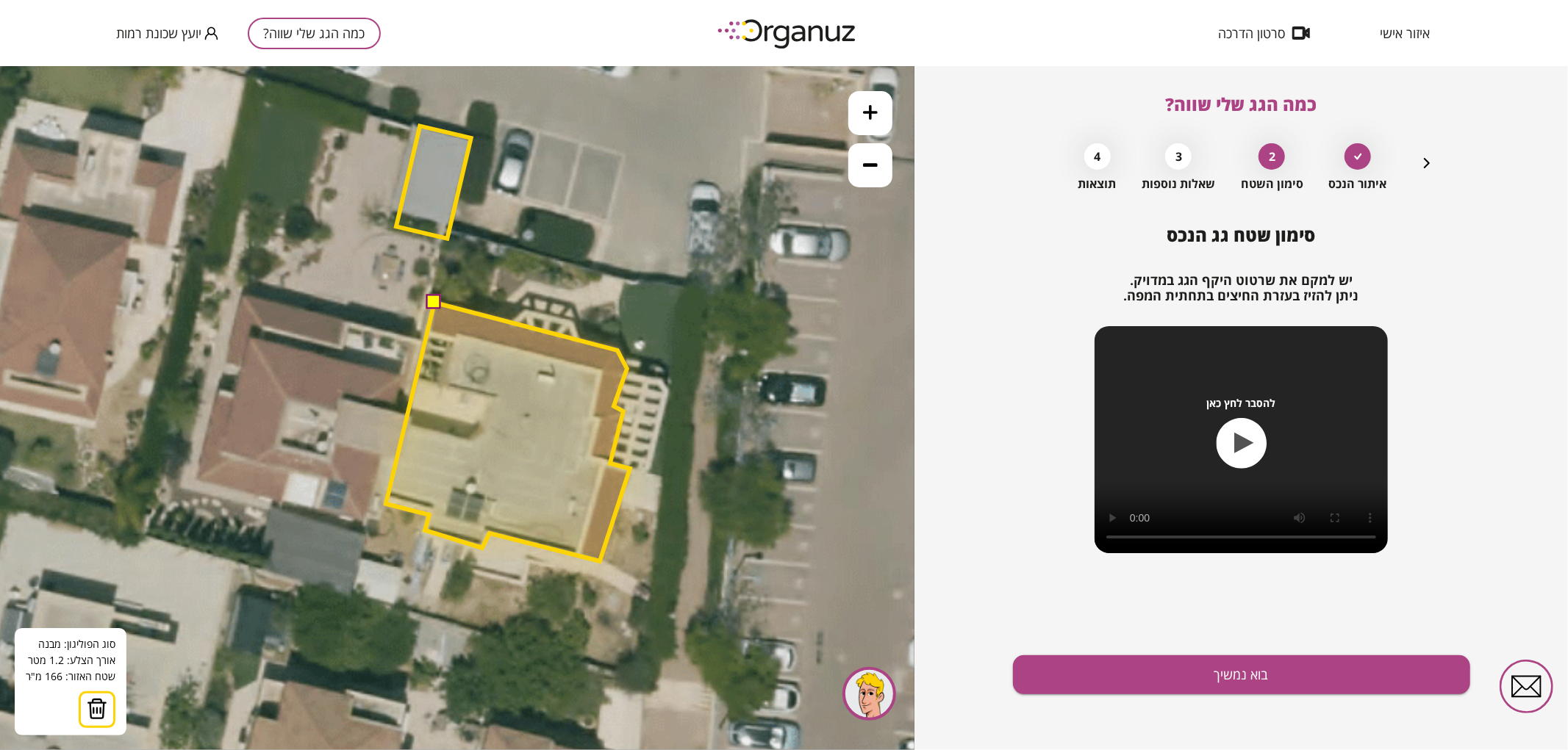
click at [618, 350] on polygon at bounding box center [508, 432] width 244 height 259
click at [435, 294] on button at bounding box center [433, 301] width 15 height 15
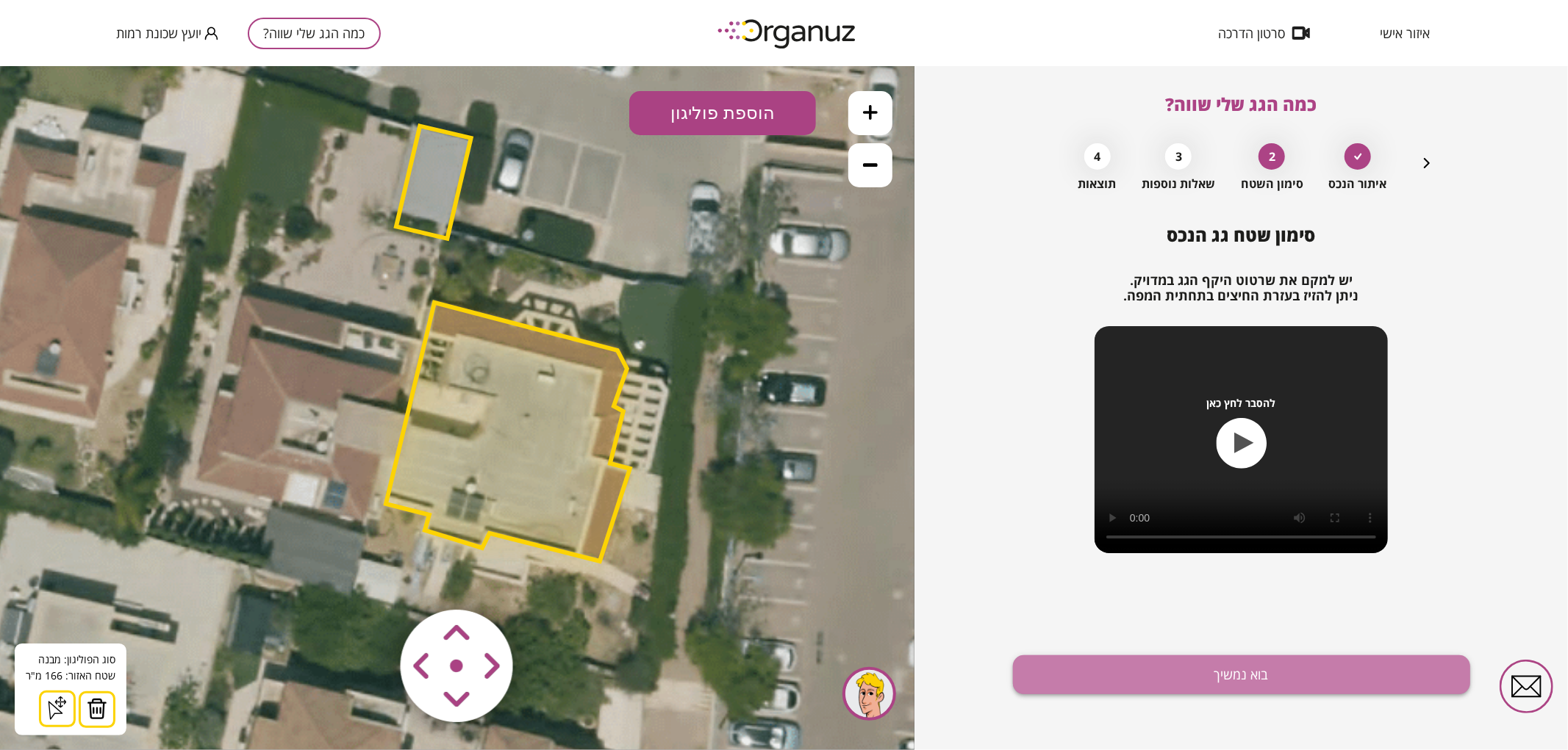
click at [1077, 689] on button "בוא נמשיך" at bounding box center [1241, 675] width 457 height 39
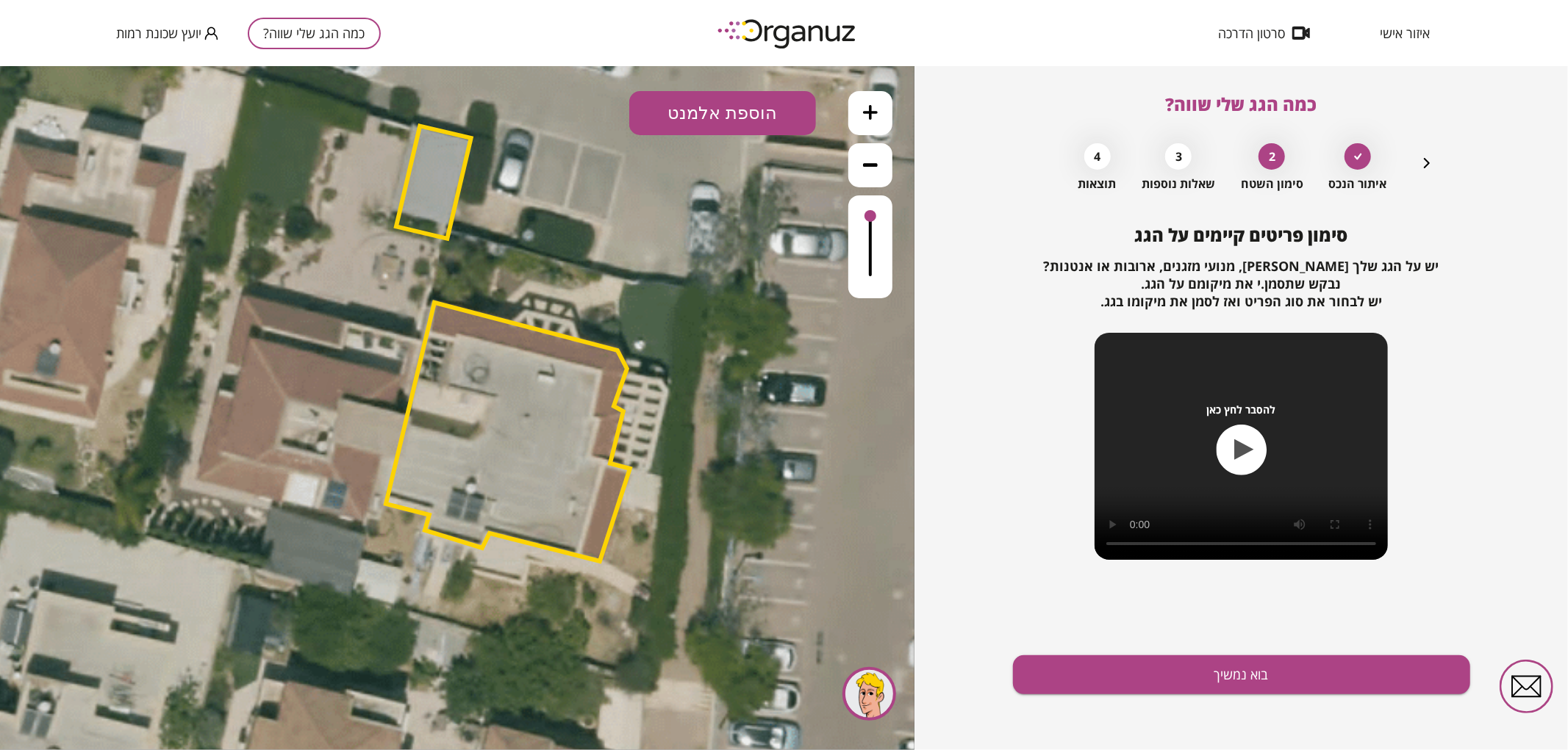
click at [713, 103] on button "הוספת אלמנט" at bounding box center [723, 112] width 187 height 44
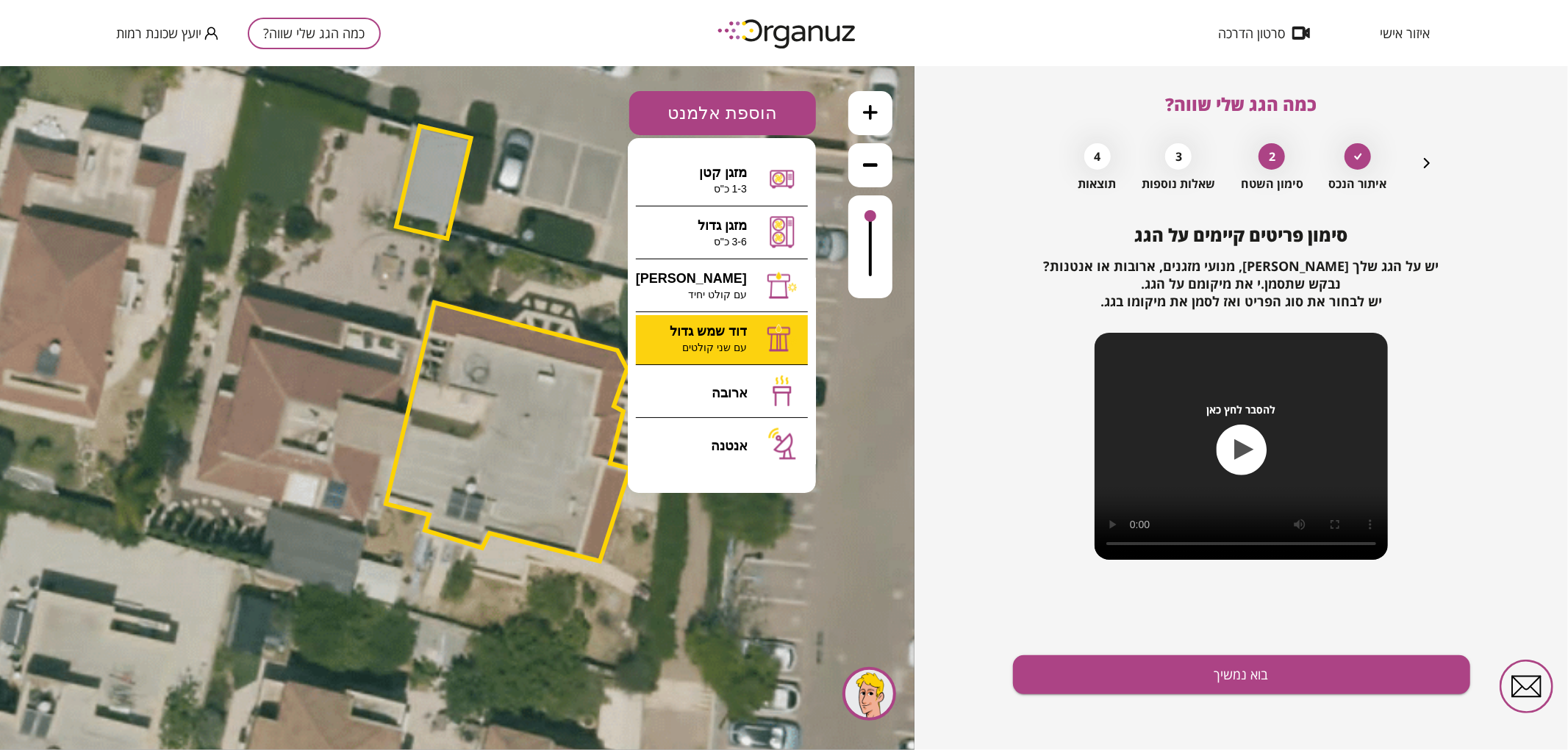
click at [731, 333] on div ".st0 { fill: #FFFFFF; } א" at bounding box center [457, 407] width 915 height 684
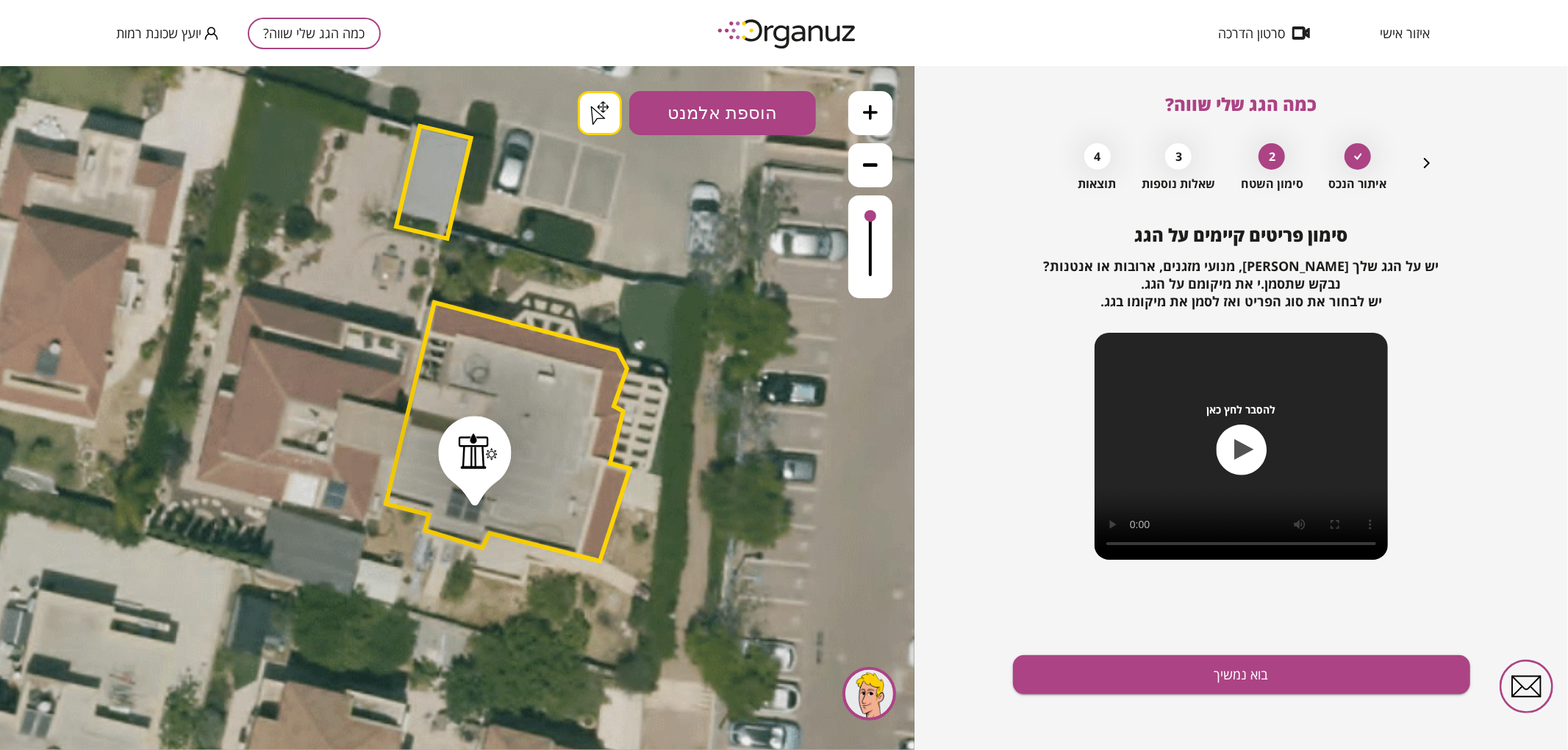
click at [1116, 657] on button "בוא נמשיך" at bounding box center [1241, 675] width 457 height 39
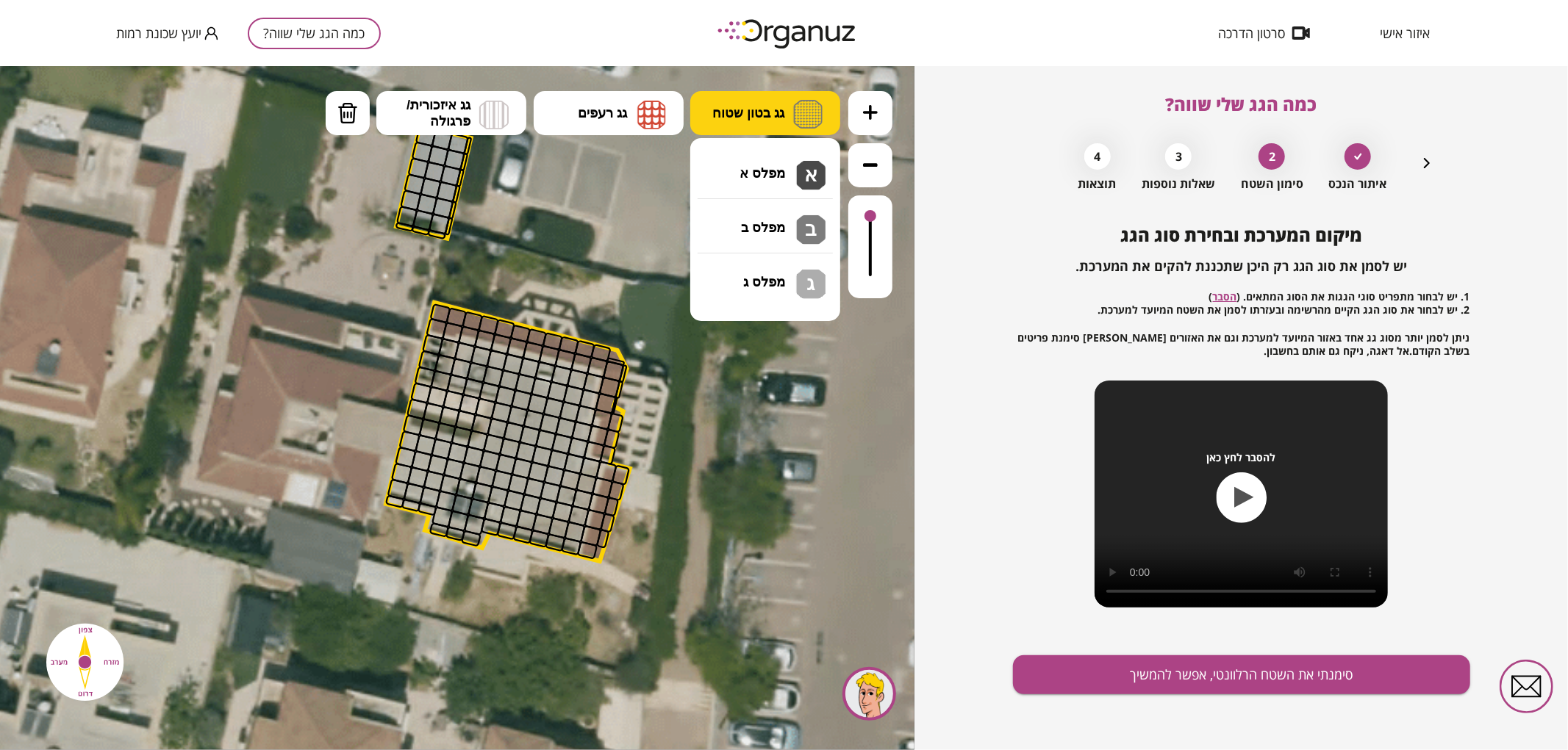
click at [743, 115] on span "גג בטון שטוח" at bounding box center [748, 112] width 72 height 16
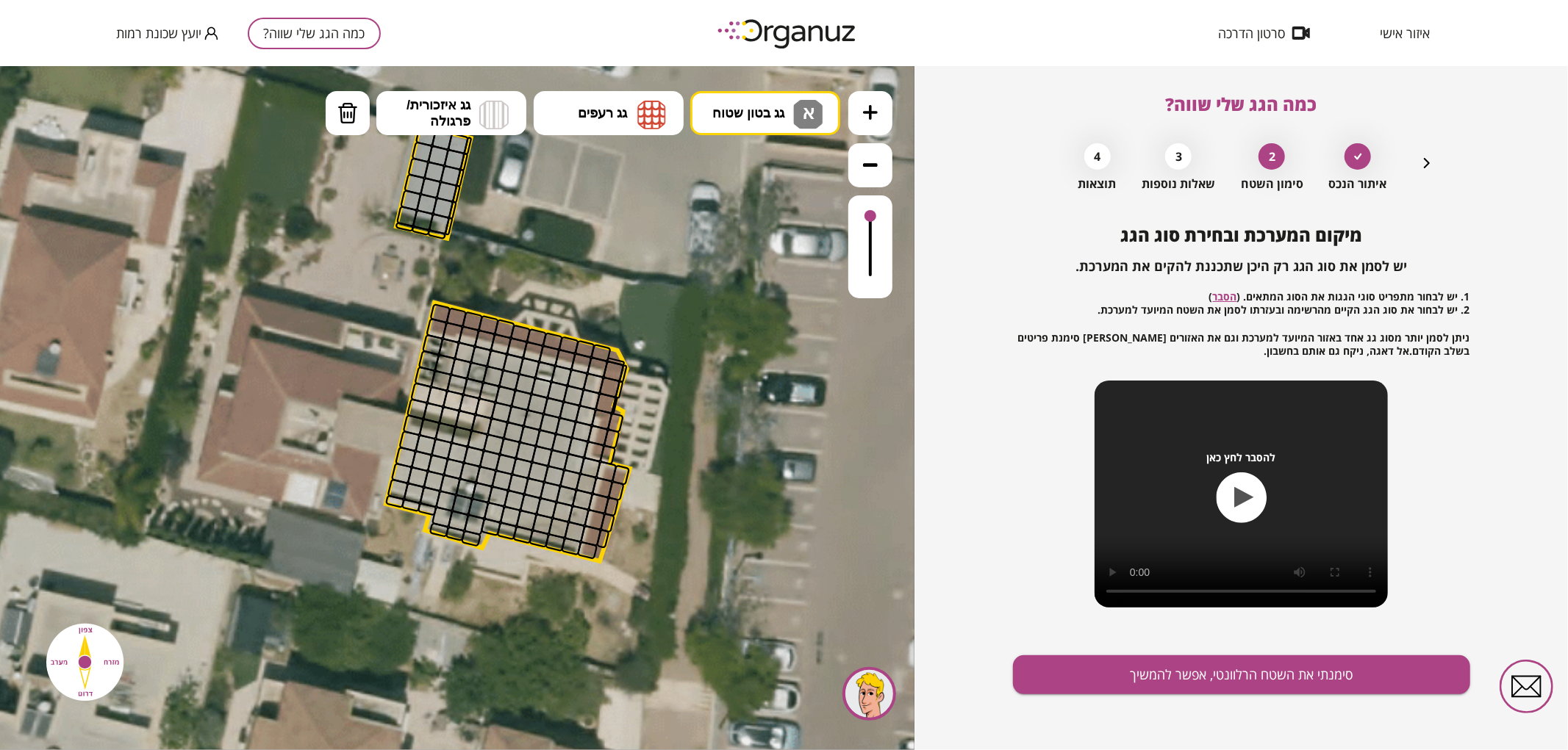
click at [753, 189] on div ".st0 { fill: #FFFFFF; } .st0 { fill: #FFFFFF; }" at bounding box center [457, 407] width 915 height 684
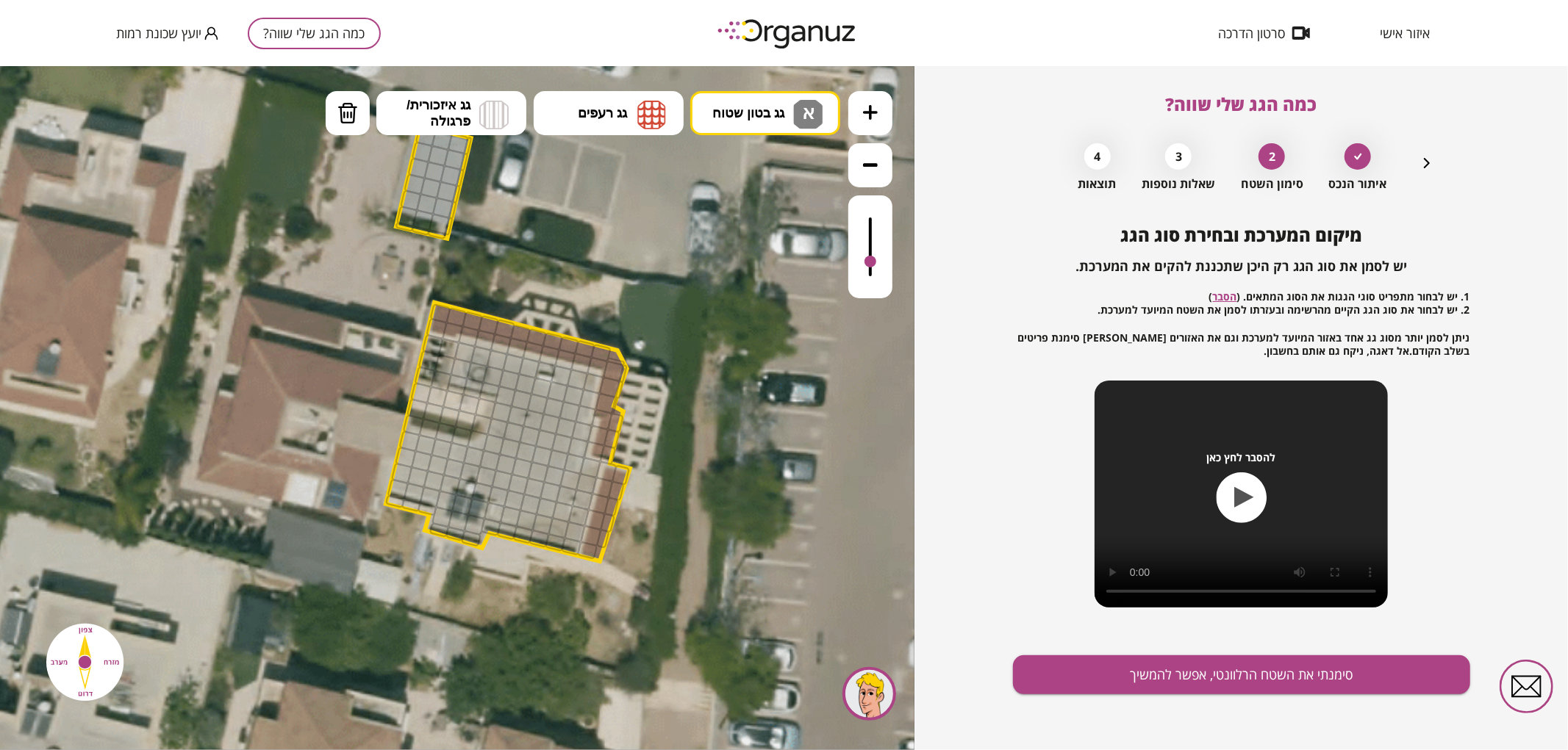
drag, startPoint x: 872, startPoint y: 220, endPoint x: 860, endPoint y: 262, distance: 43.7
click at [860, 262] on div at bounding box center [871, 246] width 44 height 103
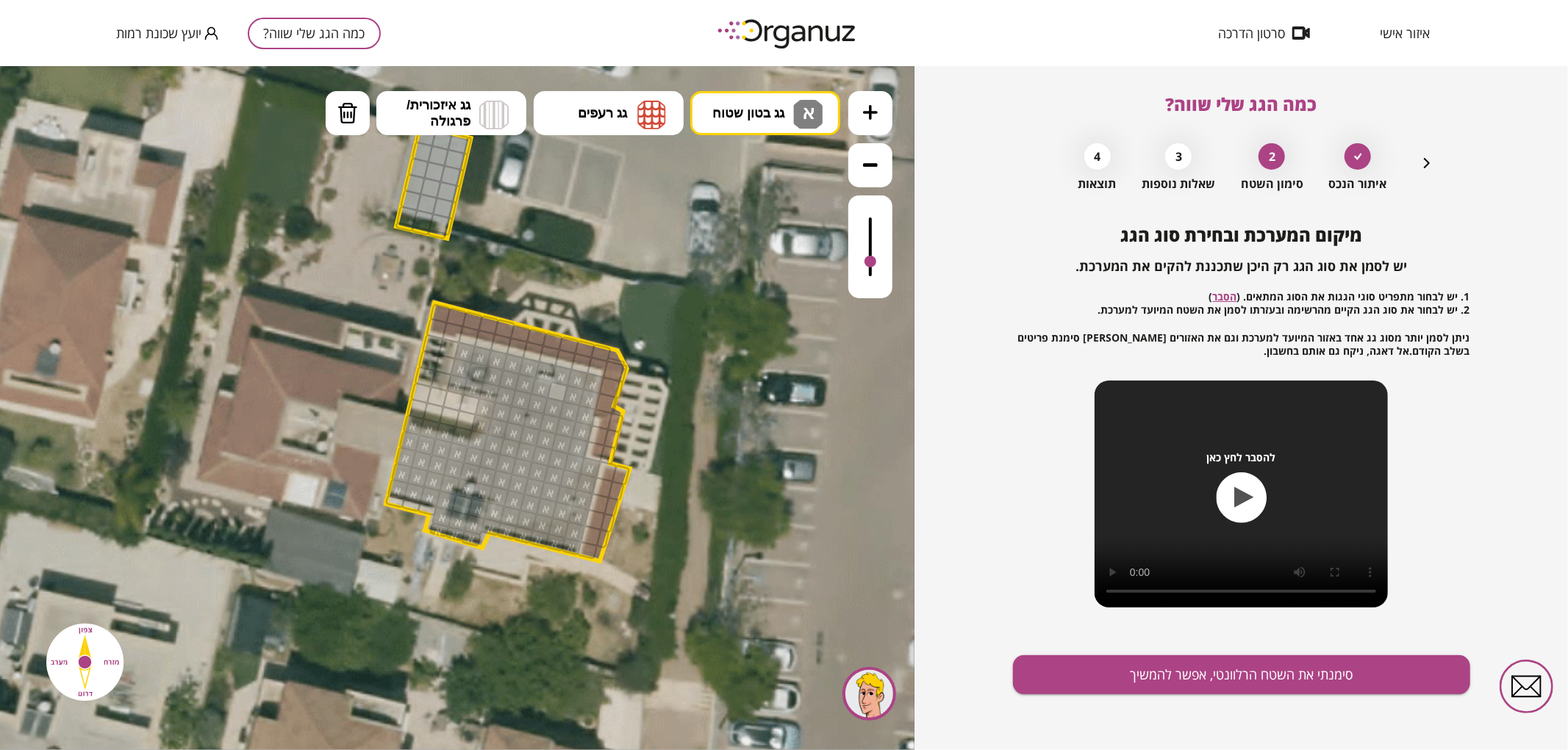
drag, startPoint x: 415, startPoint y: 423, endPoint x: 619, endPoint y: 370, distance: 210.8
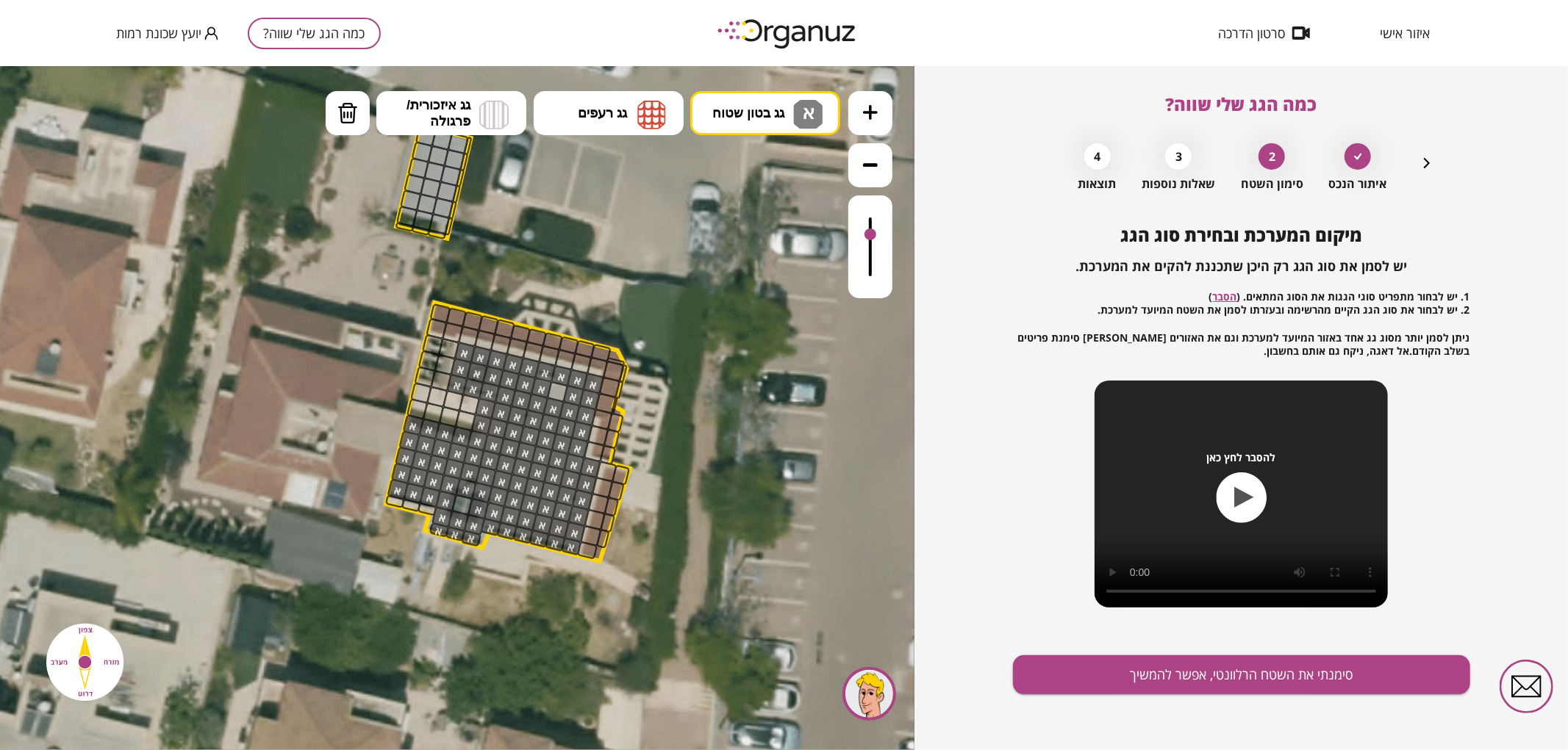
click at [861, 235] on div at bounding box center [871, 246] width 44 height 103
click at [782, 120] on span "גג בטון שטוח" at bounding box center [748, 112] width 72 height 16
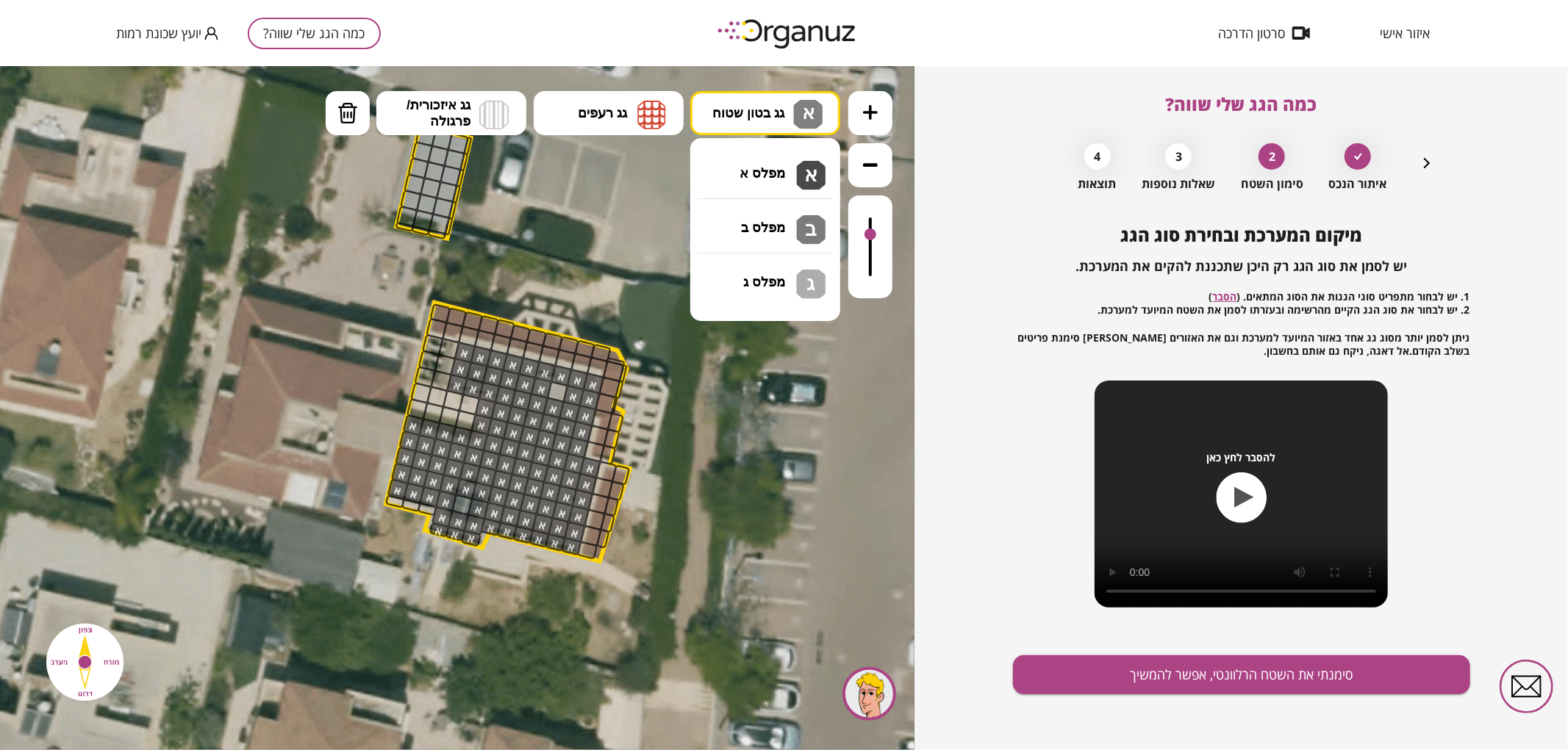
drag, startPoint x: 785, startPoint y: 163, endPoint x: 735, endPoint y: 257, distance: 106.5
click at [785, 164] on div ".st0 { fill: #FFFFFF; } .st0 { fill: #FFFFFF; }" at bounding box center [457, 407] width 915 height 684
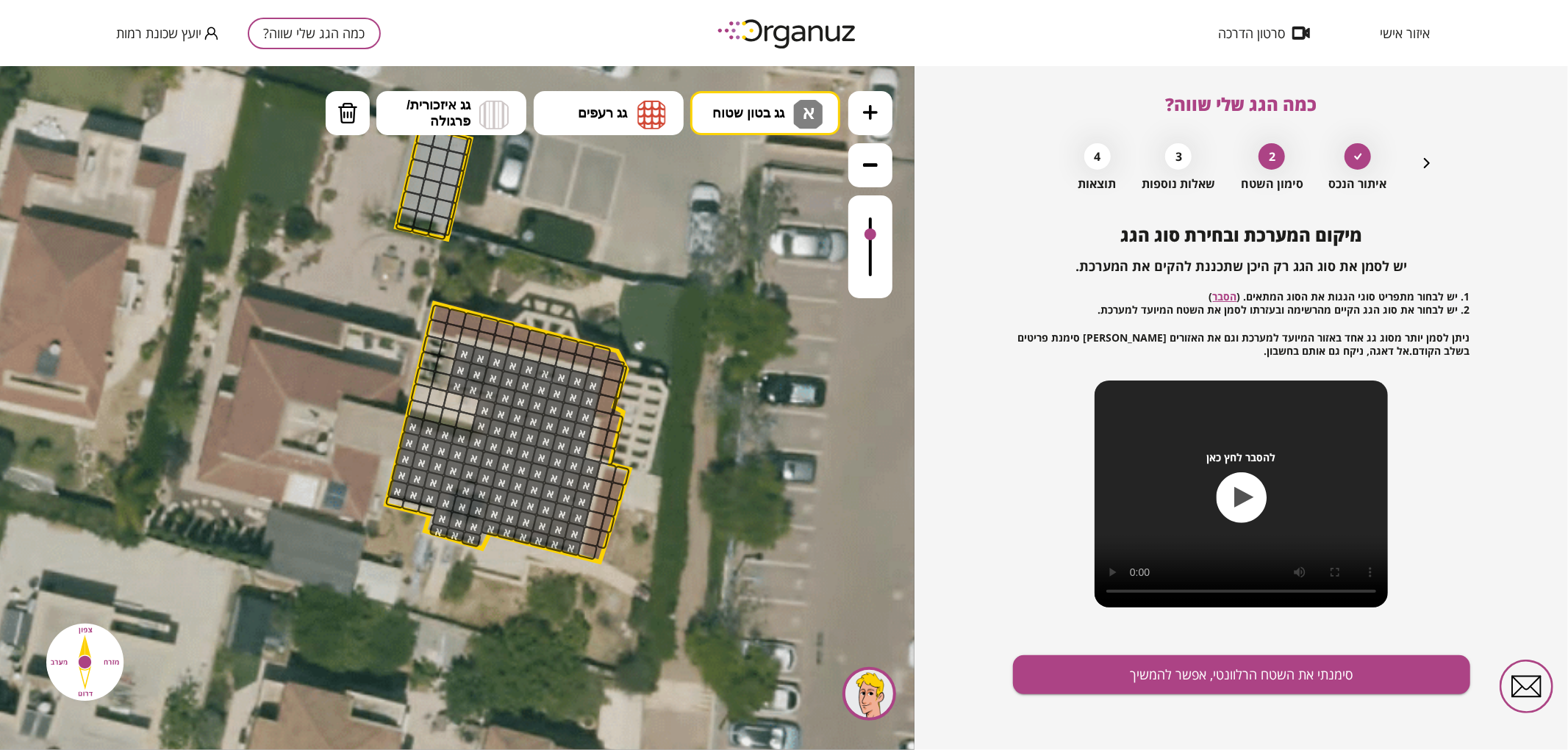
drag, startPoint x: 560, startPoint y: 387, endPoint x: 466, endPoint y: 507, distance: 152.4
click at [1142, 671] on button "סימנתי את השטח הרלוונטי, אפשר להמשיך" at bounding box center [1241, 675] width 457 height 39
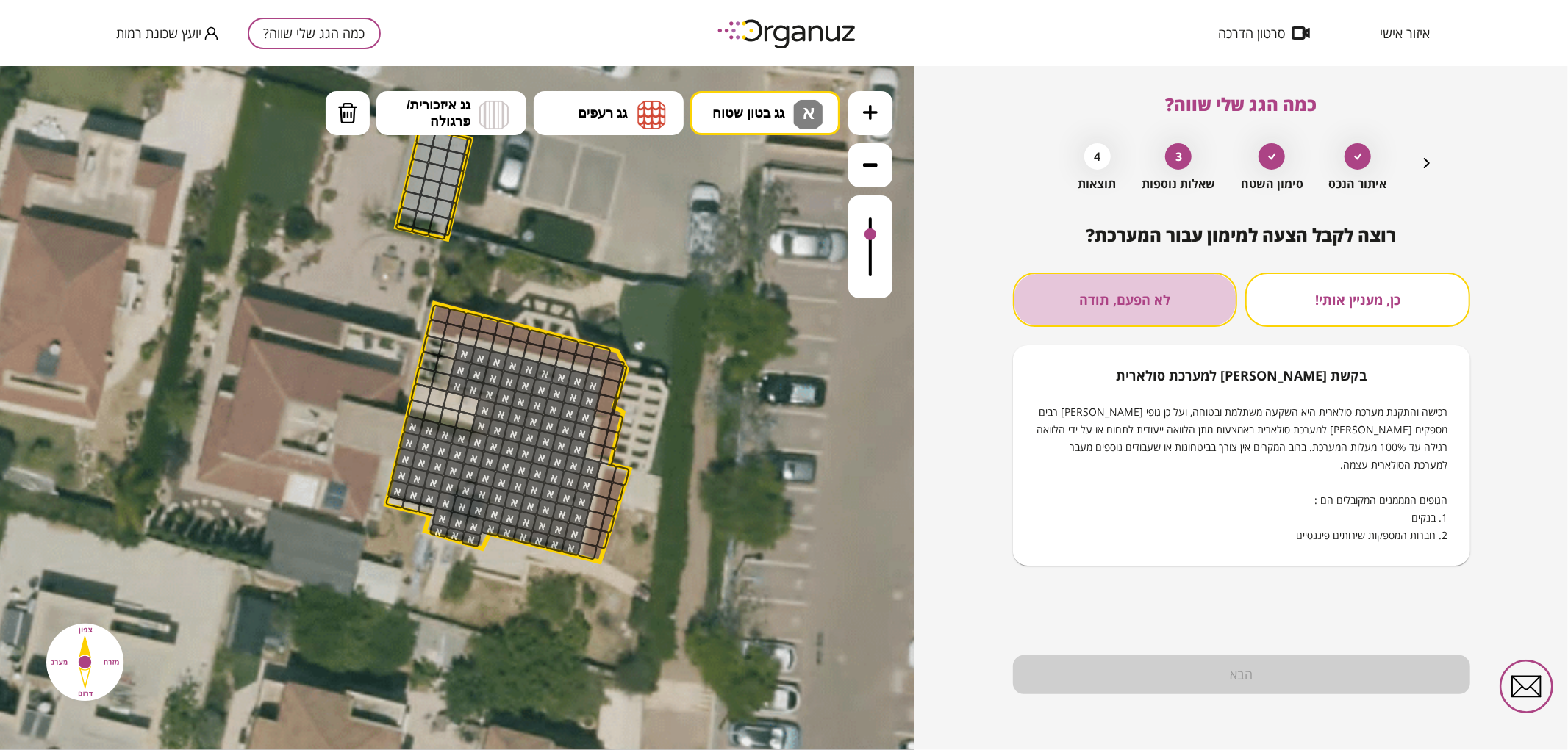
click at [1127, 310] on button "לא הפעם, תודה" at bounding box center [1125, 299] width 225 height 54
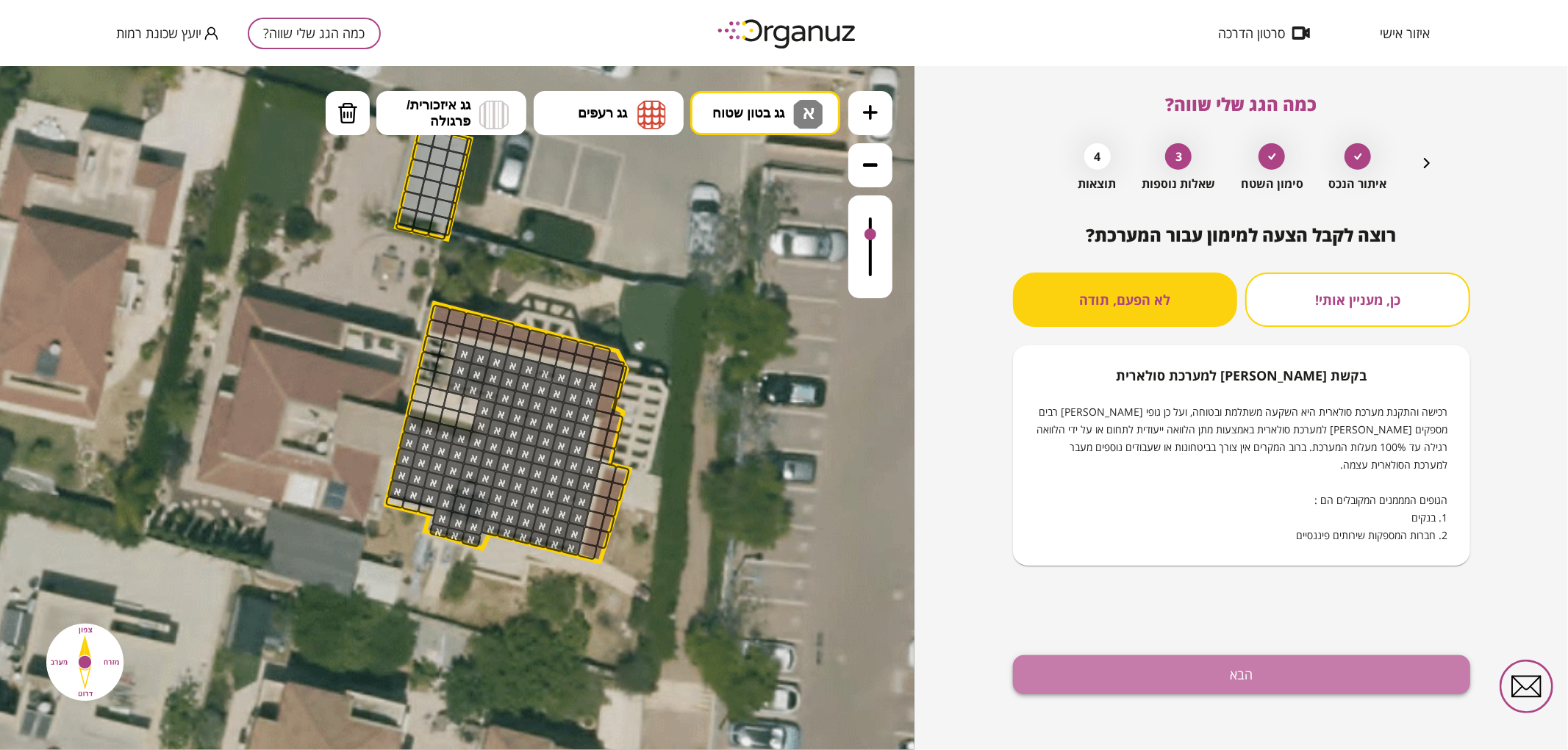
click at [1130, 686] on button "הבא" at bounding box center [1241, 675] width 457 height 39
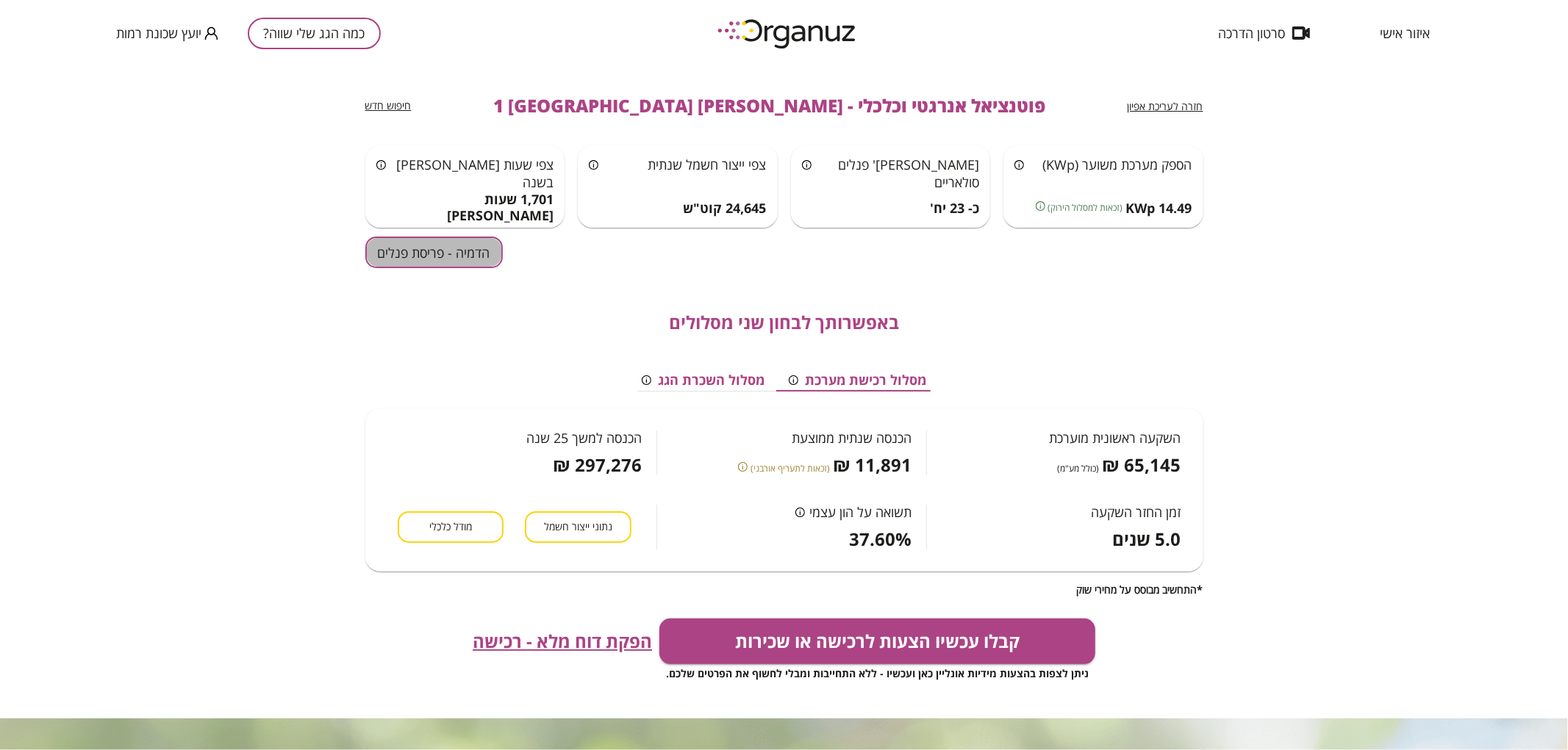
click at [479, 244] on button "הדמיה - פריסת פנלים" at bounding box center [434, 252] width 138 height 31
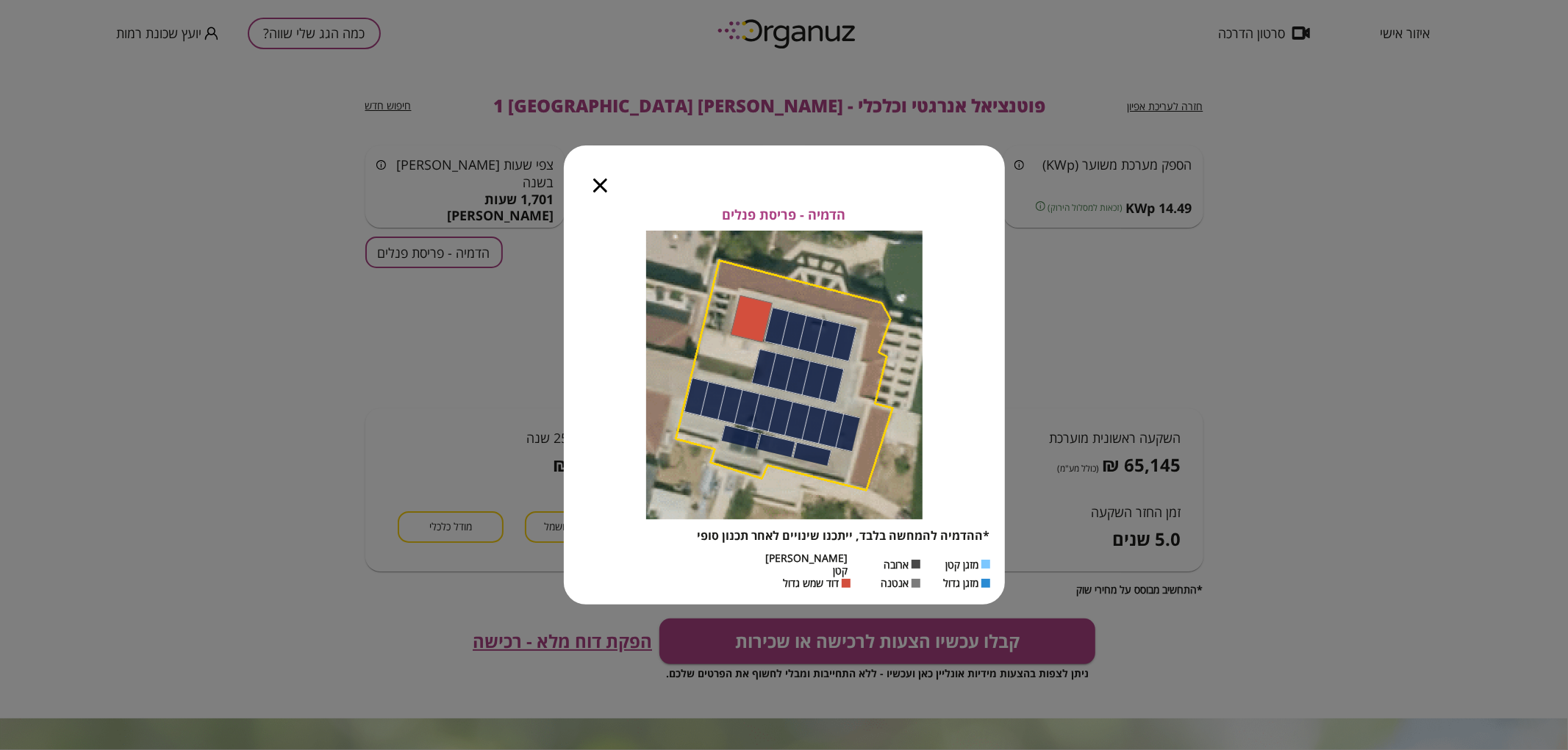
click at [599, 199] on div at bounding box center [599, 176] width 73 height 62
click at [600, 187] on icon "button" at bounding box center [600, 185] width 14 height 14
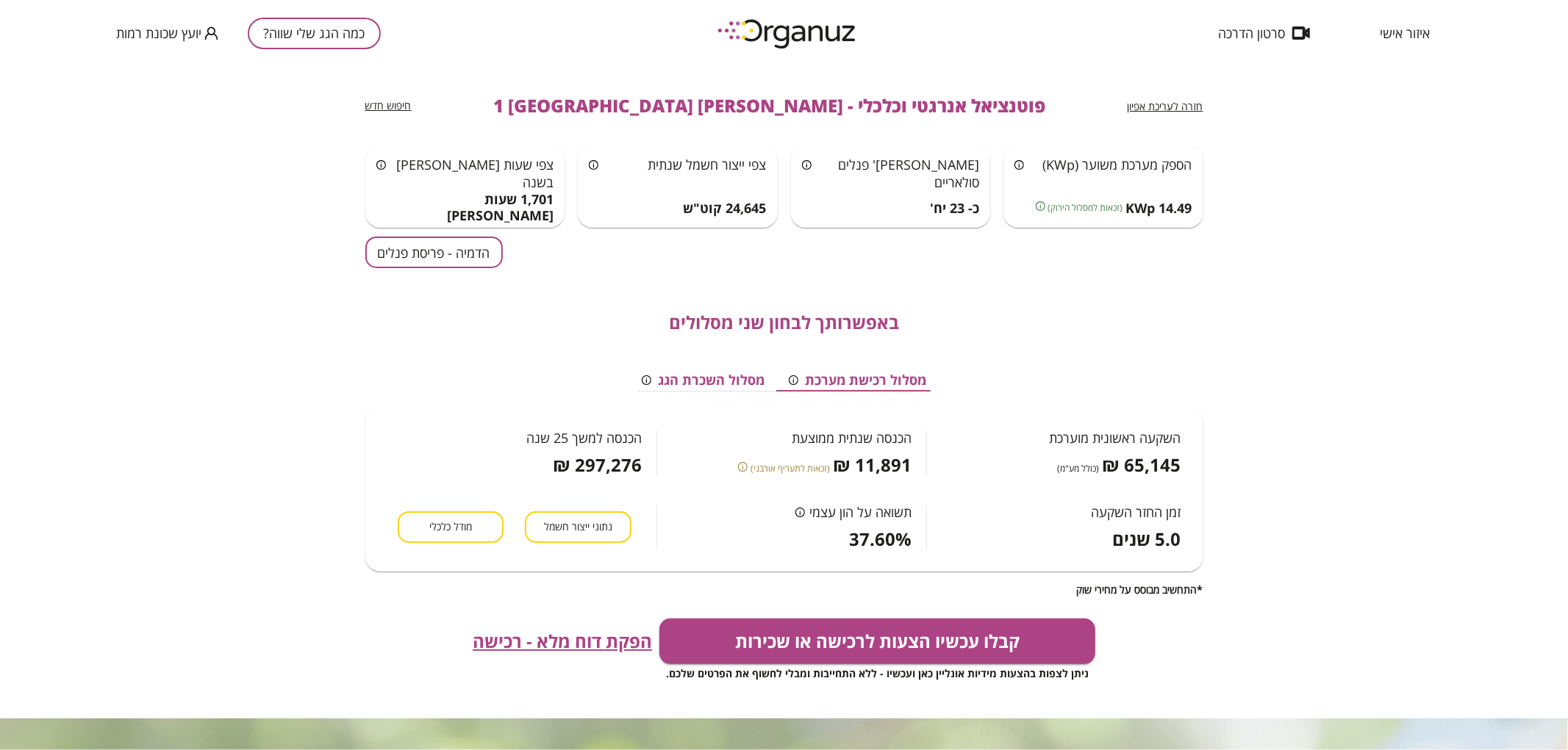
click at [302, 18] on button "כמה הגג שלי שווה?" at bounding box center [315, 33] width 133 height 31
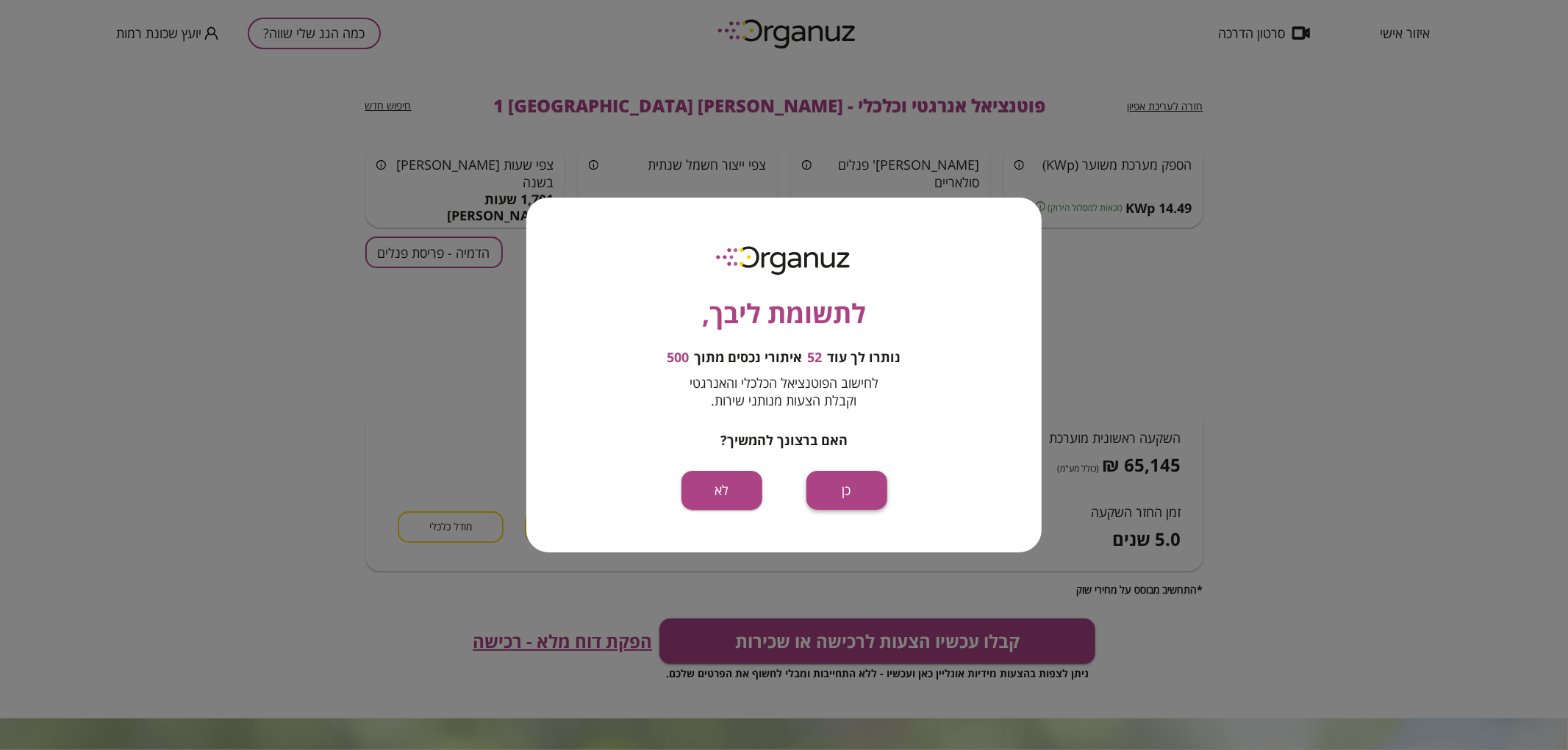
click at [864, 483] on button "כן" at bounding box center [847, 491] width 81 height 39
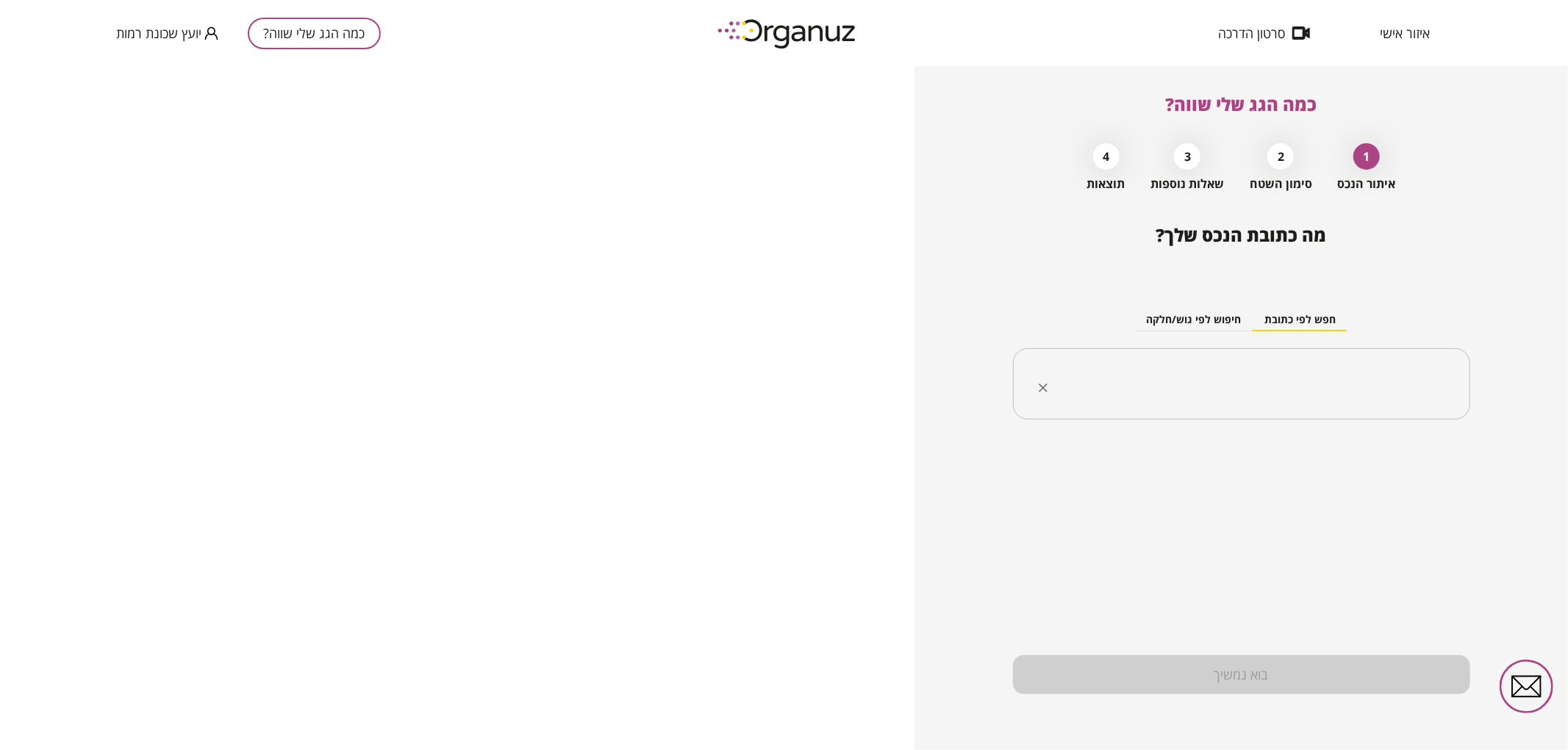
click at [1158, 393] on input "text" at bounding box center [1247, 384] width 411 height 37
click at [1331, 464] on li "האנדרטה 3 באר שבע" at bounding box center [1241, 458] width 419 height 27
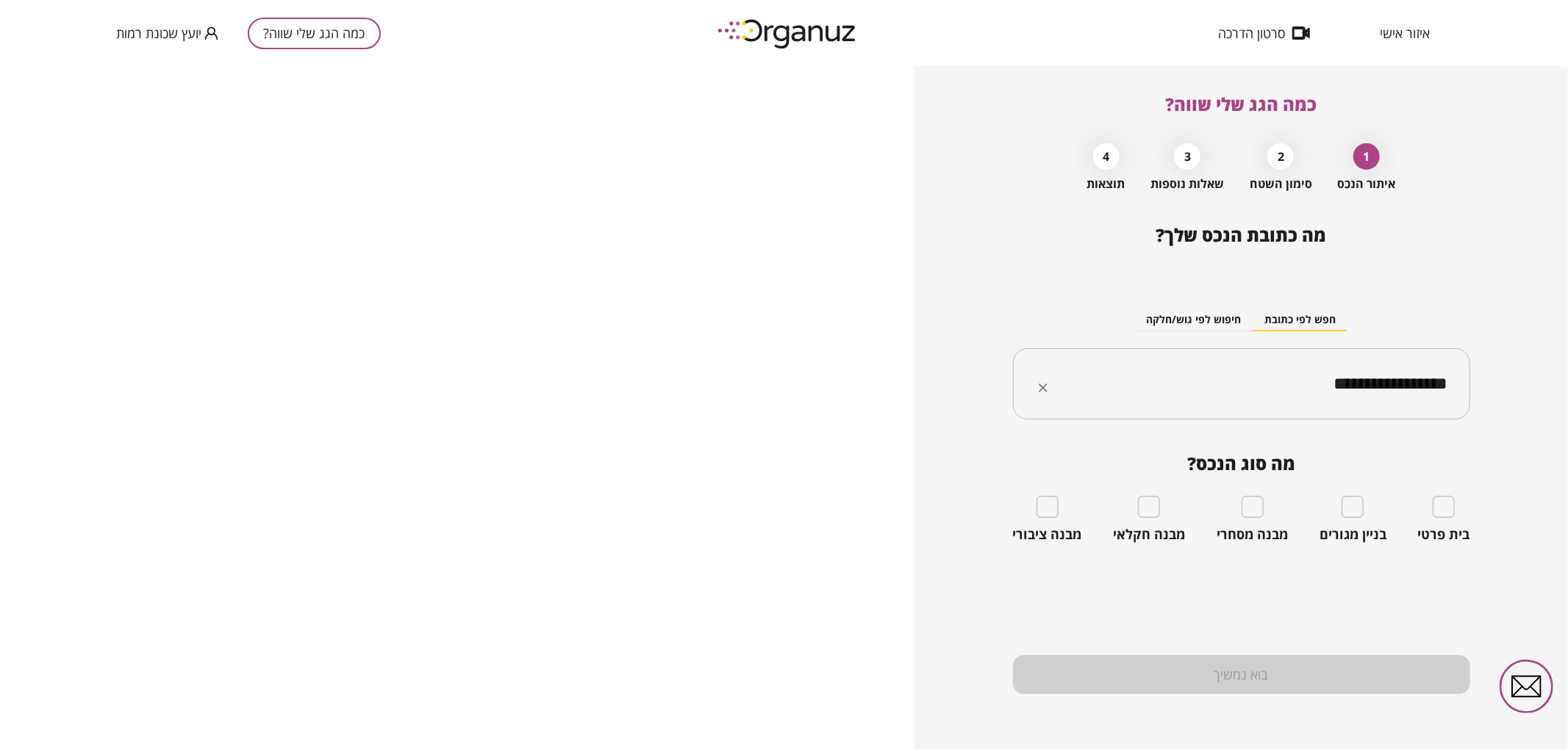
click at [1304, 386] on input "**********" at bounding box center [1247, 384] width 411 height 37
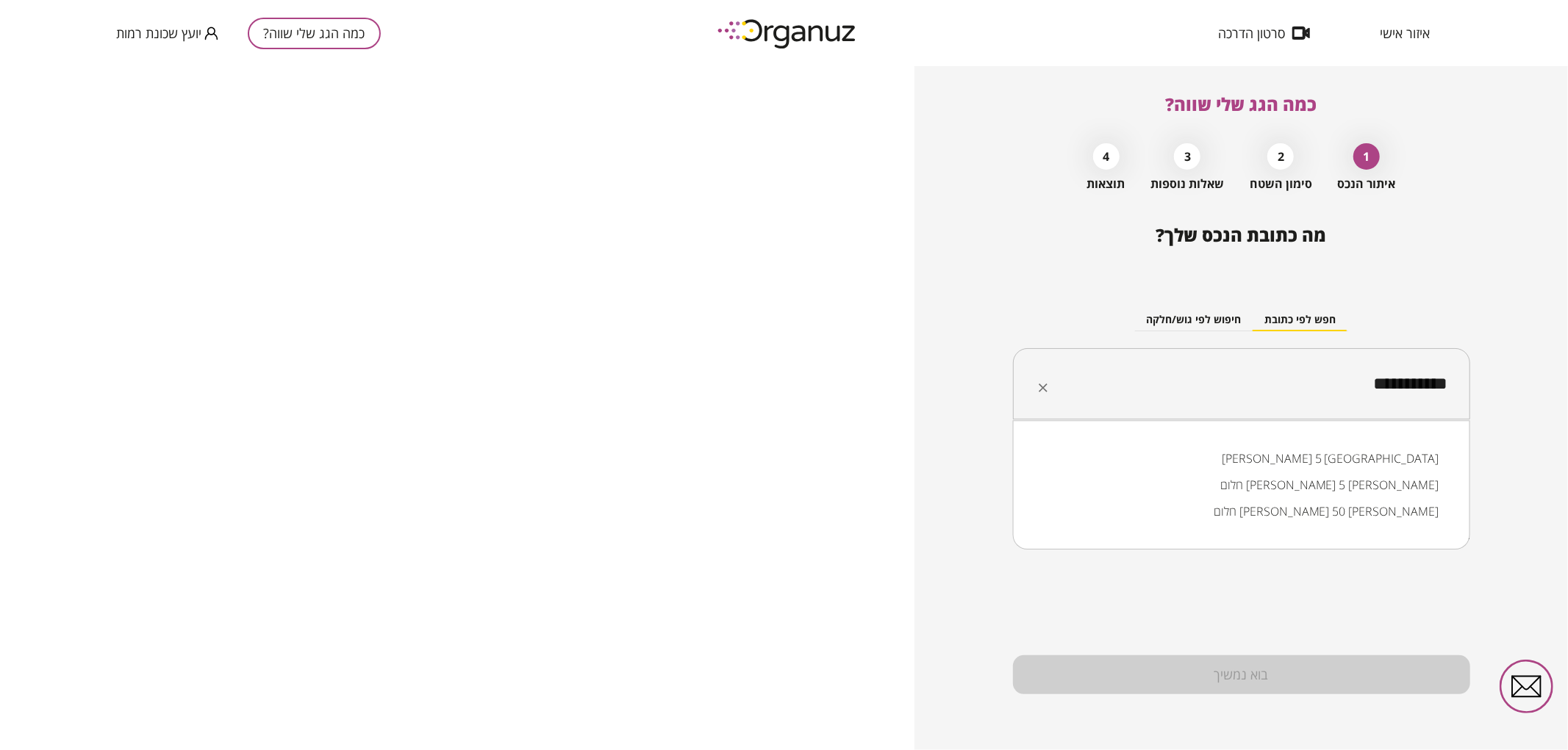
click at [1400, 453] on li "יוסף תקוע 5 באר שבע" at bounding box center [1241, 458] width 419 height 27
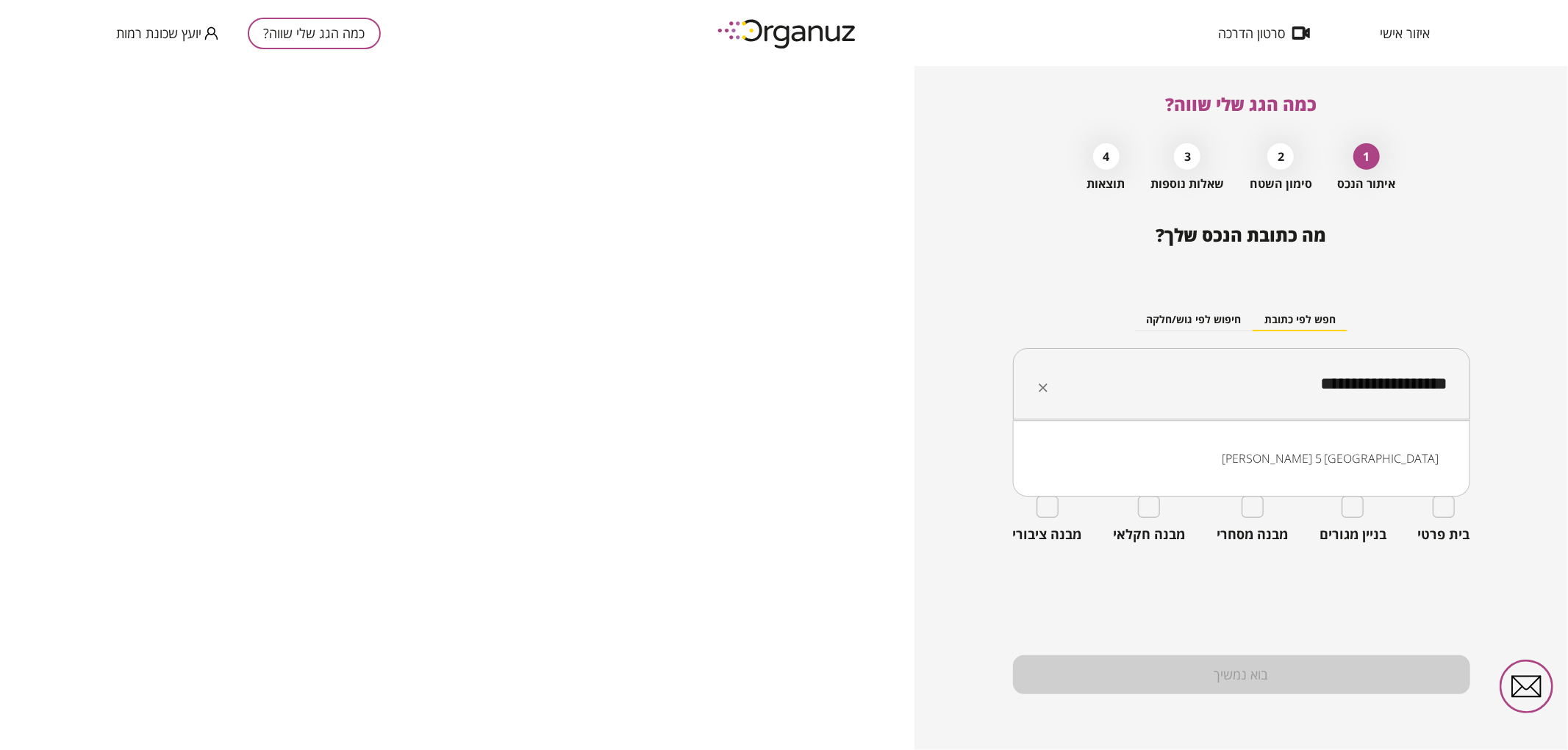
click at [1268, 373] on input "**********" at bounding box center [1247, 384] width 411 height 37
click at [1369, 447] on li "יצחק שתל 22 באר שבע" at bounding box center [1241, 458] width 419 height 27
drag, startPoint x: 1351, startPoint y: 384, endPoint x: 1377, endPoint y: 397, distance: 29.1
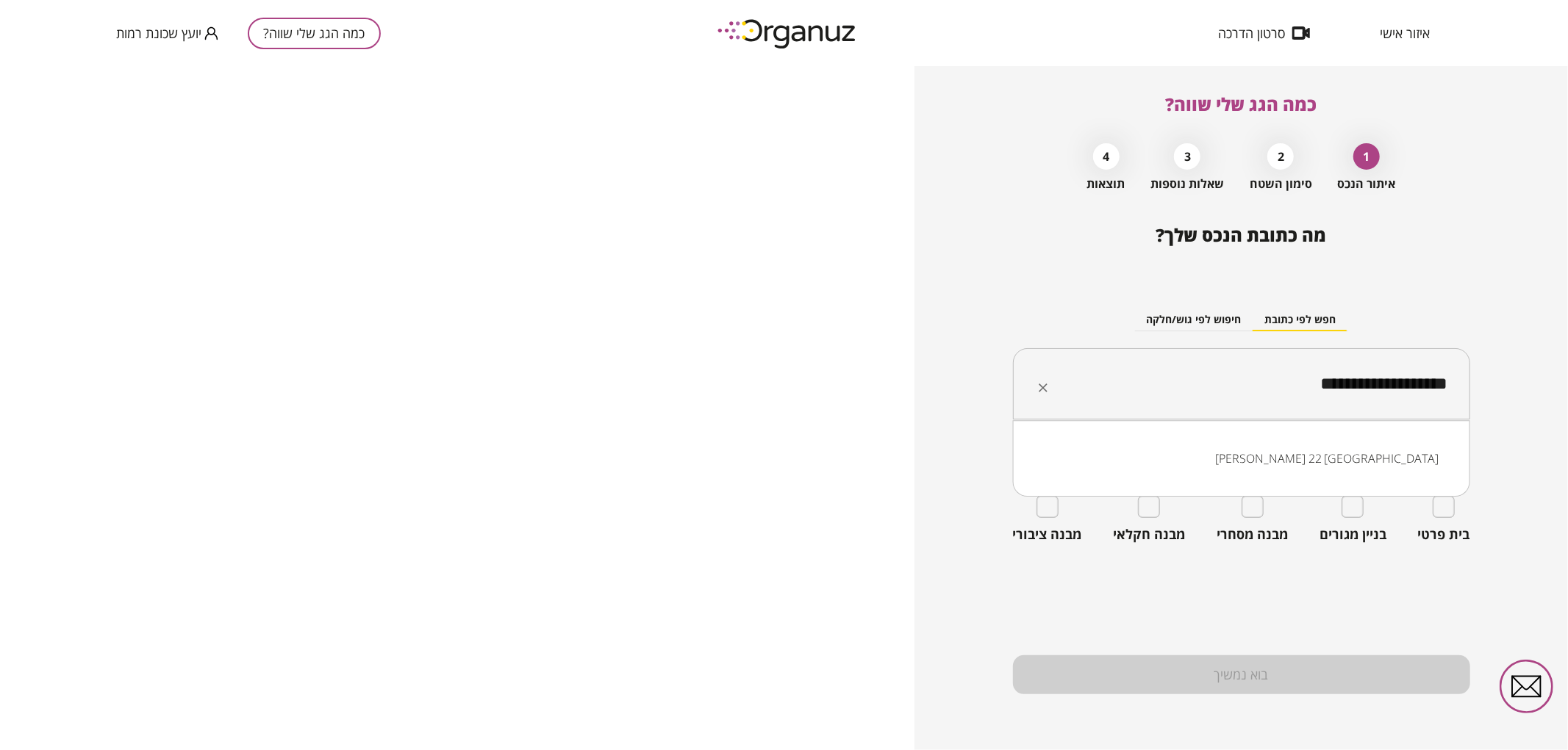
click at [1377, 397] on input "**********" at bounding box center [1247, 384] width 411 height 37
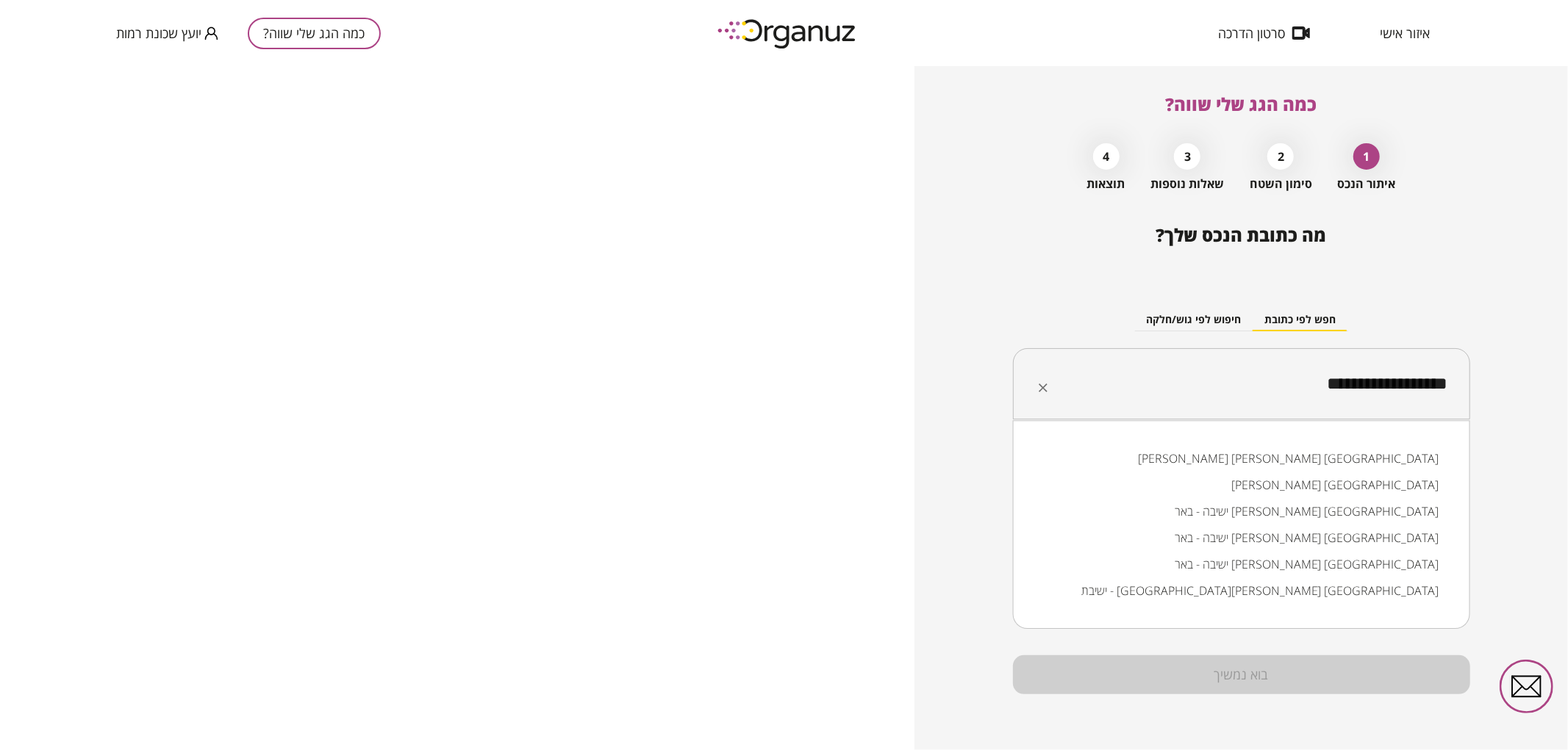
click at [1380, 393] on input "**********" at bounding box center [1247, 384] width 411 height 37
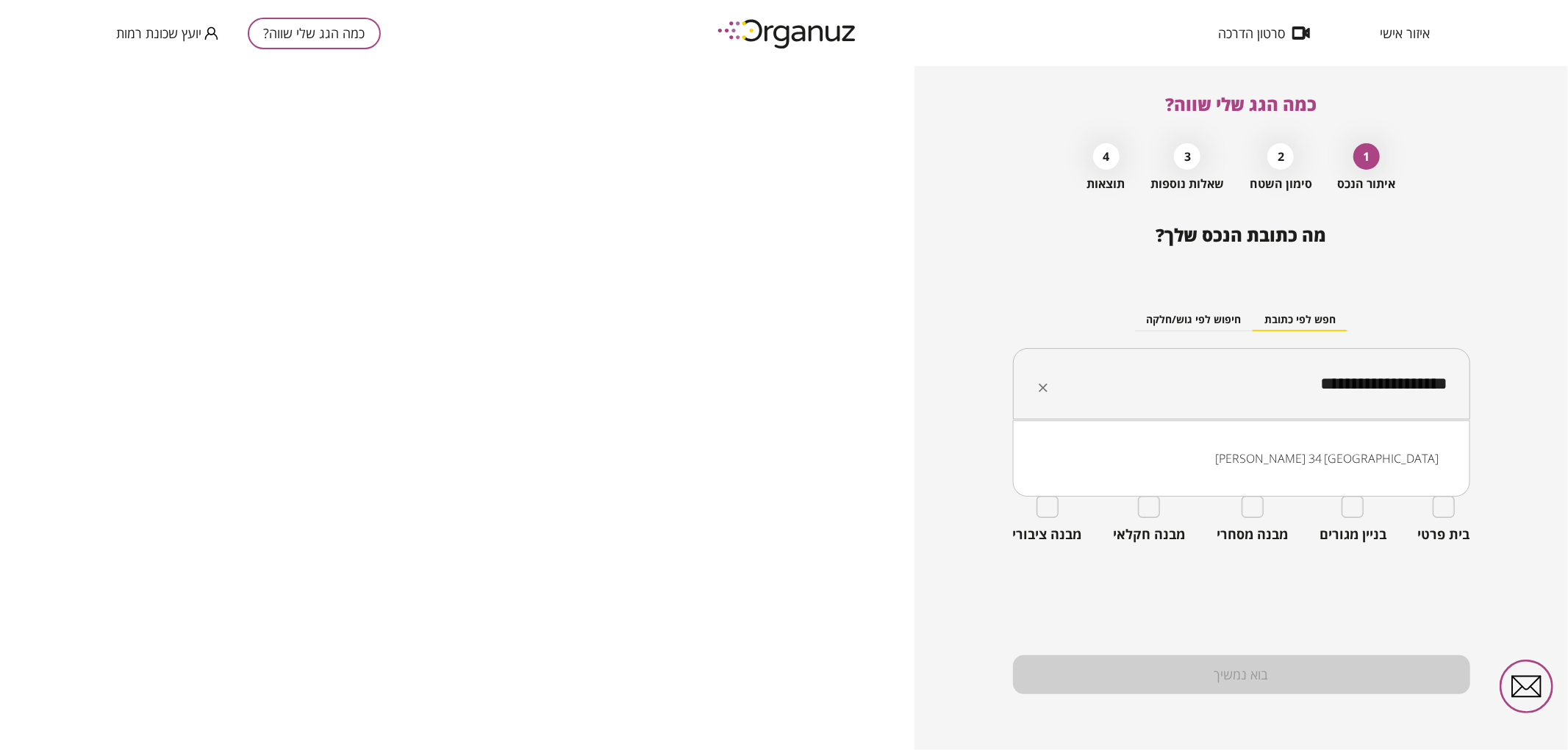
click at [1371, 465] on li "יצחק שתל 34 באר שבע" at bounding box center [1241, 458] width 419 height 27
click at [1207, 391] on input "**********" at bounding box center [1247, 384] width 411 height 37
click at [1357, 481] on li "יצחק מודעי 8 באר שבע" at bounding box center [1241, 484] width 419 height 27
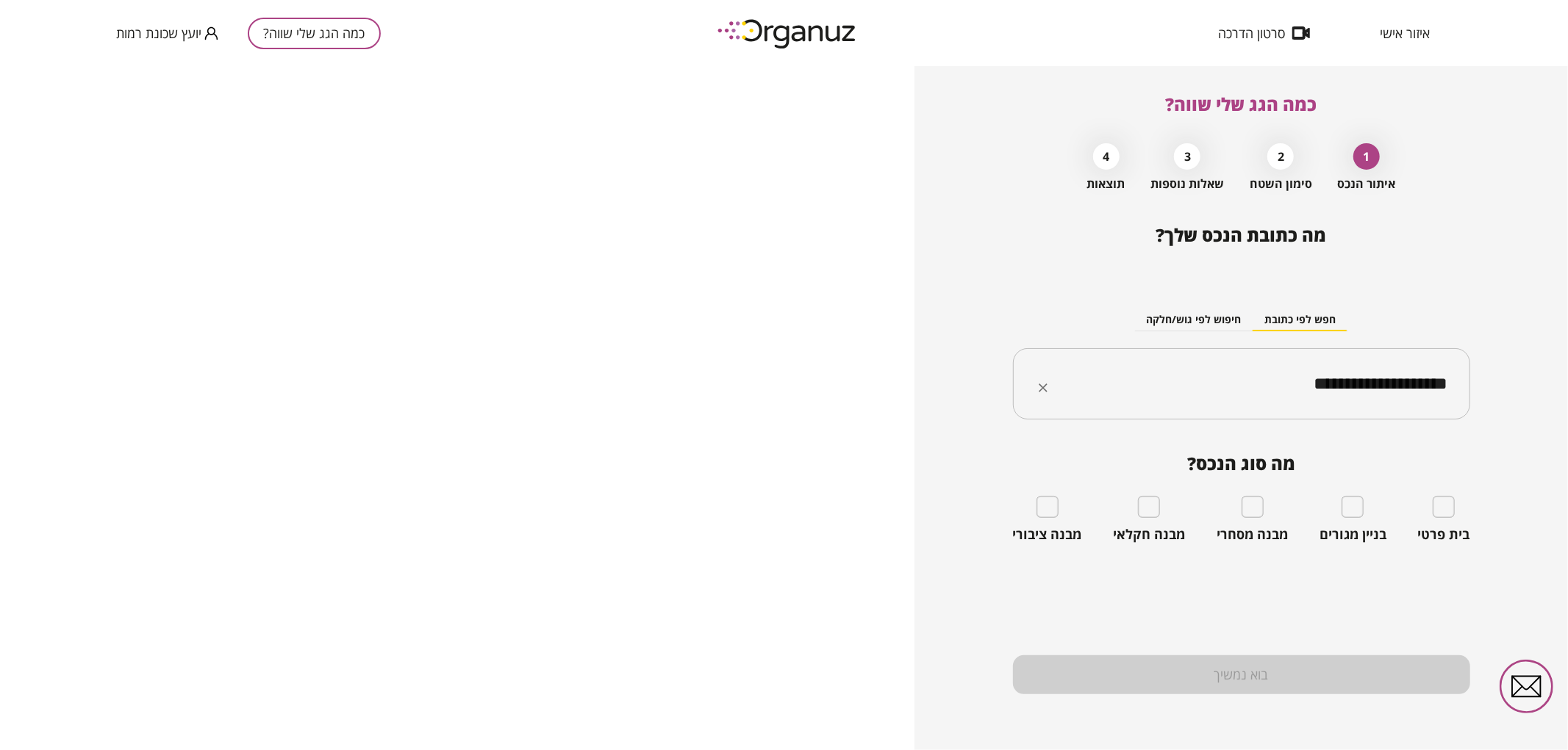
type input "**********"
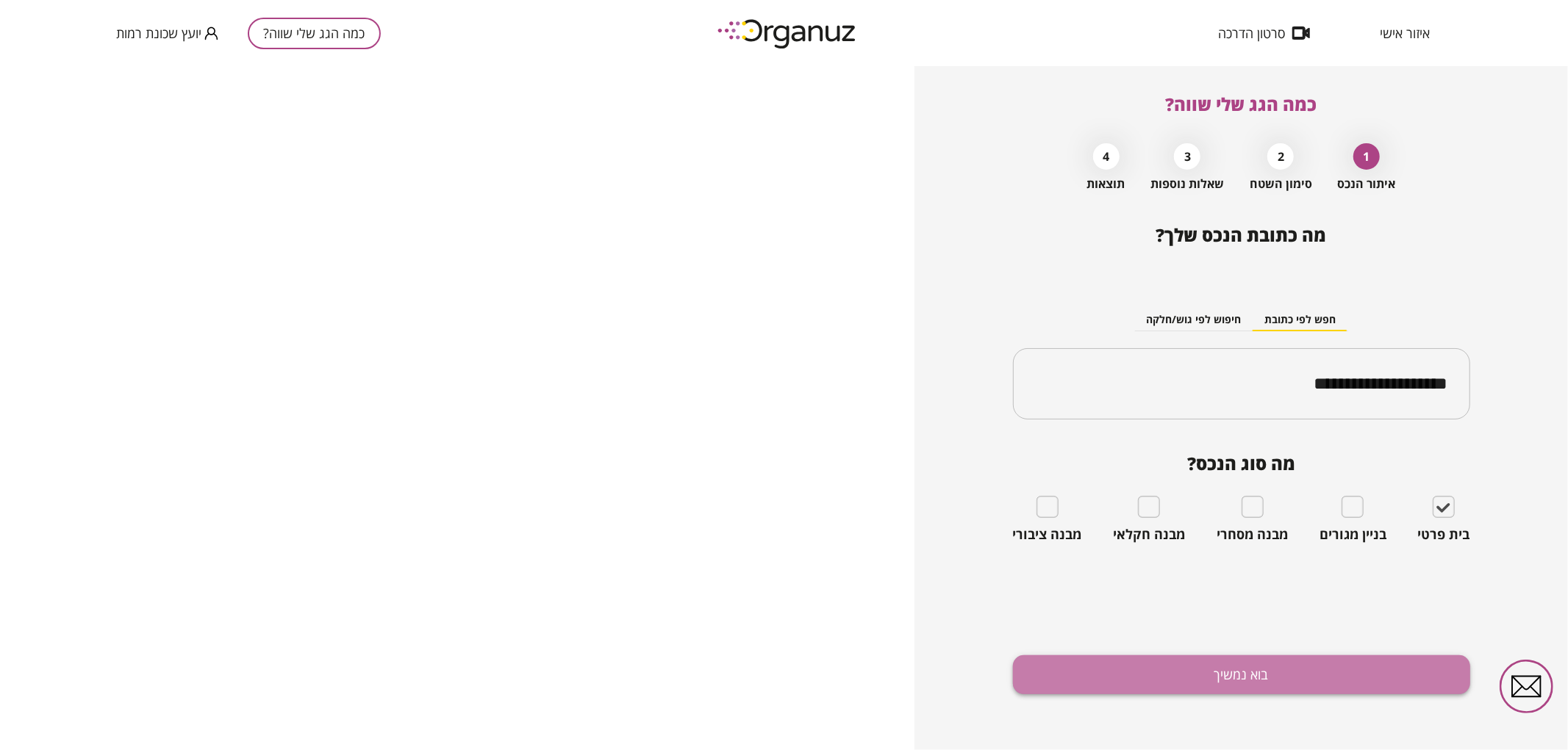
click at [1289, 670] on button "בוא נמשיך" at bounding box center [1241, 675] width 457 height 39
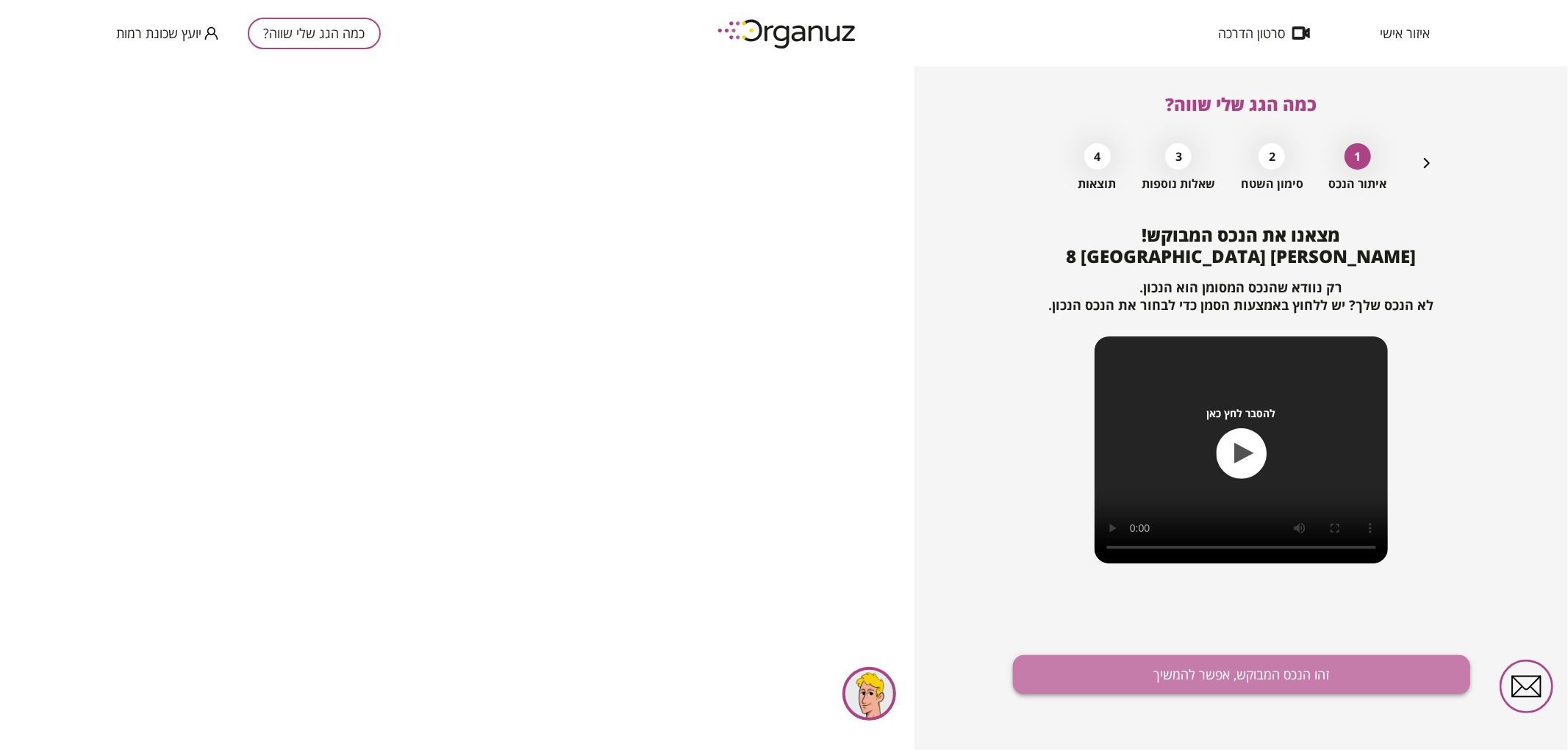
click at [1188, 676] on button "זהו הנכס המבוקש, אפשר להמשיך" at bounding box center [1241, 675] width 457 height 39
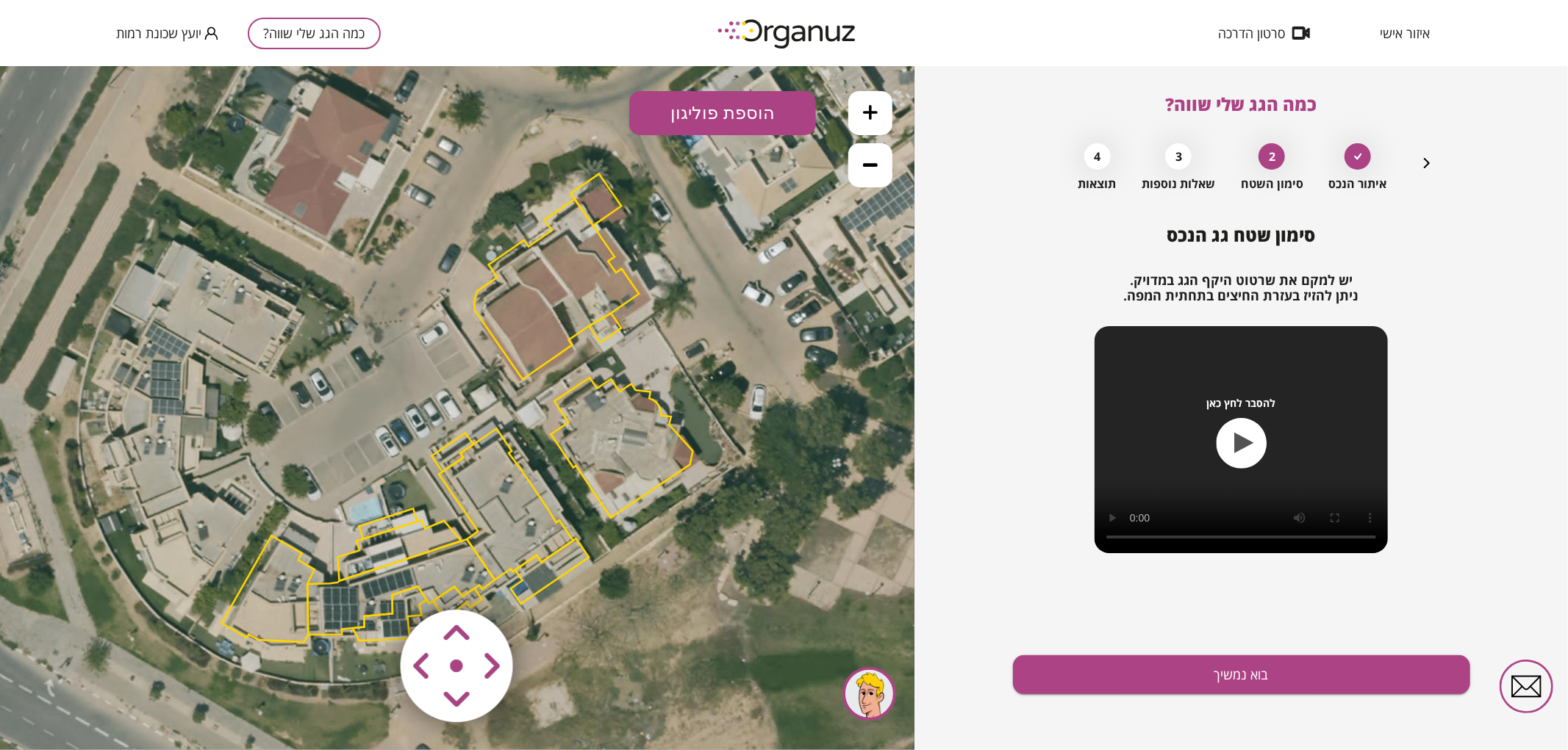
click at [886, 119] on button at bounding box center [871, 112] width 44 height 44
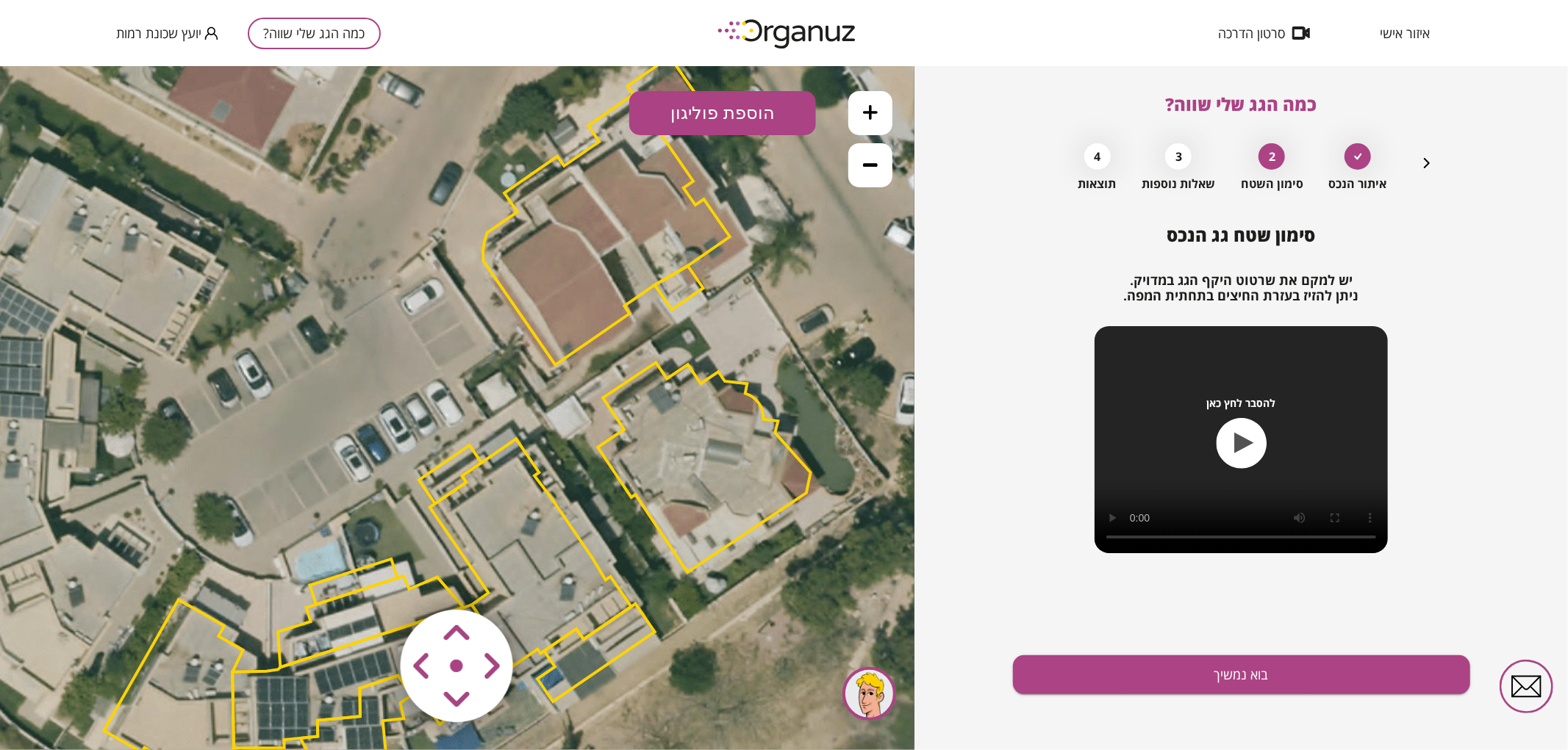
click at [886, 119] on button at bounding box center [871, 112] width 44 height 44
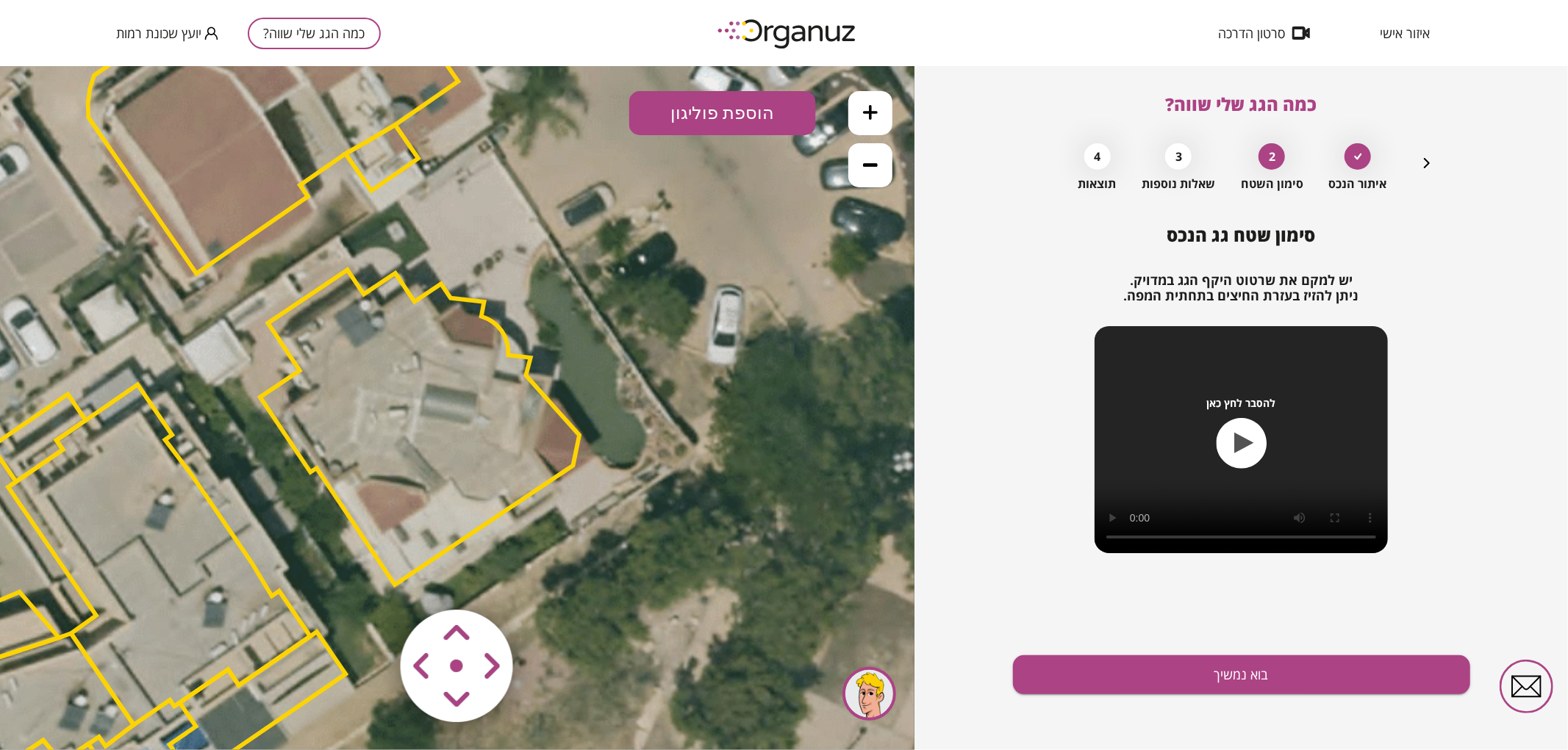
drag, startPoint x: 577, startPoint y: 255, endPoint x: 398, endPoint y: 320, distance: 190.4
click at [434, 230] on icon at bounding box center [49, 338] width 3275 height 3274
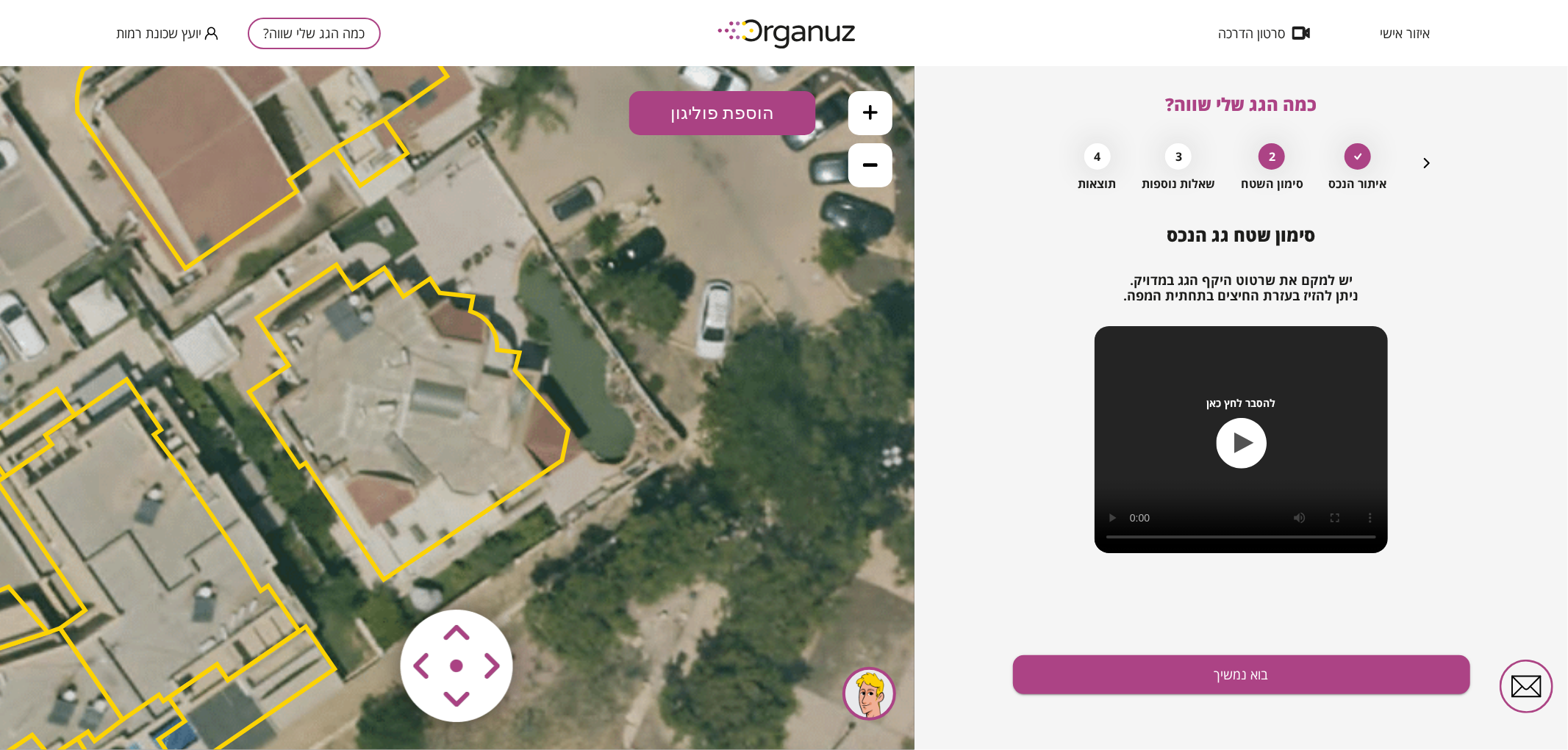
click at [377, 363] on polygon at bounding box center [409, 422] width 319 height 315
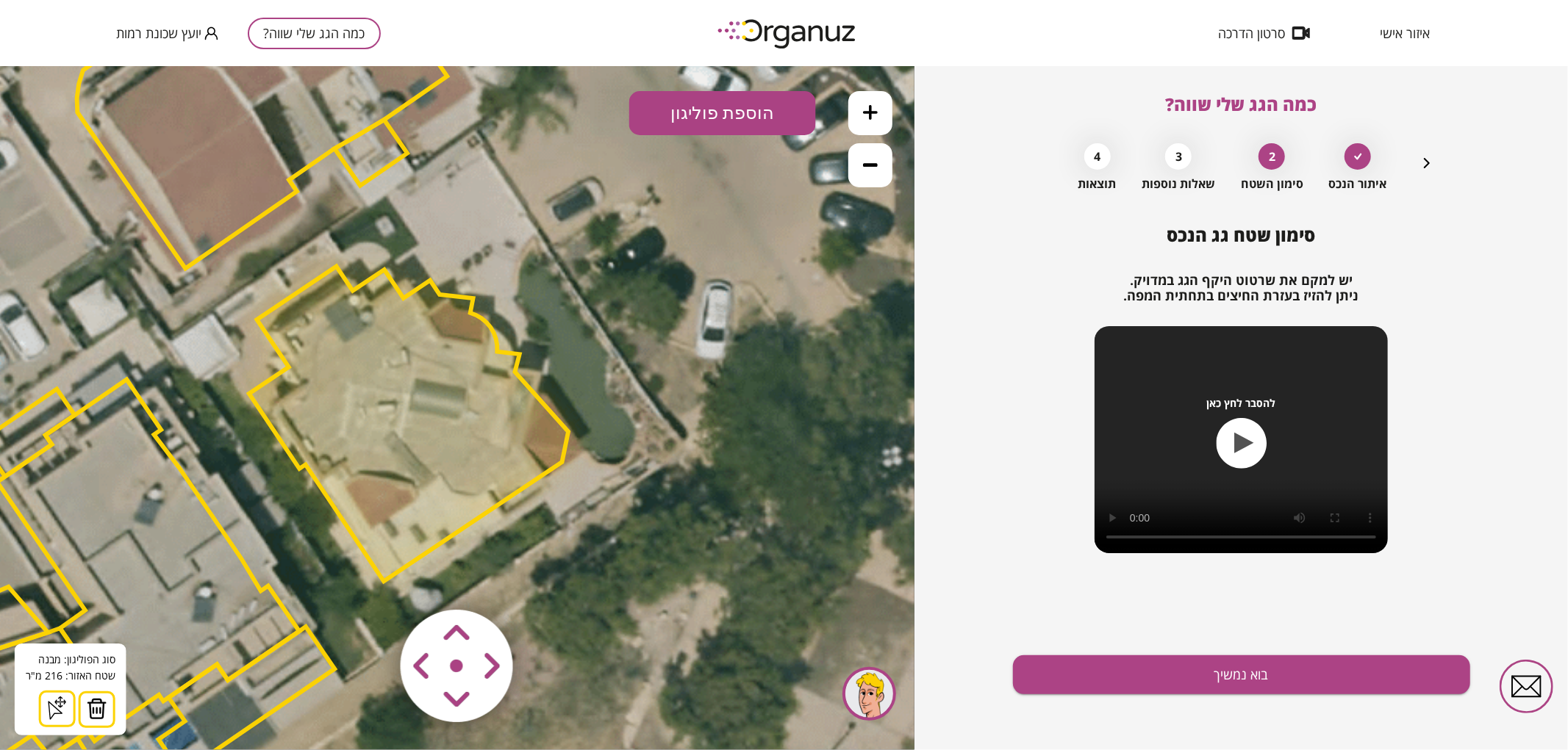
click at [370, 579] on area at bounding box center [370, 579] width 0 height 0
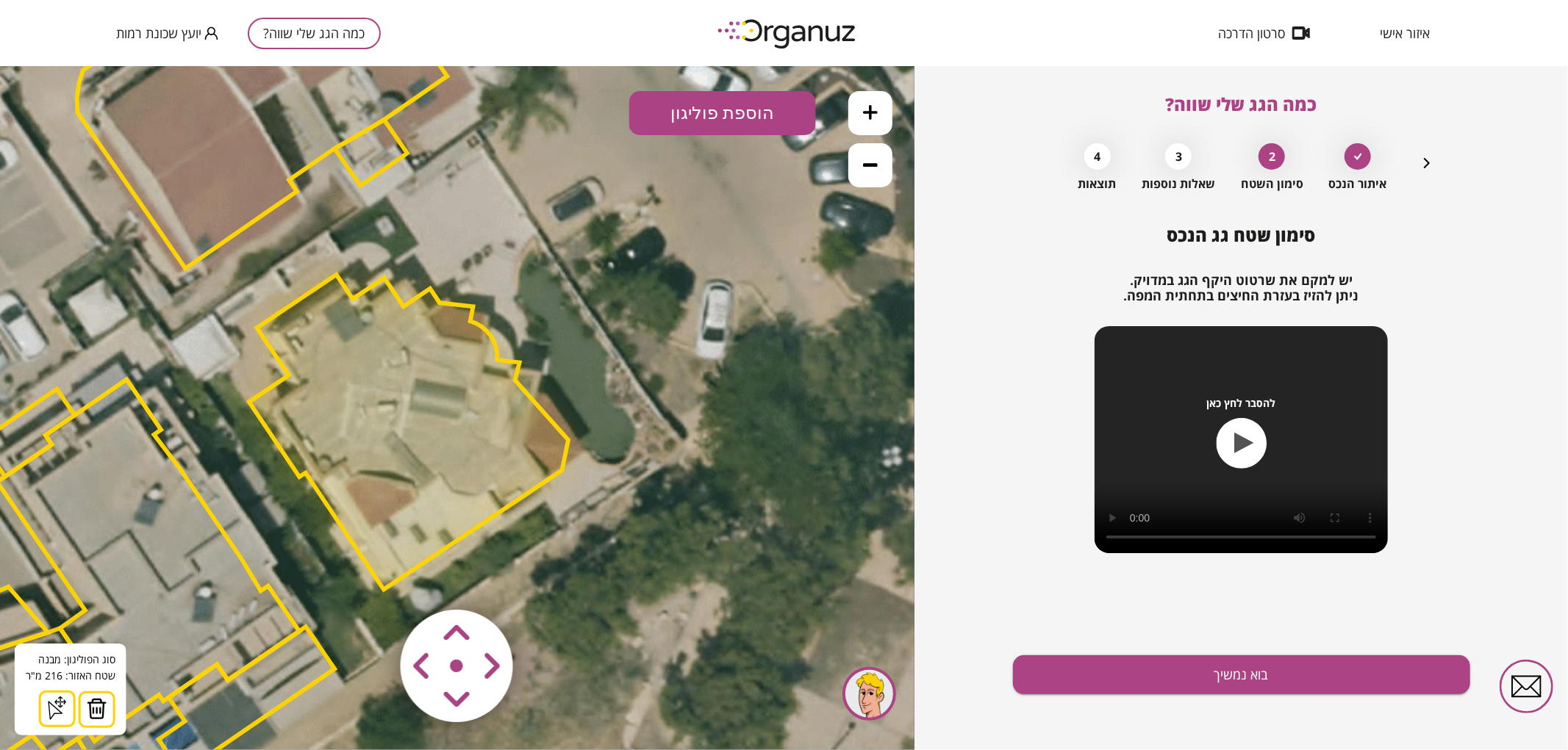
click at [370, 579] on area at bounding box center [370, 579] width 0 height 0
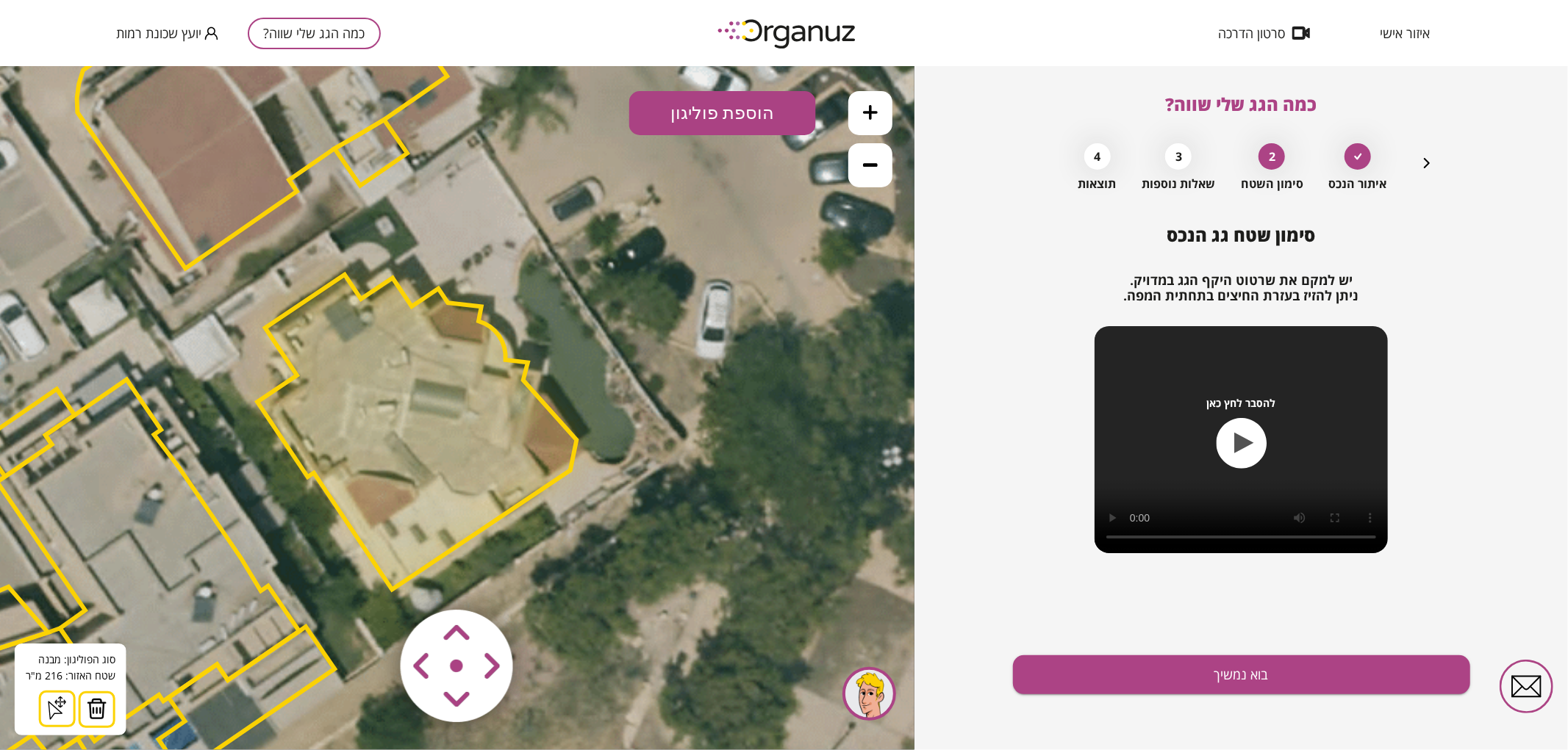
click at [370, 579] on area at bounding box center [370, 579] width 0 height 0
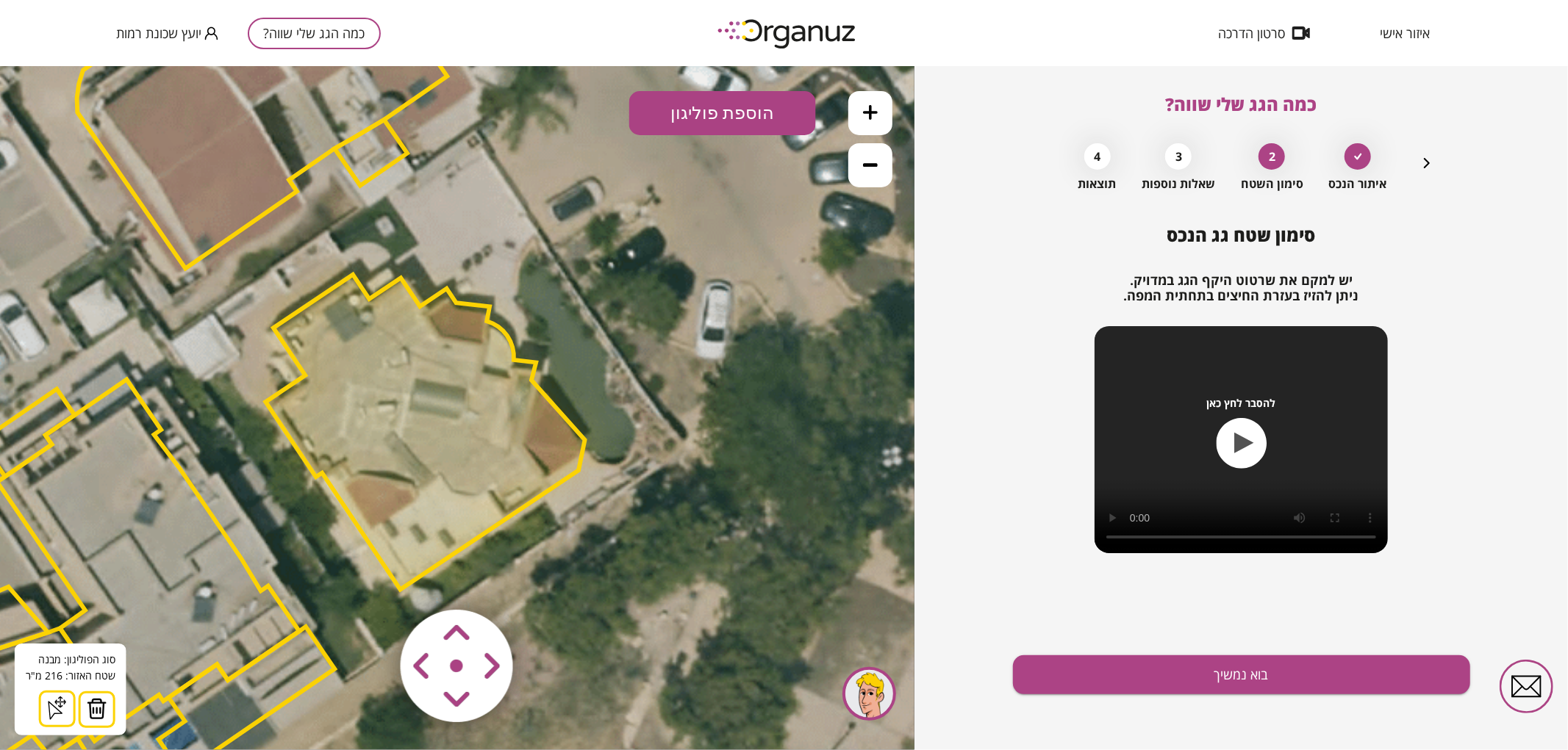
click at [370, 579] on area at bounding box center [370, 579] width 0 height 0
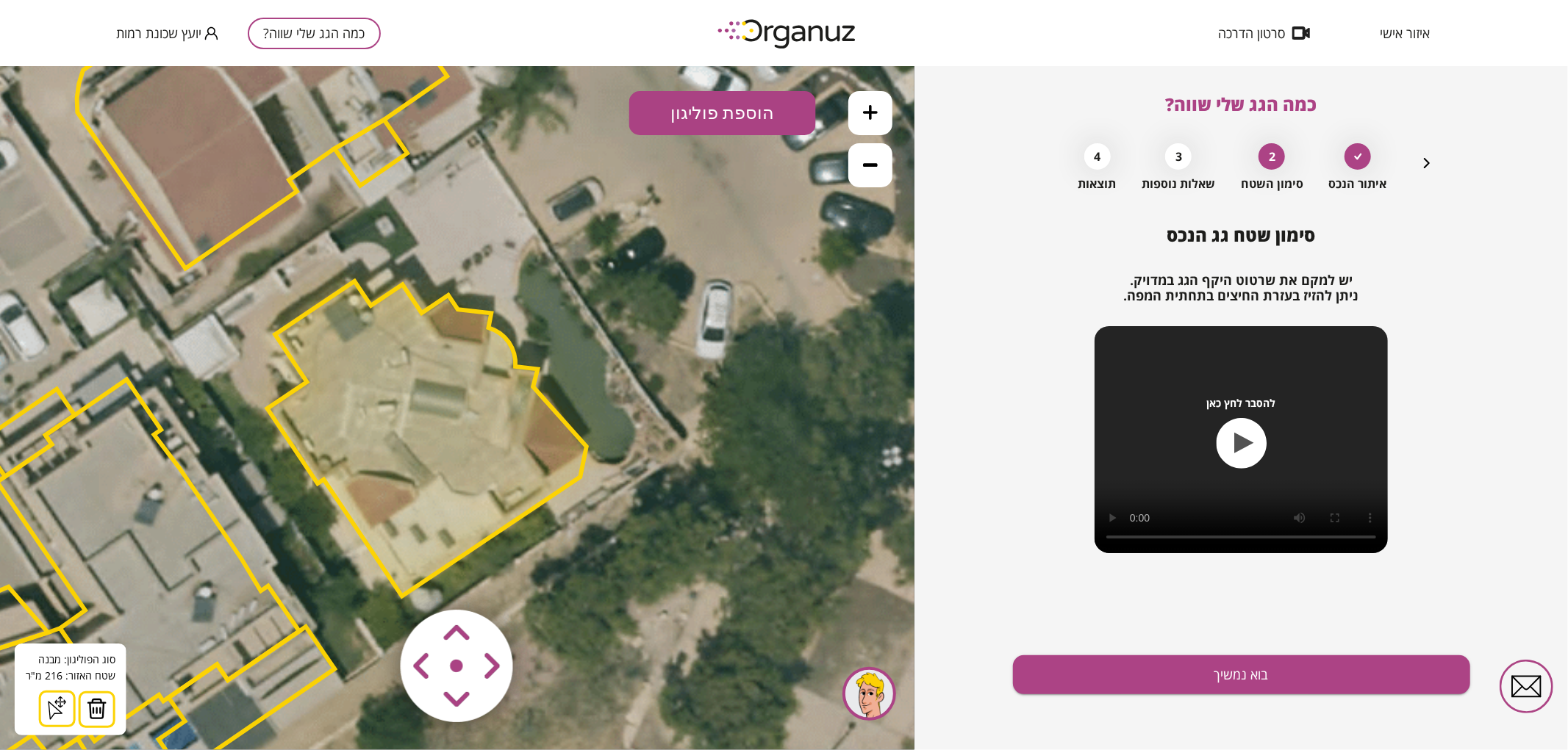
click at [370, 579] on area at bounding box center [370, 579] width 0 height 0
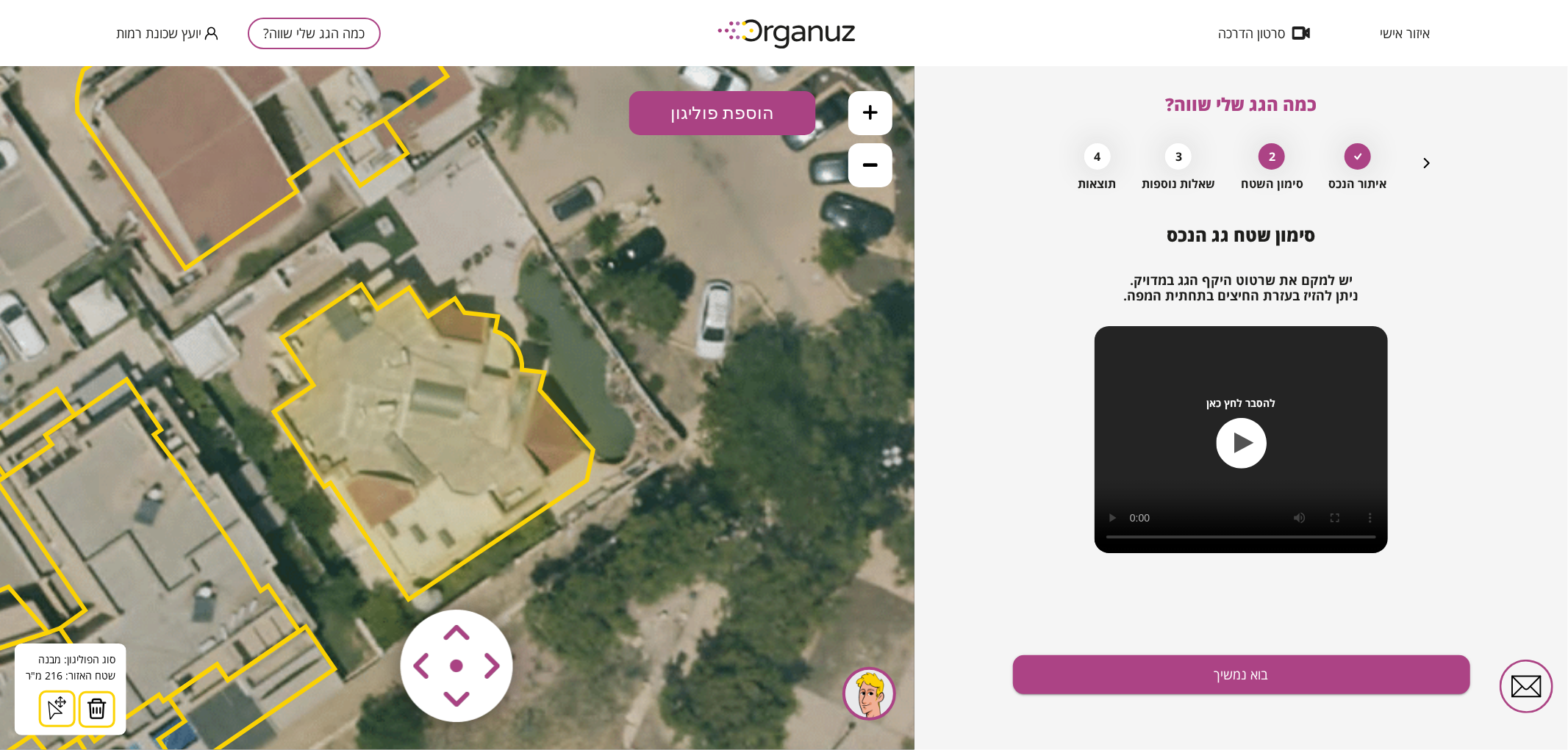
click at [370, 579] on area at bounding box center [370, 579] width 0 height 0
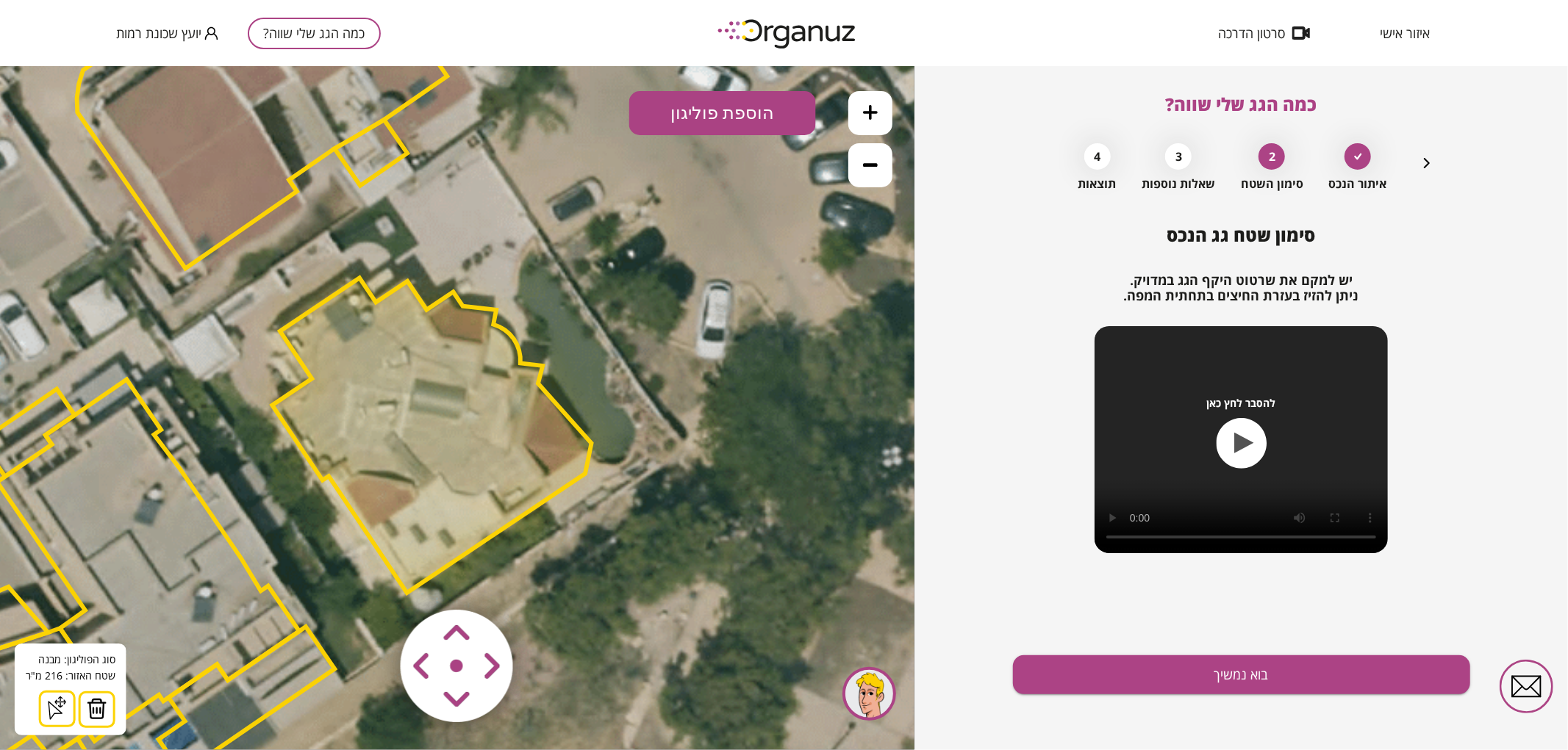
click at [370, 579] on area at bounding box center [370, 579] width 0 height 0
